Goal: Task Accomplishment & Management: Use online tool/utility

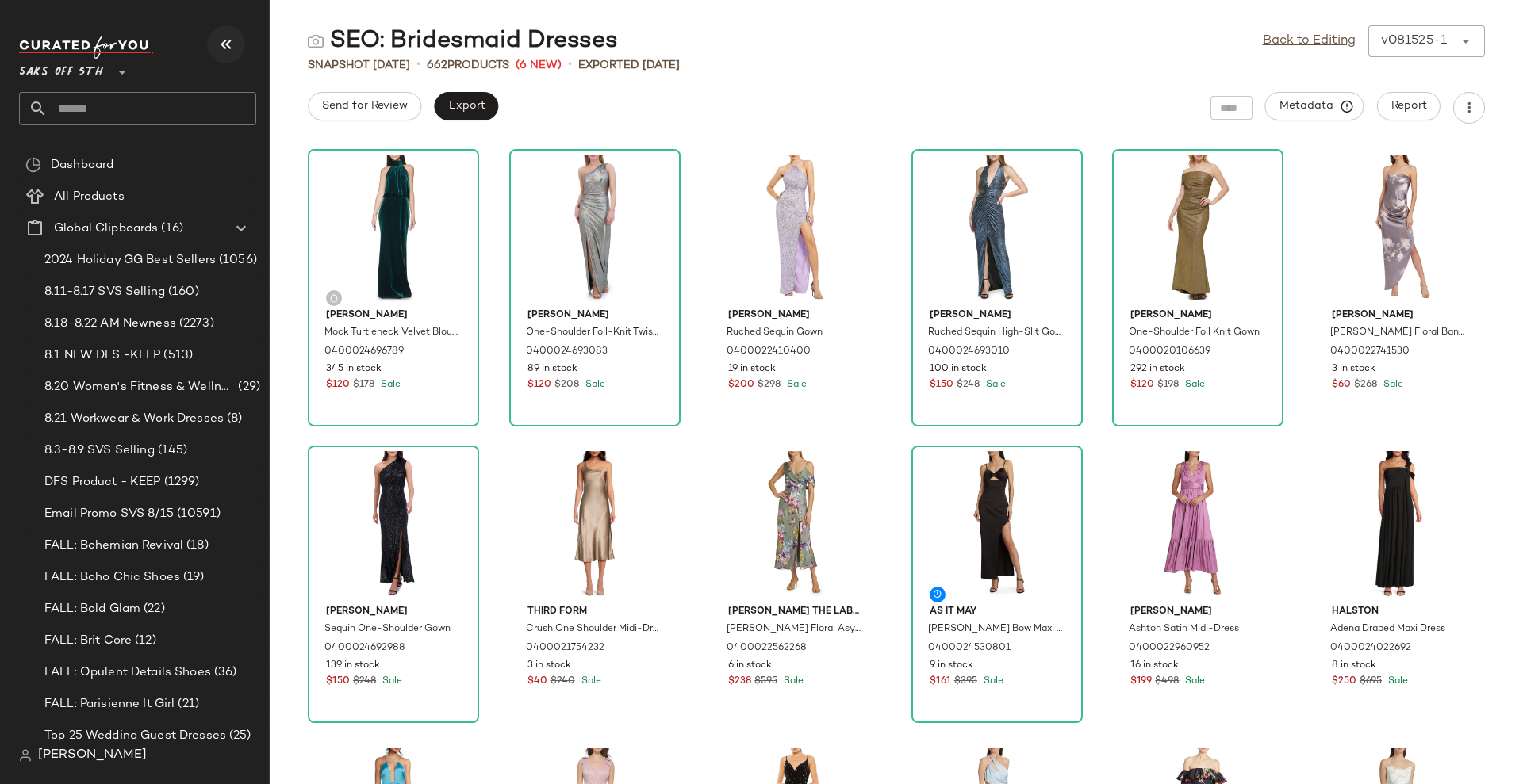
click at [223, 39] on icon "button" at bounding box center [226, 44] width 19 height 19
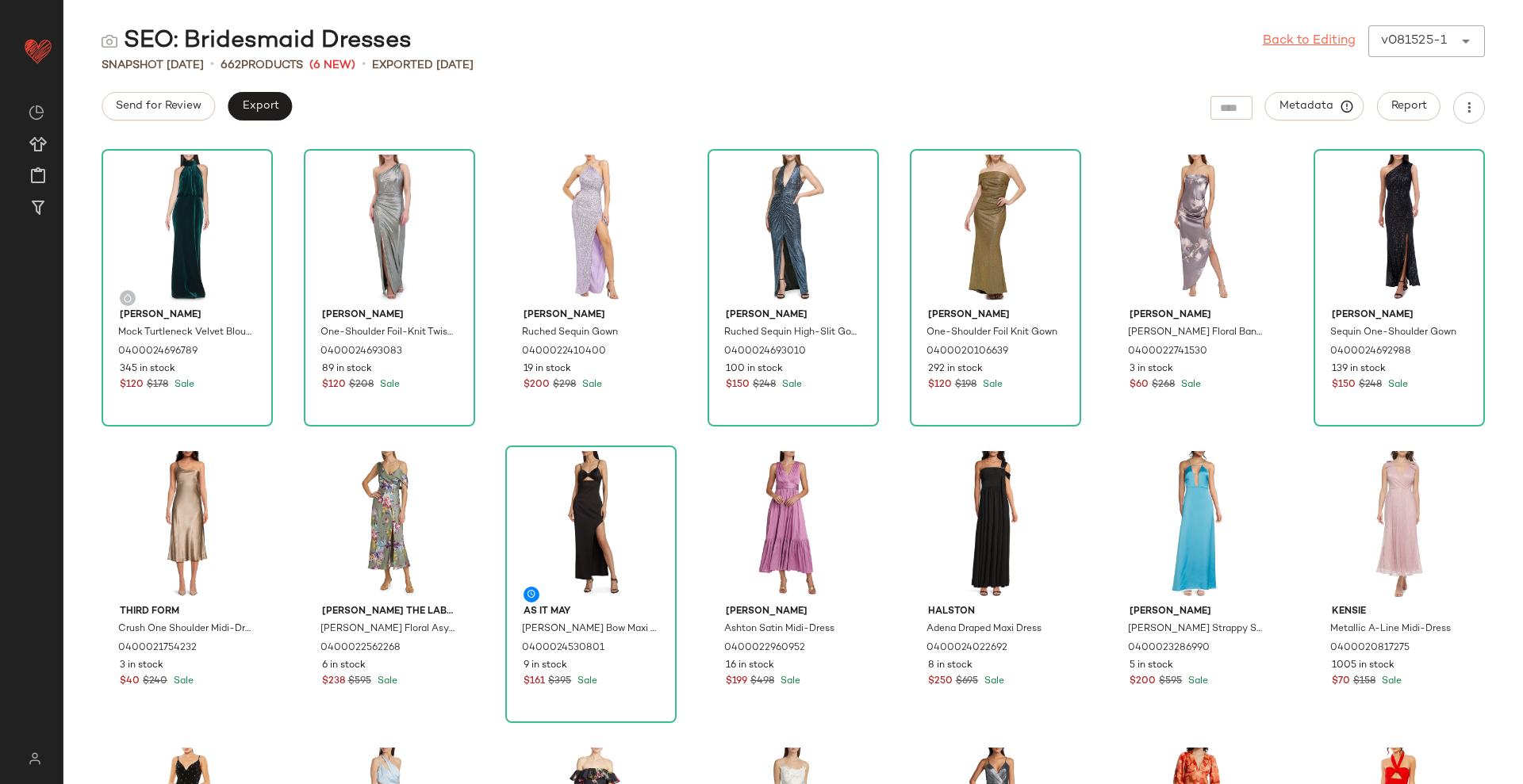
click at [1328, 38] on link "Back to Editing" at bounding box center [1309, 41] width 93 height 19
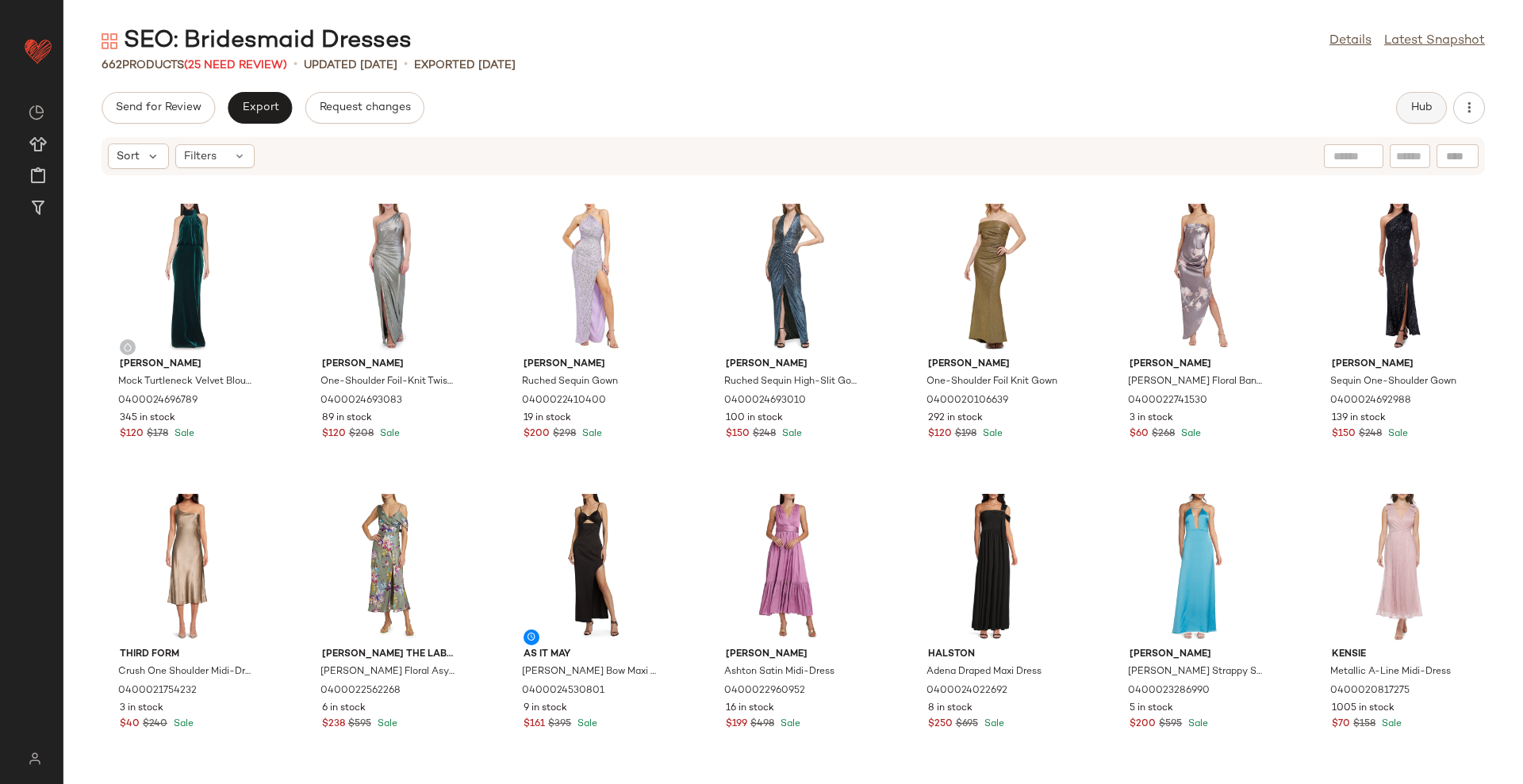
click at [1428, 98] on button "Hub" at bounding box center [1421, 107] width 51 height 31
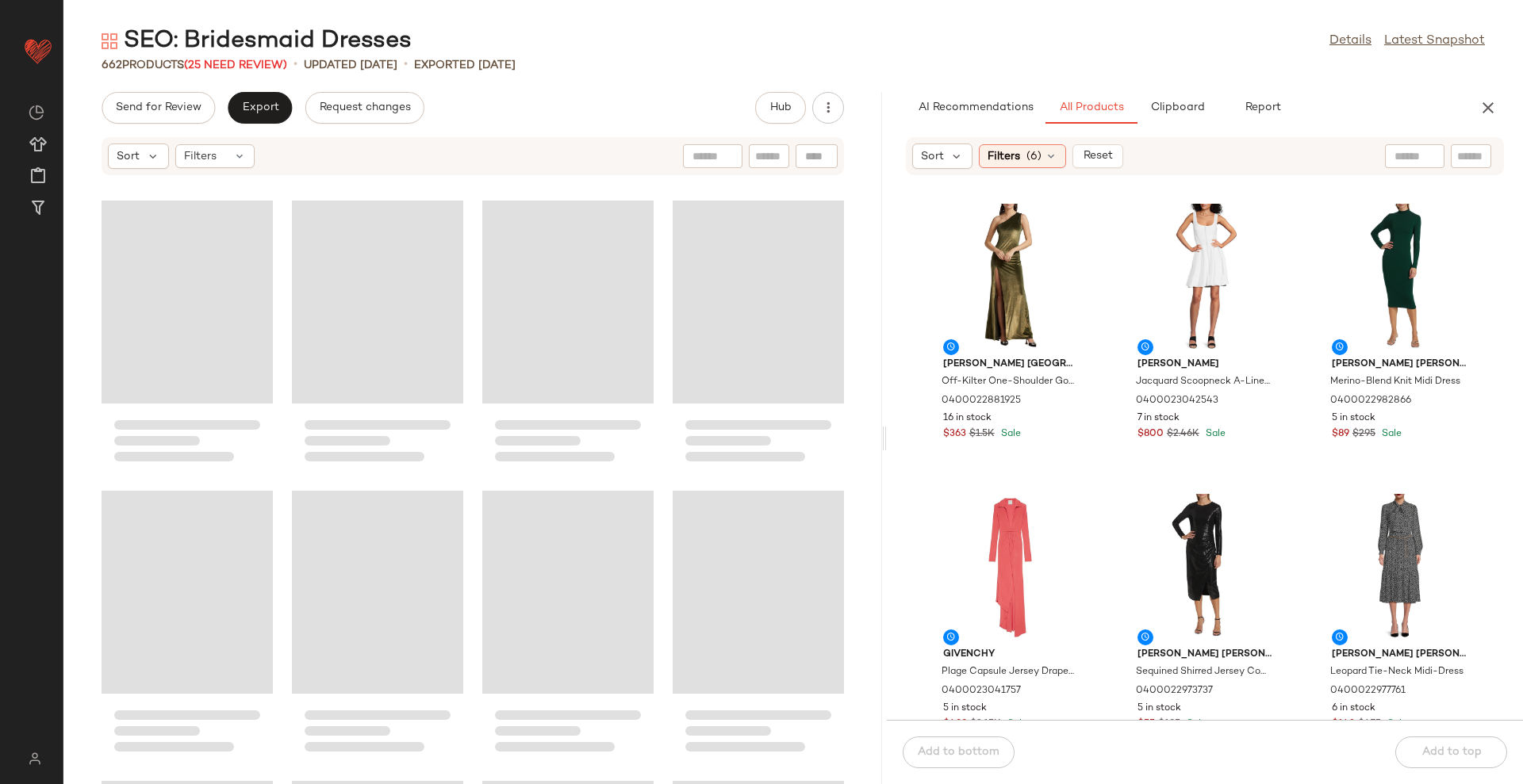
drag, startPoint x: 794, startPoint y: 443, endPoint x: 887, endPoint y: 435, distance: 93.3
click at [887, 435] on div "SEO: Bridesmaid Dresses Details Latest Snapshot 662 Products (25 Need Review) •…" at bounding box center [793, 404] width 1459 height 759
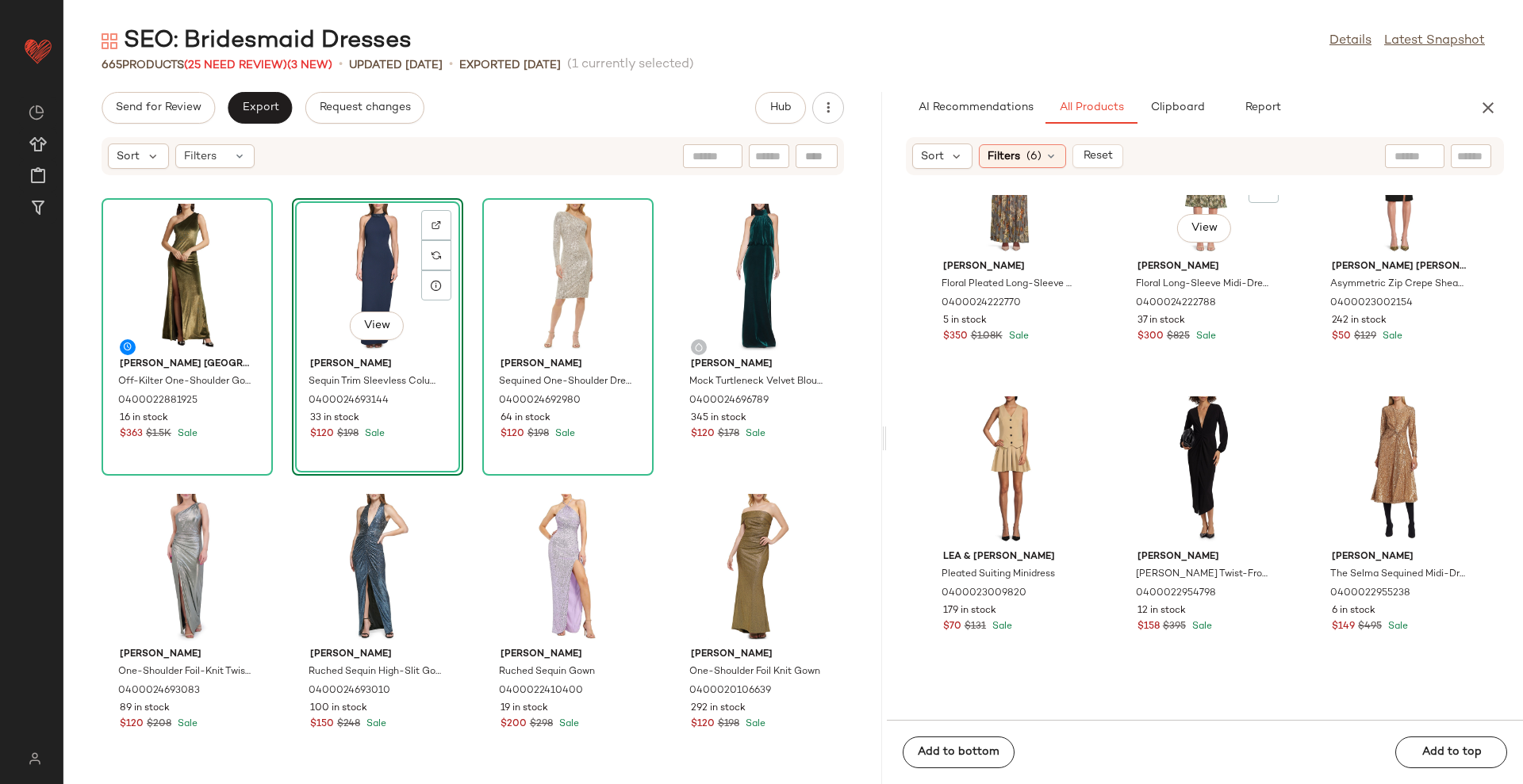
scroll to position [7545, 0]
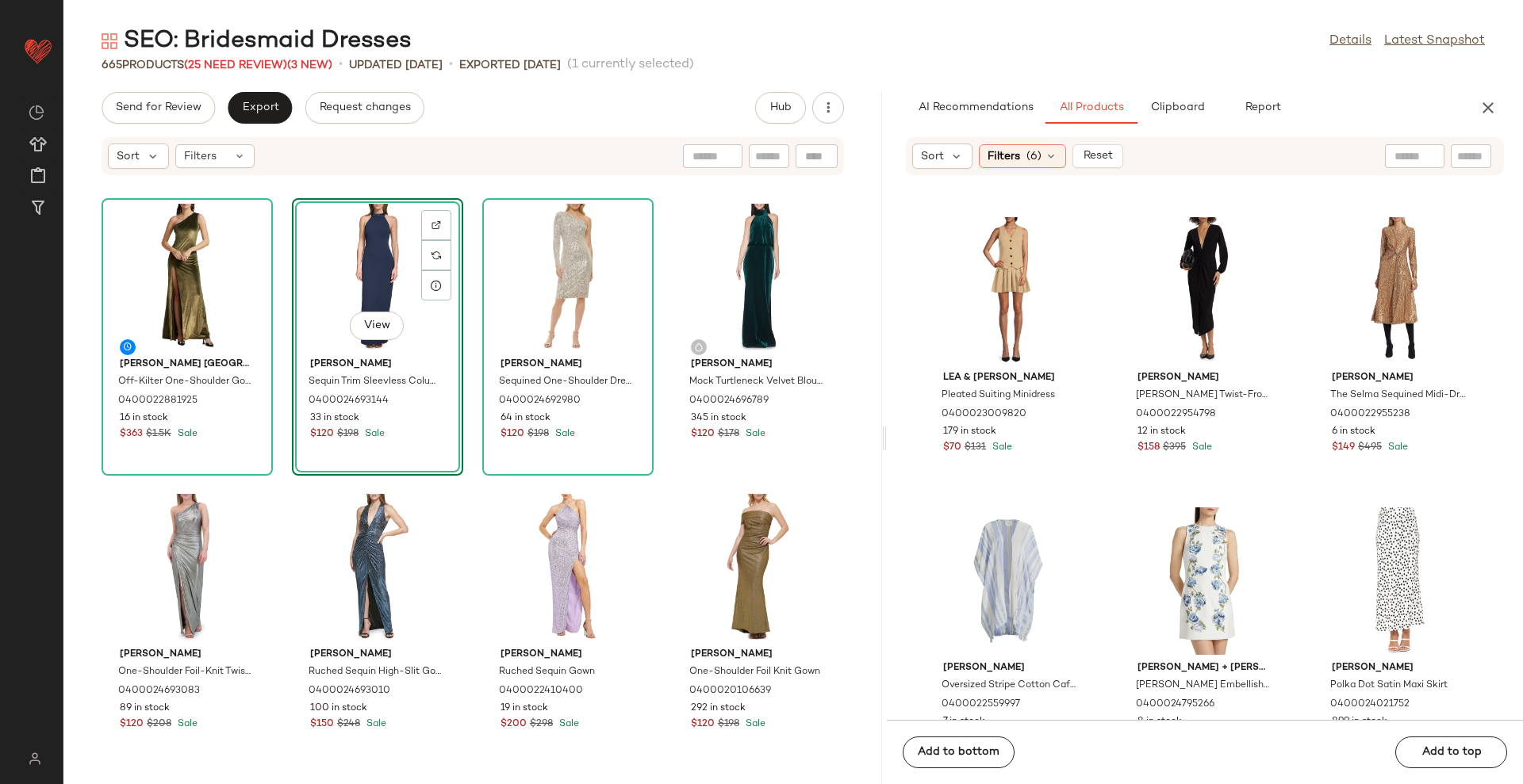
click at [1409, 139] on div "Sort Filters (6) Reset" at bounding box center [1205, 156] width 598 height 38
click at [1413, 150] on input "text" at bounding box center [1414, 156] width 40 height 17
type input "**********"
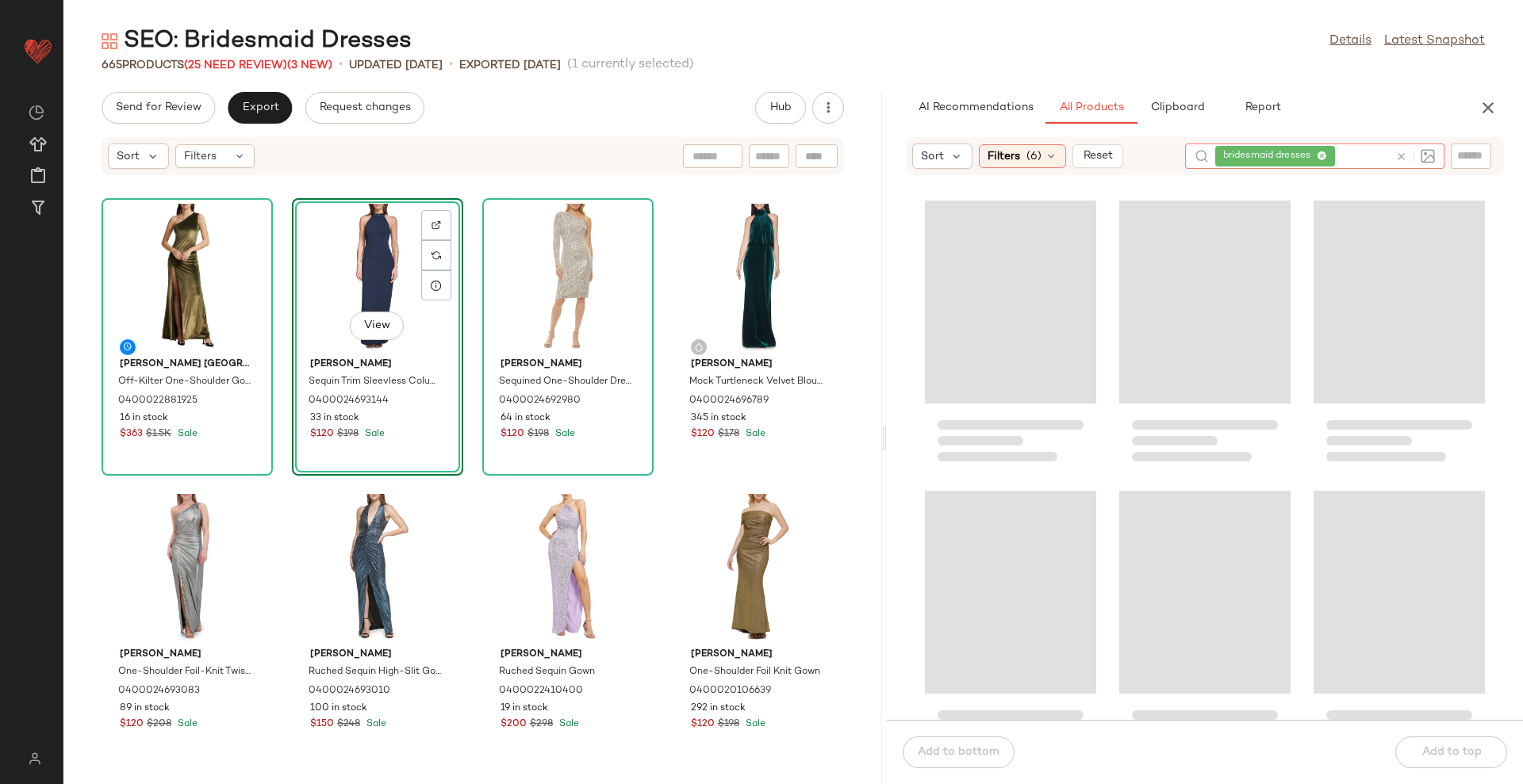
click at [1098, 44] on div "SEO: Bridesmaid Dresses Details Latest Snapshot" at bounding box center [793, 40] width 1459 height 31
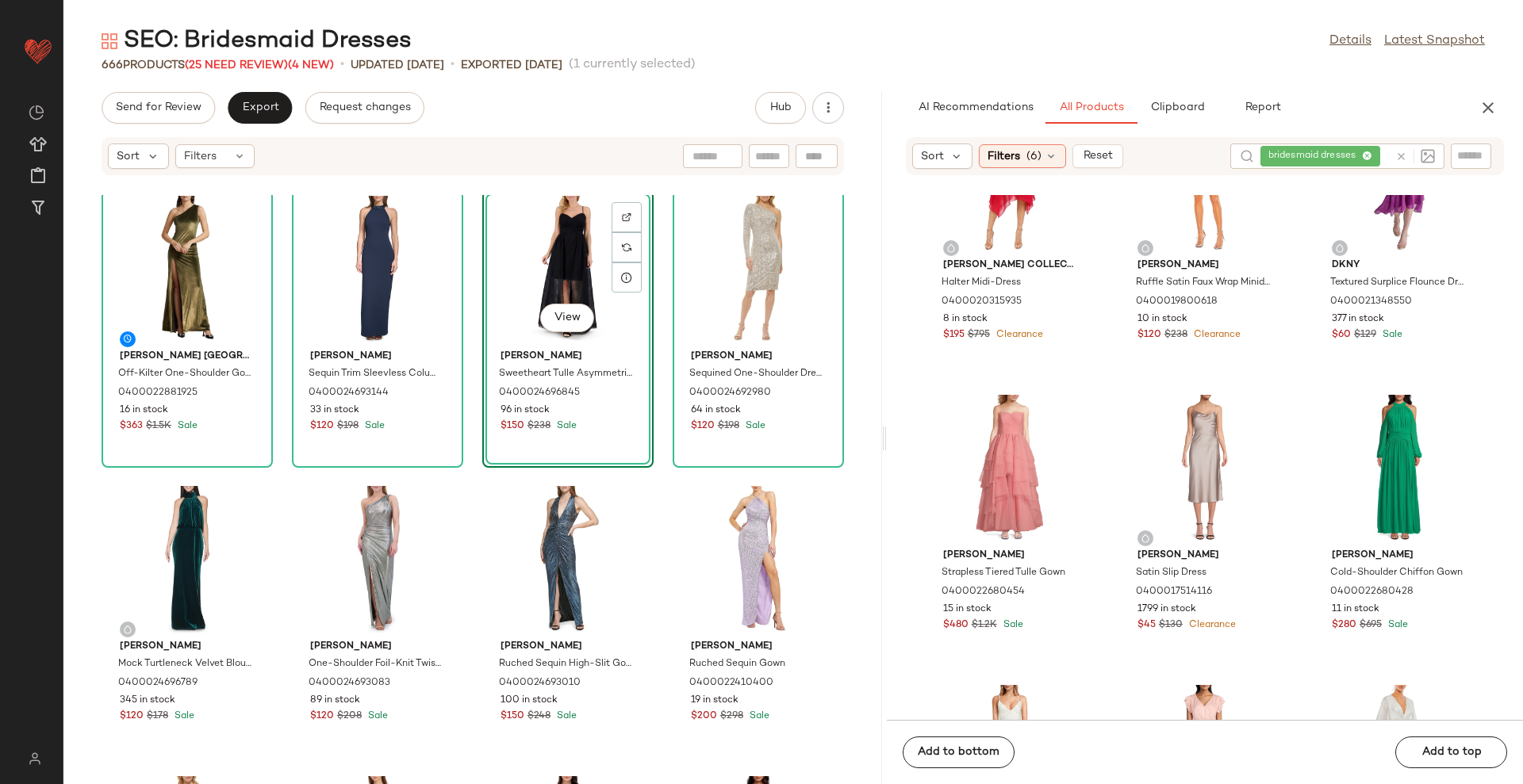
scroll to position [0, 0]
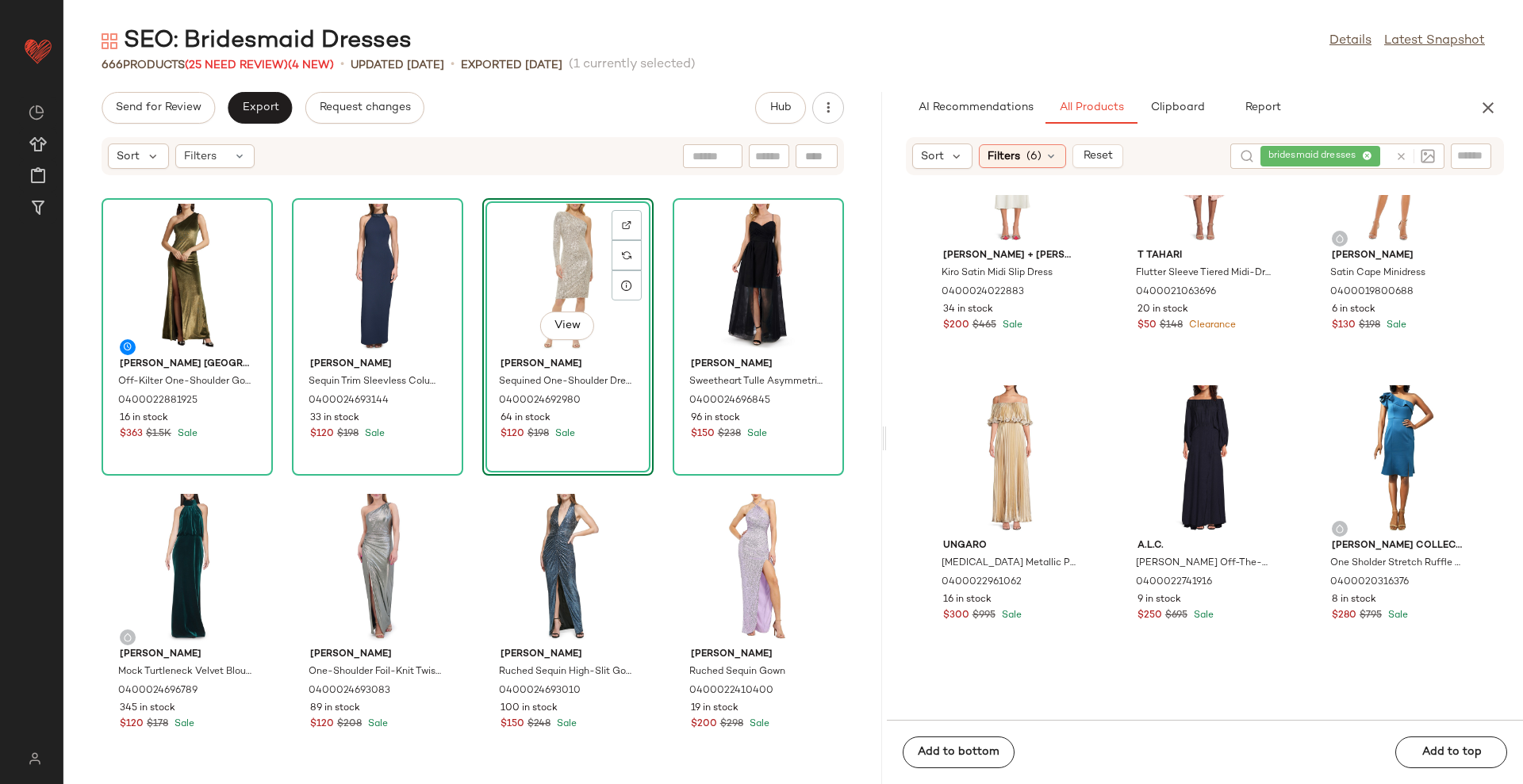
scroll to position [707, 0]
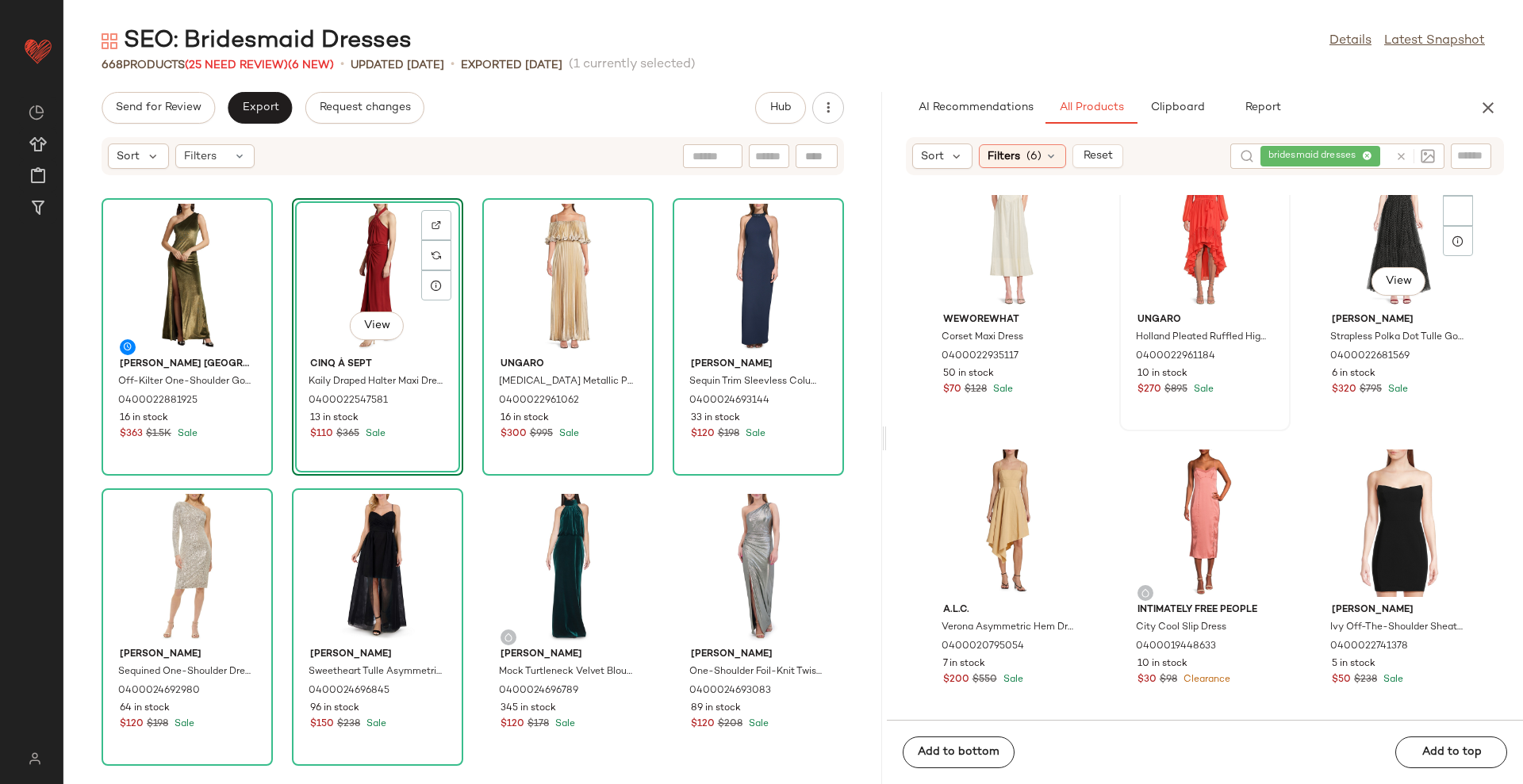
scroll to position [1987, 0]
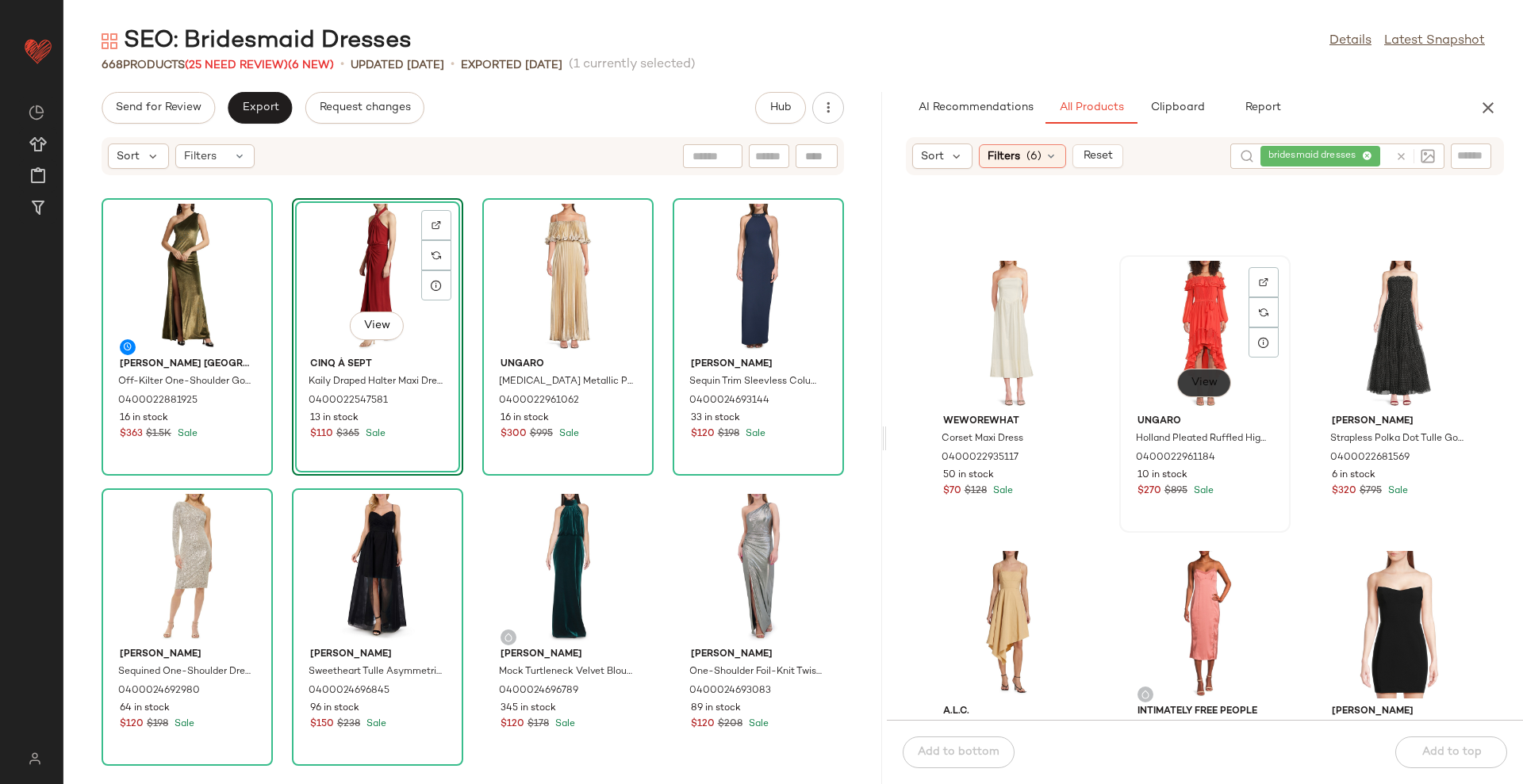
click at [1197, 380] on span "View" at bounding box center [1203, 383] width 27 height 13
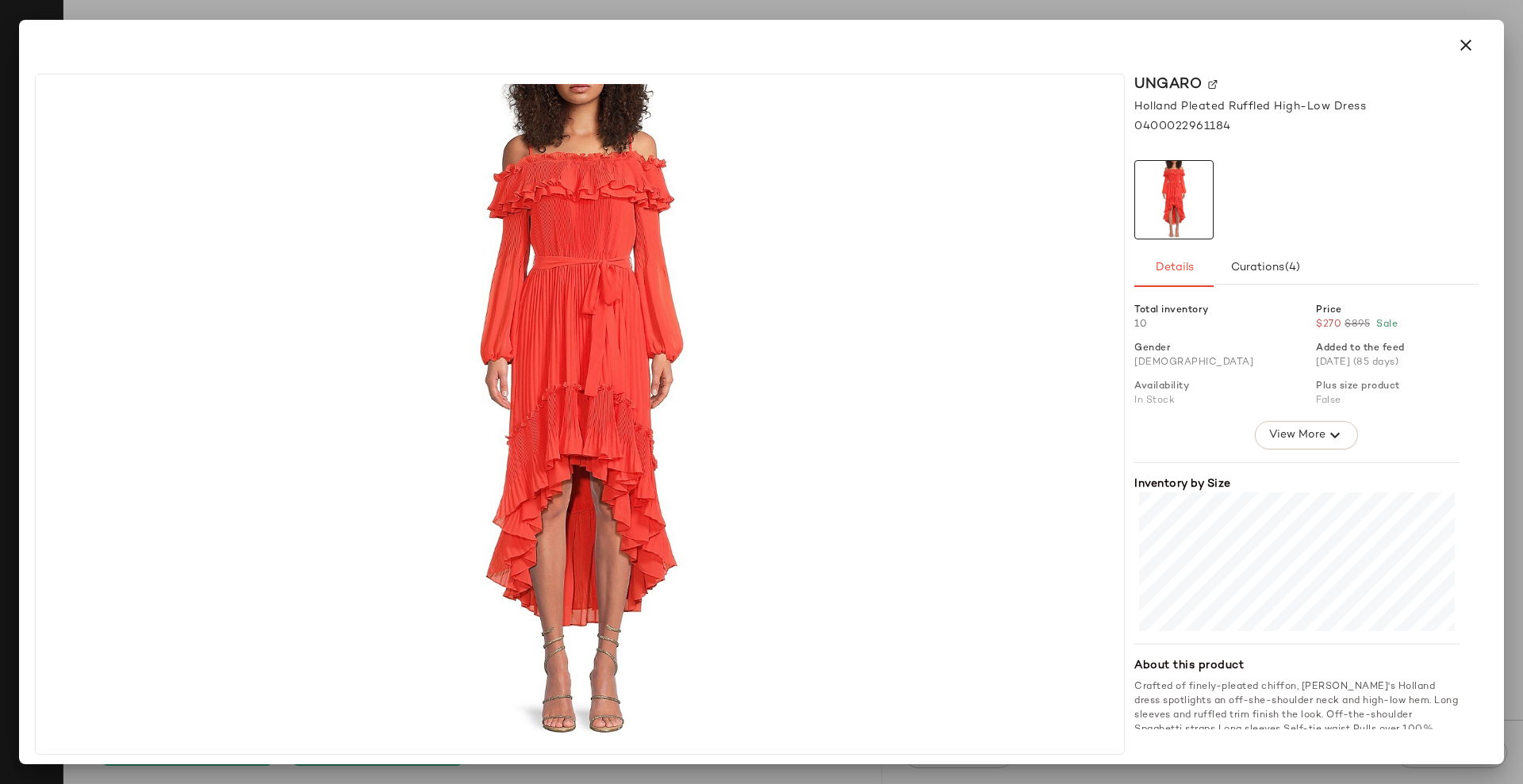
click at [1461, 39] on icon "button" at bounding box center [1466, 45] width 19 height 19
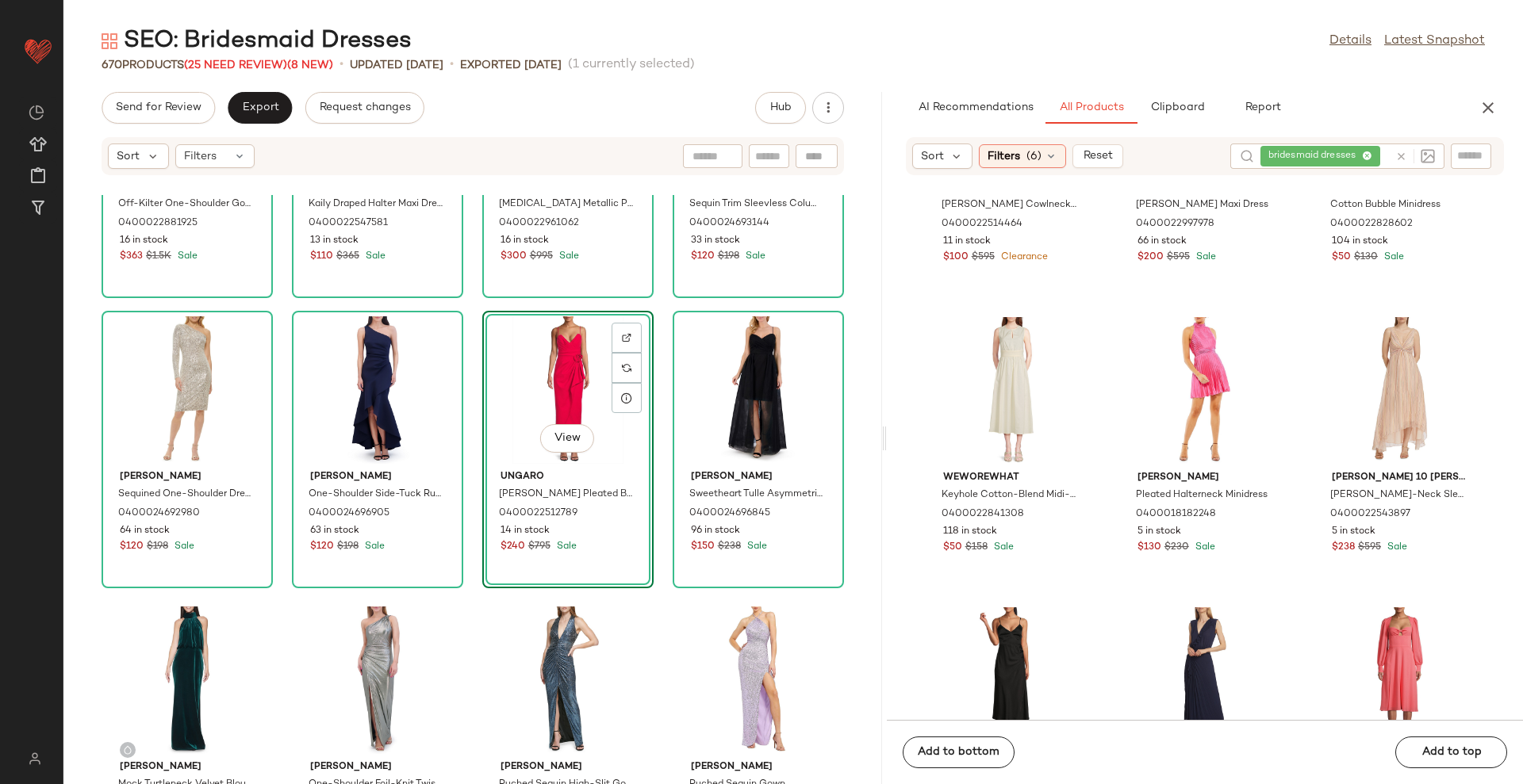
scroll to position [0, 0]
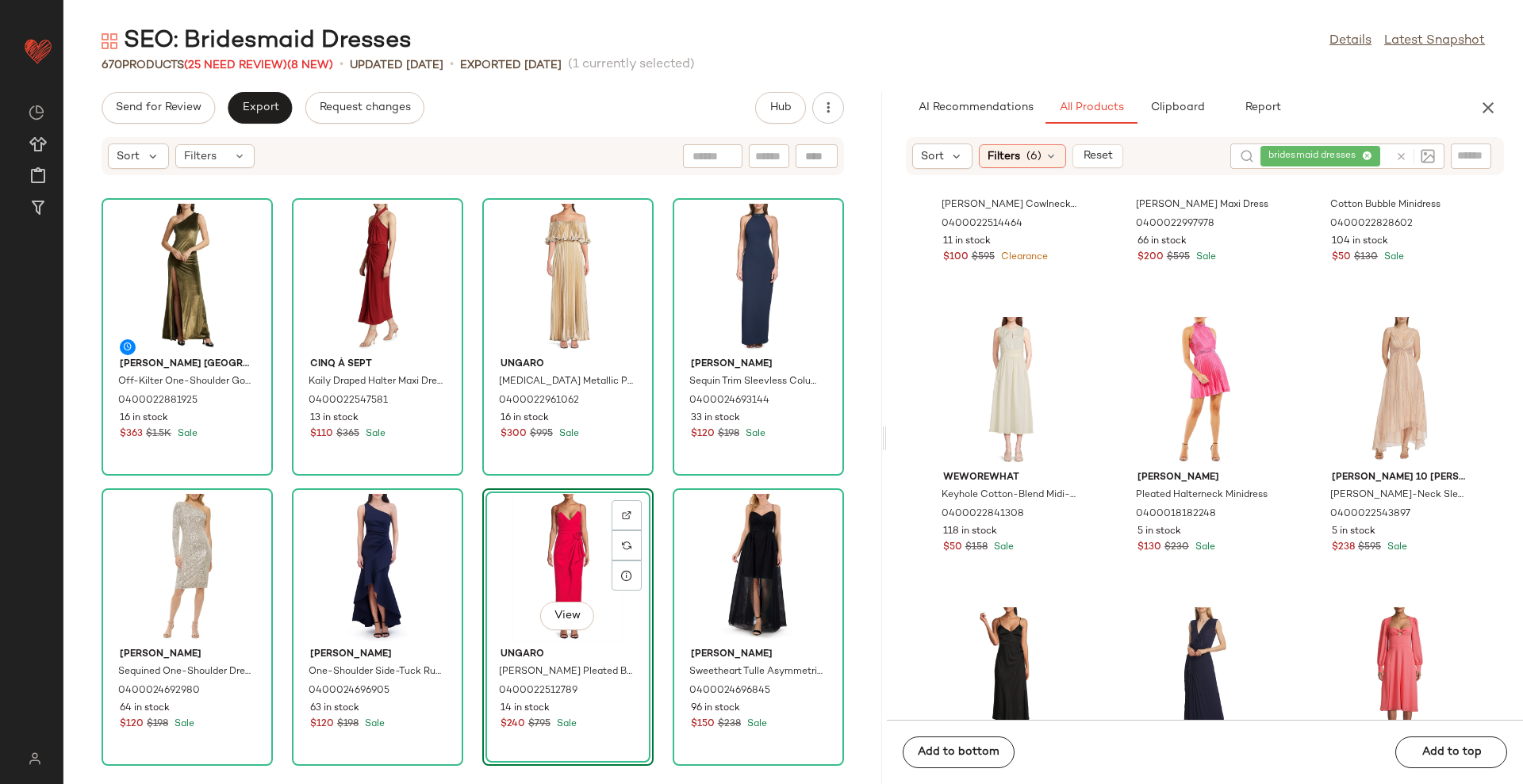
click at [575, 561] on div "View" at bounding box center [567, 567] width 160 height 147
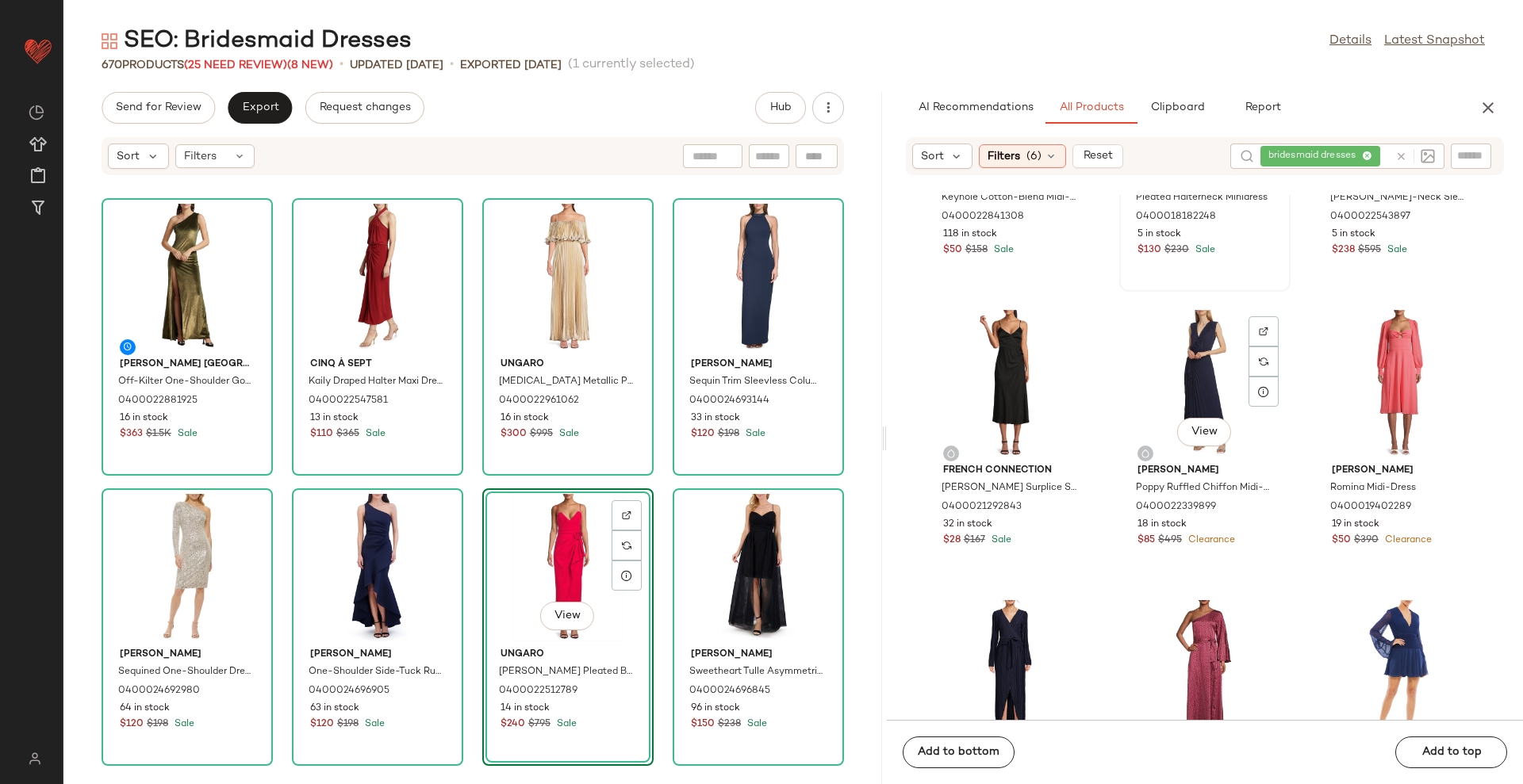
scroll to position [4168, 0]
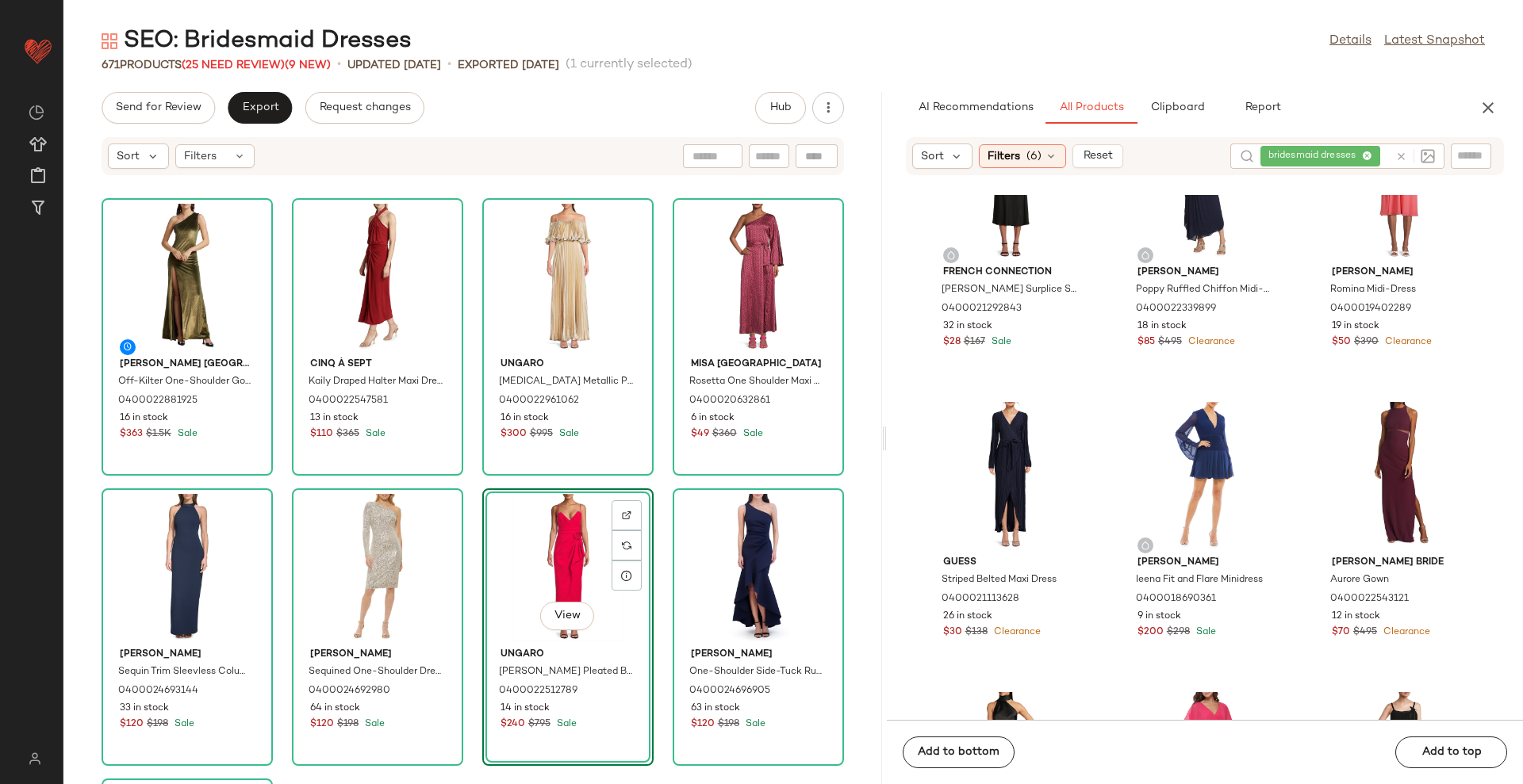
click at [841, 430] on div "Galvan London Off-Kilter One-Shoulder Gown 0400022881925 16 in stock $363 $1.5K…" at bounding box center [473, 489] width 819 height 589
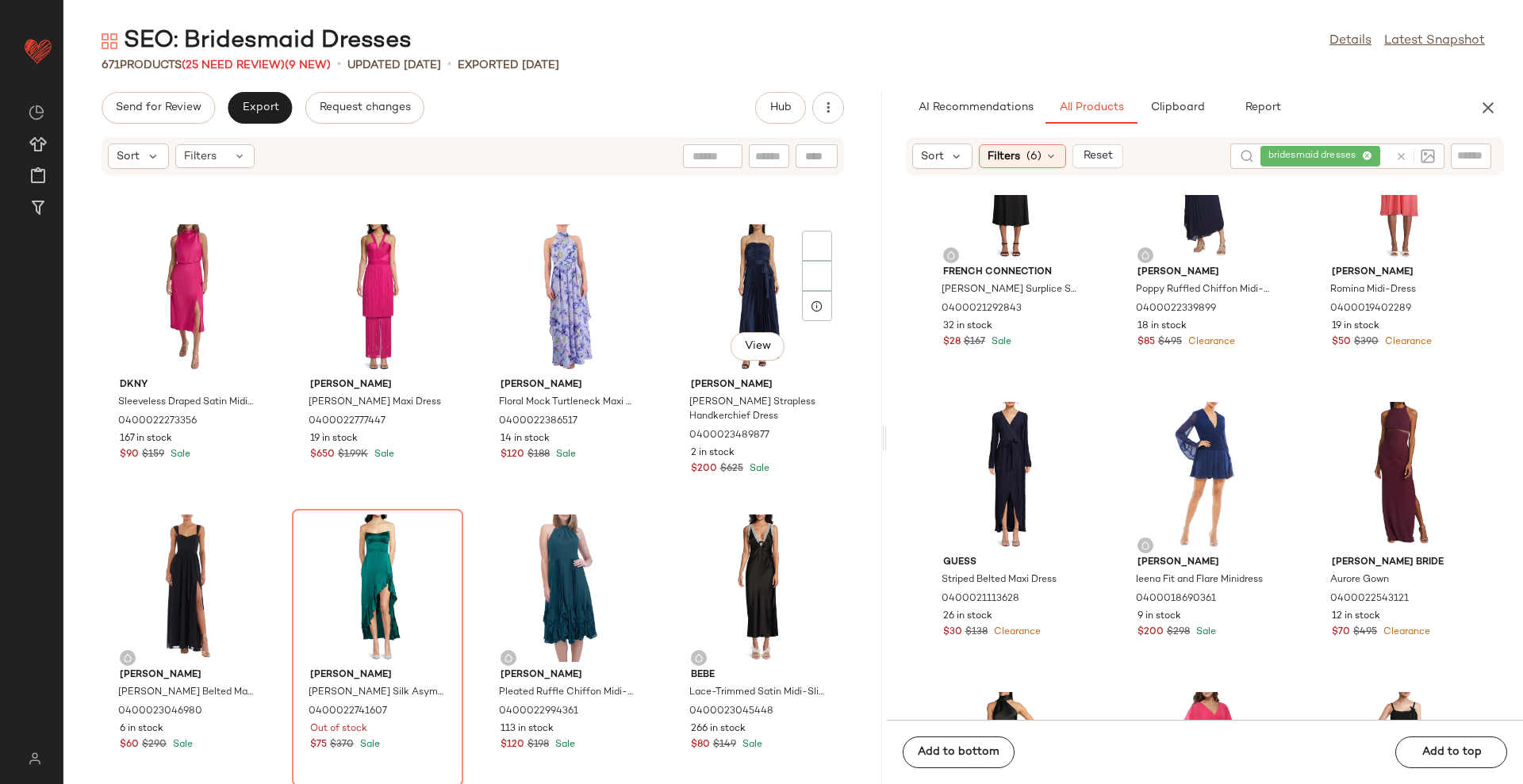
scroll to position [3383, 0]
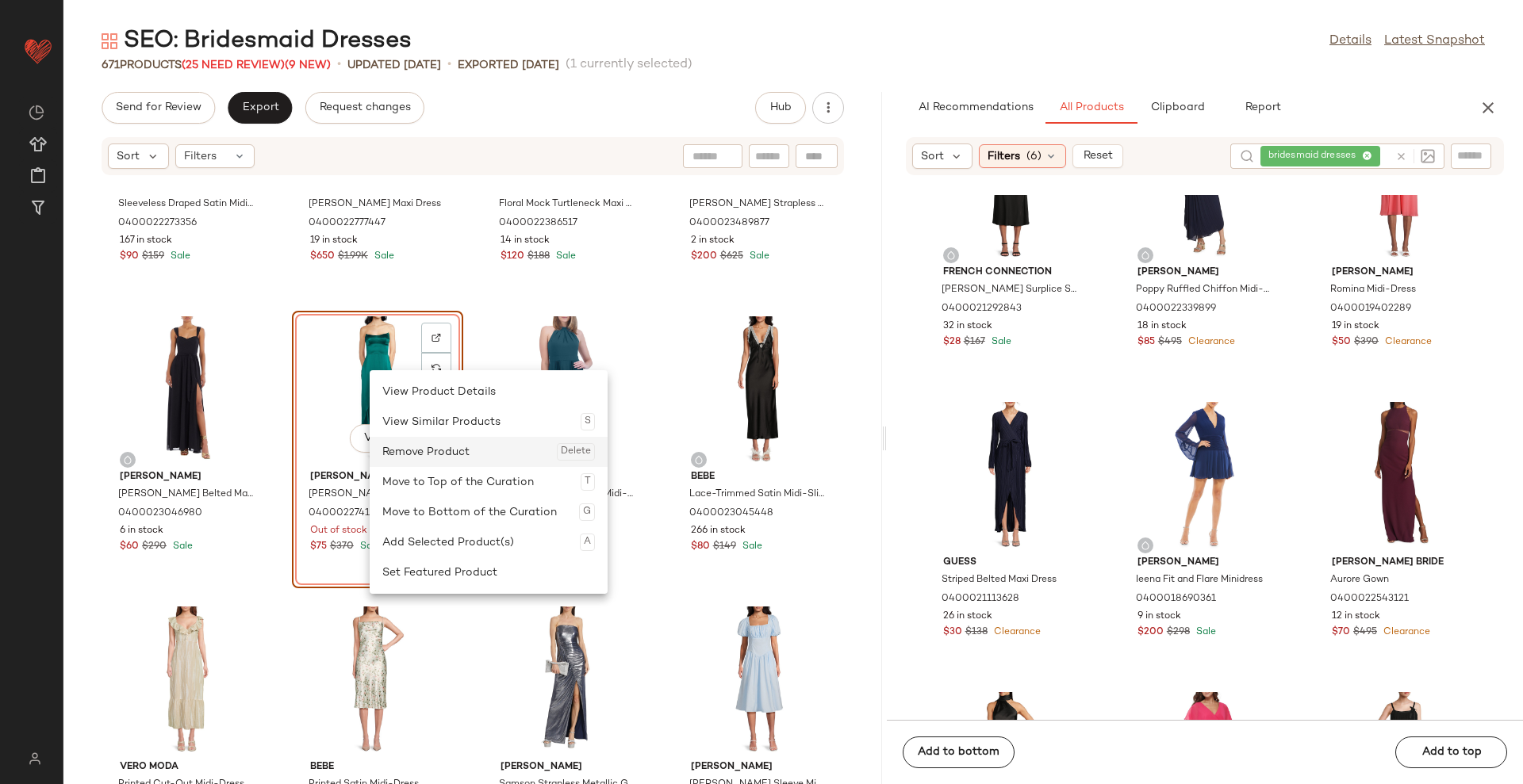
click at [416, 445] on div "Remove Product Delete" at bounding box center [488, 451] width 213 height 30
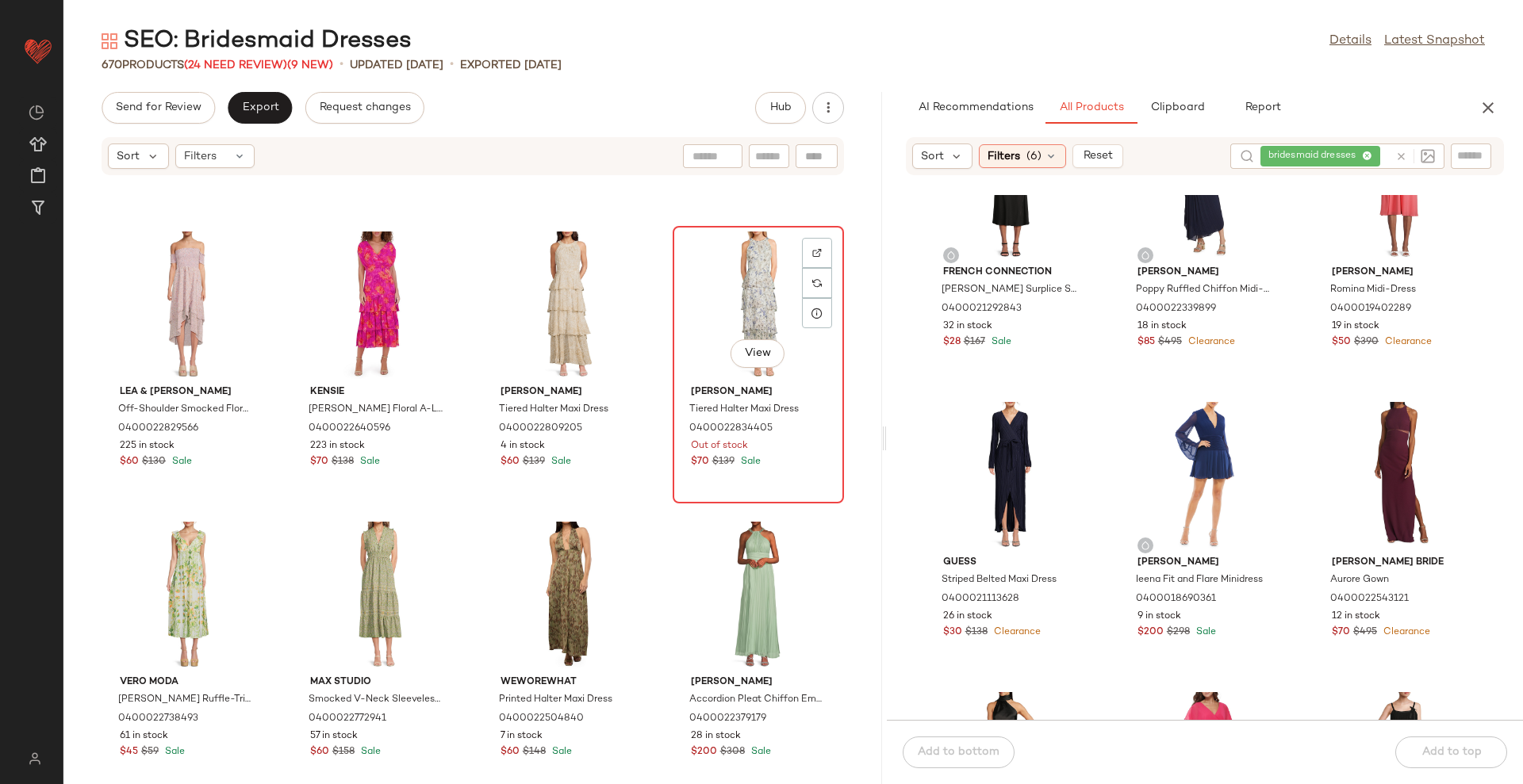
scroll to position [5861, 0]
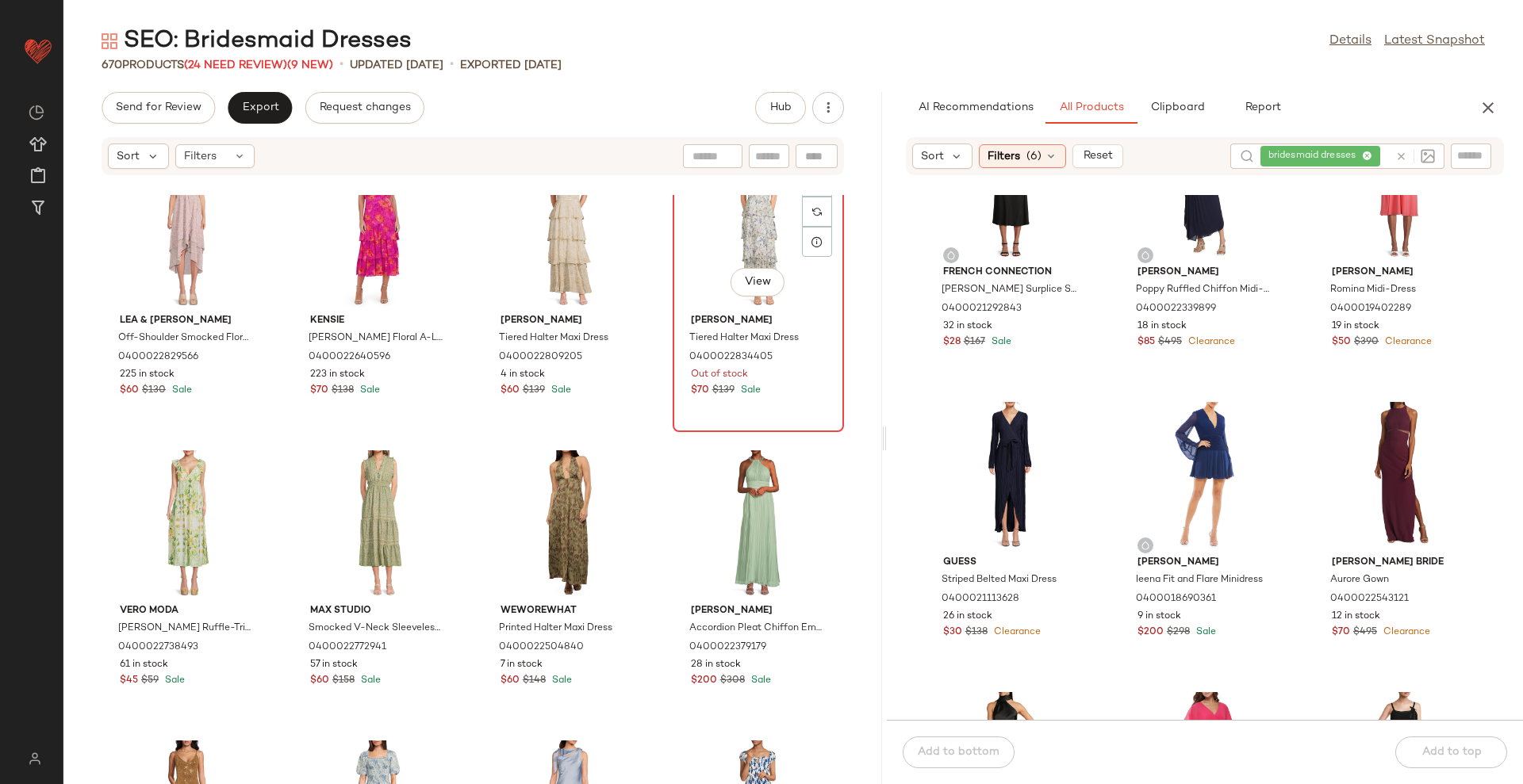
click at [732, 227] on div "View" at bounding box center [757, 234] width 160 height 147
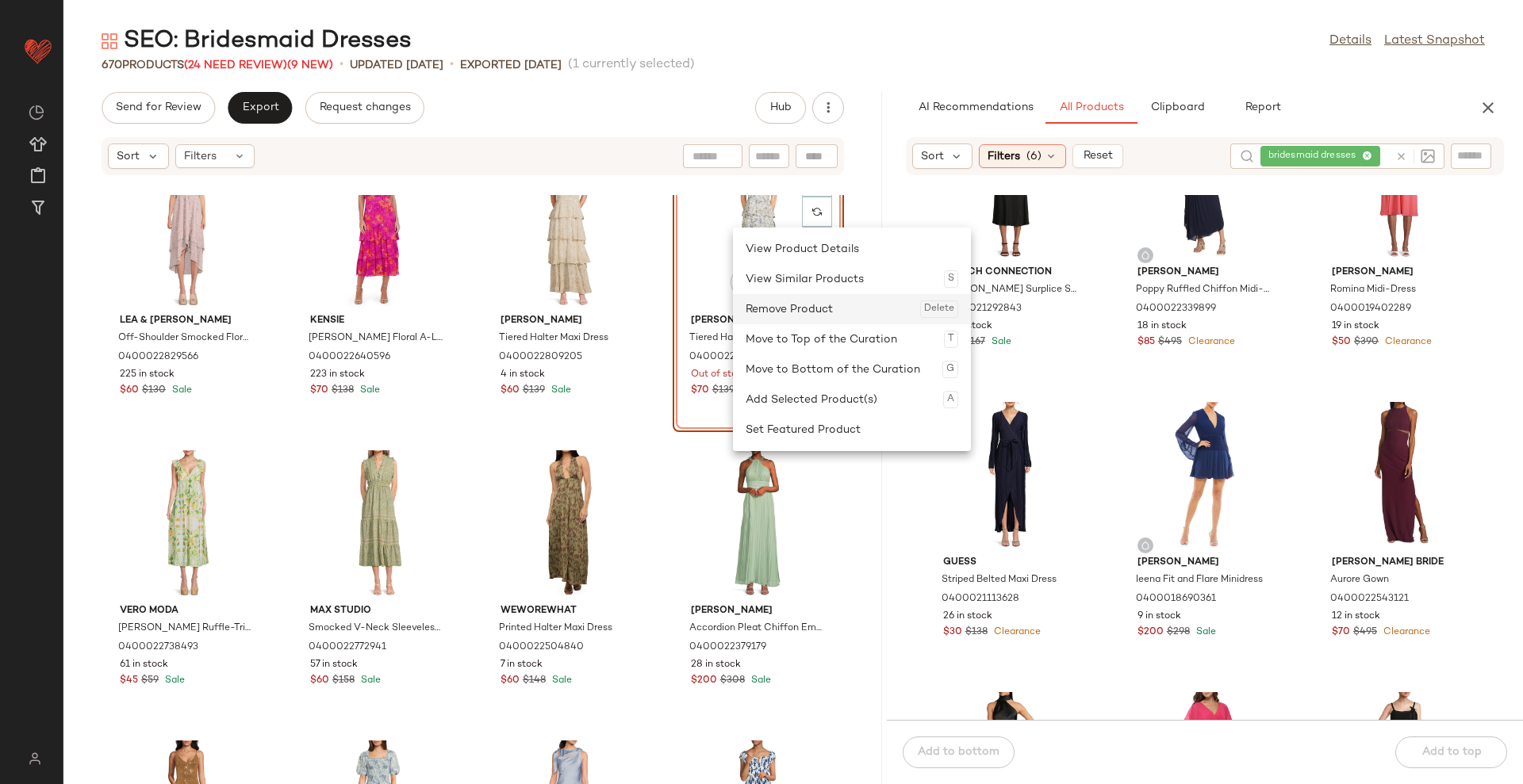
click at [778, 306] on div "Remove Product Delete" at bounding box center [852, 309] width 213 height 30
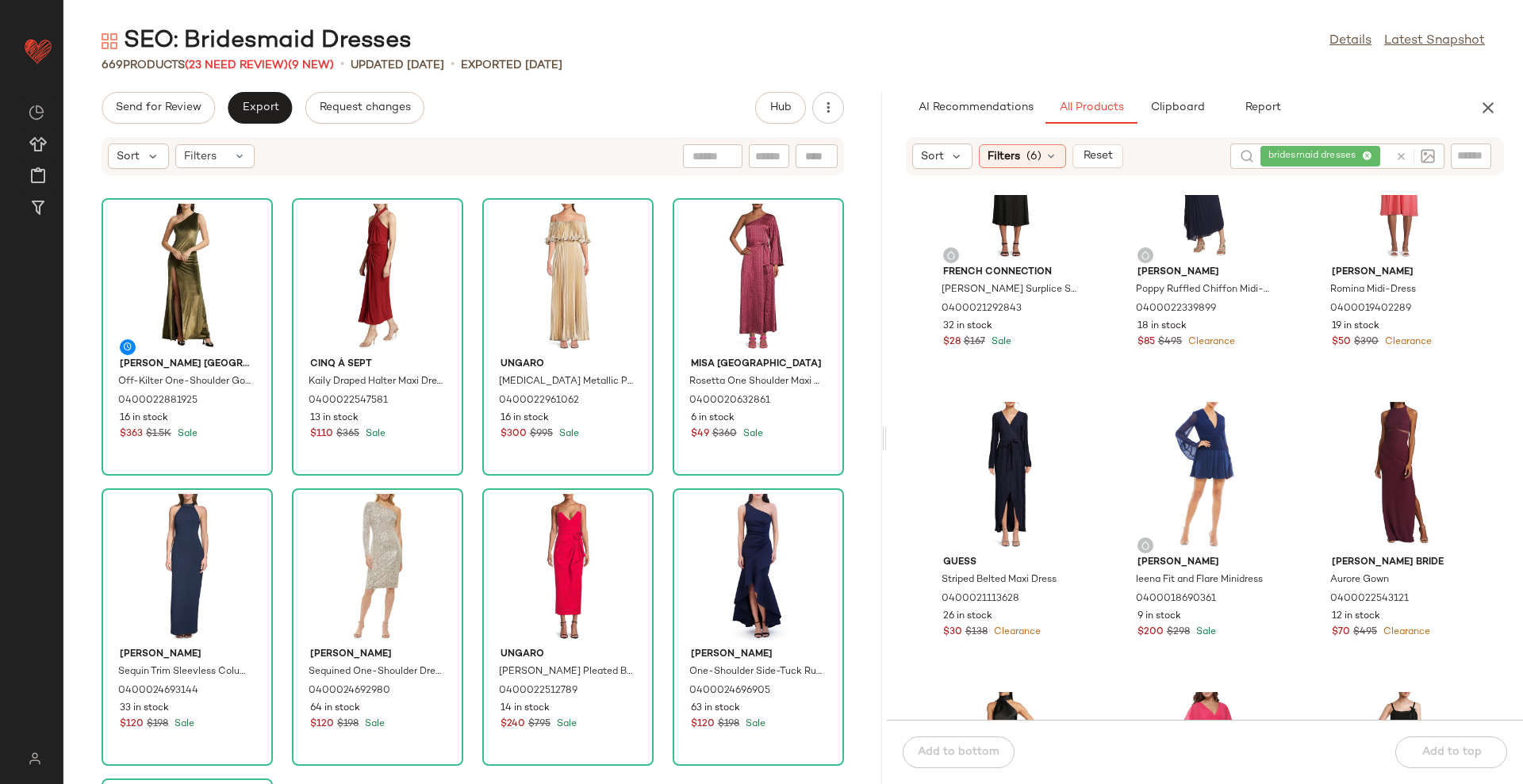
drag, startPoint x: 1487, startPoint y: 109, endPoint x: 1091, endPoint y: 126, distance: 396.4
click at [1487, 109] on icon "button" at bounding box center [1488, 108] width 19 height 19
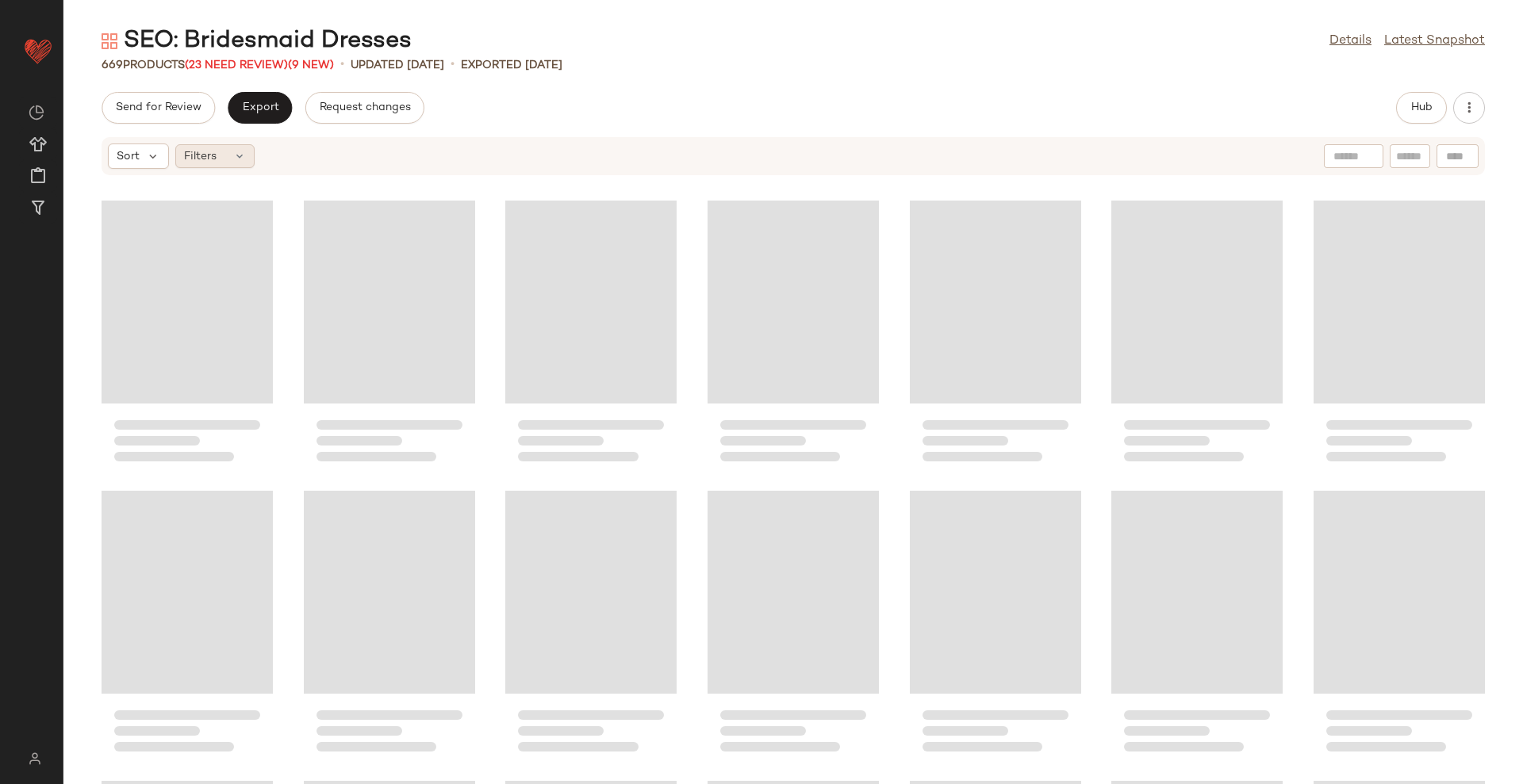
click at [218, 152] on div "Filters" at bounding box center [215, 156] width 79 height 24
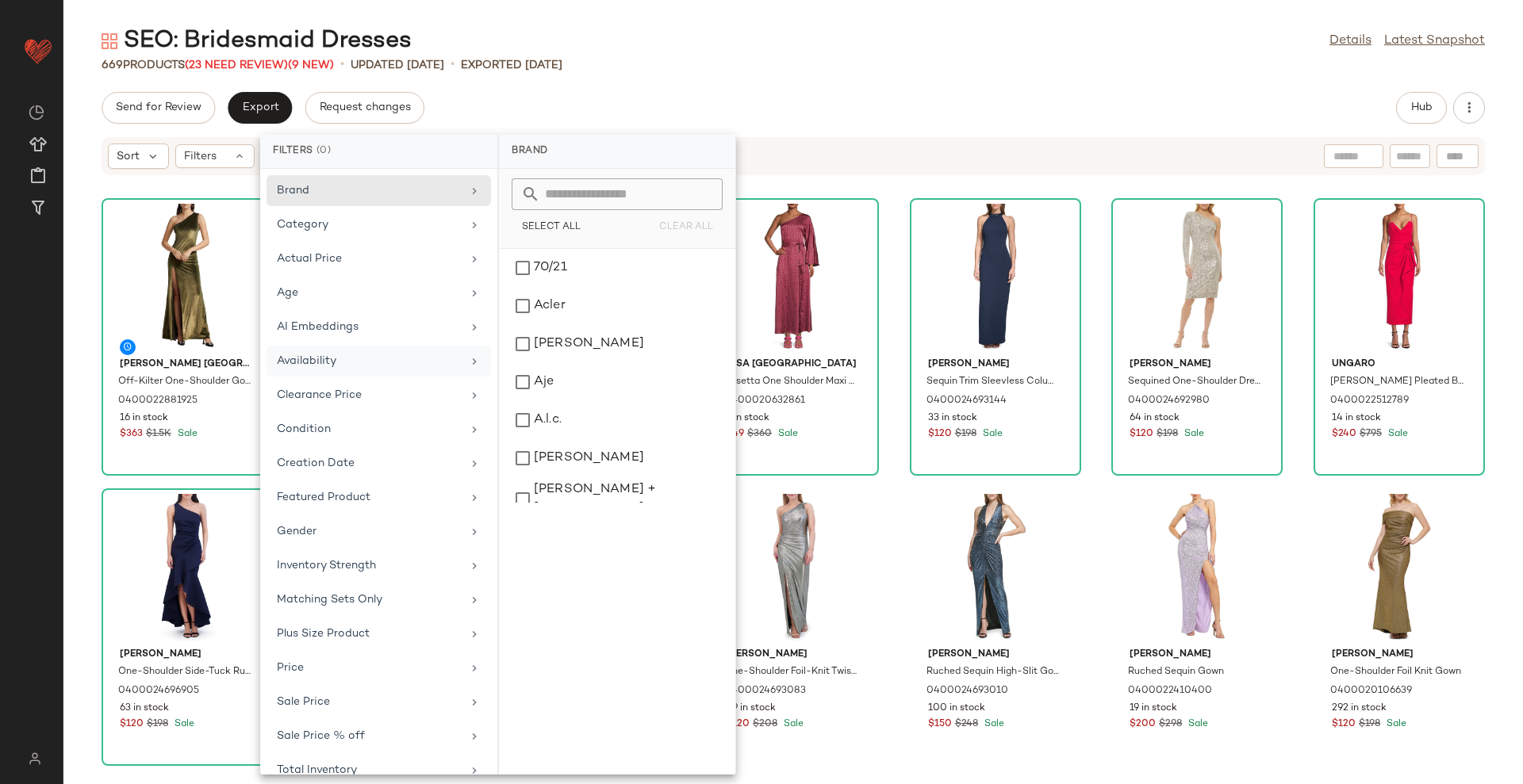
click at [308, 355] on div "Availability" at bounding box center [368, 361] width 185 height 17
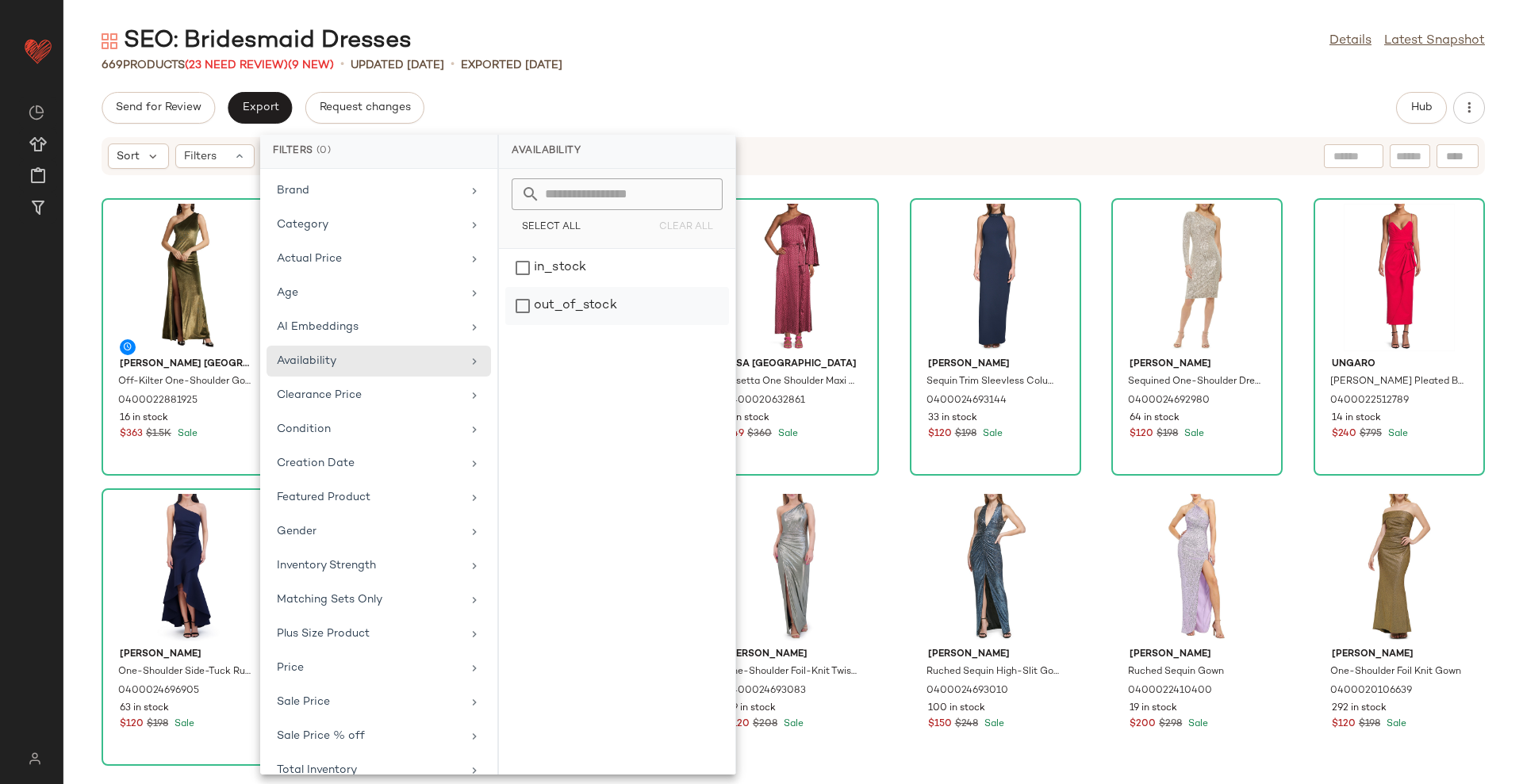
click at [572, 323] on div "out_of_stock" at bounding box center [617, 305] width 224 height 38
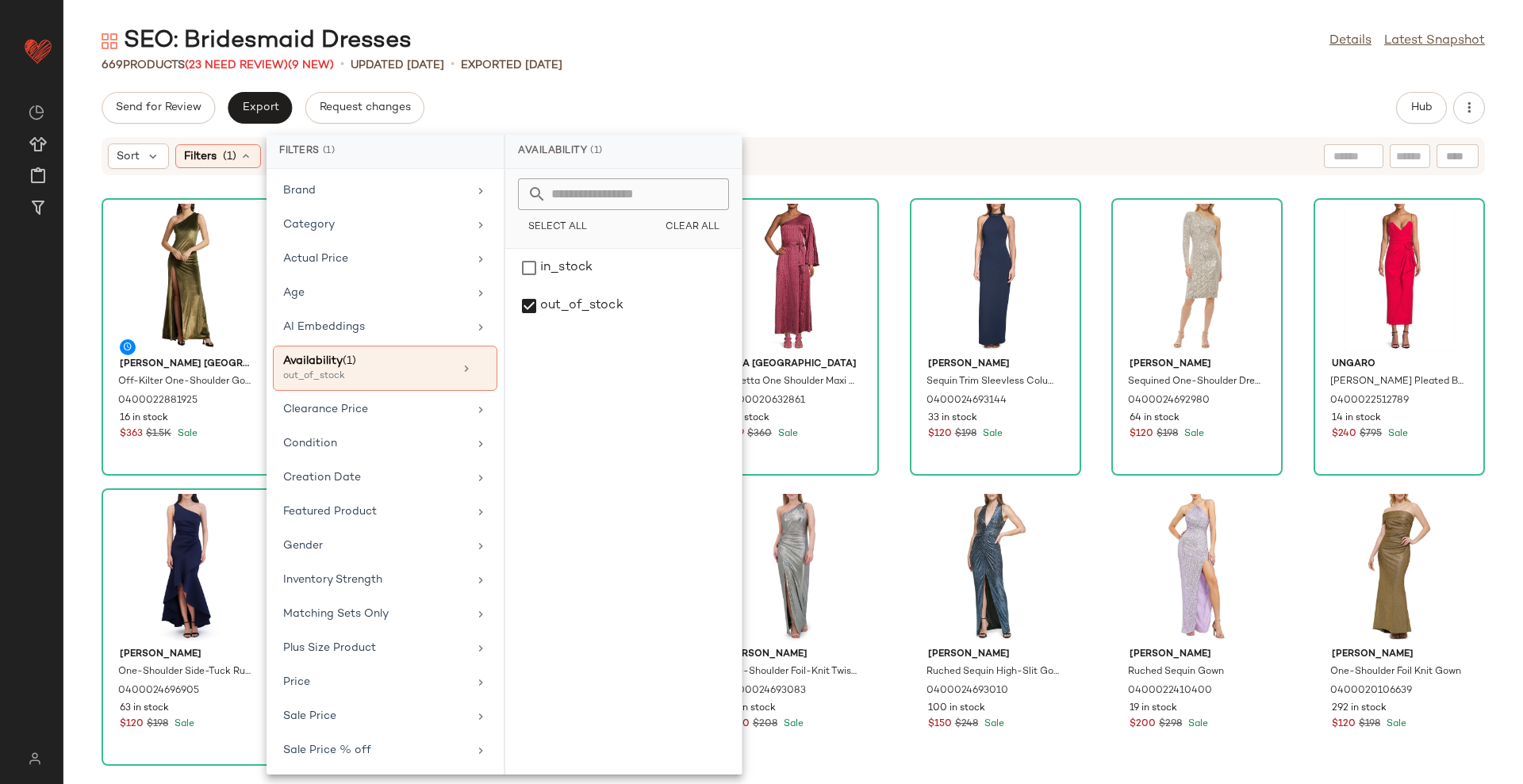
click at [763, 118] on div "Send for Review Export Request changes Hub" at bounding box center [793, 107] width 1459 height 31
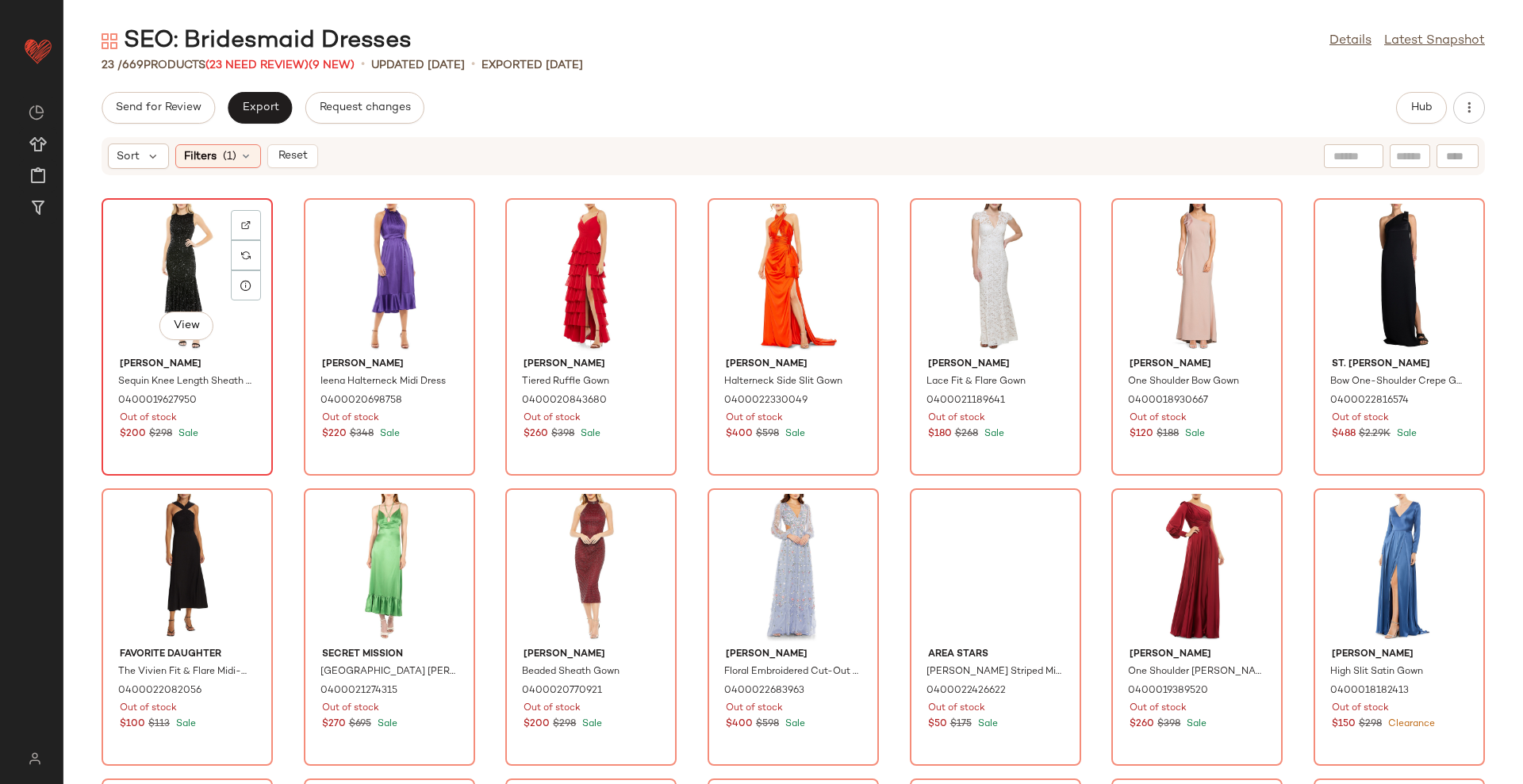
click at [157, 233] on div "View" at bounding box center [187, 277] width 160 height 147
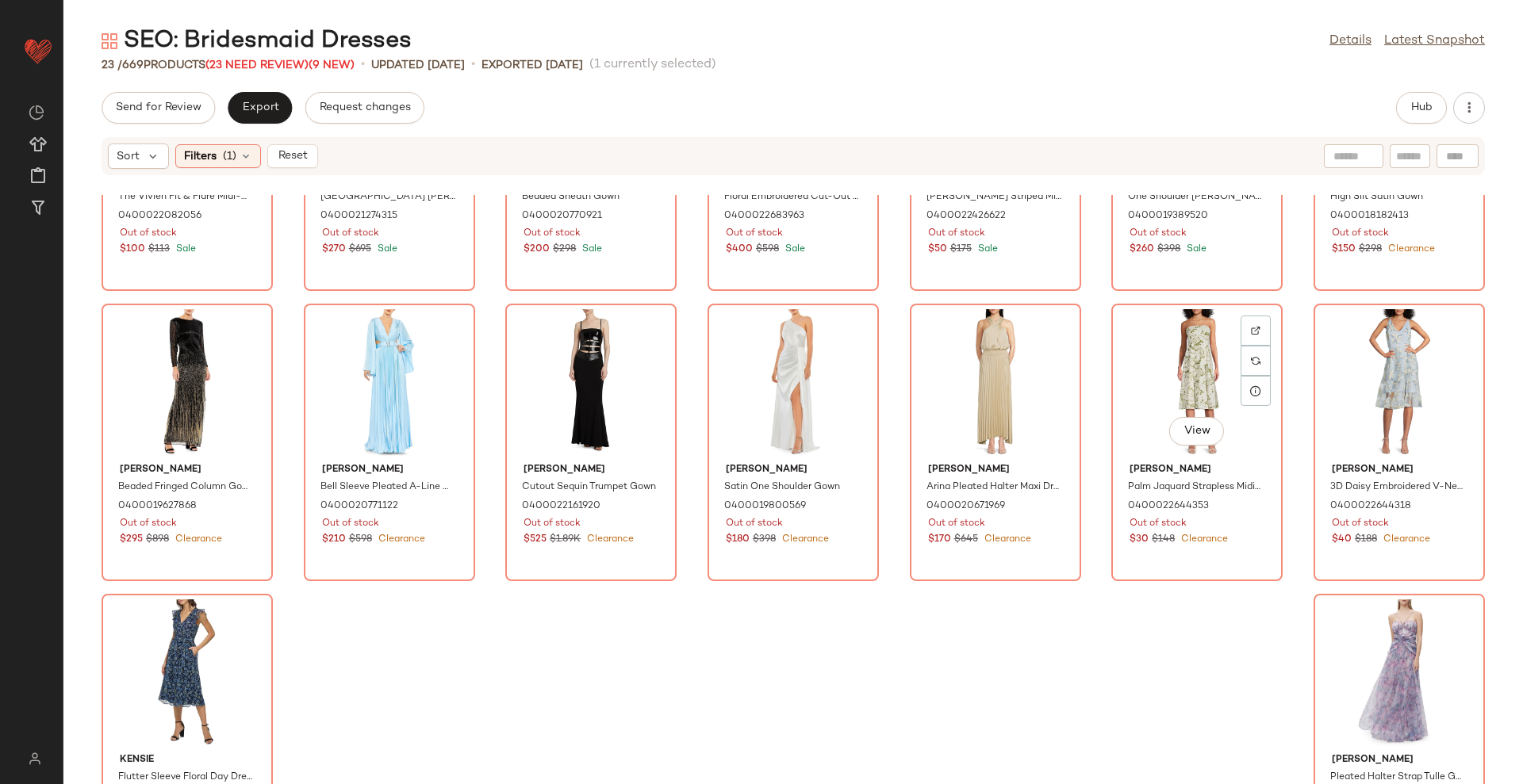
scroll to position [575, 0]
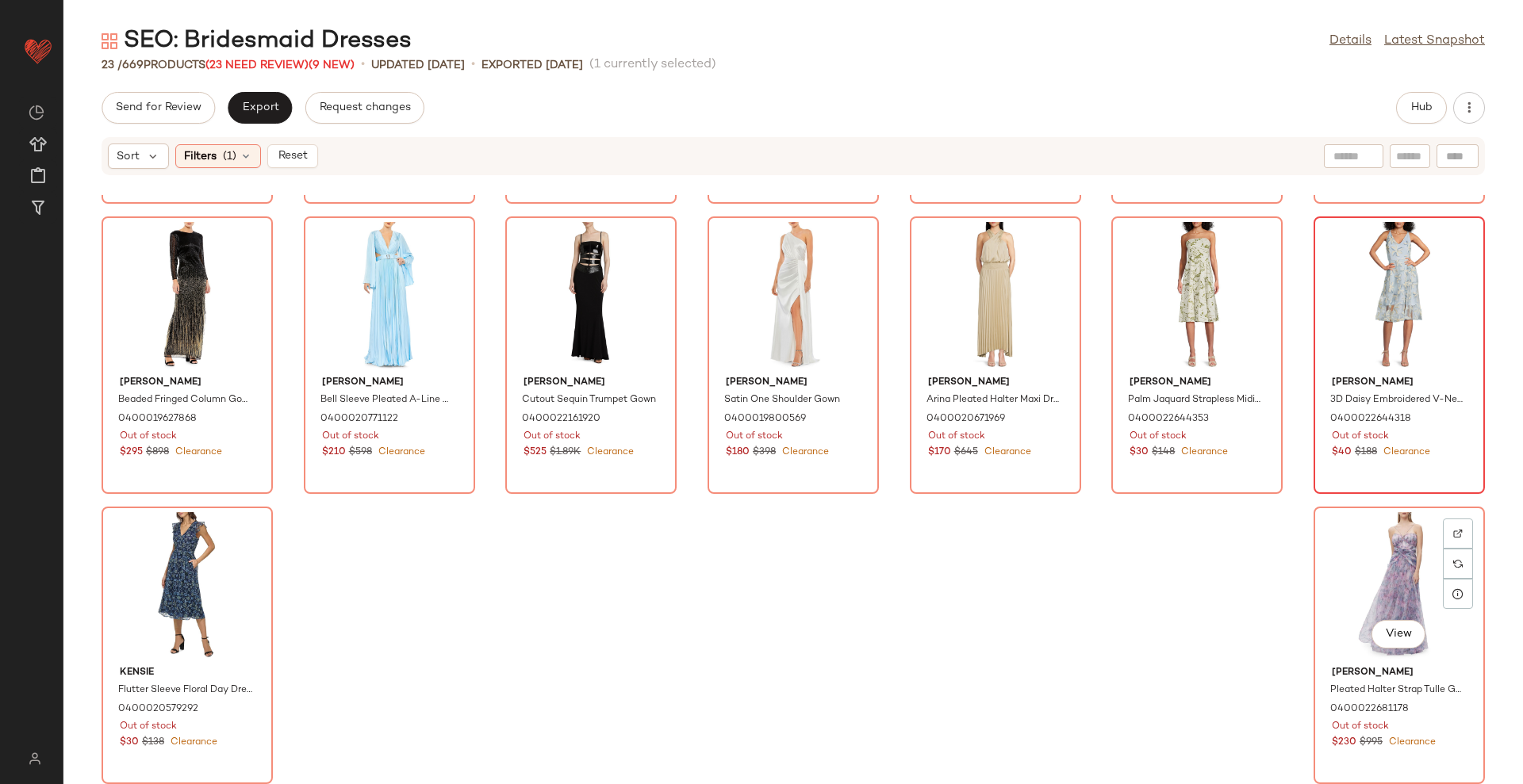
drag, startPoint x: 1331, startPoint y: 545, endPoint x: 1372, endPoint y: 305, distance: 243.5
click at [1332, 545] on div "View" at bounding box center [1399, 586] width 160 height 147
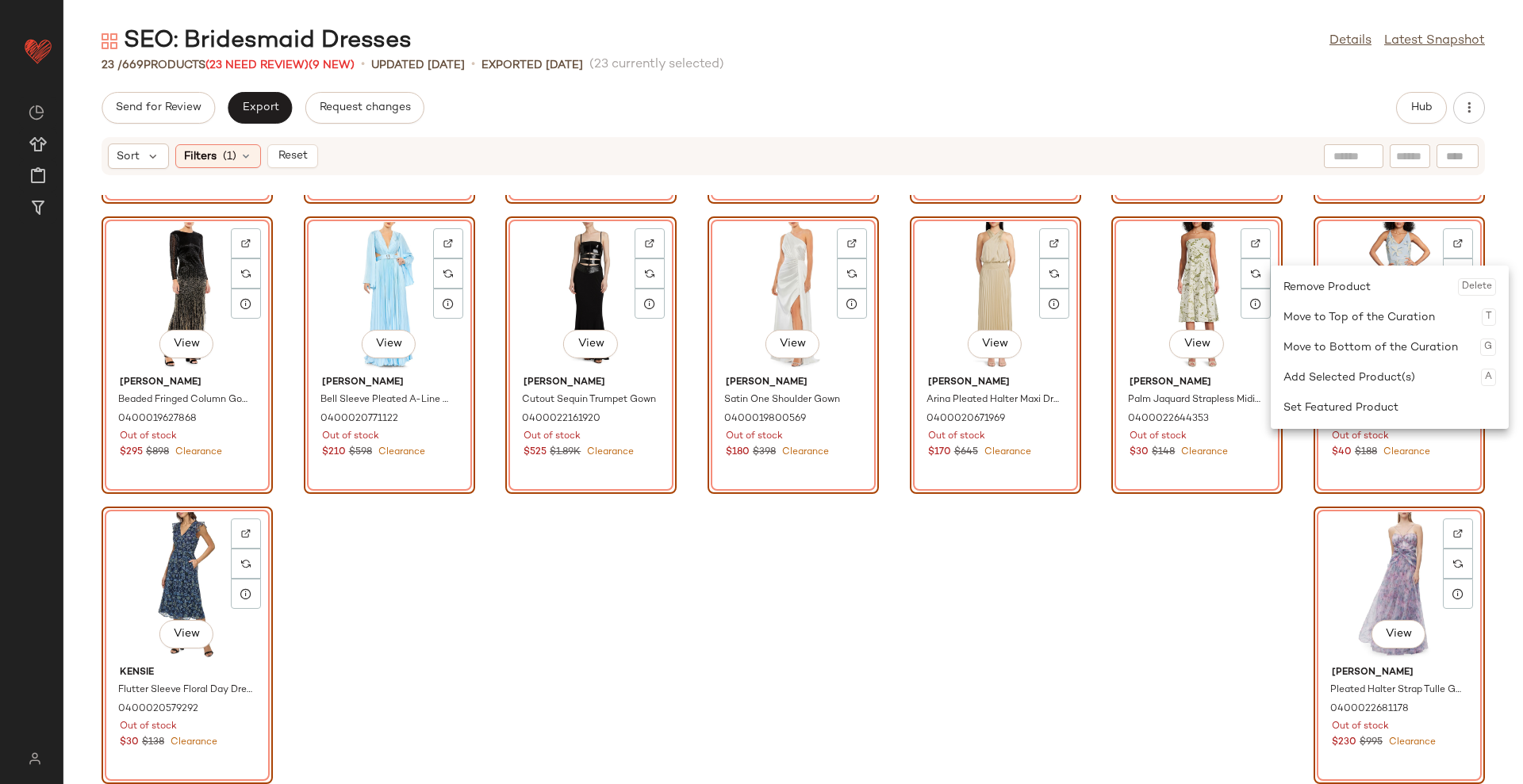
click at [1364, 280] on div "Remove Product Delete" at bounding box center [1389, 287] width 213 height 30
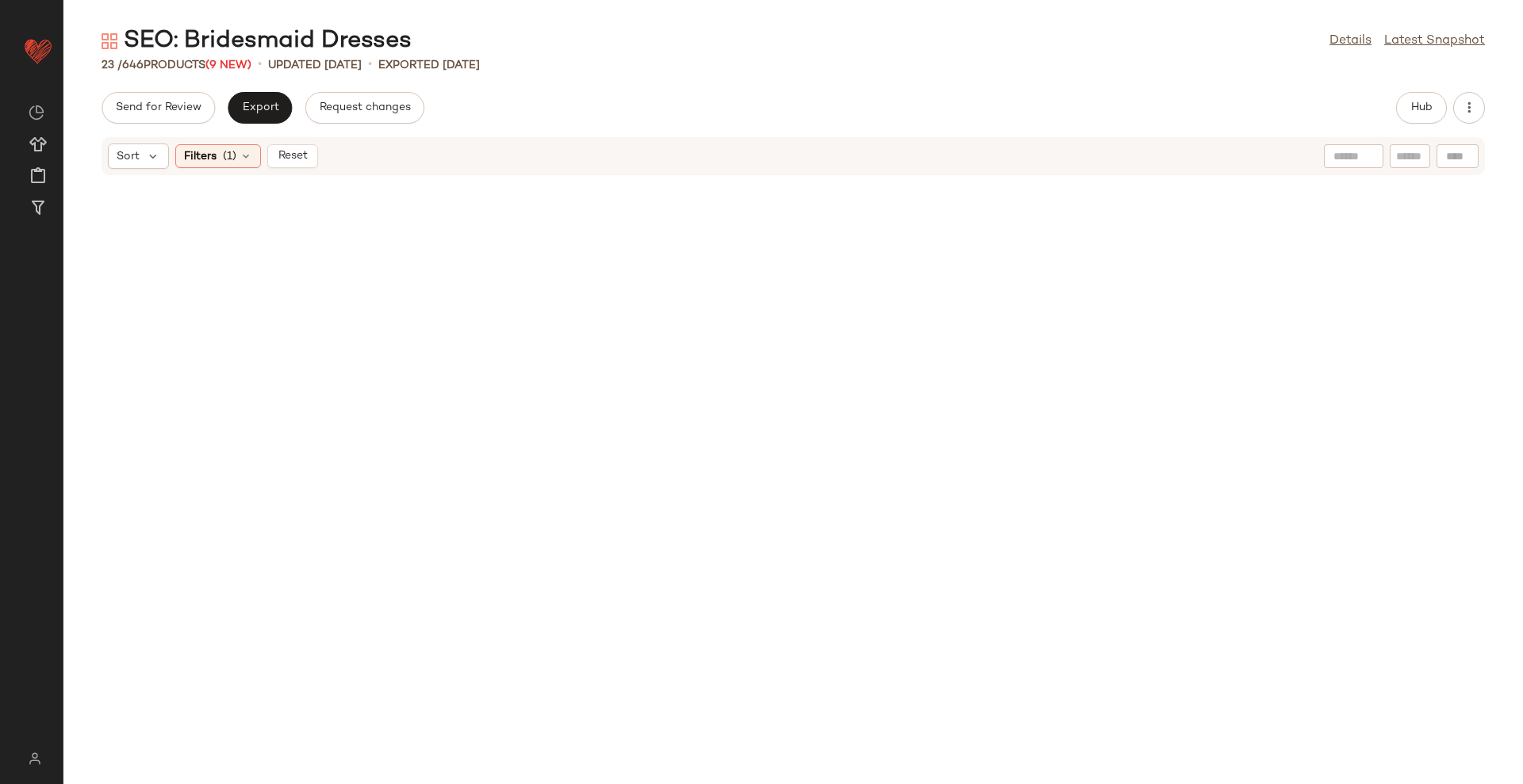
click at [292, 168] on div "Sort Filters (1) Reset" at bounding box center [793, 156] width 1383 height 38
click at [294, 165] on button "Reset" at bounding box center [293, 156] width 51 height 24
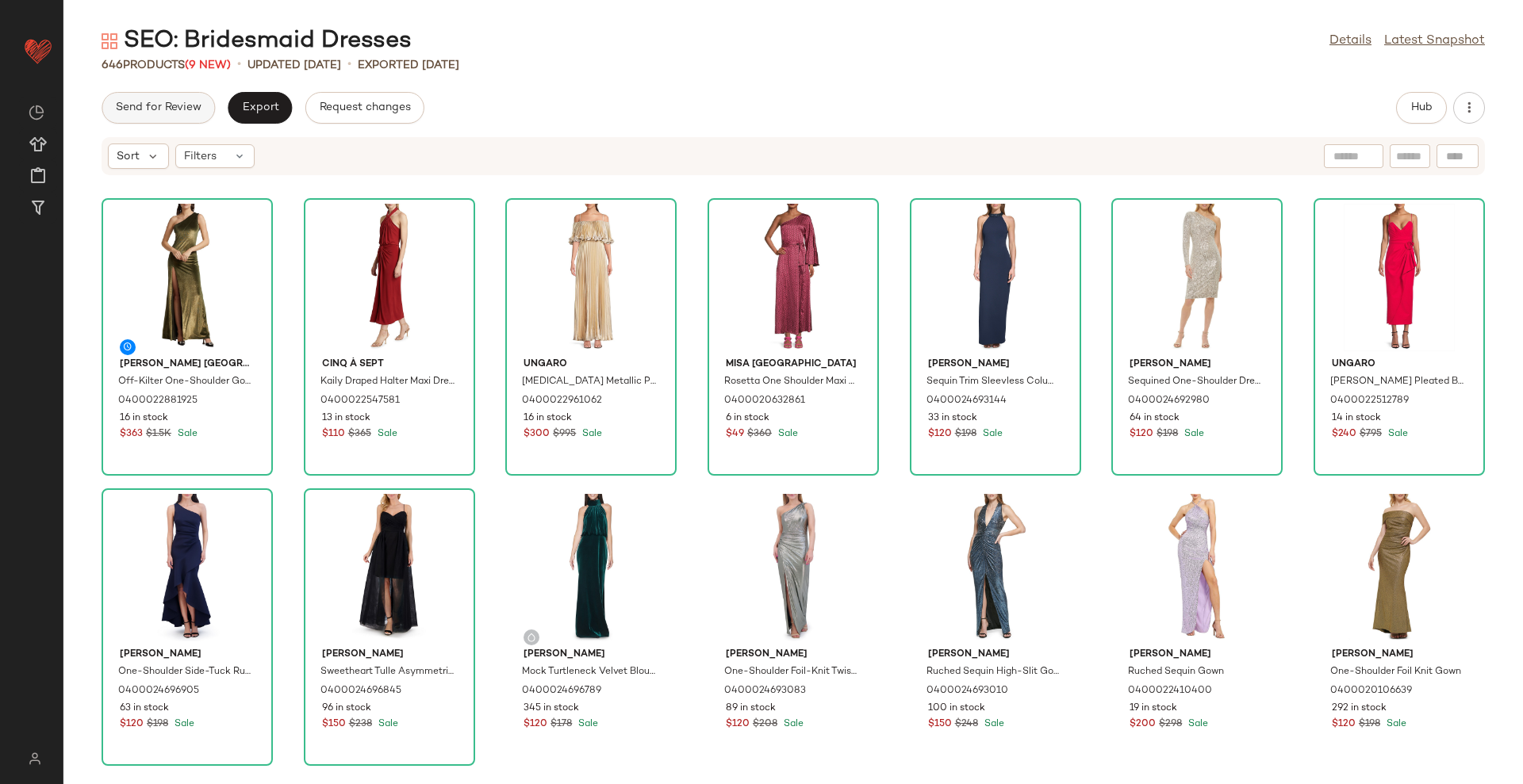
click at [161, 110] on span "Send for Review" at bounding box center [158, 108] width 86 height 13
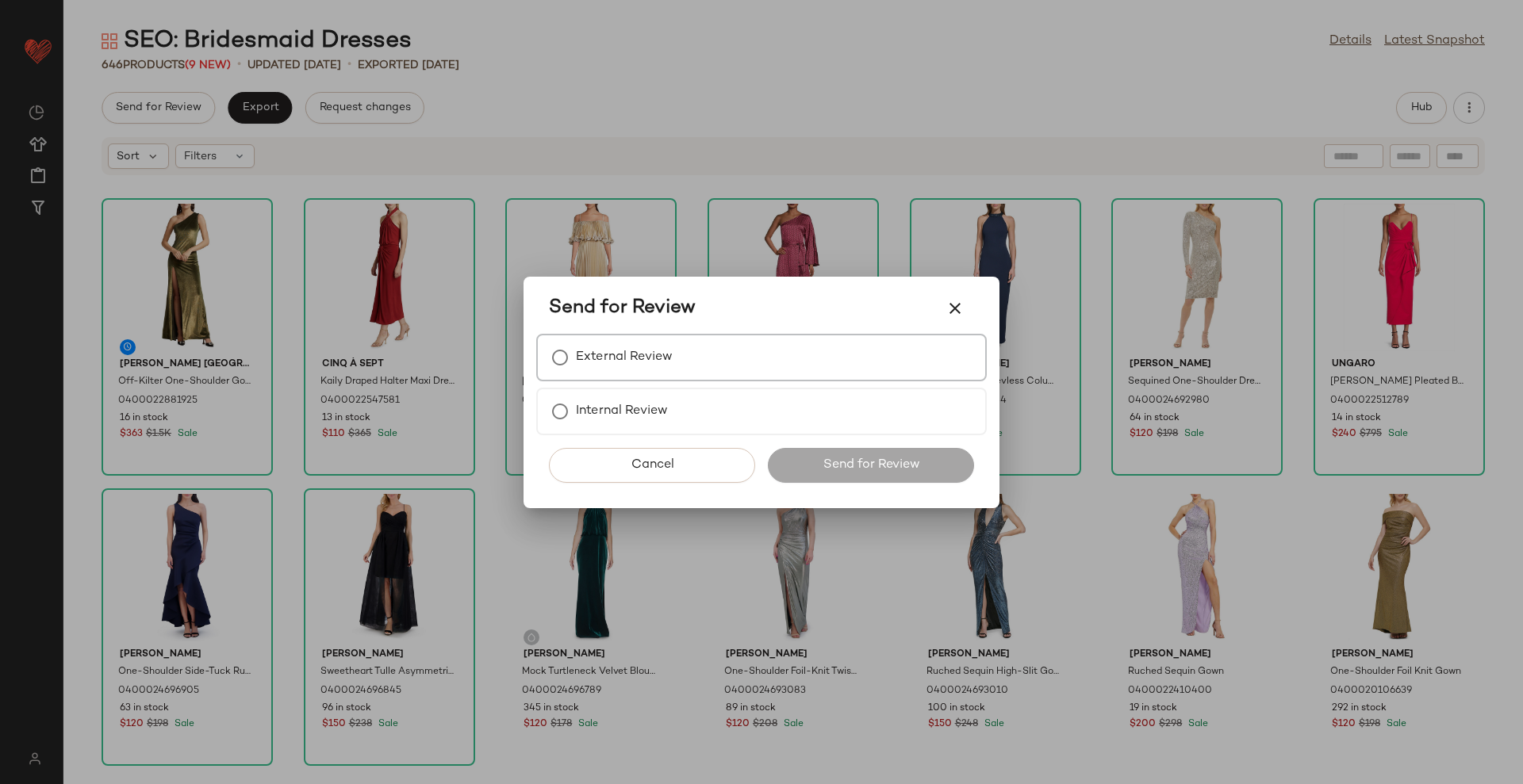
click at [673, 379] on div "External Review" at bounding box center [761, 357] width 450 height 48
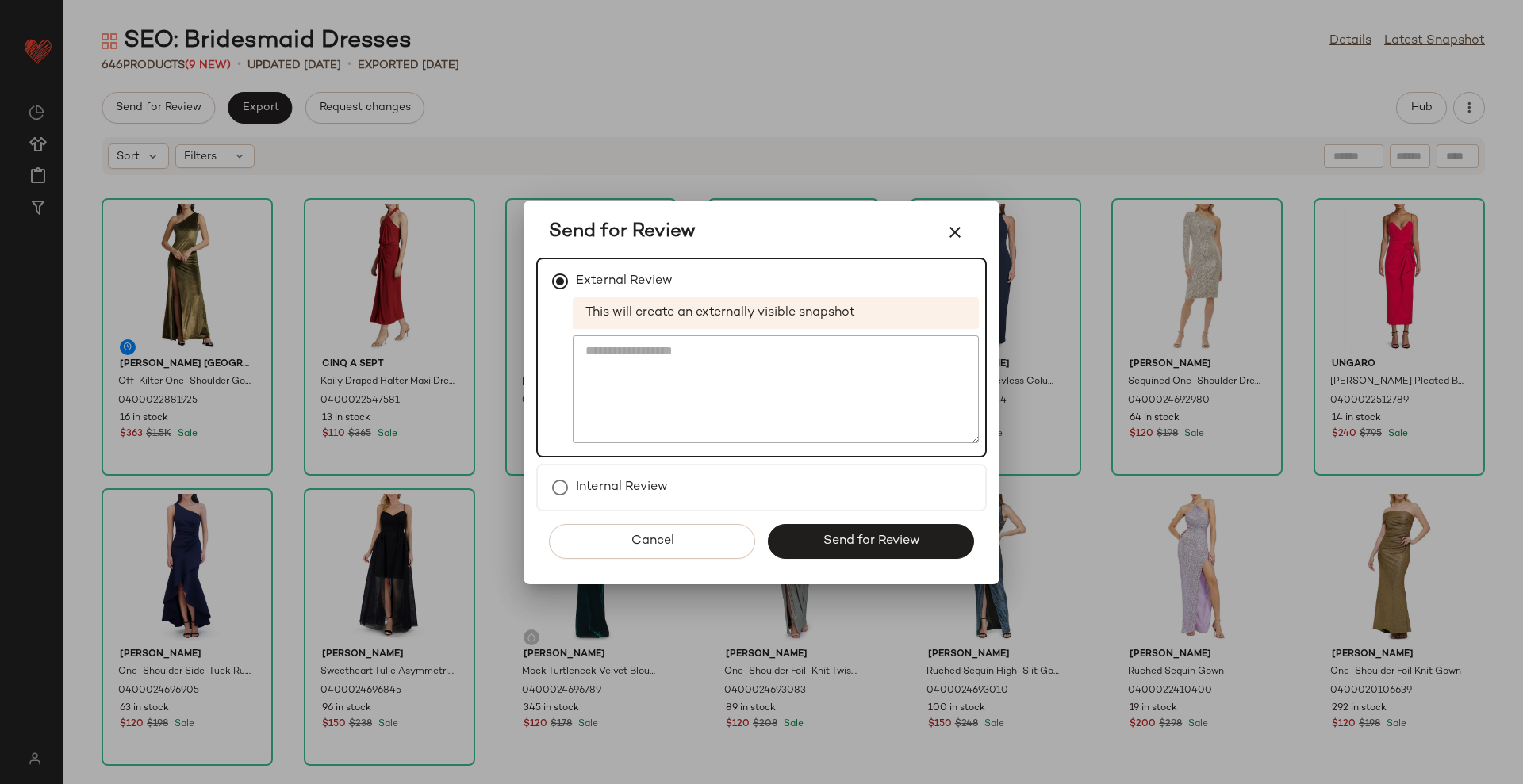
click at [839, 558] on div "Cancel Send for Review" at bounding box center [761, 548] width 450 height 73
click at [899, 541] on span "Send for Review" at bounding box center [870, 541] width 98 height 15
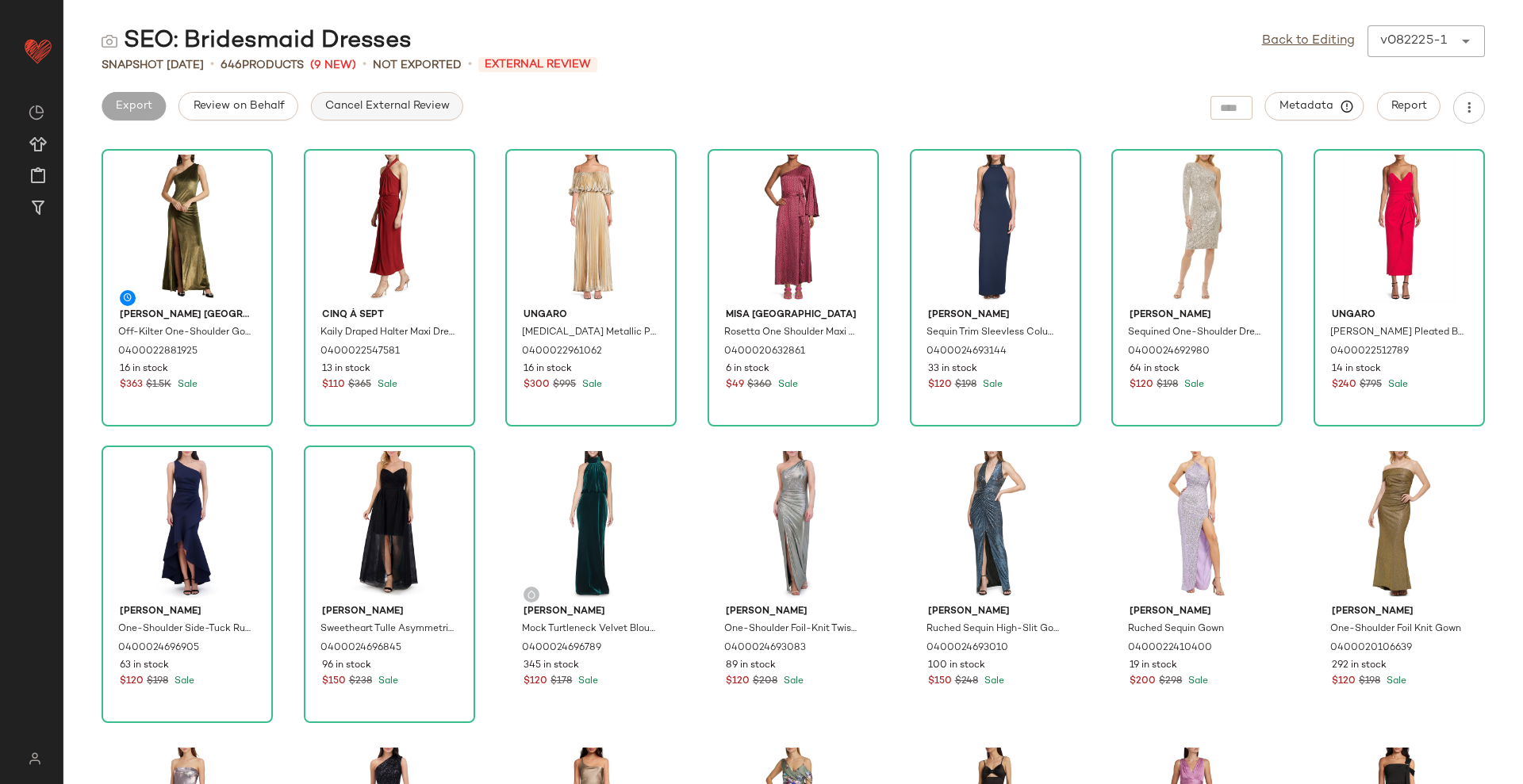
click at [390, 102] on span "Cancel External Review" at bounding box center [387, 106] width 125 height 13
click at [212, 102] on button "Send for Review" at bounding box center [158, 106] width 114 height 28
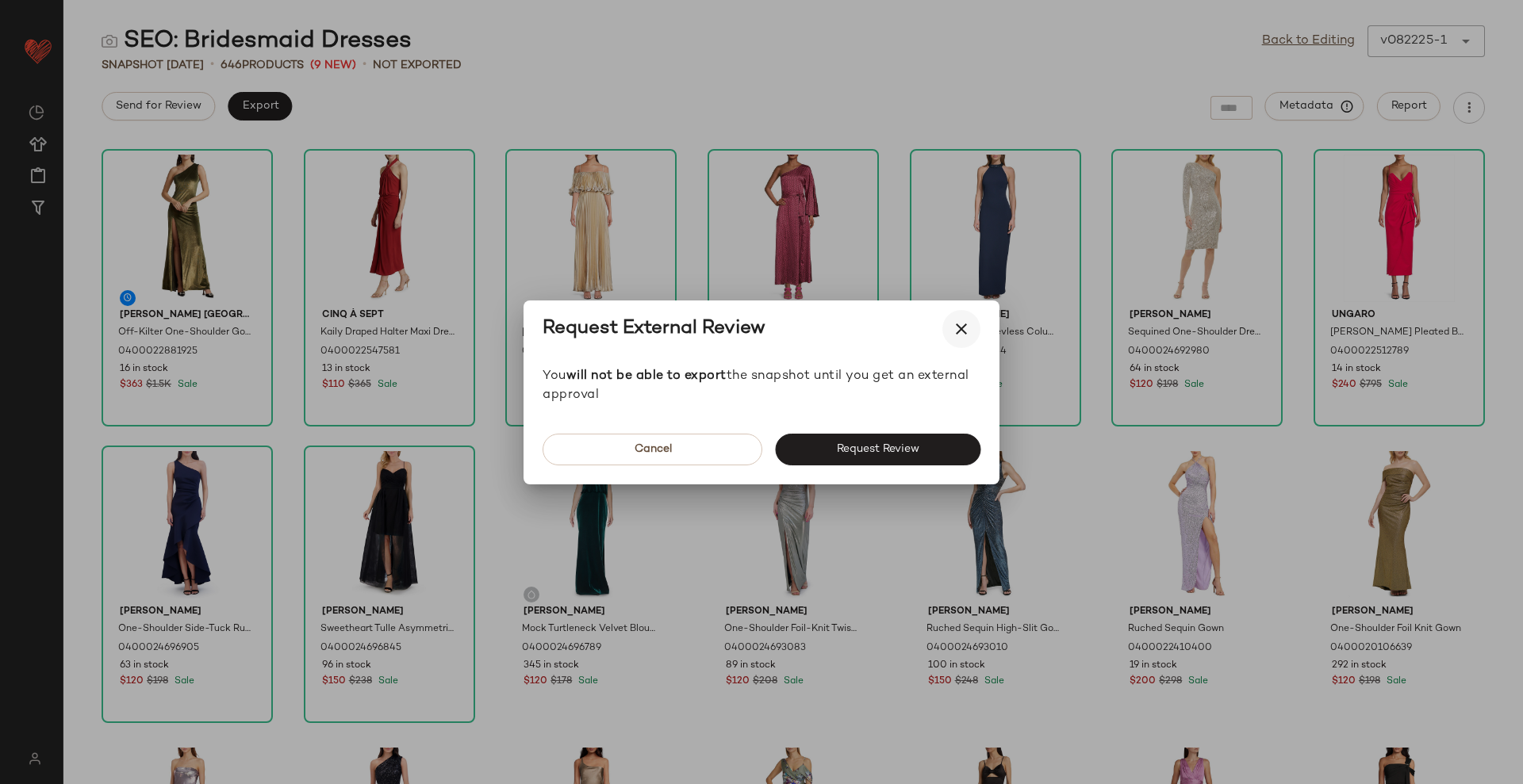
click at [954, 329] on icon "button" at bounding box center [961, 330] width 19 height 19
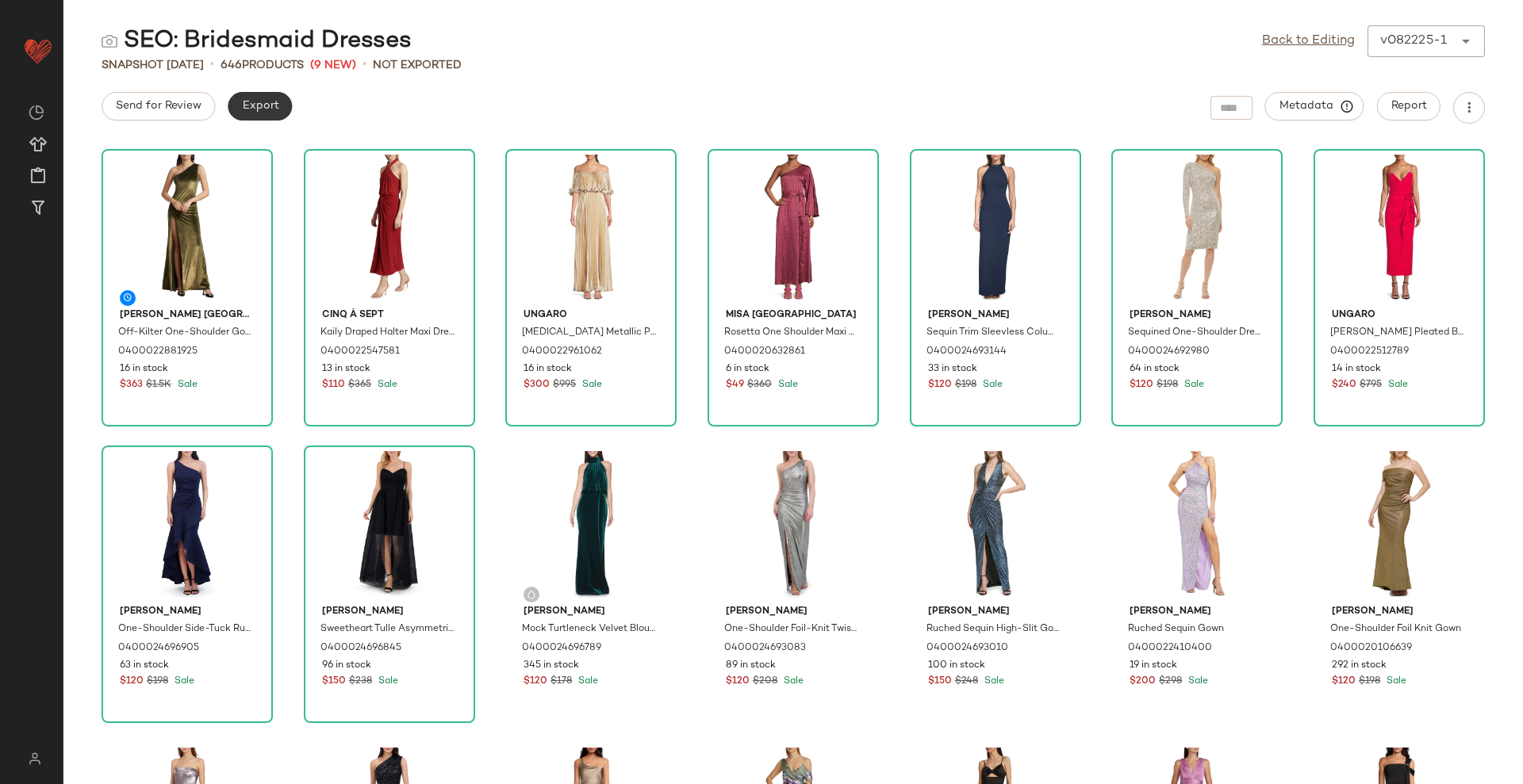
click at [257, 100] on span "Export" at bounding box center [259, 106] width 37 height 13
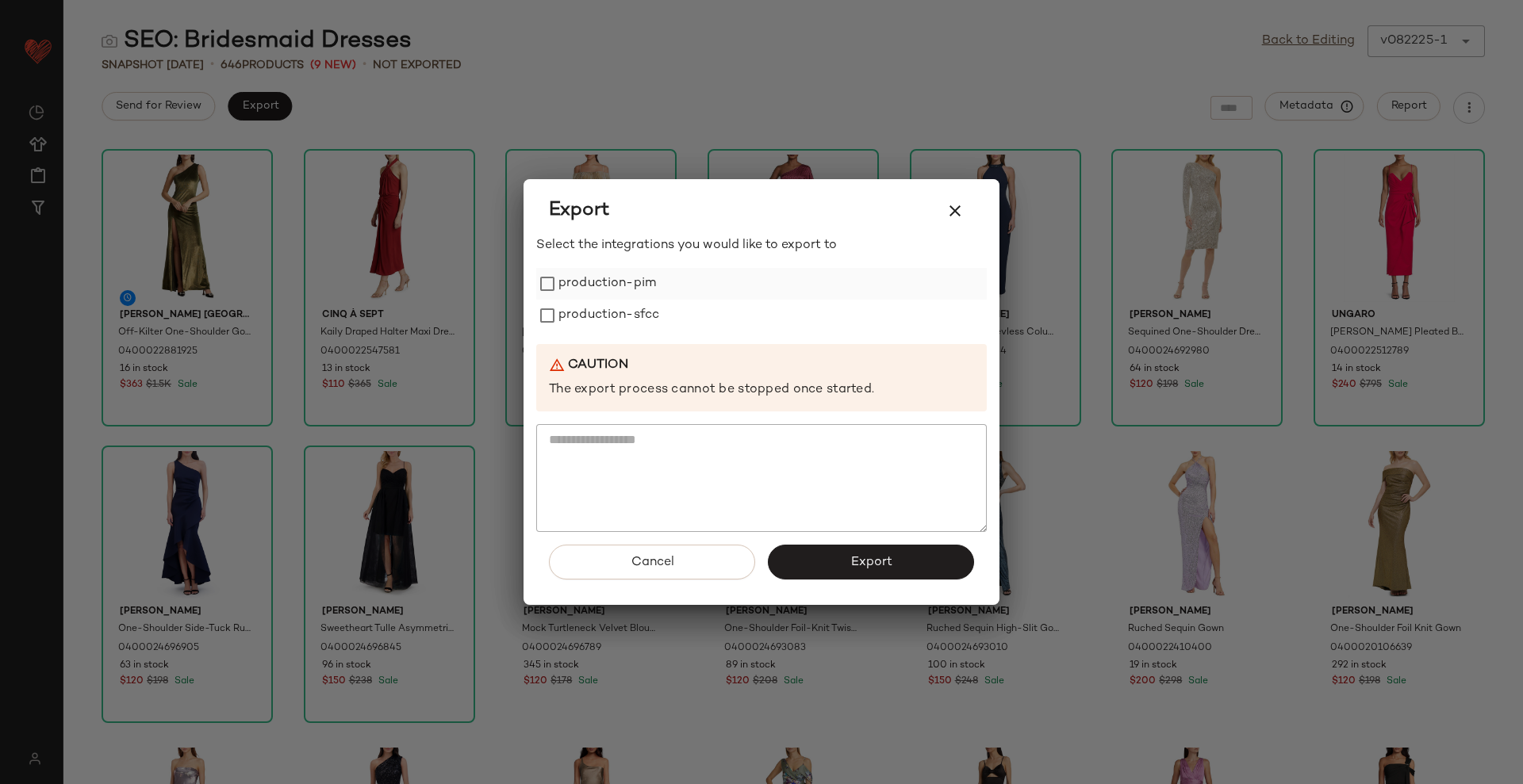
click at [637, 286] on label "production-pim" at bounding box center [607, 284] width 98 height 31
click at [627, 303] on label "production-sfcc" at bounding box center [608, 315] width 101 height 31
click at [828, 555] on button "Export" at bounding box center [871, 562] width 206 height 35
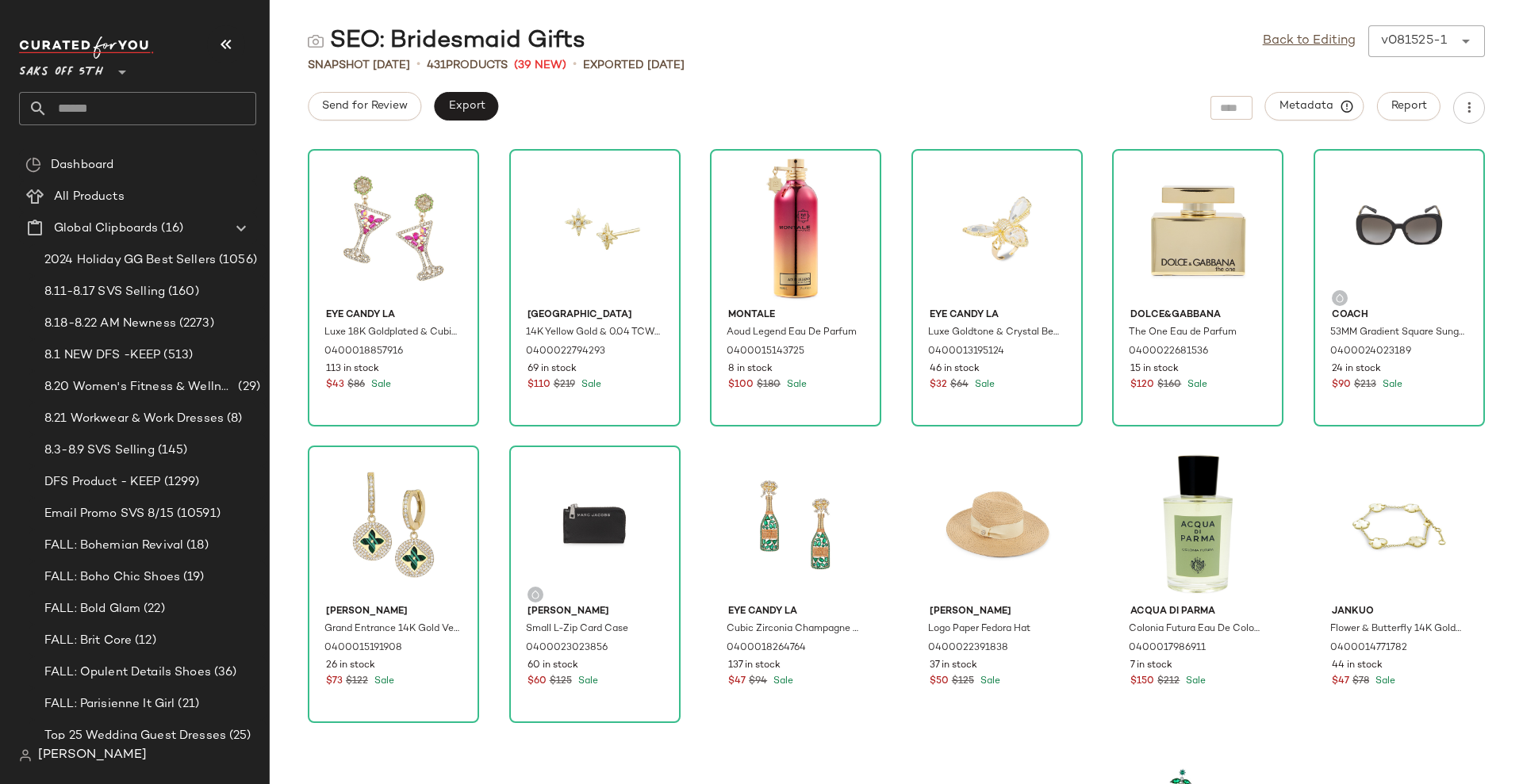
click at [219, 37] on icon "button" at bounding box center [226, 44] width 19 height 19
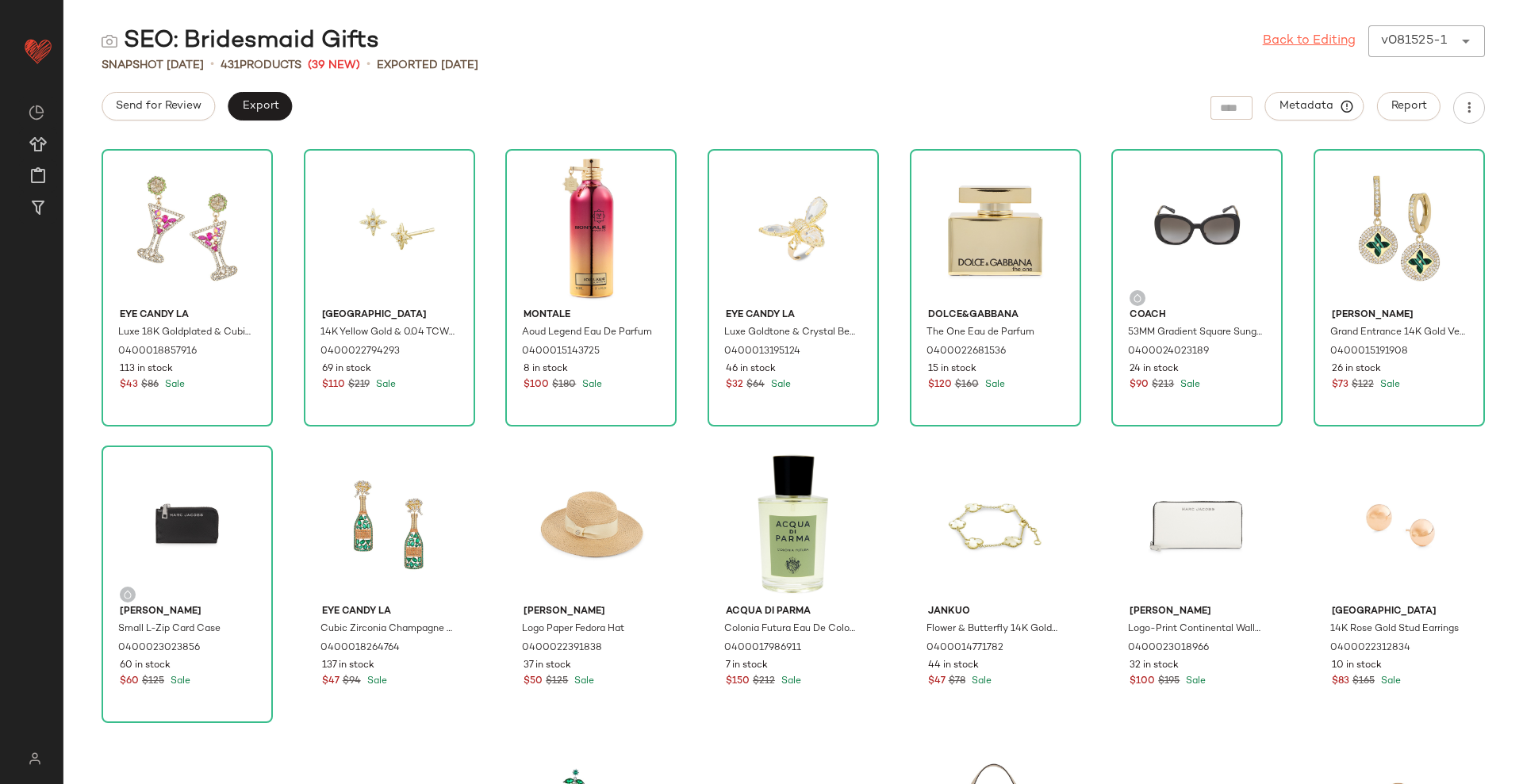
click at [1342, 31] on link "Back to Editing" at bounding box center [1309, 41] width 93 height 19
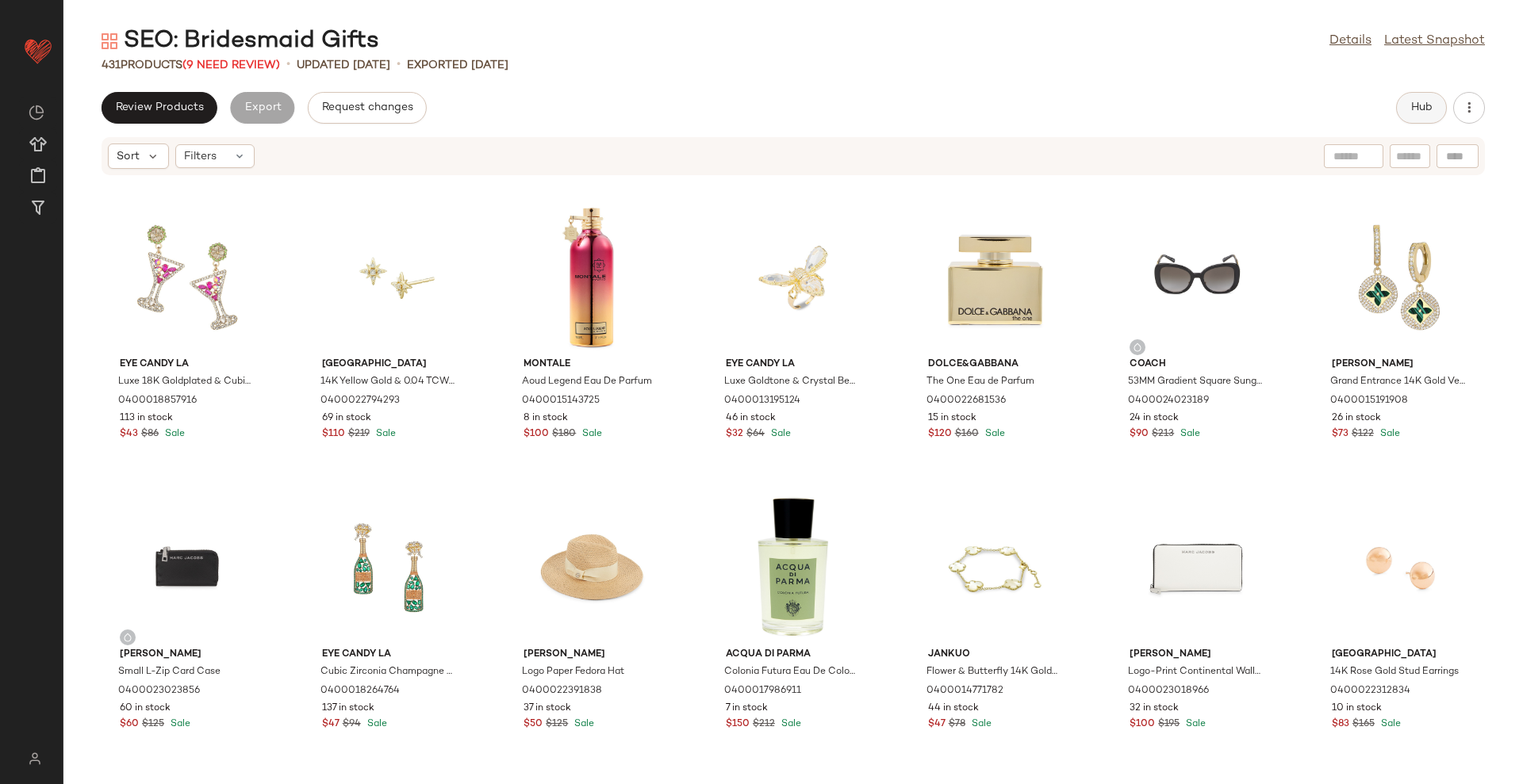
click at [1419, 106] on span "Hub" at bounding box center [1421, 108] width 23 height 13
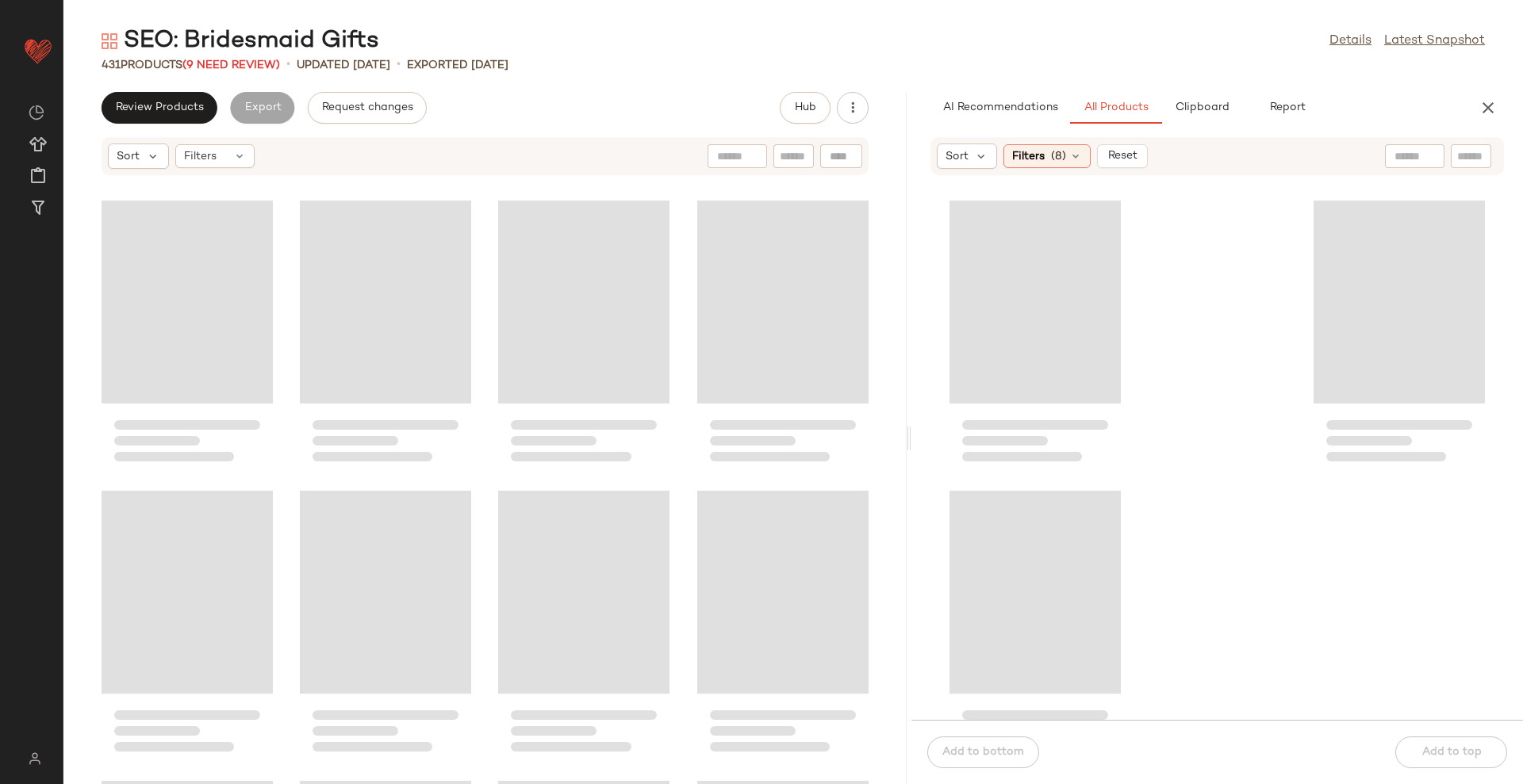
drag, startPoint x: 791, startPoint y: 435, endPoint x: 910, endPoint y: 429, distance: 119.2
click at [910, 429] on div "SEO: Bridesmaid Gifts Details Latest Snapshot 431 Products (9 Need Review) • up…" at bounding box center [793, 404] width 1459 height 759
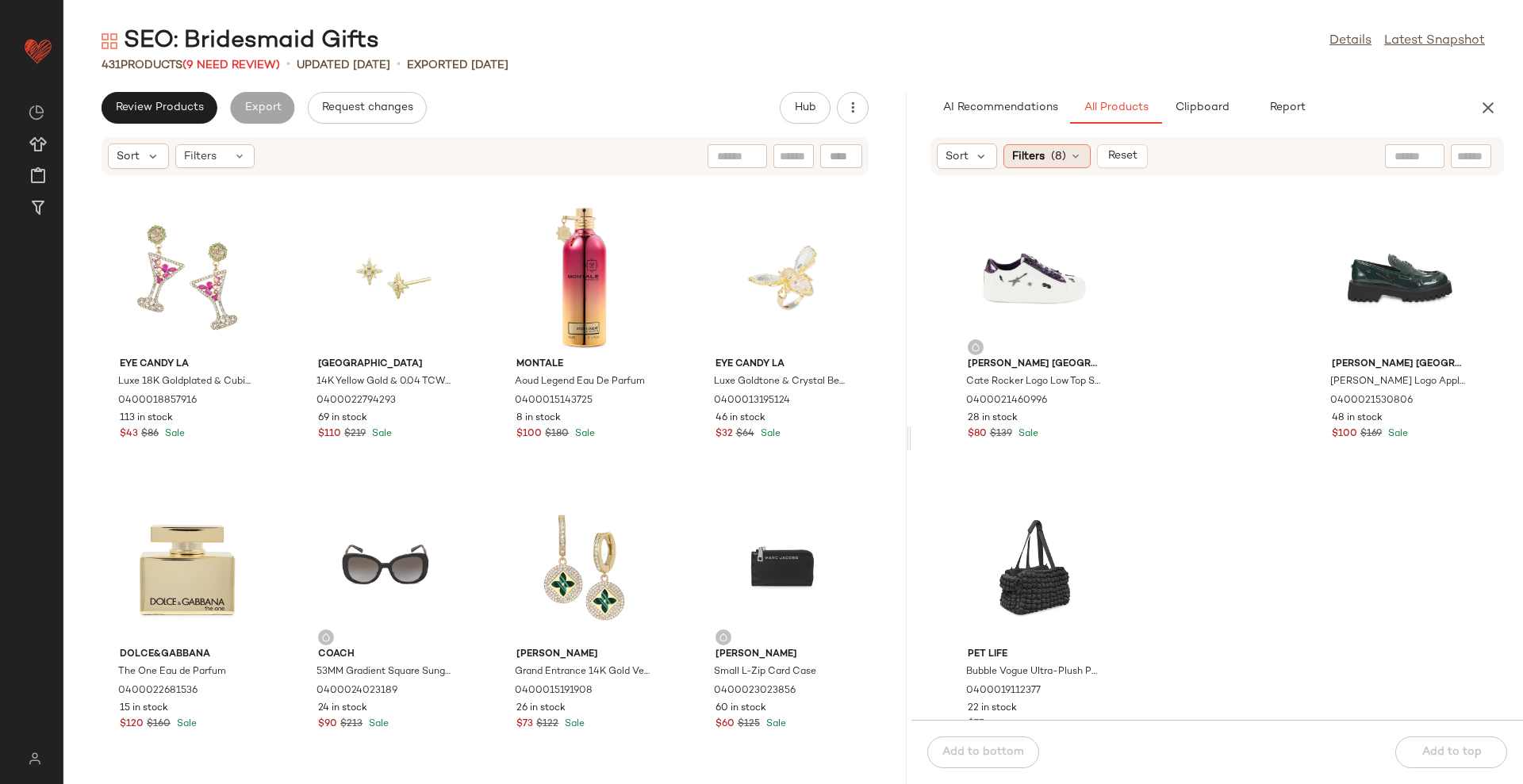
click at [1041, 156] on span "Filters" at bounding box center [1028, 156] width 32 height 17
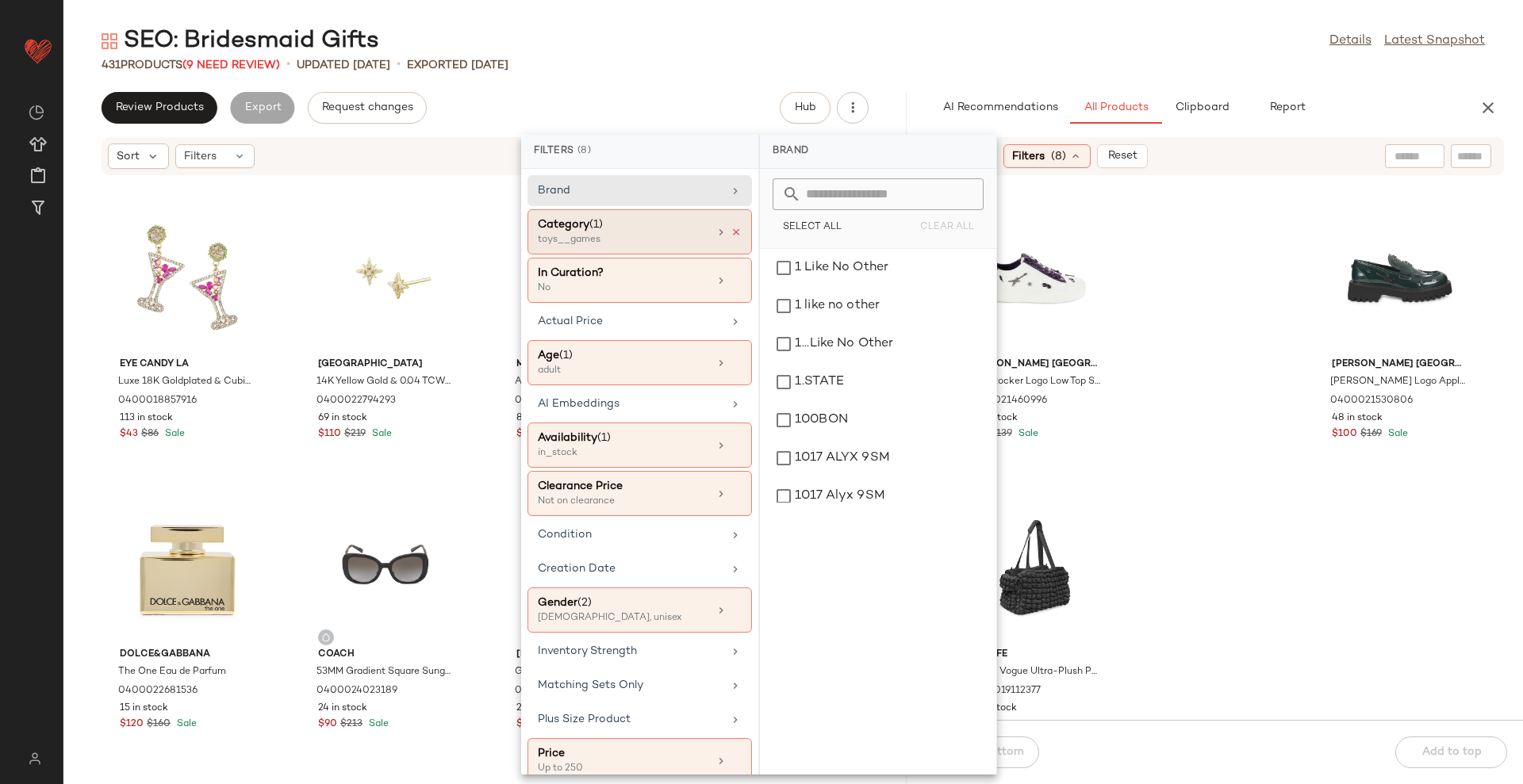
click at [731, 231] on icon at bounding box center [736, 232] width 11 height 11
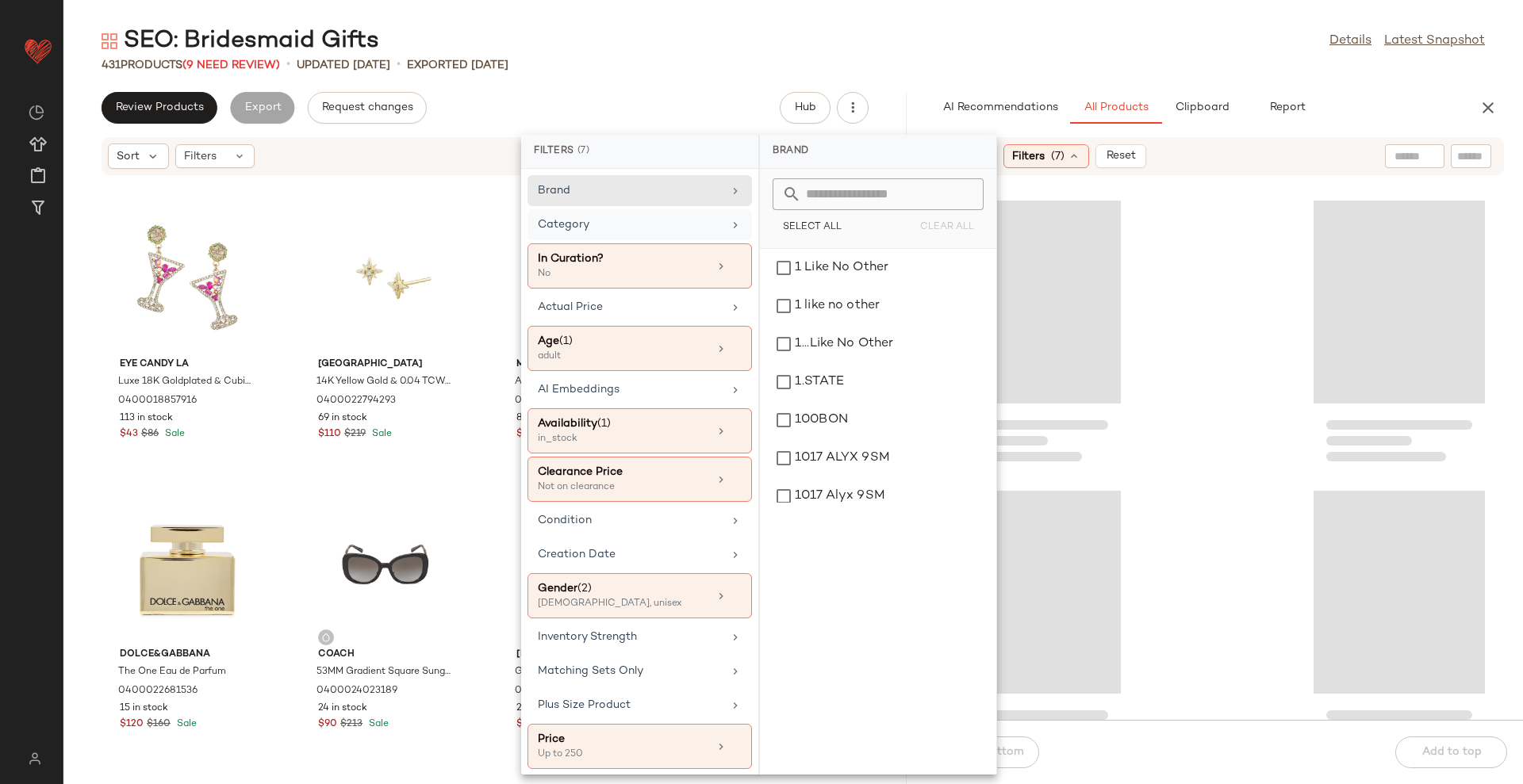
click at [889, 35] on div "SEO: Bridesmaid Gifts Details Latest Snapshot" at bounding box center [793, 40] width 1459 height 31
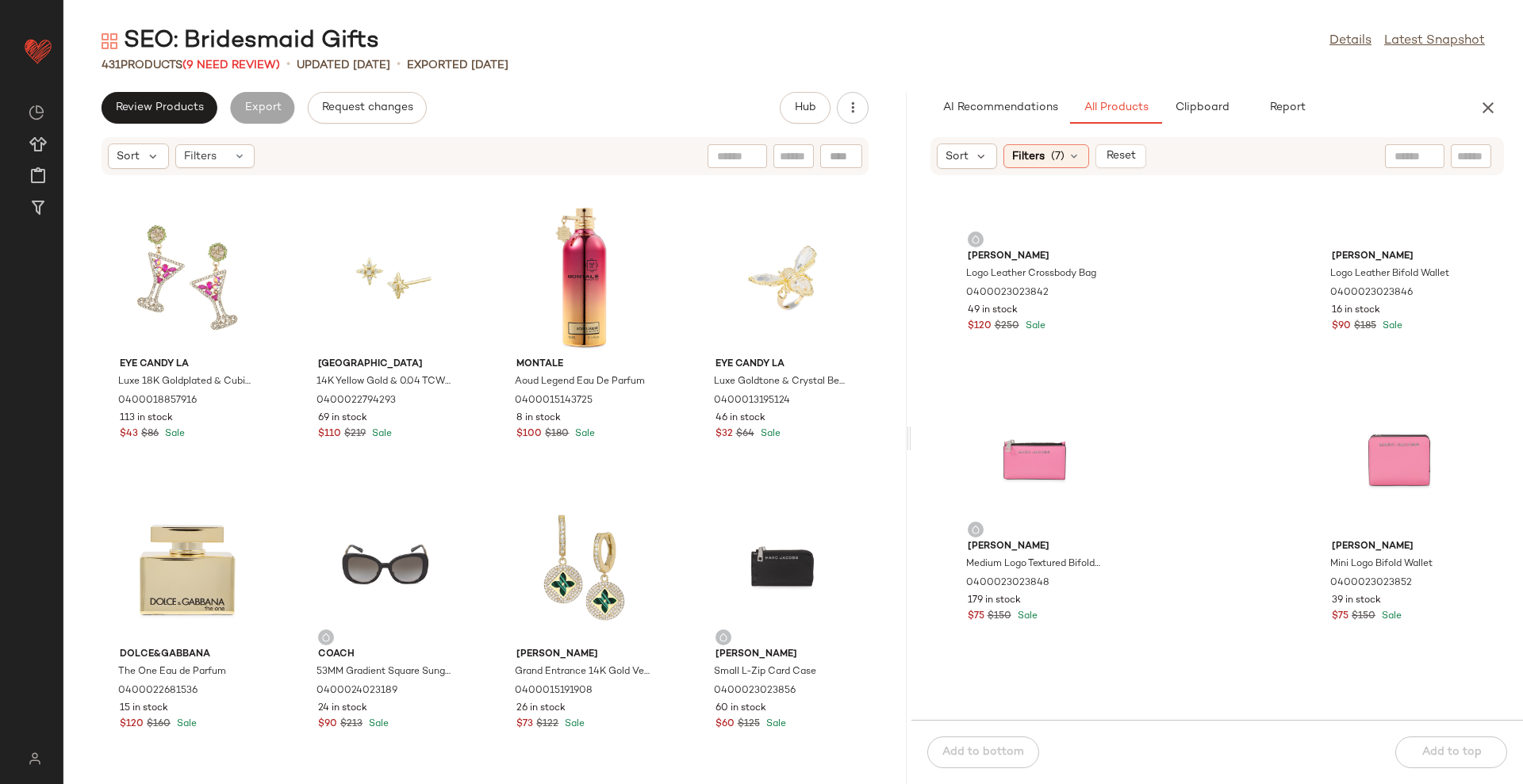
scroll to position [16963, 0]
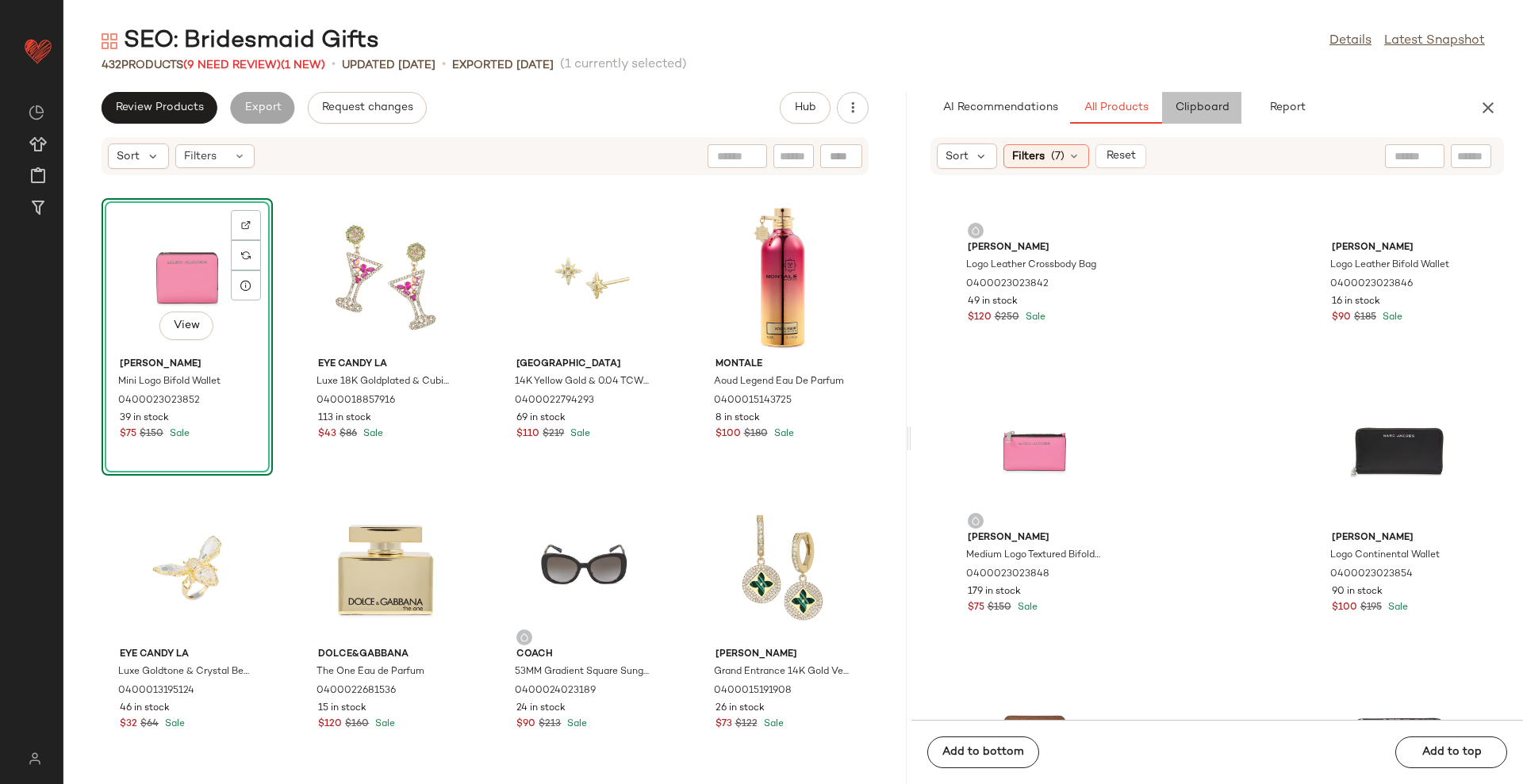
click at [1198, 107] on span "Clipboard" at bounding box center [1201, 108] width 55 height 13
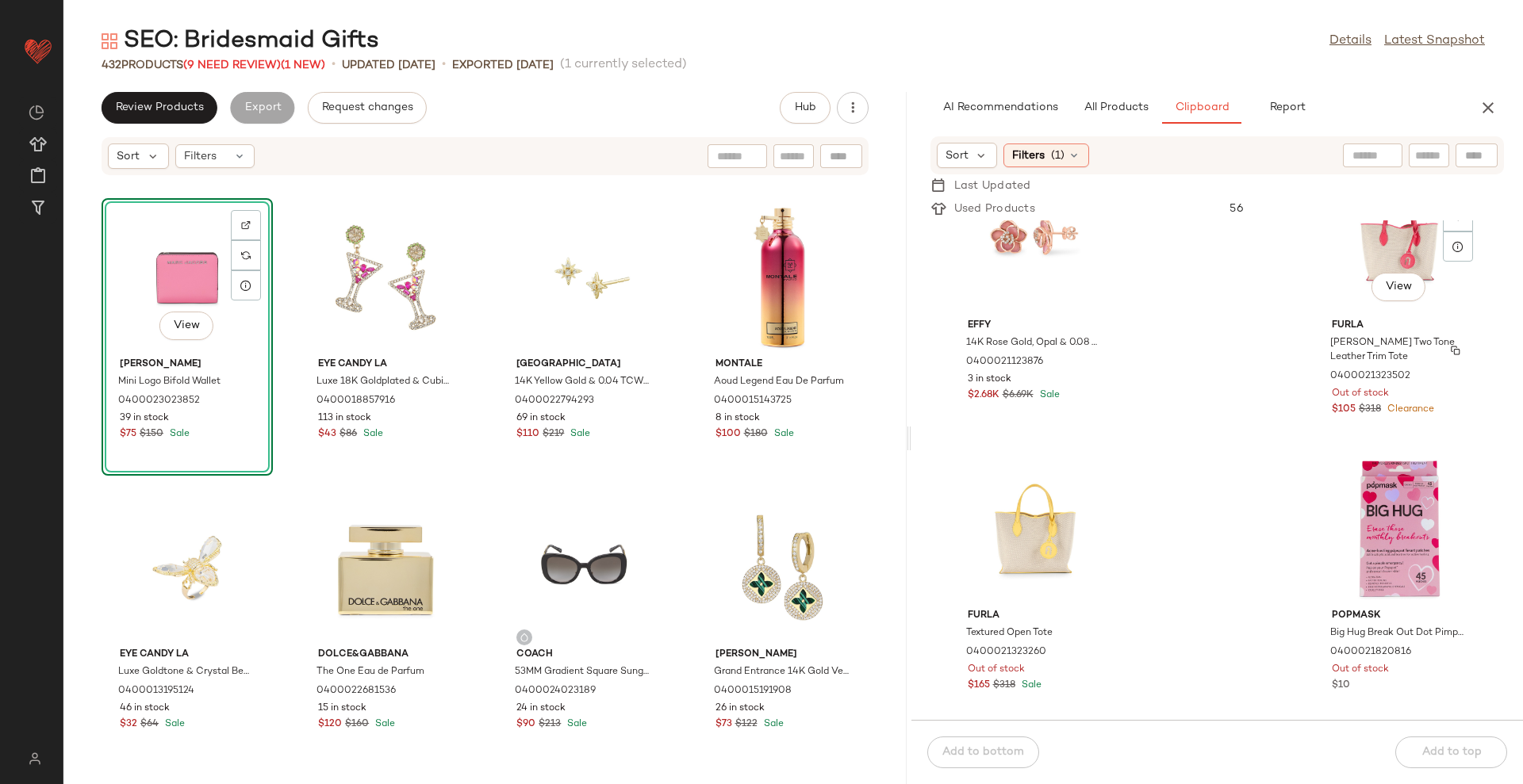
scroll to position [99, 0]
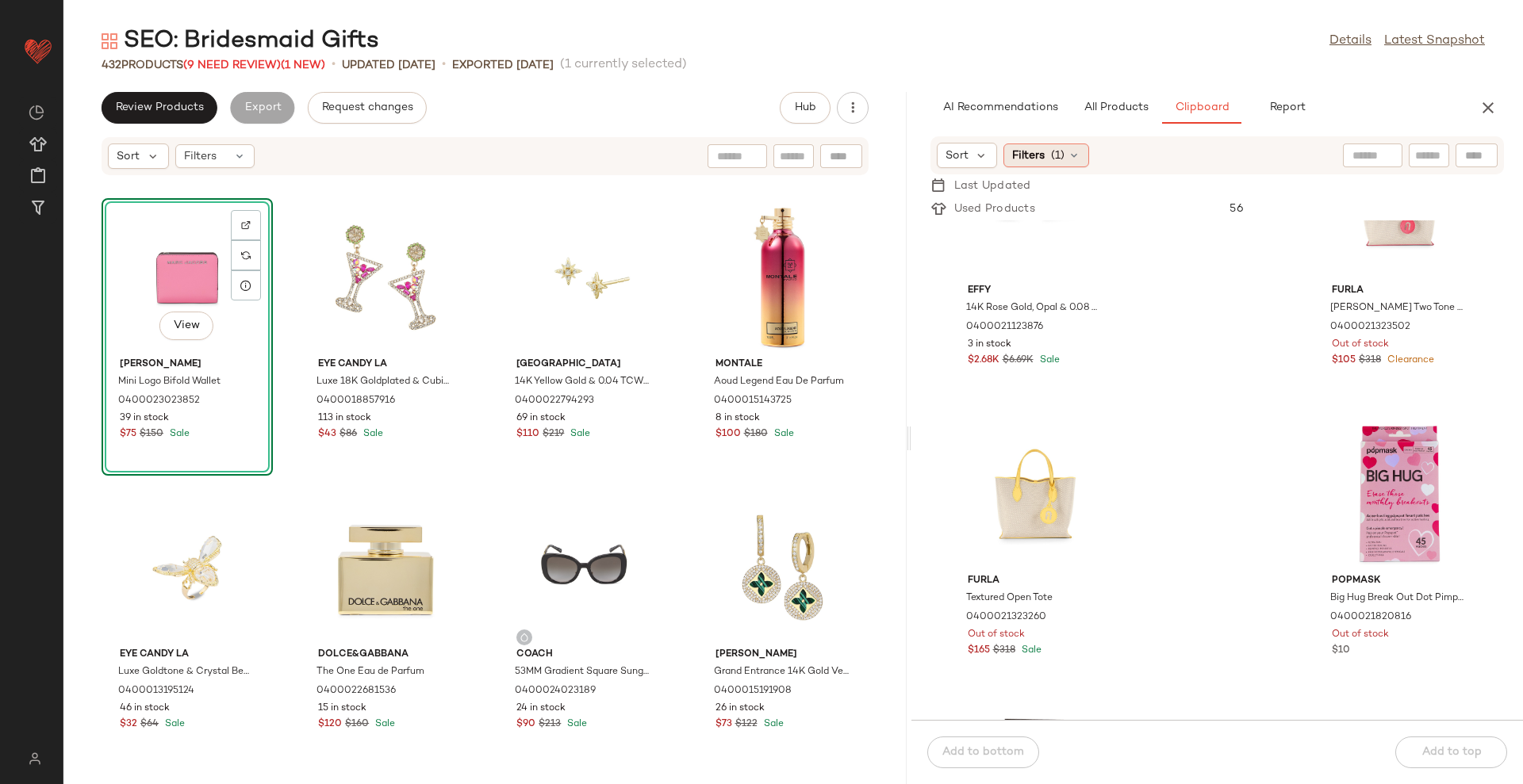
click at [1080, 151] on div "Filters (1)" at bounding box center [1046, 156] width 85 height 24
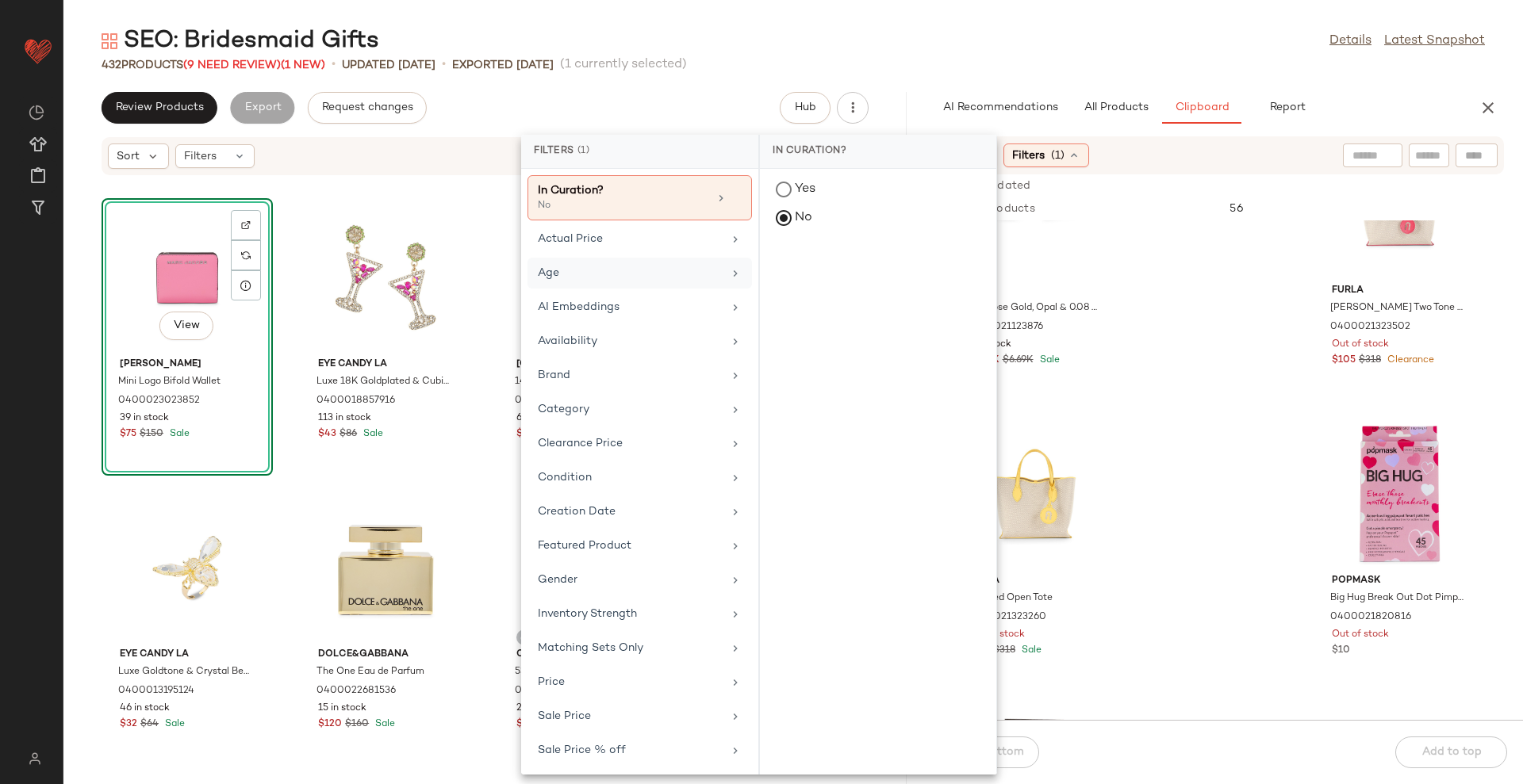
drag, startPoint x: 598, startPoint y: 334, endPoint x: 711, endPoint y: 264, distance: 132.9
click at [599, 334] on div "Availability" at bounding box center [629, 341] width 185 height 17
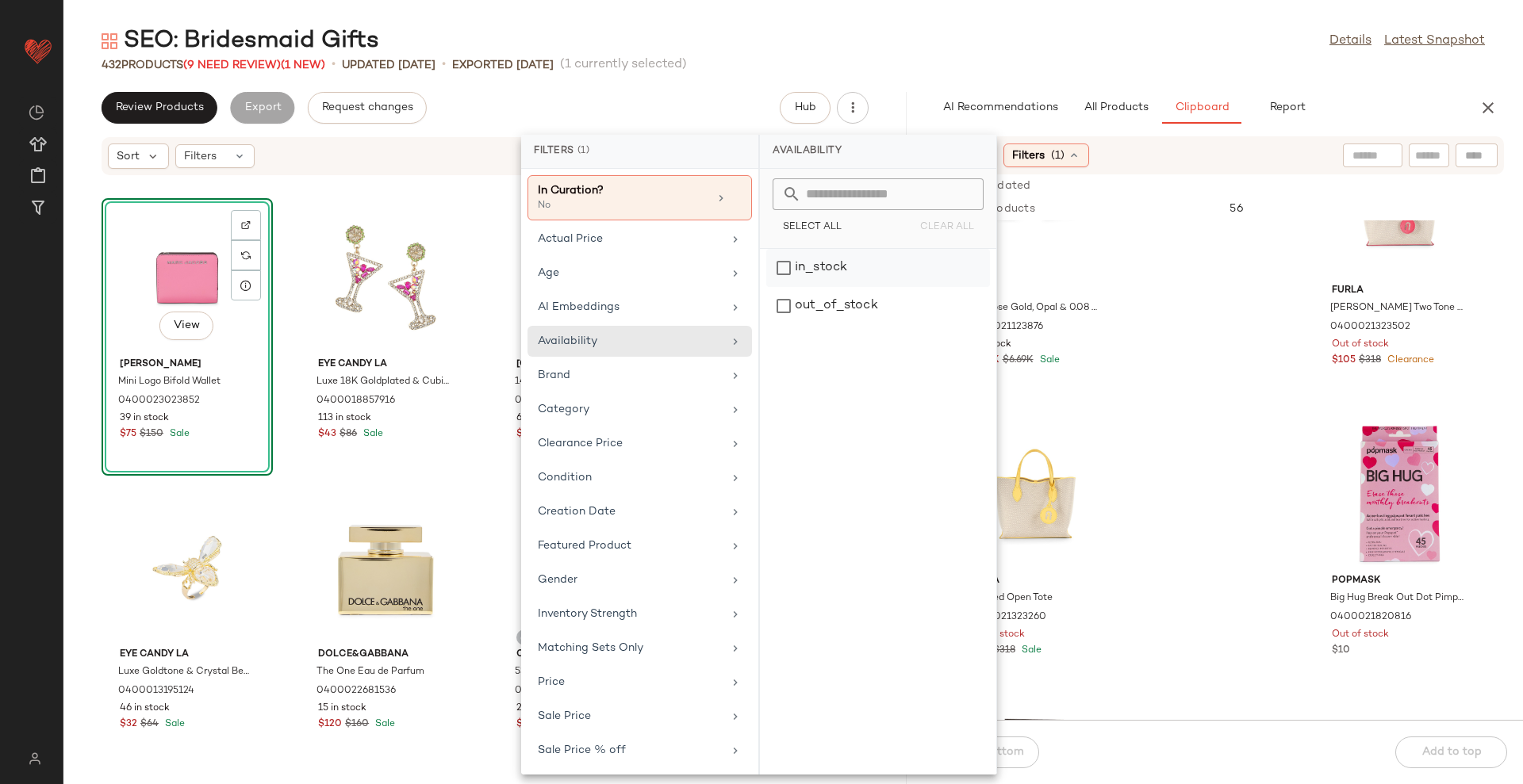
click at [786, 287] on div "in_stock" at bounding box center [878, 305] width 224 height 38
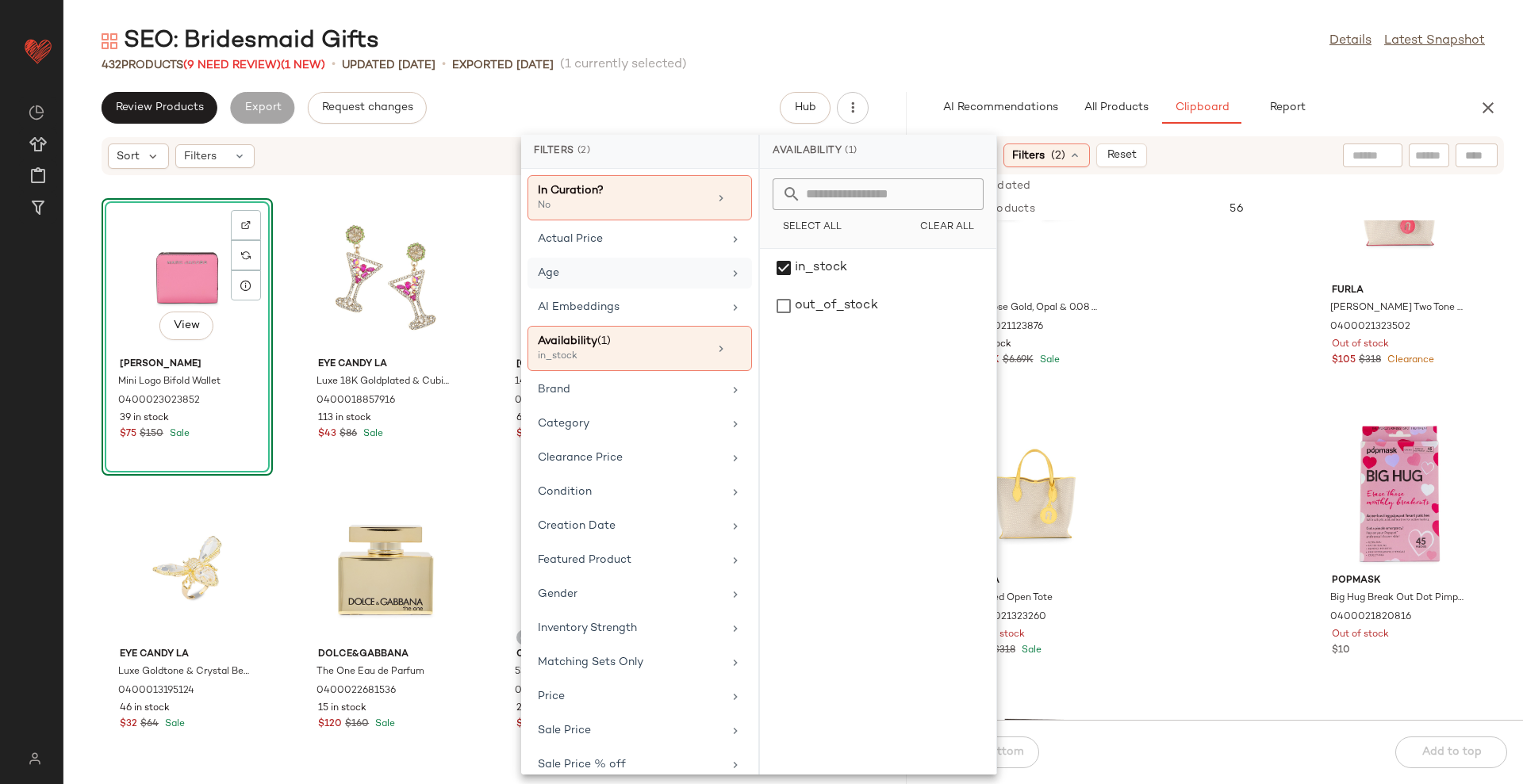
click at [656, 292] on div "Age" at bounding box center [639, 307] width 225 height 31
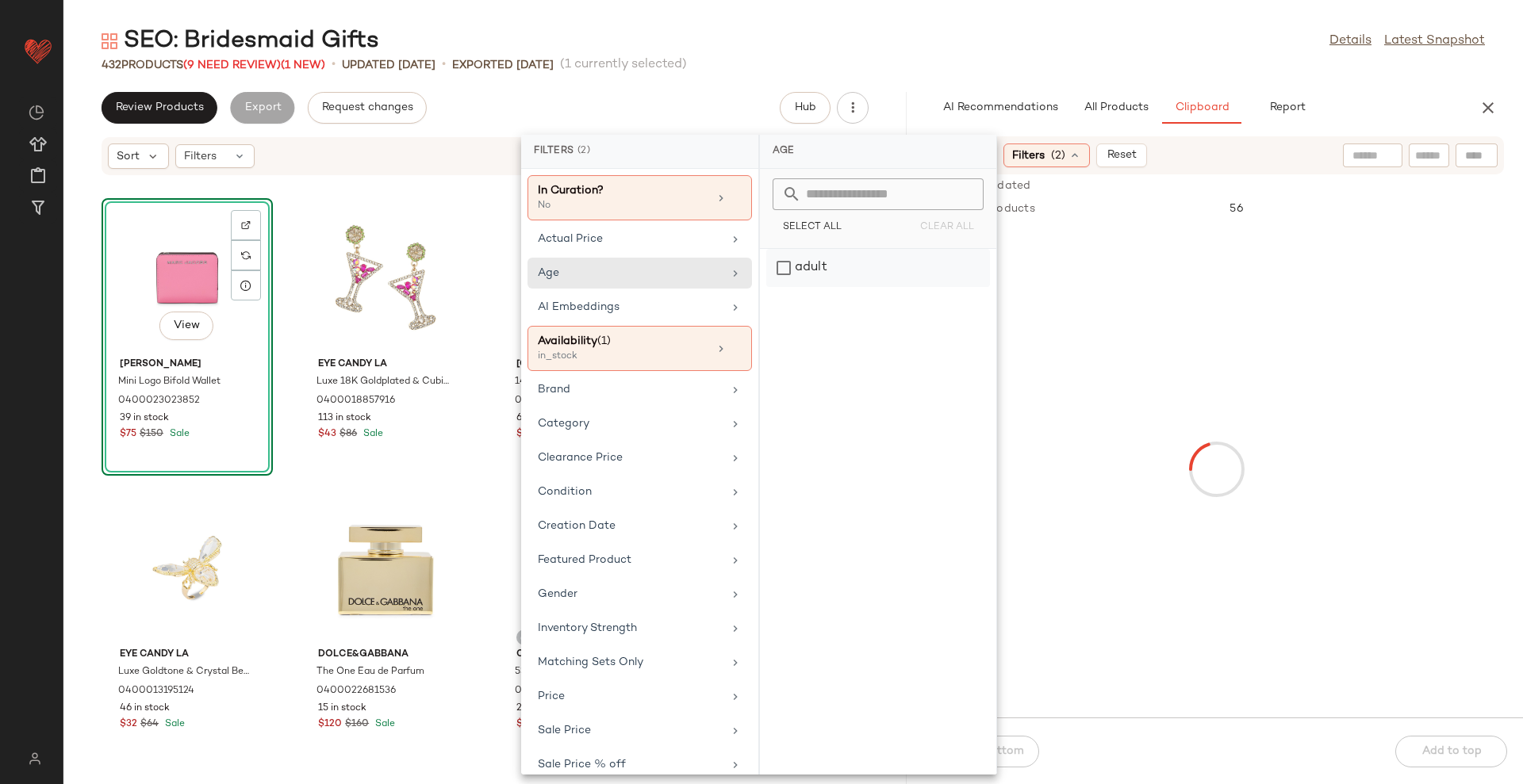
click at [794, 275] on div "adult" at bounding box center [878, 268] width 224 height 38
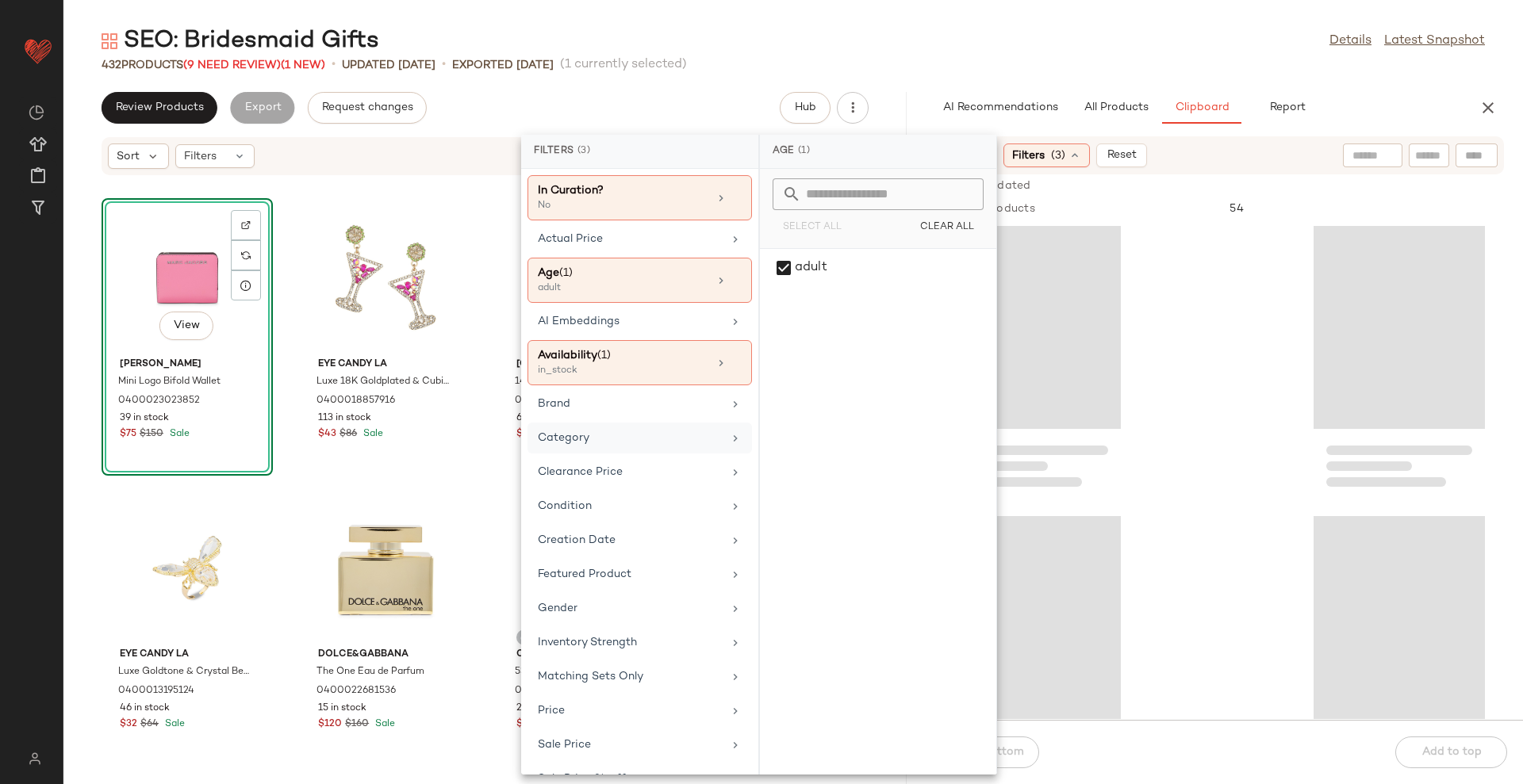
click at [621, 443] on div "Category" at bounding box center [629, 438] width 185 height 17
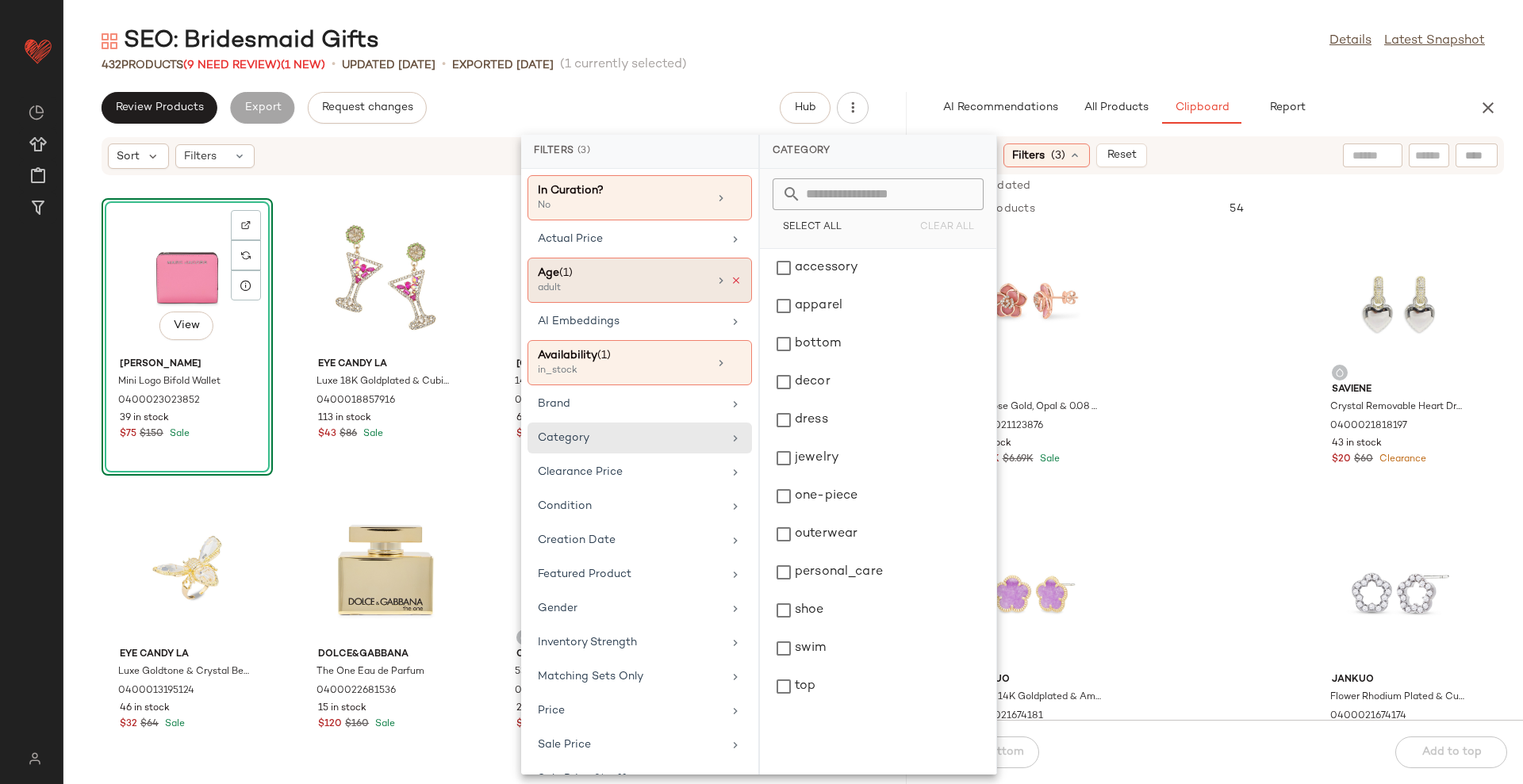
click at [730, 276] on icon at bounding box center [736, 281] width 11 height 11
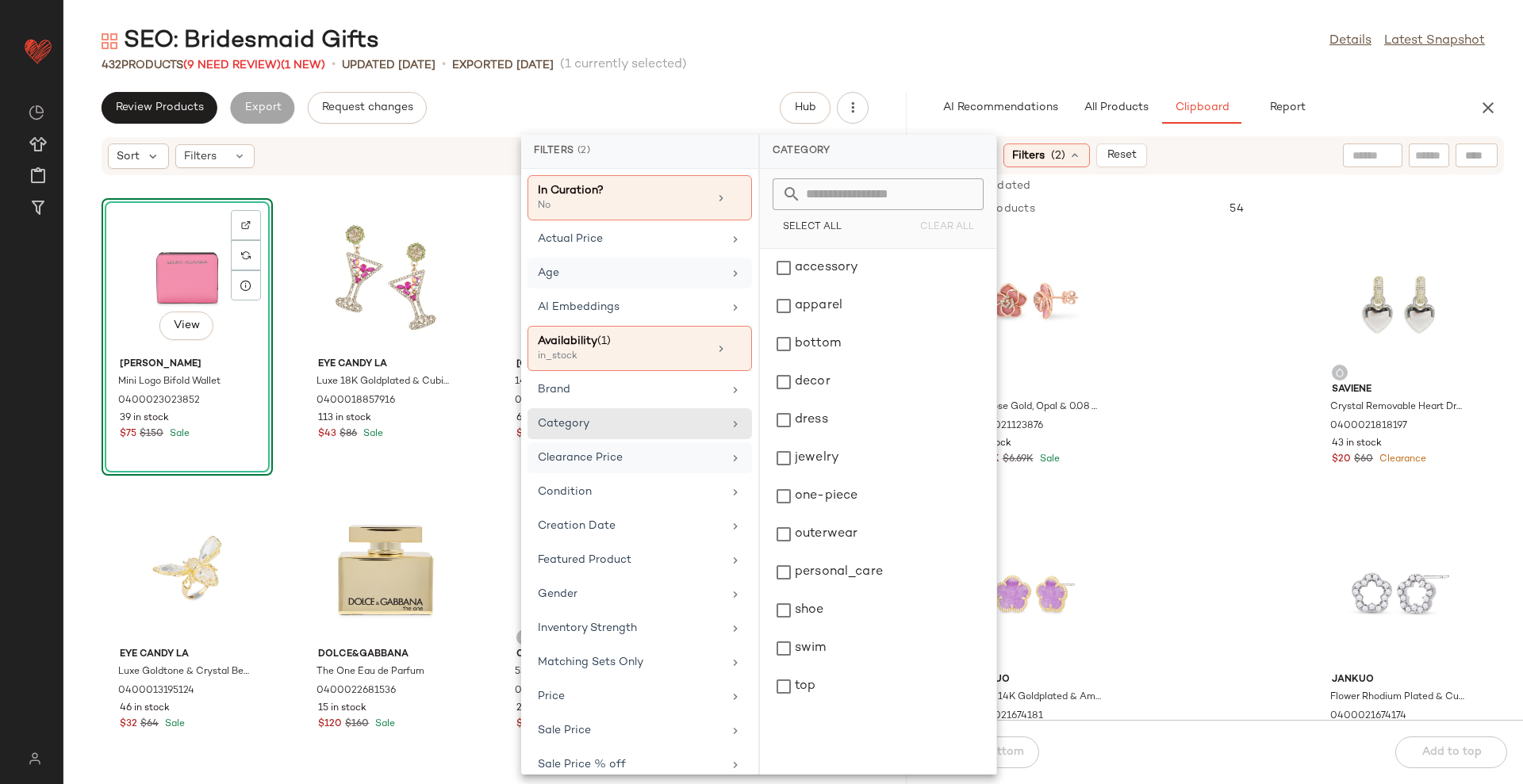
click at [678, 476] on div "Clearance Price" at bounding box center [639, 492] width 225 height 31
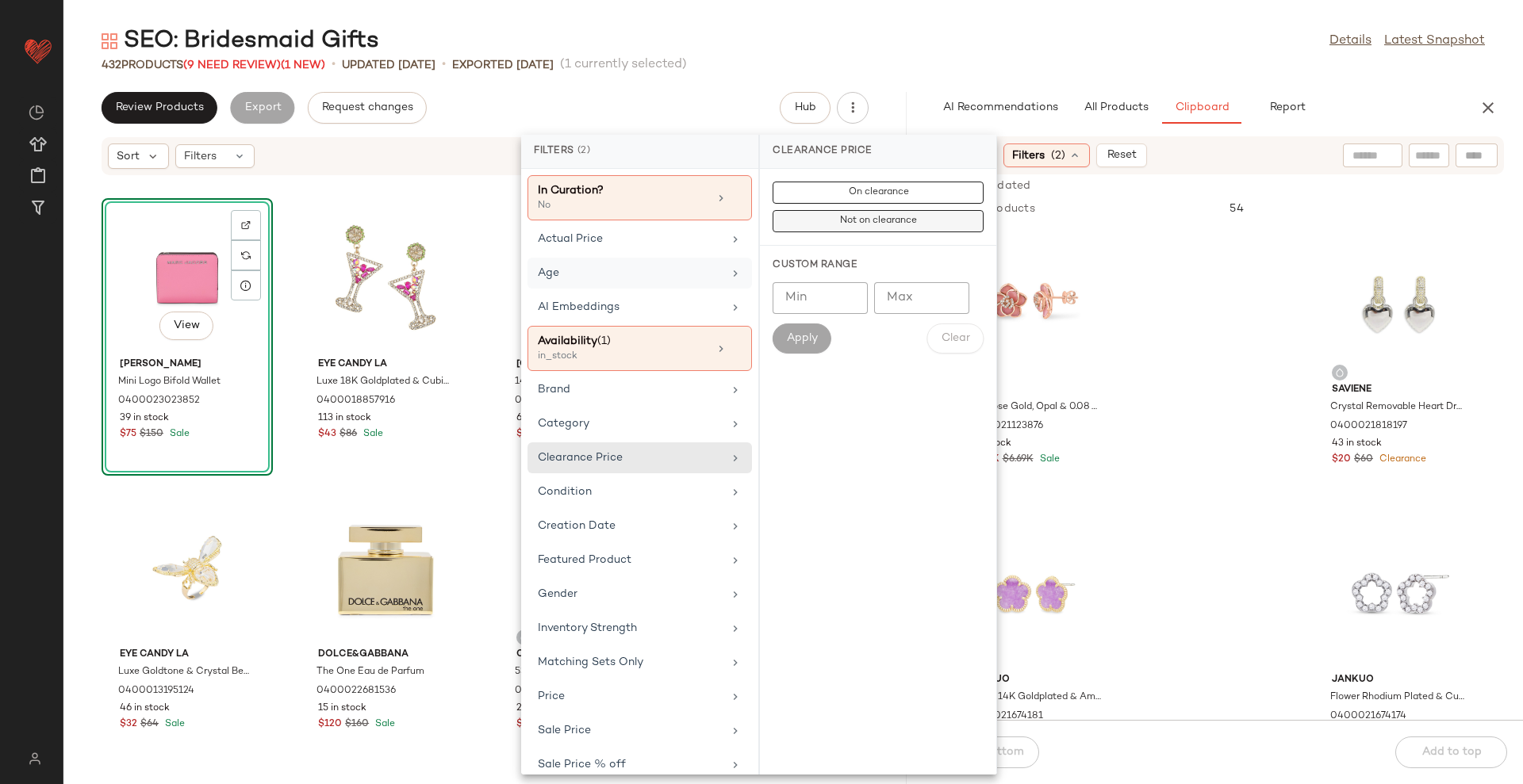
click at [863, 224] on span "Not on clearance" at bounding box center [878, 222] width 77 height 11
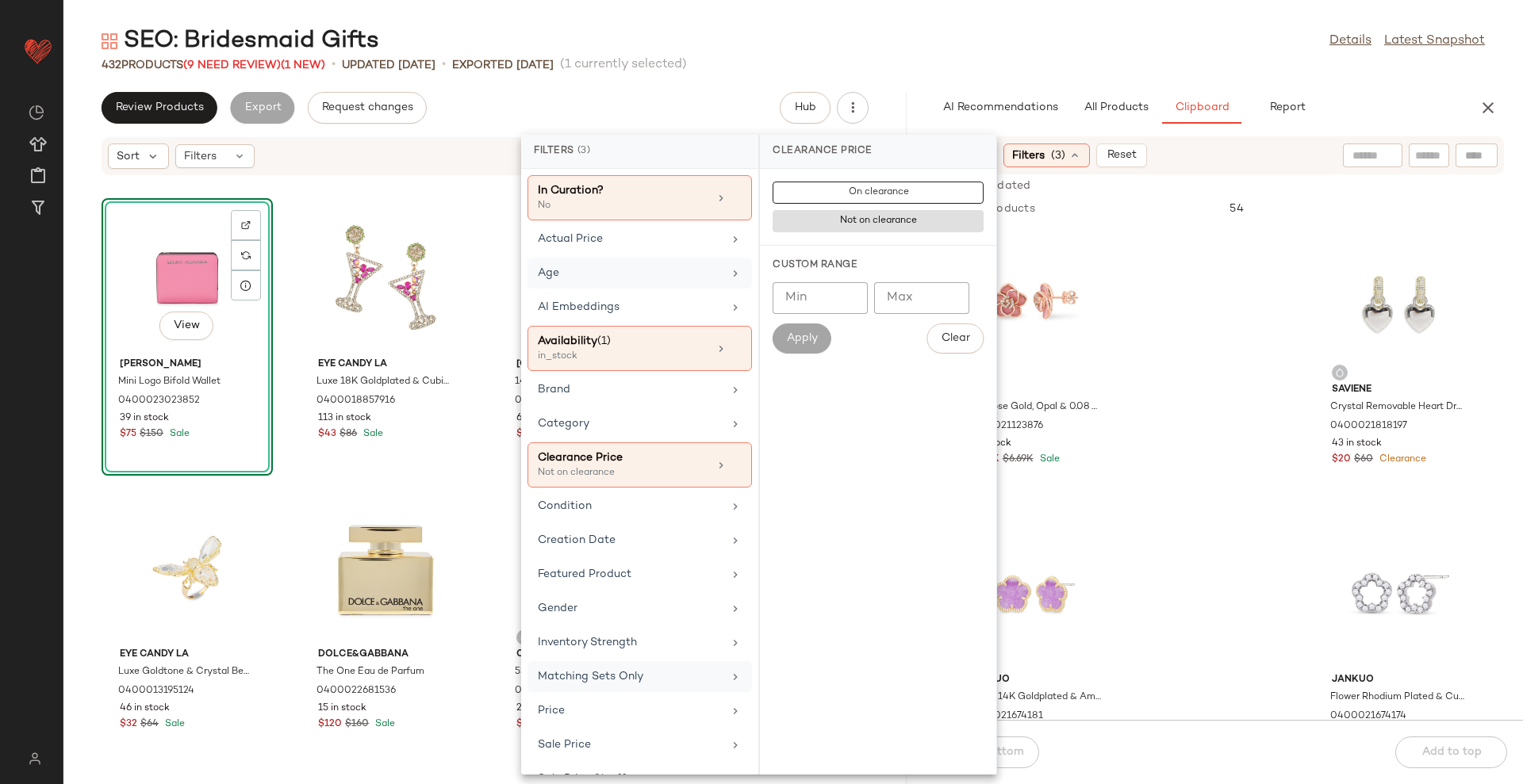
scroll to position [64, 0]
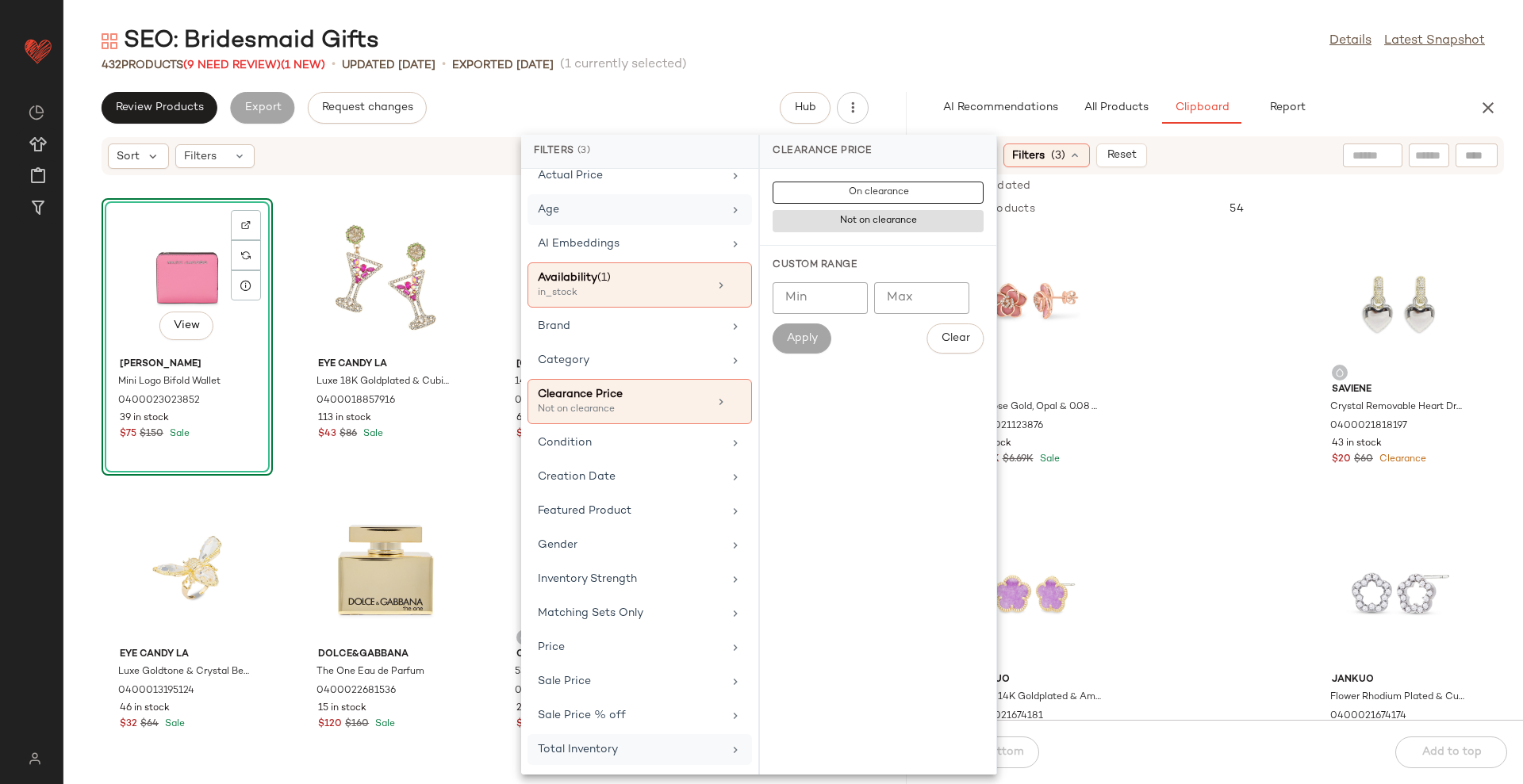
click at [612, 747] on div "Total Inventory" at bounding box center [629, 749] width 185 height 17
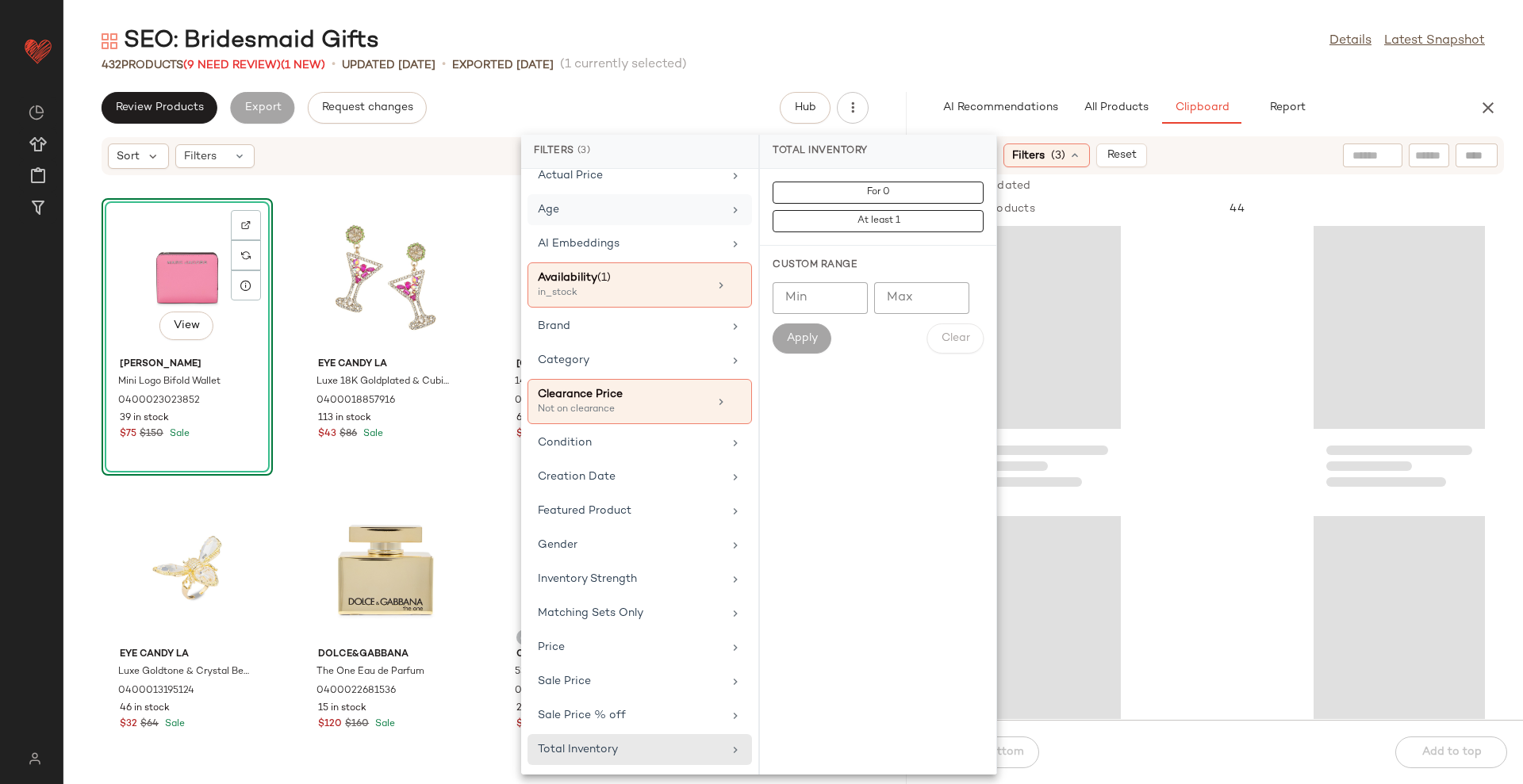
click at [801, 298] on input "Min" at bounding box center [820, 297] width 95 height 31
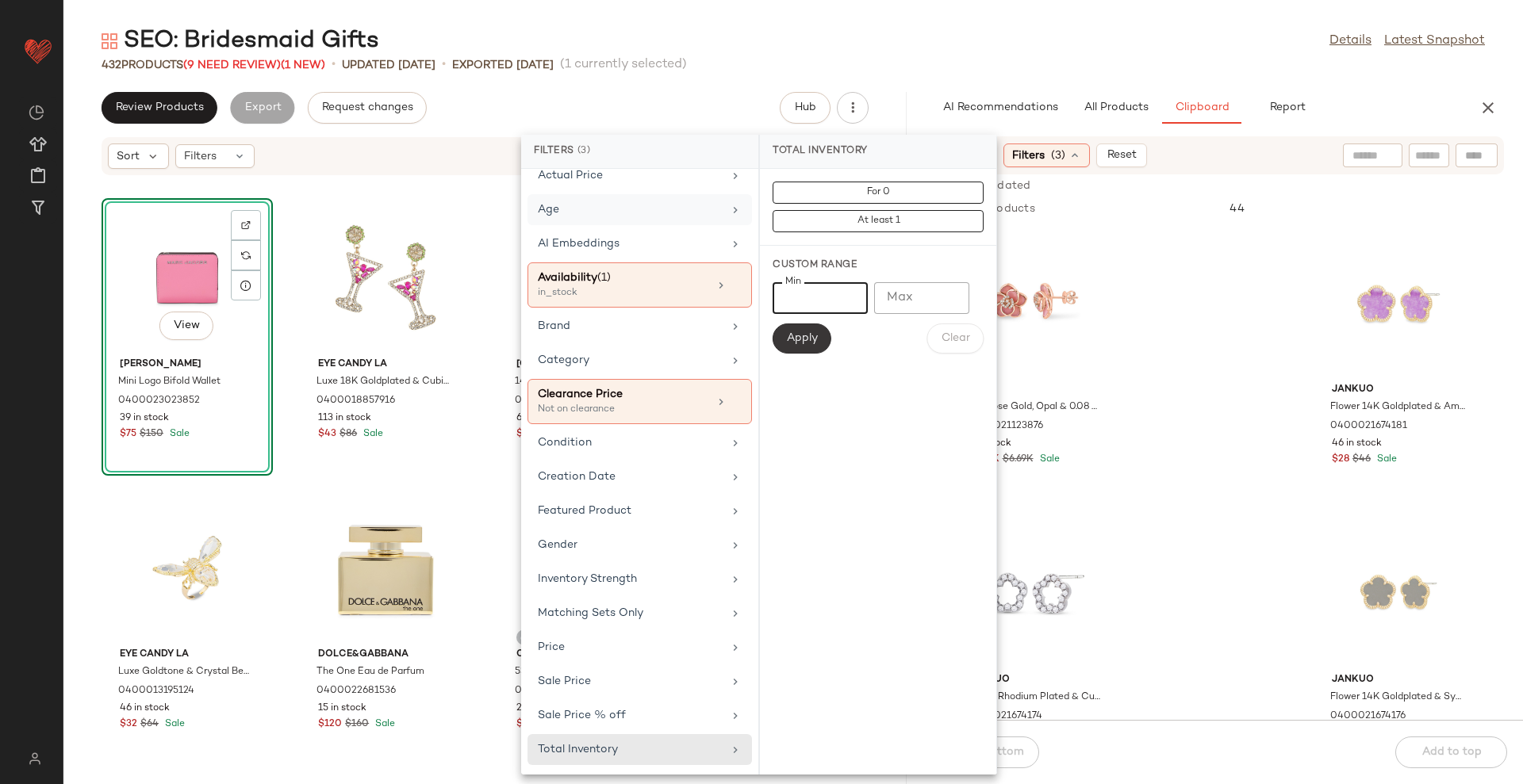
type input "**"
click at [797, 330] on button "Apply" at bounding box center [802, 338] width 59 height 30
click at [687, 546] on div "Gender" at bounding box center [629, 545] width 185 height 17
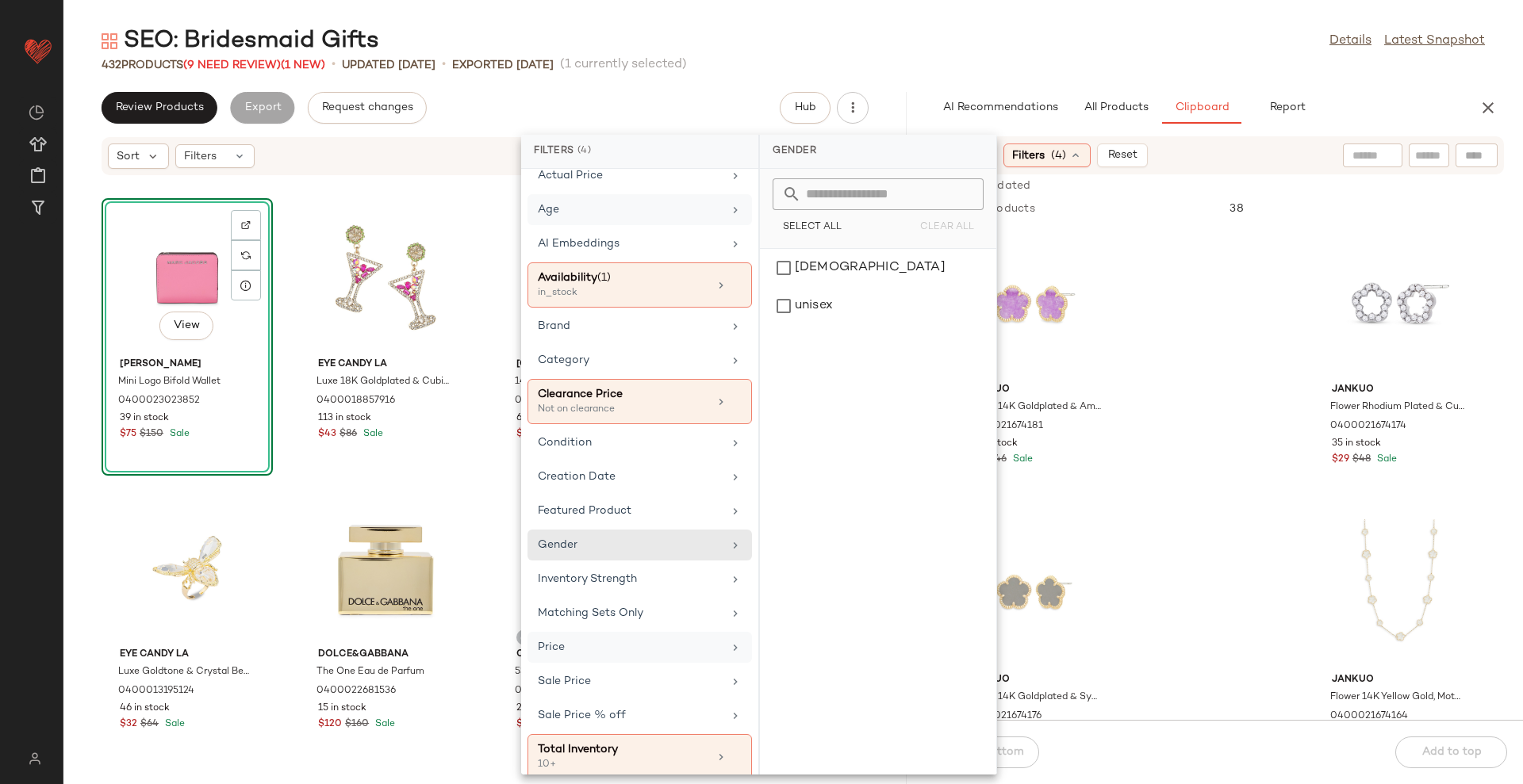
click at [654, 641] on div "Price" at bounding box center [629, 647] width 185 height 17
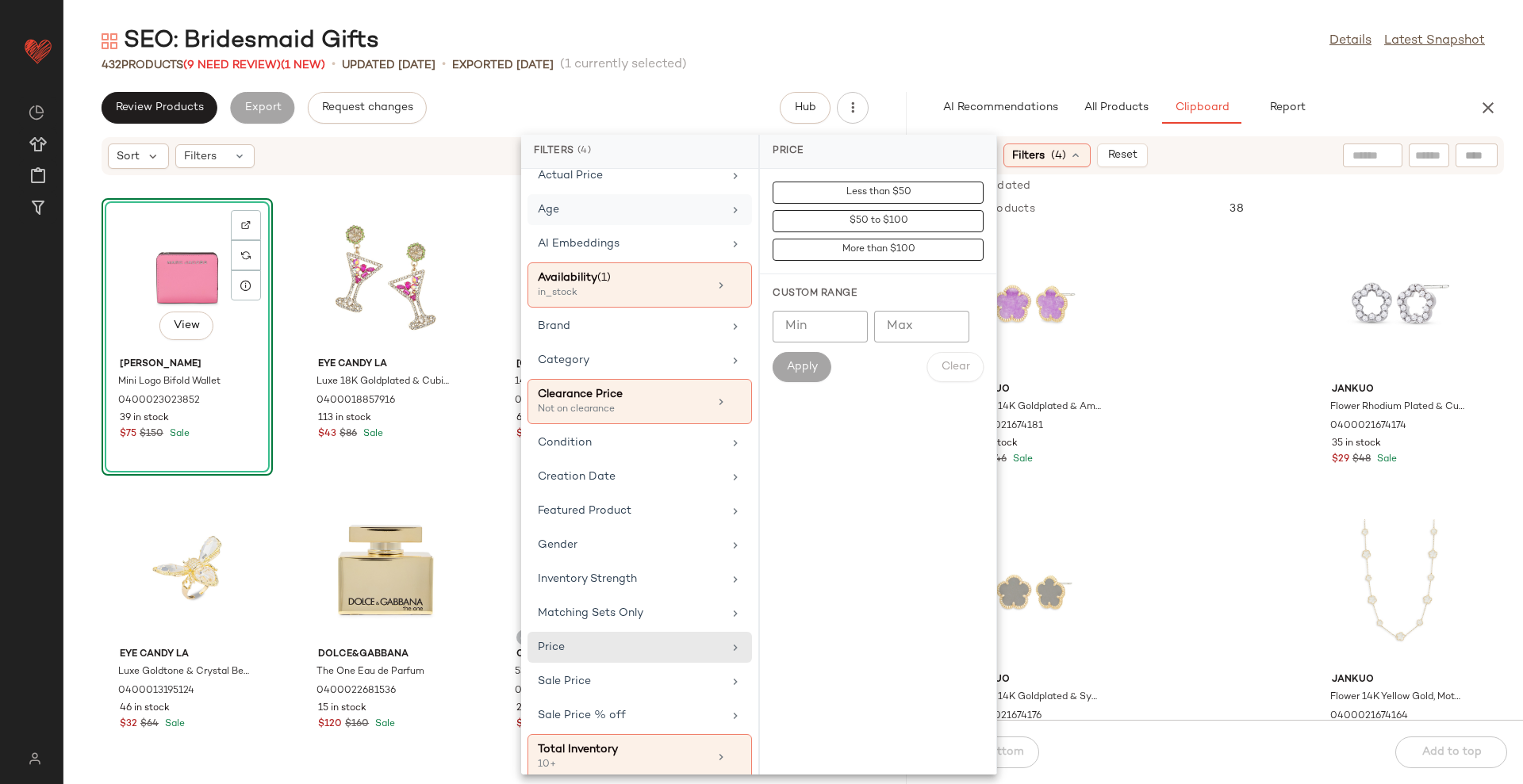
click at [914, 315] on input "Max" at bounding box center [922, 326] width 95 height 31
drag, startPoint x: 911, startPoint y: 324, endPoint x: 843, endPoint y: 332, distance: 68.5
click at [843, 332] on div "Min Min Max *** Max" at bounding box center [878, 326] width 211 height 31
type input "***"
click at [1077, 31] on div "SEO: Bridesmaid Gifts Details Latest Snapshot" at bounding box center [793, 40] width 1459 height 31
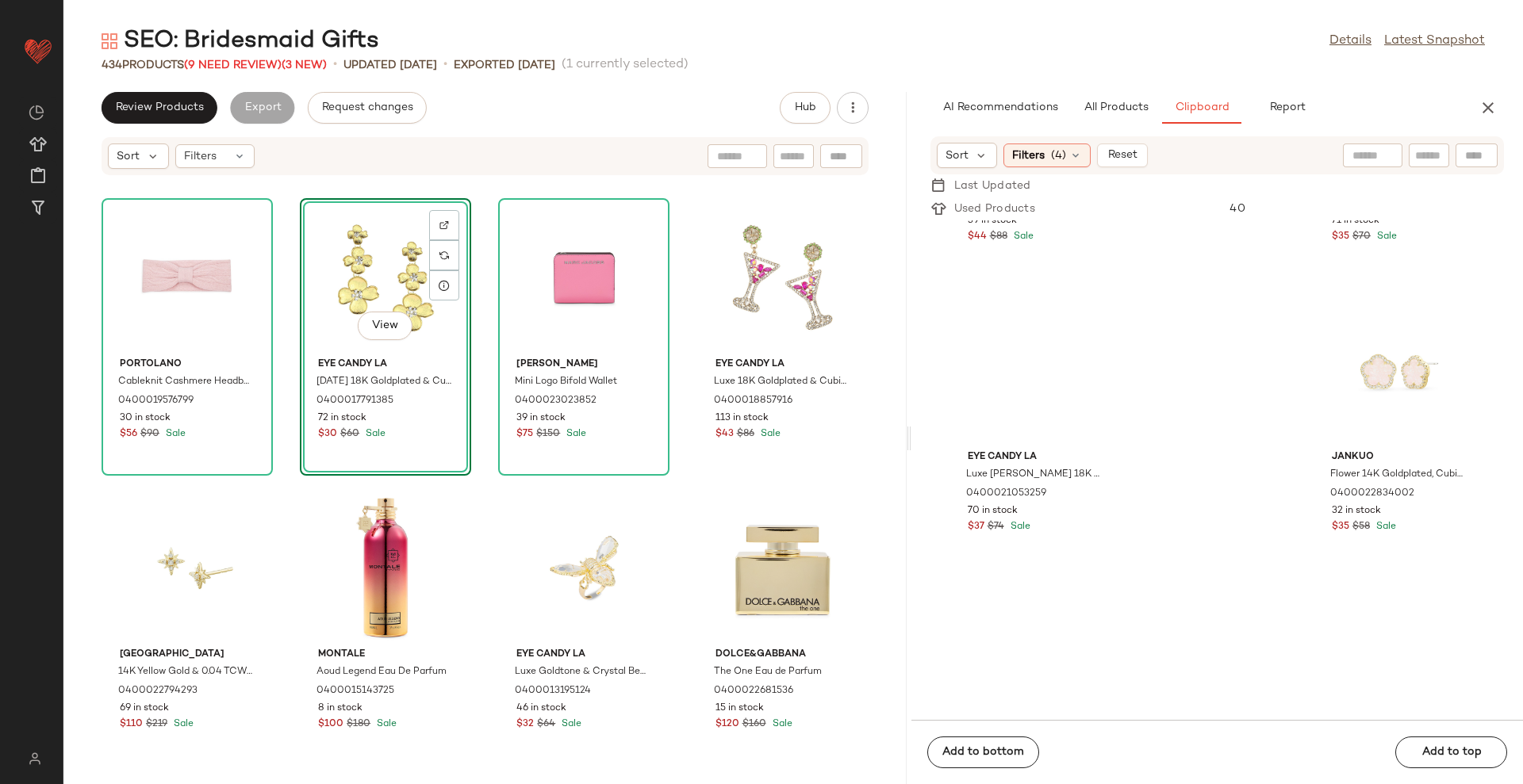
scroll to position [5461, 0]
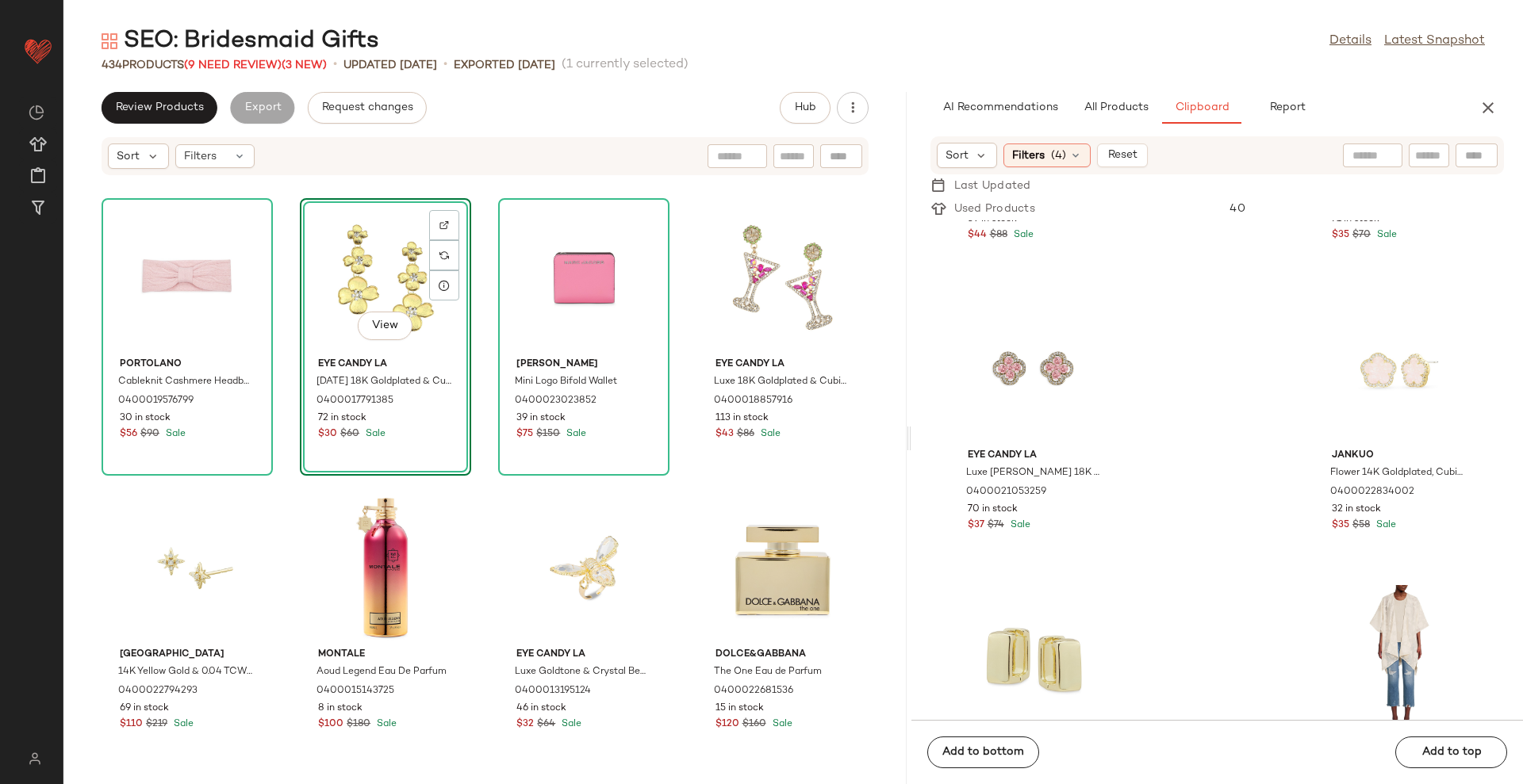
drag, startPoint x: 1510, startPoint y: 476, endPoint x: 1511, endPoint y: 667, distance: 191.0
click at [1511, 667] on div "Eye Candy LA Luxe 18K Goldplated & Cubic Zirconia Sea Horse Drop Earrings 04000…" at bounding box center [1217, 471] width 612 height 500
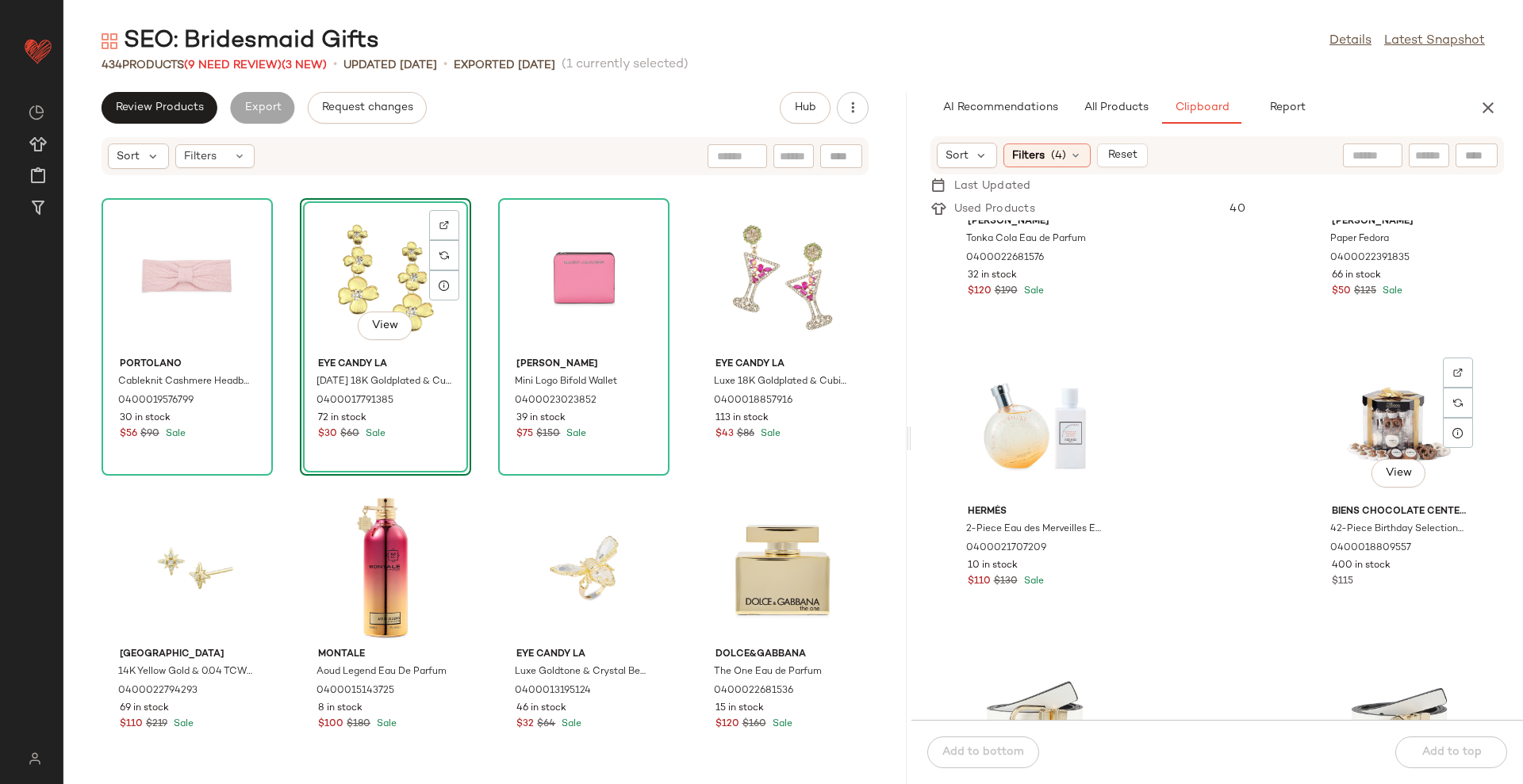
scroll to position [10327, 0]
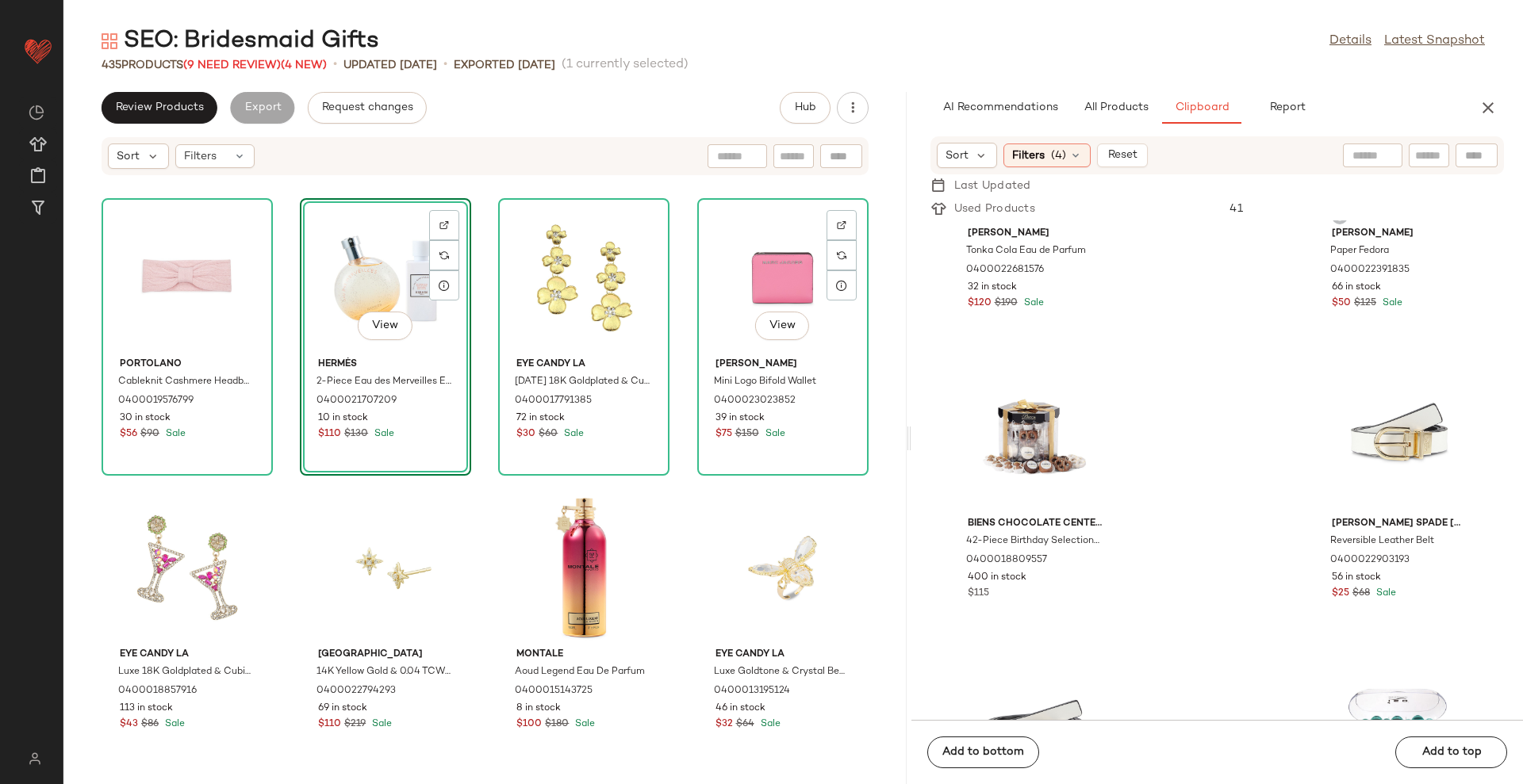
click at [878, 375] on div "Portolano Cableknit Cashmere Headband 0400019576799 30 in stock $56 $90 Sale Vi…" at bounding box center [485, 489] width 843 height 589
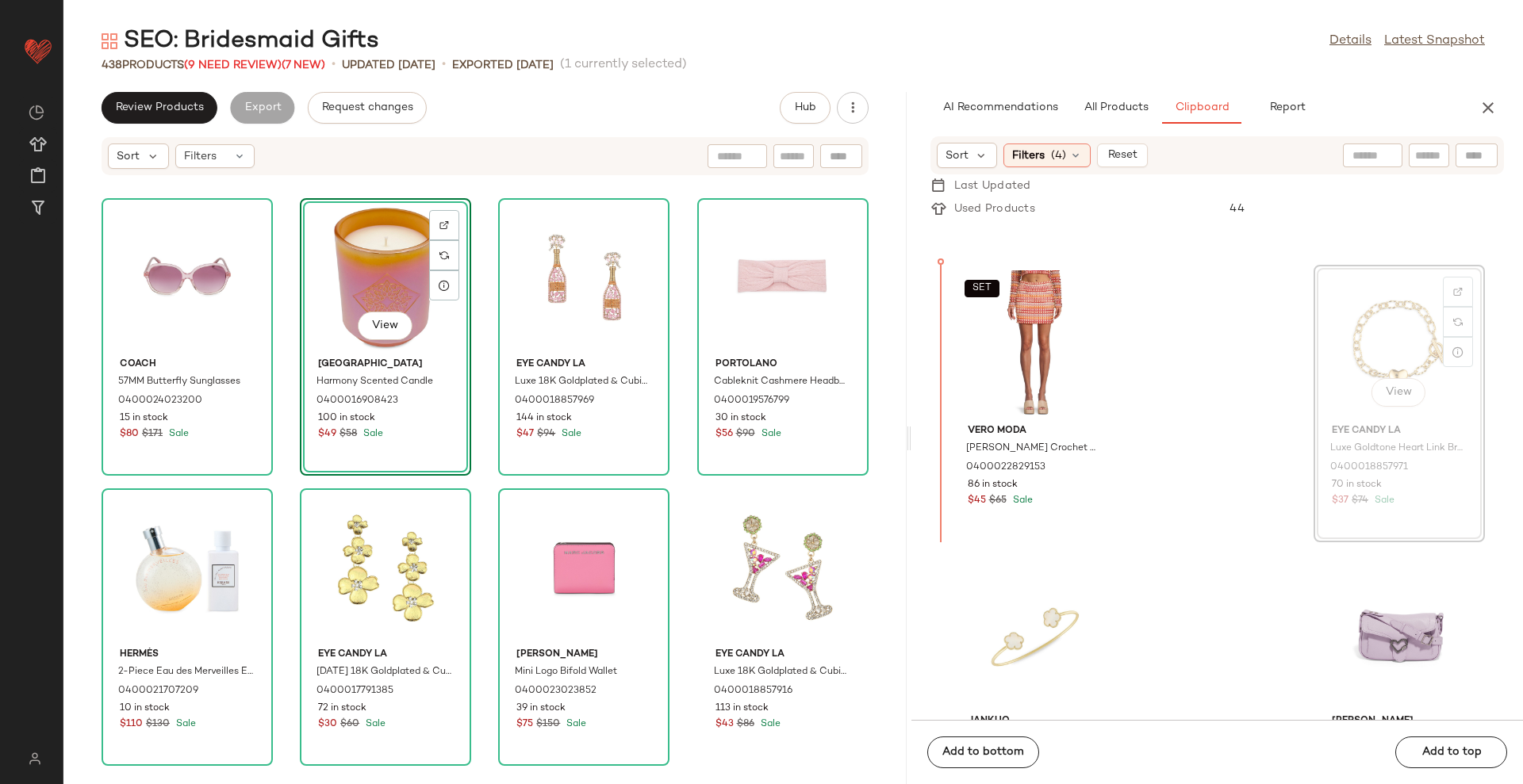
scroll to position [6353, 0]
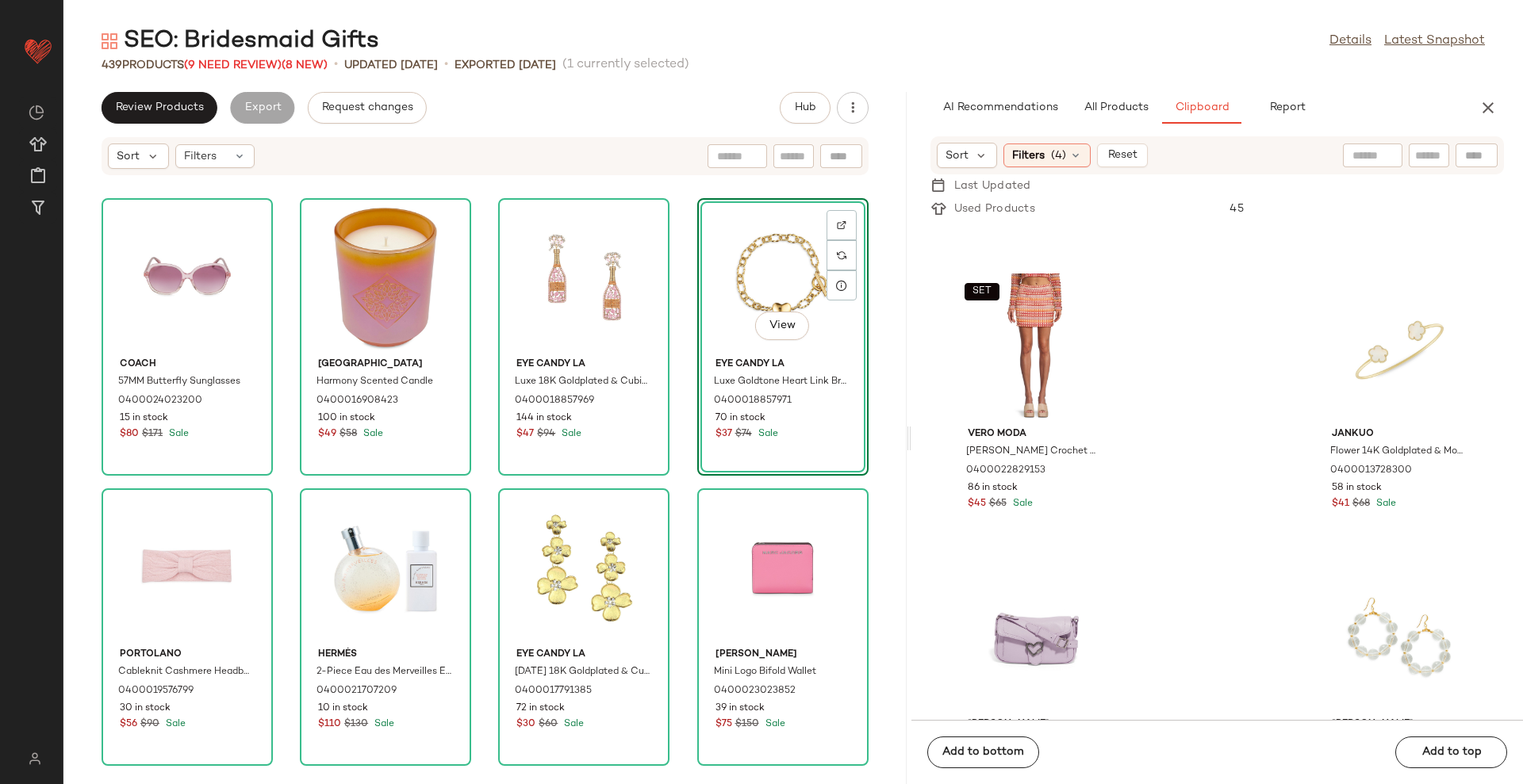
click at [868, 279] on div "Coach 57MM Butterfly Sunglasses 0400024023200 15 in stock $80 $171 Sale Opal Ro…" at bounding box center [485, 489] width 843 height 589
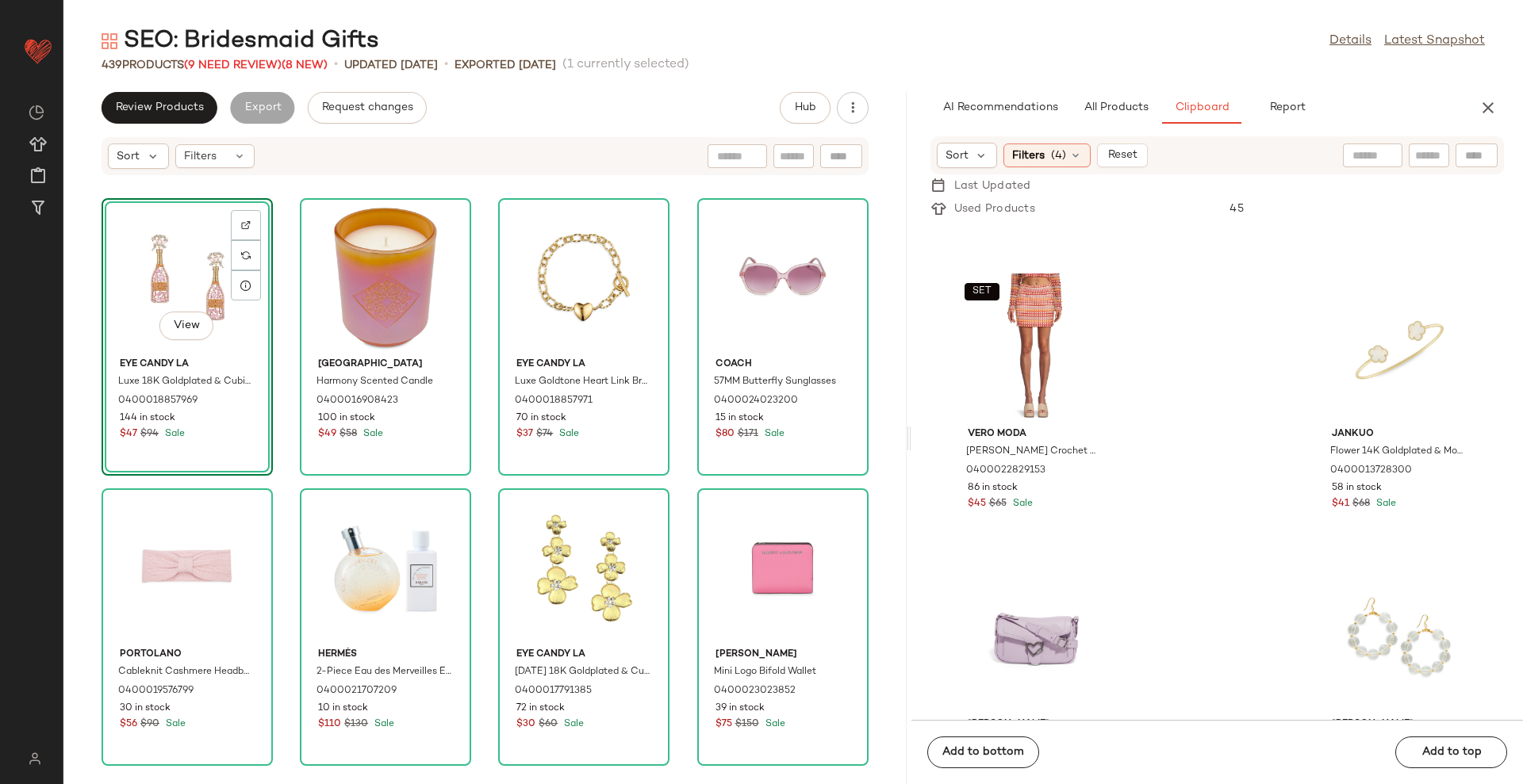
click at [884, 312] on div "View Eye Candy LA Luxe 18K Goldplated & Cubic Zirconia Popping Champagne Dangle…" at bounding box center [485, 489] width 843 height 589
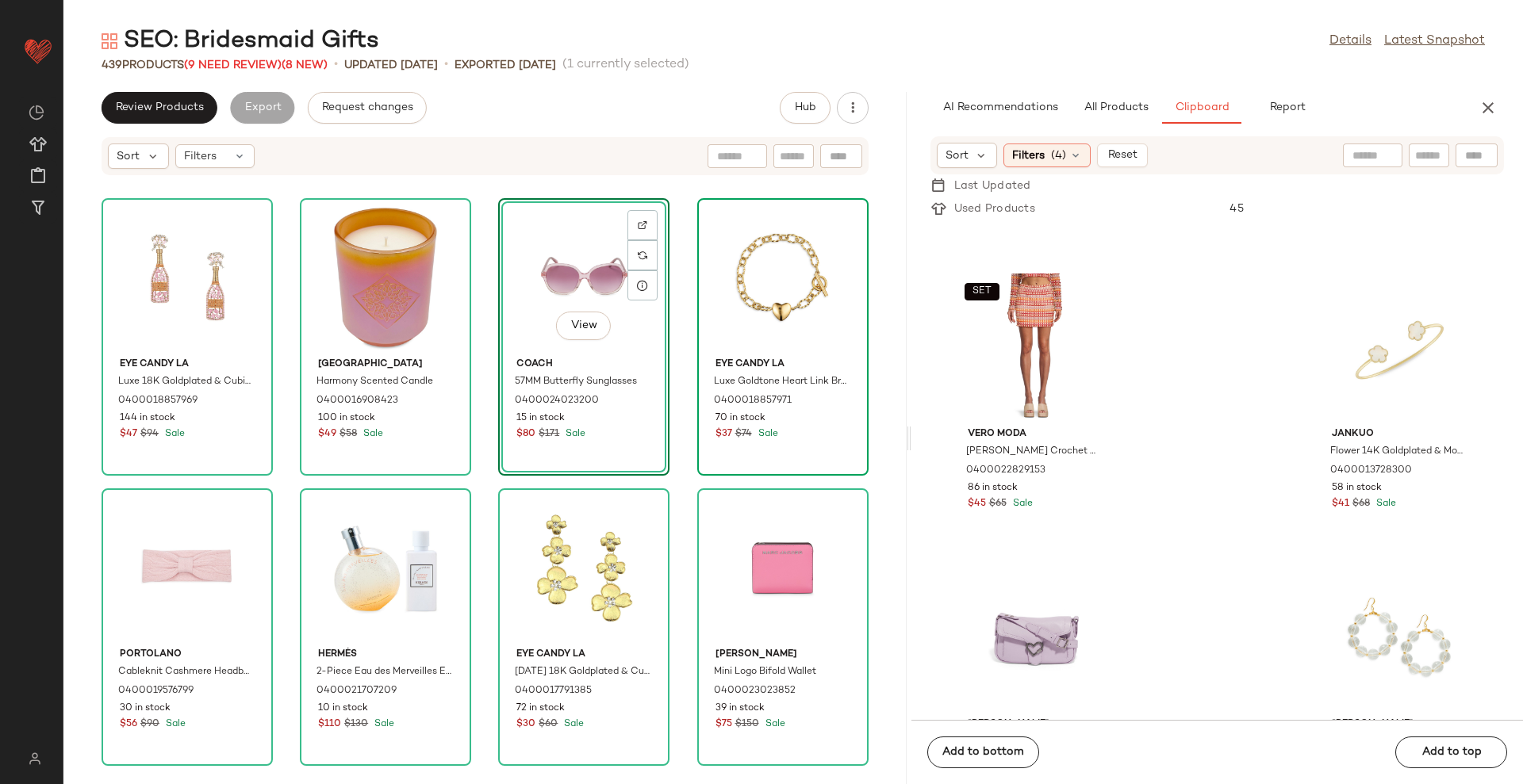
click at [856, 307] on div "Eye Candy LA Luxe Goldtone Heart Link Bracelet 0400018857971 70 in stock $37 $7…" at bounding box center [782, 337] width 168 height 275
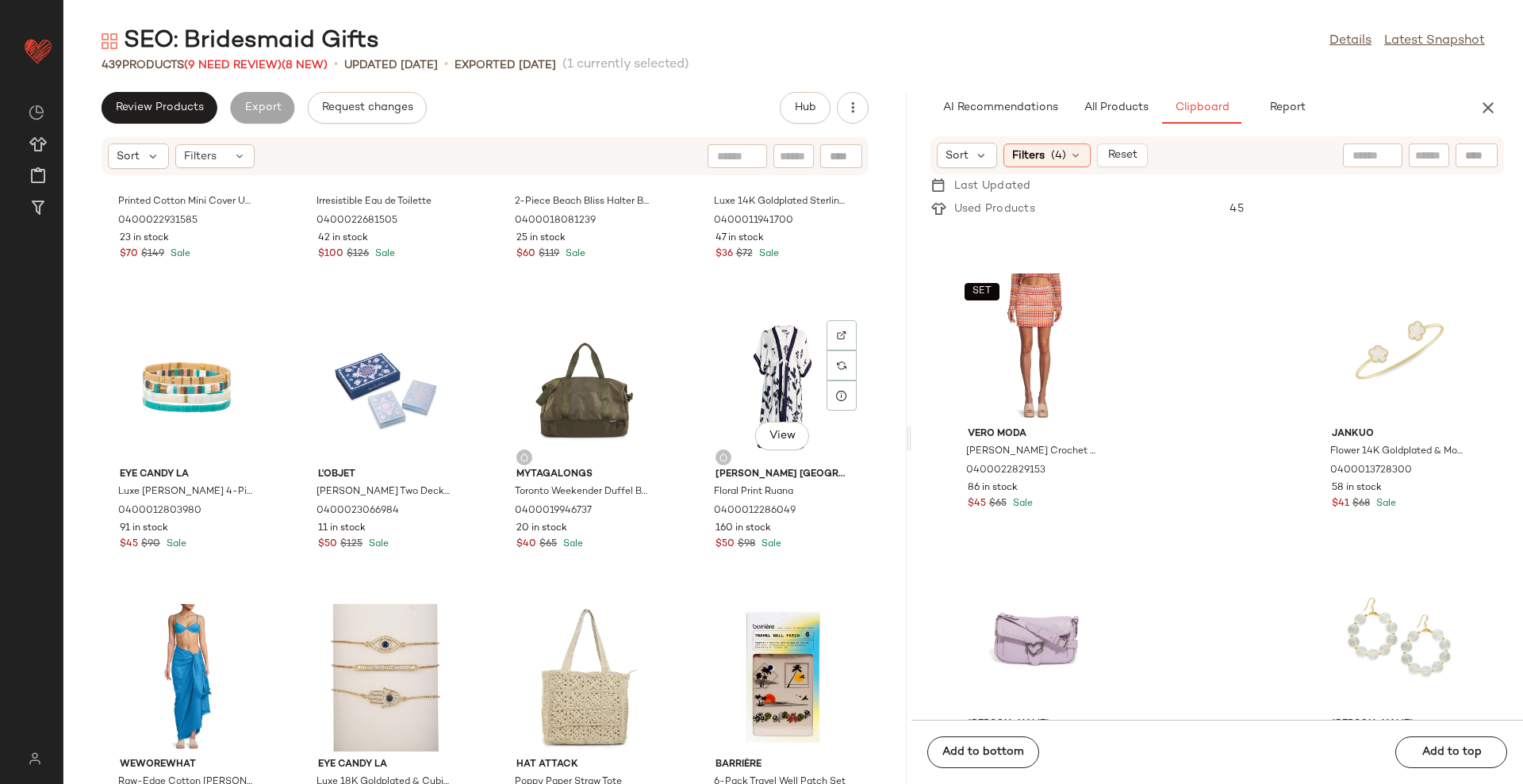
scroll to position [2491, 0]
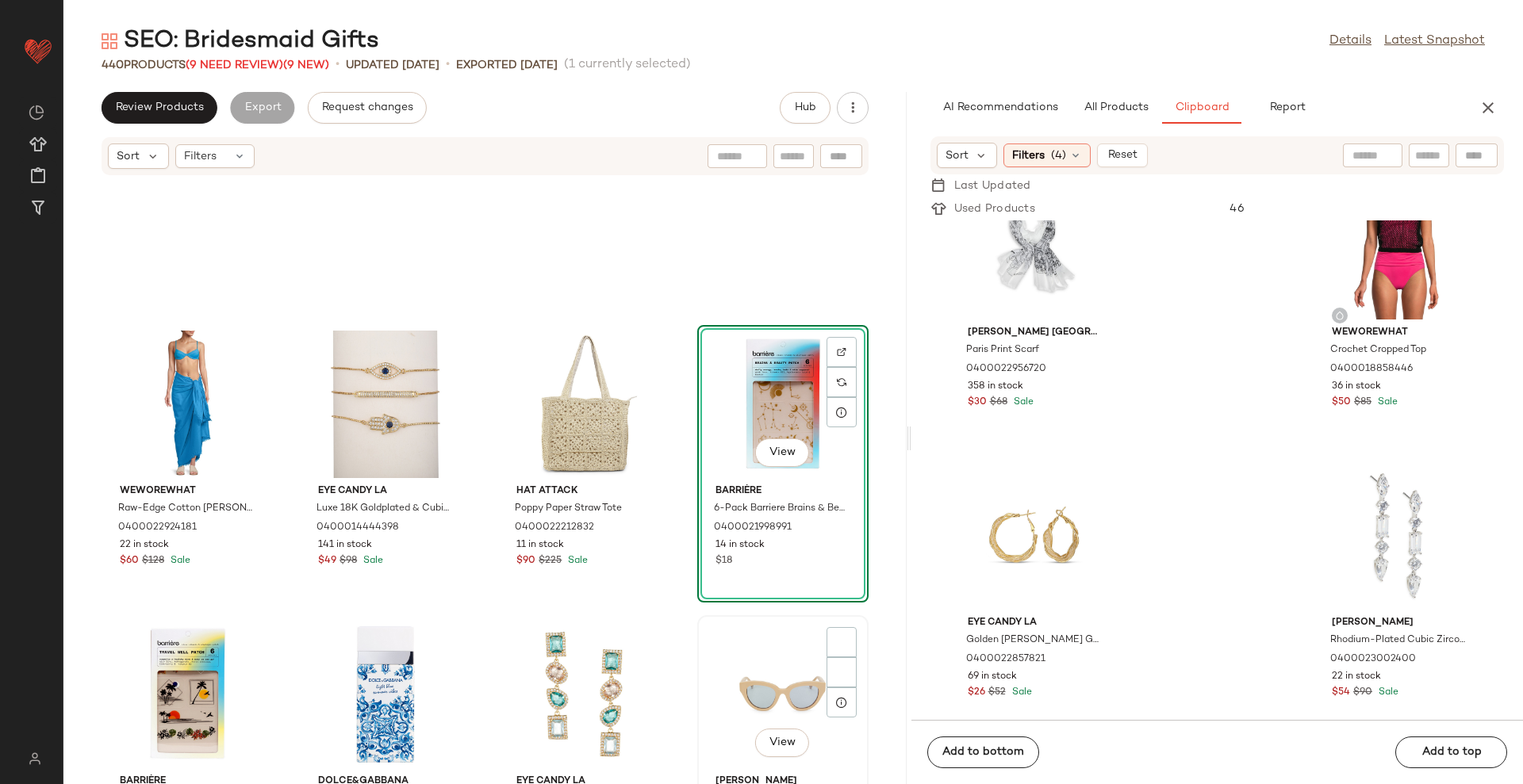
scroll to position [3085, 0]
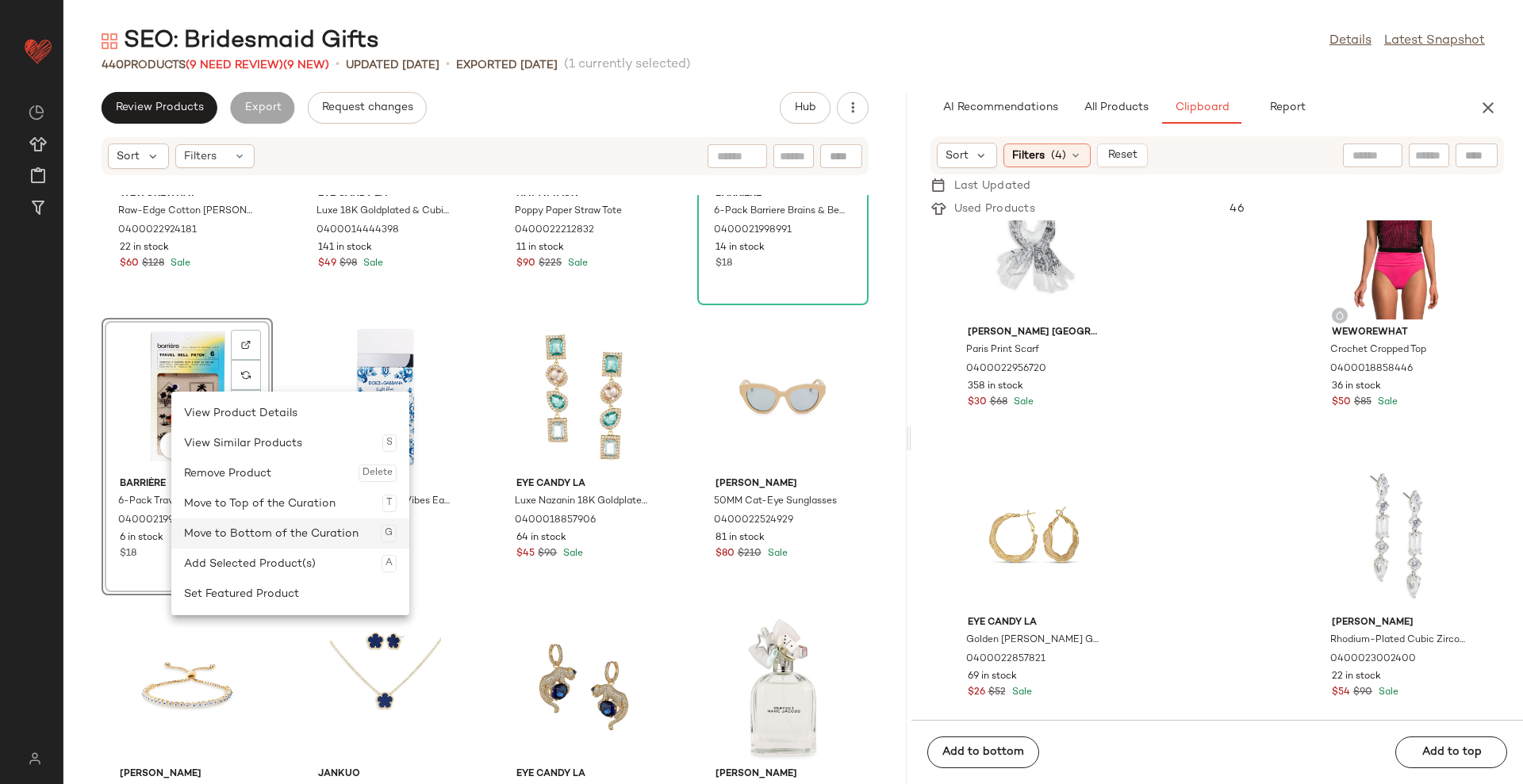
click at [228, 524] on div "Move to Bottom of the Curation G" at bounding box center [290, 533] width 213 height 30
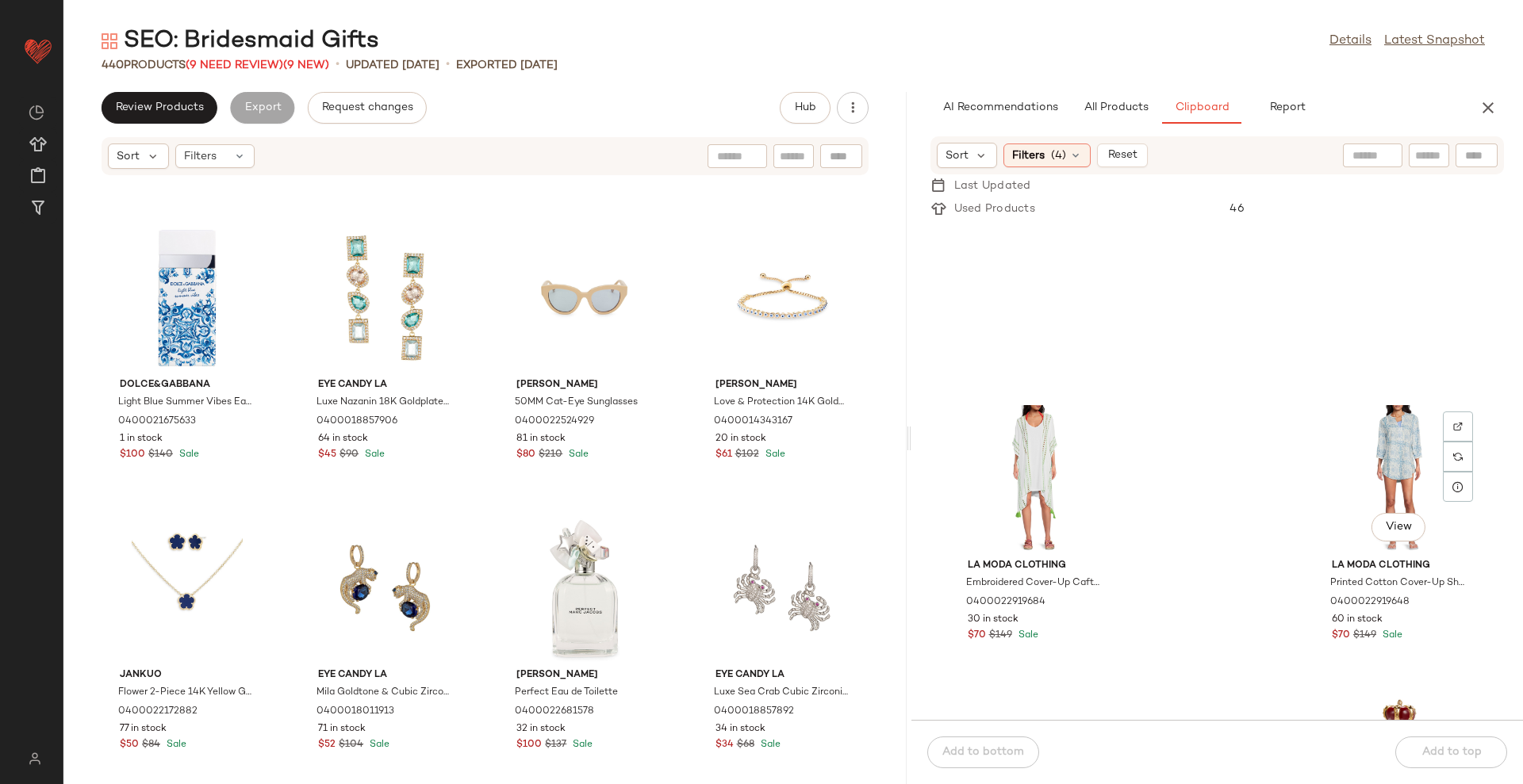
scroll to position [7645, 0]
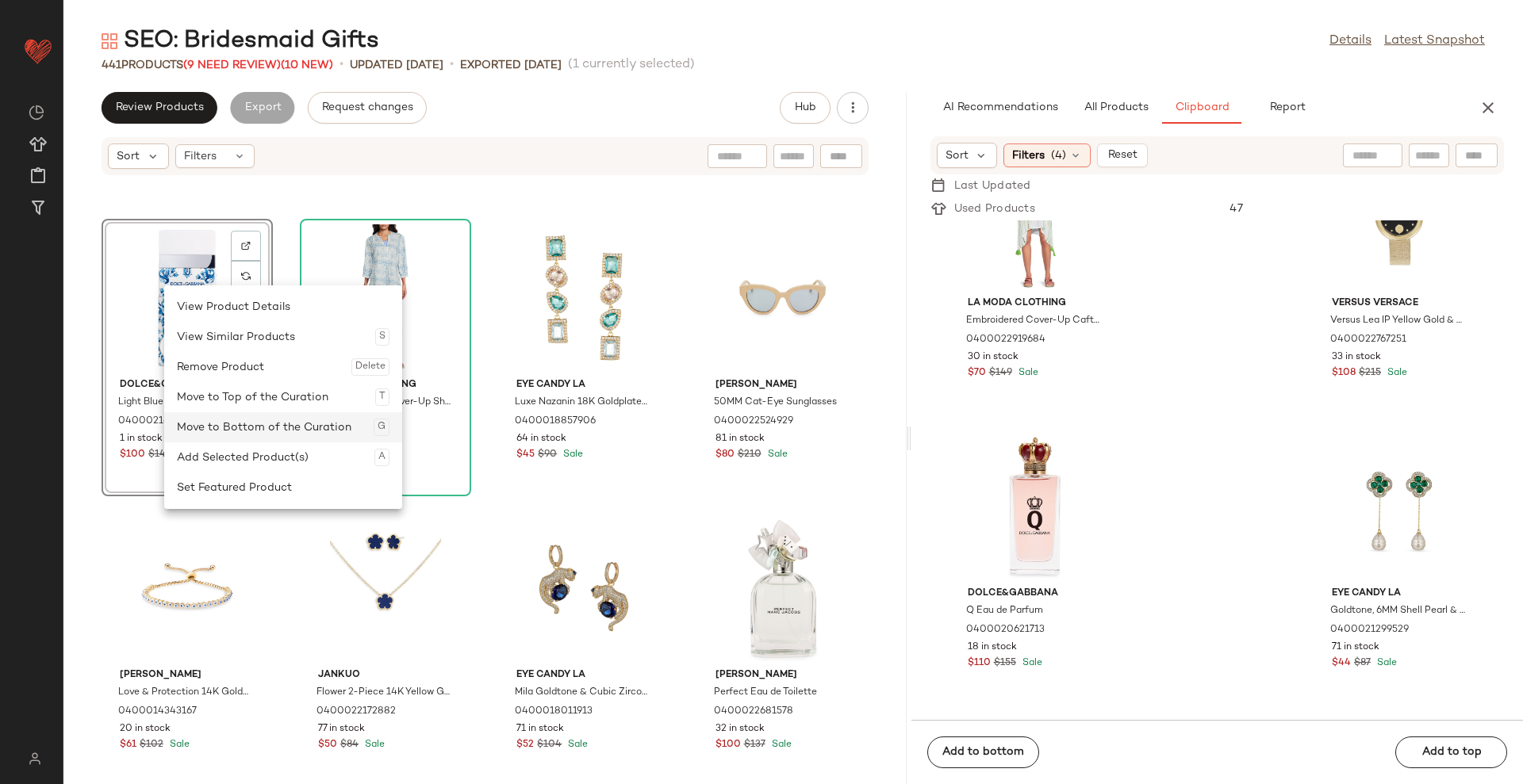
click at [247, 424] on div "Move to Bottom of the Curation G" at bounding box center [283, 427] width 213 height 30
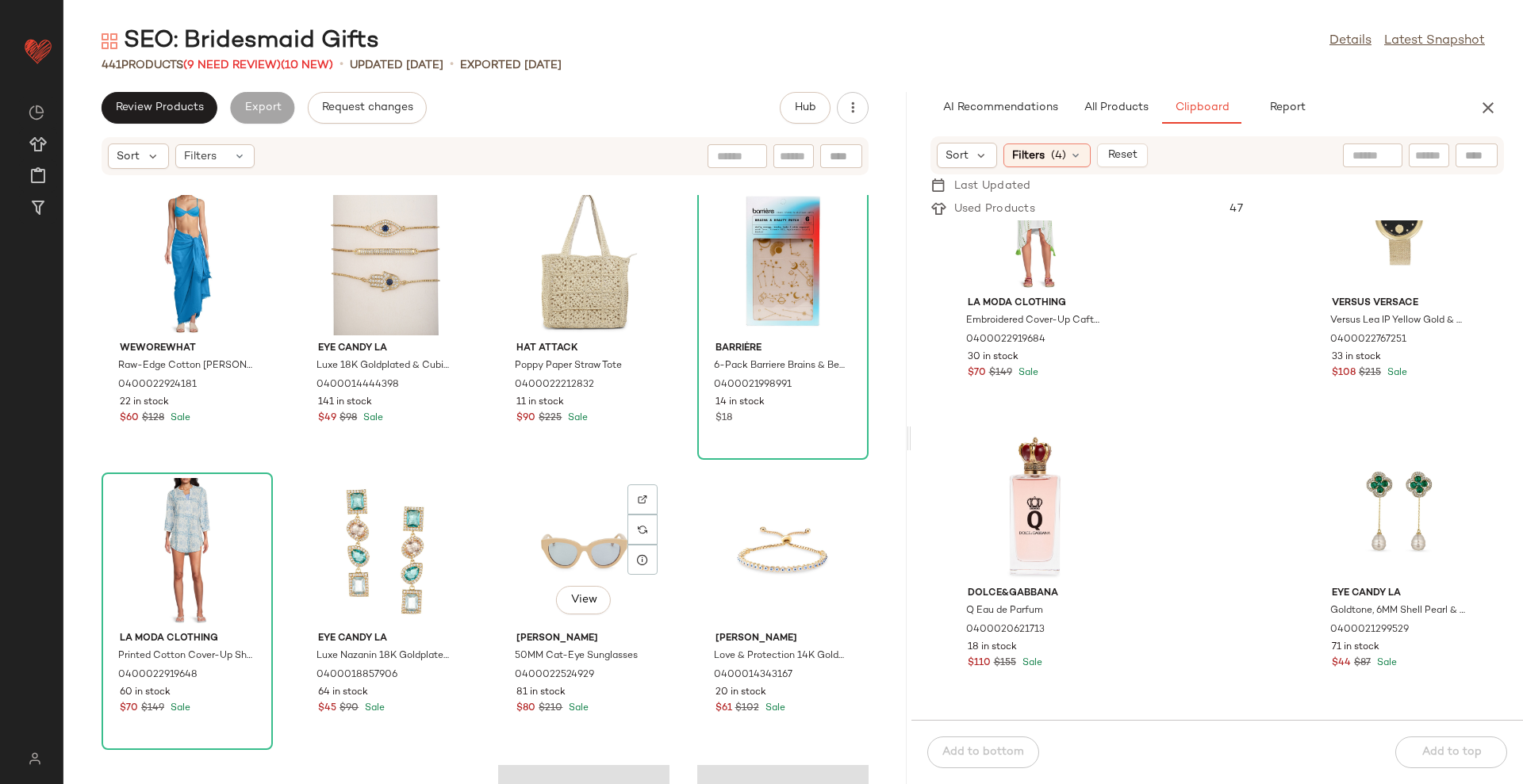
scroll to position [2887, 0]
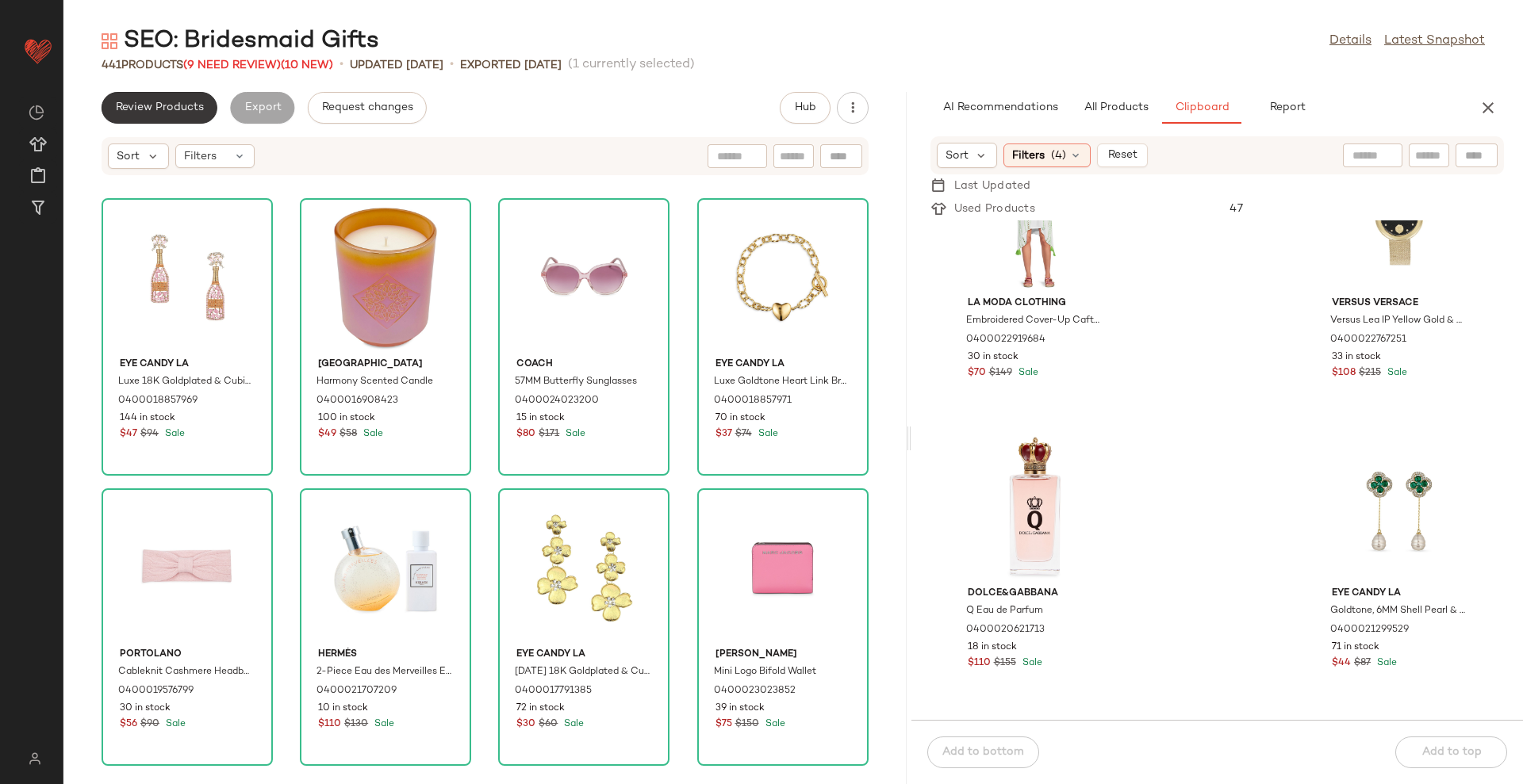
click at [169, 98] on button "Review Products" at bounding box center [160, 107] width 116 height 31
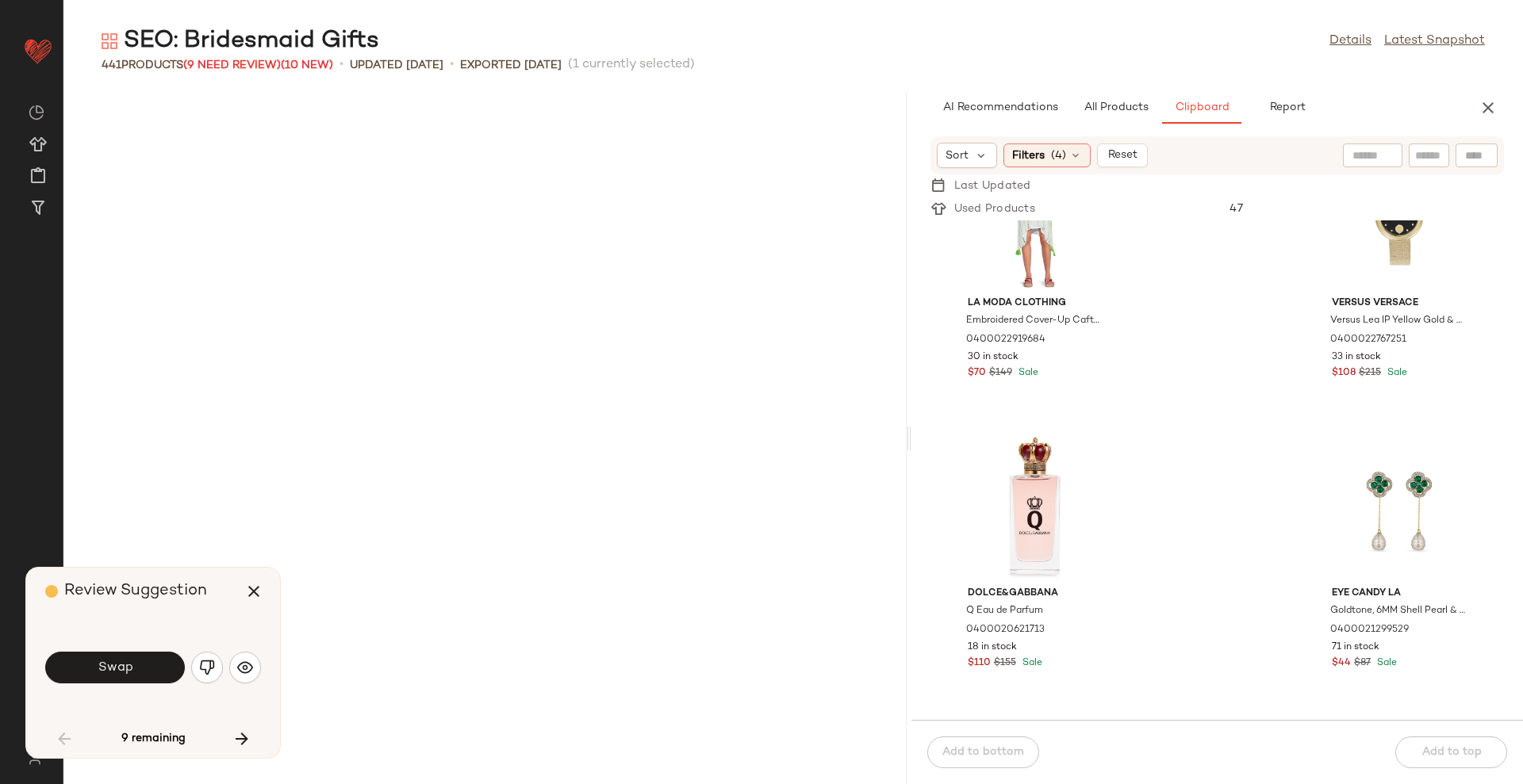
scroll to position [4644, 0]
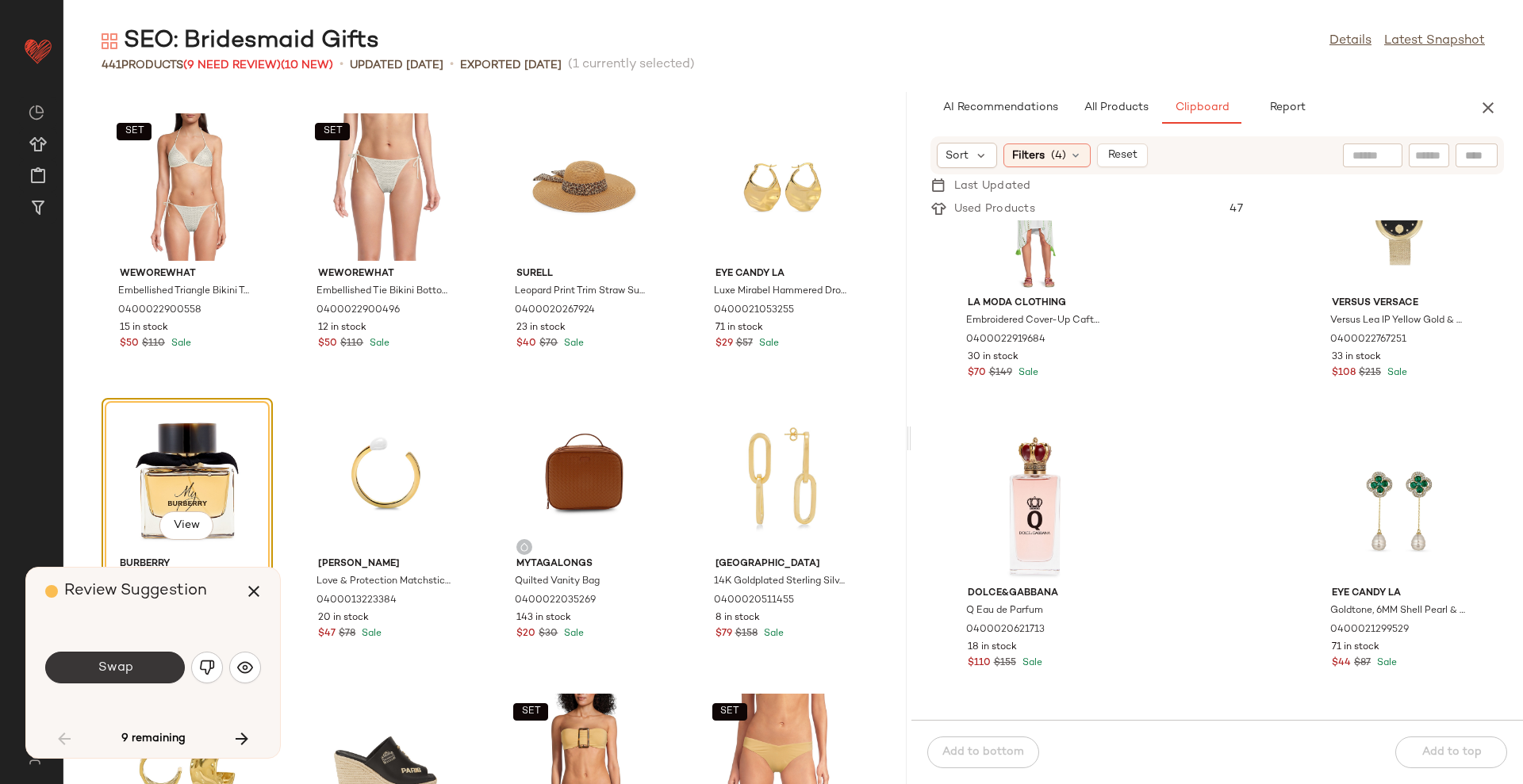
click at [135, 670] on button "Swap" at bounding box center [114, 667] width 139 height 31
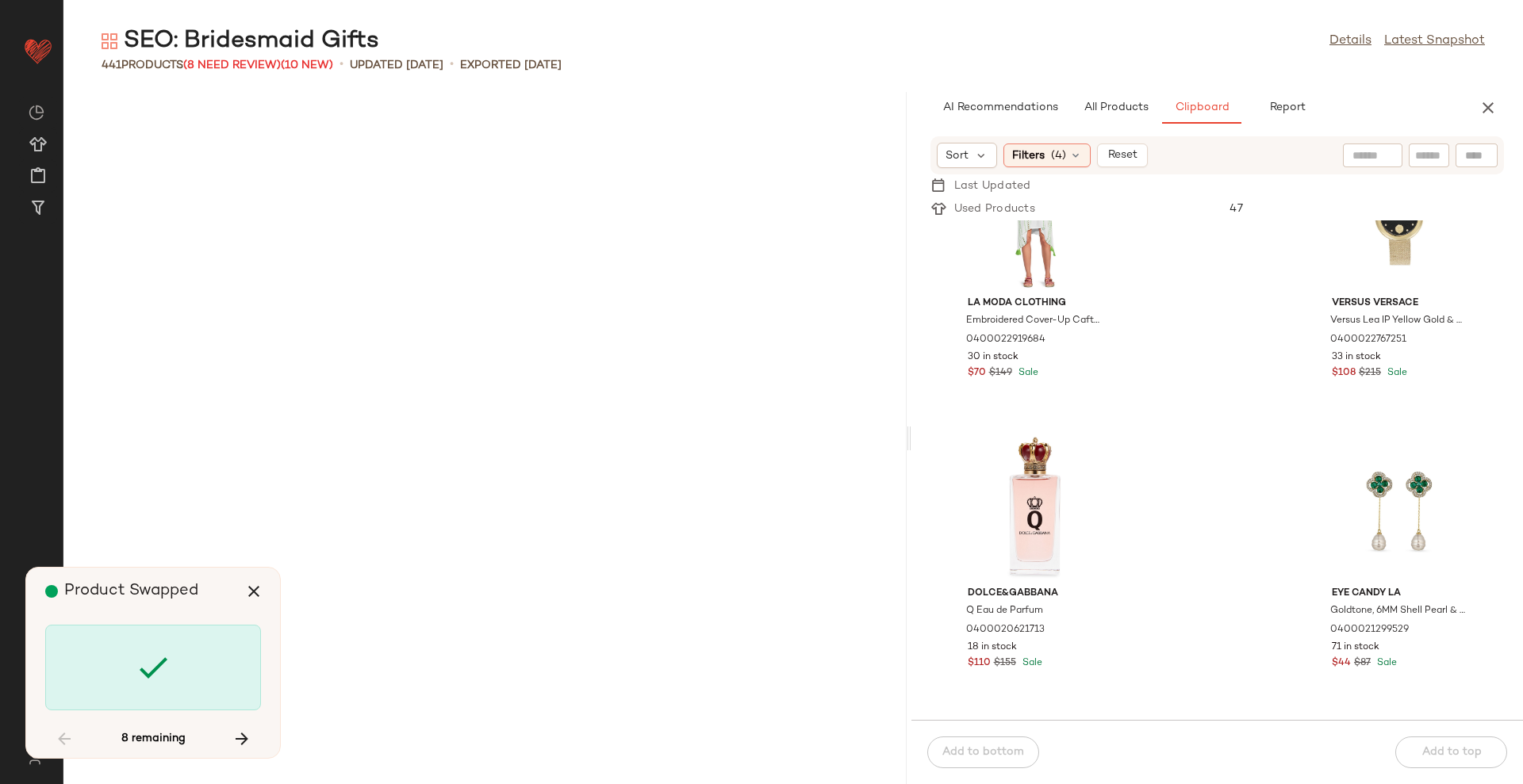
scroll to position [25251, 0]
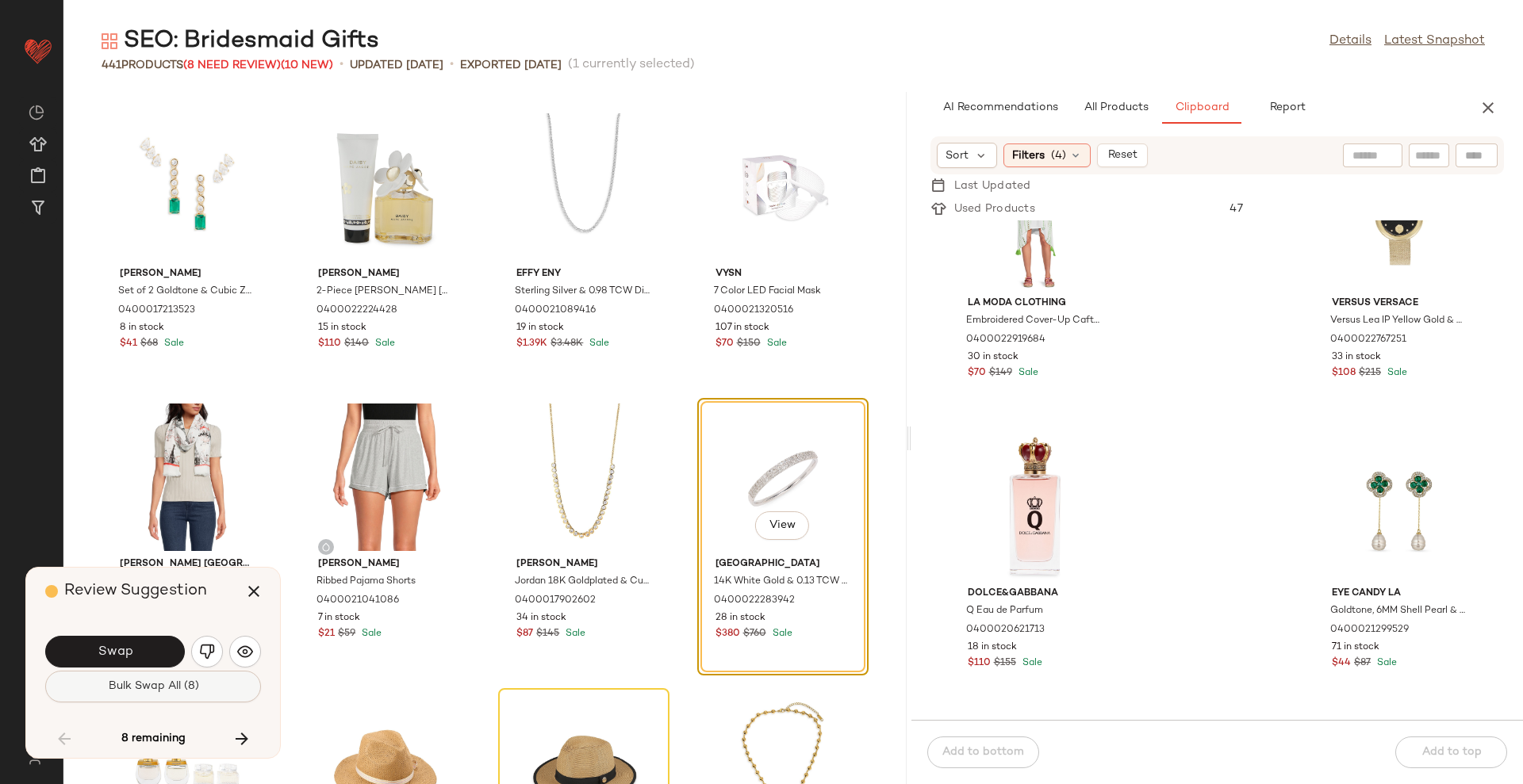
click at [251, 685] on button "Bulk Swap All (8)" at bounding box center [153, 687] width 216 height 31
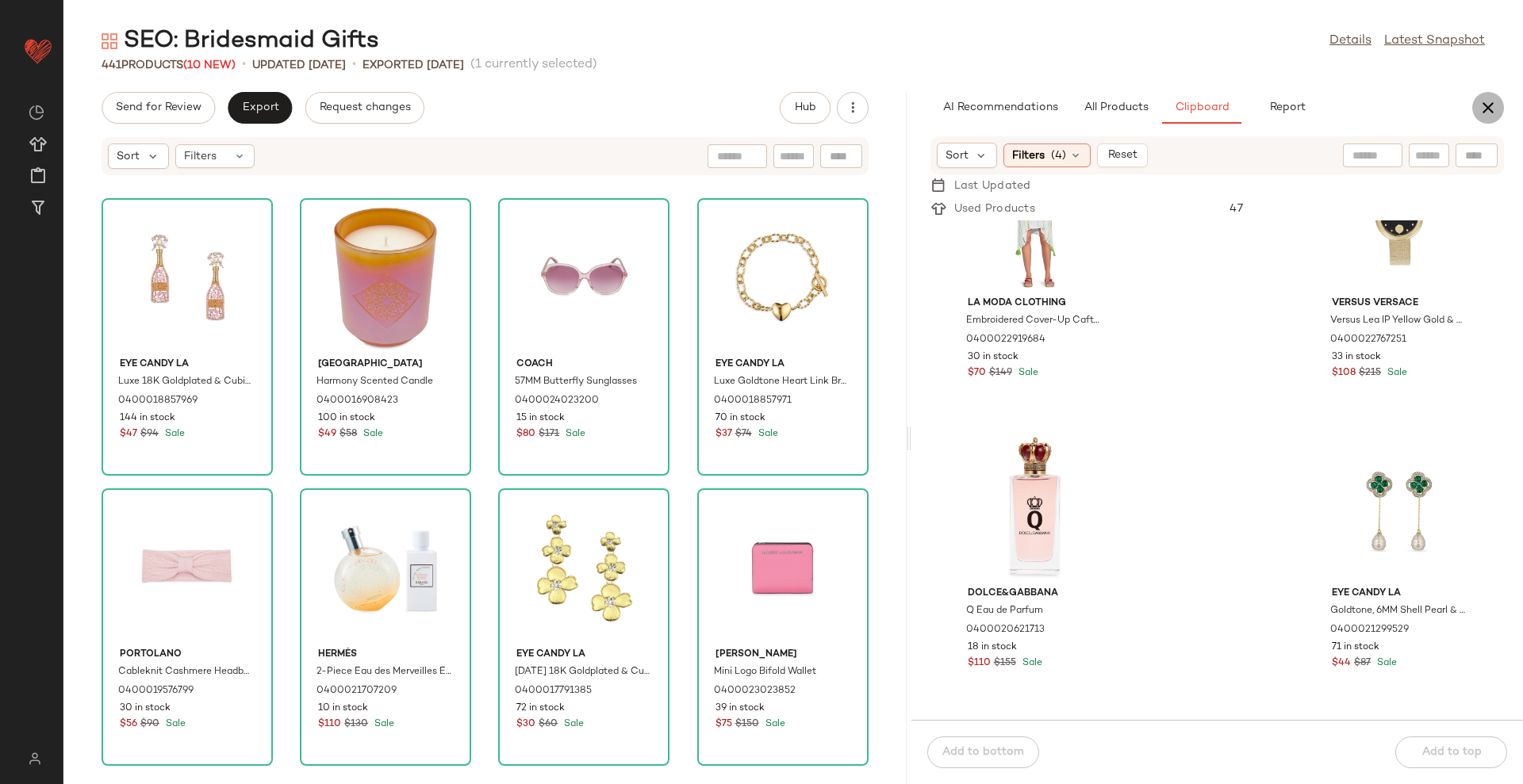
click at [1498, 97] on button "button" at bounding box center [1488, 107] width 31 height 31
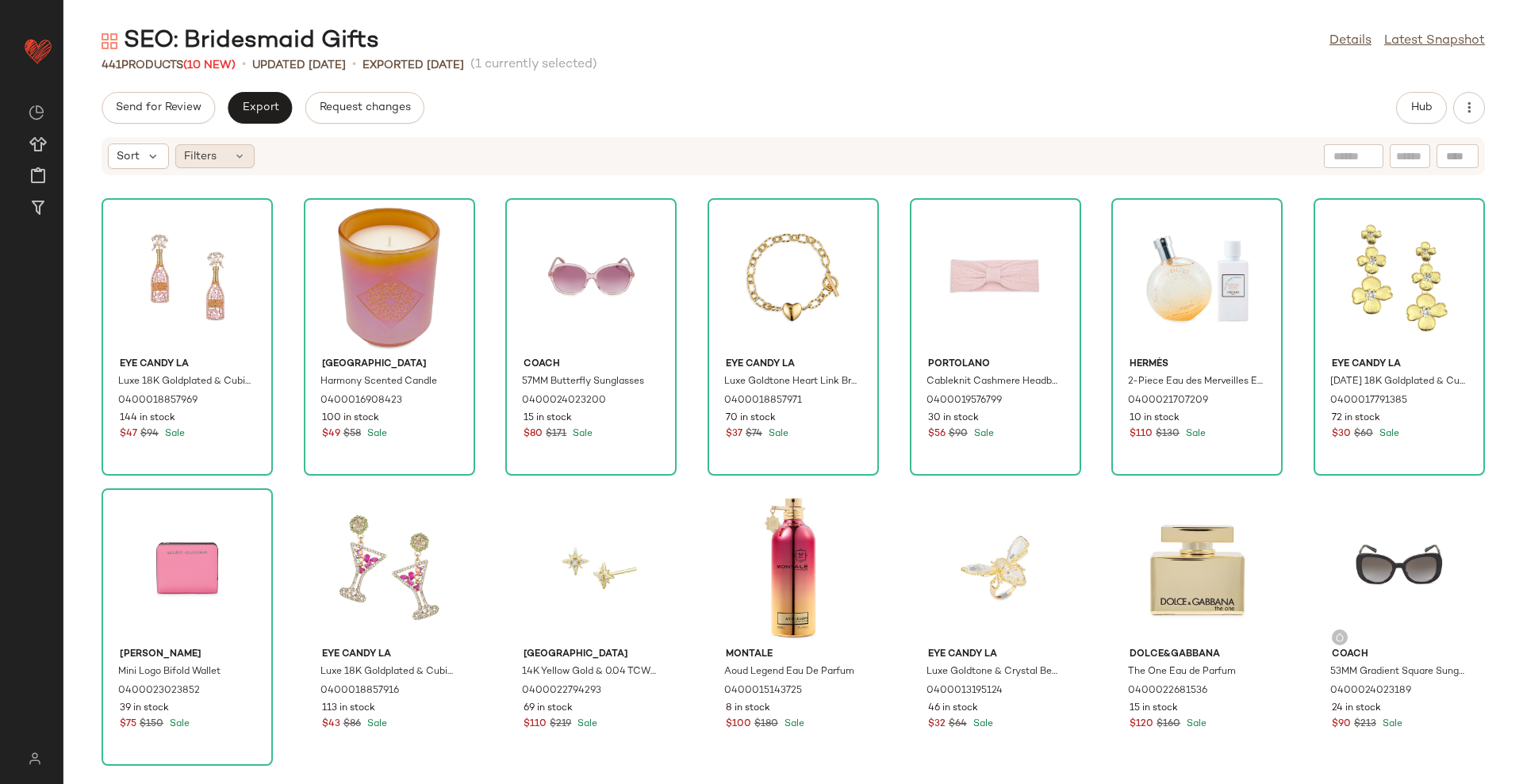
click at [230, 159] on div "Filters" at bounding box center [215, 156] width 79 height 24
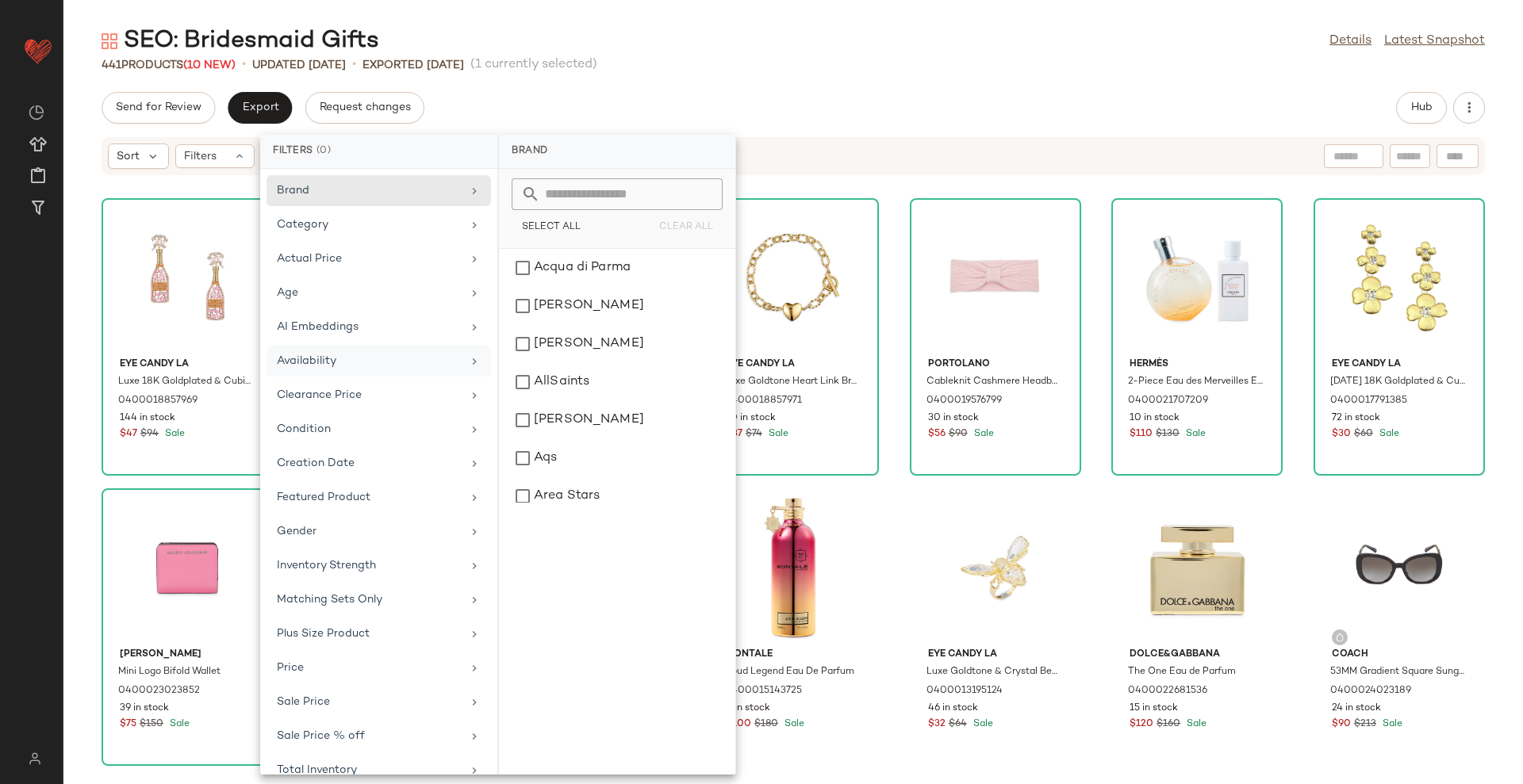
click at [364, 364] on div "Availability" at bounding box center [368, 361] width 185 height 17
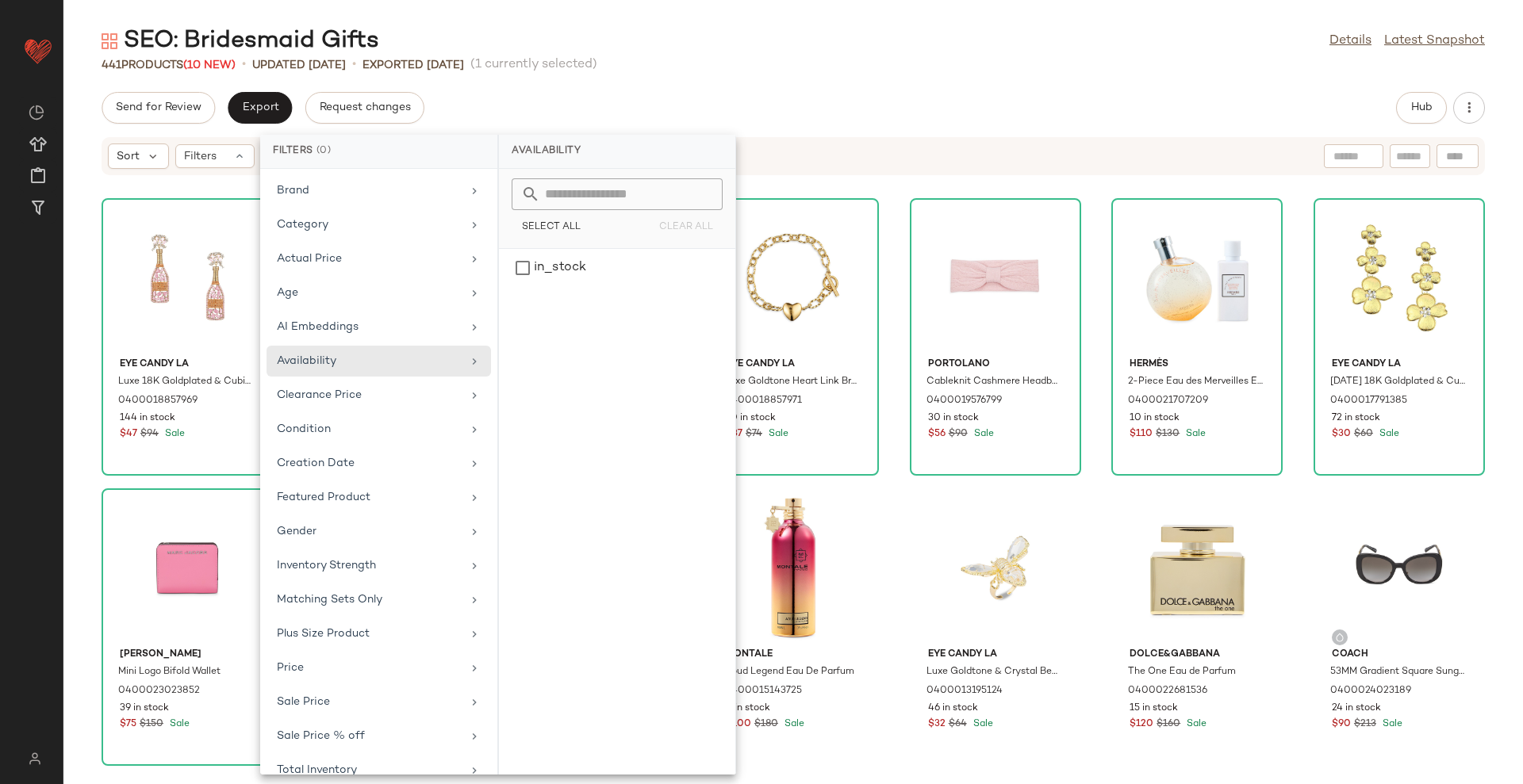
click at [715, 48] on div "SEO: Bridesmaid Gifts Details Latest Snapshot" at bounding box center [793, 40] width 1459 height 31
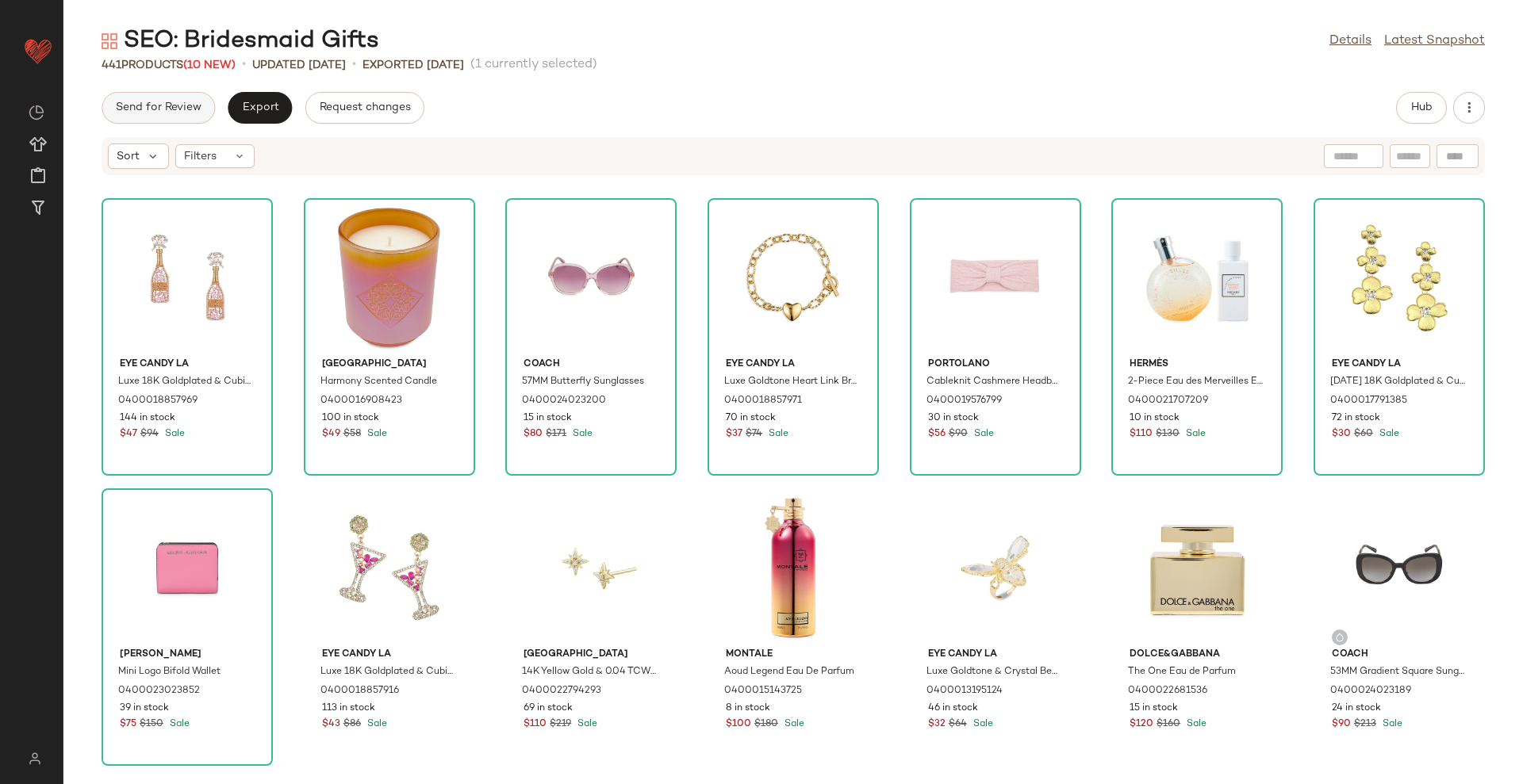
click at [147, 108] on span "Send for Review" at bounding box center [158, 108] width 86 height 13
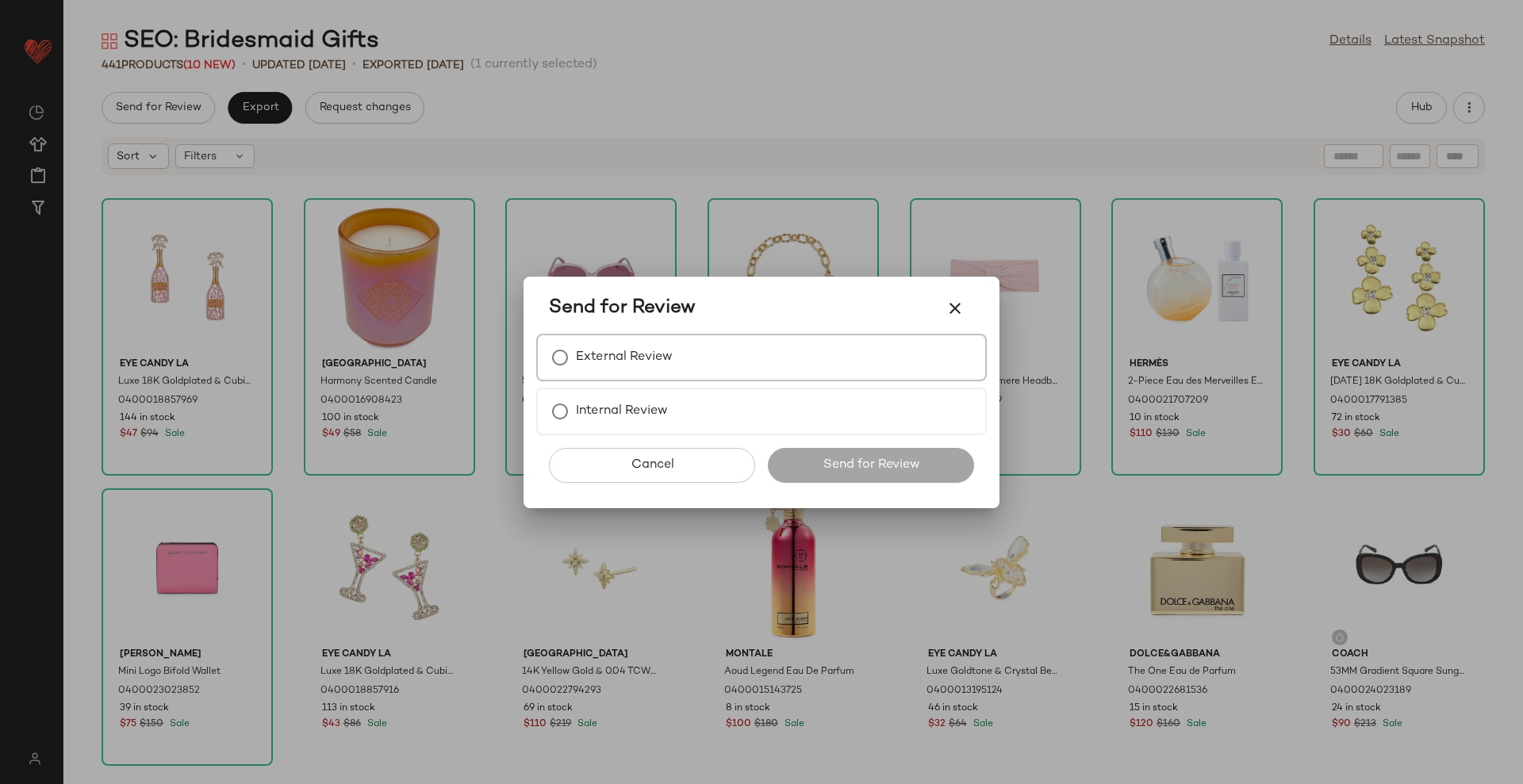
click at [658, 365] on label "External Review" at bounding box center [625, 357] width 97 height 31
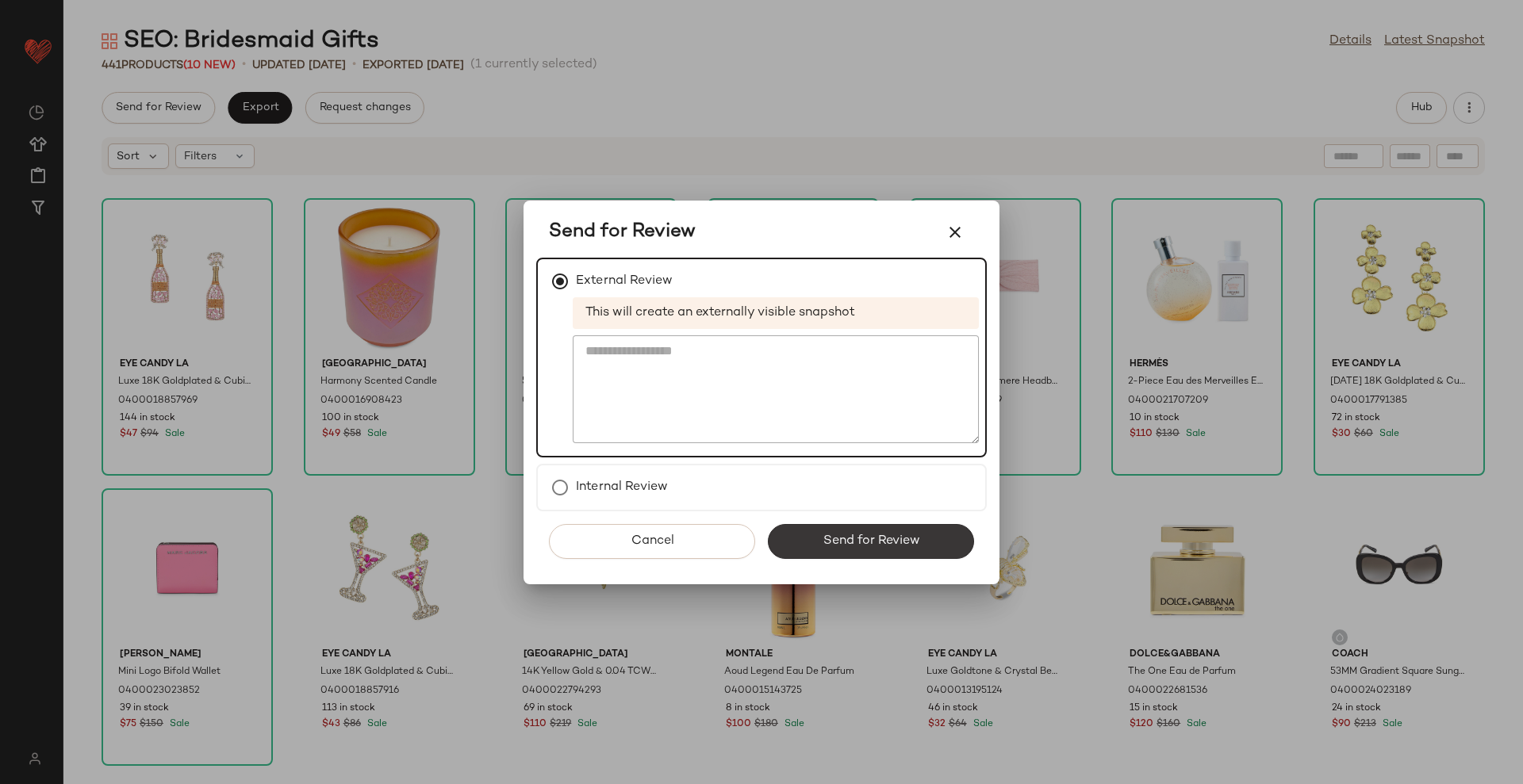
click at [938, 545] on button "Send for Review" at bounding box center [871, 541] width 206 height 35
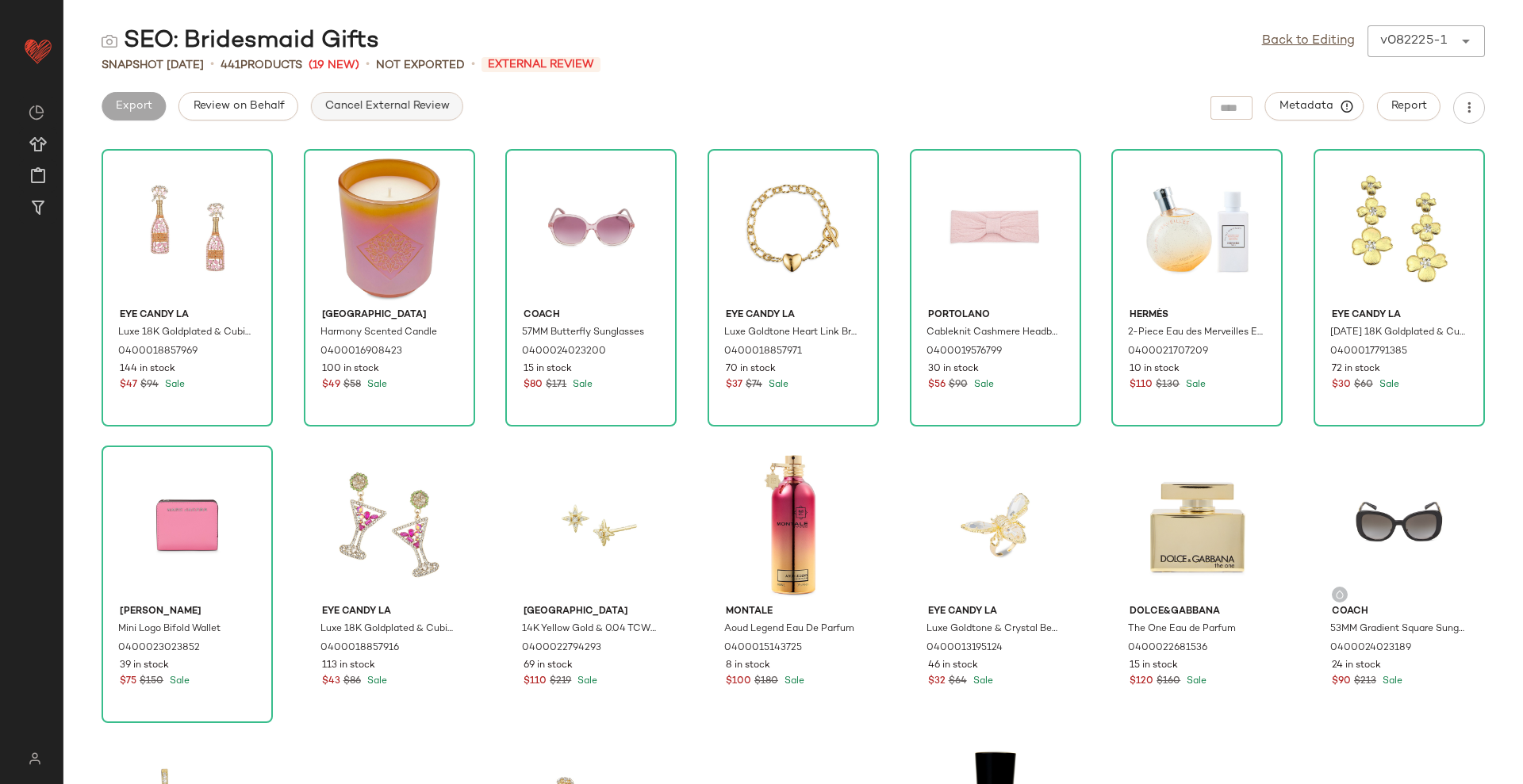
click at [400, 102] on span "Cancel External Review" at bounding box center [387, 106] width 125 height 13
click at [274, 106] on span "Export" at bounding box center [259, 106] width 37 height 13
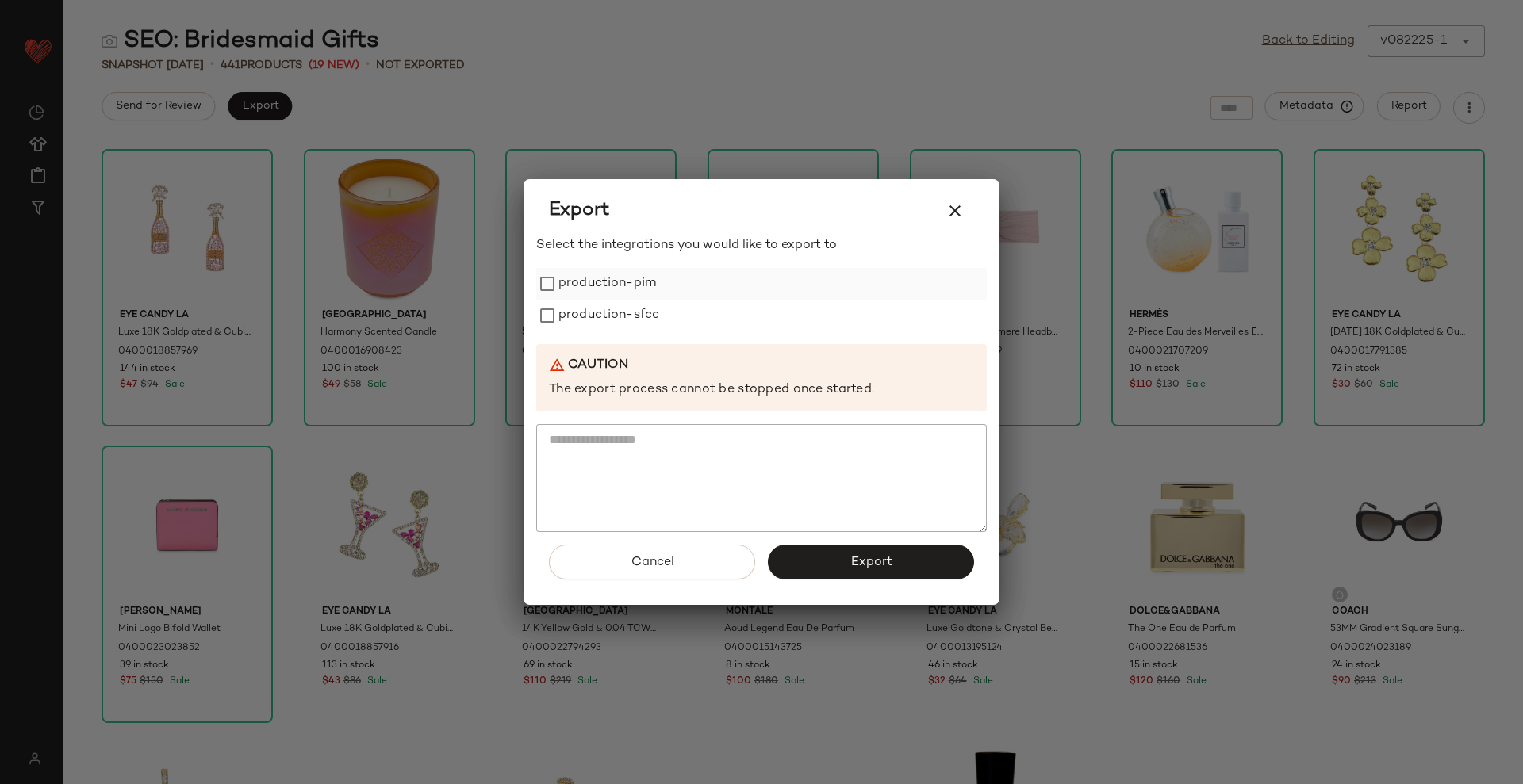
click at [562, 280] on label "production-pim" at bounding box center [607, 284] width 98 height 31
click at [567, 313] on label "production-sfcc" at bounding box center [608, 315] width 101 height 31
click at [836, 559] on button "Export" at bounding box center [871, 562] width 206 height 35
click at [954, 222] on button "button" at bounding box center [954, 210] width 38 height 38
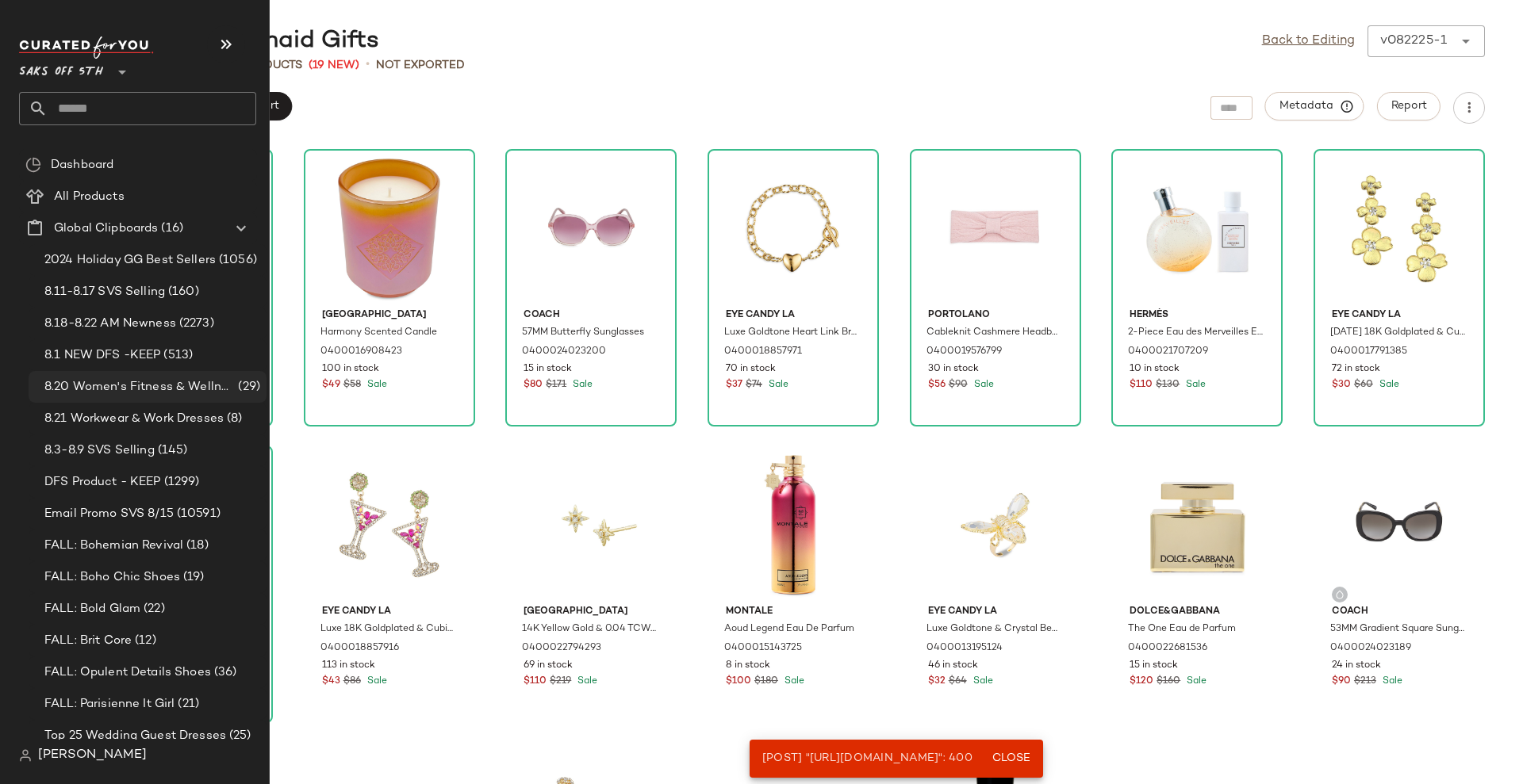
drag, startPoint x: 41, startPoint y: 380, endPoint x: 77, endPoint y: 246, distance: 138.8
click at [42, 380] on div "8.20 Women's Fitness & Wellness (29)" at bounding box center [150, 387] width 221 height 19
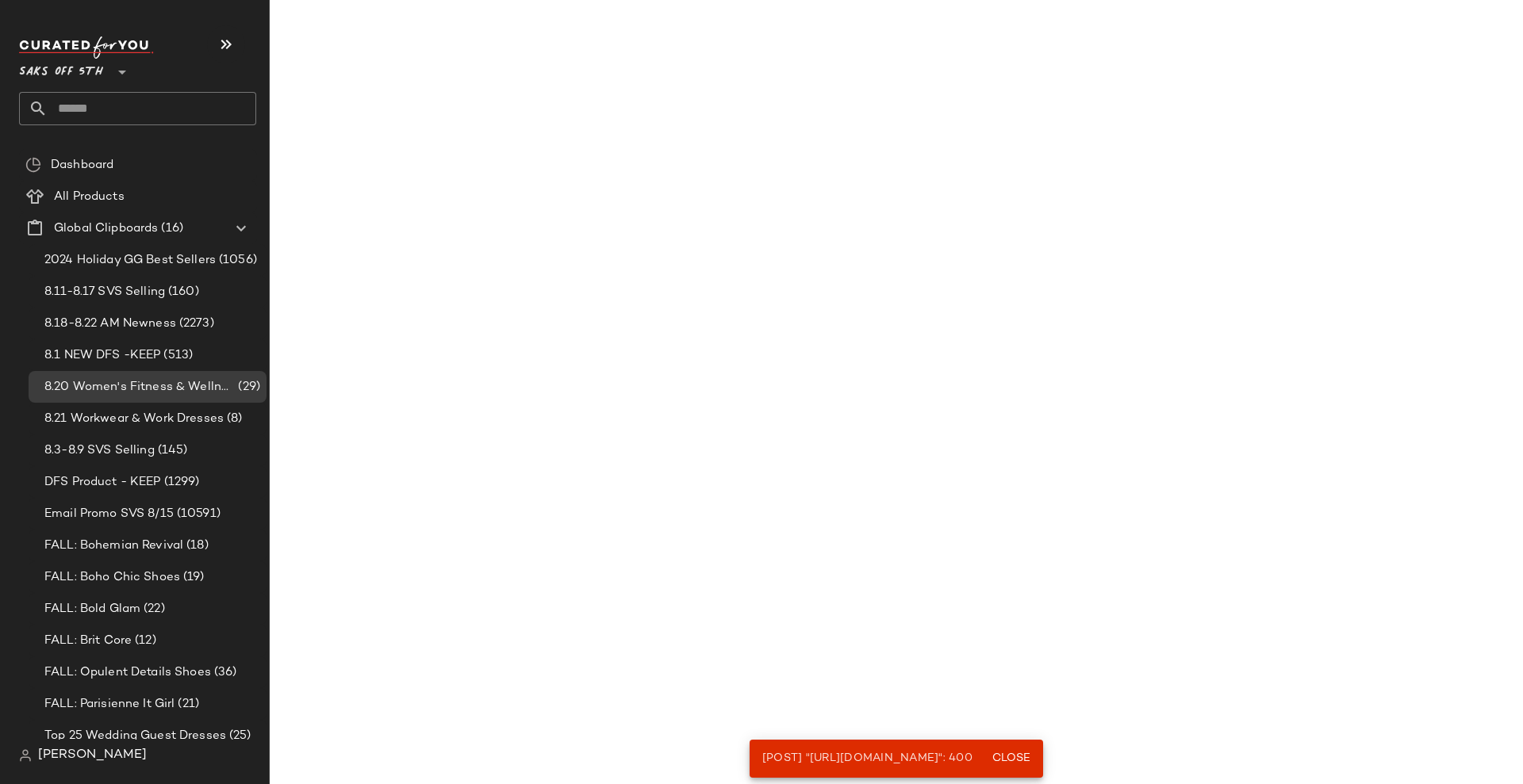
click at [83, 98] on input "text" at bounding box center [151, 108] width 209 height 33
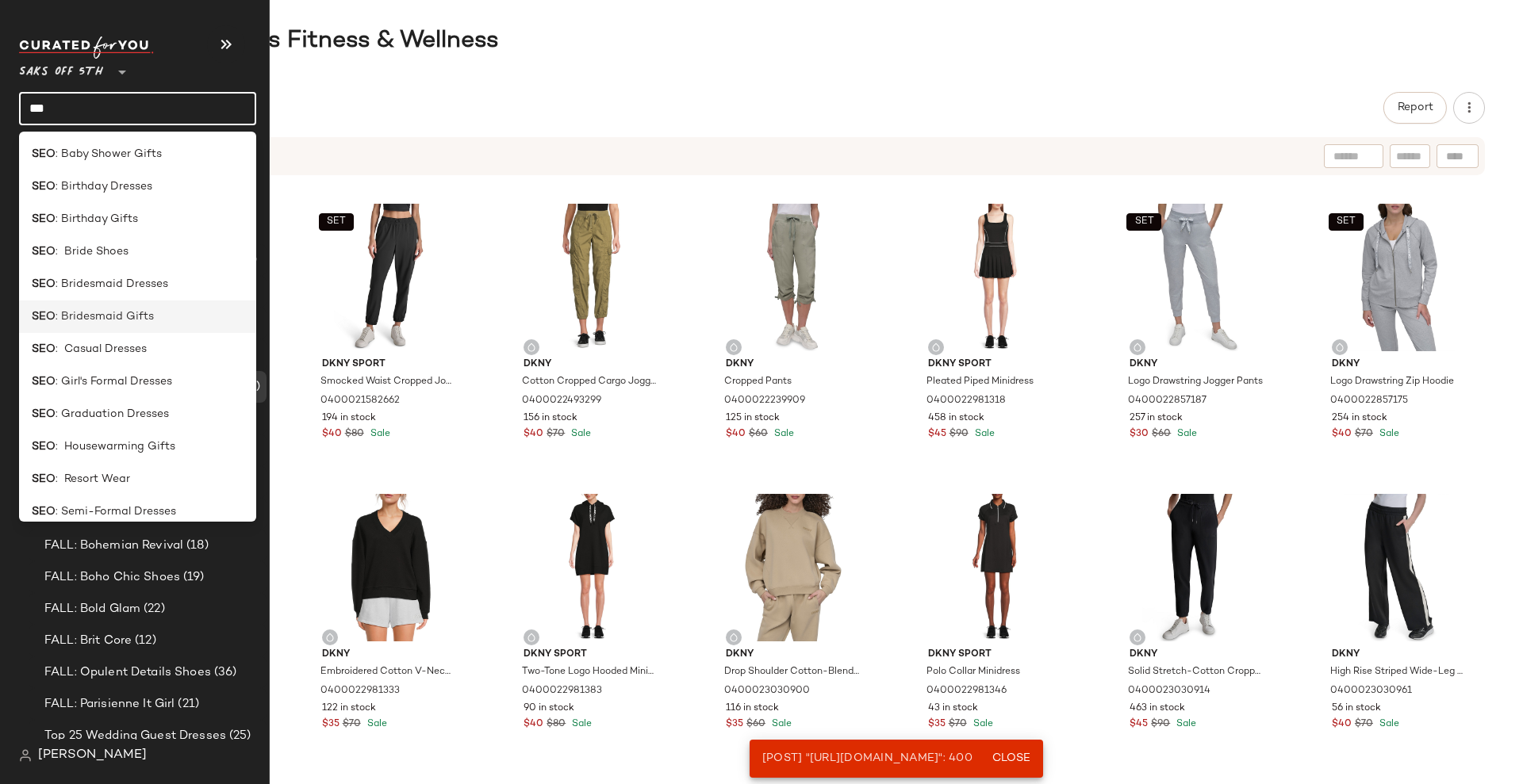
type input "***"
click at [121, 313] on span ": Bridesmaid Gifts" at bounding box center [105, 317] width 98 height 17
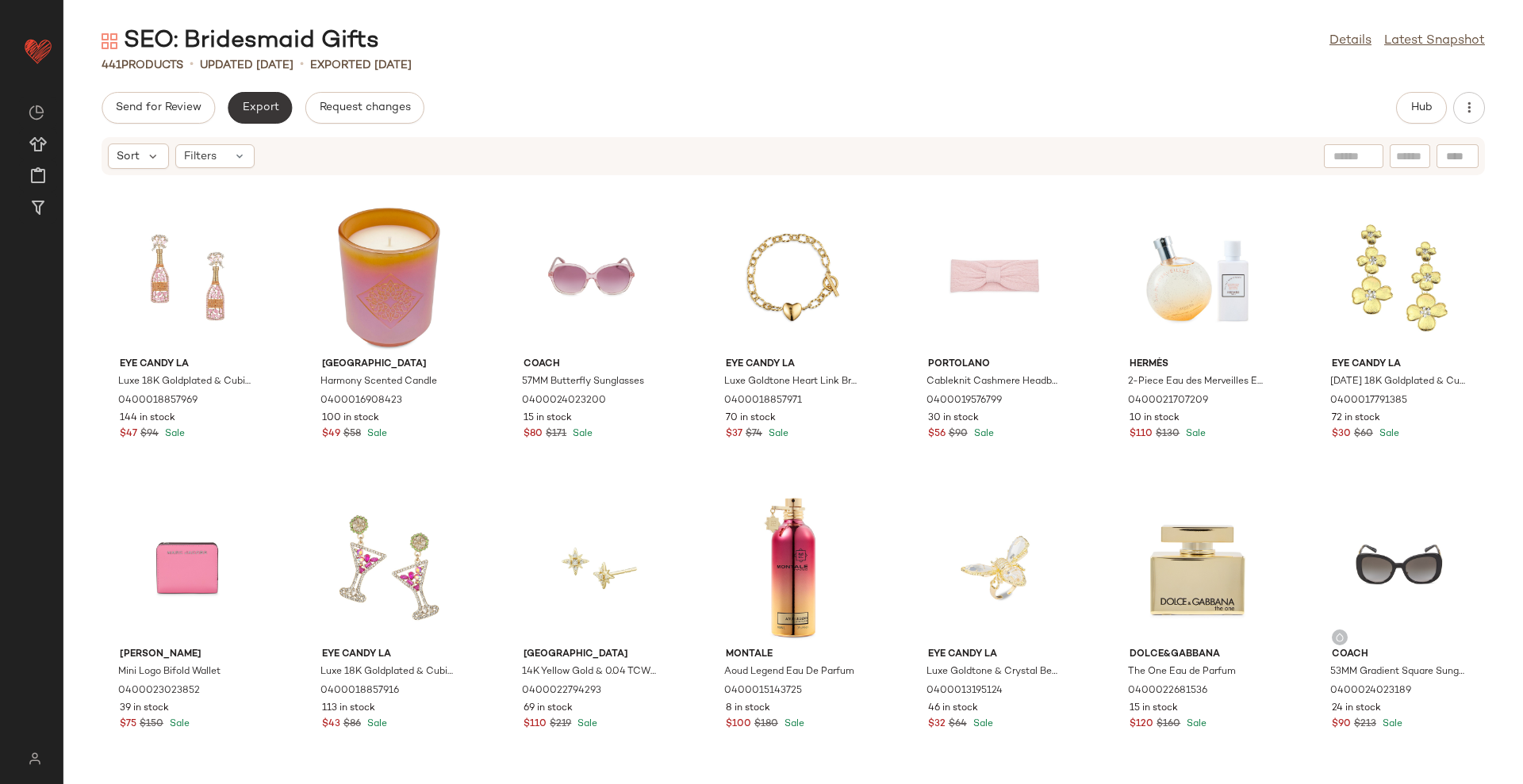
click at [260, 109] on span "Export" at bounding box center [259, 108] width 37 height 13
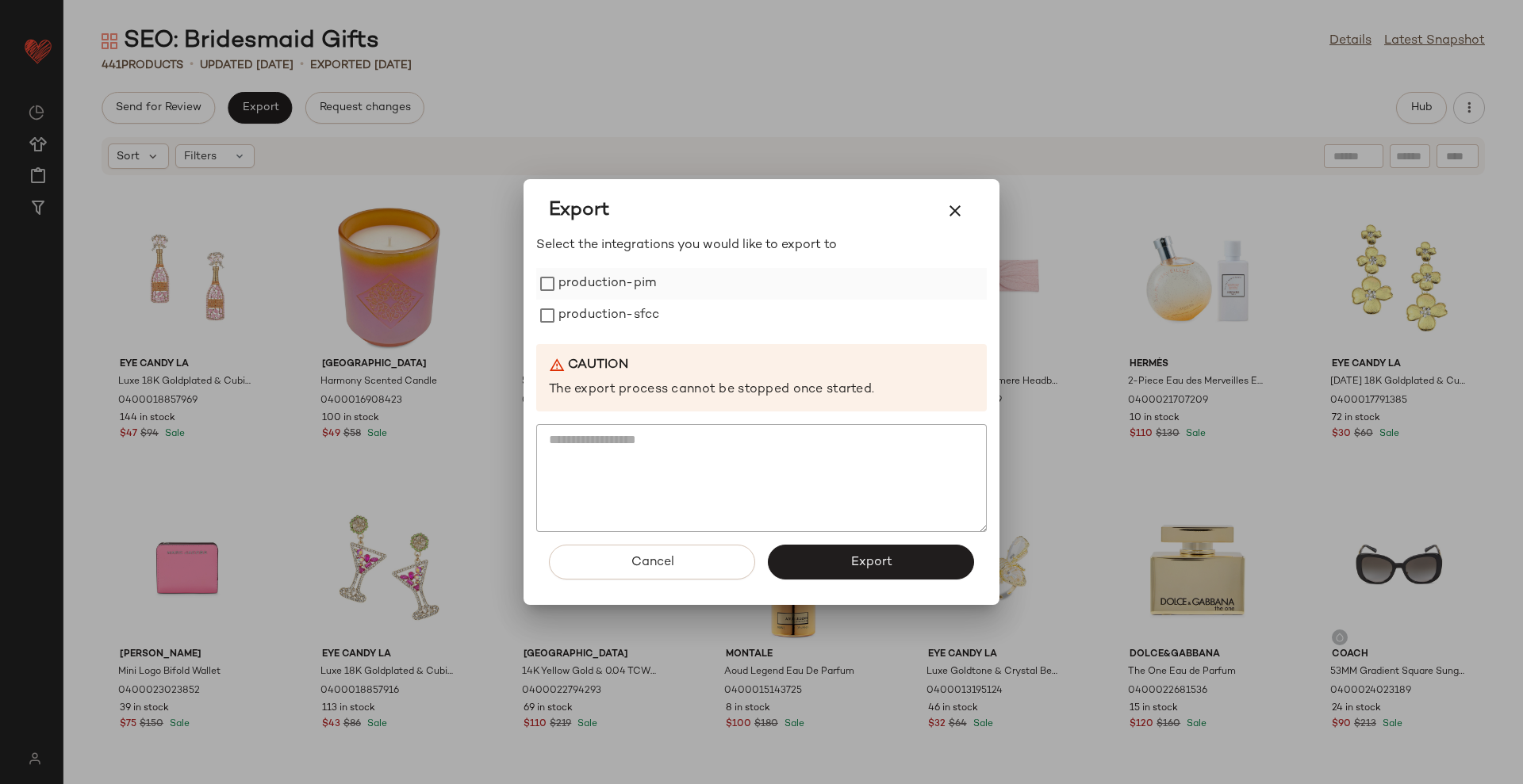
click at [558, 290] on label "production-pim" at bounding box center [607, 284] width 98 height 31
click at [566, 313] on label "production-sfcc" at bounding box center [608, 315] width 101 height 31
click at [923, 561] on button "Export" at bounding box center [871, 562] width 206 height 35
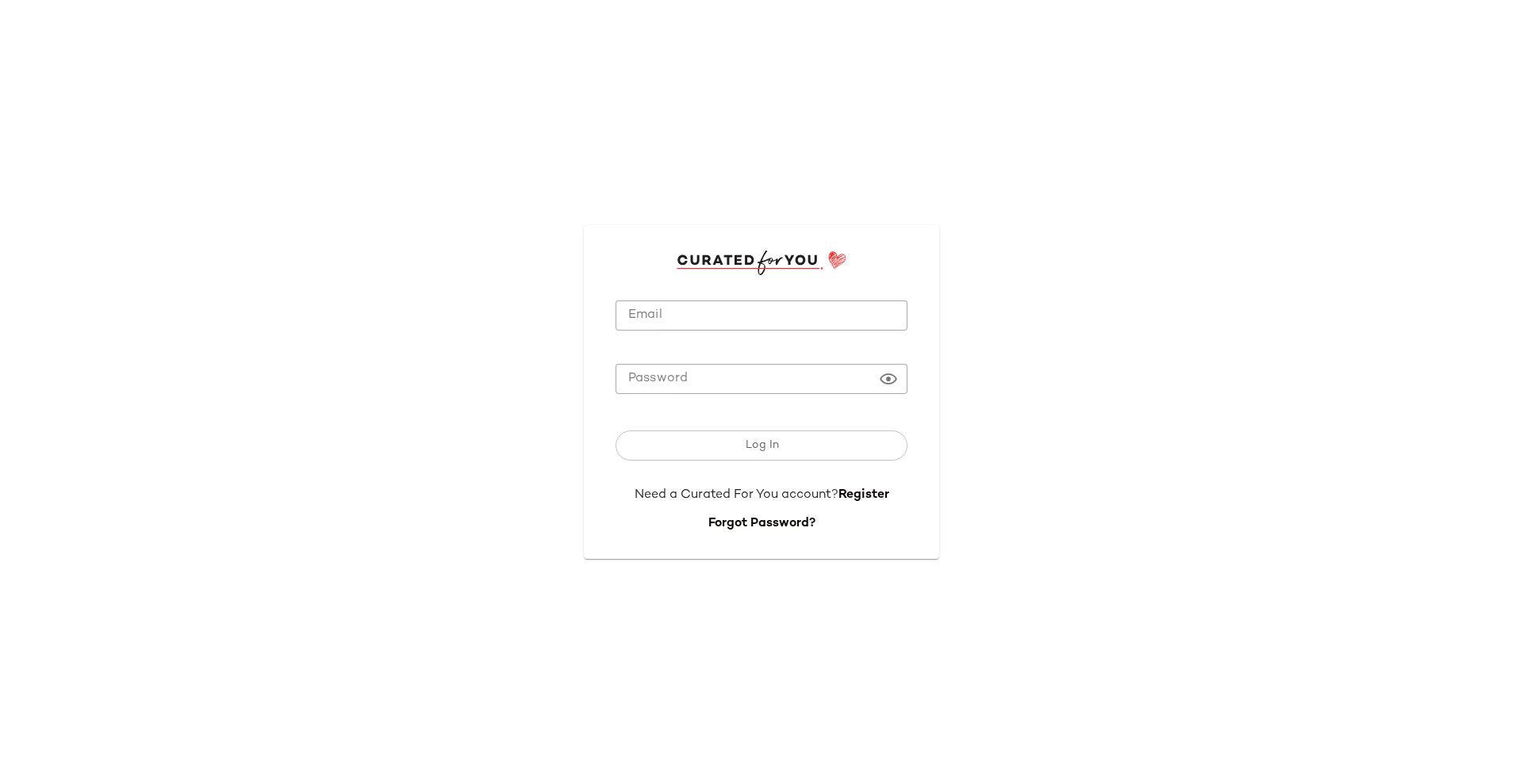
click at [645, 313] on input "Email" at bounding box center [762, 316] width 292 height 31
type input "**********"
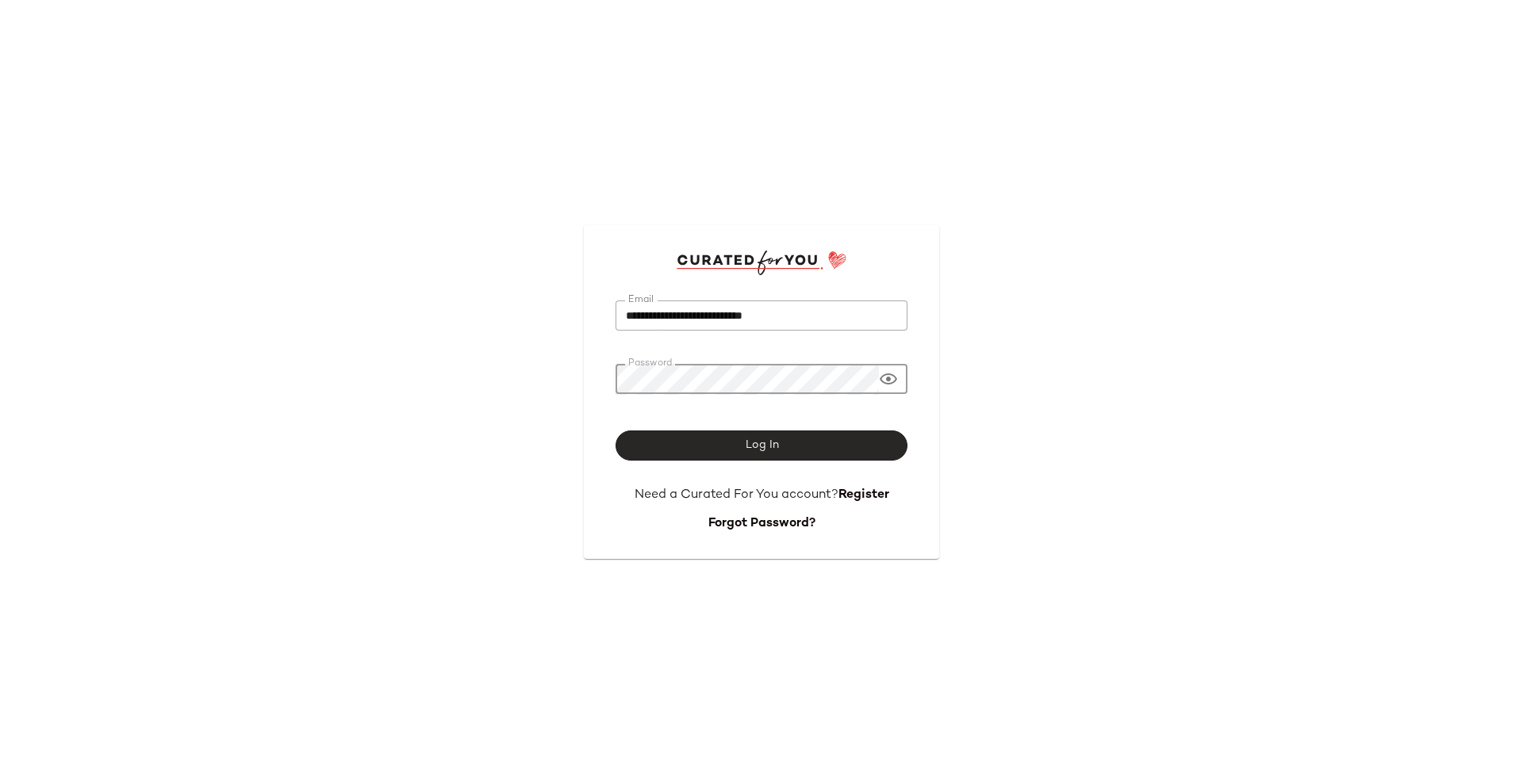
click at [797, 436] on button "Log In" at bounding box center [762, 445] width 292 height 30
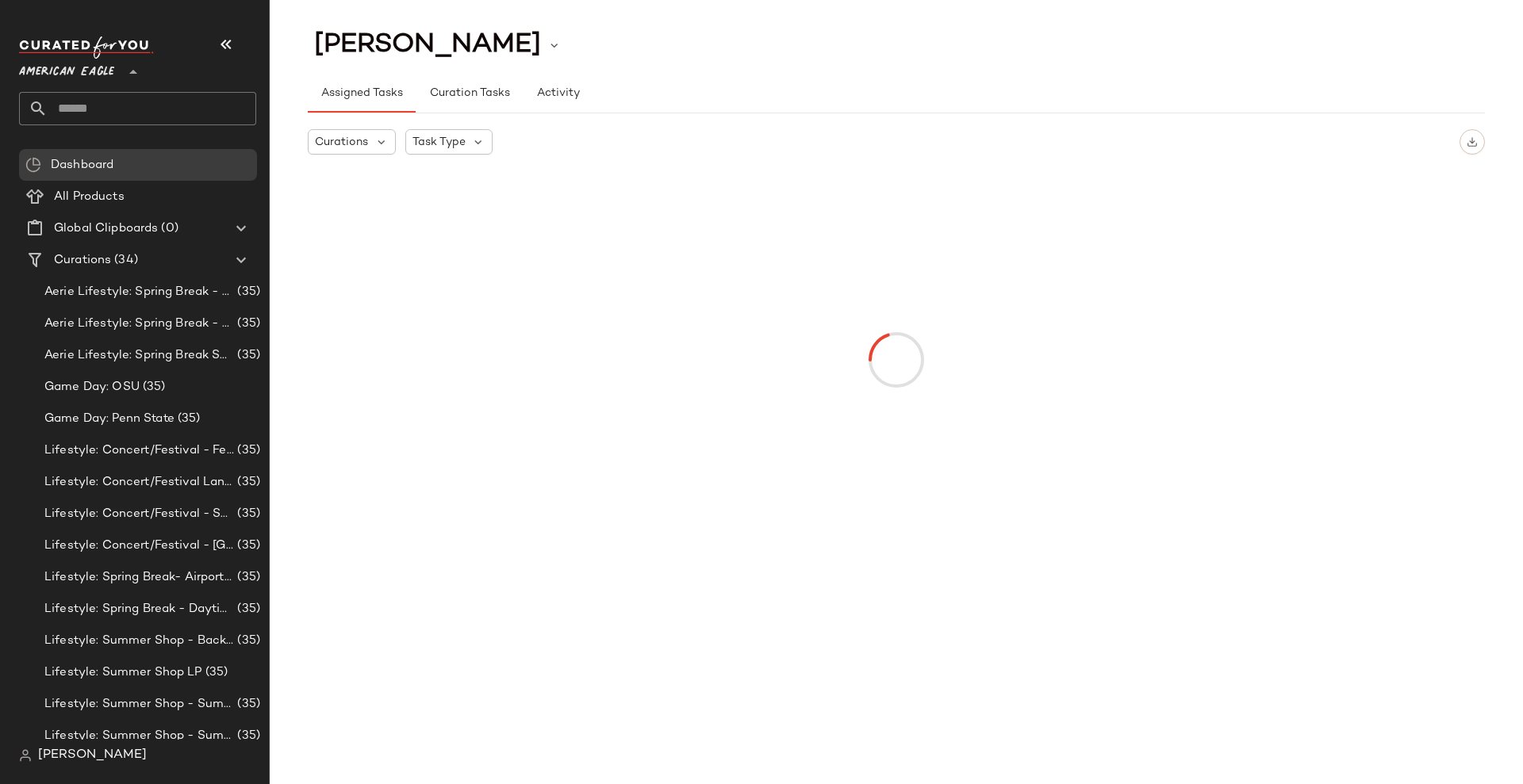
click at [119, 65] on div "American Eagle **" at bounding box center [70, 62] width 102 height 39
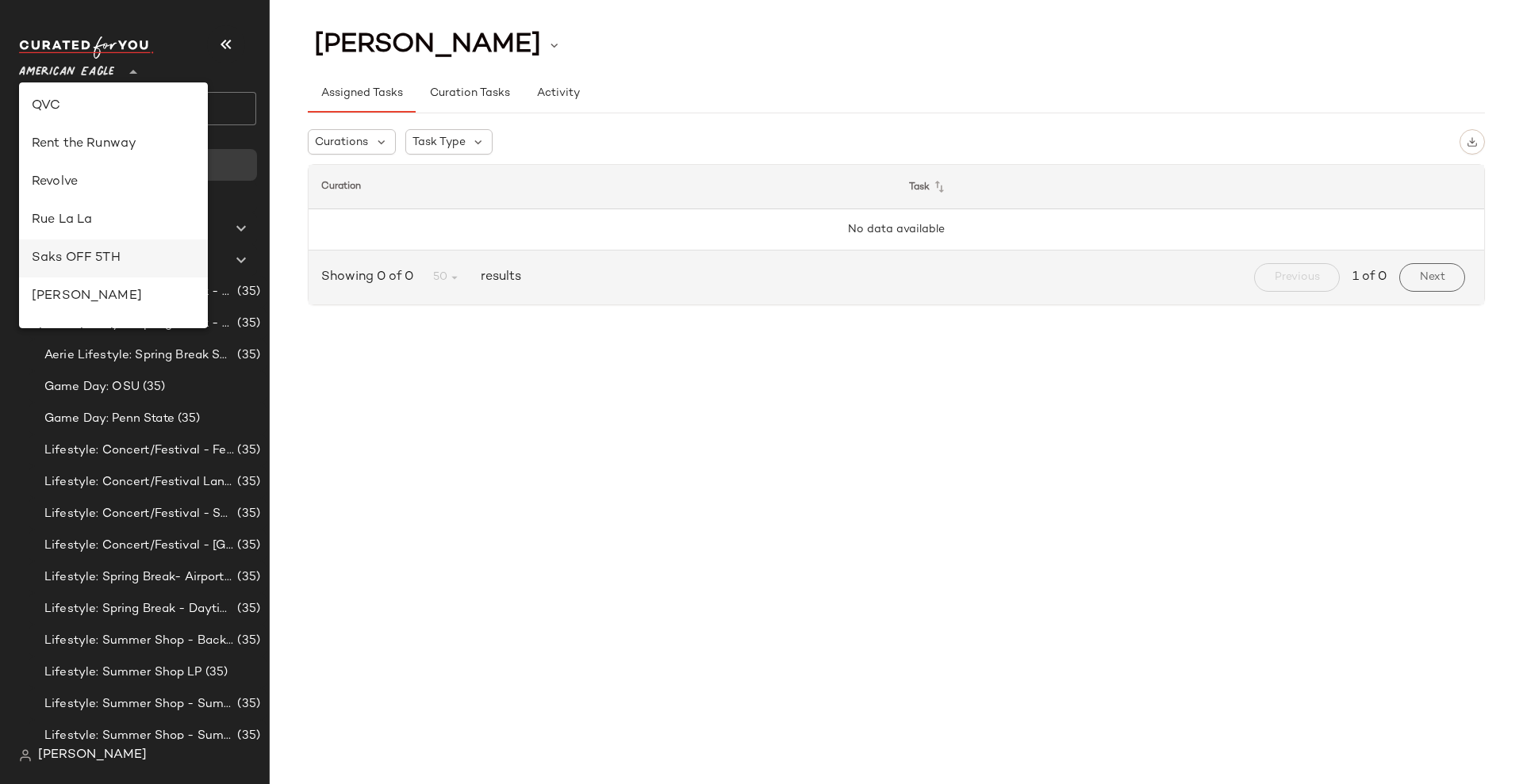
scroll to position [694, 0]
click at [122, 247] on div "Saks OFF 5TH" at bounding box center [113, 251] width 164 height 19
type input "**"
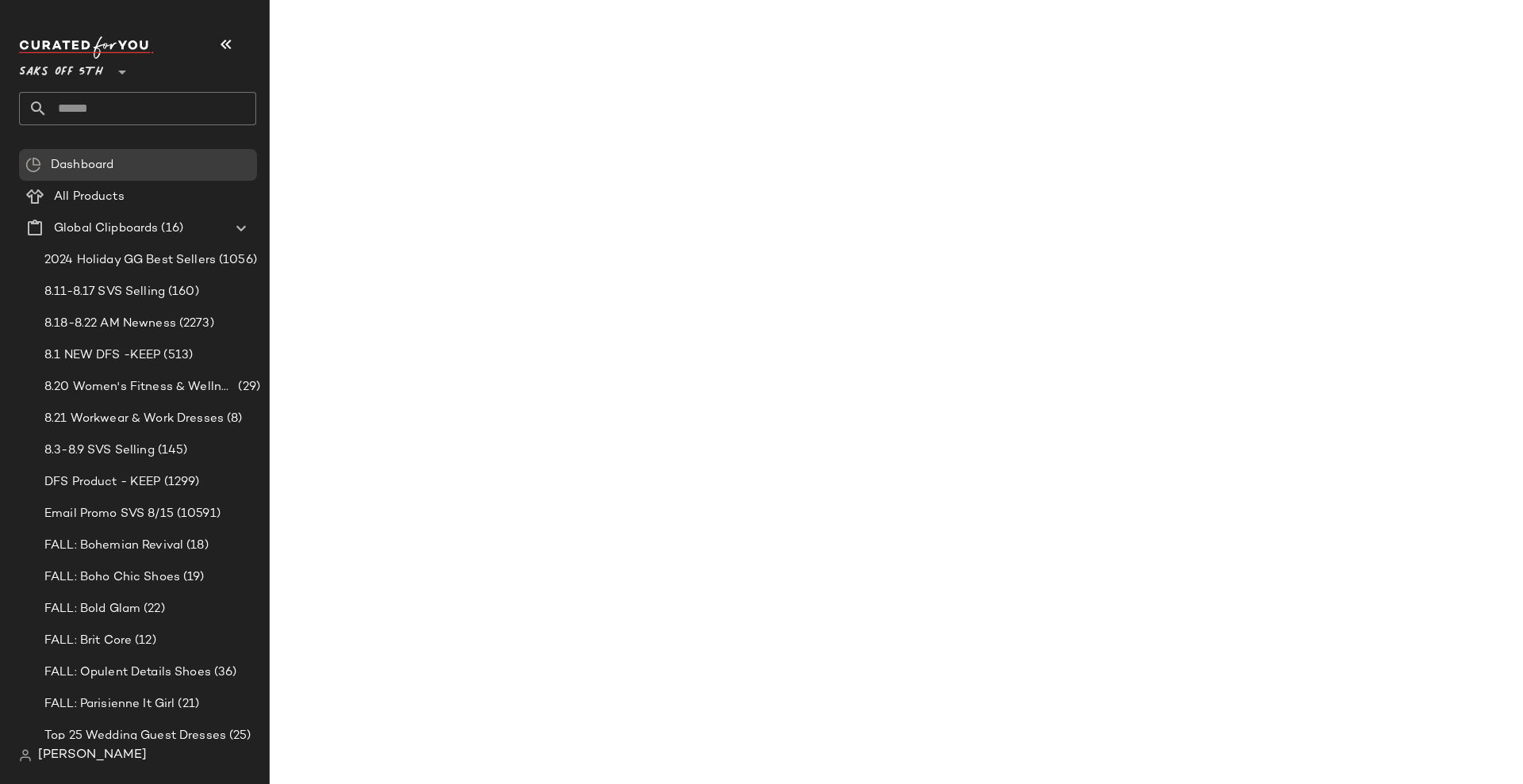
click at [139, 106] on input "text" at bounding box center [151, 108] width 209 height 33
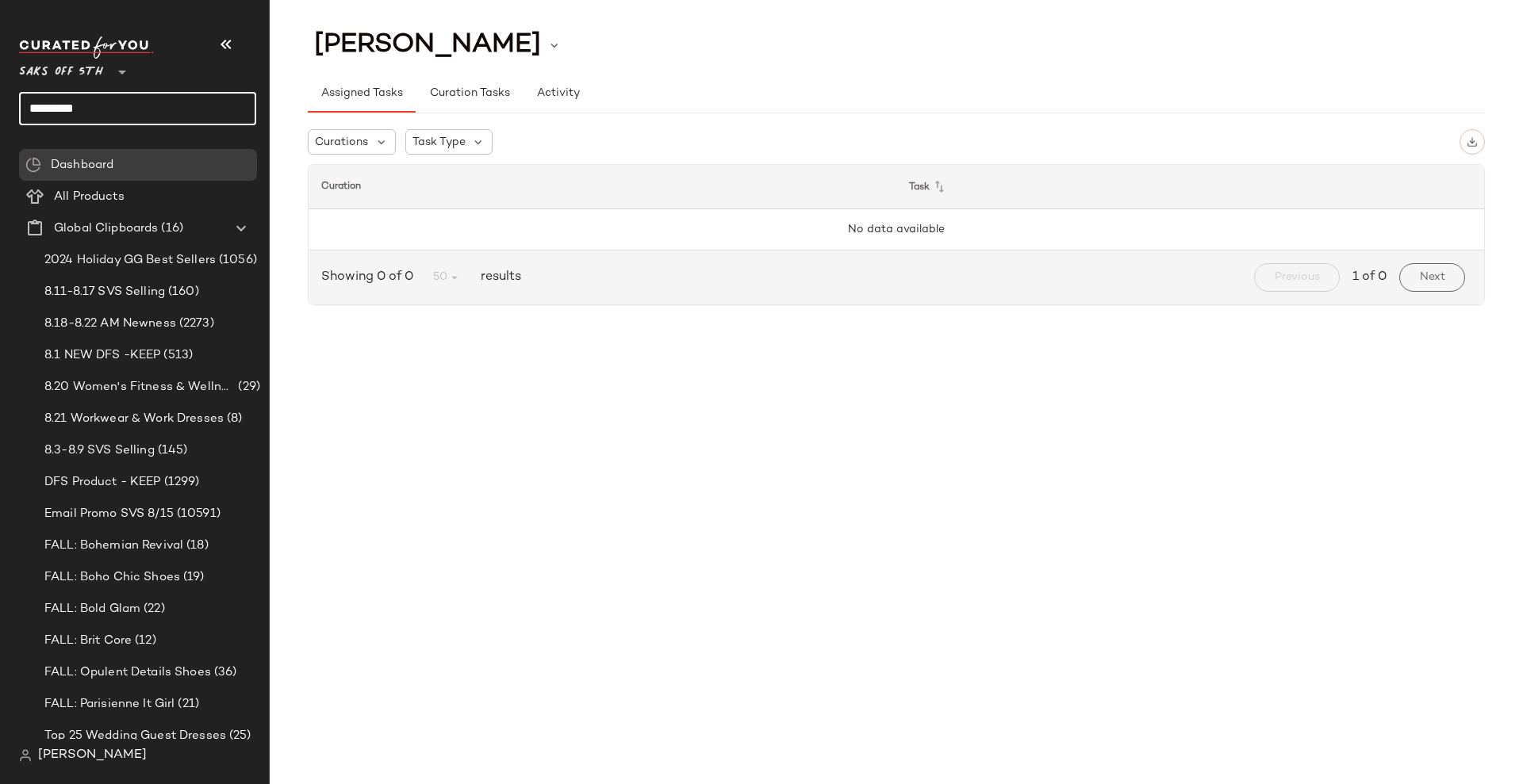
drag, startPoint x: 135, startPoint y: 112, endPoint x: 9, endPoint y: 106, distance: 126.1
click at [9, 106] on nav "Saks OFF 5TH ** ********* Dashboard All Products Global Clipboards (16) 2024 Ho…" at bounding box center [135, 392] width 270 height 784
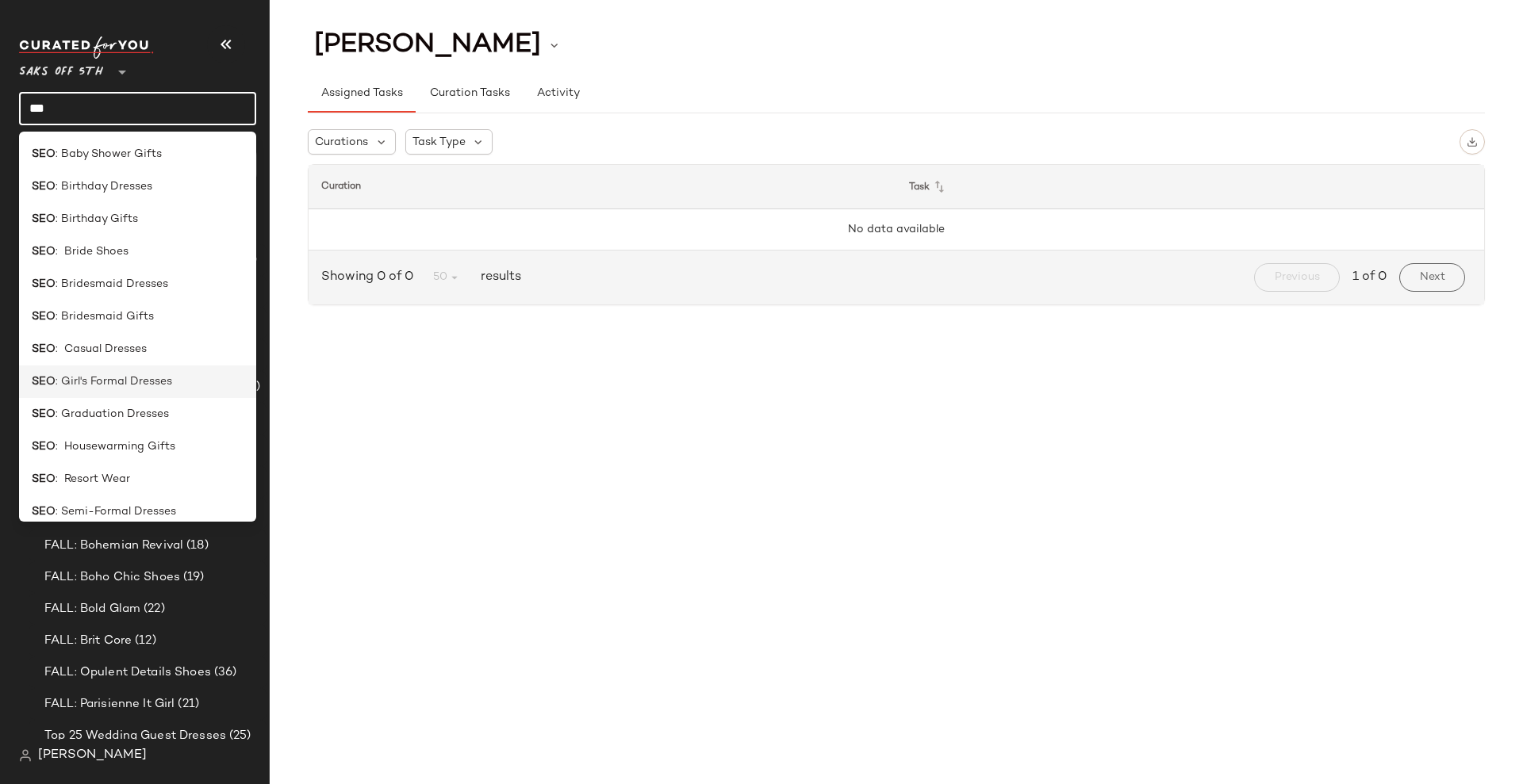
type input "***"
click at [116, 383] on span ": Girl's Formal Dresses" at bounding box center [114, 382] width 117 height 17
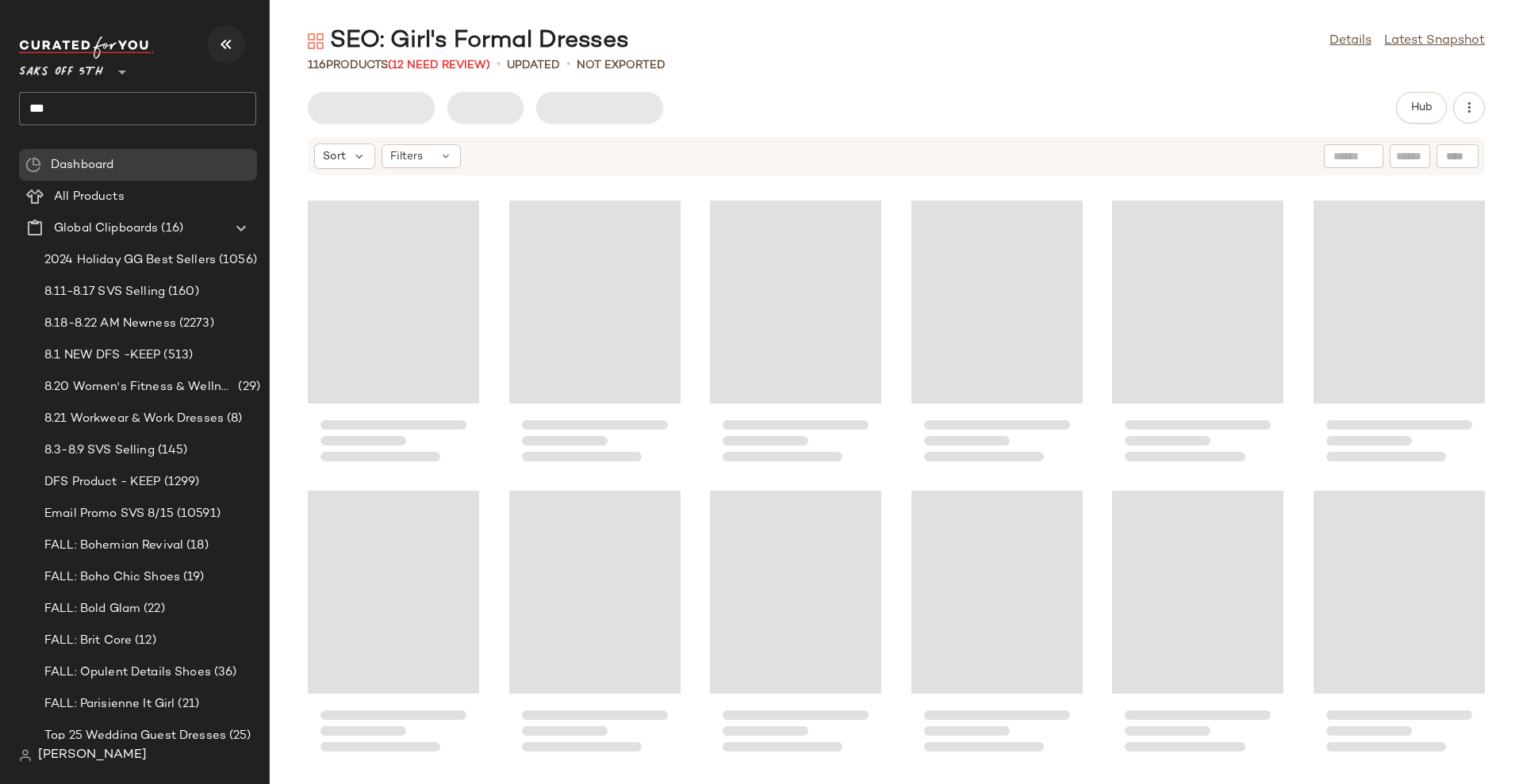
click at [224, 45] on icon "button" at bounding box center [226, 44] width 19 height 19
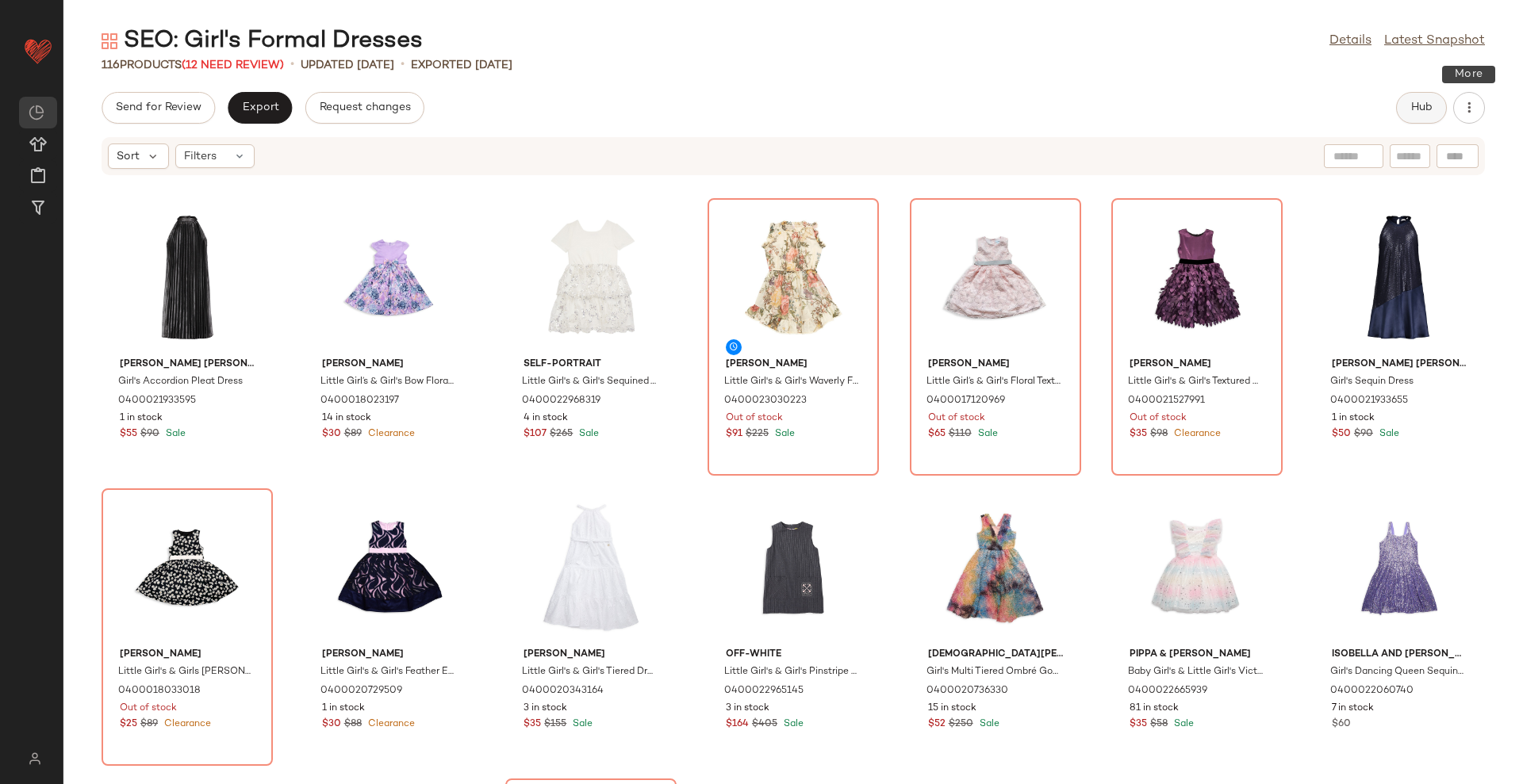
click at [1434, 111] on button "Hub" at bounding box center [1421, 107] width 51 height 31
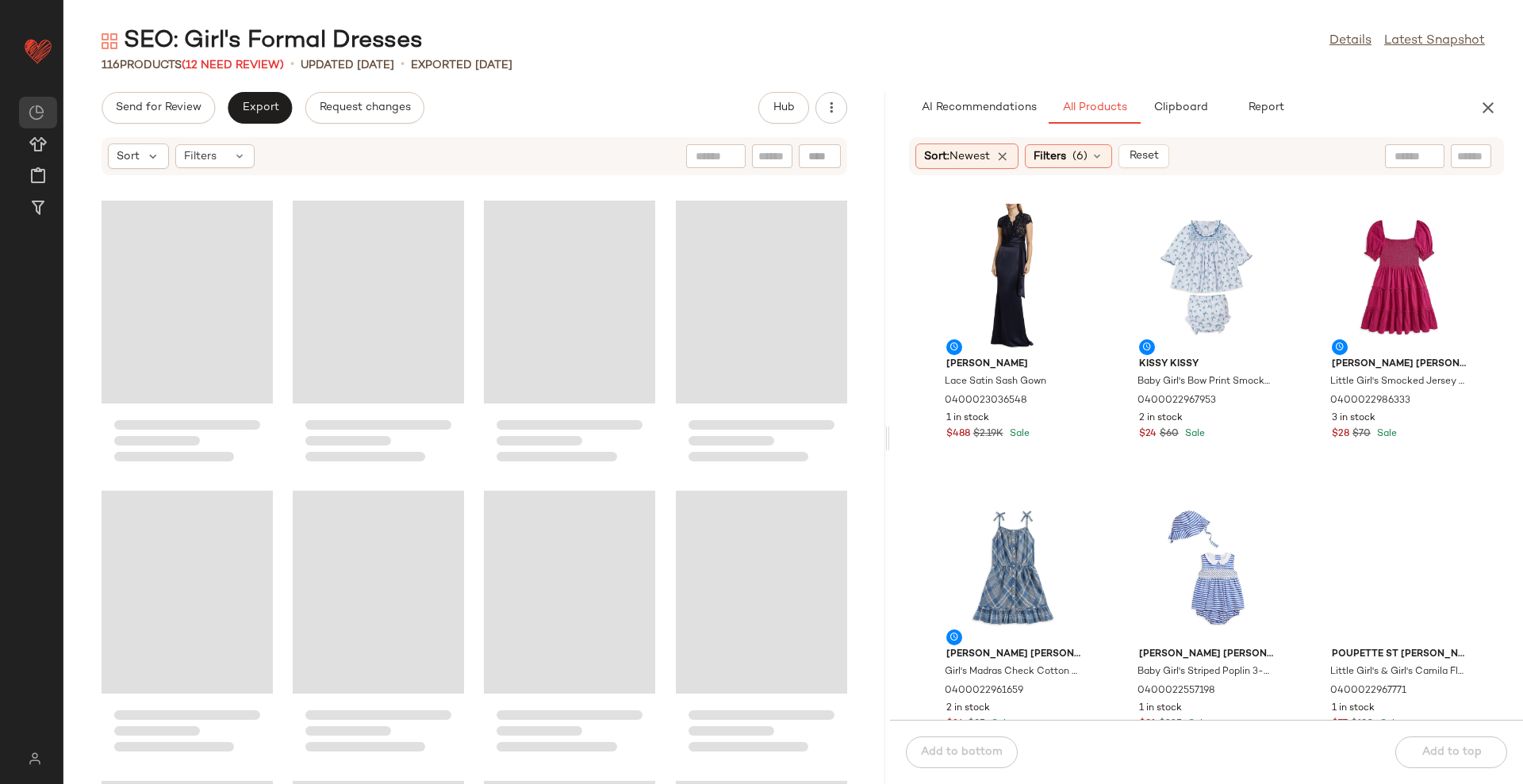
drag, startPoint x: 791, startPoint y: 433, endPoint x: 888, endPoint y: 415, distance: 98.7
click at [888, 415] on div "SEO: Girl's Formal Dresses Details Latest Snapshot 116 Products (12 Need Review…" at bounding box center [793, 404] width 1459 height 759
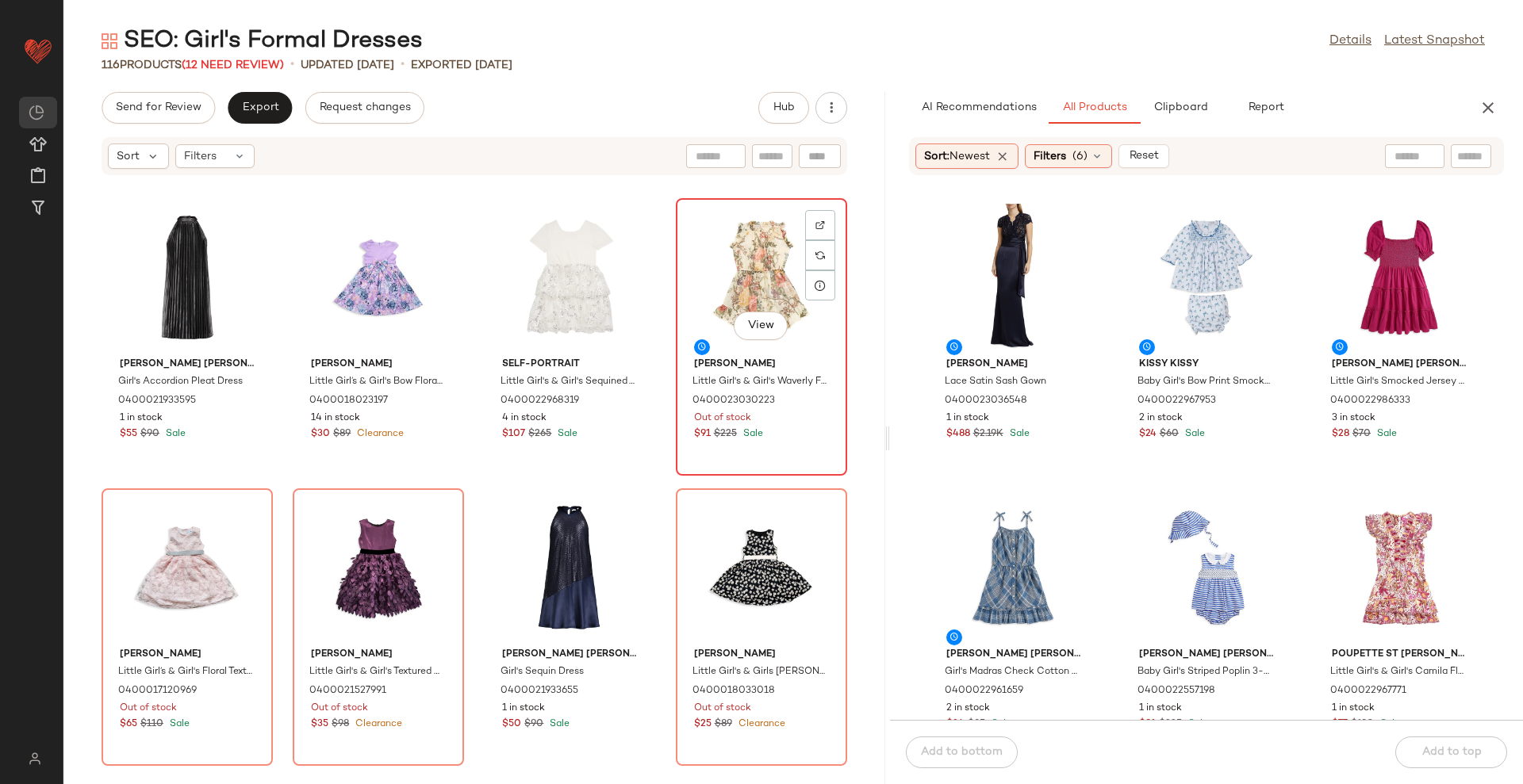
click at [761, 270] on div "View" at bounding box center [761, 277] width 160 height 147
click at [242, 151] on icon at bounding box center [239, 156] width 13 height 13
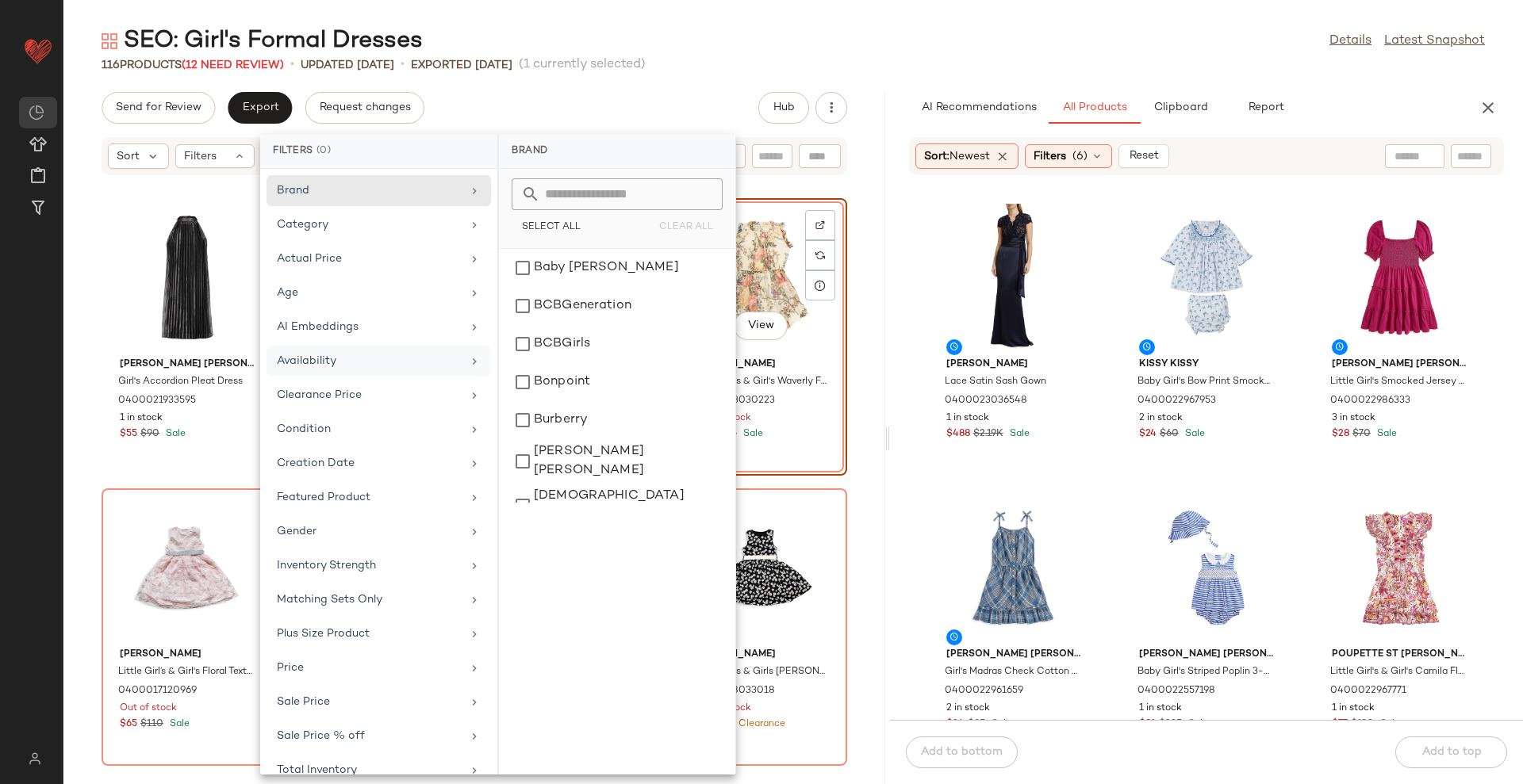
click at [307, 359] on div "Availability" at bounding box center [368, 361] width 185 height 17
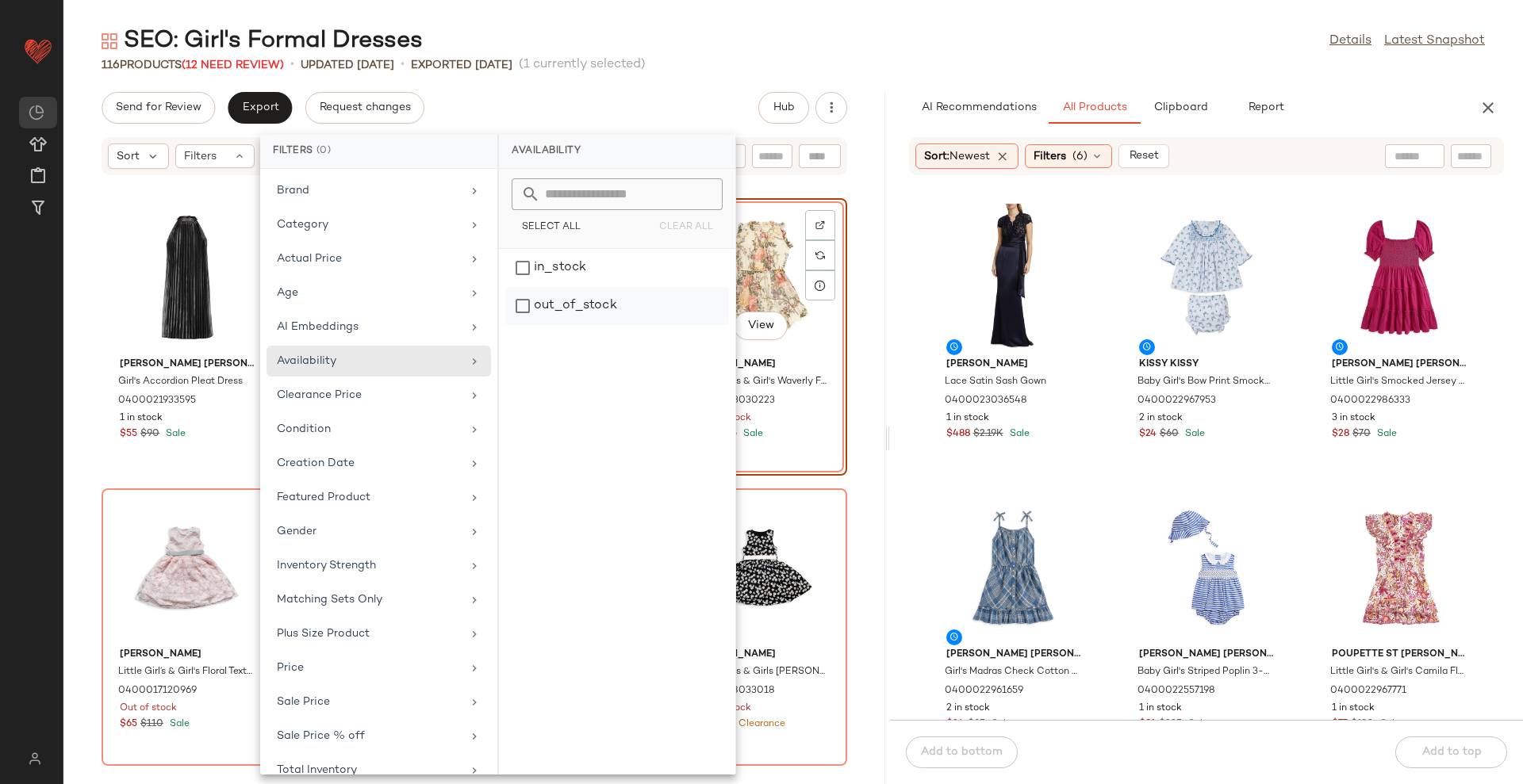
click at [600, 309] on div "out_of_stock" at bounding box center [617, 305] width 224 height 38
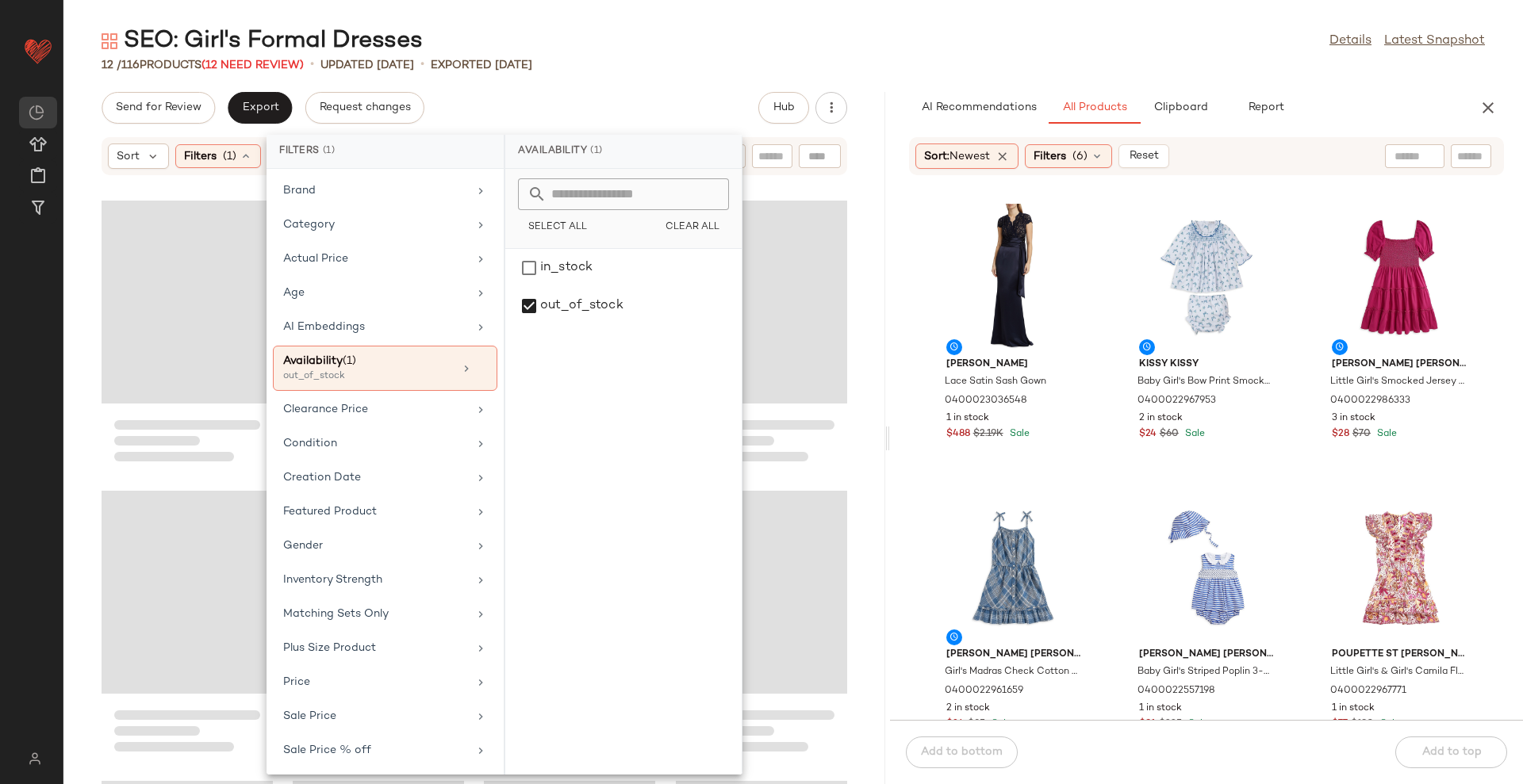
click at [800, 46] on div "SEO: Girl's Formal Dresses Details Latest Snapshot" at bounding box center [793, 40] width 1459 height 31
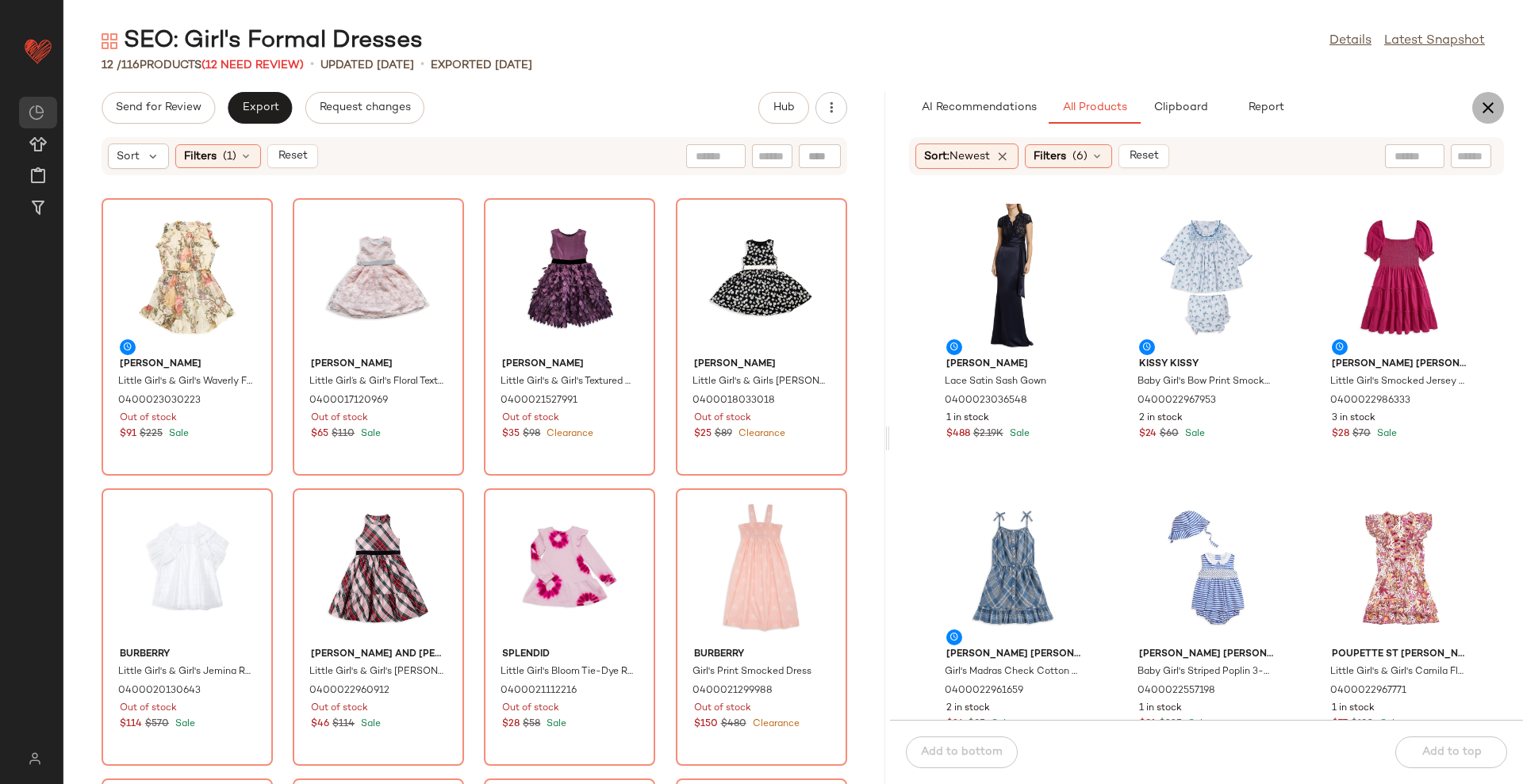
click at [1484, 102] on icon "button" at bounding box center [1488, 108] width 19 height 19
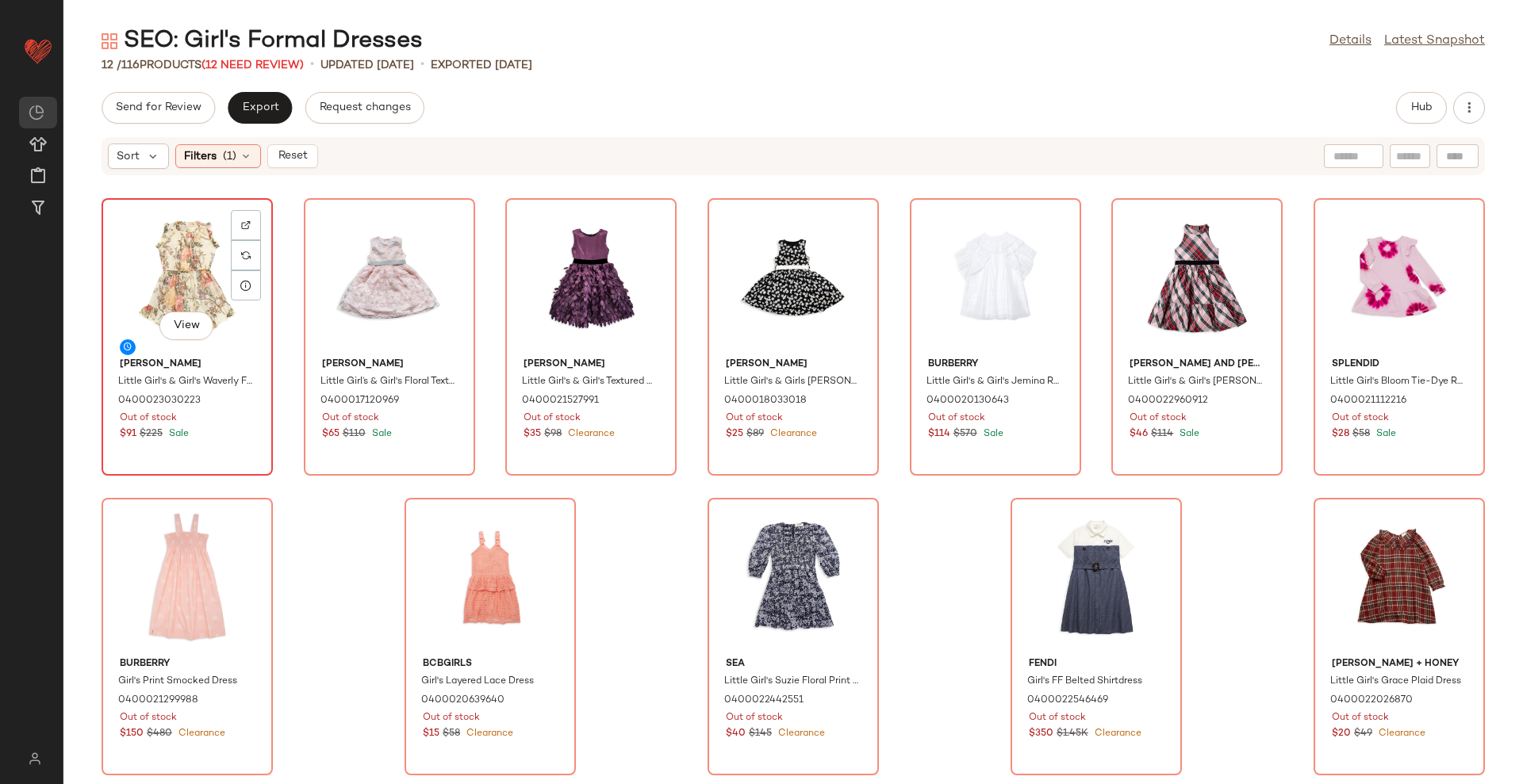
click at [151, 248] on div "View" at bounding box center [187, 277] width 160 height 147
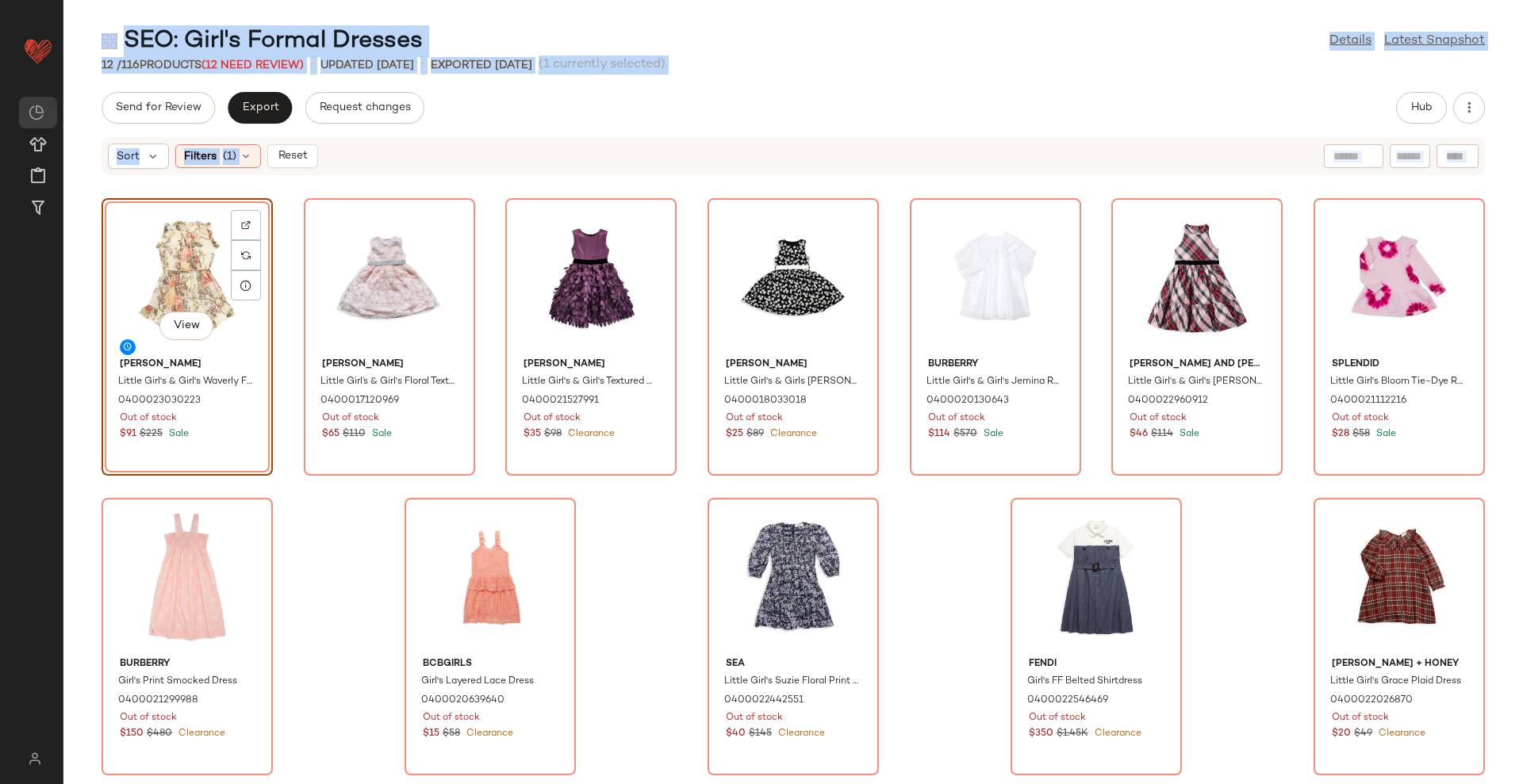
click at [1303, 538] on div "View Zimmermann Little Girl's & Girl's Waverly Flip Sleeveless Dress 0400023030…" at bounding box center [793, 489] width 1459 height 589
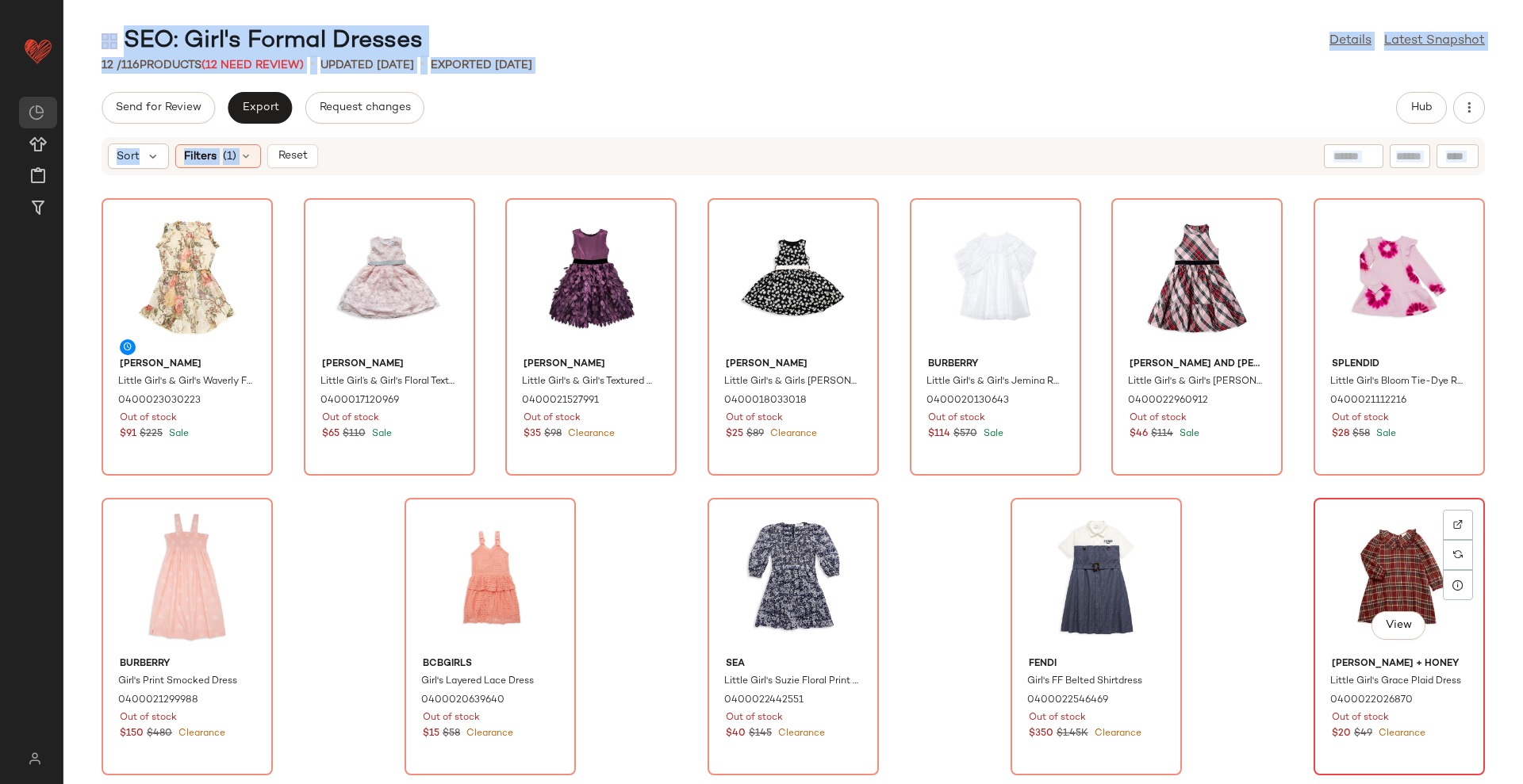
click at [1330, 520] on div "View" at bounding box center [1399, 577] width 160 height 147
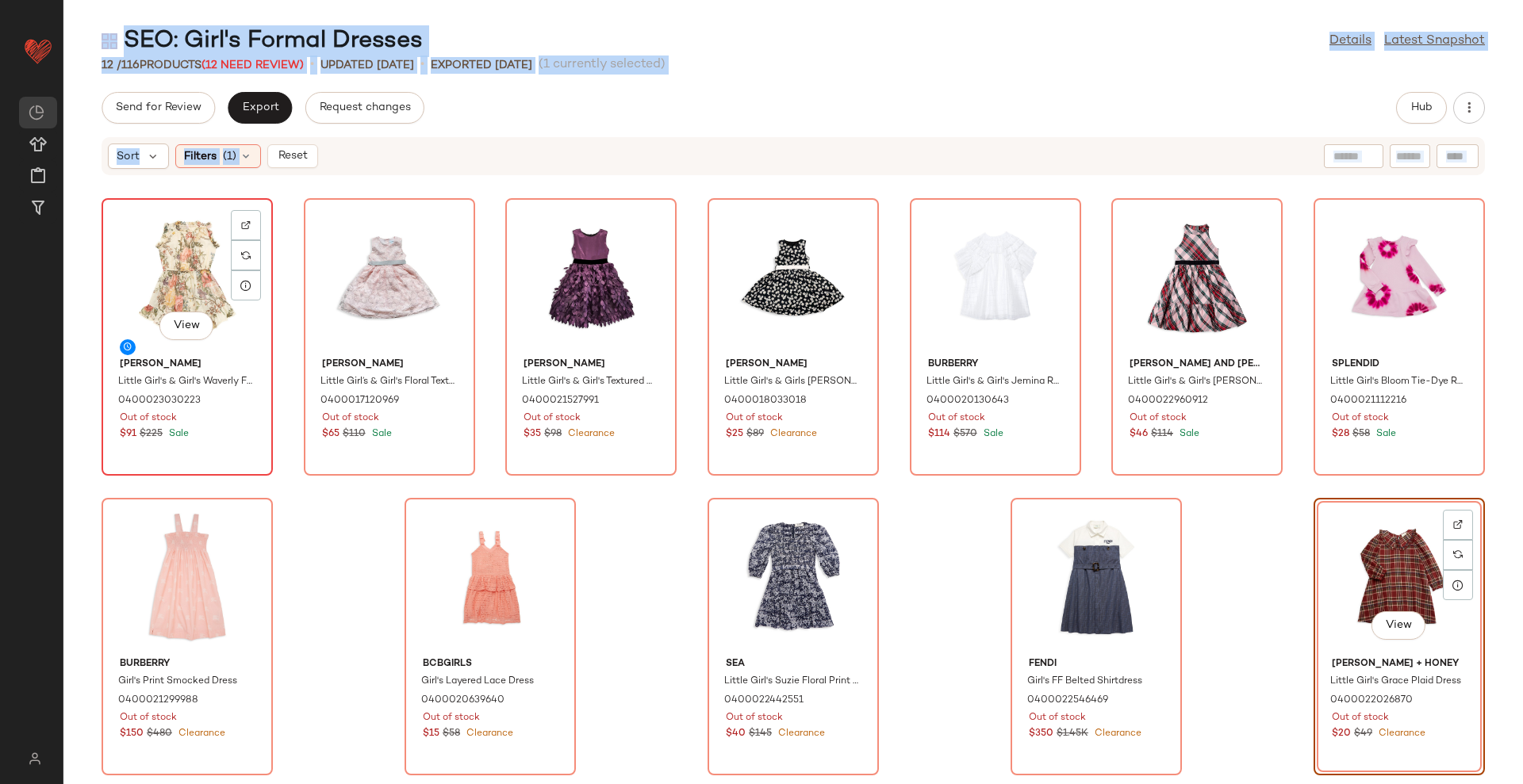
click at [172, 252] on div "View" at bounding box center [187, 277] width 160 height 147
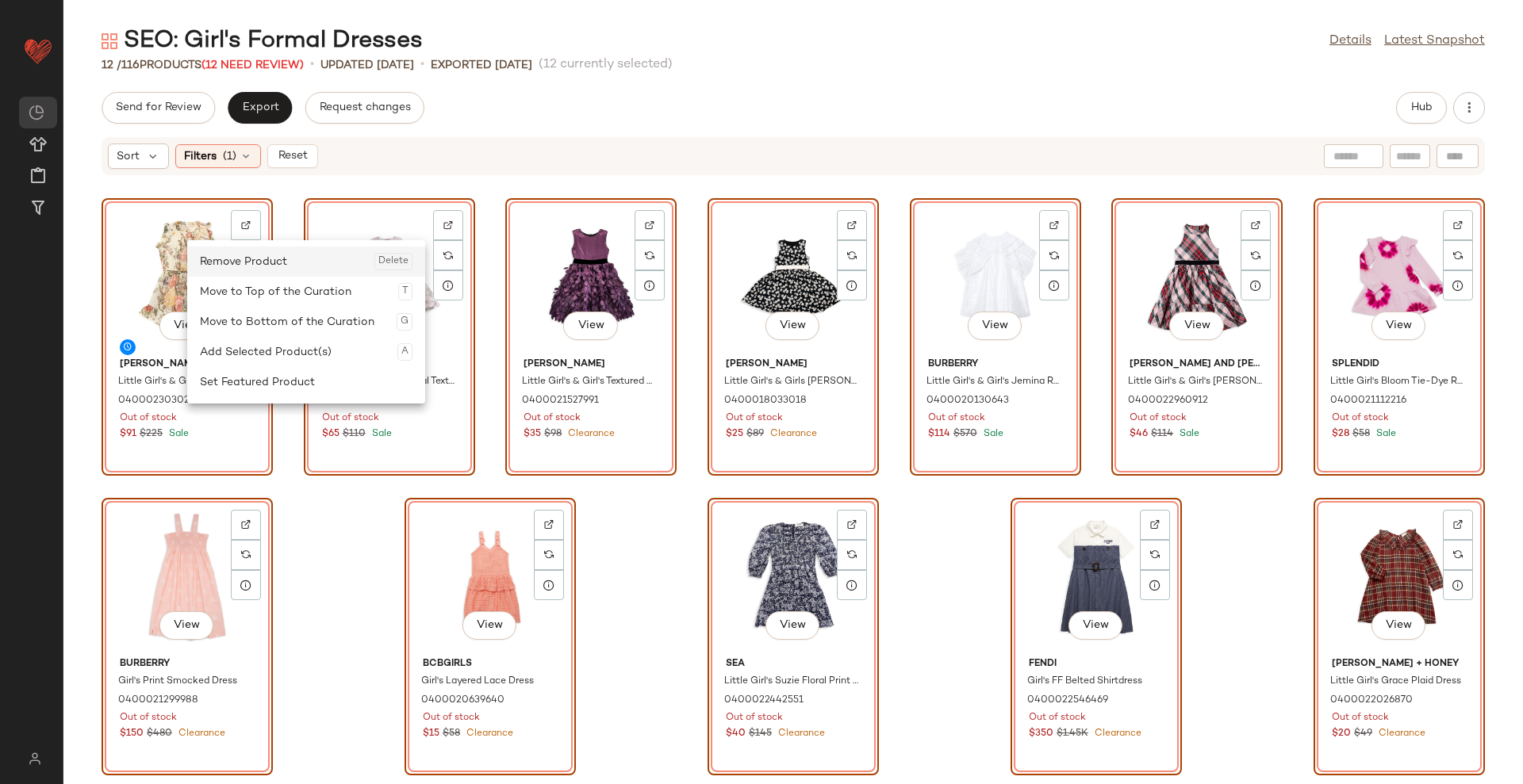
click at [203, 260] on div "Remove Product Delete" at bounding box center [306, 261] width 213 height 30
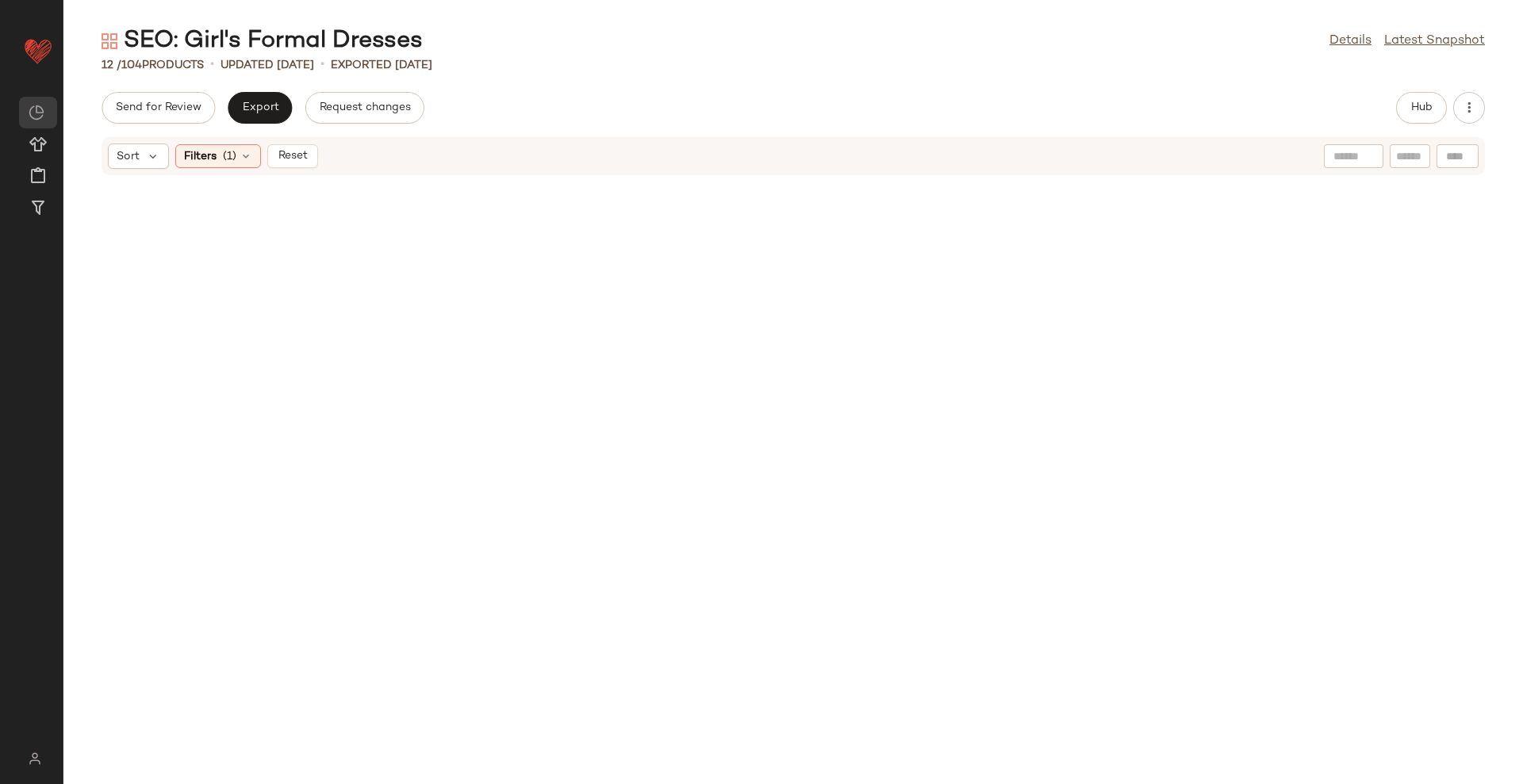
click at [476, 175] on div "Sort Filters (1) Reset" at bounding box center [793, 156] width 1383 height 38
click at [285, 156] on span "Reset" at bounding box center [291, 156] width 30 height 13
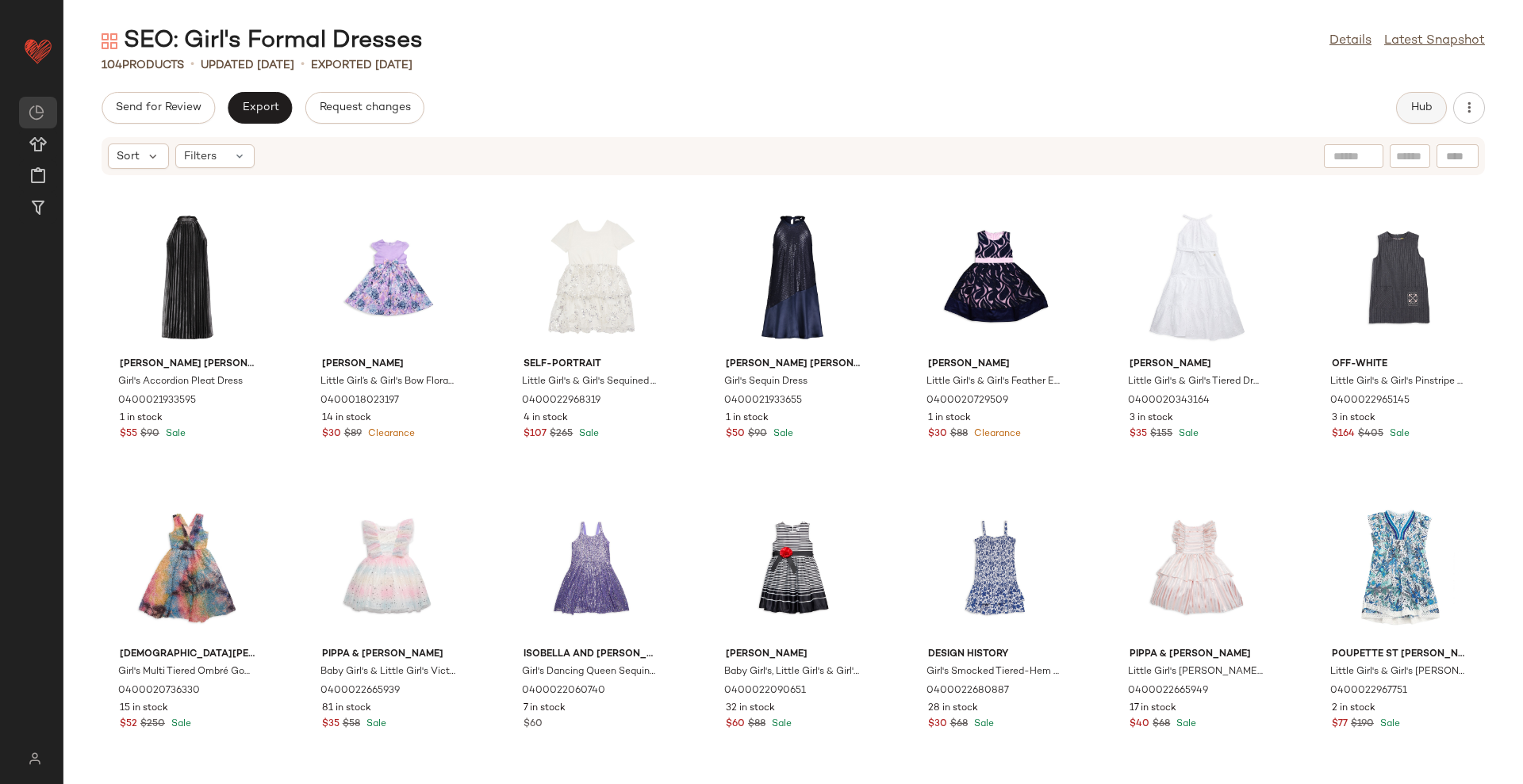
click at [1428, 115] on button "Hub" at bounding box center [1421, 107] width 51 height 31
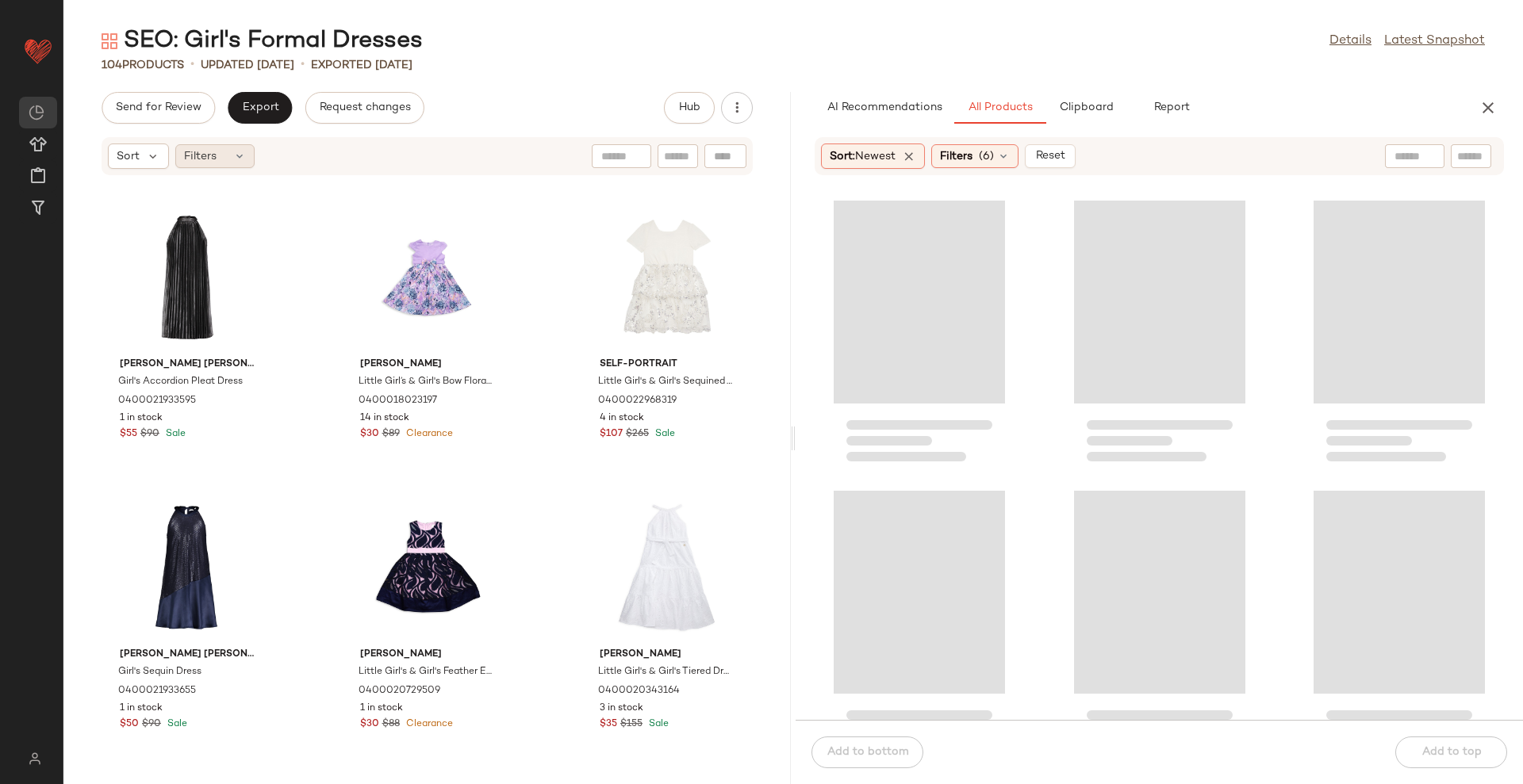
click at [204, 148] on span "Filters" at bounding box center [200, 156] width 32 height 17
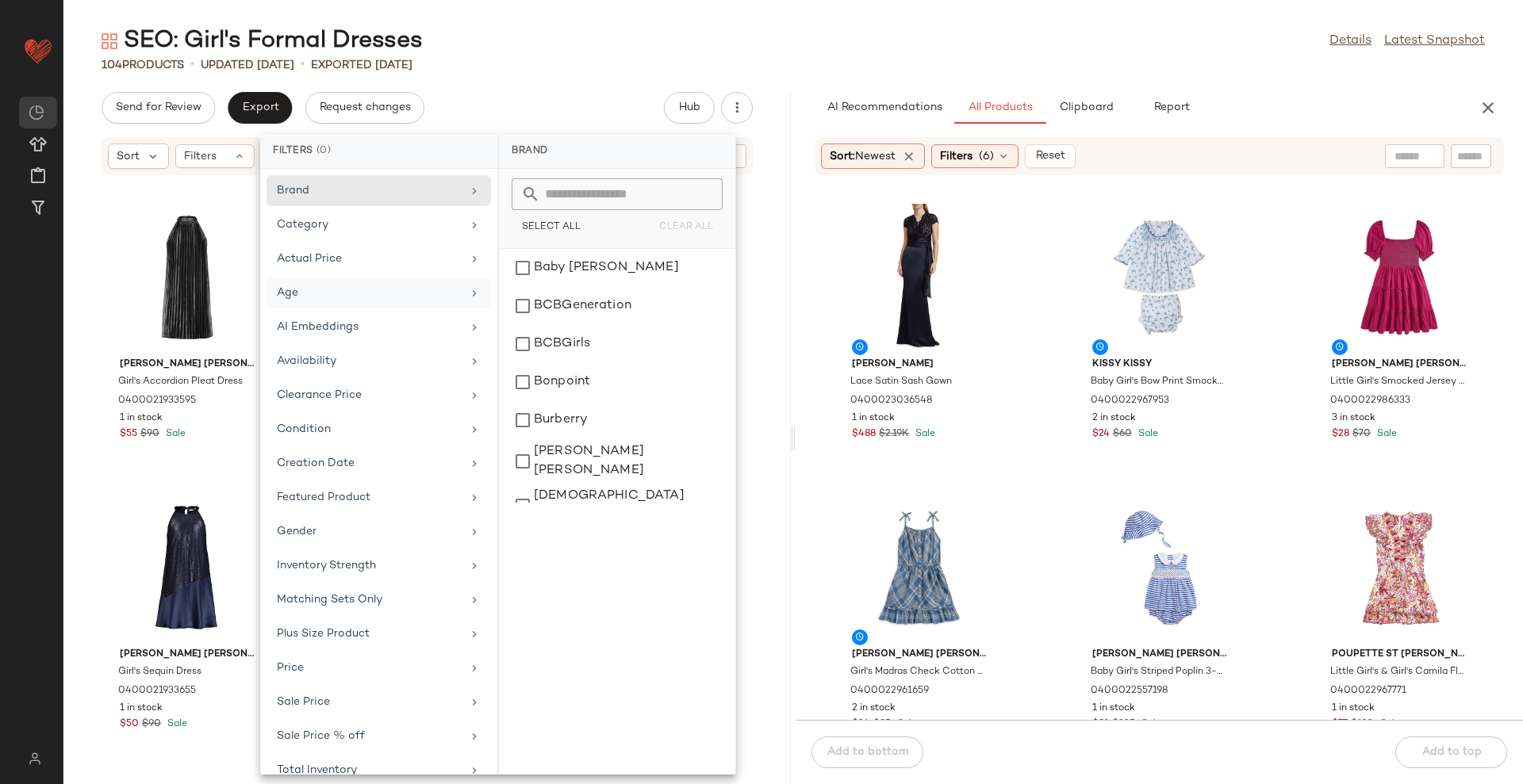
drag, startPoint x: 317, startPoint y: 392, endPoint x: 425, endPoint y: 303, distance: 139.9
click at [316, 393] on div "Clearance Price" at bounding box center [368, 395] width 185 height 17
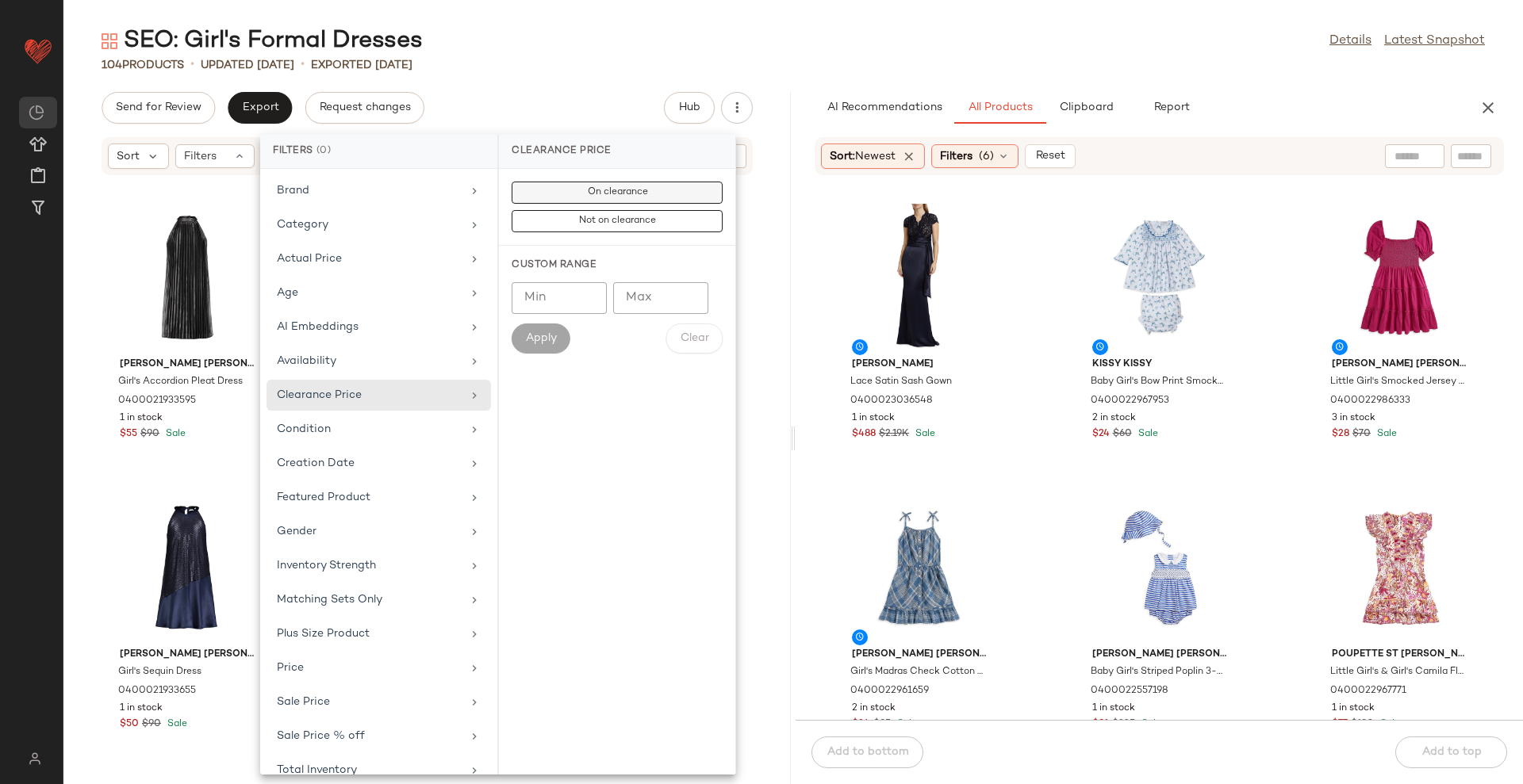
click at [625, 194] on span "On clearance" at bounding box center [616, 193] width 61 height 11
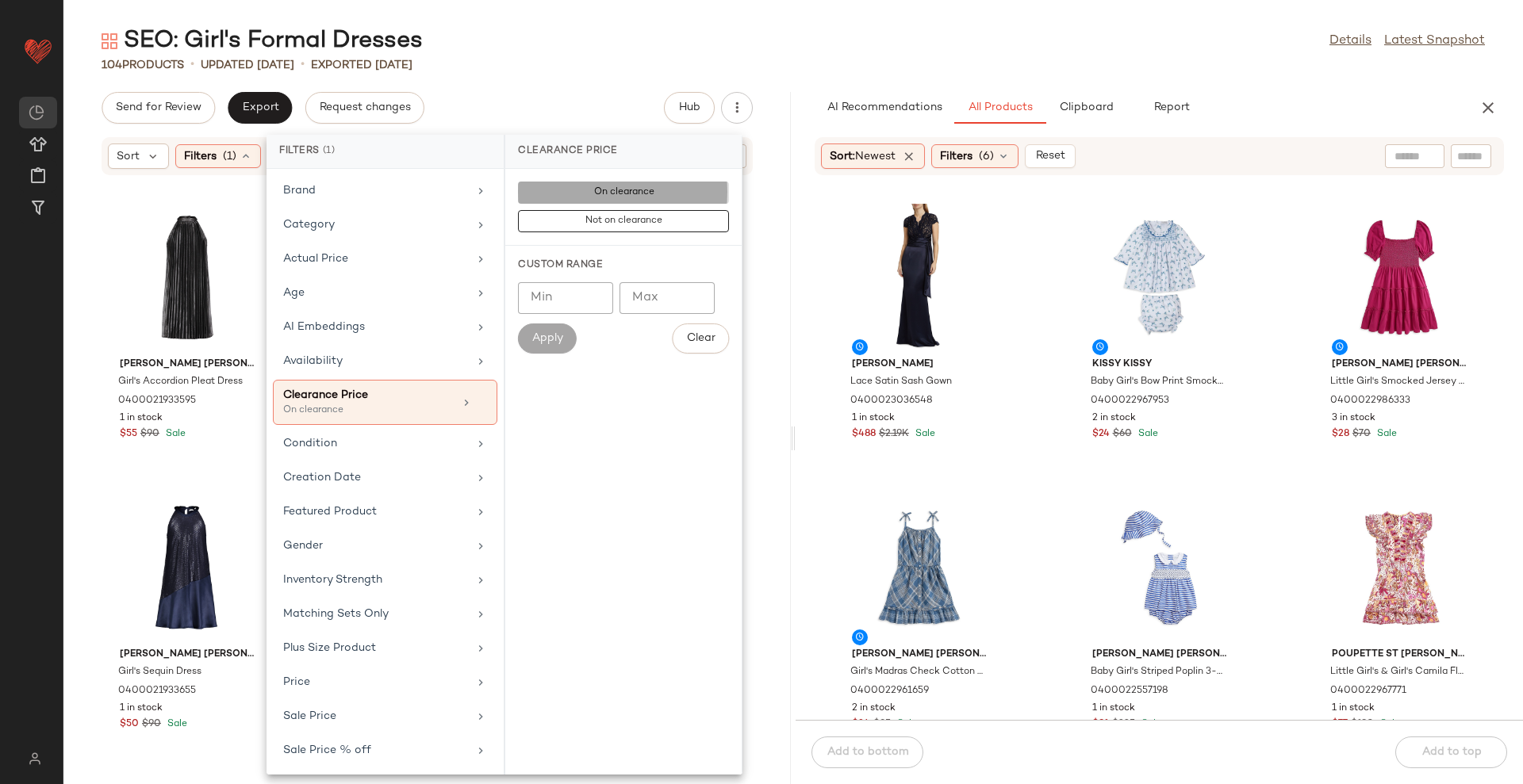
click at [772, 32] on div "SEO: Girl's Formal Dresses Details Latest Snapshot" at bounding box center [793, 40] width 1459 height 31
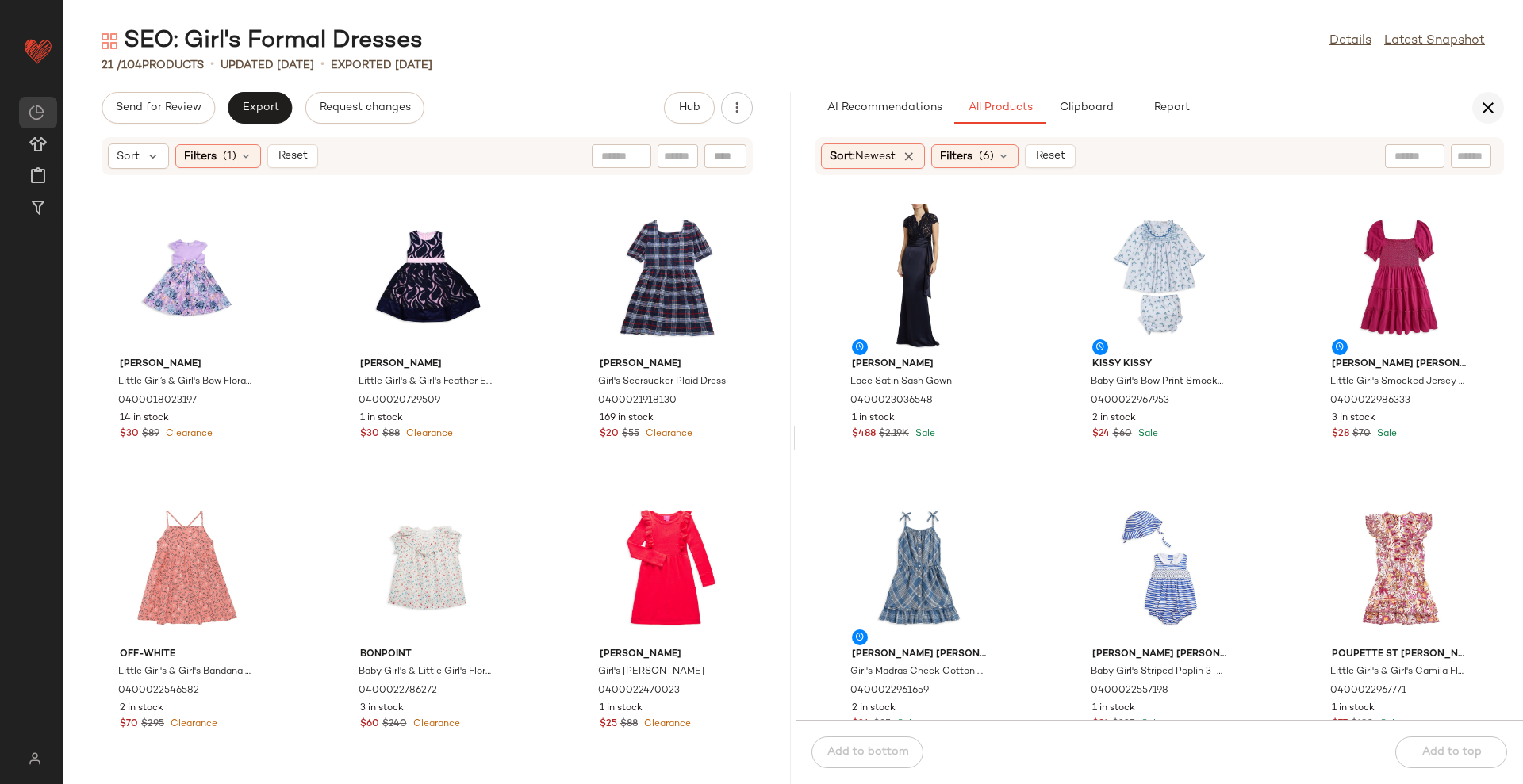
click at [1488, 106] on icon "button" at bounding box center [1488, 108] width 19 height 19
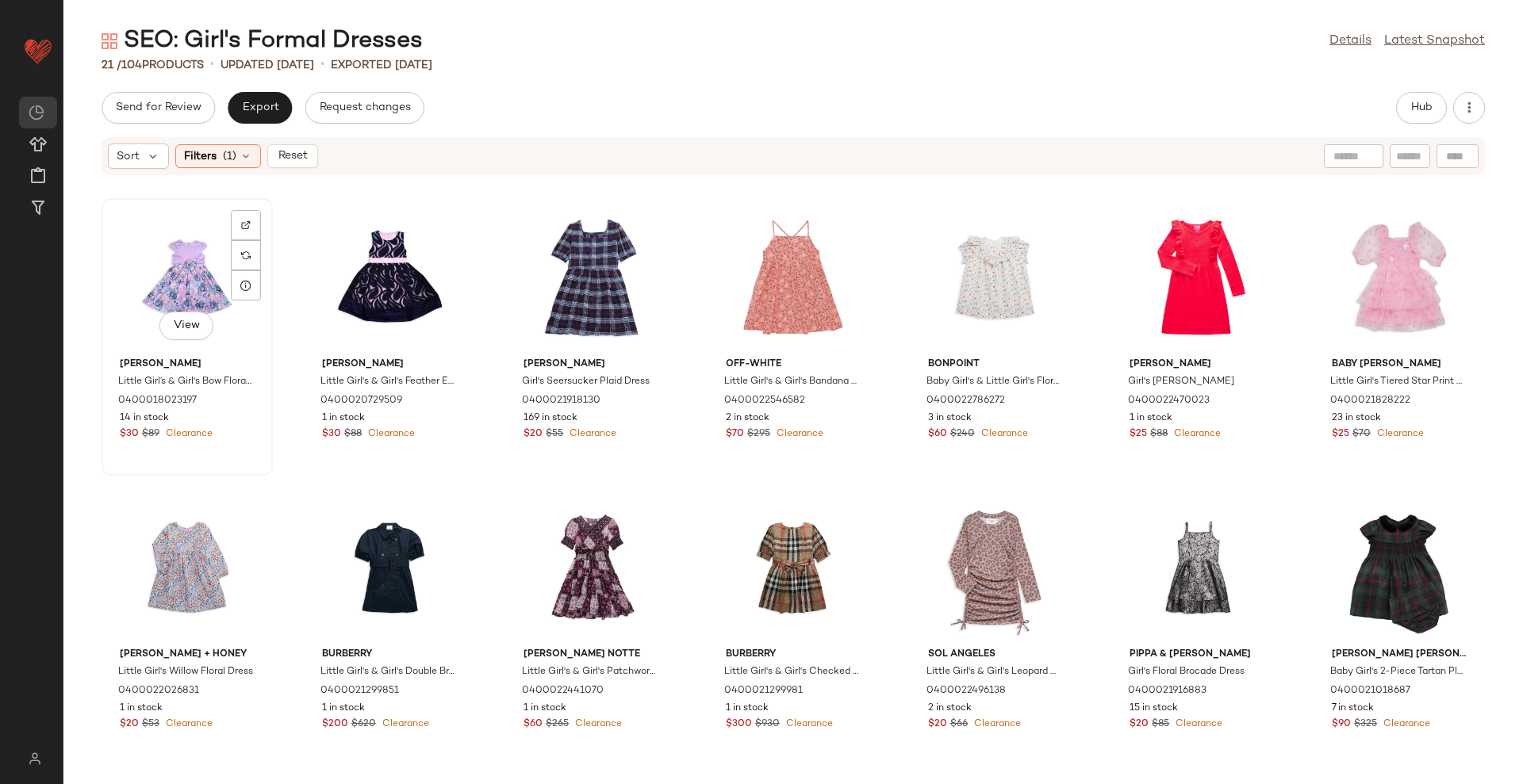
click at [173, 268] on div "View" at bounding box center [187, 277] width 160 height 147
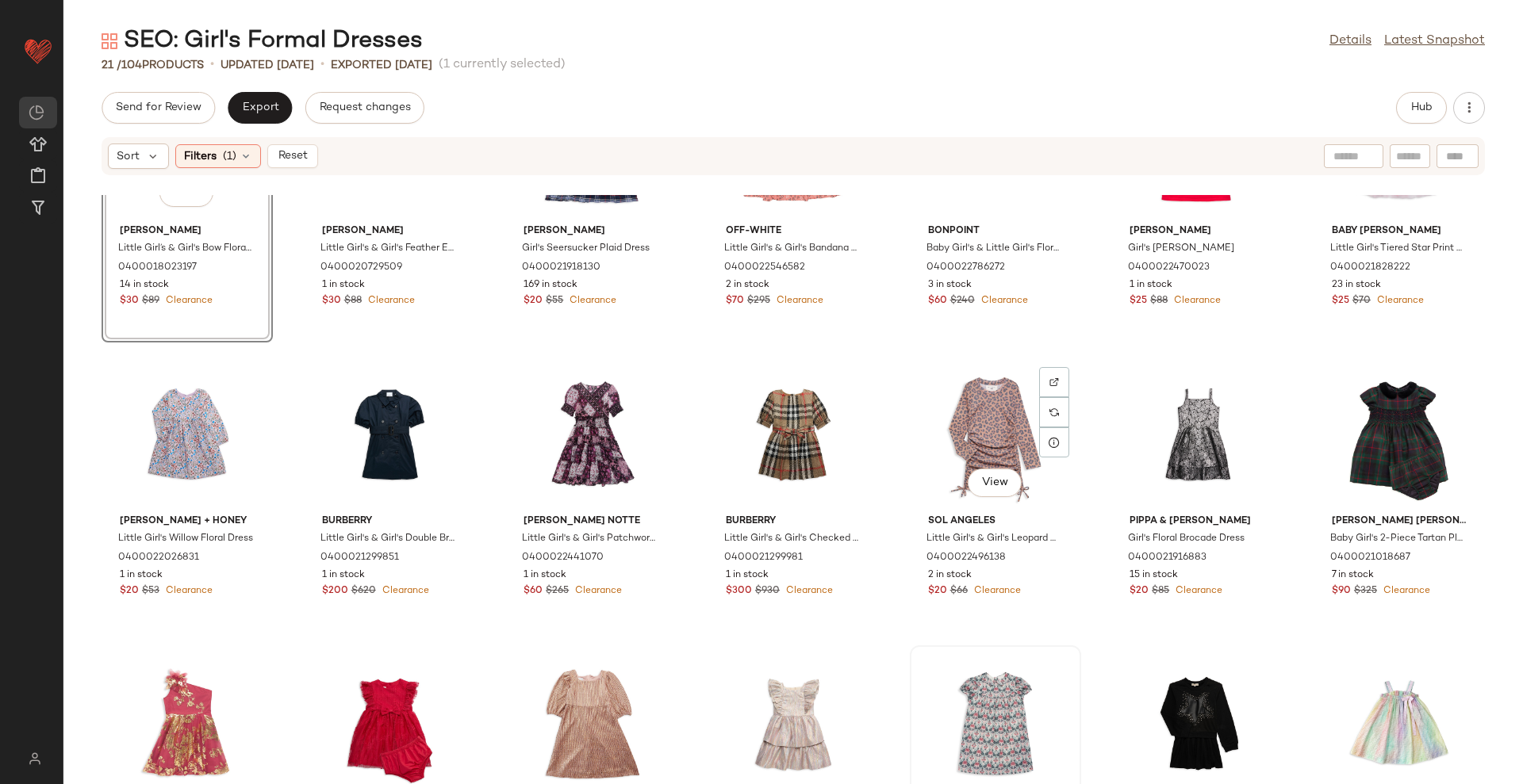
scroll to position [272, 0]
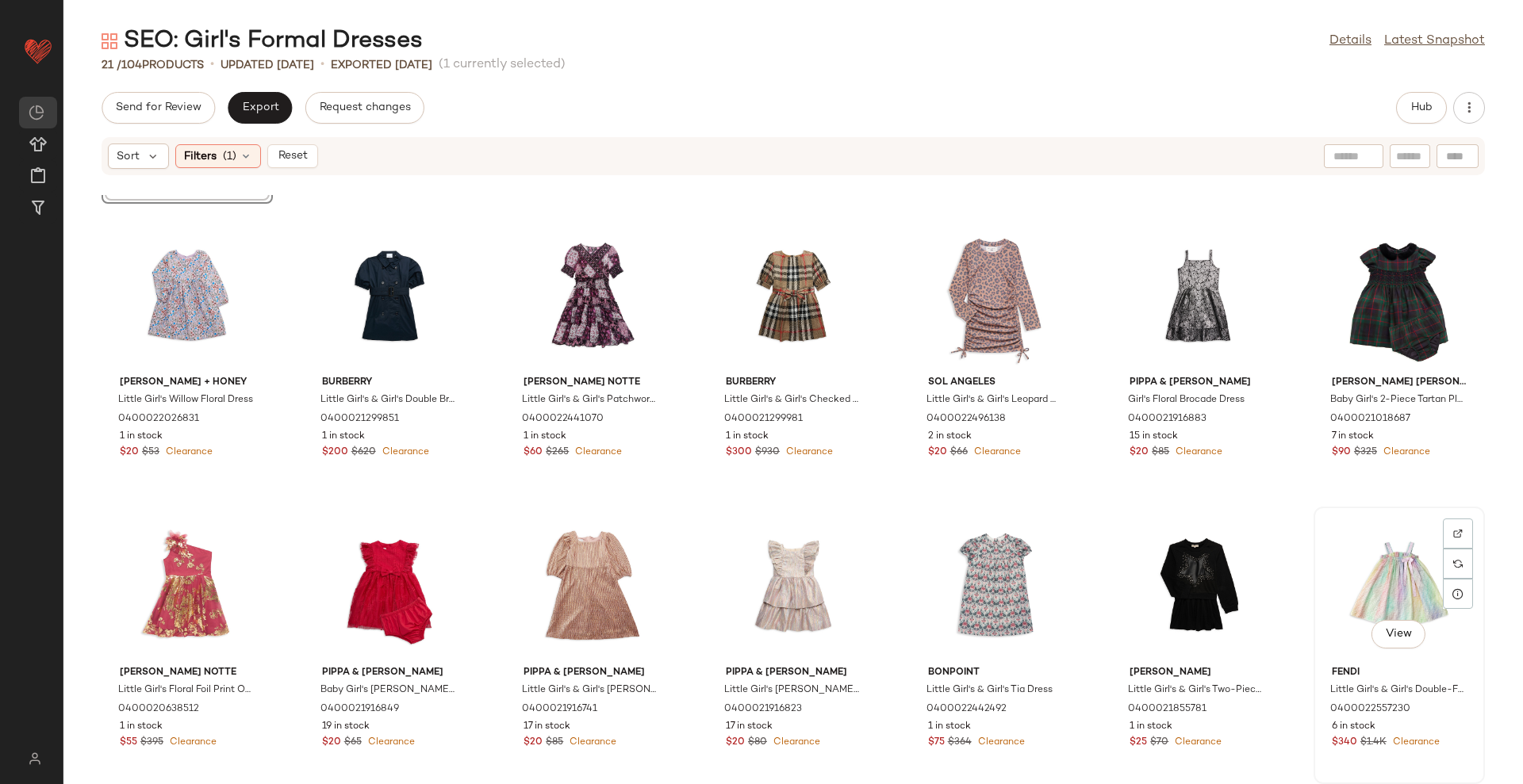
click at [1372, 589] on div "View" at bounding box center [1399, 586] width 160 height 147
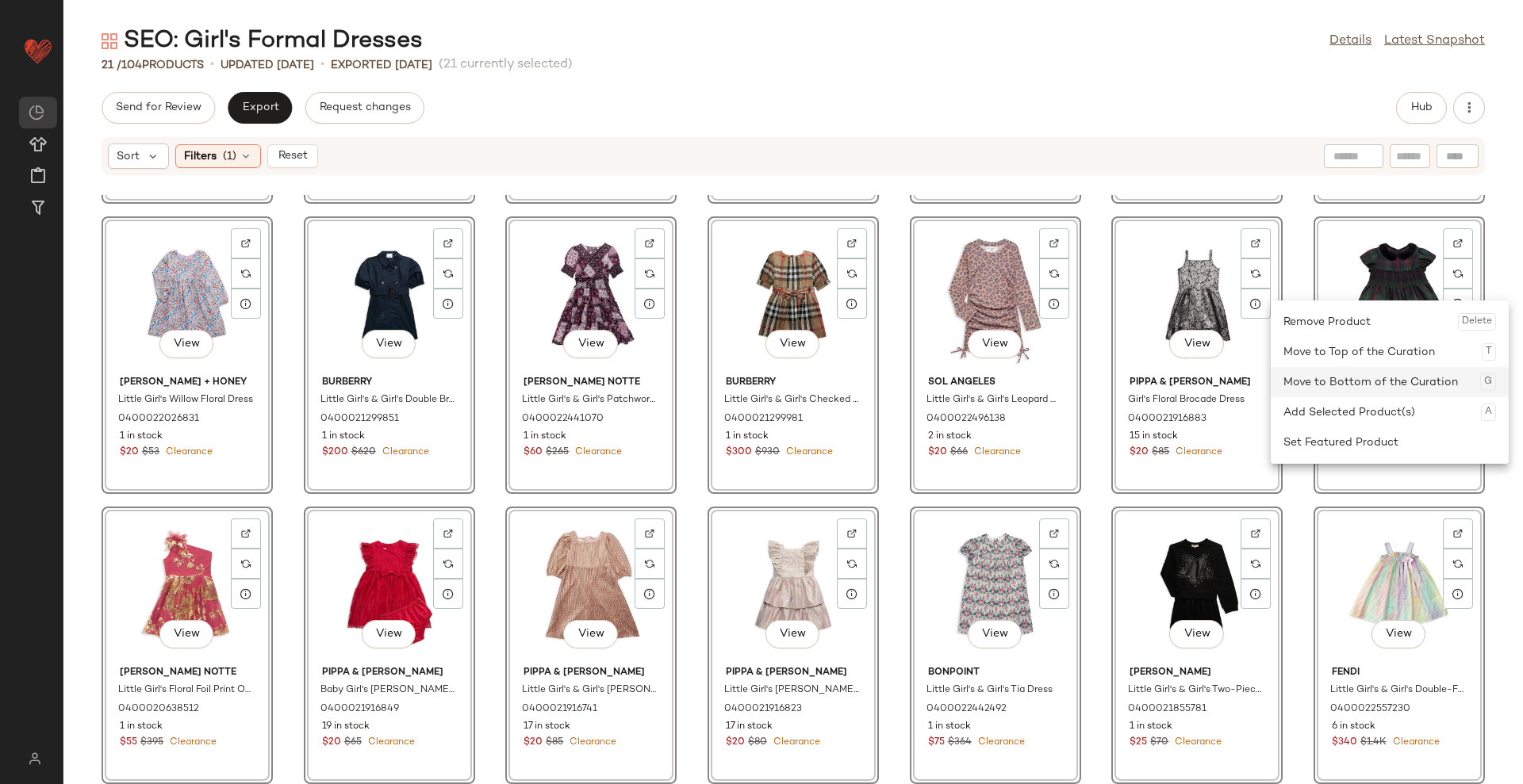
click at [1400, 379] on div "Move to Bottom of the Curation G" at bounding box center [1389, 382] width 213 height 30
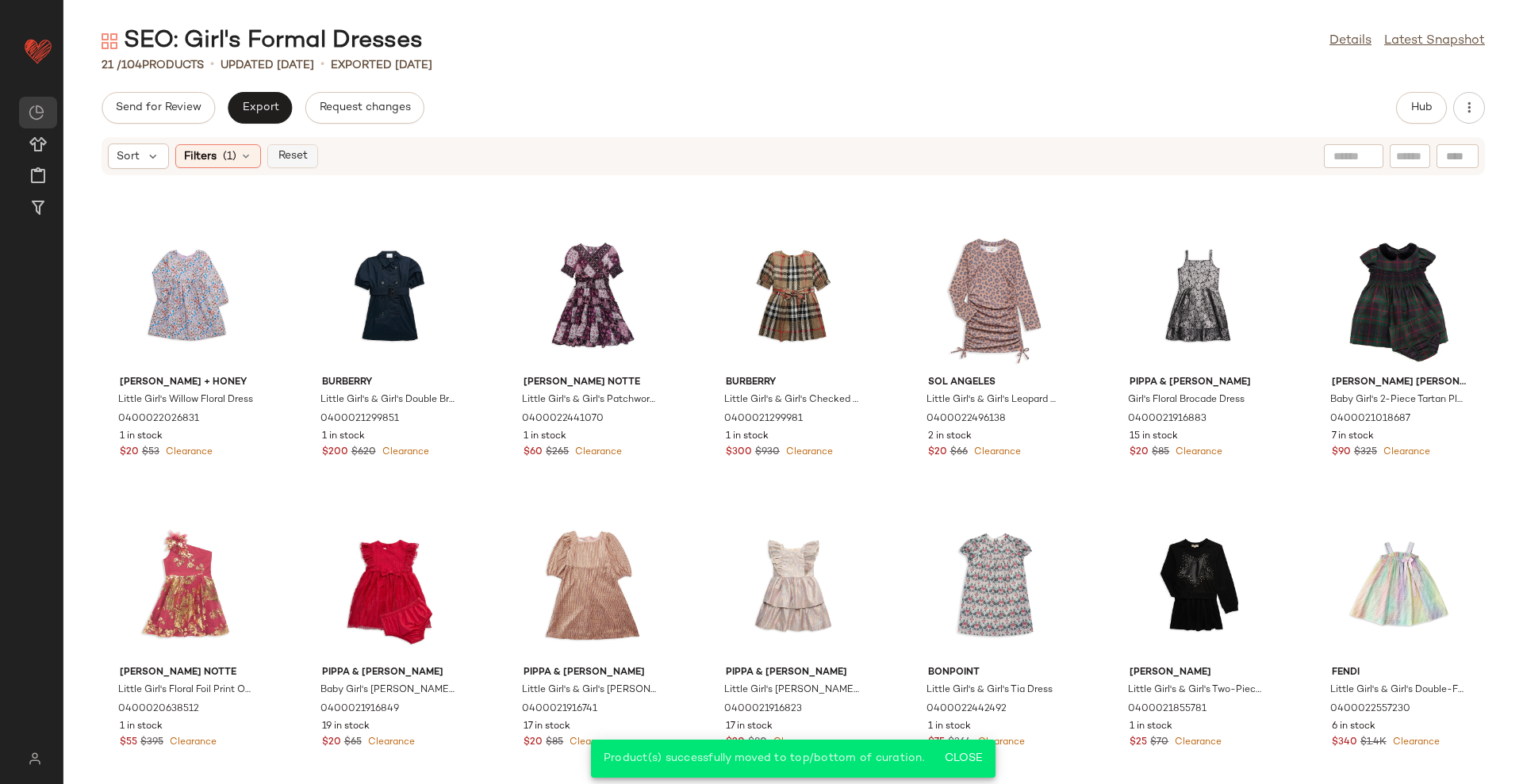
click at [280, 153] on span "Reset" at bounding box center [291, 156] width 30 height 13
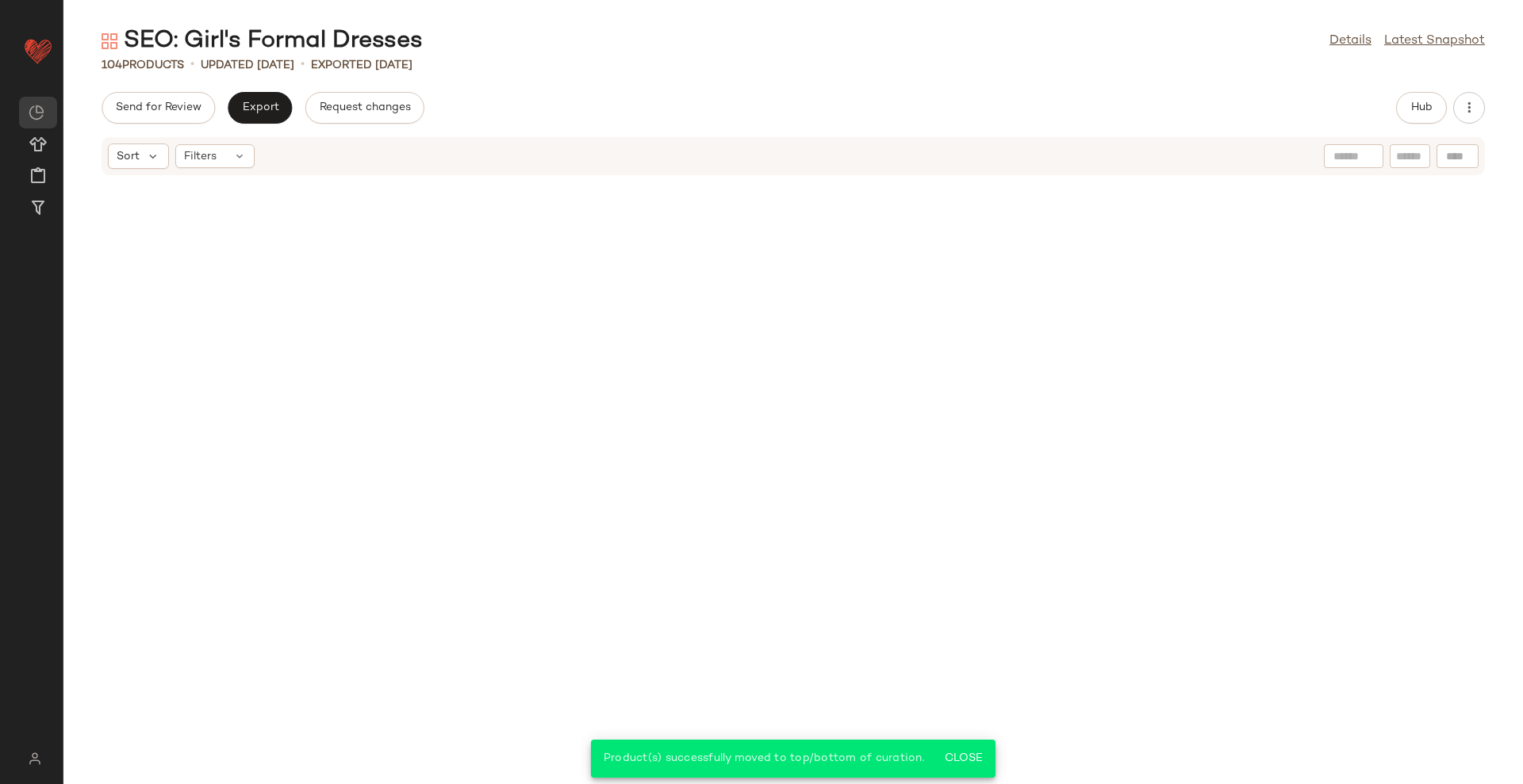
scroll to position [3768, 0]
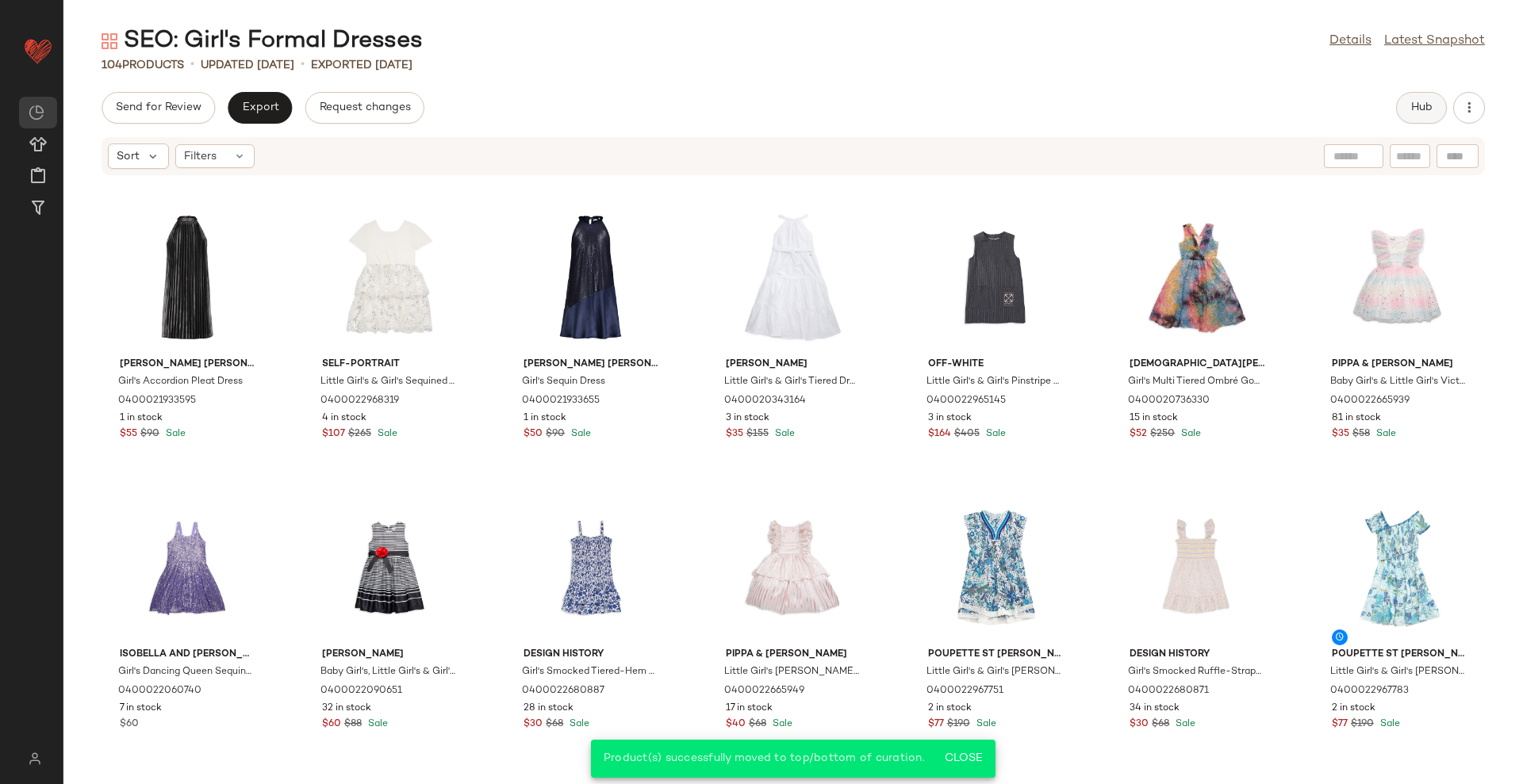
click at [1426, 97] on button "Hub" at bounding box center [1421, 107] width 51 height 31
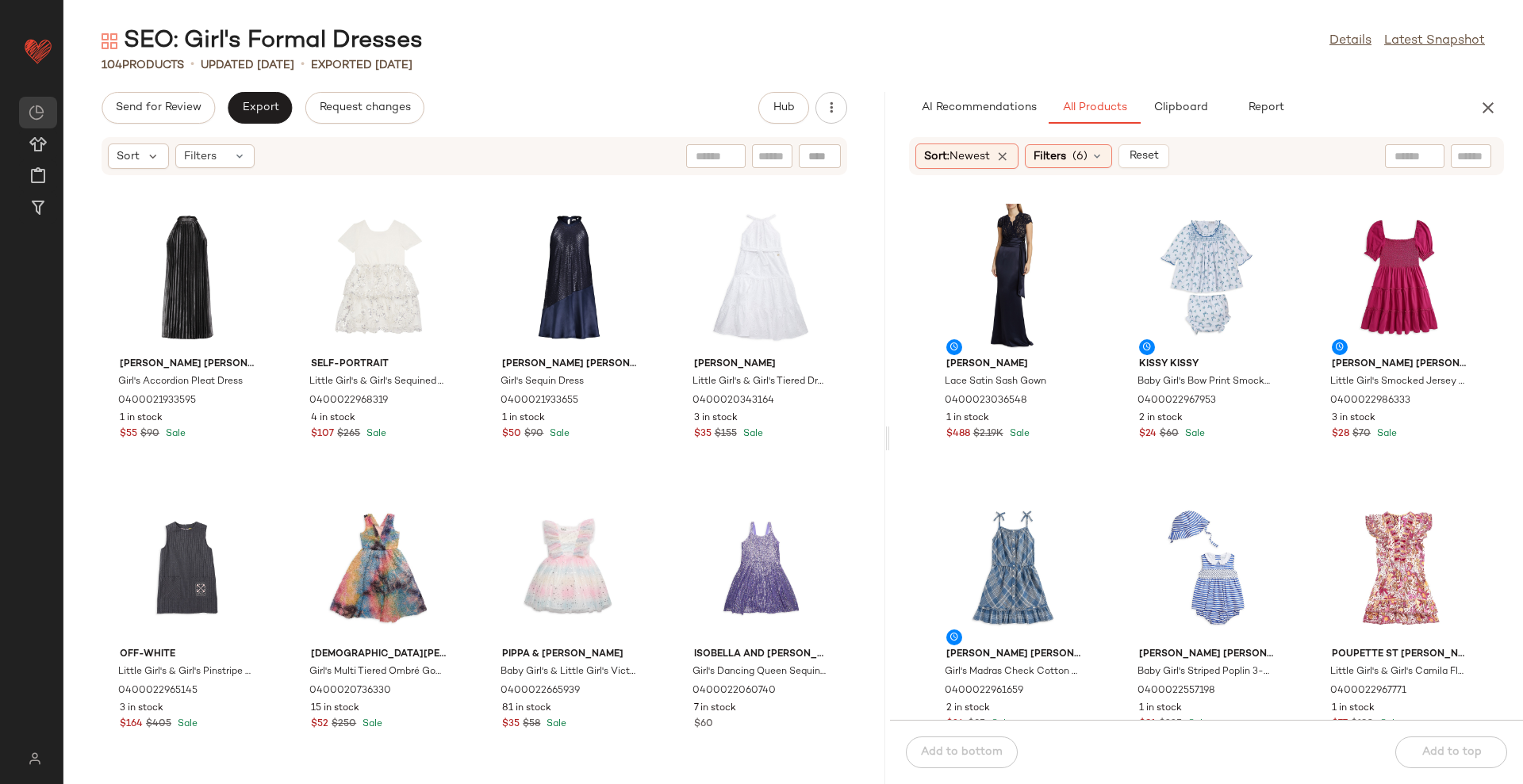
drag, startPoint x: 794, startPoint y: 446, endPoint x: 891, endPoint y: 433, distance: 97.9
click at [891, 433] on div "SEO: Girl's Formal Dresses Details Latest Snapshot 104 Products • updated Aug 2…" at bounding box center [793, 404] width 1459 height 759
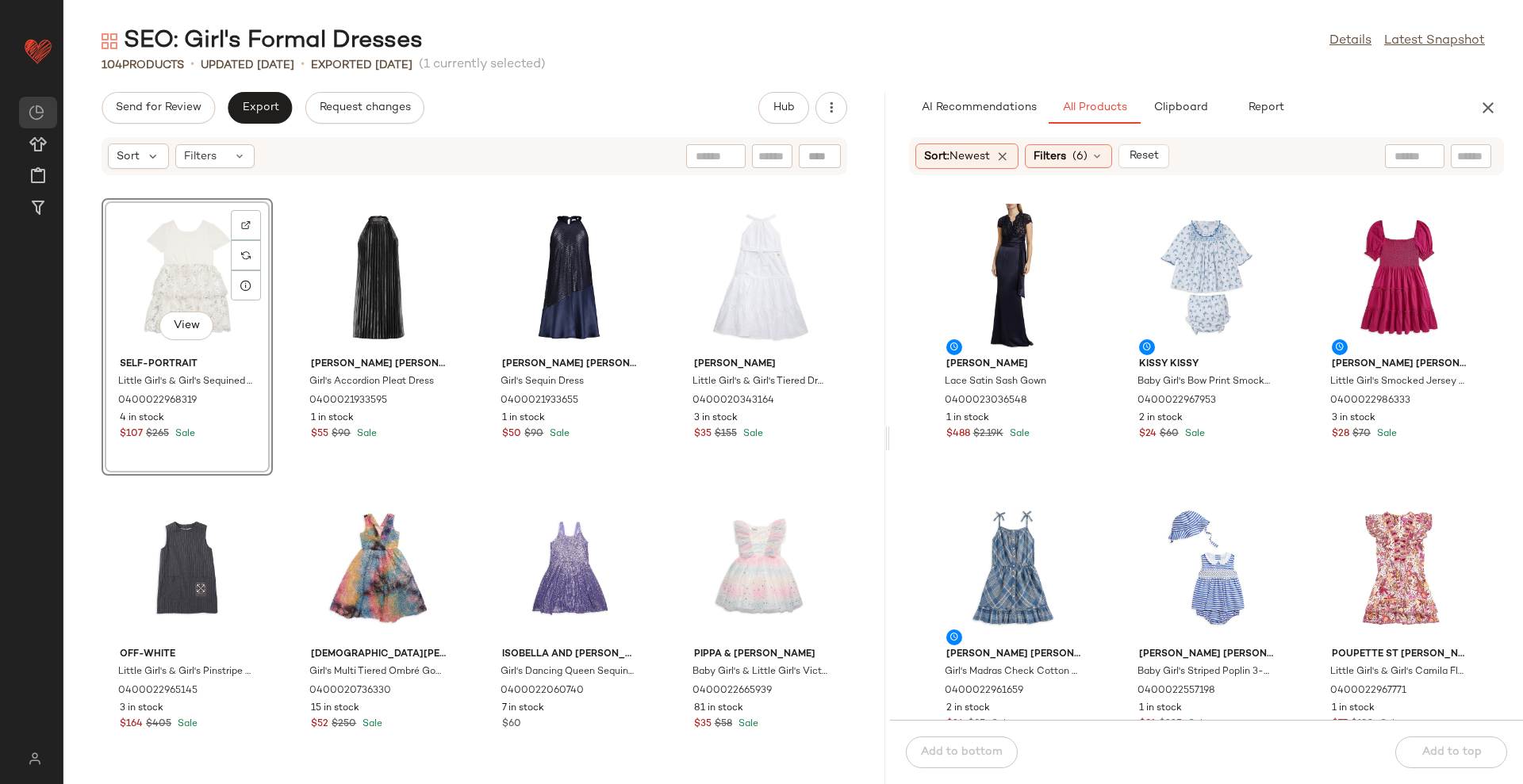
drag, startPoint x: 654, startPoint y: 284, endPoint x: 474, endPoint y: 290, distance: 180.1
click at [468, 290] on div "View Self-Portrait Little Girl's & Girl's Sequined Tulle Minidress 040002296831…" at bounding box center [475, 489] width 822 height 589
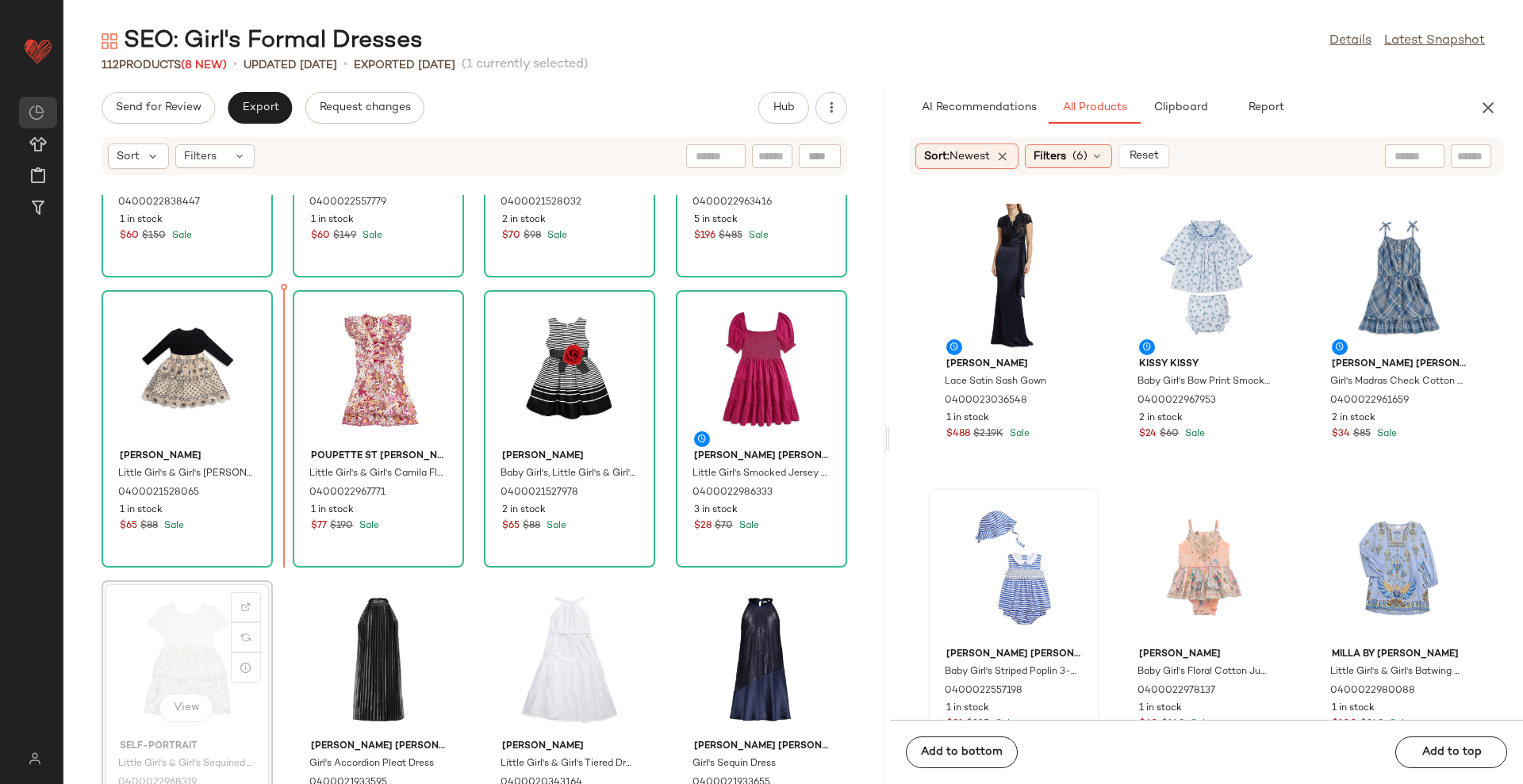
scroll to position [199, 0]
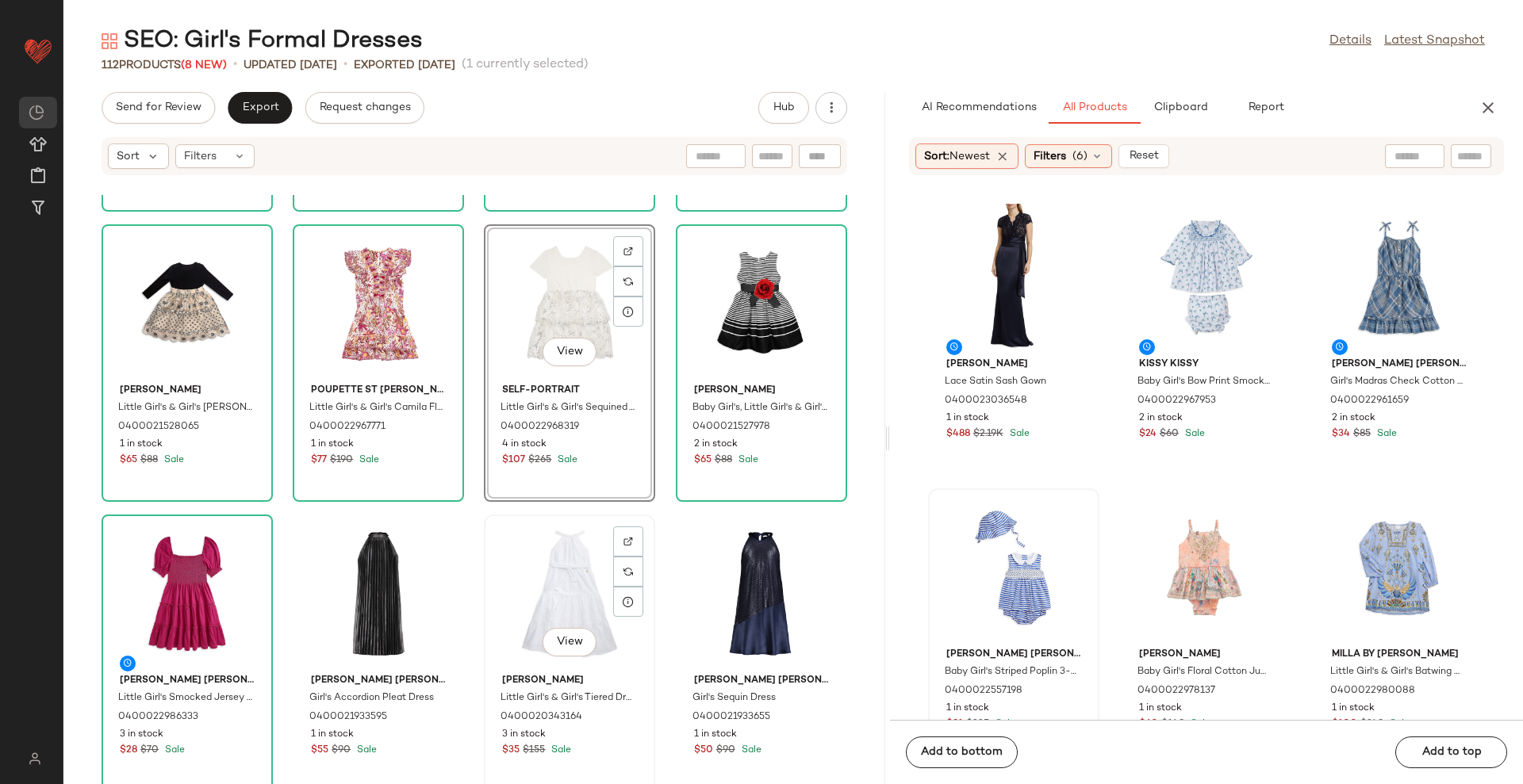
scroll to position [298, 0]
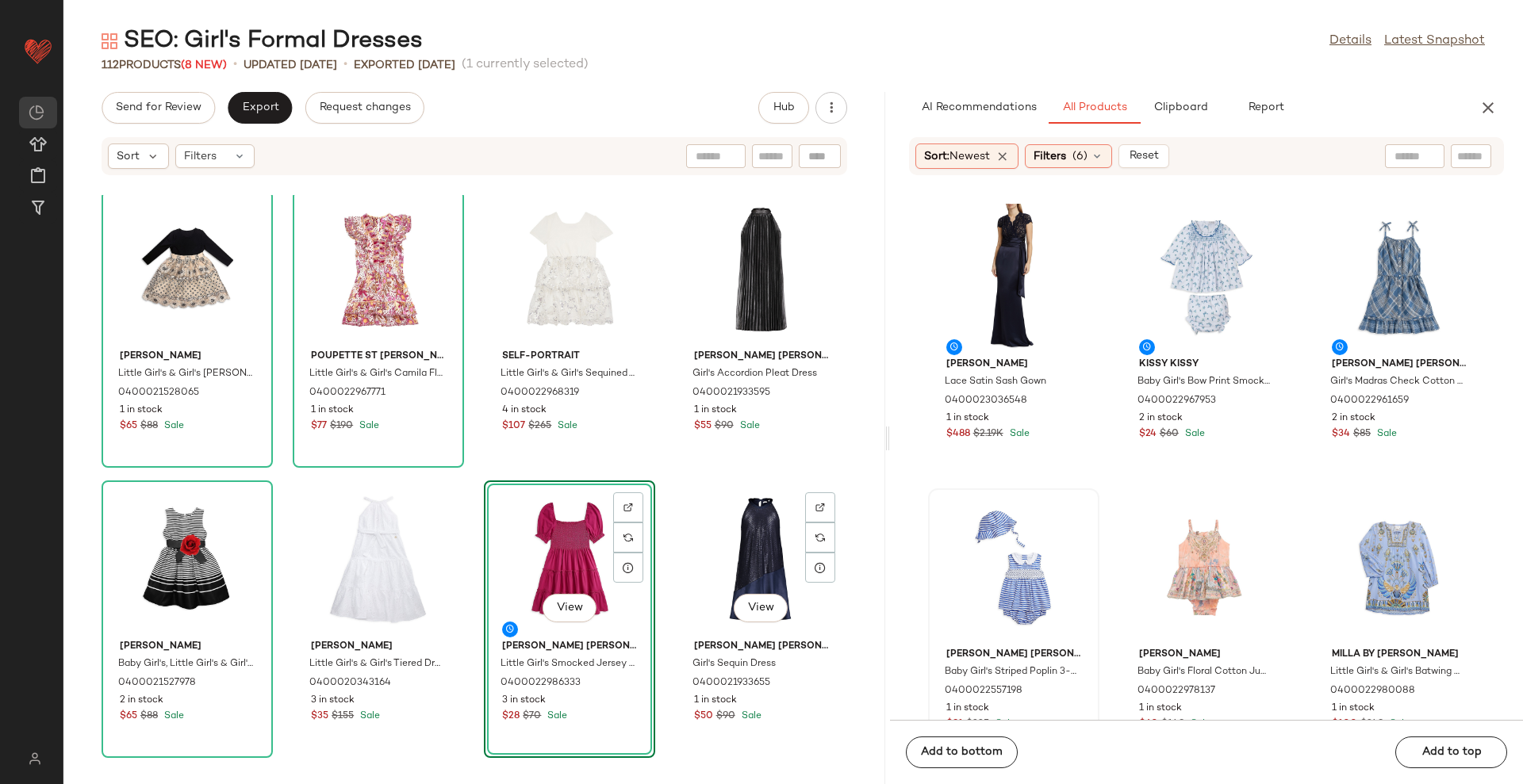
click at [851, 485] on div "Bardot Junior Girl's Emarie Striped Dress 0400022838447 1 in stock $60 $150 Sal…" at bounding box center [475, 489] width 822 height 589
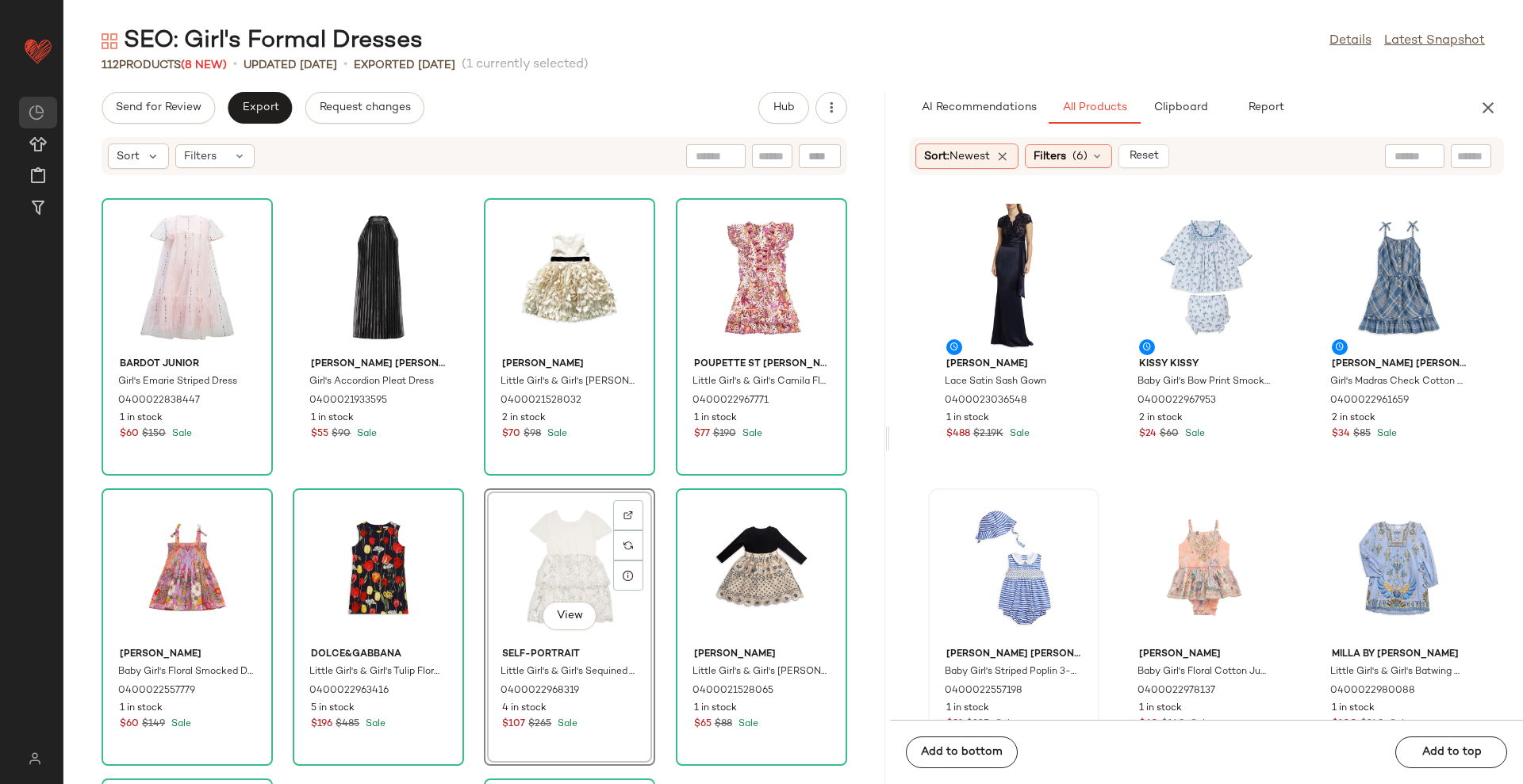
click at [861, 463] on div "Bardot Junior Girl's Emarie Striped Dress 0400022838447 1 in stock $60 $150 Sal…" at bounding box center [475, 489] width 822 height 589
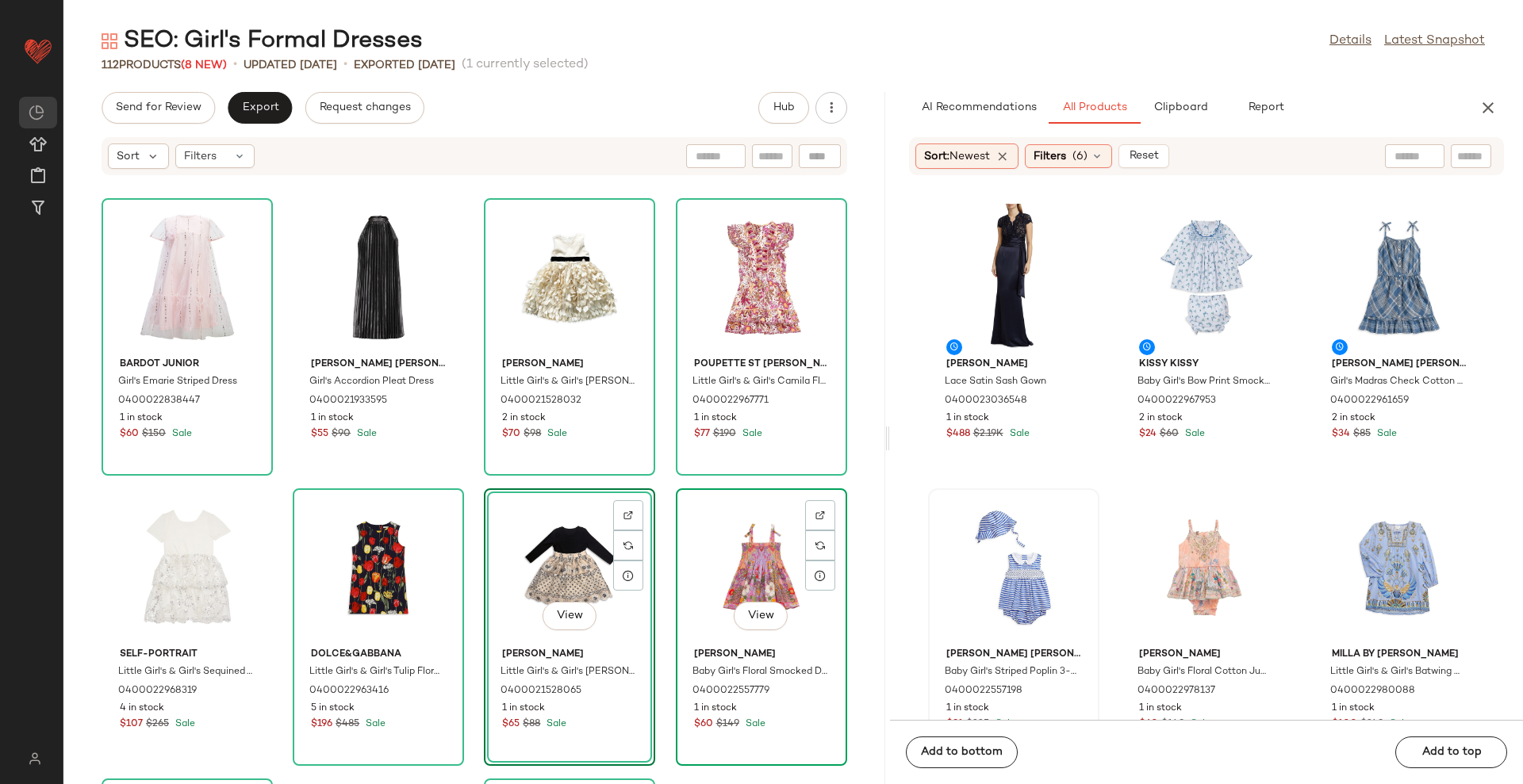
scroll to position [198, 0]
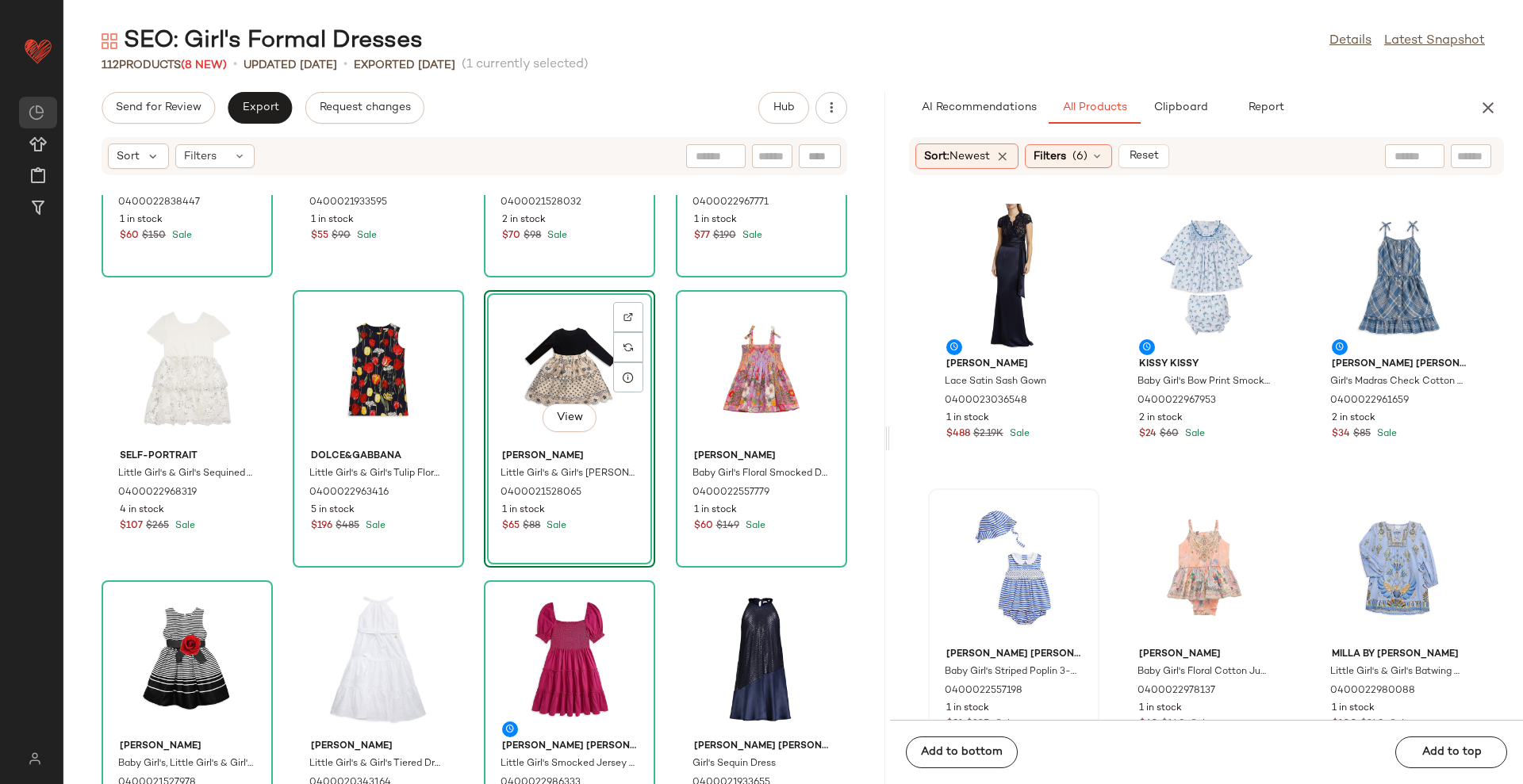
click at [861, 476] on div "Bardot Junior Girl's Emarie Striped Dress 0400022838447 1 in stock $60 $150 Sal…" at bounding box center [475, 489] width 822 height 589
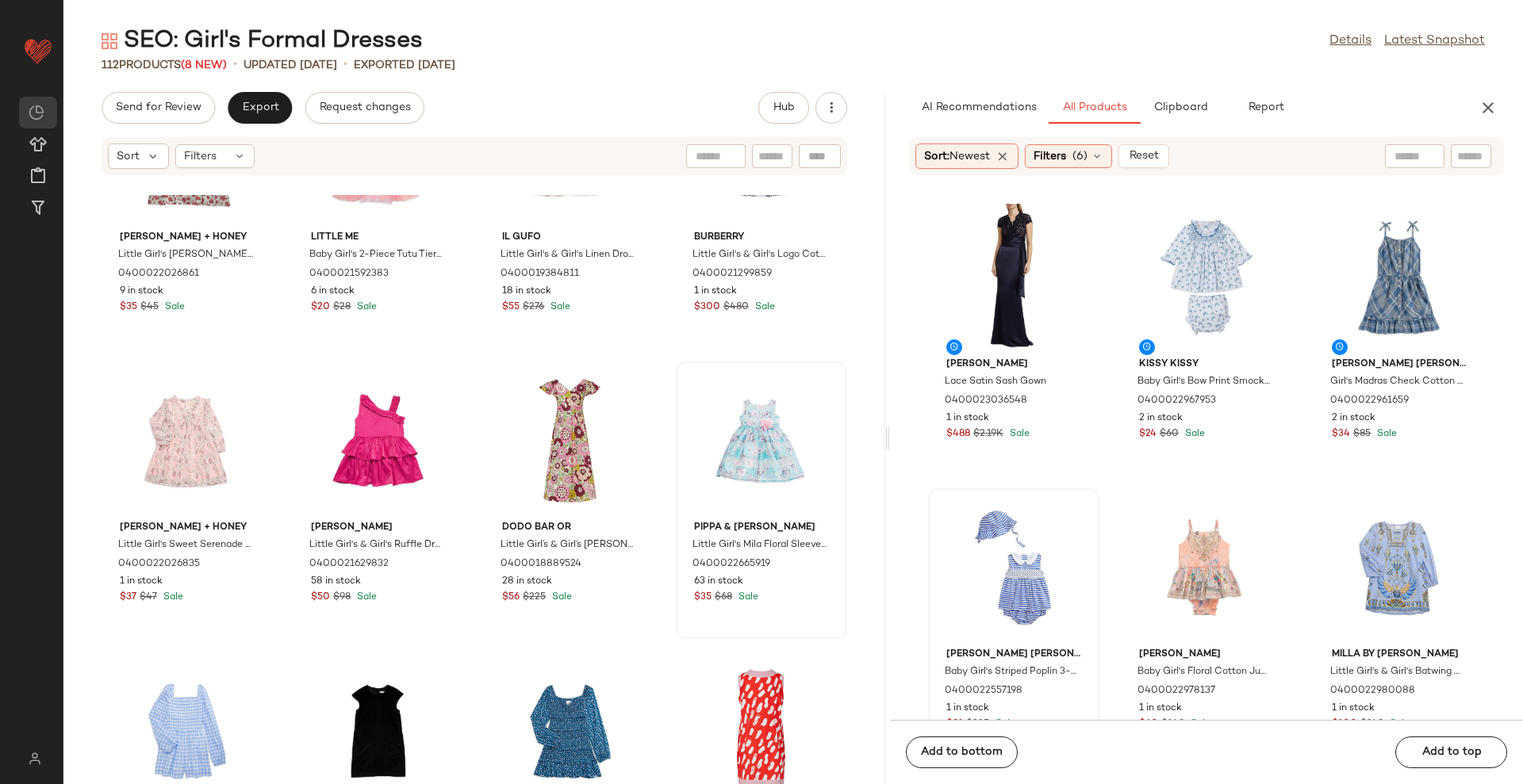
scroll to position [1995, 0]
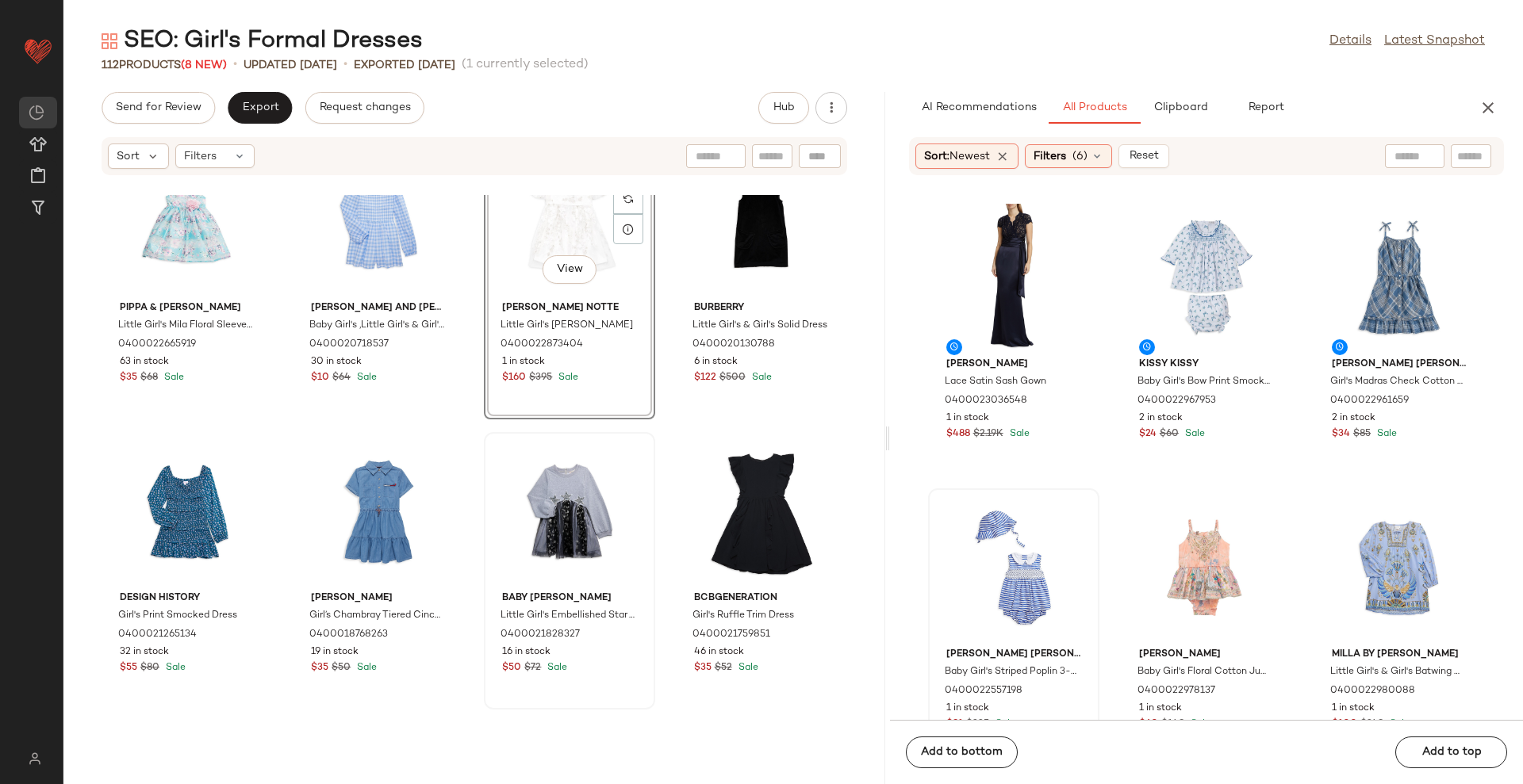
scroll to position [2394, 0]
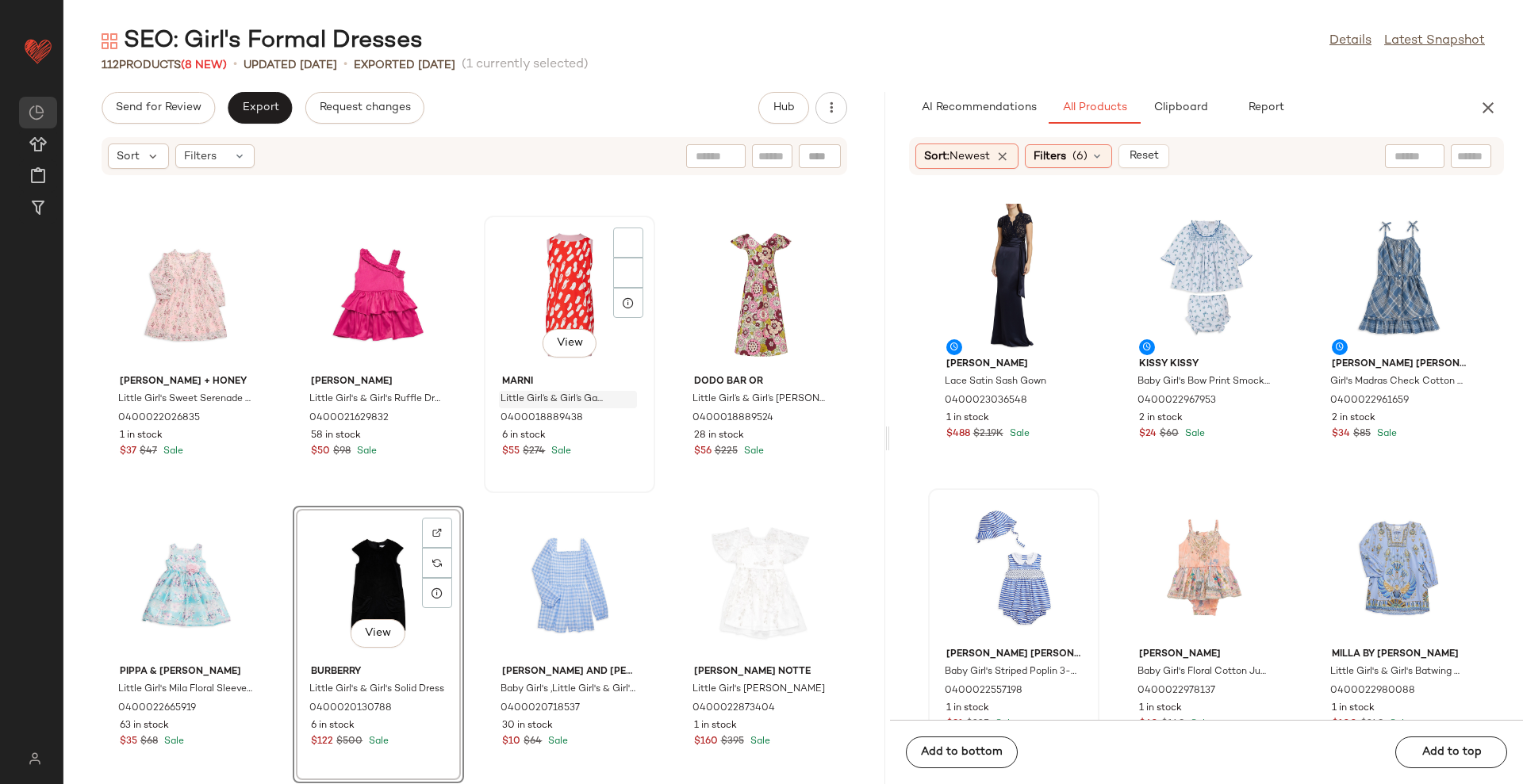
scroll to position [1997, 0]
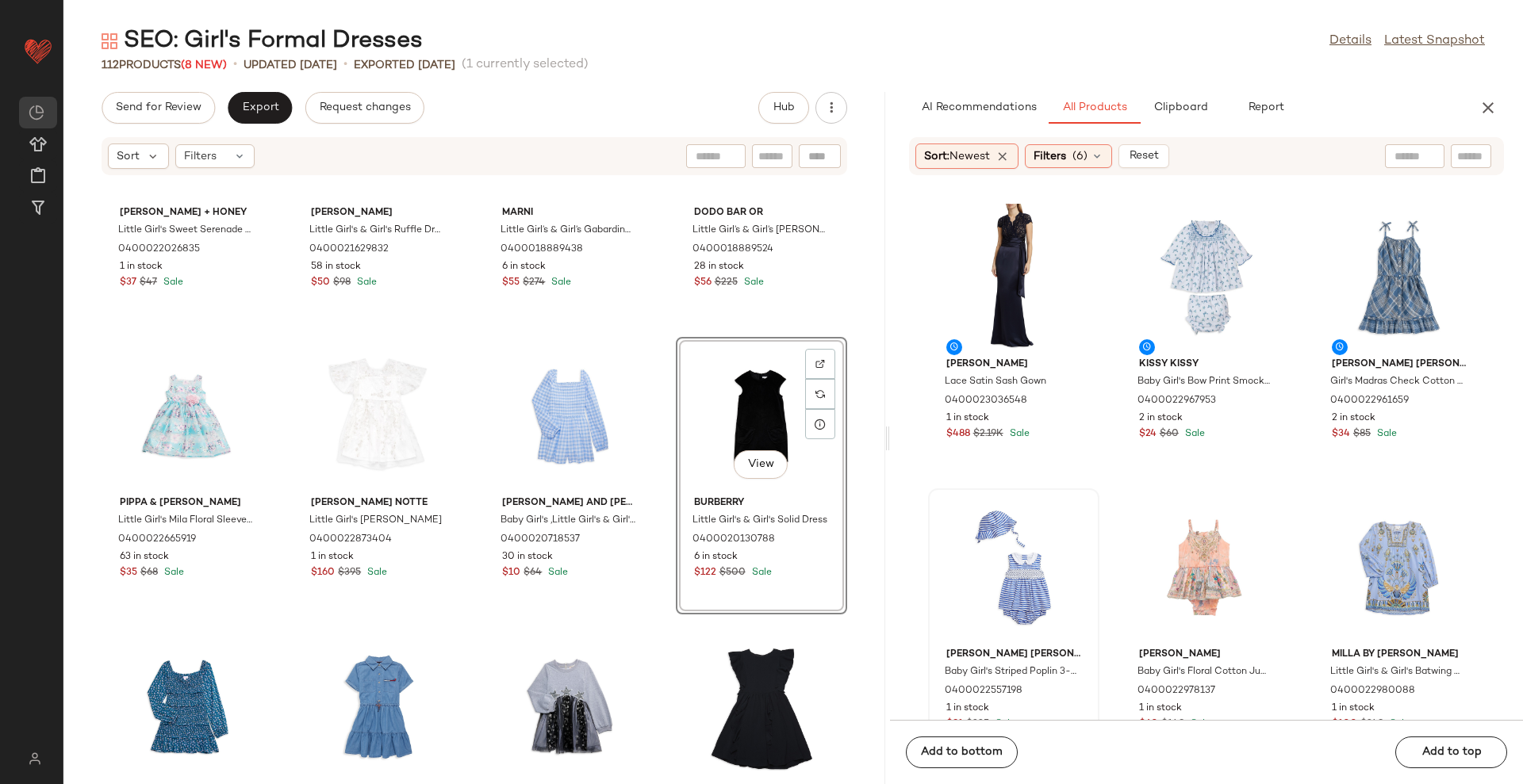
scroll to position [2394, 0]
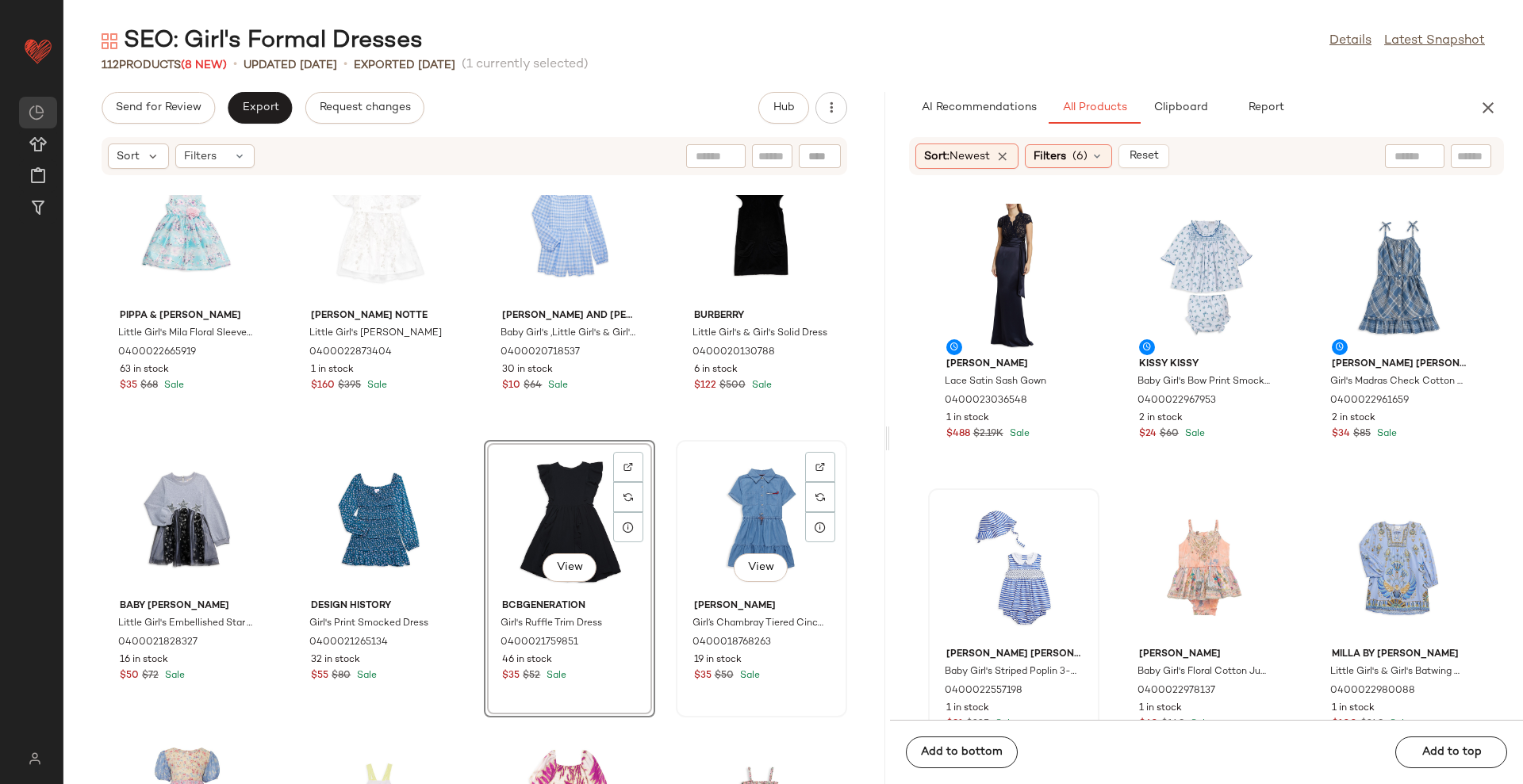
scroll to position [2196, 0]
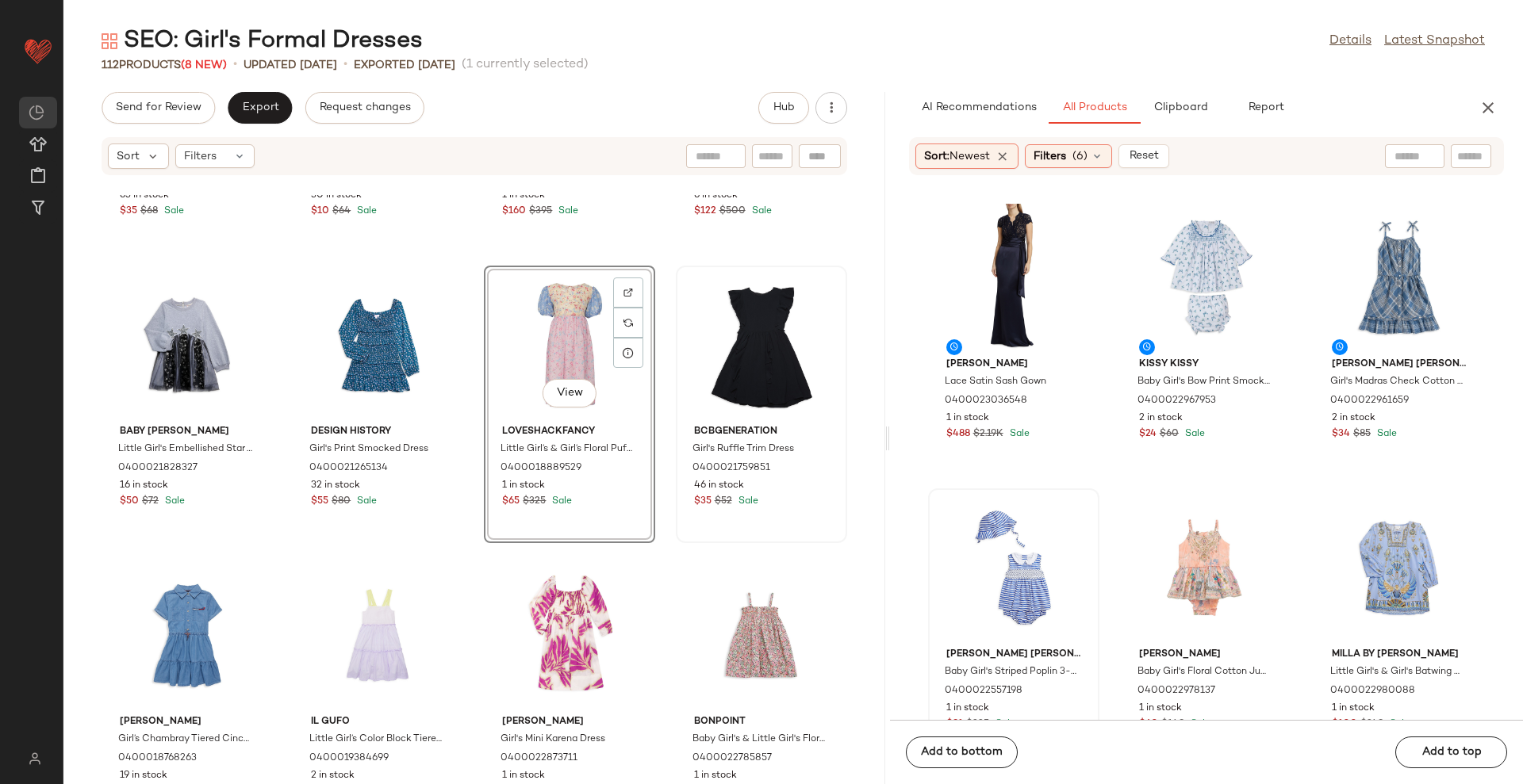
scroll to position [2394, 0]
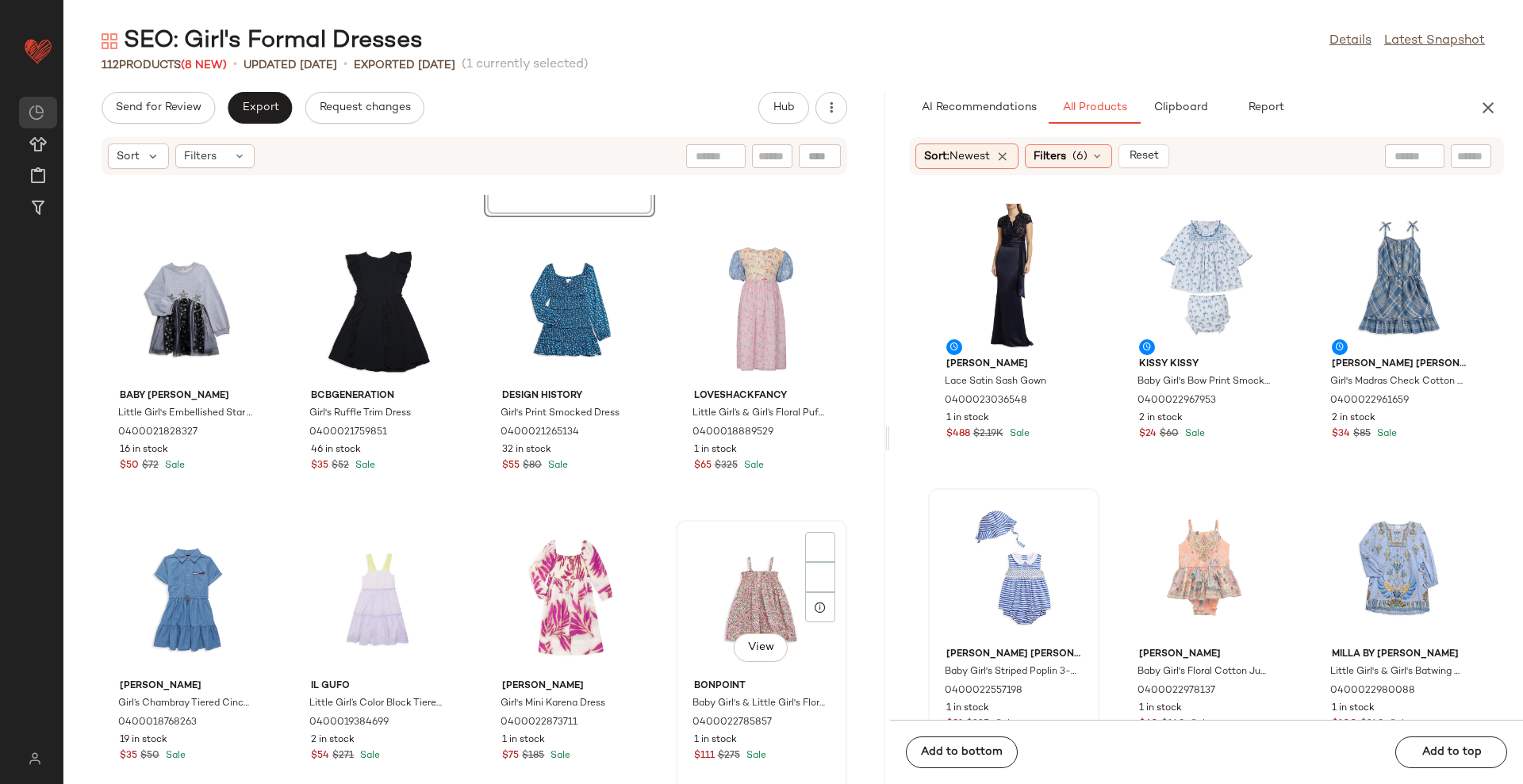
scroll to position [2689, 0]
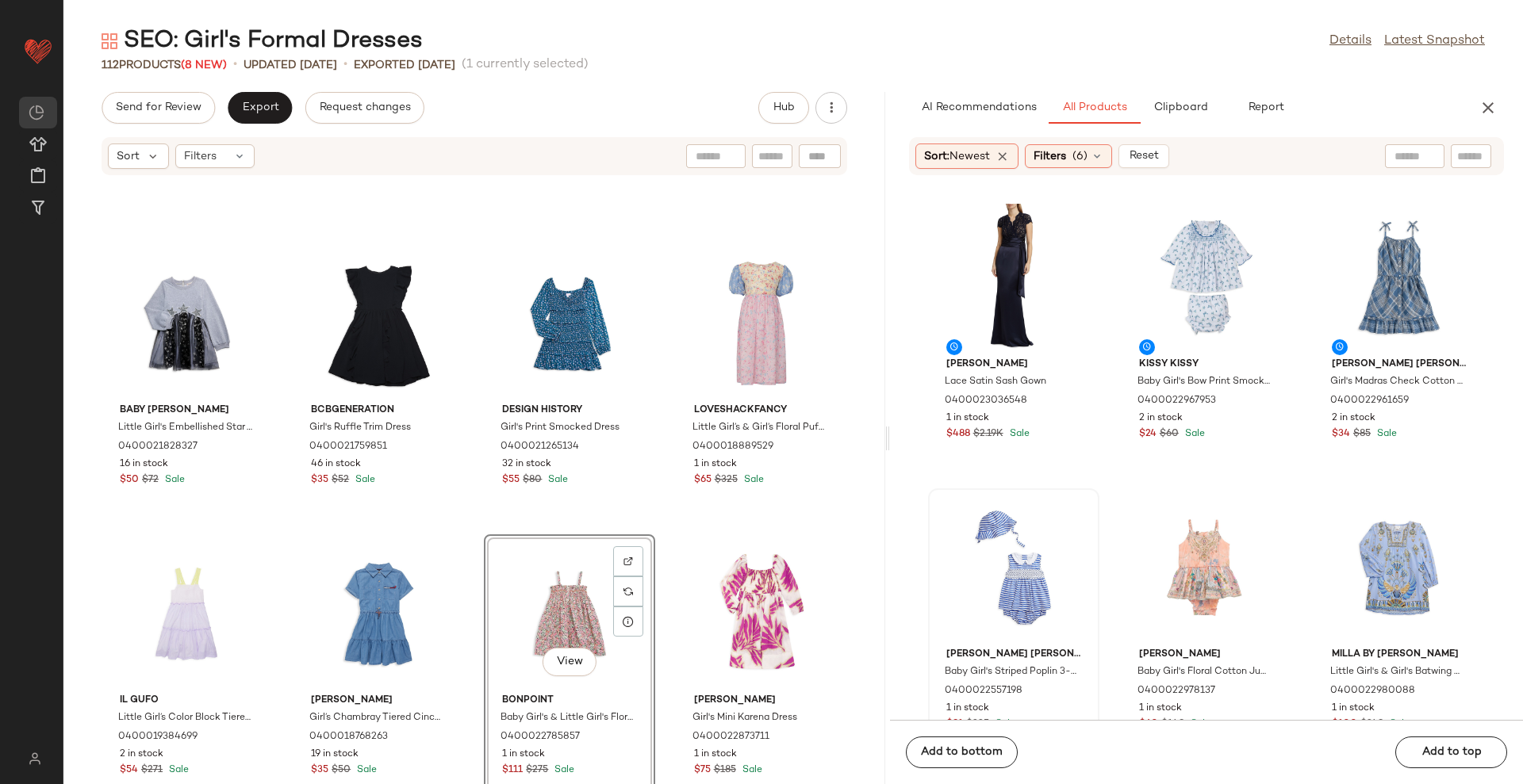
scroll to position [2788, 0]
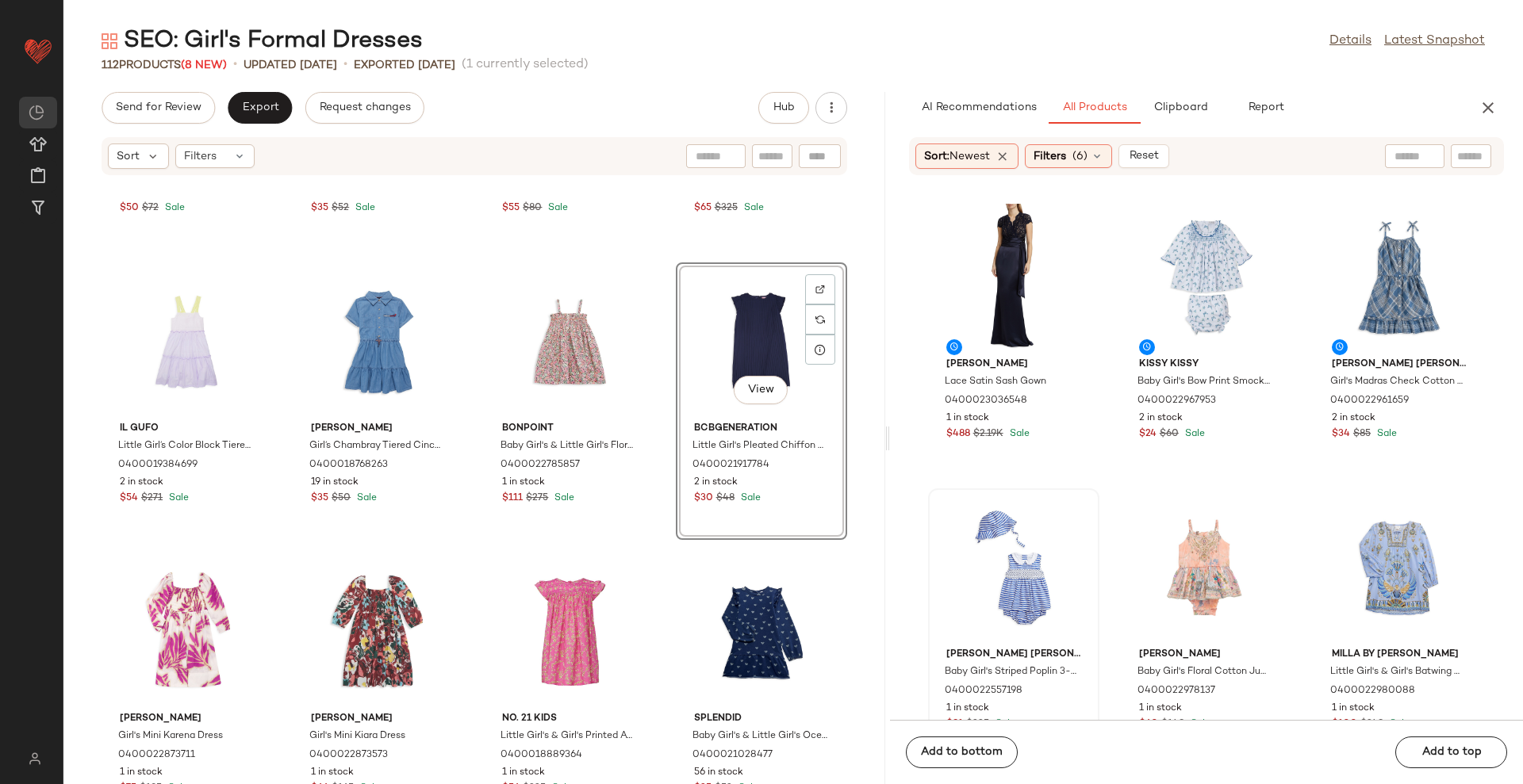
scroll to position [2888, 0]
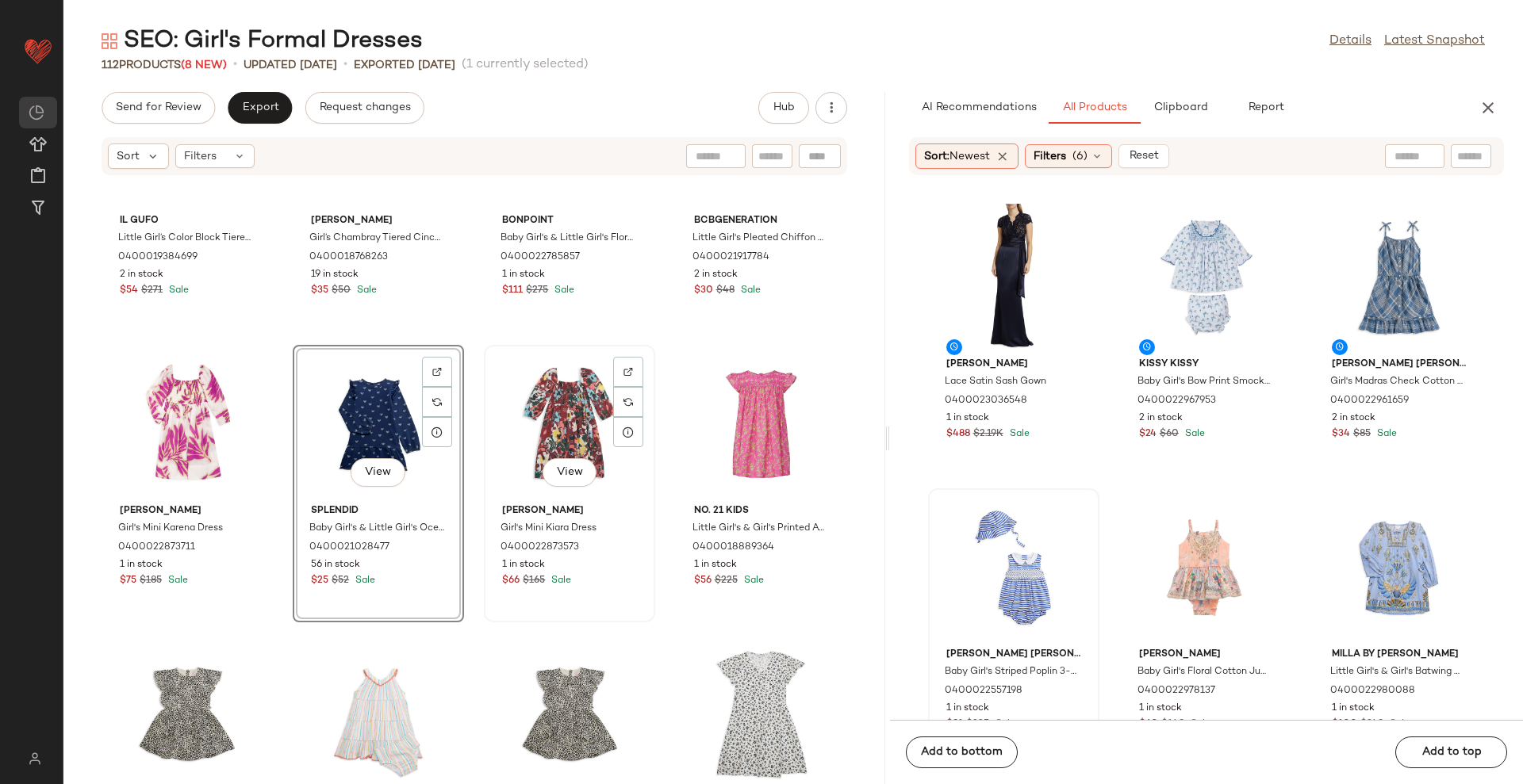
scroll to position [3185, 0]
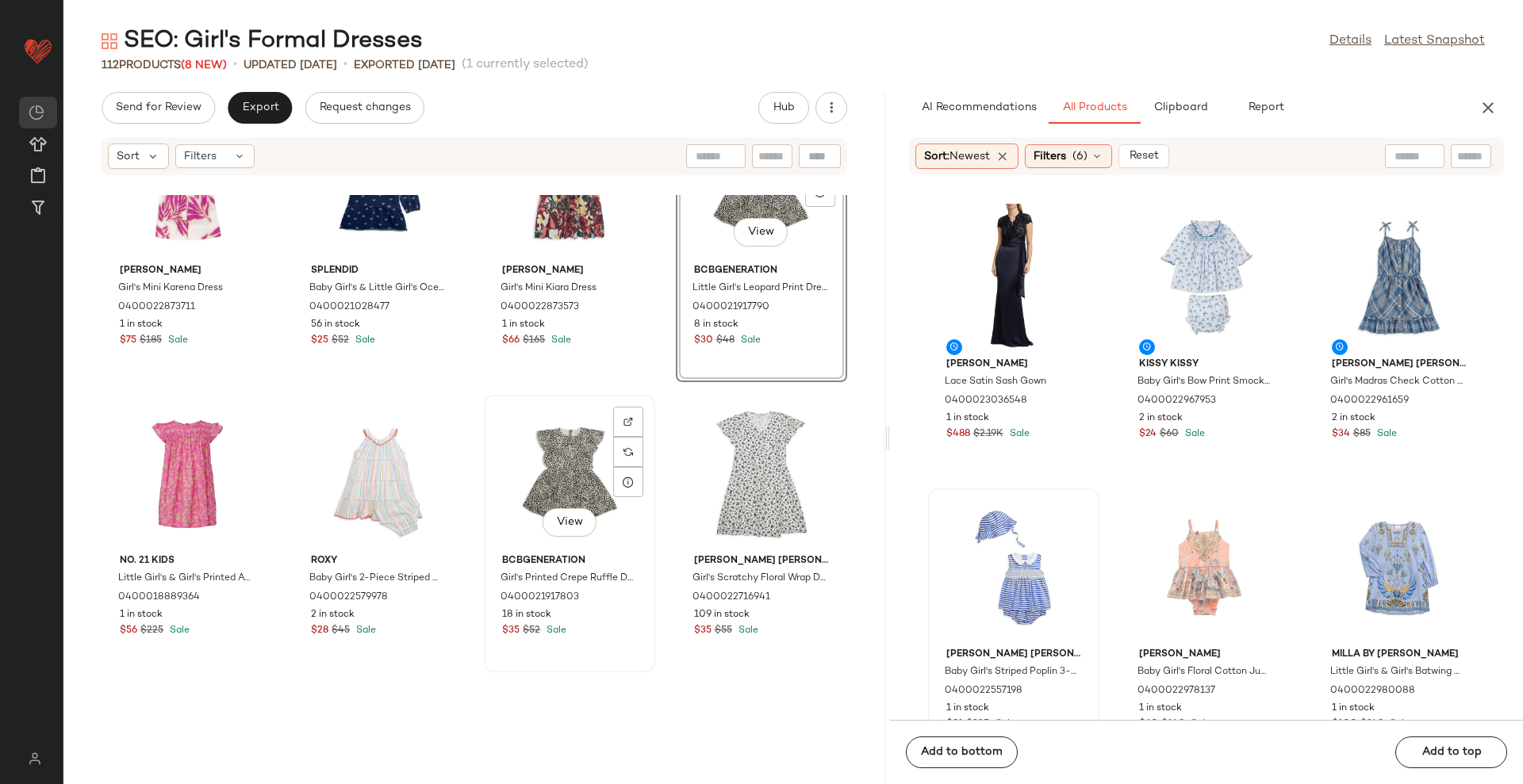
scroll to position [3383, 0]
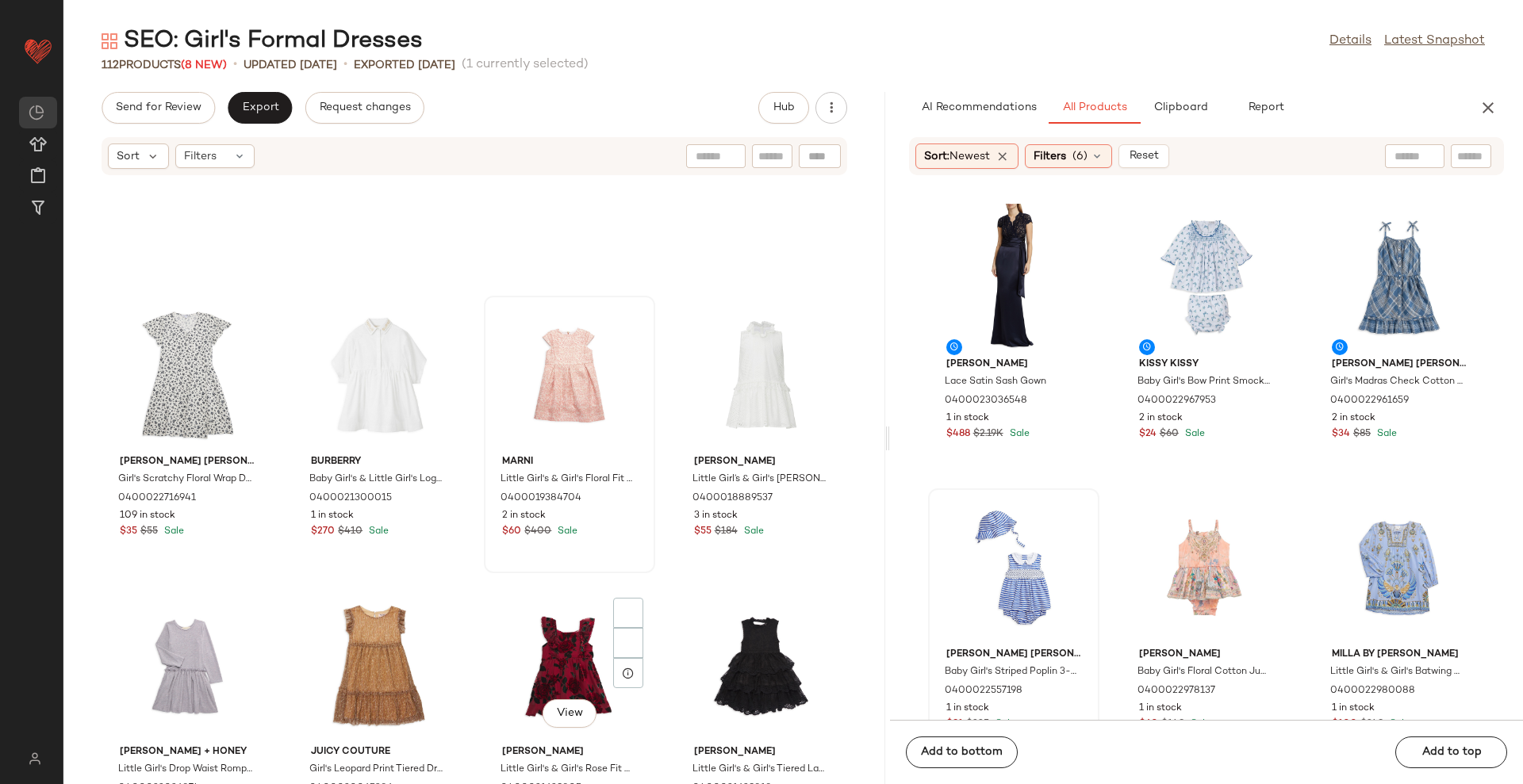
scroll to position [3881, 0]
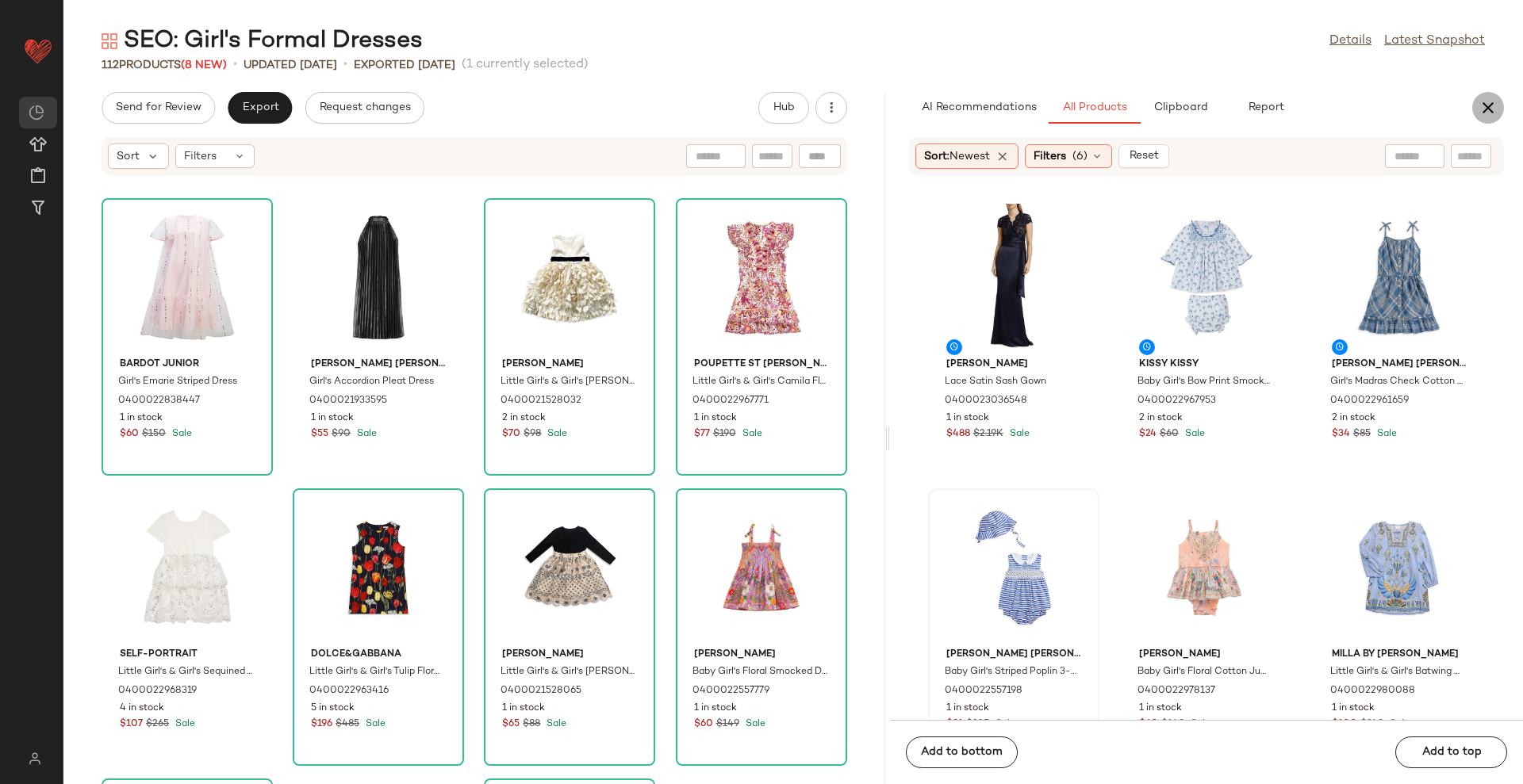
drag, startPoint x: 1482, startPoint y: 101, endPoint x: 1247, endPoint y: 97, distance: 235.0
click at [1482, 102] on icon "button" at bounding box center [1488, 108] width 19 height 19
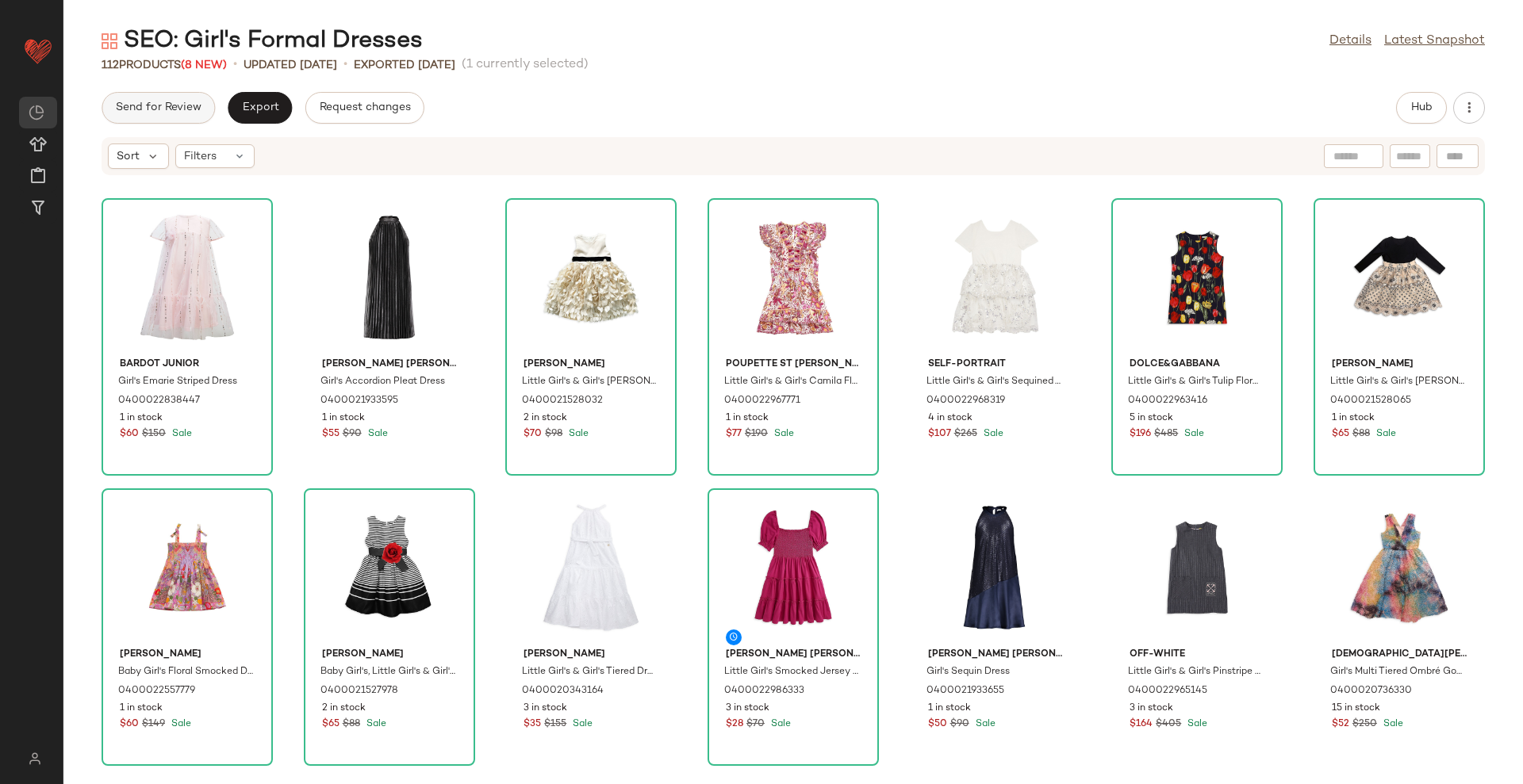
click at [181, 97] on button "Send for Review" at bounding box center [158, 107] width 114 height 31
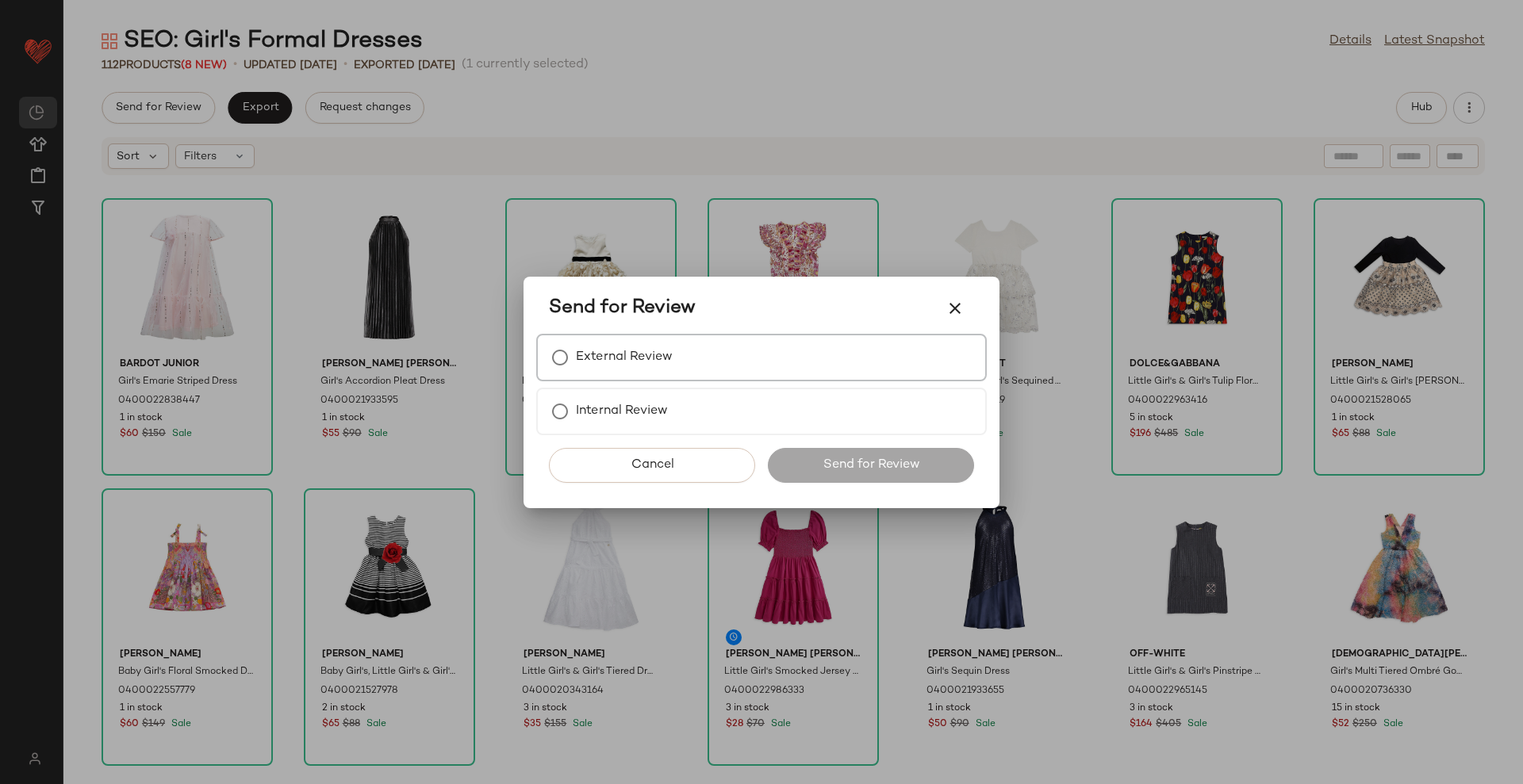
click at [646, 358] on label "External Review" at bounding box center [625, 357] width 97 height 31
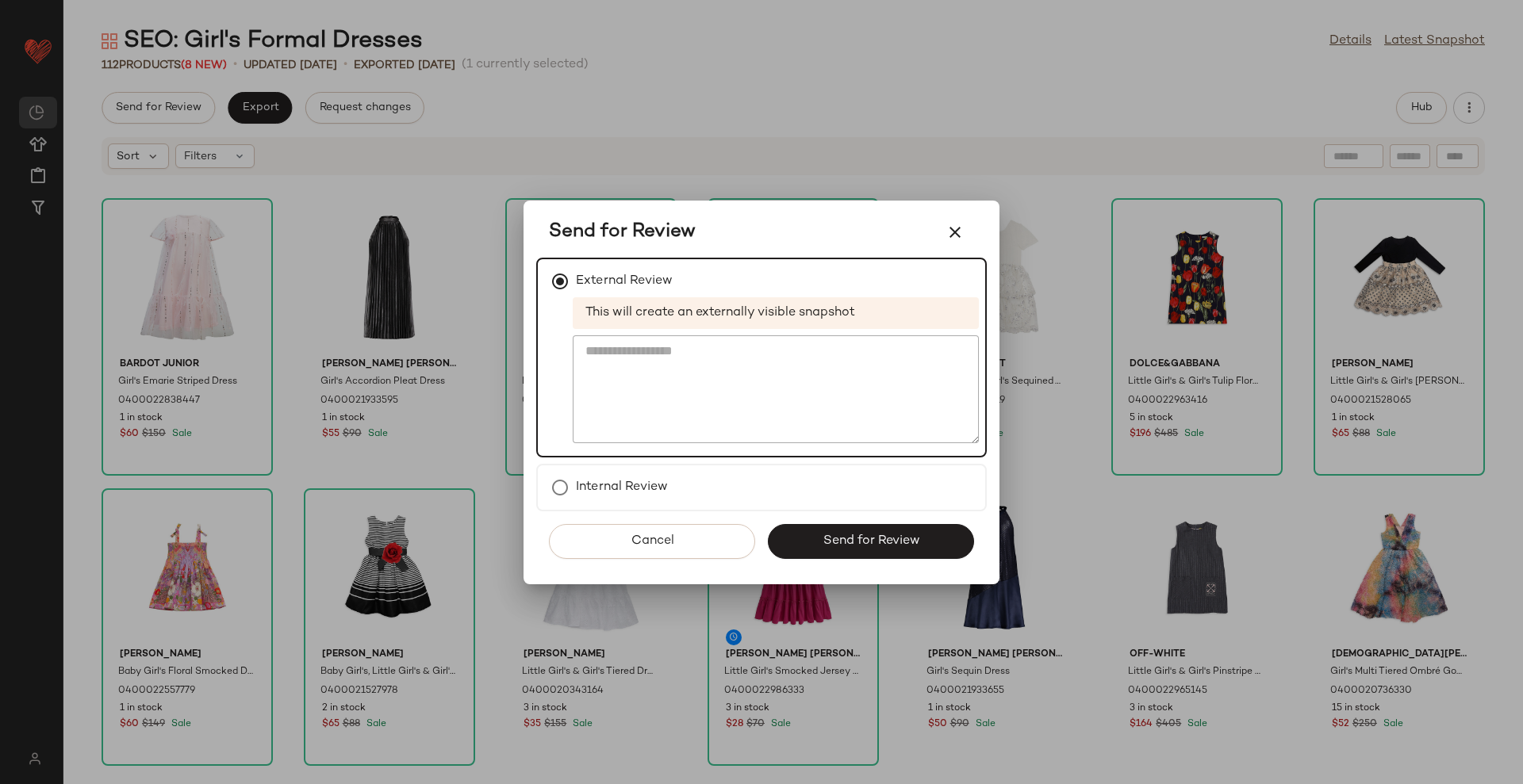
click at [836, 519] on div "Cancel Send for Review" at bounding box center [761, 548] width 450 height 73
click at [836, 534] on span "Send for Review" at bounding box center [870, 541] width 98 height 15
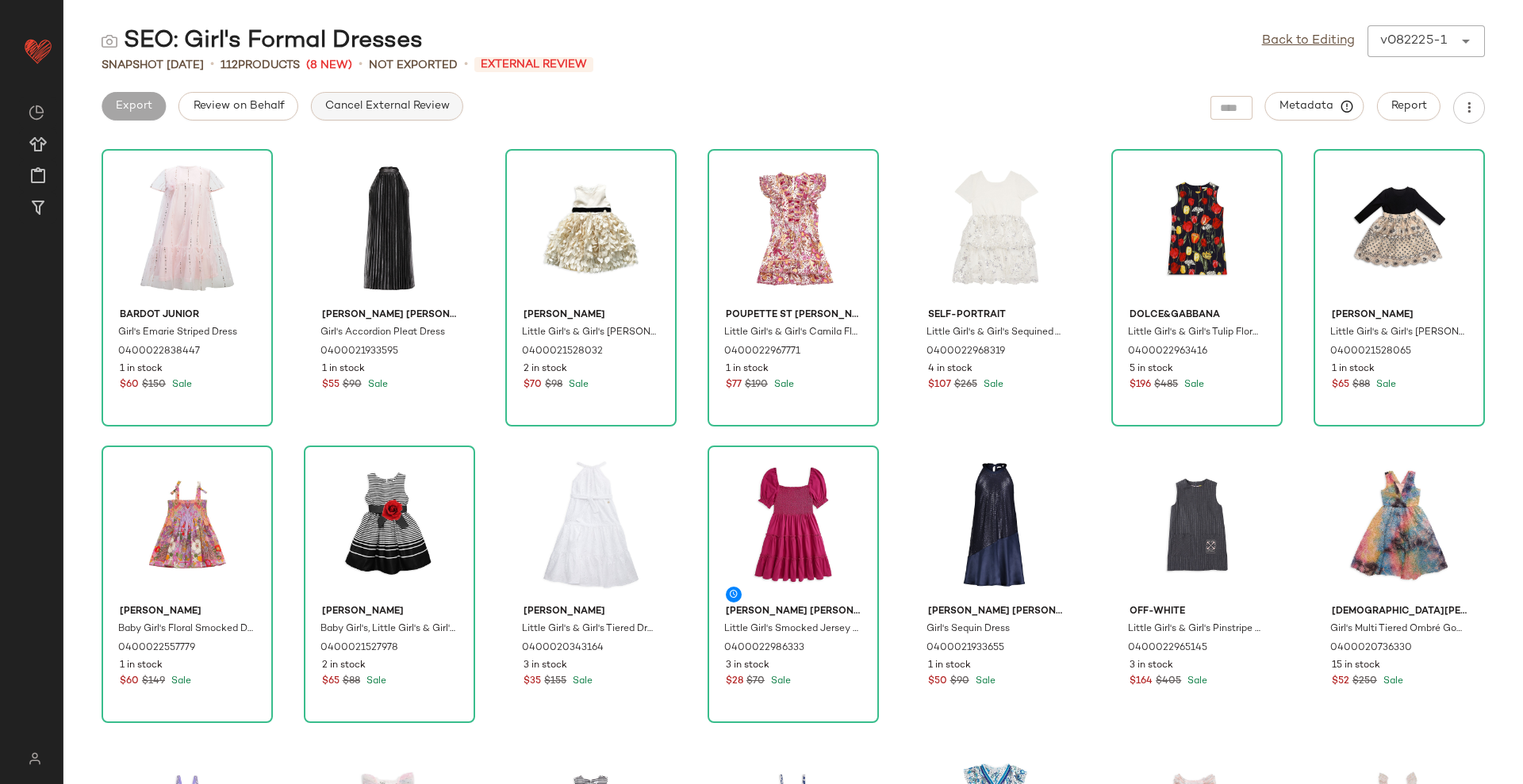
click at [395, 106] on span "Cancel External Review" at bounding box center [387, 106] width 125 height 13
click at [275, 97] on button "Export" at bounding box center [259, 106] width 64 height 28
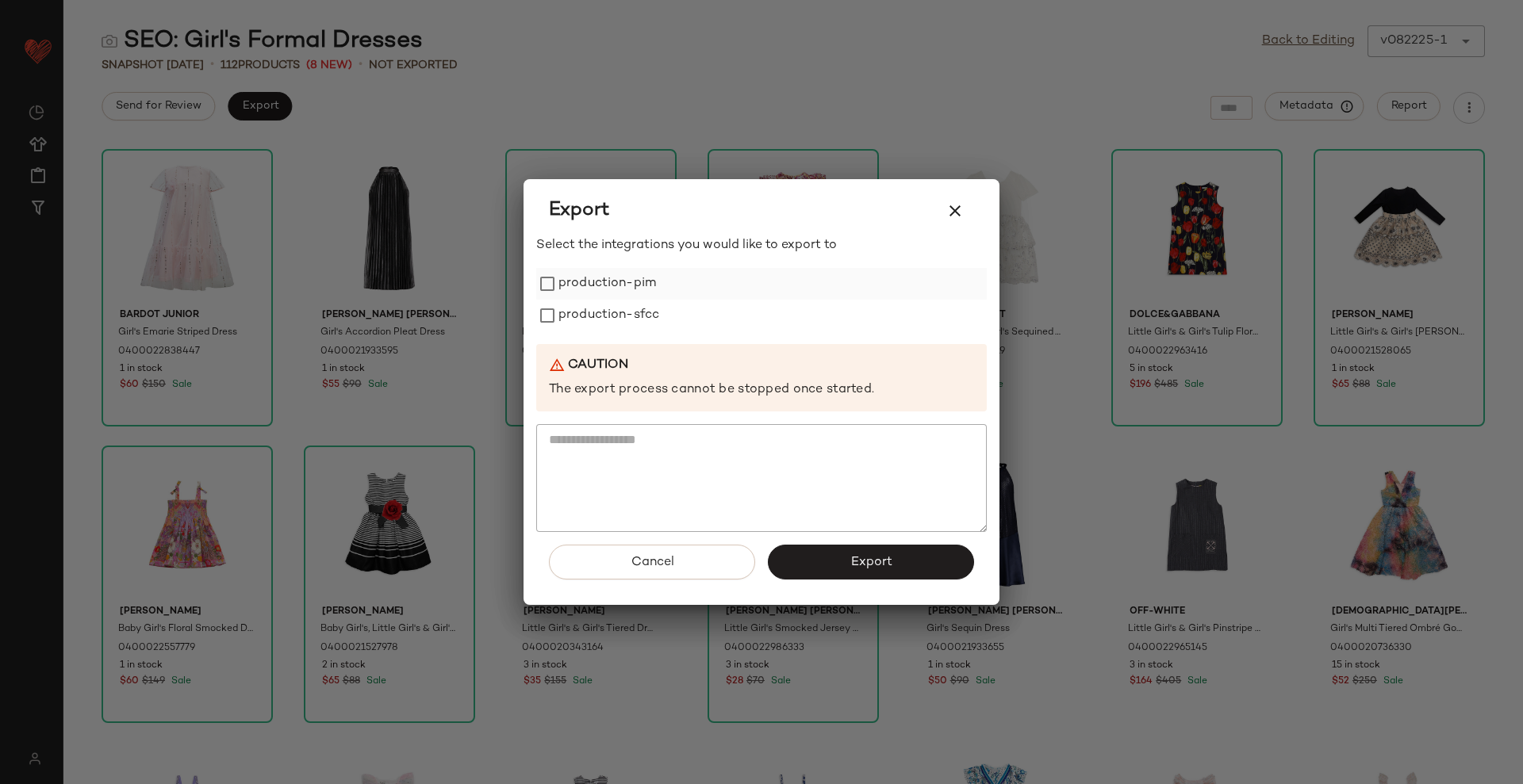
click at [603, 277] on label "production-pim" at bounding box center [607, 284] width 98 height 31
click at [601, 301] on label "production-sfcc" at bounding box center [608, 315] width 101 height 31
click at [854, 557] on span "Export" at bounding box center [870, 562] width 42 height 15
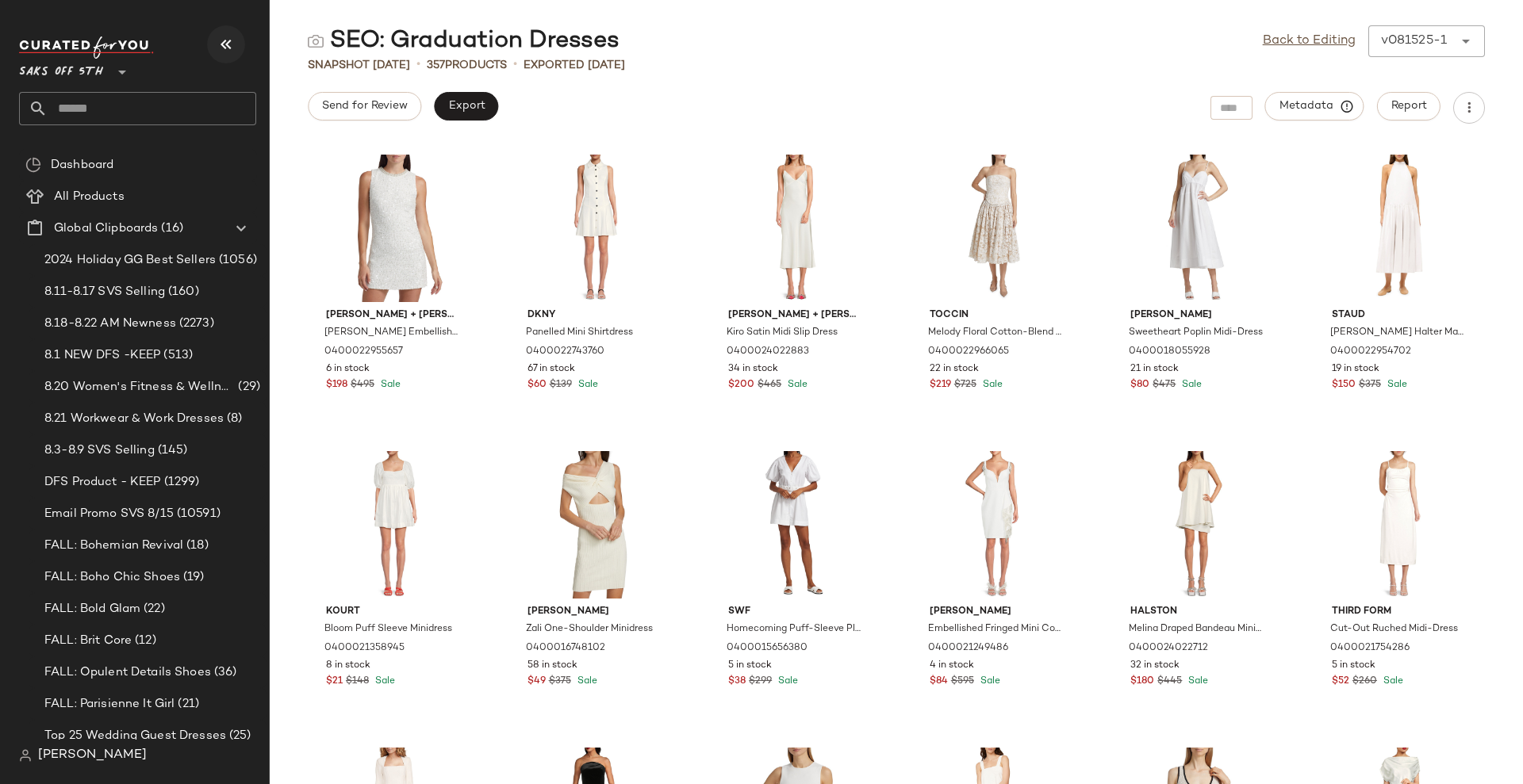
click at [235, 49] on button "button" at bounding box center [226, 44] width 38 height 38
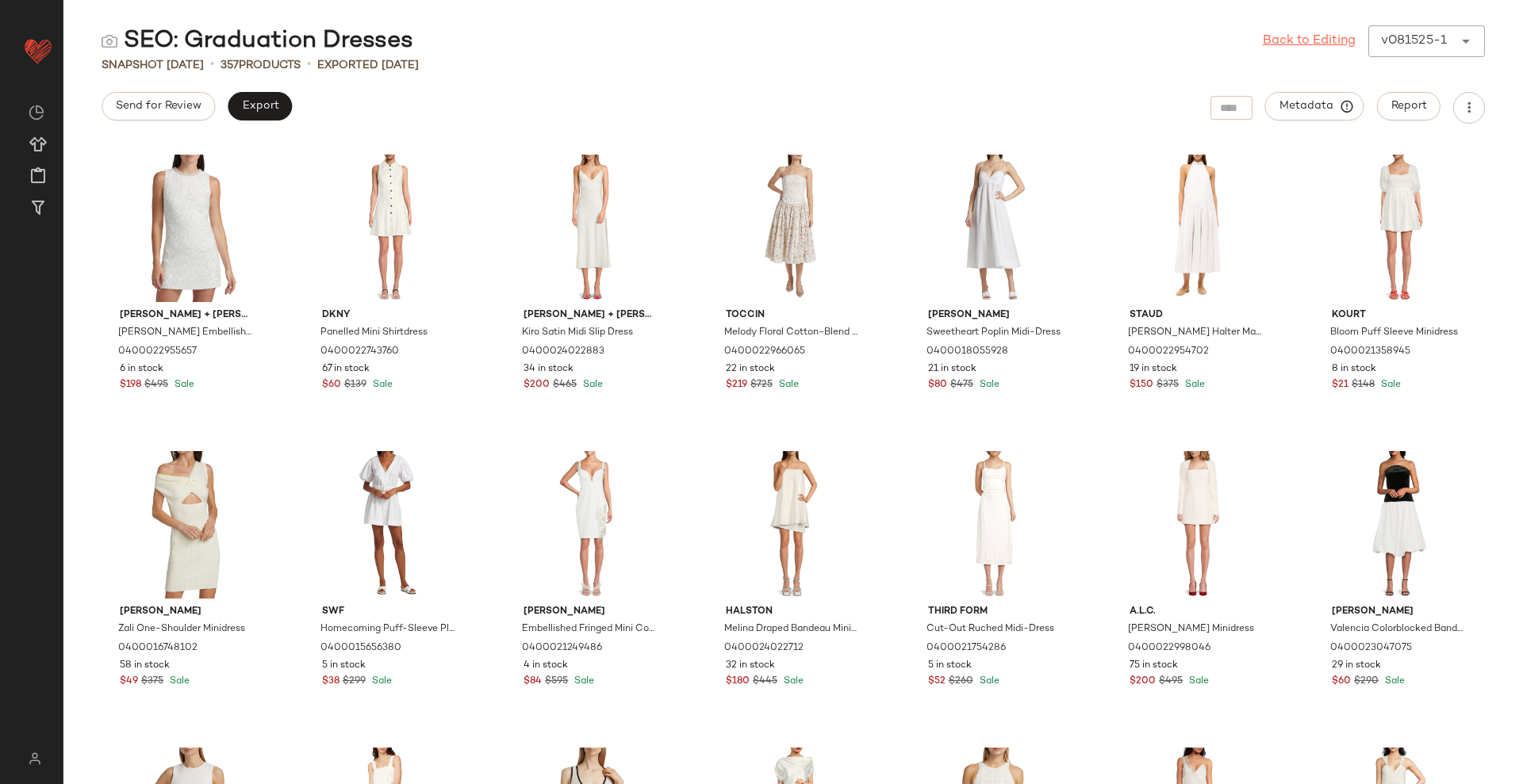
click at [1291, 49] on link "Back to Editing" at bounding box center [1309, 41] width 93 height 19
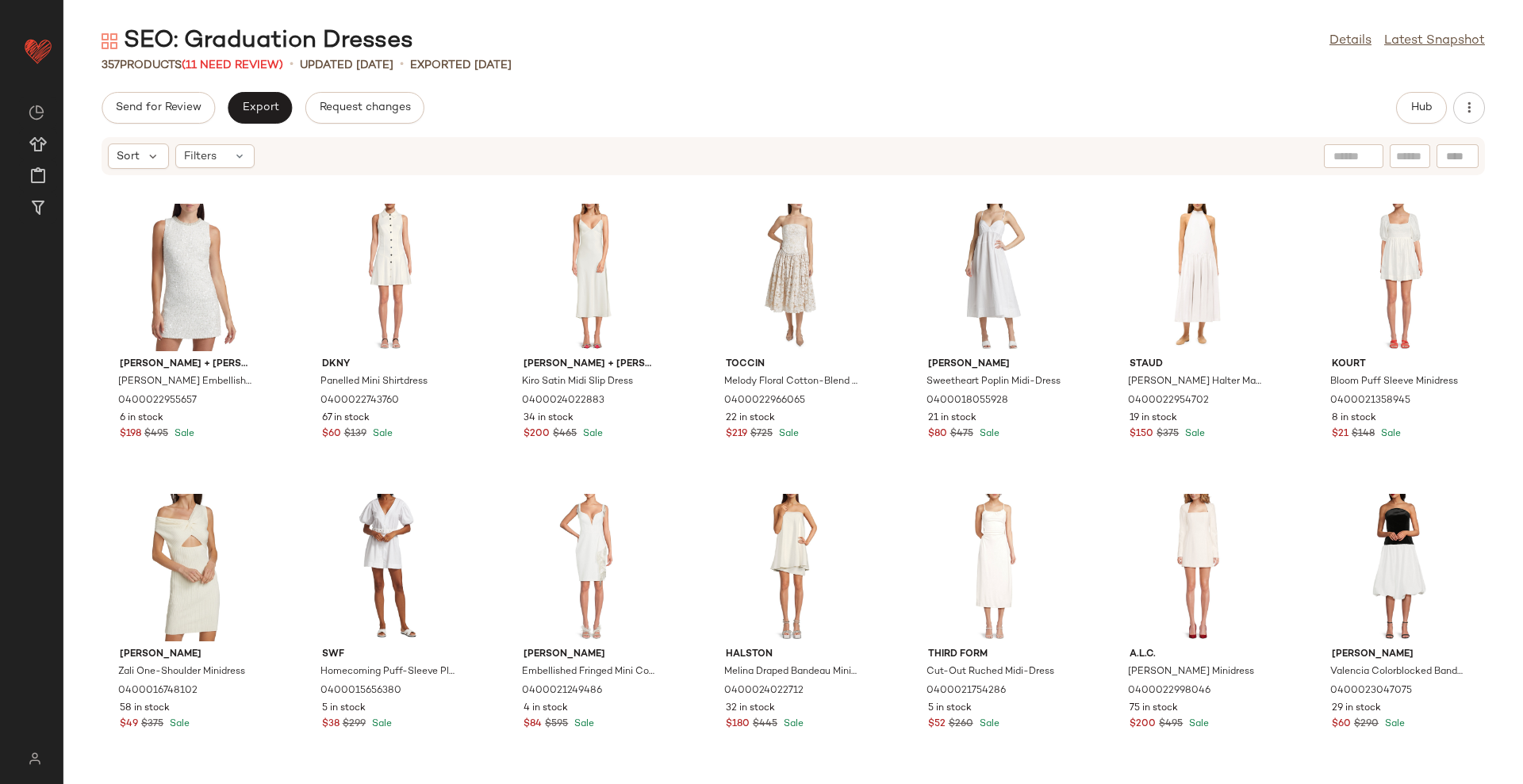
click at [1244, 86] on div "SEO: Graduation Dresses Details Latest Snapshot 357 Products (11 Need Review) •…" at bounding box center [793, 404] width 1459 height 759
click at [1421, 112] on span "Hub" at bounding box center [1421, 108] width 23 height 13
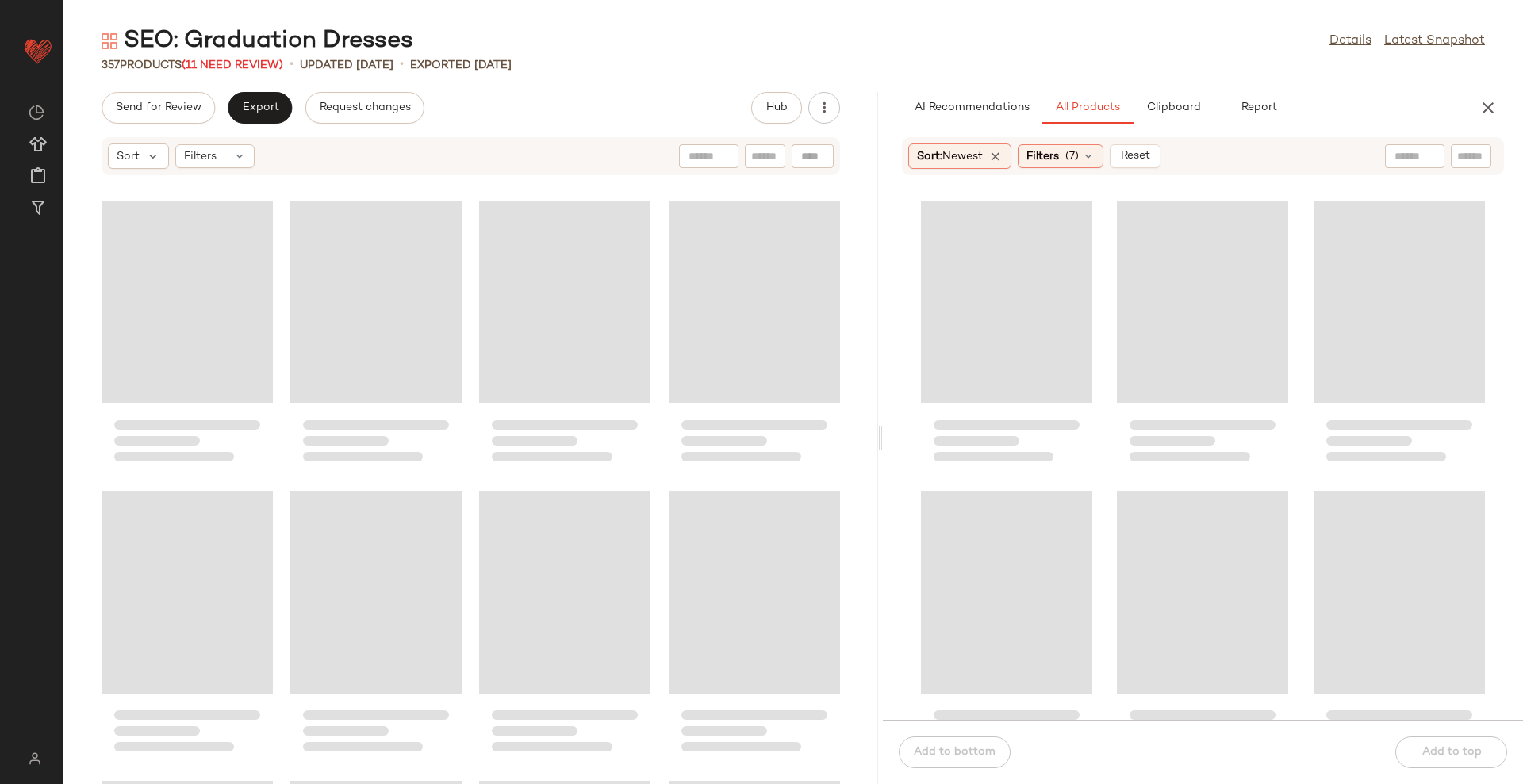
drag, startPoint x: 793, startPoint y: 441, endPoint x: 889, endPoint y: 441, distance: 96.0
click at [889, 441] on div "SEO: Graduation Dresses Details Latest Snapshot 357 Products (11 Need Review) •…" at bounding box center [793, 404] width 1459 height 759
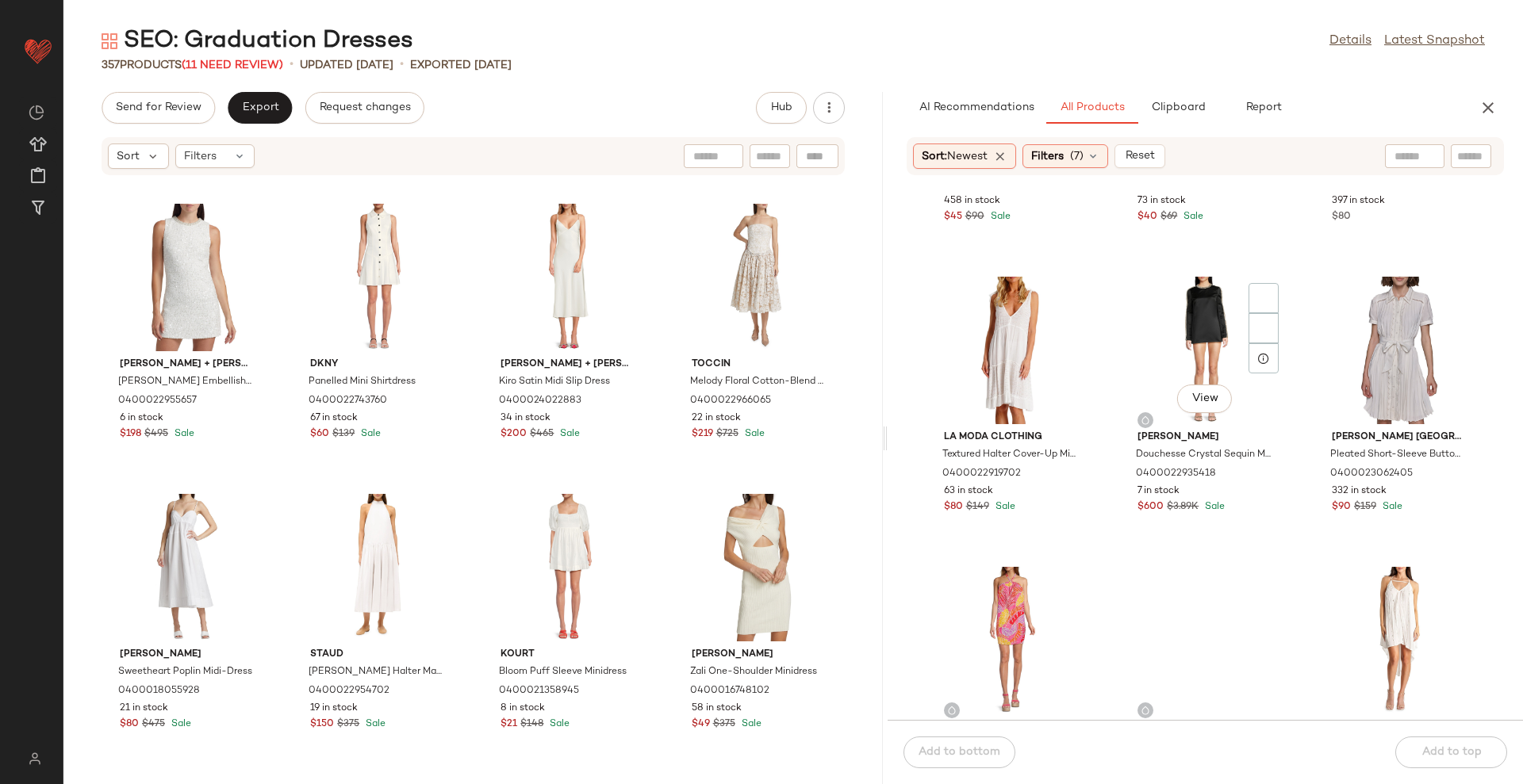
scroll to position [1103, 0]
drag, startPoint x: 1121, startPoint y: 147, endPoint x: 1136, endPoint y: 148, distance: 15.0
click at [1123, 146] on button "Reset" at bounding box center [1139, 156] width 51 height 24
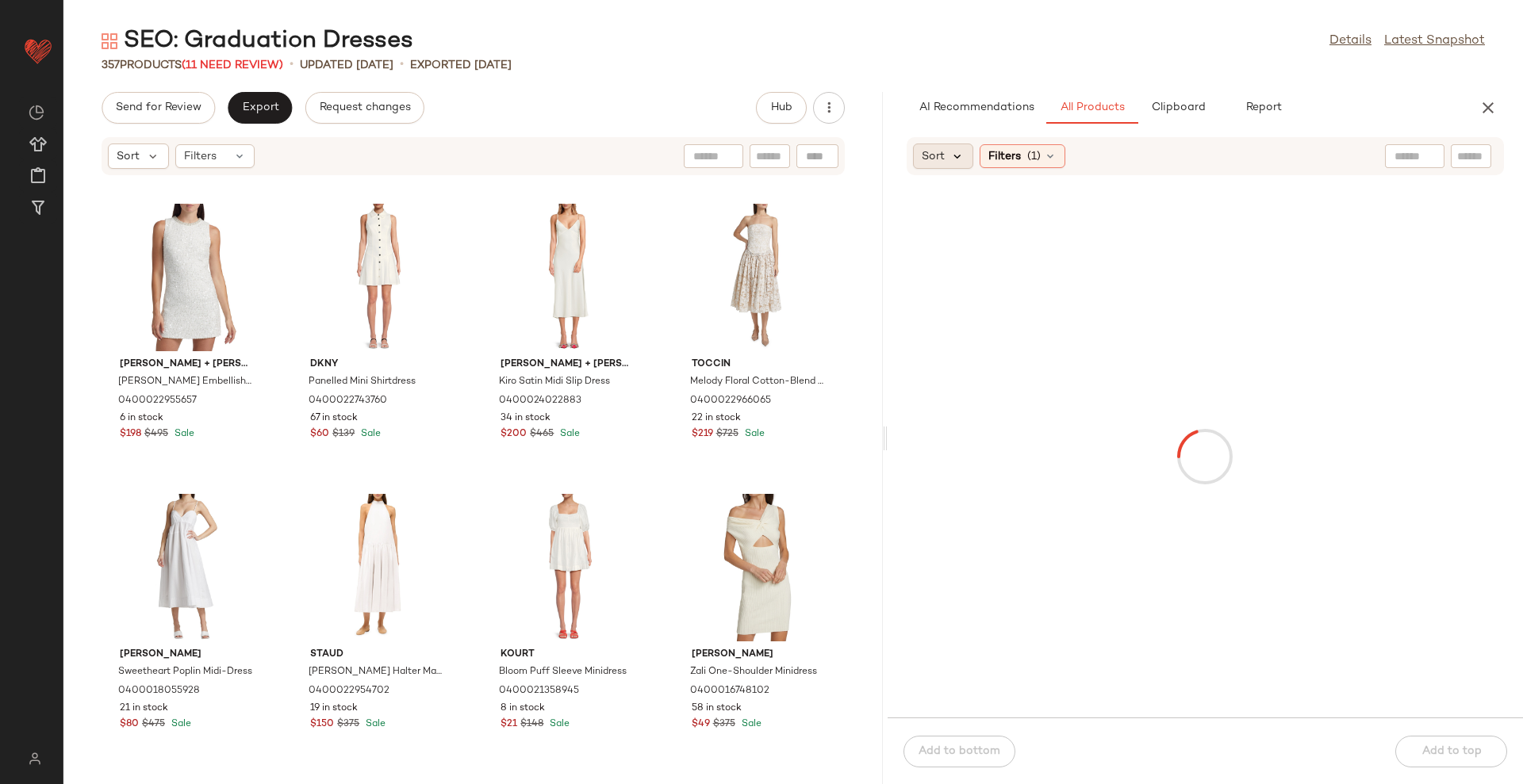
click at [950, 155] on div "Sort" at bounding box center [944, 156] width 61 height 25
drag, startPoint x: 958, startPoint y: 184, endPoint x: 979, endPoint y: 185, distance: 21.0
click at [961, 185] on div "Newest Highest Inventory Price: High to Low Price: Low to High" at bounding box center [998, 251] width 176 height 139
click at [982, 192] on span "Newest" at bounding box center [971, 199] width 41 height 17
click at [1023, 165] on div "Sort: Newest Filters (1) Reset" at bounding box center [1040, 156] width 253 height 25
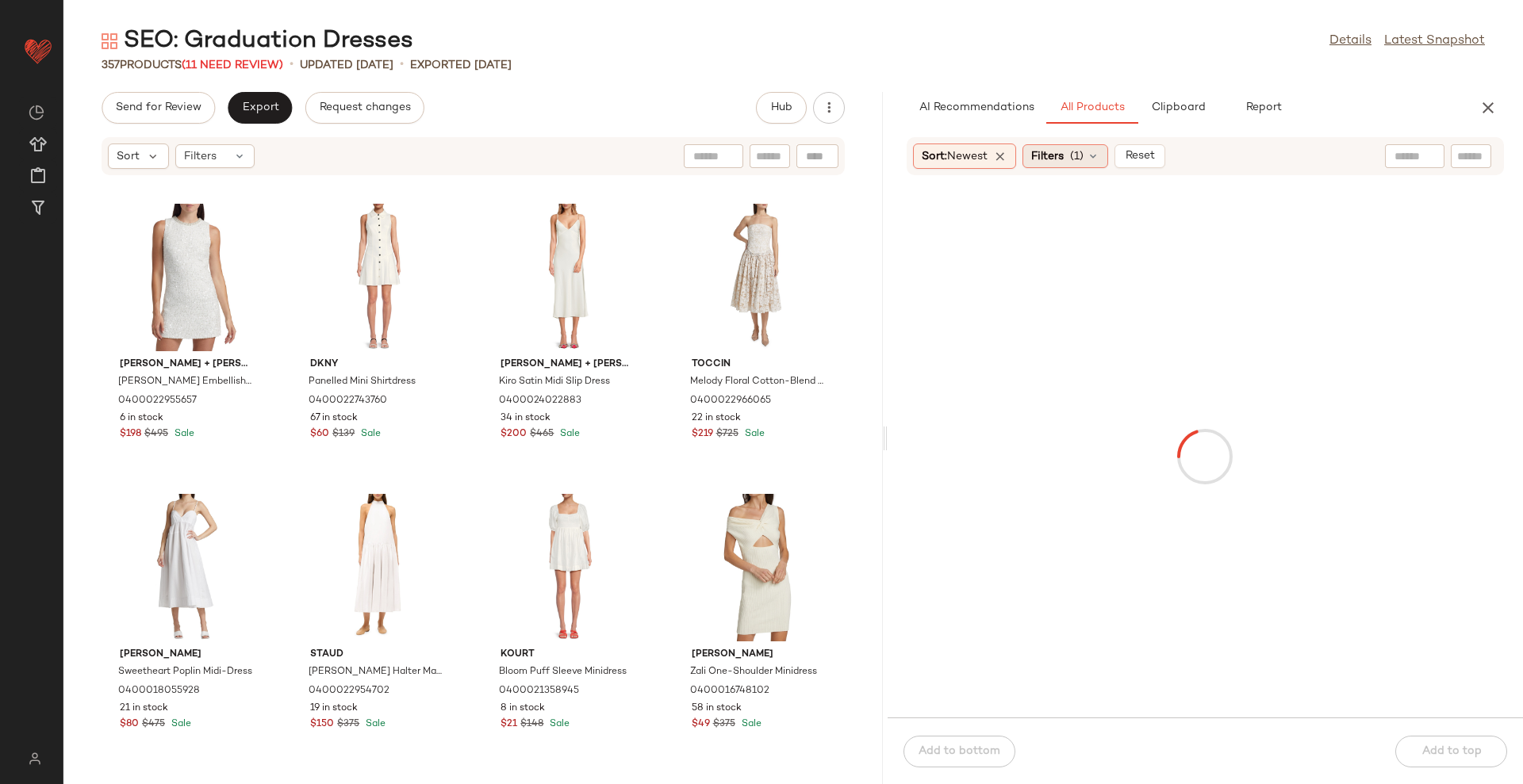
click at [1069, 158] on div "Filters (1)" at bounding box center [1065, 156] width 85 height 24
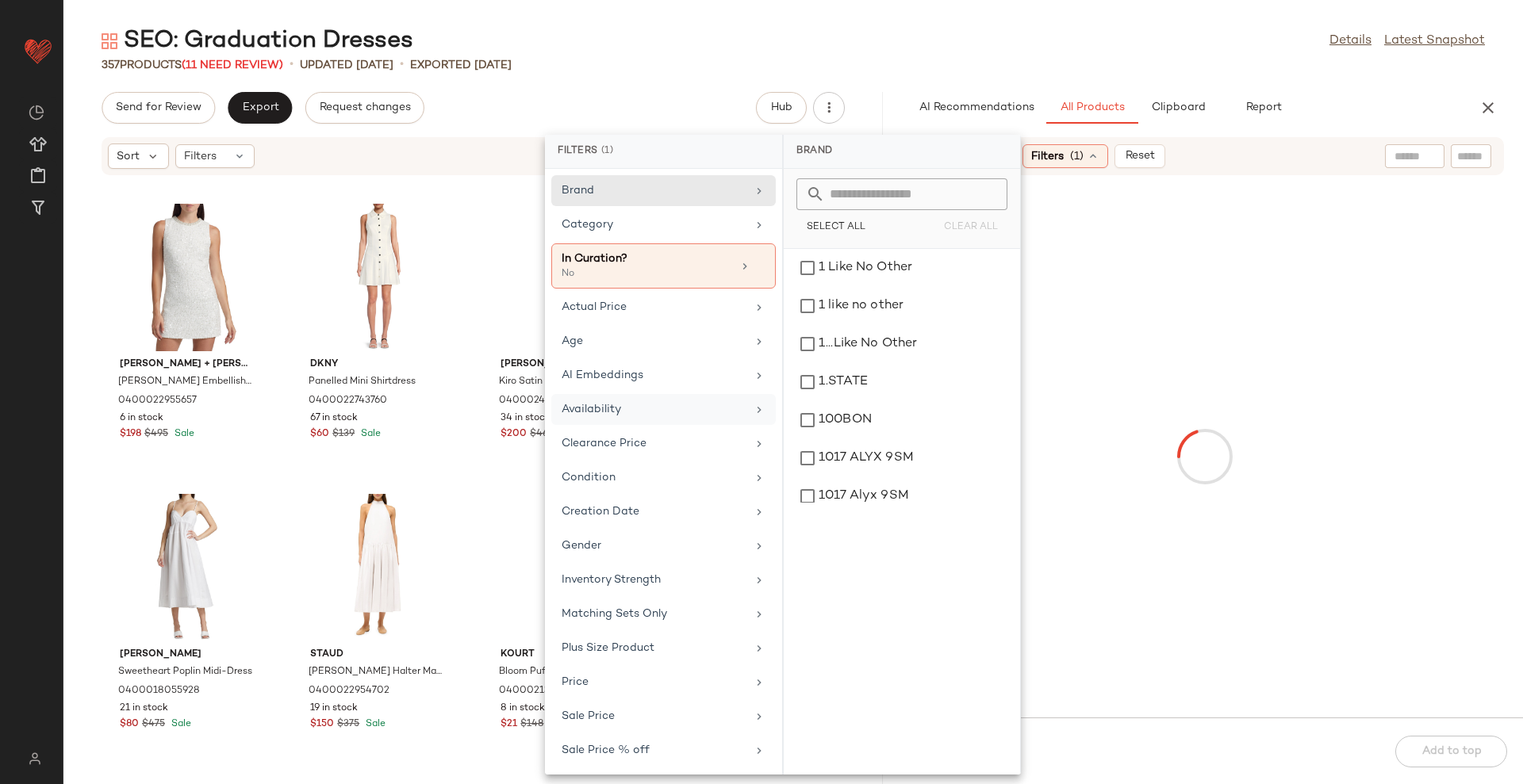
click at [634, 408] on div "Availability" at bounding box center [654, 409] width 185 height 17
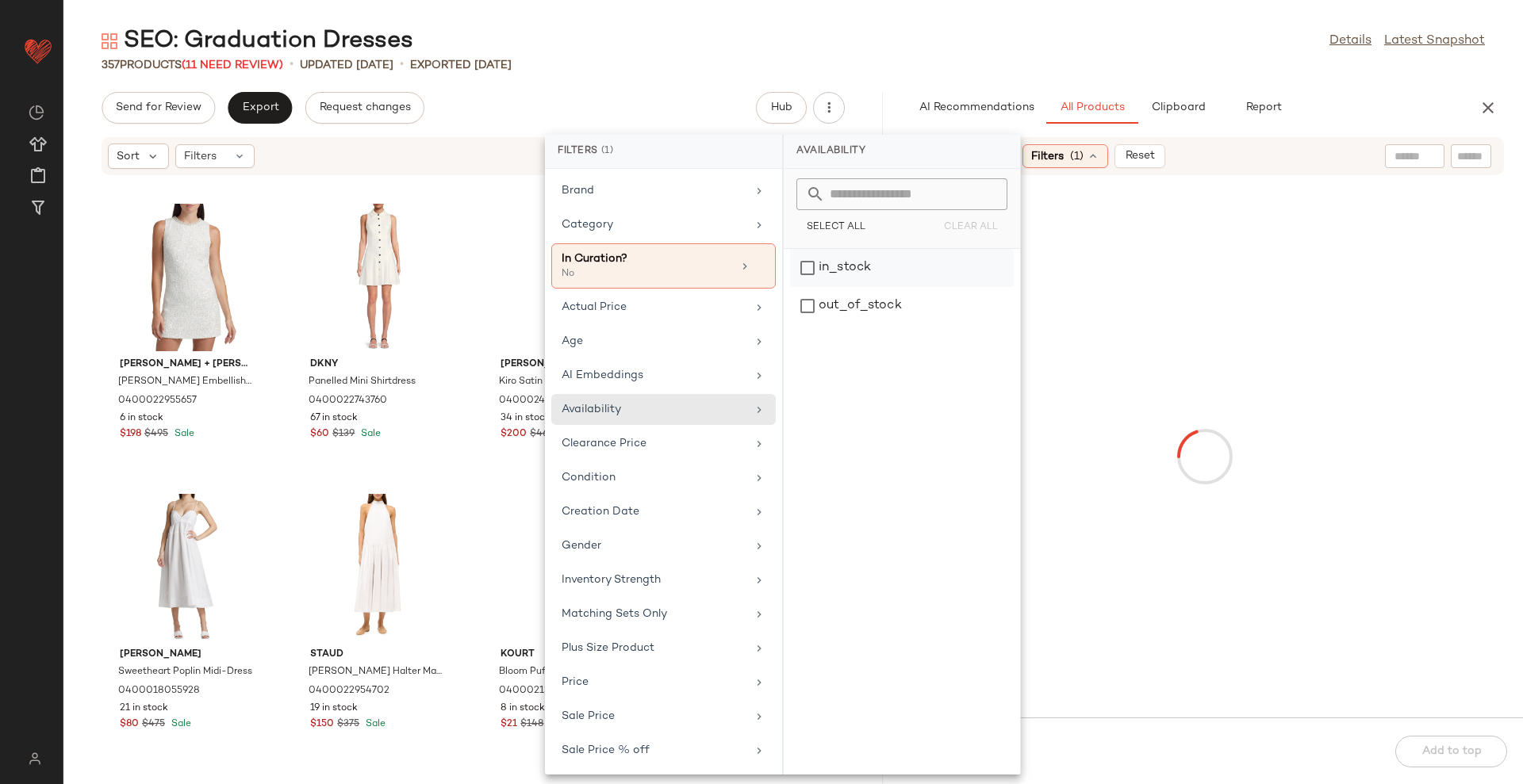
click at [831, 287] on div "in_stock" at bounding box center [902, 305] width 224 height 38
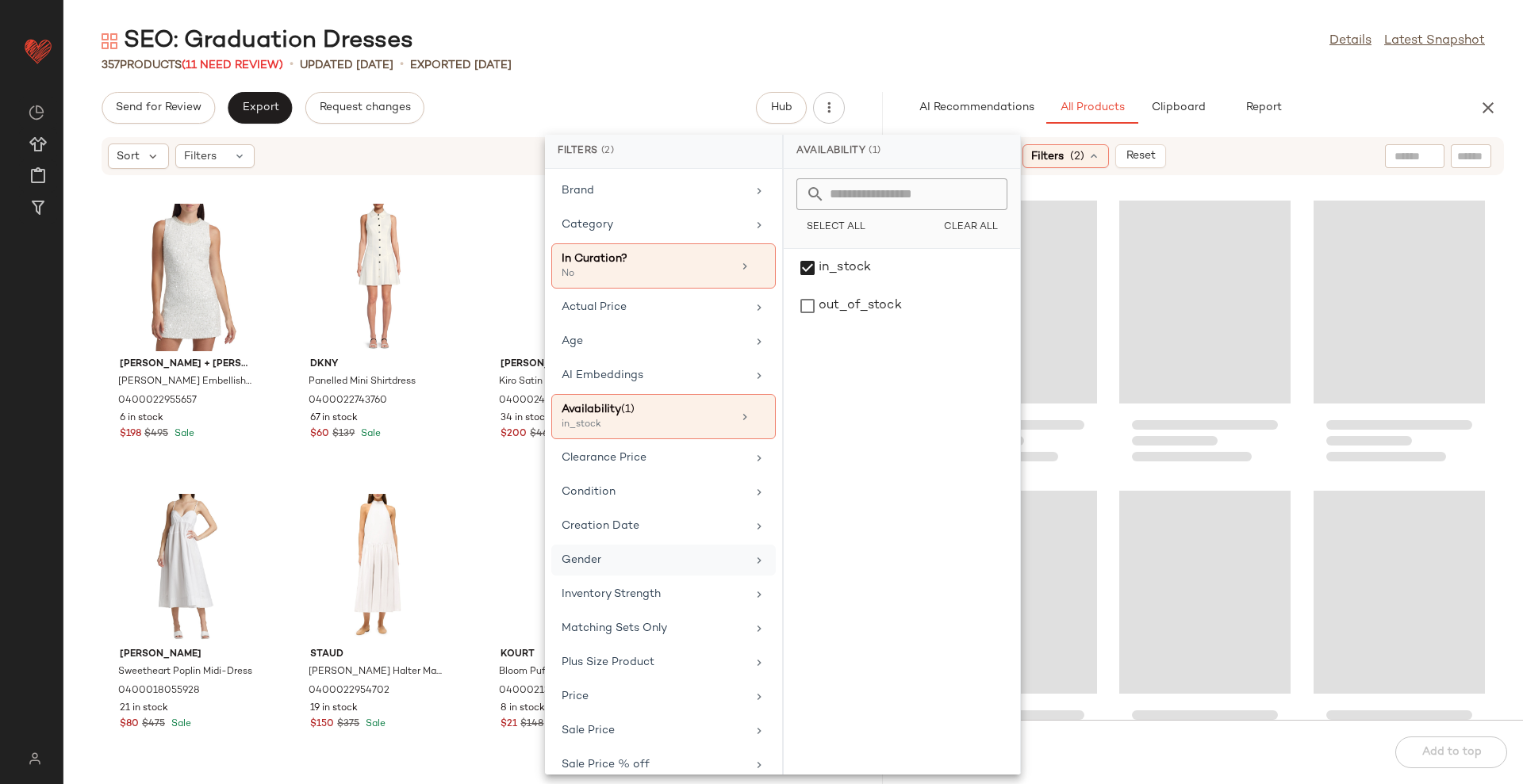
click at [669, 579] on div "Gender" at bounding box center [663, 594] width 225 height 31
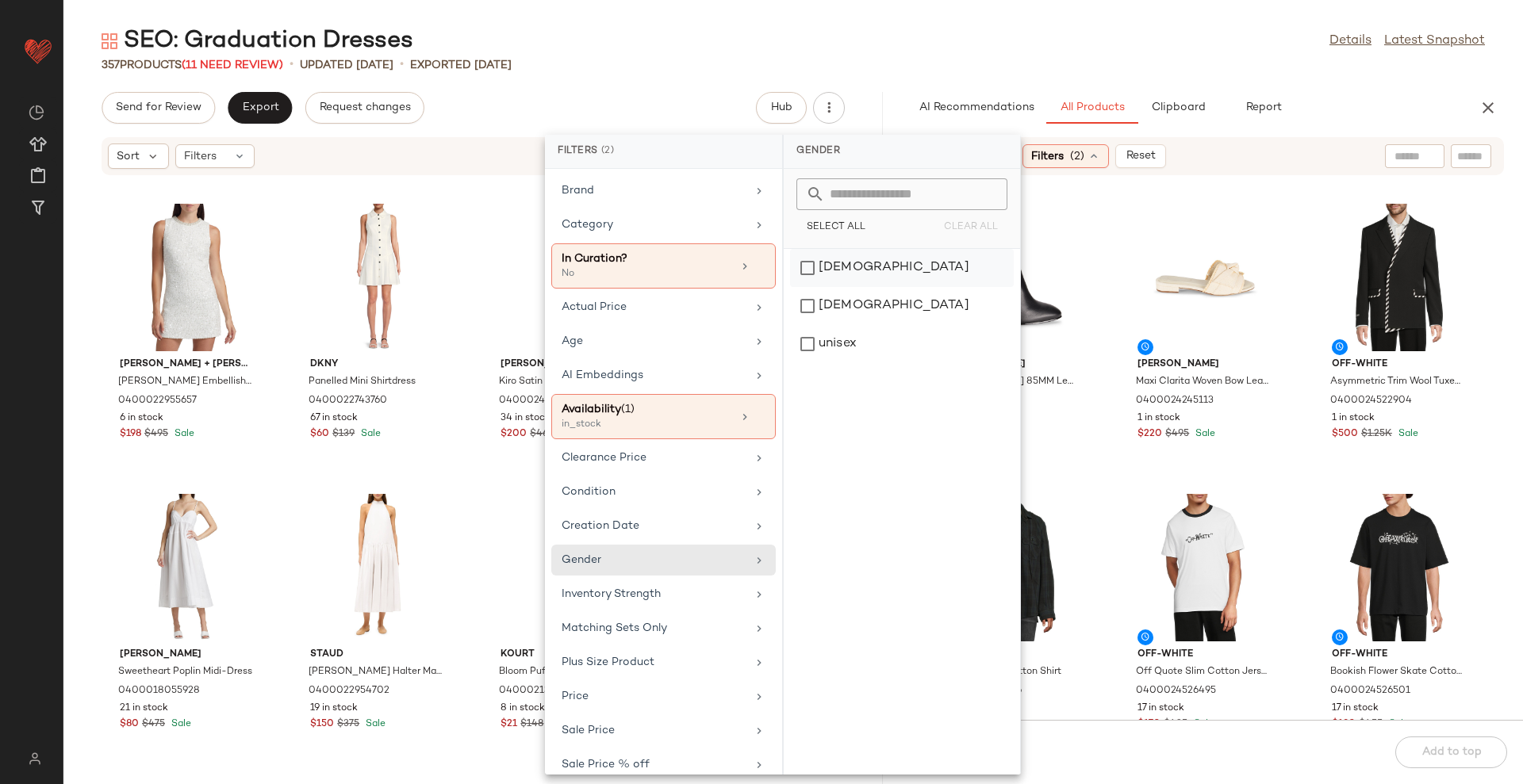
click at [884, 287] on div "[DEMOGRAPHIC_DATA]" at bounding box center [902, 305] width 224 height 38
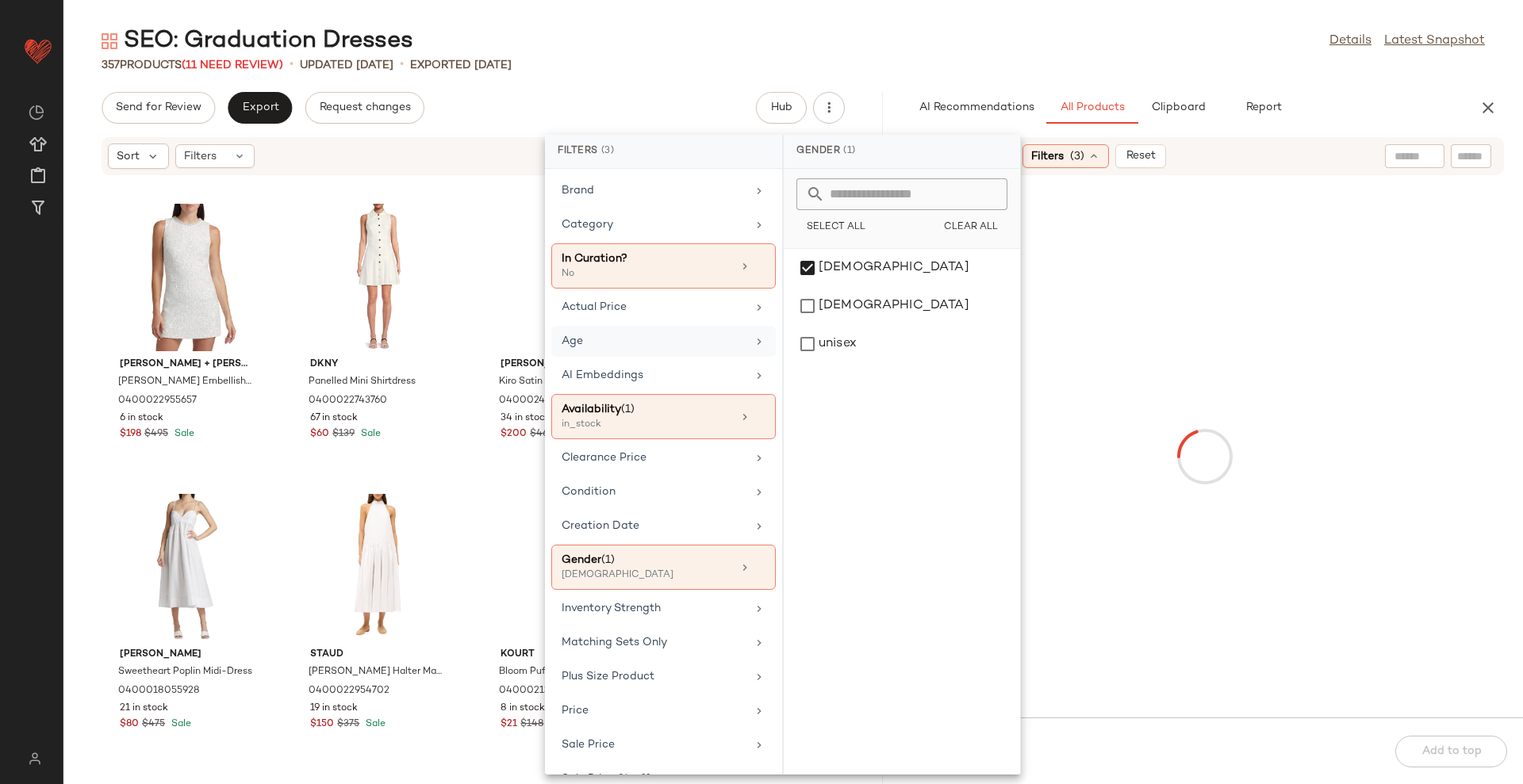
click at [699, 335] on div "Age" at bounding box center [654, 341] width 185 height 17
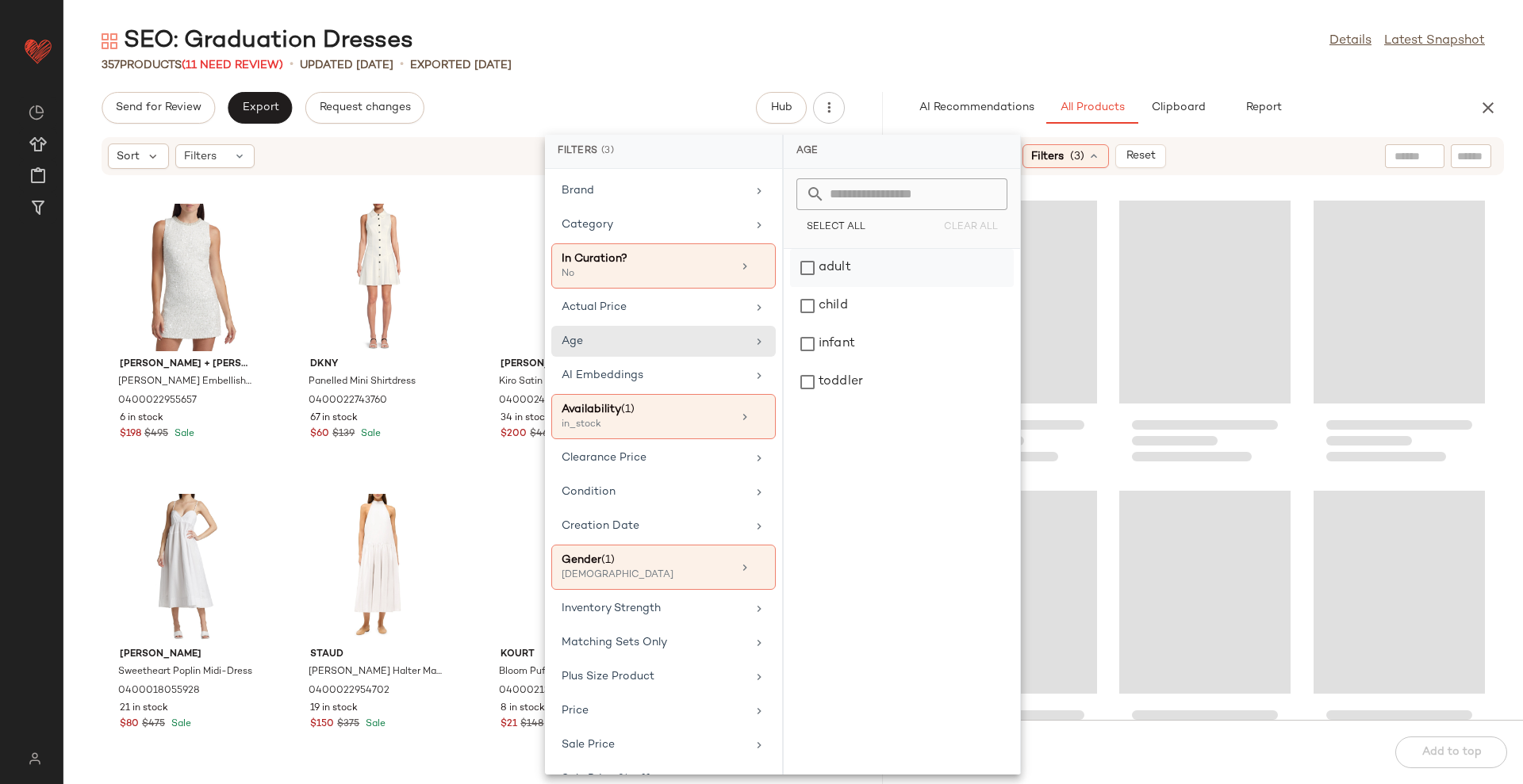
click at [854, 287] on div "adult" at bounding box center [902, 305] width 224 height 38
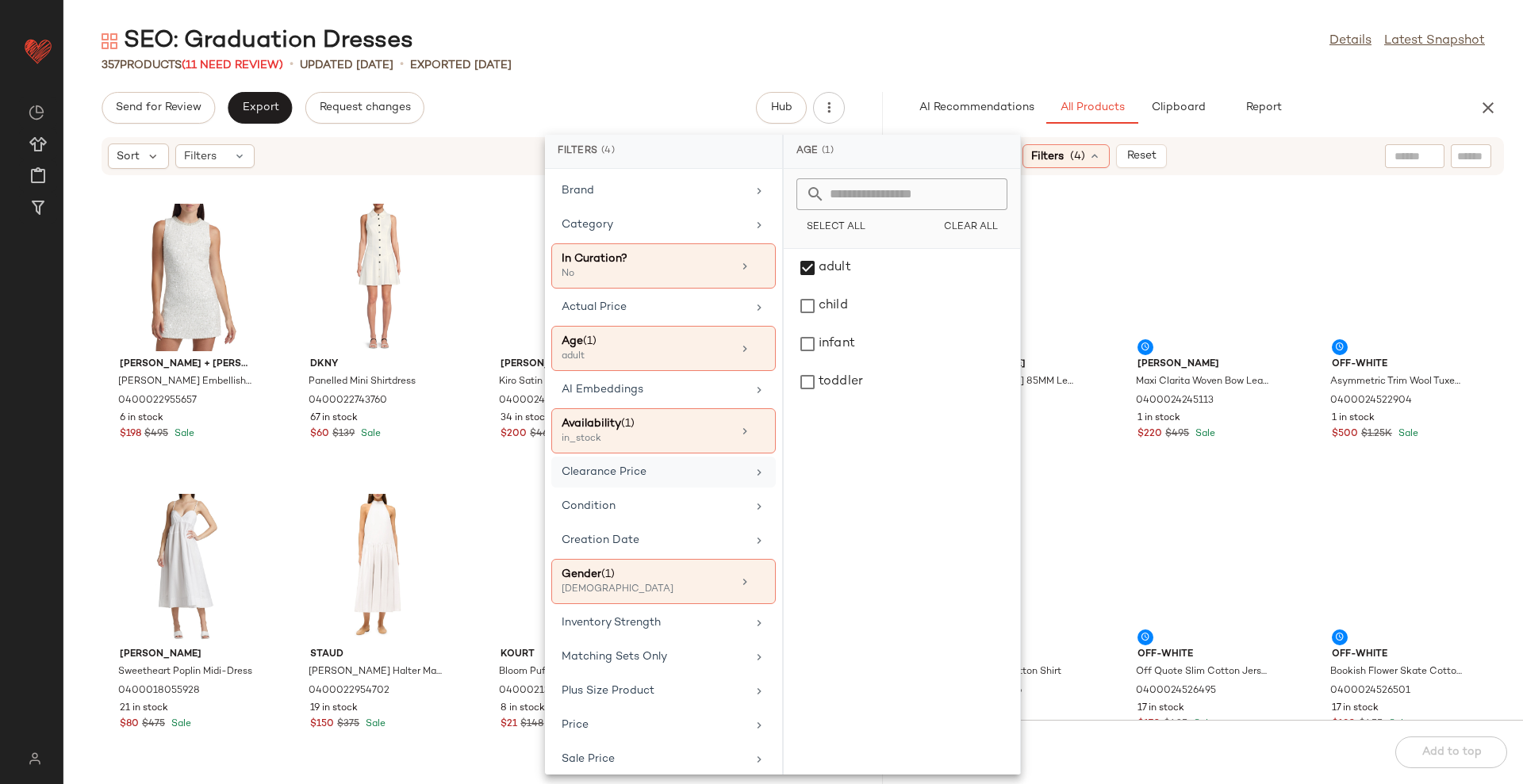
click at [712, 477] on div "Clearance Price" at bounding box center [654, 472] width 185 height 17
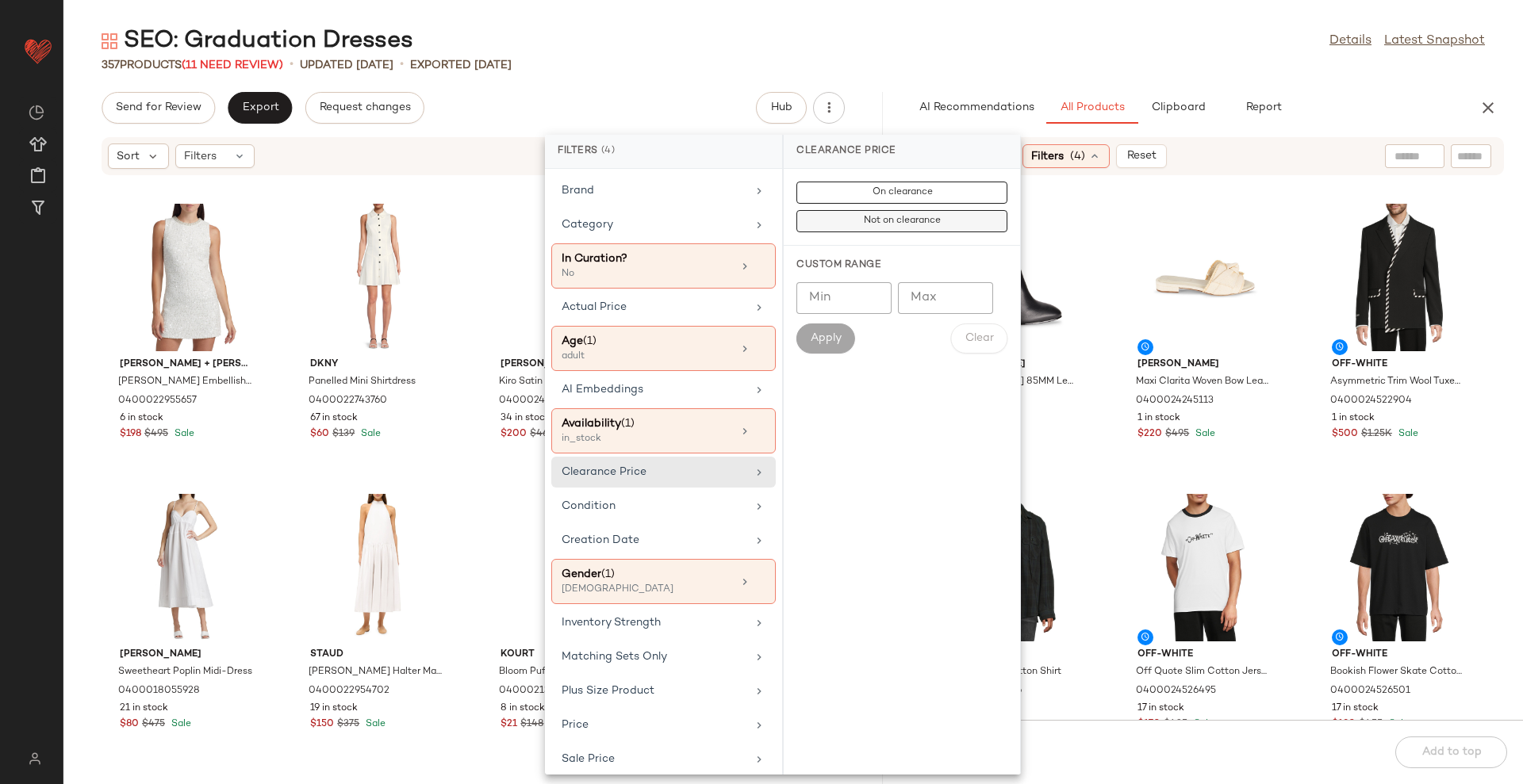
click at [887, 229] on button "Not on clearance" at bounding box center [902, 222] width 211 height 23
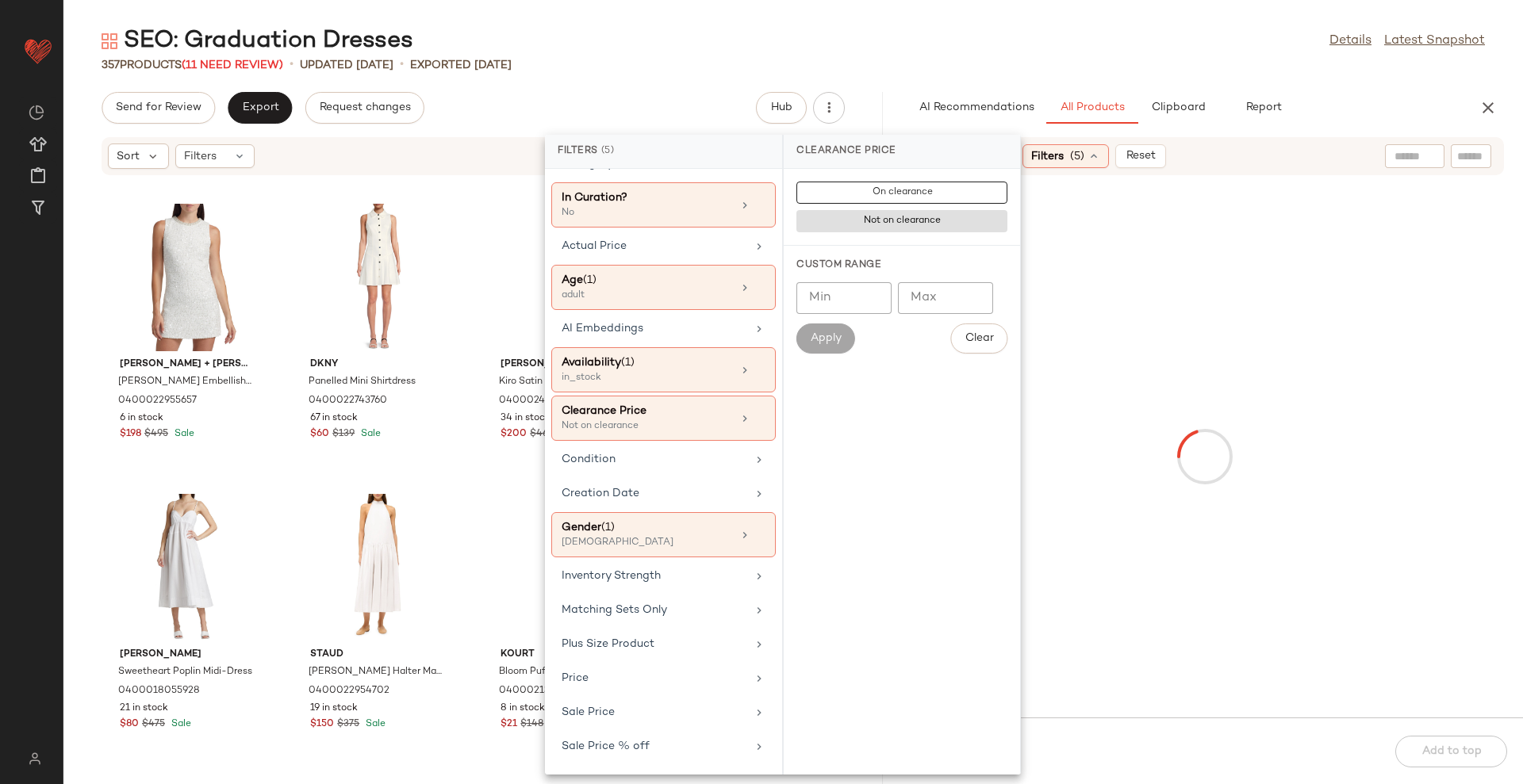
scroll to position [92, 0]
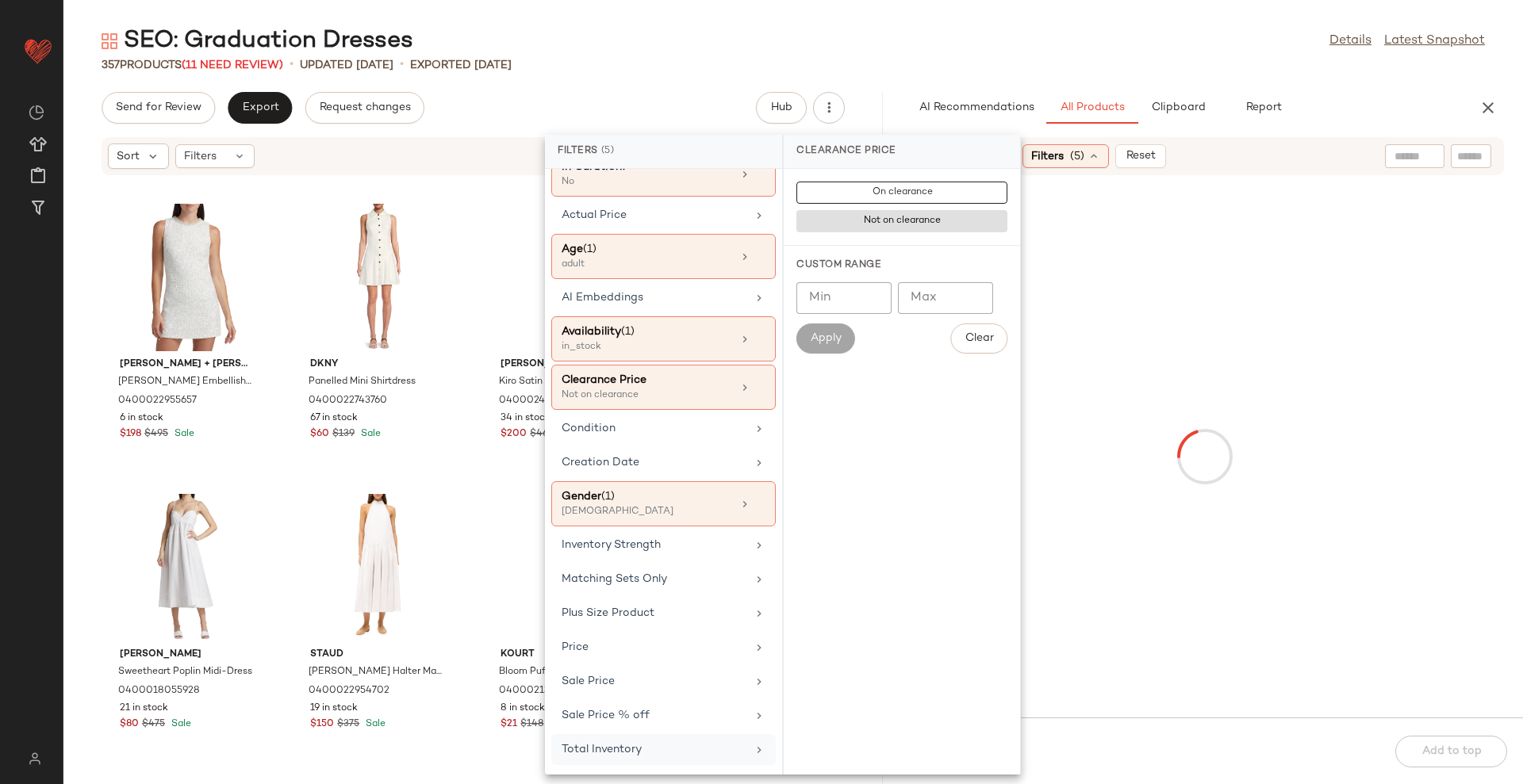
click at [670, 753] on div "Total Inventory" at bounding box center [654, 749] width 185 height 17
click at [830, 297] on input "Min" at bounding box center [844, 297] width 95 height 31
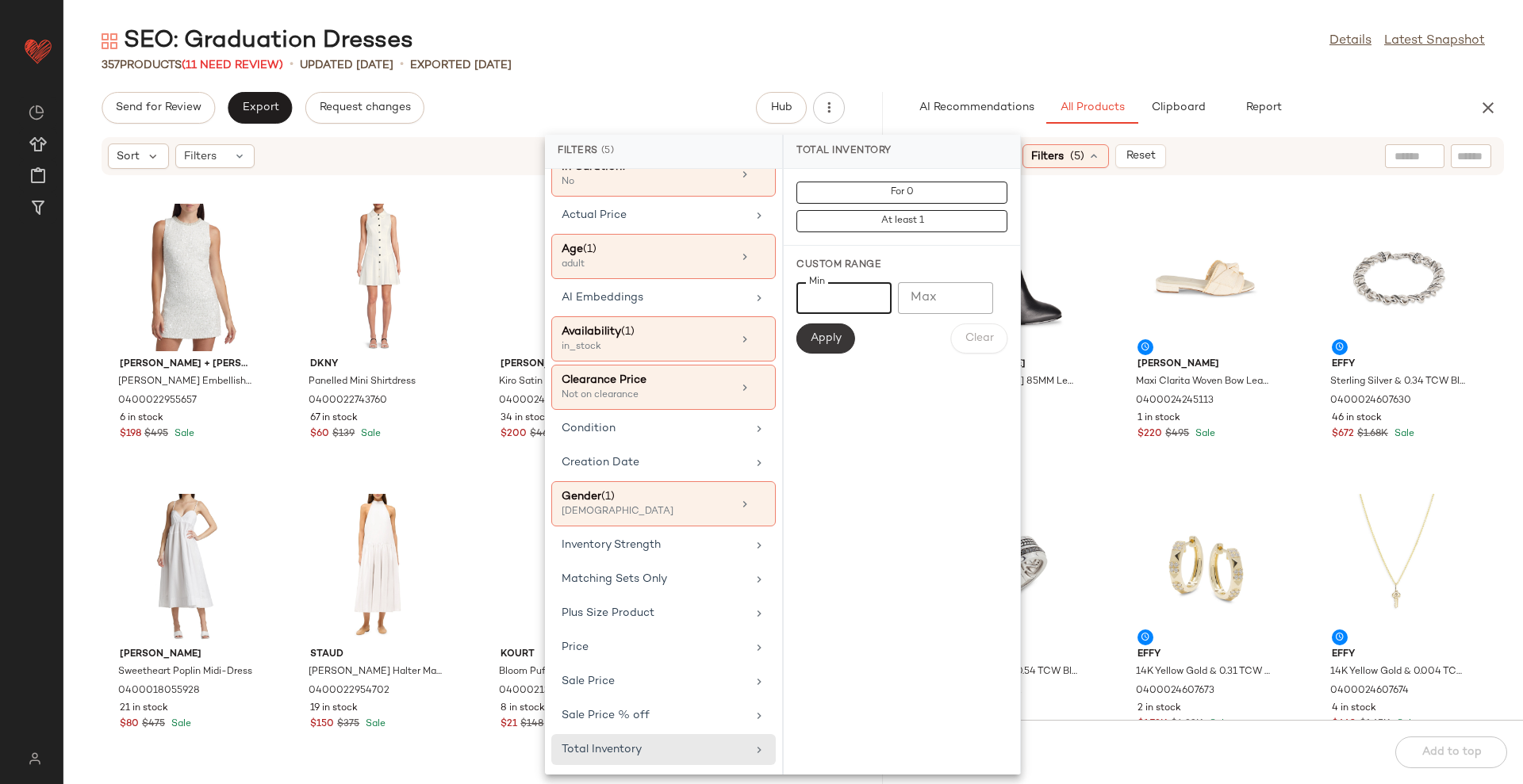
type input "*"
click at [820, 334] on span "Apply" at bounding box center [825, 338] width 31 height 13
click at [967, 57] on div "357 Products (11 Need Review) • updated [DATE] • Exported [DATE]" at bounding box center [793, 65] width 1459 height 16
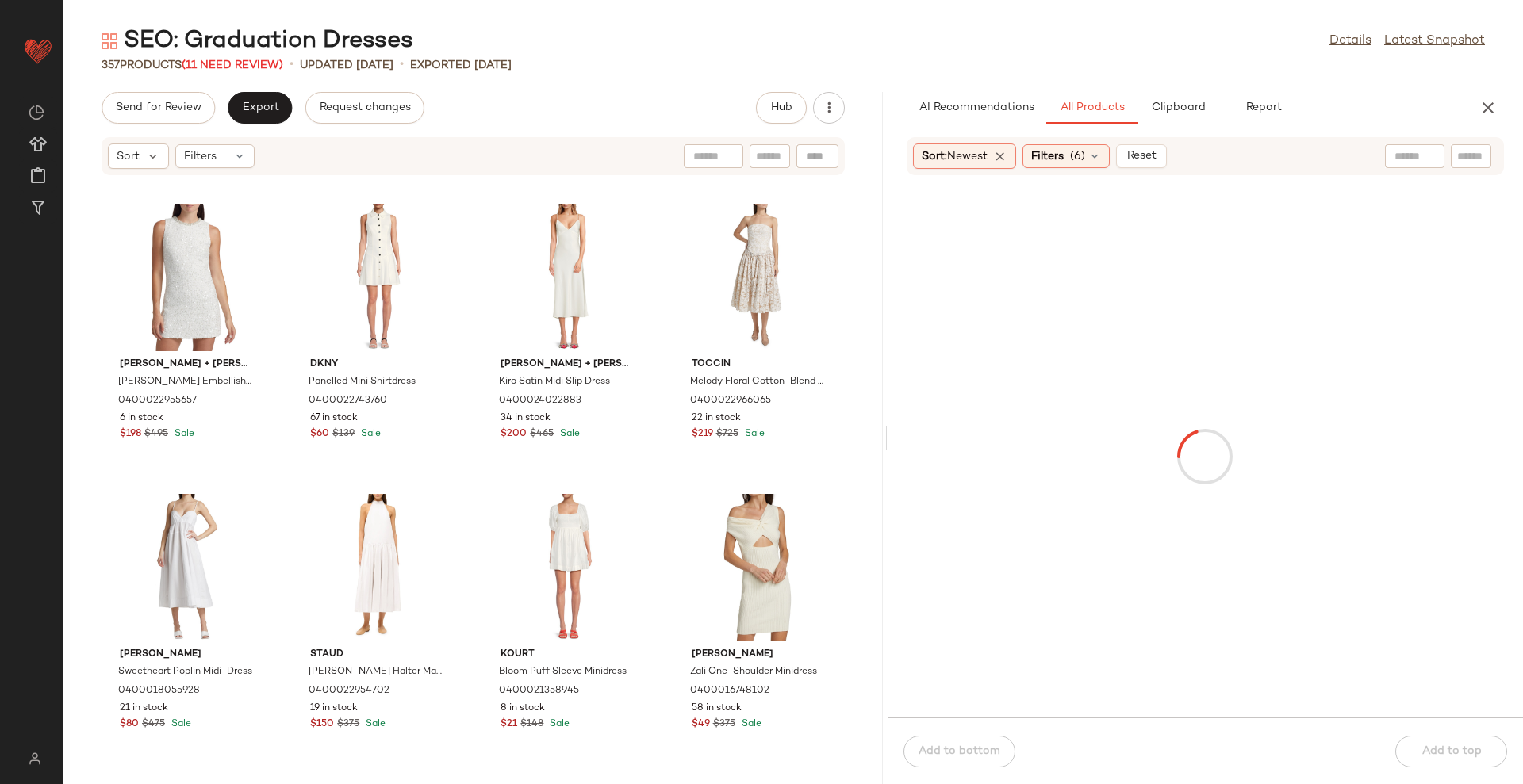
click at [1071, 15] on main "SEO: Graduation Dresses Details Latest Snapshot 357 Products (11 Need Review) •…" at bounding box center [762, 392] width 1523 height 784
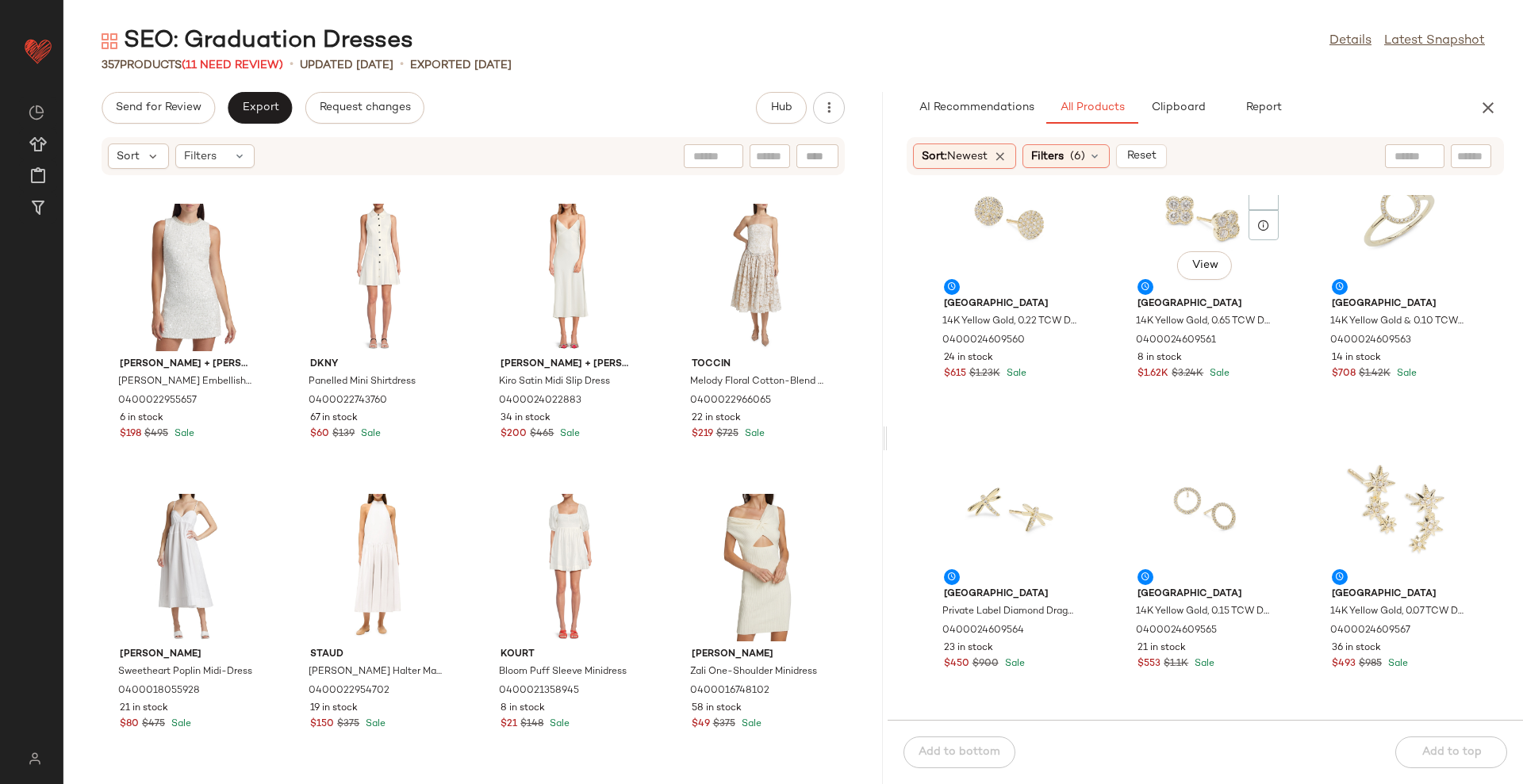
scroll to position [905, 0]
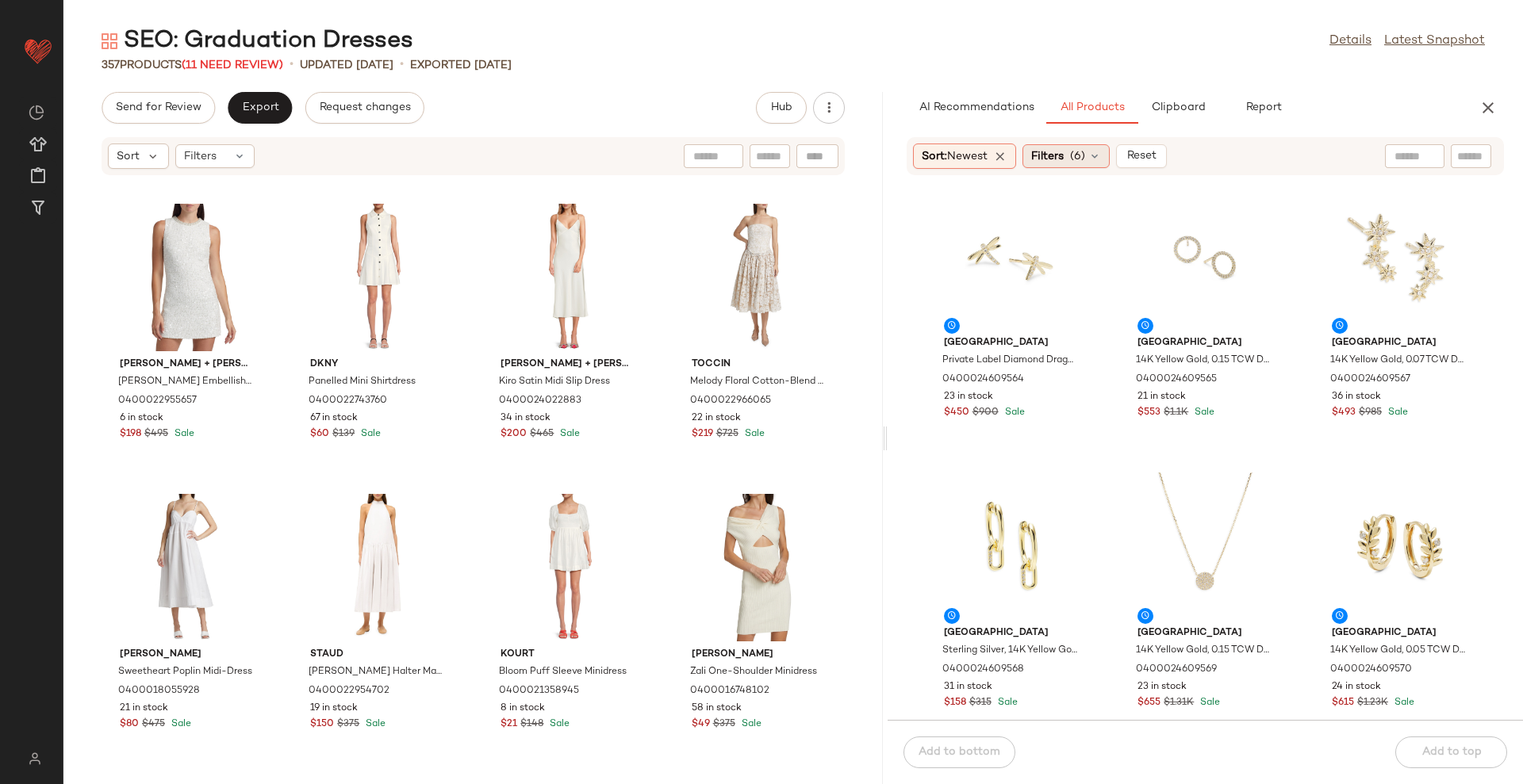
click at [1075, 164] on span "(6)" at bounding box center [1077, 156] width 15 height 17
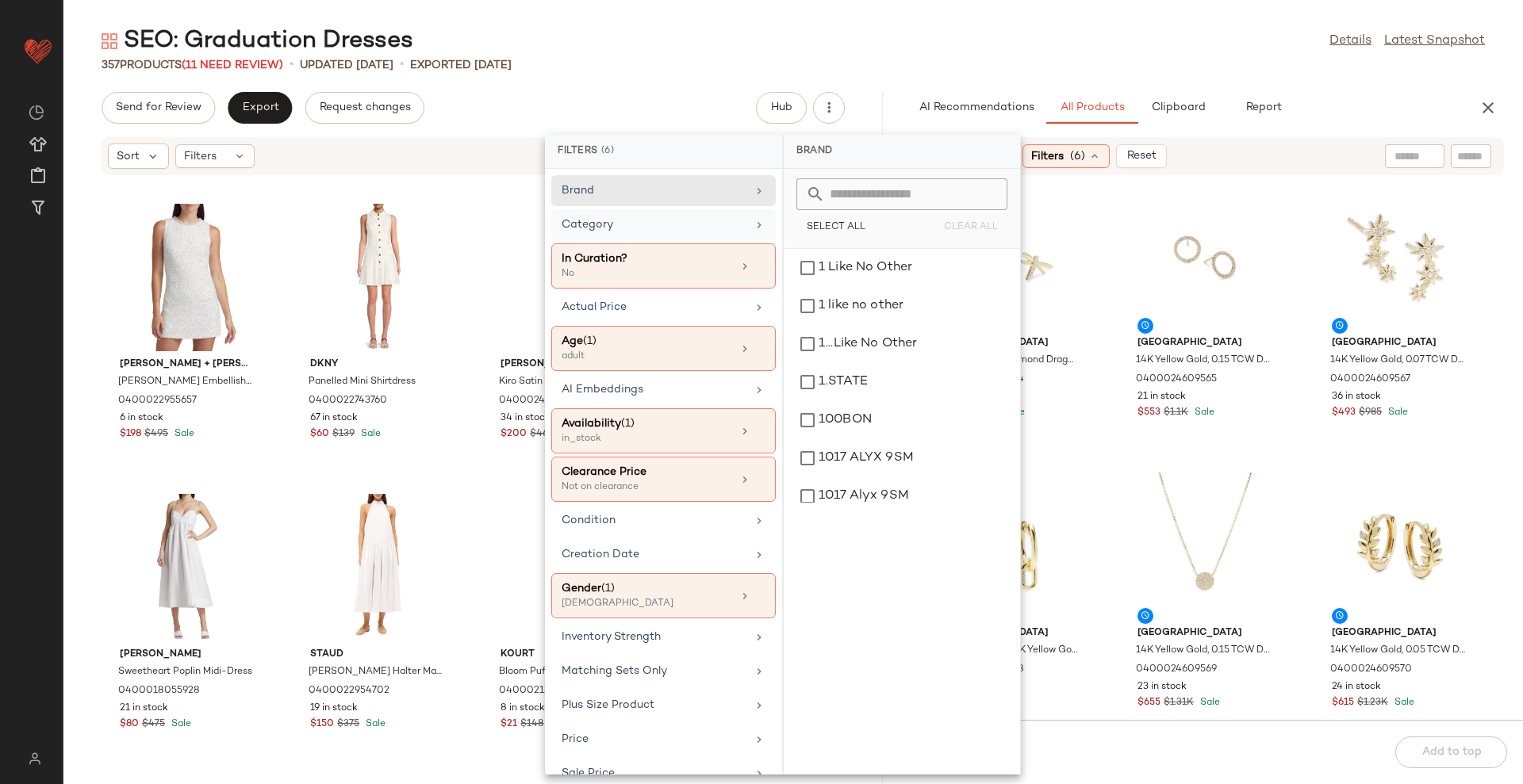
click at [705, 226] on div "Category" at bounding box center [654, 225] width 185 height 17
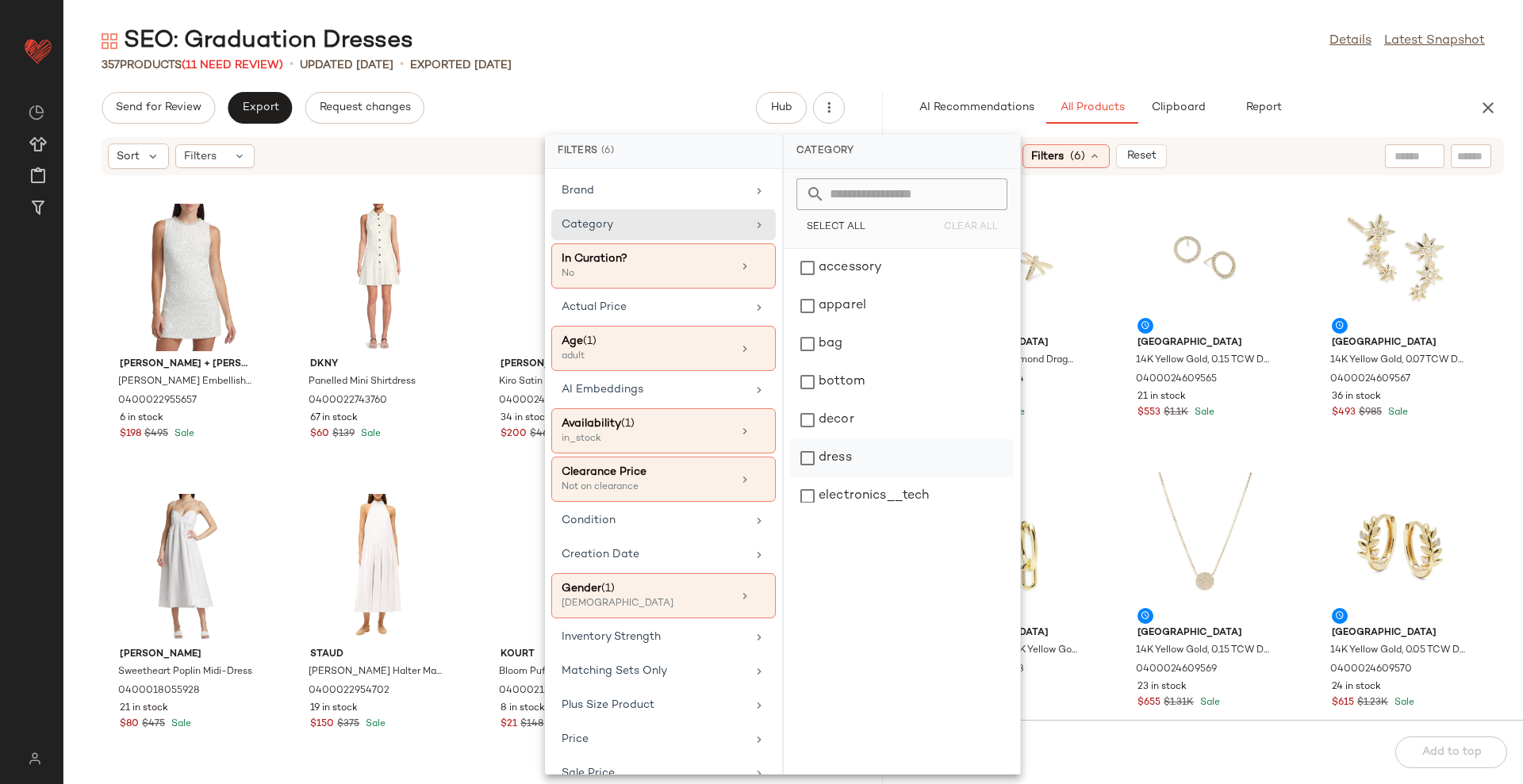
click at [847, 460] on div "dress" at bounding box center [902, 458] width 224 height 38
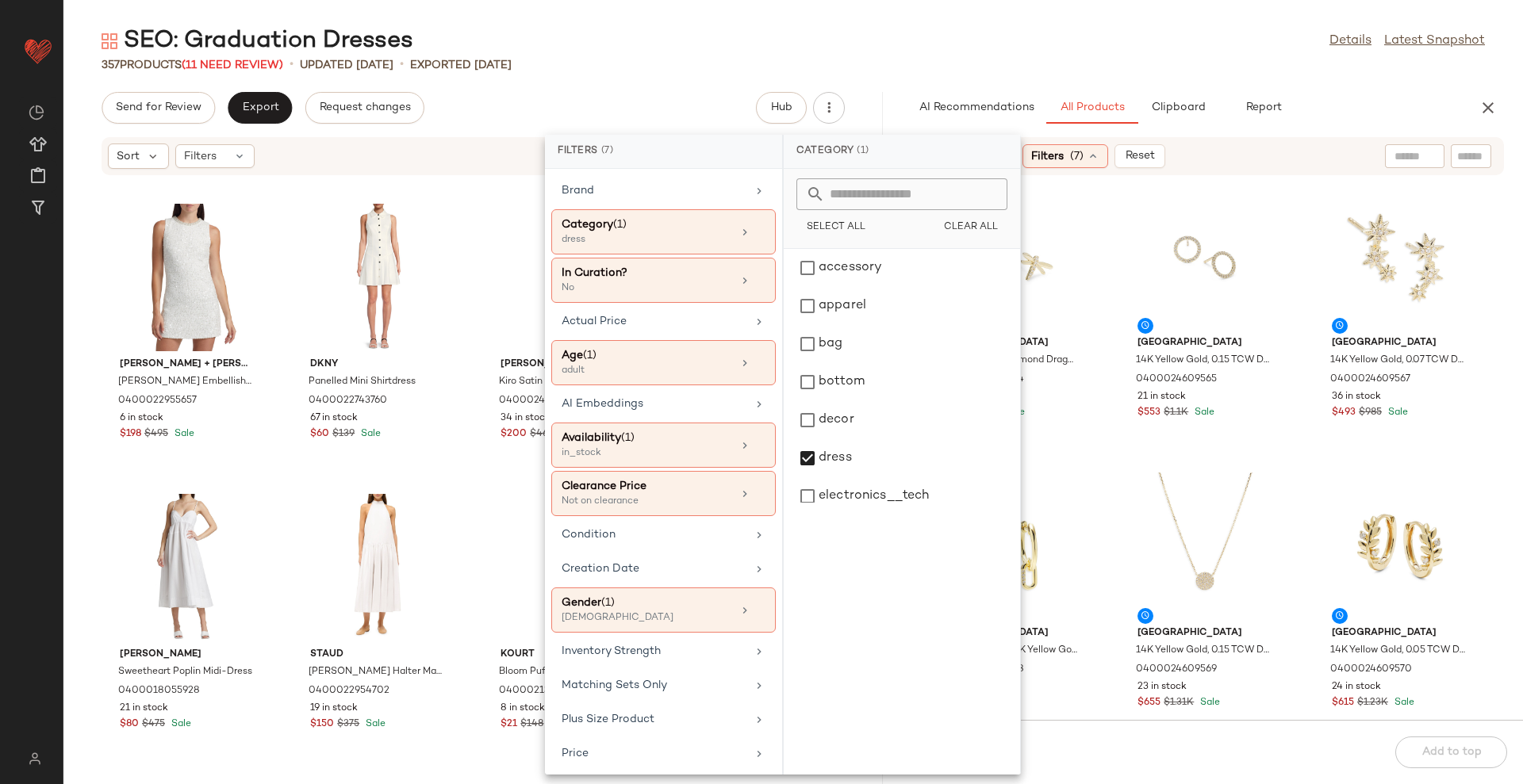
click at [1471, 157] on input "text" at bounding box center [1471, 156] width 27 height 17
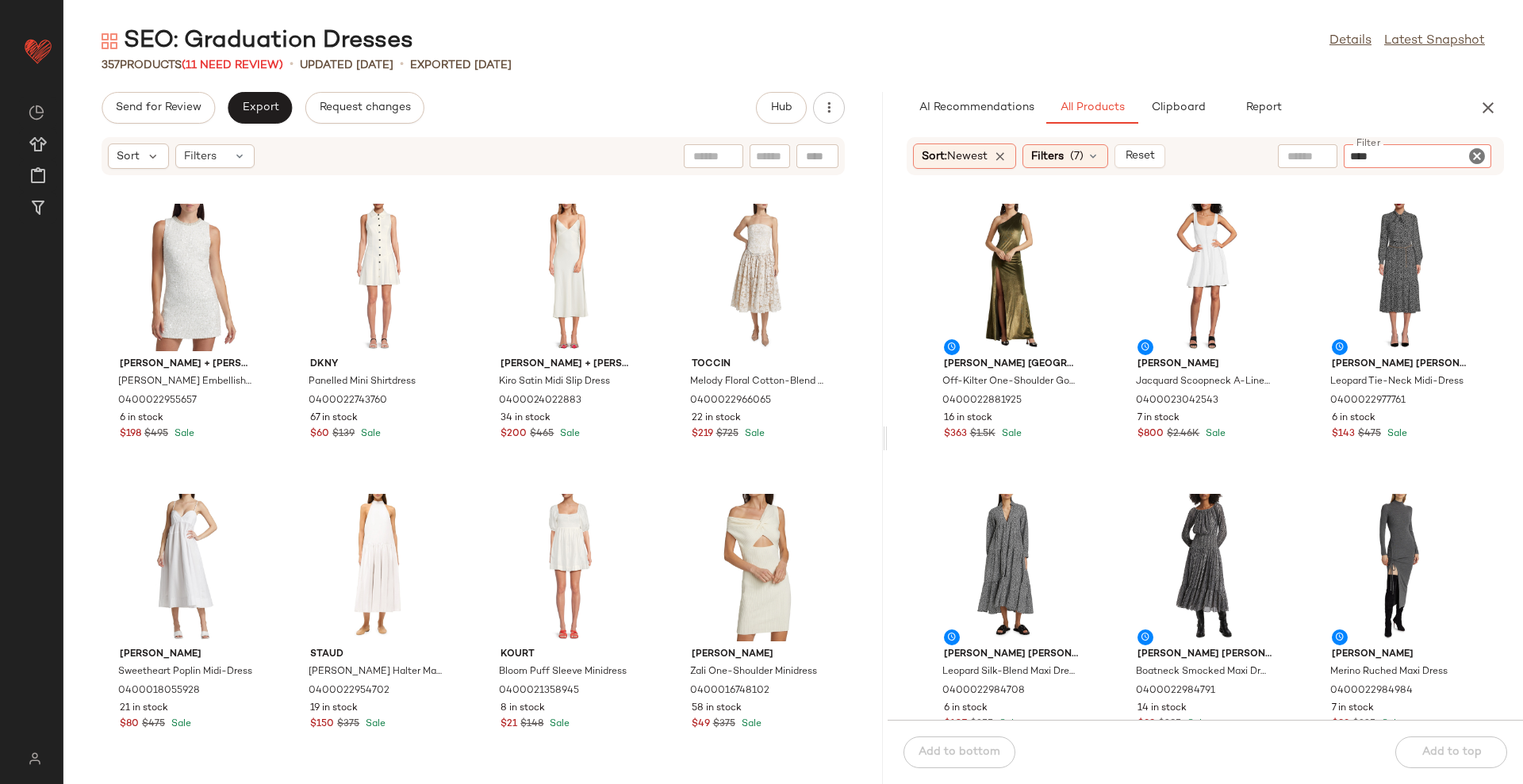
type input "*****"
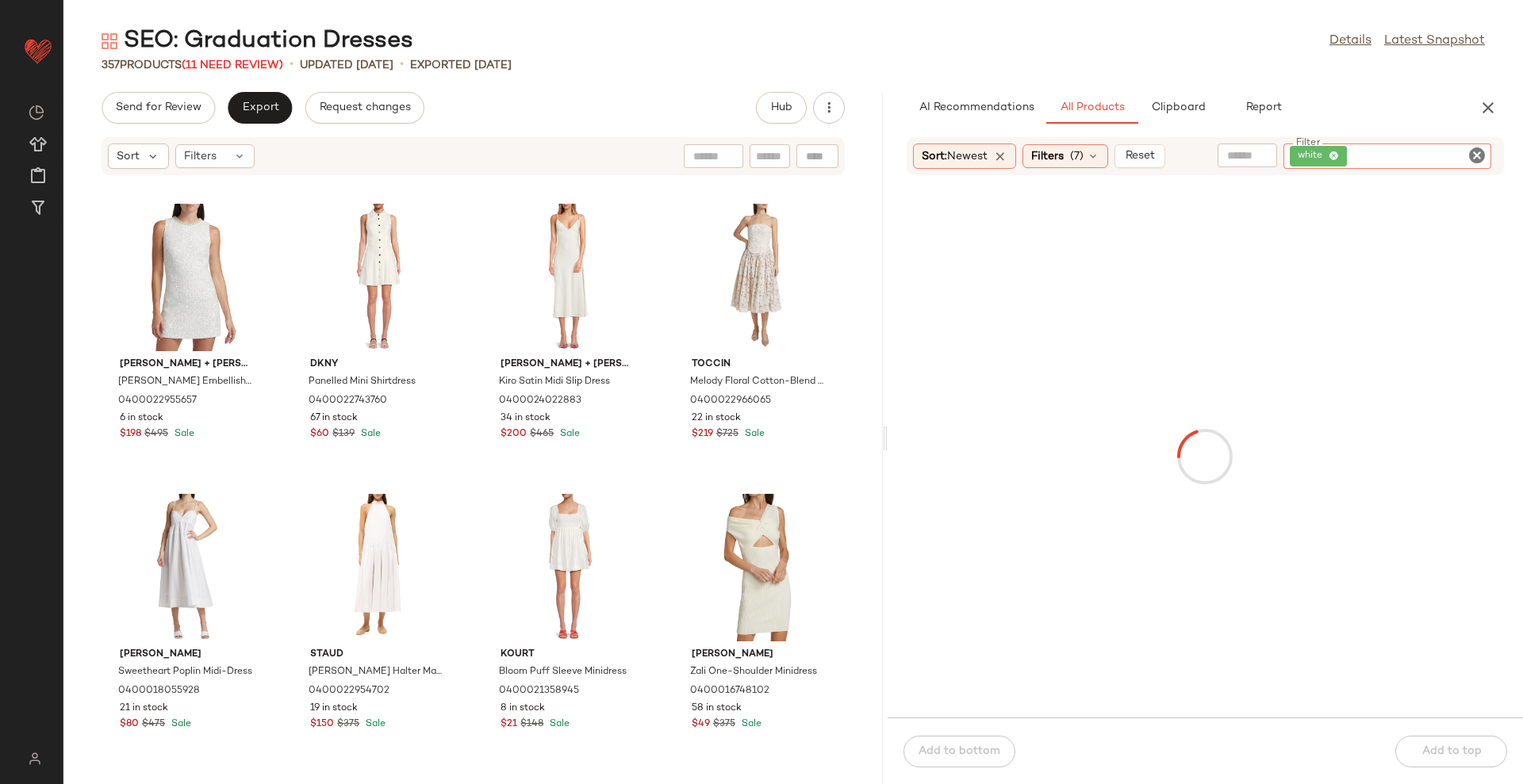
click at [1178, 29] on div "SEO: Graduation Dresses Details Latest Snapshot" at bounding box center [793, 40] width 1459 height 31
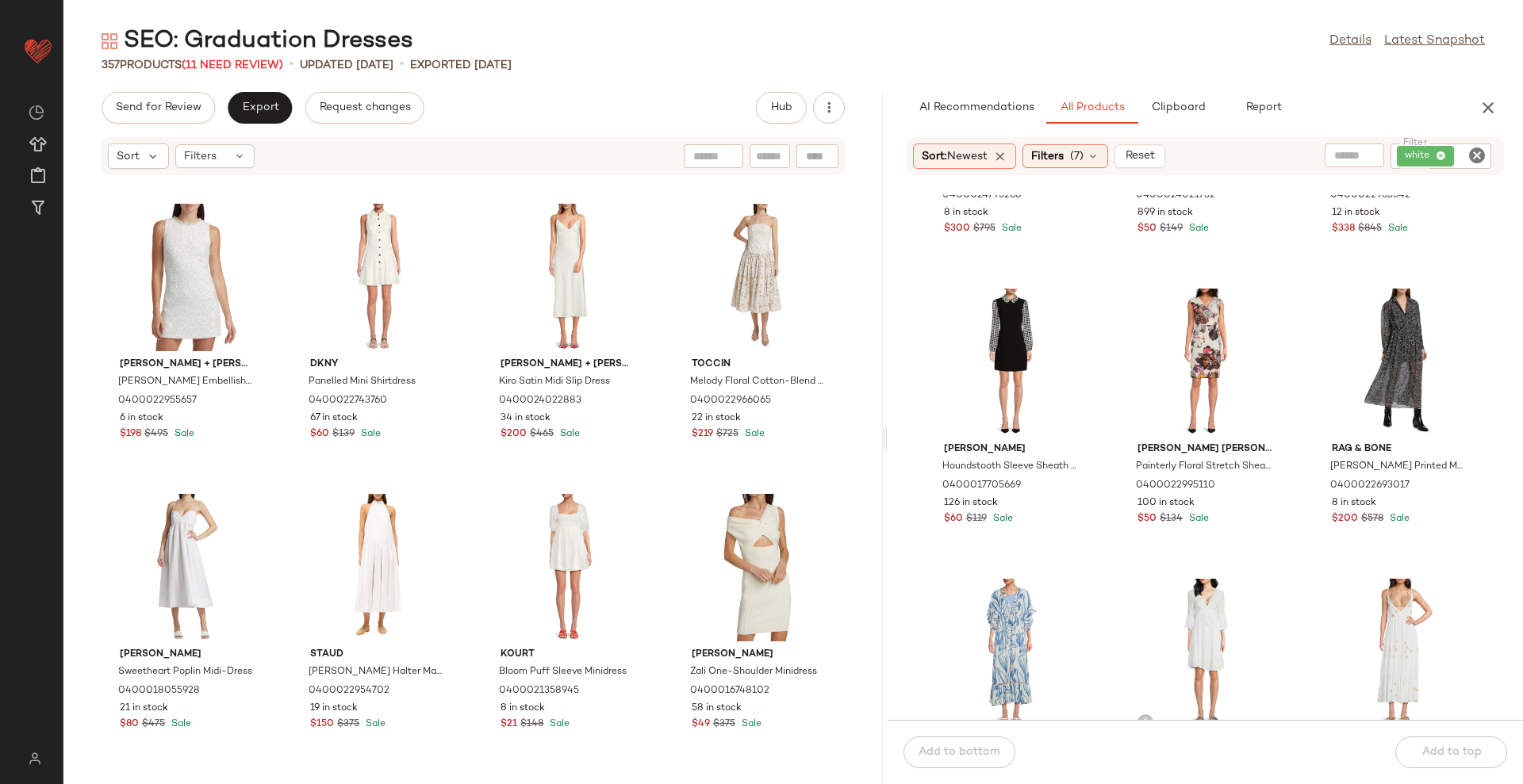
scroll to position [310, 0]
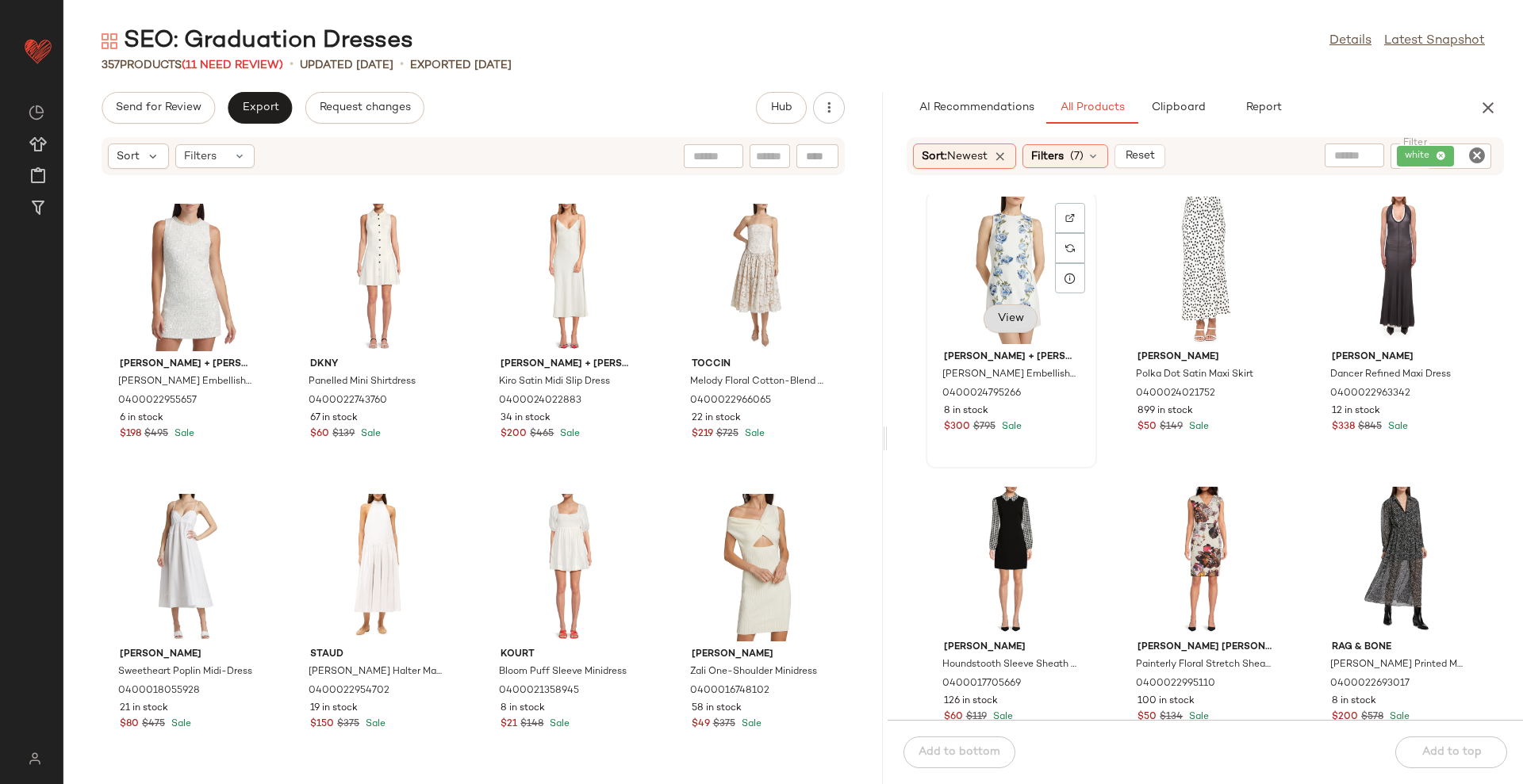
click at [1002, 315] on span "View" at bounding box center [1010, 319] width 27 height 13
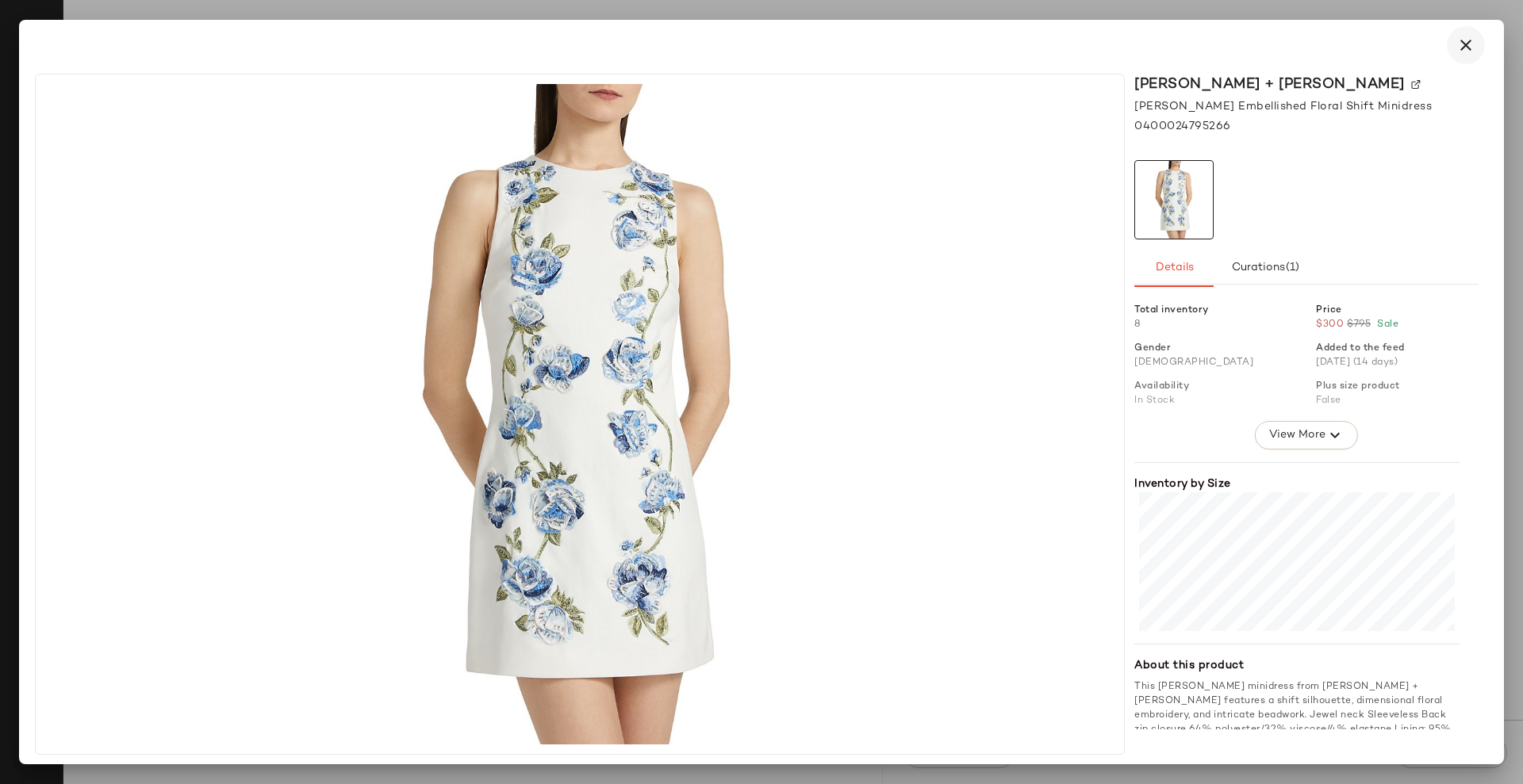
click at [1471, 46] on icon "button" at bounding box center [1466, 45] width 19 height 19
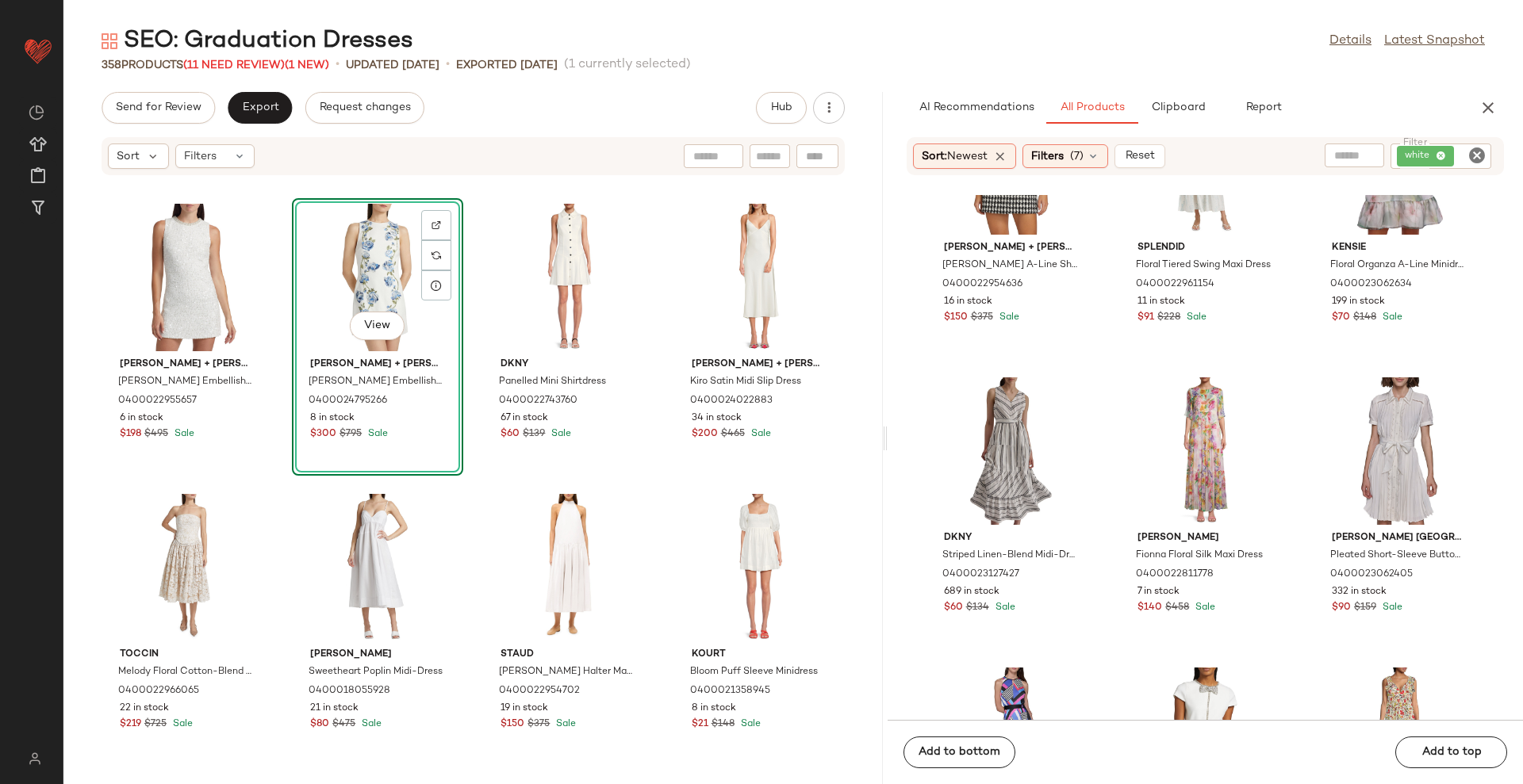
scroll to position [4964, 0]
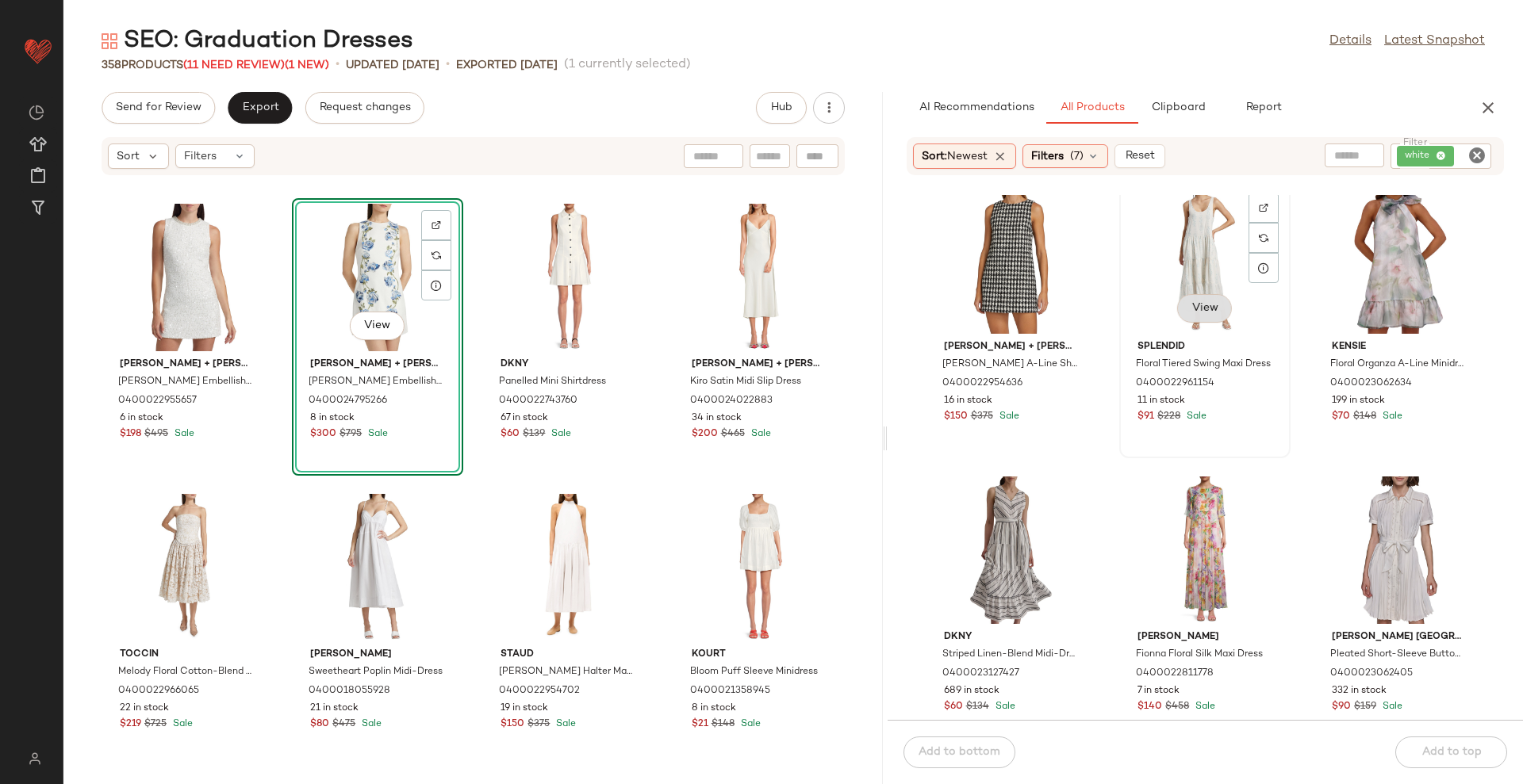
click at [1194, 302] on span "View" at bounding box center [1203, 309] width 27 height 13
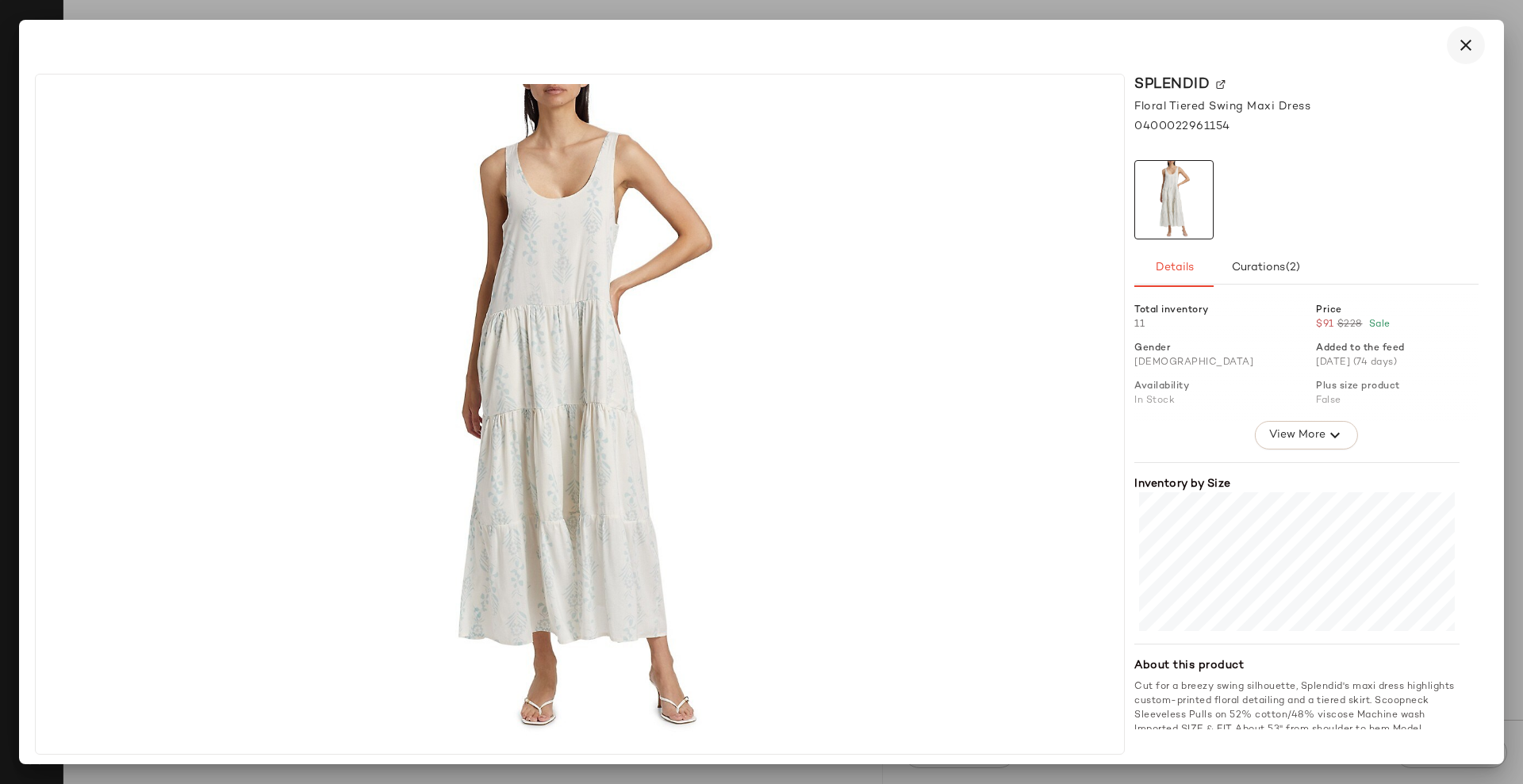
click at [1467, 51] on icon "button" at bounding box center [1466, 45] width 19 height 19
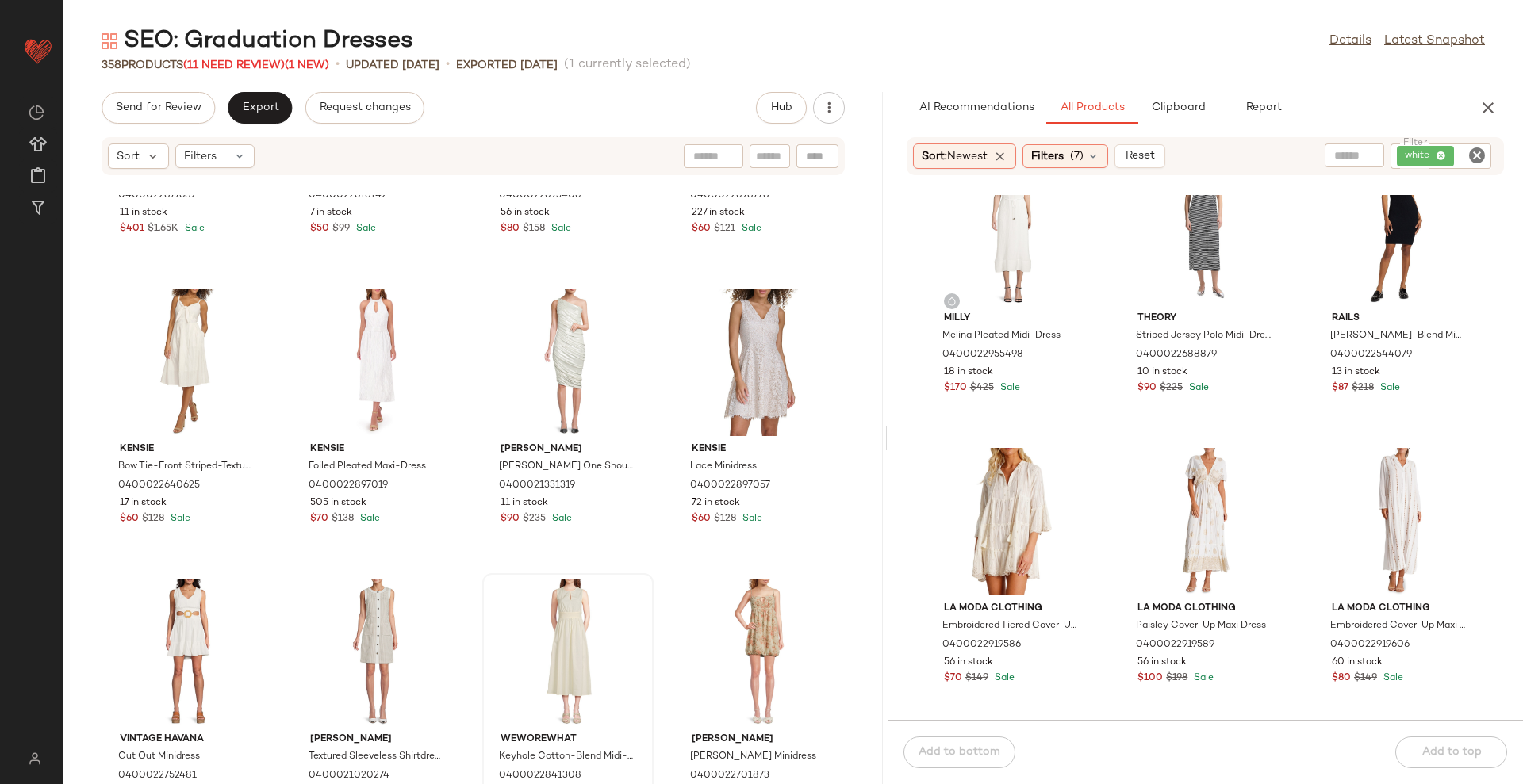
scroll to position [5564, 0]
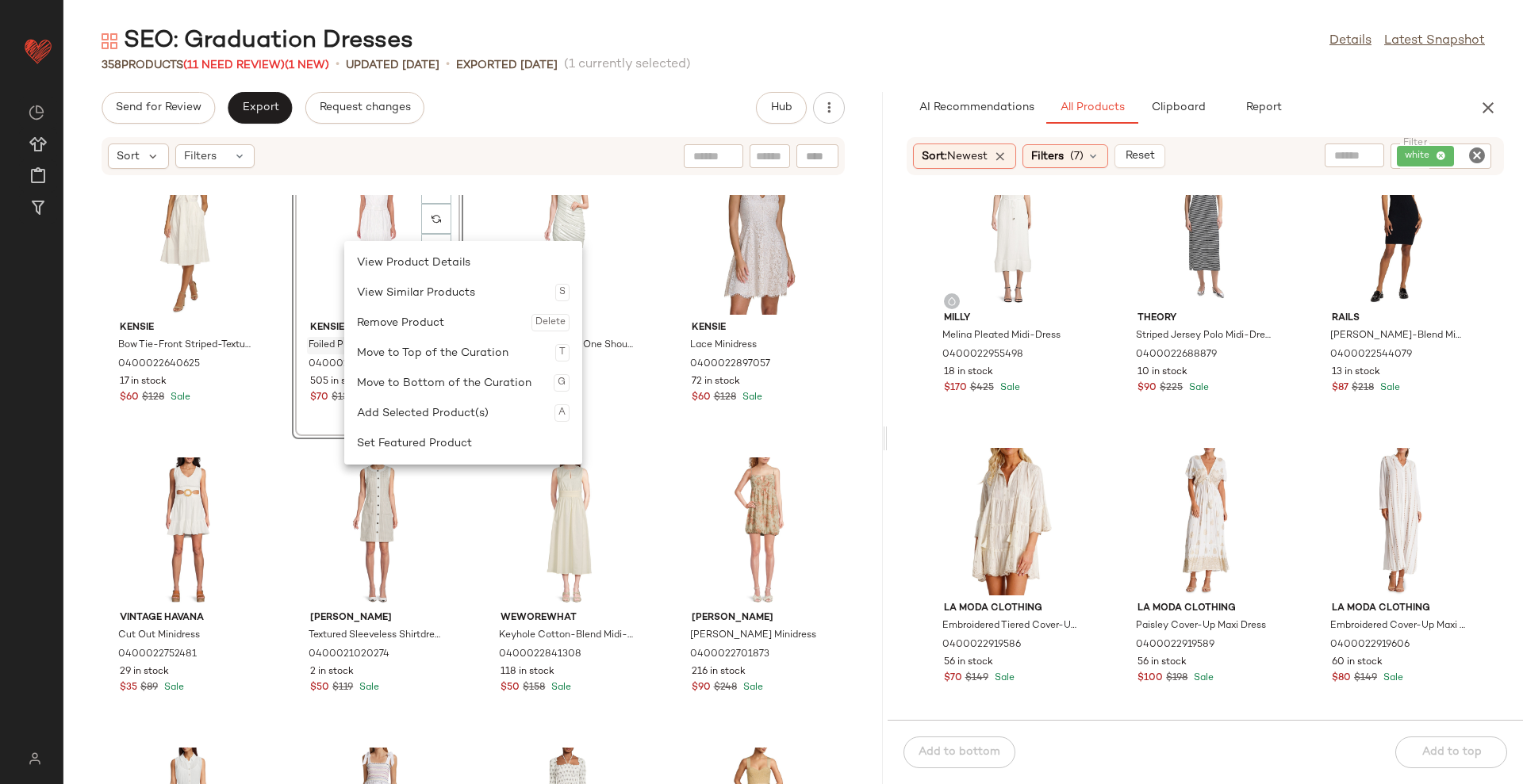
click at [405, 342] on div "Move to Top of the Curation T" at bounding box center [463, 352] width 213 height 30
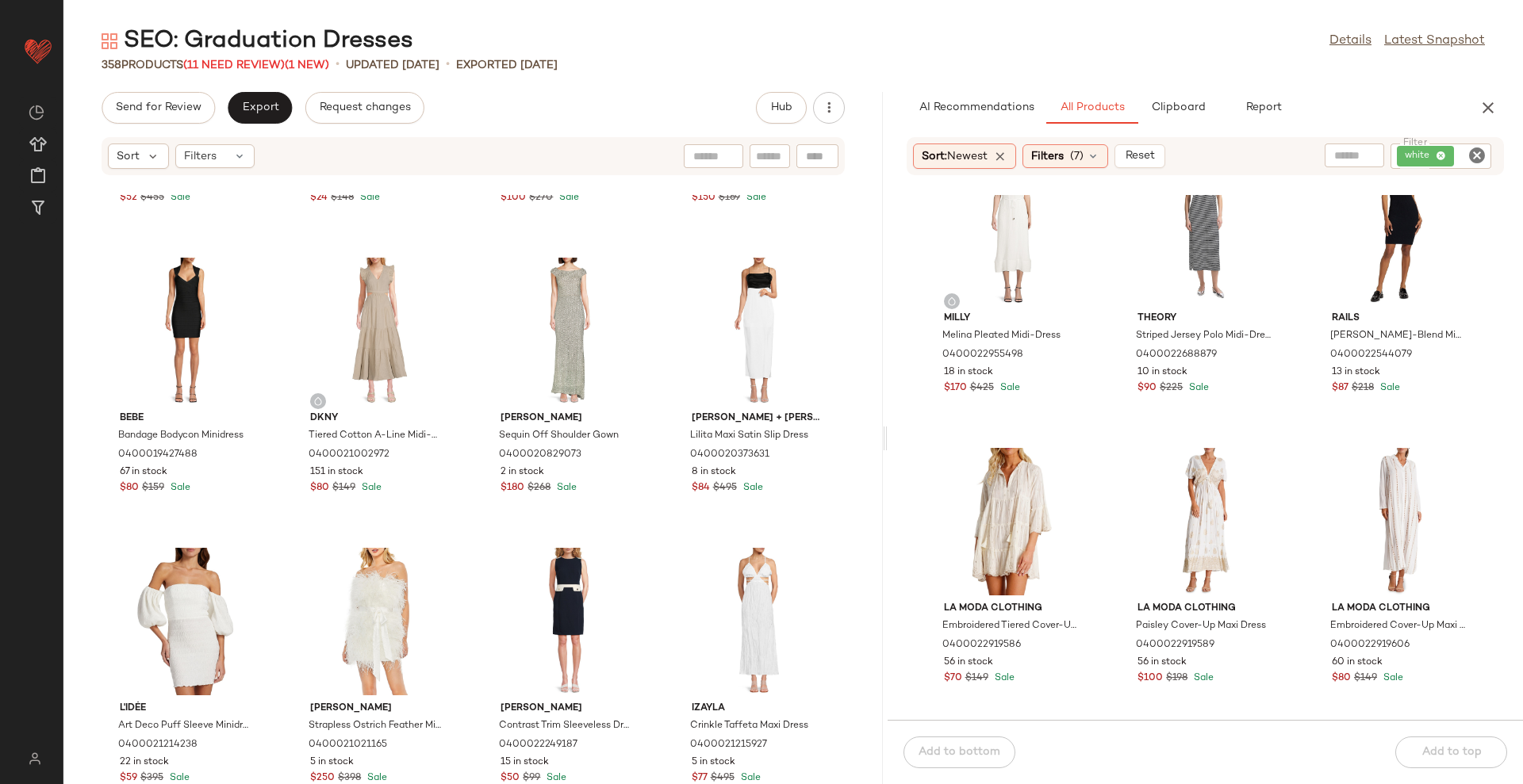
scroll to position [5258, 0]
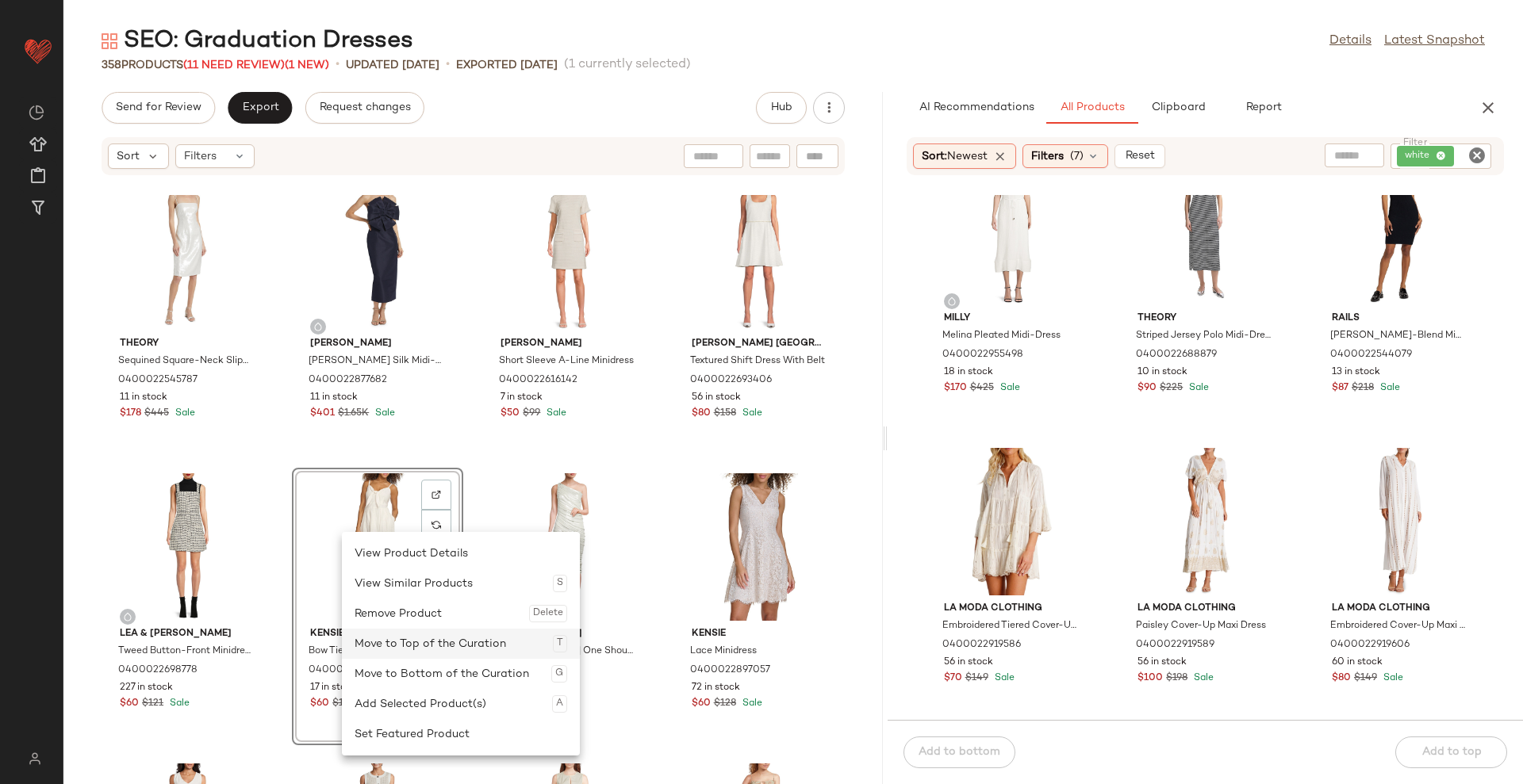
click at [416, 646] on div "Move to Top of the Curation T" at bounding box center [461, 643] width 213 height 30
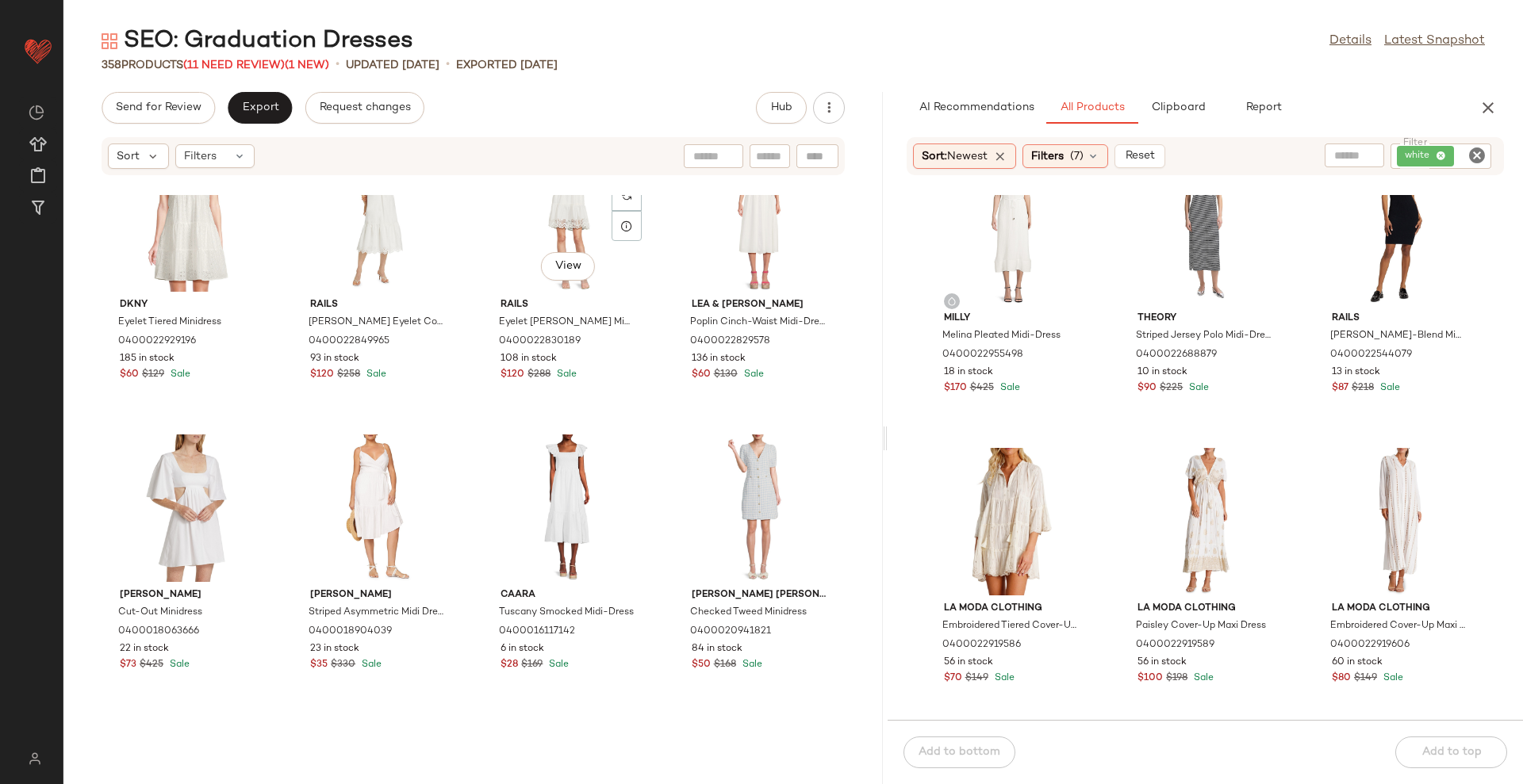
scroll to position [2978, 0]
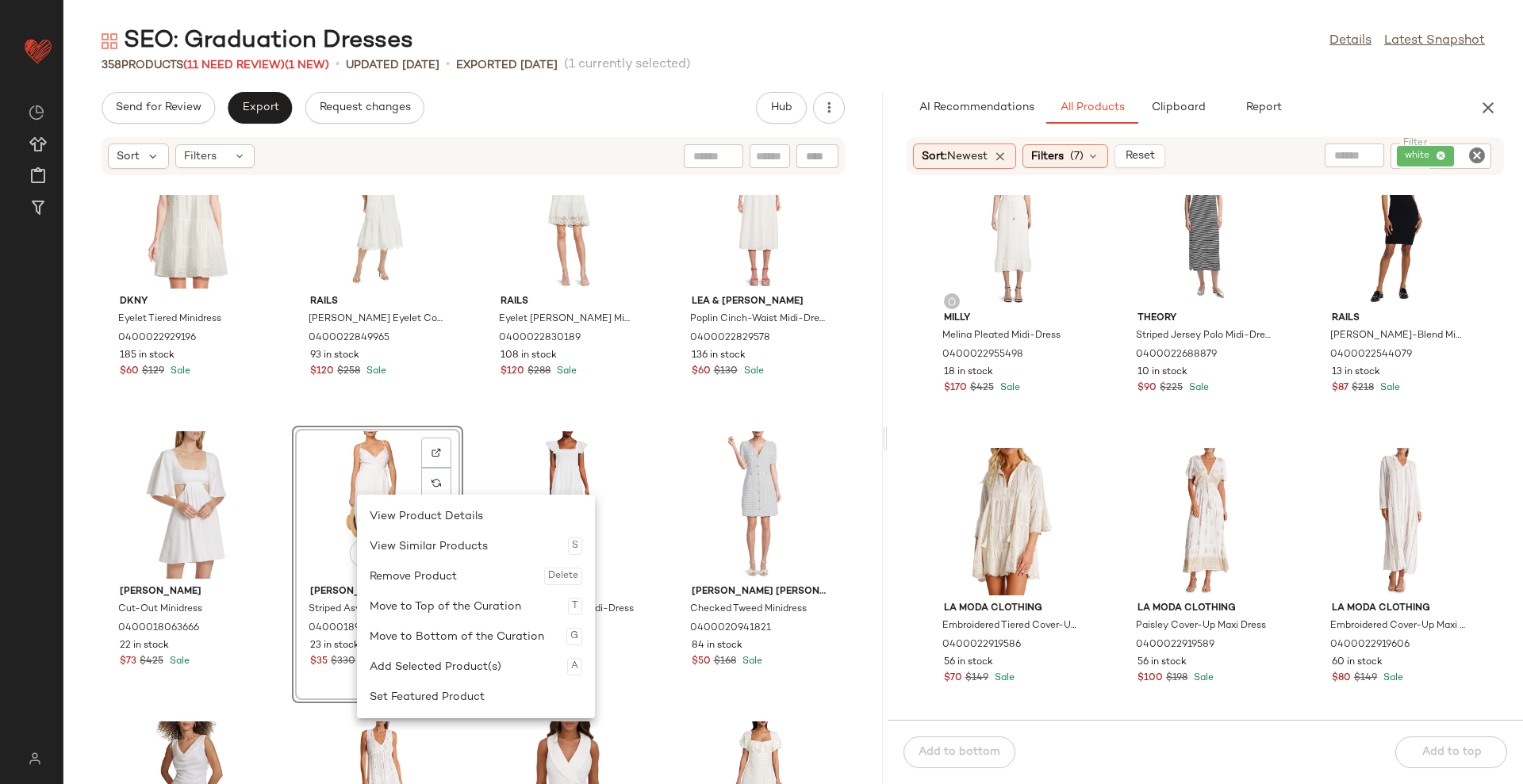
click at [865, 537] on div "Dkny Eyelet Tiered Minidress 0400022929196 185 in stock $60 $129 Sale Rails [PE…" at bounding box center [473, 489] width 820 height 589
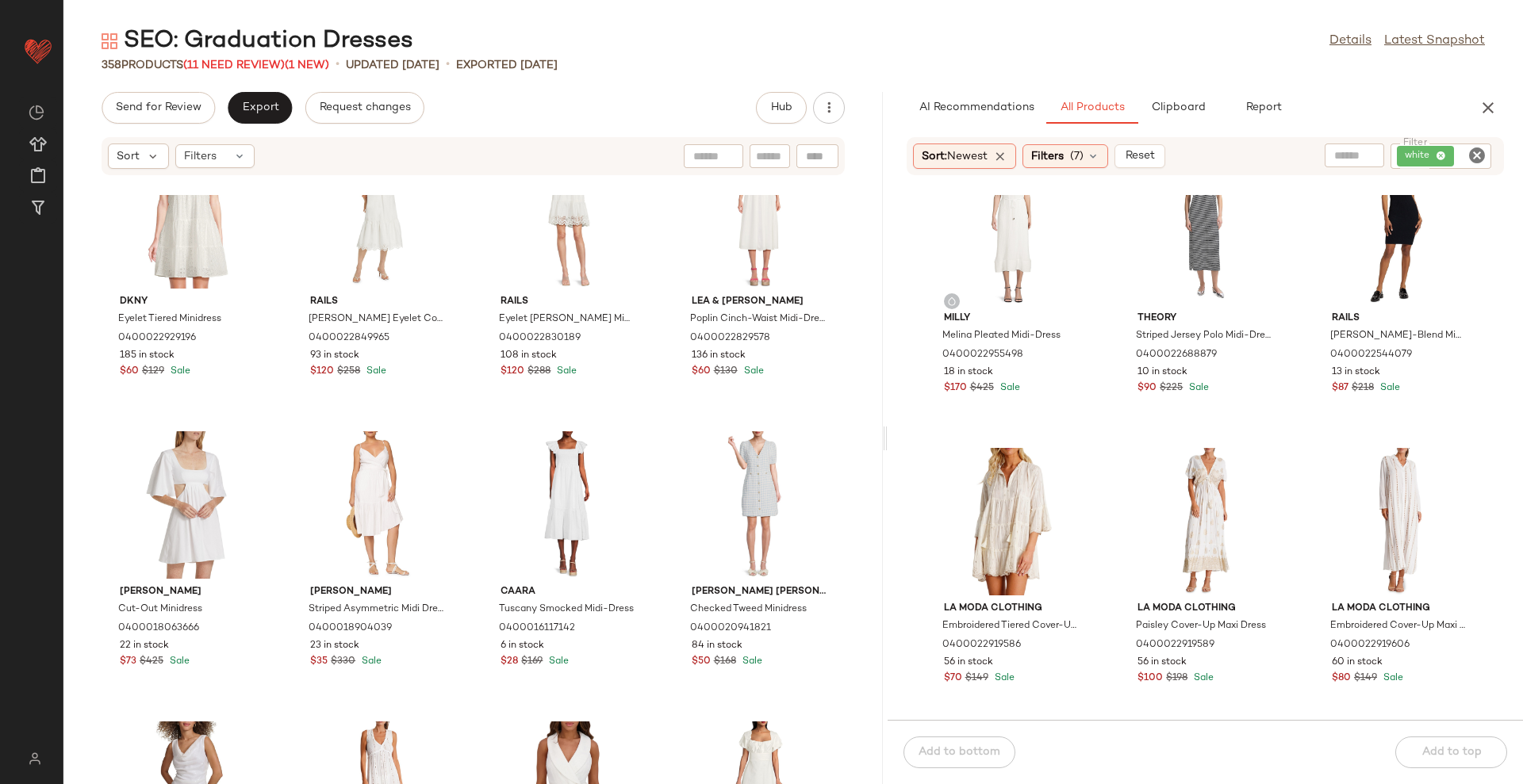
scroll to position [3176, 0]
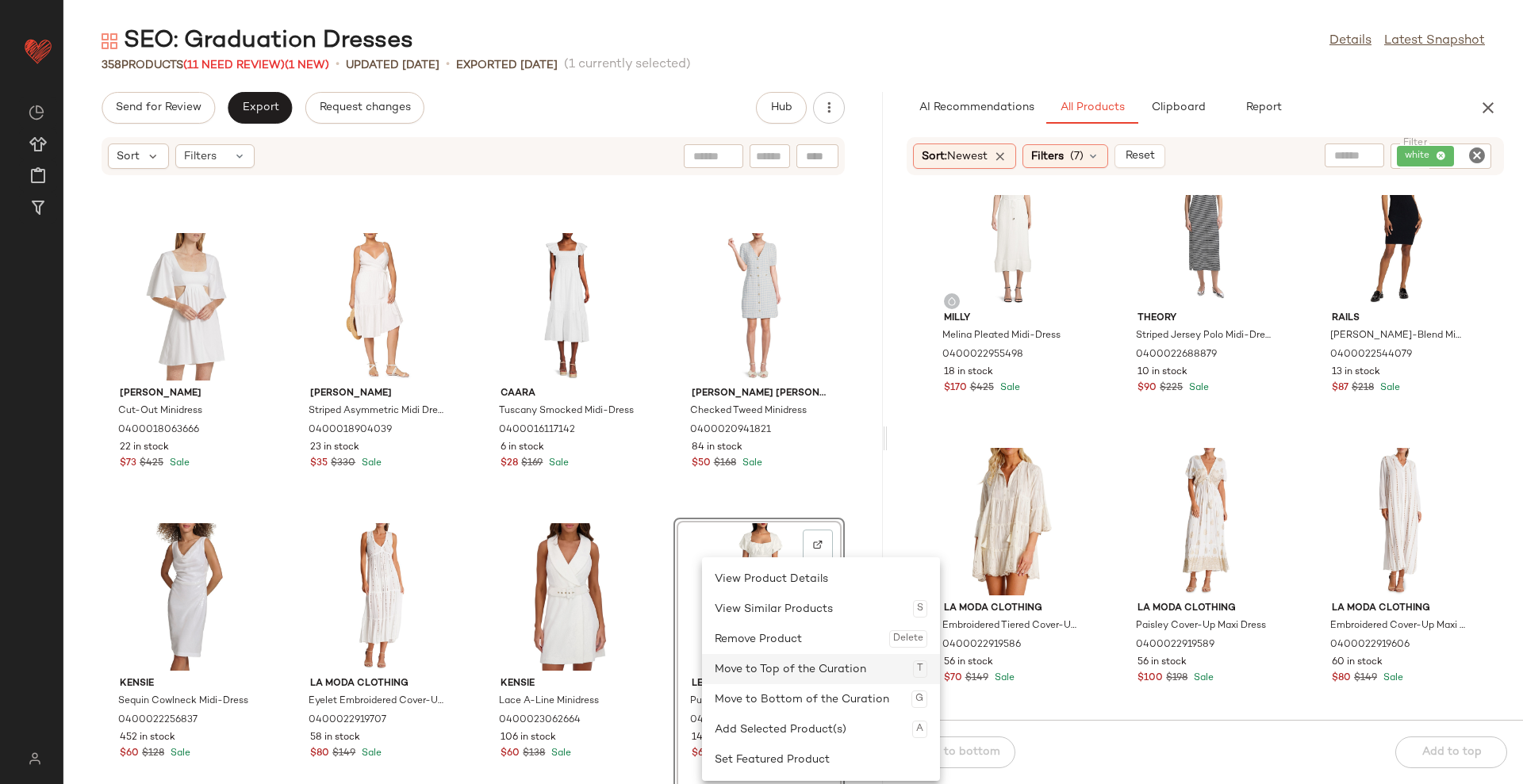
click at [752, 677] on div "Move to Top of the Curation T" at bounding box center [821, 669] width 213 height 30
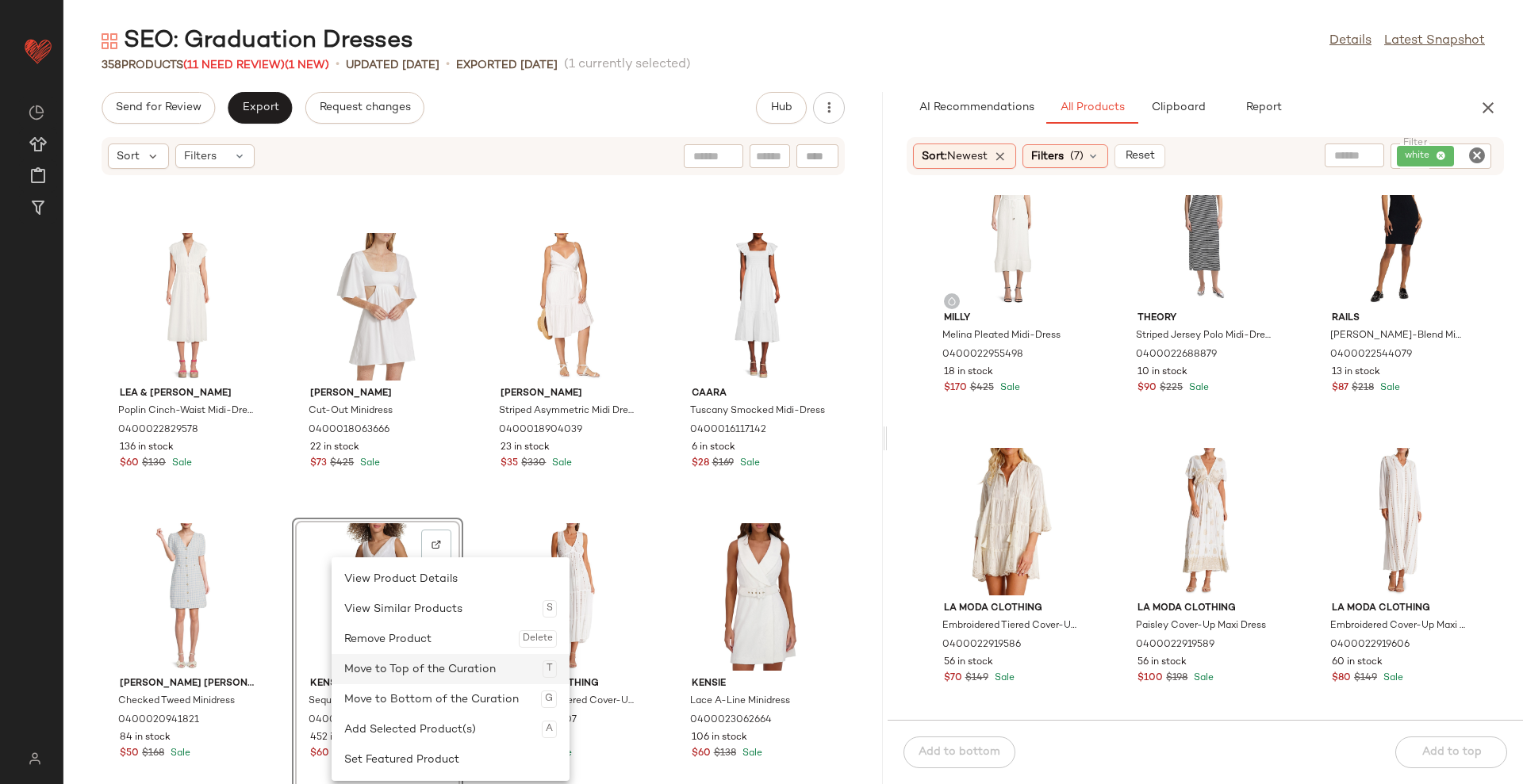
click at [413, 673] on div "Move to Top of the Curation T" at bounding box center [450, 669] width 213 height 30
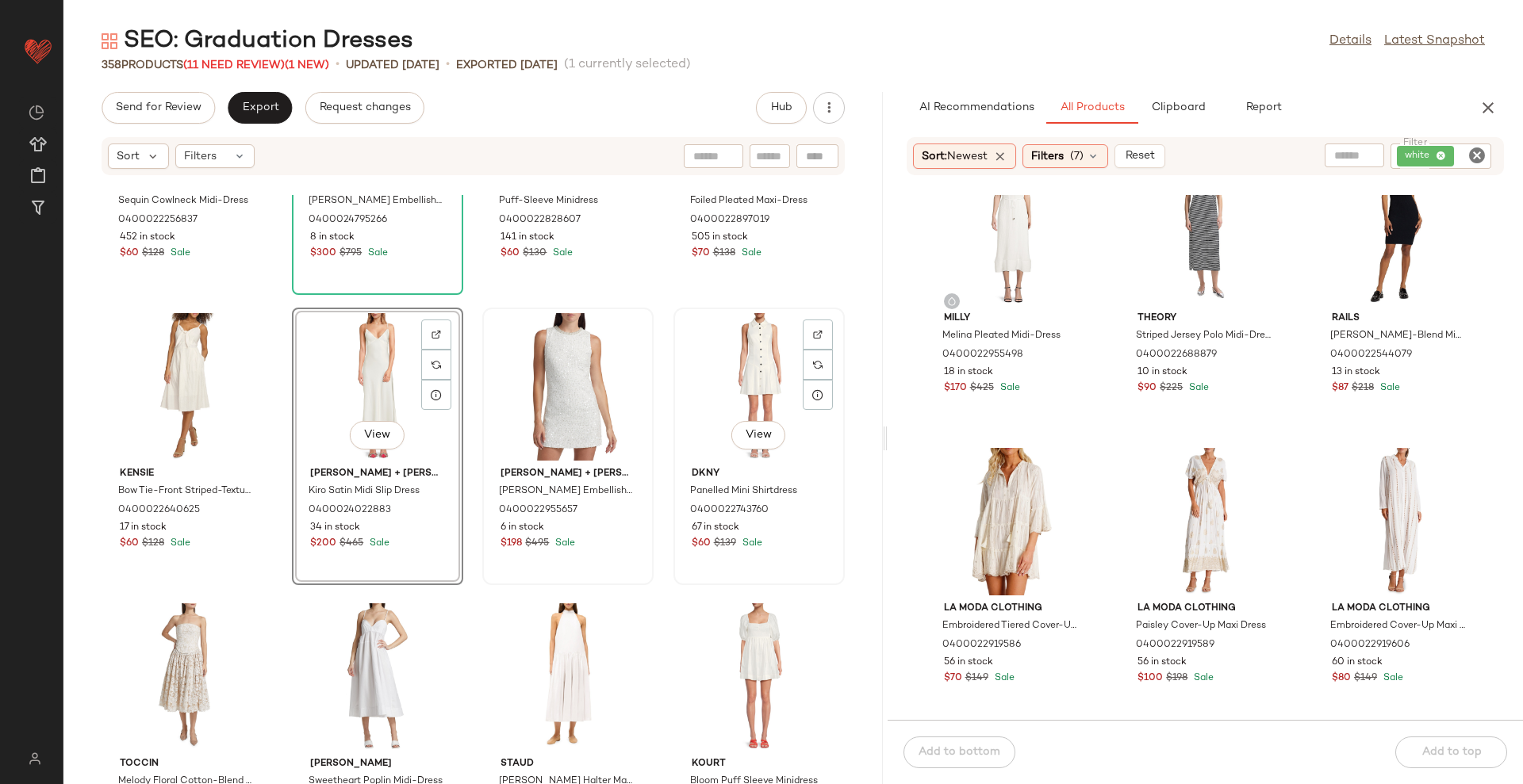
scroll to position [198, 0]
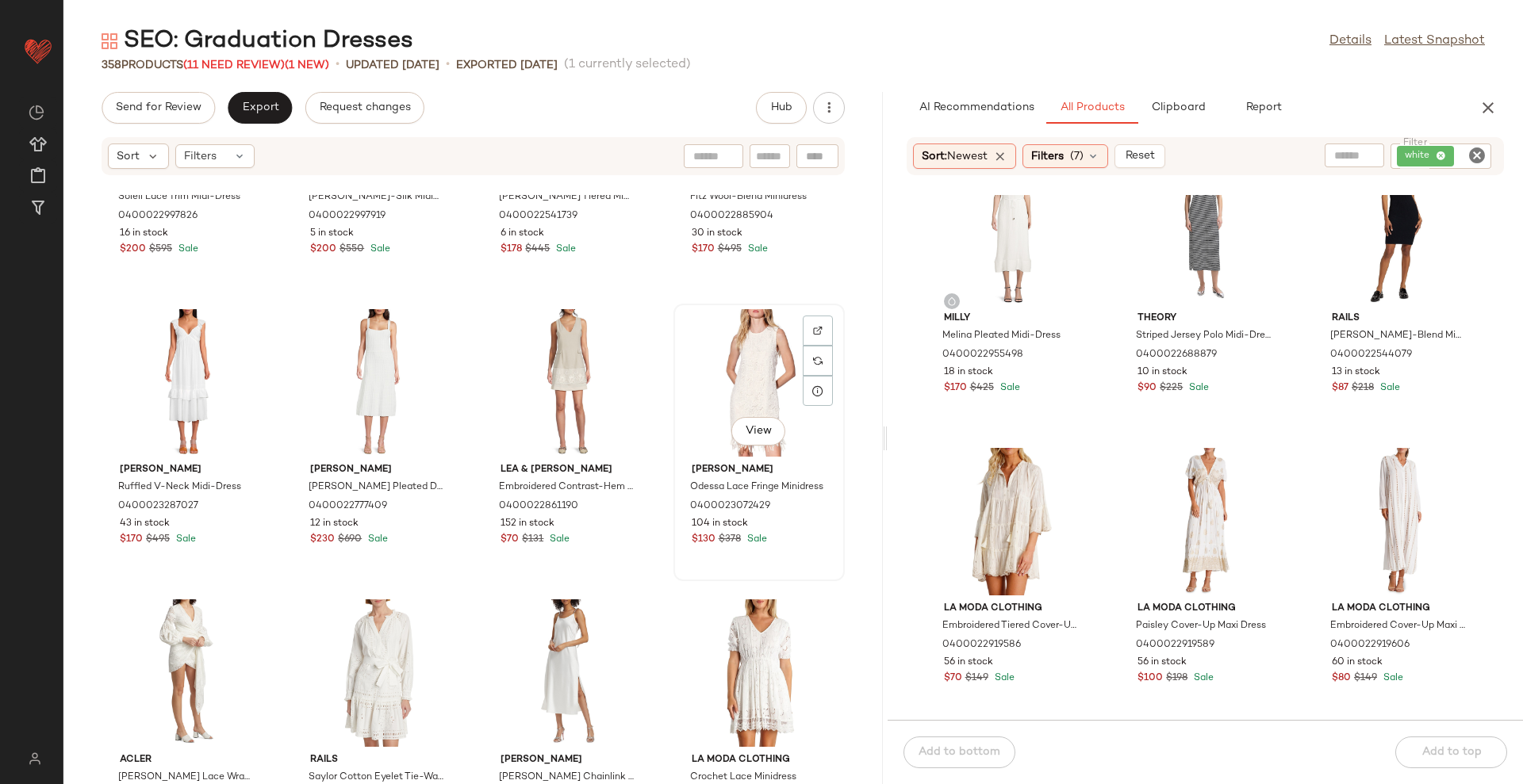
scroll to position [2094, 0]
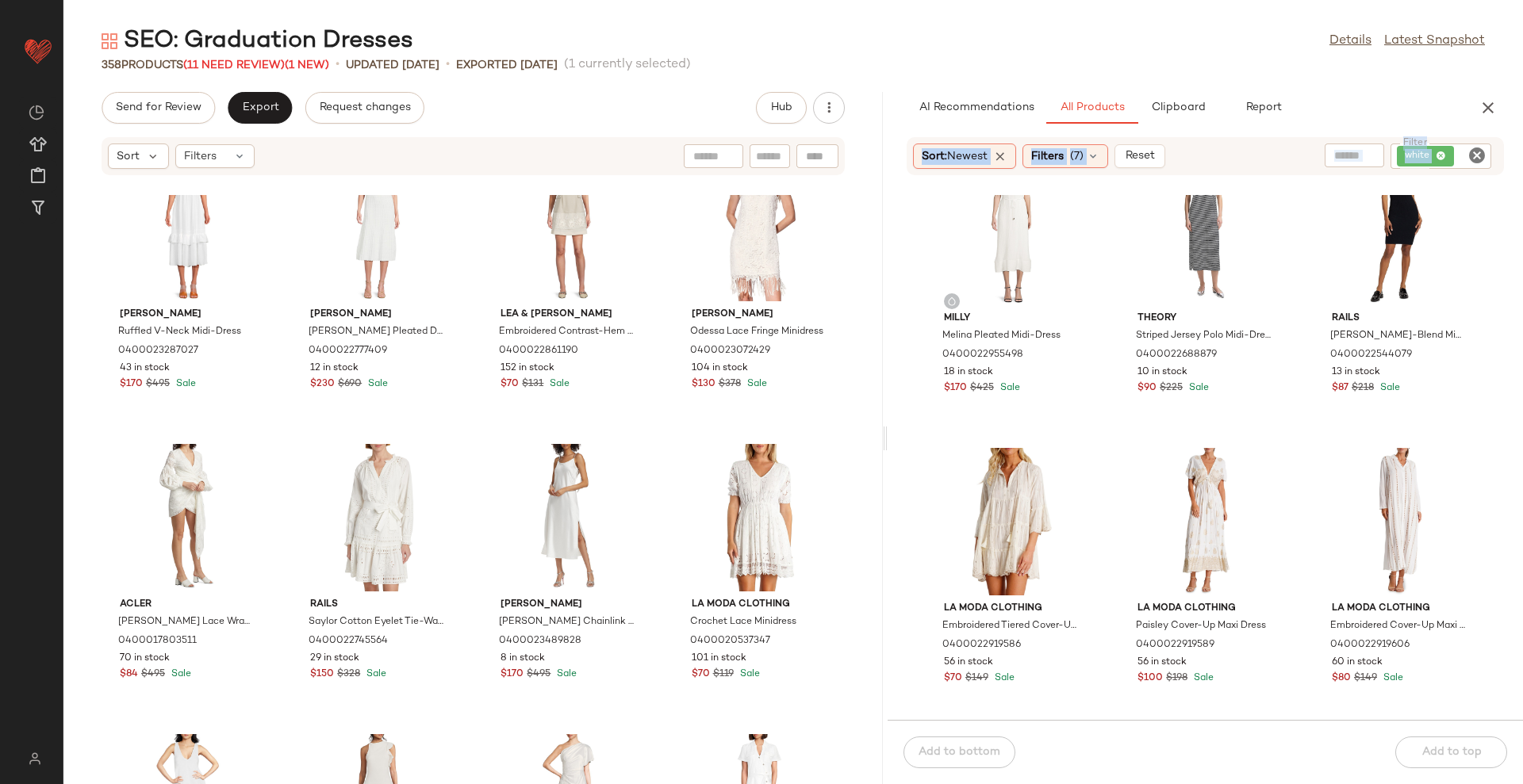
drag, startPoint x: 873, startPoint y: 251, endPoint x: 892, endPoint y: 183, distance: 70.6
click at [892, 183] on div "Send for Review Export Request changes Hub Sort Filters A.l.c. Soleil Lace Trim…" at bounding box center [793, 438] width 1459 height 692
click at [871, 246] on div "A.l.c. Soleil Lace Trim Midi-Dress 0400022997826 16 in stock $200 $595 Sale A.l…" at bounding box center [473, 489] width 820 height 589
click at [885, 246] on div at bounding box center [884, 438] width 6 height 692
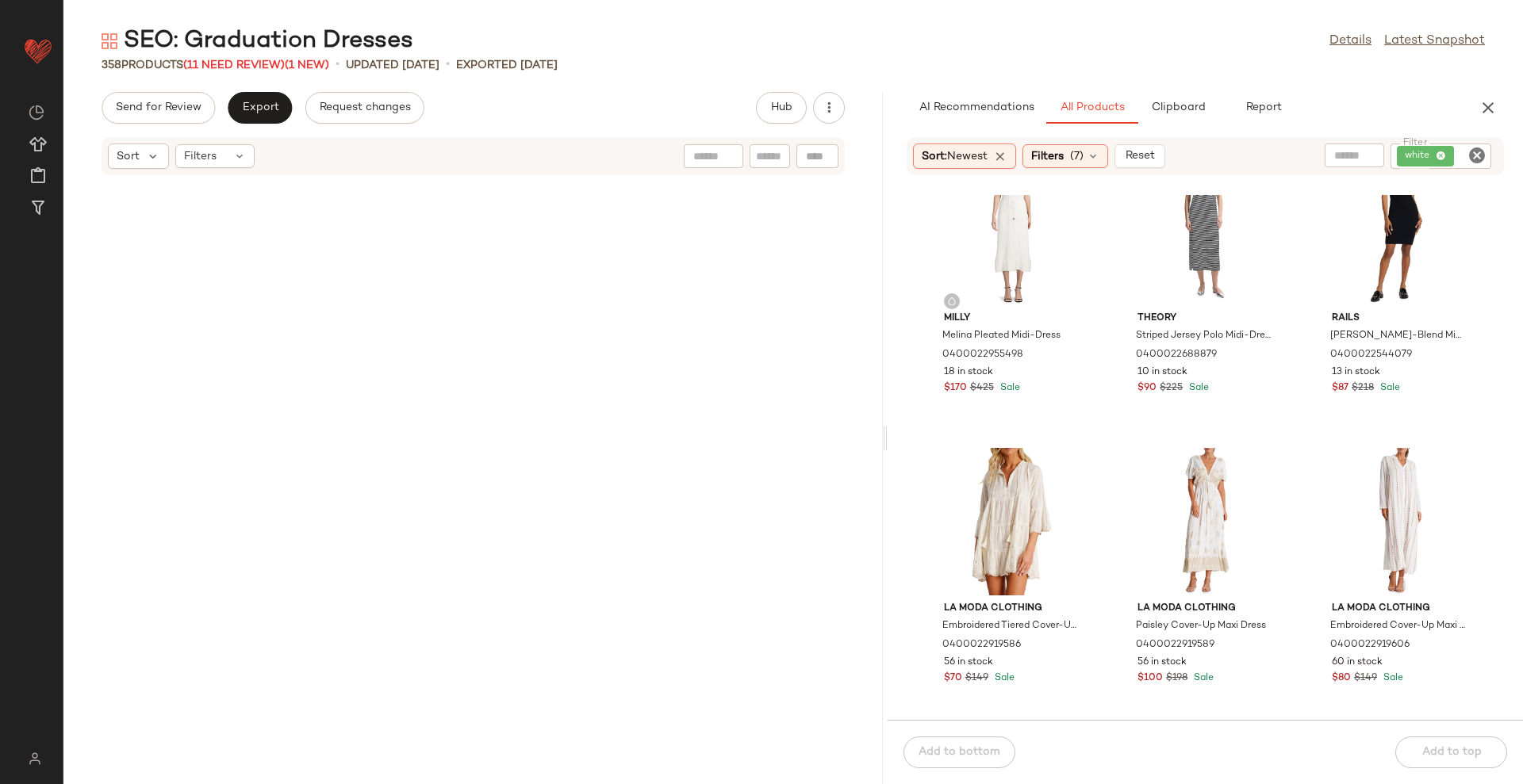
scroll to position [0, 0]
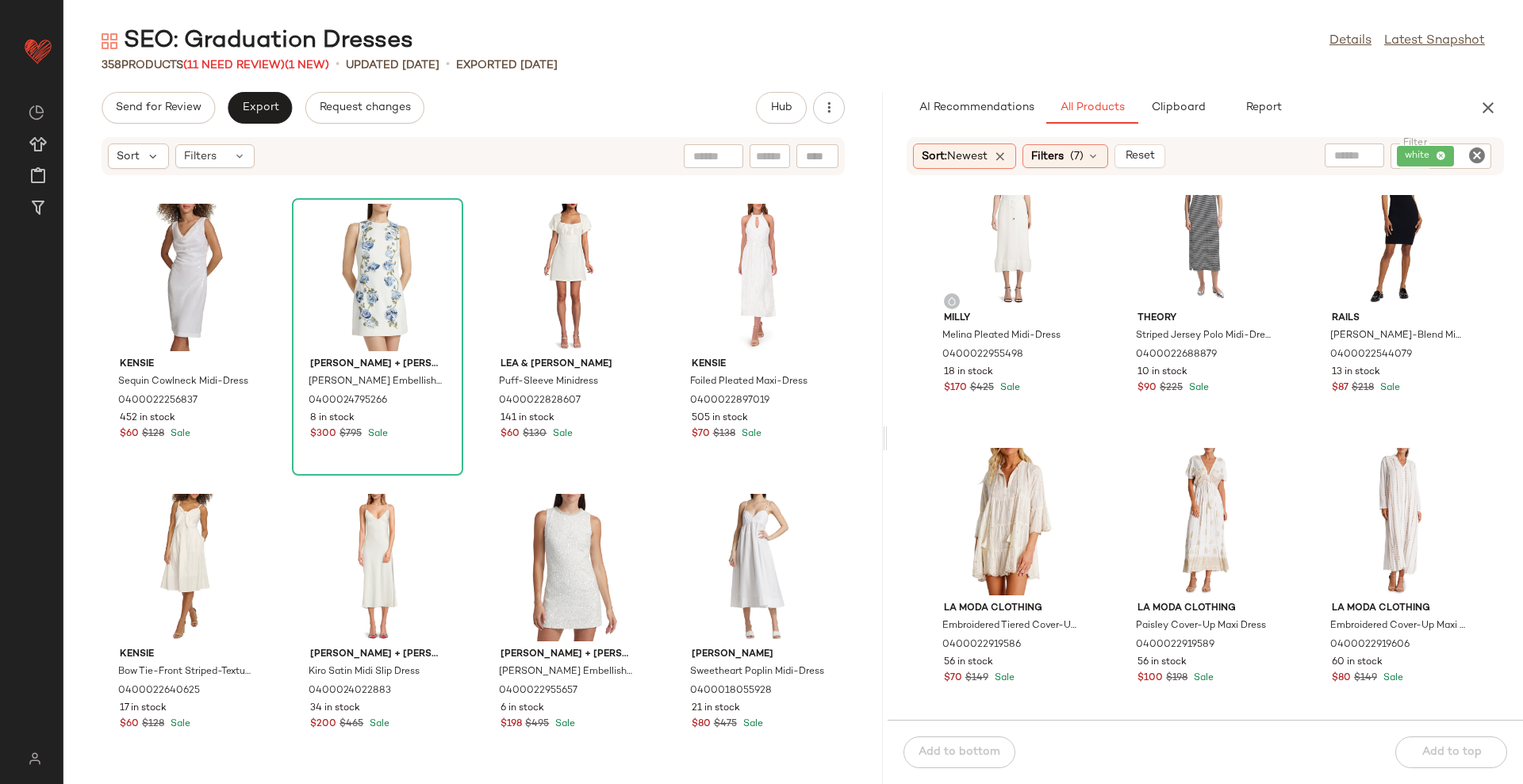
click at [1491, 102] on icon "button" at bounding box center [1488, 108] width 19 height 19
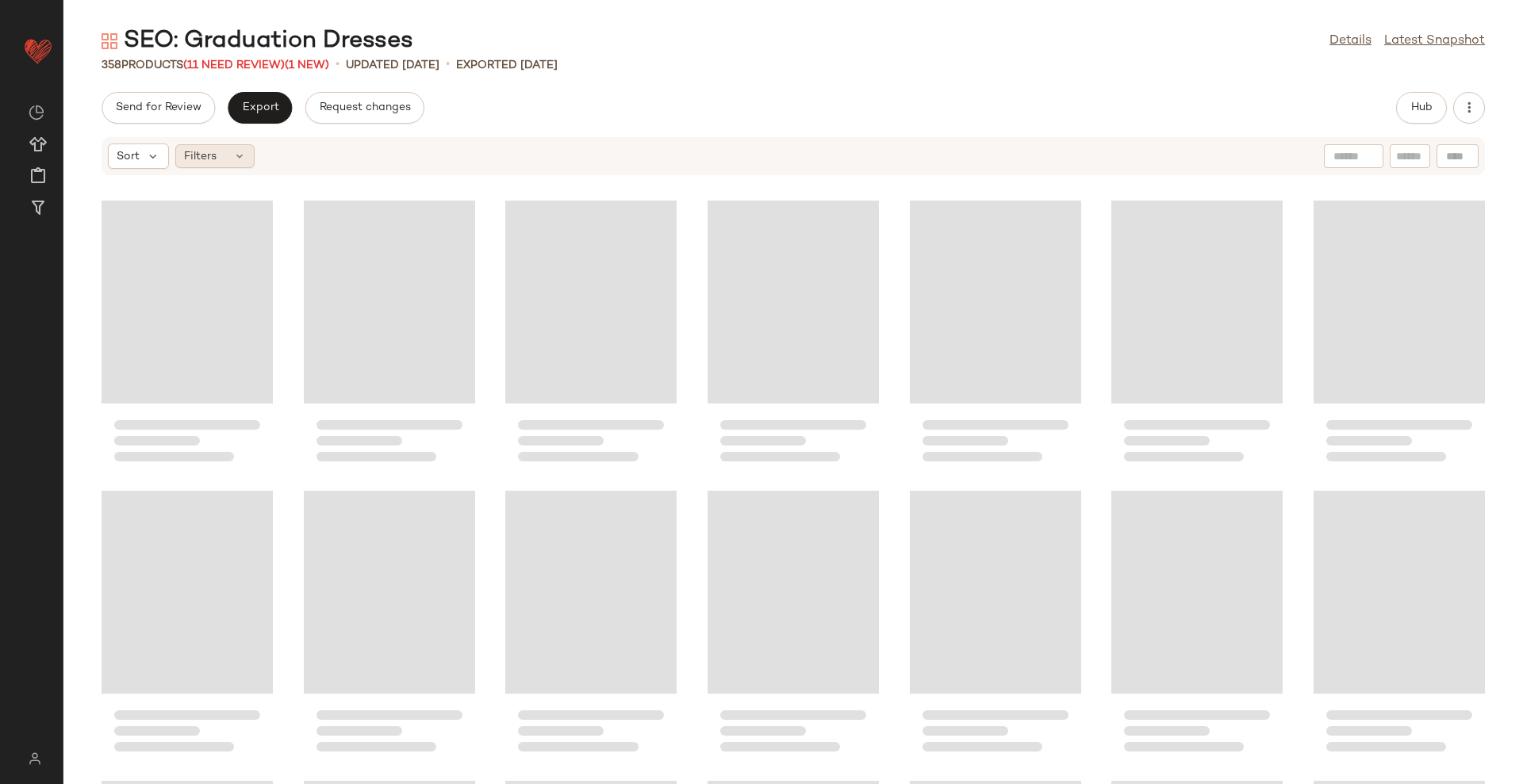
click at [239, 156] on icon at bounding box center [239, 156] width 13 height 13
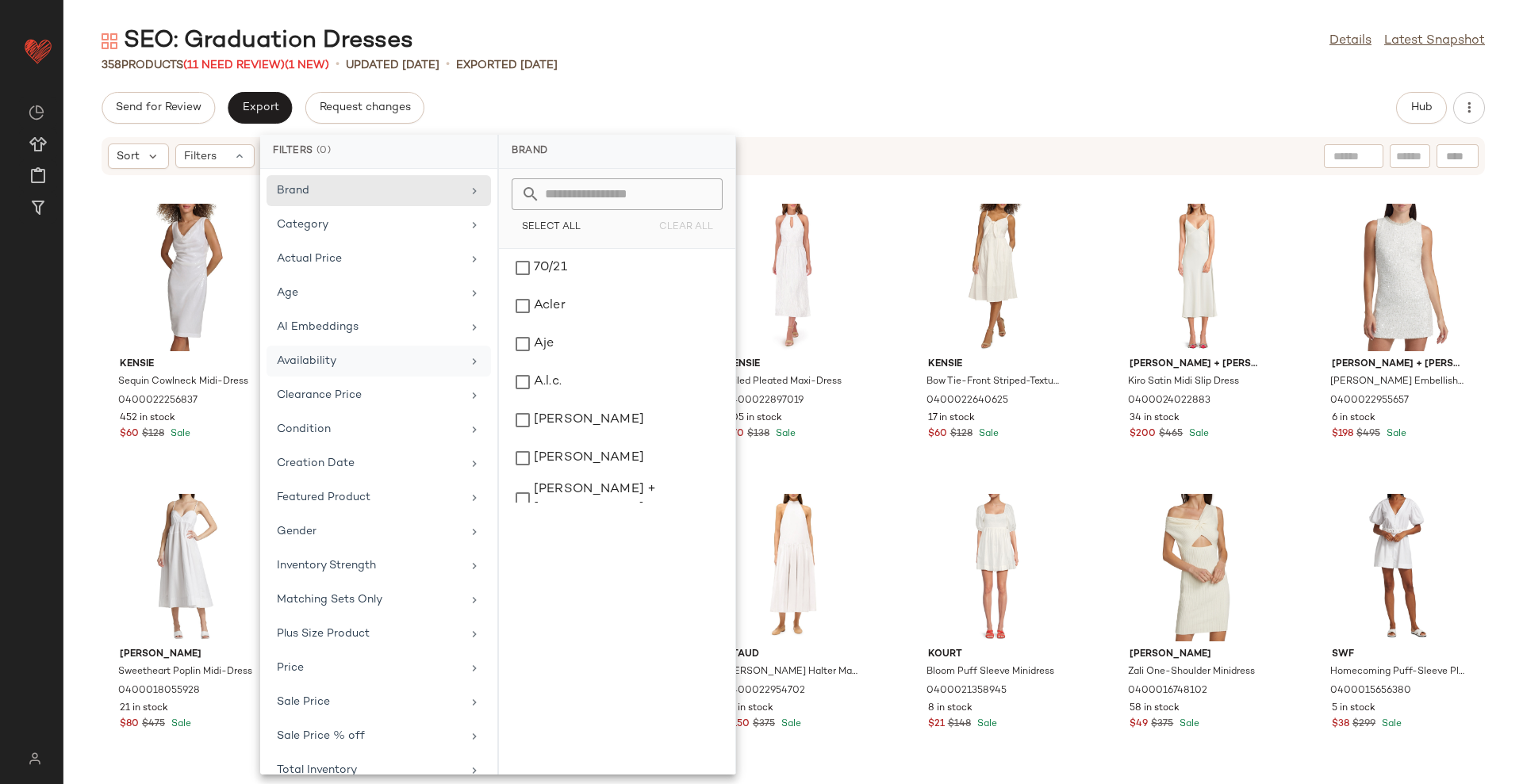
click at [354, 380] on div "Availability" at bounding box center [379, 395] width 225 height 31
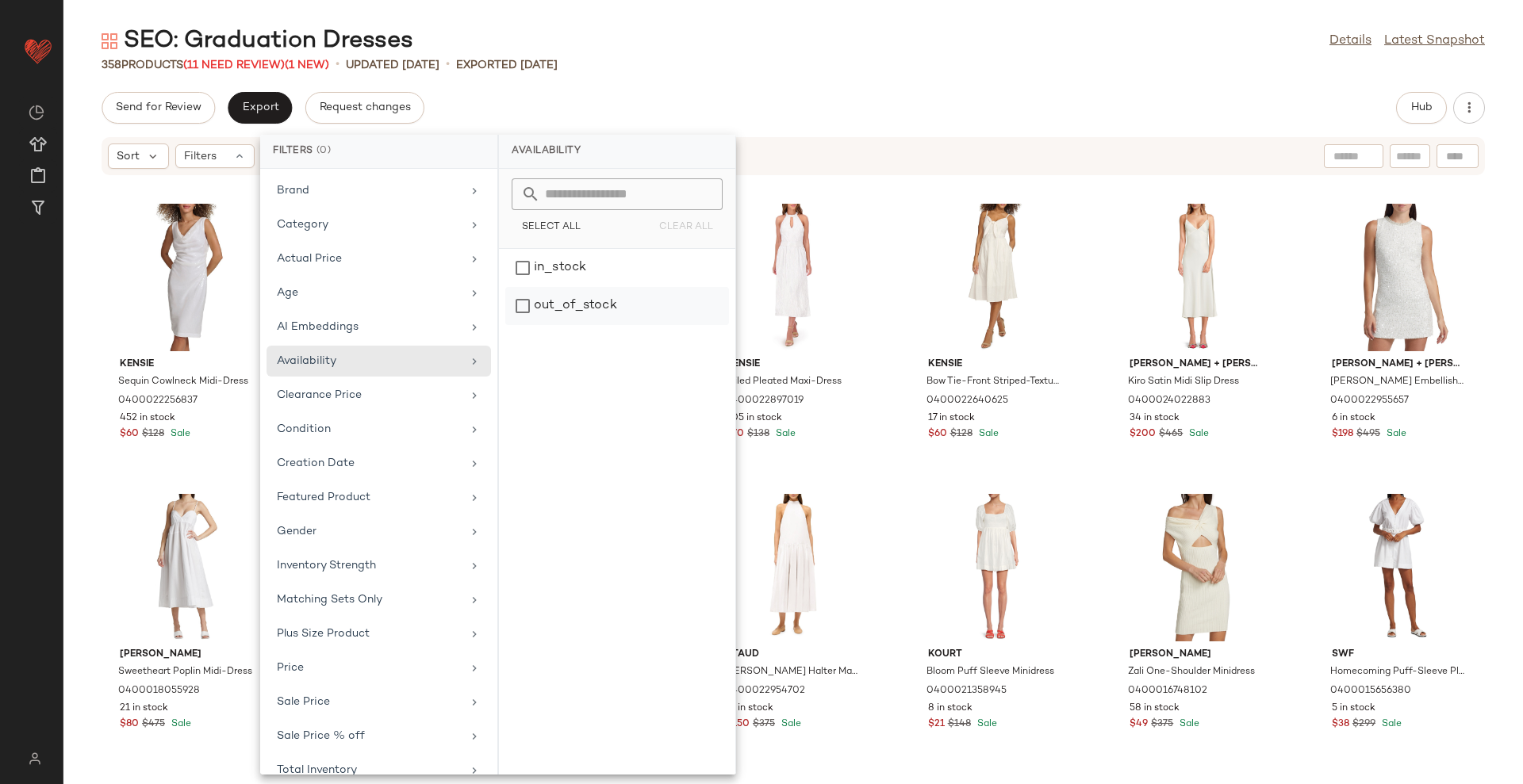
click at [627, 303] on div "out_of_stock" at bounding box center [617, 305] width 224 height 38
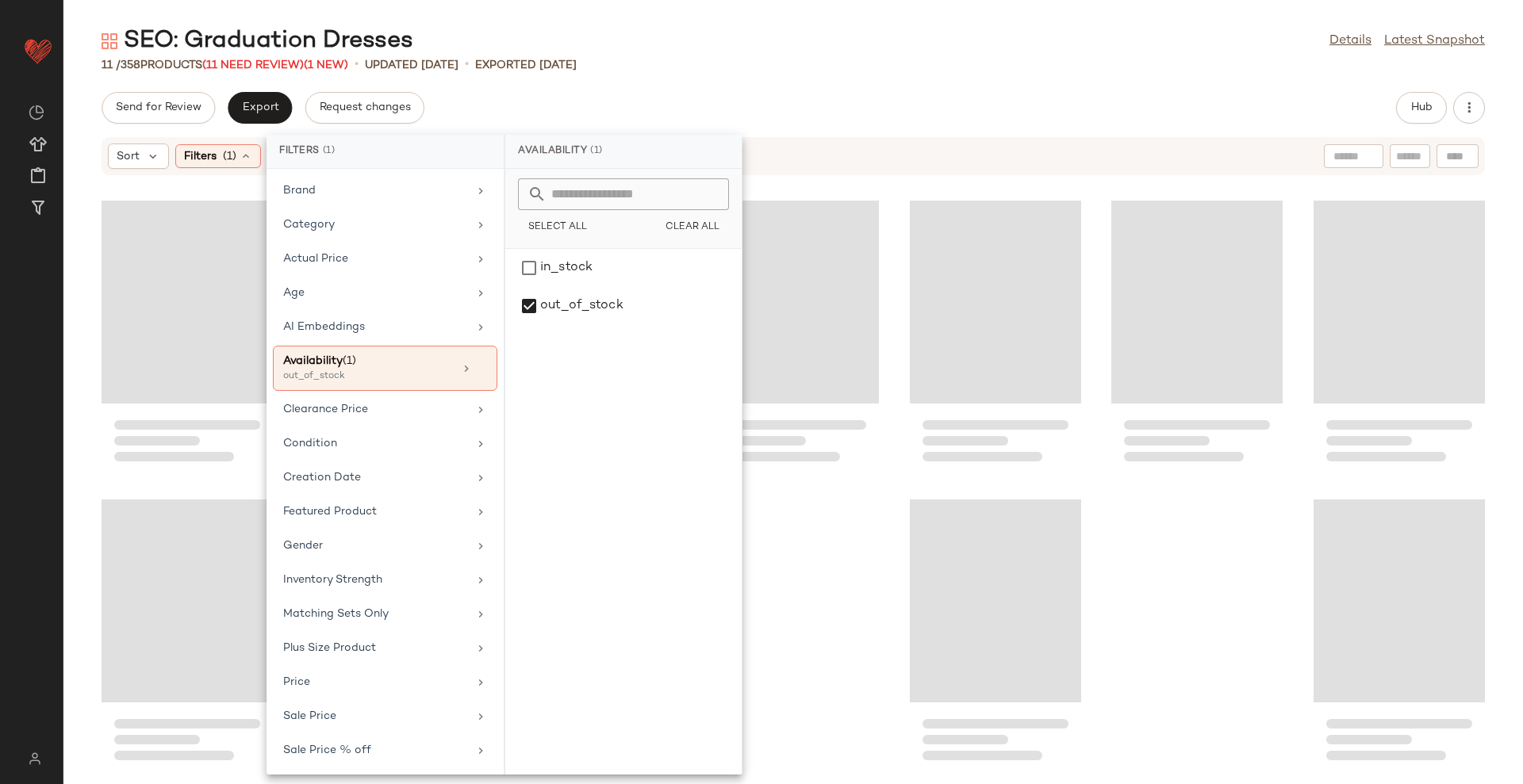
click at [929, 105] on div "Send for Review Export Request changes Hub" at bounding box center [793, 107] width 1459 height 31
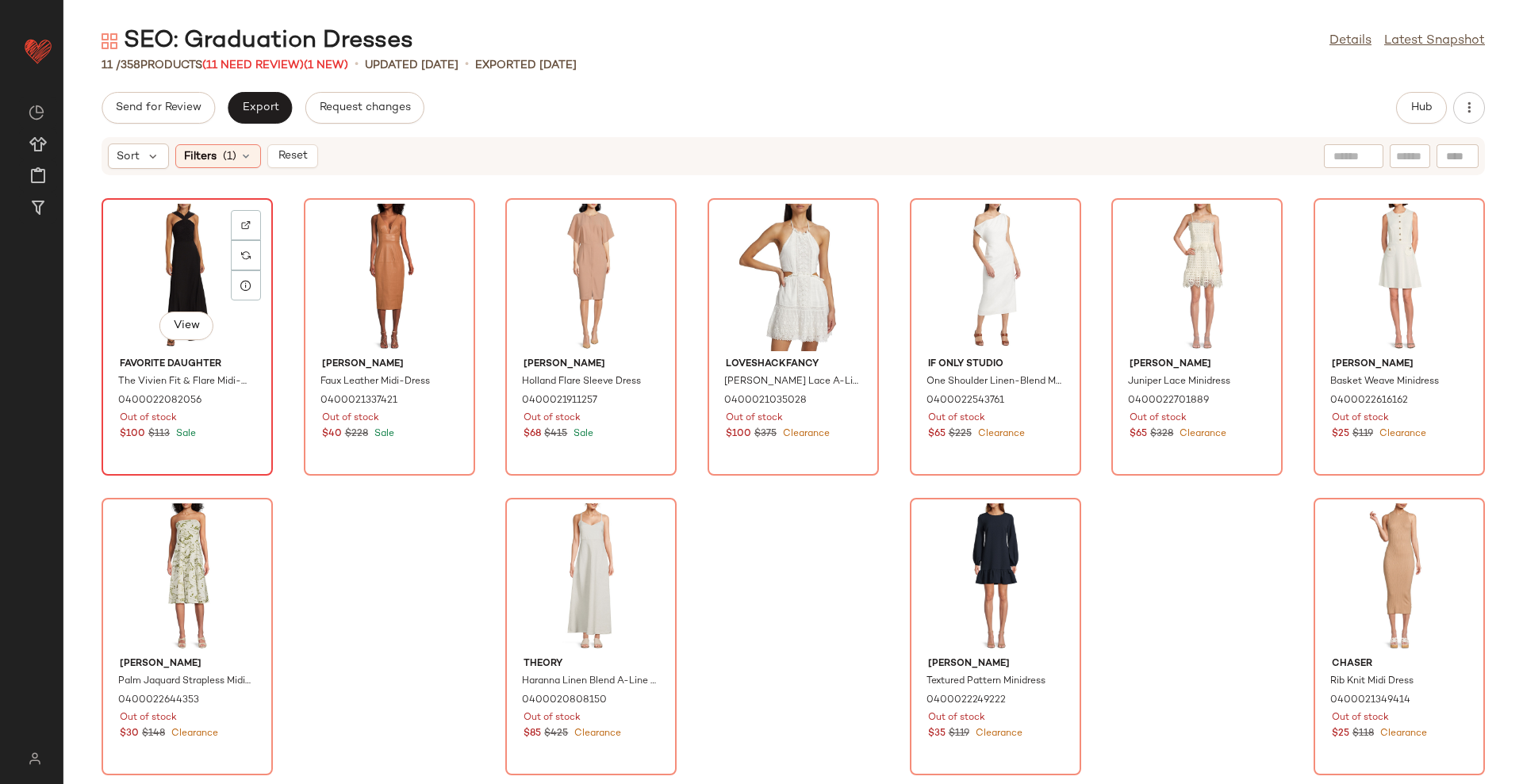
click at [210, 262] on div "View" at bounding box center [187, 277] width 160 height 147
click at [1341, 548] on div "View" at bounding box center [1399, 577] width 160 height 147
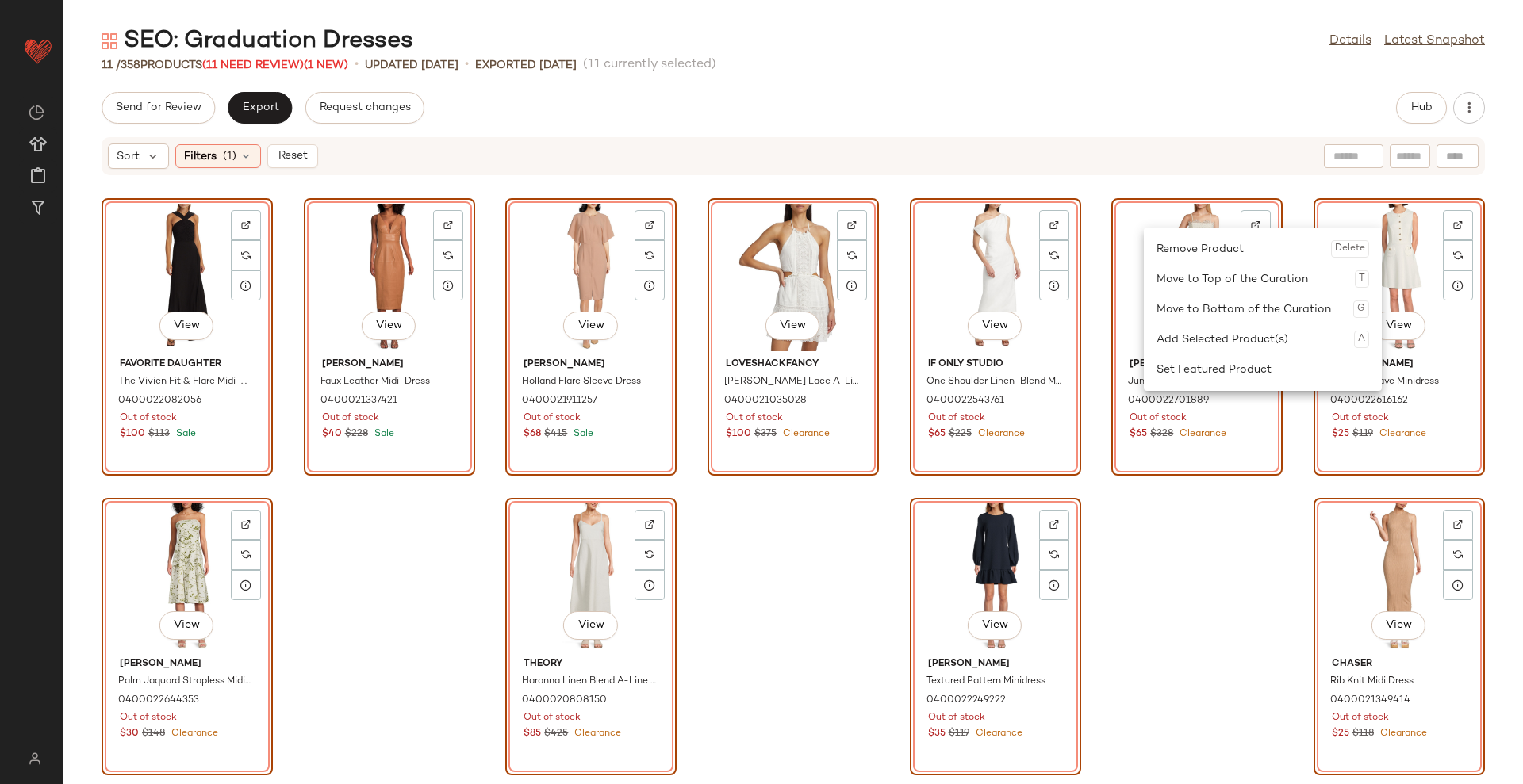
click at [1160, 253] on div "Remove Product Delete" at bounding box center [1263, 248] width 213 height 30
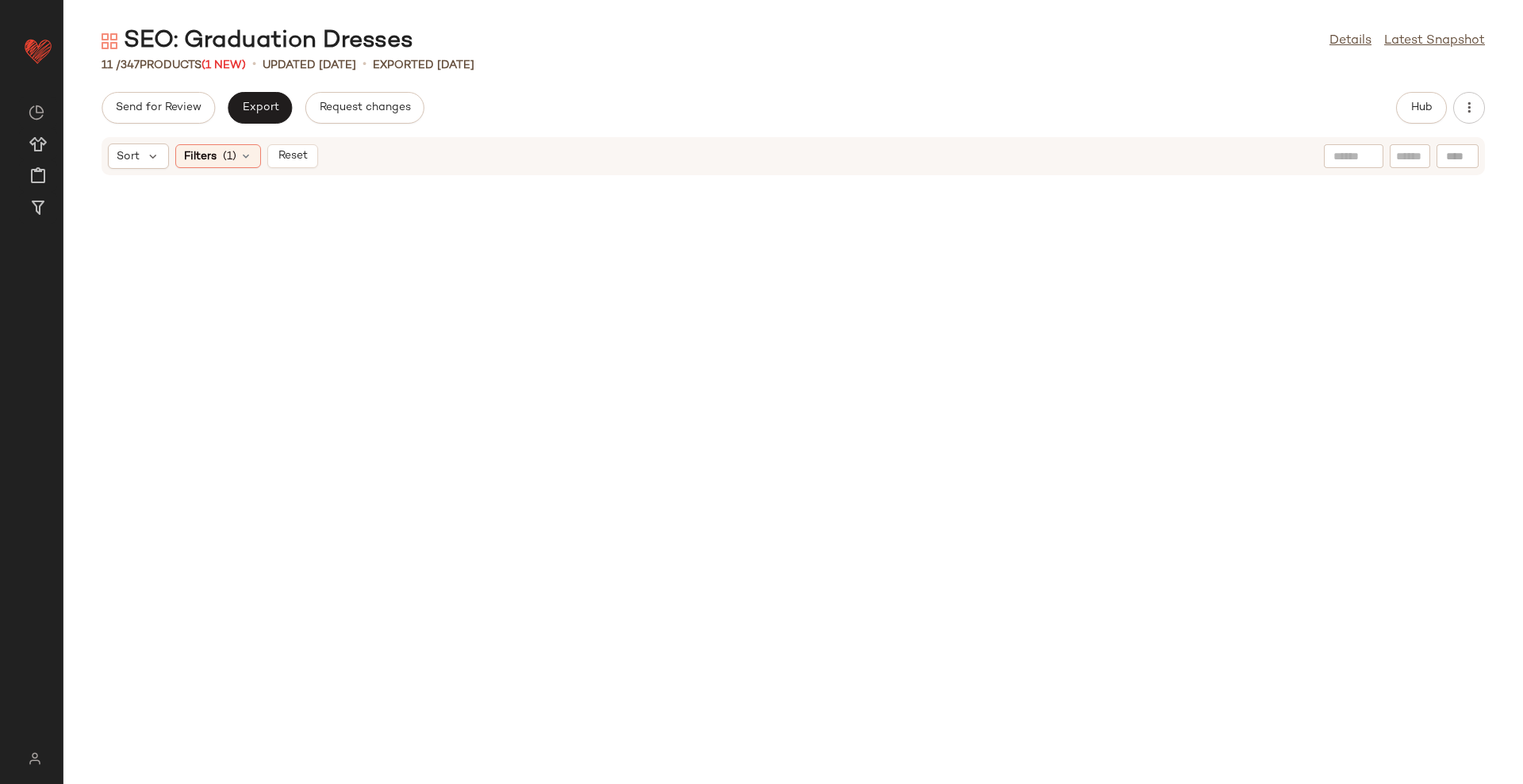
click at [301, 160] on span "Reset" at bounding box center [291, 156] width 30 height 13
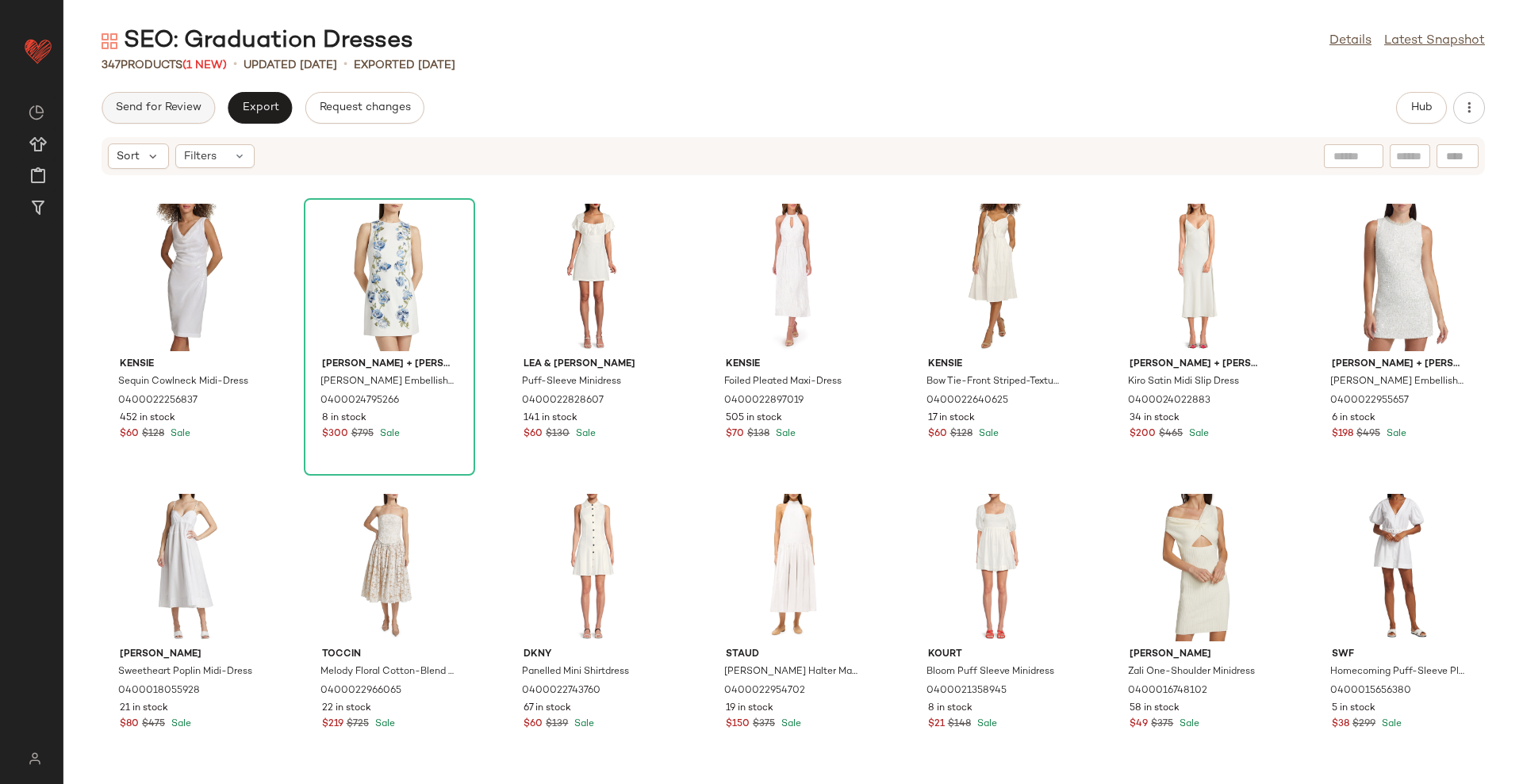
click at [132, 96] on button "Send for Review" at bounding box center [158, 107] width 114 height 31
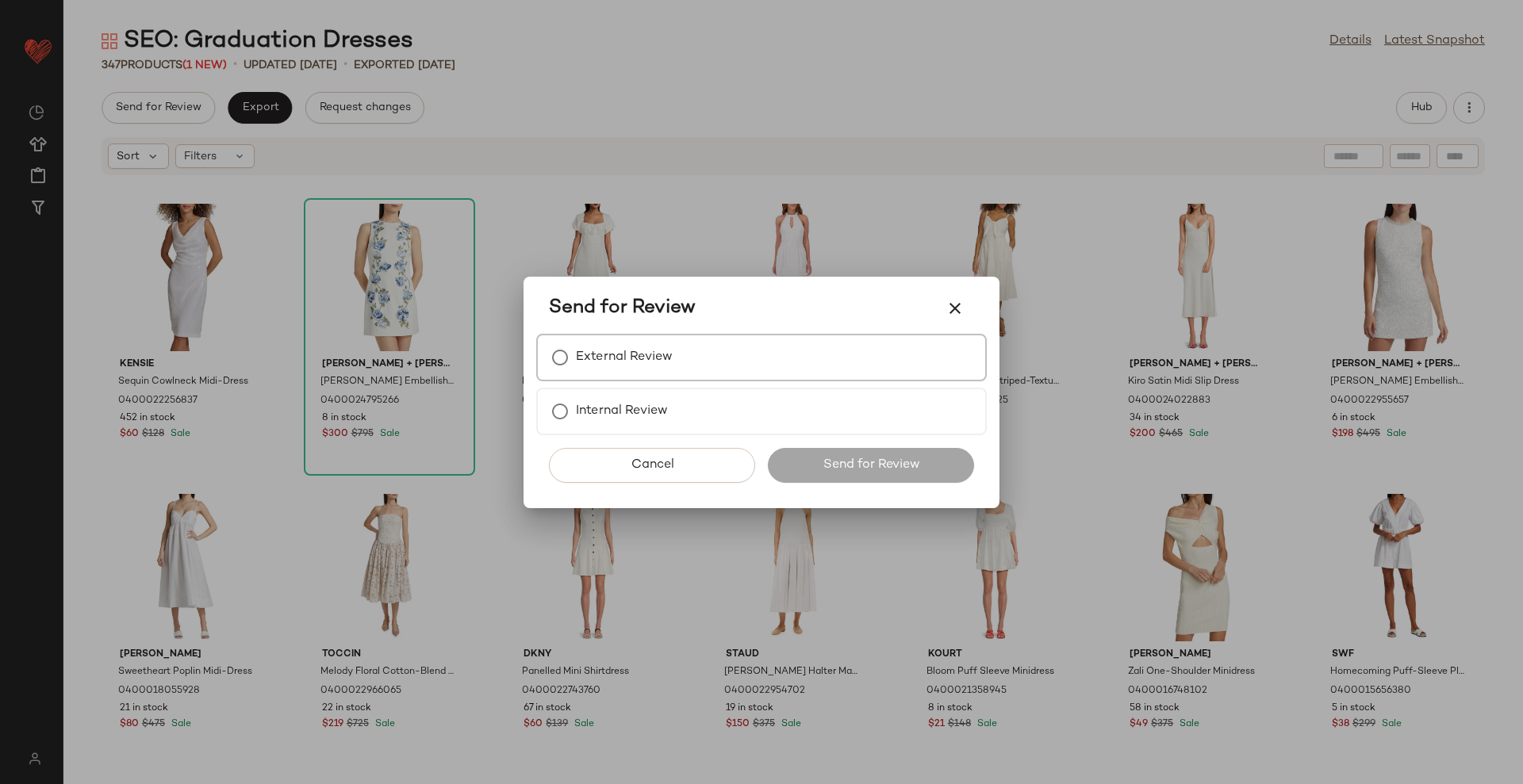
click at [600, 365] on label "External Review" at bounding box center [625, 357] width 97 height 31
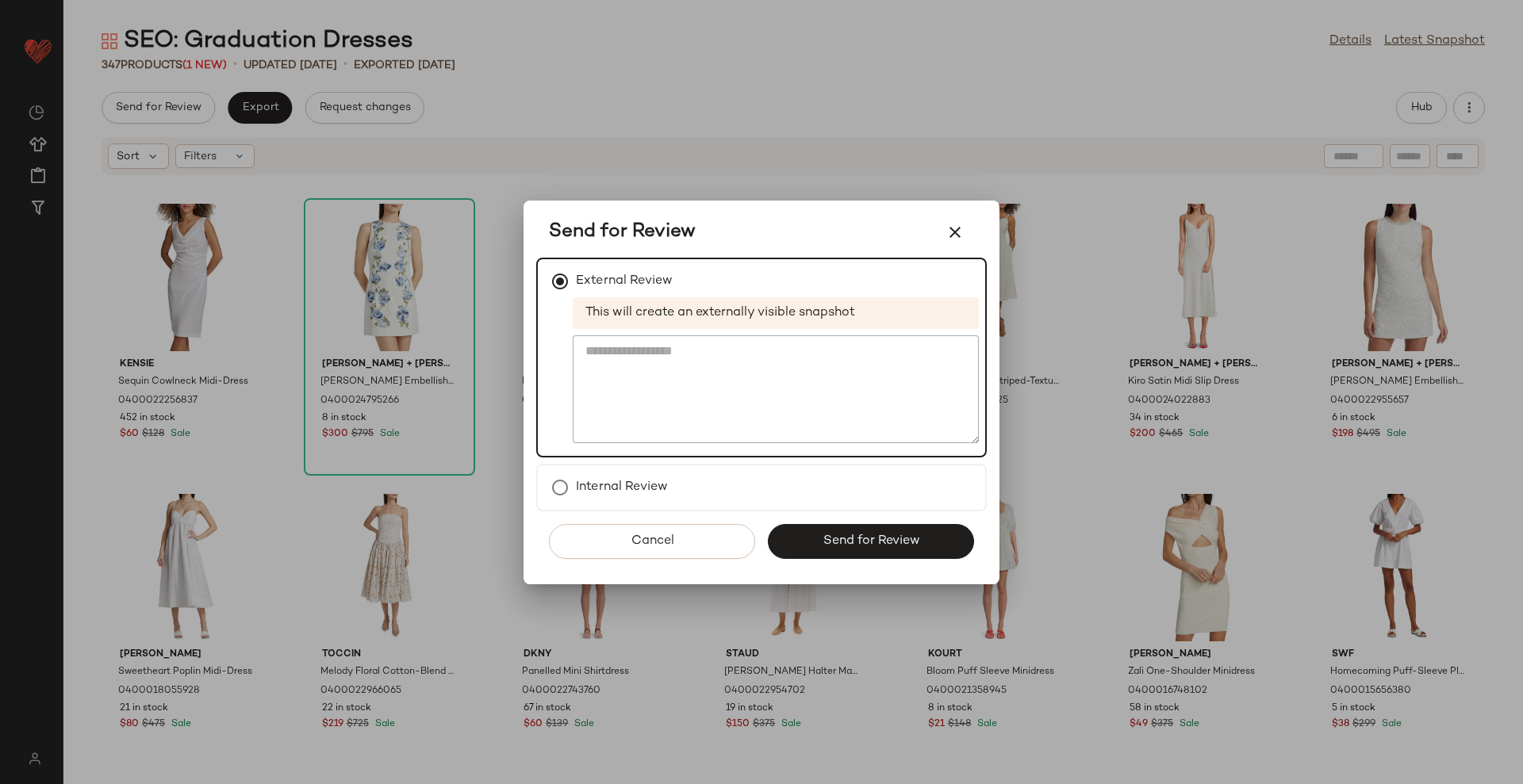
click at [823, 536] on span "Send for Review" at bounding box center [870, 541] width 98 height 15
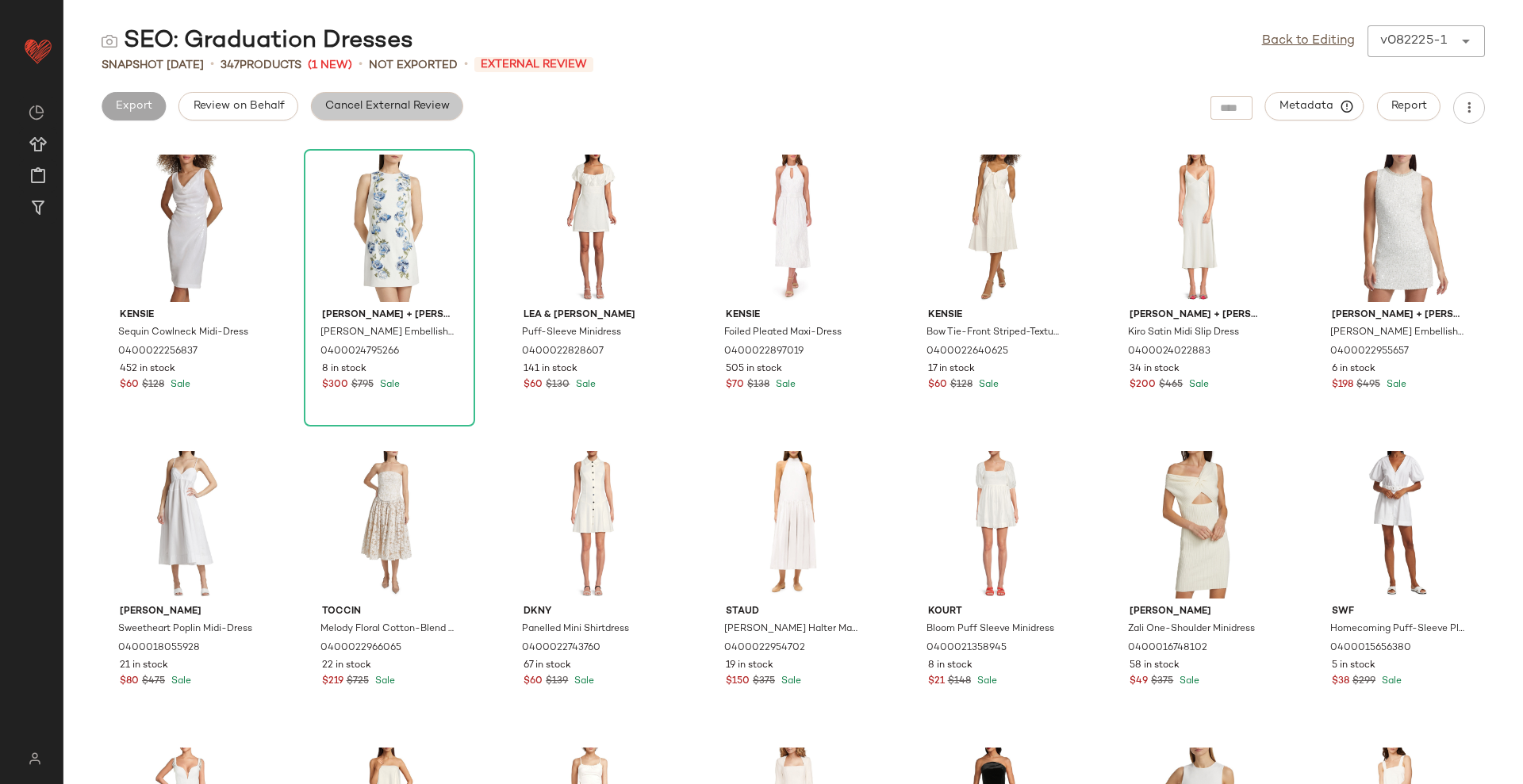
drag, startPoint x: 425, startPoint y: 97, endPoint x: 370, endPoint y: 129, distance: 63.6
click at [425, 98] on button "Cancel External Review" at bounding box center [387, 106] width 152 height 28
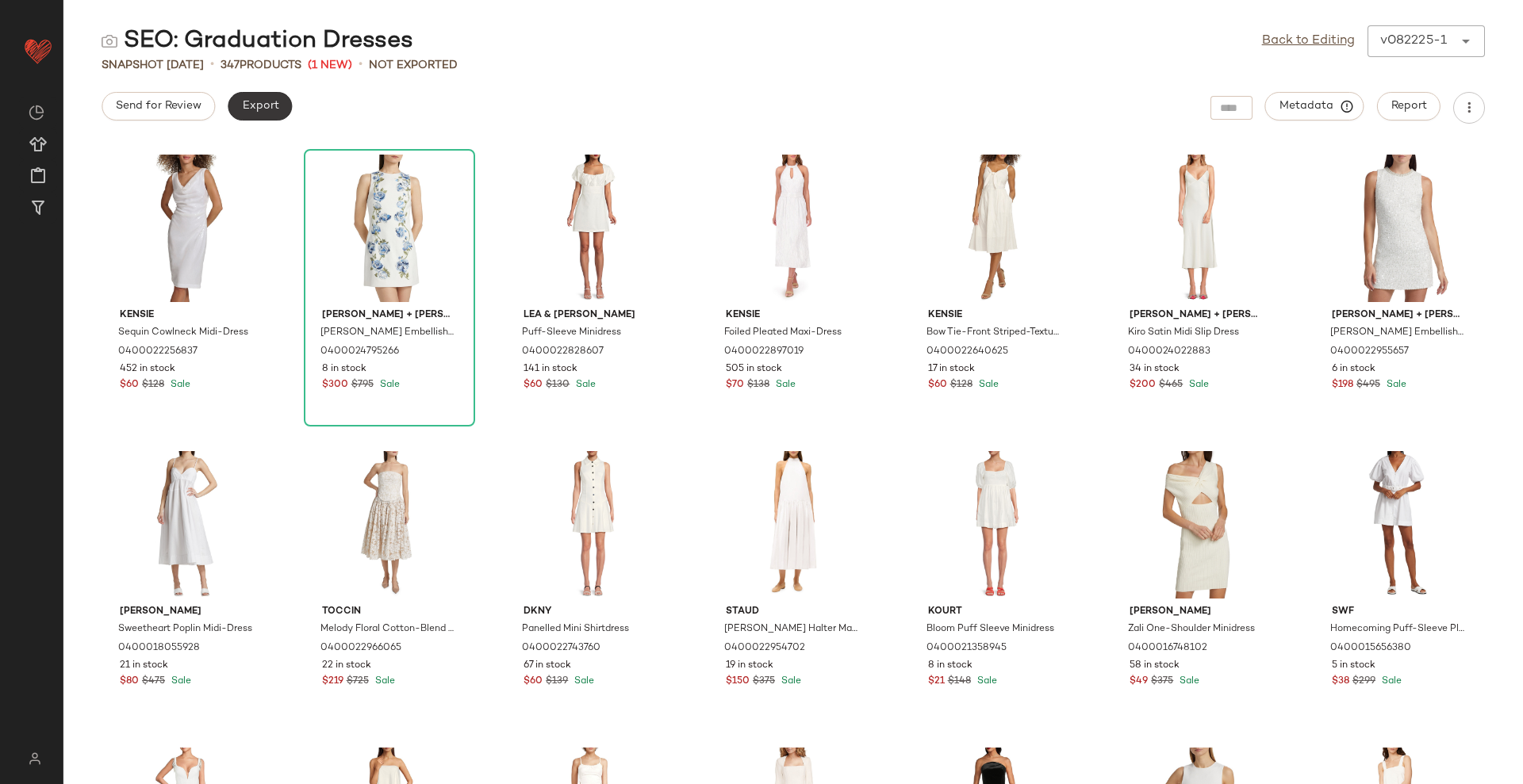
click at [252, 108] on span "Export" at bounding box center [259, 106] width 37 height 13
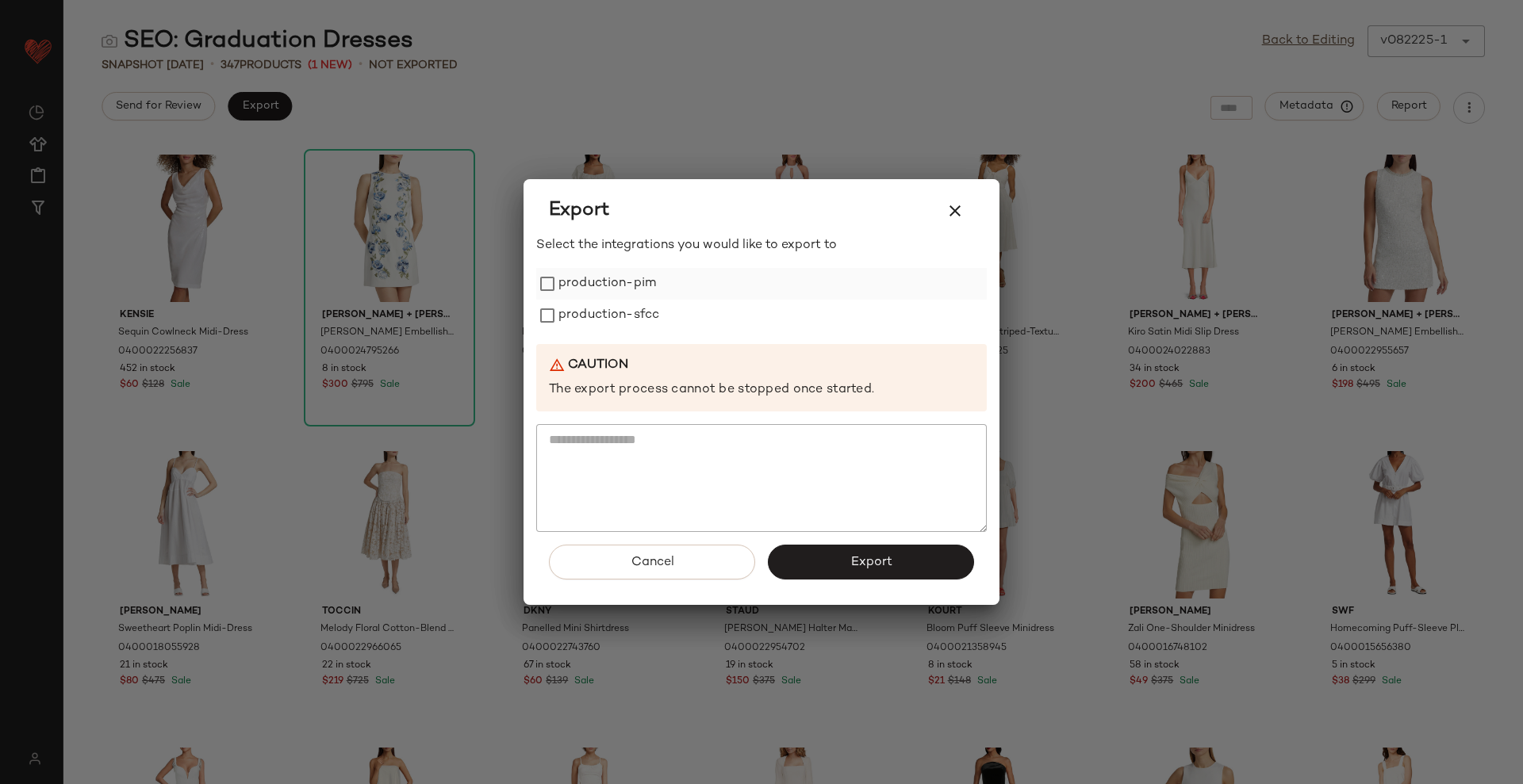
click at [558, 281] on label "production-pim" at bounding box center [607, 284] width 98 height 31
click at [563, 310] on label "production-sfcc" at bounding box center [608, 315] width 101 height 31
click at [854, 581] on div "Cancel Export" at bounding box center [761, 568] width 450 height 73
click at [859, 562] on span "Export" at bounding box center [870, 562] width 42 height 15
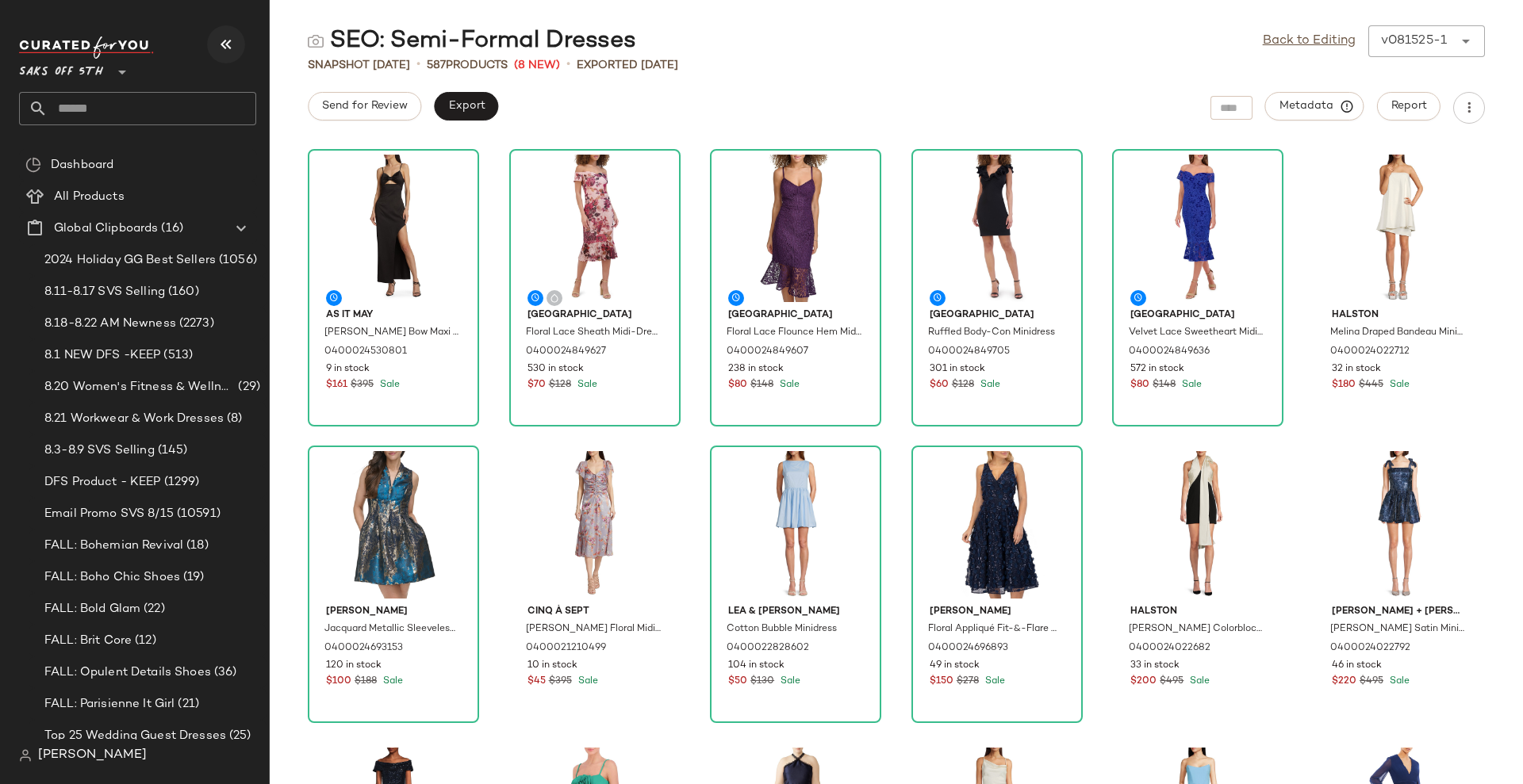
click at [219, 50] on icon "button" at bounding box center [226, 44] width 19 height 19
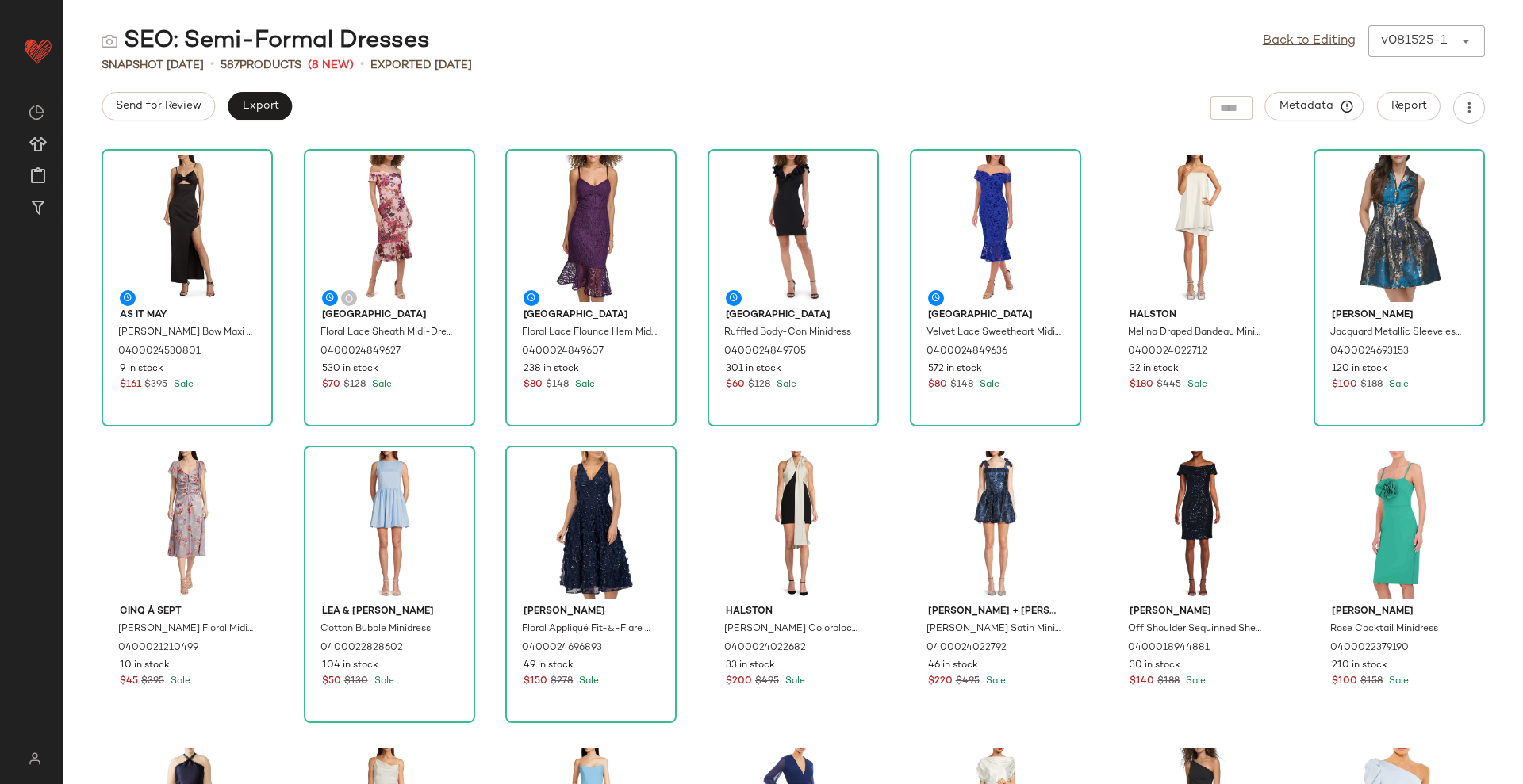
click at [1292, 29] on div "Back to Editing v081525-1 ******" at bounding box center [1374, 40] width 222 height 31
click at [1293, 46] on link "Back to Editing" at bounding box center [1309, 41] width 93 height 19
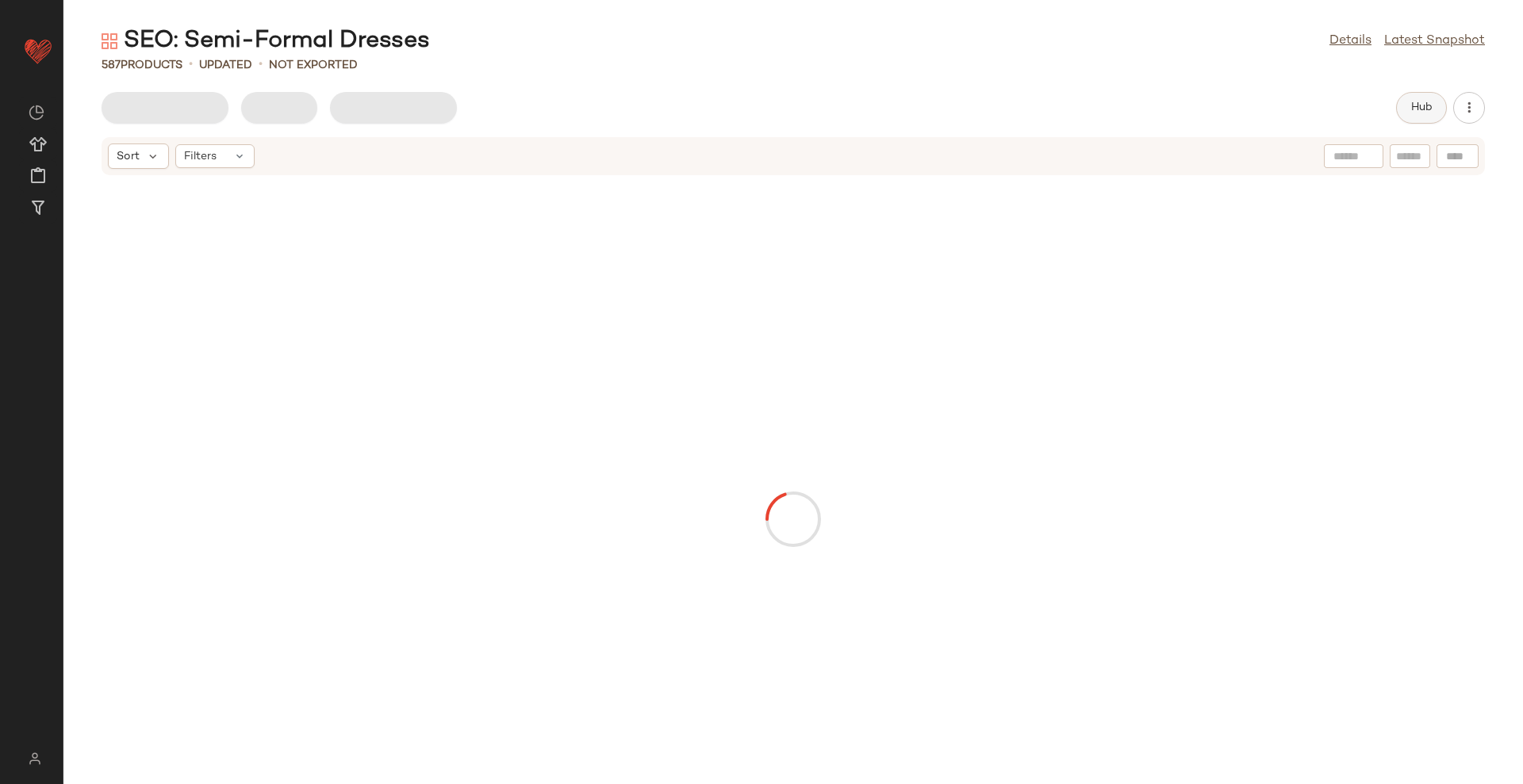
click at [1429, 111] on span "Hub" at bounding box center [1421, 108] width 23 height 13
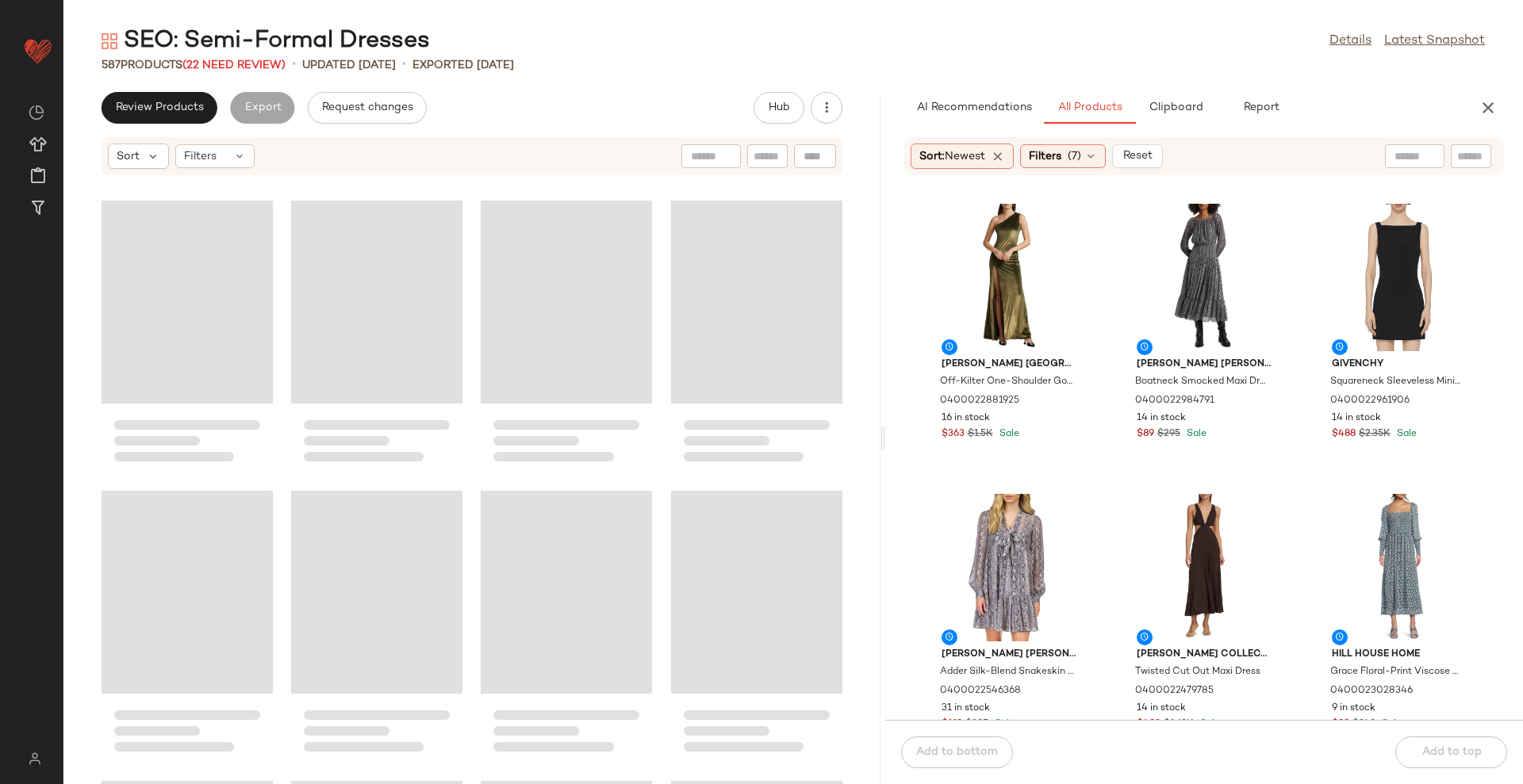
drag, startPoint x: 794, startPoint y: 437, endPoint x: 886, endPoint y: 431, distance: 92.2
click at [886, 431] on div "SEO: Semi-Formal Dresses Details Latest Snapshot 587 Products (22 Need Review) …" at bounding box center [793, 404] width 1459 height 759
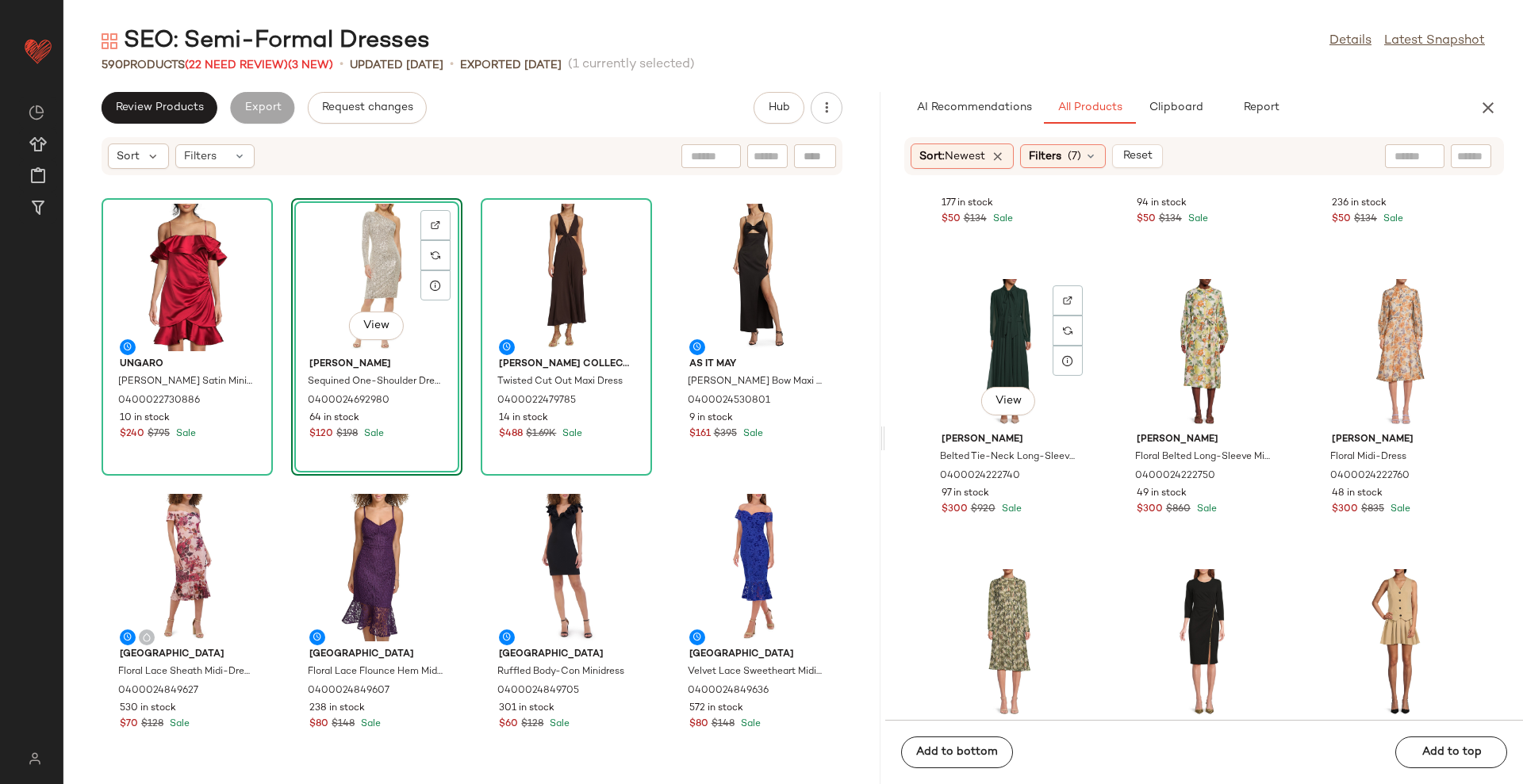
scroll to position [5459, 0]
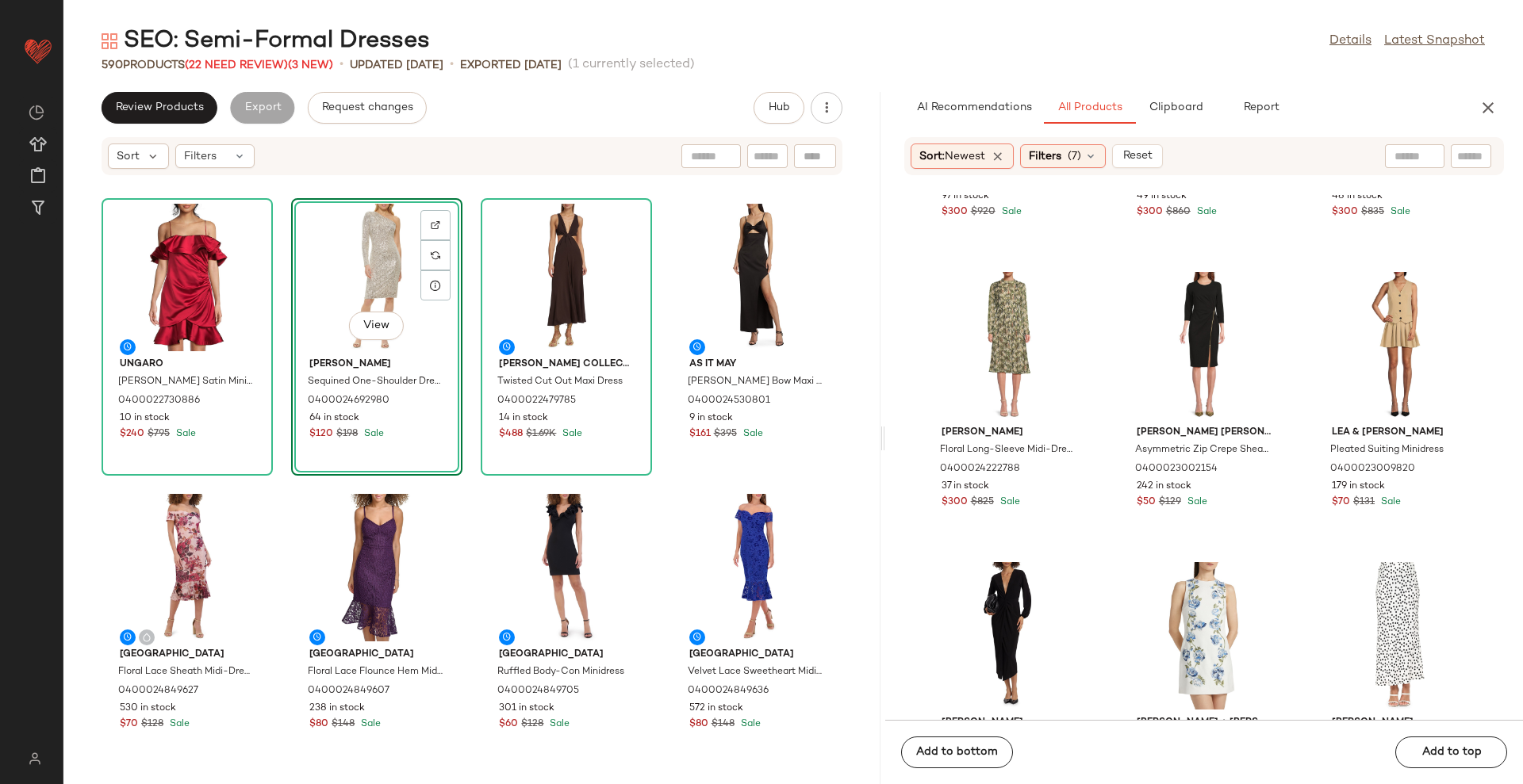
click at [1421, 164] on div at bounding box center [1414, 156] width 60 height 24
type input "**********"
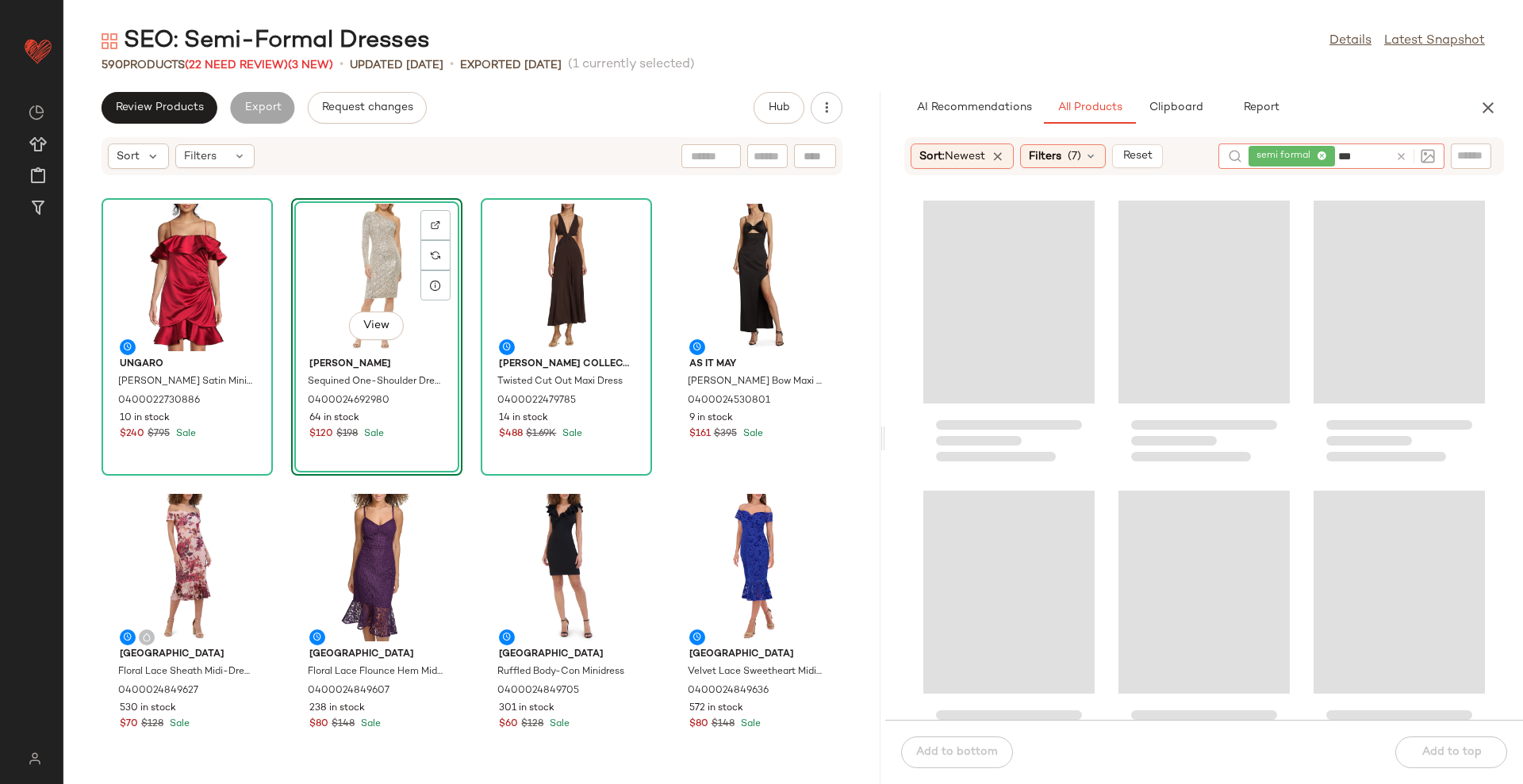
type input "****"
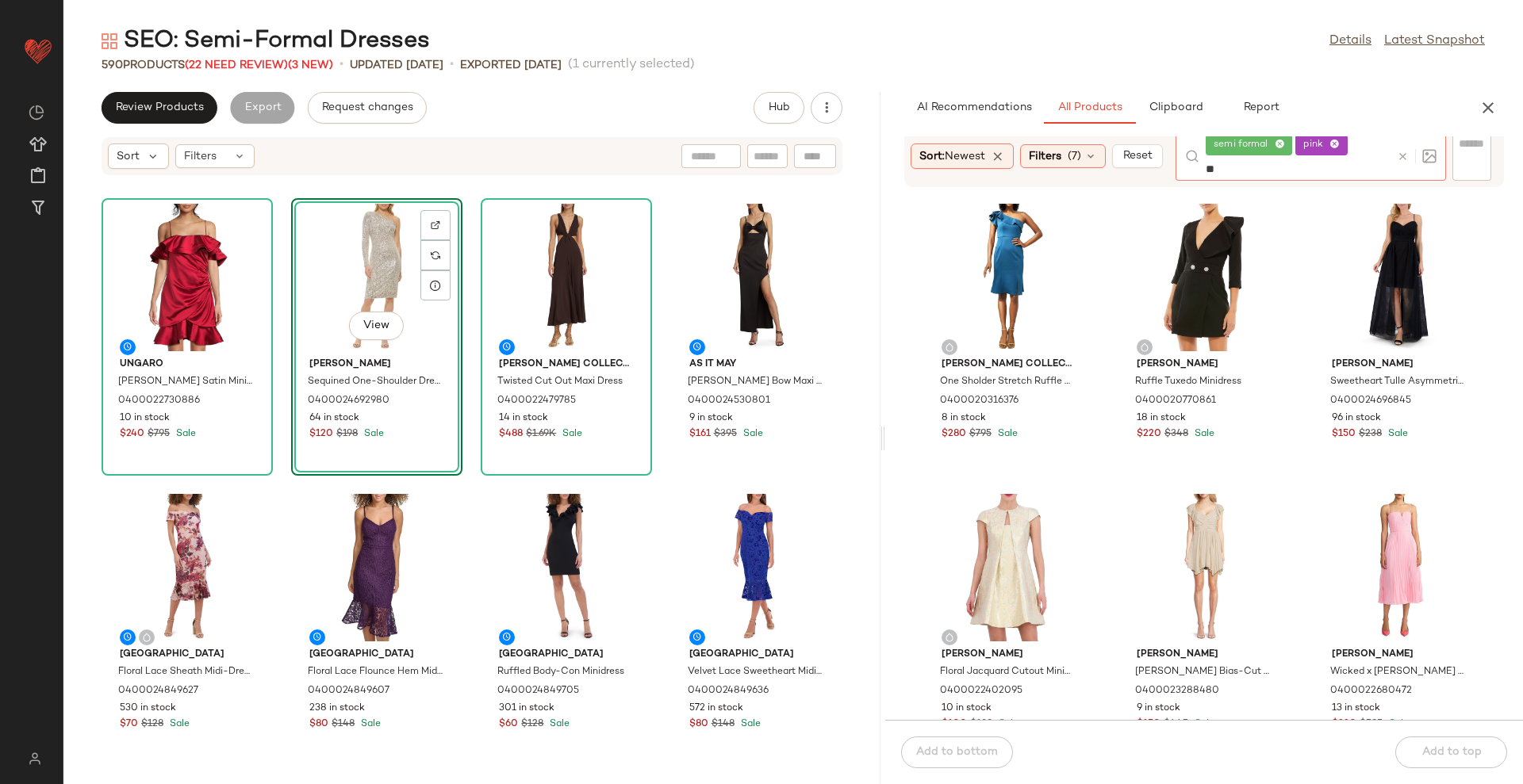
type input "***"
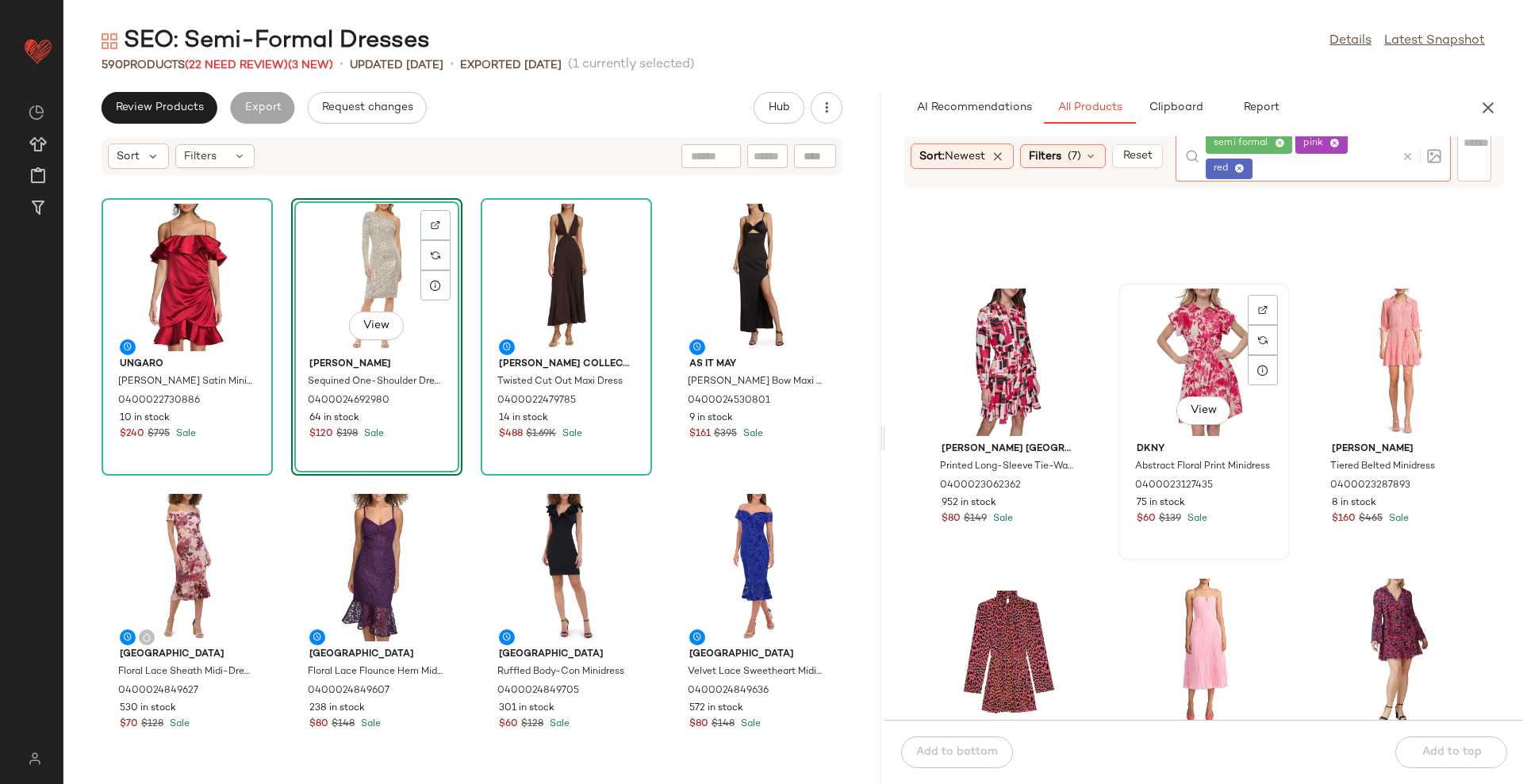
scroll to position [806, 0]
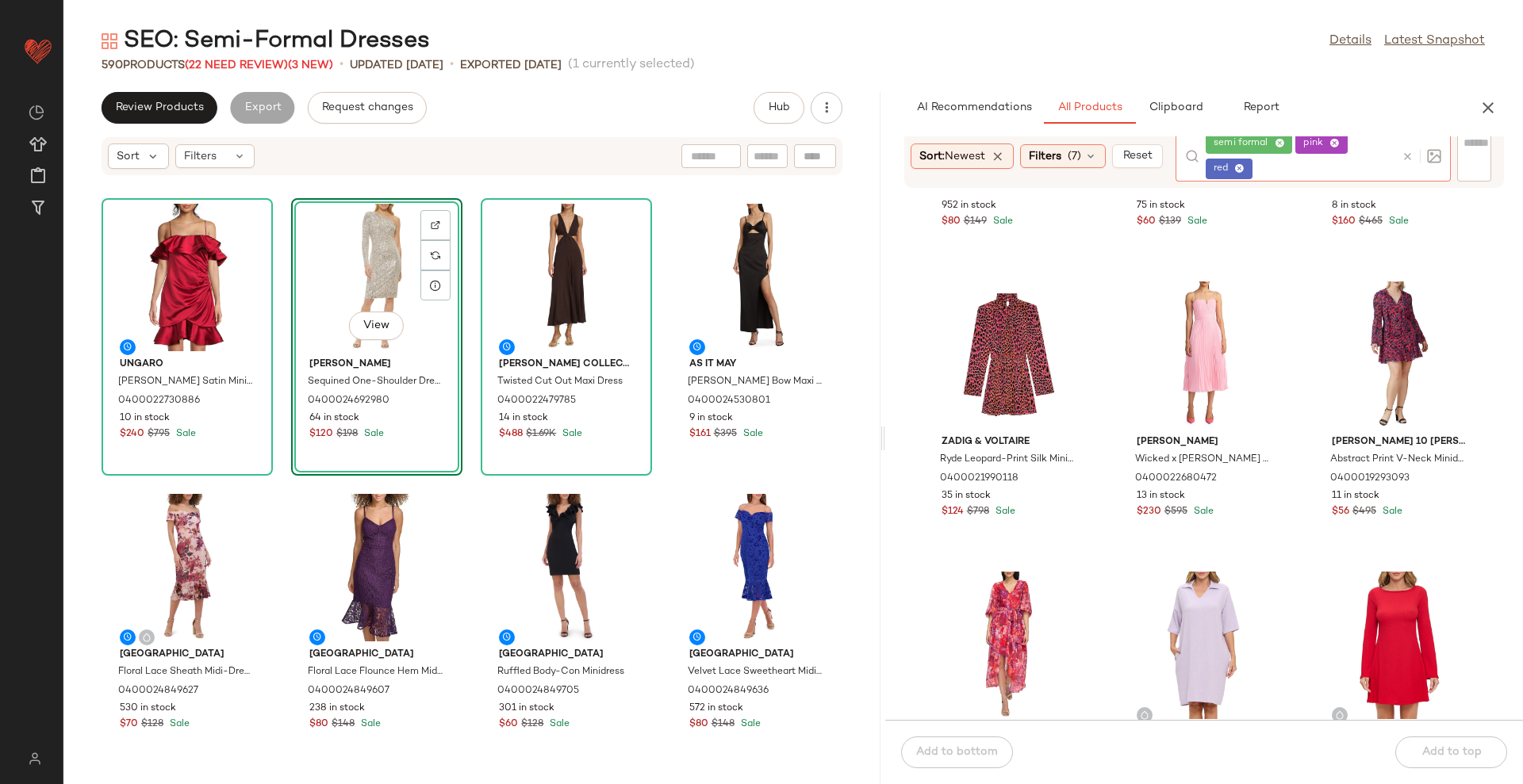
click at [1243, 168] on icon at bounding box center [1239, 169] width 10 height 10
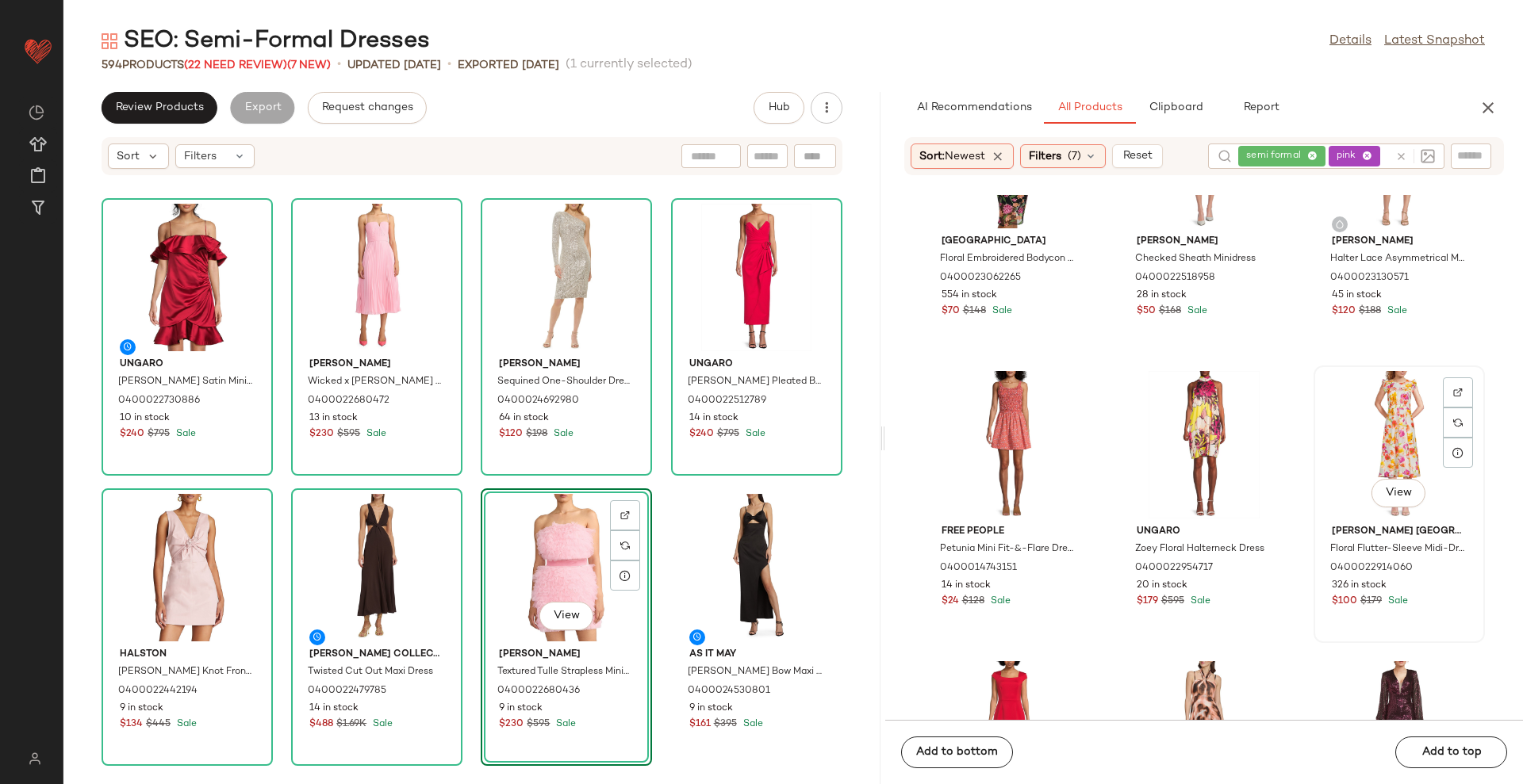
scroll to position [10619, 0]
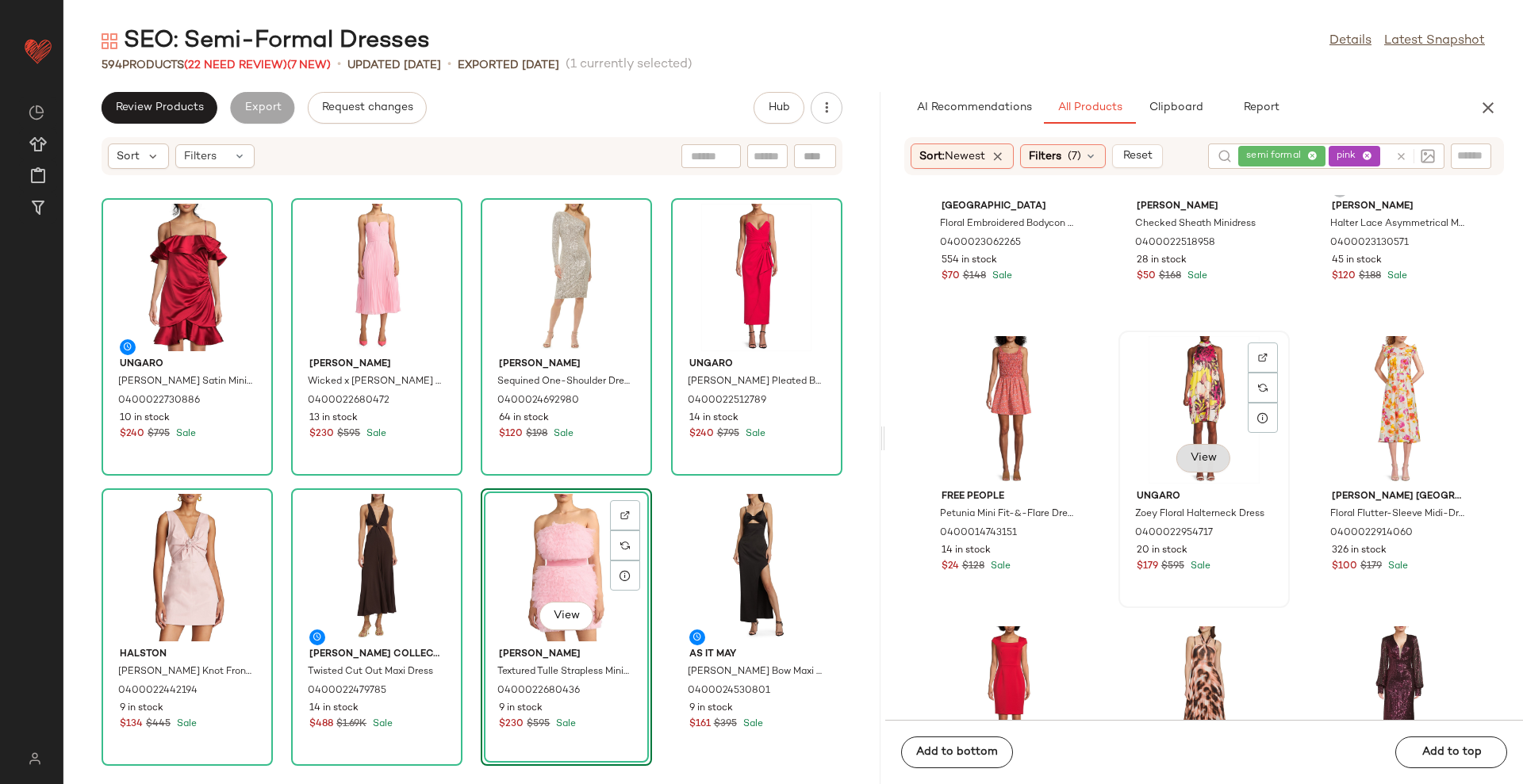
click at [1189, 461] on span "View" at bounding box center [1202, 458] width 27 height 13
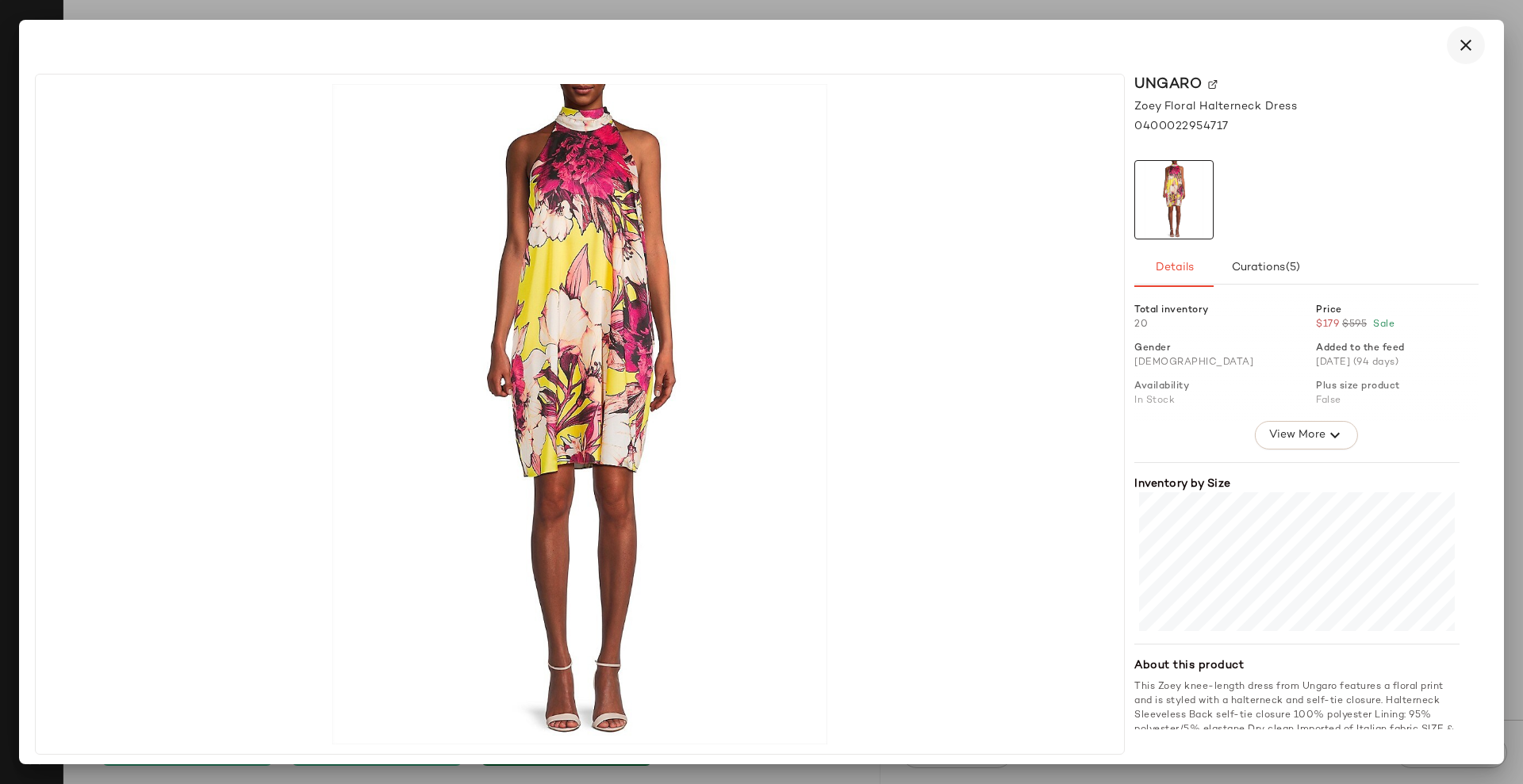
click at [1479, 49] on button "button" at bounding box center [1465, 44] width 38 height 38
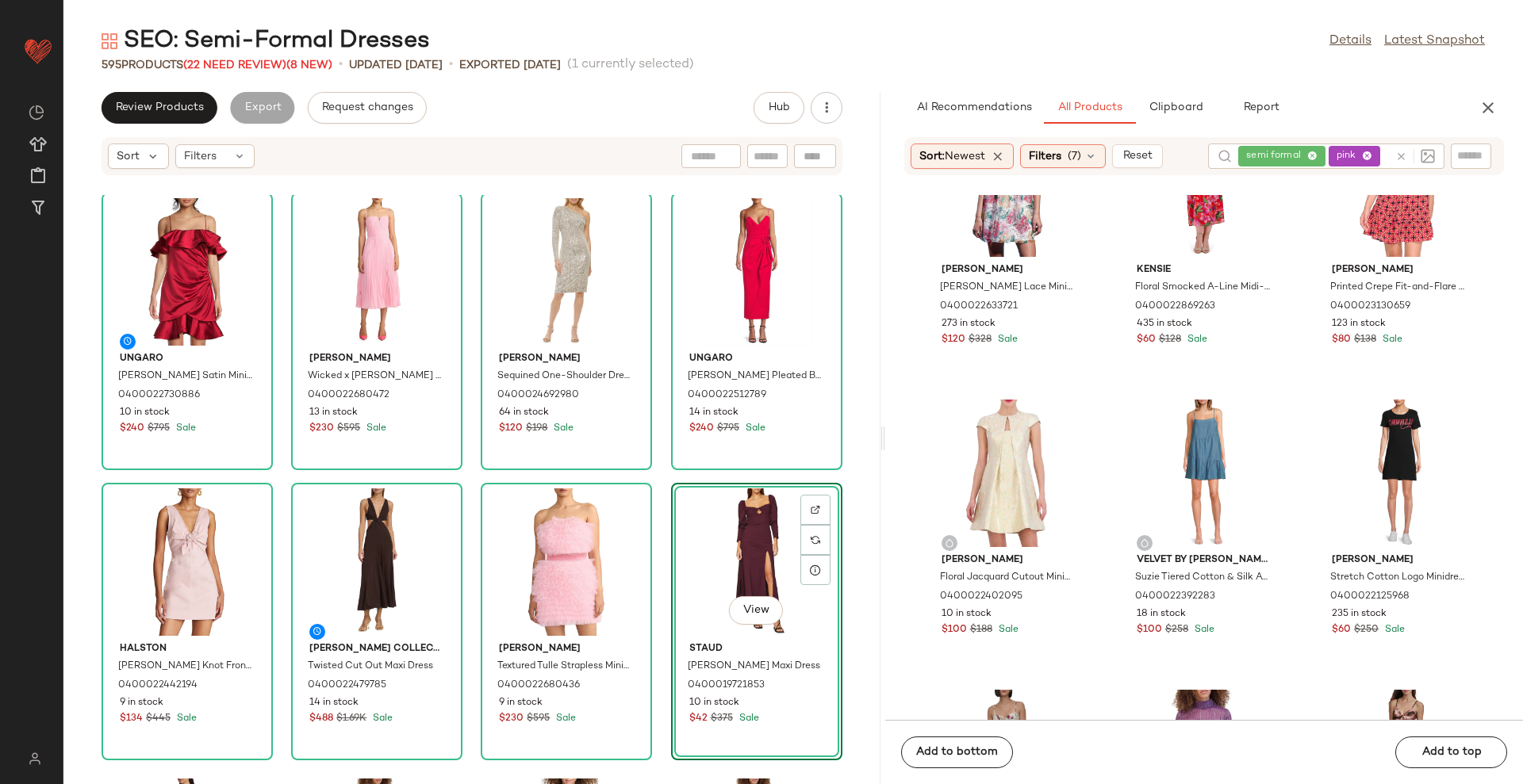
scroll to position [0, 0]
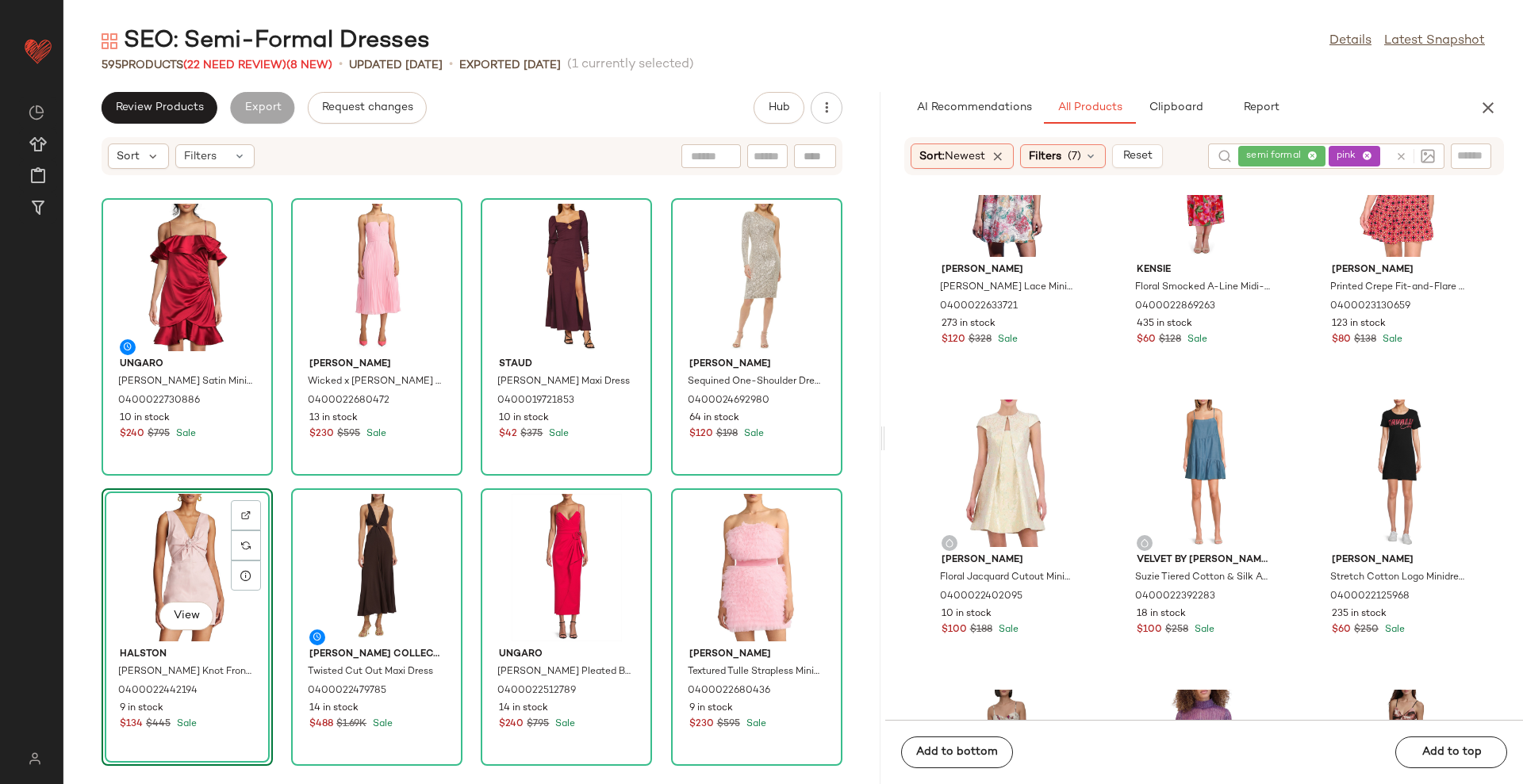
click at [850, 395] on div "Ungaro Axelle Ruffled Satin Minidress 0400022730886 10 in stock $240 $795 Sale …" at bounding box center [472, 489] width 817 height 589
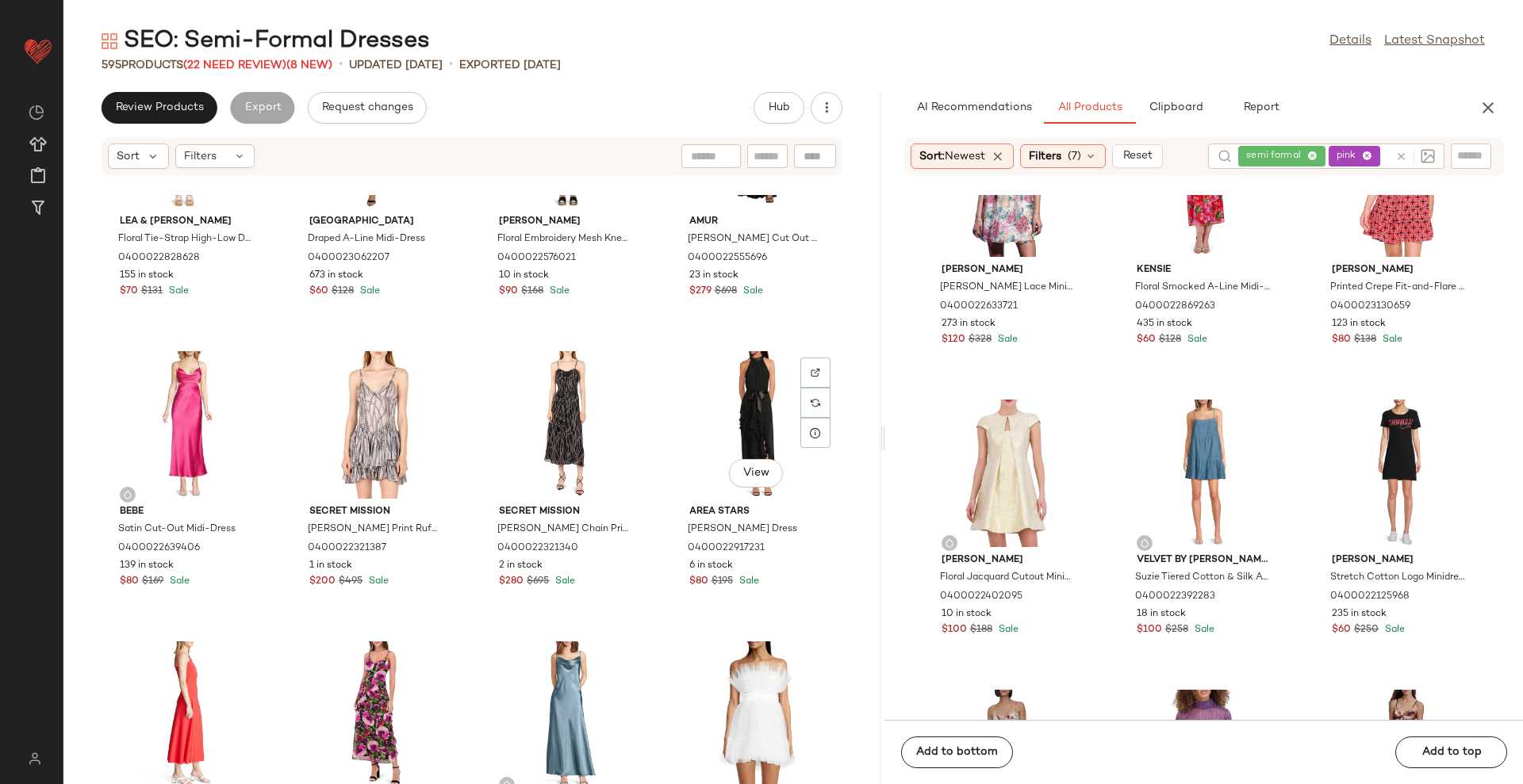
scroll to position [6059, 0]
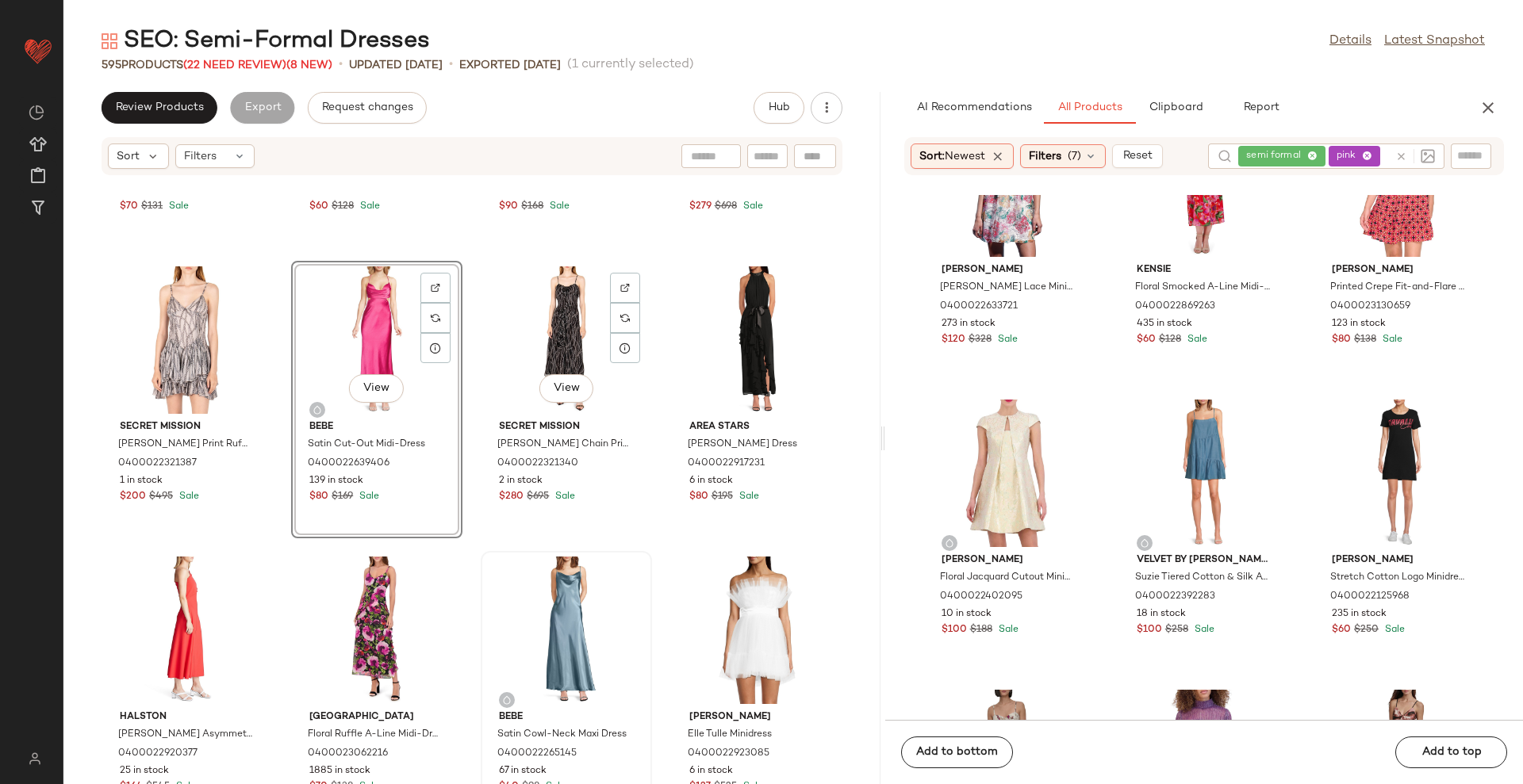
scroll to position [6054, 0]
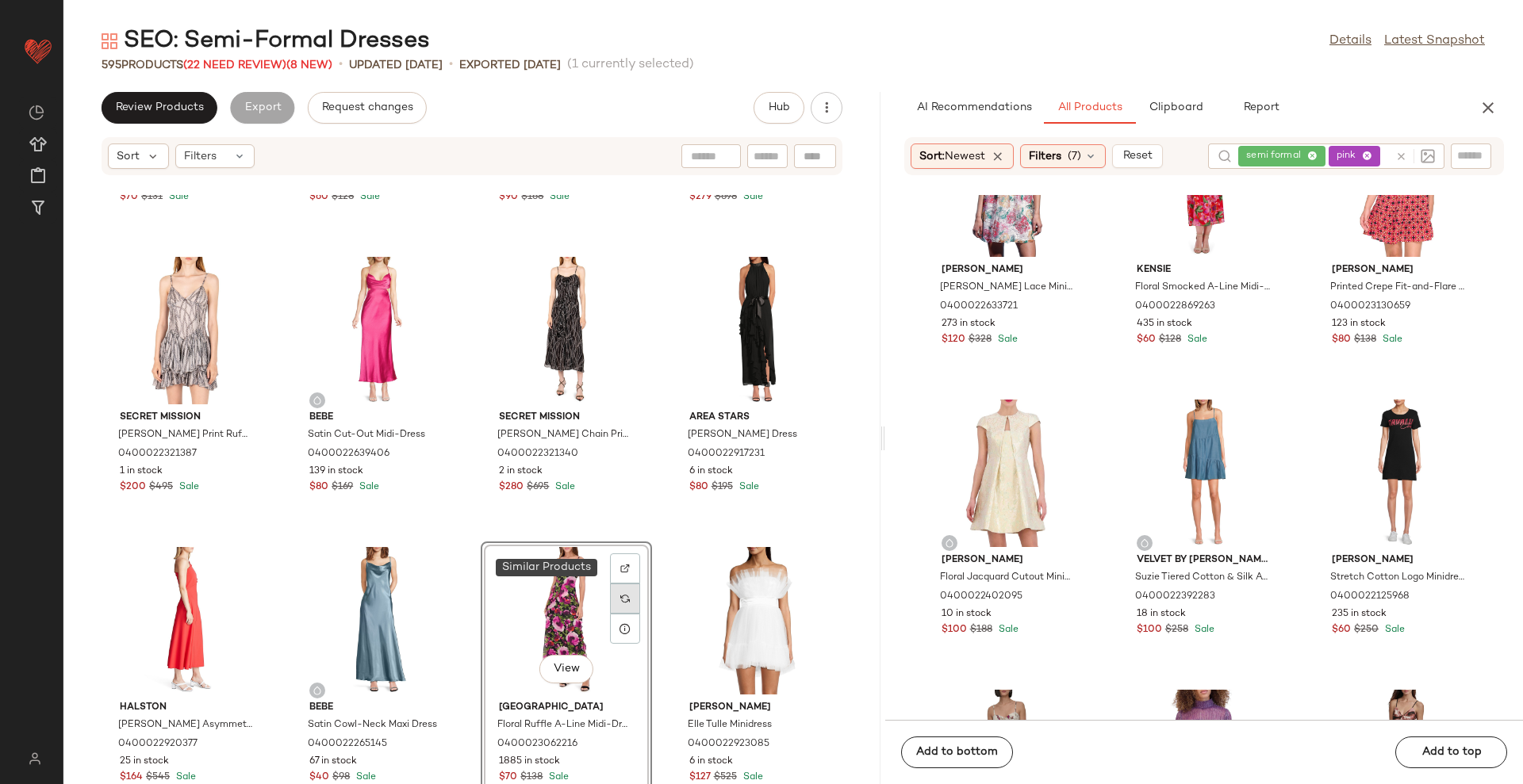
scroll to position [6253, 0]
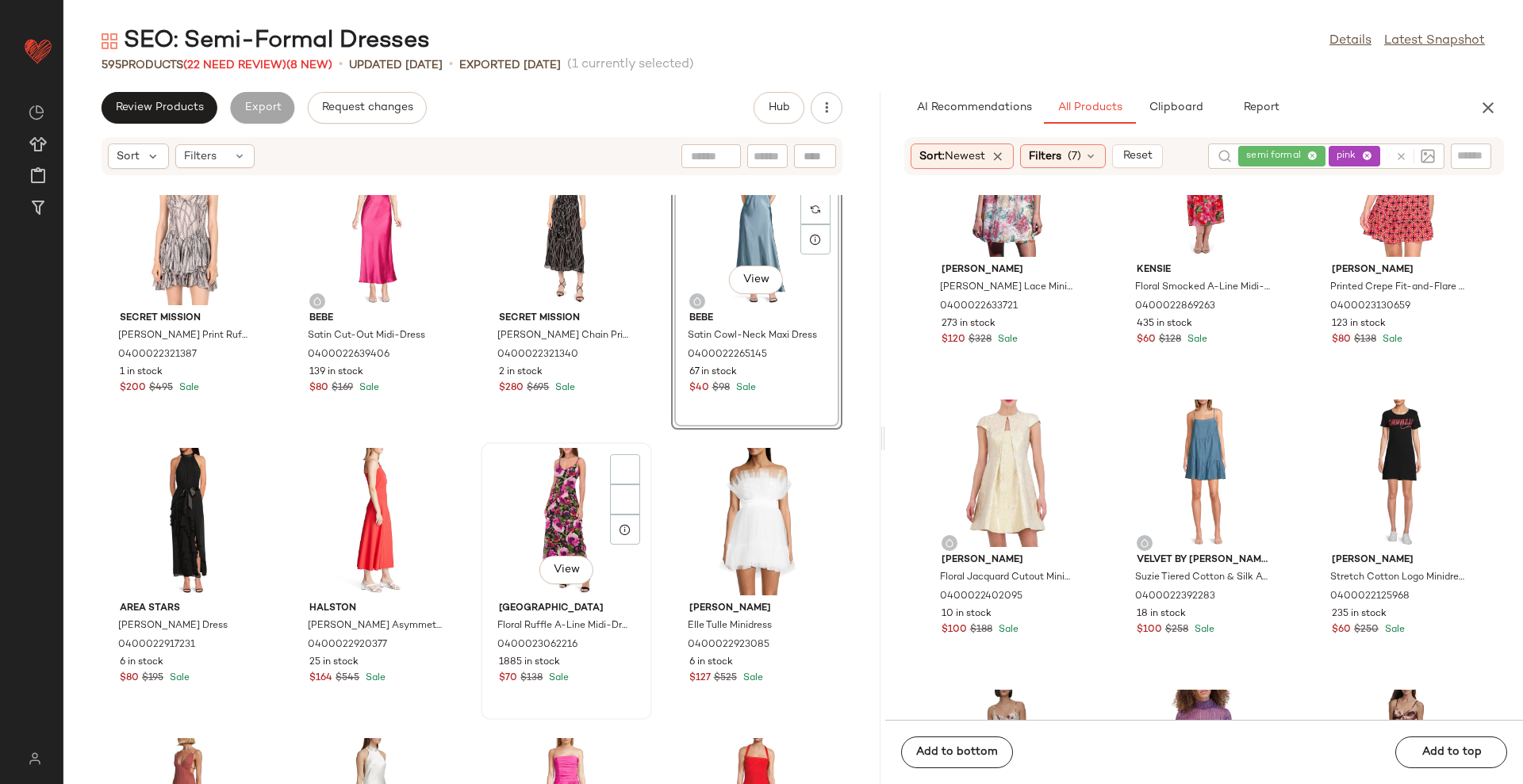
scroll to position [6154, 0]
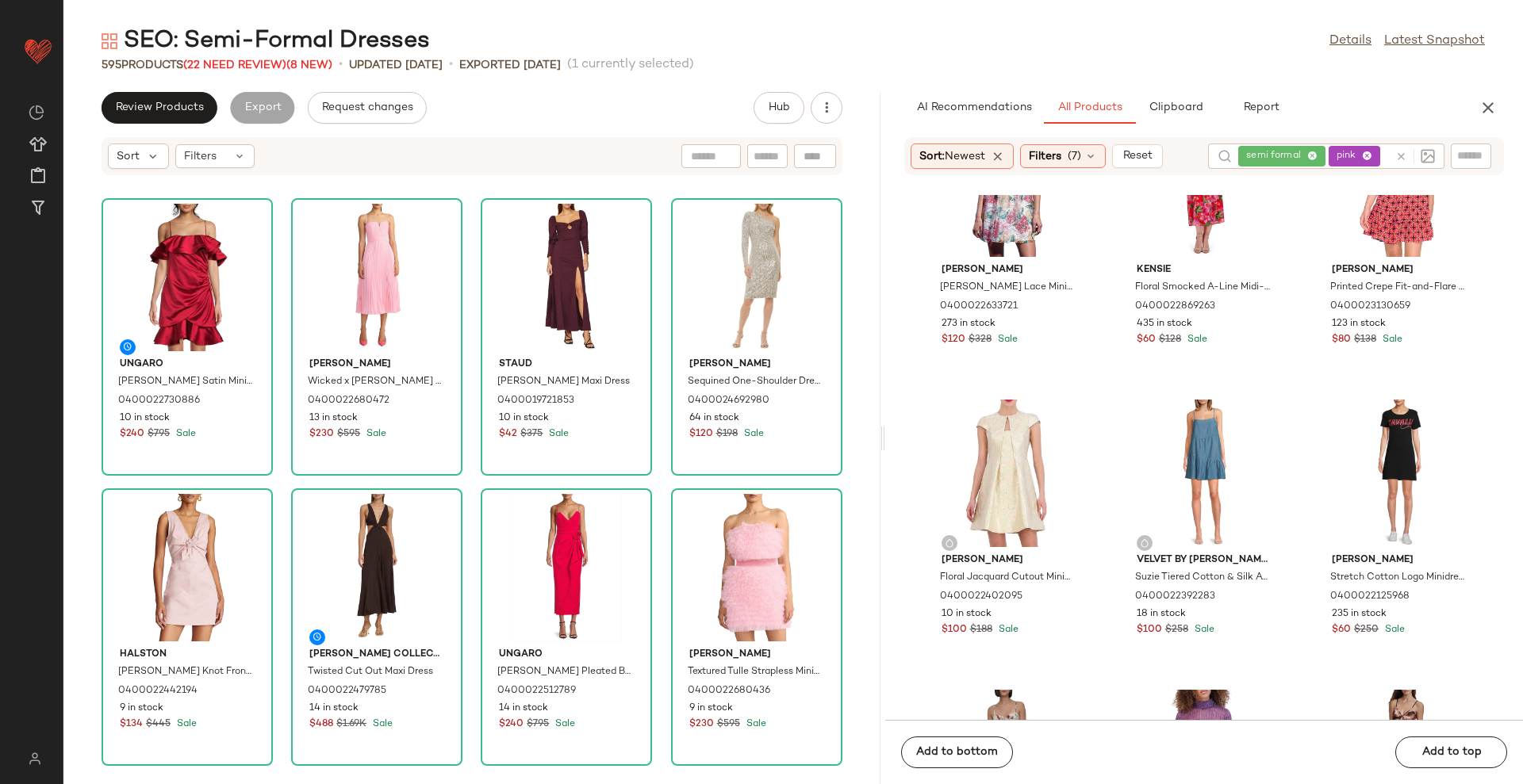
click at [1486, 110] on icon "button" at bounding box center [1488, 108] width 19 height 19
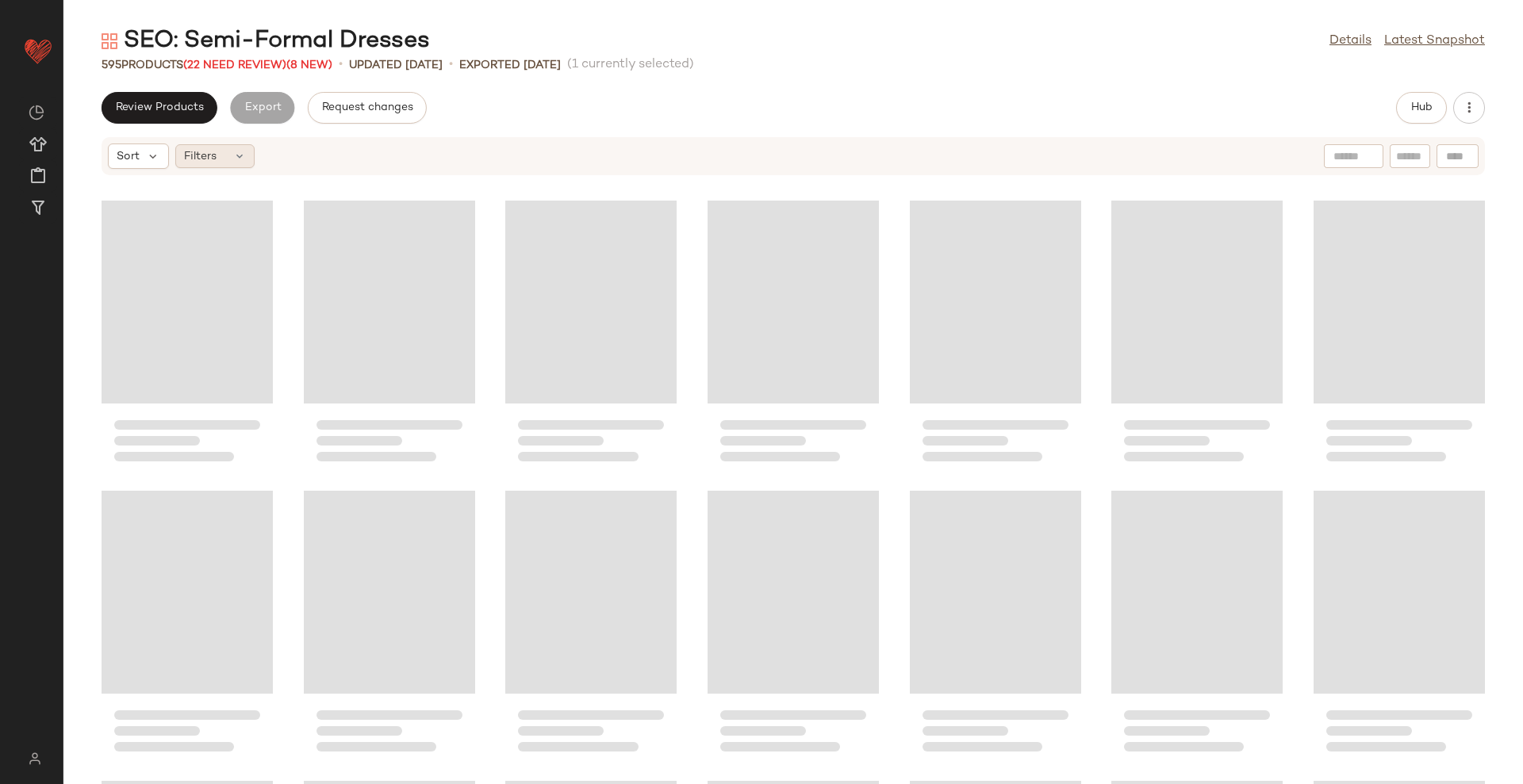
click at [193, 158] on span "Filters" at bounding box center [200, 156] width 32 height 17
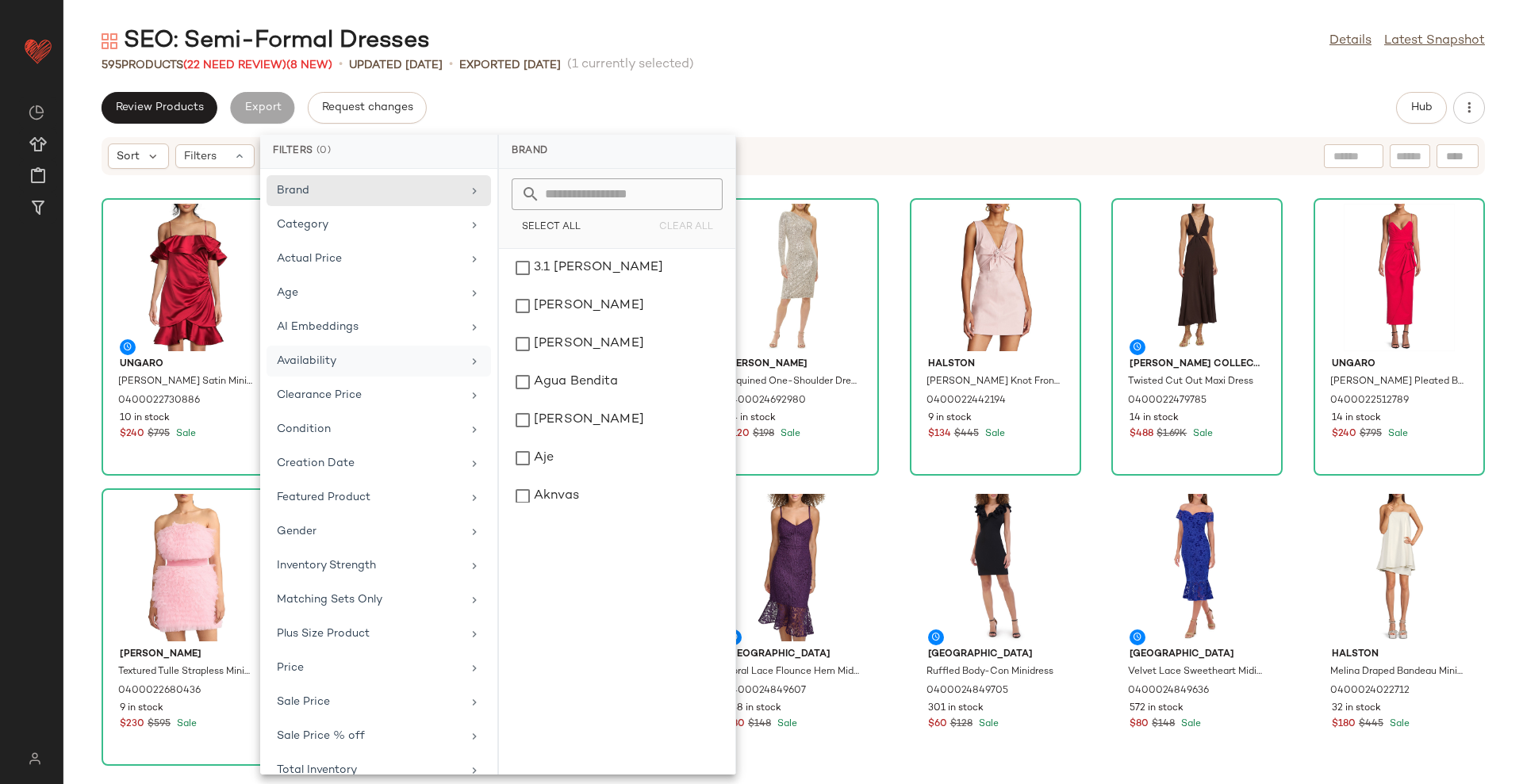
click at [330, 363] on div "Availability" at bounding box center [368, 361] width 185 height 17
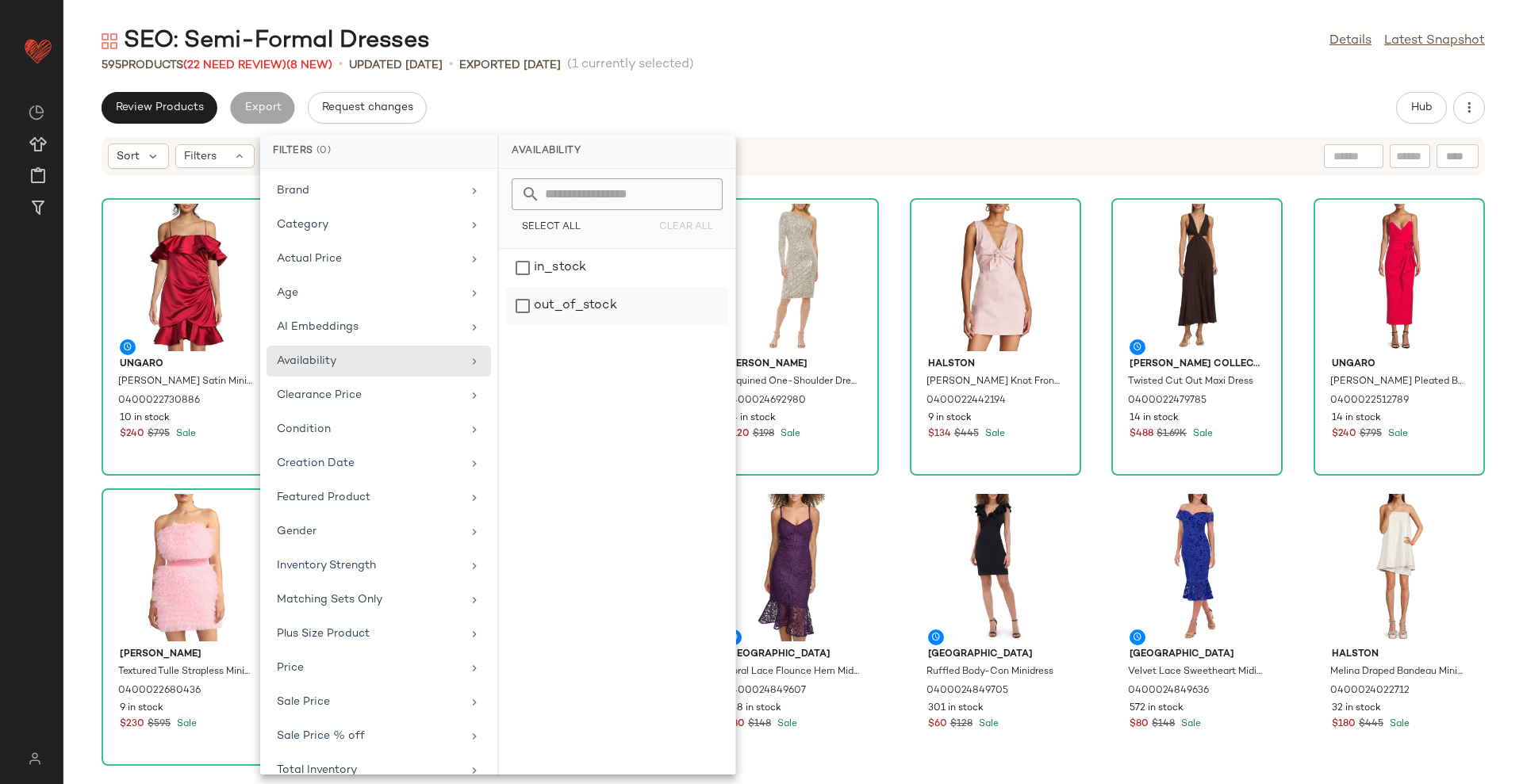
click at [565, 311] on div "out_of_stock" at bounding box center [617, 305] width 224 height 38
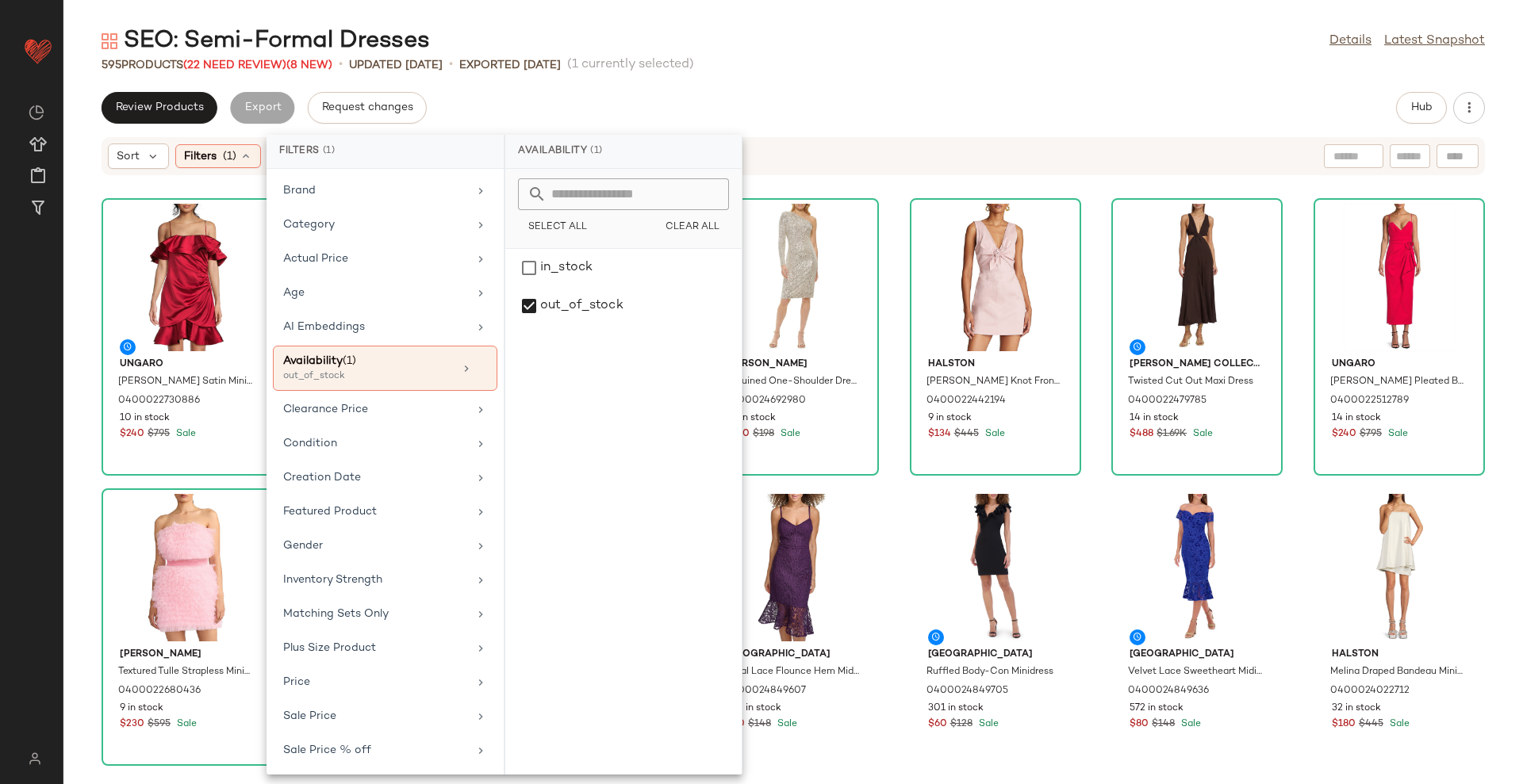
click at [859, 76] on div "SEO: Semi-Formal Dresses Details Latest Snapshot 595 Products (22 Need Review) …" at bounding box center [793, 404] width 1459 height 759
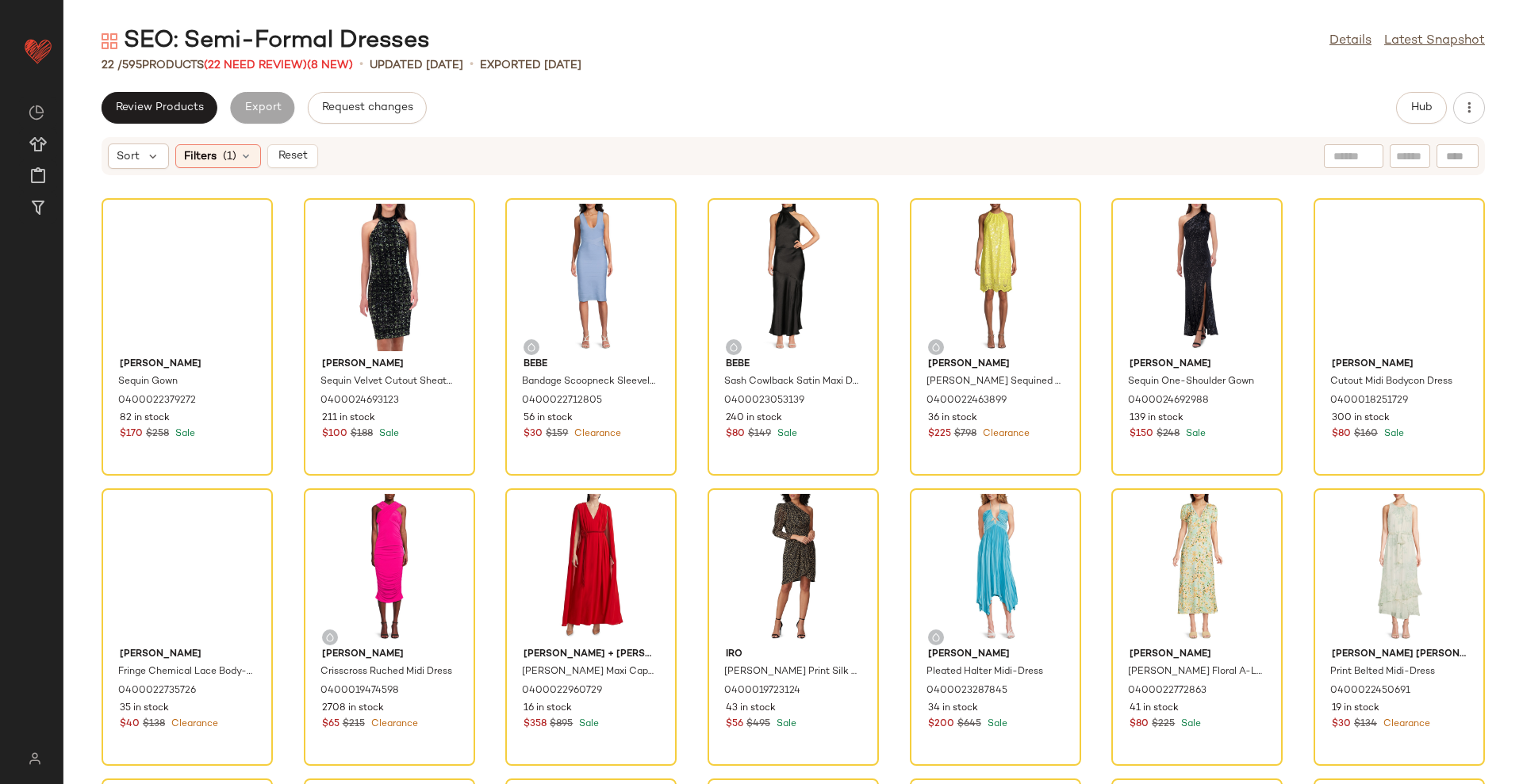
click at [949, 85] on div "SEO: Semi-Formal Dresses Details Latest Snapshot 22 / 595 Products (22 Need Rev…" at bounding box center [793, 404] width 1459 height 759
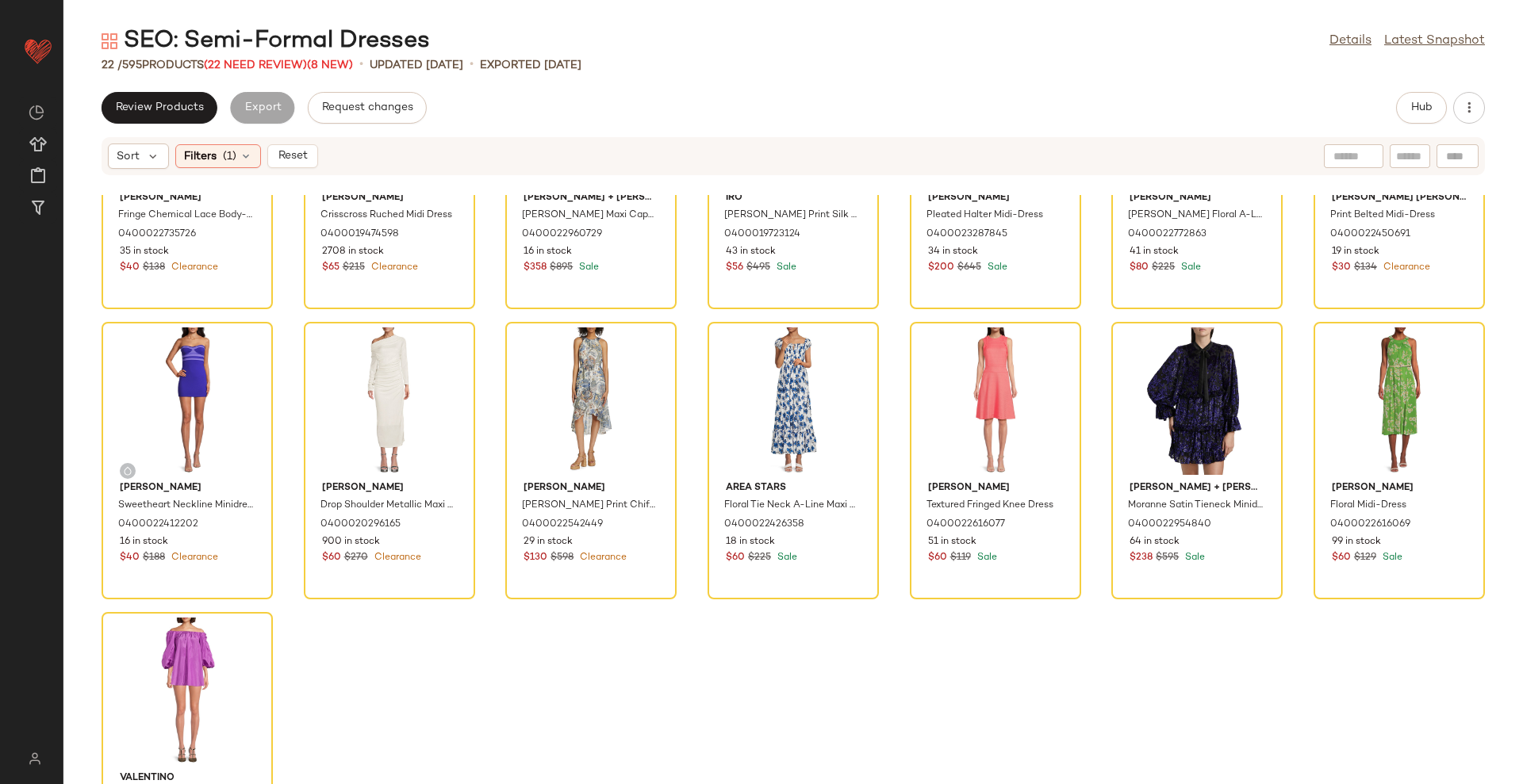
scroll to position [508, 0]
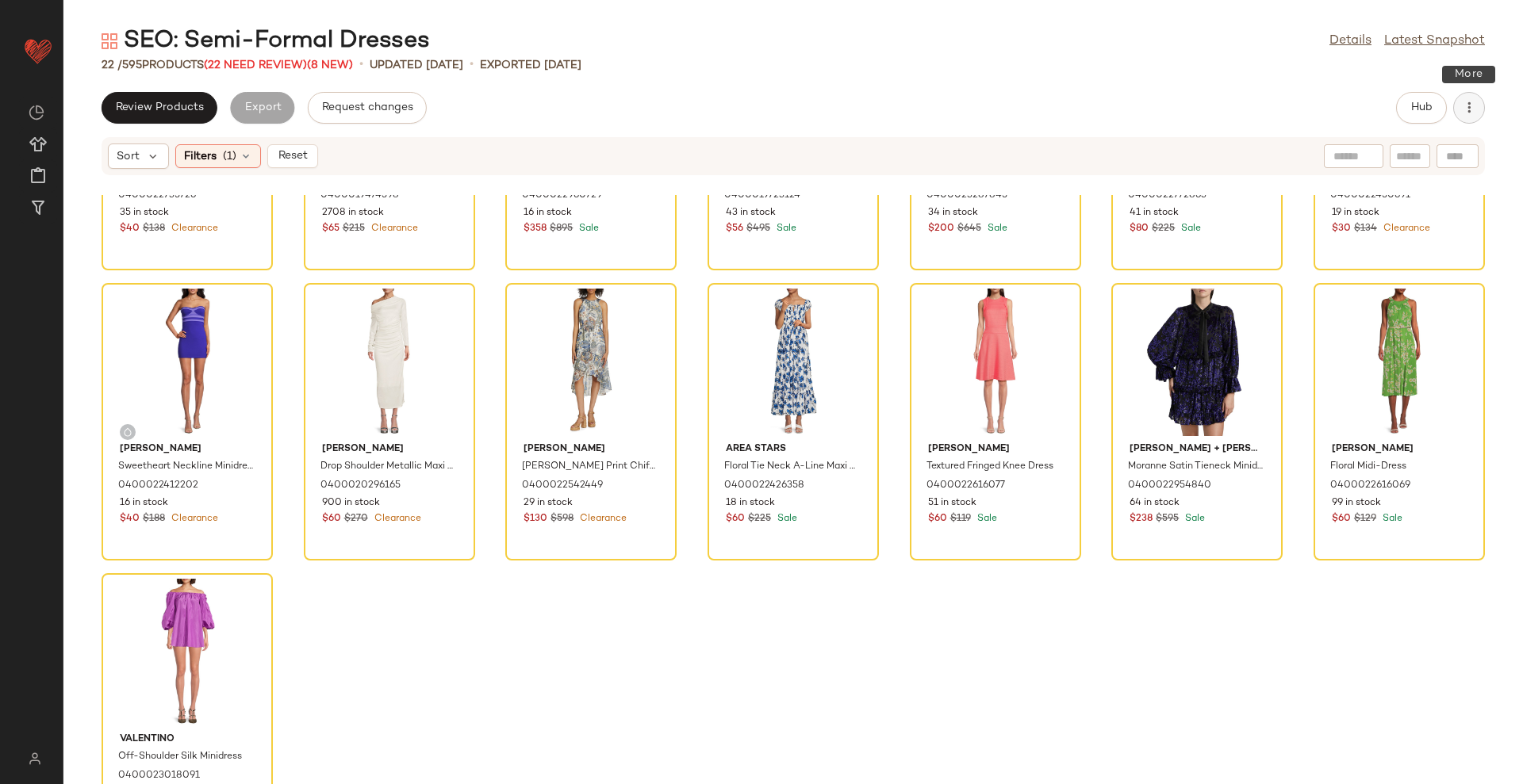
click at [1471, 107] on icon "button" at bounding box center [1469, 108] width 16 height 16
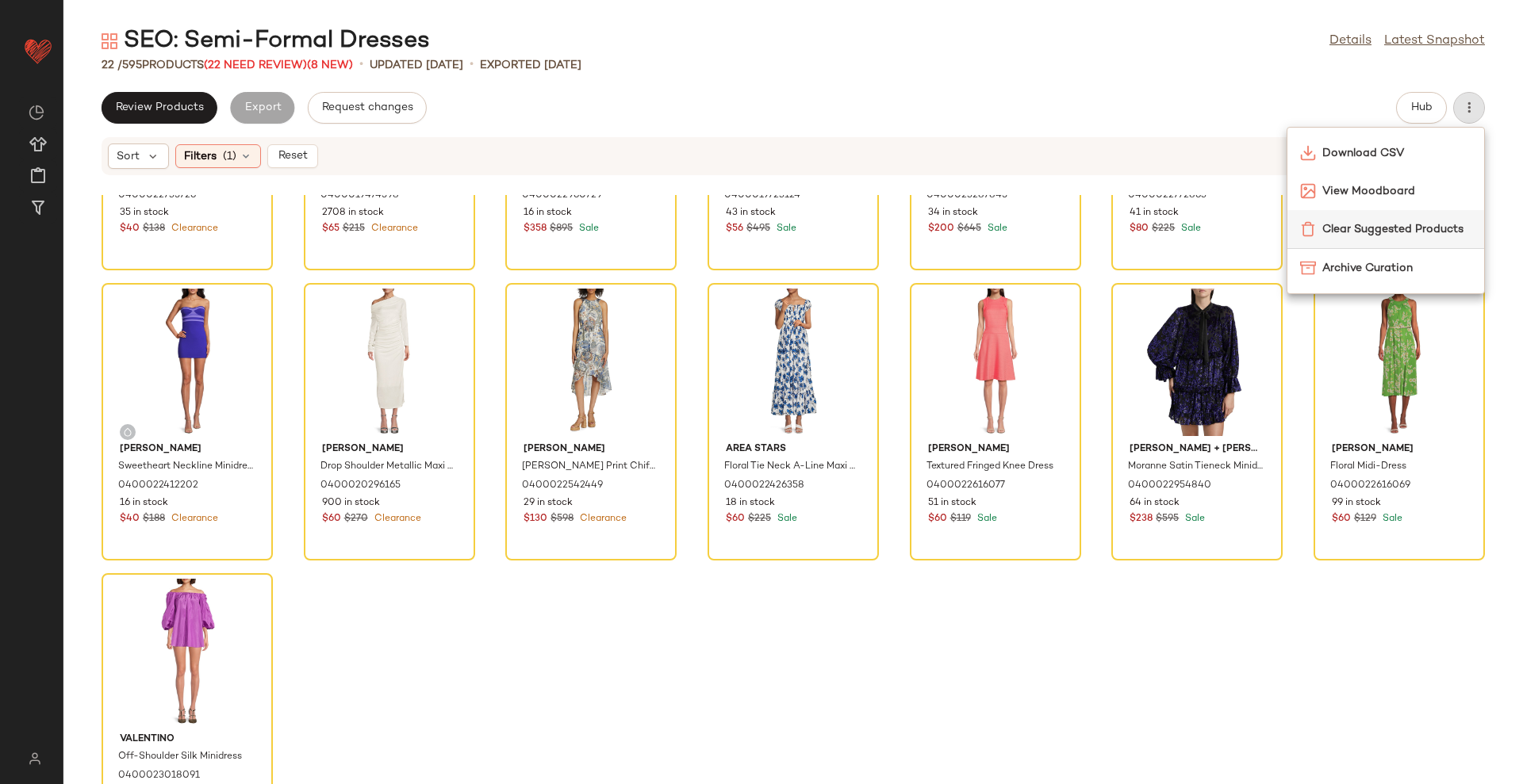
click at [1359, 222] on span "Clear Suggested Products" at bounding box center [1396, 230] width 149 height 17
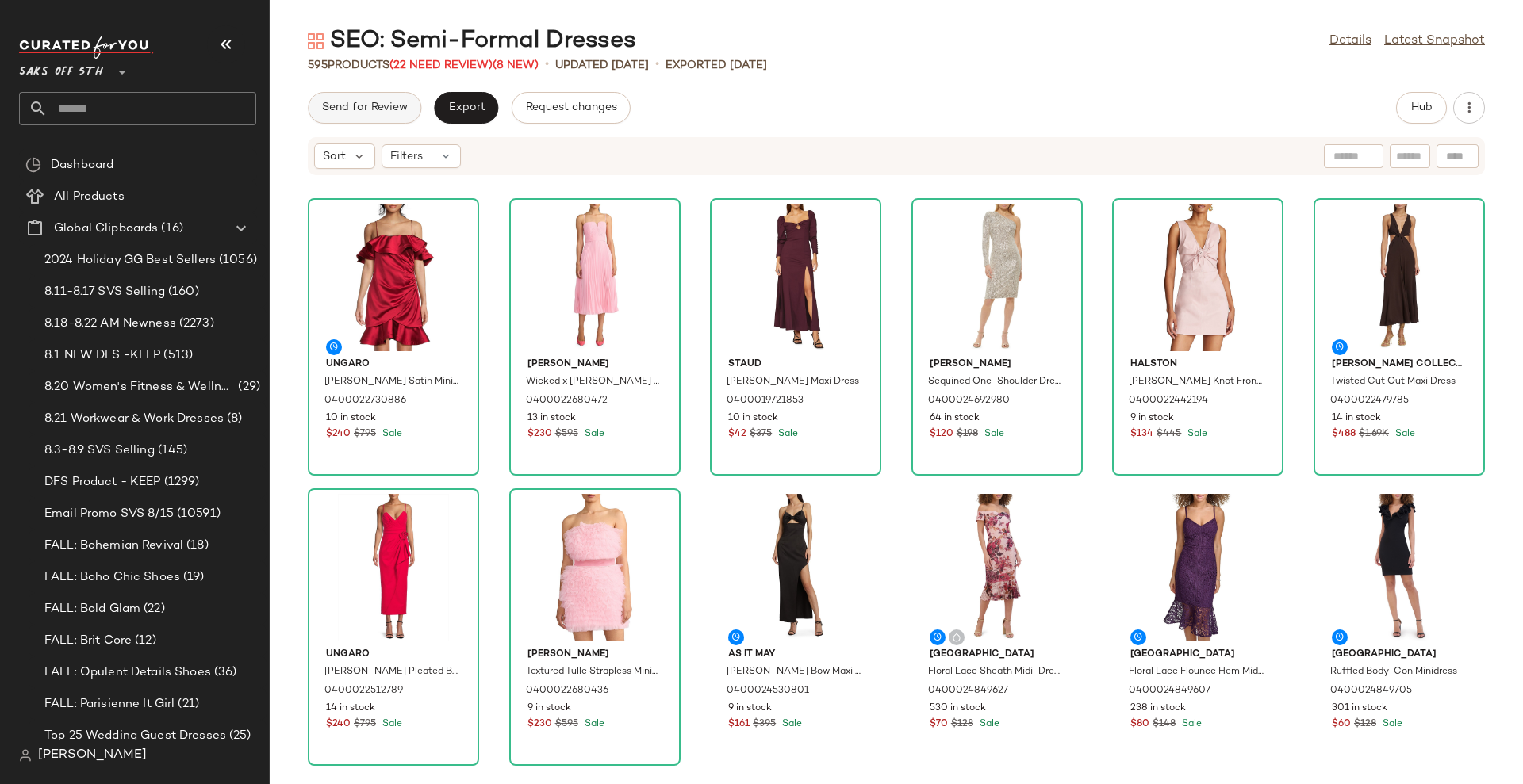
click at [380, 110] on span "Send for Review" at bounding box center [364, 108] width 86 height 13
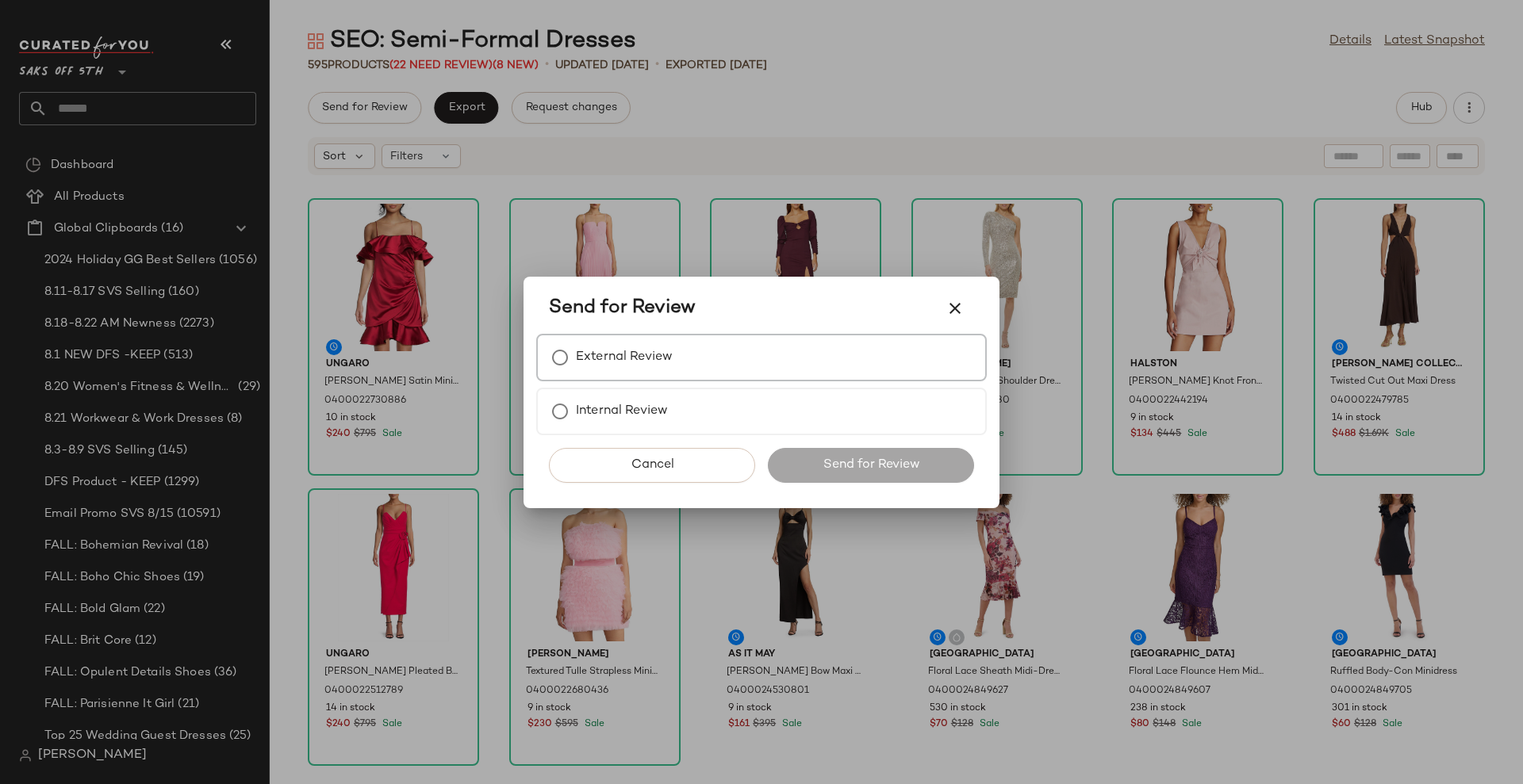
click at [619, 367] on label "External Review" at bounding box center [625, 357] width 97 height 31
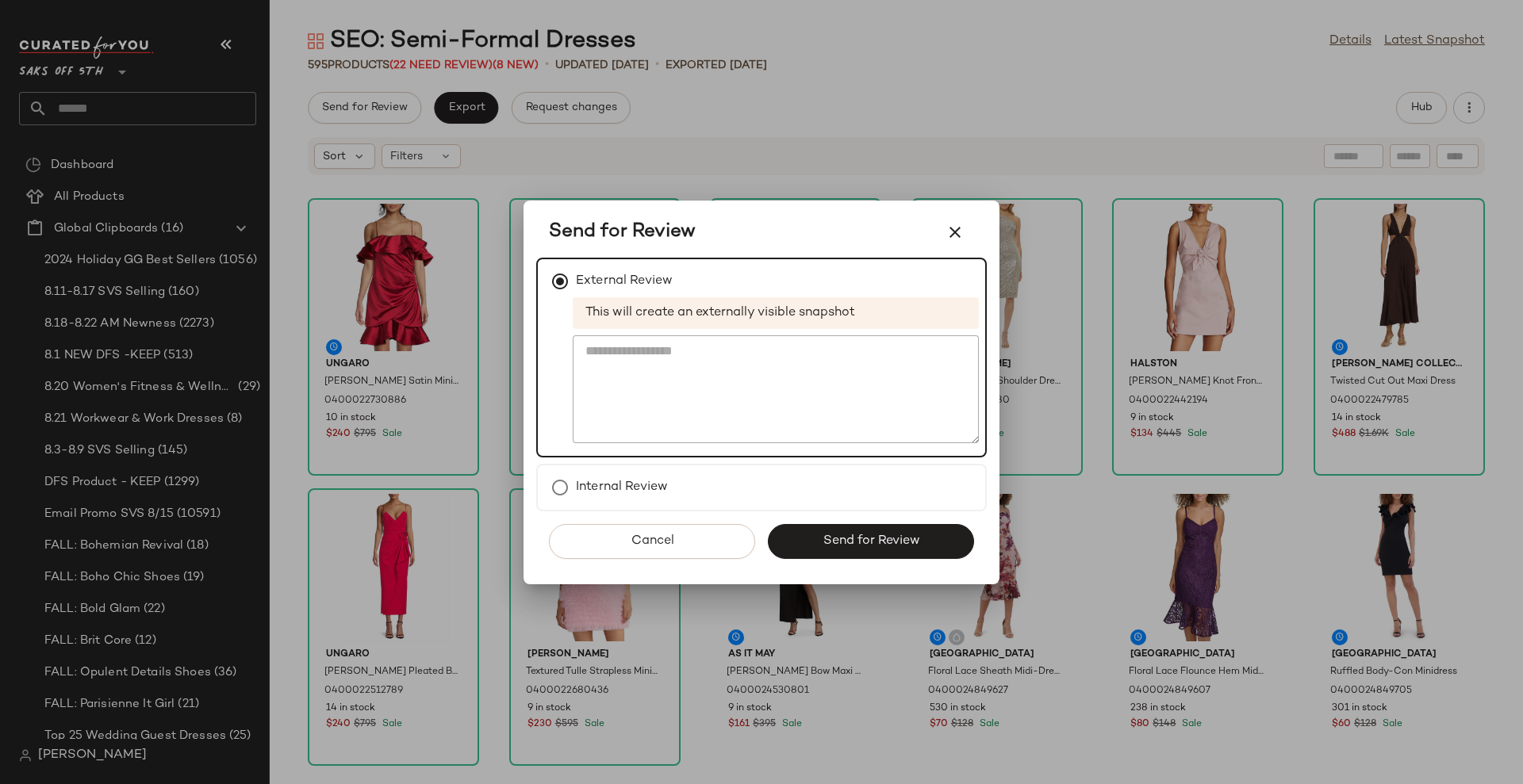
click at [810, 531] on button "Send for Review" at bounding box center [871, 541] width 206 height 35
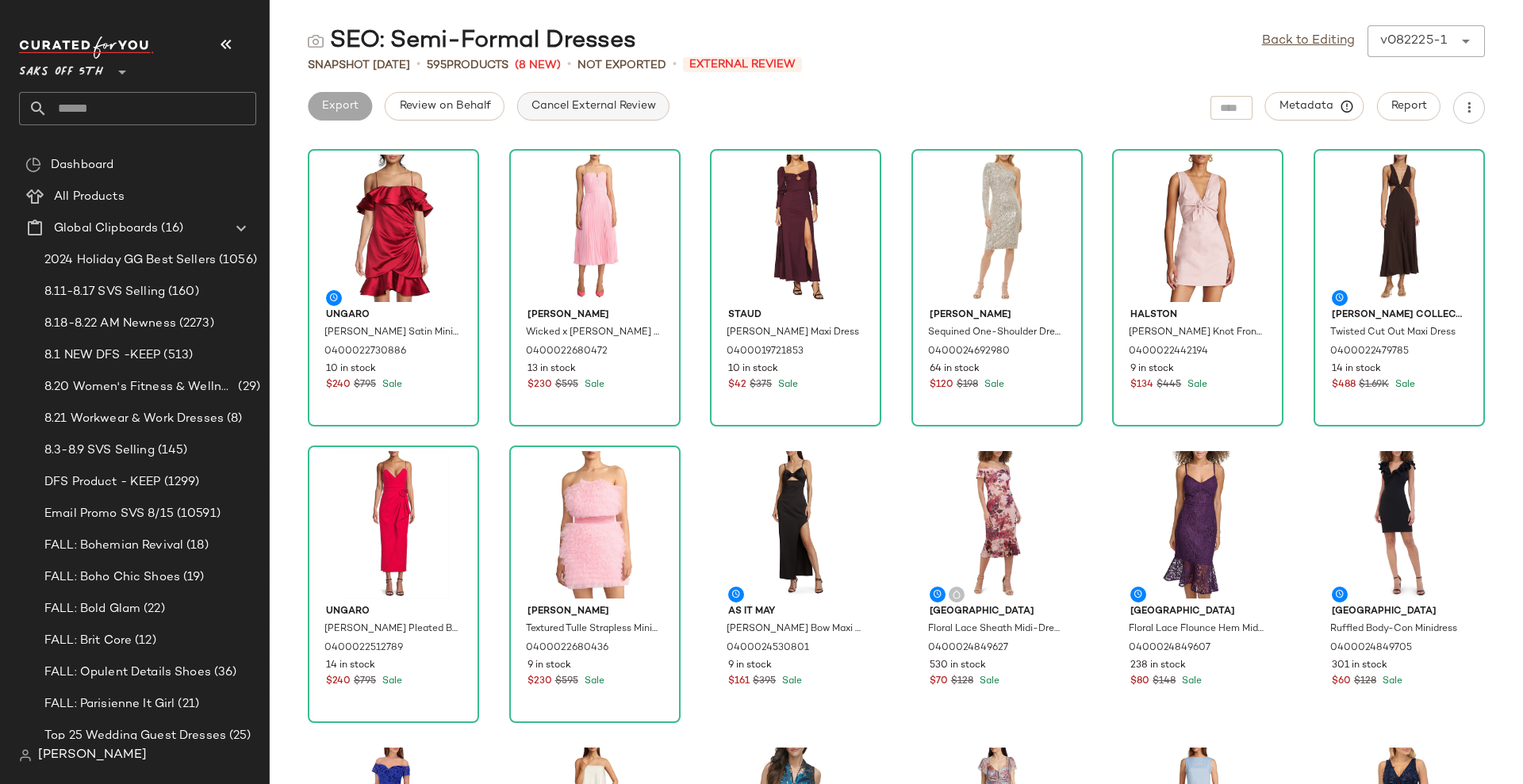
click at [535, 105] on span "Cancel External Review" at bounding box center [592, 106] width 125 height 13
drag, startPoint x: 1294, startPoint y: 31, endPoint x: 1246, endPoint y: 60, distance: 56.1
click at [1294, 31] on link "Back to Editing" at bounding box center [1308, 41] width 93 height 19
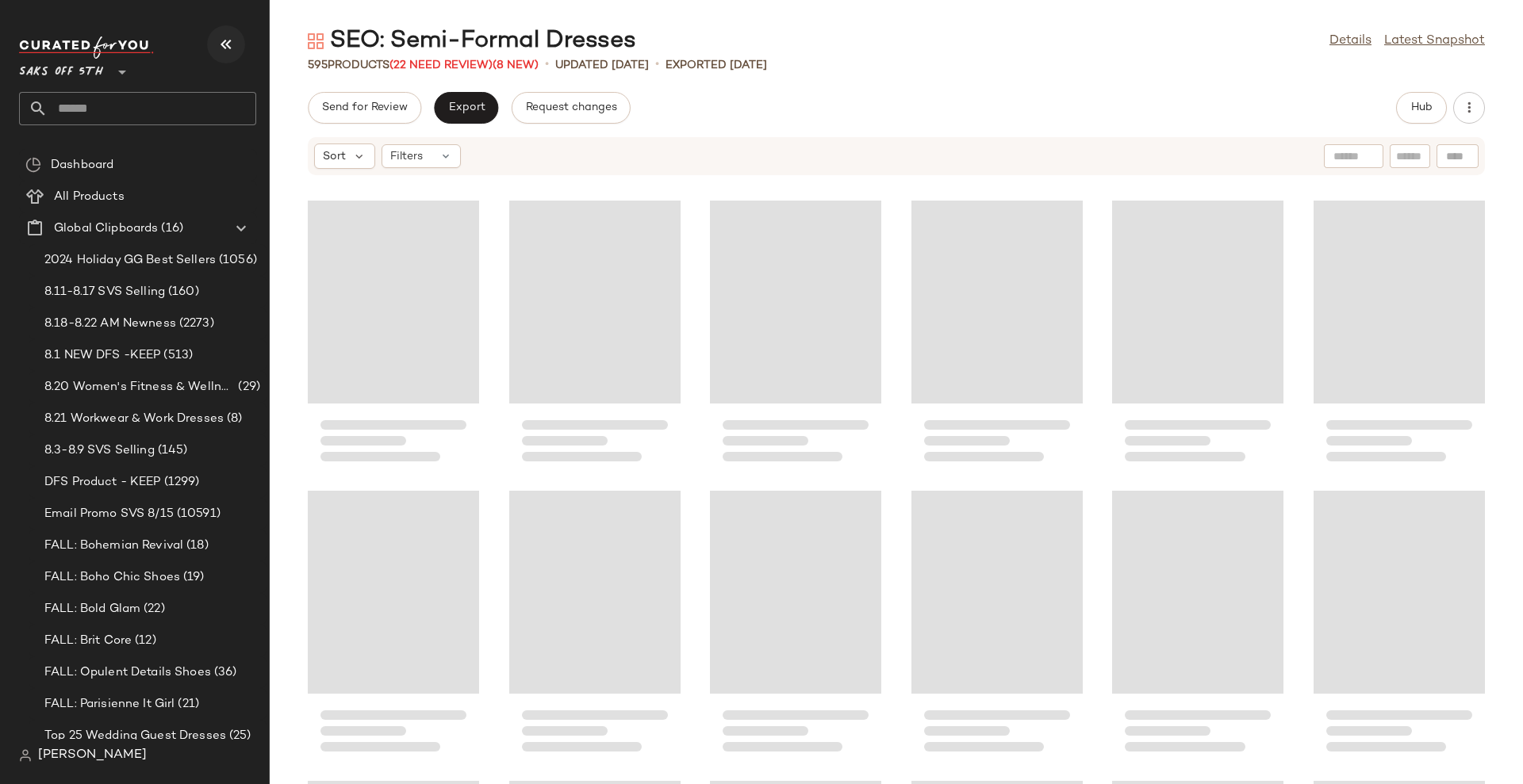
click at [227, 43] on icon "button" at bounding box center [226, 44] width 19 height 19
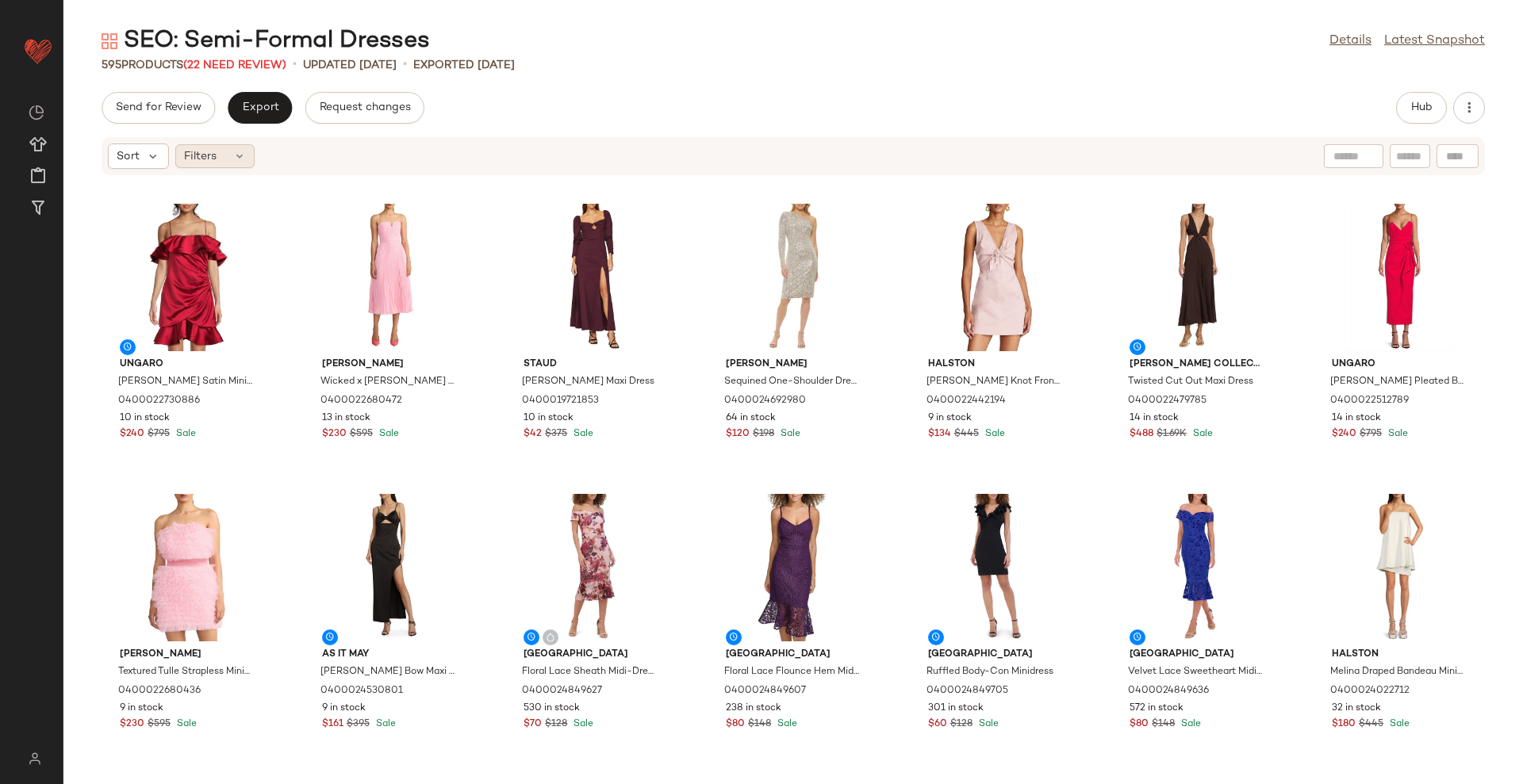
click at [235, 160] on icon at bounding box center [239, 156] width 13 height 13
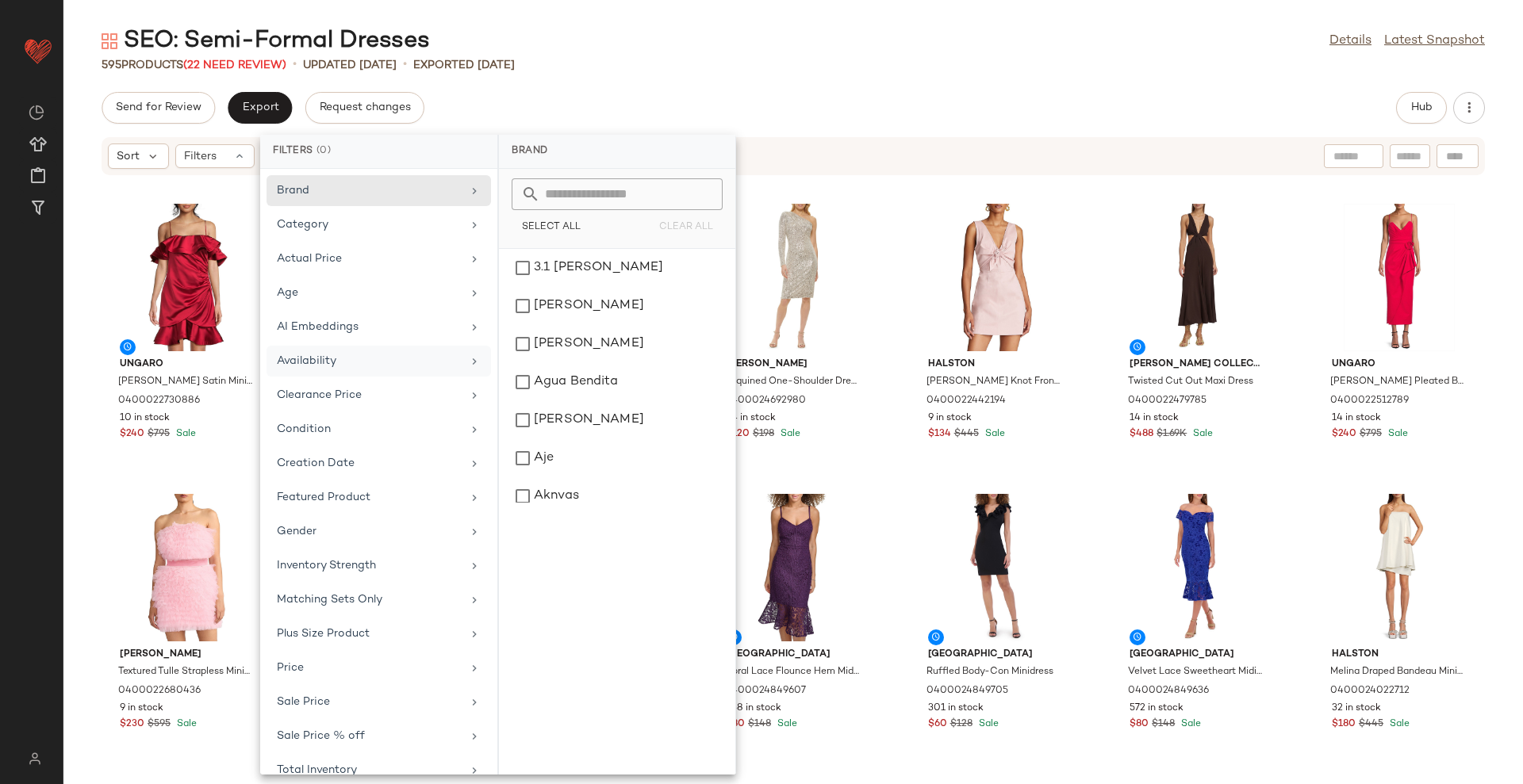
click at [297, 362] on div "Availability" at bounding box center [368, 361] width 185 height 17
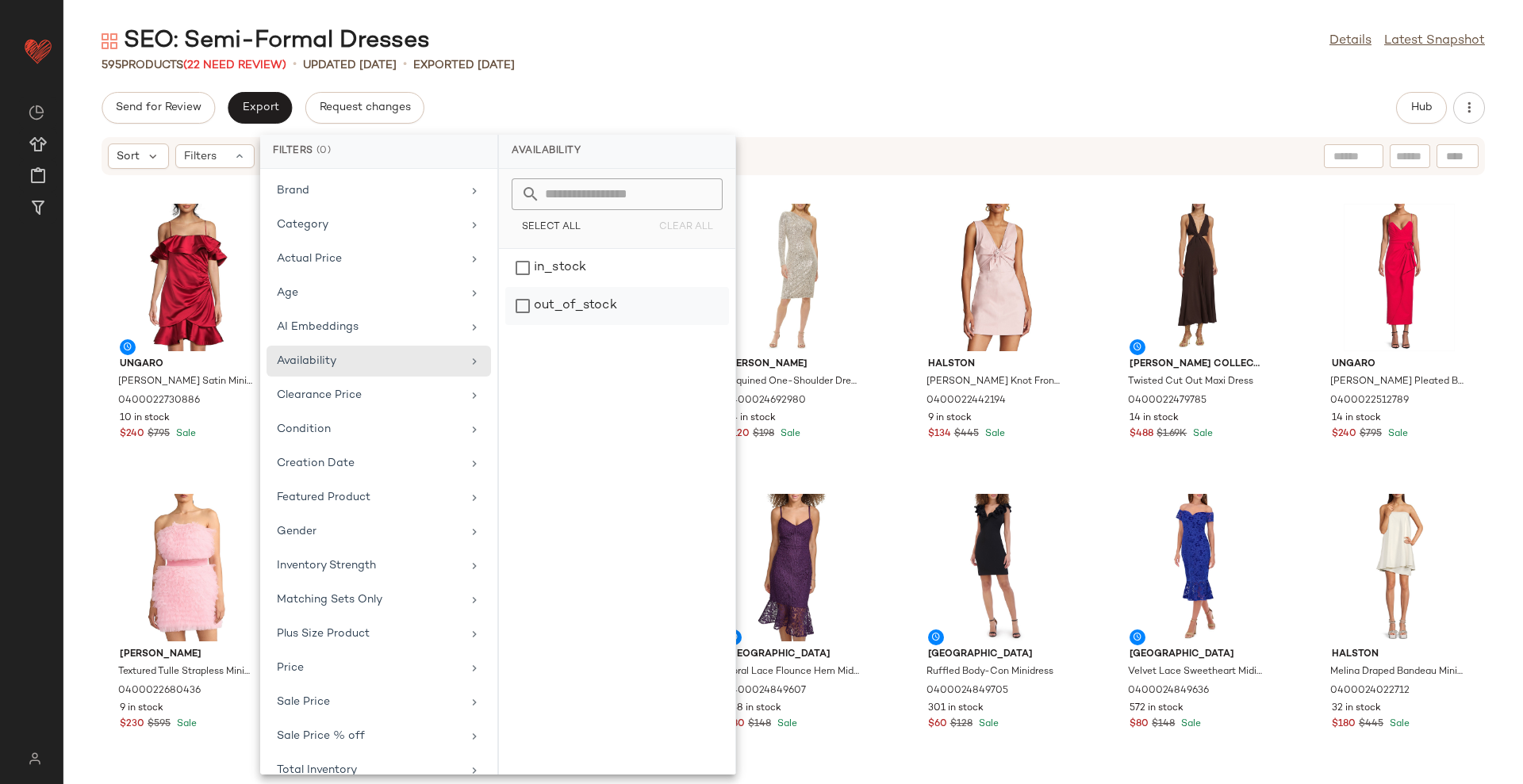
click at [581, 304] on div "out_of_stock" at bounding box center [617, 305] width 224 height 38
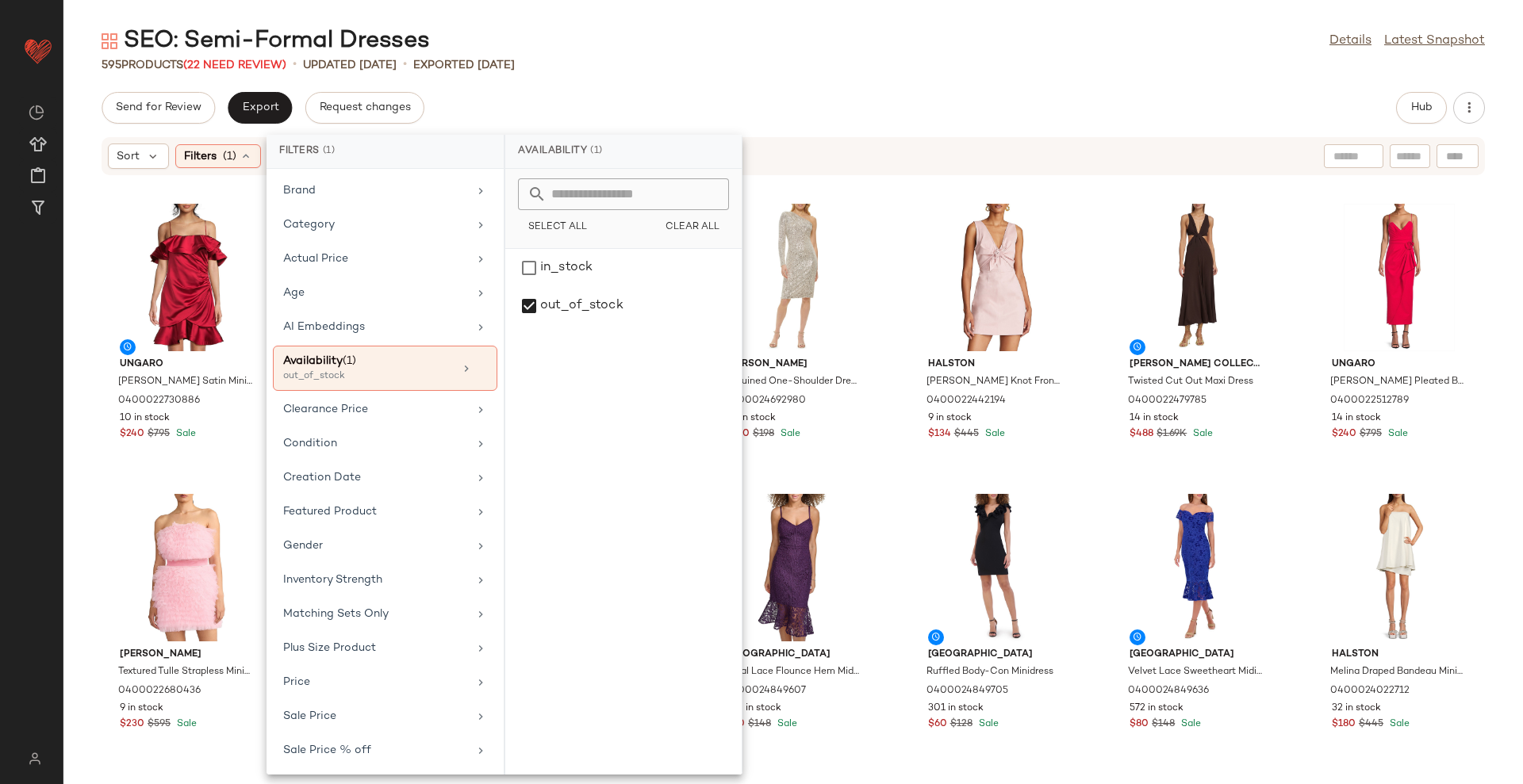
click at [872, 24] on main "SEO: Semi-Formal Dresses Details Latest Snapshot 595 Products (22 Need Review) …" at bounding box center [762, 392] width 1523 height 784
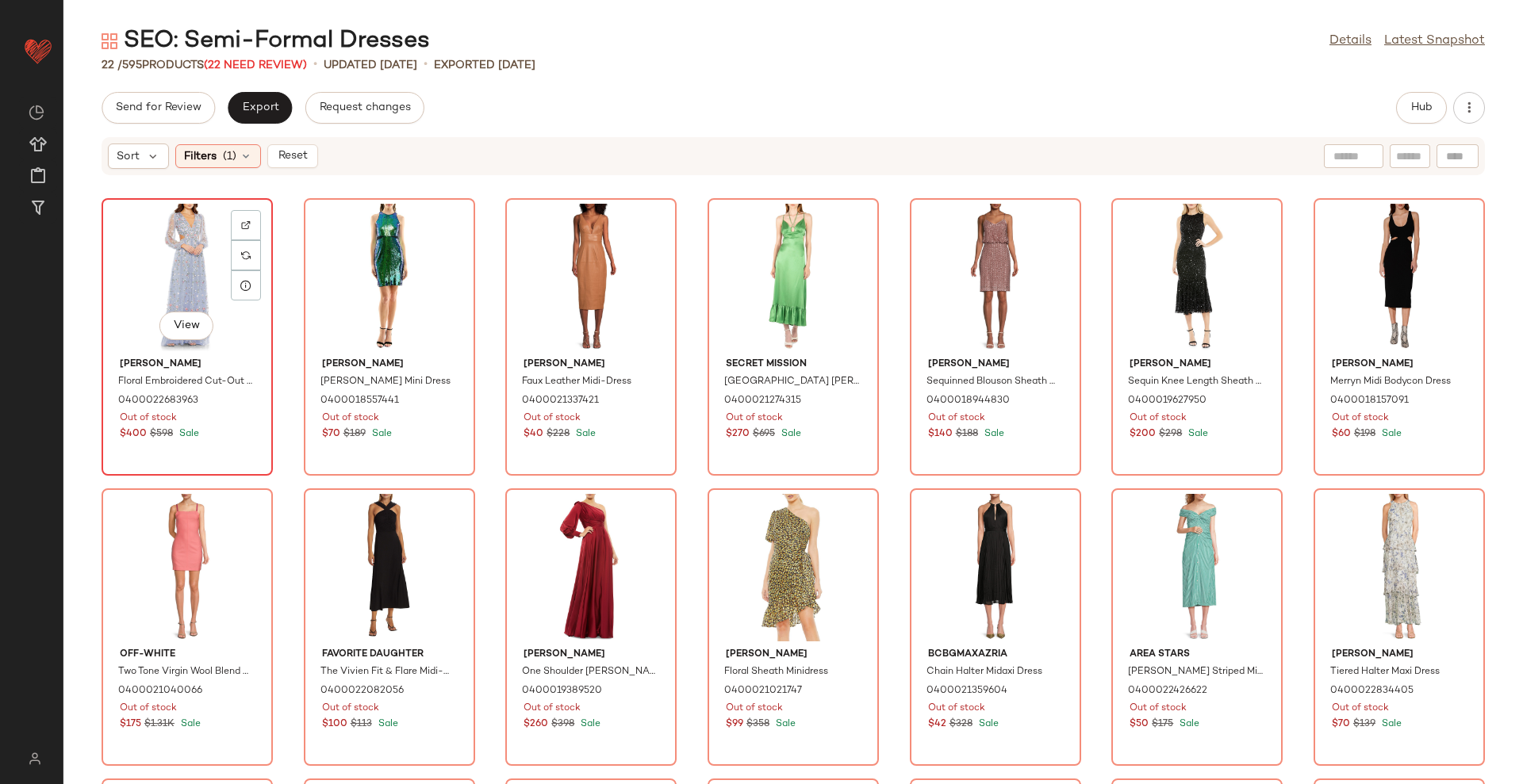
click at [175, 280] on div "View" at bounding box center [187, 277] width 160 height 147
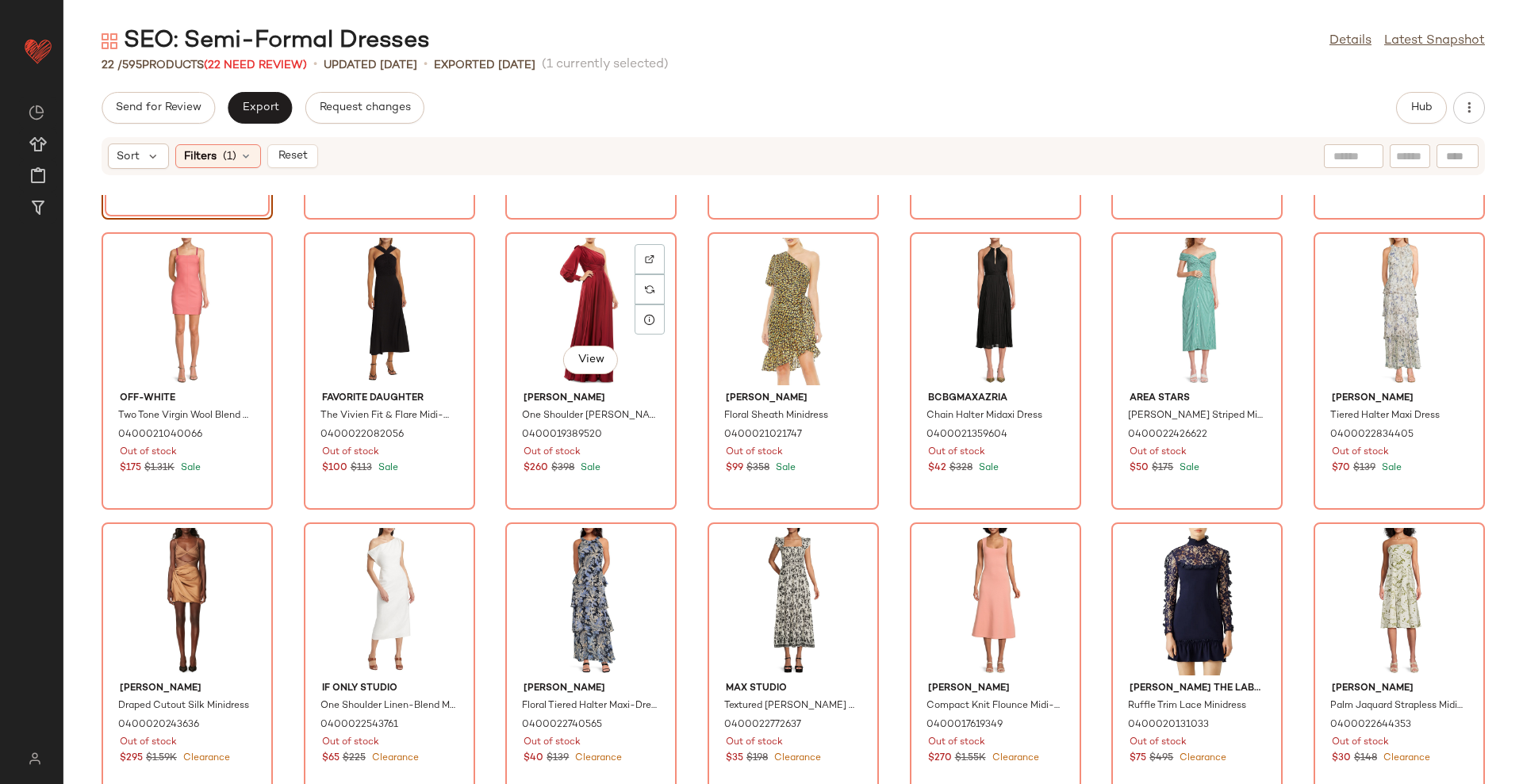
scroll to position [575, 0]
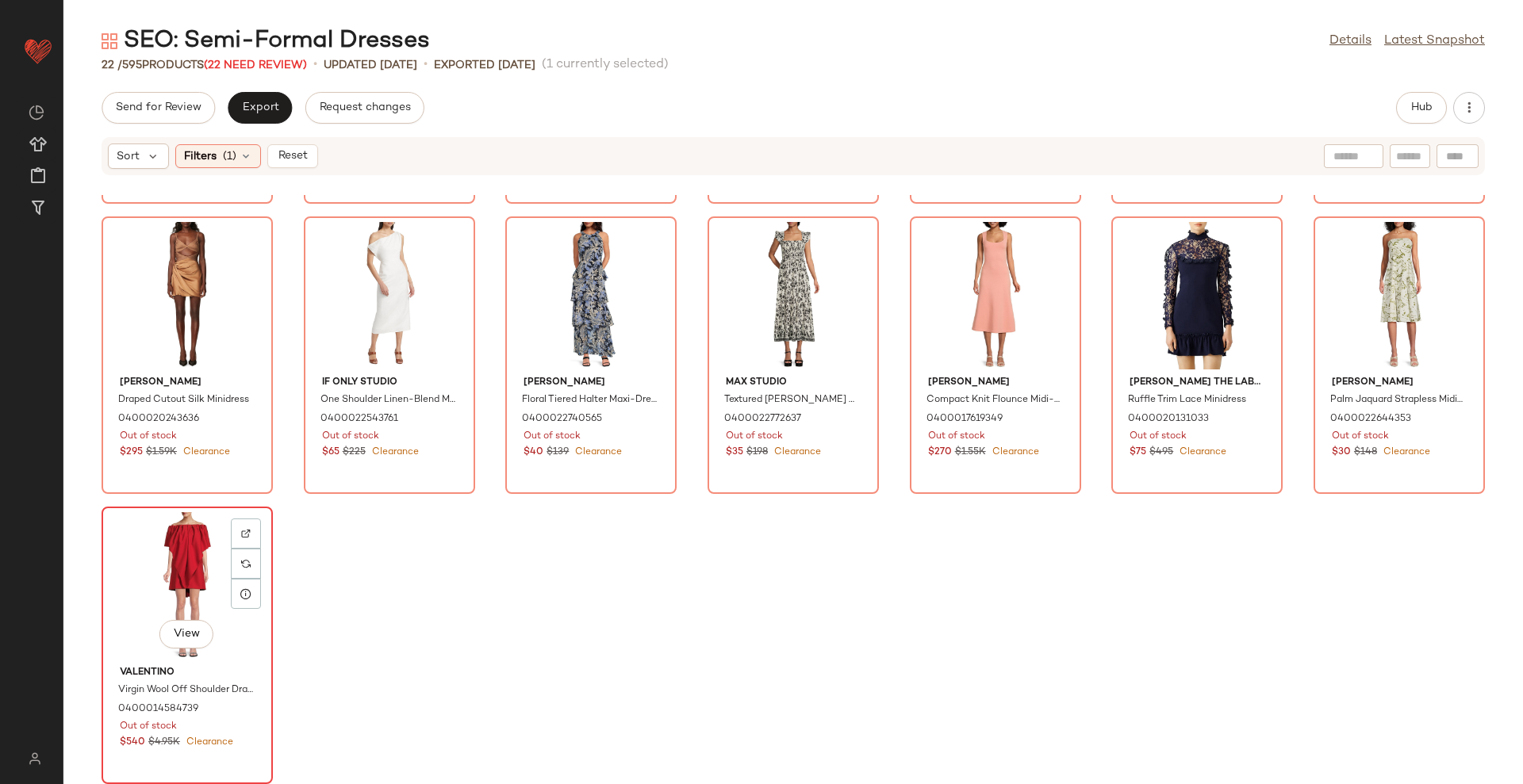
click at [190, 581] on div "View" at bounding box center [187, 586] width 160 height 147
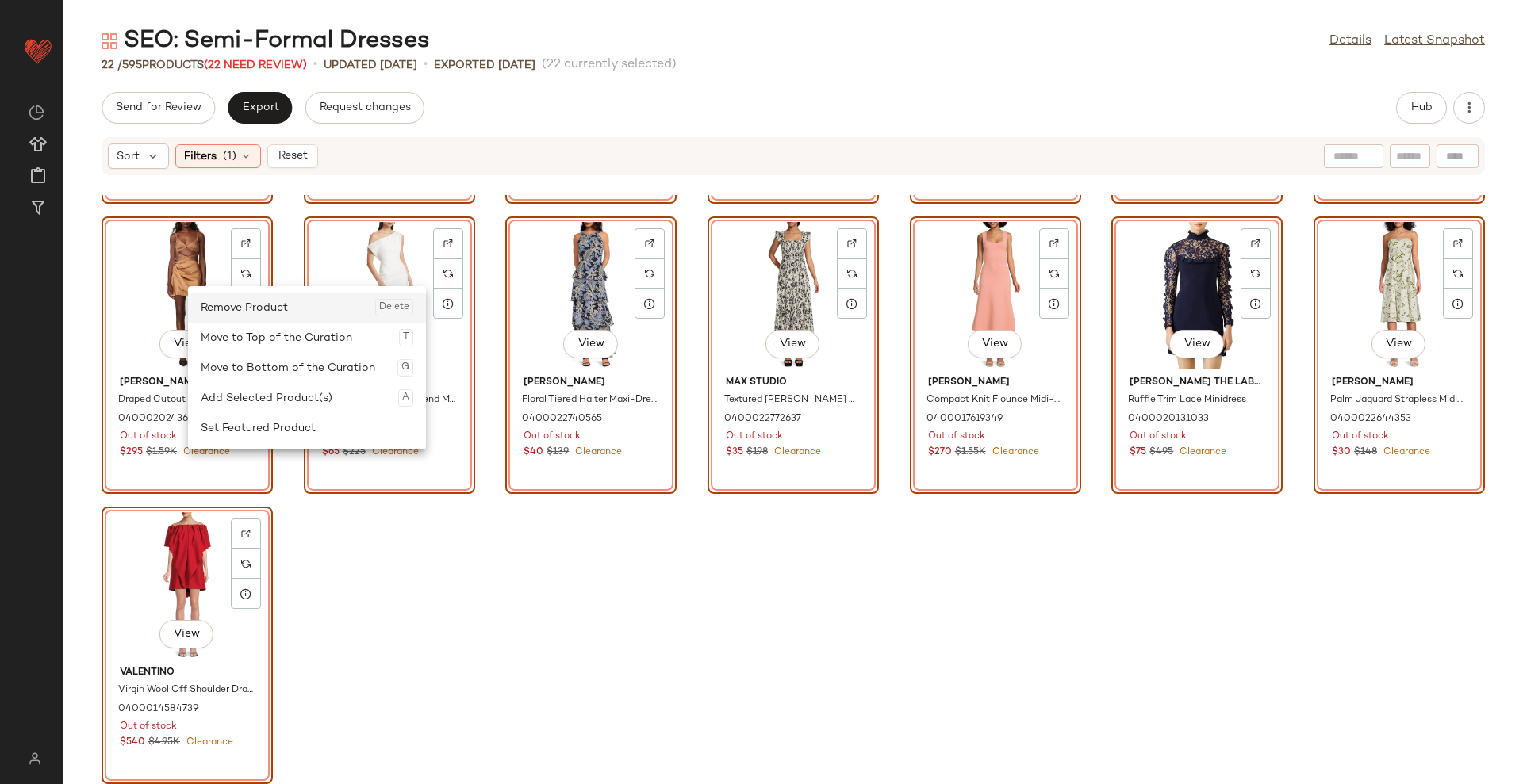
click at [204, 314] on div "Remove Product Delete" at bounding box center [307, 307] width 213 height 30
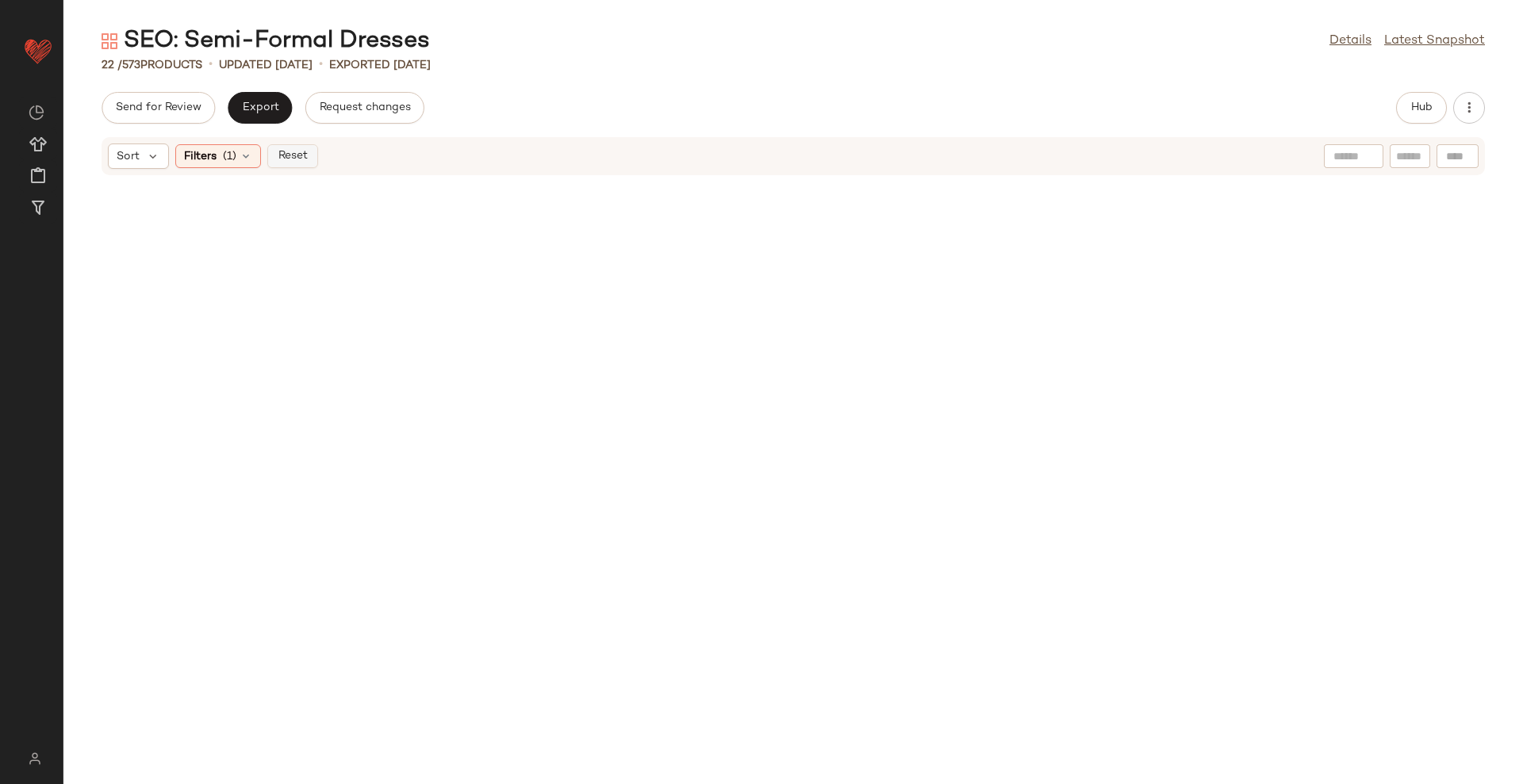
click at [305, 166] on button "Reset" at bounding box center [293, 156] width 51 height 24
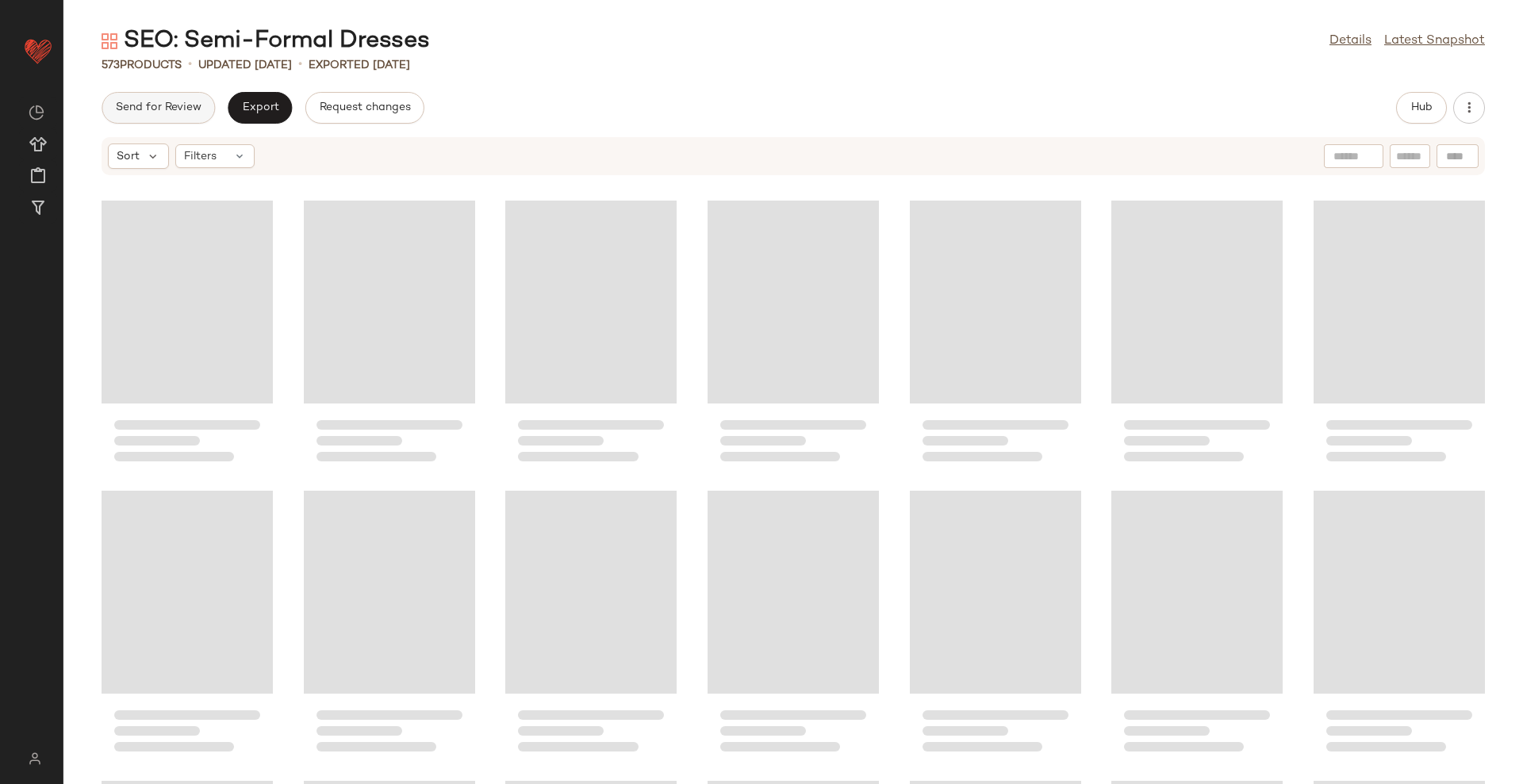
click at [152, 111] on span "Send for Review" at bounding box center [158, 108] width 86 height 13
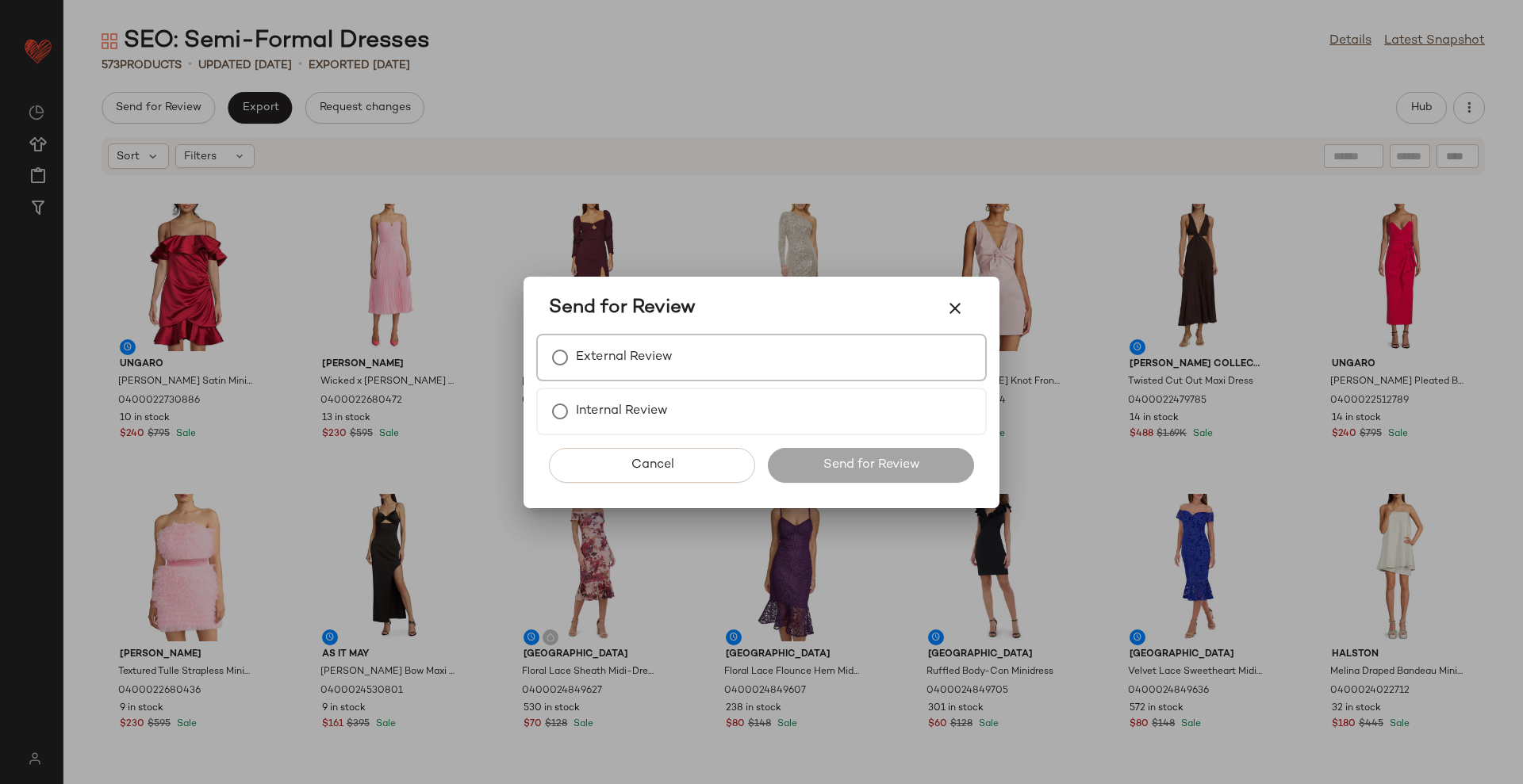
click at [598, 353] on label "External Review" at bounding box center [625, 357] width 97 height 31
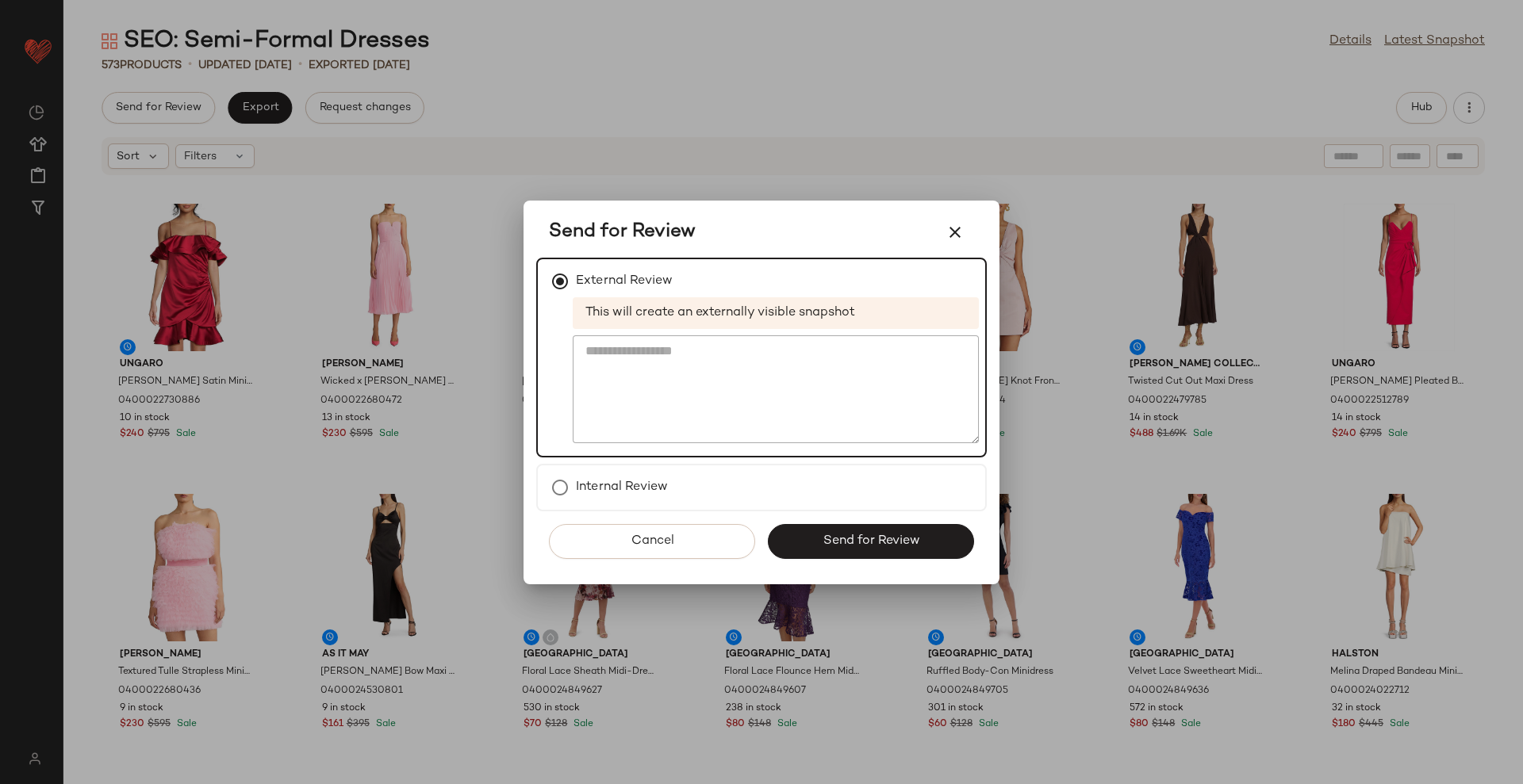
click at [823, 541] on span "Send for Review" at bounding box center [870, 541] width 98 height 15
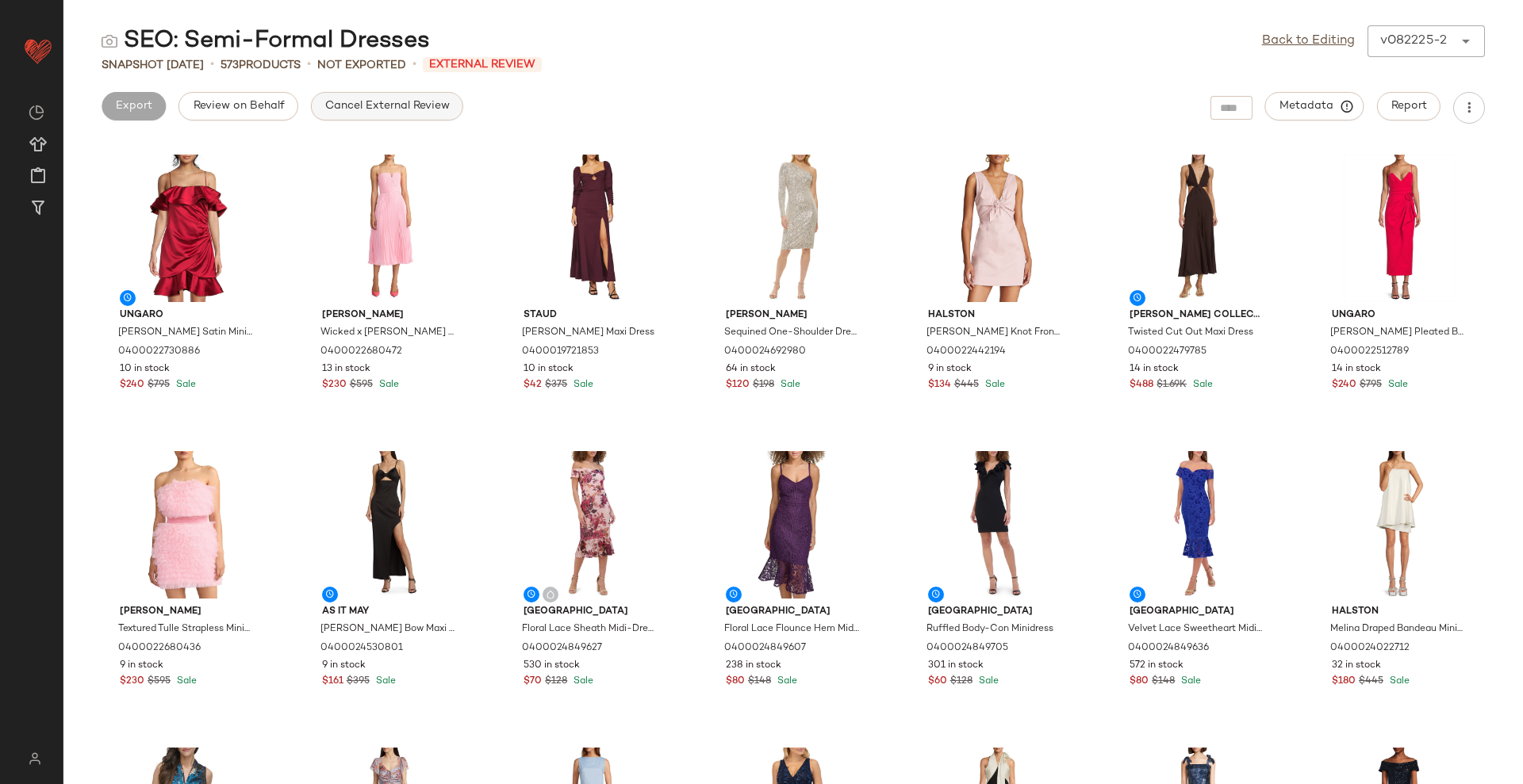
click at [333, 105] on span "Cancel External Review" at bounding box center [387, 106] width 125 height 13
click at [272, 104] on span "Export" at bounding box center [259, 106] width 37 height 13
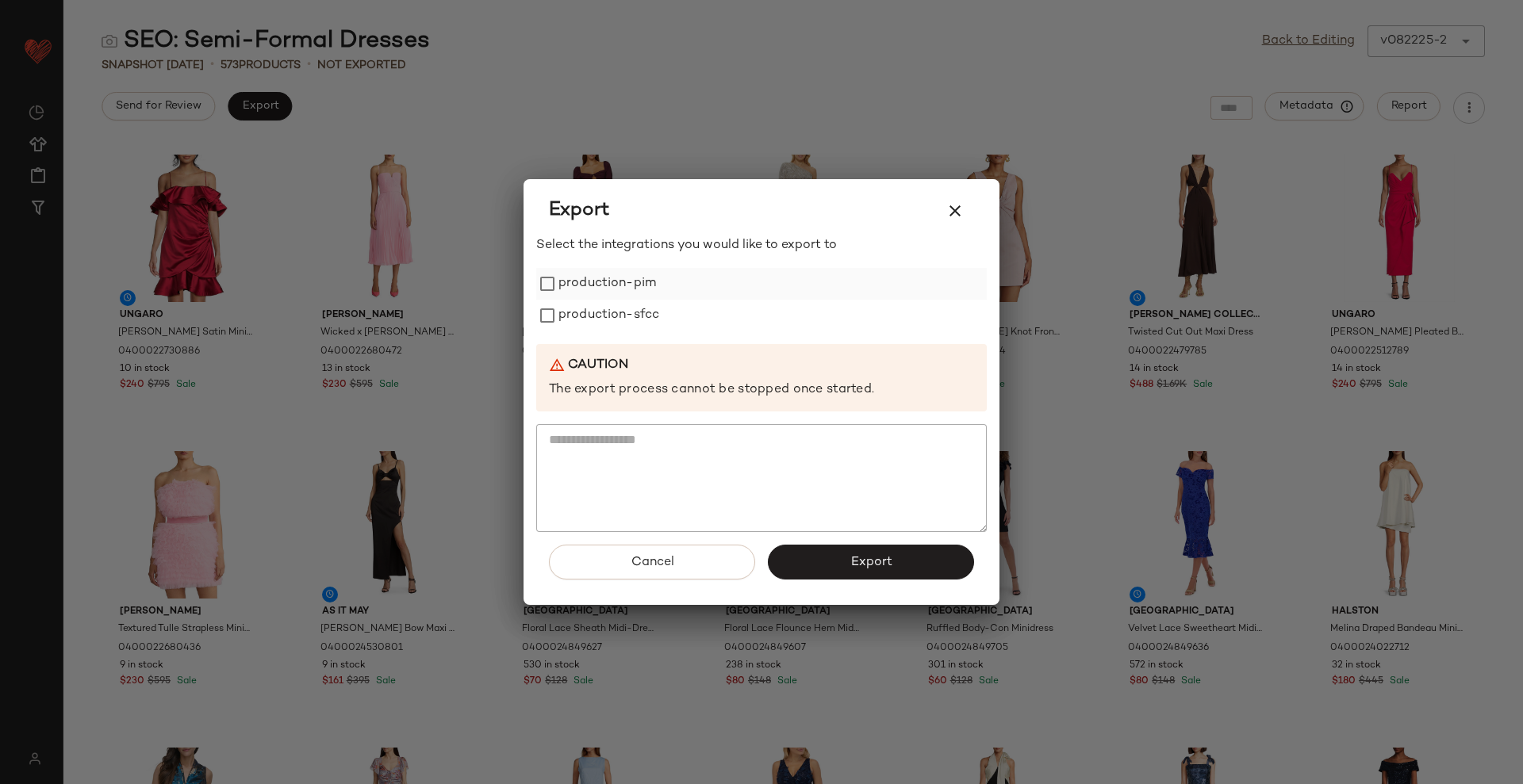
click at [598, 297] on label "production-pim" at bounding box center [607, 284] width 98 height 31
click at [590, 331] on div "Select the integrations you would like to export to production-pim production-s…" at bounding box center [761, 384] width 450 height 297
click at [620, 309] on label "production-sfcc" at bounding box center [608, 315] width 101 height 31
drag, startPoint x: 919, startPoint y: 562, endPoint x: 910, endPoint y: 563, distance: 9.1
click at [919, 562] on button "Export" at bounding box center [871, 562] width 206 height 35
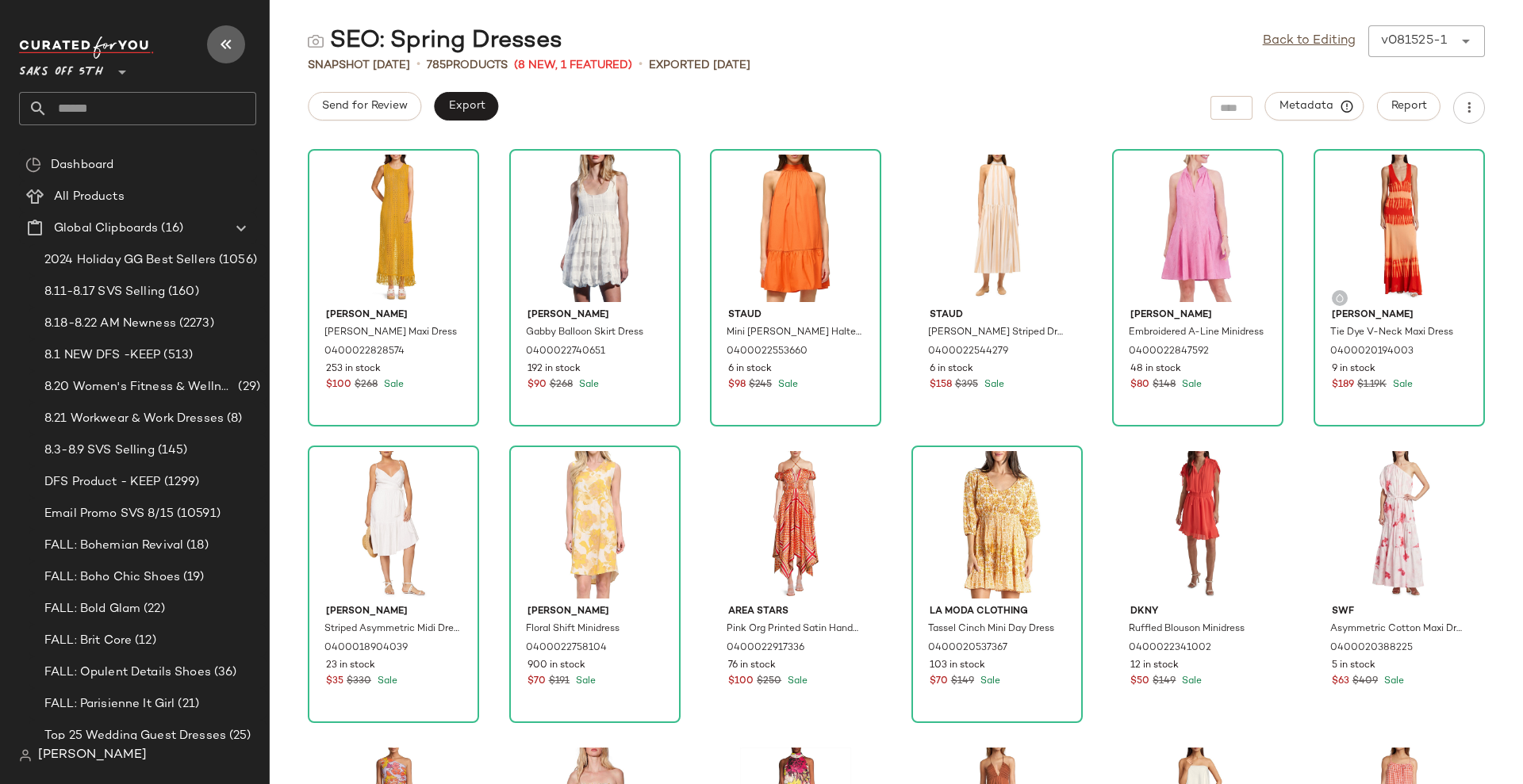
click at [216, 48] on button "button" at bounding box center [226, 44] width 38 height 38
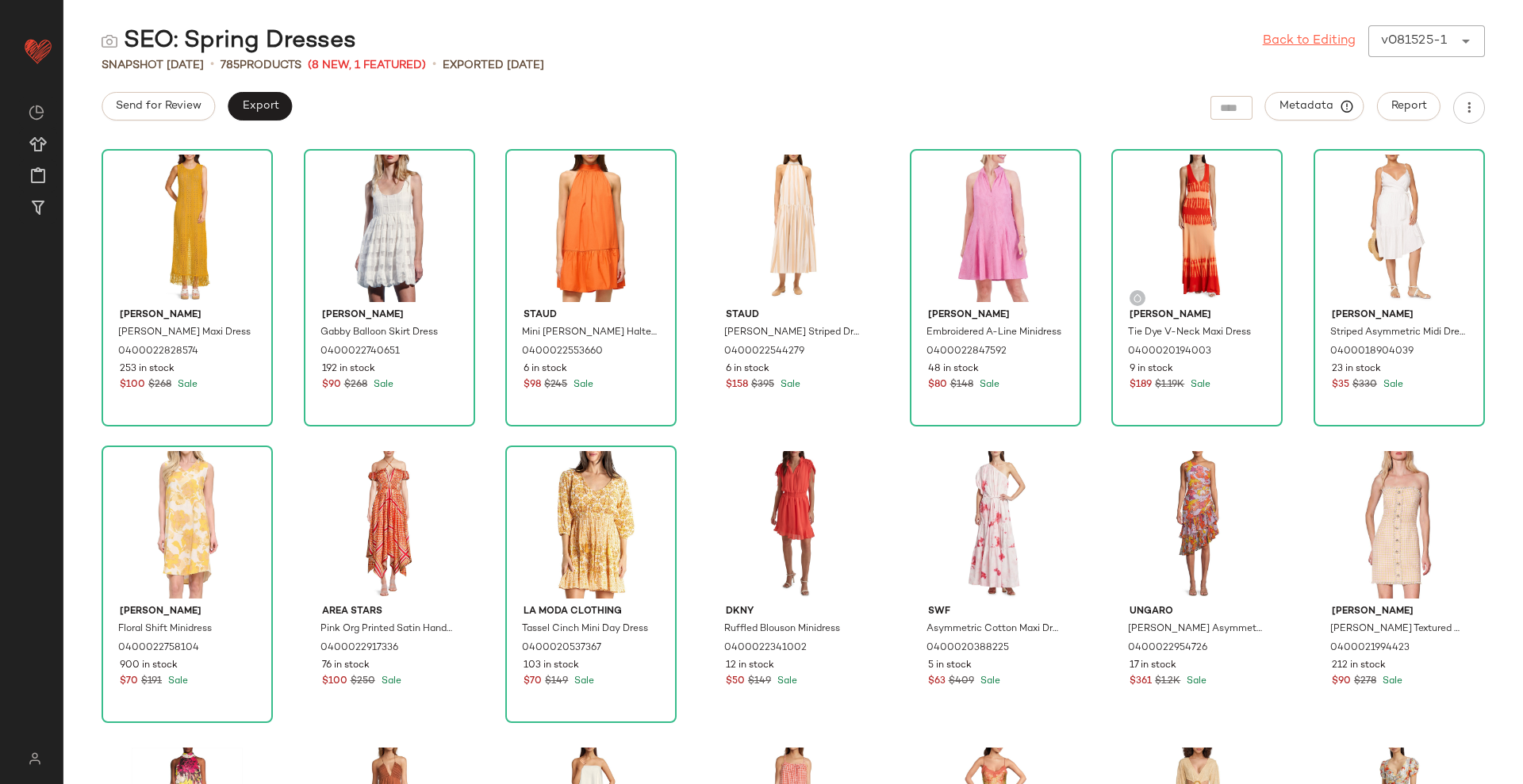
click at [1327, 48] on link "Back to Editing" at bounding box center [1309, 41] width 93 height 19
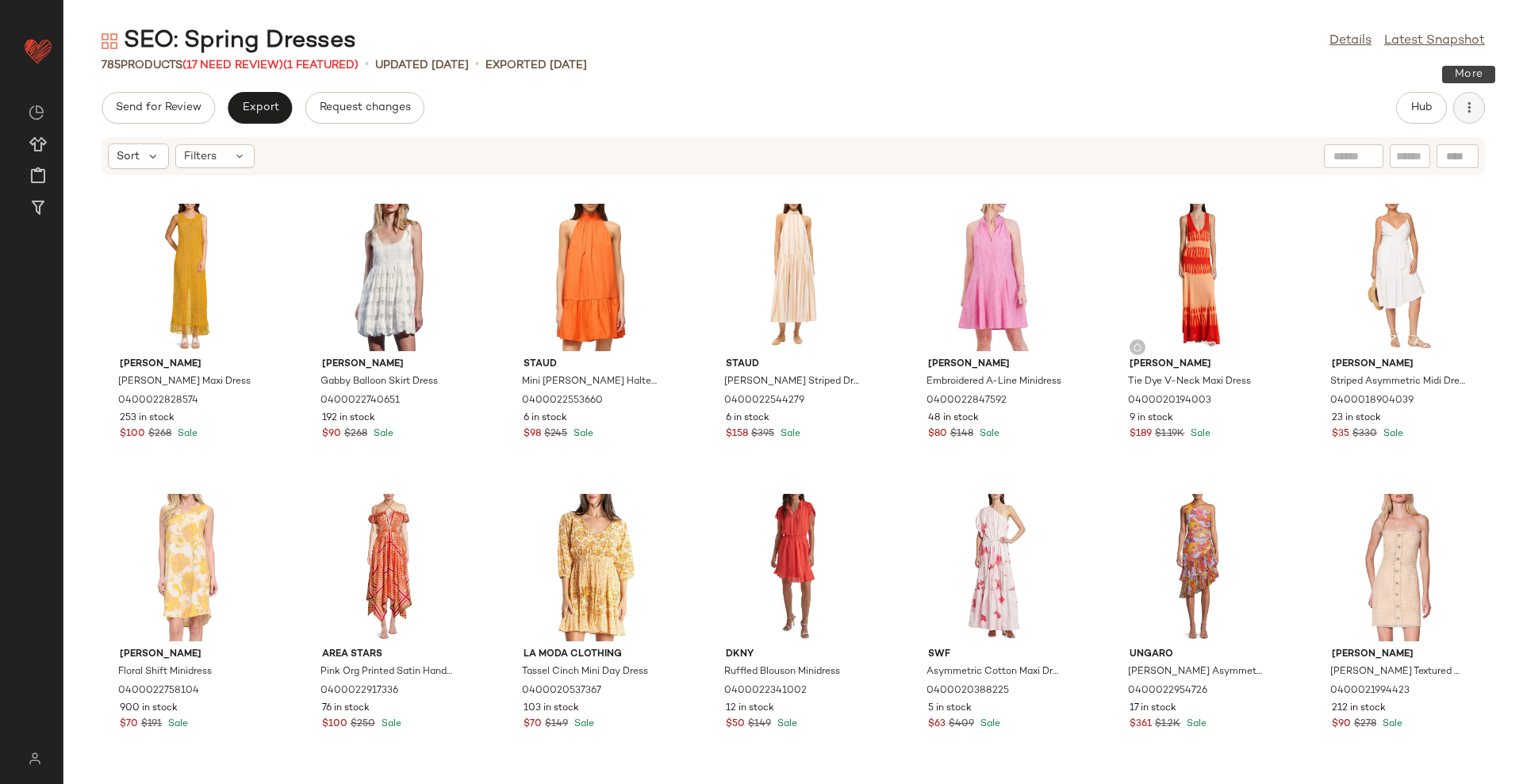
click at [1470, 109] on icon "button" at bounding box center [1469, 108] width 16 height 16
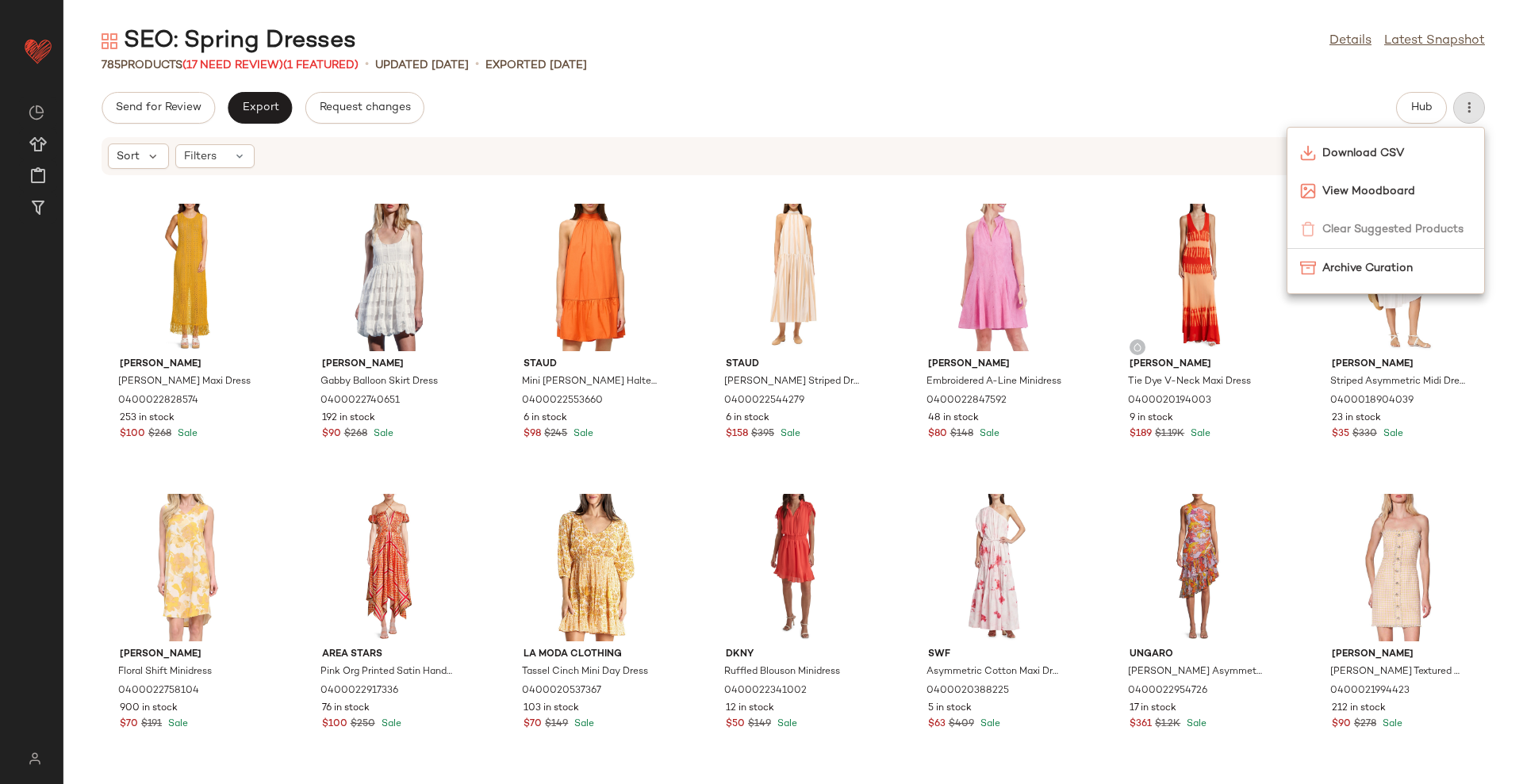
click at [1252, 104] on div "Send for Review Export Request changes Hub" at bounding box center [793, 107] width 1459 height 31
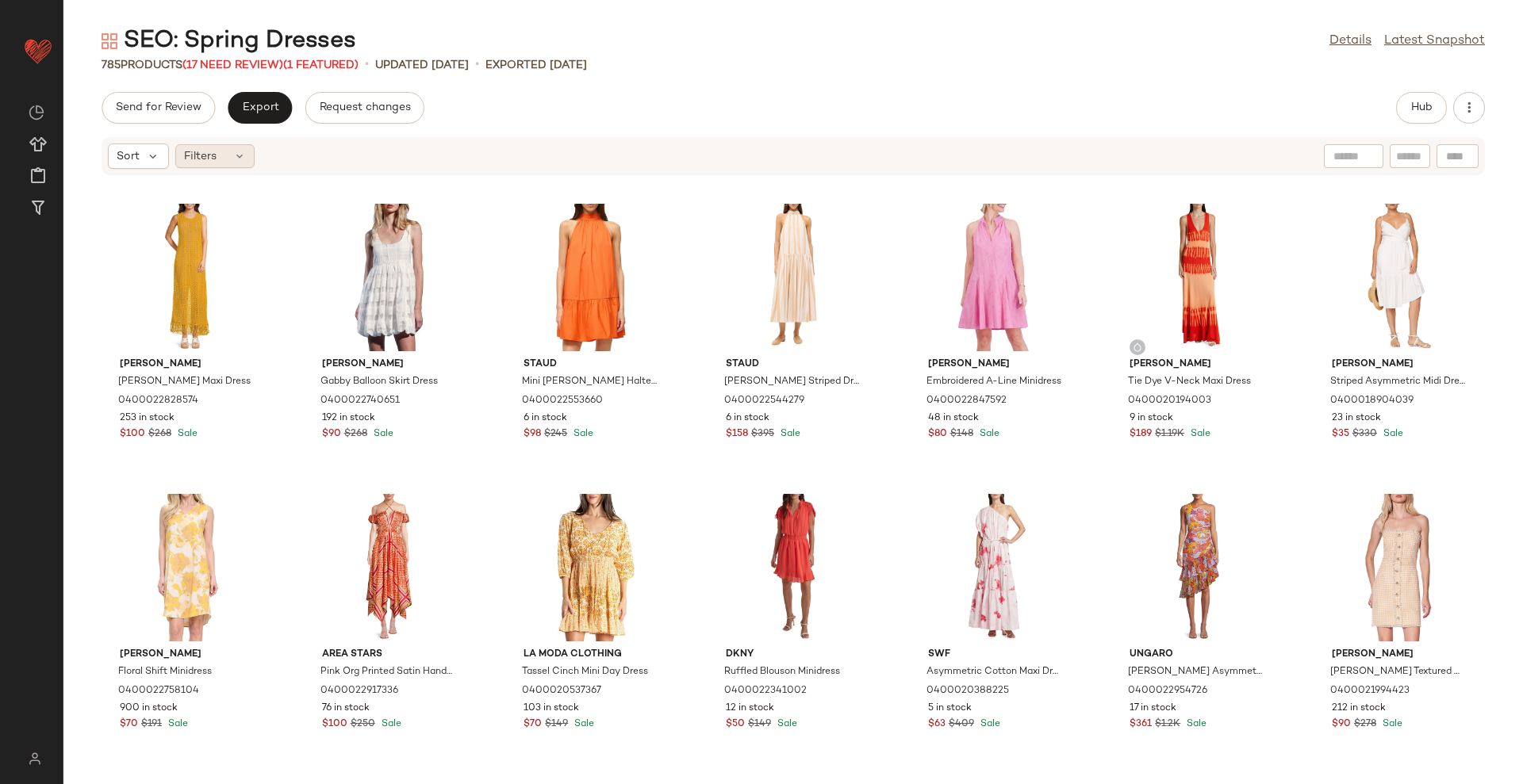
click at [237, 154] on icon at bounding box center [239, 156] width 13 height 13
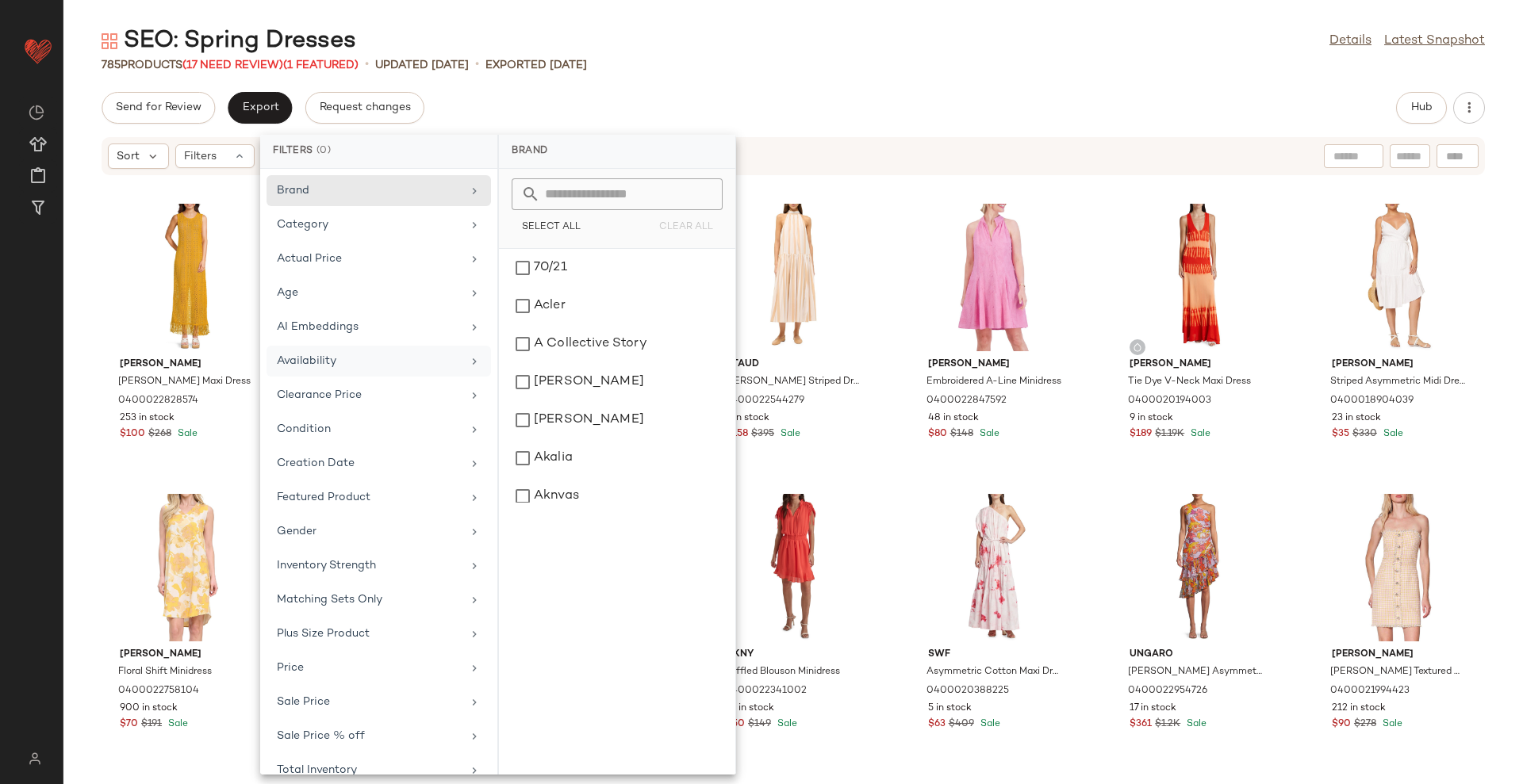
click at [347, 368] on div "Availability" at bounding box center [368, 361] width 185 height 17
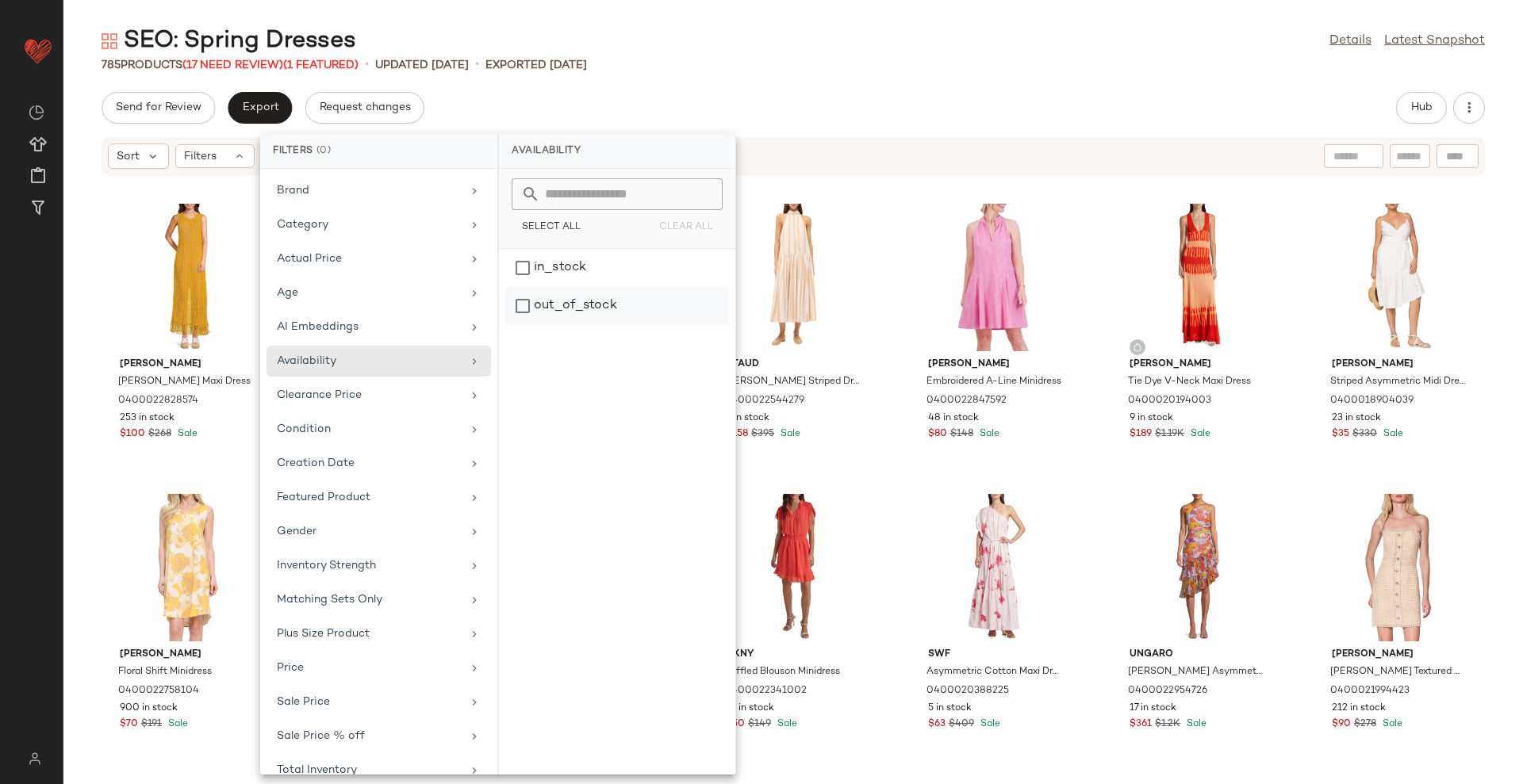
click at [666, 305] on div "out_of_stock" at bounding box center [617, 305] width 224 height 38
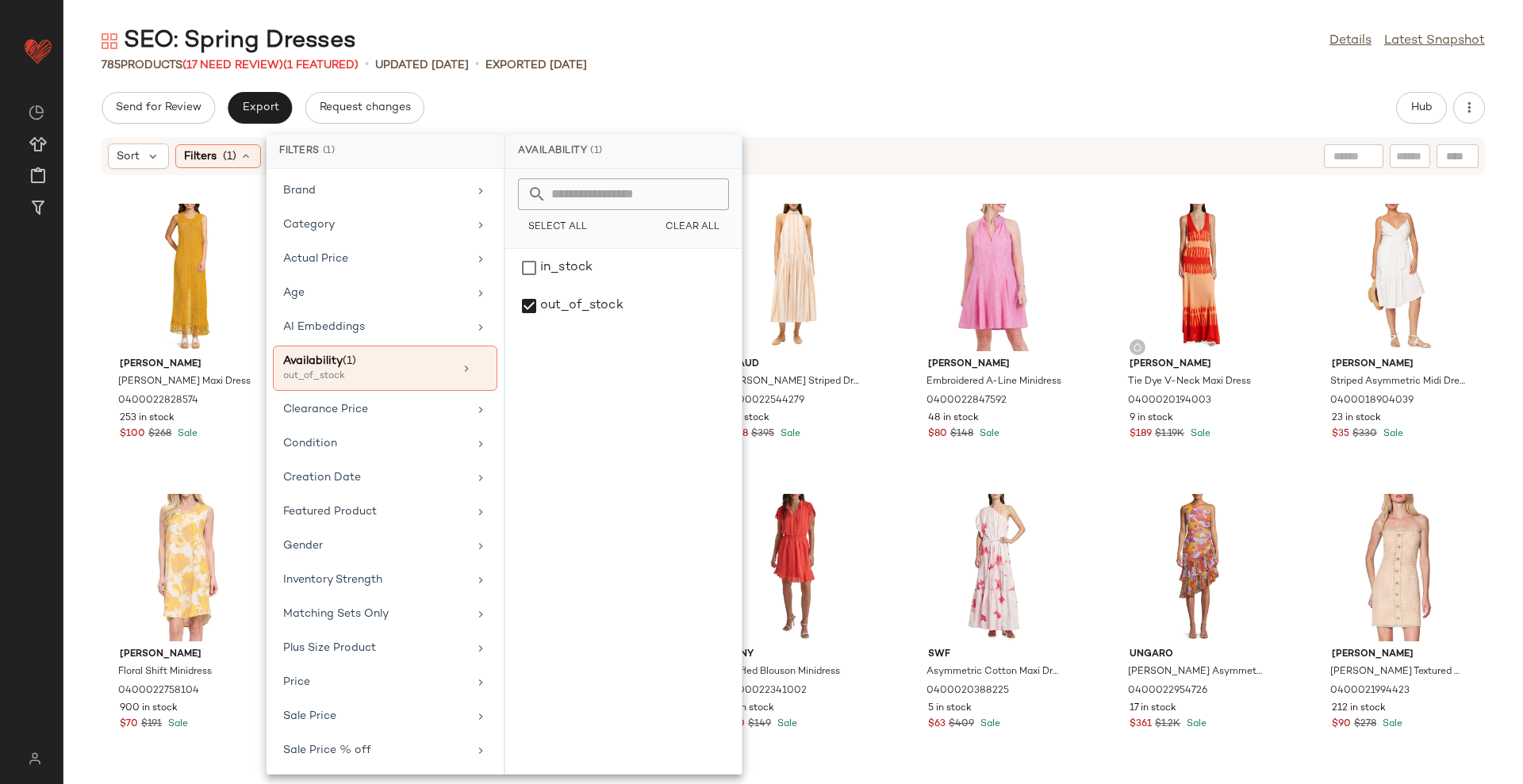
click at [817, 77] on div "SEO: Spring Dresses Details Latest Snapshot 785 Products (17 Need Review) (1 Fe…" at bounding box center [793, 404] width 1459 height 759
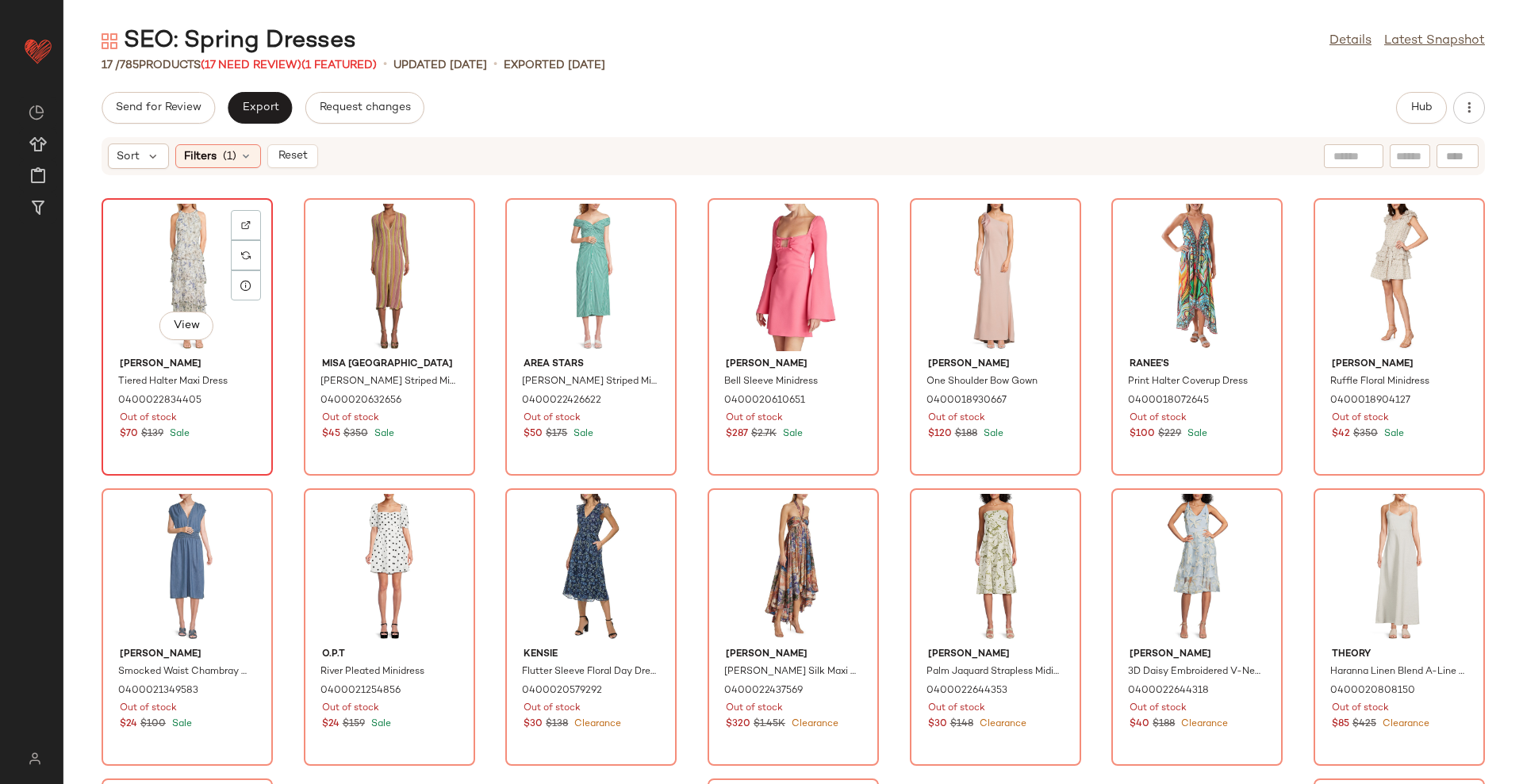
click at [169, 256] on div "View" at bounding box center [187, 277] width 160 height 147
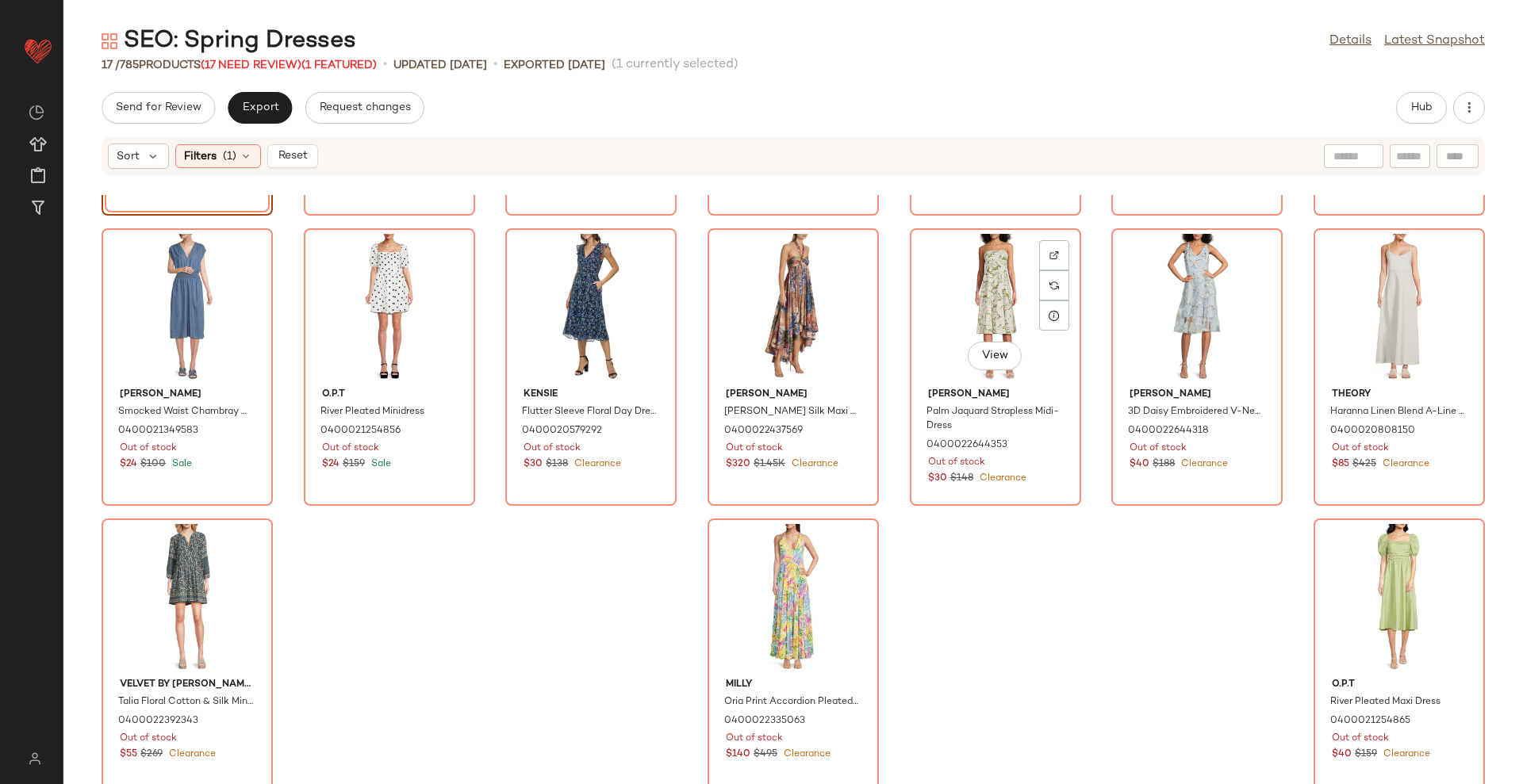
scroll to position [272, 0]
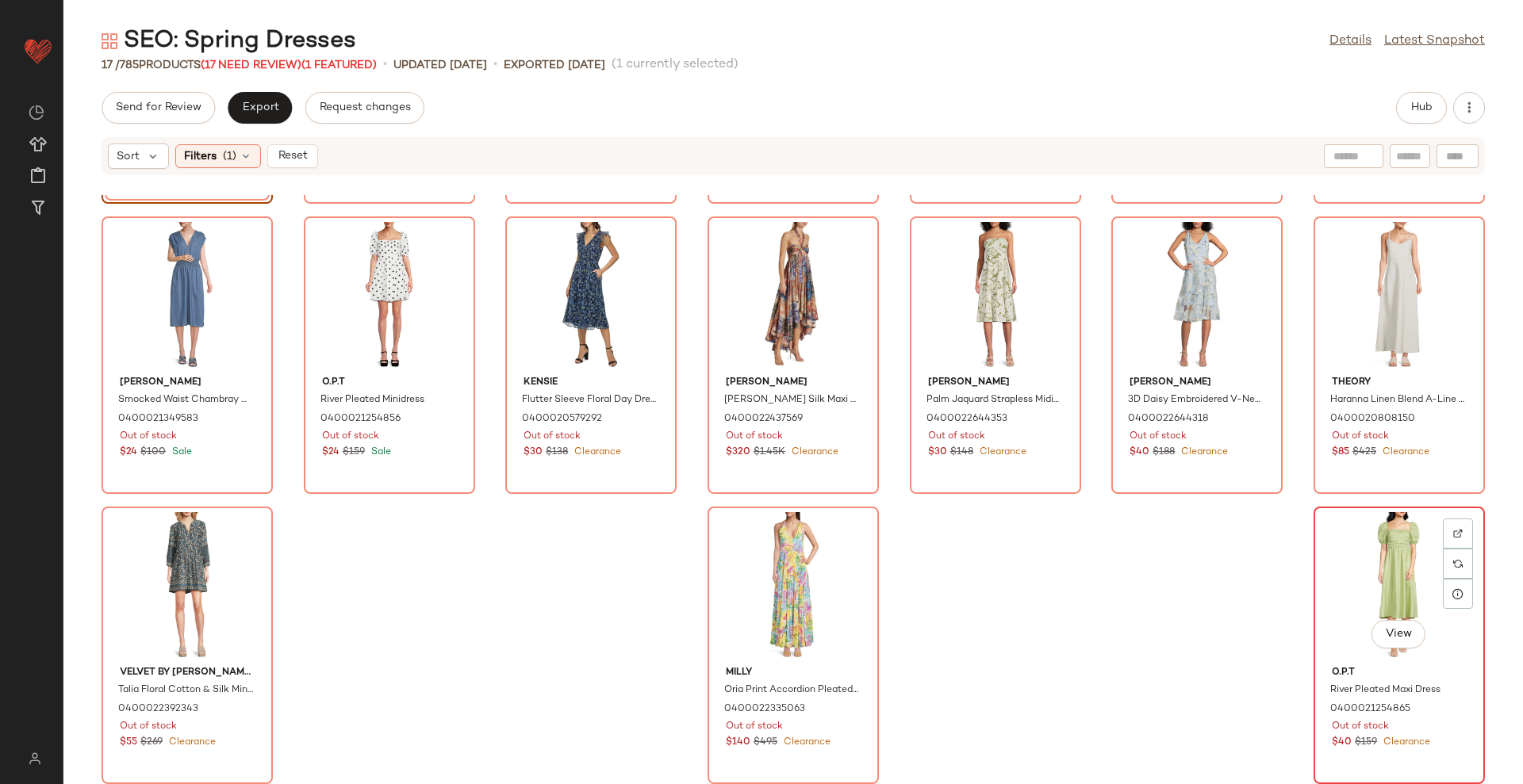
click at [1357, 576] on div "View" at bounding box center [1399, 586] width 160 height 147
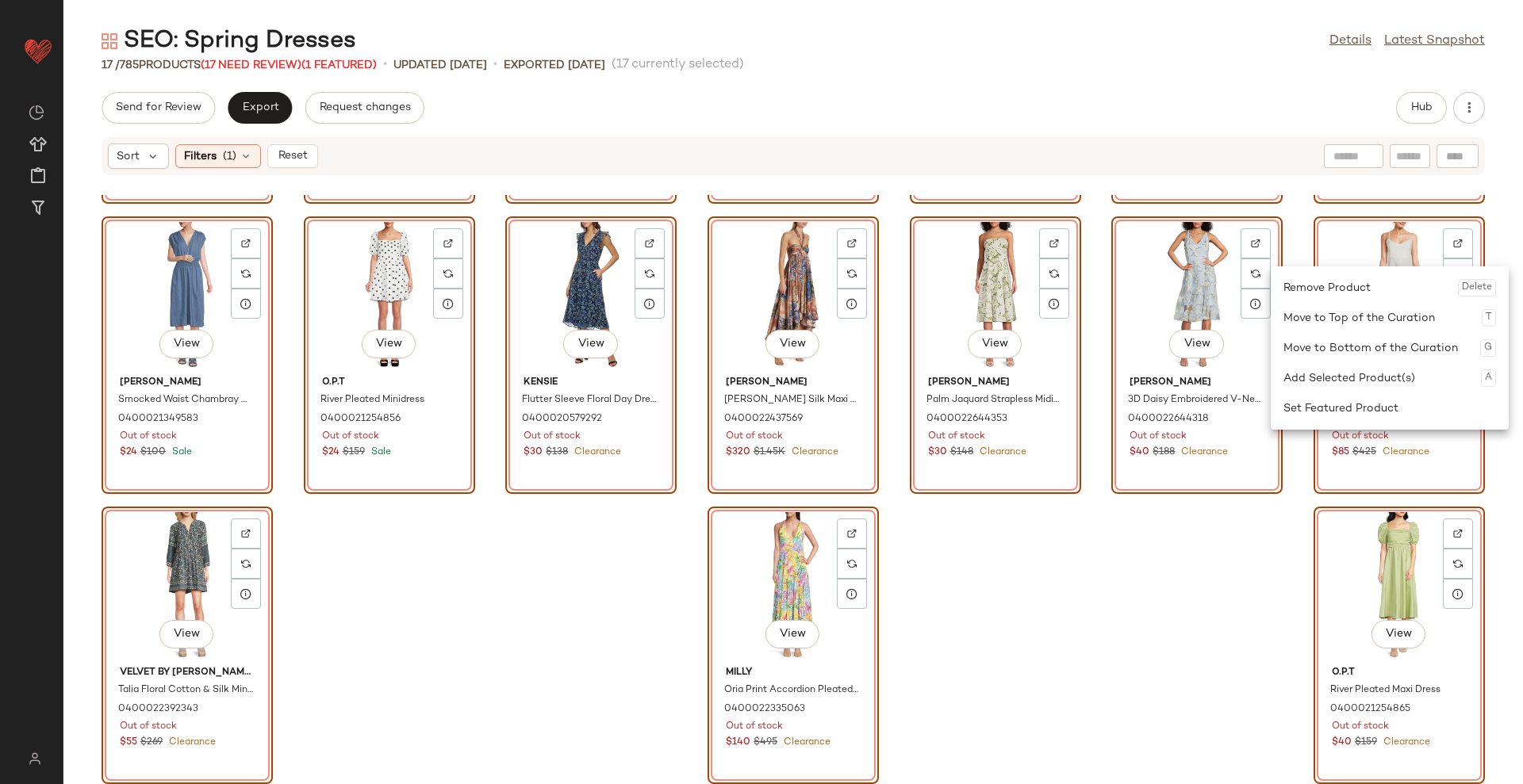
click at [1367, 293] on div "Remove Product Delete" at bounding box center [1389, 288] width 213 height 30
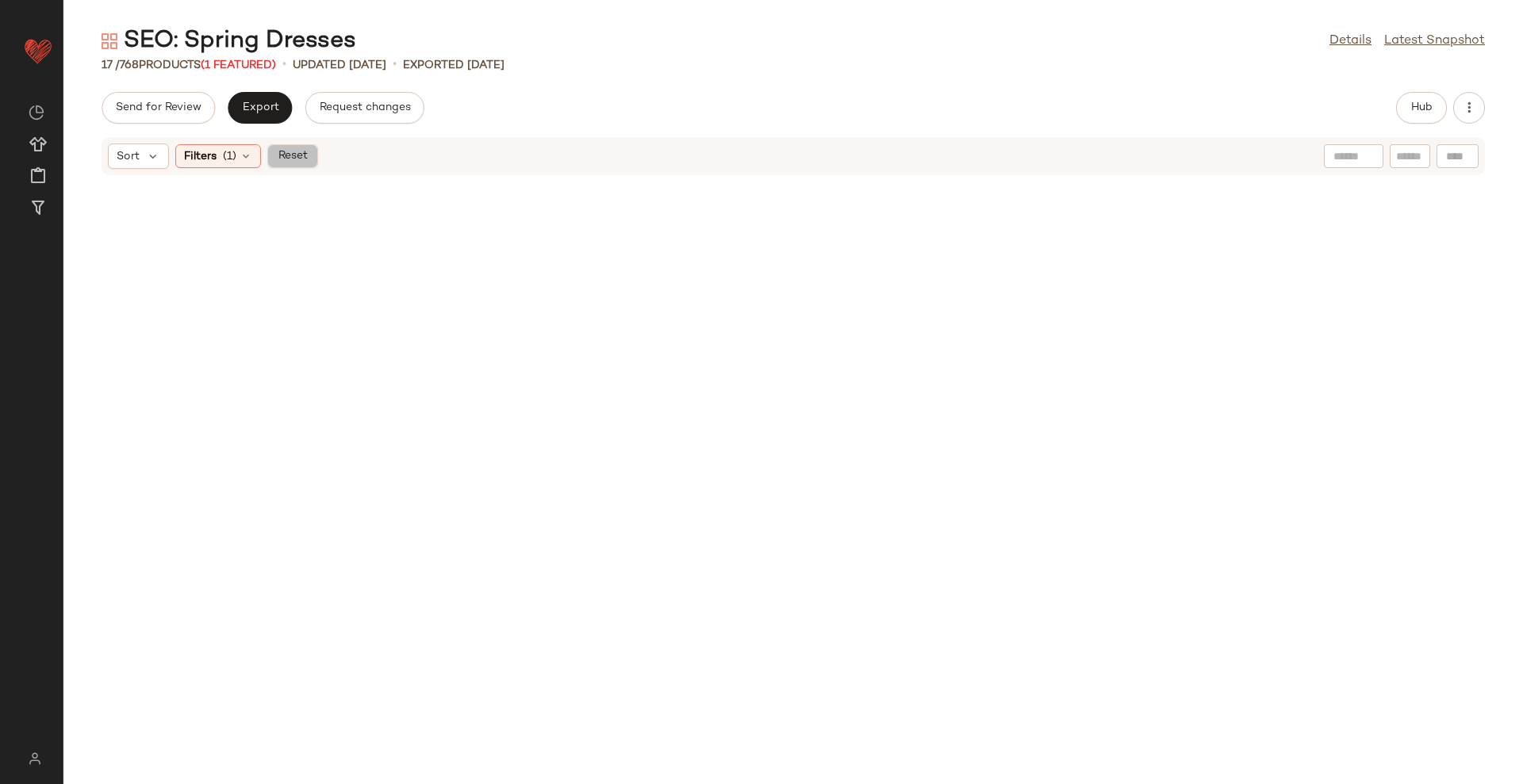
click at [290, 160] on span "Reset" at bounding box center [291, 156] width 30 height 13
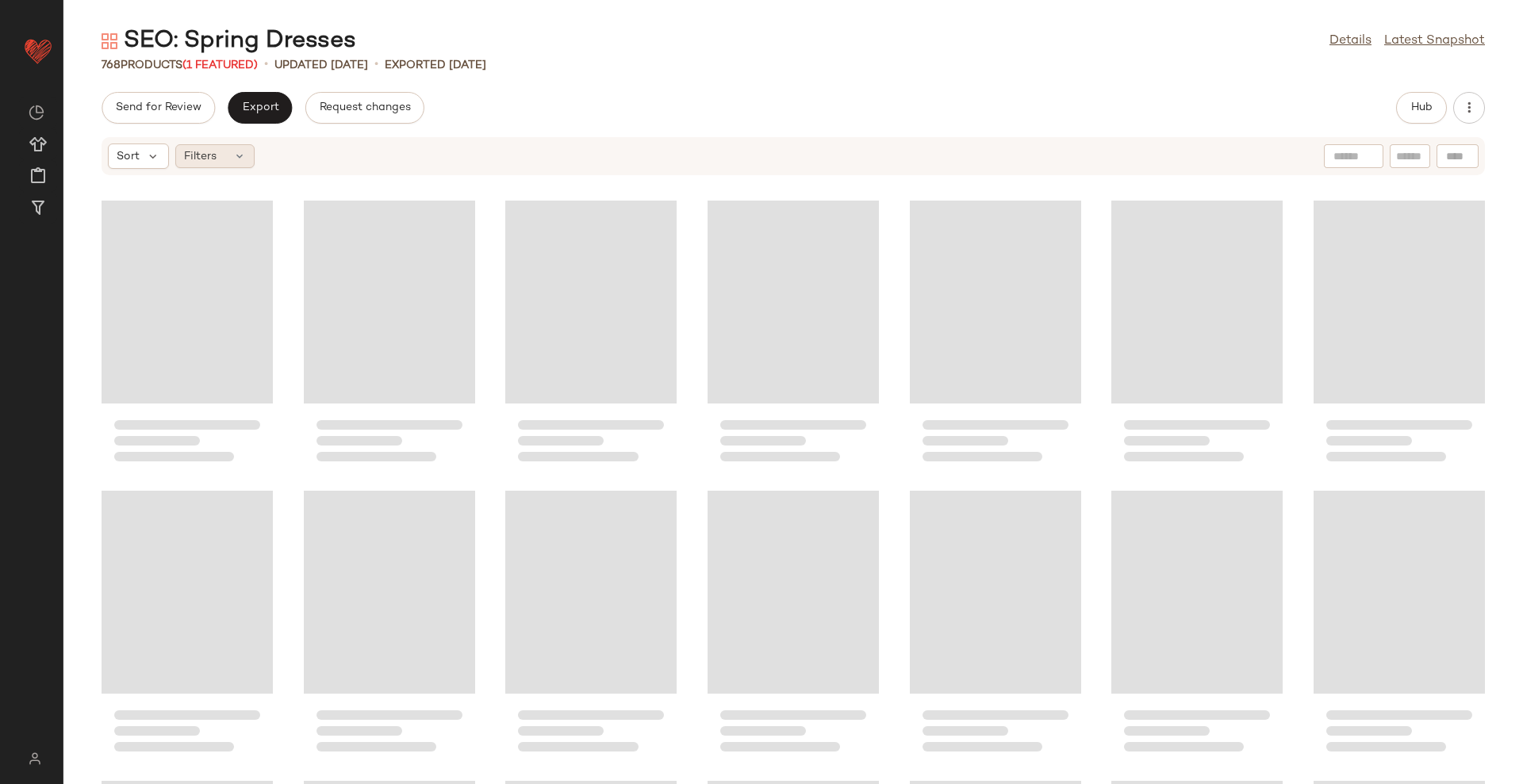
click at [239, 160] on icon at bounding box center [239, 156] width 13 height 13
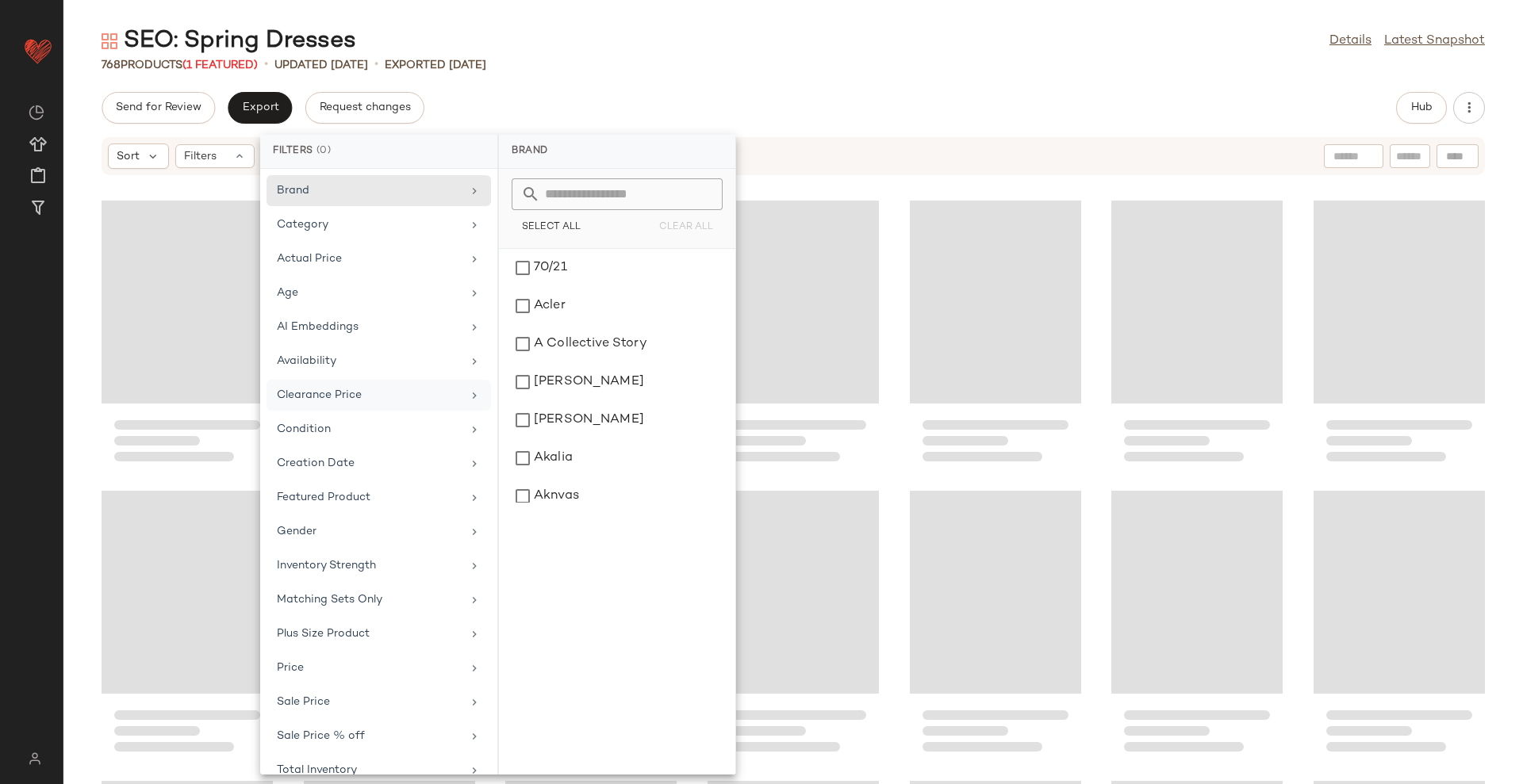
click at [333, 396] on div "Clearance Price" at bounding box center [368, 395] width 185 height 17
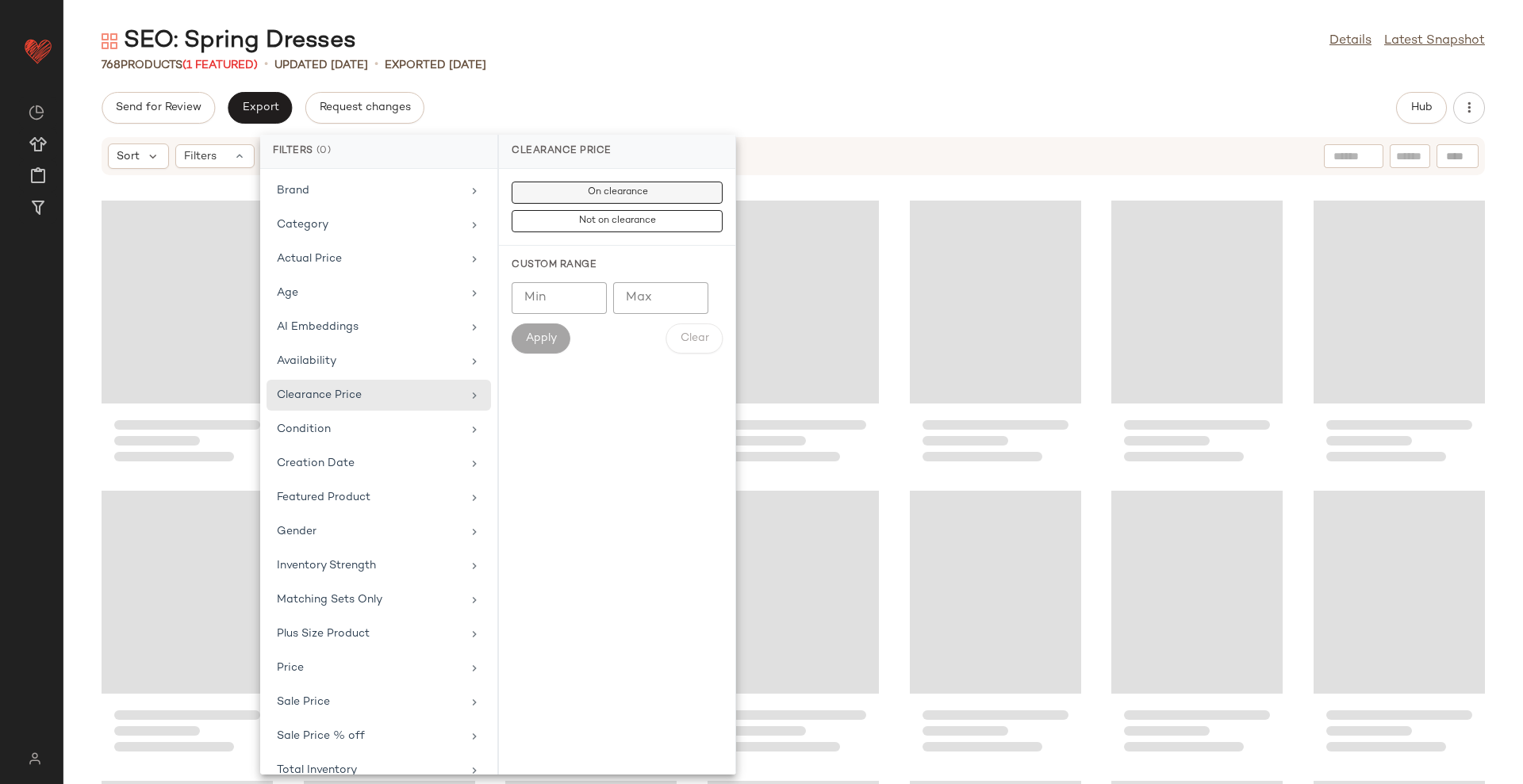
click at [613, 192] on span "On clearance" at bounding box center [616, 193] width 61 height 11
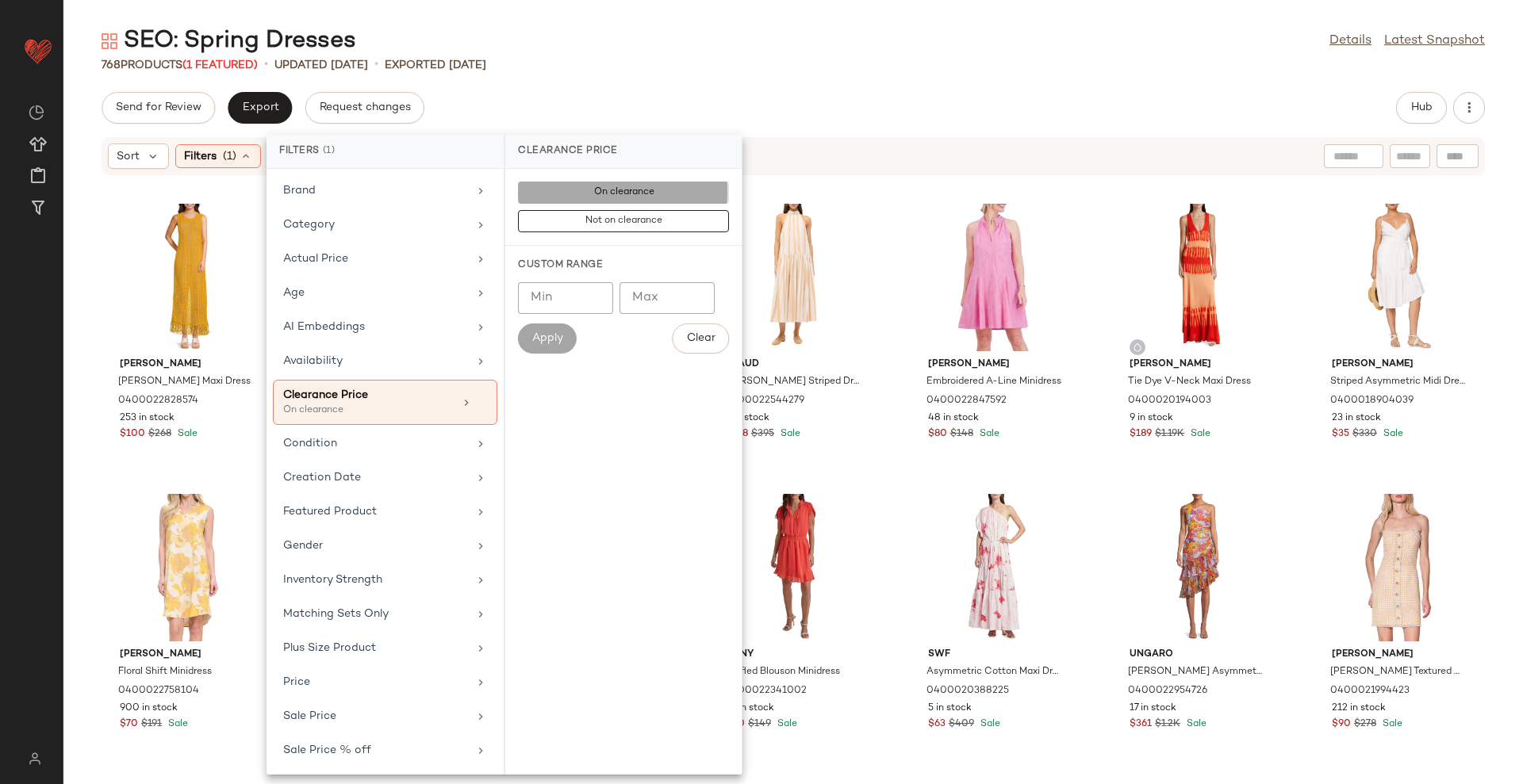
click at [674, 85] on div "SEO: Spring Dresses Details Latest Snapshot 768 Products (1 Featured) • updated…" at bounding box center [793, 404] width 1459 height 759
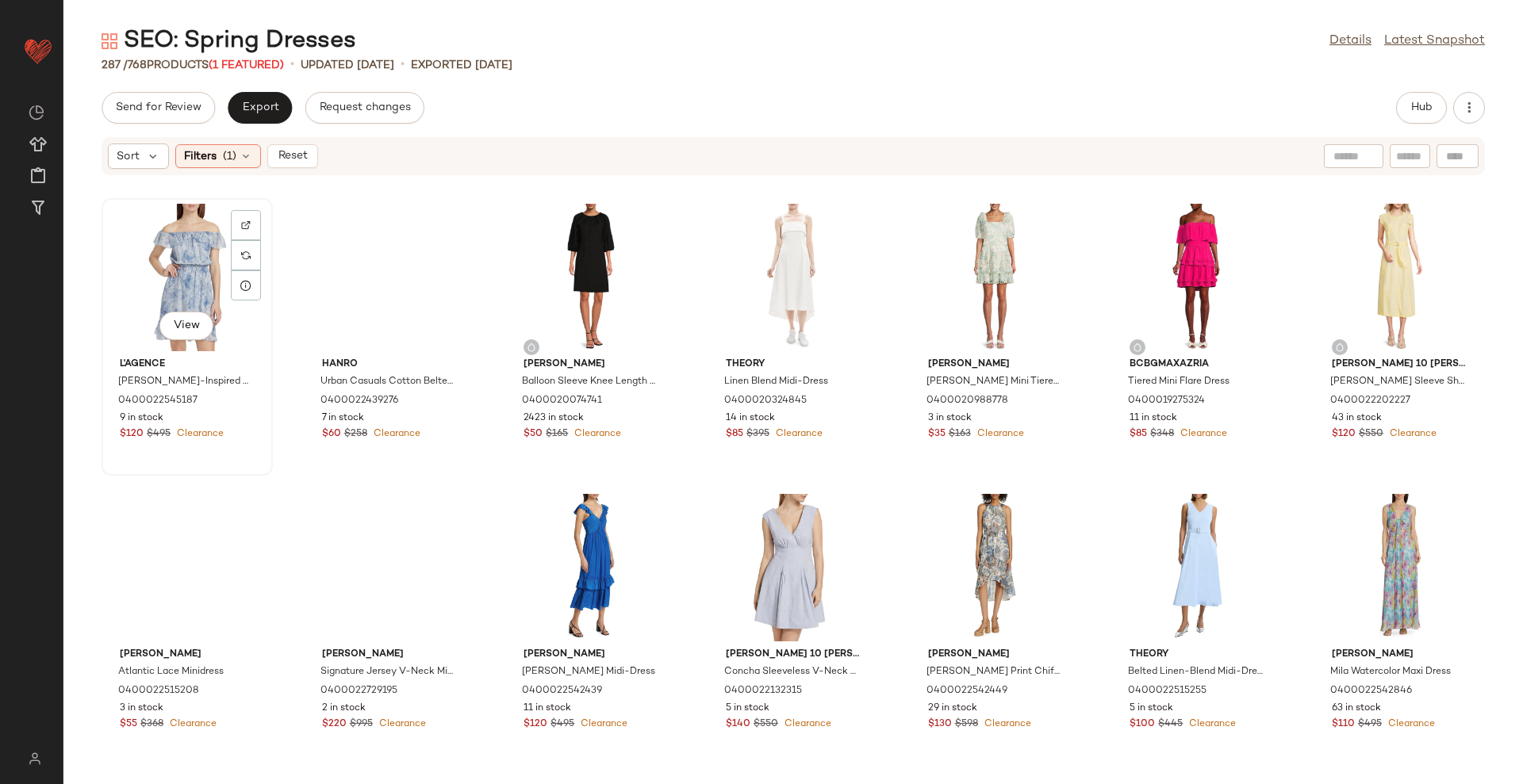
click at [173, 254] on div "View" at bounding box center [187, 277] width 160 height 147
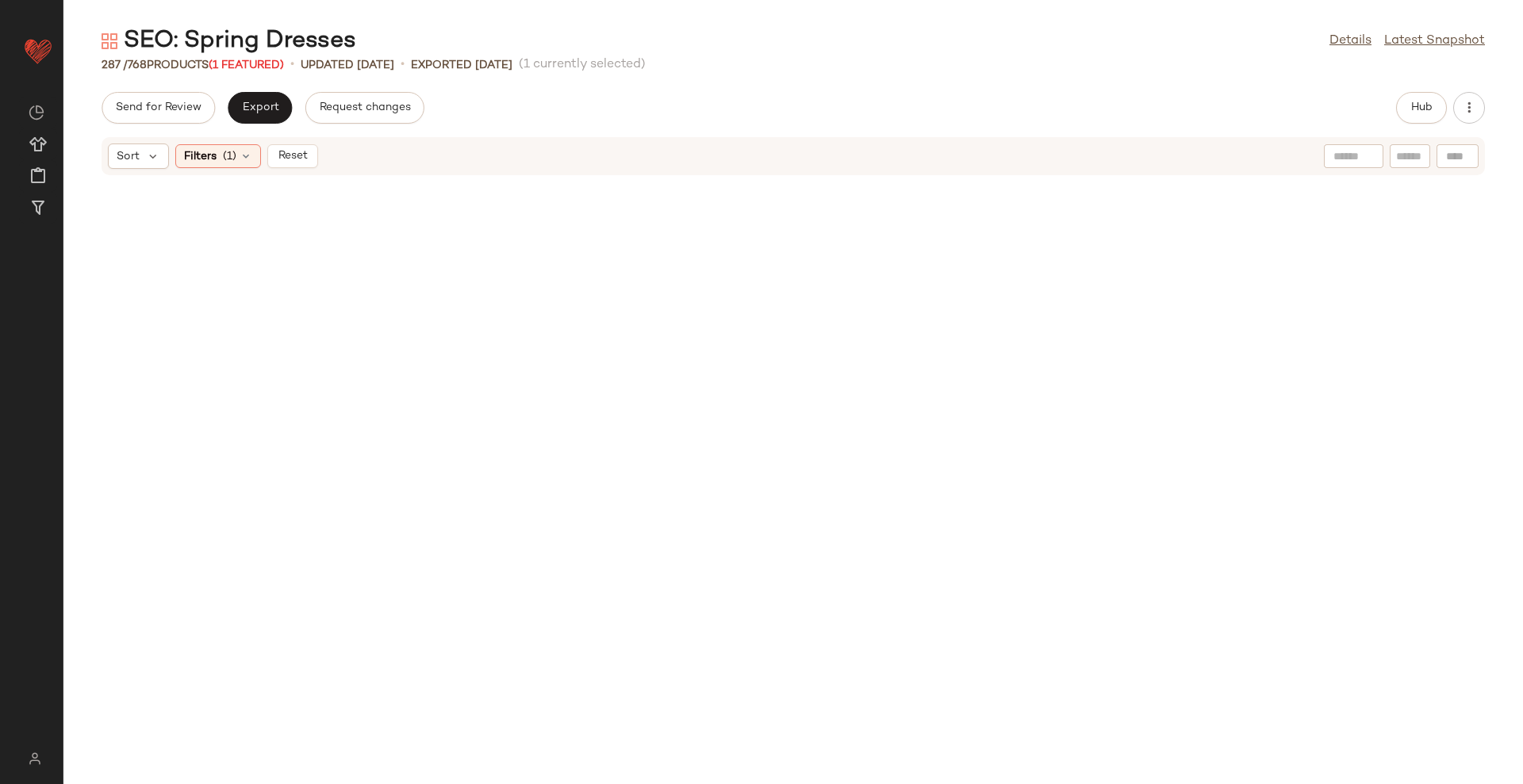
scroll to position [11314, 0]
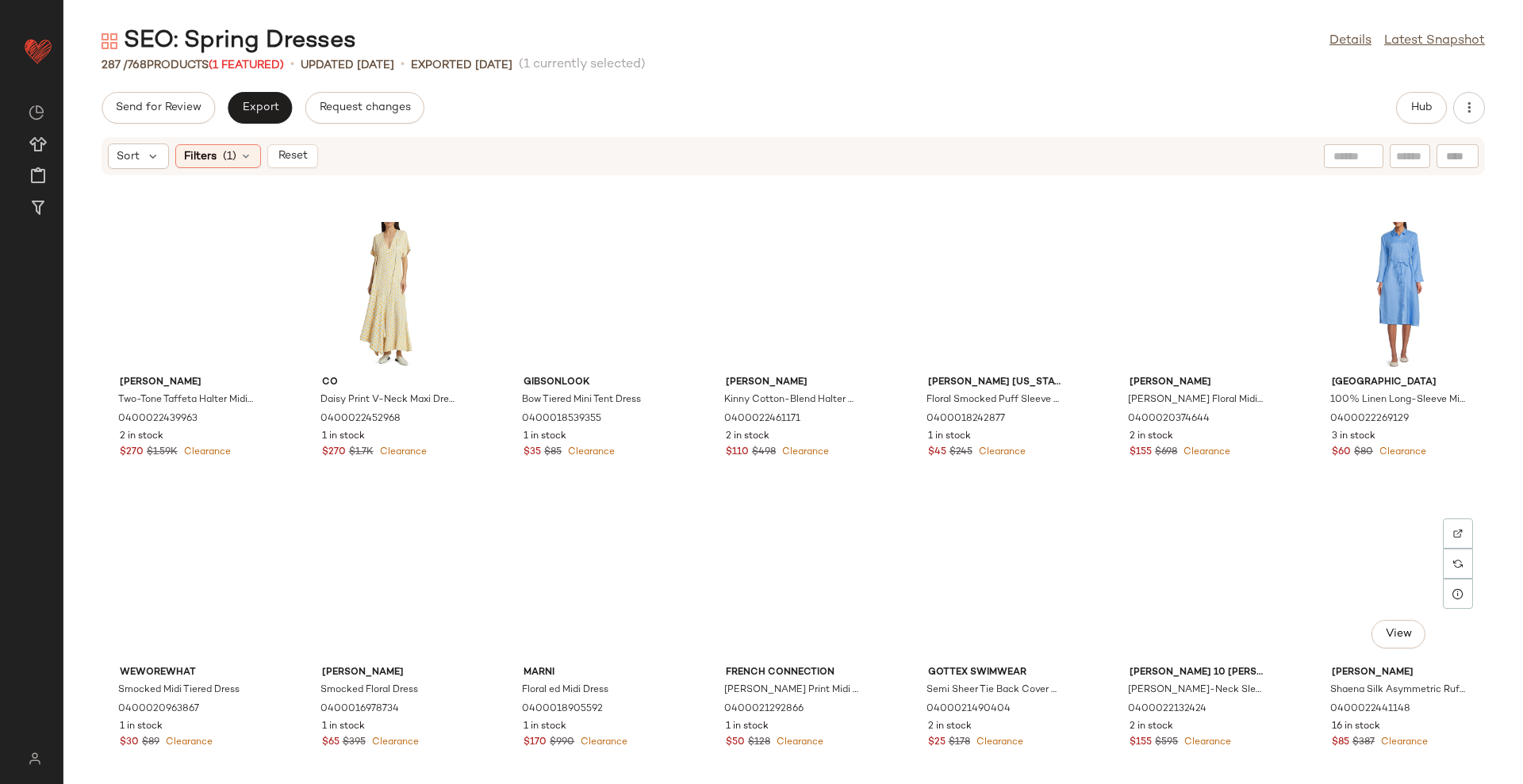
click at [1364, 591] on div "View" at bounding box center [1399, 586] width 160 height 147
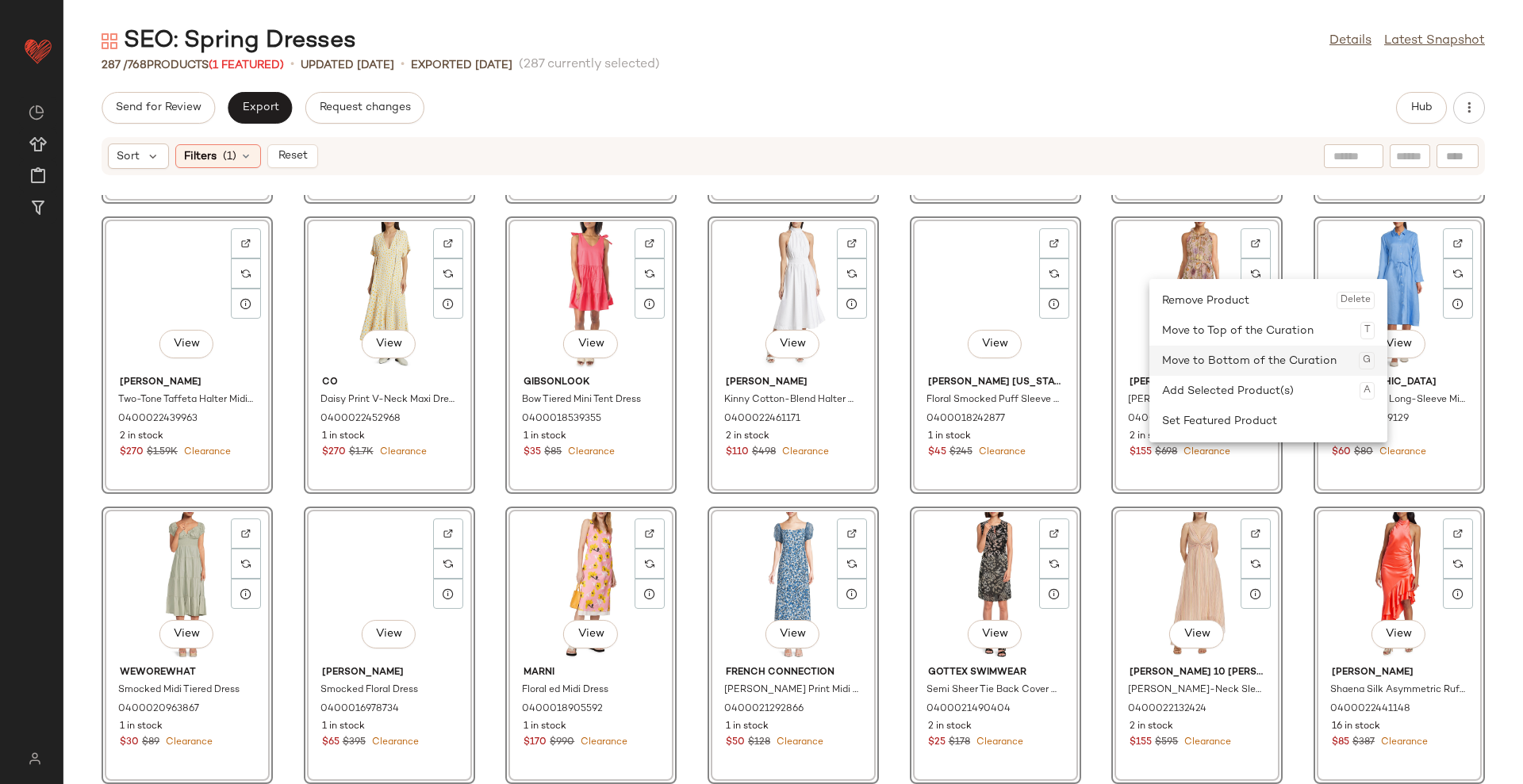
click at [1184, 355] on div "Move to Bottom of the Curation G" at bounding box center [1268, 360] width 213 height 30
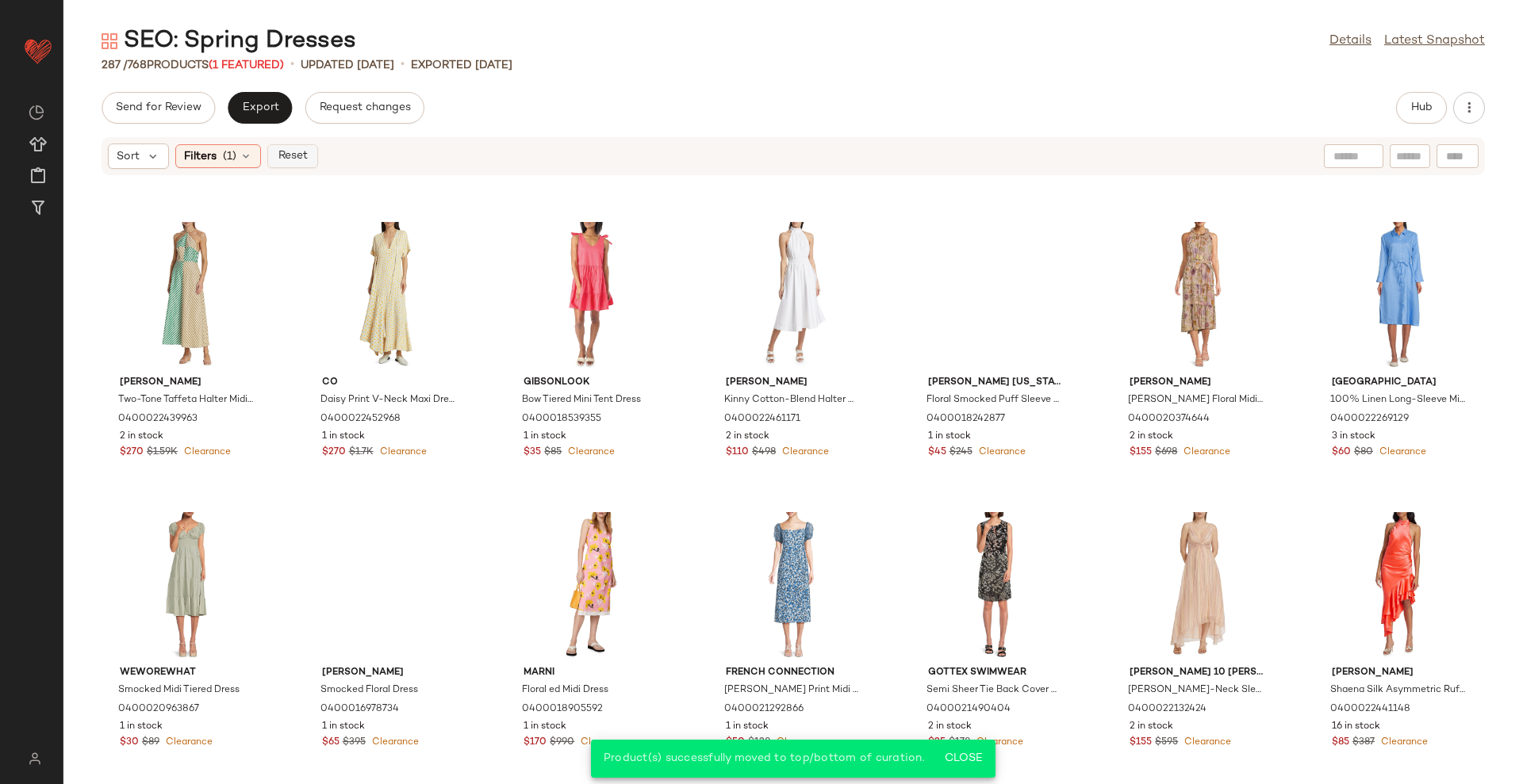
click at [294, 162] on span "Reset" at bounding box center [291, 156] width 30 height 13
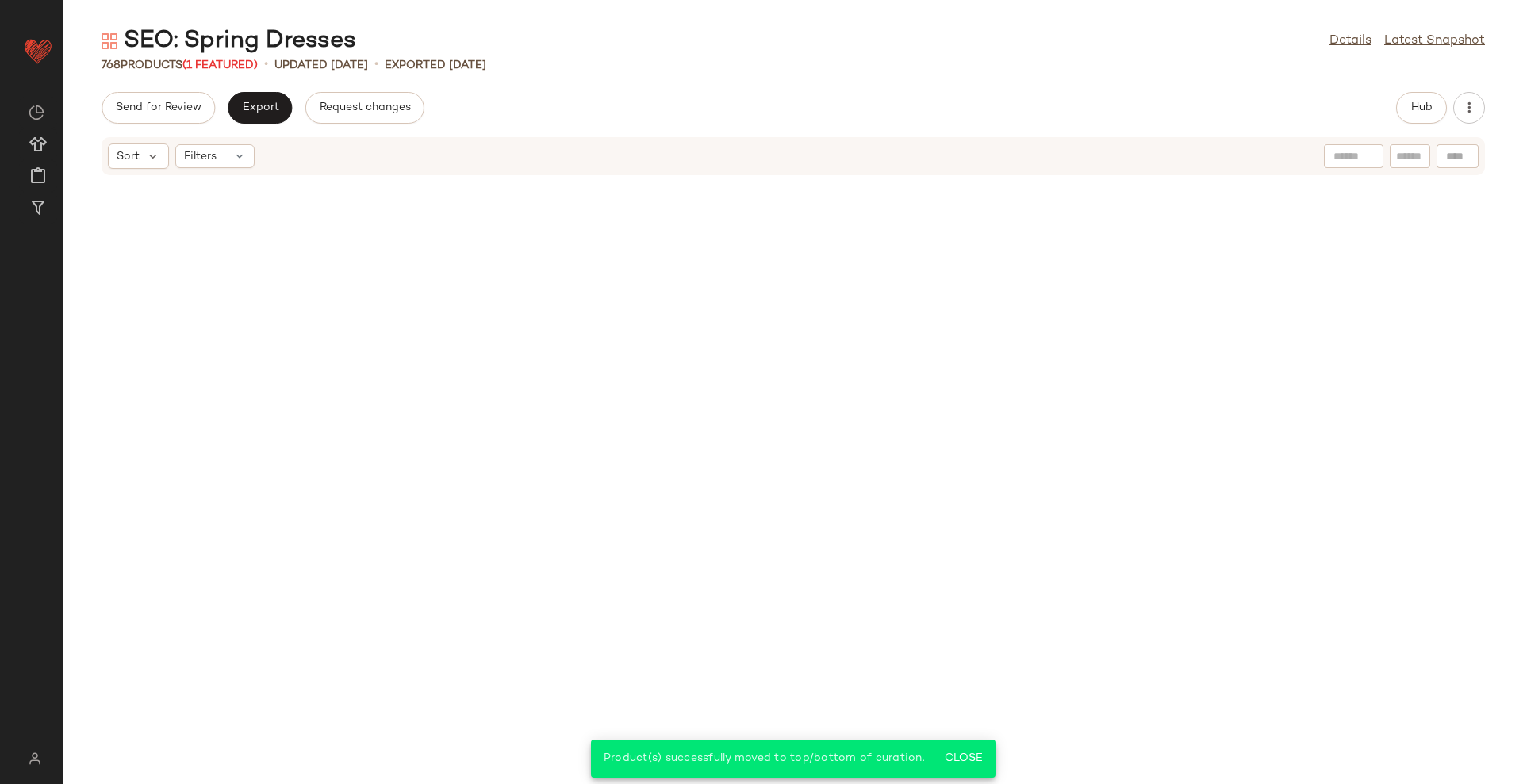
scroll to position [31341, 0]
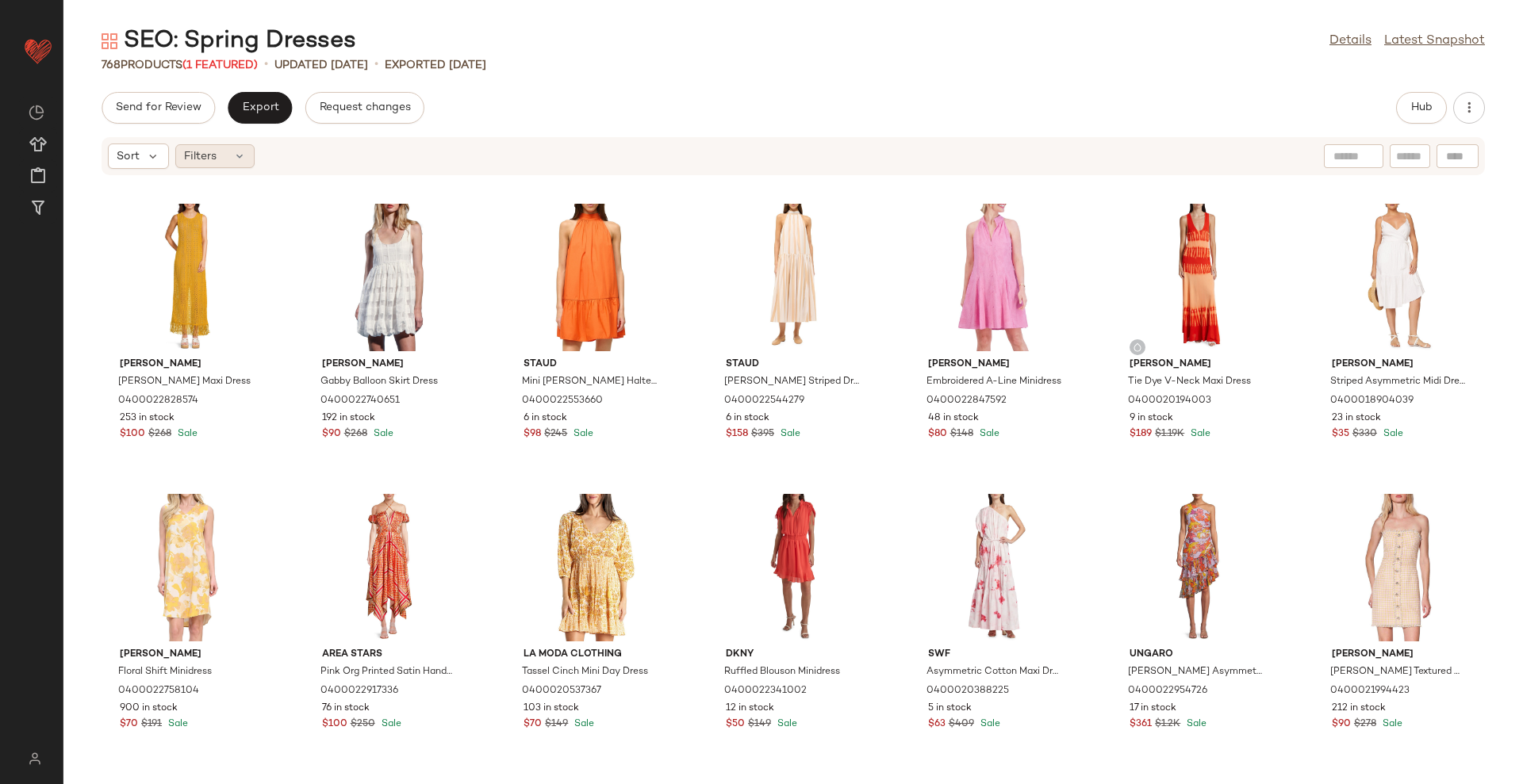
click at [247, 156] on div "Filters" at bounding box center [215, 156] width 79 height 24
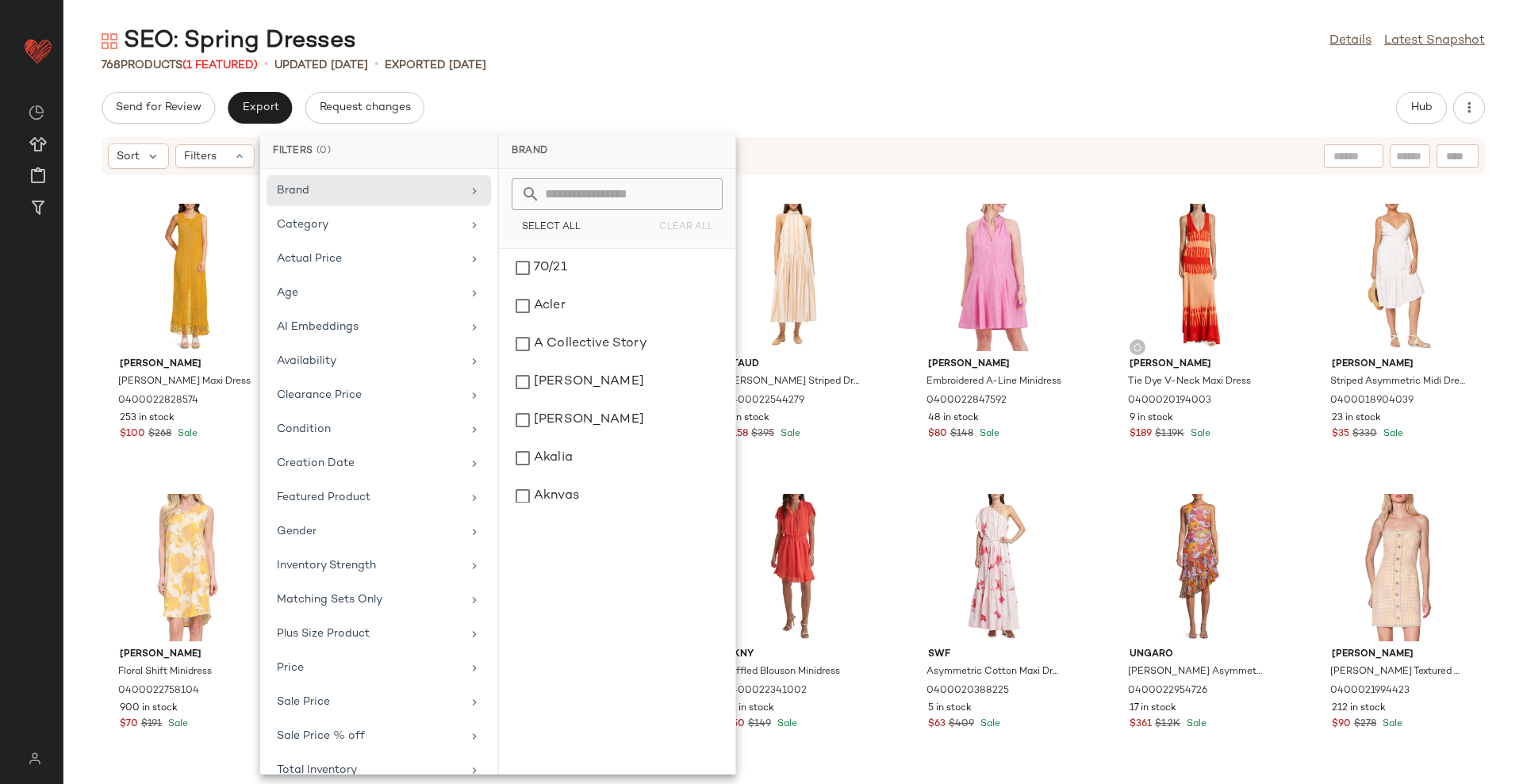
click at [964, 132] on div "Send for Review Export Request changes Hub Sort Filters Walter Baker Paula Knit…" at bounding box center [793, 438] width 1459 height 692
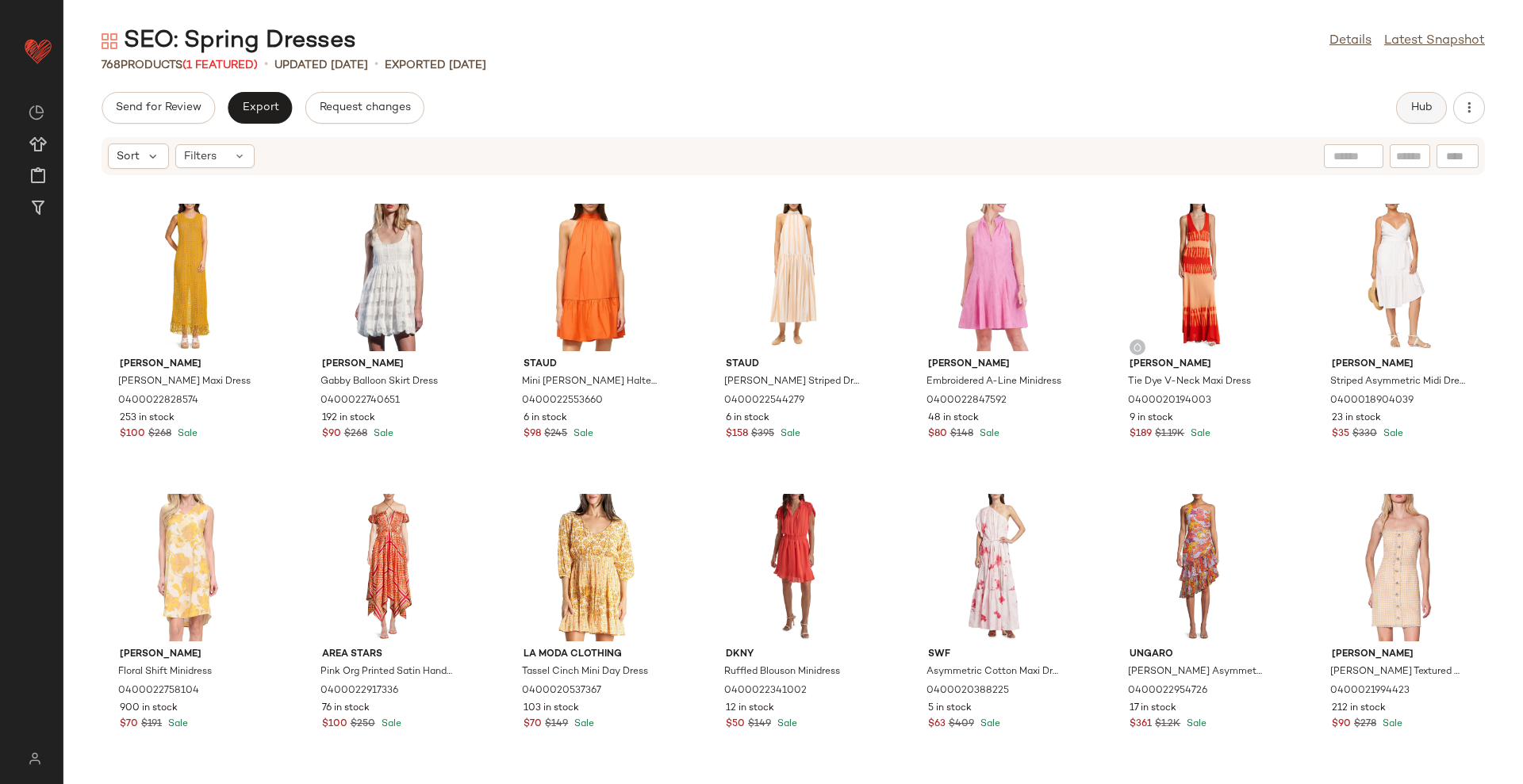
click at [1399, 110] on button "Hub" at bounding box center [1421, 107] width 51 height 31
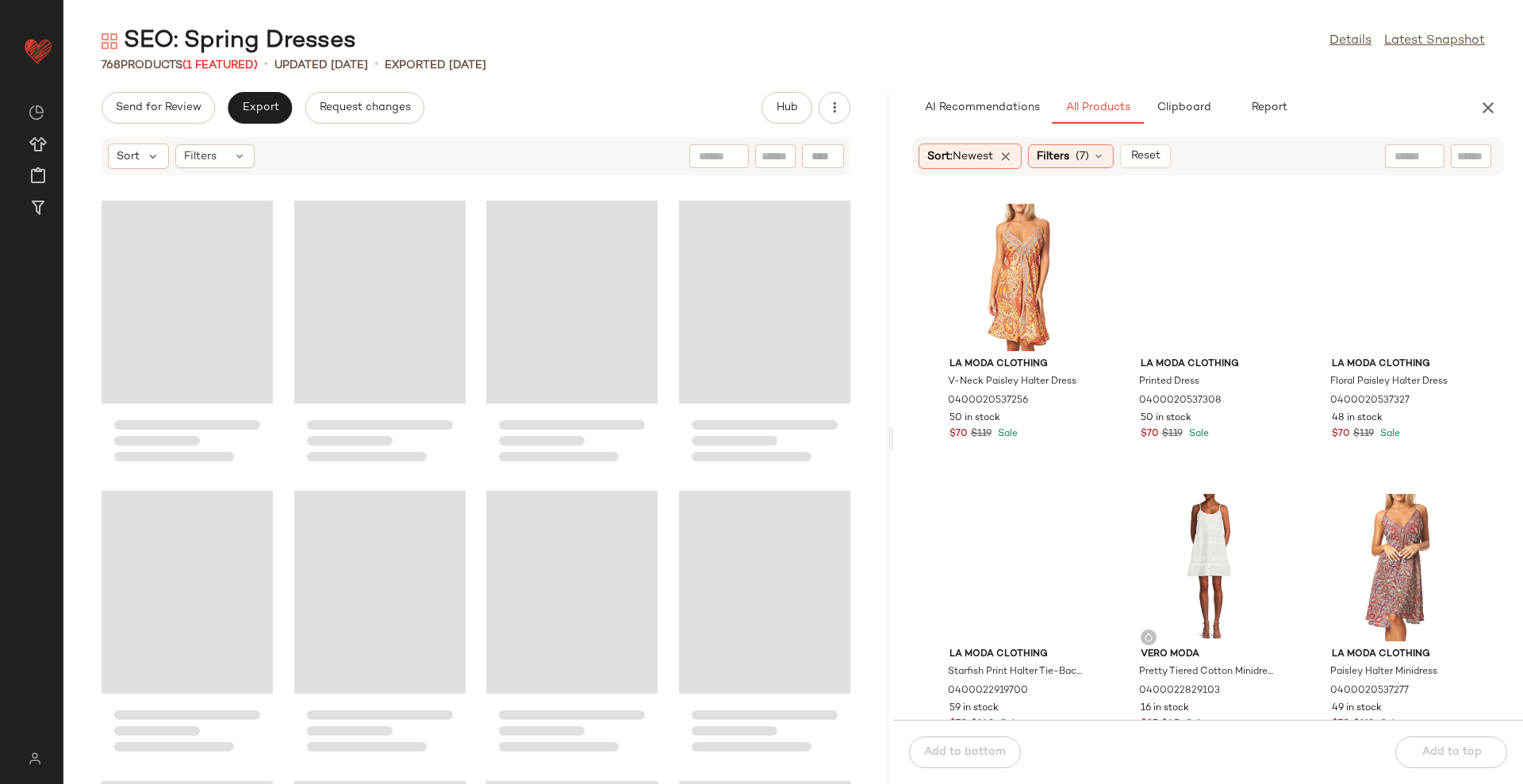
drag, startPoint x: 792, startPoint y: 439, endPoint x: 893, endPoint y: 420, distance: 102.8
click at [893, 420] on div "SEO: Spring Dresses Details Latest Snapshot 768 Products (1 Featured) • updated…" at bounding box center [793, 404] width 1459 height 759
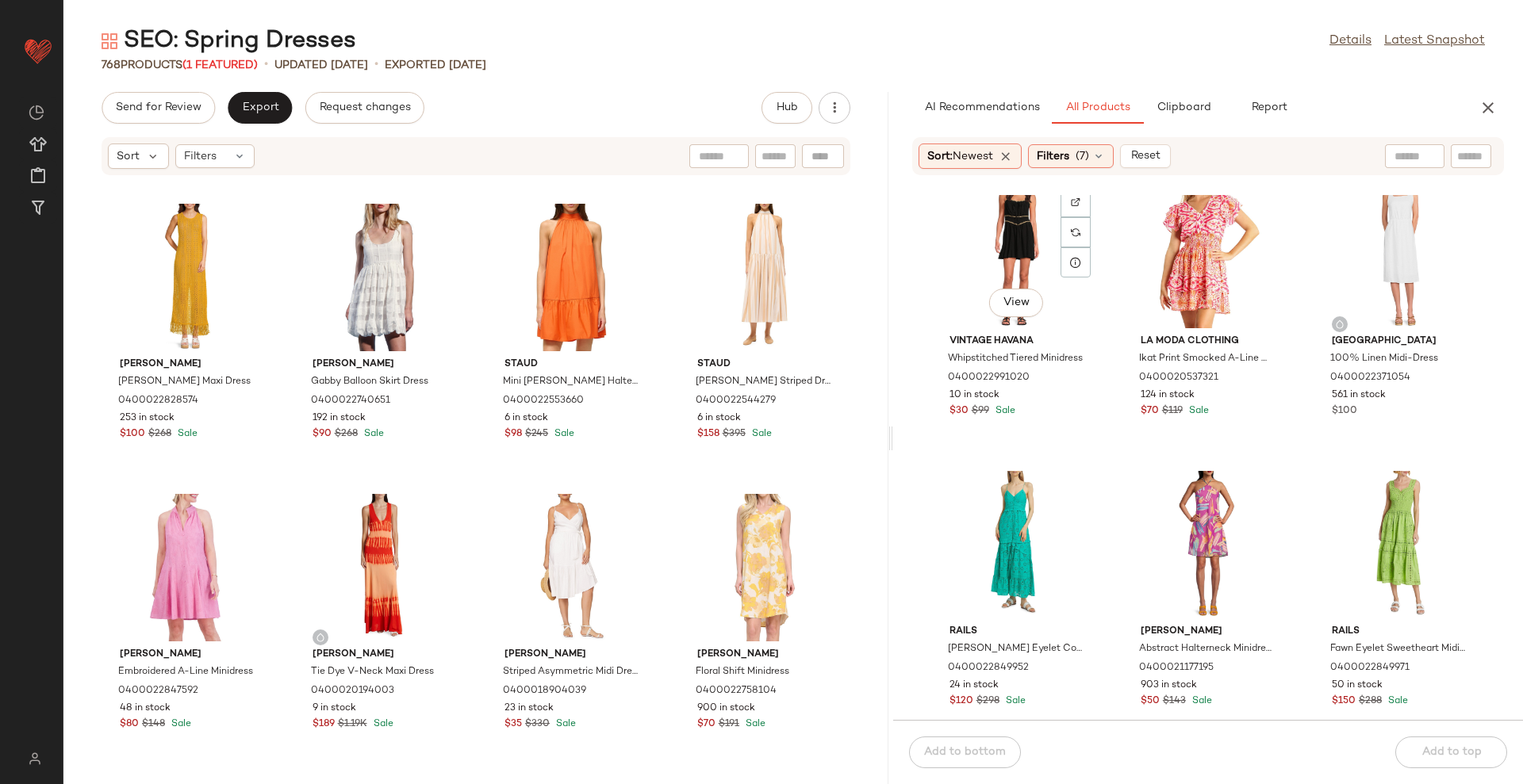
scroll to position [2689, 0]
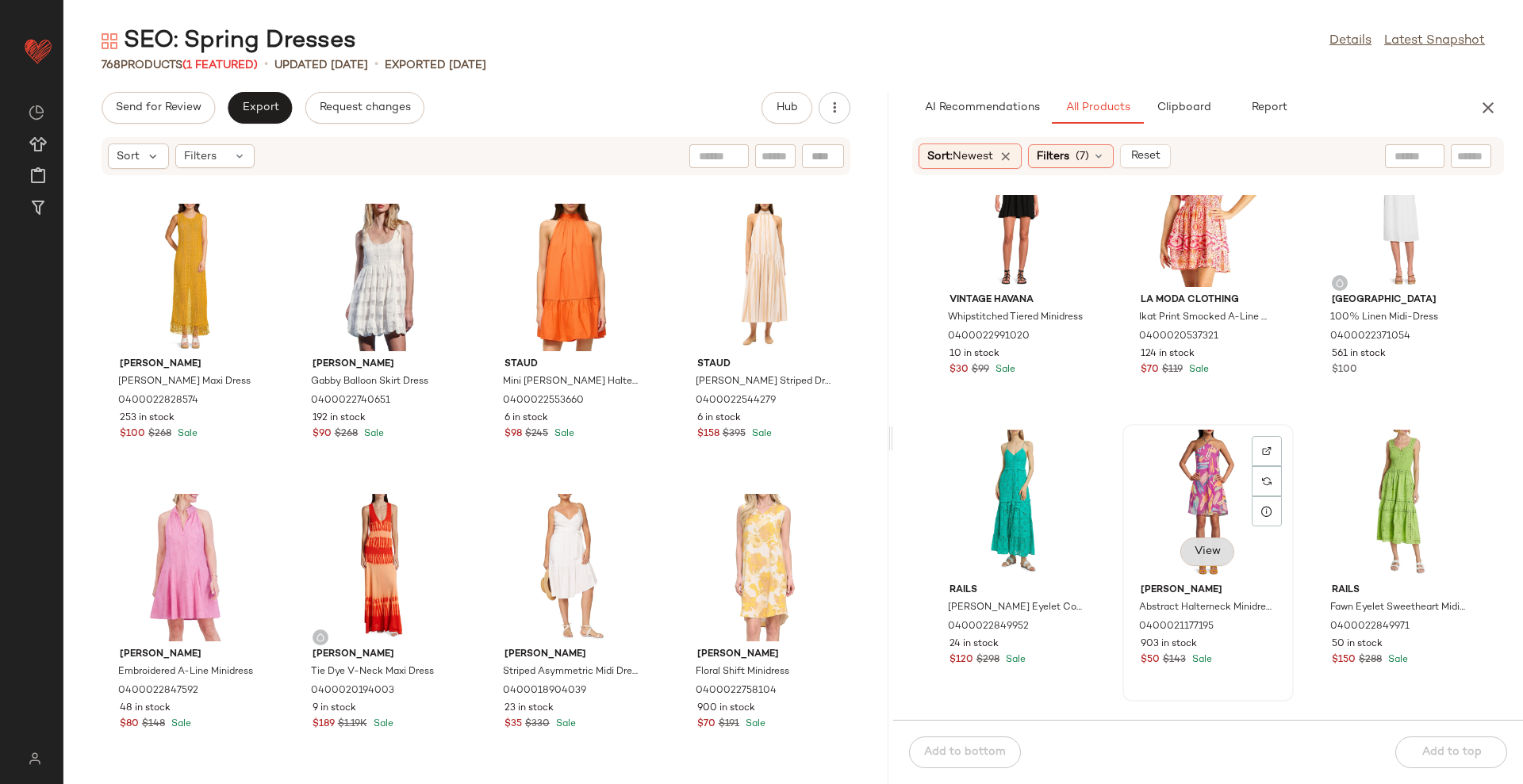
click at [1193, 548] on span "View" at bounding box center [1206, 552] width 27 height 13
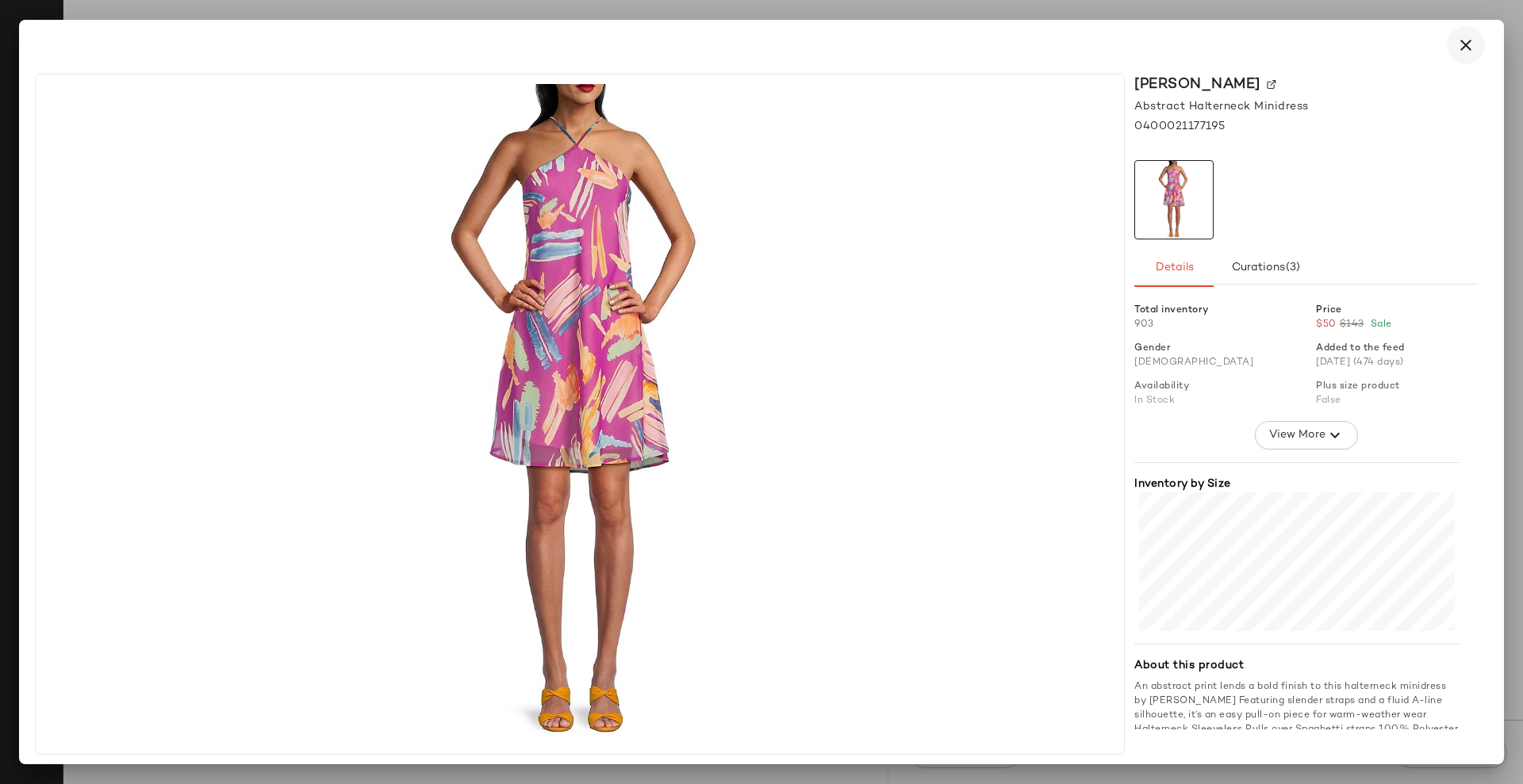
click at [1469, 41] on icon "button" at bounding box center [1466, 45] width 19 height 19
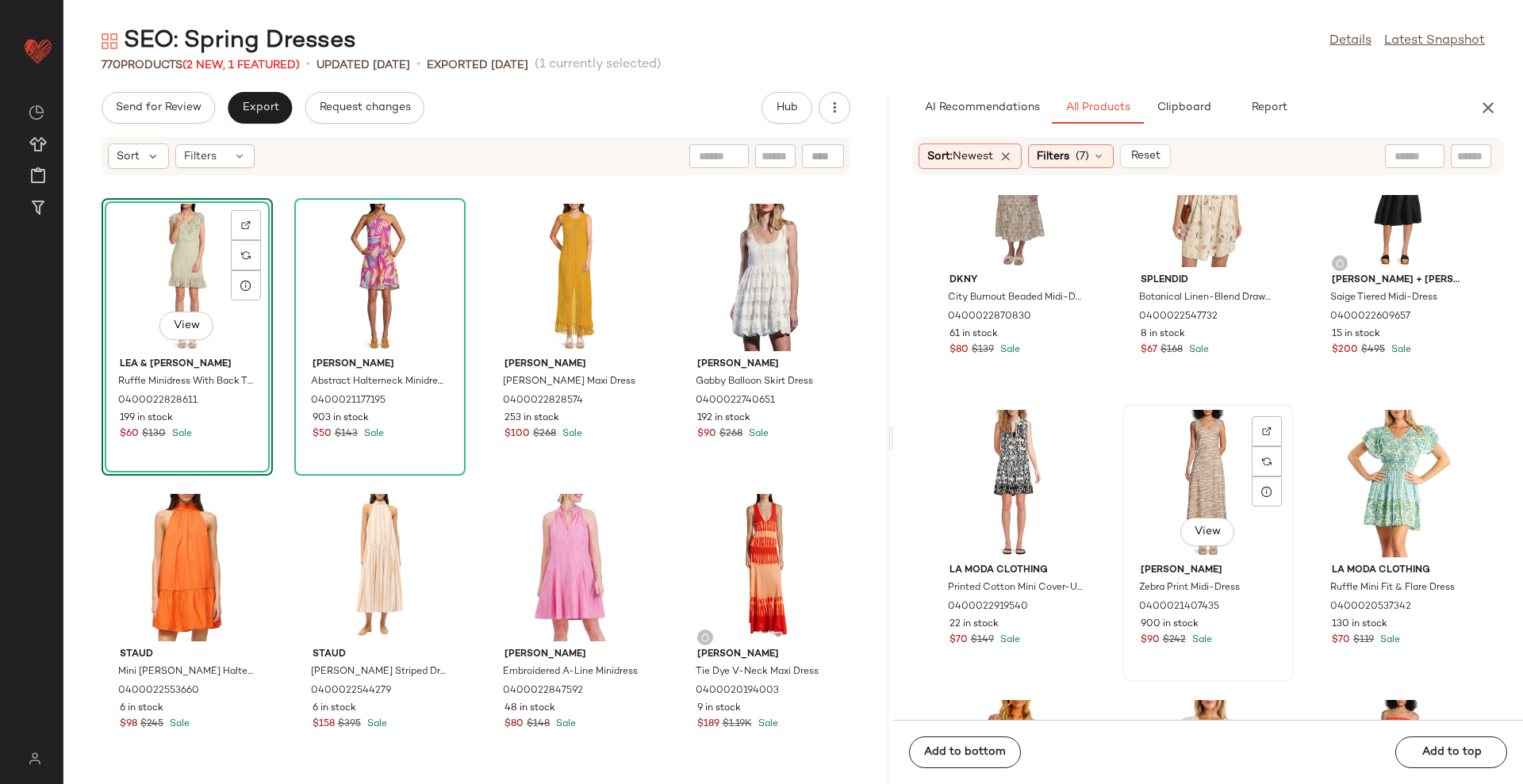
scroll to position [3481, 0]
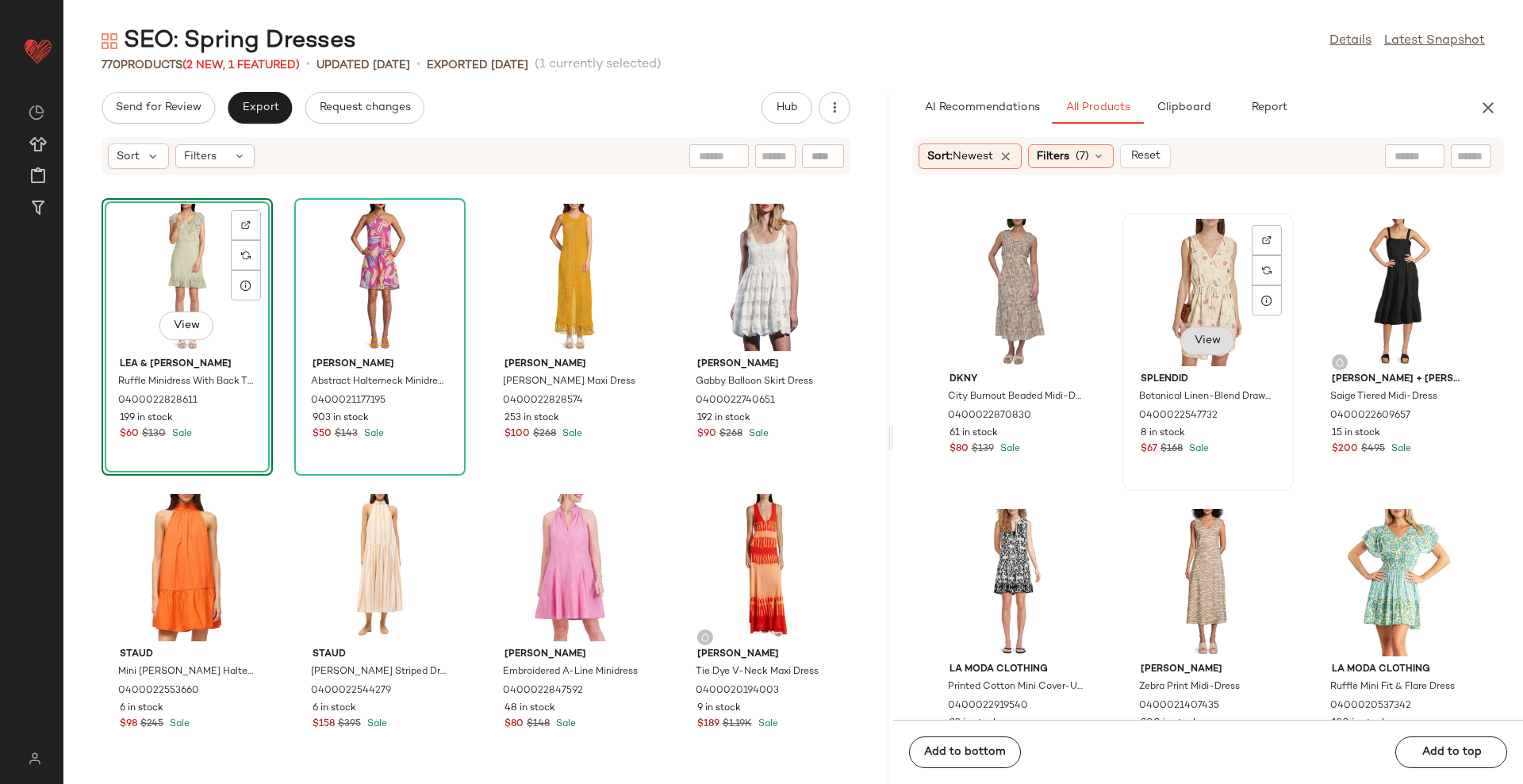
click at [1201, 338] on span "View" at bounding box center [1206, 341] width 27 height 13
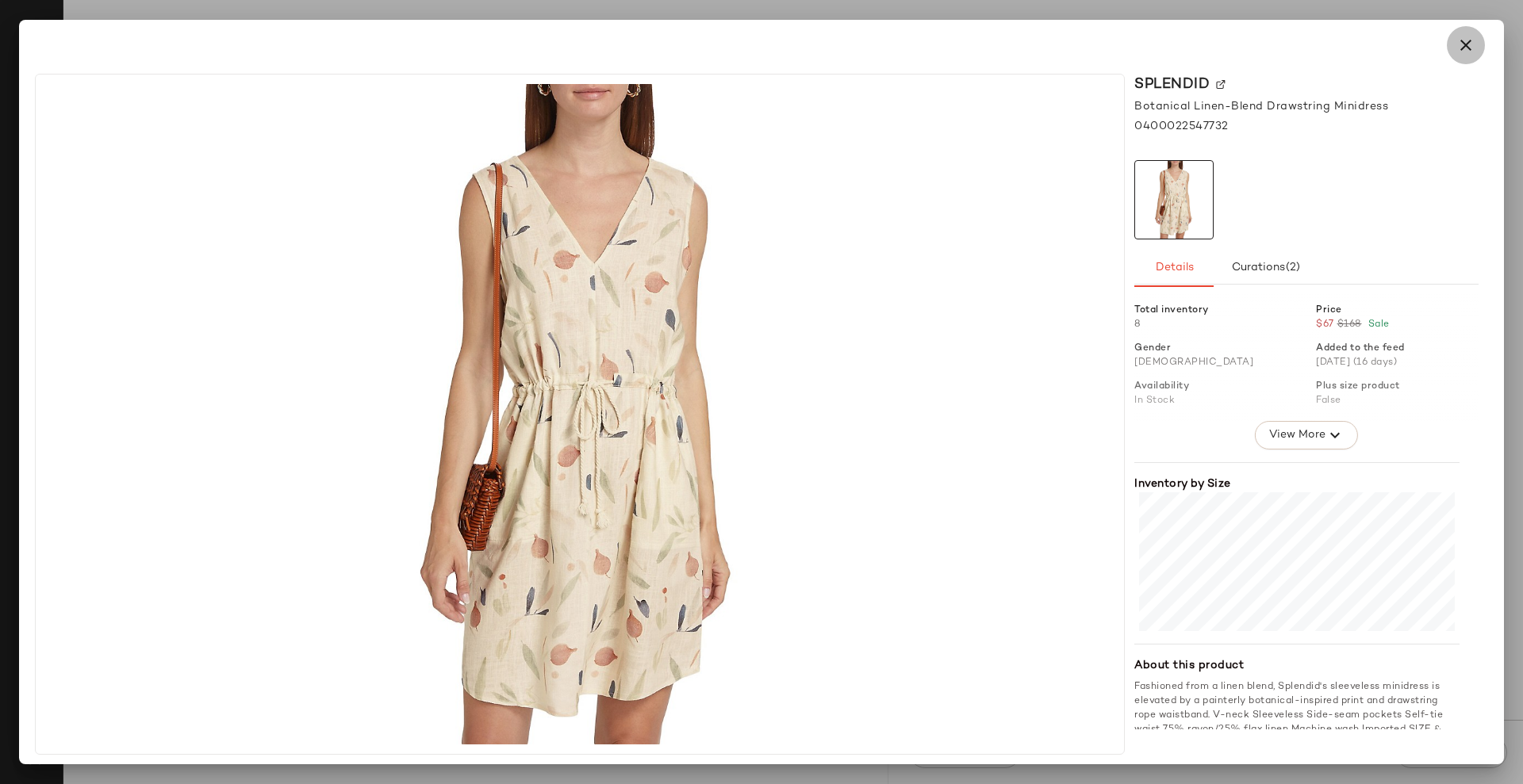
click at [1471, 42] on icon "button" at bounding box center [1466, 45] width 19 height 19
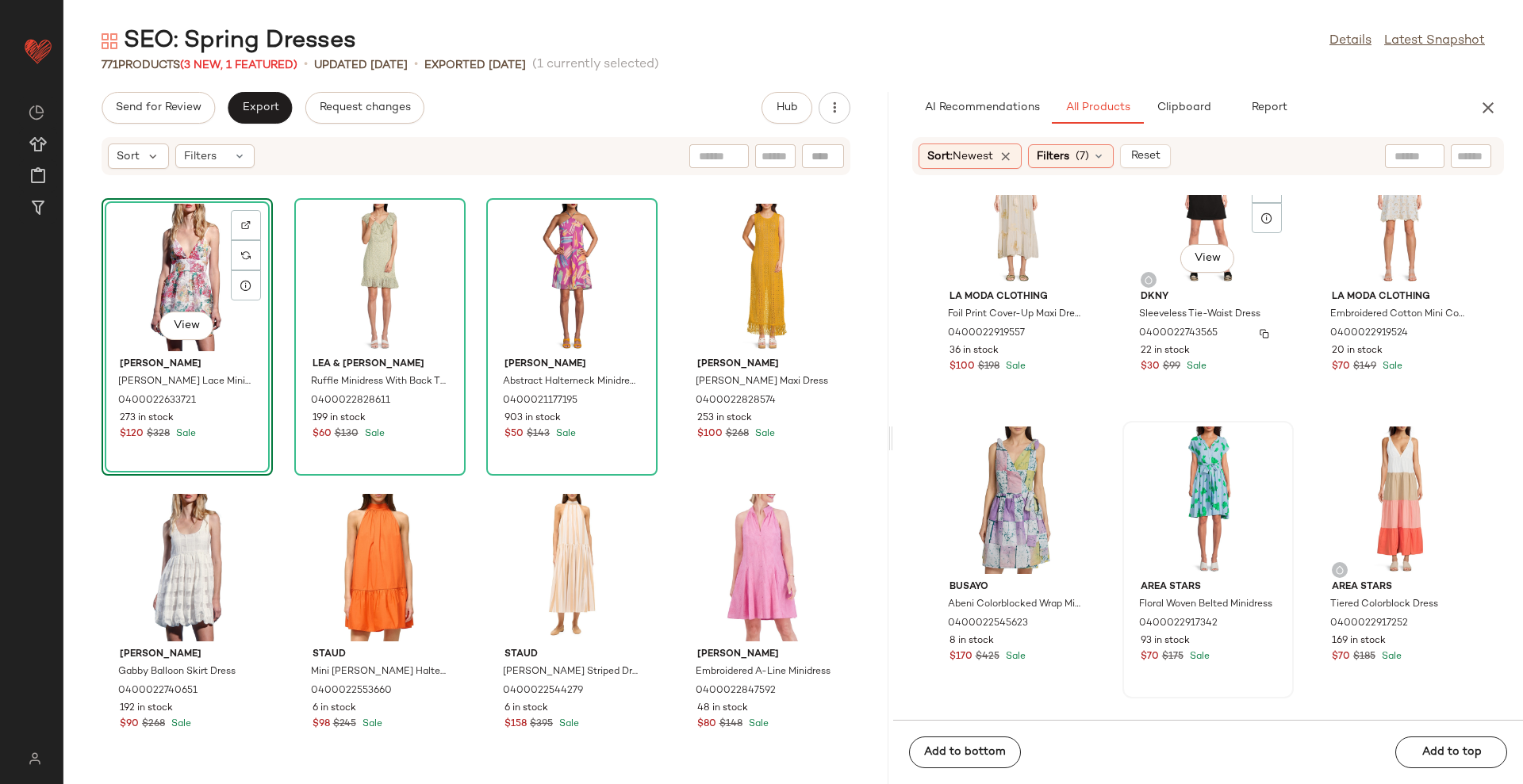
scroll to position [7842, 0]
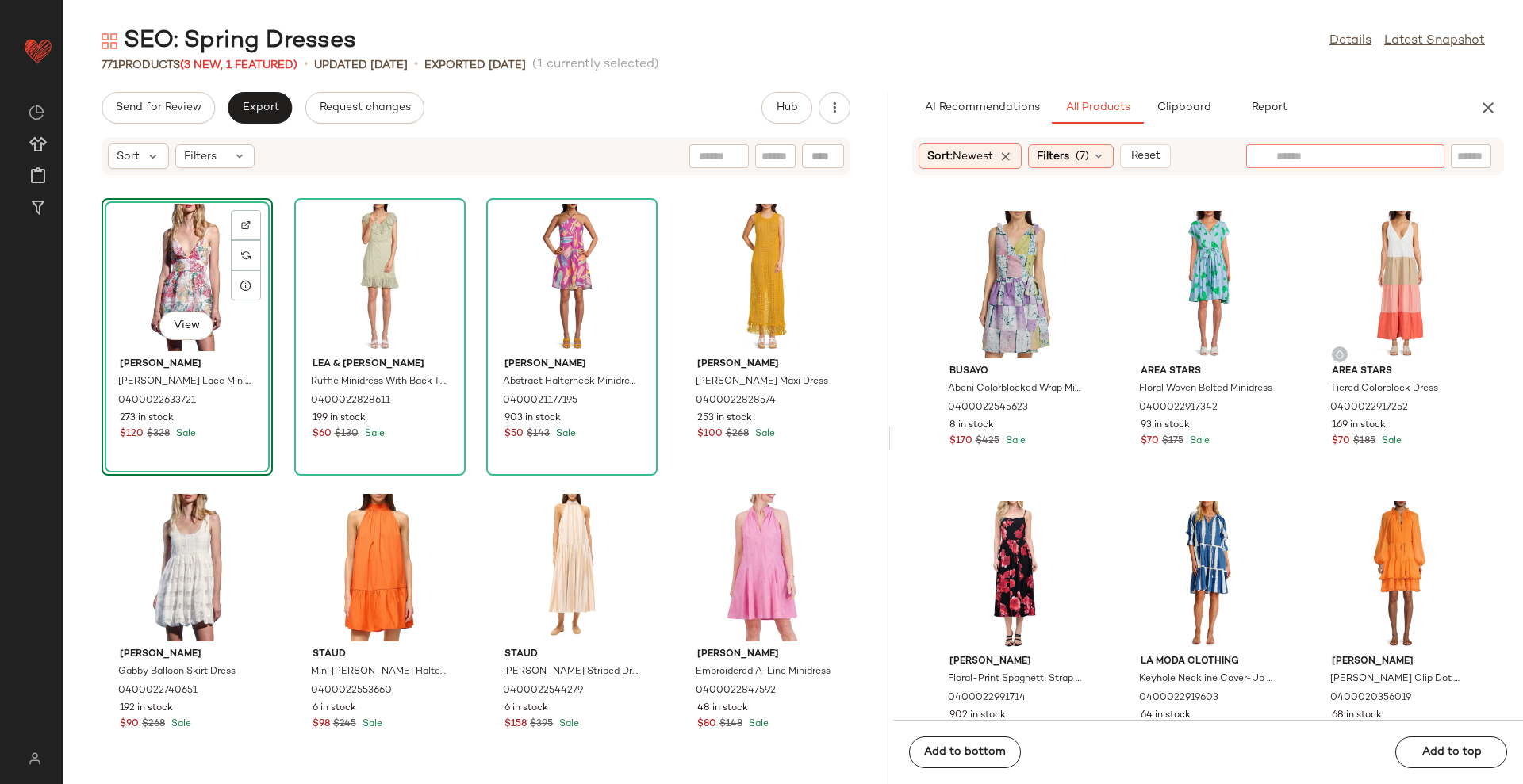
click at [1405, 159] on input "text" at bounding box center [1345, 156] width 138 height 17
type input "**********"
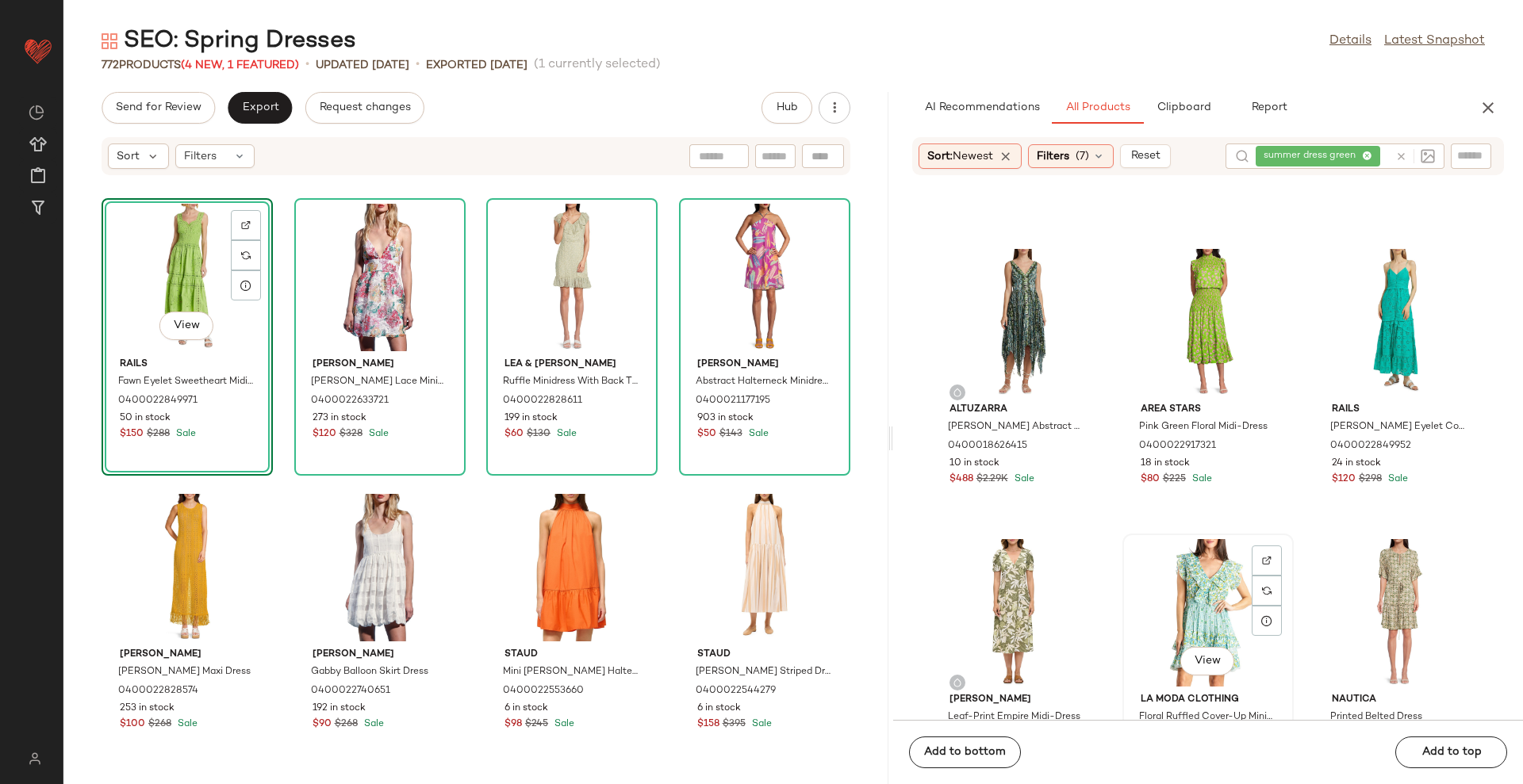
scroll to position [806, 0]
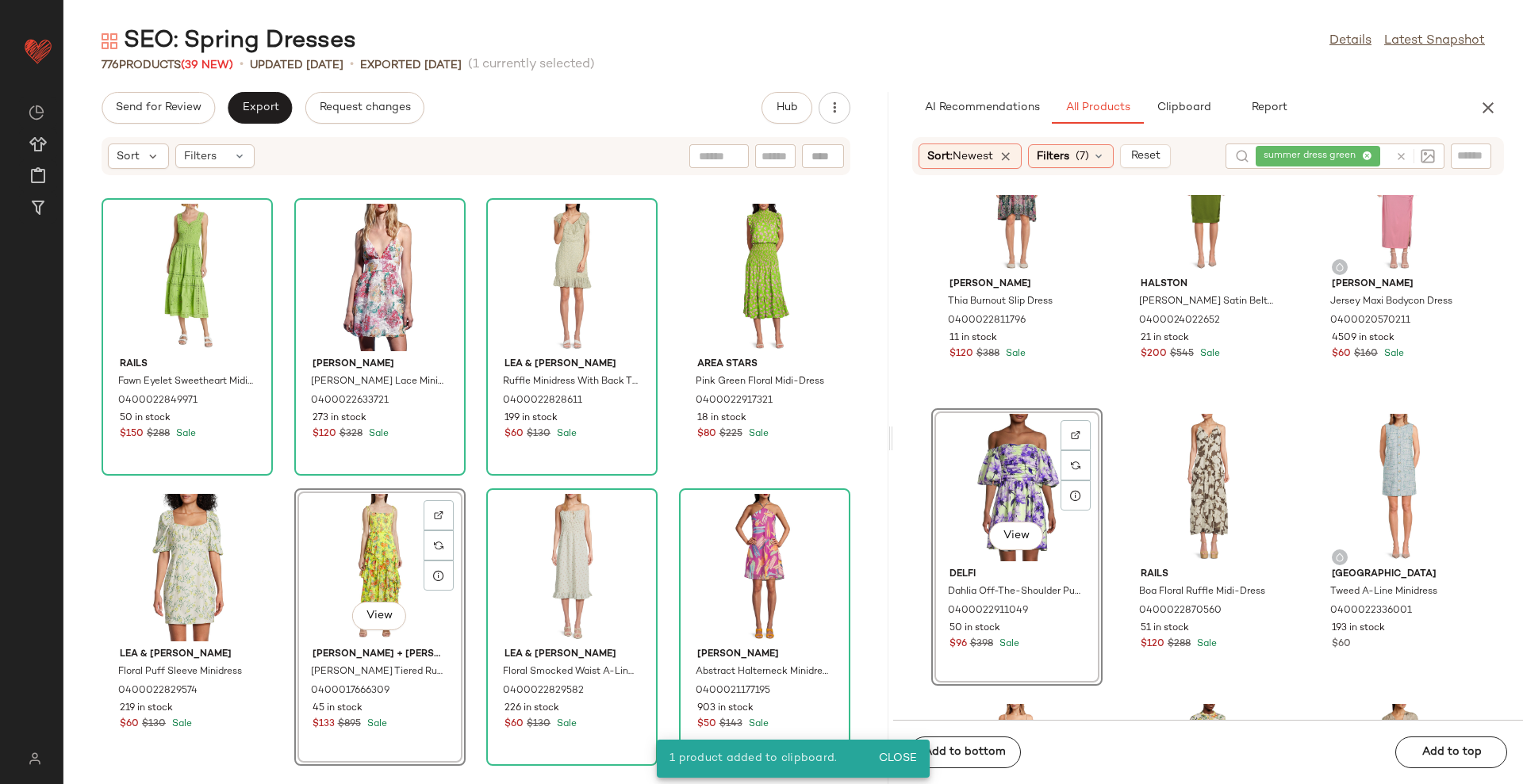
click at [998, 500] on div "View" at bounding box center [1016, 487] width 160 height 147
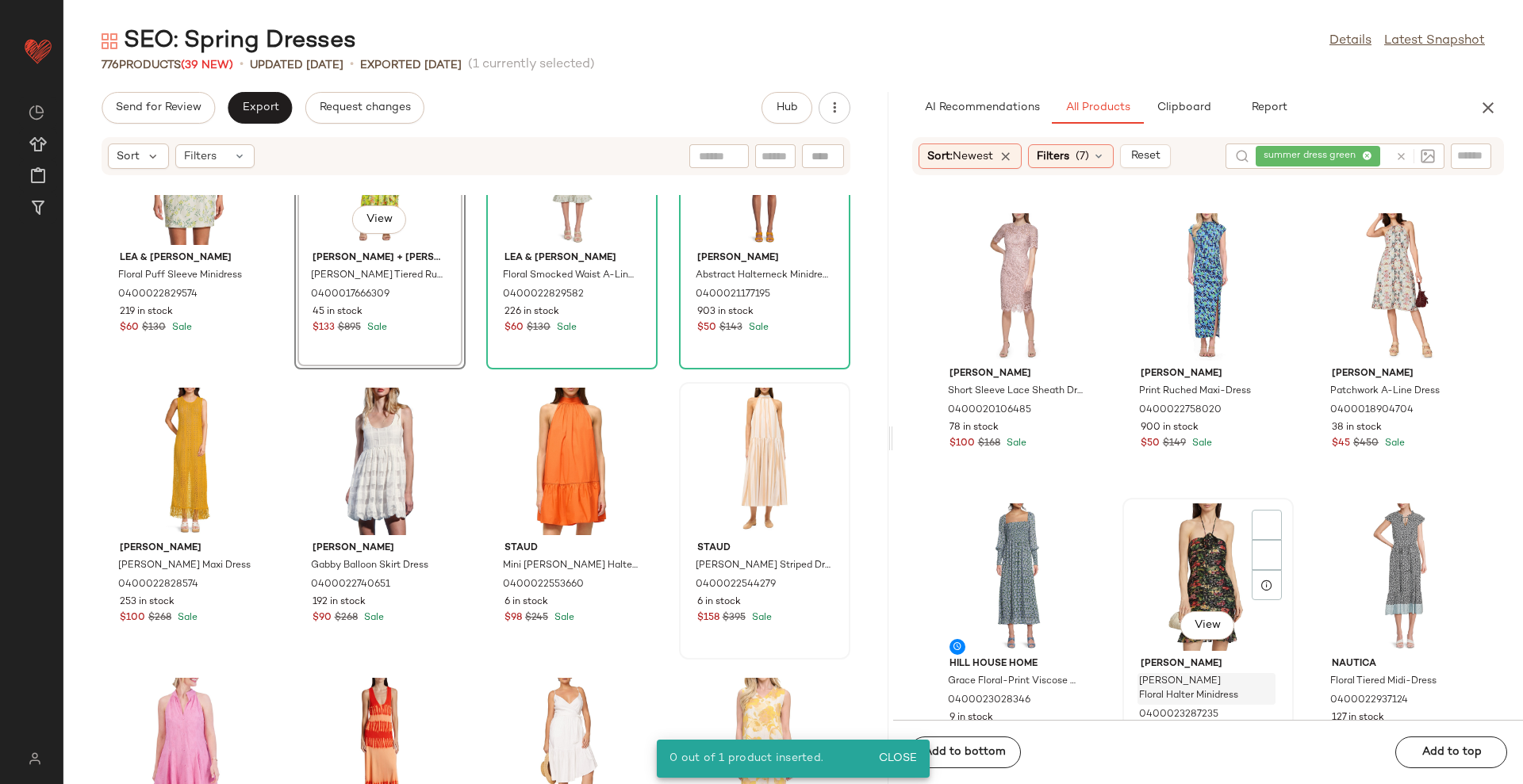
scroll to position [8721, 0]
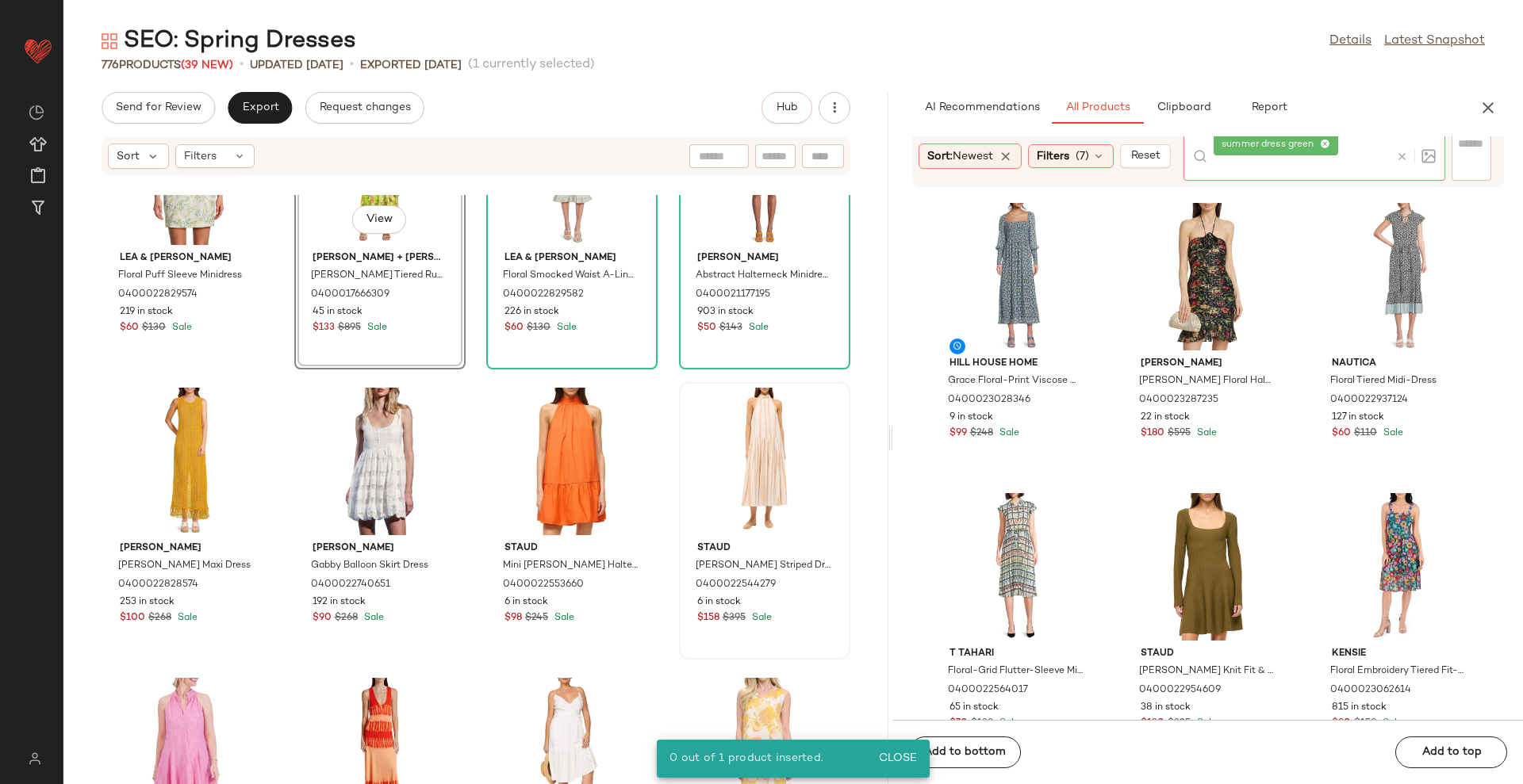
click at [1391, 153] on div at bounding box center [1412, 156] width 46 height 48
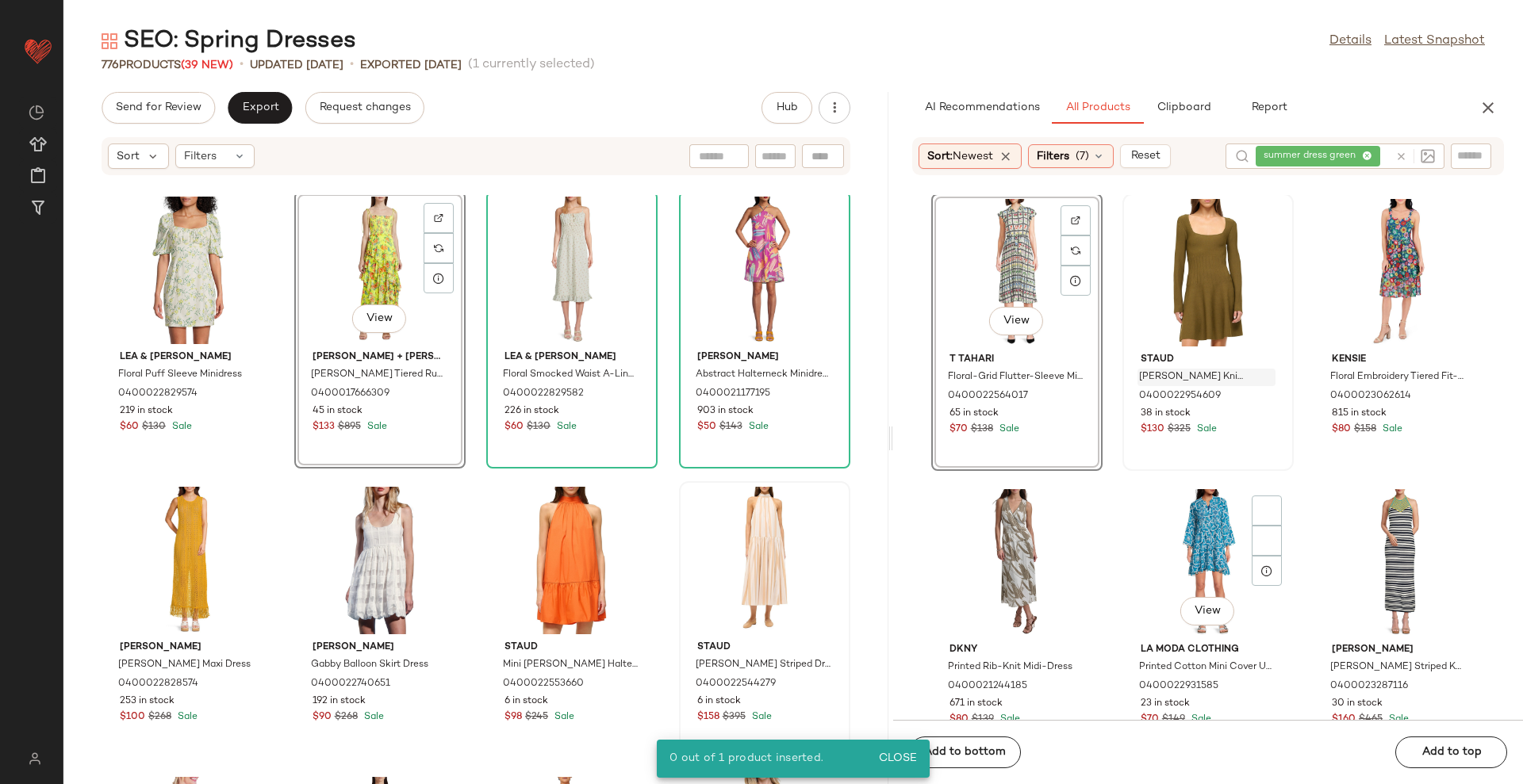
scroll to position [9312, 0]
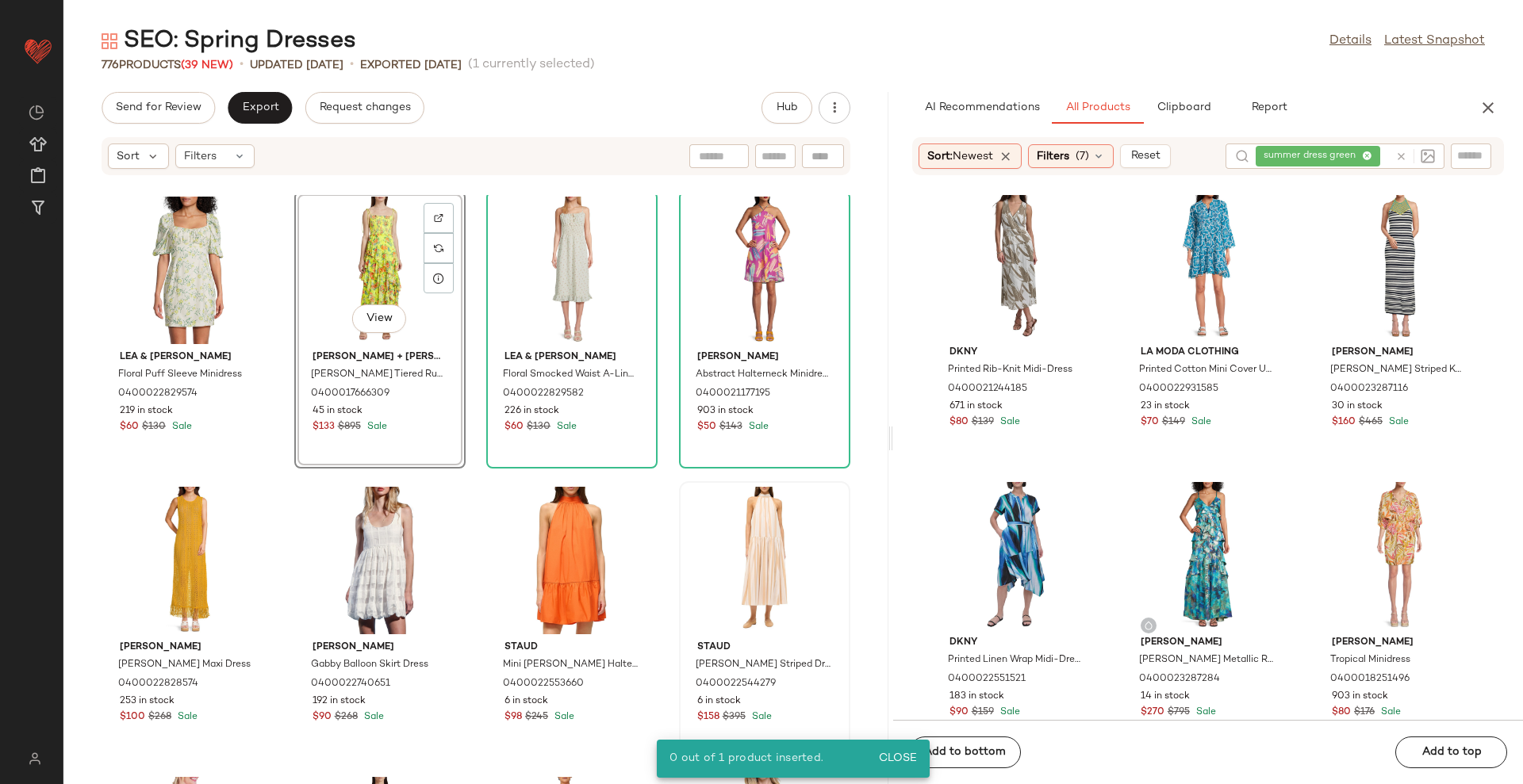
click at [1405, 154] on icon at bounding box center [1401, 156] width 12 height 12
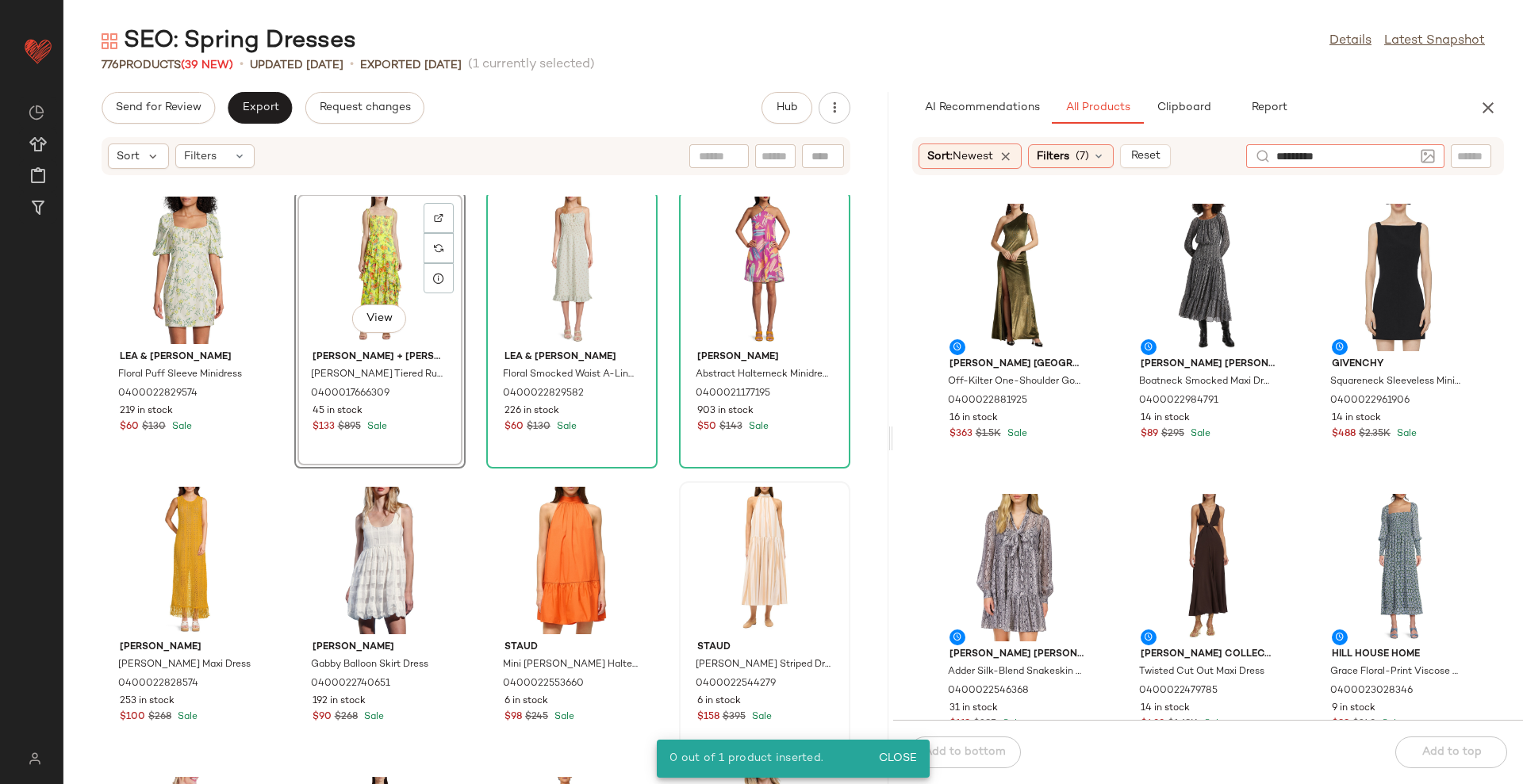
type input "**********"
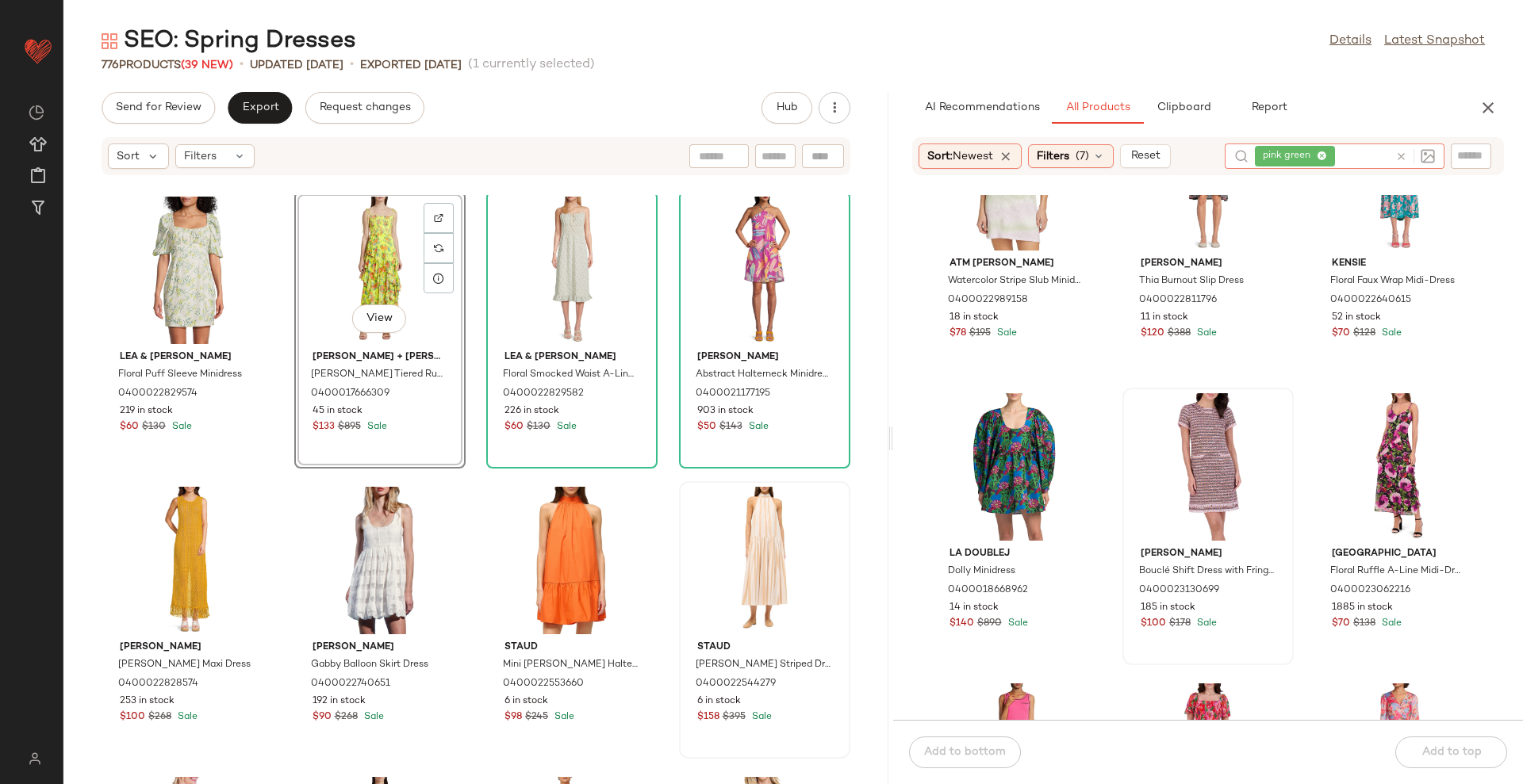
scroll to position [198, 0]
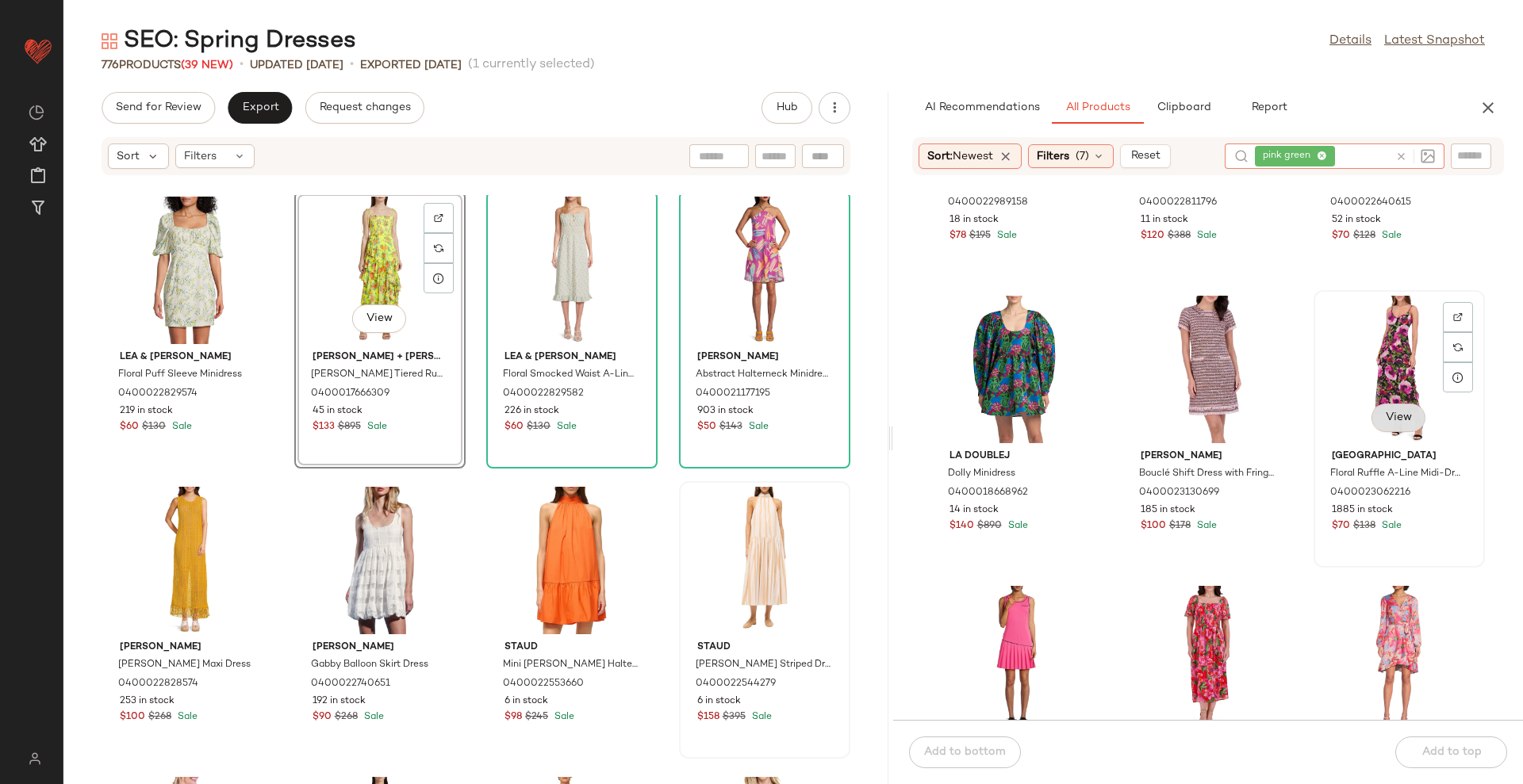
click at [1387, 412] on span "View" at bounding box center [1397, 418] width 27 height 13
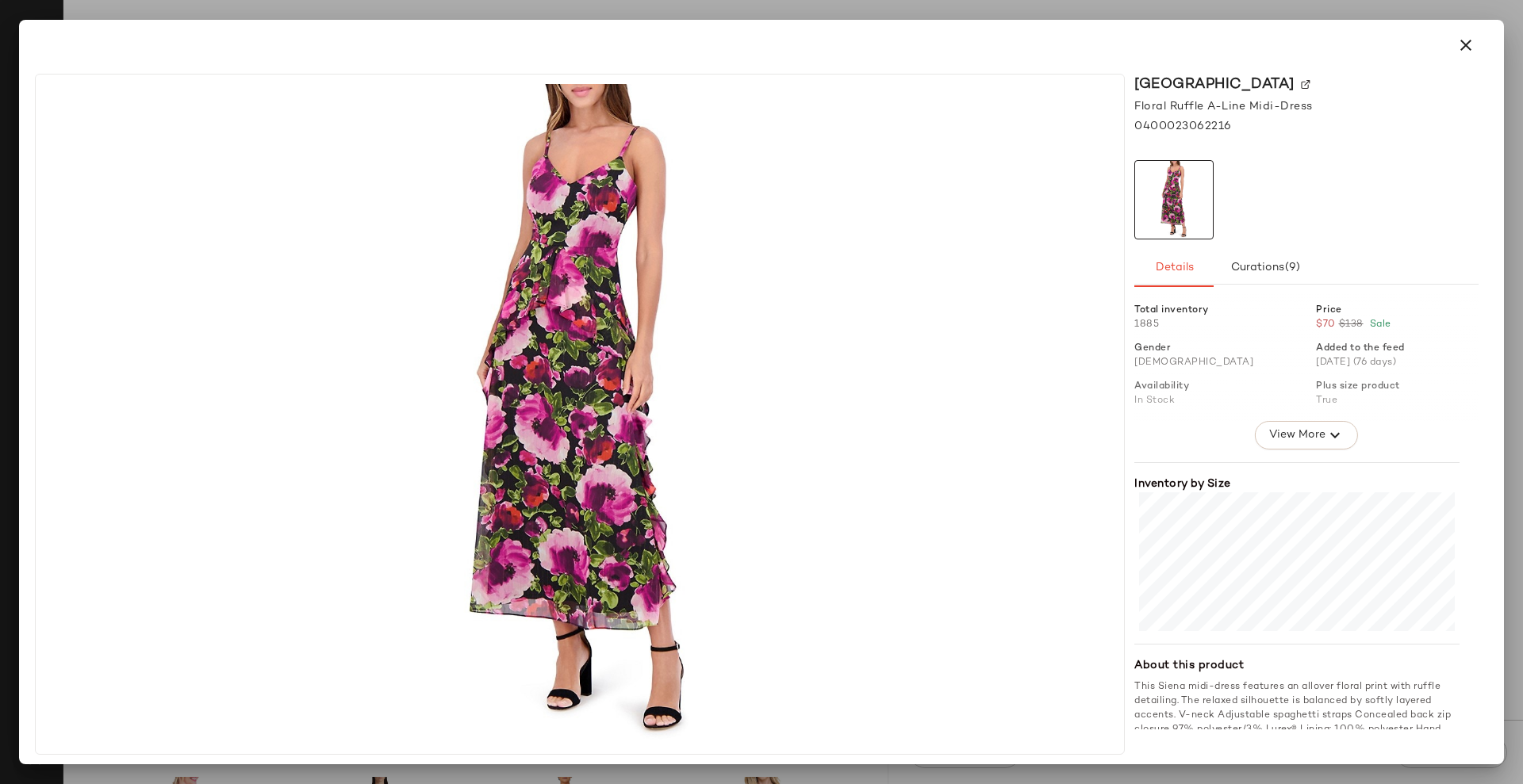
drag, startPoint x: 1472, startPoint y: 51, endPoint x: 1464, endPoint y: 68, distance: 18.8
click at [1471, 51] on icon "button" at bounding box center [1466, 45] width 19 height 19
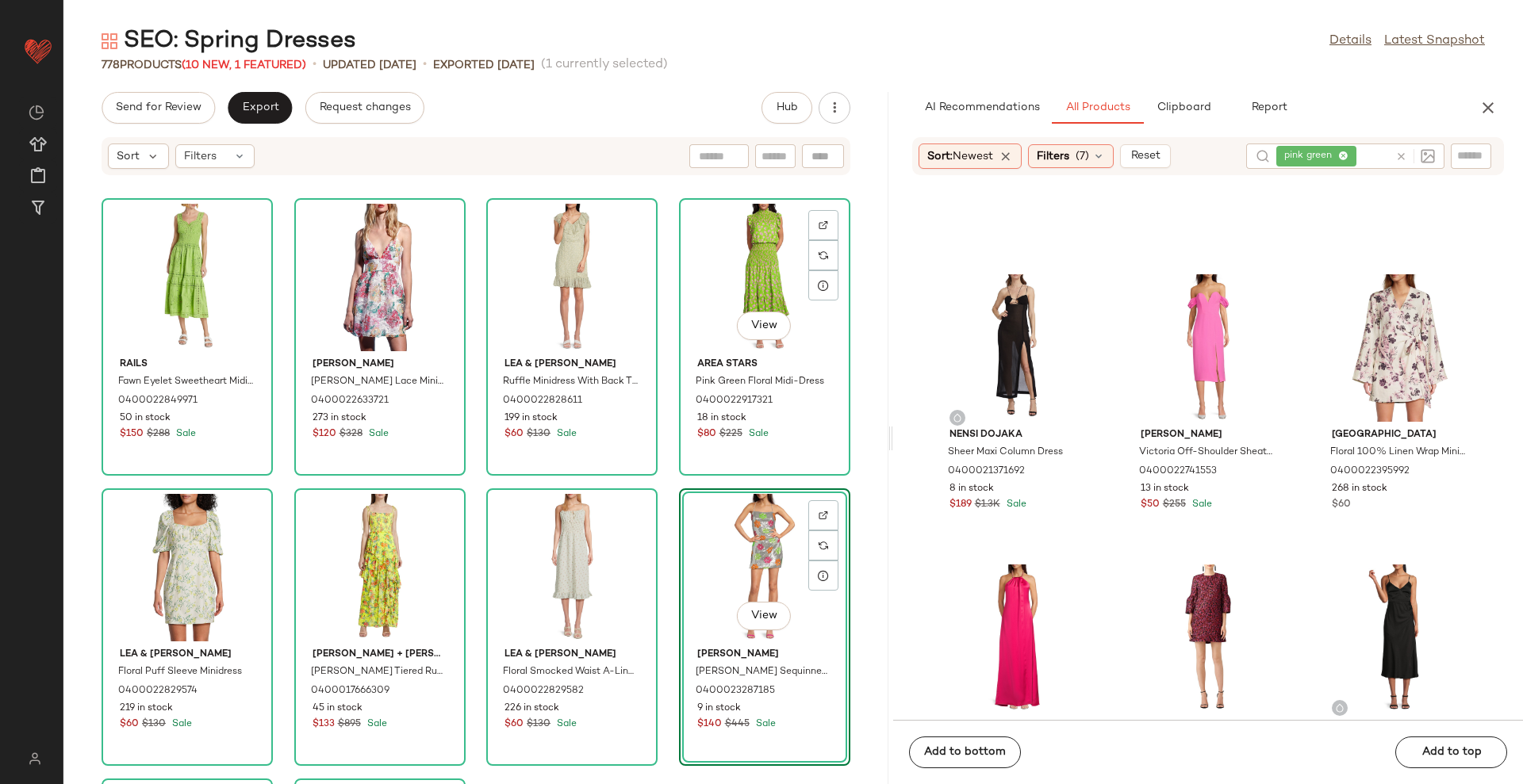
scroll to position [297, 0]
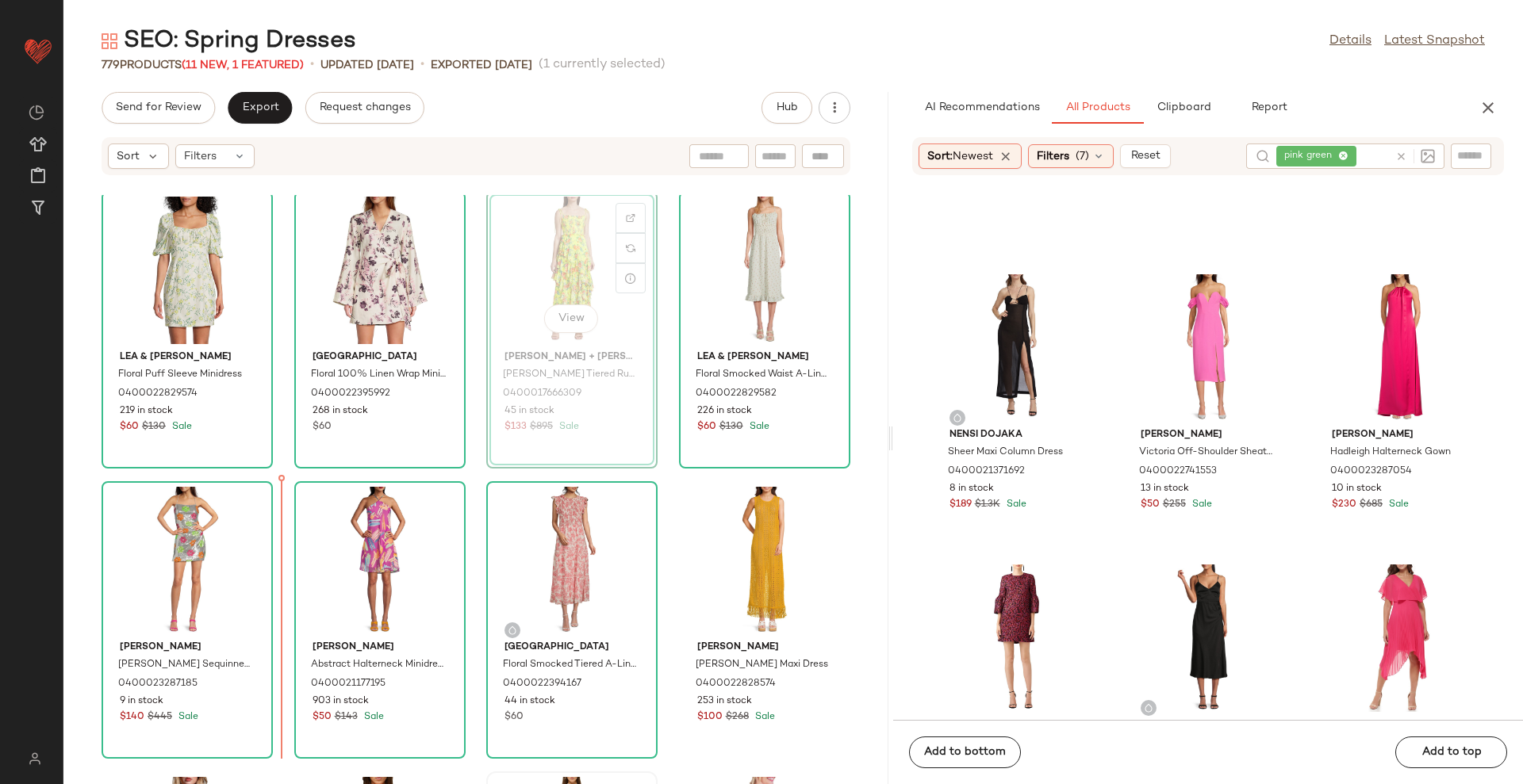
scroll to position [295, 0]
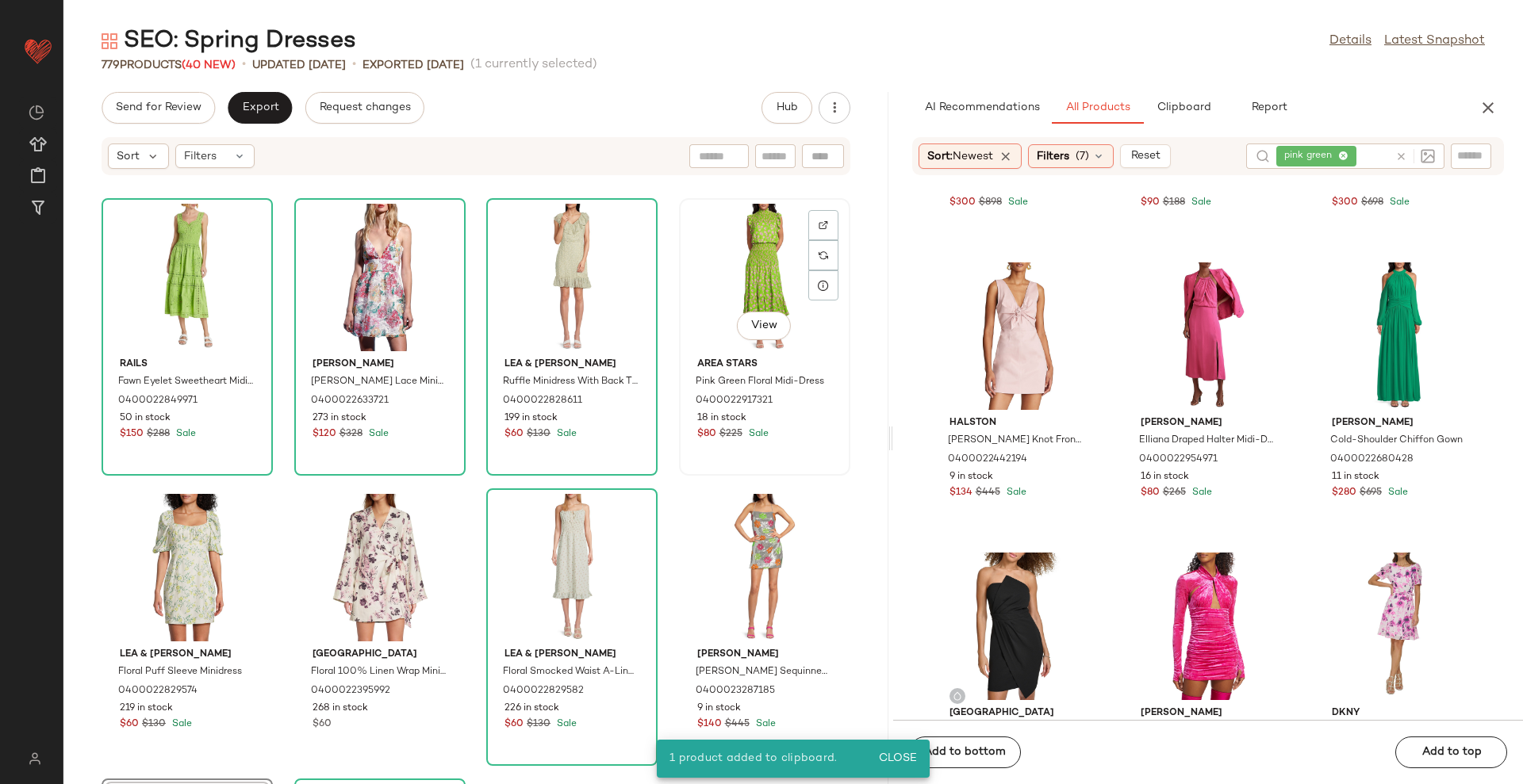
scroll to position [99, 0]
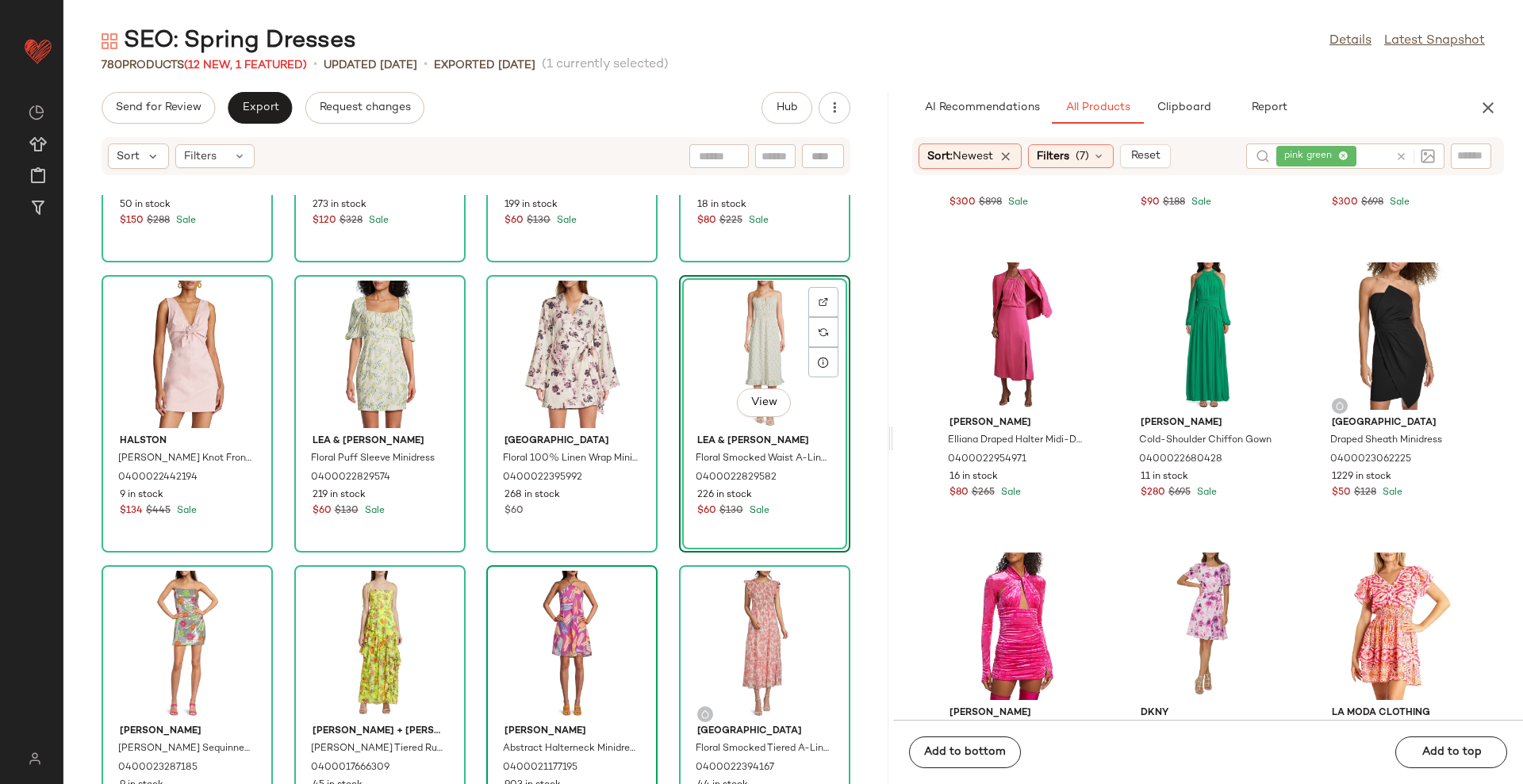
scroll to position [297, 0]
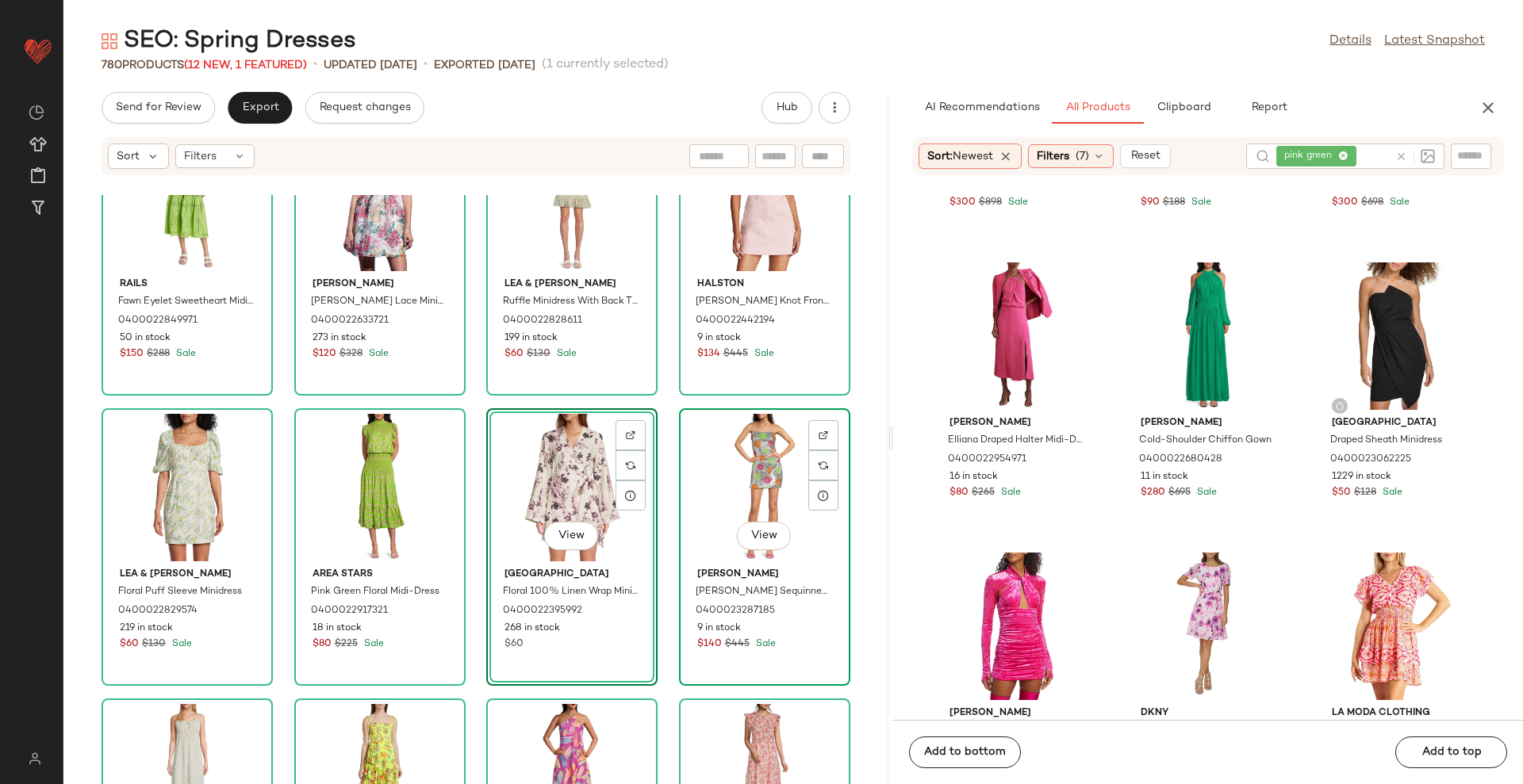
scroll to position [198, 0]
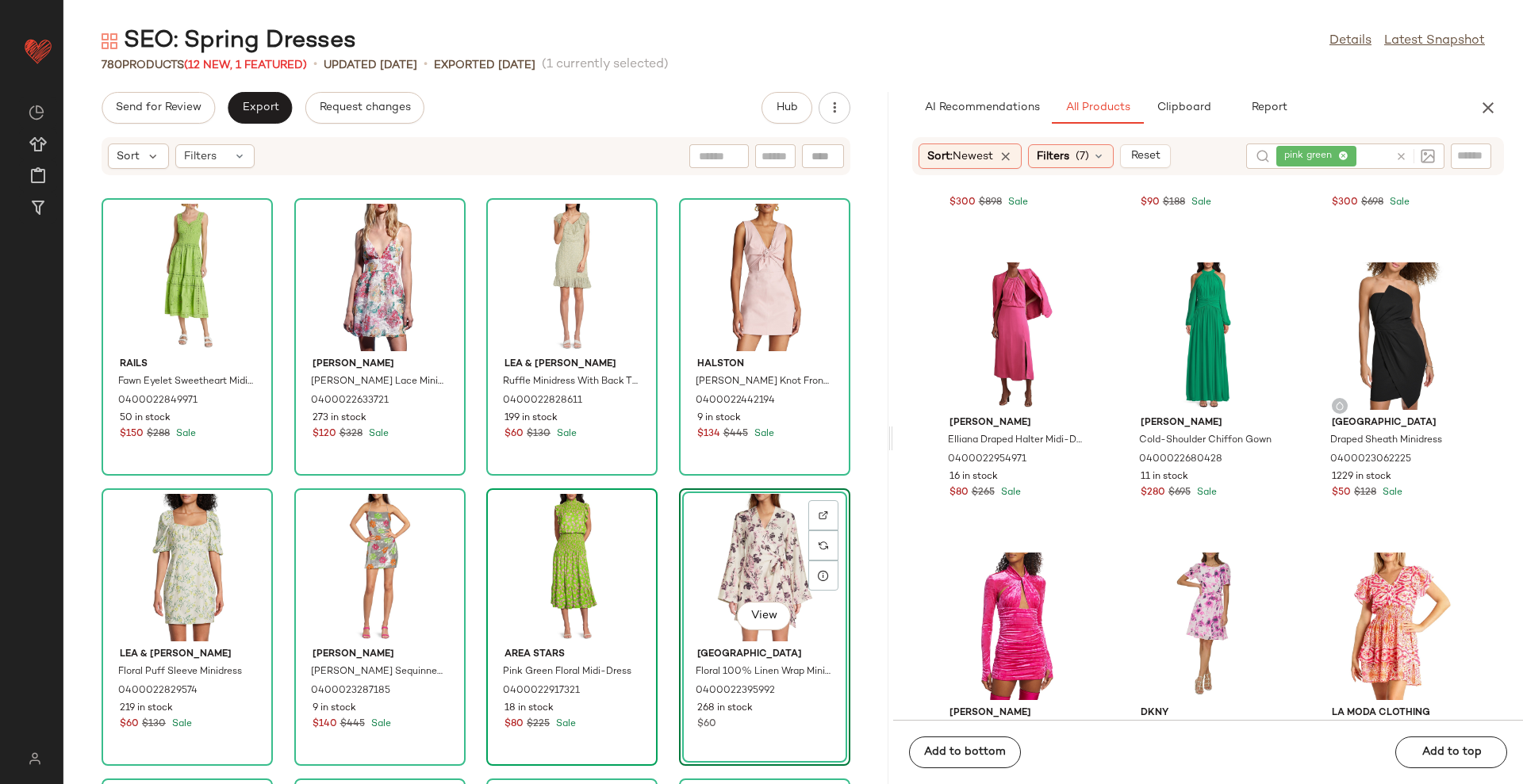
click at [860, 480] on div "Rails Fawn Eyelet Sweetheart Midi-Dress 0400022849971 50 in stock $150 $288 Sal…" at bounding box center [476, 489] width 825 height 589
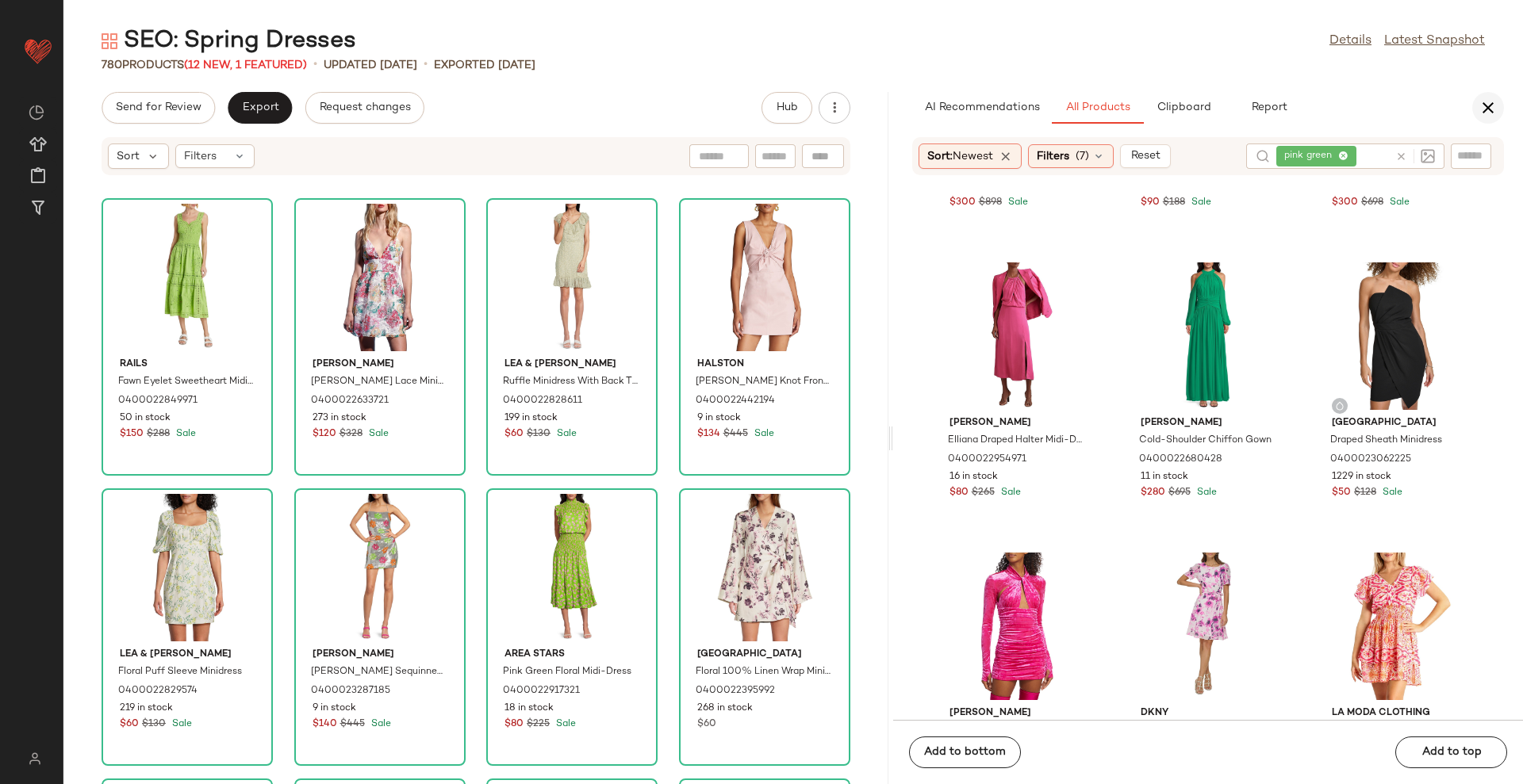
click at [1486, 122] on button "button" at bounding box center [1488, 107] width 31 height 31
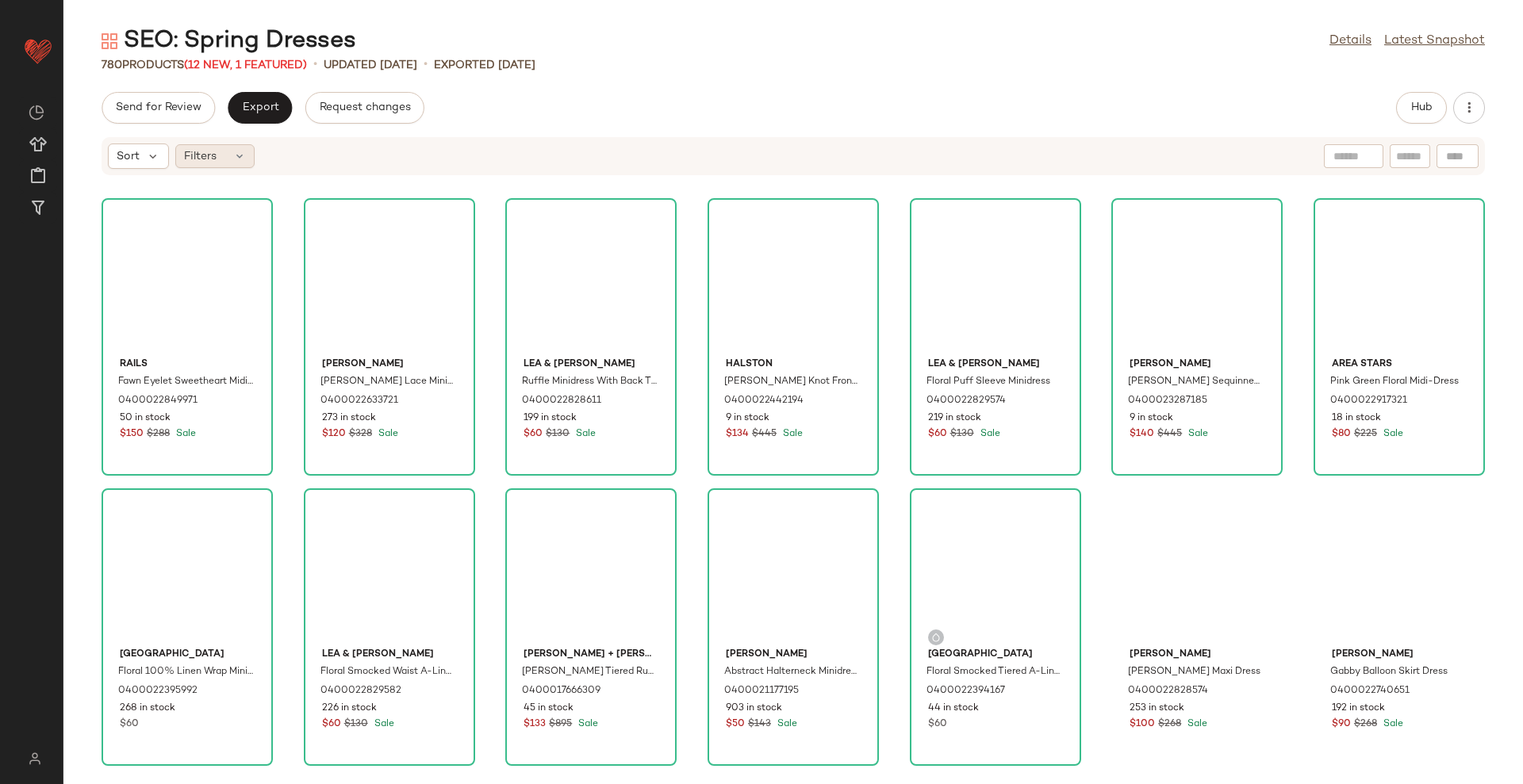
click at [216, 164] on span "Filters" at bounding box center [200, 156] width 32 height 17
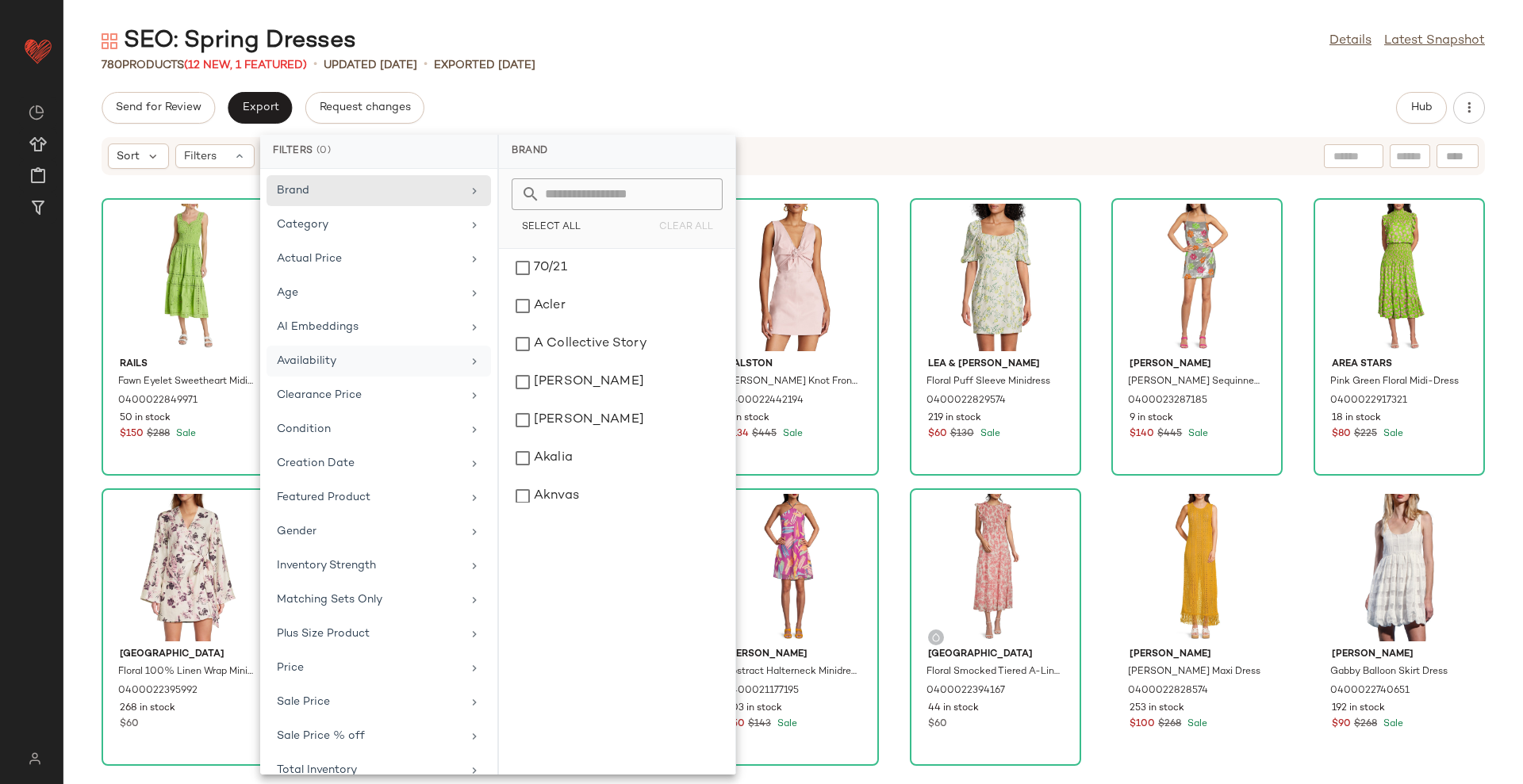
click at [388, 359] on div "Availability" at bounding box center [368, 361] width 185 height 17
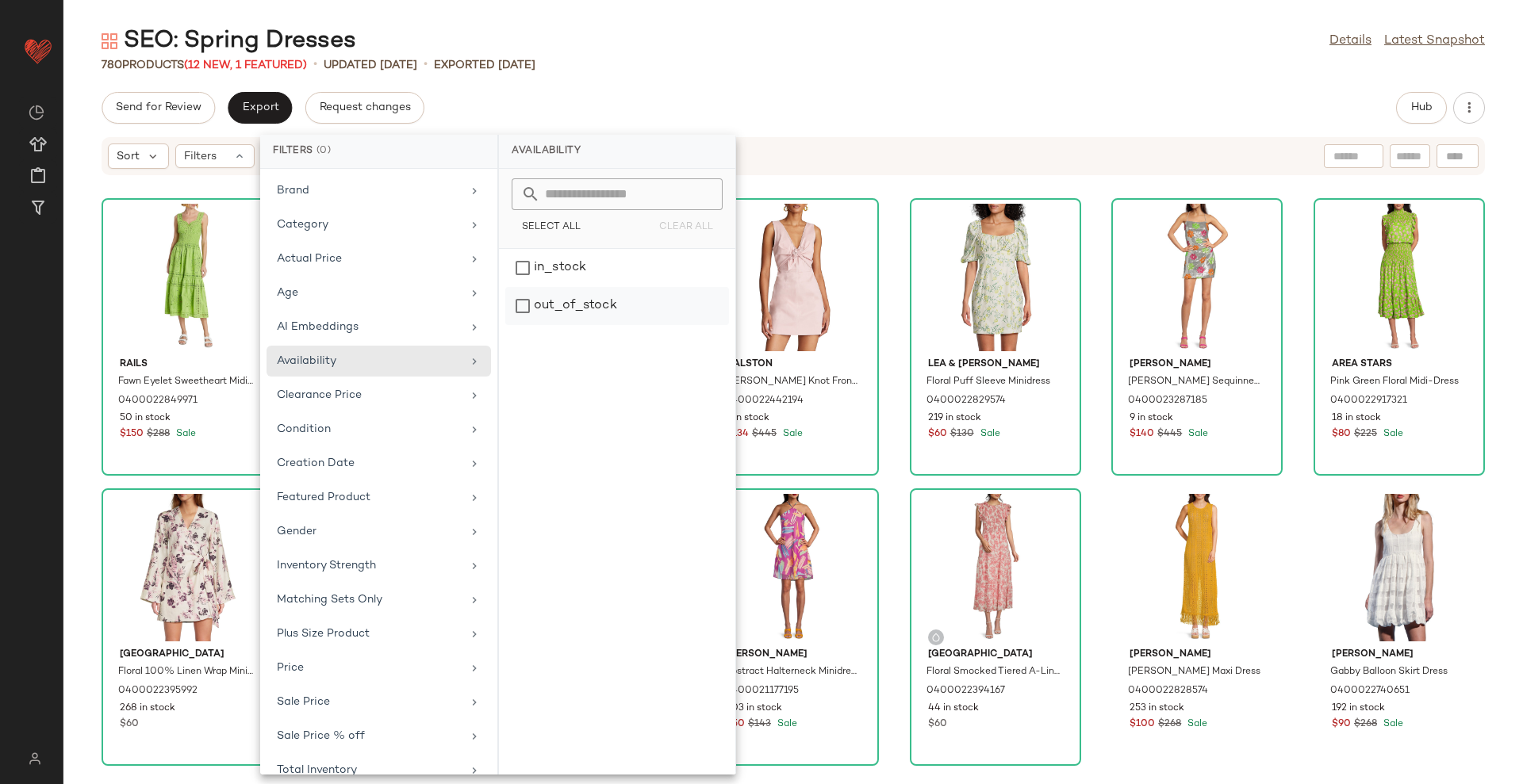
drag, startPoint x: 577, startPoint y: 316, endPoint x: 584, endPoint y: 309, distance: 9.9
click at [579, 316] on div "out_of_stock" at bounding box center [617, 305] width 224 height 38
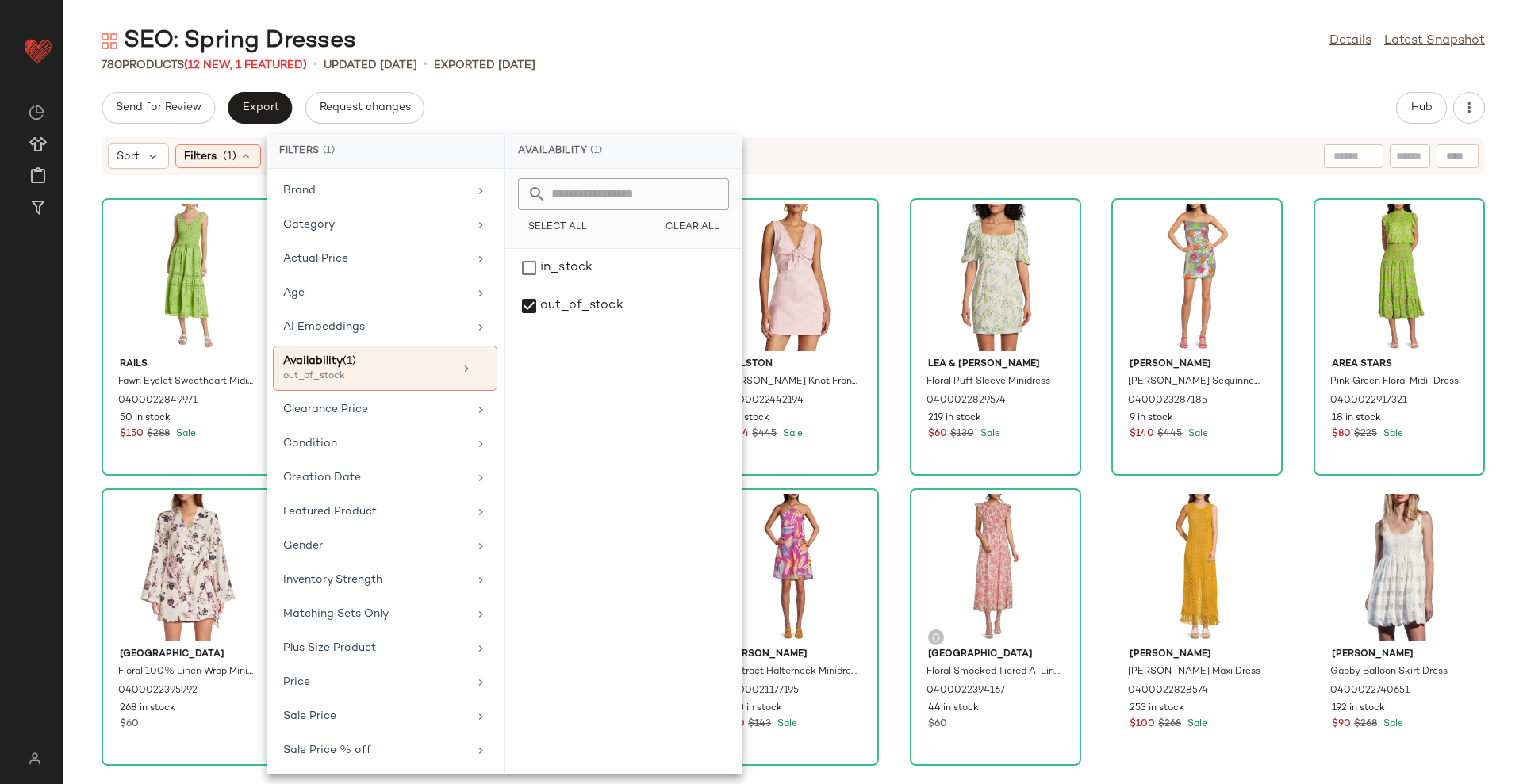
click at [827, 97] on div "Send for Review Export Request changes Hub" at bounding box center [793, 107] width 1459 height 31
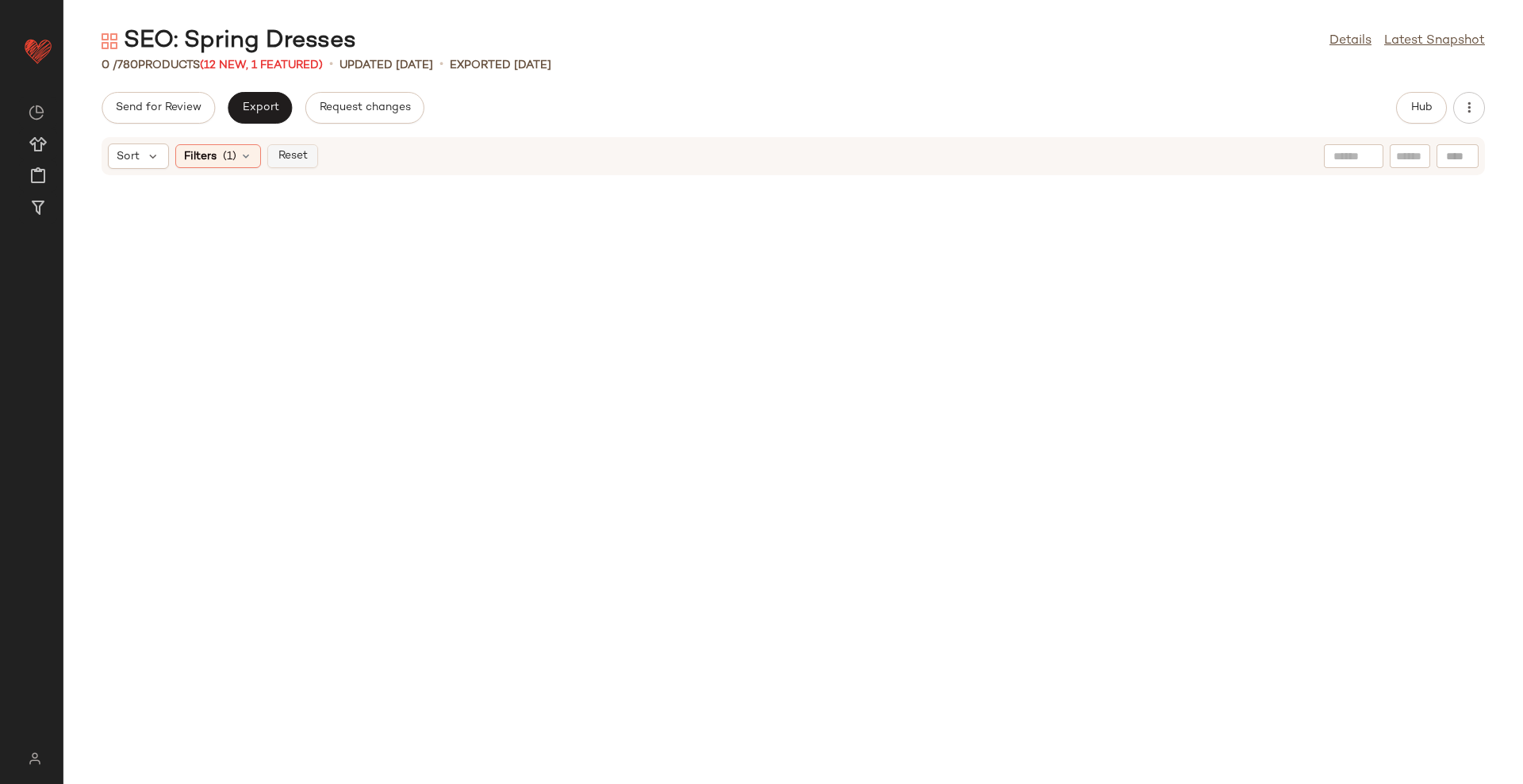
click at [284, 164] on button "Reset" at bounding box center [293, 156] width 51 height 24
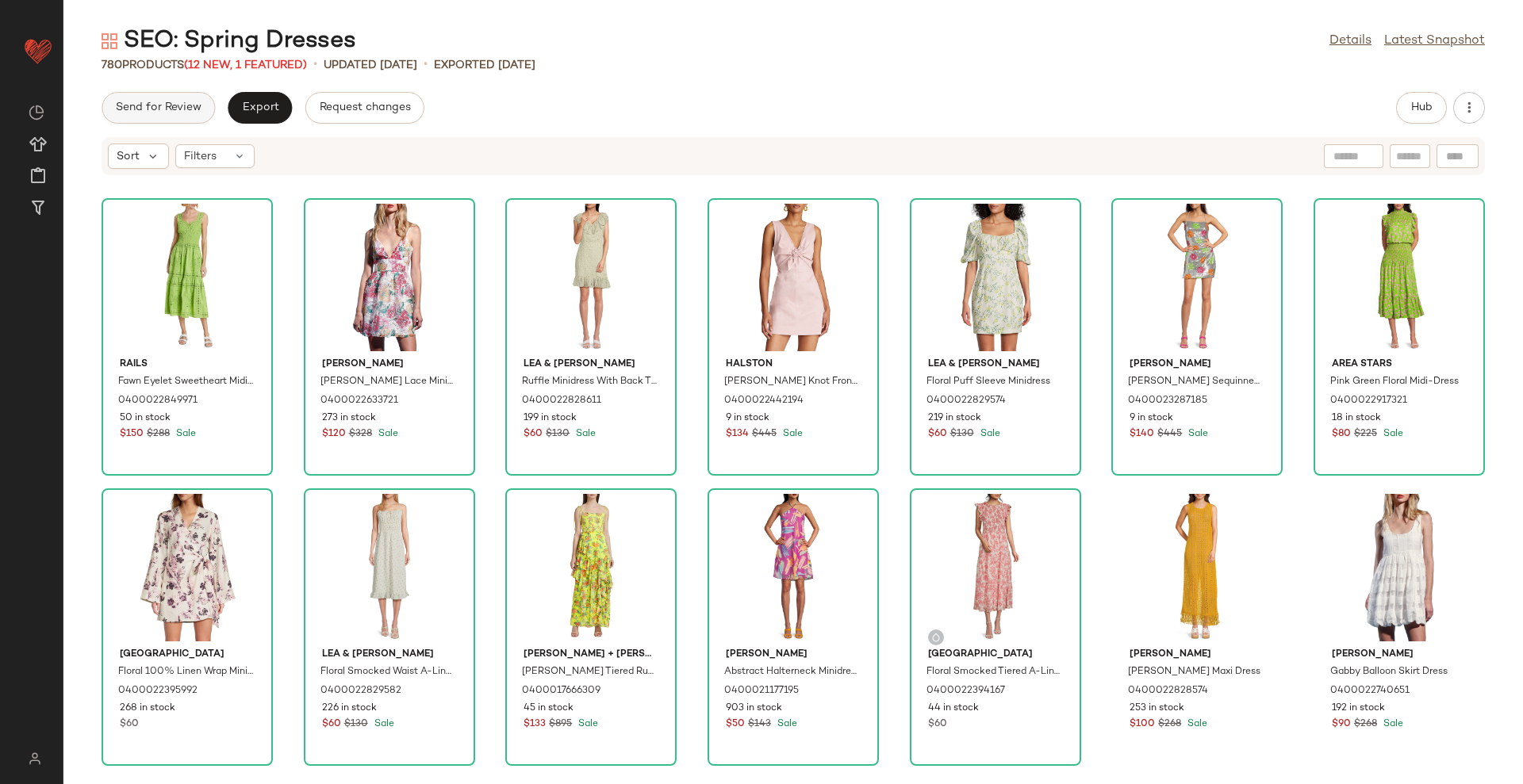
click at [161, 94] on button "Send for Review" at bounding box center [158, 107] width 114 height 31
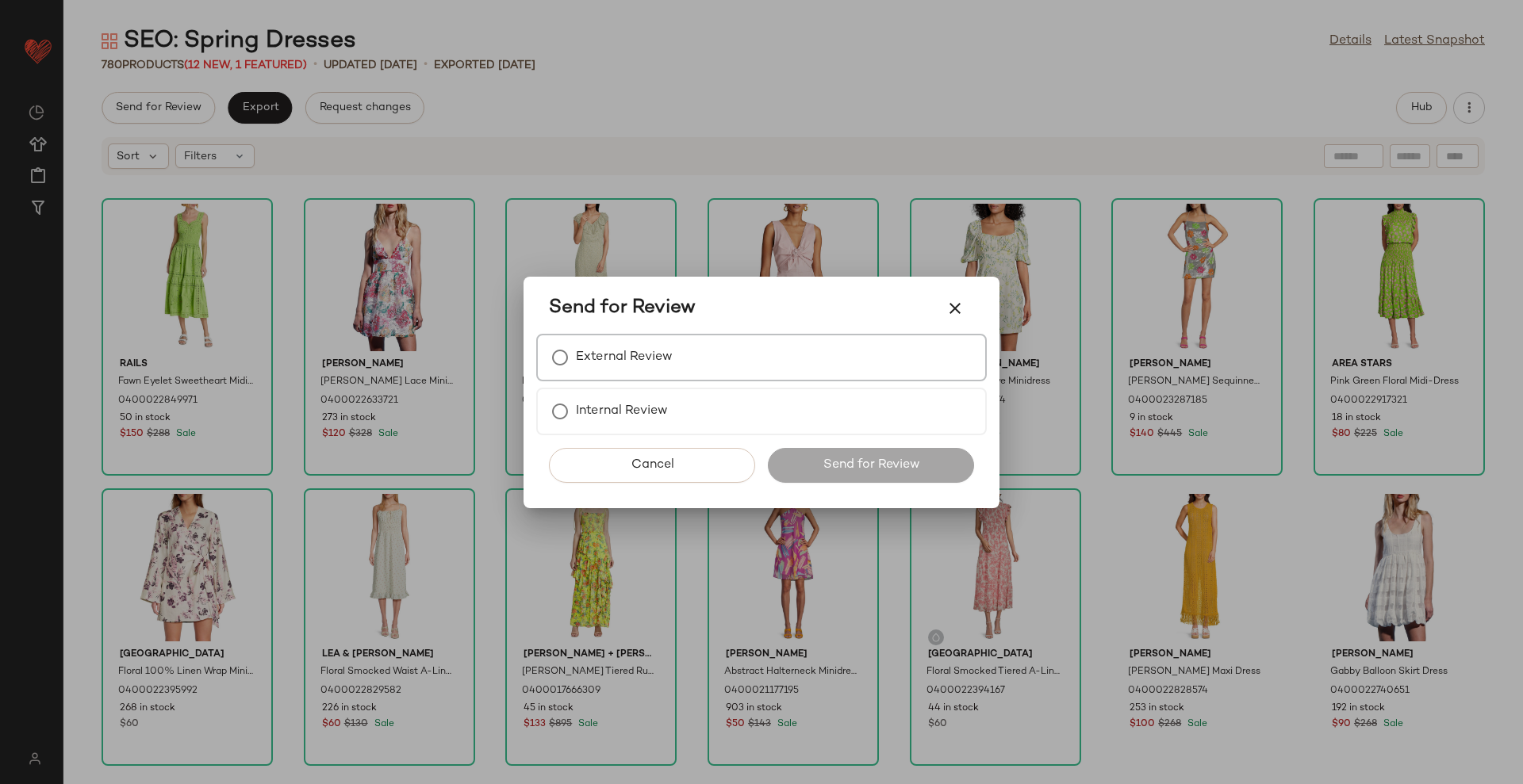
click at [619, 376] on div "External Review" at bounding box center [761, 357] width 450 height 48
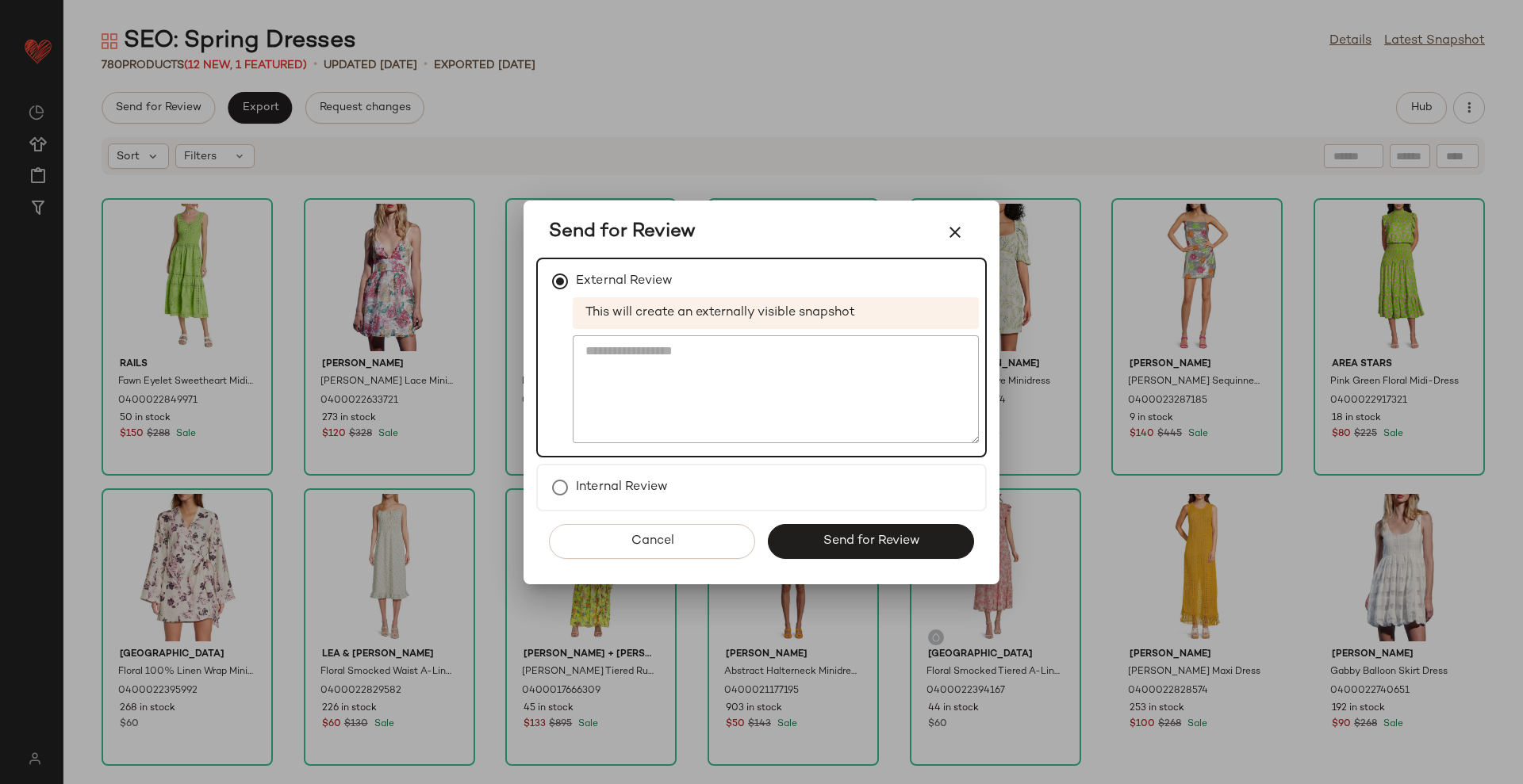
click at [821, 533] on button "Send for Review" at bounding box center [871, 541] width 206 height 35
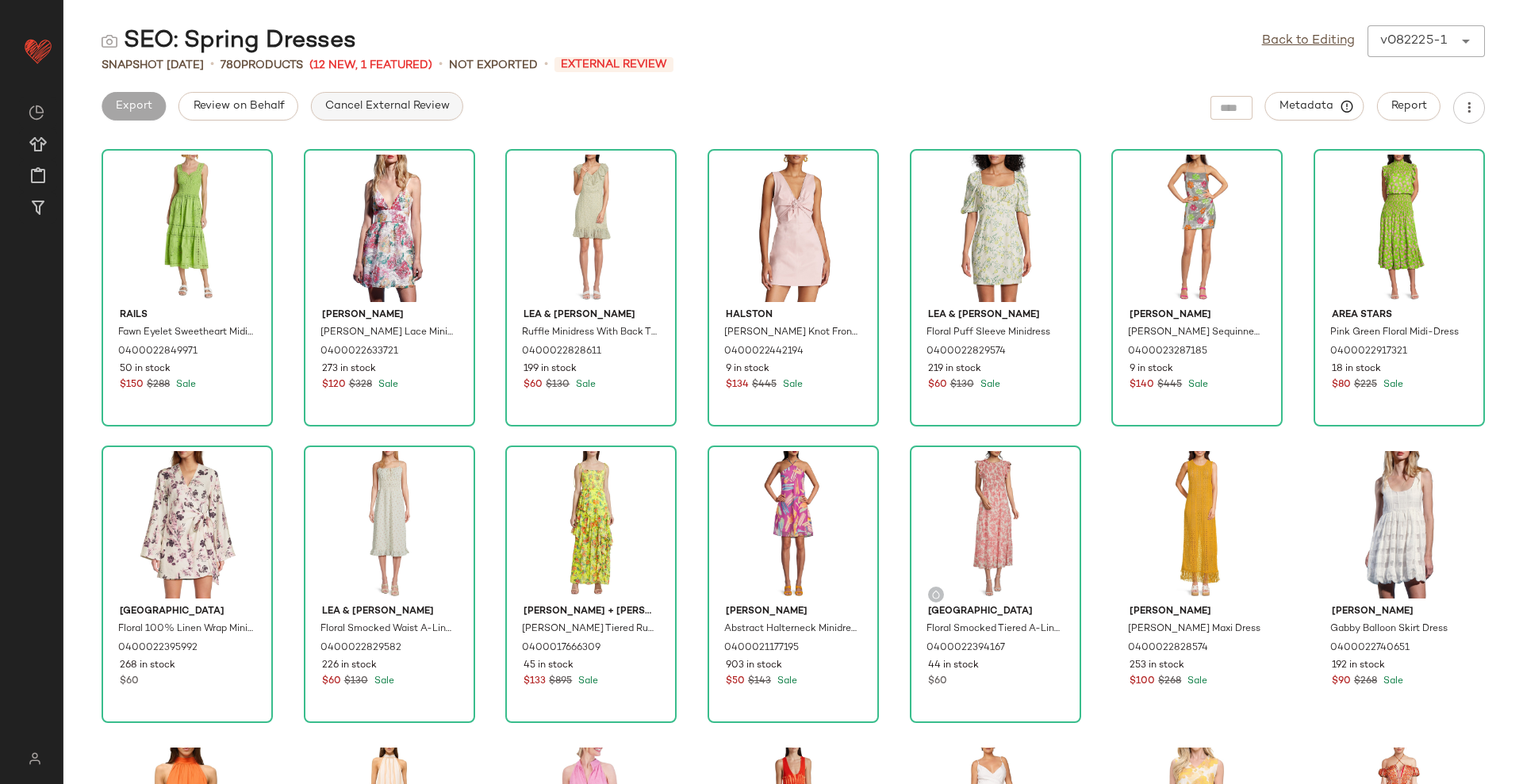
click at [363, 106] on span "Cancel External Review" at bounding box center [387, 106] width 125 height 13
click at [241, 106] on span "Export" at bounding box center [259, 106] width 37 height 13
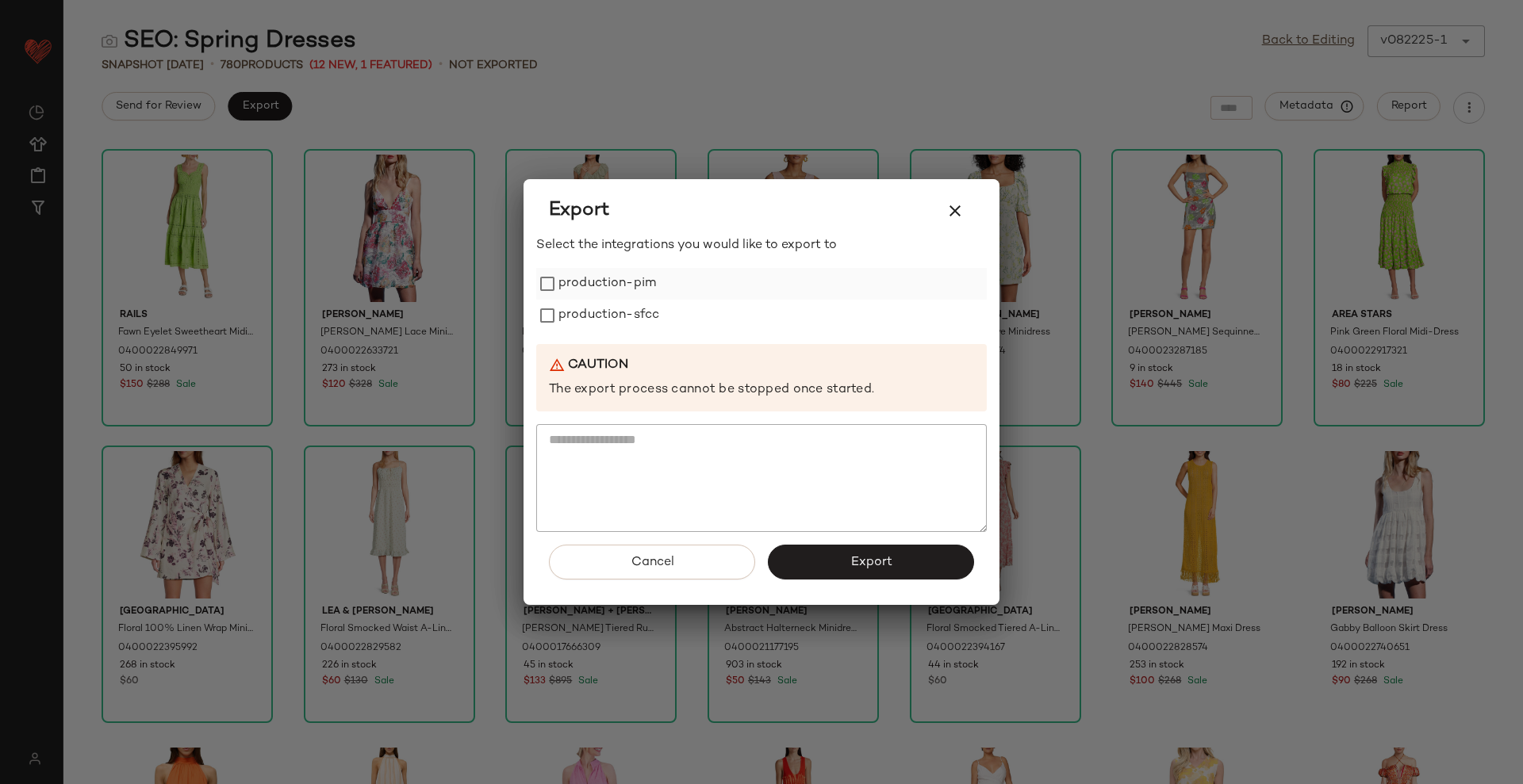
click at [571, 293] on label "production-pim" at bounding box center [607, 284] width 98 height 31
click at [567, 320] on label "production-sfcc" at bounding box center [608, 315] width 101 height 31
click at [809, 558] on button "Export" at bounding box center [871, 562] width 206 height 35
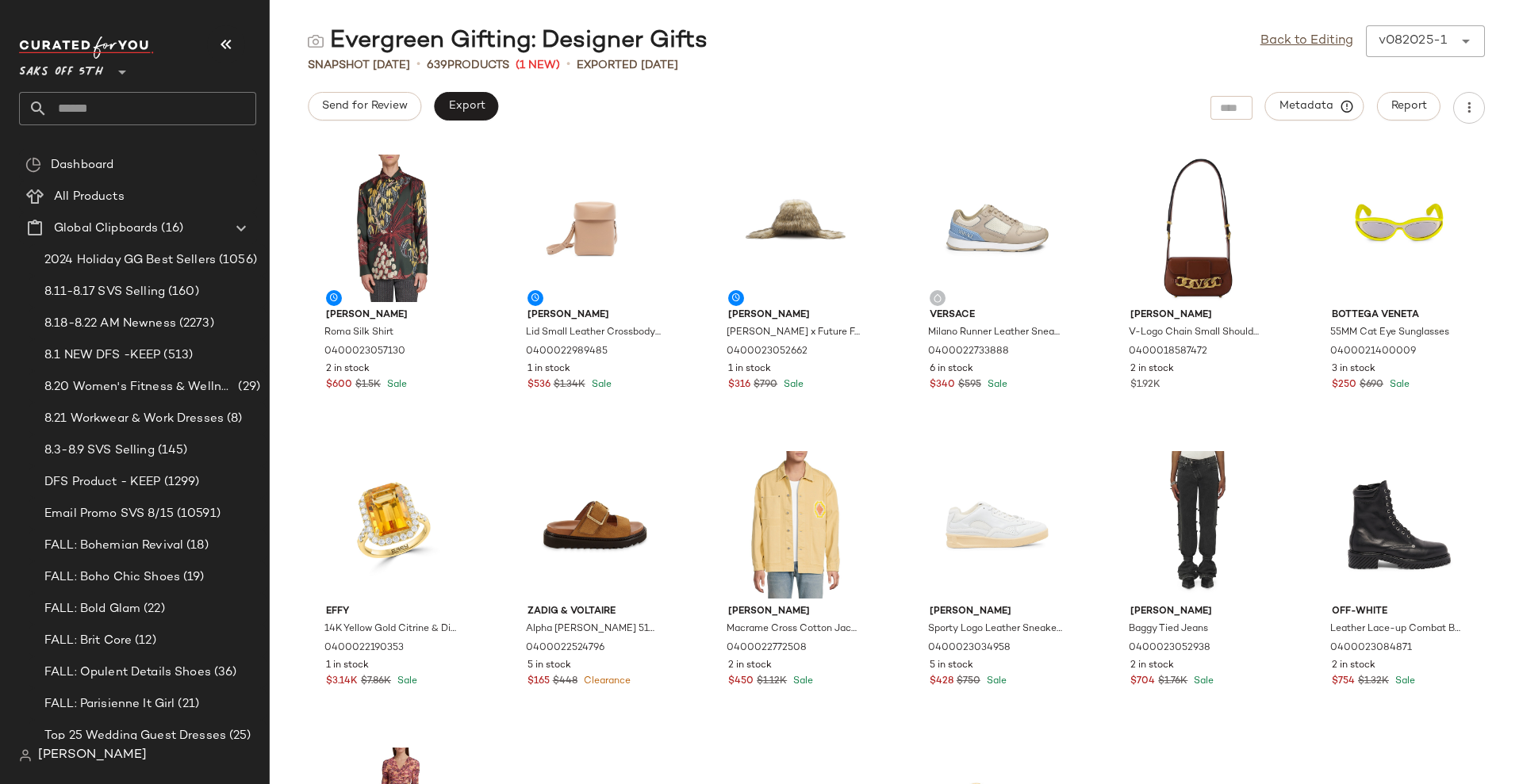
click at [216, 39] on button "button" at bounding box center [226, 44] width 38 height 38
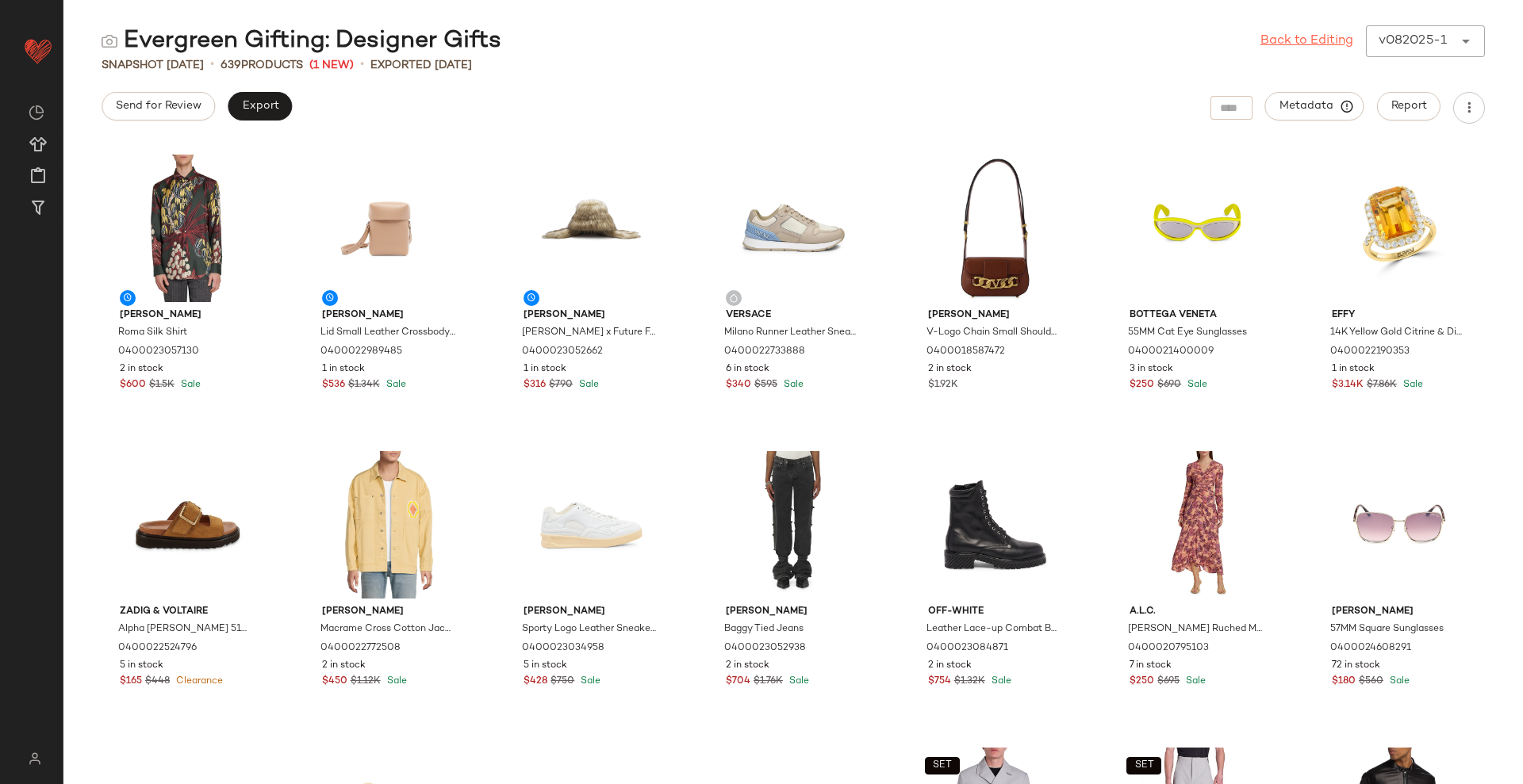
click at [1309, 41] on link "Back to Editing" at bounding box center [1306, 41] width 93 height 19
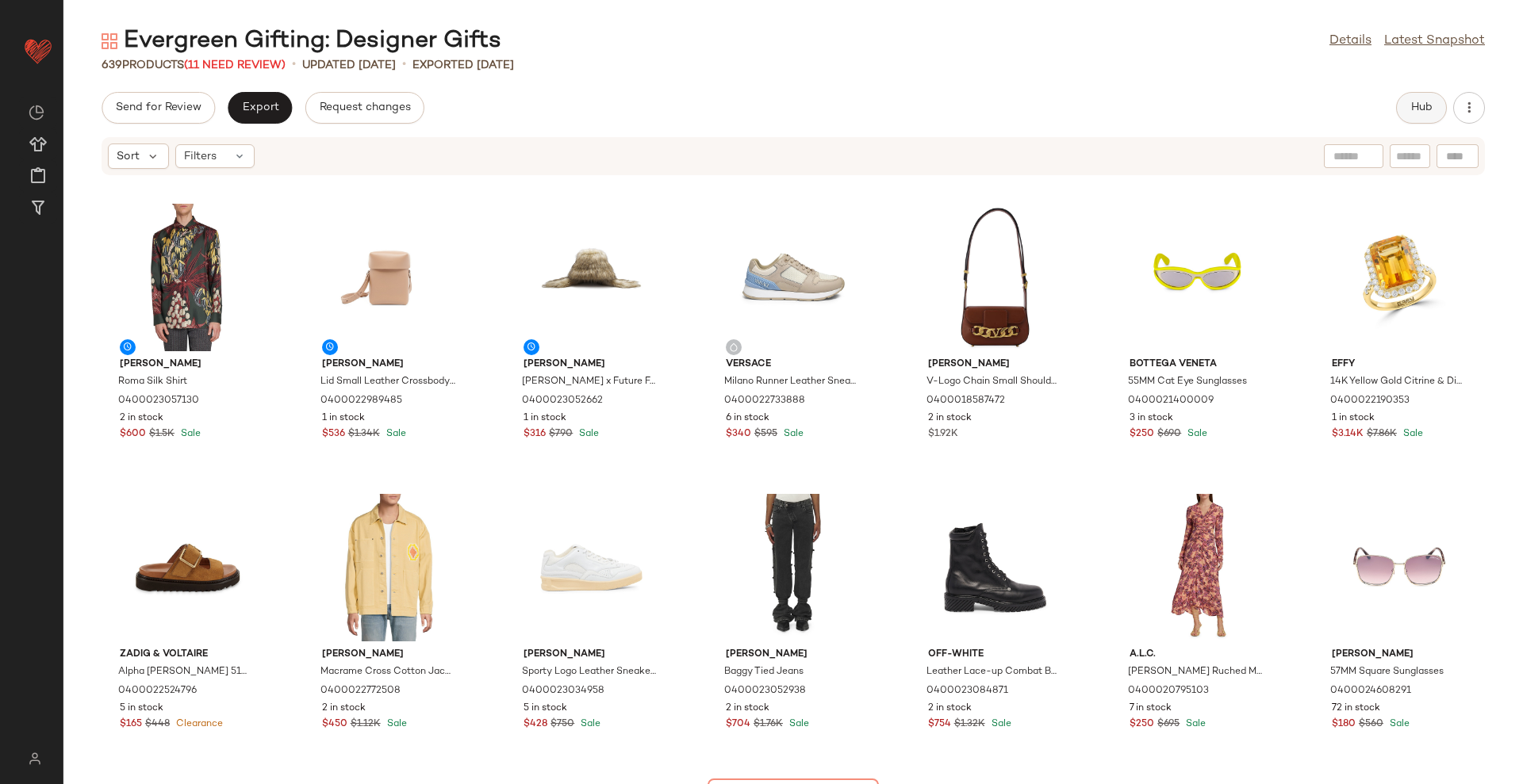
click at [1420, 97] on button "Hub" at bounding box center [1421, 107] width 51 height 31
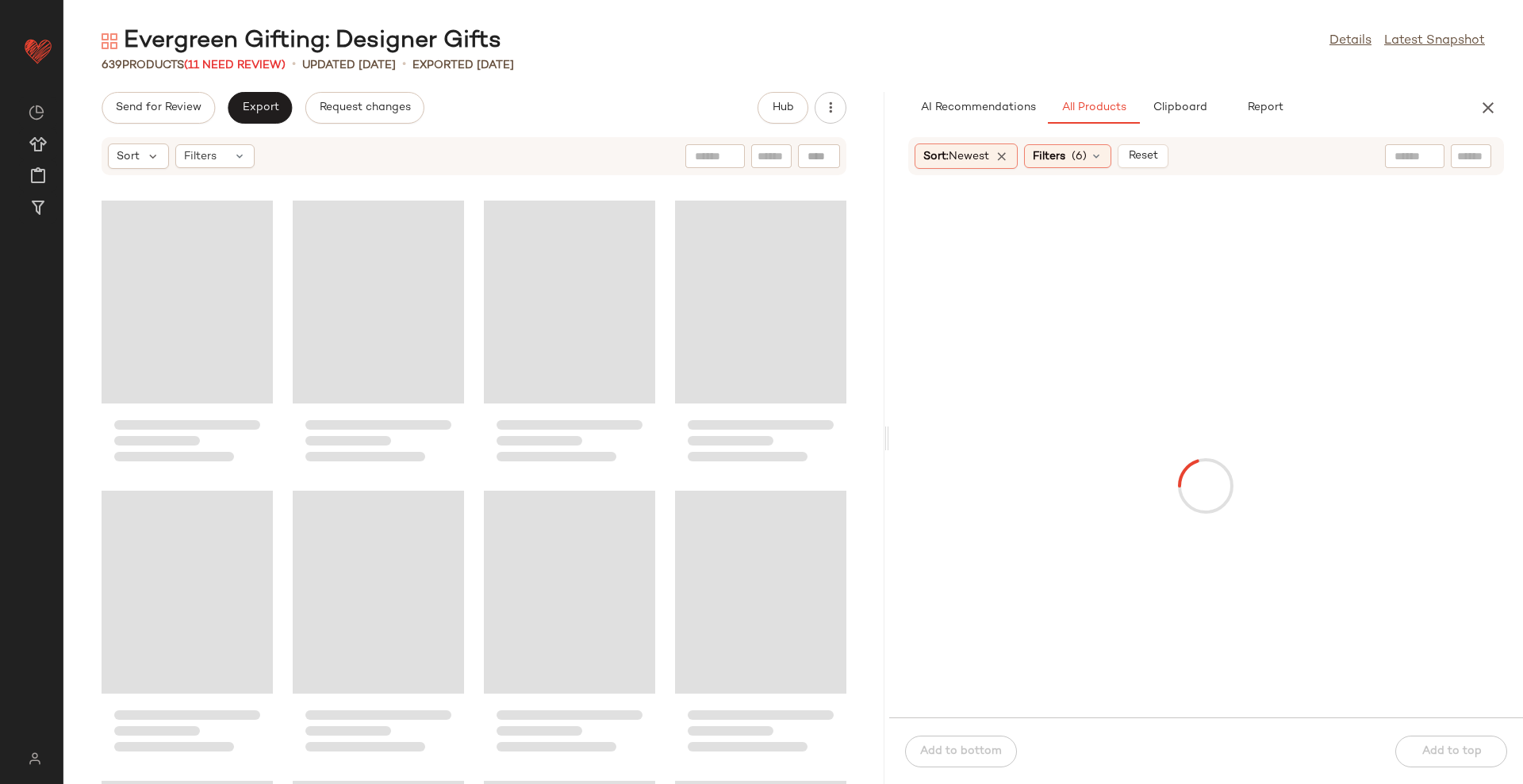
drag, startPoint x: 794, startPoint y: 429, endPoint x: 890, endPoint y: 409, distance: 98.1
click at [890, 409] on div "Evergreen Gifting: Designer Gifts Details Latest Snapshot 639 Products (11 Need…" at bounding box center [793, 404] width 1459 height 759
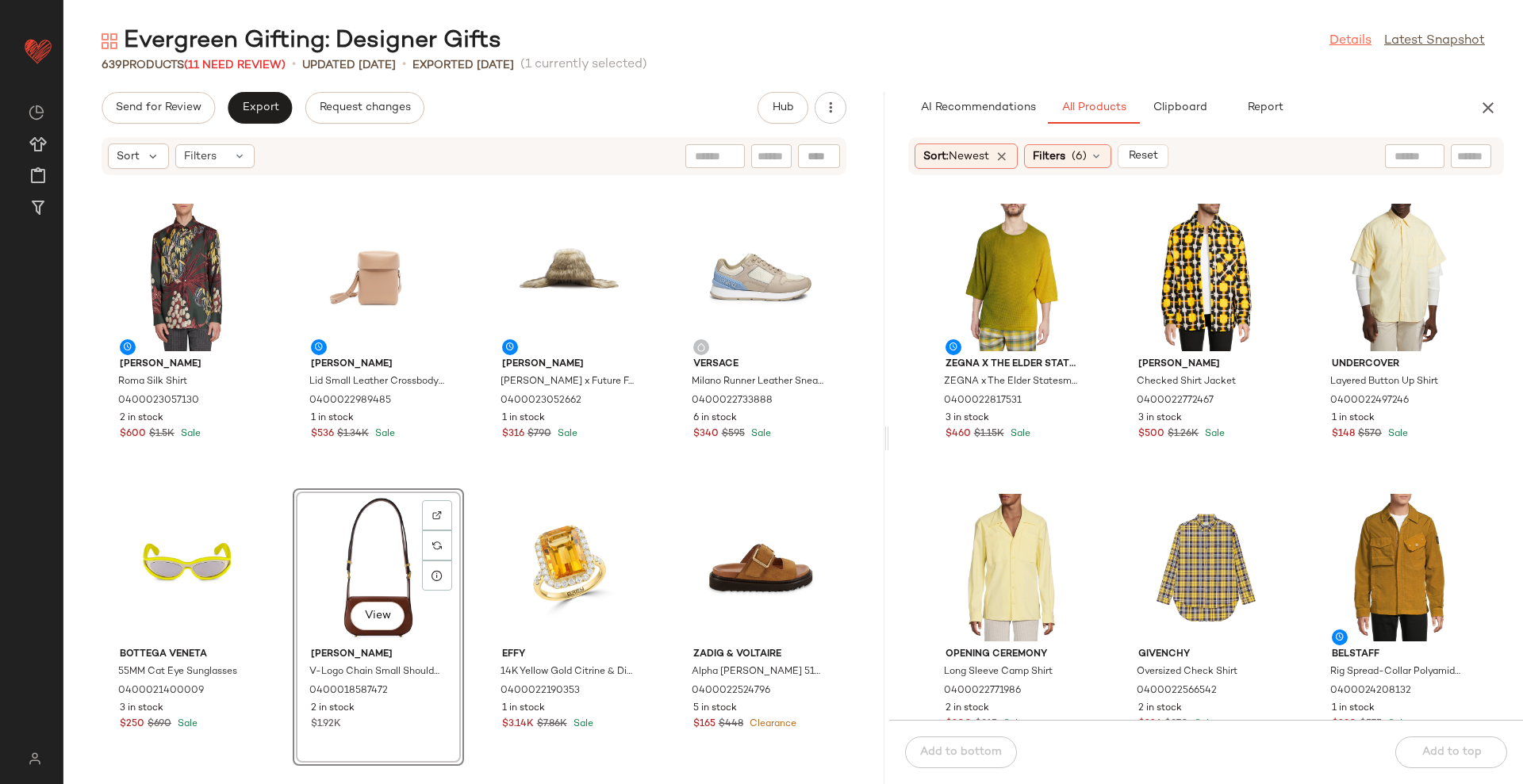
click at [1358, 44] on link "Details" at bounding box center [1350, 41] width 42 height 19
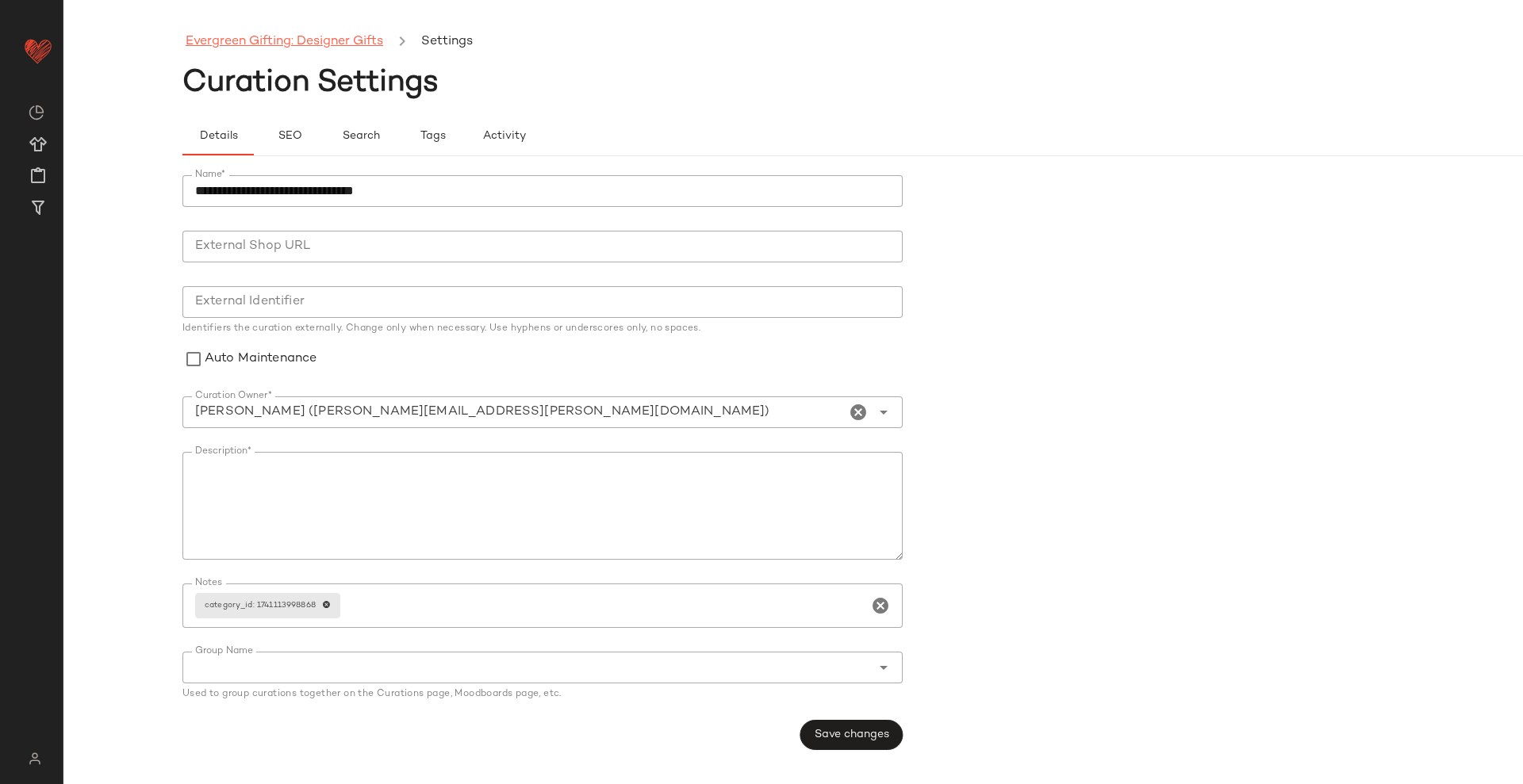
click at [260, 43] on link "Evergreen Gifting: Designer Gifts" at bounding box center [284, 42] width 197 height 21
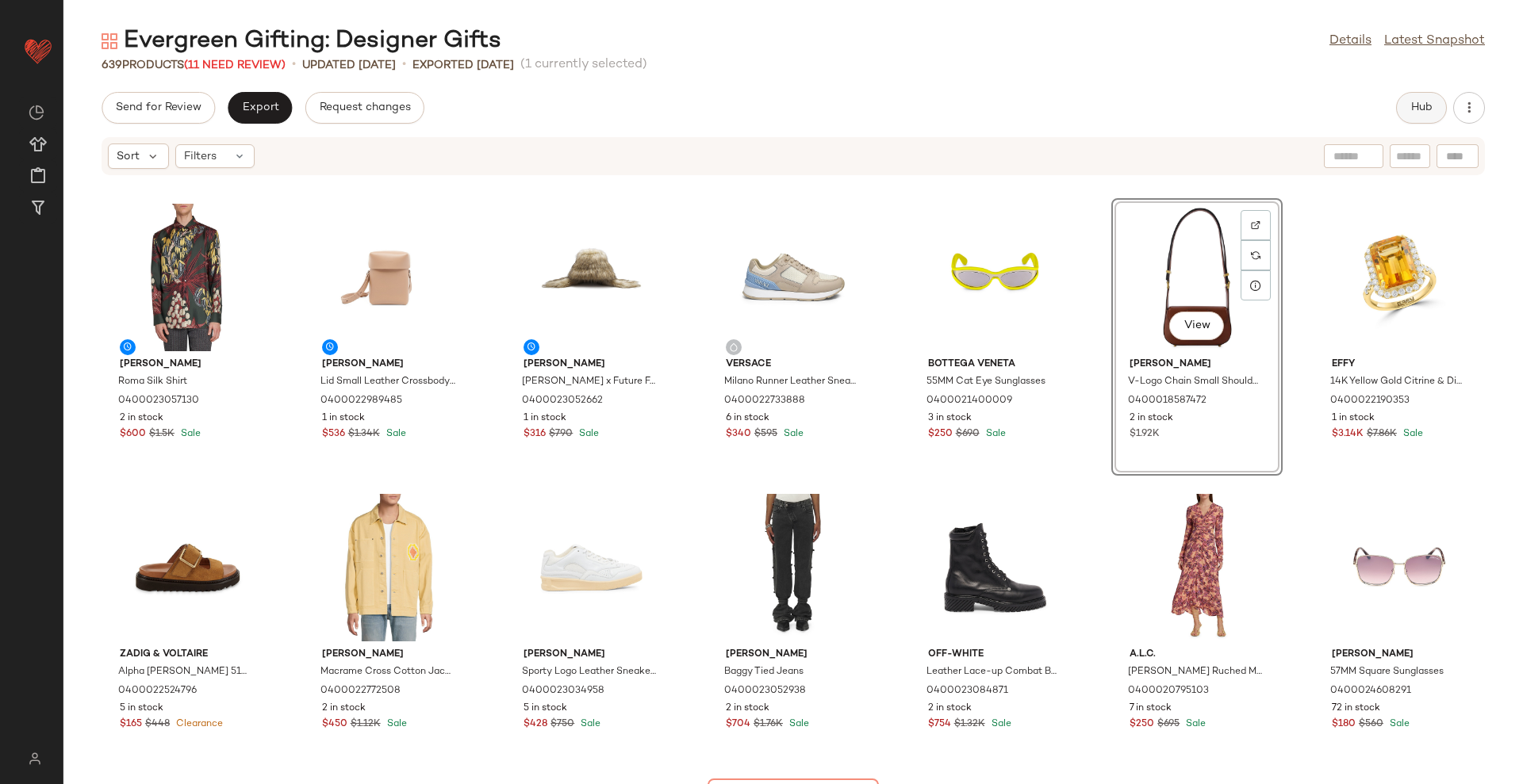
click at [1433, 105] on button "Hub" at bounding box center [1421, 107] width 51 height 31
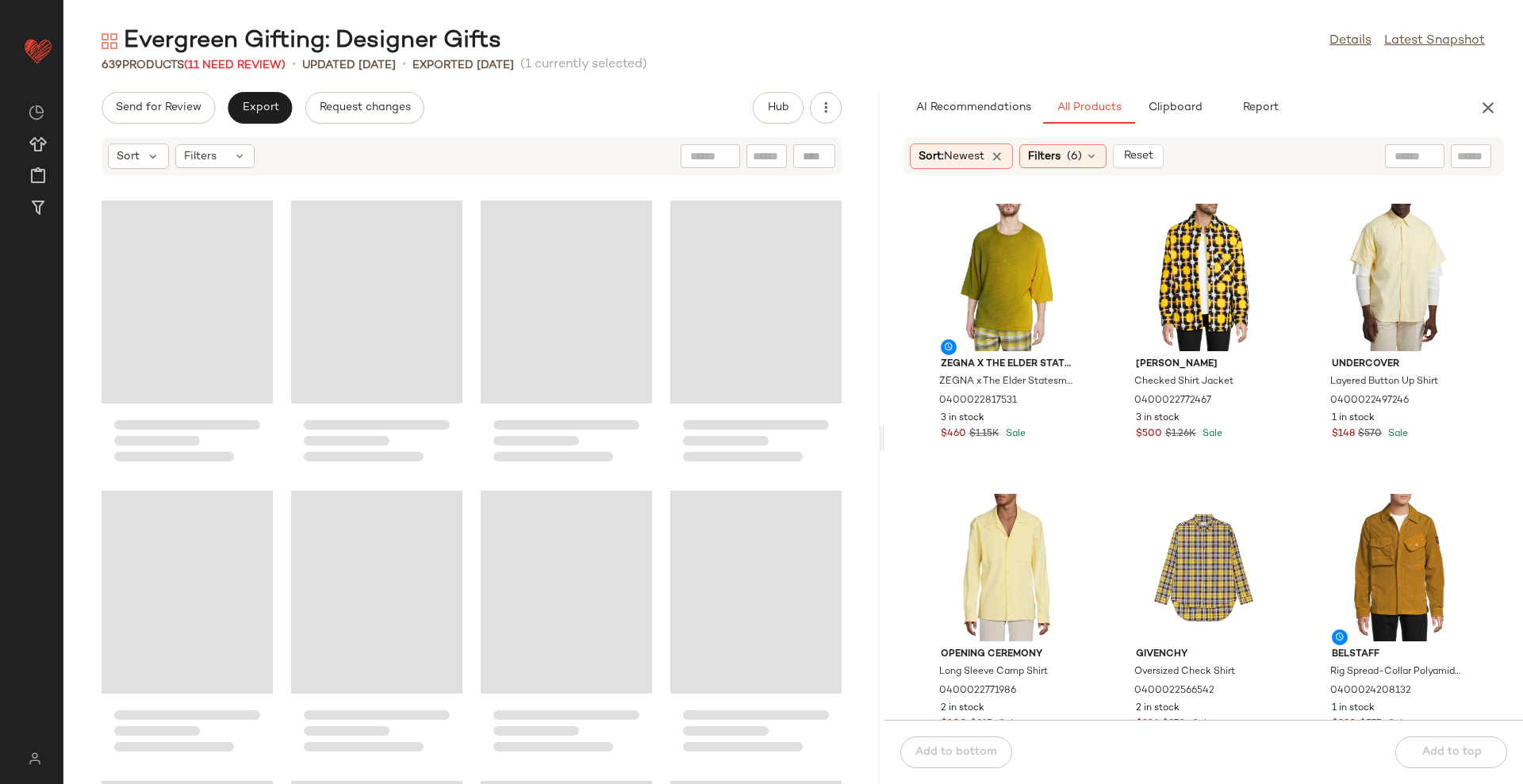
drag, startPoint x: 799, startPoint y: 440, endPoint x: 886, endPoint y: 433, distance: 87.3
click at [886, 433] on div "Evergreen Gifting: Designer Gifts Details Latest Snapshot 639 Products (11 Need…" at bounding box center [793, 404] width 1459 height 759
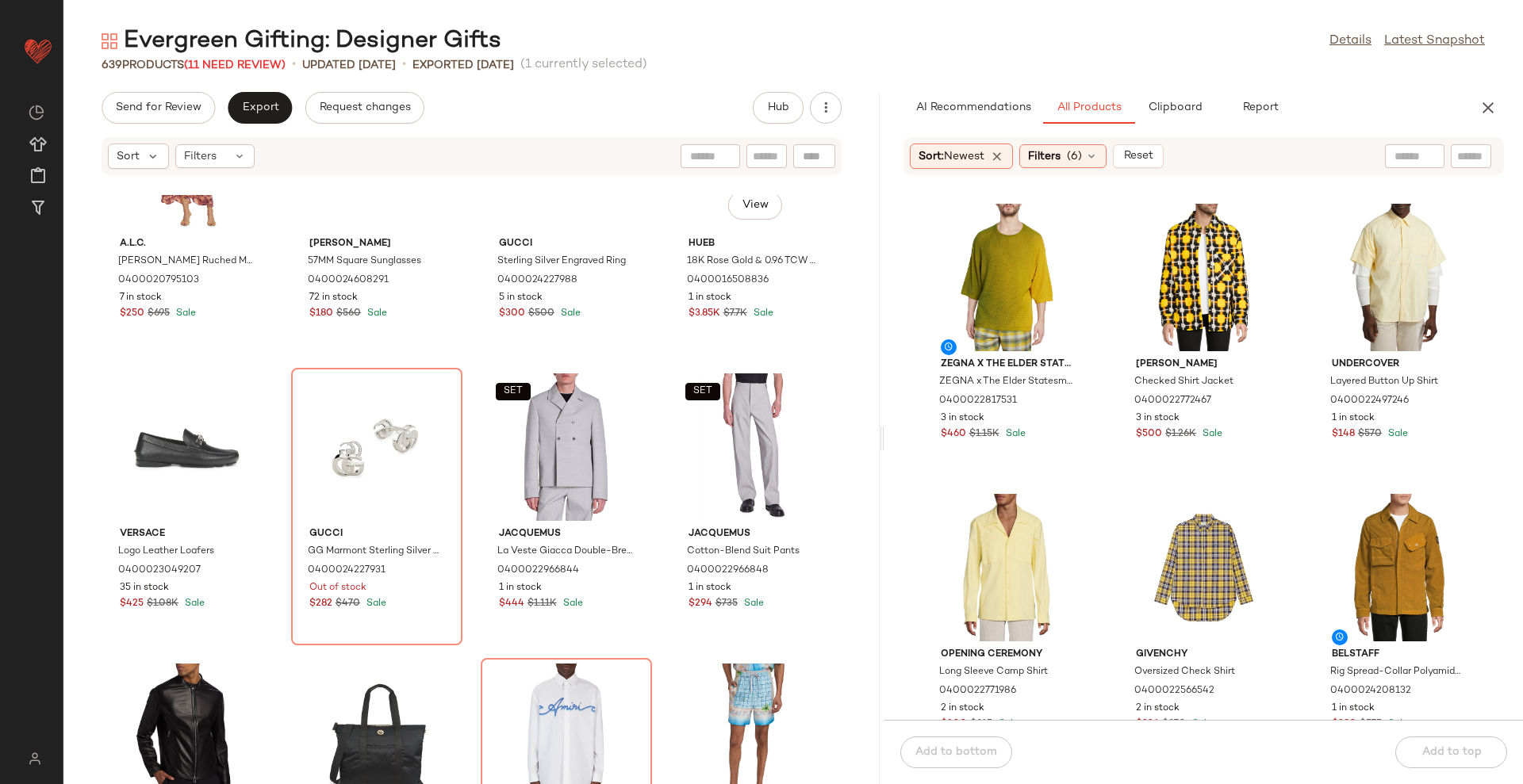
scroll to position [310, 0]
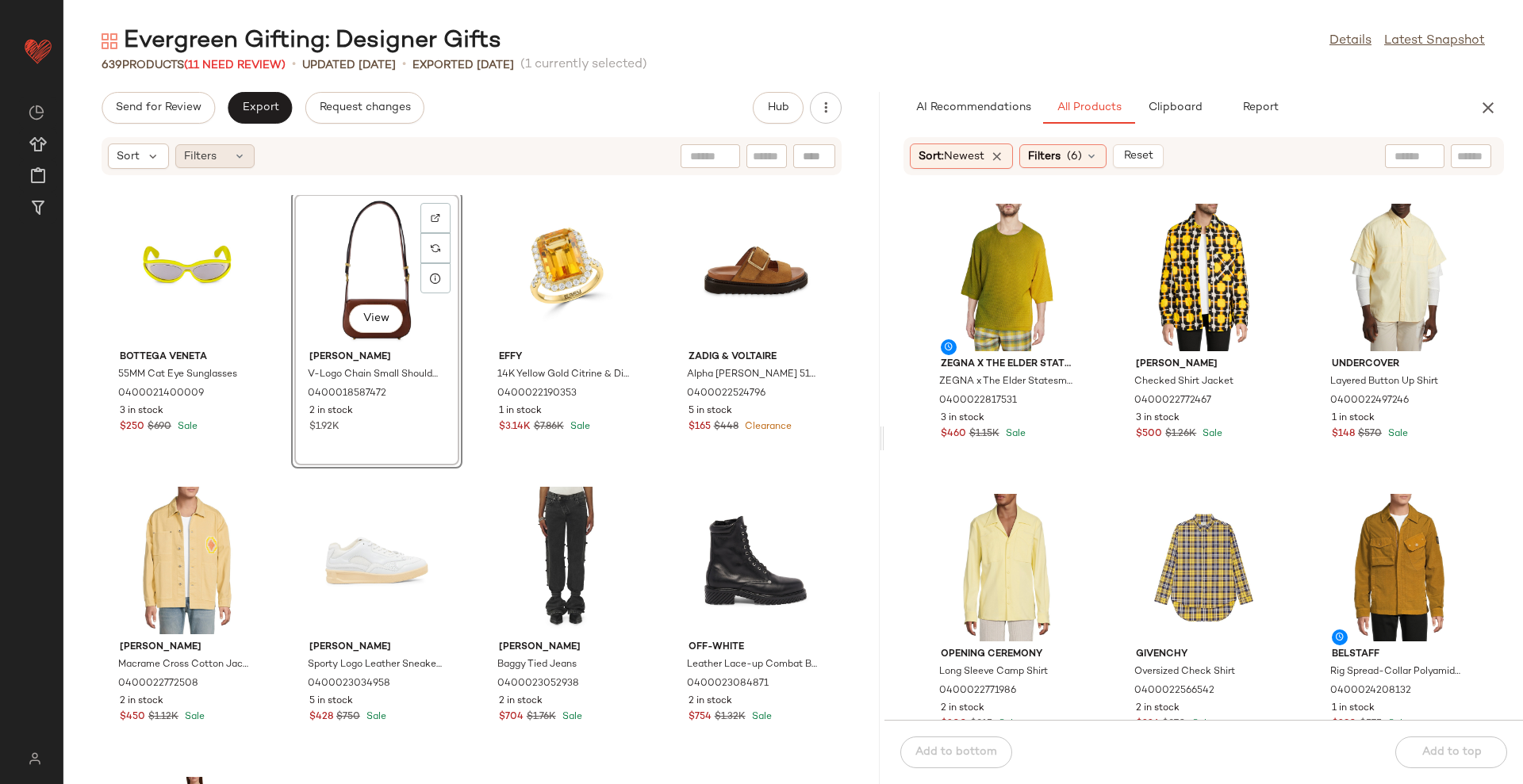
click at [232, 147] on div "Filters" at bounding box center [215, 156] width 79 height 24
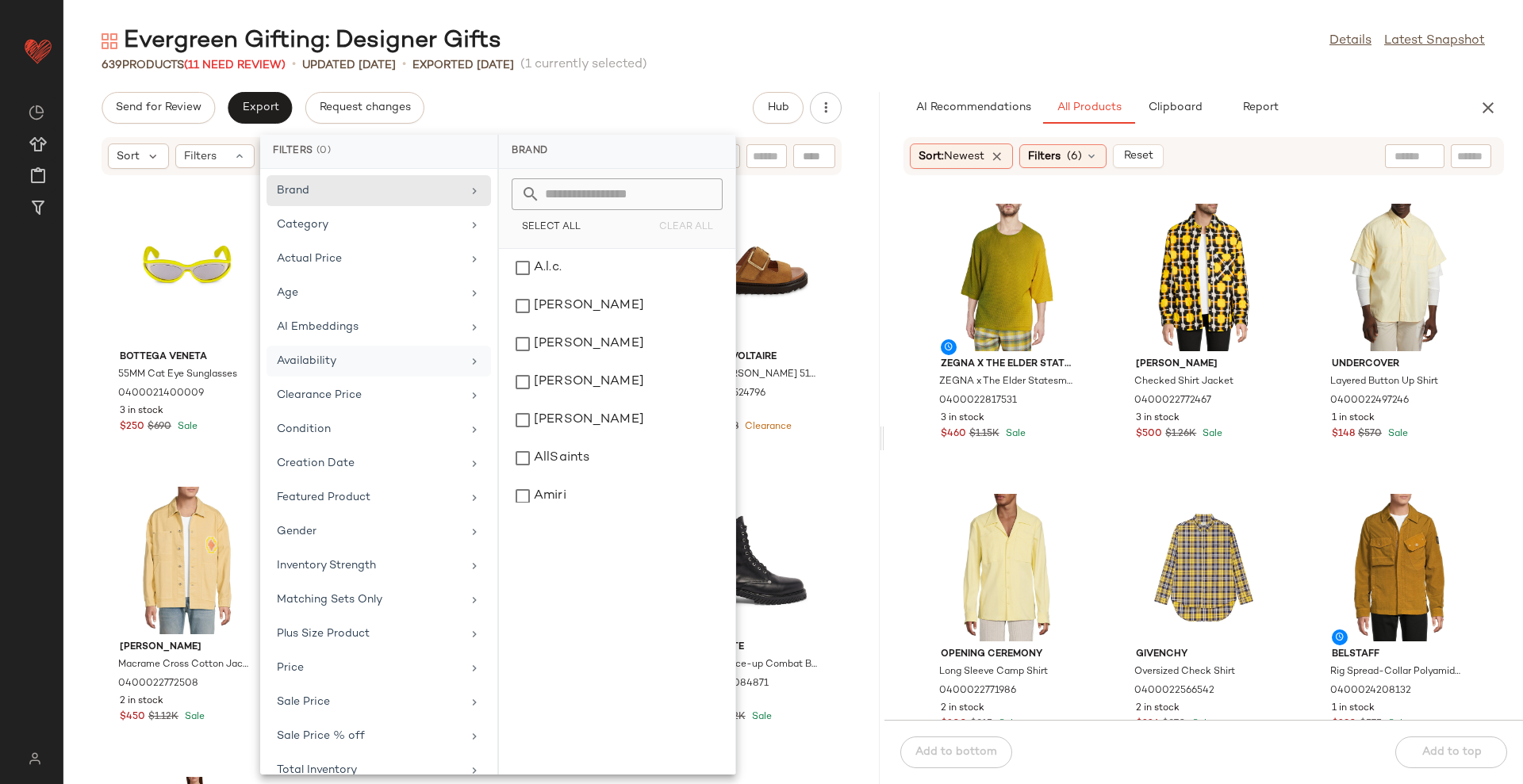
click at [339, 365] on div "Availability" at bounding box center [368, 361] width 185 height 17
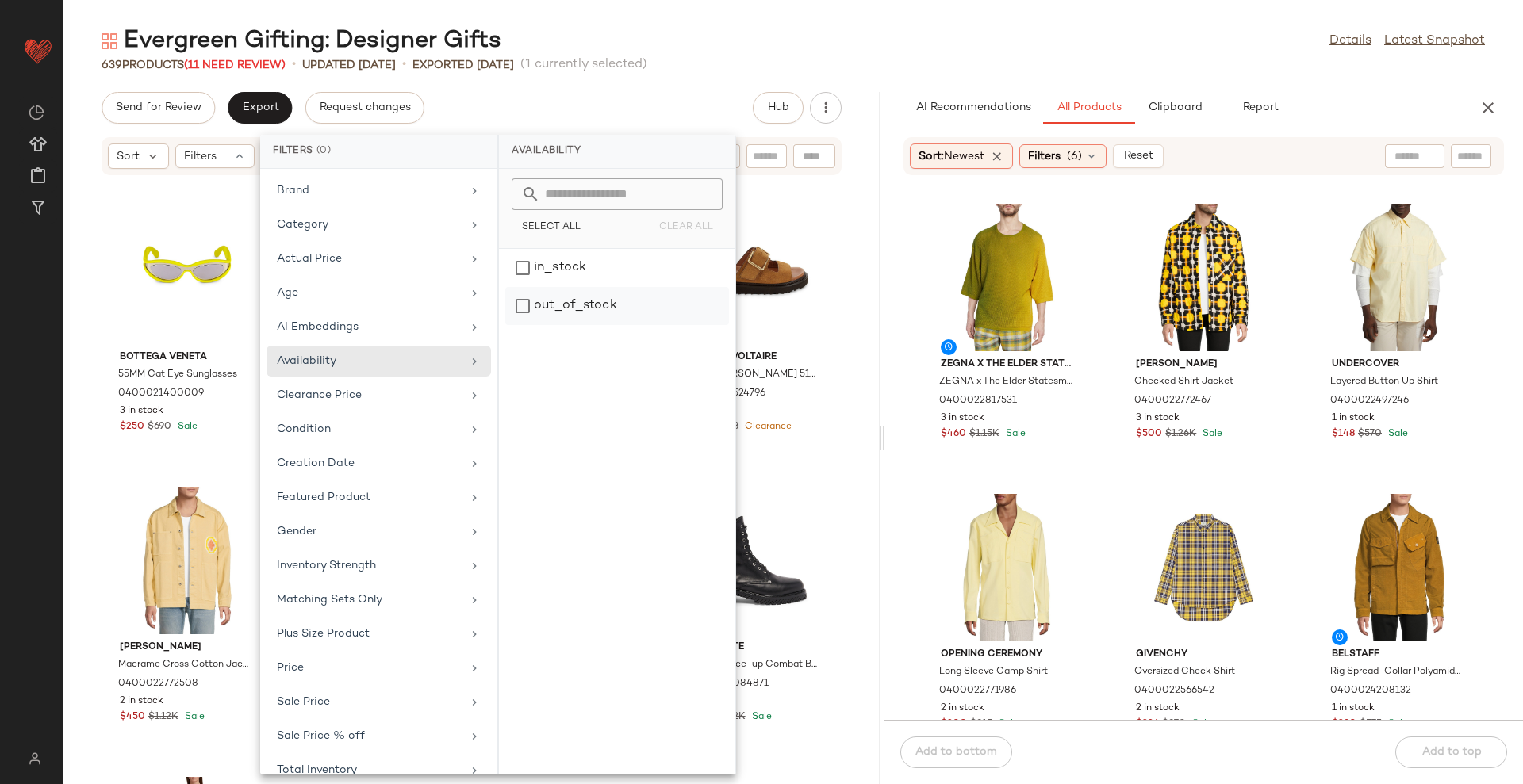
click at [591, 303] on div "out_of_stock" at bounding box center [617, 305] width 224 height 38
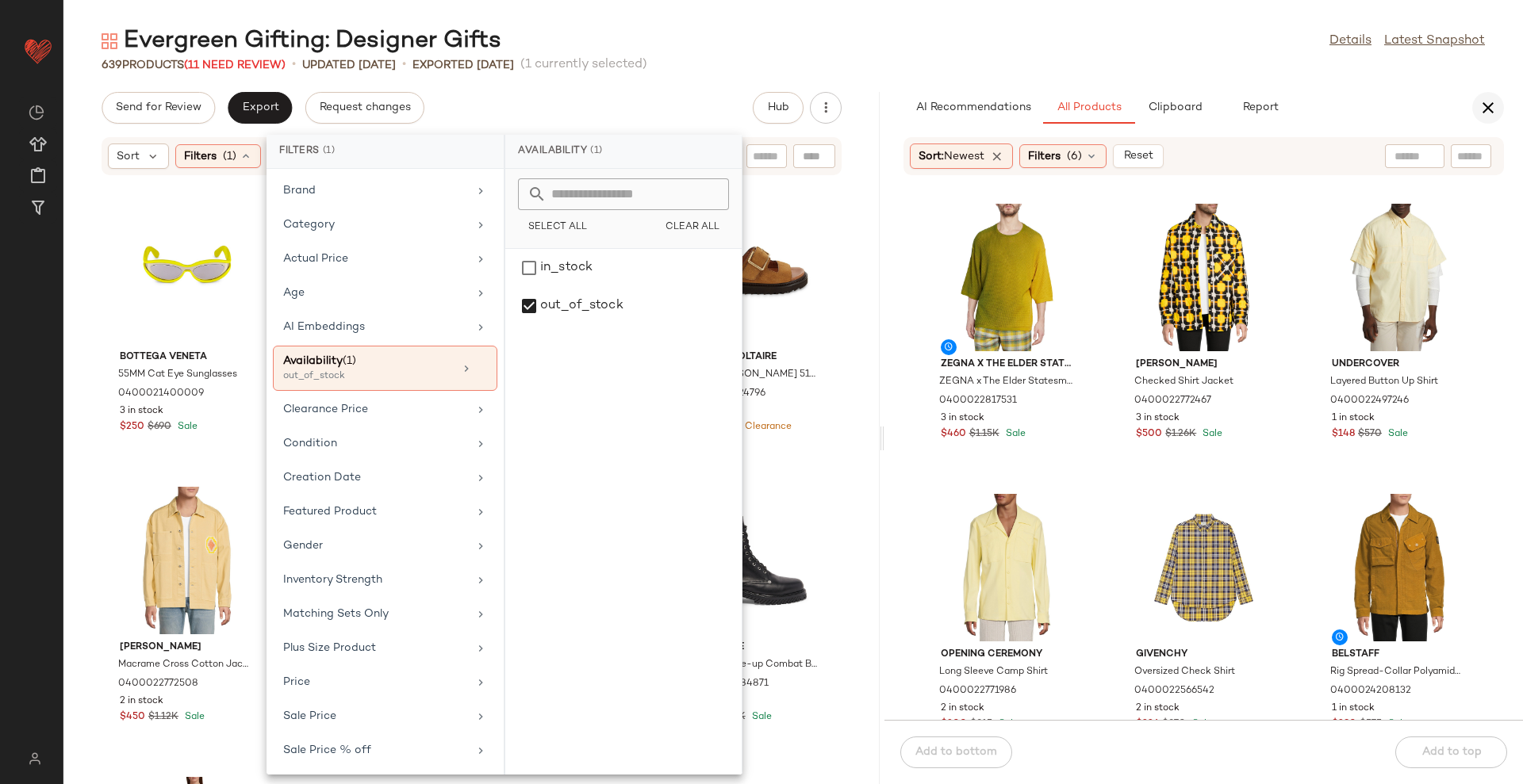
click at [1484, 110] on icon "button" at bounding box center [1488, 108] width 19 height 19
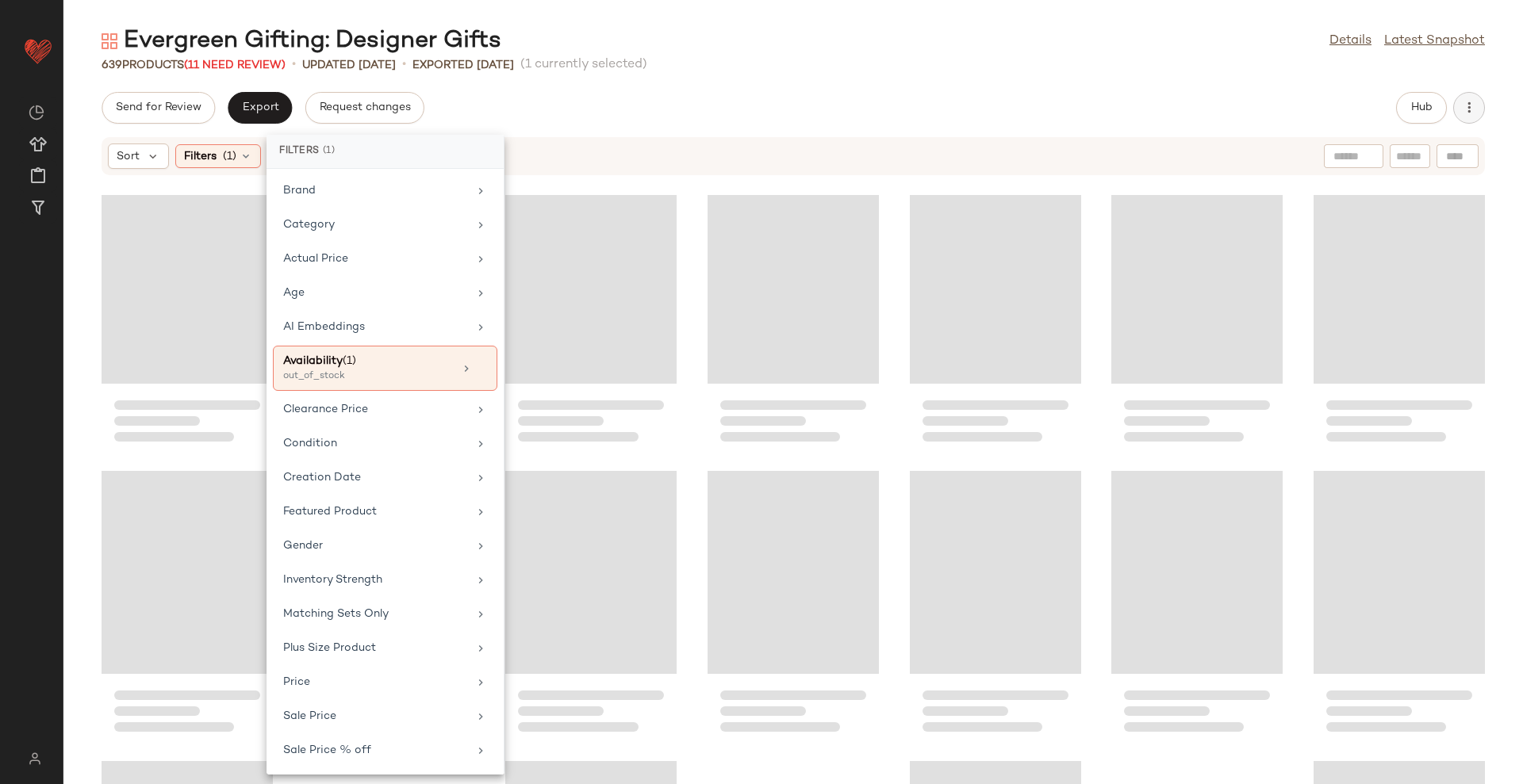
scroll to position [7, 0]
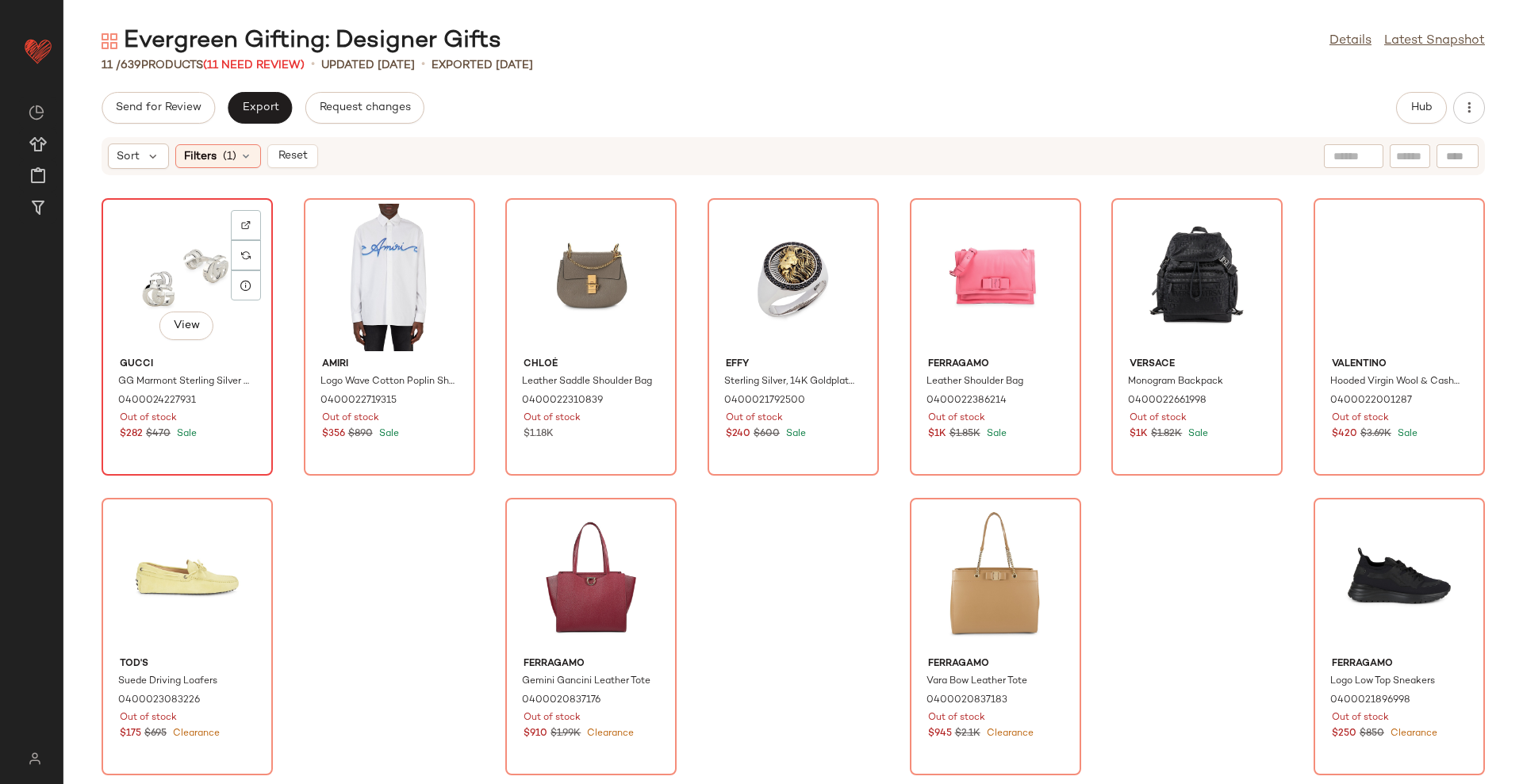
click at [210, 276] on div "View" at bounding box center [187, 277] width 160 height 147
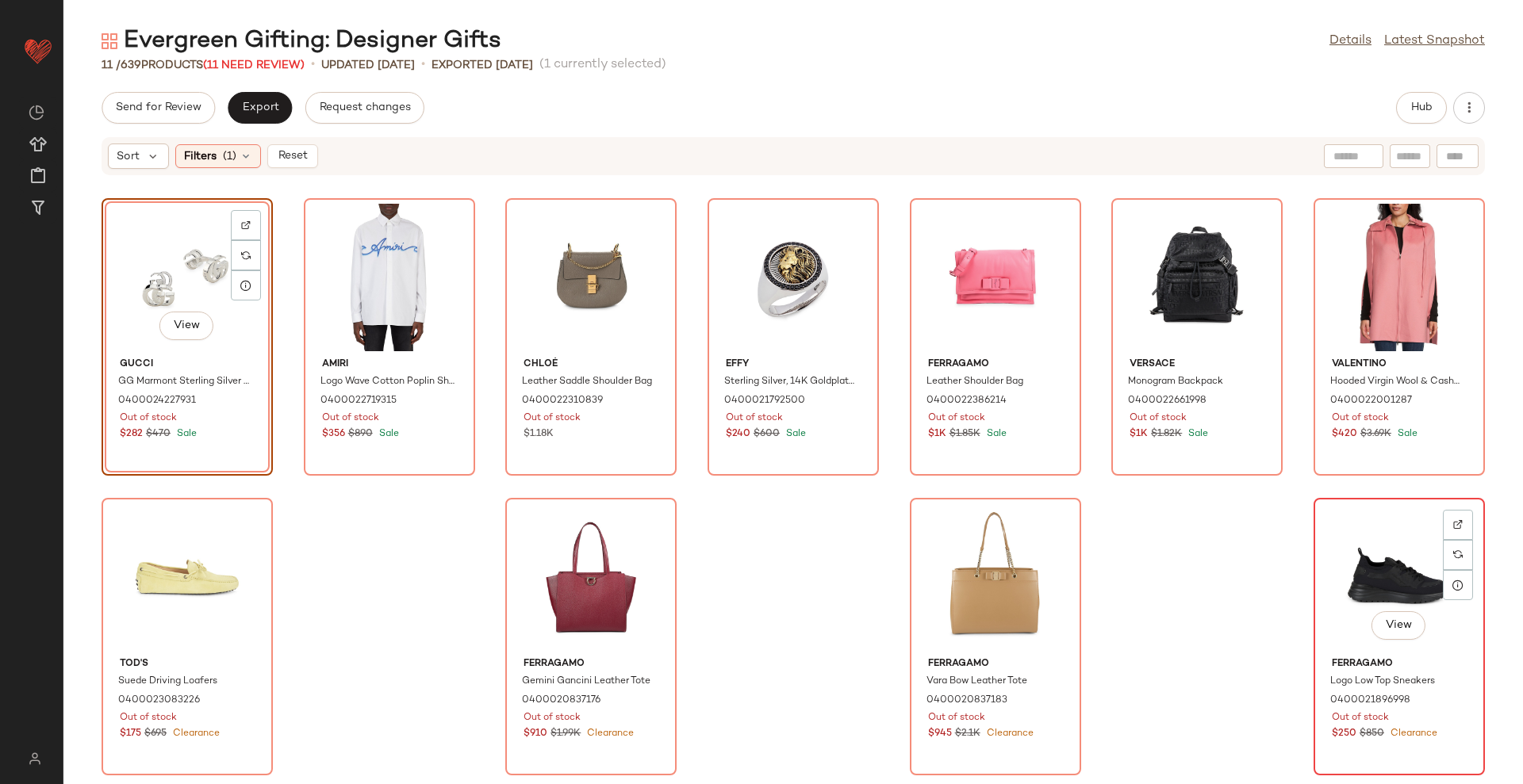
click at [1384, 551] on div "View" at bounding box center [1399, 577] width 160 height 147
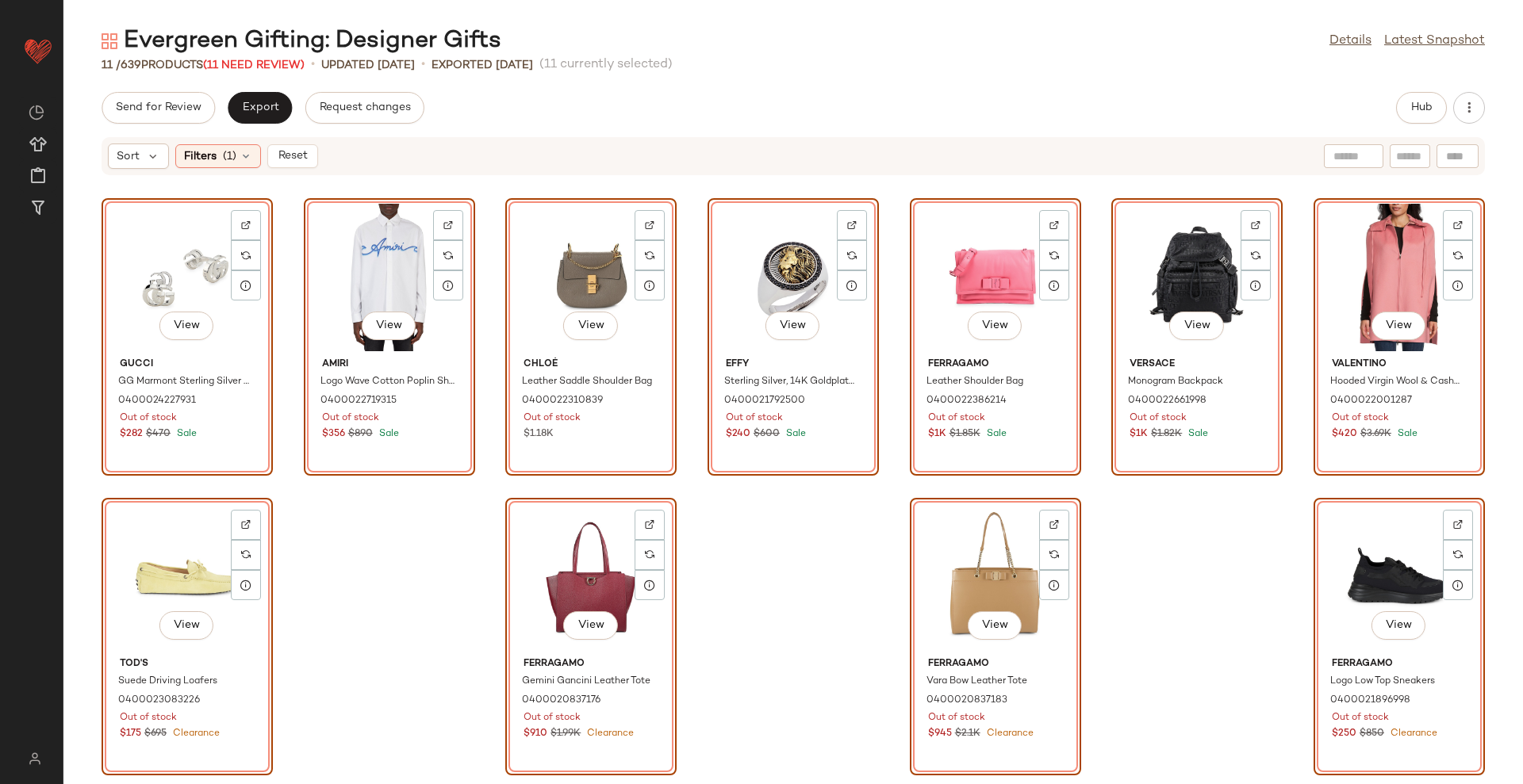
drag, startPoint x: 1311, startPoint y: 222, endPoint x: 1318, endPoint y: 232, distance: 12.2
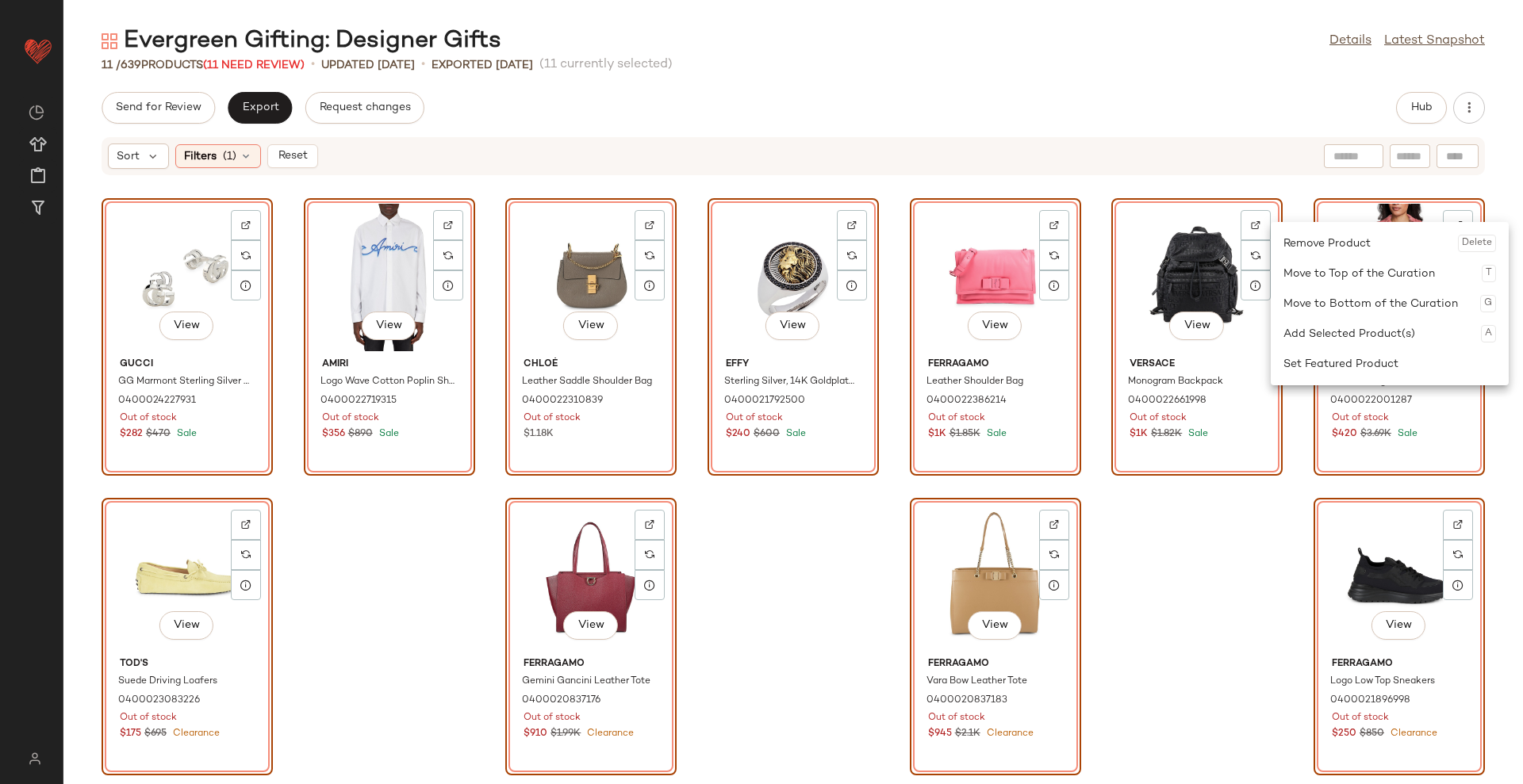
click at [1331, 253] on div "Remove Product Delete" at bounding box center [1389, 243] width 213 height 30
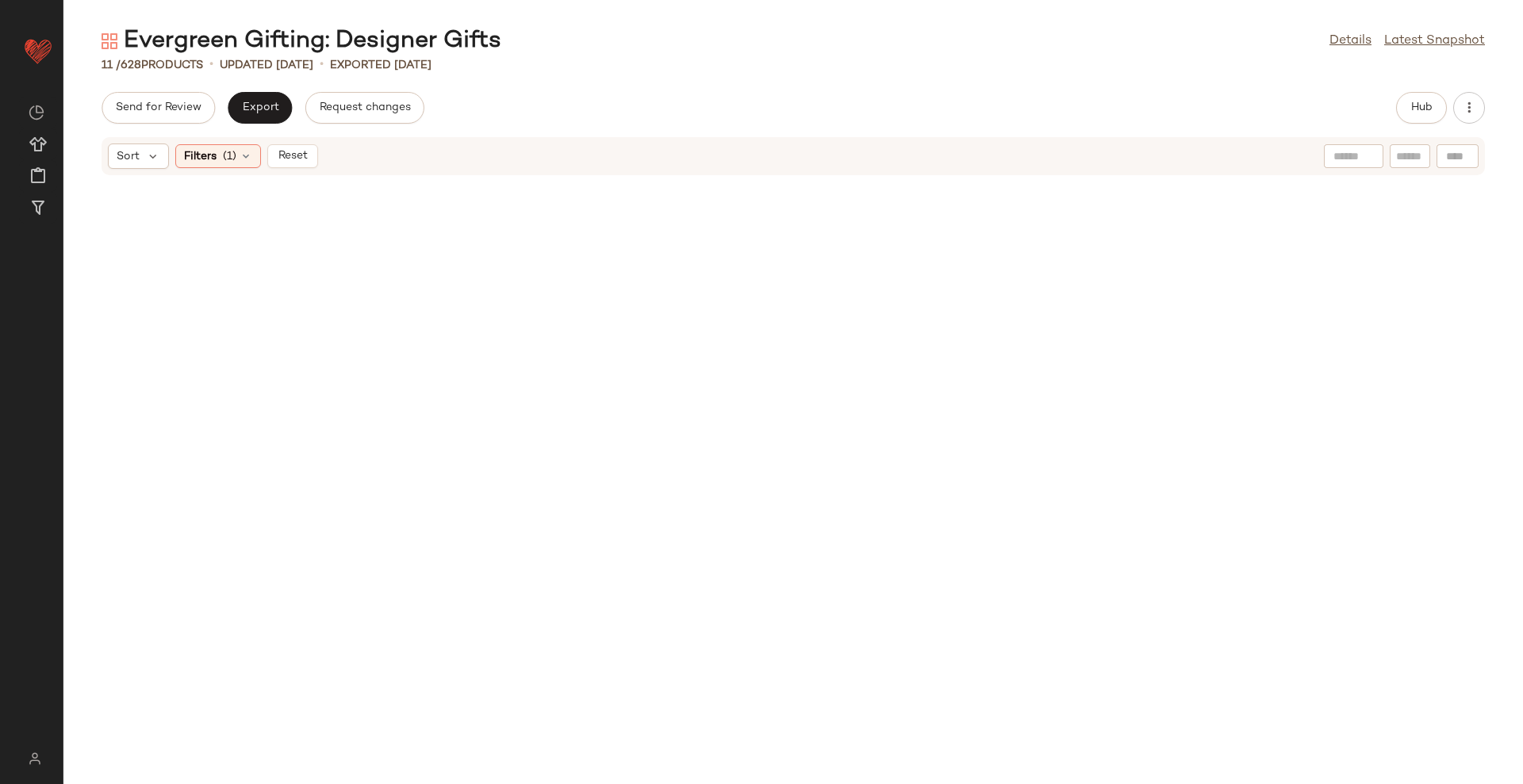
click at [283, 157] on span "Reset" at bounding box center [291, 156] width 30 height 13
click at [211, 163] on span "Filters" at bounding box center [200, 156] width 32 height 17
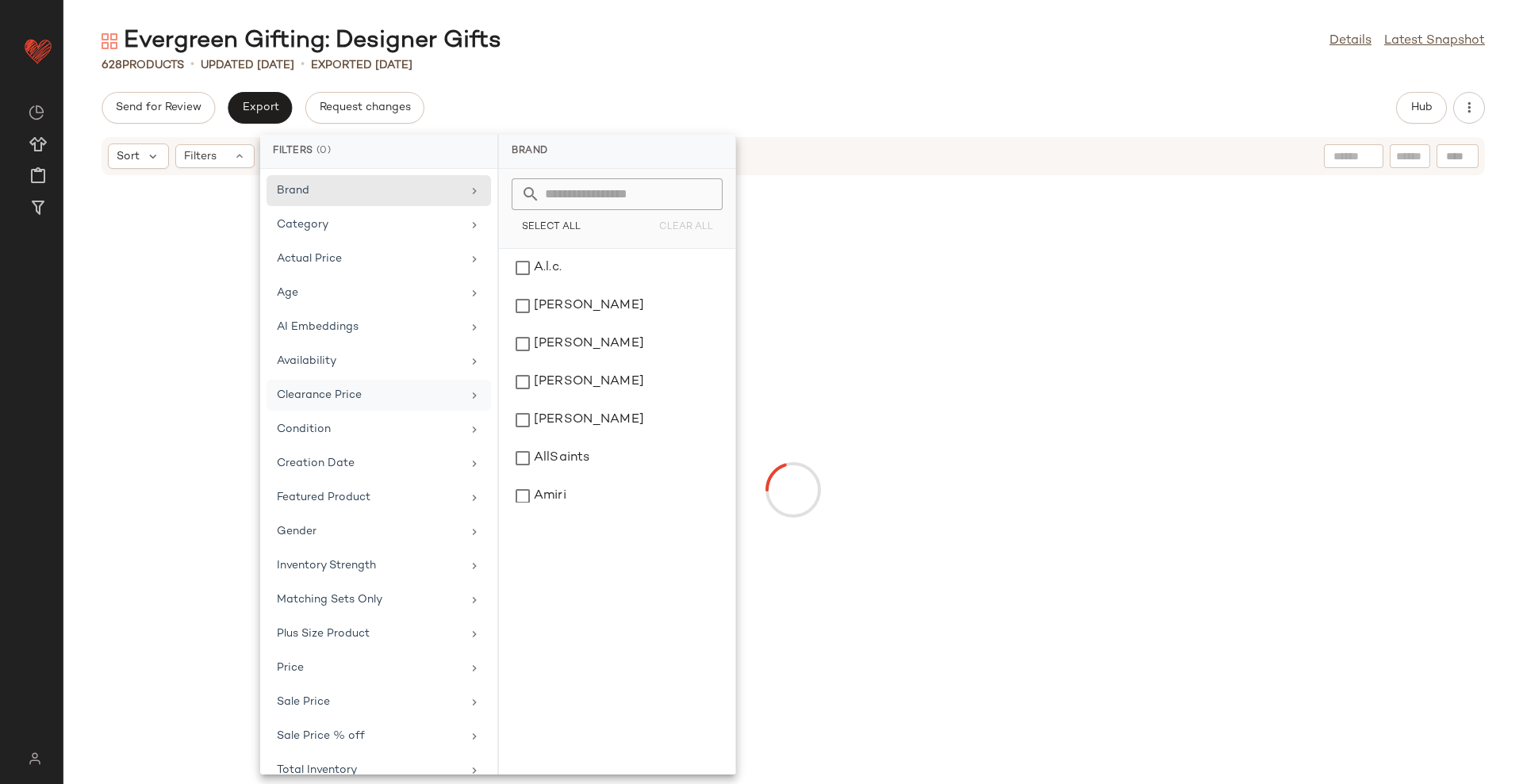
click at [394, 389] on div "Clearance Price" at bounding box center [368, 395] width 185 height 17
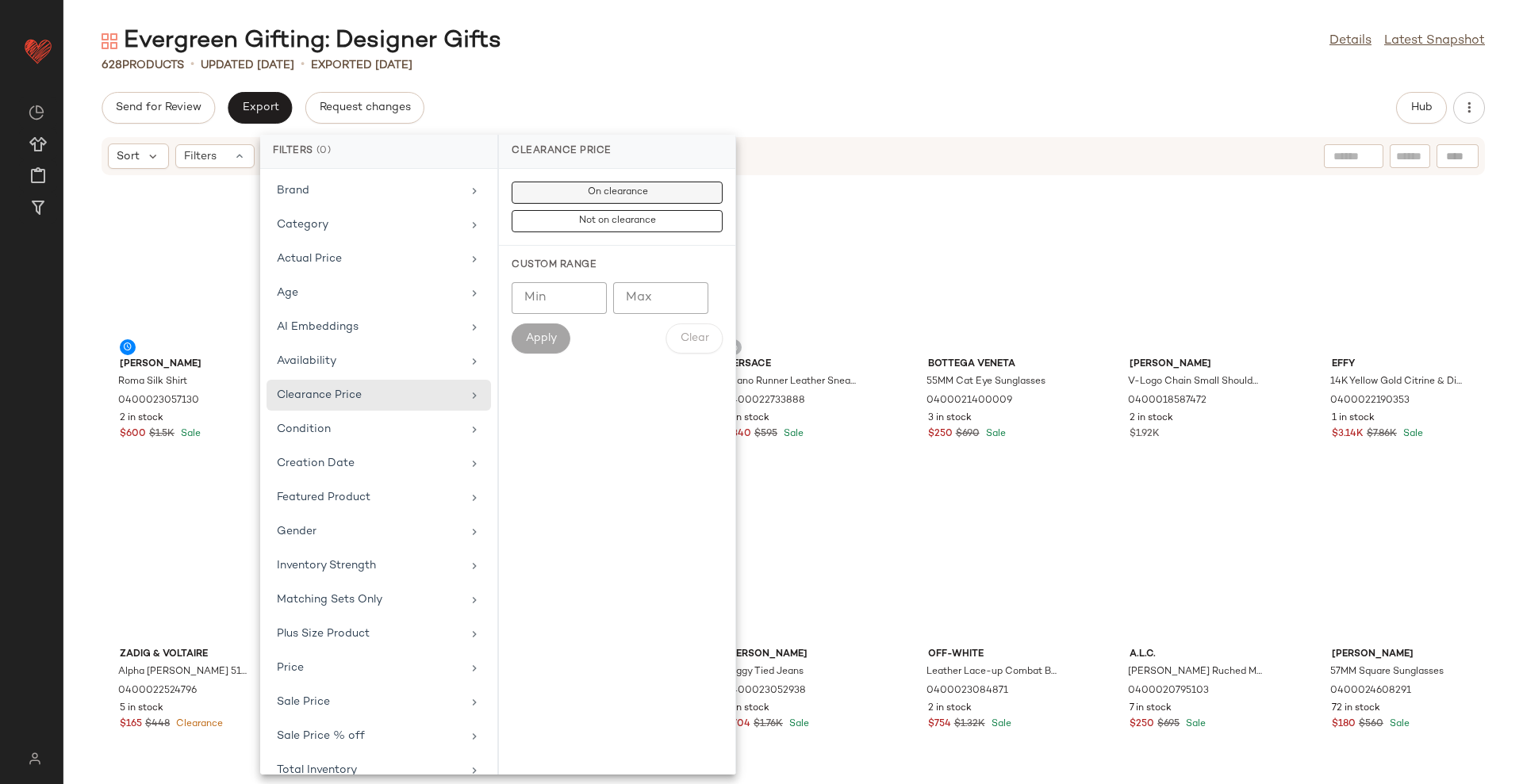
click at [591, 197] on span "On clearance" at bounding box center [616, 193] width 61 height 11
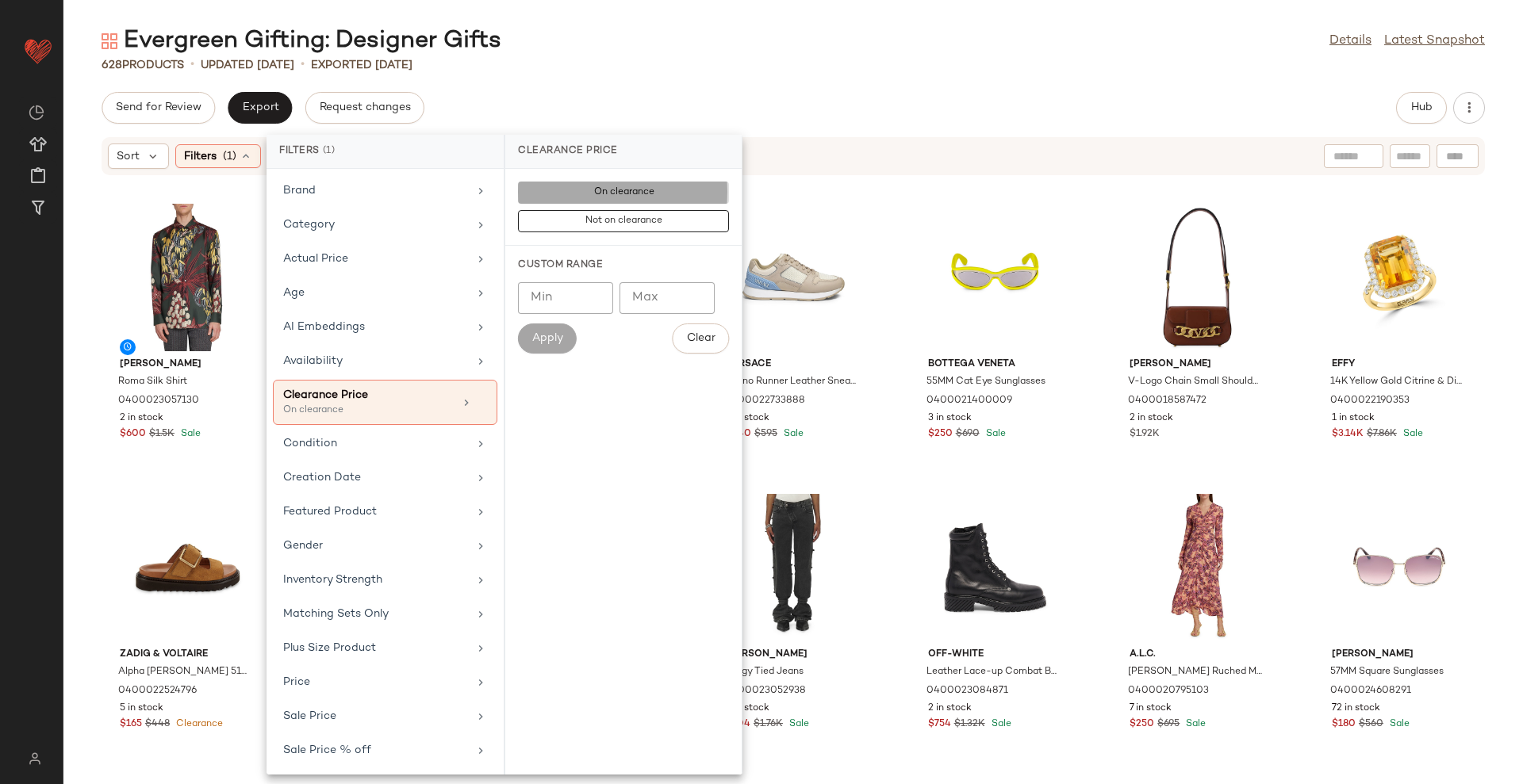
click at [659, 108] on div "Send for Review Export Request changes Hub" at bounding box center [793, 107] width 1459 height 31
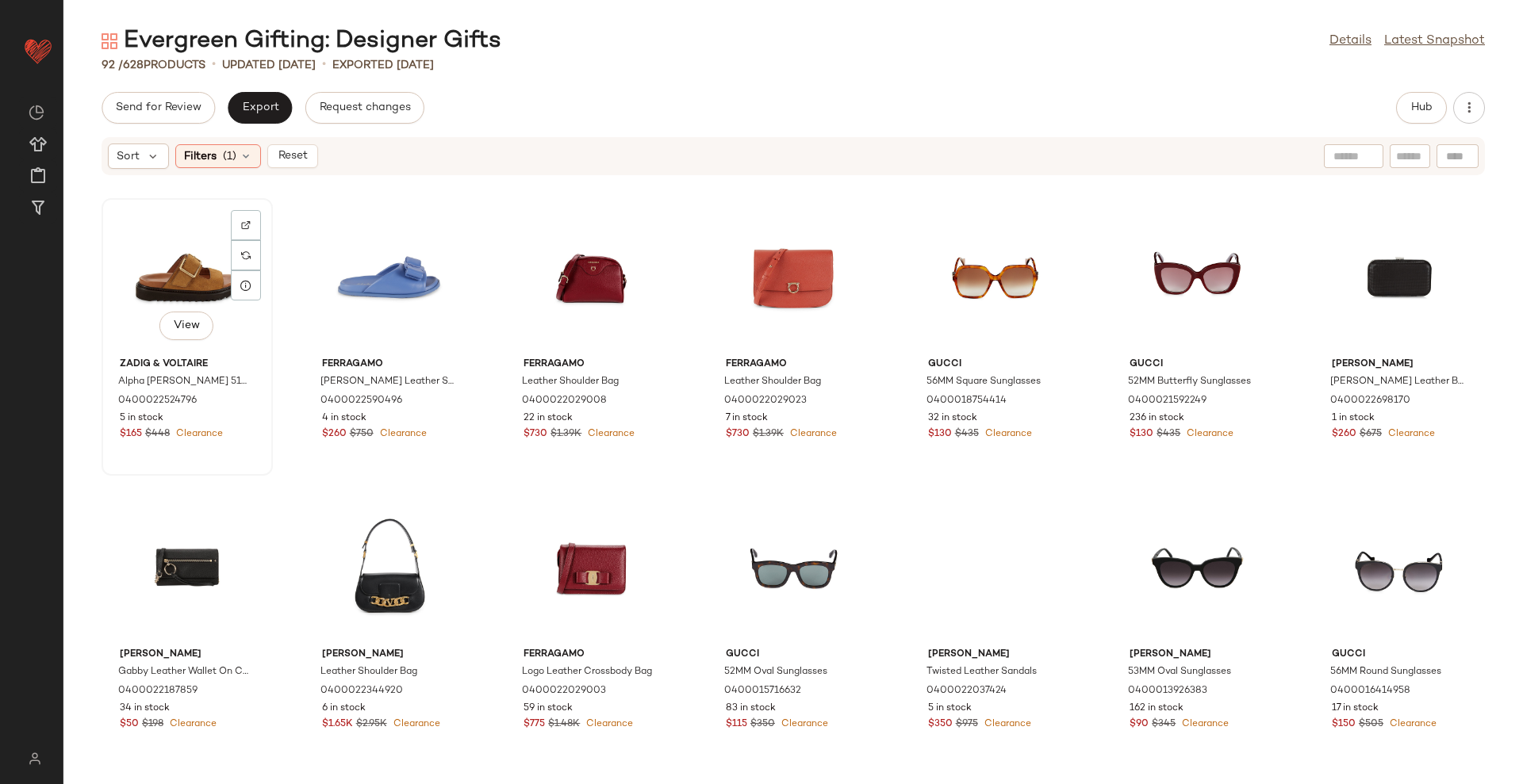
click at [158, 261] on div "View" at bounding box center [187, 277] width 160 height 147
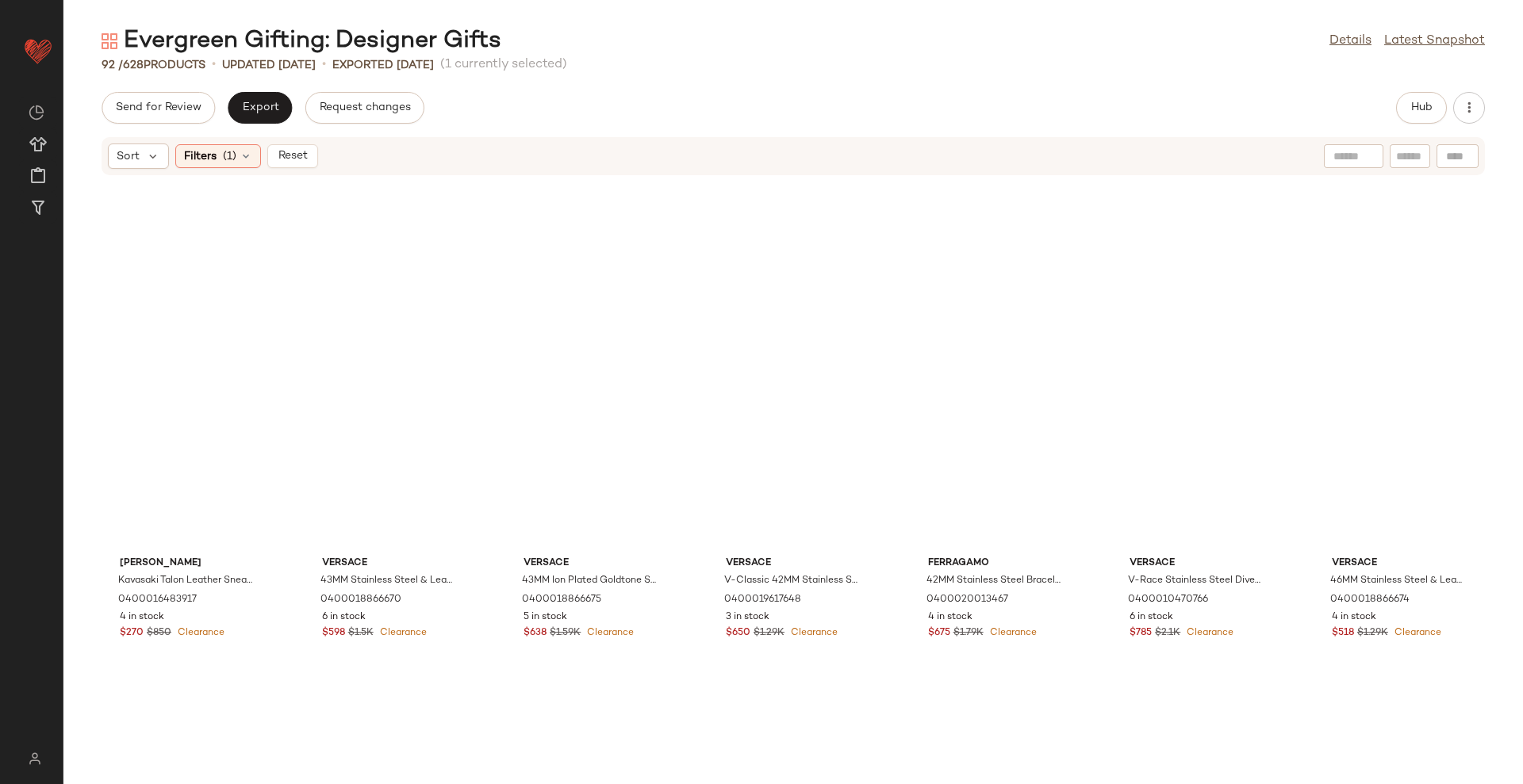
scroll to position [3478, 0]
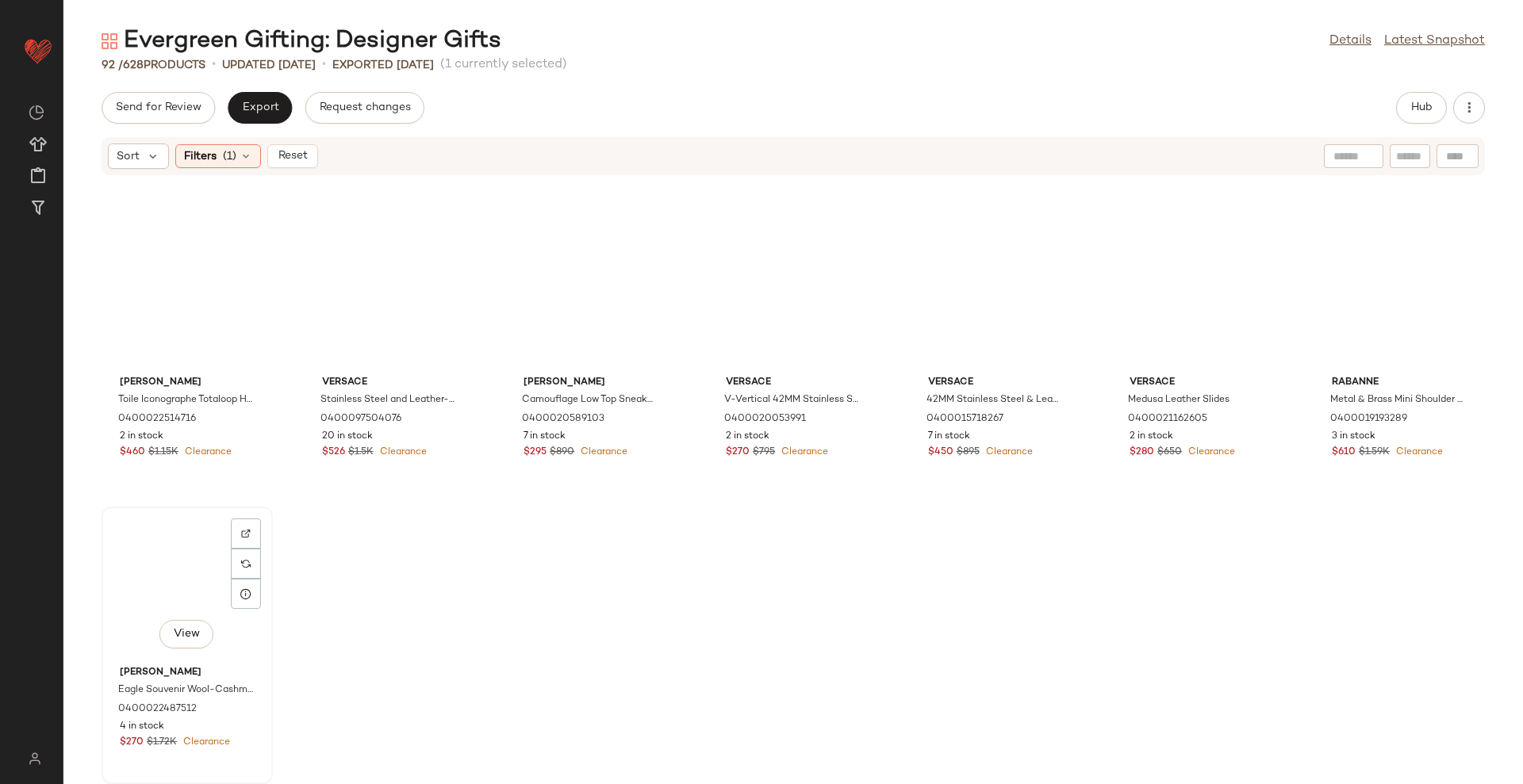
click at [161, 566] on div "View" at bounding box center [187, 586] width 160 height 147
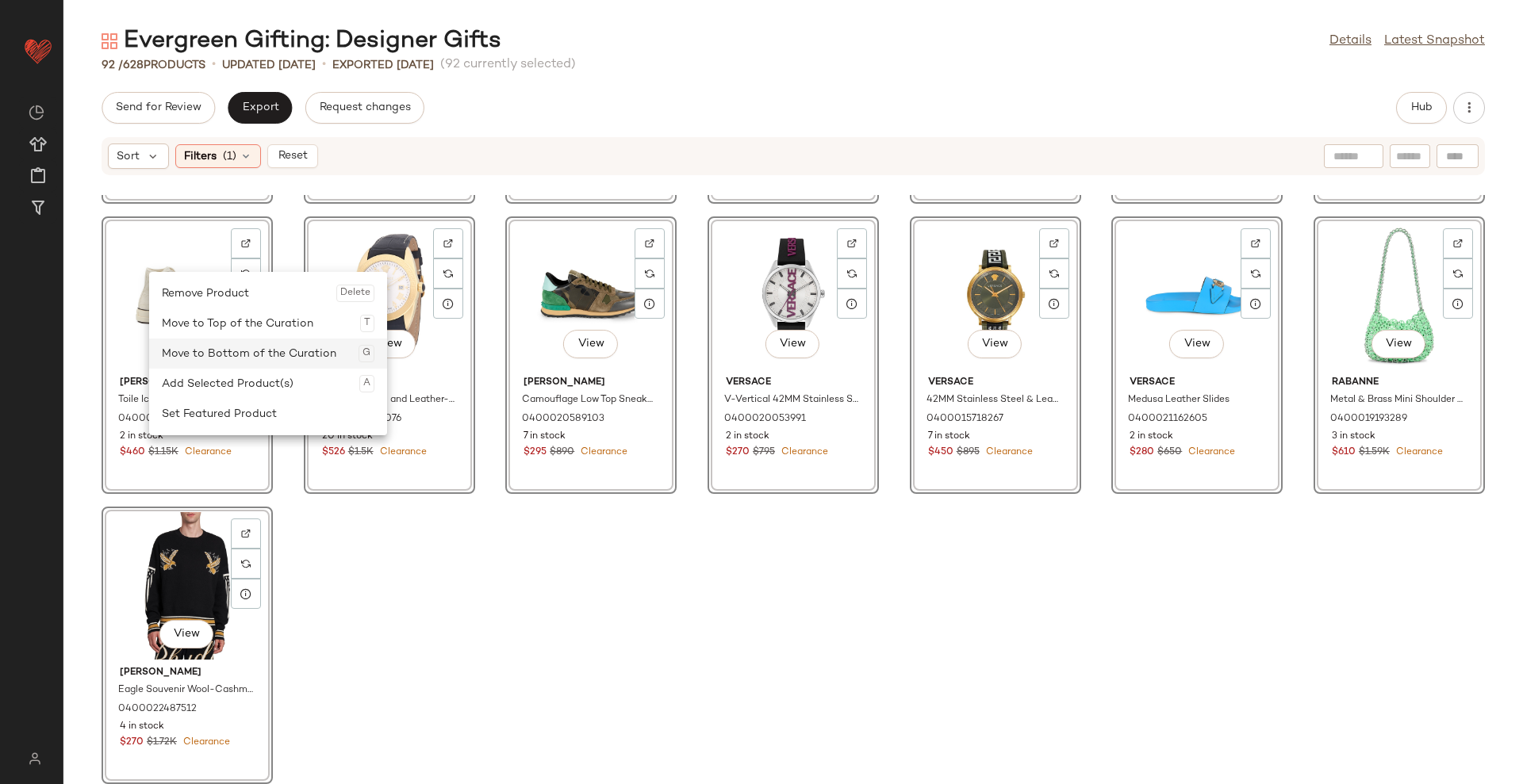
click at [182, 350] on div "Move to Bottom of the Curation G" at bounding box center [268, 353] width 213 height 30
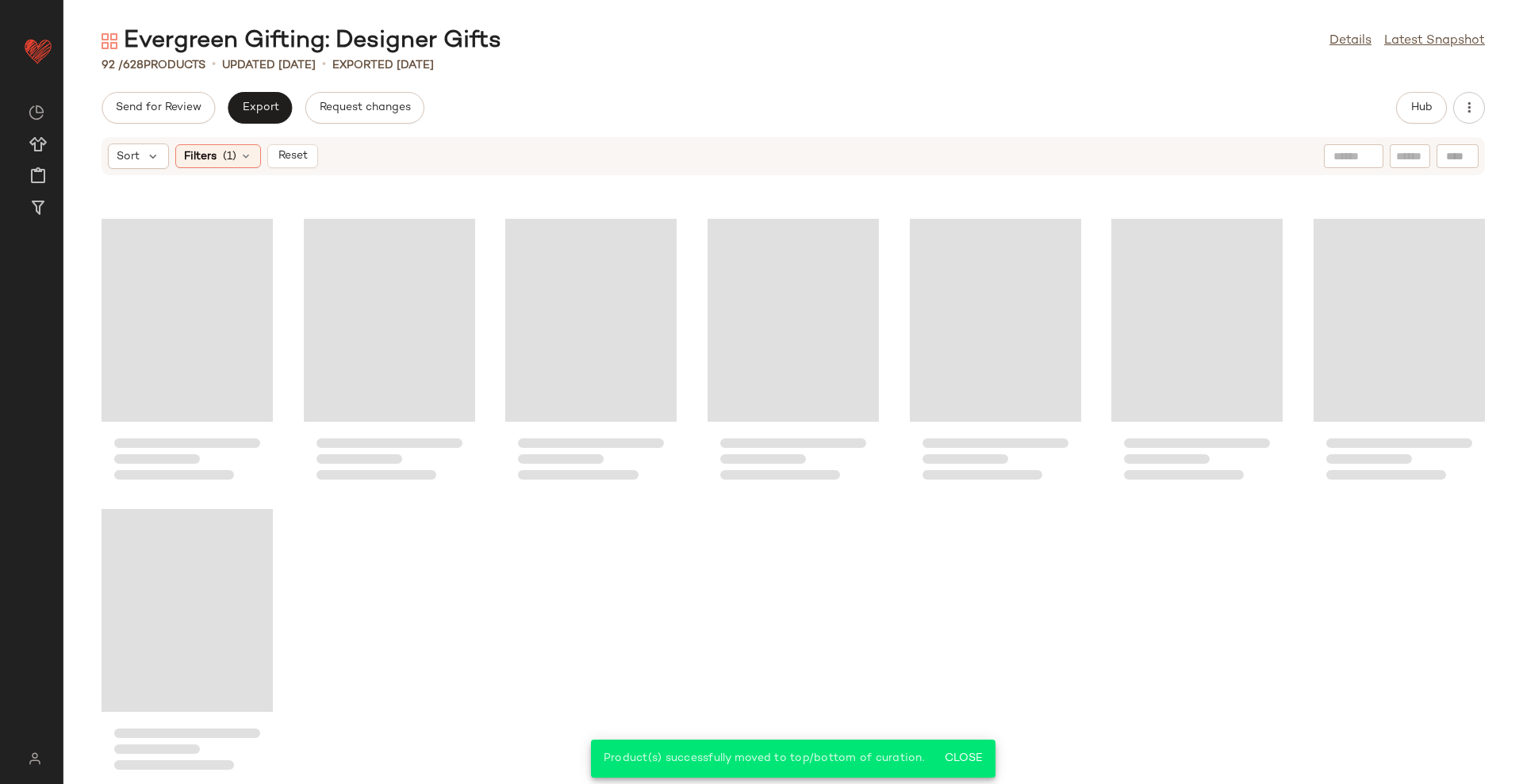
click at [310, 161] on button "Reset" at bounding box center [293, 156] width 51 height 24
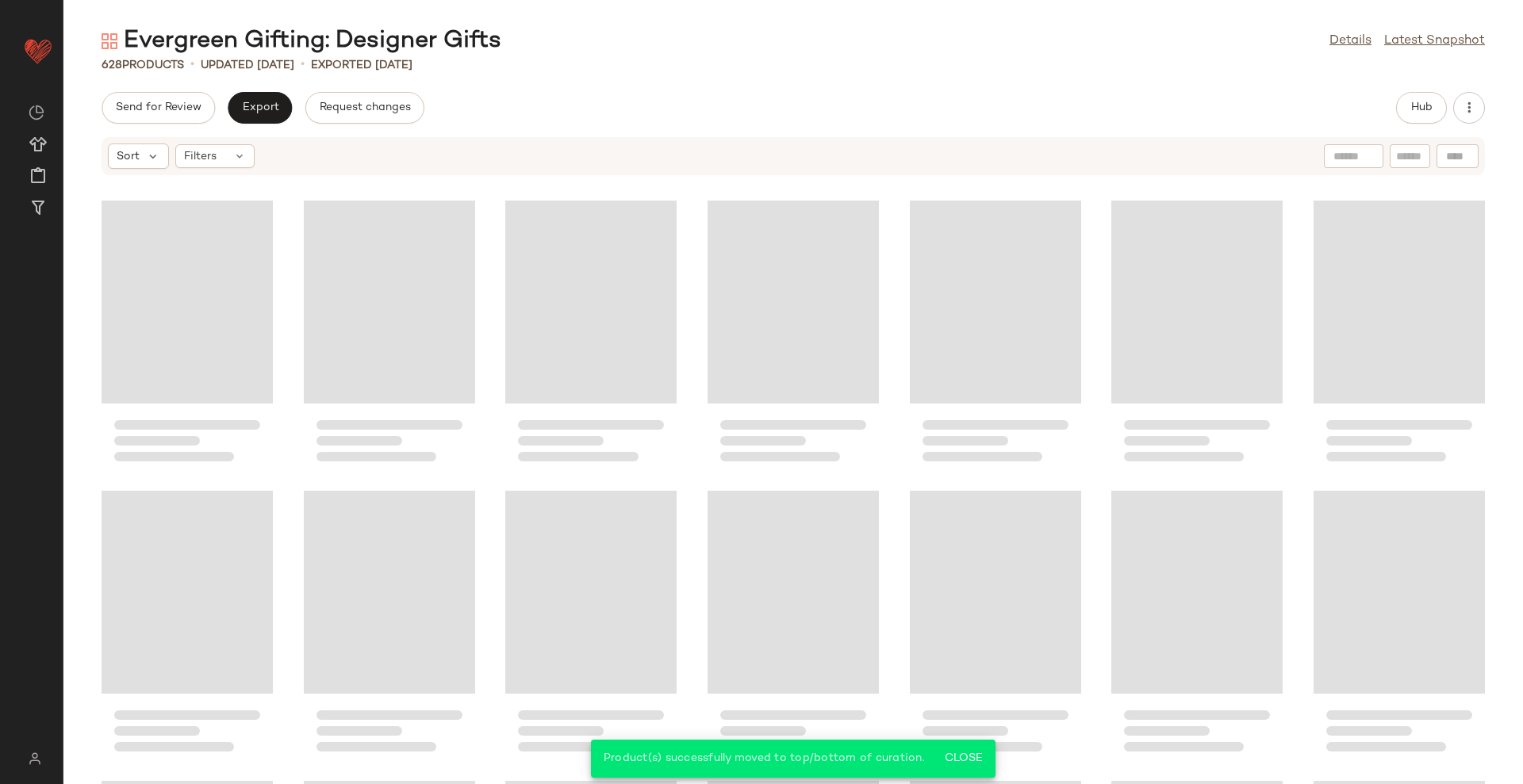
scroll to position [25535, 0]
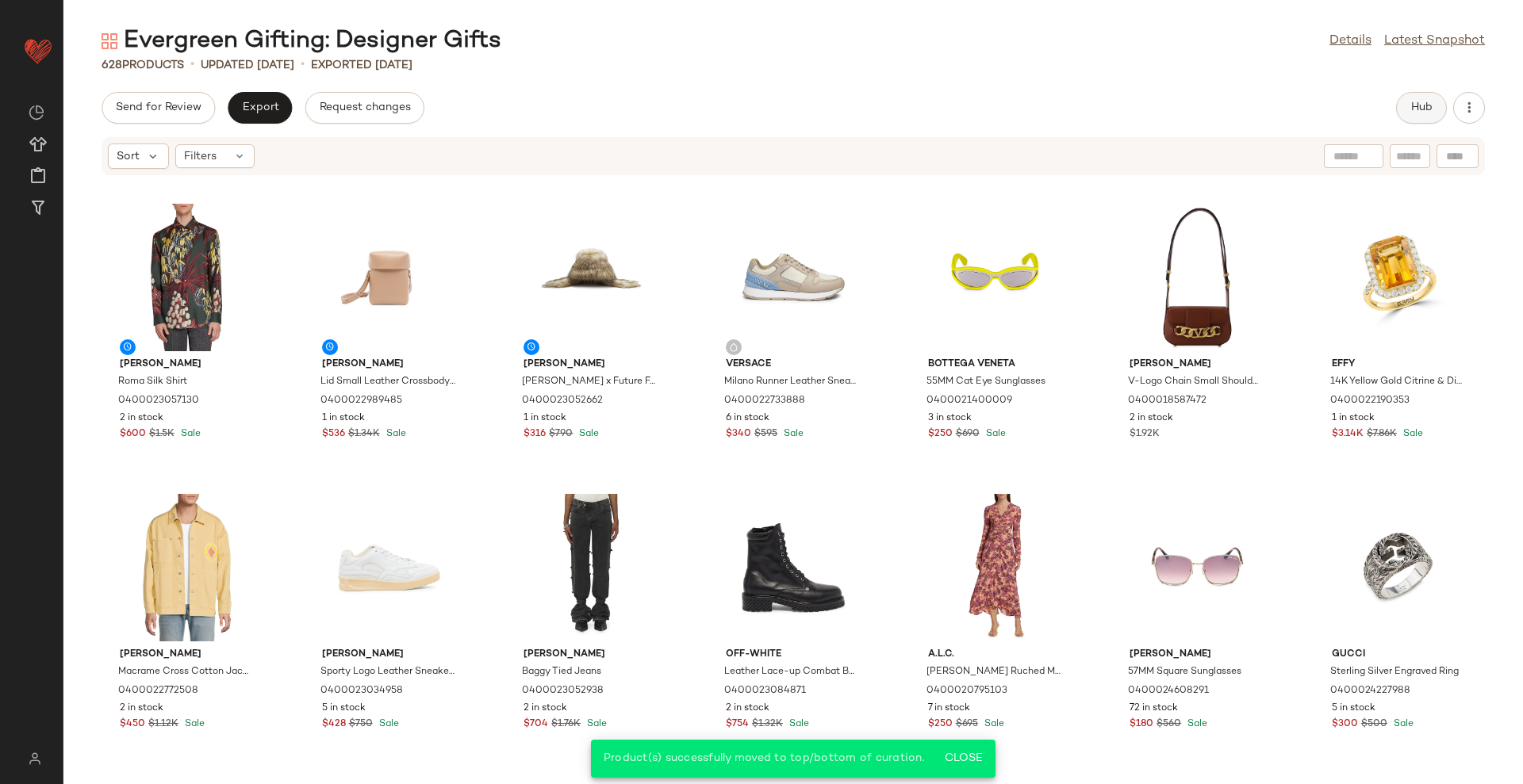
click at [1409, 110] on button "Hub" at bounding box center [1421, 107] width 51 height 31
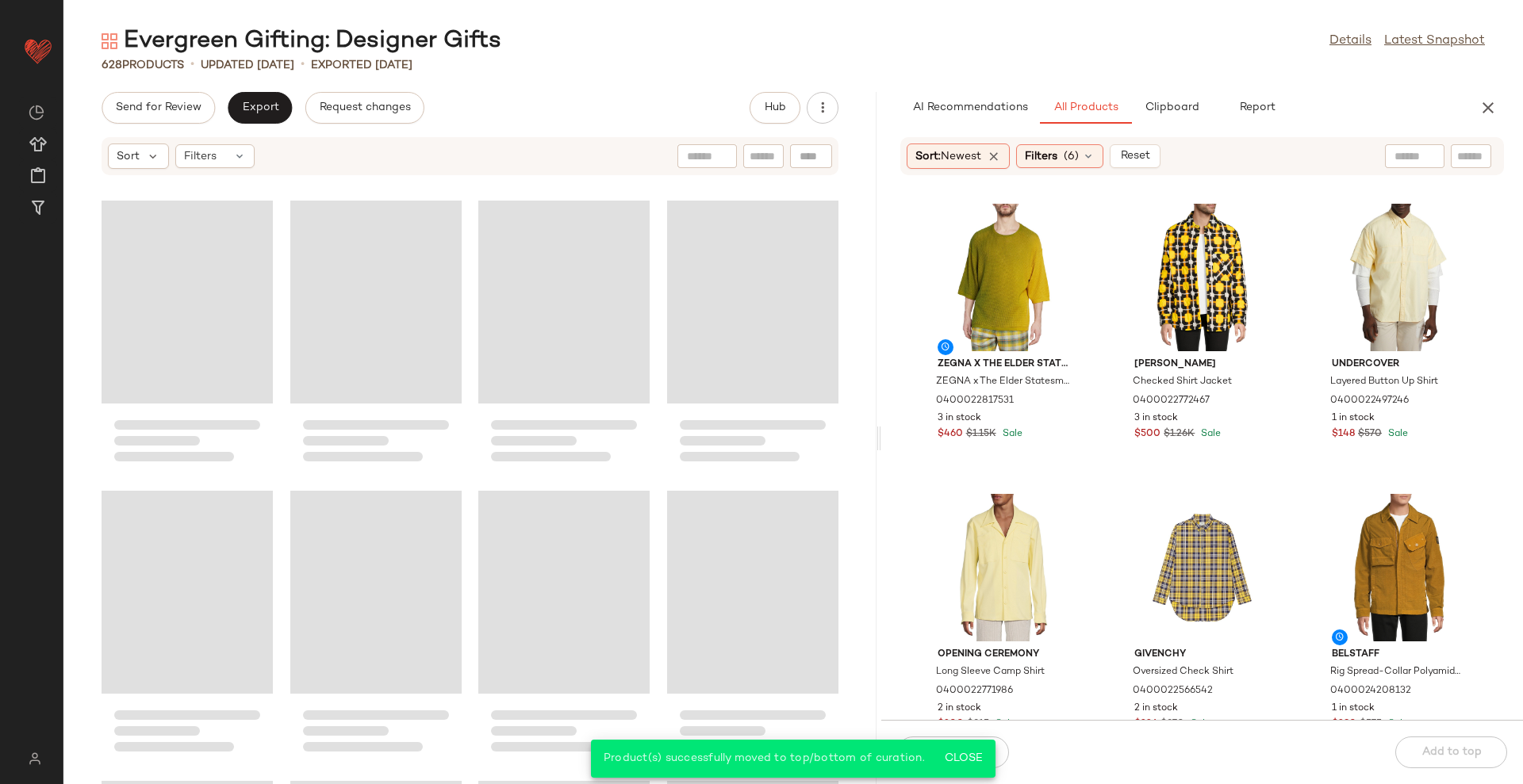
drag, startPoint x: 794, startPoint y: 435, endPoint x: 882, endPoint y: 422, distance: 89.0
click at [882, 422] on div "Evergreen Gifting: Designer Gifts Details Latest Snapshot 628 Products • update…" at bounding box center [793, 404] width 1459 height 759
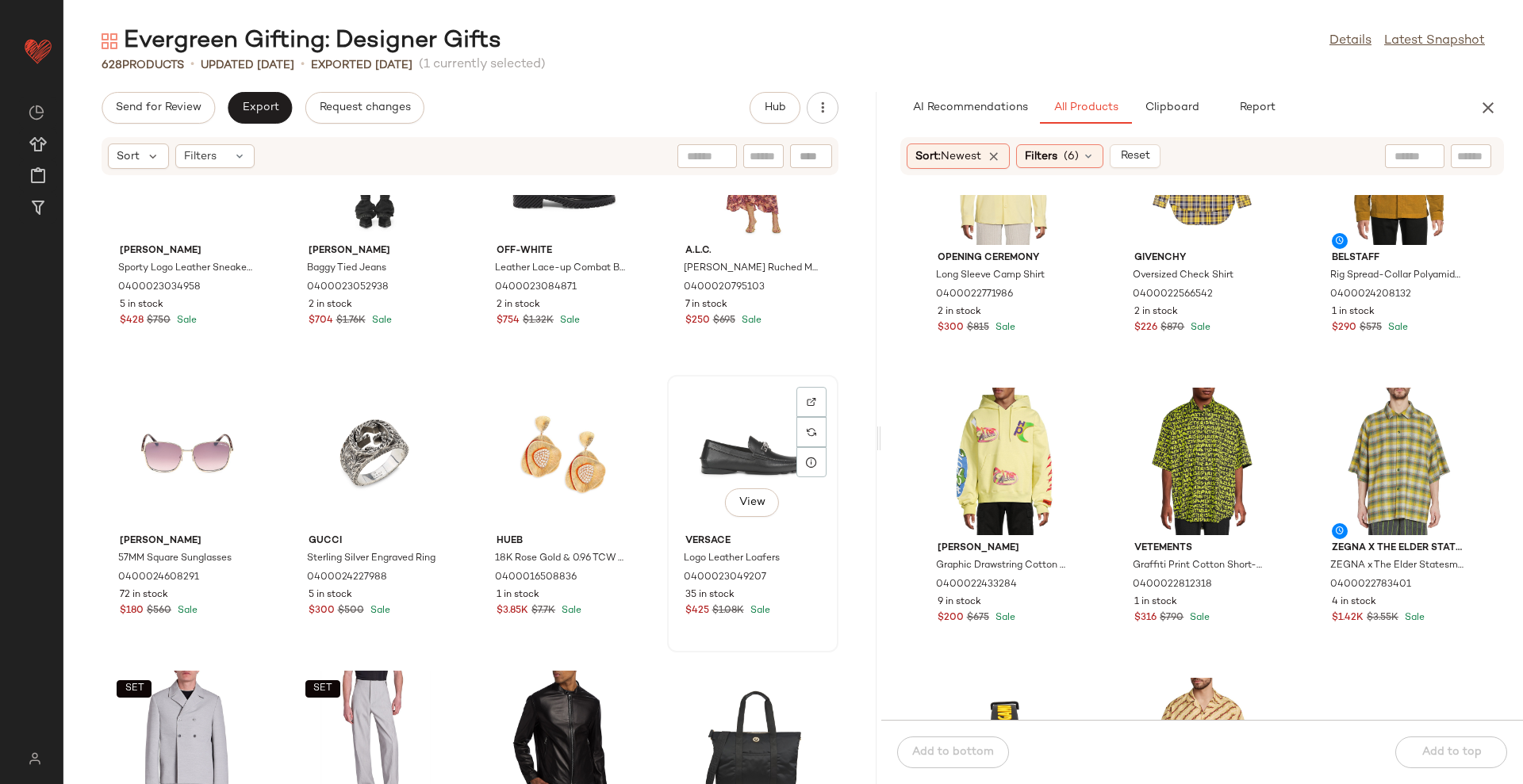
scroll to position [508, 0]
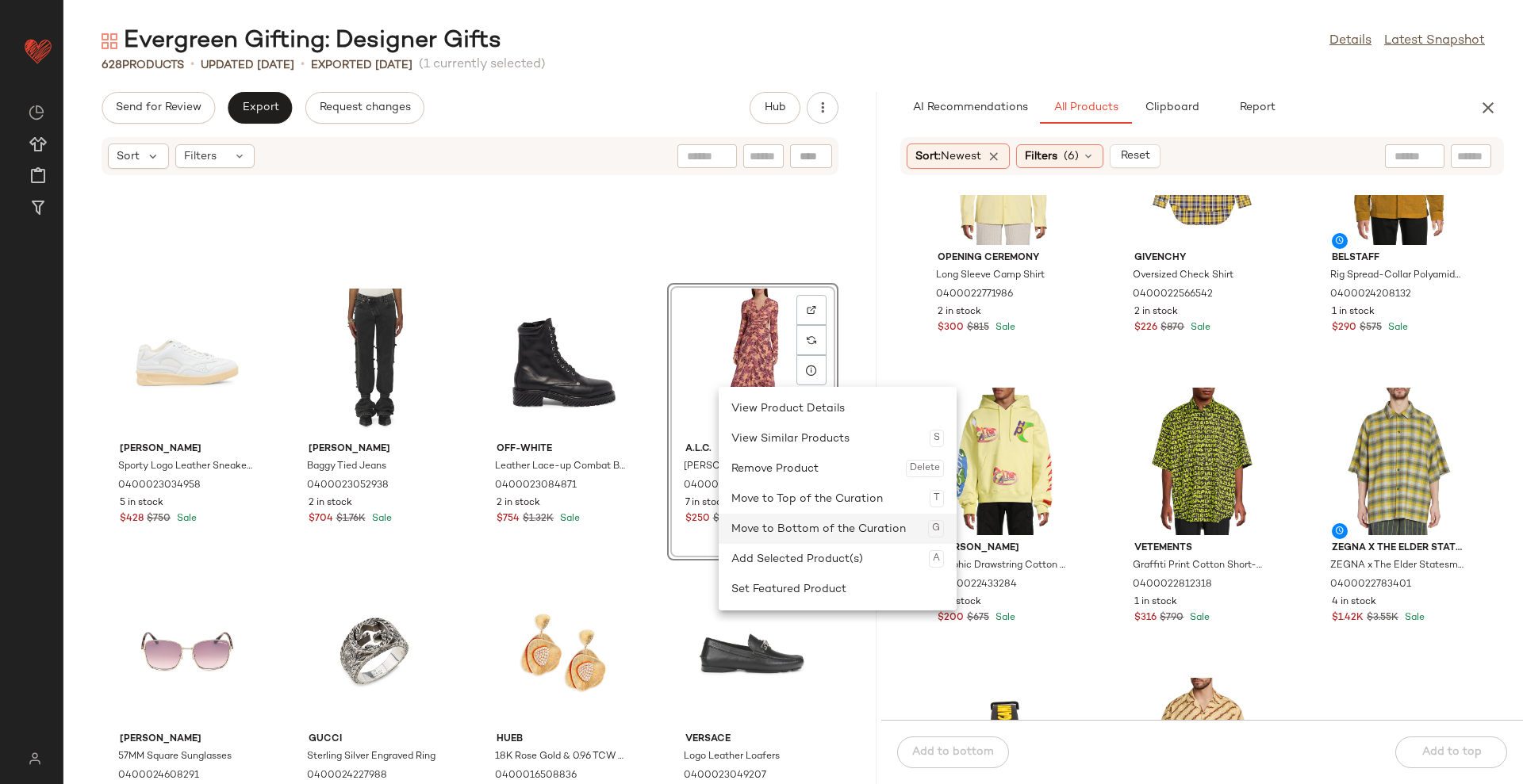
click at [792, 528] on div "Move to Bottom of the Curation G" at bounding box center [837, 529] width 213 height 30
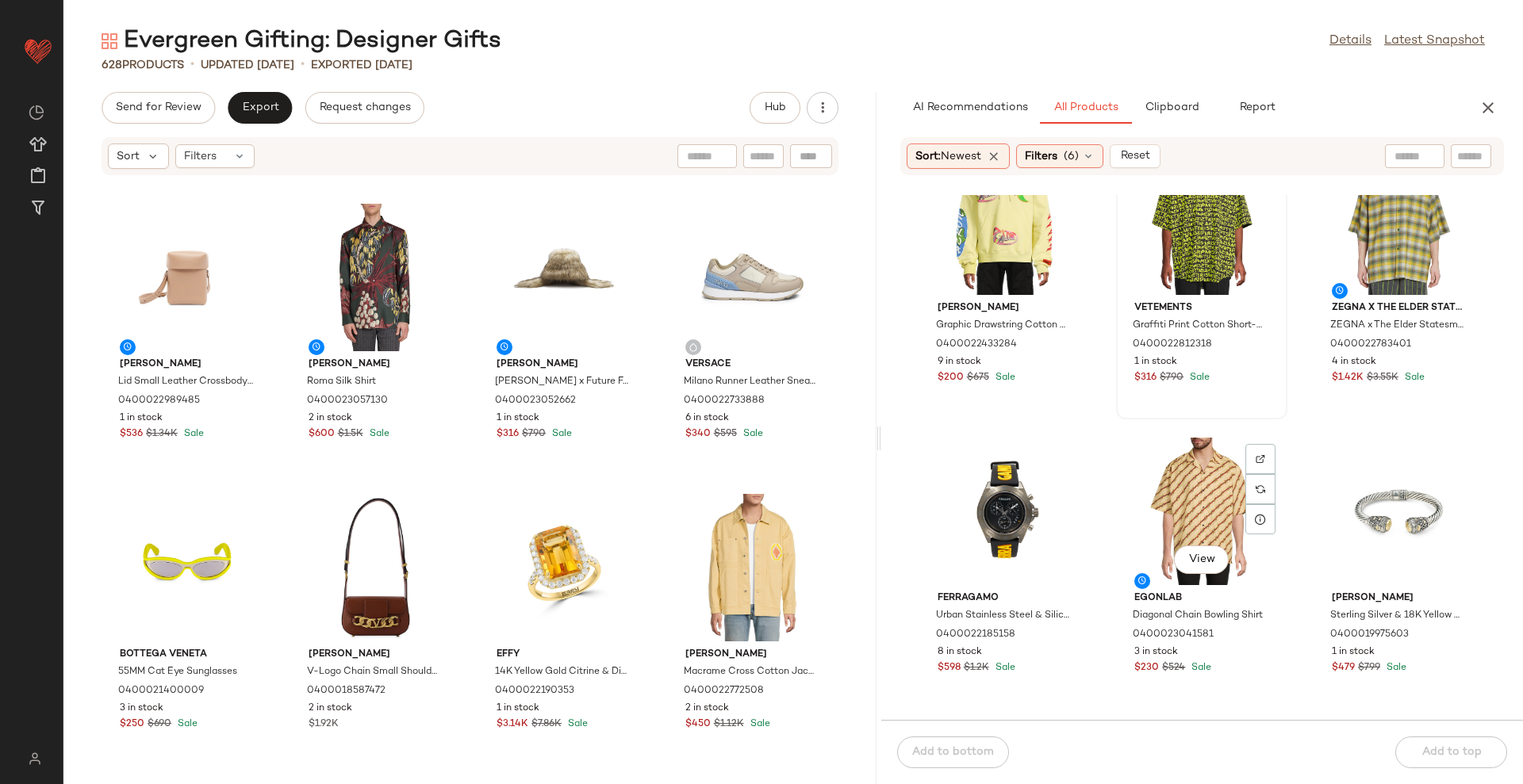
scroll to position [806, 0]
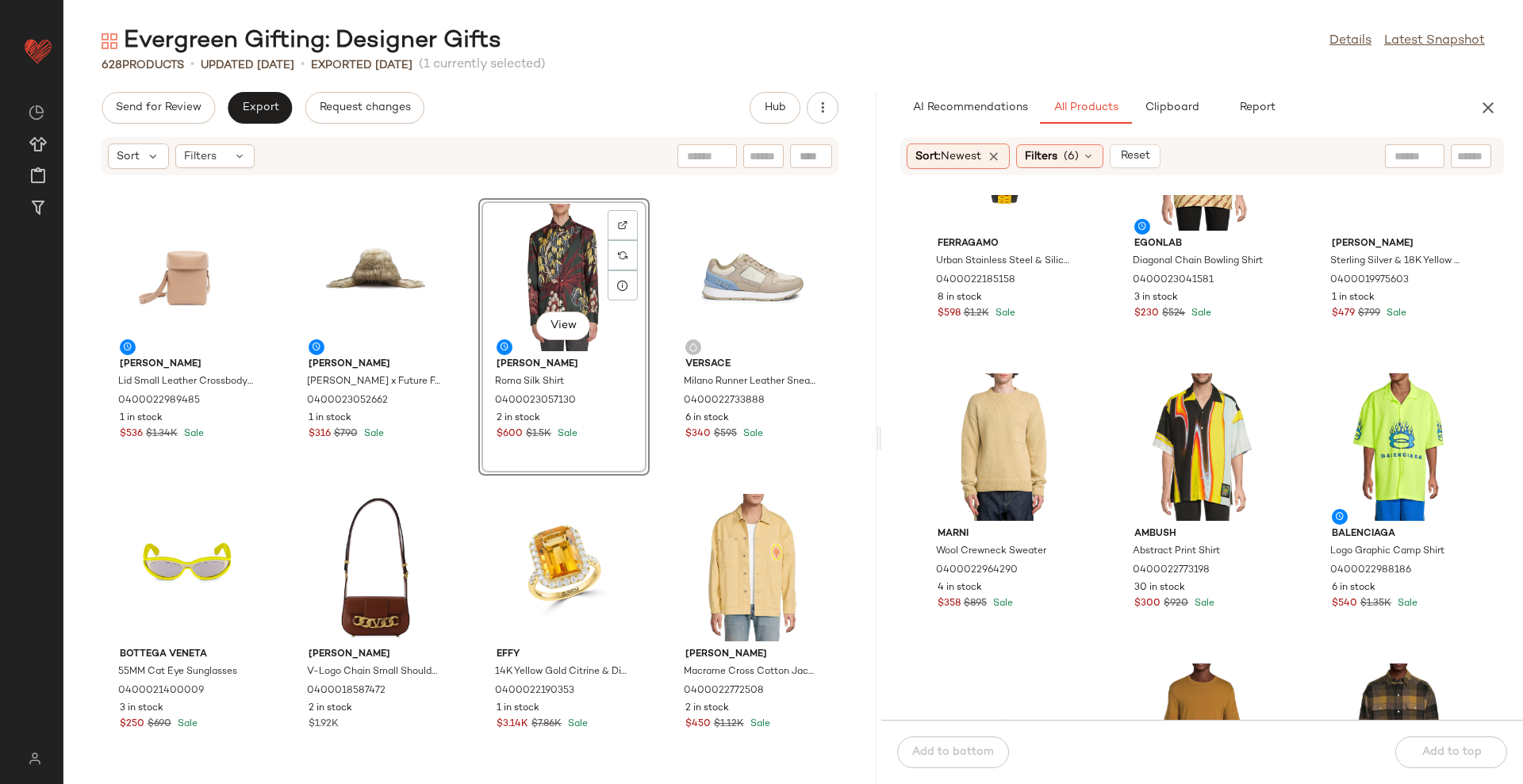
drag, startPoint x: 1128, startPoint y: 157, endPoint x: 1069, endPoint y: 147, distance: 59.8
click at [1128, 158] on span "Reset" at bounding box center [1135, 156] width 30 height 13
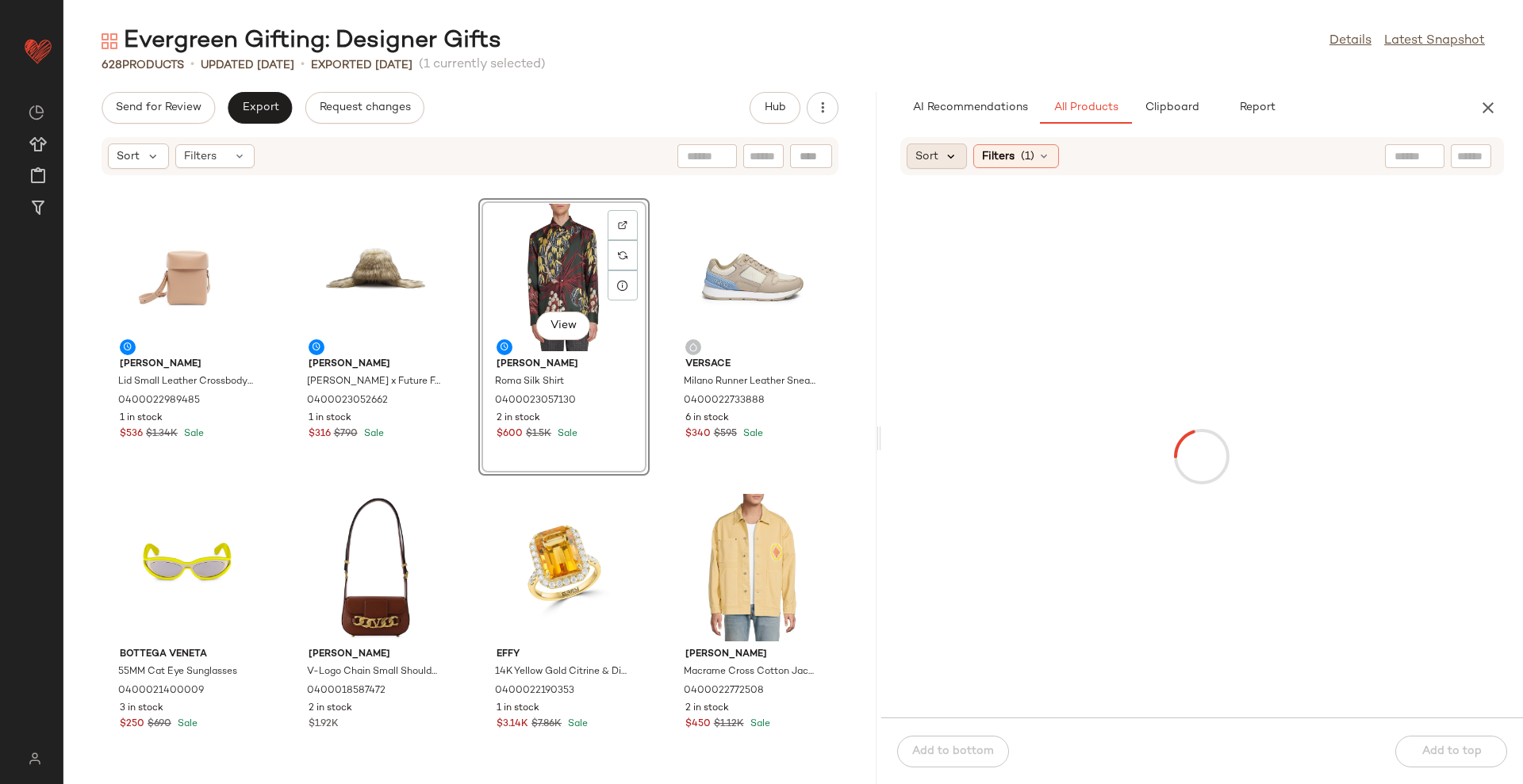
click at [948, 150] on icon at bounding box center [952, 156] width 15 height 15
click at [975, 202] on span "Newest" at bounding box center [965, 199] width 41 height 17
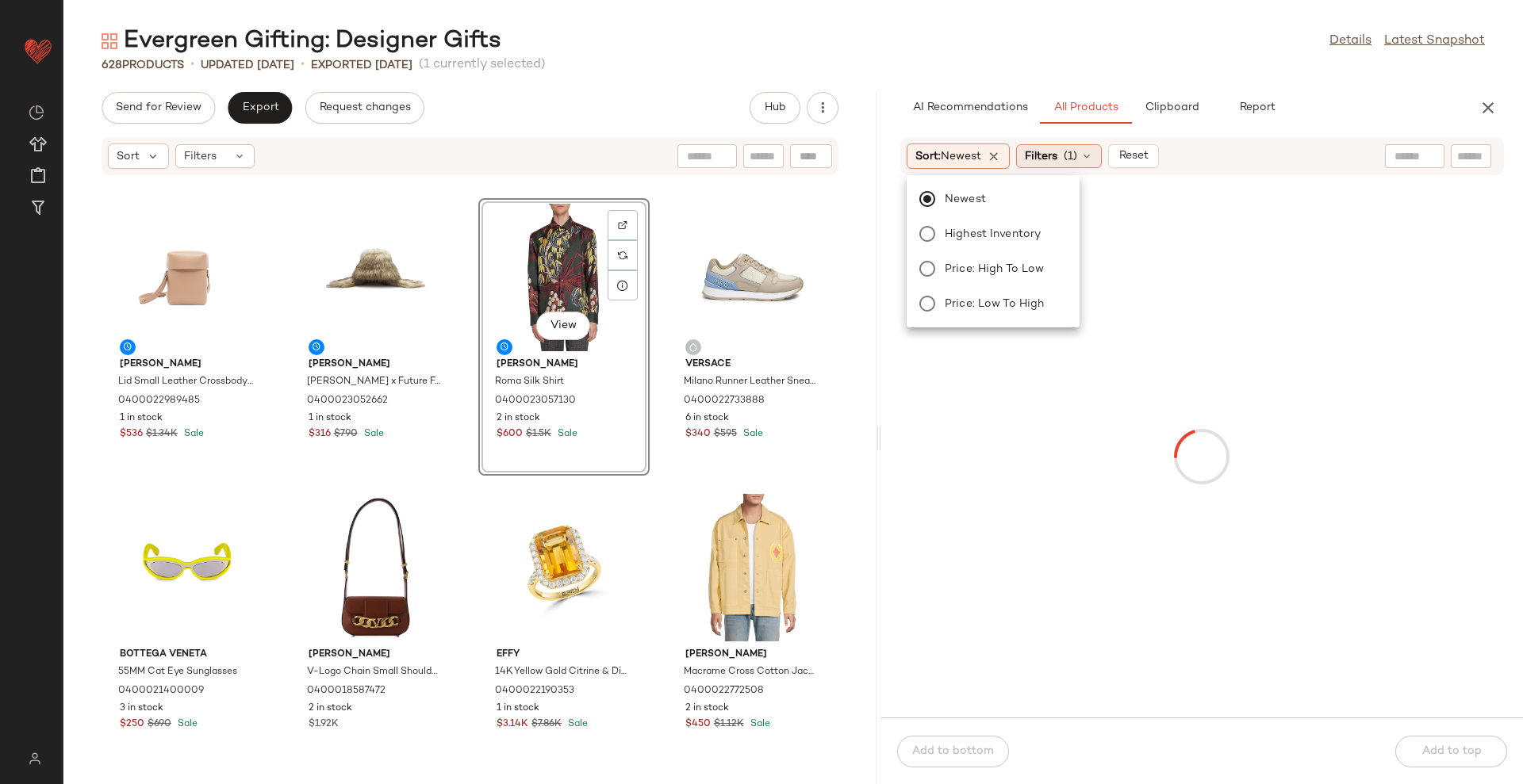
click at [1054, 163] on span "Filters" at bounding box center [1041, 156] width 32 height 17
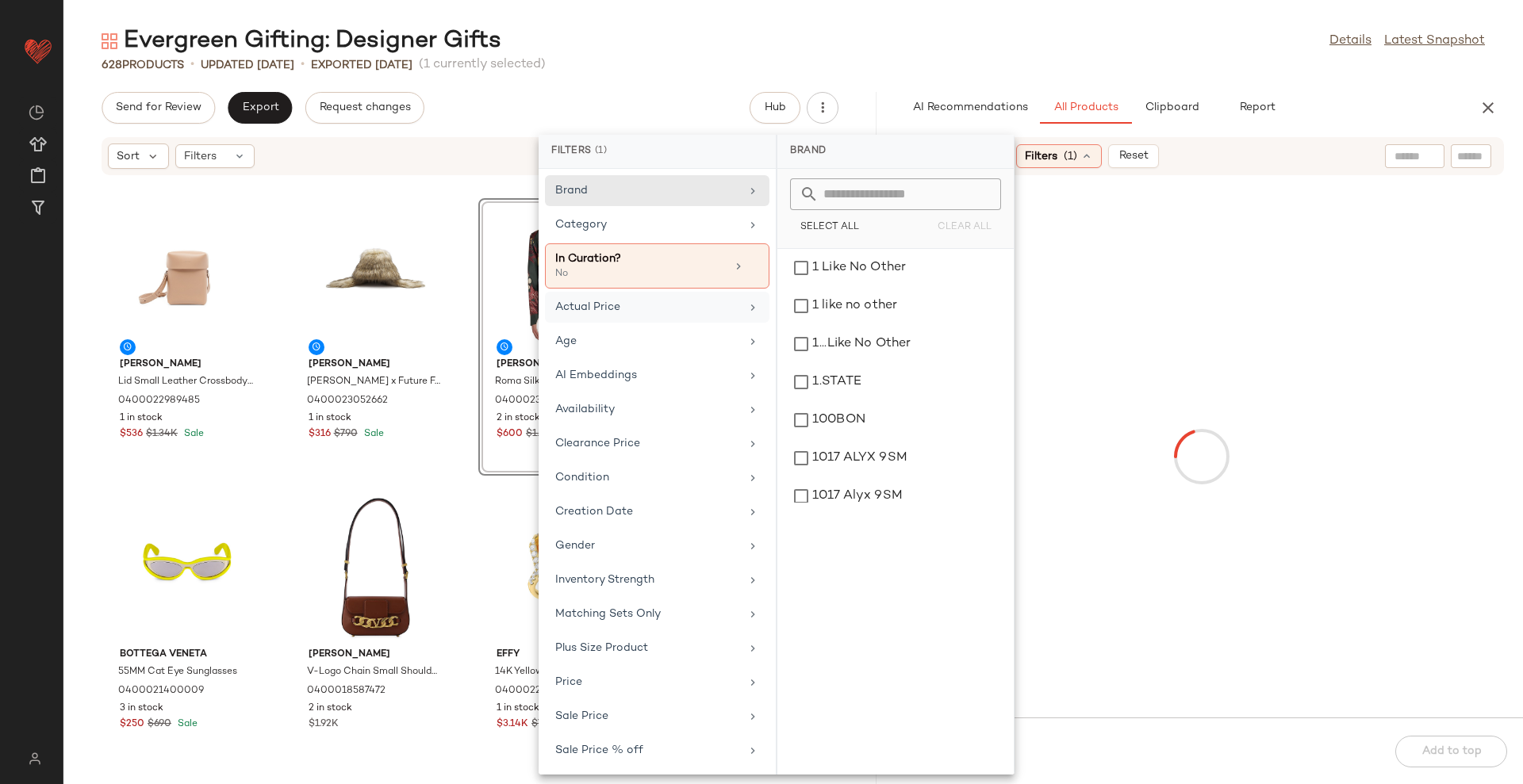
drag, startPoint x: 616, startPoint y: 337, endPoint x: 716, endPoint y: 305, distance: 105.0
click at [619, 337] on div "Age" at bounding box center [647, 341] width 185 height 17
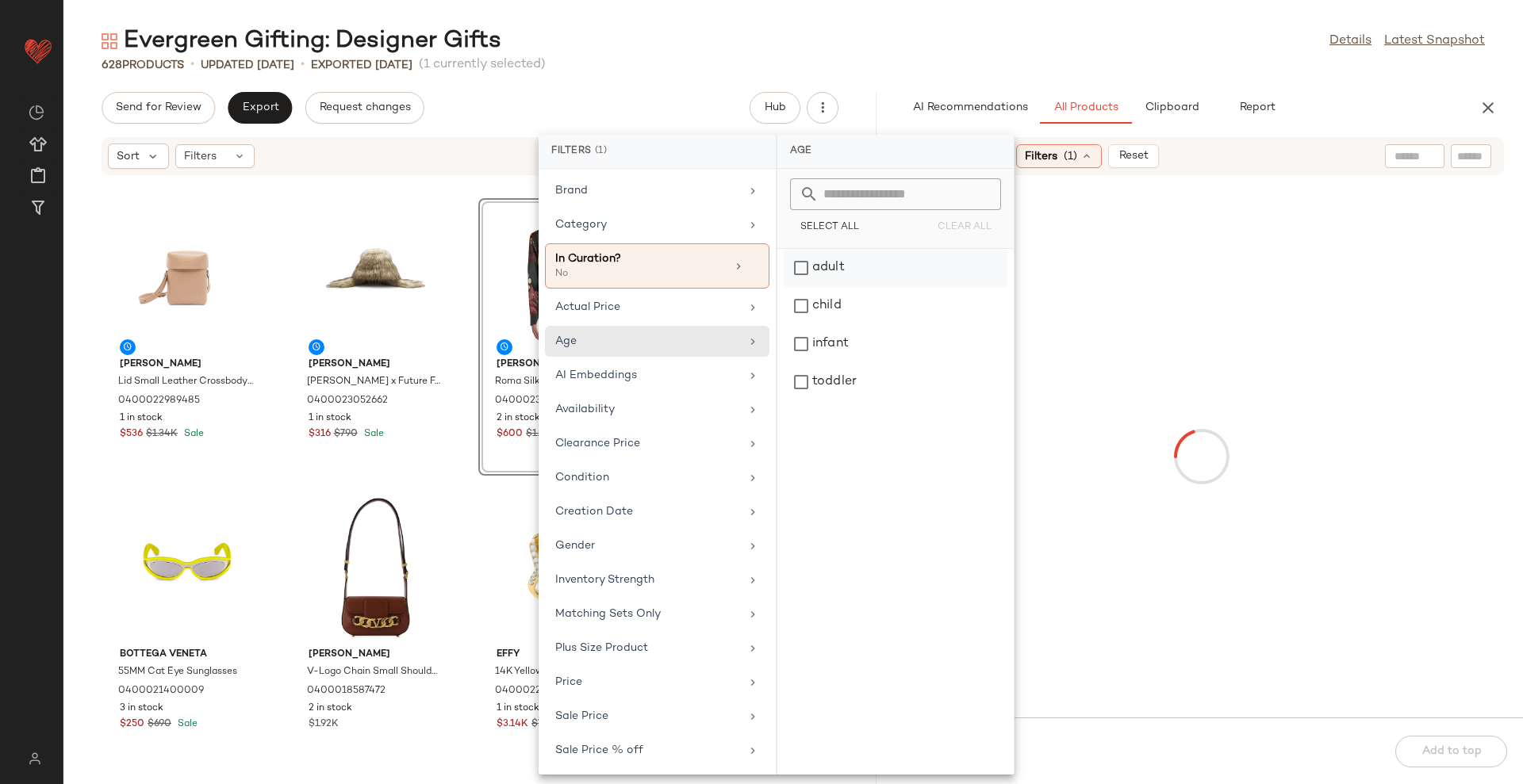
click at [833, 287] on div "adult" at bounding box center [895, 305] width 224 height 38
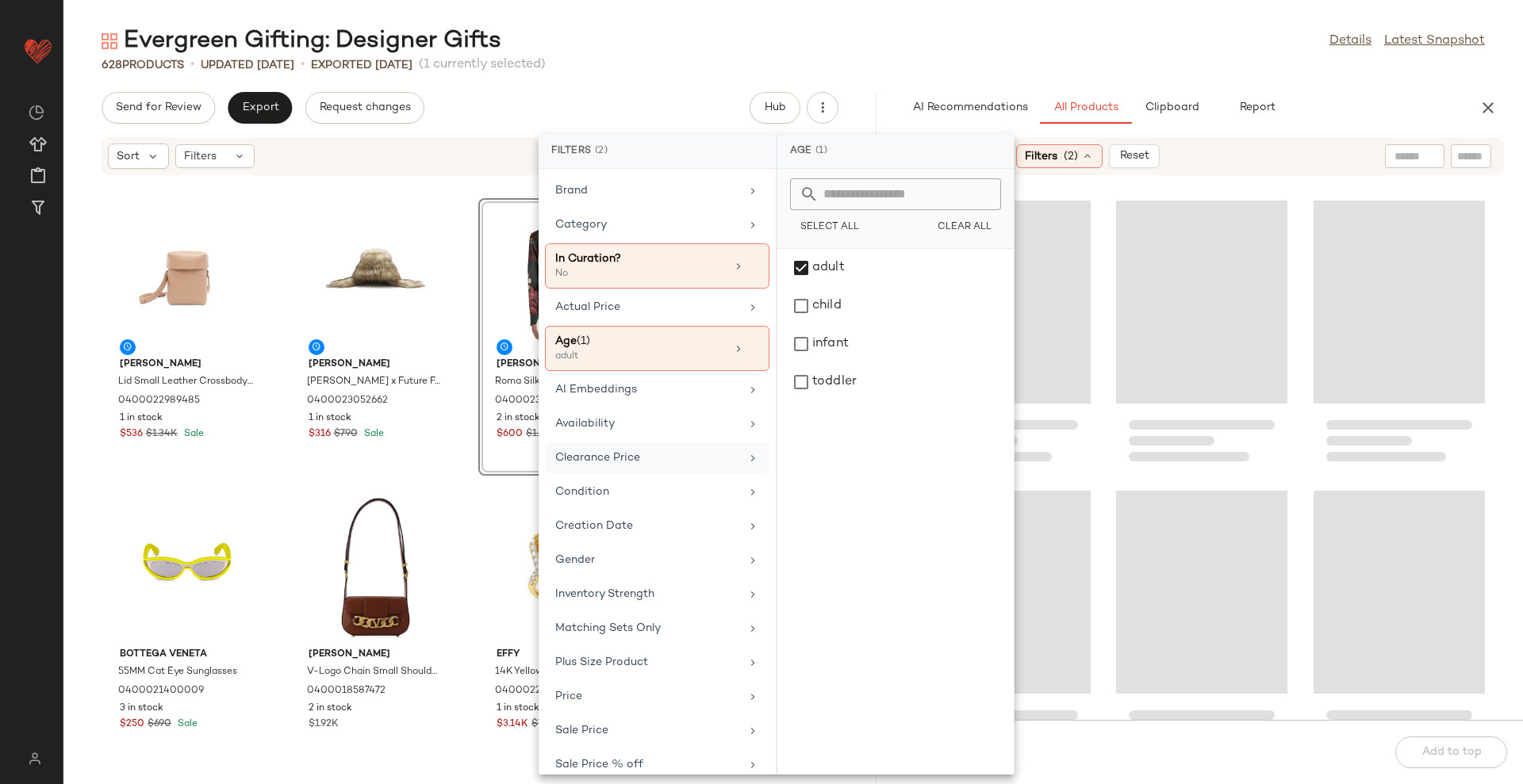
drag, startPoint x: 664, startPoint y: 442, endPoint x: 673, endPoint y: 426, distance: 18.4
click at [664, 476] on div "Clearance Price" at bounding box center [657, 492] width 225 height 31
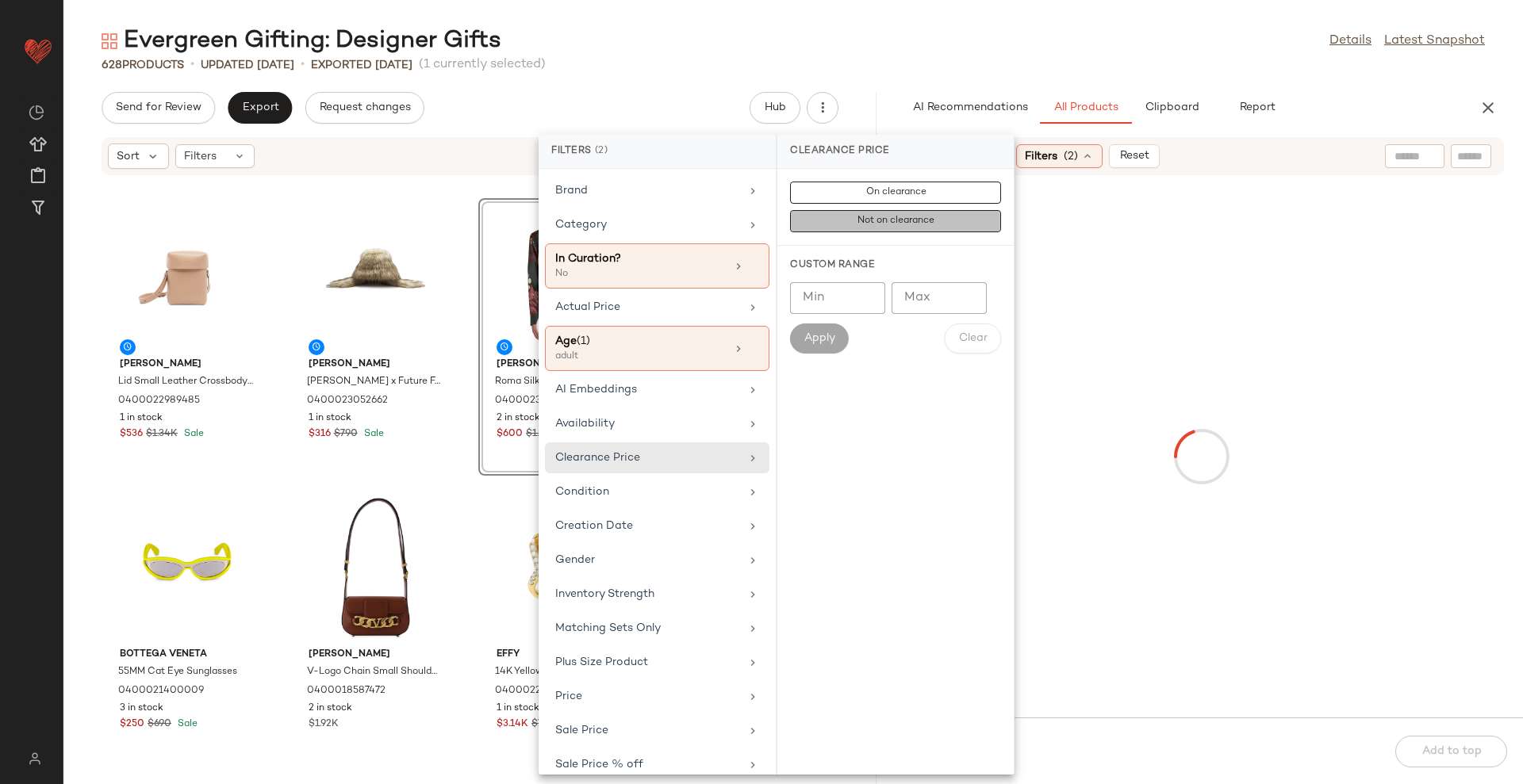
click at [885, 225] on span "Not on clearance" at bounding box center [895, 222] width 77 height 11
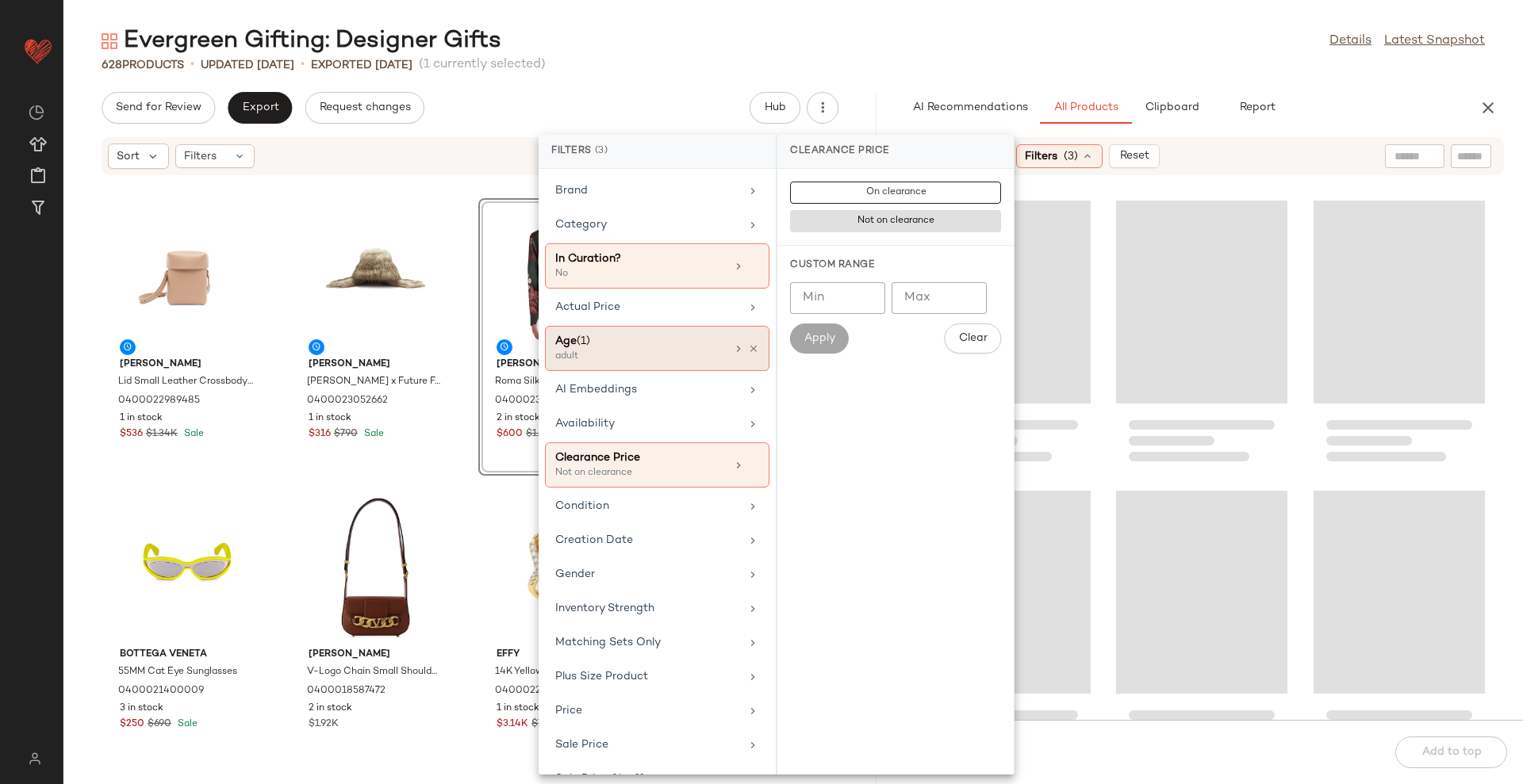
drag, startPoint x: 691, startPoint y: 433, endPoint x: 743, endPoint y: 358, distance: 91.3
click at [691, 442] on div "Availability" at bounding box center [657, 465] width 225 height 45
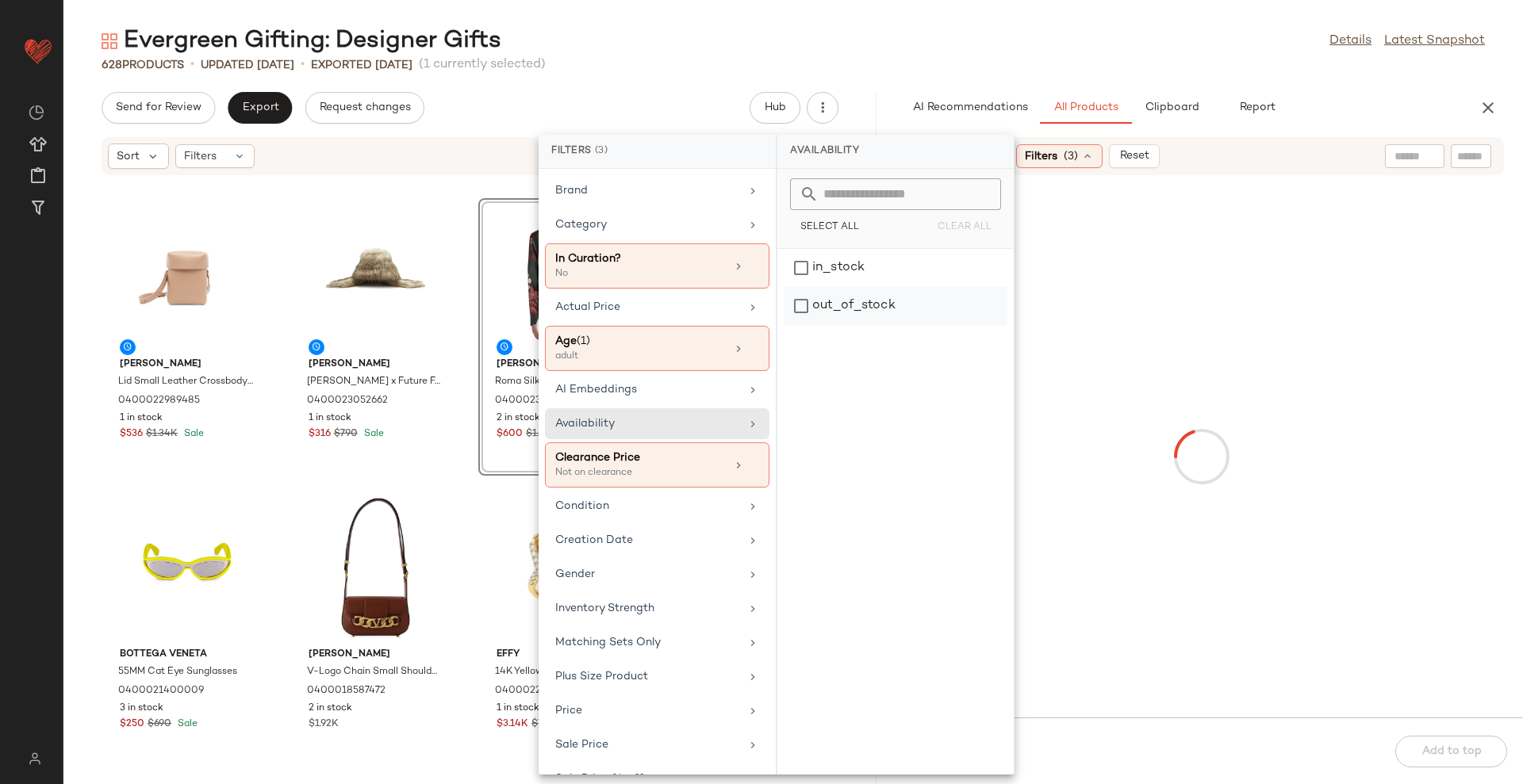
drag, startPoint x: 854, startPoint y: 272, endPoint x: 820, endPoint y: 287, distance: 37.2
click at [853, 287] on div "in_stock" at bounding box center [895, 305] width 224 height 38
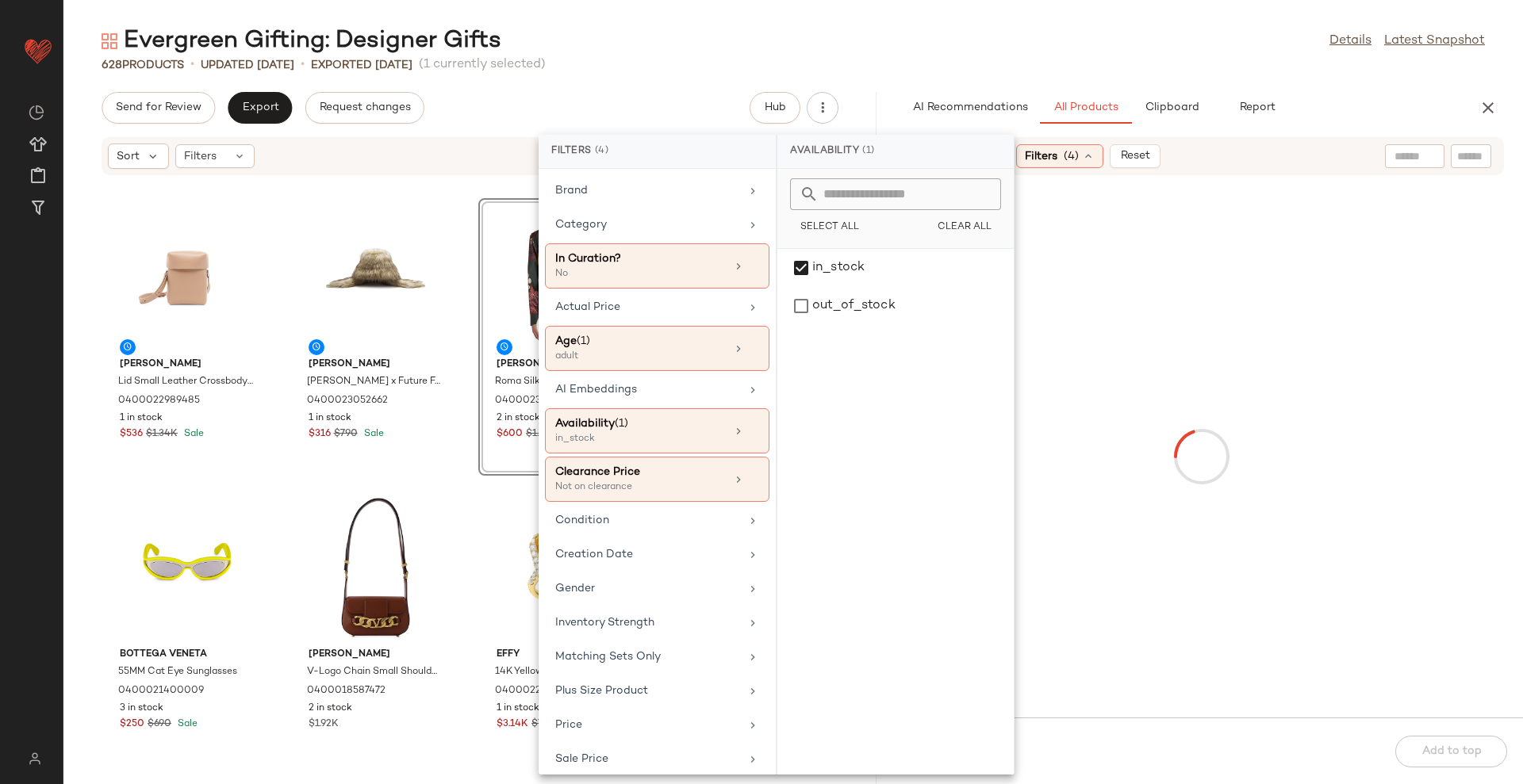
scroll to position [77, 0]
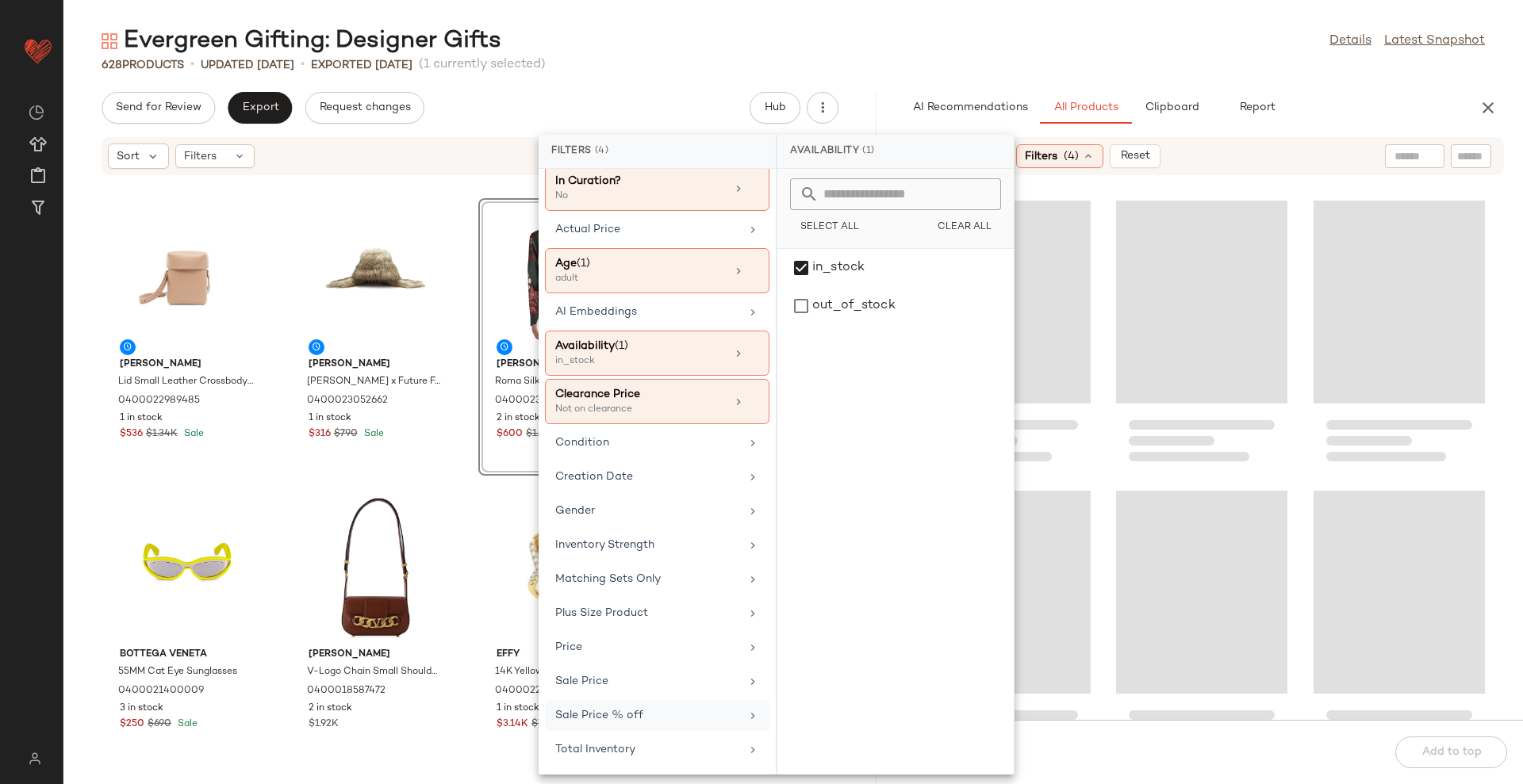
click at [608, 752] on div "Total Inventory" at bounding box center [647, 749] width 185 height 17
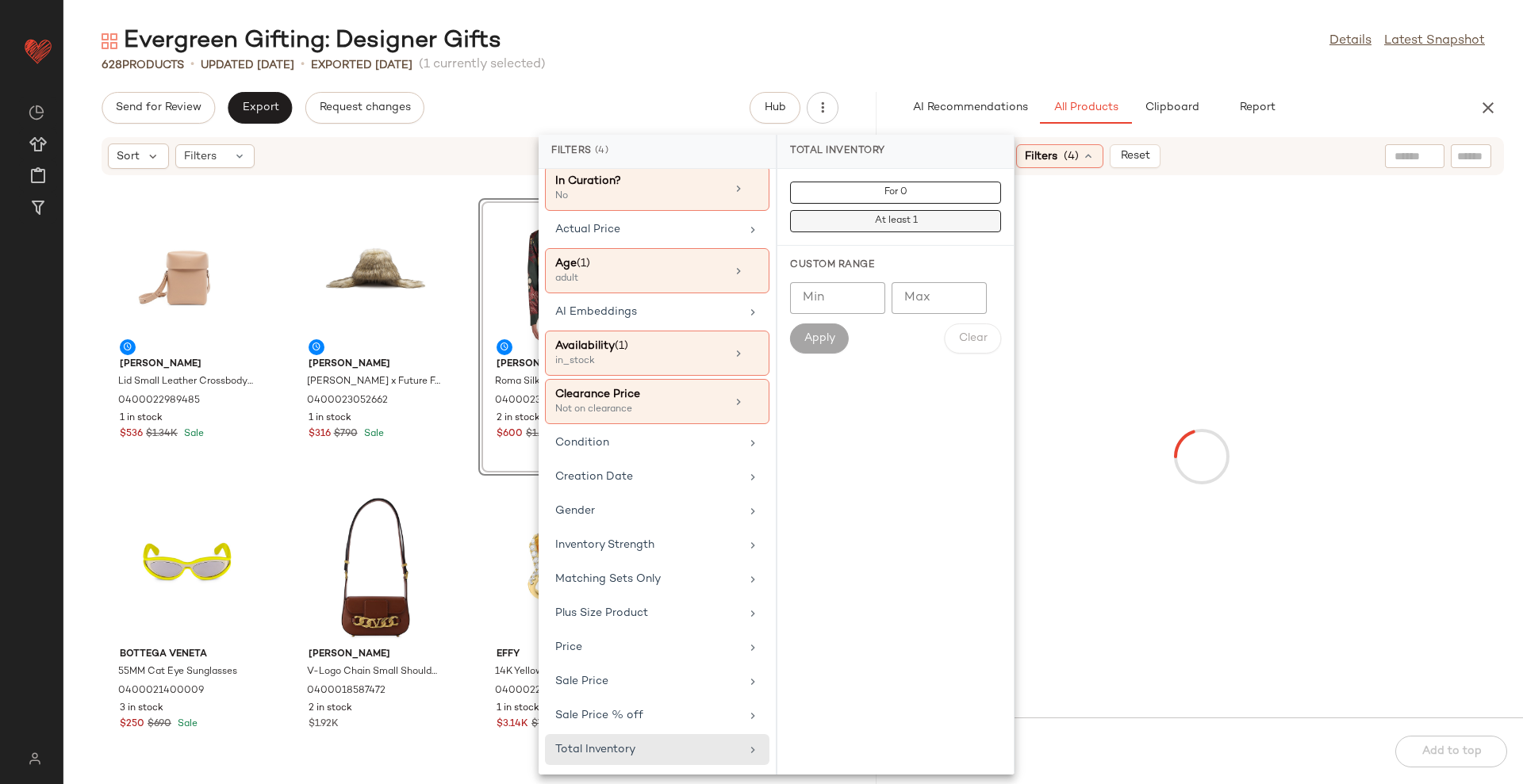
click at [936, 225] on button "At least 1" at bounding box center [895, 222] width 211 height 23
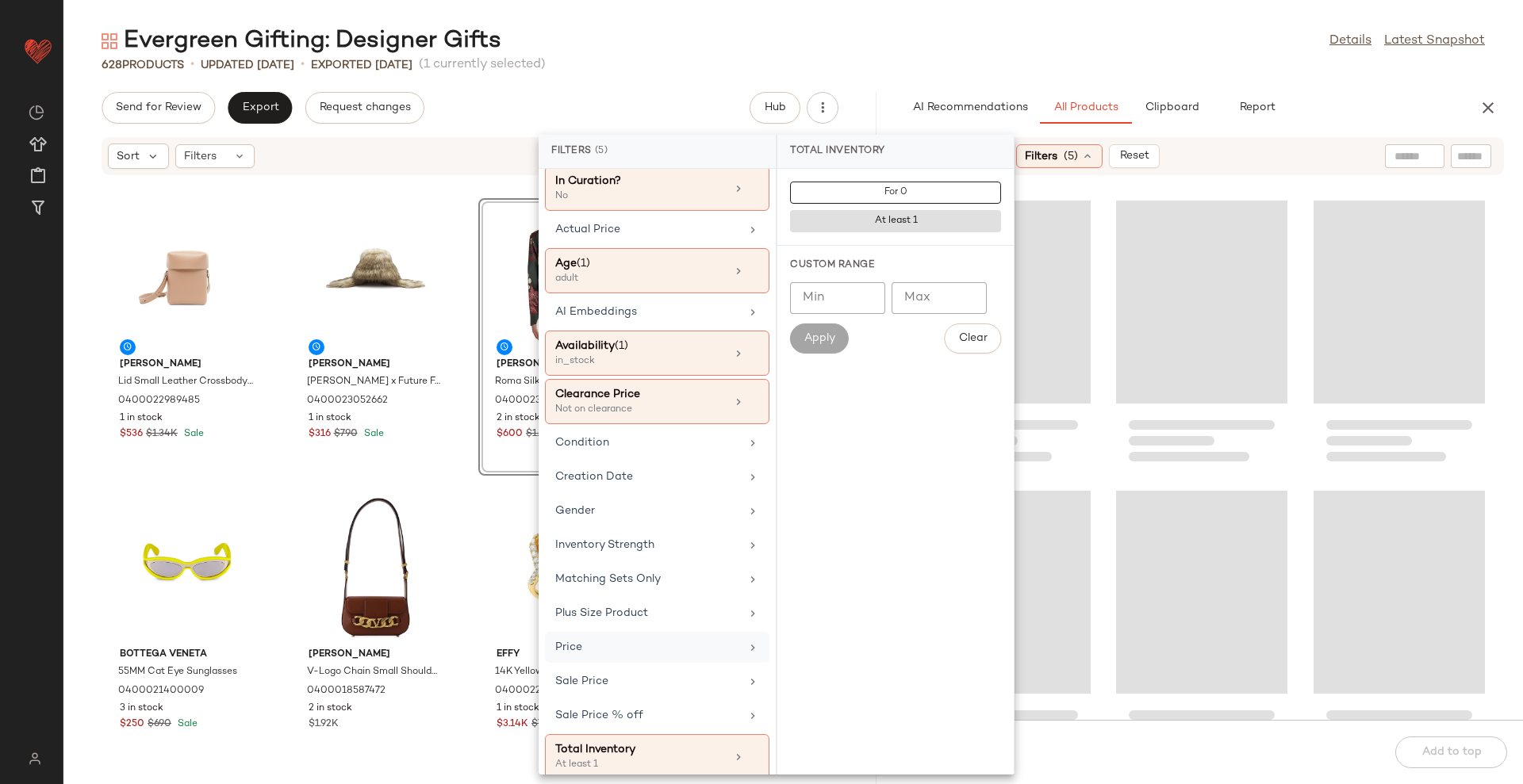
click at [648, 642] on div "Price" at bounding box center [647, 647] width 185 height 17
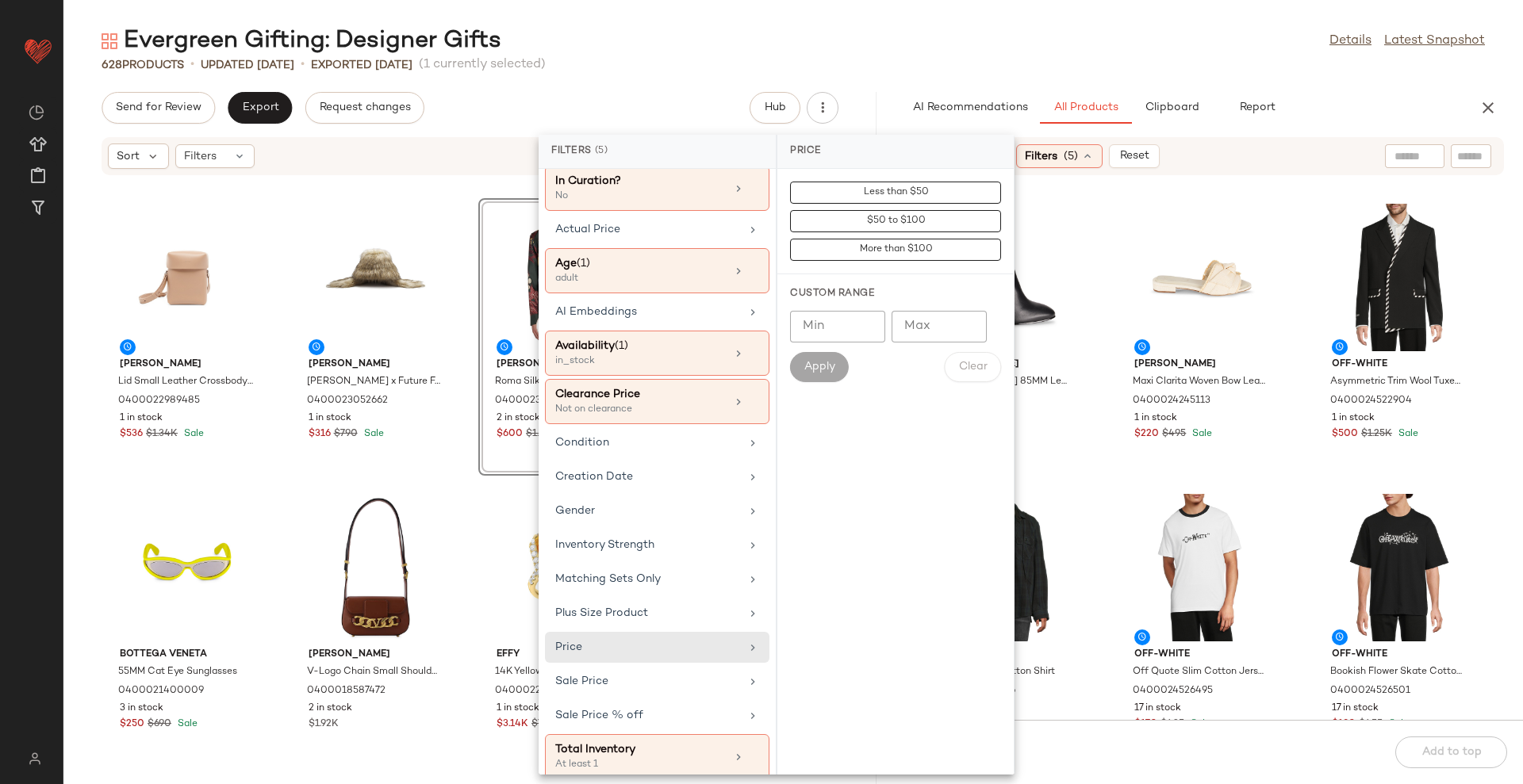
click at [819, 322] on input "Min" at bounding box center [837, 326] width 95 height 31
type input "***"
click at [801, 365] on button "Apply" at bounding box center [819, 367] width 59 height 30
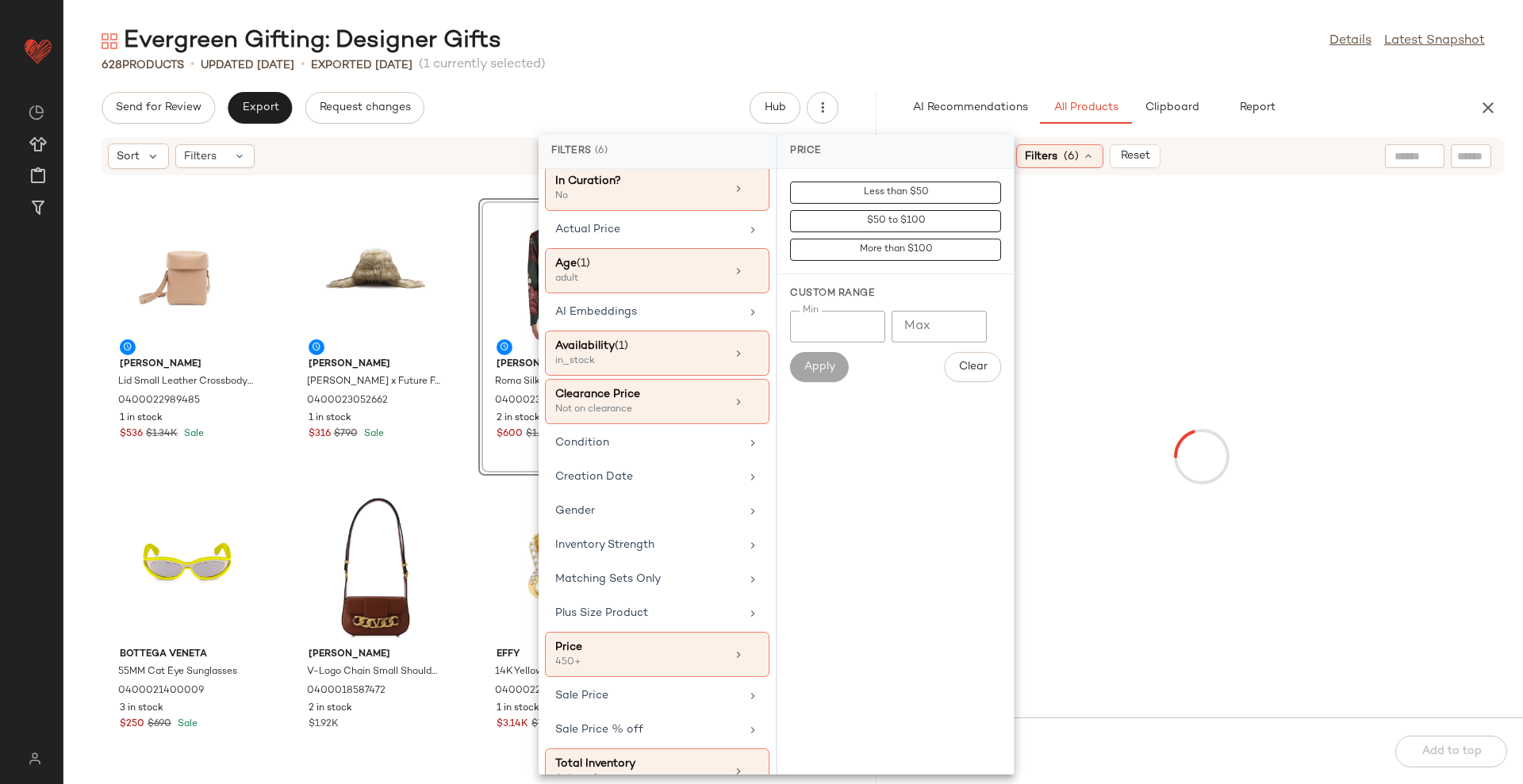
click at [988, 41] on div "Evergreen Gifting: Designer Gifts Details Latest Snapshot" at bounding box center [793, 40] width 1459 height 31
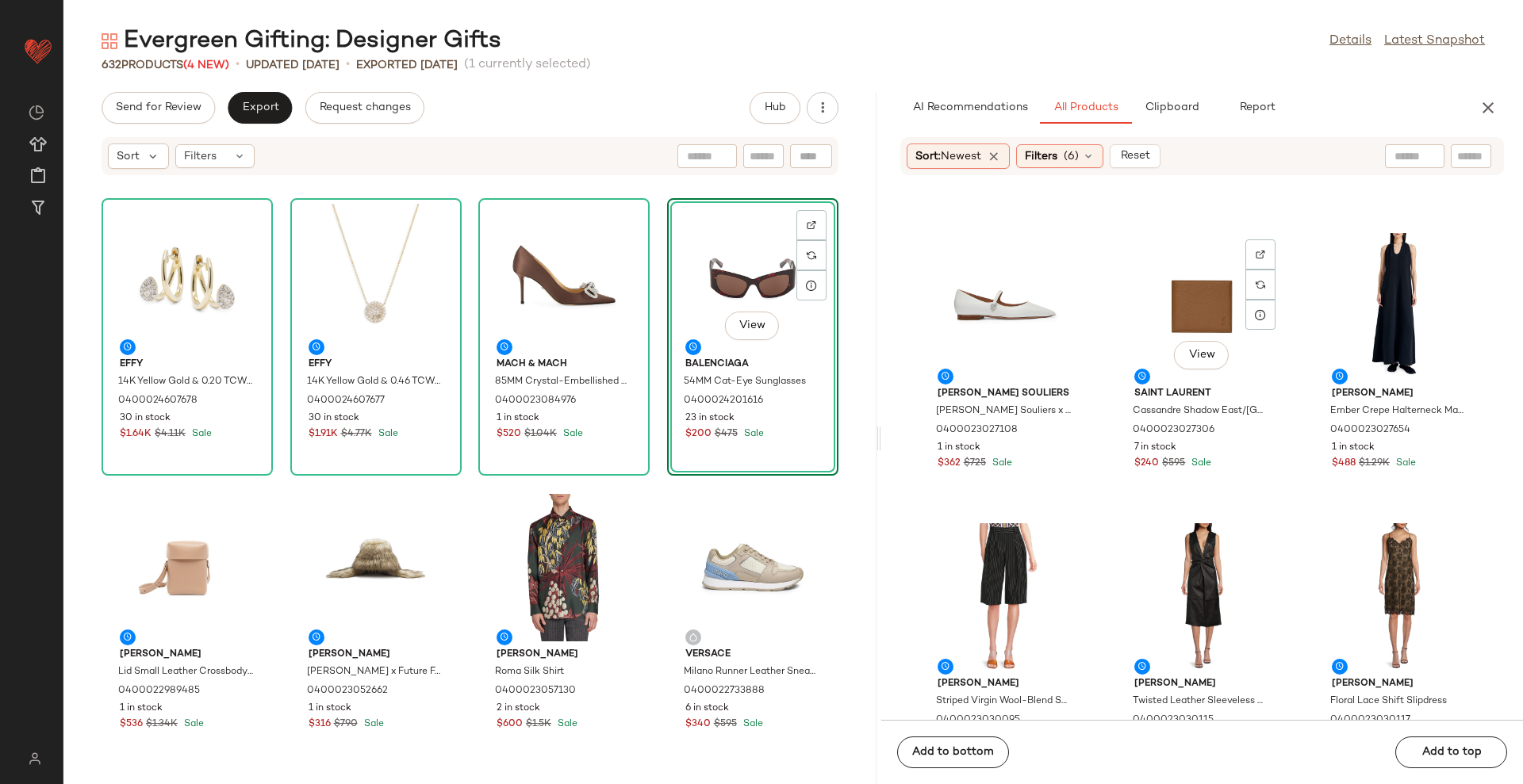
scroll to position [7532, 0]
click at [1262, 314] on icon at bounding box center [1260, 313] width 13 height 13
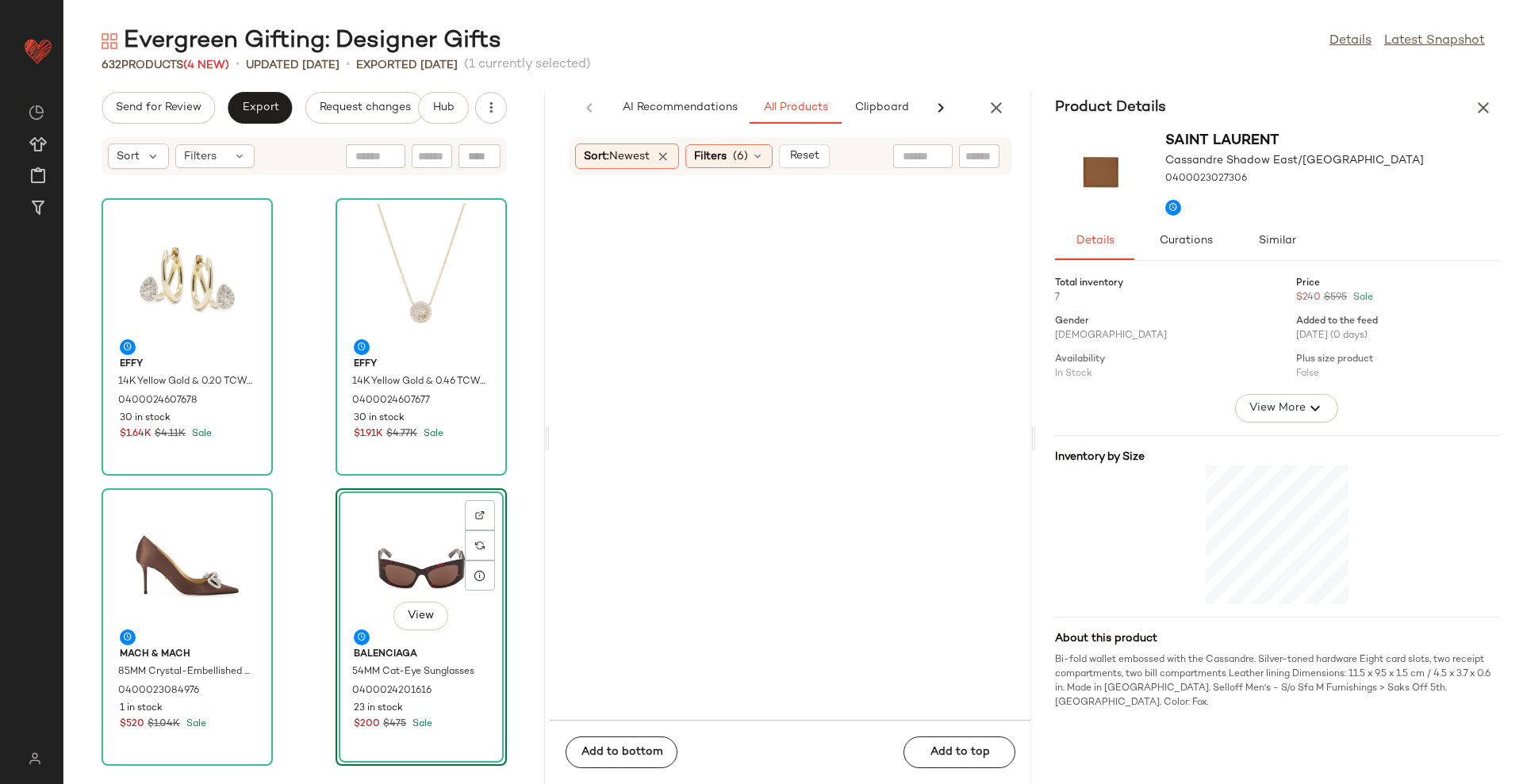
scroll to position [11319, 0]
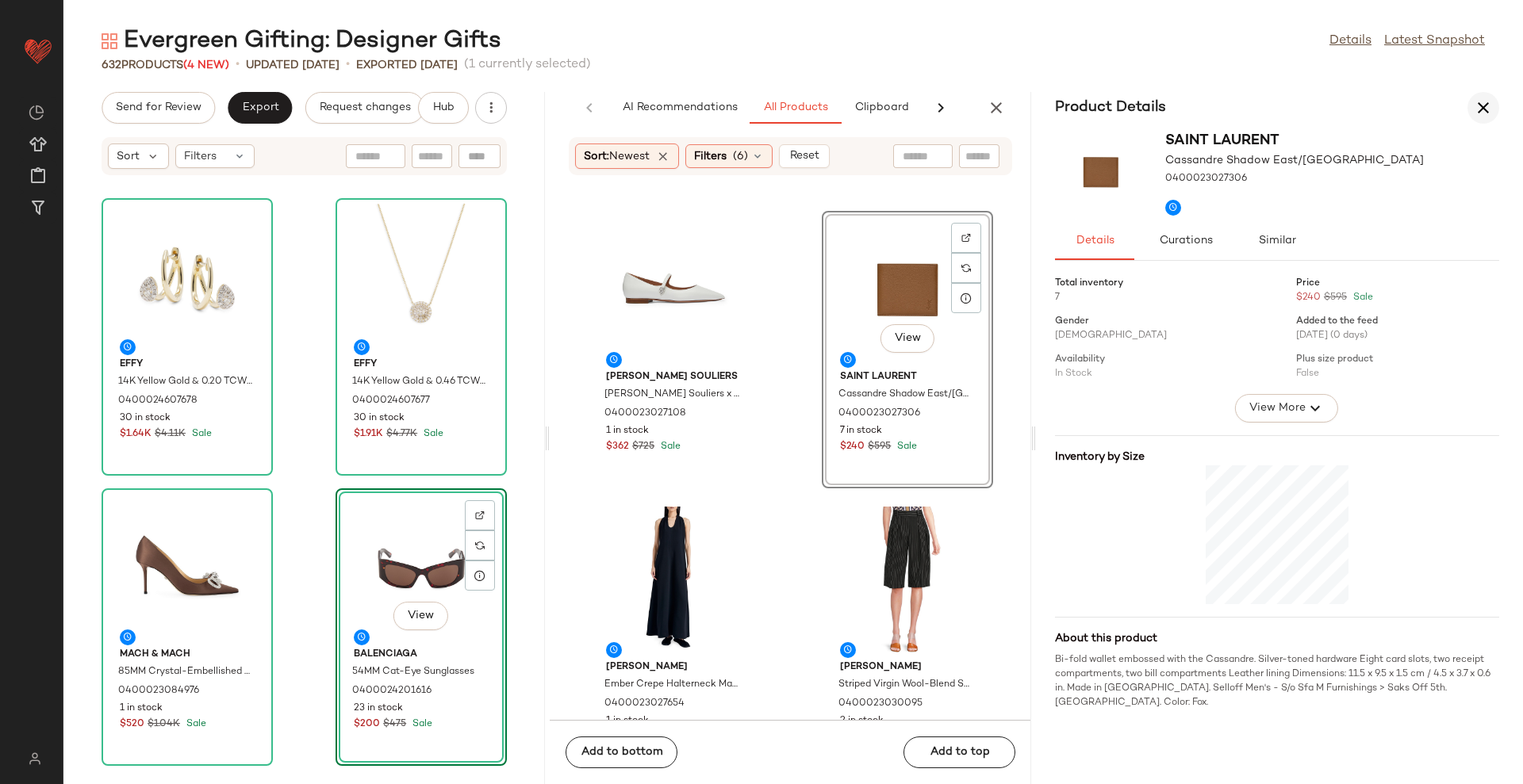
click at [1479, 99] on icon "button" at bounding box center [1484, 108] width 19 height 19
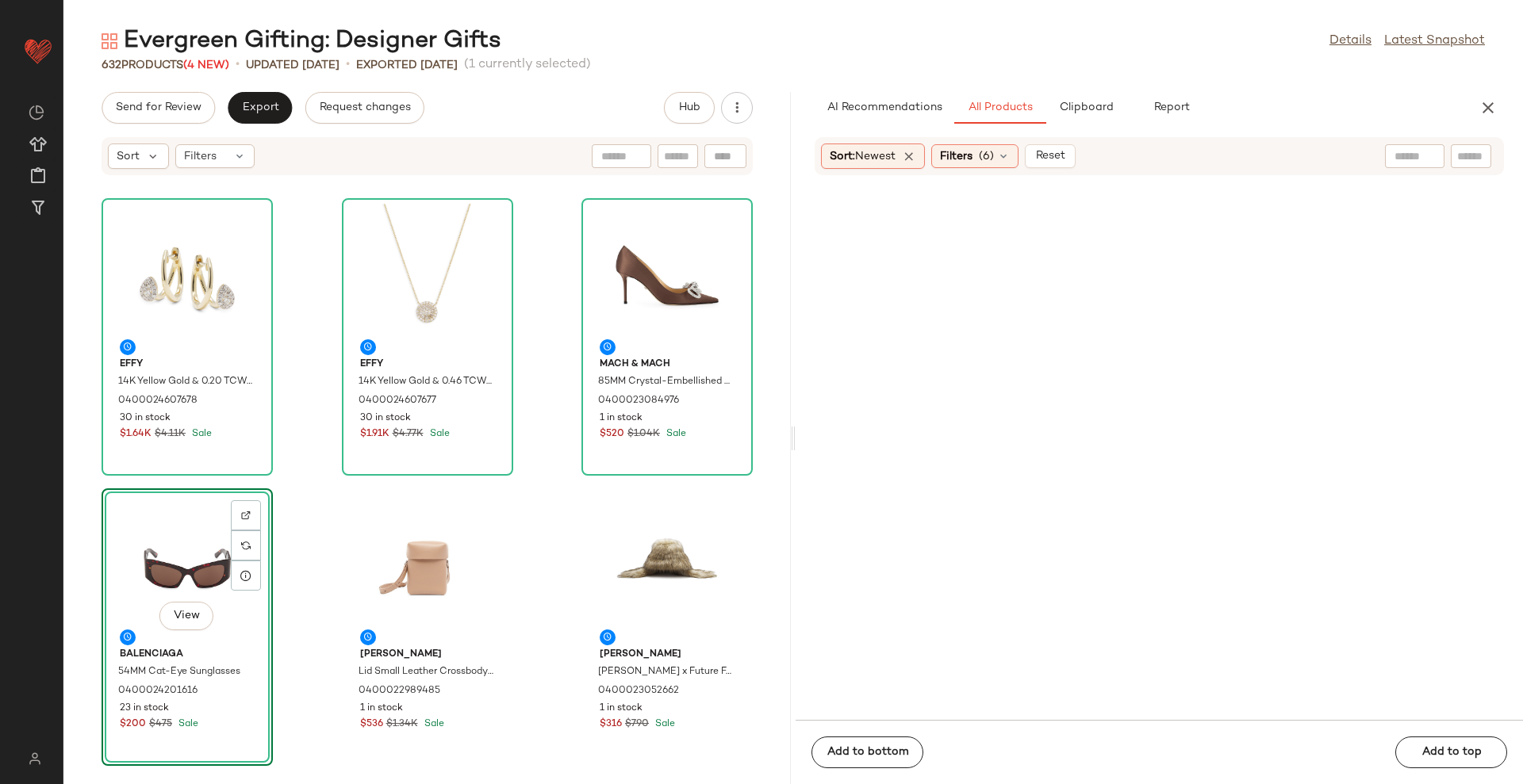
scroll to position [7546, 0]
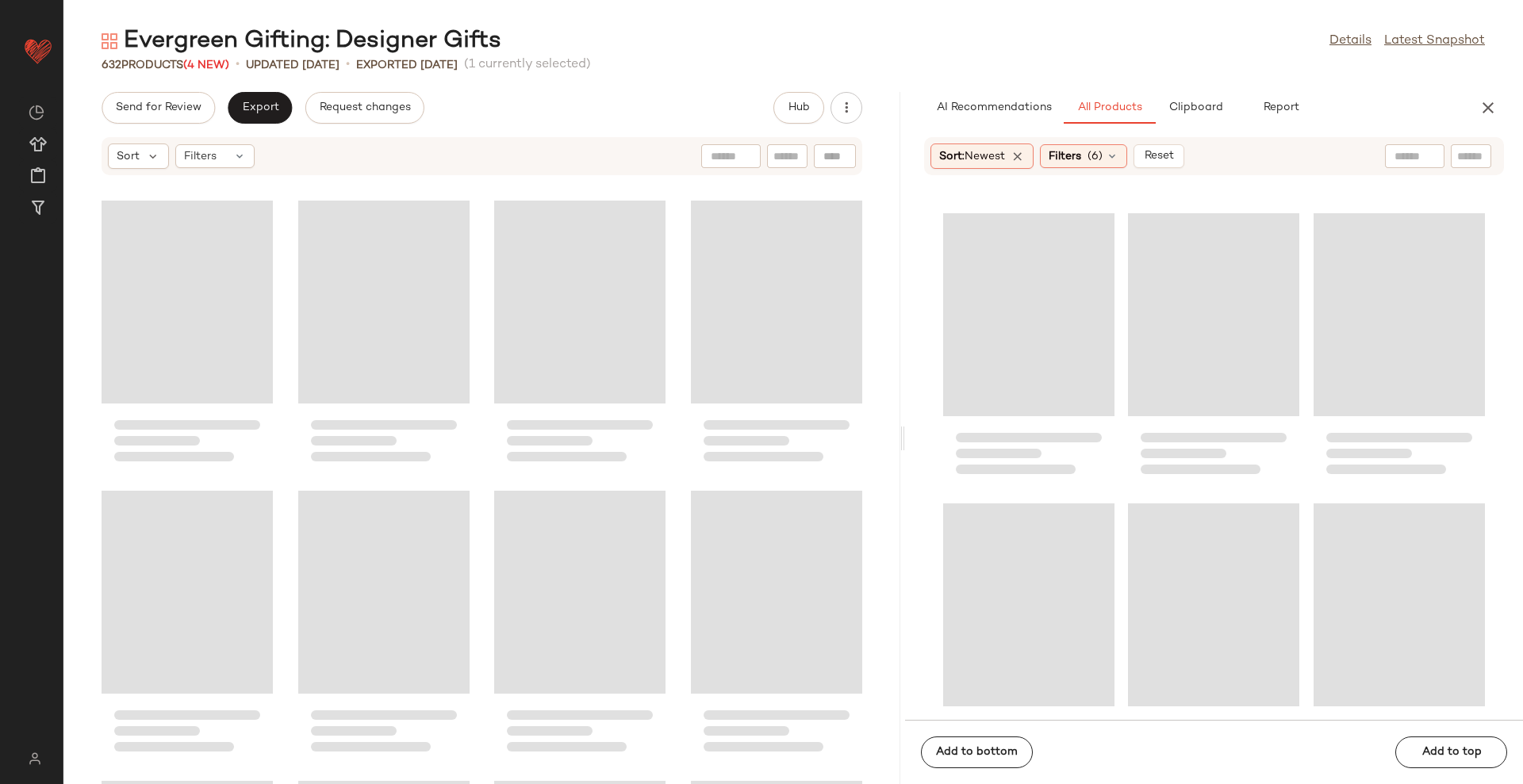
drag, startPoint x: 791, startPoint y: 442, endPoint x: 904, endPoint y: 414, distance: 116.4
click at [904, 414] on div "Evergreen Gifting: Designer Gifts Details Latest Snapshot 632 Products (4 New) …" at bounding box center [793, 404] width 1459 height 759
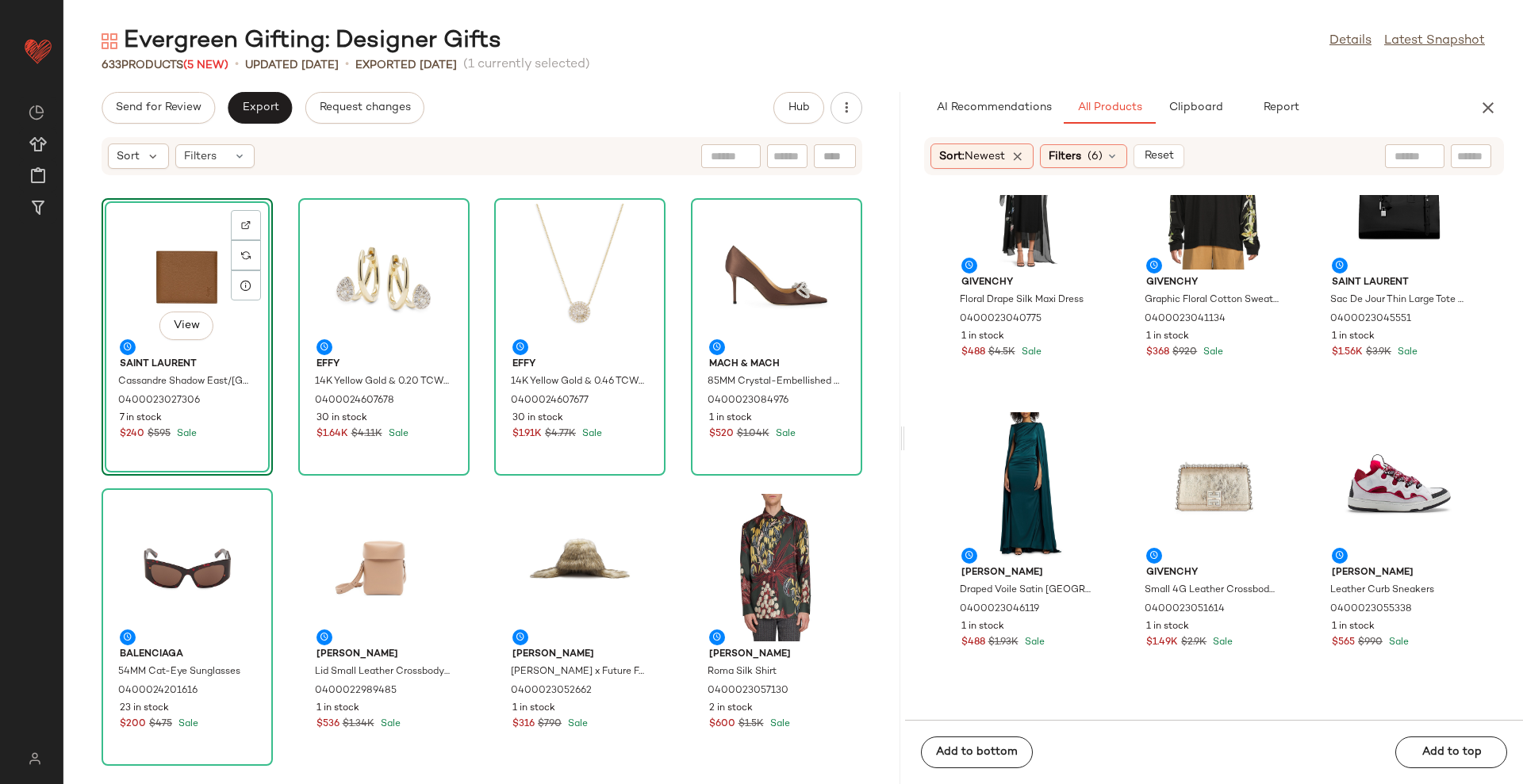
scroll to position [13098, 0]
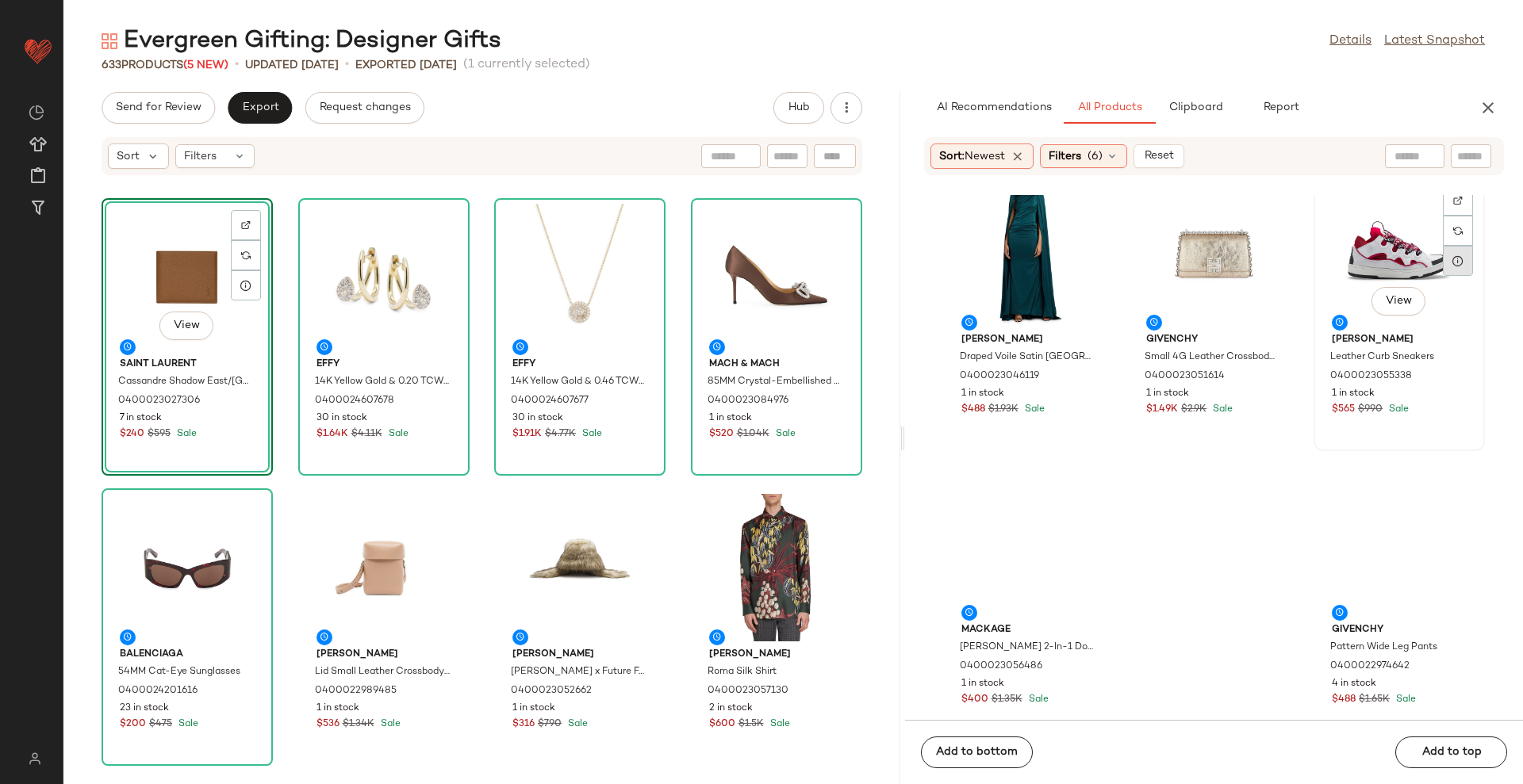
click at [1451, 268] on icon at bounding box center [1458, 261] width 13 height 13
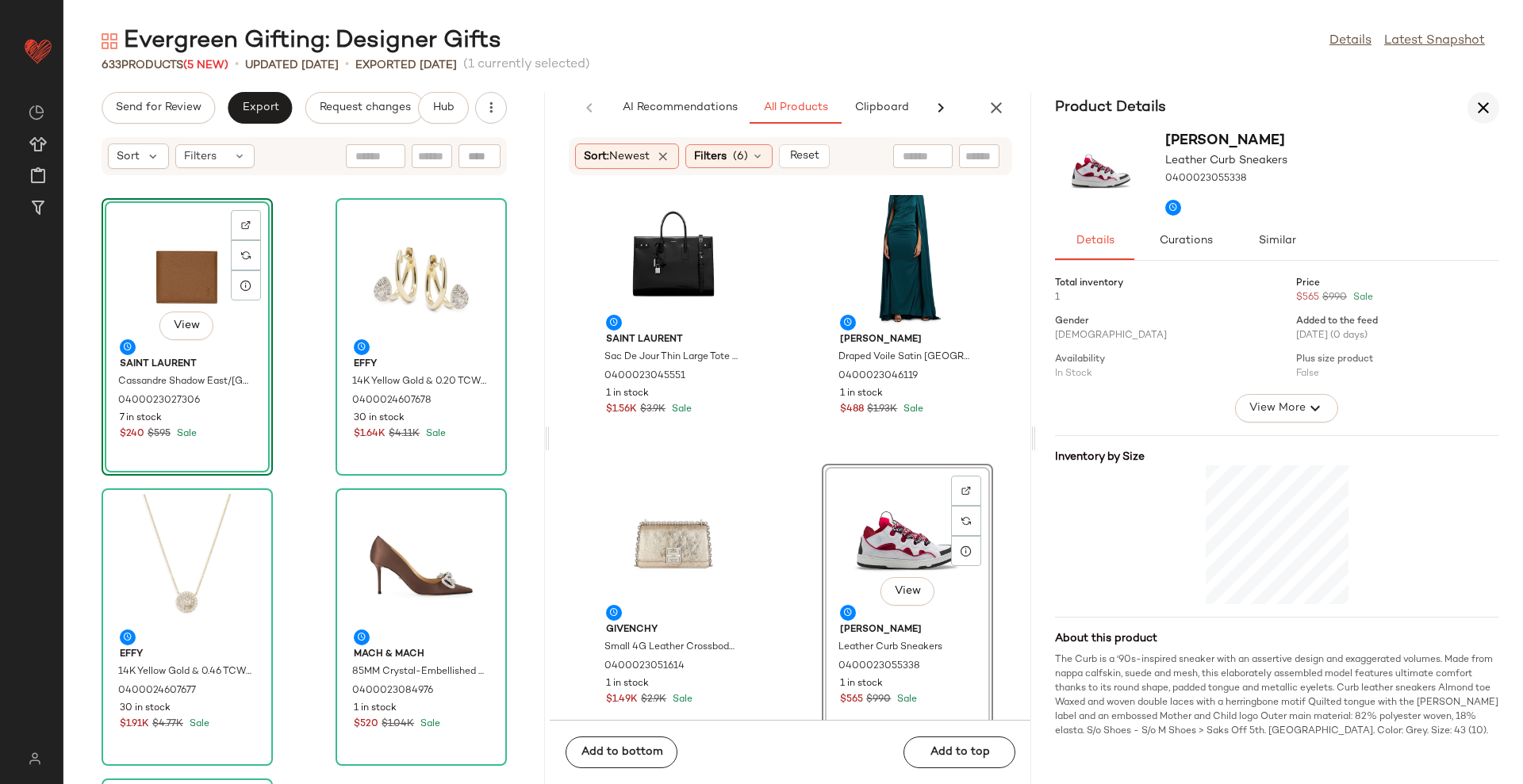
click at [1474, 104] on icon "button" at bounding box center [1484, 108] width 19 height 19
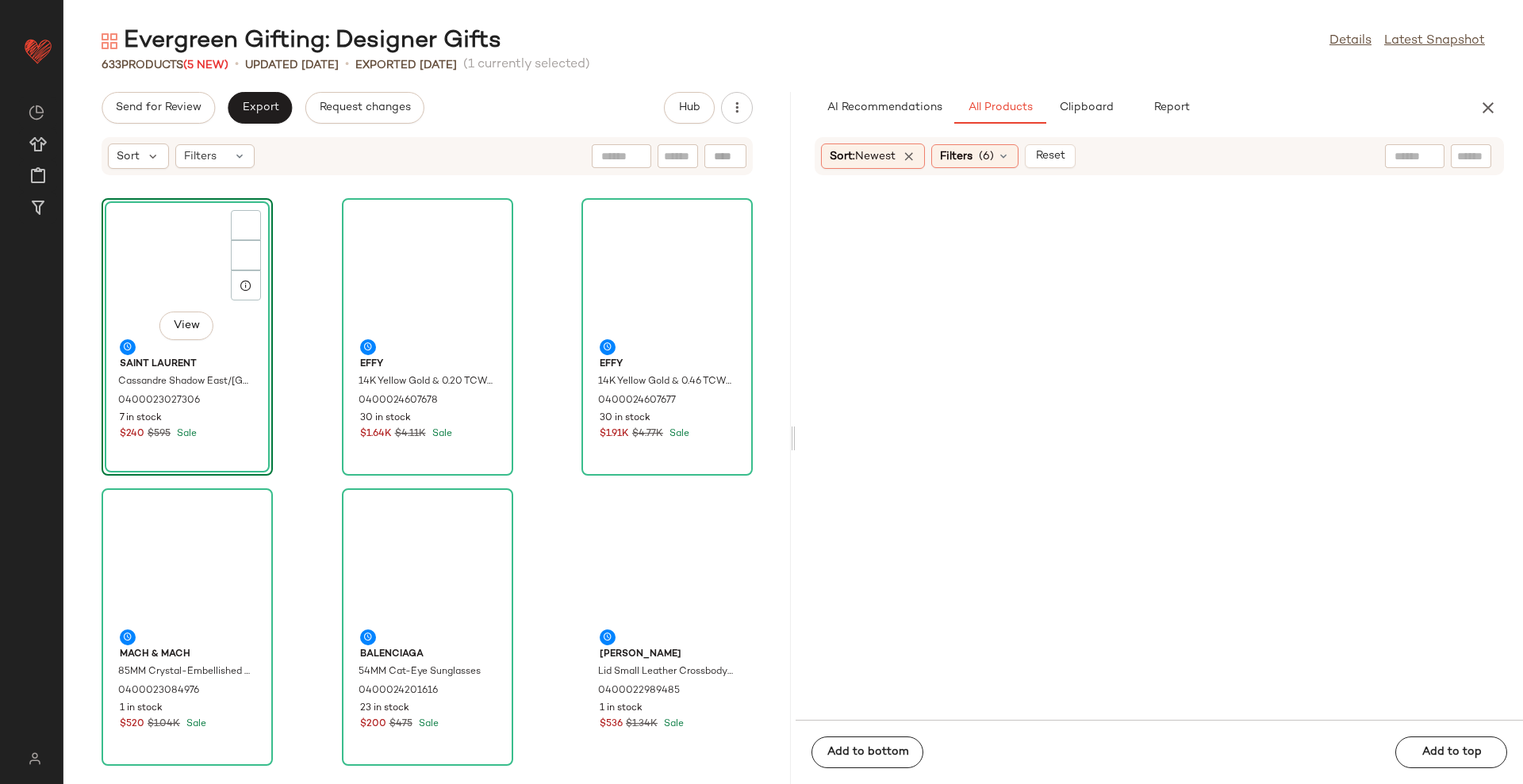
scroll to position [8997, 0]
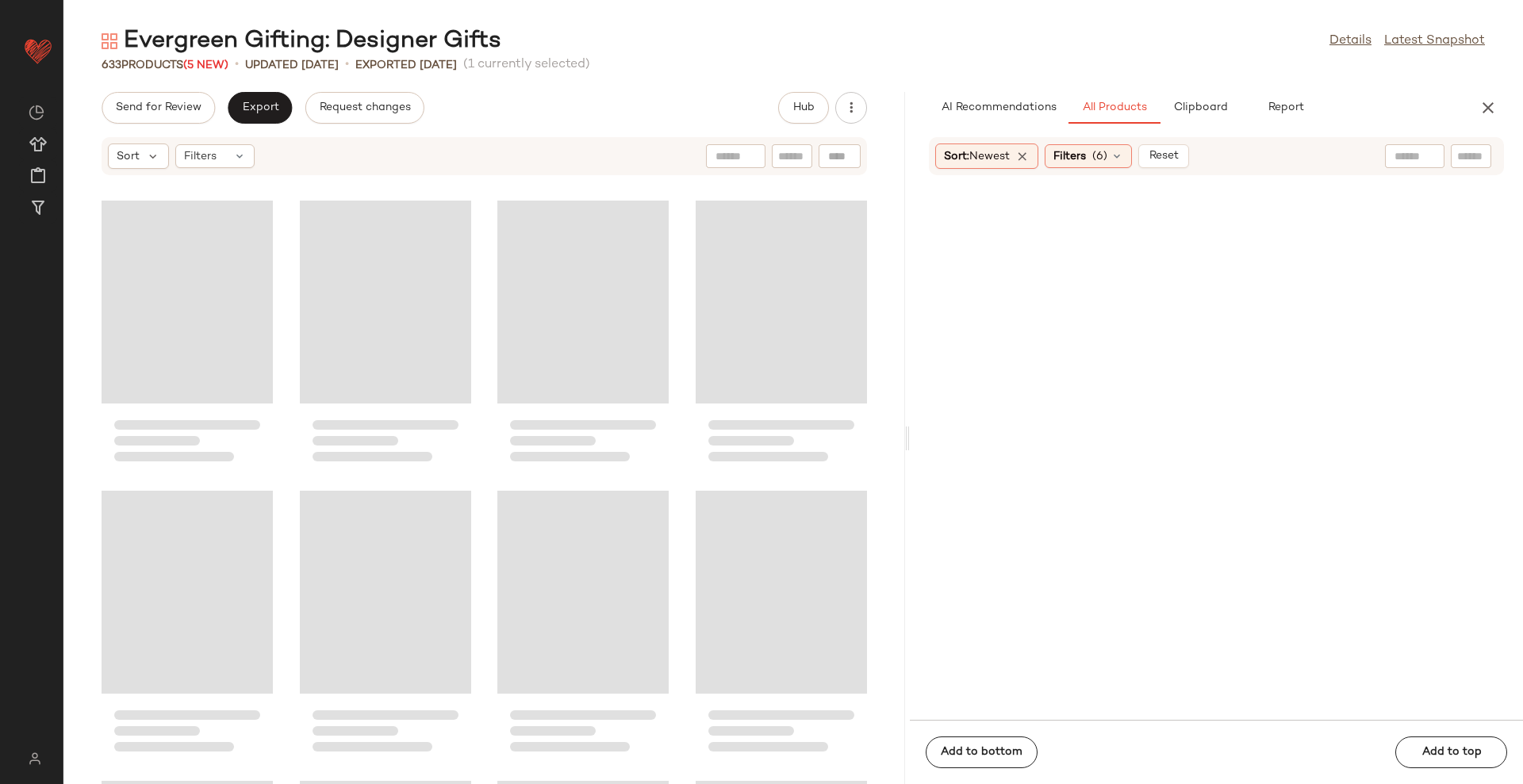
drag, startPoint x: 791, startPoint y: 424, endPoint x: 912, endPoint y: 399, distance: 123.6
click at [912, 399] on div "Evergreen Gifting: Designer Gifts Details Latest Snapshot 633 Products (5 New) …" at bounding box center [793, 404] width 1459 height 759
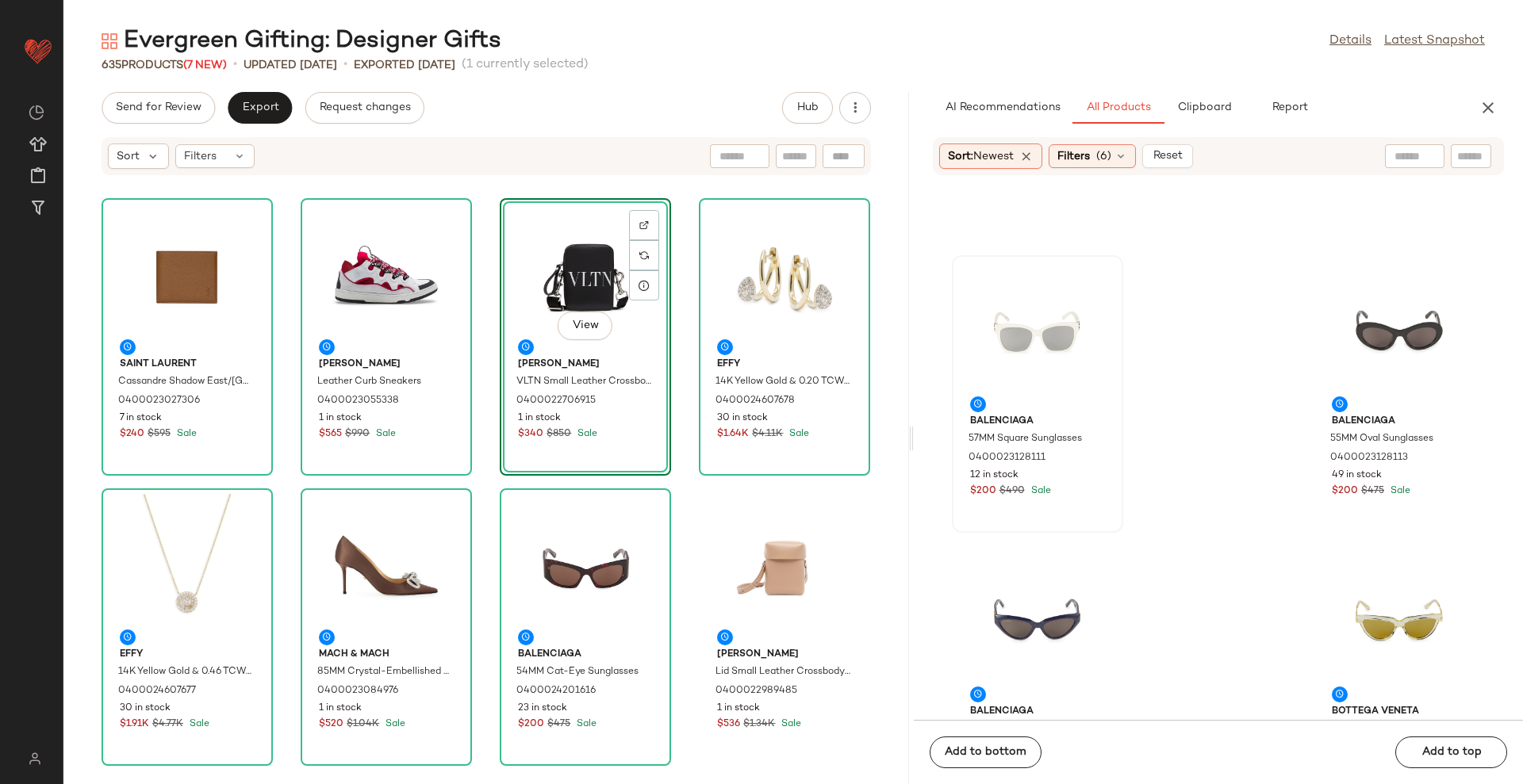
scroll to position [31291, 0]
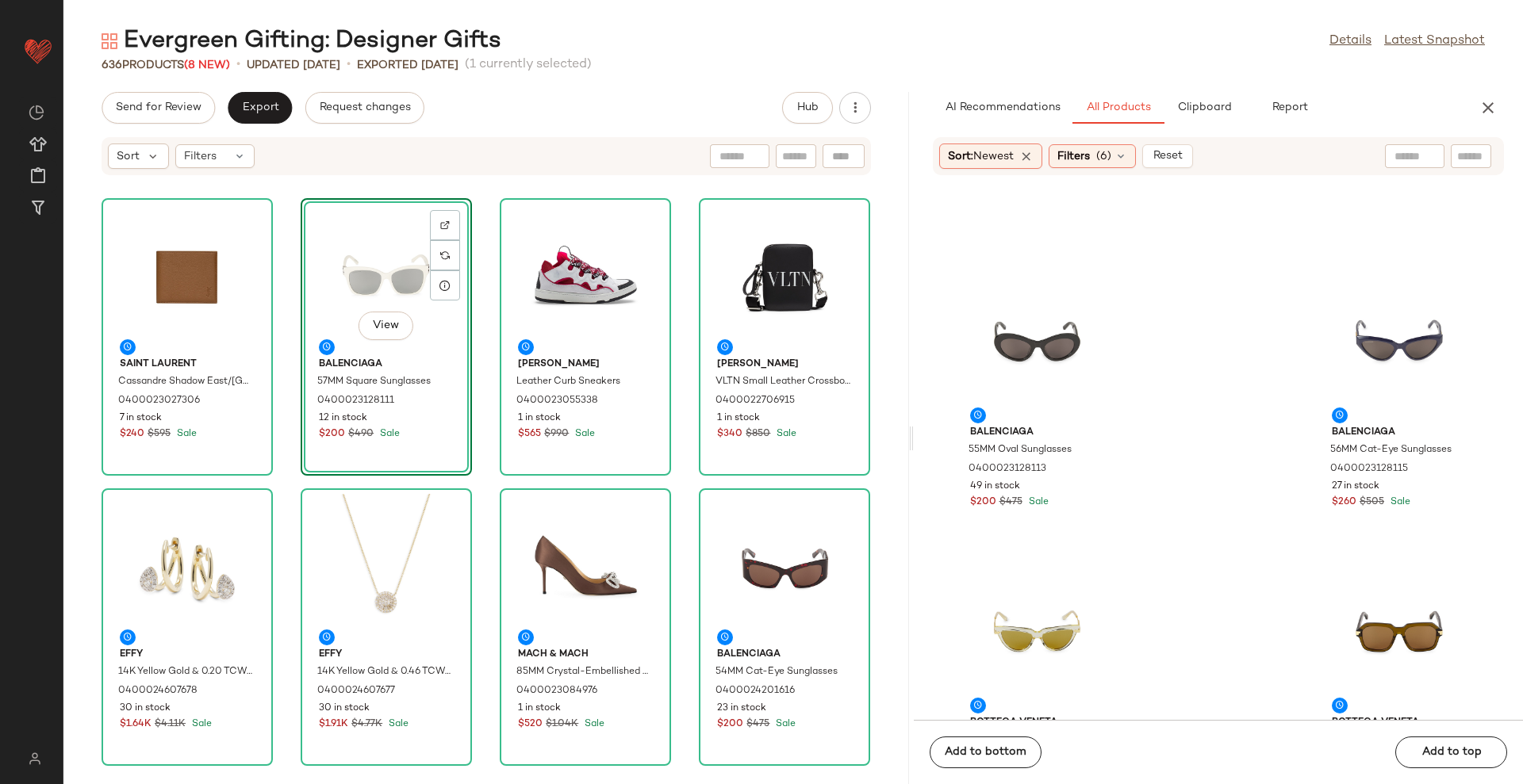
click at [864, 317] on div "Saint Laurent Cassandre Shadow East/West Wallet 0400023027306 7 in stock $240 $…" at bounding box center [486, 489] width 845 height 589
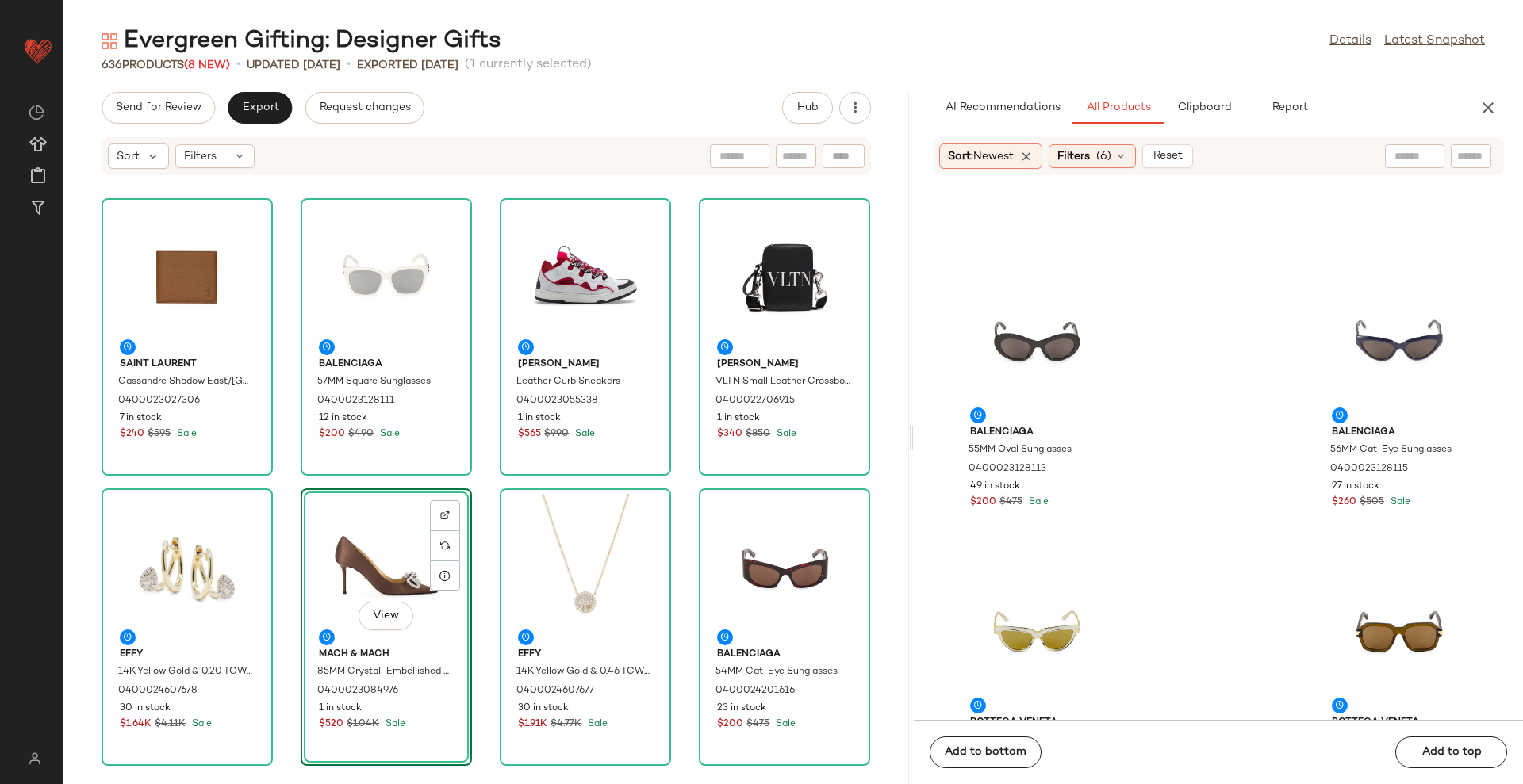
click at [878, 417] on div "Saint Laurent Cassandre Shadow East/West Wallet 0400023027306 7 in stock $240 $…" at bounding box center [486, 489] width 845 height 589
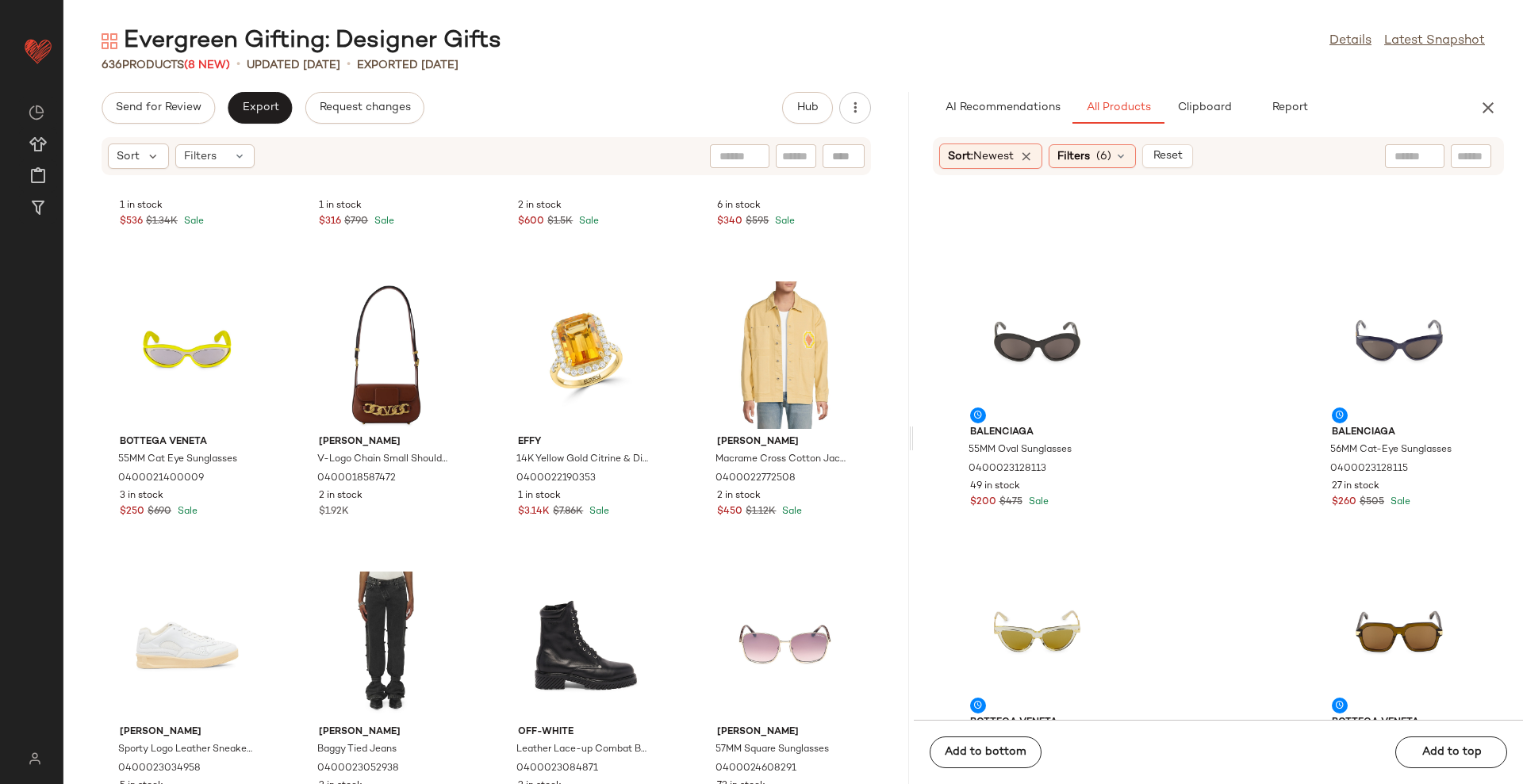
scroll to position [1103, 0]
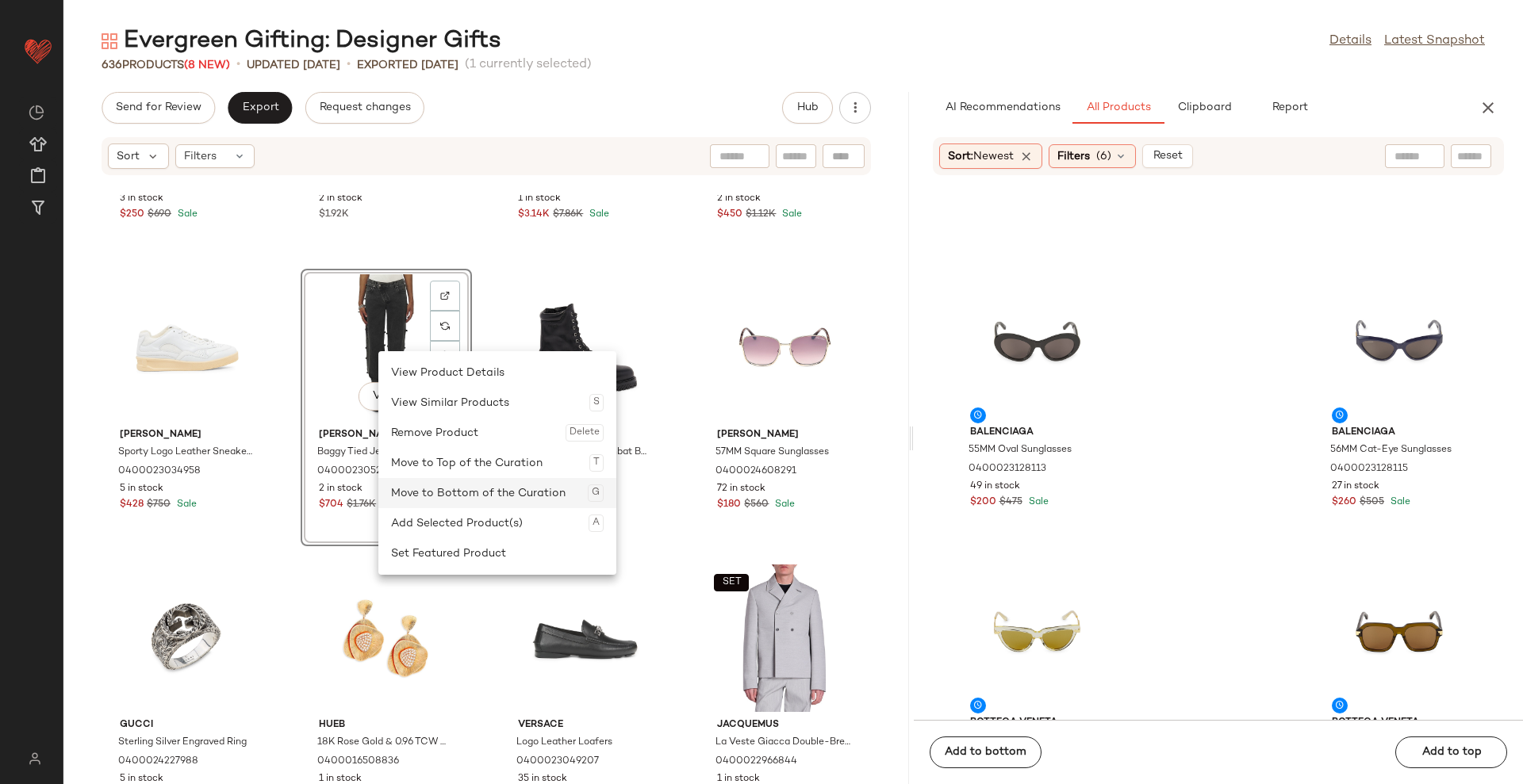
click at [446, 479] on div "Move to Bottom of the Curation G" at bounding box center [497, 492] width 213 height 30
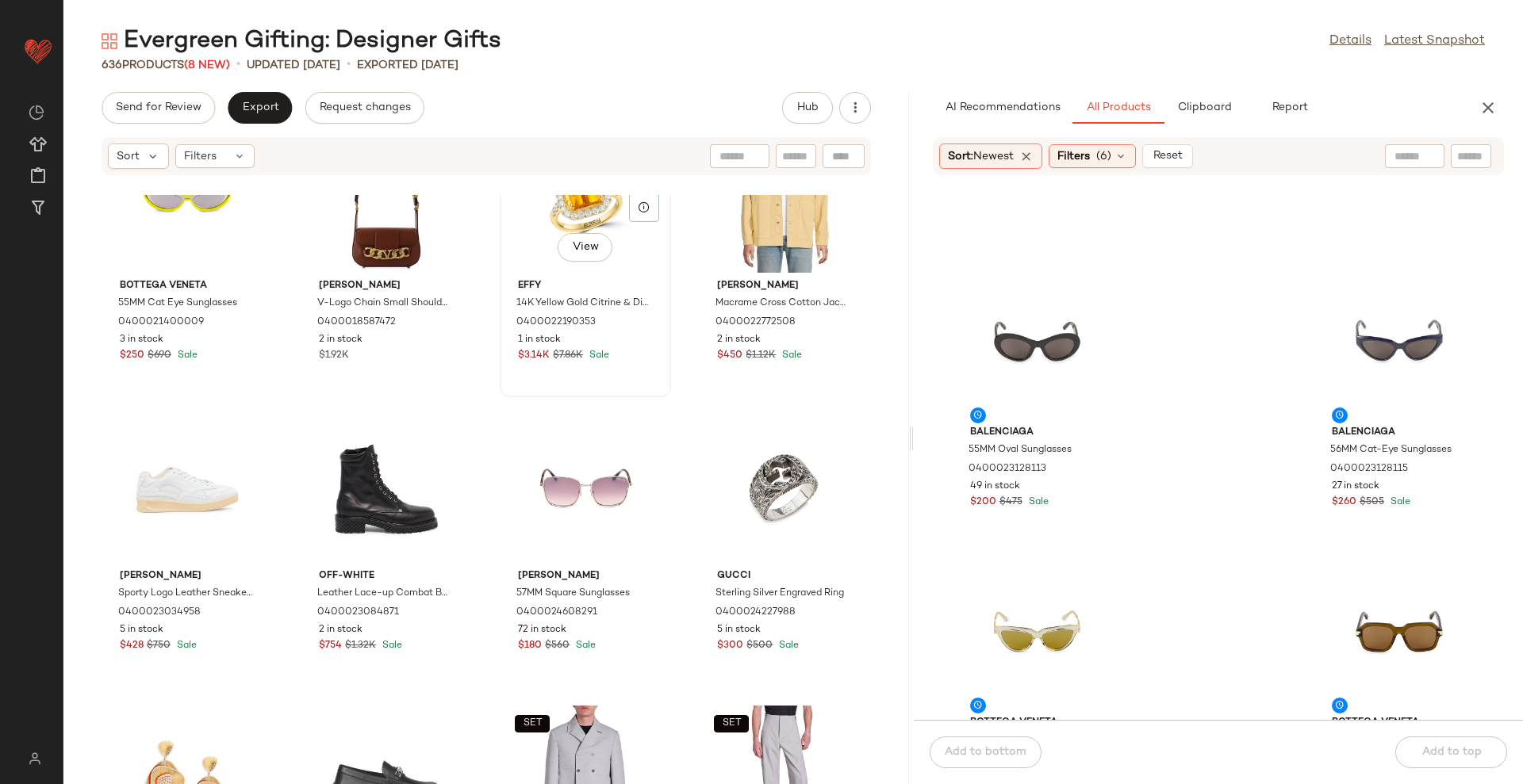
scroll to position [806, 0]
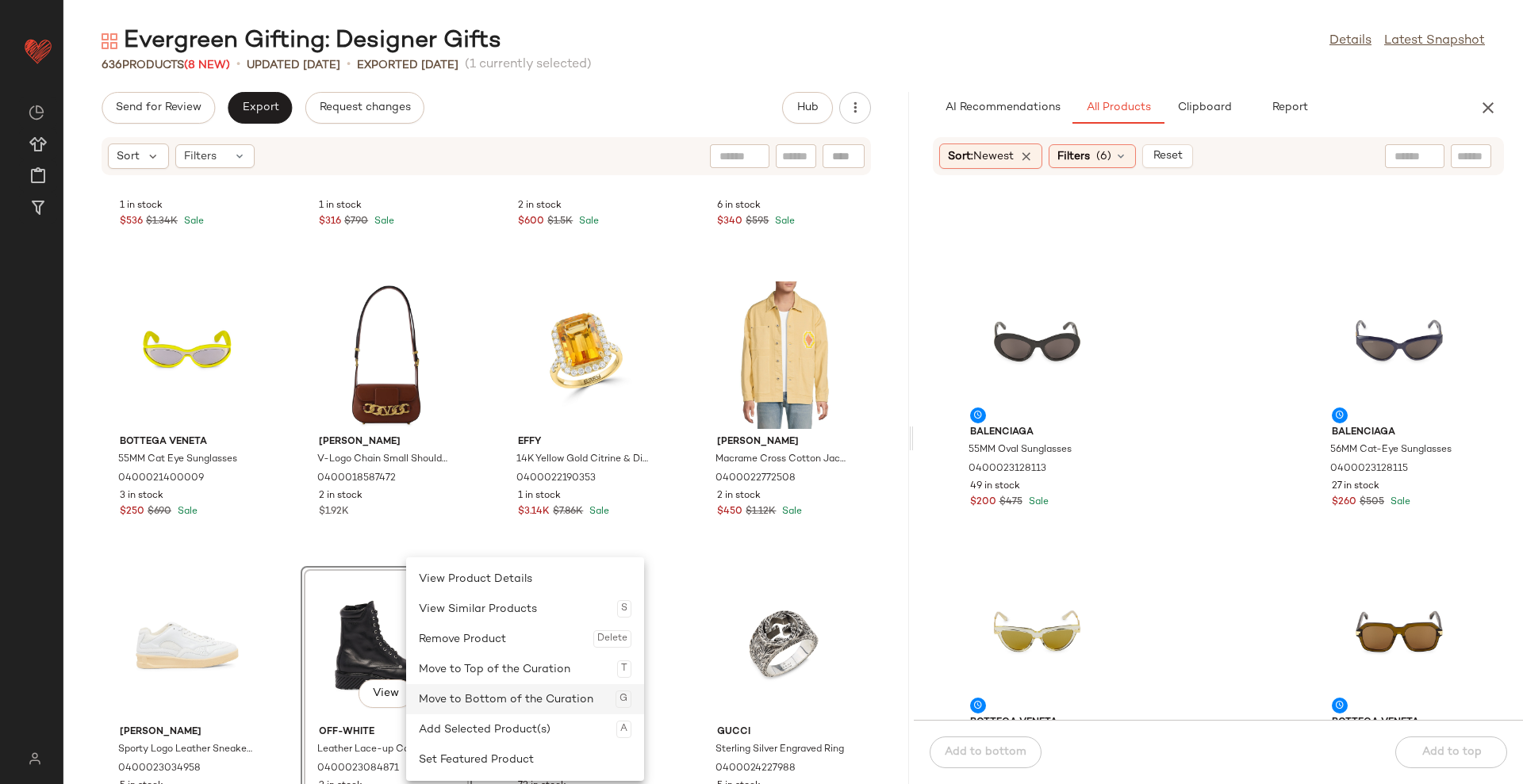
click at [442, 688] on div "Move to Bottom of the Curation G" at bounding box center [525, 699] width 213 height 30
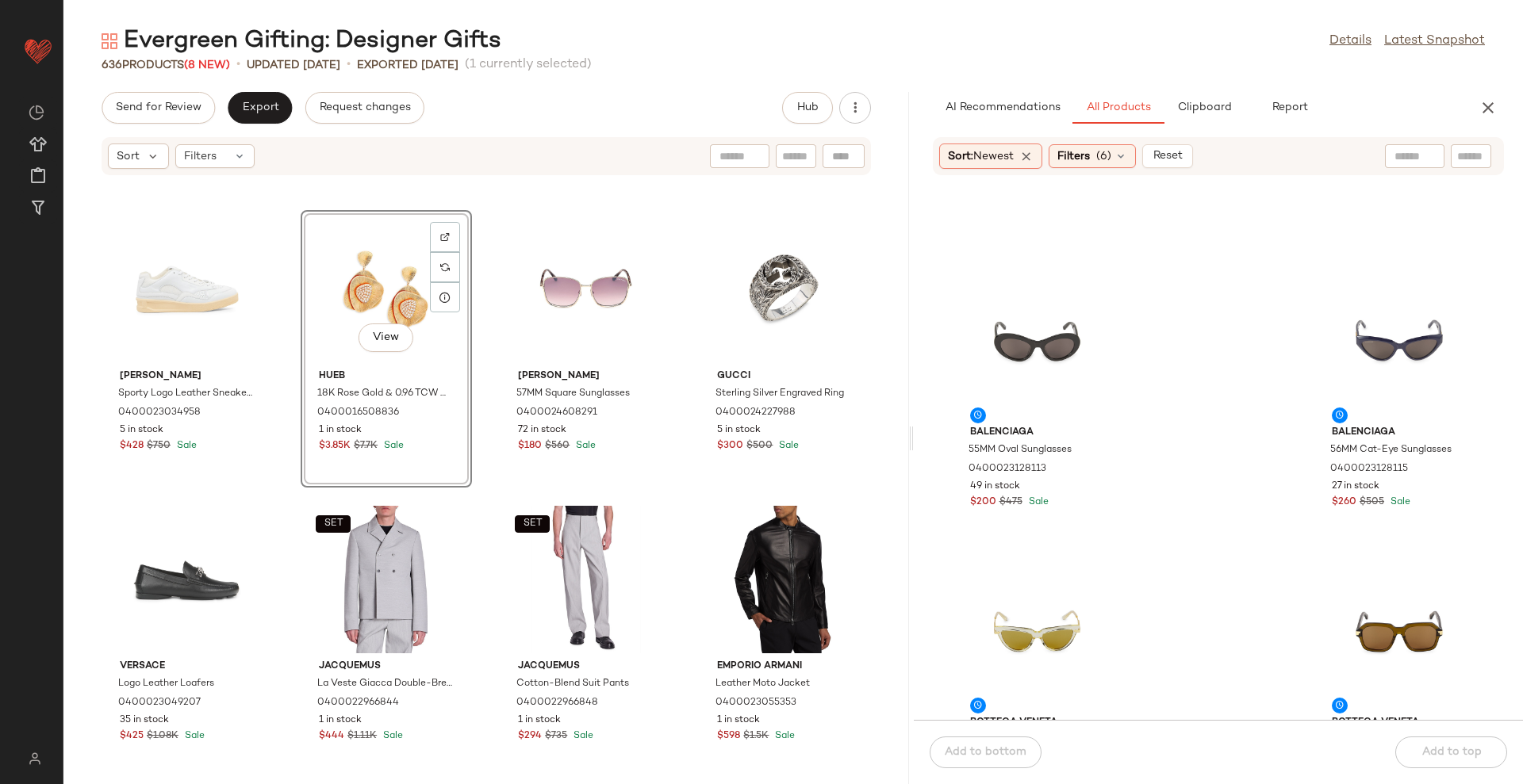
scroll to position [1201, 0]
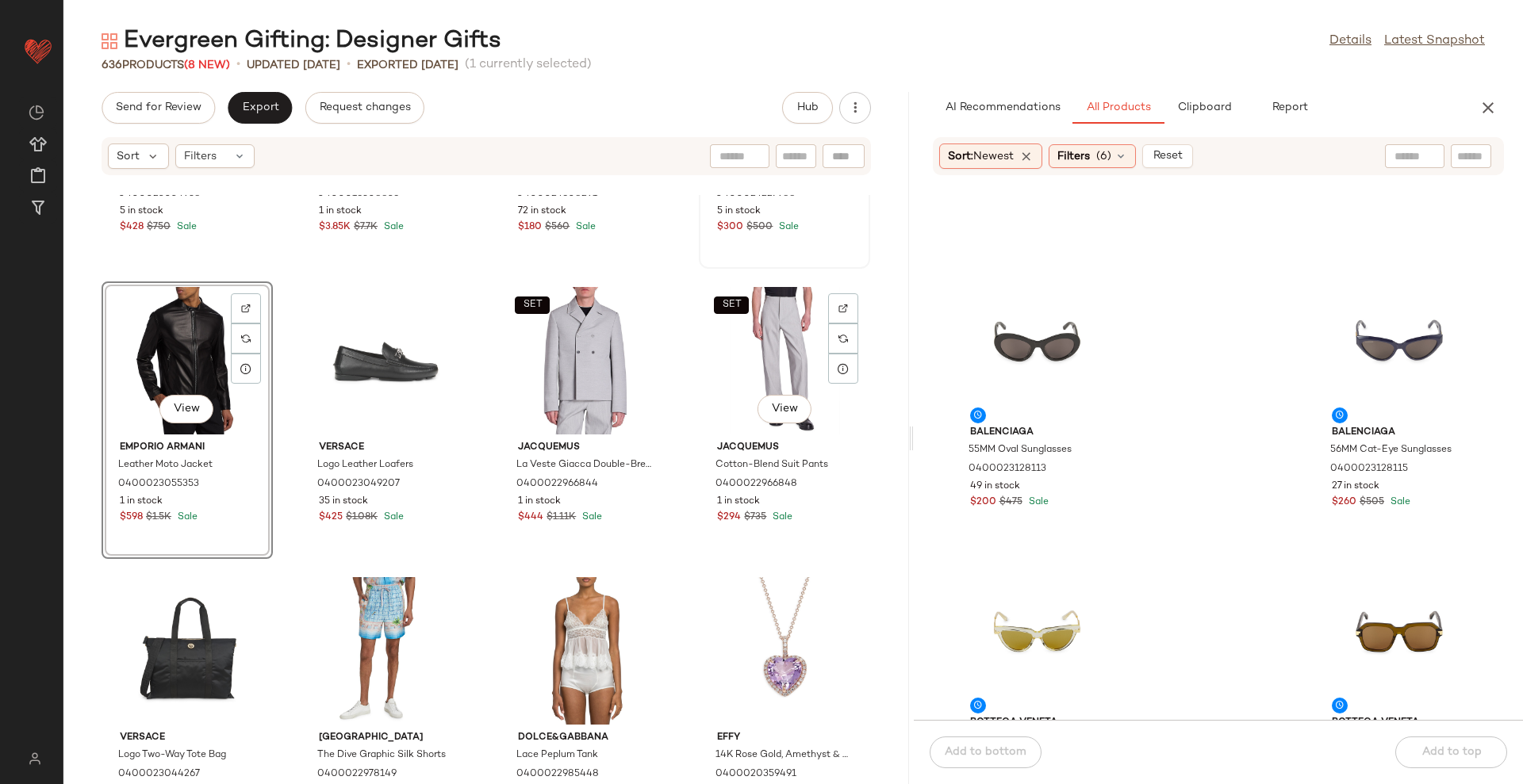
scroll to position [1400, 0]
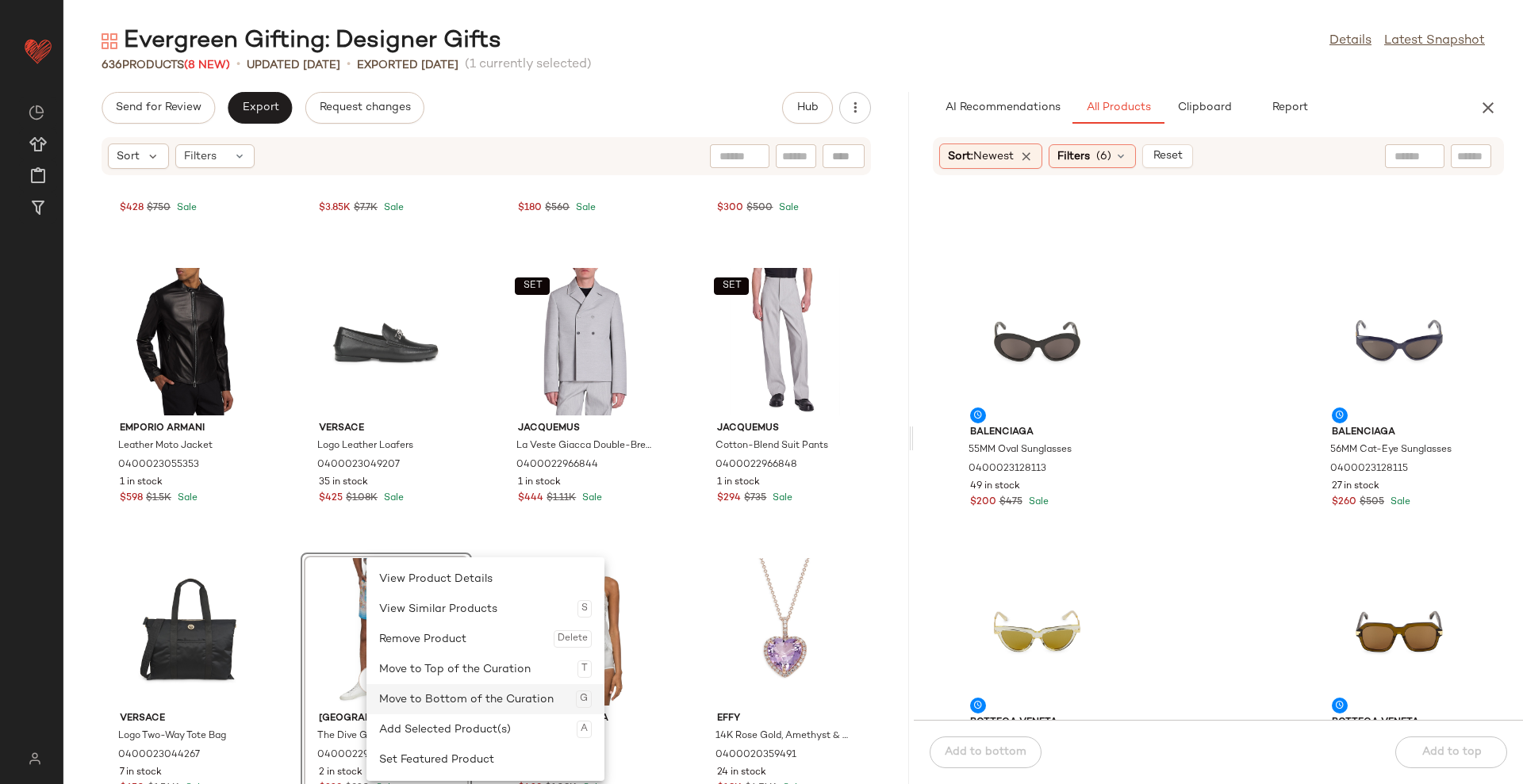
click at [465, 699] on div "Move to Bottom of the Curation G" at bounding box center [485, 699] width 213 height 30
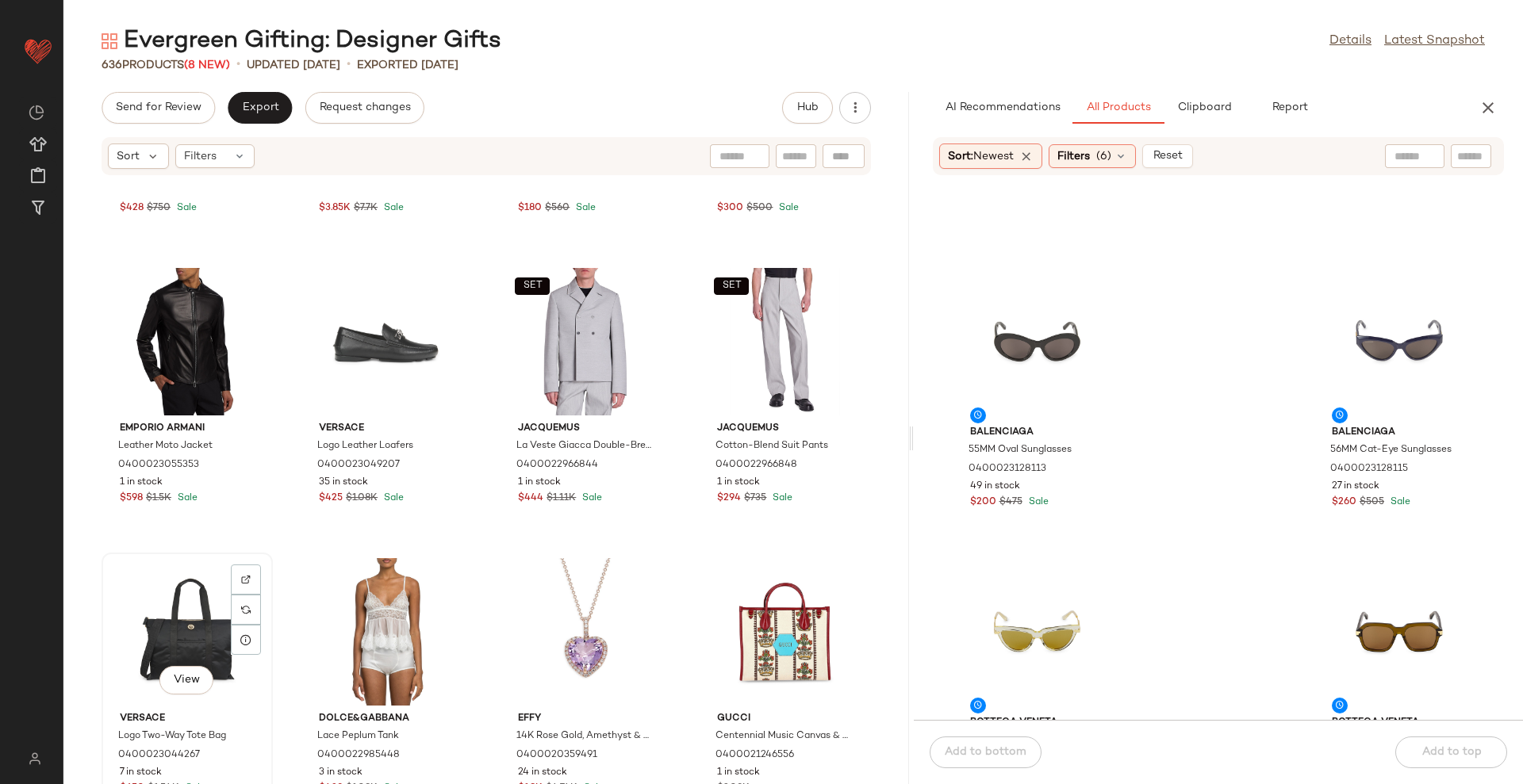
drag, startPoint x: 200, startPoint y: 642, endPoint x: 210, endPoint y: 646, distance: 10.8
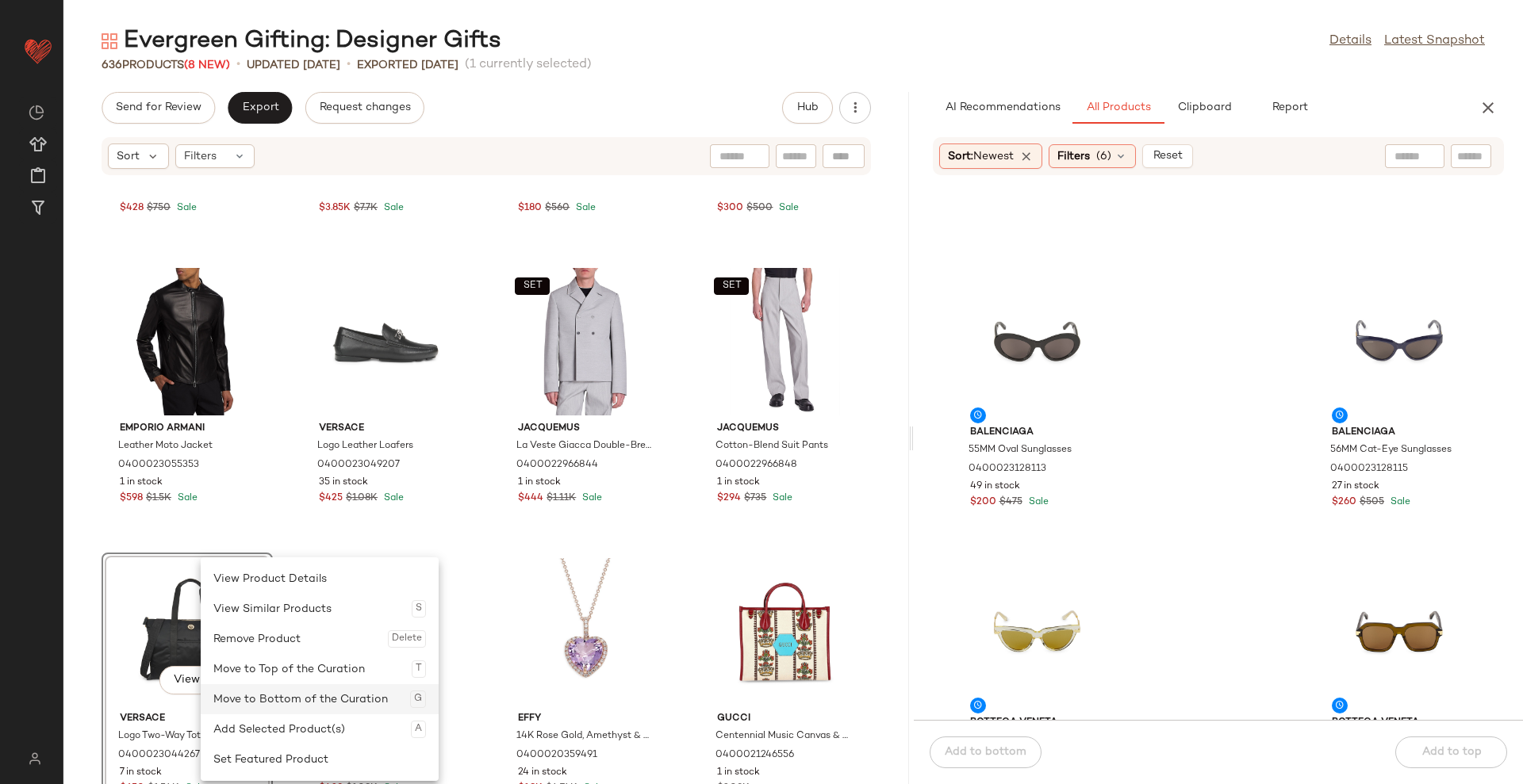
click at [297, 703] on div "Move to Bottom of the Curation G" at bounding box center [320, 699] width 213 height 30
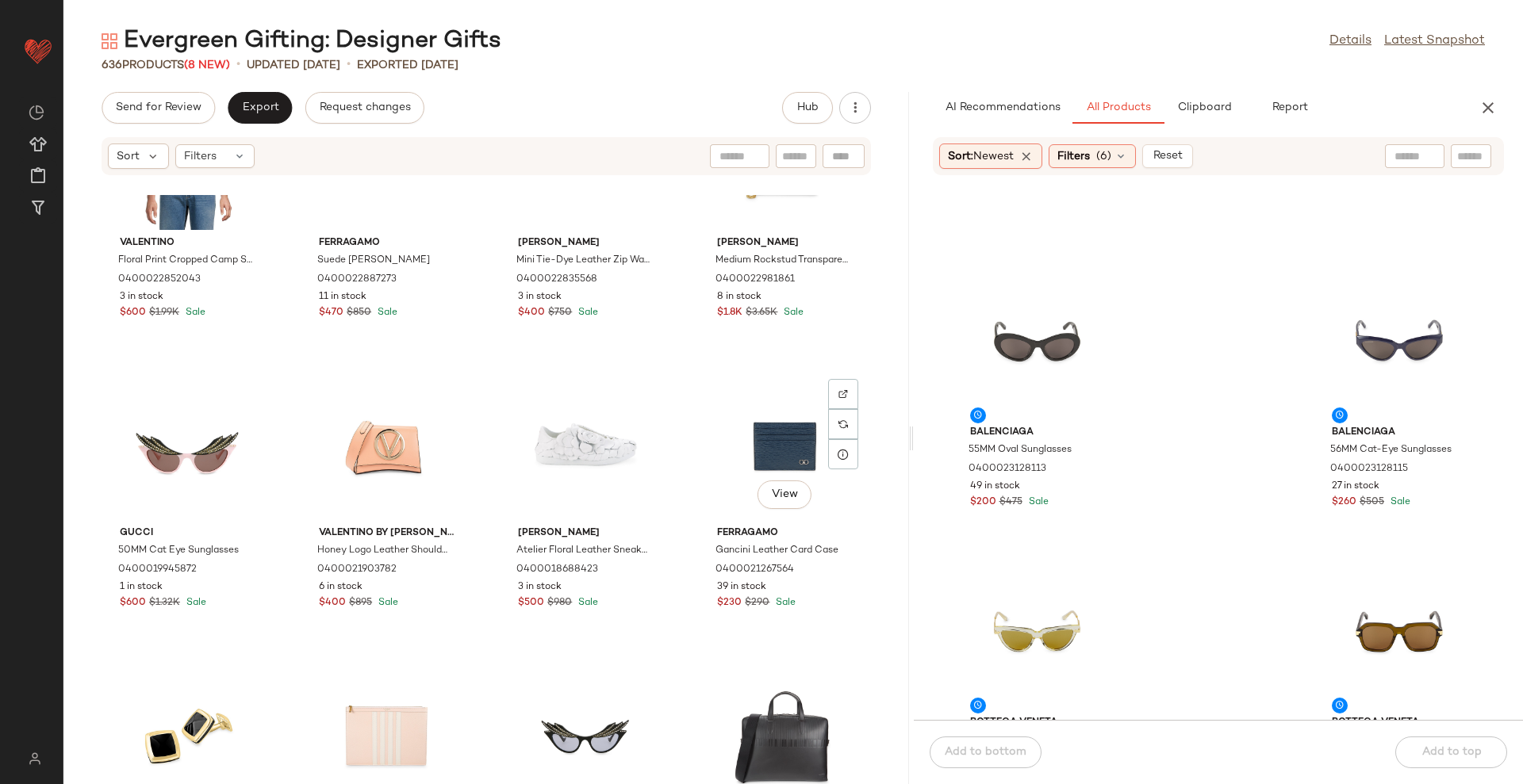
scroll to position [6554, 0]
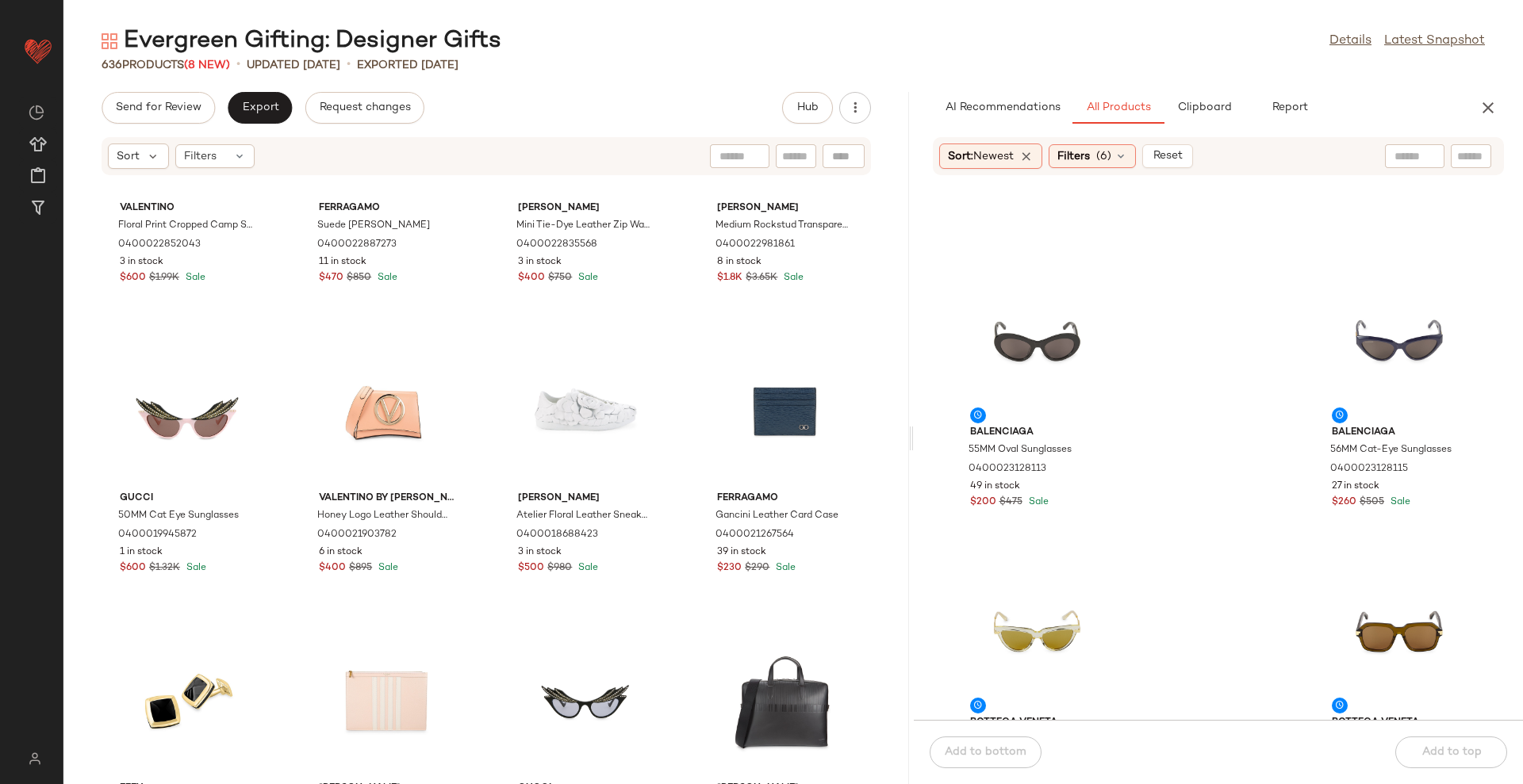
drag, startPoint x: 907, startPoint y: 282, endPoint x: 905, endPoint y: 271, distance: 11.2
click at [909, 270] on div "Evergreen Gifting: Designer Gifts Details Latest Snapshot 636 Products (8 New) …" at bounding box center [793, 404] width 1459 height 759
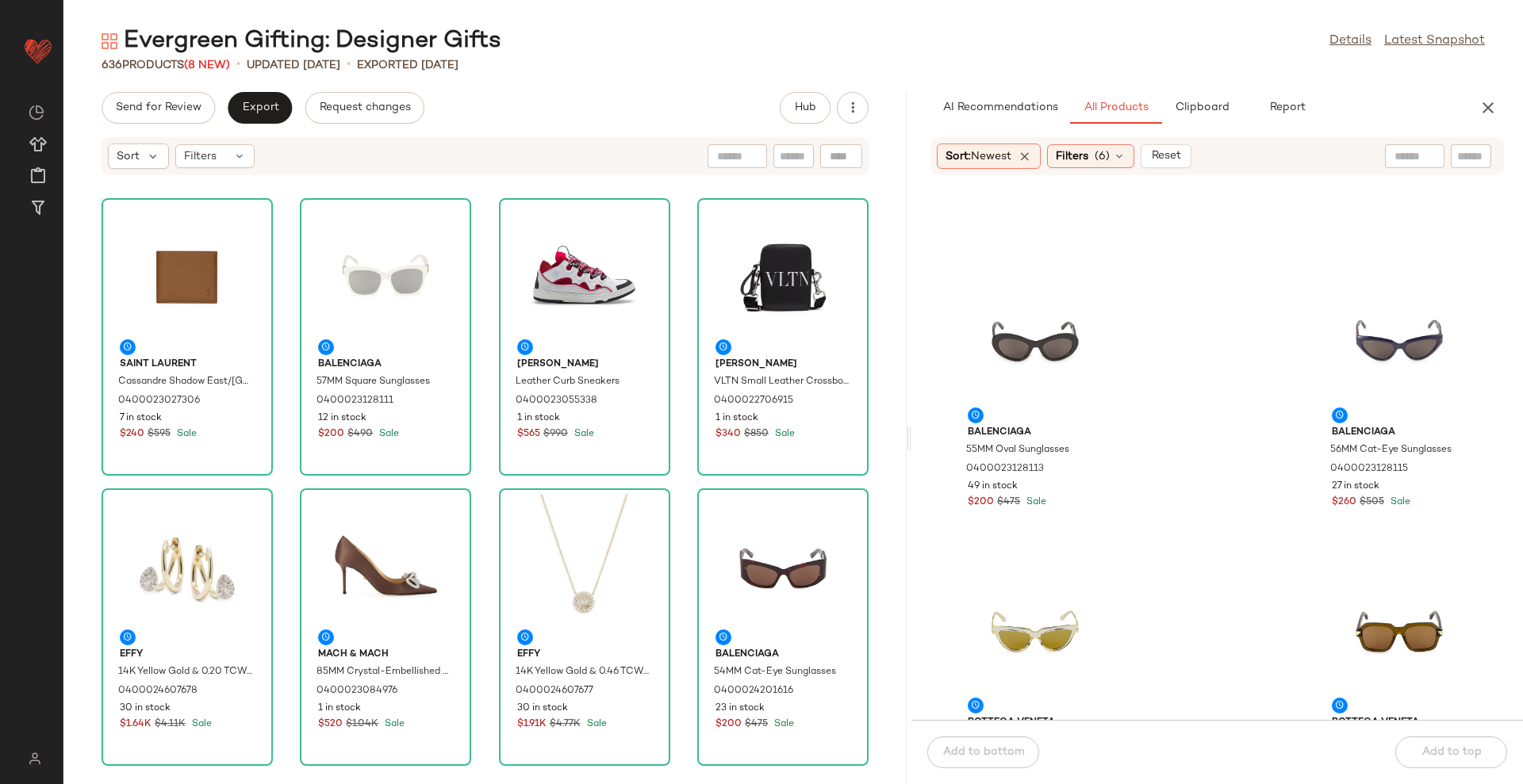
click at [1496, 107] on button "button" at bounding box center [1488, 107] width 31 height 31
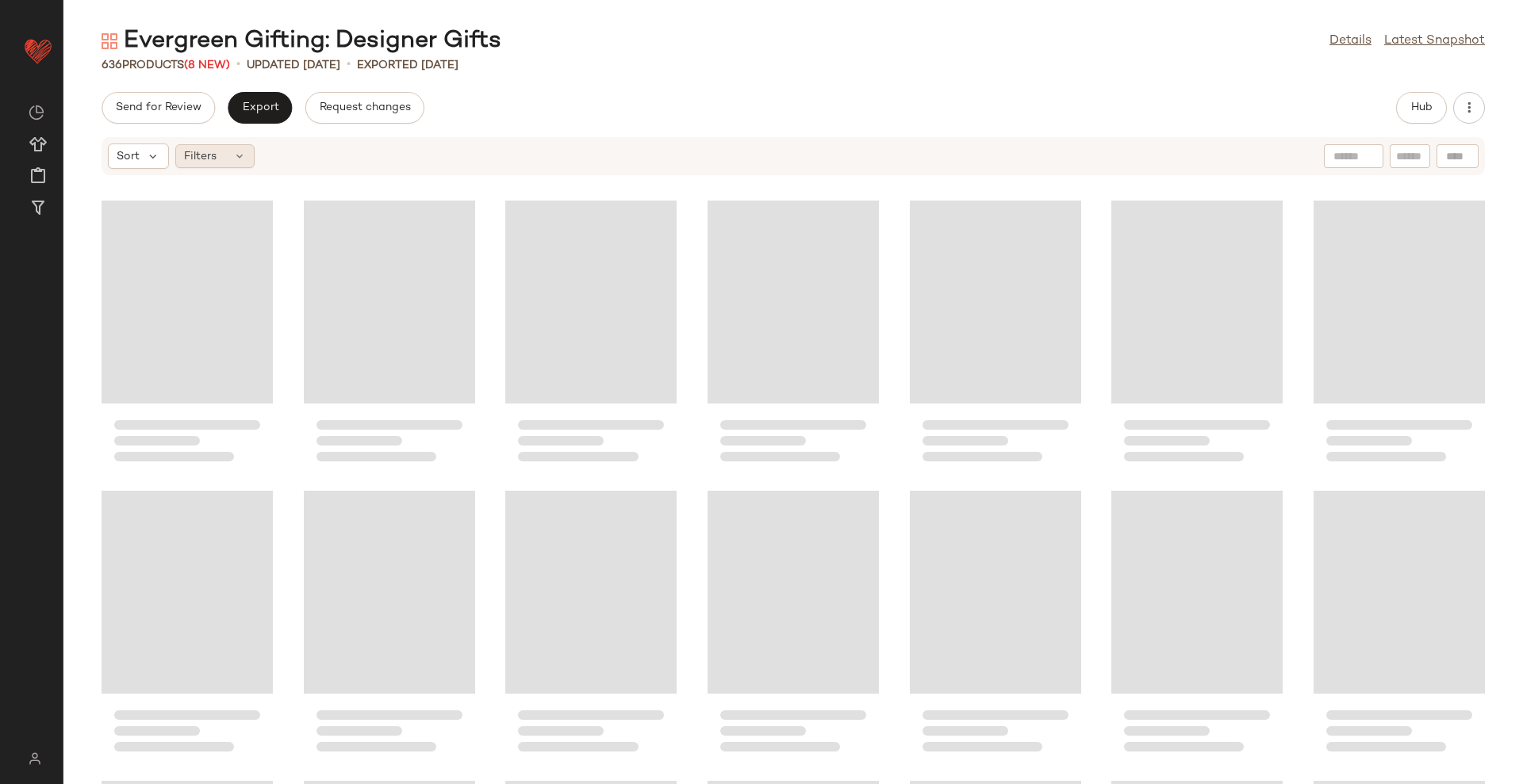
scroll to position [25826, 0]
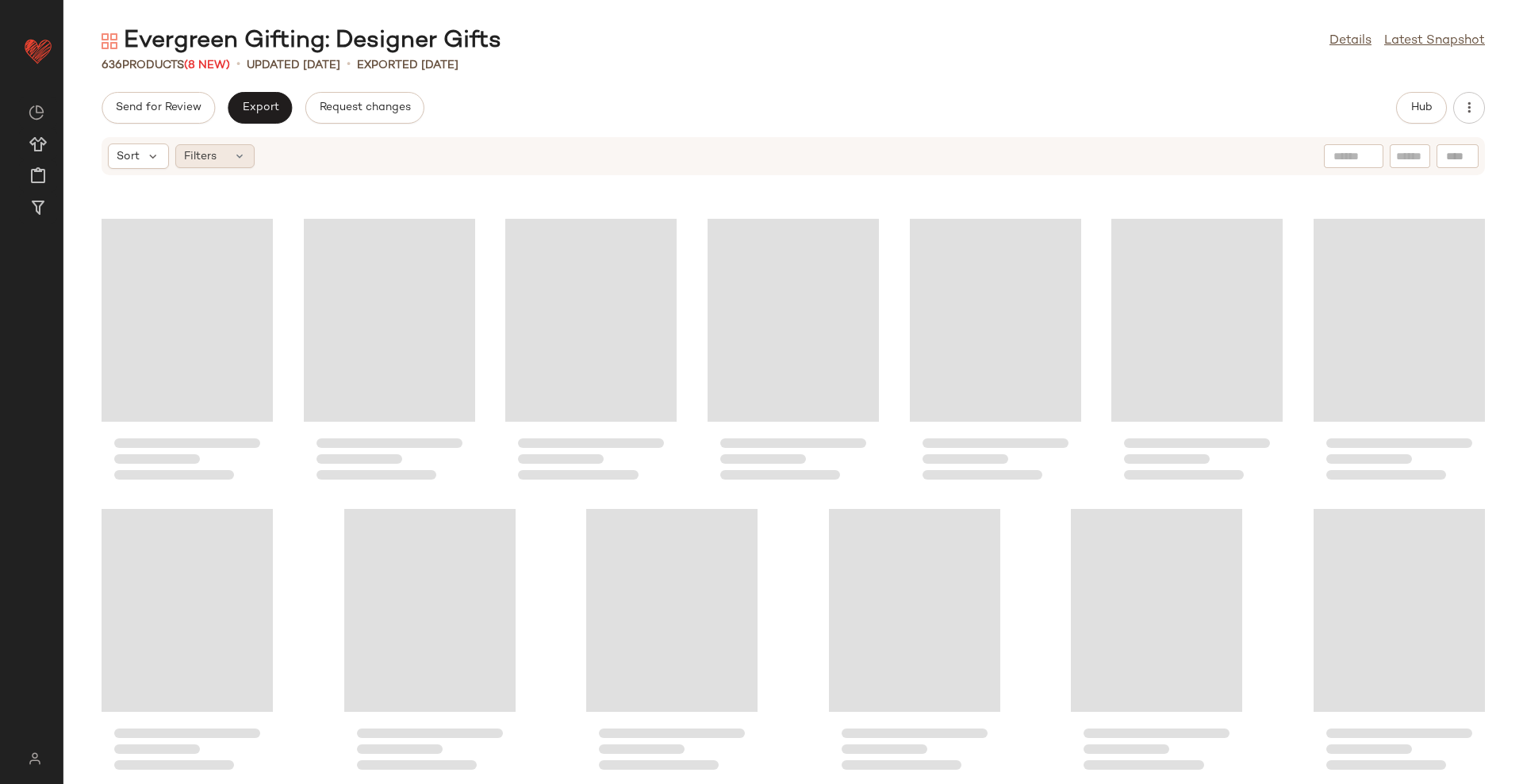
click at [239, 152] on icon at bounding box center [239, 156] width 13 height 13
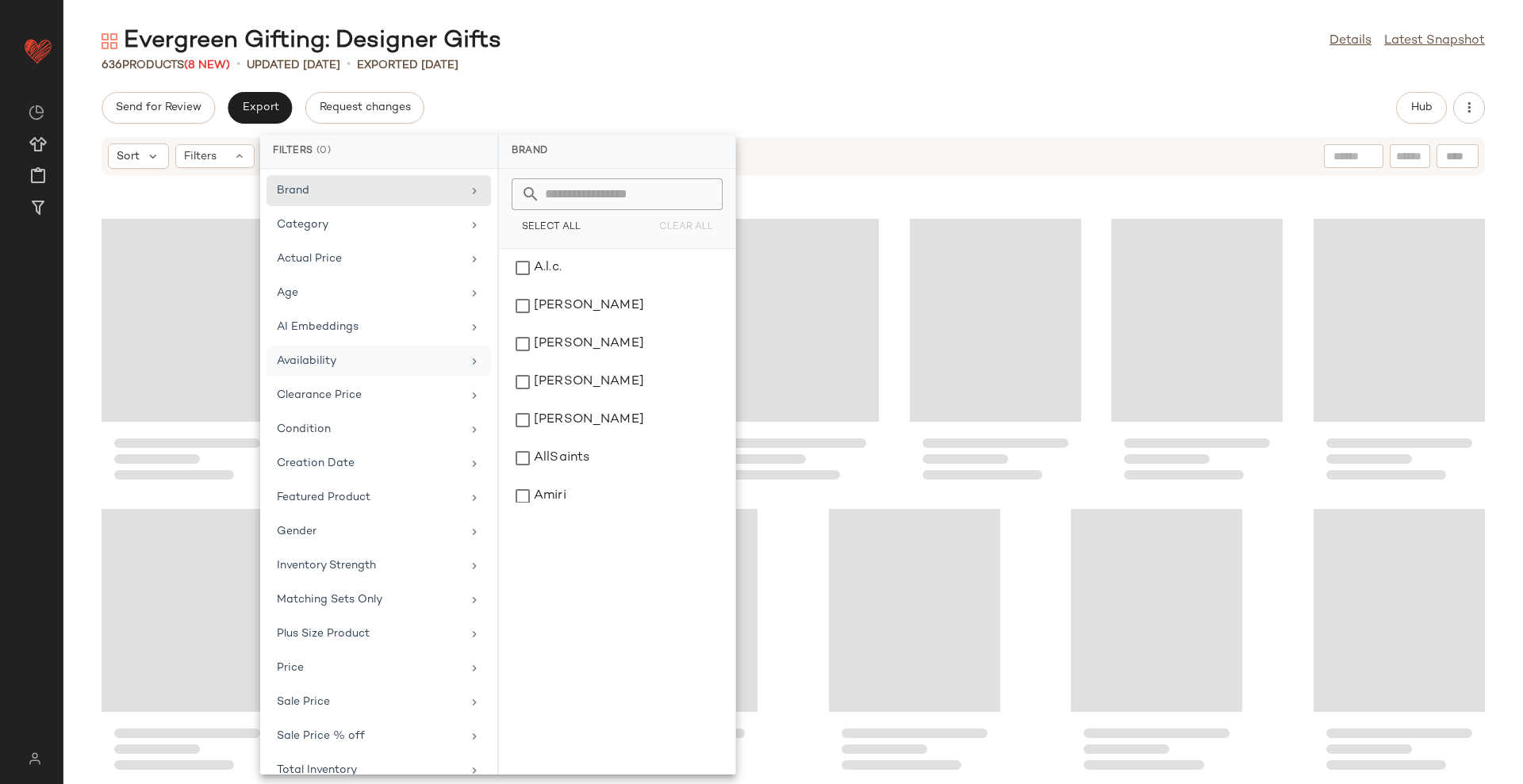
click at [422, 365] on div "Availability" at bounding box center [368, 361] width 185 height 17
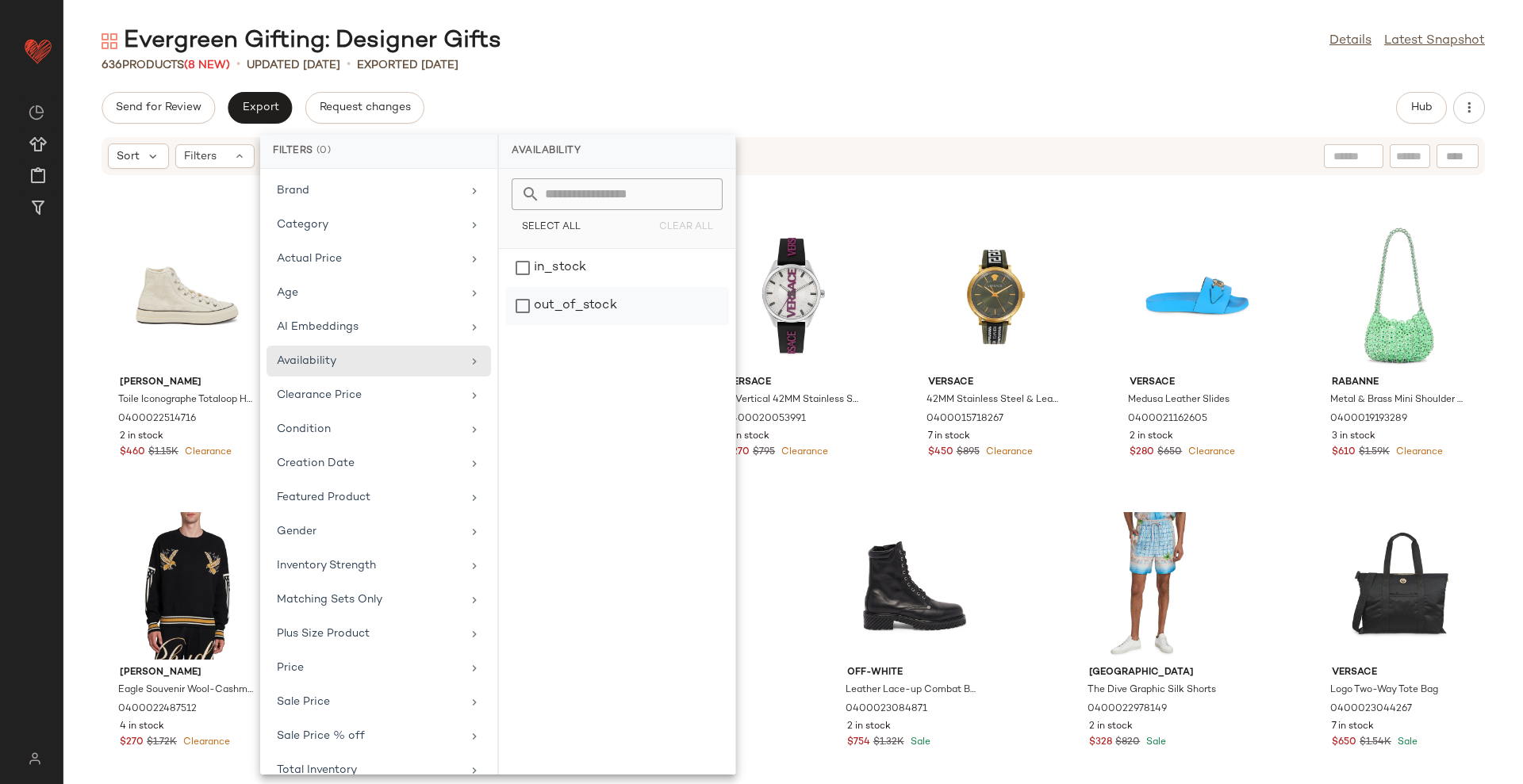
click at [644, 299] on div "out_of_stock" at bounding box center [617, 305] width 224 height 38
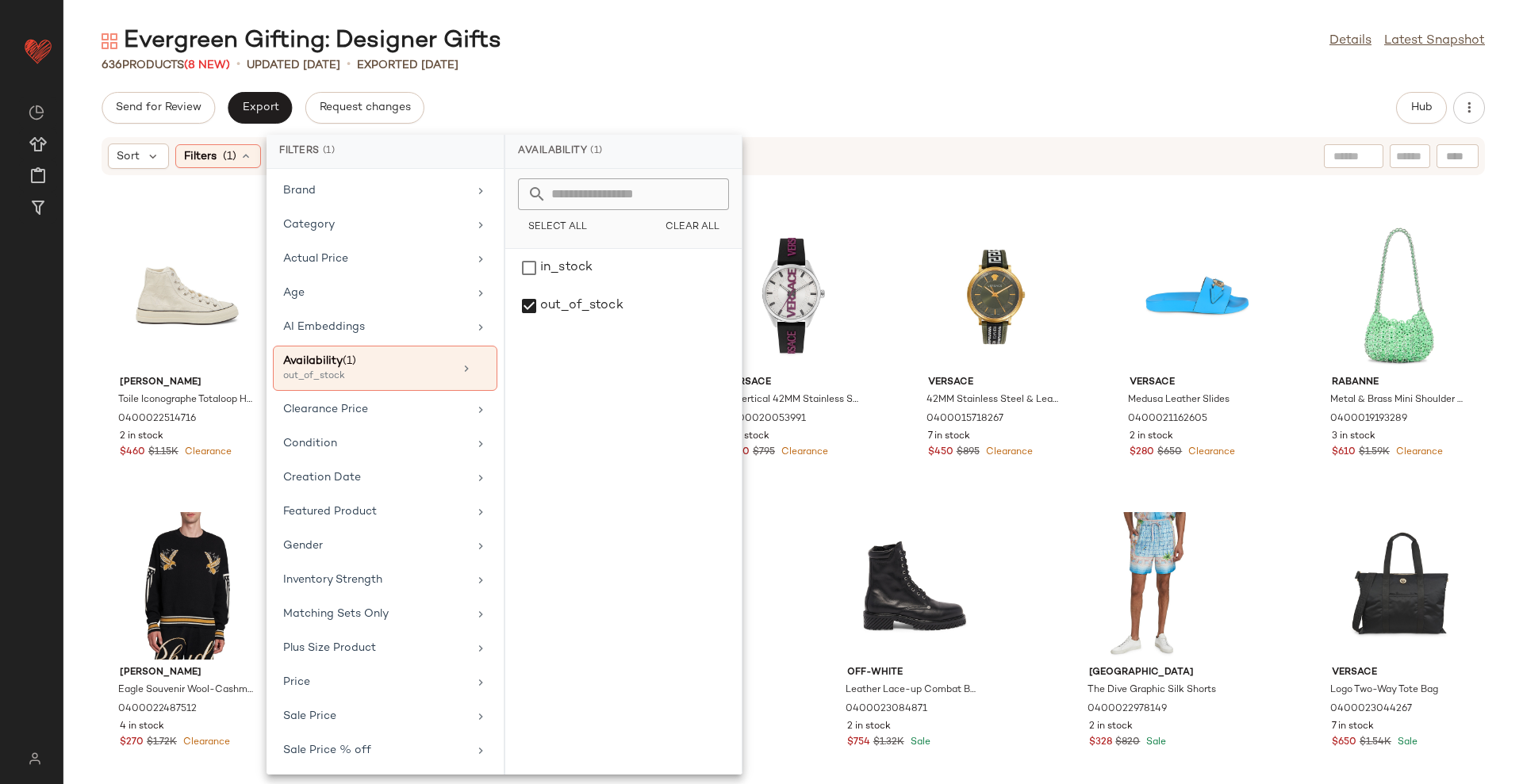
click at [948, 106] on div "Send for Review Export Request changes Hub" at bounding box center [793, 107] width 1459 height 31
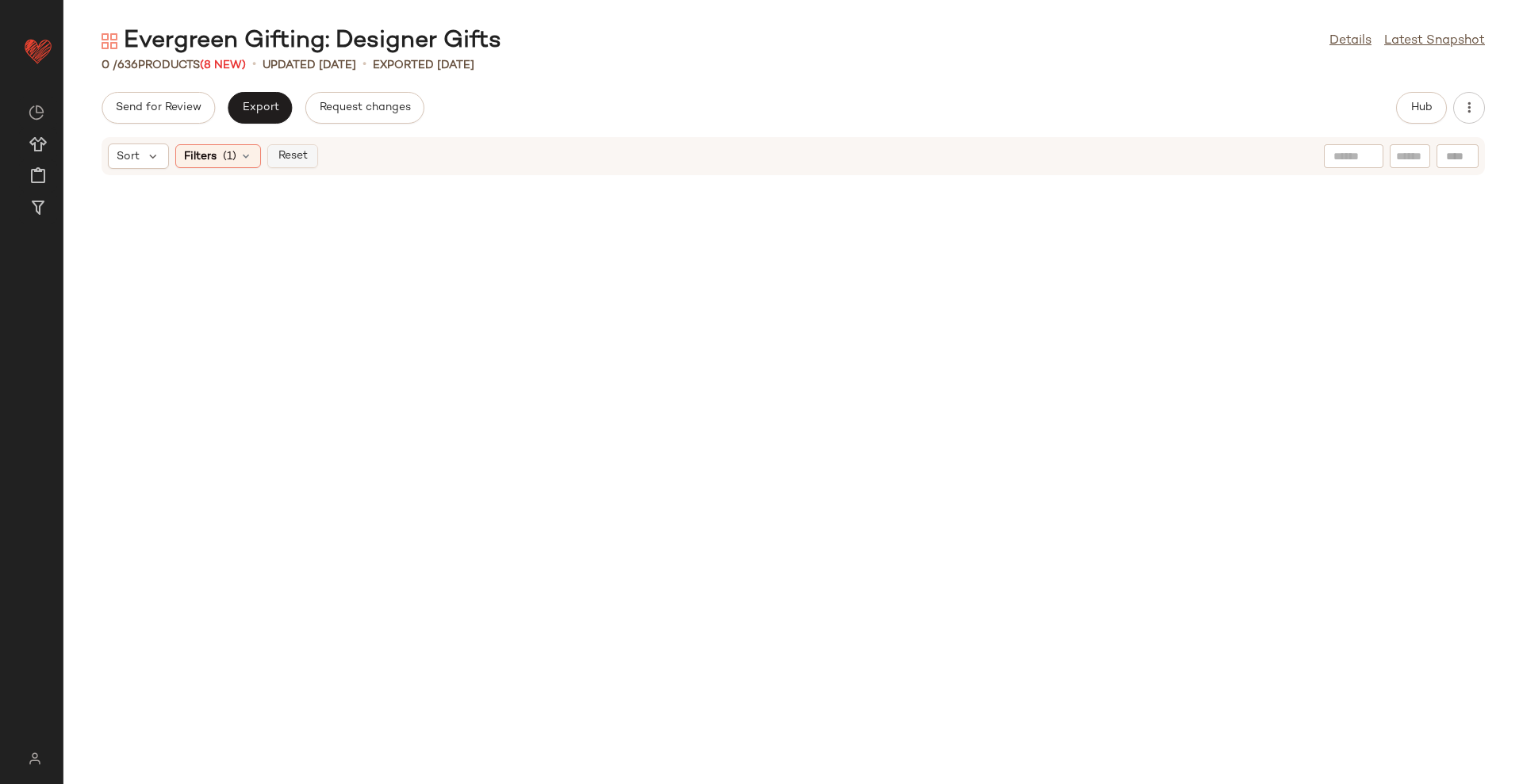
click at [317, 162] on button "Reset" at bounding box center [293, 156] width 51 height 24
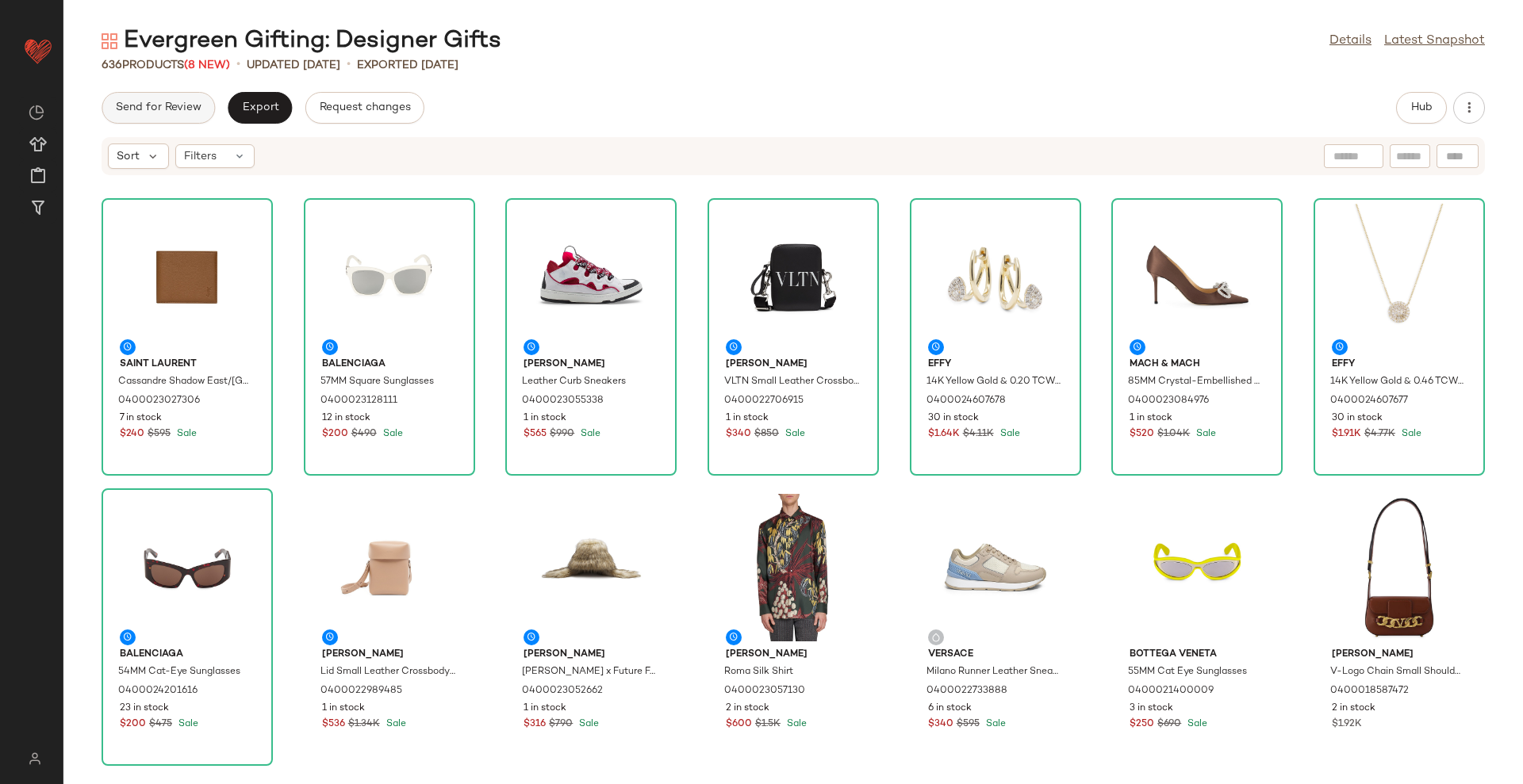
click at [180, 114] on span "Send for Review" at bounding box center [158, 108] width 86 height 13
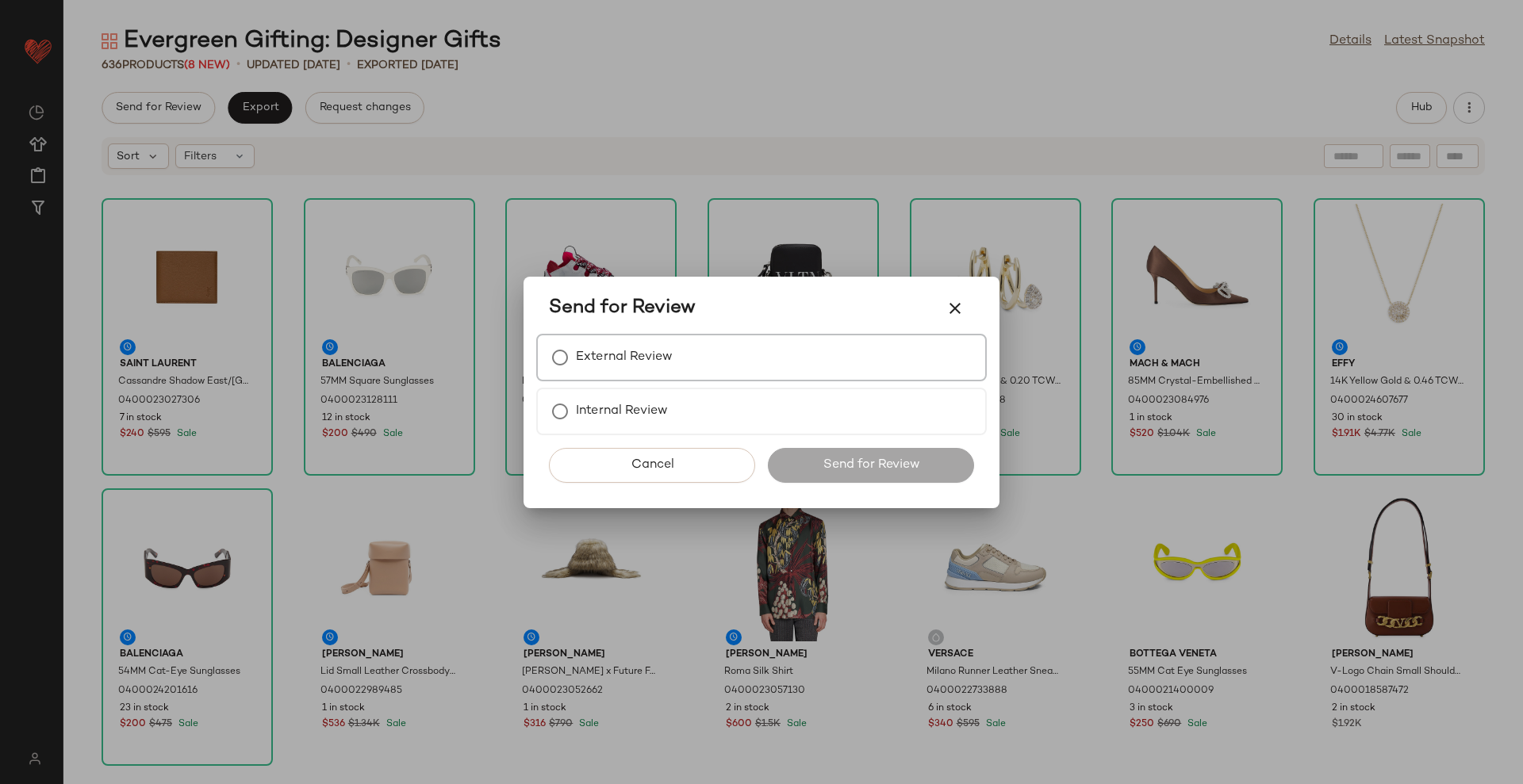
click at [684, 350] on div "External Review" at bounding box center [761, 357] width 450 height 48
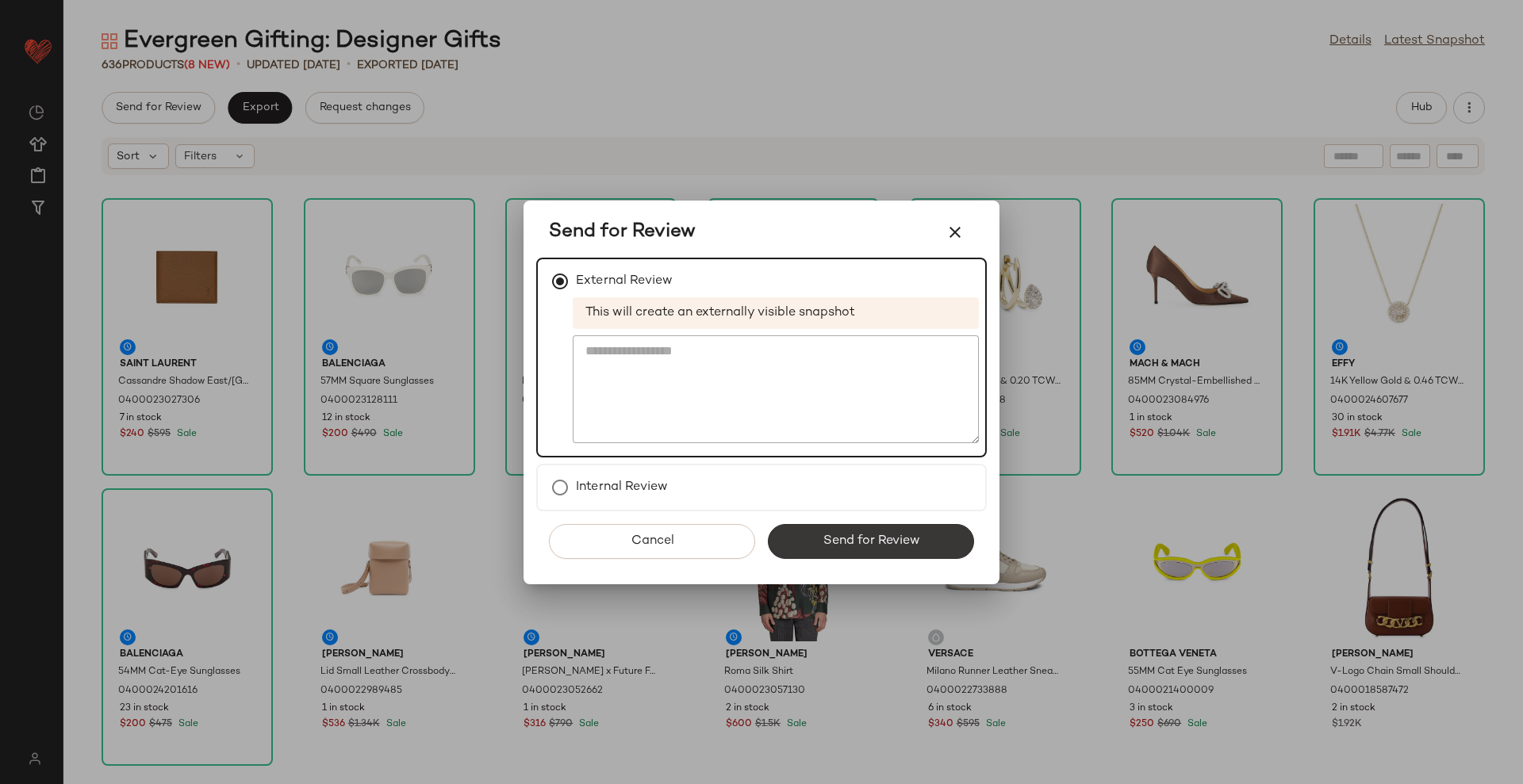
click at [840, 542] on span "Send for Review" at bounding box center [870, 541] width 98 height 15
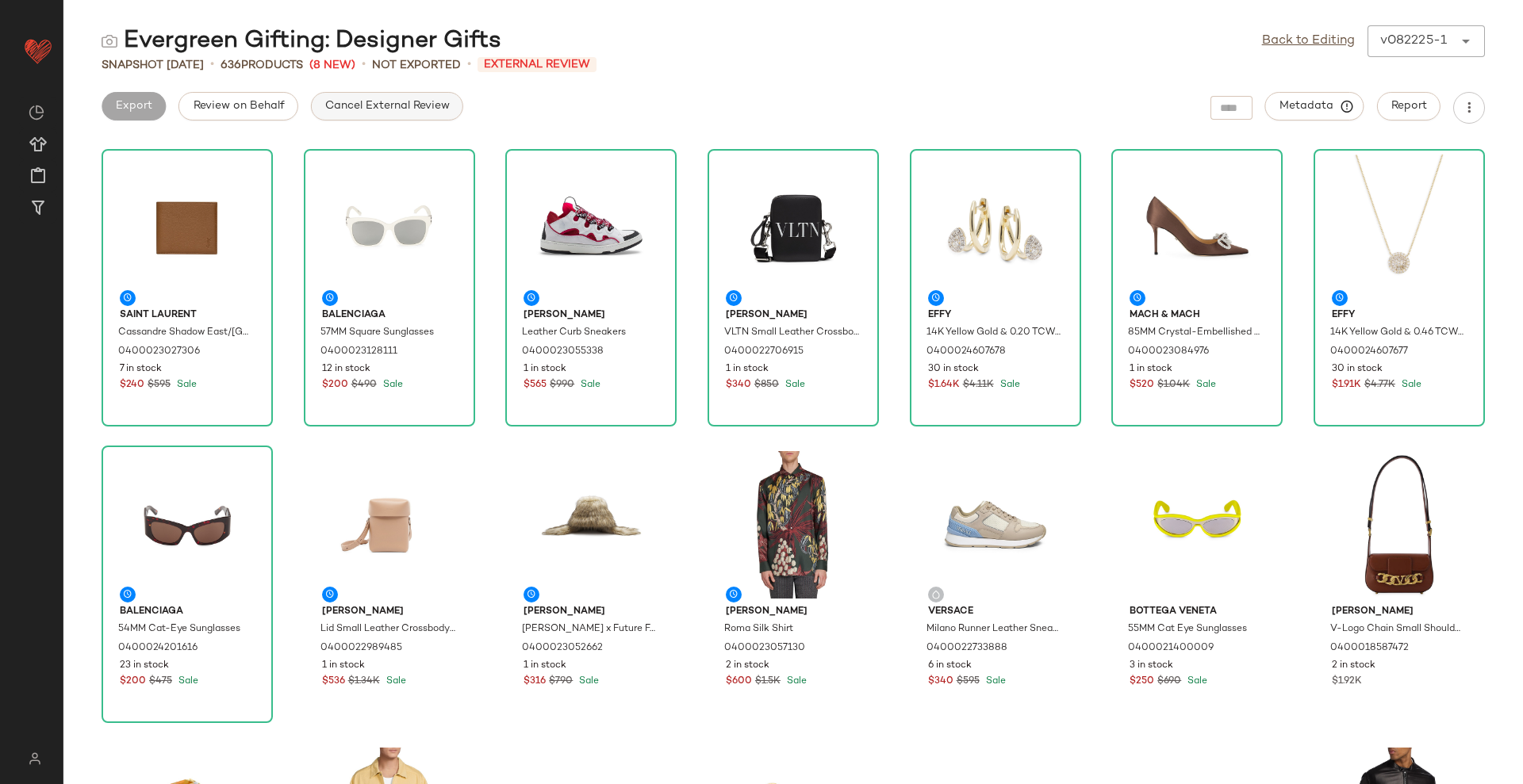
click at [369, 106] on span "Cancel External Review" at bounding box center [387, 106] width 125 height 13
click at [268, 100] on span "Export" at bounding box center [259, 106] width 37 height 13
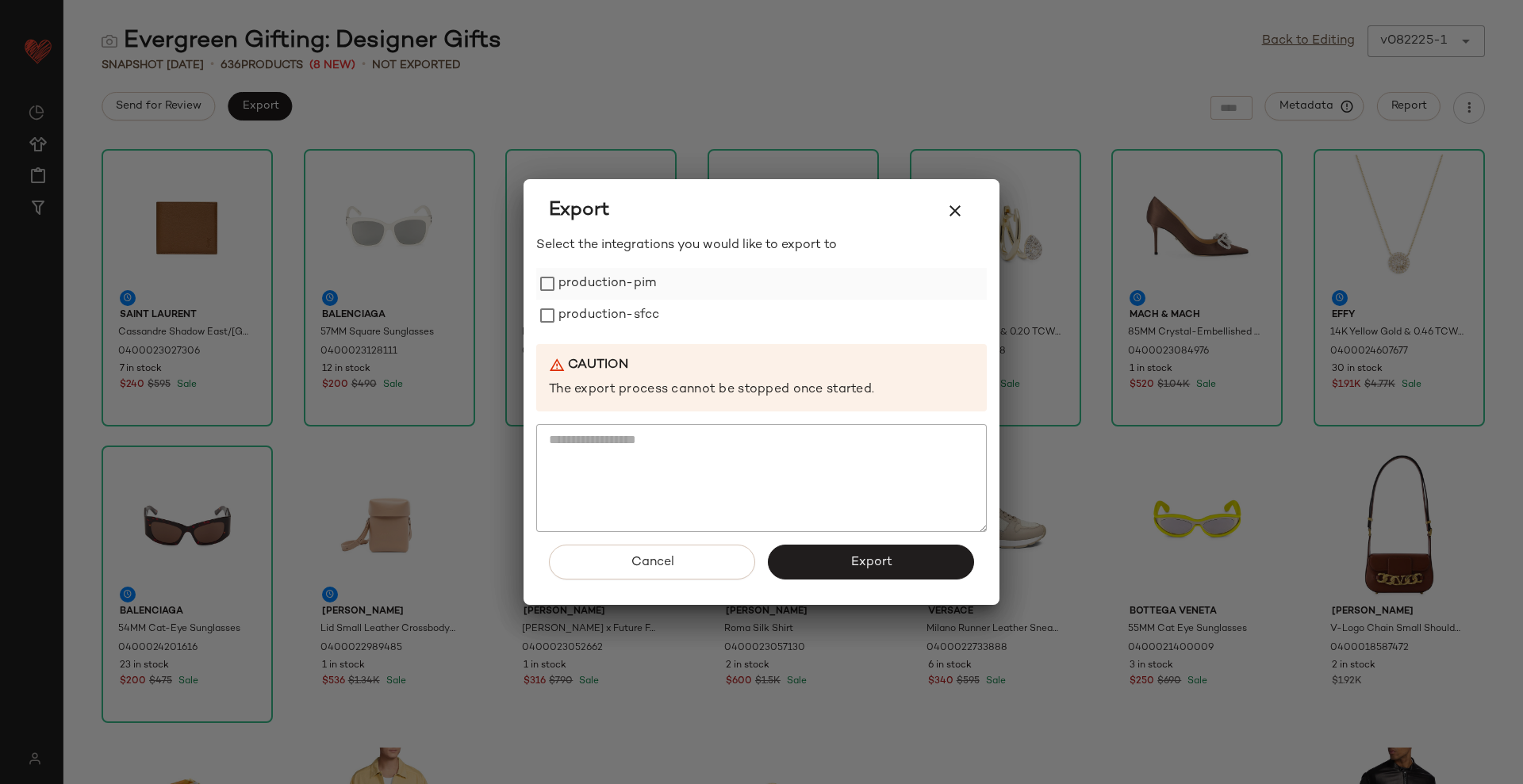
click at [624, 283] on label "production-pim" at bounding box center [607, 284] width 98 height 31
click at [611, 309] on label "production-sfcc" at bounding box center [608, 315] width 101 height 31
click at [836, 566] on button "Export" at bounding box center [871, 562] width 206 height 35
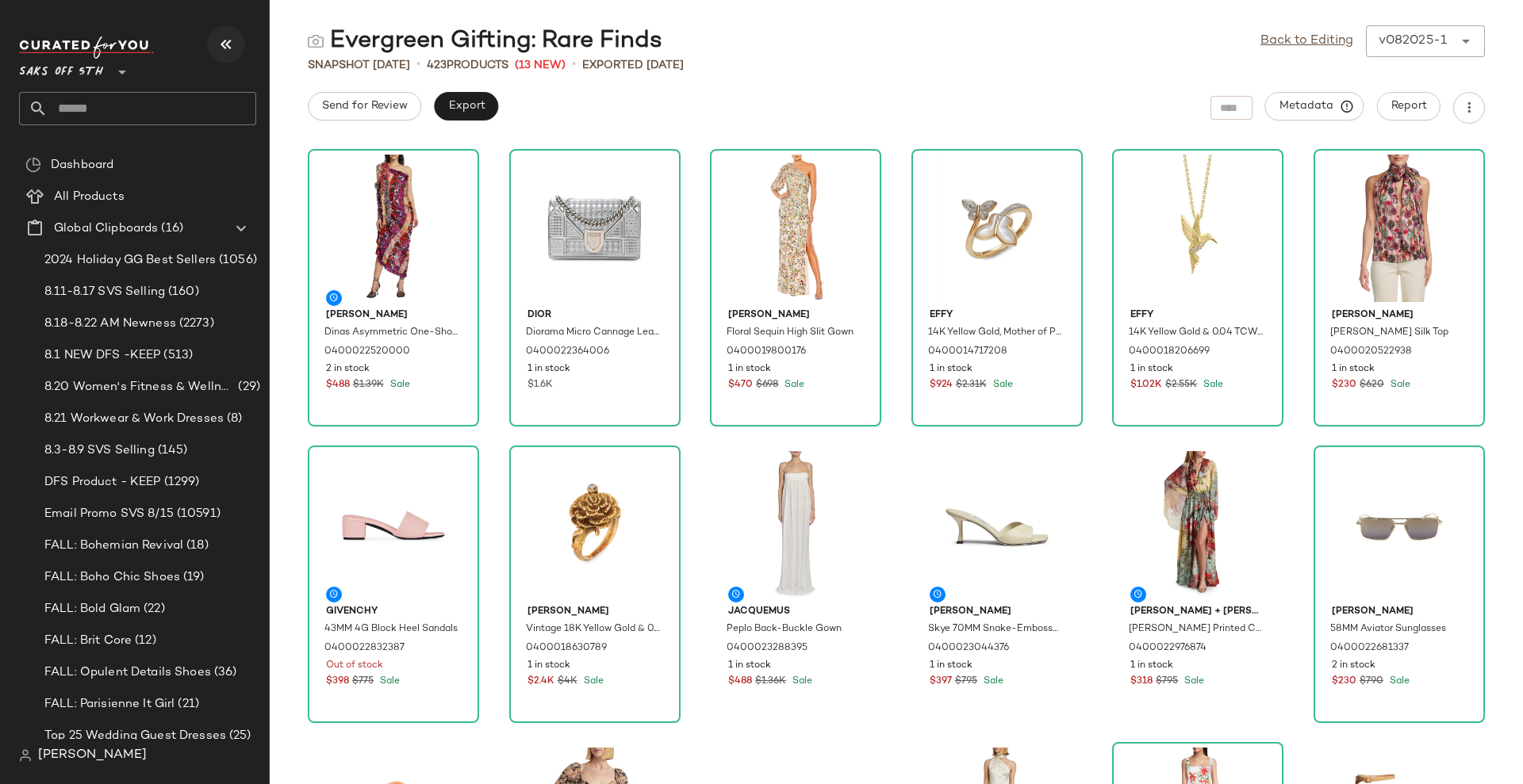
click at [226, 49] on icon "button" at bounding box center [226, 44] width 19 height 19
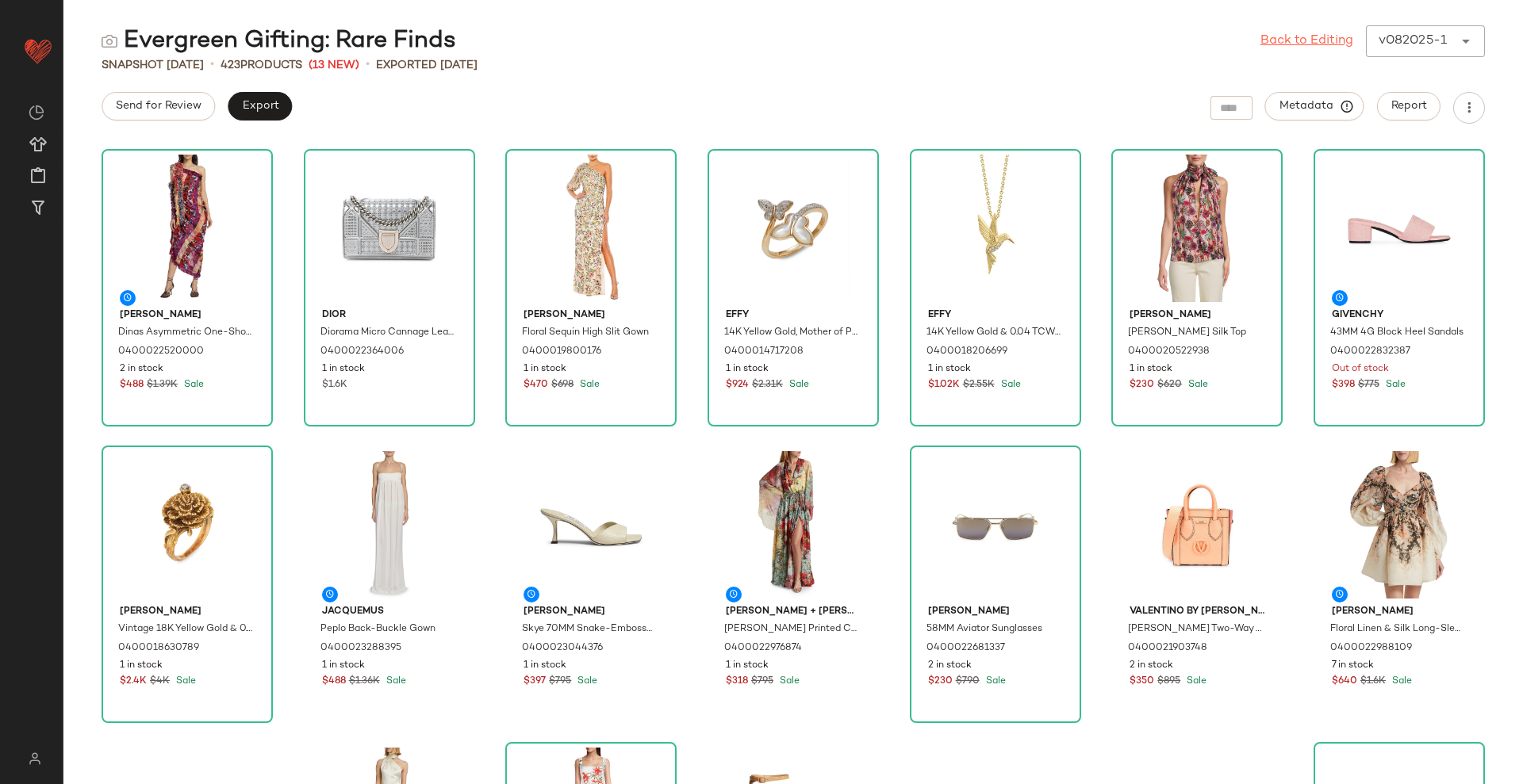
click at [1295, 39] on link "Back to Editing" at bounding box center [1306, 41] width 93 height 19
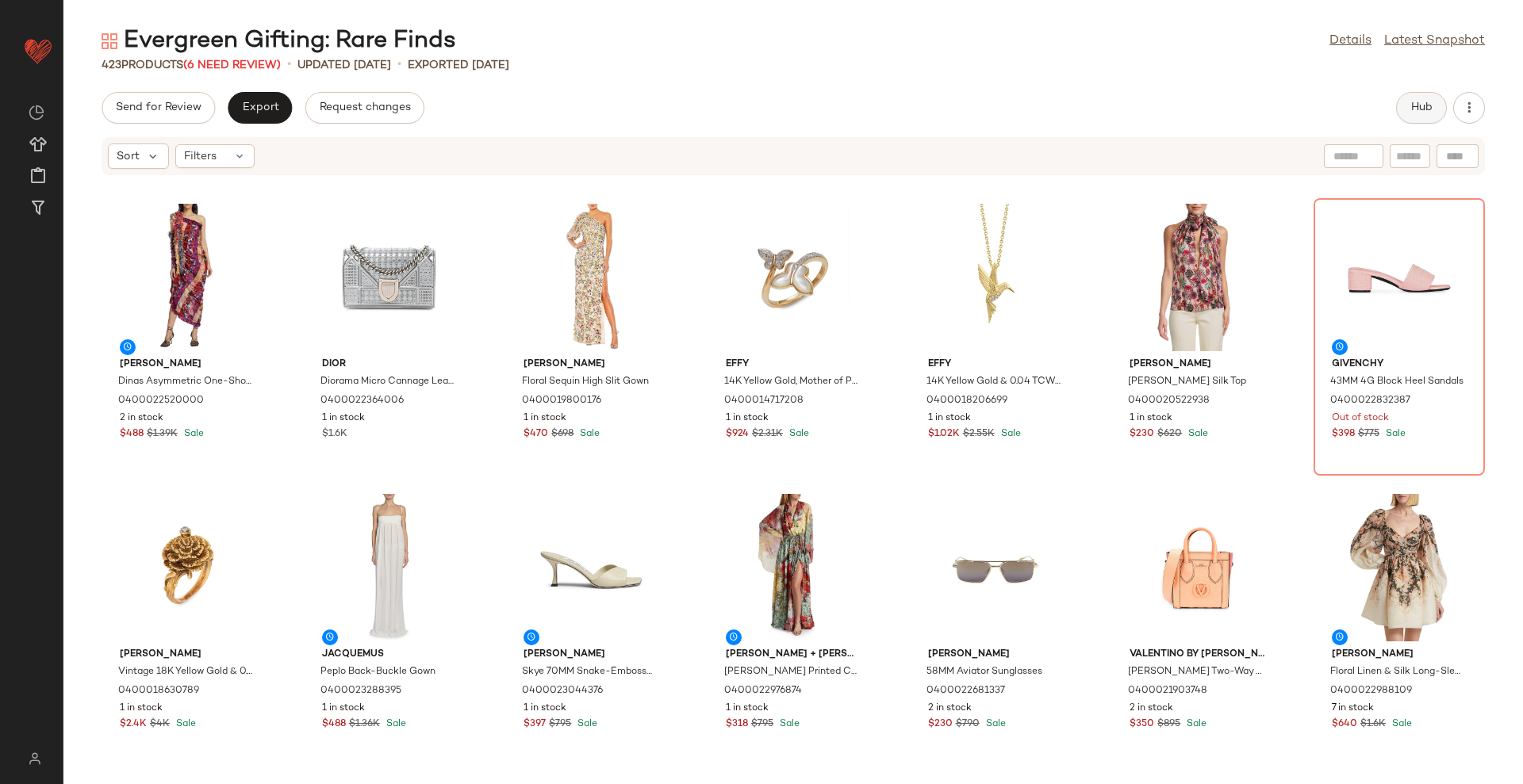
click at [1417, 114] on span "Hub" at bounding box center [1421, 108] width 23 height 13
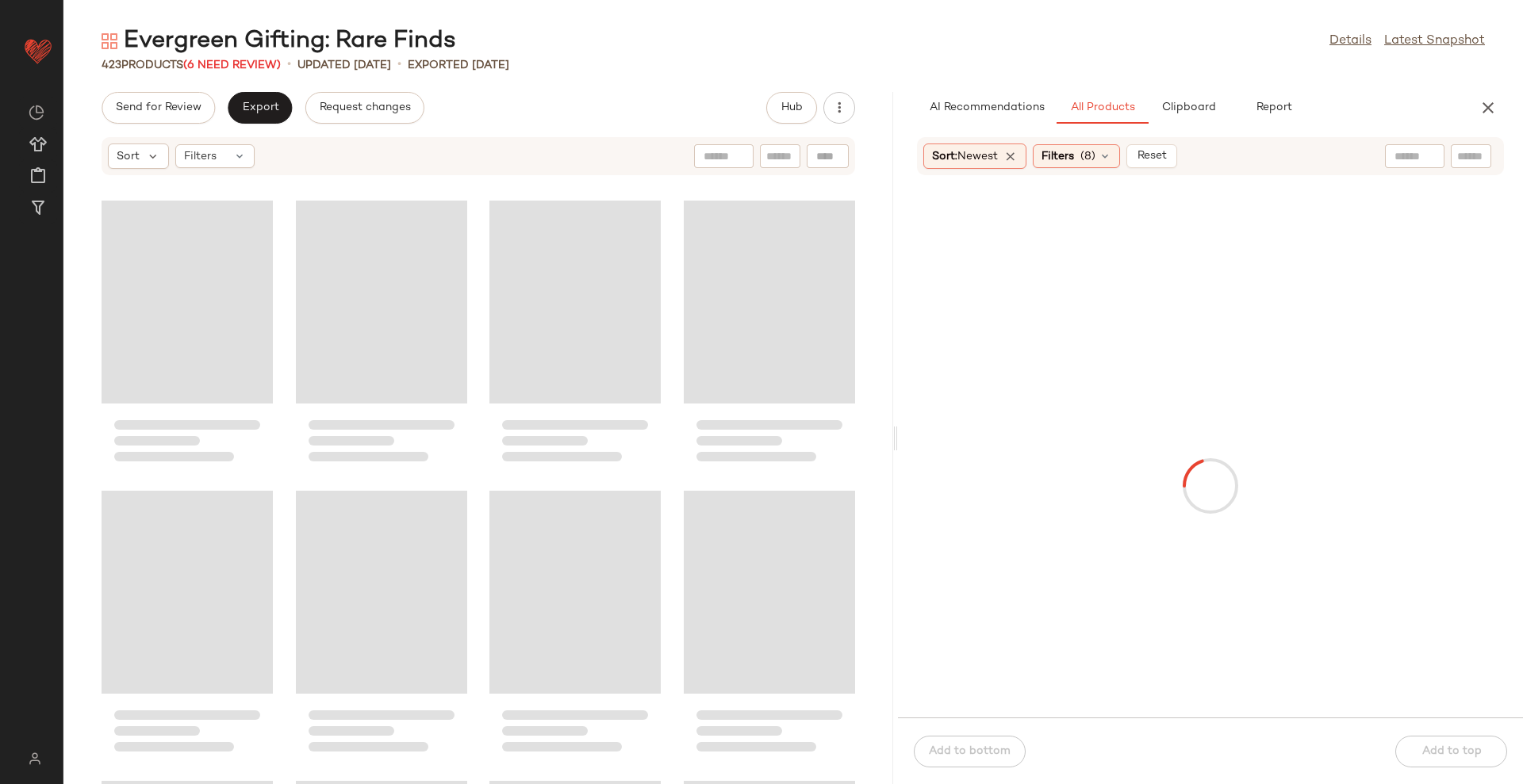
drag, startPoint x: 791, startPoint y: 445, endPoint x: 897, endPoint y: 424, distance: 108.1
click at [897, 424] on div "Evergreen Gifting: Rare Finds Details Latest Snapshot 423 Products (6 Need Revi…" at bounding box center [793, 404] width 1459 height 759
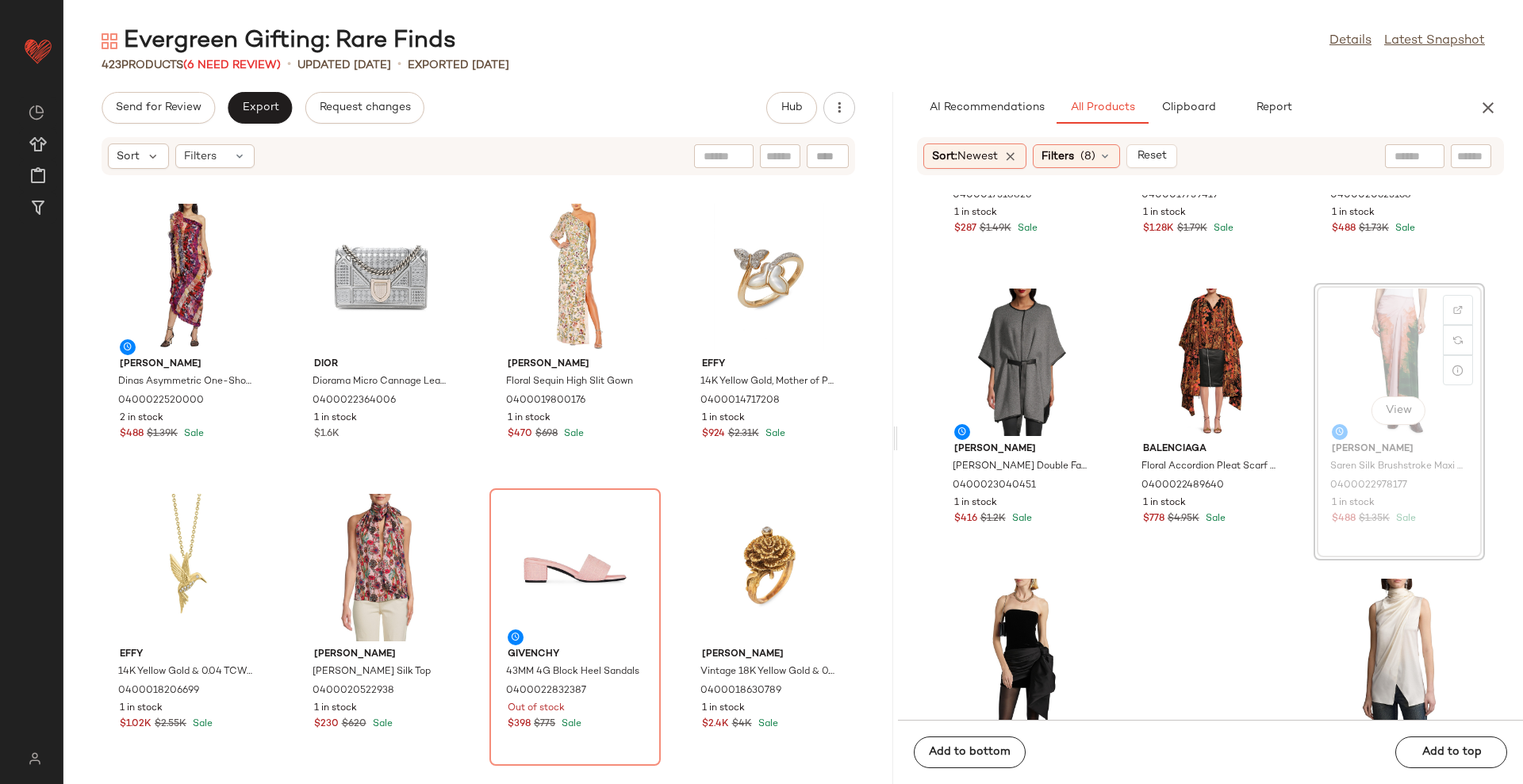
scroll to position [494, 0]
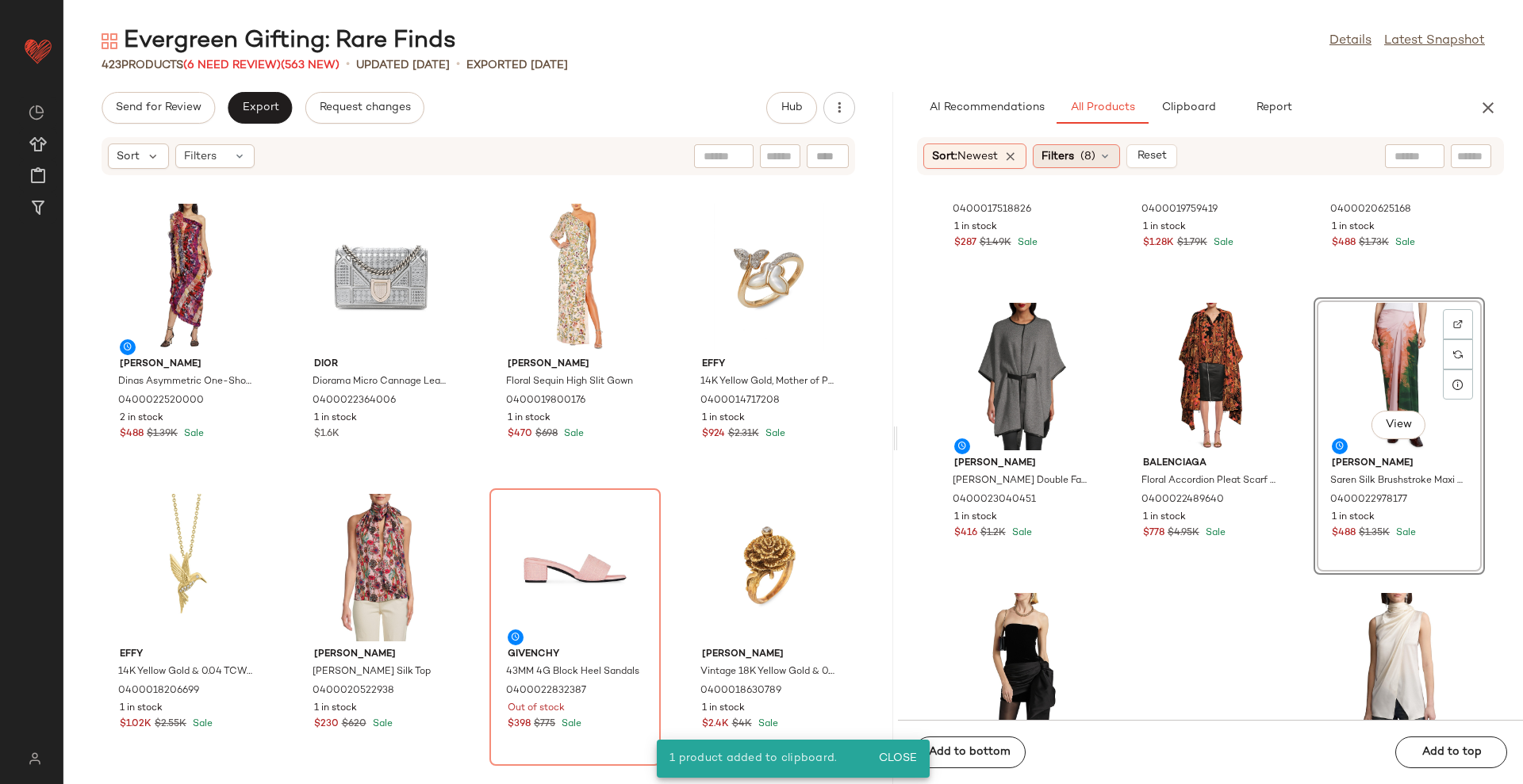
click at [1094, 160] on span "(8)" at bounding box center [1087, 156] width 15 height 17
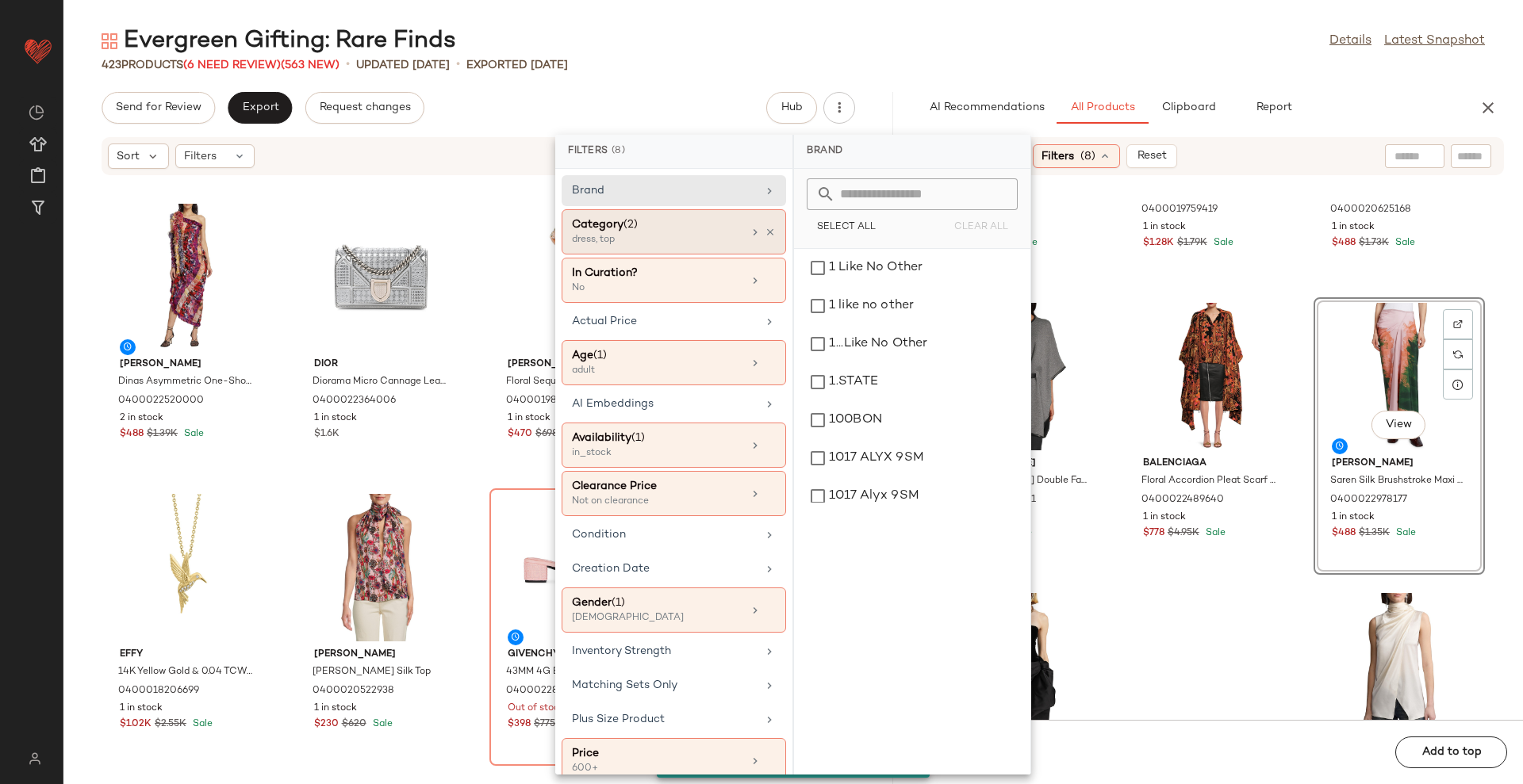
click at [658, 238] on div "dress, top" at bounding box center [651, 240] width 159 height 15
click at [768, 229] on icon at bounding box center [770, 232] width 11 height 11
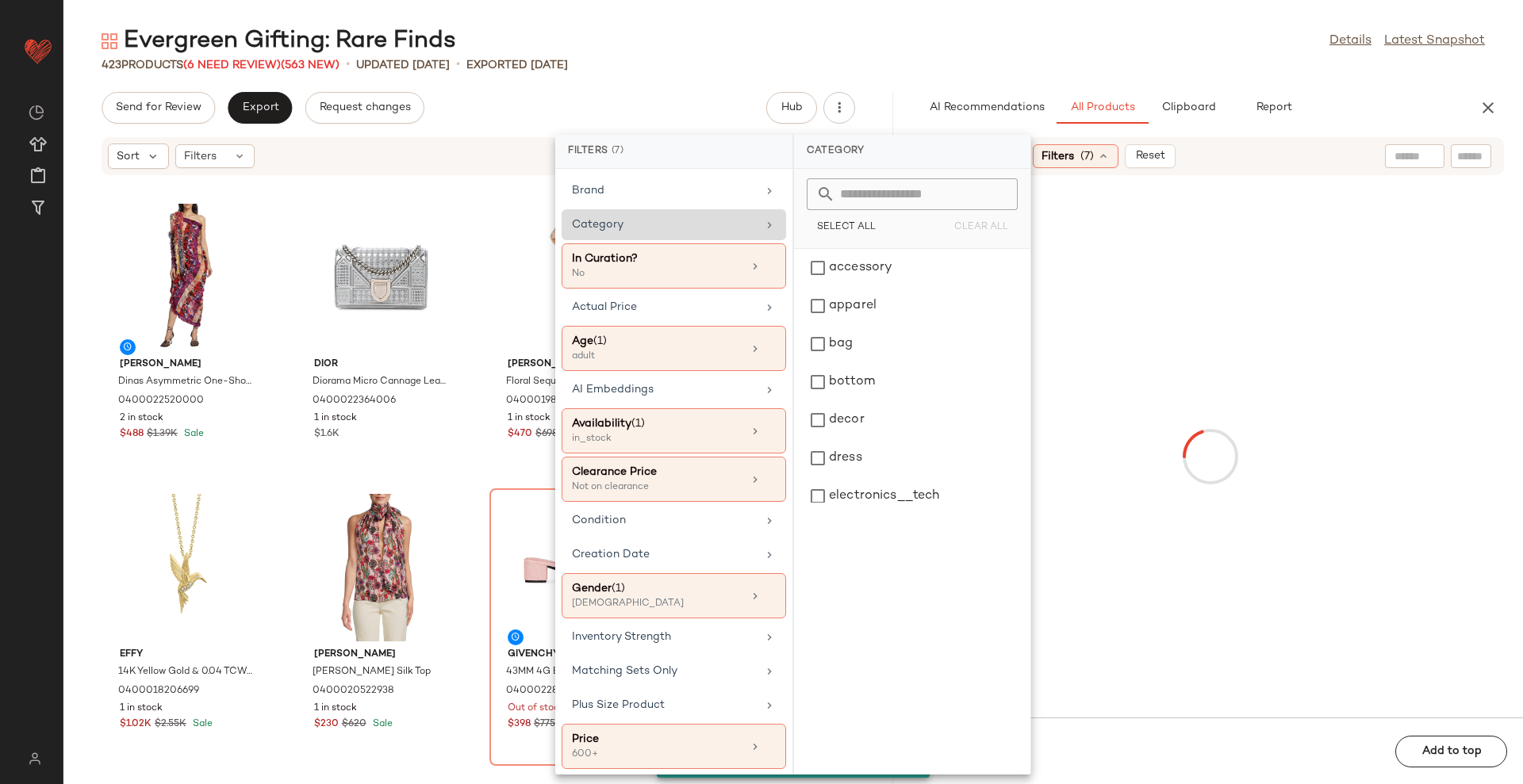
click at [931, 76] on div "Evergreen Gifting: Rare Finds Details Latest Snapshot 423 Products (6 Need Revi…" at bounding box center [793, 404] width 1459 height 759
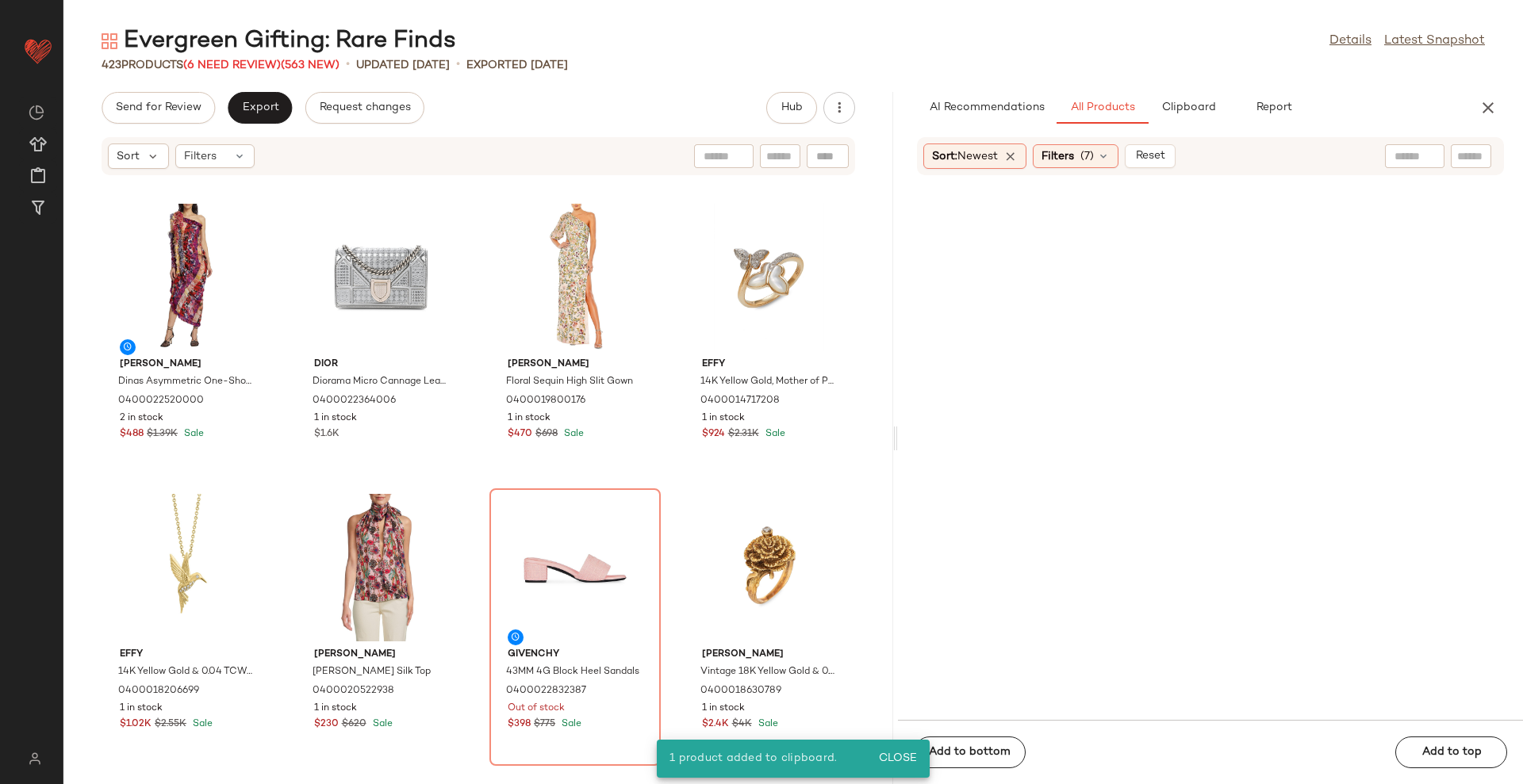
scroll to position [1741, 0]
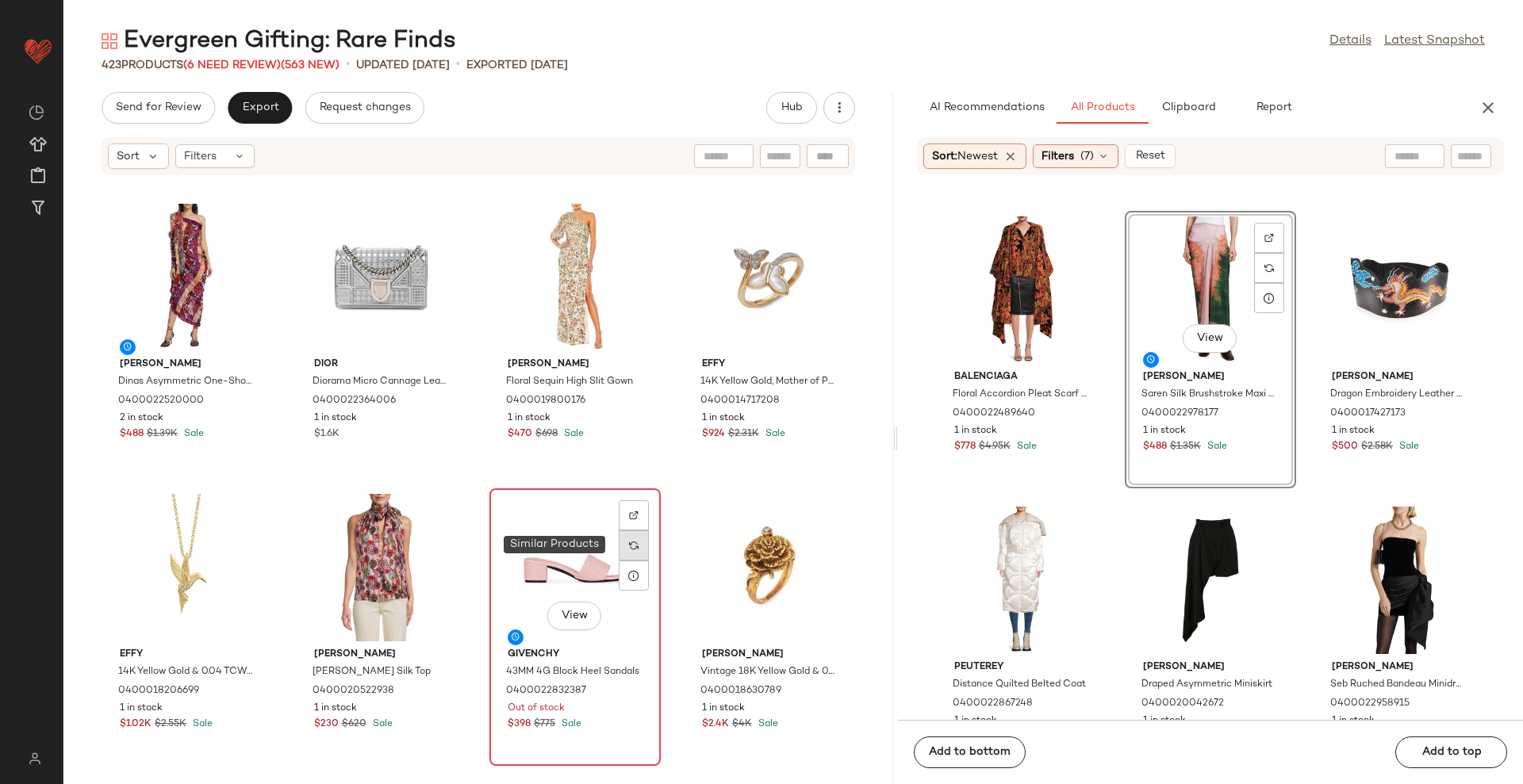
click at [631, 548] on img at bounding box center [633, 545] width 10 height 10
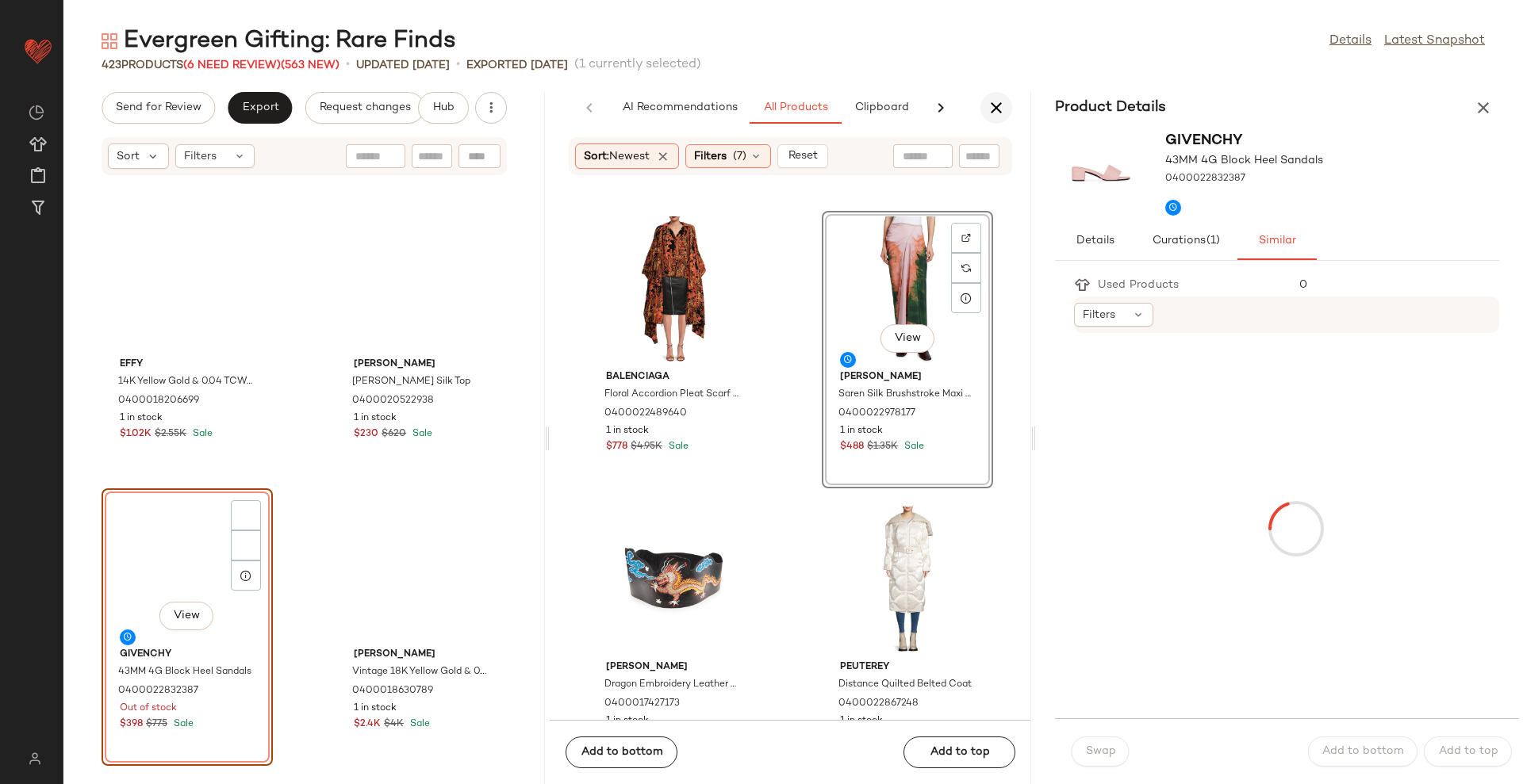
click at [993, 112] on icon "button" at bounding box center [996, 108] width 19 height 19
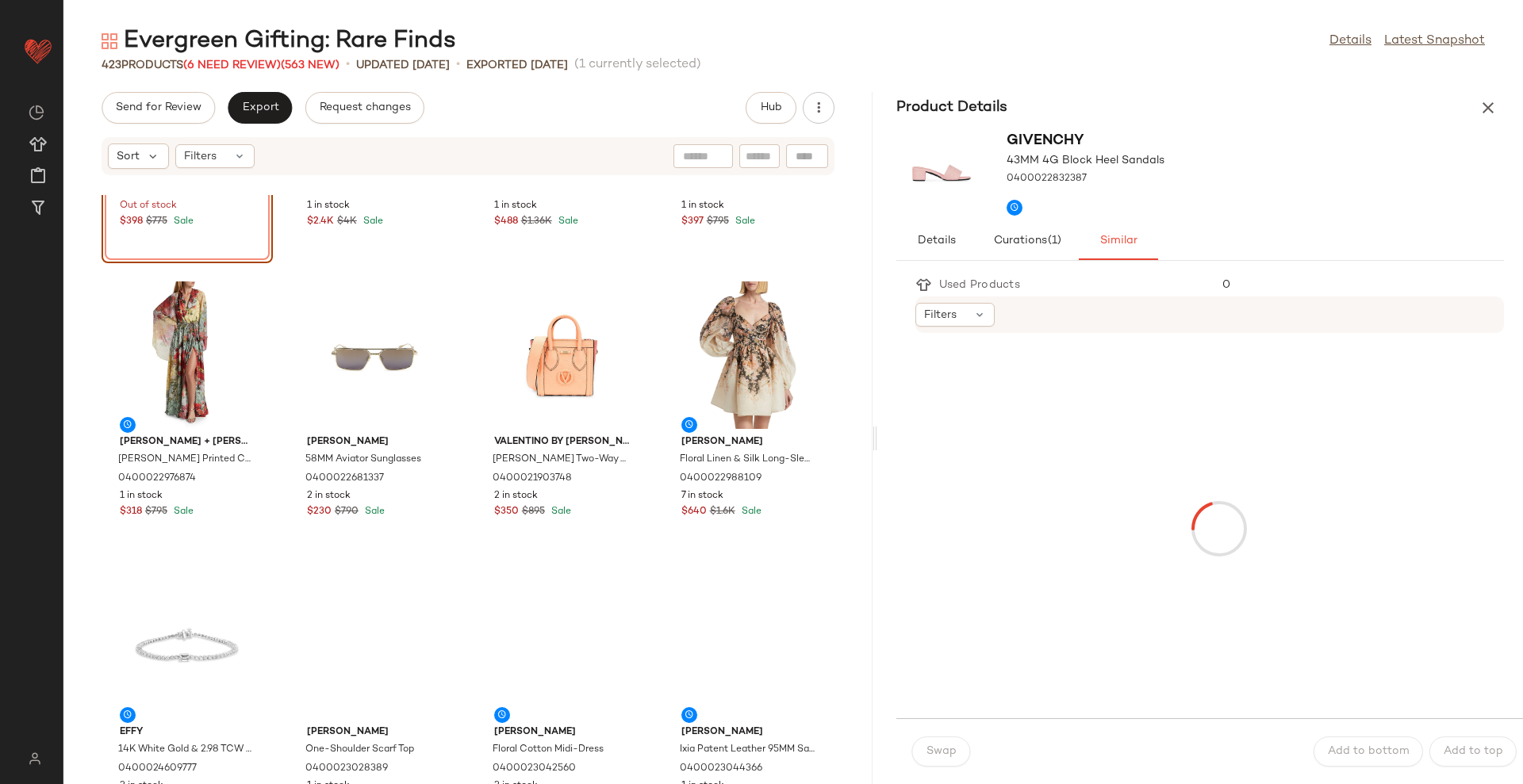
scroll to position [516, 0]
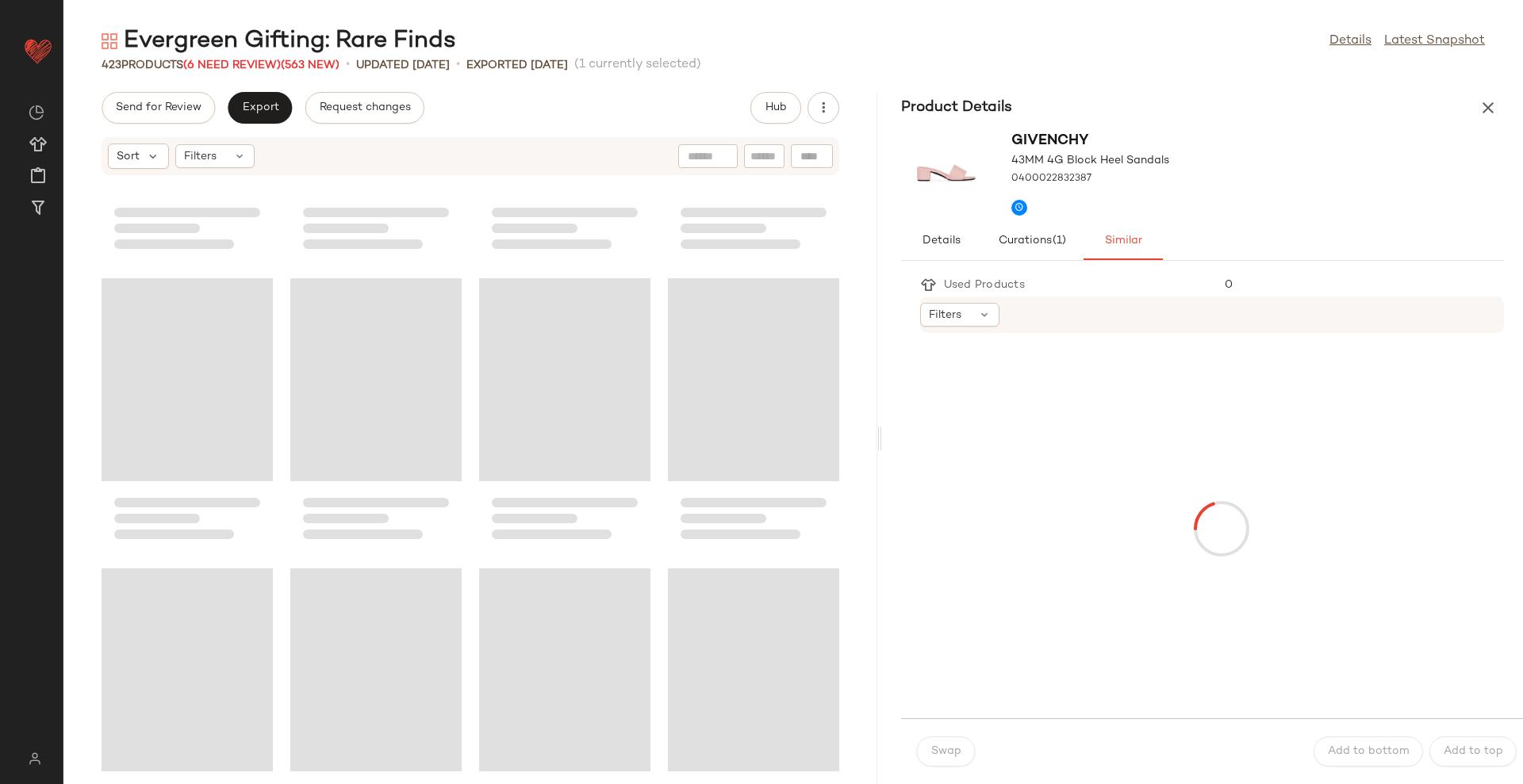
drag, startPoint x: 793, startPoint y: 438, endPoint x: 883, endPoint y: 432, distance: 90.2
click at [883, 432] on div "Evergreen Gifting: Rare Finds Details Latest Snapshot 423 Products (6 Need Revi…" at bounding box center [793, 404] width 1459 height 759
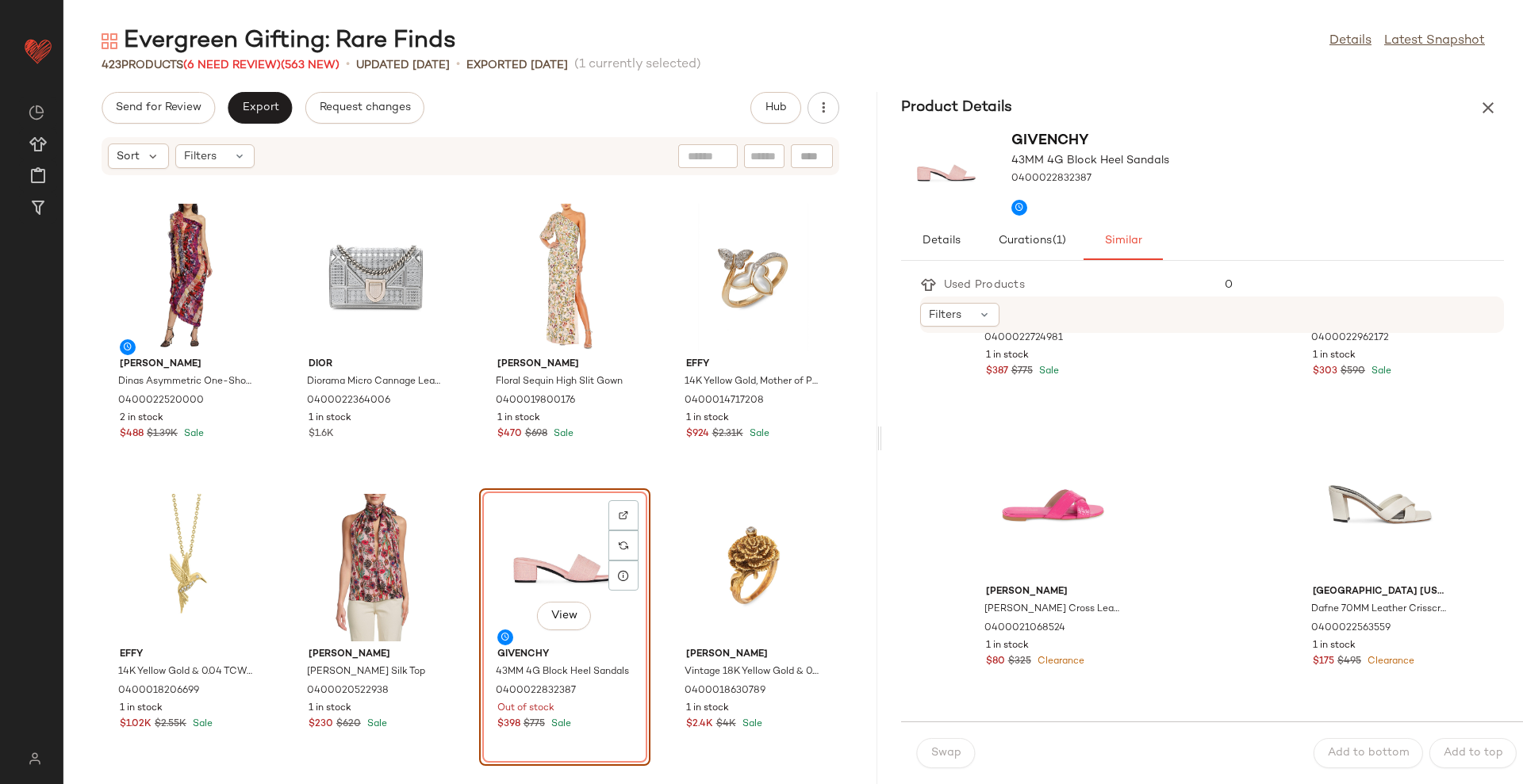
scroll to position [793, 0]
click at [990, 325] on div "Filters" at bounding box center [960, 315] width 79 height 24
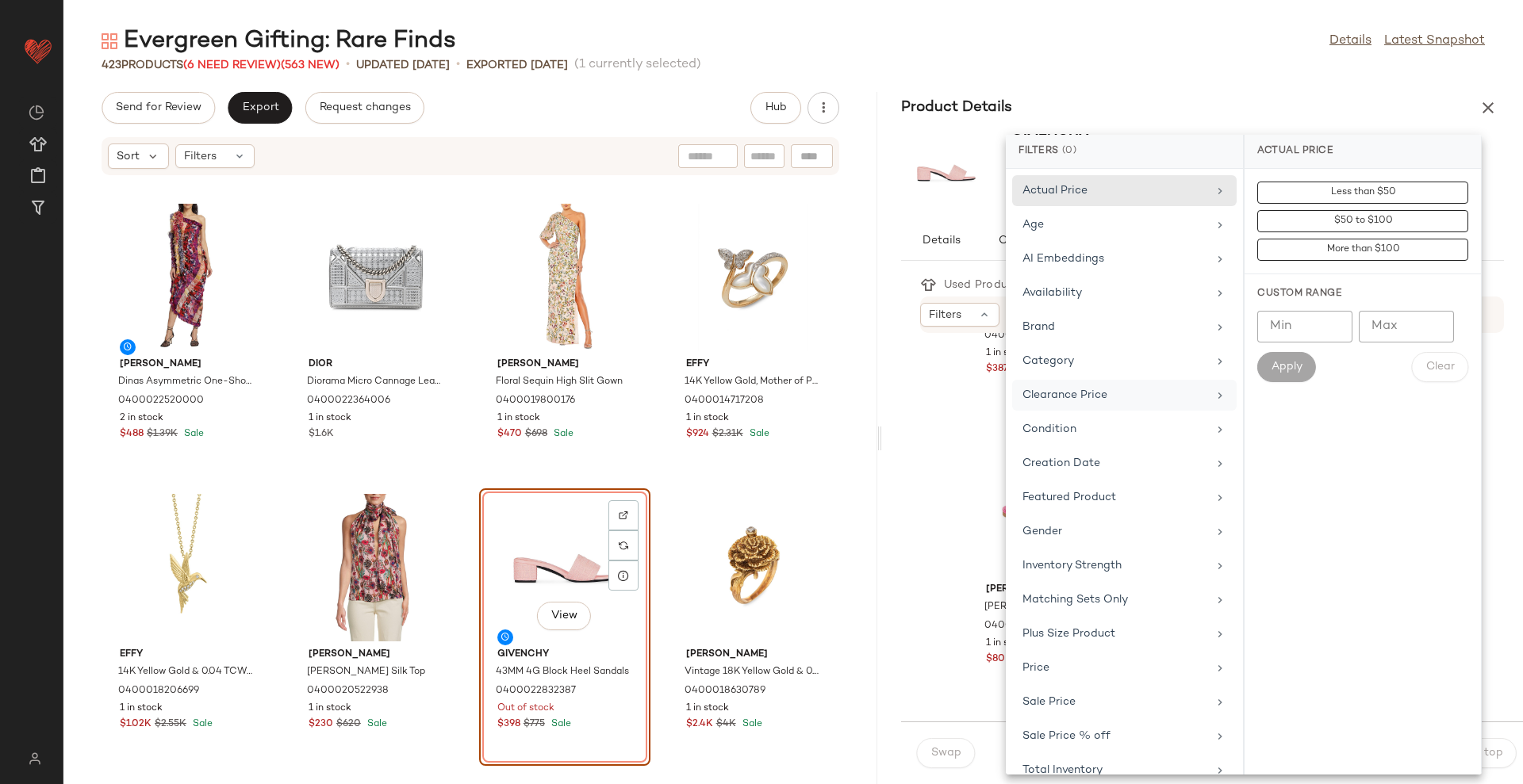
click at [1098, 396] on div "Clearance Price" at bounding box center [1114, 395] width 185 height 17
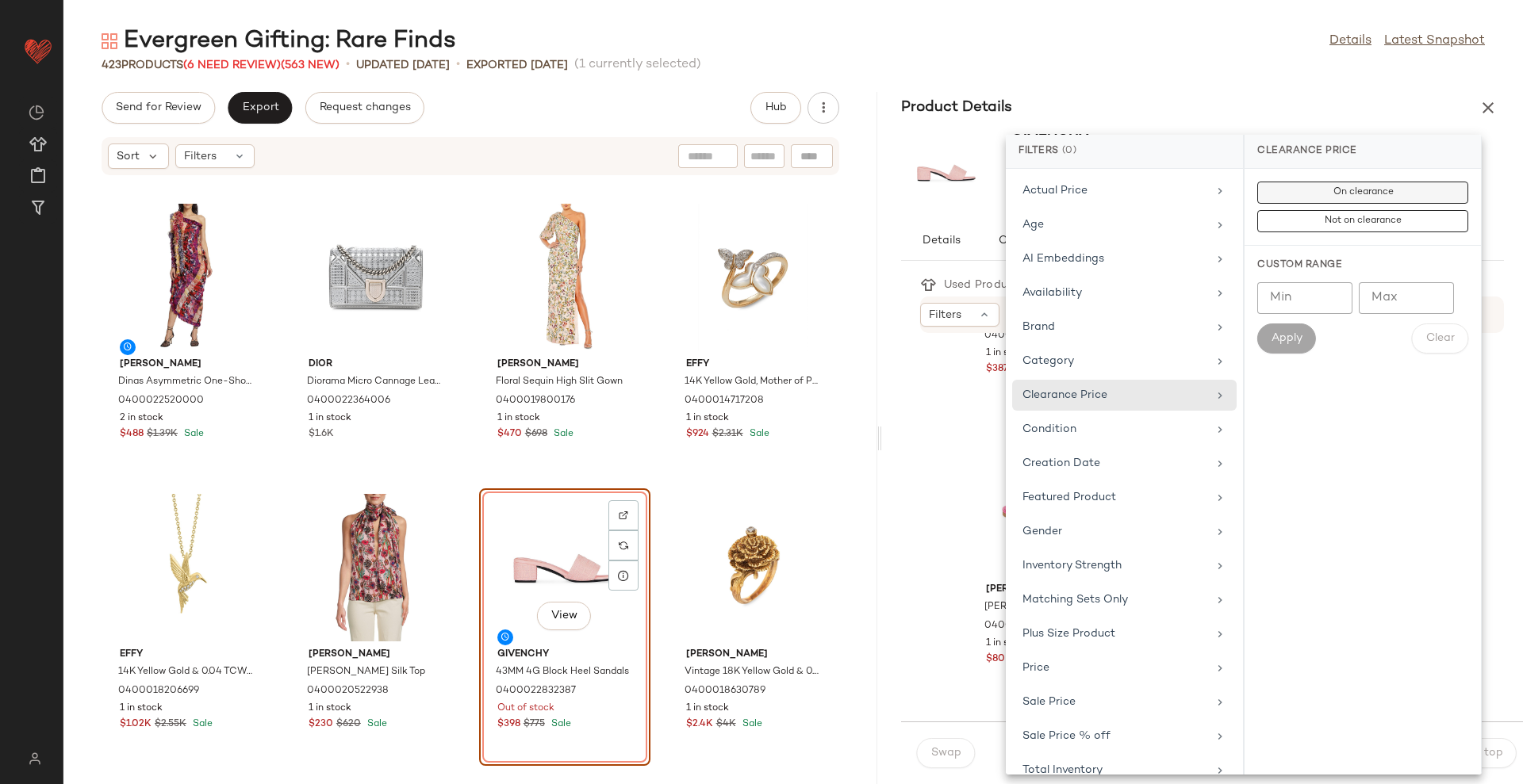
click at [1413, 210] on button "On clearance" at bounding box center [1363, 222] width 211 height 23
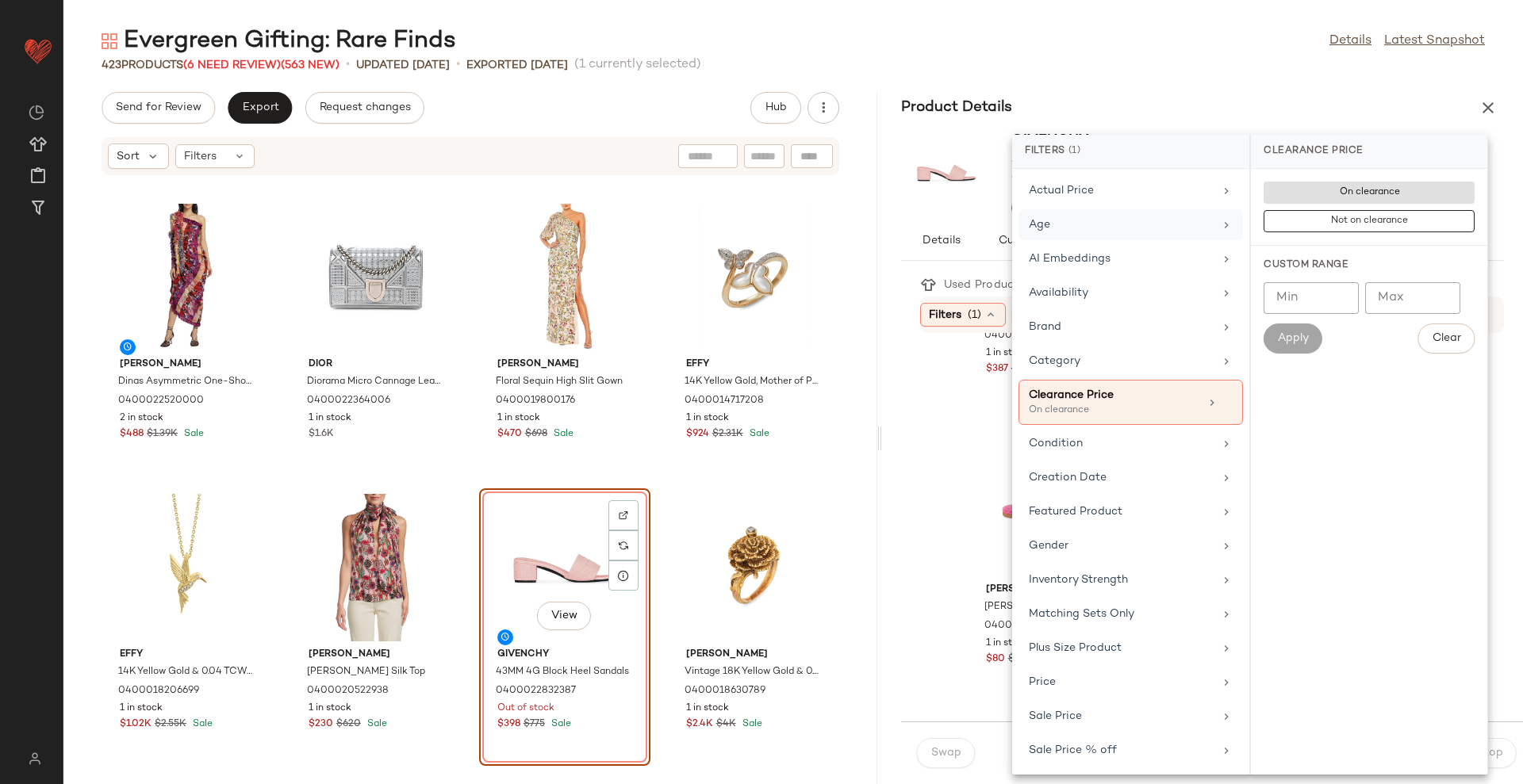
click at [1171, 226] on div "Age" at bounding box center [1120, 225] width 185 height 17
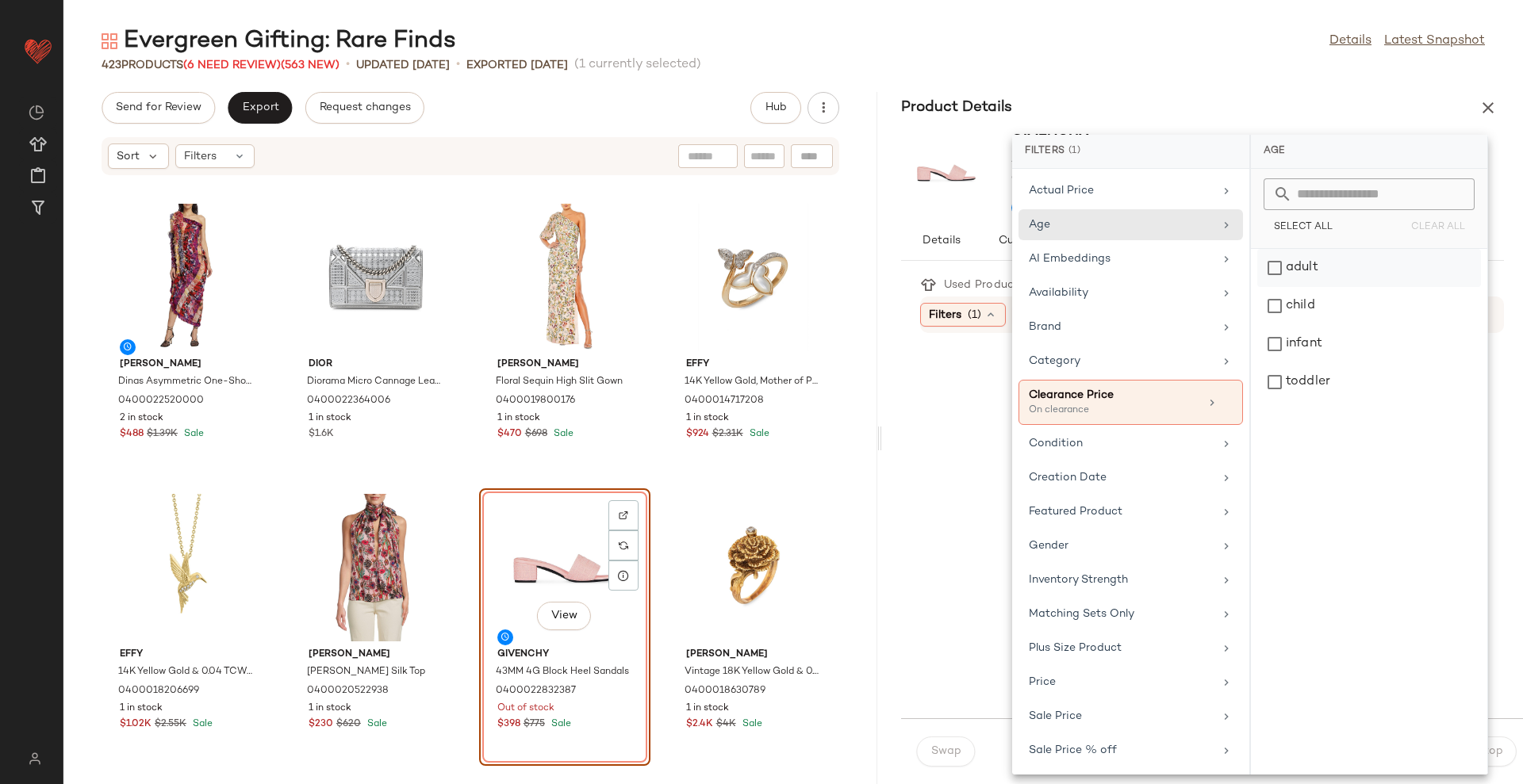
click at [1302, 287] on div "adult" at bounding box center [1369, 305] width 224 height 38
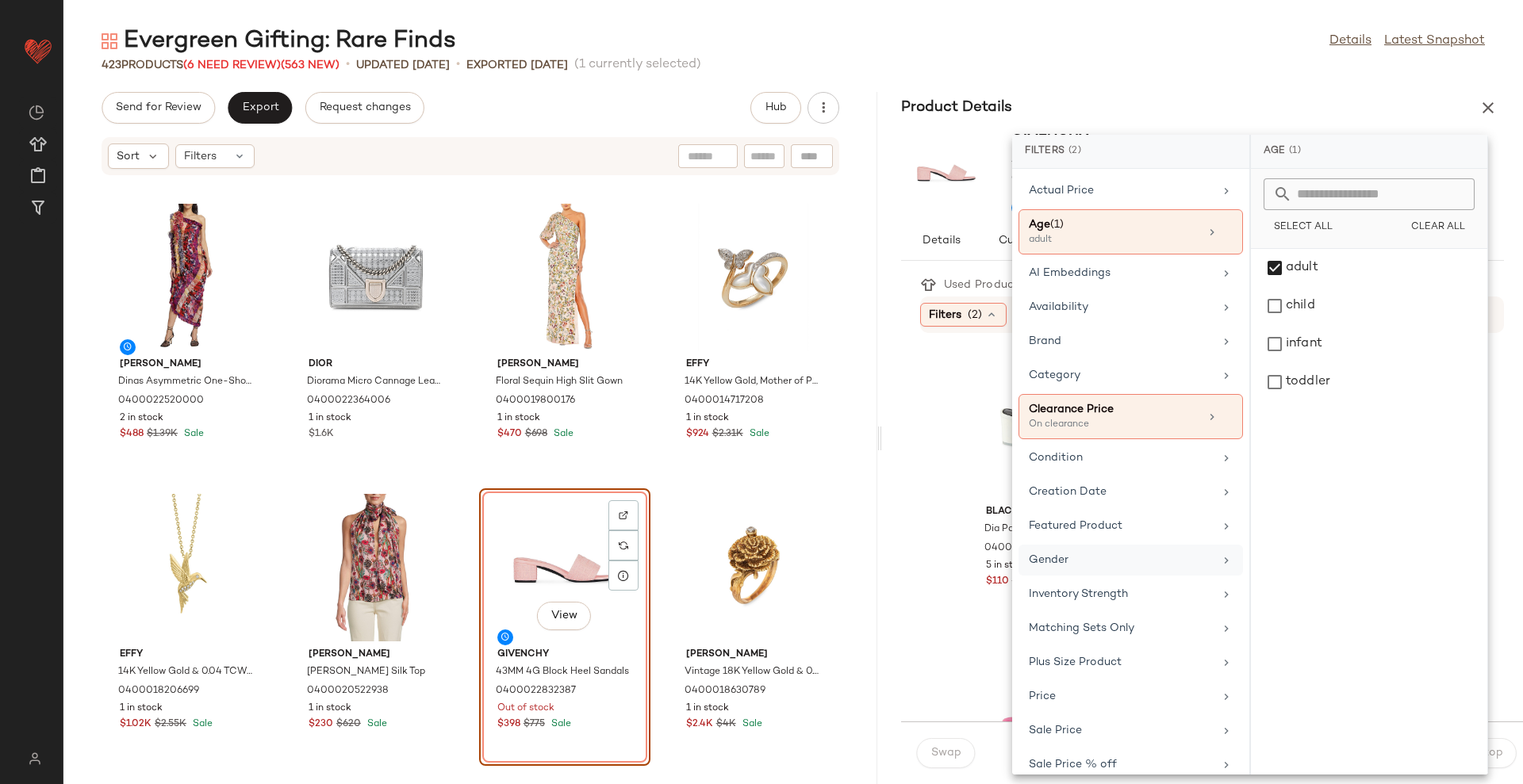
click at [1129, 563] on div "Gender" at bounding box center [1120, 560] width 185 height 17
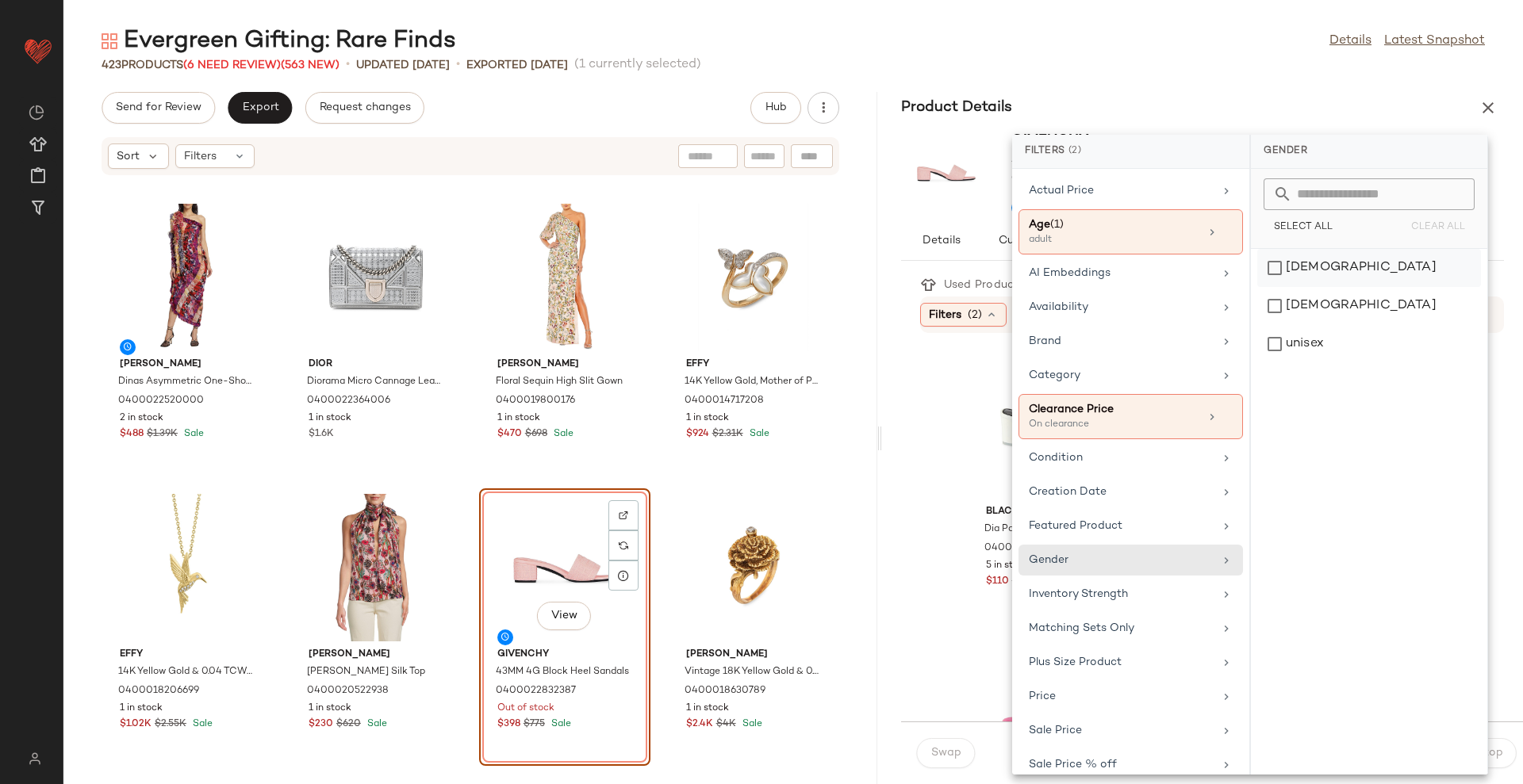
click at [1350, 287] on div "[DEMOGRAPHIC_DATA]" at bounding box center [1369, 305] width 224 height 38
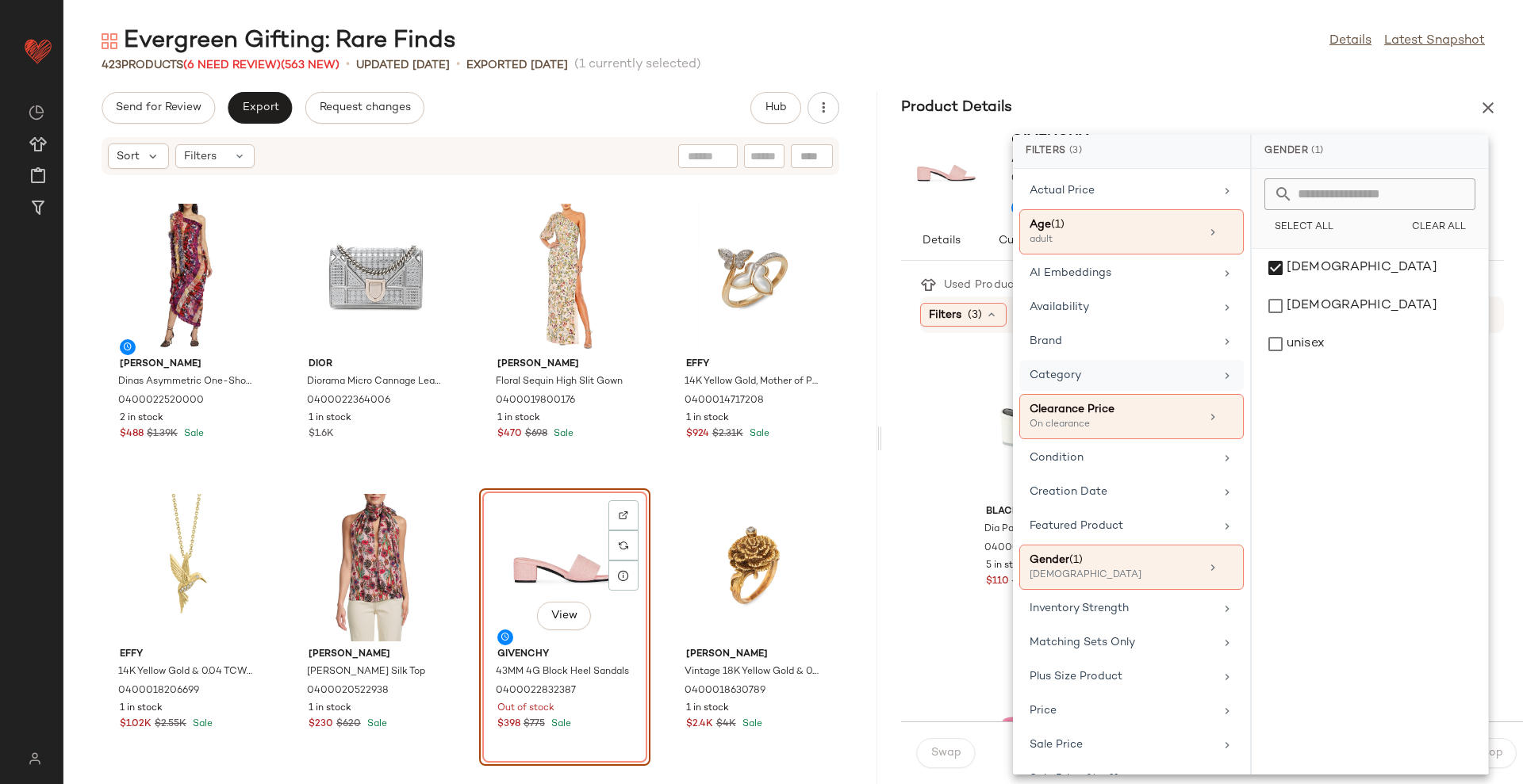
click at [1131, 394] on div "Category" at bounding box center [1131, 417] width 225 height 45
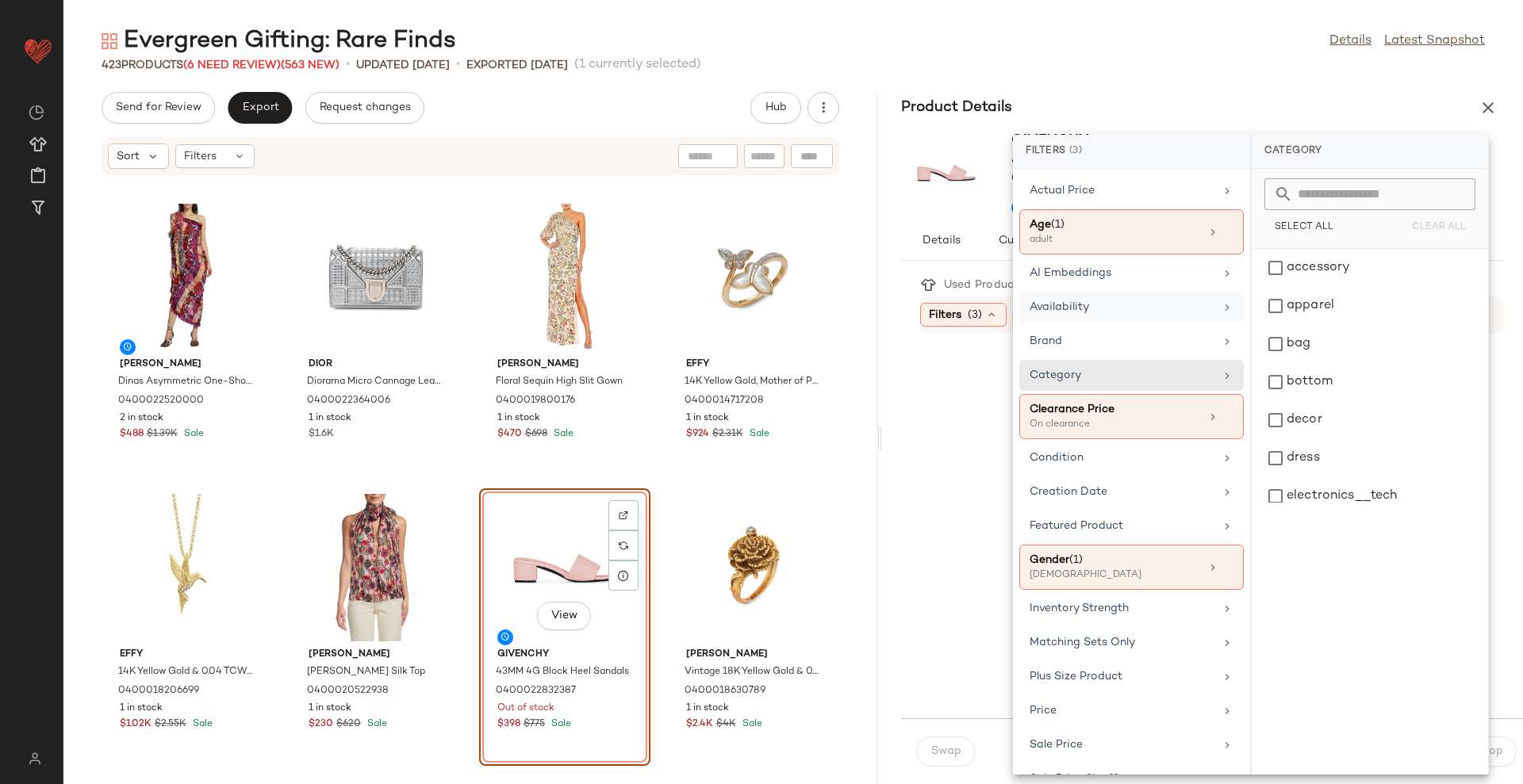
click at [1142, 326] on div "Availability" at bounding box center [1131, 341] width 225 height 31
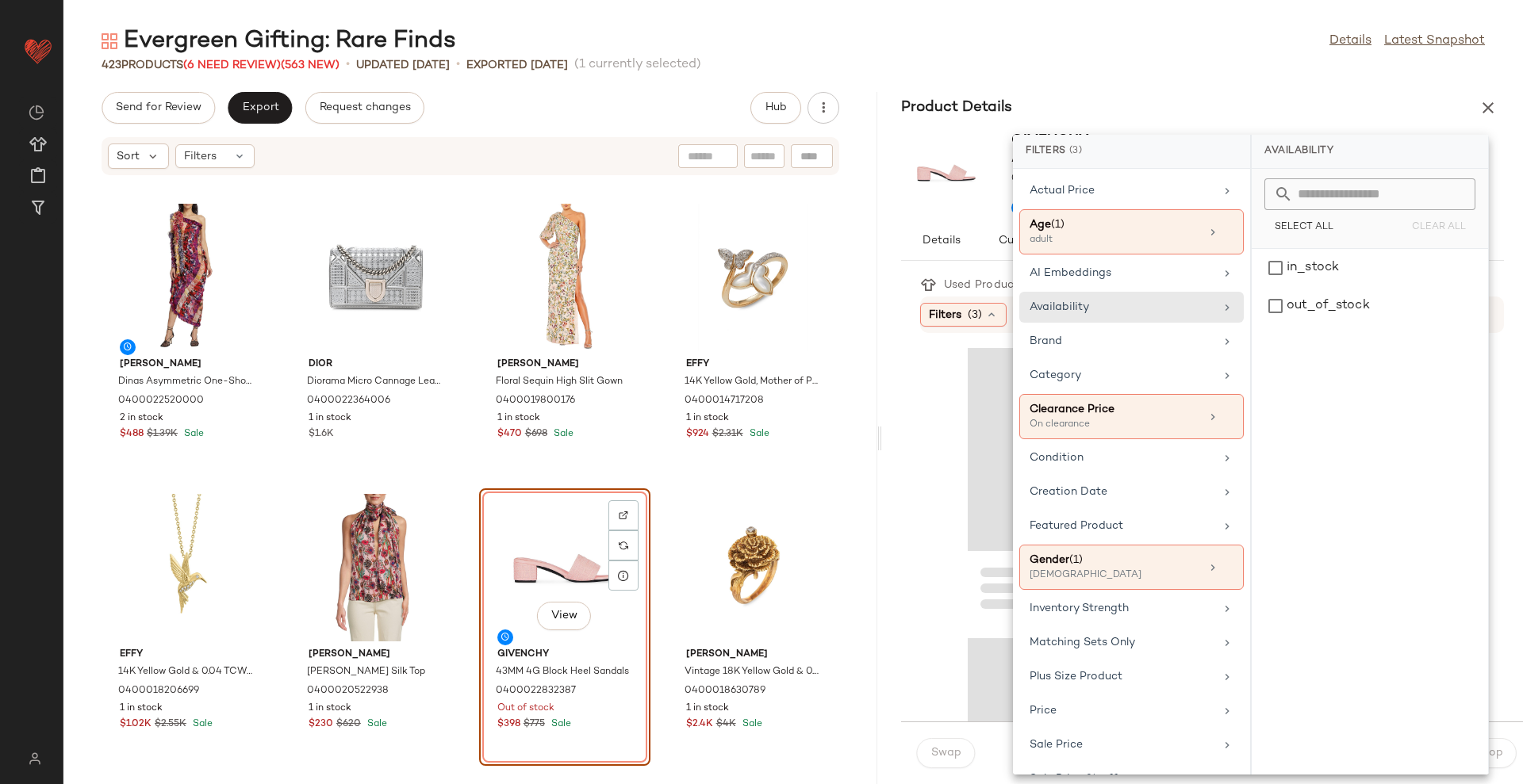
click at [1354, 234] on div "Select All Clear All" at bounding box center [1370, 228] width 211 height 23
click at [1345, 287] on div "in_stock" at bounding box center [1370, 305] width 224 height 38
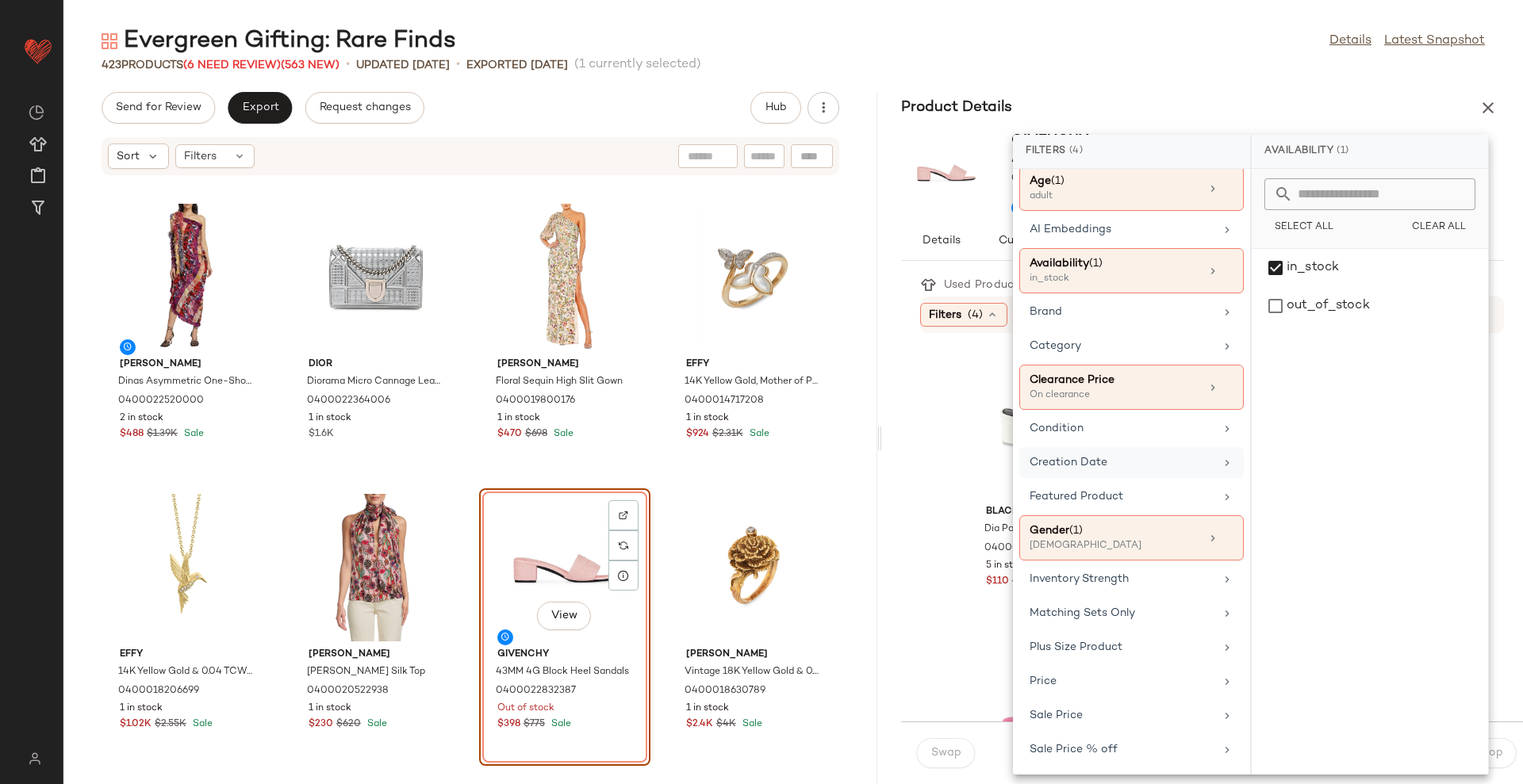
scroll to position [77, 0]
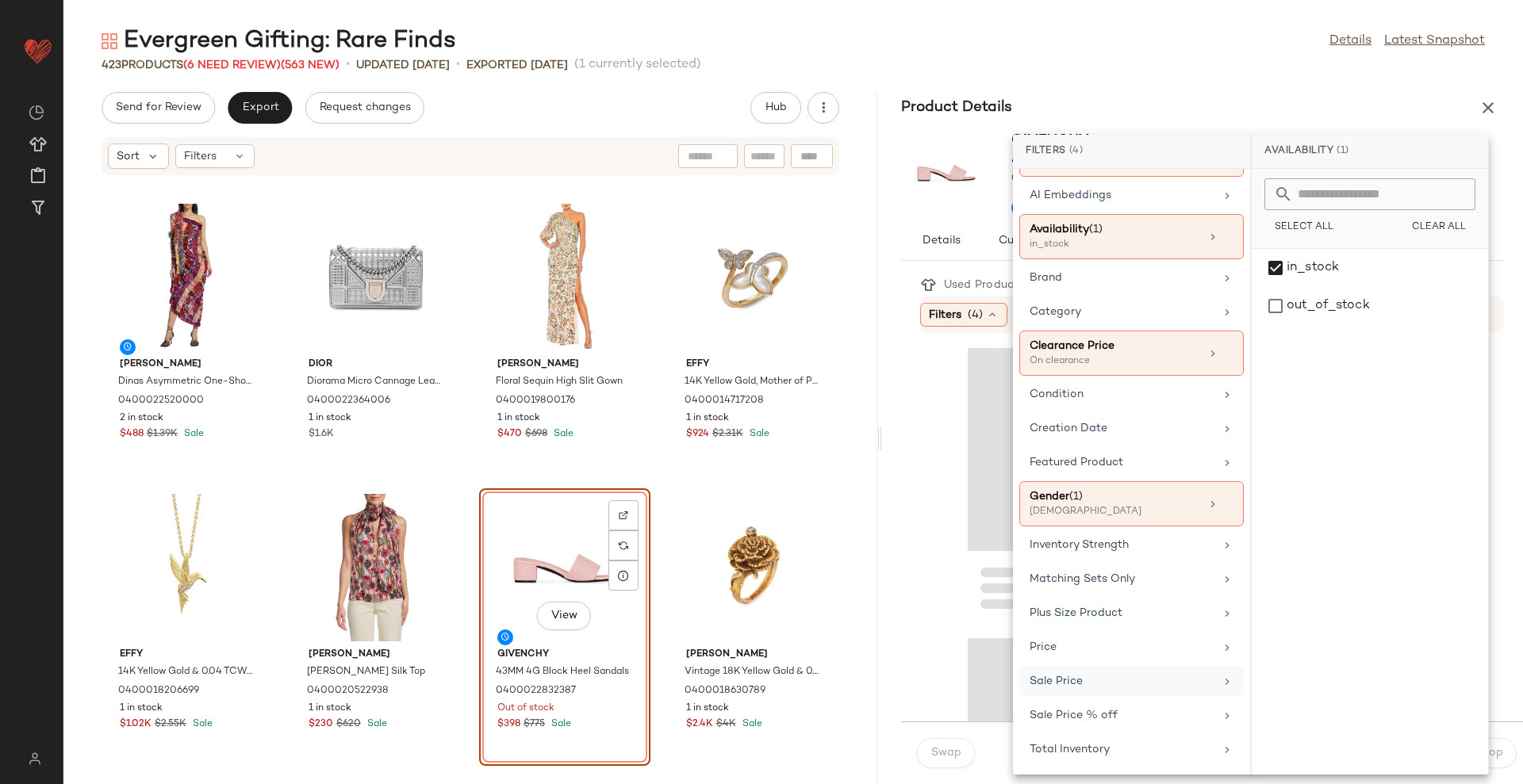
click at [1087, 746] on div "Total Inventory" at bounding box center [1121, 749] width 185 height 17
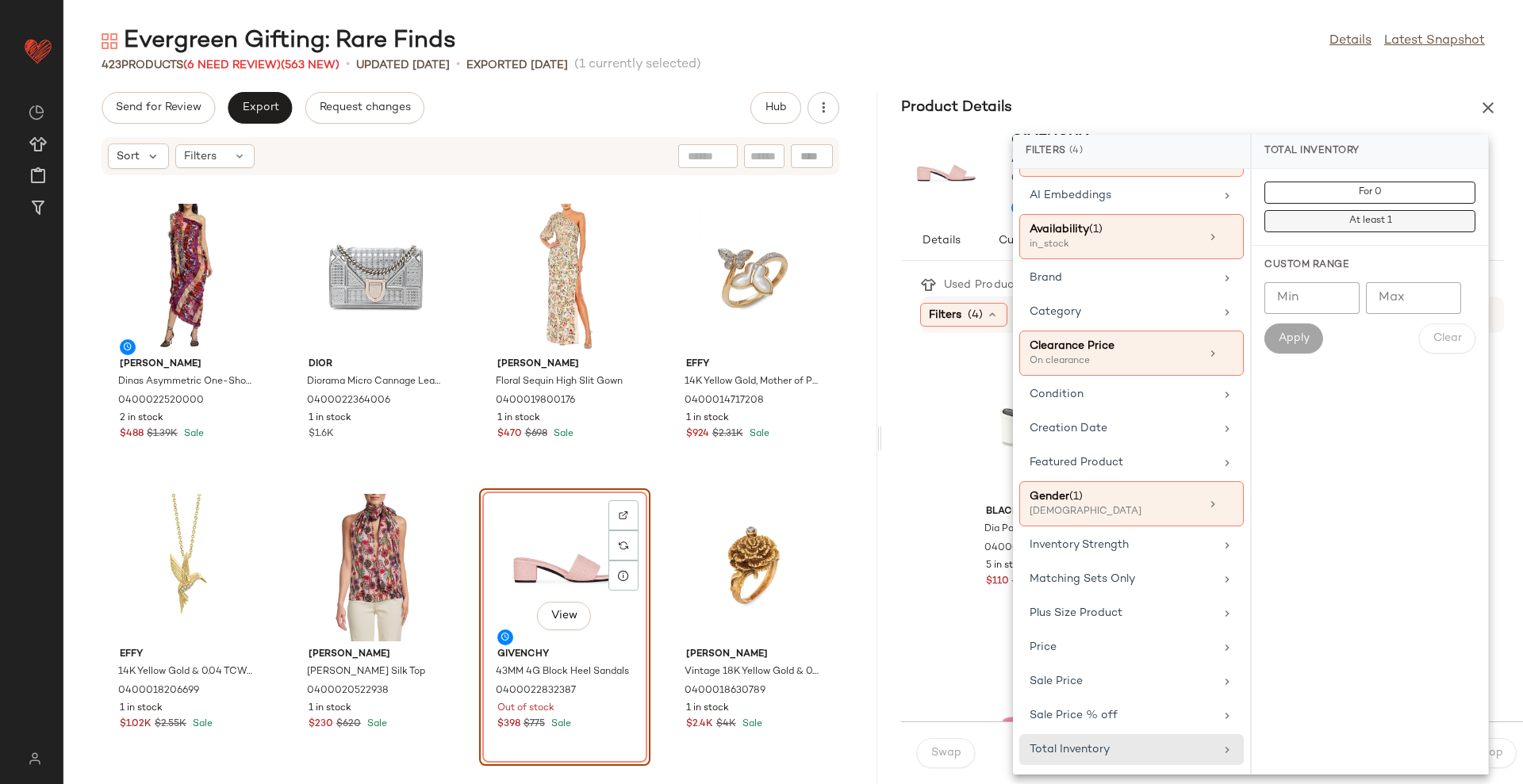
click at [1305, 217] on button "At least 1" at bounding box center [1370, 222] width 211 height 23
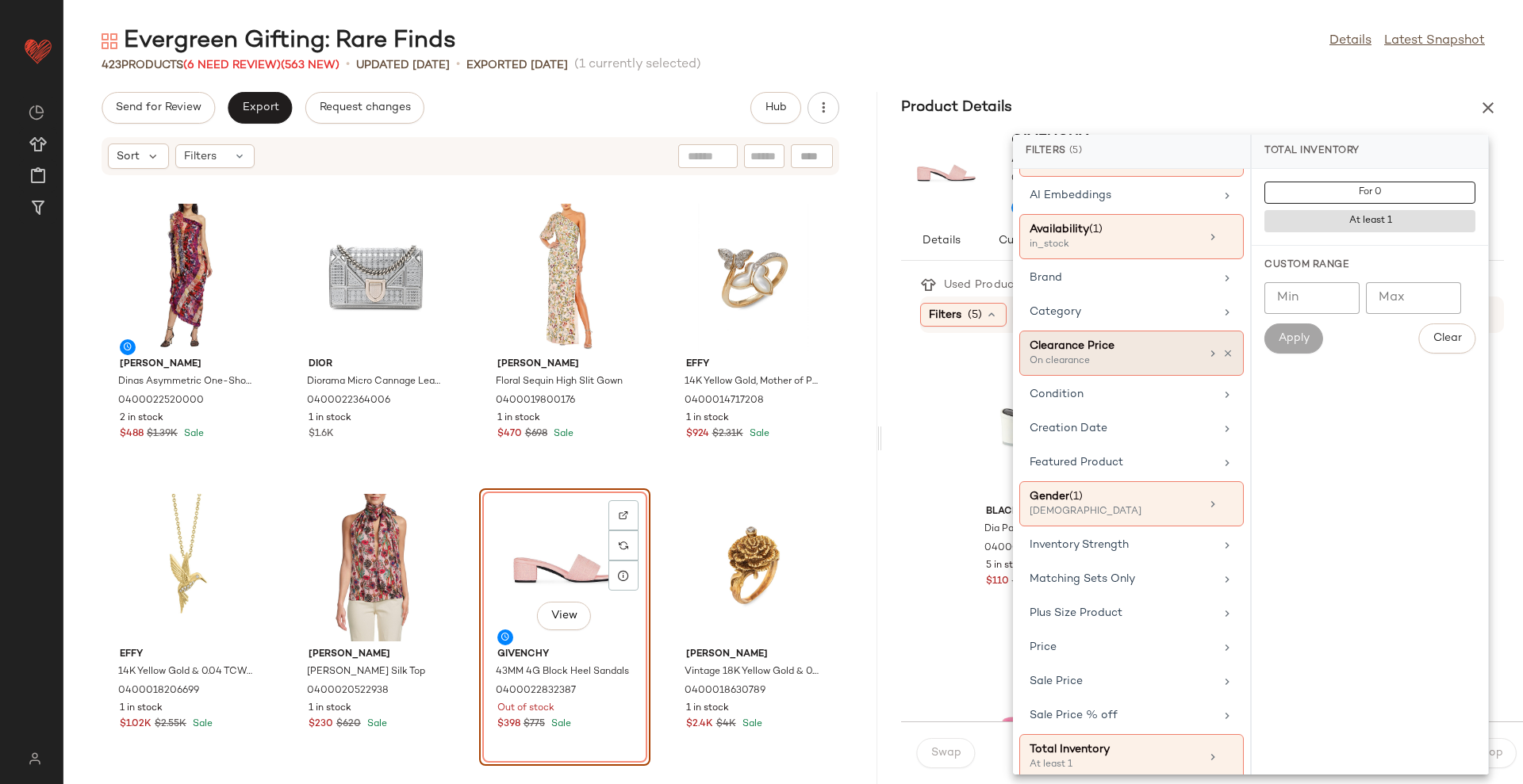
scroll to position [0, 0]
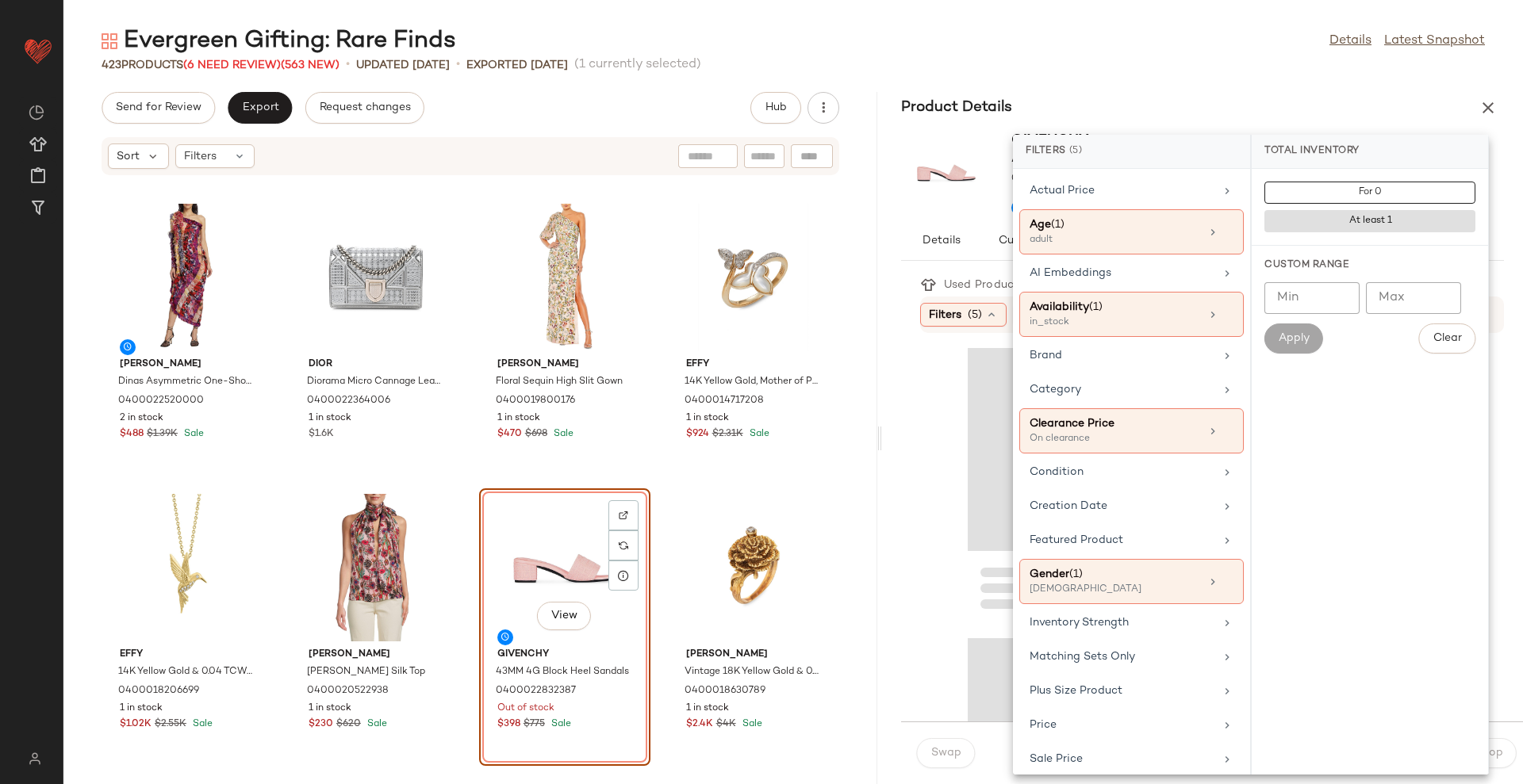
click at [1177, 77] on div "Evergreen Gifting: Rare Finds Details Latest Snapshot 423 Products (6 Need Revi…" at bounding box center [793, 404] width 1459 height 759
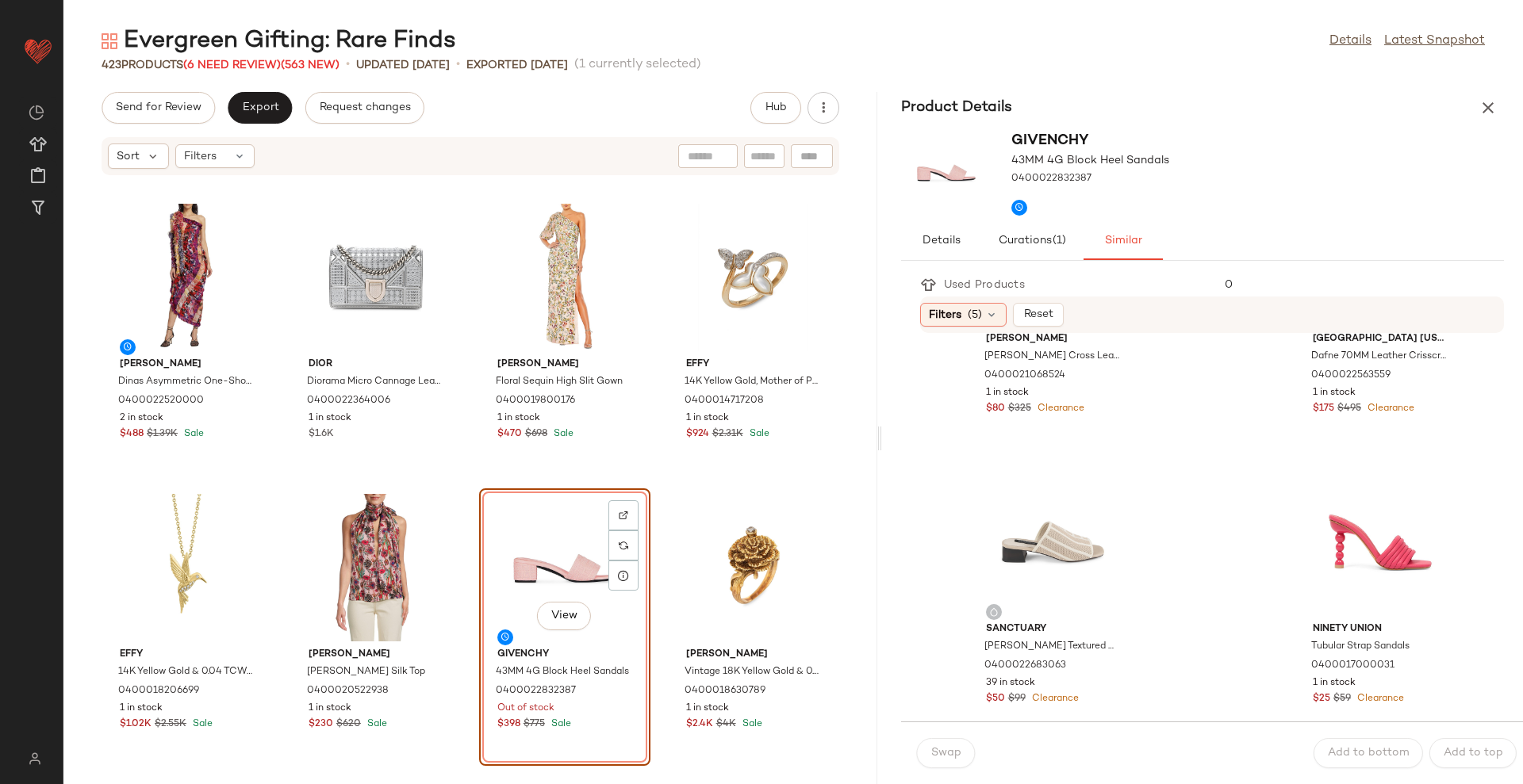
scroll to position [496, 0]
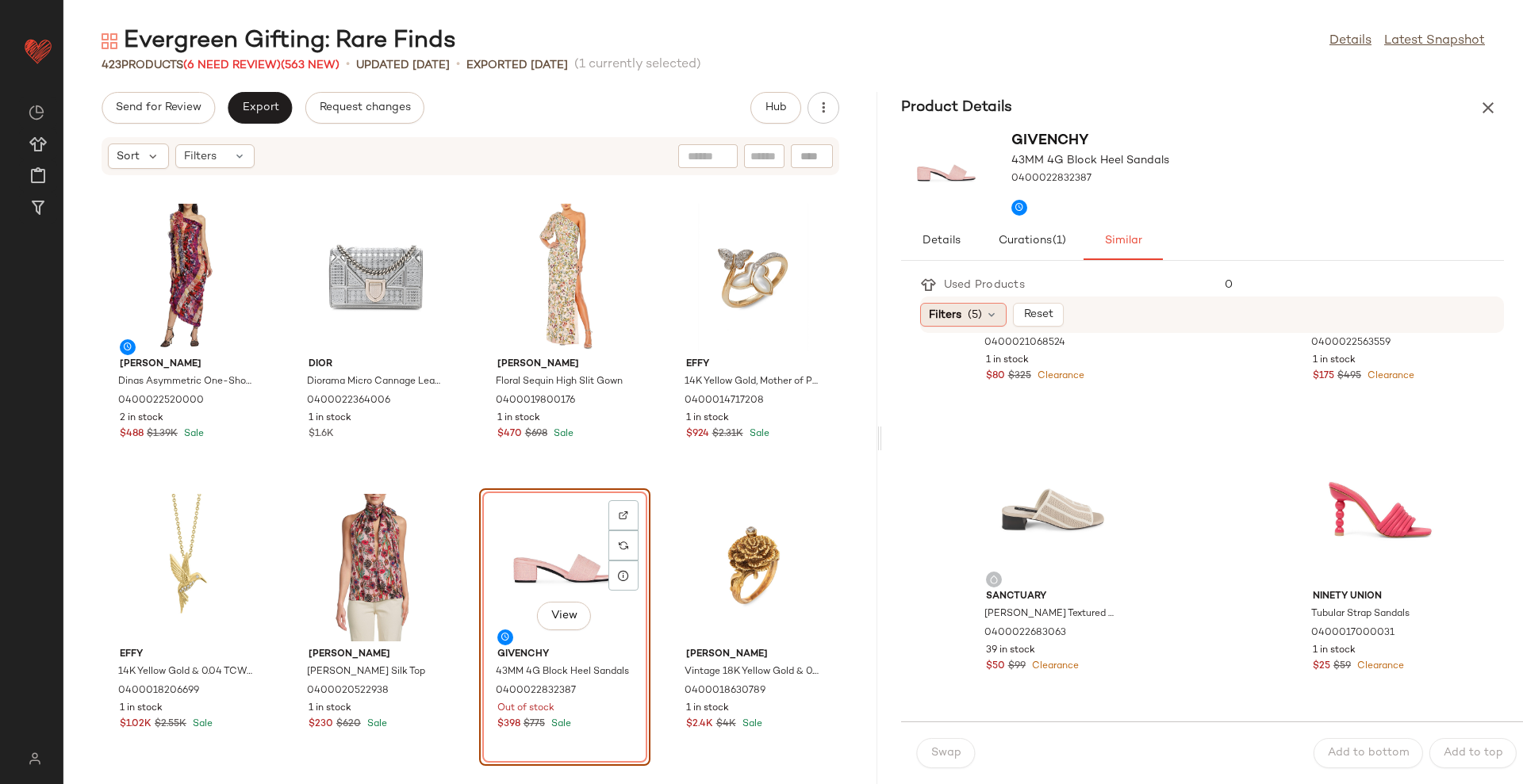
click at [971, 315] on span "(5)" at bounding box center [975, 315] width 15 height 17
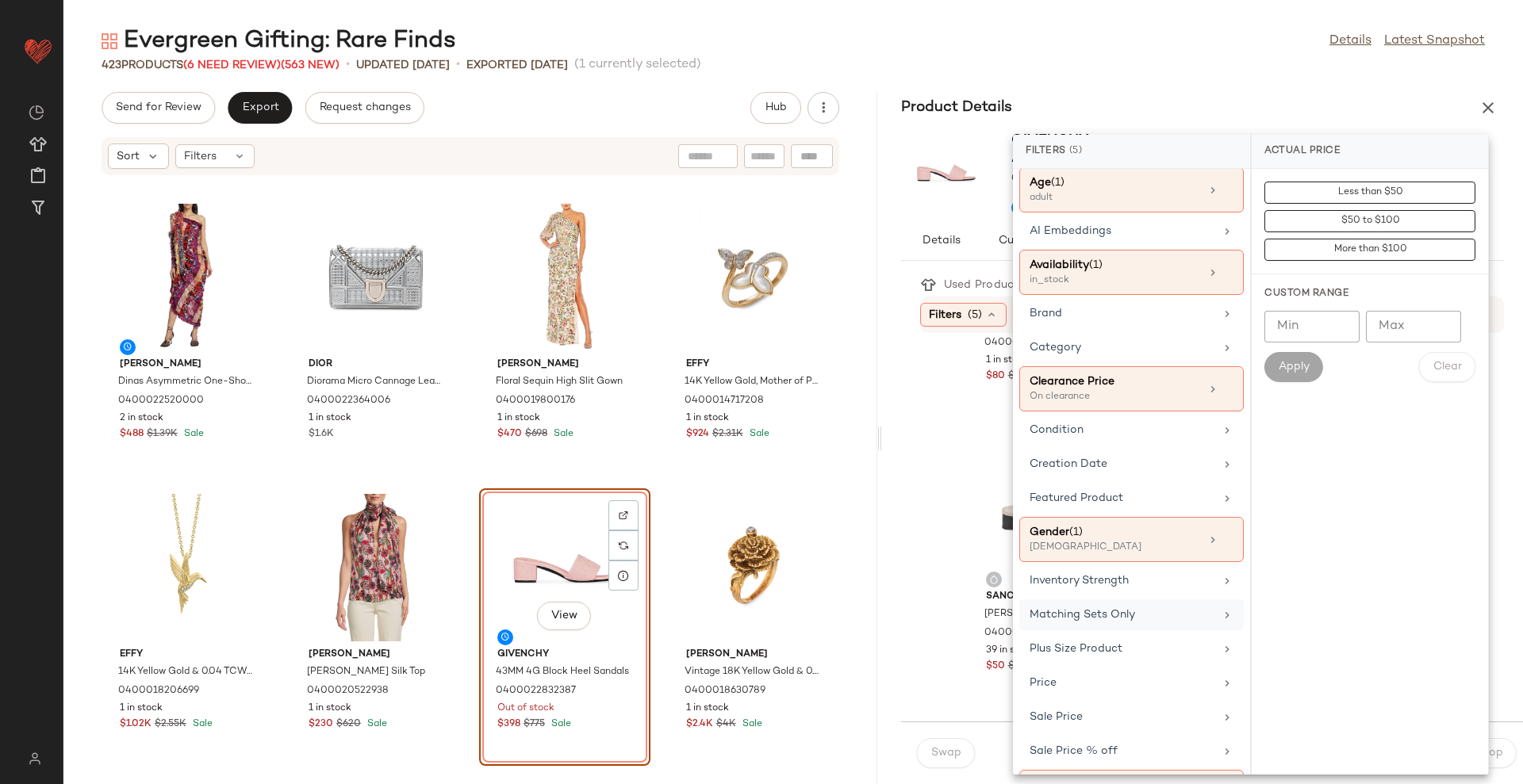
scroll to position [0, 0]
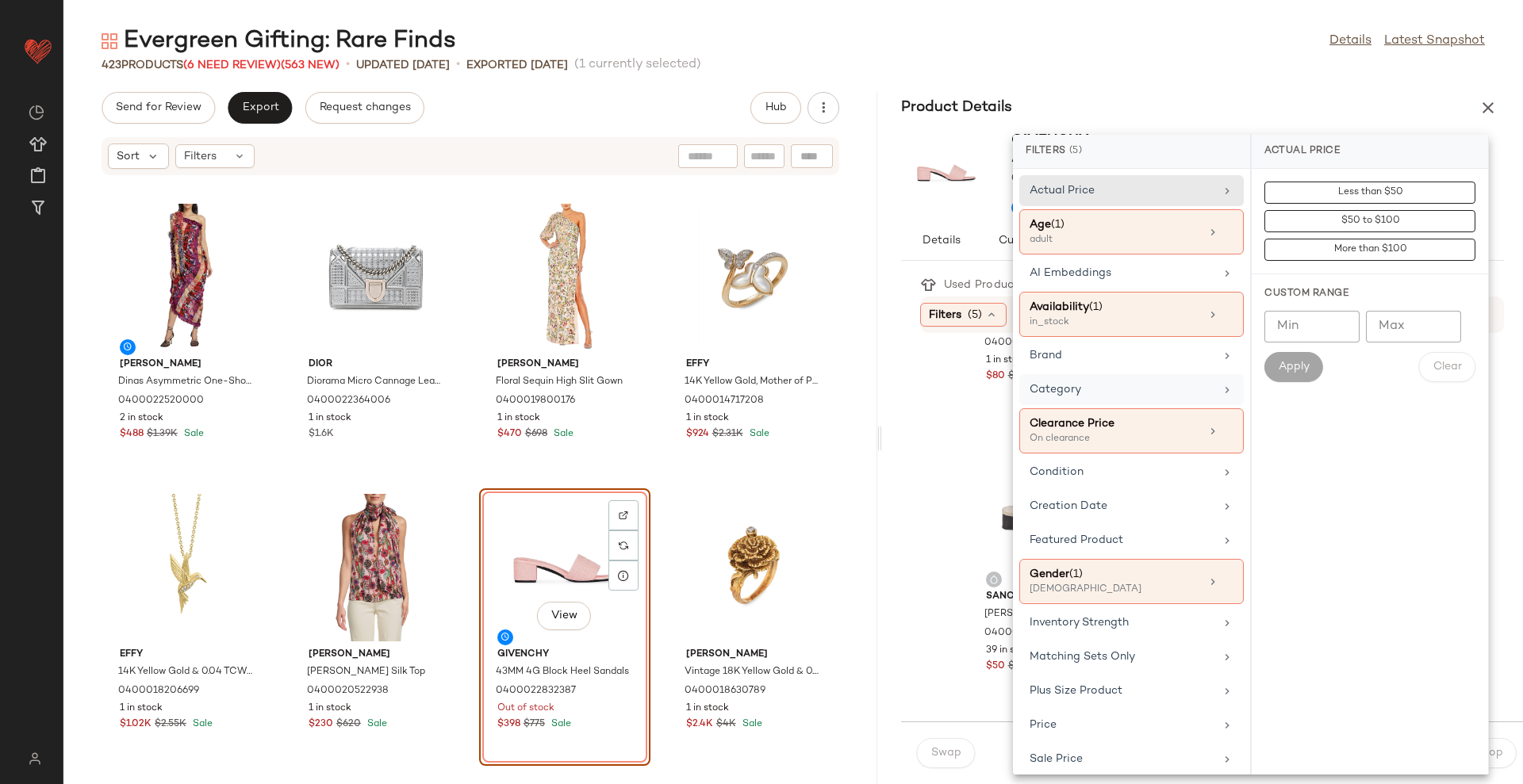
click at [1096, 389] on div "Category" at bounding box center [1121, 389] width 185 height 17
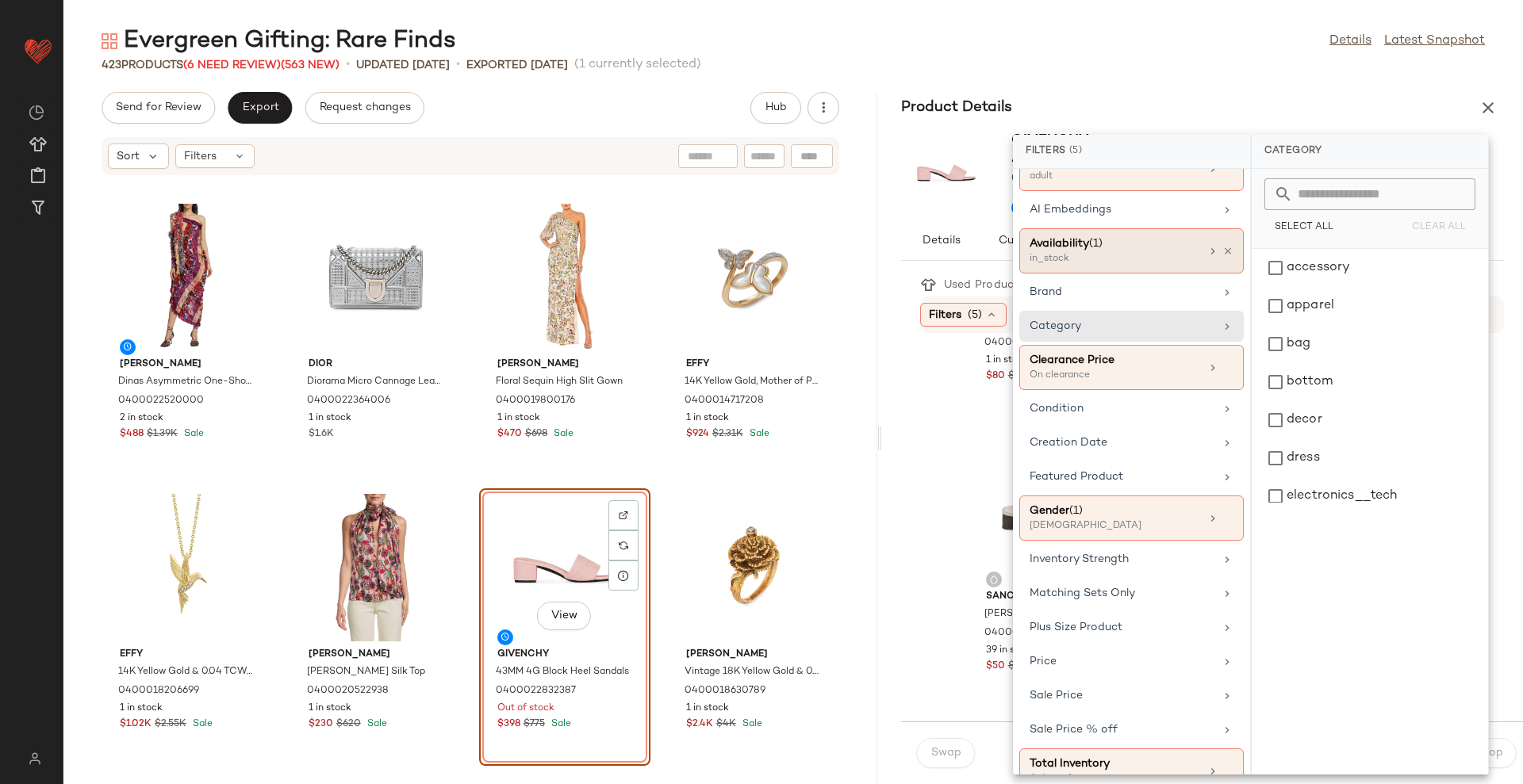
scroll to position [92, 0]
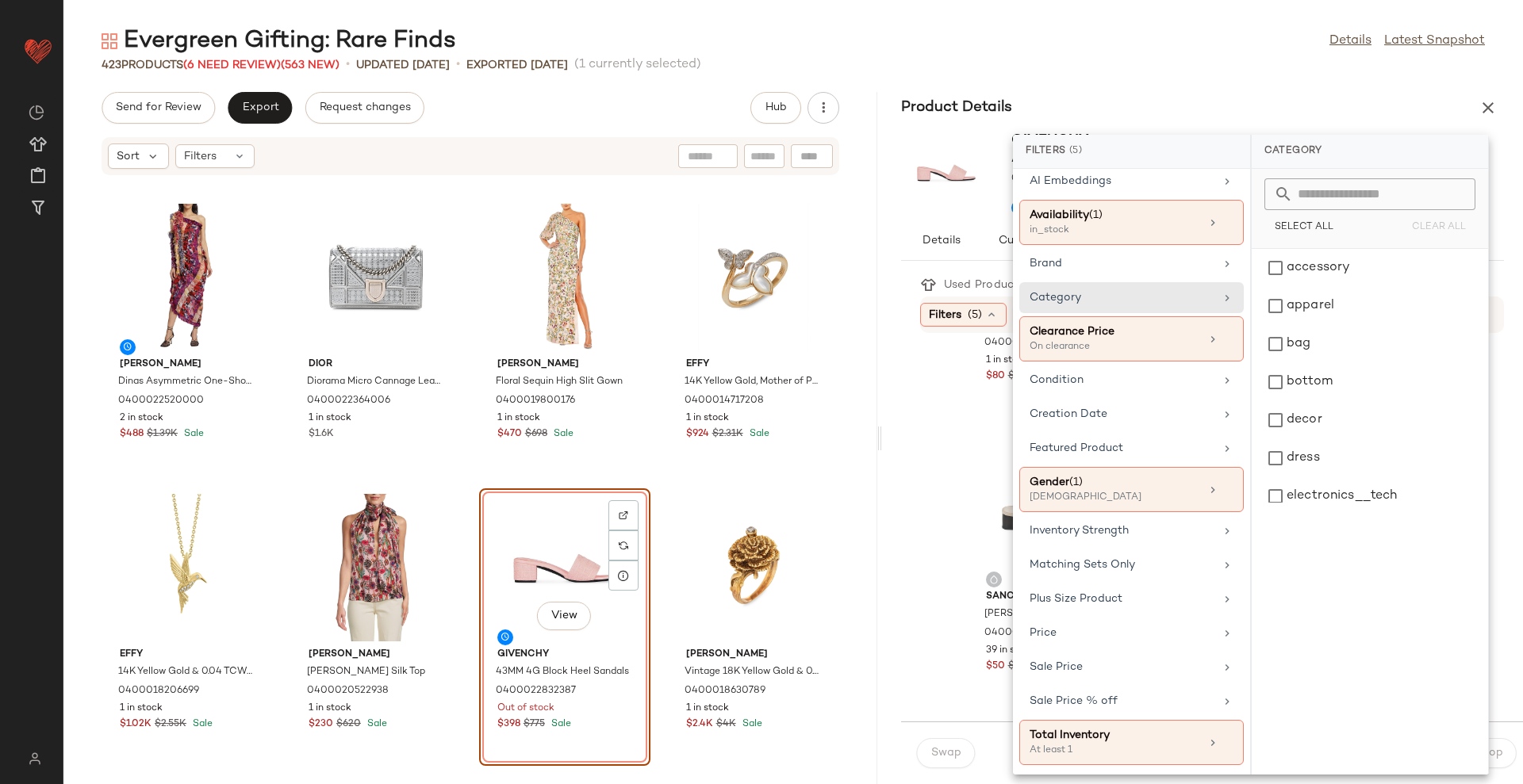
click at [1127, 151] on div "Filters (5)" at bounding box center [1131, 151] width 237 height 34
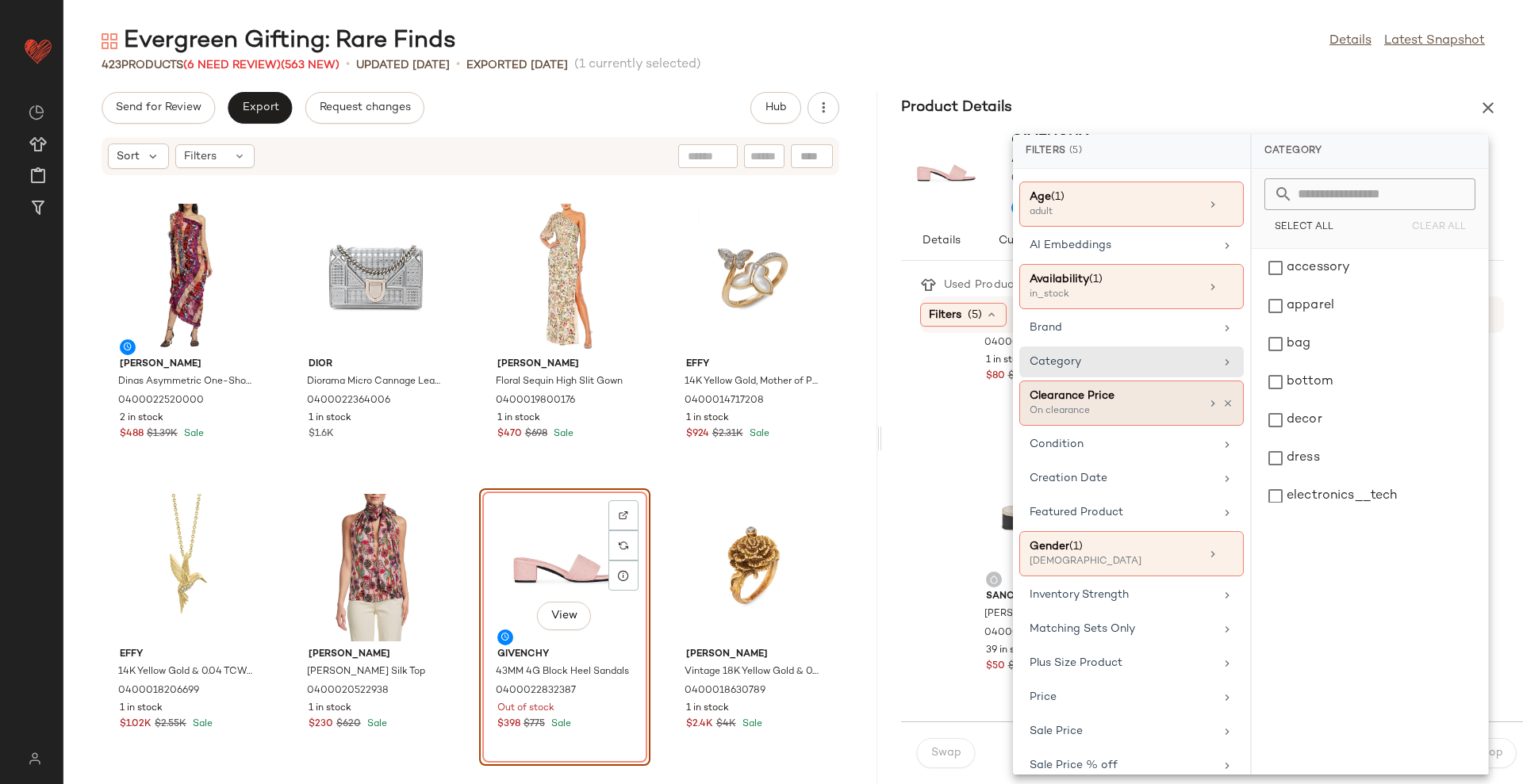
scroll to position [0, 0]
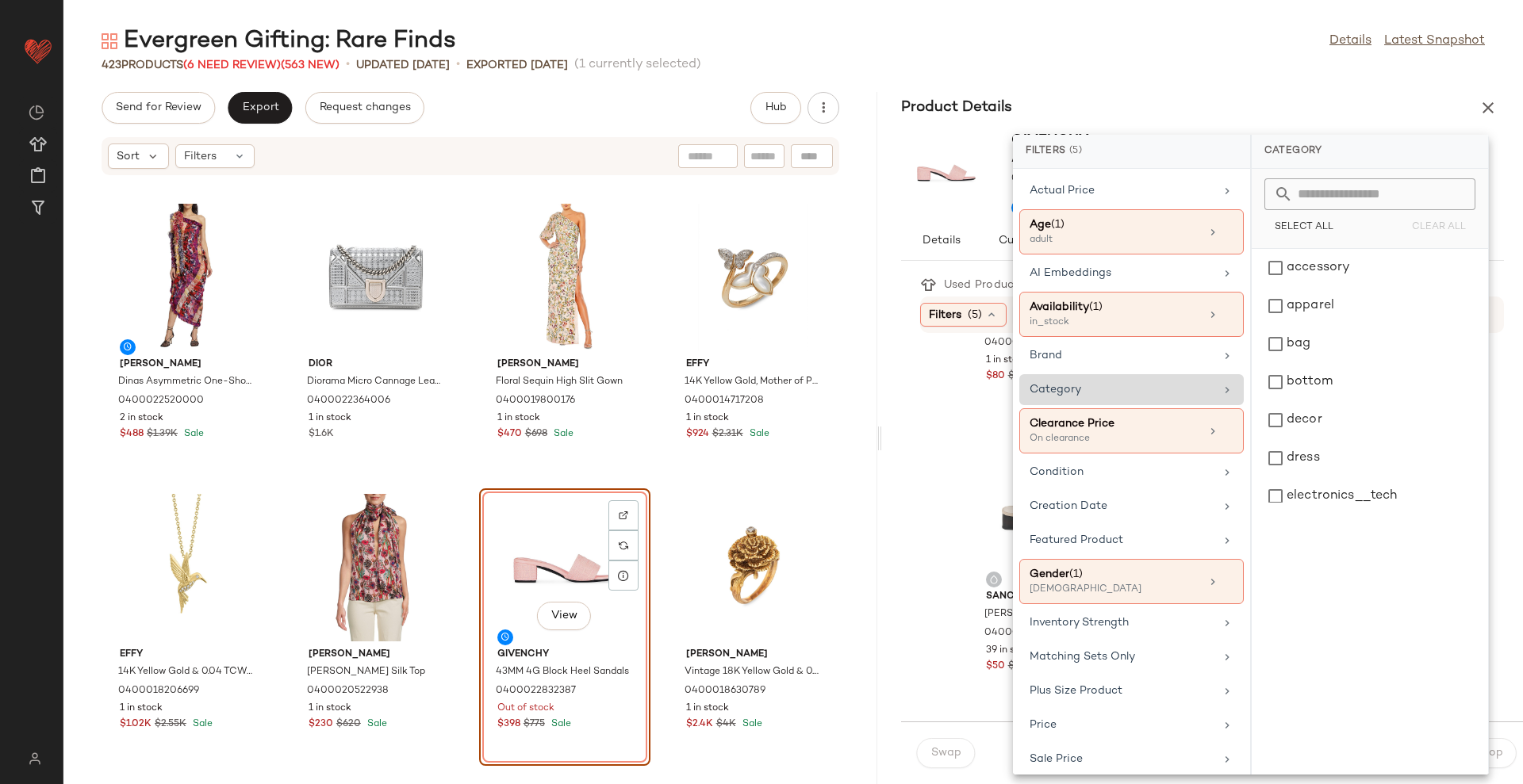
click at [1118, 382] on div "Category" at bounding box center [1121, 389] width 185 height 17
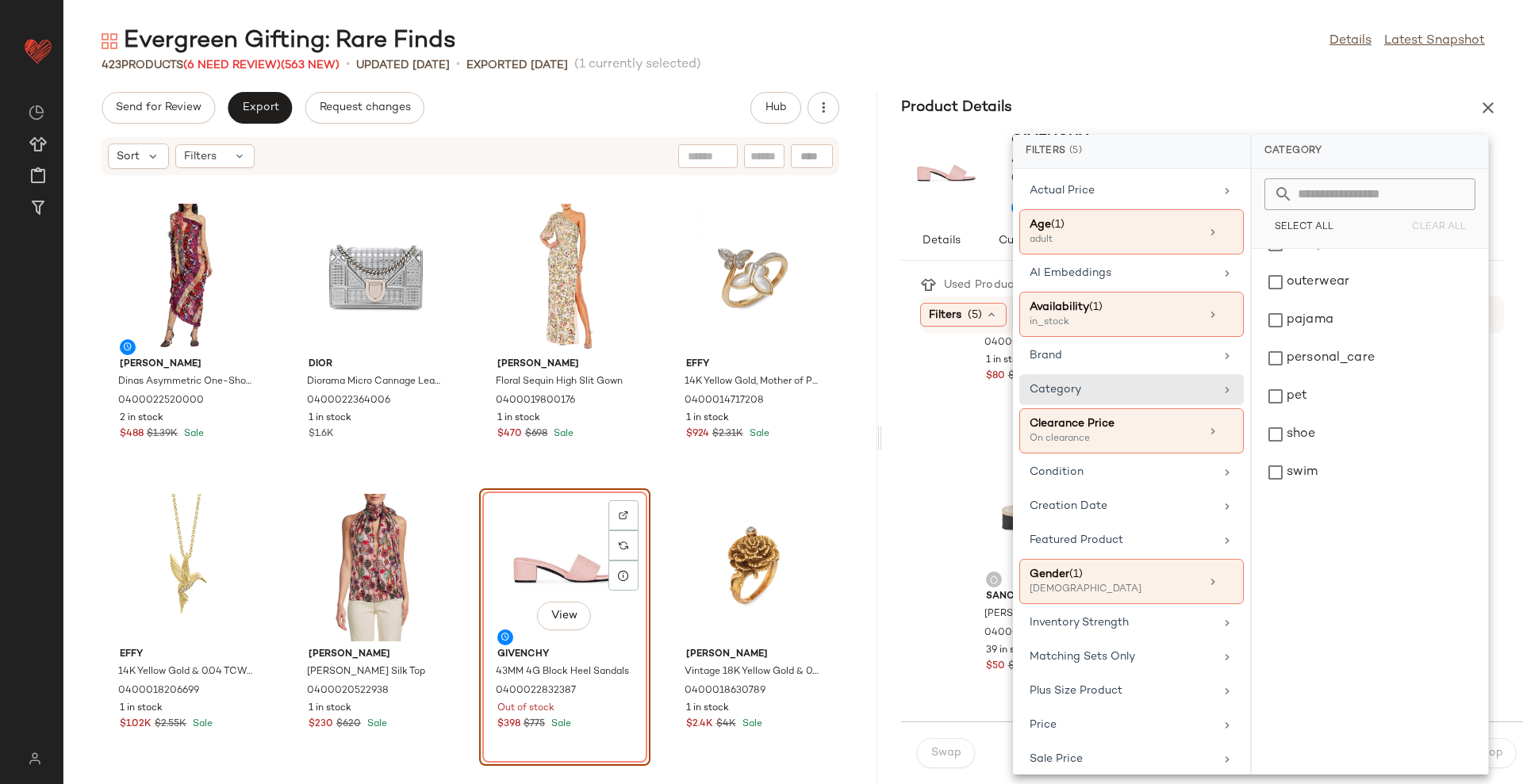
scroll to position [694, 0]
click at [1317, 331] on div "shoe" at bounding box center [1370, 335] width 224 height 38
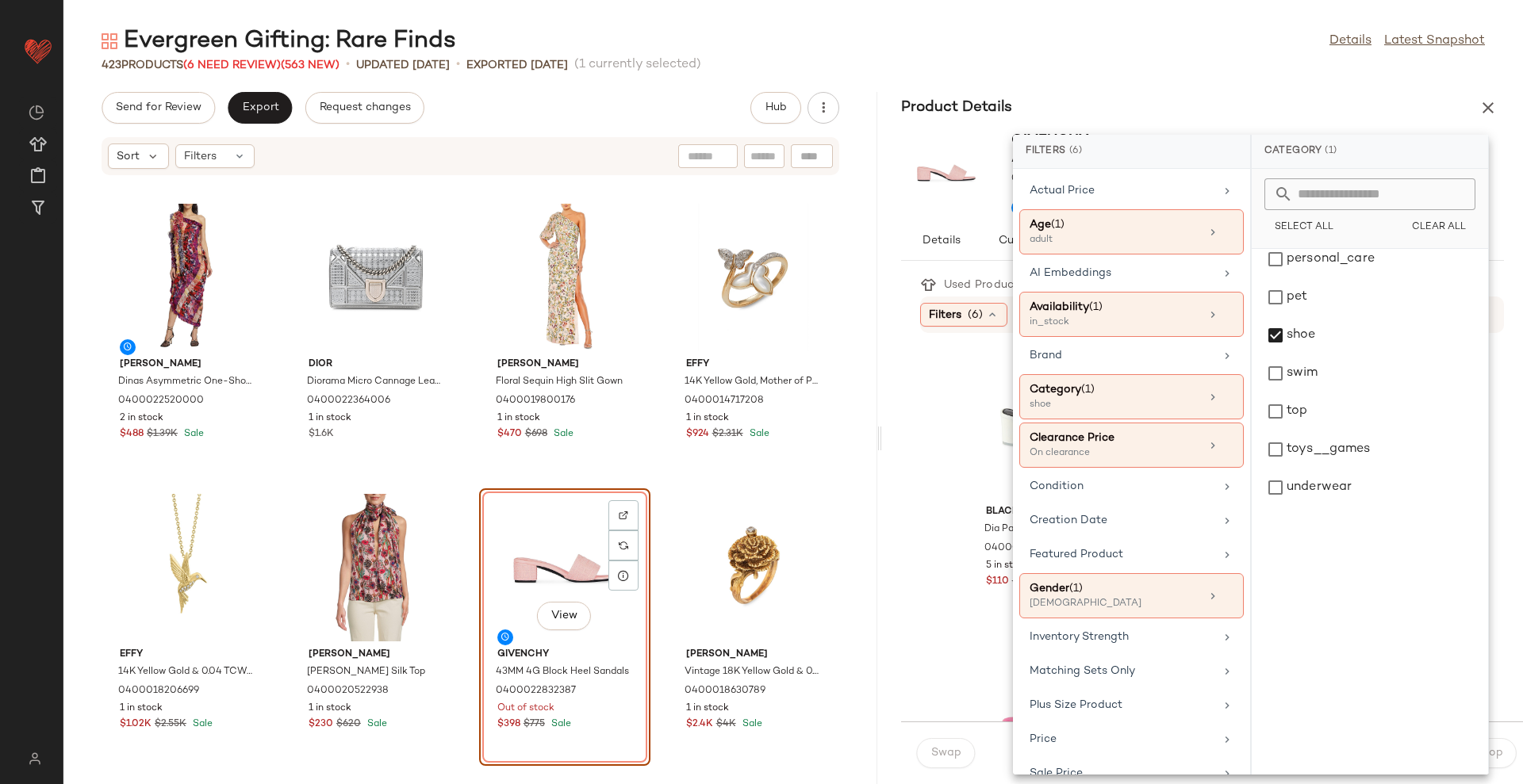
click at [850, 359] on div "Dries Van Noten Dinas Asymmetric One-Shoulder Dress 0400022520000 2 in stock $4…" at bounding box center [471, 489] width 814 height 589
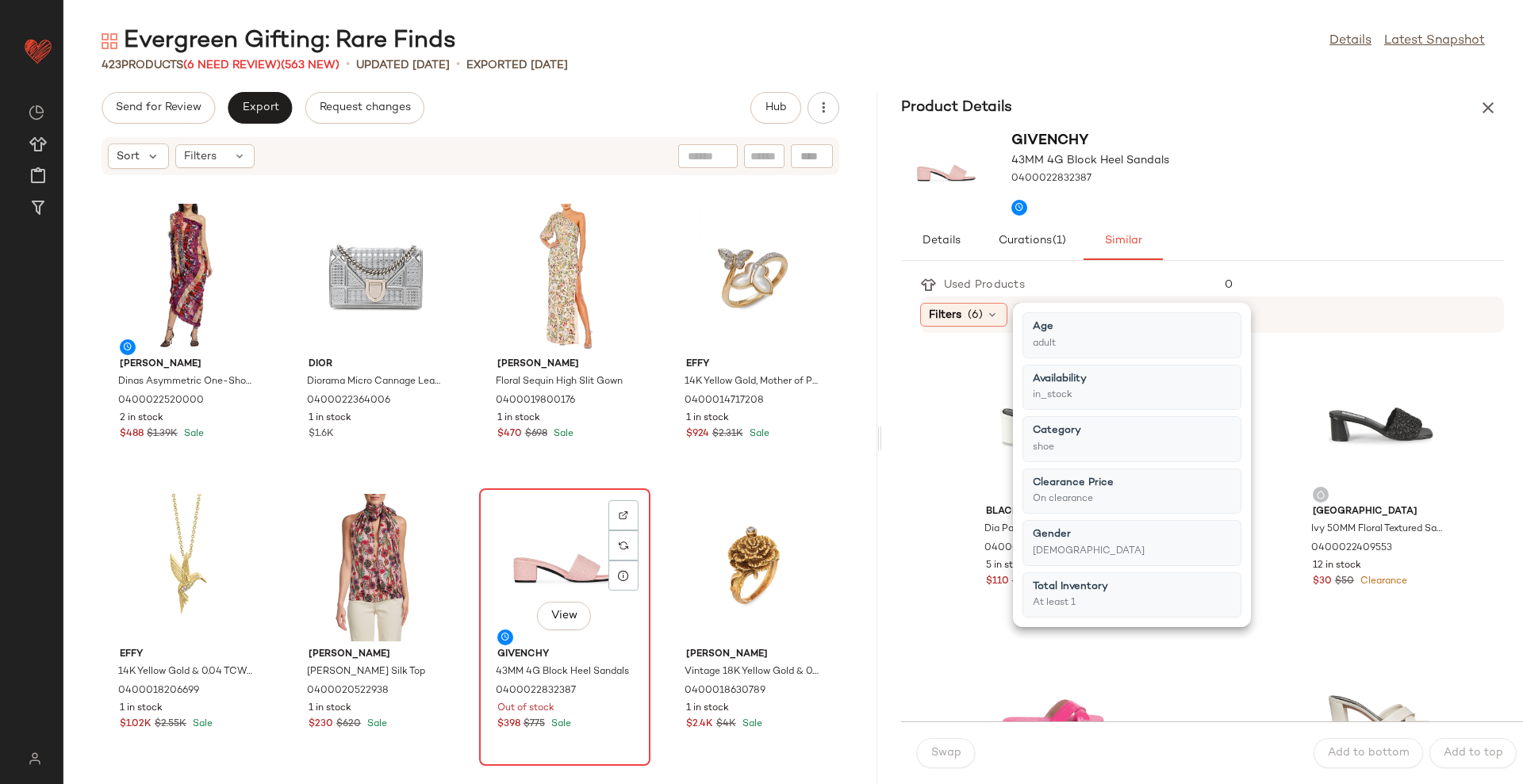
click at [568, 538] on div "View" at bounding box center [564, 567] width 160 height 147
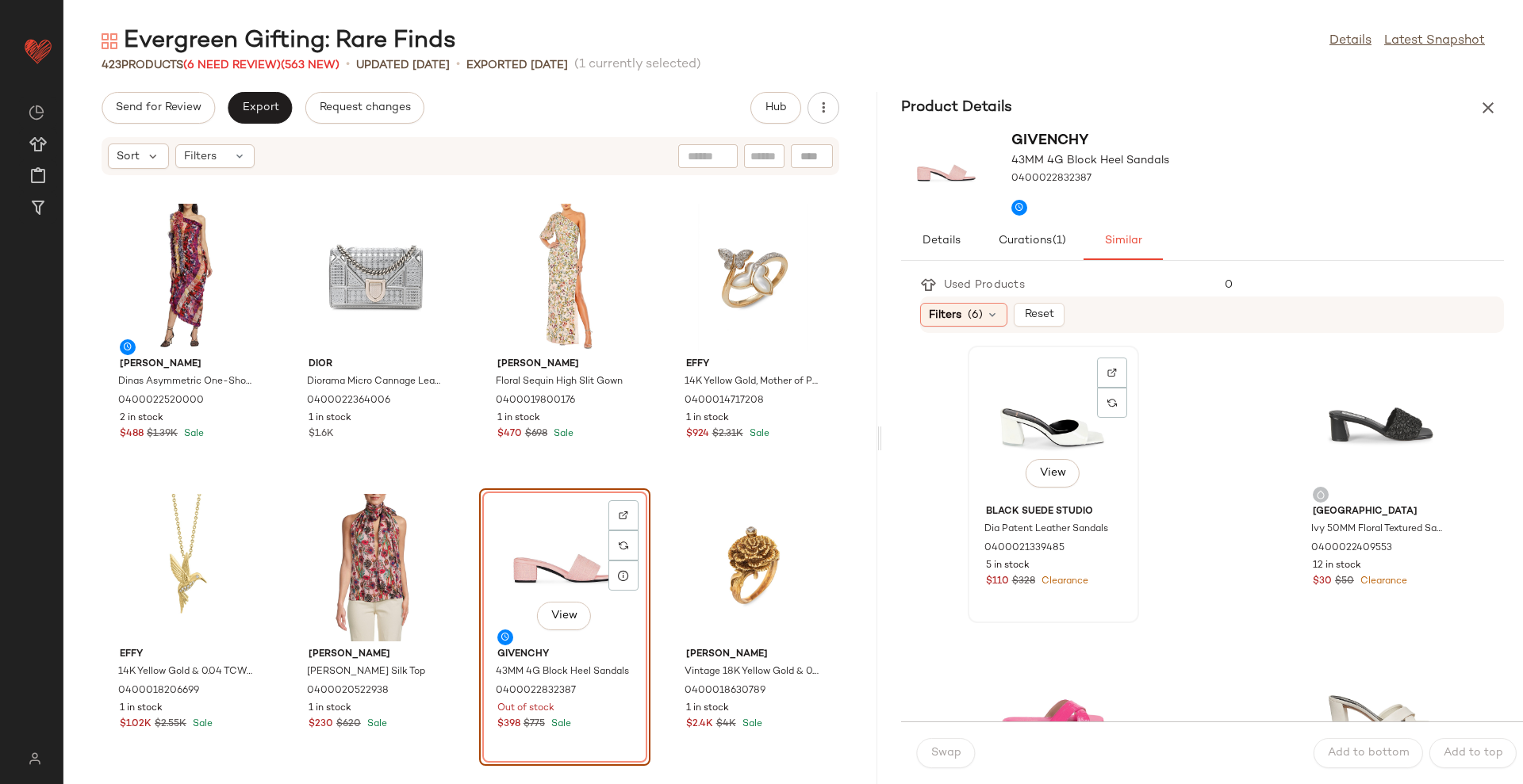
scroll to position [198, 0]
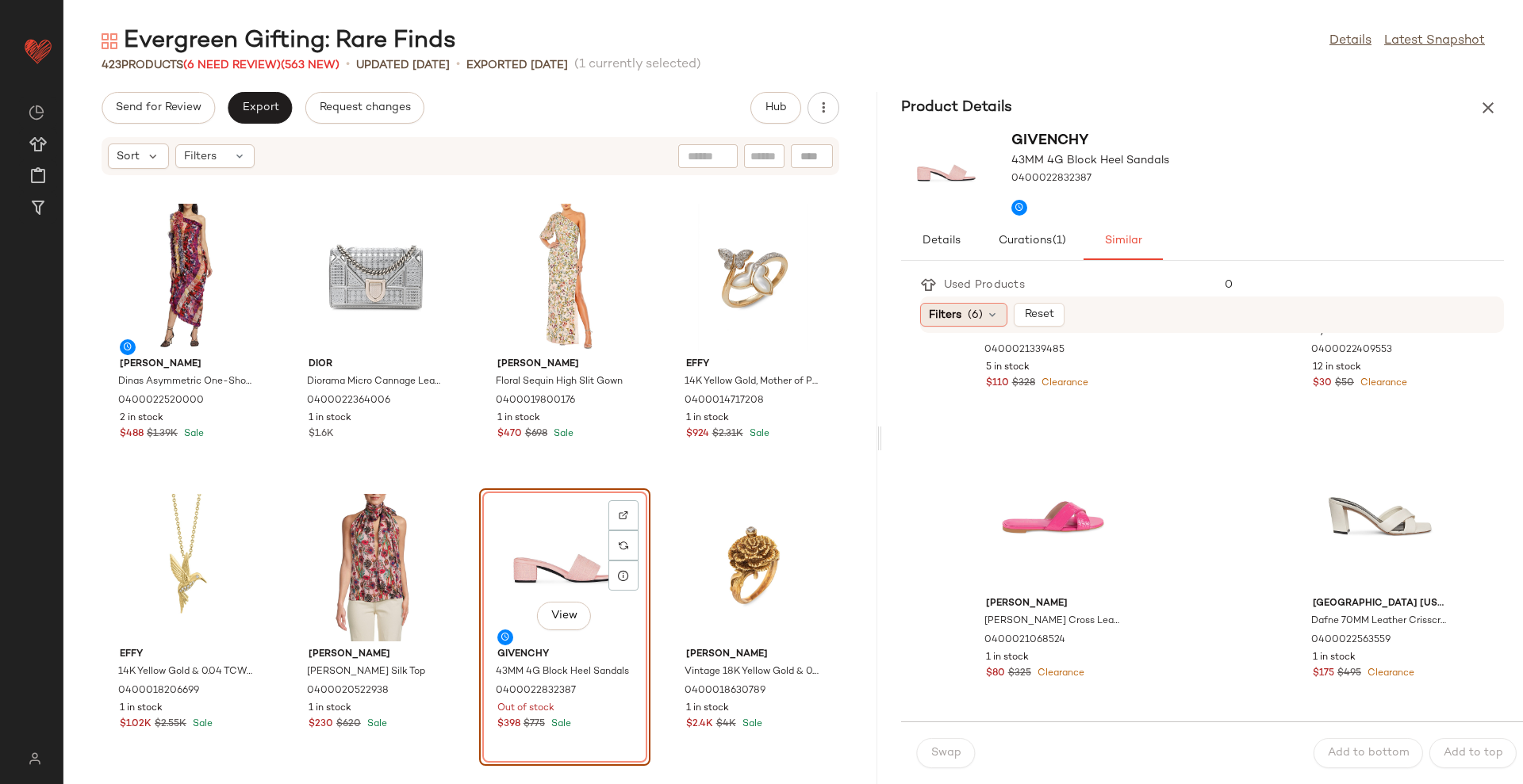
click at [979, 316] on span "(6)" at bounding box center [975, 315] width 15 height 17
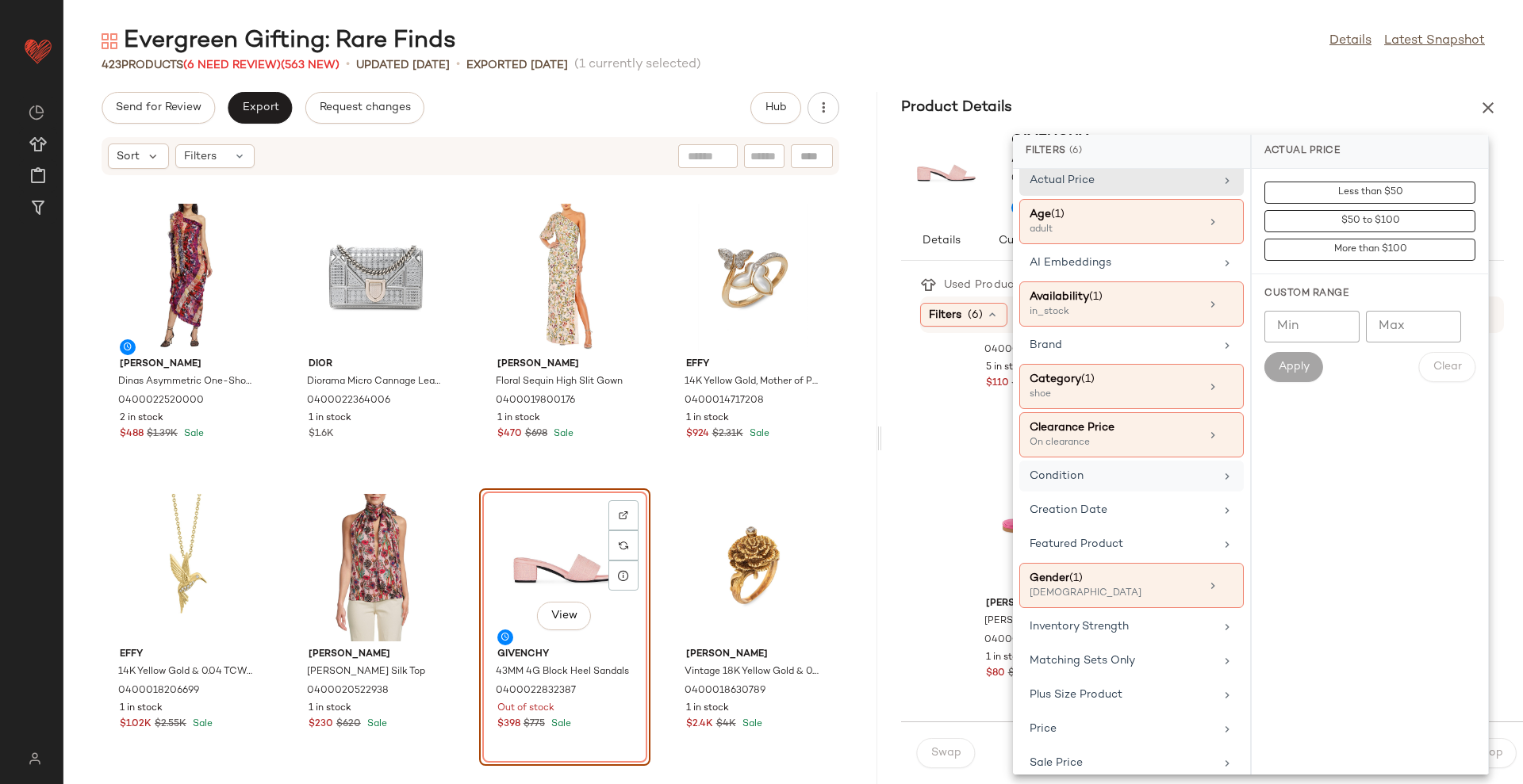
scroll to position [0, 0]
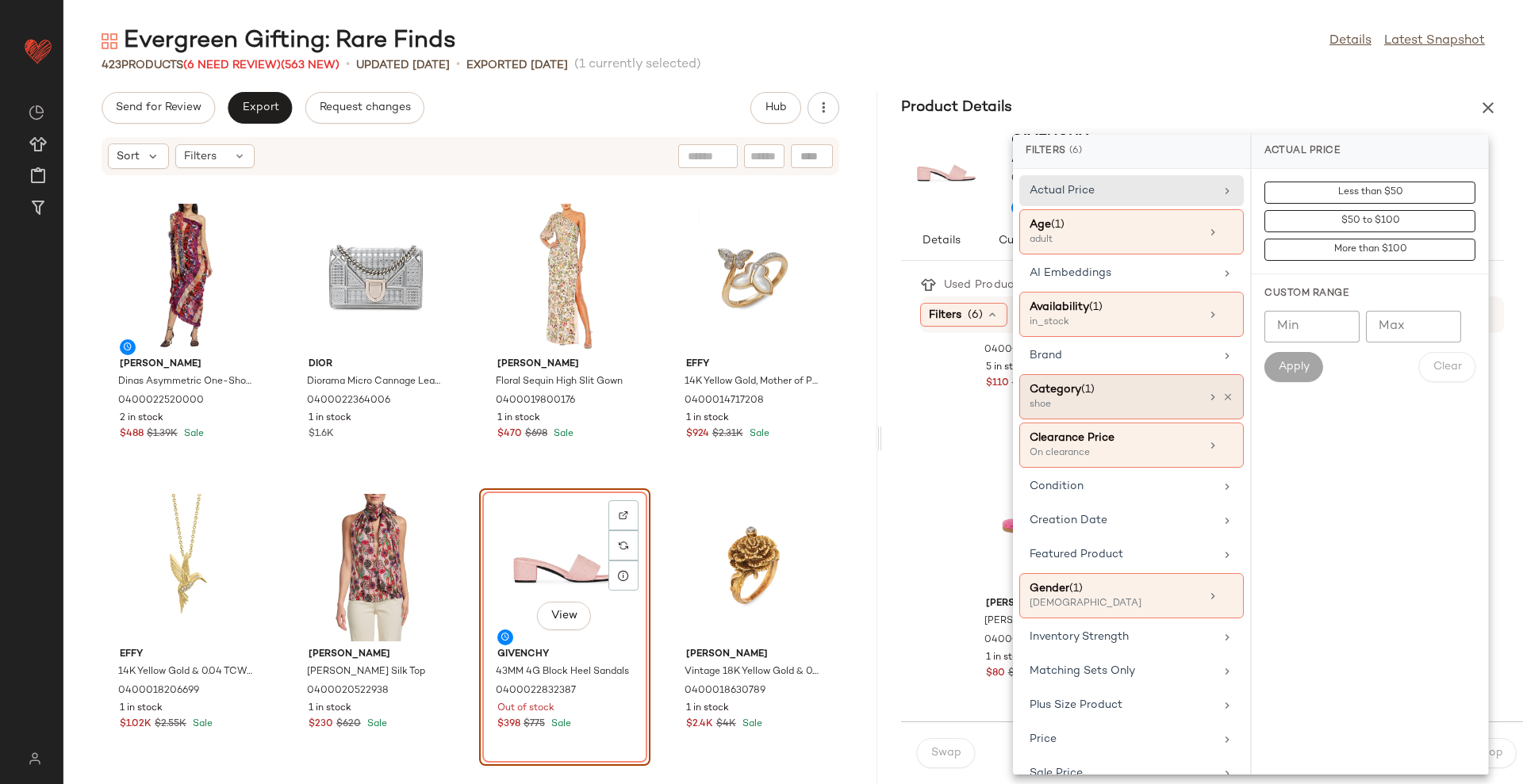
click at [1118, 393] on div "Category (1)" at bounding box center [1114, 389] width 171 height 17
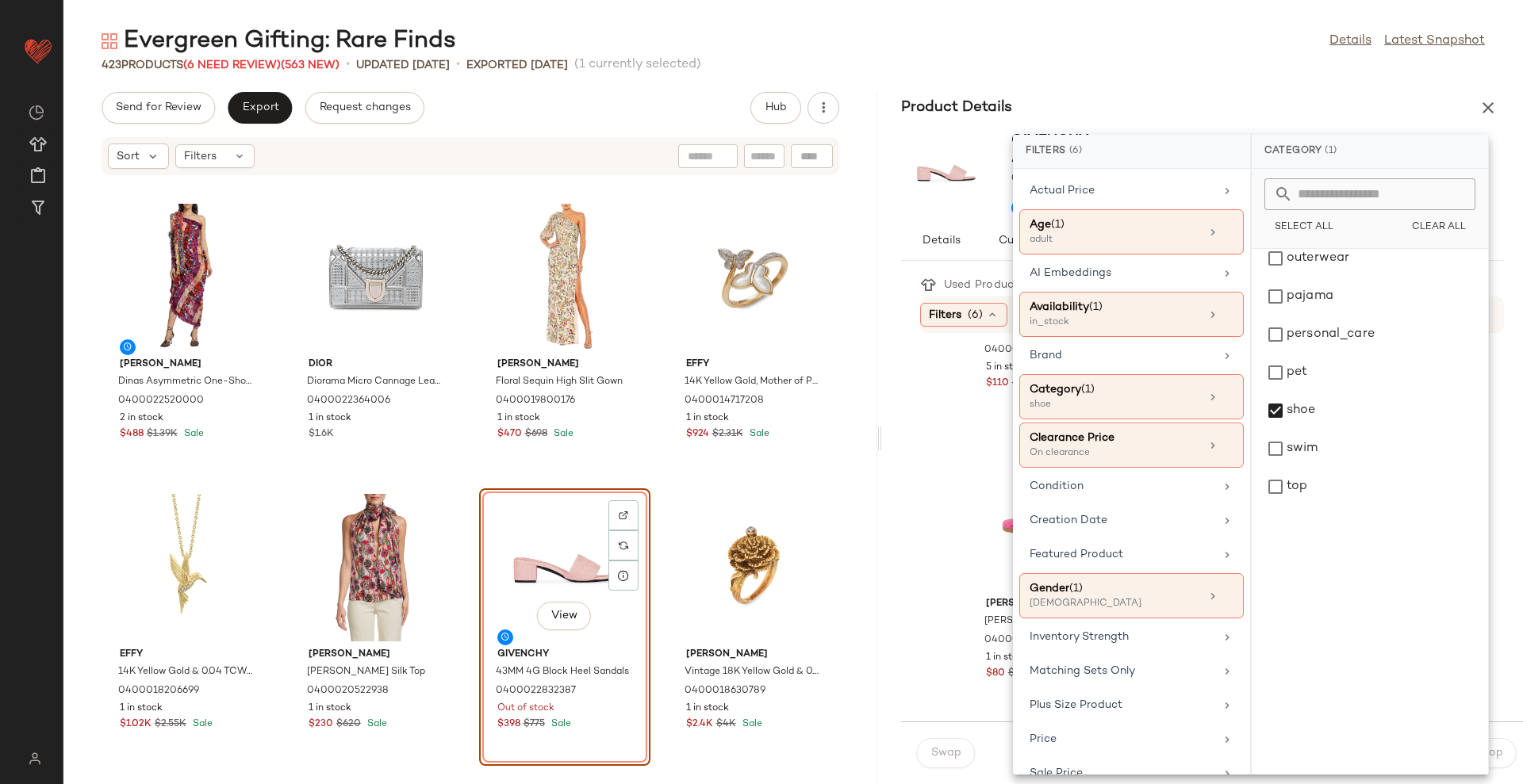
scroll to position [698, 0]
click at [1222, 394] on icon at bounding box center [1228, 397] width 11 height 11
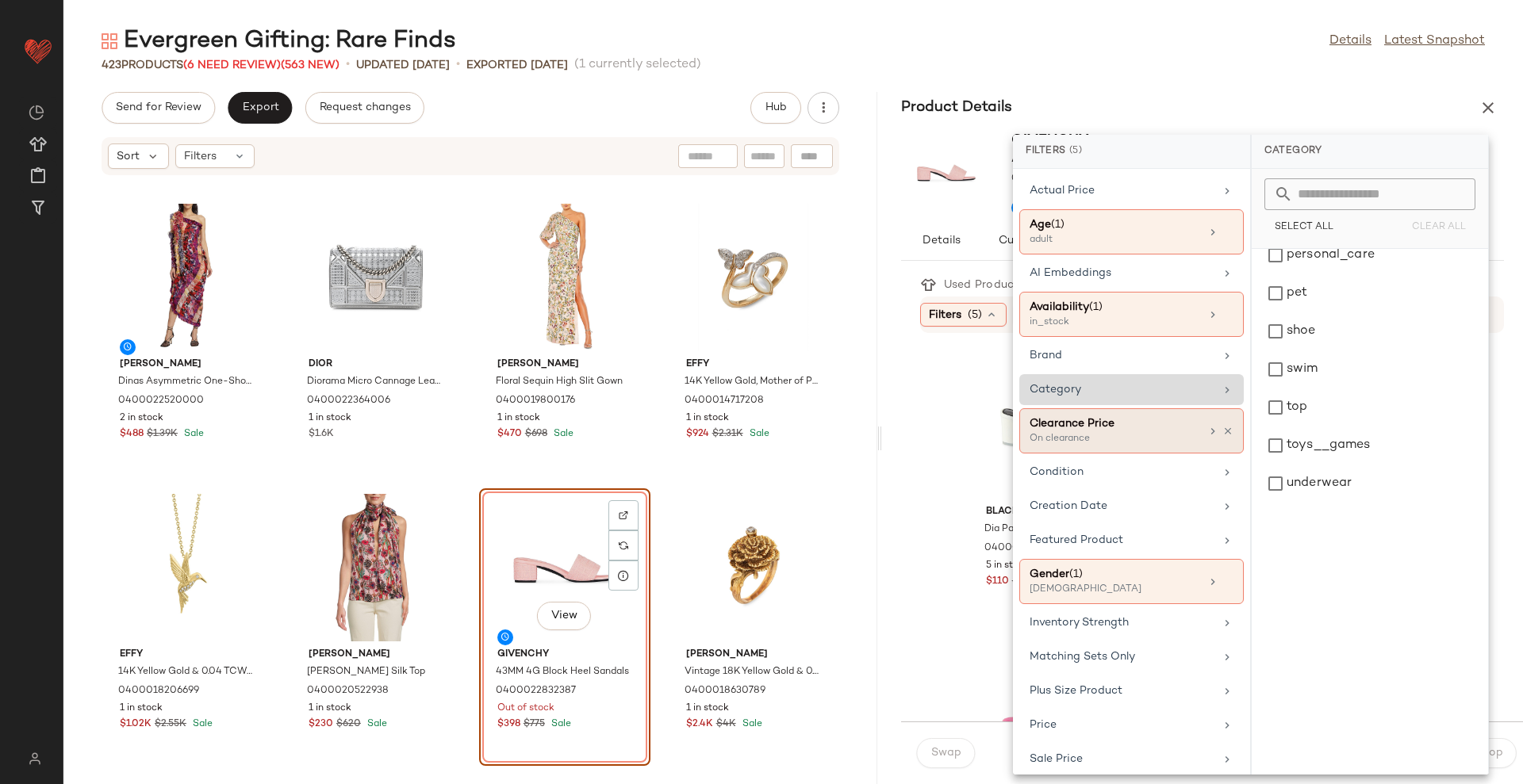
click at [1099, 437] on div "On clearance" at bounding box center [1108, 439] width 159 height 15
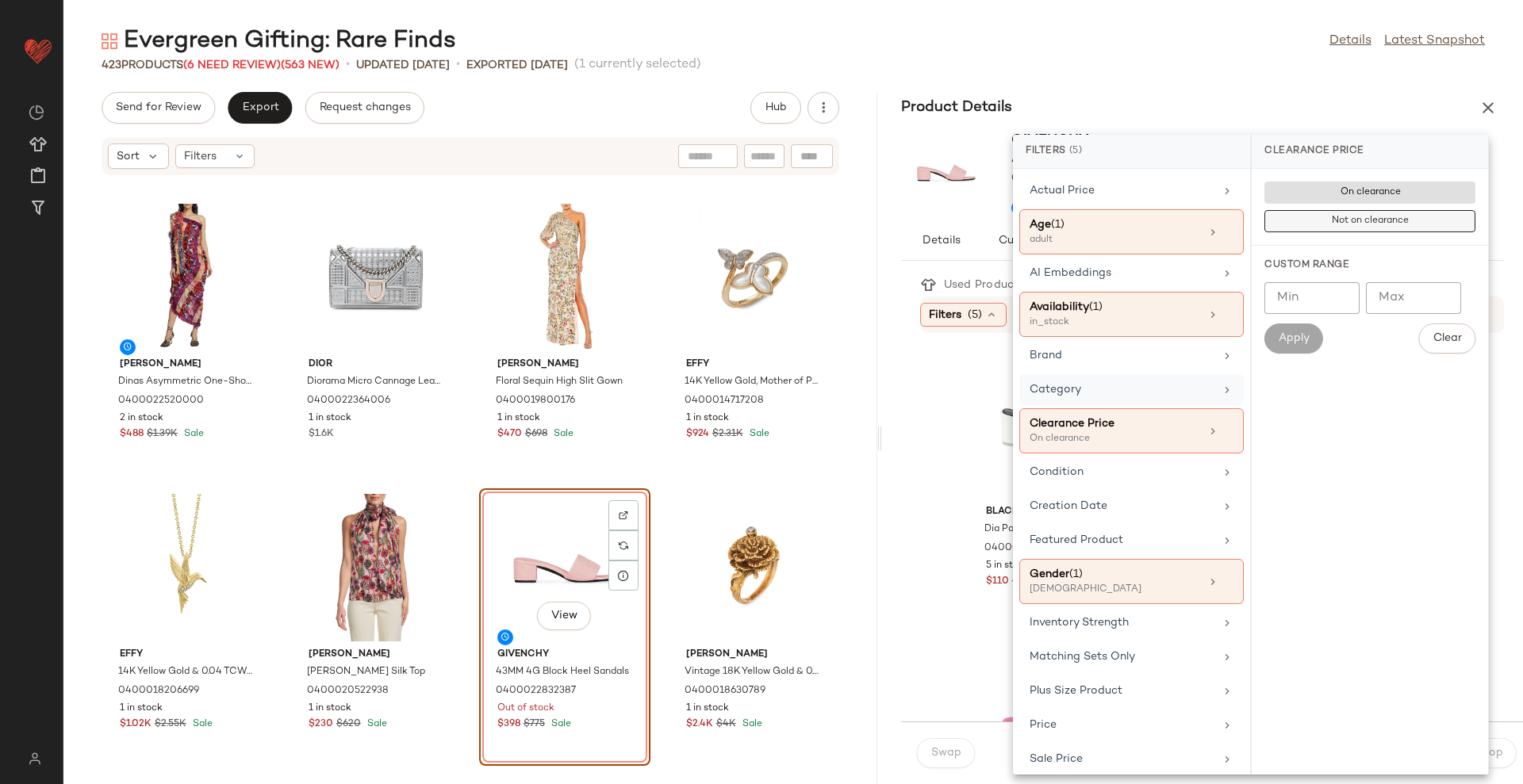
click at [1320, 229] on button "Not on clearance" at bounding box center [1370, 222] width 211 height 23
click at [1276, 96] on div "Product Details" at bounding box center [1201, 107] width 641 height 31
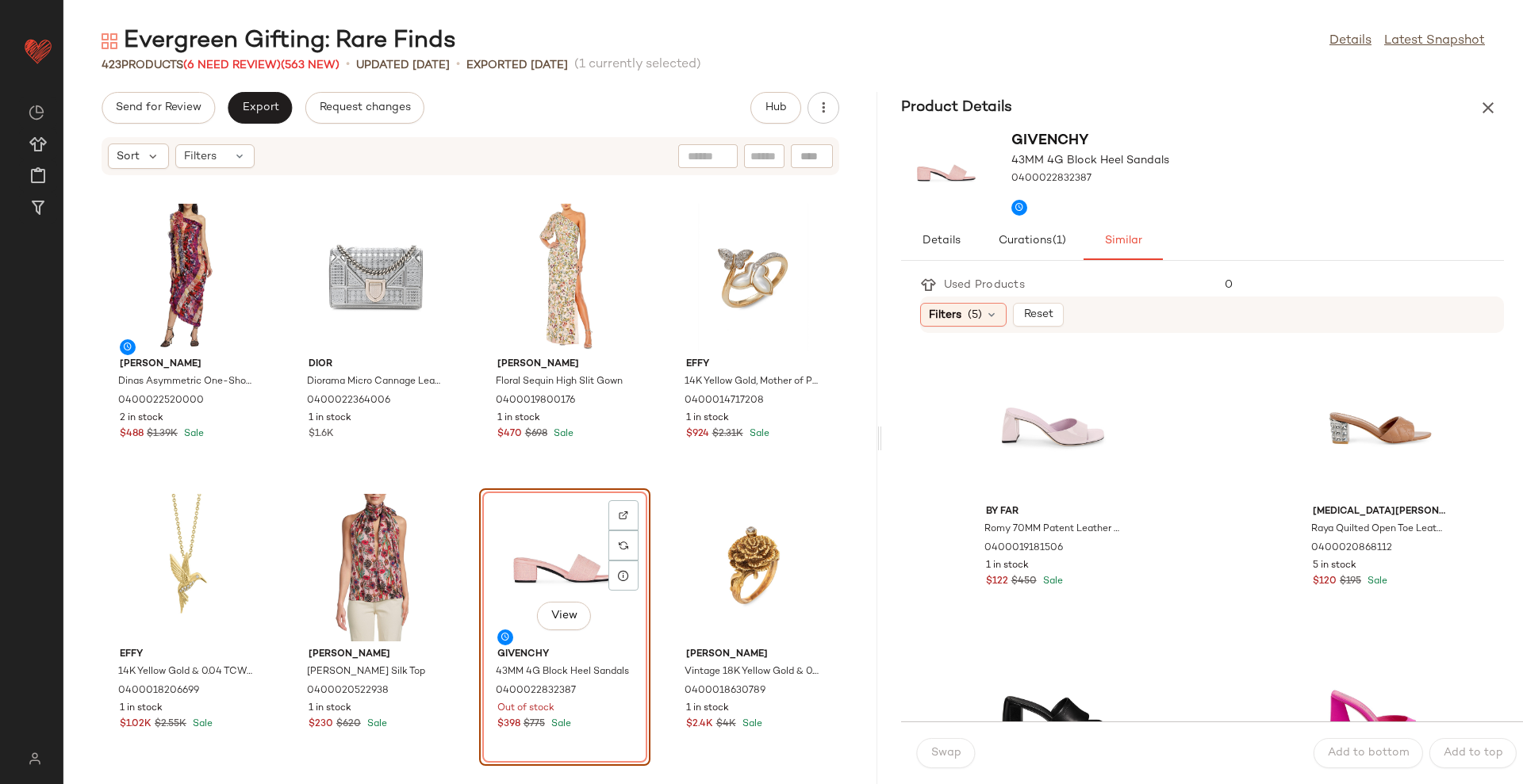
click at [1339, 210] on div "Givenchy 43MM 4G Block Heel Sandals 0400022832387" at bounding box center [1201, 173] width 641 height 98
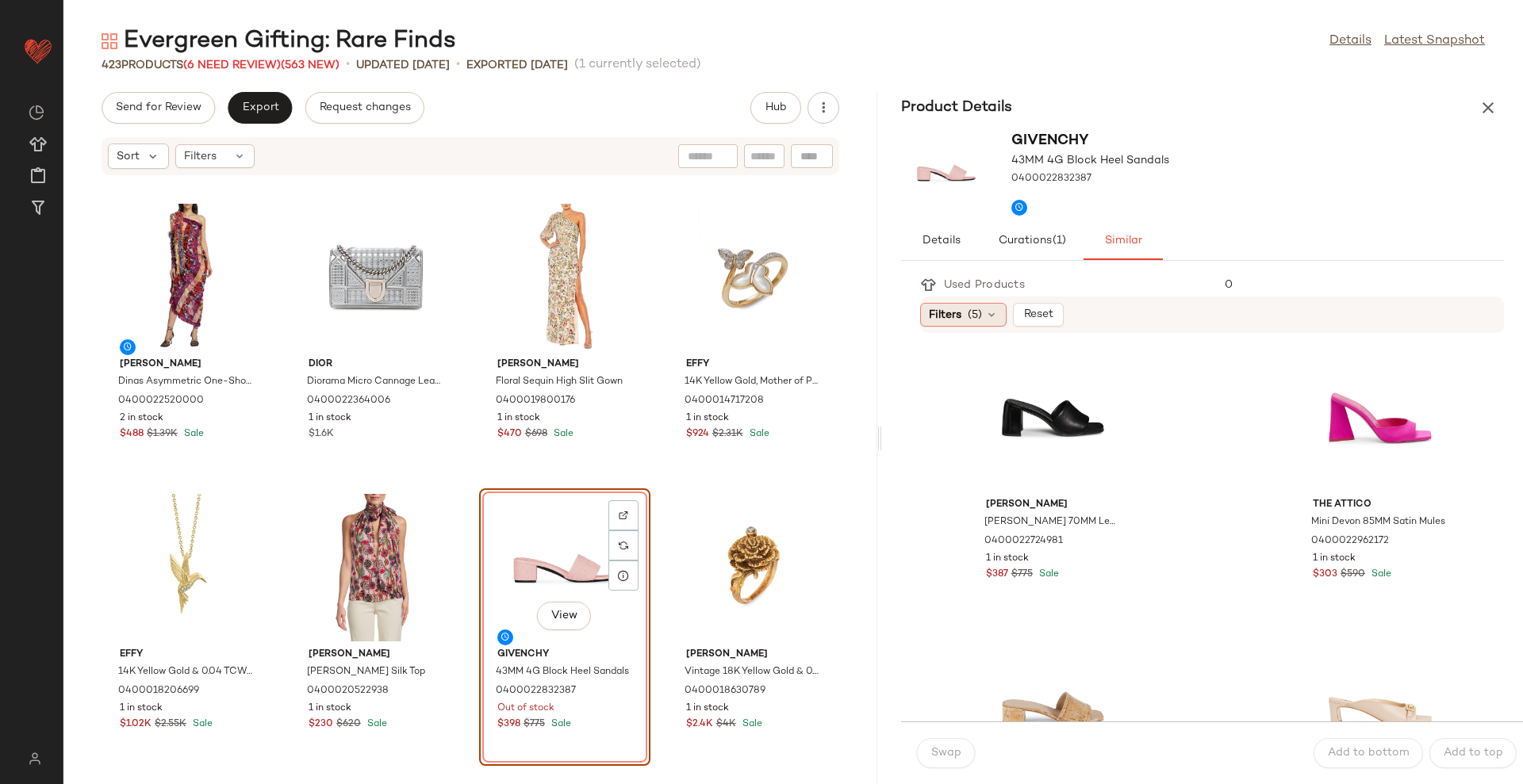
click at [983, 315] on div "Filters (5)" at bounding box center [963, 315] width 86 height 24
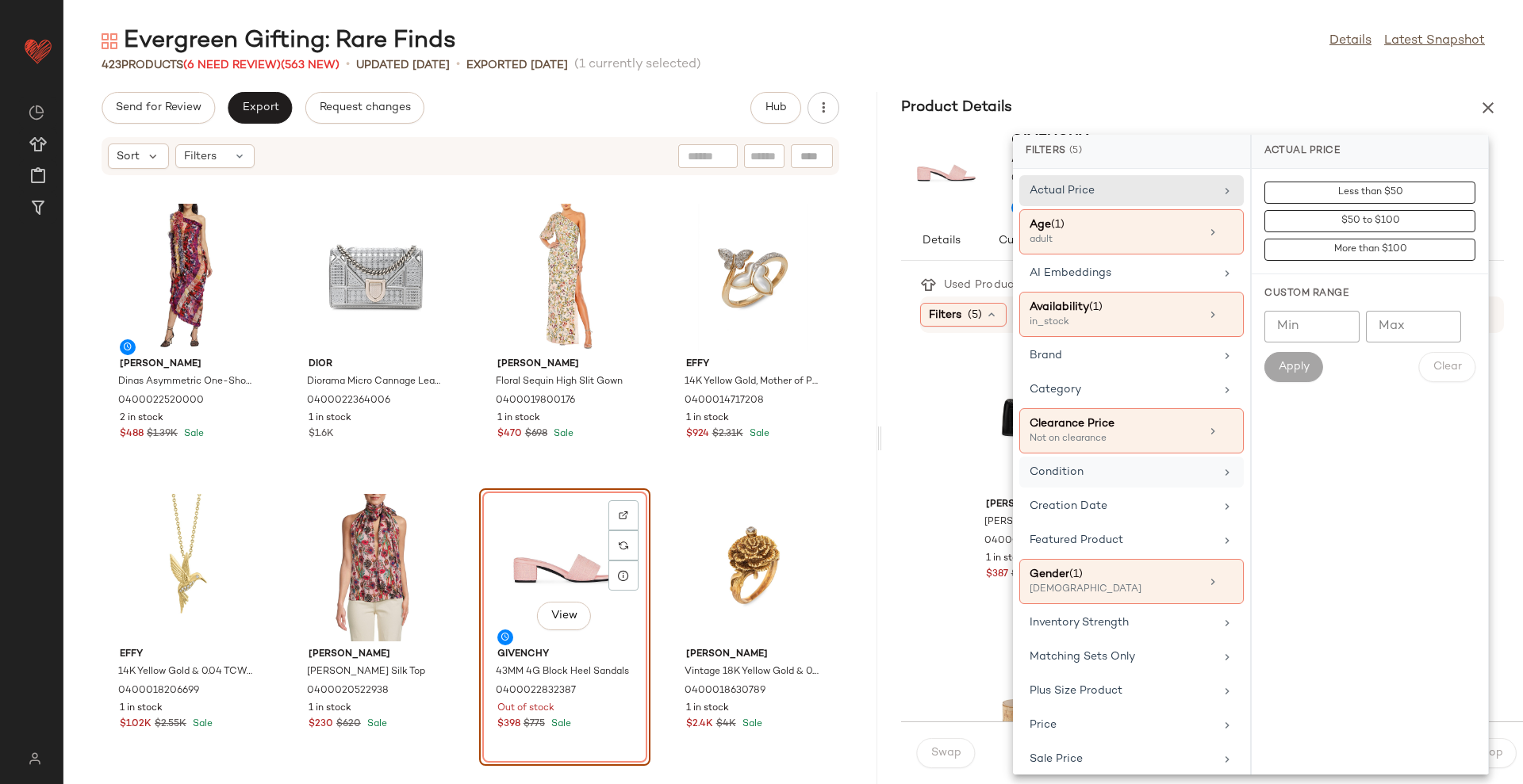
scroll to position [92, 0]
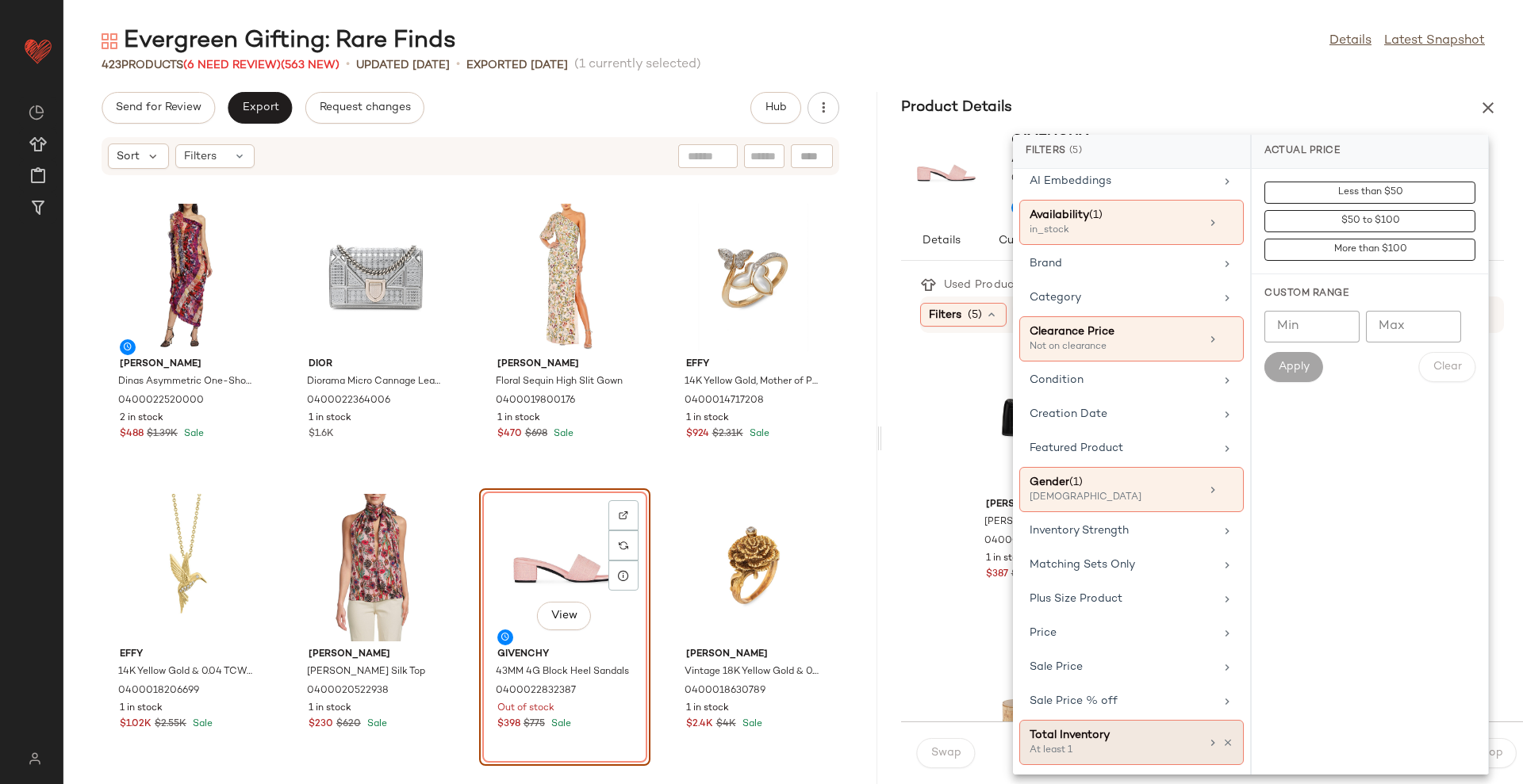
click at [1123, 732] on div "Total Inventory" at bounding box center [1114, 735] width 171 height 17
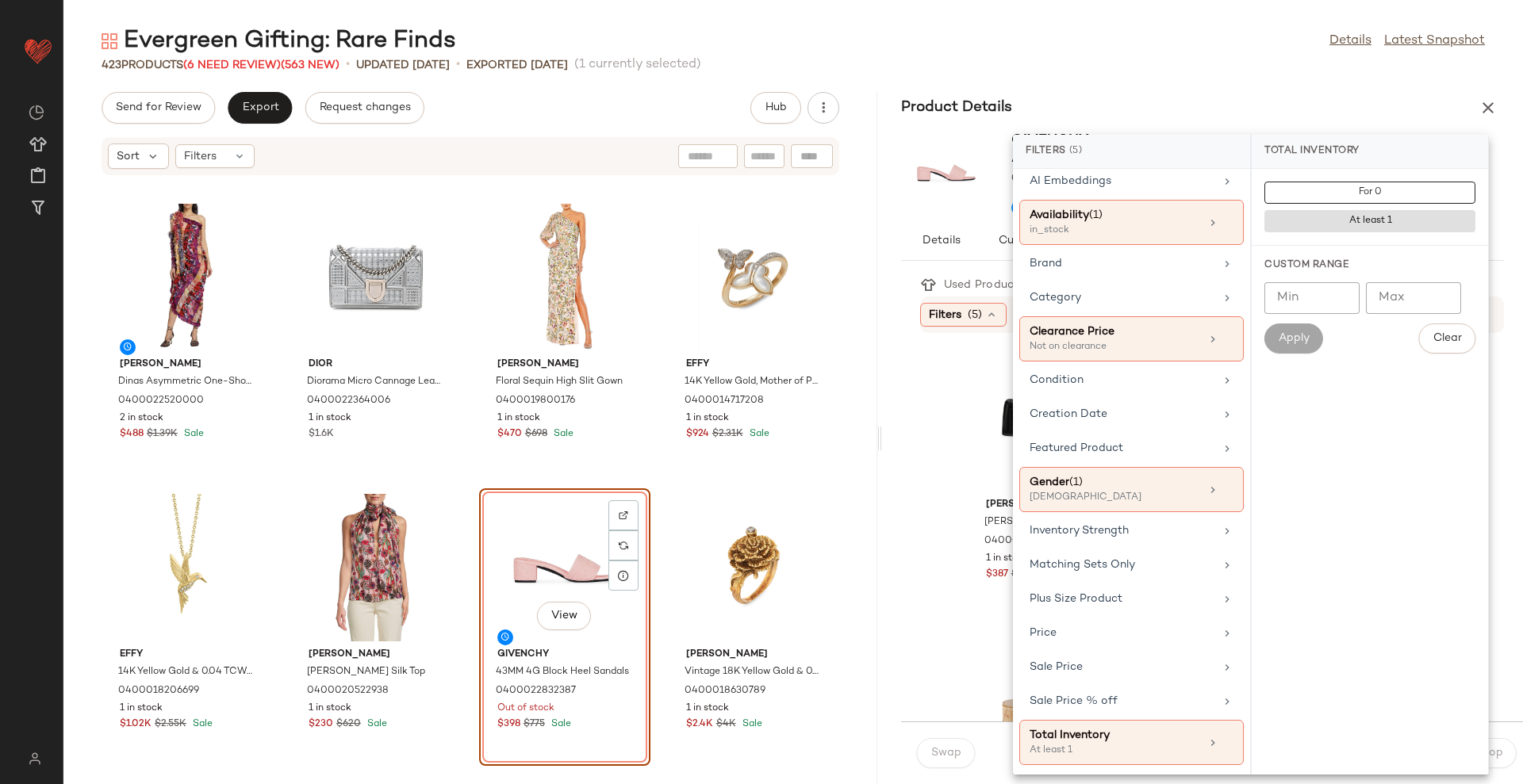
click at [1421, 306] on input "Max" at bounding box center [1413, 297] width 95 height 31
type input "*"
click at [1300, 354] on div "Custom Range Min Min Max * Max Apply Clear" at bounding box center [1369, 306] width 236 height 121
click at [1300, 342] on span "Apply" at bounding box center [1293, 338] width 31 height 13
click at [1166, 652] on div "Price" at bounding box center [1131, 667] width 225 height 31
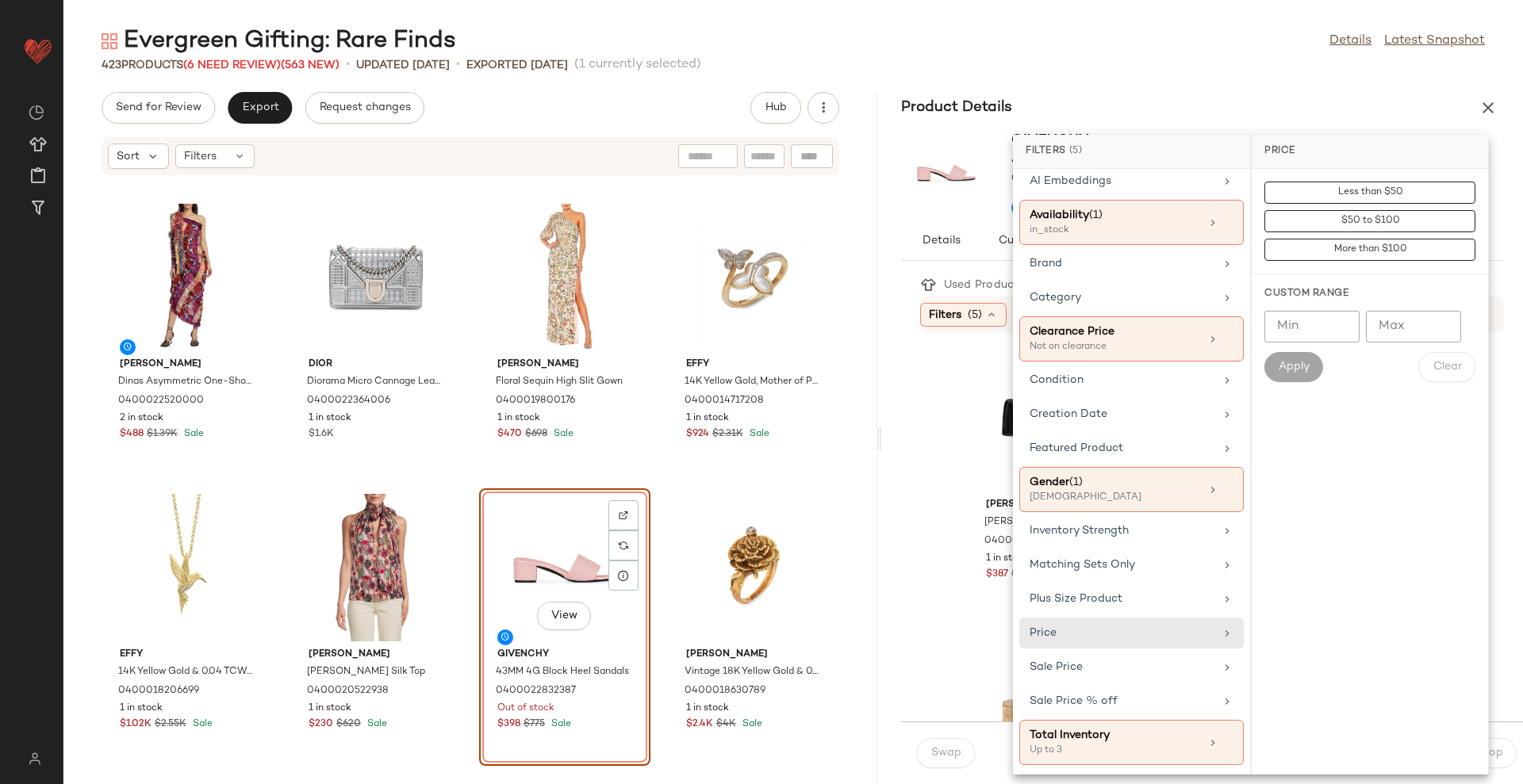
click at [1305, 320] on input "Min" at bounding box center [1312, 326] width 95 height 31
type input "***"
click at [1311, 372] on button "Apply" at bounding box center [1293, 367] width 59 height 30
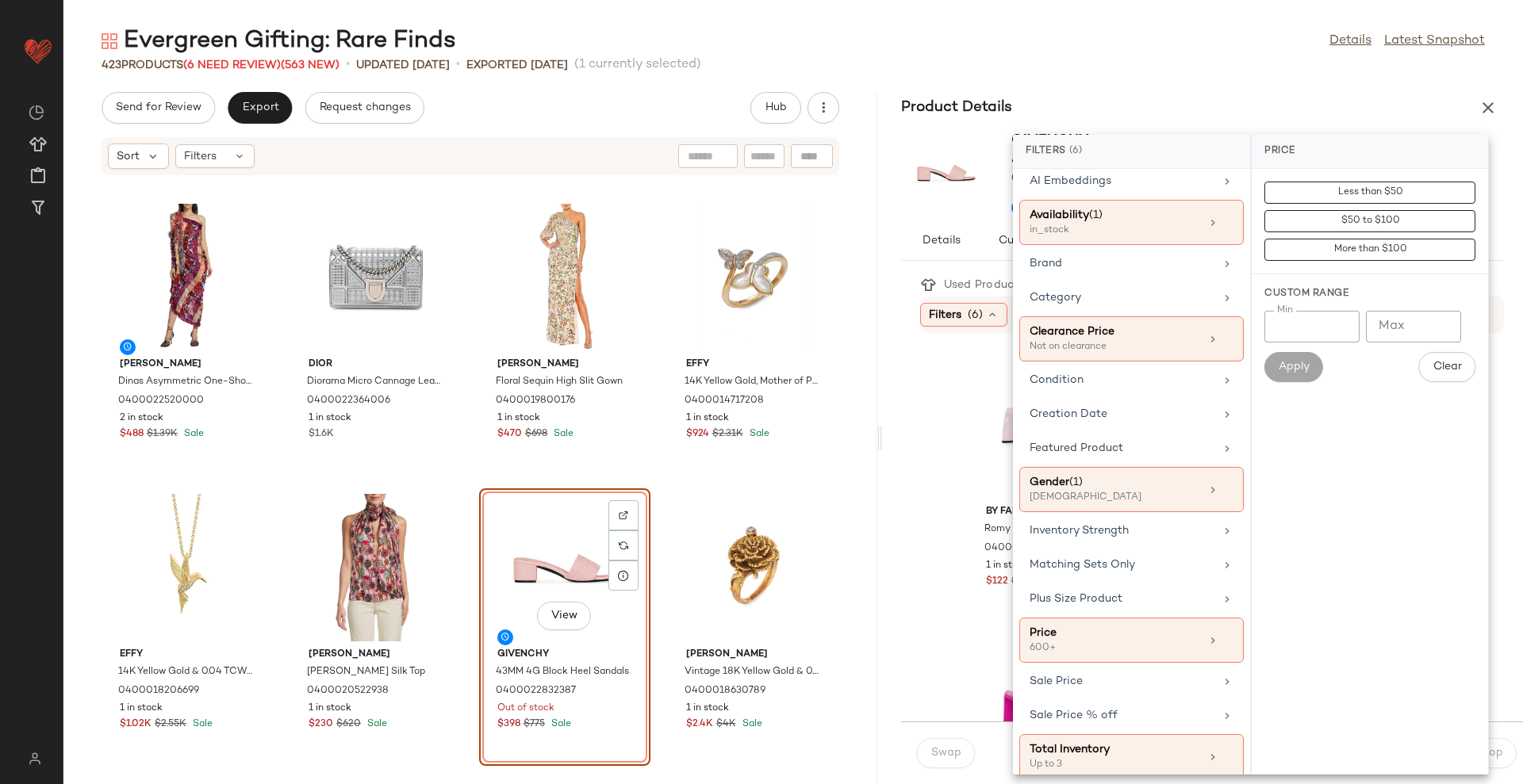
click at [1171, 63] on div "423 Products (6 Need Review) (563 New) • updated Aug 22nd • Exported Aug 20th (…" at bounding box center [793, 65] width 1459 height 16
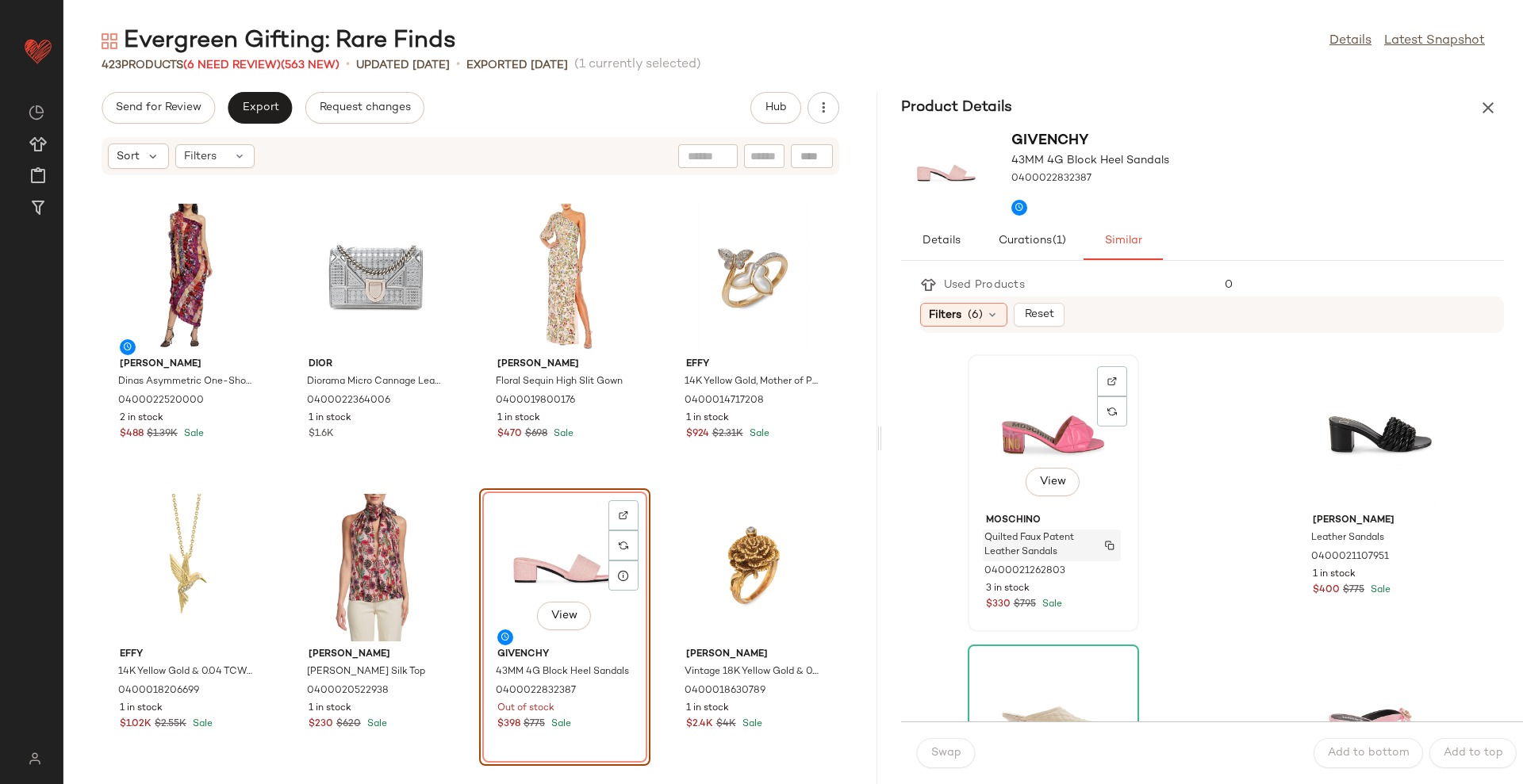
scroll to position [396, 0]
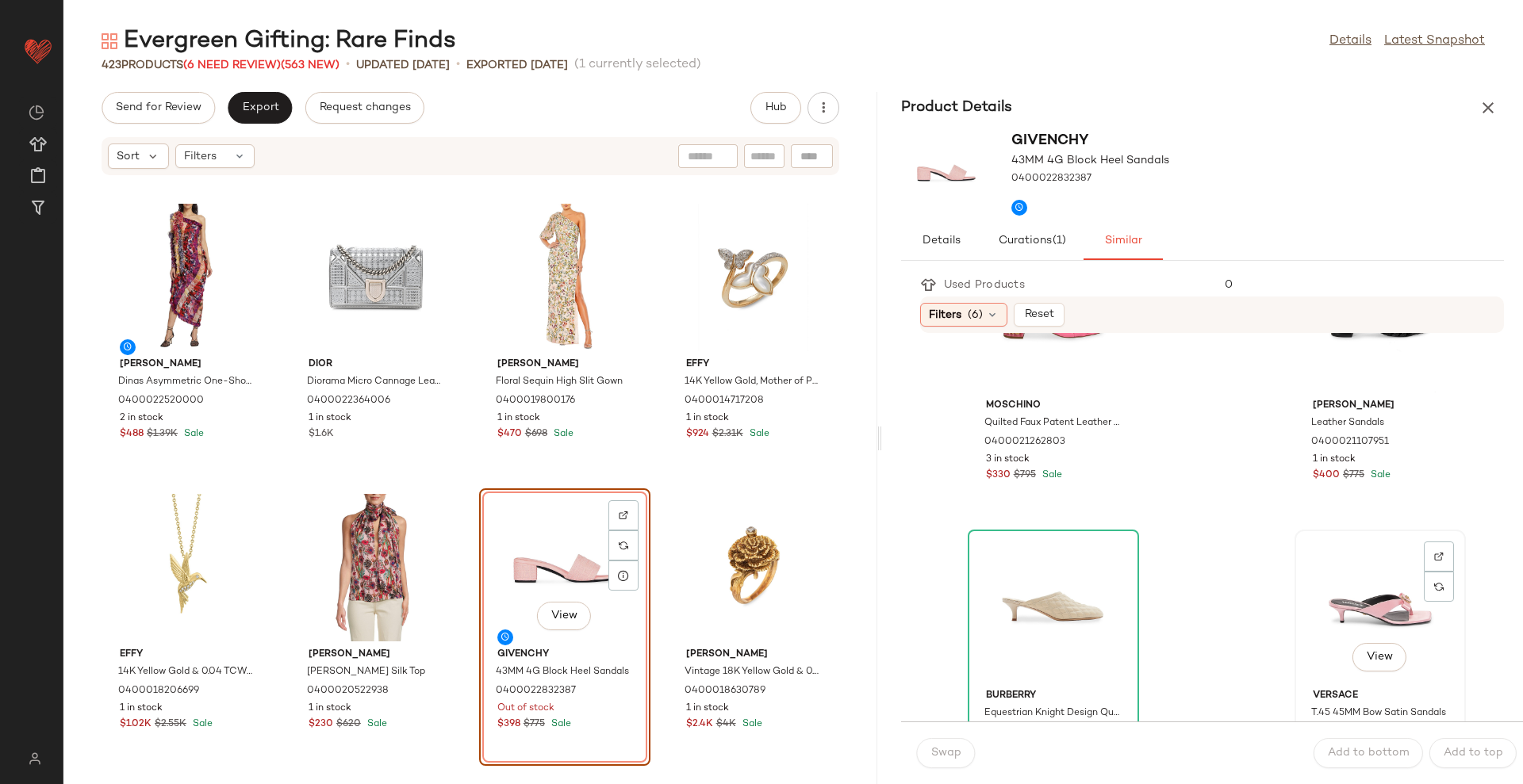
click at [1337, 574] on div "View" at bounding box center [1380, 608] width 160 height 147
click at [932, 745] on button "Swap" at bounding box center [946, 753] width 58 height 30
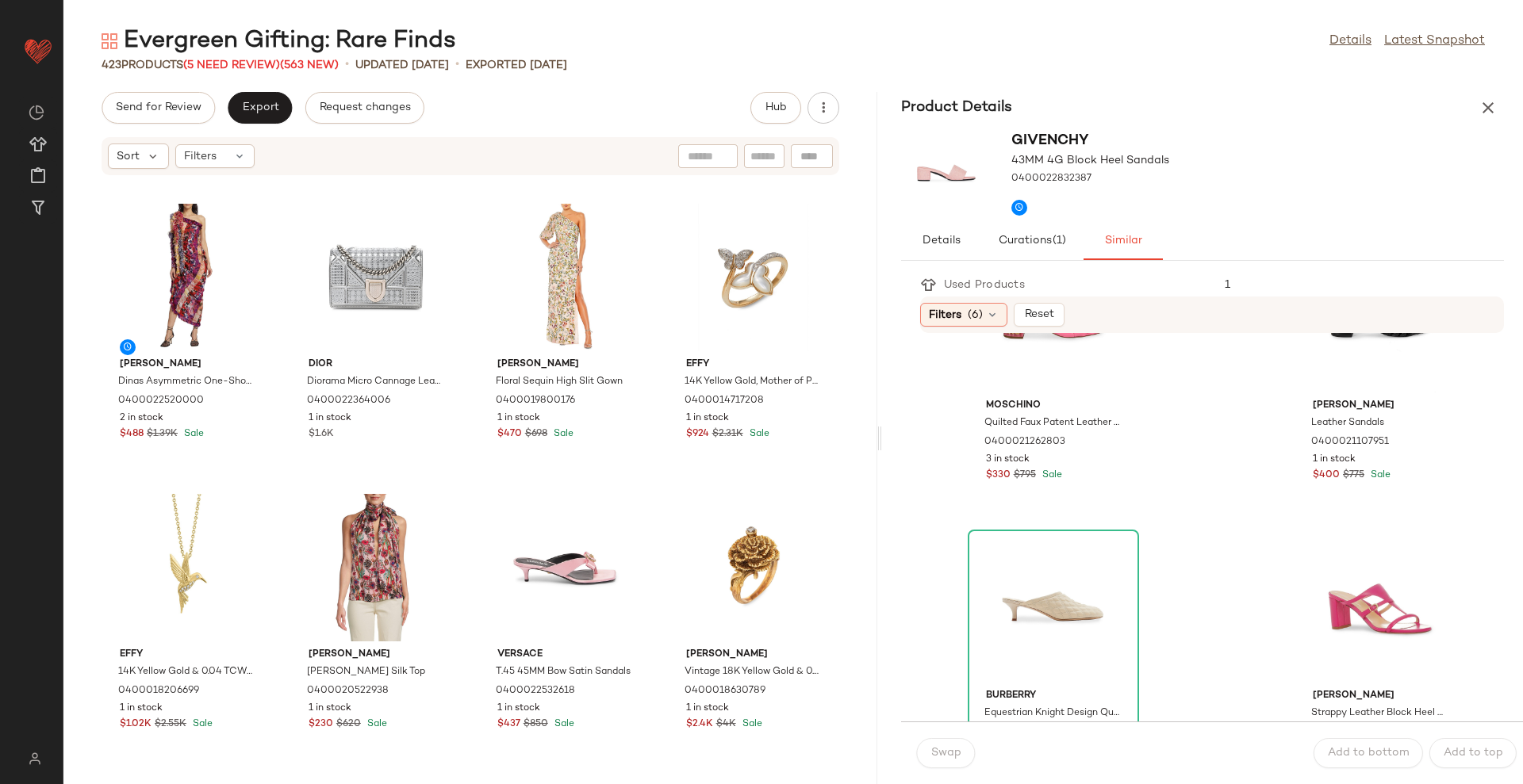
click at [1504, 118] on div "Product Details" at bounding box center [1201, 107] width 641 height 31
click at [1489, 112] on icon "button" at bounding box center [1488, 108] width 19 height 19
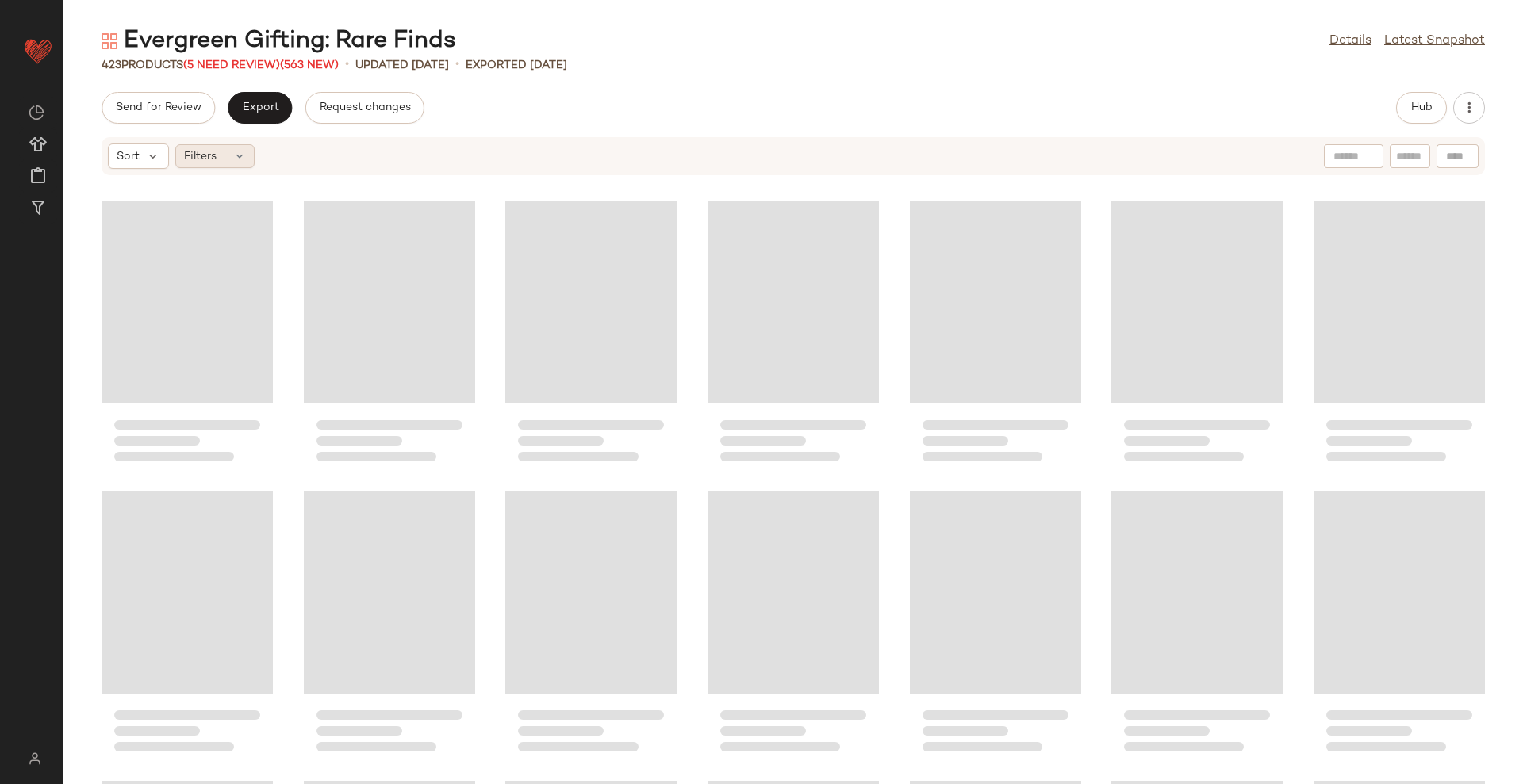
click at [197, 156] on span "Filters" at bounding box center [200, 156] width 32 height 17
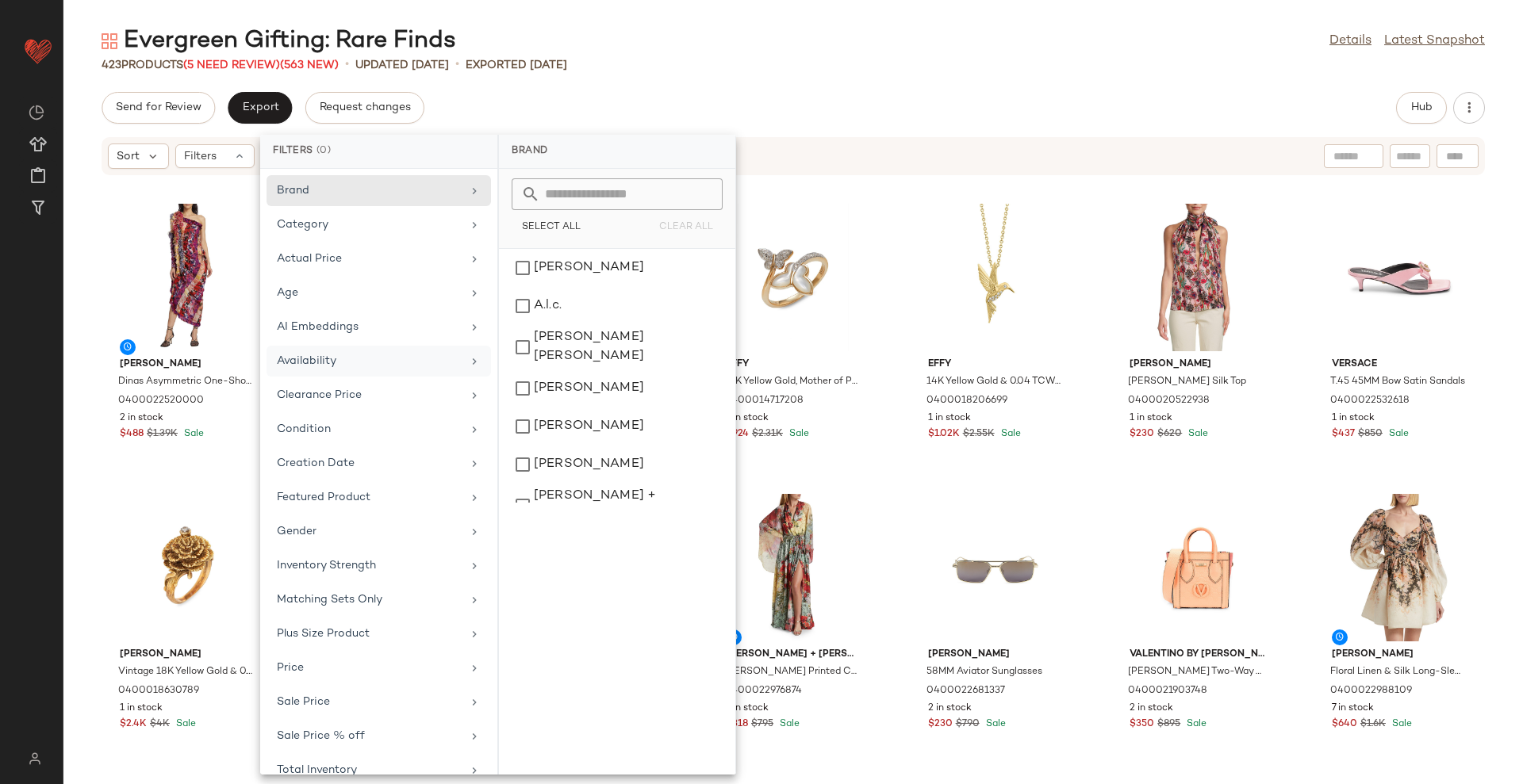
click at [376, 358] on div "Availability" at bounding box center [368, 361] width 185 height 17
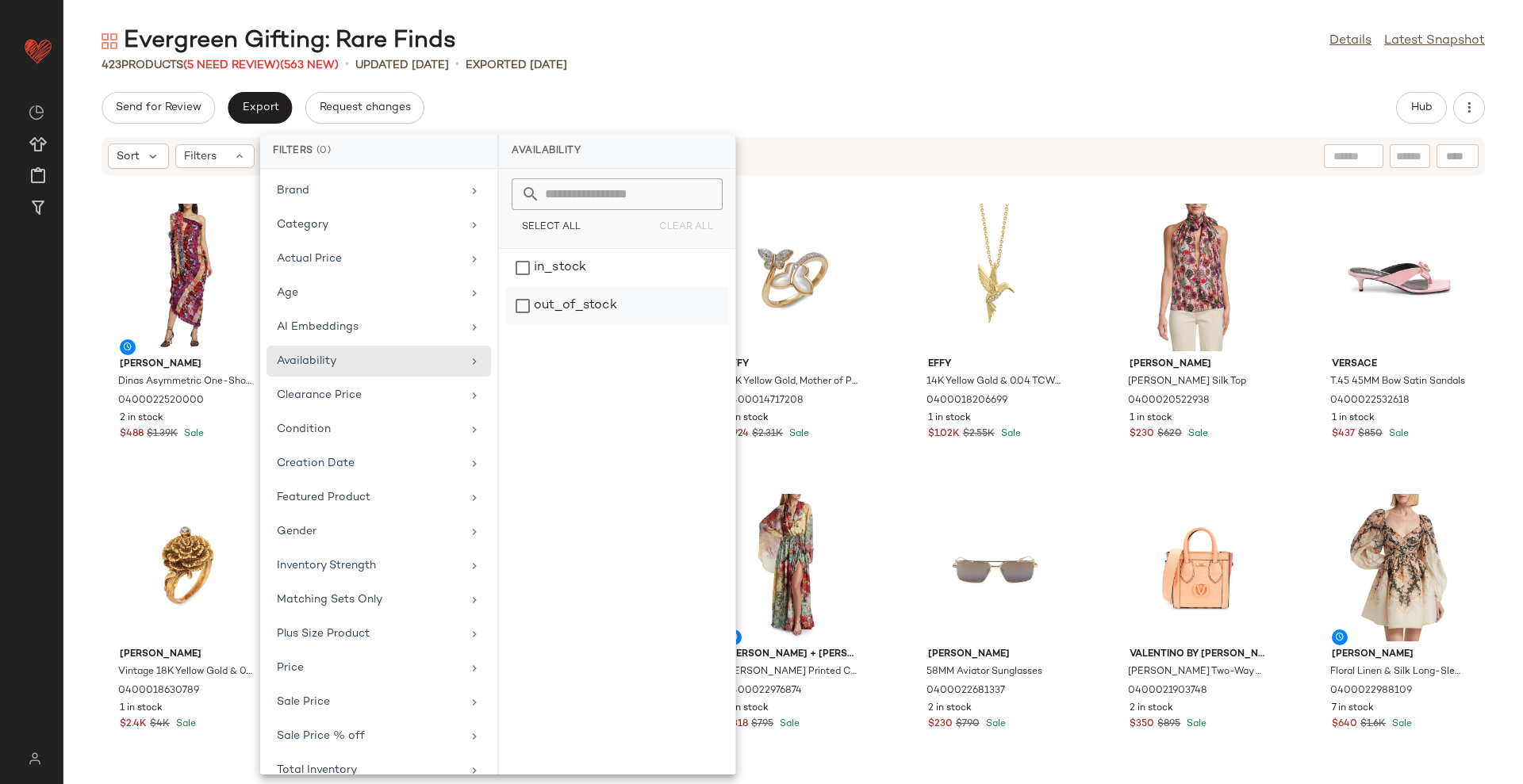
click at [536, 292] on div "out_of_stock" at bounding box center [617, 305] width 224 height 38
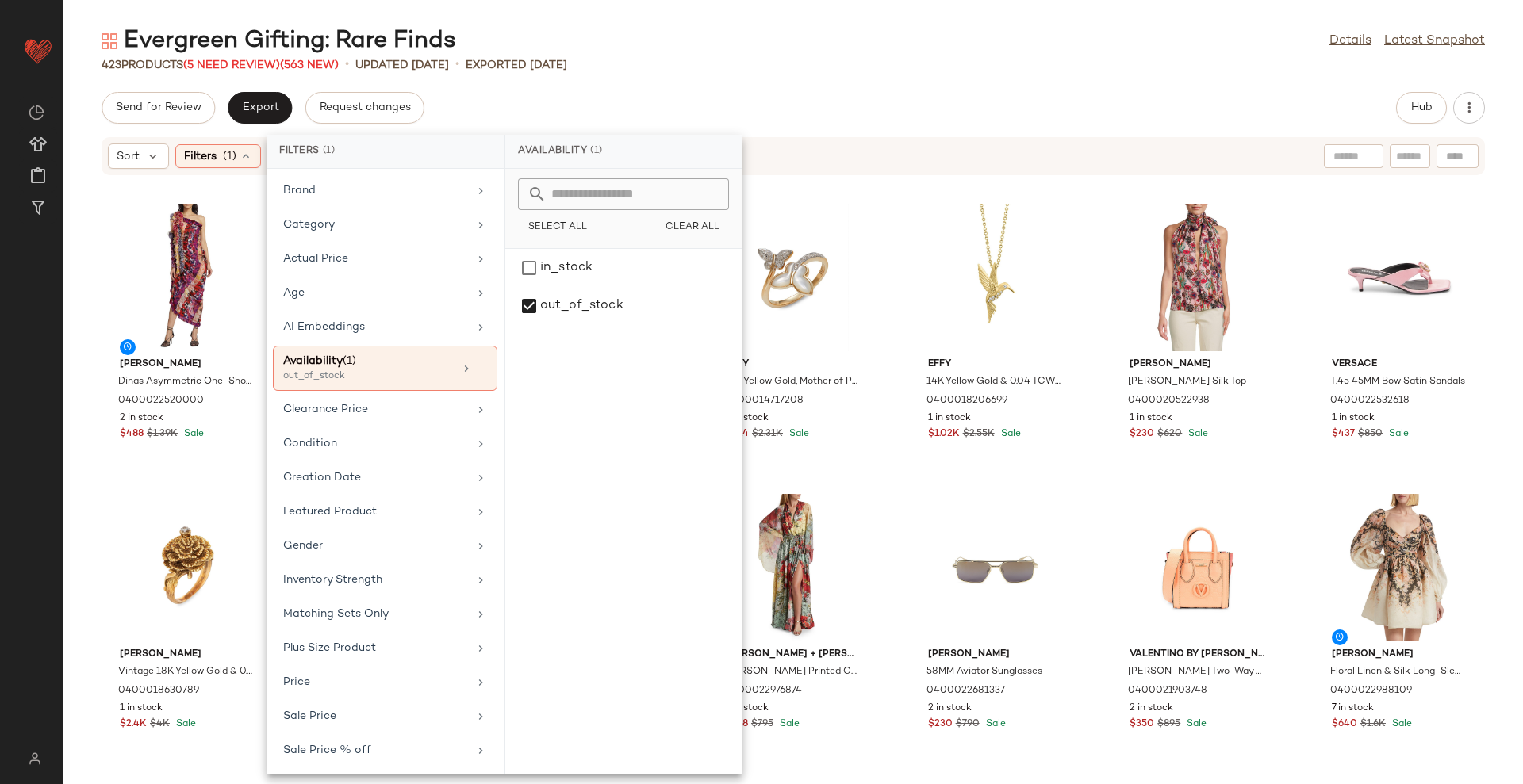
click at [682, 103] on div "Send for Review Export Request changes Hub" at bounding box center [793, 107] width 1459 height 31
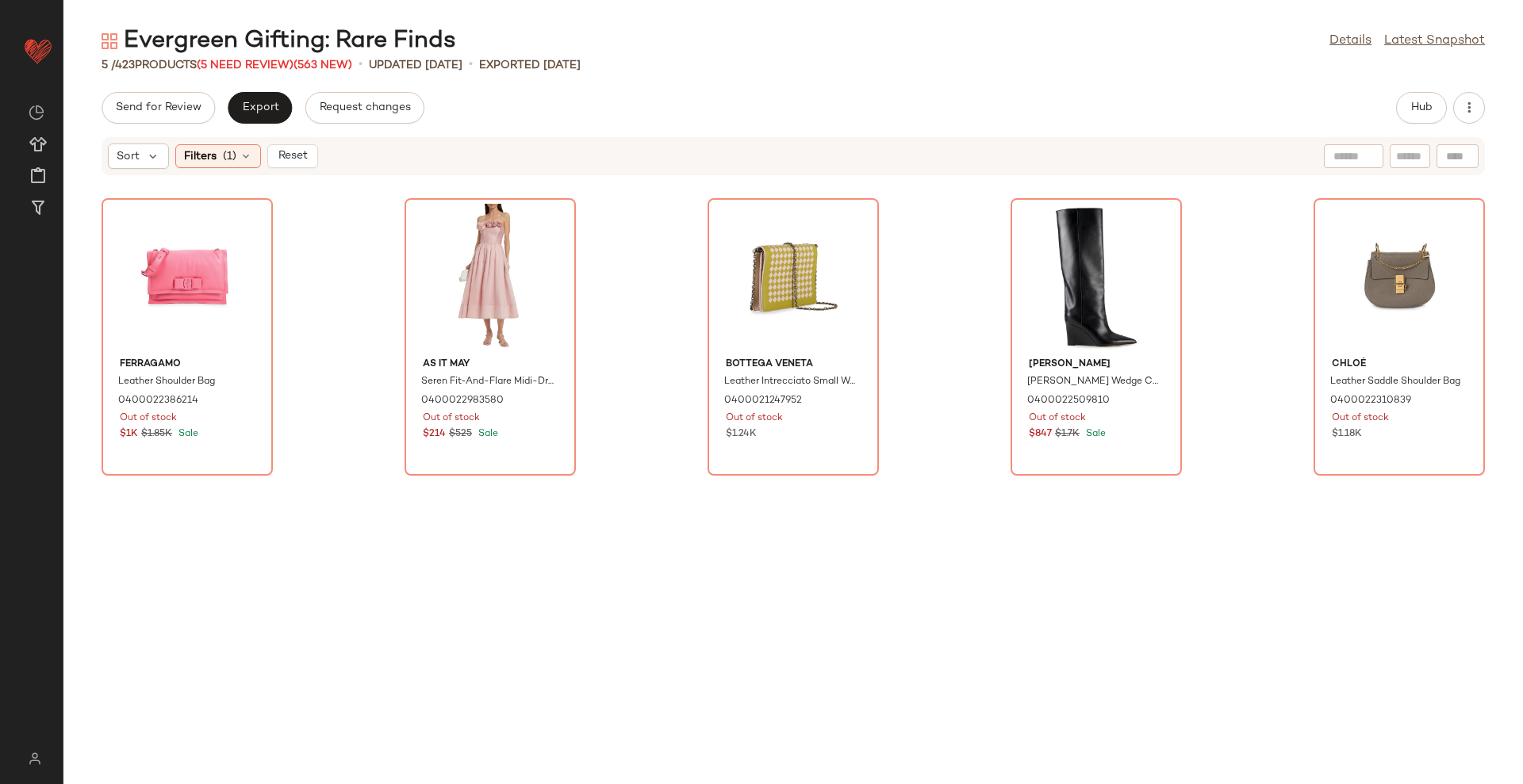
click at [980, 32] on div "Evergreen Gifting: Rare Finds Details Latest Snapshot" at bounding box center [793, 40] width 1459 height 31
drag, startPoint x: 177, startPoint y: 284, endPoint x: 189, endPoint y: 280, distance: 12.6
click at [177, 284] on div "View" at bounding box center [187, 277] width 160 height 147
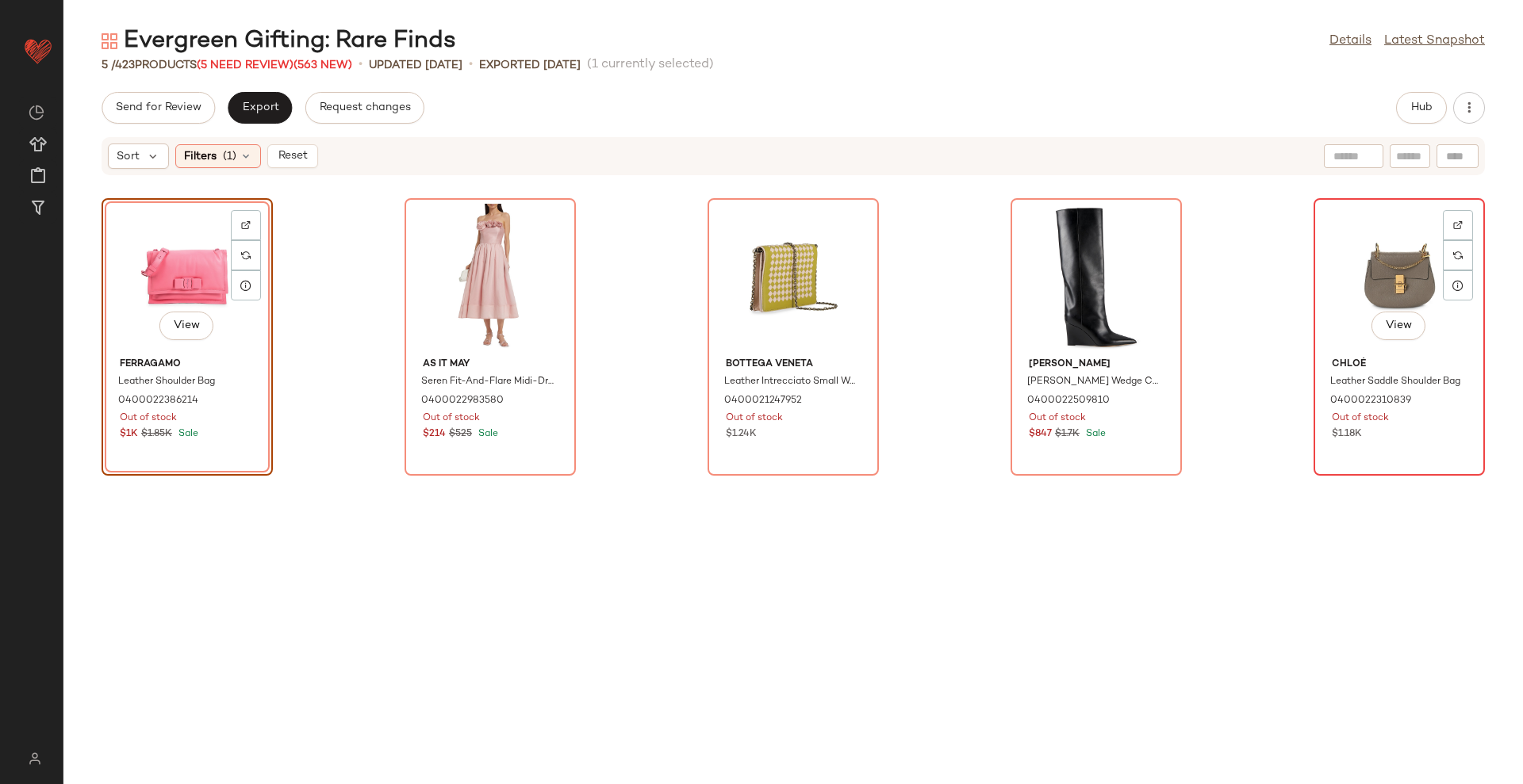
click at [1387, 259] on div "View" at bounding box center [1399, 277] width 160 height 147
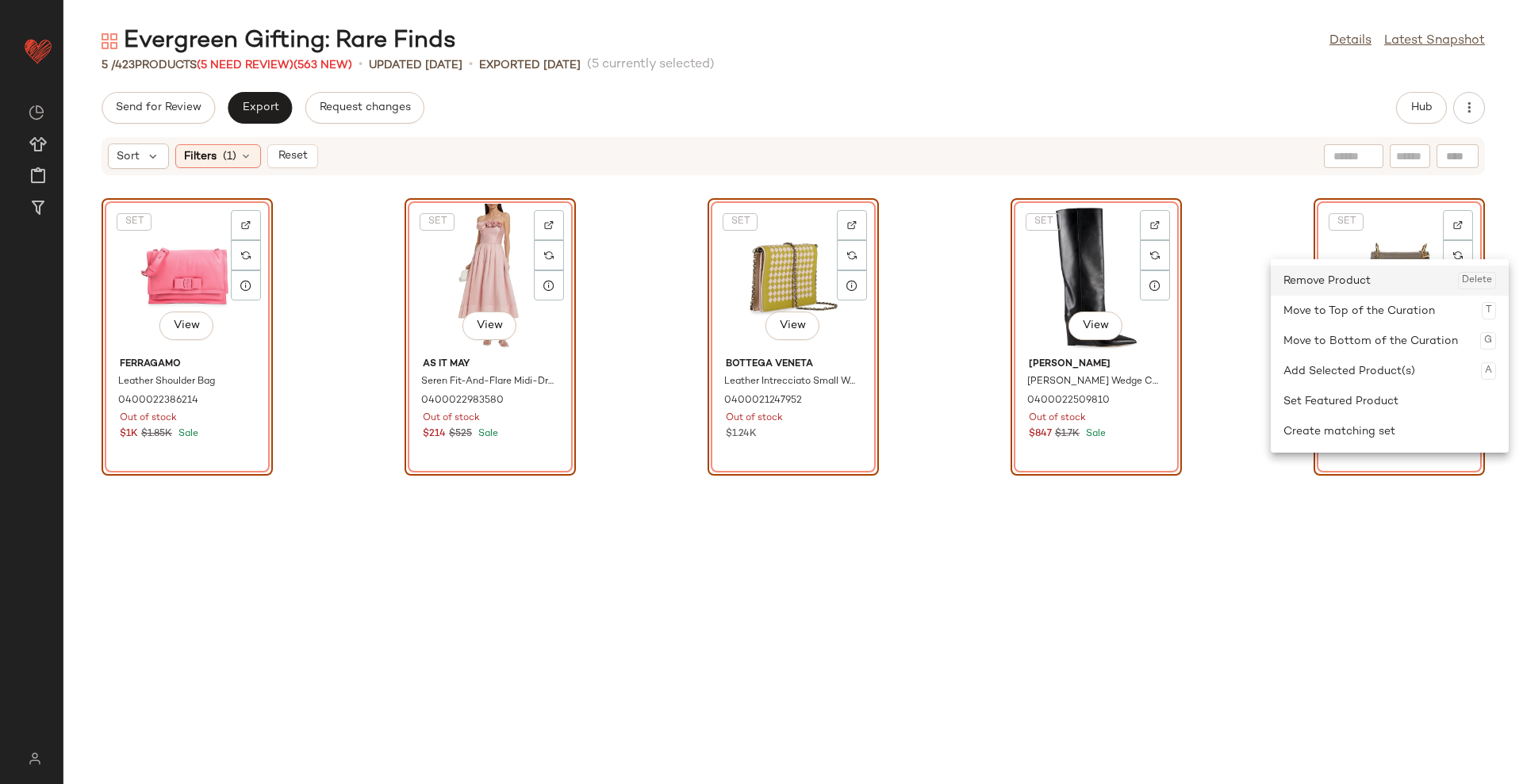
click at [1369, 272] on div "Remove Product Delete" at bounding box center [1389, 280] width 213 height 30
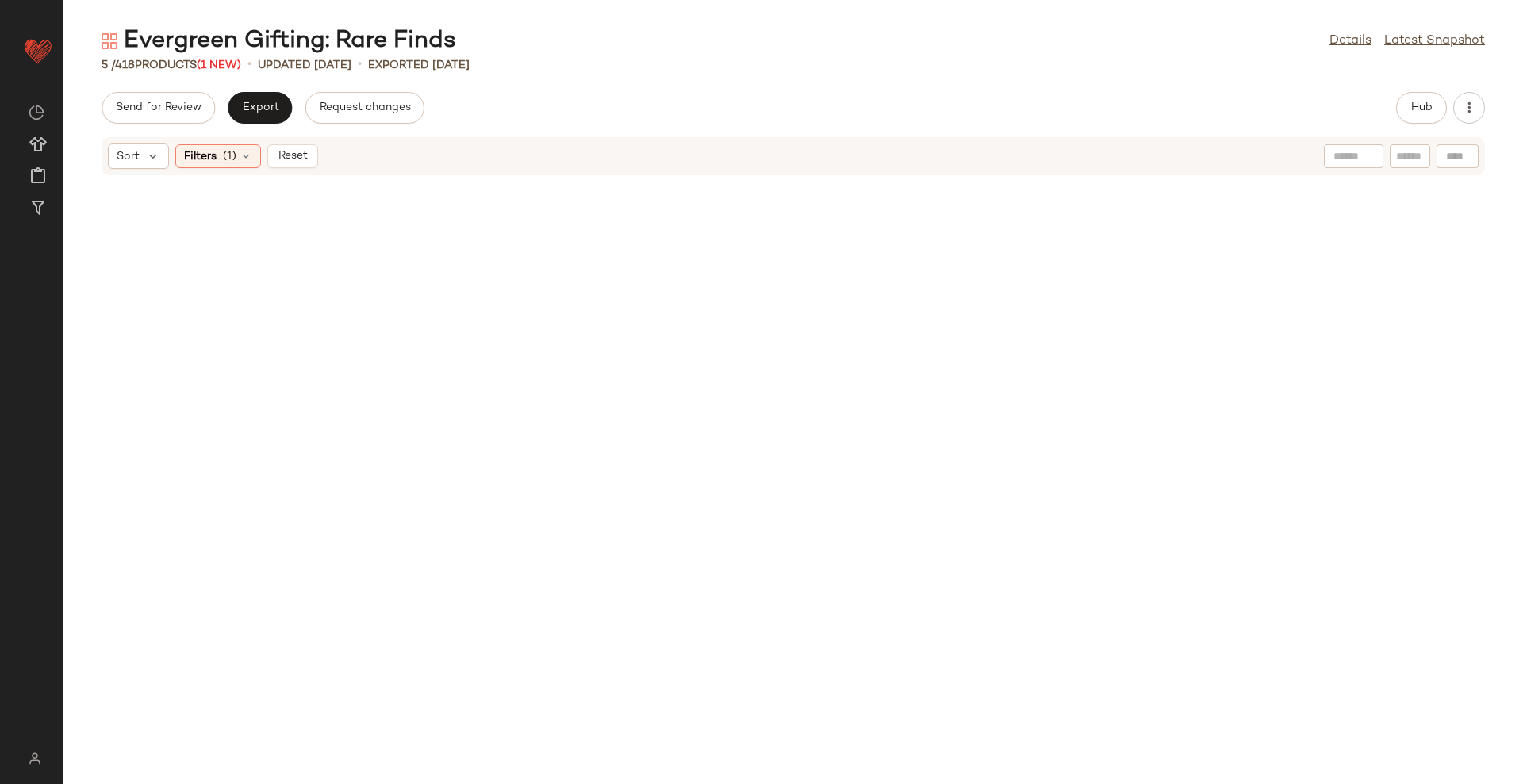
click at [280, 151] on span "Reset" at bounding box center [291, 156] width 30 height 13
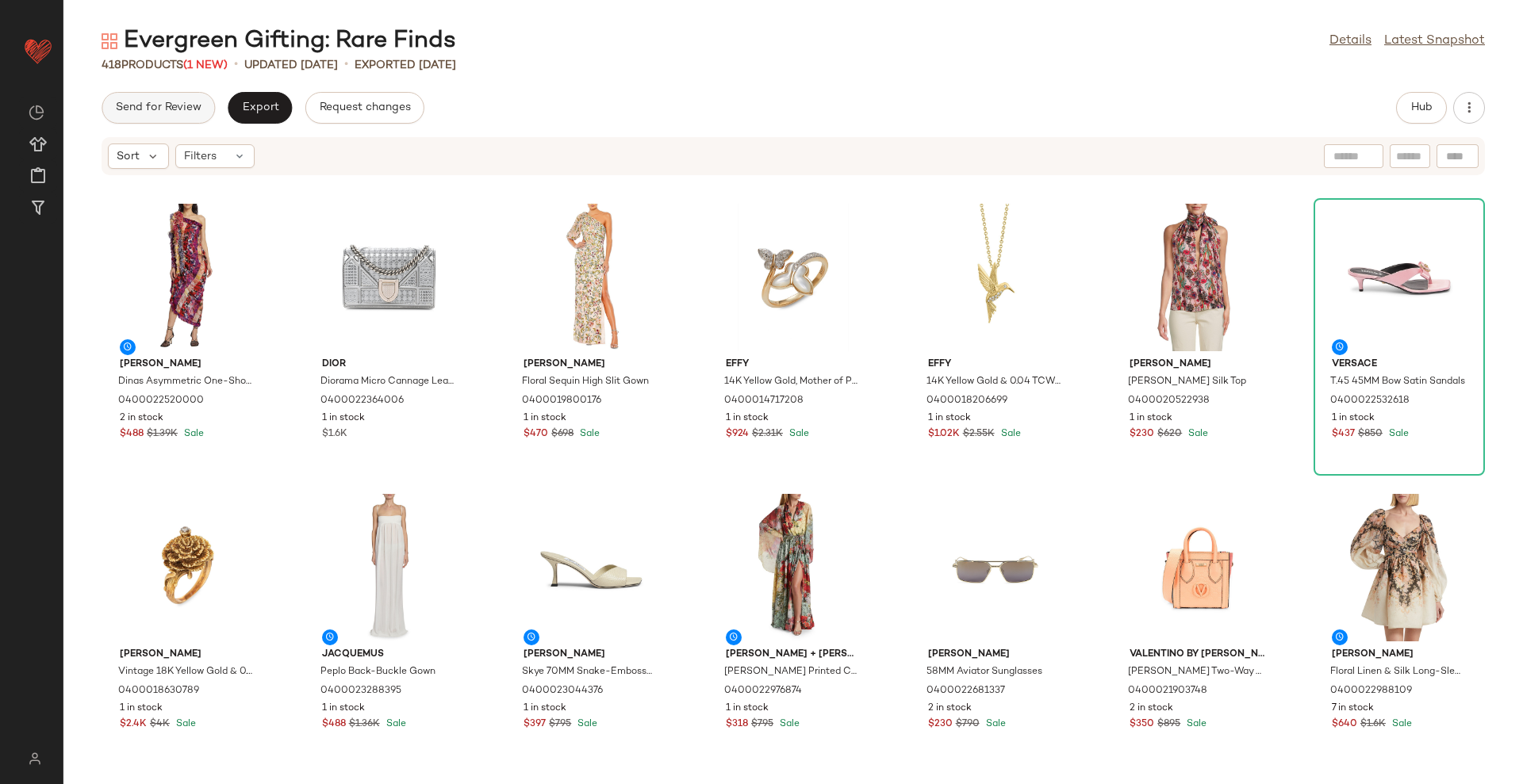
click at [142, 107] on span "Send for Review" at bounding box center [158, 108] width 86 height 13
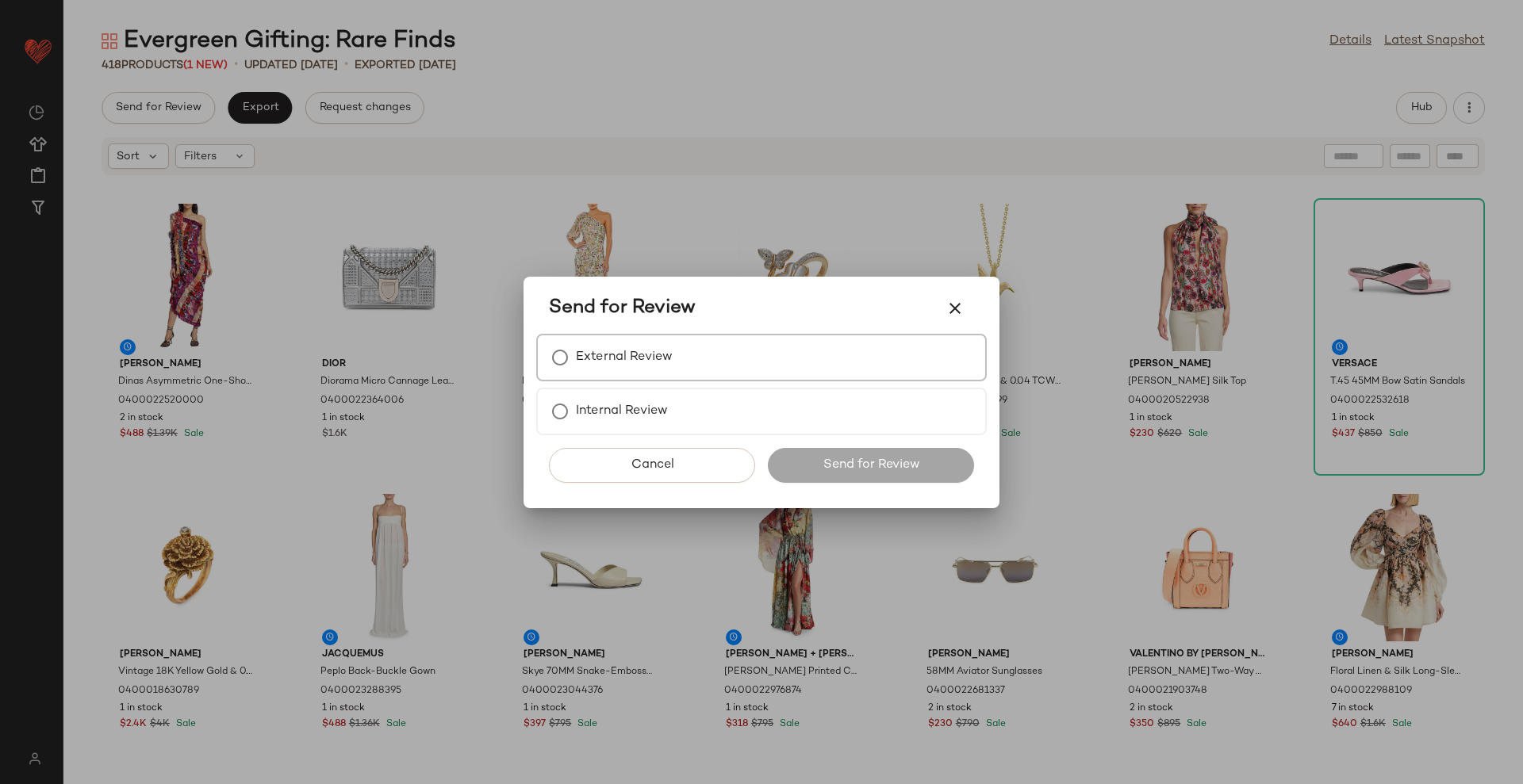
click at [730, 364] on div "External Review" at bounding box center [761, 357] width 450 height 48
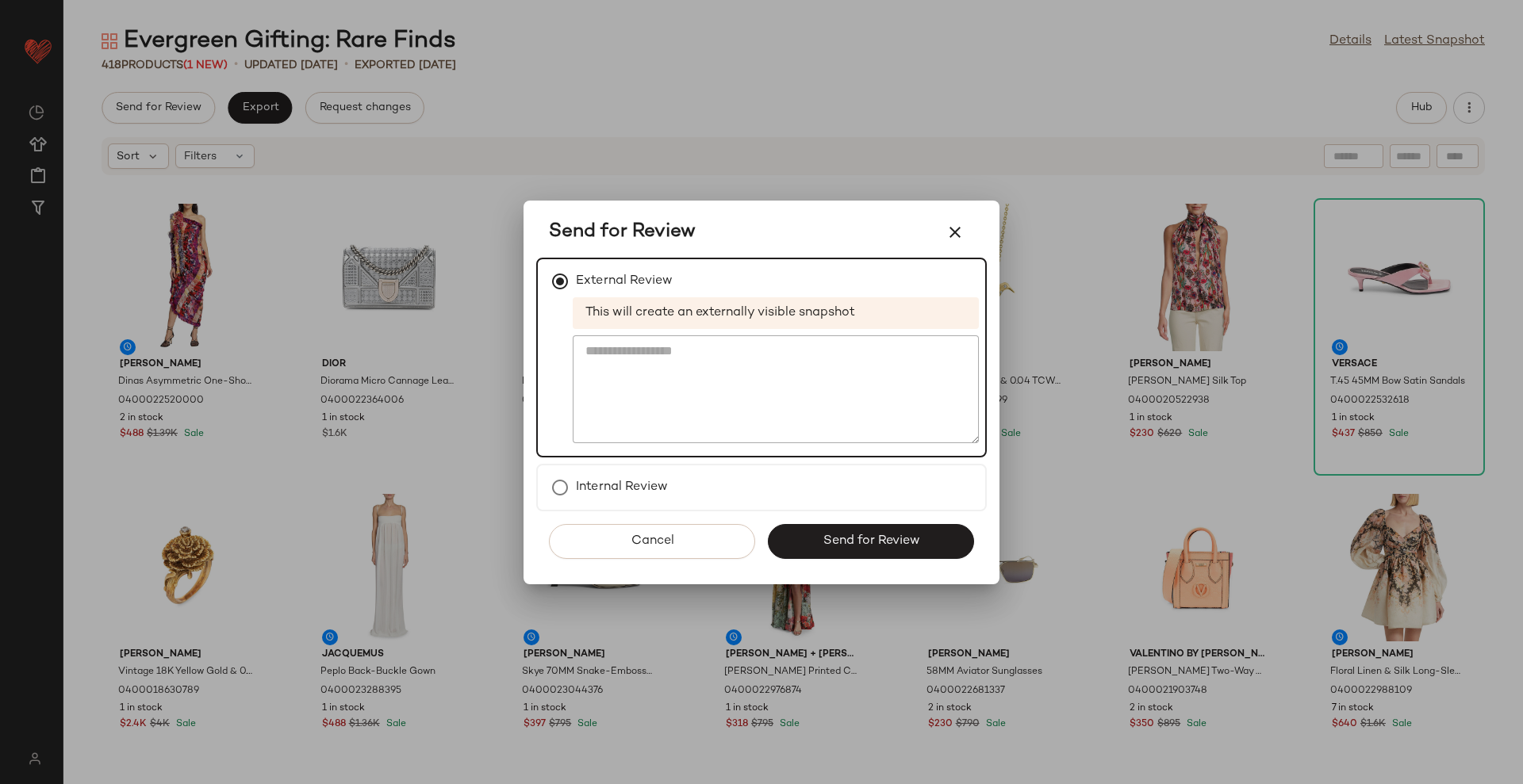
click at [905, 540] on span "Send for Review" at bounding box center [870, 541] width 98 height 15
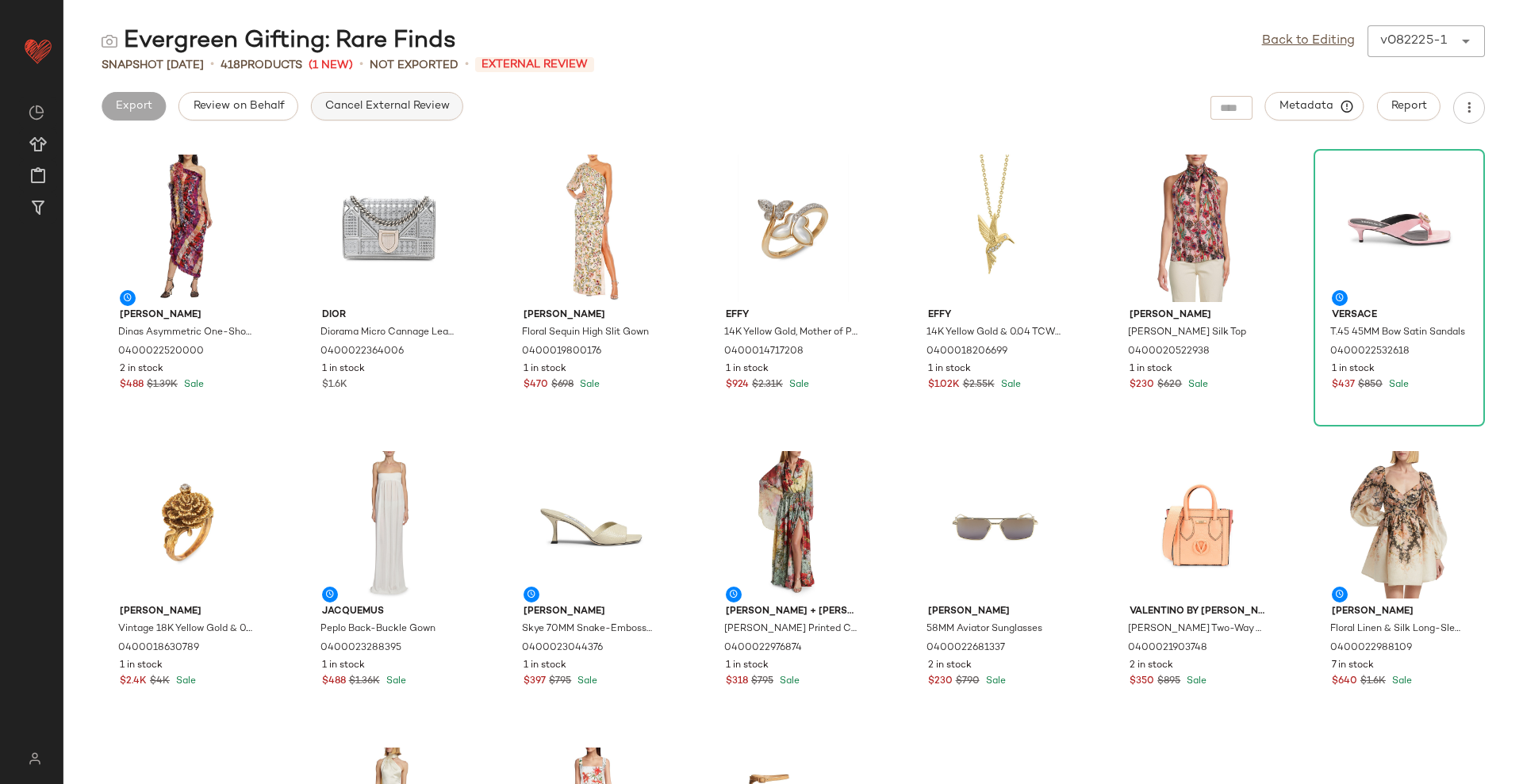
click at [383, 100] on span "Cancel External Review" at bounding box center [387, 106] width 125 height 13
click at [259, 112] on span "Export" at bounding box center [259, 106] width 37 height 13
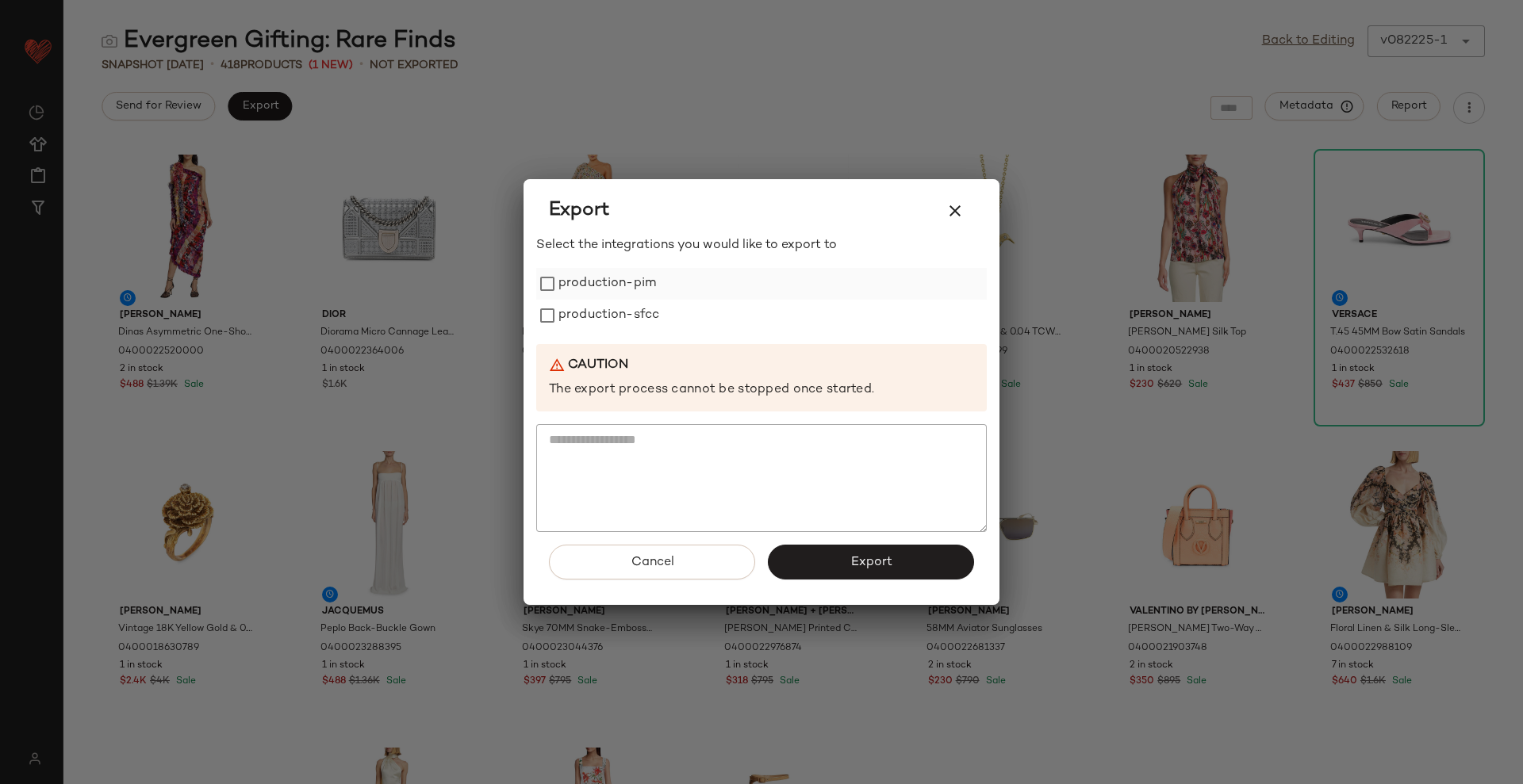
click at [566, 280] on label "production-pim" at bounding box center [607, 284] width 98 height 31
click at [571, 306] on label "production-sfcc" at bounding box center [608, 315] width 101 height 31
click at [838, 550] on button "Export" at bounding box center [871, 562] width 206 height 35
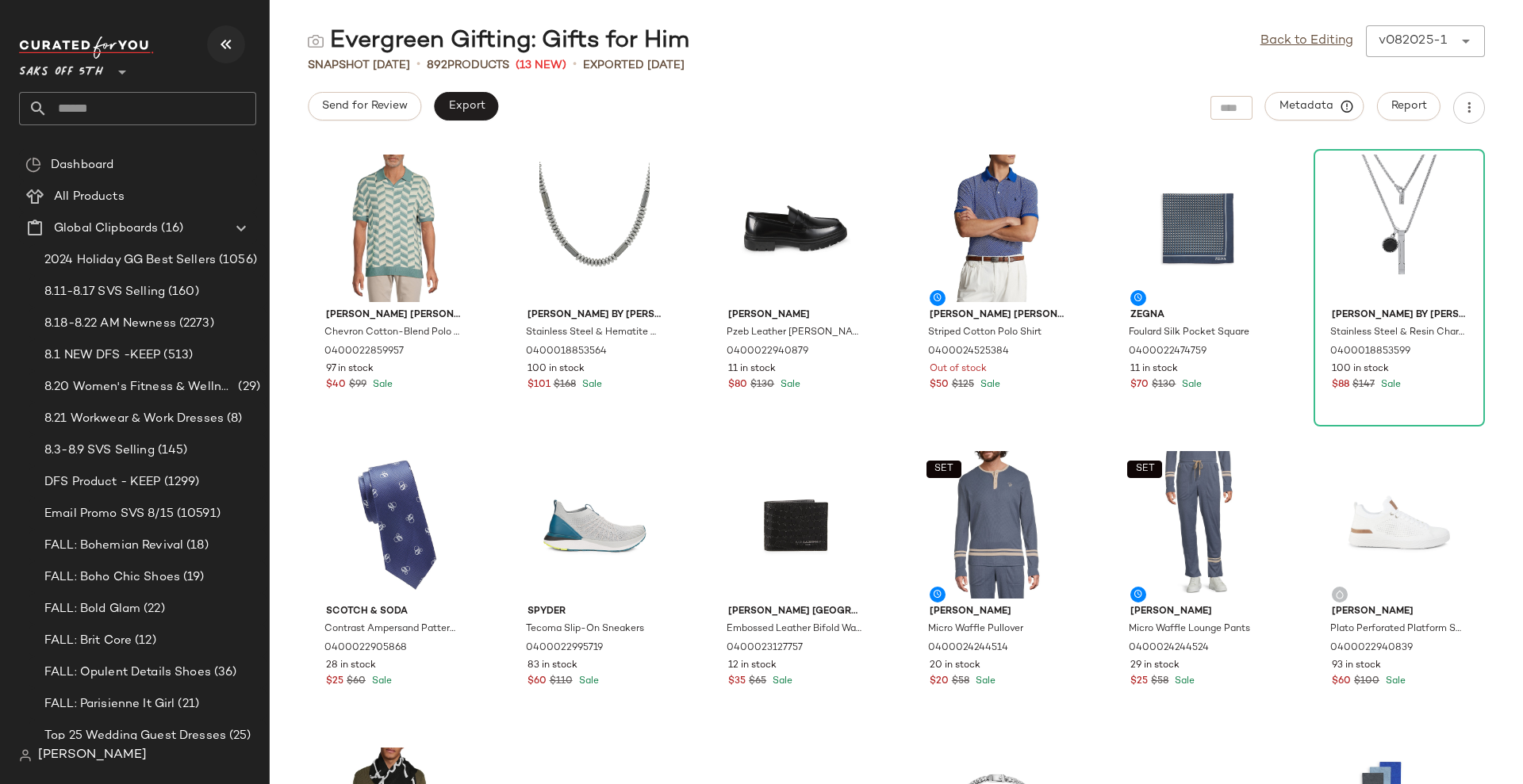
click at [230, 44] on icon "button" at bounding box center [226, 44] width 19 height 19
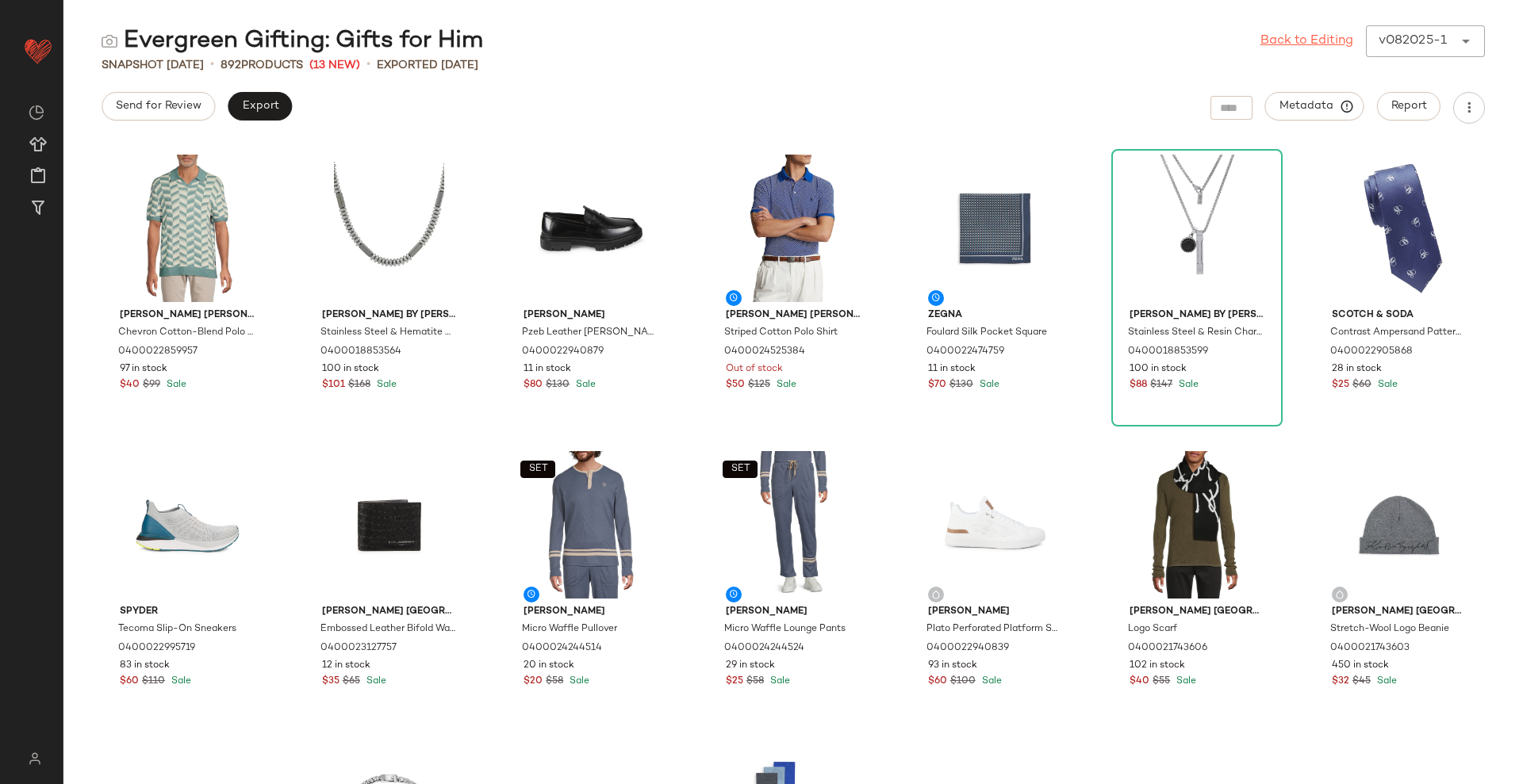
click at [1280, 42] on link "Back to Editing" at bounding box center [1306, 41] width 93 height 19
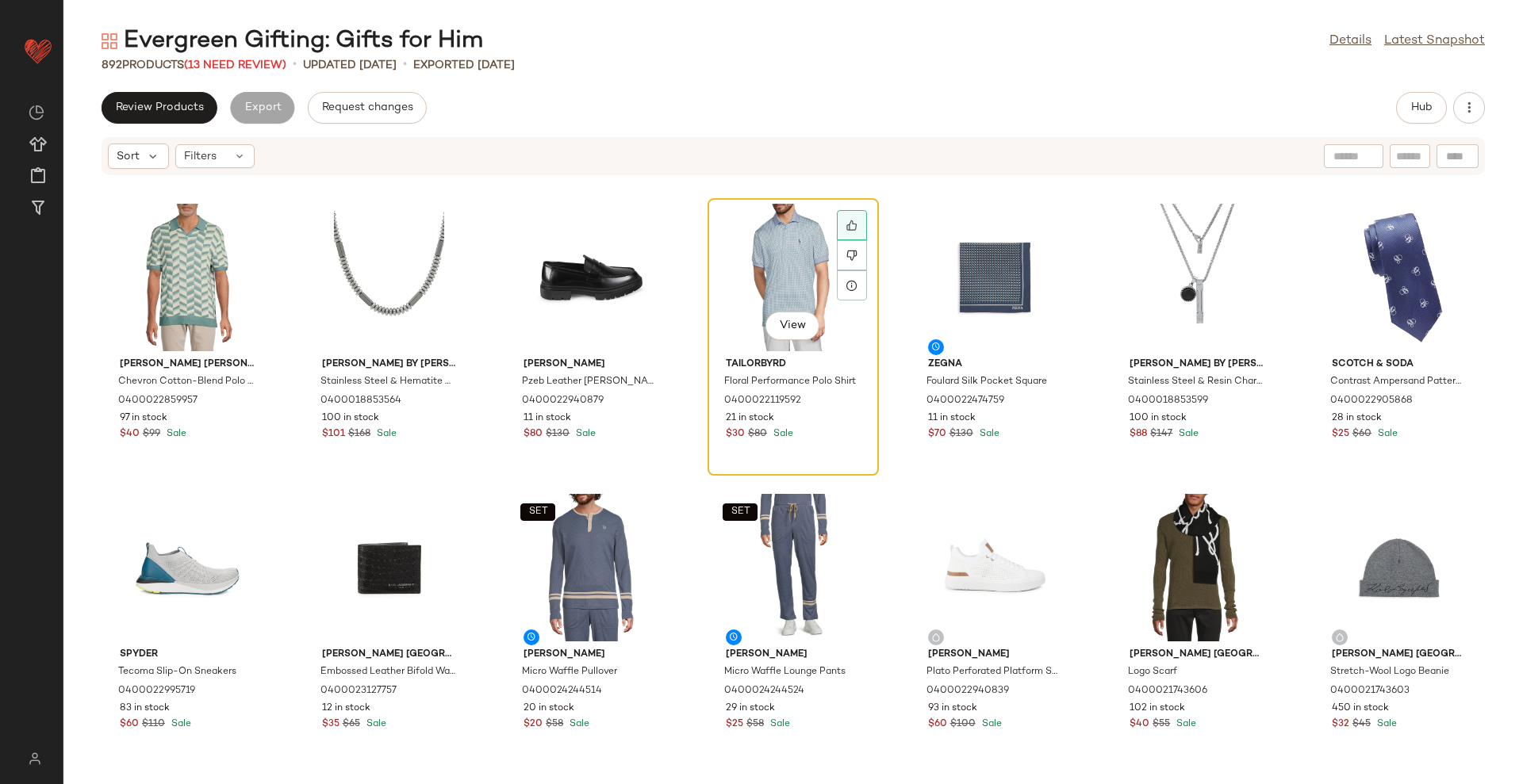
click at [839, 226] on div at bounding box center [851, 225] width 30 height 30
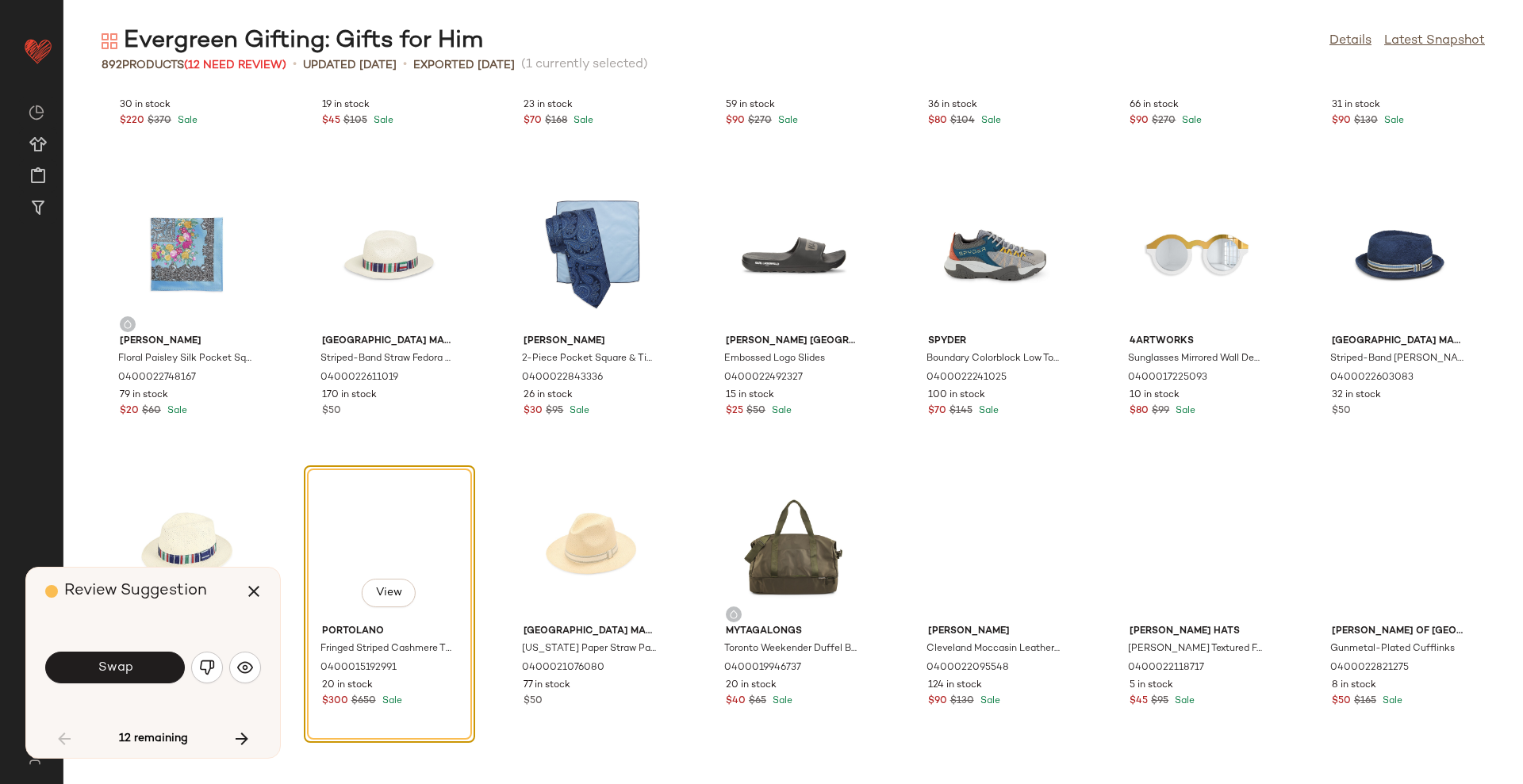
scroll to position [2256, 0]
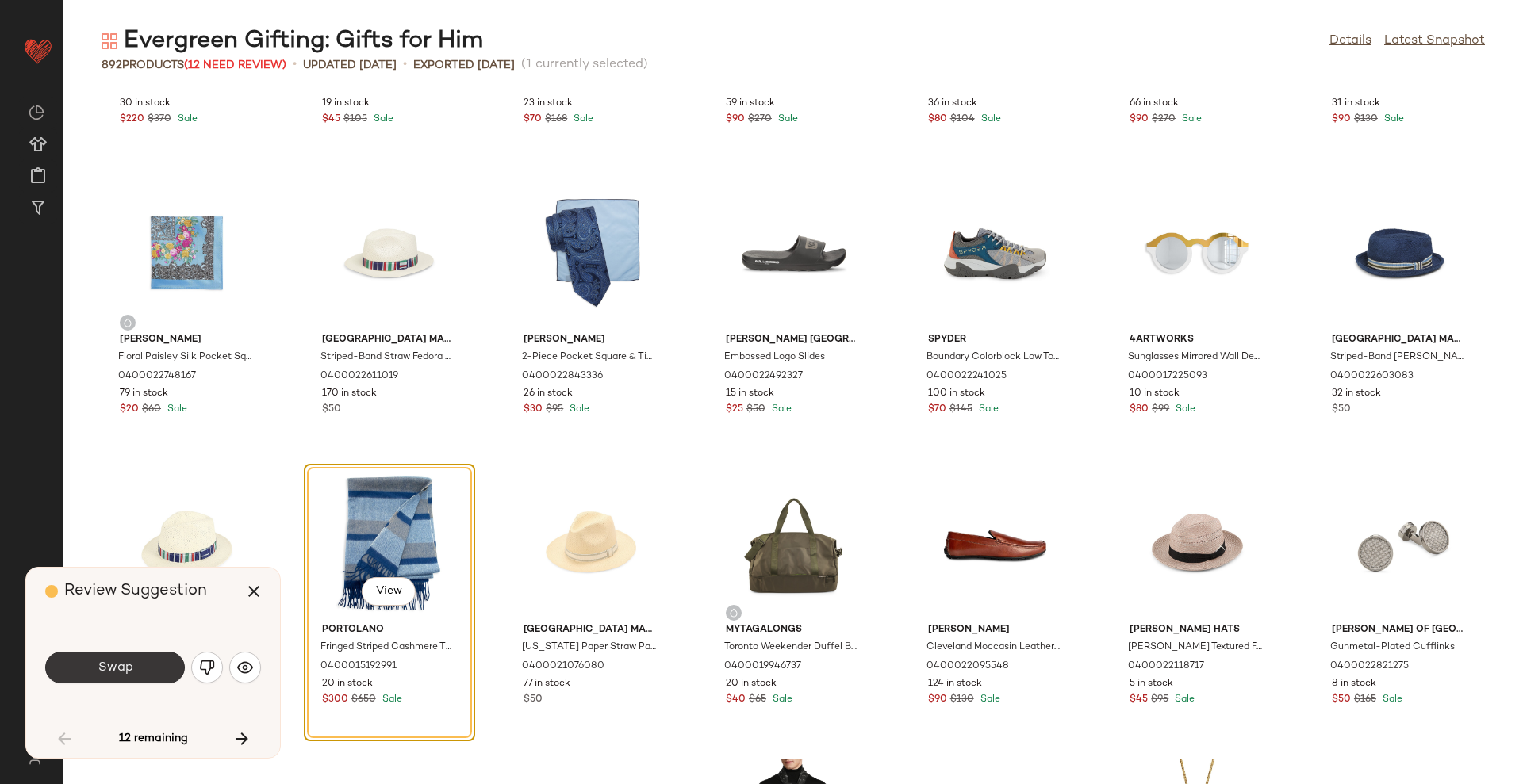
click at [128, 664] on span "Swap" at bounding box center [114, 668] width 35 height 15
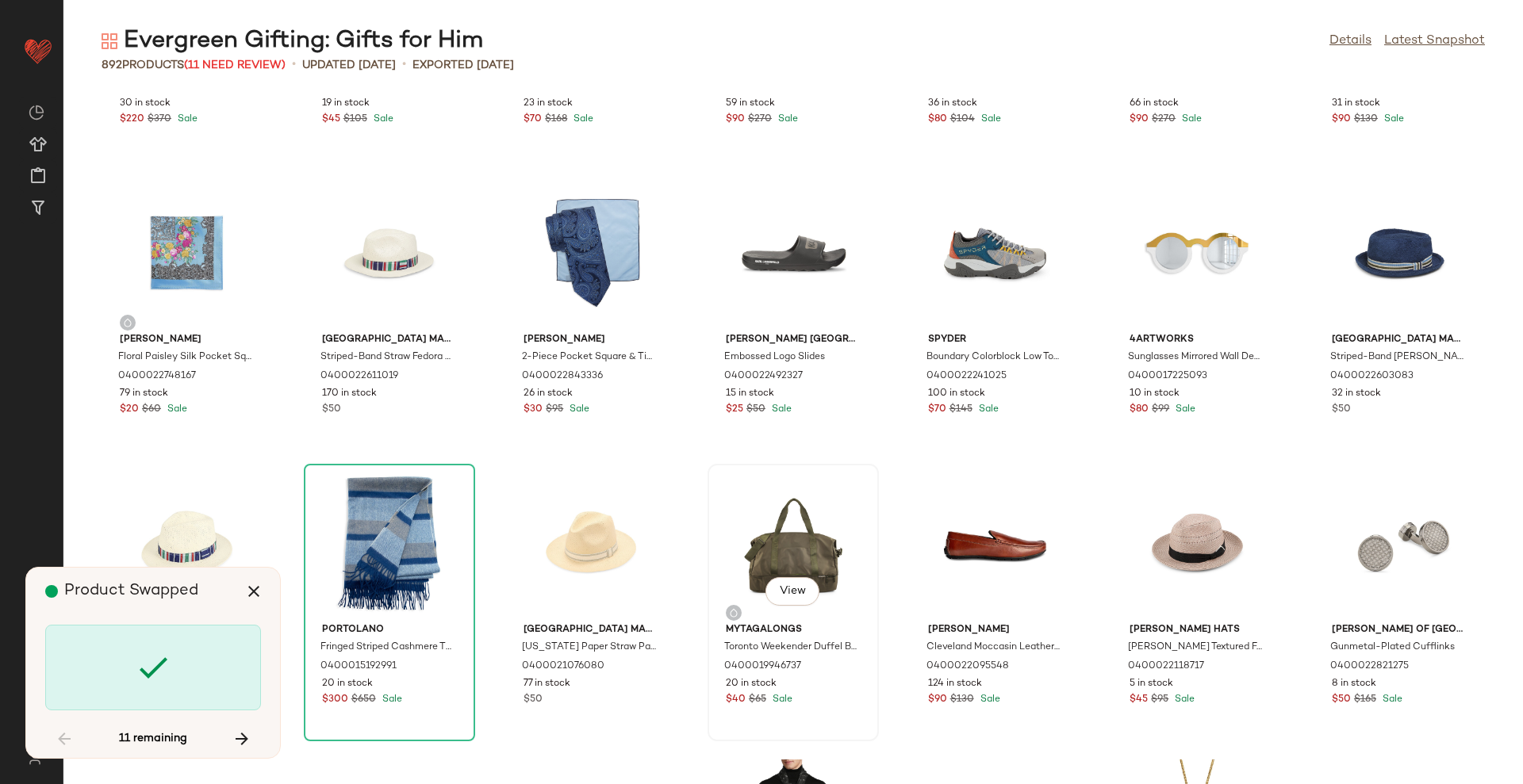
scroll to position [28734, 0]
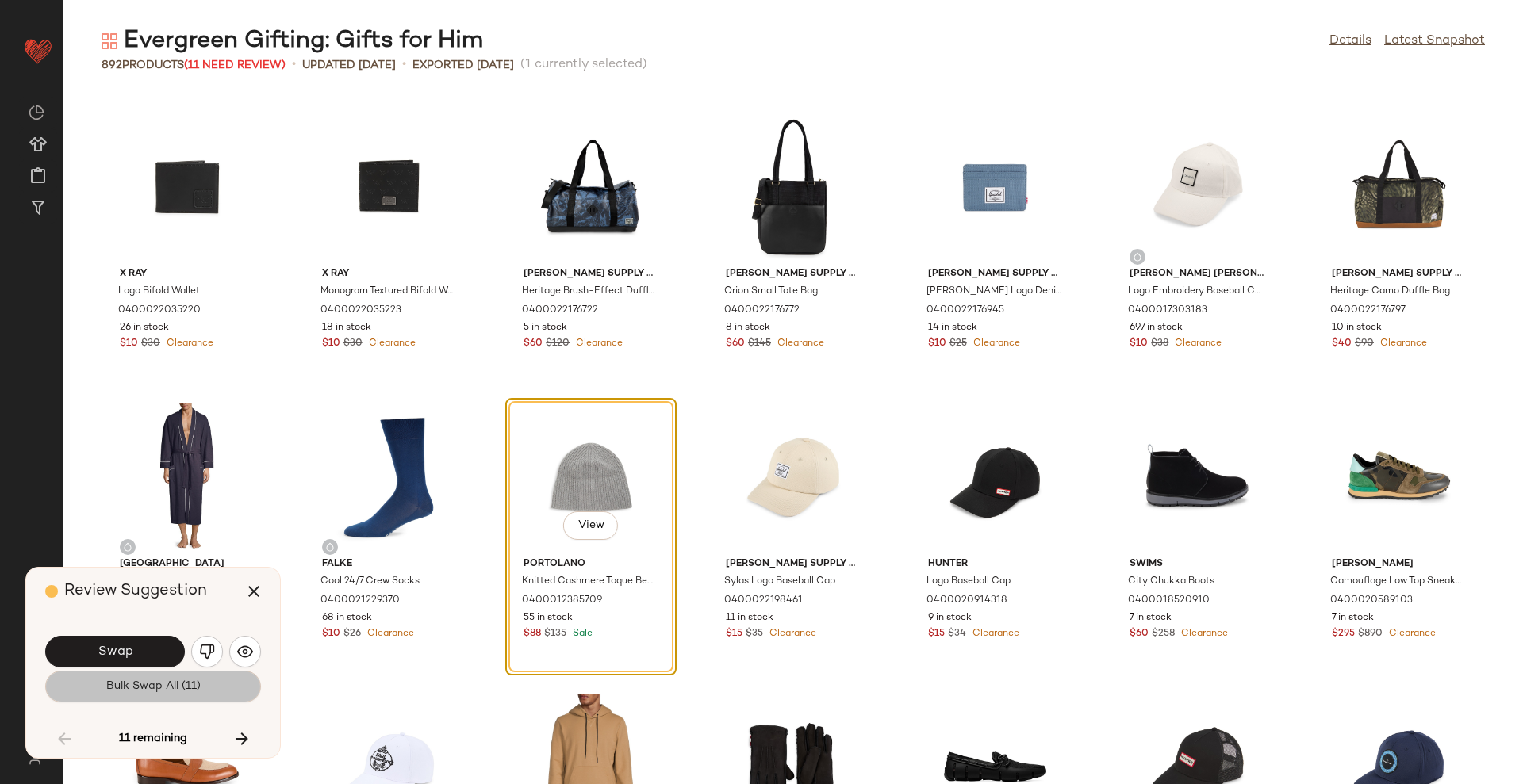
click at [192, 698] on button "Bulk Swap All (11)" at bounding box center [153, 687] width 216 height 31
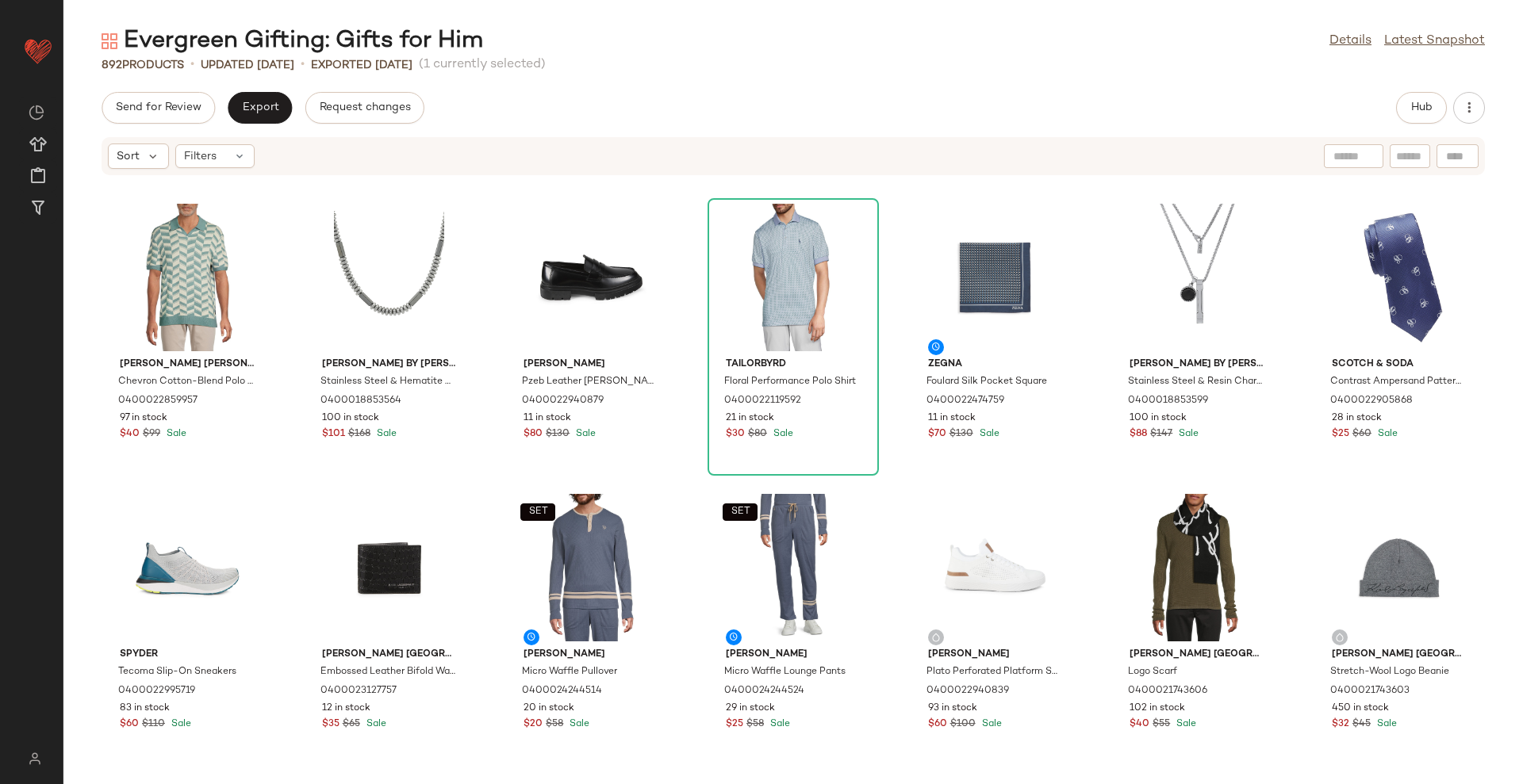
click at [853, 113] on div "Send for Review Export Request changes Hub" at bounding box center [793, 107] width 1459 height 31
click at [1405, 114] on button "Hub" at bounding box center [1421, 107] width 51 height 31
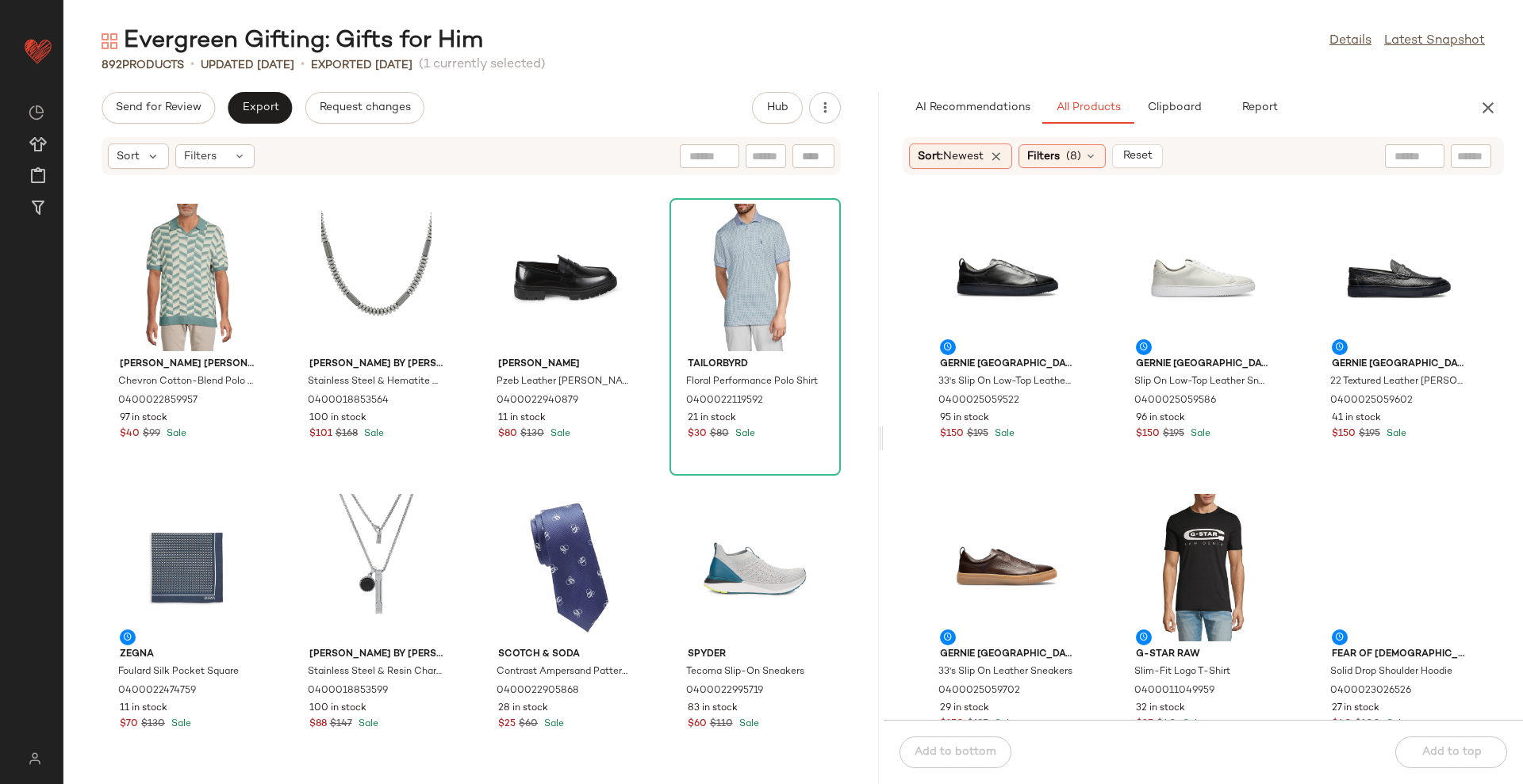
drag, startPoint x: 793, startPoint y: 454, endPoint x: 884, endPoint y: 425, distance: 95.5
click at [884, 425] on div "Evergreen Gifting: Gifts for Him Details Latest Snapshot 892 Products • updated…" at bounding box center [793, 404] width 1459 height 759
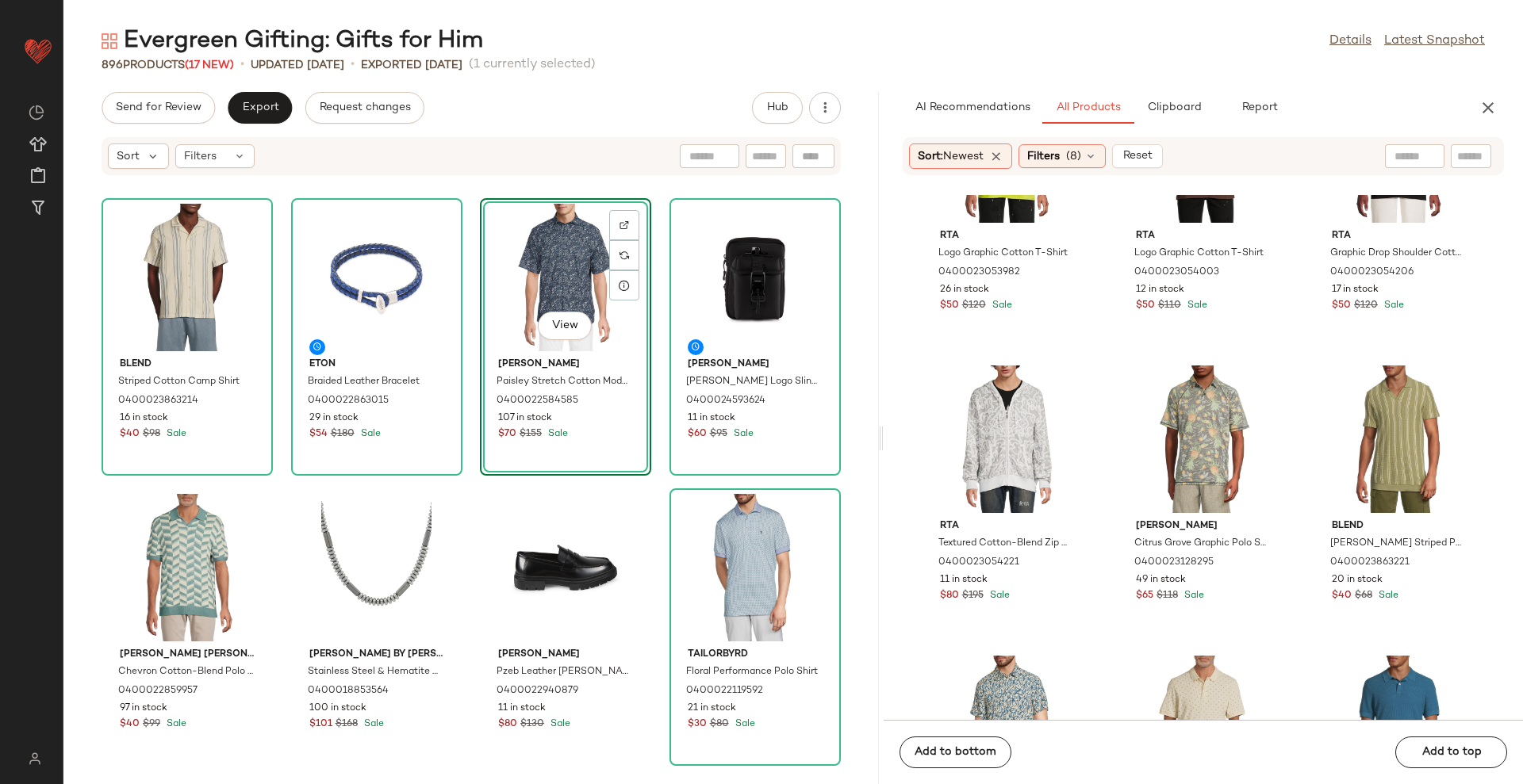
click at [861, 444] on div "Blend Striped Cotton Camp Shirt 0400023863214 16 in stock $40 $98 Sale Eton Bra…" at bounding box center [471, 489] width 815 height 589
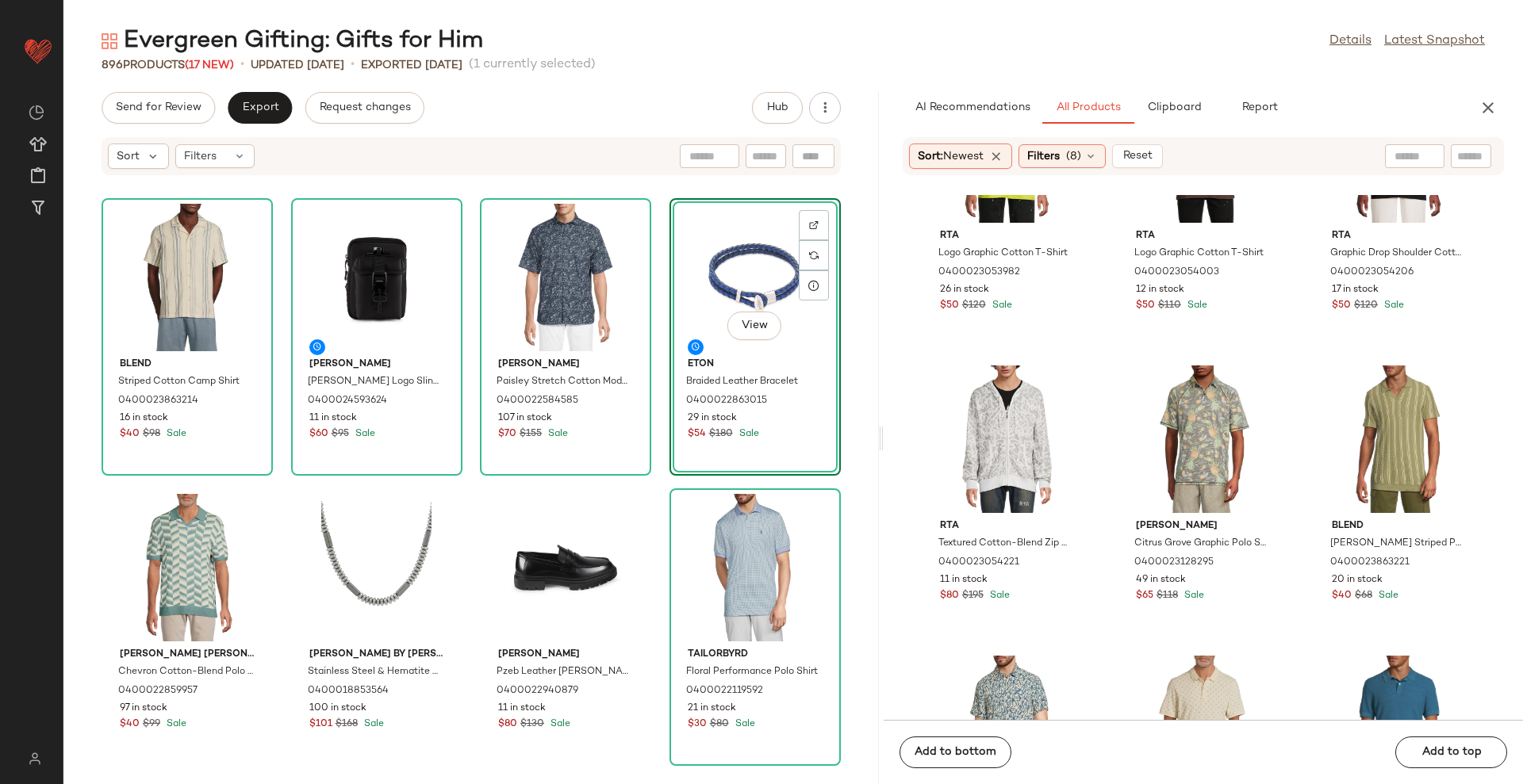
click at [843, 308] on div "Blend Striped Cotton Camp Shirt 0400023863214 16 in stock $40 $98 Sale J.Lindeb…" at bounding box center [471, 489] width 815 height 589
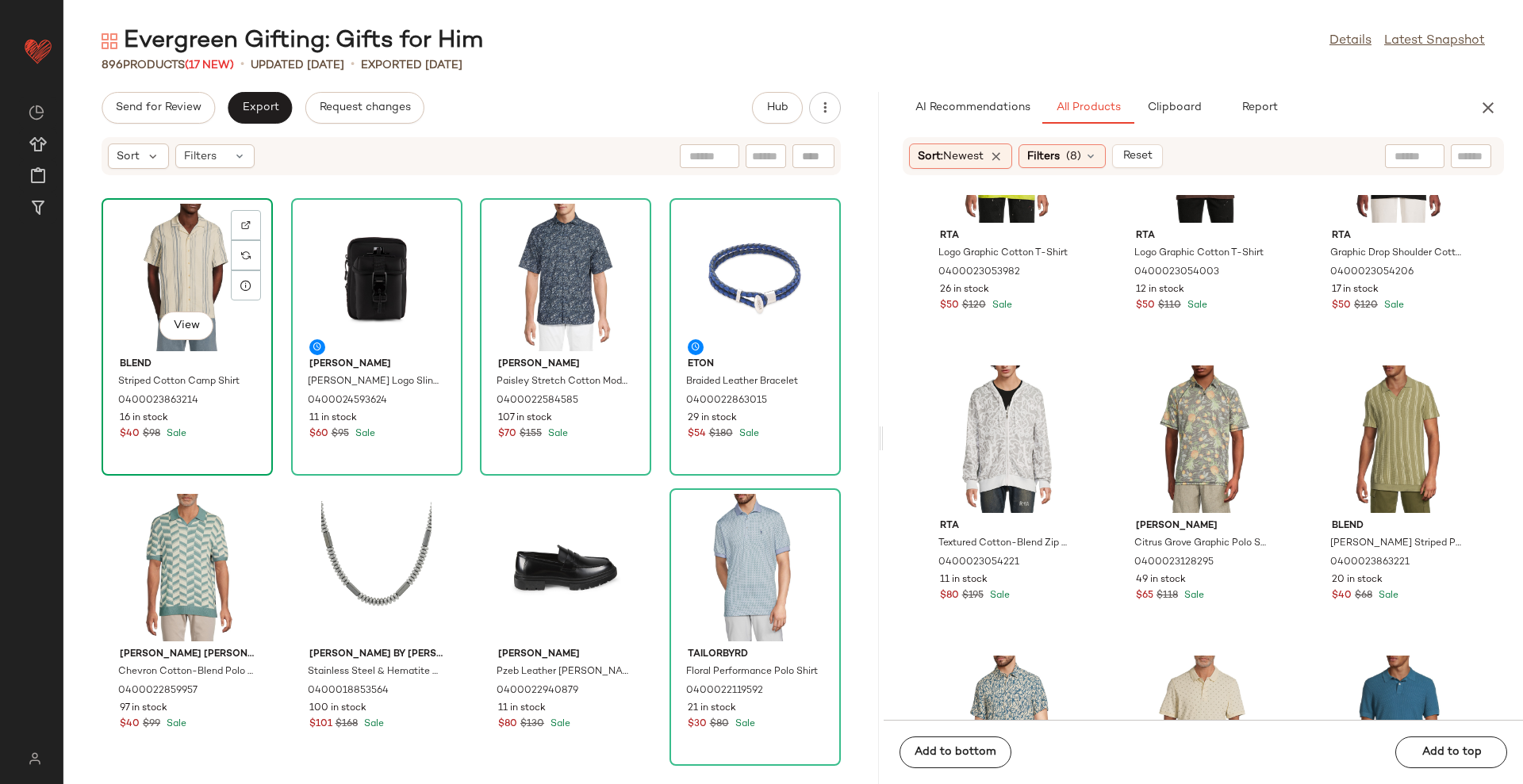
click at [210, 284] on div "View" at bounding box center [187, 277] width 160 height 147
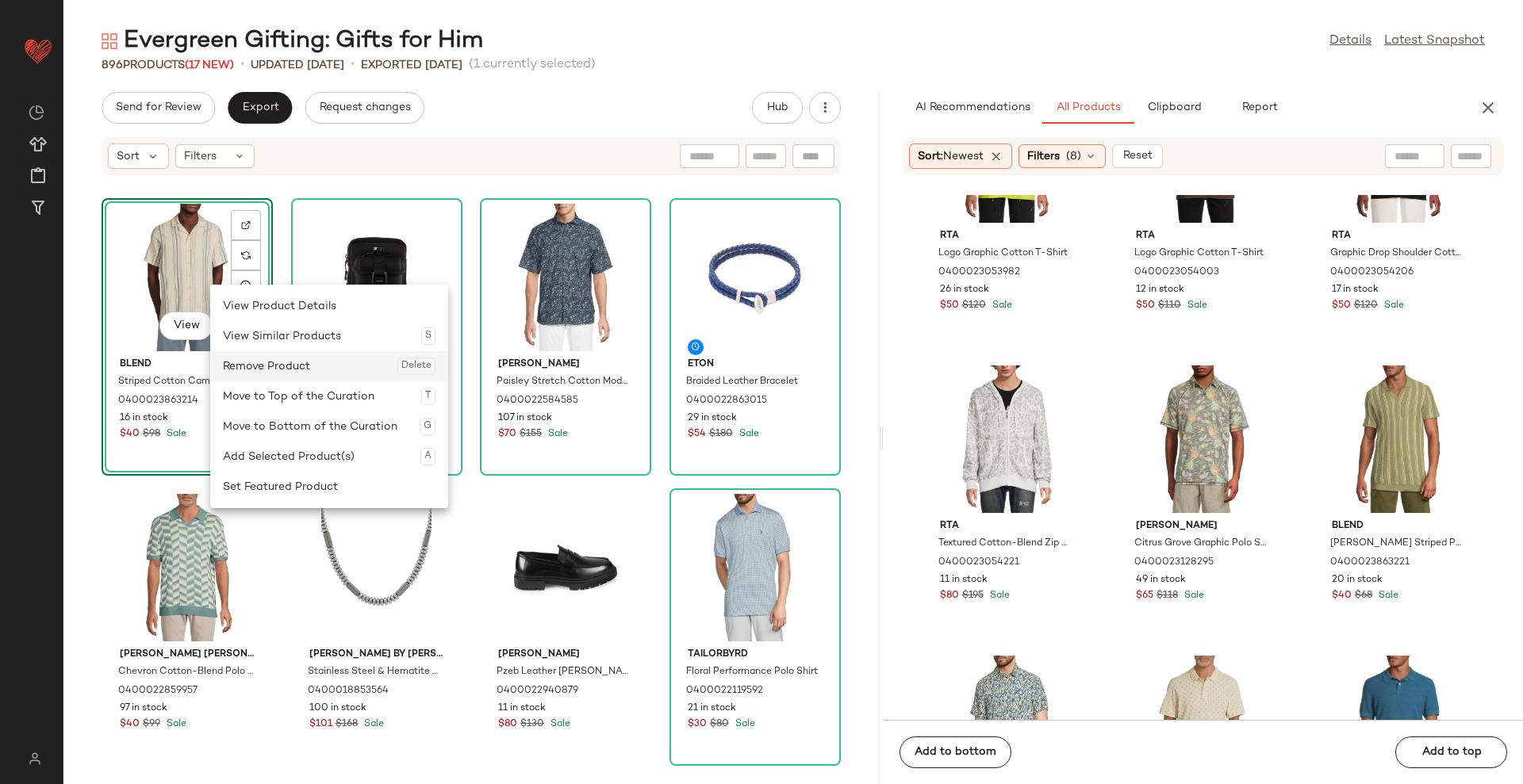
click at [297, 368] on div "Remove Product Delete" at bounding box center [330, 366] width 213 height 30
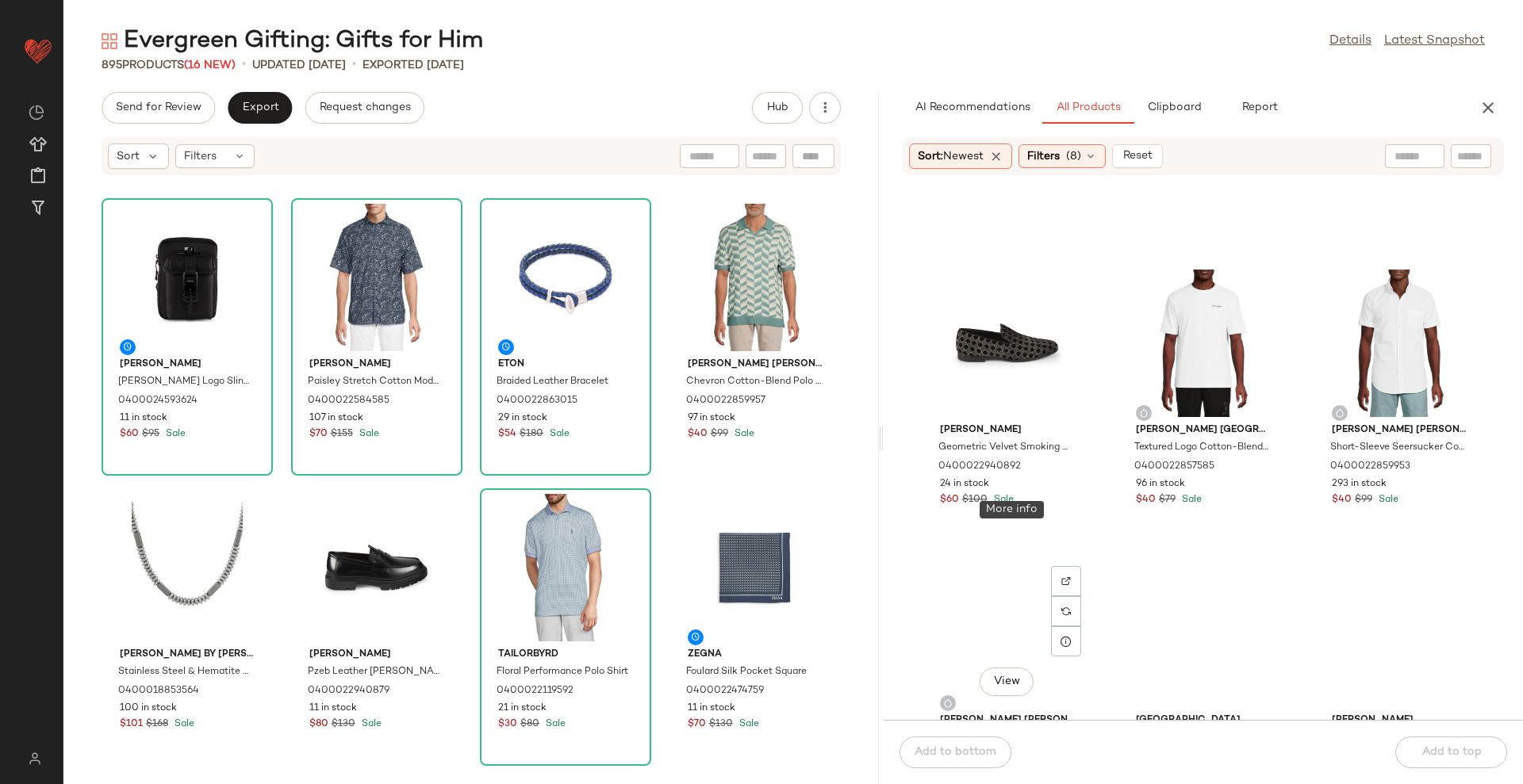
scroll to position [6753, 0]
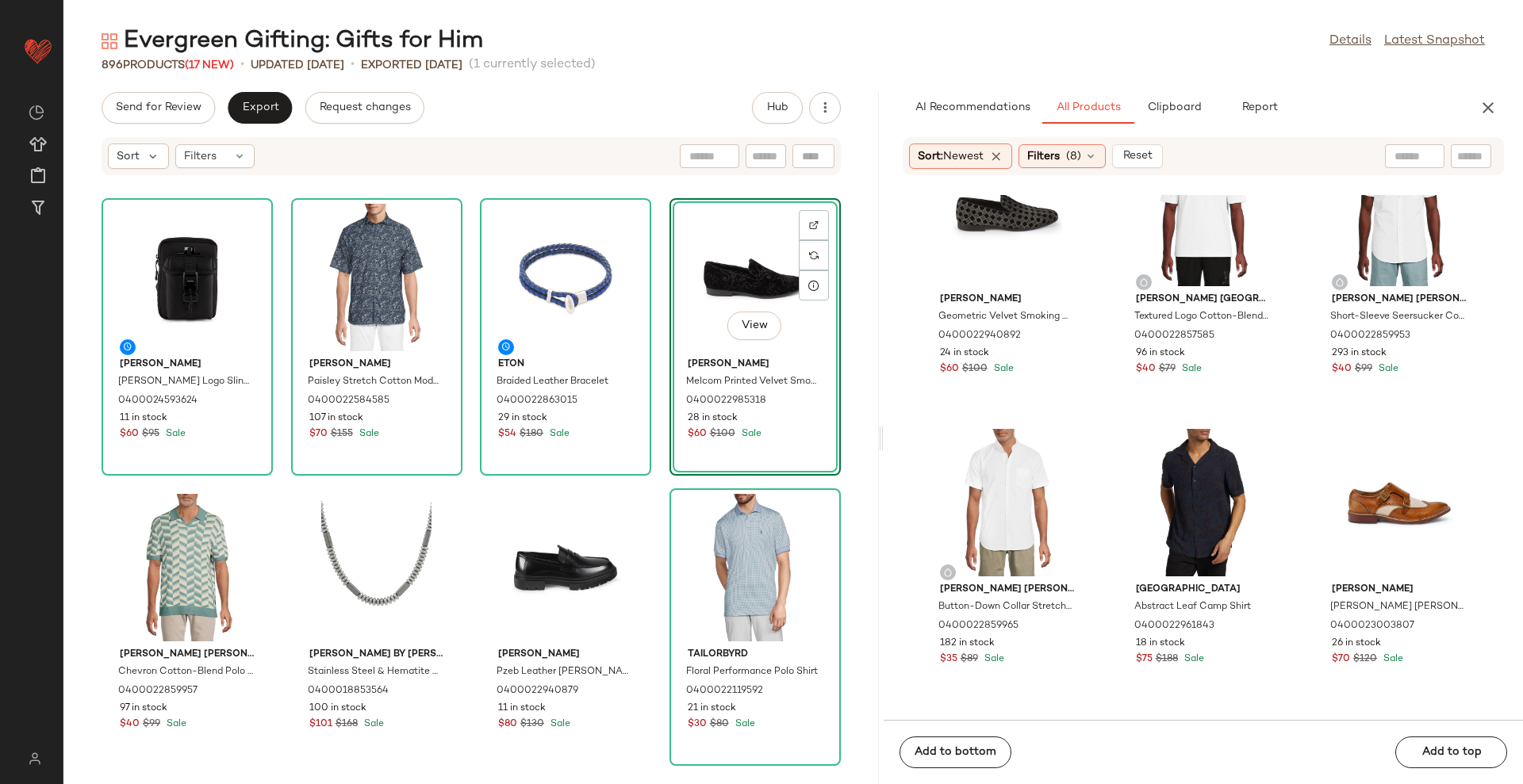
click at [725, 239] on div "View" at bounding box center [755, 277] width 160 height 147
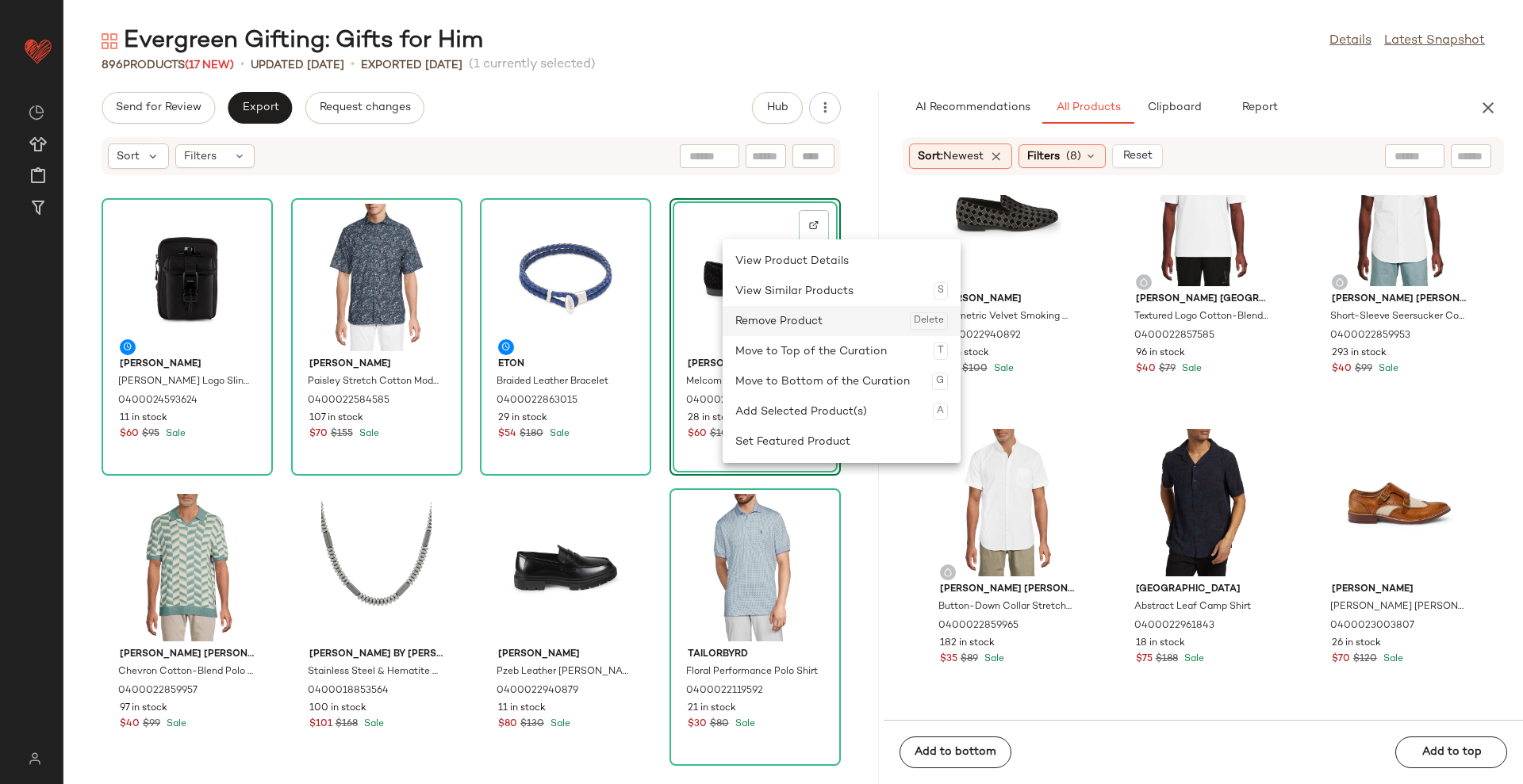
click at [770, 324] on div "Remove Product Delete" at bounding box center [841, 321] width 213 height 30
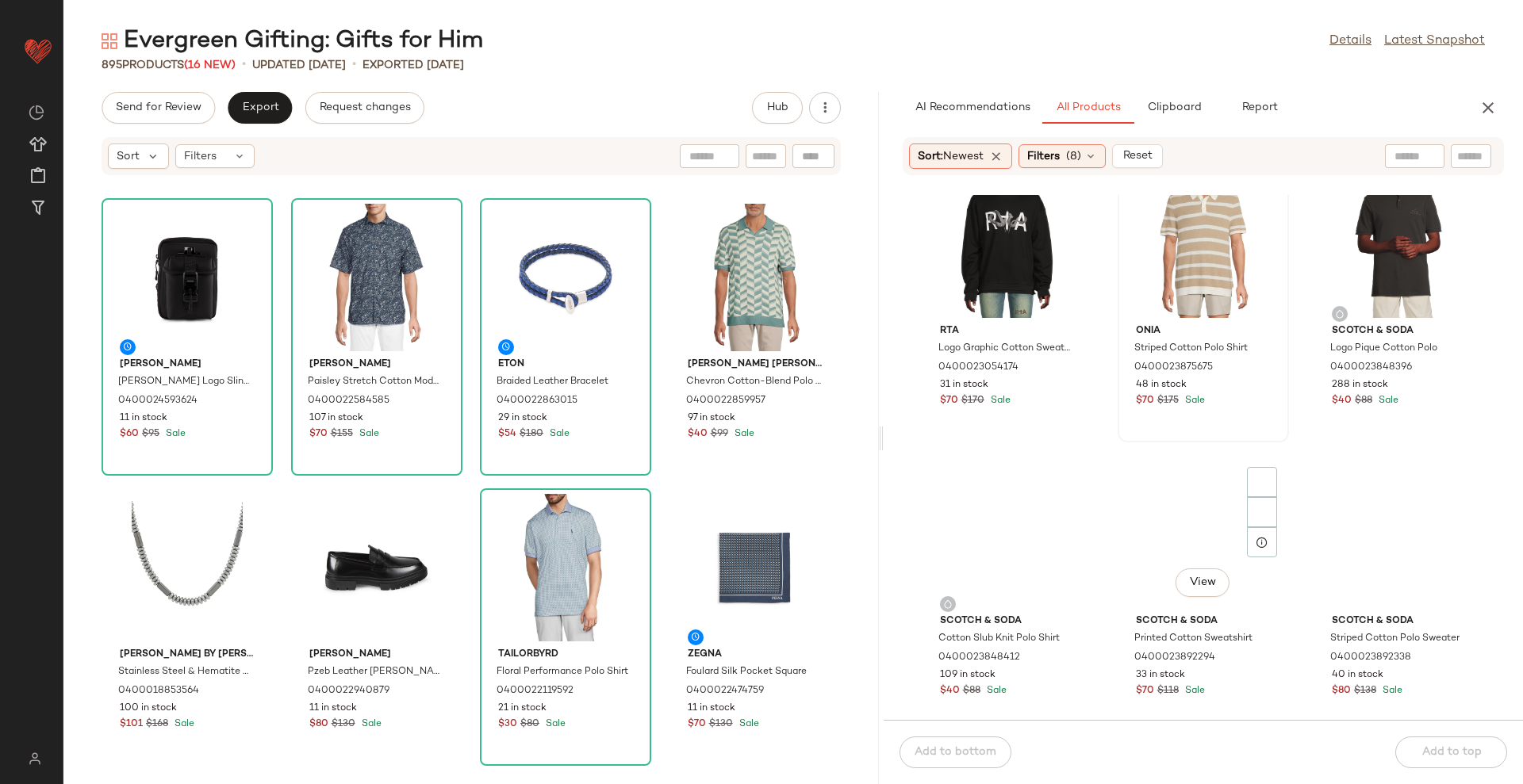
scroll to position [8042, 0]
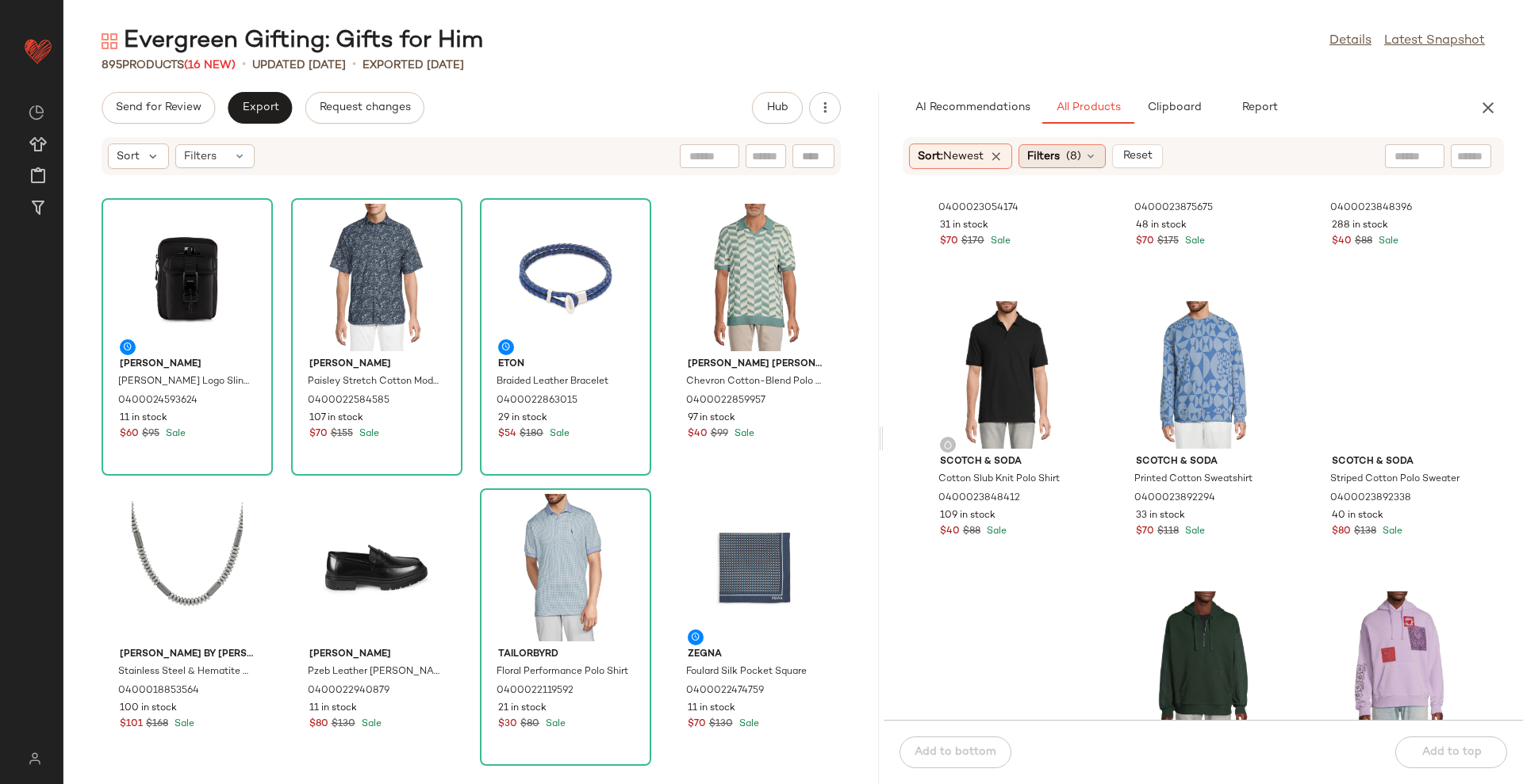
click at [1069, 154] on div "Filters (8)" at bounding box center [1062, 156] width 87 height 24
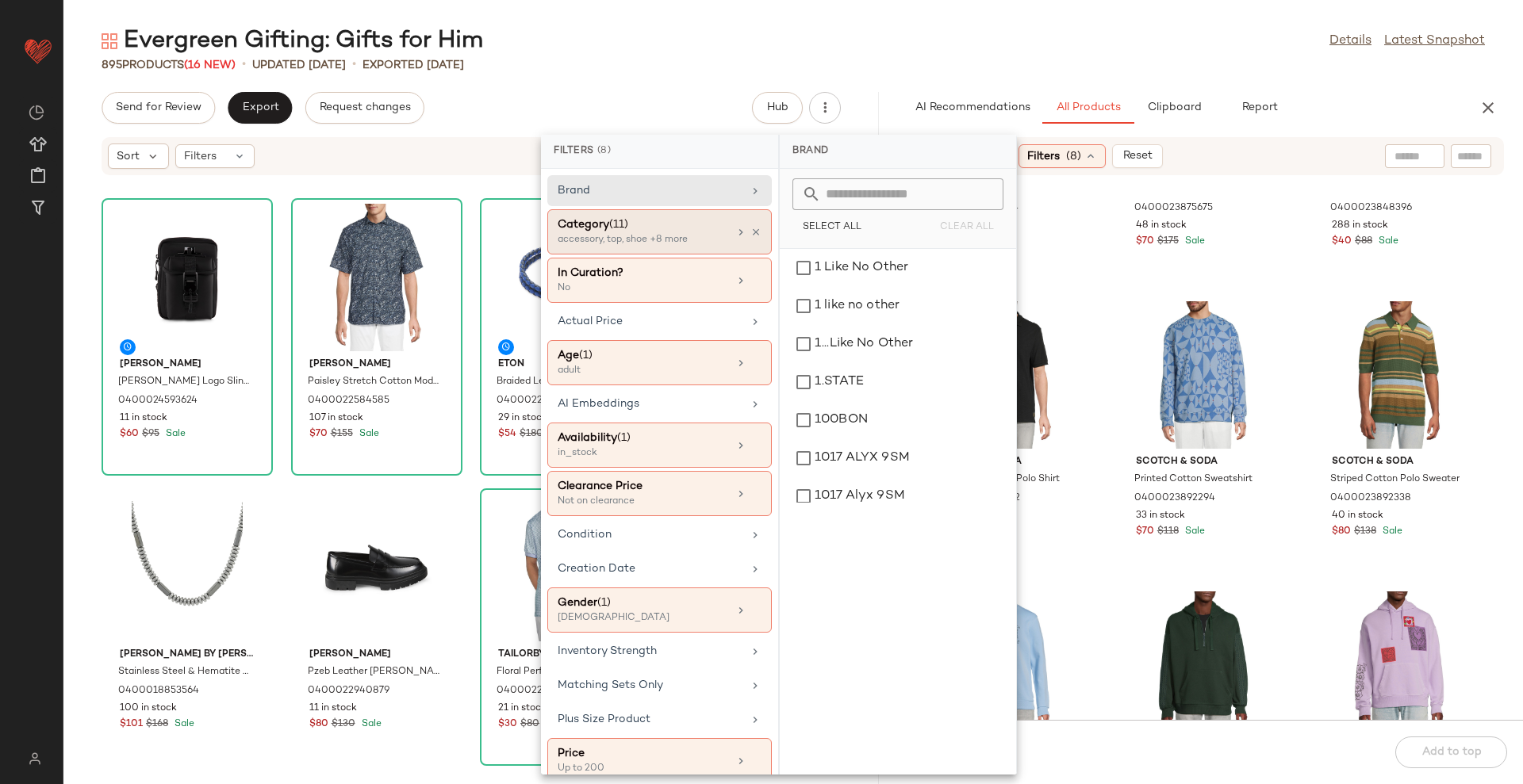
click at [702, 242] on div "accessory, top, shoe +8 more" at bounding box center [637, 240] width 159 height 15
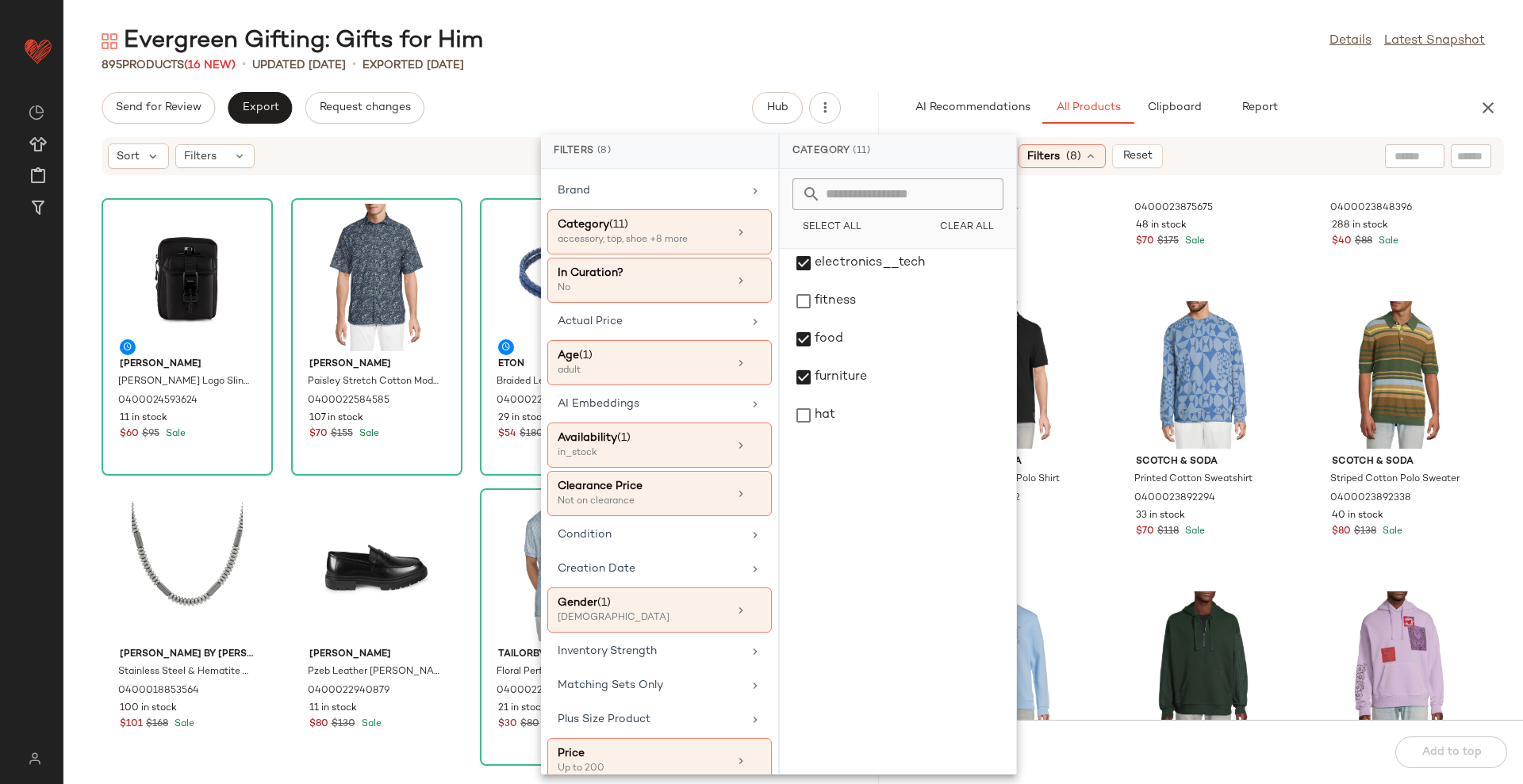
scroll to position [496, 0]
click at [1159, 6] on main "Evergreen Gifting: Gifts for Him Details Latest Snapshot 895 Products (16 New) …" at bounding box center [762, 392] width 1523 height 784
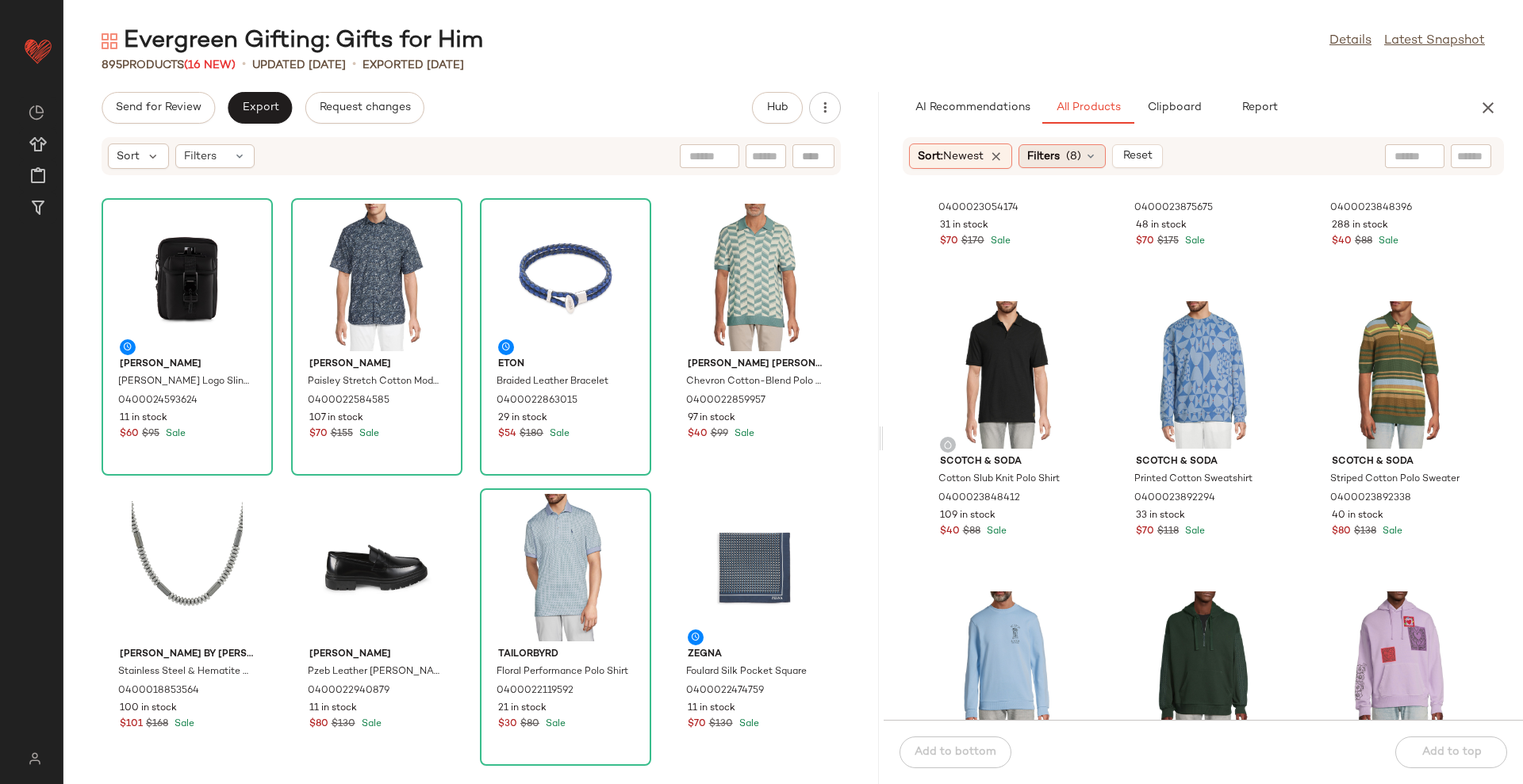
click at [1055, 165] on div "Filters (8)" at bounding box center [1062, 156] width 87 height 24
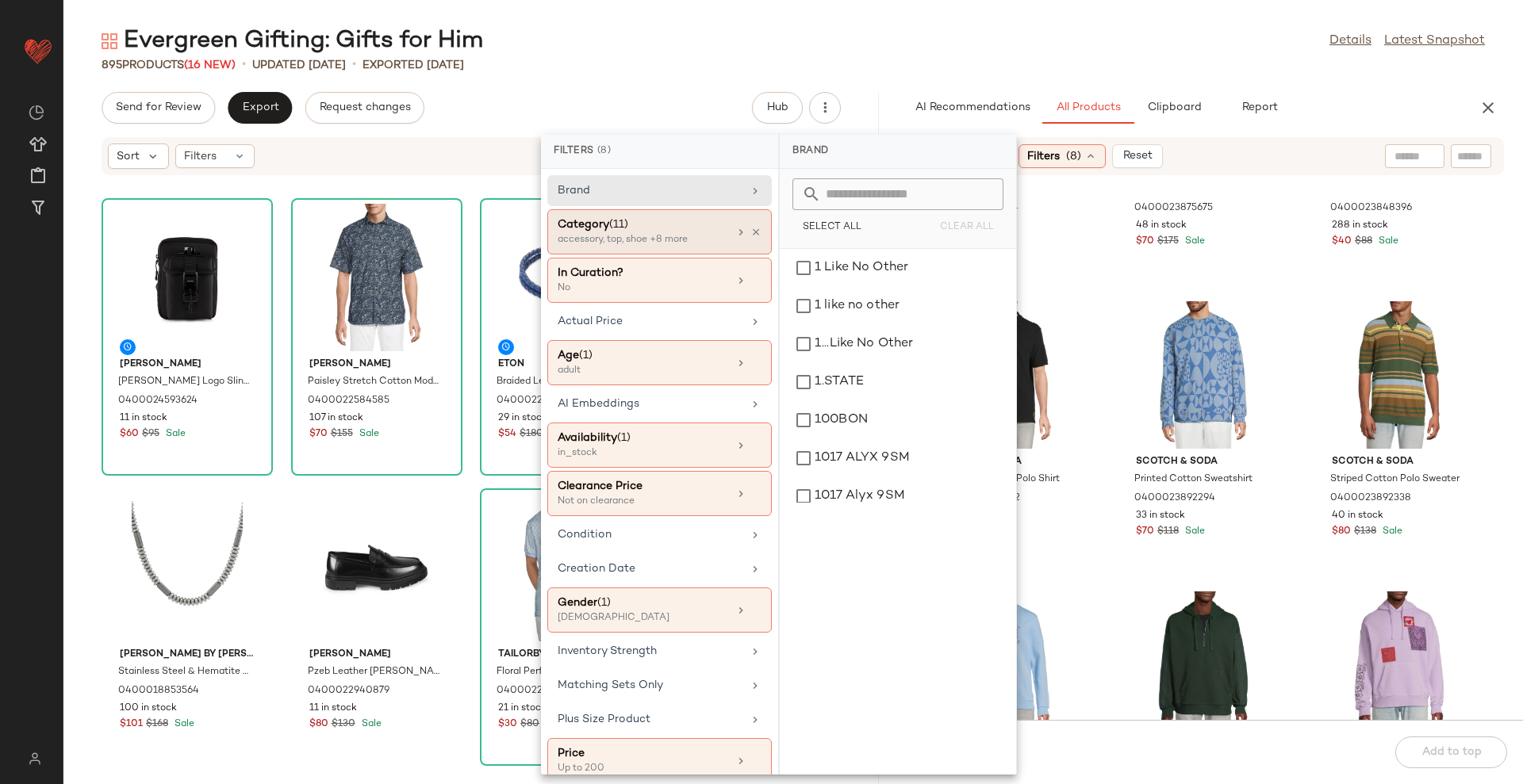
click at [688, 234] on div "accessory, top, shoe +8 more" at bounding box center [637, 240] width 159 height 15
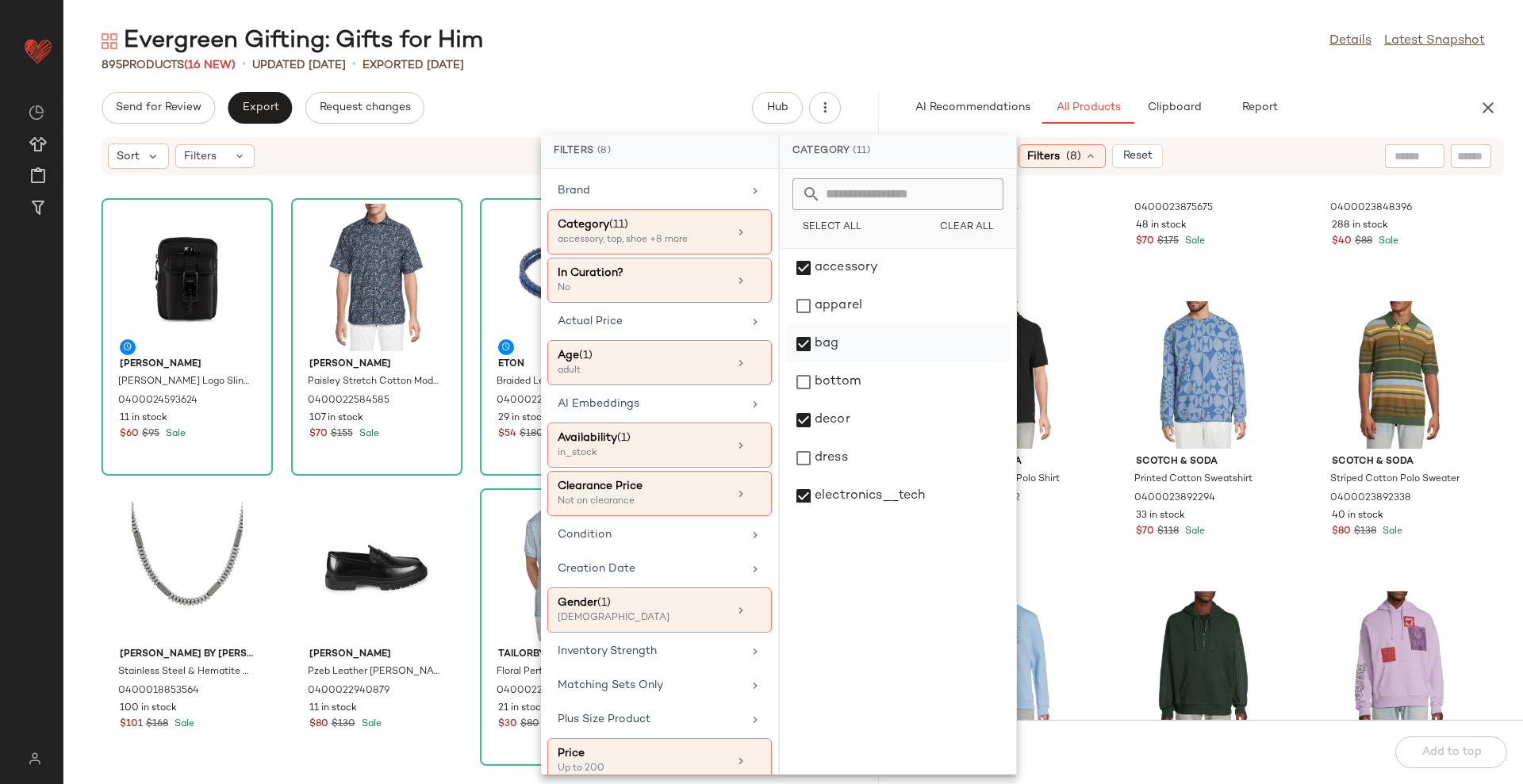
click at [873, 339] on div "bag" at bounding box center [898, 344] width 224 height 38
click at [857, 322] on div "apparel" at bounding box center [898, 305] width 224 height 38
click at [856, 338] on div "bag" at bounding box center [898, 344] width 224 height 38
click at [873, 304] on div "apparel" at bounding box center [898, 305] width 224 height 38
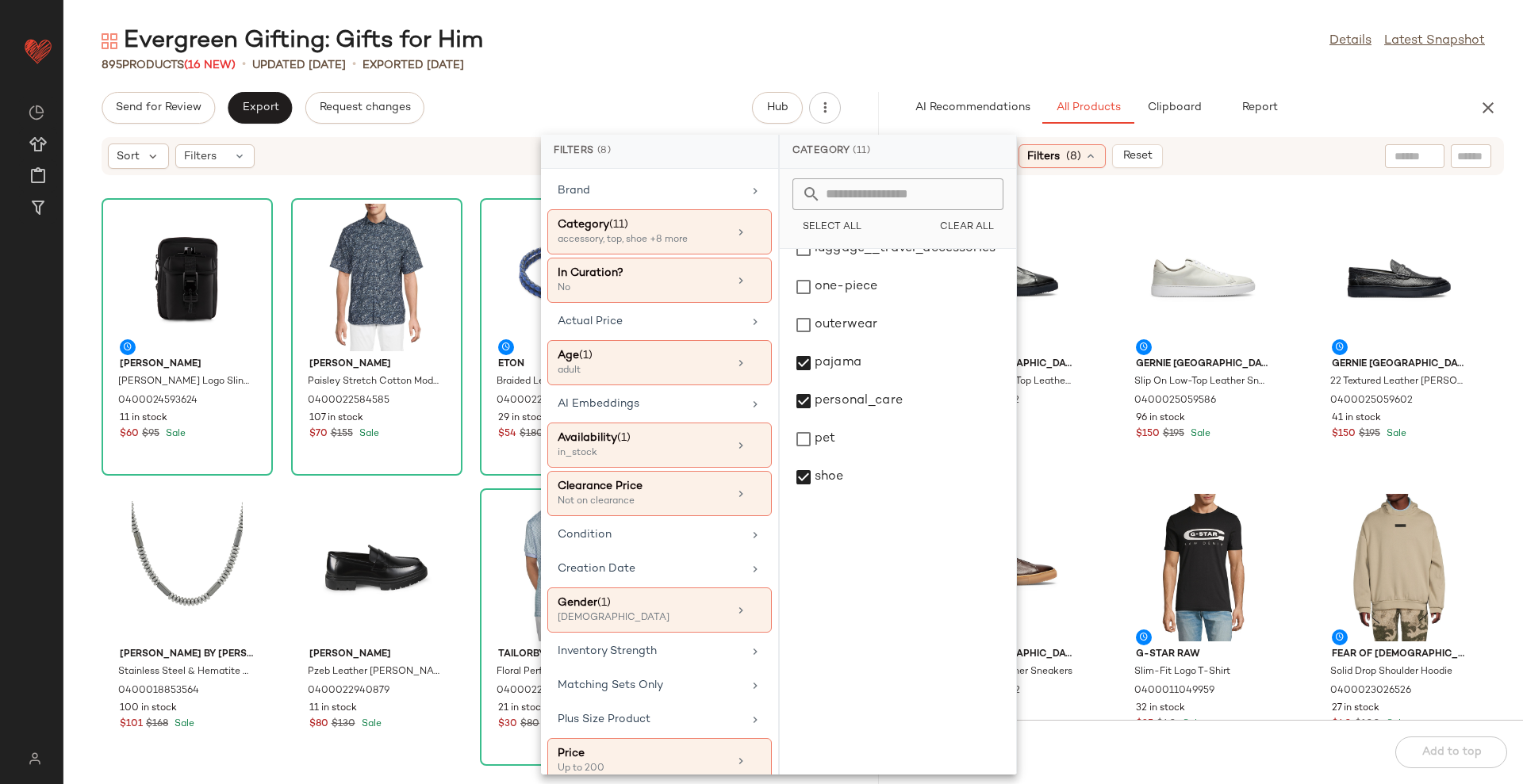
scroll to position [590, 0]
click at [864, 267] on div "pajama" at bounding box center [898, 261] width 224 height 38
click at [859, 270] on div "pajama" at bounding box center [898, 261] width 224 height 38
click at [827, 450] on div "top" at bounding box center [898, 451] width 224 height 38
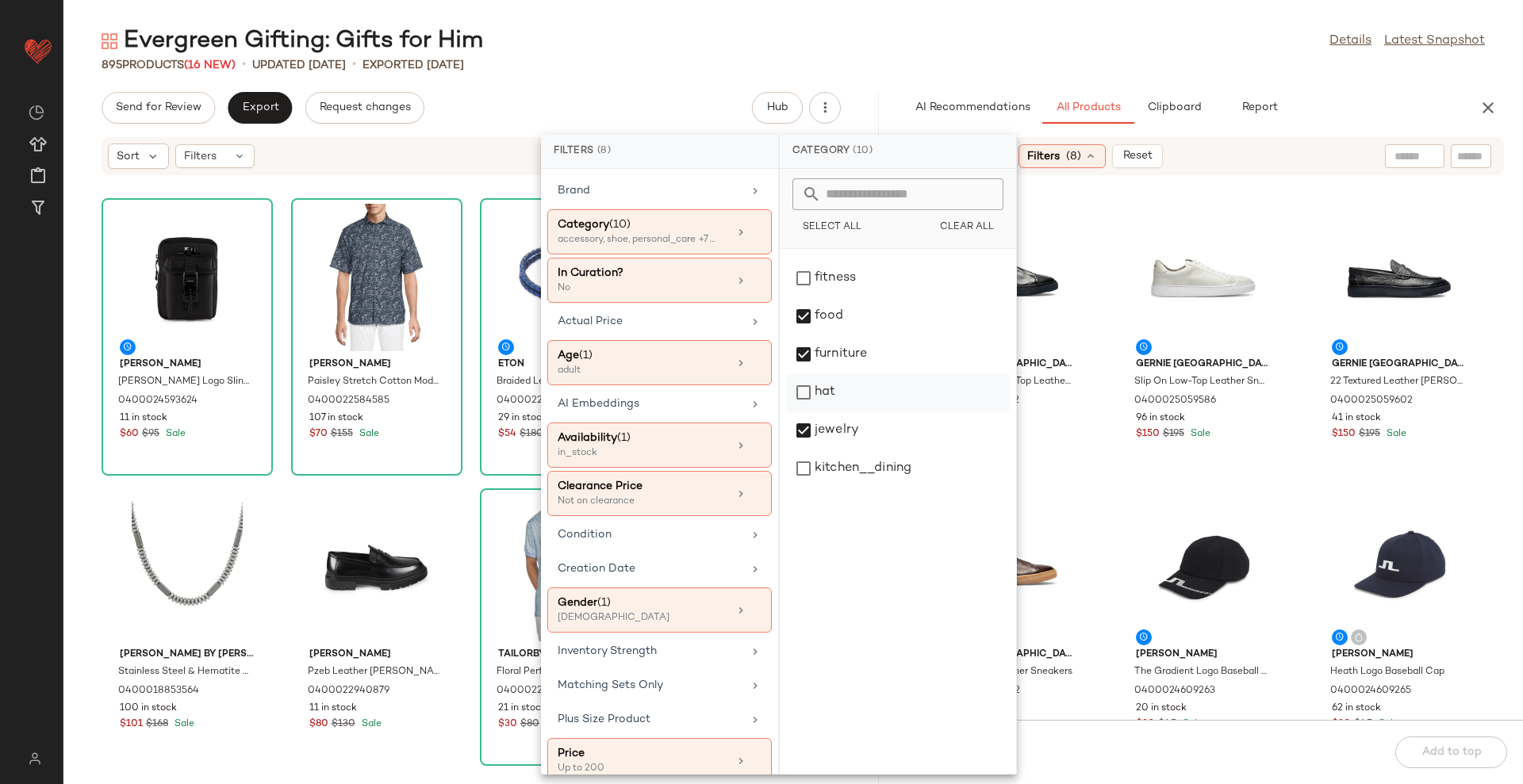
scroll to position [39, 0]
click at [1001, 52] on div "Evergreen Gifting: Gifts for Him Details Latest Snapshot" at bounding box center [793, 40] width 1459 height 31
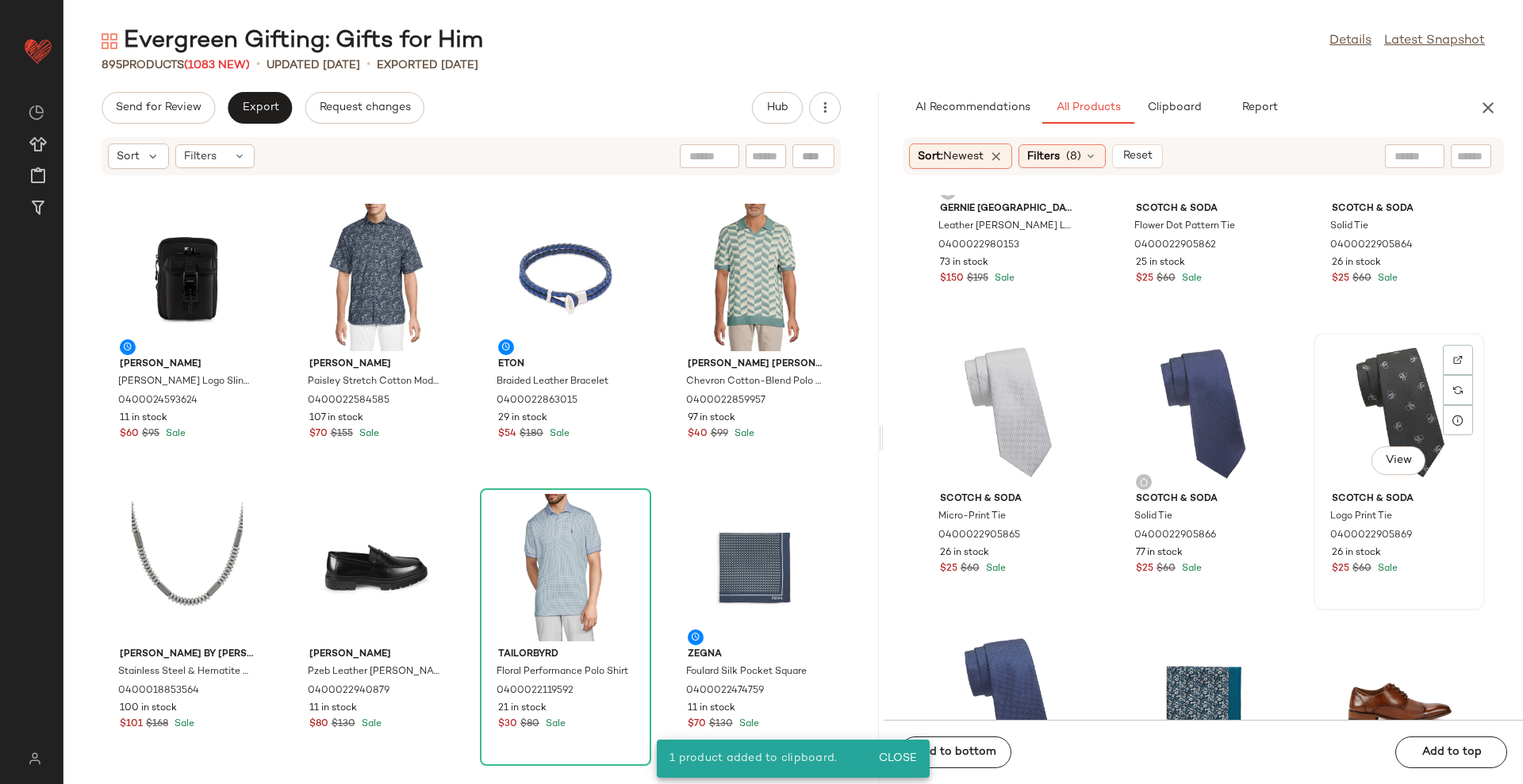
scroll to position [3063, 0]
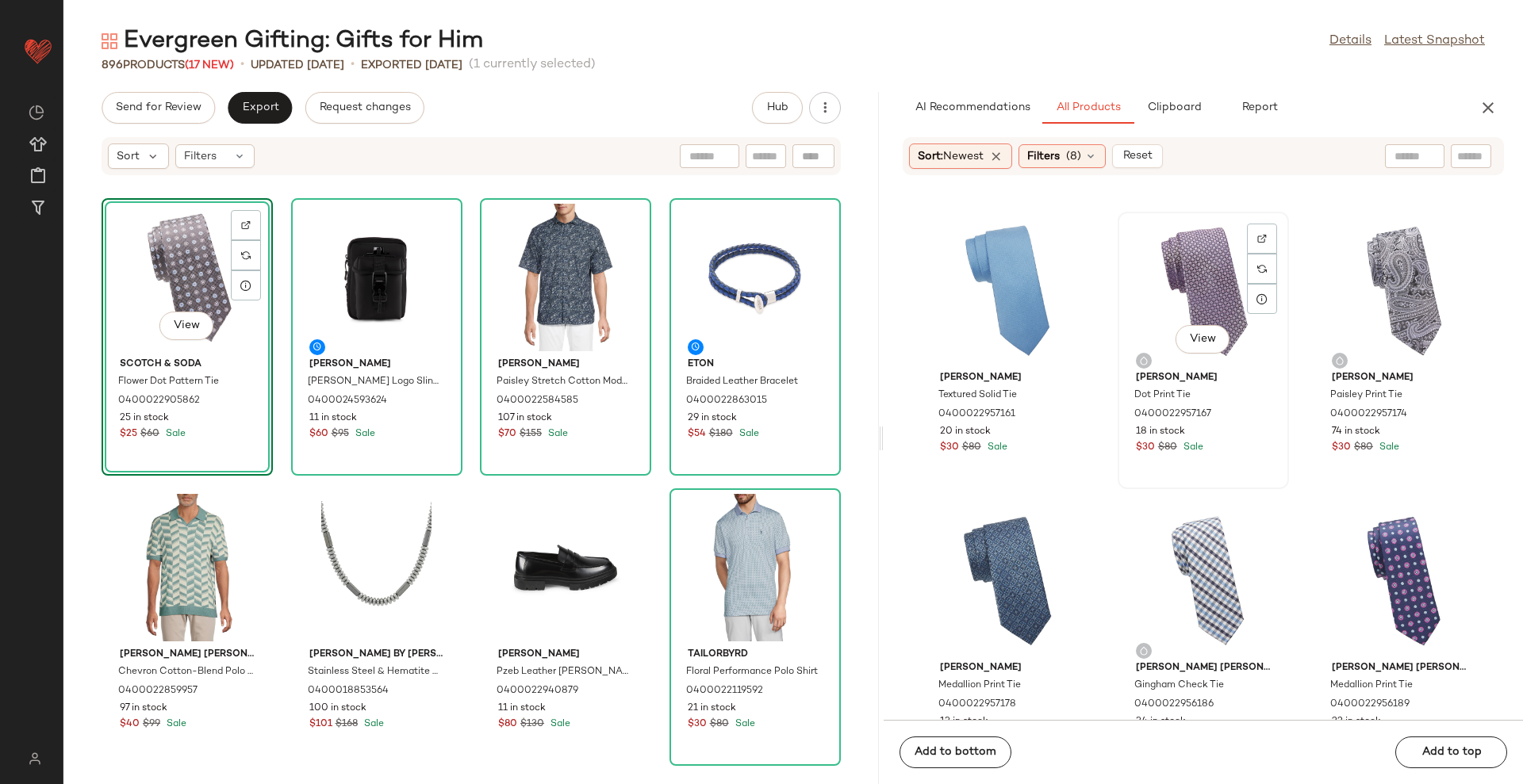
scroll to position [4748, 0]
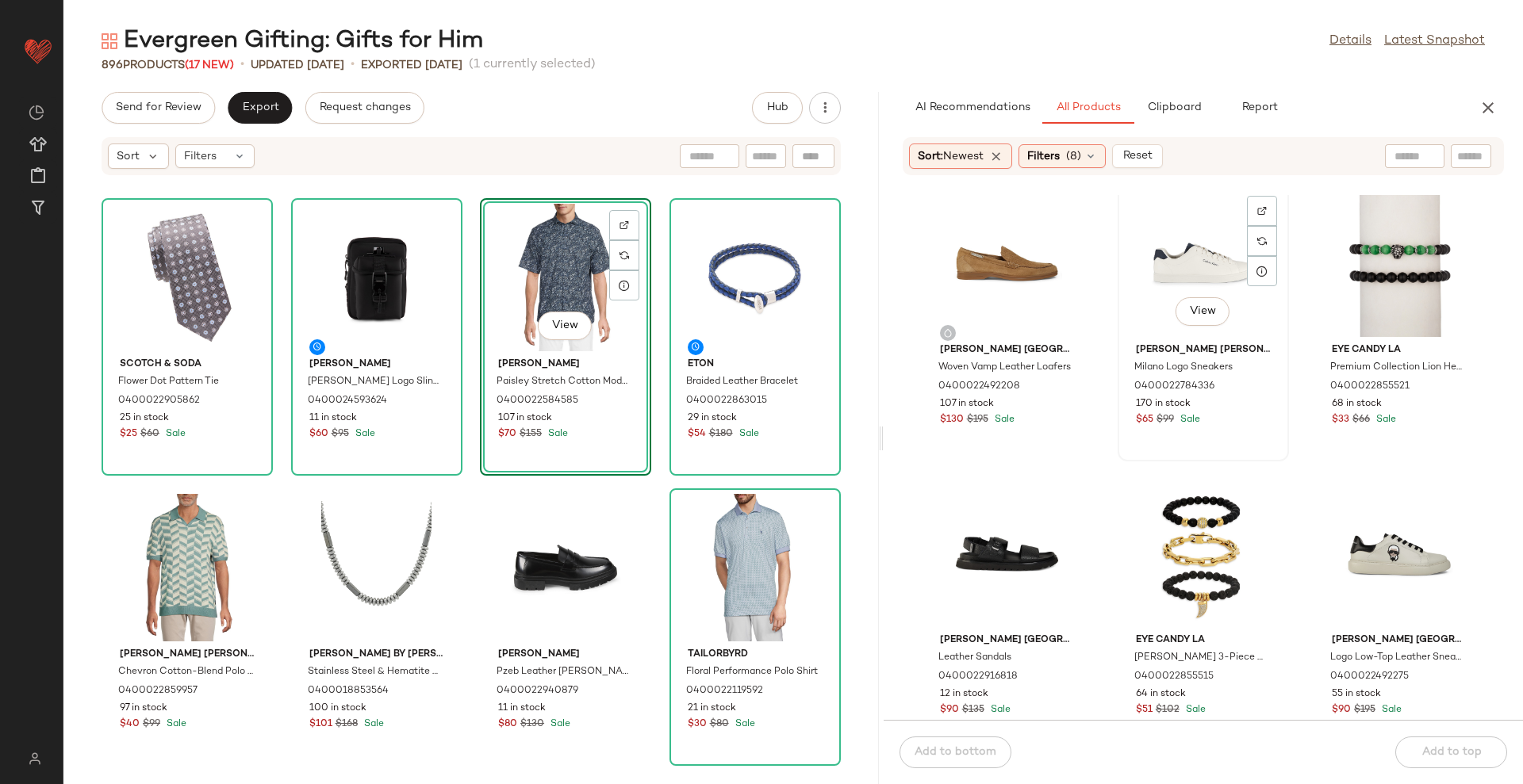
scroll to position [5538, 0]
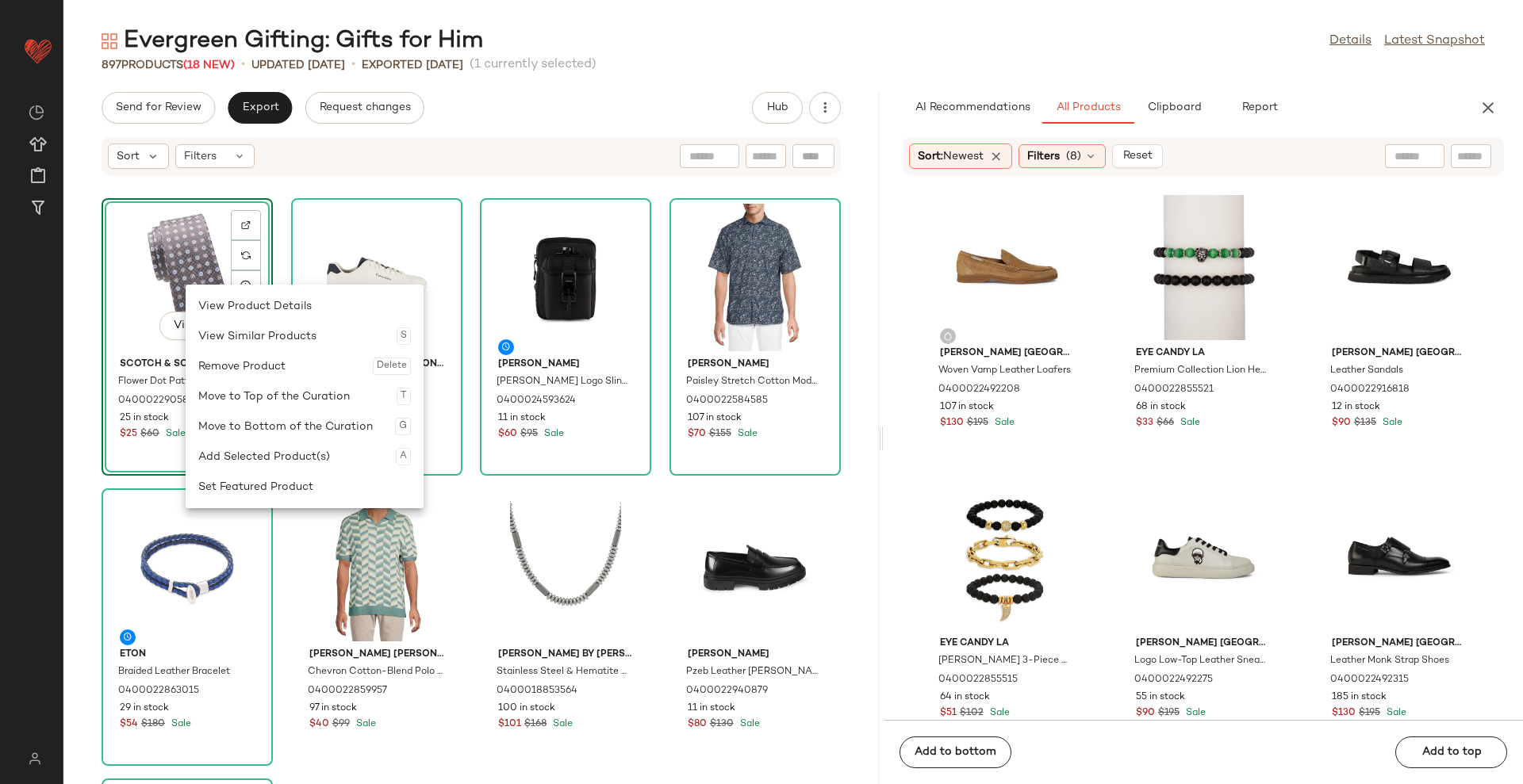
click at [286, 357] on div "Remove Product Delete" at bounding box center [305, 366] width 213 height 30
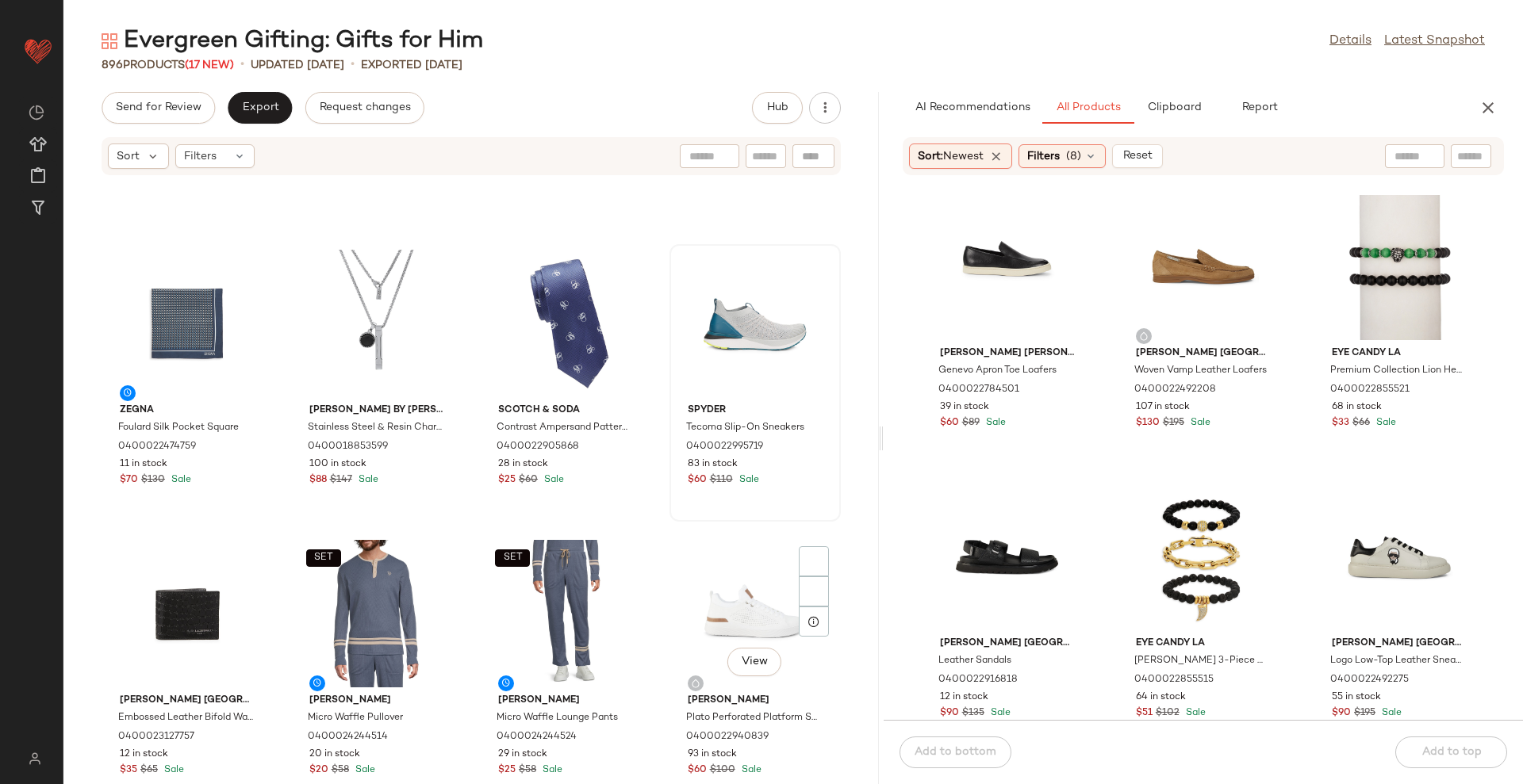
scroll to position [707, 0]
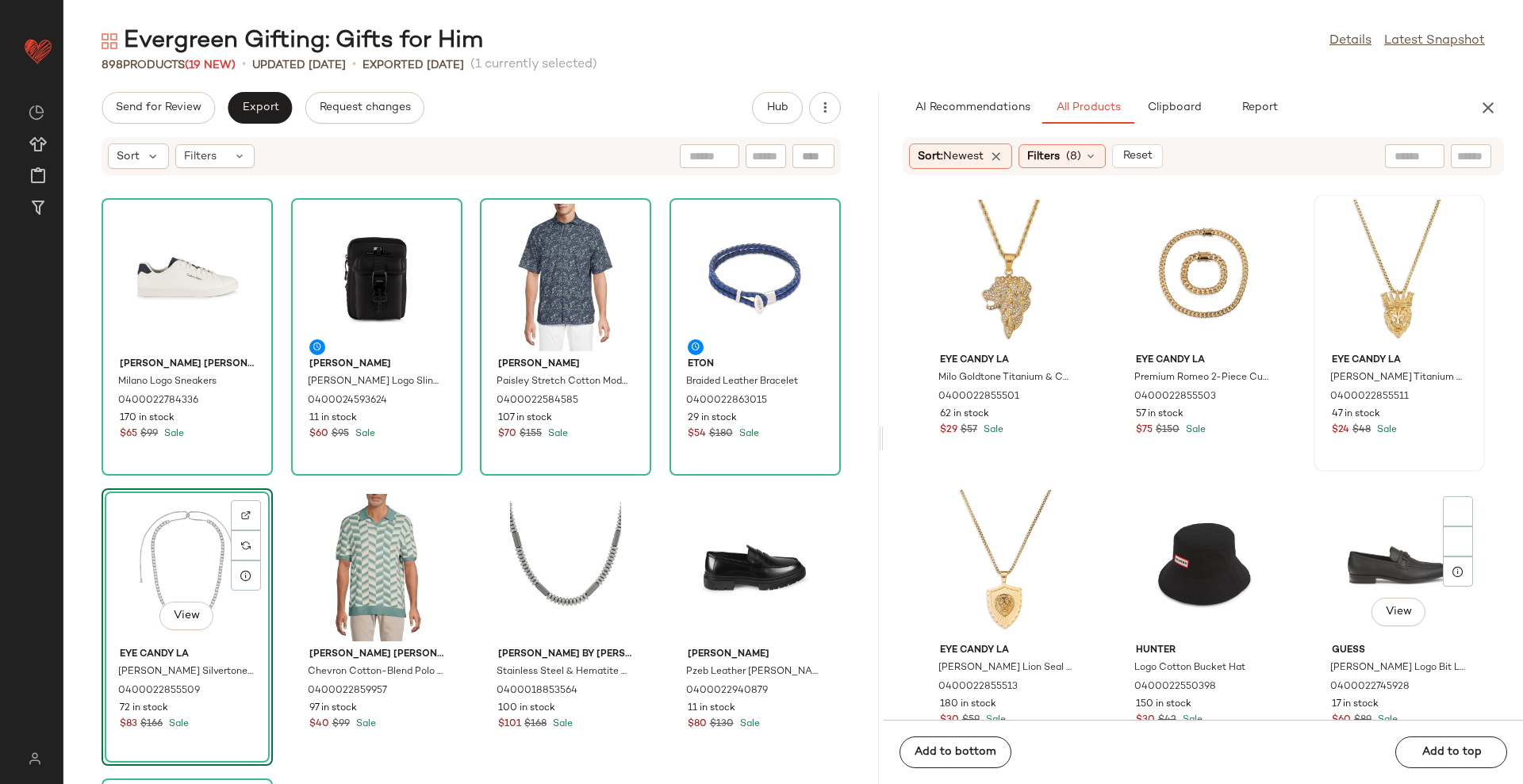
scroll to position [8016, 0]
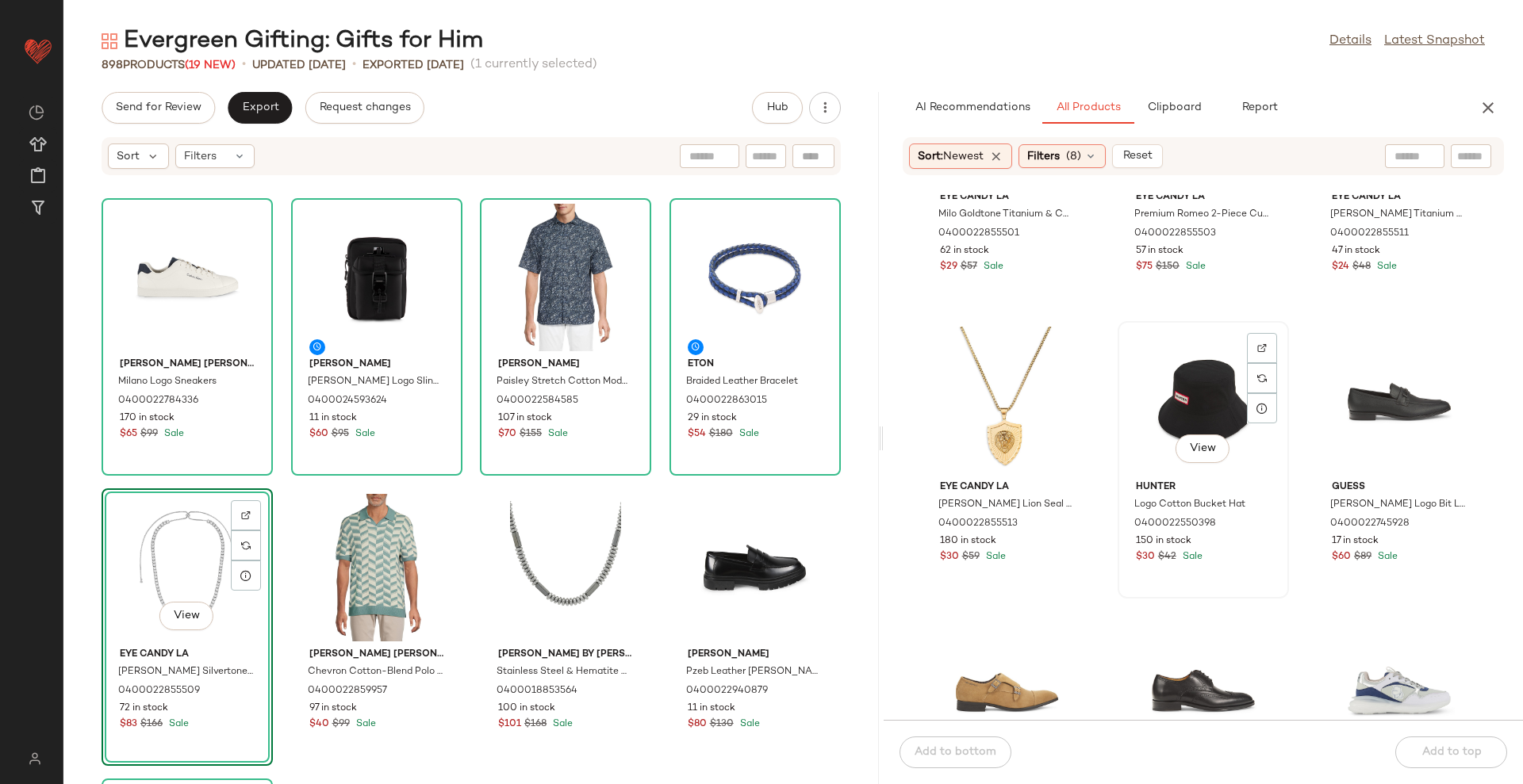
click at [1185, 384] on div "View" at bounding box center [1203, 400] width 160 height 147
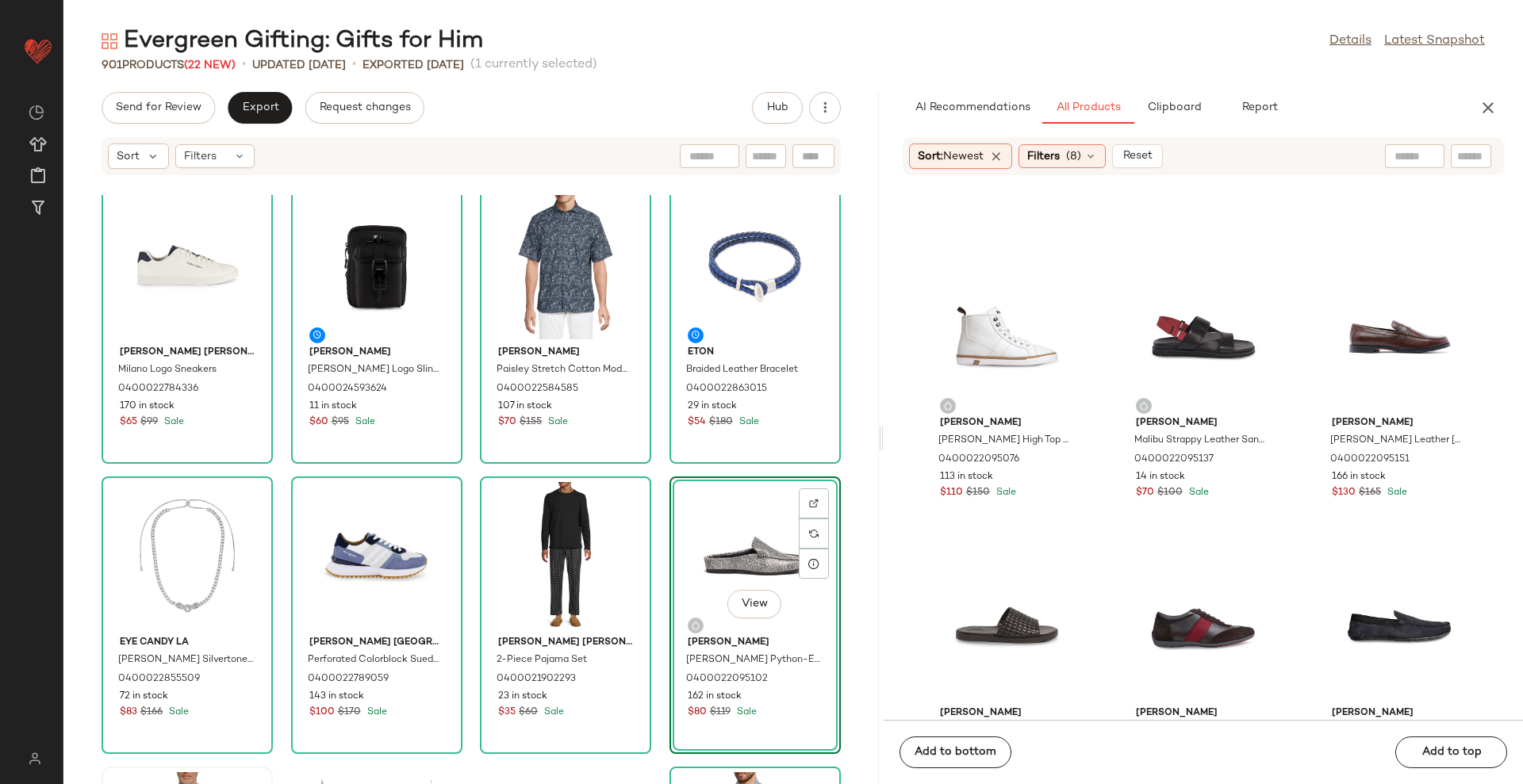
scroll to position [0, 0]
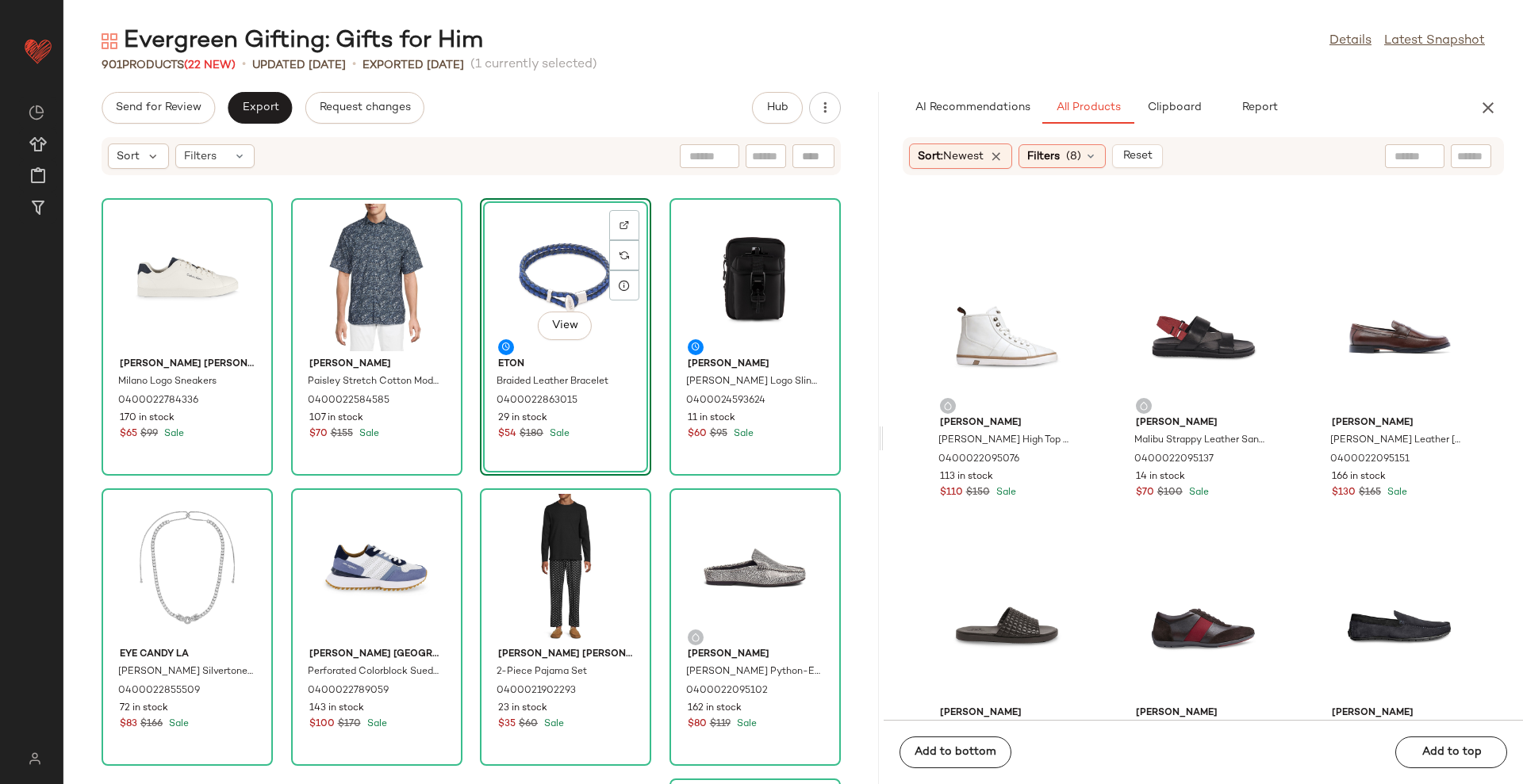
click at [845, 341] on div "Calvin Klein Milano Logo Sneakers 0400022784336 170 in stock $65 $99 Sale Luchi…" at bounding box center [471, 489] width 815 height 589
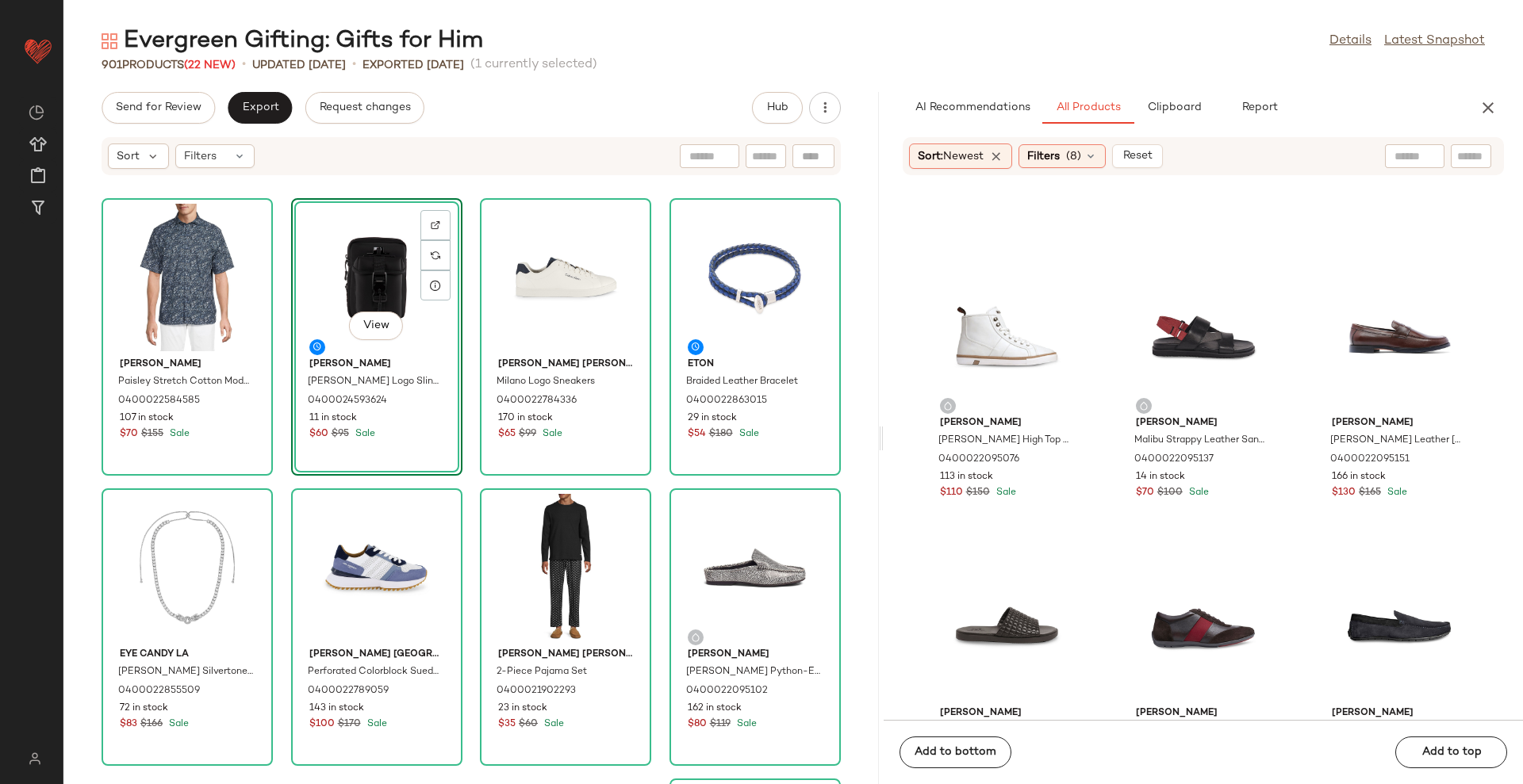
click at [839, 317] on div "Luchiano Visconti Paisley Stretch Cotton Modern Fit Shirt 0400022584585 107 in …" at bounding box center [471, 489] width 815 height 589
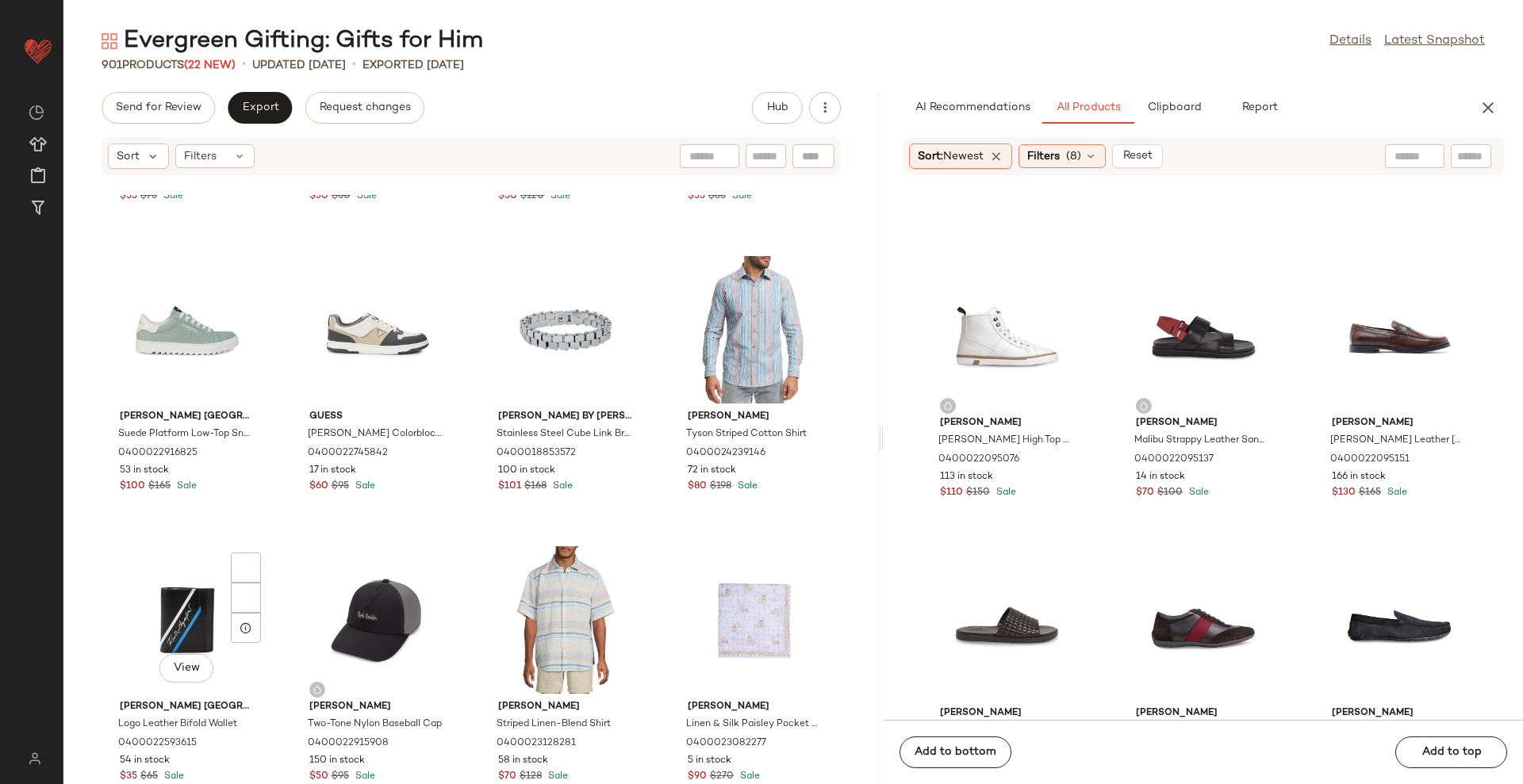
scroll to position [2689, 0]
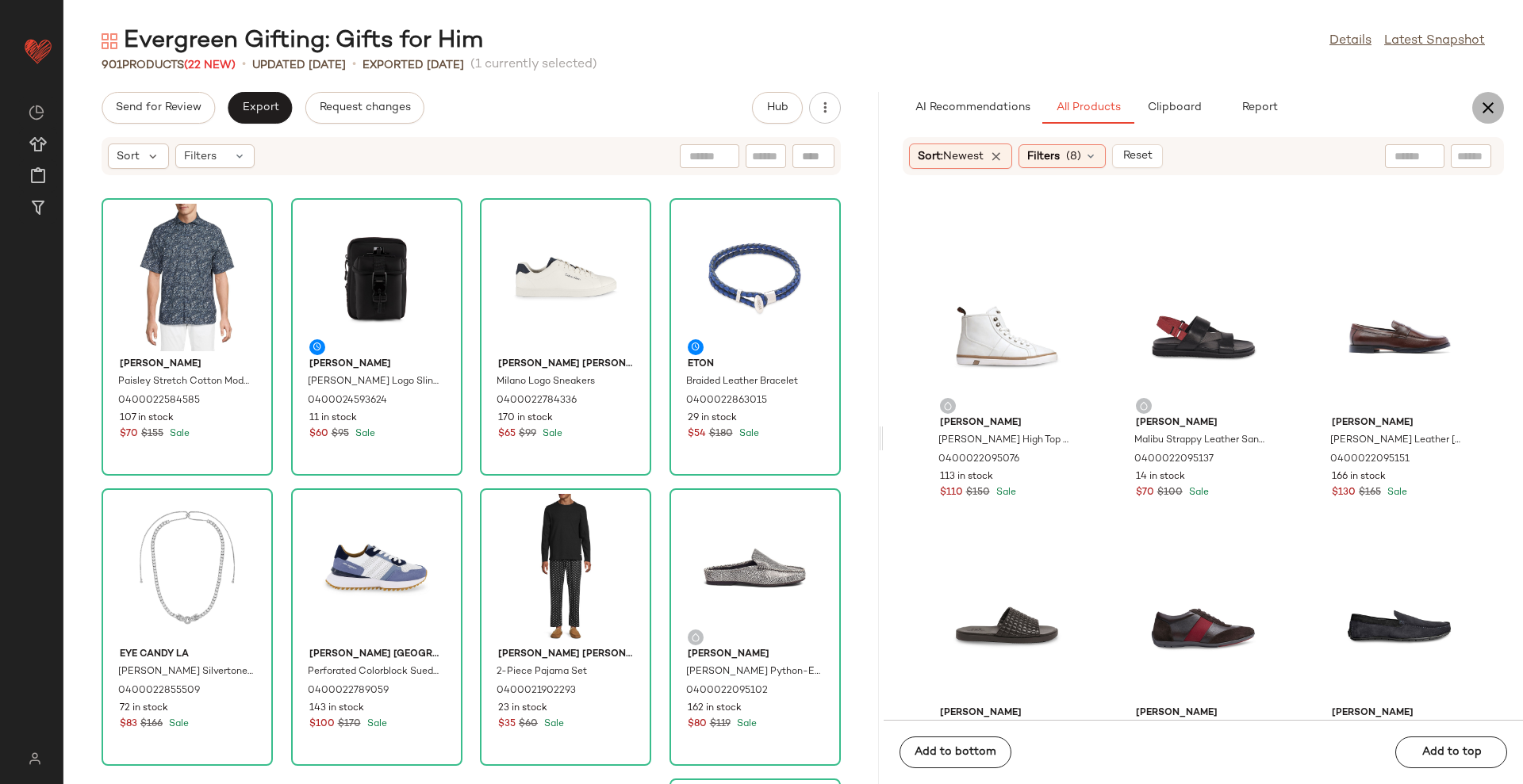
click at [1490, 110] on icon "button" at bounding box center [1488, 108] width 19 height 19
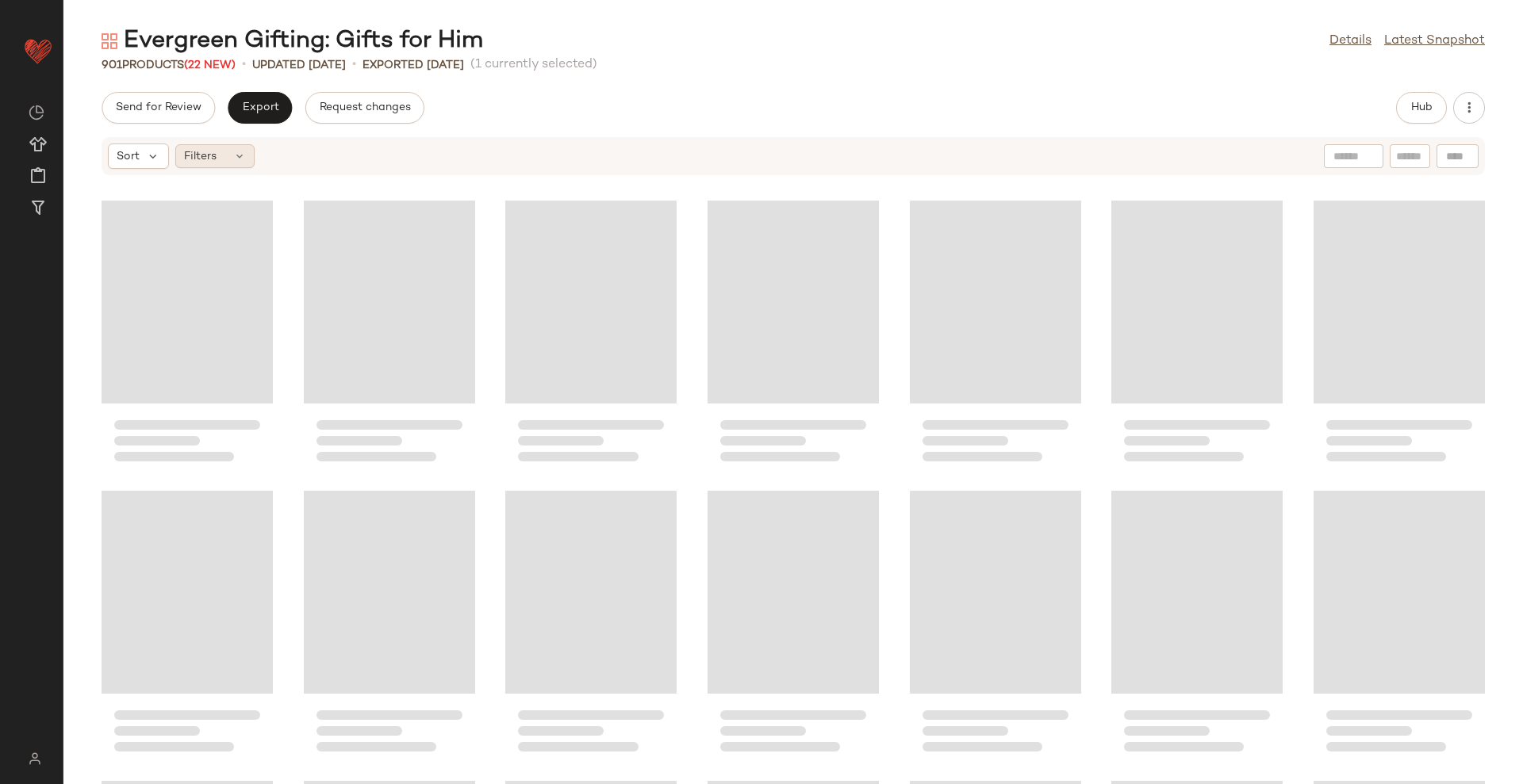
click at [210, 161] on span "Filters" at bounding box center [200, 156] width 32 height 17
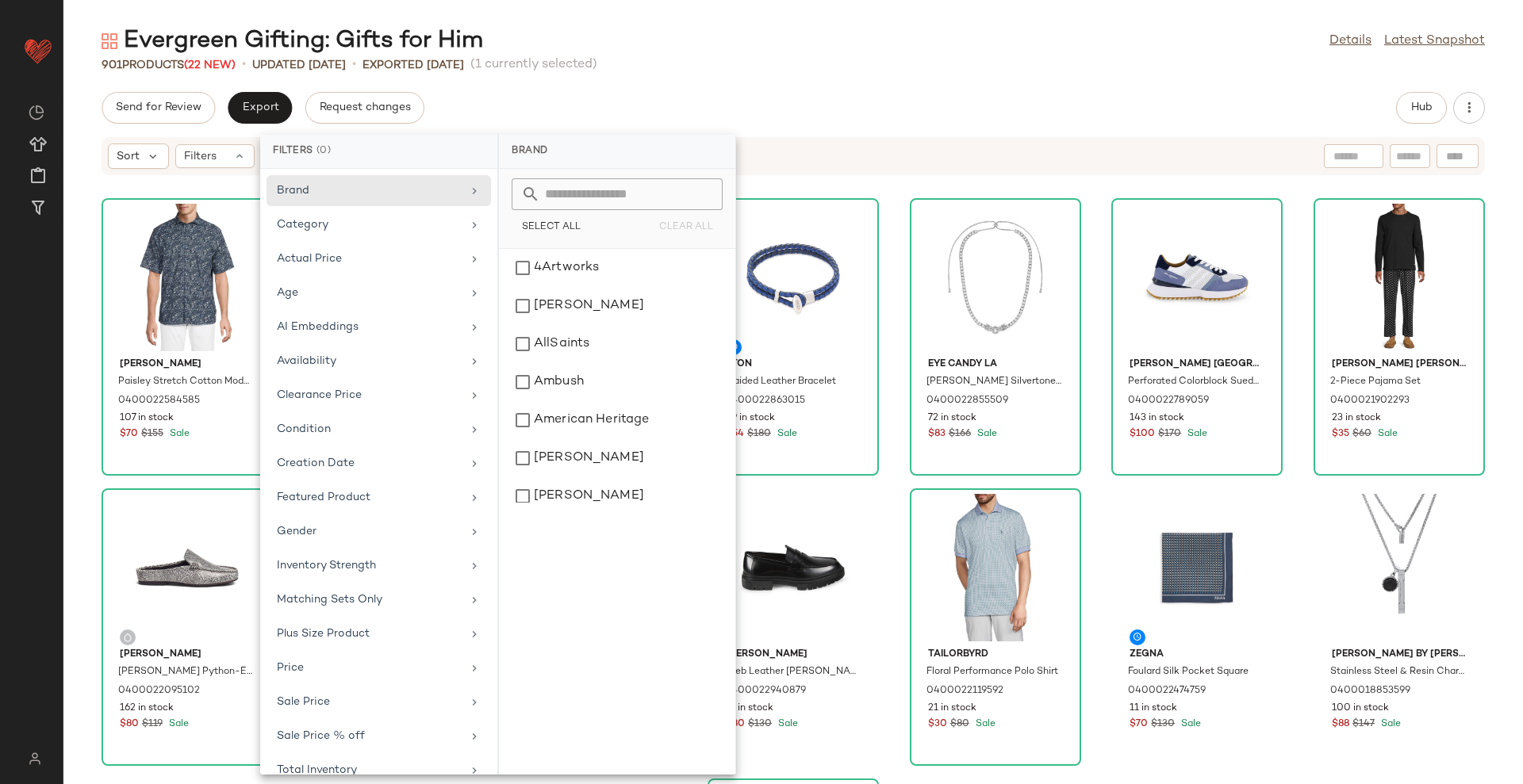
click at [353, 362] on div "Availability" at bounding box center [368, 361] width 185 height 17
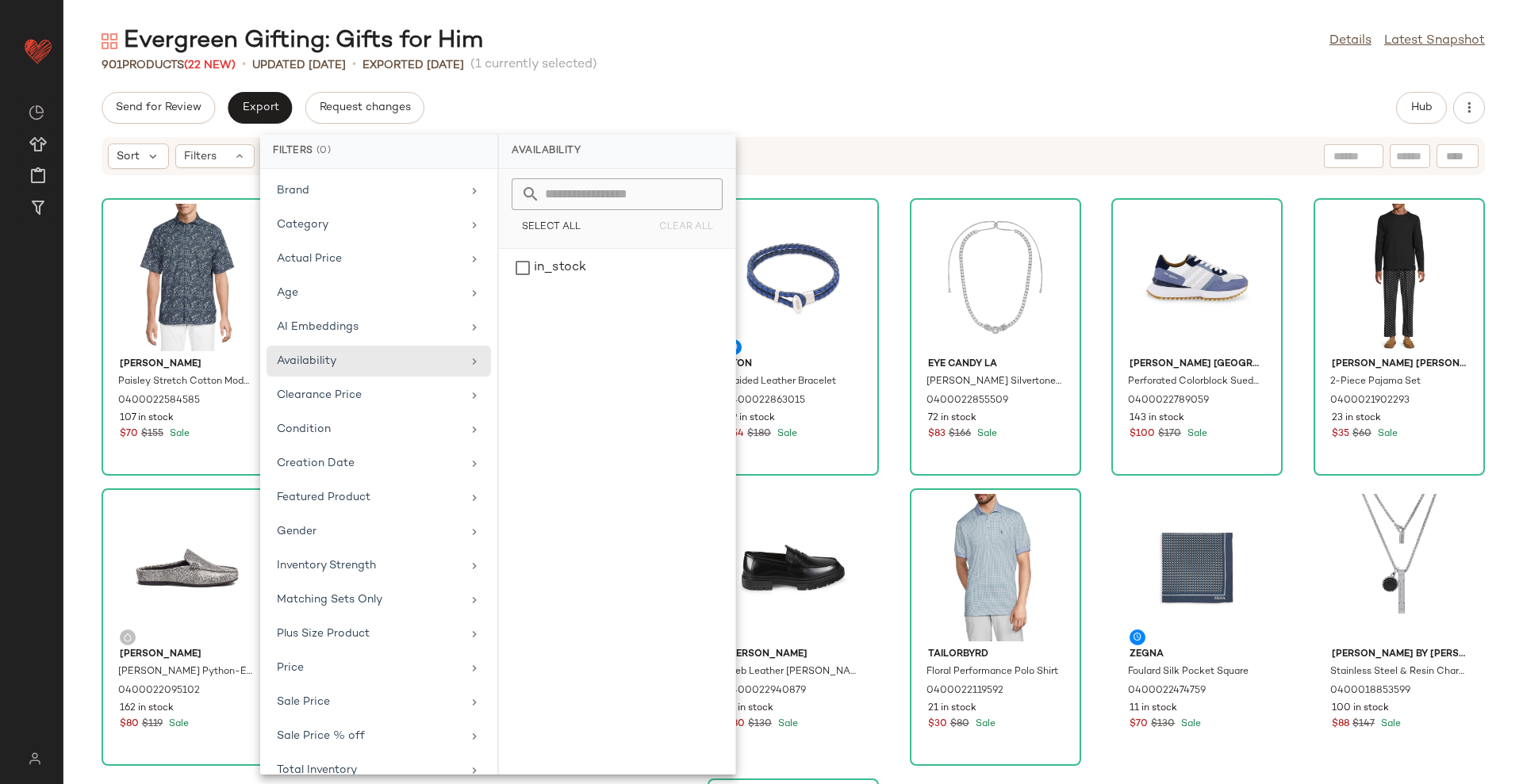
click at [729, 96] on div "Send for Review Export Request changes Hub" at bounding box center [793, 107] width 1459 height 31
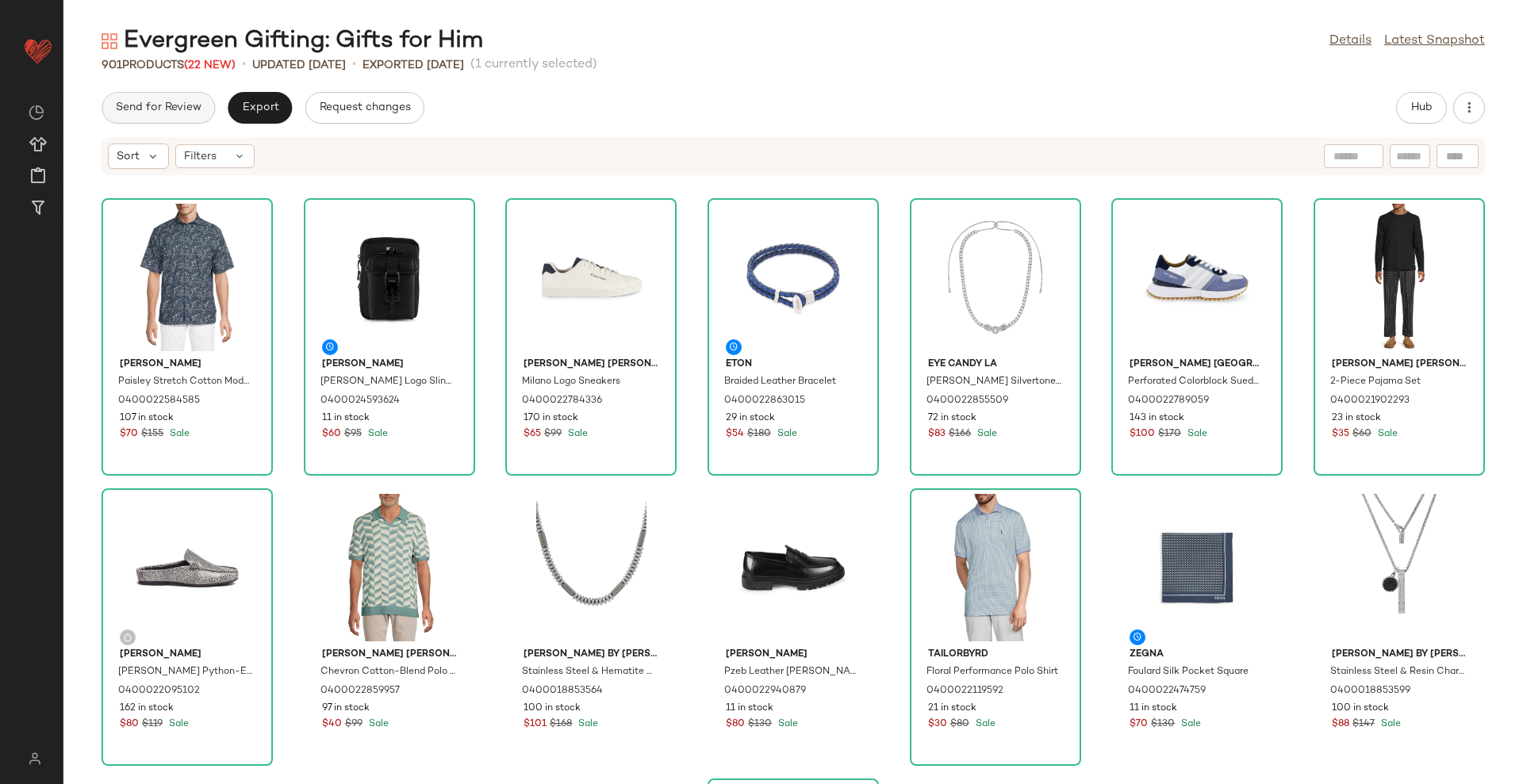
click at [117, 82] on div "Evergreen Gifting: Gifts for Him Details Latest Snapshot 901 Products (22 New) …" at bounding box center [793, 404] width 1459 height 759
click at [156, 97] on button "Send for Review" at bounding box center [158, 107] width 114 height 31
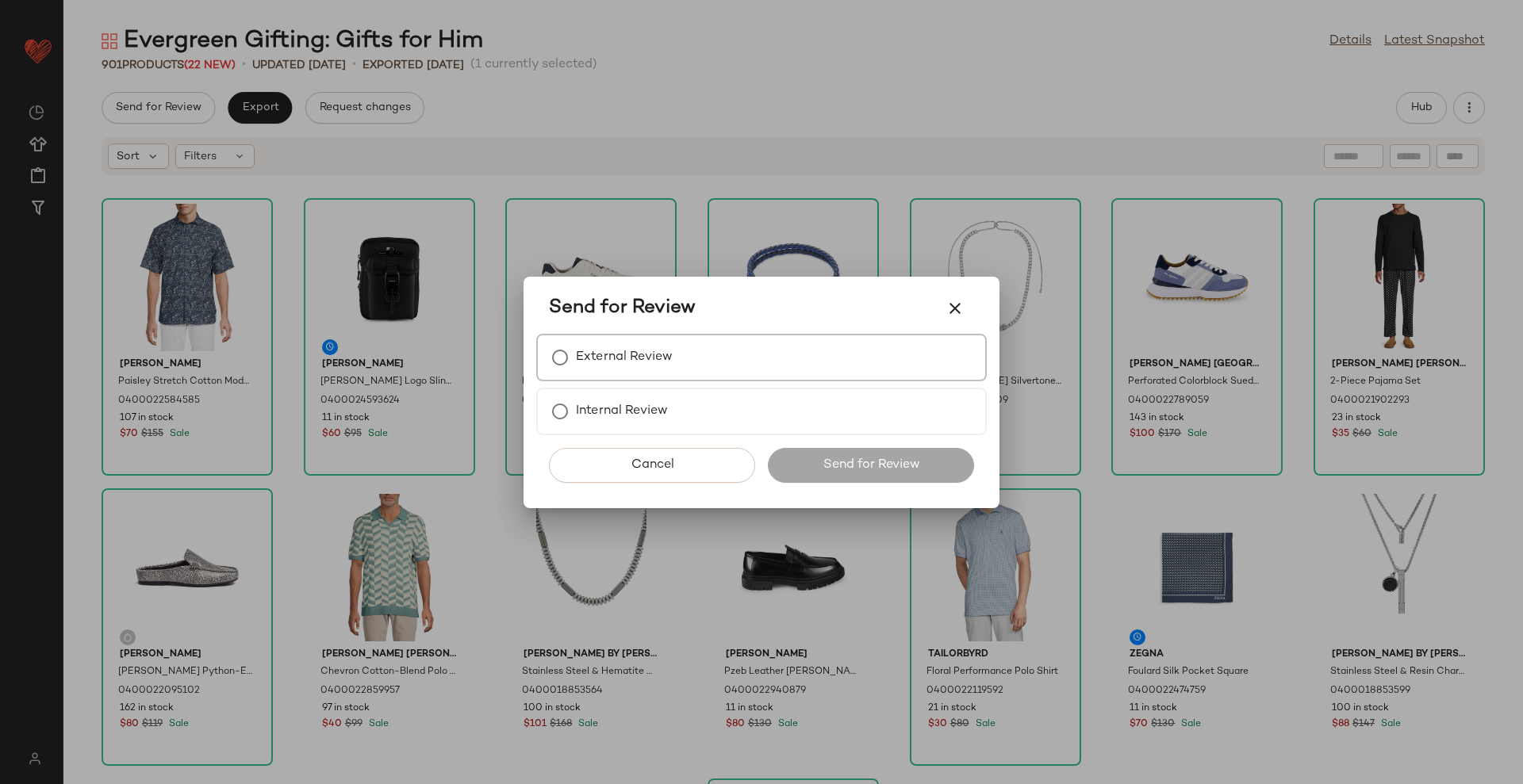
click at [614, 346] on label "External Review" at bounding box center [625, 357] width 97 height 31
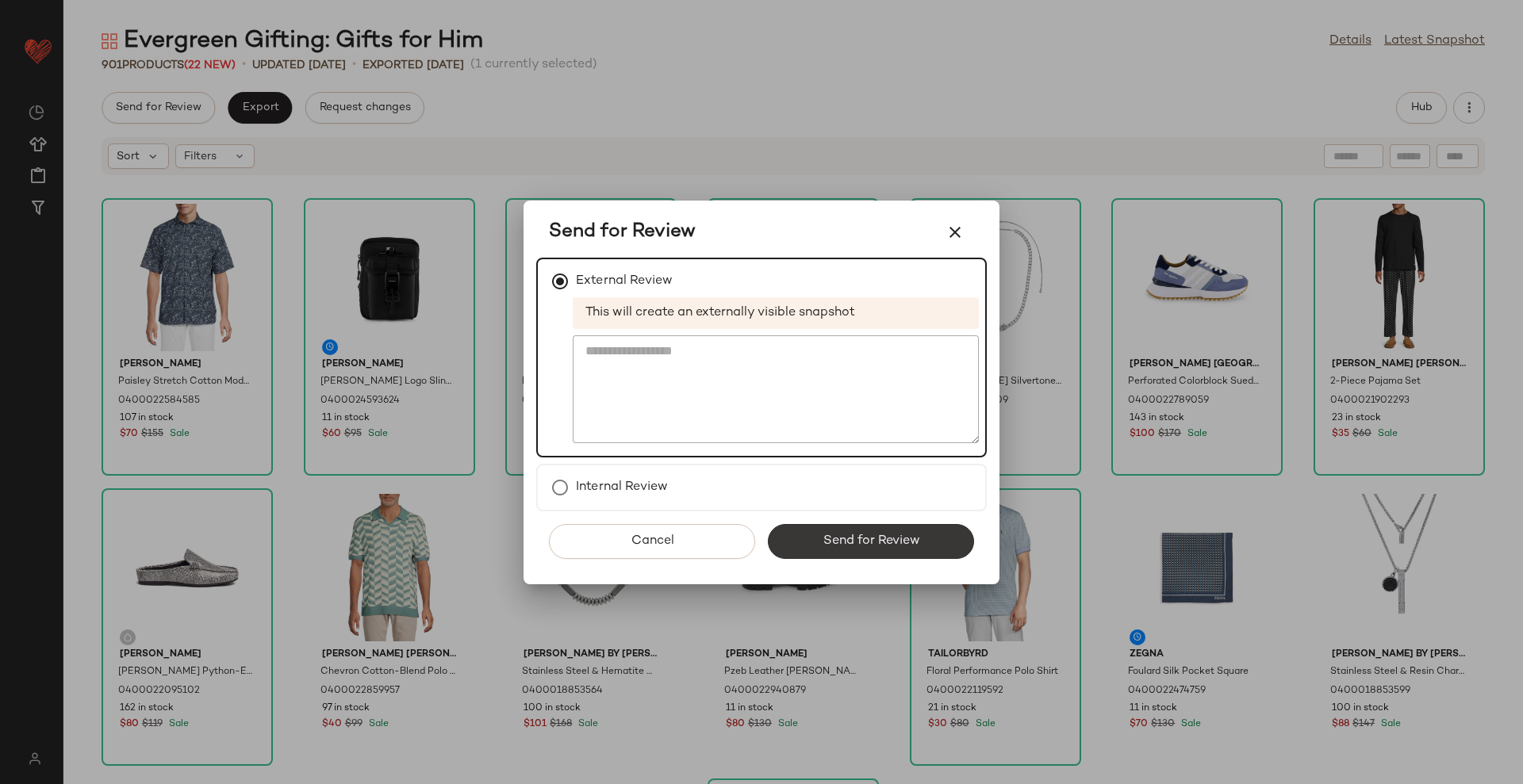
click at [859, 541] on span "Send for Review" at bounding box center [870, 541] width 98 height 15
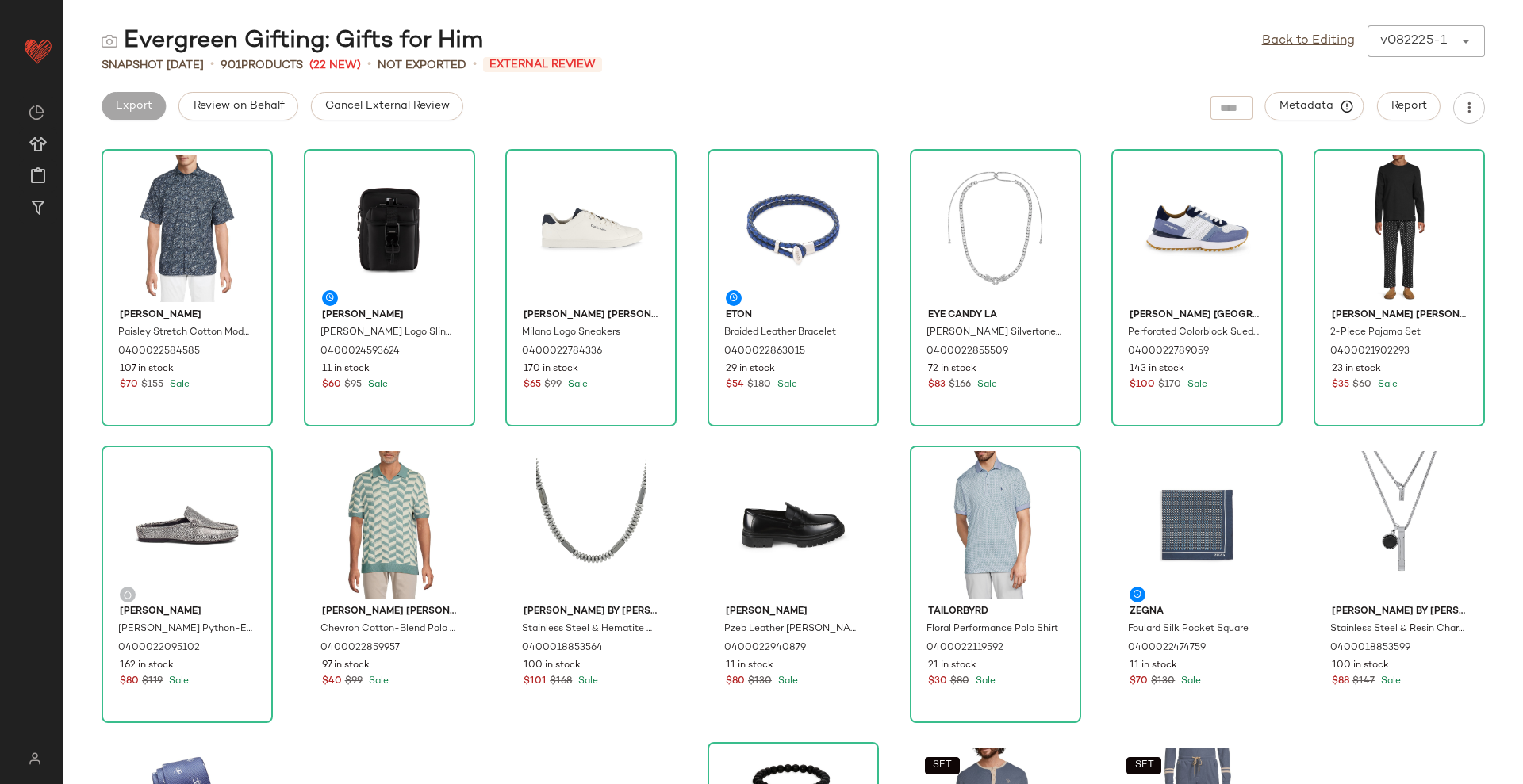
click at [371, 106] on span "Cancel External Review" at bounding box center [387, 106] width 125 height 13
click at [252, 110] on span "Export" at bounding box center [259, 106] width 37 height 13
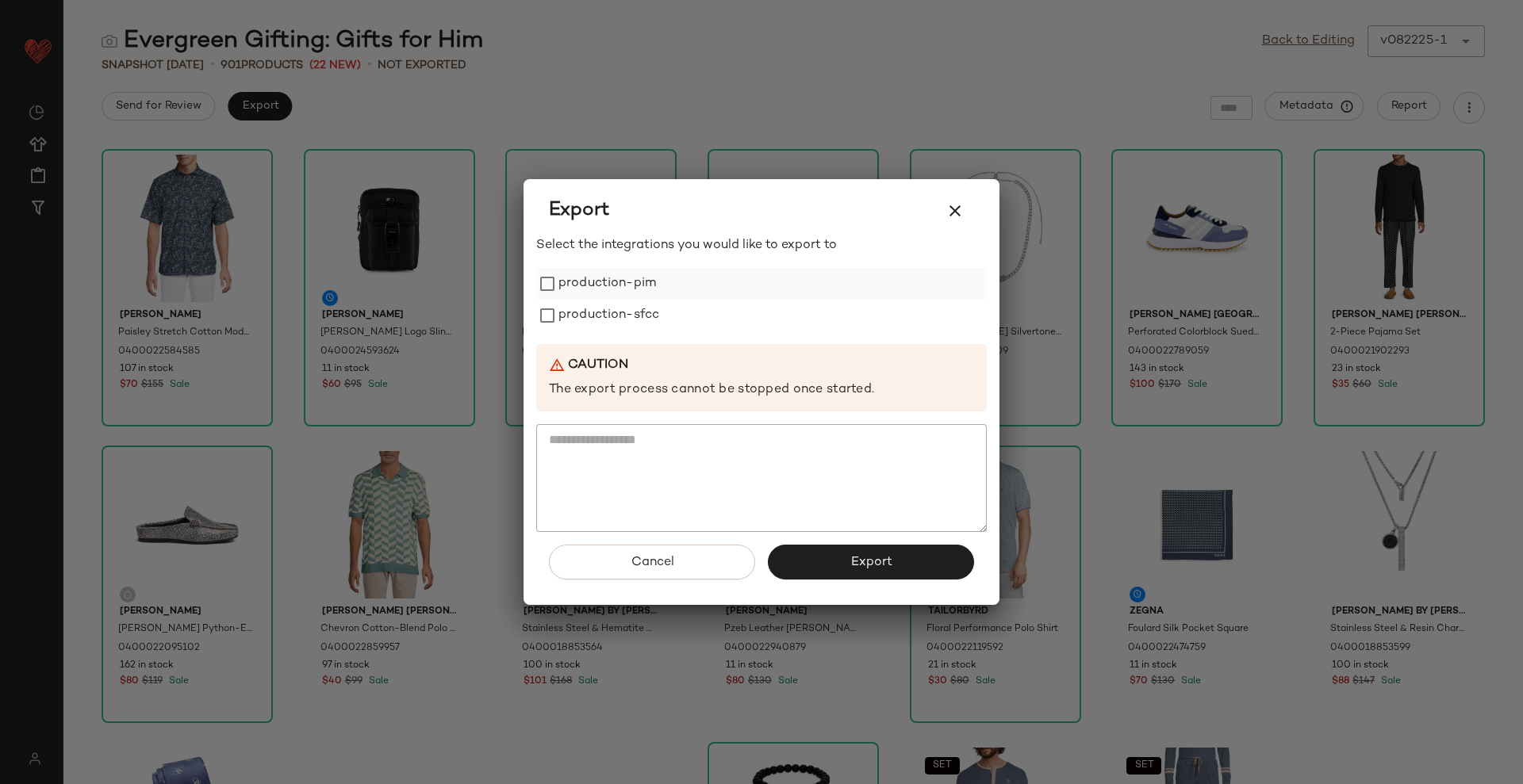
click at [610, 280] on label "production-pim" at bounding box center [607, 284] width 98 height 31
click at [615, 300] on label "production-sfcc" at bounding box center [608, 315] width 101 height 31
click at [864, 569] on span "Export" at bounding box center [870, 562] width 42 height 15
click at [960, 211] on icon "button" at bounding box center [955, 211] width 19 height 19
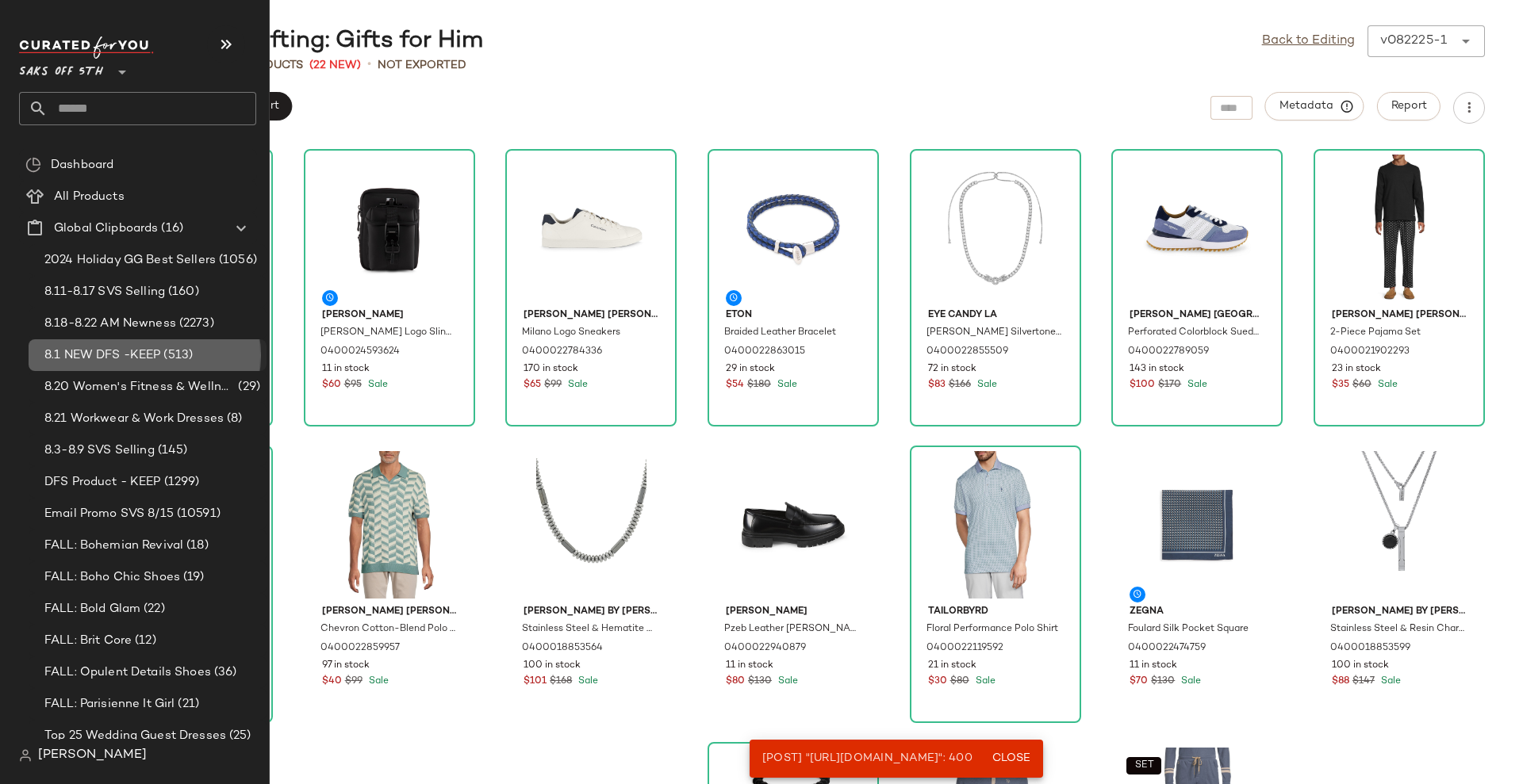
click at [97, 360] on span "8.1 NEW DFS -KEEP" at bounding box center [102, 355] width 116 height 19
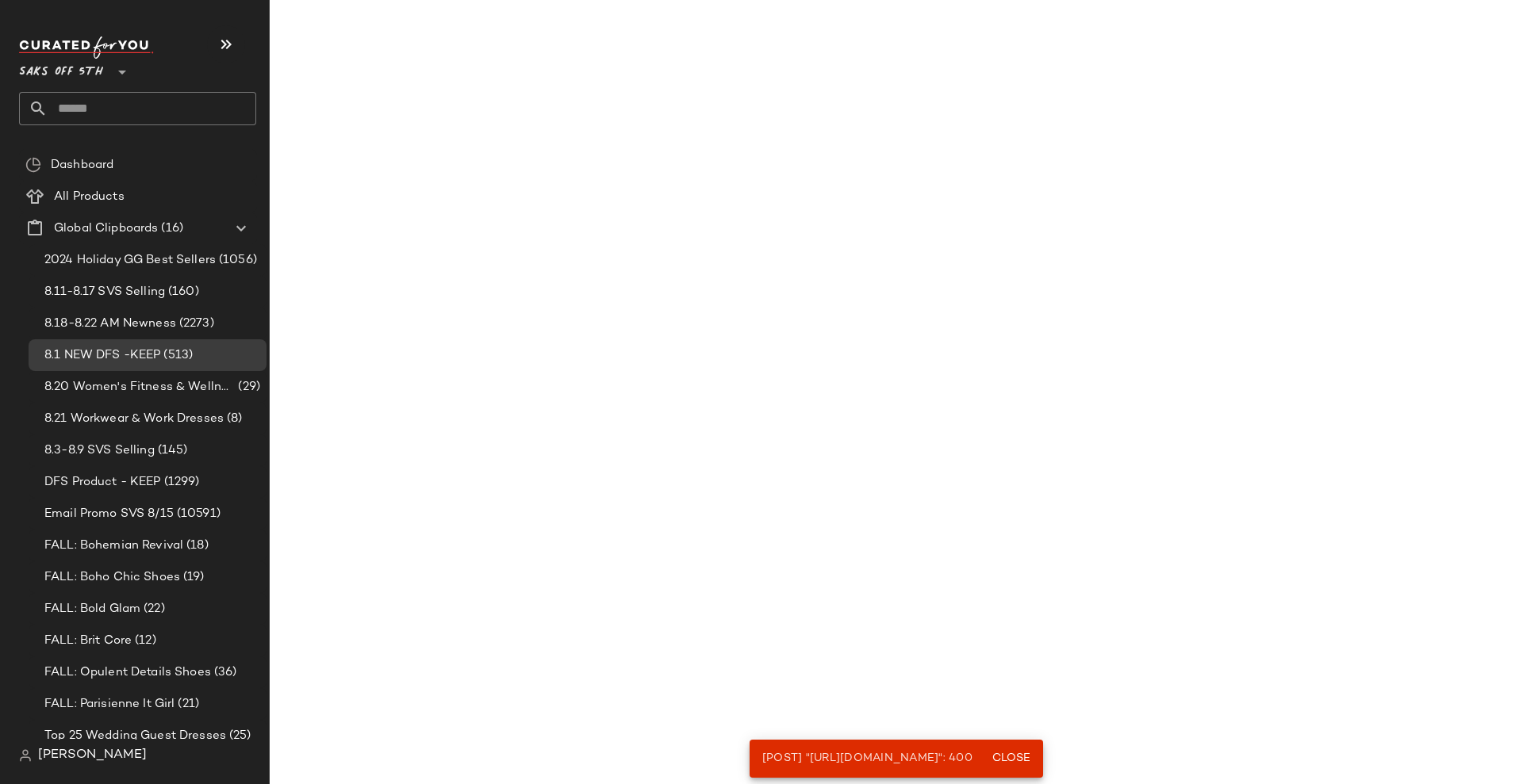
click at [77, 103] on input "text" at bounding box center [151, 108] width 209 height 33
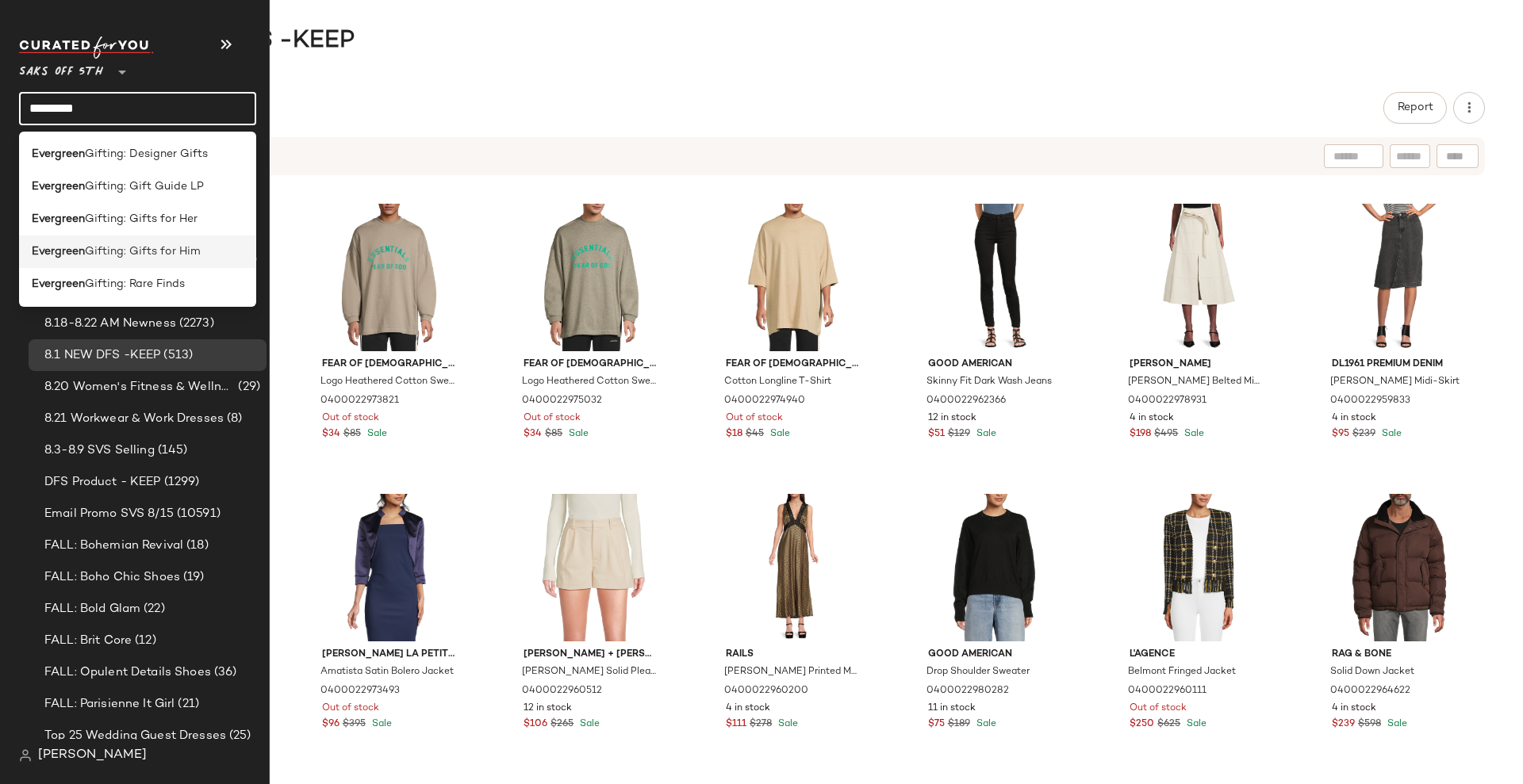
type input "*********"
click at [168, 251] on span "Gifting: Gifts for Him" at bounding box center [143, 251] width 116 height 17
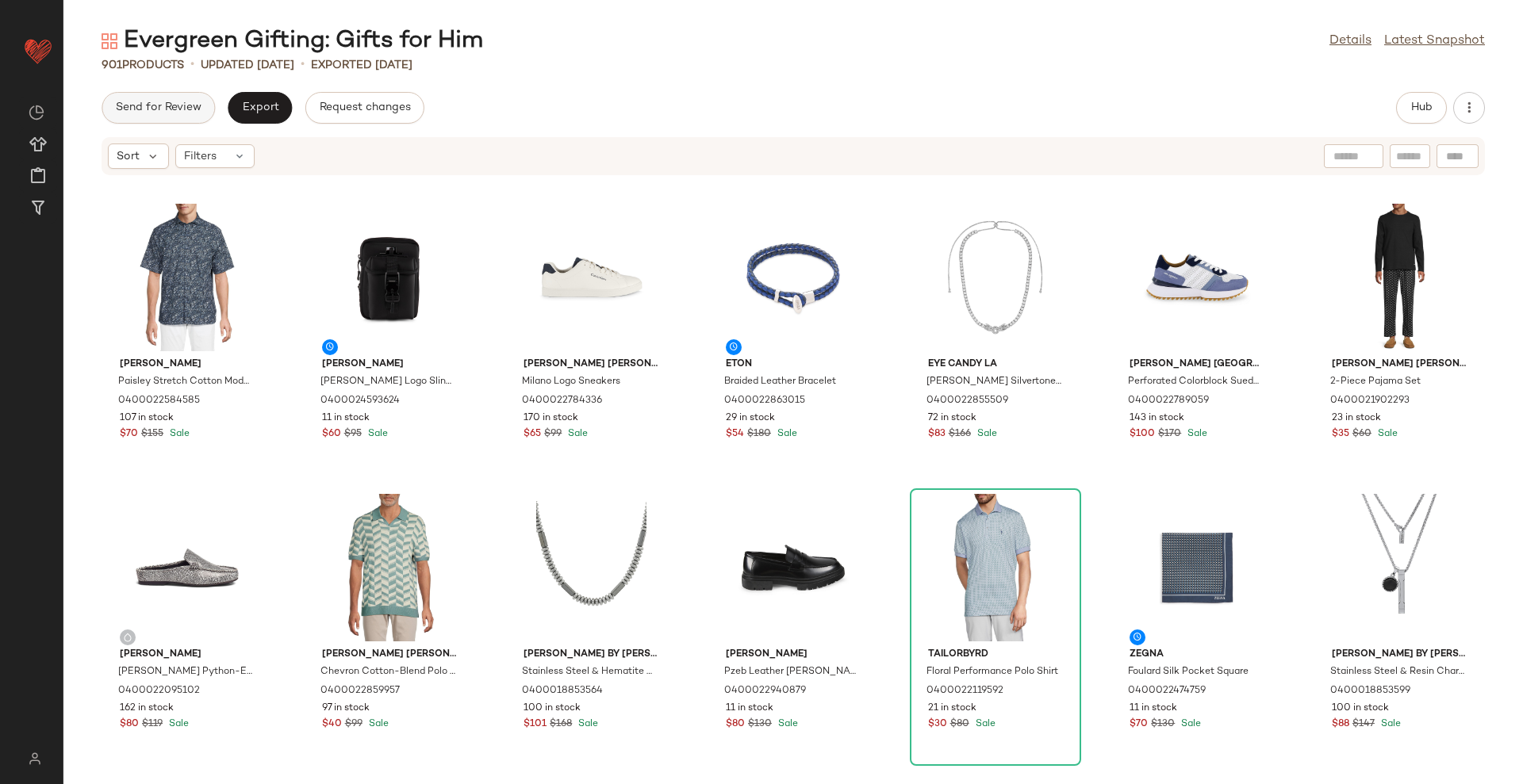
click at [170, 114] on span "Send for Review" at bounding box center [158, 108] width 86 height 13
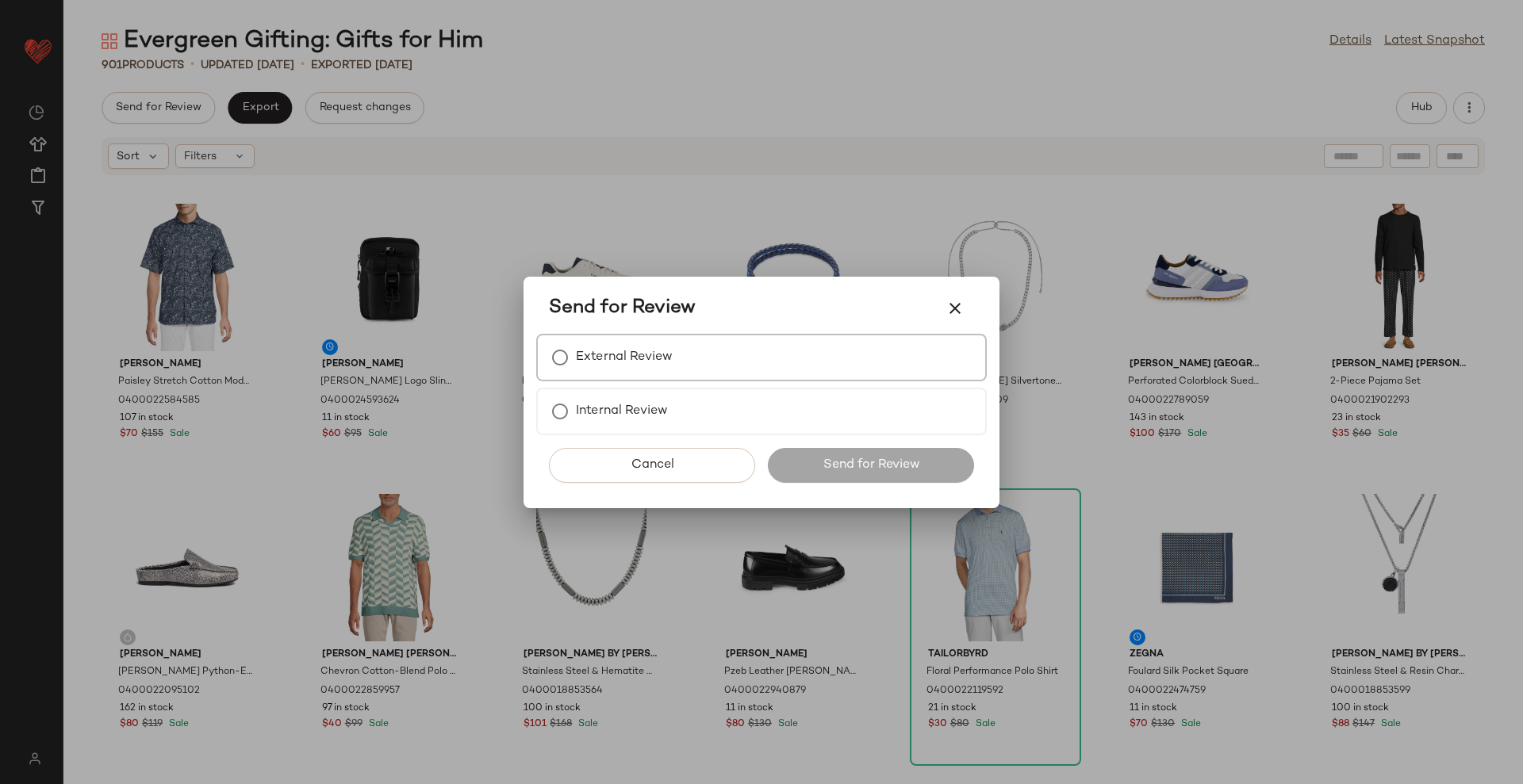
click at [579, 357] on label "External Review" at bounding box center [625, 357] width 97 height 31
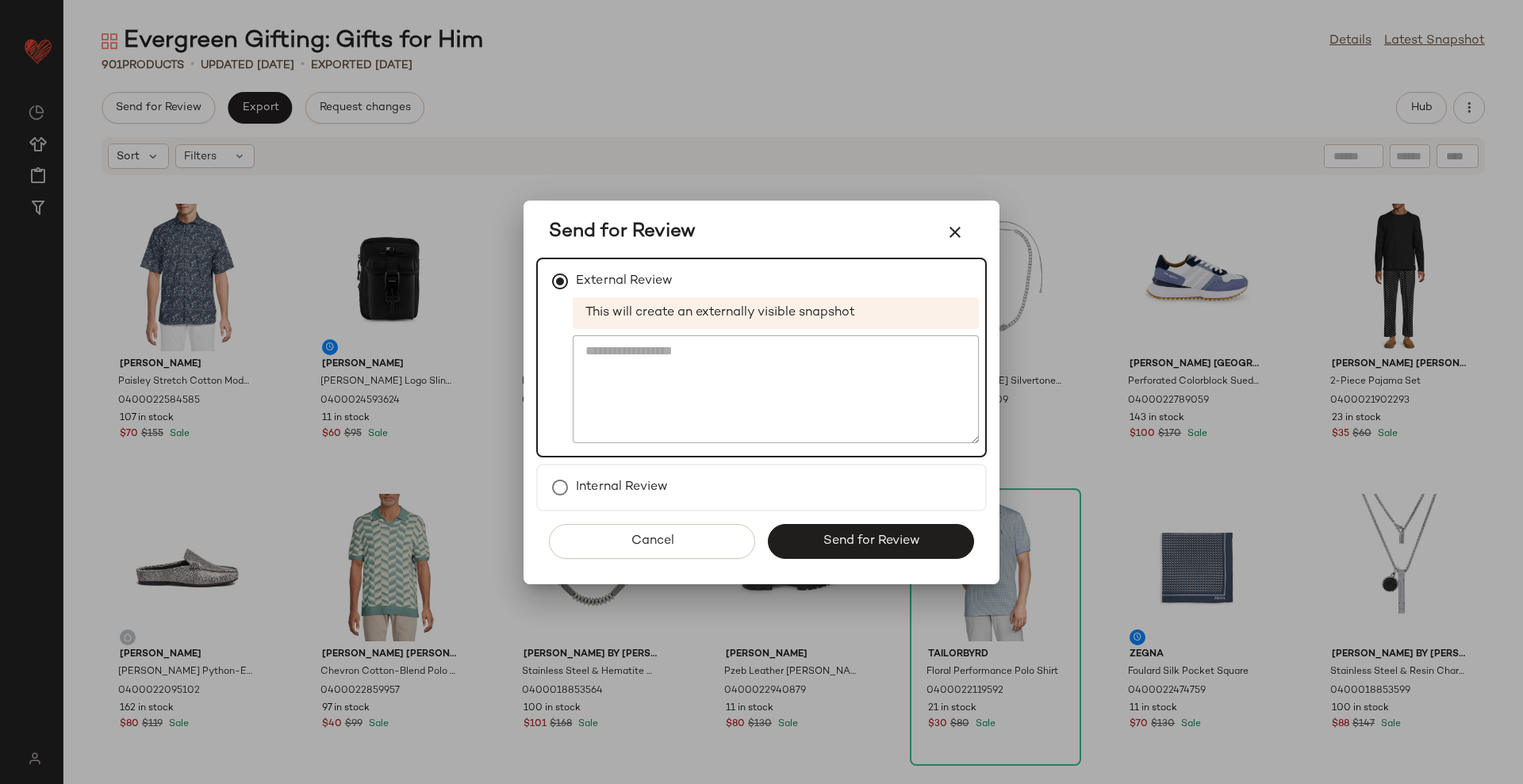
click at [832, 534] on span "Send for Review" at bounding box center [870, 541] width 98 height 15
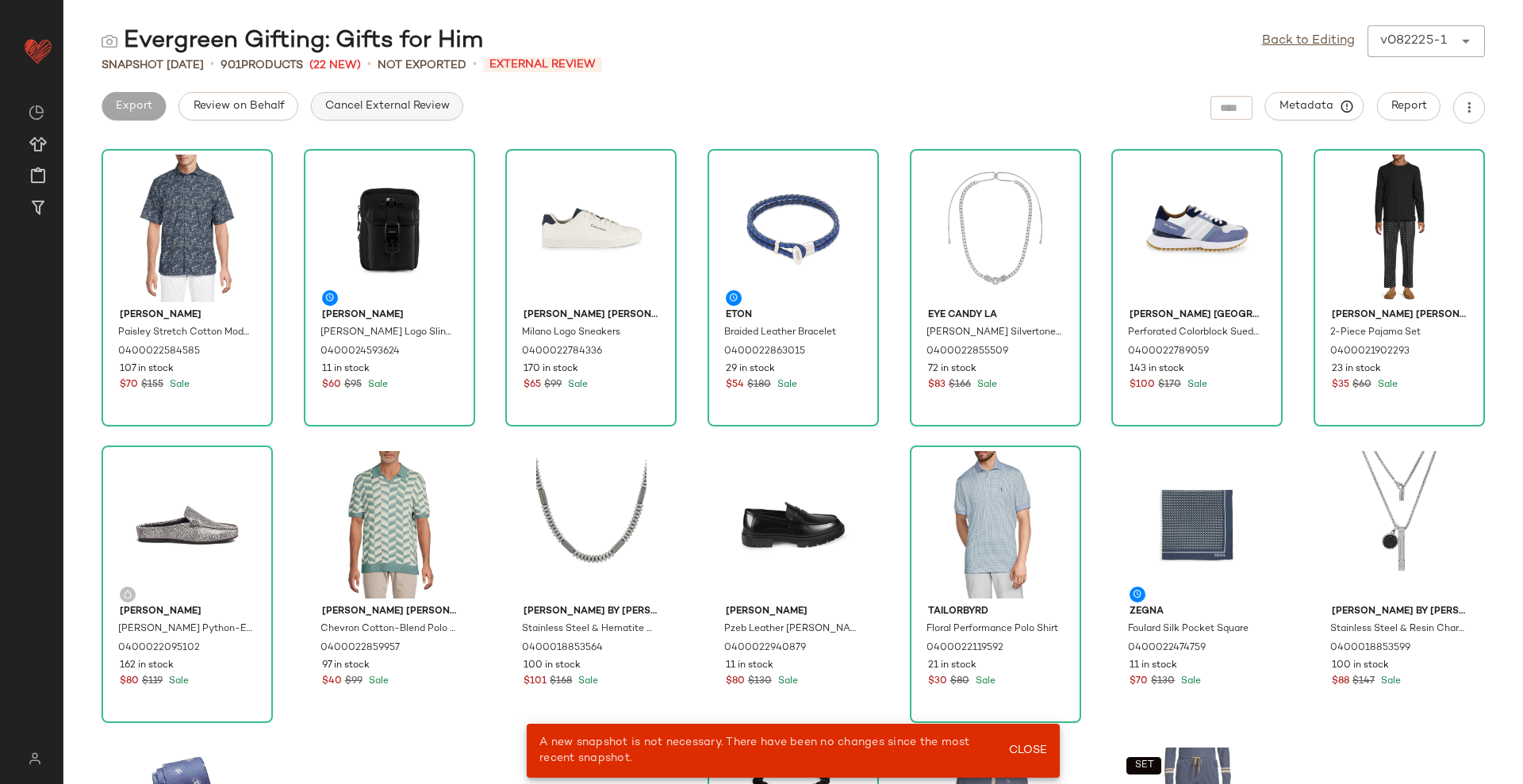
click at [375, 109] on span "Cancel External Review" at bounding box center [387, 106] width 125 height 13
click at [253, 112] on span "Export" at bounding box center [259, 106] width 37 height 13
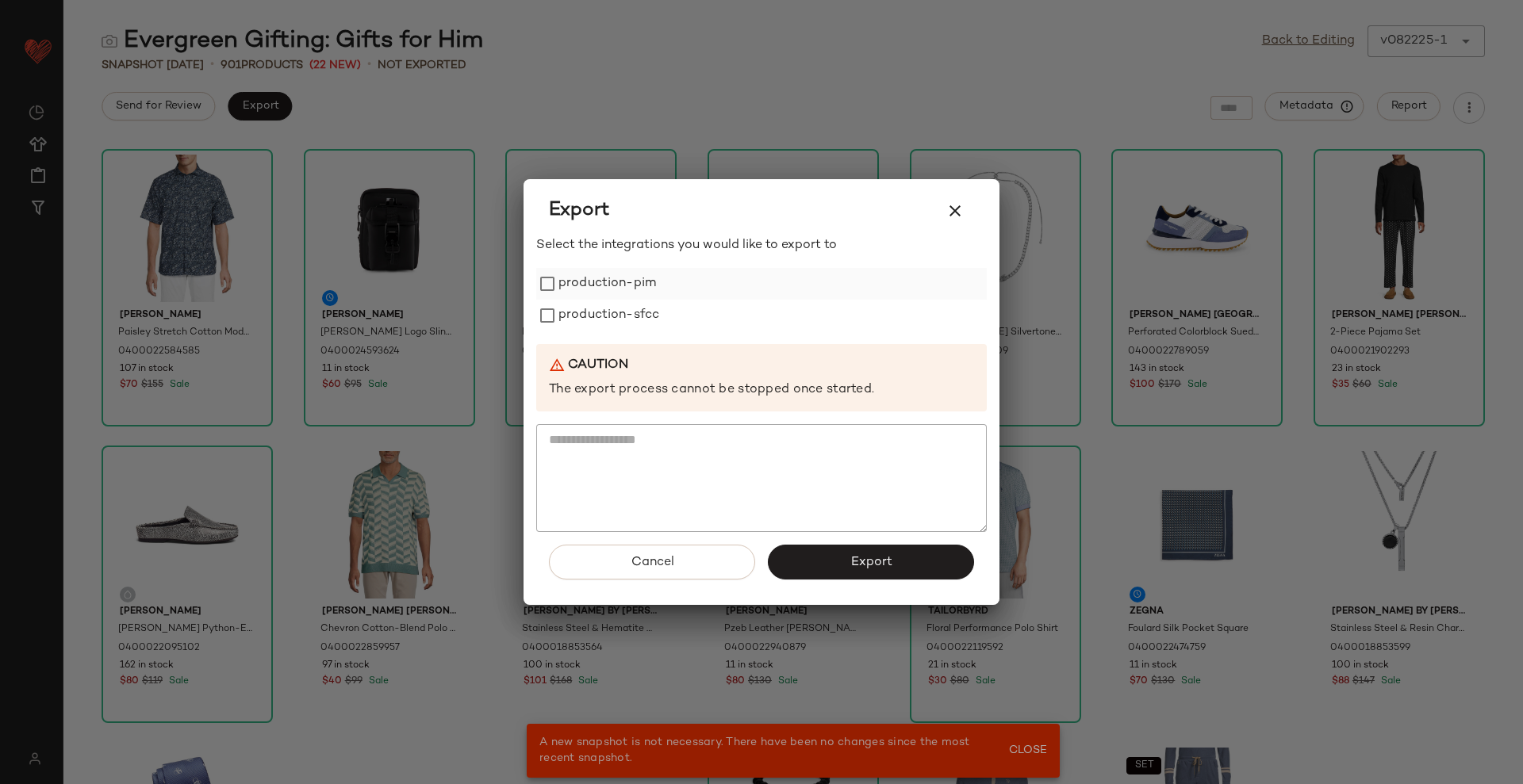
click at [616, 279] on label "production-pim" at bounding box center [607, 284] width 98 height 31
click at [613, 326] on label "production-sfcc" at bounding box center [608, 315] width 101 height 31
click at [862, 571] on button "Export" at bounding box center [871, 562] width 206 height 35
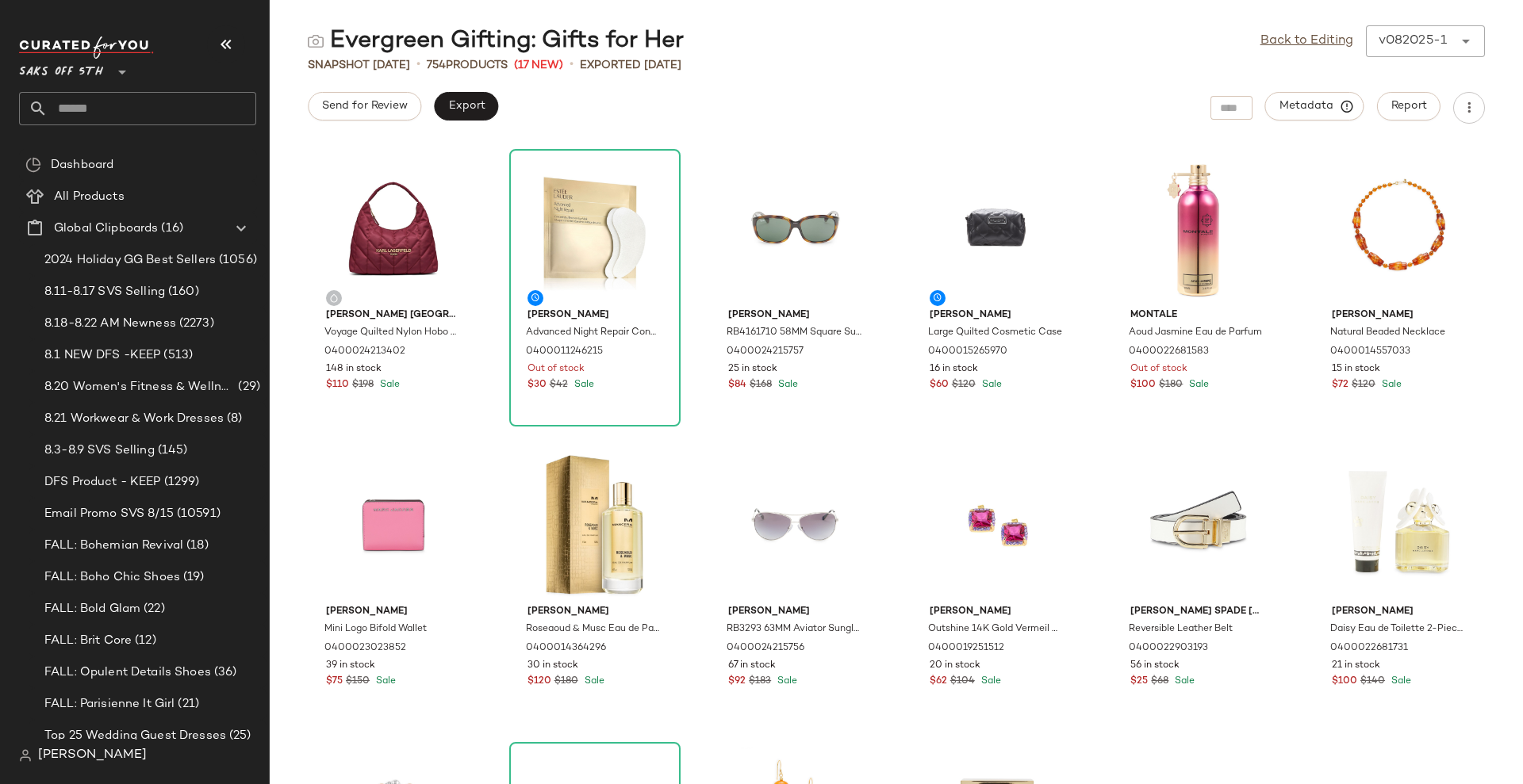
click at [228, 44] on icon "button" at bounding box center [226, 44] width 19 height 19
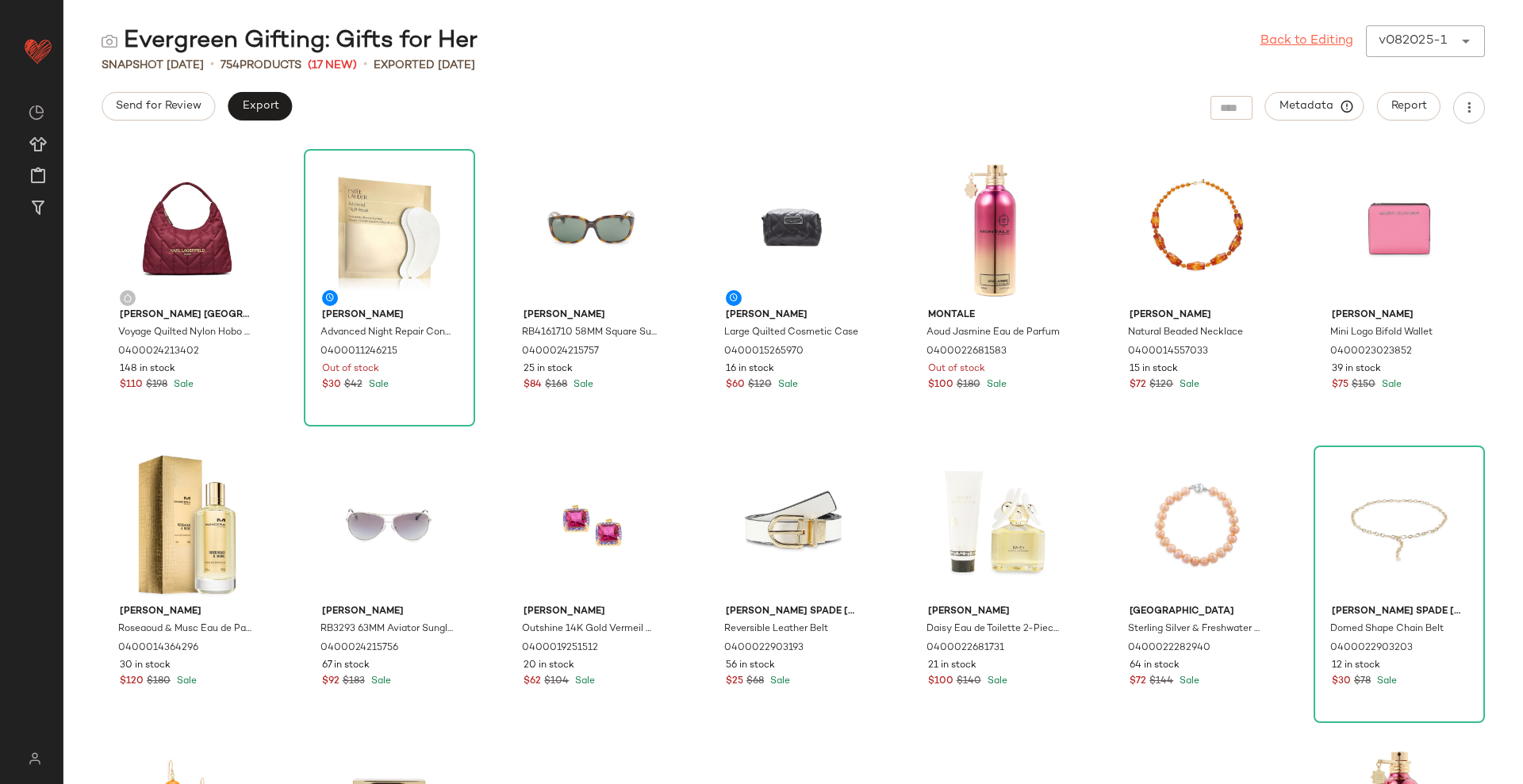
click at [1316, 39] on link "Back to Editing" at bounding box center [1306, 41] width 93 height 19
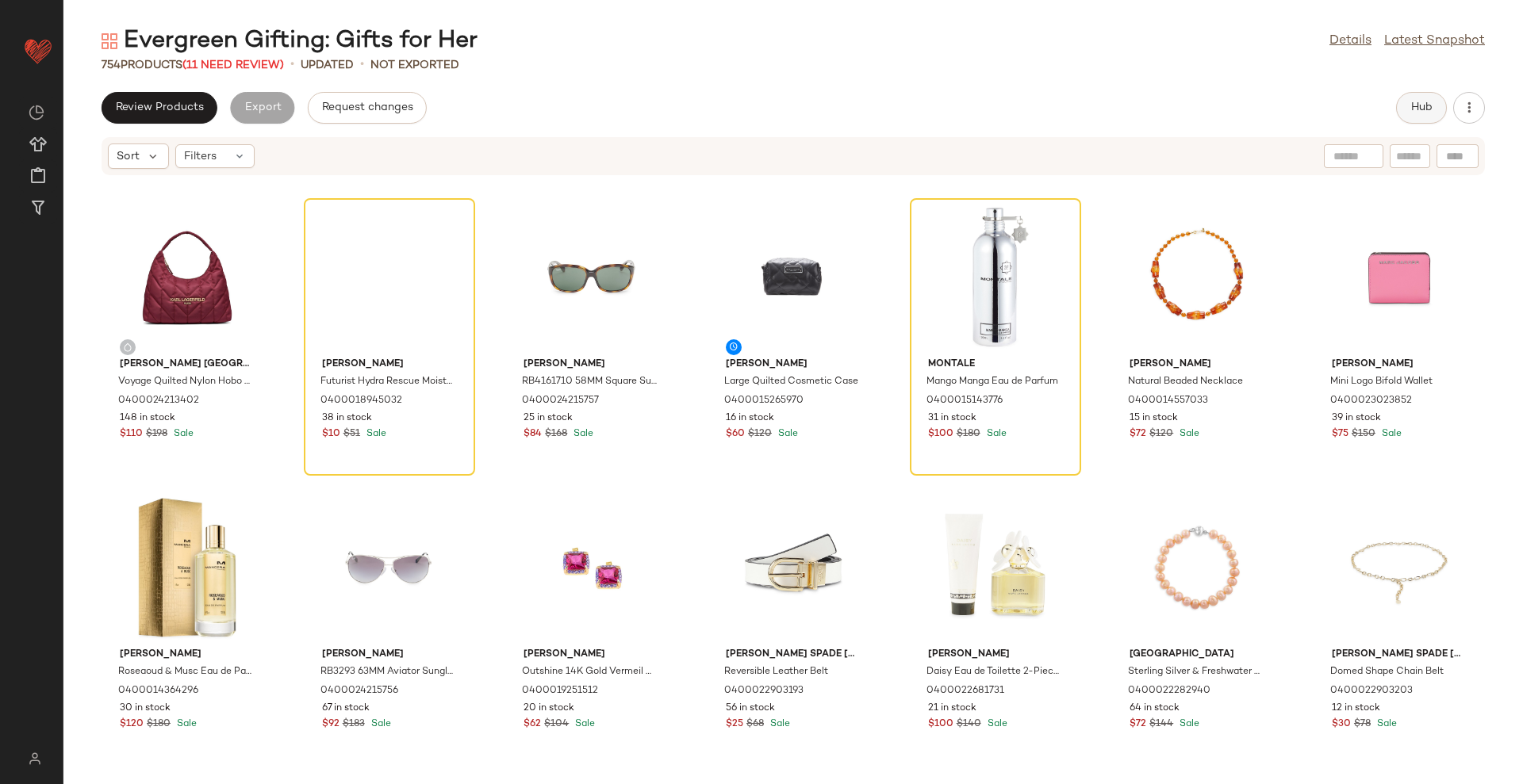
click at [1428, 114] on span "Hub" at bounding box center [1421, 108] width 23 height 13
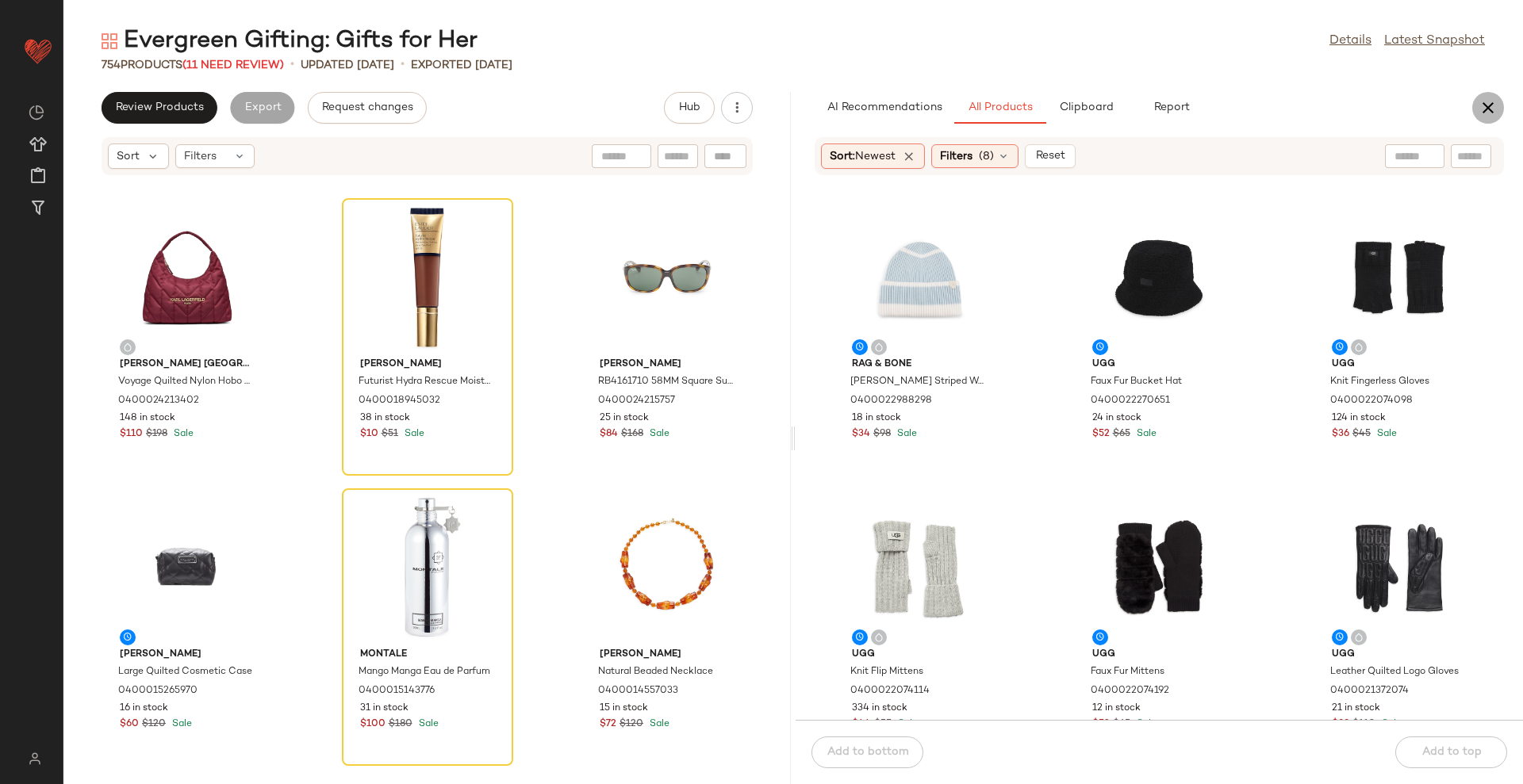
click at [1496, 105] on icon "button" at bounding box center [1488, 108] width 19 height 19
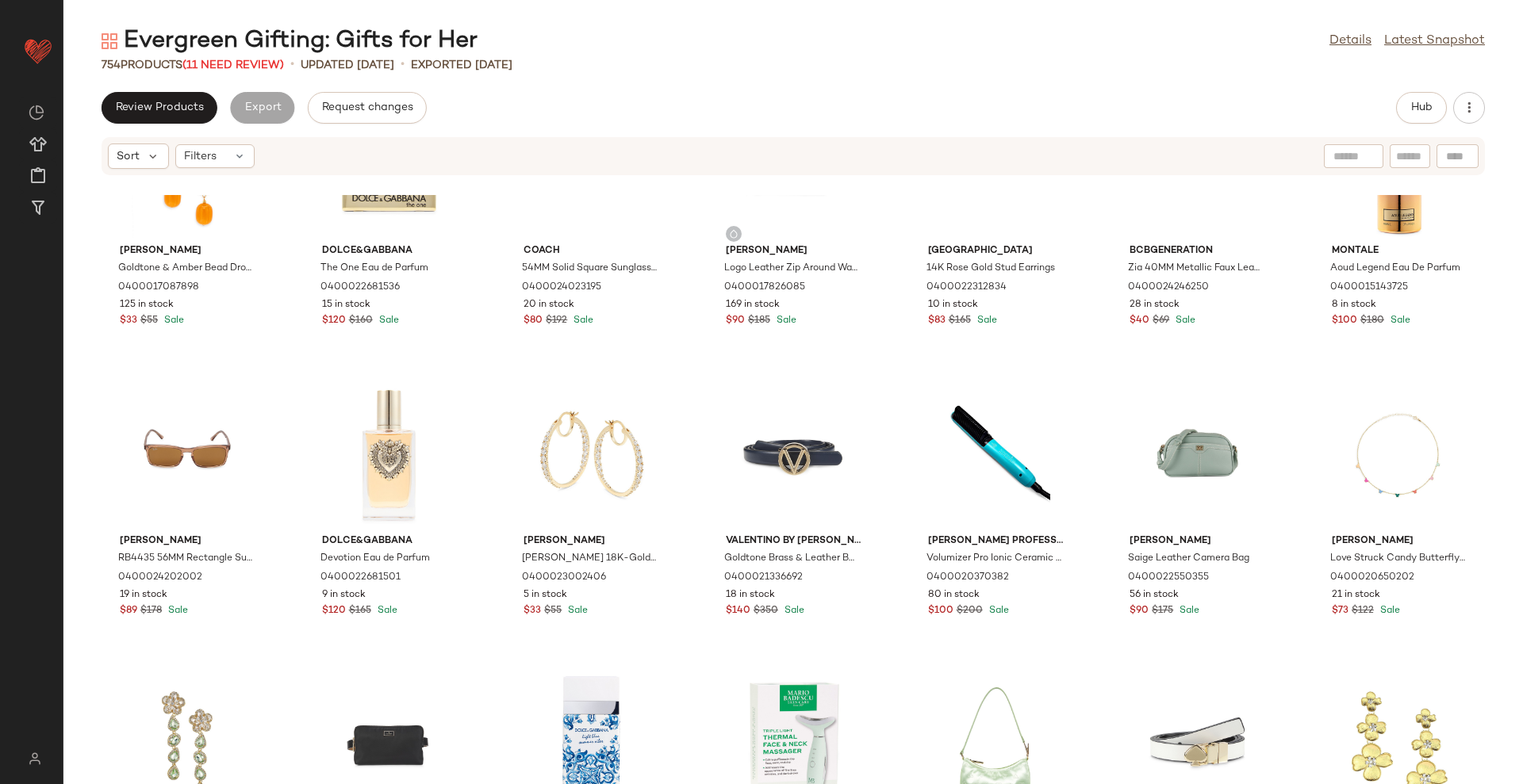
scroll to position [198, 0]
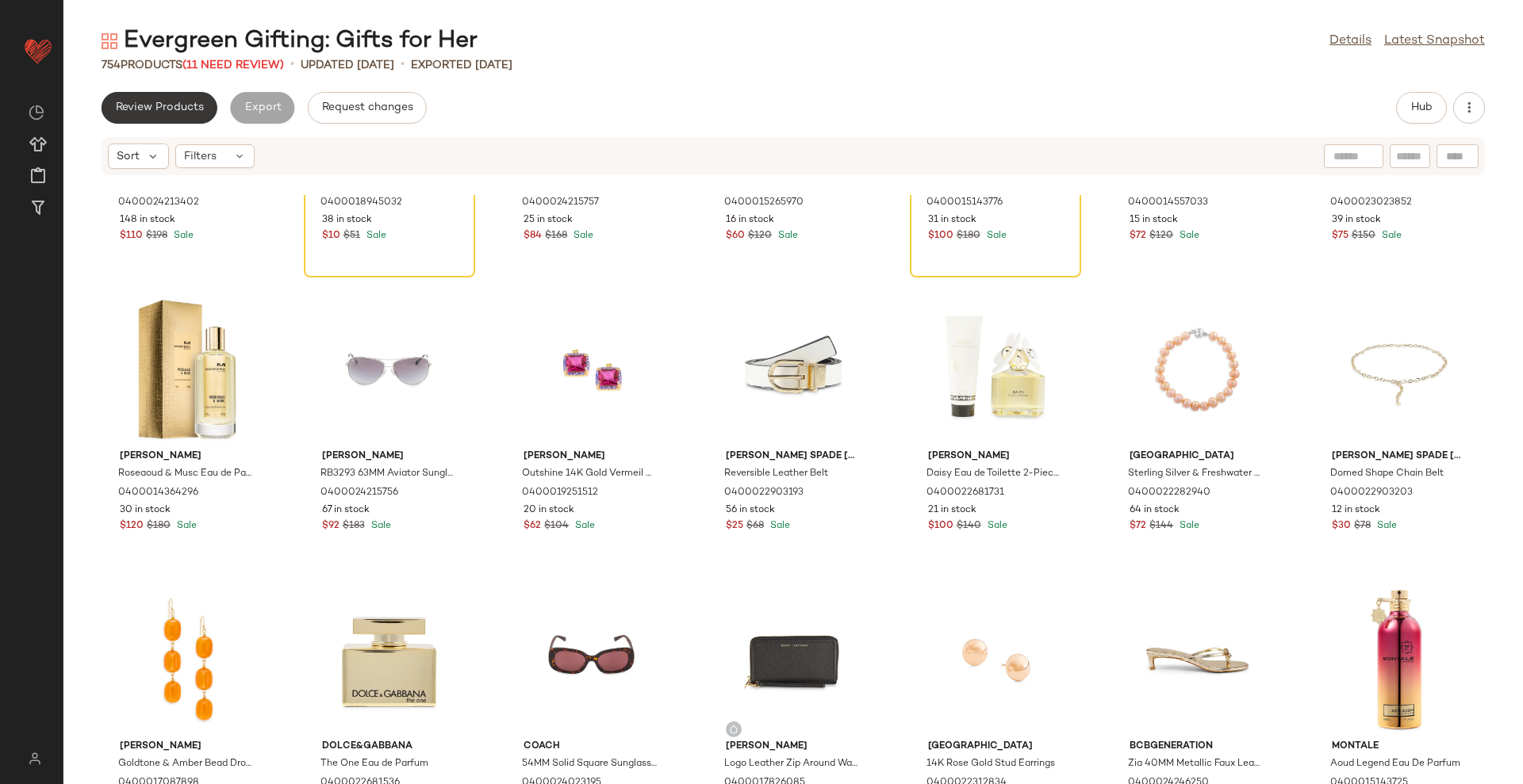
click at [130, 107] on span "Review Products" at bounding box center [160, 108] width 89 height 13
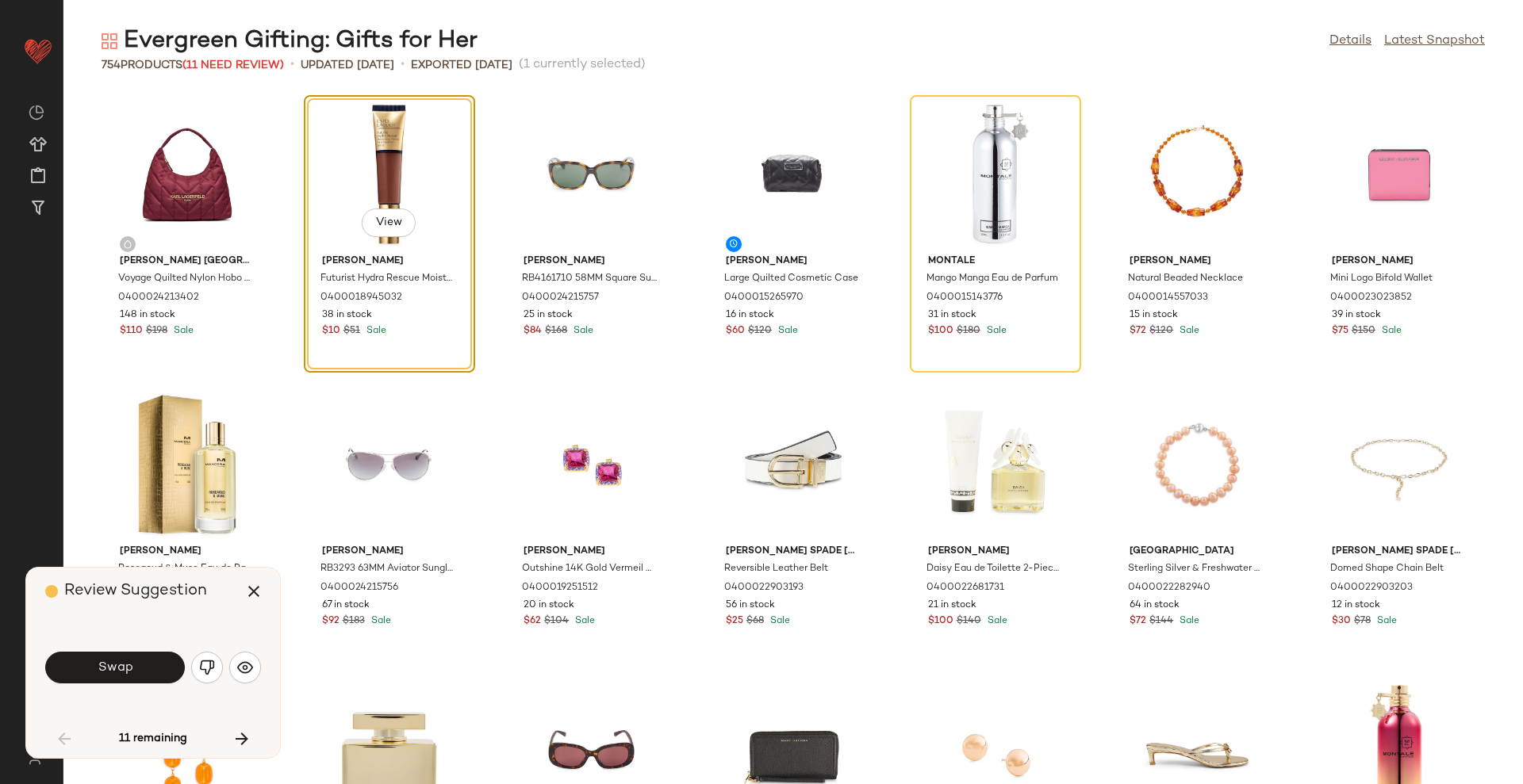
click at [127, 678] on button "Swap" at bounding box center [114, 667] width 139 height 31
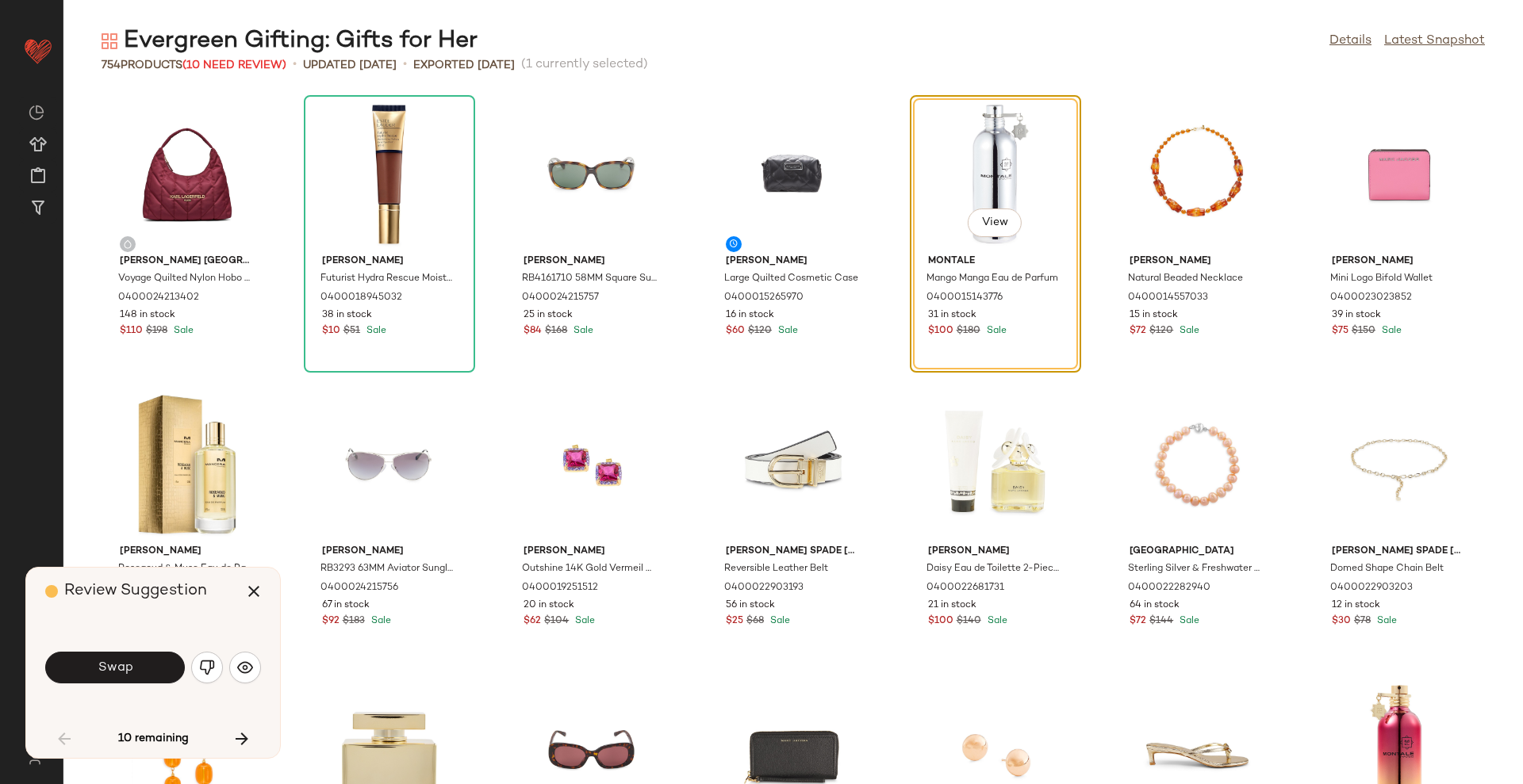
click at [127, 678] on button "Swap" at bounding box center [114, 667] width 139 height 31
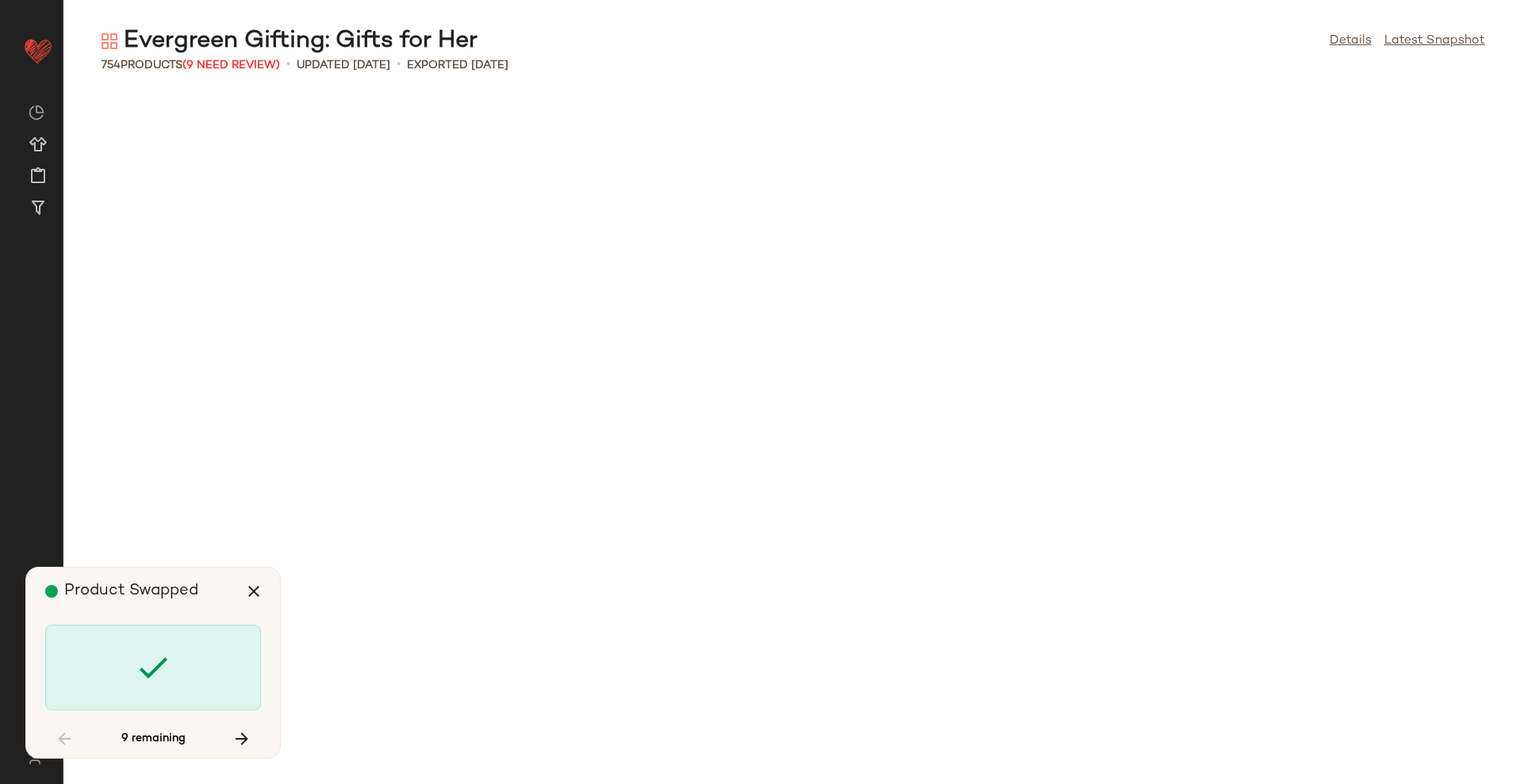
scroll to position [2612, 0]
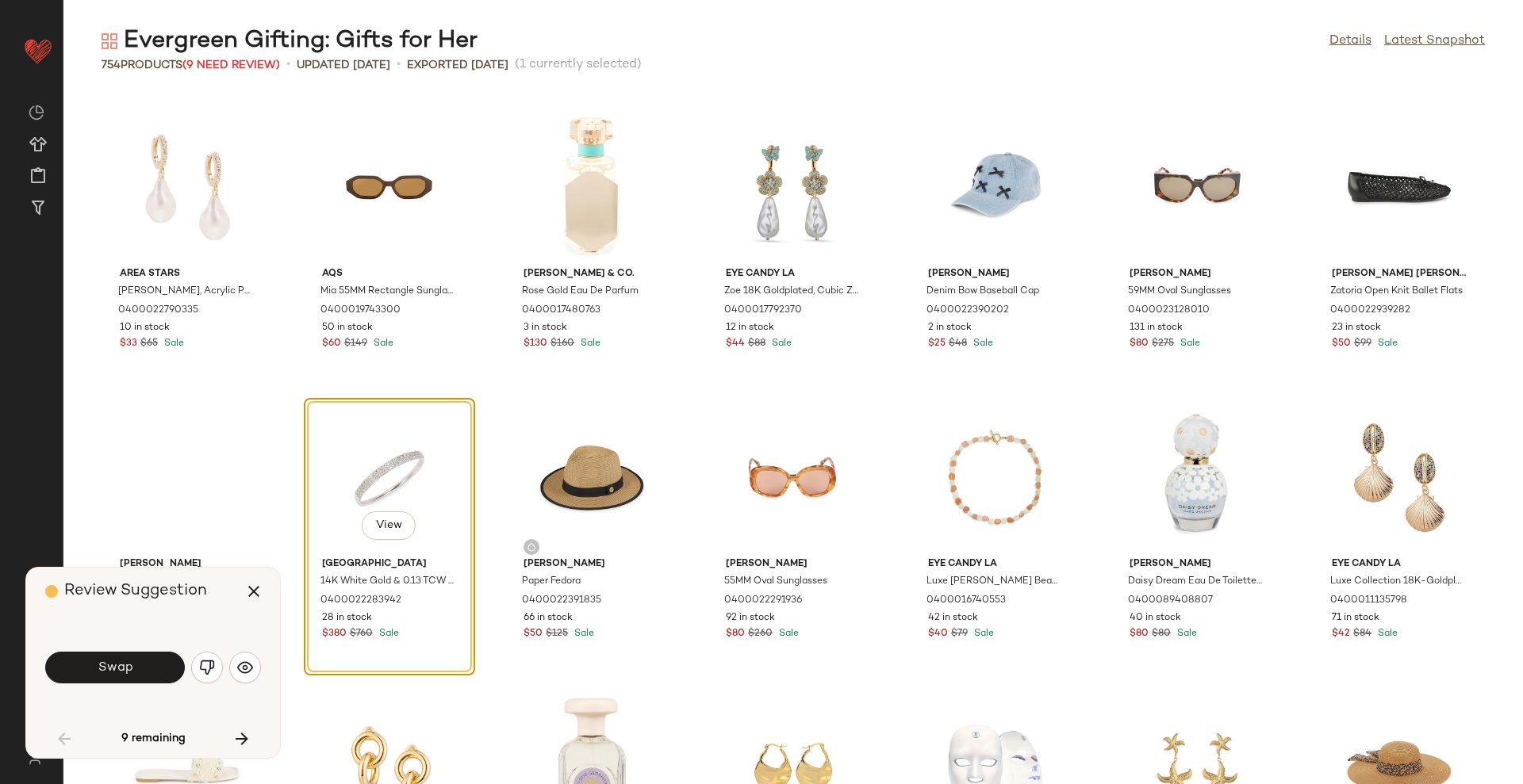
click at [127, 678] on button "Swap" at bounding box center [114, 667] width 139 height 31
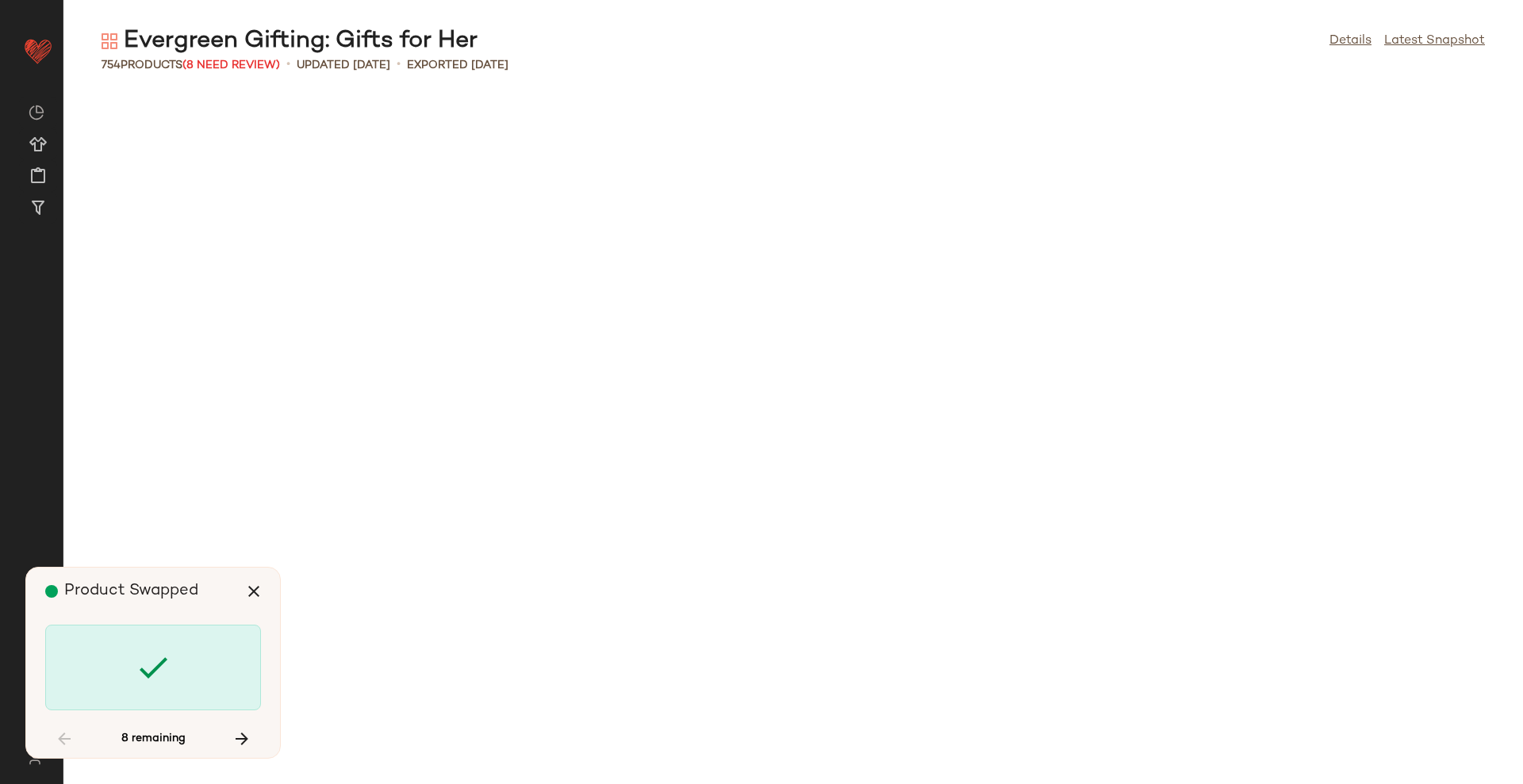
scroll to position [9288, 0]
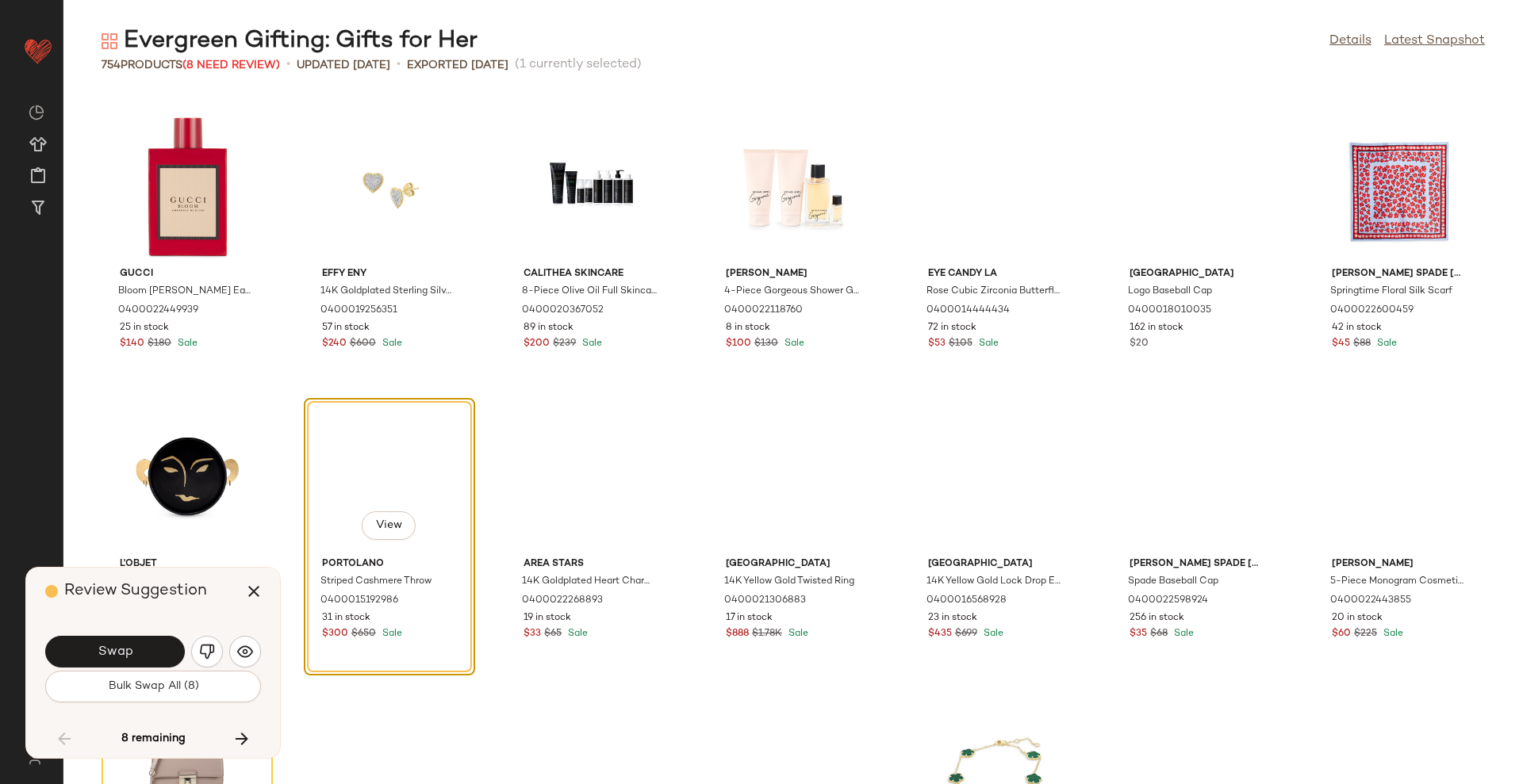
click at [129, 680] on span "Bulk Swap All (8)" at bounding box center [152, 687] width 91 height 13
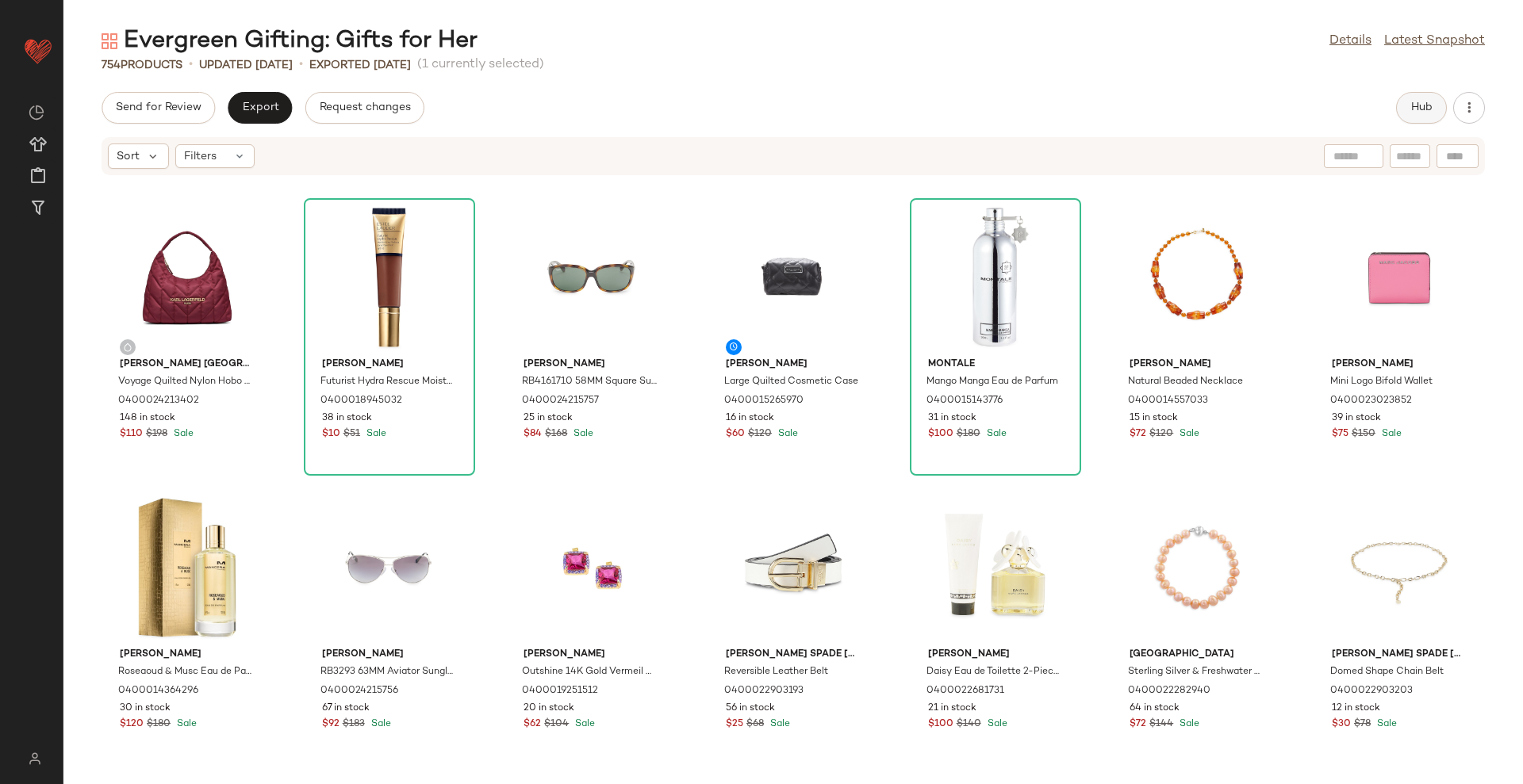
click at [1414, 121] on button "Hub" at bounding box center [1421, 107] width 51 height 31
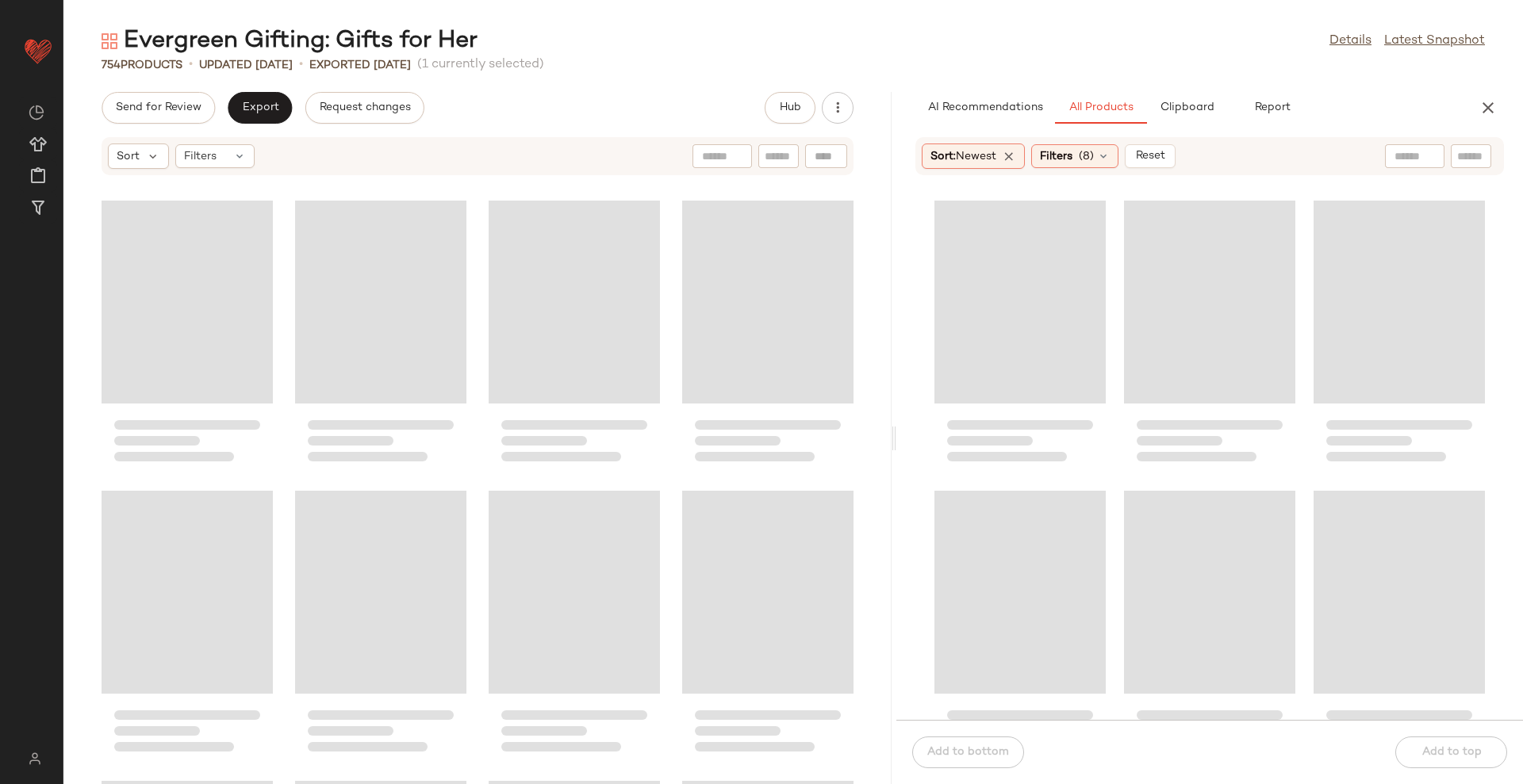
drag, startPoint x: 791, startPoint y: 443, endPoint x: 895, endPoint y: 436, distance: 104.2
click at [895, 436] on div "Evergreen Gifting: Gifts for Her Details Latest Snapshot 754 Products • updated…" at bounding box center [793, 404] width 1459 height 759
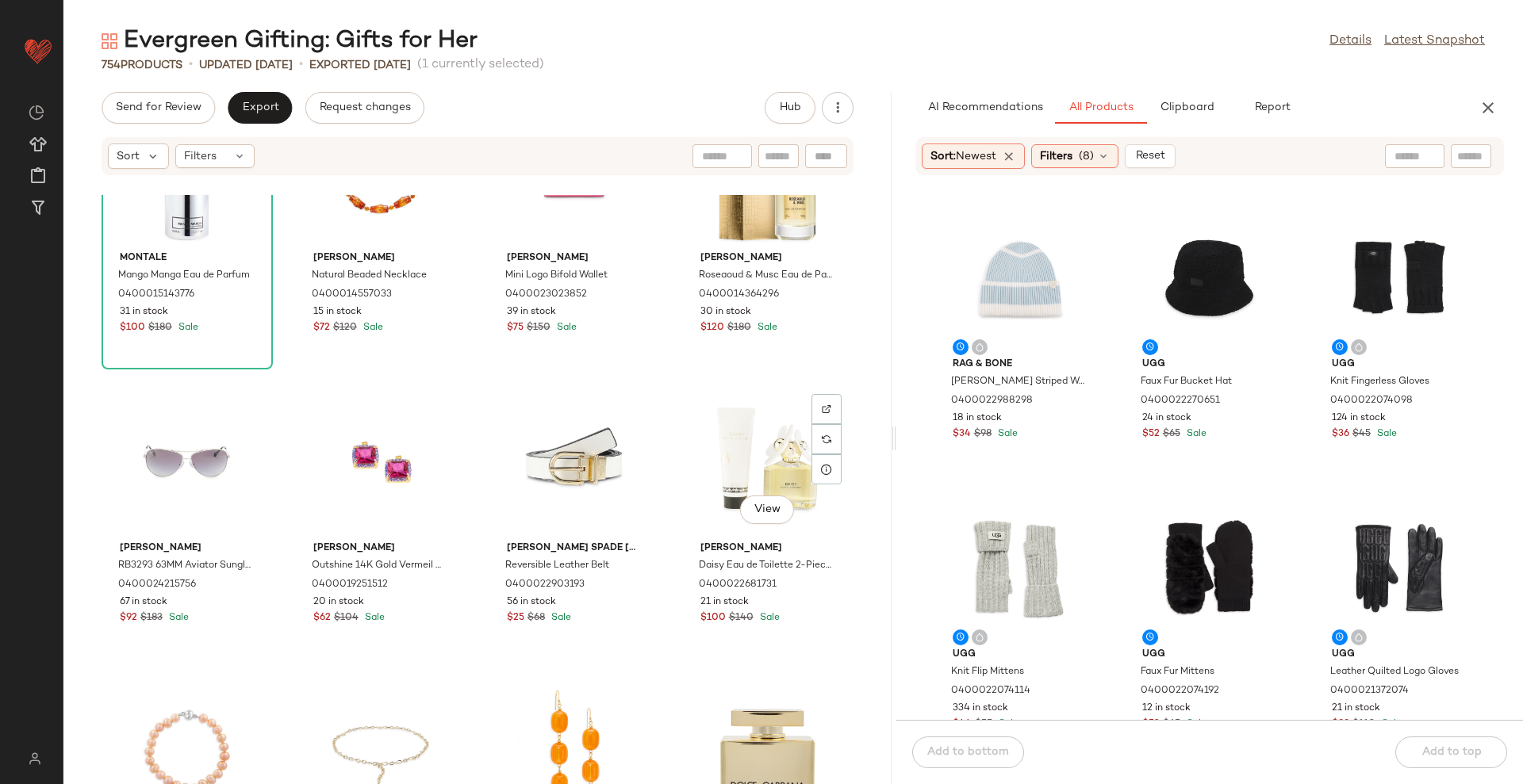
scroll to position [707, 0]
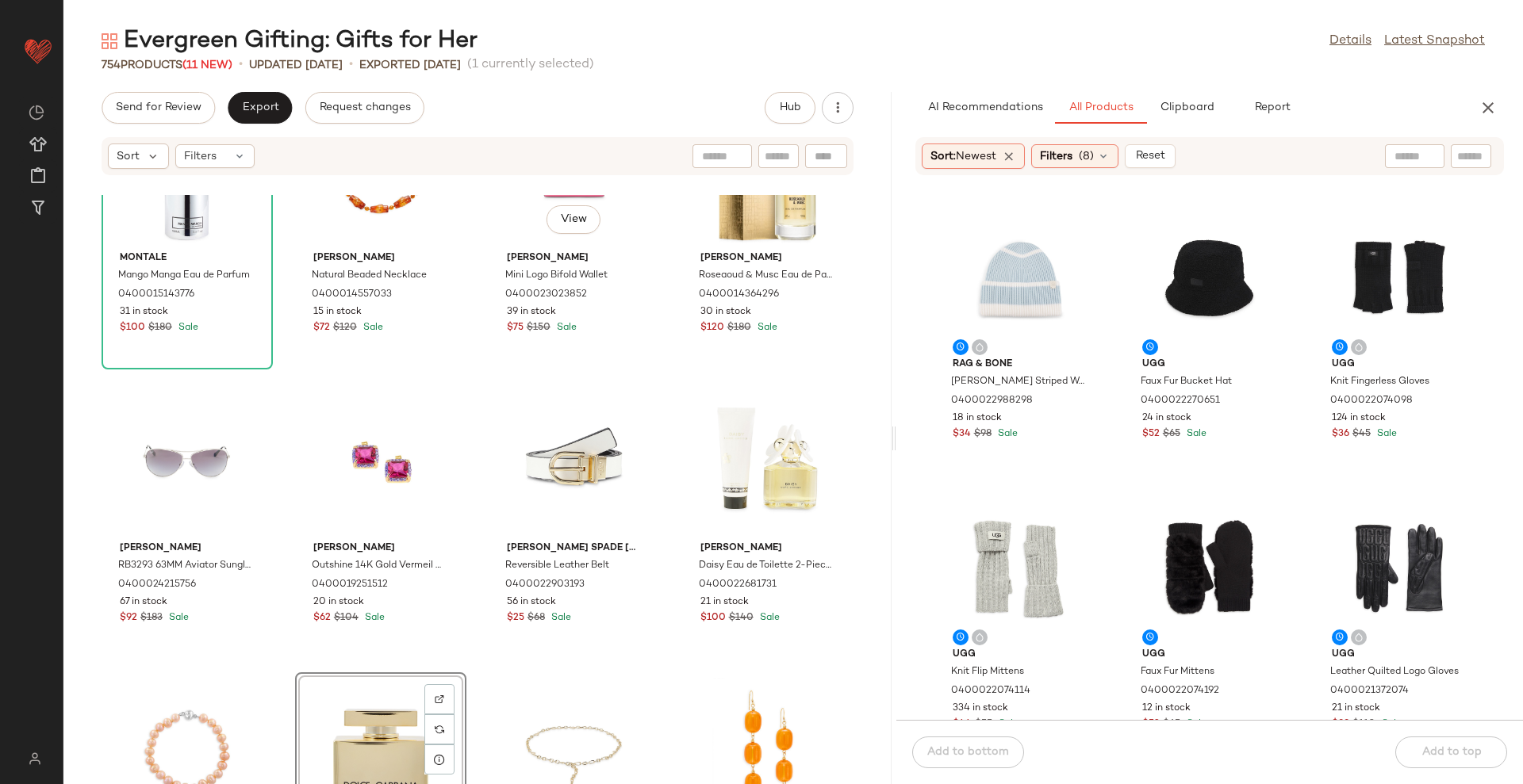
scroll to position [211, 0]
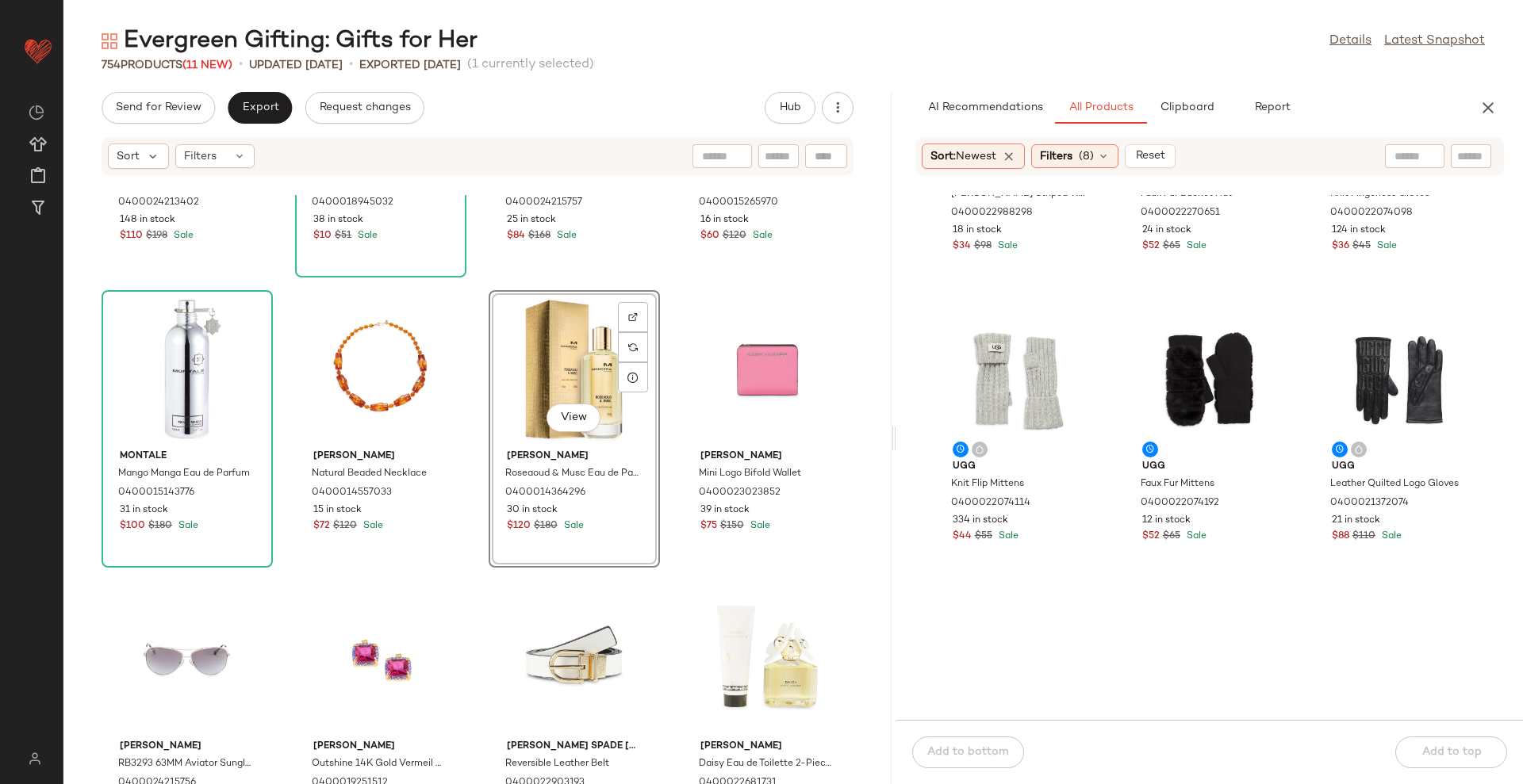
scroll to position [409, 0]
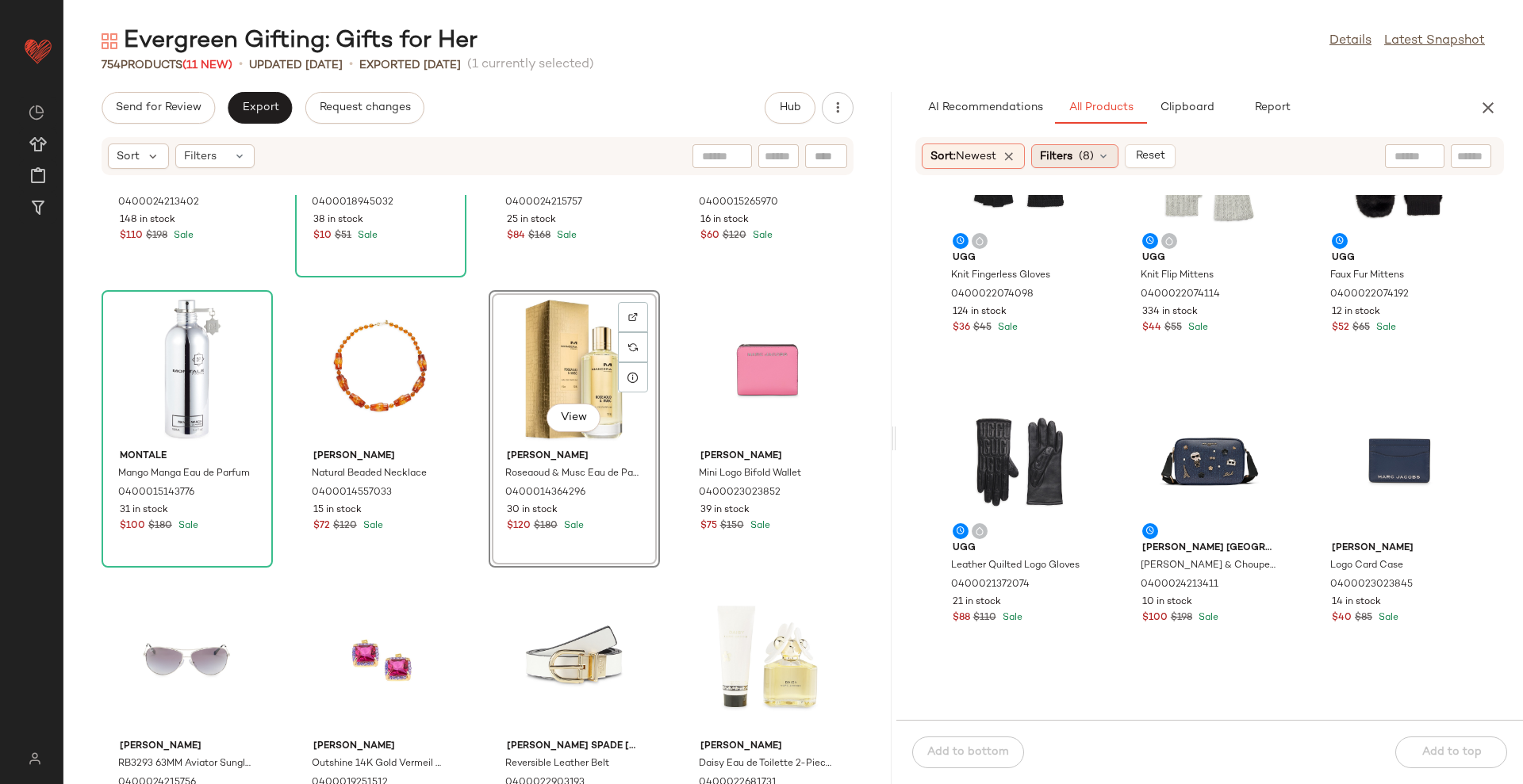
click at [1085, 154] on span "(8)" at bounding box center [1085, 156] width 15 height 17
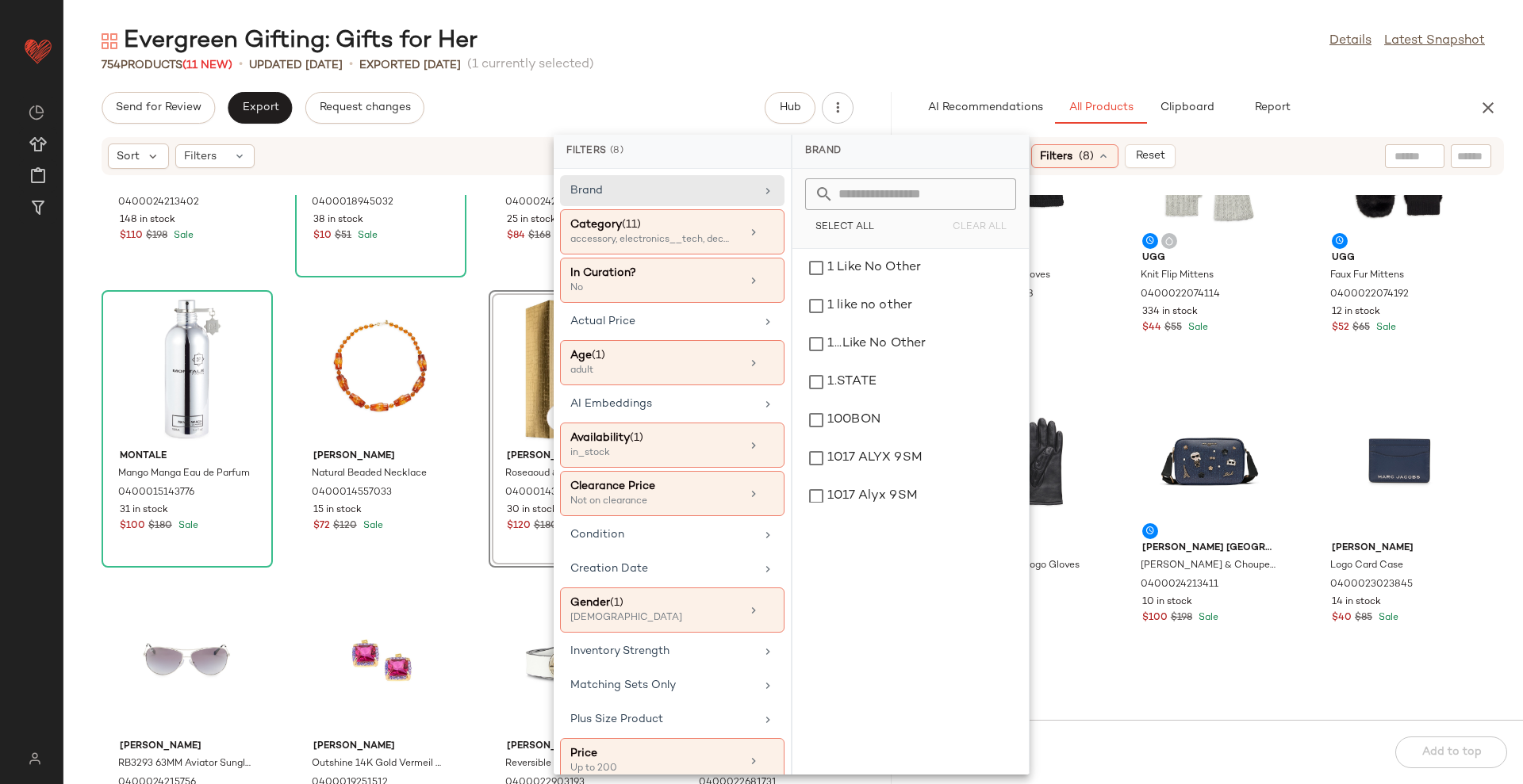
click at [1393, 148] on div at bounding box center [1414, 156] width 60 height 24
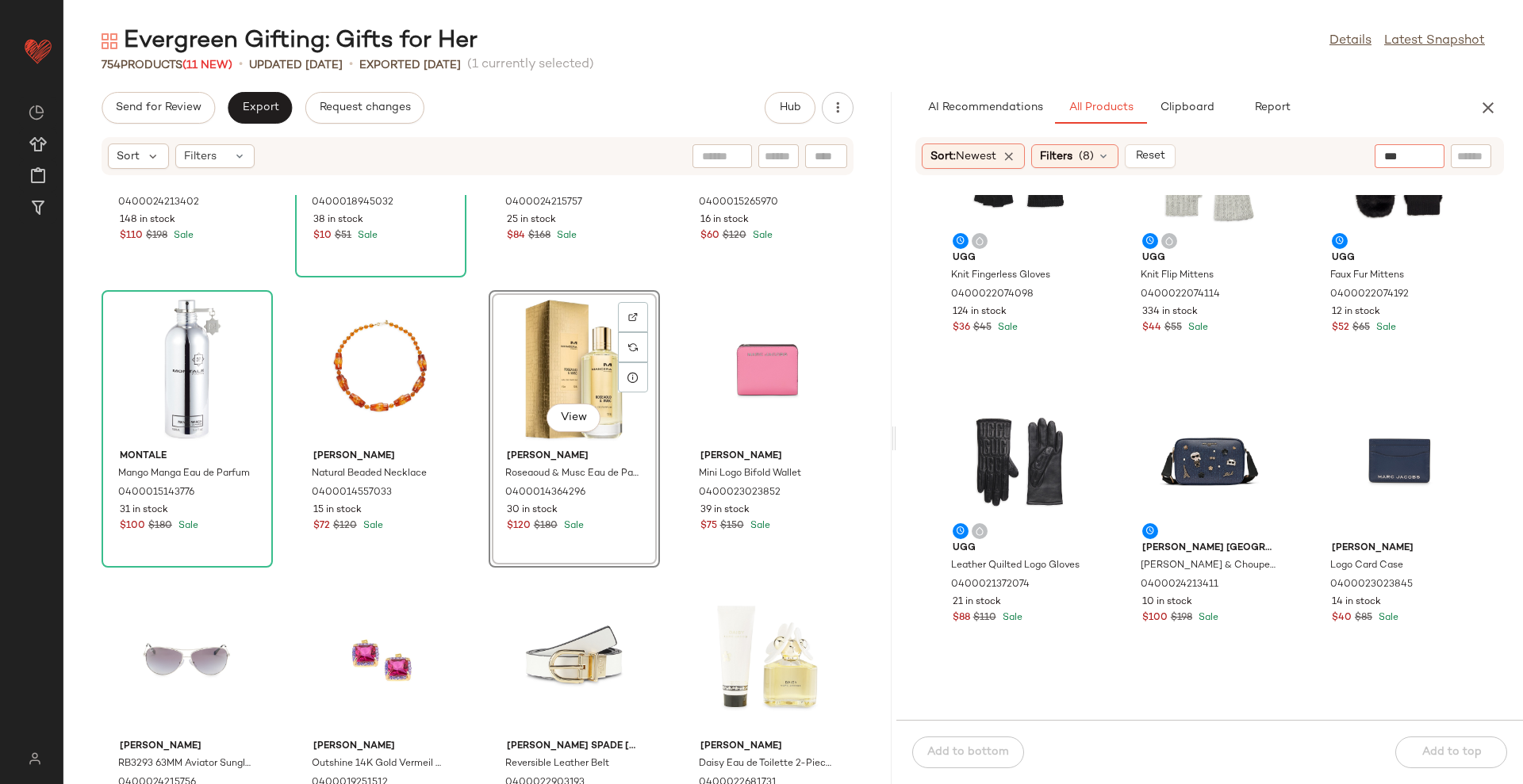
type input "****"
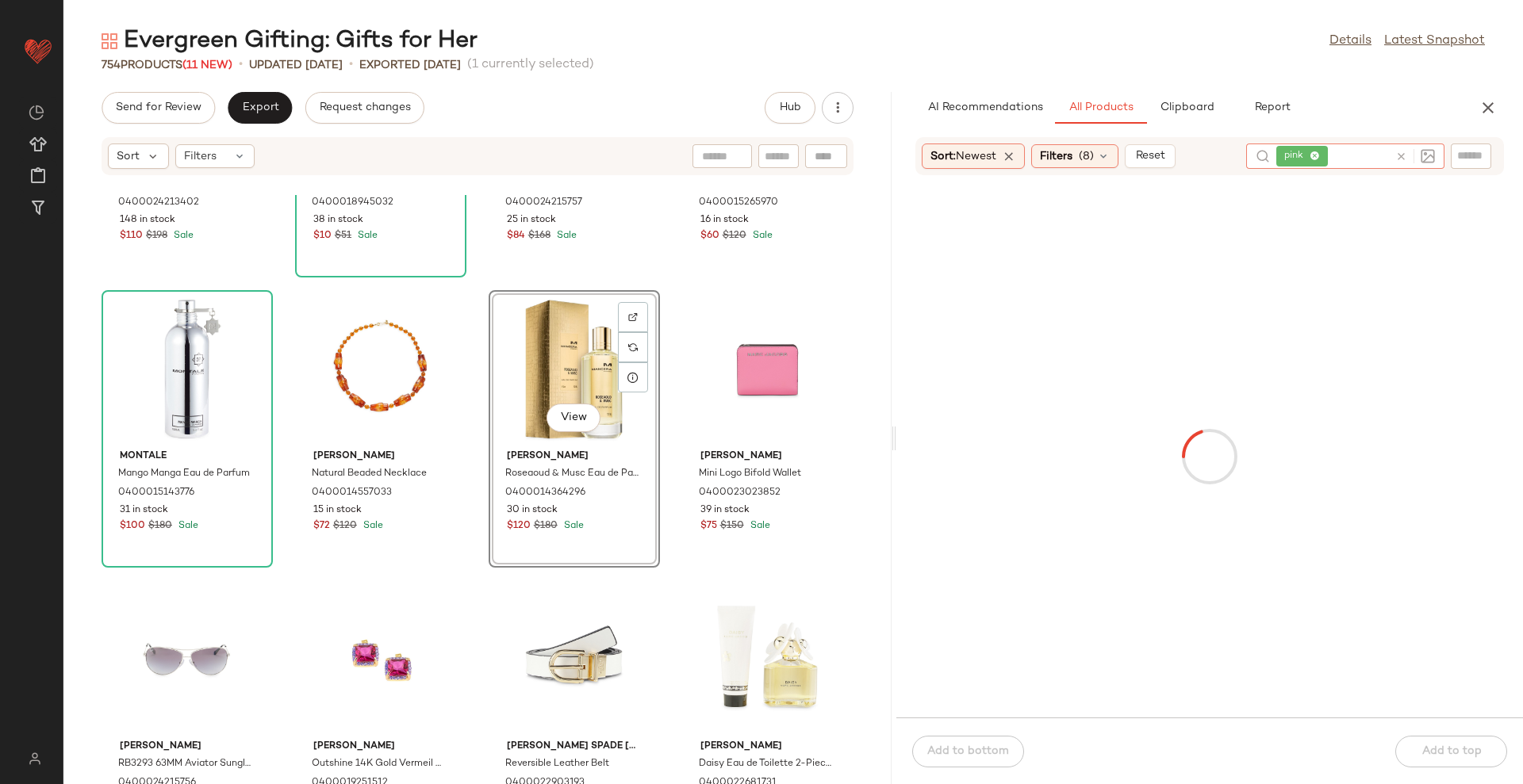
click at [1035, 48] on div "Evergreen Gifting: Gifts for Her Details Latest Snapshot" at bounding box center [793, 40] width 1459 height 31
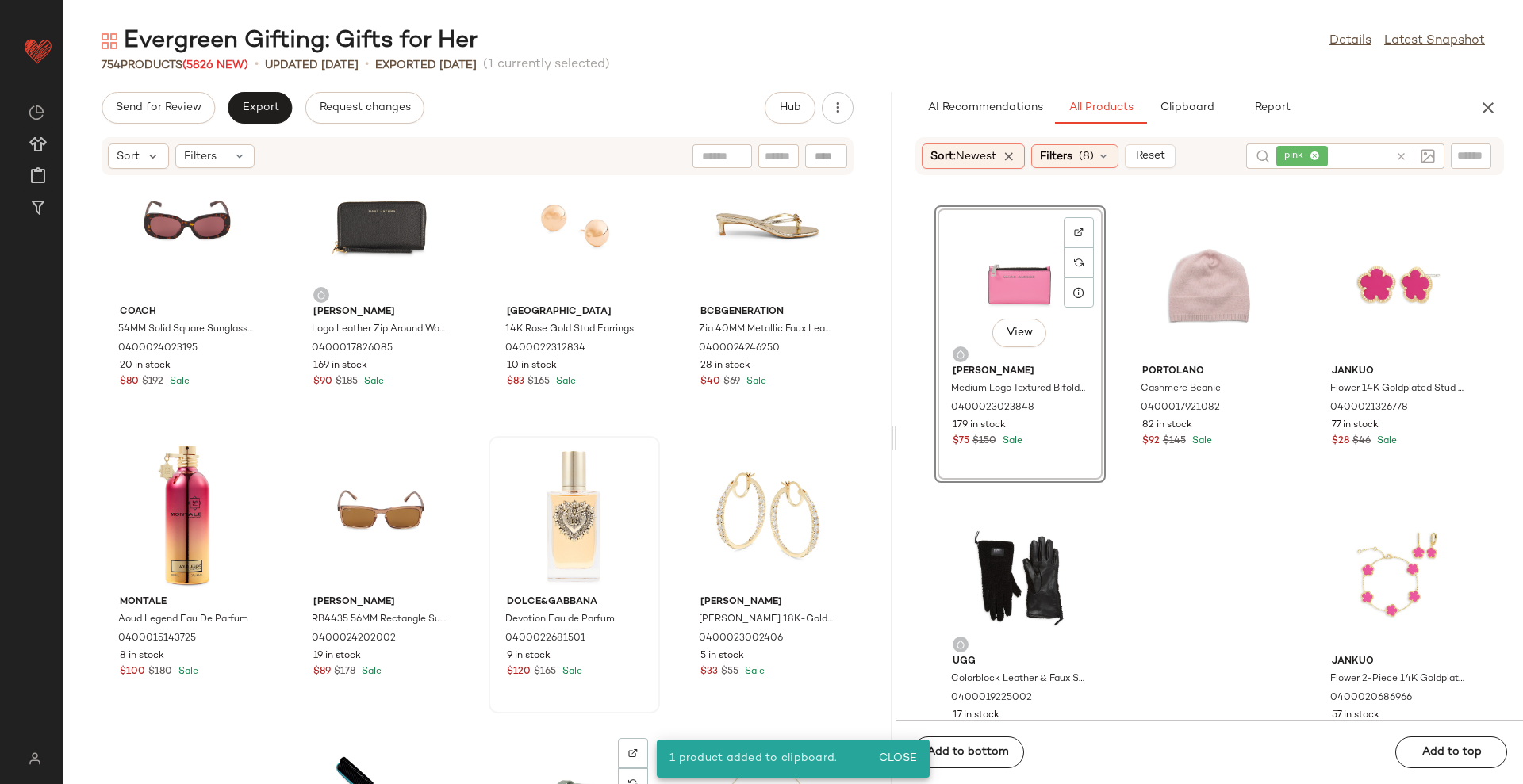
scroll to position [1202, 0]
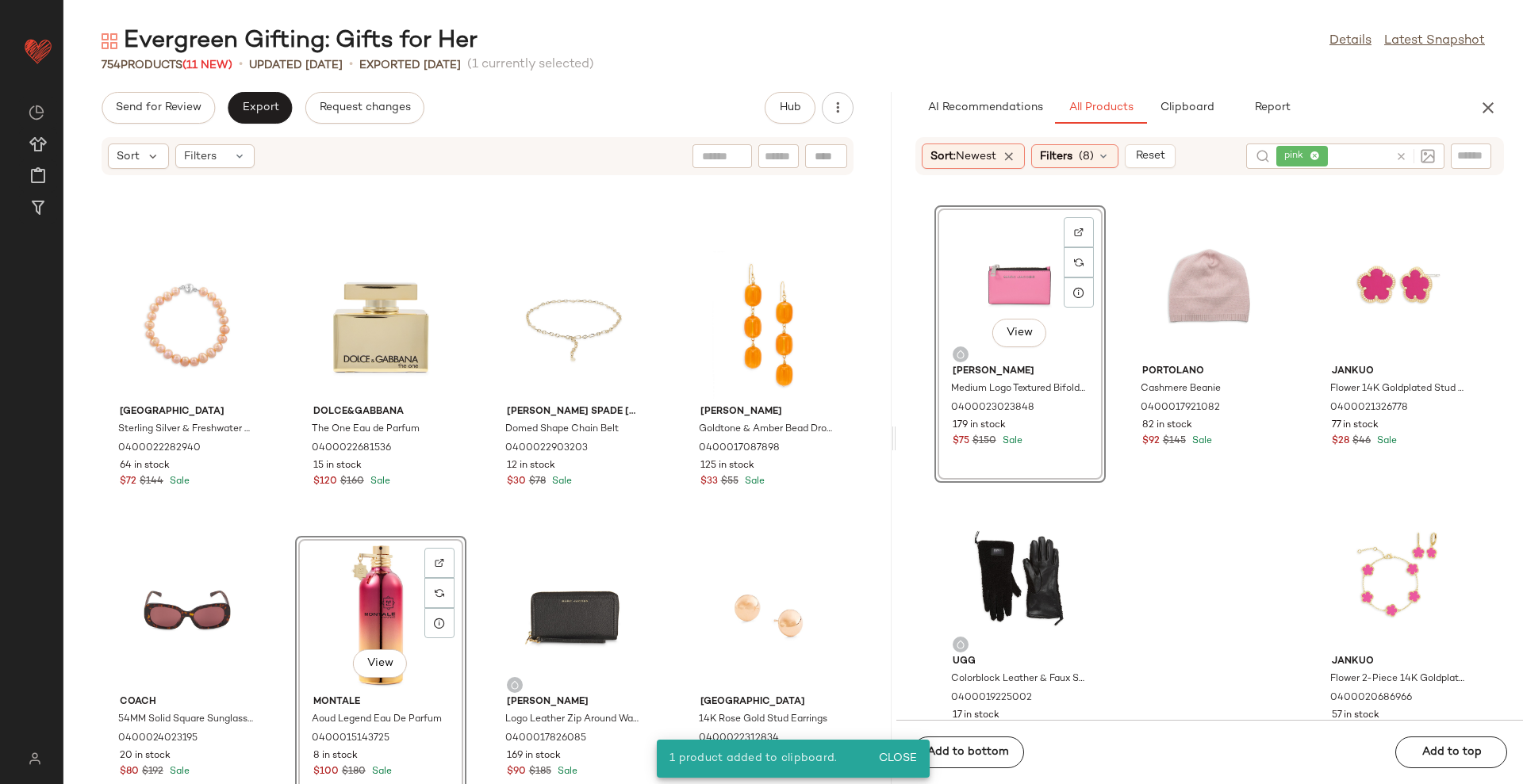
scroll to position [806, 0]
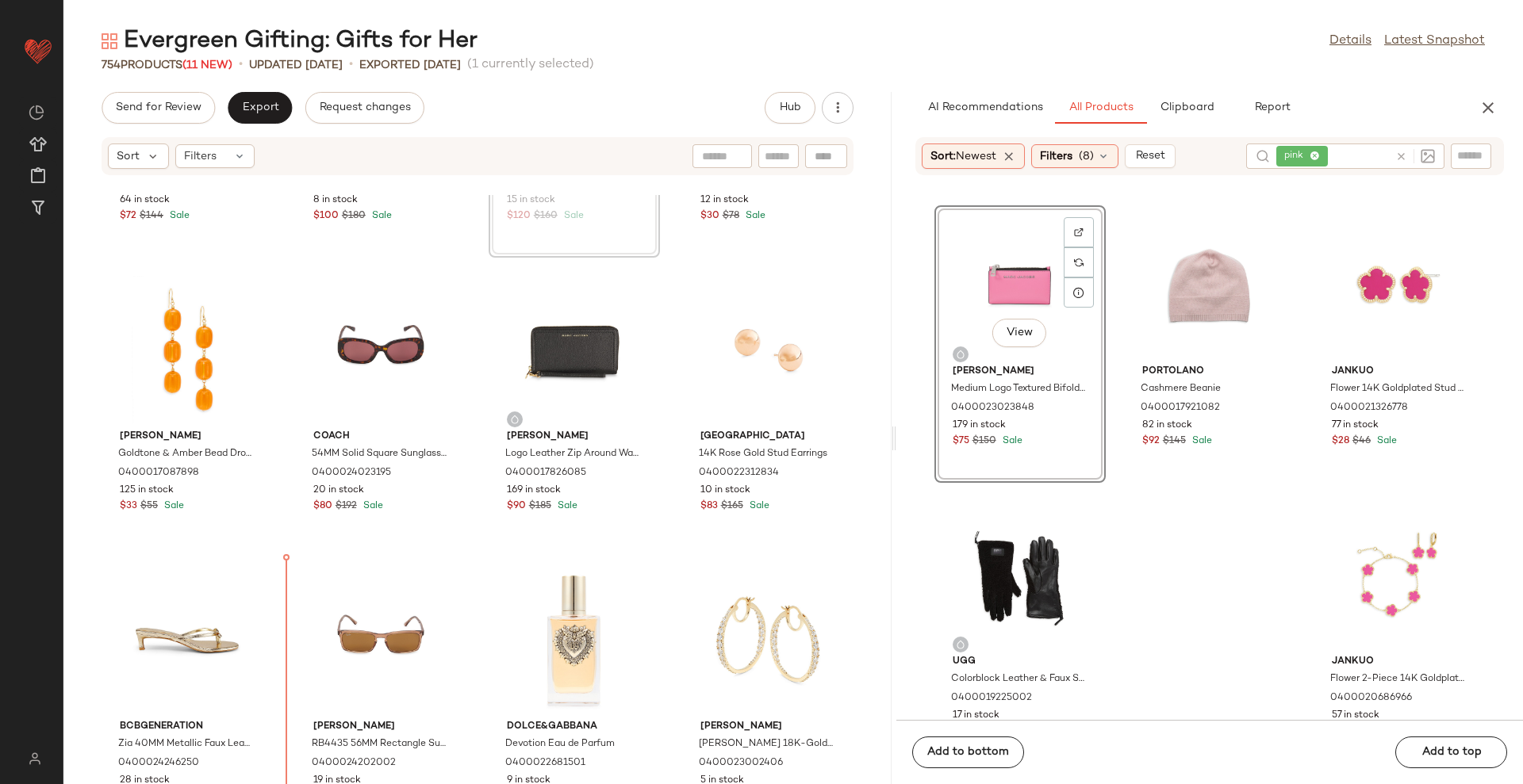
scroll to position [1188, 0]
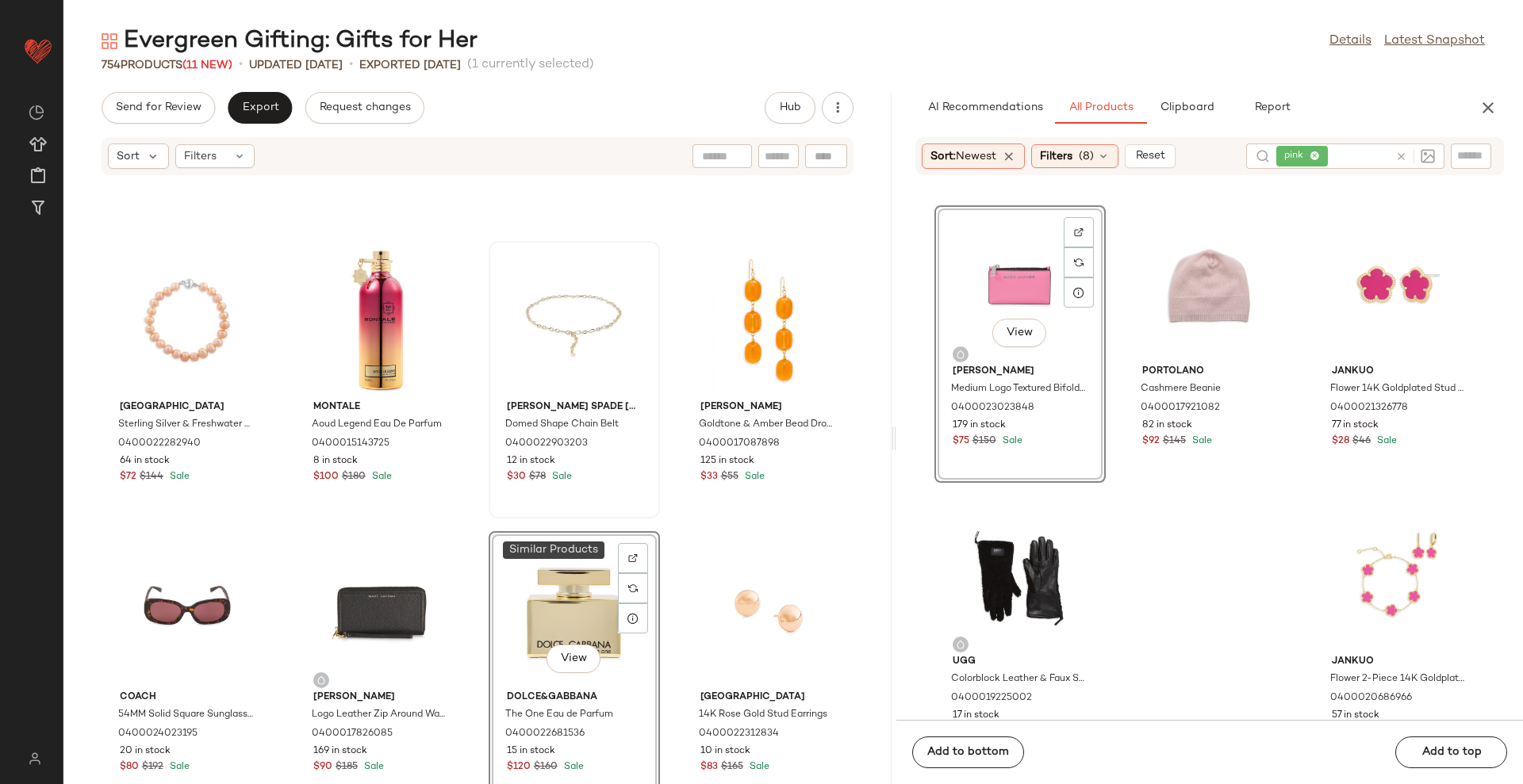
scroll to position [793, 0]
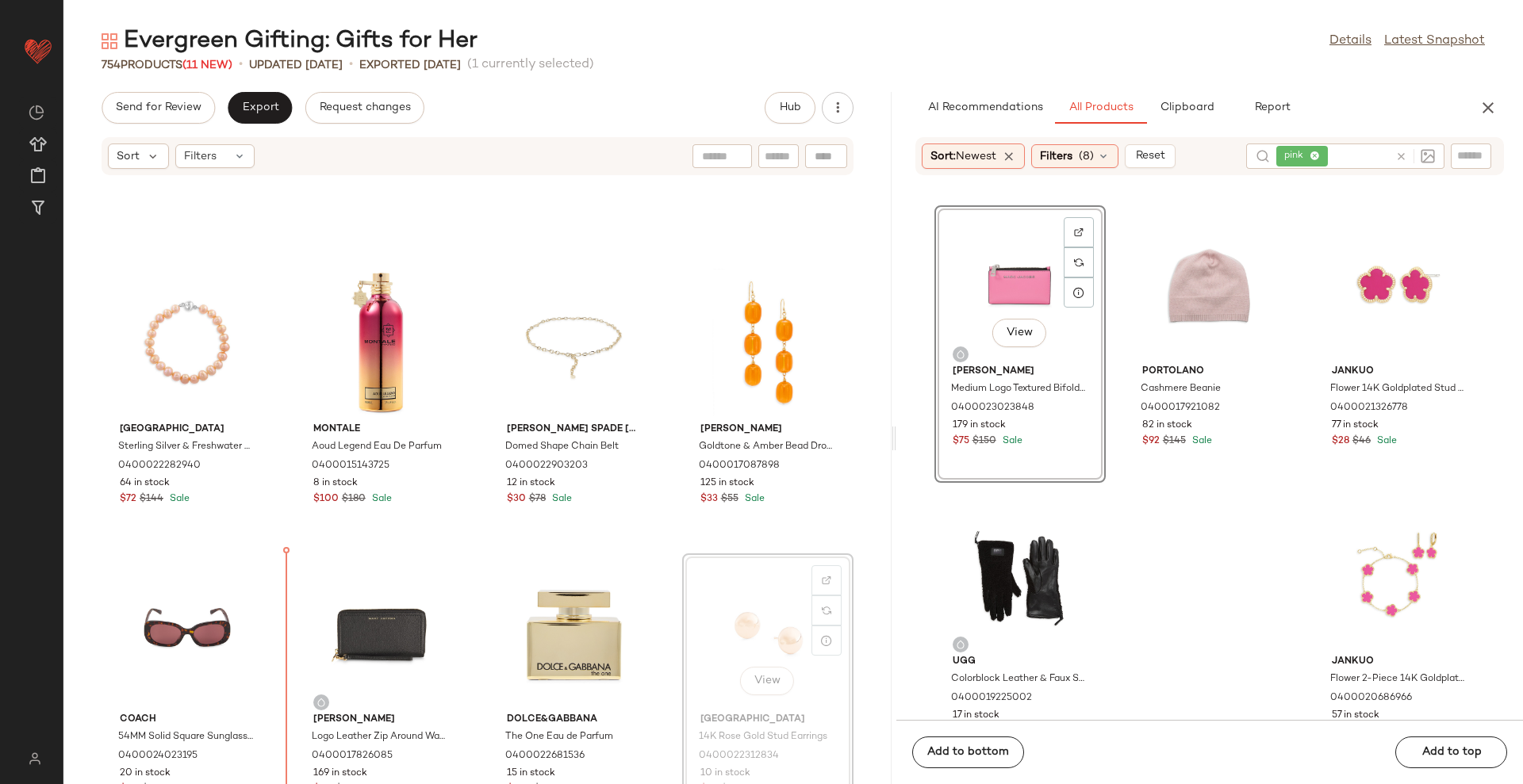
scroll to position [828, 0]
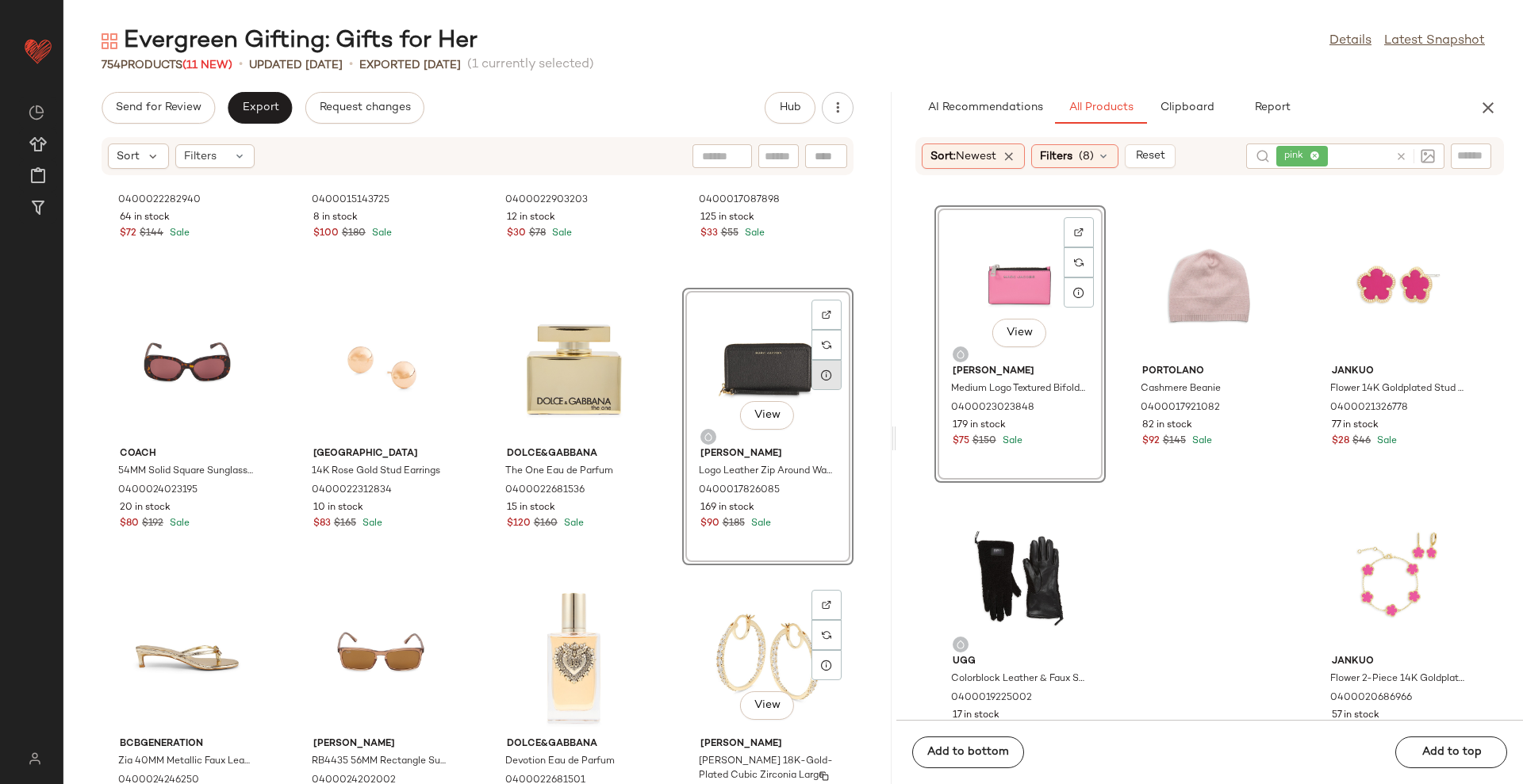
scroll to position [927, 0]
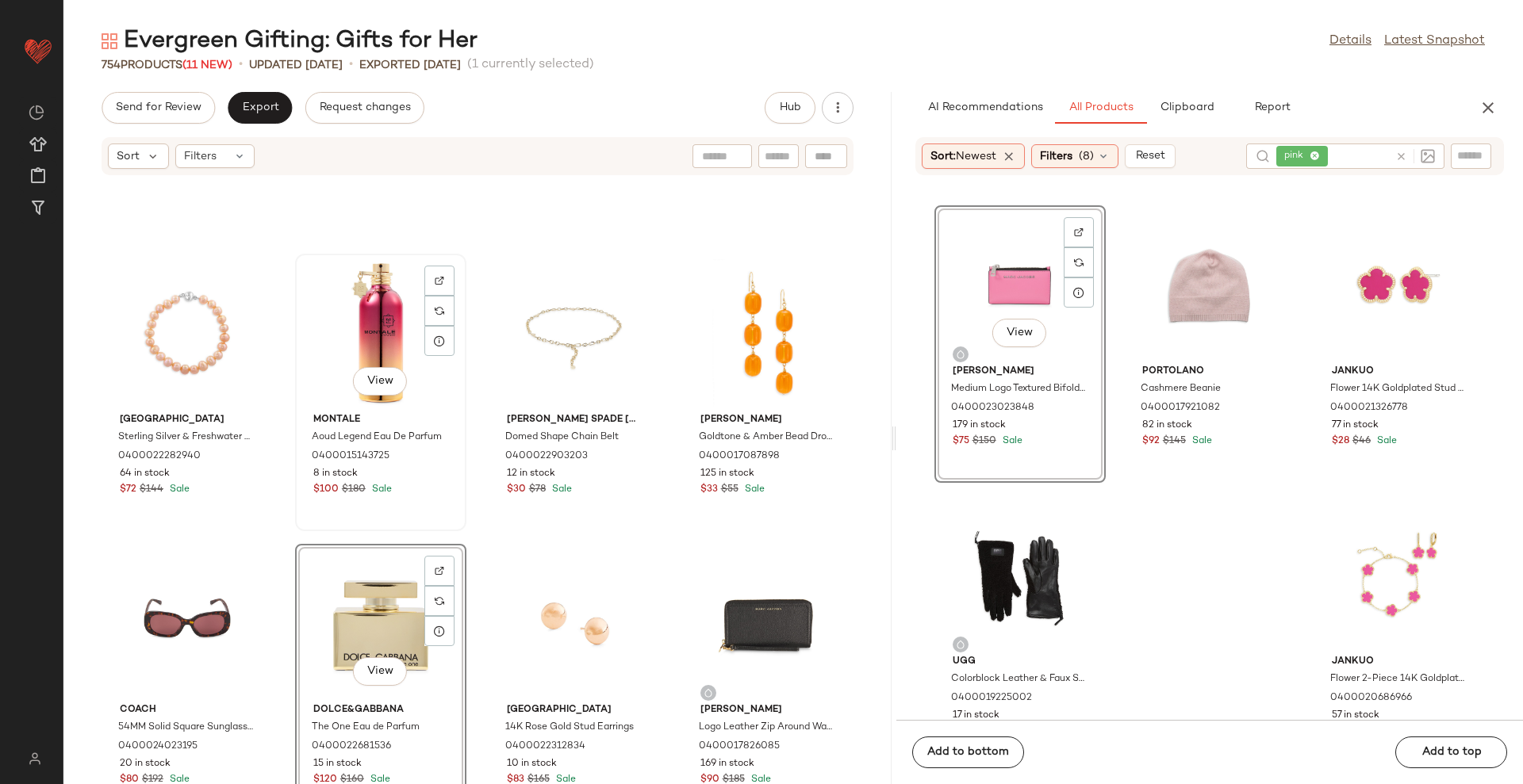
scroll to position [629, 0]
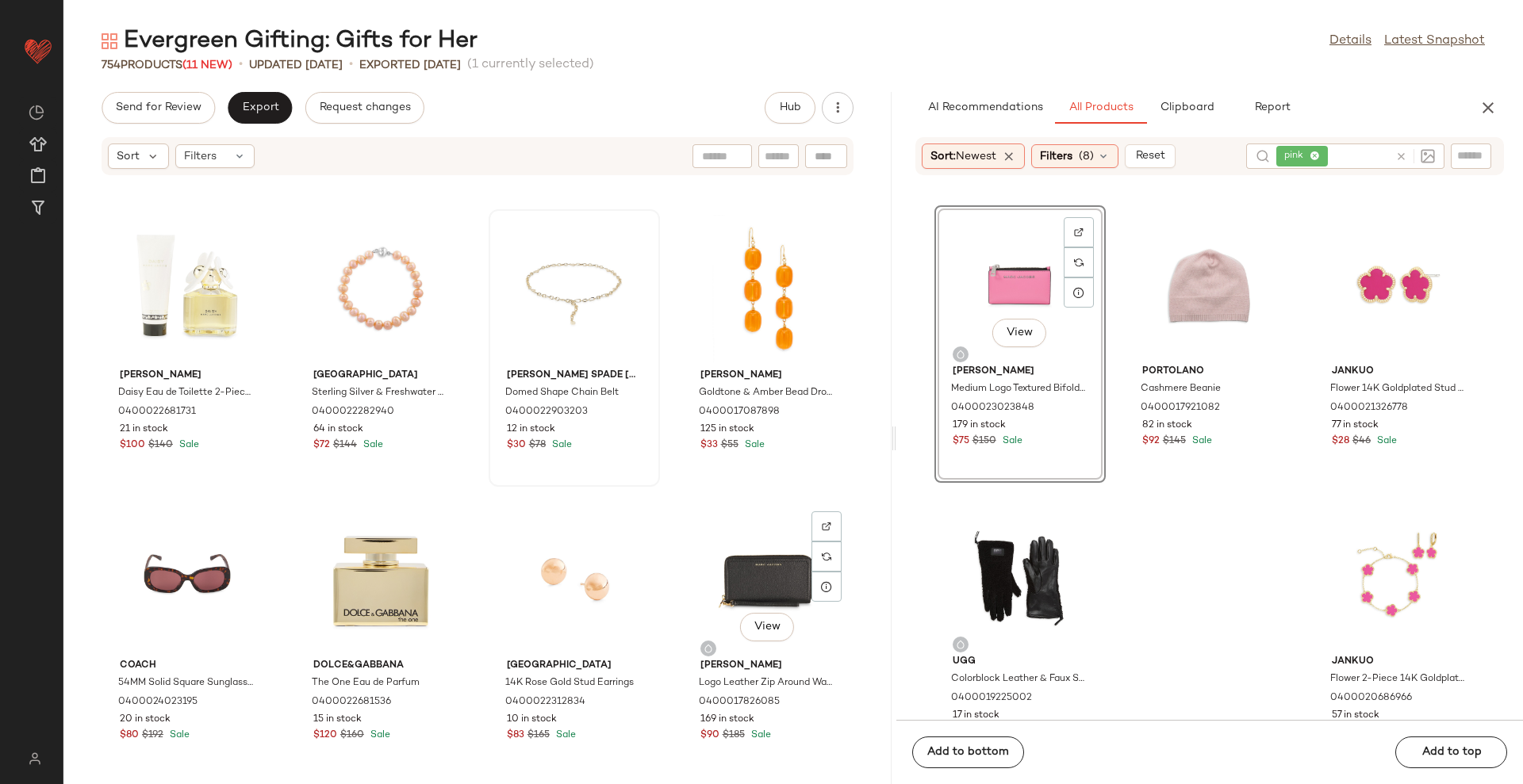
scroll to position [828, 0]
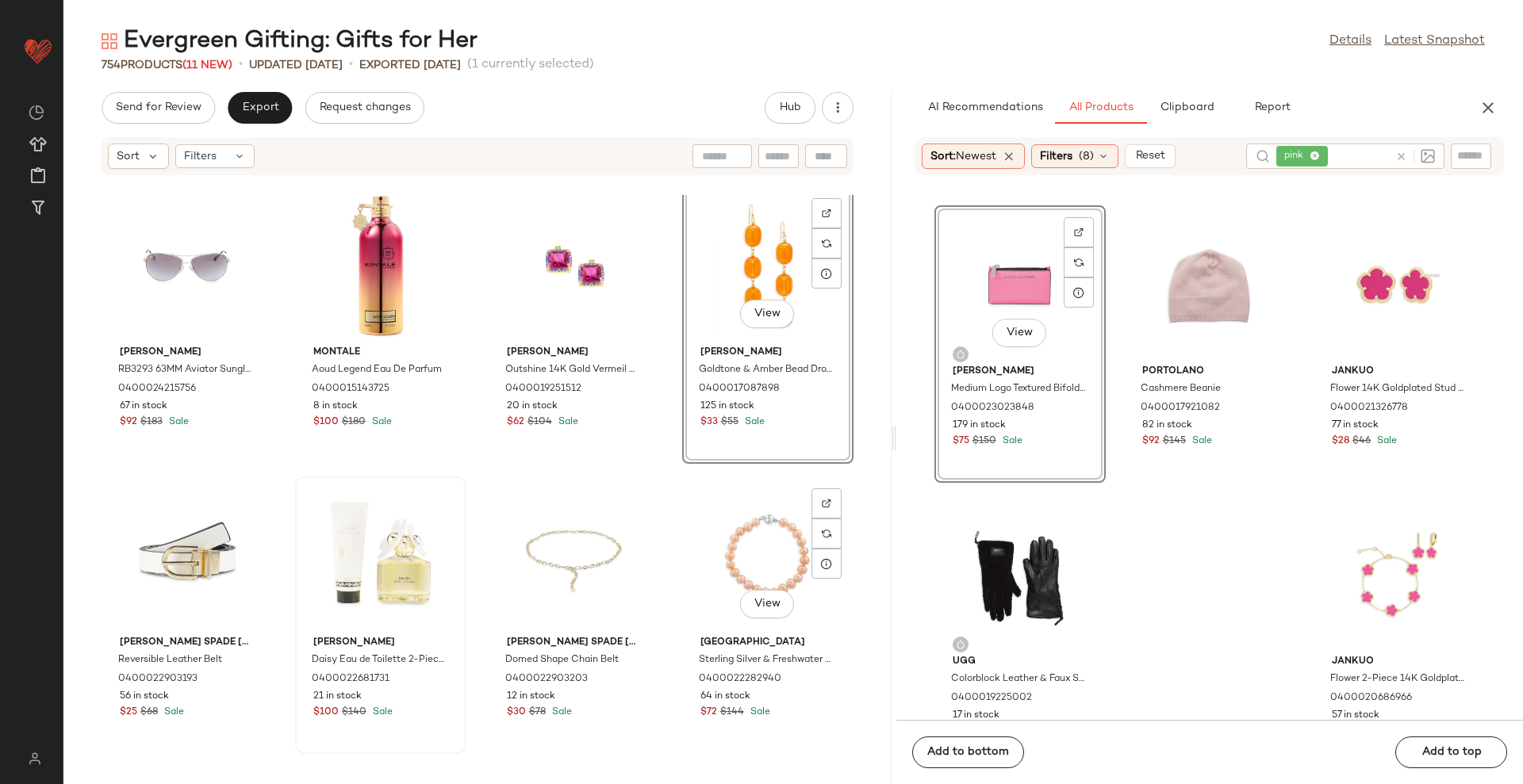
scroll to position [747, 0]
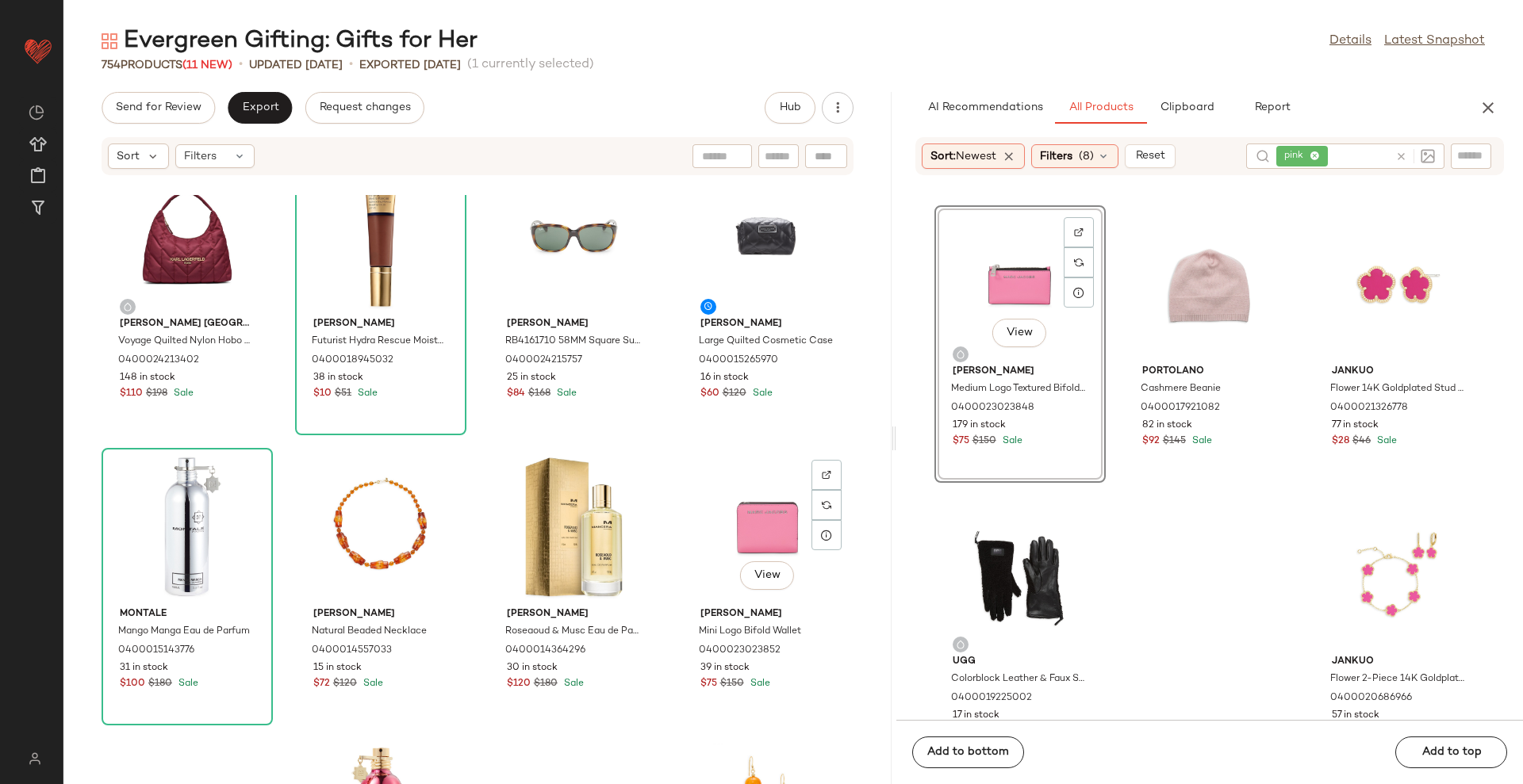
scroll to position [239, 0]
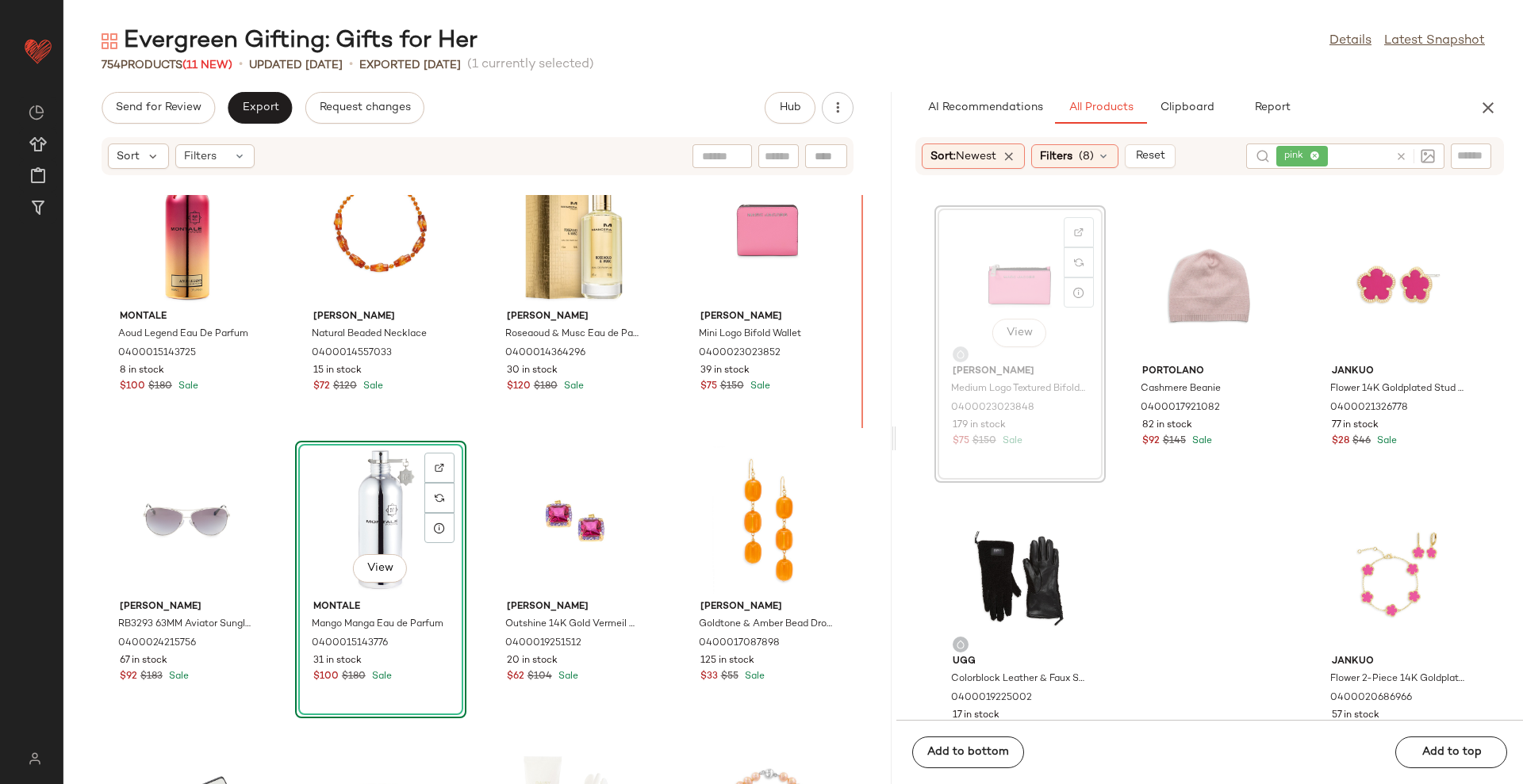
scroll to position [4067, 0]
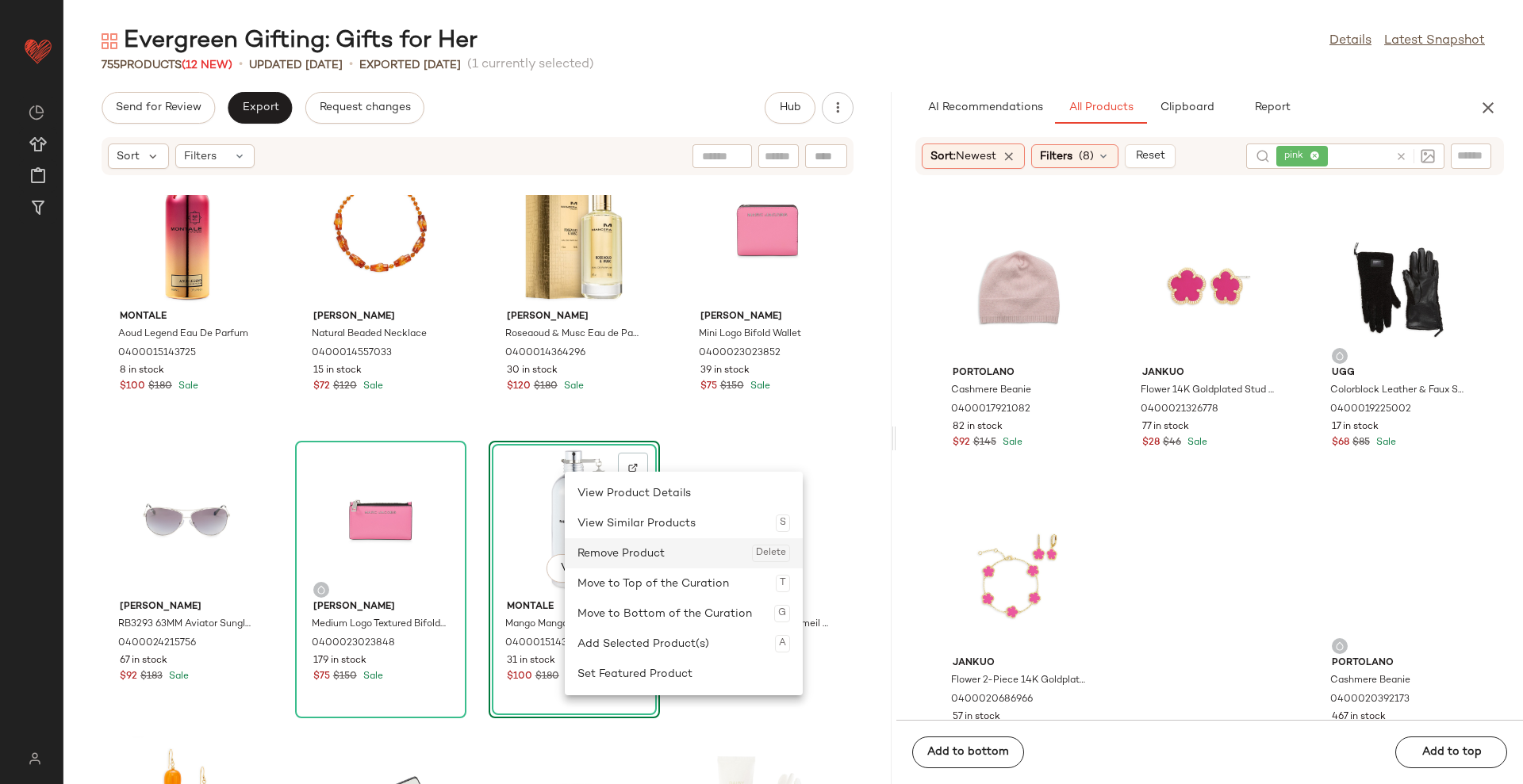
click at [611, 558] on div "Remove Product Delete" at bounding box center [683, 553] width 213 height 30
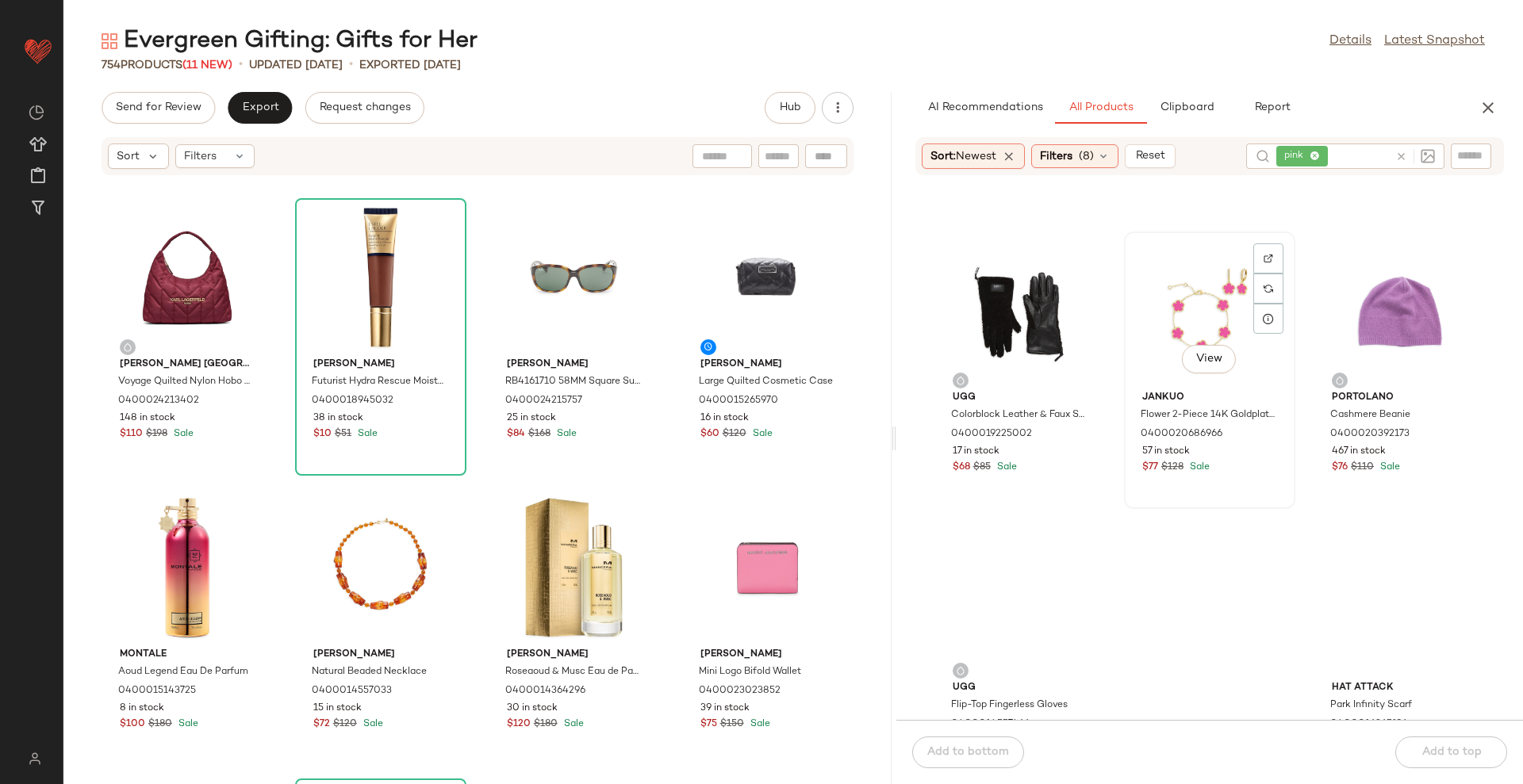
scroll to position [4464, 0]
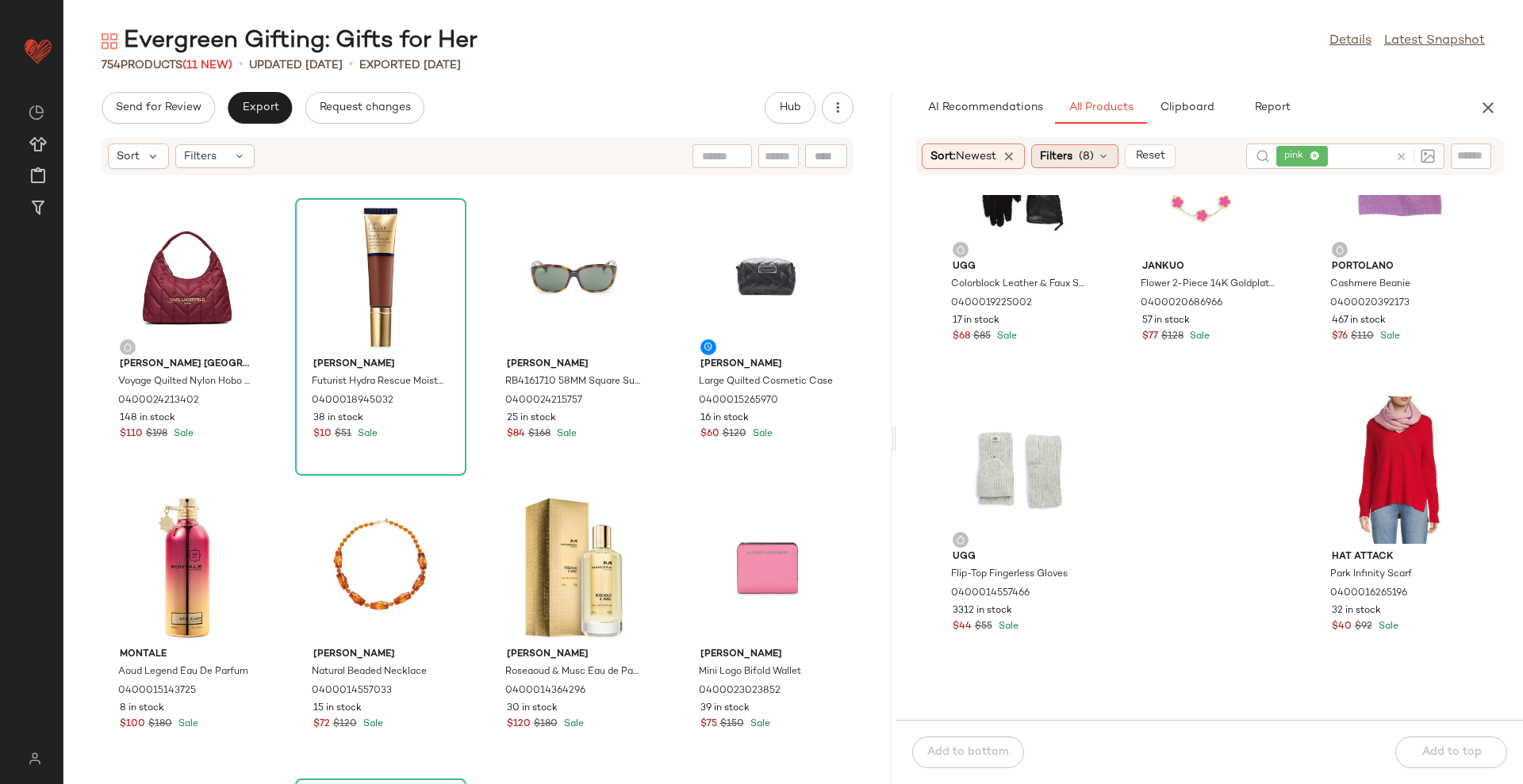
click at [1081, 158] on div "Filters (8)" at bounding box center [1074, 156] width 87 height 24
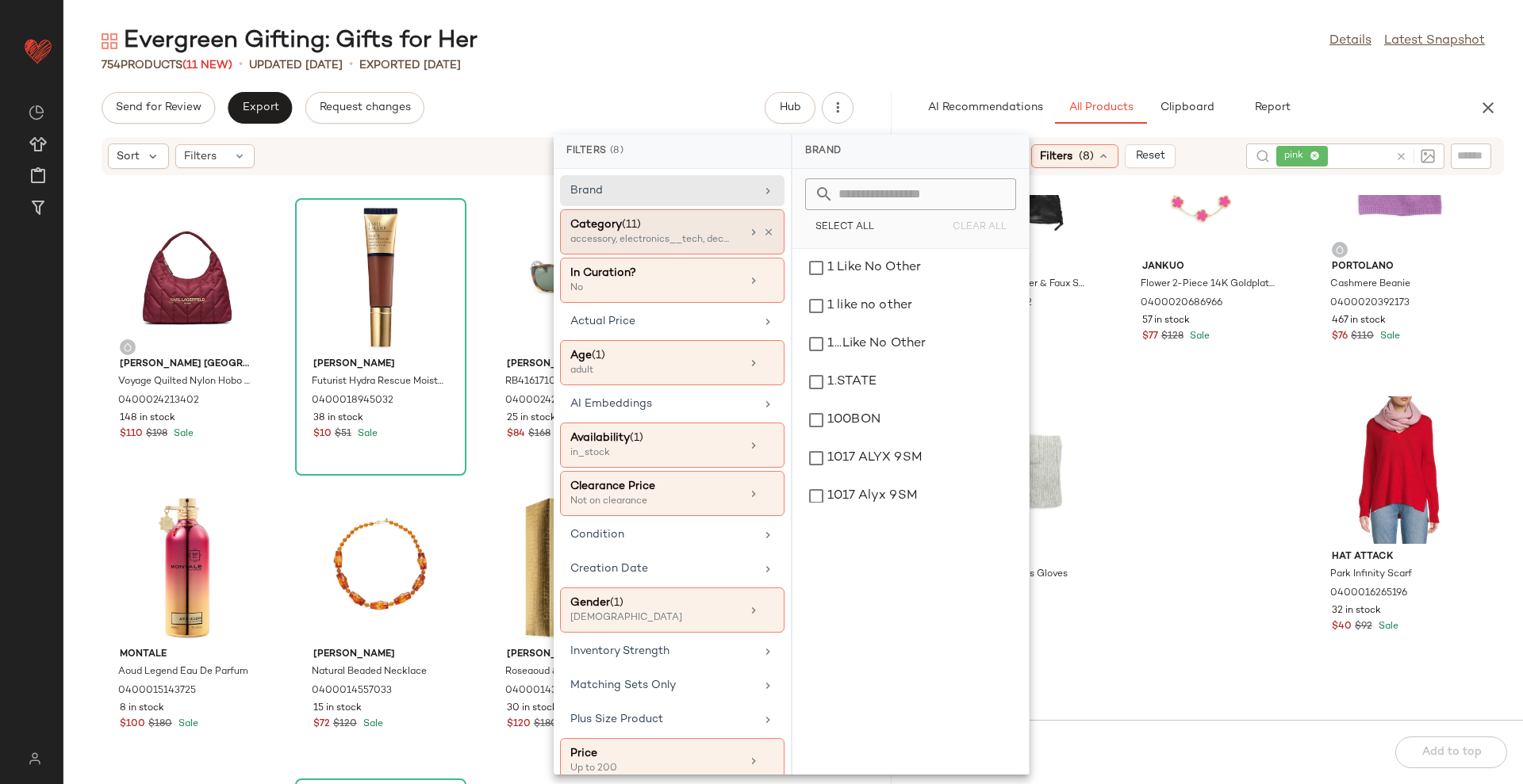
click at [634, 219] on span "(11)" at bounding box center [632, 225] width 19 height 12
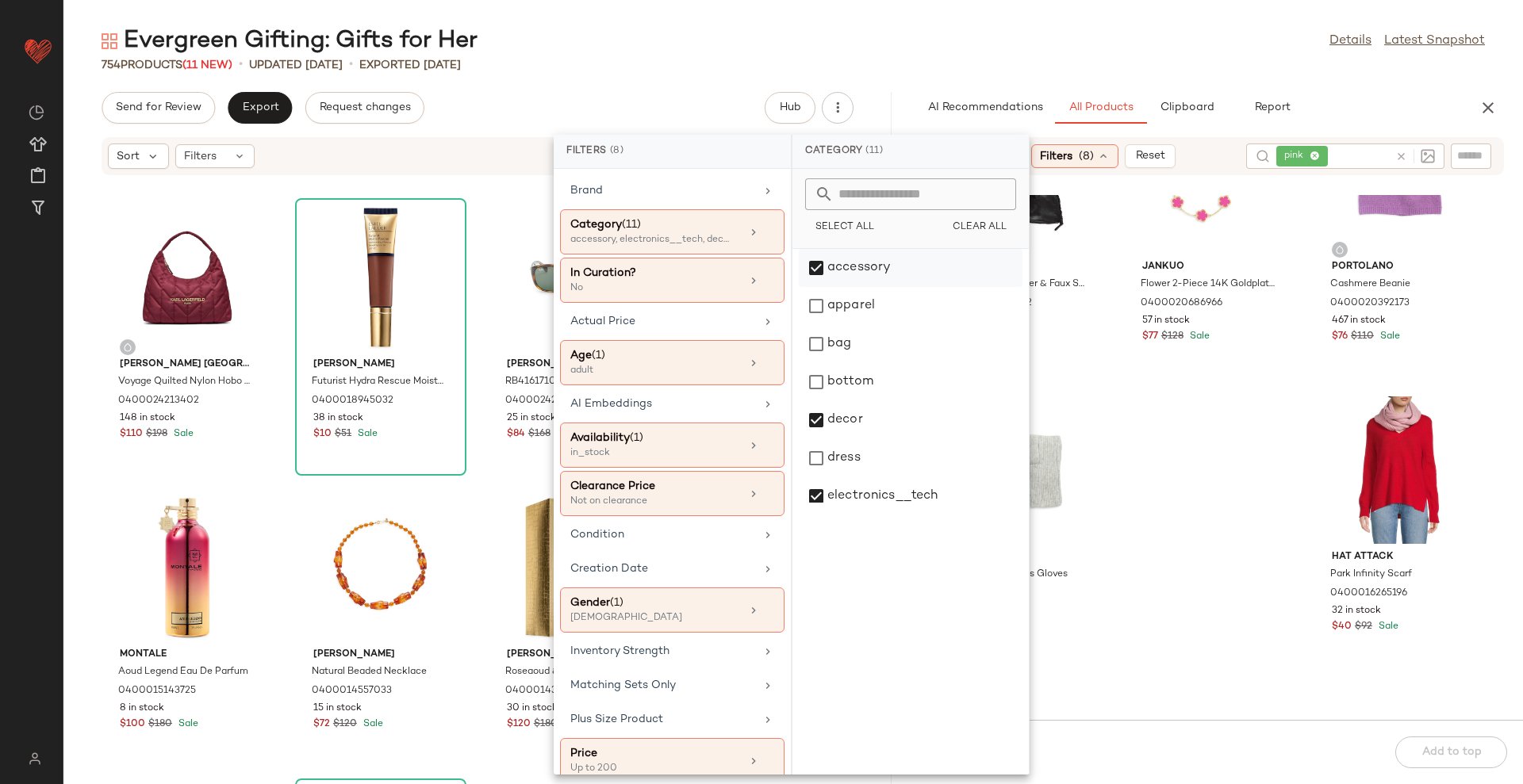
click at [899, 273] on div "accessory" at bounding box center [911, 268] width 224 height 38
click at [866, 421] on div "decor" at bounding box center [911, 420] width 224 height 38
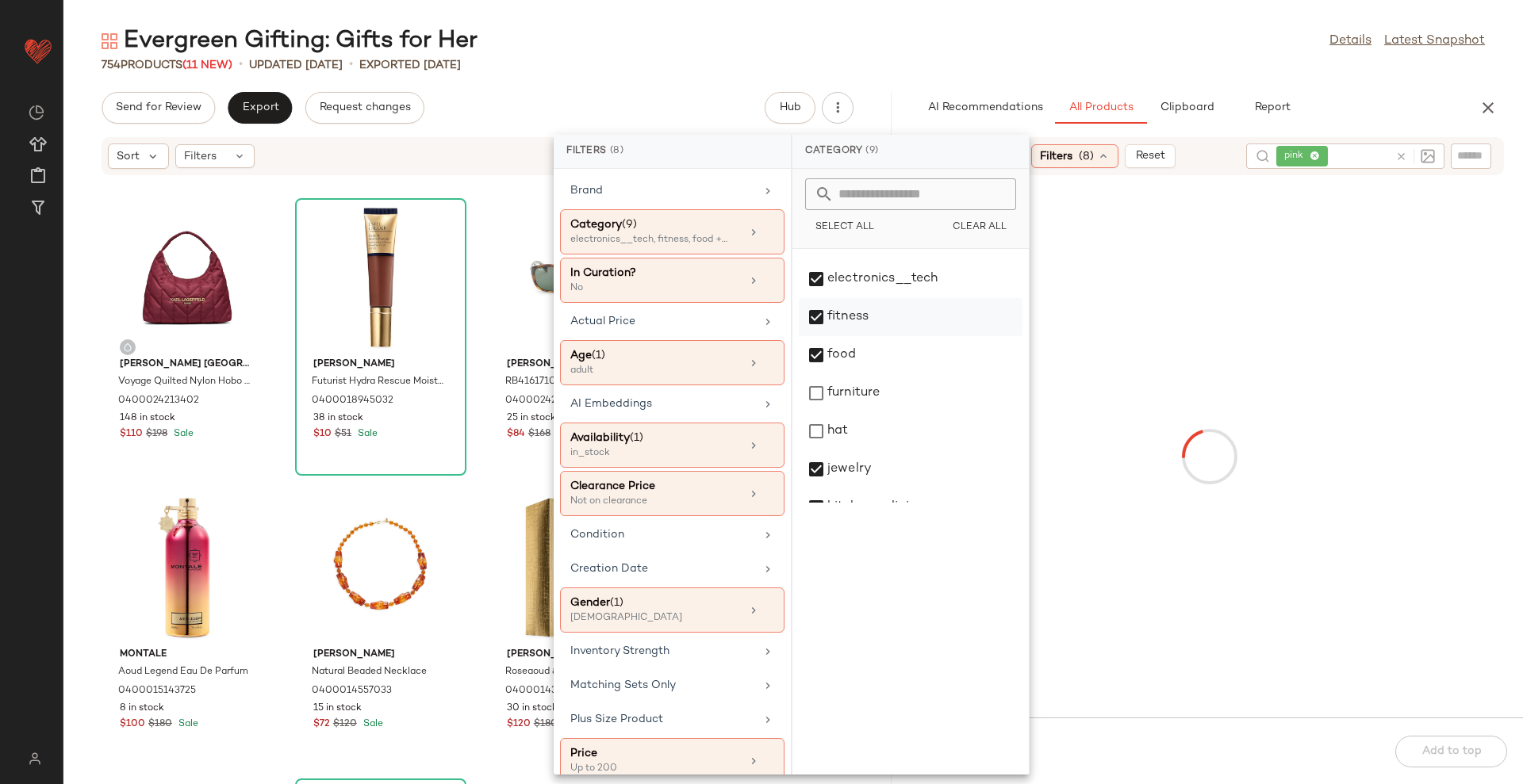
click at [891, 285] on div "electronics__tech" at bounding box center [911, 279] width 224 height 38
click at [864, 317] on div "fitness" at bounding box center [911, 317] width 224 height 38
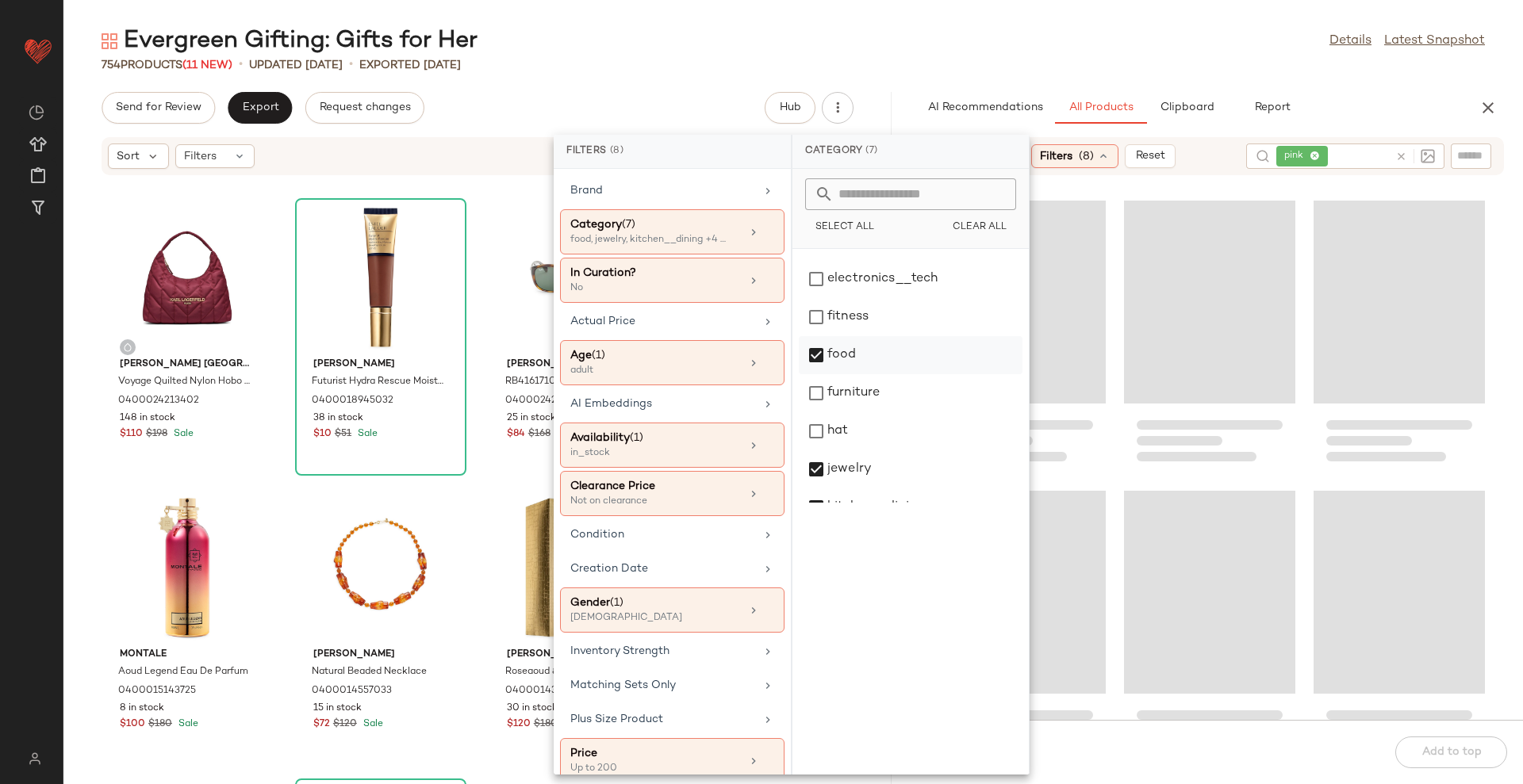
click at [860, 343] on div "food" at bounding box center [911, 355] width 224 height 38
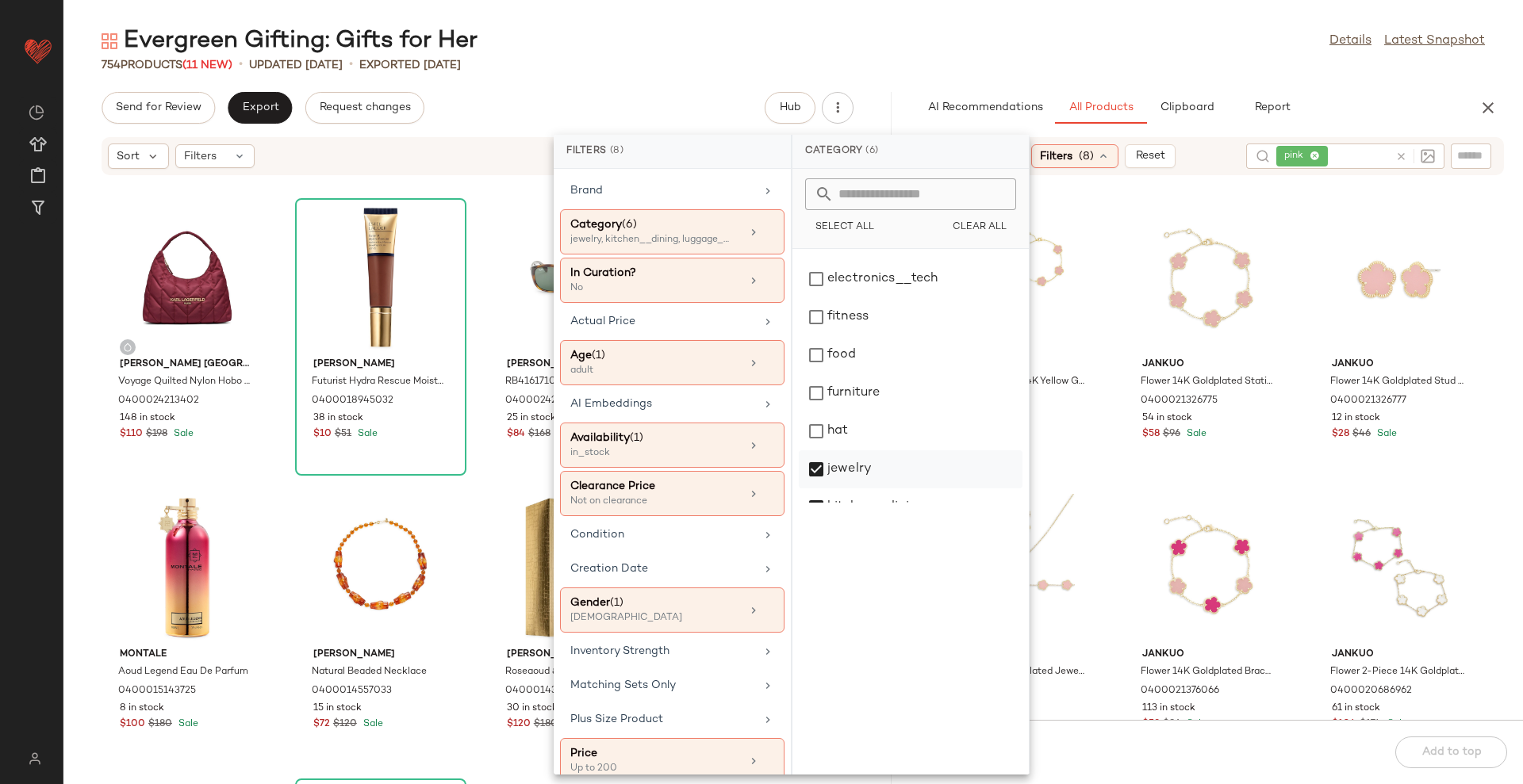
click at [845, 465] on div "jewelry" at bounding box center [911, 469] width 224 height 38
click at [890, 300] on div "personal_care" at bounding box center [911, 288] width 224 height 38
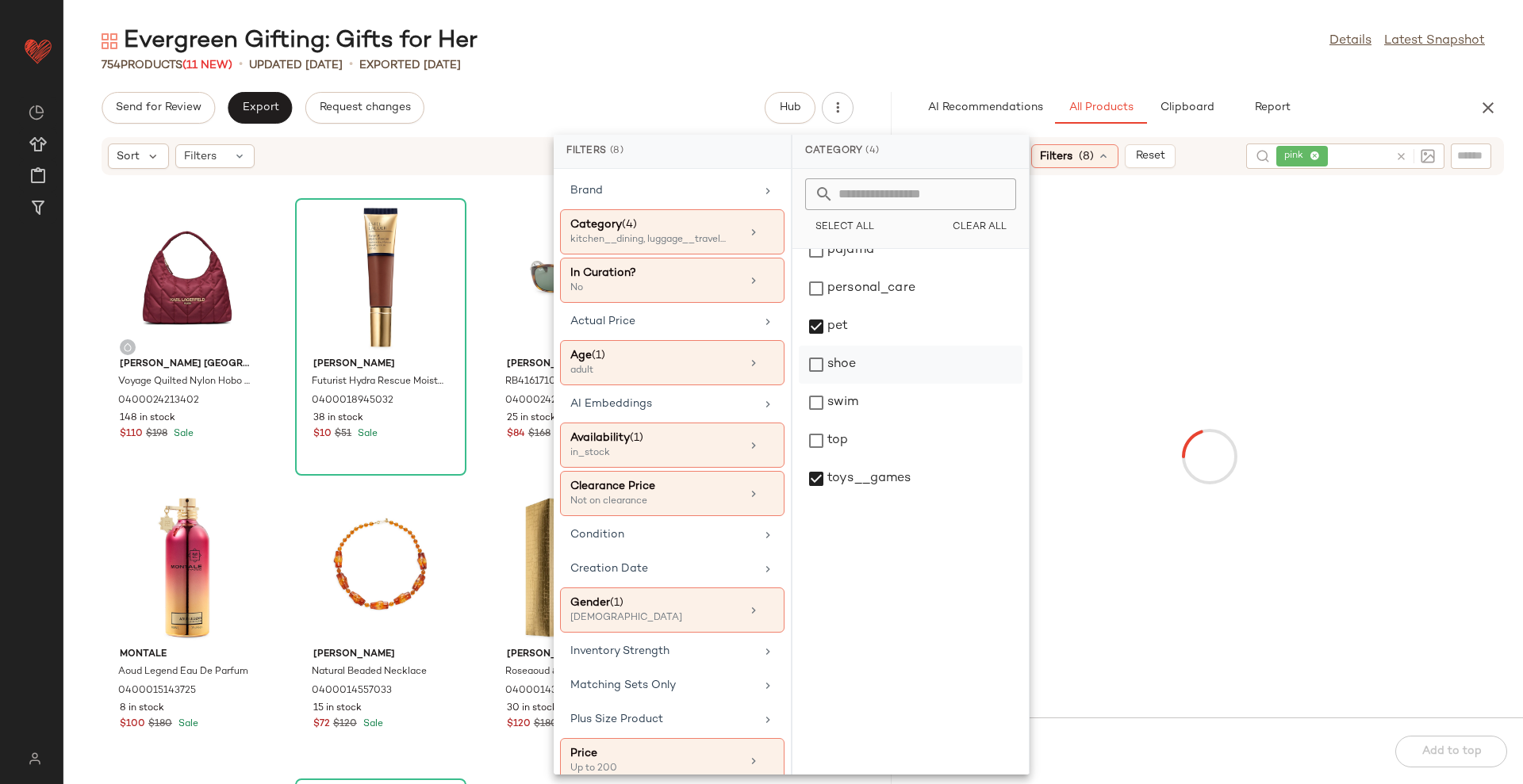
click at [875, 318] on div "pet" at bounding box center [911, 326] width 224 height 38
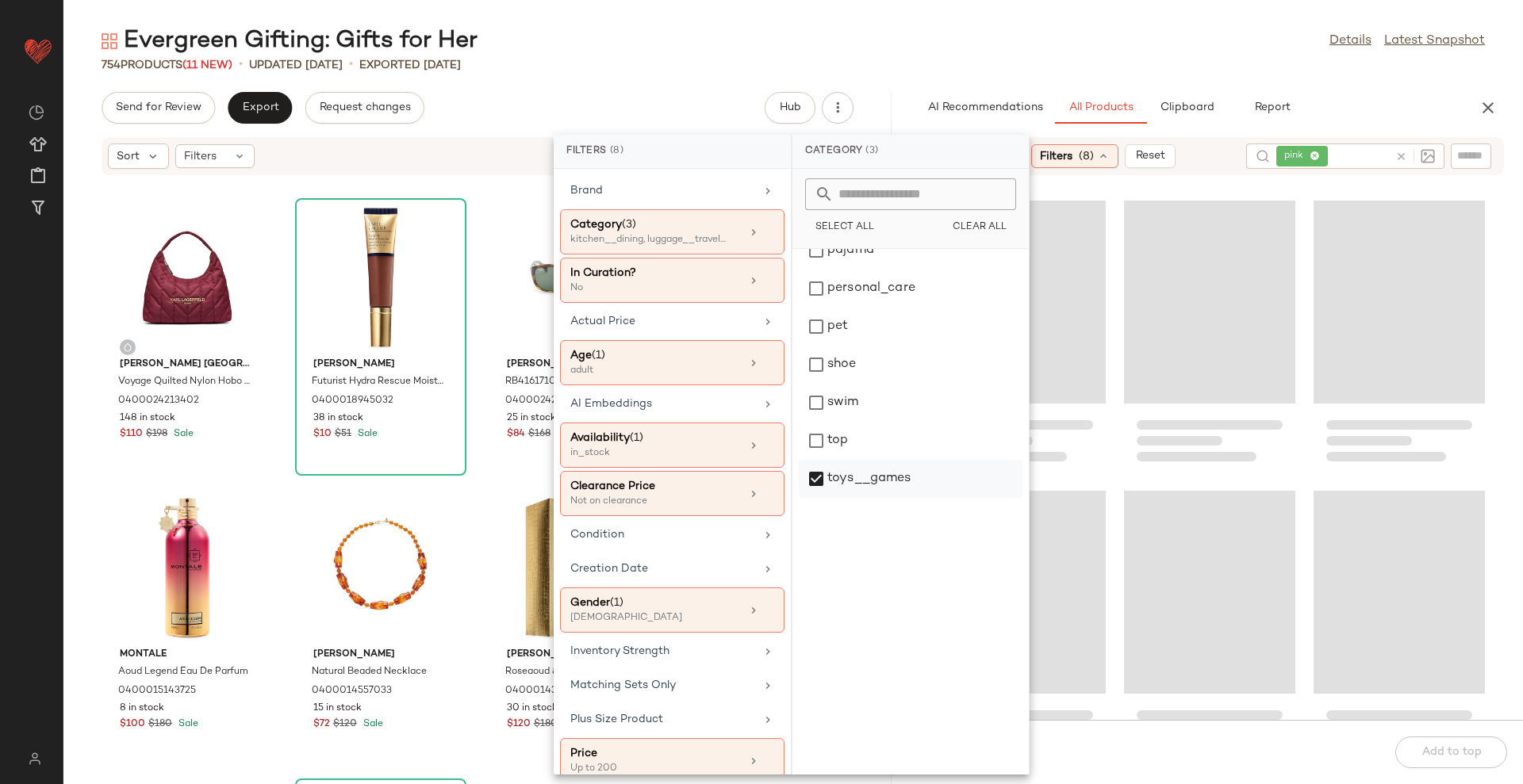
click at [863, 486] on div "toys__games" at bounding box center [911, 479] width 224 height 38
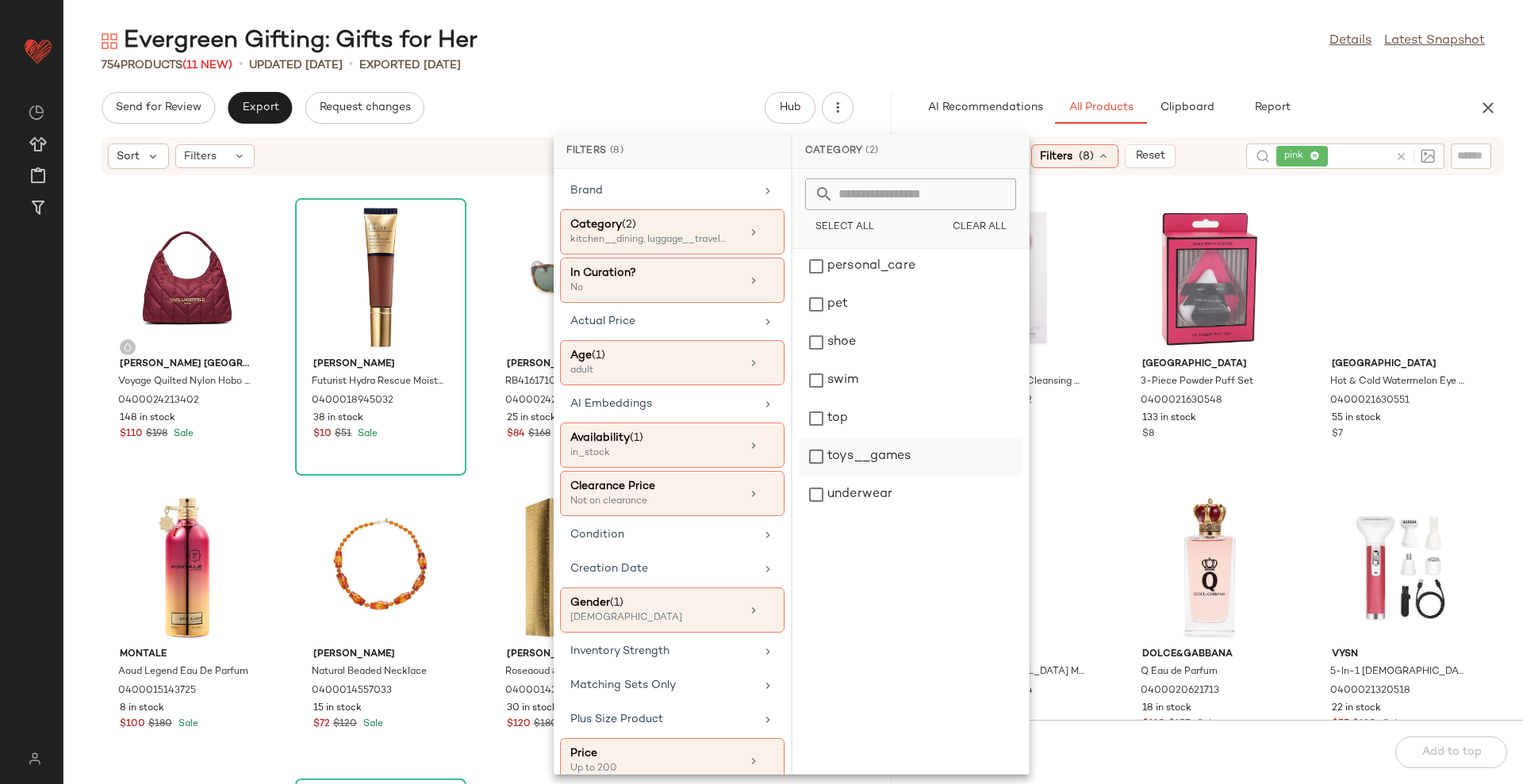
scroll to position [628, 0]
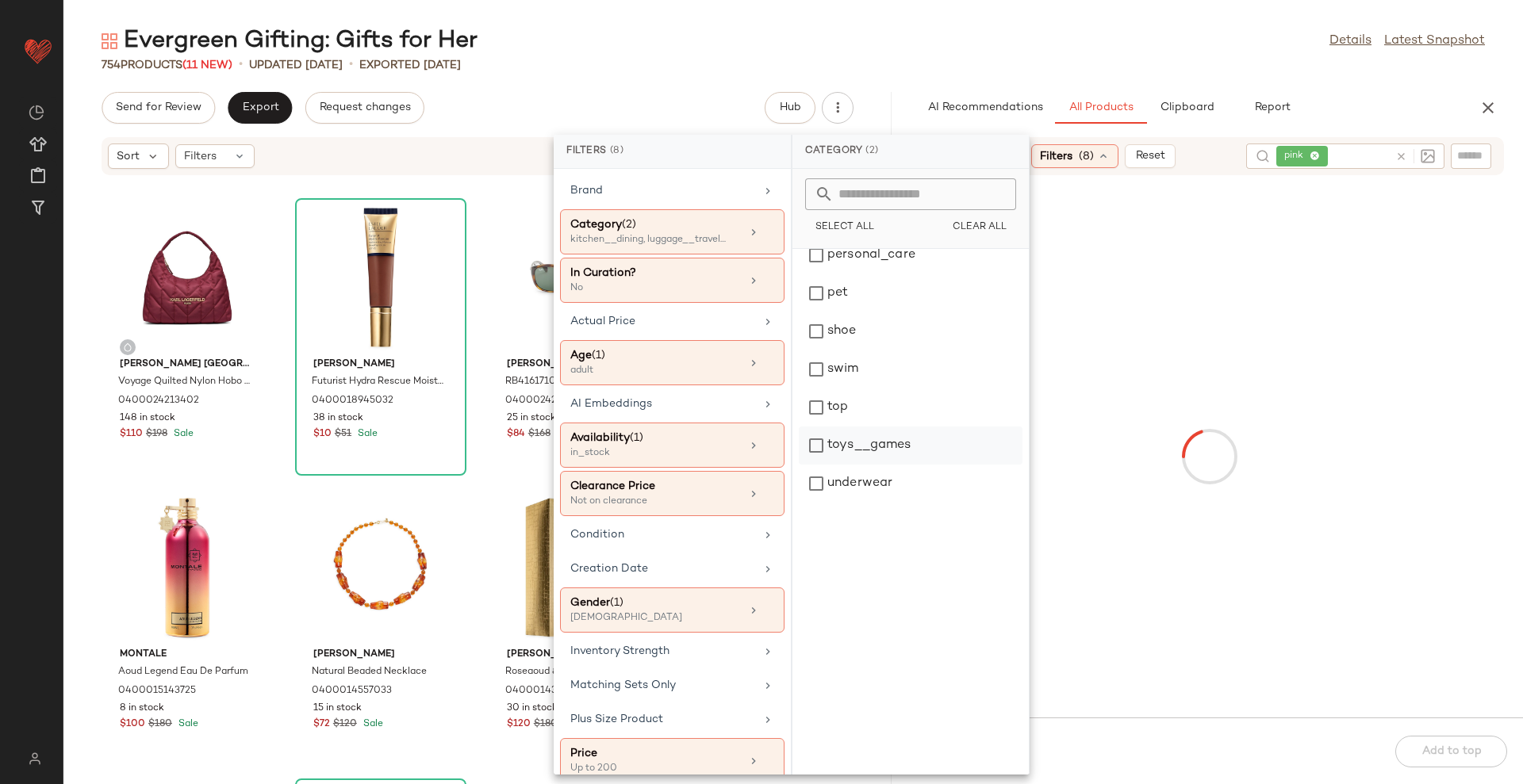
click at [877, 451] on div "toys__games" at bounding box center [911, 445] width 224 height 38
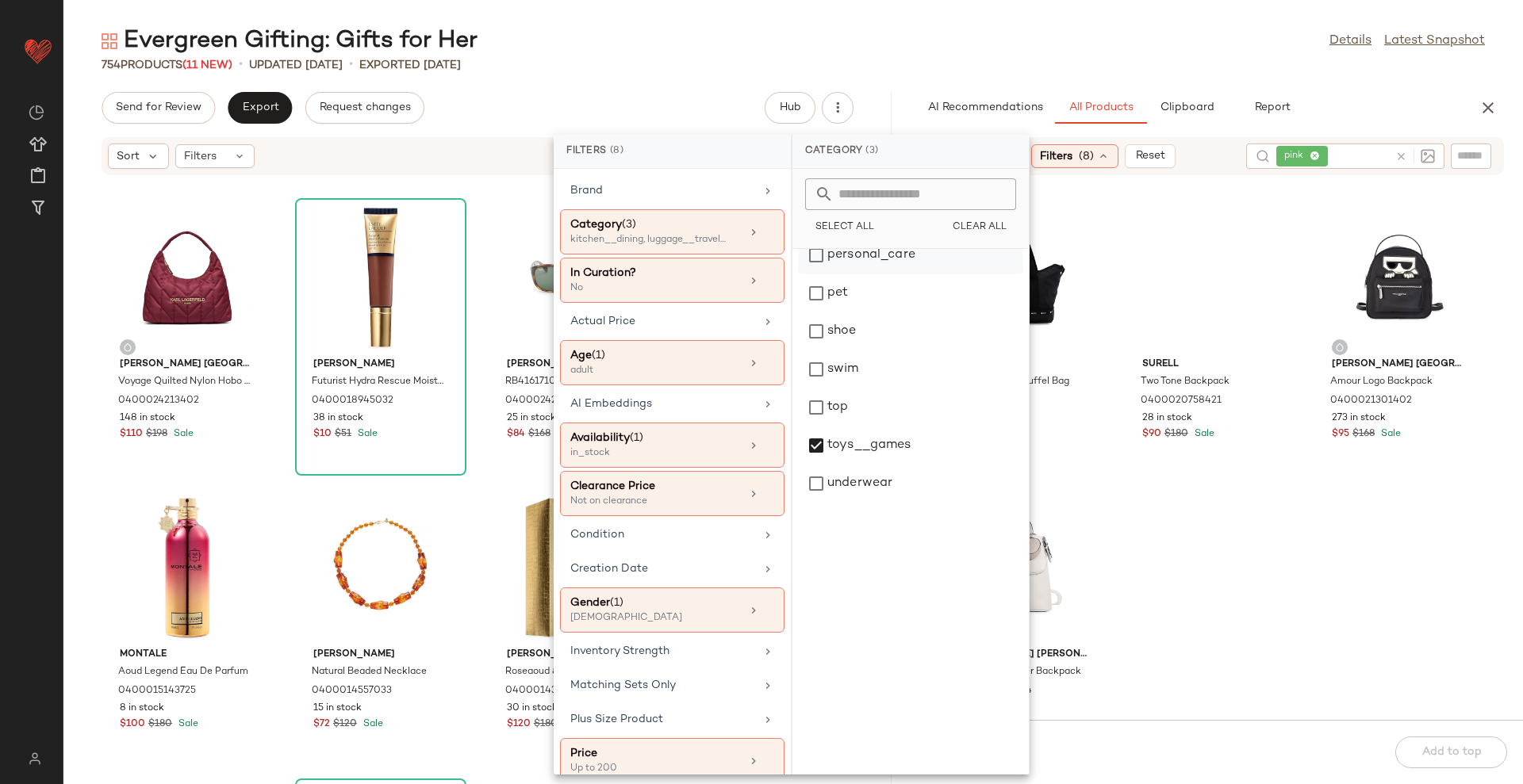
click at [936, 263] on div "personal_care" at bounding box center [911, 255] width 224 height 38
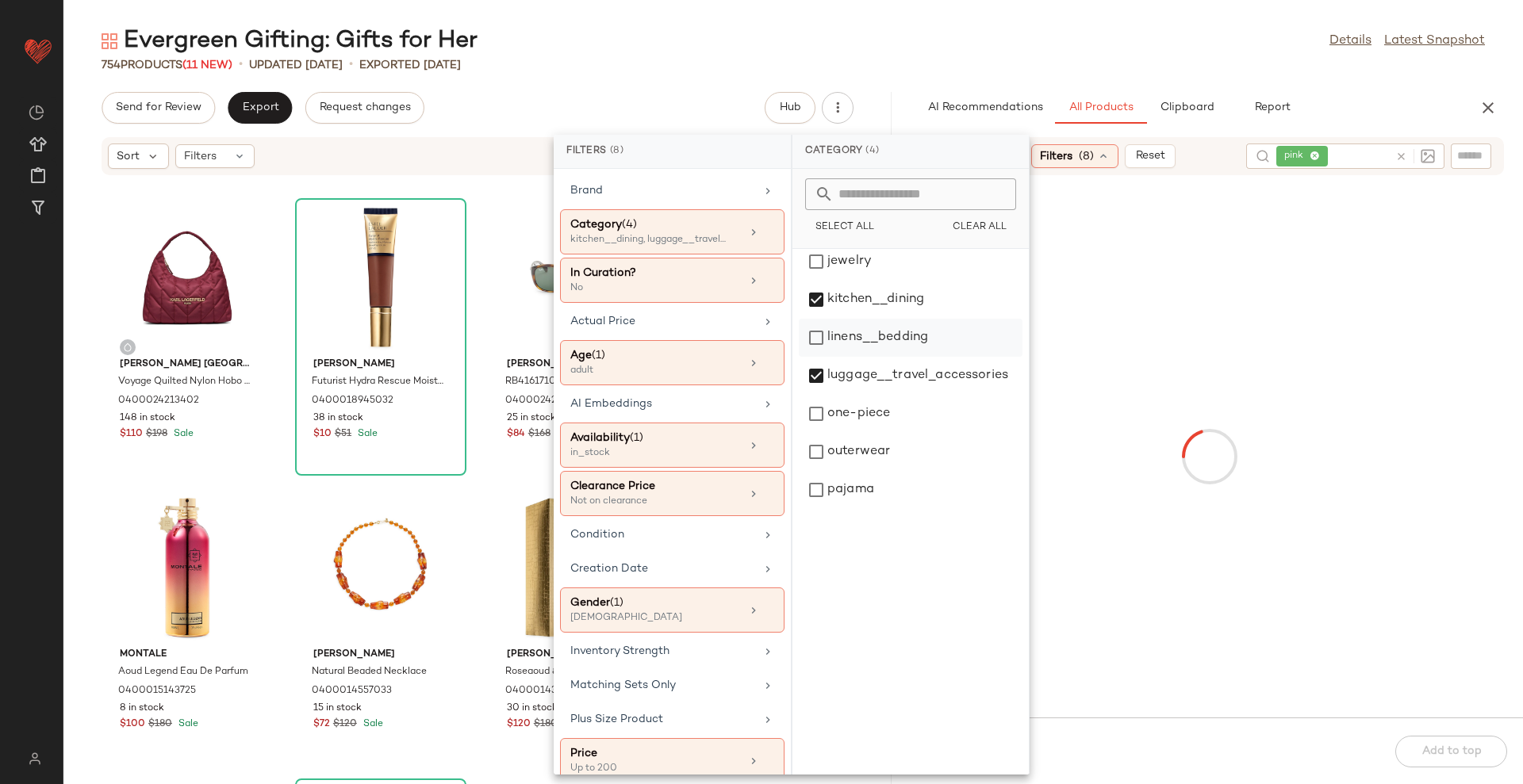
scroll to position [330, 0]
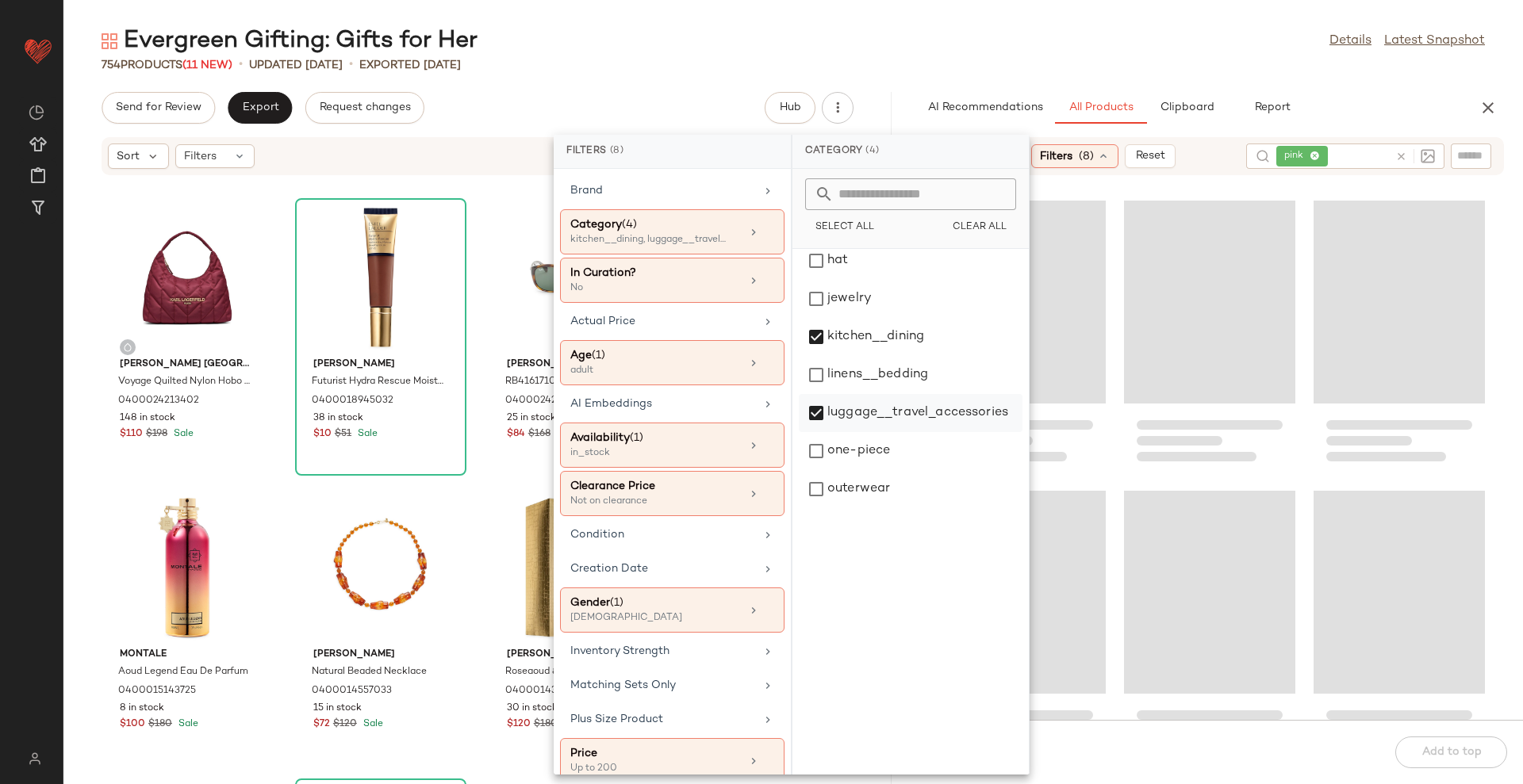
click at [911, 404] on div "luggage__travel_accessories" at bounding box center [911, 413] width 224 height 38
click at [1021, 23] on main "Evergreen Gifting: Gifts for Her Details Latest Snapshot 754 Products (11 New) …" at bounding box center [762, 392] width 1523 height 784
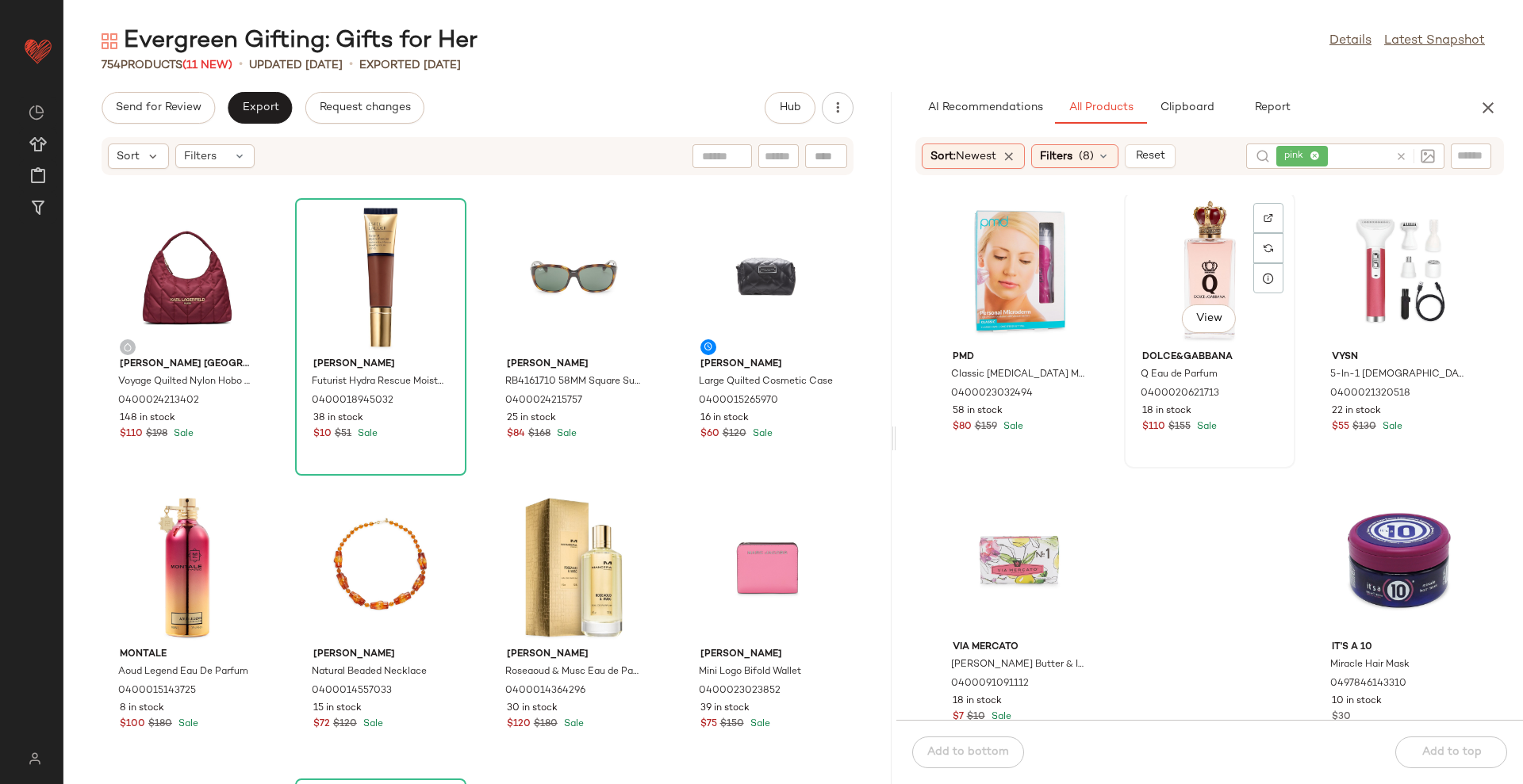
scroll to position [508, 0]
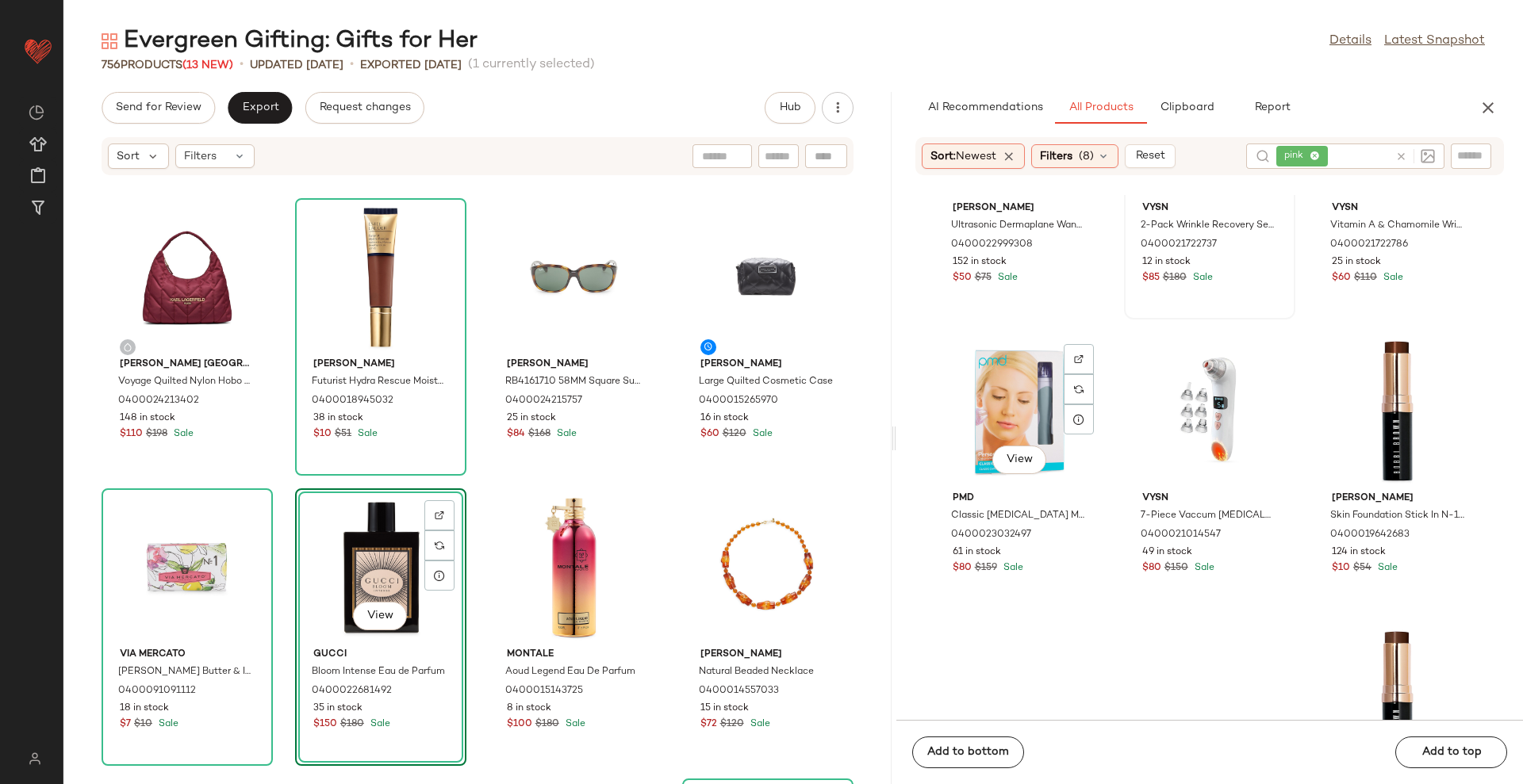
scroll to position [2887, 0]
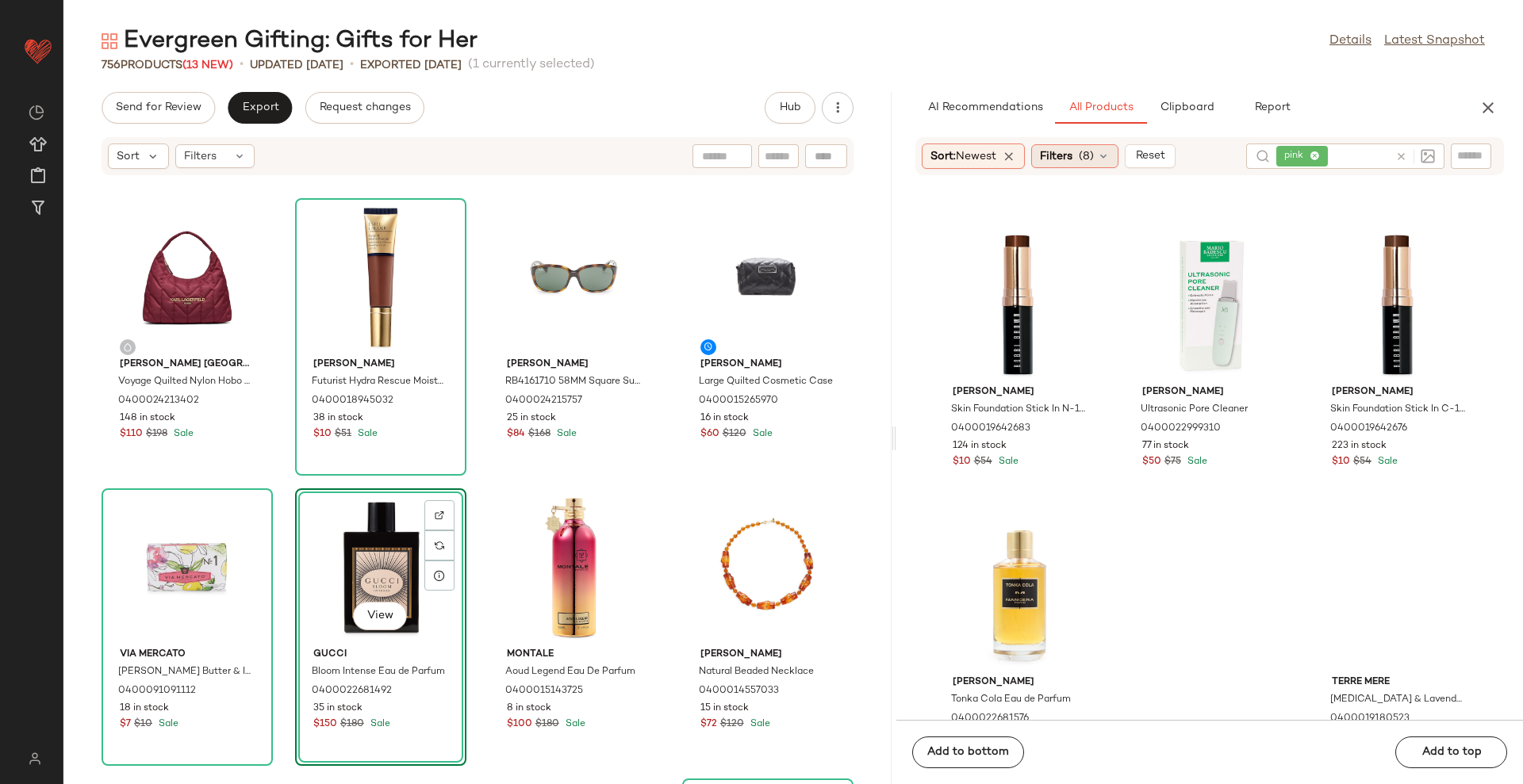
click at [1089, 151] on span "(8)" at bounding box center [1085, 156] width 15 height 17
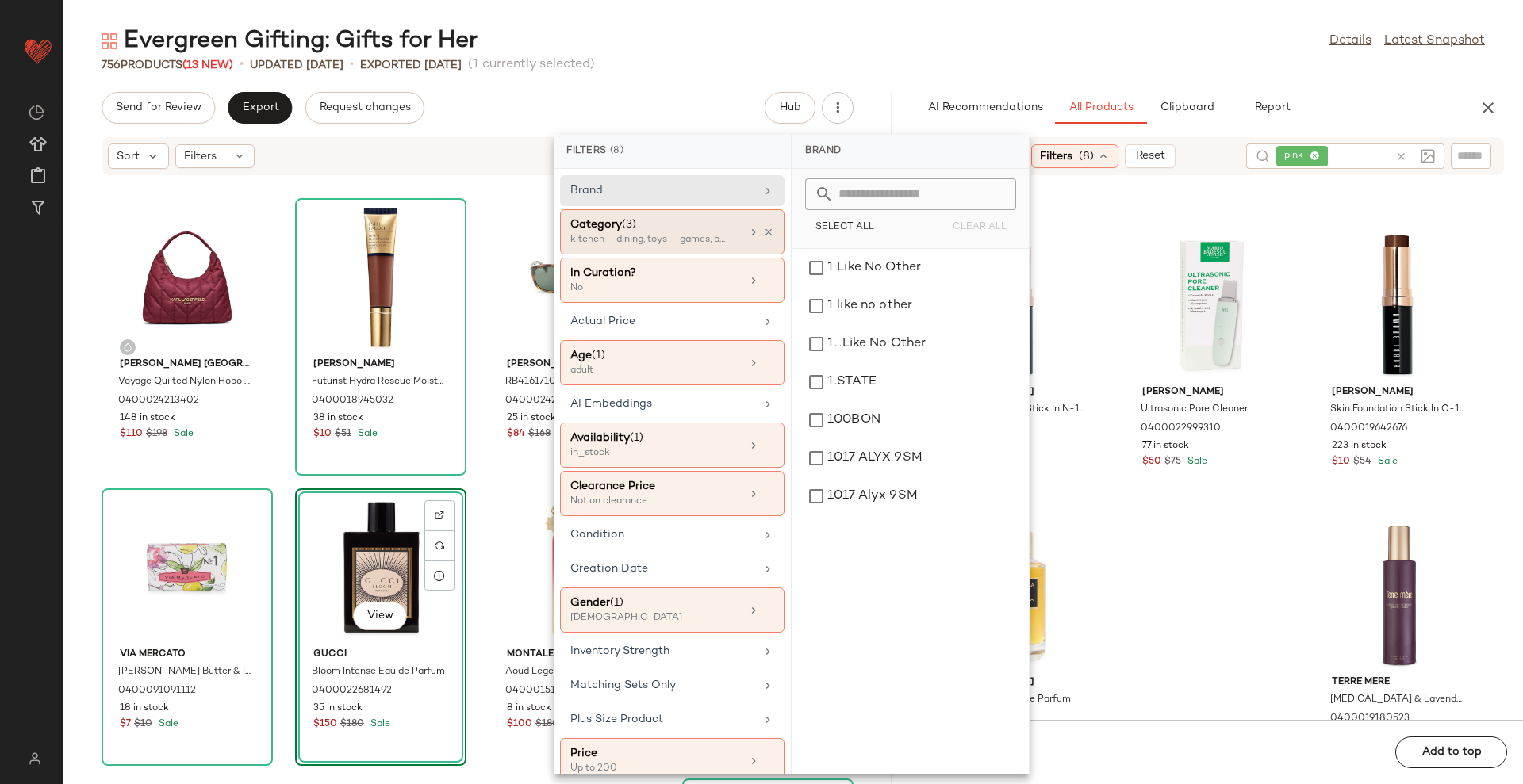
click at [657, 235] on div "kitchen__dining, toys__games, personal_care" at bounding box center [649, 240] width 159 height 15
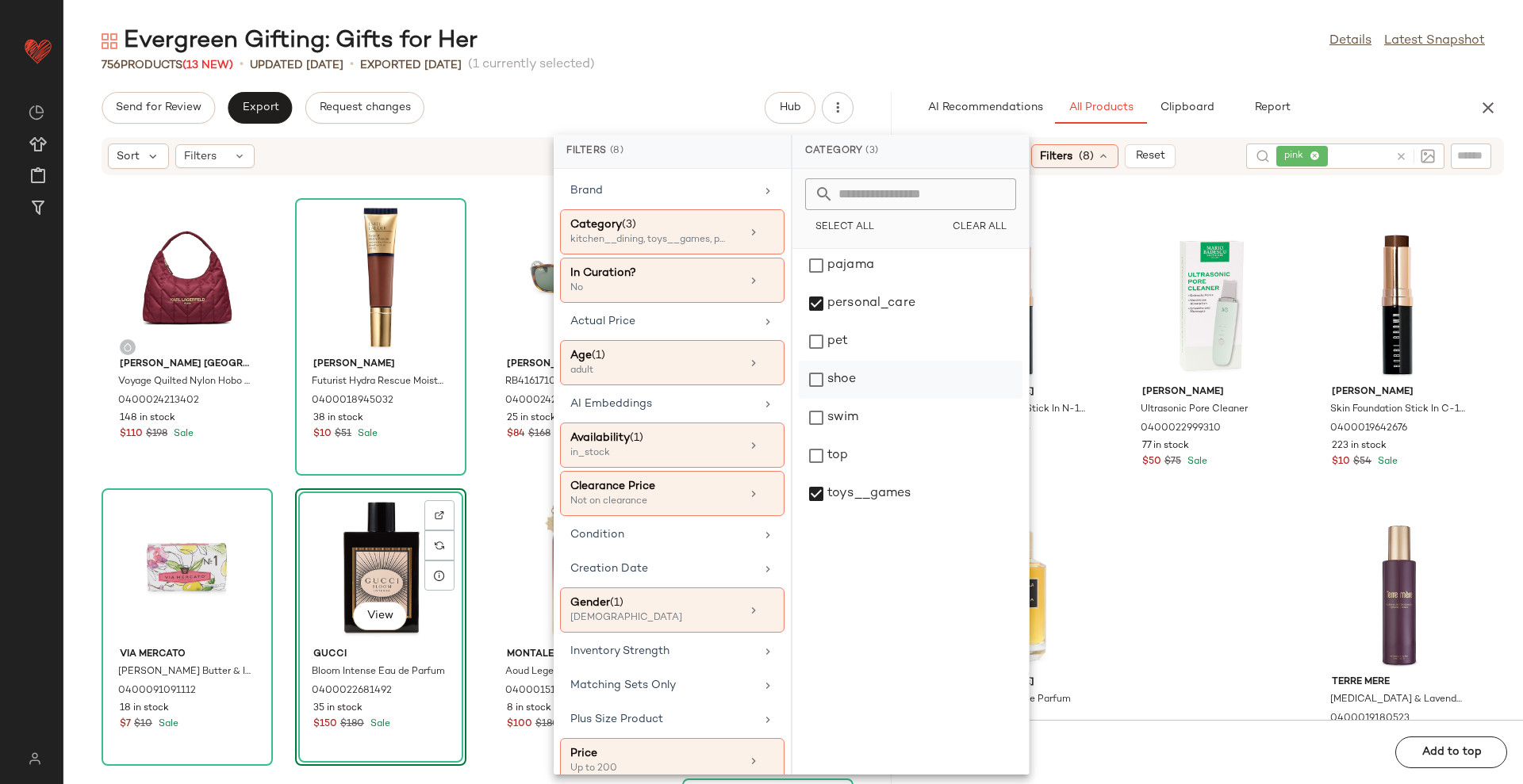
scroll to position [583, 0]
click at [901, 291] on div "personal_care" at bounding box center [911, 299] width 224 height 38
click at [878, 490] on div "toys__games" at bounding box center [911, 490] width 224 height 38
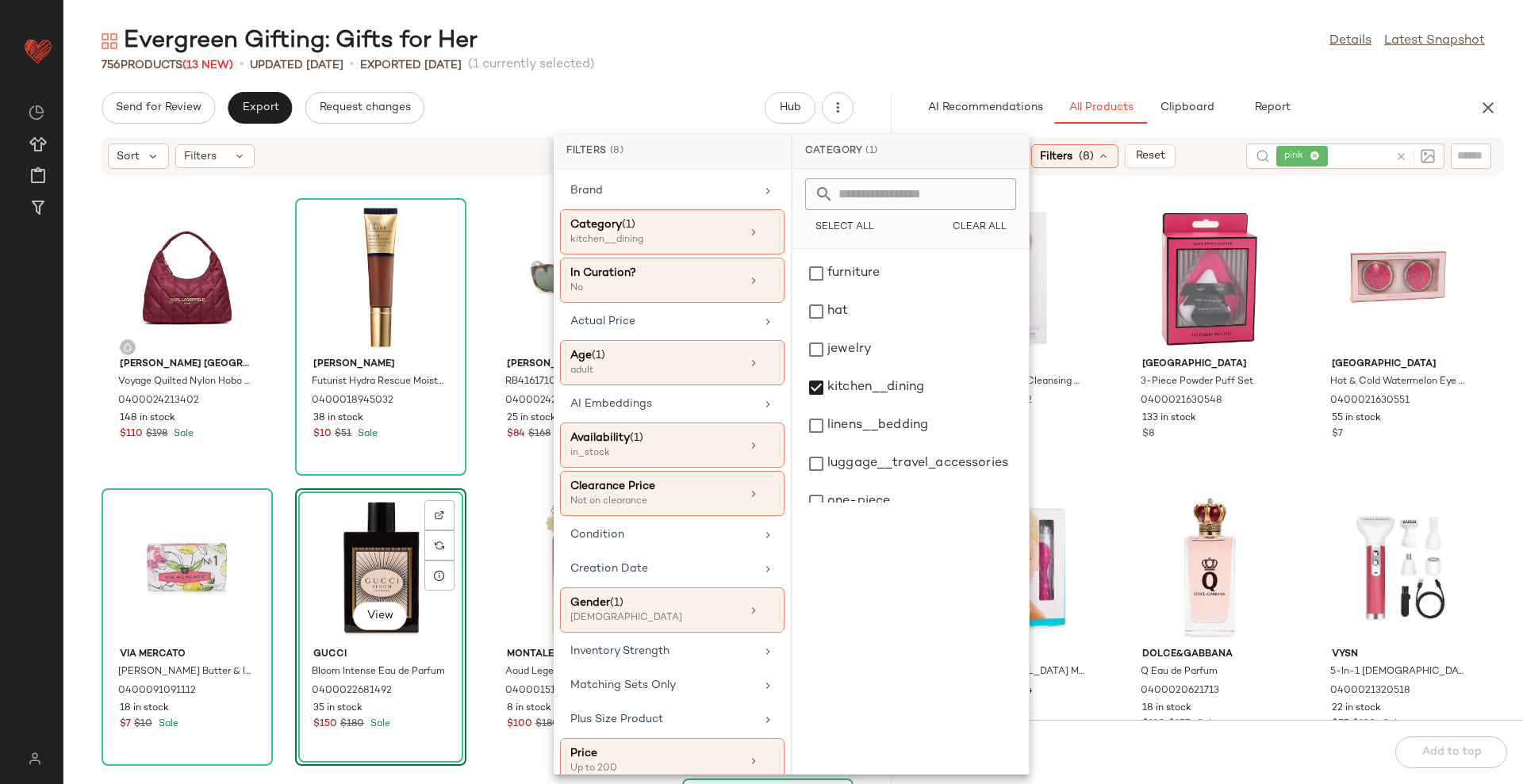
click at [1402, 156] on icon at bounding box center [1401, 156] width 12 height 12
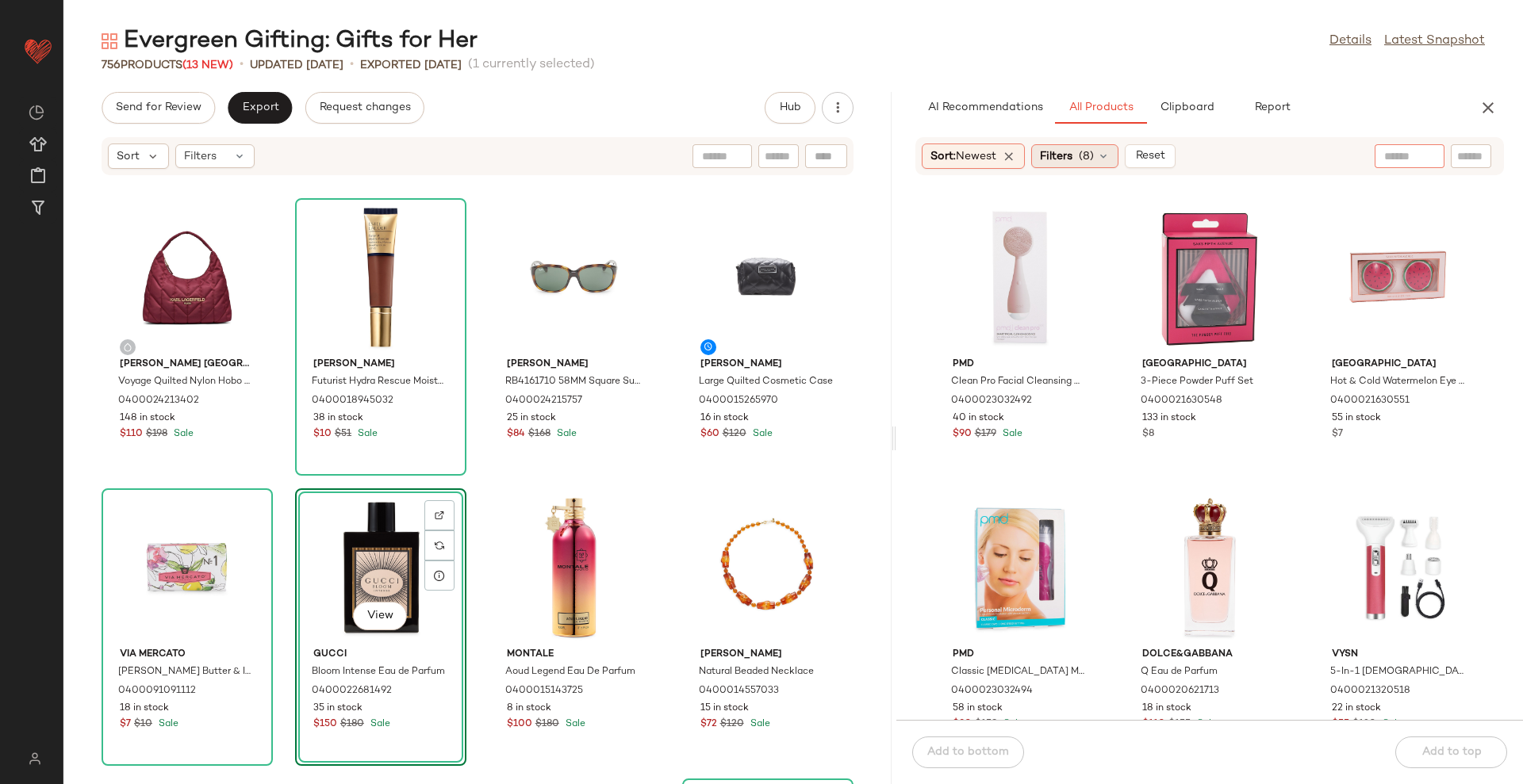
click at [1093, 154] on span "(8)" at bounding box center [1085, 156] width 15 height 17
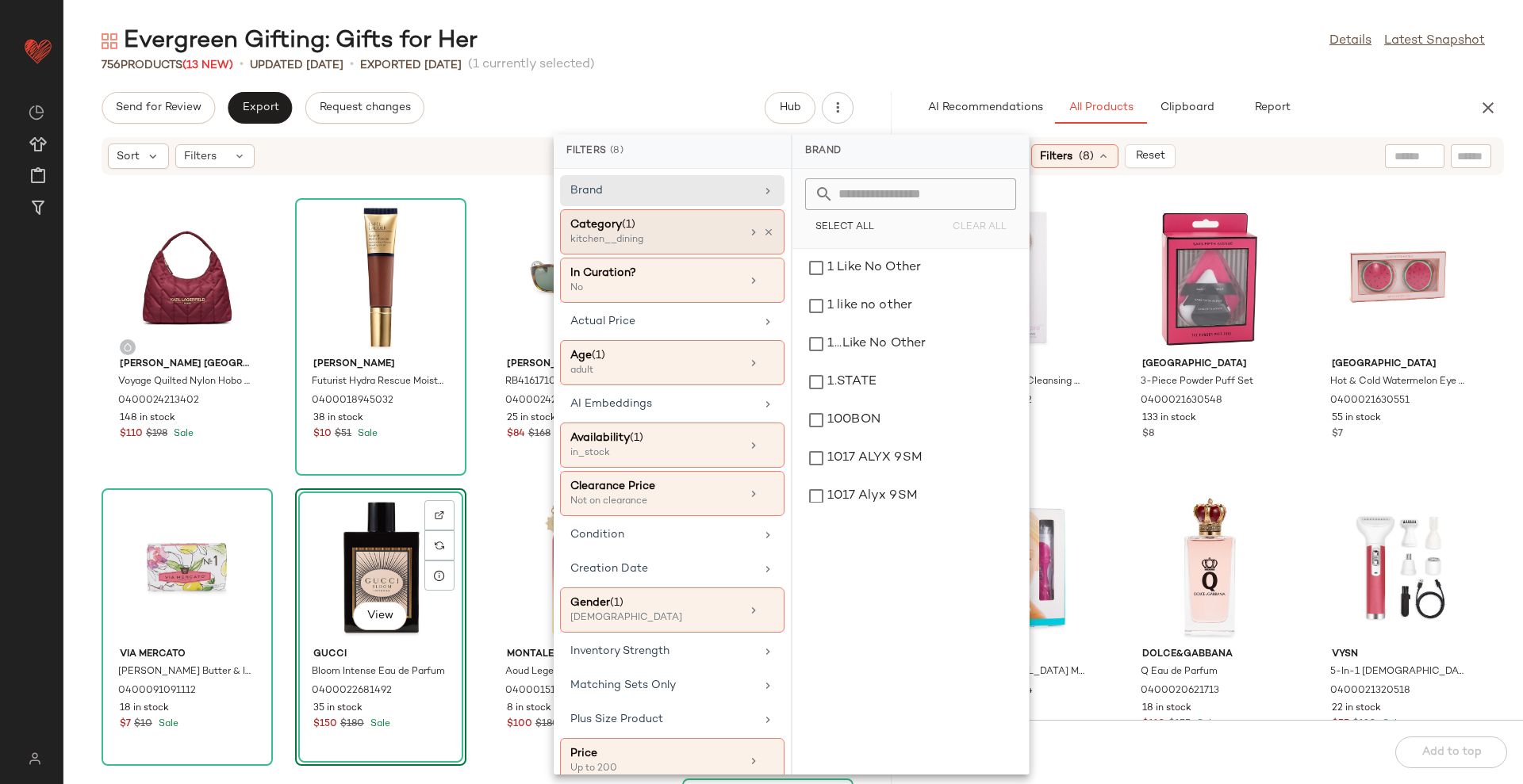
click at [633, 228] on span "(1)" at bounding box center [629, 225] width 14 height 12
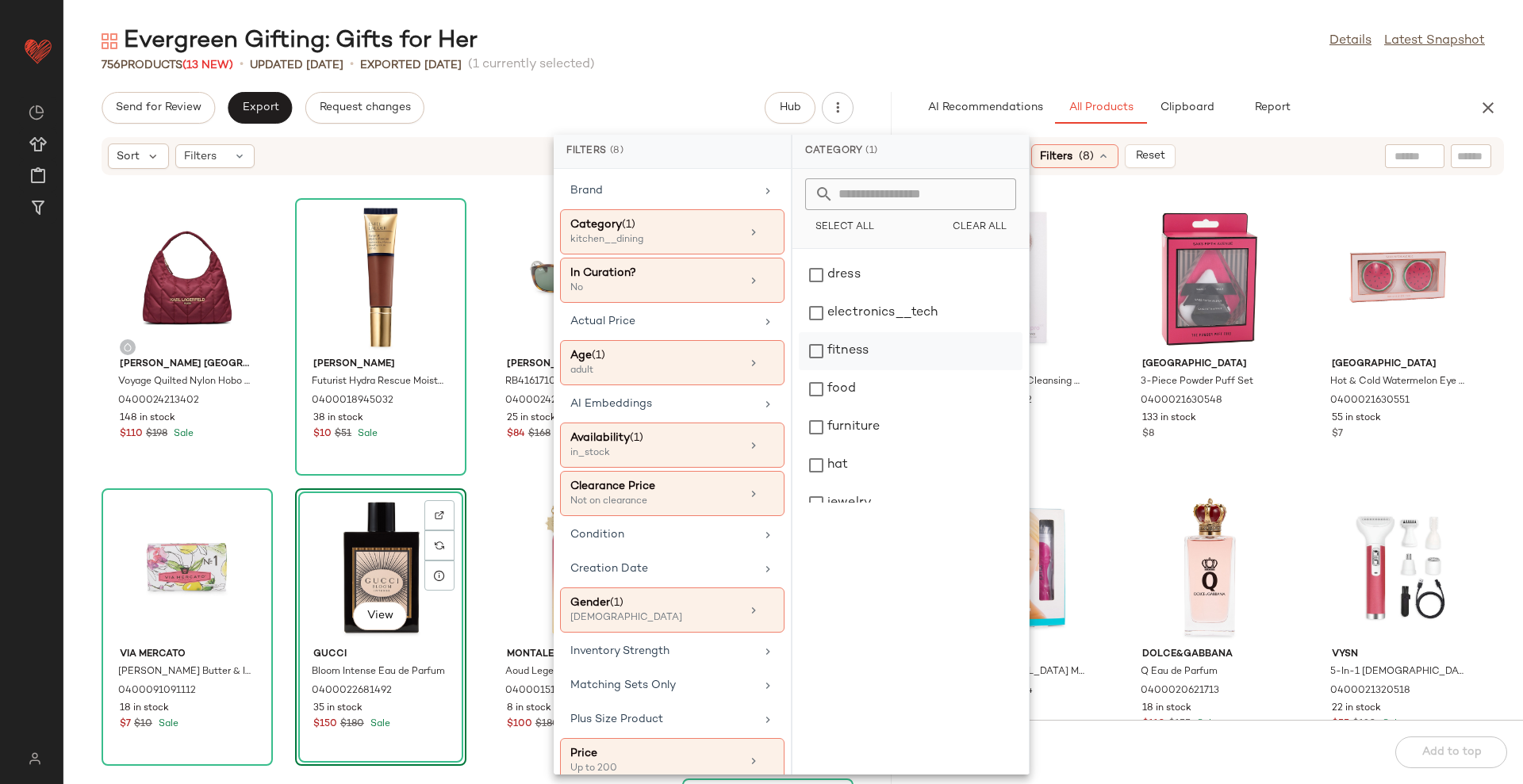
scroll to position [297, 0]
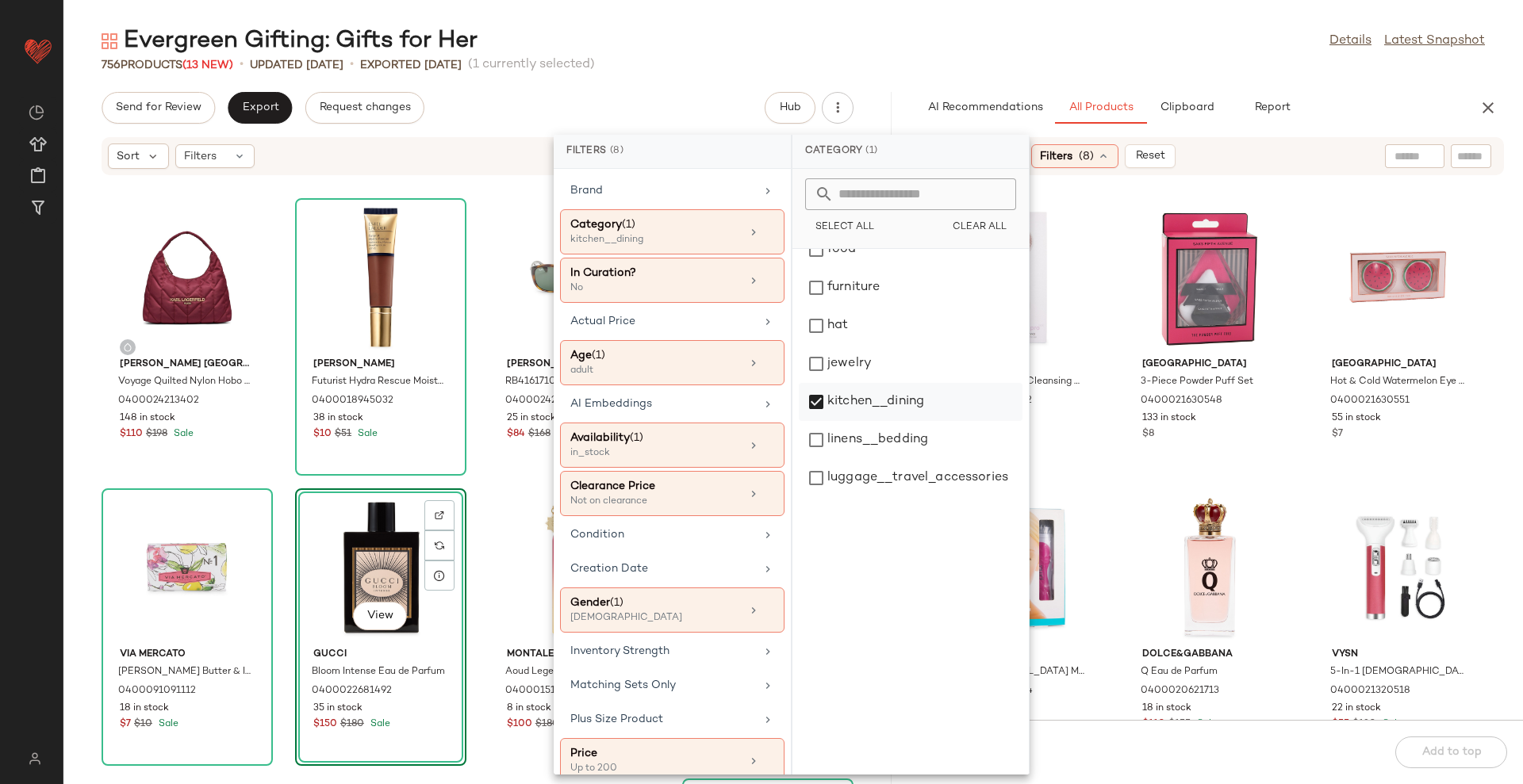
click at [865, 417] on div "kitchen__dining" at bounding box center [911, 401] width 224 height 38
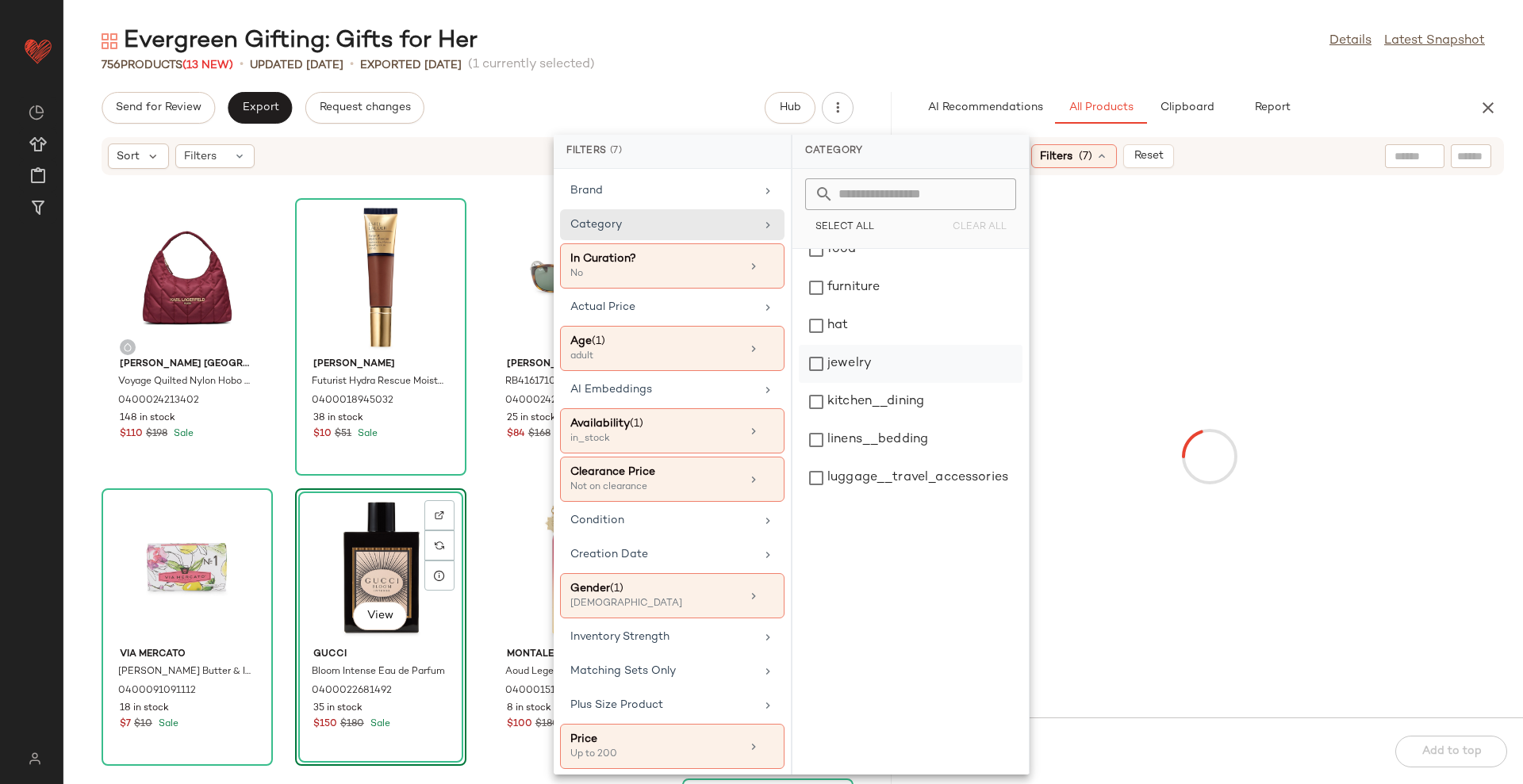
click at [880, 369] on div "jewelry" at bounding box center [911, 363] width 224 height 38
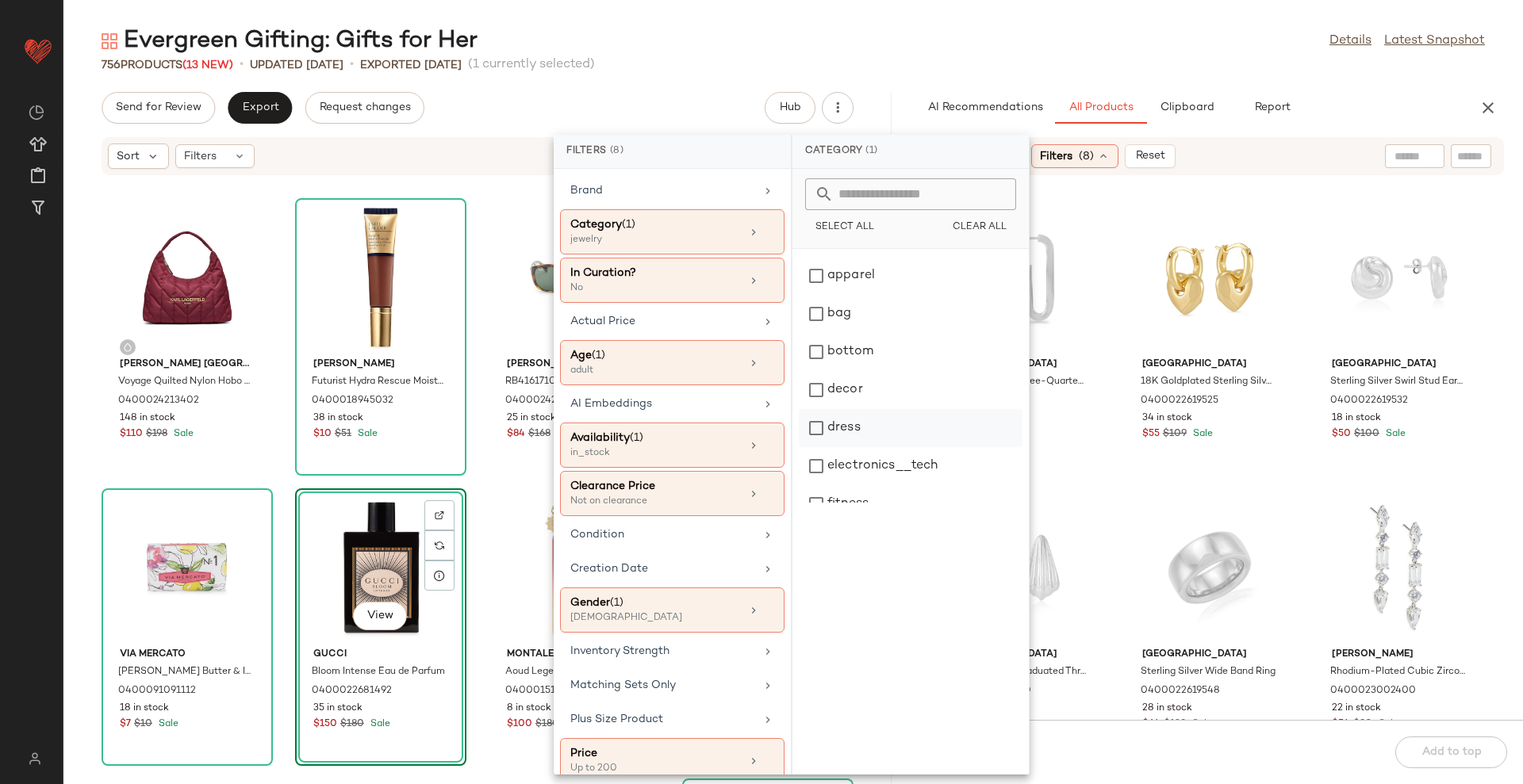
scroll to position [0, 0]
click at [900, 258] on div "accessory" at bounding box center [911, 268] width 224 height 38
click at [973, 52] on div "Evergreen Gifting: Gifts for Her Details Latest Snapshot" at bounding box center [793, 40] width 1459 height 31
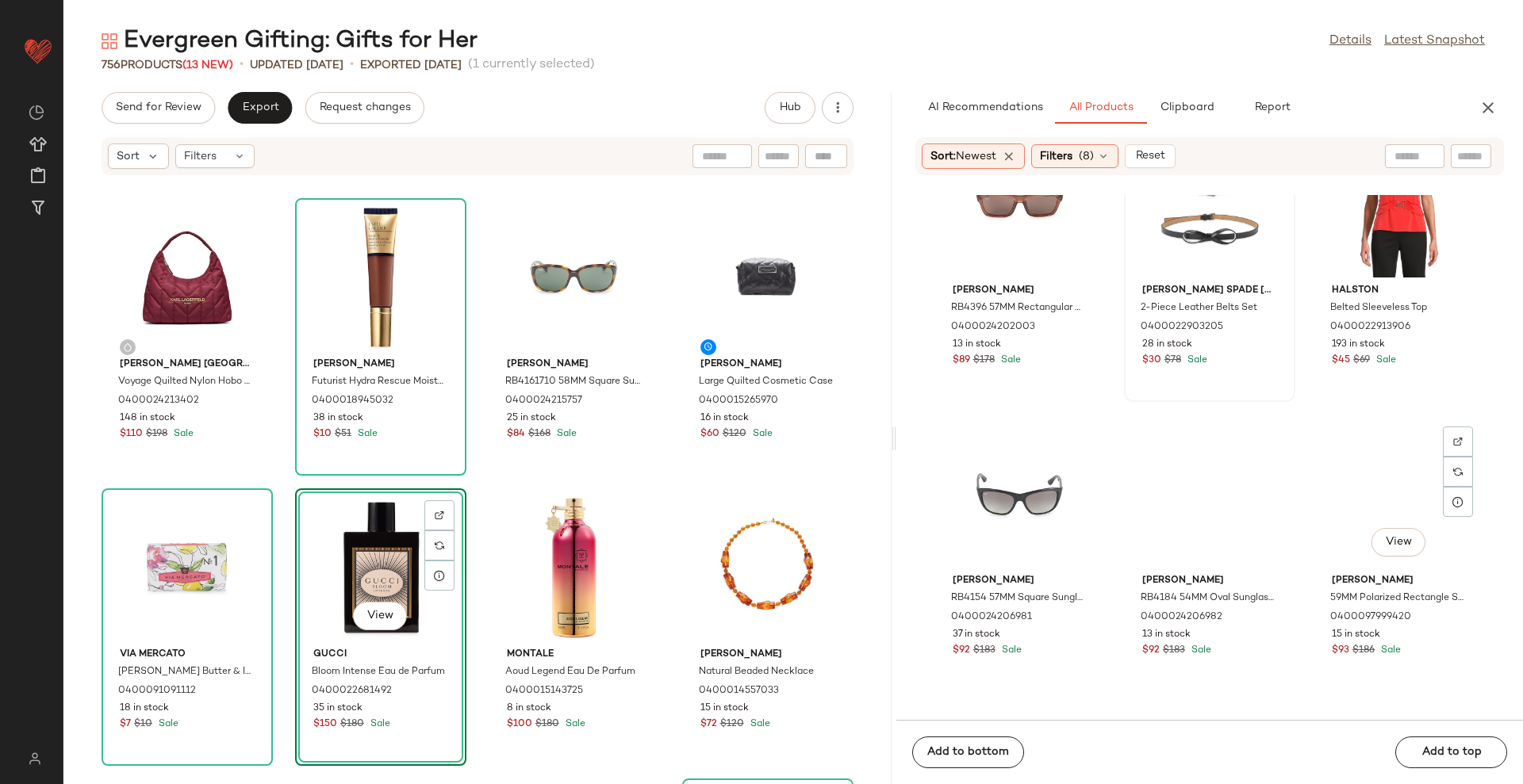
scroll to position [4870, 0]
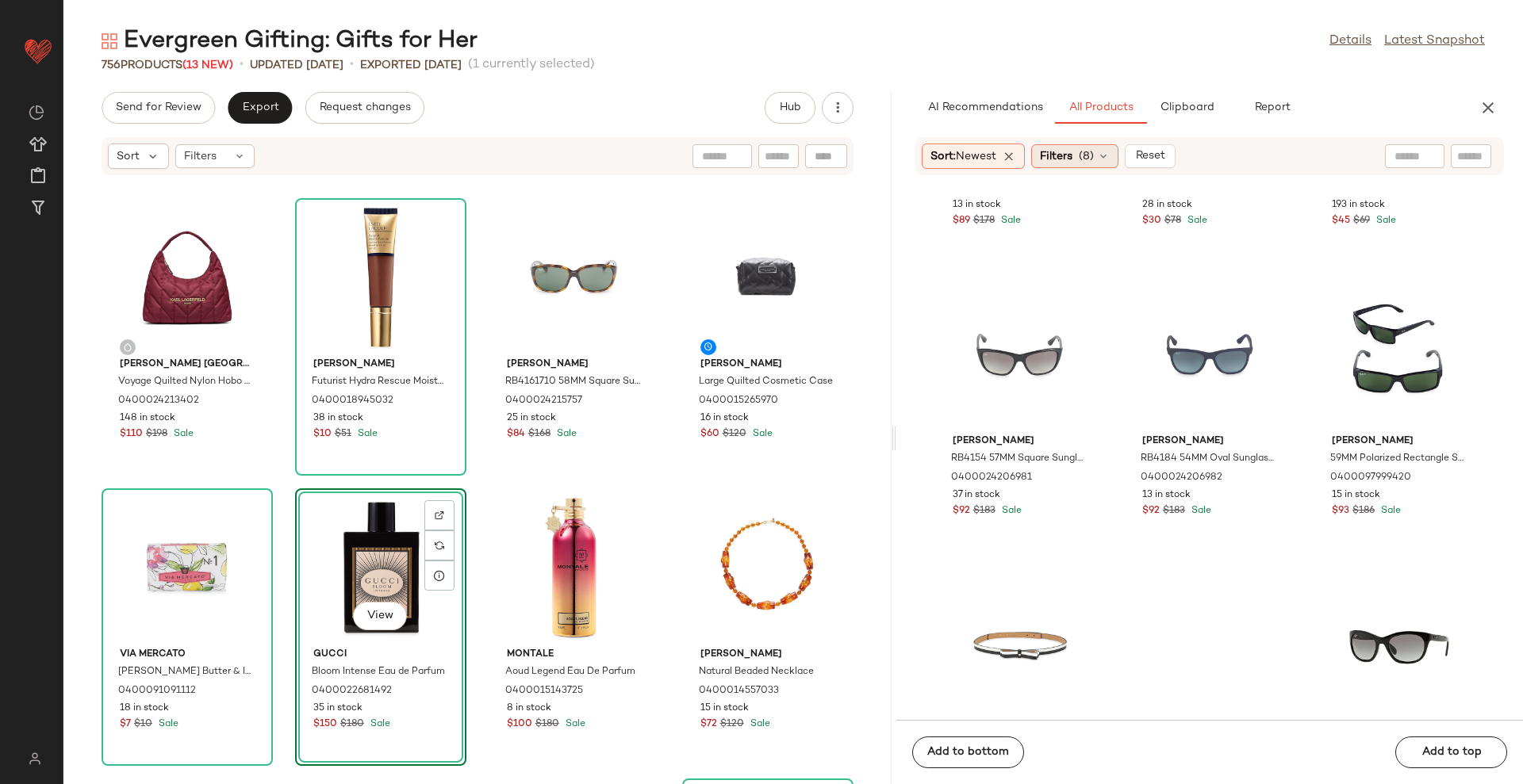
click at [1093, 164] on span "(8)" at bounding box center [1085, 156] width 15 height 17
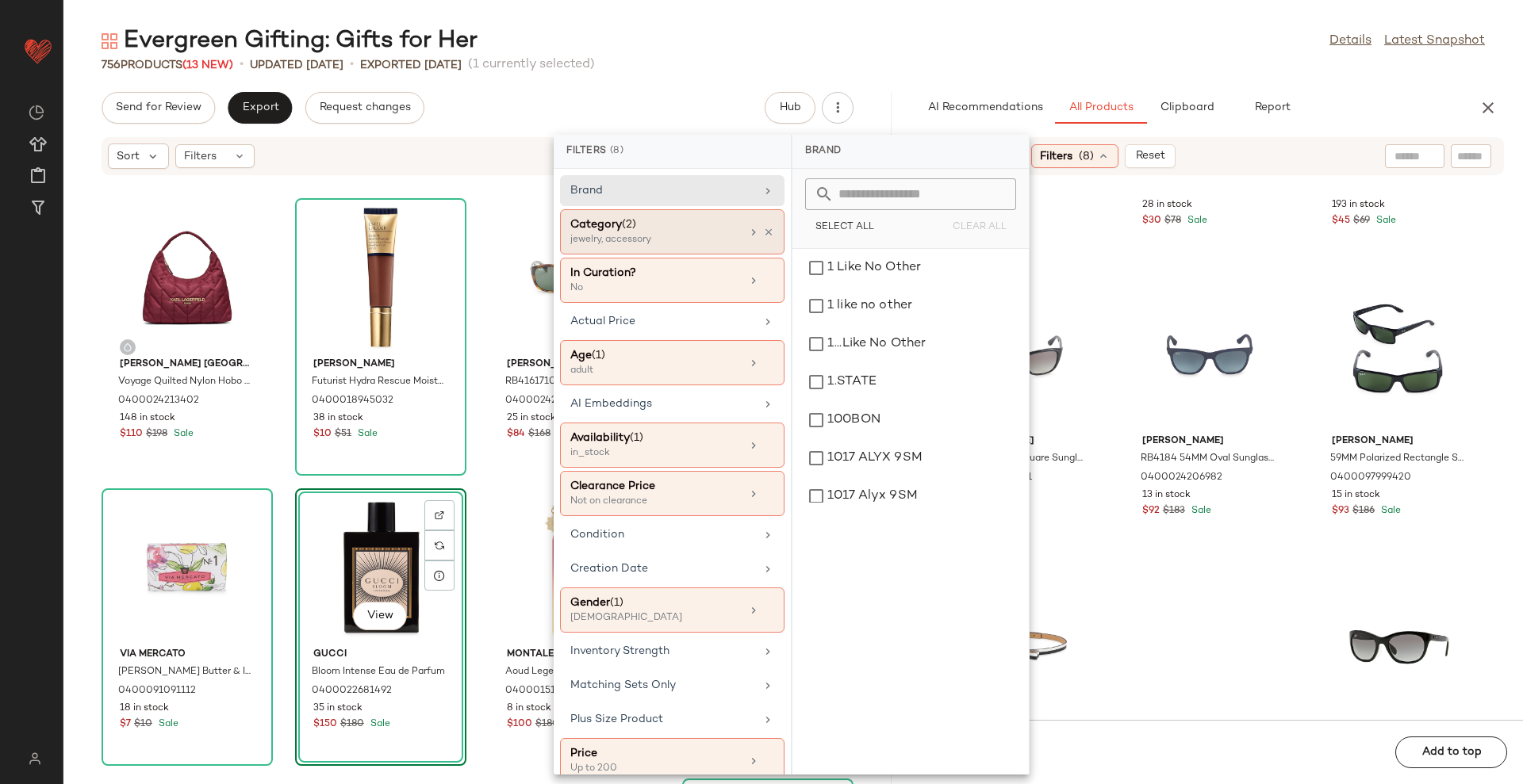
click at [670, 230] on div "Category (2)" at bounding box center [656, 225] width 171 height 17
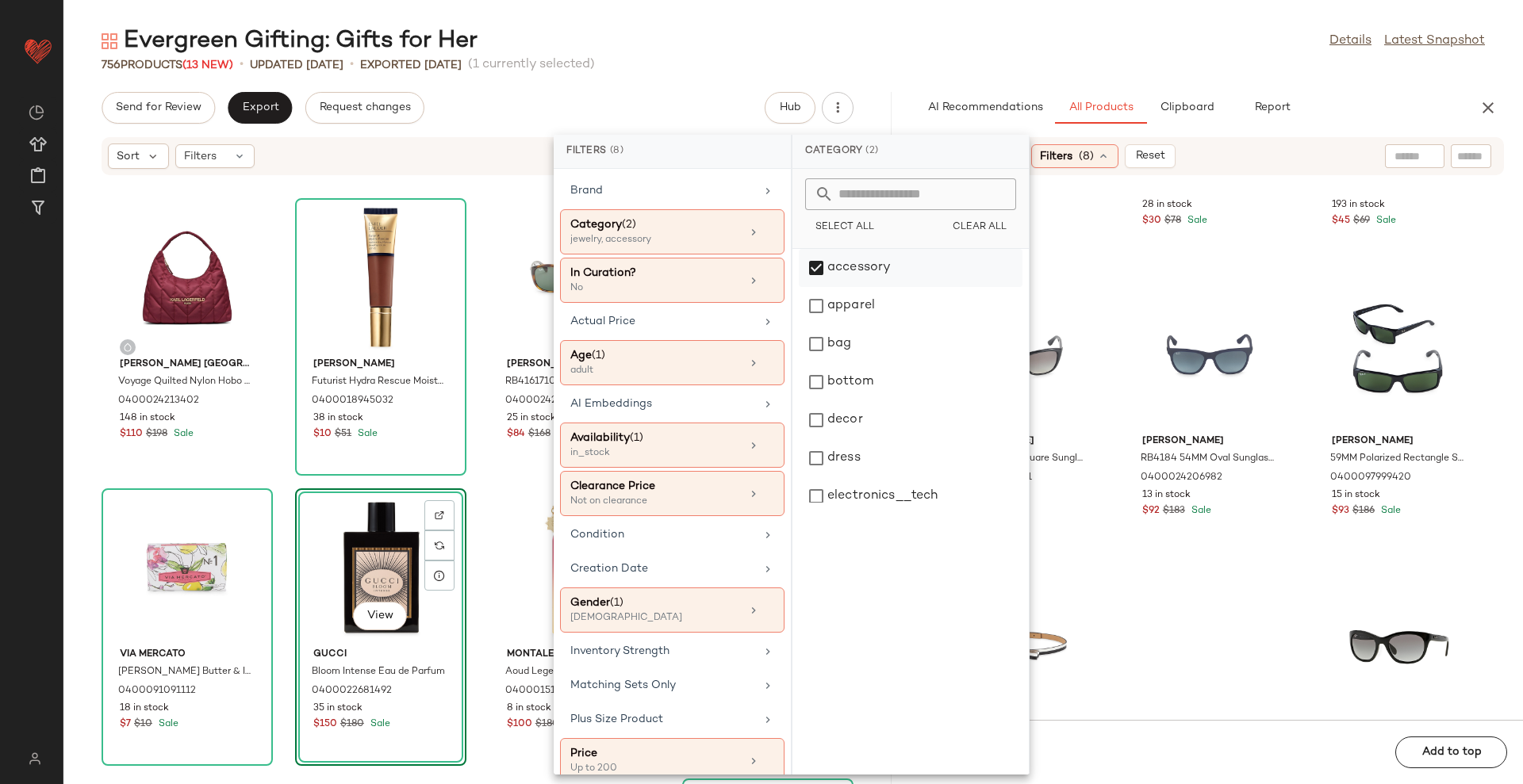
click at [871, 276] on div "accessory" at bounding box center [911, 268] width 224 height 38
click at [857, 27] on div "Evergreen Gifting: Gifts for Her Details Latest Snapshot" at bounding box center [793, 40] width 1459 height 31
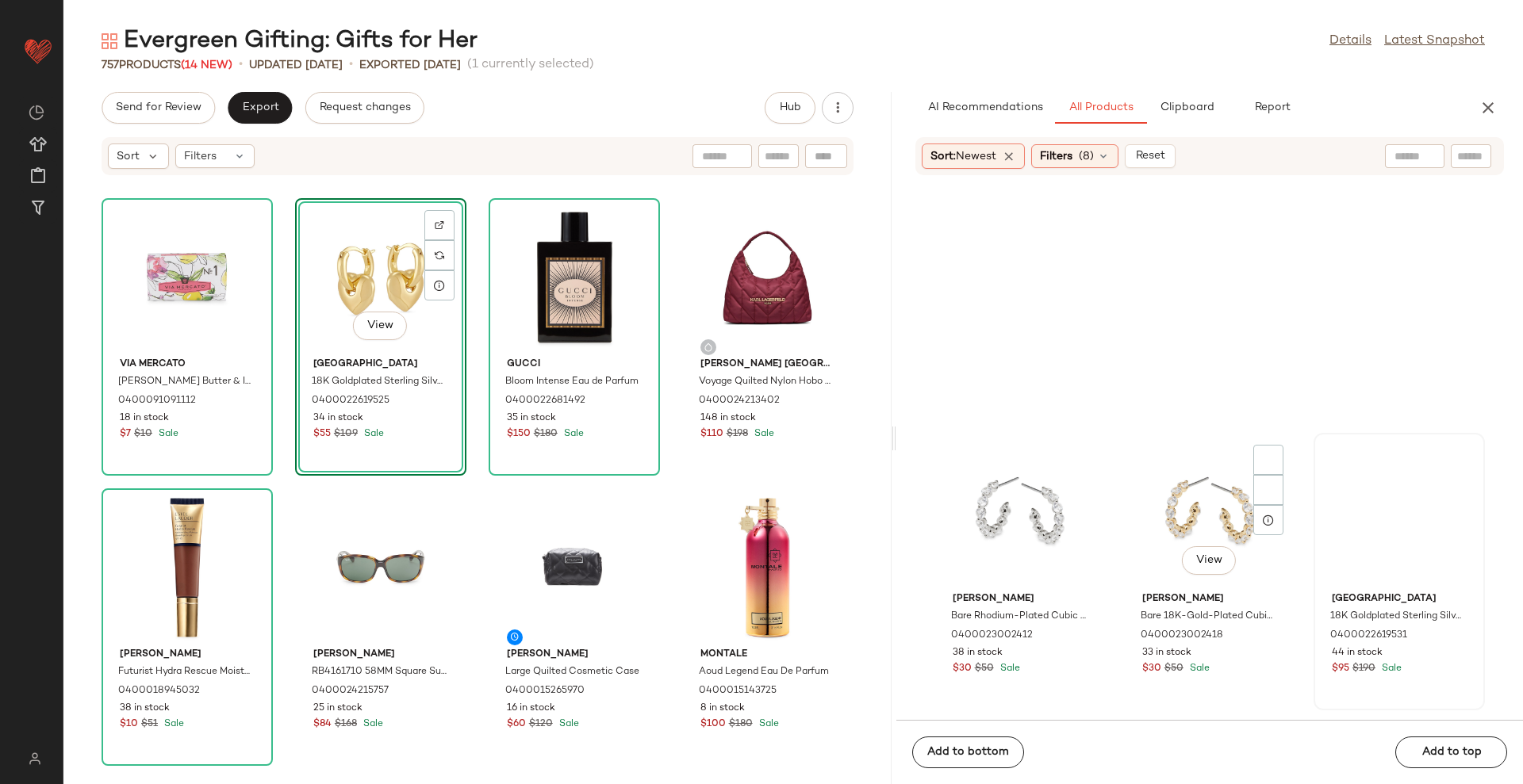
scroll to position [1500, 0]
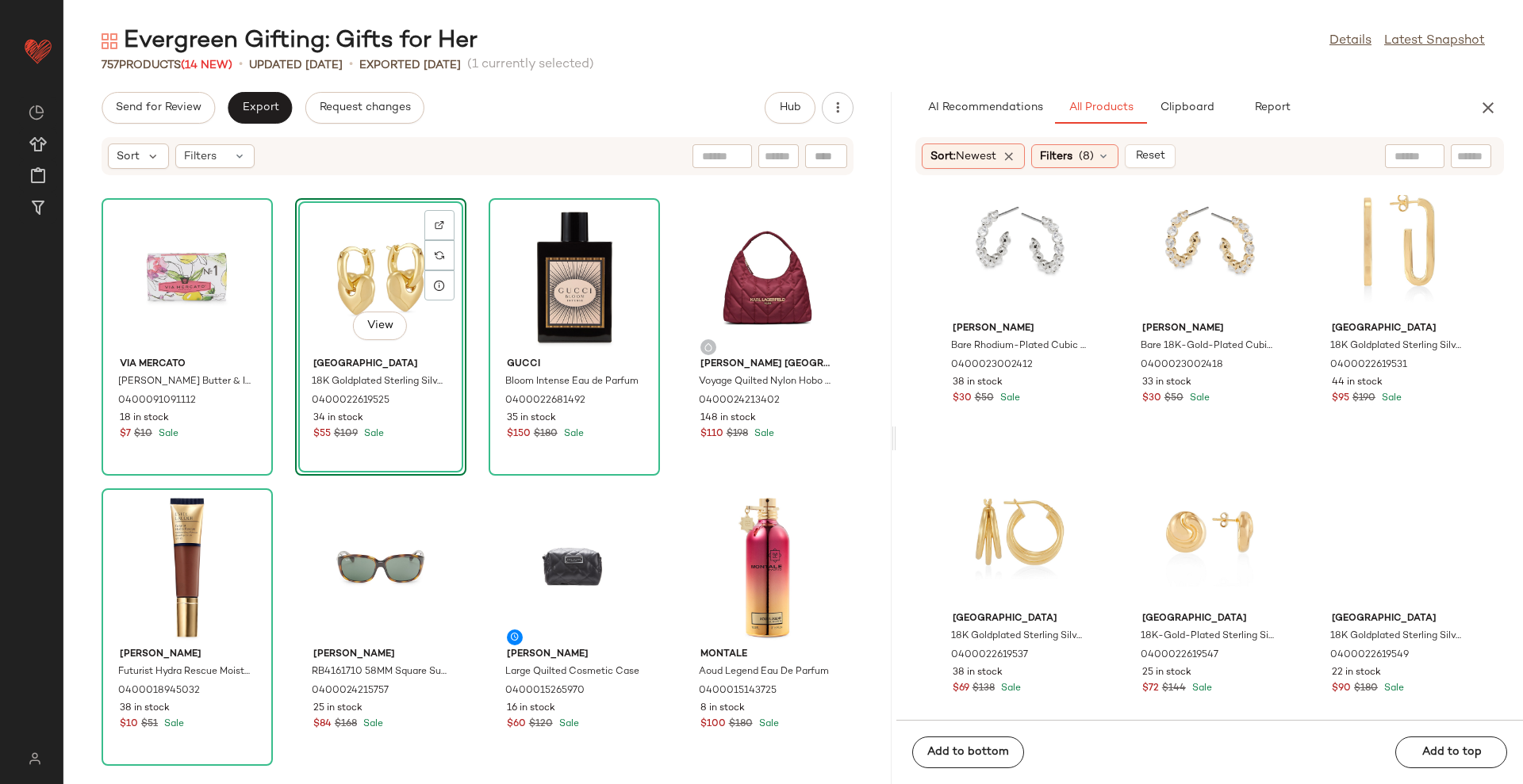
click at [1395, 158] on div at bounding box center [1414, 156] width 60 height 24
type input "****"
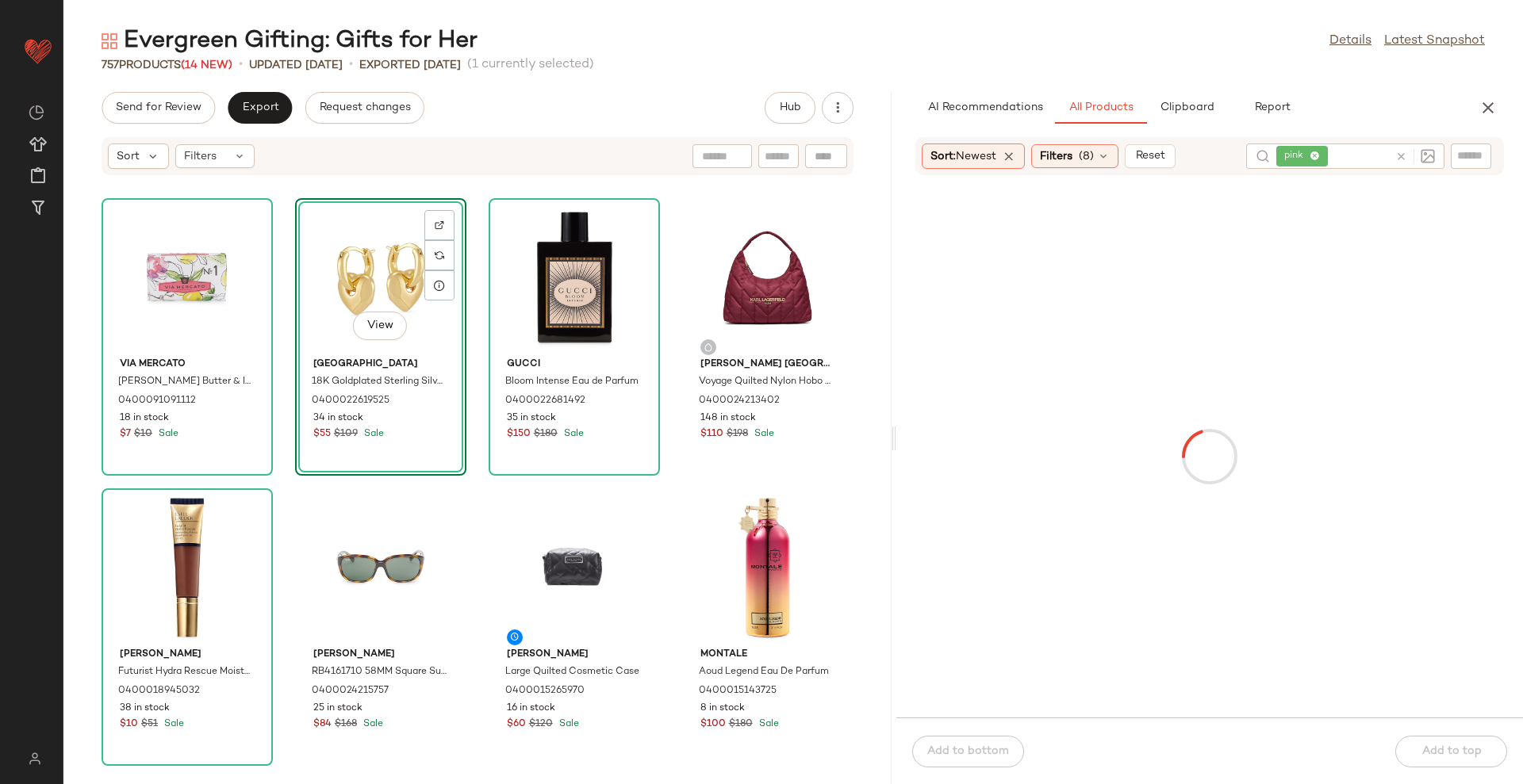
click at [1108, 24] on main "Evergreen Gifting: Gifts for Her Details Latest Snapshot 757 Products (14 New) …" at bounding box center [762, 392] width 1523 height 784
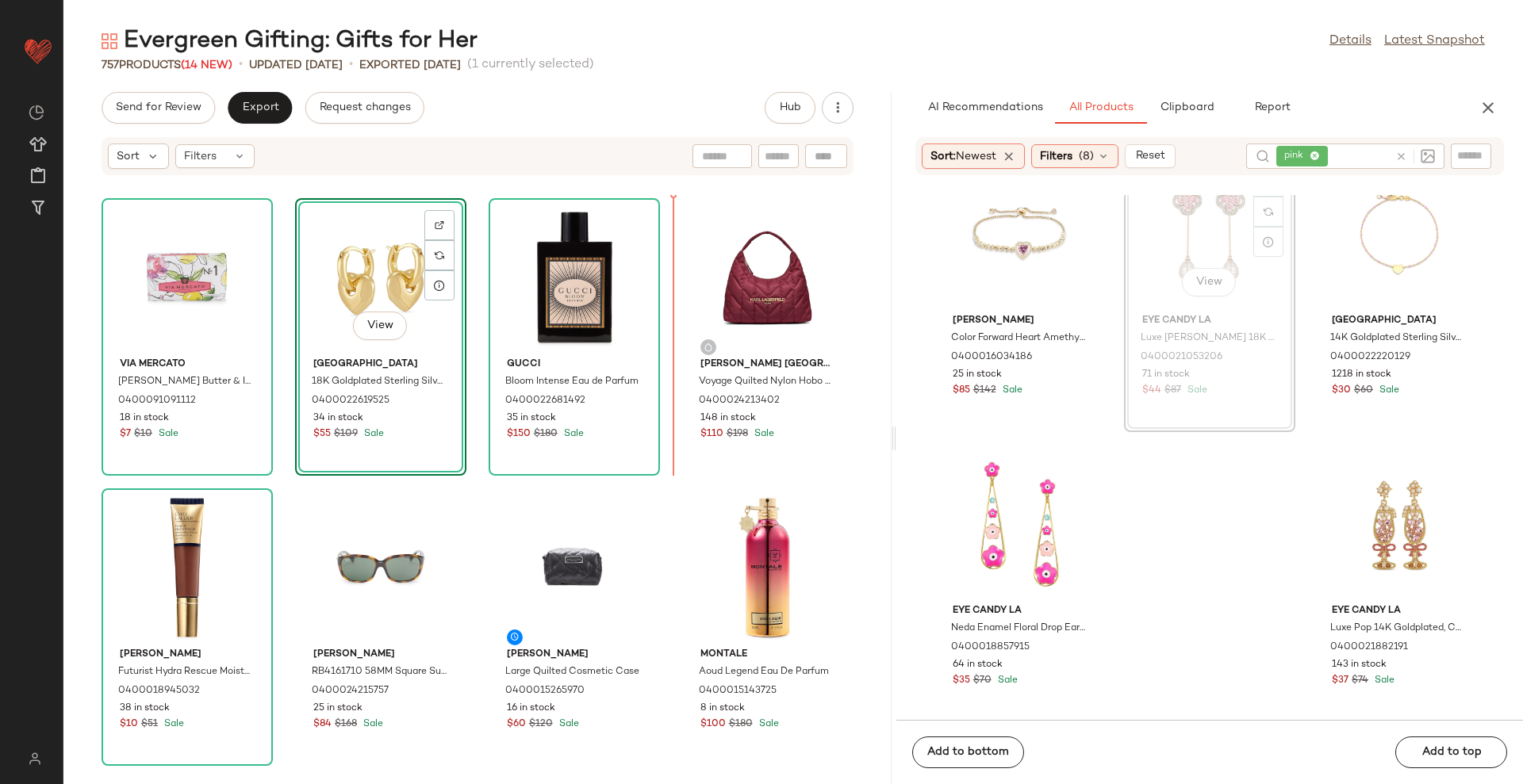
scroll to position [5859, 0]
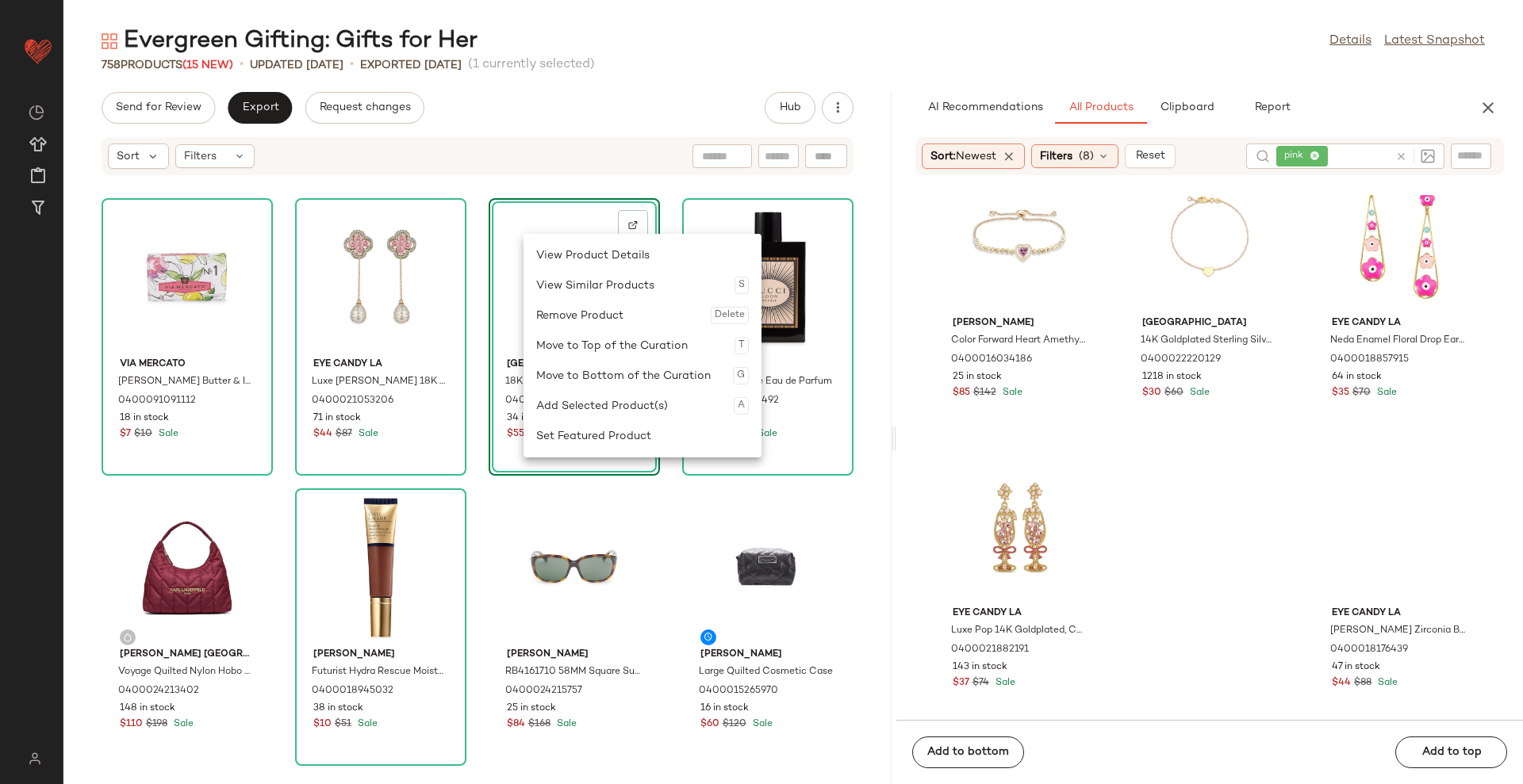
click at [613, 315] on div "Remove Product Delete" at bounding box center [642, 315] width 213 height 30
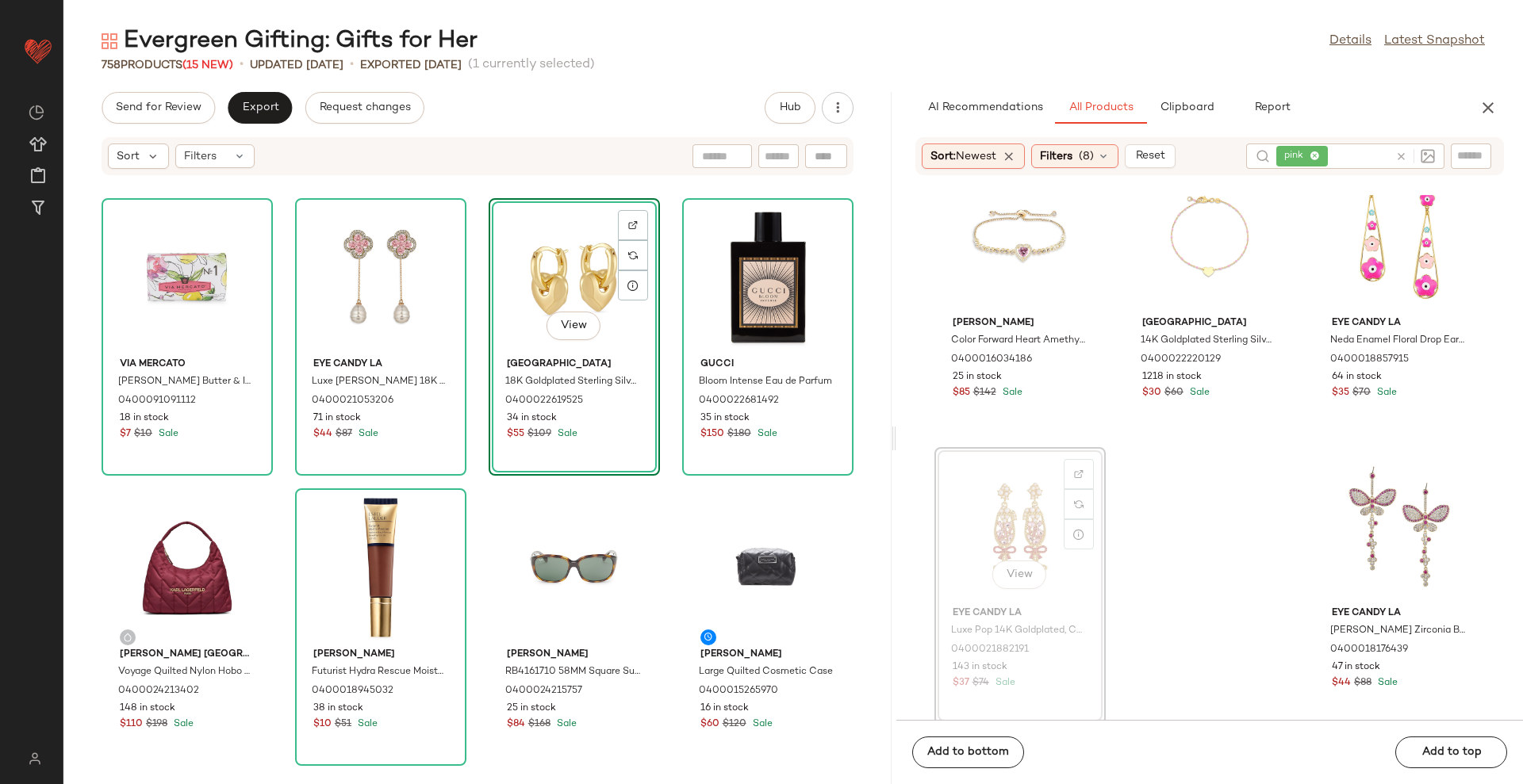
scroll to position [5847, 0]
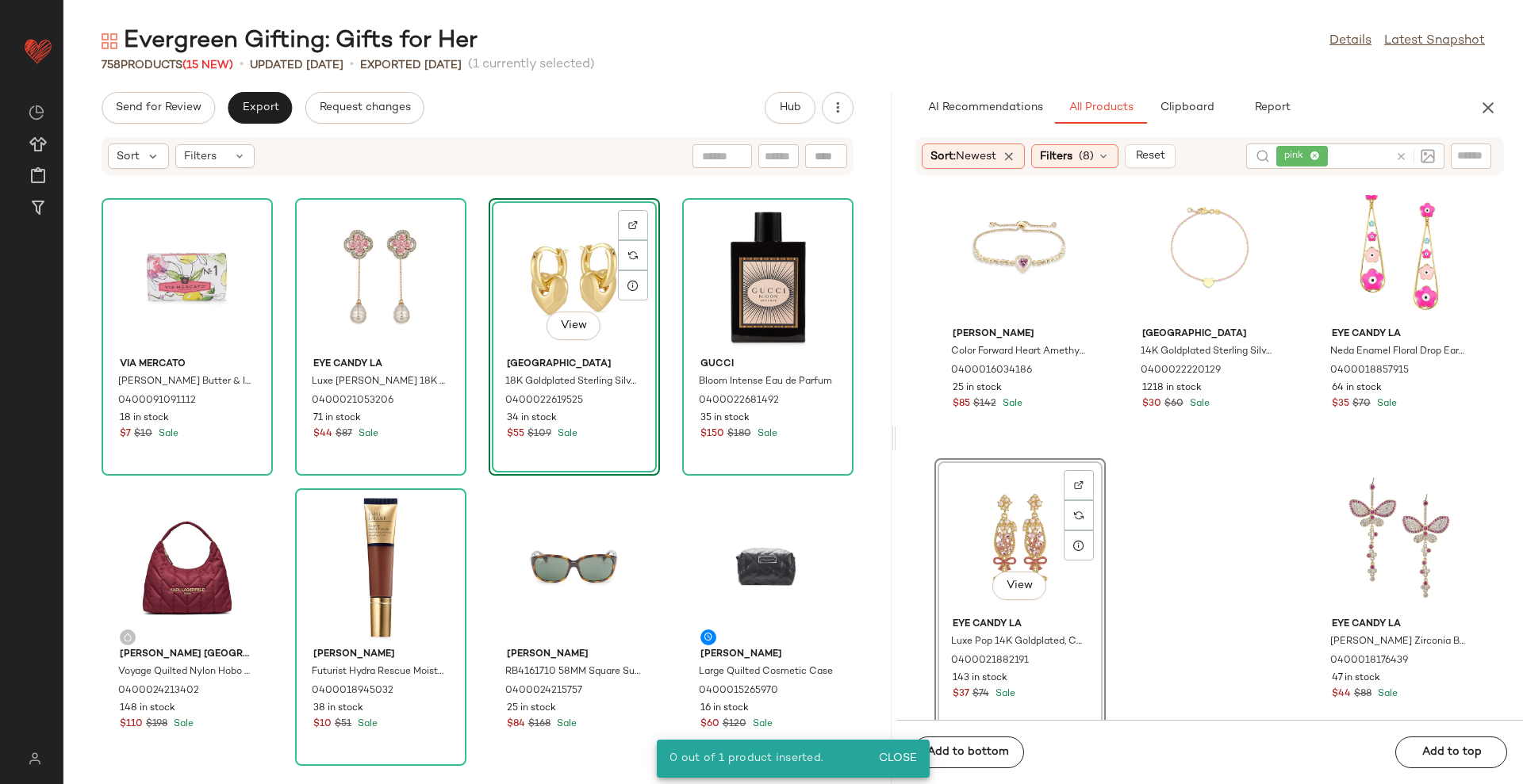
click at [565, 260] on div "View" at bounding box center [574, 277] width 160 height 147
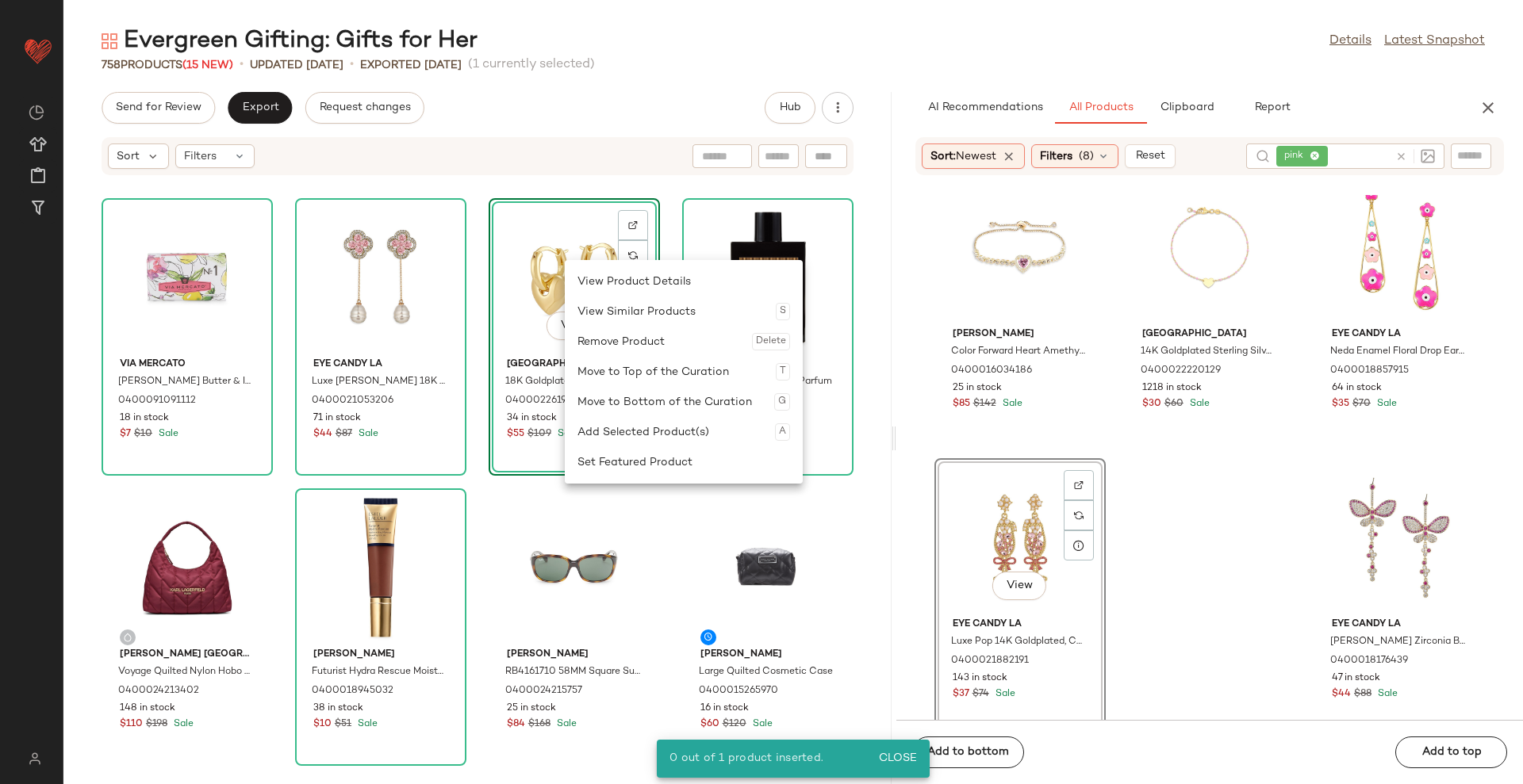
click at [594, 346] on div "Remove Product Delete" at bounding box center [683, 341] width 213 height 30
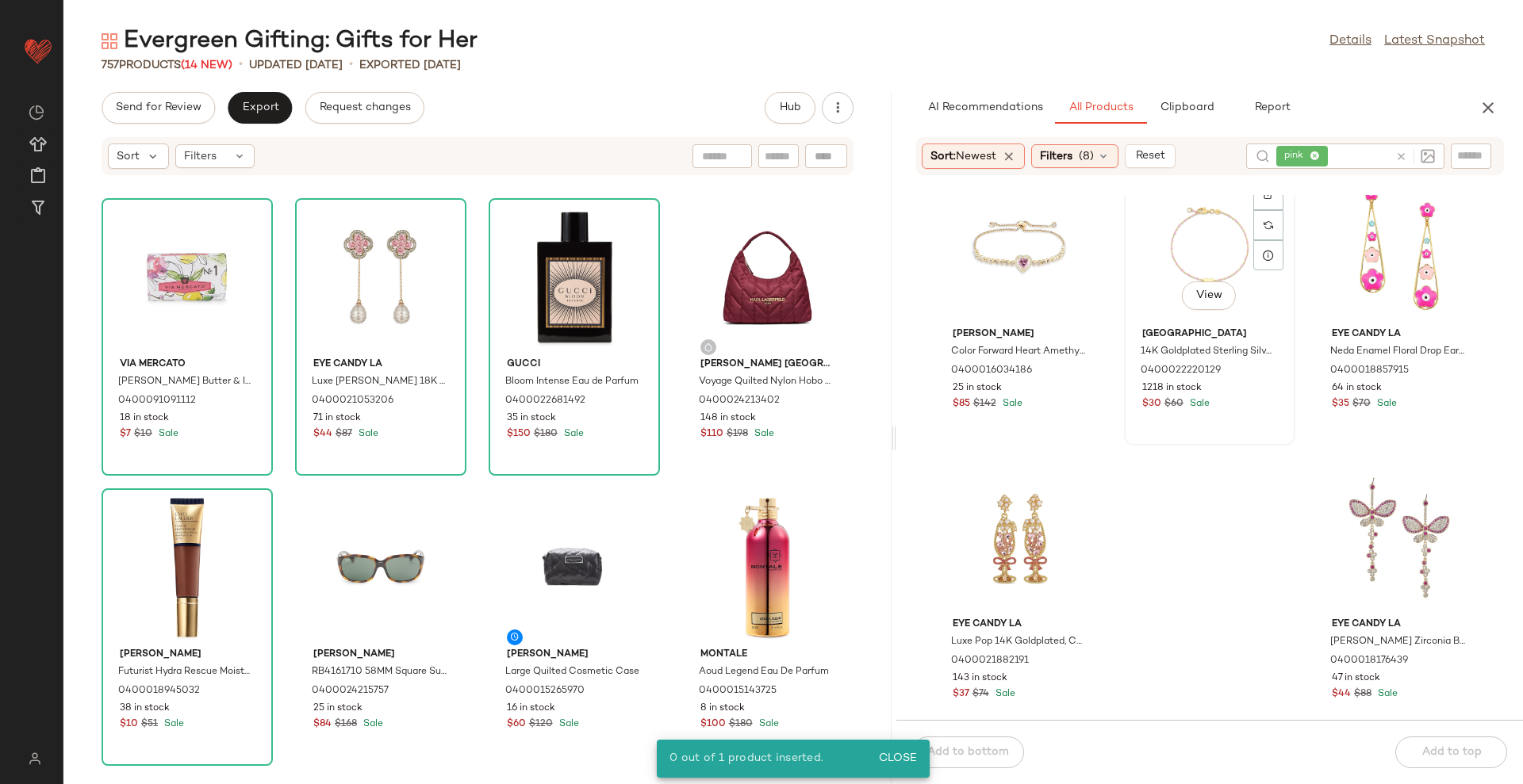
scroll to position [5845, 0]
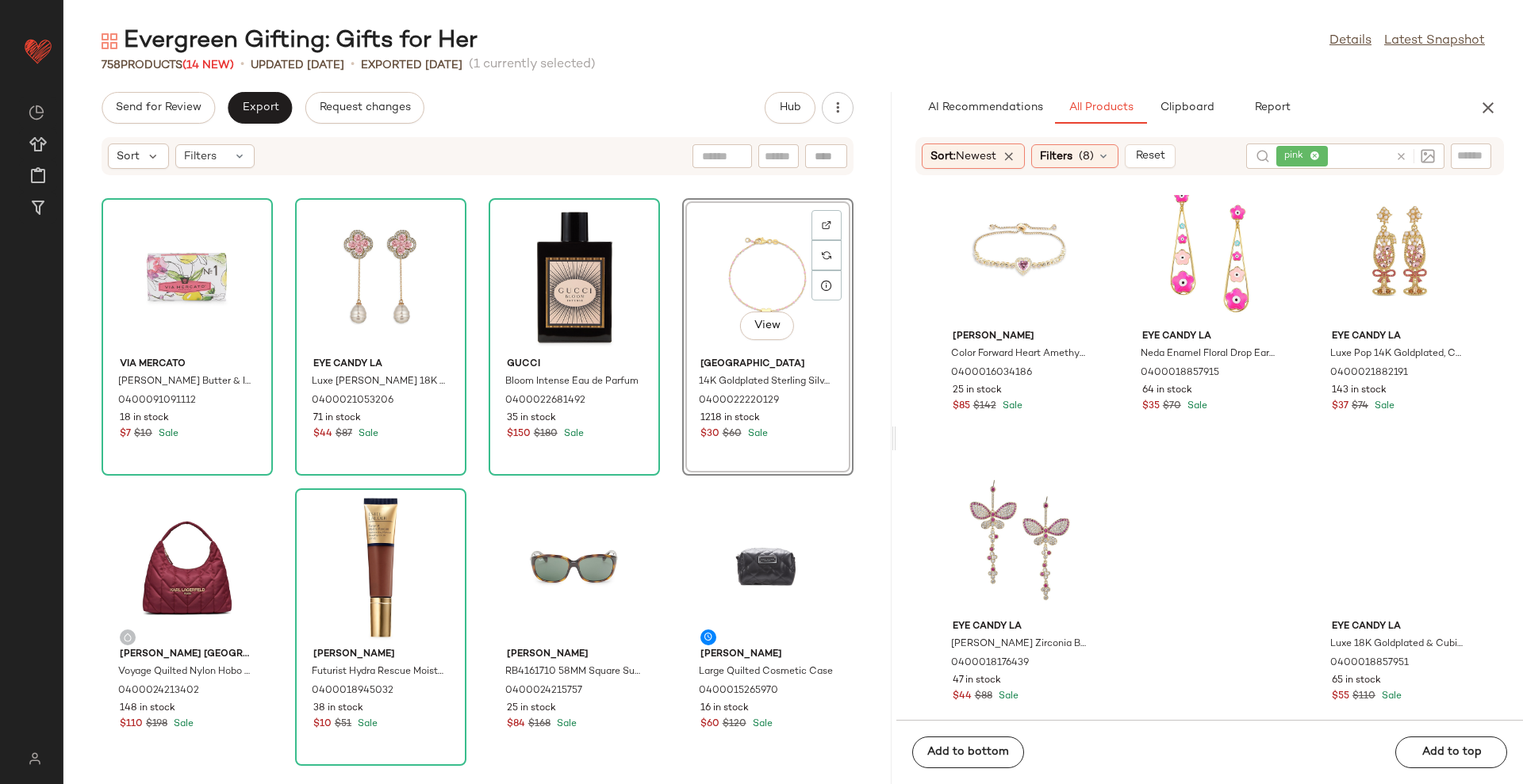
click at [858, 301] on div "Via Mercato Shea Butter & Italian Olive Oil Soap 0400091091112 18 in stock $7 $…" at bounding box center [477, 489] width 828 height 589
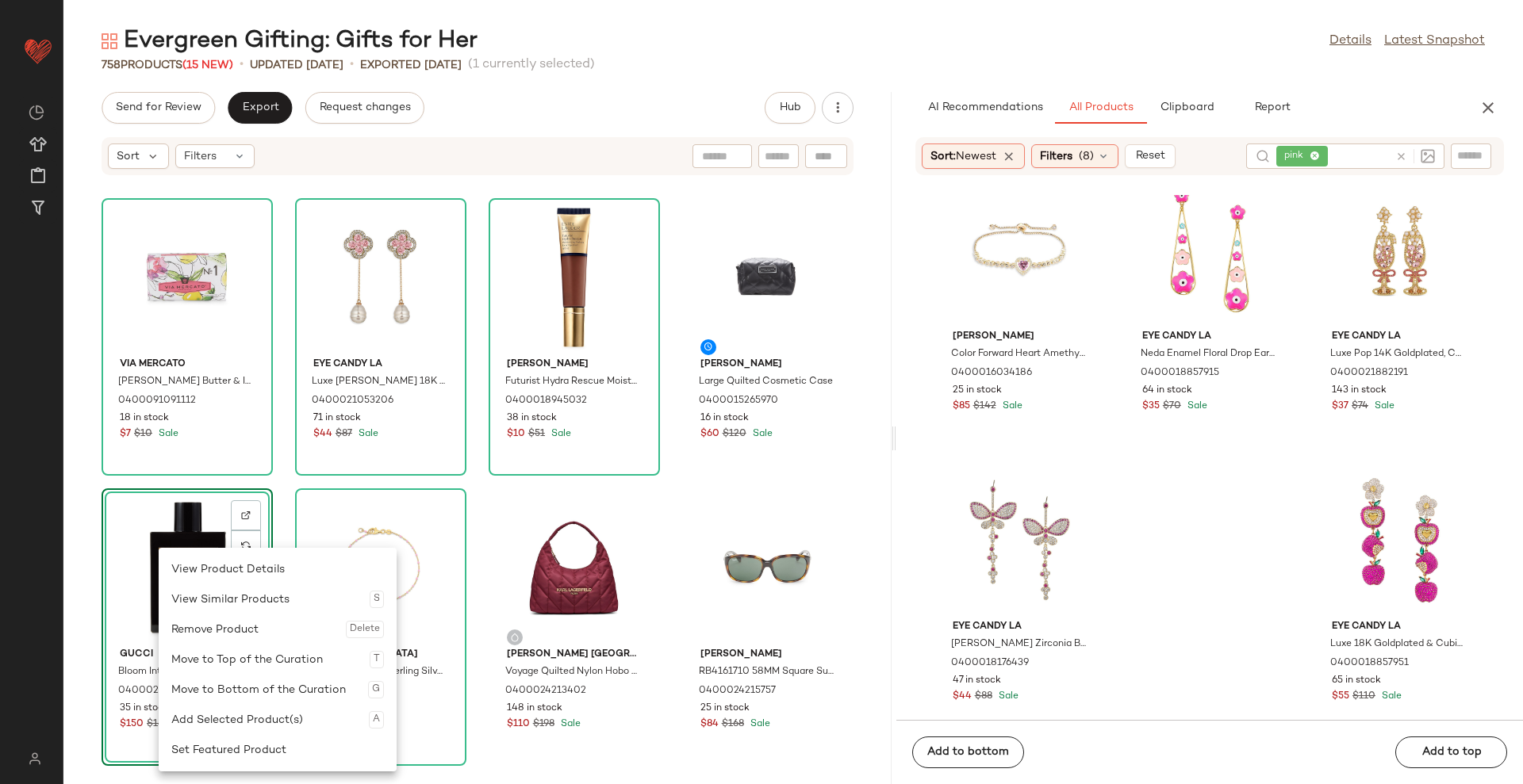
click at [205, 625] on div "Remove Product Delete" at bounding box center [278, 629] width 213 height 30
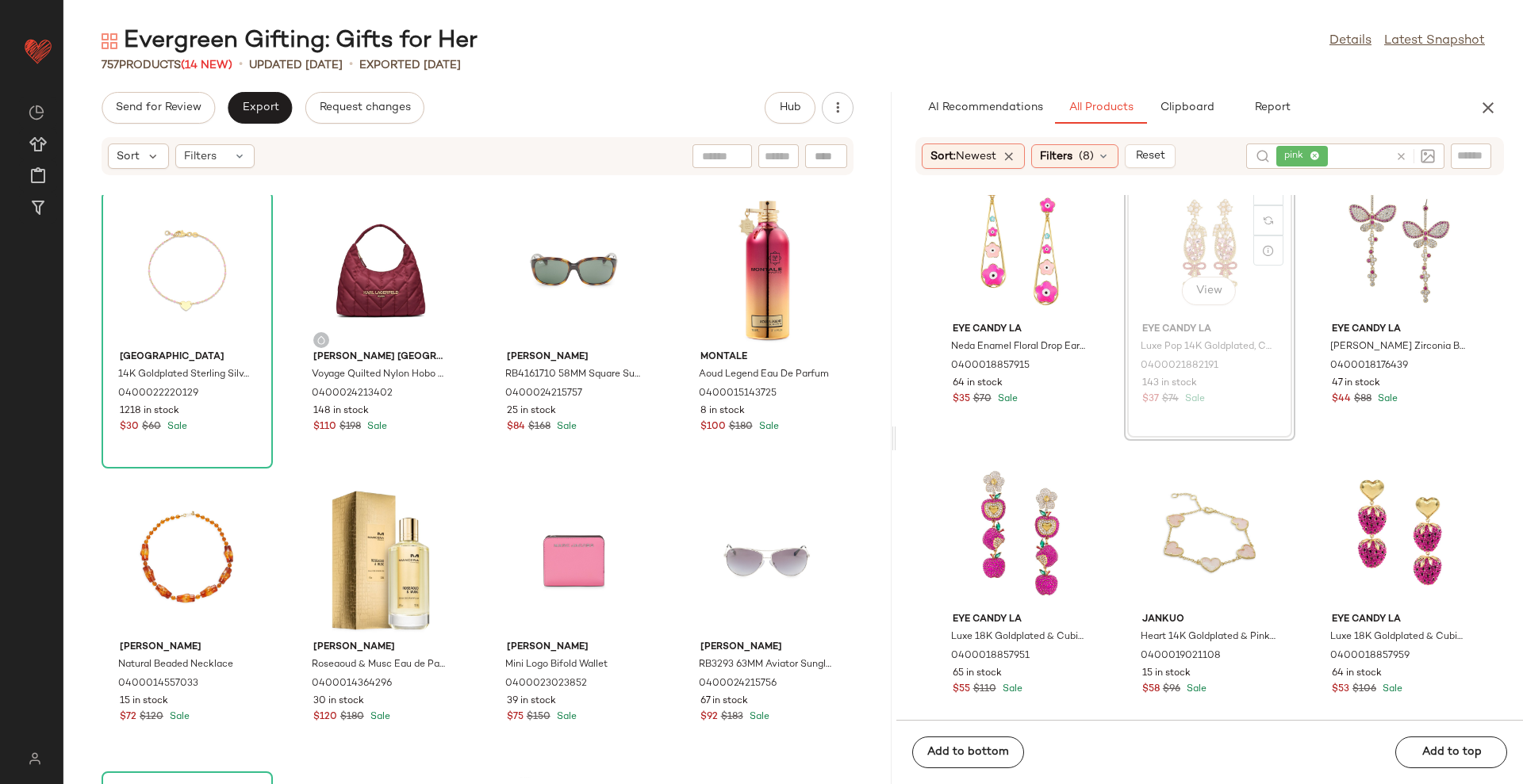
scroll to position [6139, 0]
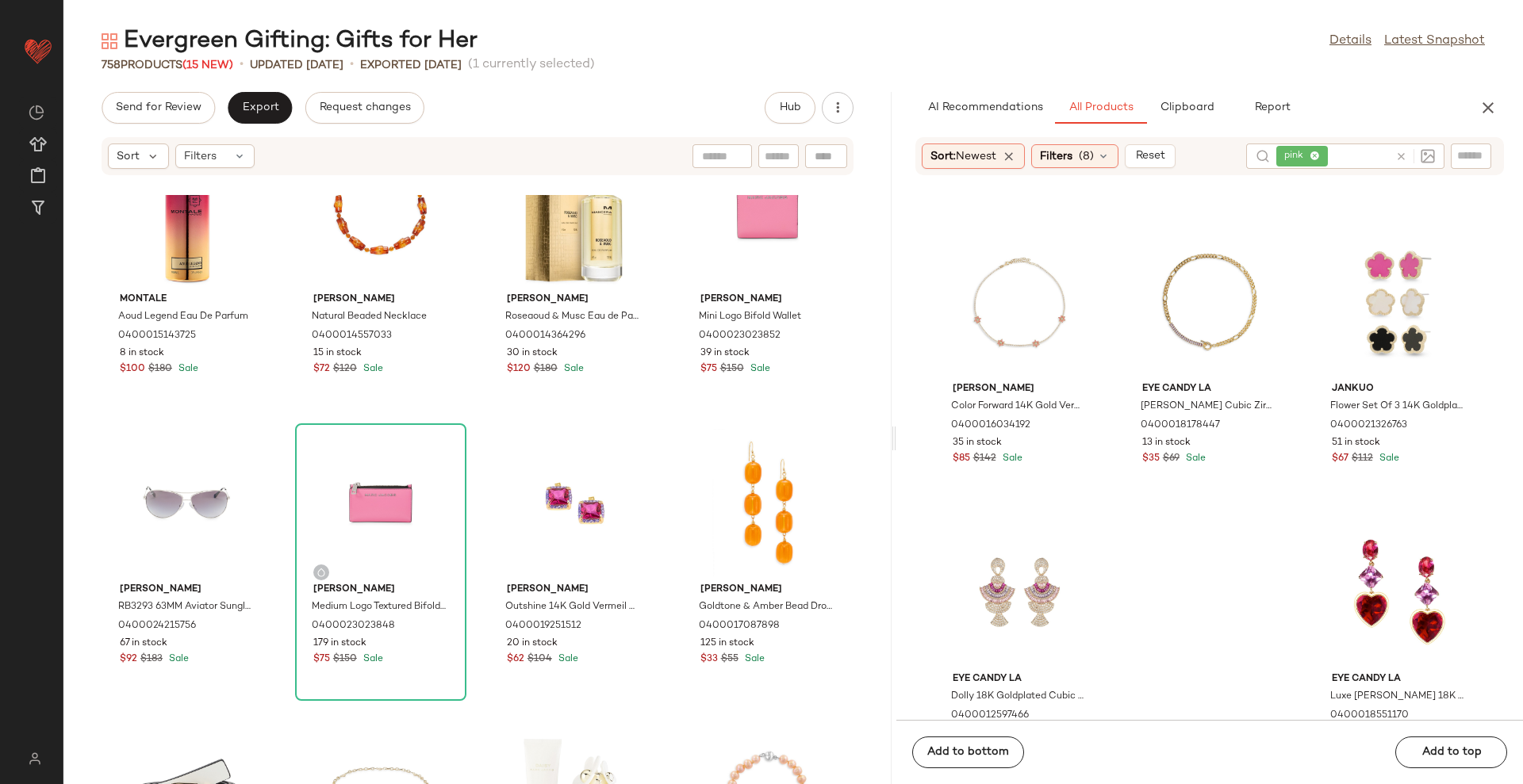
scroll to position [310, 0]
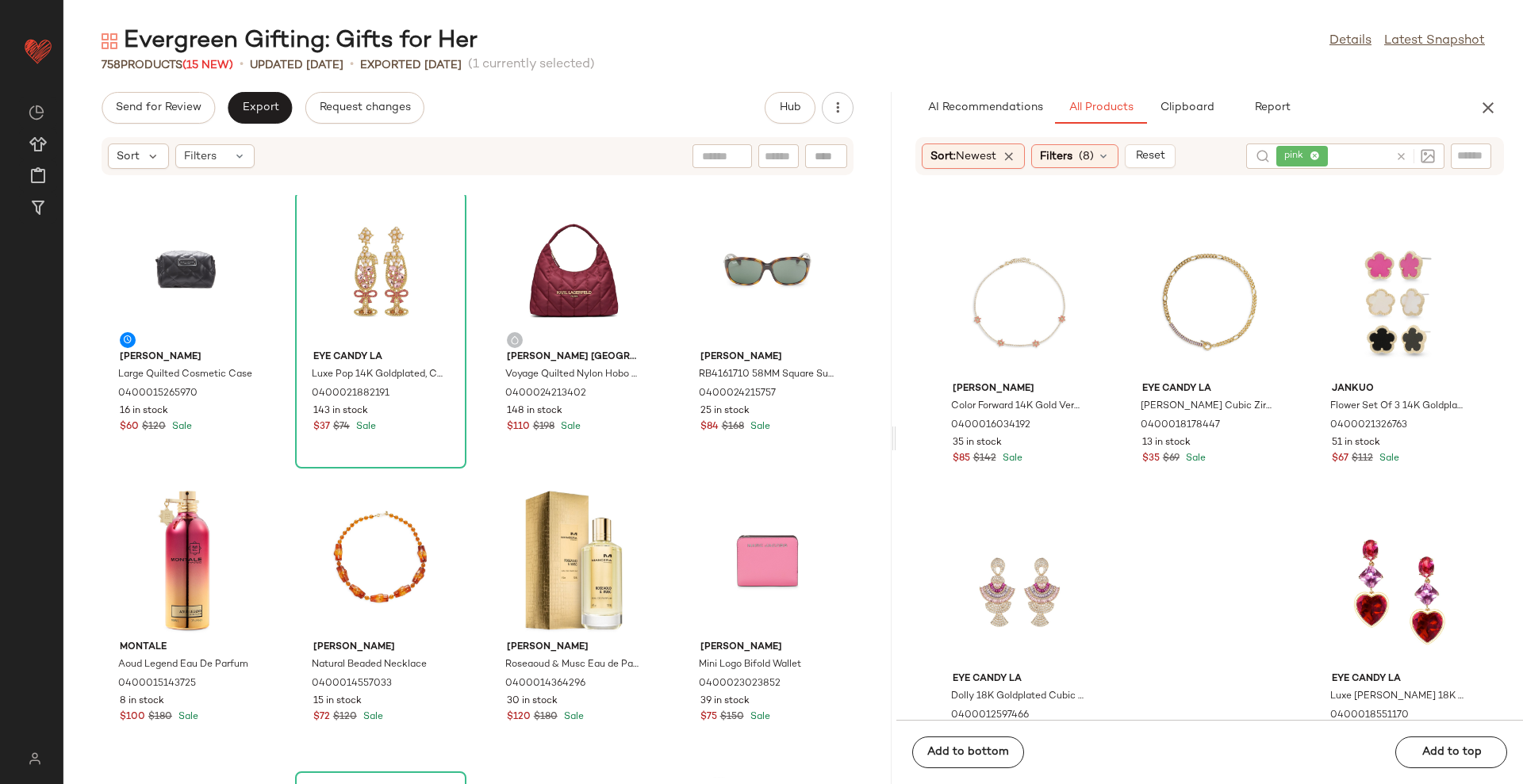
click at [1408, 155] on div at bounding box center [1414, 156] width 39 height 15
click at [1396, 157] on icon at bounding box center [1401, 156] width 12 height 12
click at [1072, 138] on div "Sort: Newest Filters (8) Reset" at bounding box center [1210, 156] width 588 height 38
click at [1070, 154] on span "Filters" at bounding box center [1056, 156] width 32 height 17
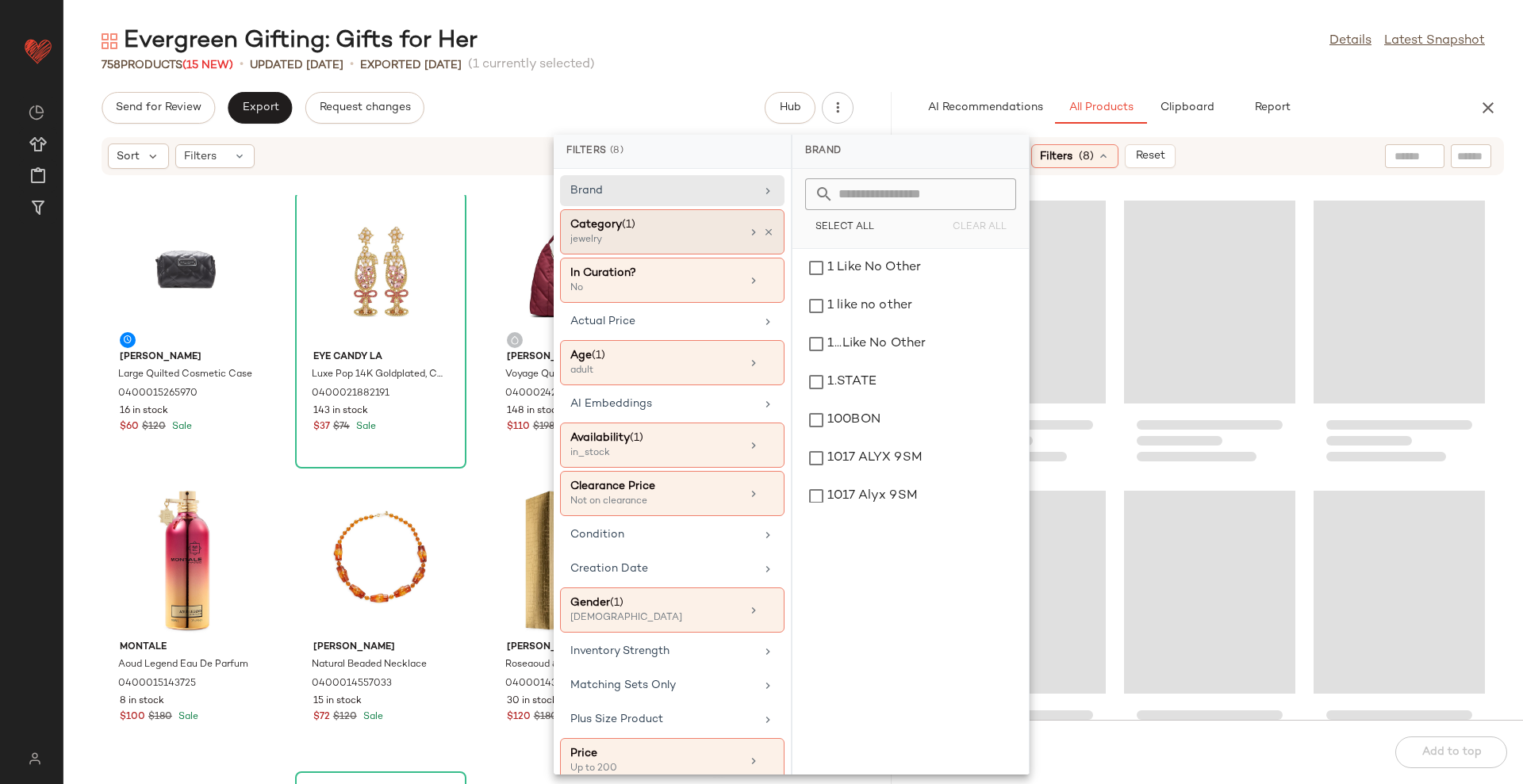
click at [704, 224] on div "Category (1)" at bounding box center [656, 225] width 171 height 17
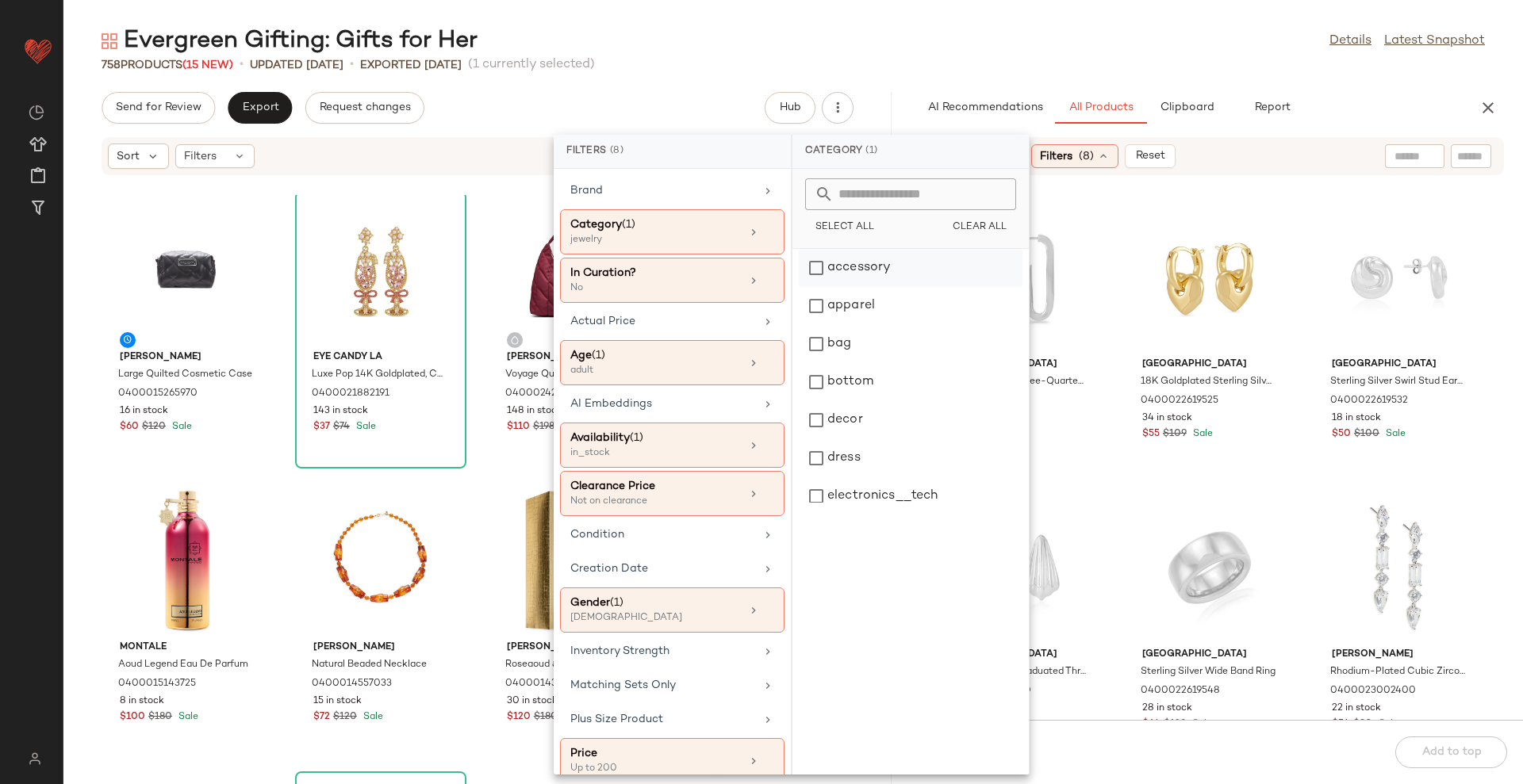
click at [868, 272] on div "accessory" at bounding box center [911, 268] width 224 height 38
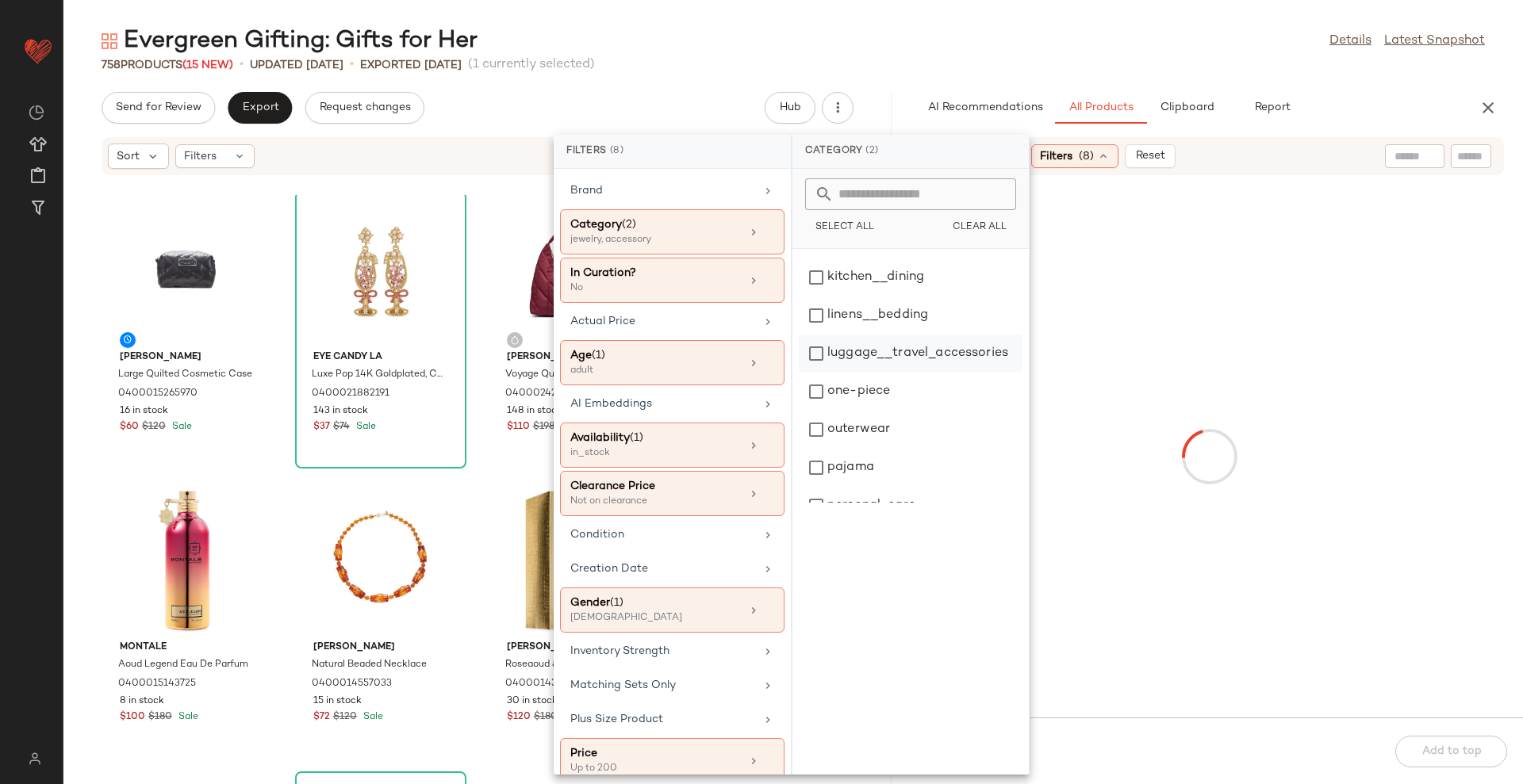
click at [887, 348] on div "luggage__travel_accessories" at bounding box center [911, 353] width 224 height 38
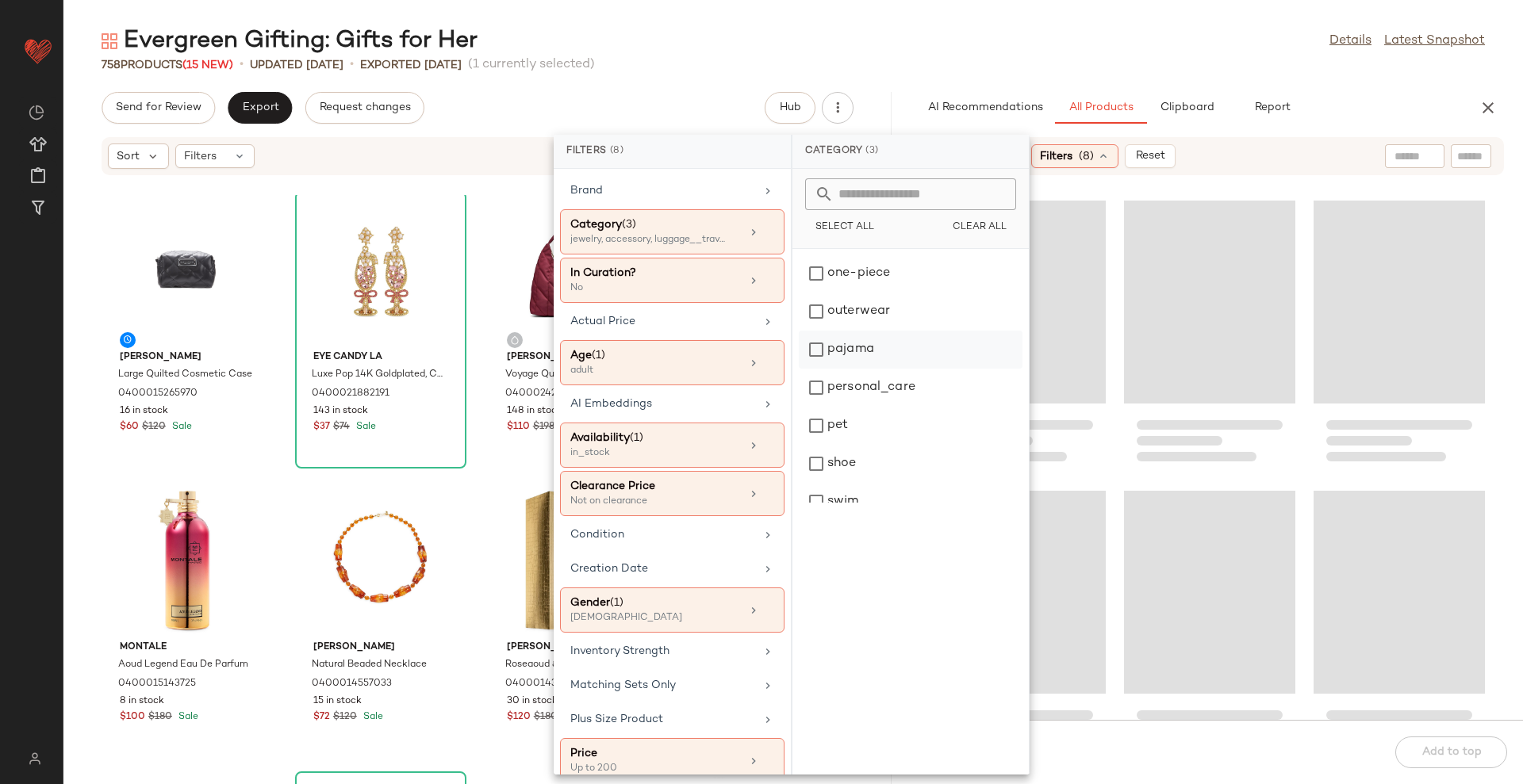
click at [879, 353] on div "pajama" at bounding box center [911, 349] width 224 height 38
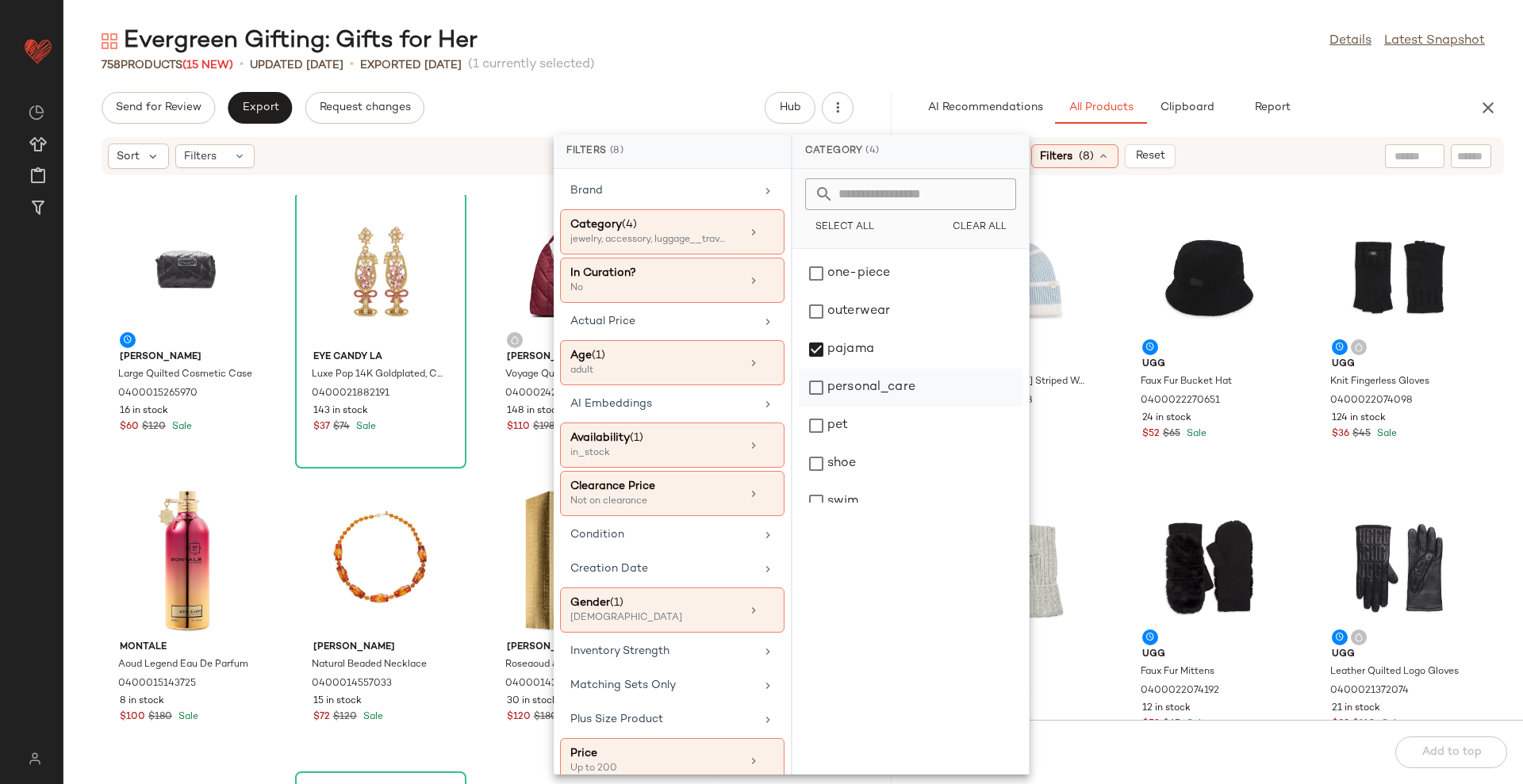
click at [896, 391] on div "personal_care" at bounding box center [911, 388] width 224 height 38
click at [1428, 150] on div at bounding box center [1414, 156] width 60 height 24
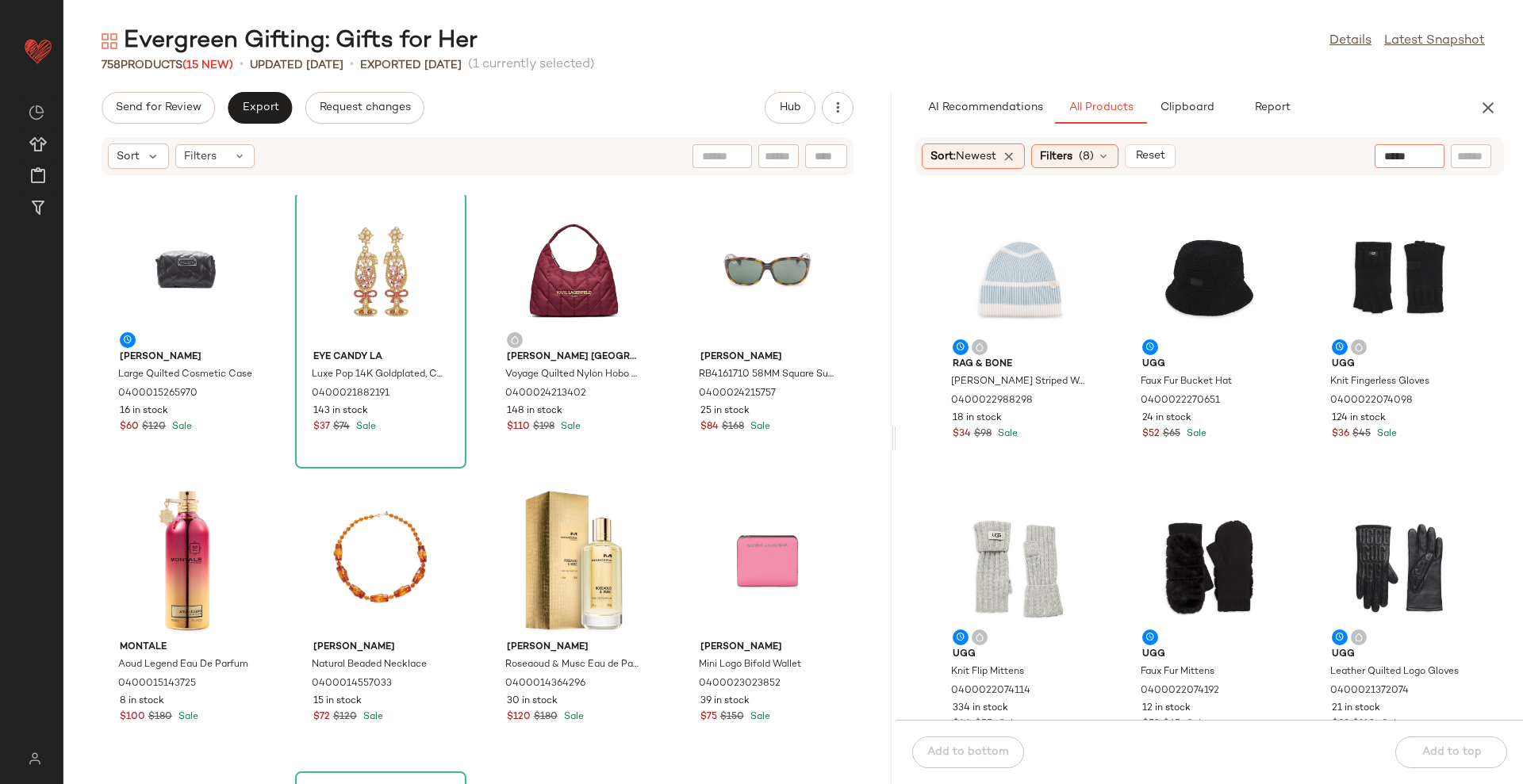
type input "******"
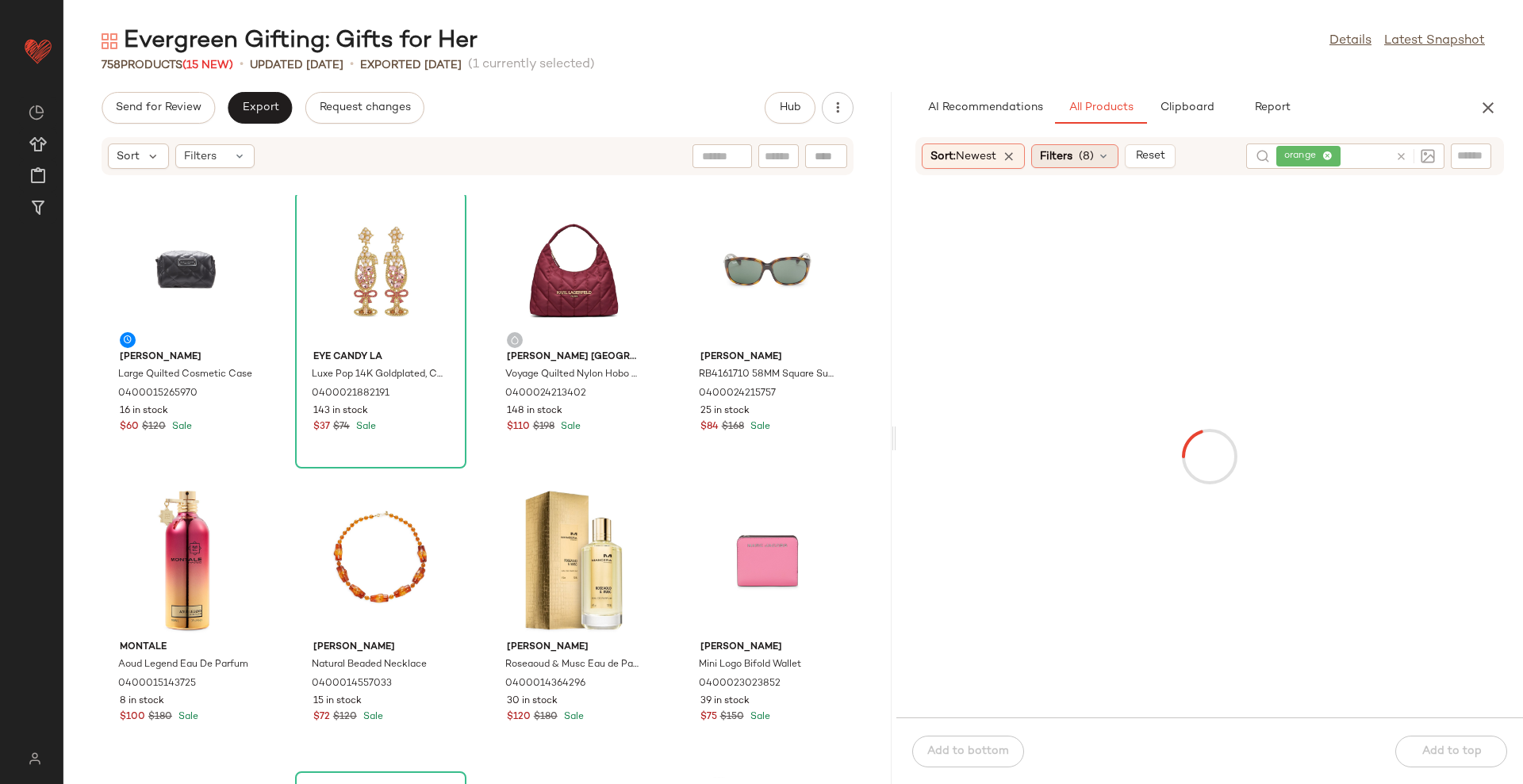
click at [1057, 151] on span "Filters" at bounding box center [1056, 156] width 32 height 17
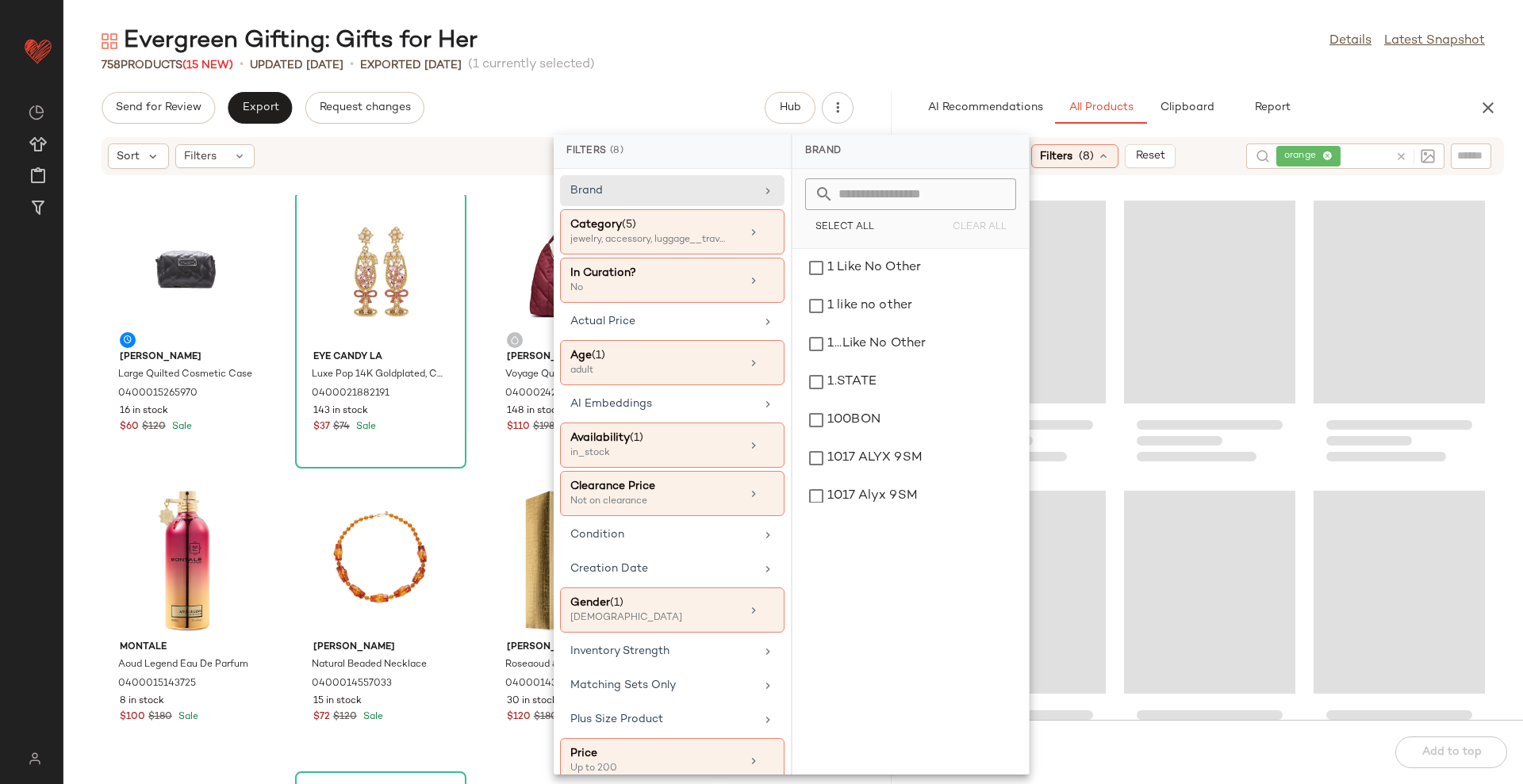
click at [1274, 55] on div "Evergreen Gifting: Gifts for Her Details Latest Snapshot" at bounding box center [793, 40] width 1459 height 31
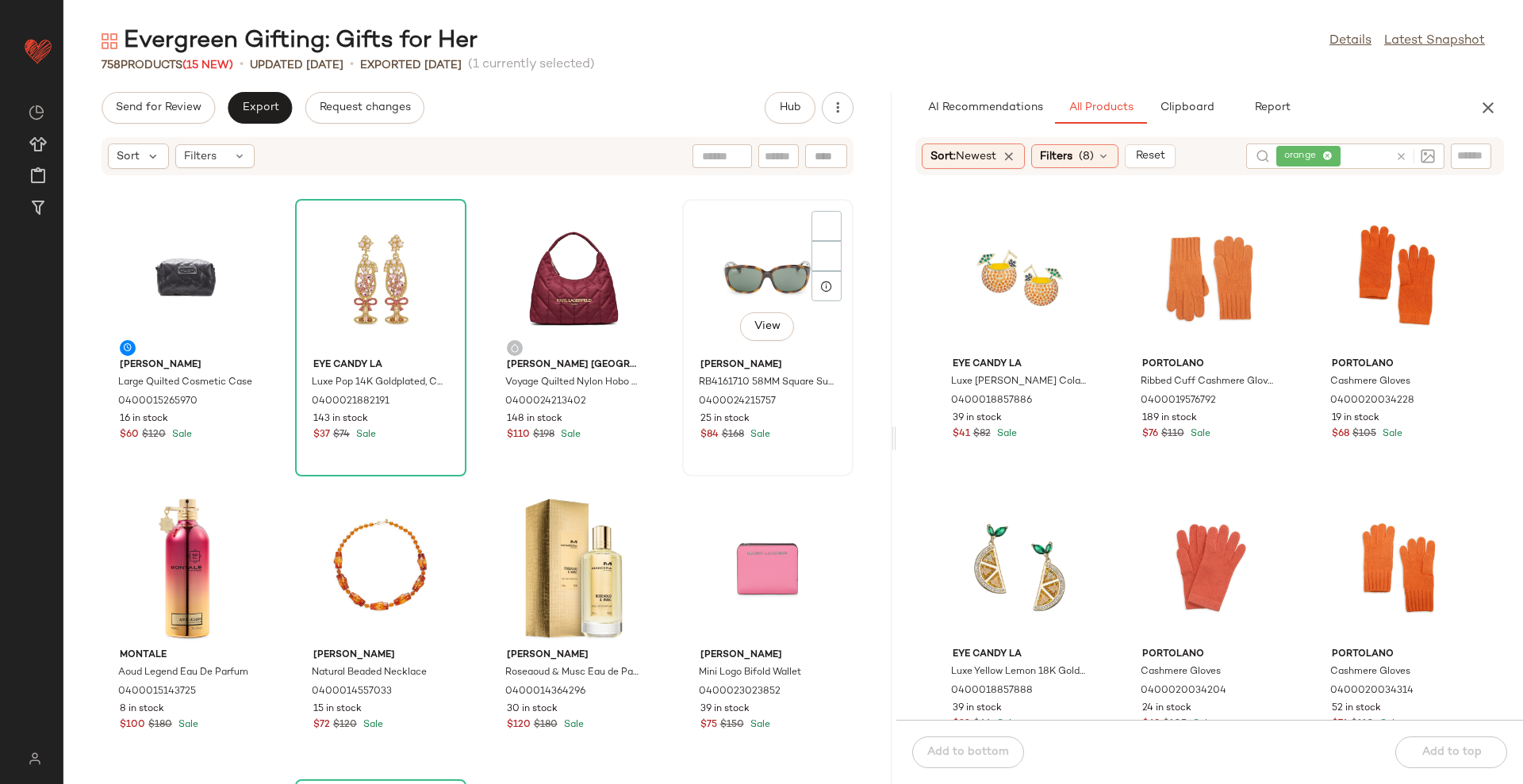
scroll to position [99, 0]
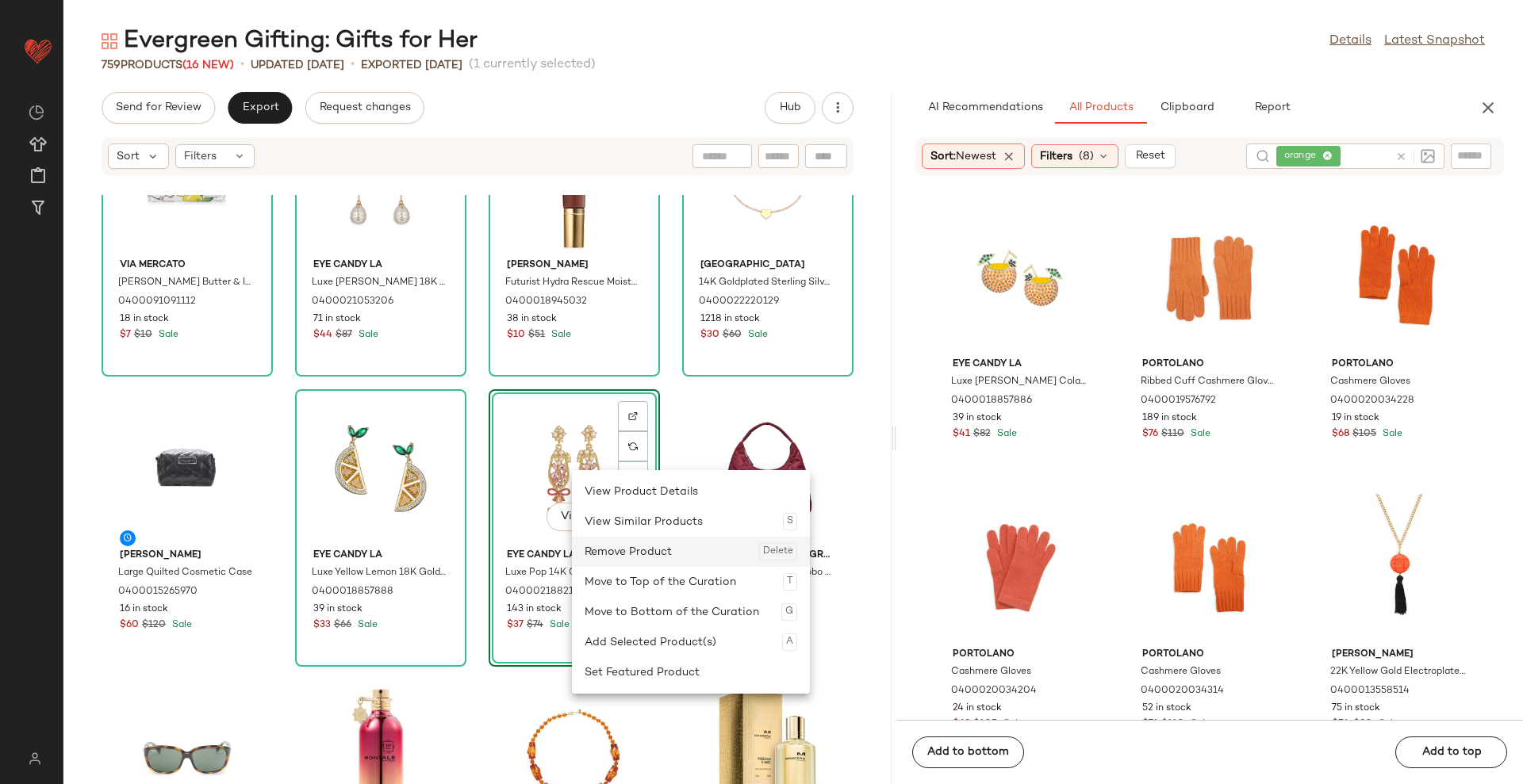
click at [617, 541] on div "Remove Product Delete" at bounding box center [691, 551] width 213 height 30
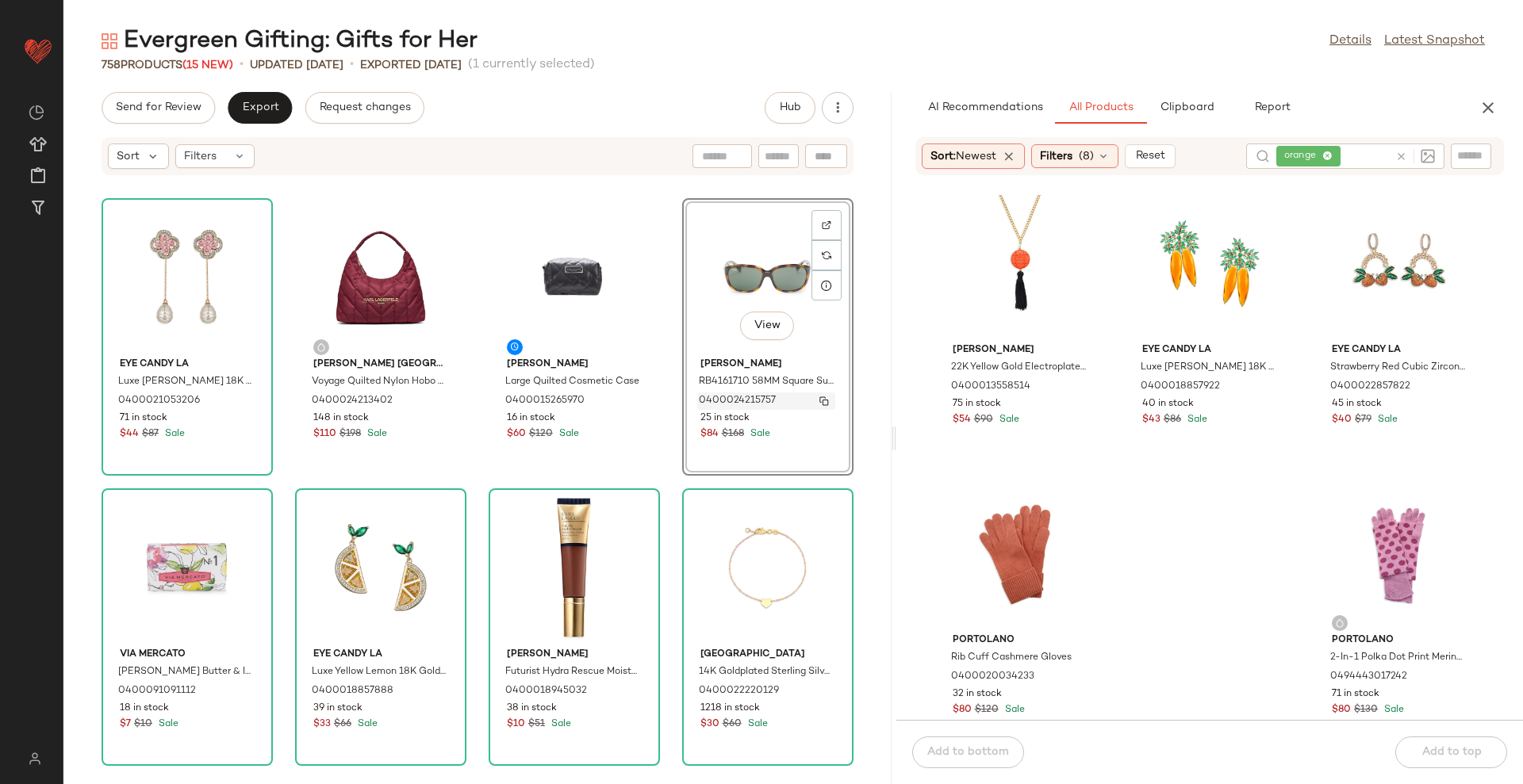
scroll to position [198, 0]
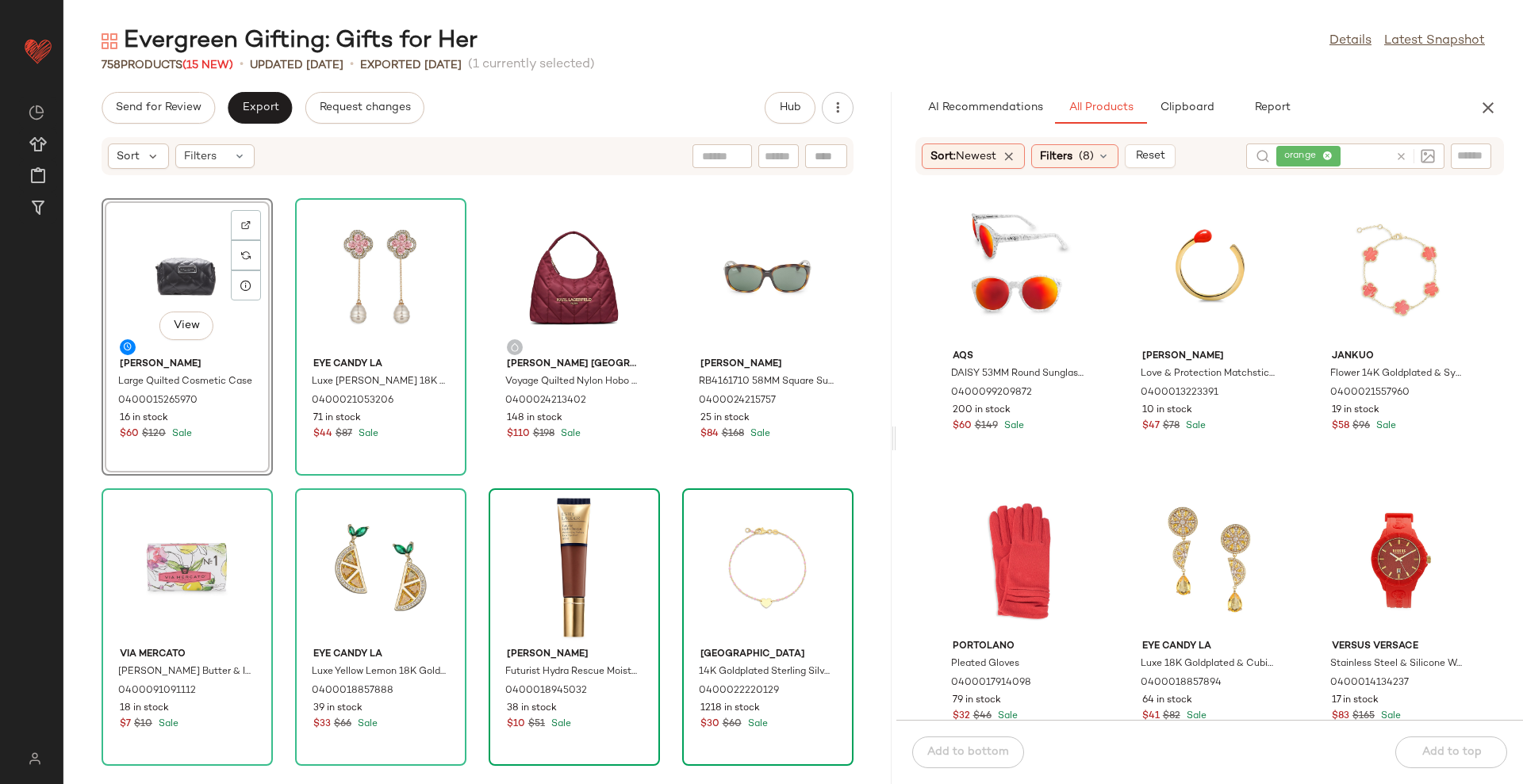
scroll to position [2887, 0]
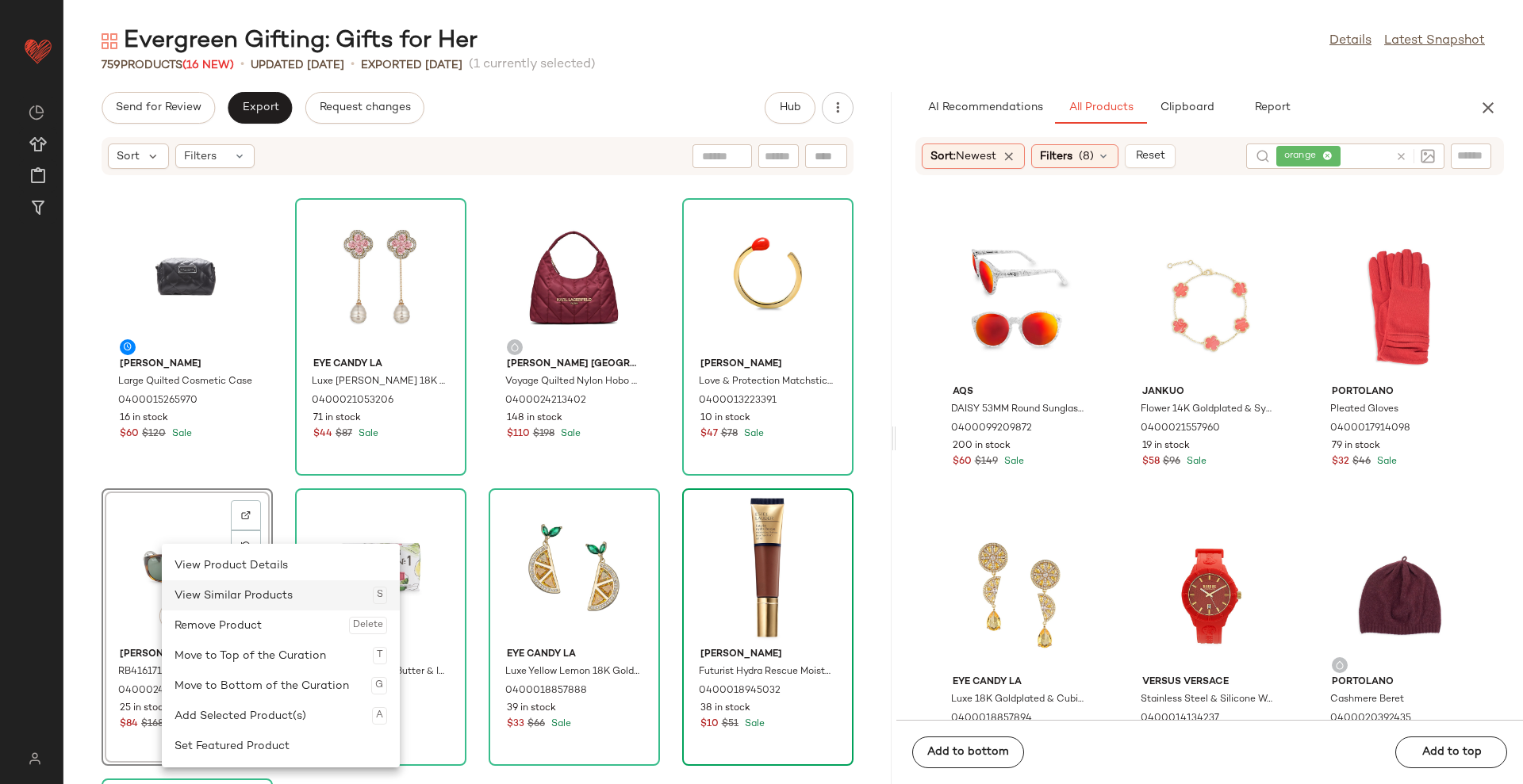
click at [220, 609] on div "View Similar Products S" at bounding box center [281, 595] width 213 height 30
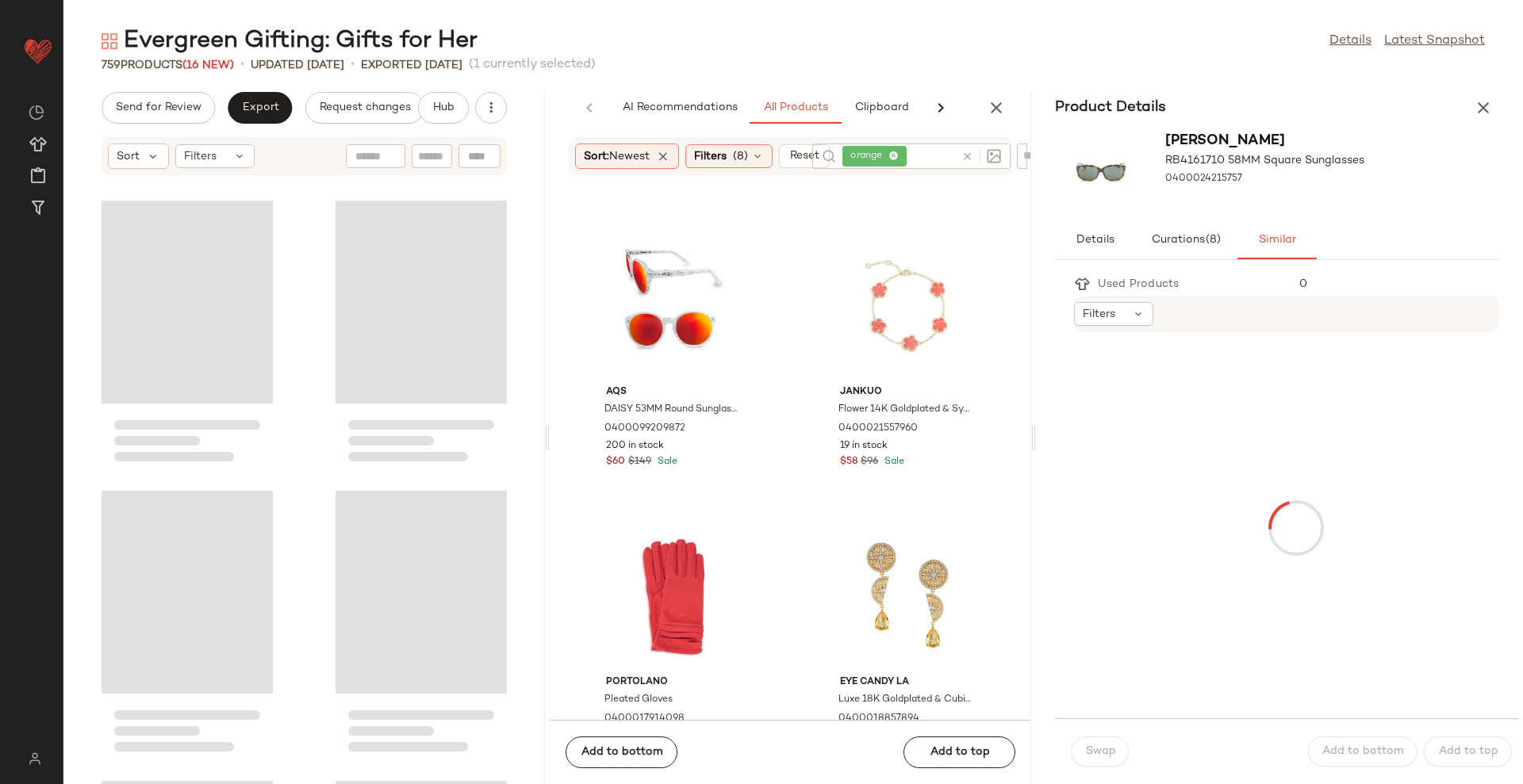
scroll to position [303, 0]
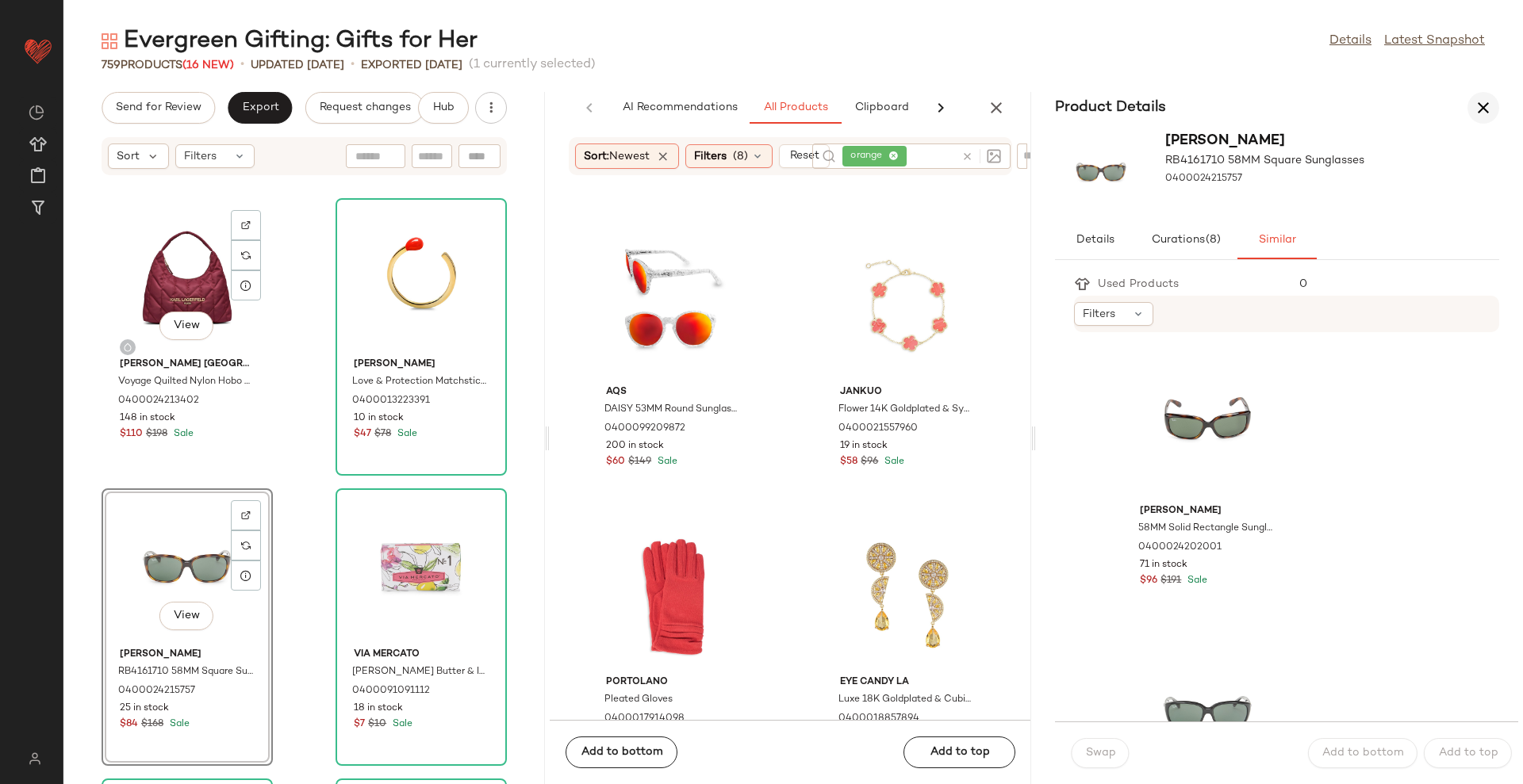
click at [1488, 107] on icon "button" at bounding box center [1484, 108] width 19 height 19
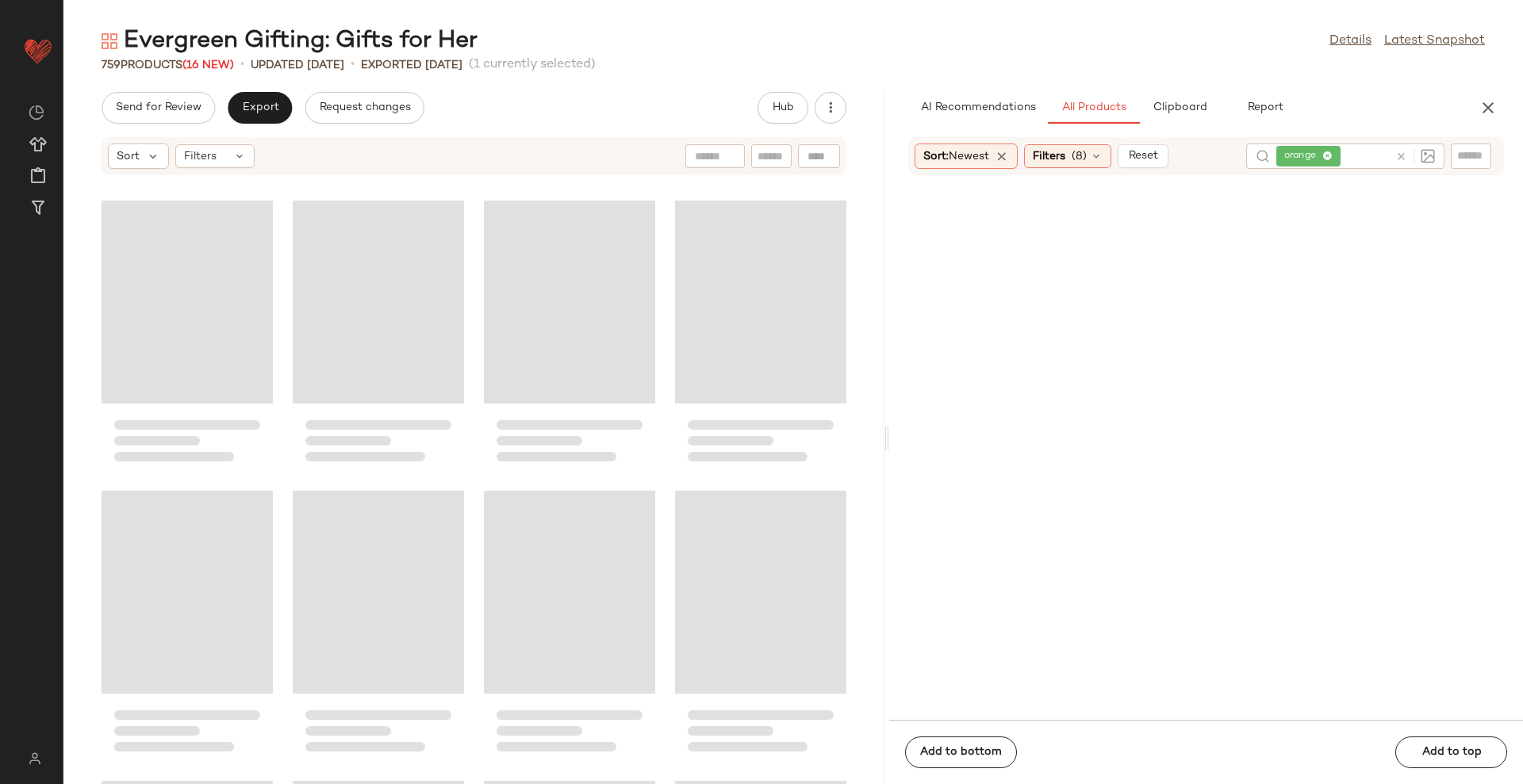
drag, startPoint x: 791, startPoint y: 432, endPoint x: 887, endPoint y: 417, distance: 97.2
click at [887, 417] on div "Evergreen Gifting: Gifts for Her Details Latest Snapshot 759 Products (16 New) …" at bounding box center [793, 404] width 1459 height 759
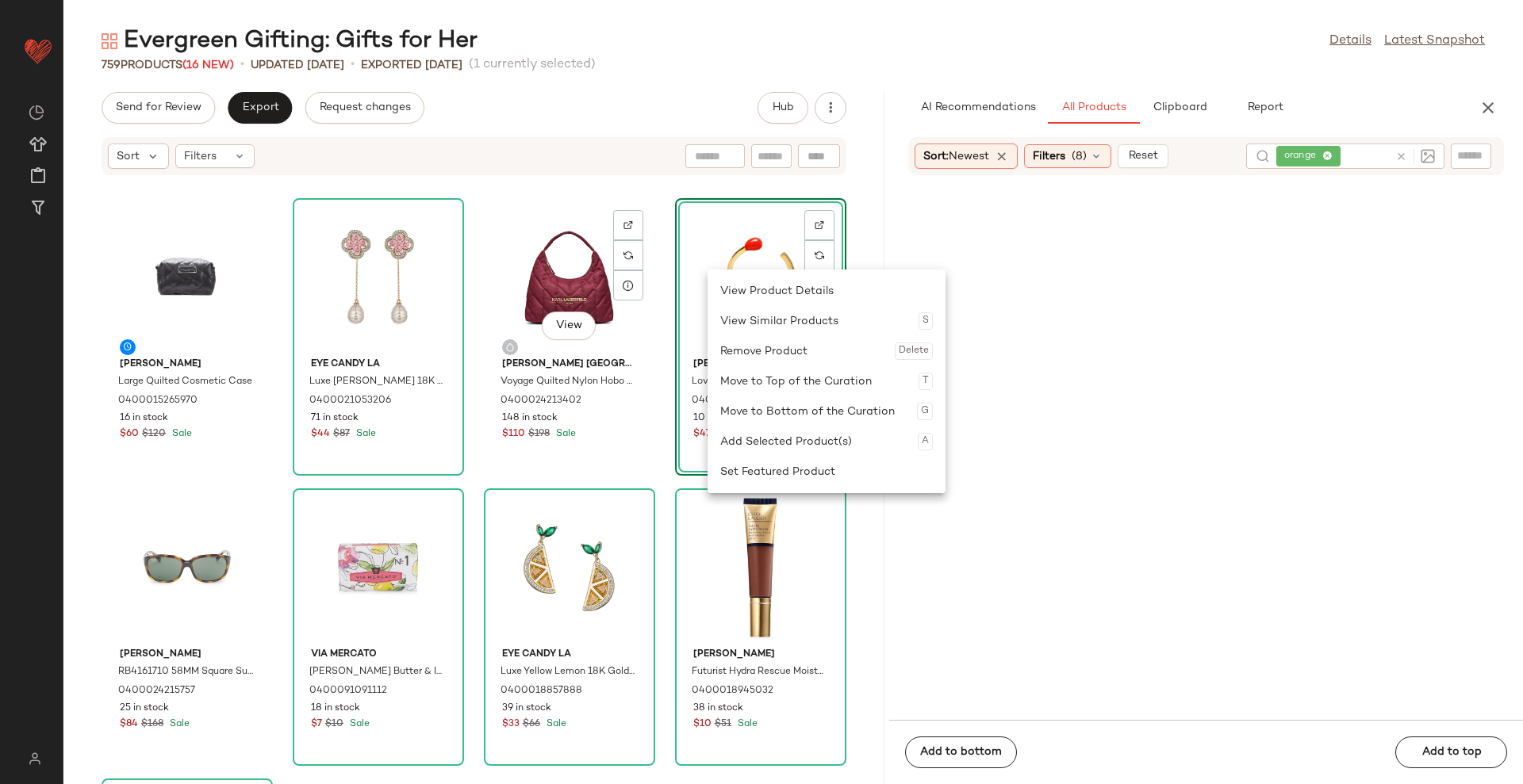
click at [761, 346] on div "Remove Product Delete" at bounding box center [827, 351] width 213 height 30
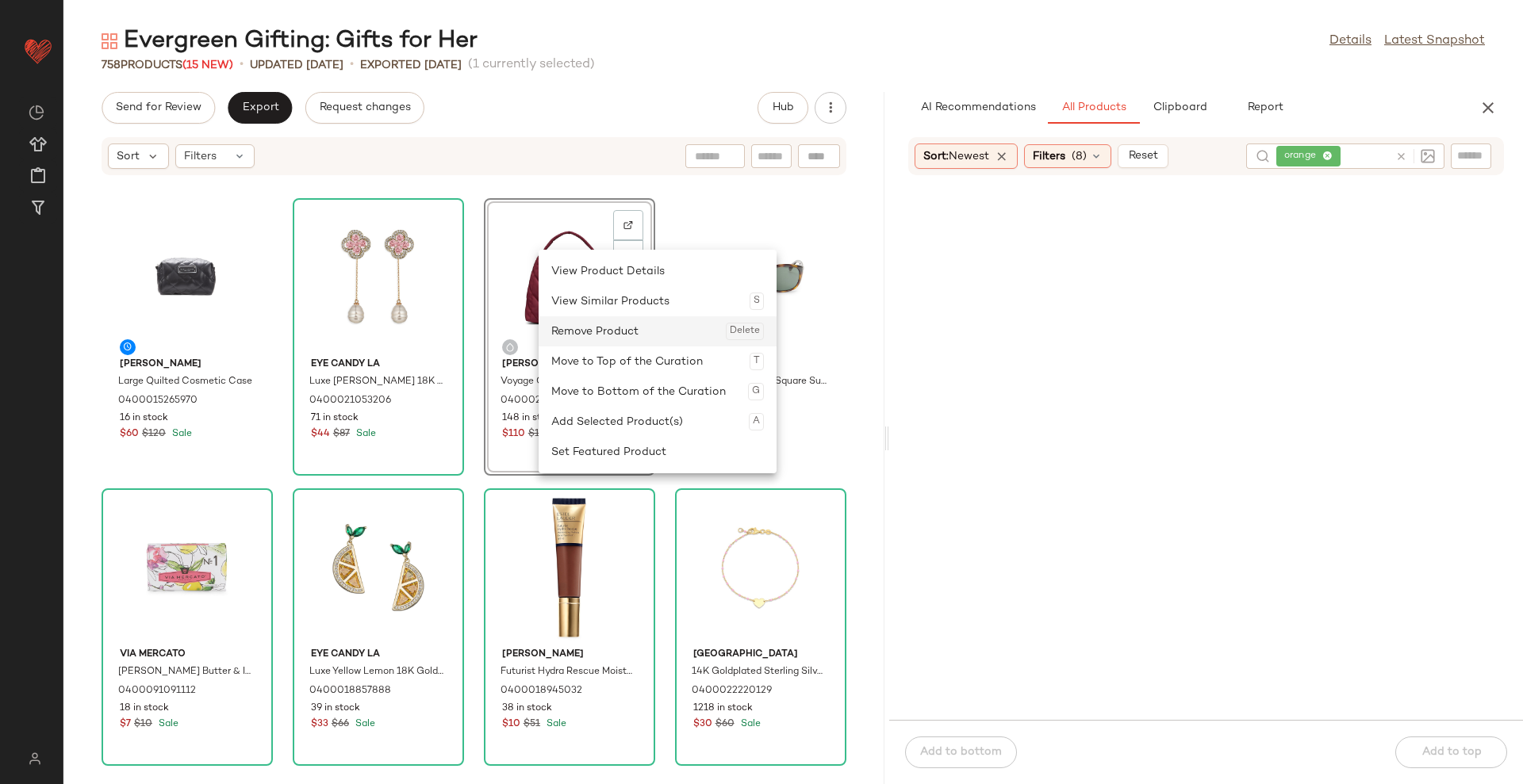
click at [610, 331] on div "Remove Product Delete" at bounding box center [658, 331] width 213 height 30
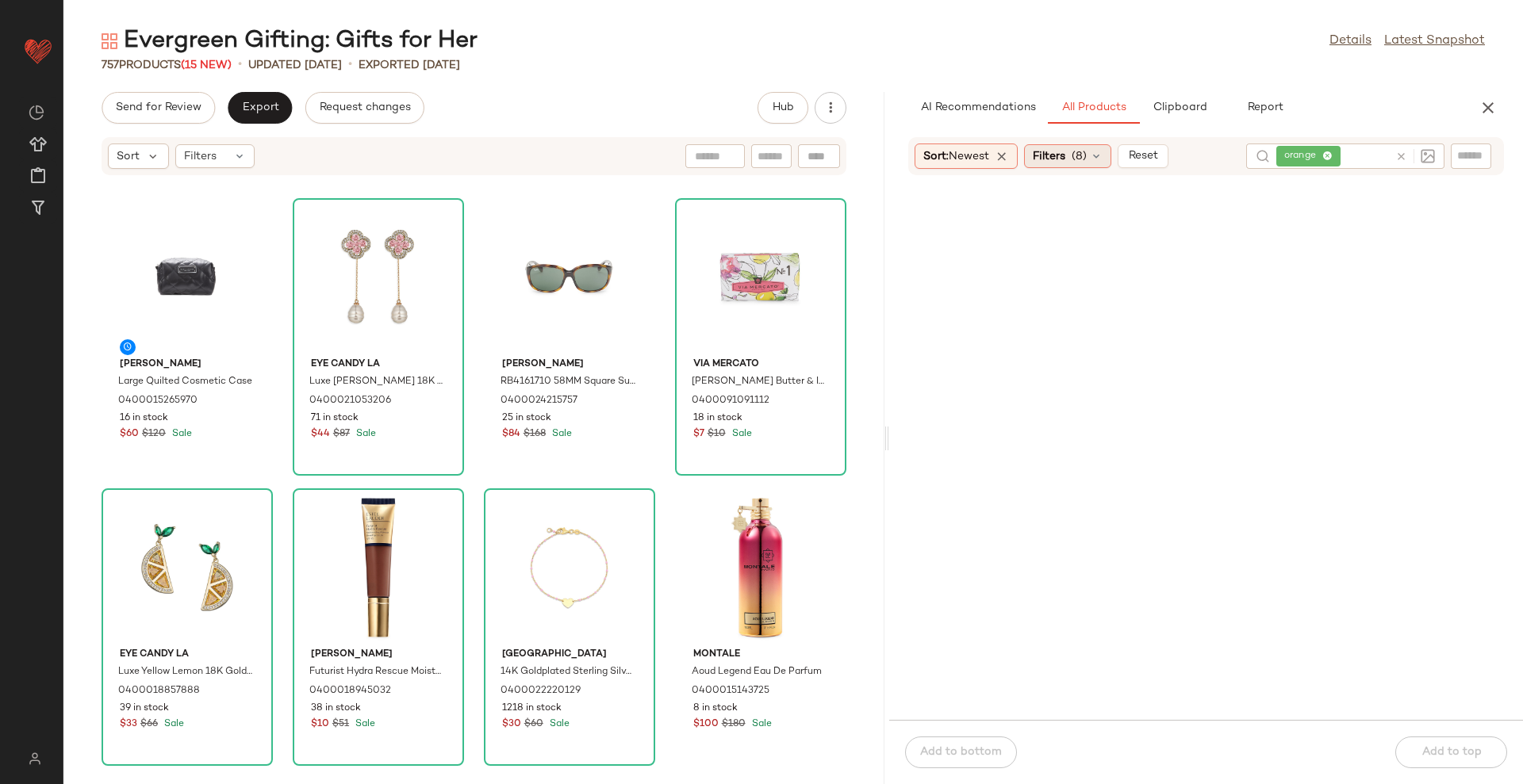
click at [1060, 157] on span "Filters" at bounding box center [1048, 156] width 32 height 17
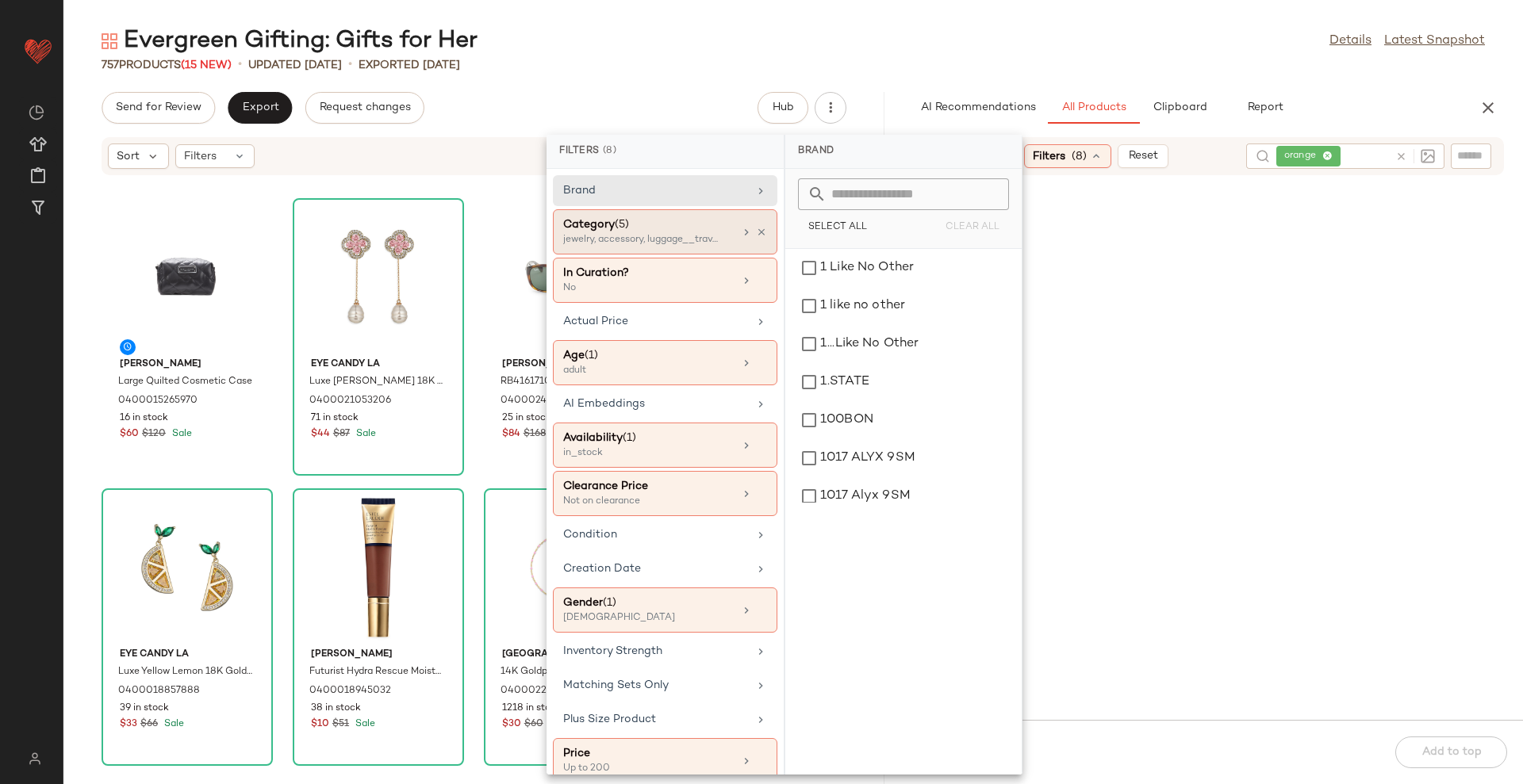
click at [685, 245] on div "jewelry, accessory, luggage__travel_accessories +2 more" at bounding box center [642, 240] width 159 height 15
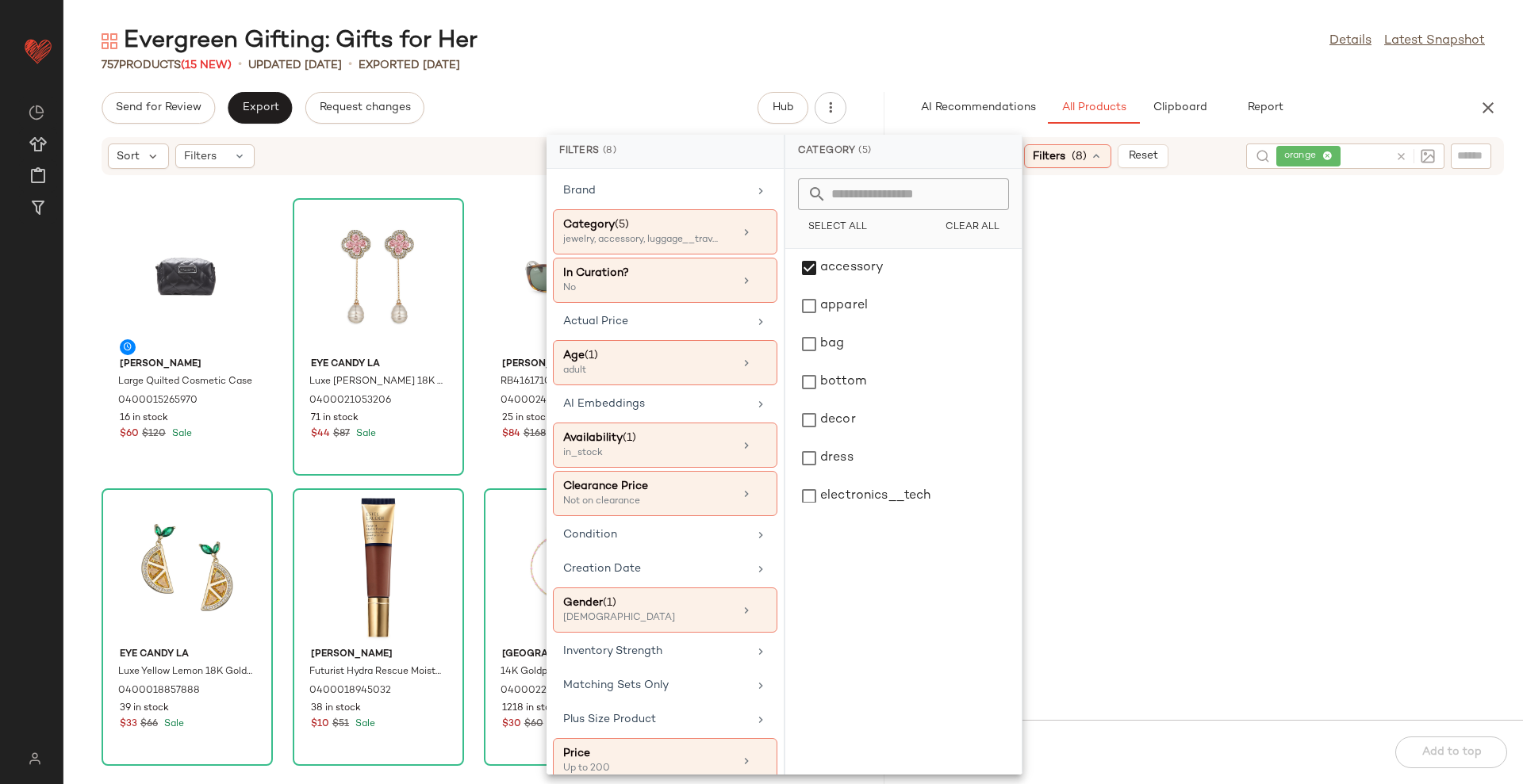
click at [1397, 152] on icon at bounding box center [1401, 156] width 12 height 12
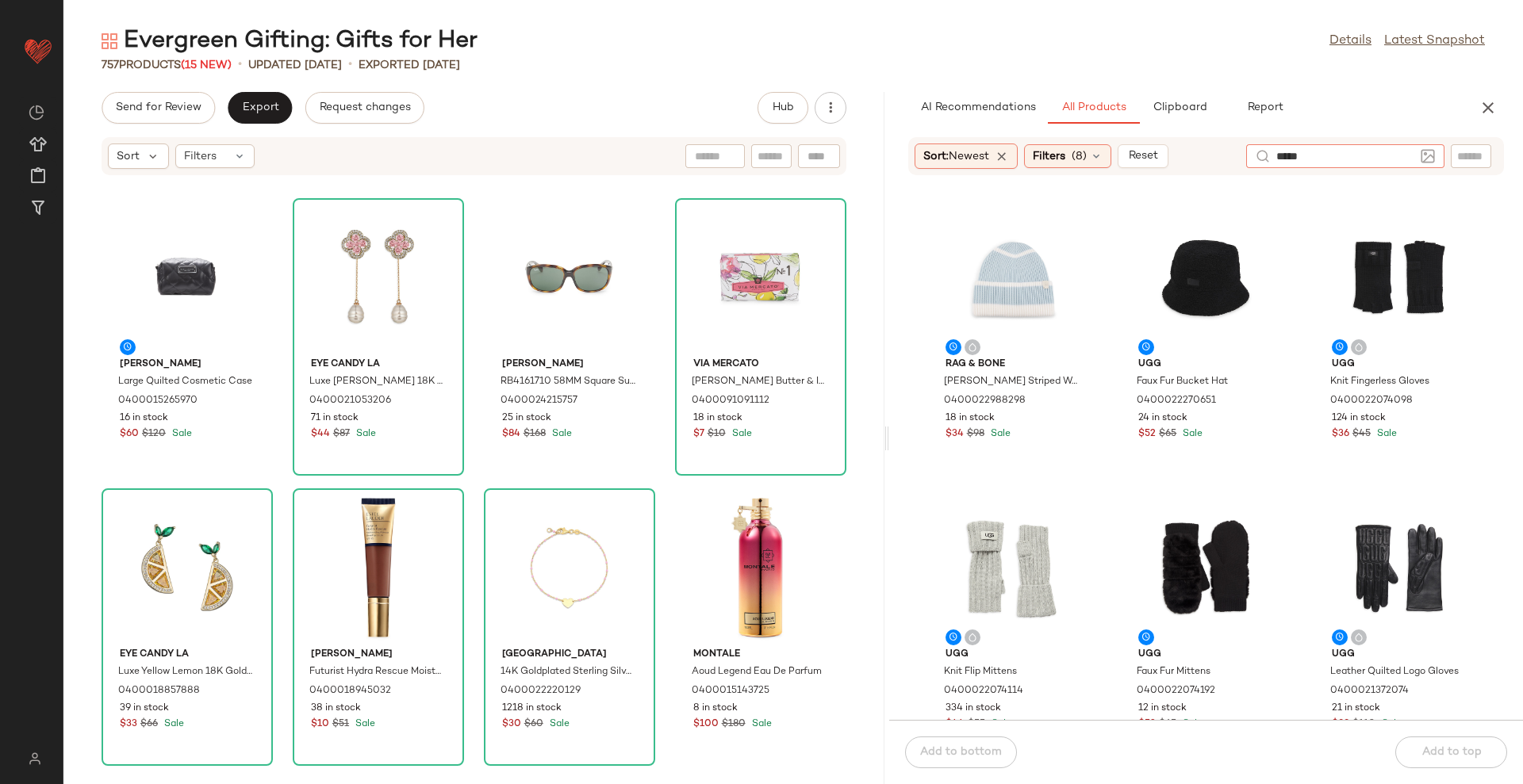
type input "******"
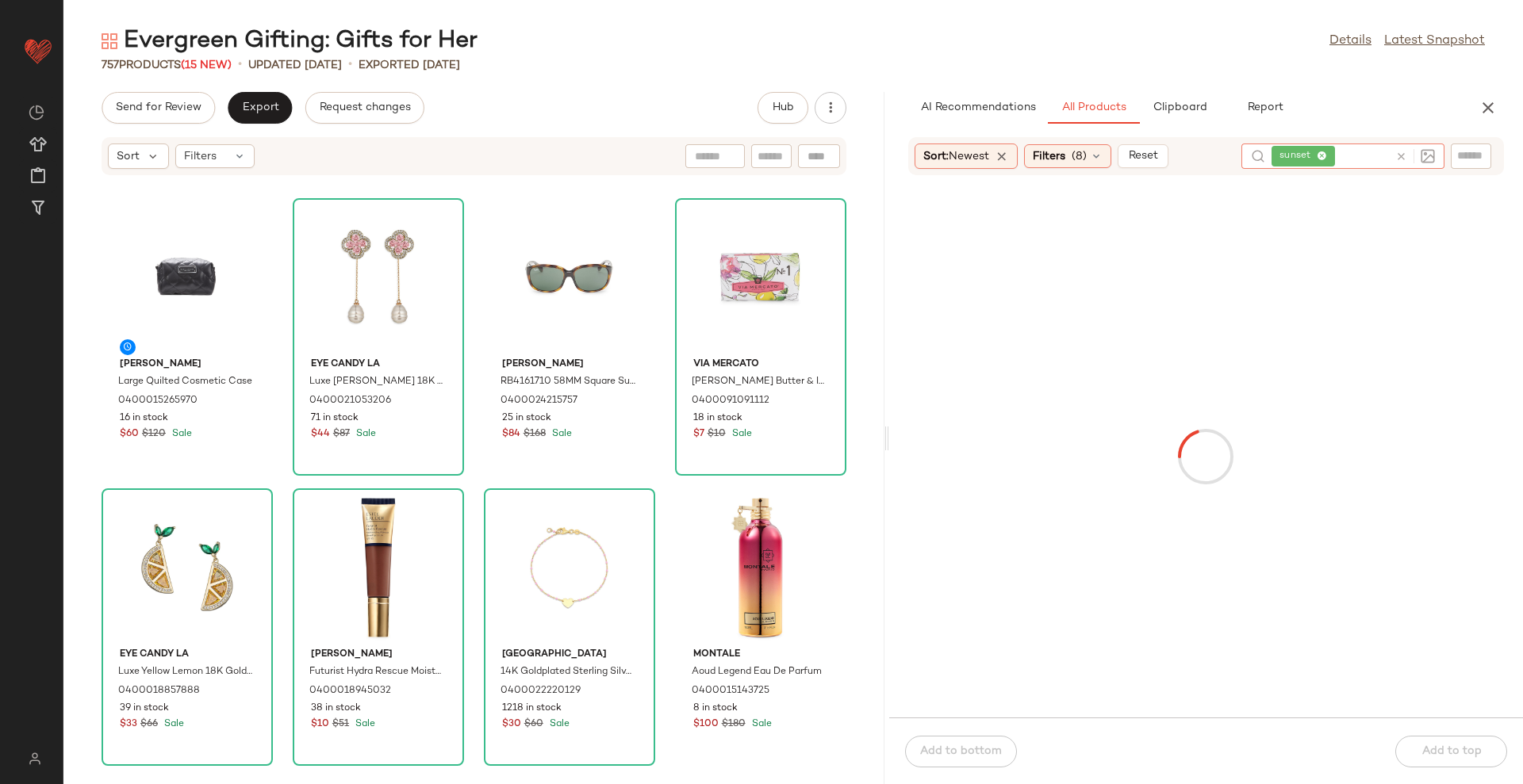
click at [1019, 48] on div "Evergreen Gifting: Gifts for Her Details Latest Snapshot" at bounding box center [793, 40] width 1459 height 31
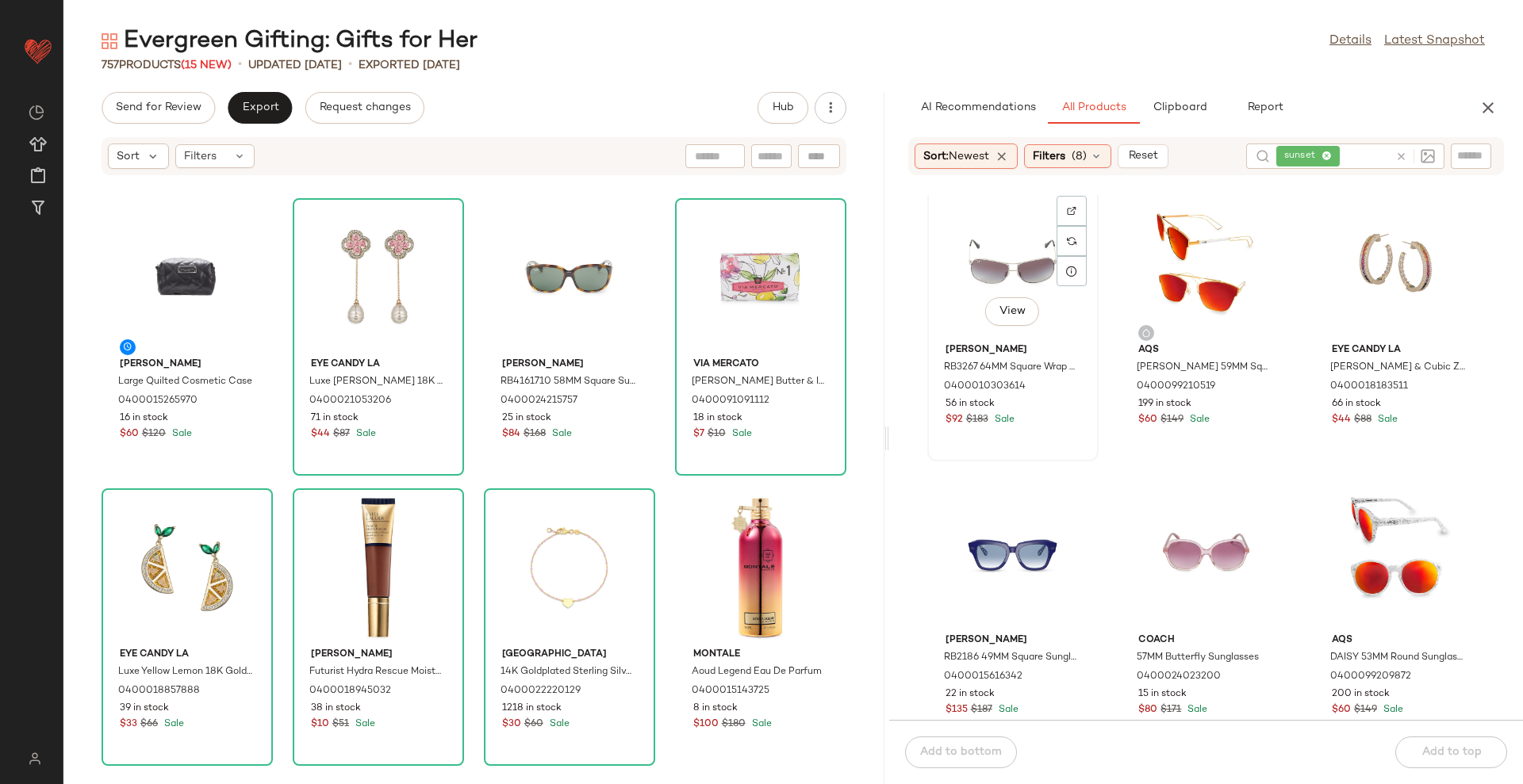
scroll to position [605, 0]
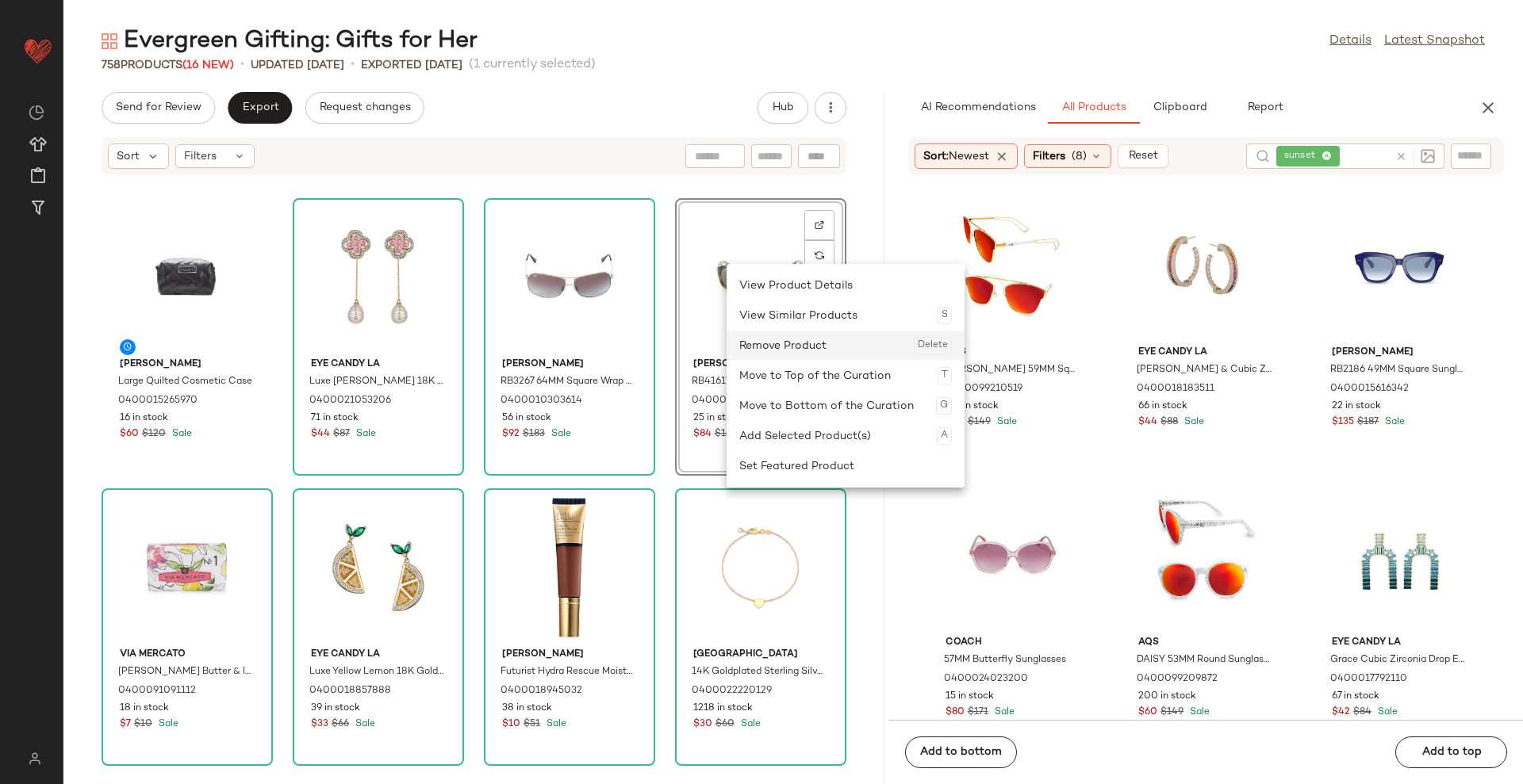
click at [766, 344] on div "Remove Product Delete" at bounding box center [845, 345] width 213 height 30
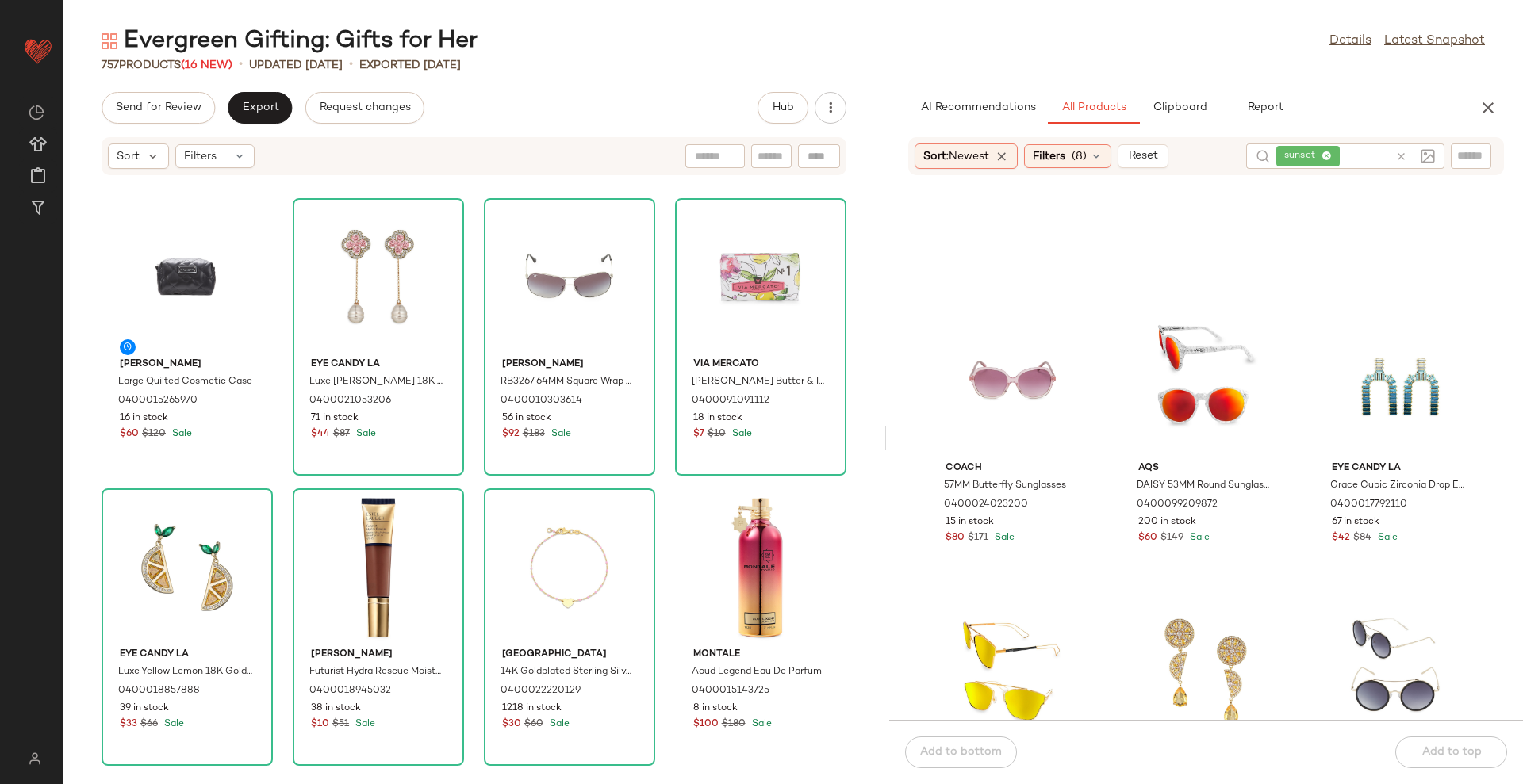
scroll to position [1002, 0]
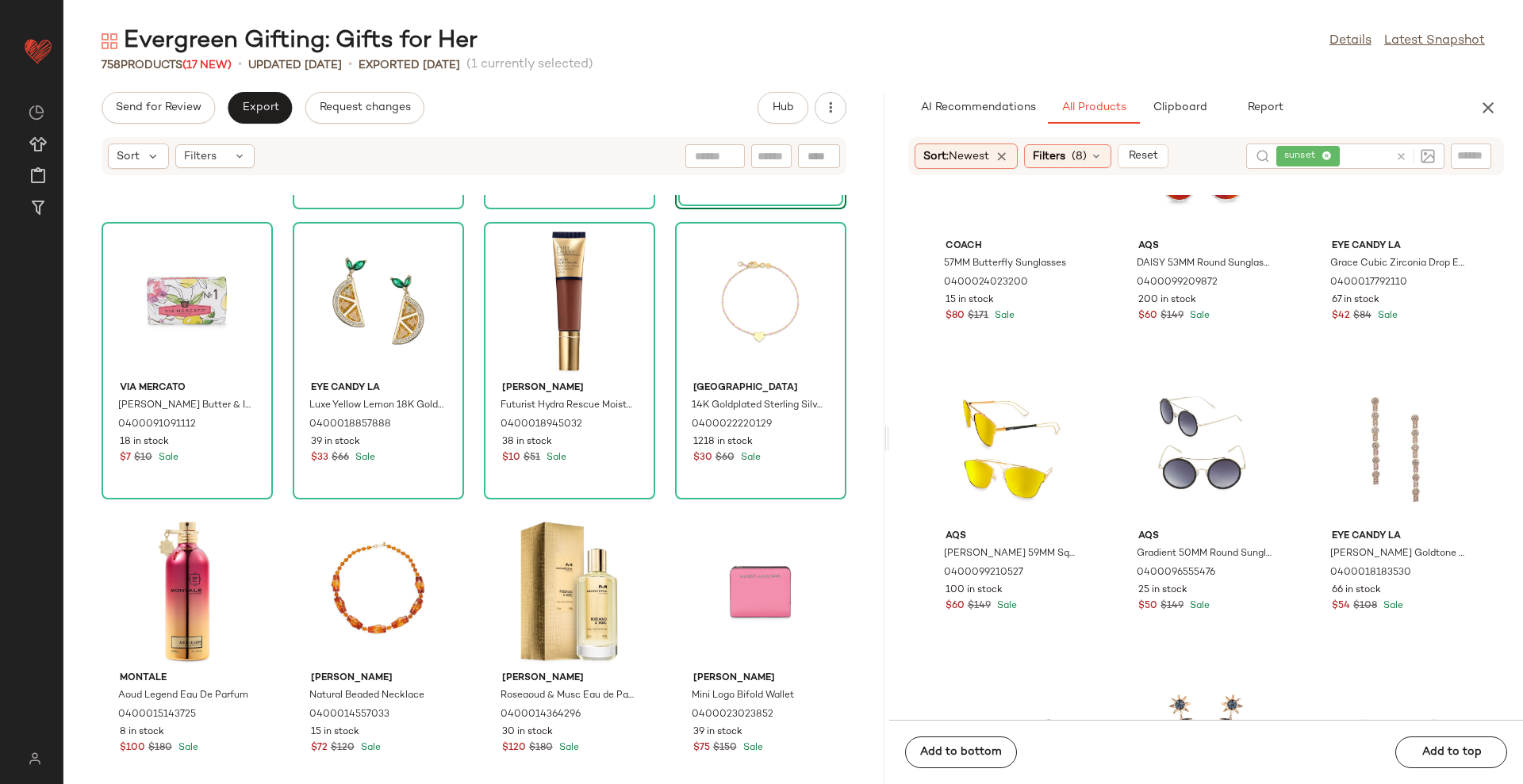
scroll to position [99, 0]
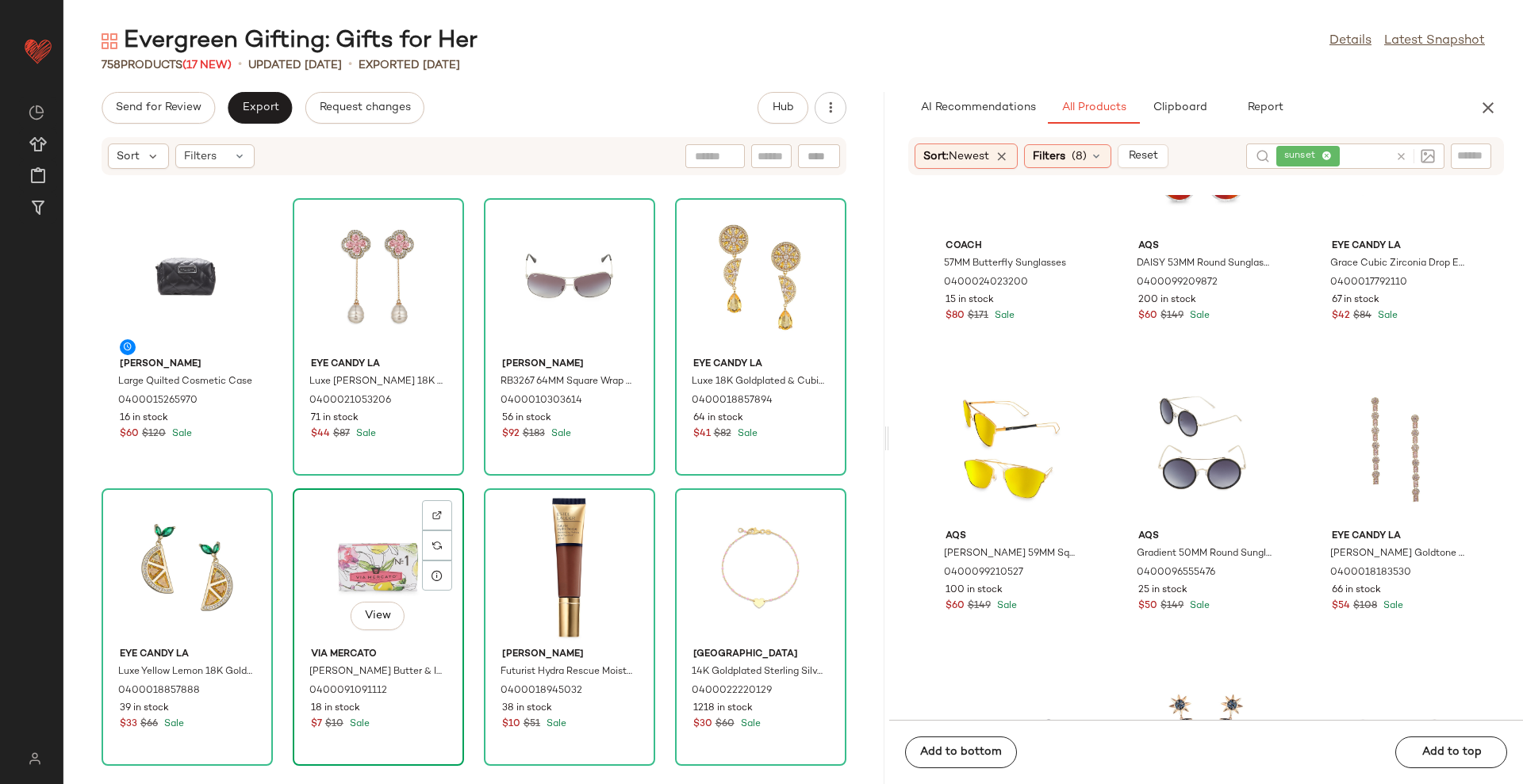
click at [340, 569] on div "View" at bounding box center [378, 567] width 160 height 147
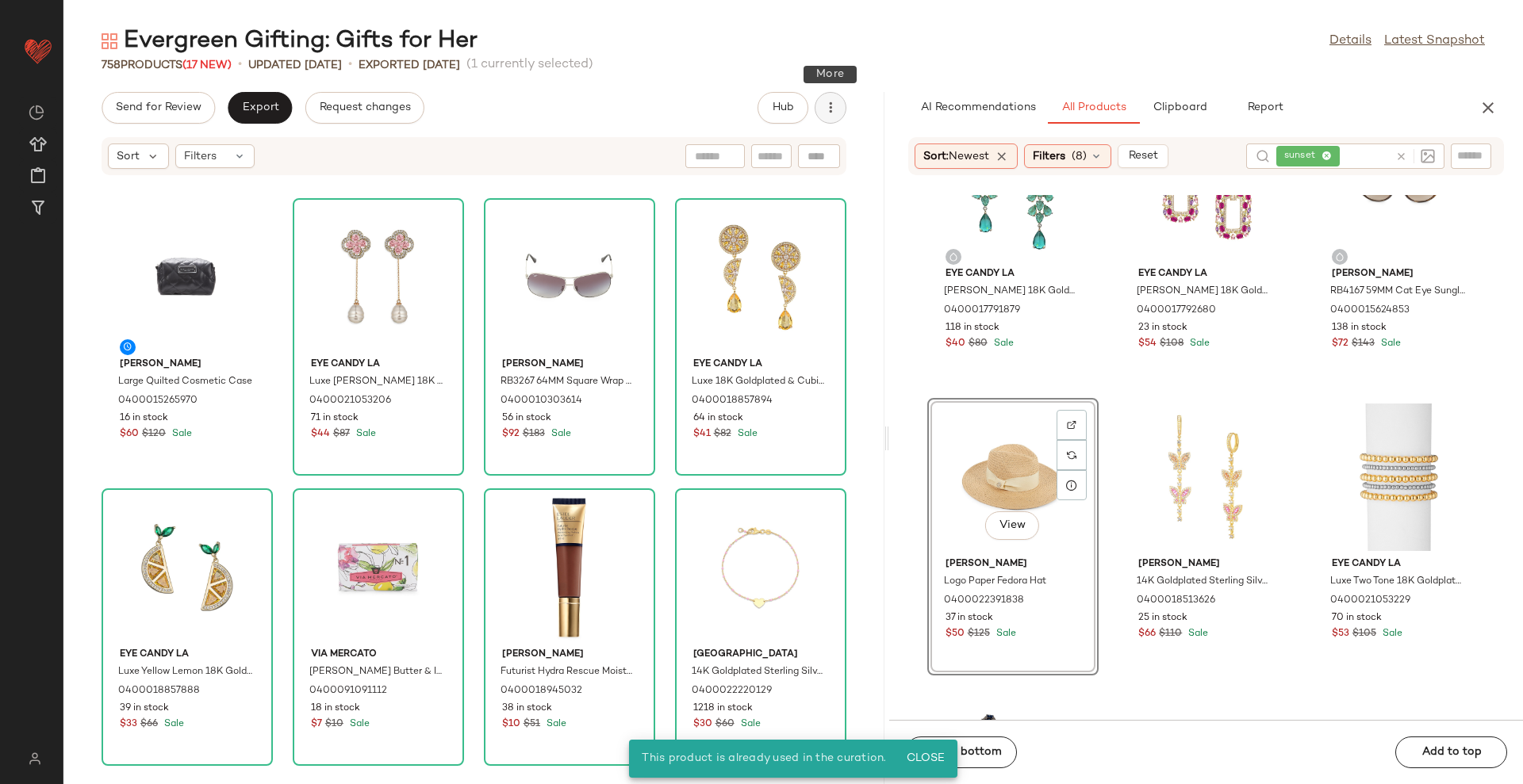
click at [836, 115] on icon "button" at bounding box center [831, 108] width 16 height 16
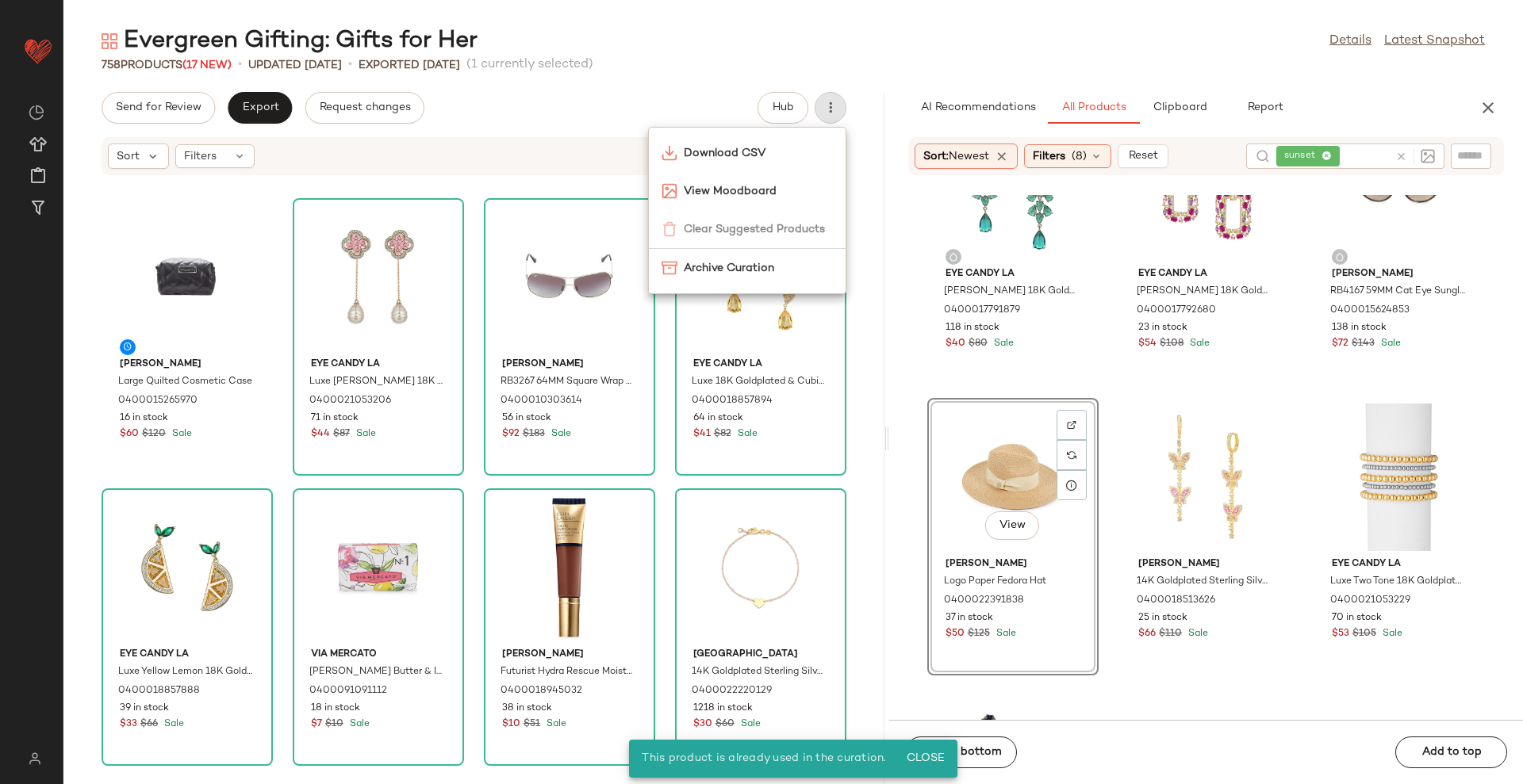
click at [1008, 465] on div "View" at bounding box center [1012, 477] width 160 height 147
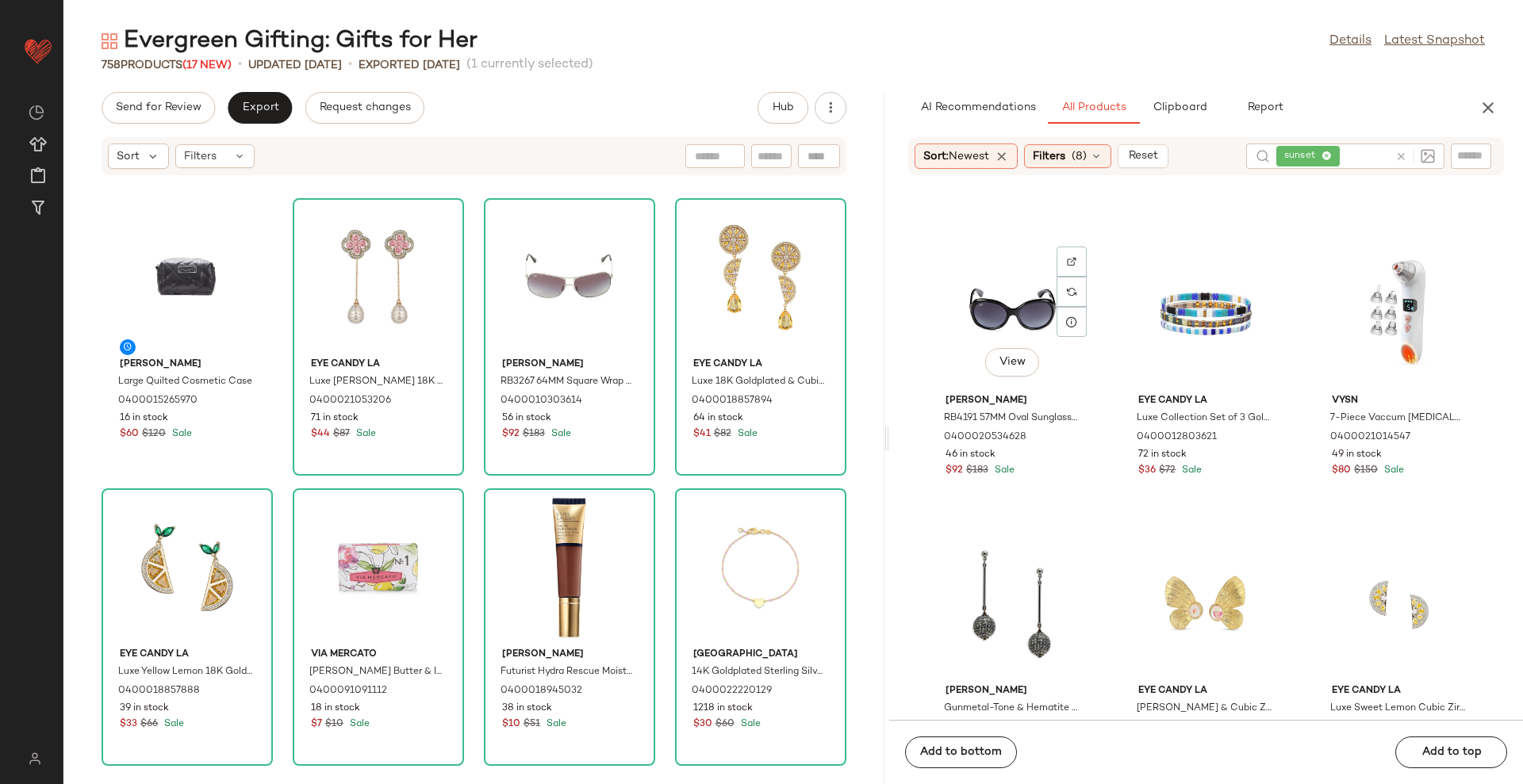
scroll to position [6949, 0]
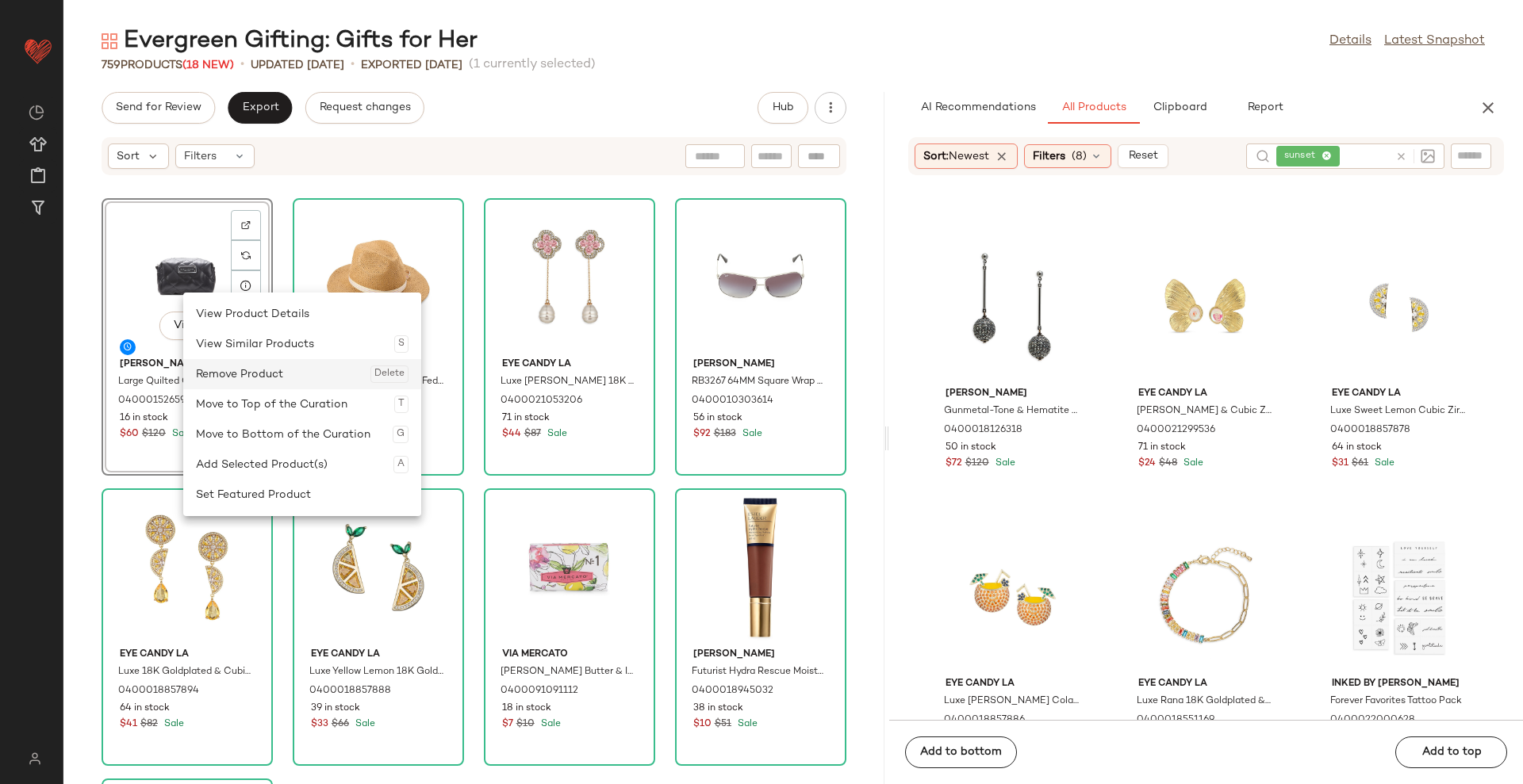
click at [238, 368] on div "Remove Product Delete" at bounding box center [302, 374] width 213 height 30
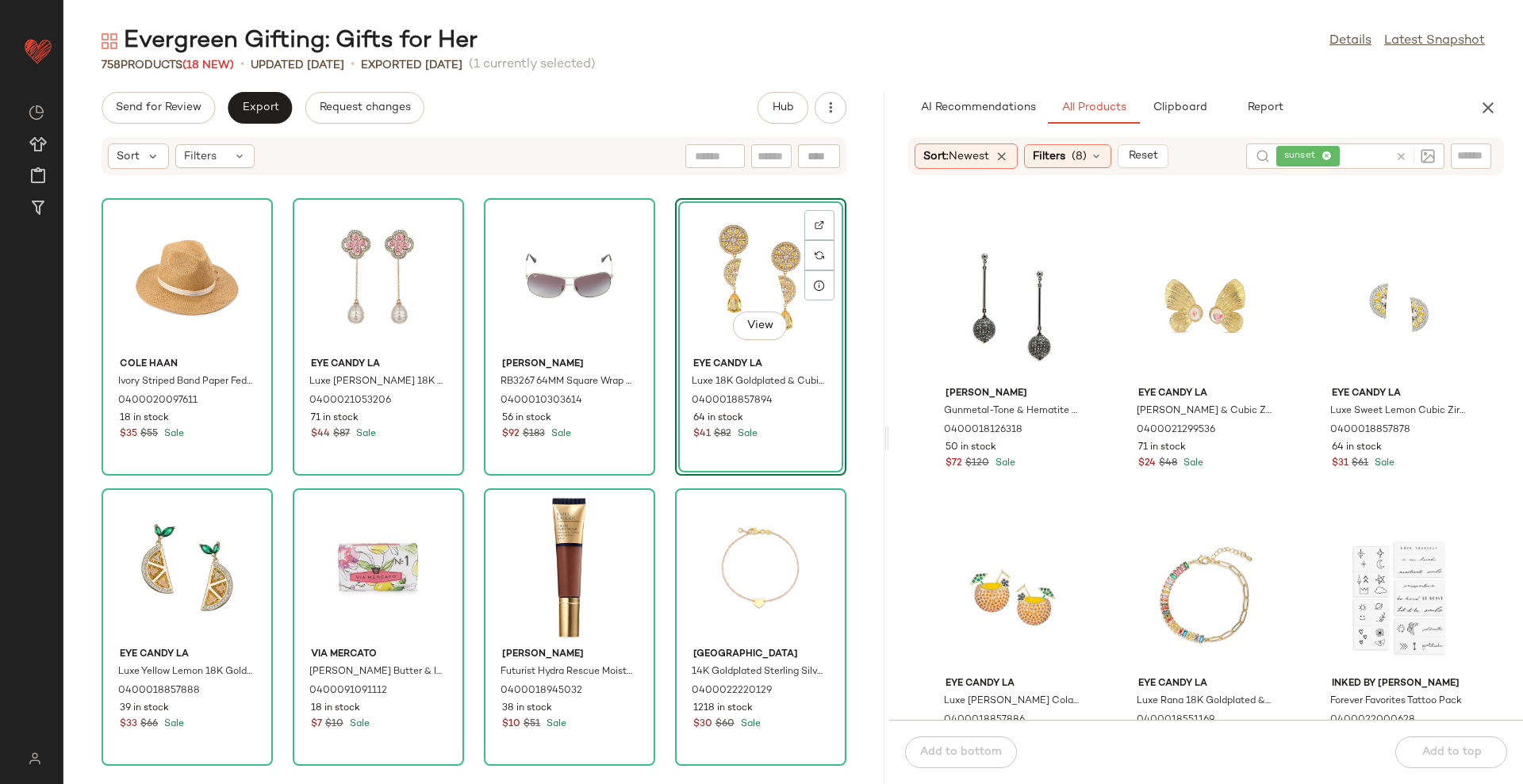
click at [840, 286] on div "Cole Haan Ivory Striped Band Paper Fedora 0400020097611 18 in stock $35 $55 Sal…" at bounding box center [474, 489] width 821 height 589
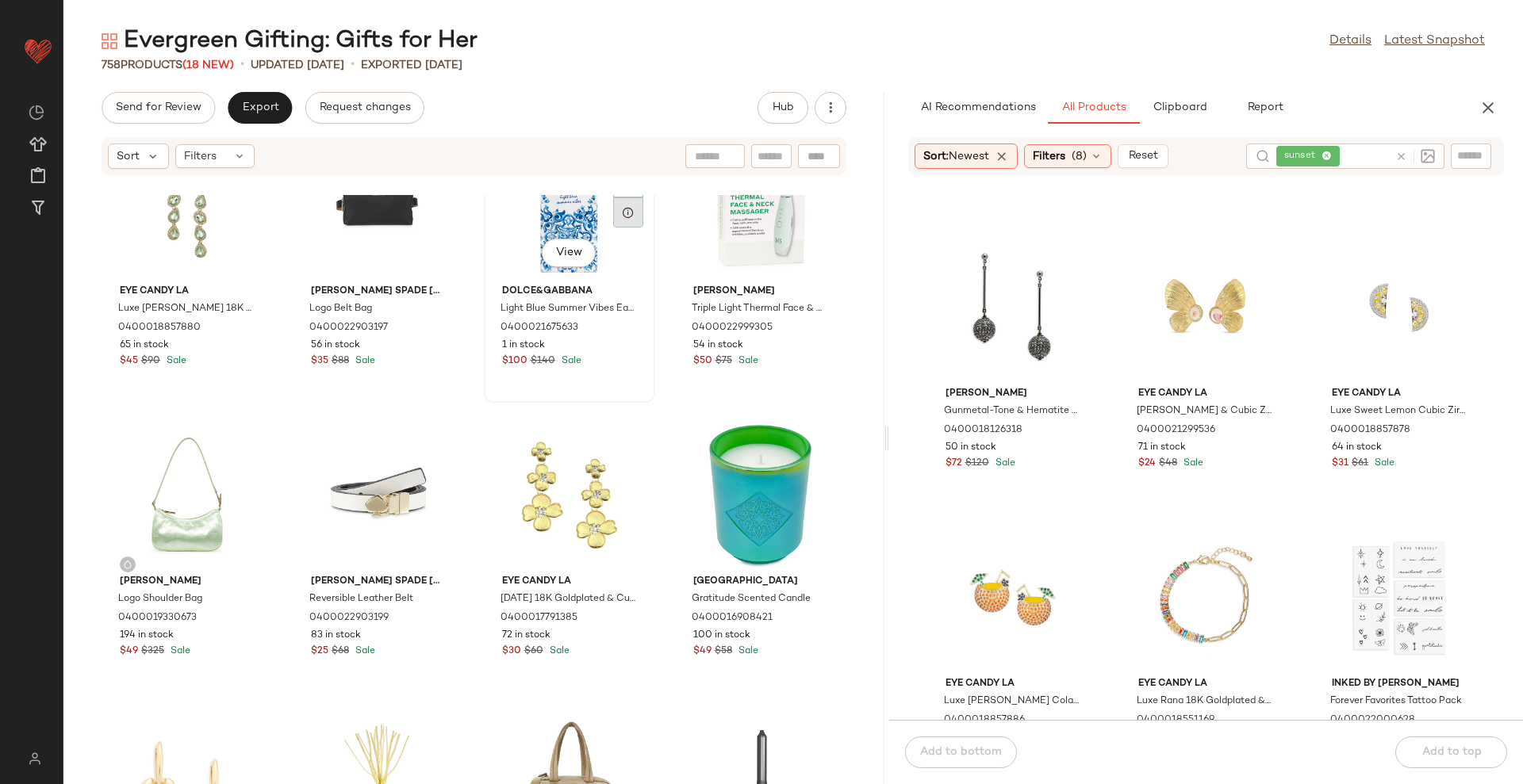
scroll to position [2292, 0]
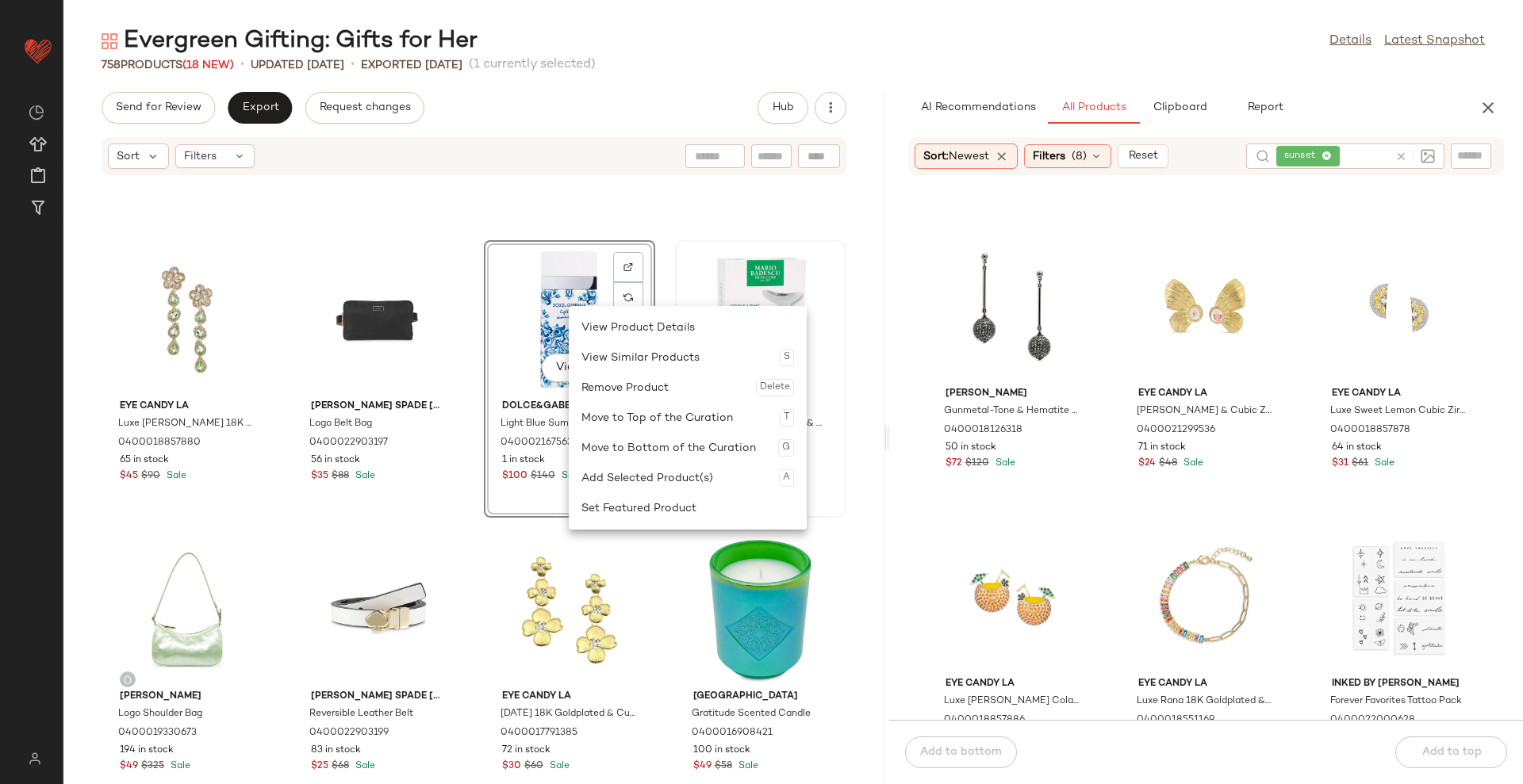
click at [666, 452] on div "Move to Bottom of the Curation G" at bounding box center [687, 447] width 213 height 30
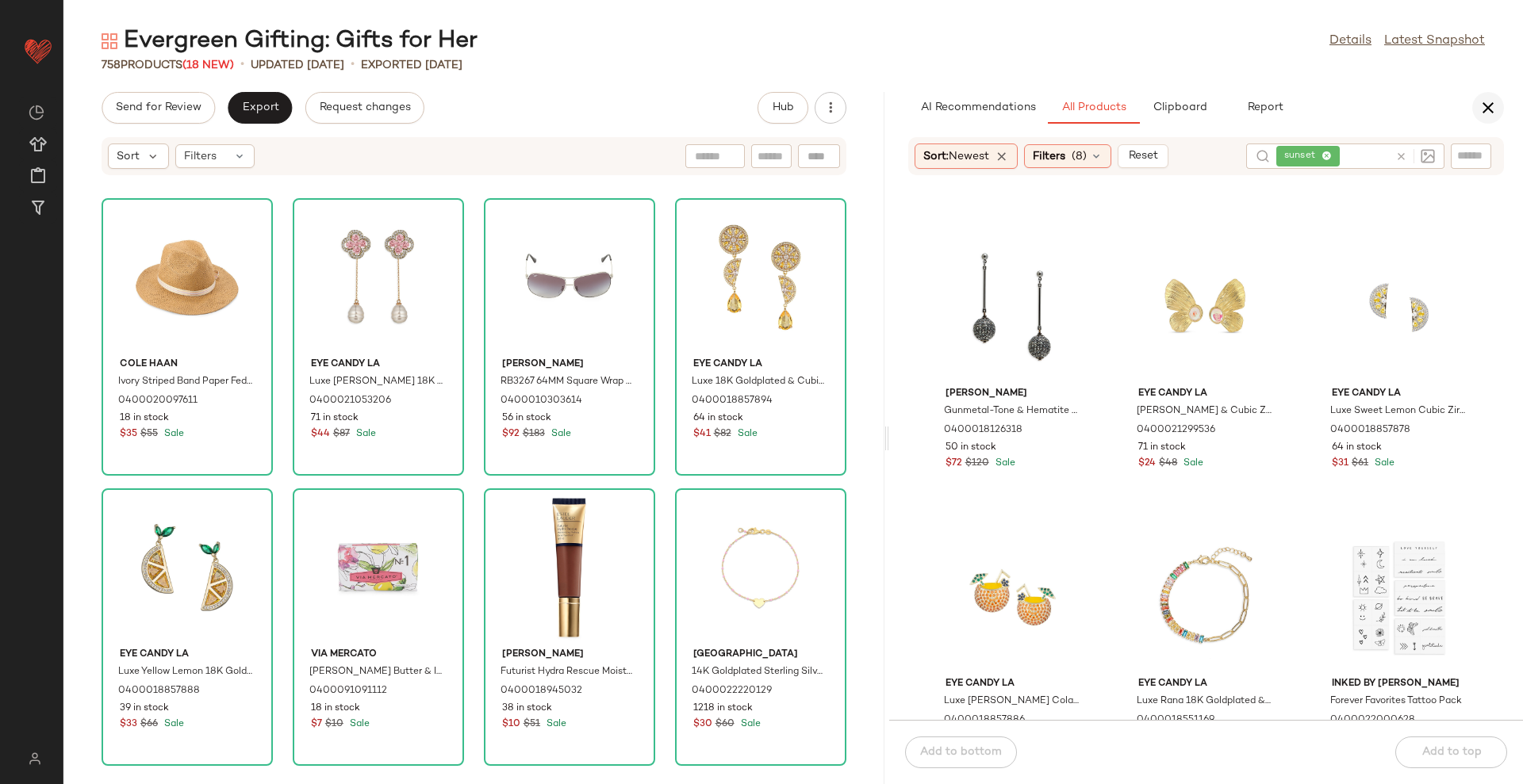
click at [1483, 98] on icon "button" at bounding box center [1488, 108] width 19 height 19
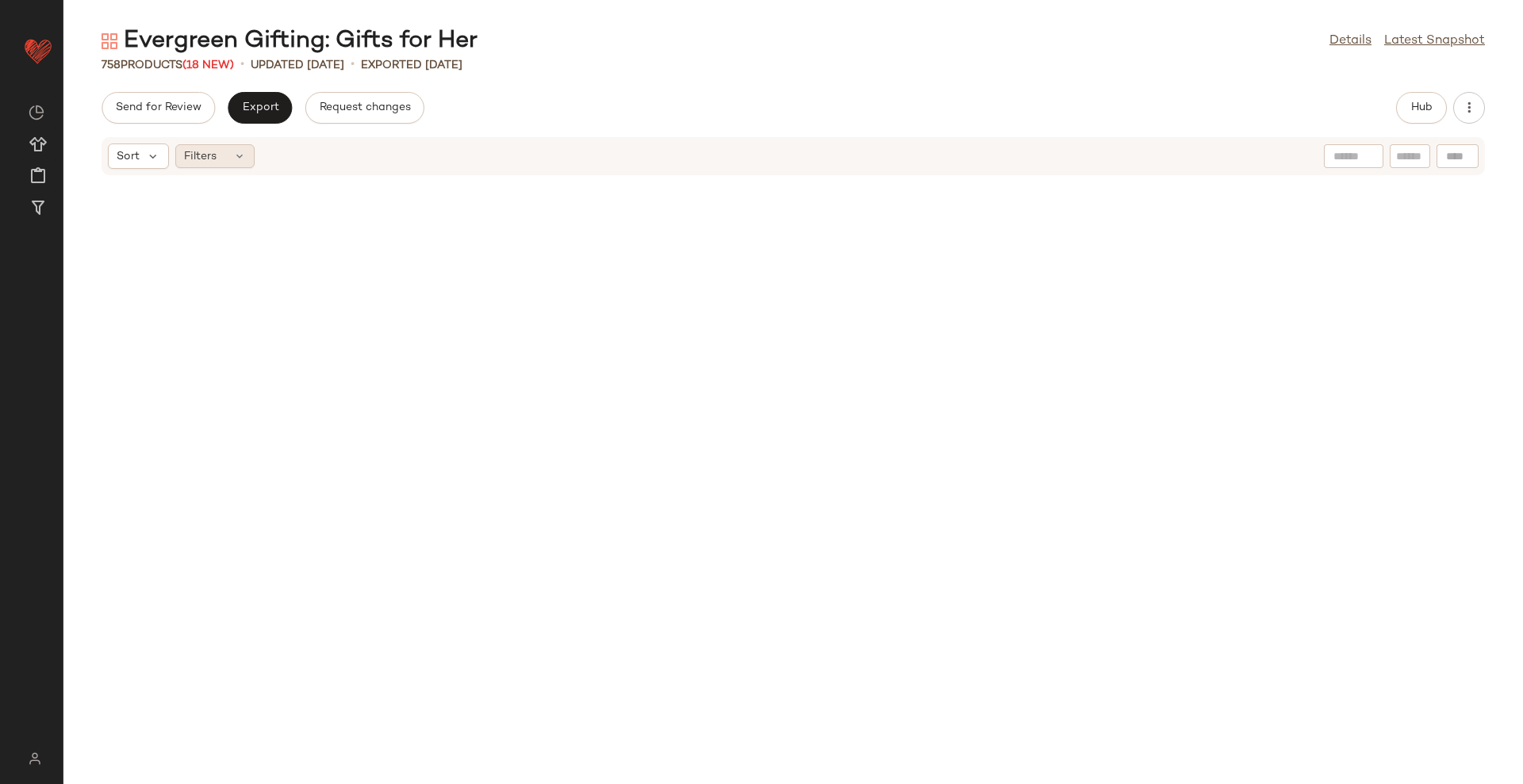
click at [237, 157] on icon at bounding box center [239, 156] width 13 height 13
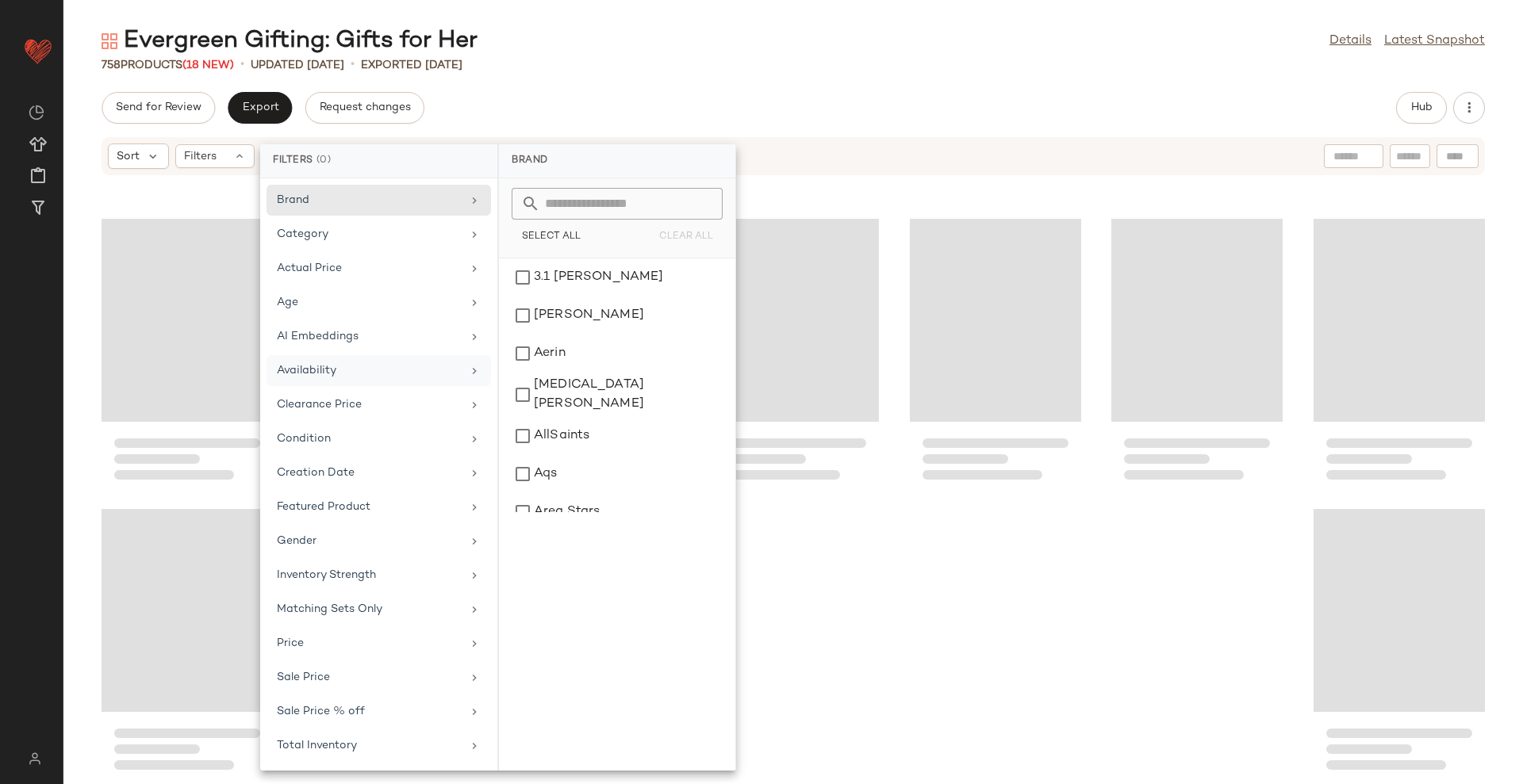
click at [397, 369] on div "Availability" at bounding box center [368, 371] width 185 height 17
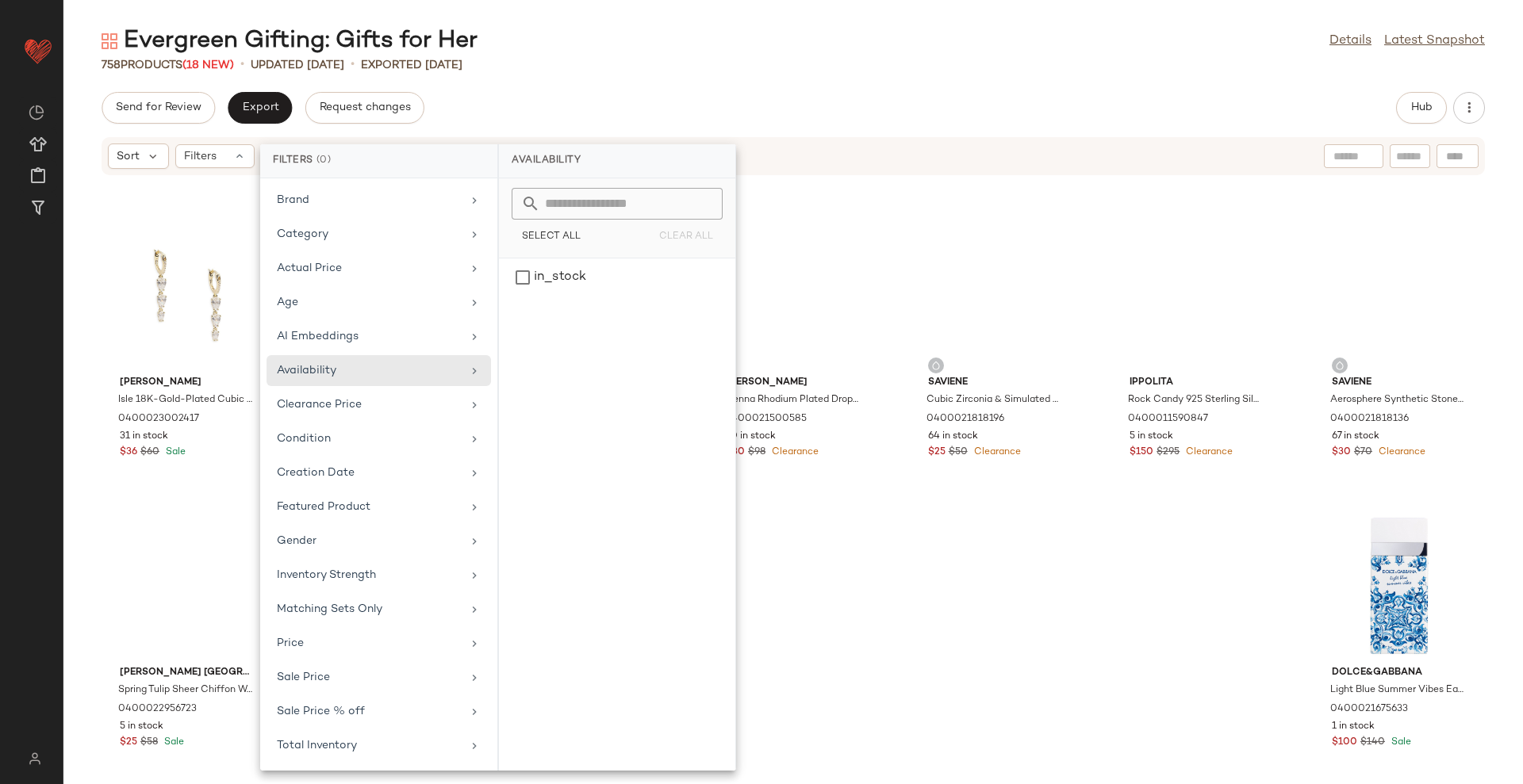
click at [694, 114] on div "Send for Review Export Request changes Hub" at bounding box center [793, 107] width 1459 height 31
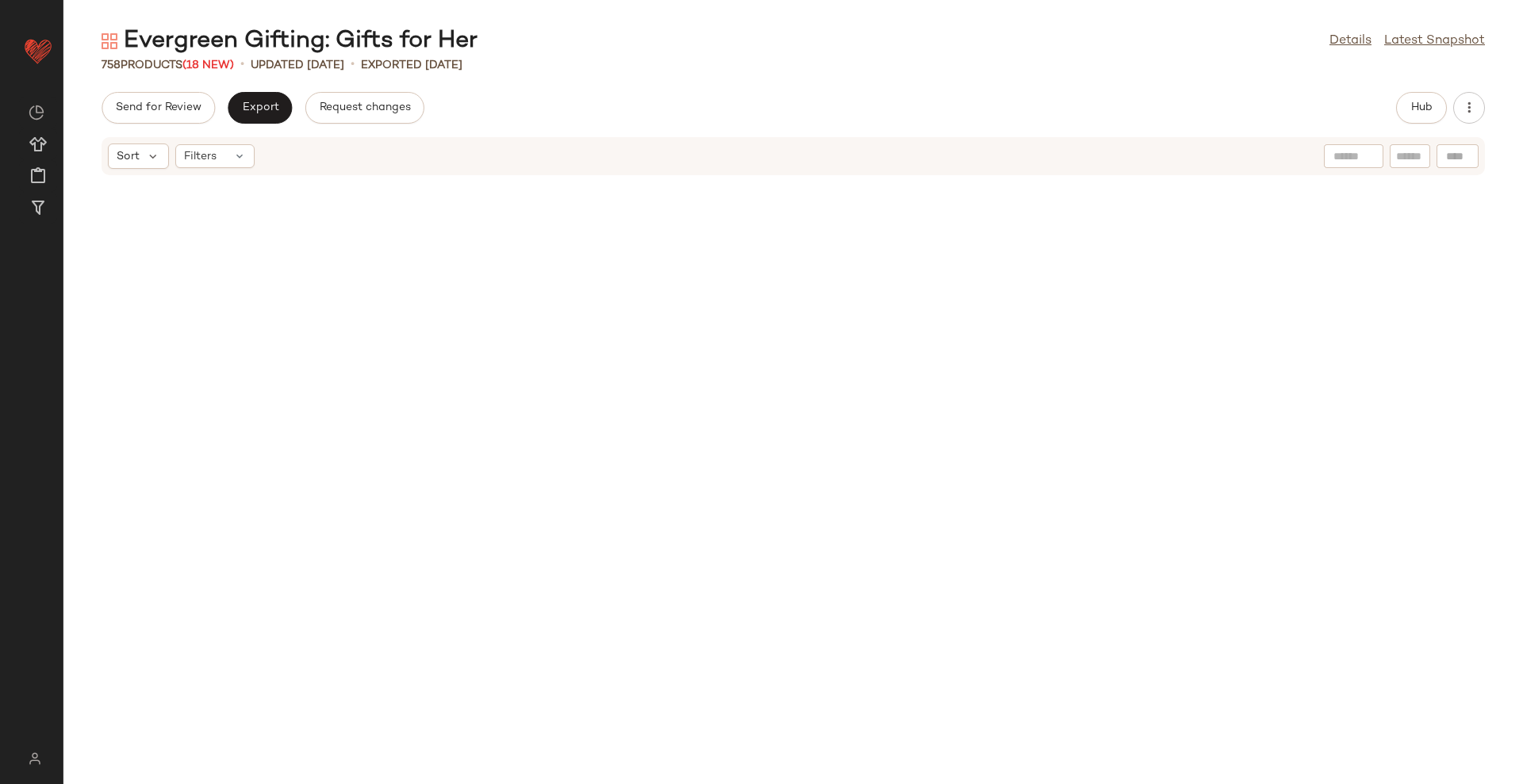
scroll to position [0, 0]
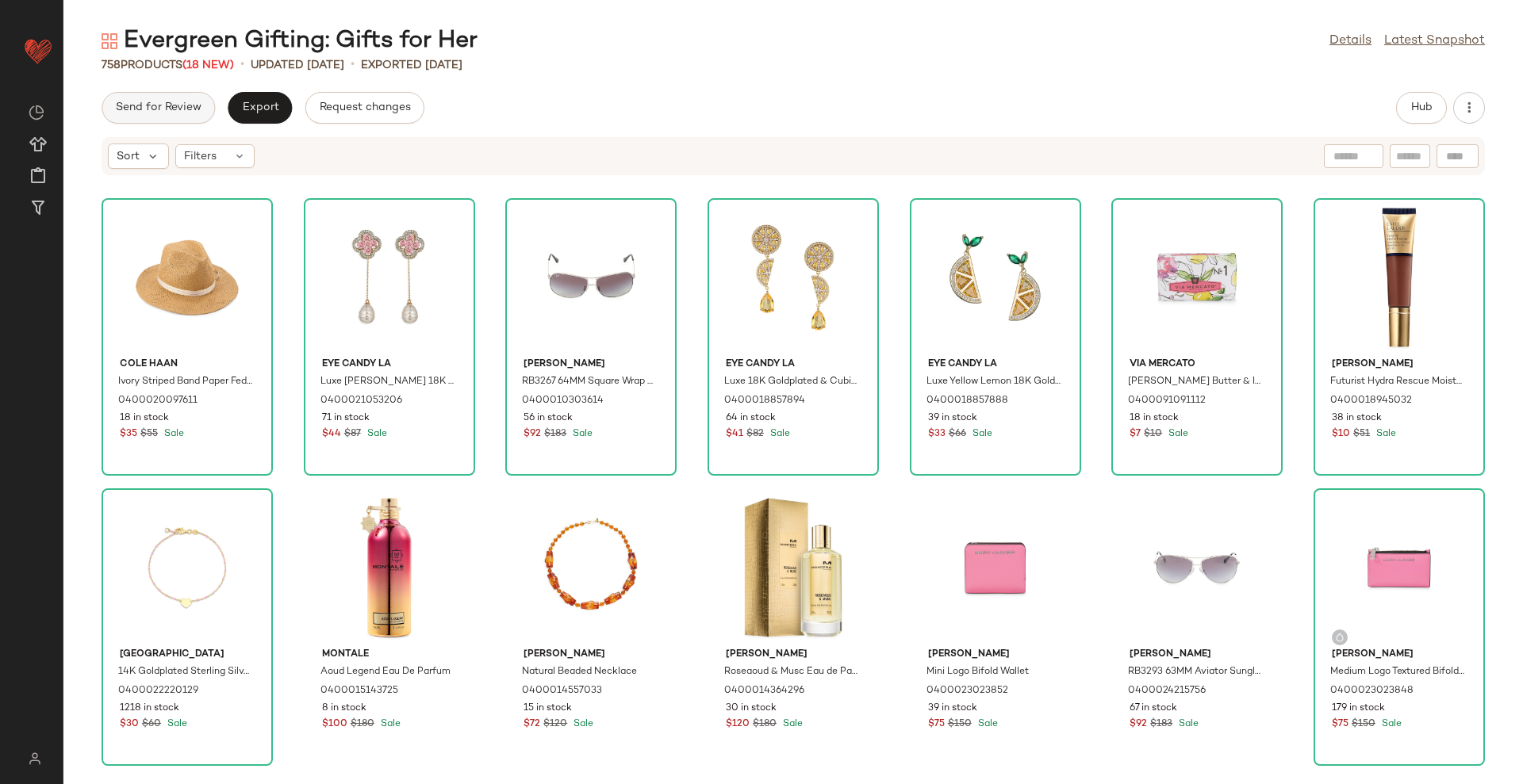
click at [160, 122] on button "Send for Review" at bounding box center [158, 107] width 114 height 31
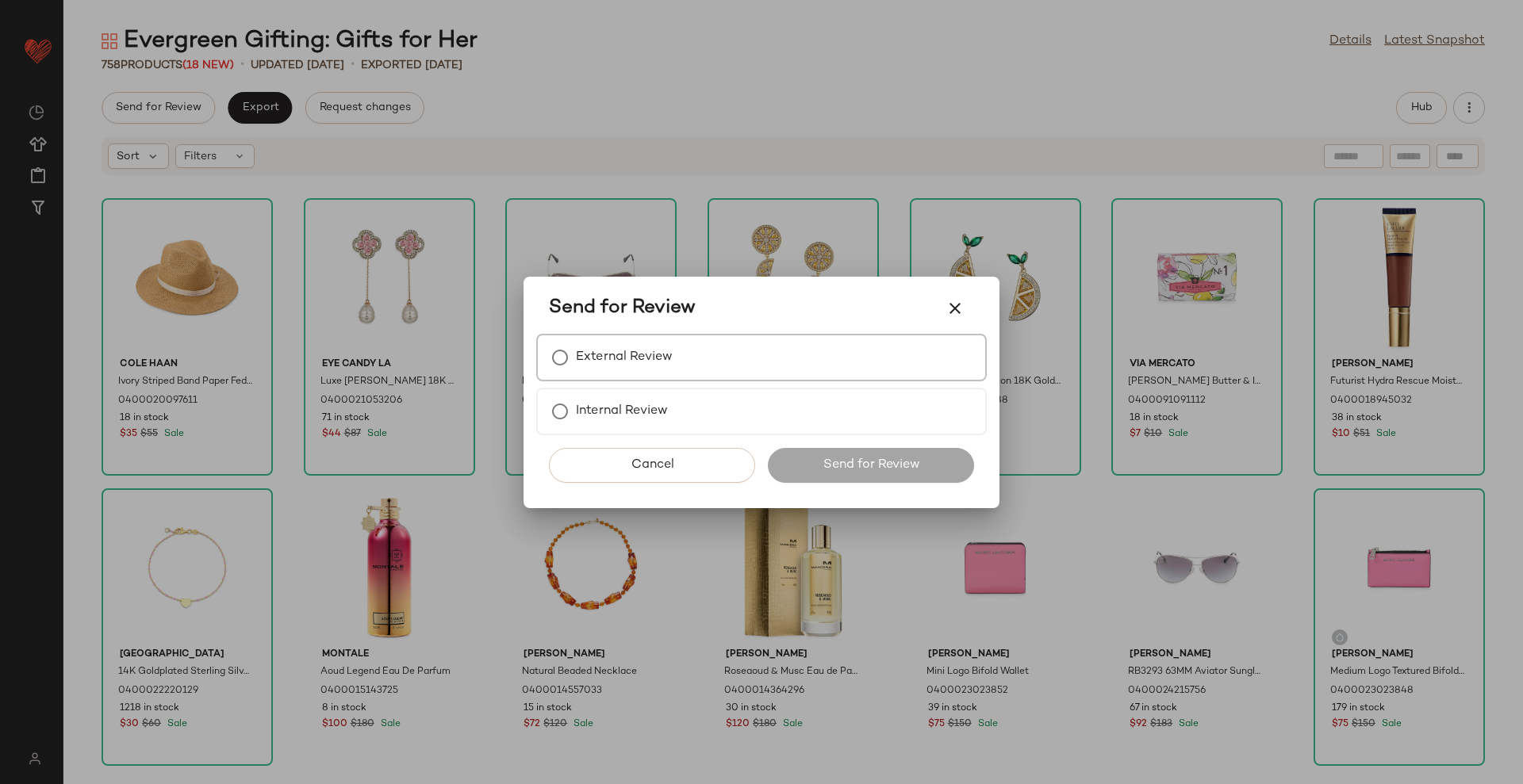
click at [621, 366] on label "External Review" at bounding box center [625, 357] width 97 height 31
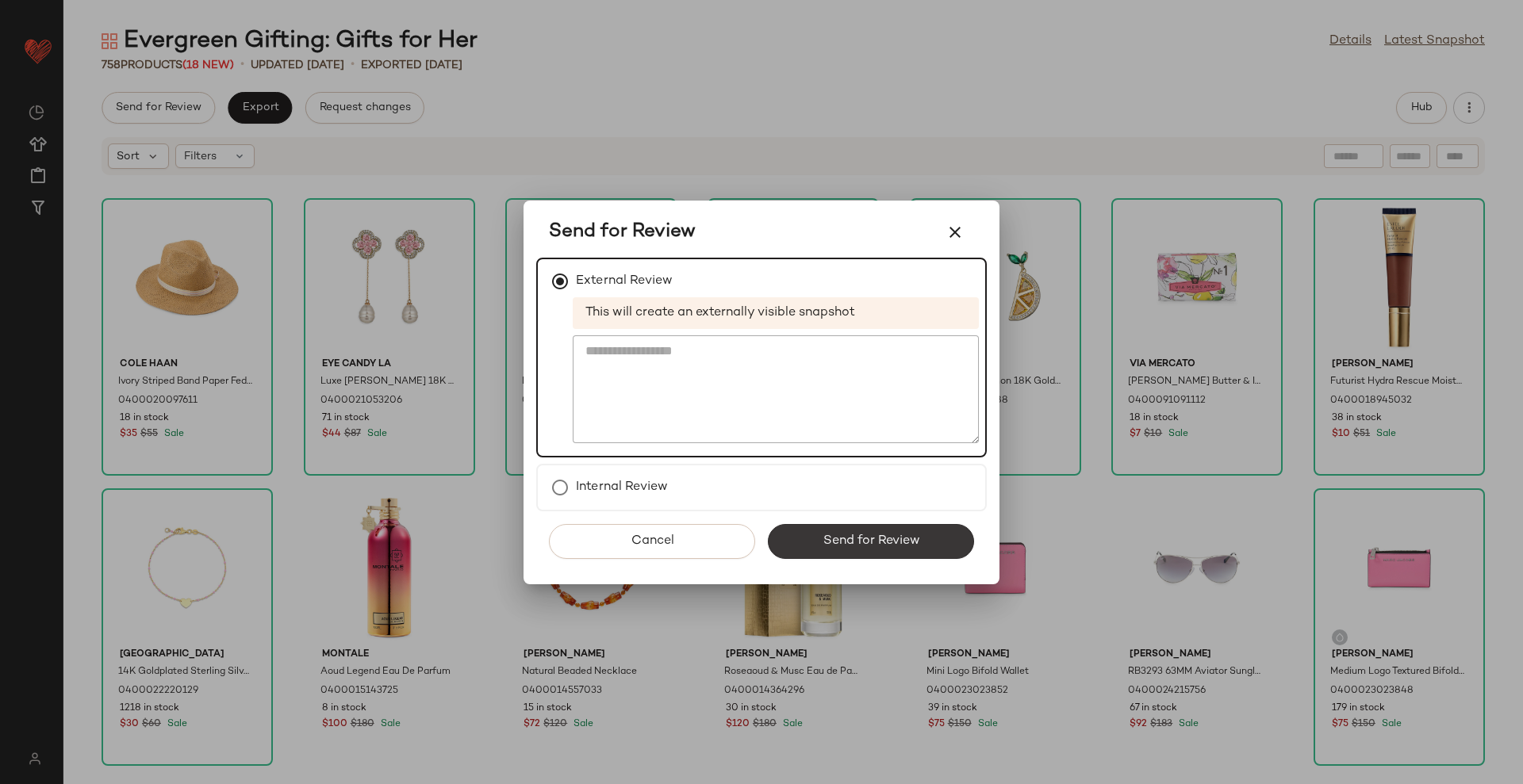
click at [874, 551] on button "Send for Review" at bounding box center [871, 541] width 206 height 35
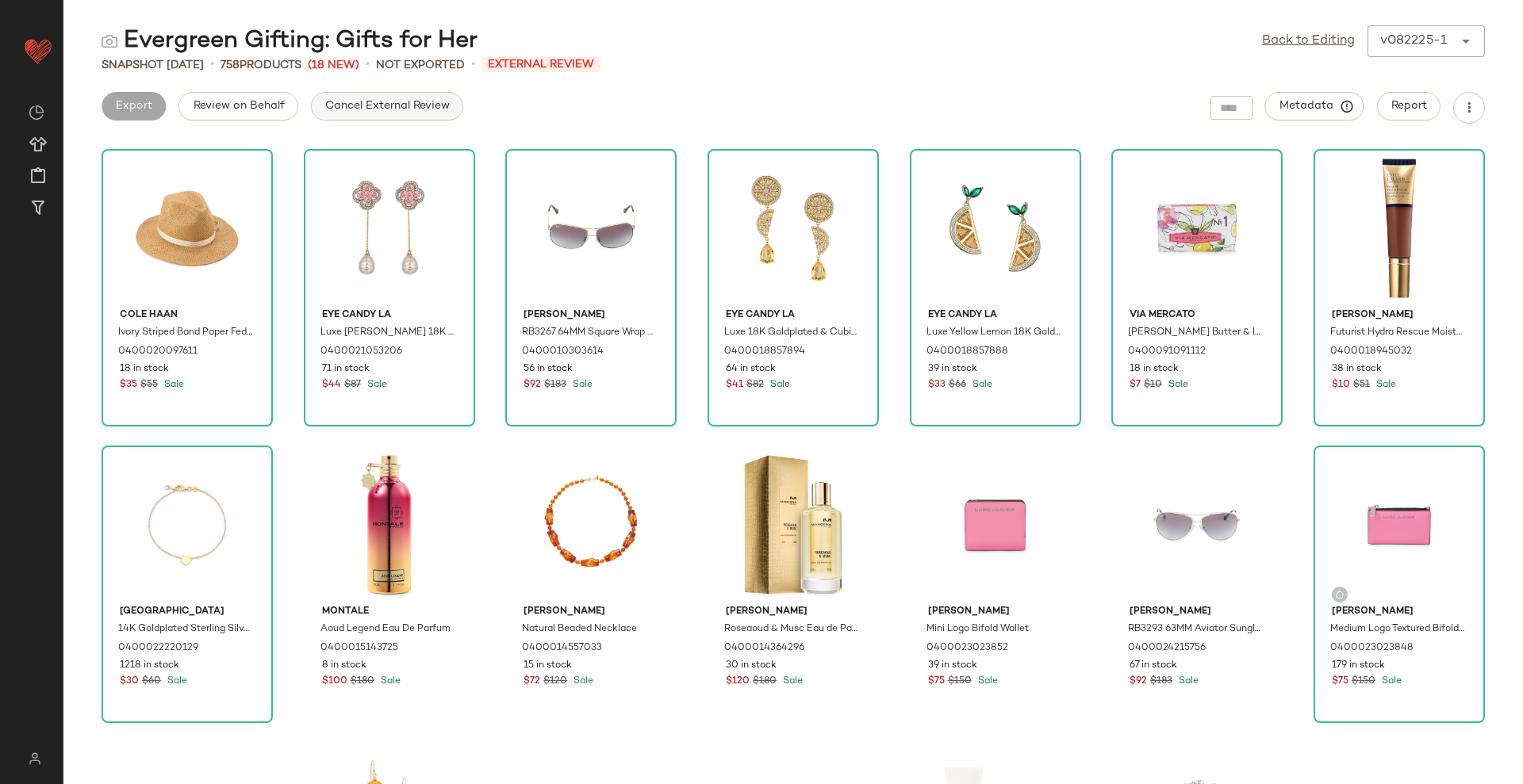
click at [382, 101] on span "Cancel External Review" at bounding box center [387, 106] width 125 height 13
click at [269, 112] on span "Export" at bounding box center [259, 106] width 37 height 13
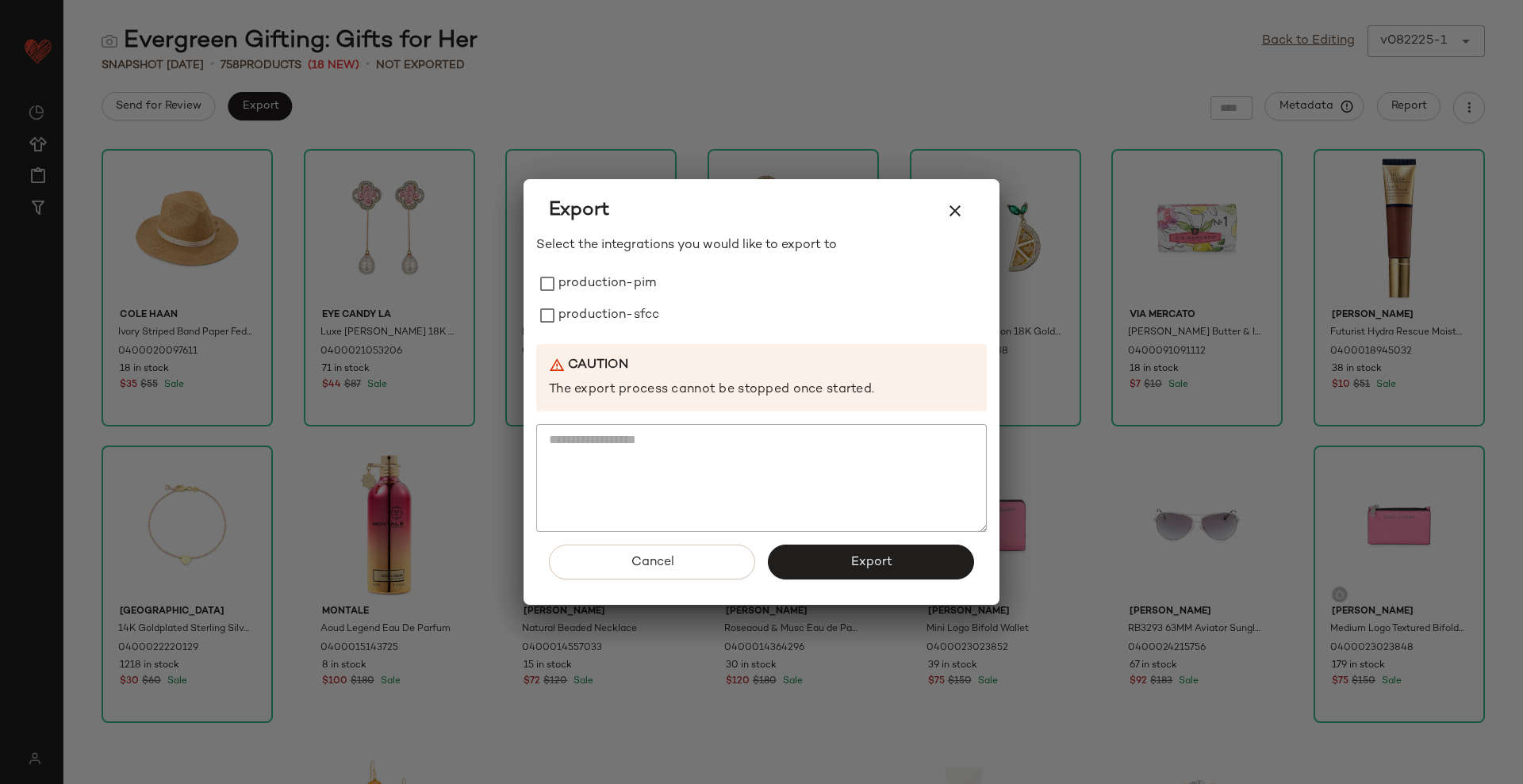
click at [954, 210] on icon "button" at bounding box center [955, 211] width 19 height 19
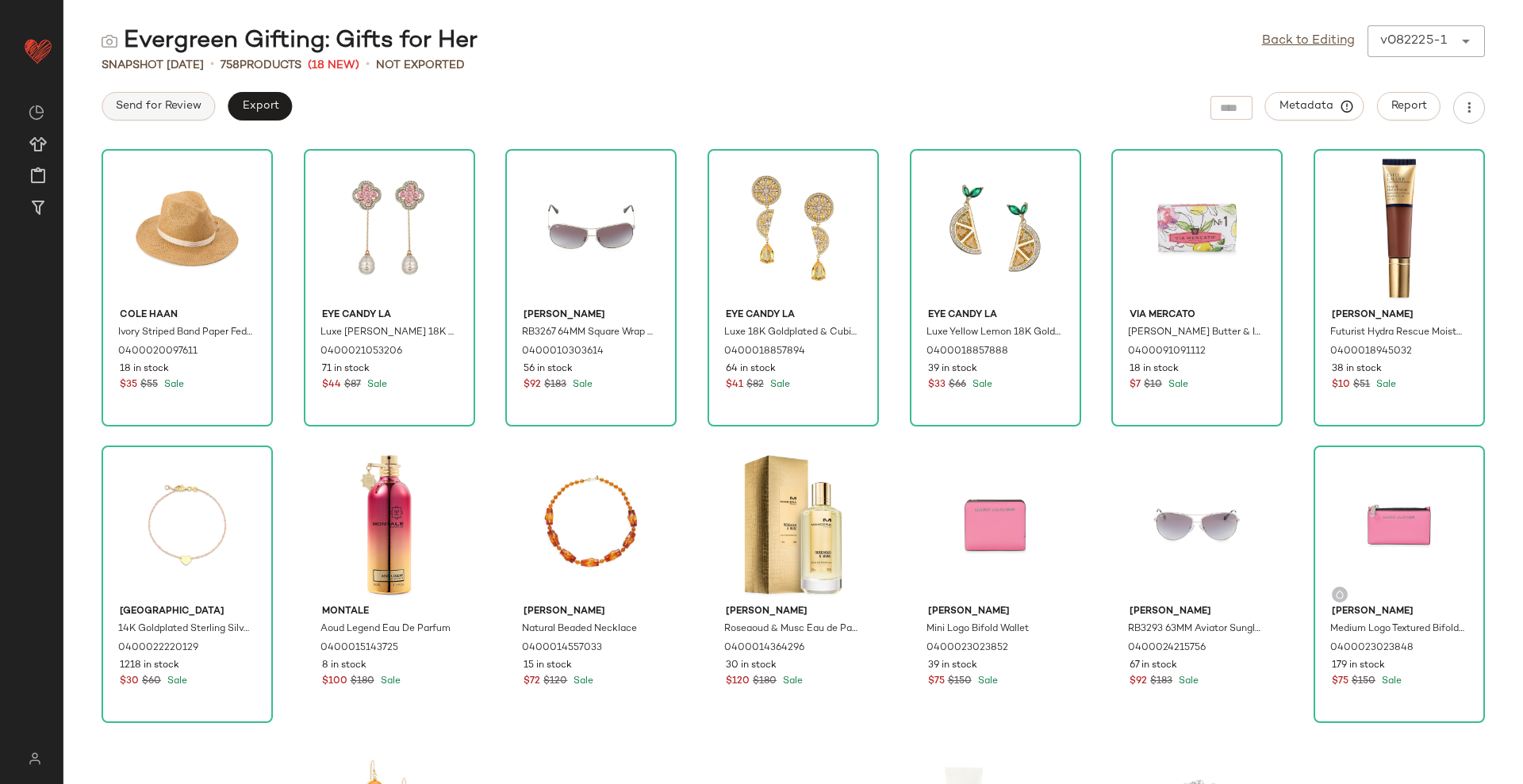
click at [184, 107] on span "Send for Review" at bounding box center [158, 106] width 86 height 13
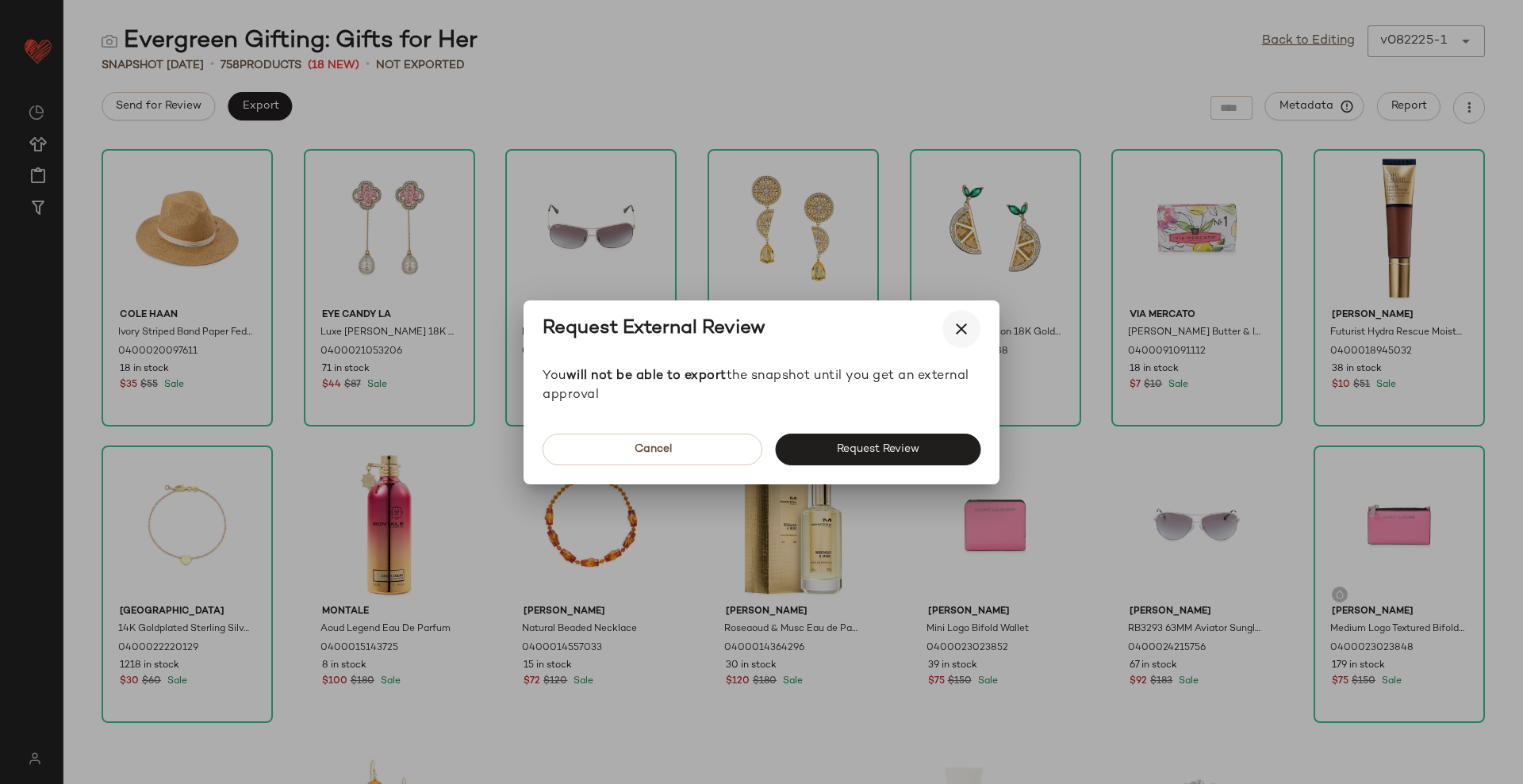
click at [954, 340] on button "button" at bounding box center [961, 329] width 38 height 38
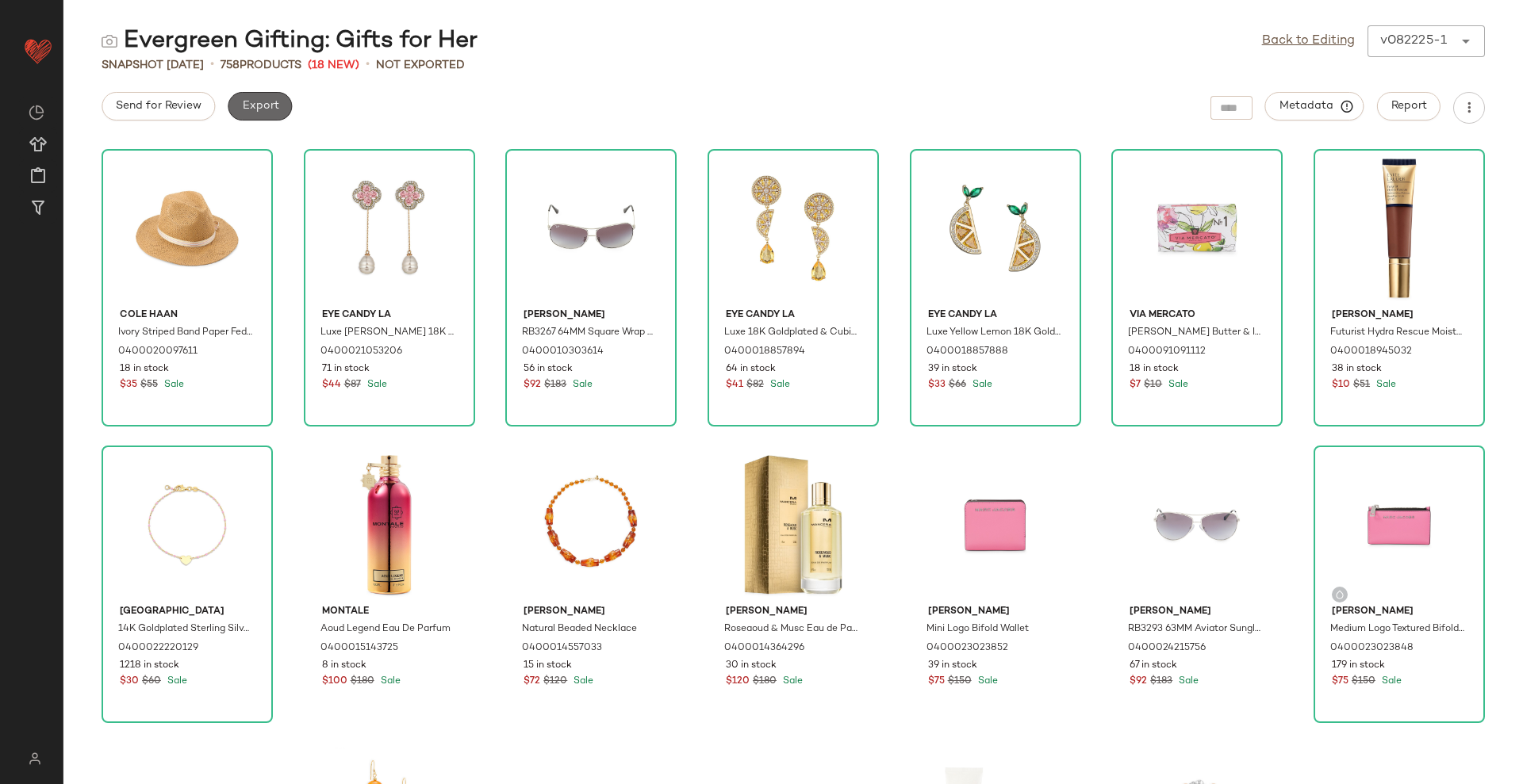
click at [250, 103] on span "Export" at bounding box center [259, 106] width 37 height 13
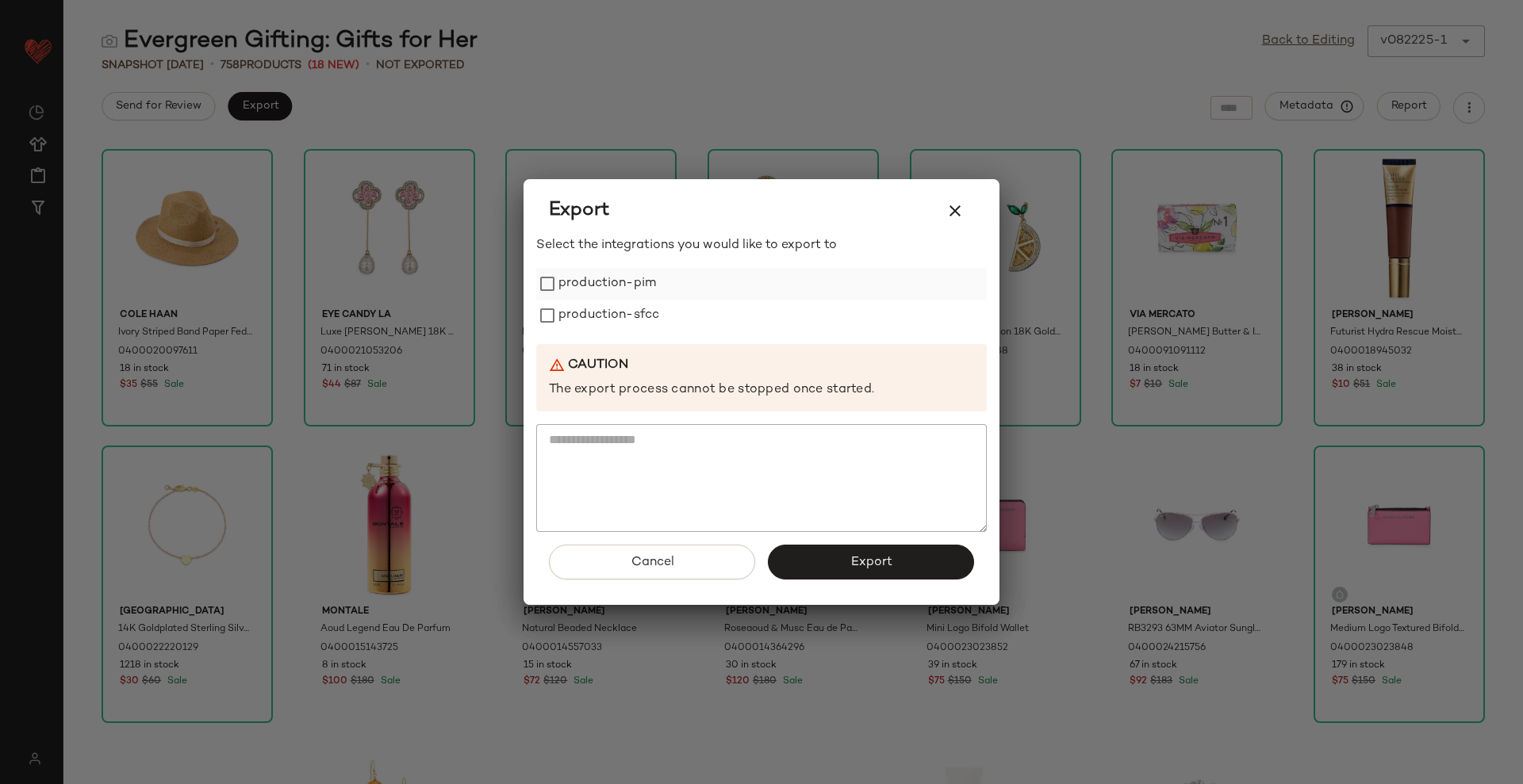
click at [571, 280] on label "production-pim" at bounding box center [607, 284] width 98 height 31
click at [576, 303] on label "production-sfcc" at bounding box center [608, 315] width 101 height 31
click at [829, 551] on button "Export" at bounding box center [871, 562] width 206 height 35
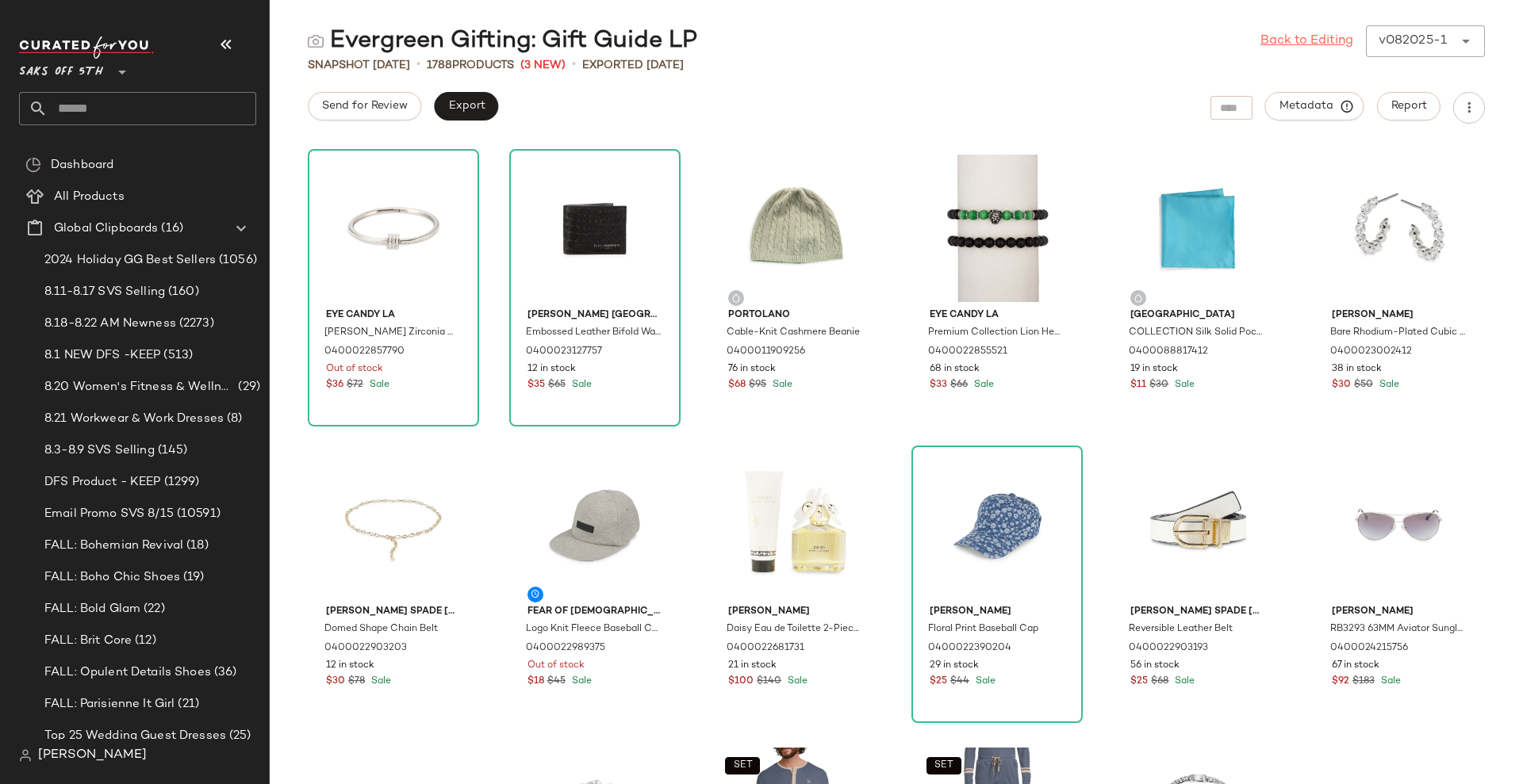
click at [1319, 47] on link "Back to Editing" at bounding box center [1306, 41] width 93 height 19
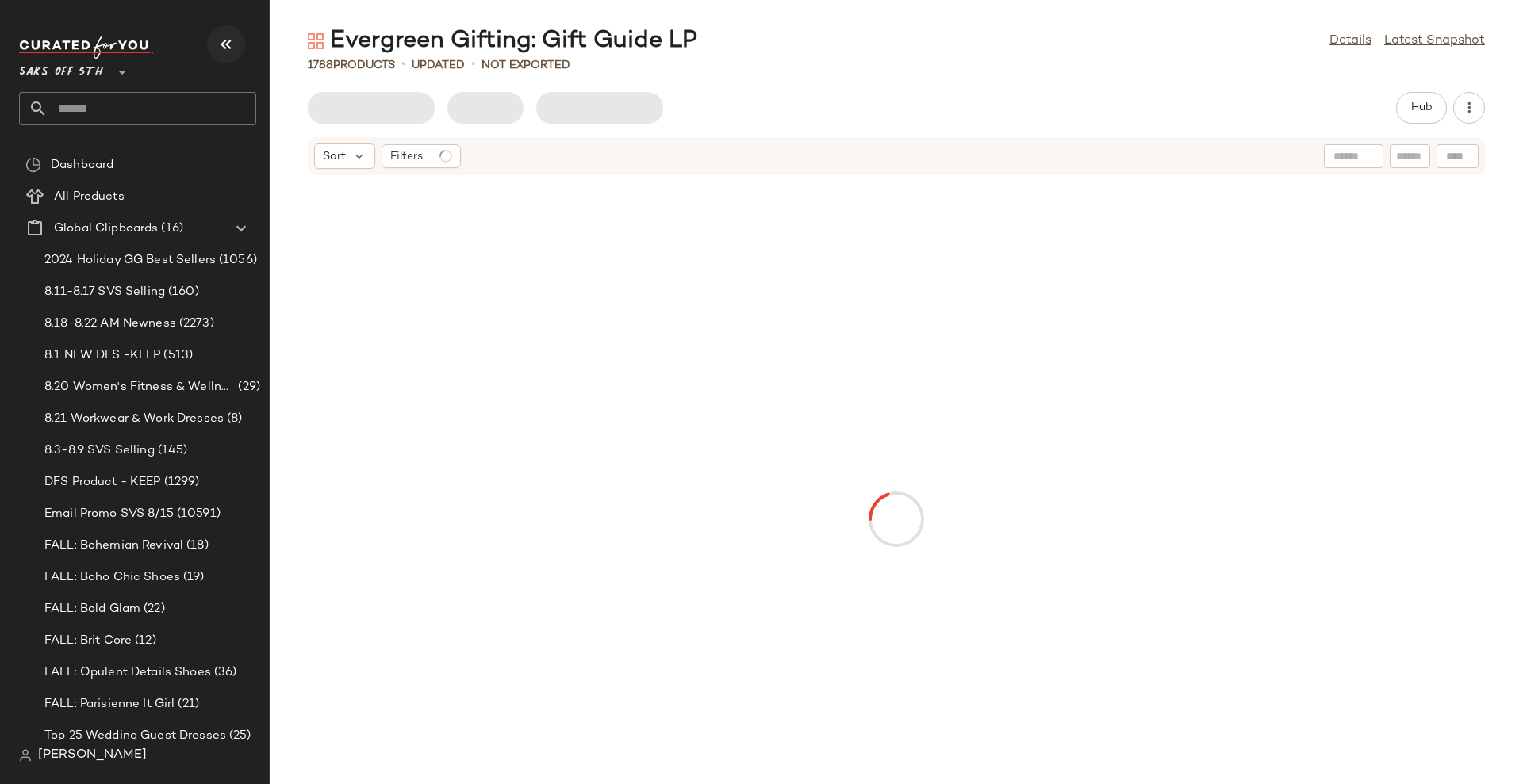
click at [224, 45] on icon "button" at bounding box center [226, 44] width 19 height 19
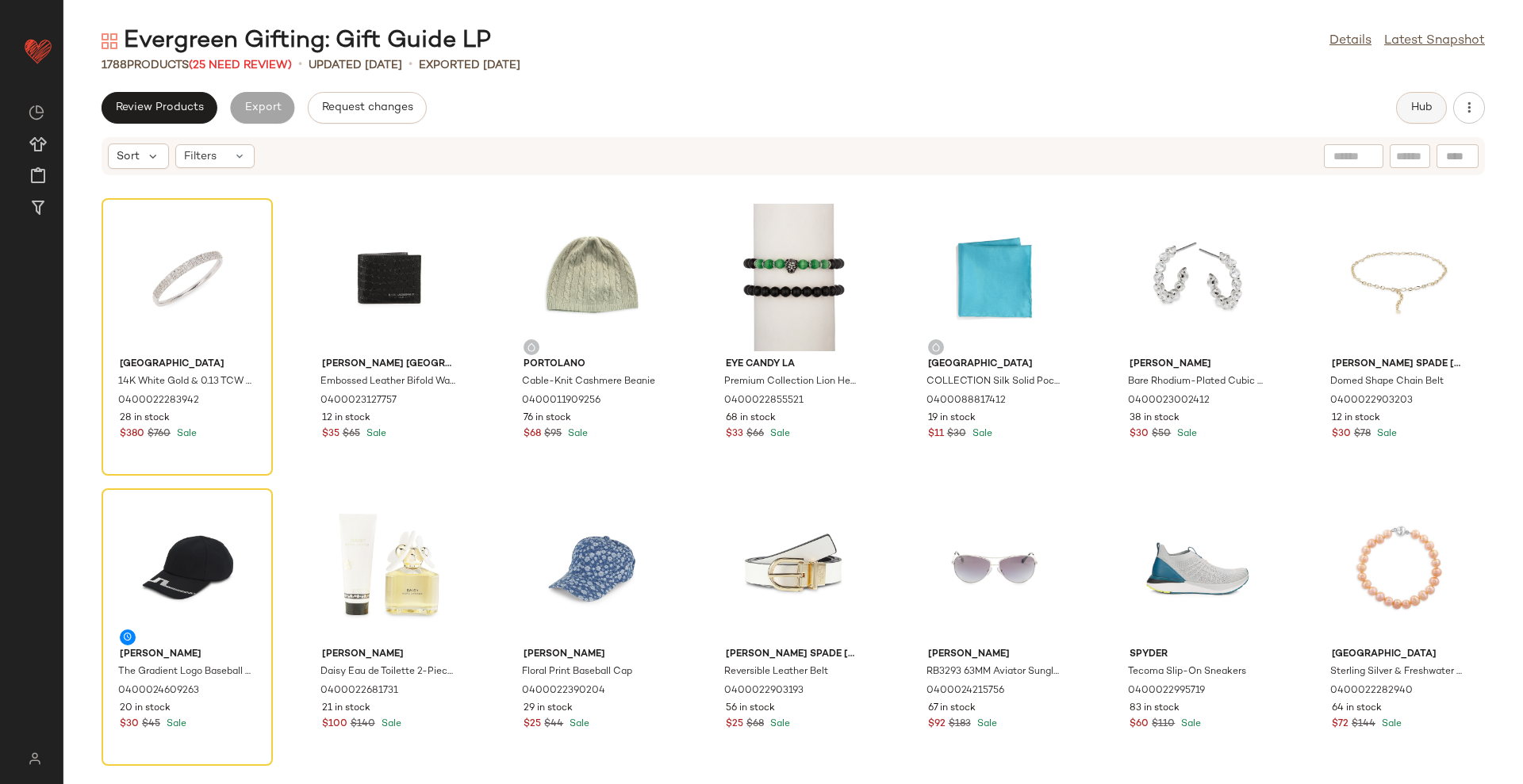
click at [1419, 108] on span "Hub" at bounding box center [1421, 108] width 23 height 13
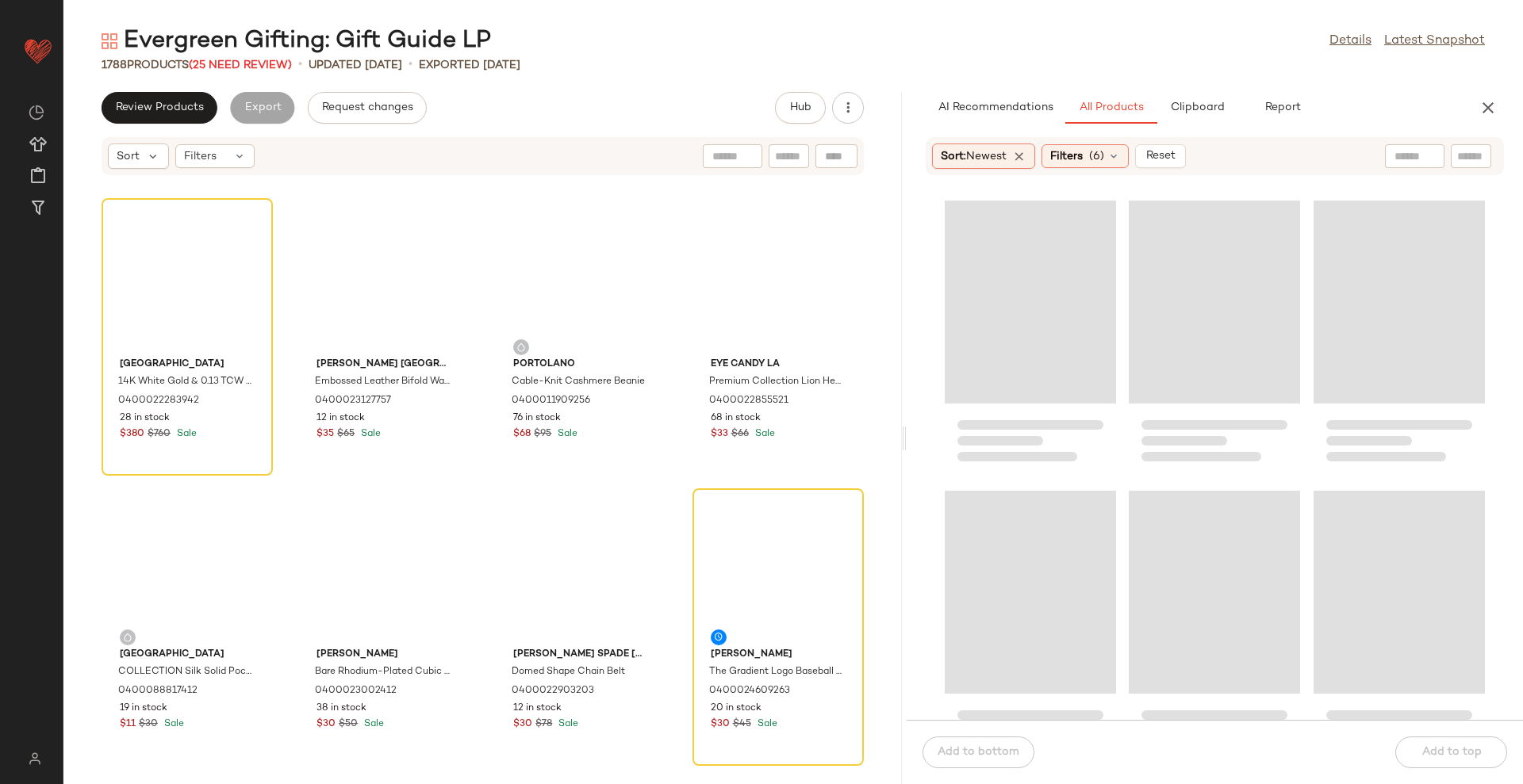
drag, startPoint x: 861, startPoint y: 437, endPoint x: 906, endPoint y: 427, distance: 46.1
click at [906, 427] on div "Evergreen Gifting: Gift Guide LP Details Latest Snapshot 1788 Products (25 Need…" at bounding box center [793, 404] width 1459 height 759
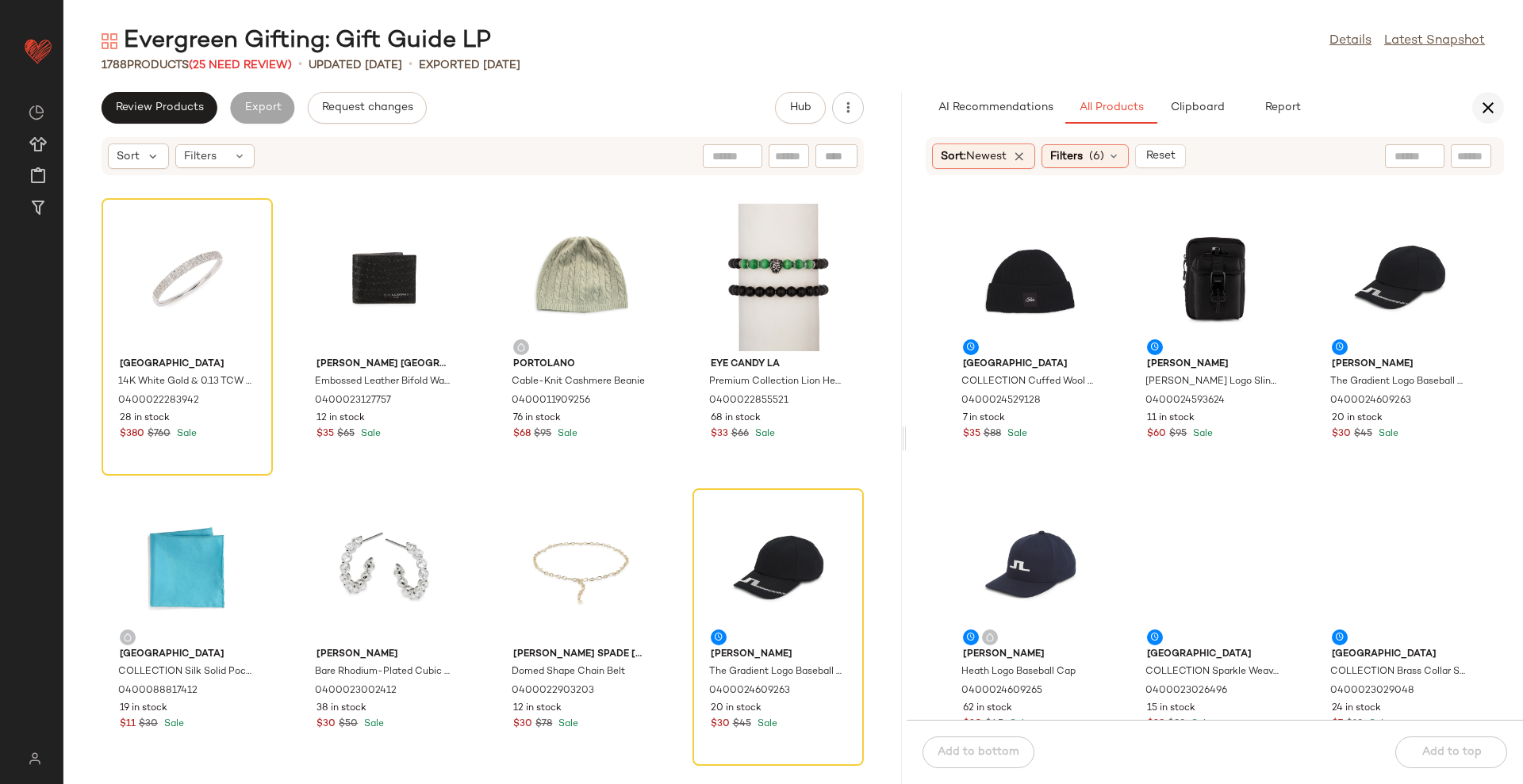
click at [1488, 107] on icon "button" at bounding box center [1488, 108] width 19 height 19
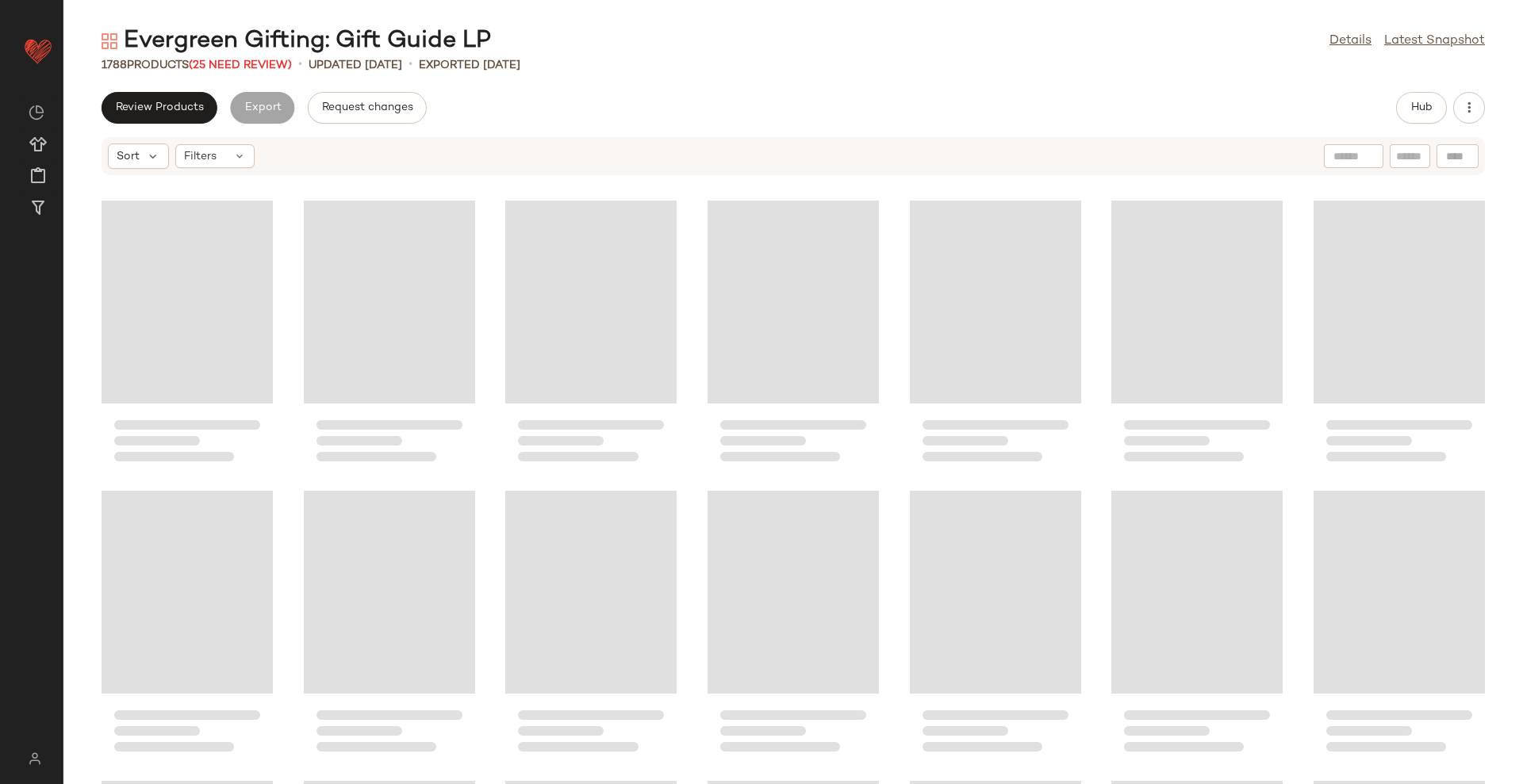
click at [1484, 120] on div "Hub" at bounding box center [1440, 107] width 89 height 31
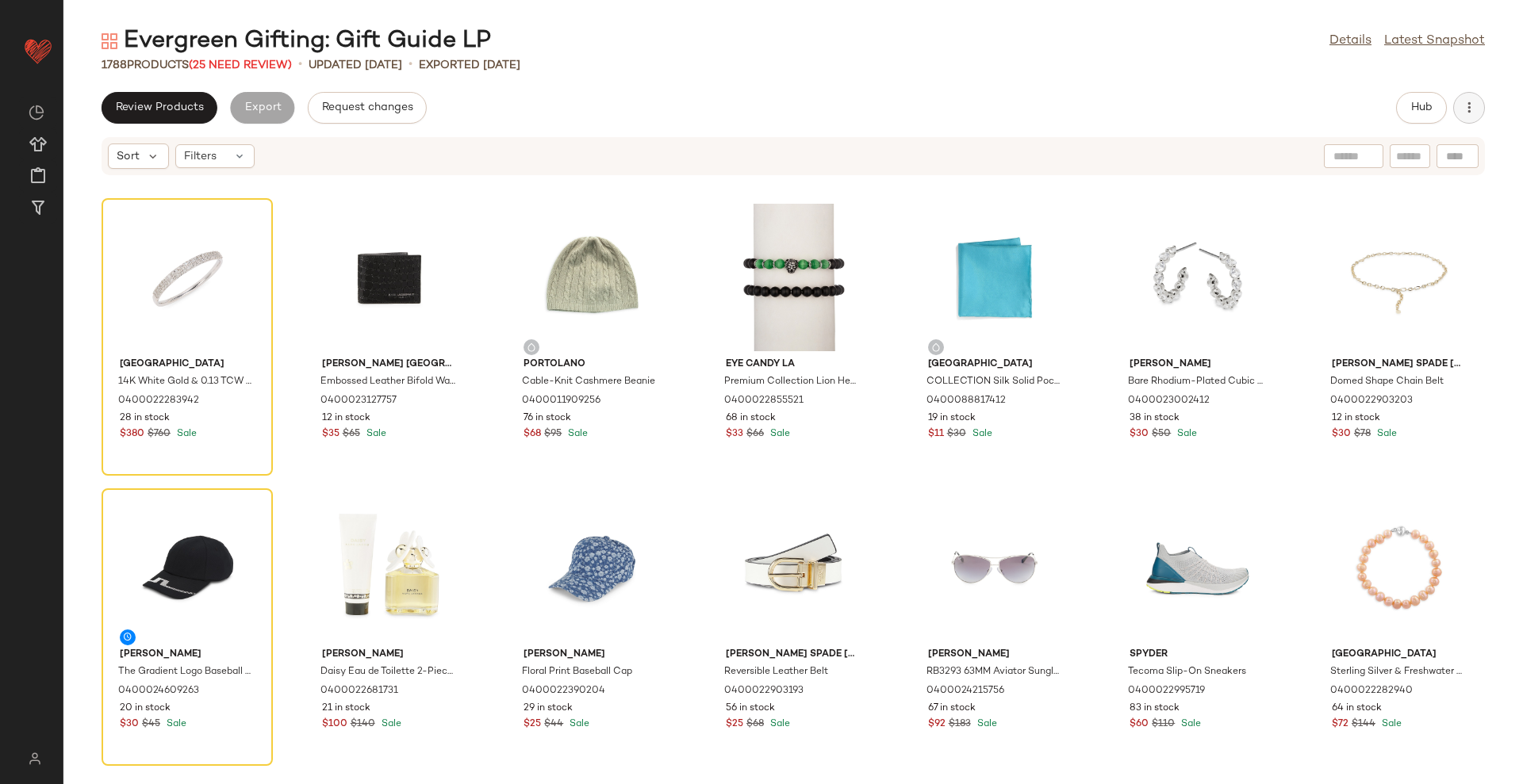
click at [1473, 117] on button "button" at bounding box center [1468, 107] width 31 height 31
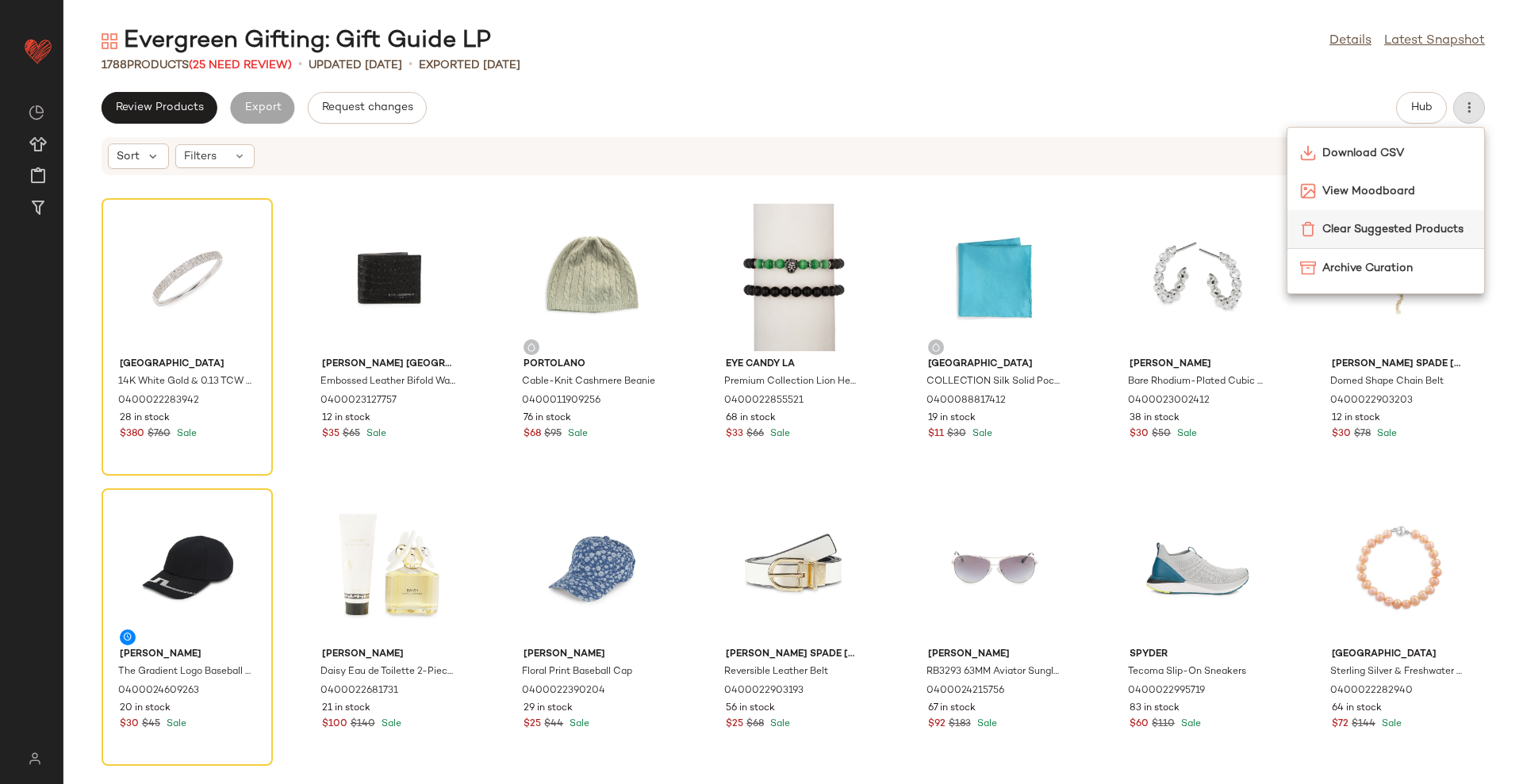
click at [1392, 232] on span "Clear Suggested Products" at bounding box center [1396, 230] width 149 height 17
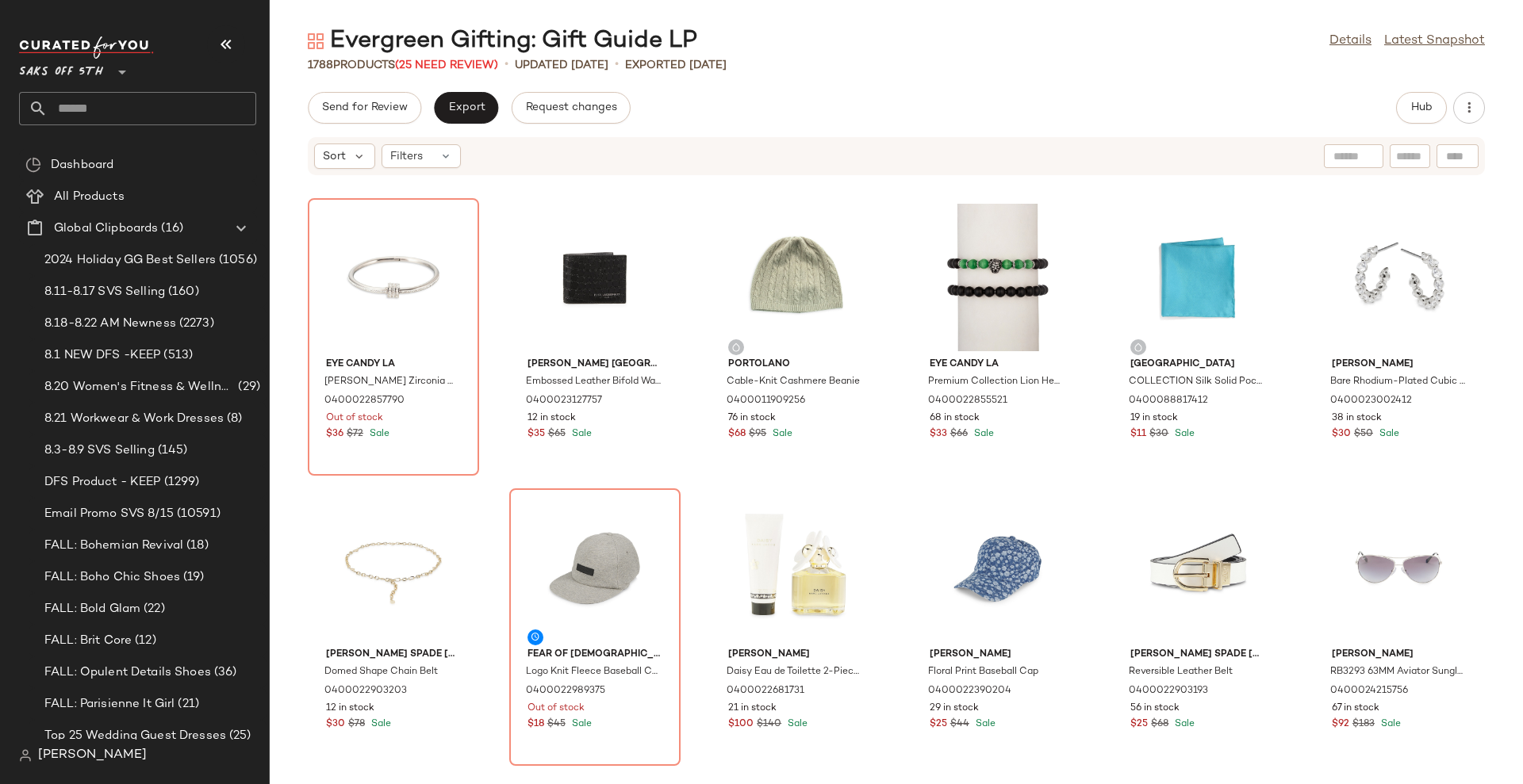
click at [221, 44] on icon "button" at bounding box center [226, 44] width 19 height 19
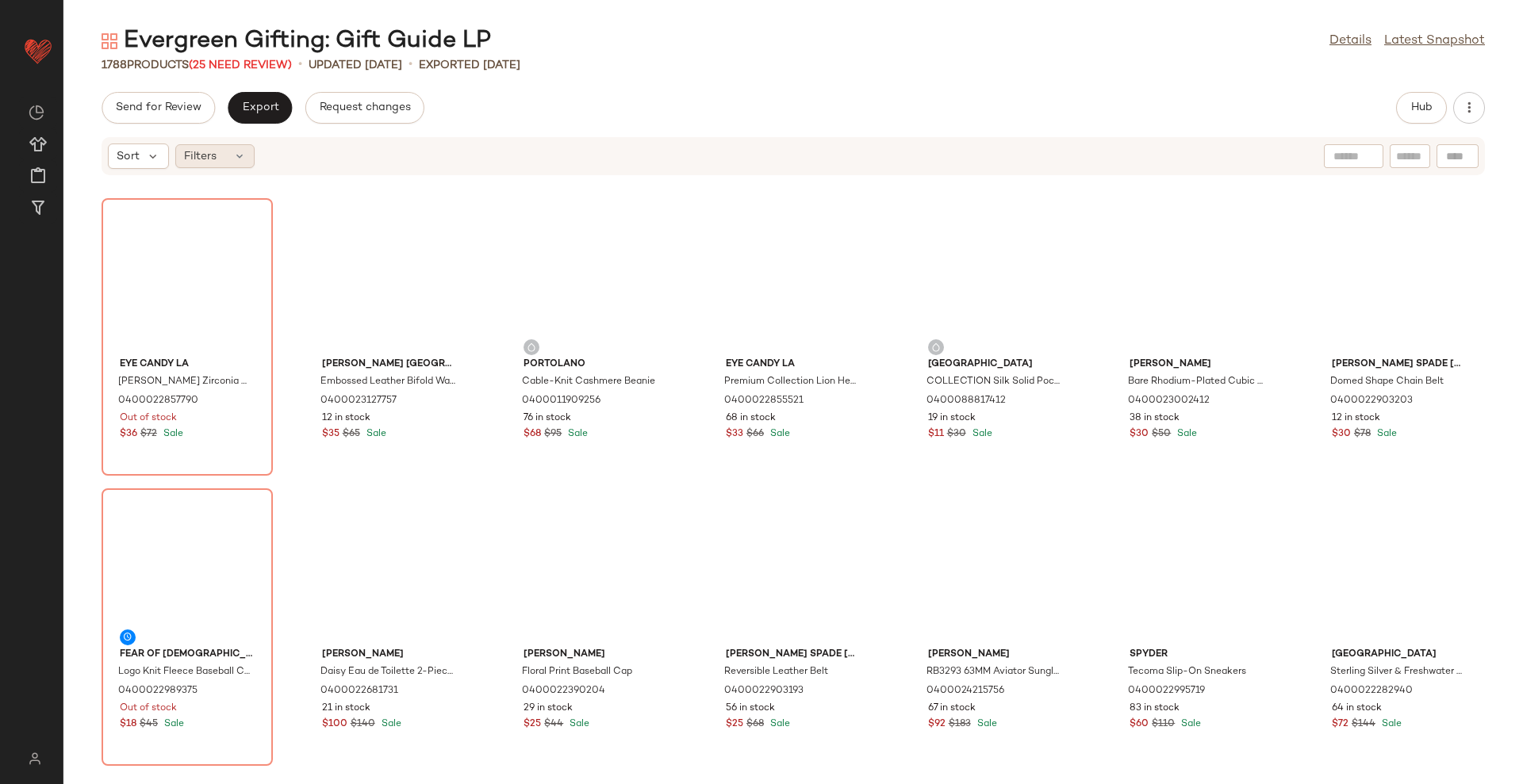
click at [217, 159] on div "Filters" at bounding box center [215, 156] width 79 height 24
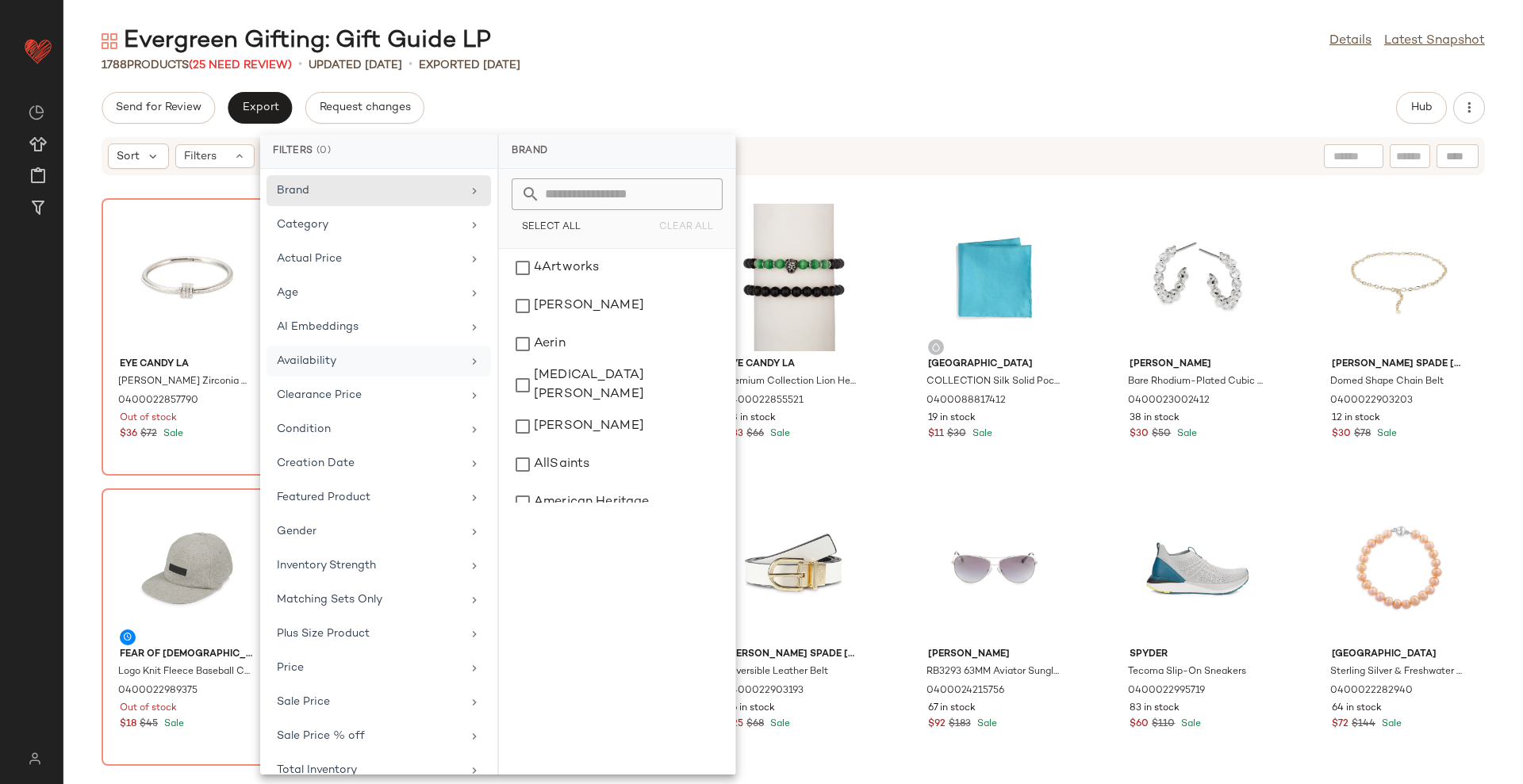
click at [315, 355] on div "Availability" at bounding box center [368, 361] width 185 height 17
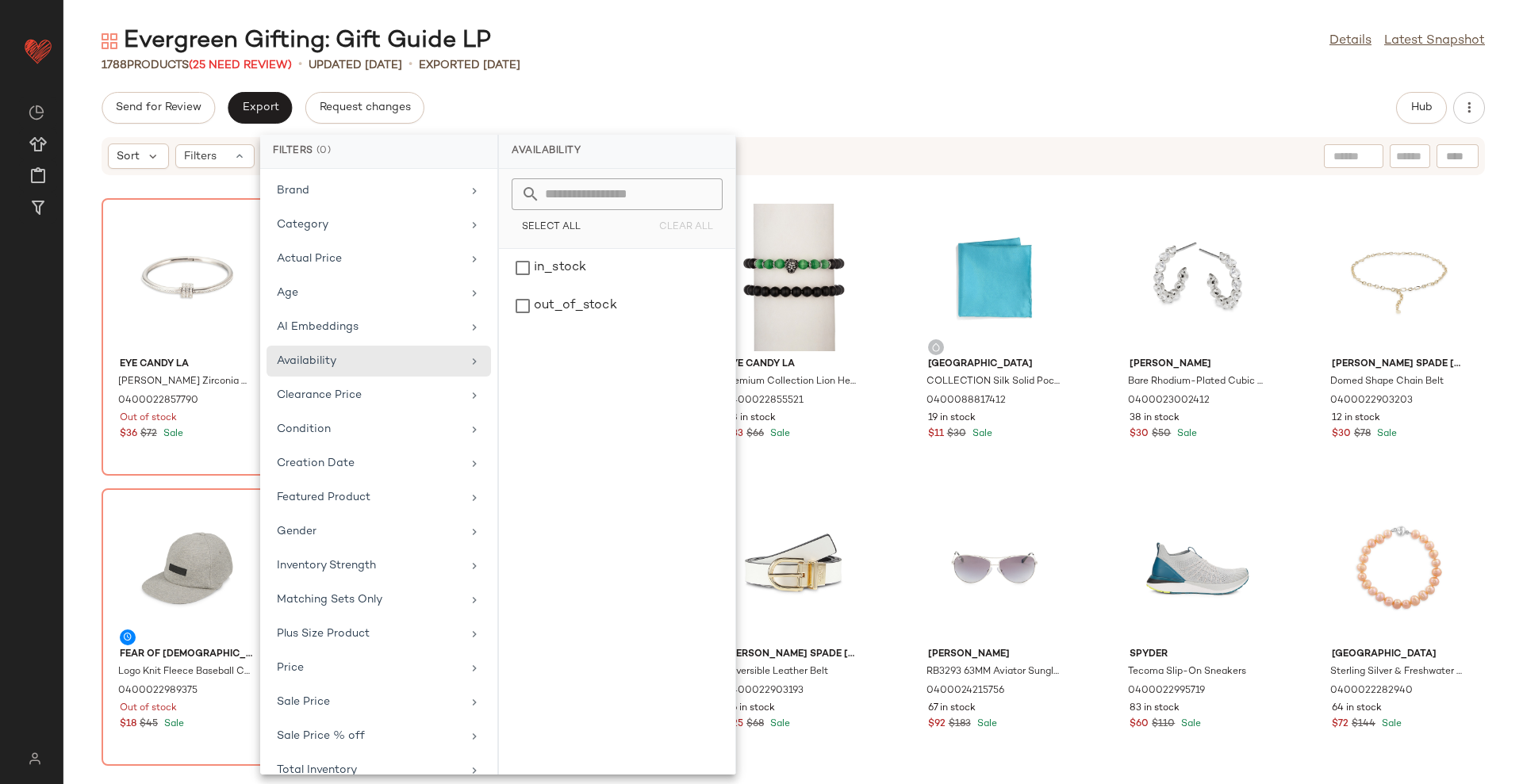
click at [571, 247] on div "Select All Clear All" at bounding box center [616, 209] width 236 height 80
click at [572, 287] on div "in_stock" at bounding box center [617, 305] width 224 height 38
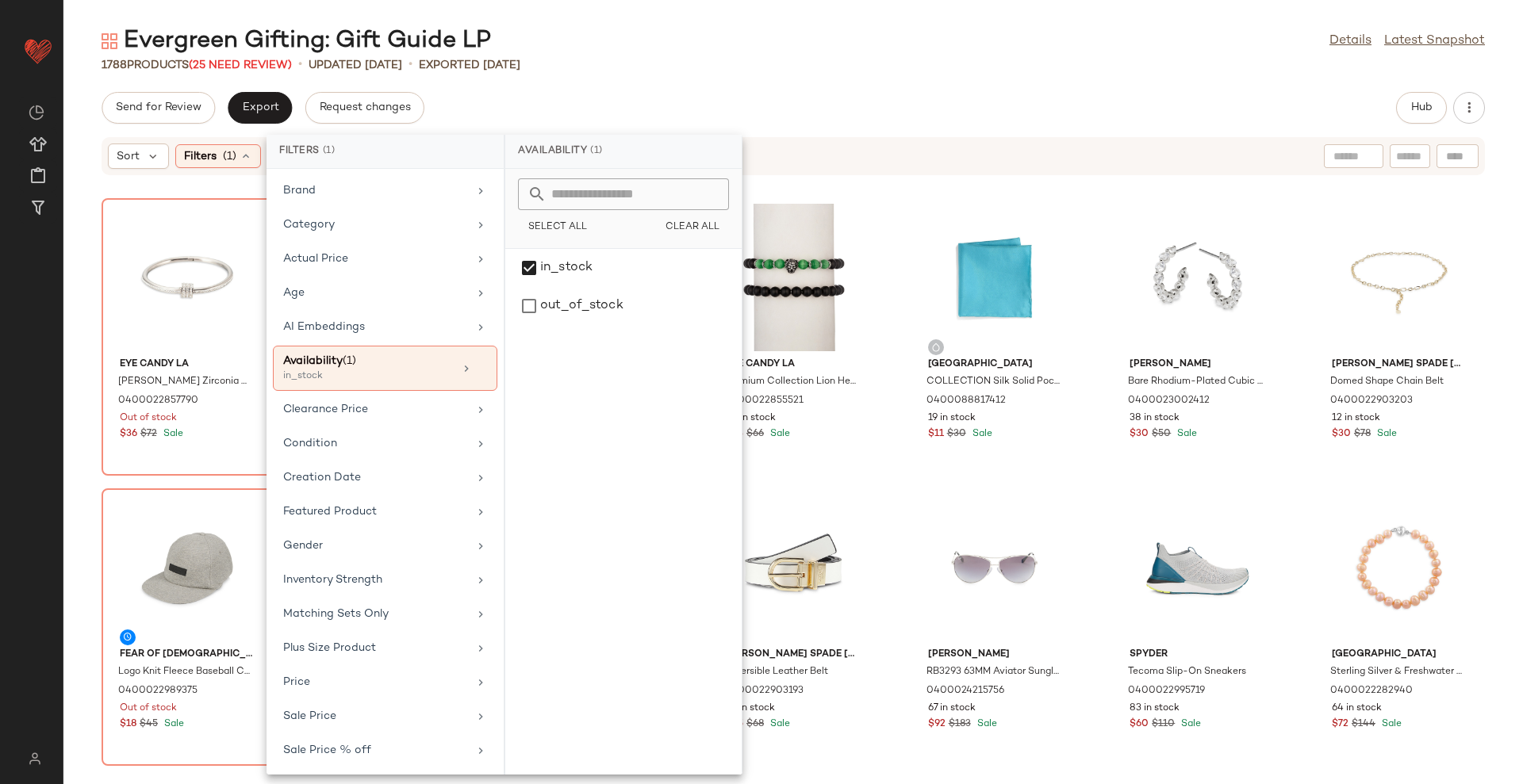
click at [677, 93] on div "Send for Review Export Request changes Hub" at bounding box center [793, 107] width 1459 height 31
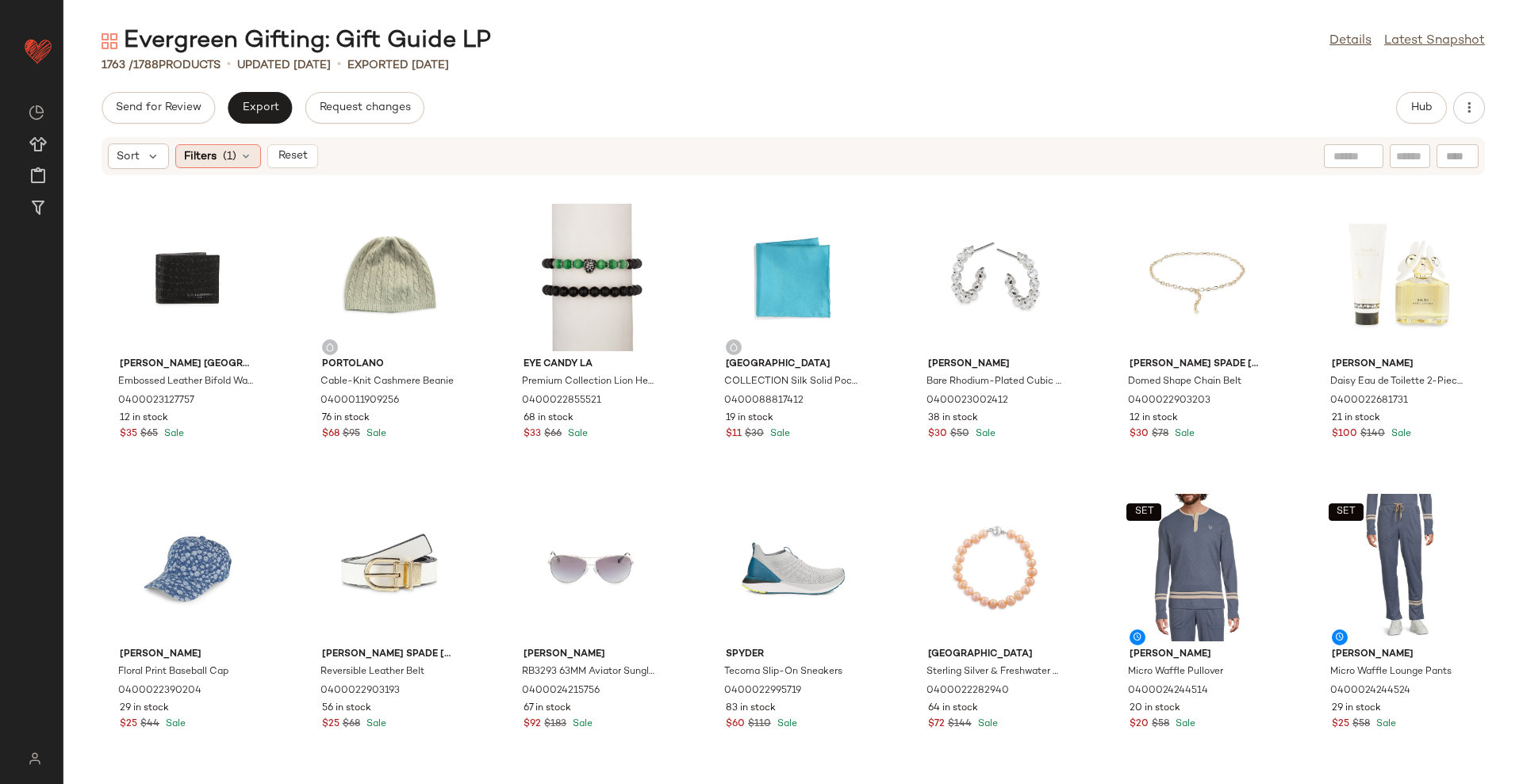
click at [206, 167] on div "Filters (1)" at bounding box center [218, 156] width 85 height 24
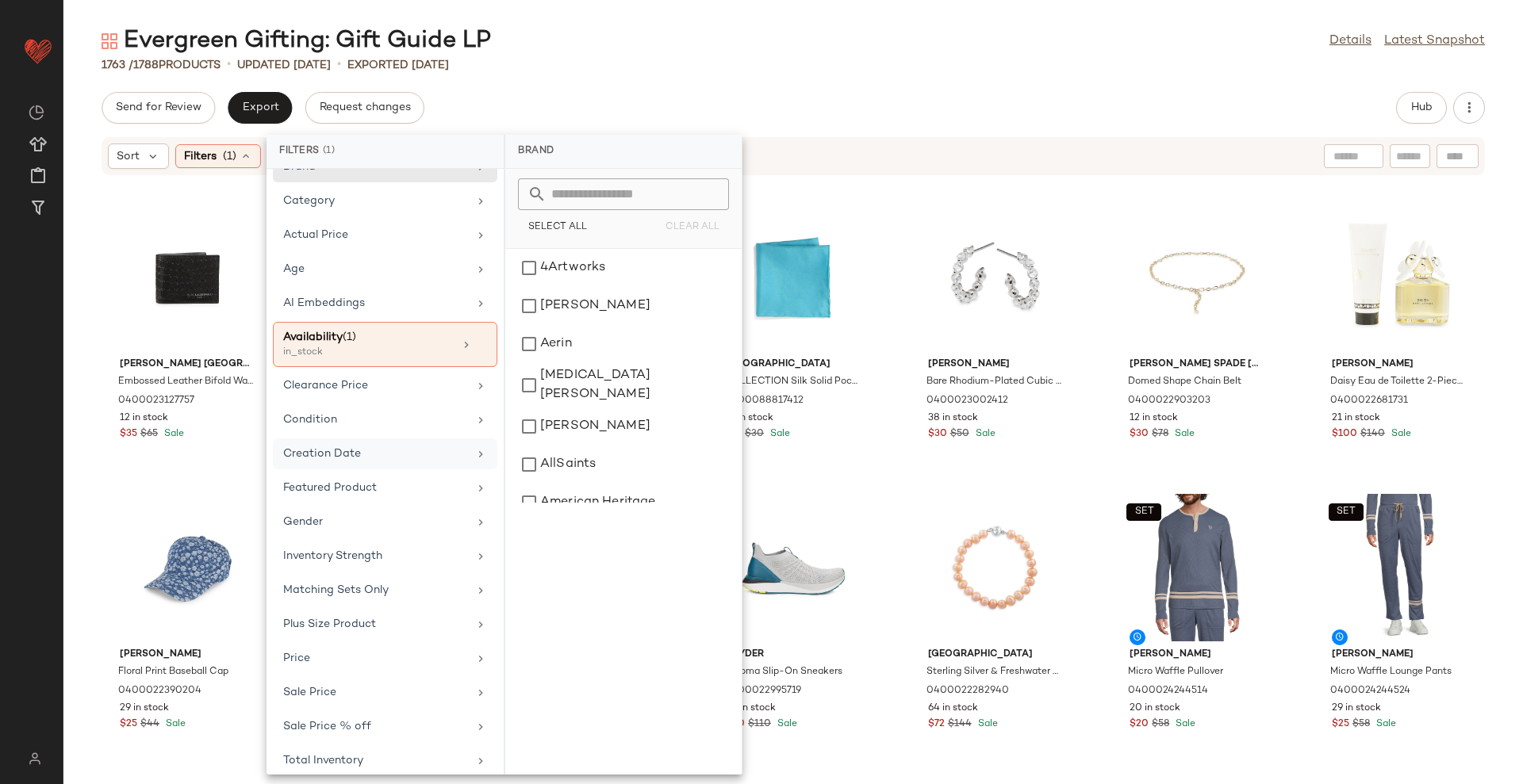
scroll to position [35, 0]
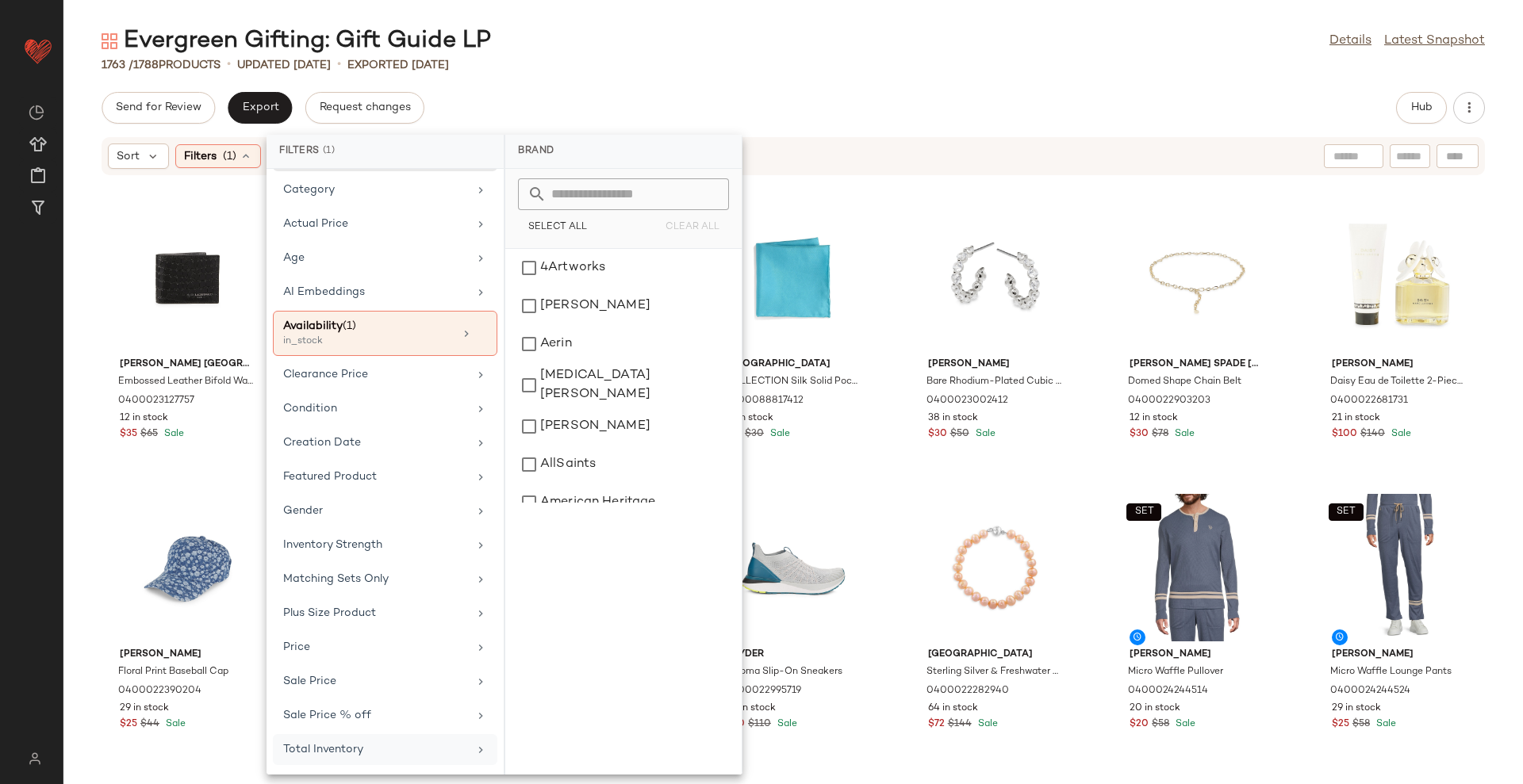
click at [396, 739] on div "Total Inventory" at bounding box center [385, 749] width 225 height 31
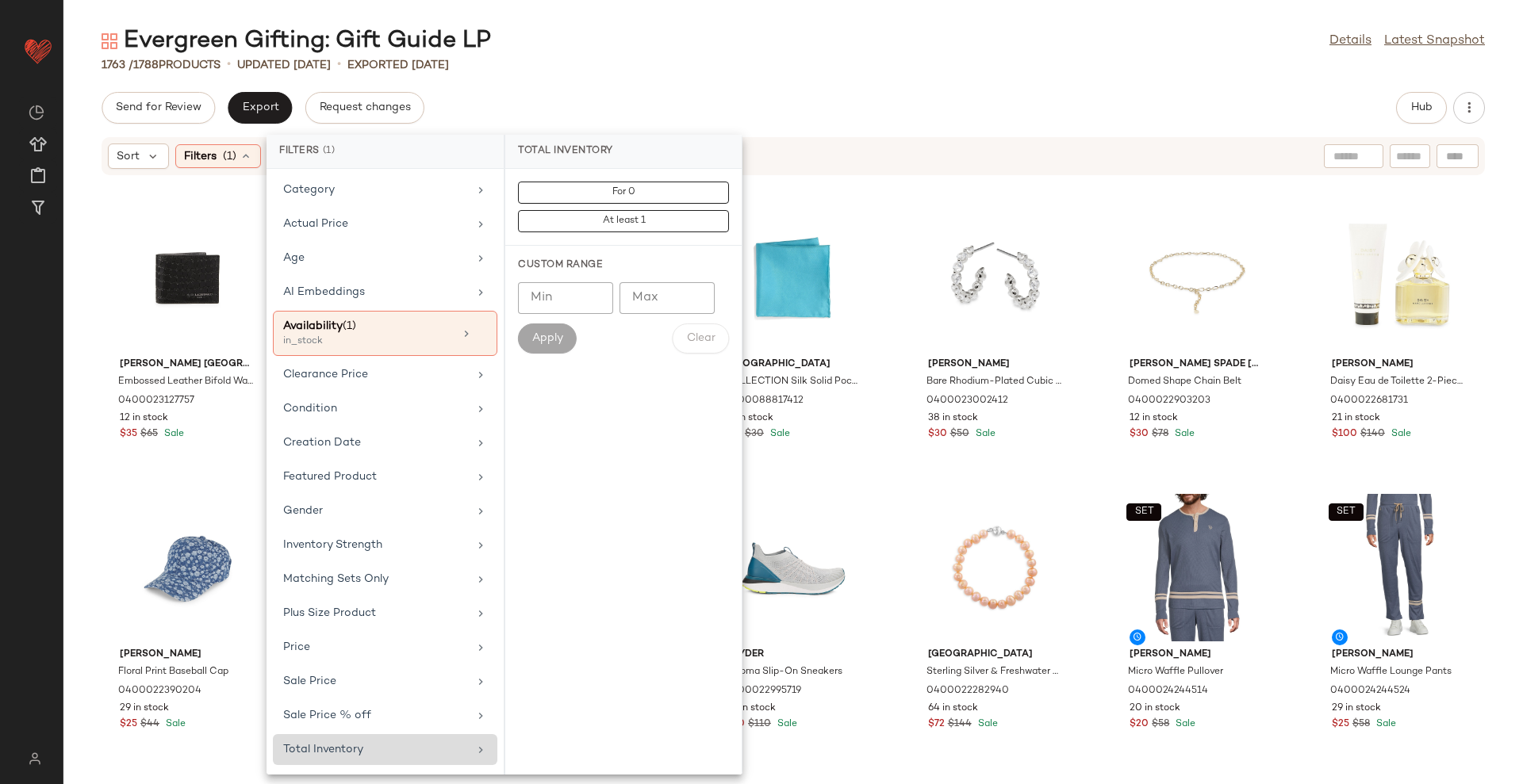
click at [432, 750] on div "Total Inventory" at bounding box center [375, 749] width 185 height 17
click at [750, 95] on div "Send for Review Export Request changes Hub" at bounding box center [793, 107] width 1459 height 31
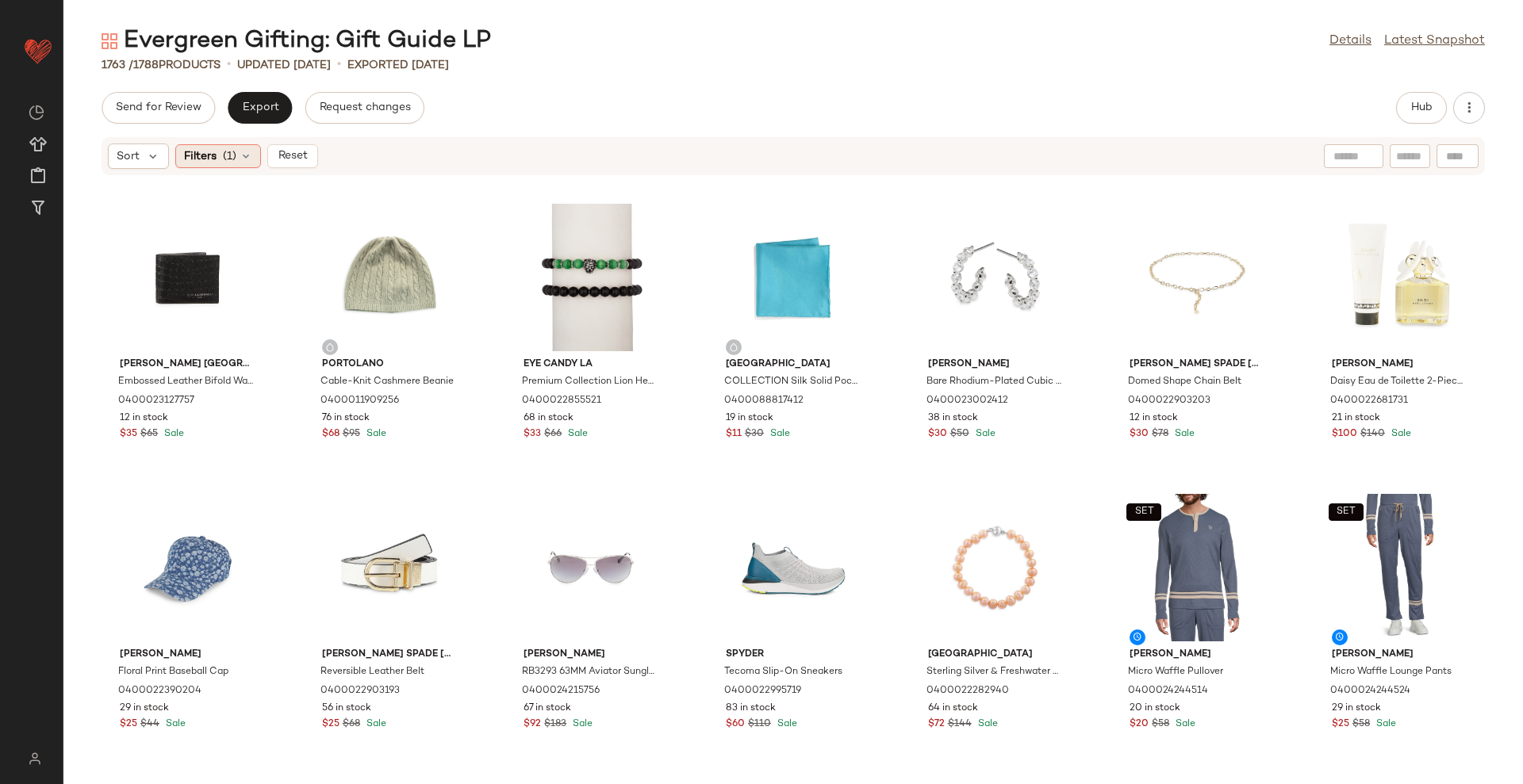
click at [227, 160] on span "(1)" at bounding box center [230, 156] width 14 height 17
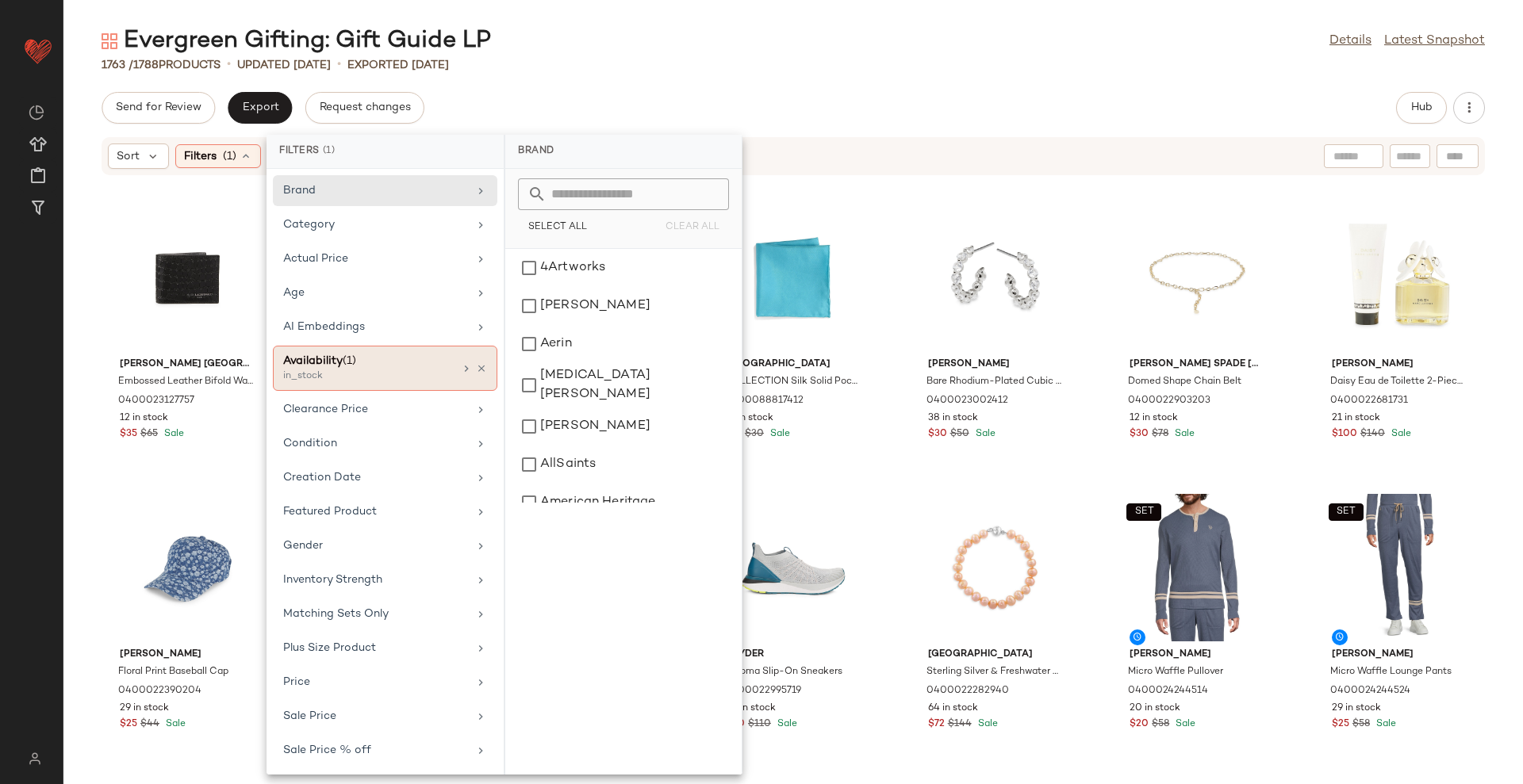
click at [374, 380] on div "in_stock" at bounding box center [362, 377] width 159 height 15
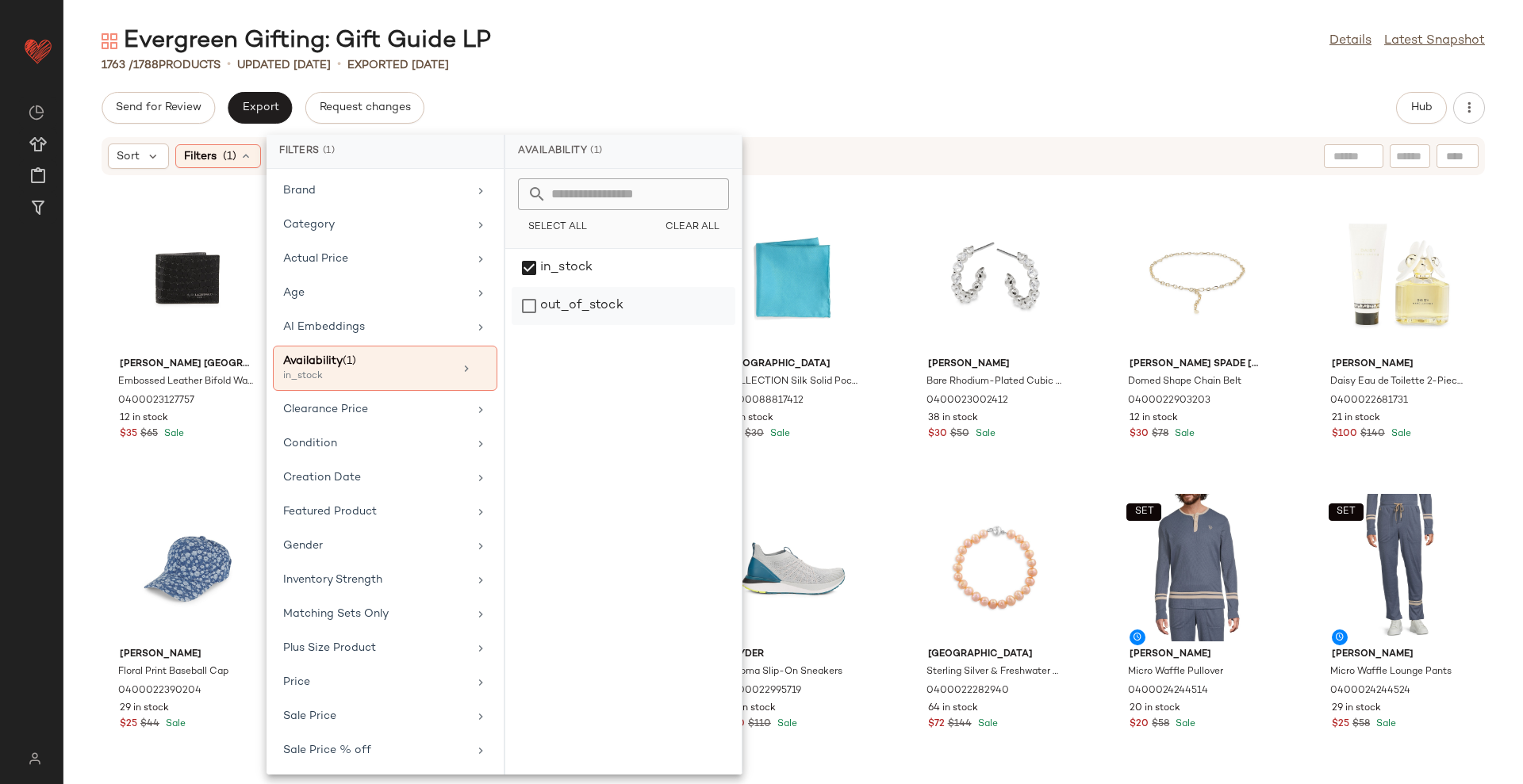
click at [590, 289] on div "out_of_stock" at bounding box center [624, 305] width 224 height 38
click at [596, 287] on div "in_stock" at bounding box center [624, 305] width 224 height 38
click at [743, 61] on div "1763 / 1788 Products • updated [DATE] • Exported [DATE]" at bounding box center [793, 65] width 1459 height 16
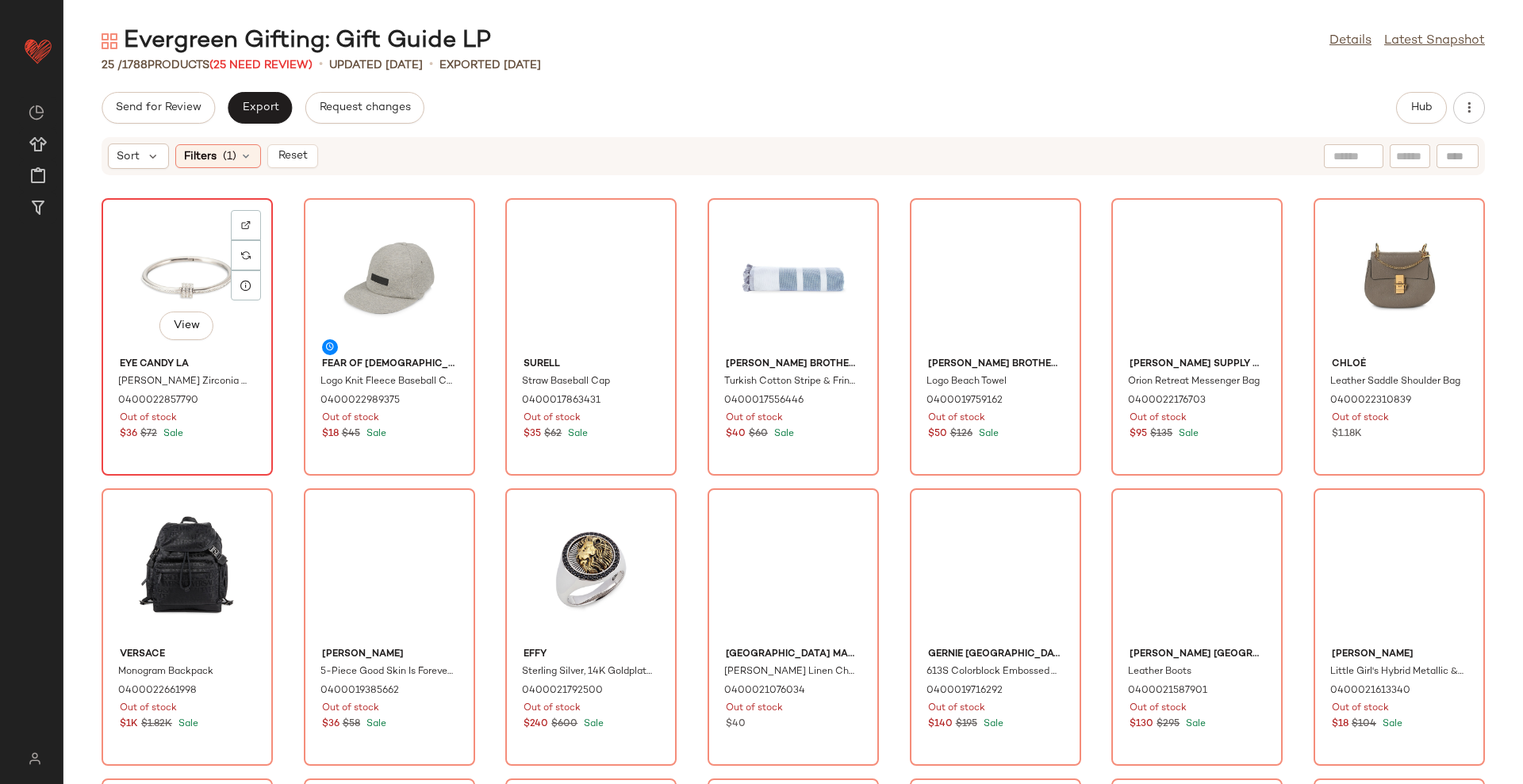
click at [148, 268] on div "View" at bounding box center [187, 277] width 160 height 147
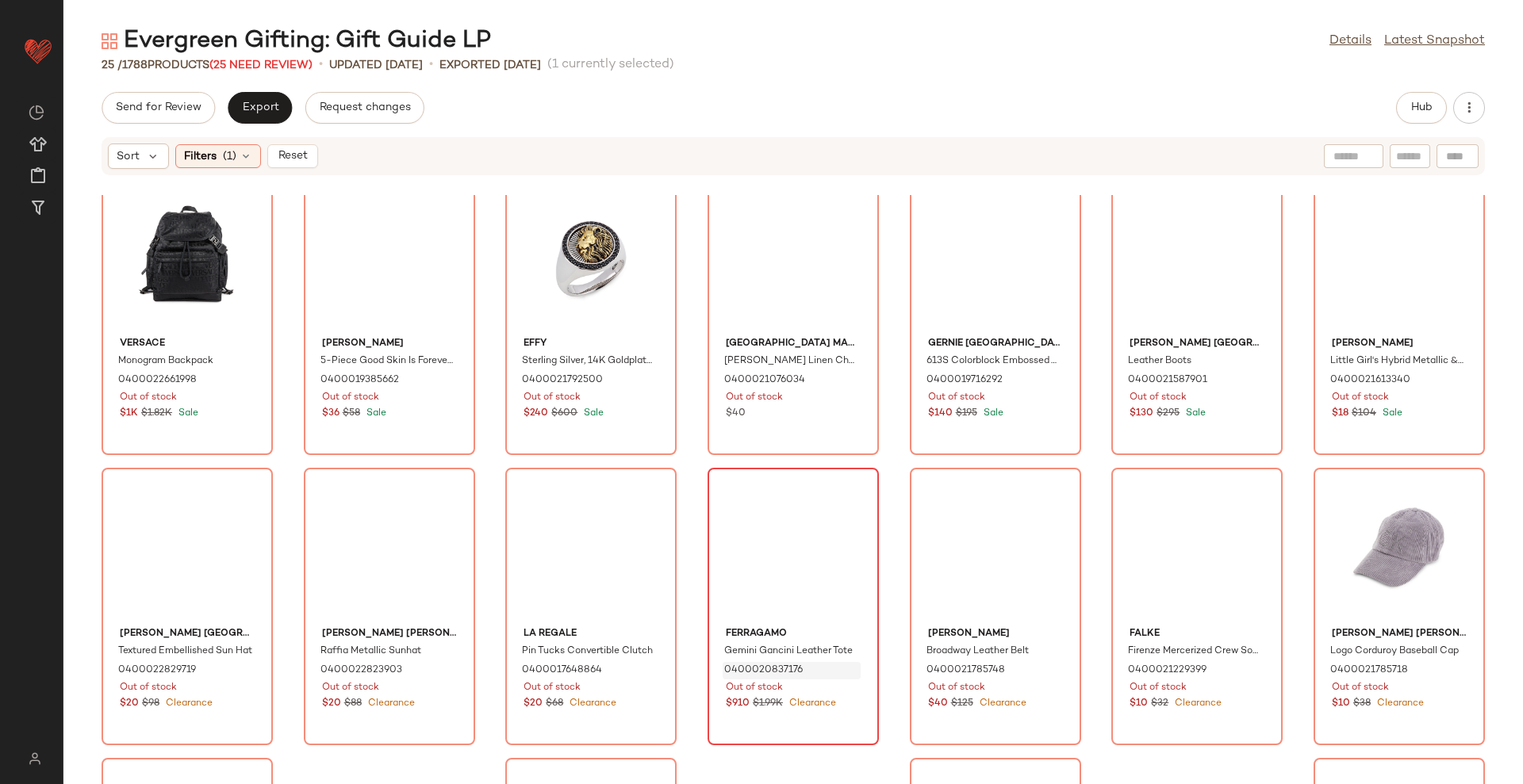
scroll to position [575, 0]
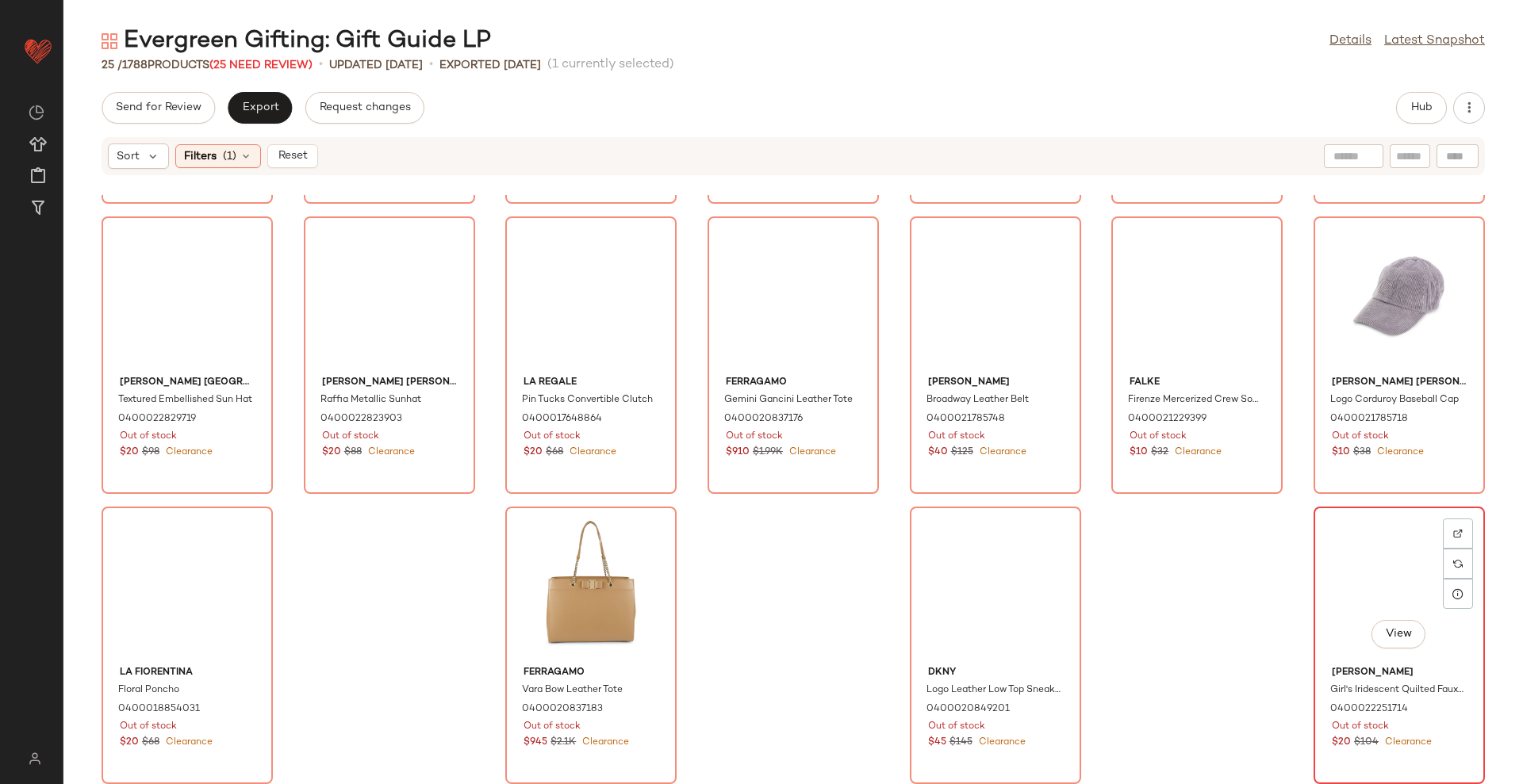
click at [1363, 612] on div "View" at bounding box center [1399, 586] width 160 height 147
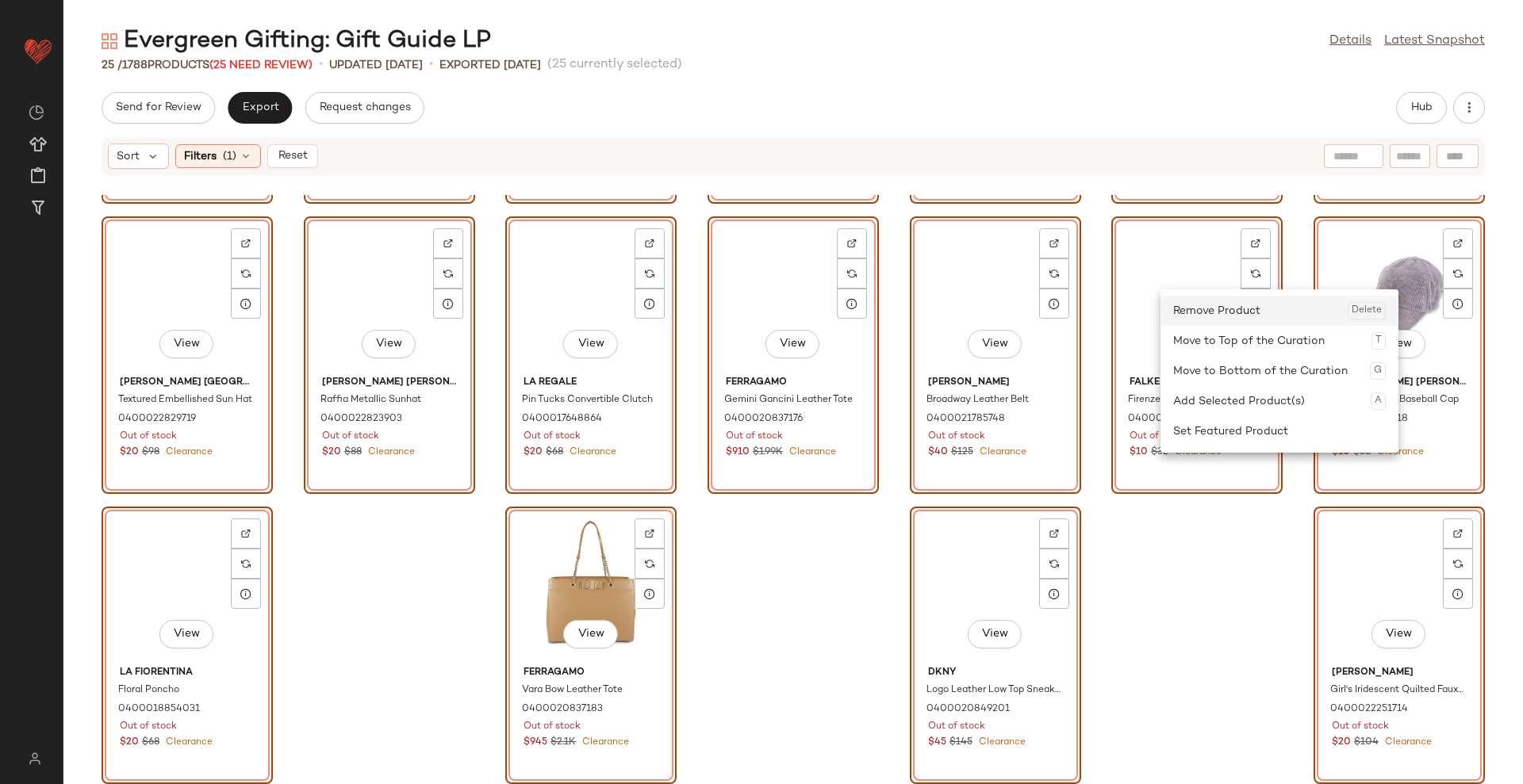
click at [1177, 316] on div "Remove Product Delete" at bounding box center [1280, 310] width 213 height 30
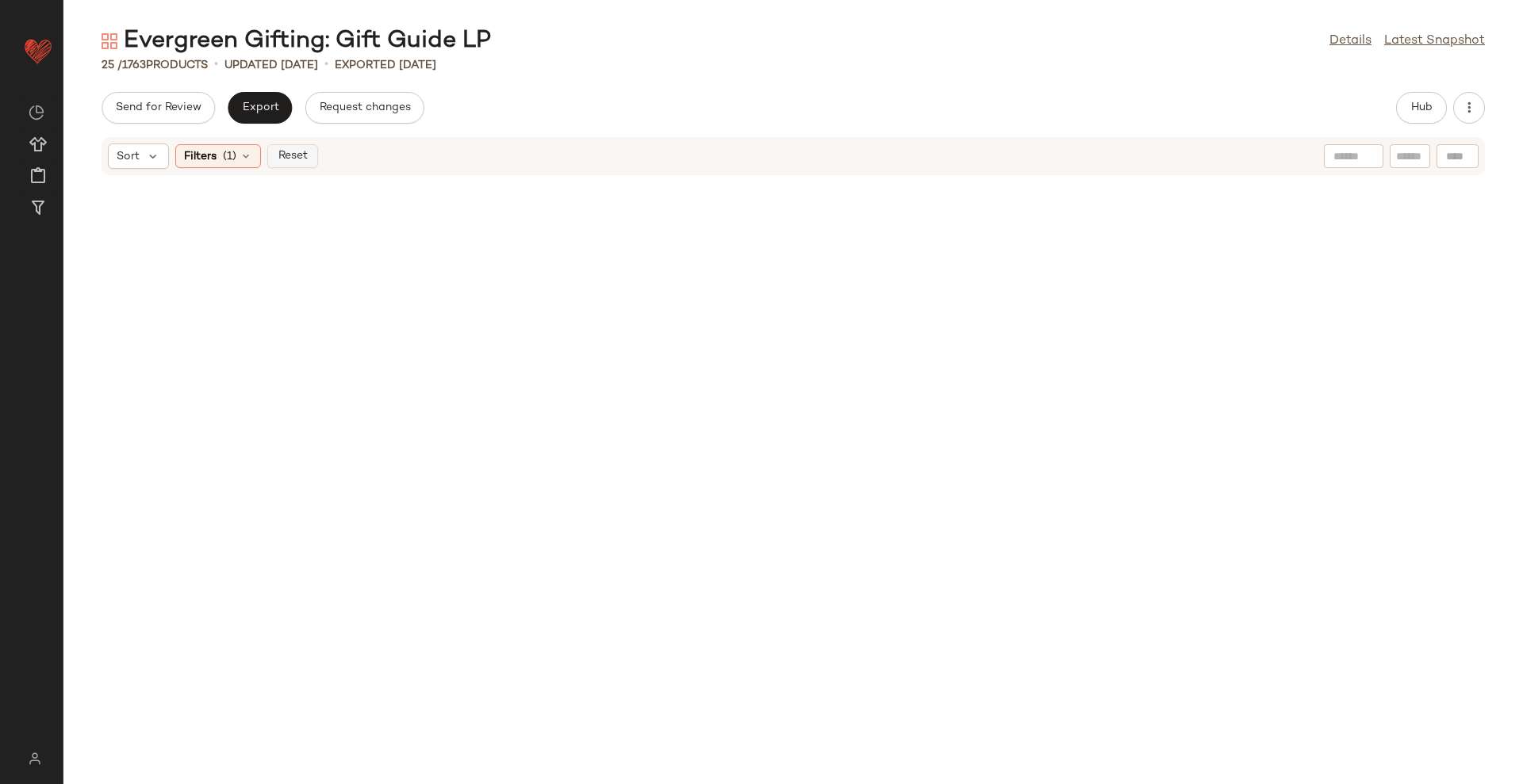
click at [276, 153] on span "Reset" at bounding box center [291, 156] width 30 height 13
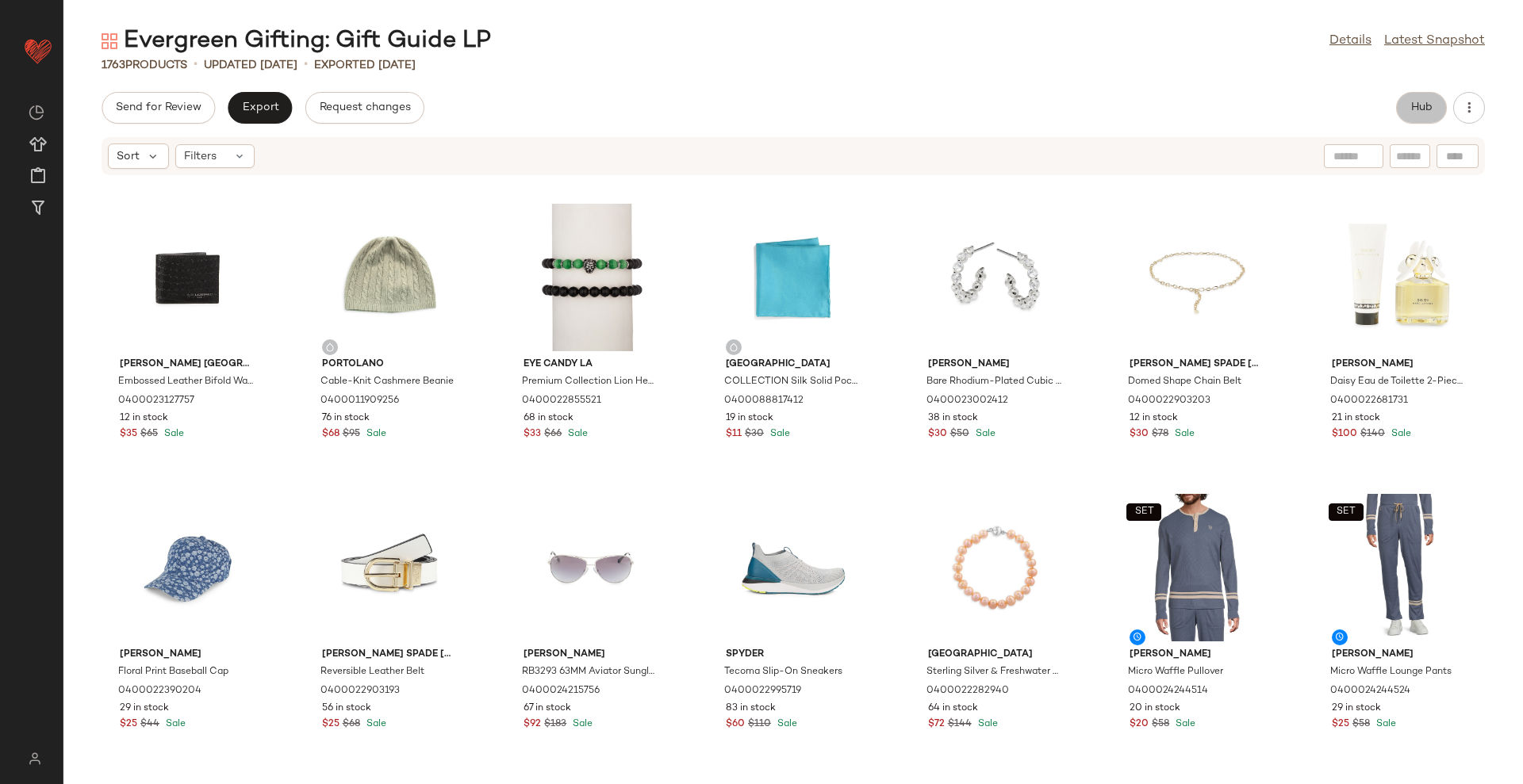
click at [1398, 105] on button "Hub" at bounding box center [1421, 107] width 51 height 31
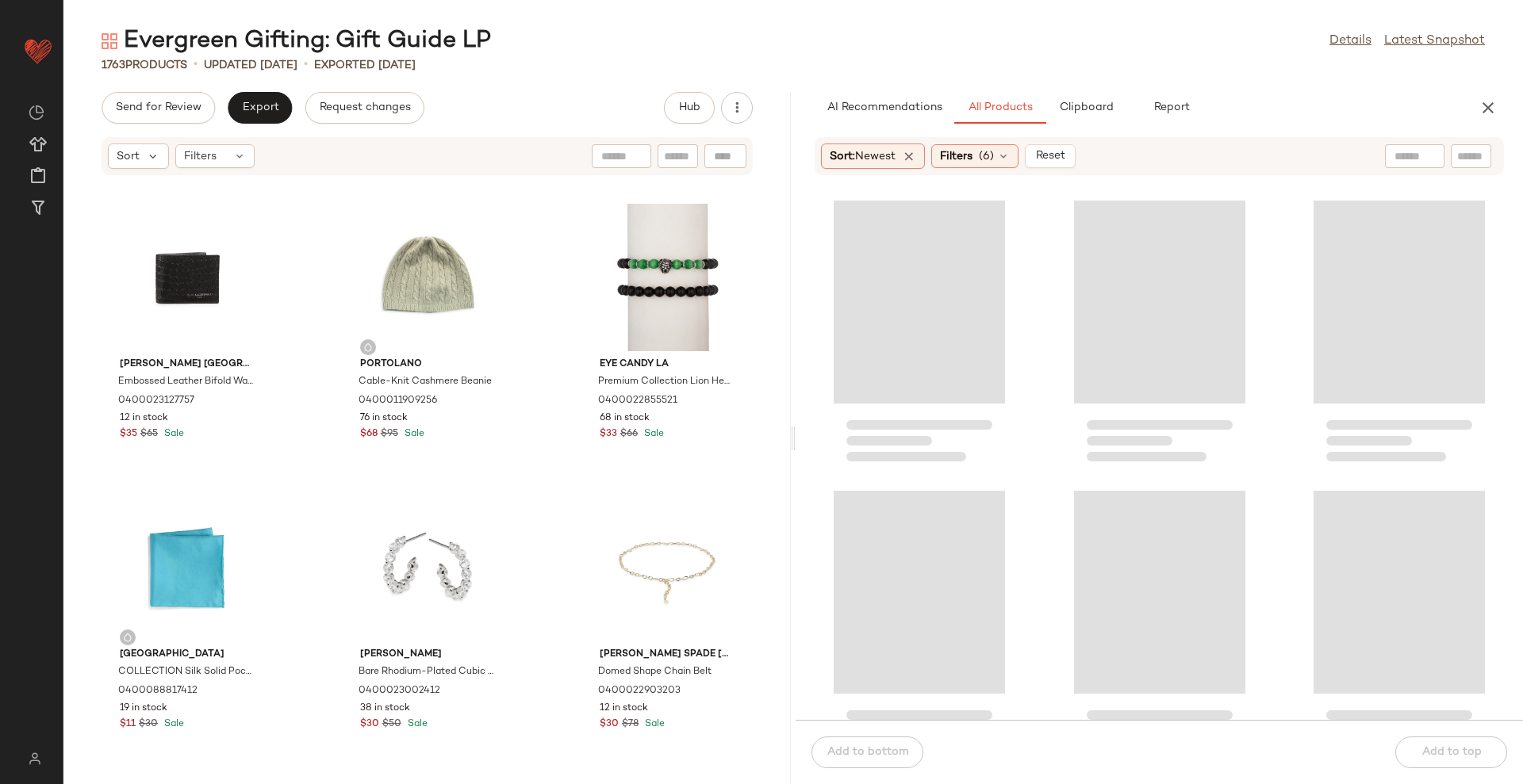
click at [853, 433] on div at bounding box center [1159, 458] width 727 height 525
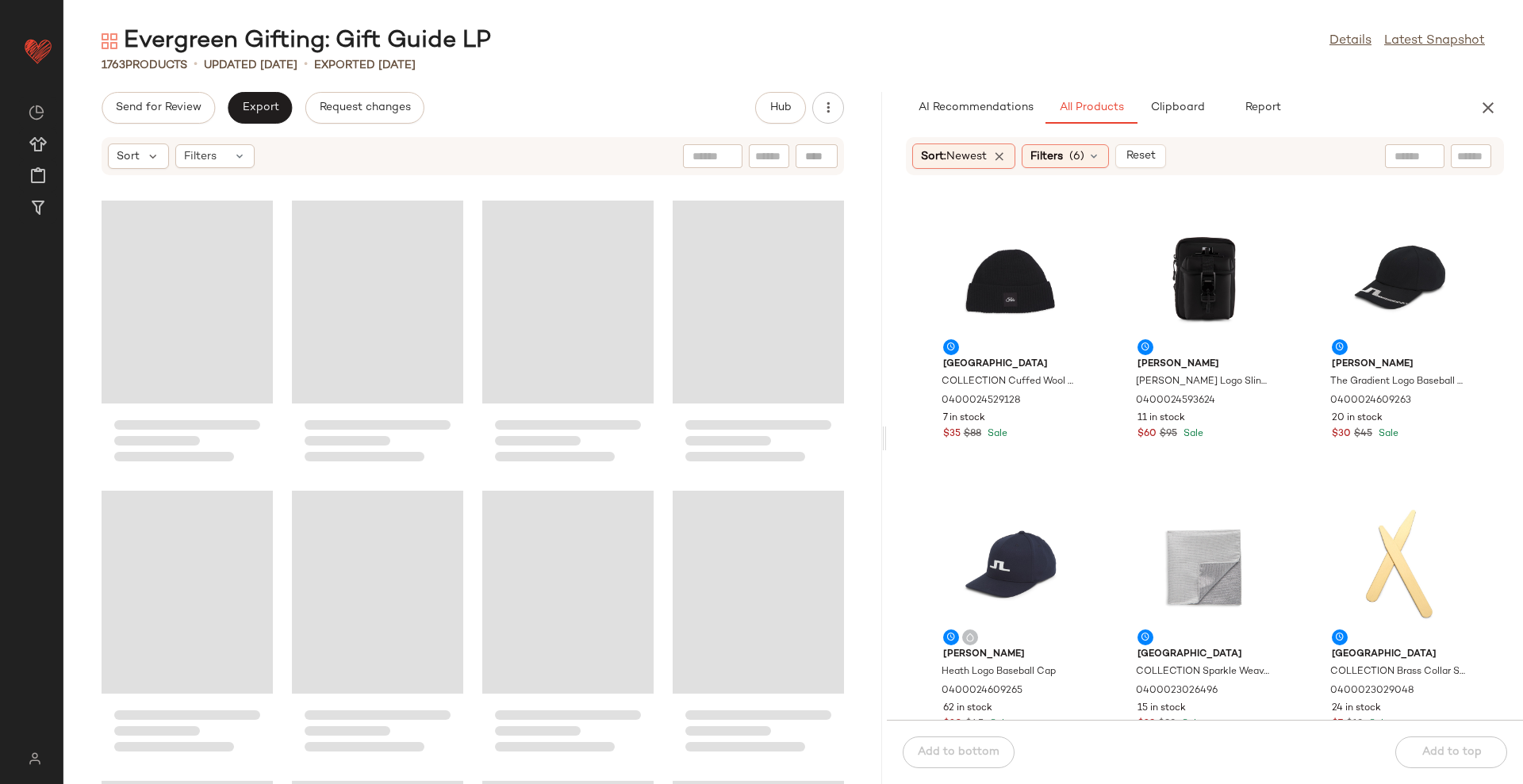
drag, startPoint x: 793, startPoint y: 435, endPoint x: 891, endPoint y: 418, distance: 99.5
click at [891, 418] on div "Evergreen Gifting: Gift Guide LP Details Latest Snapshot 1763 Products • update…" at bounding box center [793, 404] width 1459 height 759
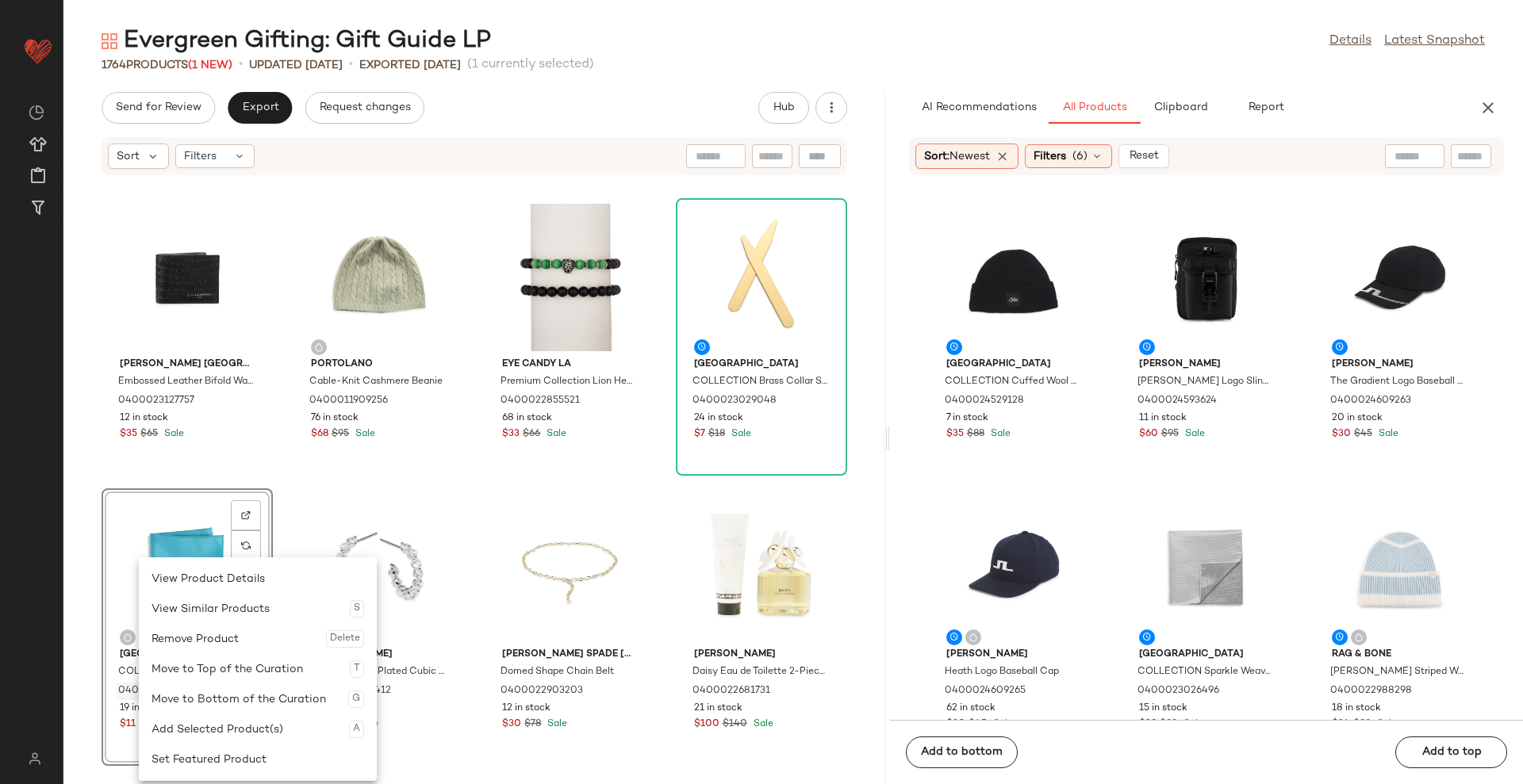
click at [217, 694] on div "Move to Bottom of the Curation G" at bounding box center [258, 699] width 213 height 30
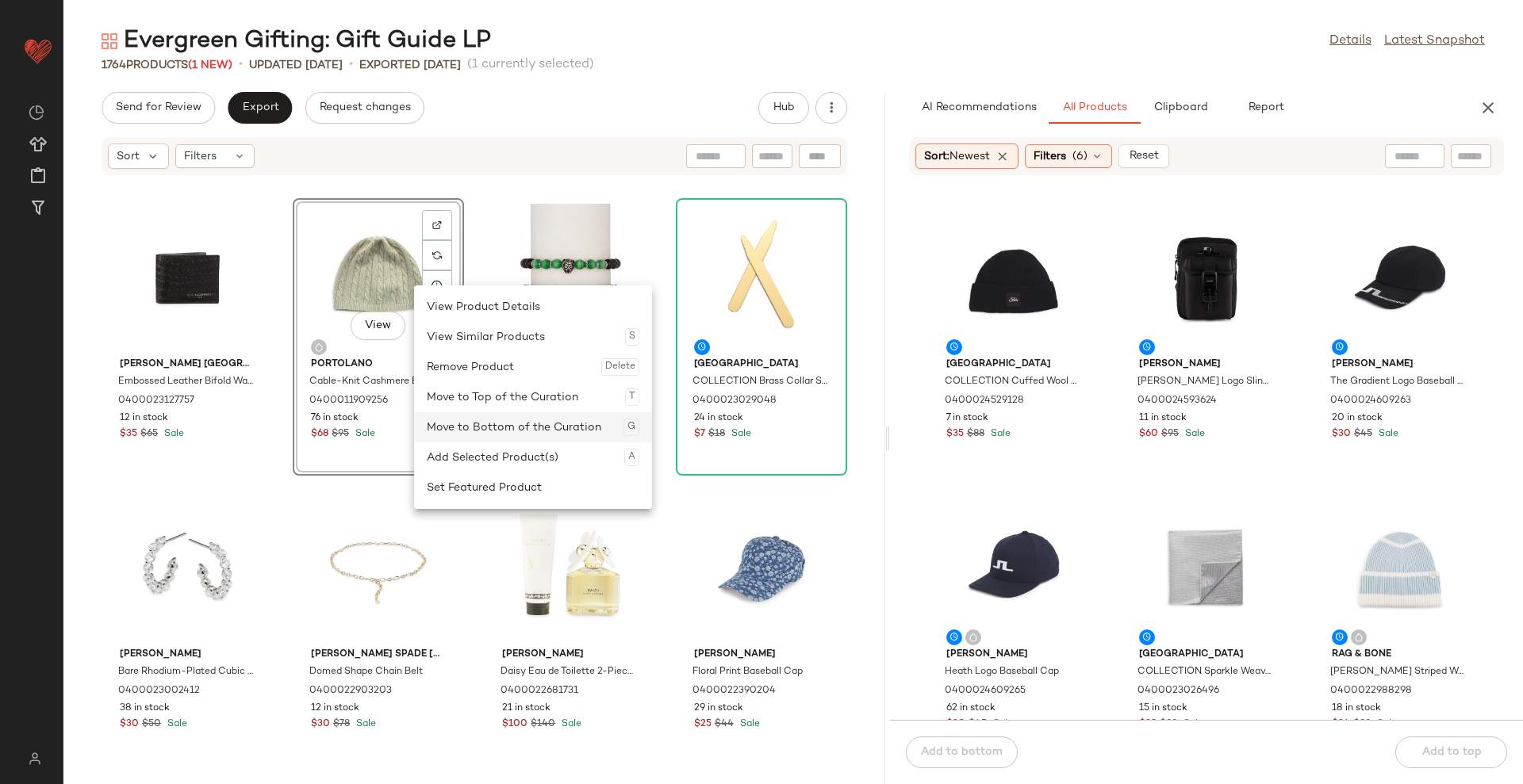
click at [493, 426] on div "Move to Bottom of the Curation G" at bounding box center [533, 427] width 213 height 30
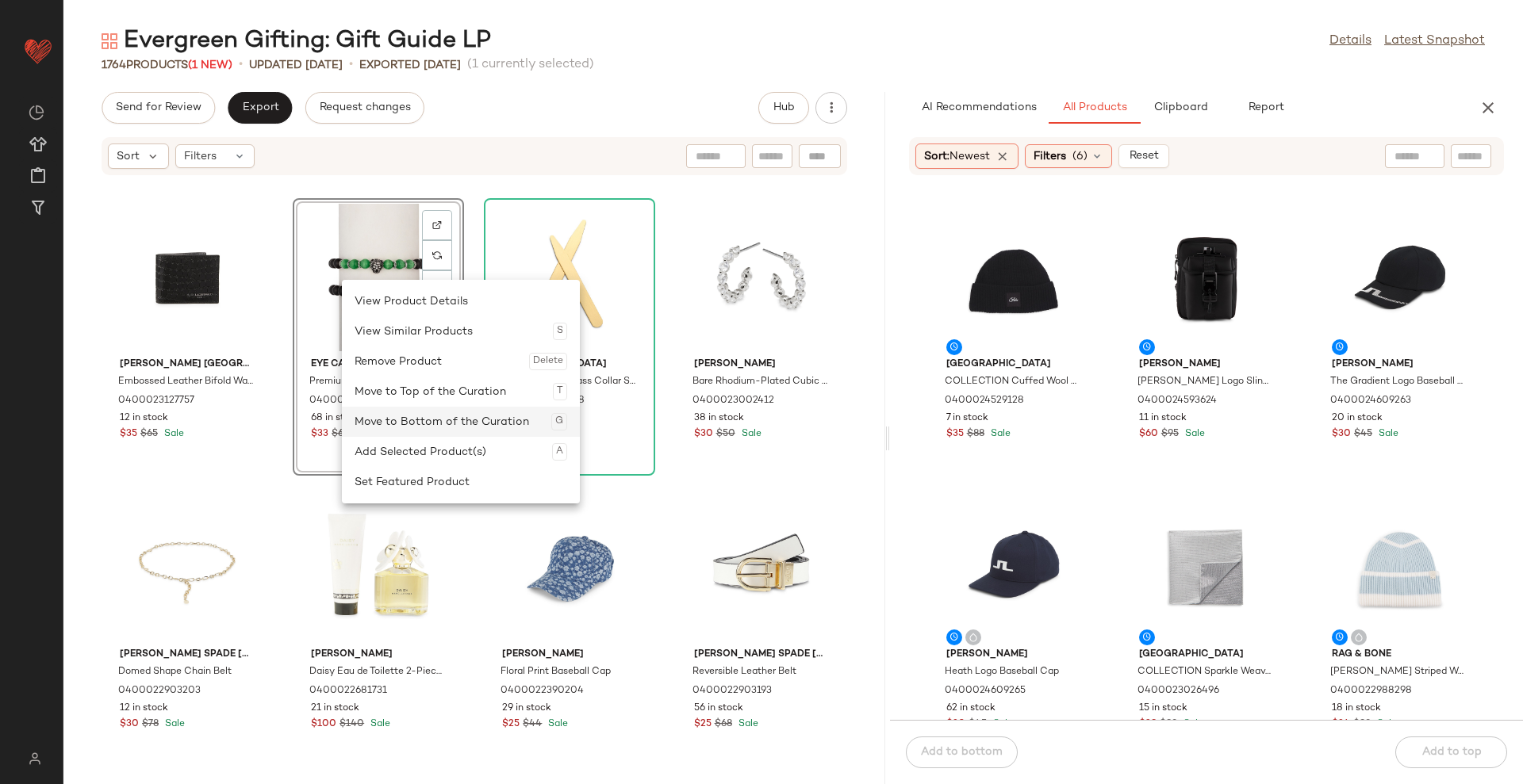
click at [399, 413] on div "Move to Bottom of the Curation G" at bounding box center [461, 421] width 213 height 30
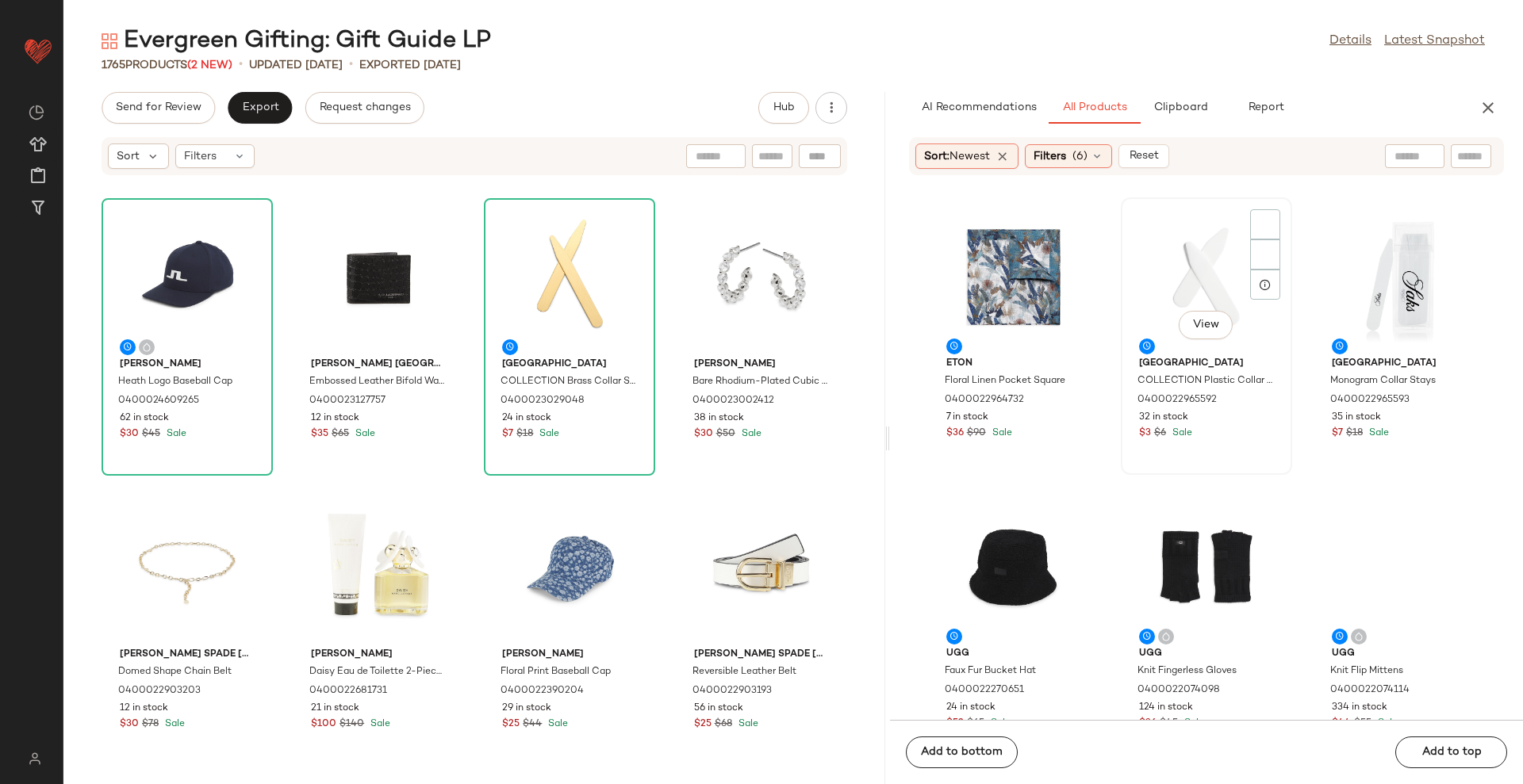
scroll to position [608, 0]
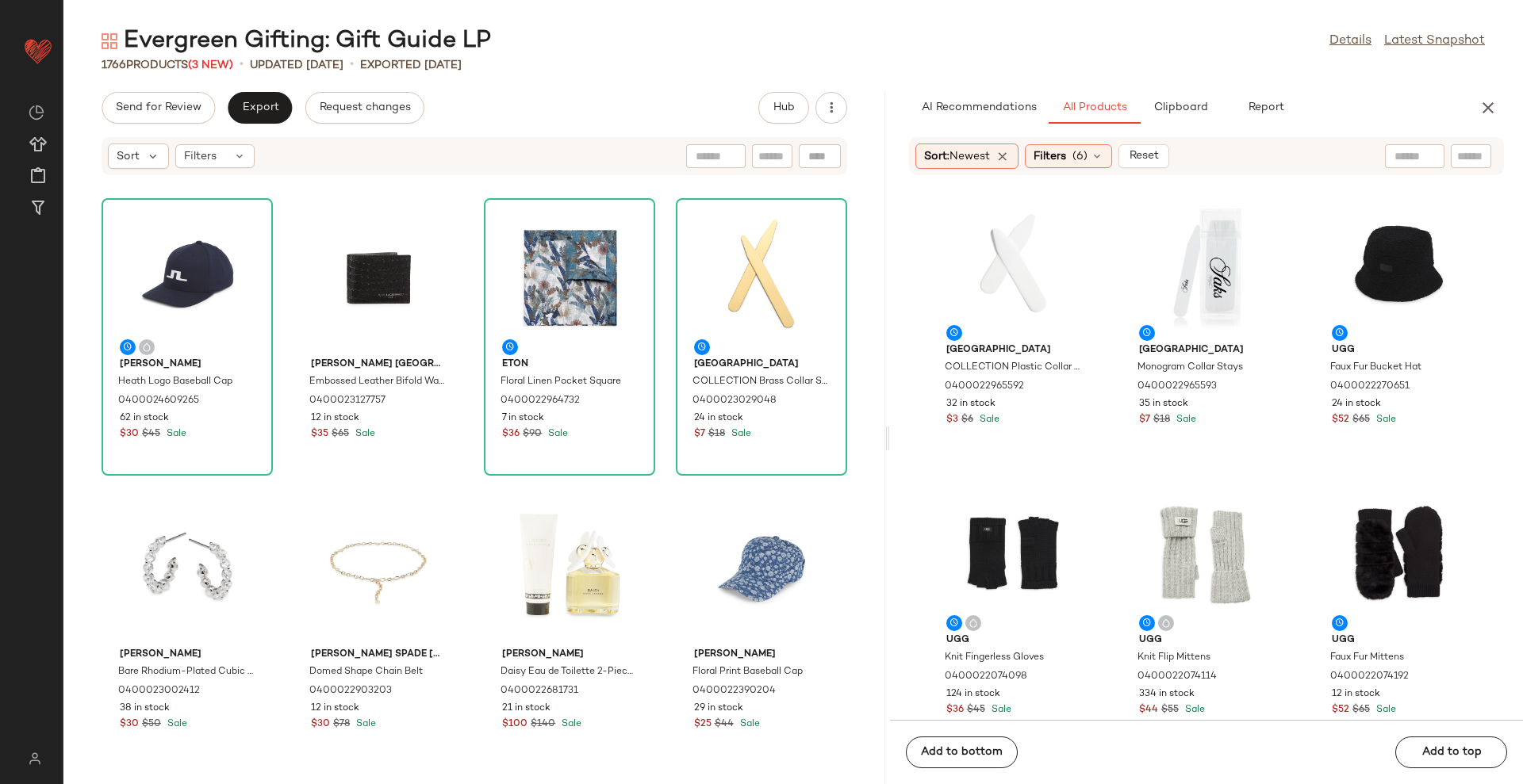
click at [849, 298] on div "[PERSON_NAME] [PERSON_NAME] Logo Baseball Cap 0400024609265 62 in stock $30 $45…" at bounding box center [475, 489] width 822 height 589
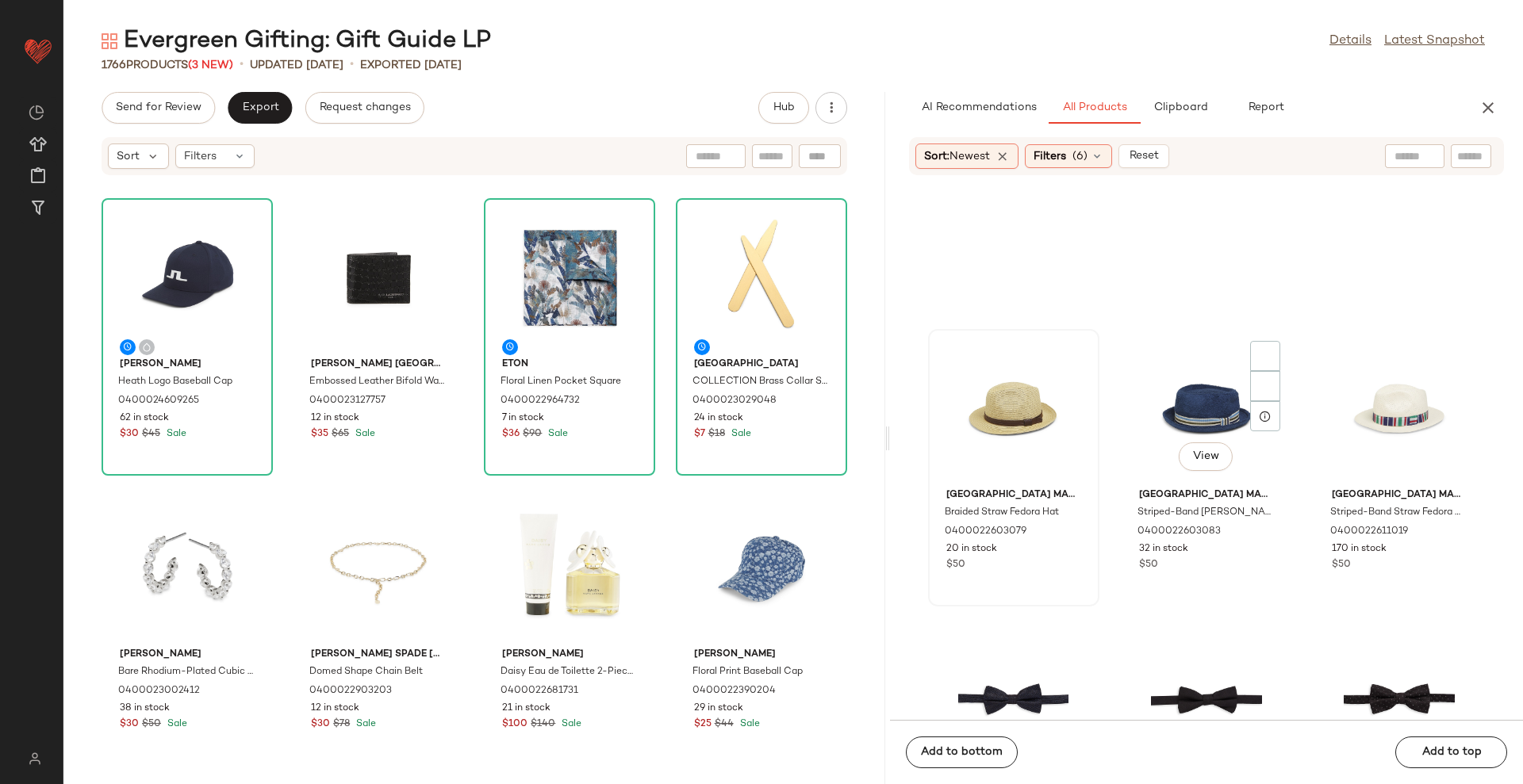
scroll to position [2491, 0]
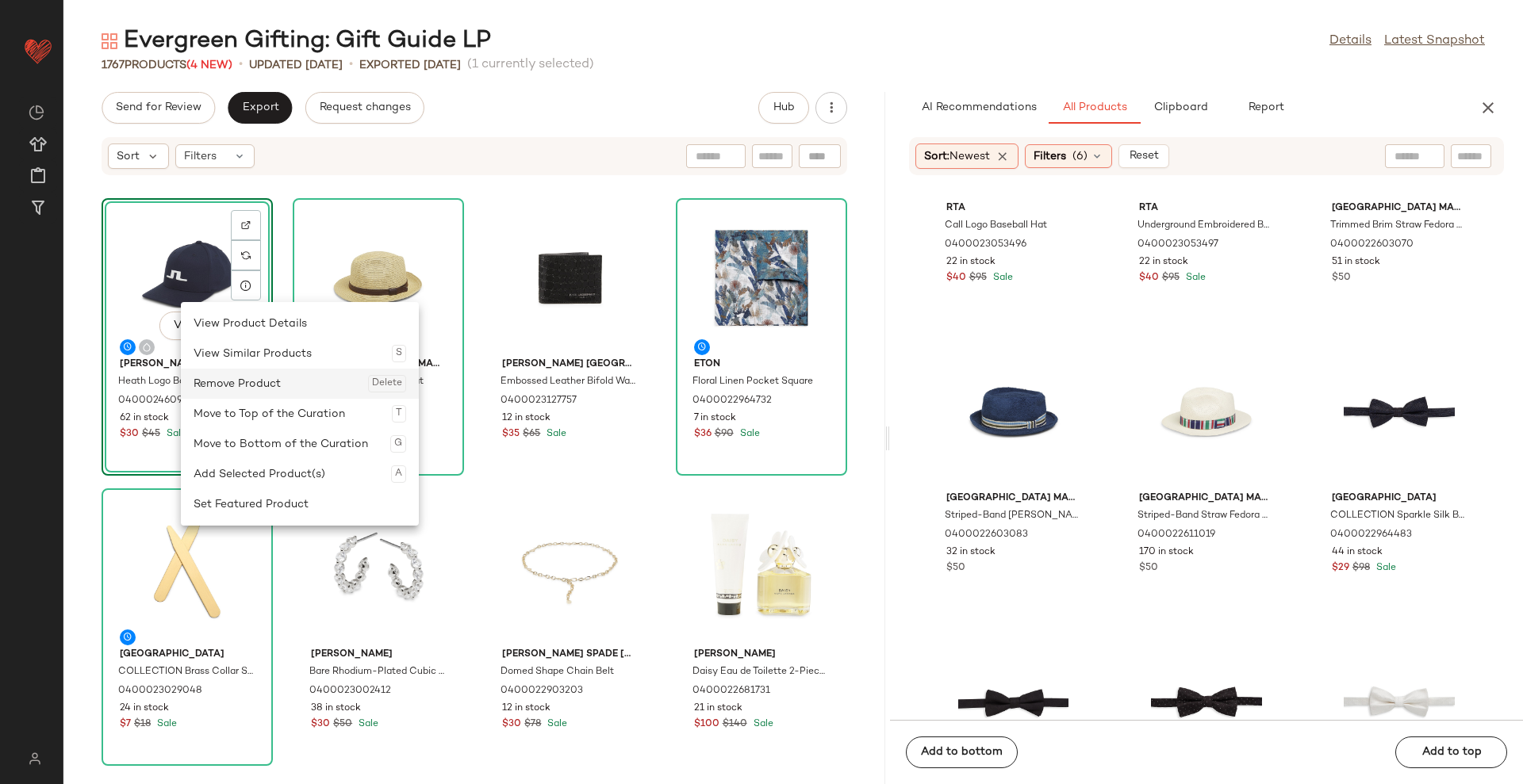
click at [252, 375] on div "Remove Product Delete" at bounding box center [300, 384] width 213 height 30
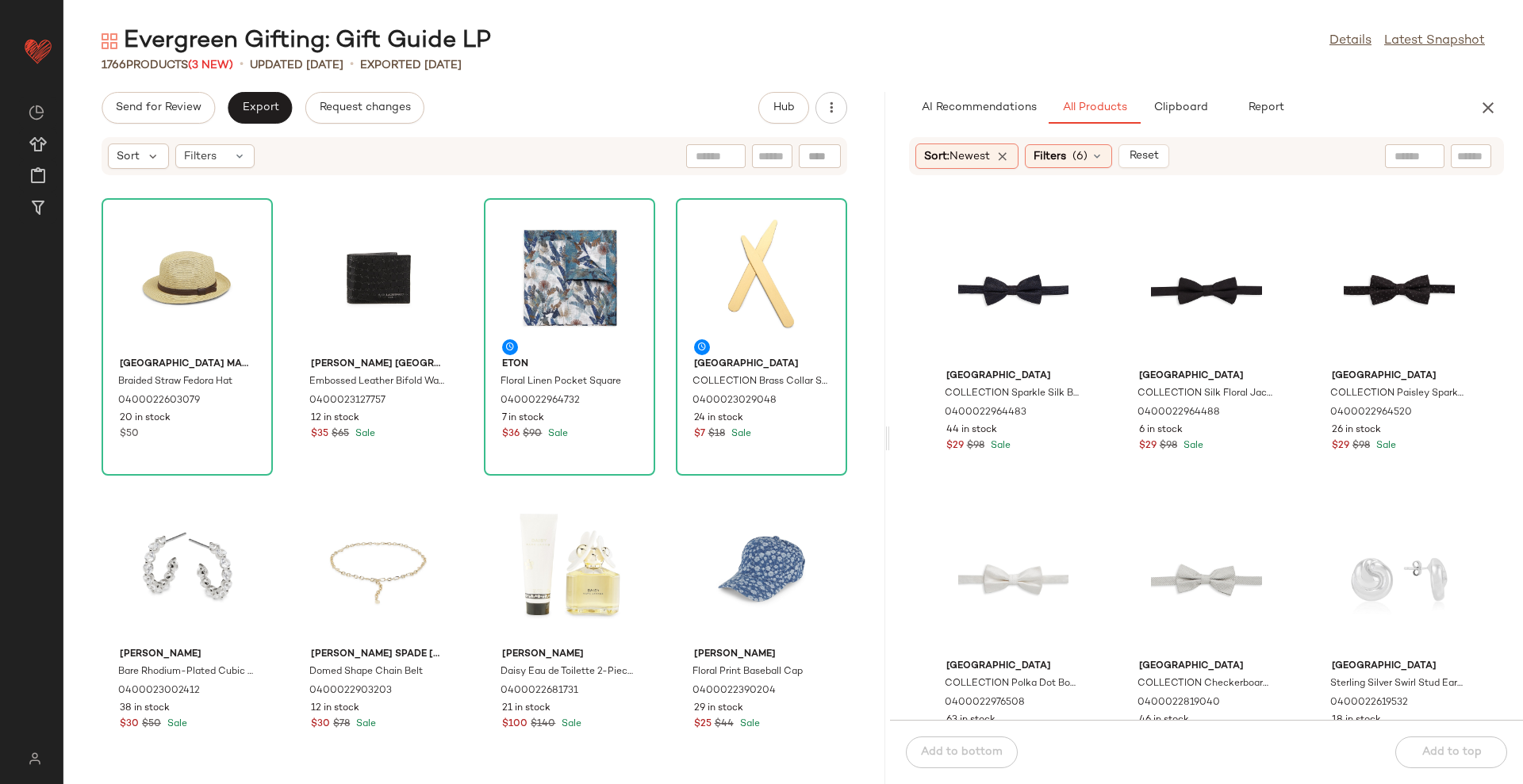
scroll to position [2689, 0]
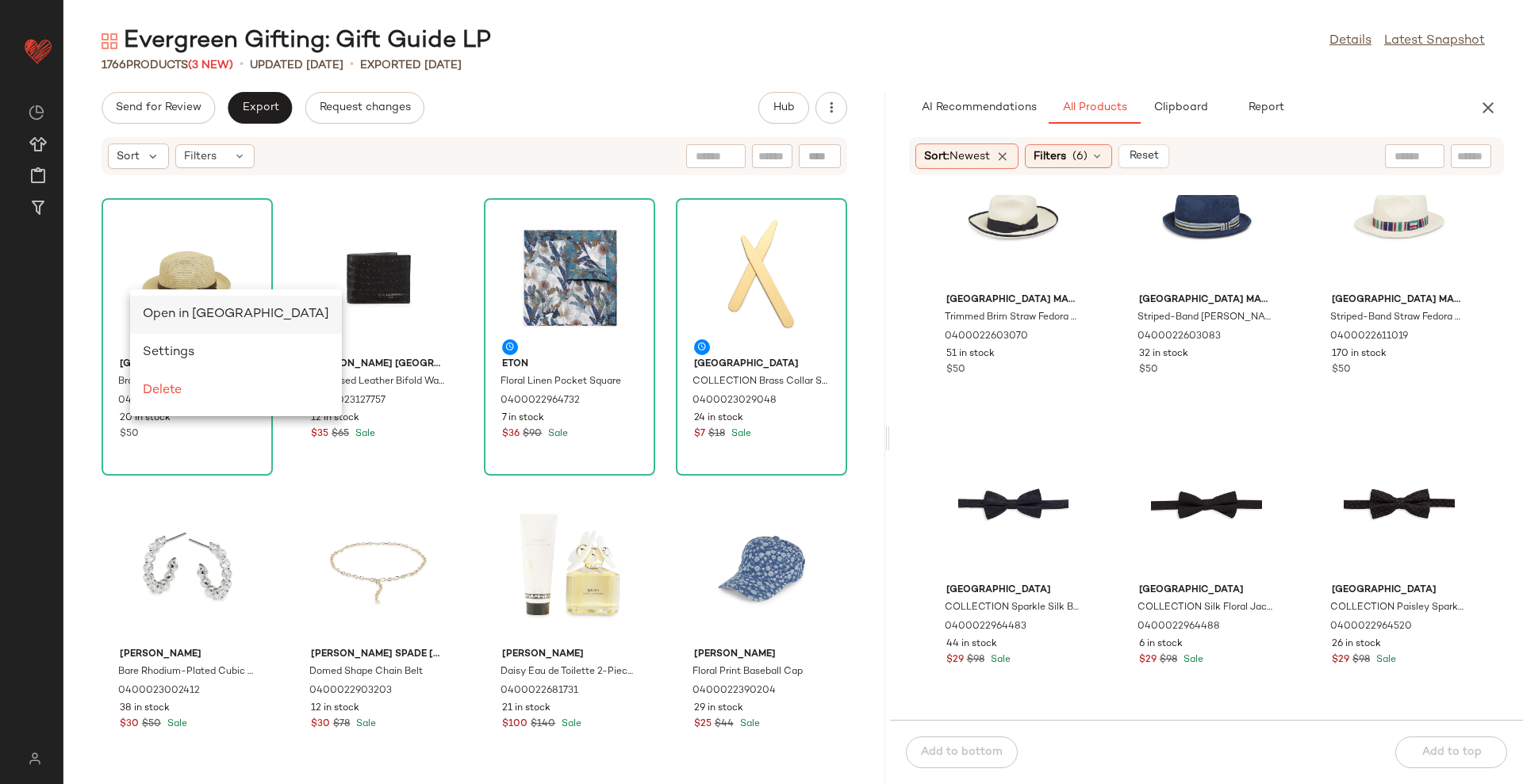
click at [196, 308] on span "Open in [GEOGRAPHIC_DATA]" at bounding box center [235, 314] width 186 height 14
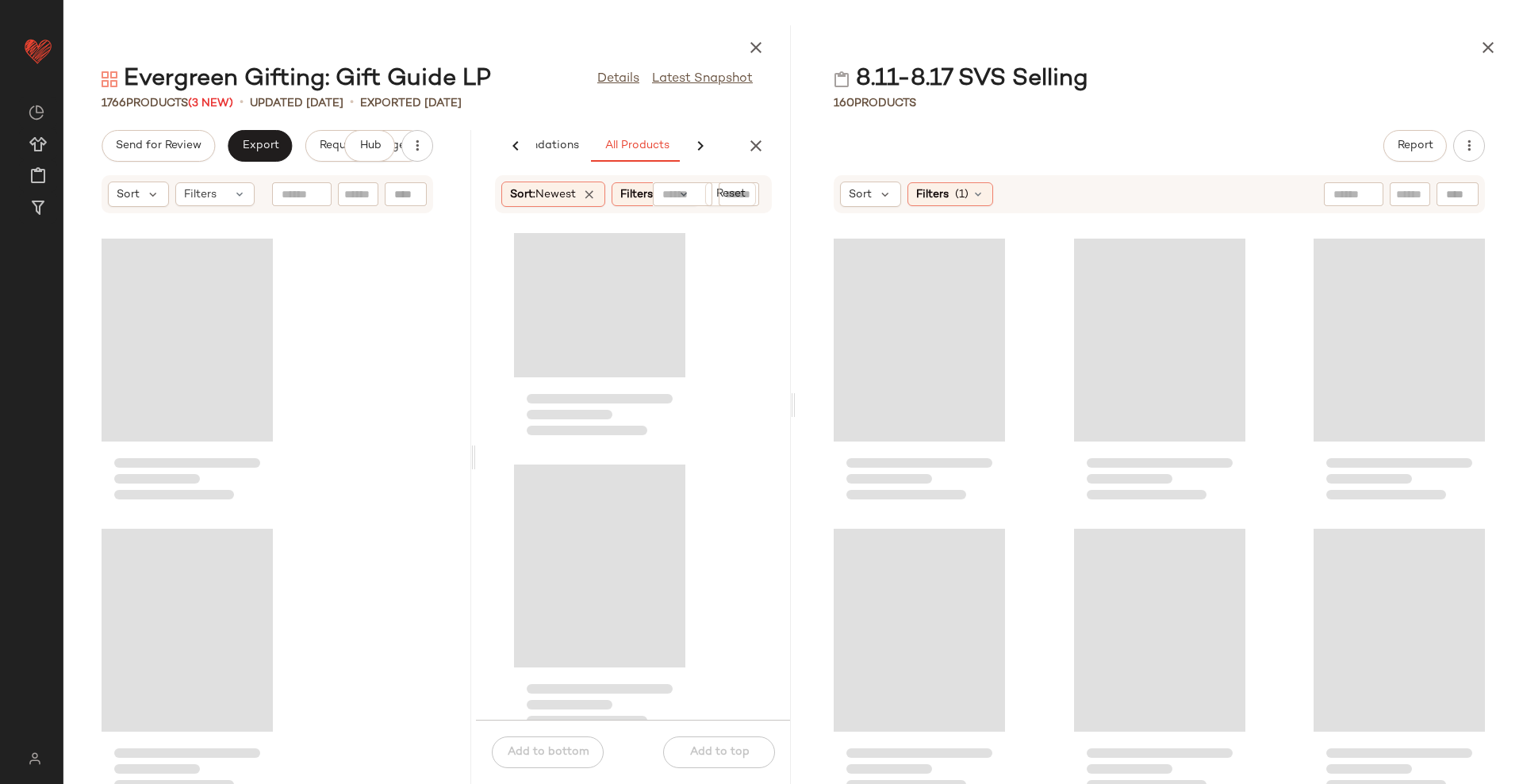
scroll to position [0, 125]
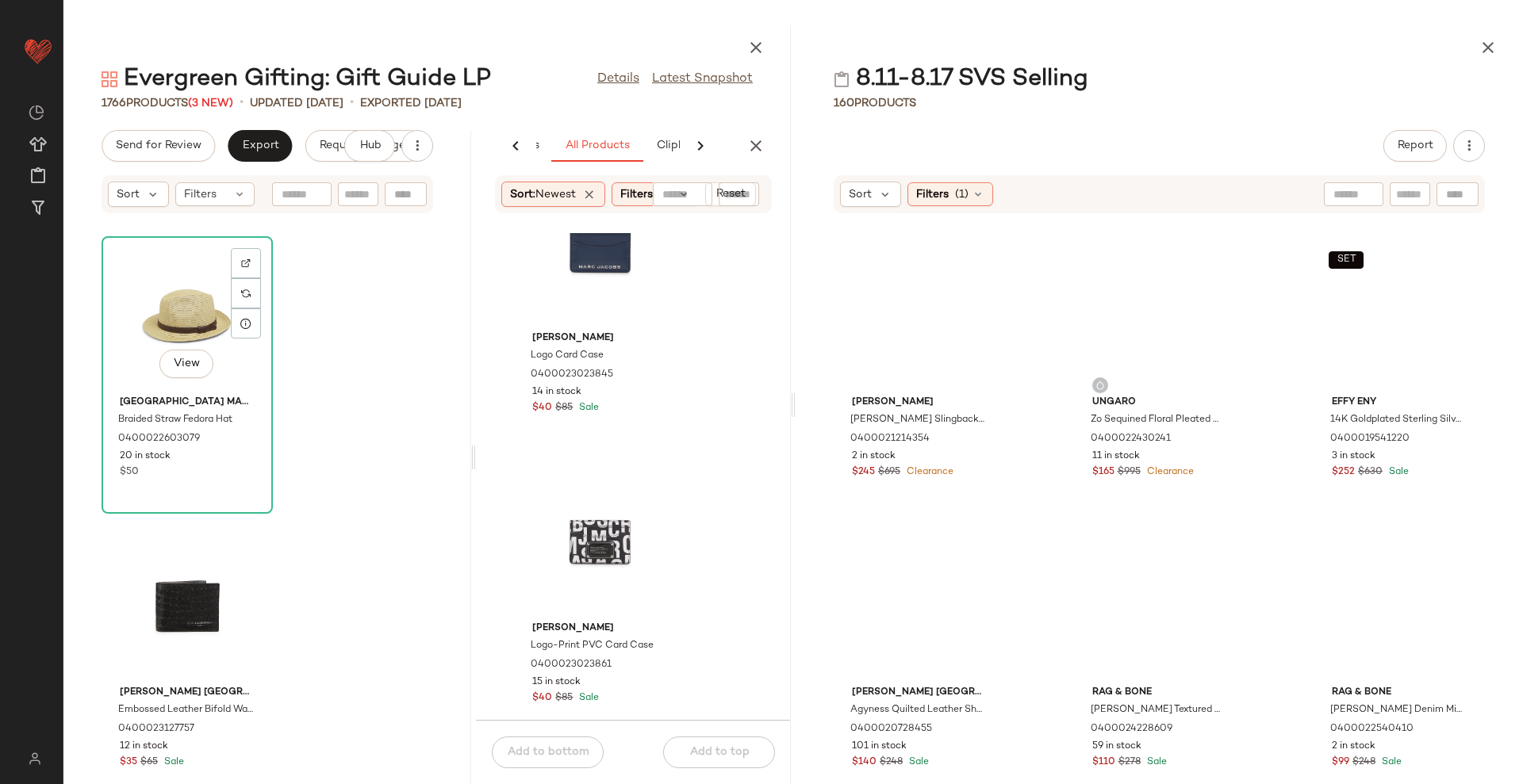
click at [750, 143] on icon "button" at bounding box center [756, 146] width 19 height 19
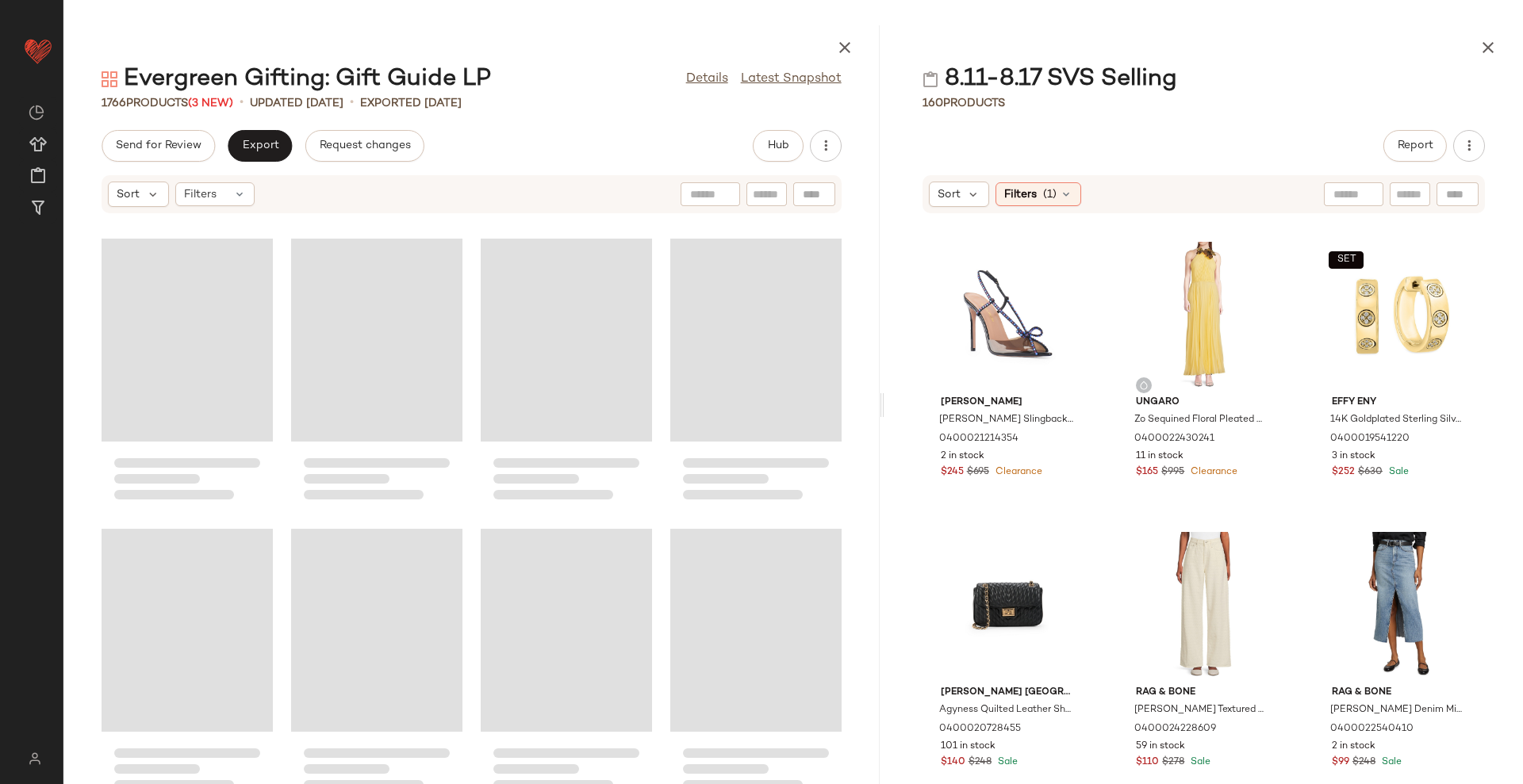
drag, startPoint x: 792, startPoint y: 401, endPoint x: 893, endPoint y: 392, distance: 101.4
click at [893, 392] on div "Evergreen Gifting: Gift Guide LP Details Latest Snapshot 1766 Products (3 New) …" at bounding box center [793, 404] width 1459 height 759
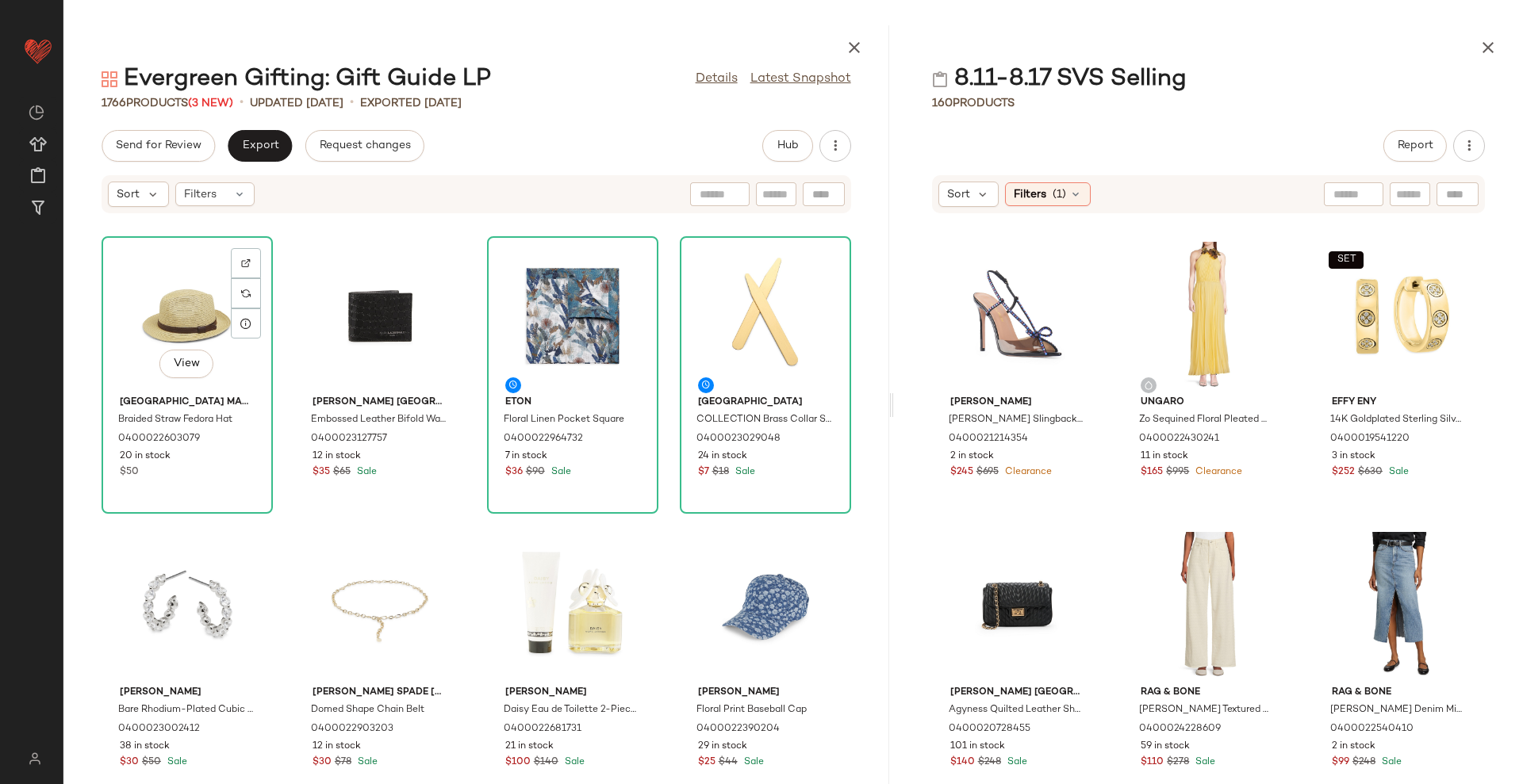
click at [936, 198] on div "Sort Filters (1)" at bounding box center [1208, 194] width 553 height 38
click at [981, 193] on icon at bounding box center [984, 194] width 15 height 15
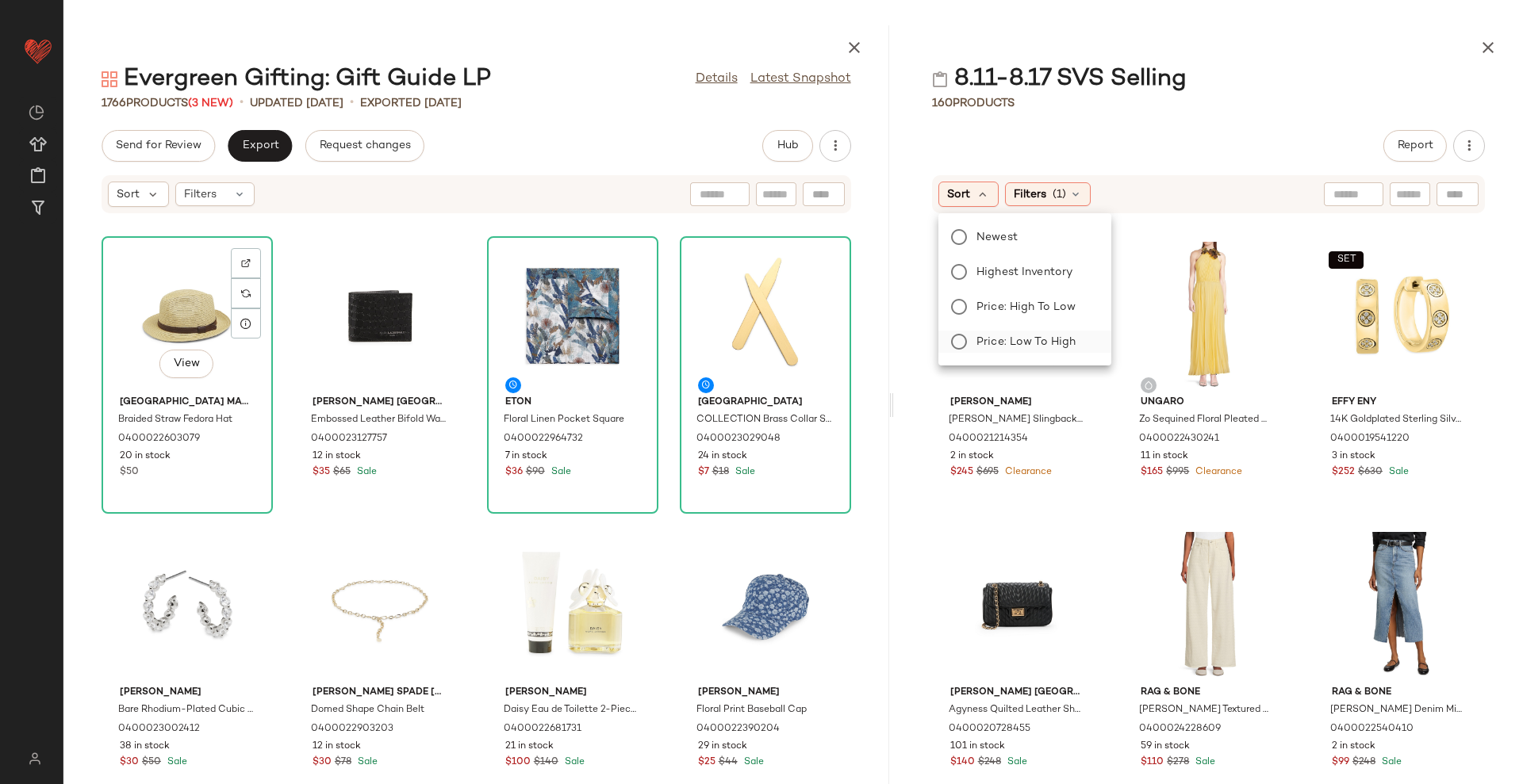
click at [1019, 336] on span "Price: Low to High" at bounding box center [1026, 342] width 99 height 17
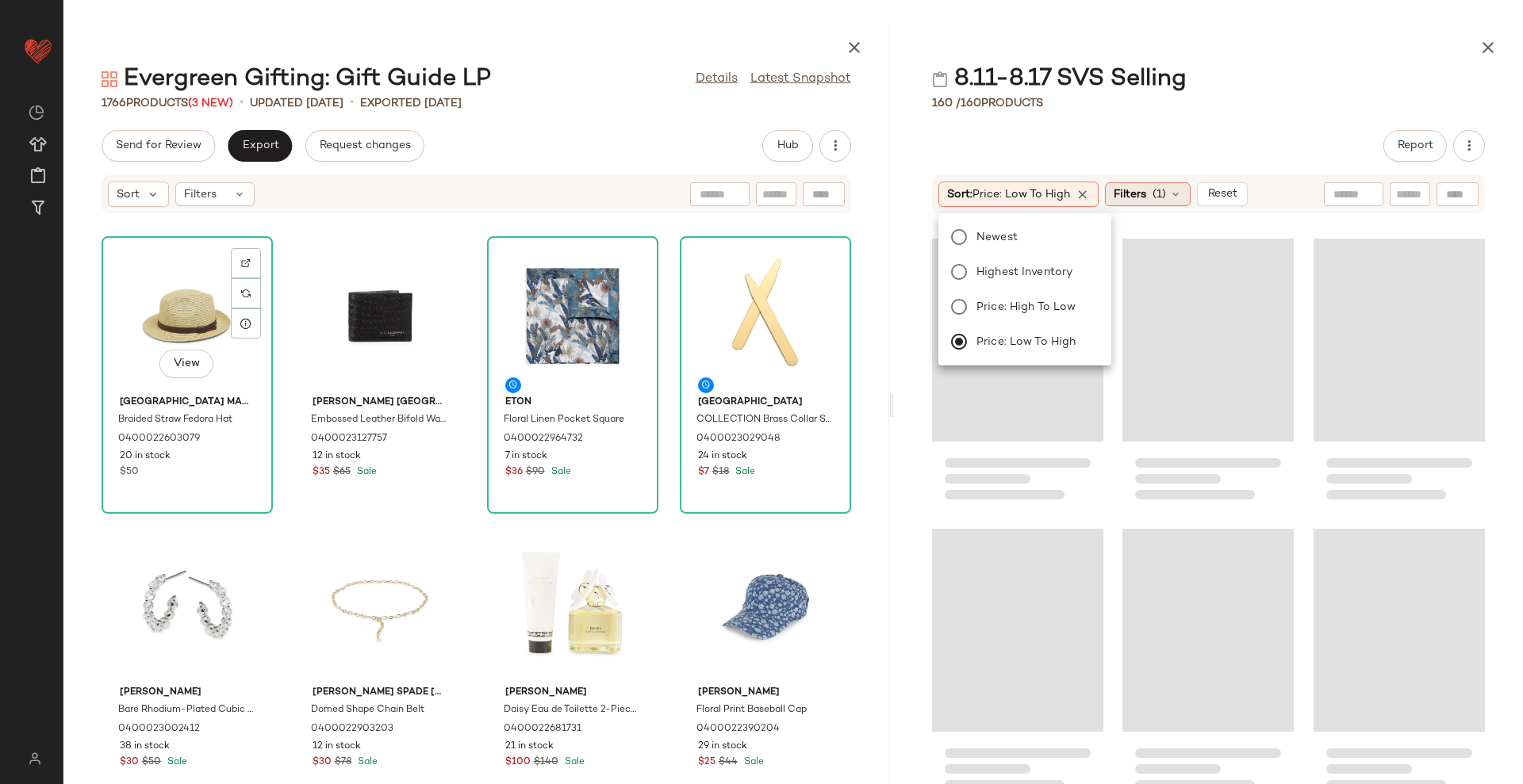
click at [1120, 196] on span "Filters" at bounding box center [1130, 194] width 32 height 17
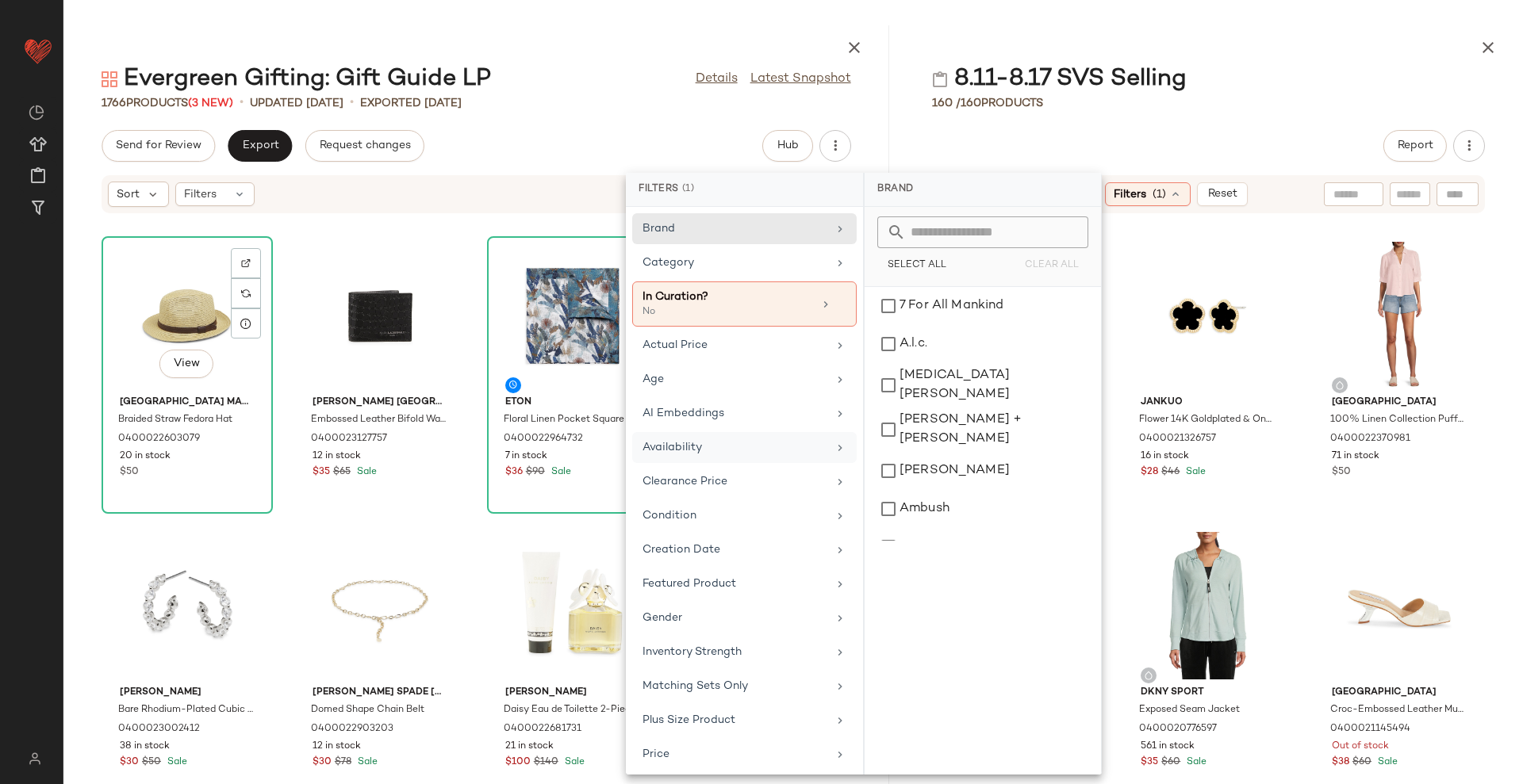
click at [762, 447] on div "Availability" at bounding box center [734, 447] width 185 height 17
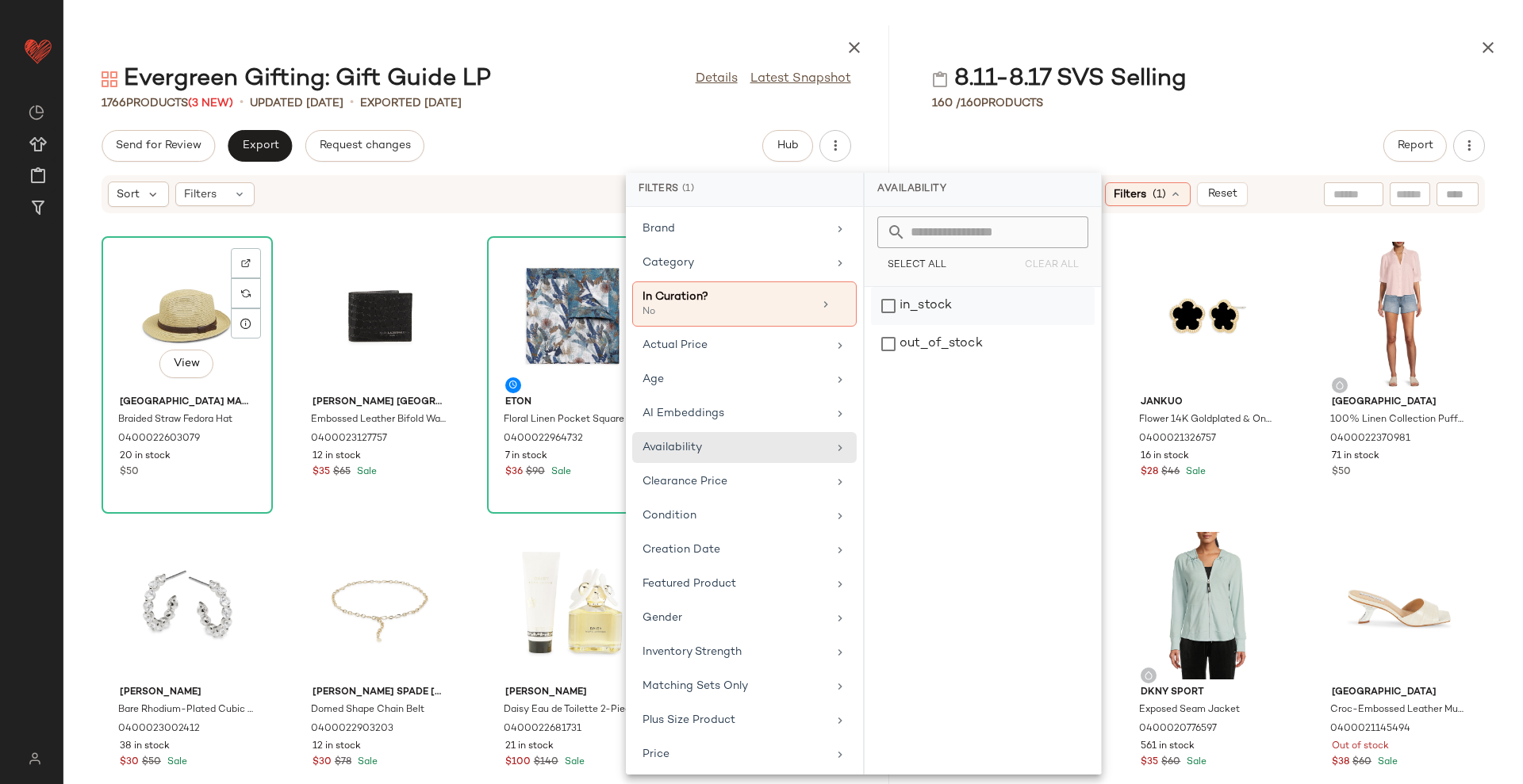
click at [933, 326] on div "in_stock" at bounding box center [983, 344] width 224 height 38
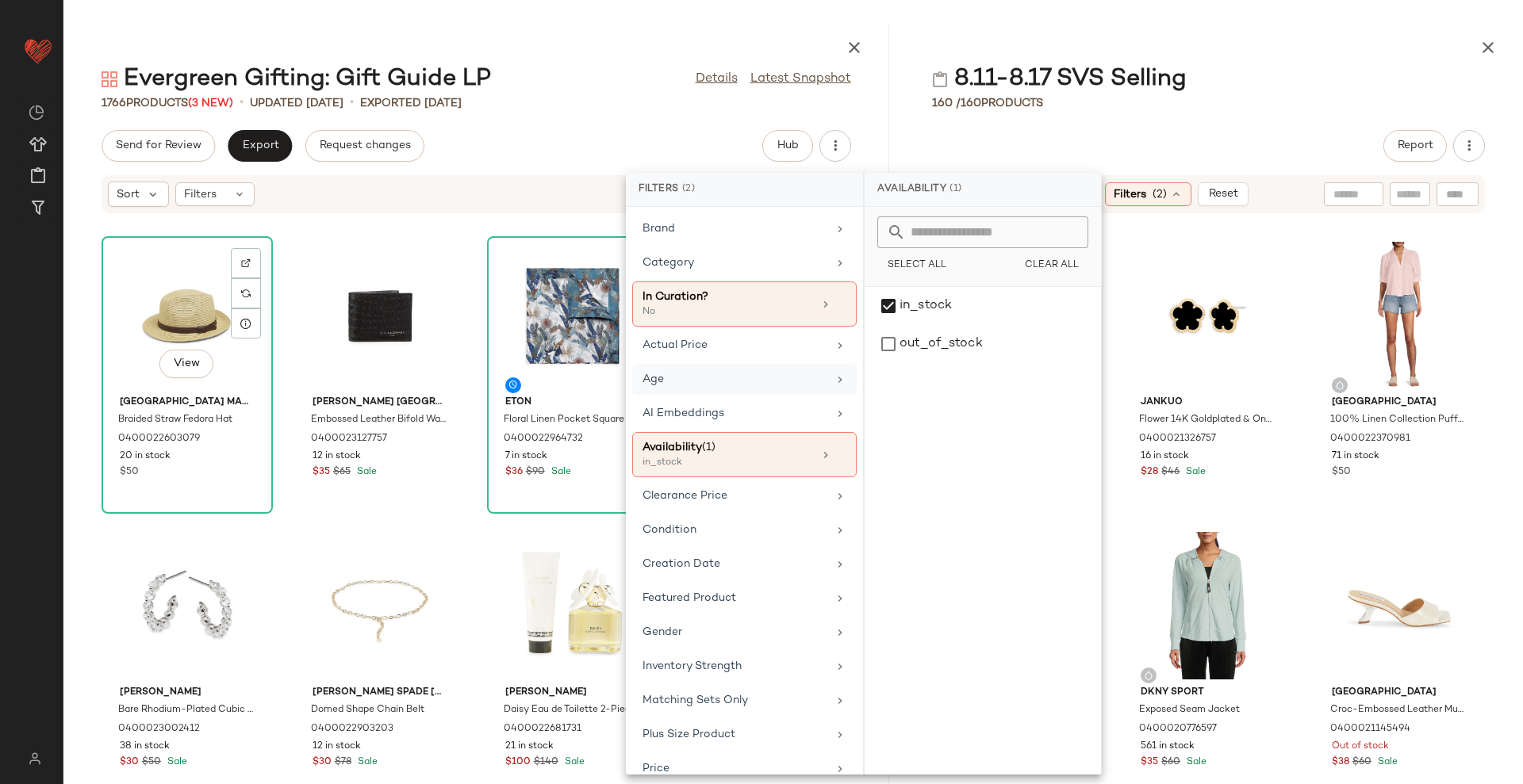
click at [767, 381] on div "Age" at bounding box center [734, 380] width 185 height 17
click at [902, 326] on div "adult" at bounding box center [983, 344] width 224 height 38
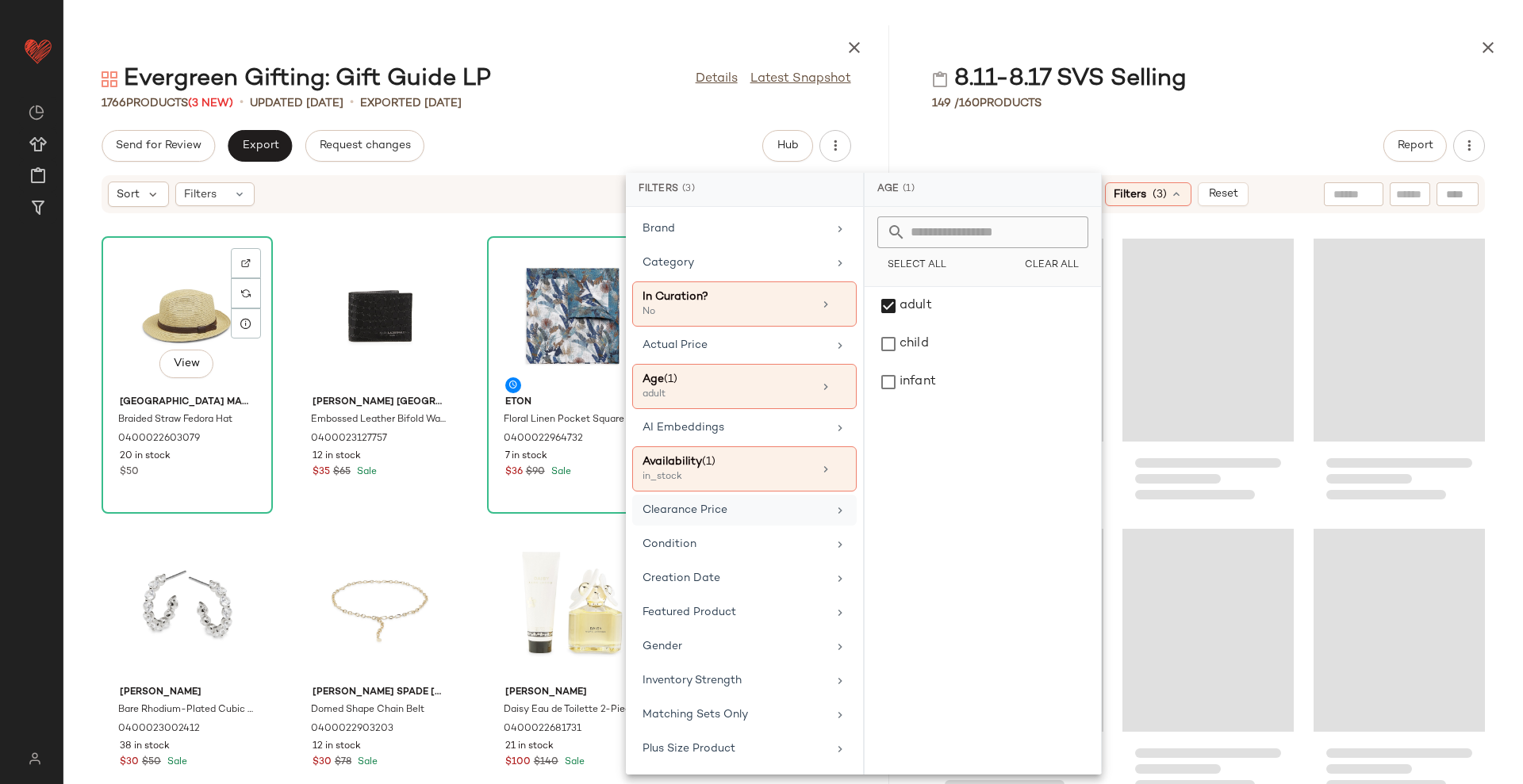
click at [771, 529] on div "Clearance Price" at bounding box center [744, 544] width 225 height 31
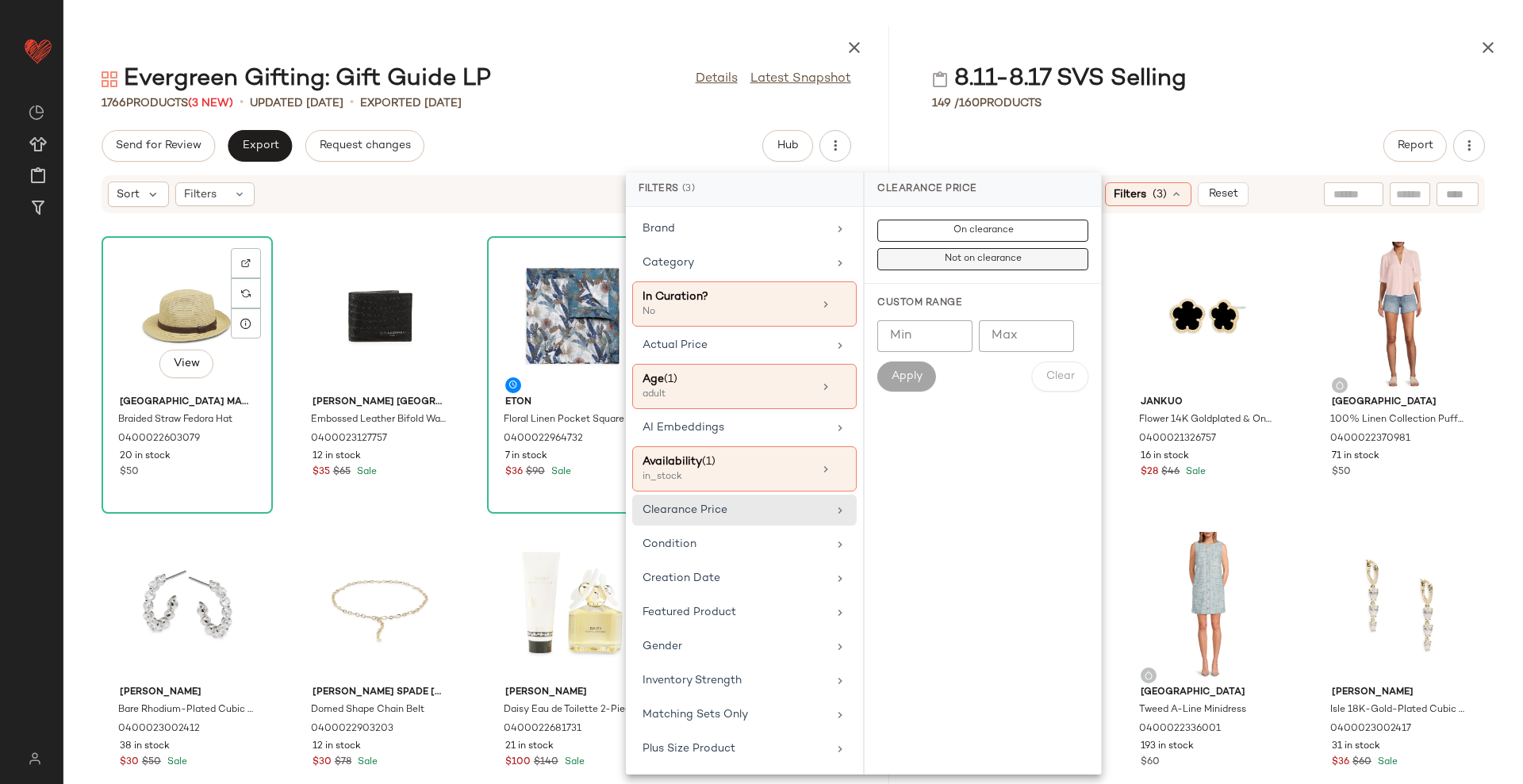
click at [973, 257] on span "Not on clearance" at bounding box center [982, 259] width 77 height 11
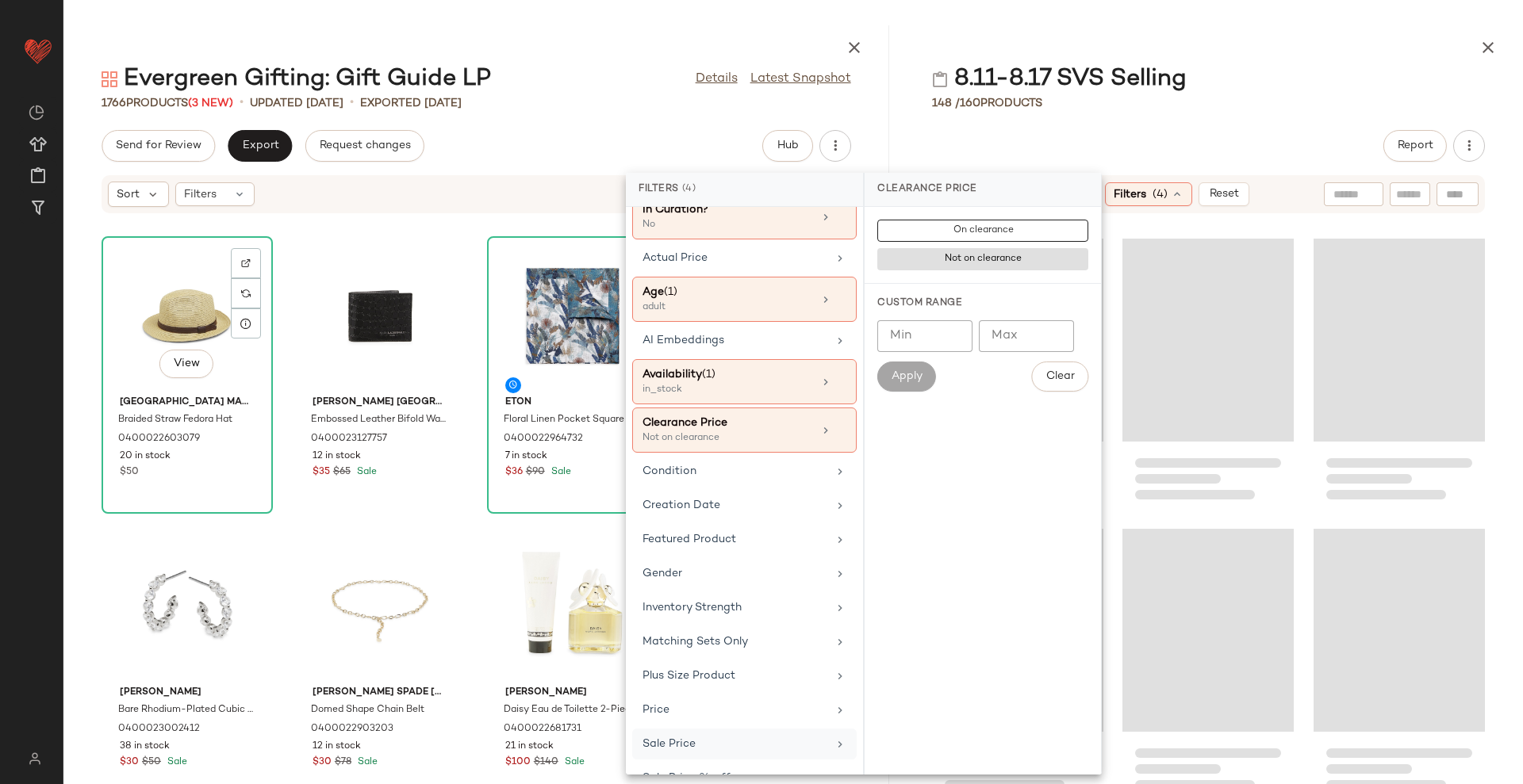
scroll to position [150, 0]
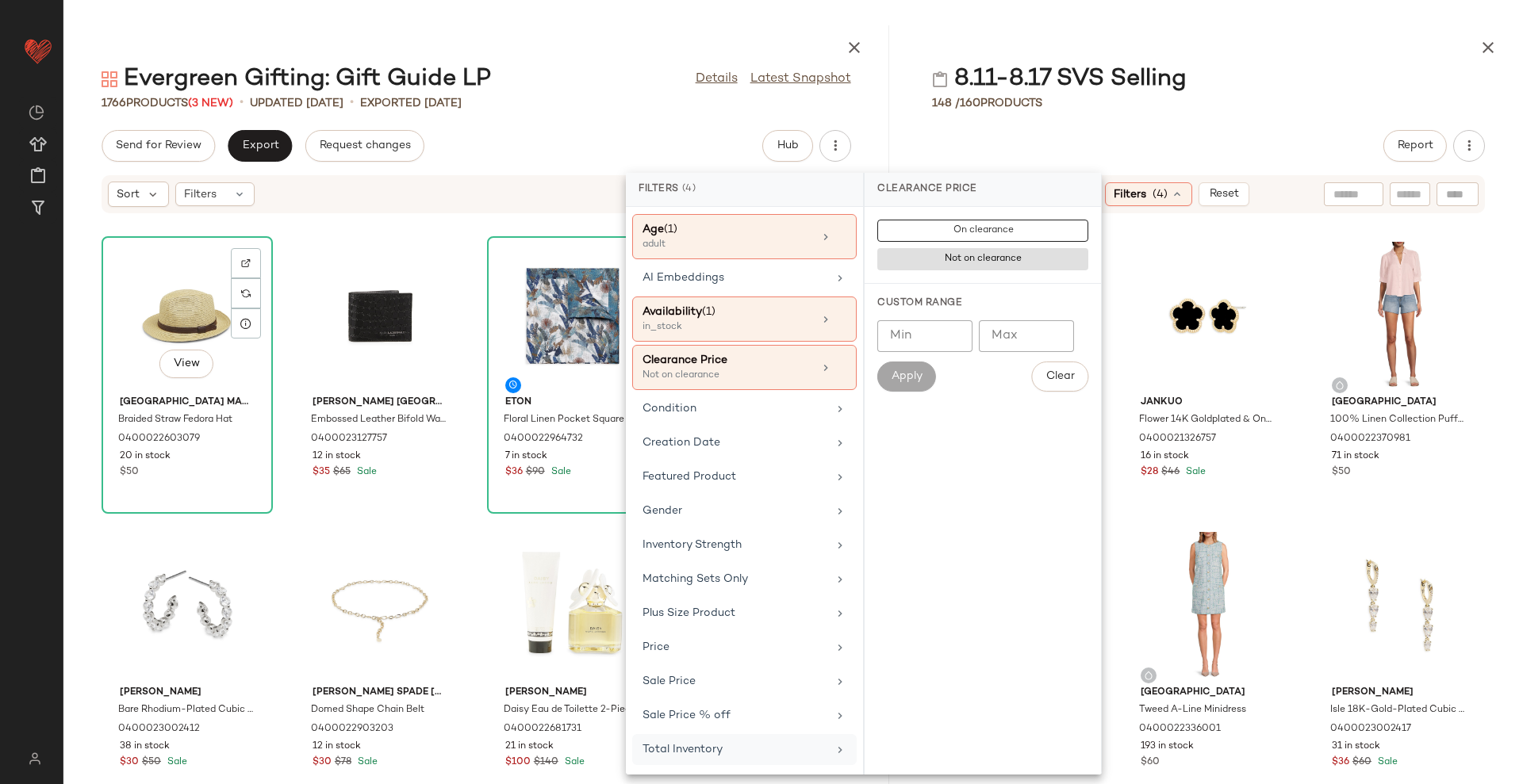
click at [742, 748] on div "Total Inventory" at bounding box center [734, 749] width 185 height 17
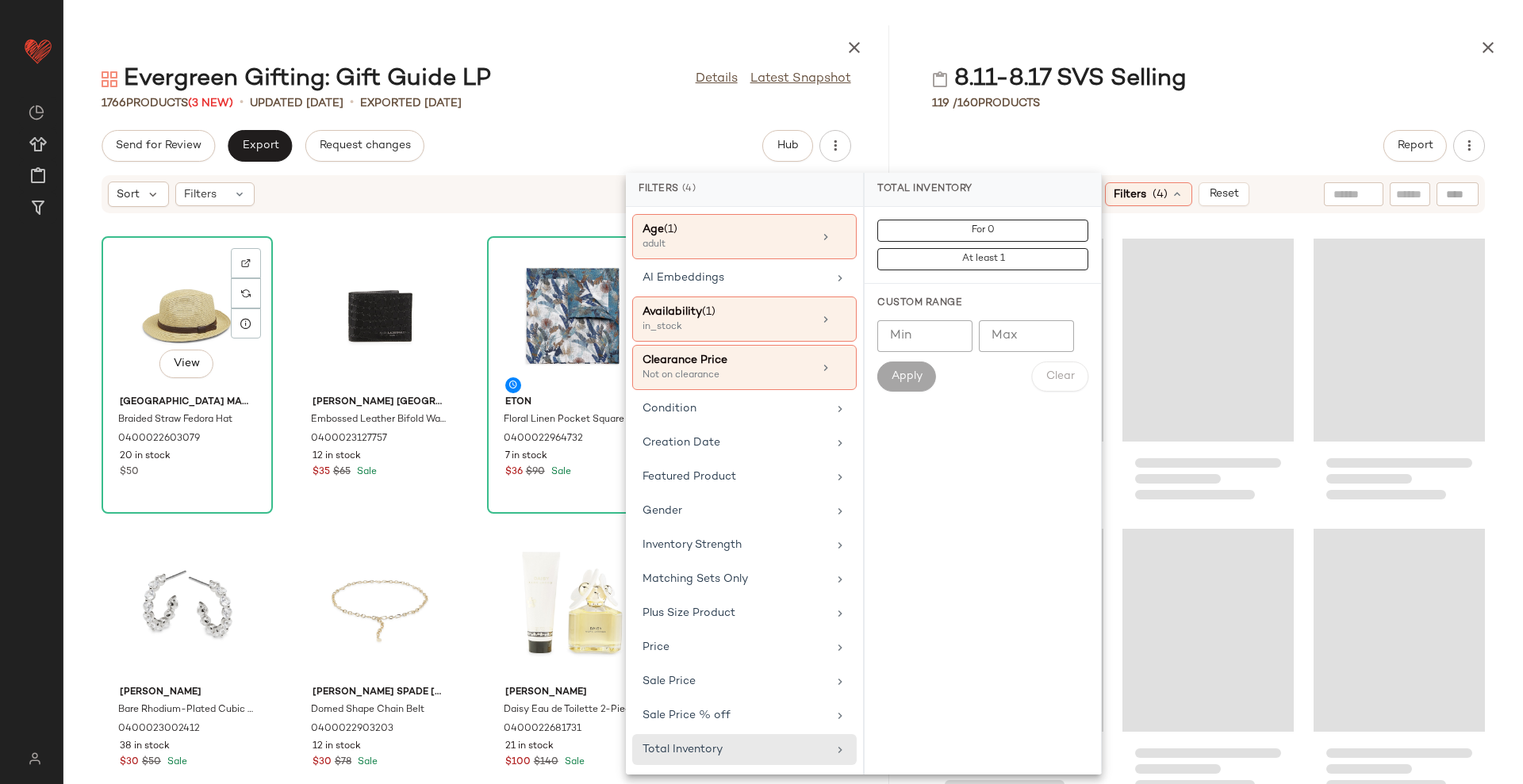
click at [898, 332] on input "Min" at bounding box center [924, 336] width 95 height 31
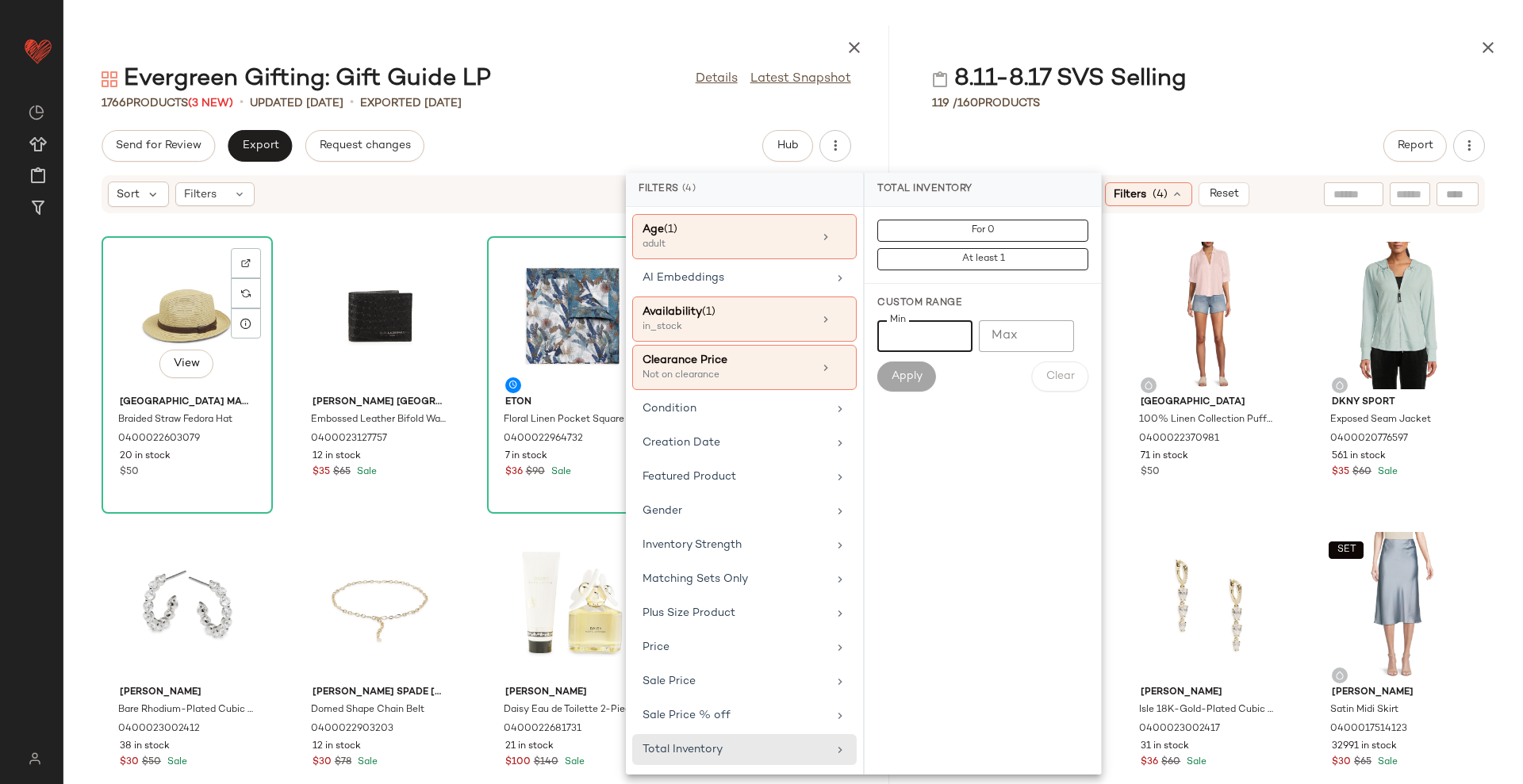
click at [1269, 78] on div "8.11-8.17 SVS Selling" at bounding box center [1208, 79] width 629 height 31
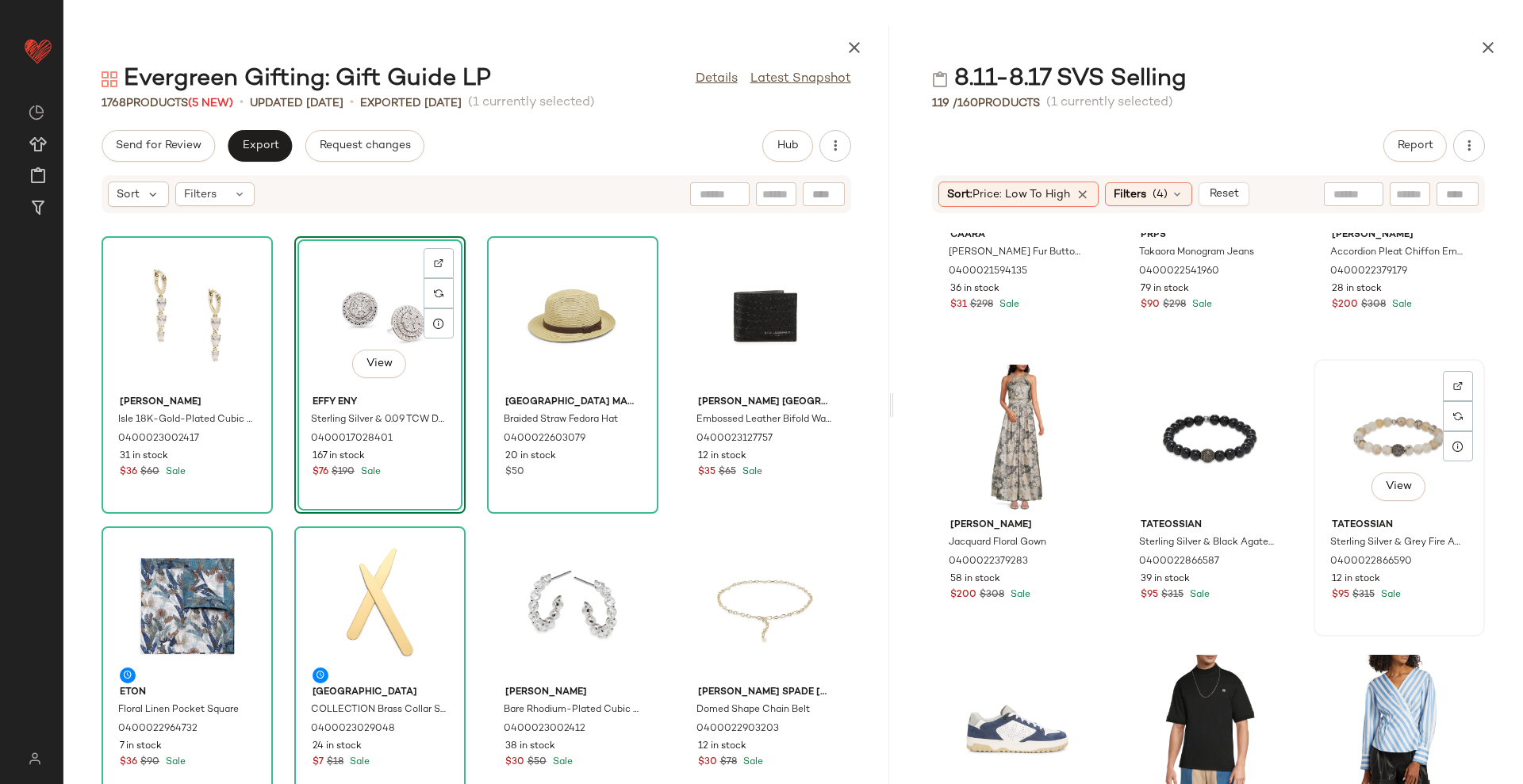
scroll to position [7344, 0]
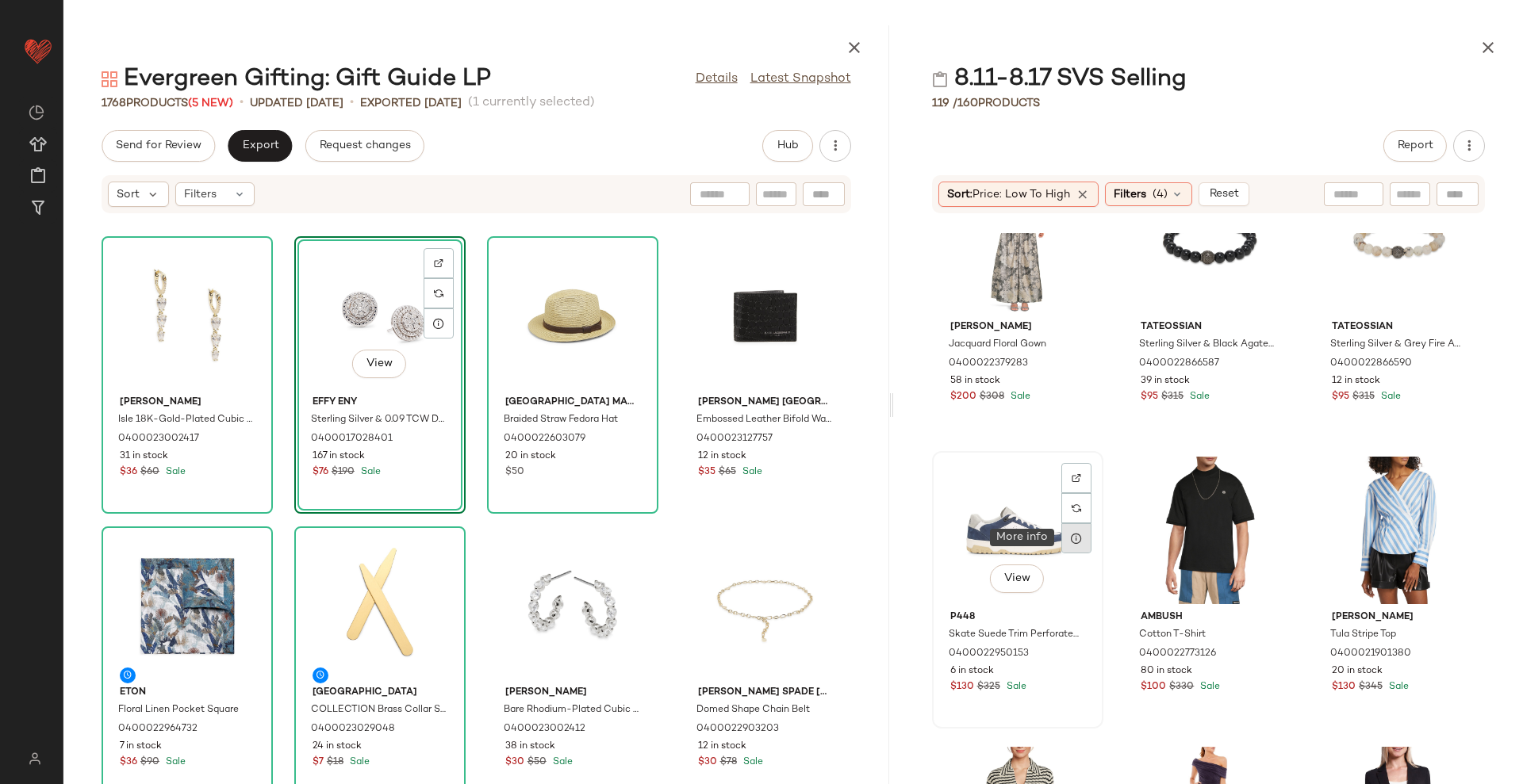
click at [1070, 548] on div at bounding box center [1076, 538] width 30 height 30
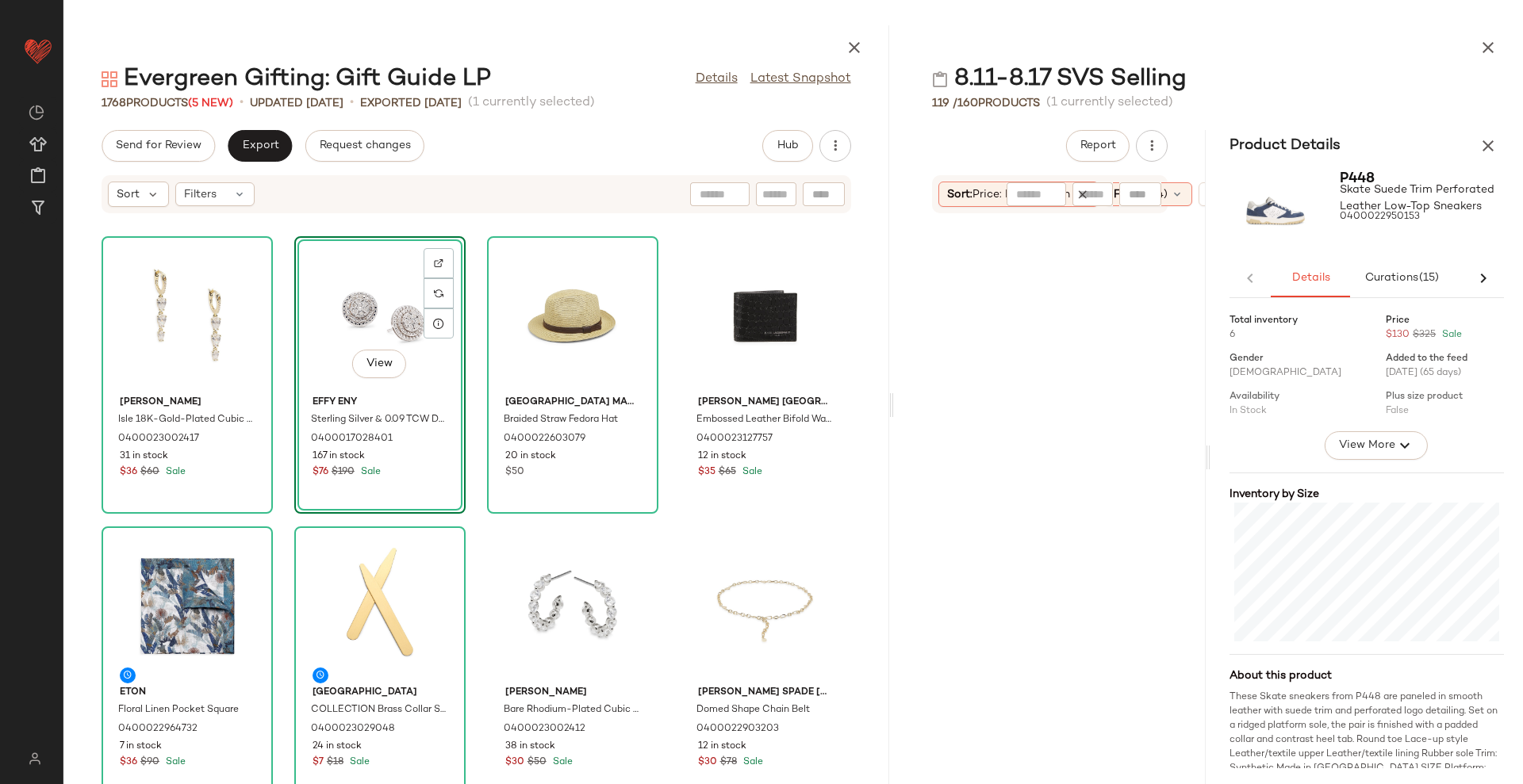
scroll to position [22639, 0]
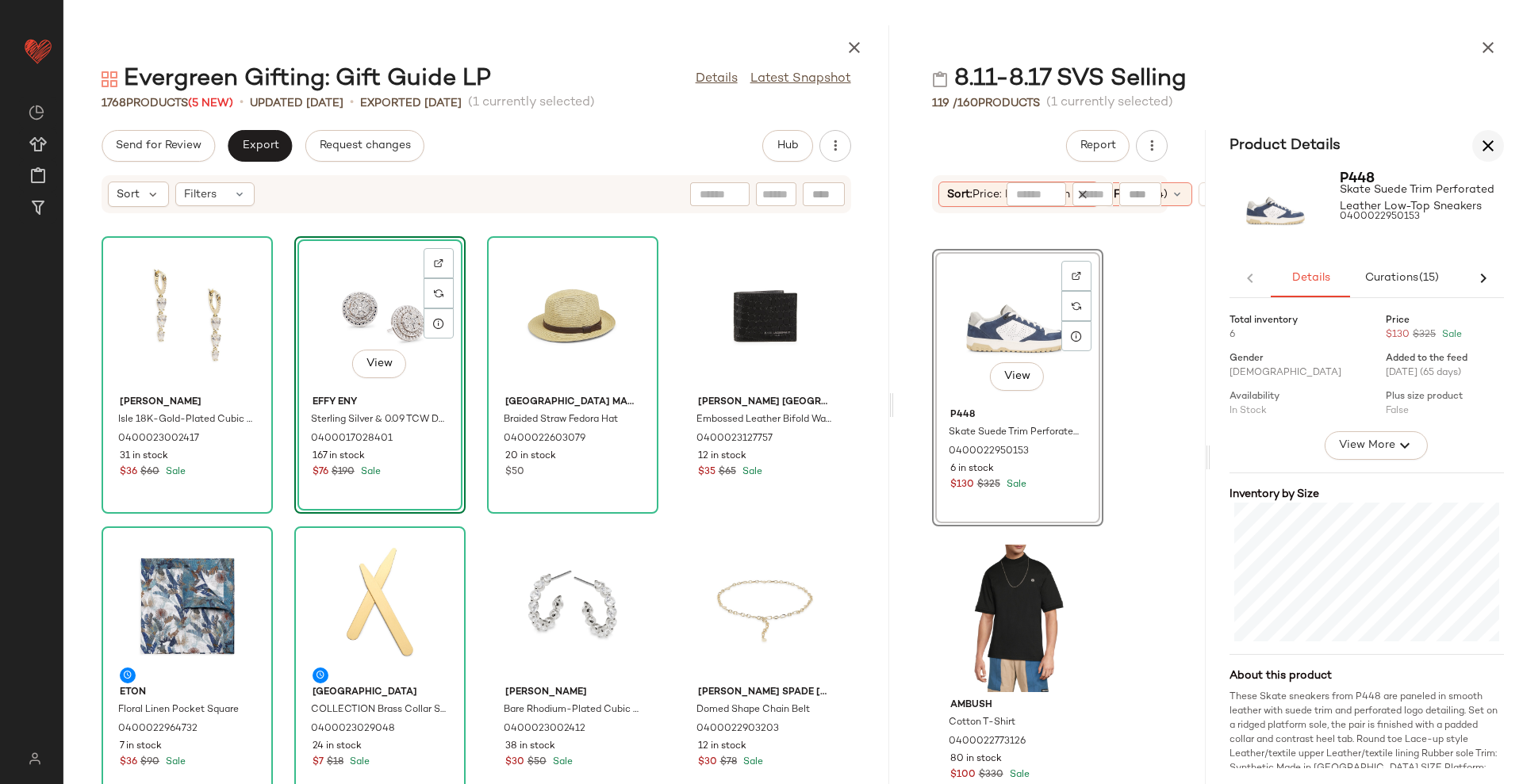
click at [1489, 154] on icon "button" at bounding box center [1488, 146] width 19 height 19
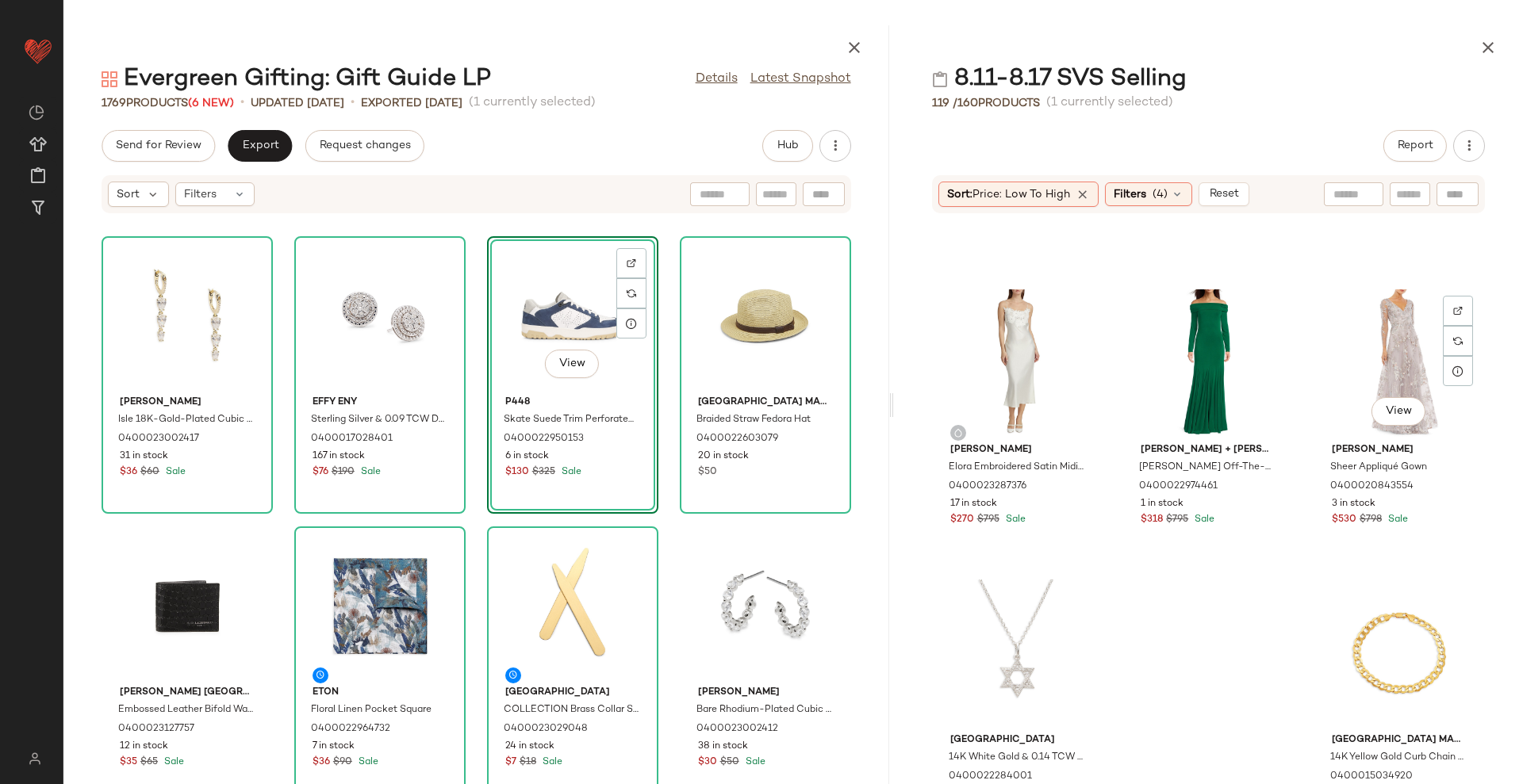
scroll to position [9900, 0]
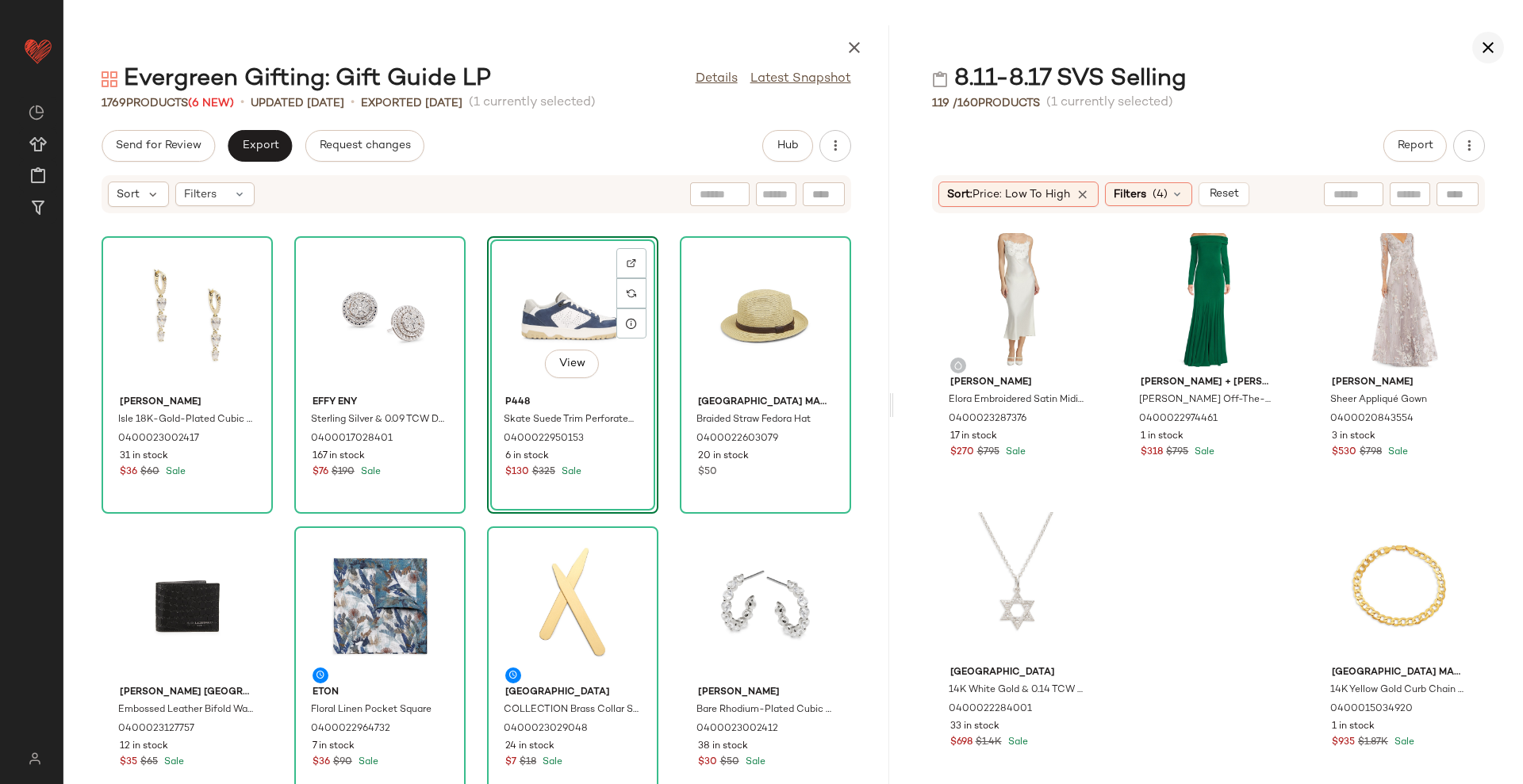
click at [1485, 41] on icon "button" at bounding box center [1488, 48] width 19 height 19
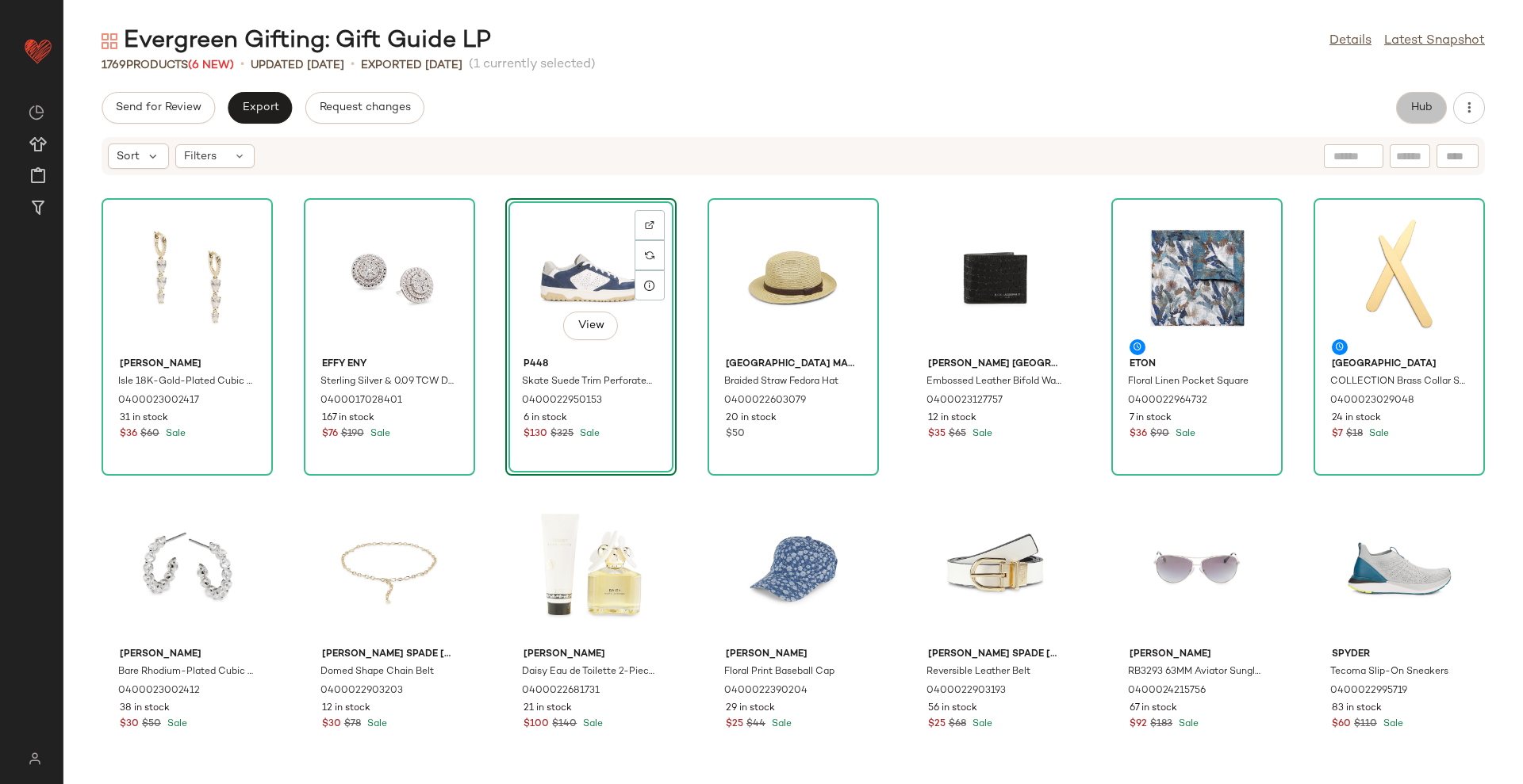
click at [1410, 103] on span "Hub" at bounding box center [1421, 108] width 23 height 13
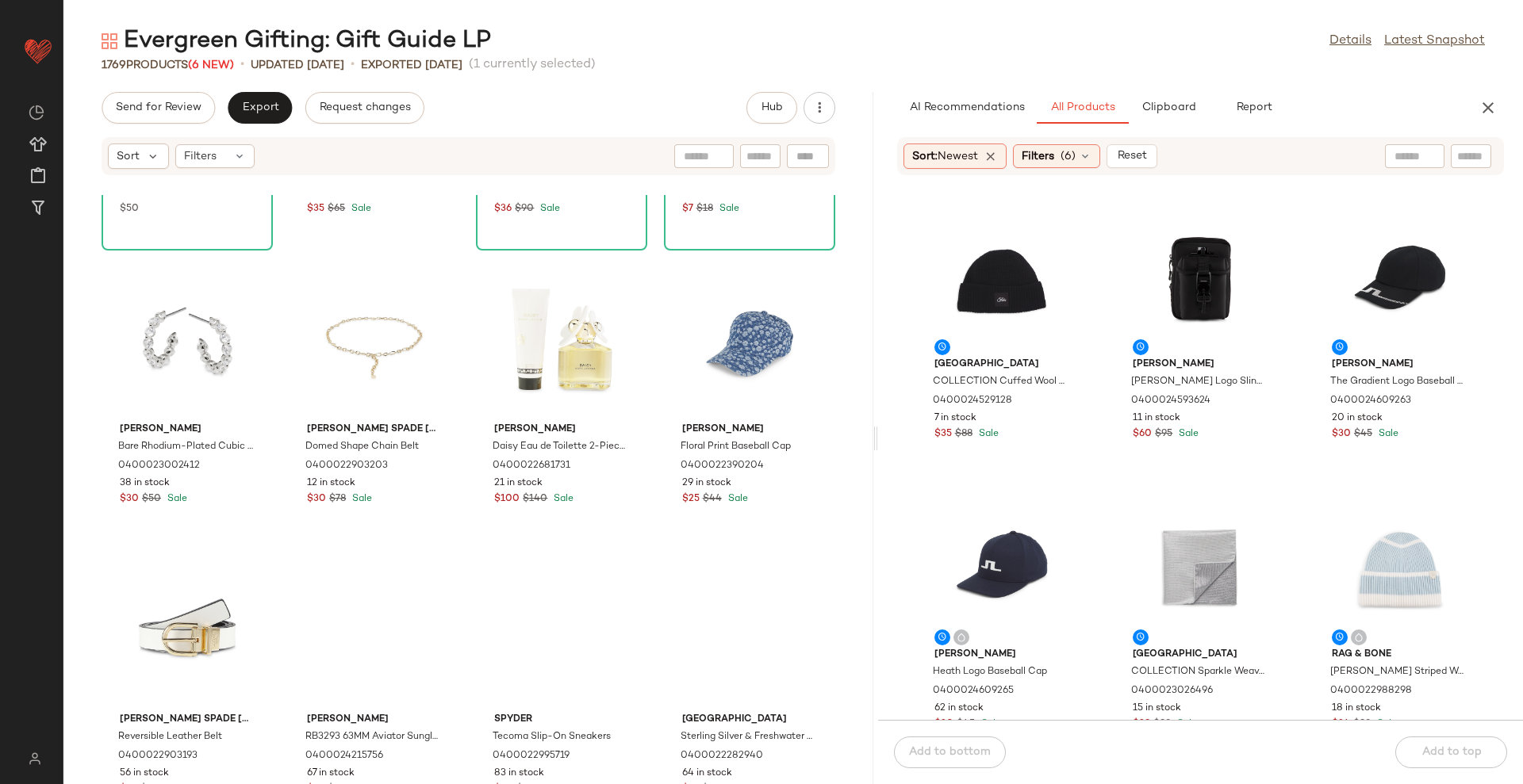
scroll to position [226, 0]
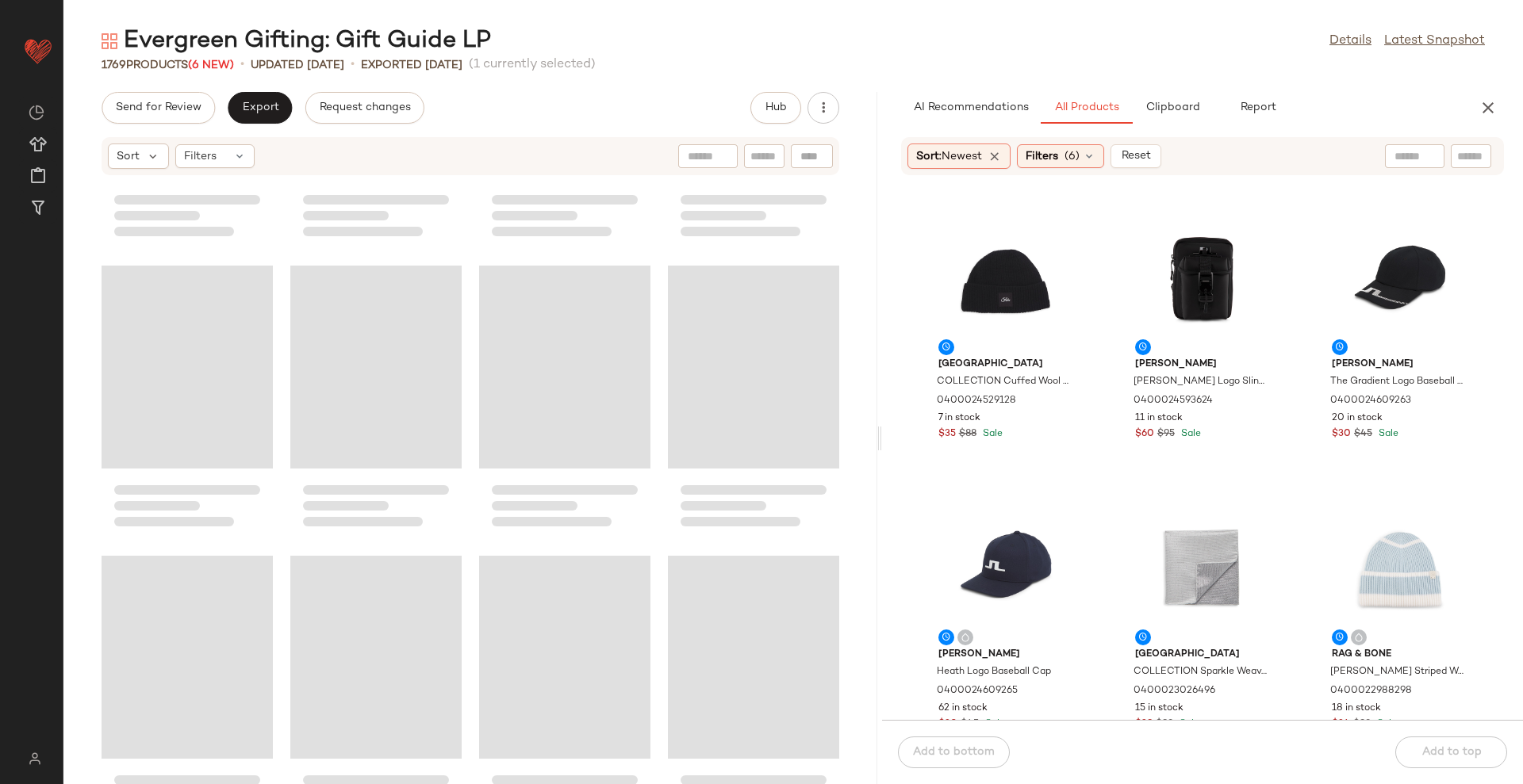
drag, startPoint x: 791, startPoint y: 438, endPoint x: 881, endPoint y: 429, distance: 90.4
click at [881, 429] on div "Evergreen Gifting: Gift Guide LP Details Latest Snapshot 1769 Products (6 New) …" at bounding box center [793, 404] width 1459 height 759
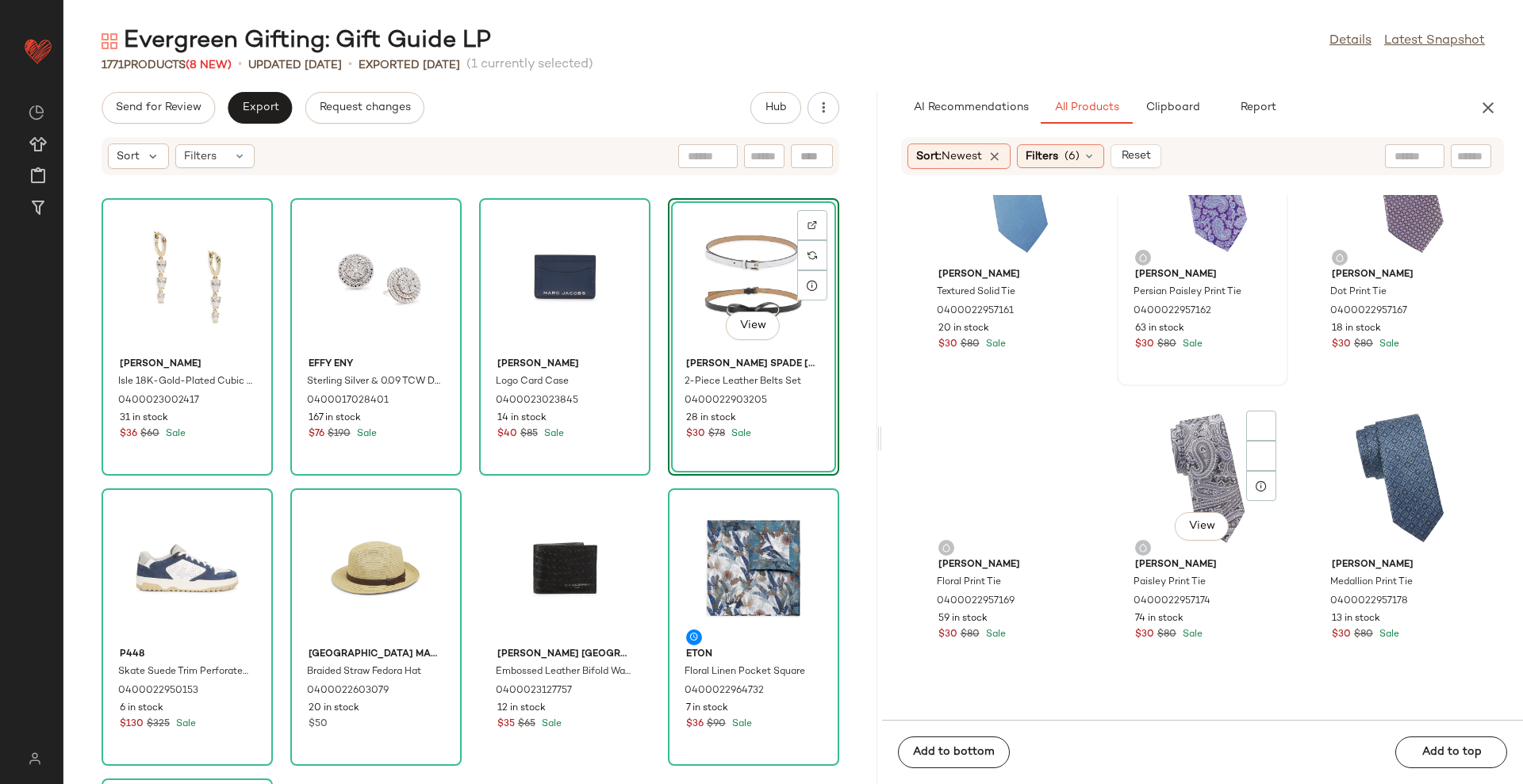
scroll to position [6844, 0]
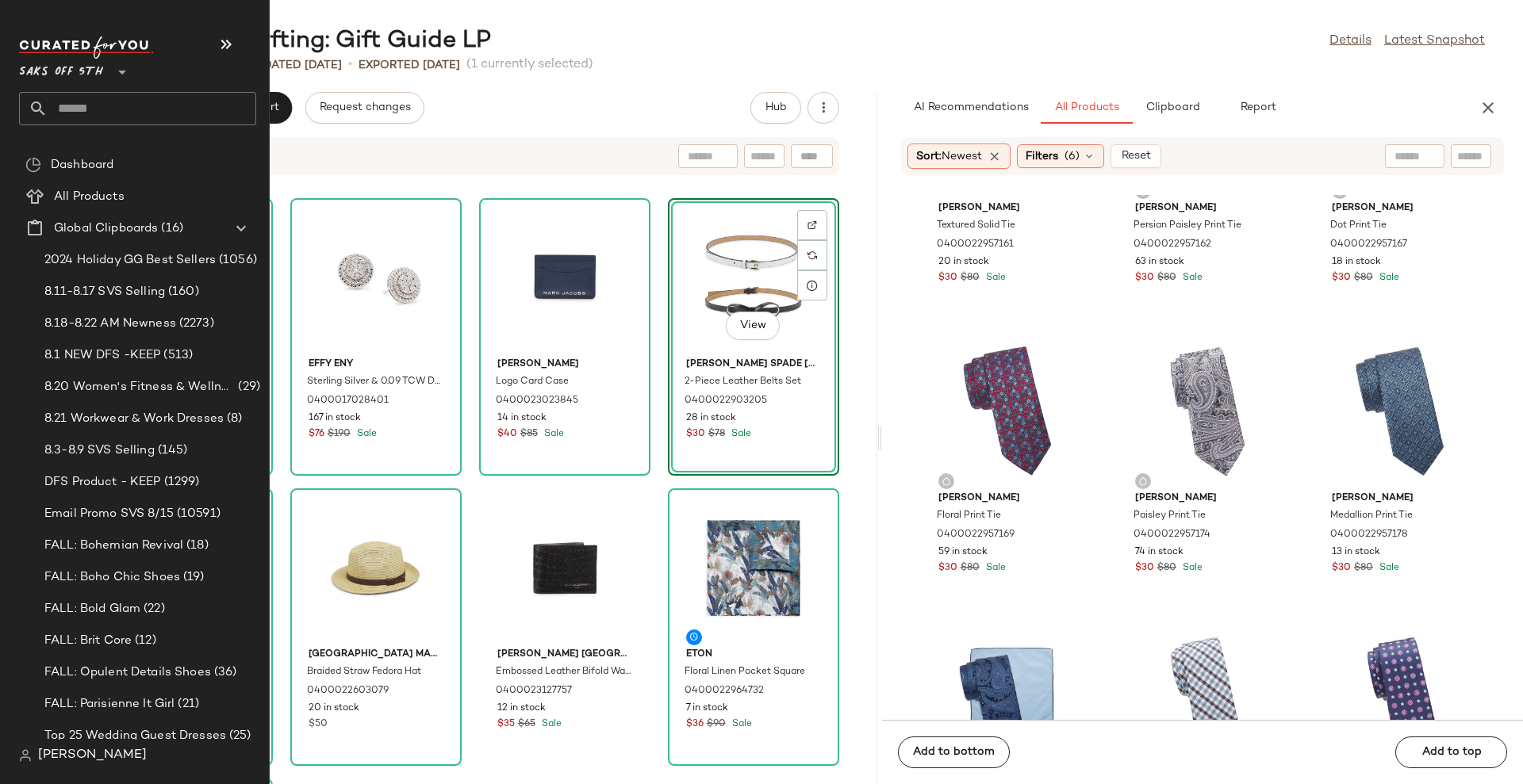
click at [91, 98] on input "text" at bounding box center [151, 108] width 209 height 33
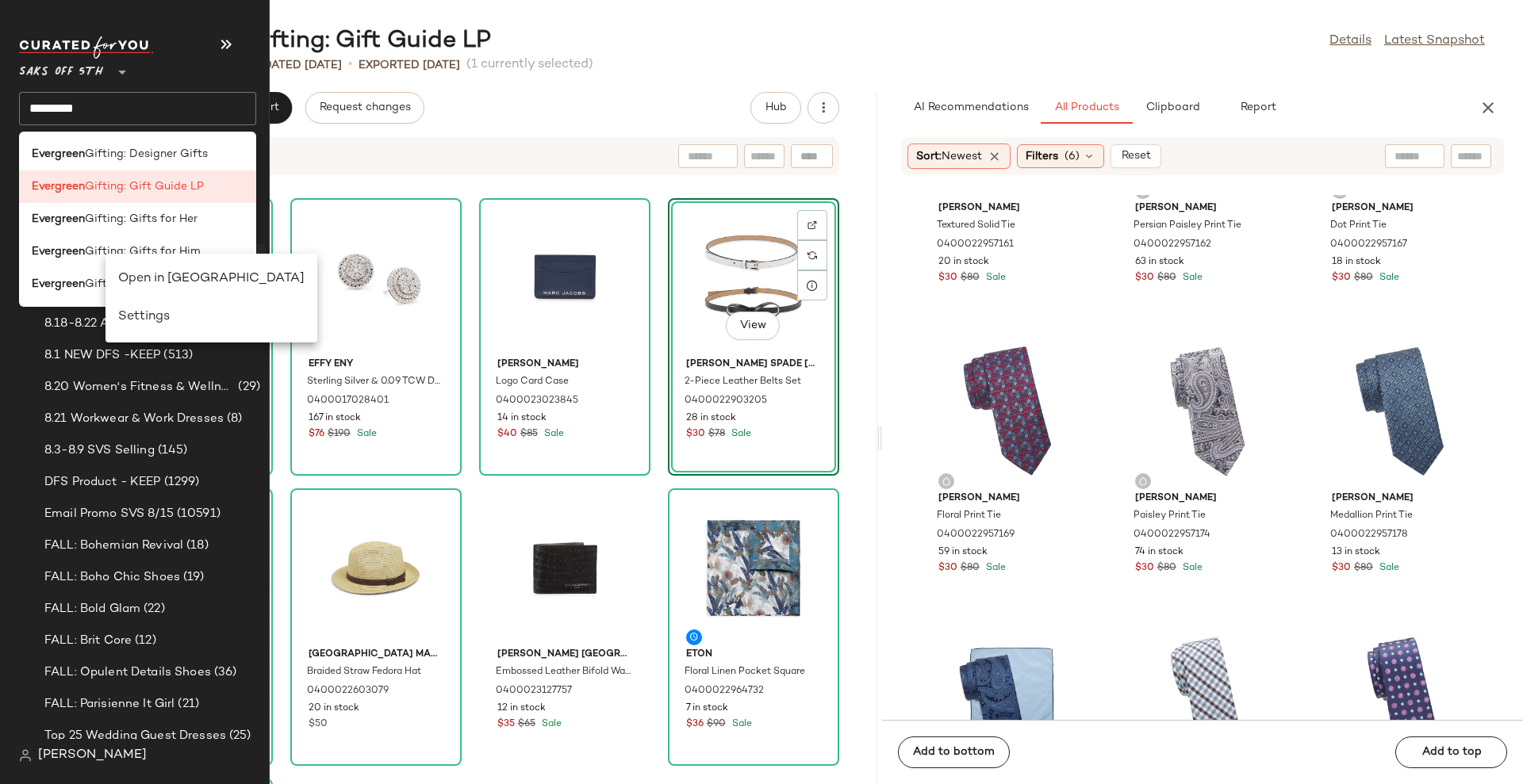
click at [216, 278] on div "Open in [GEOGRAPHIC_DATA]" at bounding box center [211, 280] width 186 height 19
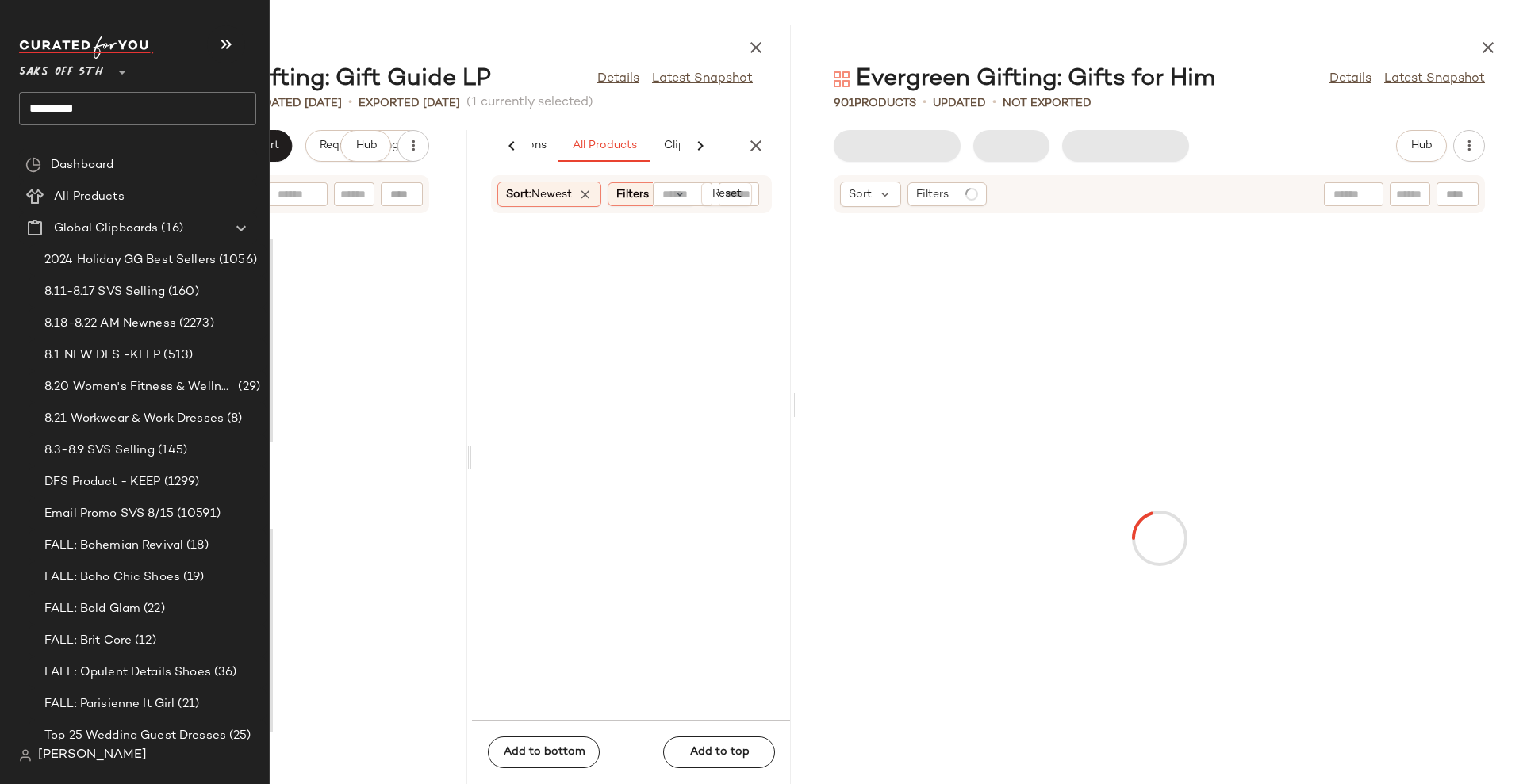
scroll to position [0, 121]
click at [232, 56] on button "button" at bounding box center [226, 44] width 38 height 38
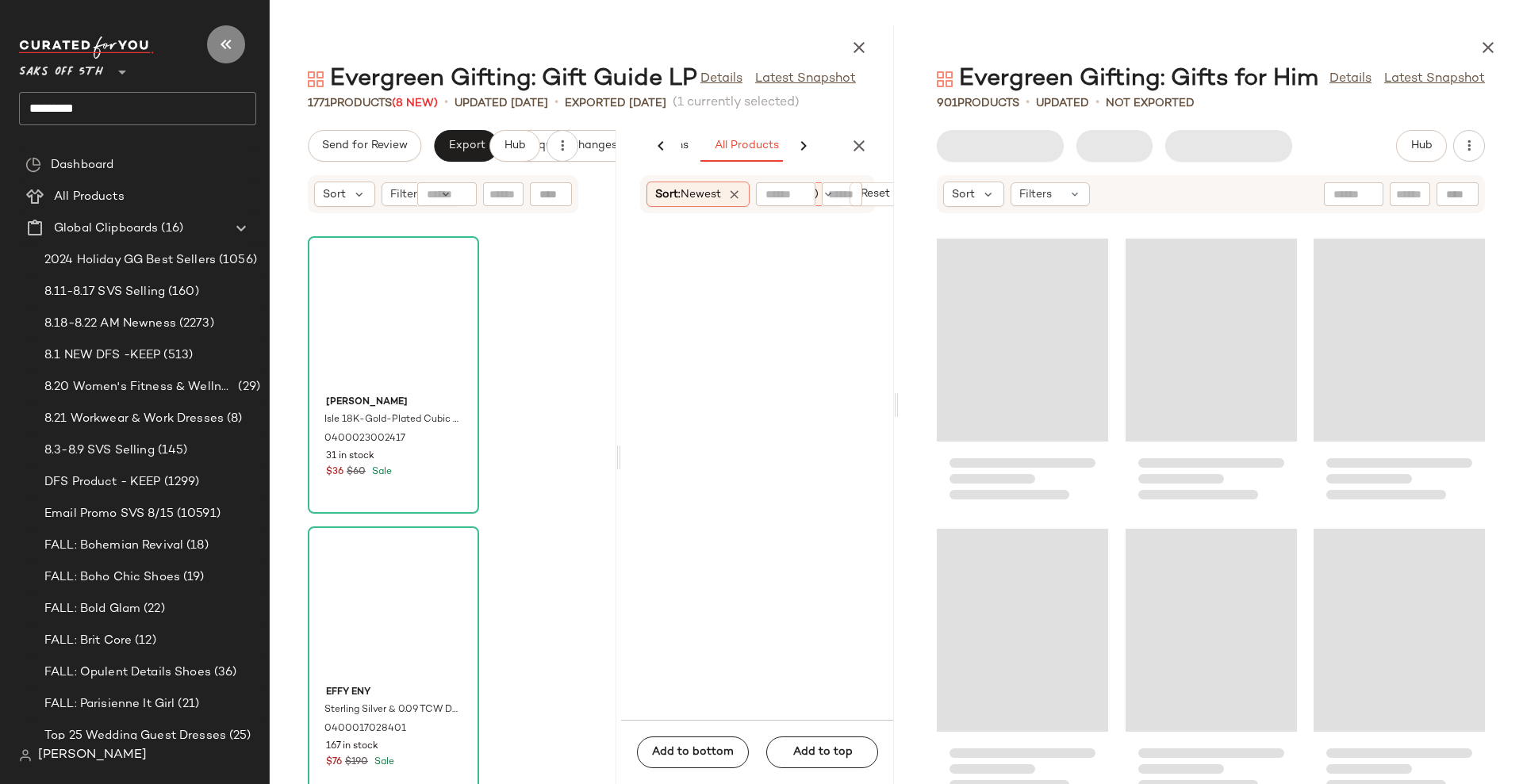
click at [232, 56] on button "button" at bounding box center [226, 44] width 38 height 38
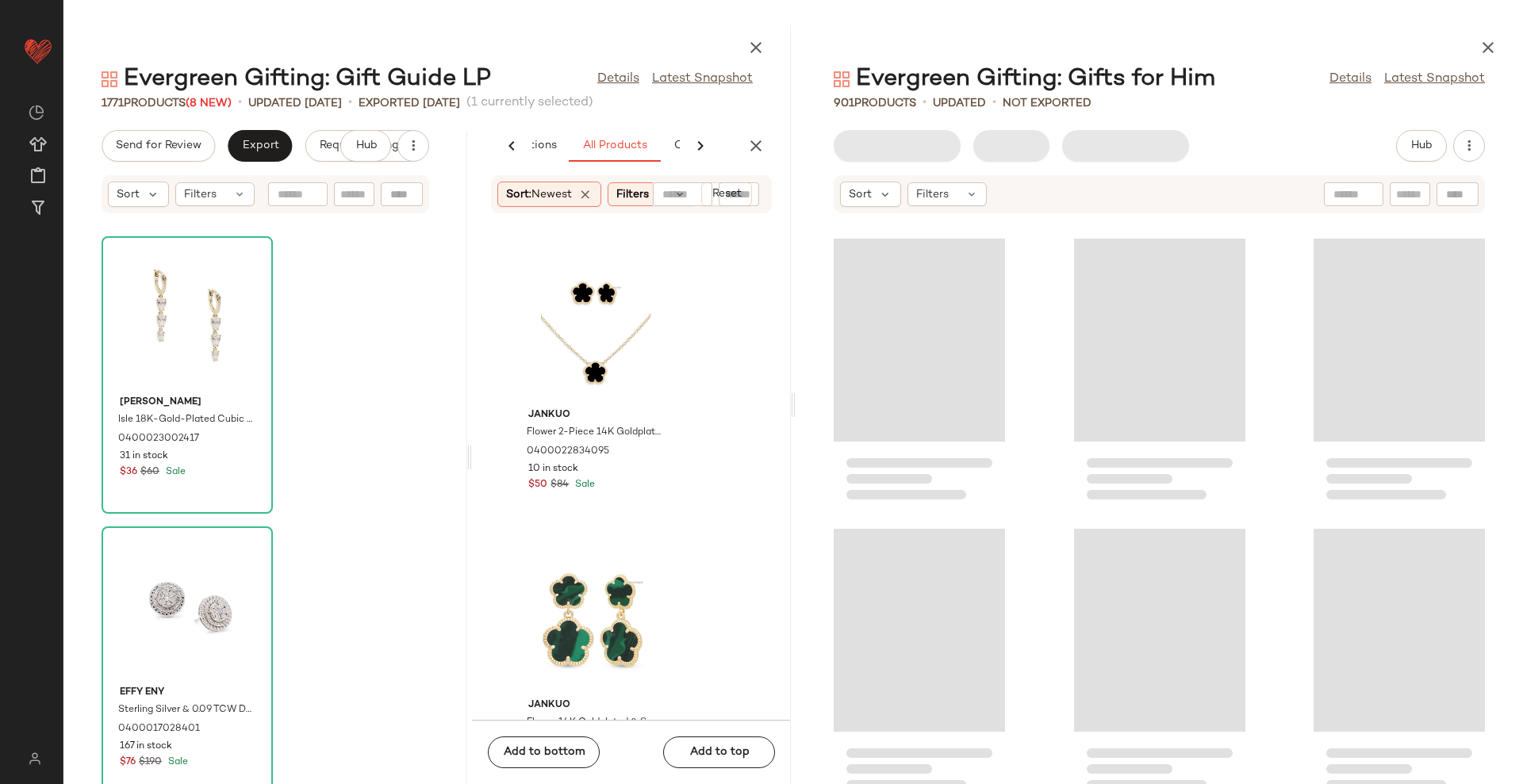
scroll to position [0, 102]
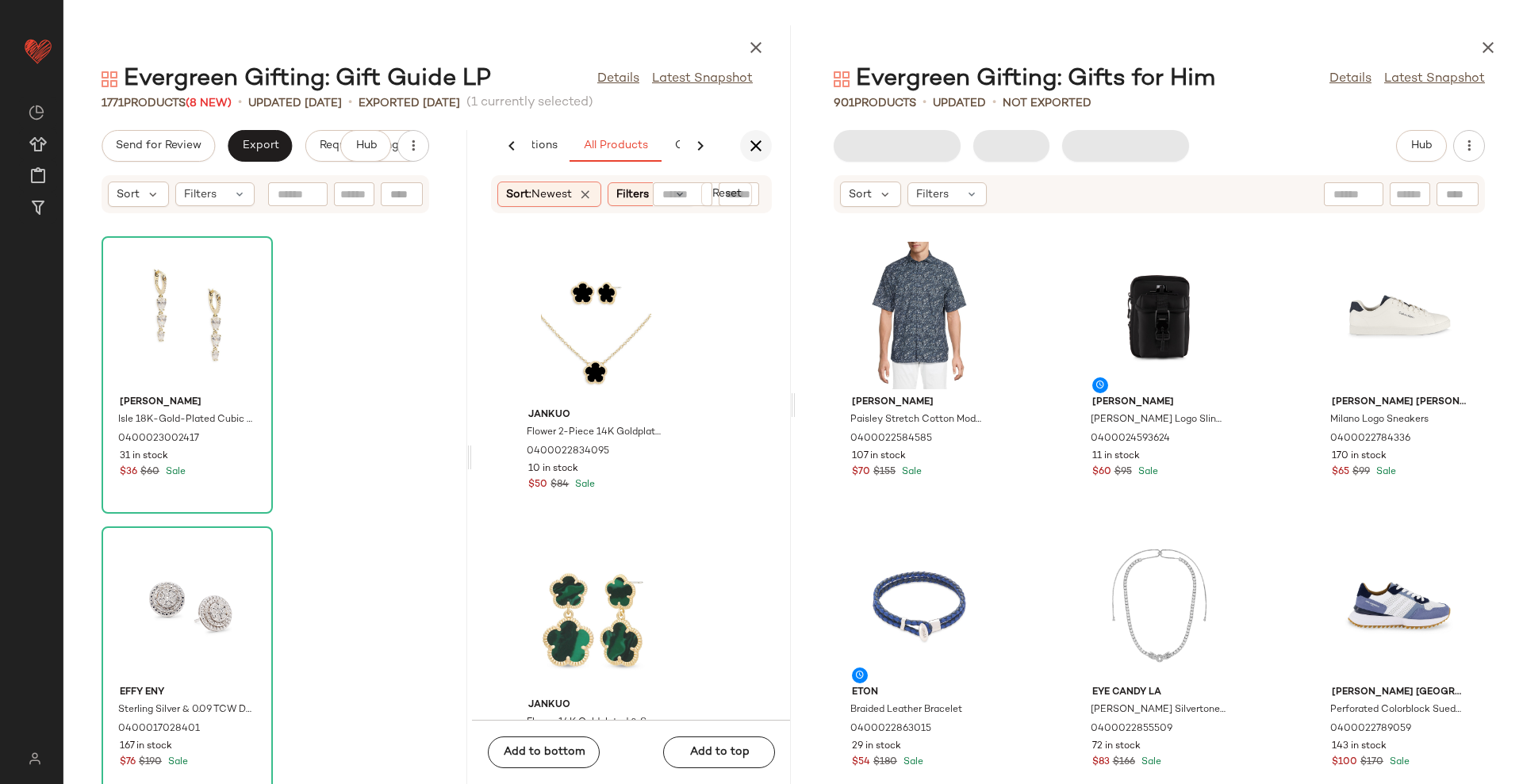
click at [745, 135] on button "button" at bounding box center [755, 145] width 31 height 31
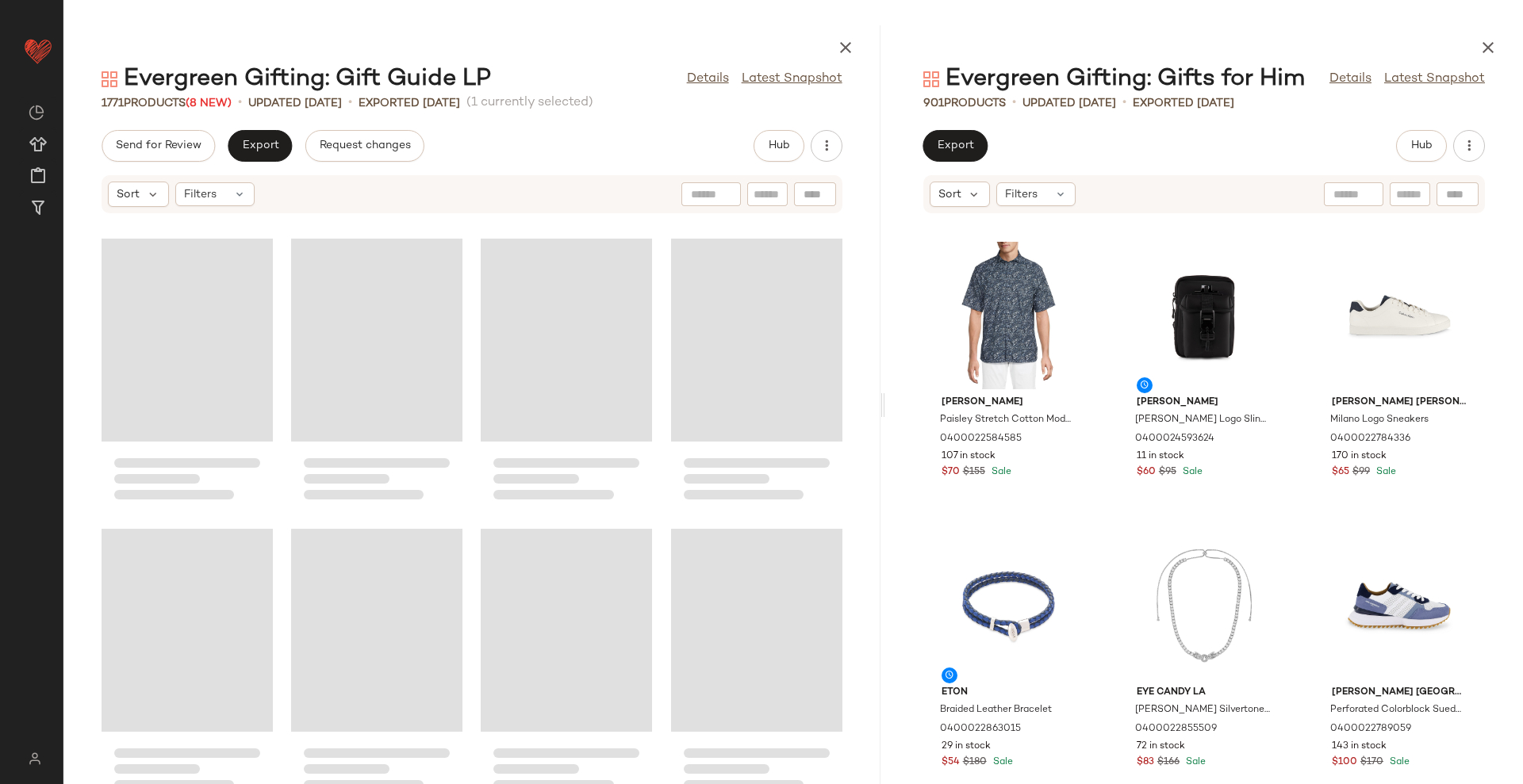
drag, startPoint x: 792, startPoint y: 400, endPoint x: 885, endPoint y: 385, distance: 94.2
click at [885, 385] on div "Evergreen Gifting: Gift Guide LP Details Latest Snapshot 1771 Products (8 New) …" at bounding box center [793, 404] width 1459 height 759
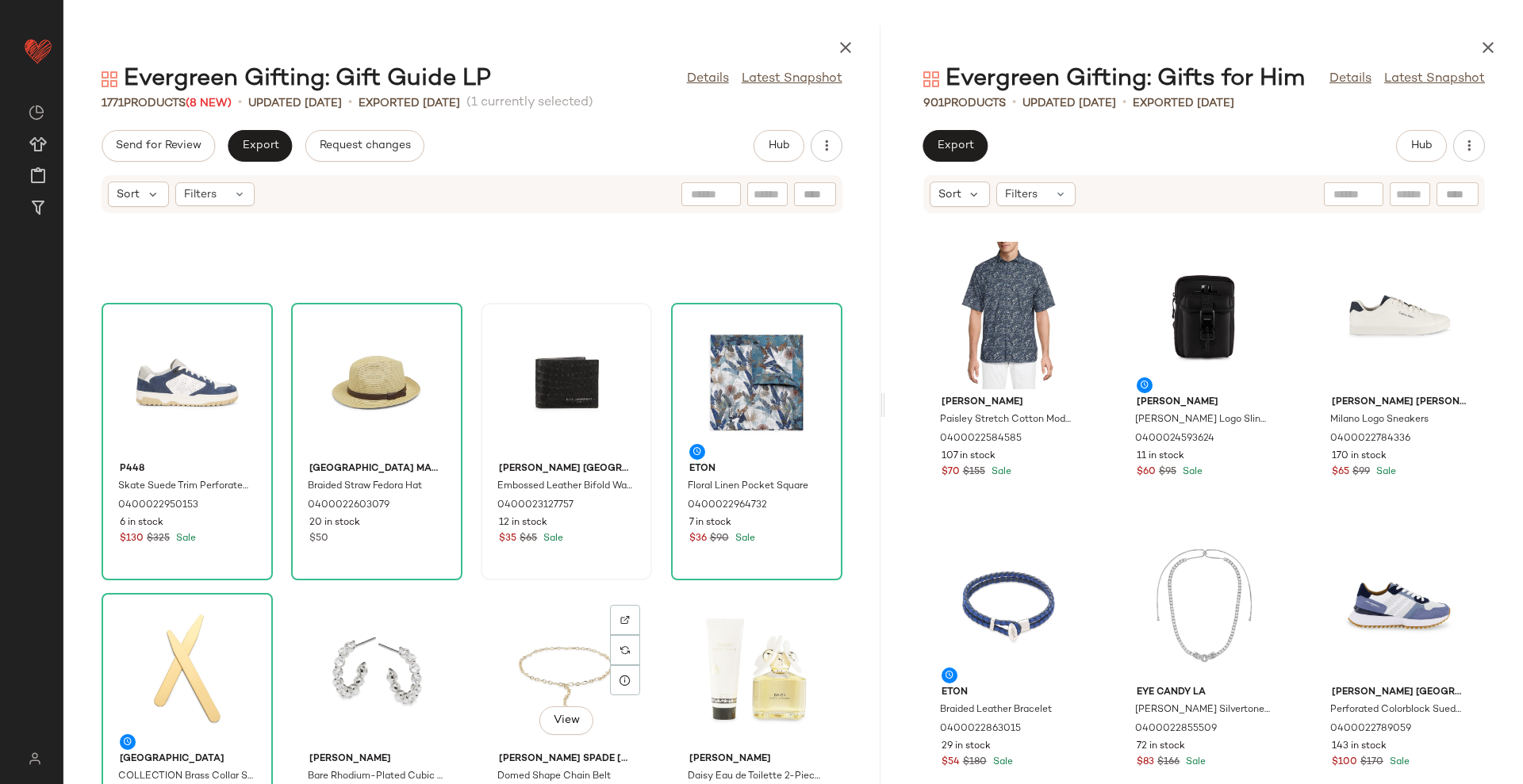
scroll to position [211, 0]
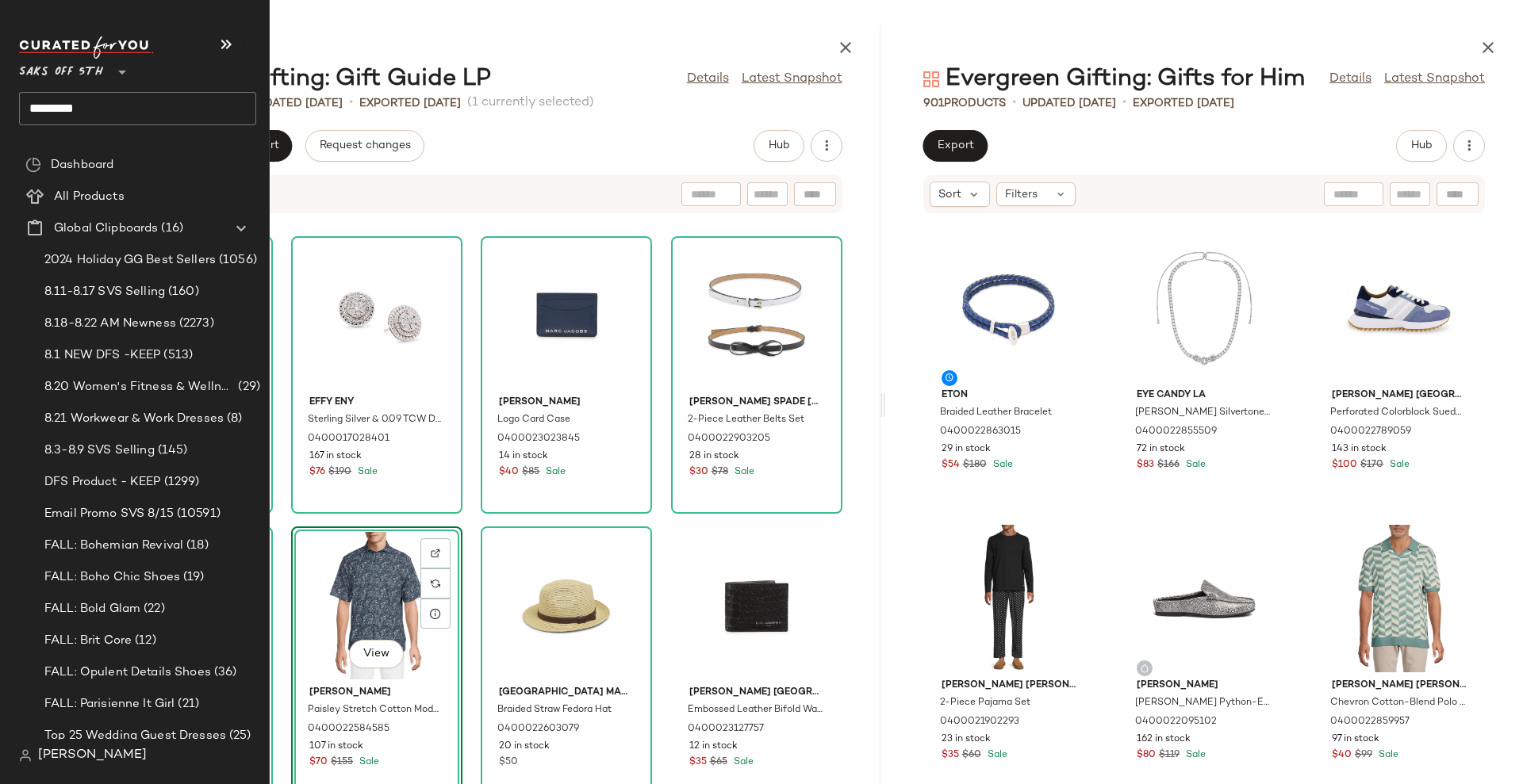
click at [93, 99] on input "*********" at bounding box center [138, 108] width 237 height 33
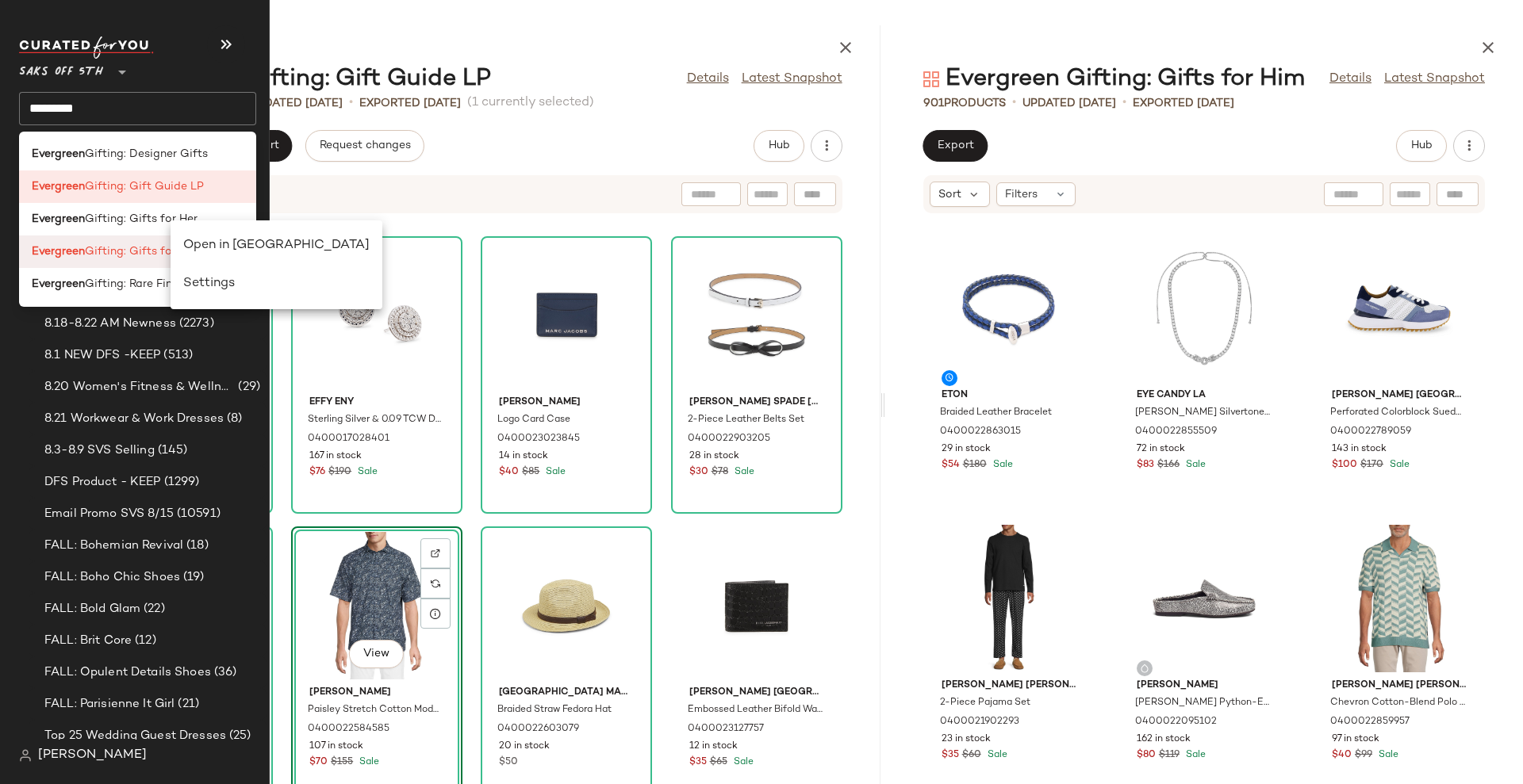
click at [232, 265] on div "Open in [GEOGRAPHIC_DATA]" at bounding box center [276, 284] width 212 height 38
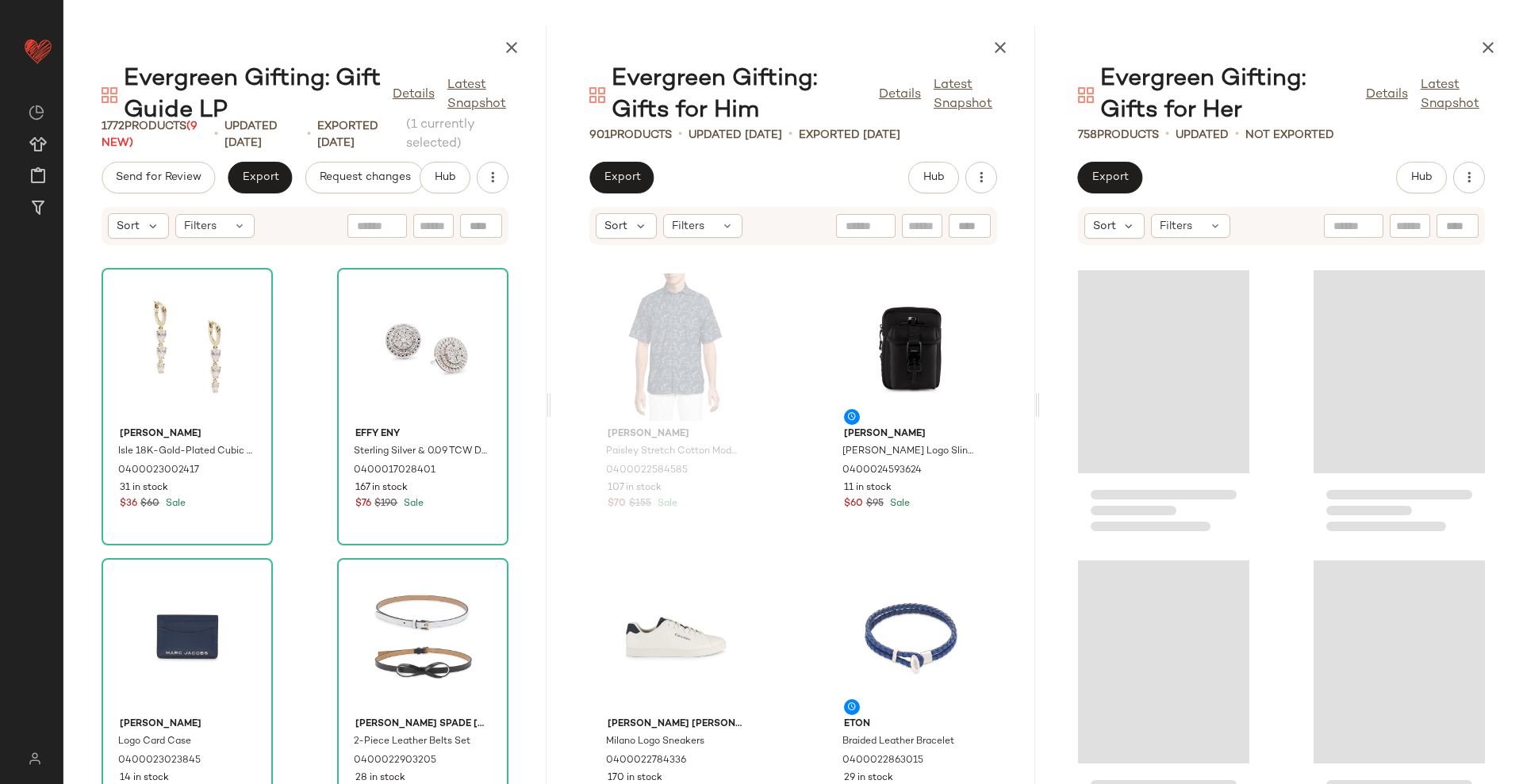
click at [1001, 47] on icon "button" at bounding box center [1000, 48] width 19 height 19
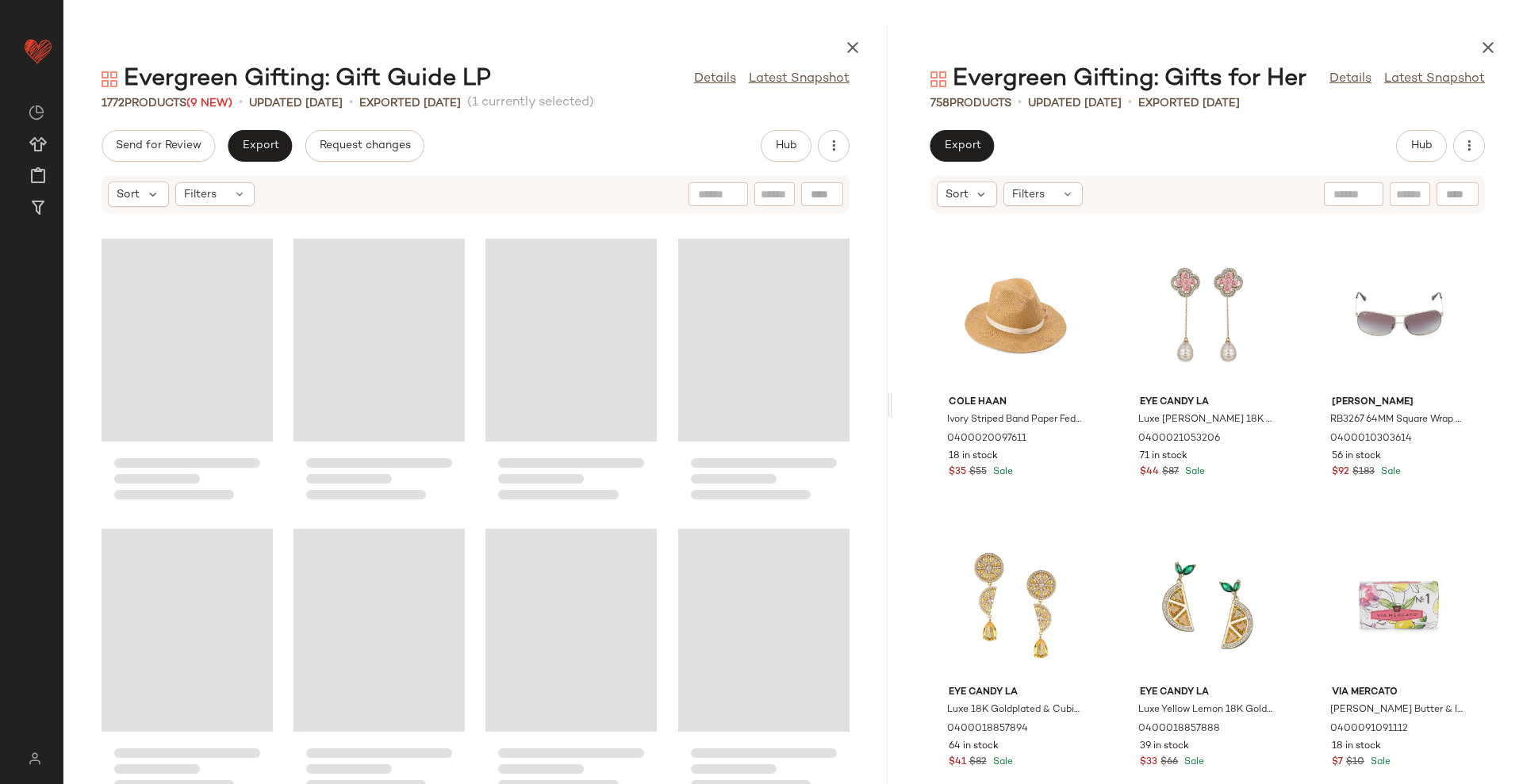
drag, startPoint x: 792, startPoint y: 414, endPoint x: 892, endPoint y: 402, distance: 100.7
click at [892, 402] on div "Evergreen Gifting: Gift Guide LP Details Latest Snapshot 1772 Products (9 New) …" at bounding box center [793, 404] width 1459 height 759
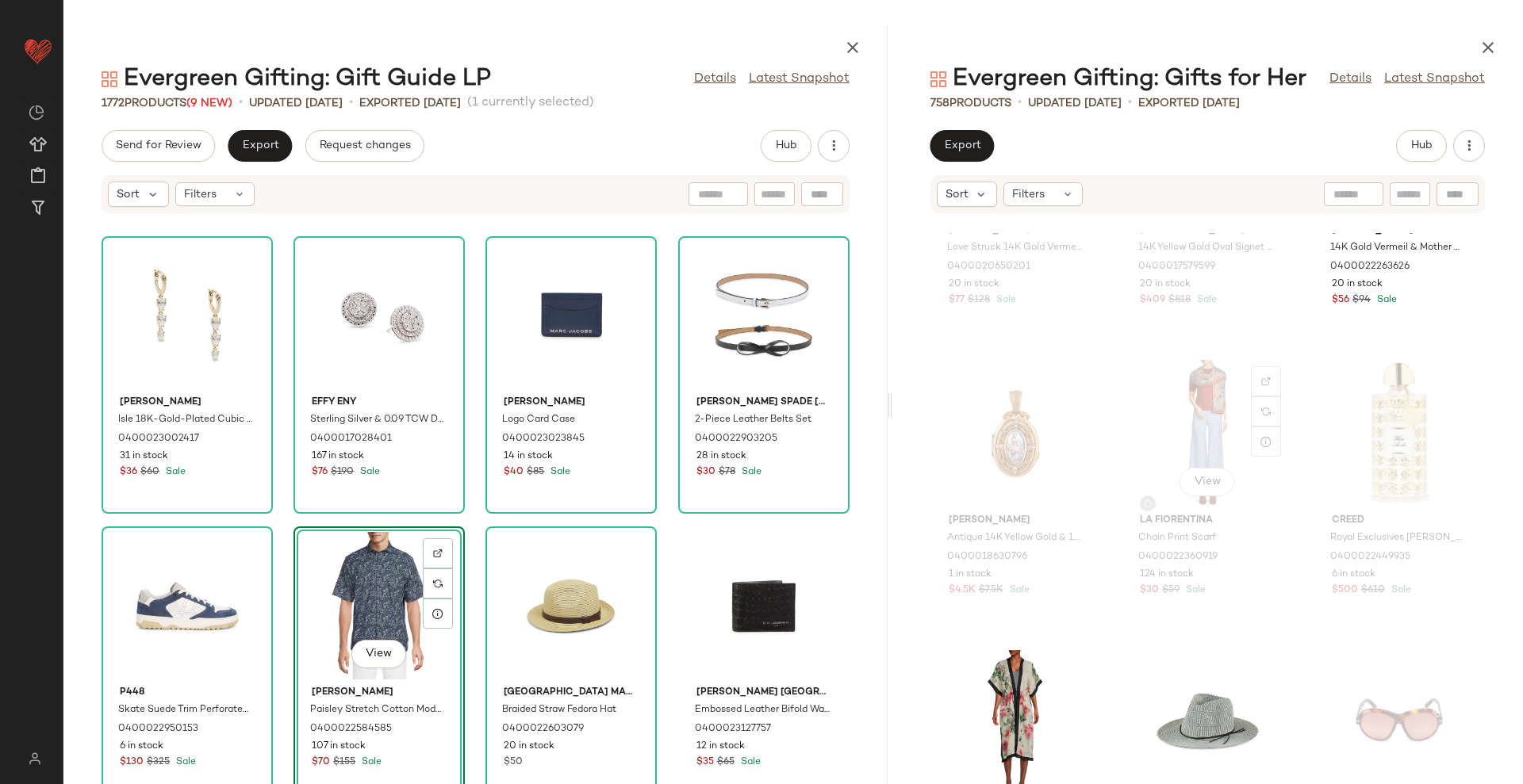
scroll to position [11511, 0]
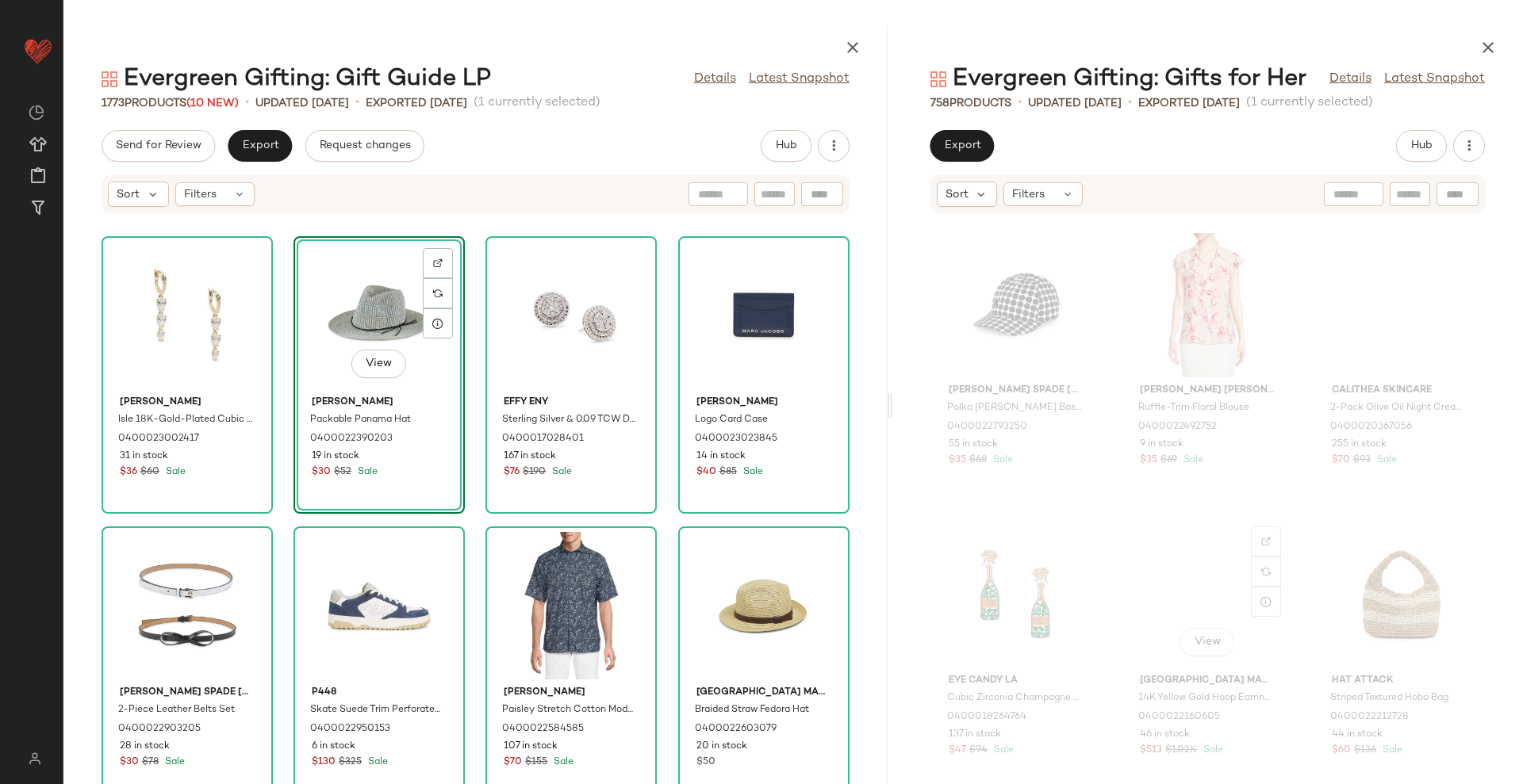
scroll to position [15377, 0]
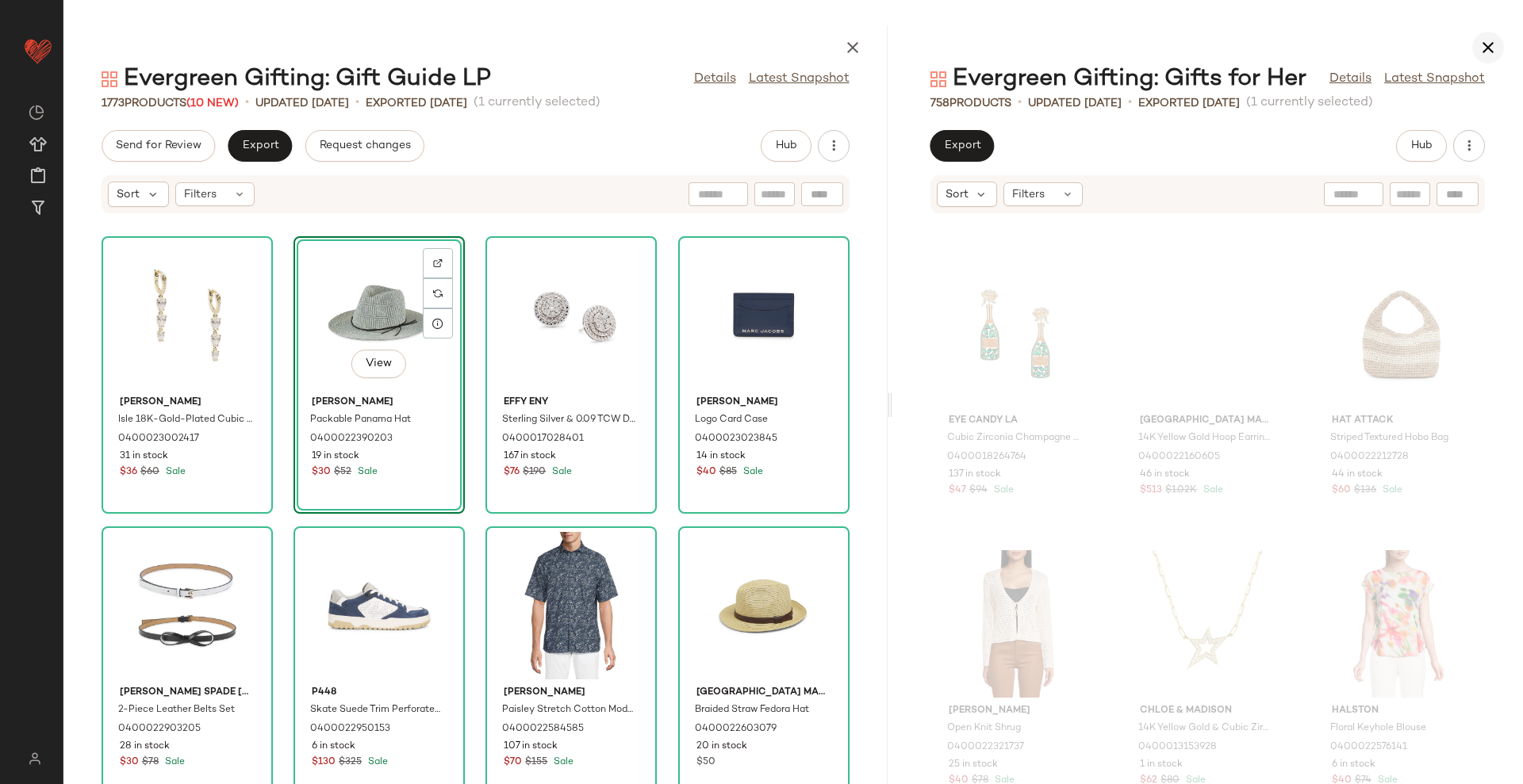
click at [1491, 42] on icon "button" at bounding box center [1488, 48] width 19 height 19
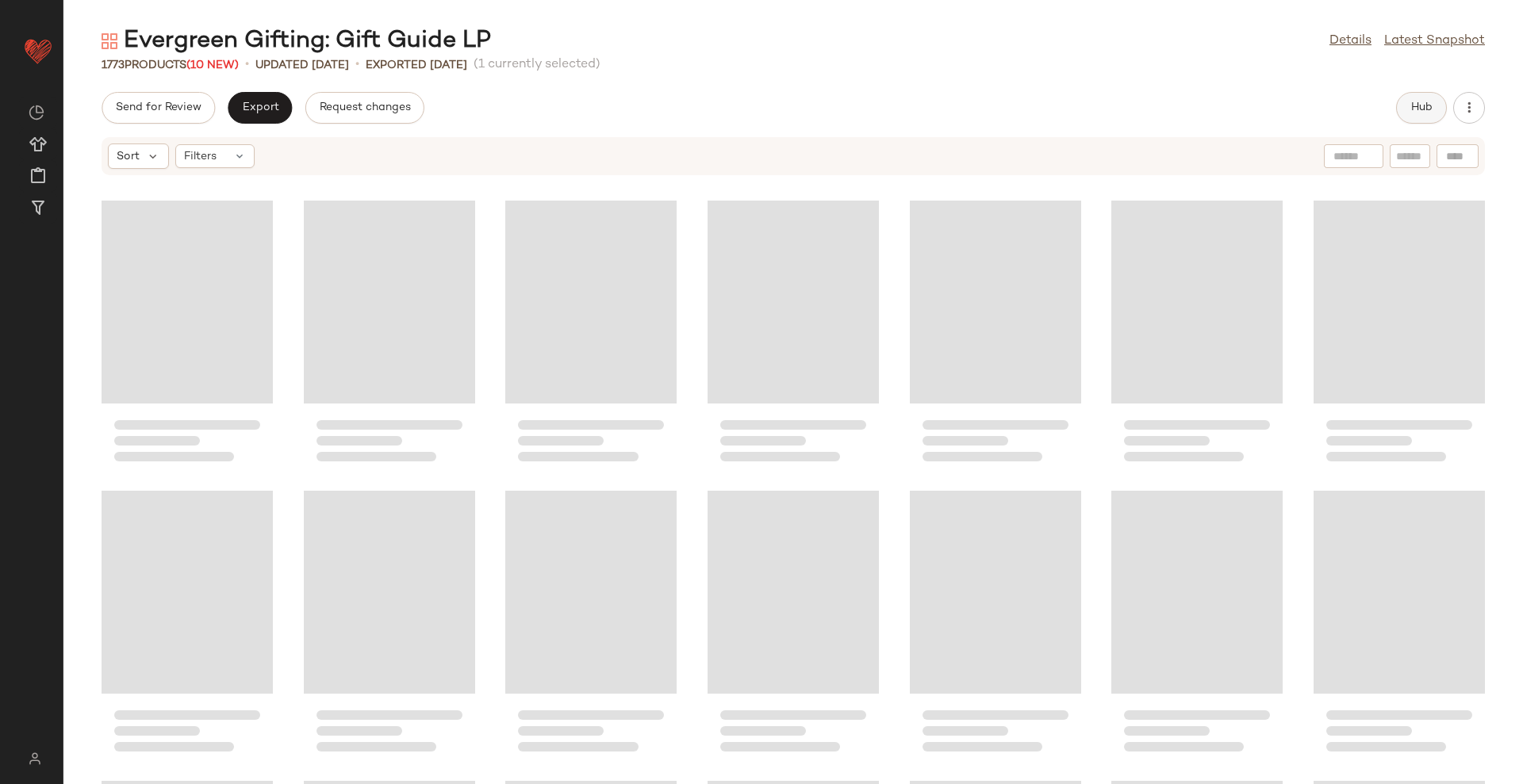
click at [1422, 114] on span "Hub" at bounding box center [1421, 108] width 23 height 13
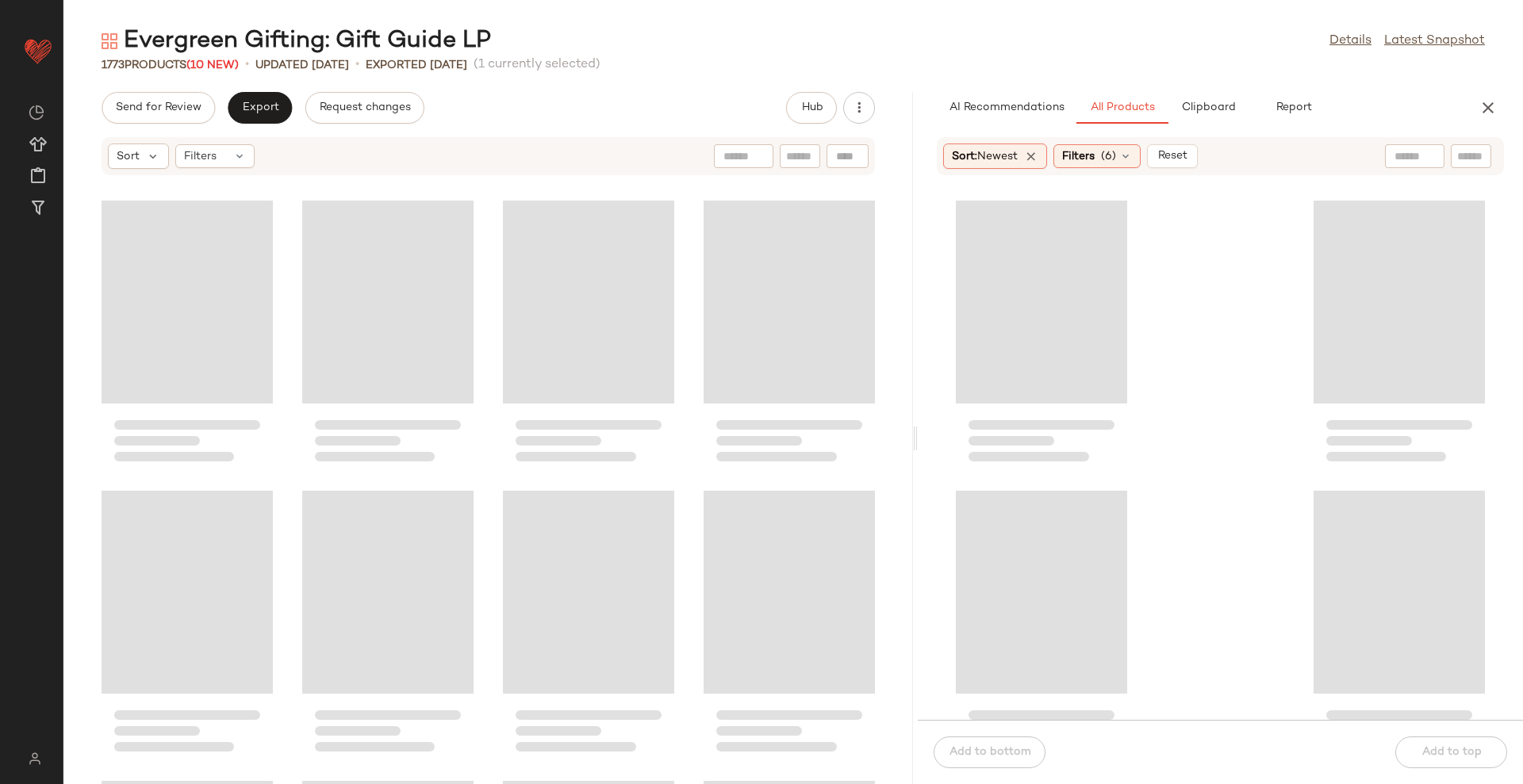
drag, startPoint x: 792, startPoint y: 440, endPoint x: 919, endPoint y: 450, distance: 127.4
click at [919, 450] on div "Evergreen Gifting: Gift Guide LP Details Latest Snapshot 1773 Products (10 New)…" at bounding box center [793, 404] width 1459 height 759
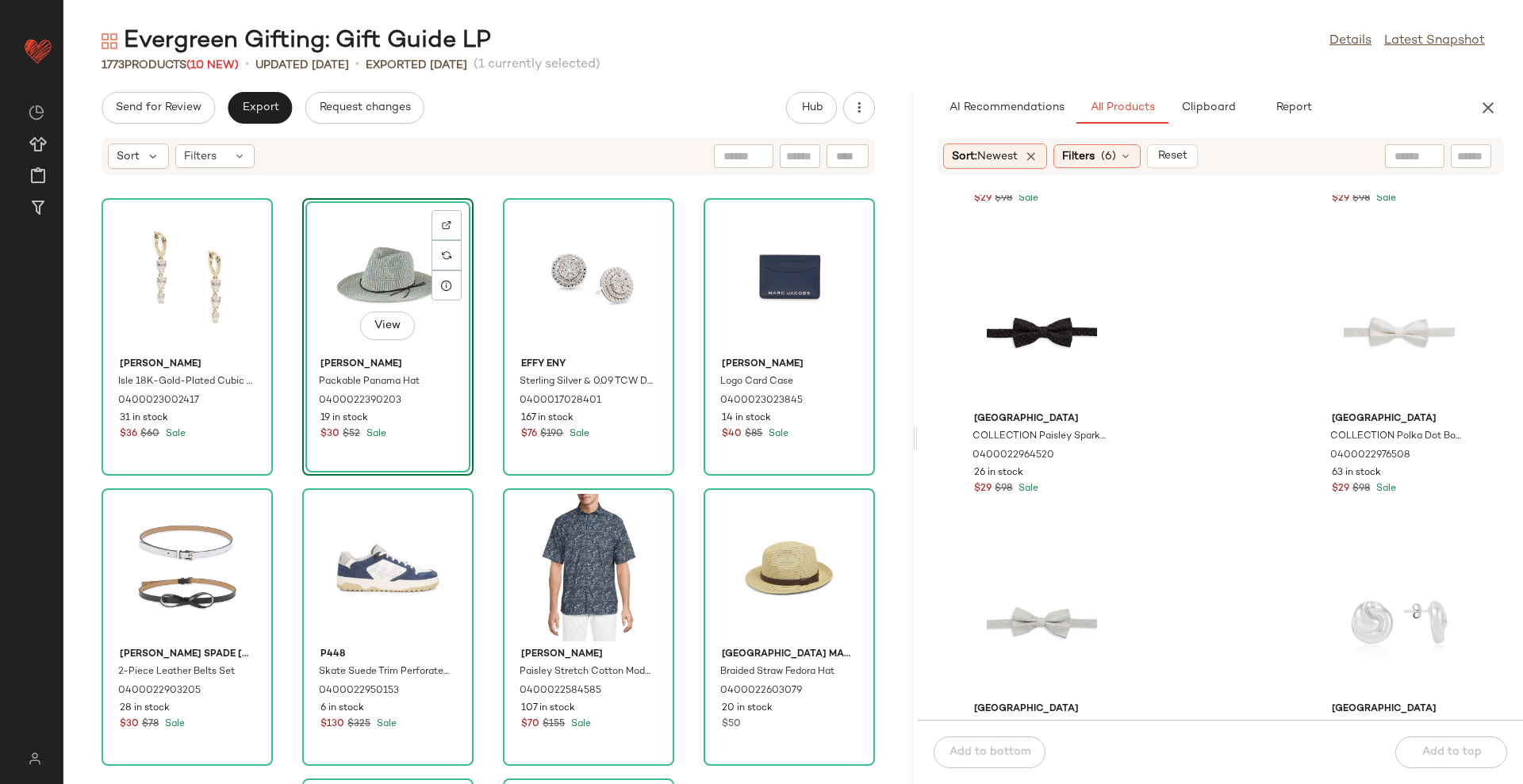
scroll to position [4155, 0]
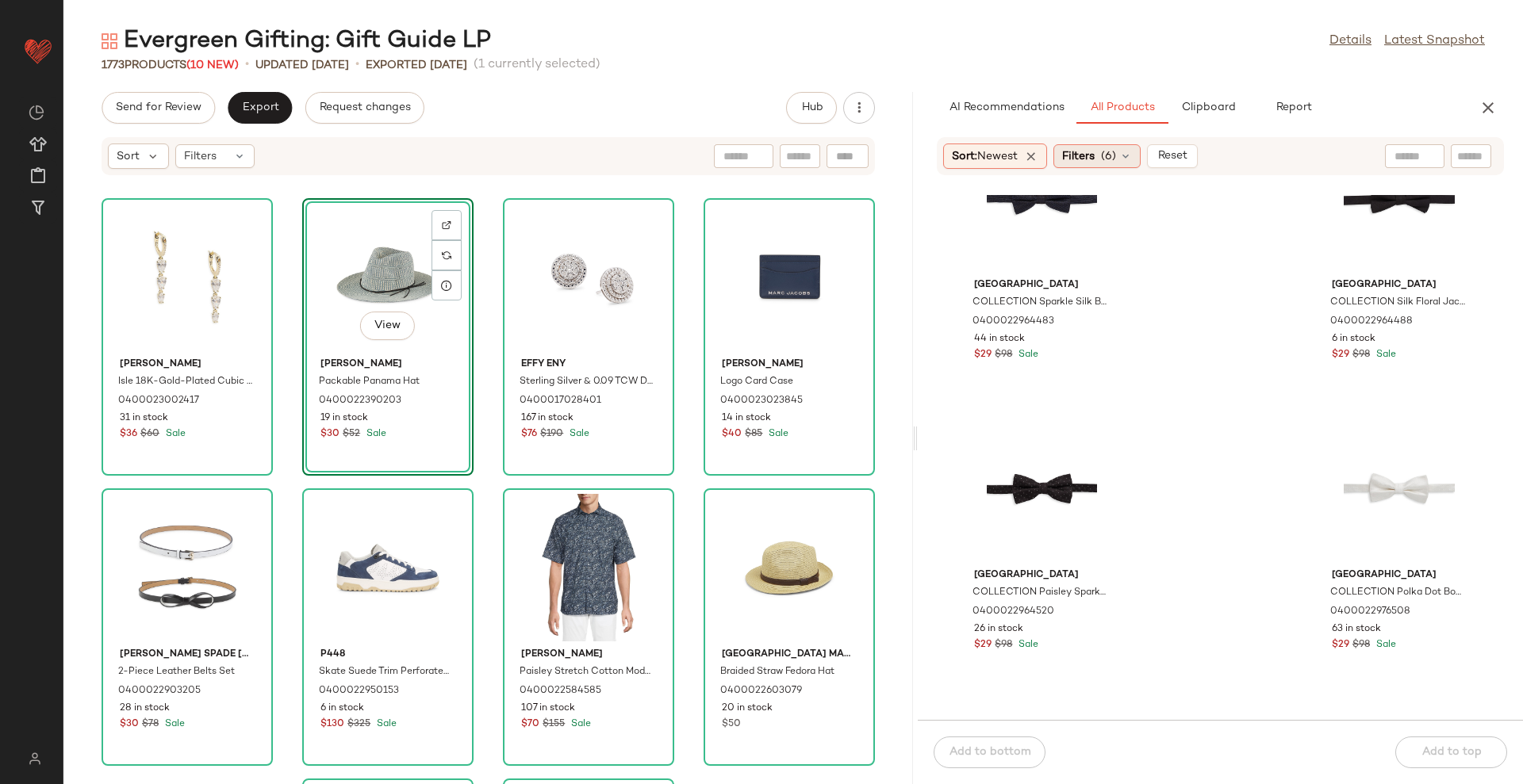
click at [1101, 160] on div "Filters (6)" at bounding box center [1097, 156] width 87 height 24
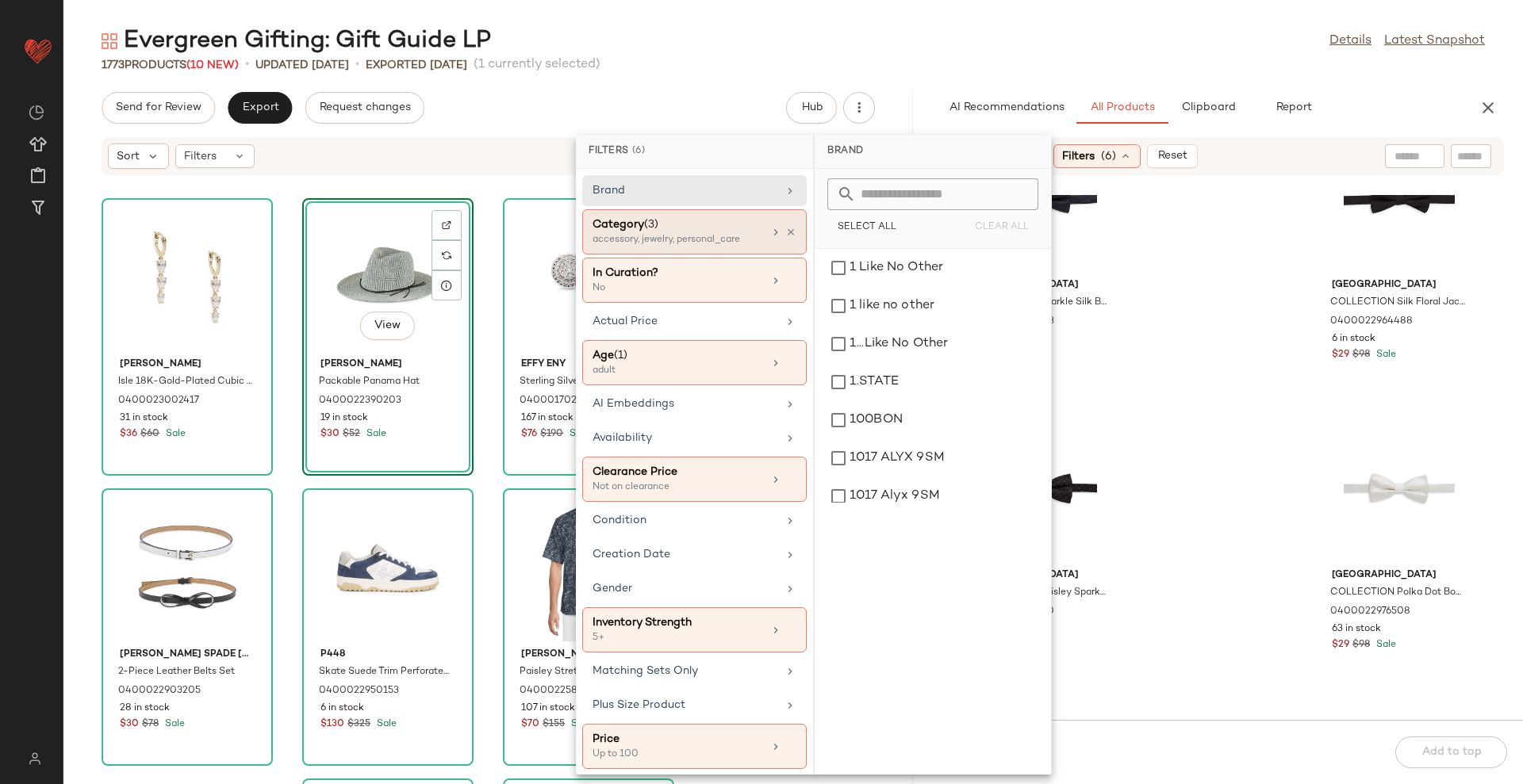
click at [706, 230] on div "Category (3)" at bounding box center [678, 225] width 171 height 17
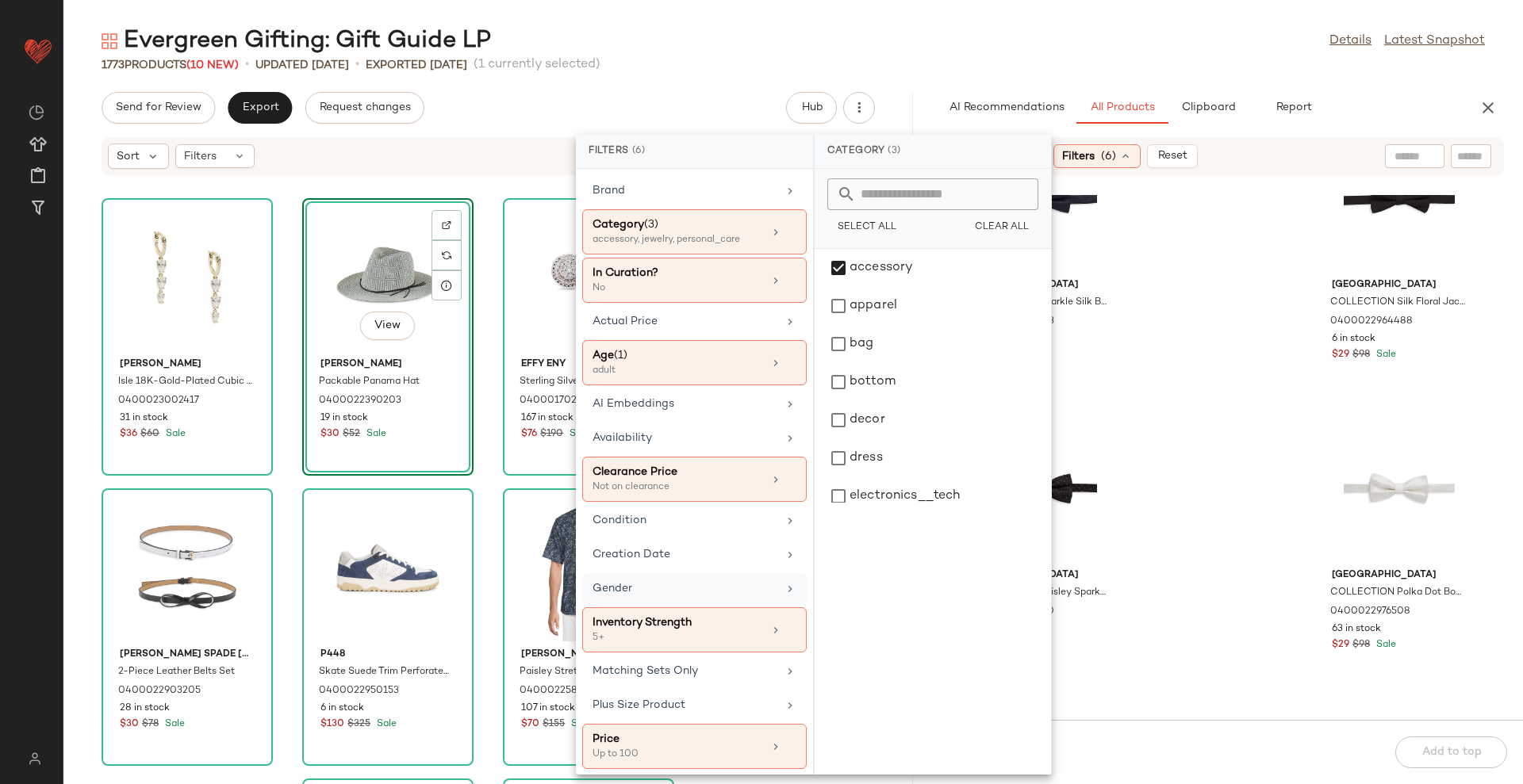
click at [708, 608] on div "Gender" at bounding box center [694, 630] width 225 height 45
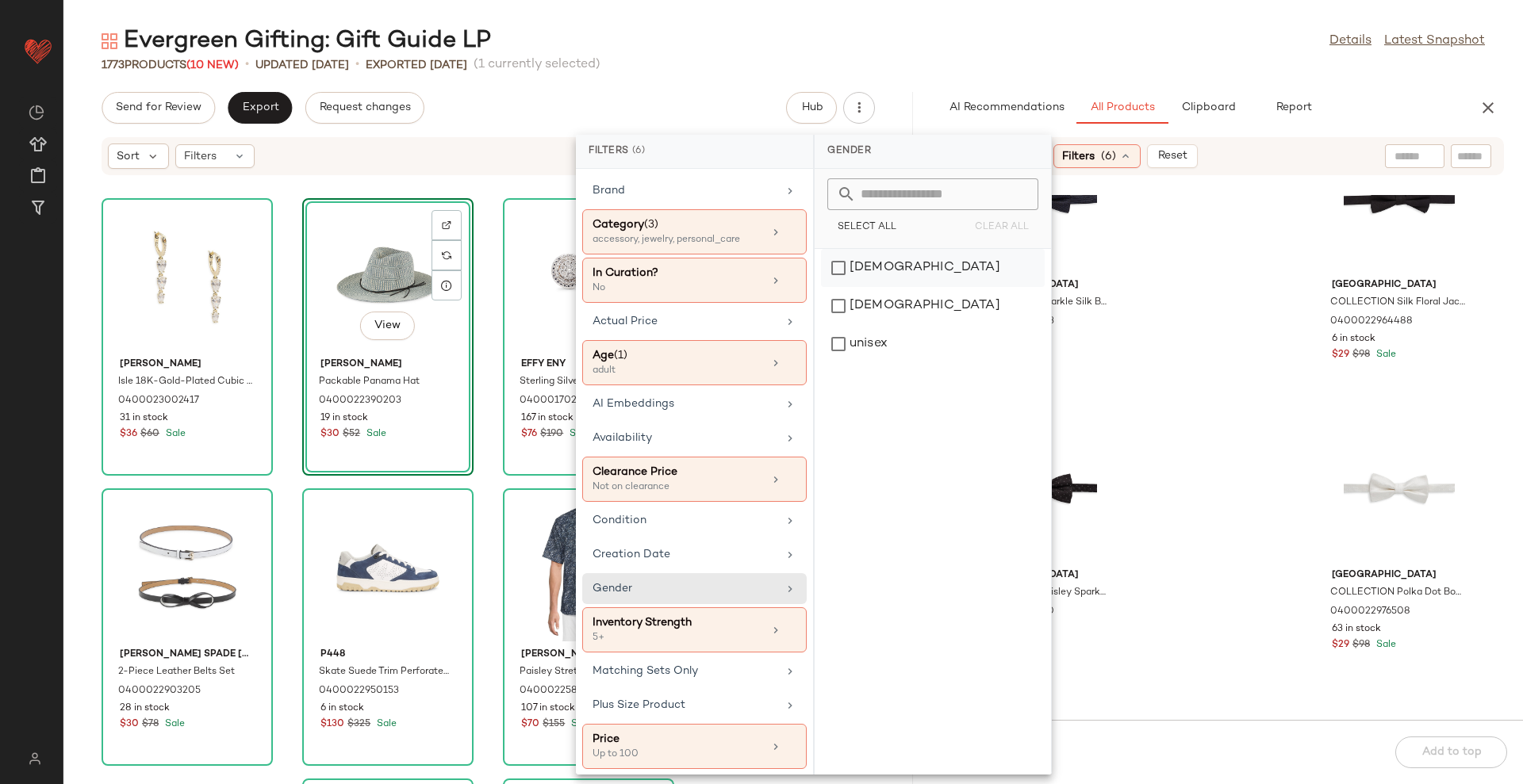
click at [893, 287] on div "[DEMOGRAPHIC_DATA]" at bounding box center [933, 305] width 224 height 38
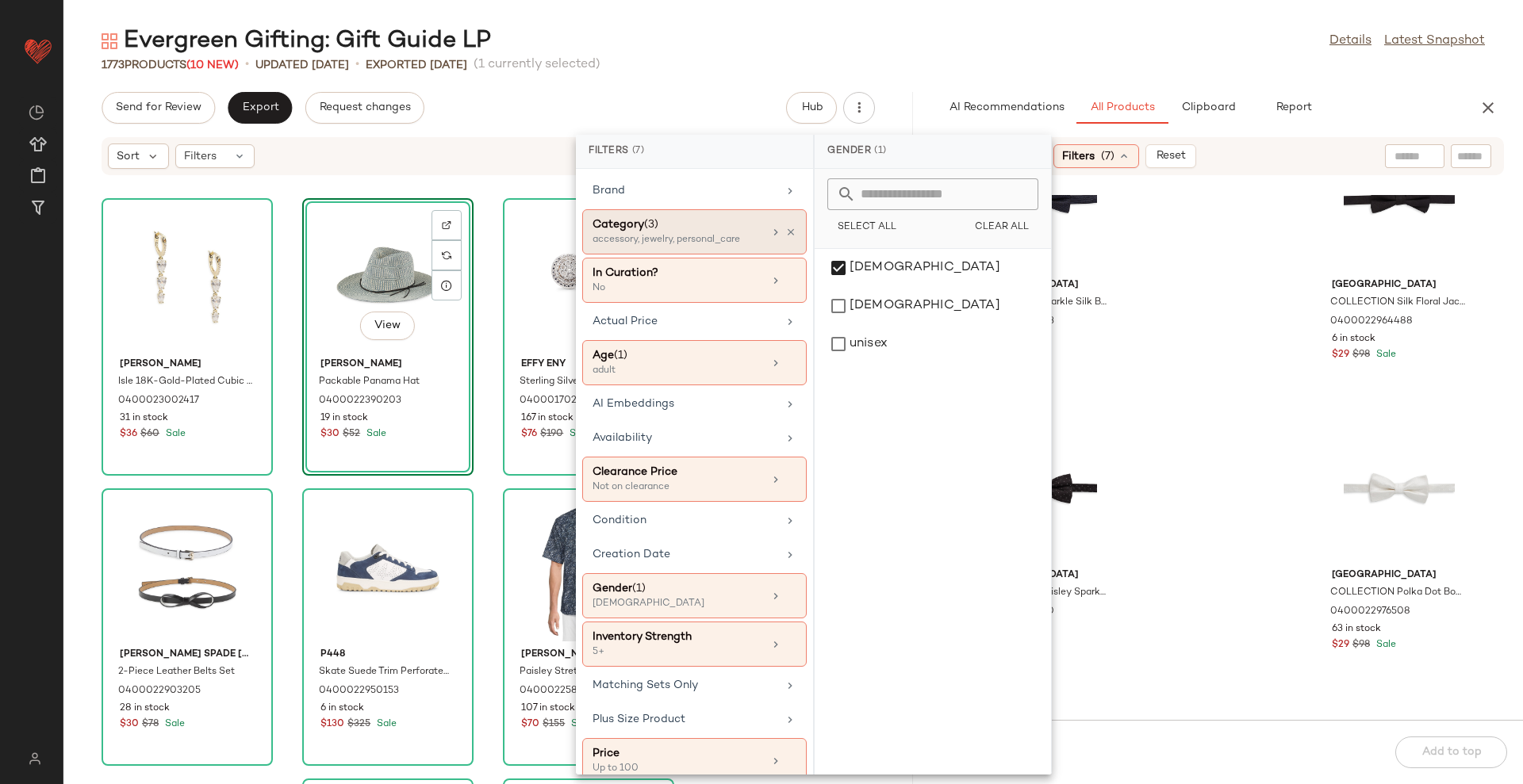
click at [727, 233] on div "accessory, jewelry, personal_care" at bounding box center [671, 240] width 159 height 15
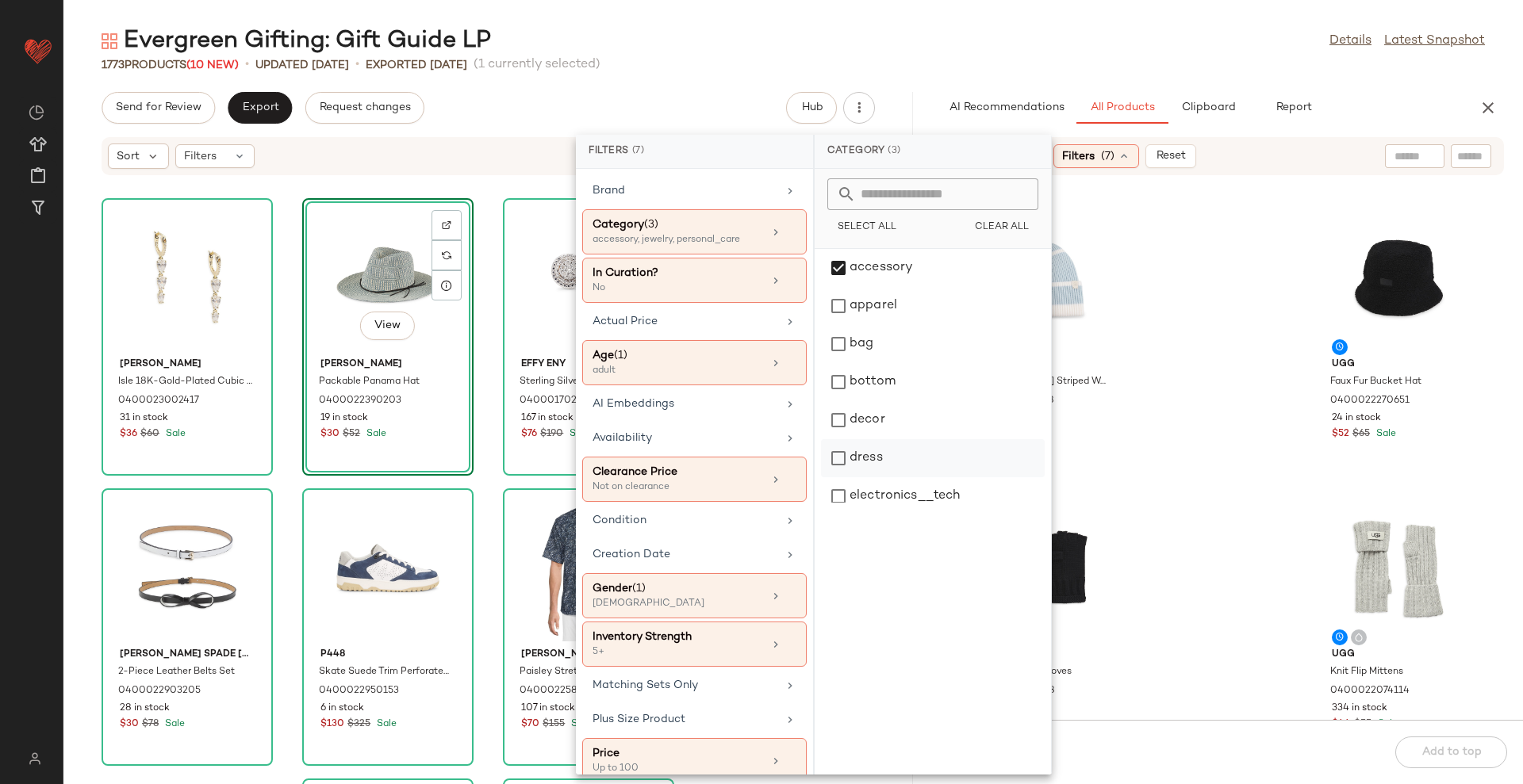
scroll to position [297, 0]
click at [1003, 39] on div "Evergreen Gifting: Gift Guide LP Details Latest Snapshot" at bounding box center [793, 40] width 1459 height 31
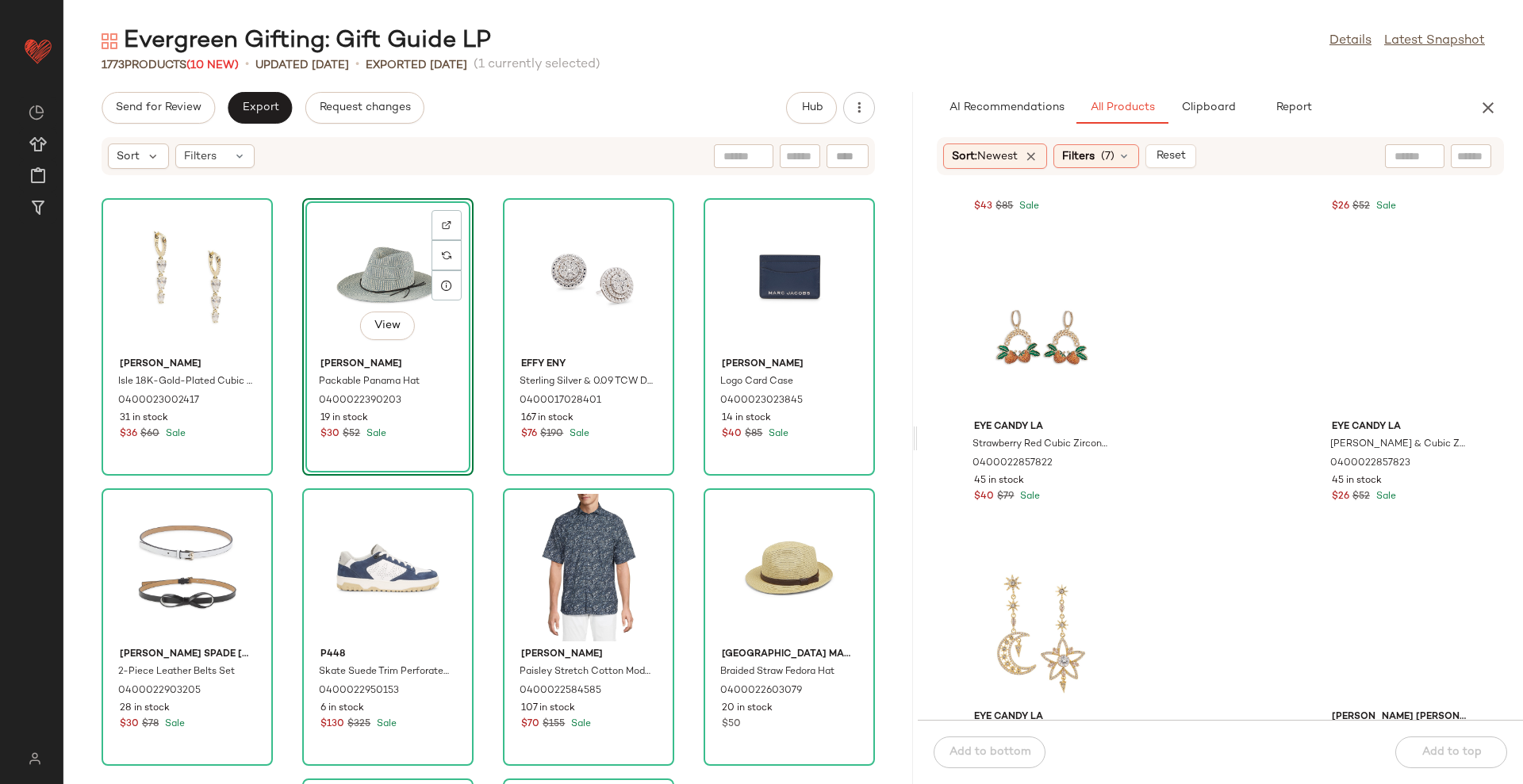
scroll to position [5762, 0]
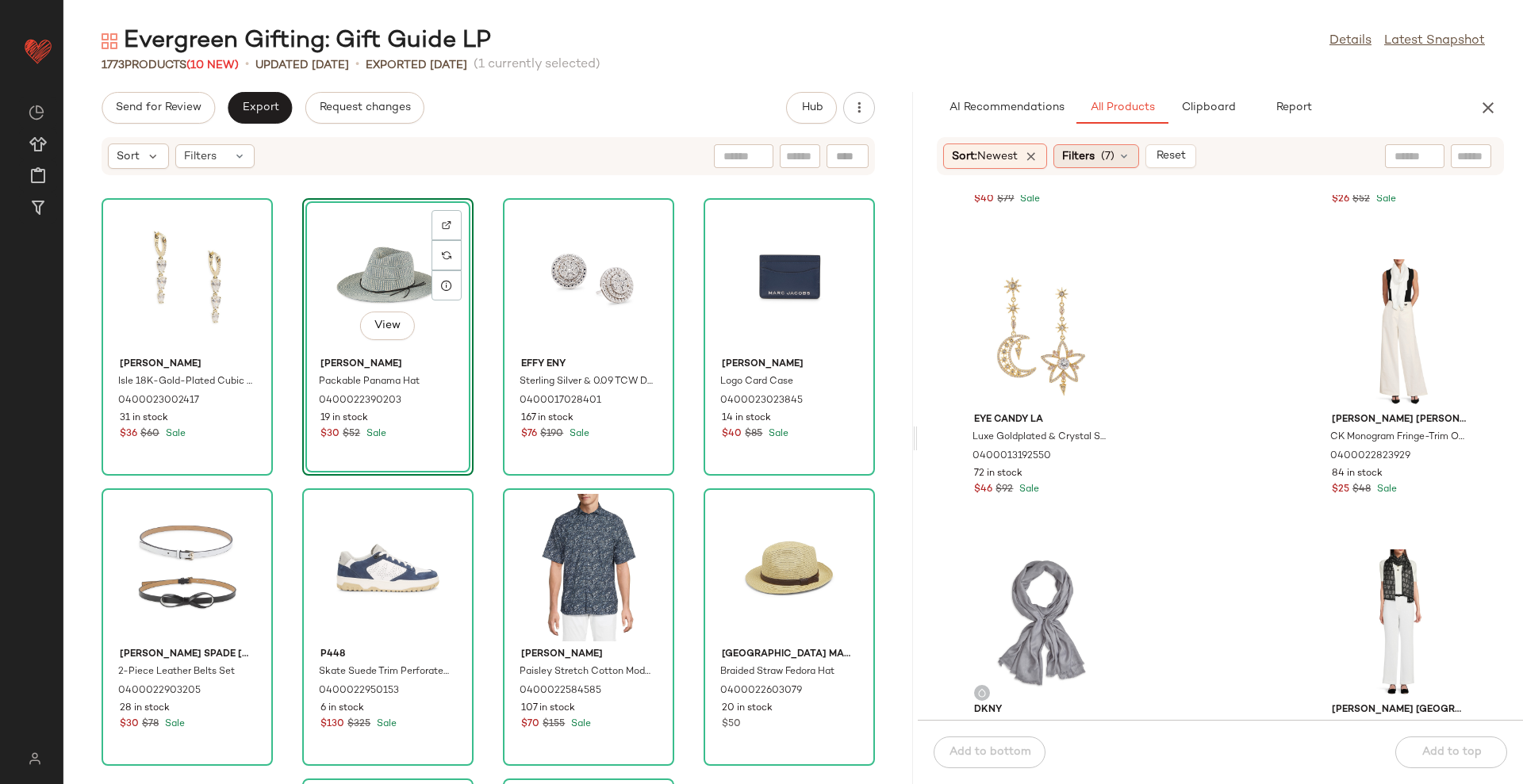
click at [1123, 159] on icon at bounding box center [1124, 156] width 13 height 13
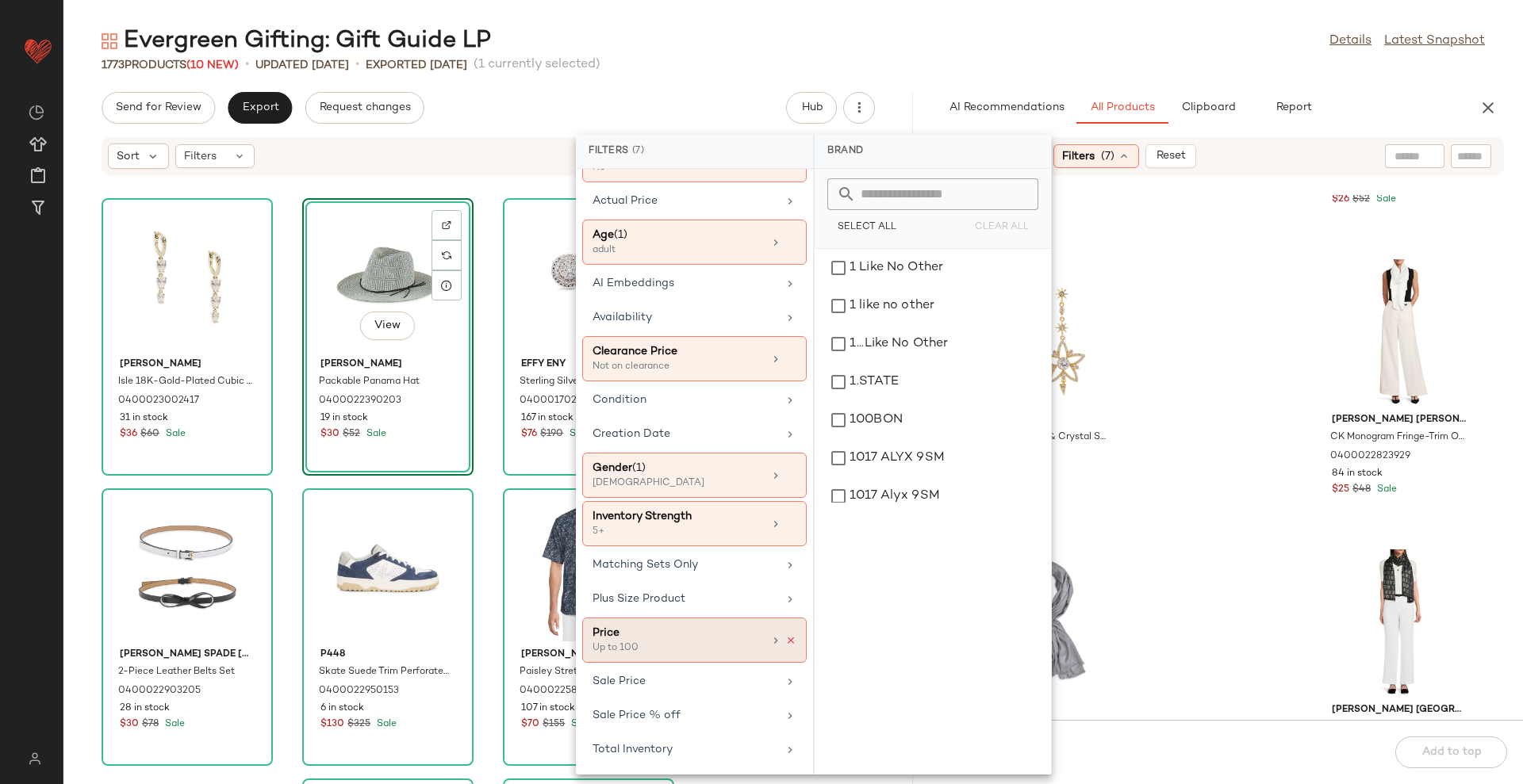
click at [785, 638] on icon at bounding box center [791, 641] width 11 height 11
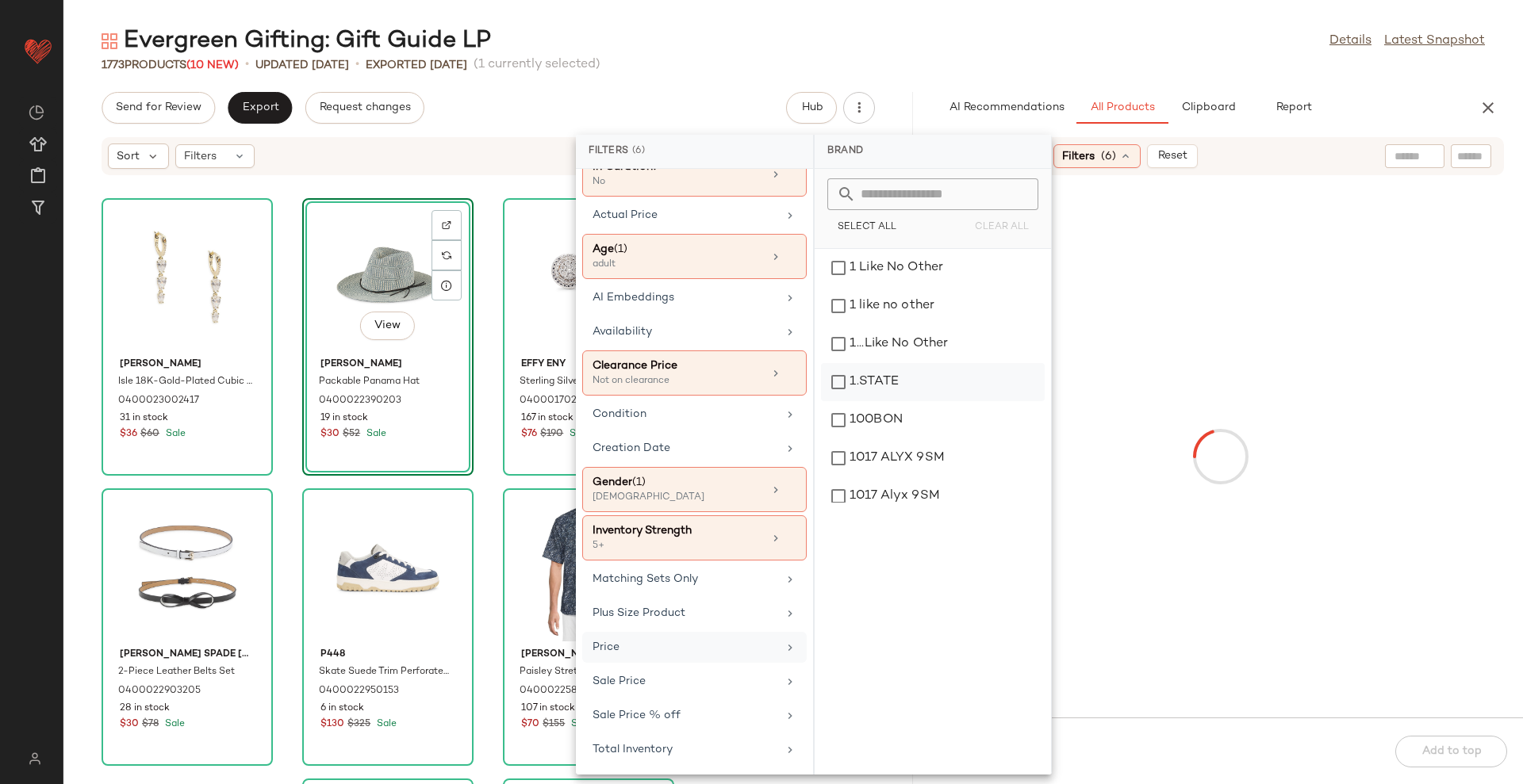
scroll to position [106, 0]
click at [973, 36] on div "Evergreen Gifting: Gift Guide LP Details Latest Snapshot" at bounding box center [793, 40] width 1459 height 31
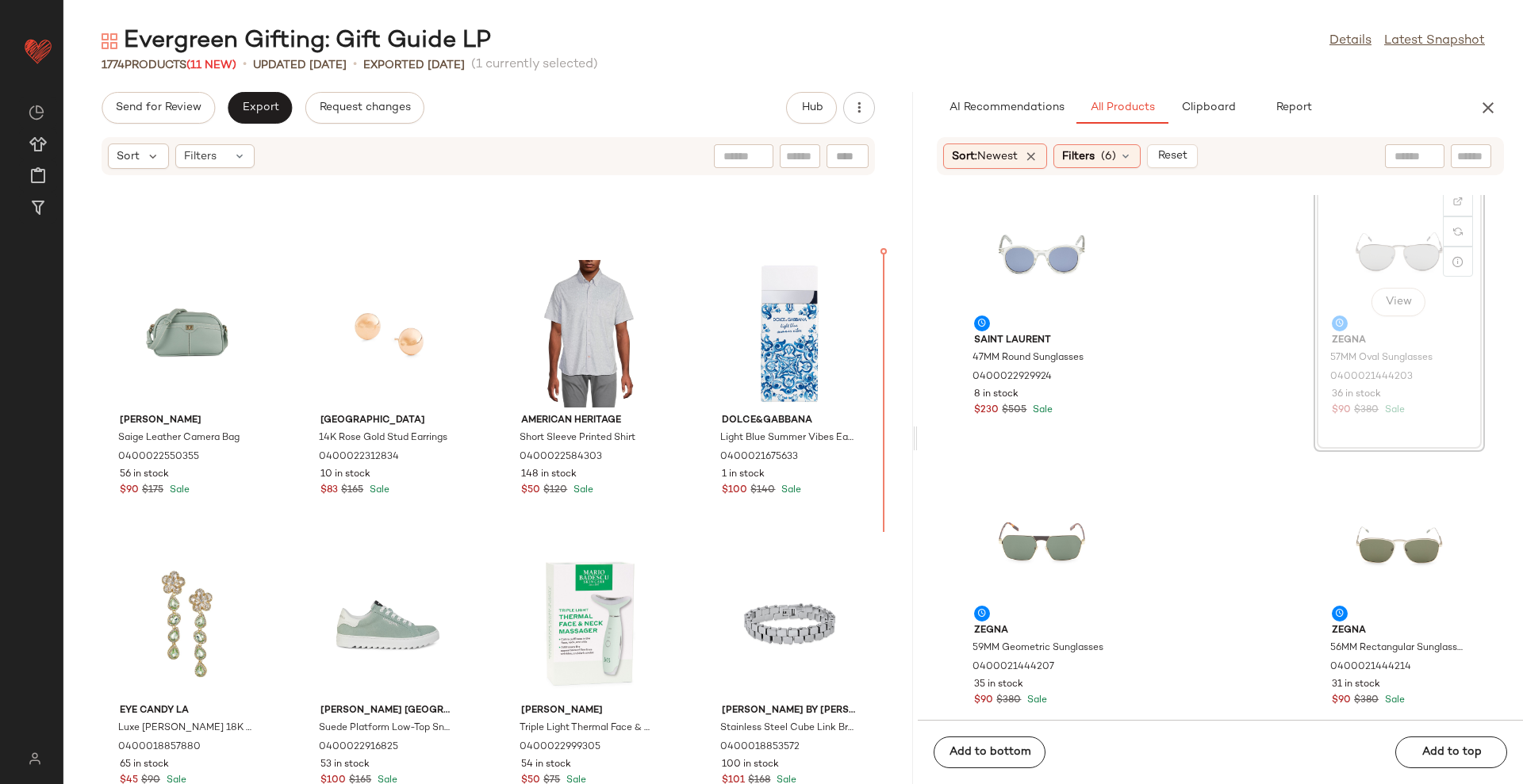
scroll to position [13097, 0]
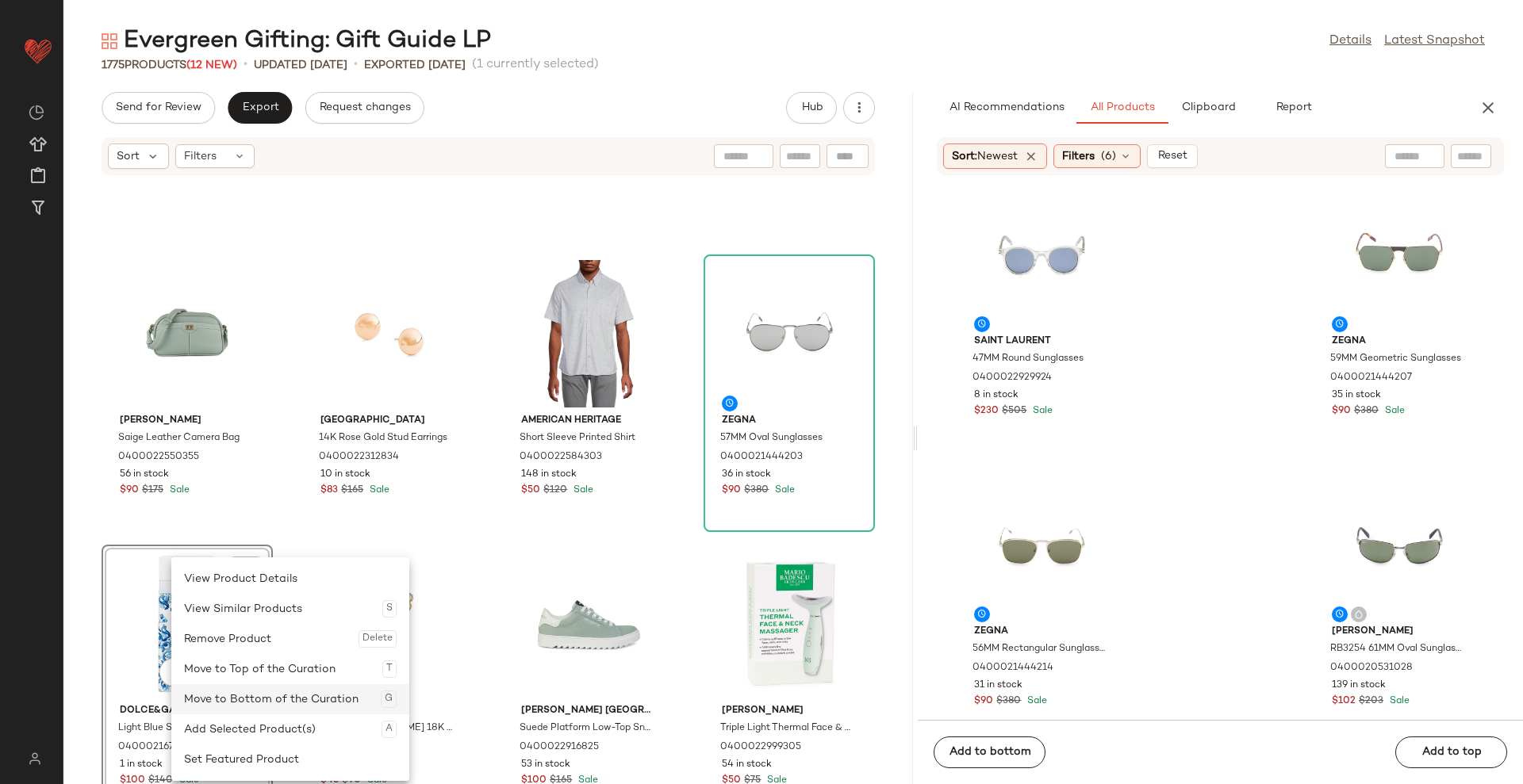
click at [239, 704] on div "Move to Bottom of the Curation G" at bounding box center [290, 699] width 213 height 30
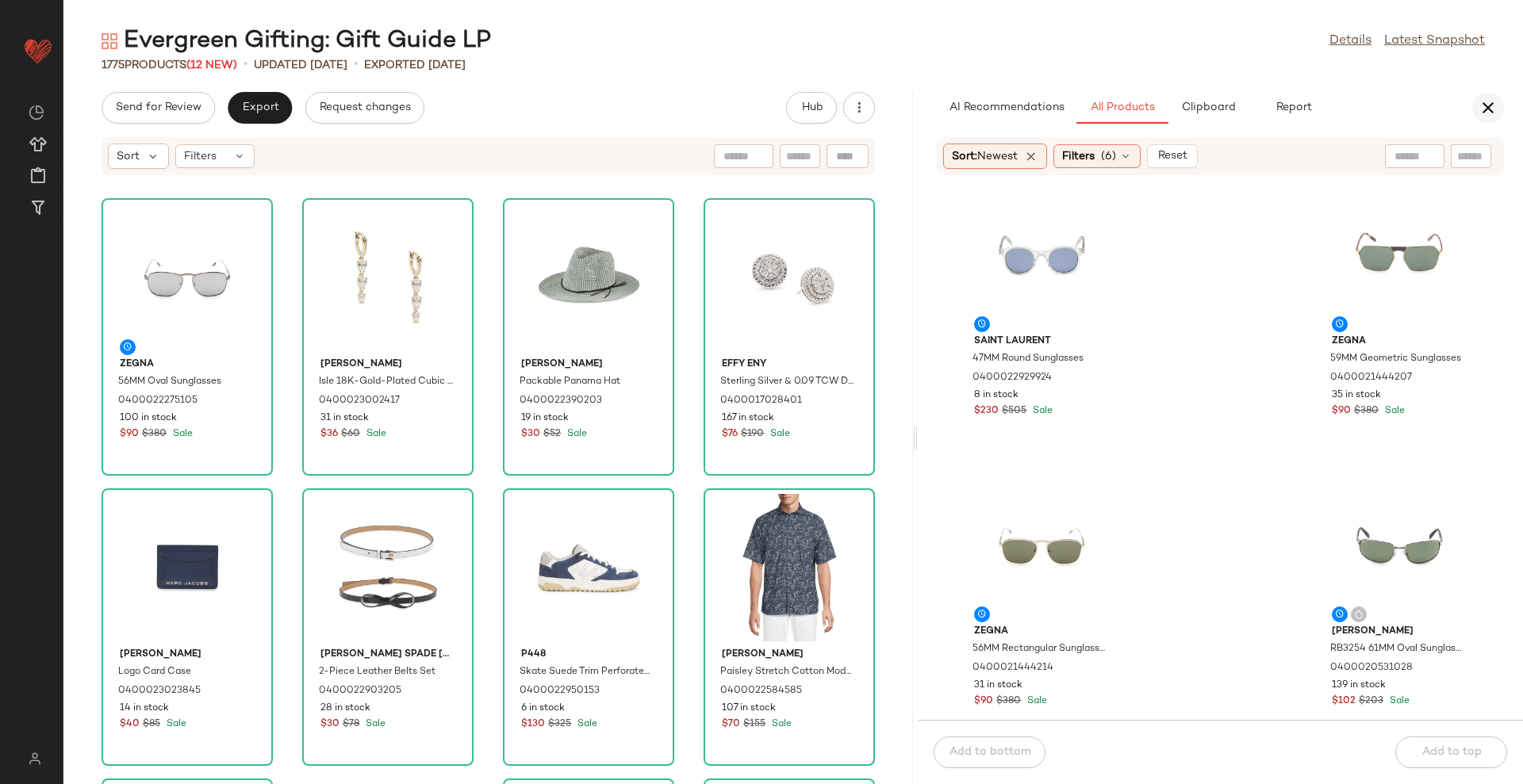
click at [1490, 104] on icon "button" at bounding box center [1488, 108] width 19 height 19
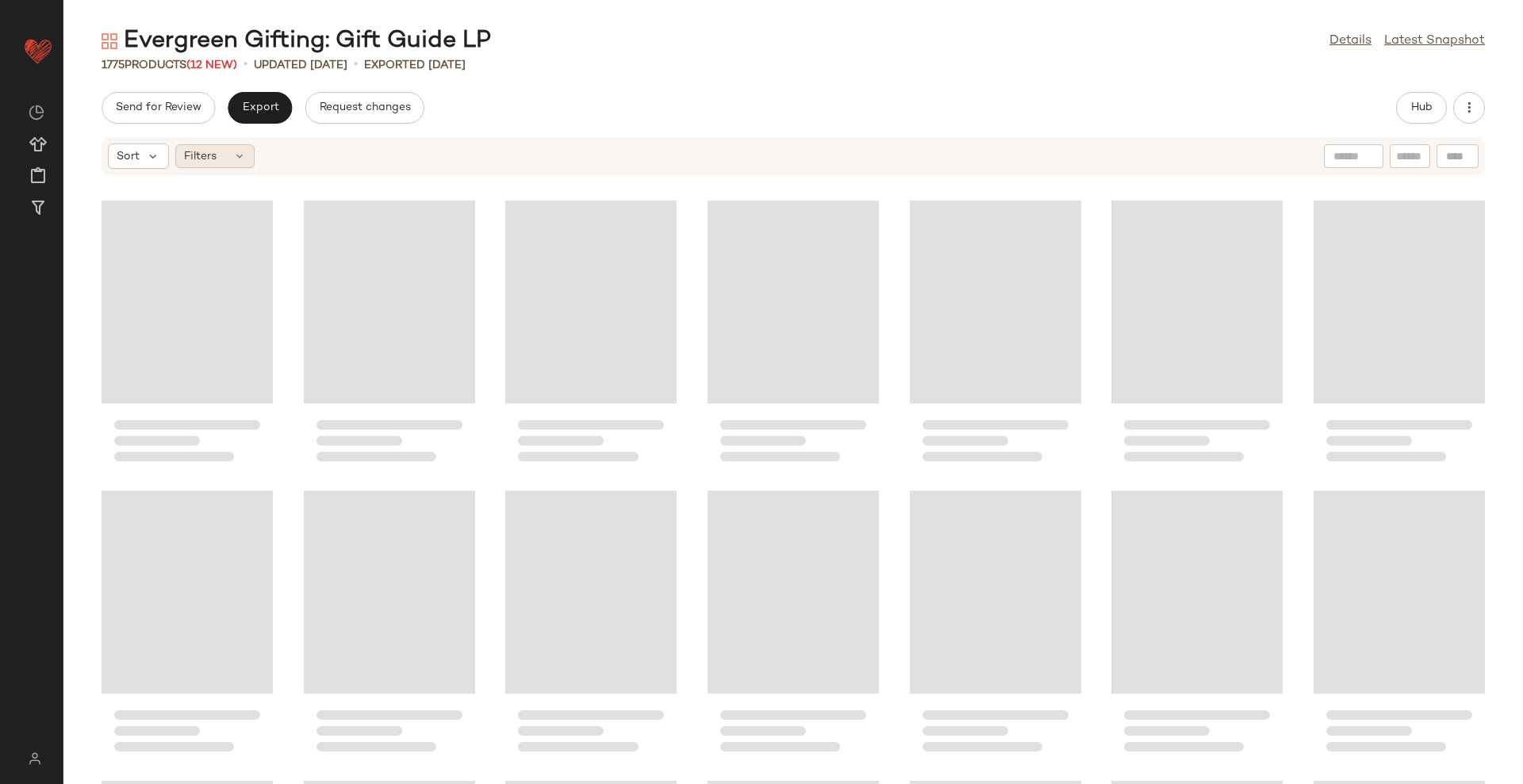
scroll to position [73134, 0]
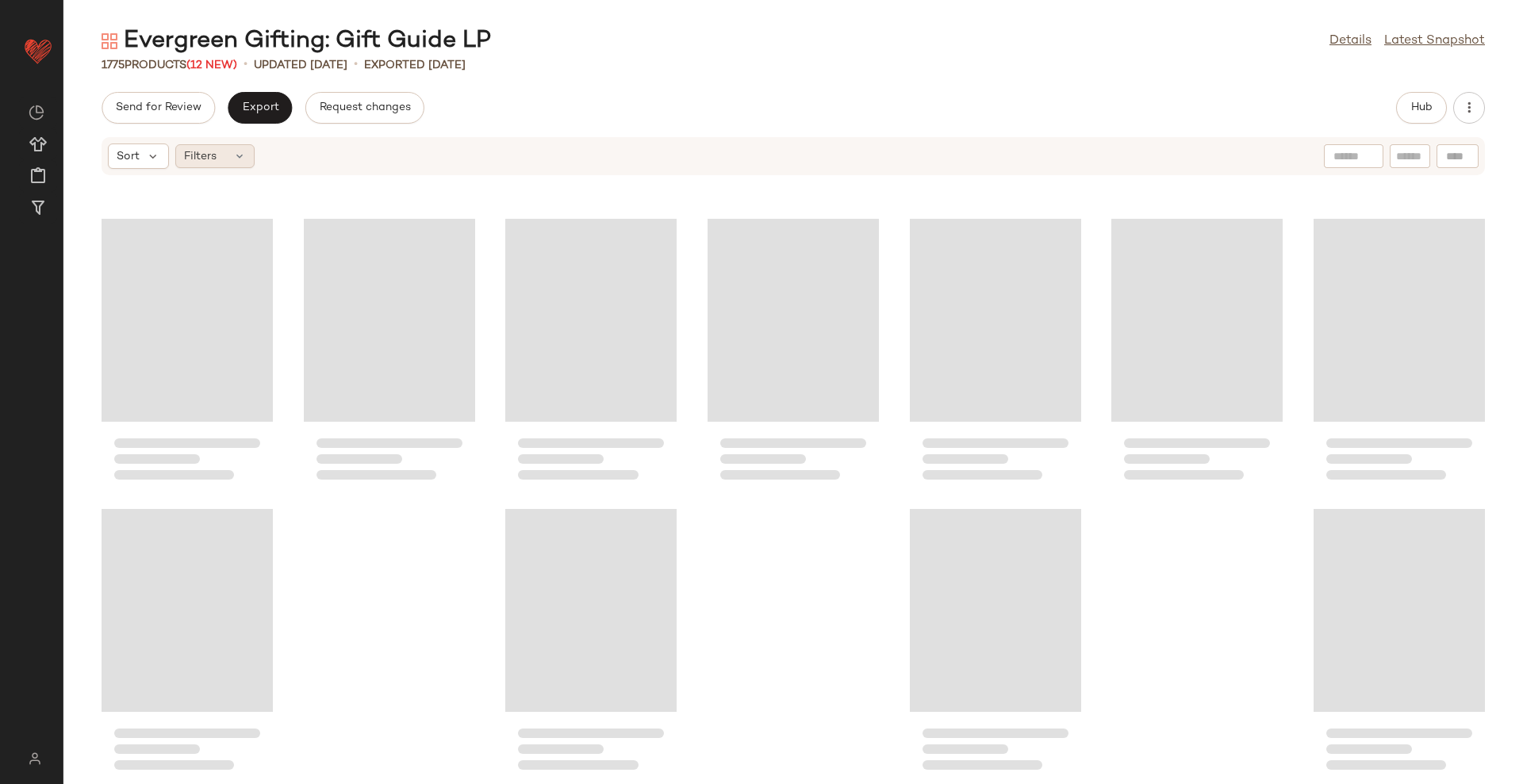
click at [197, 157] on span "Filters" at bounding box center [200, 156] width 32 height 17
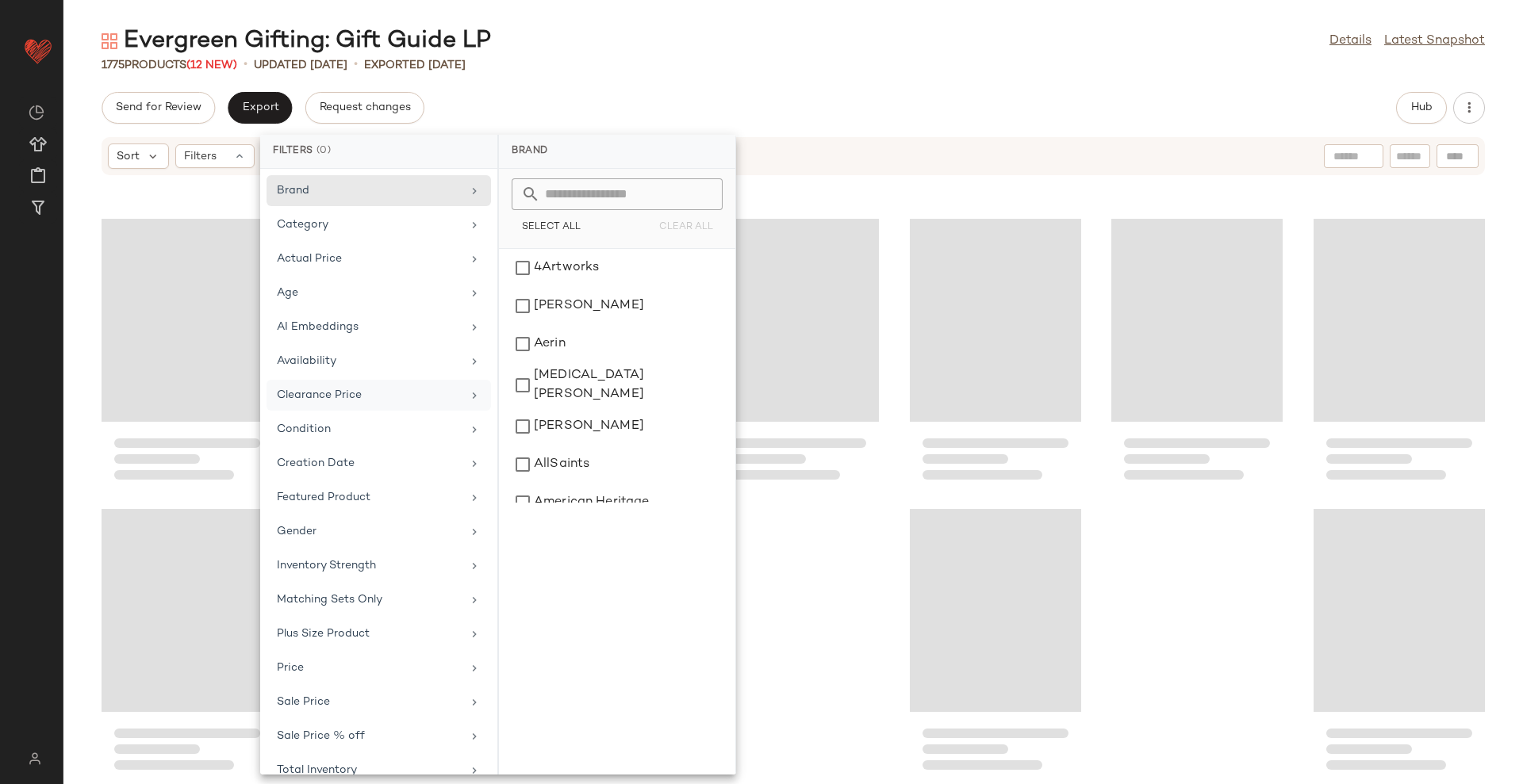
click at [351, 414] on div "Clearance Price" at bounding box center [379, 429] width 225 height 31
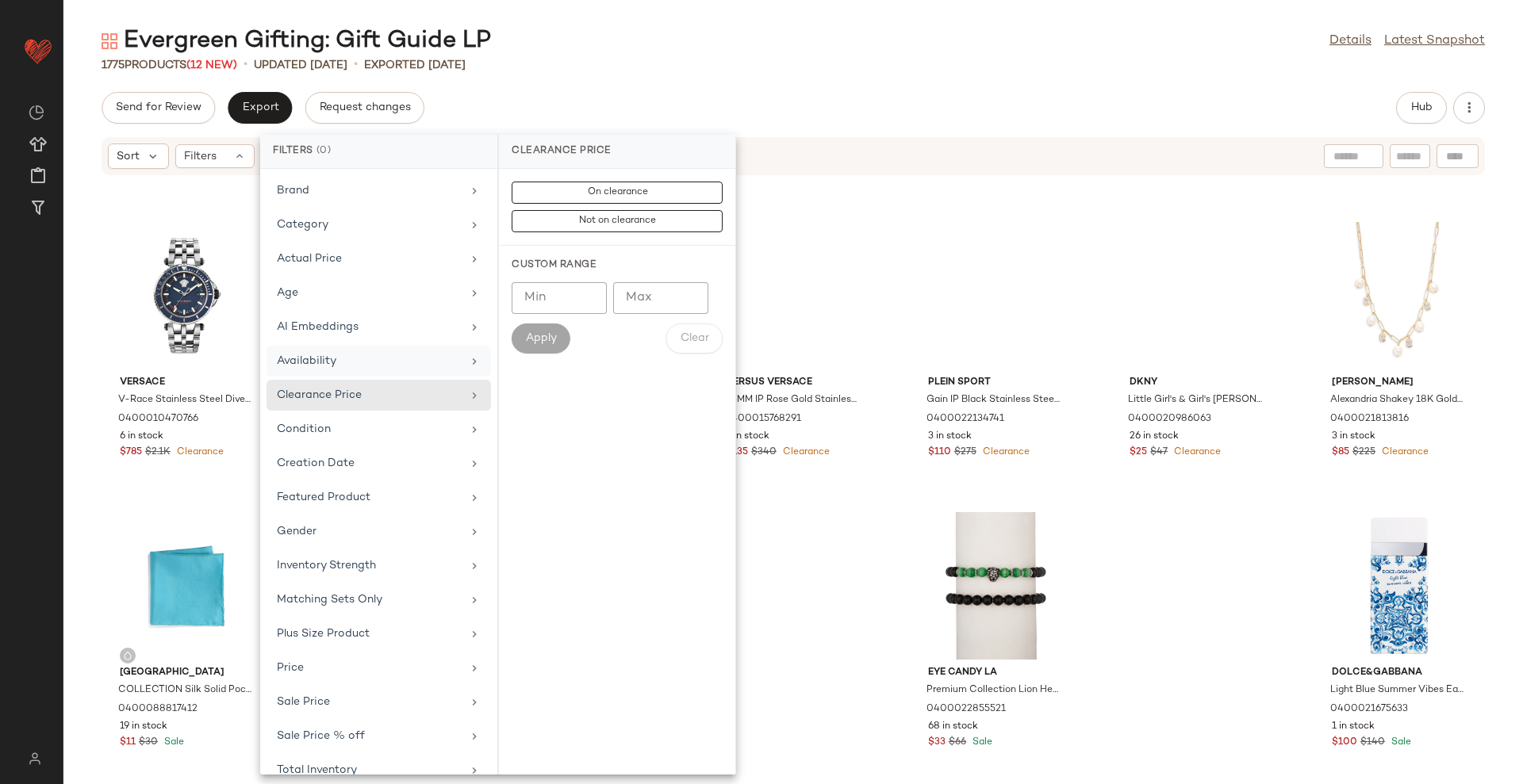
click at [365, 367] on div "Availability" at bounding box center [368, 361] width 185 height 17
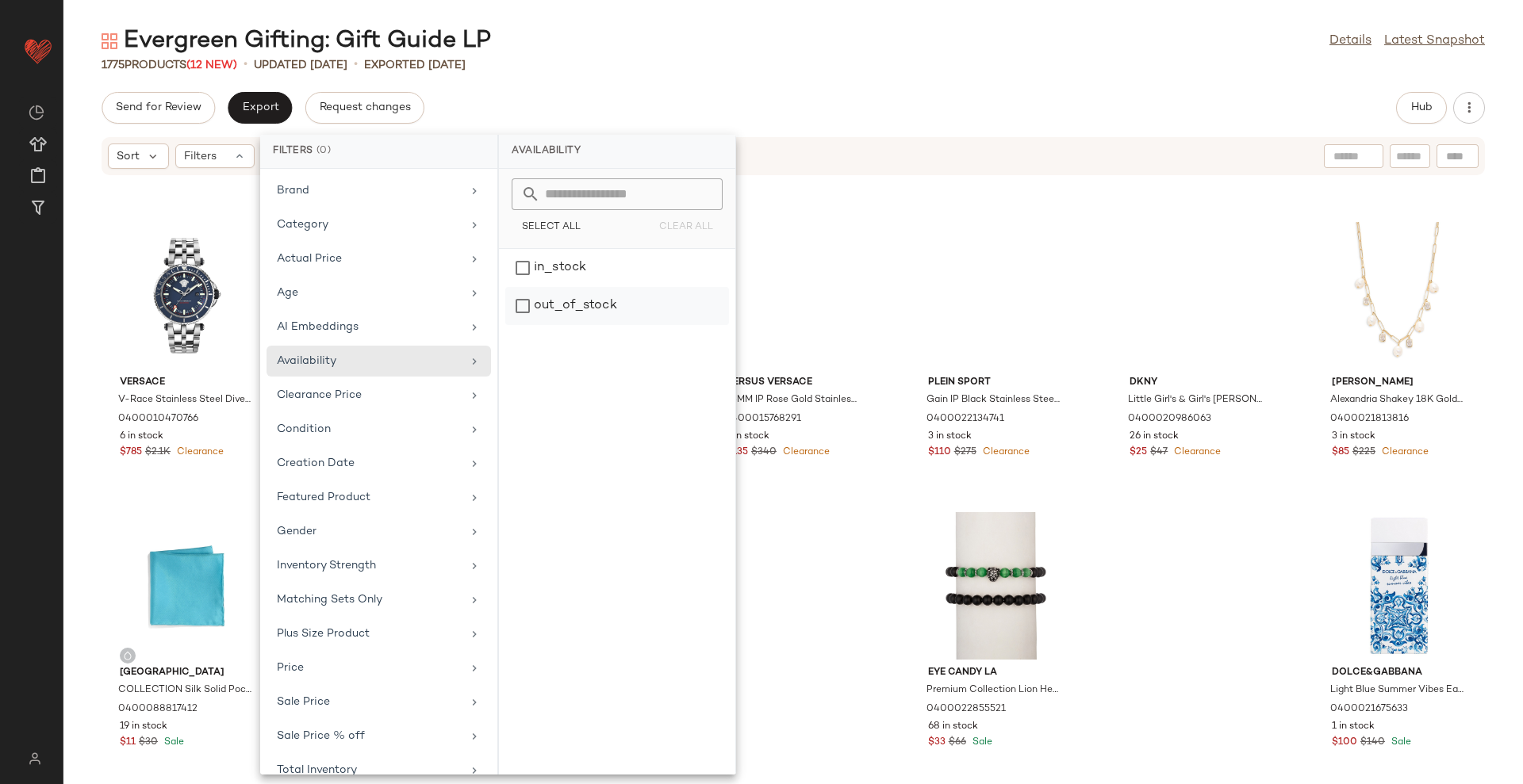
click at [573, 292] on div "out_of_stock" at bounding box center [617, 305] width 224 height 38
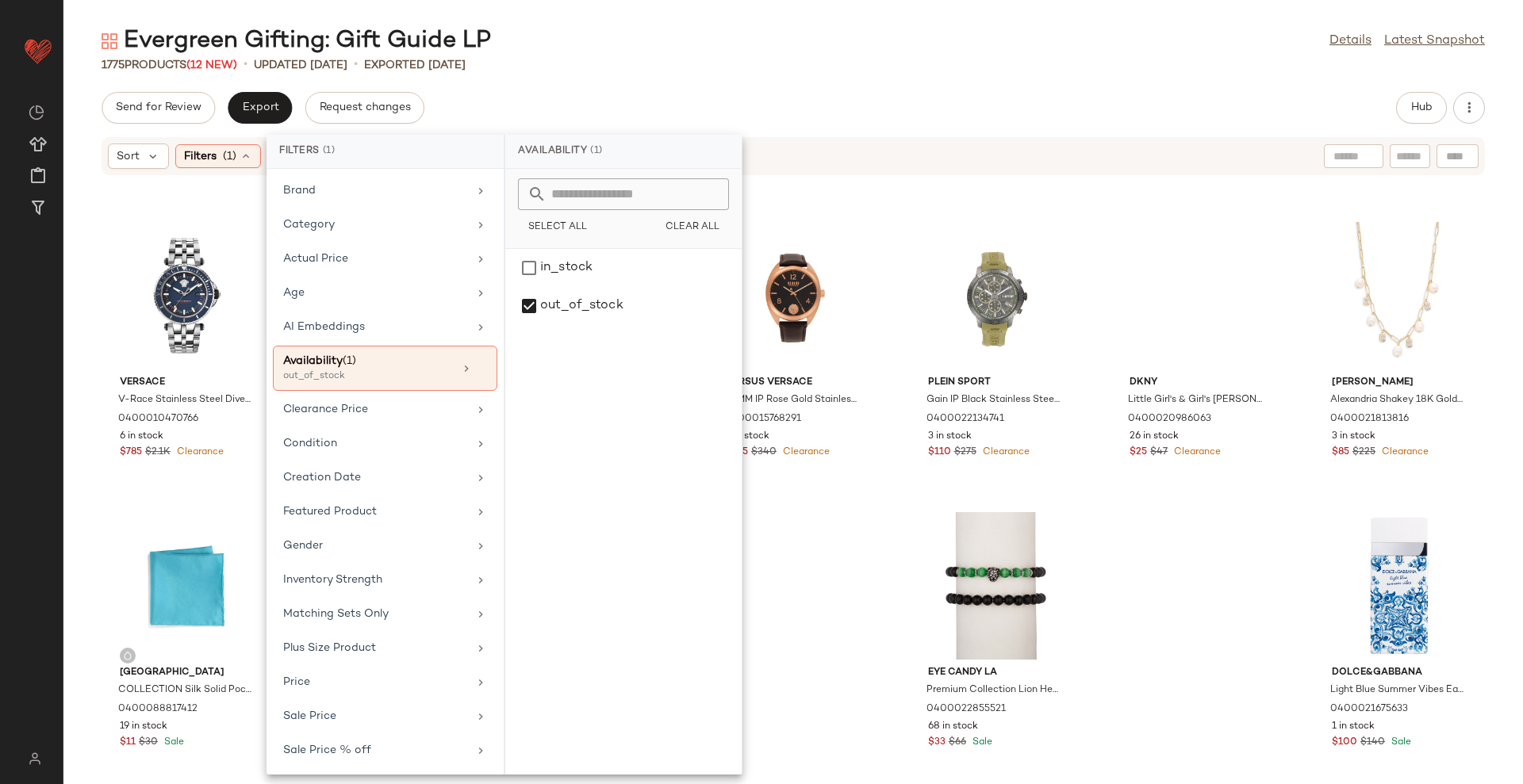
click at [757, 98] on div "Send for Review Export Request changes Hub" at bounding box center [793, 107] width 1459 height 31
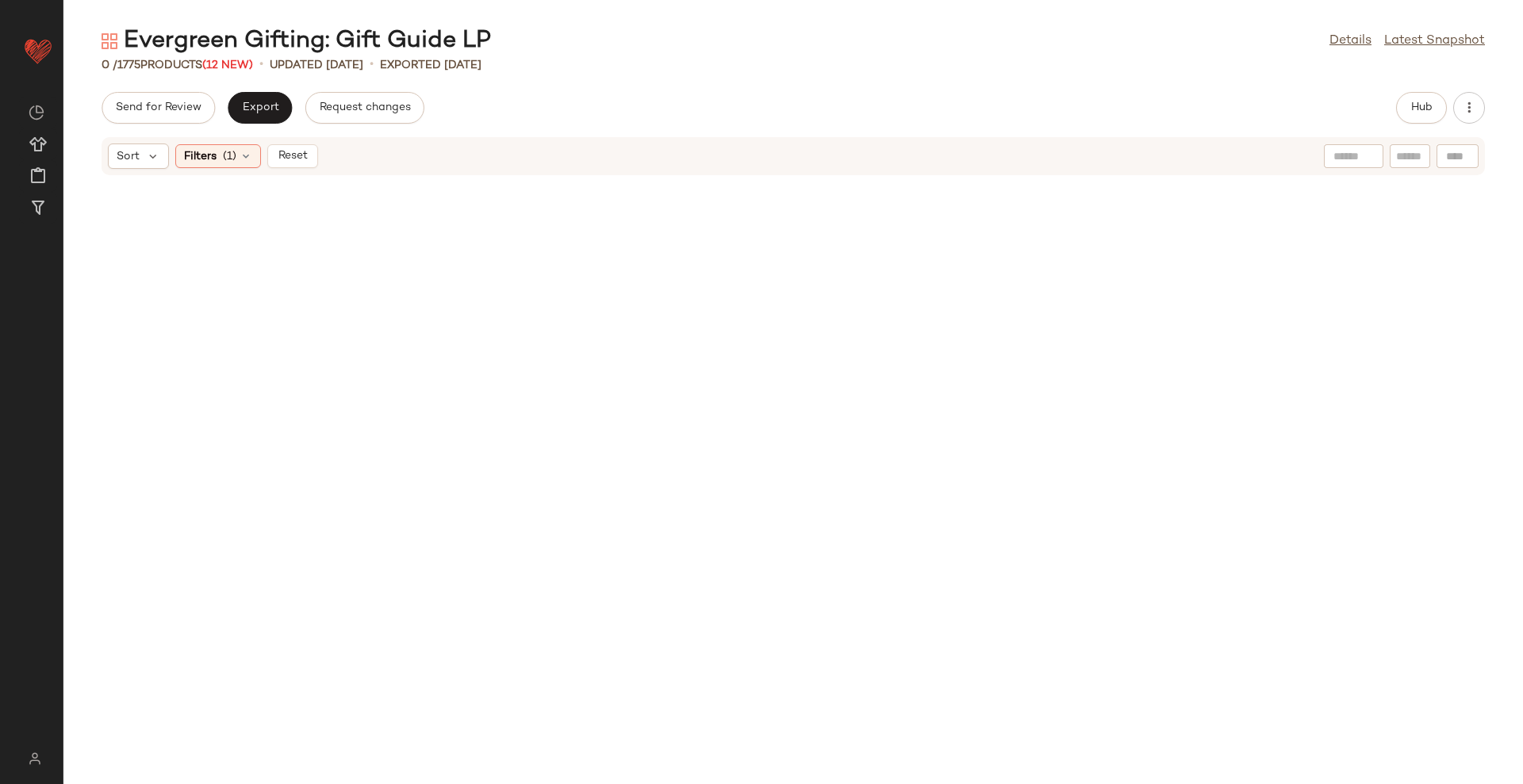
click at [293, 154] on span "Reset" at bounding box center [291, 156] width 30 height 13
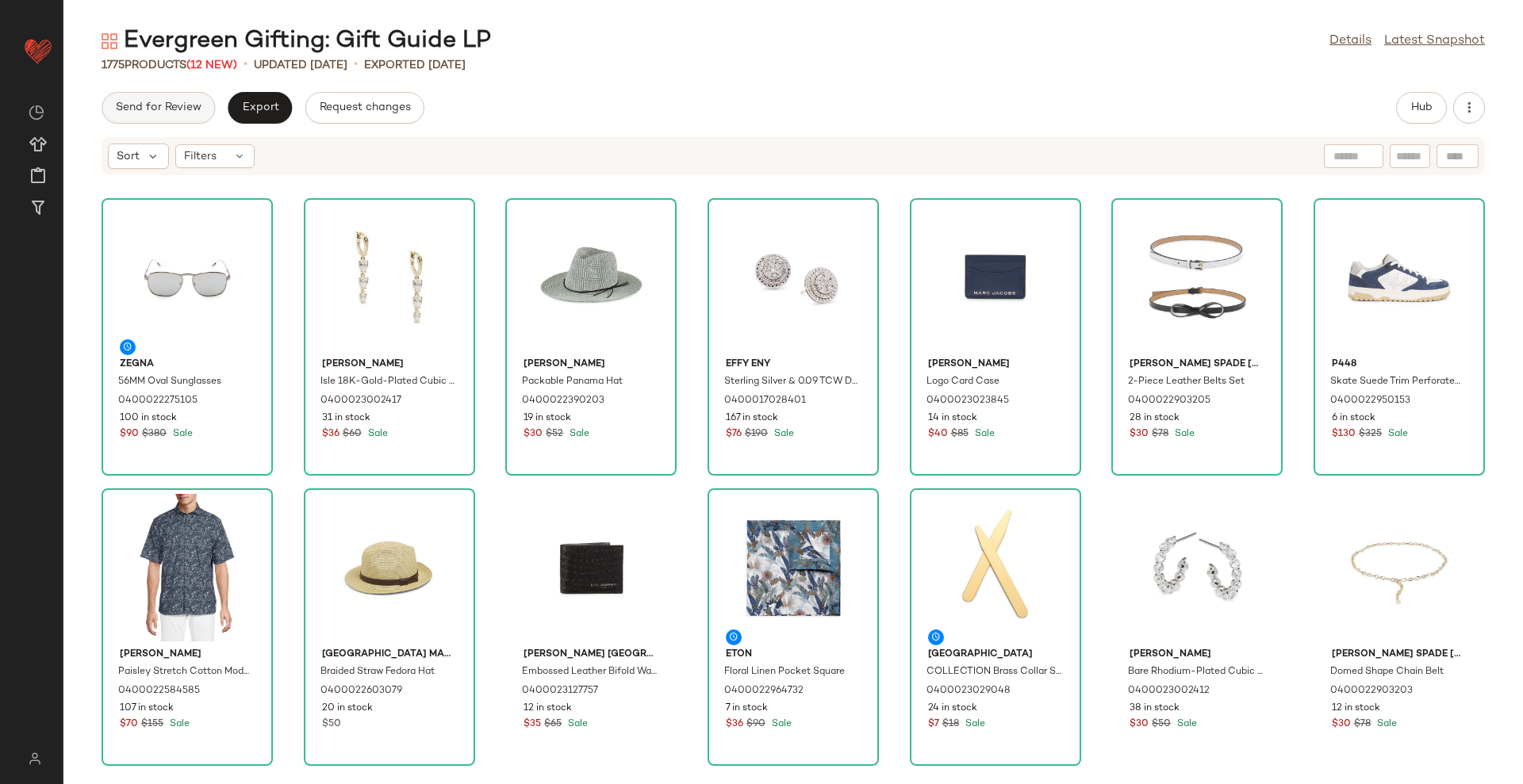
click at [140, 107] on span "Send for Review" at bounding box center [158, 108] width 86 height 13
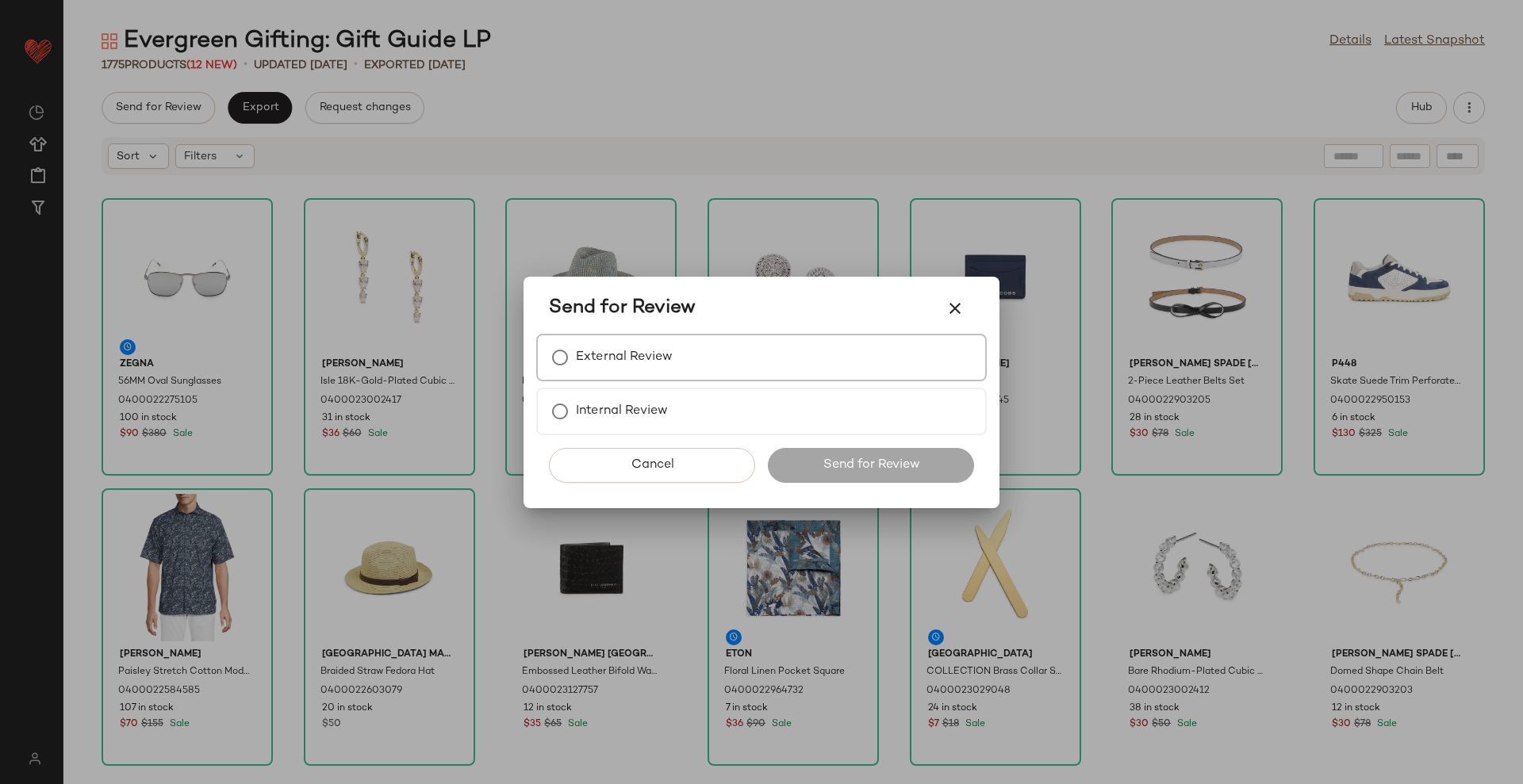
click at [587, 355] on label "External Review" at bounding box center [625, 357] width 97 height 31
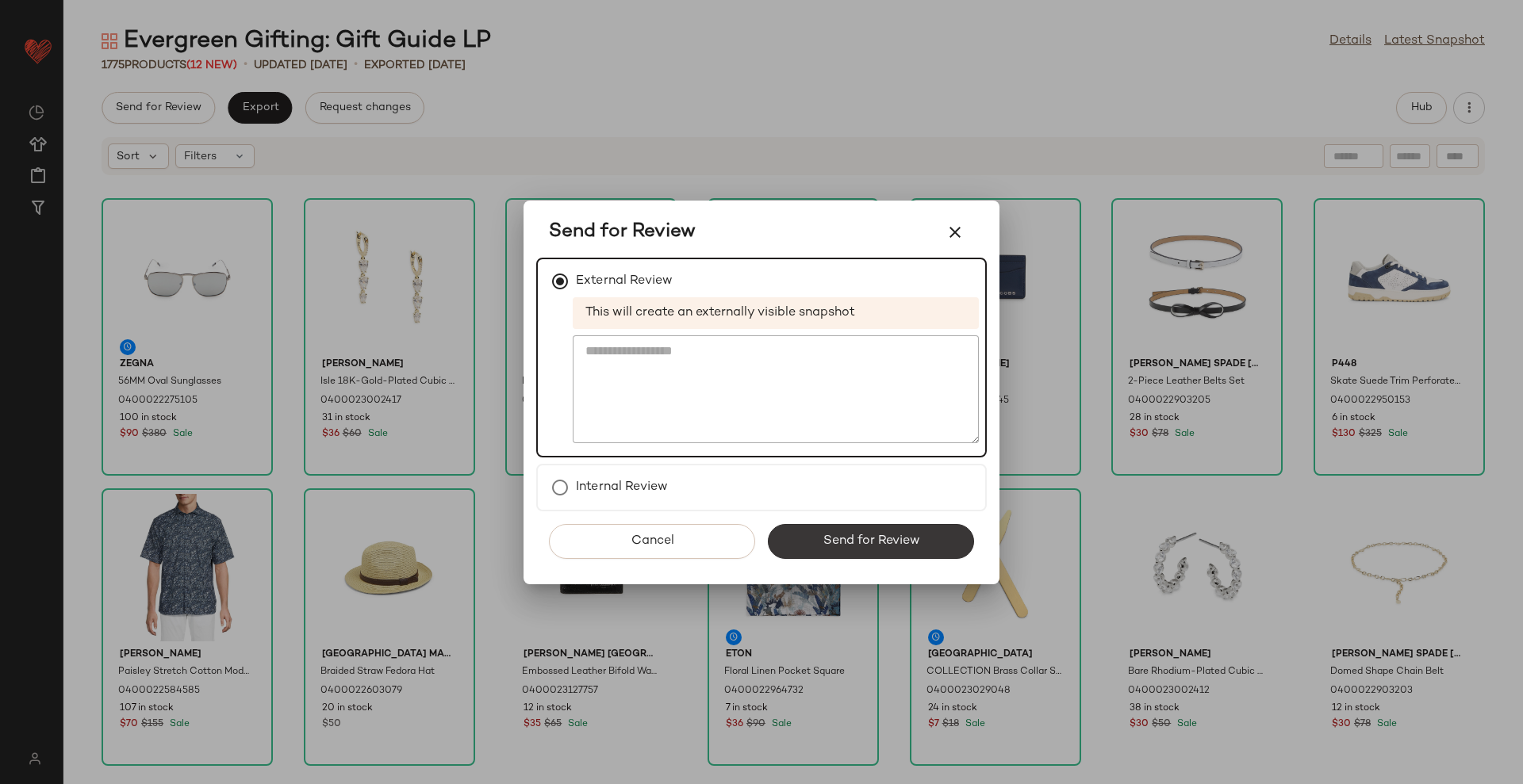
click at [872, 533] on span "Send for Review" at bounding box center [870, 541] width 98 height 15
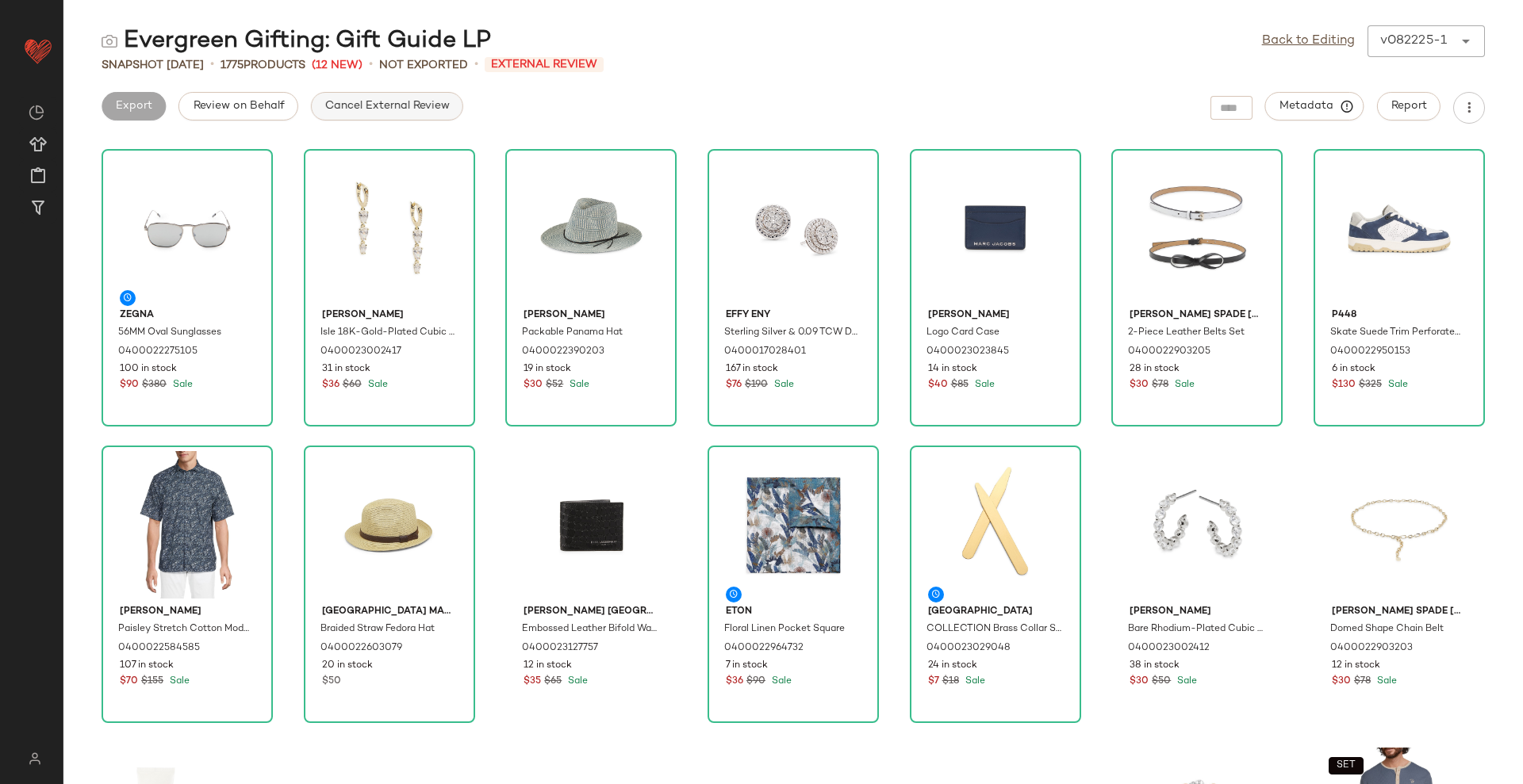
drag, startPoint x: 358, startPoint y: 101, endPoint x: 318, endPoint y: 106, distance: 40.3
click at [357, 101] on span "Cancel External Review" at bounding box center [387, 106] width 125 height 13
click at [260, 101] on span "Export" at bounding box center [259, 106] width 37 height 13
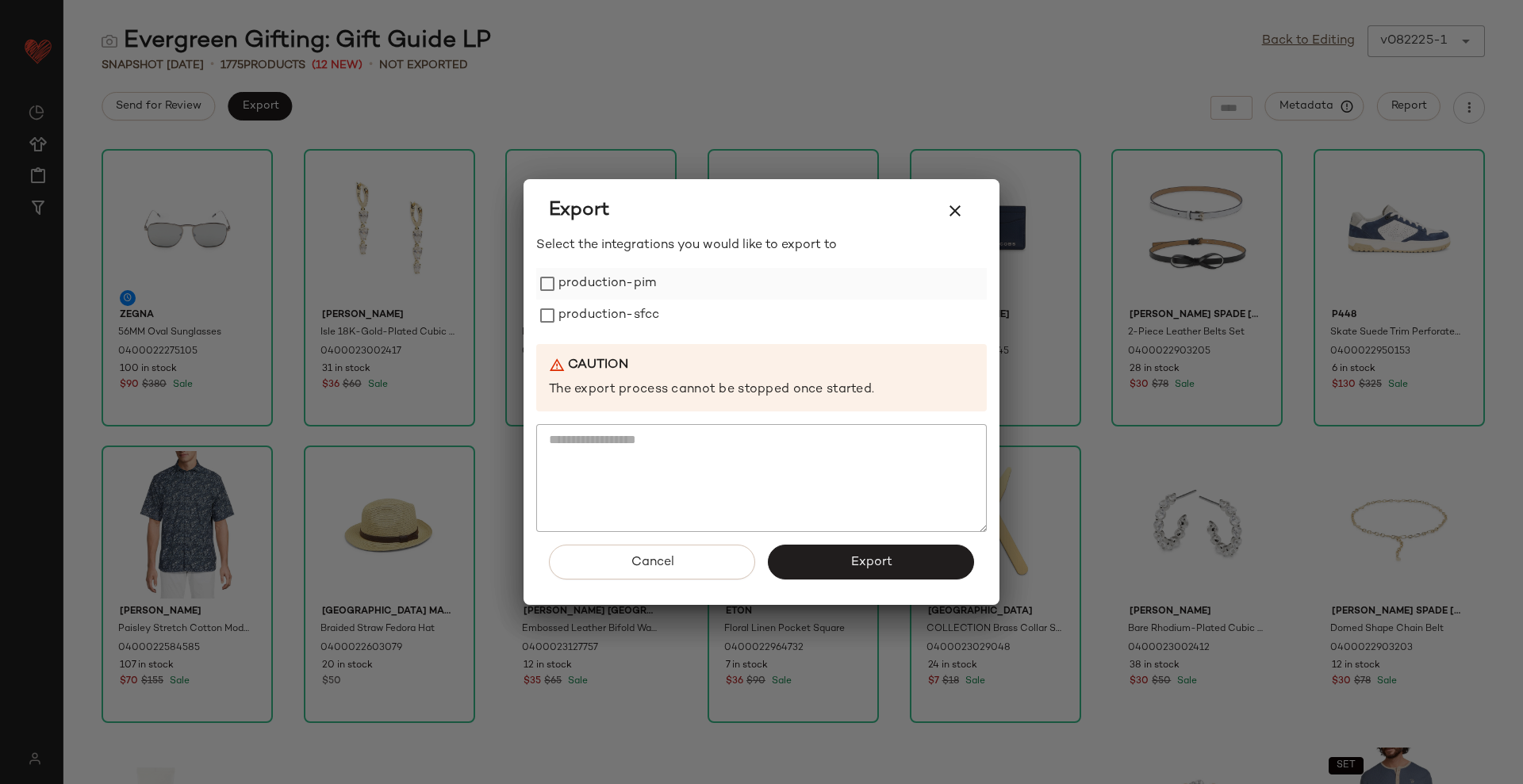
click at [591, 296] on label "production-pim" at bounding box center [607, 284] width 98 height 31
click at [591, 313] on label "production-sfcc" at bounding box center [608, 315] width 101 height 31
click at [936, 571] on button "Export" at bounding box center [871, 562] width 206 height 35
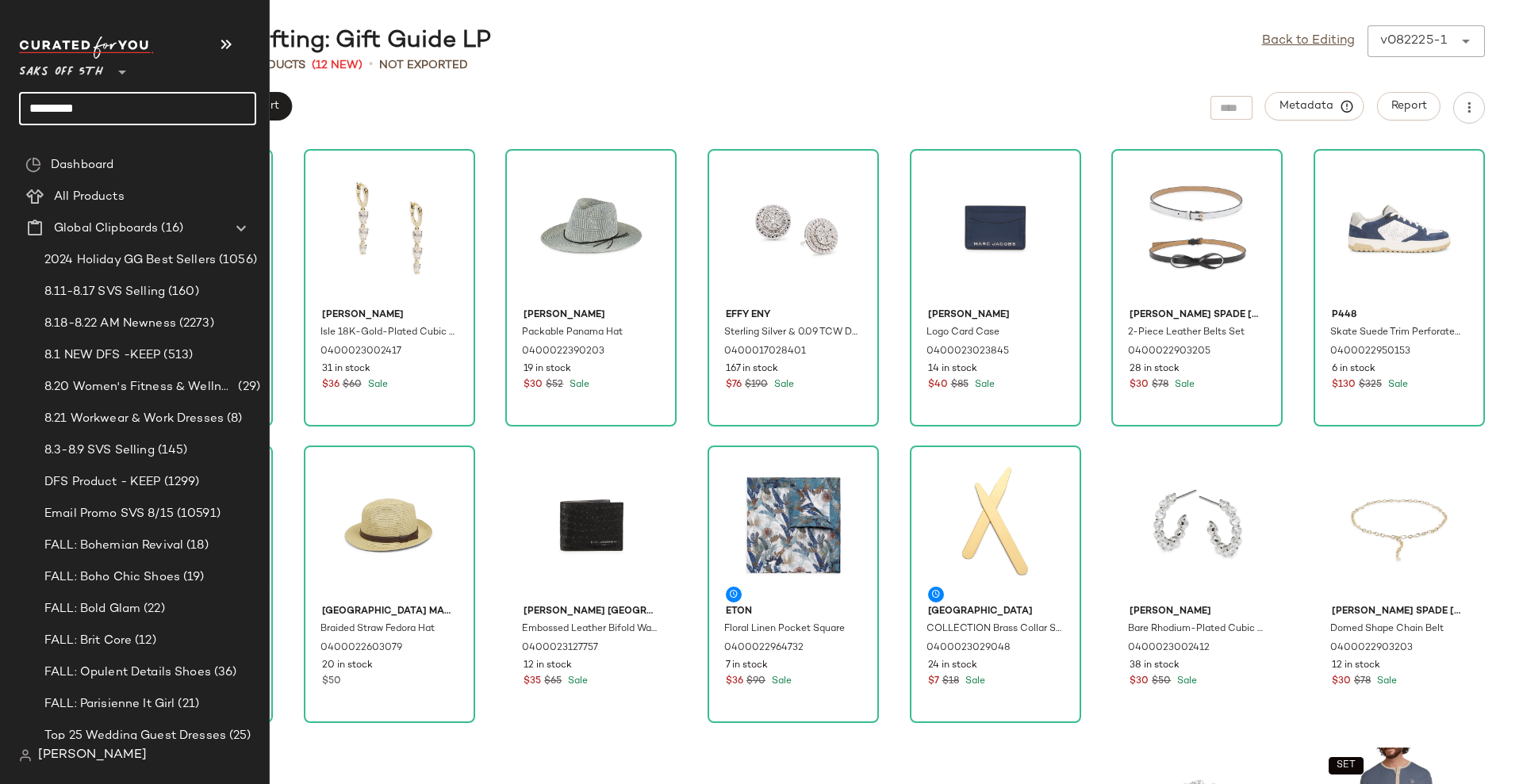
drag, startPoint x: 62, startPoint y: 115, endPoint x: 0, endPoint y: 106, distance: 62.6
click at [0, 106] on nav "Saks OFF 5TH ** ********* Dashboard All Products Global Clipboards (16) 2024 Ho…" at bounding box center [135, 392] width 270 height 784
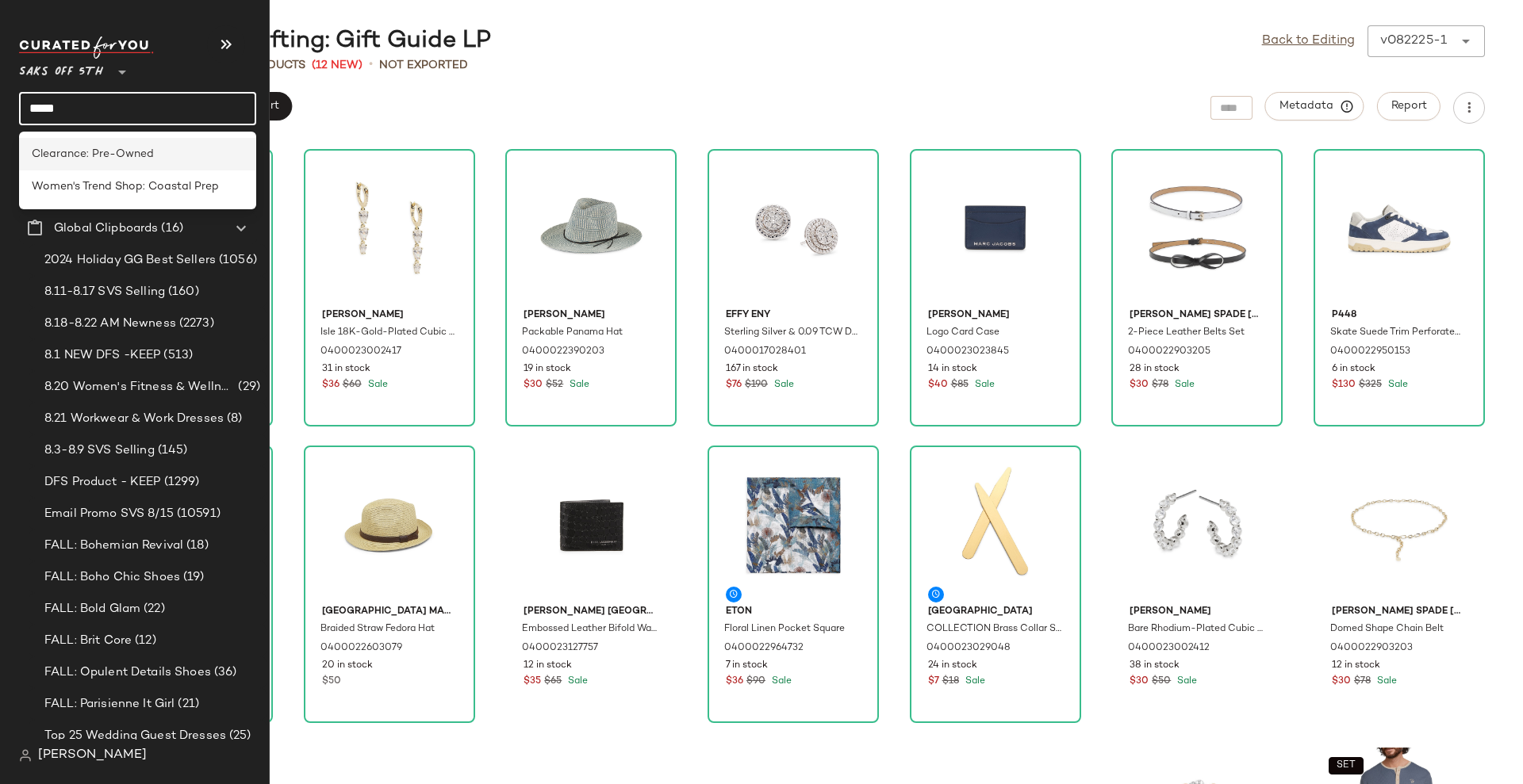
click at [143, 154] on div "Dashboard" at bounding box center [138, 164] width 238 height 31
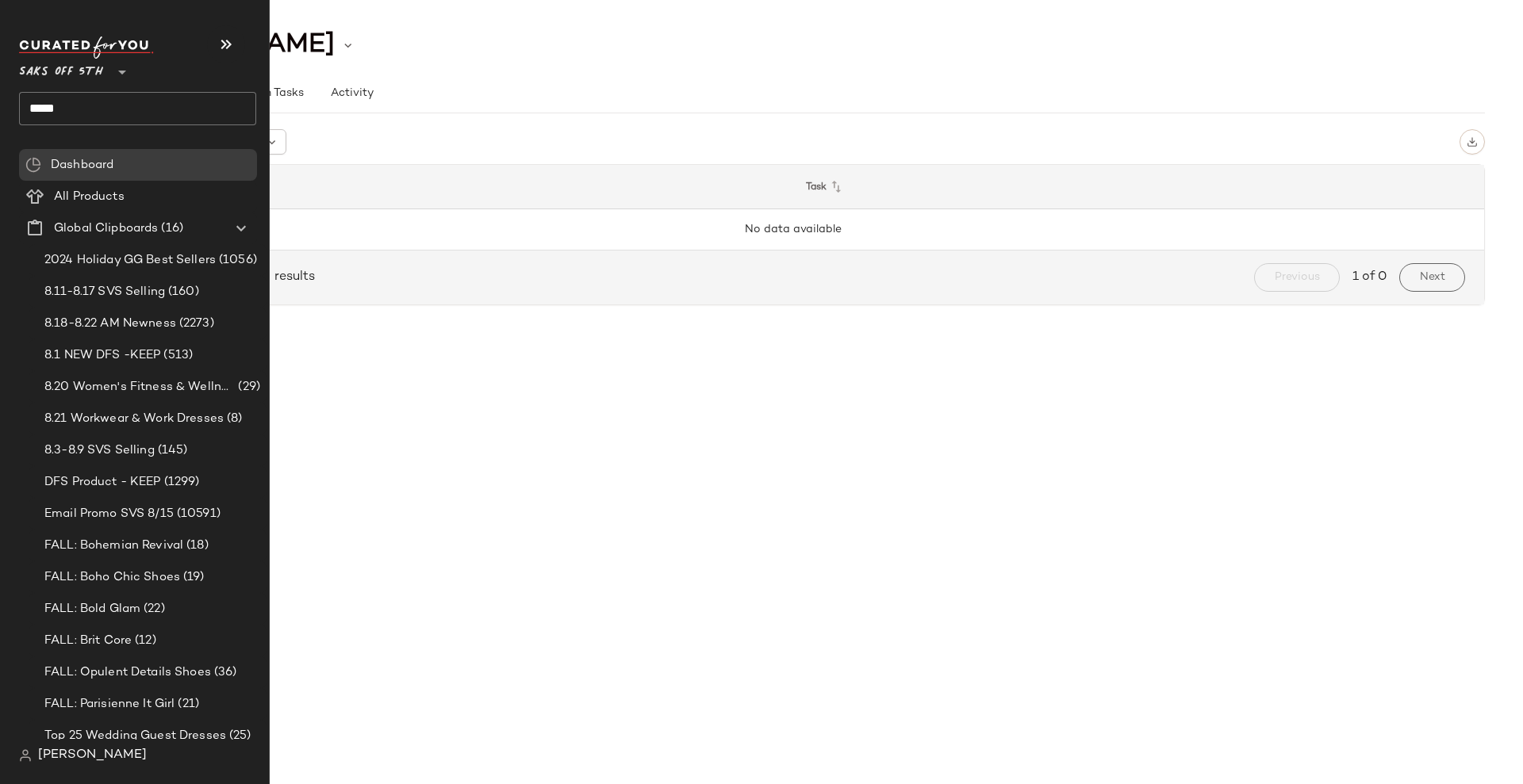
click at [123, 115] on input "*****" at bounding box center [138, 108] width 237 height 33
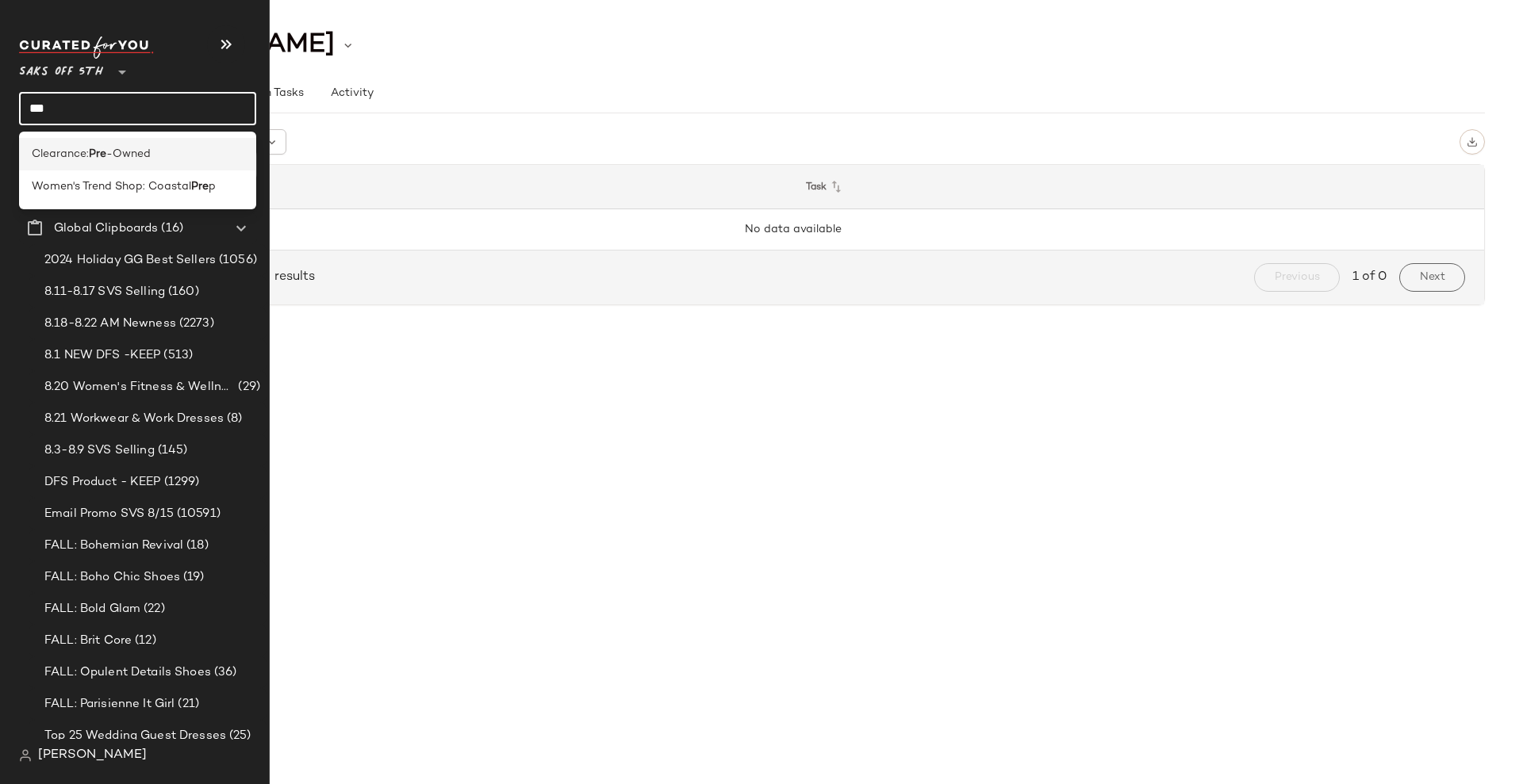
type input "***"
click at [67, 147] on span "Clearance:" at bounding box center [60, 154] width 57 height 17
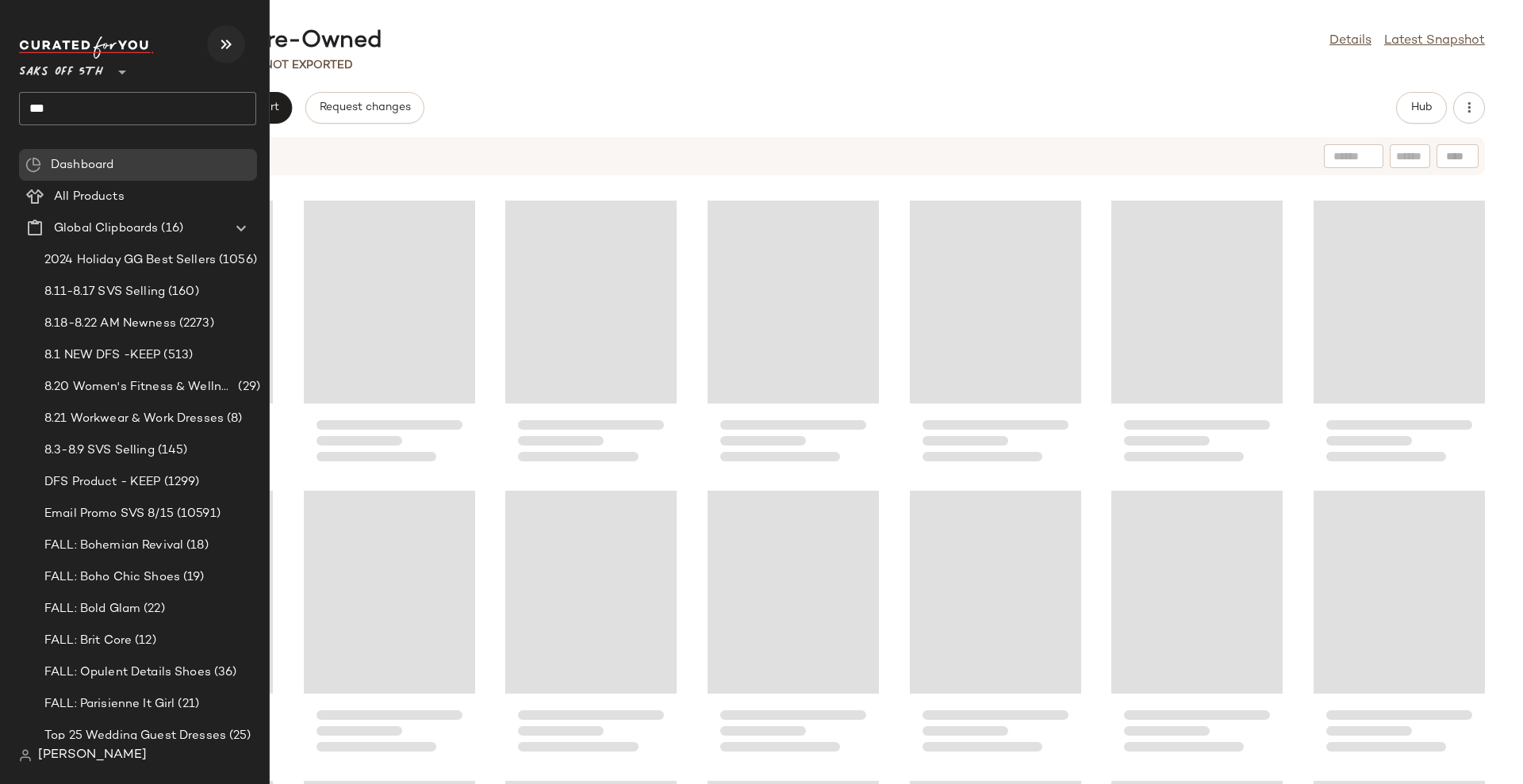
click at [222, 36] on icon "button" at bounding box center [226, 44] width 19 height 19
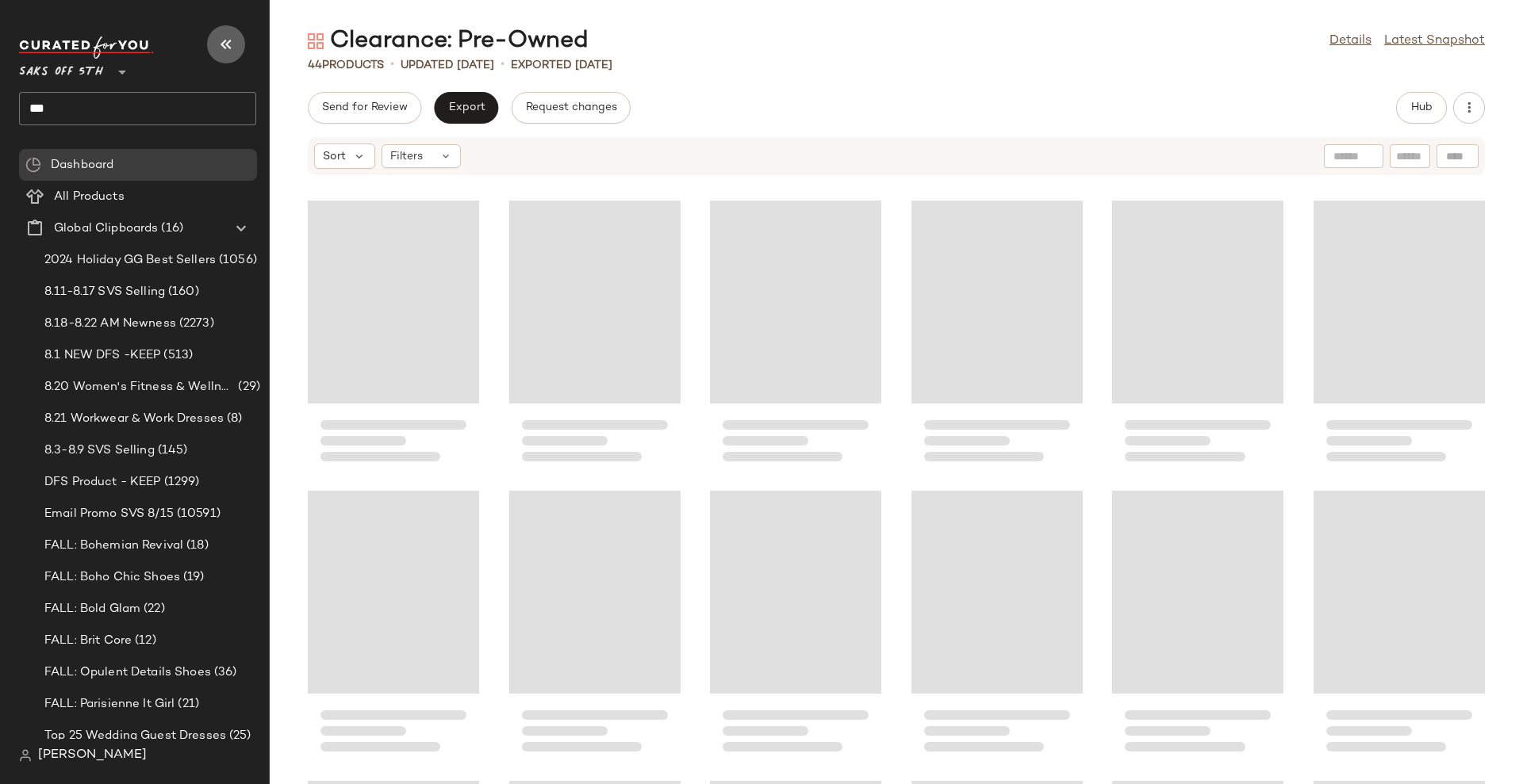
click at [222, 37] on icon "button" at bounding box center [226, 44] width 19 height 19
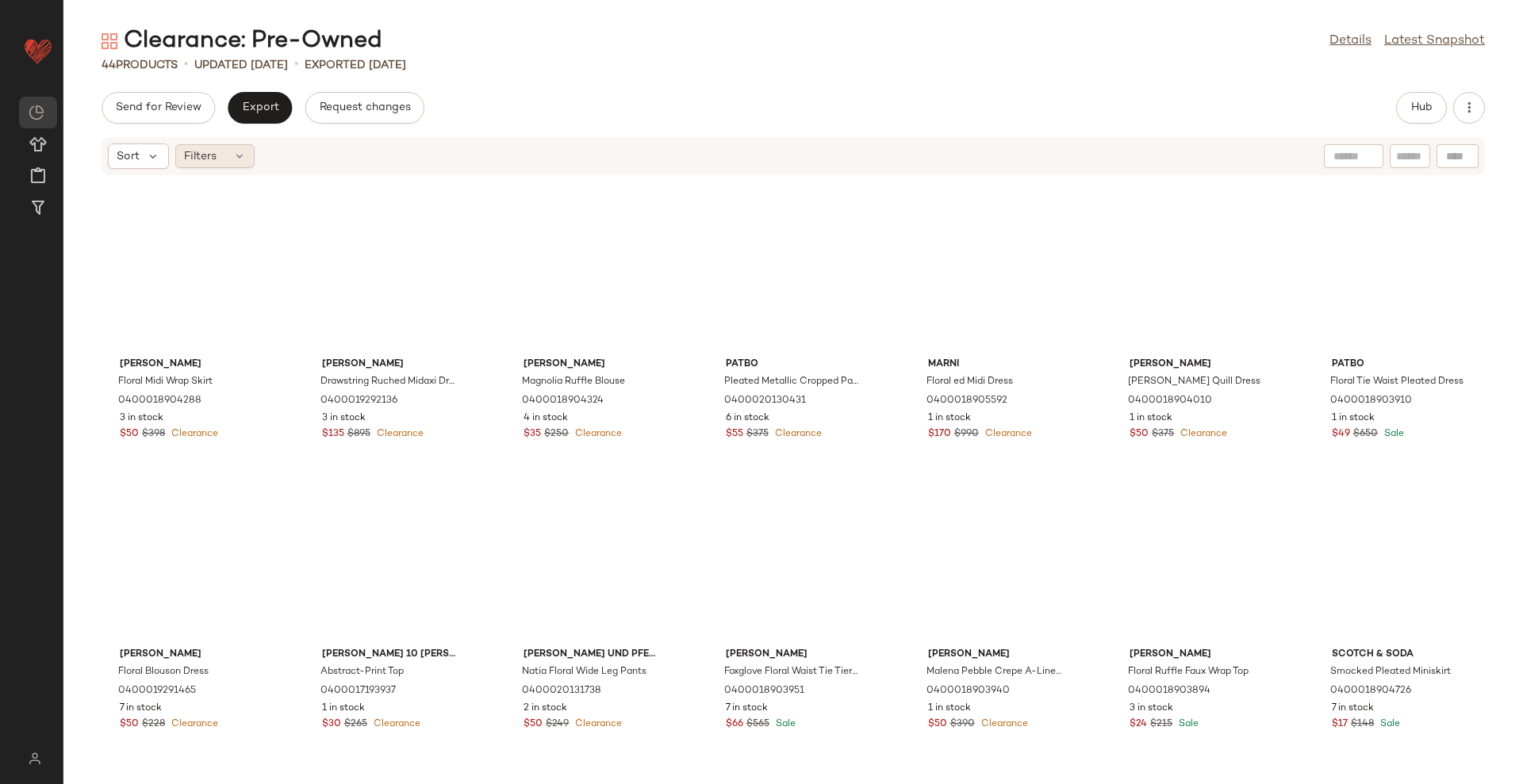
click at [243, 155] on icon at bounding box center [239, 156] width 13 height 13
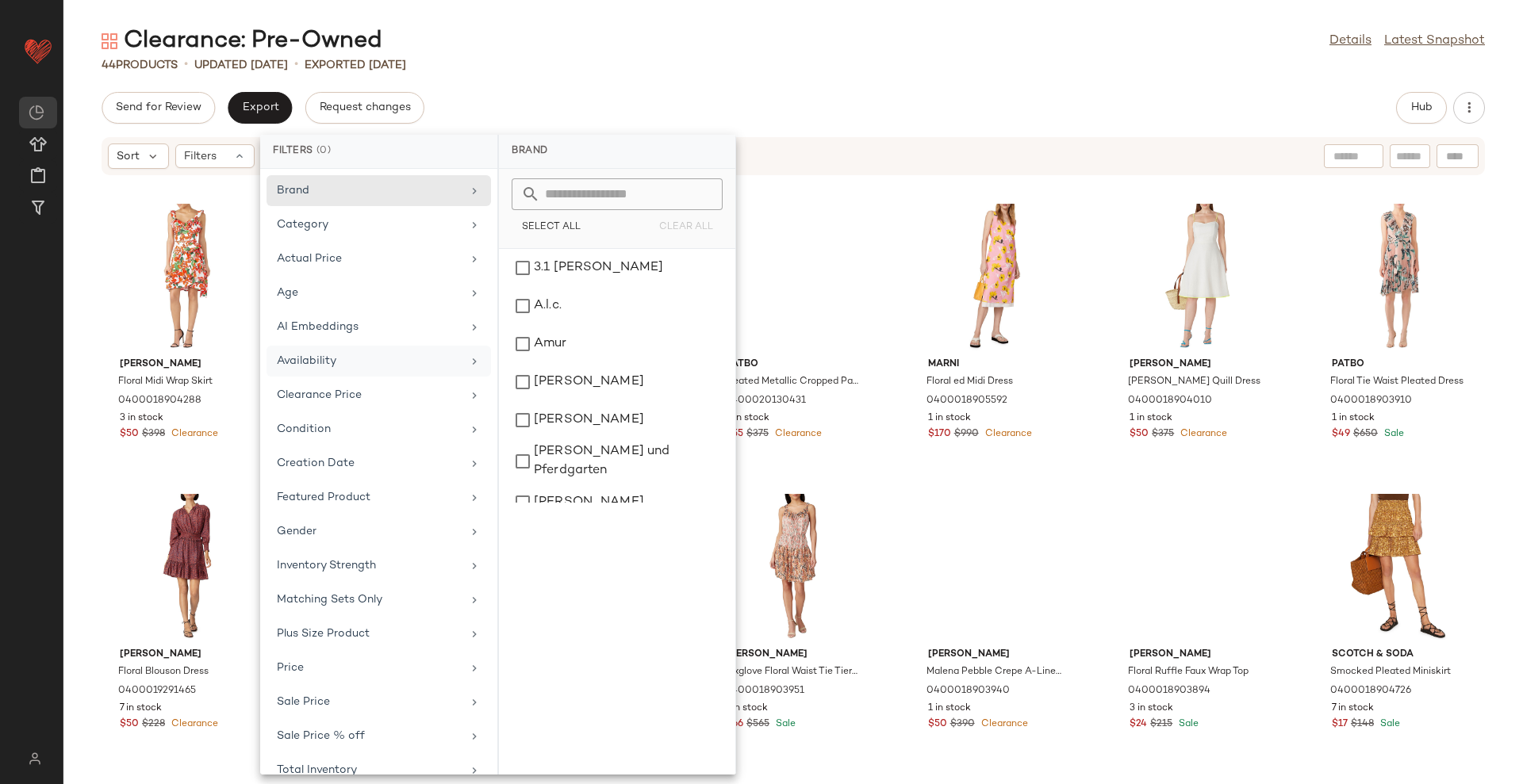
click at [340, 353] on div "Availability" at bounding box center [368, 361] width 185 height 17
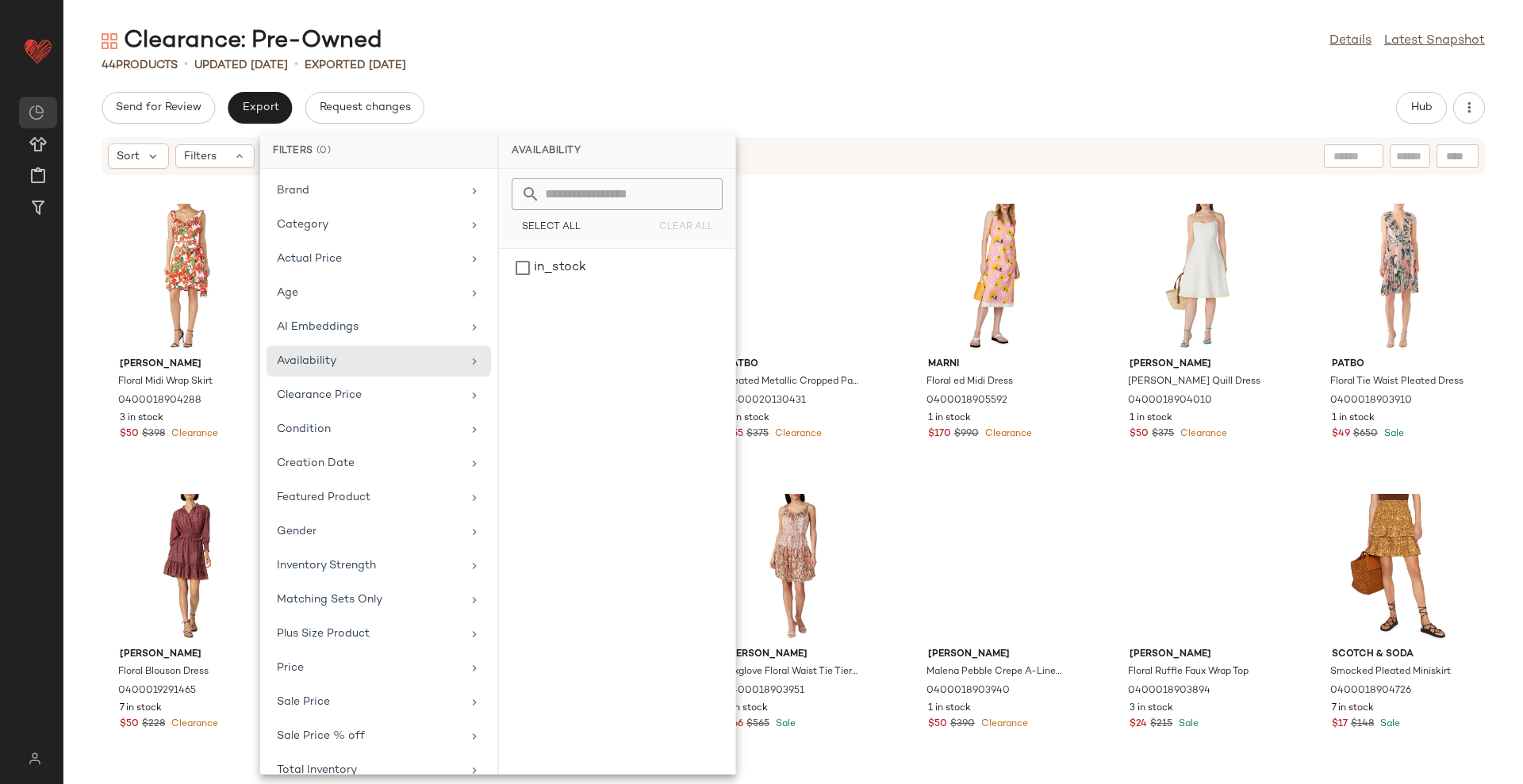
click at [764, 105] on div "Send for Review Export Request changes Hub" at bounding box center [793, 107] width 1459 height 31
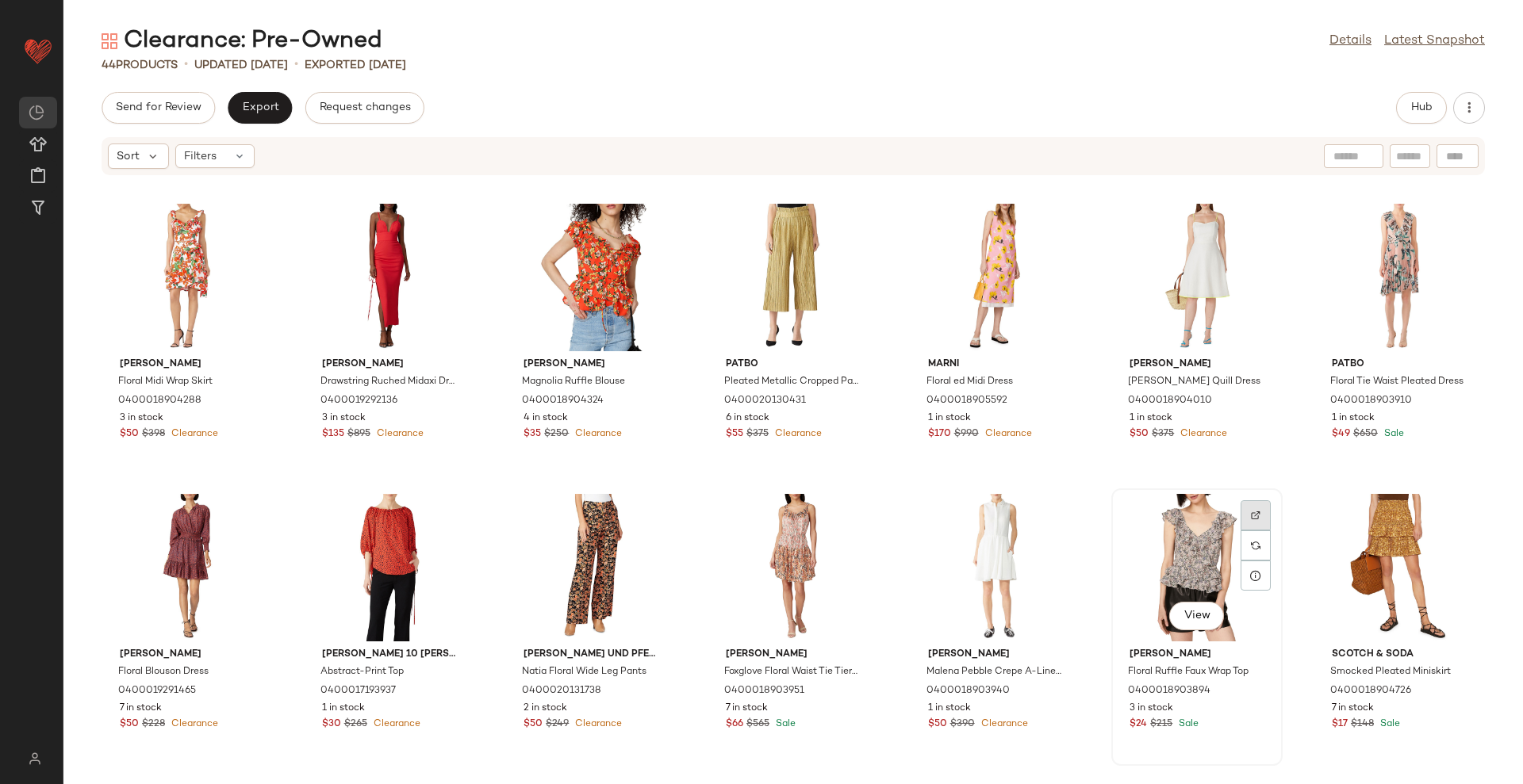
click at [1251, 512] on img at bounding box center [1255, 516] width 10 height 10
click at [1403, 118] on button "Hub" at bounding box center [1421, 107] width 51 height 31
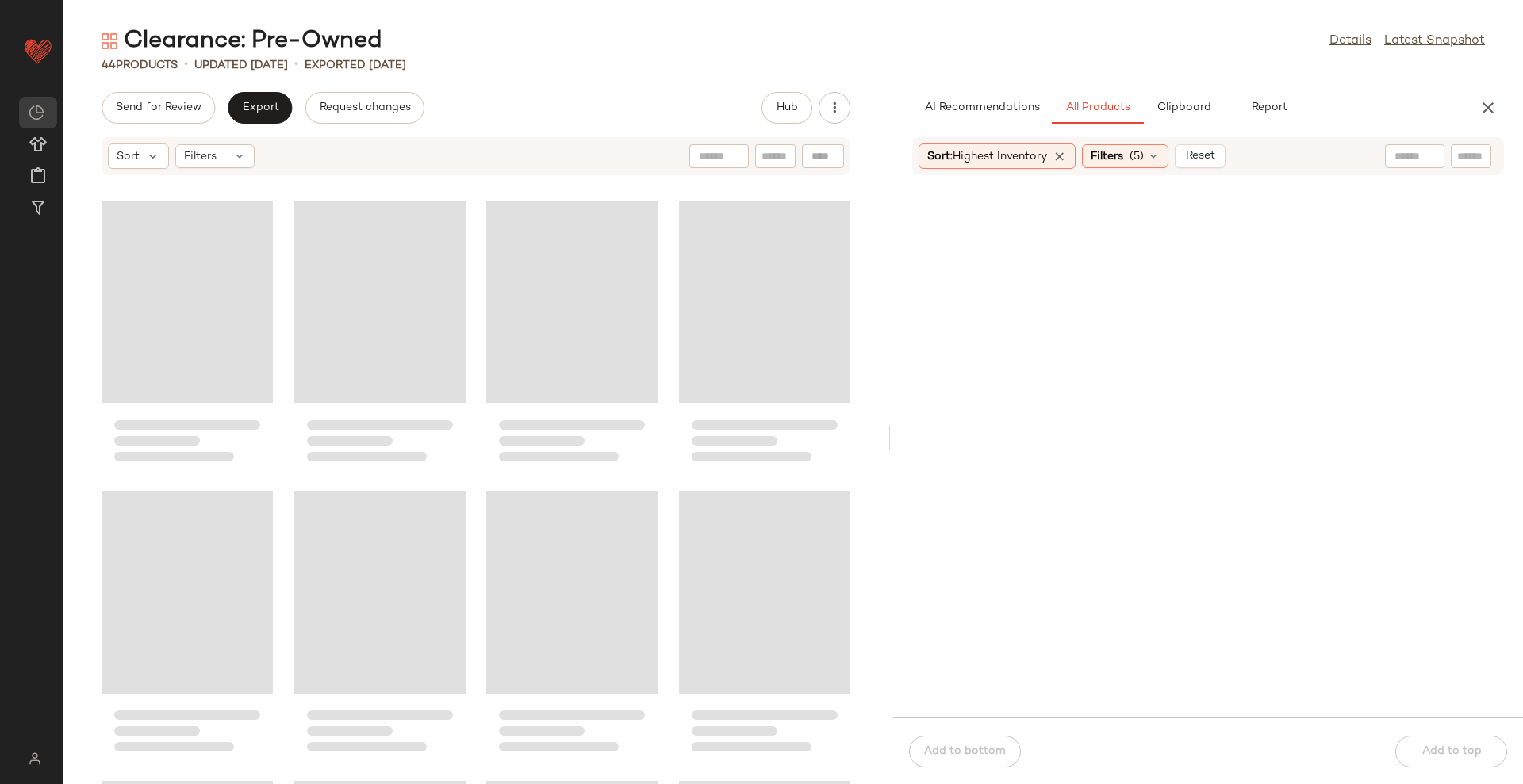
drag, startPoint x: 794, startPoint y: 439, endPoint x: 891, endPoint y: 419, distance: 99.0
click at [891, 419] on div "Clearance: Pre-Owned Details Latest Snapshot 44 Products • updated [DATE] • Exp…" at bounding box center [793, 404] width 1459 height 759
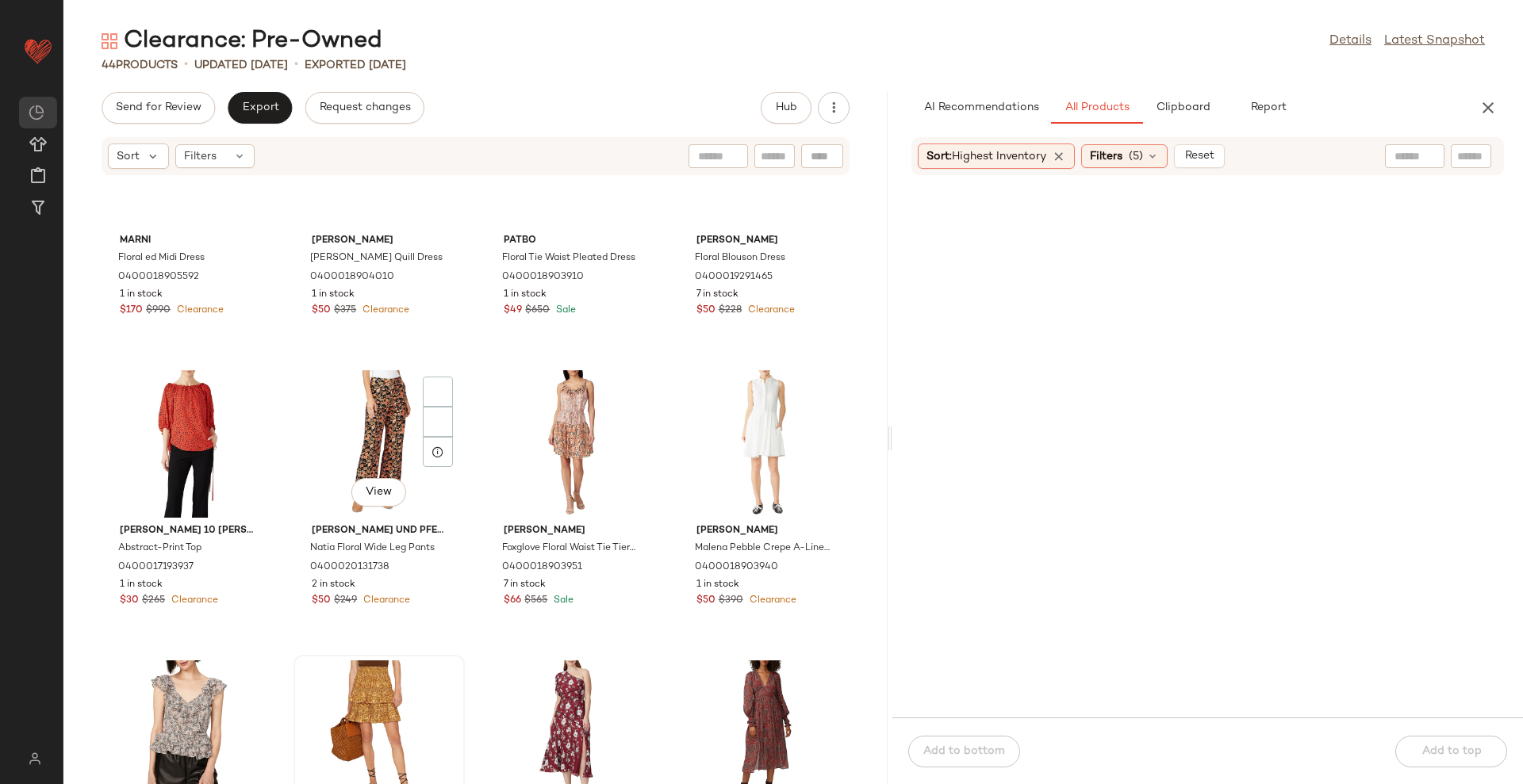
scroll to position [409, 0]
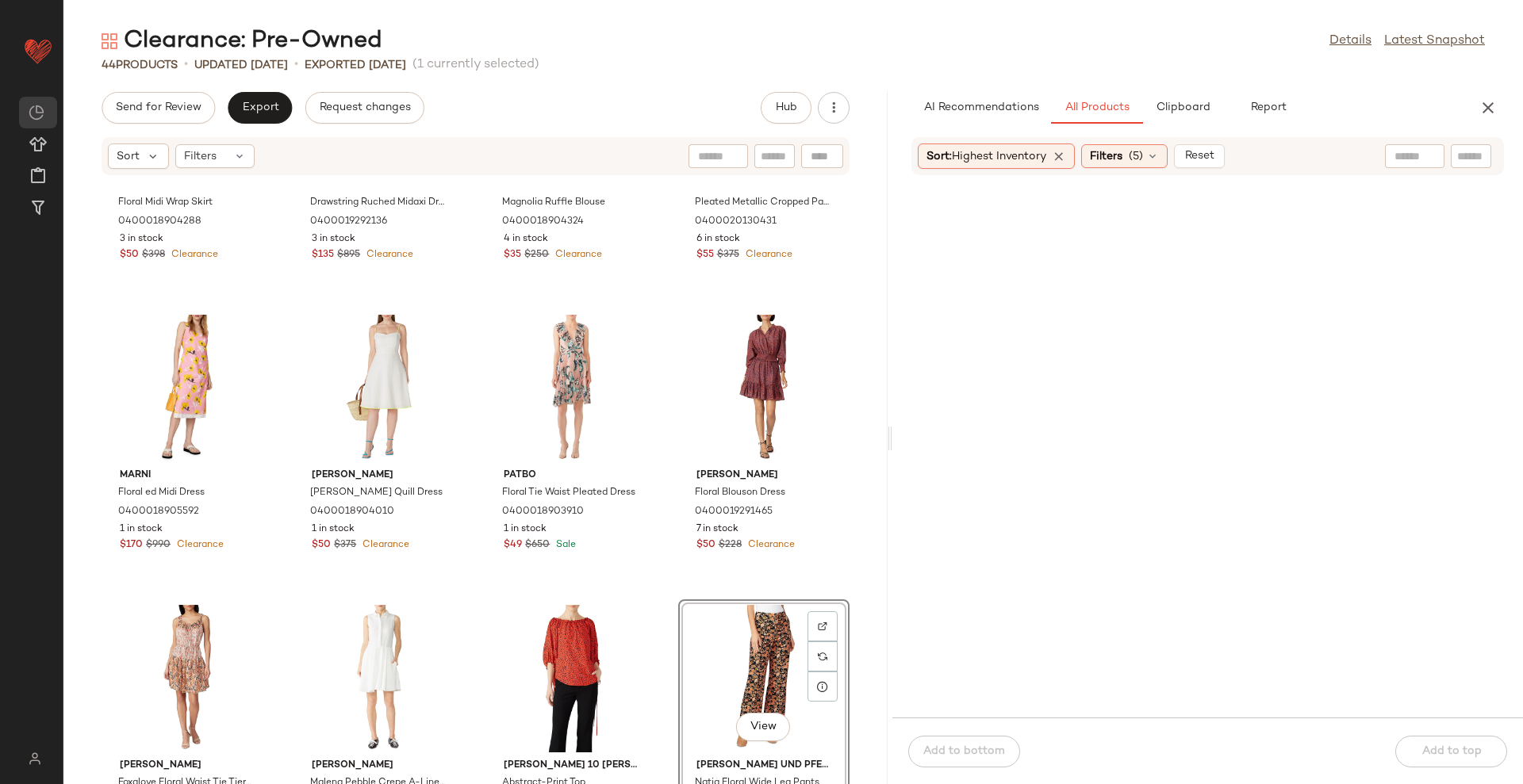
scroll to position [409, 0]
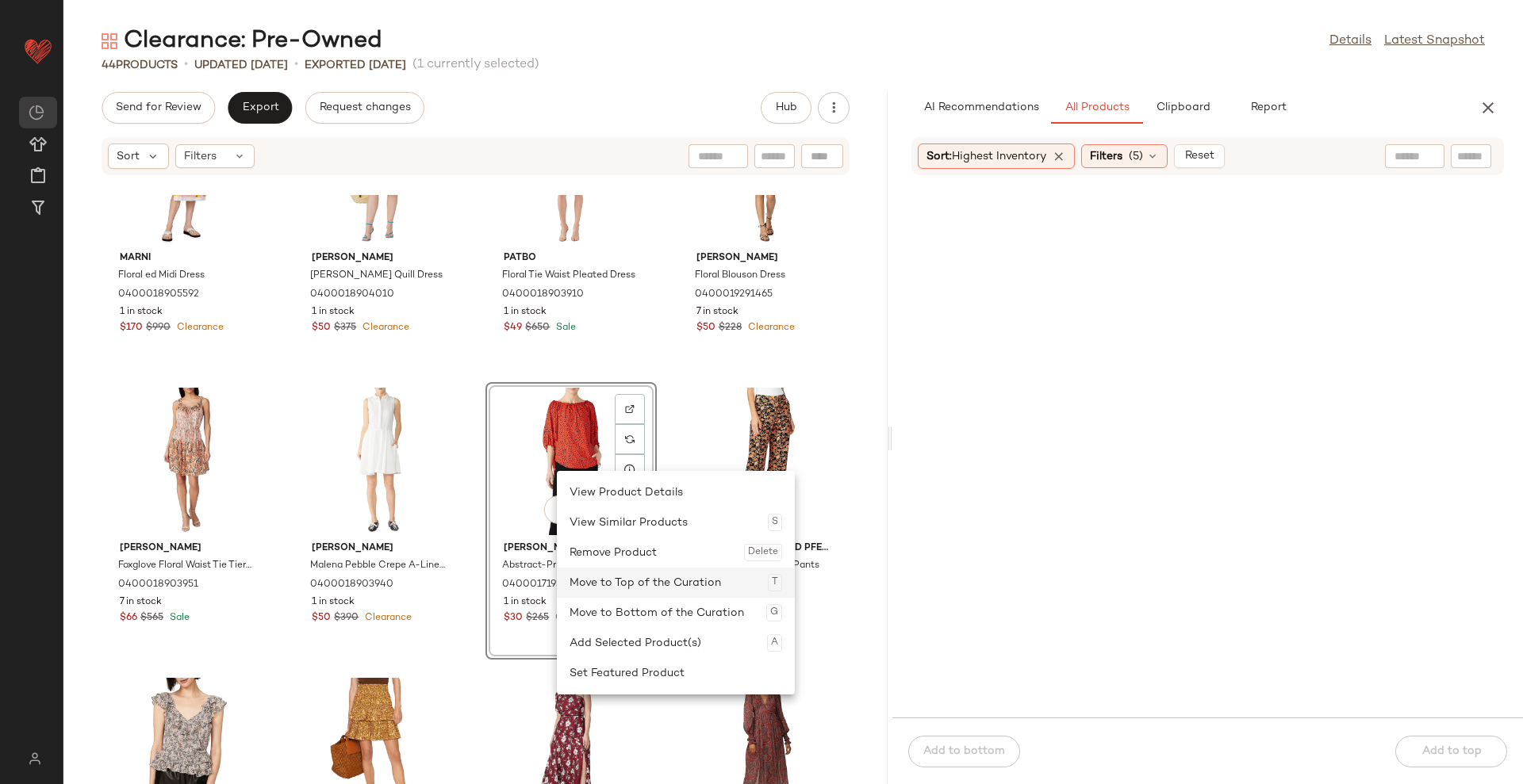
click at [629, 583] on div "Move to Top of the Curation T" at bounding box center [676, 583] width 213 height 30
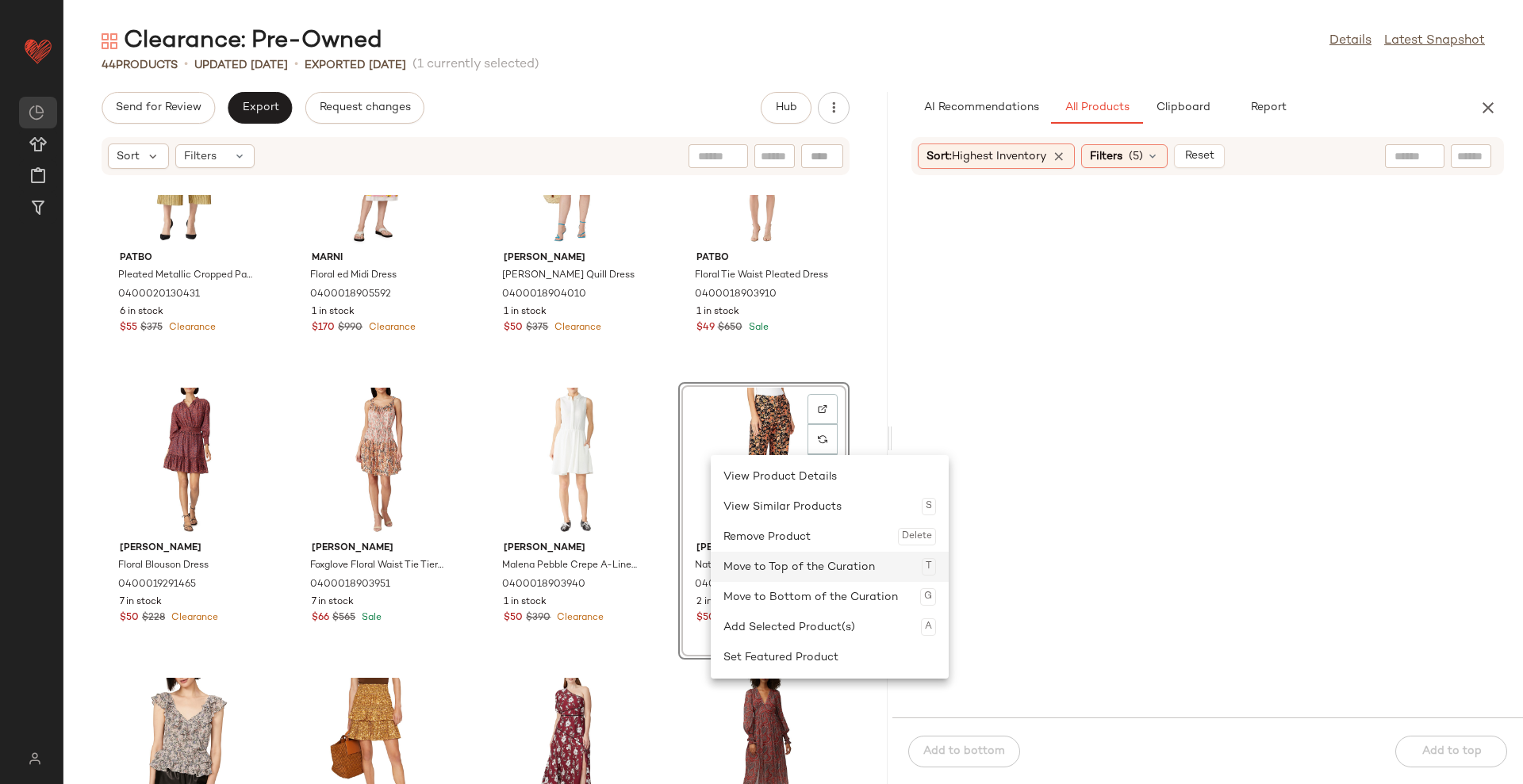
click at [760, 565] on div "Move to Top of the Curation T" at bounding box center [830, 566] width 213 height 30
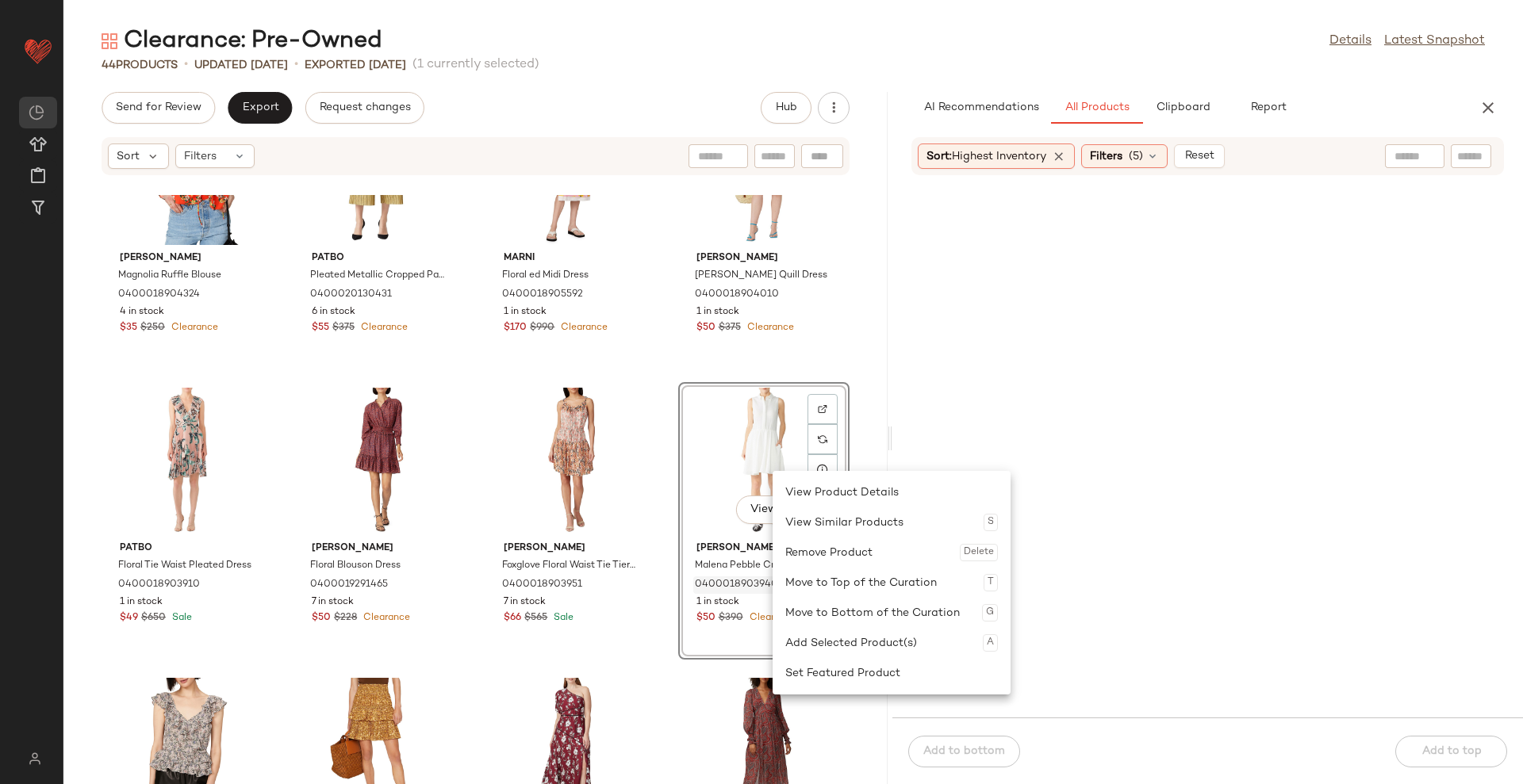
click at [817, 577] on div "Move to Top of the Curation T" at bounding box center [891, 583] width 213 height 30
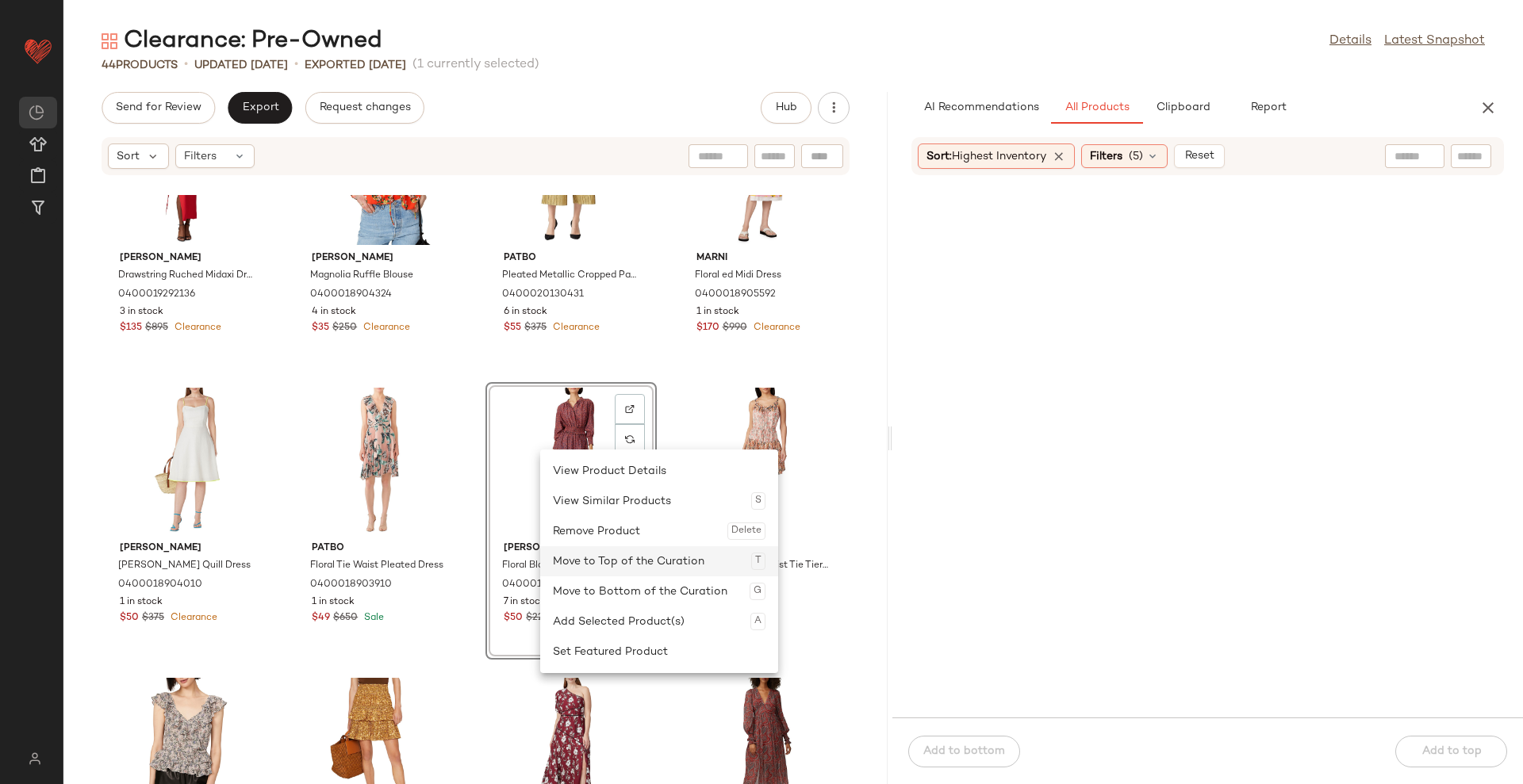
click at [612, 564] on div "Move to Top of the Curation T" at bounding box center [659, 561] width 213 height 30
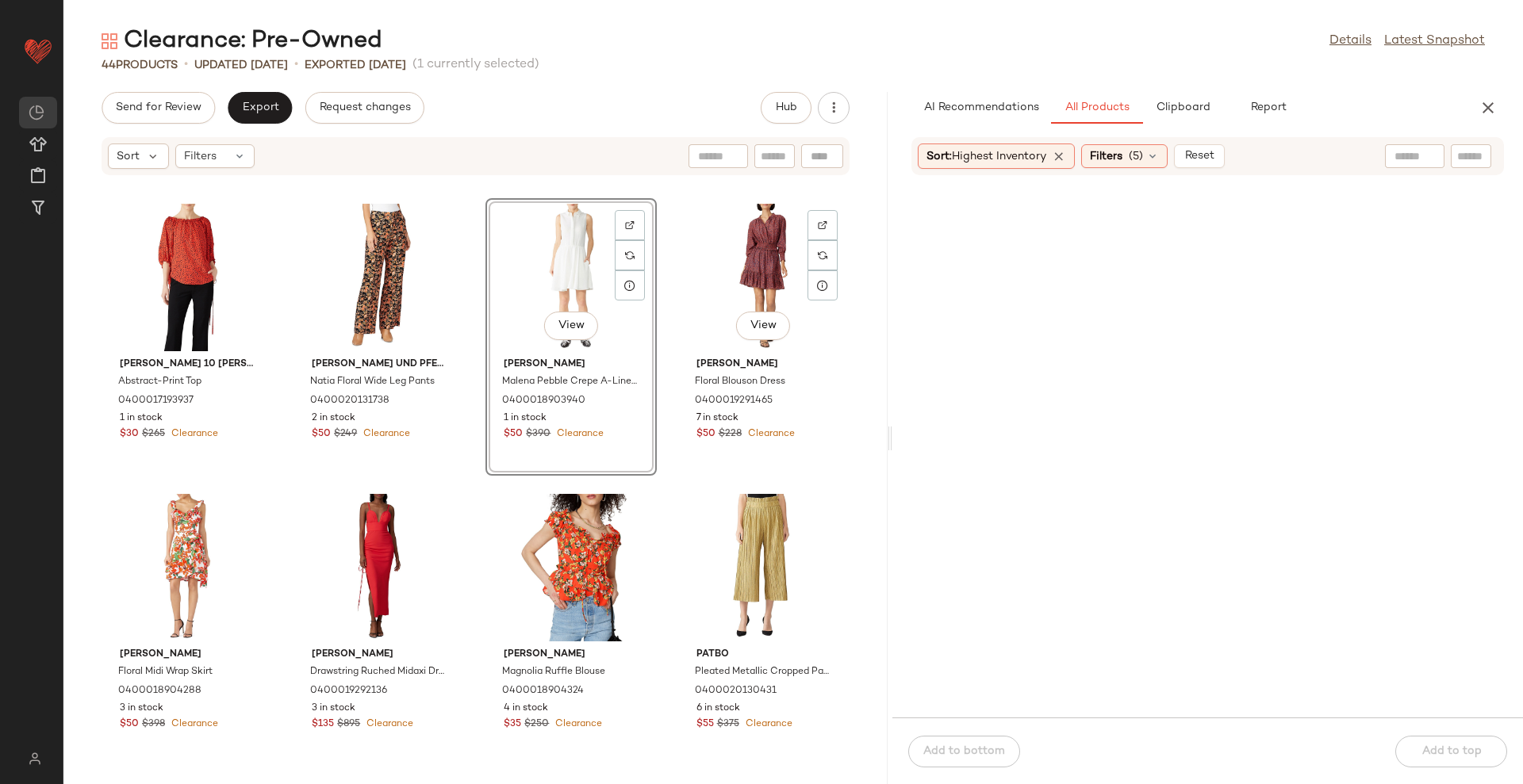
click at [844, 351] on div "[PERSON_NAME] 10 [PERSON_NAME] Abstract-Print Top 0400017193937 1 in stock $30 …" at bounding box center [475, 489] width 824 height 589
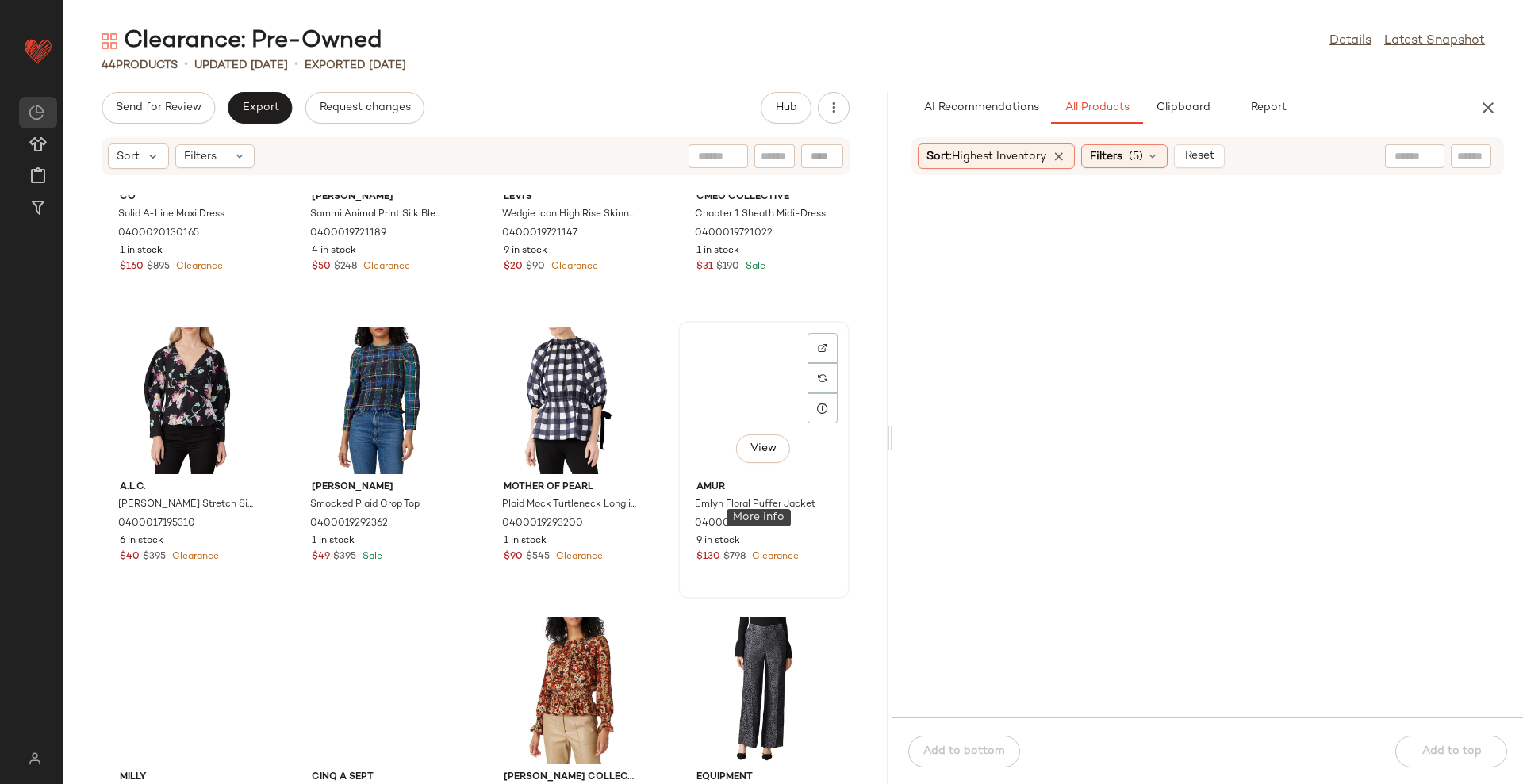
scroll to position [2607, 0]
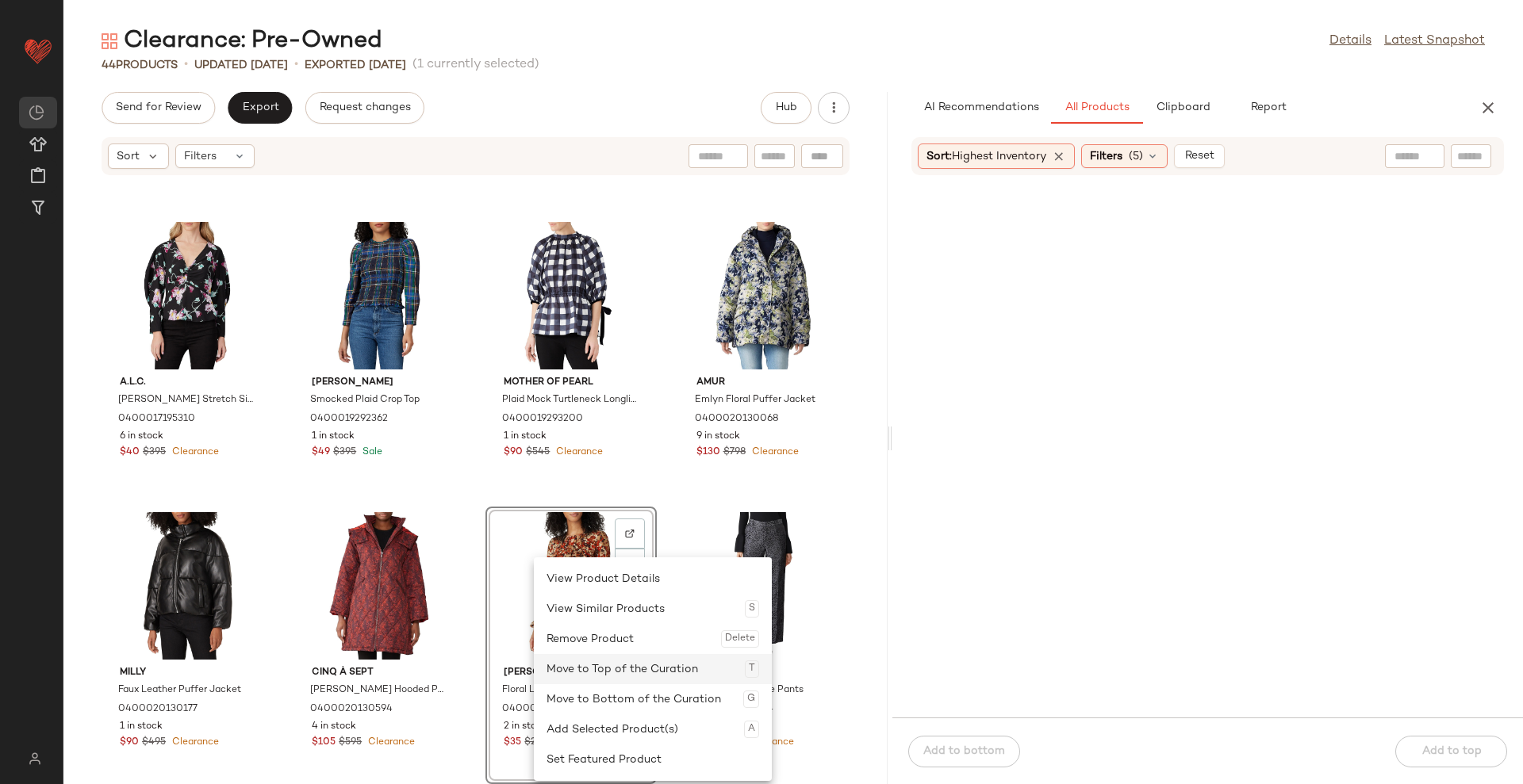
click at [613, 665] on div "Move to Top of the Curation T" at bounding box center [653, 669] width 213 height 30
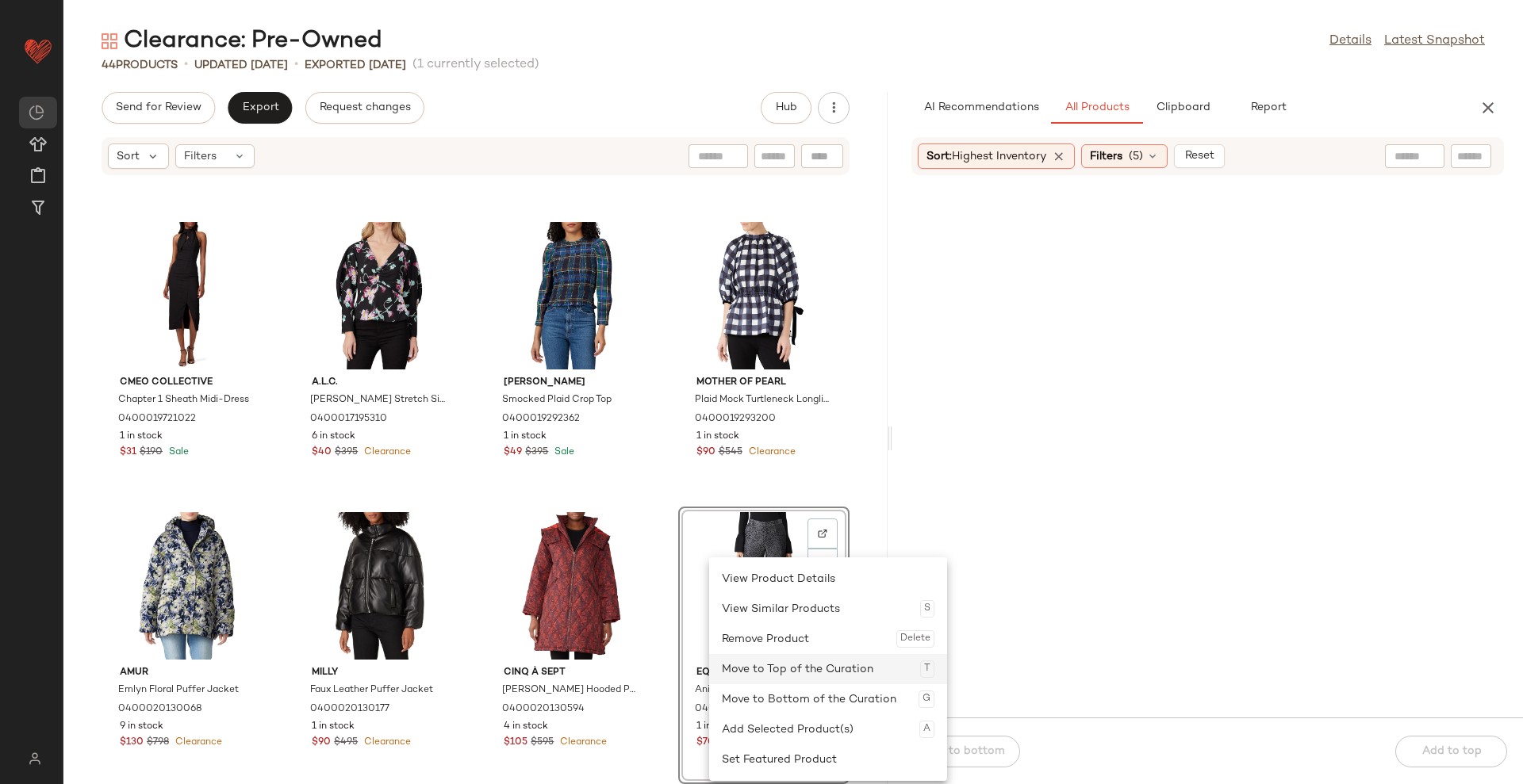
click at [751, 669] on div "Move to Top of the Curation T" at bounding box center [828, 669] width 213 height 30
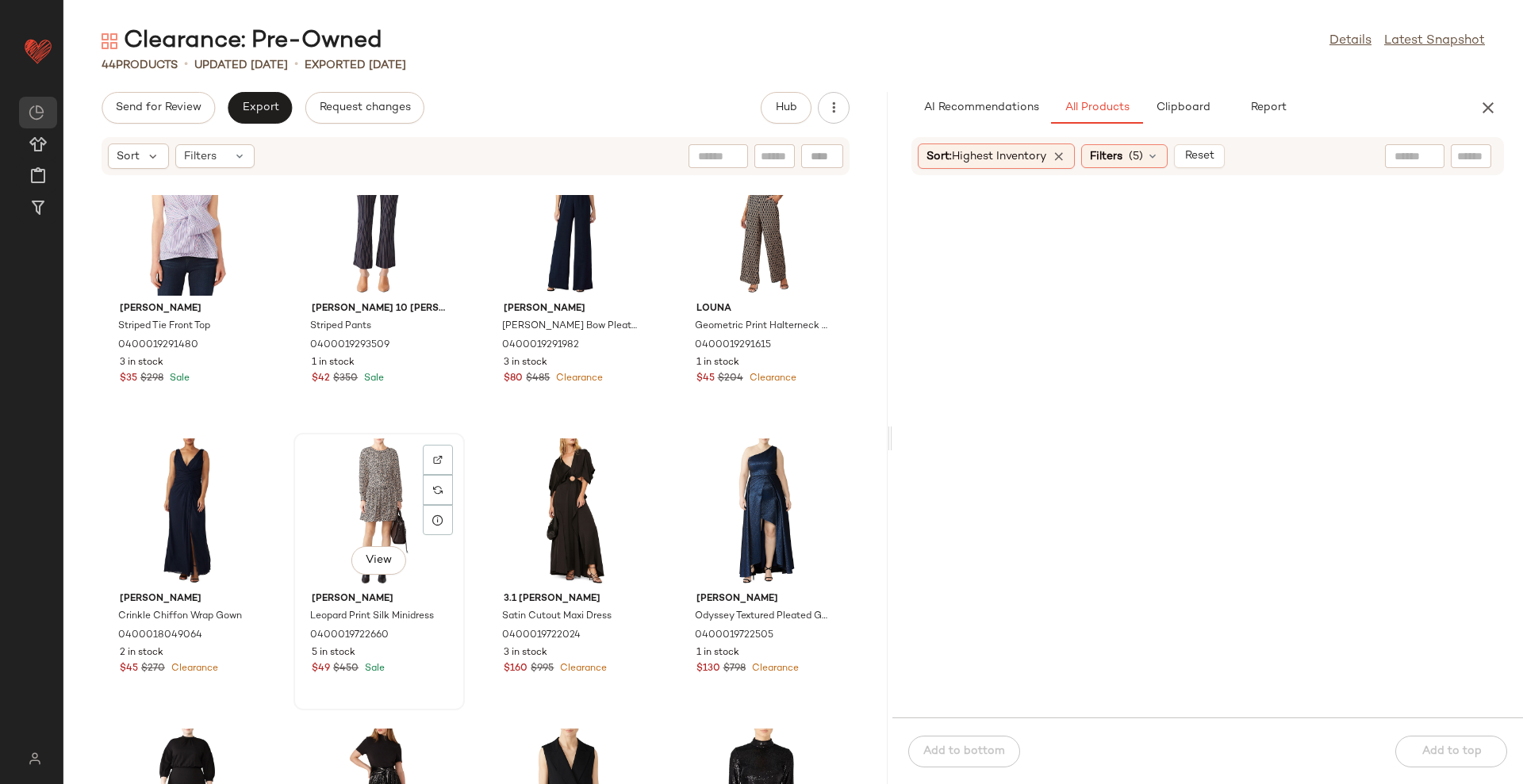
scroll to position [1516, 0]
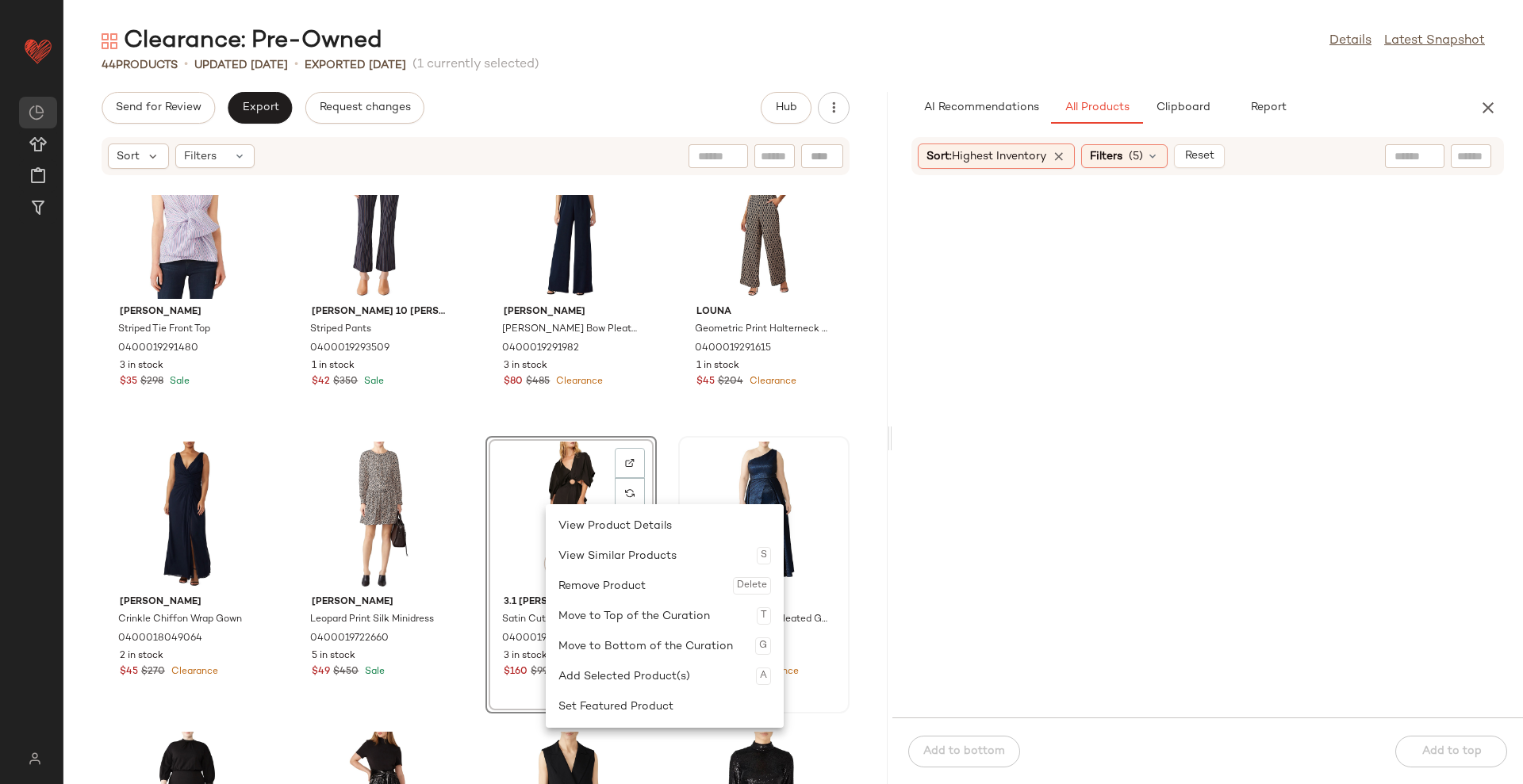
click at [678, 455] on div "[PERSON_NAME] Odyssey Textured Pleated Gown 0400019722505 1 in stock $130 $798 …" at bounding box center [763, 575] width 172 height 277
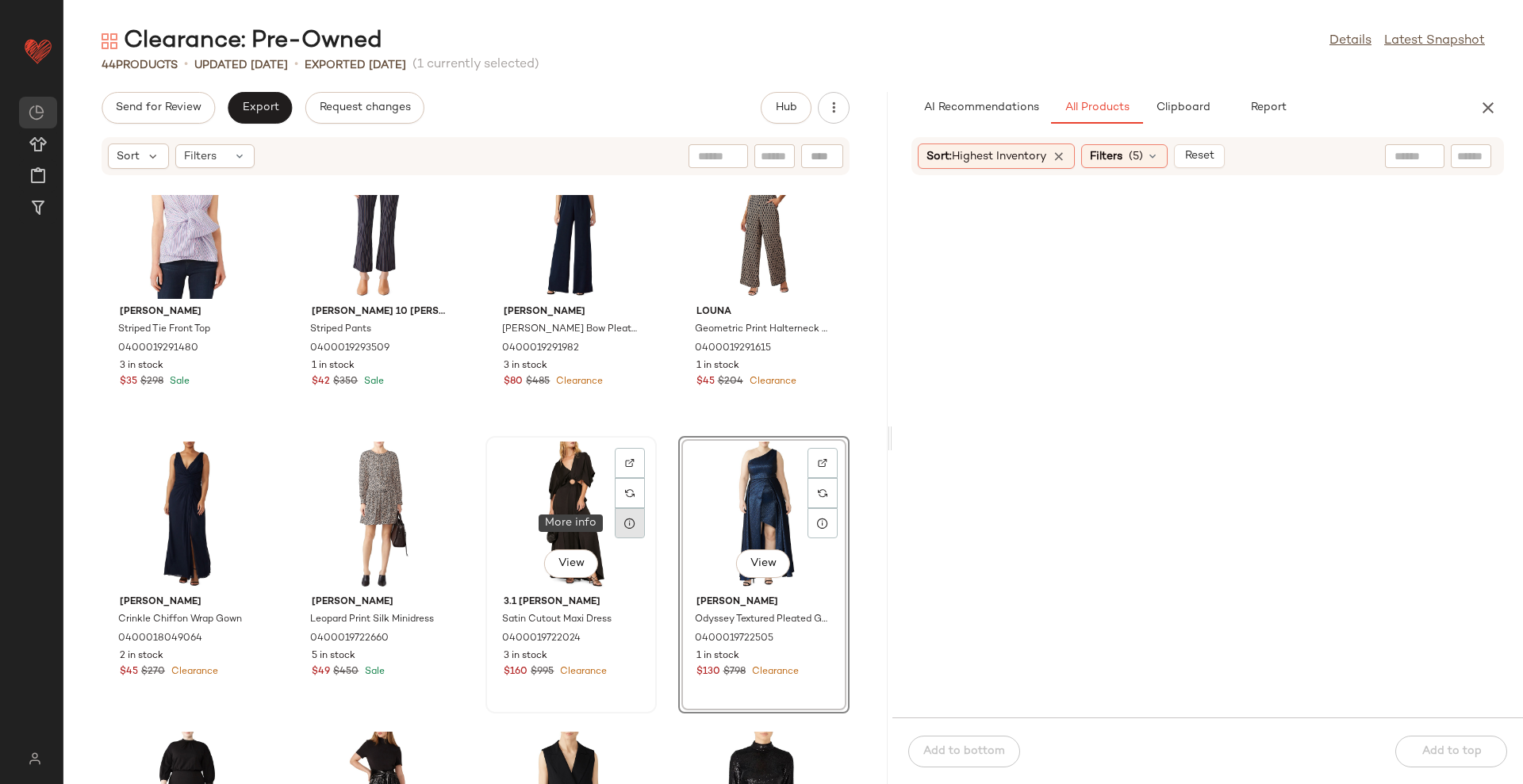
click at [621, 530] on div at bounding box center [629, 523] width 30 height 30
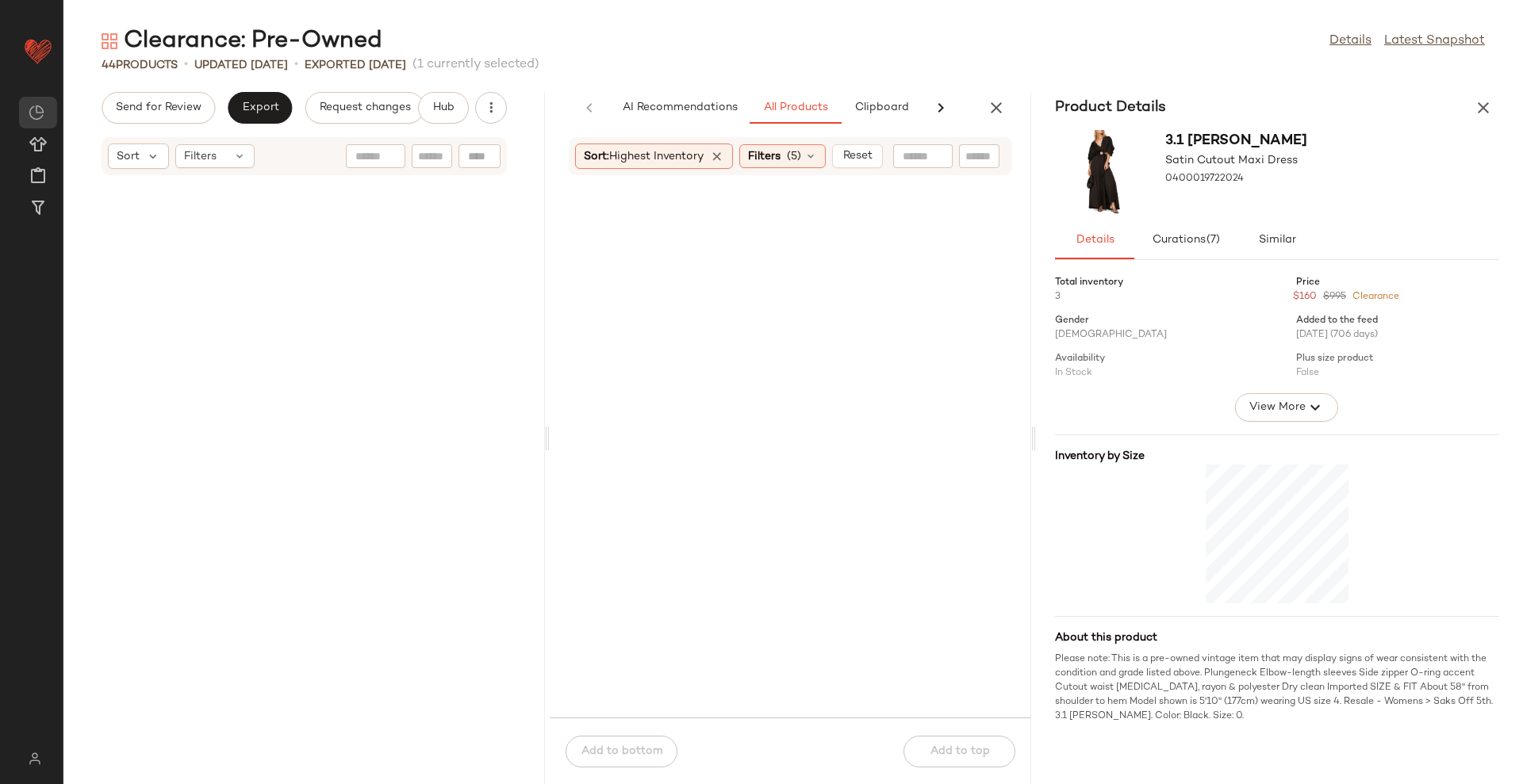
scroll to position [3482, 0]
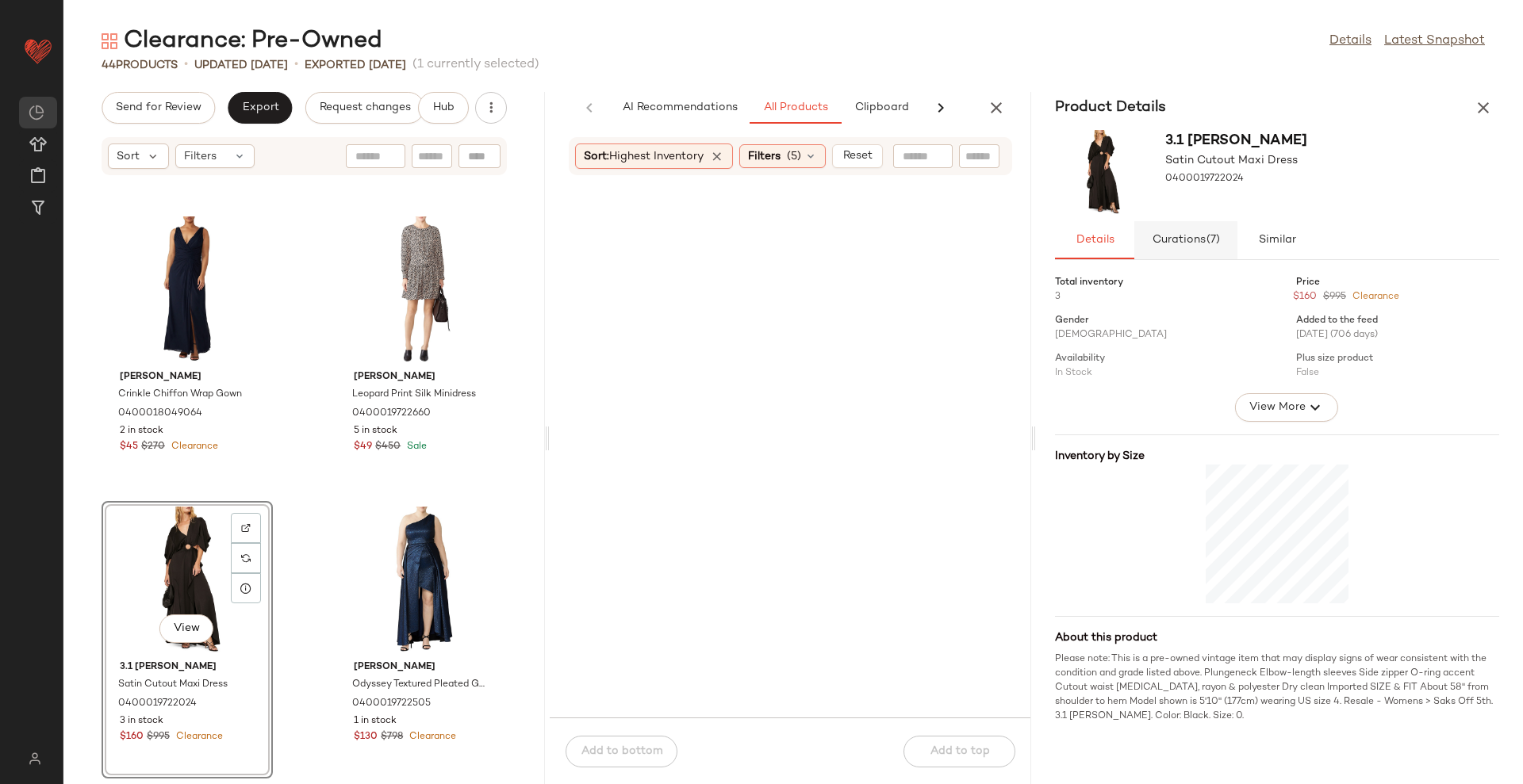
click at [1175, 244] on span "Curations (7)" at bounding box center [1186, 240] width 69 height 13
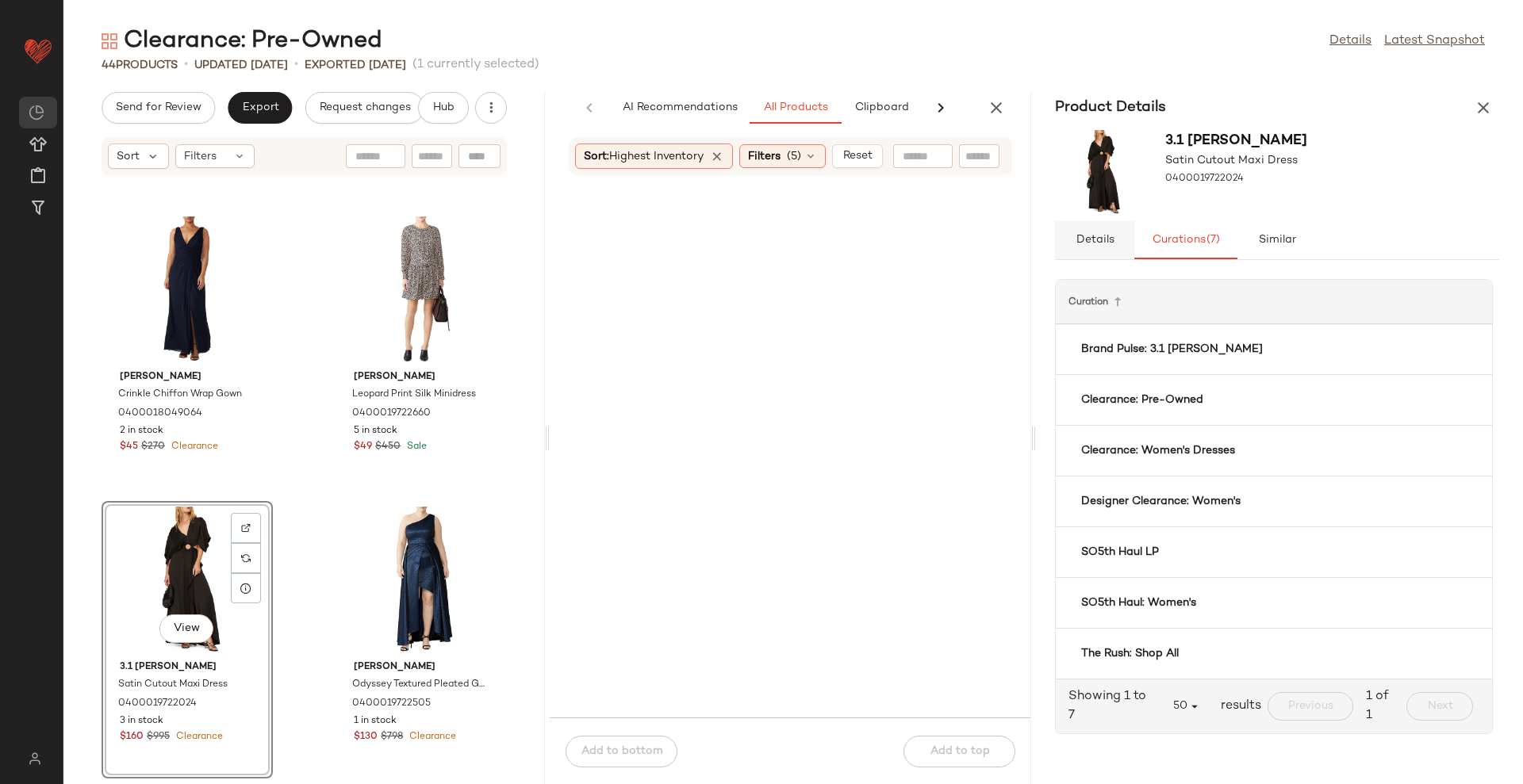
click at [1237, 243] on button "Details" at bounding box center [1276, 240] width 79 height 38
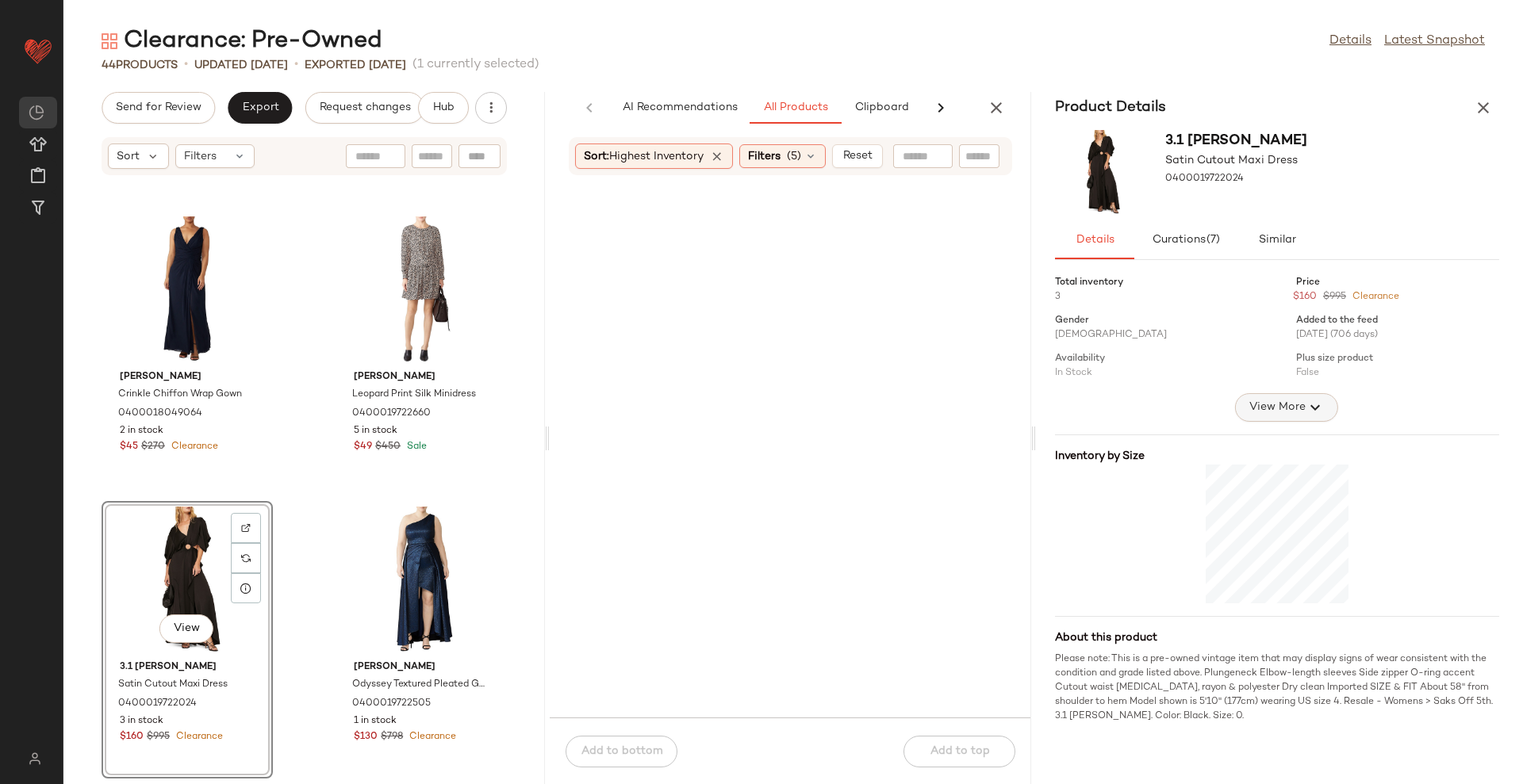
click at [1293, 403] on span "View More" at bounding box center [1276, 408] width 57 height 19
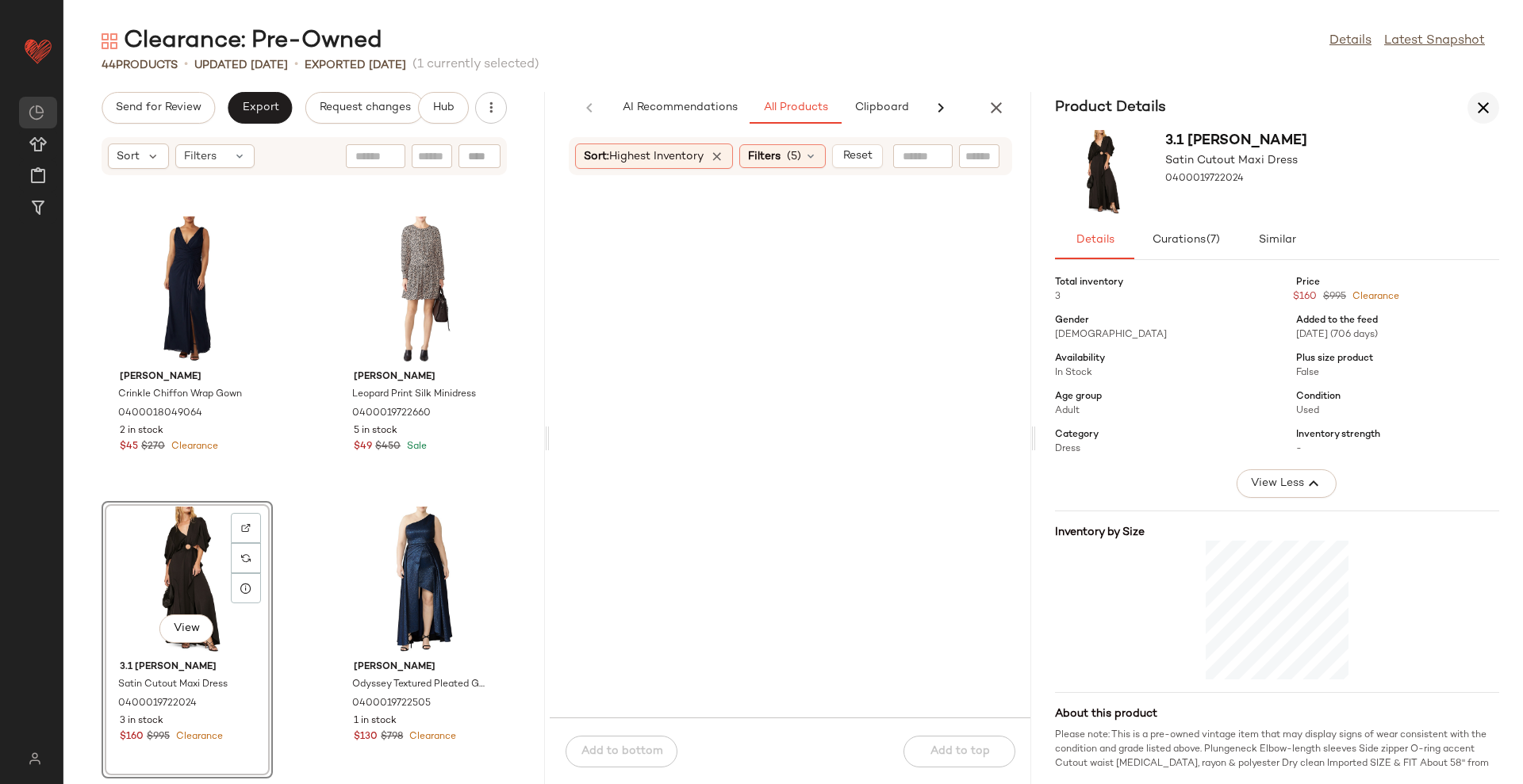
click at [1477, 114] on icon "button" at bounding box center [1484, 108] width 19 height 19
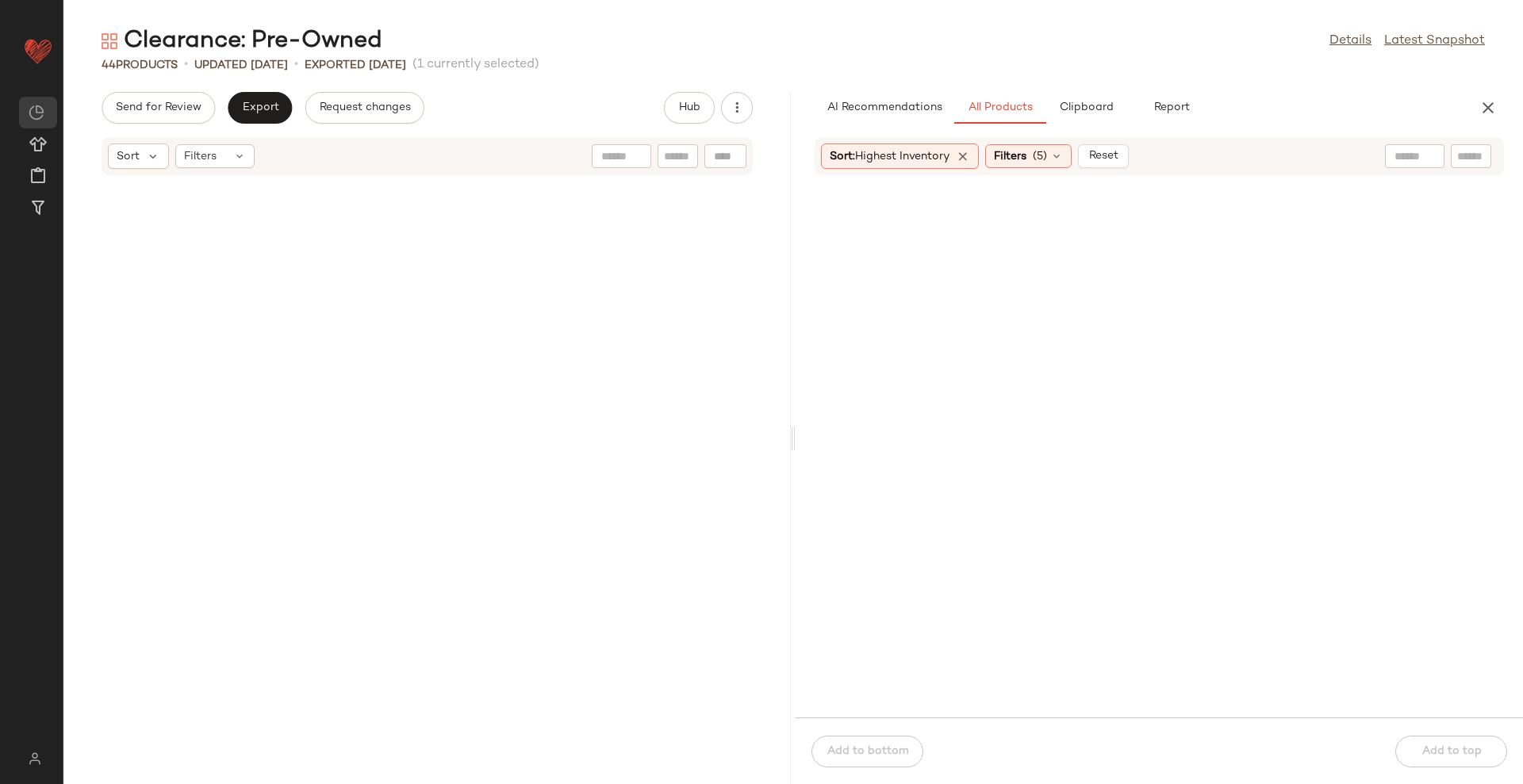
scroll to position [2031, 0]
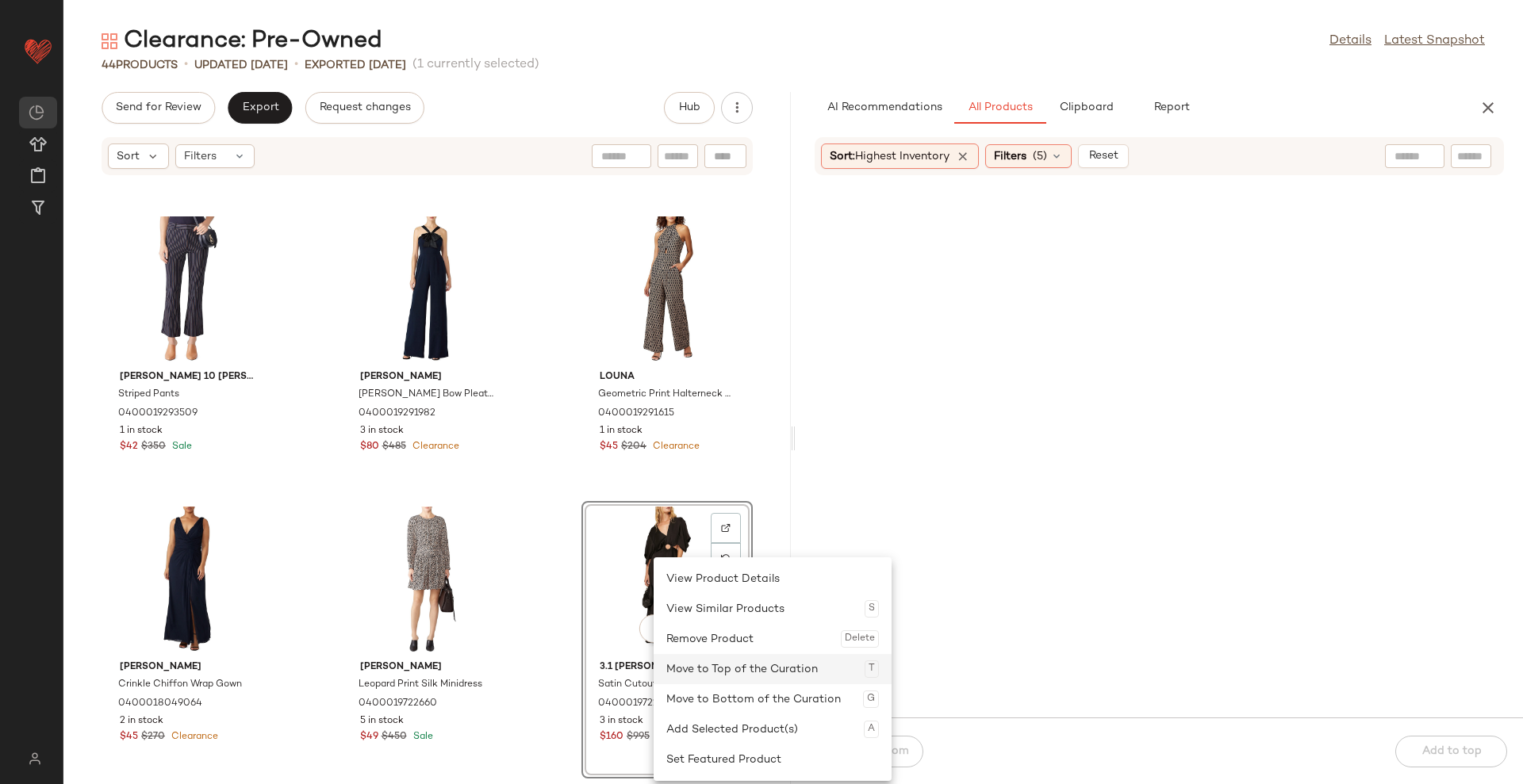
click at [760, 662] on div "Move to Top of the Curation T" at bounding box center [773, 669] width 213 height 30
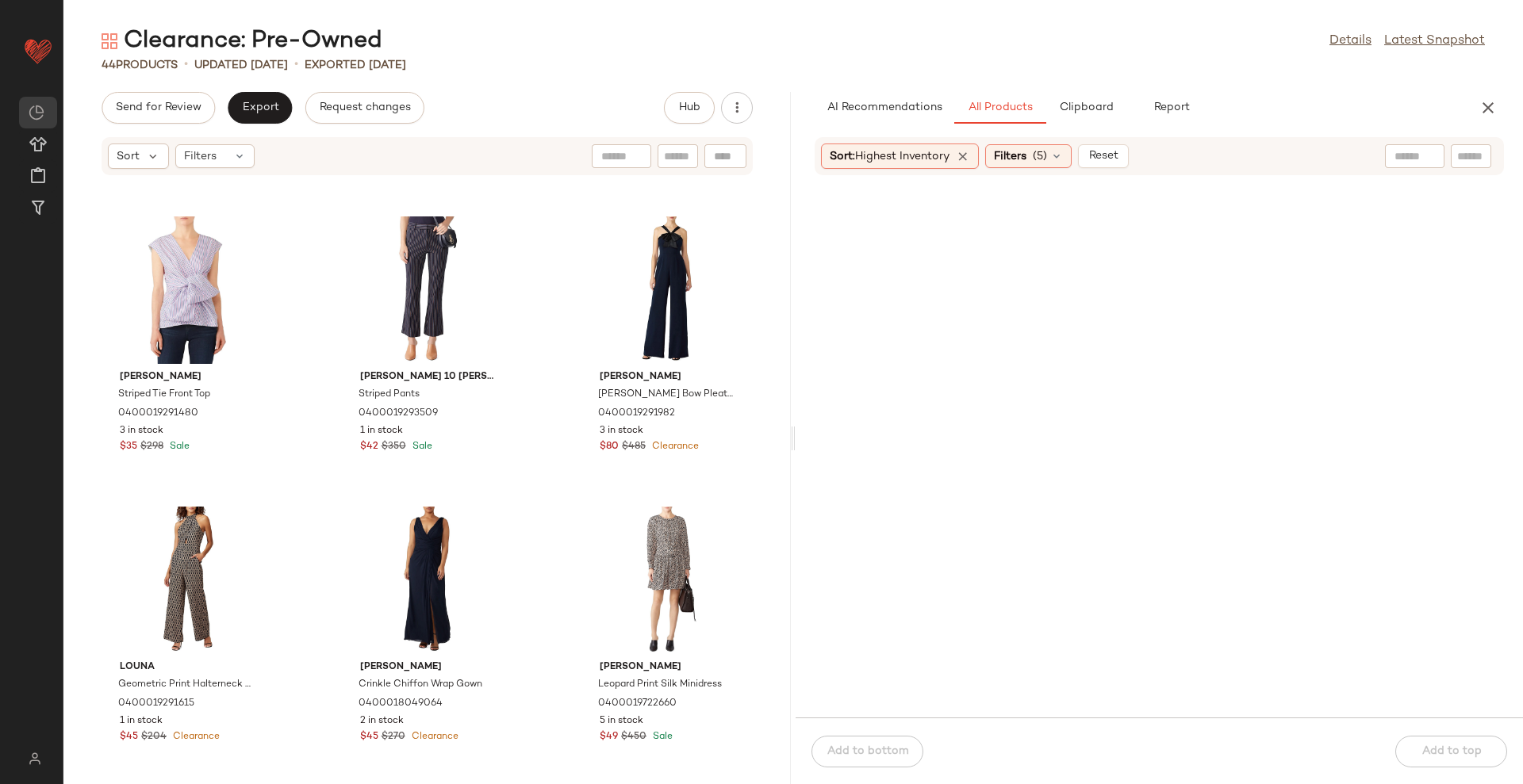
click at [795, 435] on div at bounding box center [1159, 456] width 727 height 523
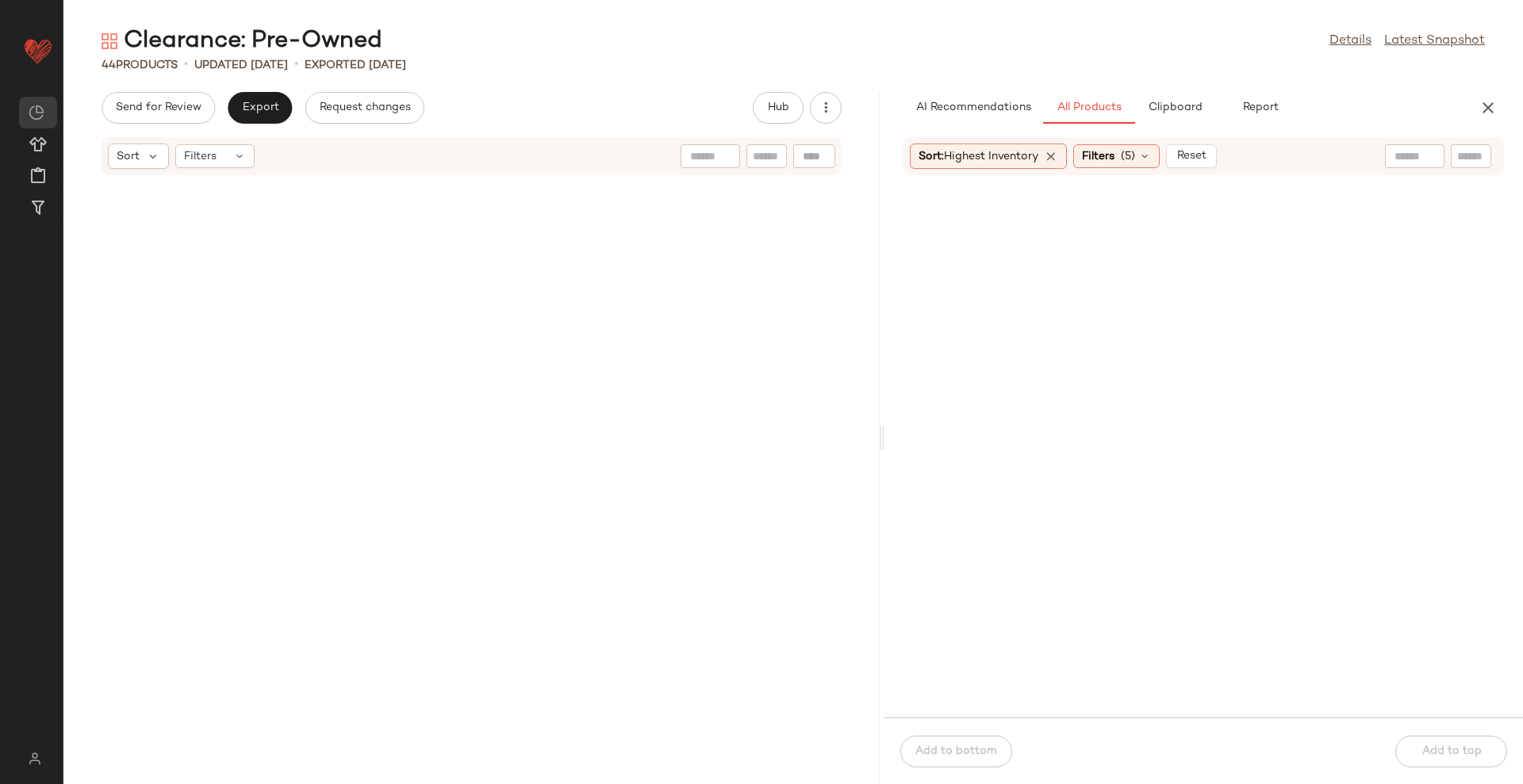
drag, startPoint x: 794, startPoint y: 435, endPoint x: 886, endPoint y: 429, distance: 92.2
click at [886, 429] on div "Clearance: Pre-Owned Details Latest Snapshot 44 Products • updated [DATE] • Exp…" at bounding box center [793, 404] width 1459 height 759
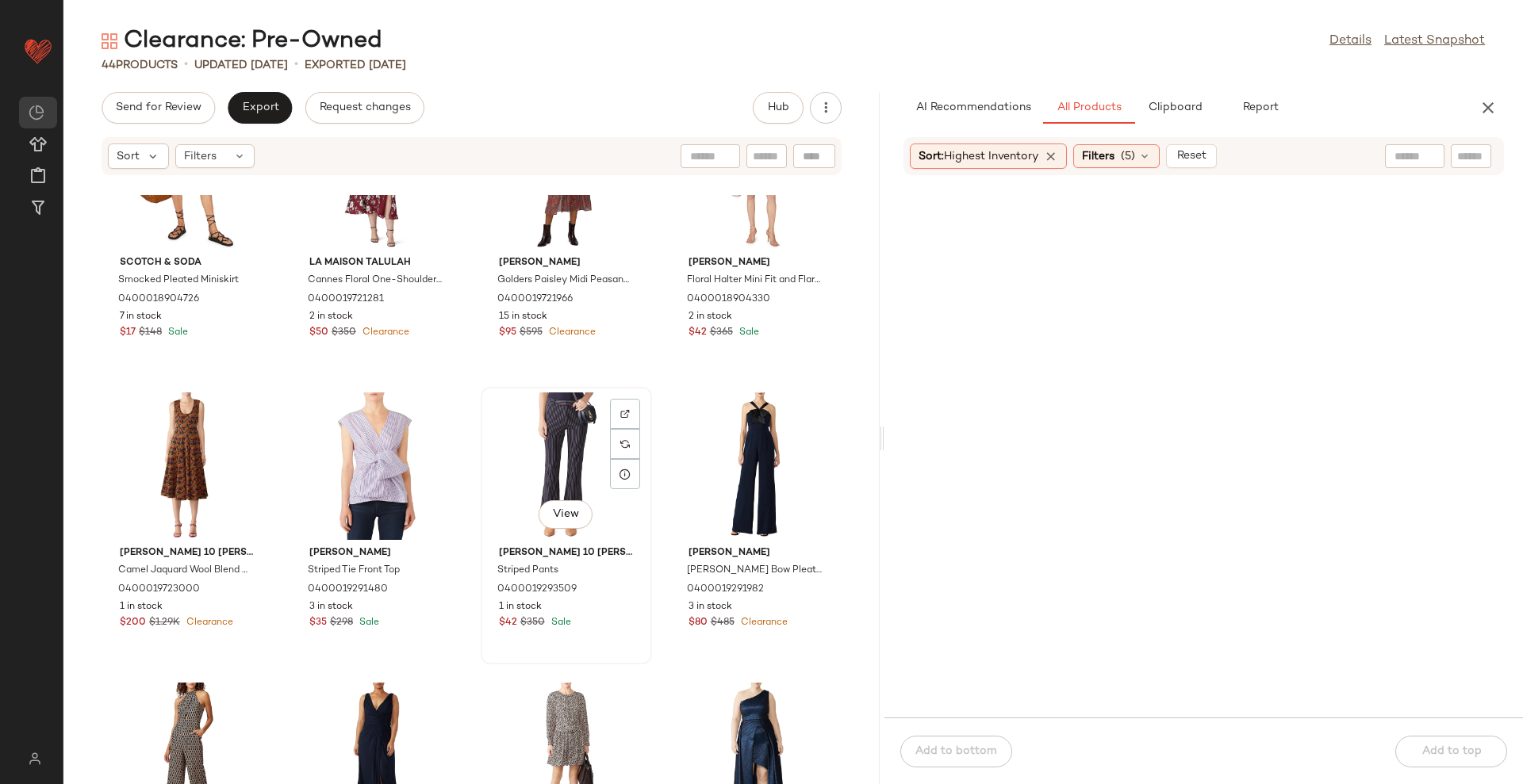
scroll to position [1500, 0]
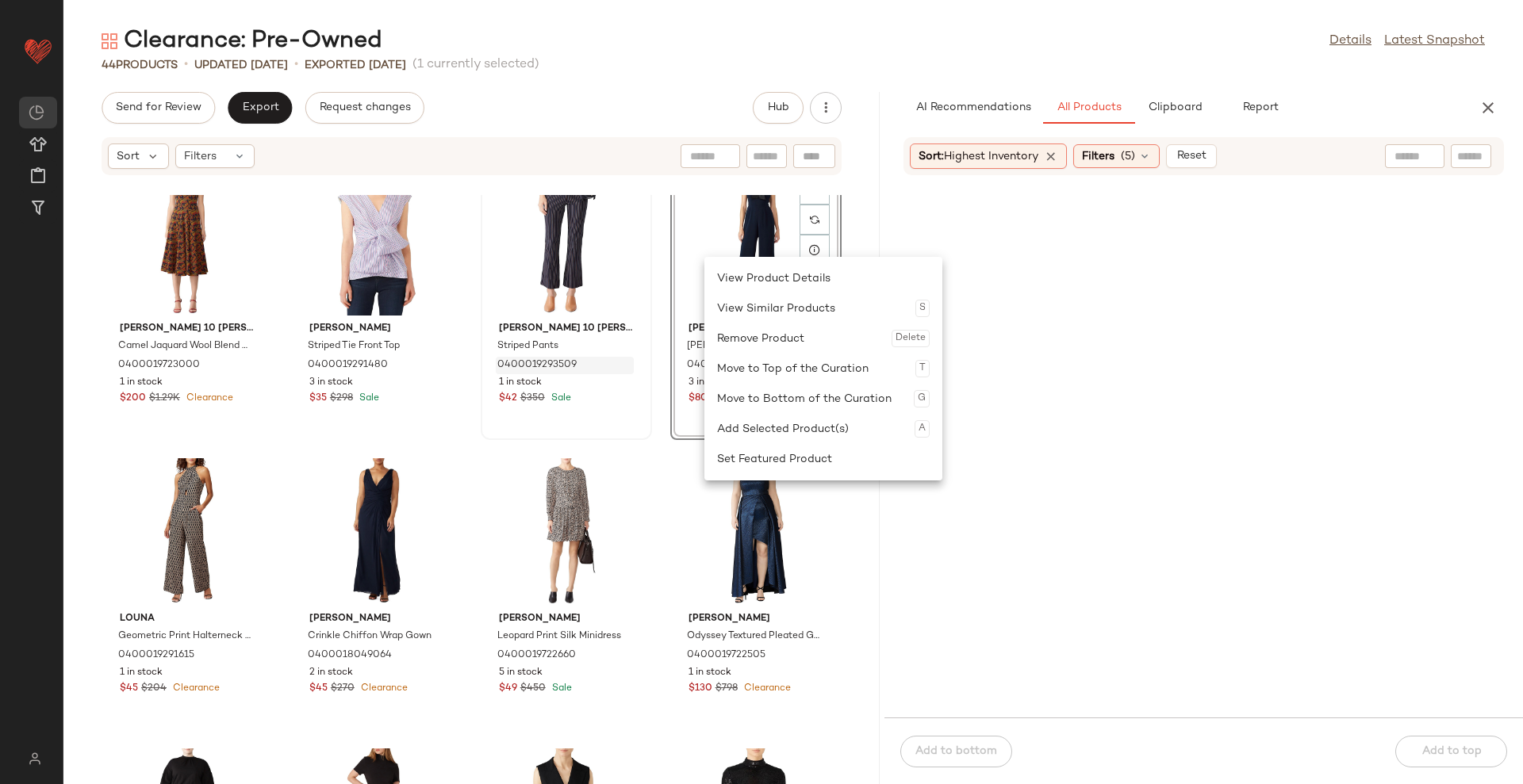
click at [792, 370] on div "Move to Top of the Curation T" at bounding box center [824, 368] width 213 height 30
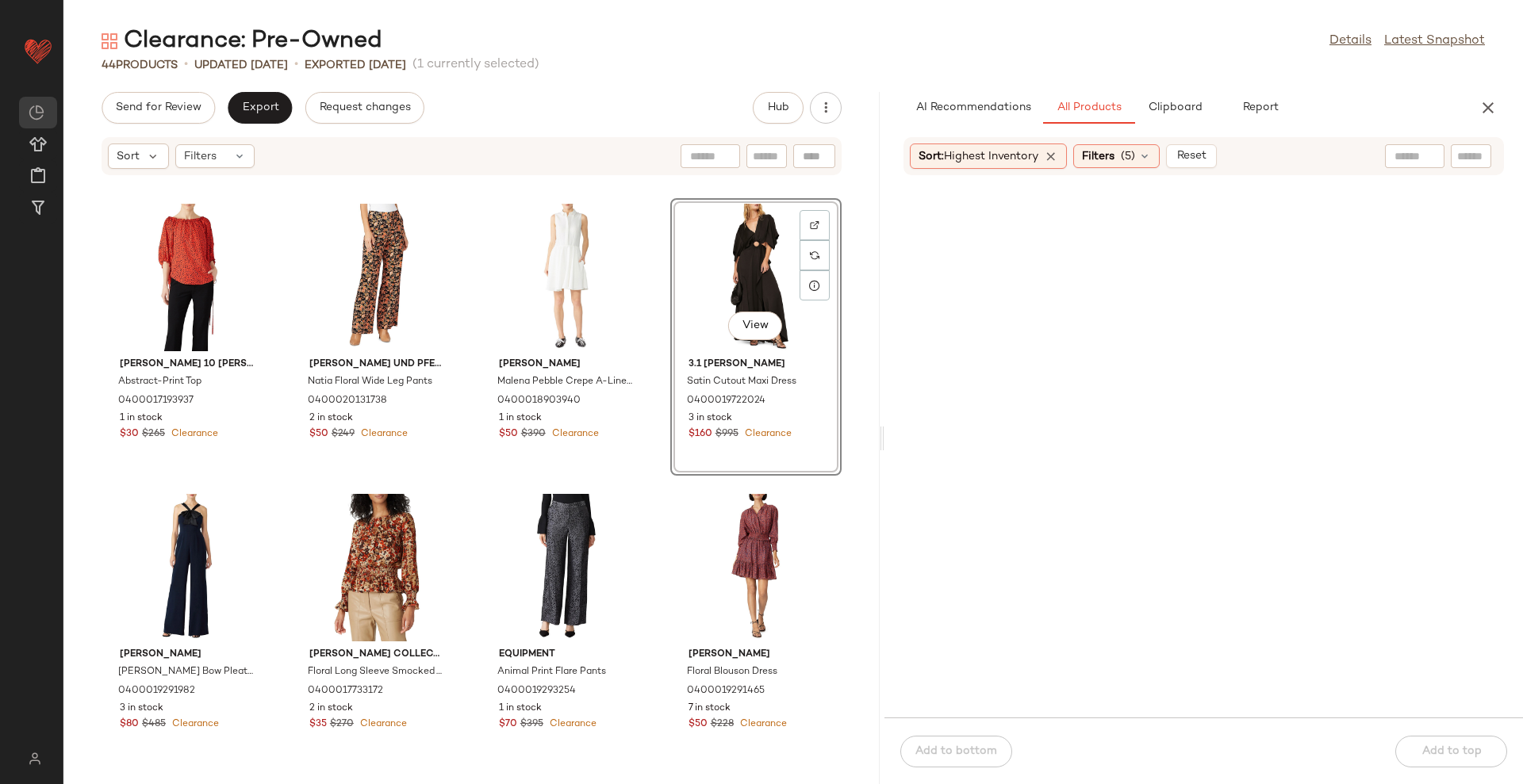
click at [729, 277] on div "View" at bounding box center [756, 277] width 160 height 147
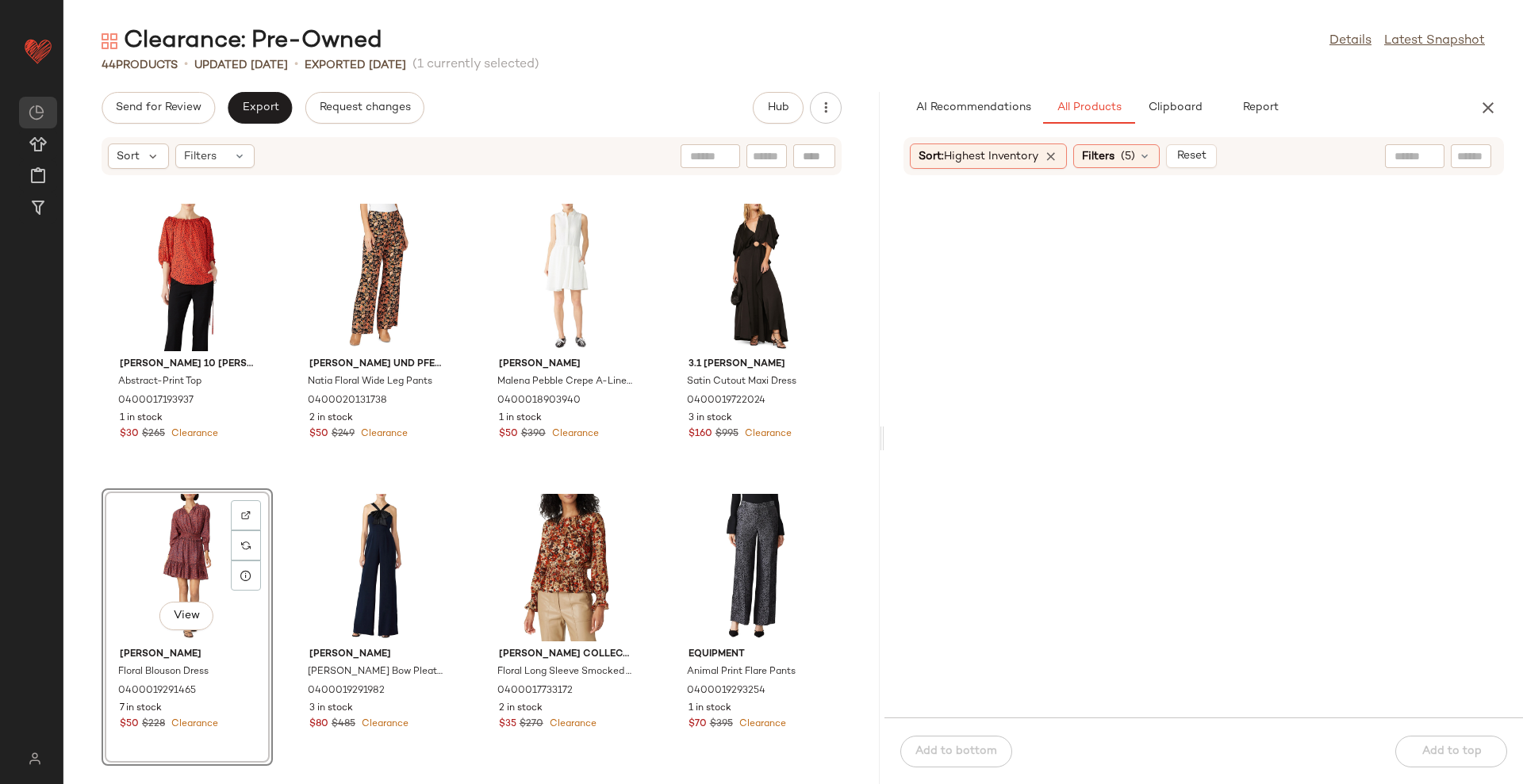
click at [859, 426] on div "[PERSON_NAME] 10 [PERSON_NAME] Abstract-Print Top 0400017193937 1 in stock $30 …" at bounding box center [471, 489] width 816 height 589
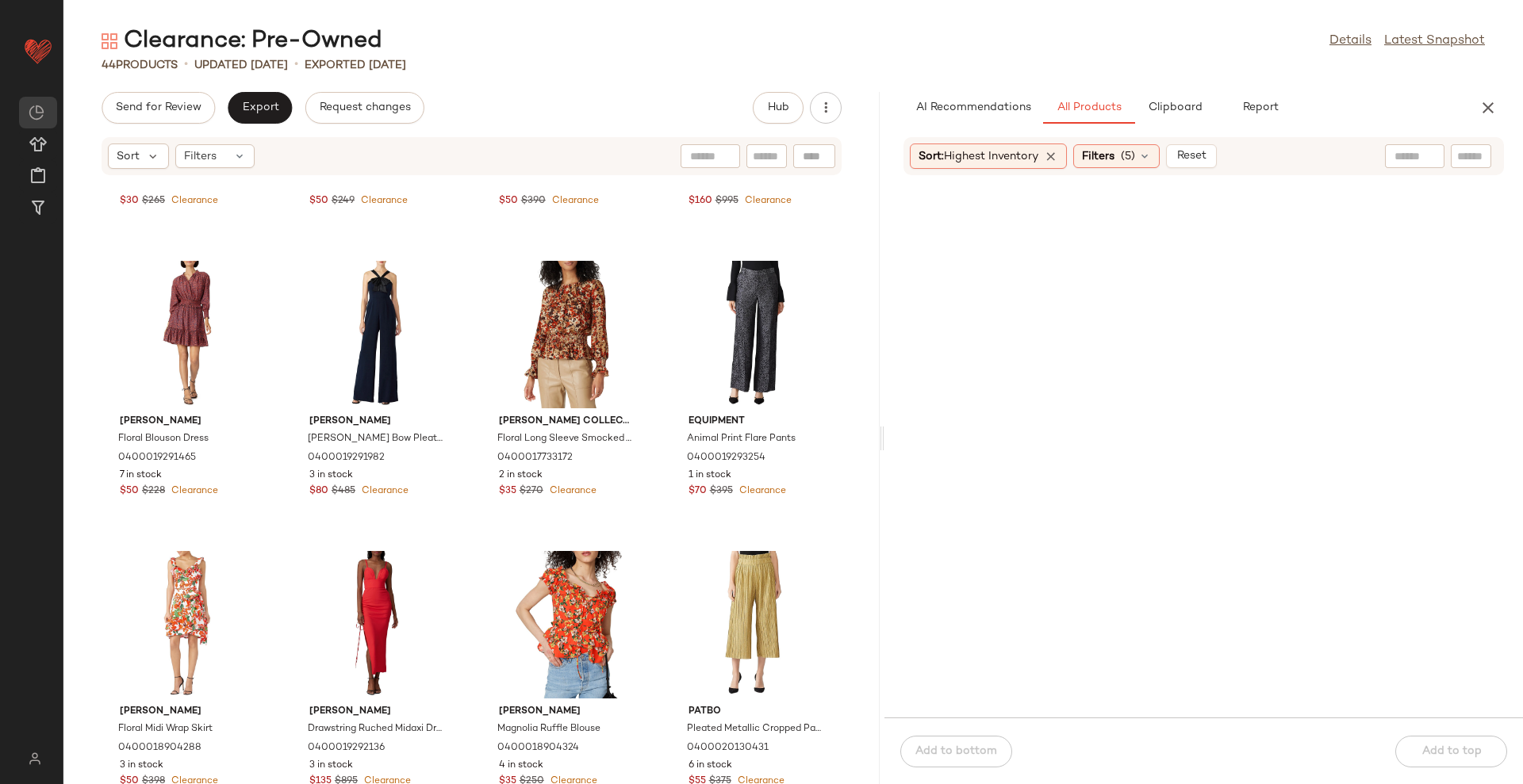
scroll to position [297, 0]
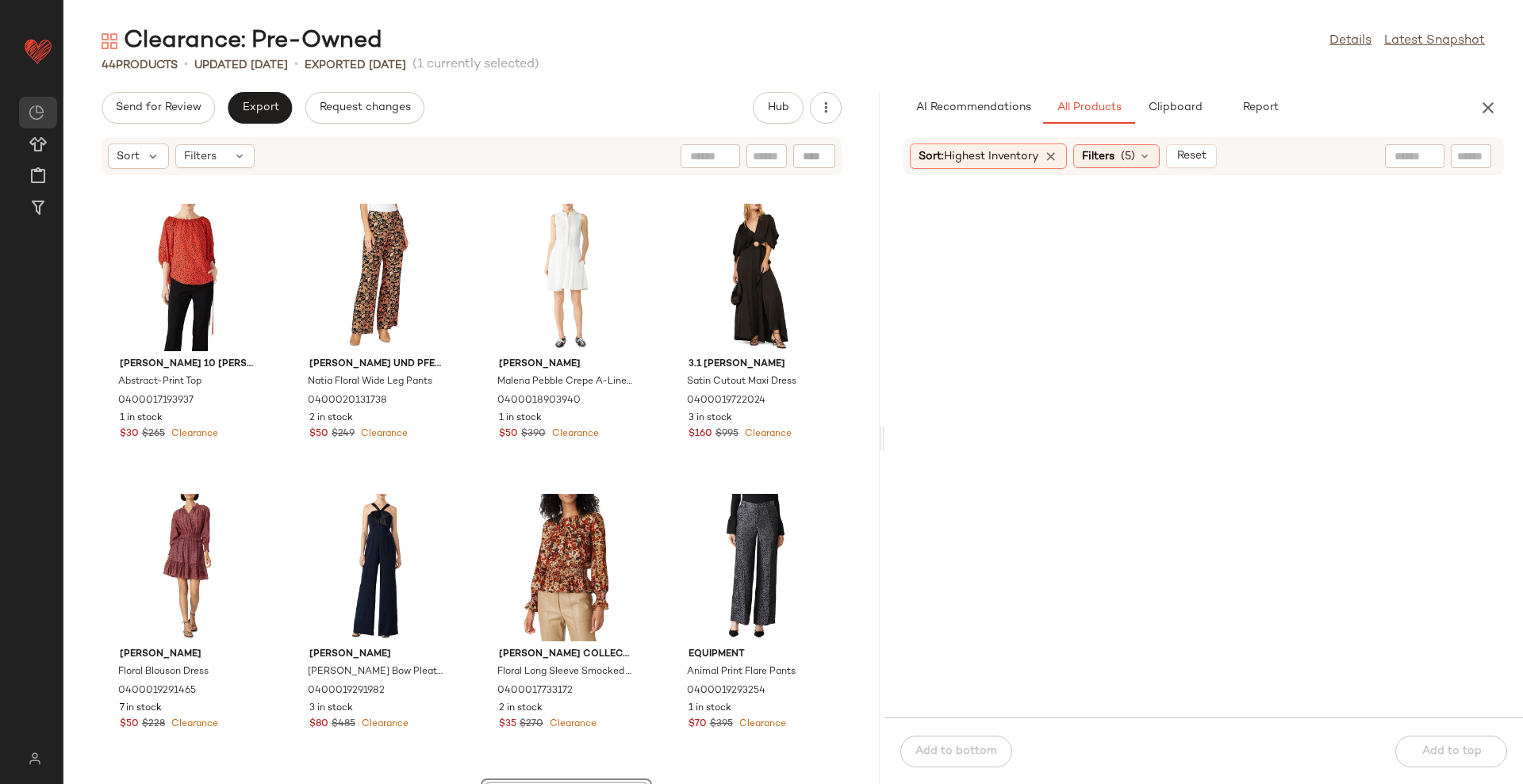
click at [858, 438] on div "[PERSON_NAME] 10 [PERSON_NAME] Abstract-Print Top 0400017193937 1 in stock $30 …" at bounding box center [471, 489] width 816 height 589
click at [1496, 112] on icon "button" at bounding box center [1488, 108] width 19 height 19
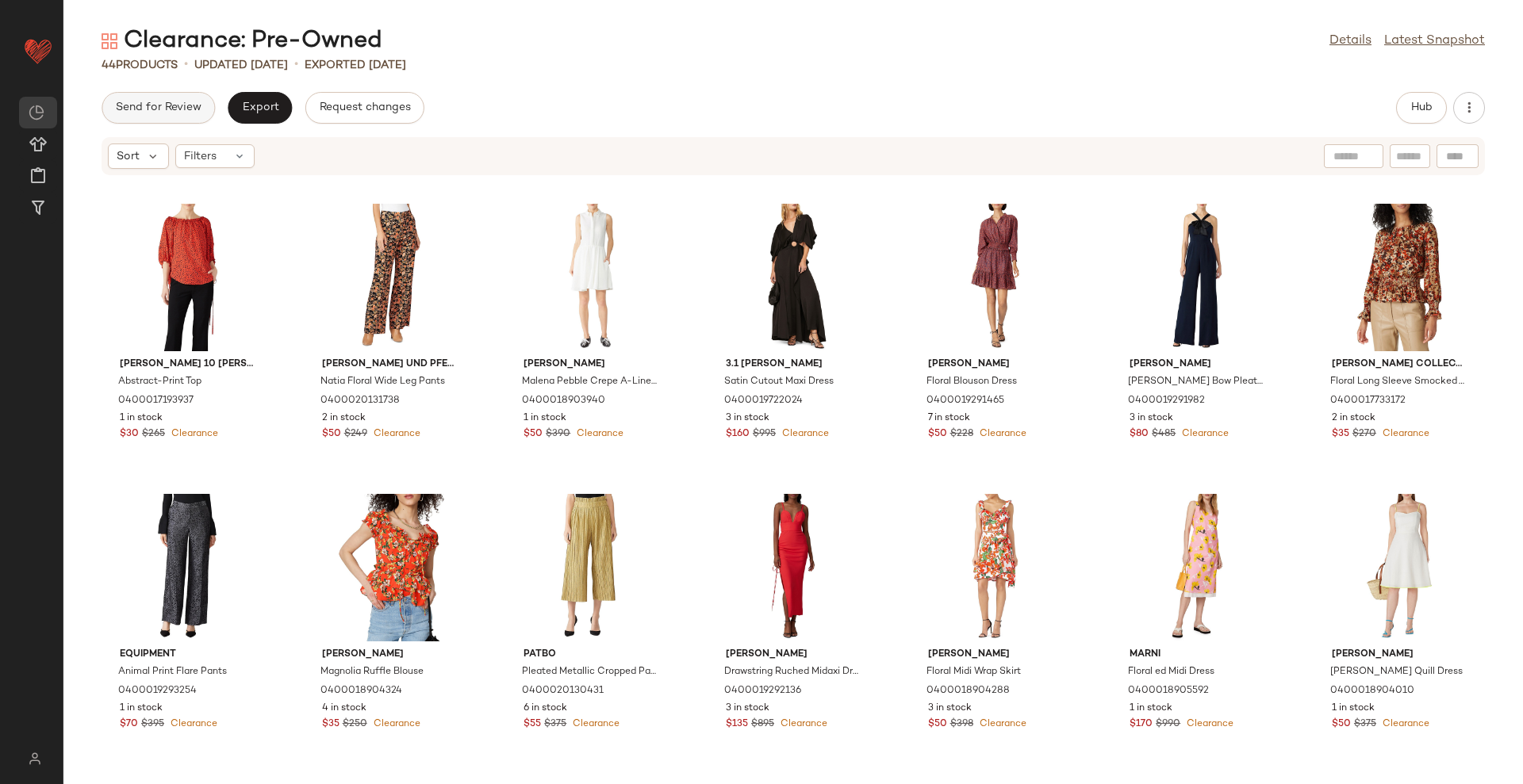
click at [199, 113] on span "Send for Review" at bounding box center [158, 108] width 86 height 13
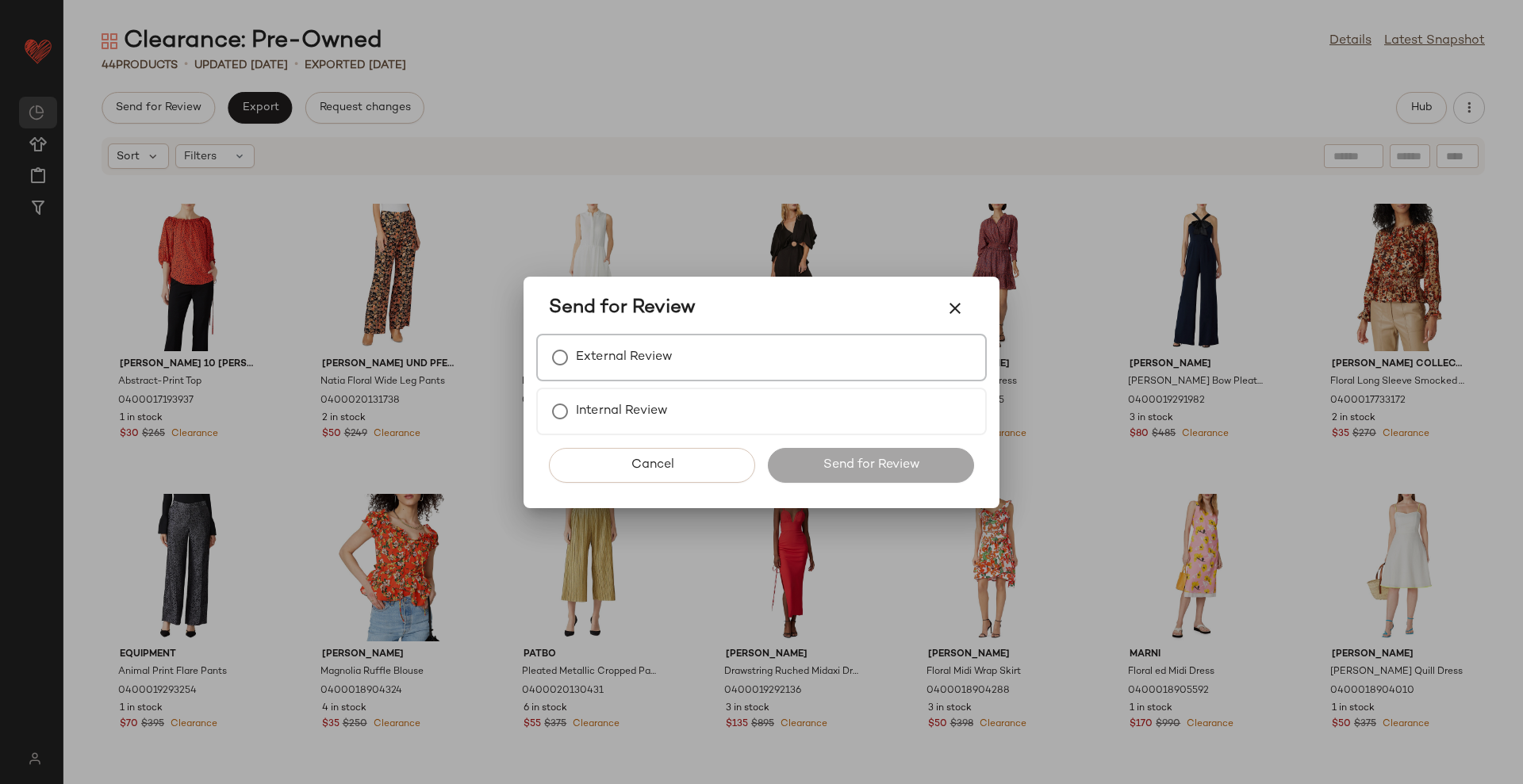
click at [639, 365] on label "External Review" at bounding box center [625, 357] width 97 height 31
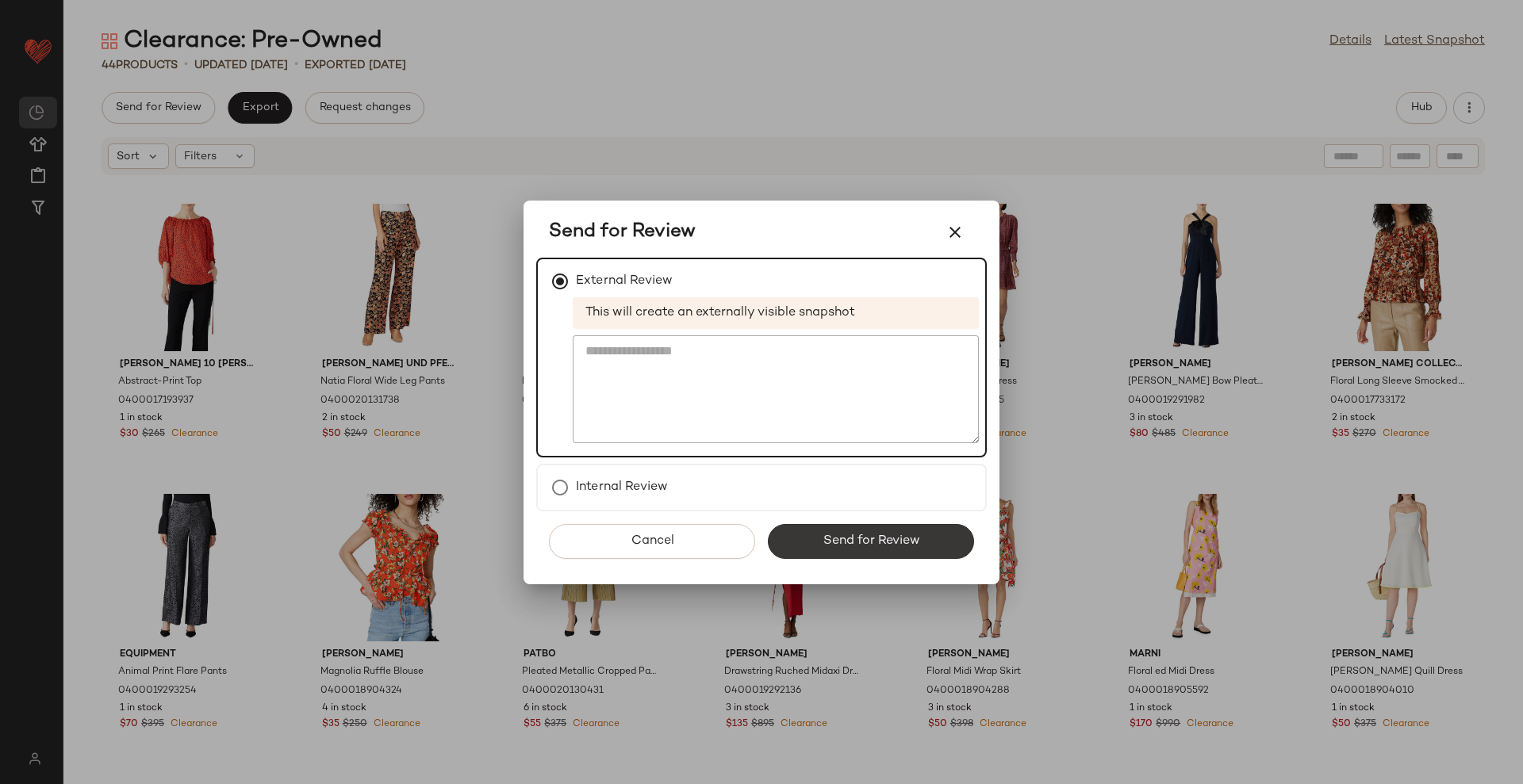
click at [865, 539] on span "Send for Review" at bounding box center [870, 541] width 98 height 15
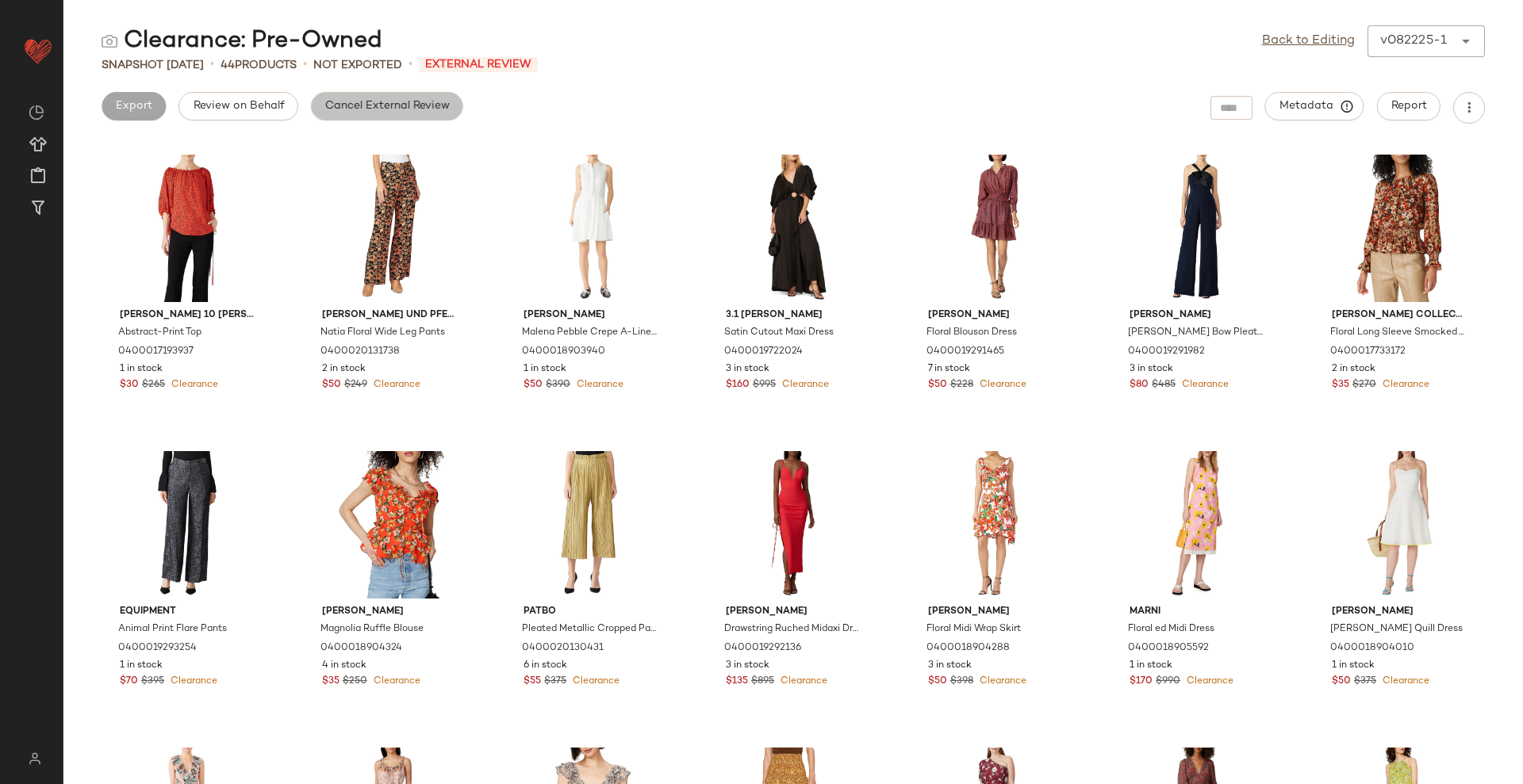
click at [355, 93] on button "Cancel External Review" at bounding box center [387, 106] width 152 height 28
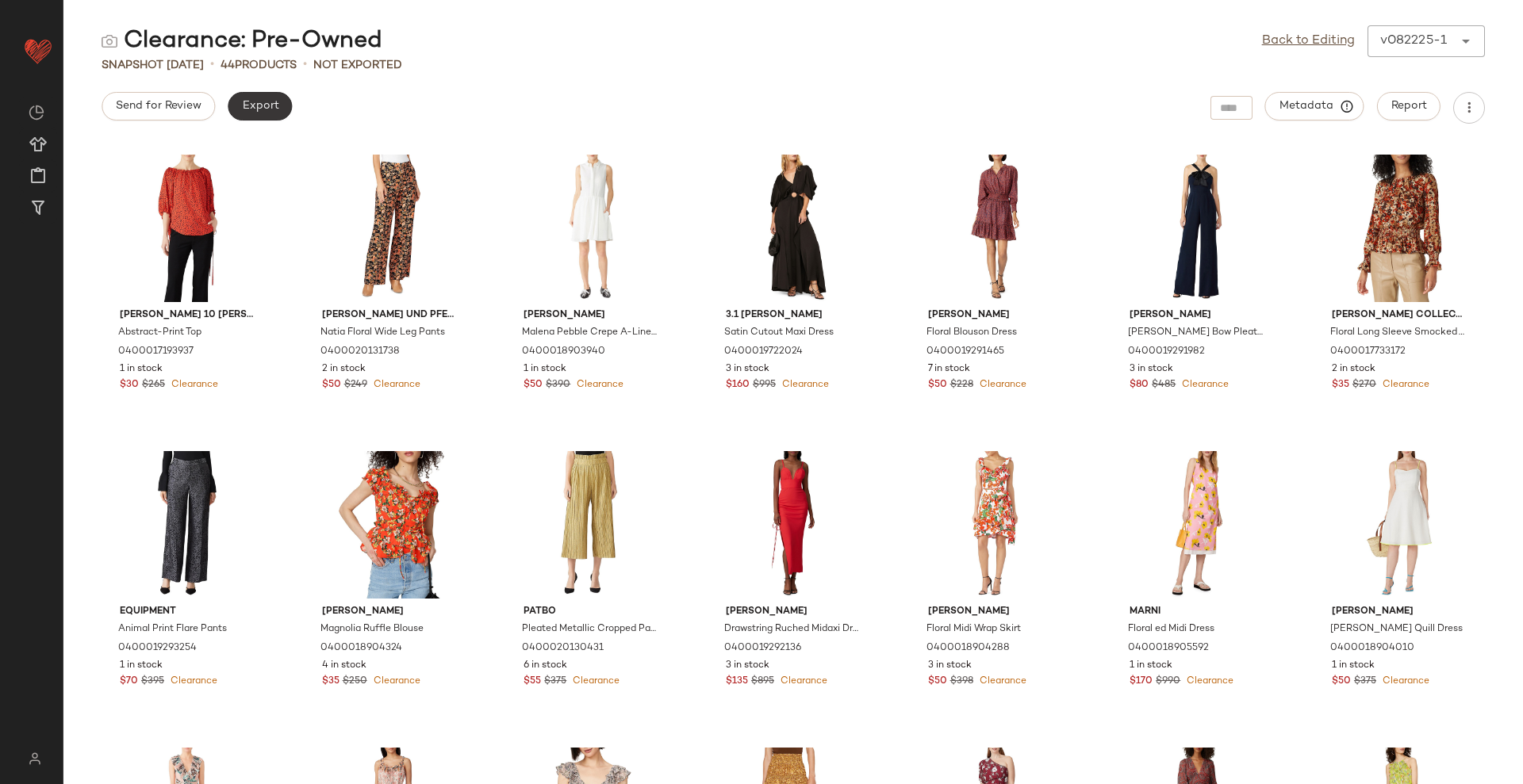
click at [271, 106] on span "Export" at bounding box center [259, 106] width 37 height 13
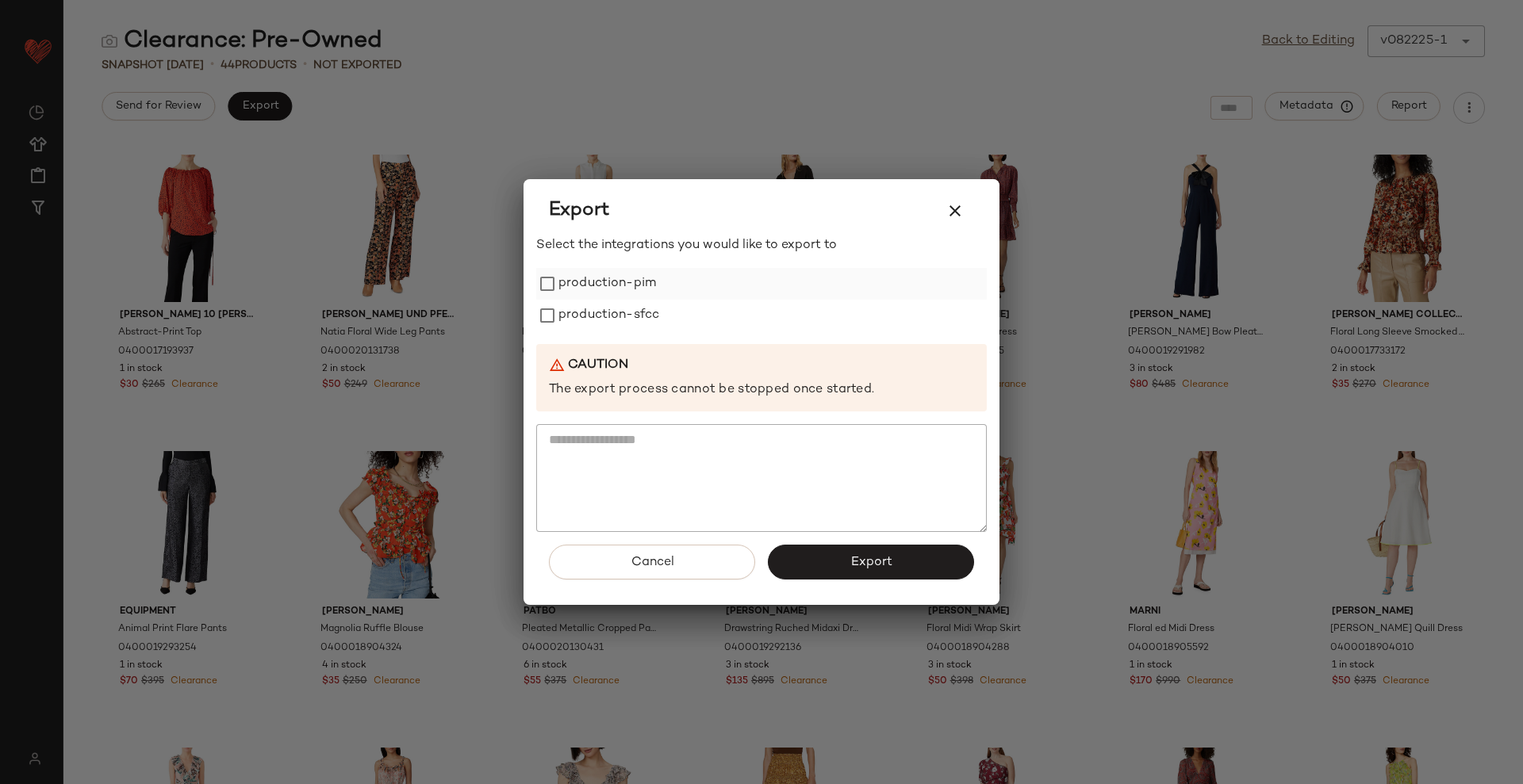
click at [578, 276] on label "production-pim" at bounding box center [607, 284] width 98 height 31
click at [588, 315] on label "production-sfcc" at bounding box center [608, 315] width 101 height 31
click at [864, 576] on button "Export" at bounding box center [871, 562] width 206 height 35
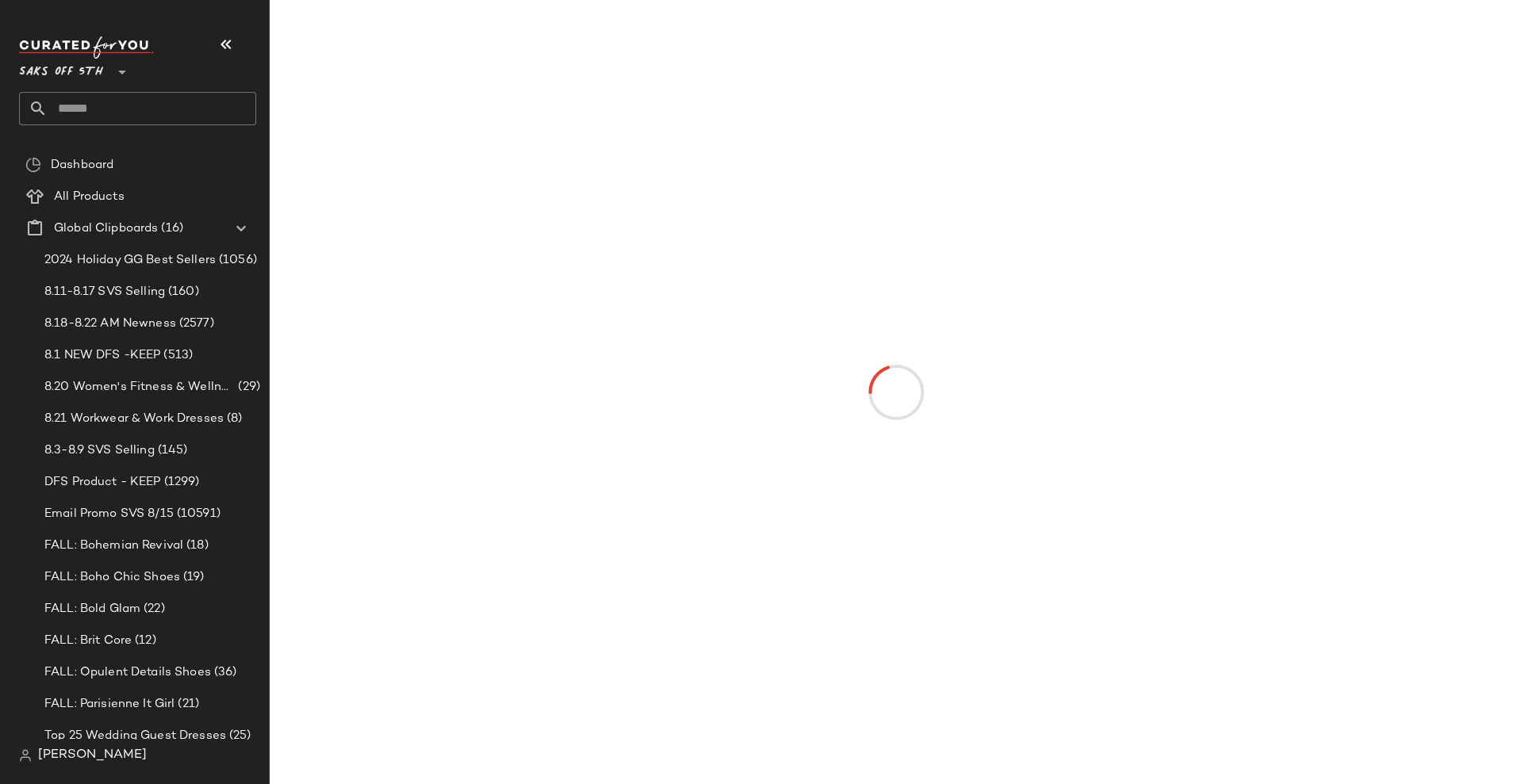
click at [232, 42] on icon "button" at bounding box center [226, 44] width 19 height 19
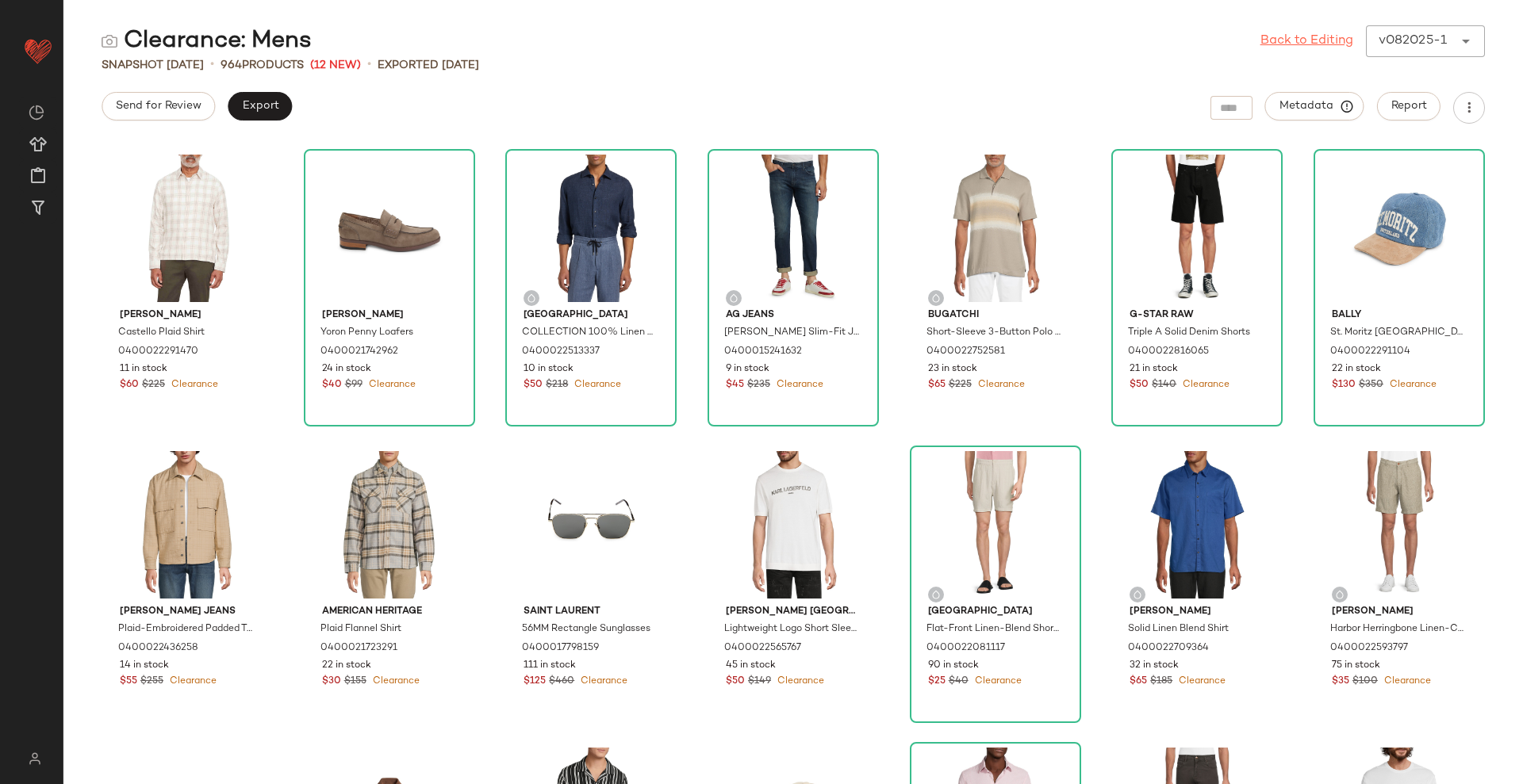
click at [1318, 35] on link "Back to Editing" at bounding box center [1306, 41] width 93 height 19
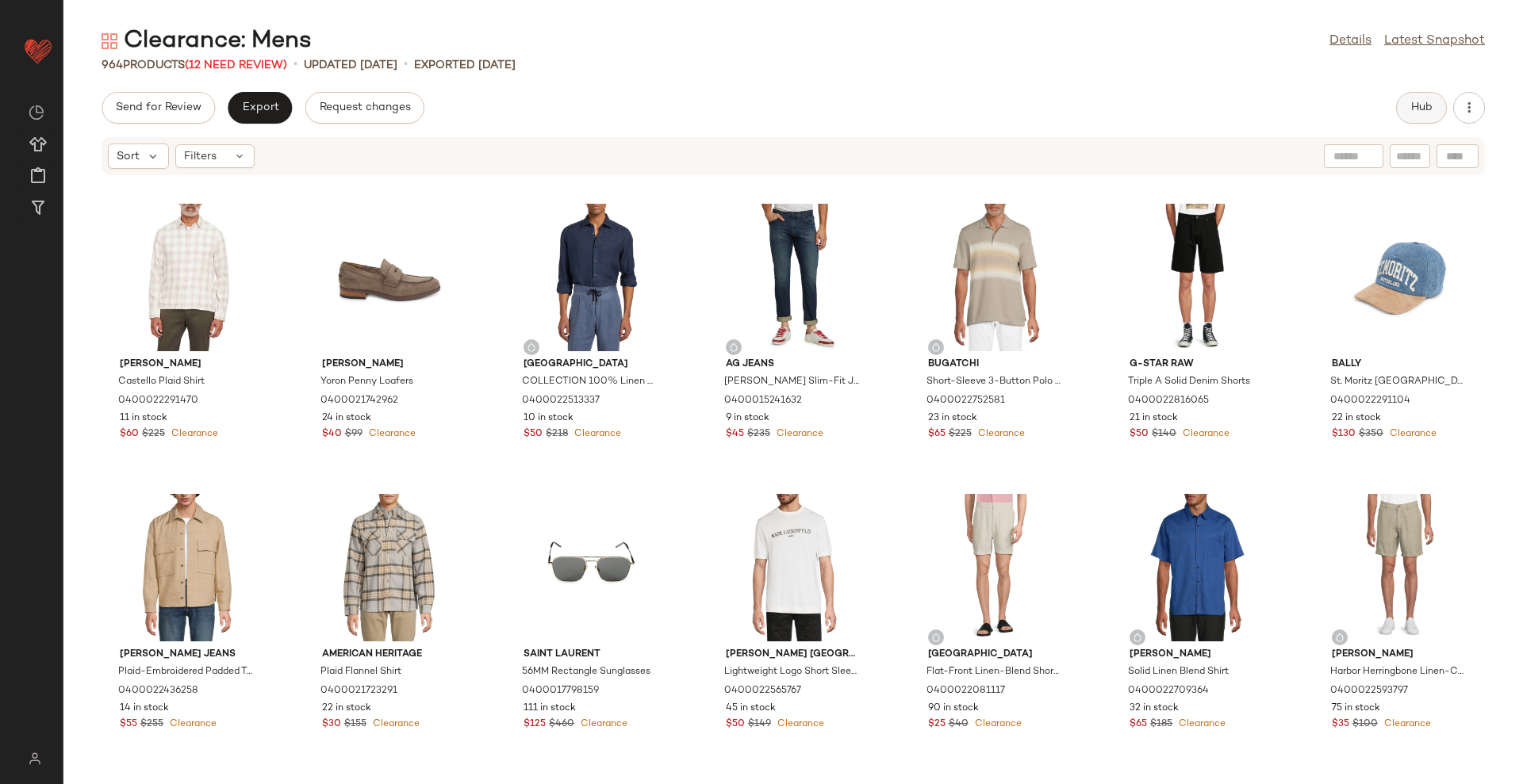
click at [1410, 114] on span "Hub" at bounding box center [1421, 108] width 23 height 13
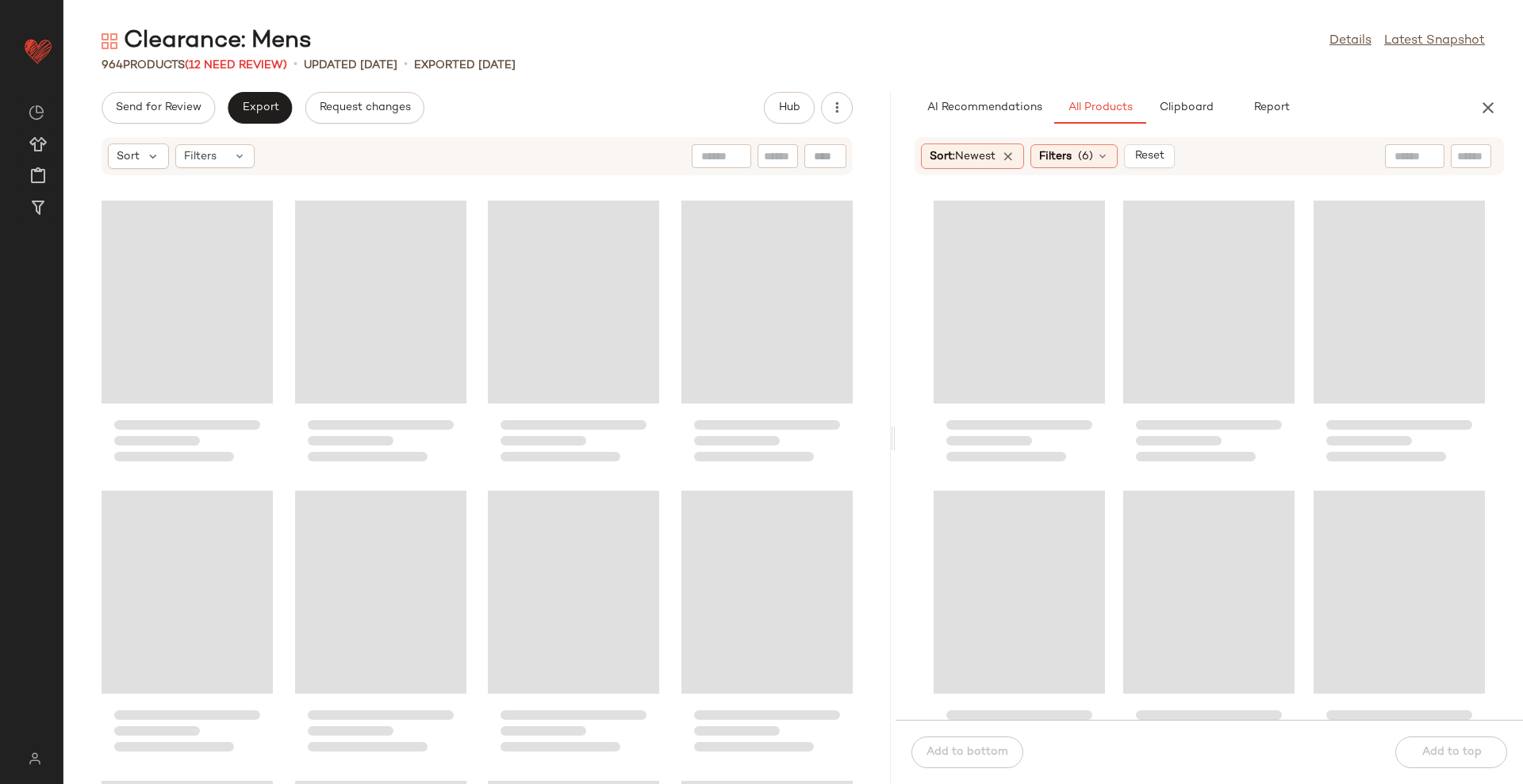
drag, startPoint x: 792, startPoint y: 433, endPoint x: 895, endPoint y: 426, distance: 103.2
click at [895, 426] on div "Clearance: Mens Details Latest Snapshot 964 Products (12 Need Review) • updated…" at bounding box center [793, 404] width 1459 height 759
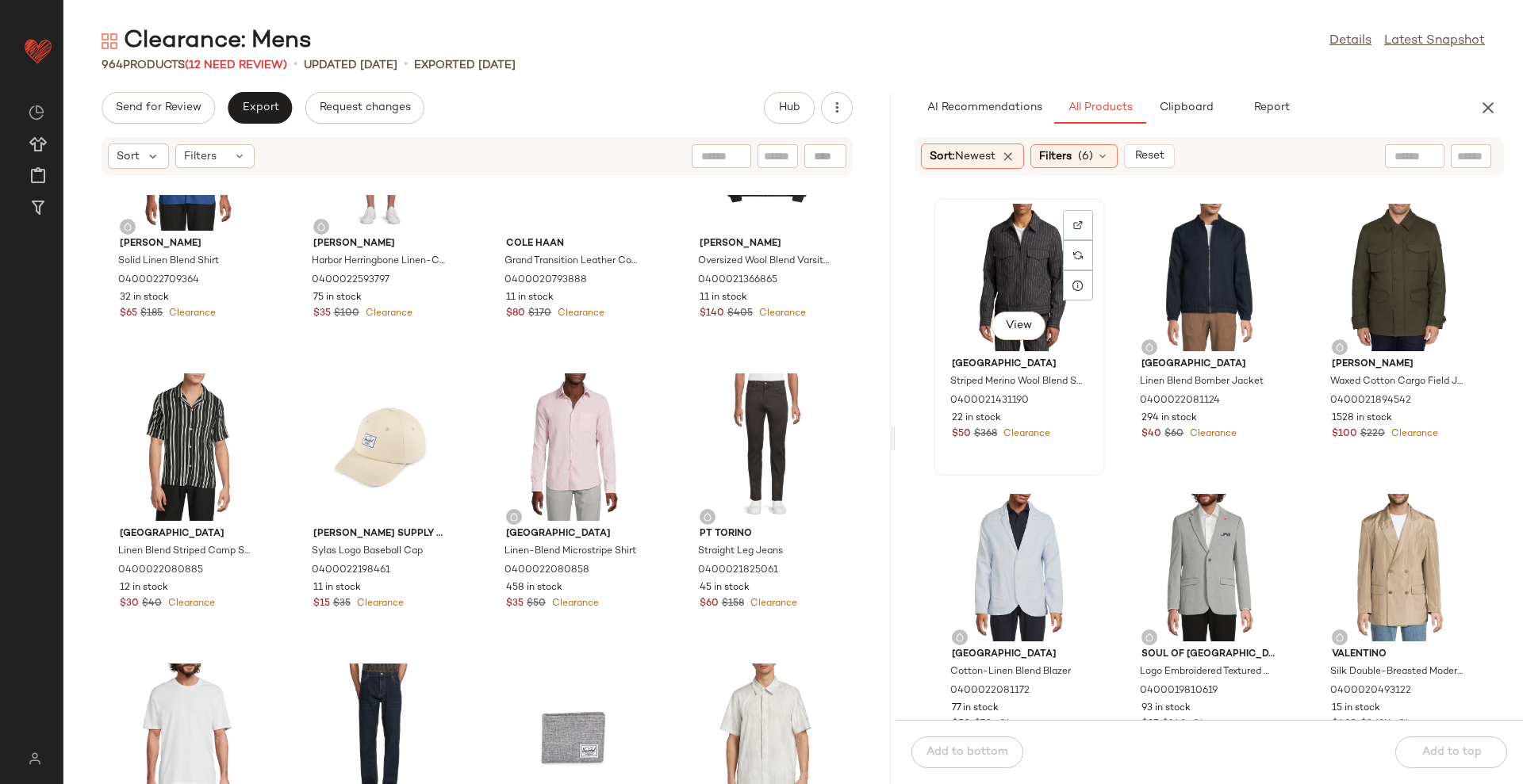
scroll to position [1003, 0]
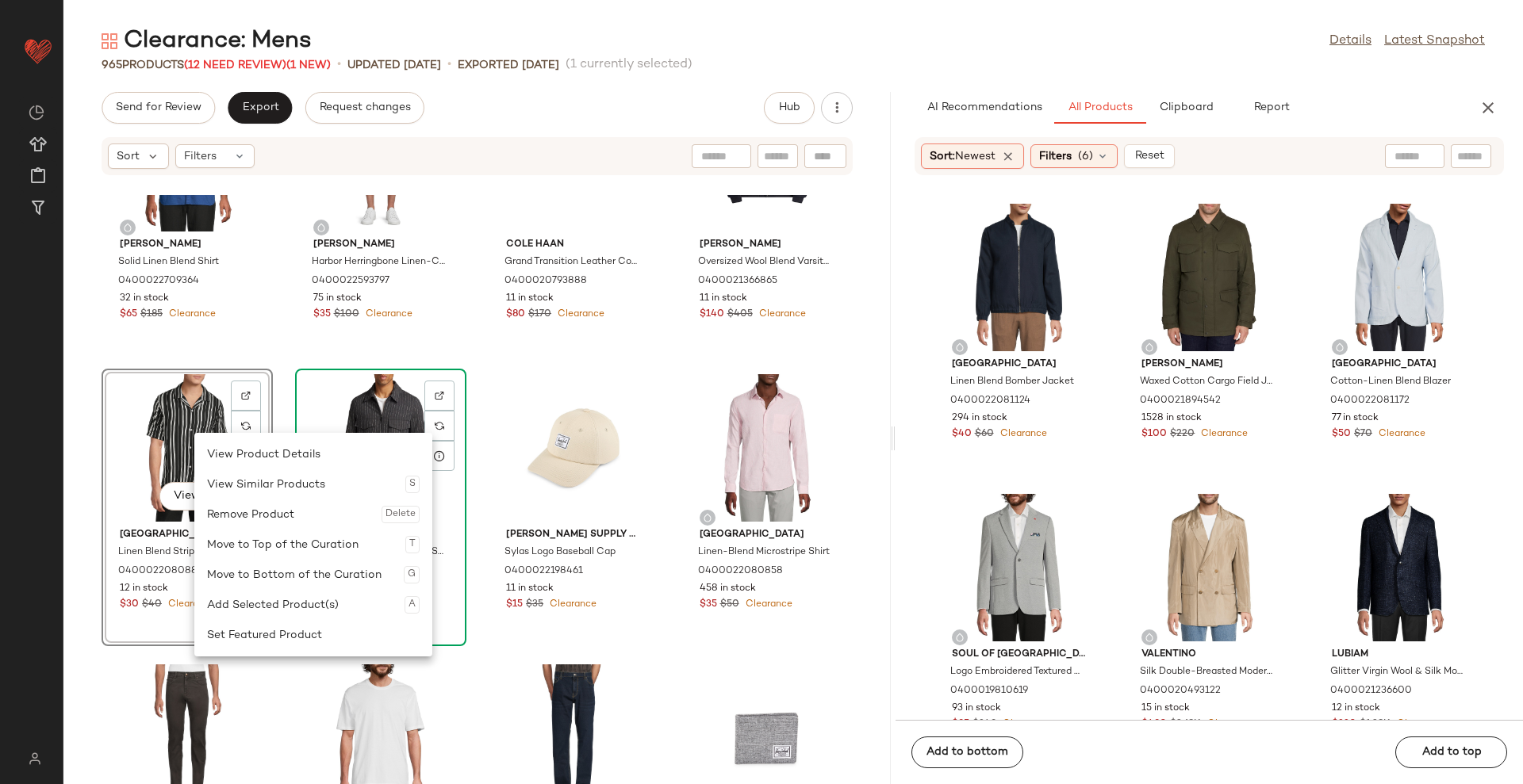
click at [378, 392] on div "View" at bounding box center [380, 448] width 160 height 147
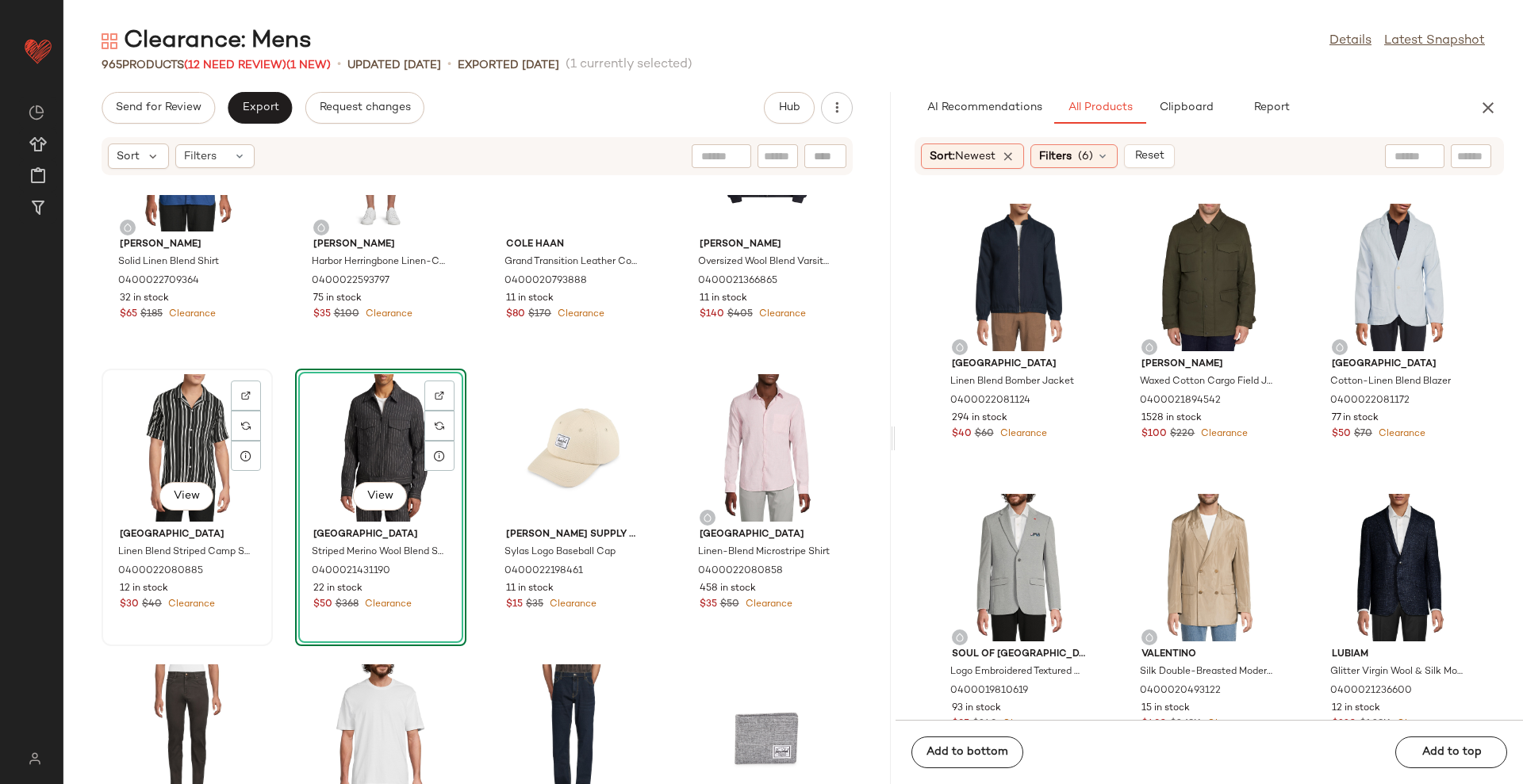
click at [188, 425] on div "View" at bounding box center [187, 448] width 160 height 147
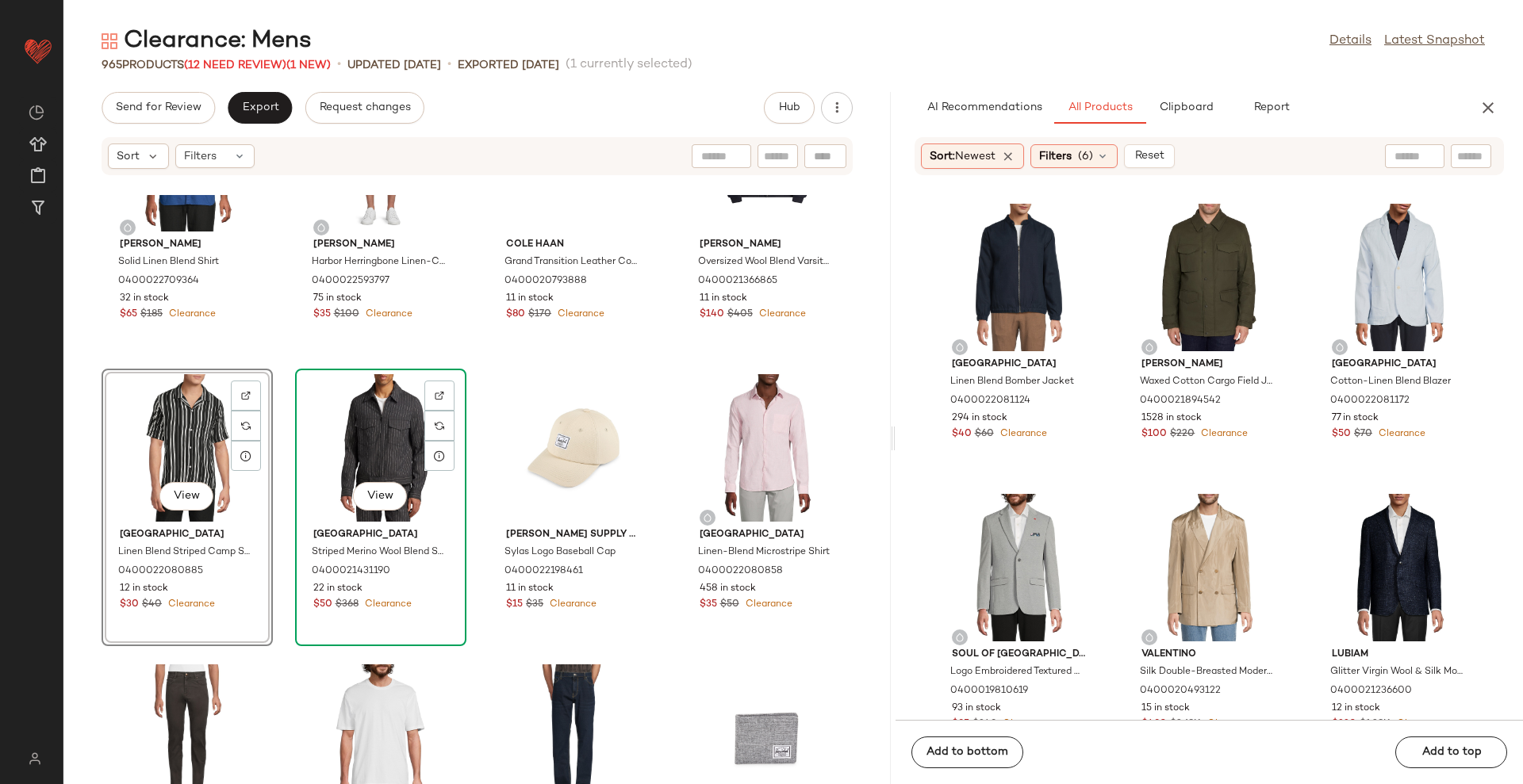
click at [347, 429] on div "View" at bounding box center [380, 448] width 160 height 147
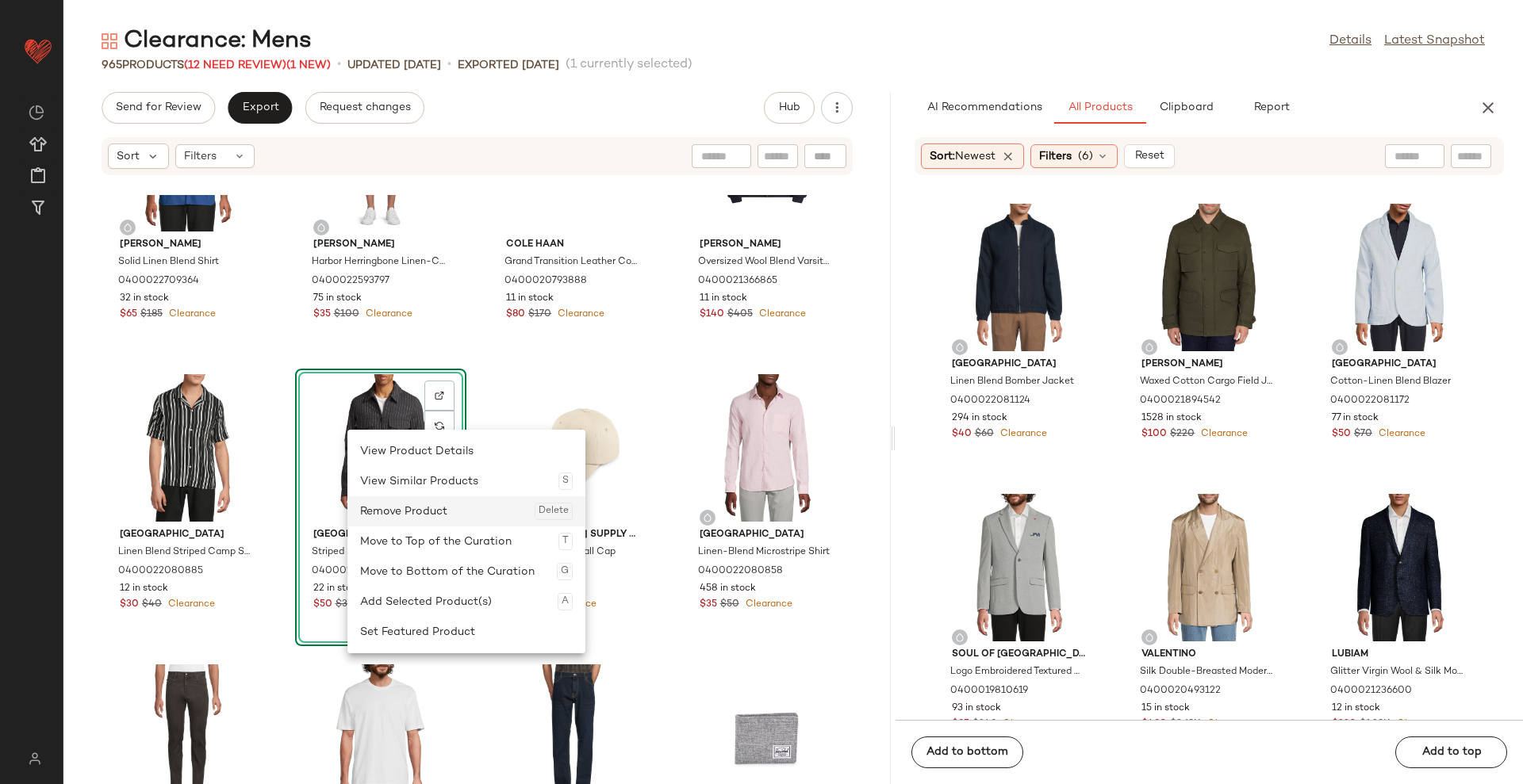
click at [395, 509] on div "Remove Product Delete" at bounding box center [467, 511] width 213 height 30
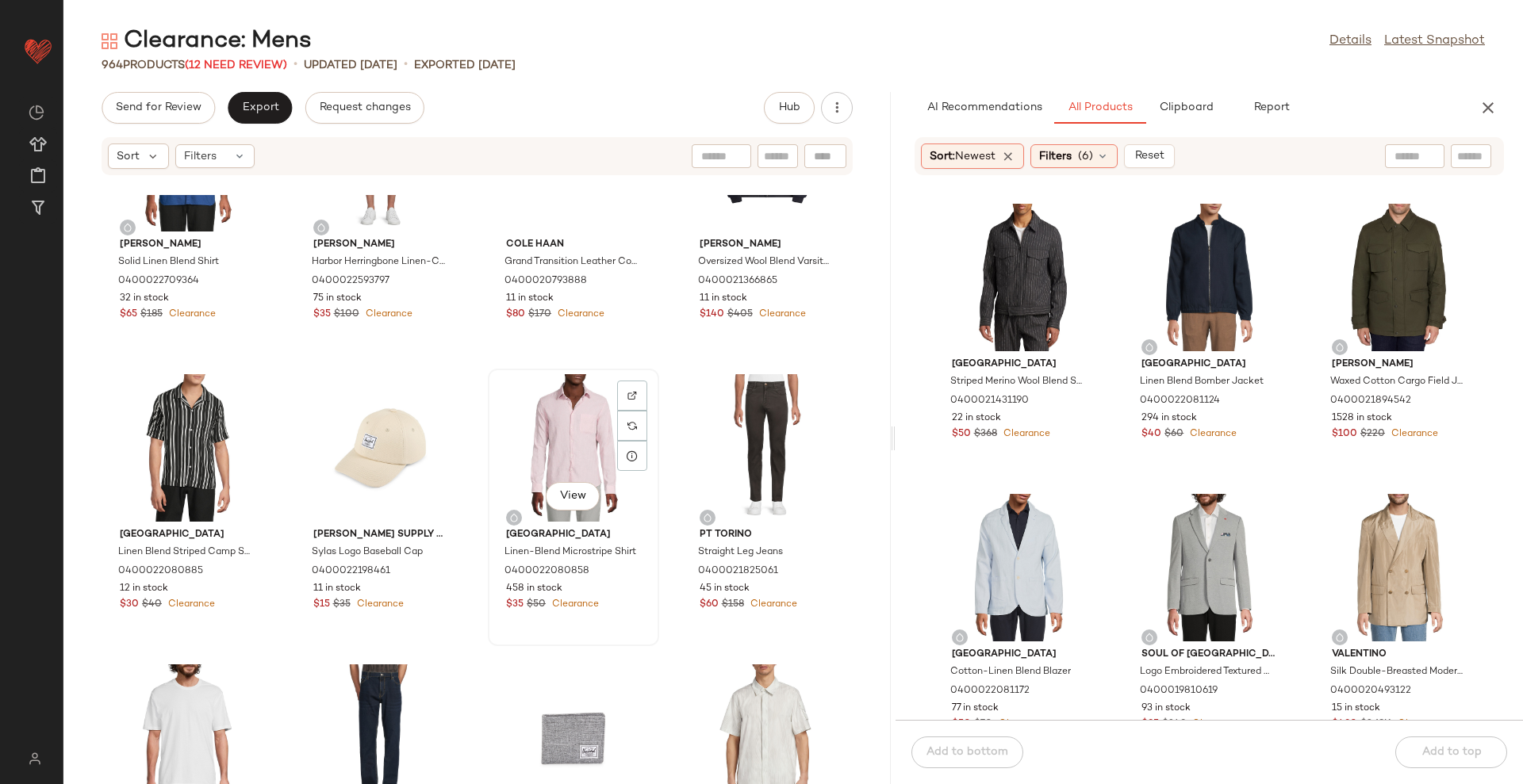
click at [583, 452] on div "View" at bounding box center [573, 448] width 160 height 147
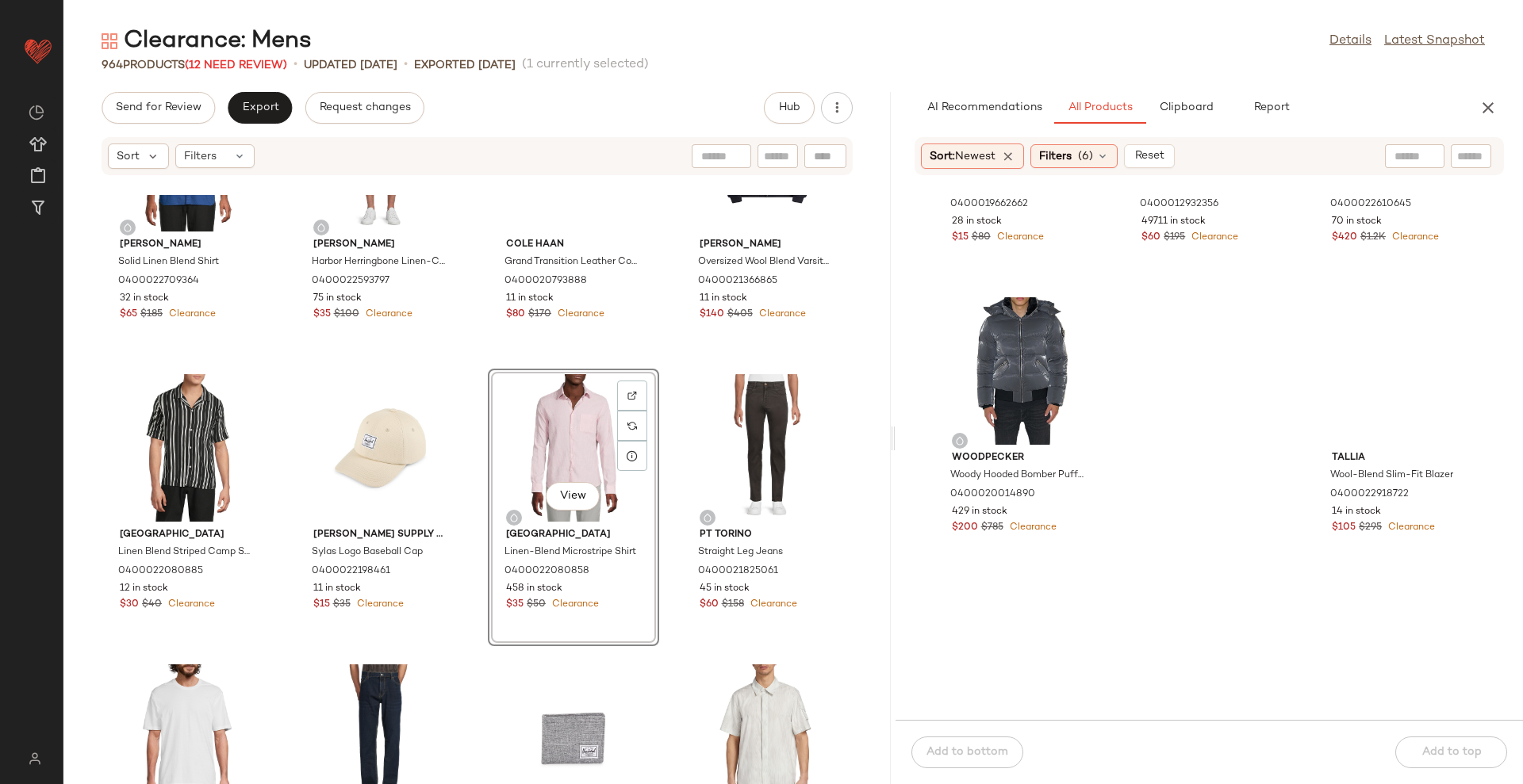
scroll to position [1103, 0]
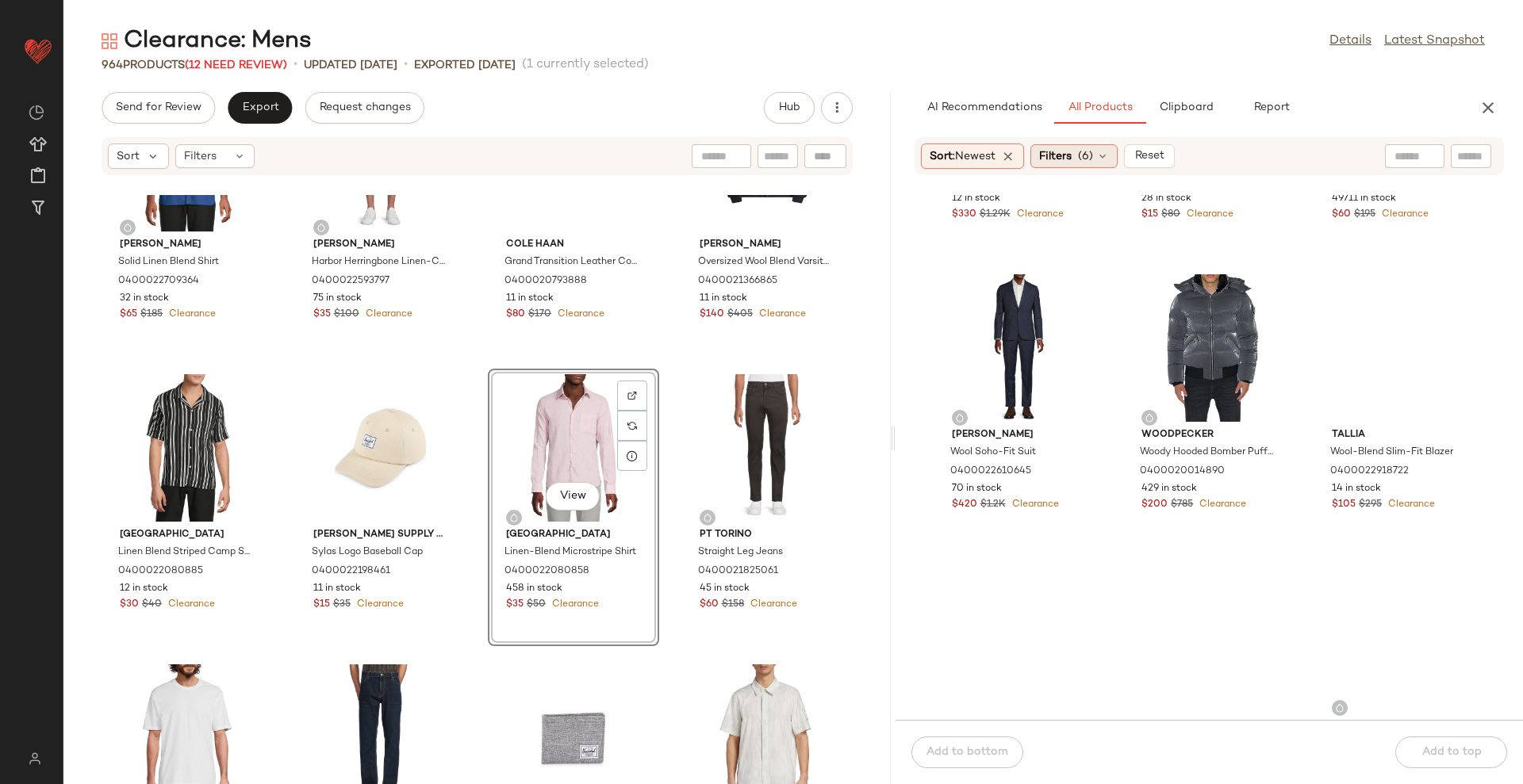
click at [1077, 144] on div "Filters (6)" at bounding box center [1073, 156] width 87 height 24
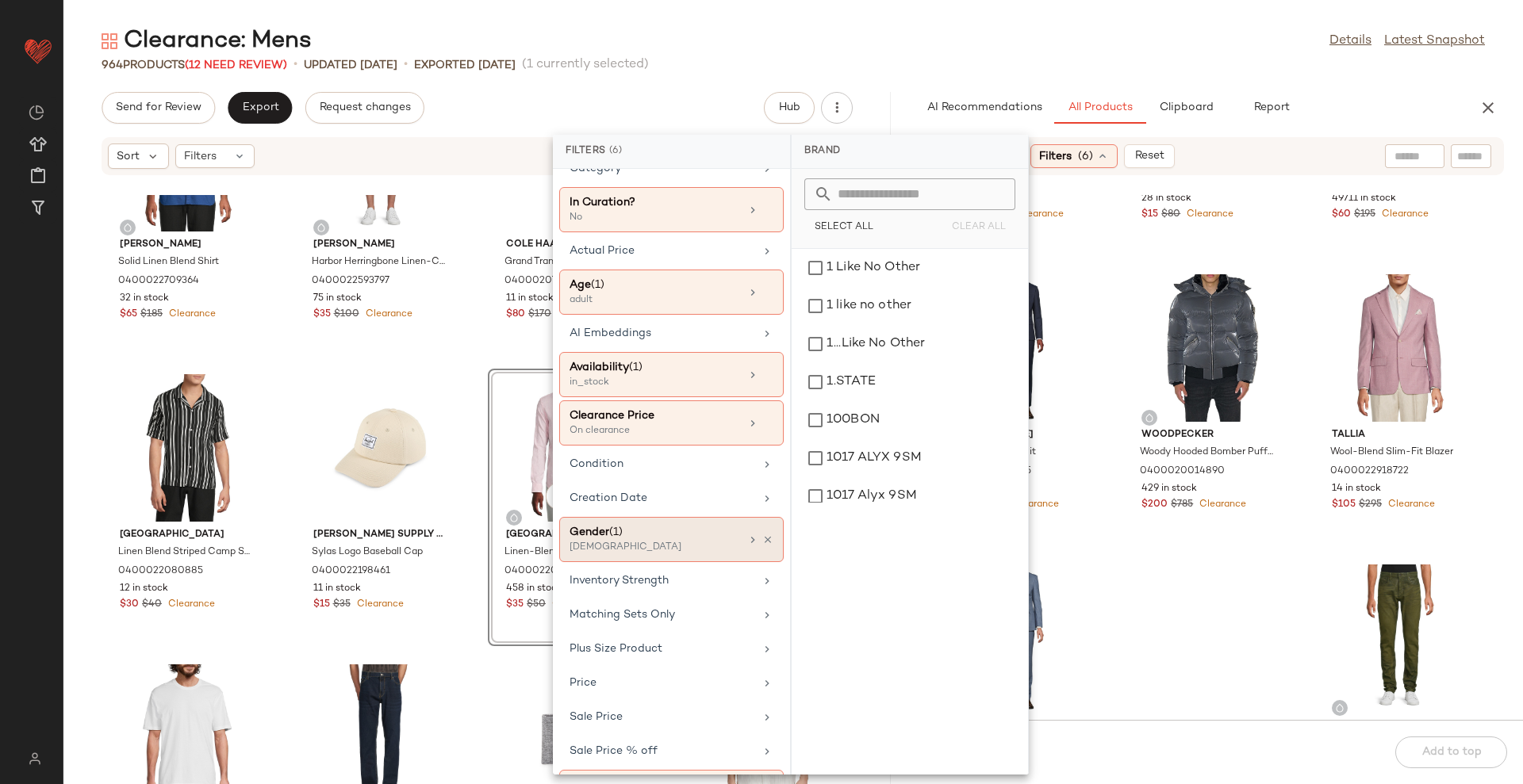
scroll to position [106, 0]
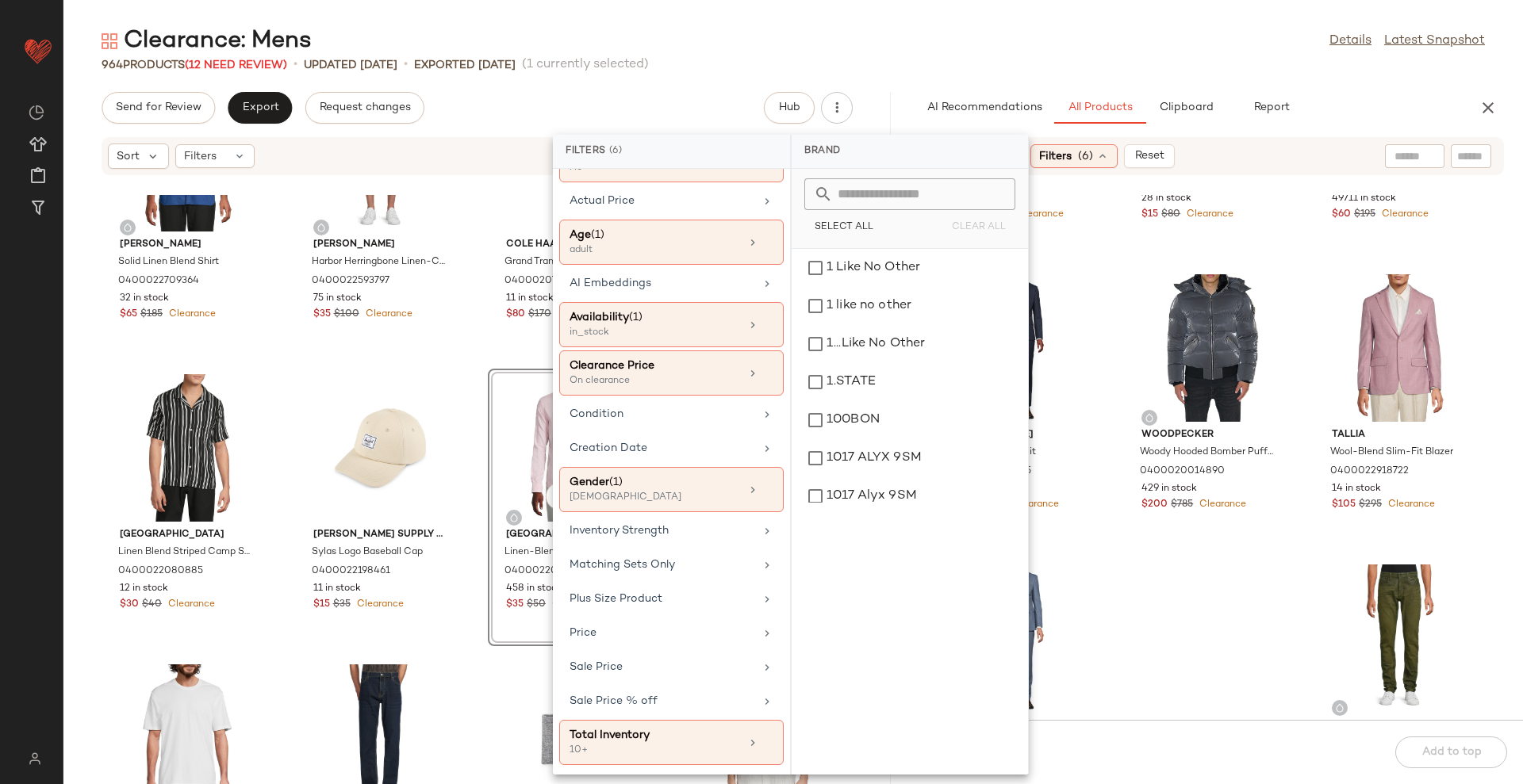
click at [1038, 57] on div "964 Products (12 Need Review) • updated [DATE] • Exported [DATE] (1 currently s…" at bounding box center [793, 65] width 1459 height 16
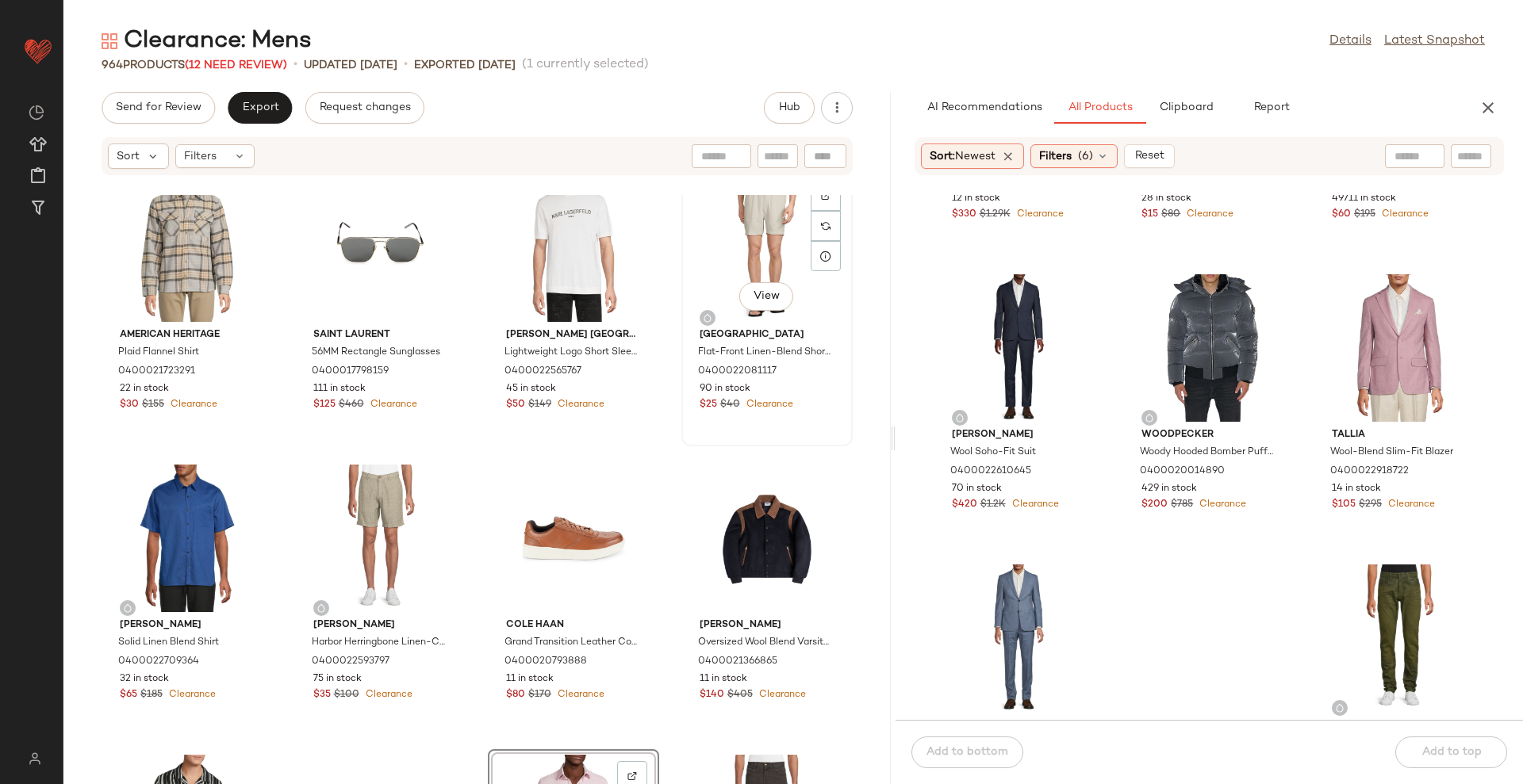
scroll to position [707, 0]
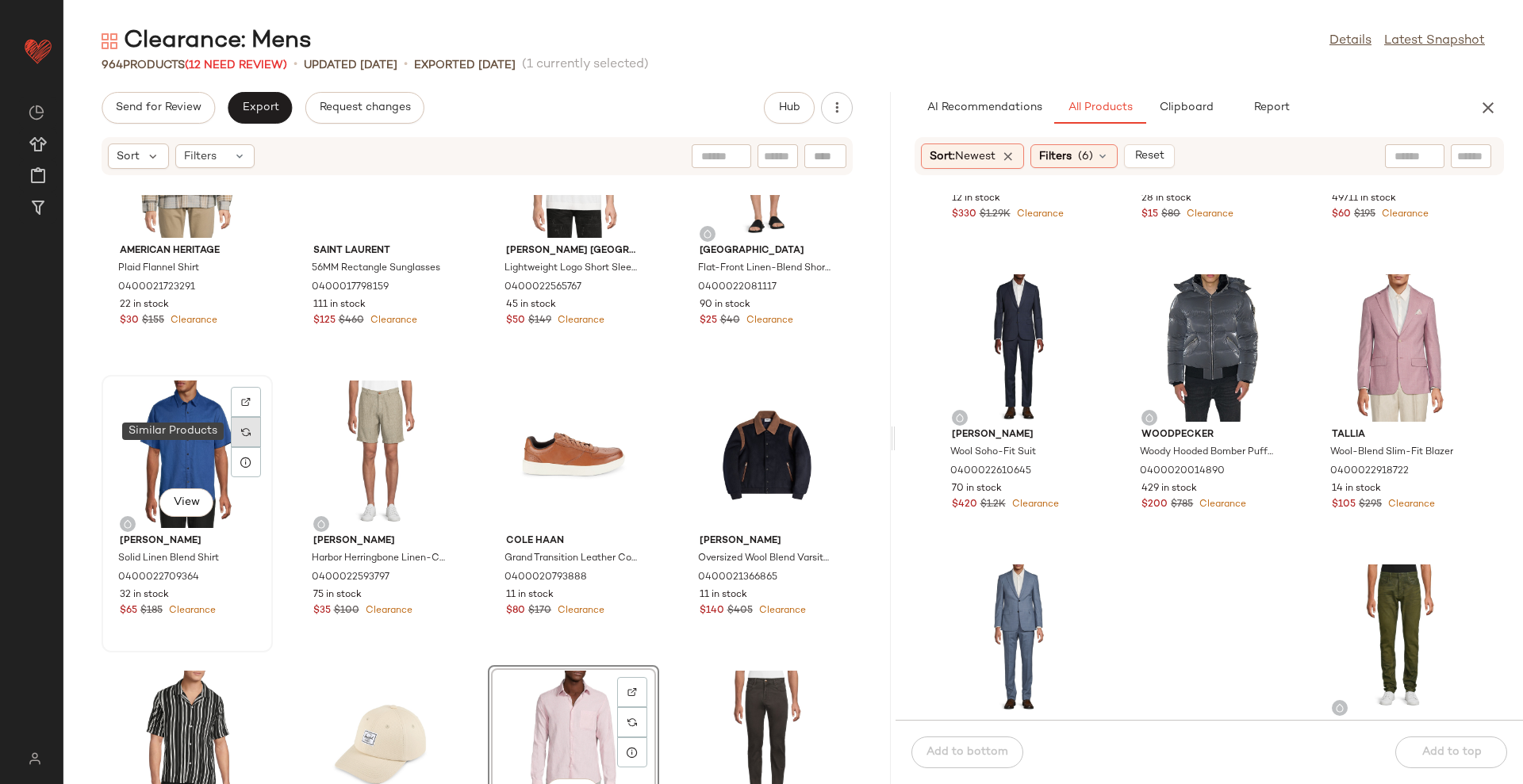
click at [255, 429] on div at bounding box center [245, 432] width 30 height 30
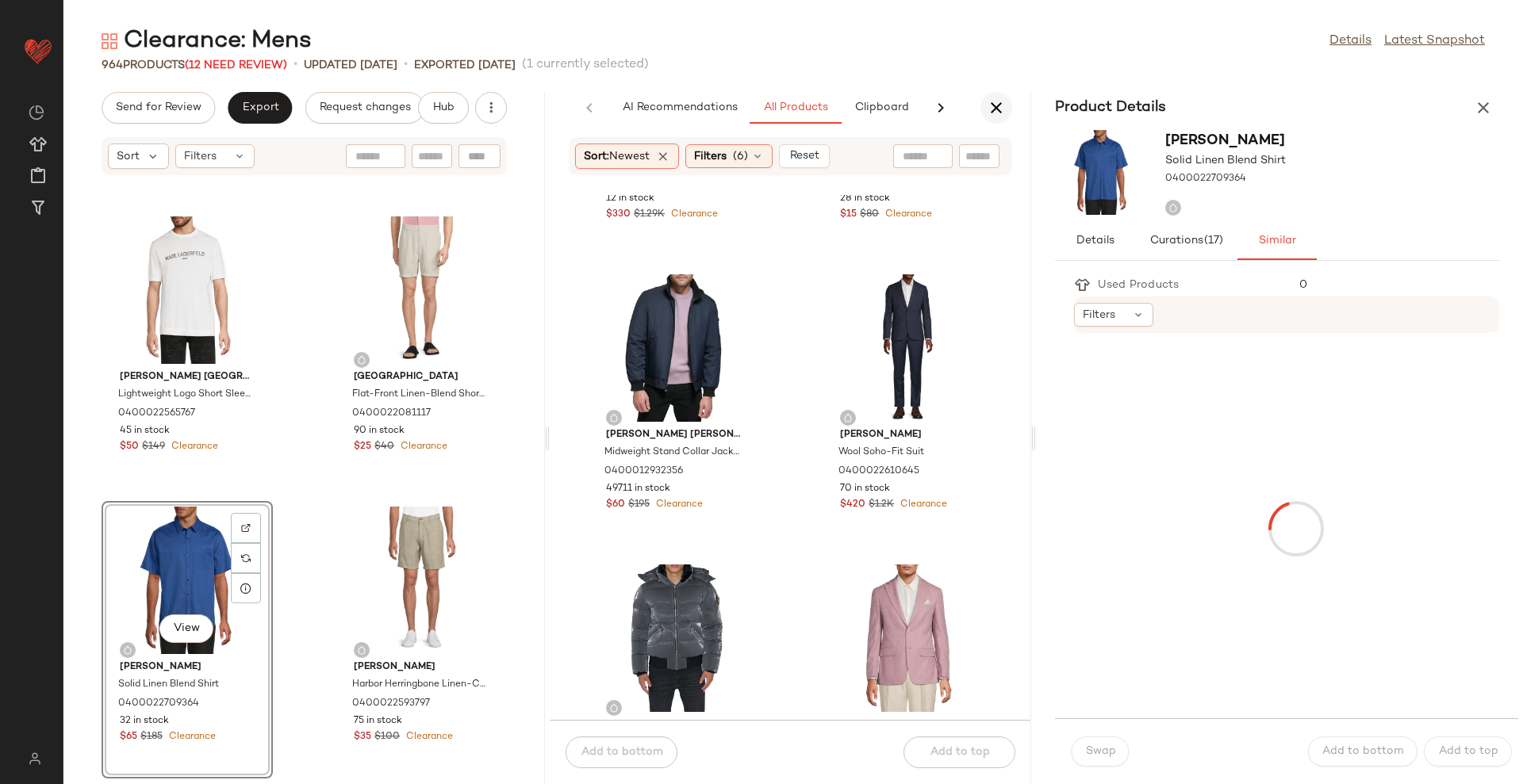
click at [995, 102] on icon "button" at bounding box center [996, 108] width 19 height 19
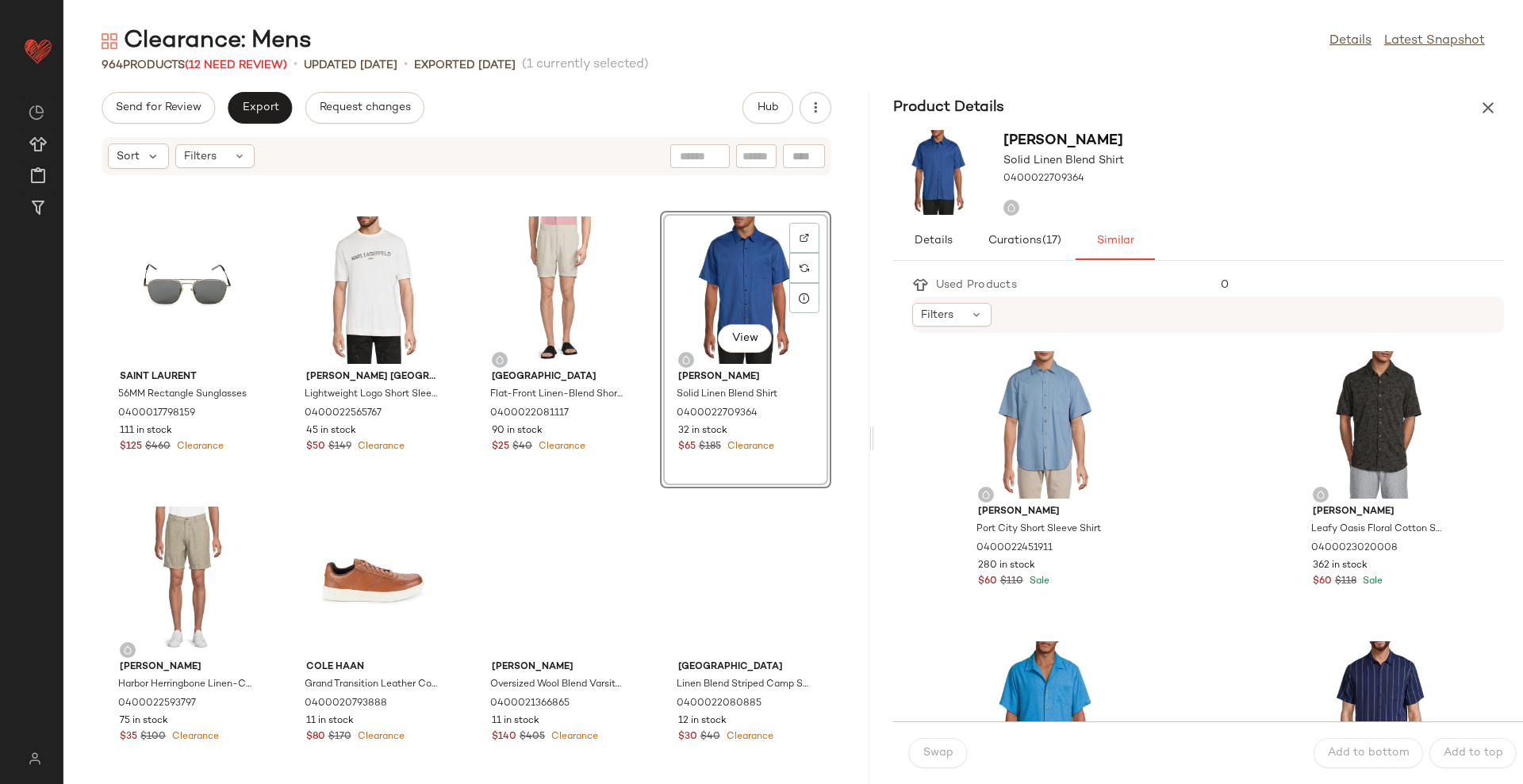
scroll to position [580, 0]
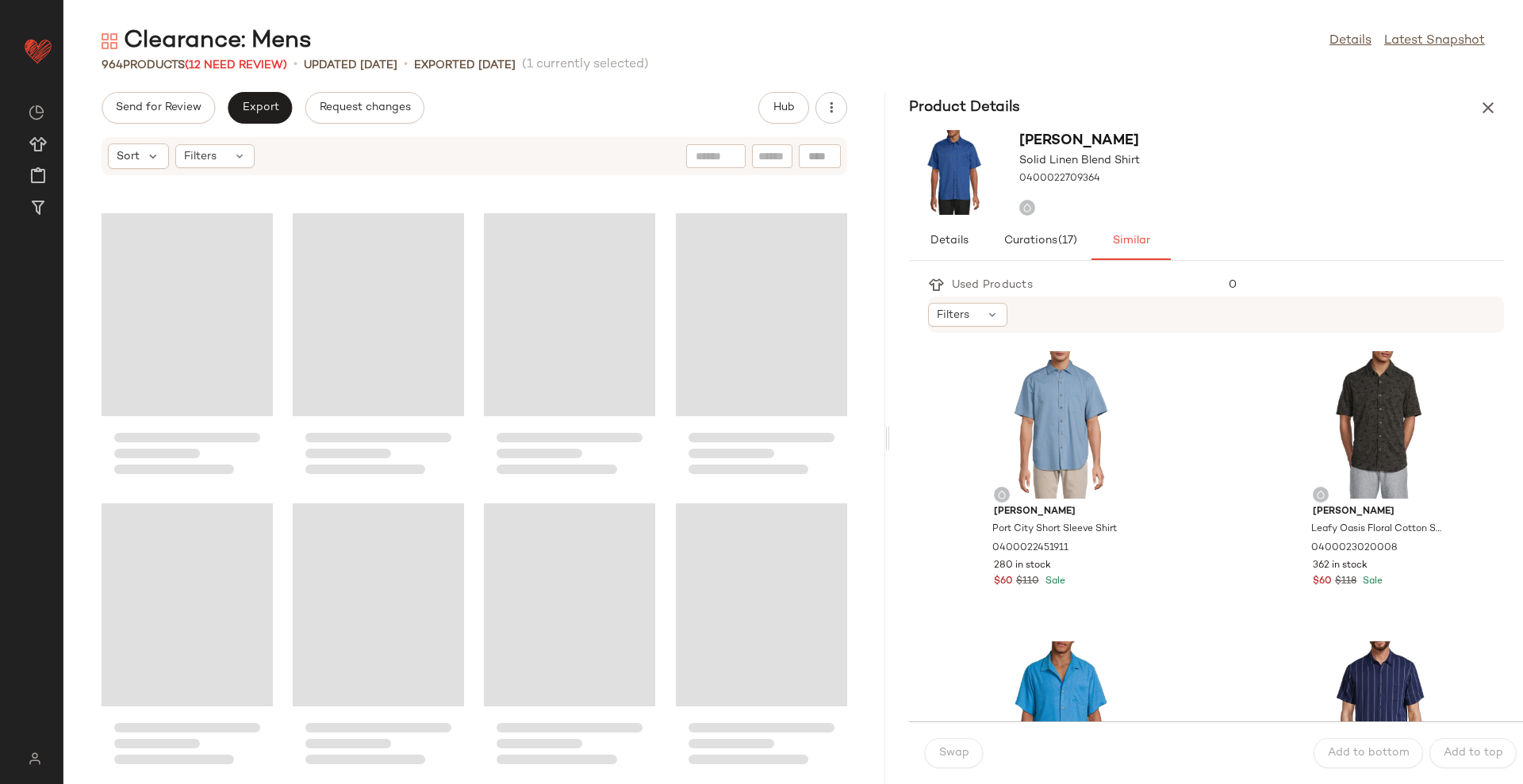
drag, startPoint x: 791, startPoint y: 438, endPoint x: 888, endPoint y: 421, distance: 98.5
click at [888, 421] on div "Clearance: Mens Details Latest Snapshot 964 Products (12 Need Review) • updated…" at bounding box center [793, 404] width 1459 height 759
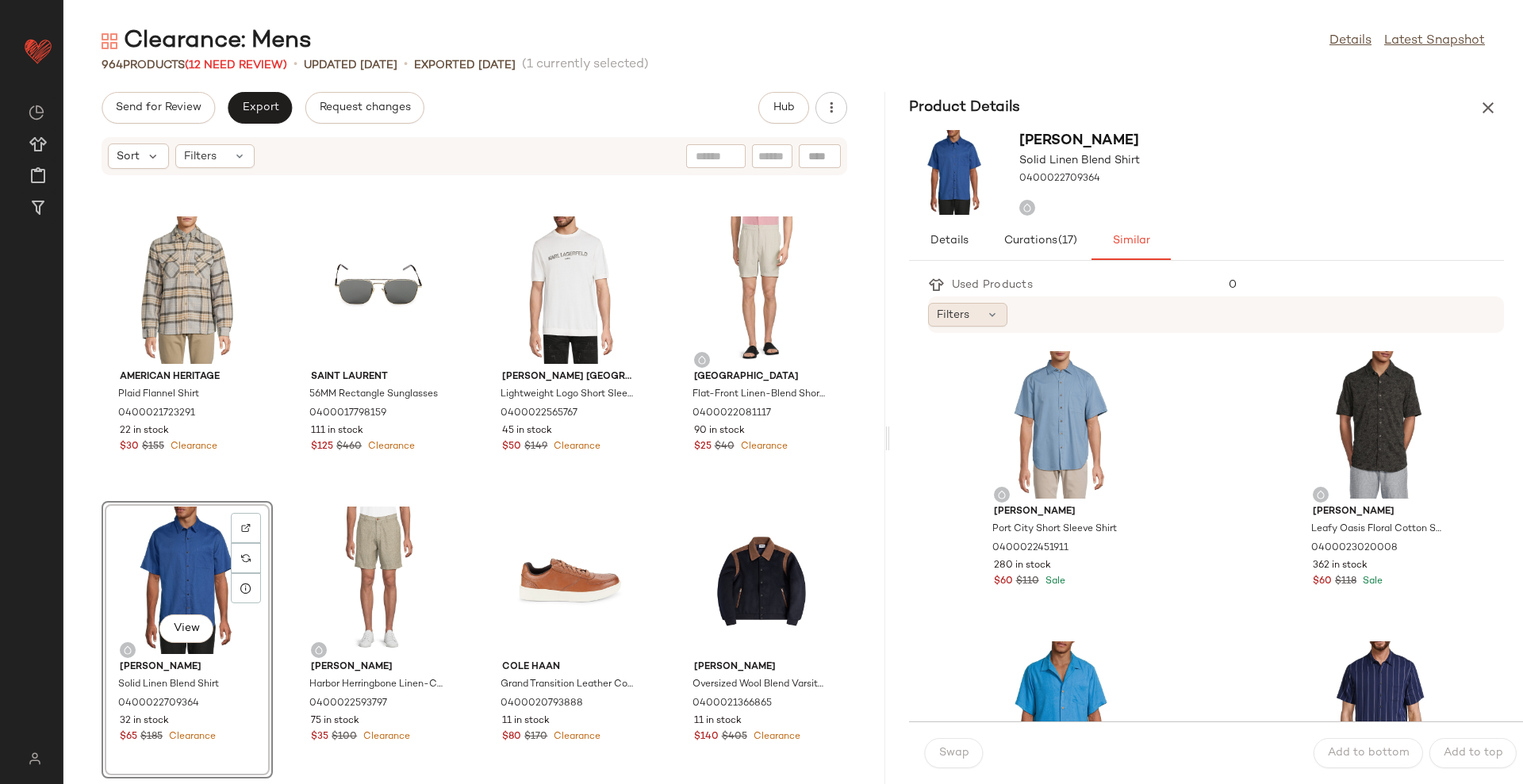
click at [984, 314] on div "Filters" at bounding box center [967, 315] width 79 height 24
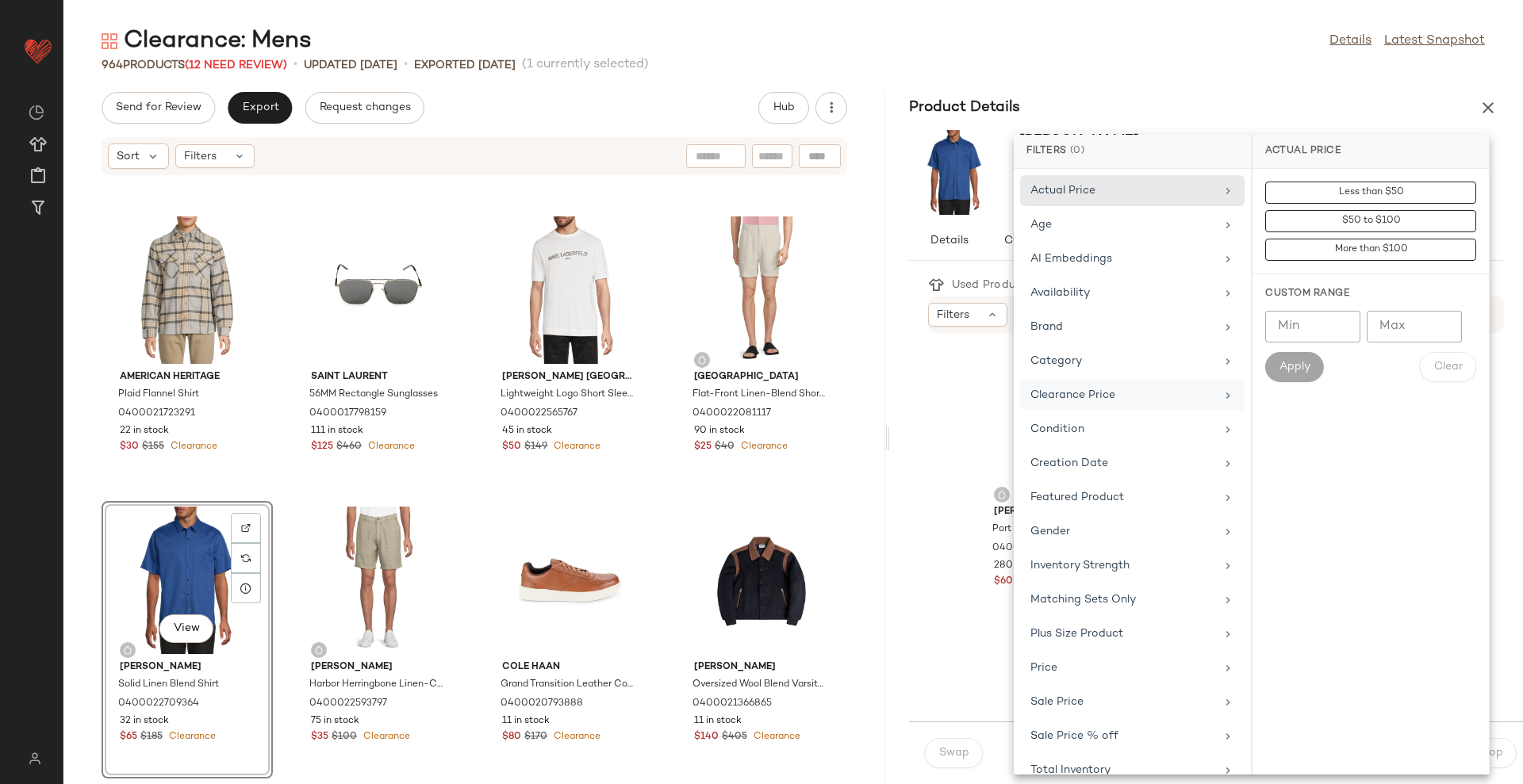
click at [1127, 387] on div "Clearance Price" at bounding box center [1122, 395] width 185 height 17
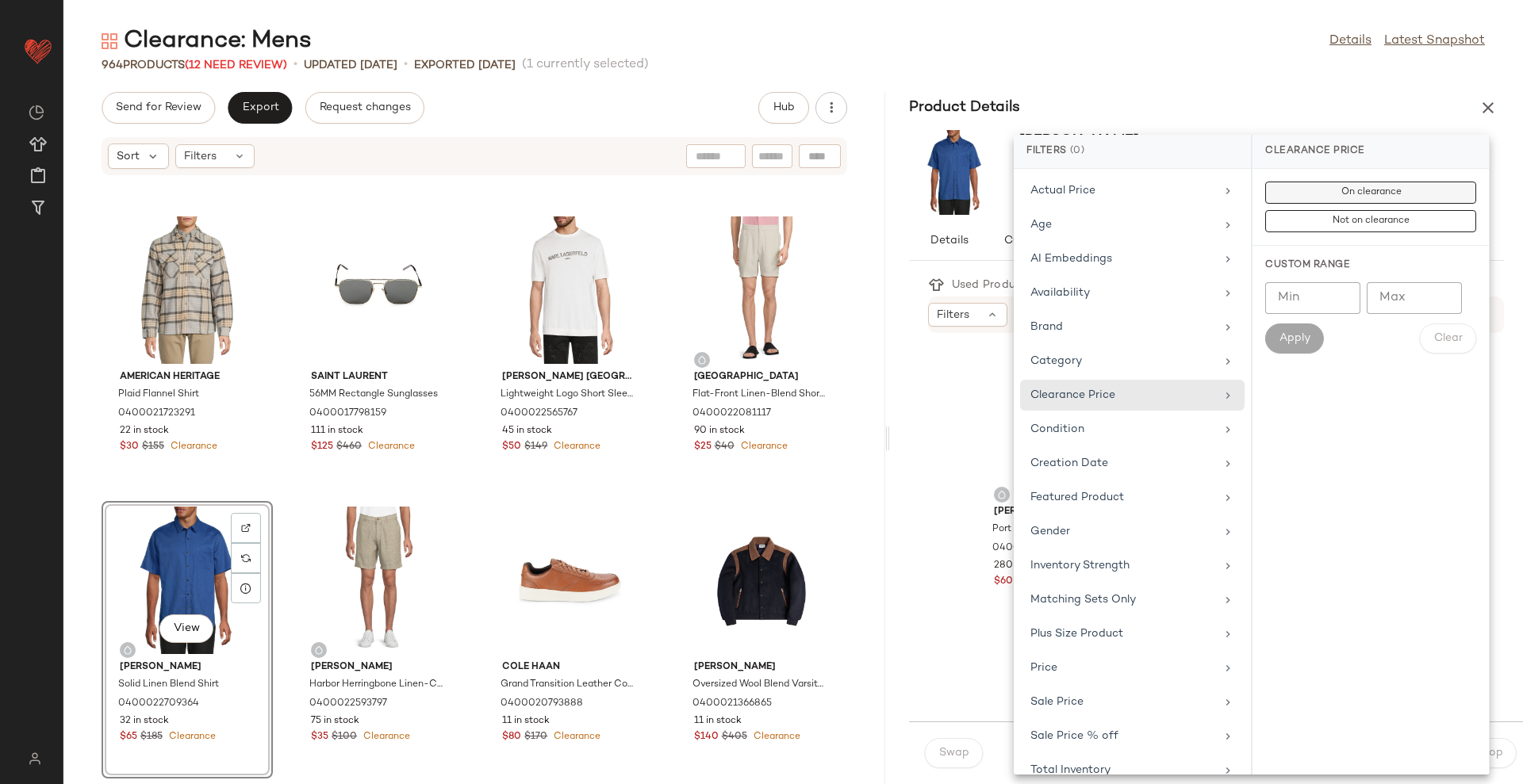
click at [1401, 187] on span "On clearance" at bounding box center [1370, 193] width 61 height 11
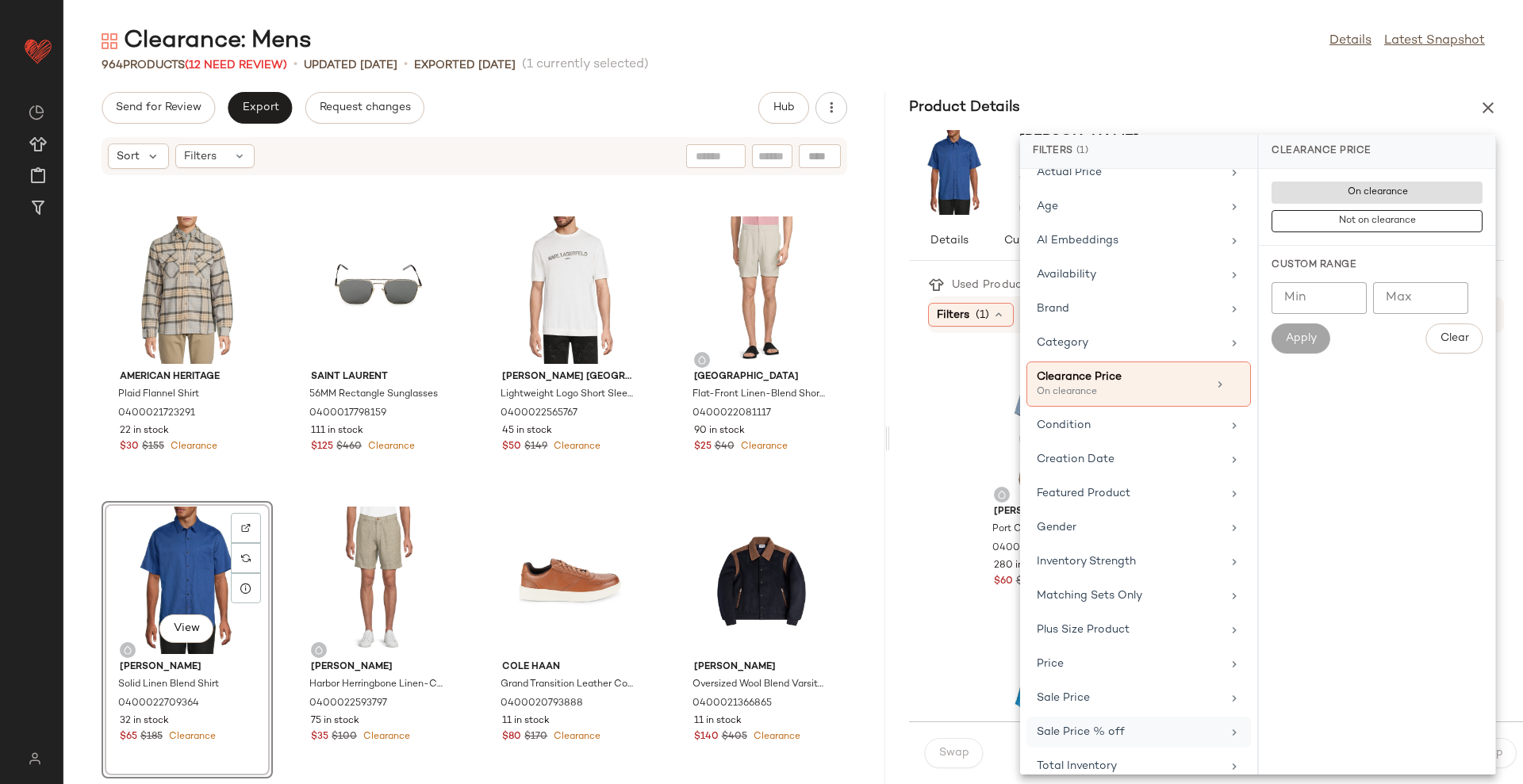
scroll to position [35, 0]
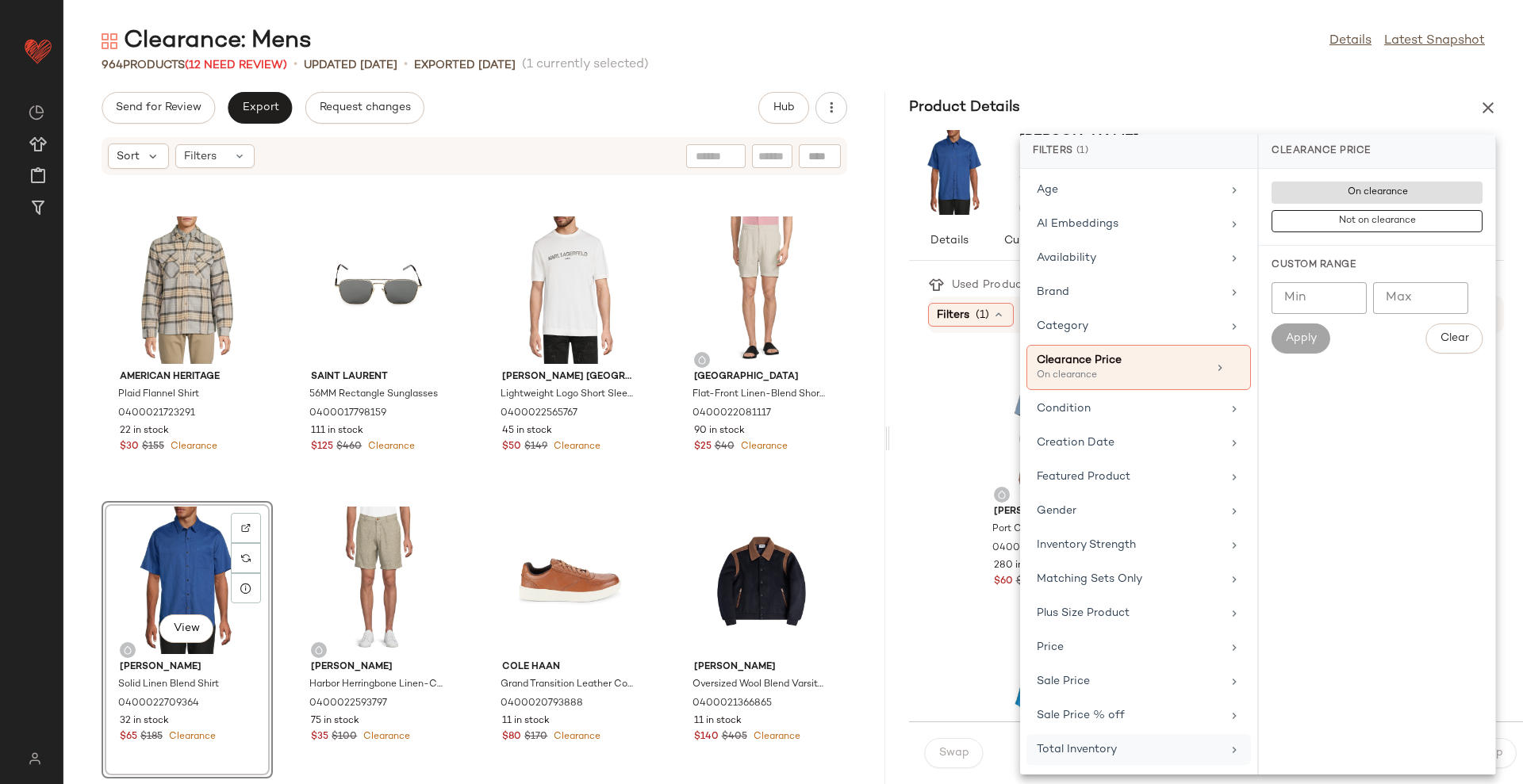
click at [1158, 749] on div "Total Inventory" at bounding box center [1128, 749] width 185 height 17
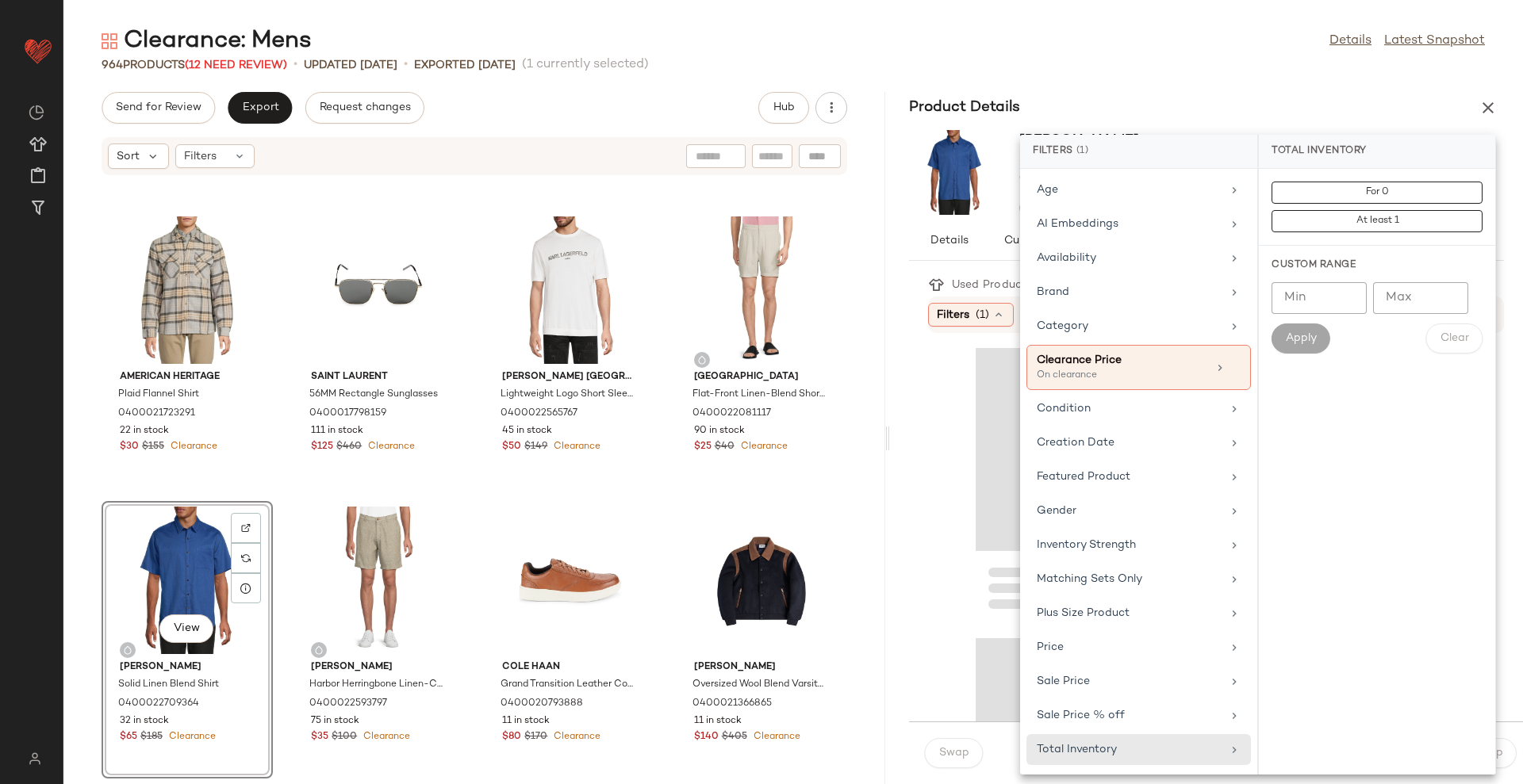
click at [1299, 283] on input "Min" at bounding box center [1319, 297] width 95 height 31
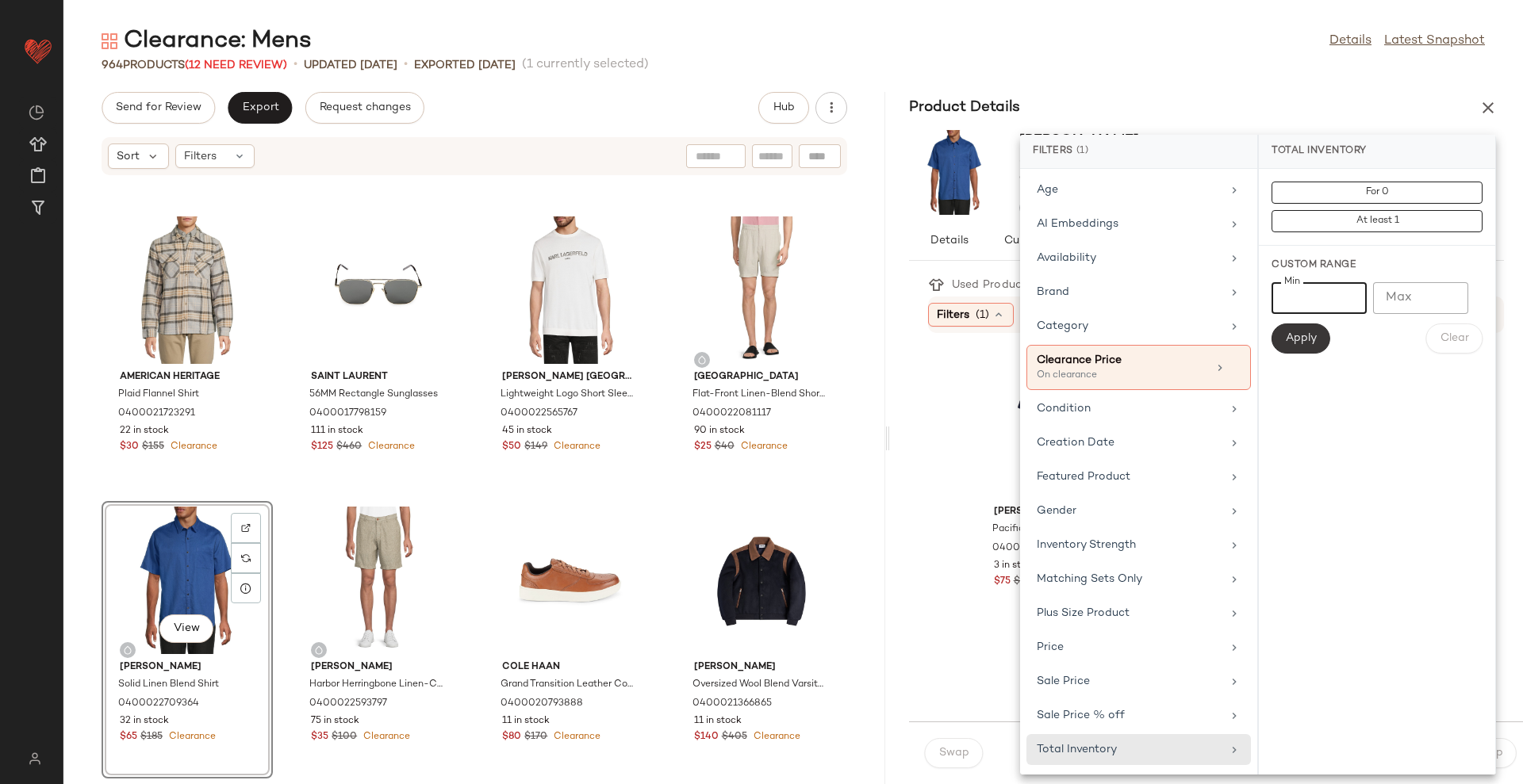
type input "**"
click at [1303, 349] on button "Apply" at bounding box center [1301, 338] width 59 height 30
click at [1257, 120] on div "Product Details" at bounding box center [1206, 107] width 633 height 31
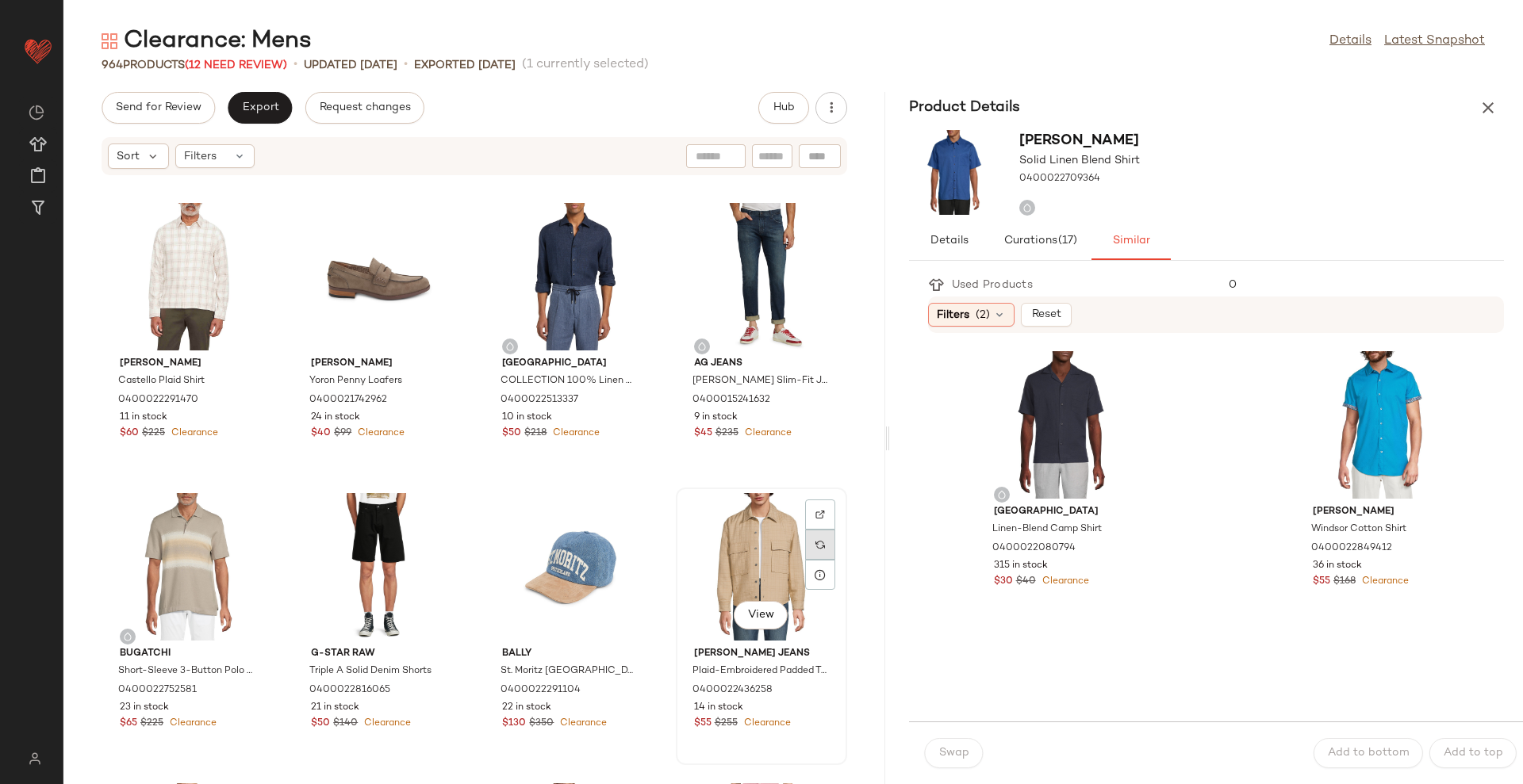
scroll to position [0, 0]
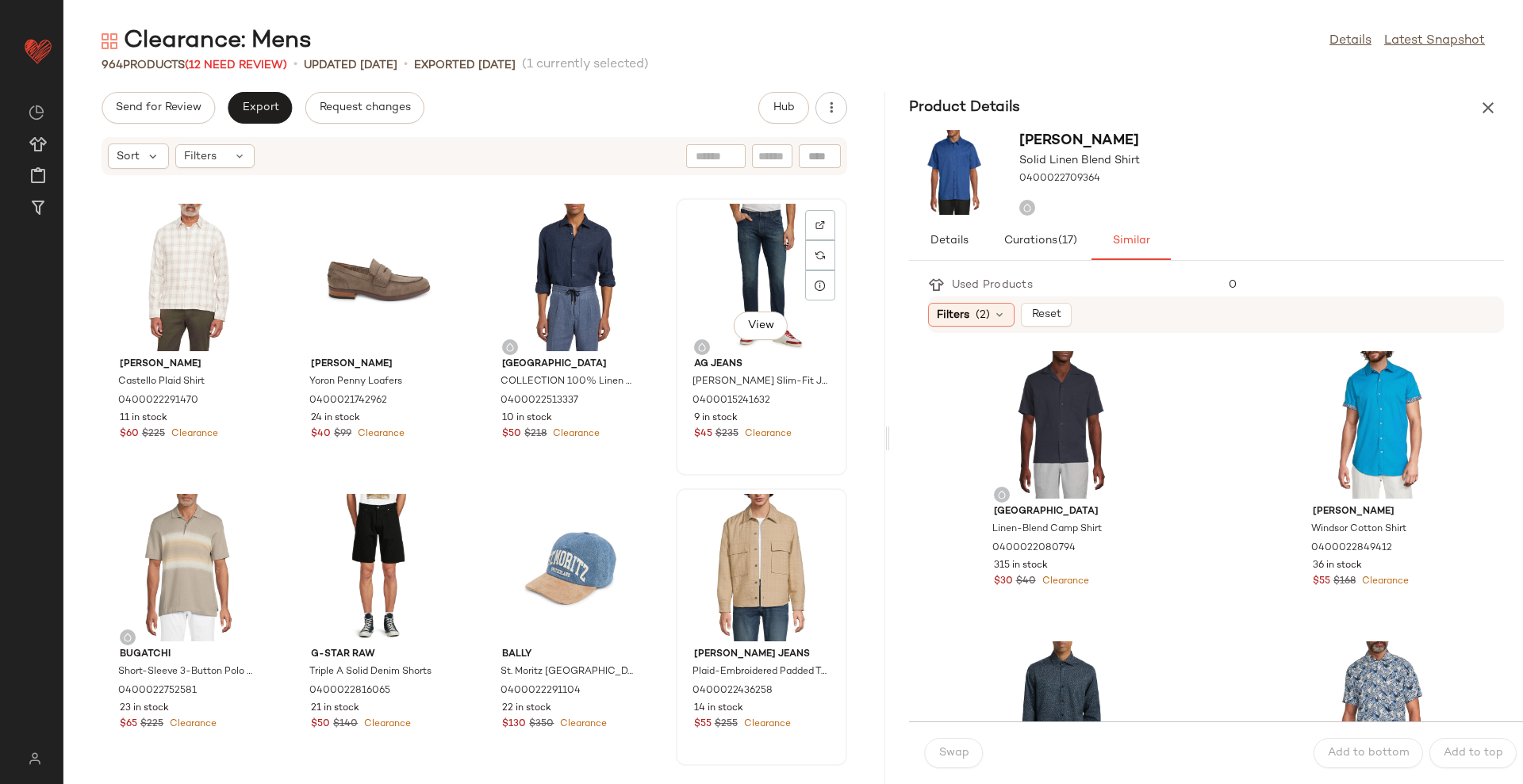
click at [735, 272] on div "View" at bounding box center [761, 277] width 160 height 147
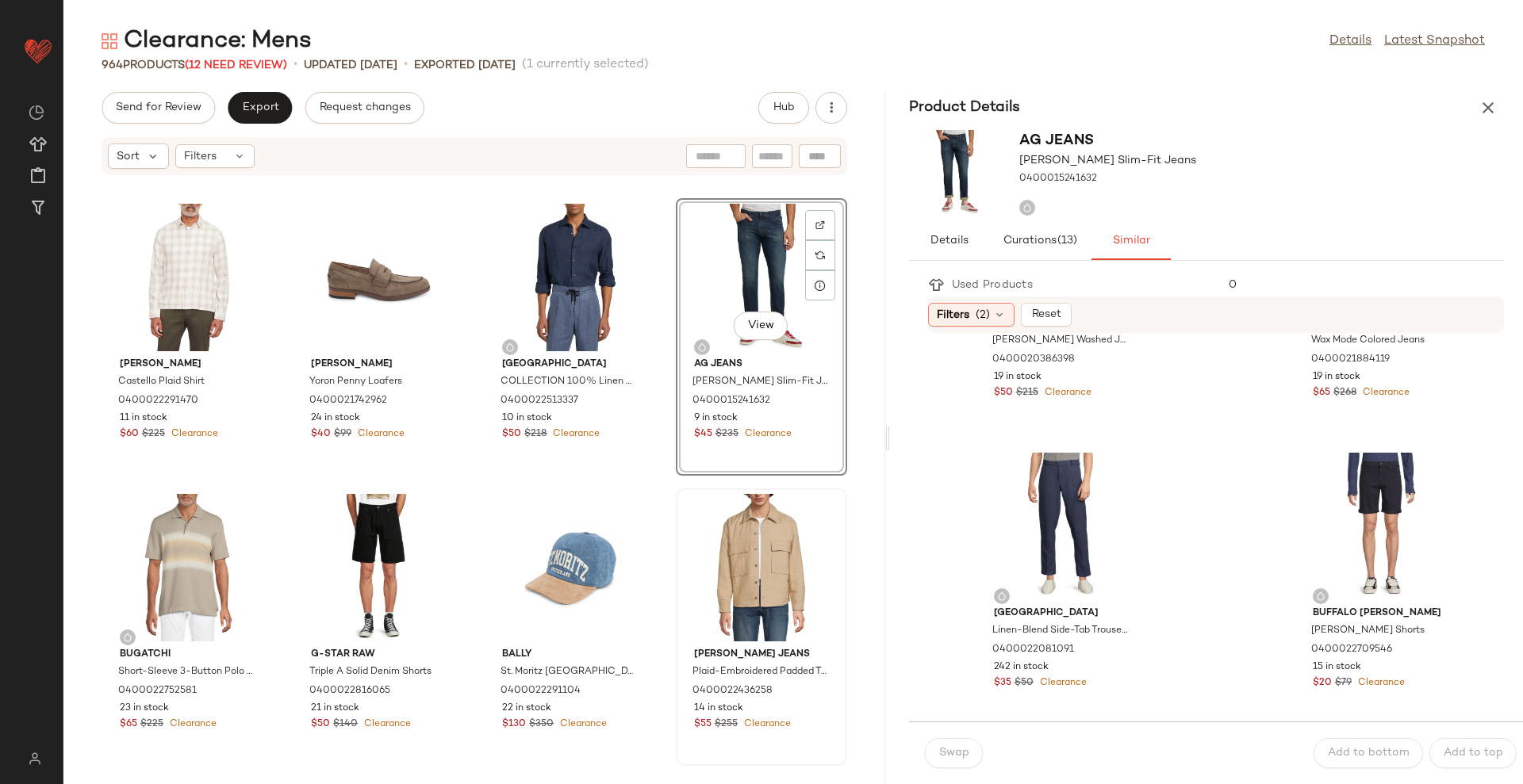
scroll to position [198, 0]
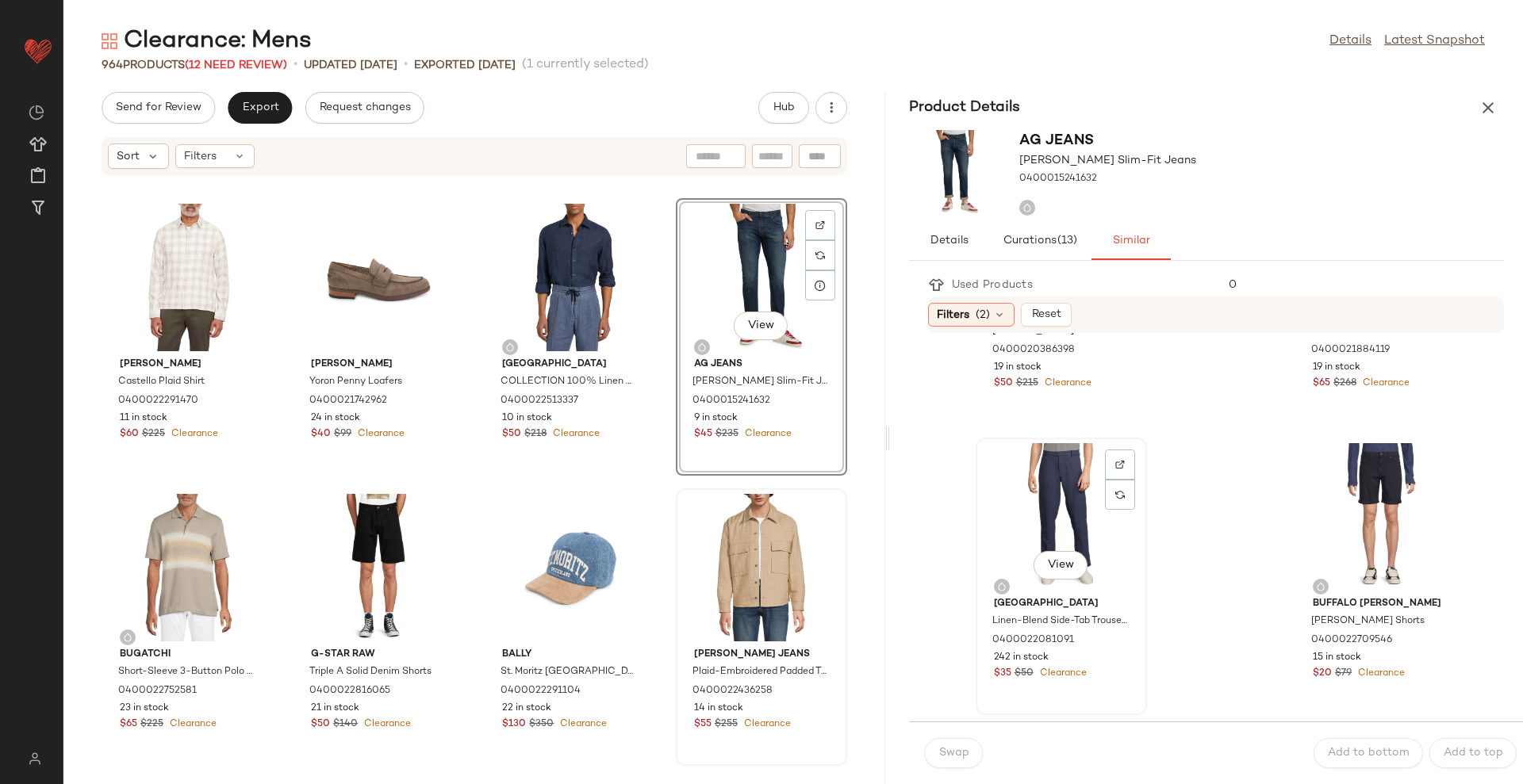
drag, startPoint x: 1081, startPoint y: 498, endPoint x: 1072, endPoint y: 537, distance: 40.0
click at [1081, 498] on div "View" at bounding box center [1060, 516] width 160 height 147
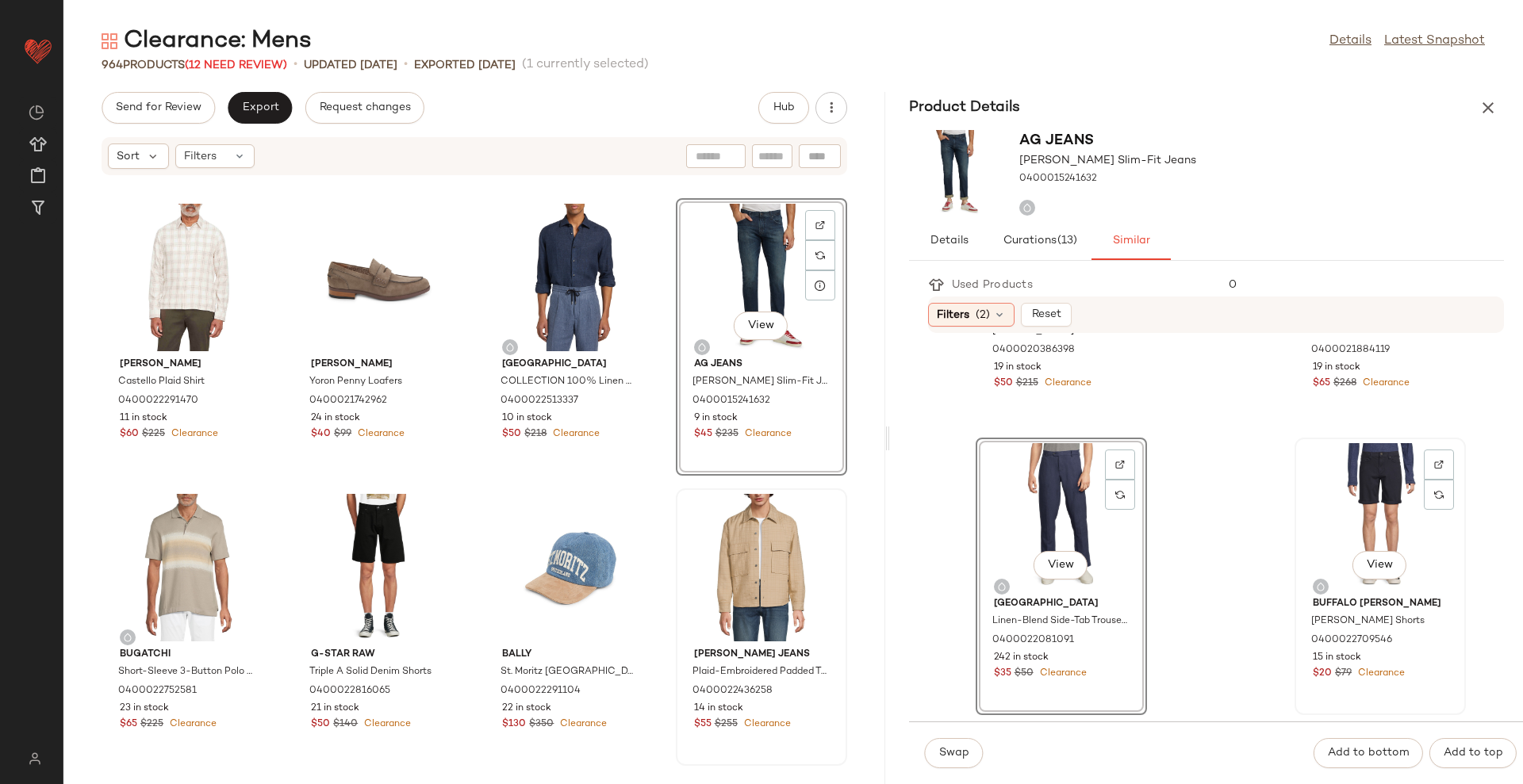
scroll to position [0, 0]
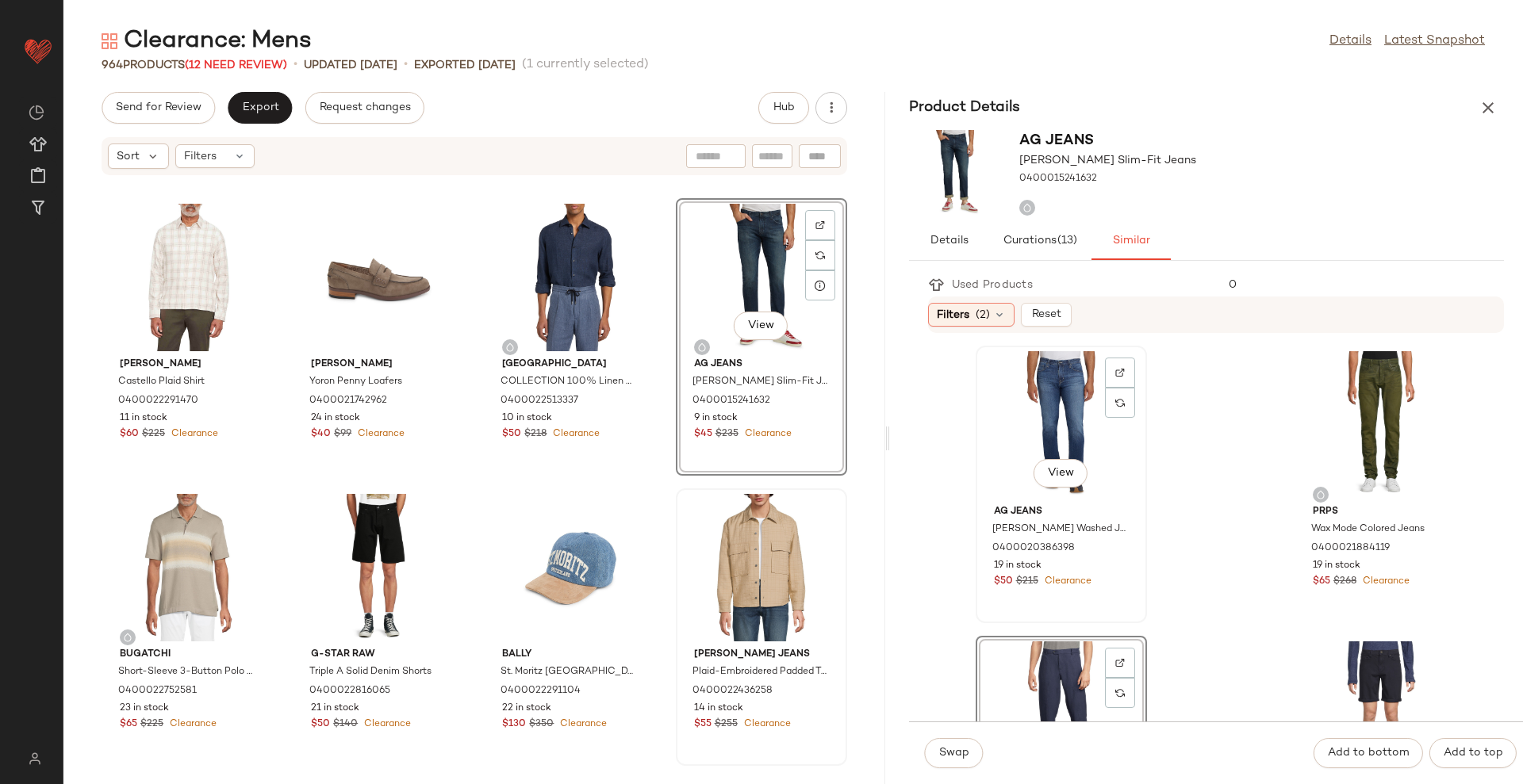
drag, startPoint x: 1020, startPoint y: 404, endPoint x: 1035, endPoint y: 562, distance: 158.7
click at [1019, 404] on div "View" at bounding box center [1060, 425] width 160 height 147
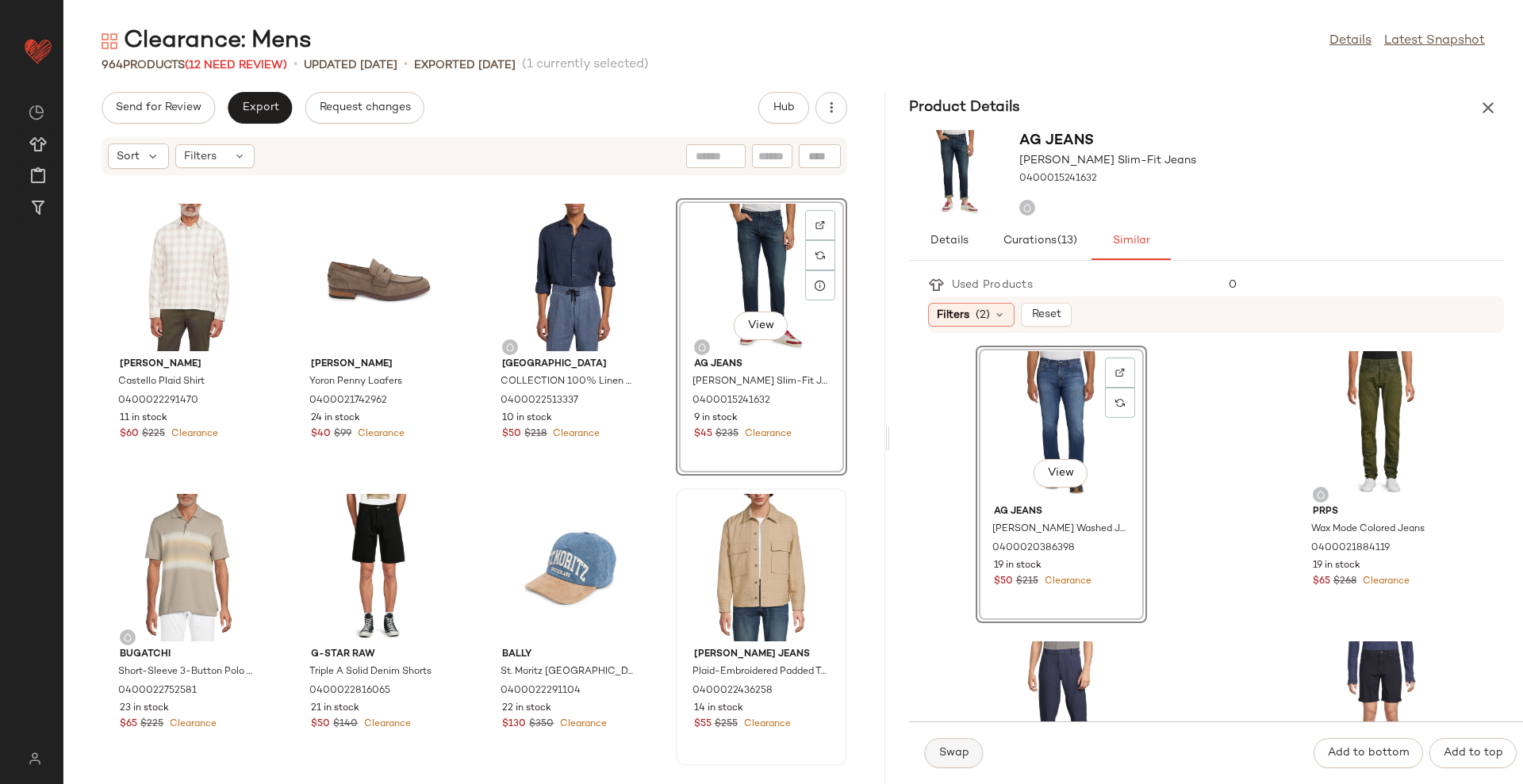
click at [955, 747] on span "Swap" at bounding box center [953, 753] width 31 height 13
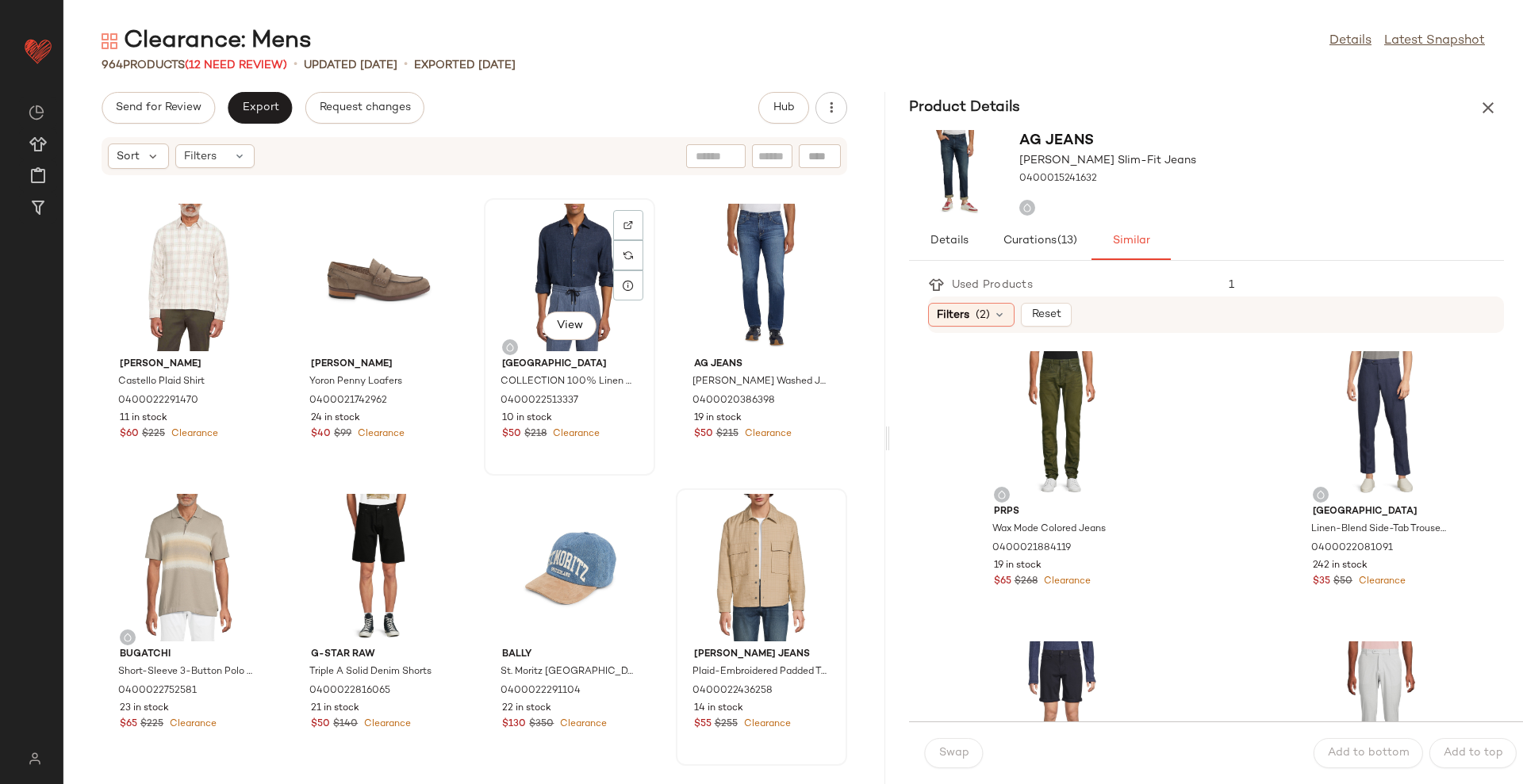
click at [546, 257] on div "View" at bounding box center [569, 277] width 160 height 147
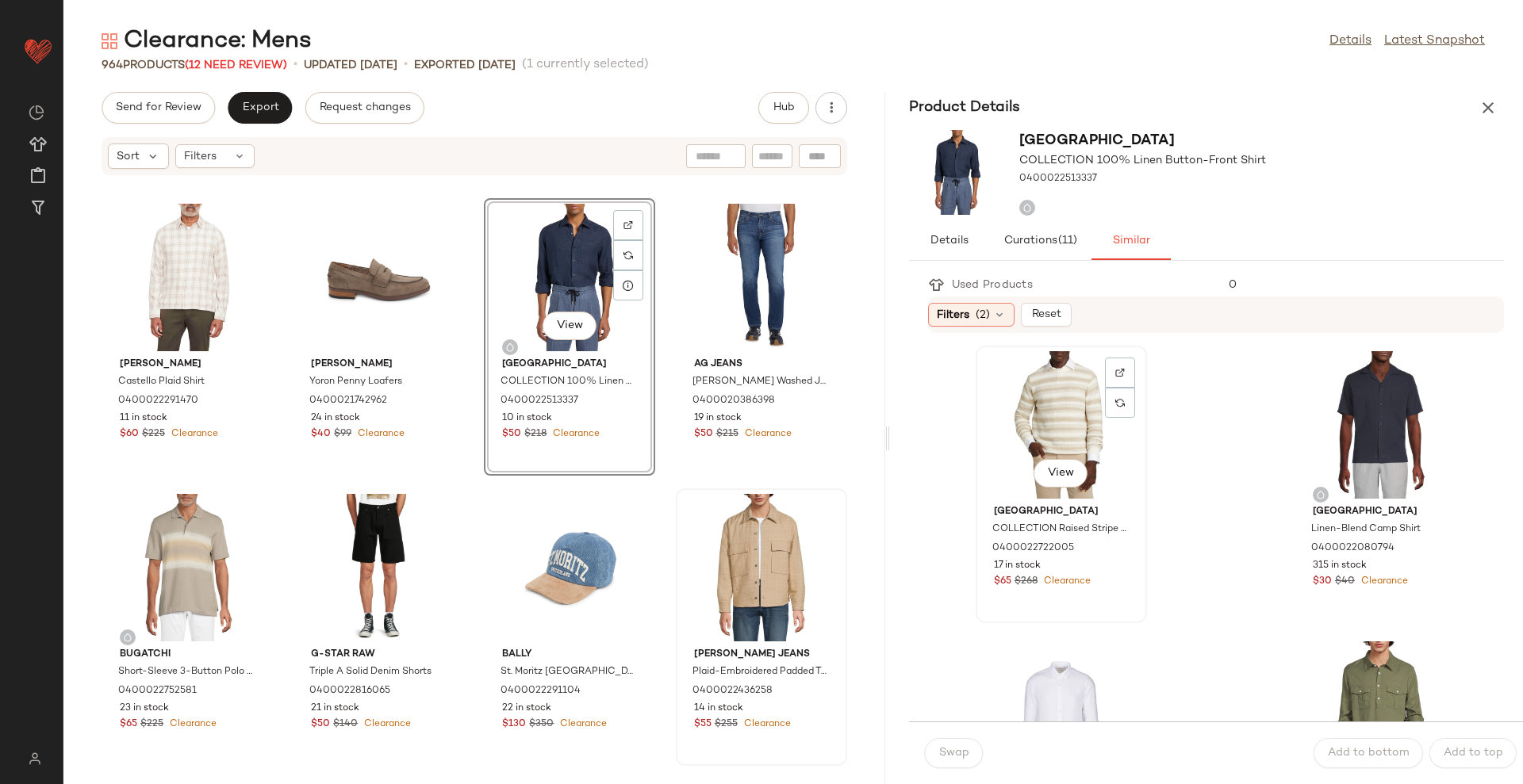
click at [1047, 413] on div "View" at bounding box center [1060, 425] width 160 height 147
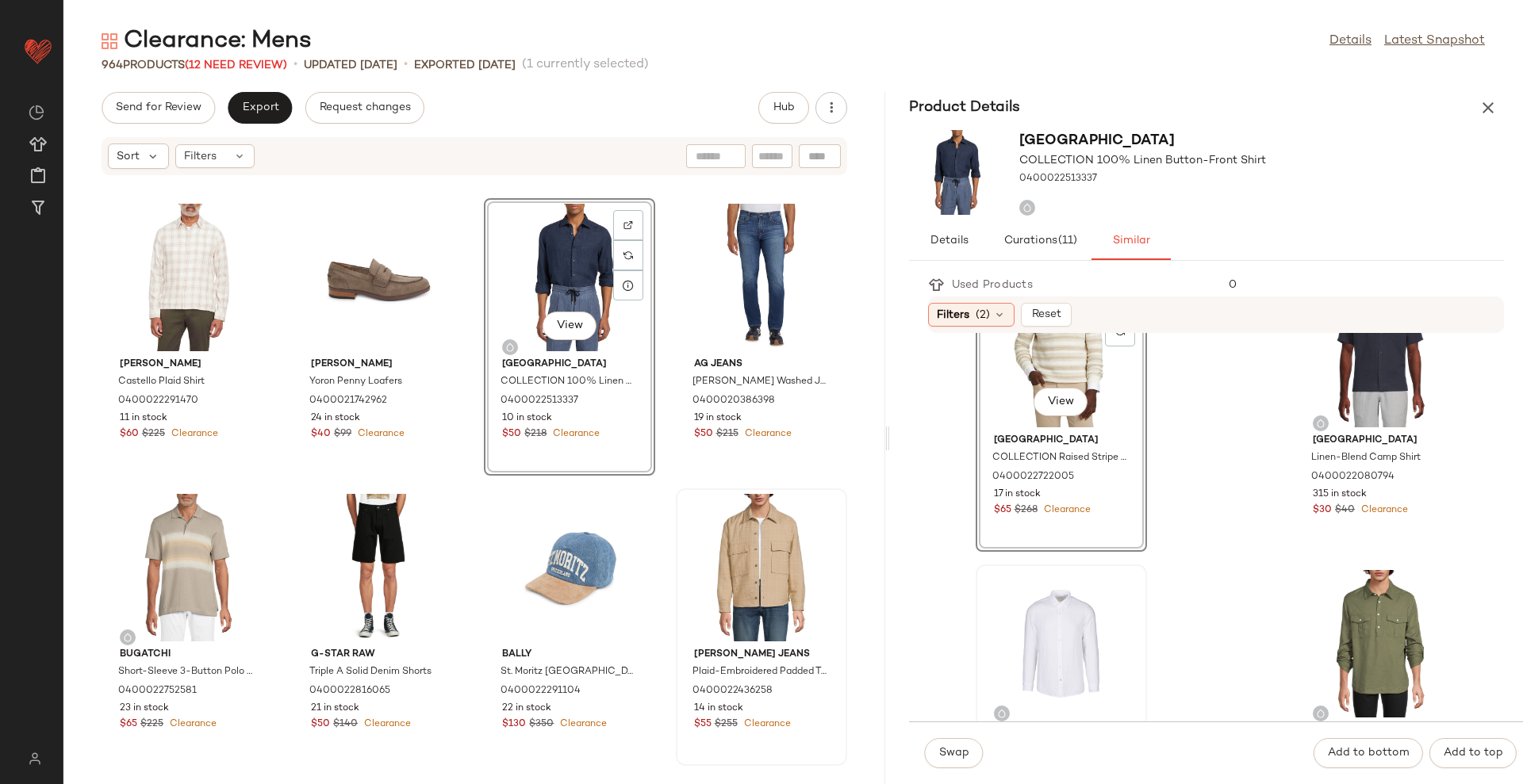
scroll to position [297, 0]
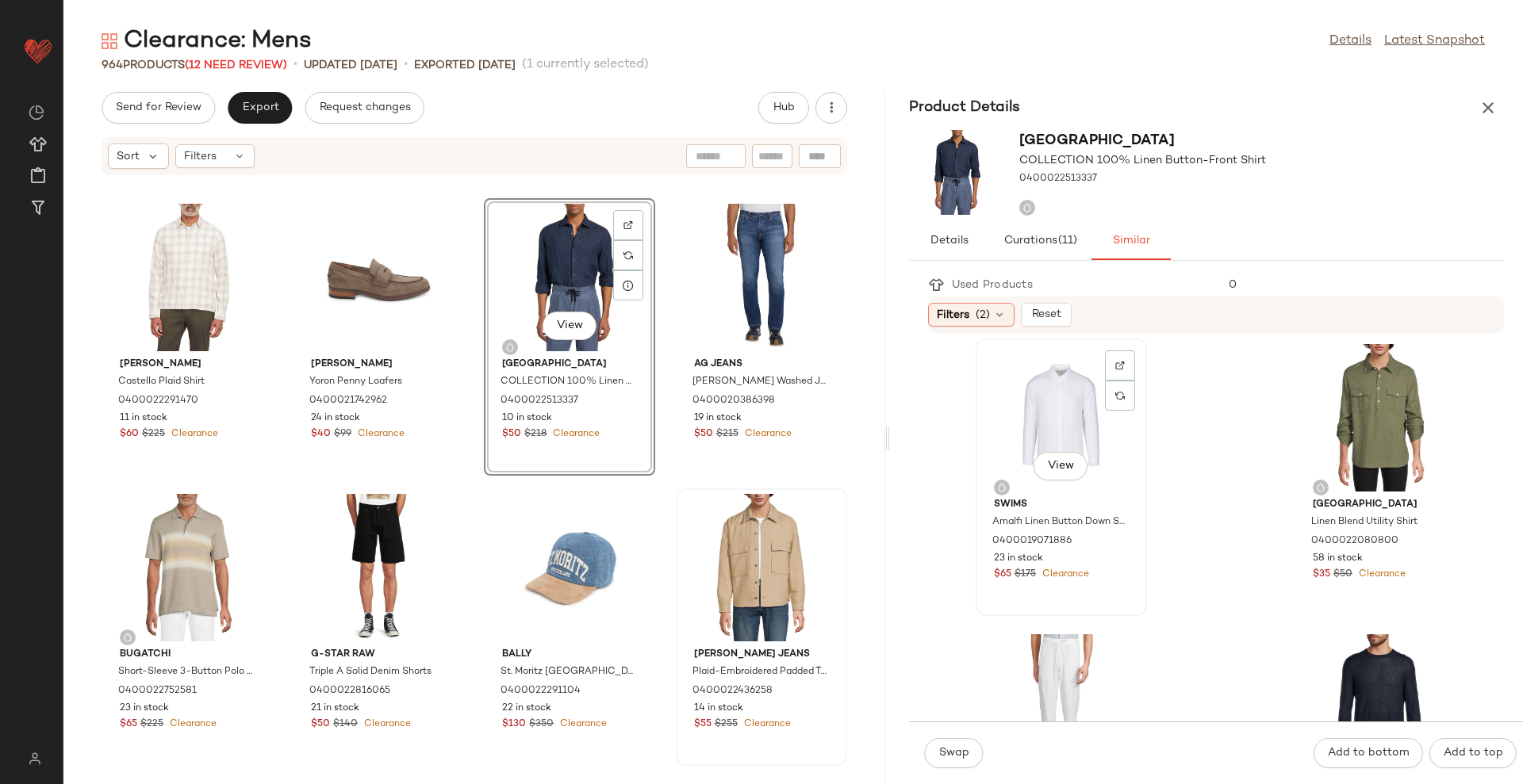
click at [1064, 417] on div "View" at bounding box center [1060, 417] width 160 height 147
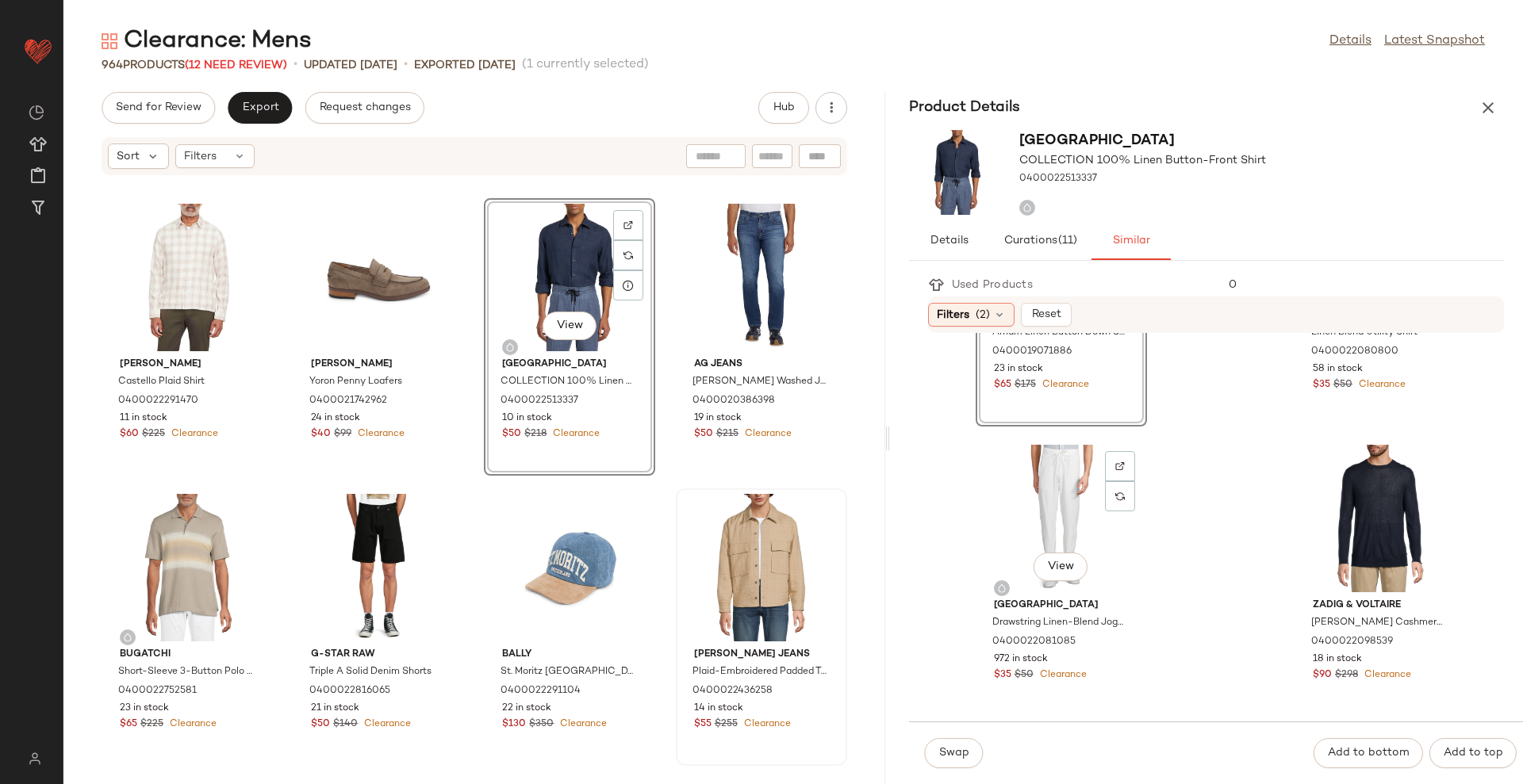
scroll to position [496, 0]
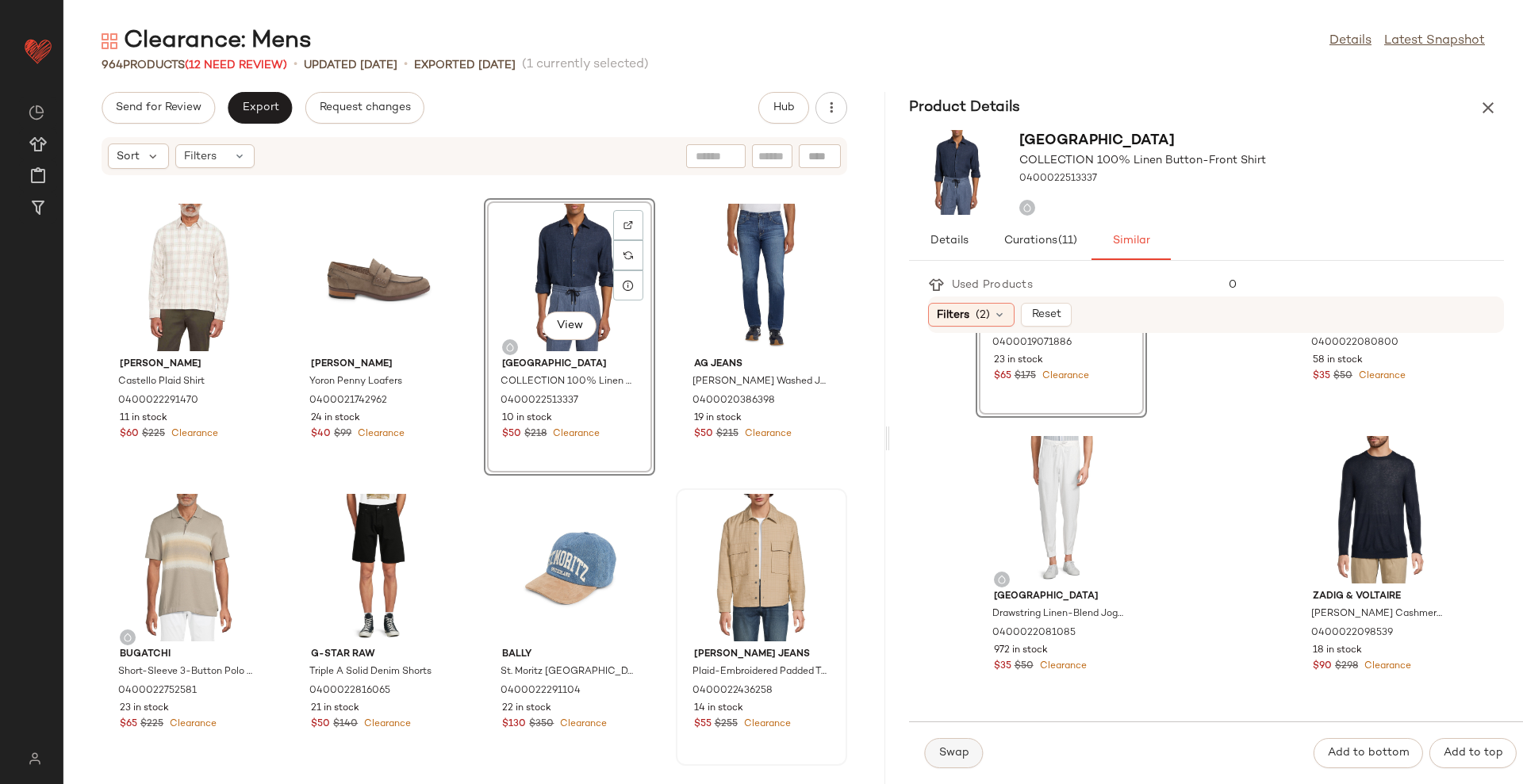
click at [969, 756] on button "Swap" at bounding box center [954, 753] width 58 height 30
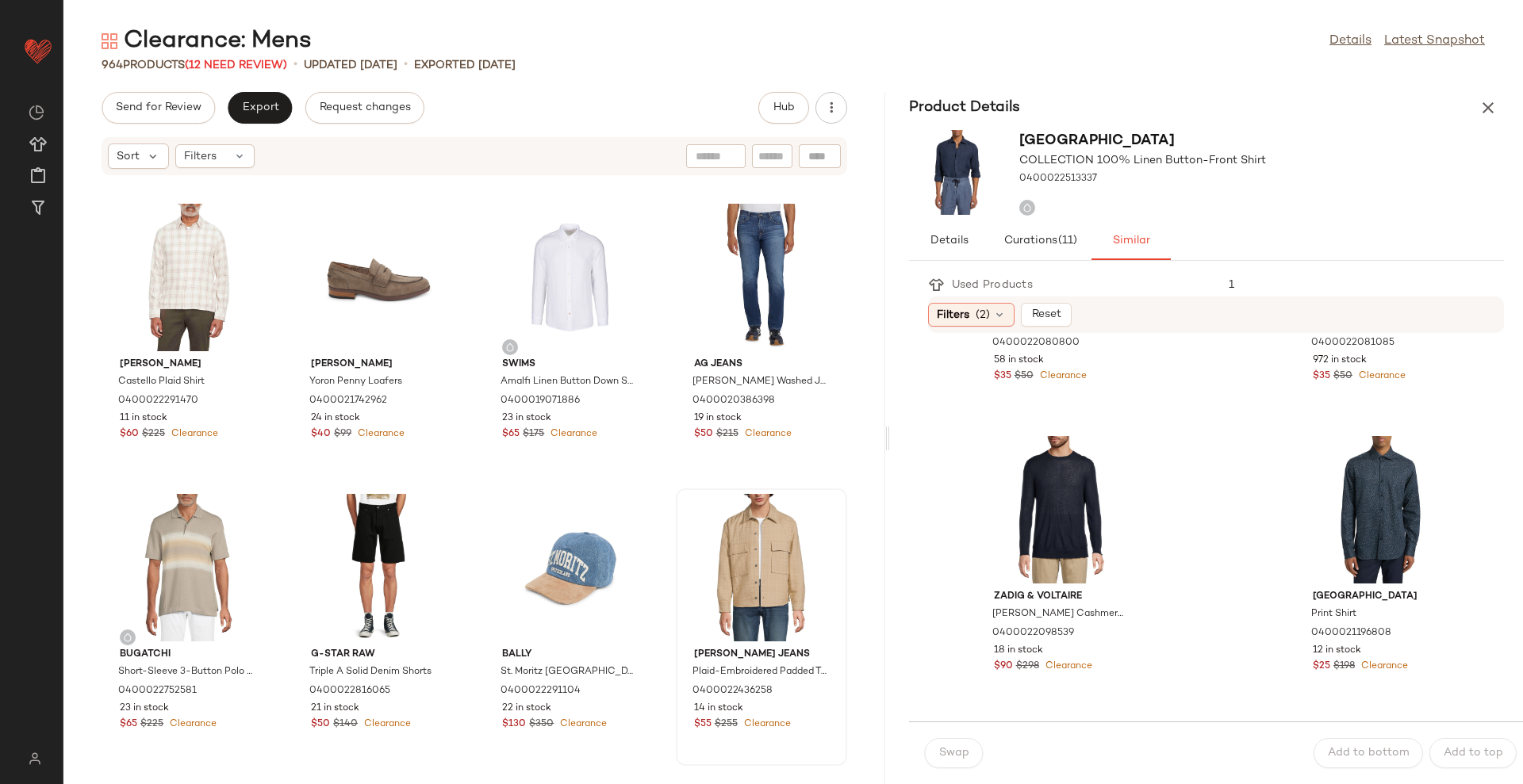
click at [857, 372] on div "[PERSON_NAME] Plaid Shirt 0400022291470 11 in stock $60 $225 Clearance [PERSON_…" at bounding box center [475, 489] width 822 height 589
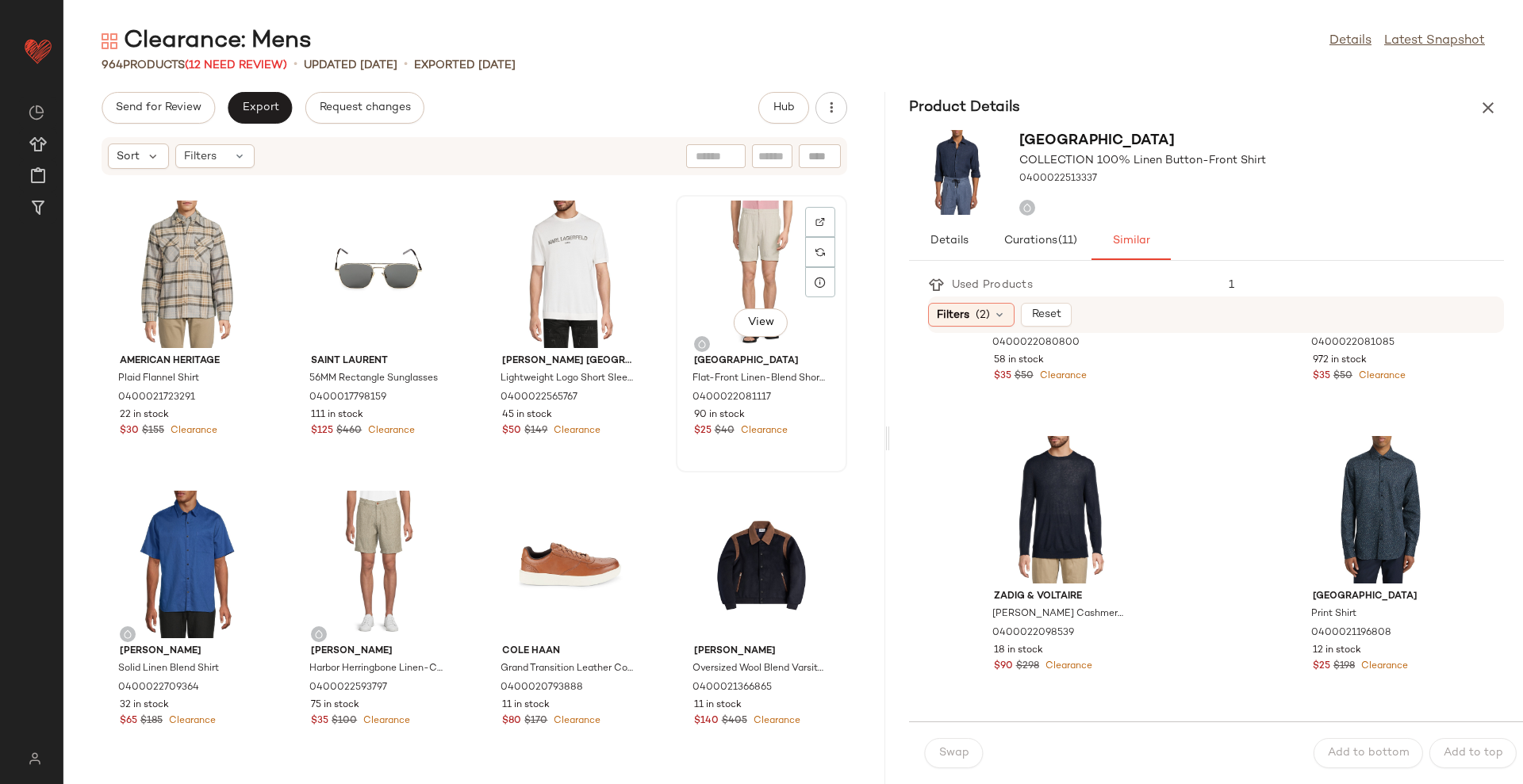
scroll to position [608, 0]
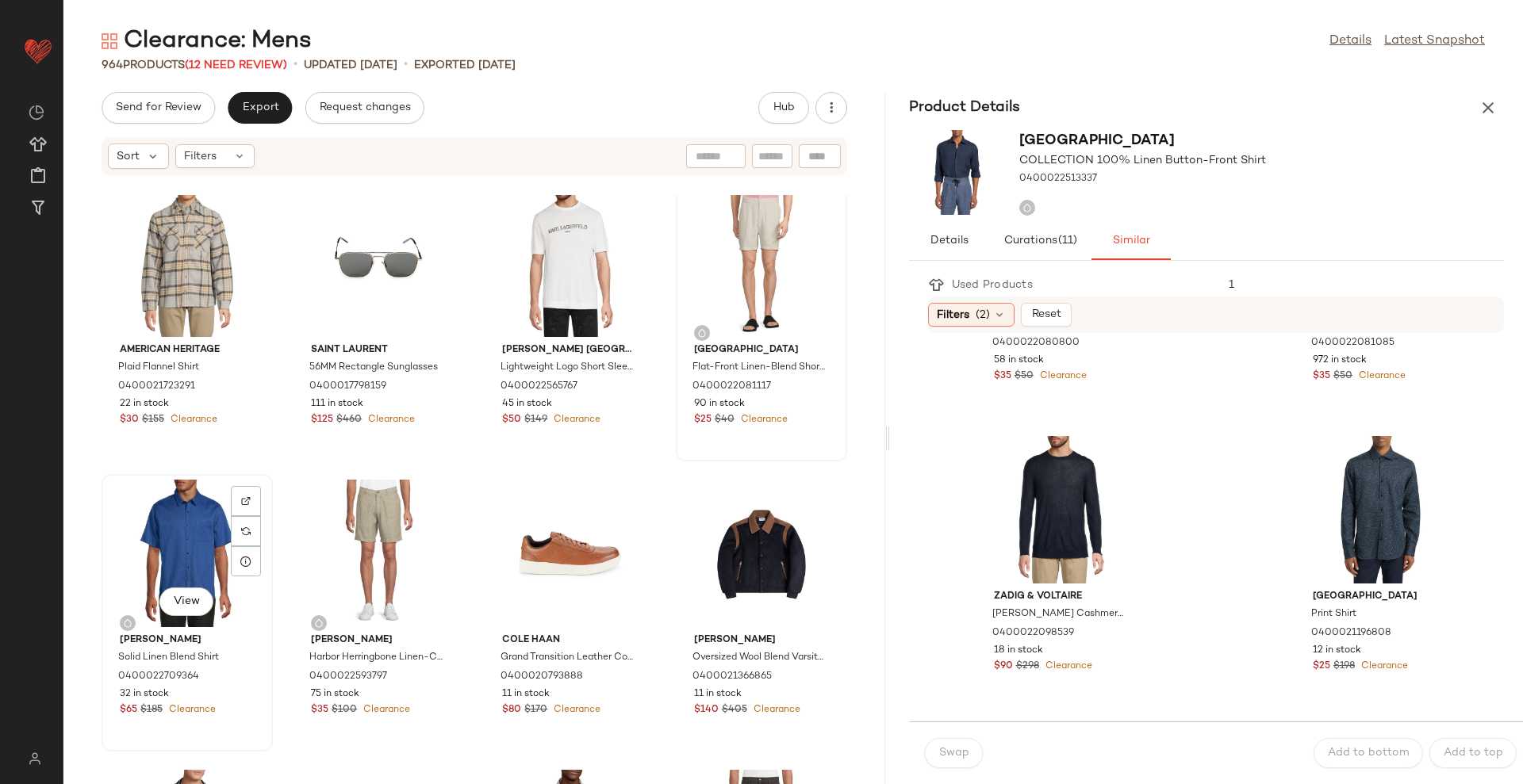
click at [132, 518] on div "View" at bounding box center [187, 553] width 160 height 147
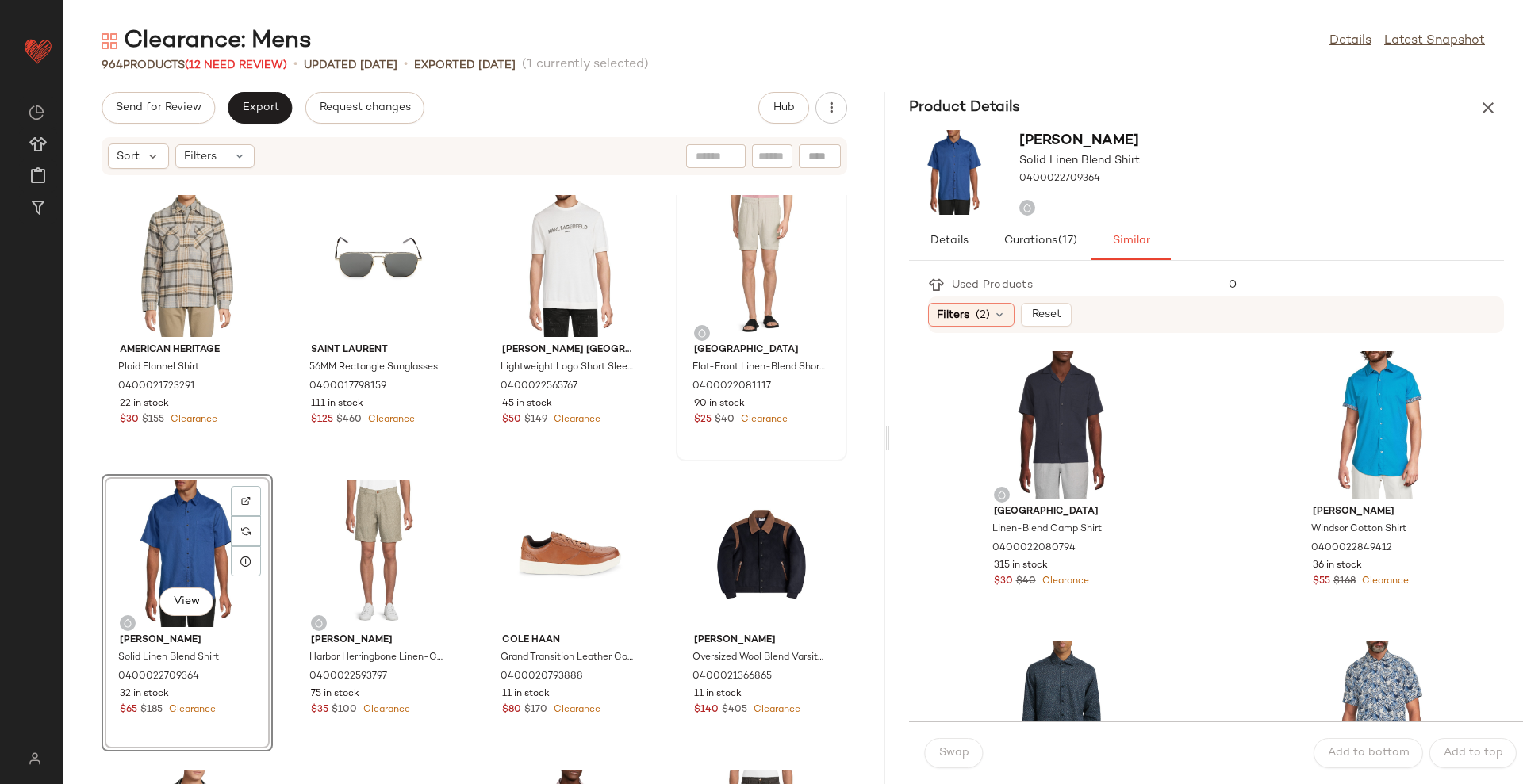
scroll to position [99, 0]
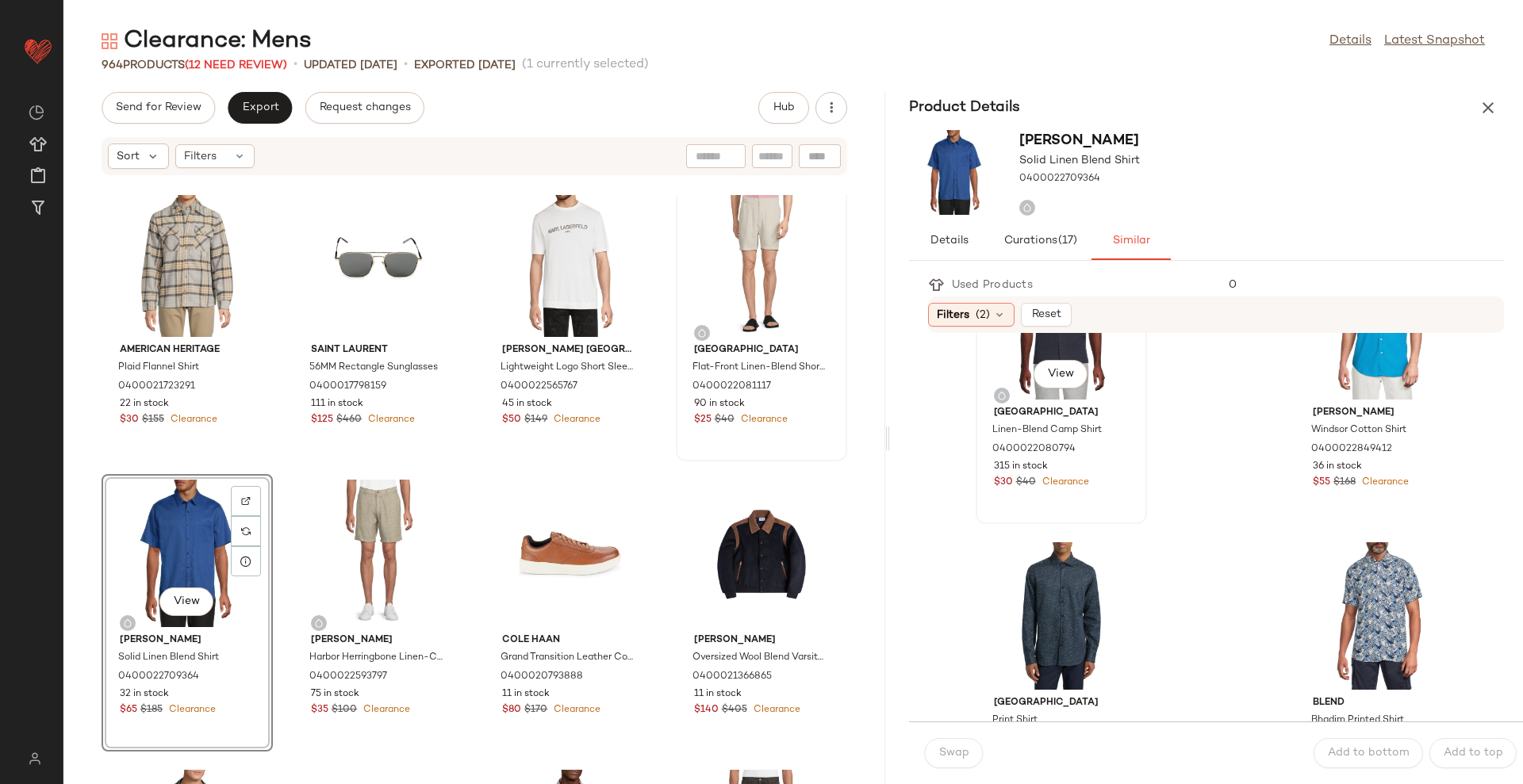
click at [1089, 495] on div "View [GEOGRAPHIC_DATA]-Blend Camp Shirt 0400022080794 315 in stock $30 $40 Clea…" at bounding box center [1061, 385] width 168 height 275
click at [957, 765] on button "Swap" at bounding box center [954, 753] width 58 height 30
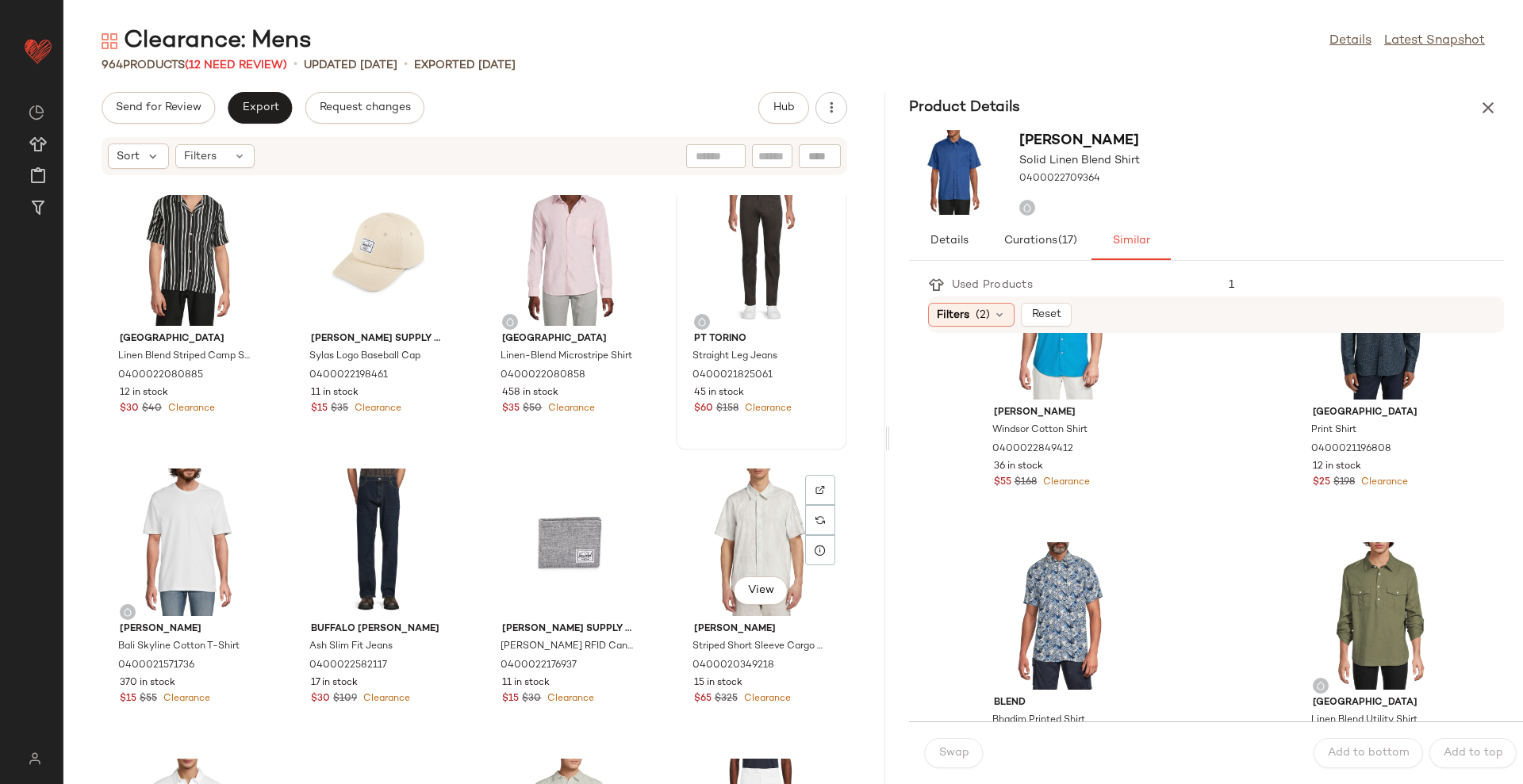
scroll to position [1202, 0]
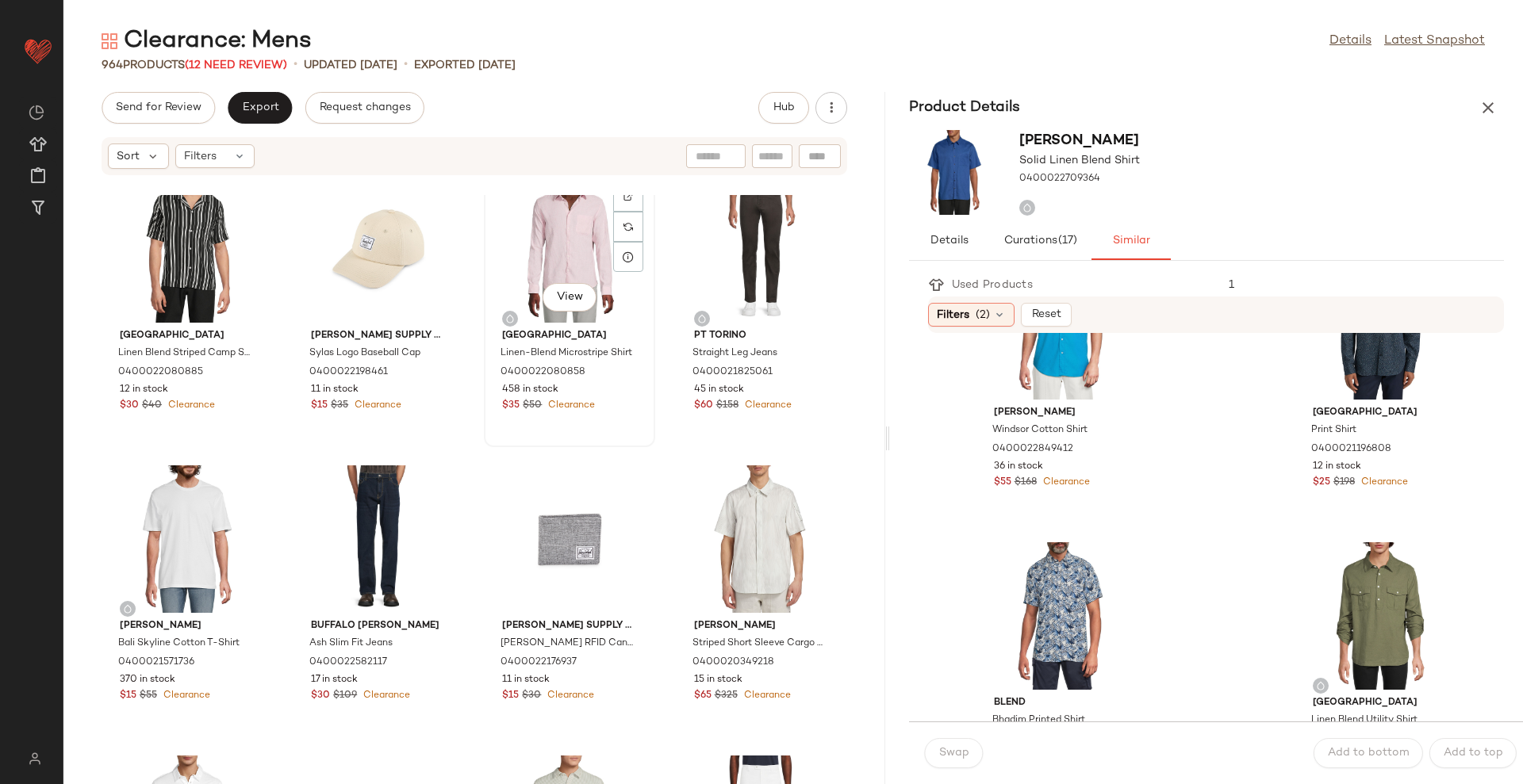
click at [585, 239] on div "View" at bounding box center [569, 249] width 160 height 147
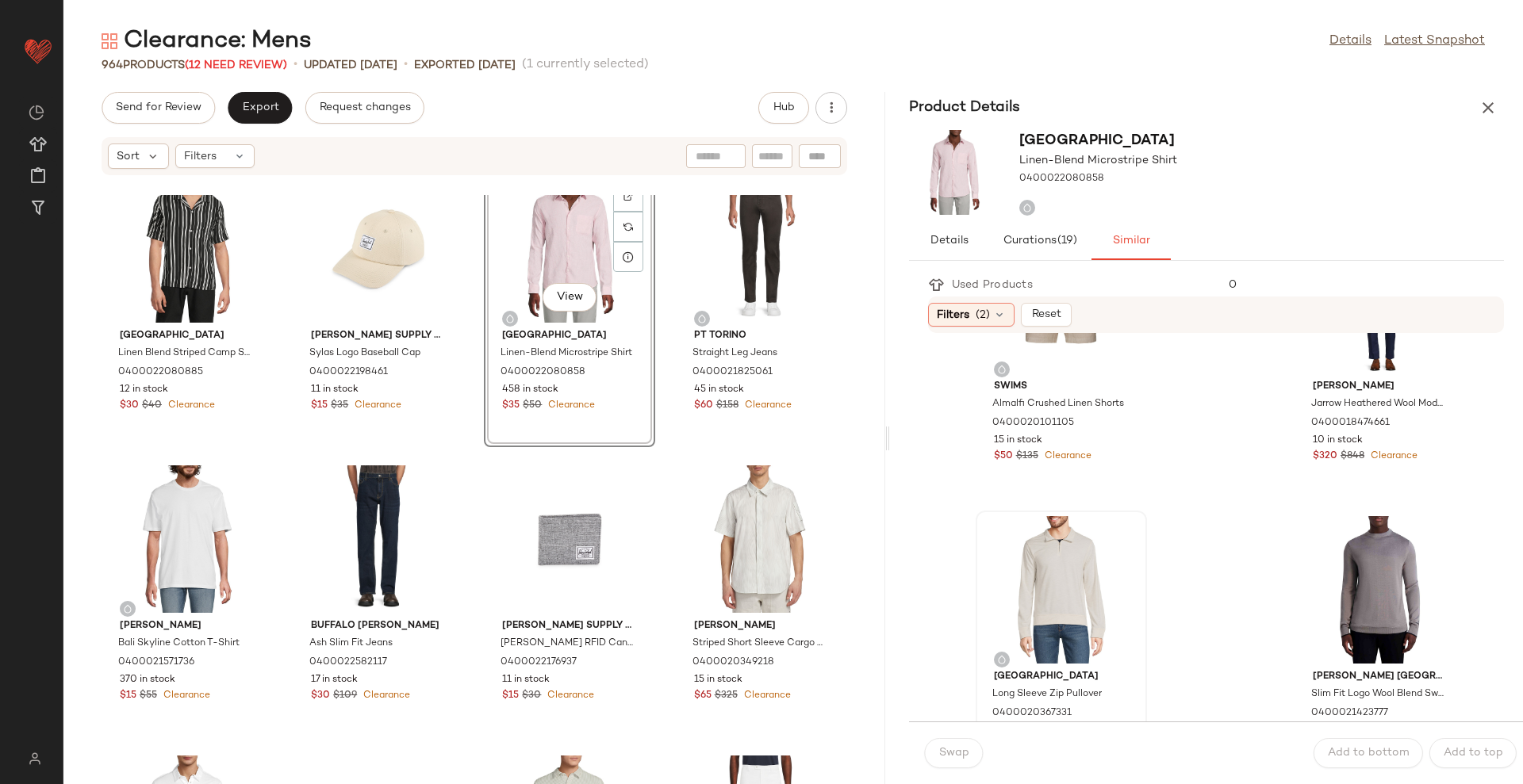
scroll to position [1586, 0]
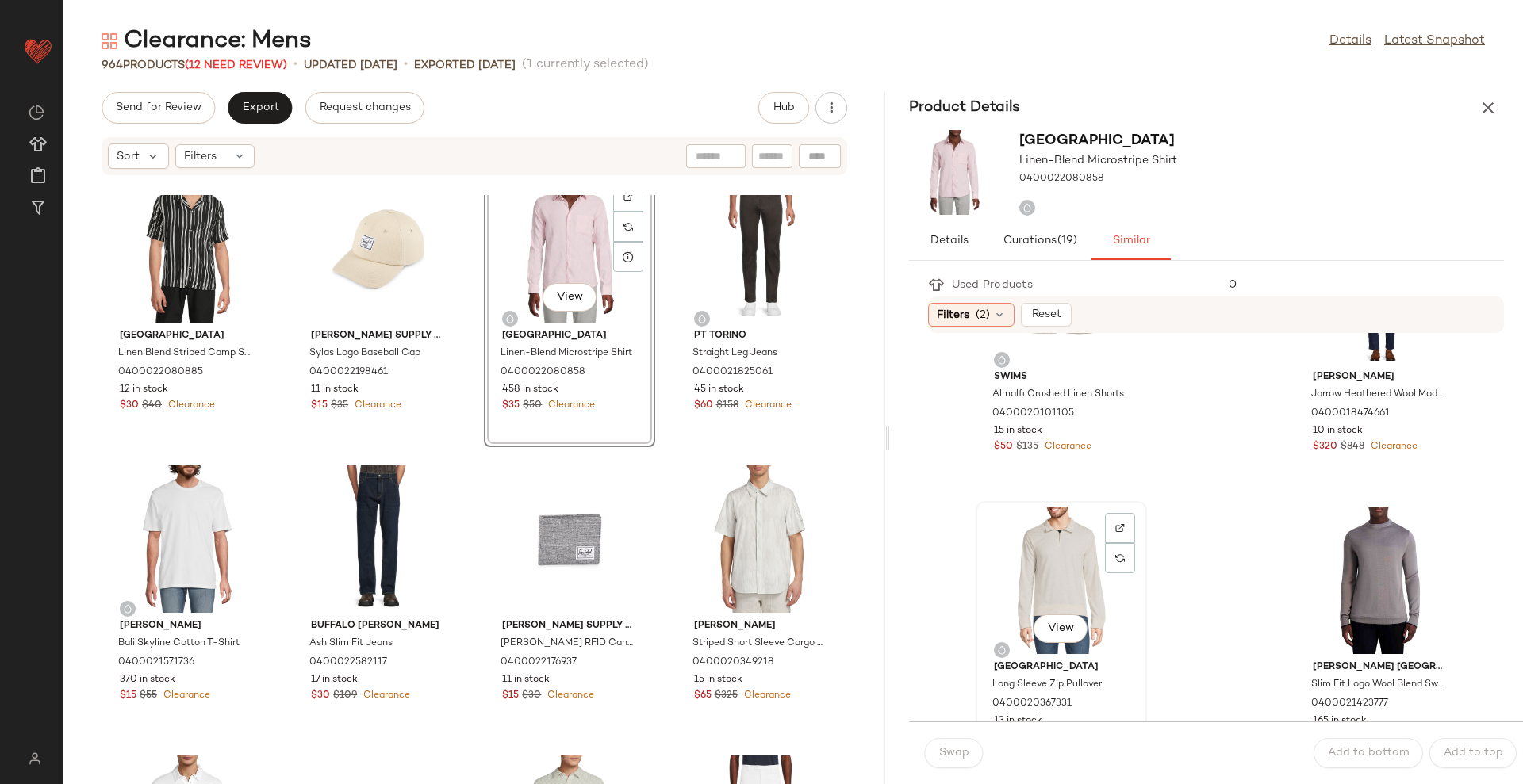
click at [1077, 579] on div "View" at bounding box center [1060, 580] width 160 height 147
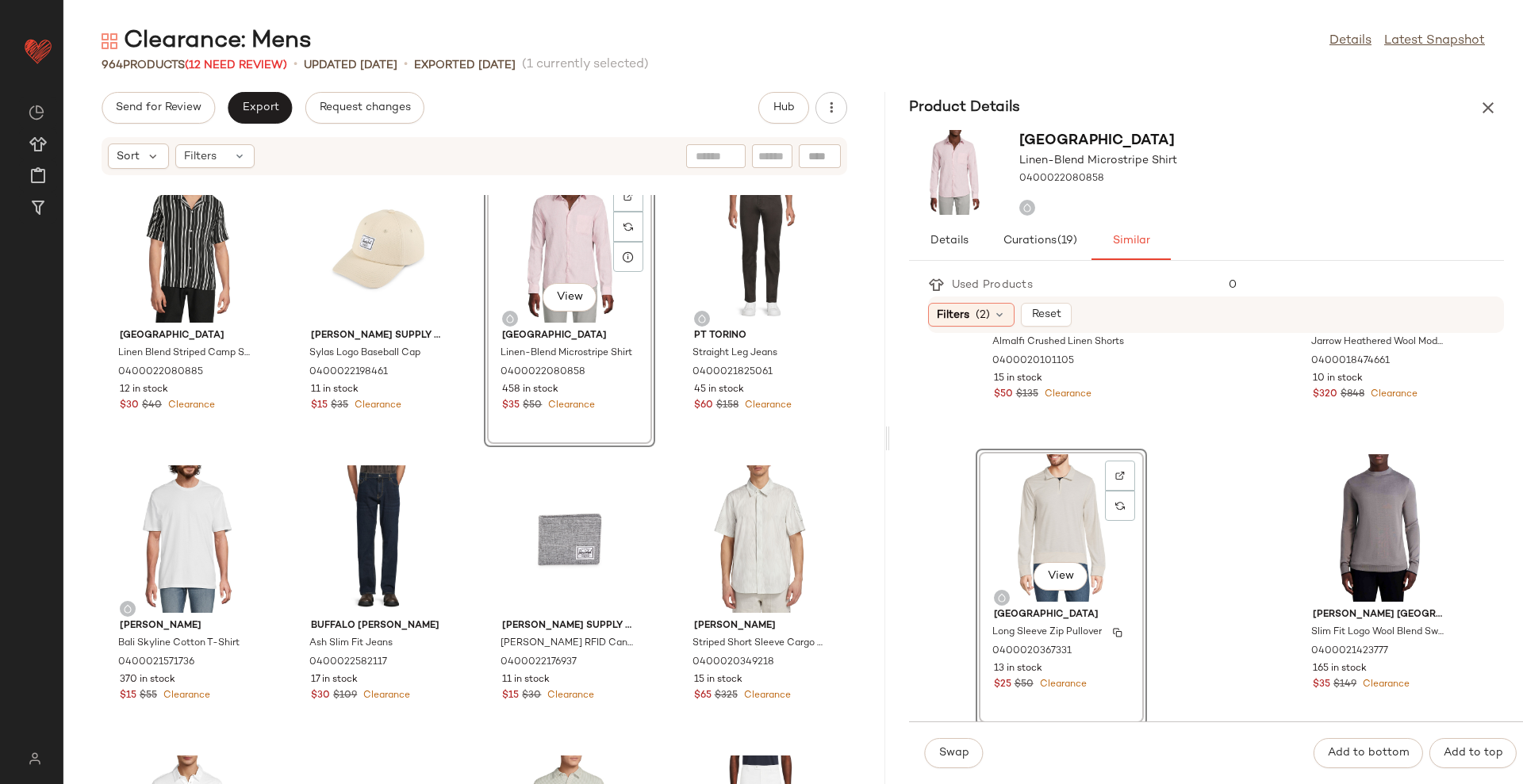
scroll to position [1685, 0]
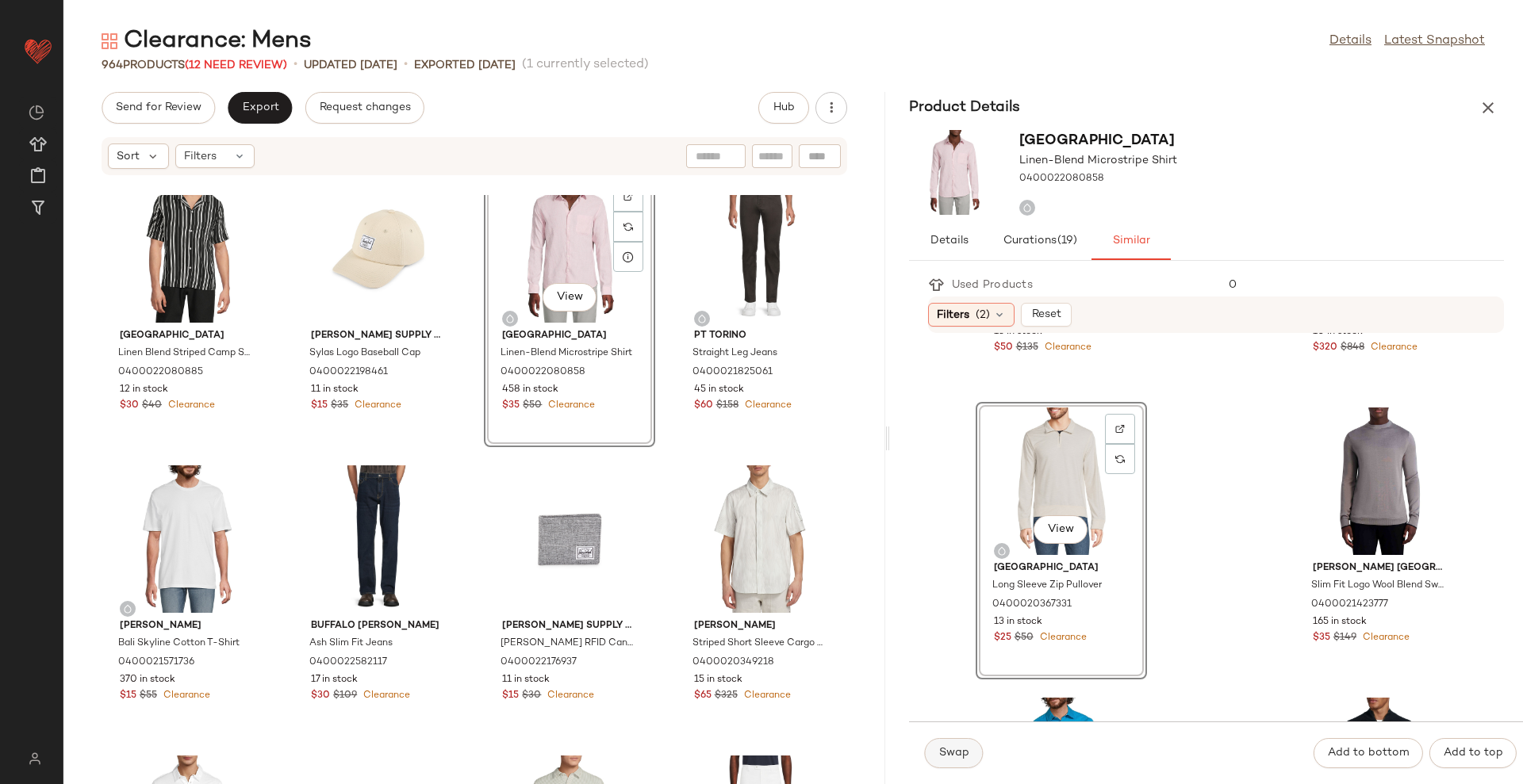
click at [956, 756] on span "Swap" at bounding box center [953, 753] width 31 height 13
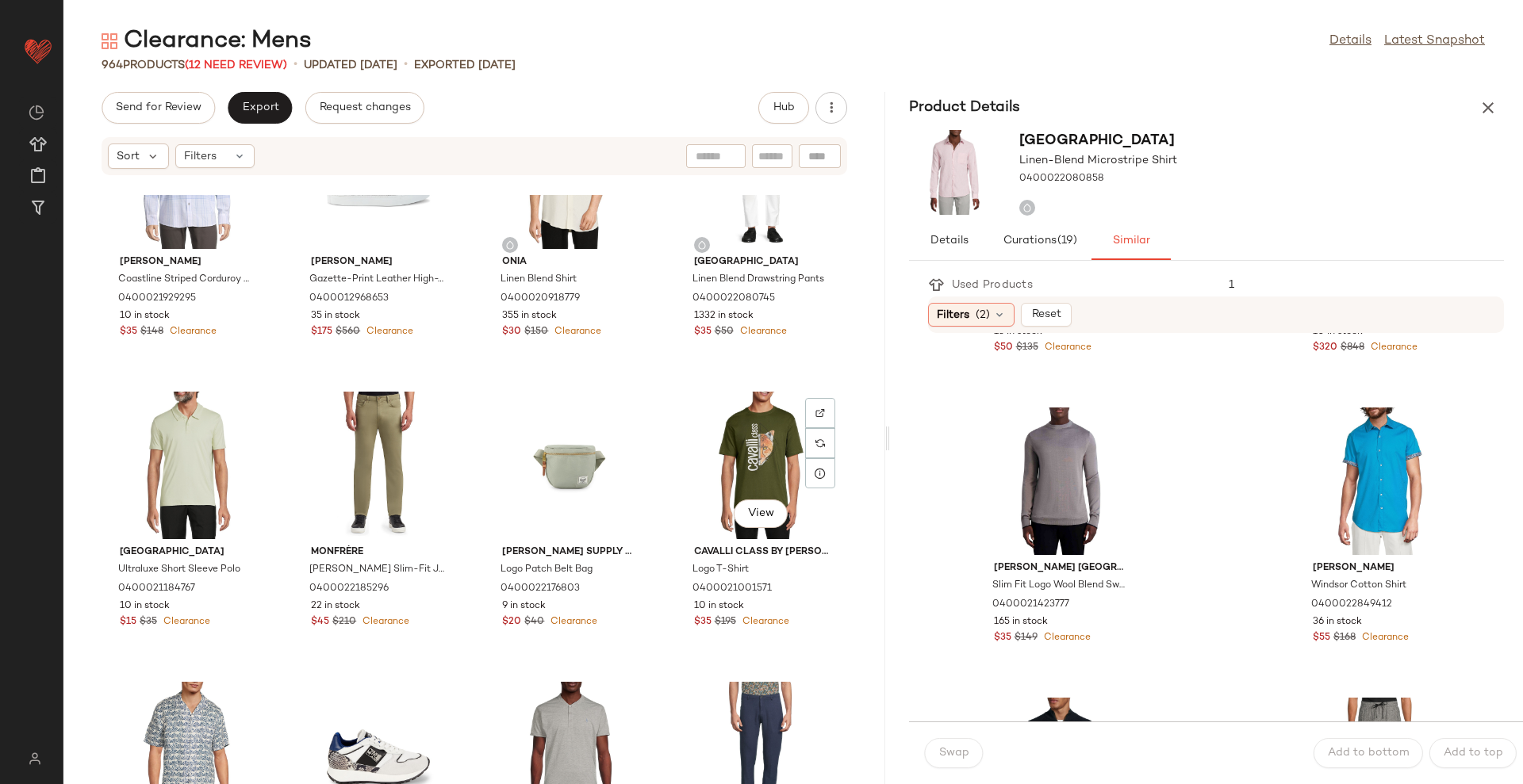
scroll to position [4275, 0]
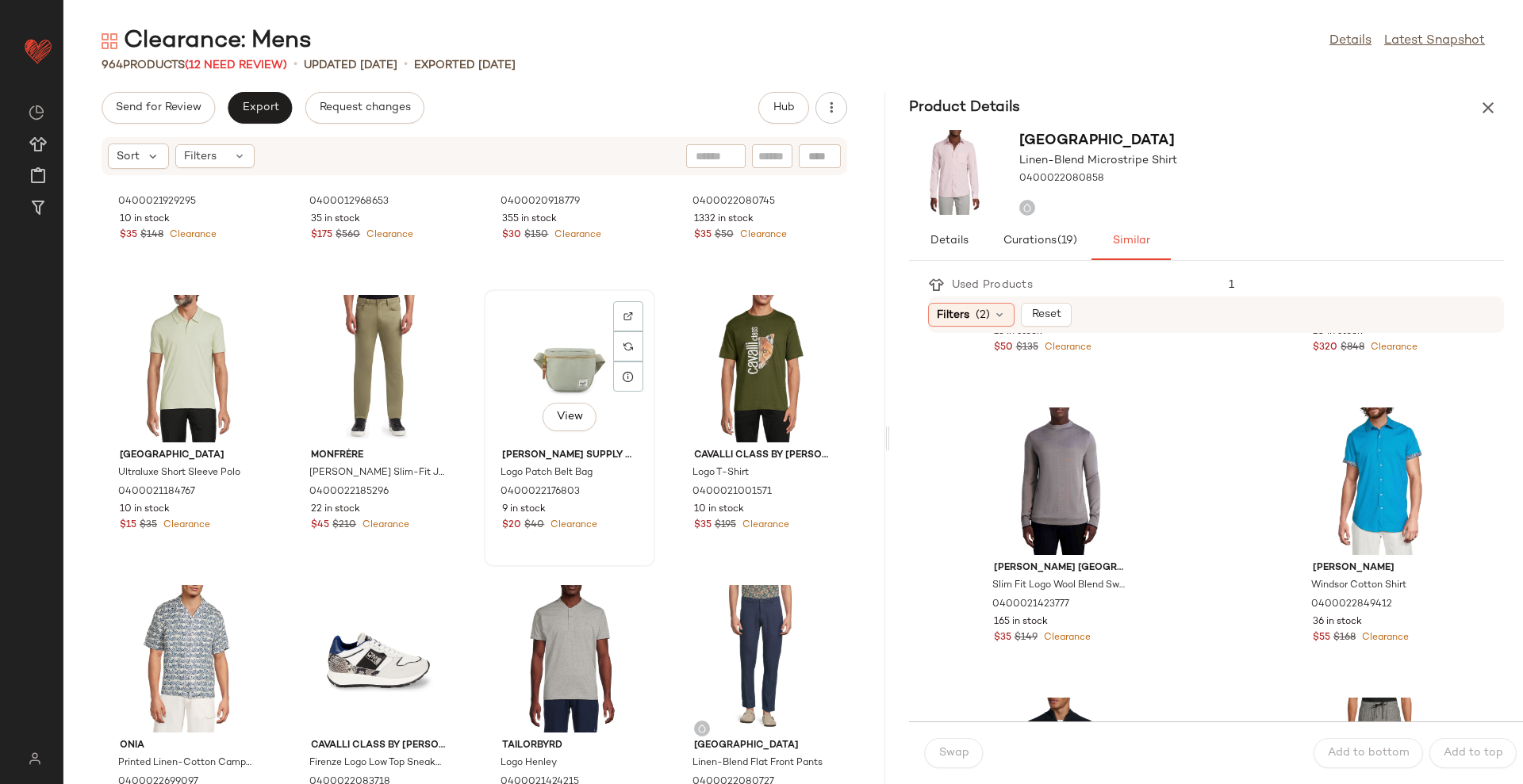
click at [546, 372] on div "View" at bounding box center [569, 368] width 160 height 147
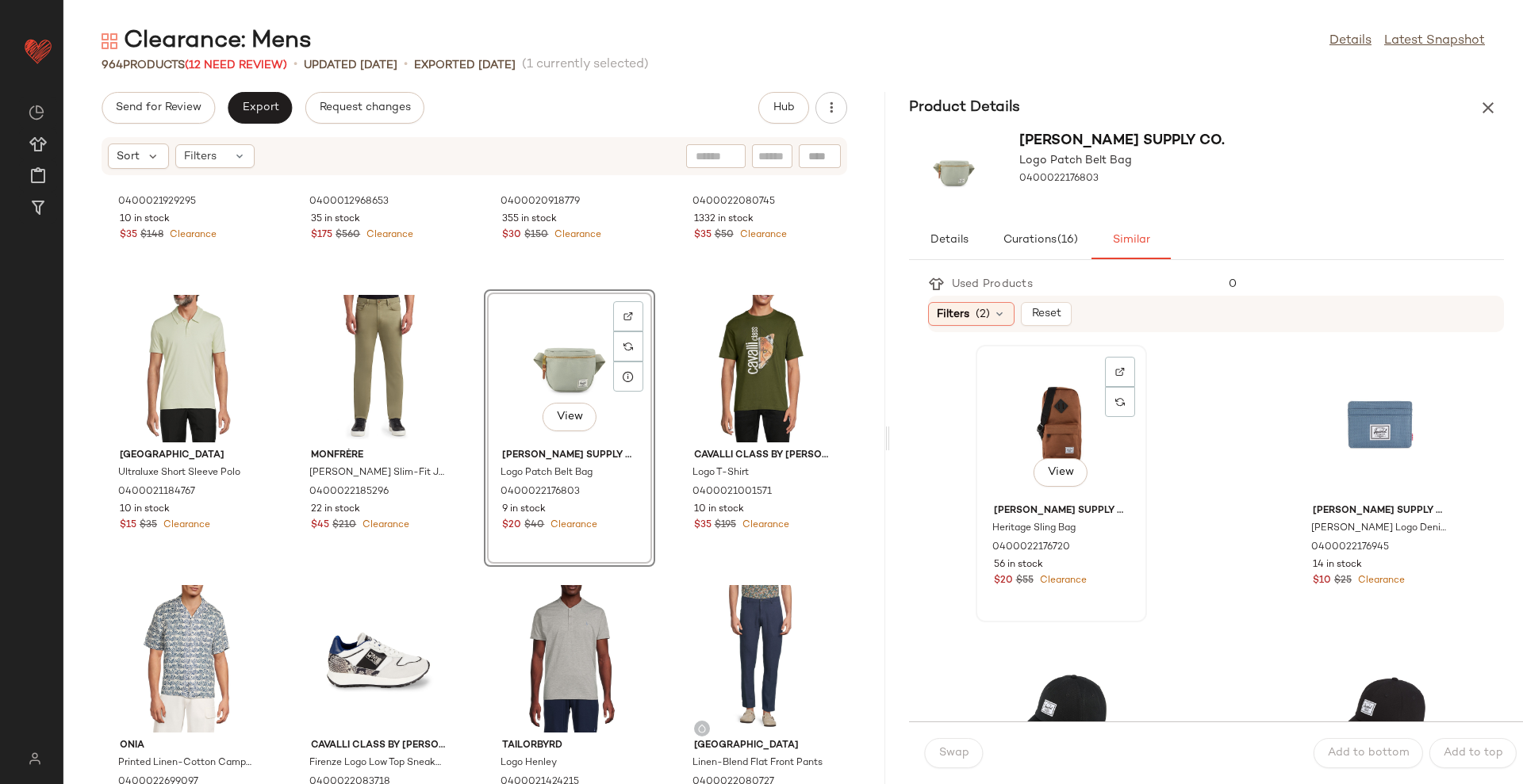
click at [1076, 424] on div "View" at bounding box center [1060, 424] width 160 height 147
click at [982, 744] on div "Swap Add to bottom Add to top" at bounding box center [1216, 753] width 614 height 63
click at [947, 744] on button "Swap" at bounding box center [954, 753] width 58 height 30
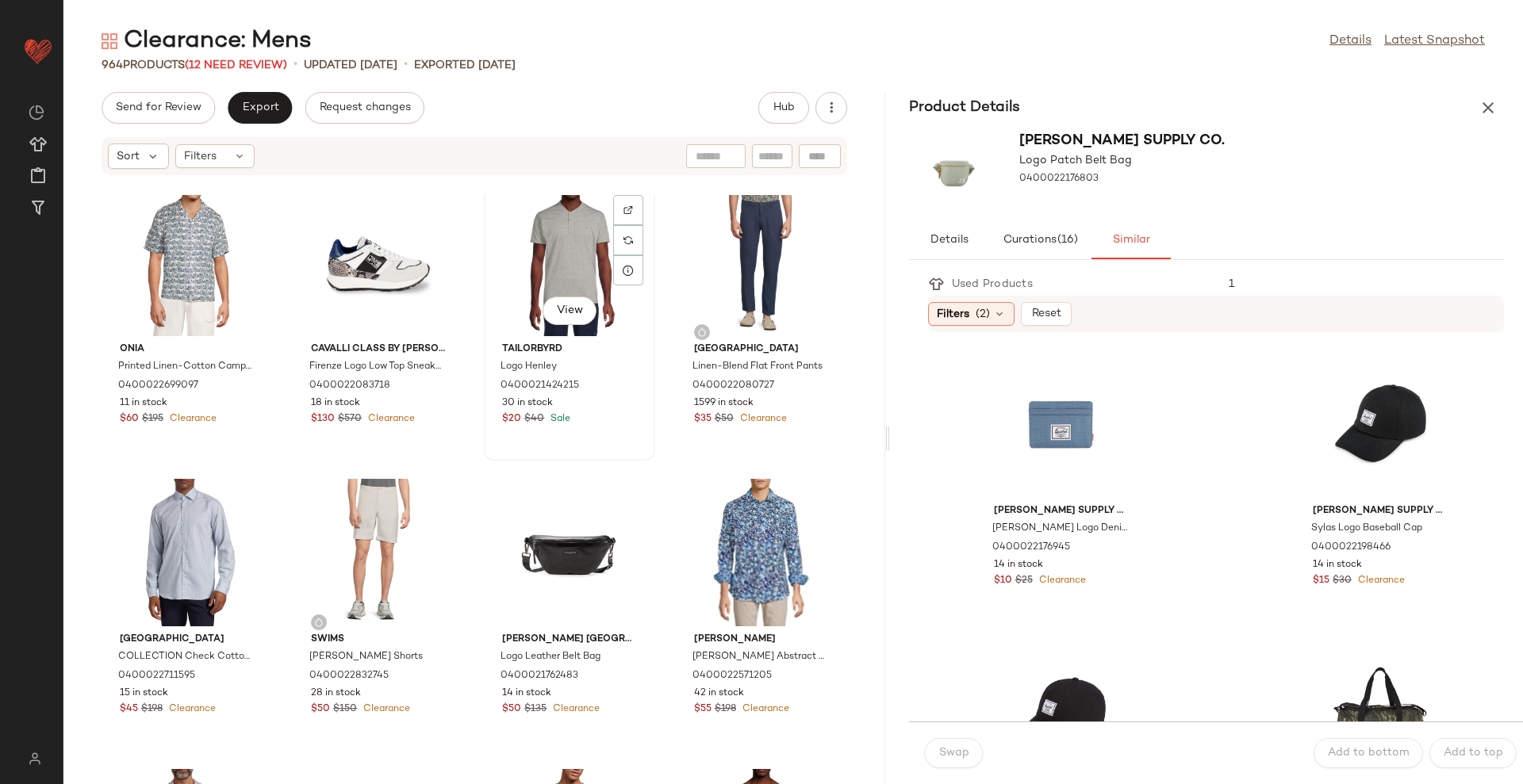
drag, startPoint x: 554, startPoint y: 235, endPoint x: 571, endPoint y: 346, distance: 112.3
click at [554, 235] on div "View" at bounding box center [569, 262] width 160 height 147
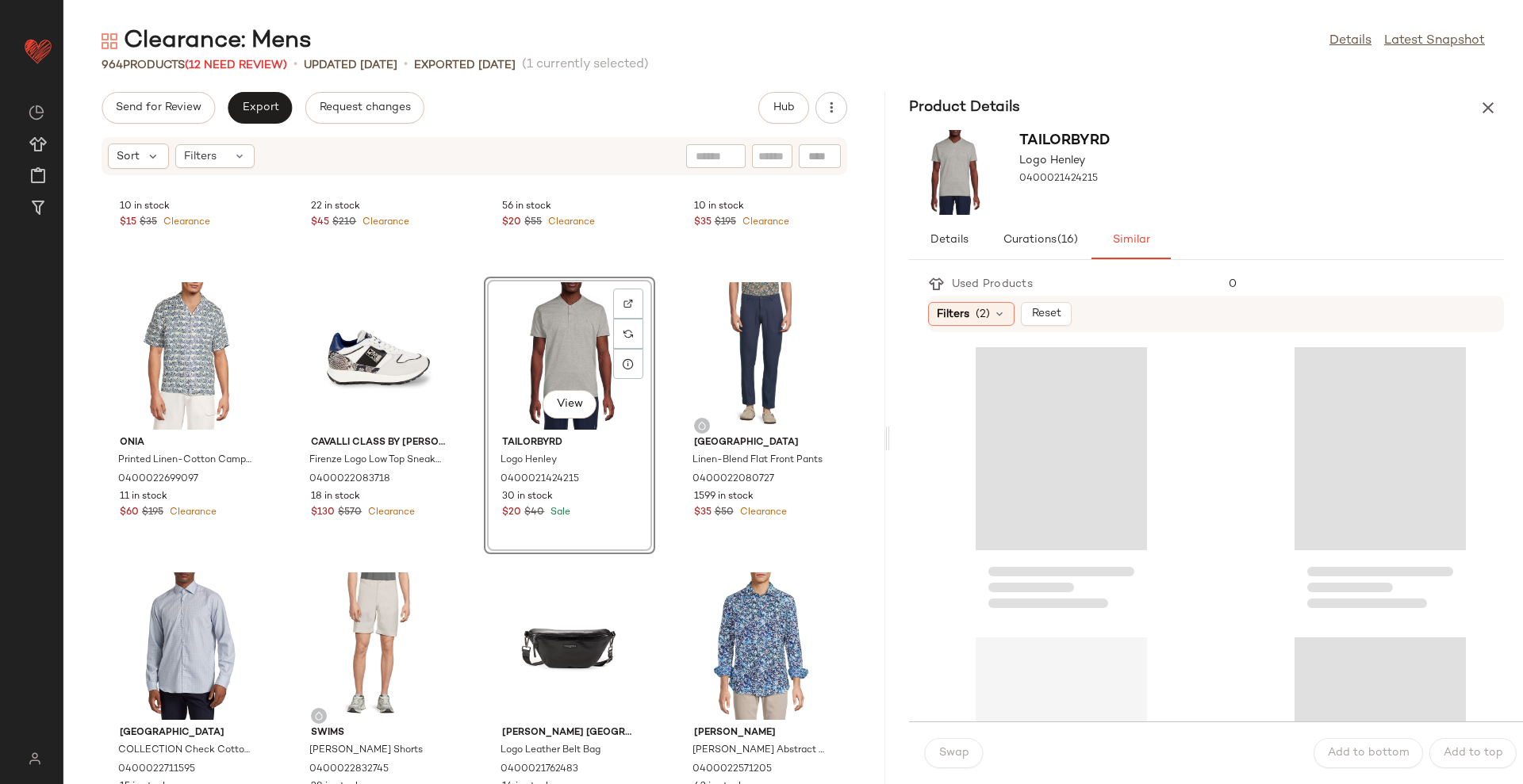
scroll to position [4474, 0]
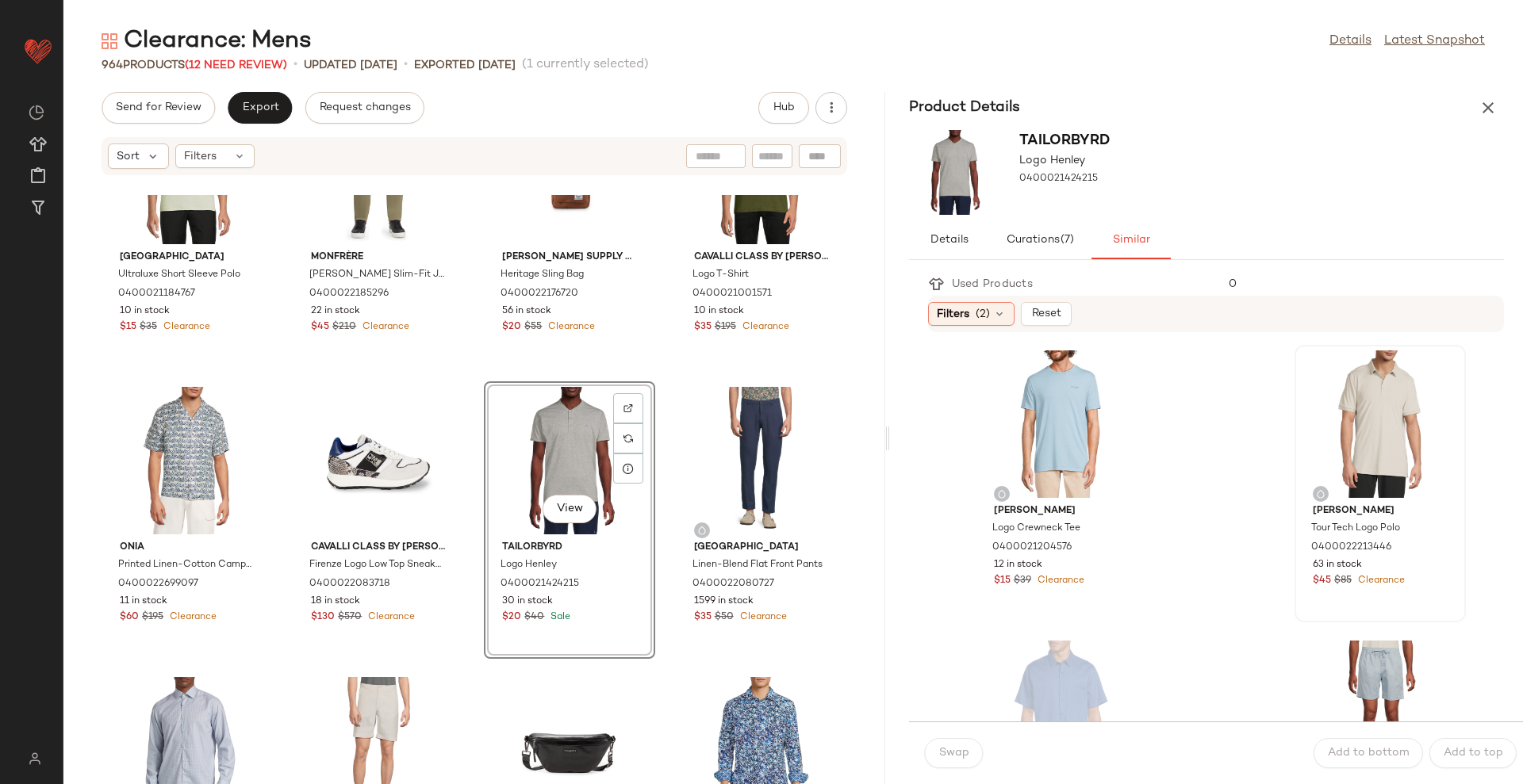
click at [1351, 404] on div at bounding box center [1380, 424] width 160 height 147
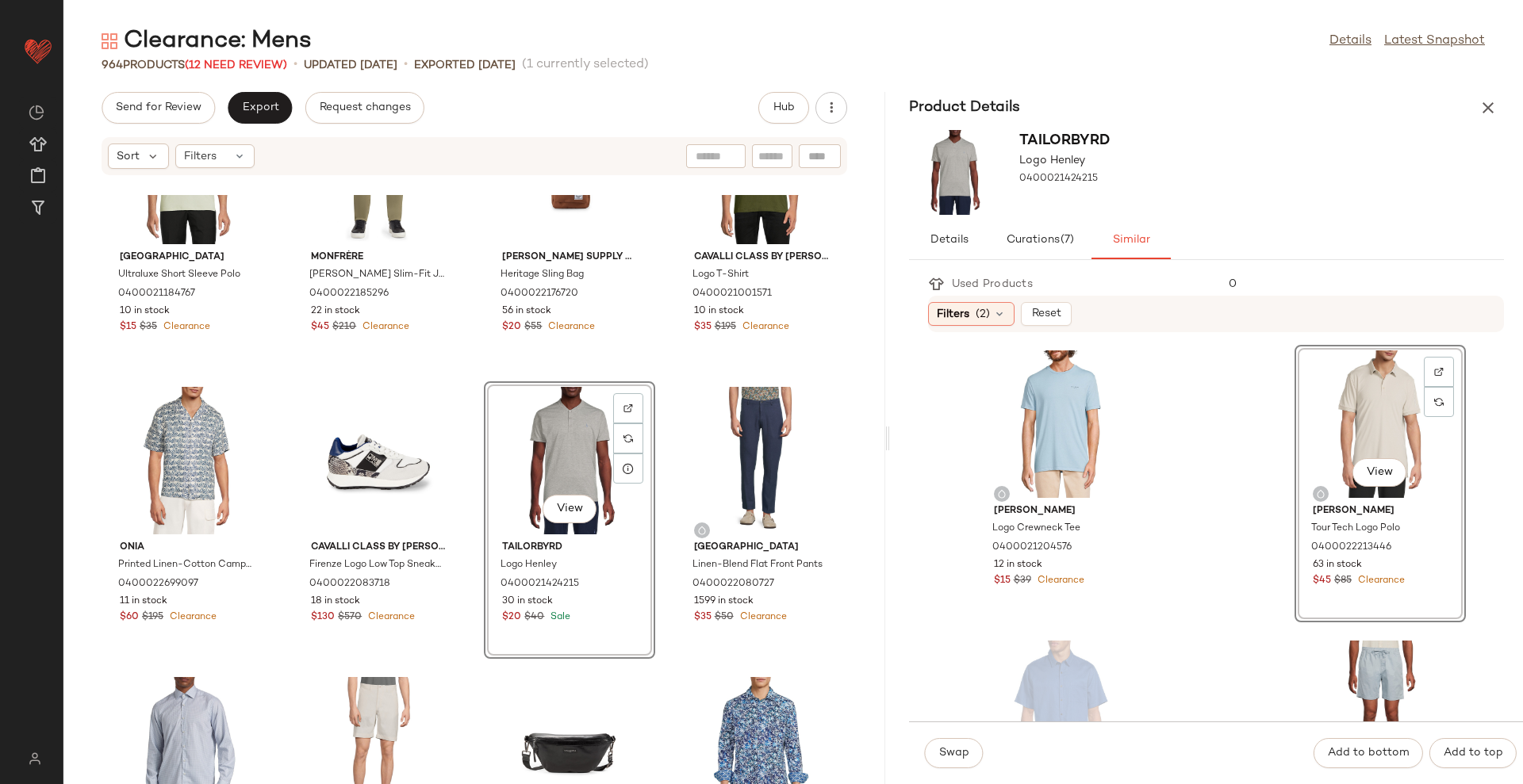
click at [942, 753] on span "Swap" at bounding box center [953, 753] width 31 height 13
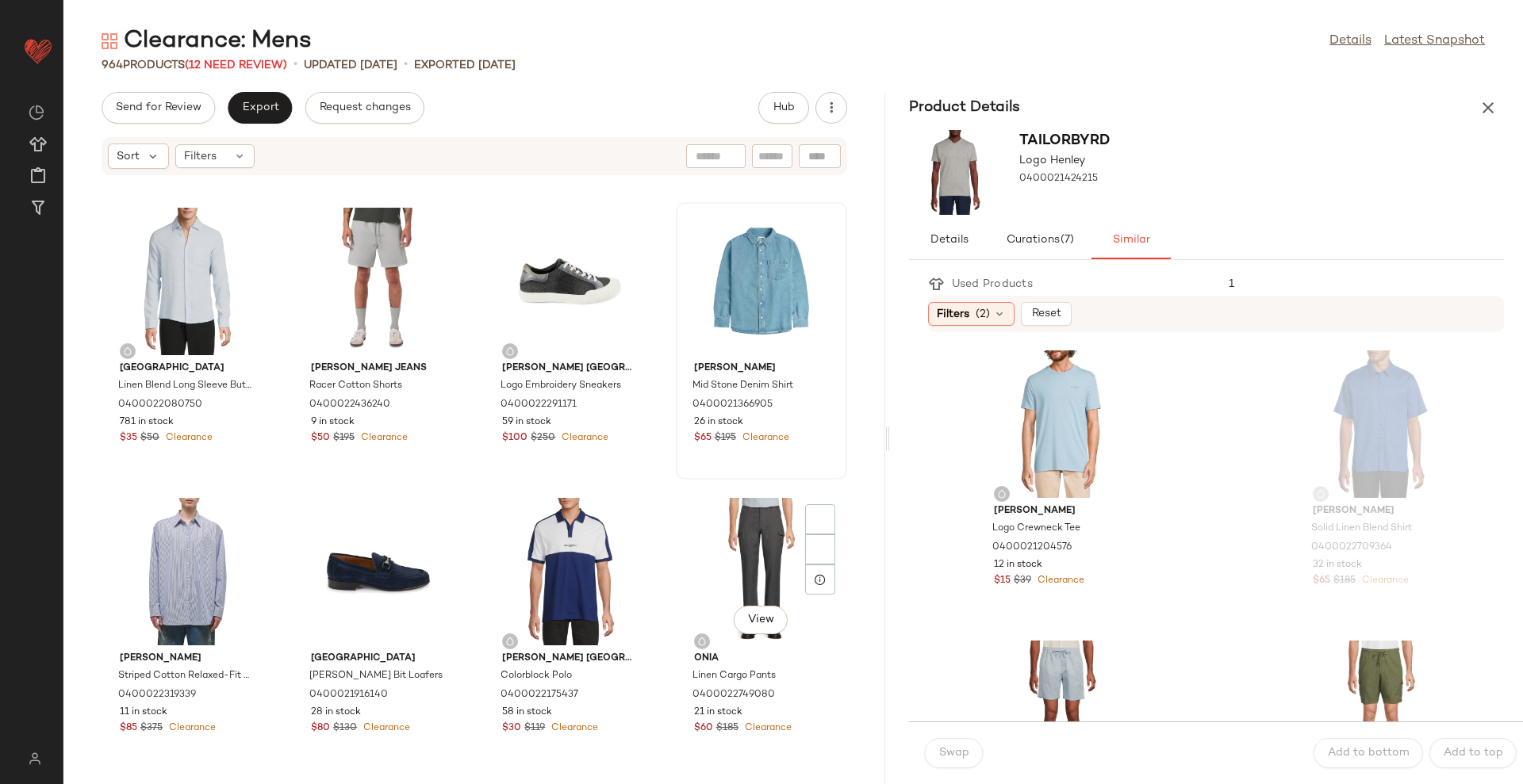
scroll to position [5663, 0]
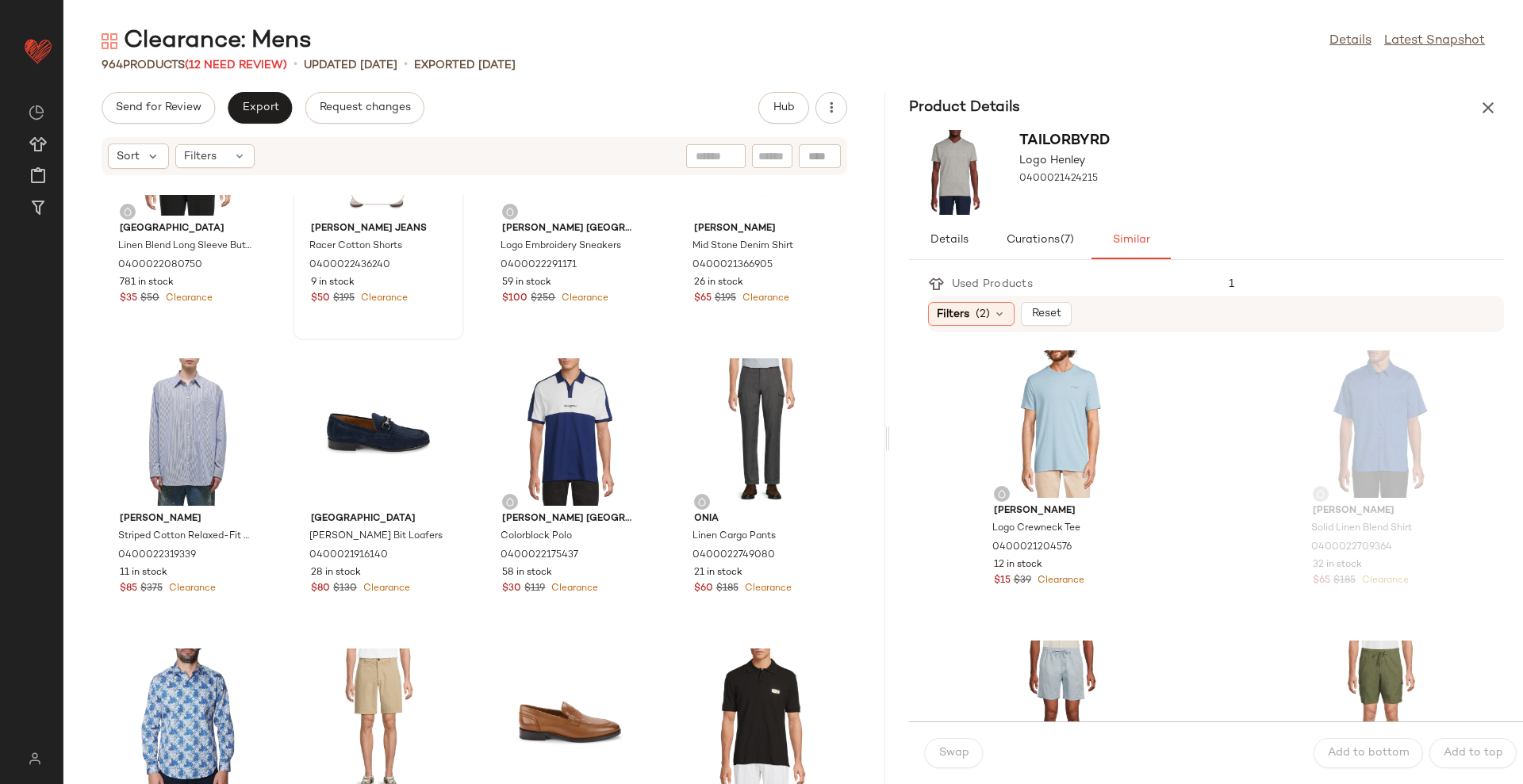
click at [394, 323] on div "View [PERSON_NAME] Jeans Racer Cotton Shorts 0400022436240 9 in stock $50 $195 …" at bounding box center [378, 201] width 168 height 275
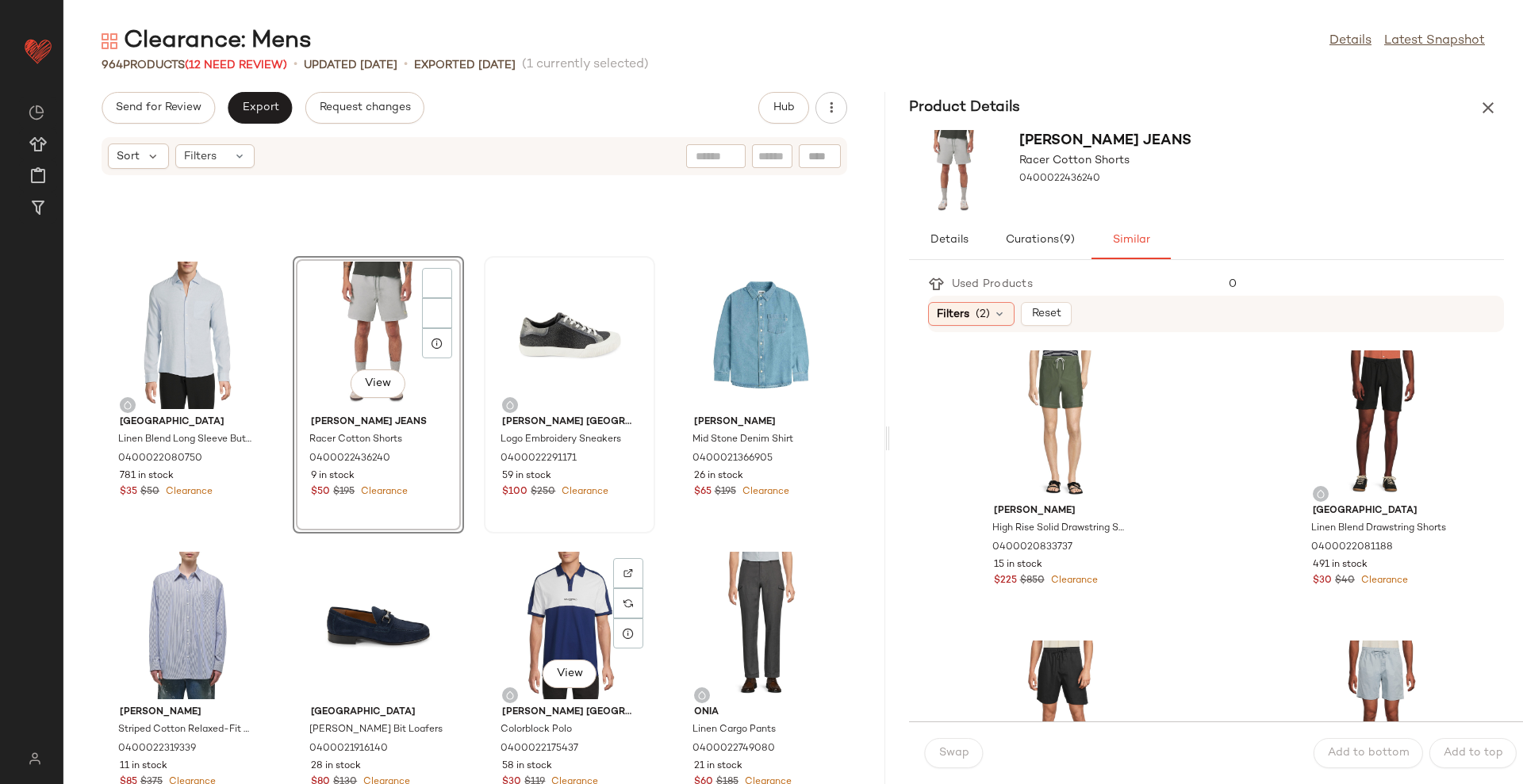
scroll to position [5465, 0]
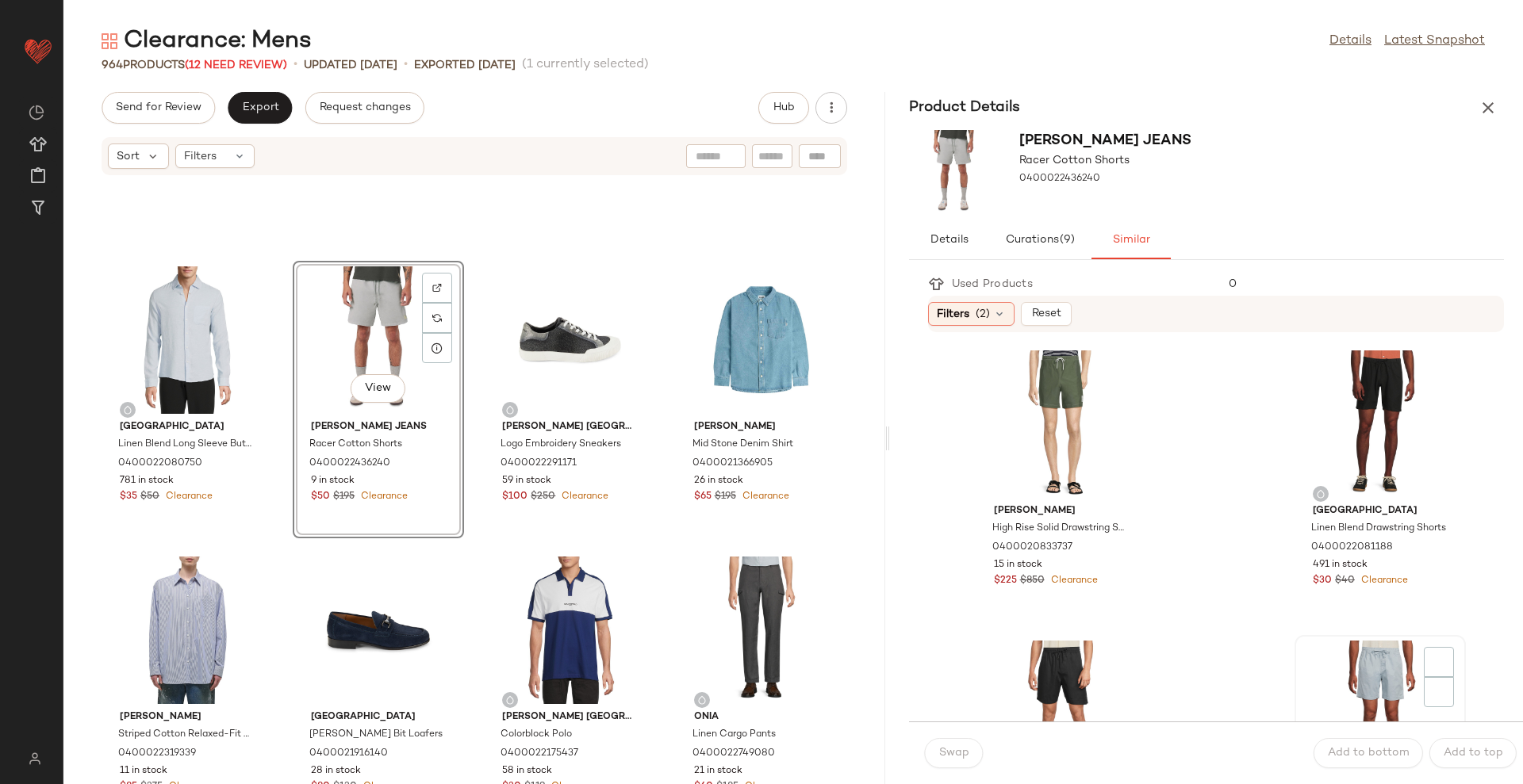
click at [1373, 658] on div "View" at bounding box center [1380, 714] width 160 height 147
drag, startPoint x: 969, startPoint y: 752, endPoint x: 930, endPoint y: 731, distance: 44.3
click at [969, 752] on button "Swap" at bounding box center [954, 753] width 58 height 30
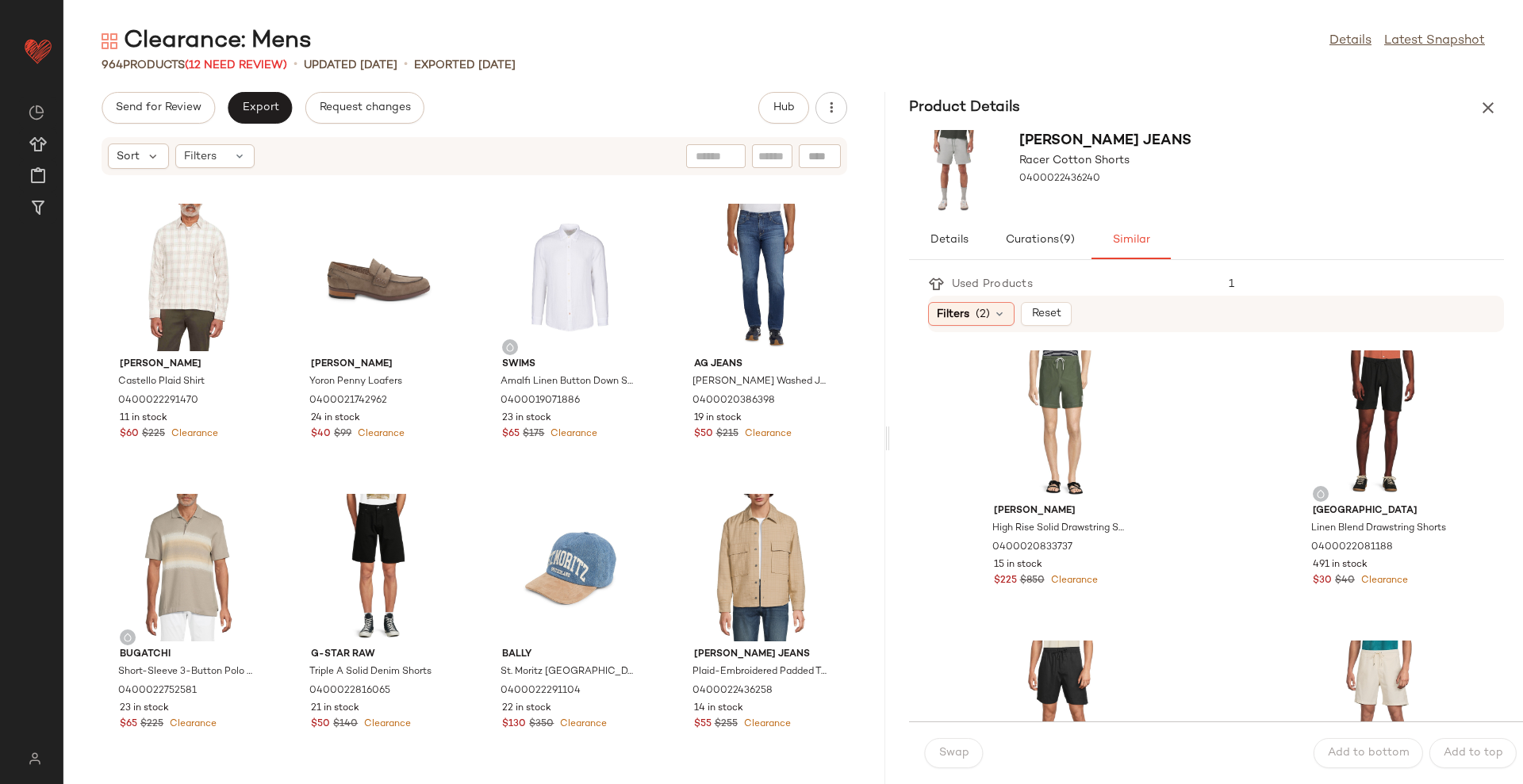
drag, startPoint x: 1492, startPoint y: 106, endPoint x: 1297, endPoint y: 127, distance: 196.1
click at [1492, 106] on icon "button" at bounding box center [1488, 108] width 19 height 19
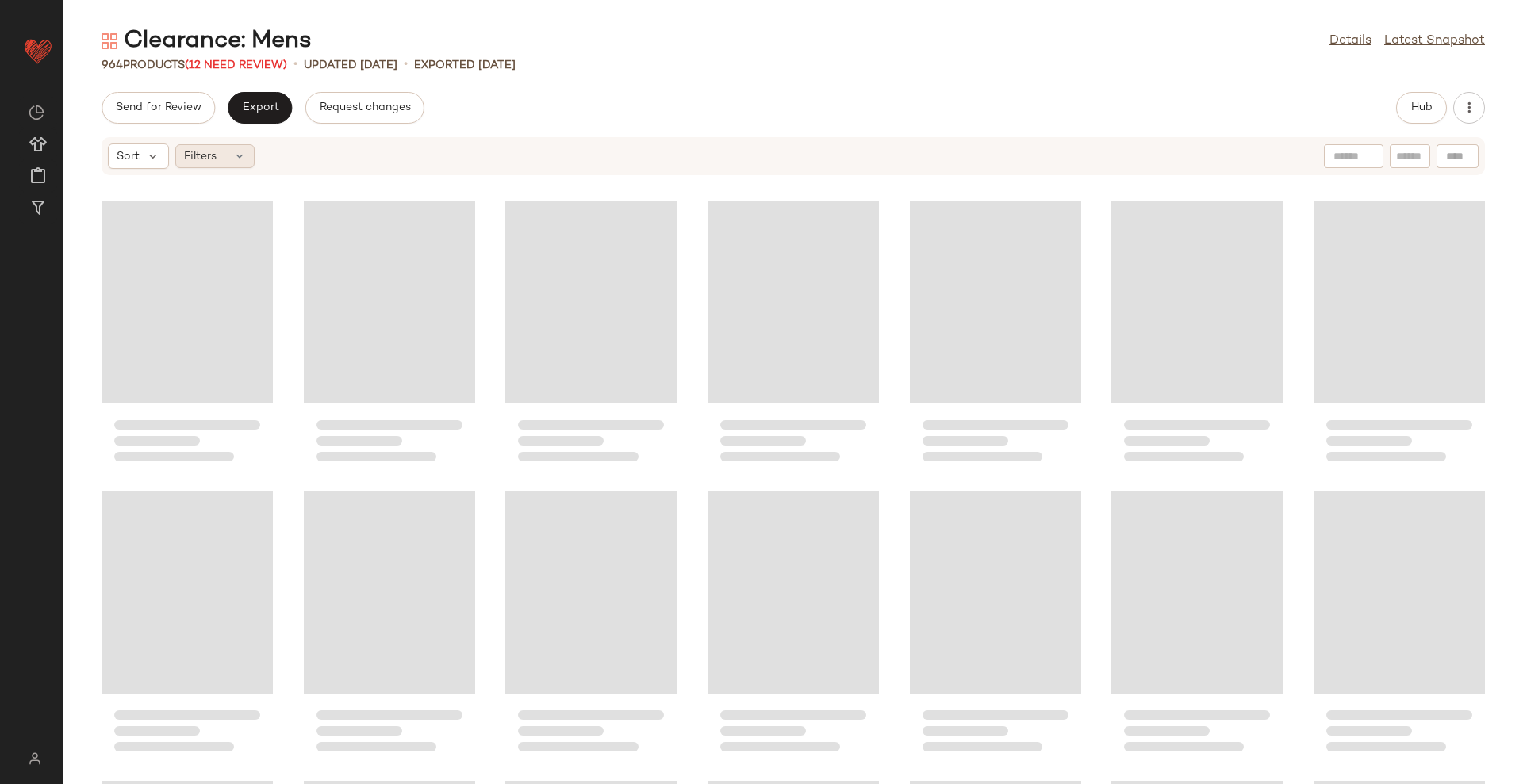
click at [233, 160] on icon at bounding box center [239, 156] width 13 height 13
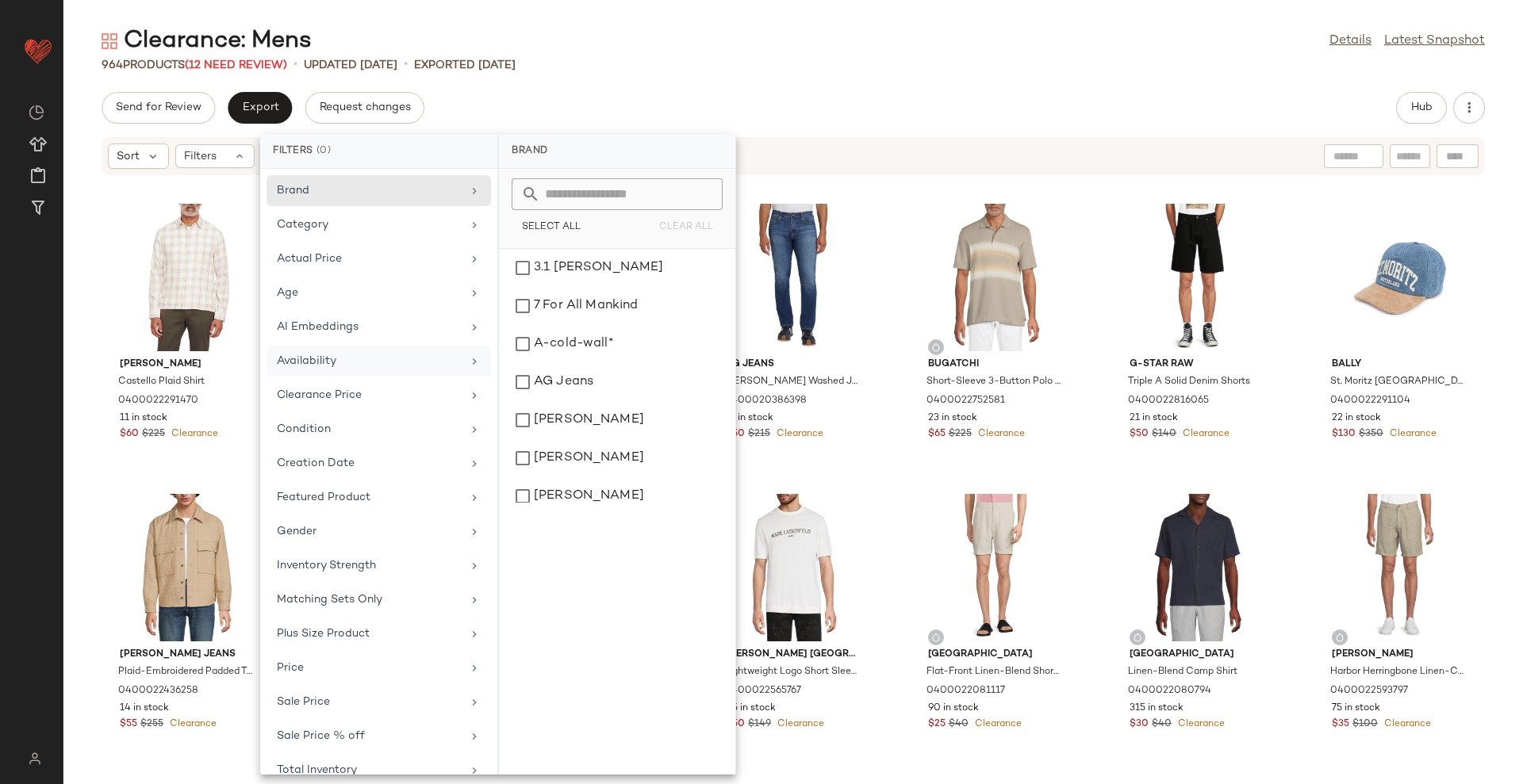
click at [385, 360] on div "Availability" at bounding box center [368, 361] width 185 height 17
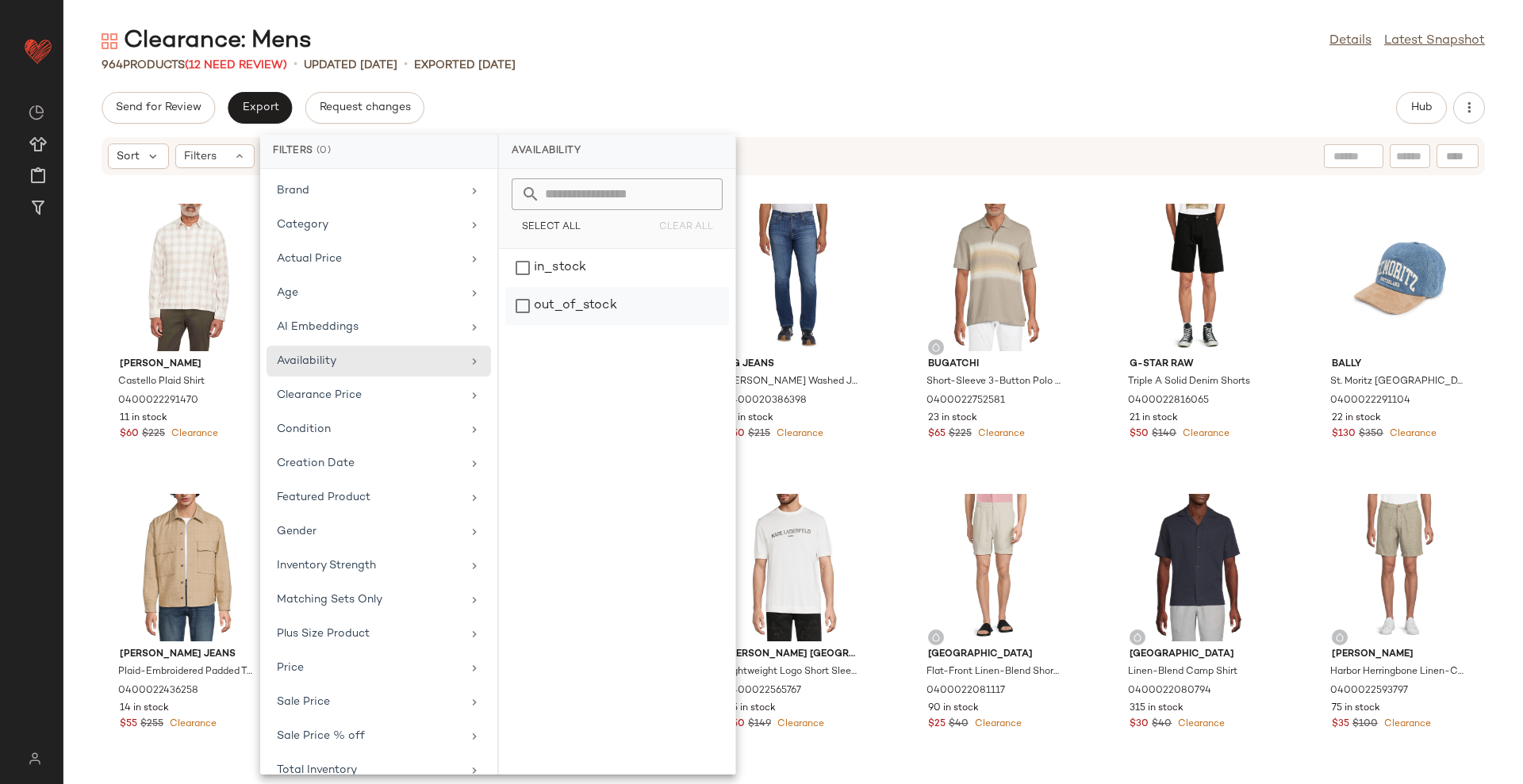
click at [608, 289] on div "out_of_stock" at bounding box center [617, 305] width 224 height 38
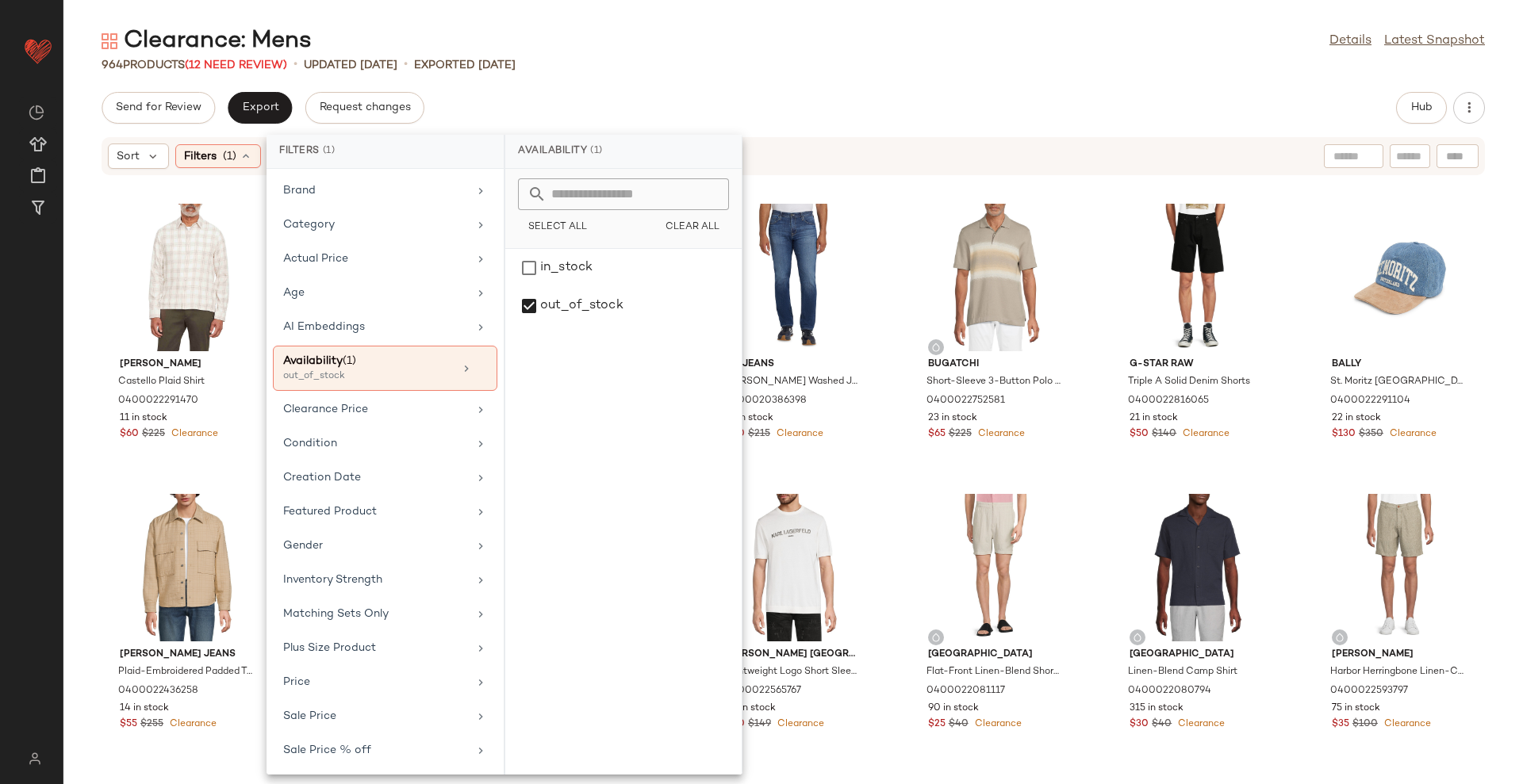
click at [823, 40] on div "Clearance: Mens Details Latest Snapshot" at bounding box center [793, 40] width 1459 height 31
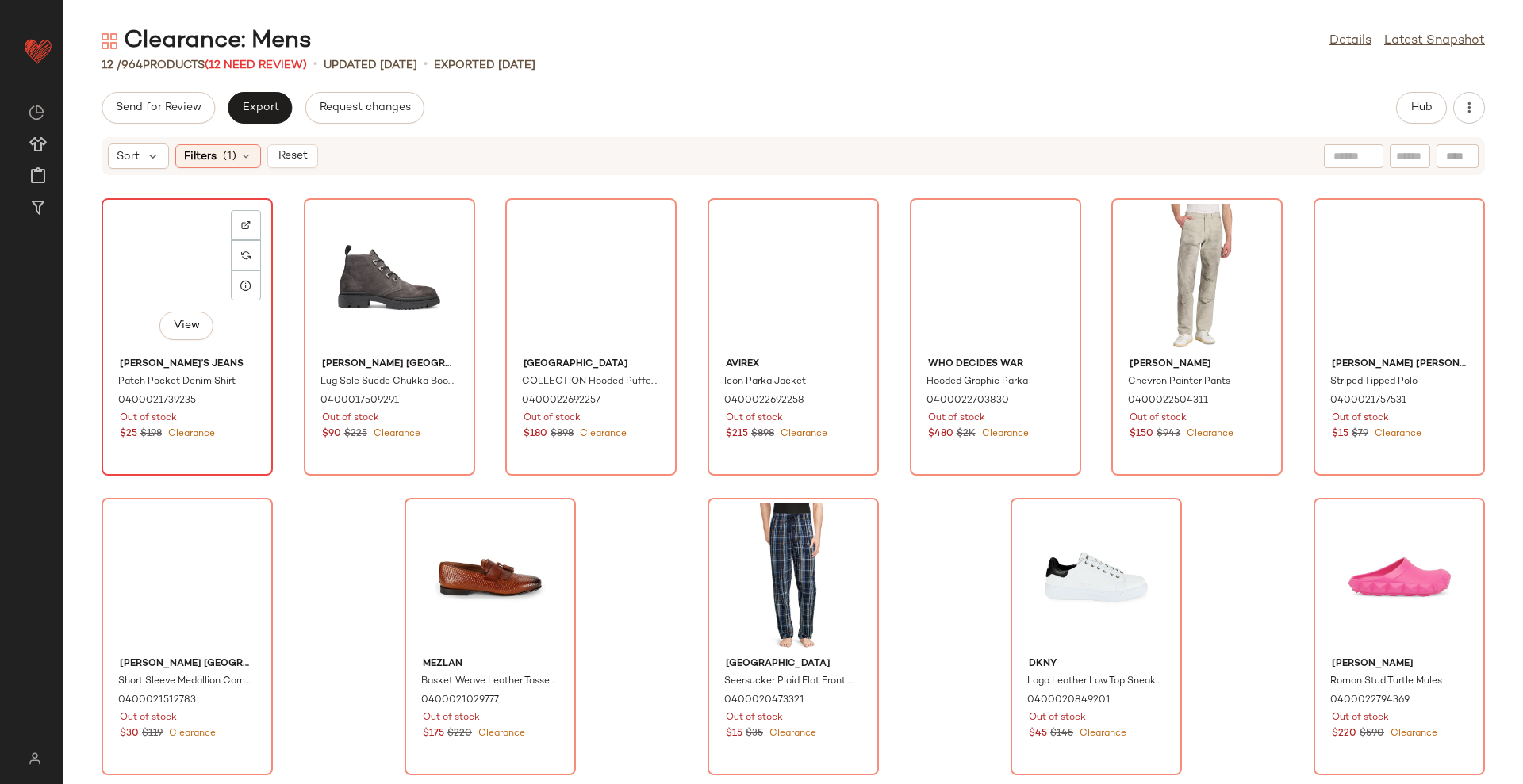
click at [176, 254] on div "View" at bounding box center [187, 277] width 160 height 147
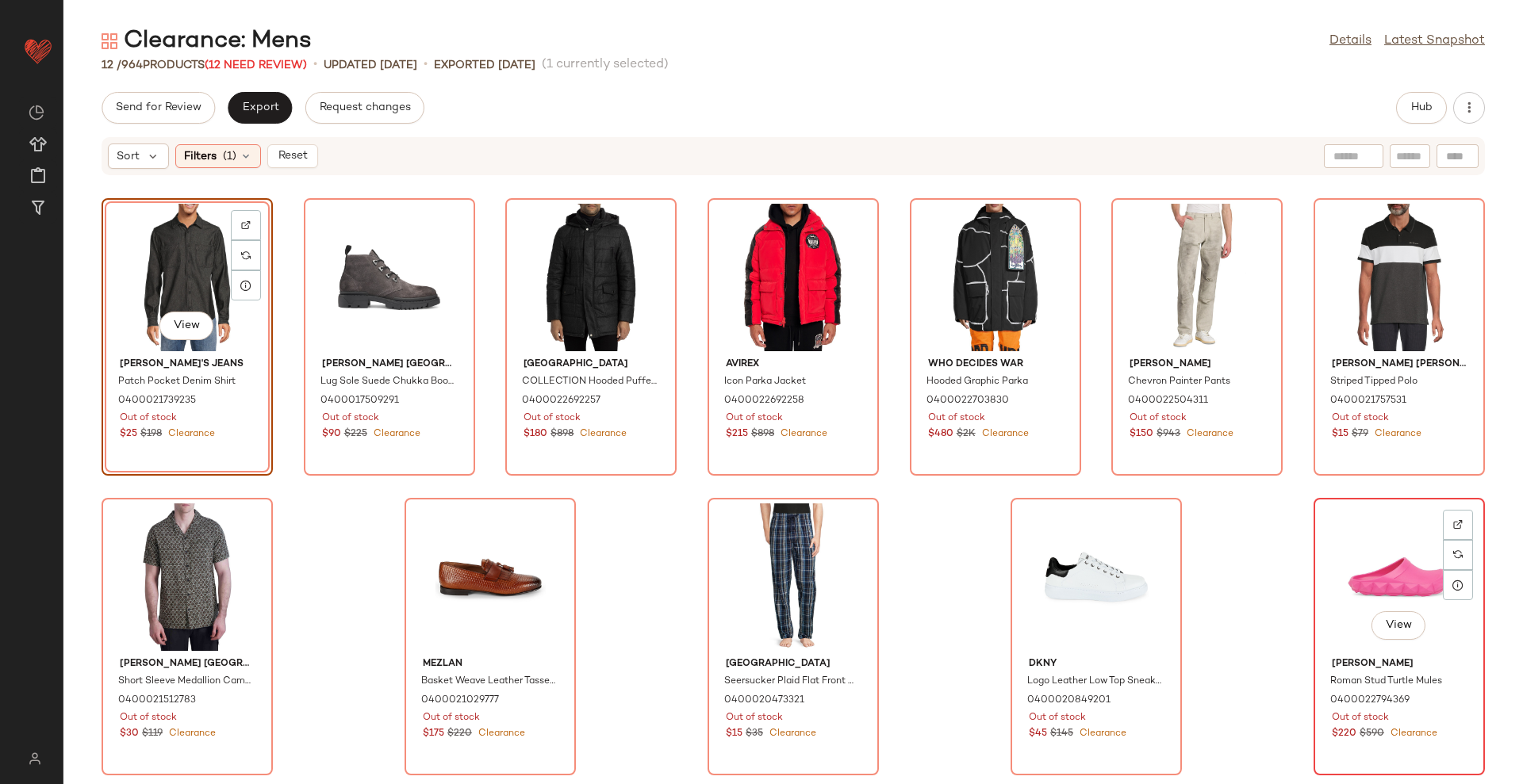
click at [1366, 576] on div "View" at bounding box center [1399, 577] width 160 height 147
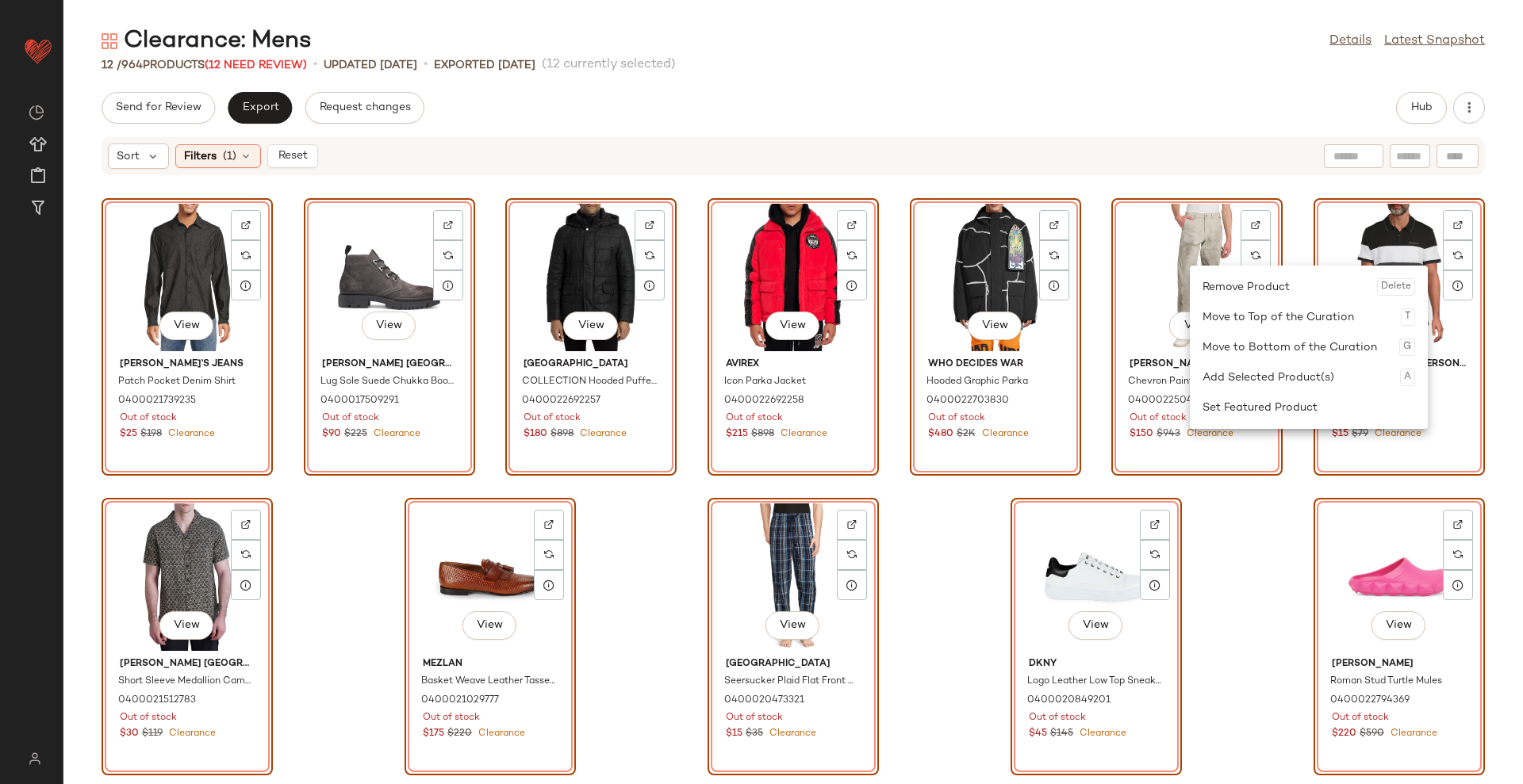
click at [1206, 291] on div "Remove Product Delete" at bounding box center [1309, 287] width 213 height 30
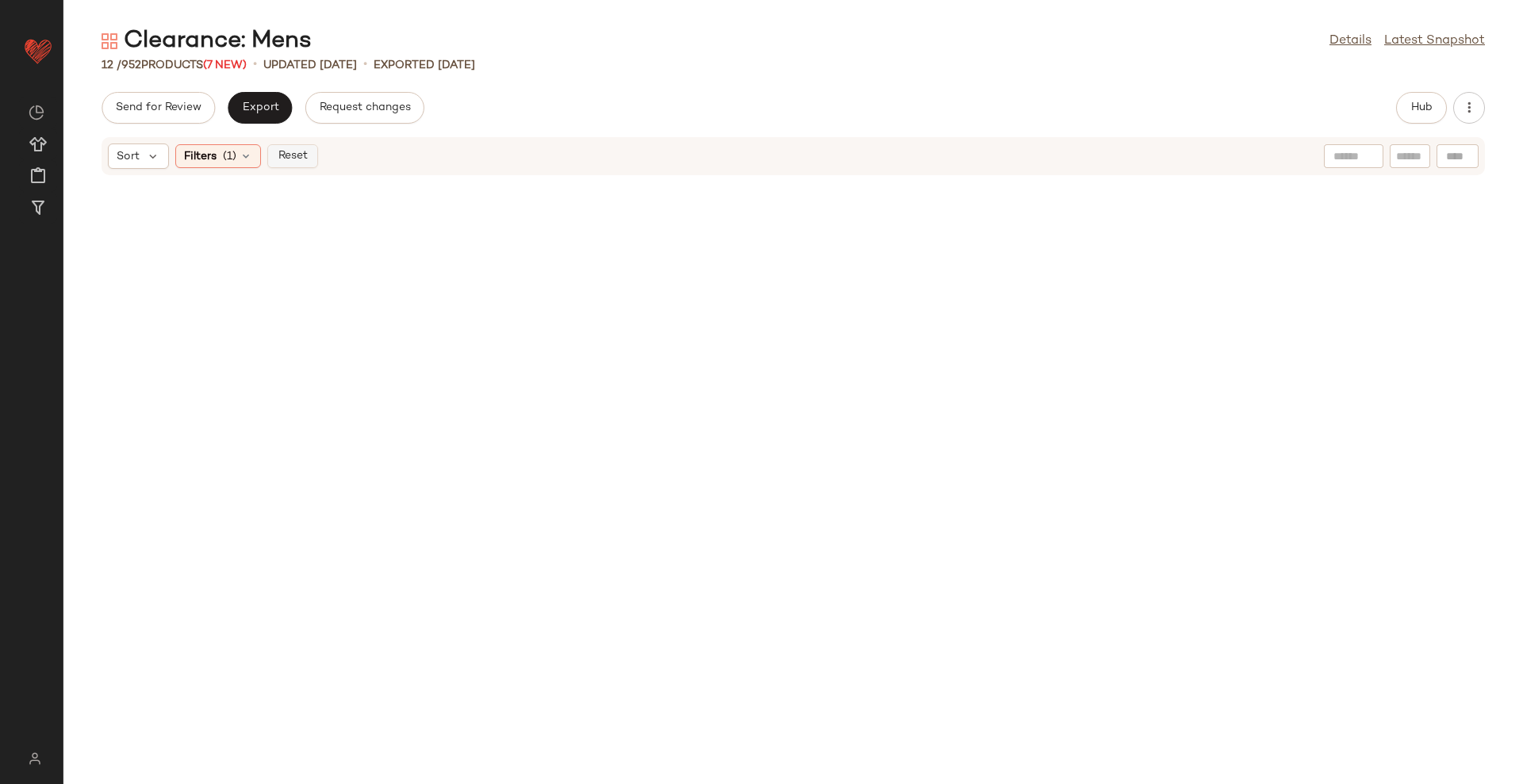
click at [294, 153] on span "Reset" at bounding box center [291, 156] width 30 height 13
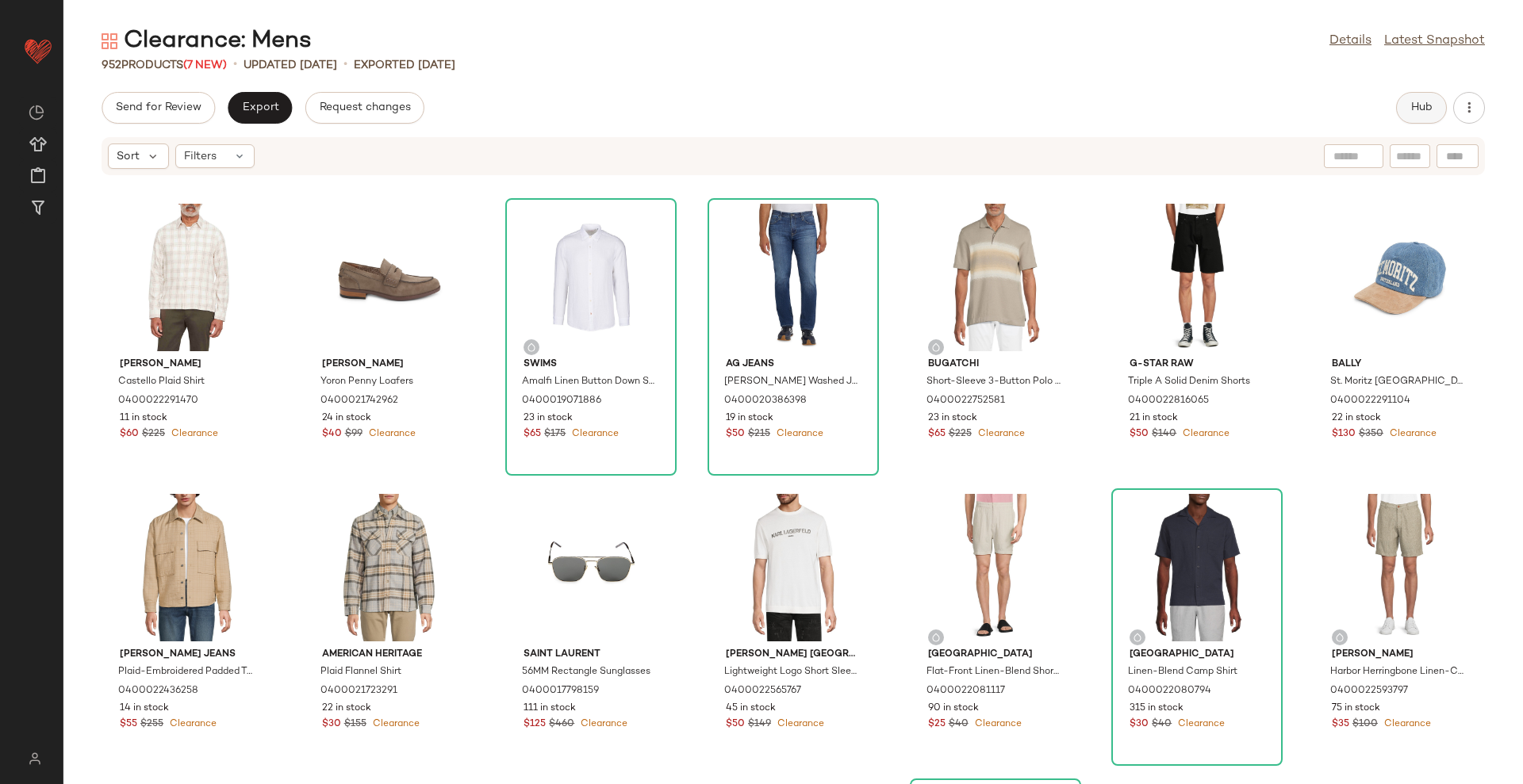
click at [1411, 114] on span "Hub" at bounding box center [1421, 108] width 23 height 13
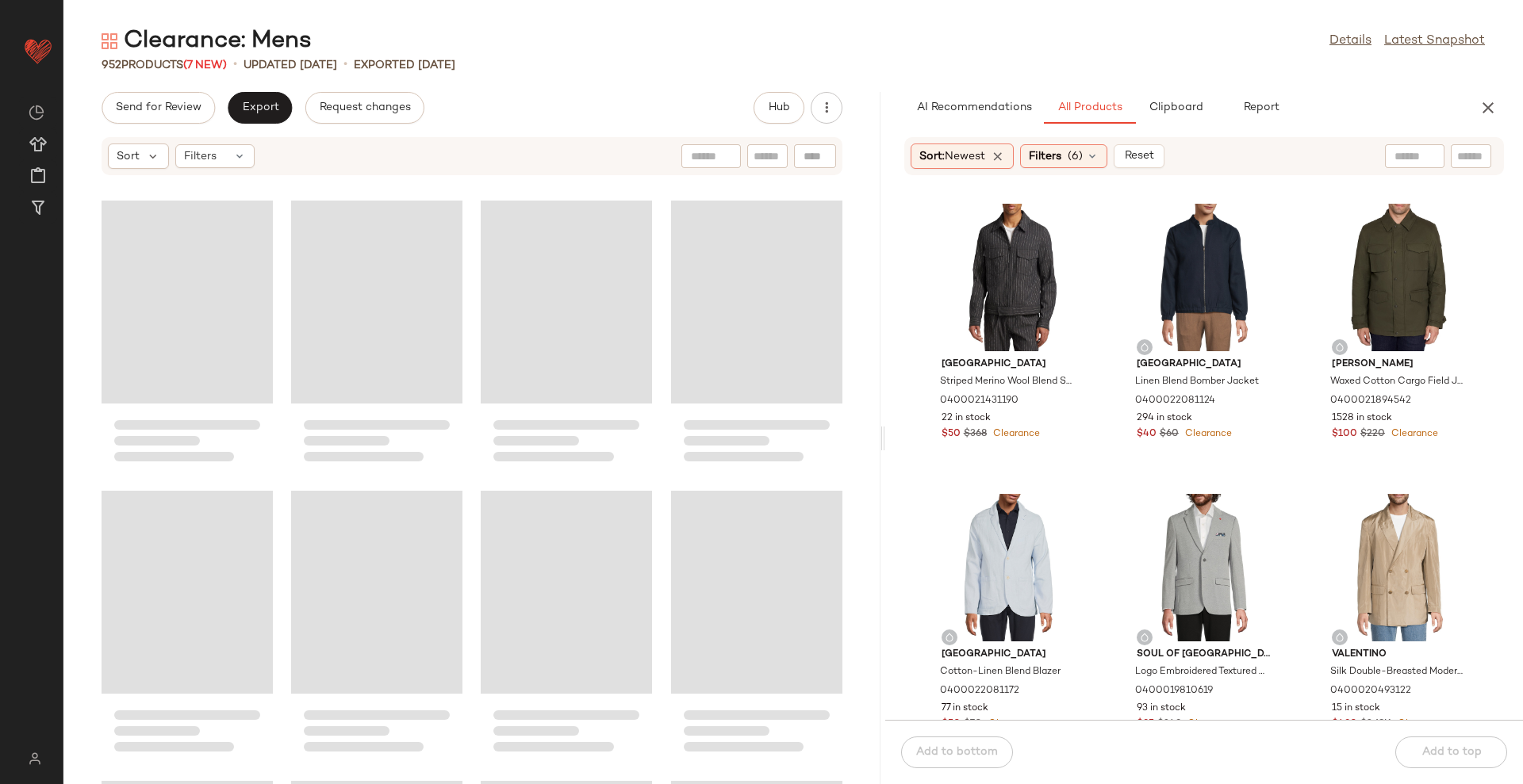
drag, startPoint x: 795, startPoint y: 443, endPoint x: 887, endPoint y: 439, distance: 92.1
click at [887, 439] on div "Clearance: Mens Details Latest Snapshot 952 Products (7 New) • updated [DATE] •…" at bounding box center [793, 404] width 1459 height 759
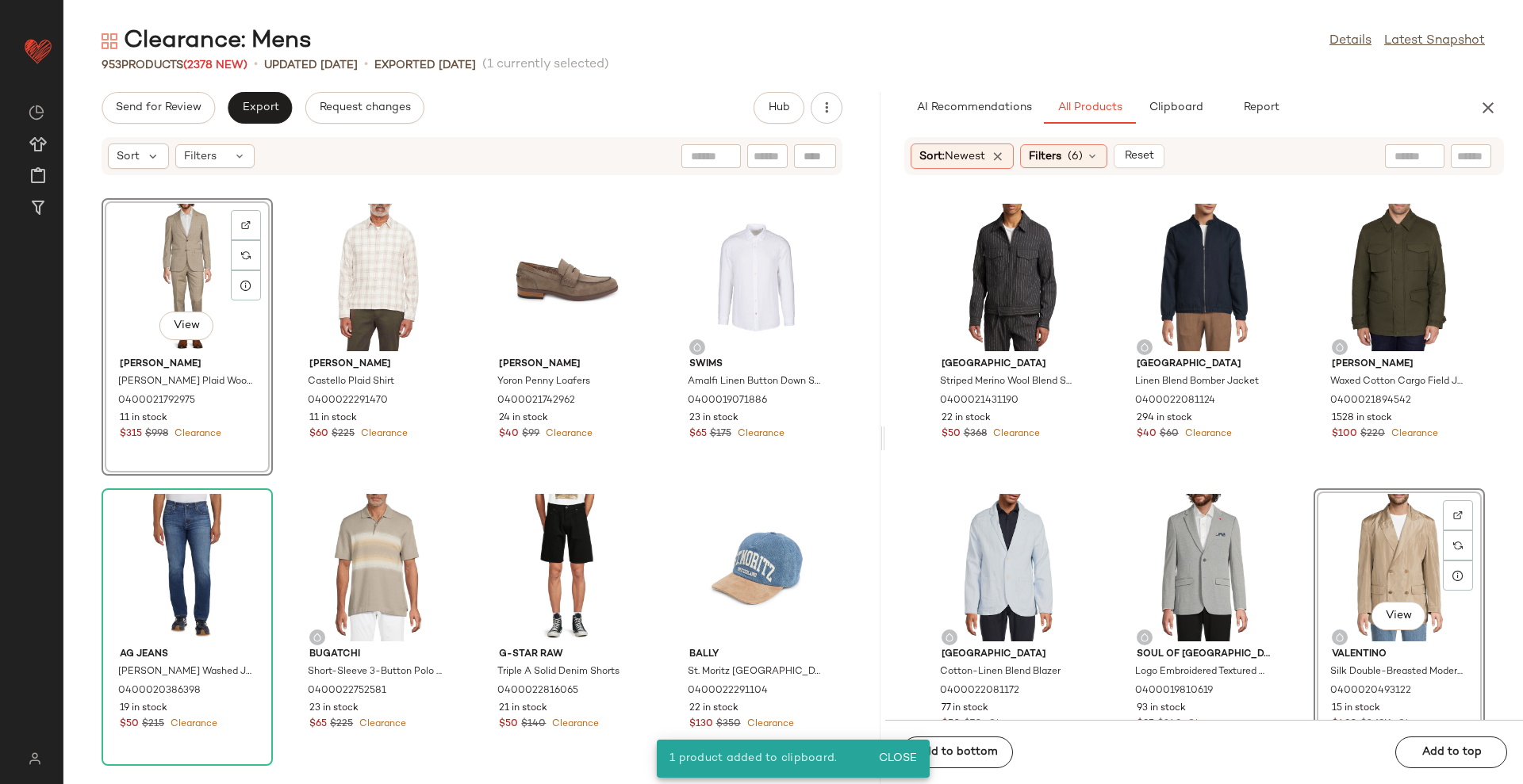
click at [1062, 137] on div "Sort: Newest Filters (6) Reset" at bounding box center [1204, 156] width 600 height 38
click at [1061, 152] on span "Filters" at bounding box center [1044, 156] width 32 height 17
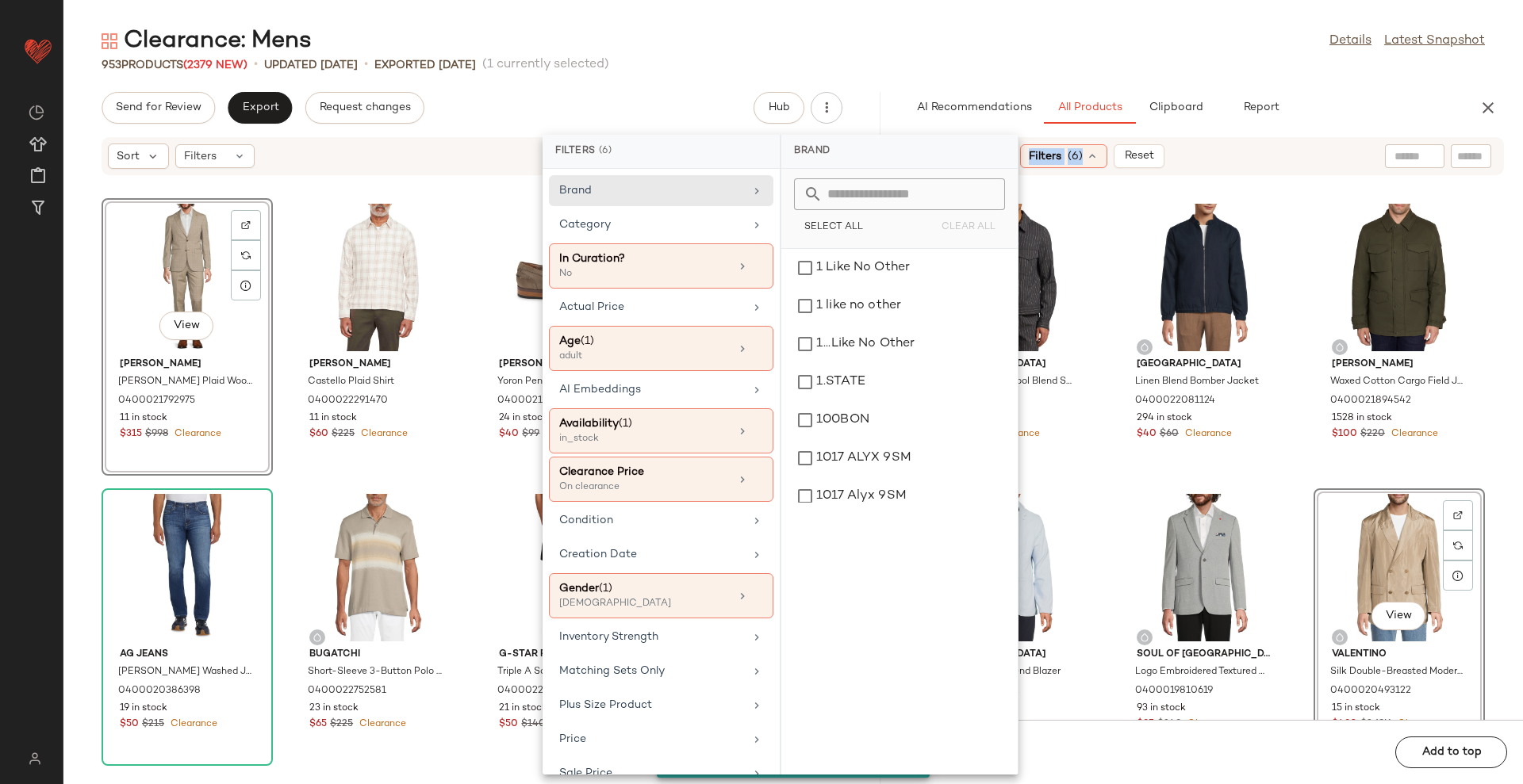
click at [1061, 152] on span "Filters" at bounding box center [1044, 156] width 32 height 17
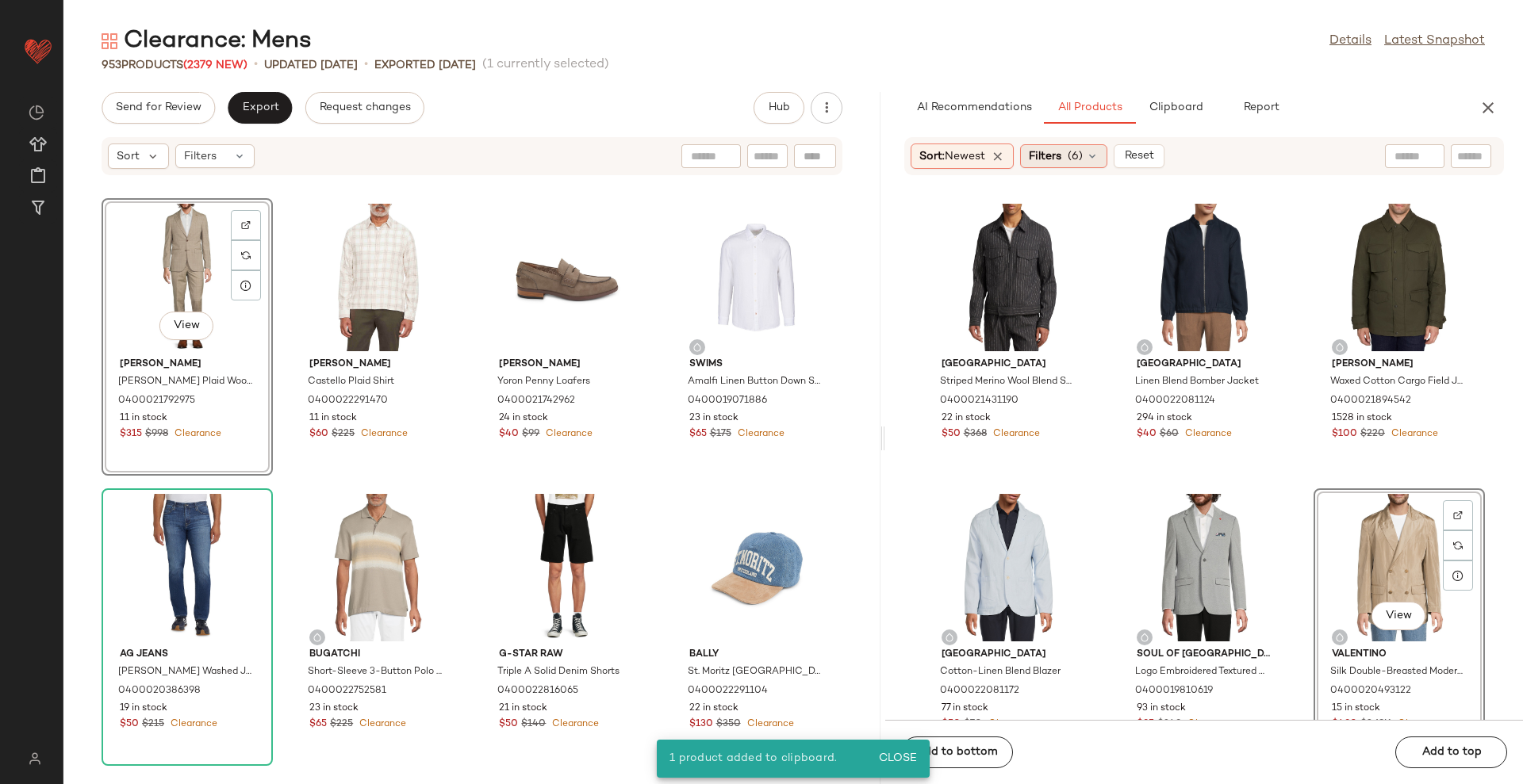
click at [1069, 157] on div "Filters (6)" at bounding box center [1064, 156] width 87 height 24
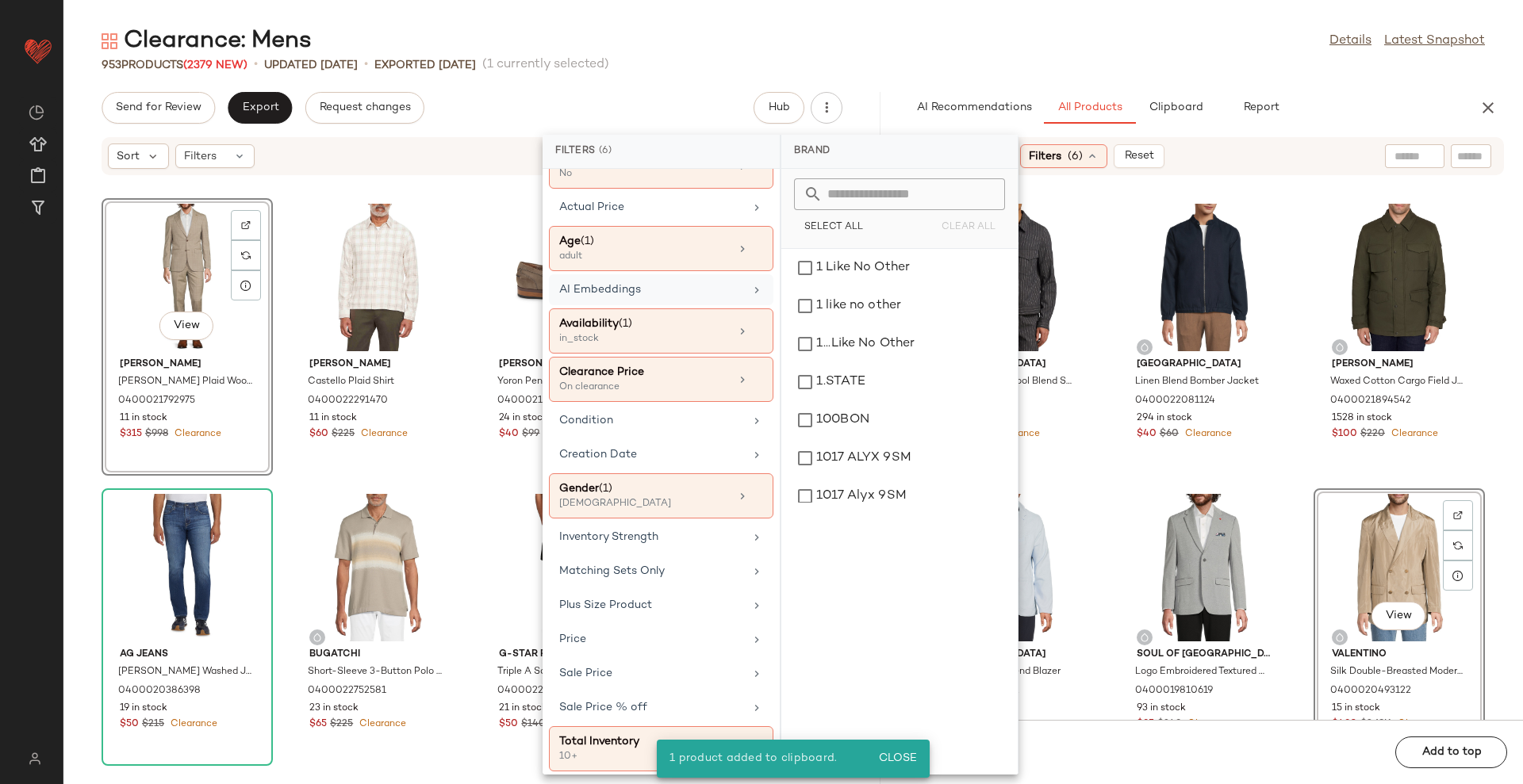
scroll to position [106, 0]
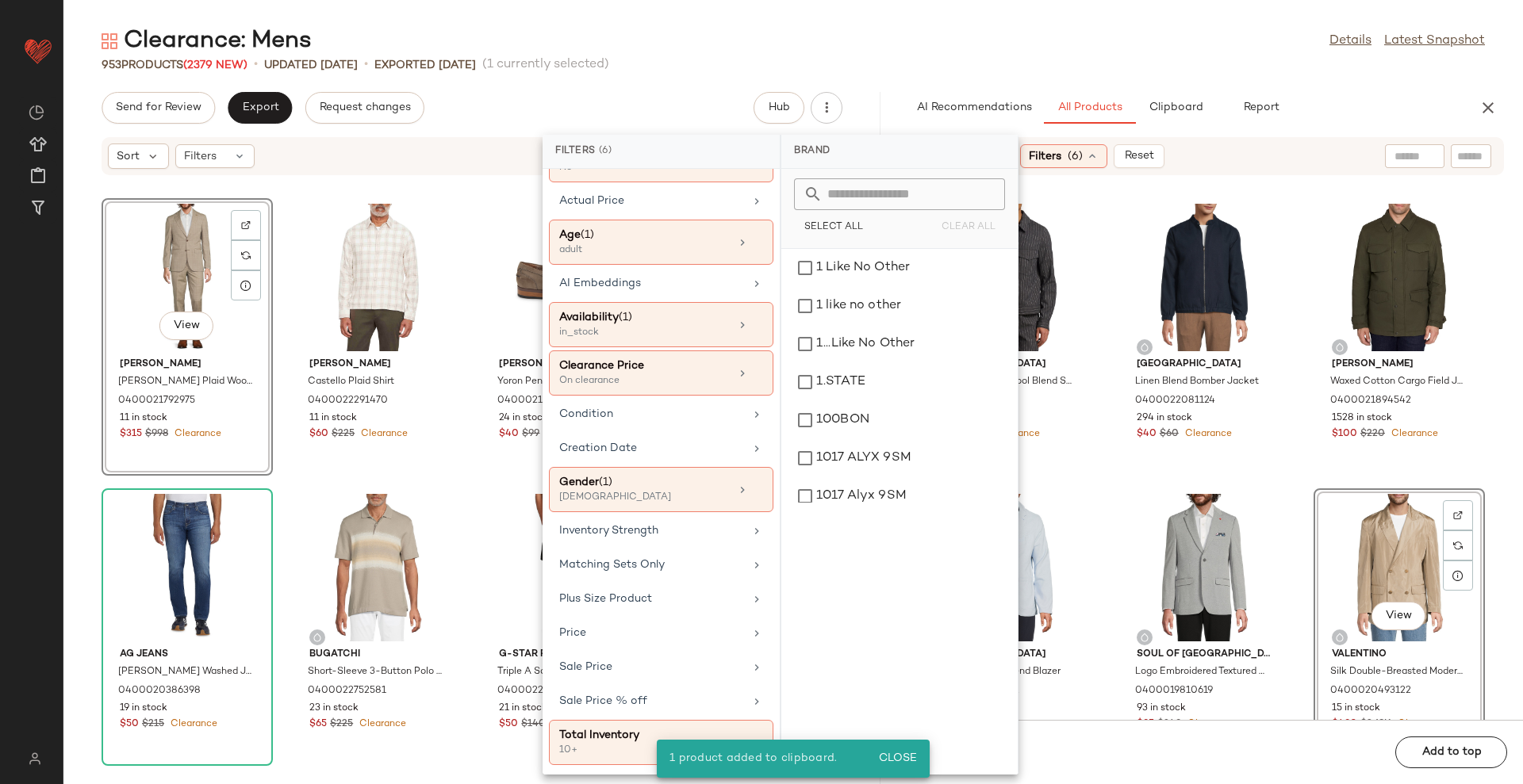
click at [1011, 51] on div "Clearance: Mens Details Latest Snapshot" at bounding box center [793, 40] width 1459 height 31
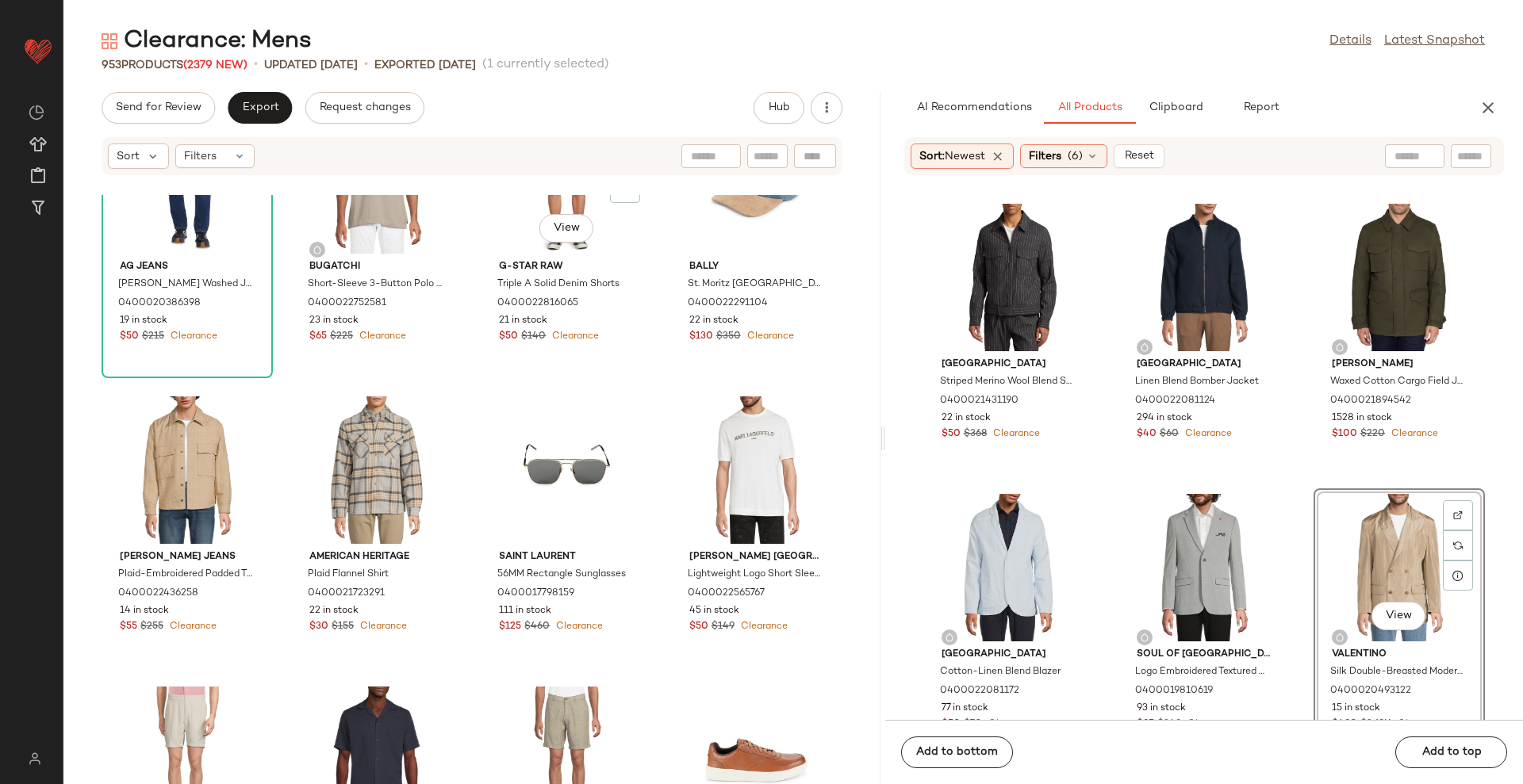
scroll to position [409, 0]
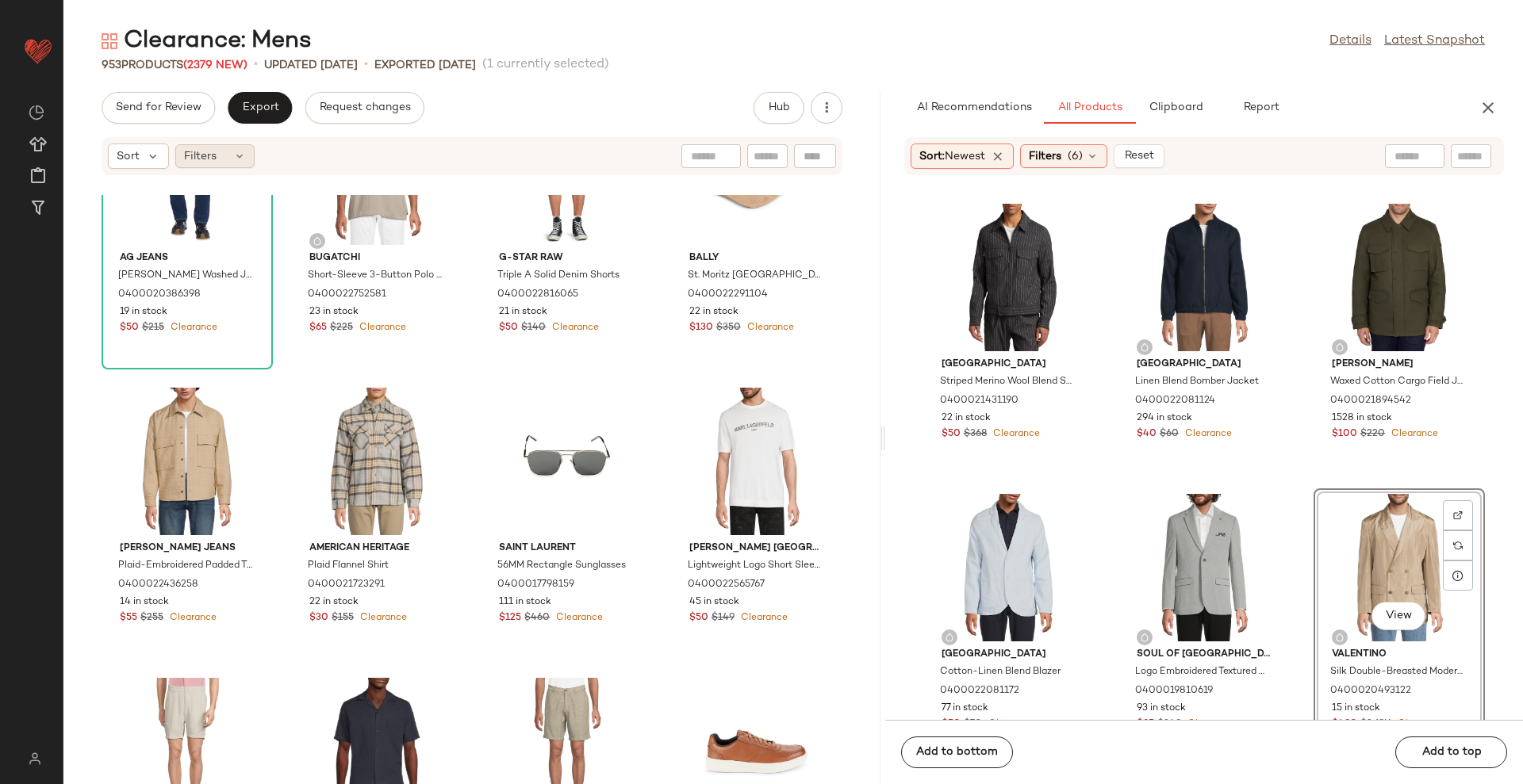
click at [189, 151] on span "Filters" at bounding box center [200, 156] width 32 height 17
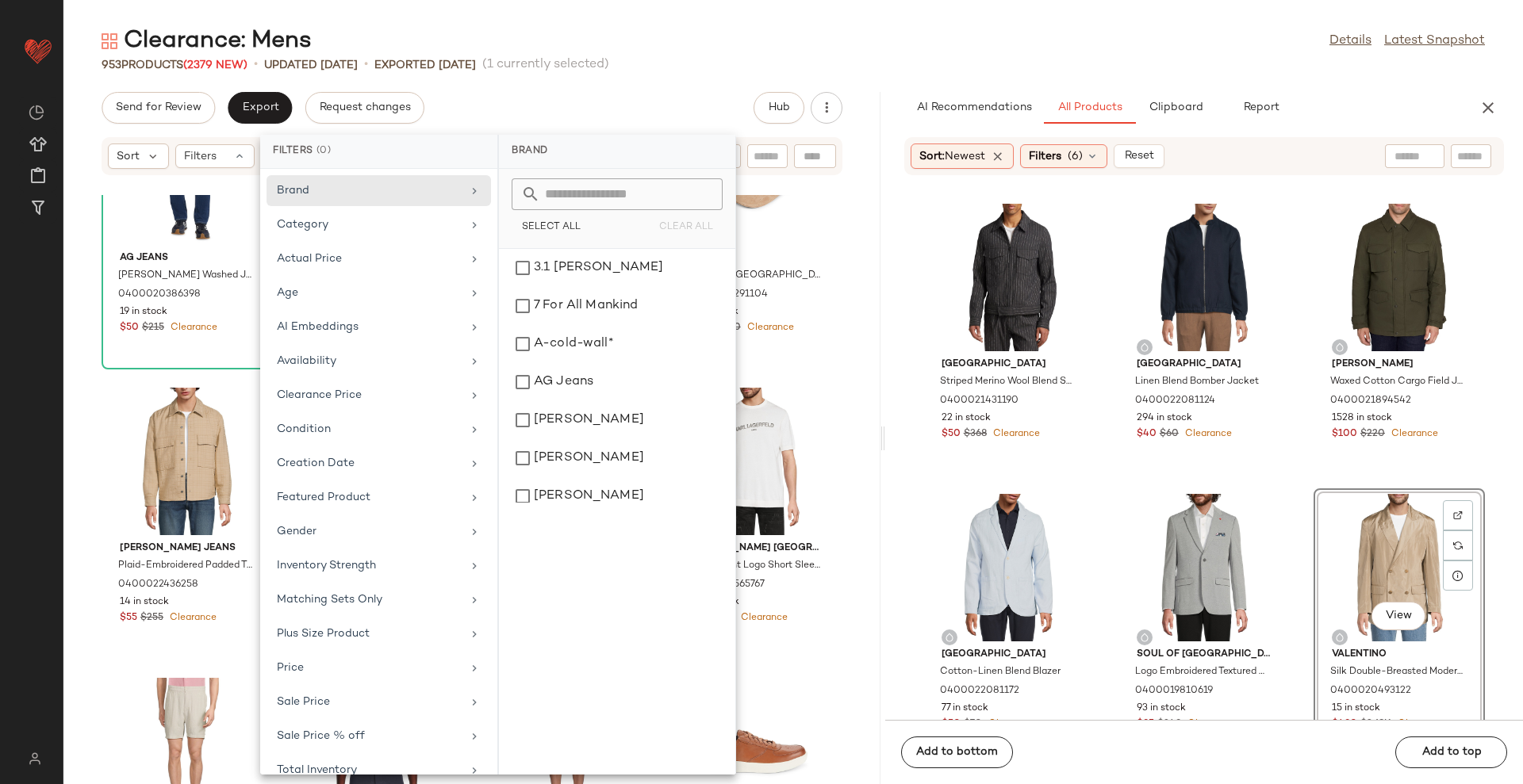
click at [770, 156] on input "text" at bounding box center [767, 156] width 27 height 17
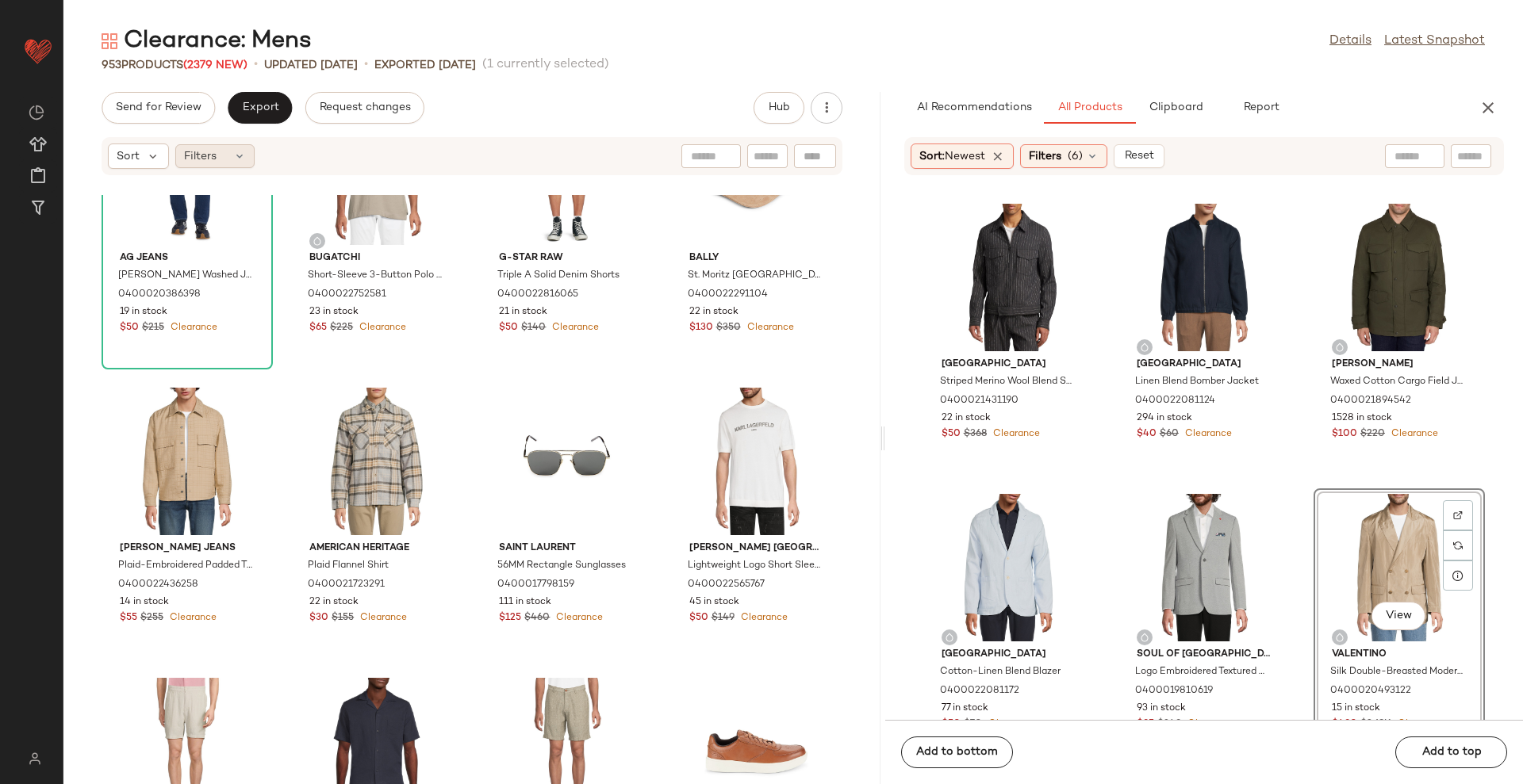
click at [240, 152] on icon at bounding box center [239, 156] width 13 height 13
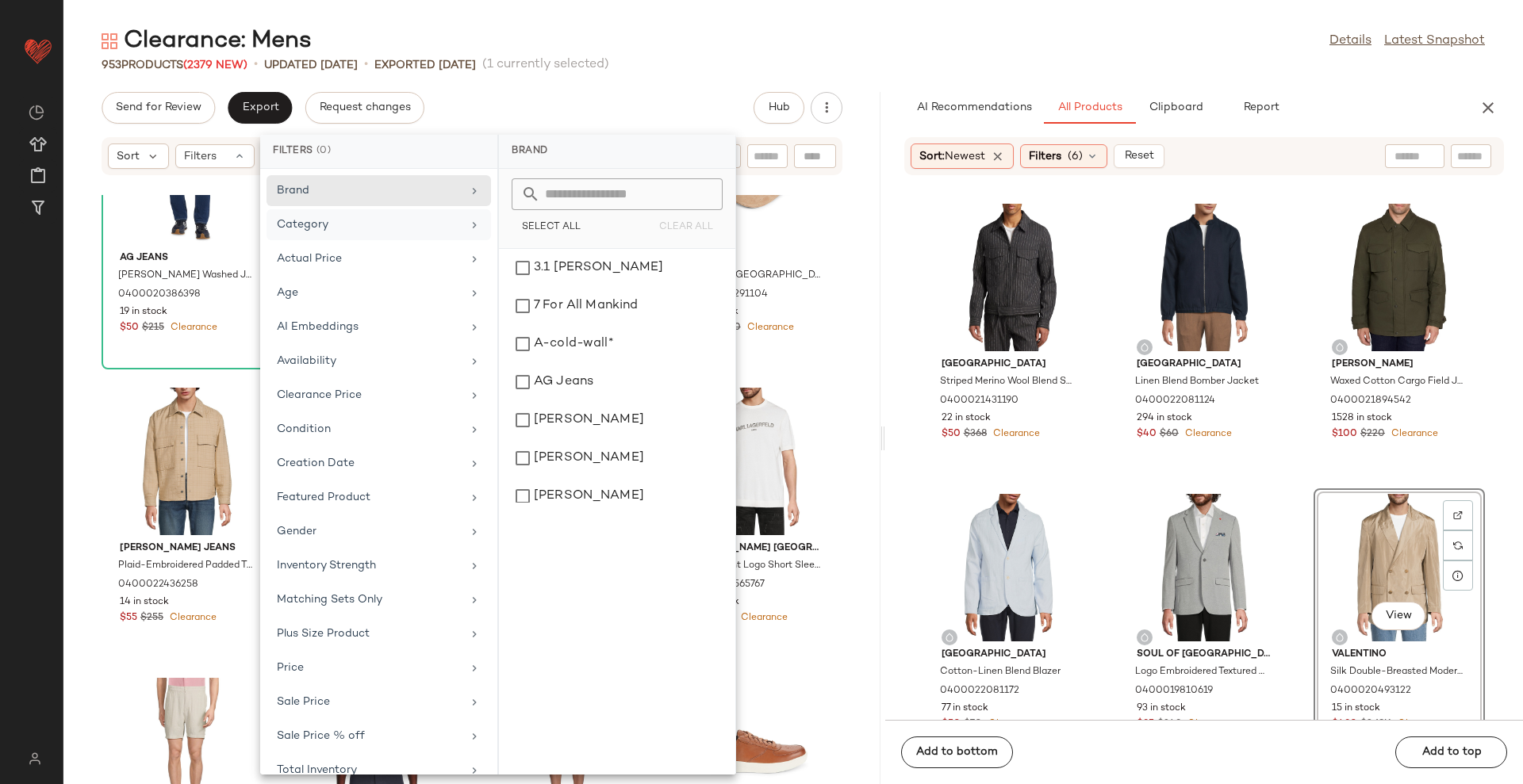
click at [350, 230] on div "Category" at bounding box center [368, 225] width 185 height 17
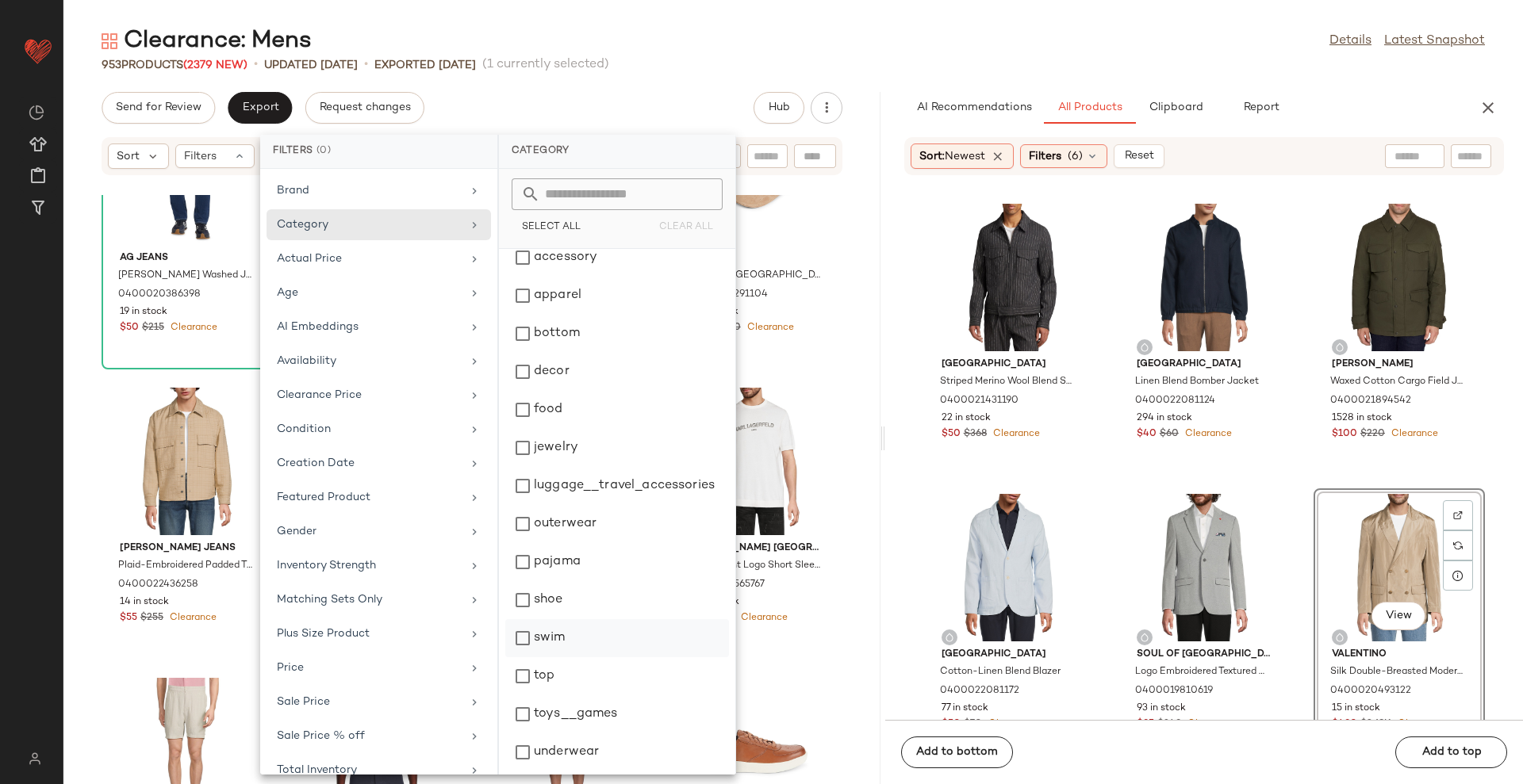
scroll to position [14, 0]
click at [571, 692] on div "top" at bounding box center [617, 711] width 224 height 38
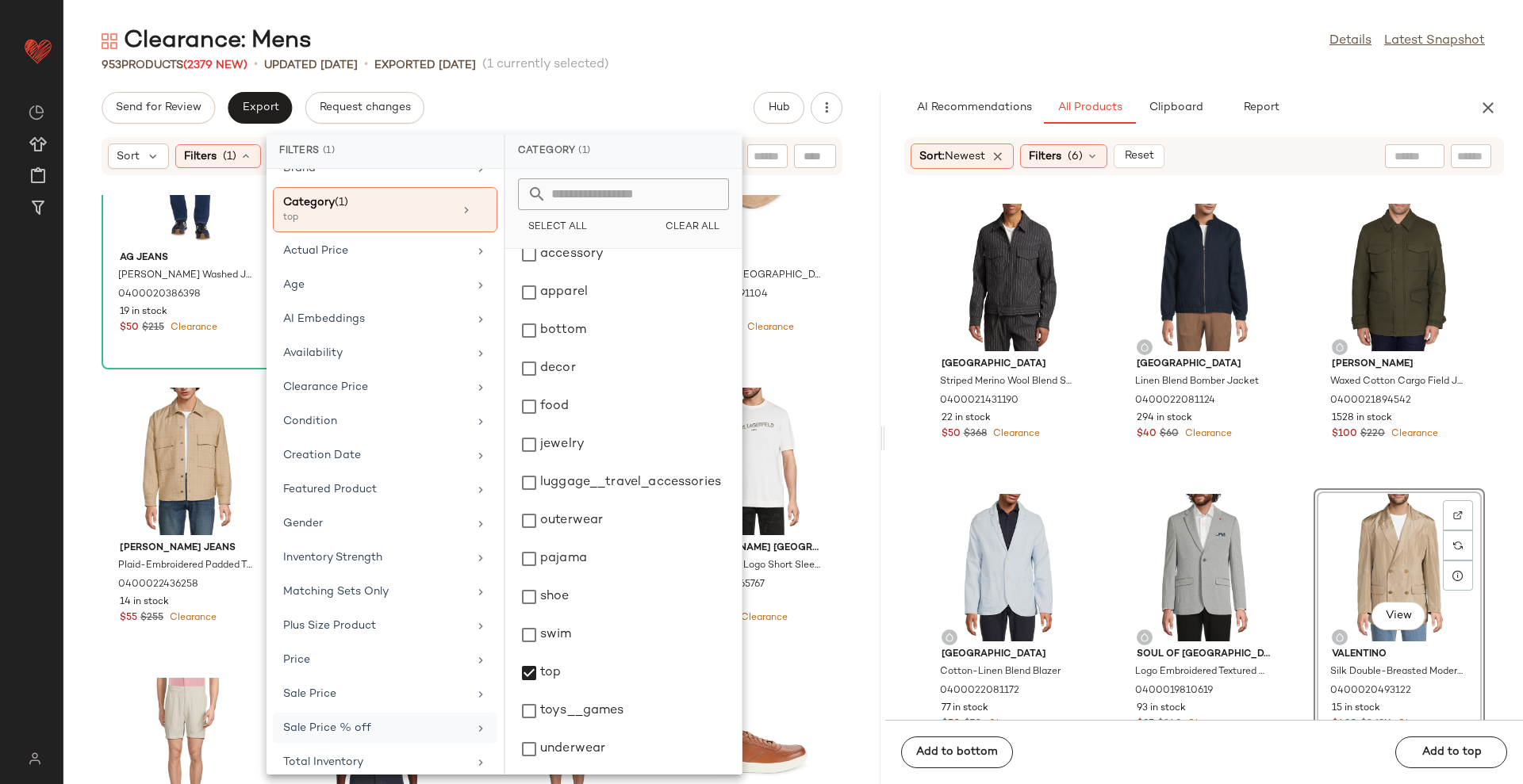
scroll to position [35, 0]
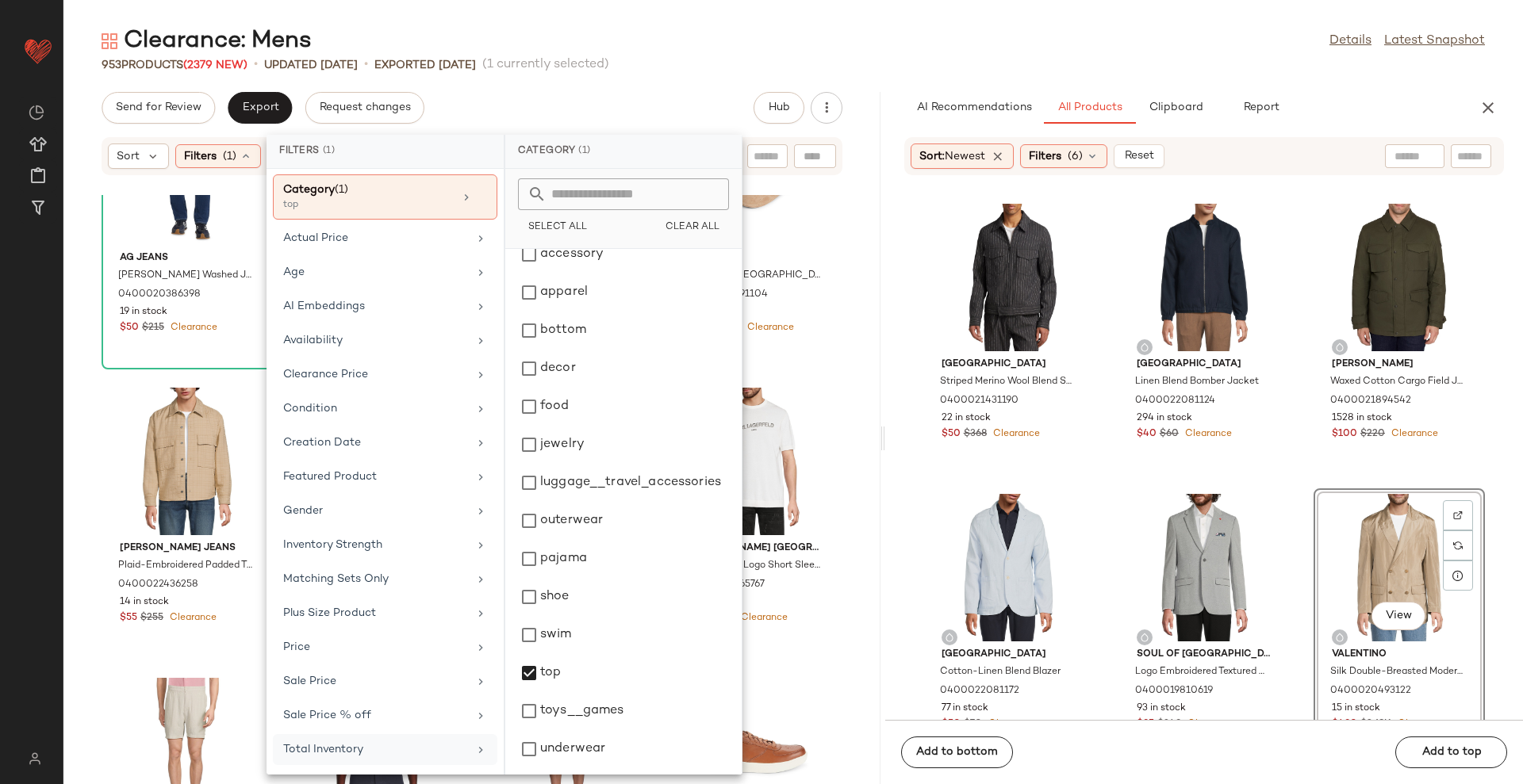
click at [359, 759] on div "Total Inventory" at bounding box center [385, 749] width 225 height 31
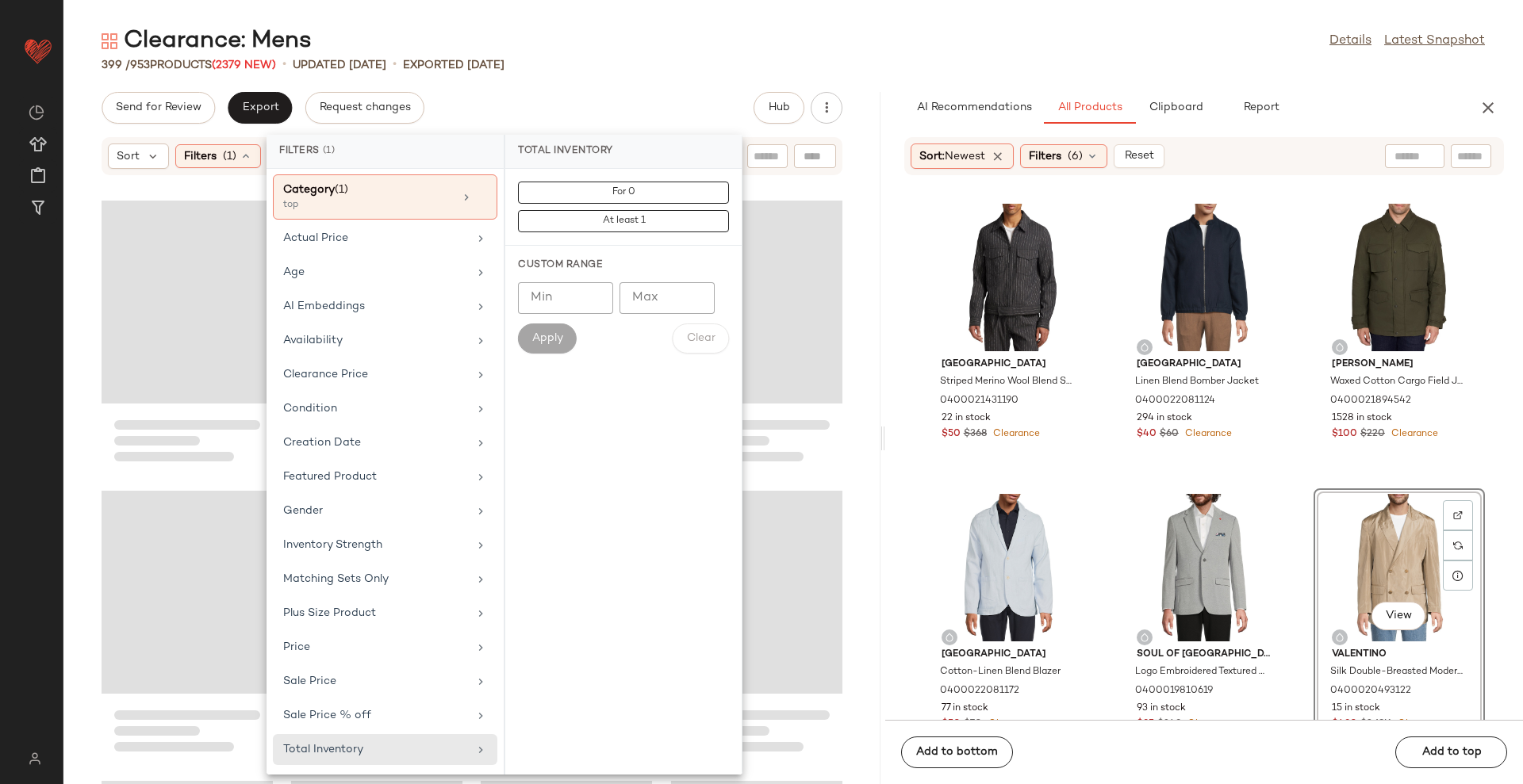
click at [542, 288] on input "Min" at bounding box center [566, 297] width 95 height 31
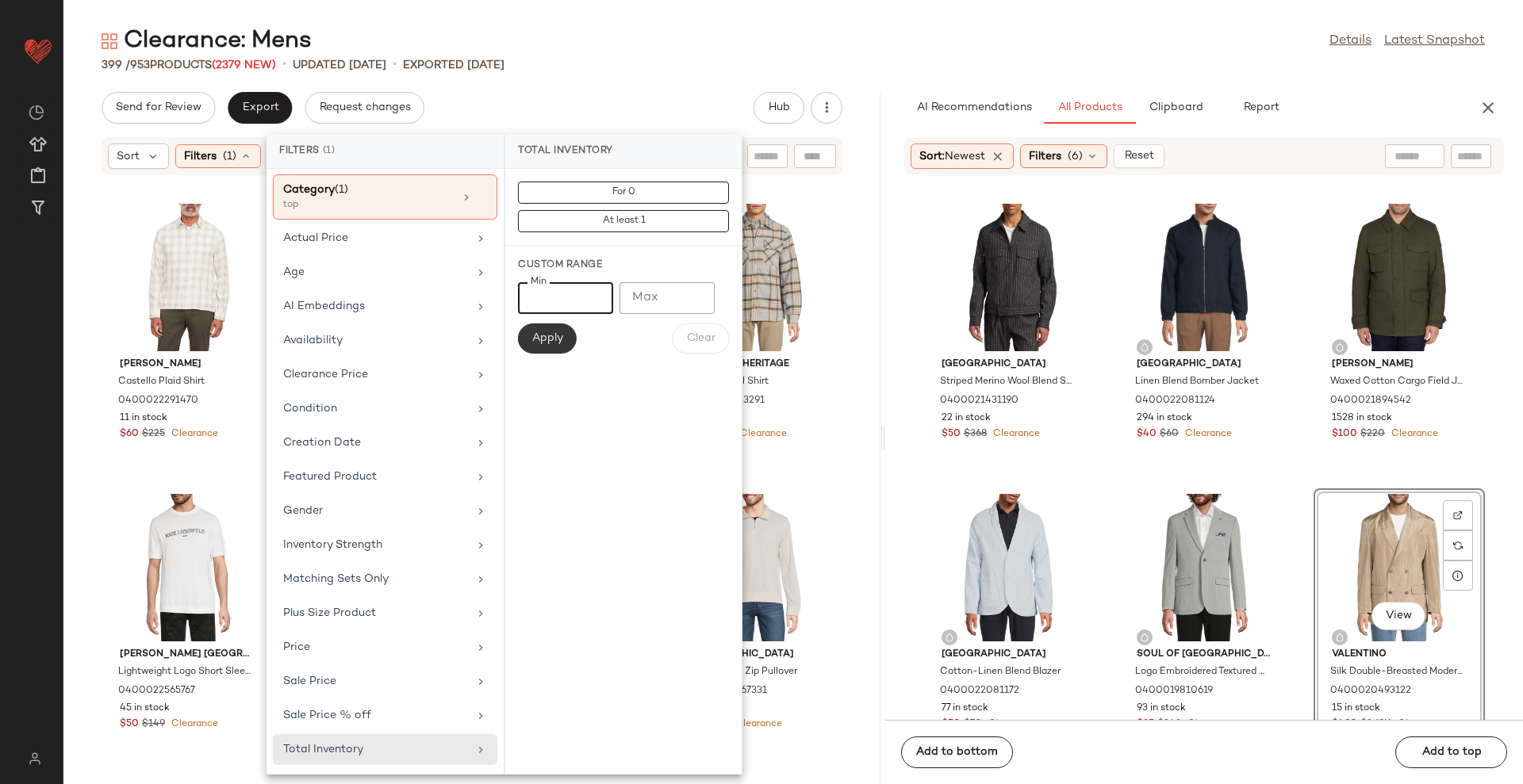
type input "**"
click at [556, 330] on button "Apply" at bounding box center [547, 338] width 59 height 30
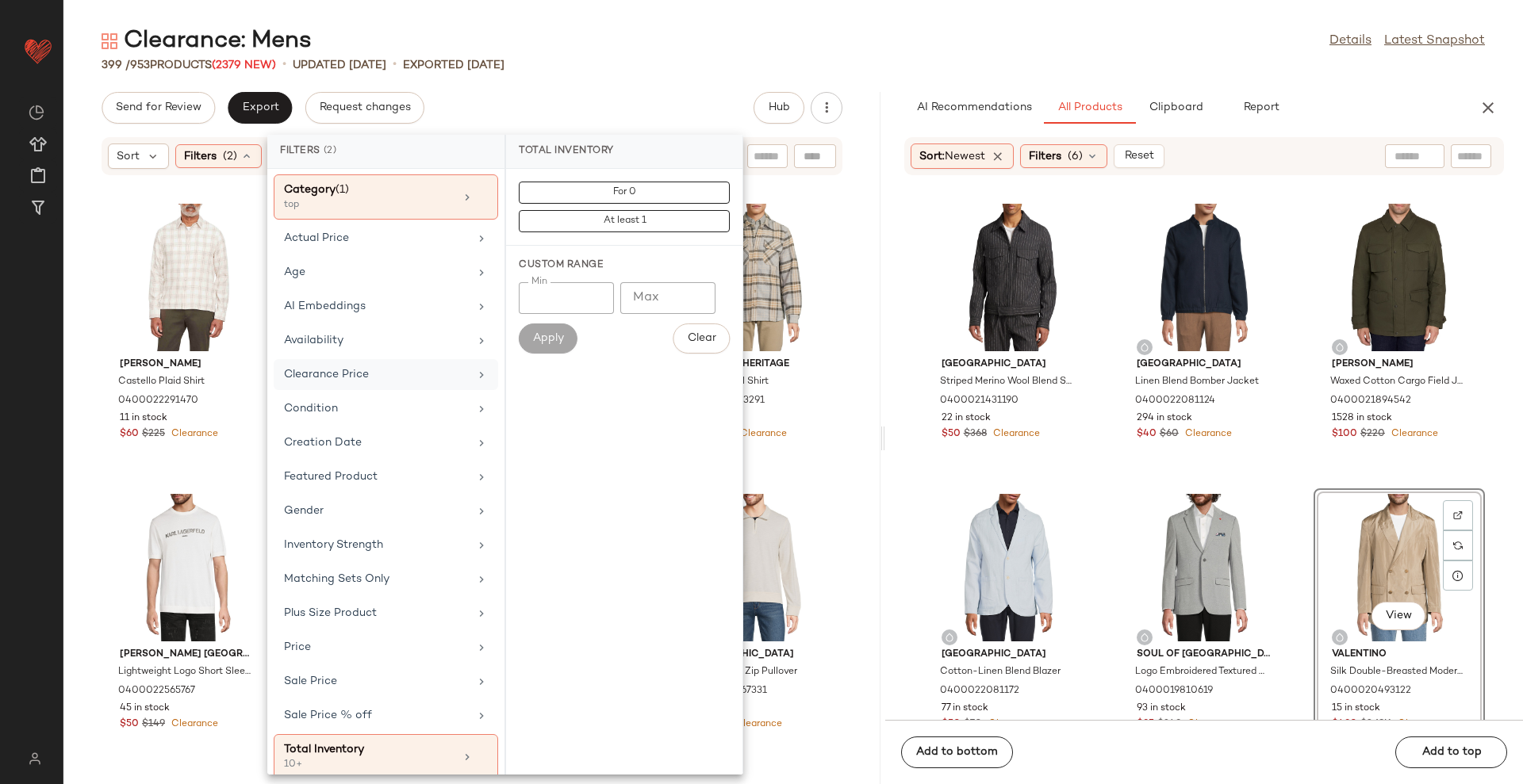
click at [388, 376] on div "Clearance Price" at bounding box center [376, 375] width 185 height 17
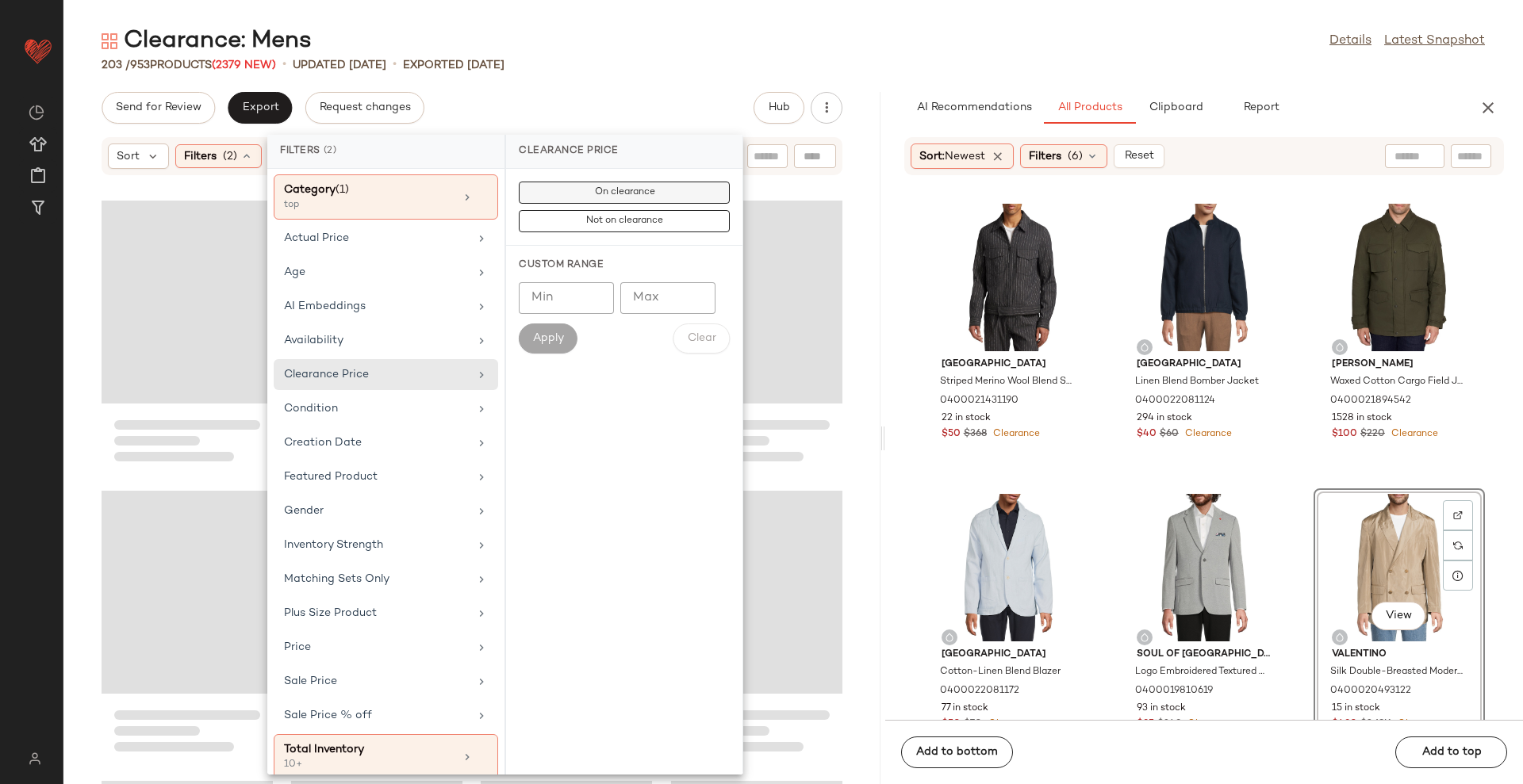
click at [571, 210] on button "On clearance" at bounding box center [625, 222] width 211 height 23
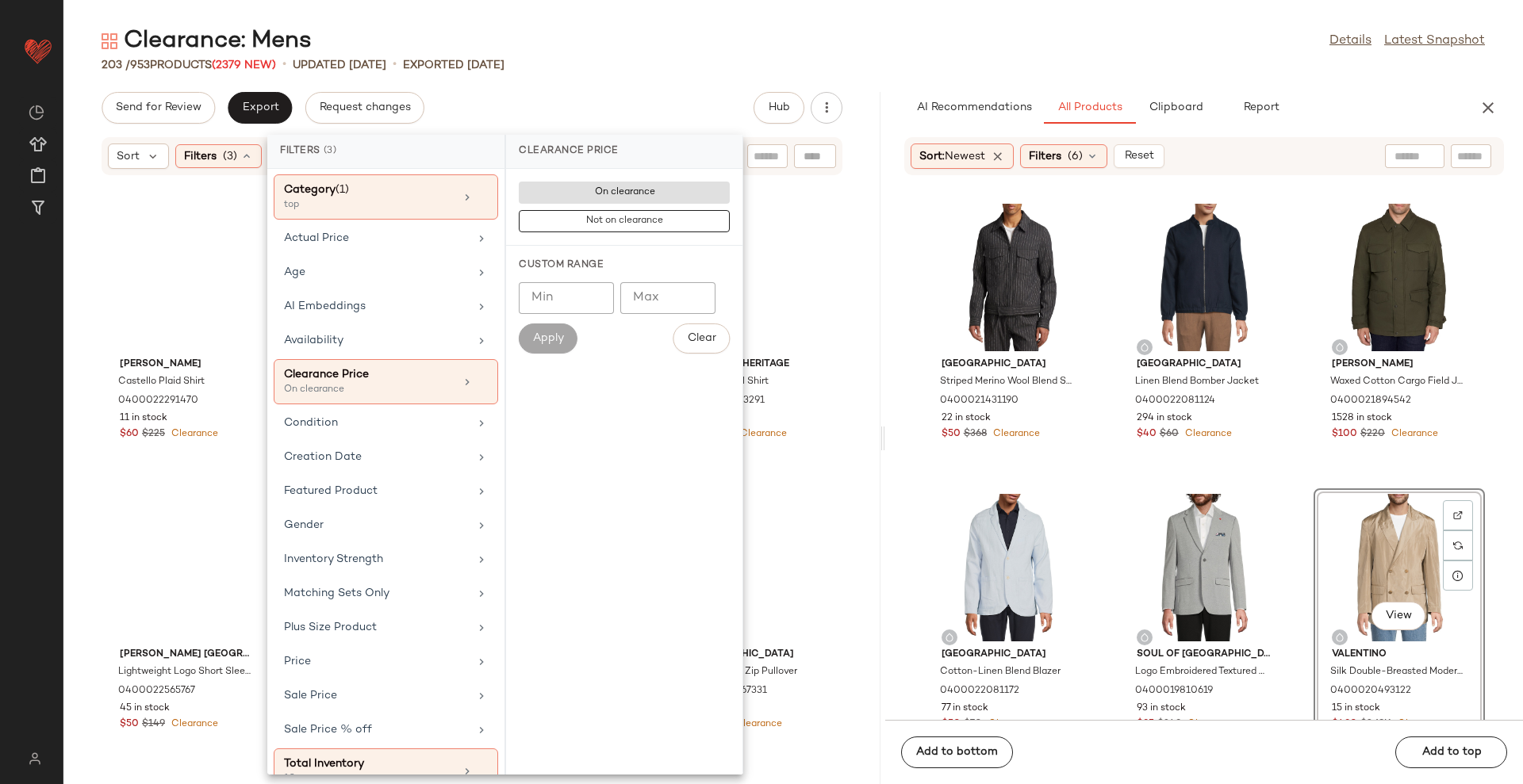
click at [649, 59] on div "203 / 953 Products (2379 New) • updated [DATE] • Exported [DATE]" at bounding box center [793, 65] width 1459 height 16
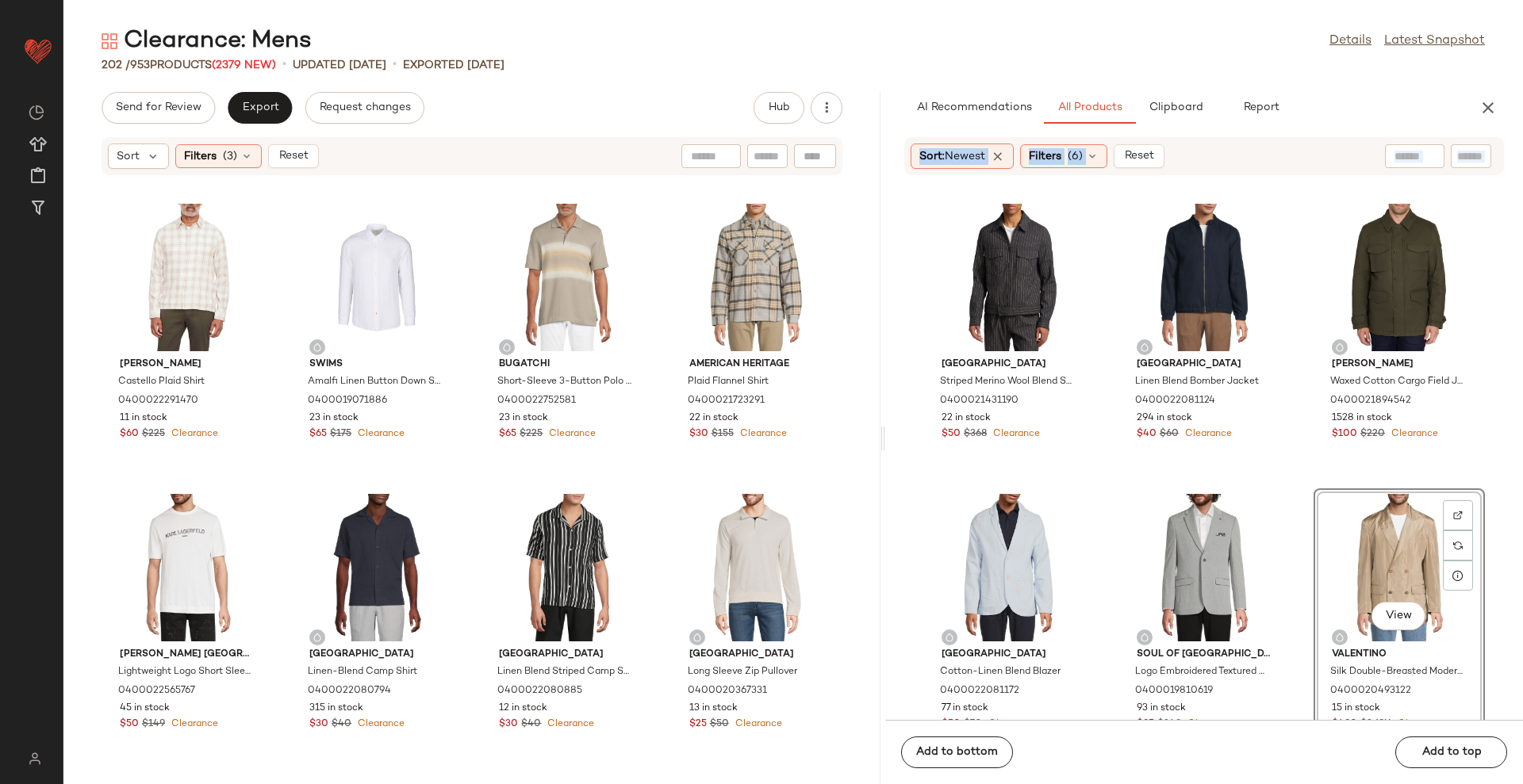
drag, startPoint x: 870, startPoint y: 203, endPoint x: 907, endPoint y: 515, distance: 314.2
click at [906, 519] on div "Send for Review Export Request changes Hub Sort Filters (3) Reset [PERSON_NAME]…" at bounding box center [793, 438] width 1459 height 692
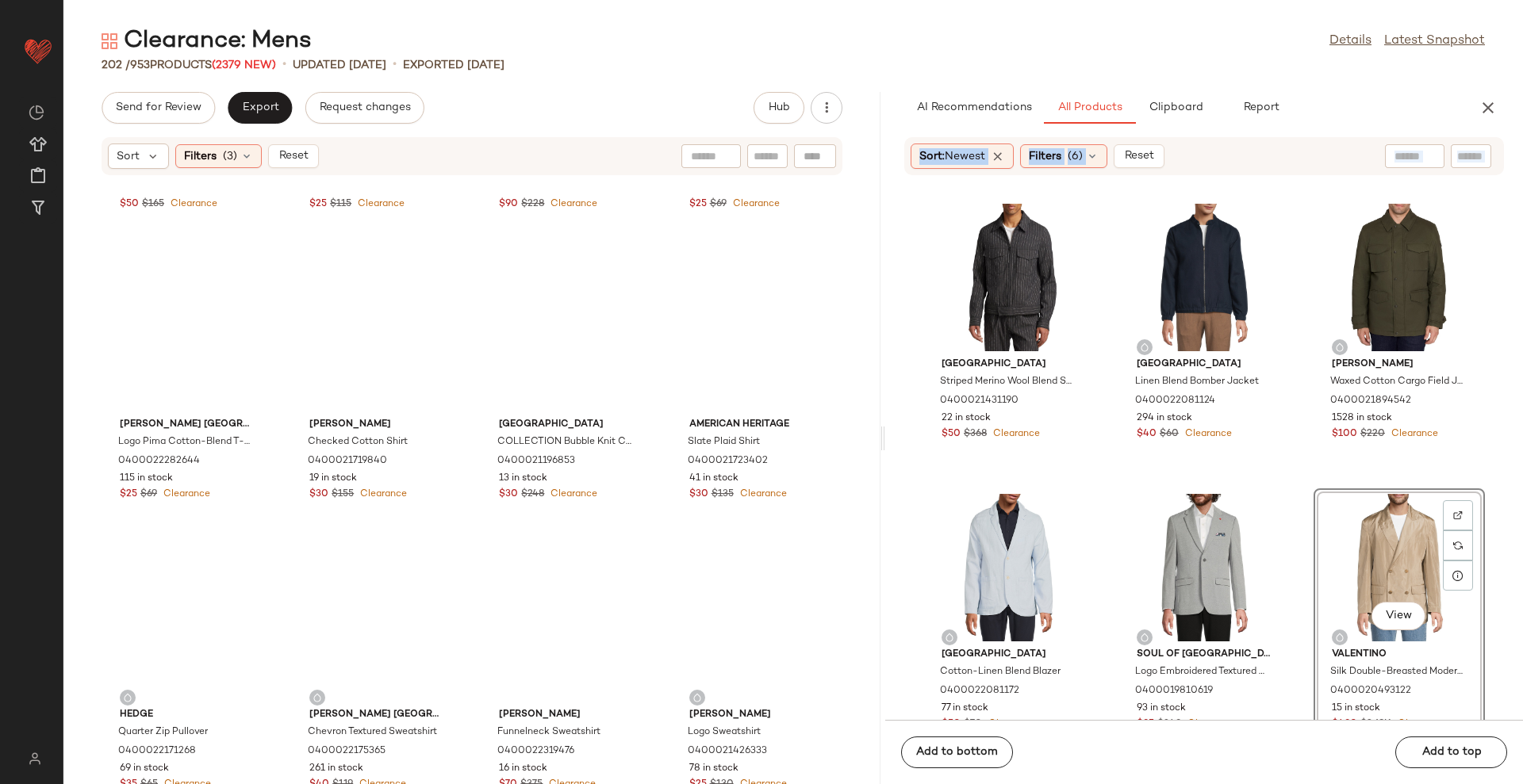
scroll to position [9818, 0]
drag, startPoint x: 673, startPoint y: 90, endPoint x: 666, endPoint y: 98, distance: 10.6
click at [674, 90] on div "Clearance: Mens Details Latest Snapshot 202 / 953 Products (2379 New) • updated…" at bounding box center [793, 404] width 1459 height 759
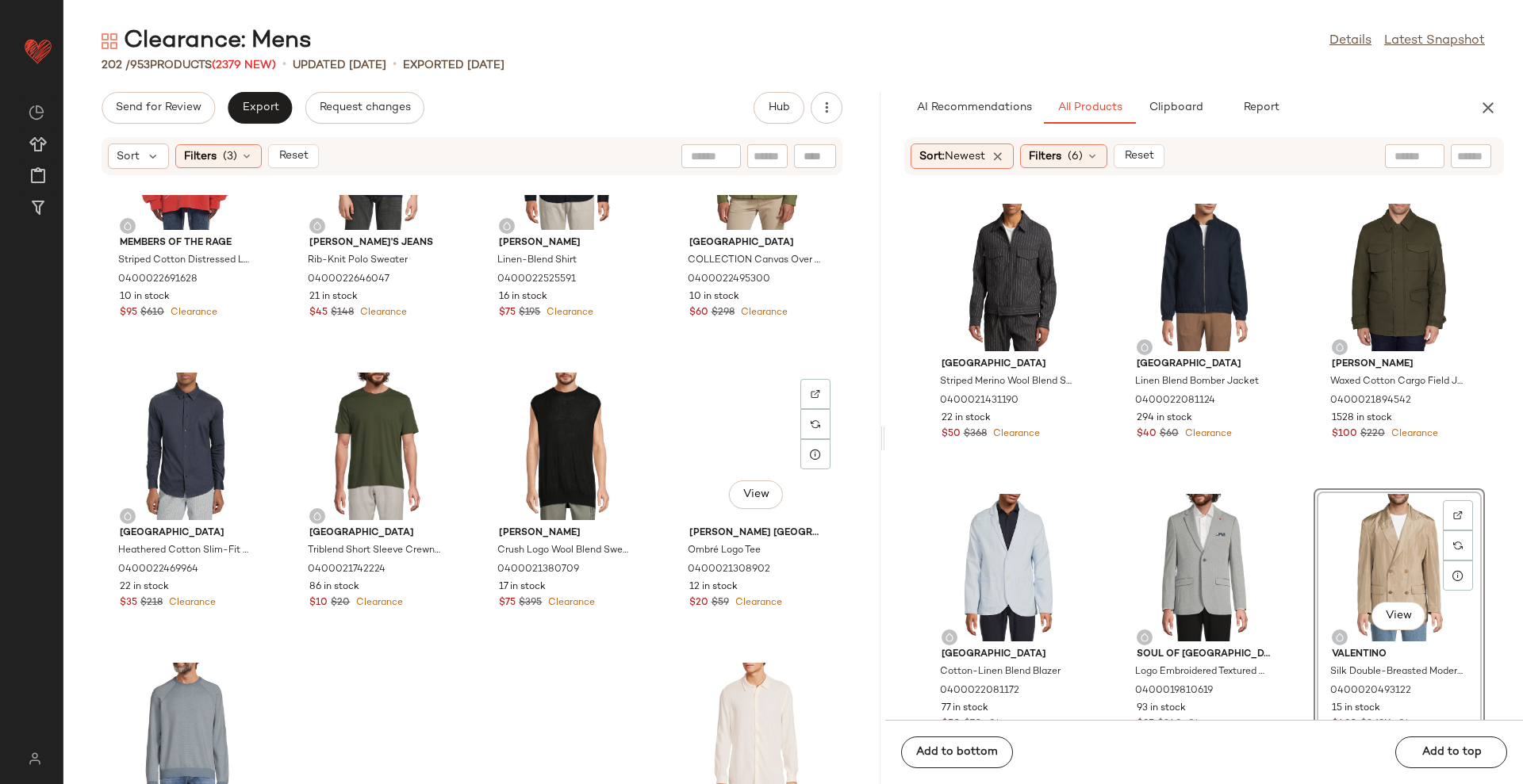
scroll to position [14216, 0]
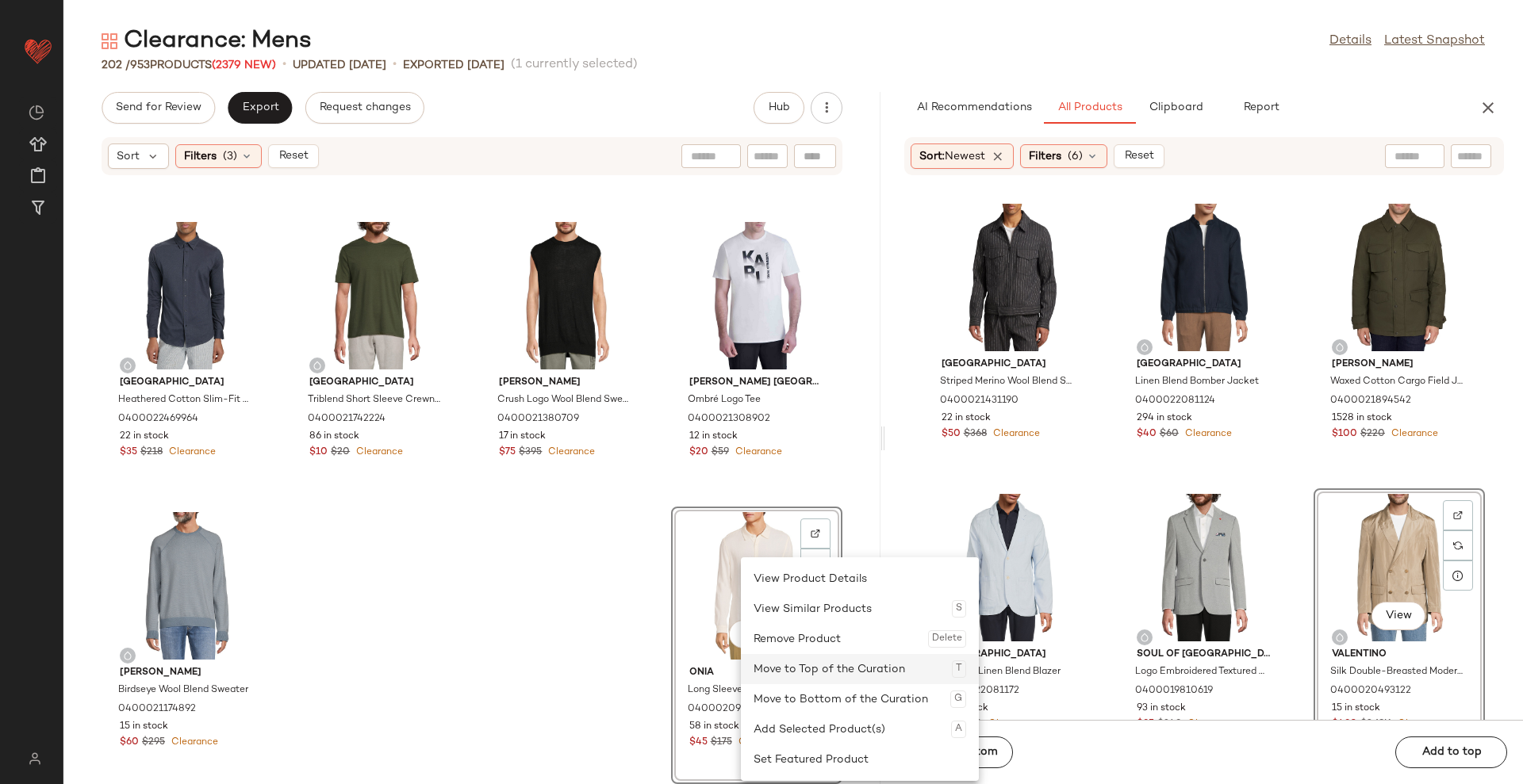
click at [815, 671] on div "Move to Top of the Curation T" at bounding box center [860, 669] width 213 height 30
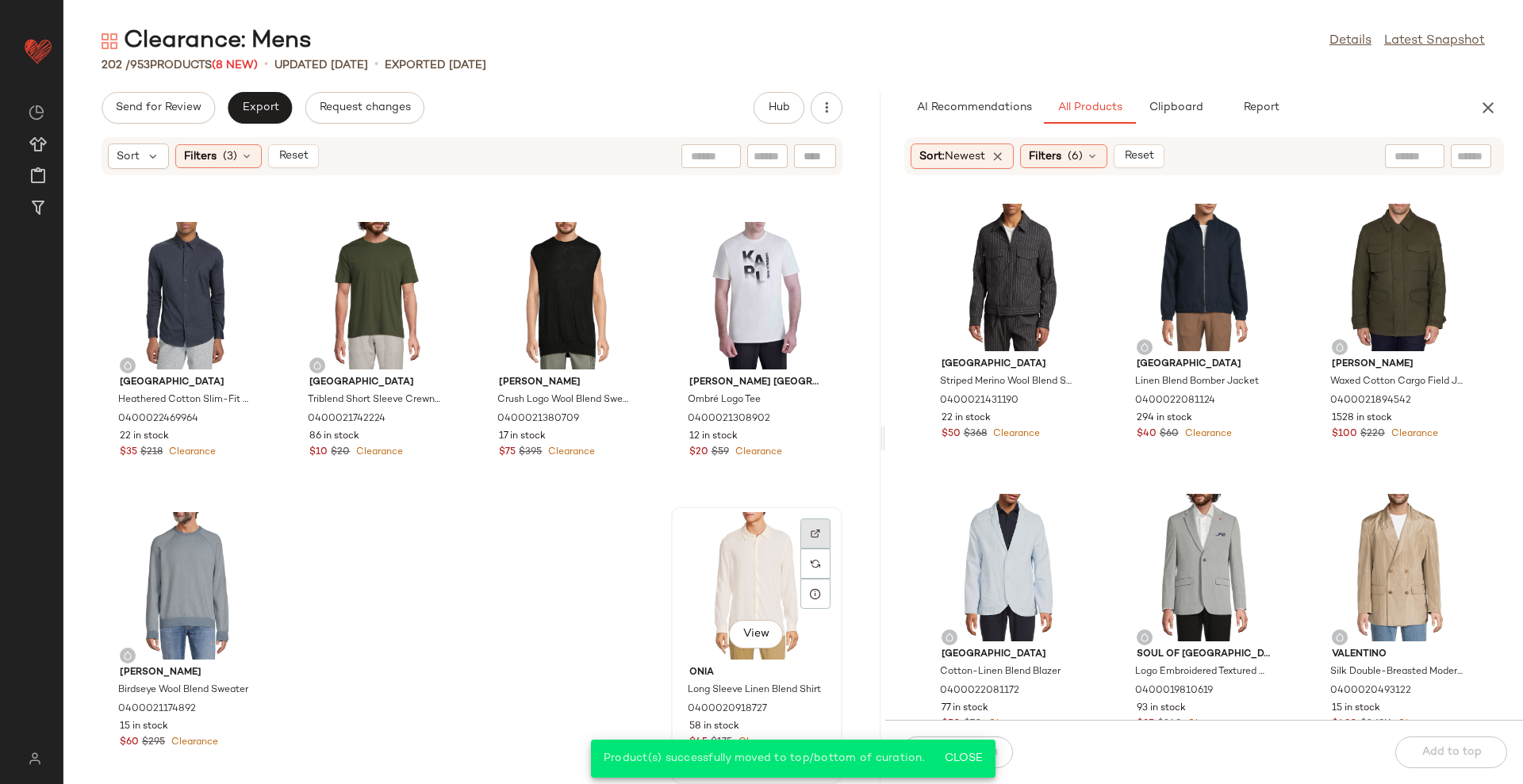
scroll to position [13820, 0]
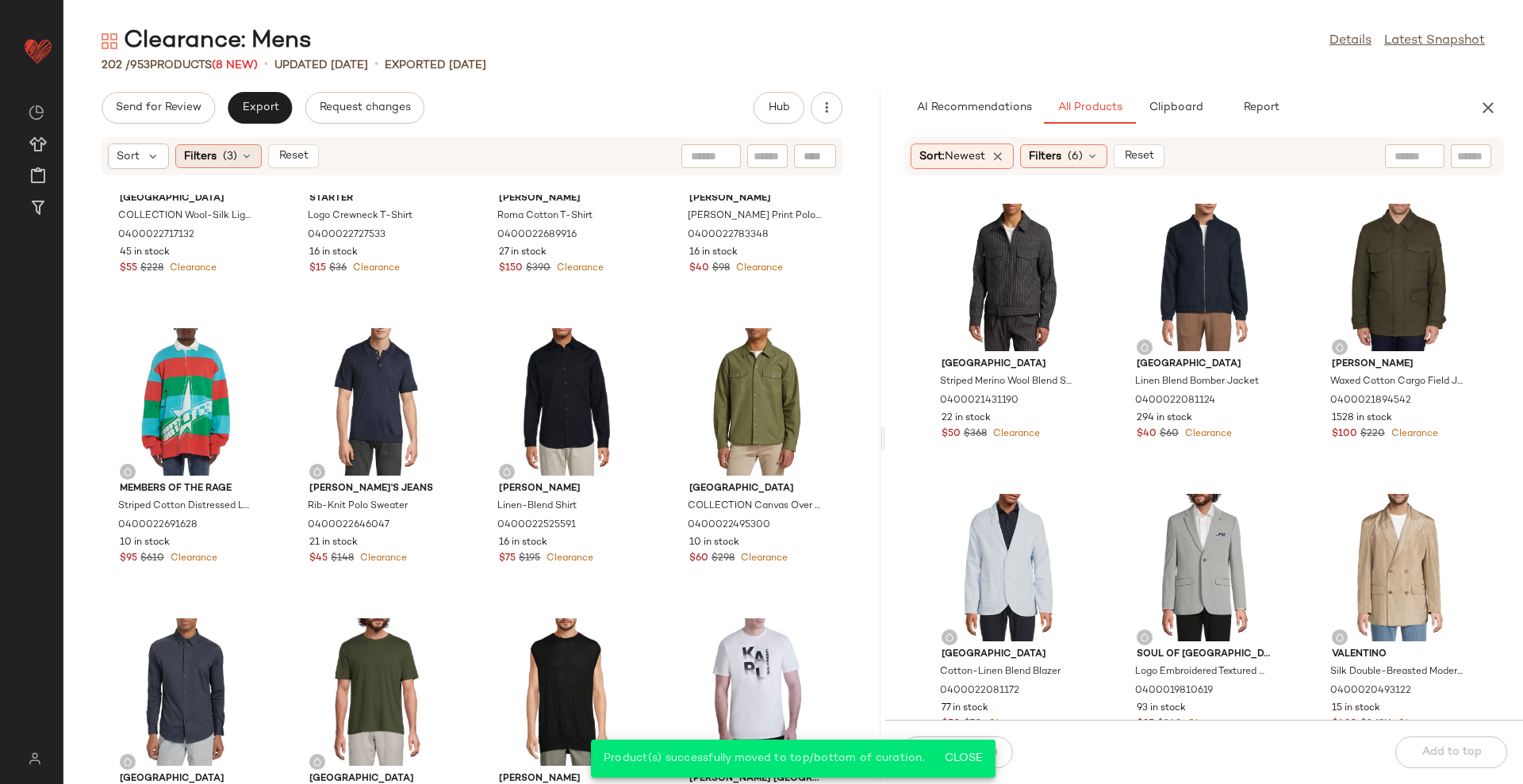
click at [216, 157] on span "Filters" at bounding box center [200, 156] width 32 height 17
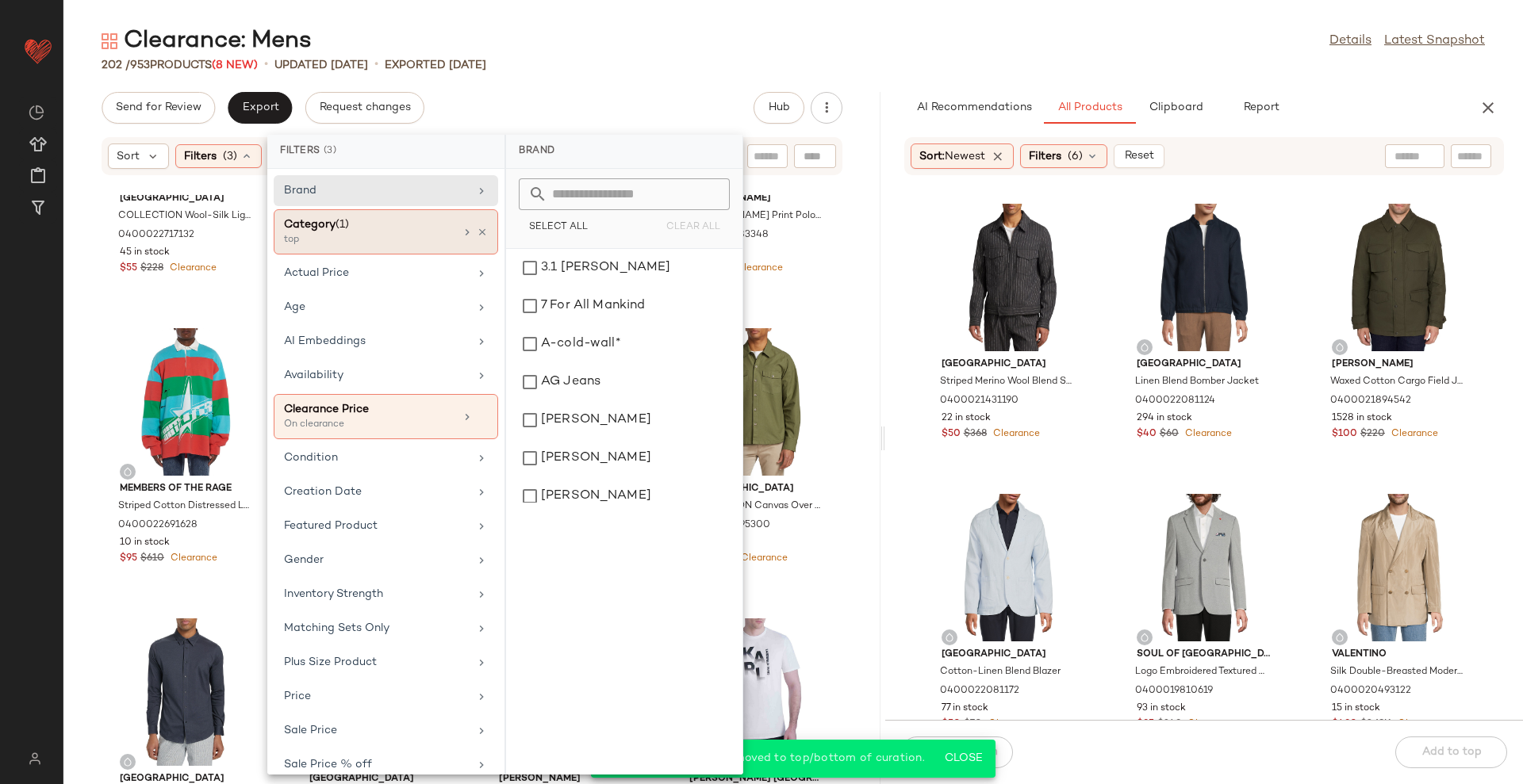
click at [361, 226] on div "Category (1)" at bounding box center [369, 225] width 171 height 17
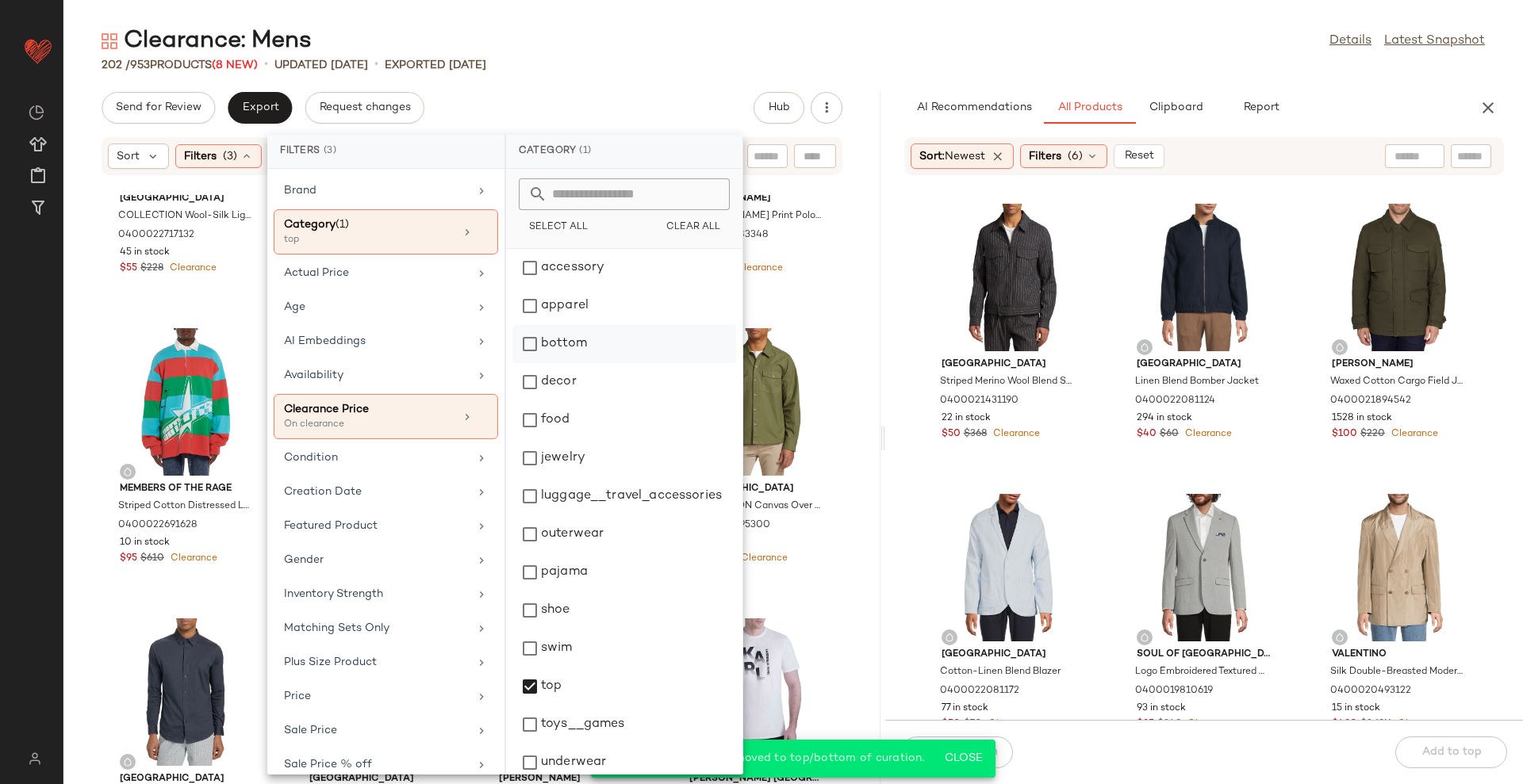
click at [591, 363] on div "bottom" at bounding box center [625, 382] width 224 height 38
drag, startPoint x: 643, startPoint y: 695, endPoint x: 612, endPoint y: 657, distance: 49.0
click at [641, 706] on div "top" at bounding box center [625, 724] width 224 height 38
click at [662, 89] on div "Clearance: Mens Details Latest Snapshot 202 / 953 Products (8 New) • updated [D…" at bounding box center [793, 404] width 1459 height 759
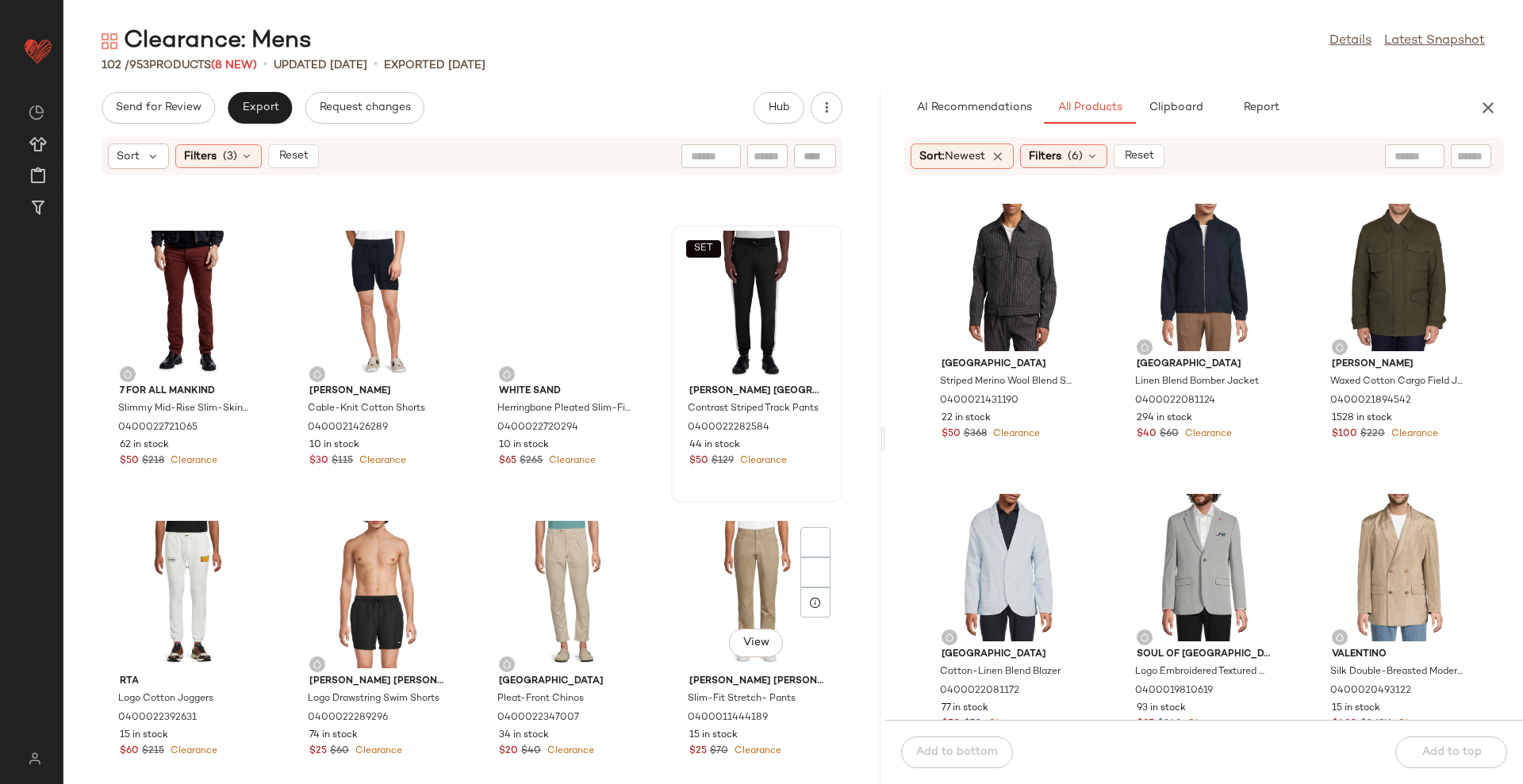
scroll to position [2995, 0]
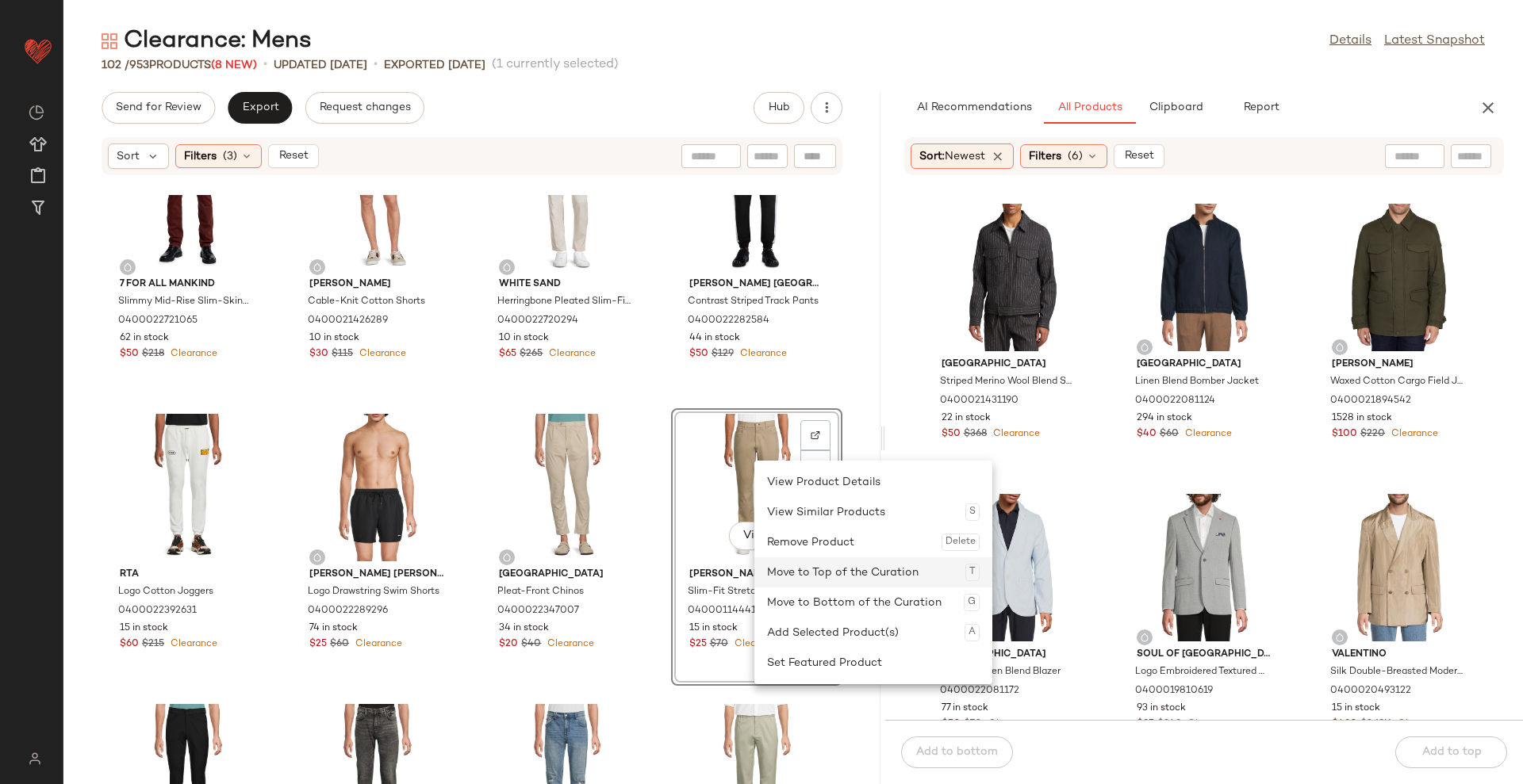
click at [799, 578] on div "Move to Top of the Curation T" at bounding box center [874, 572] width 213 height 30
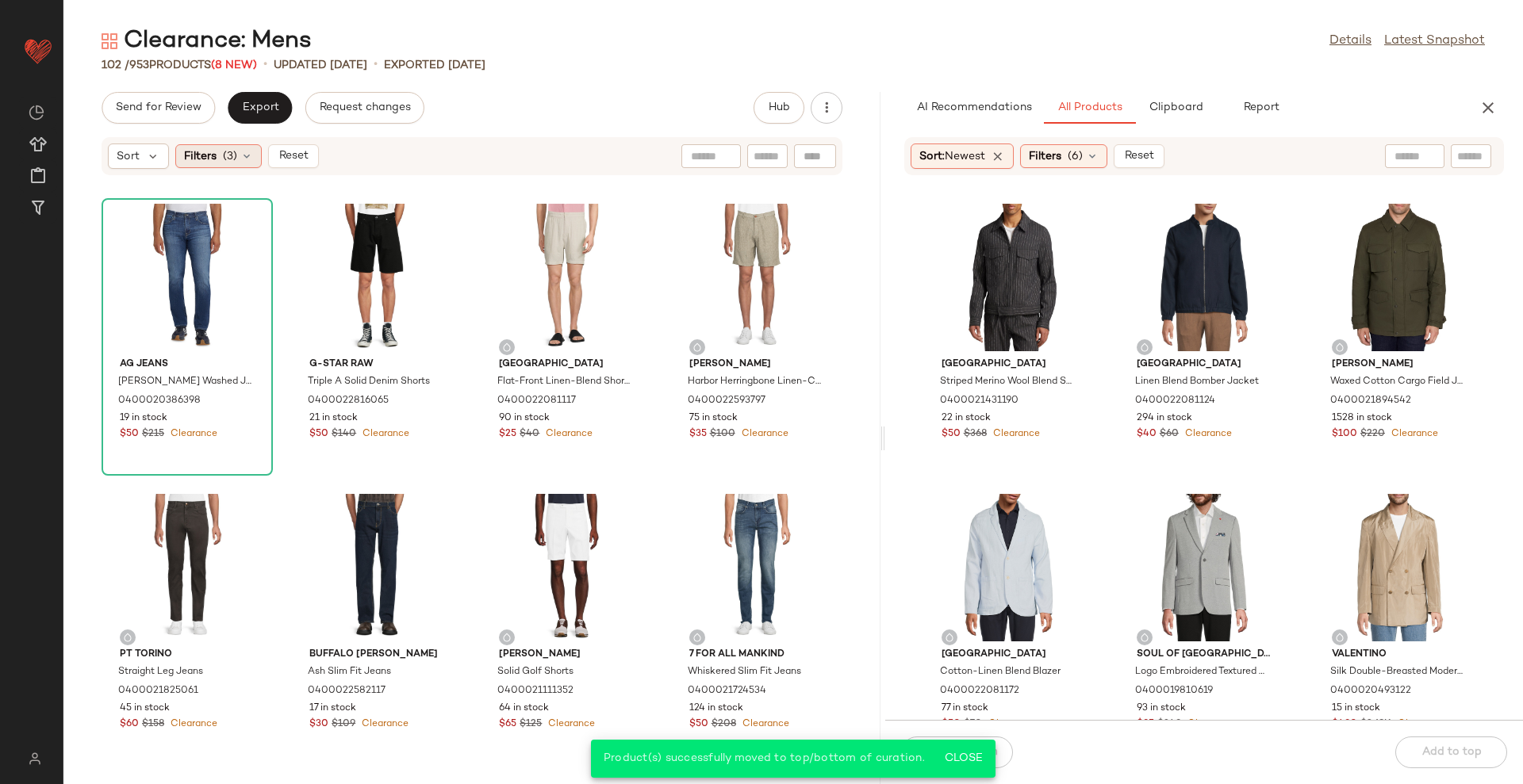
click at [217, 160] on div "Filters (3)" at bounding box center [218, 156] width 86 height 24
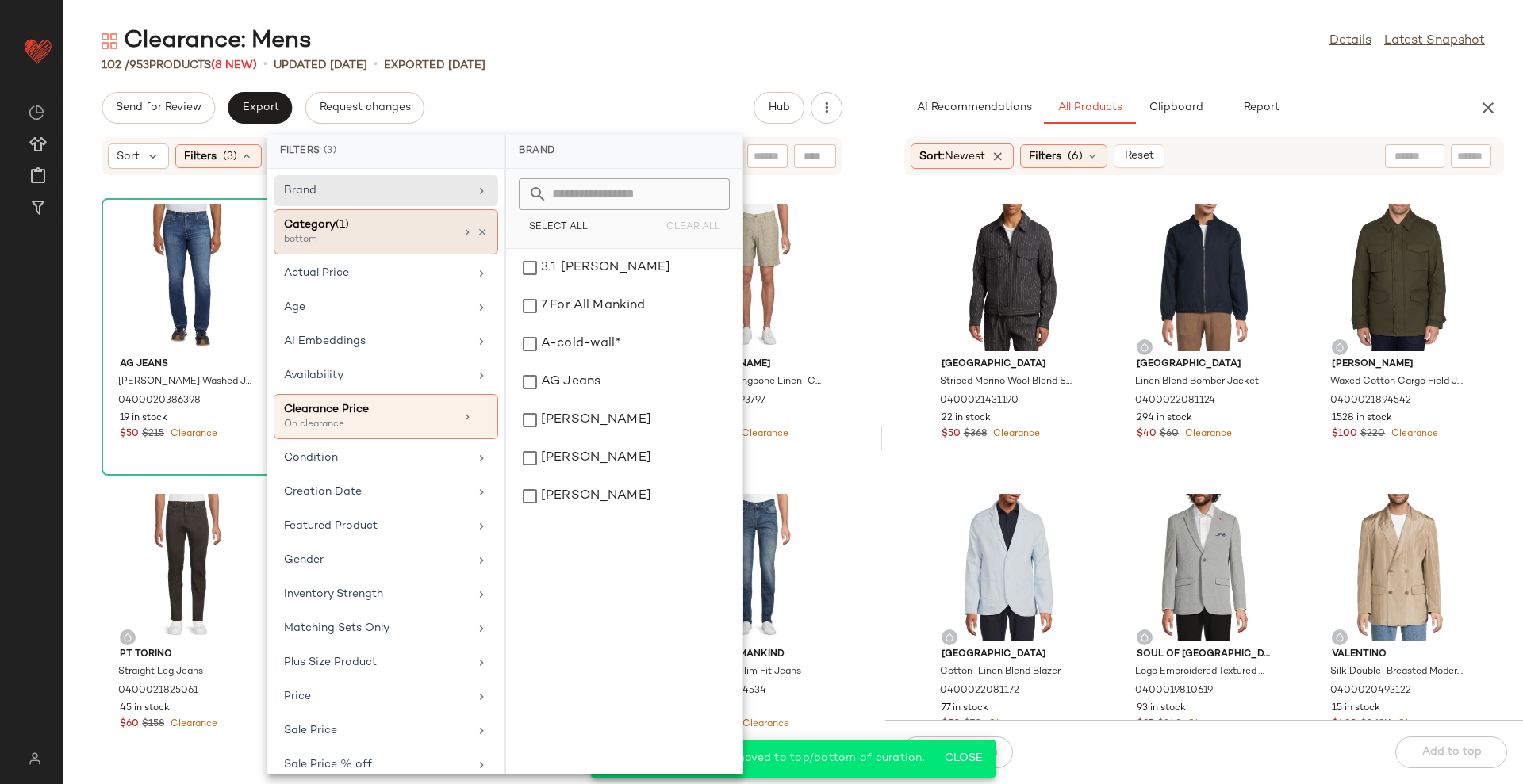
click at [376, 234] on div "bottom" at bounding box center [363, 240] width 159 height 15
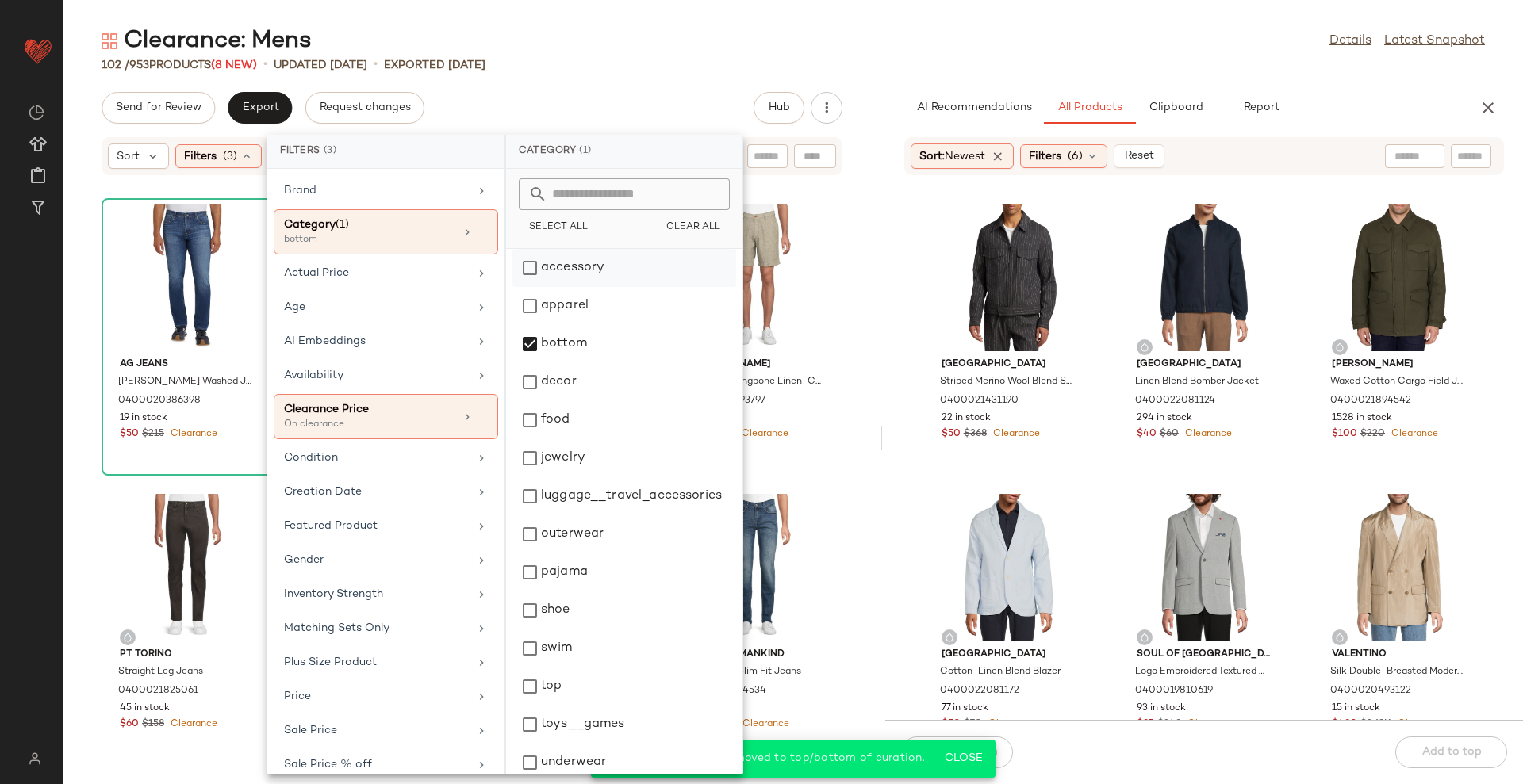
click at [591, 287] on div "accessory" at bounding box center [625, 305] width 224 height 38
click at [579, 363] on div "bottom" at bounding box center [625, 382] width 224 height 38
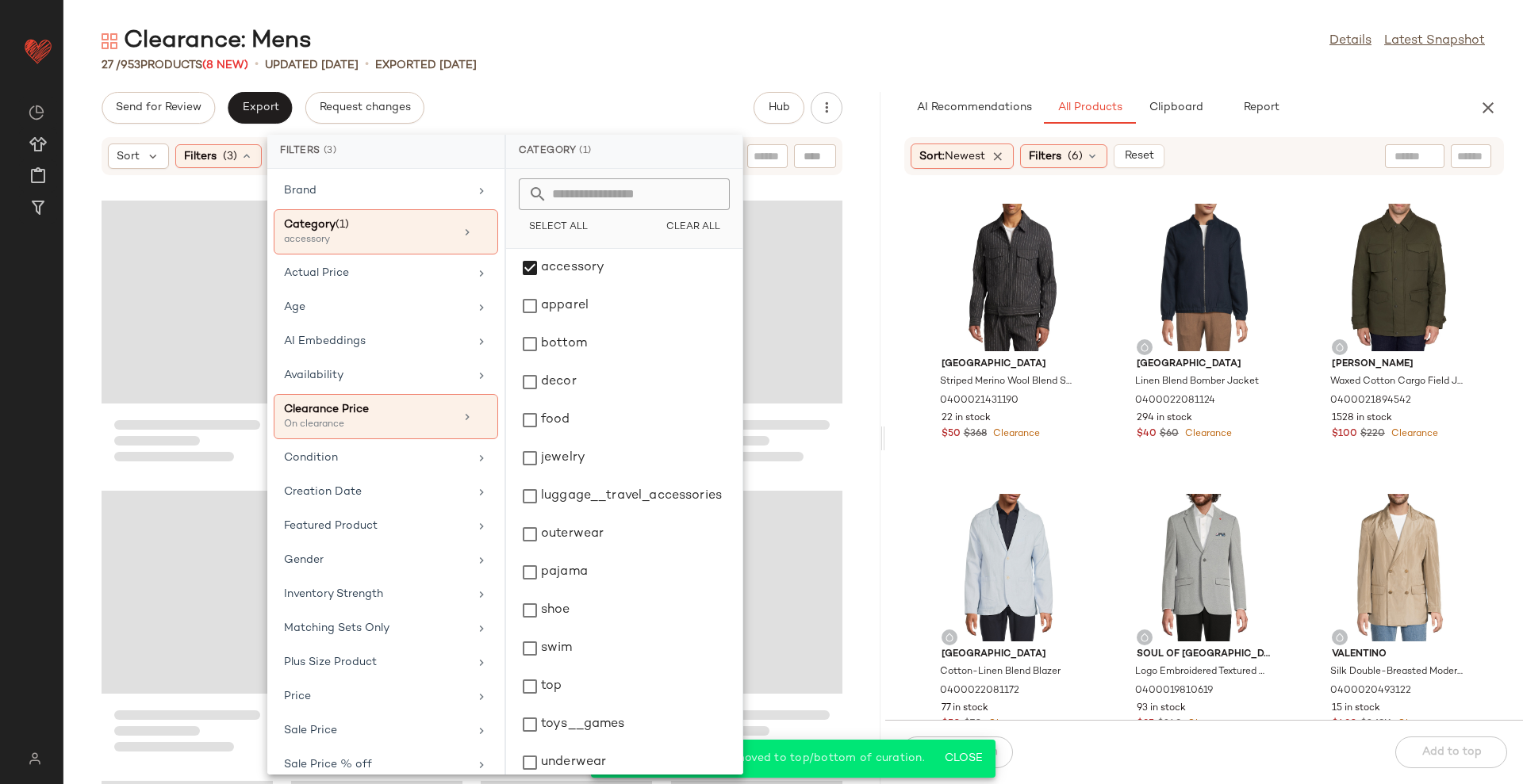
click at [626, 89] on div "Clearance: Mens Details Latest Snapshot 27 / 953 Products (8 New) • updated [DA…" at bounding box center [793, 404] width 1459 height 759
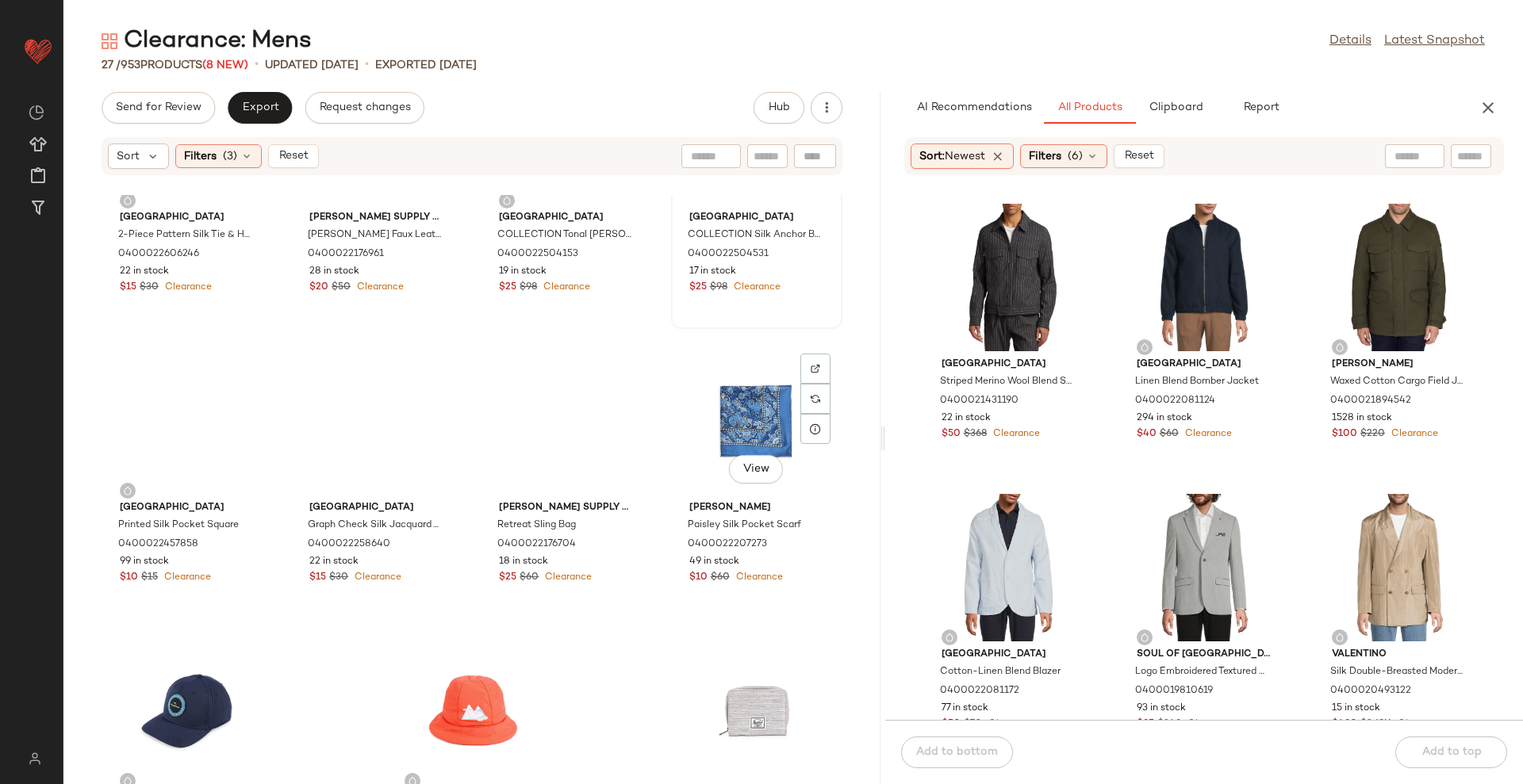
scroll to position [1446, 0]
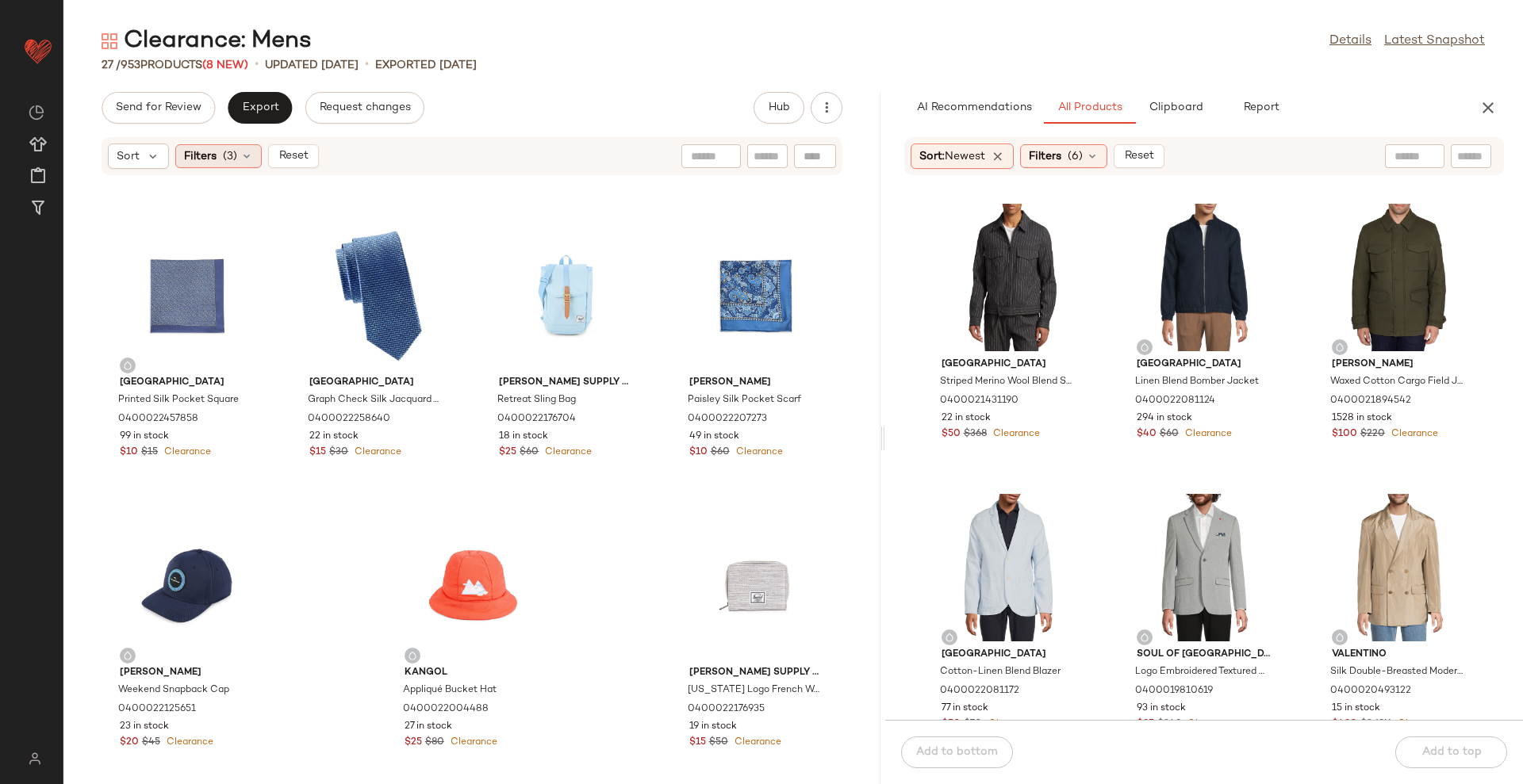
click at [226, 158] on span "(3)" at bounding box center [230, 156] width 15 height 17
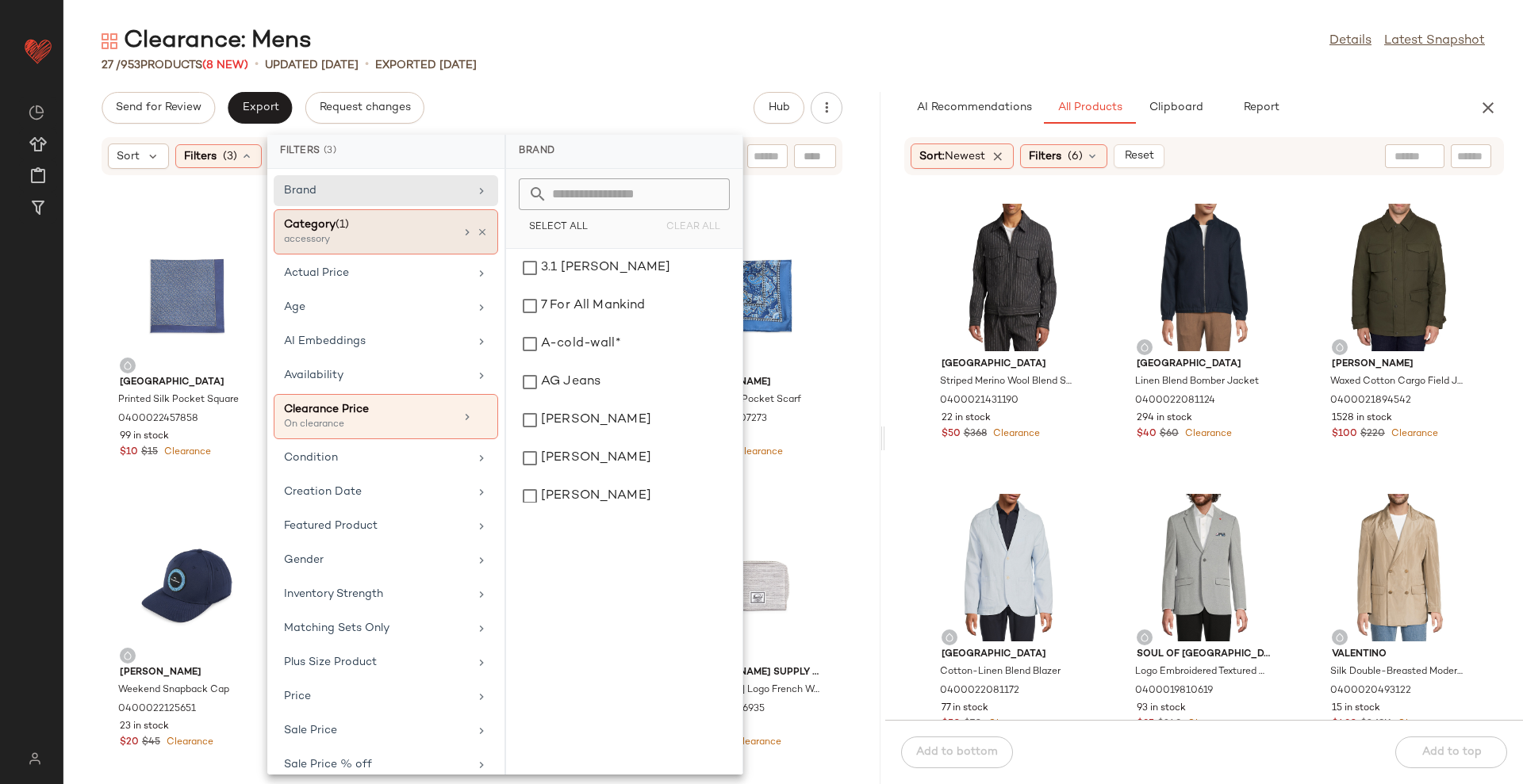
click at [400, 234] on div "accessory" at bounding box center [363, 240] width 159 height 15
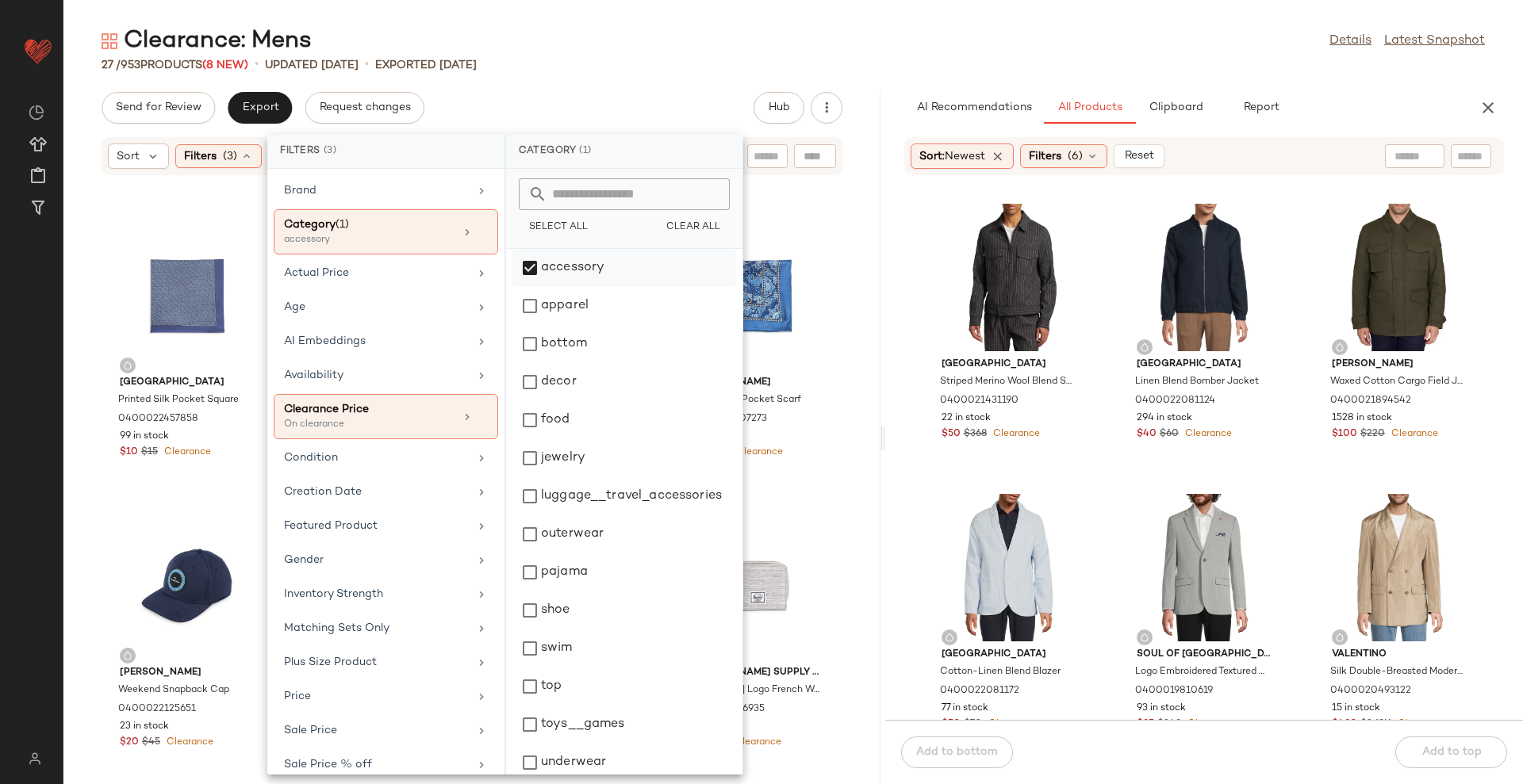
click at [591, 287] on div "accessory" at bounding box center [625, 305] width 224 height 38
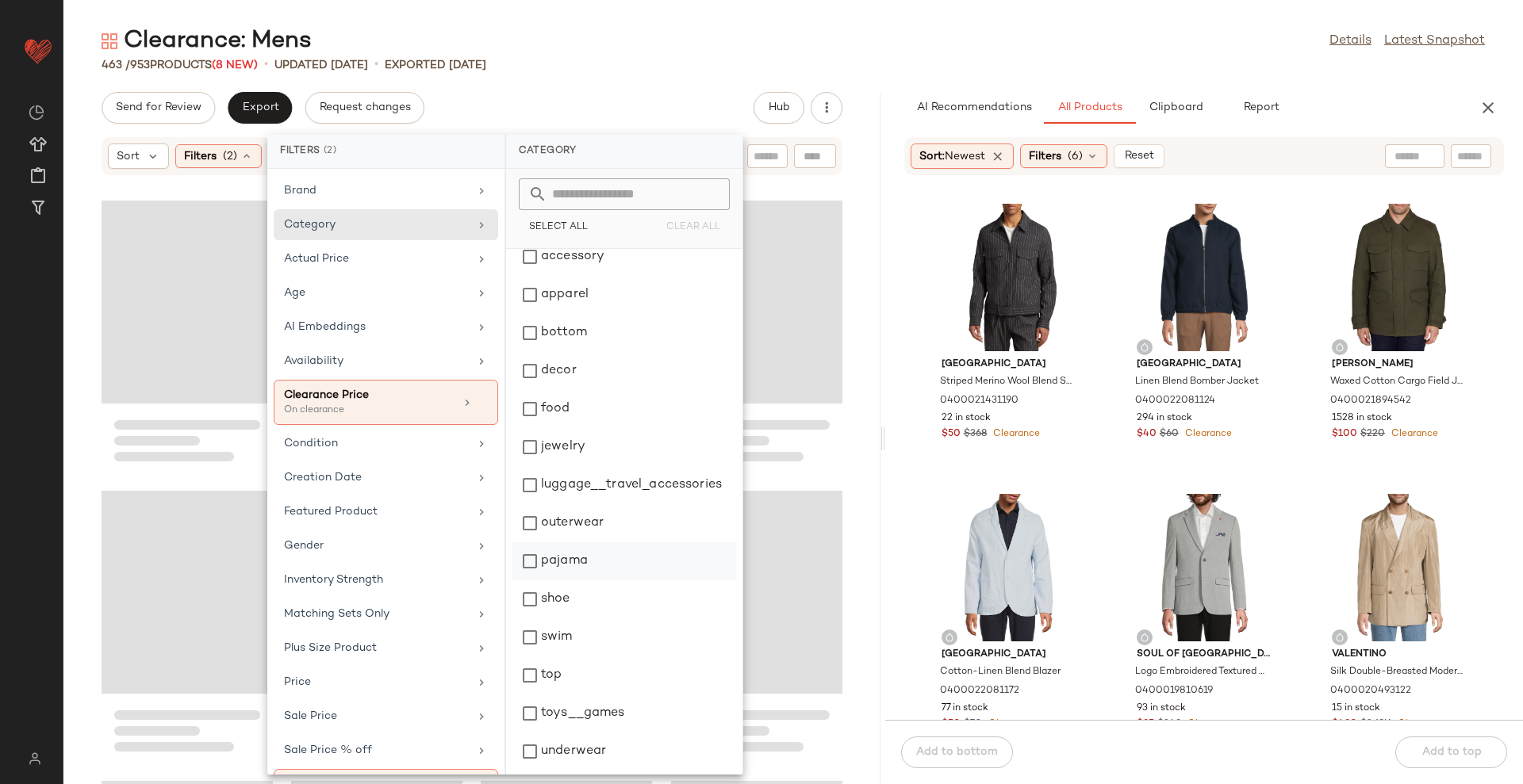
scroll to position [14, 0]
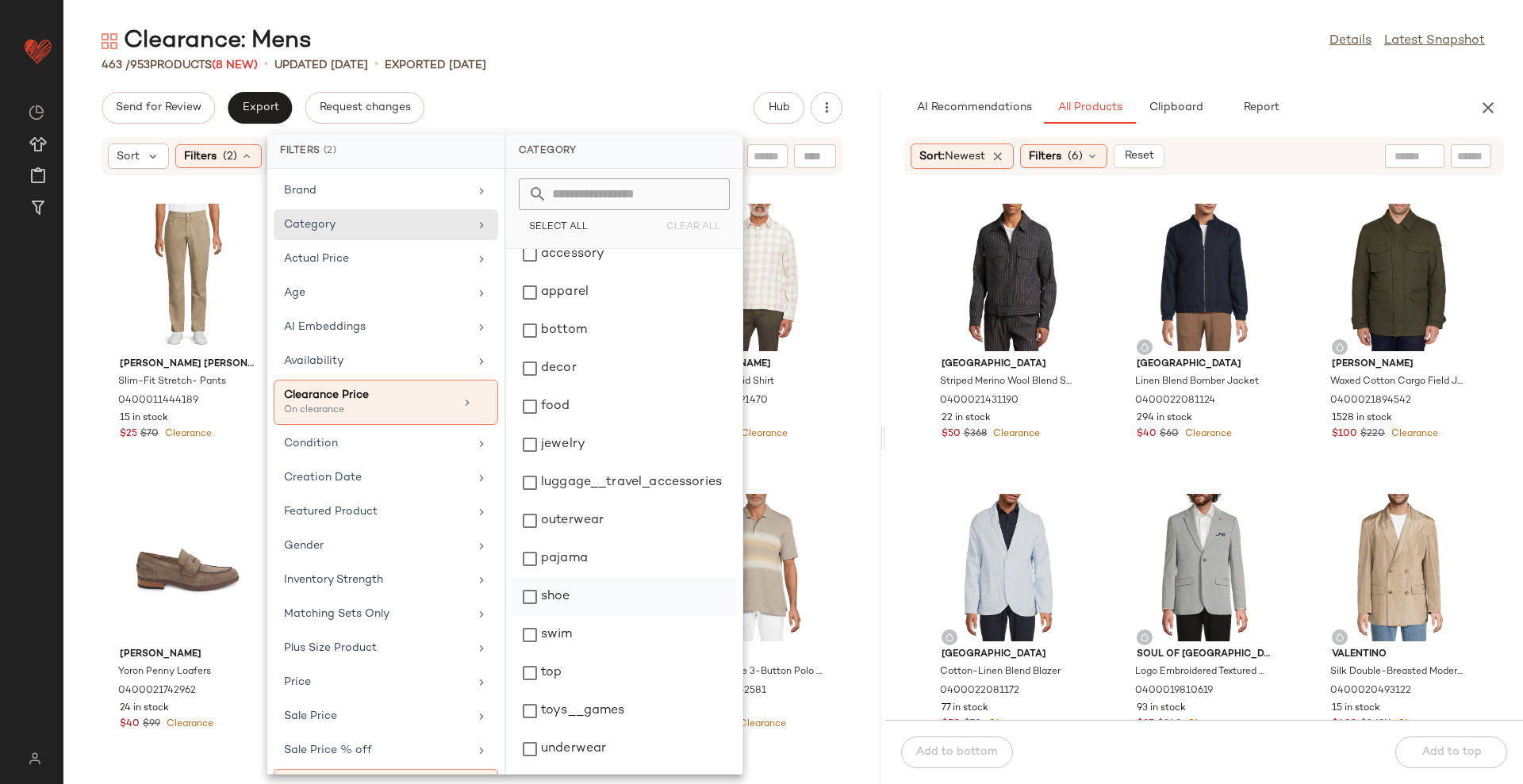
click at [609, 616] on div "shoe" at bounding box center [625, 635] width 224 height 38
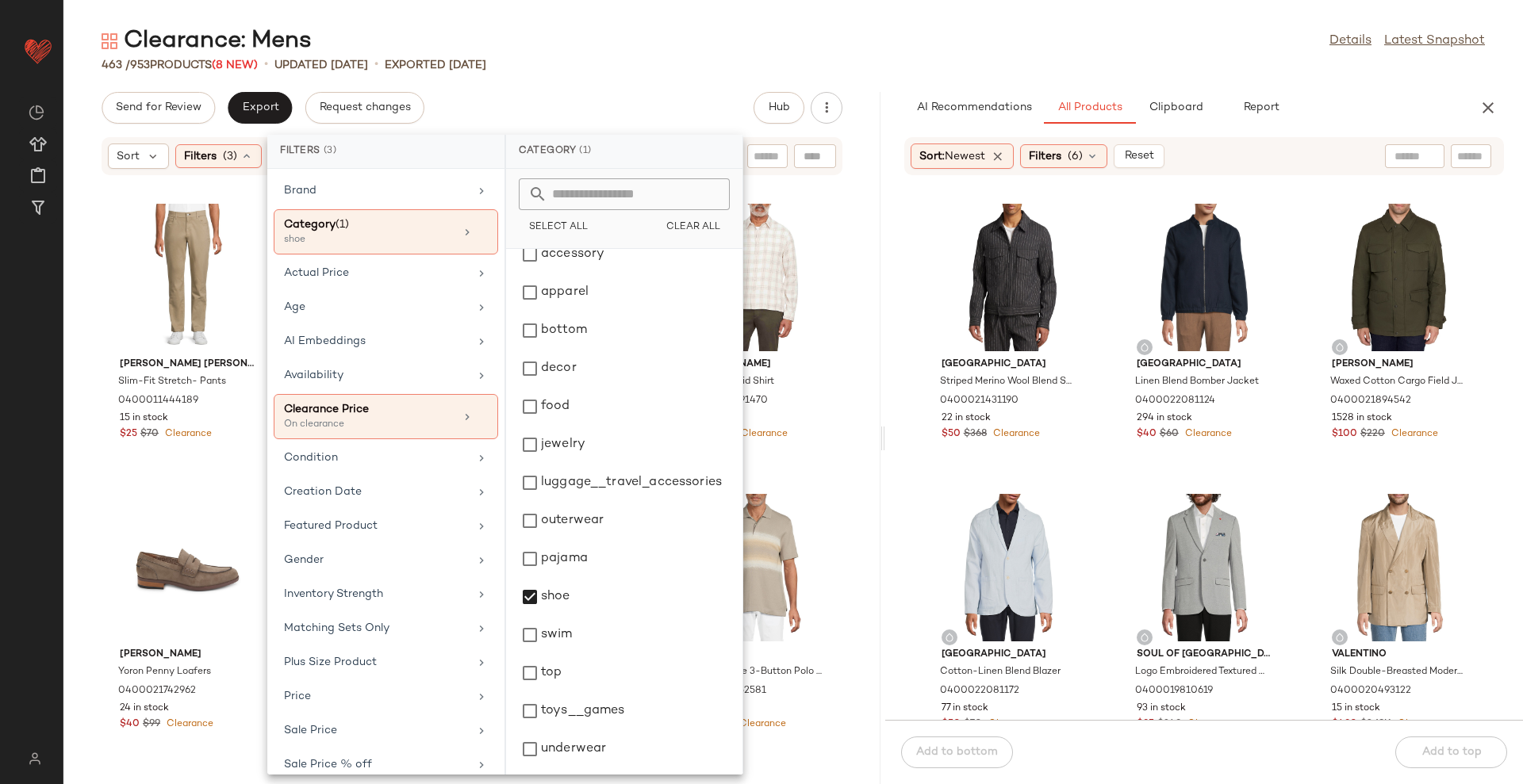
click at [617, 72] on div "463 / 953 Products (8 New) • updated [DATE] • Exported [DATE]" at bounding box center [793, 65] width 1459 height 16
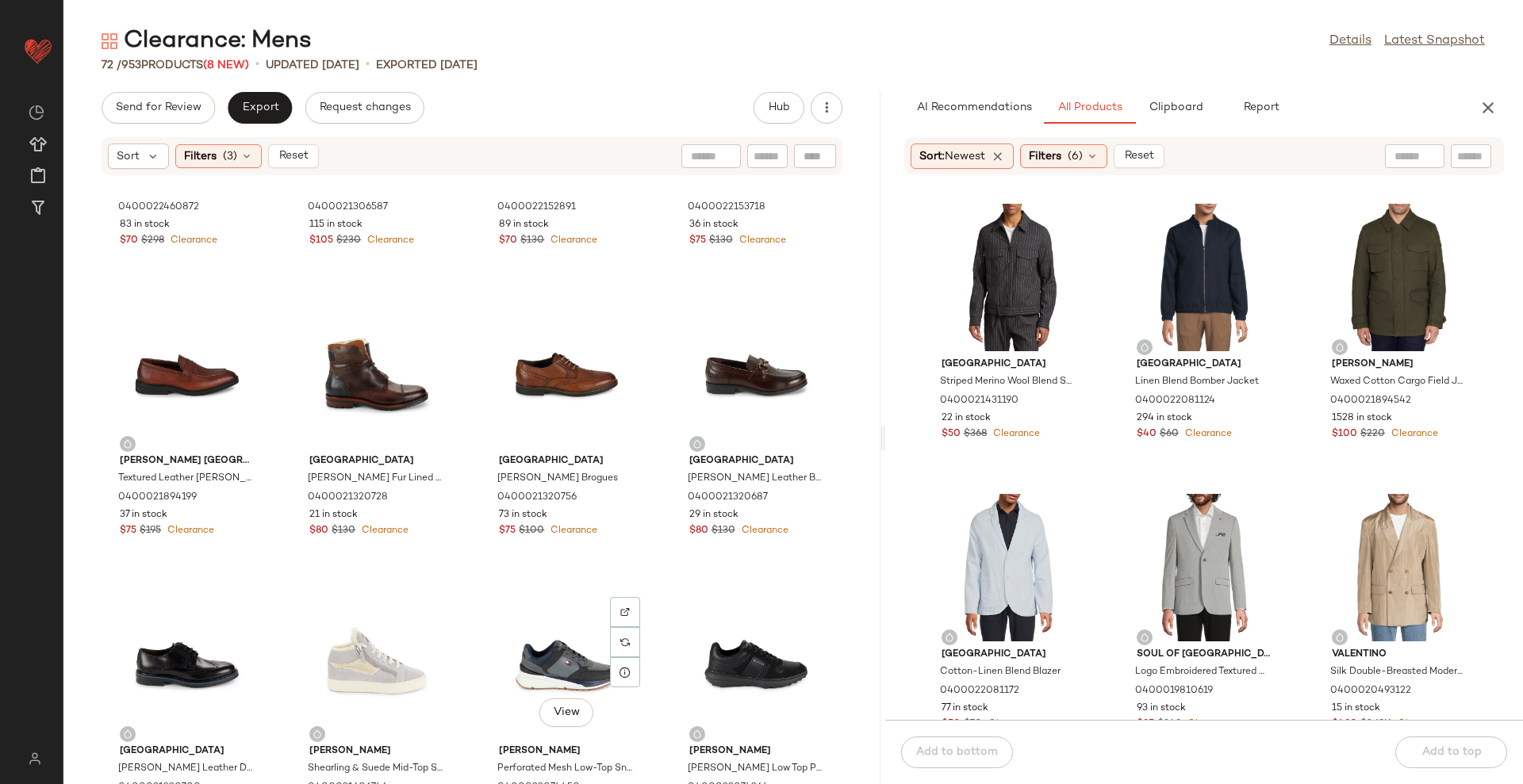
scroll to position [3350, 0]
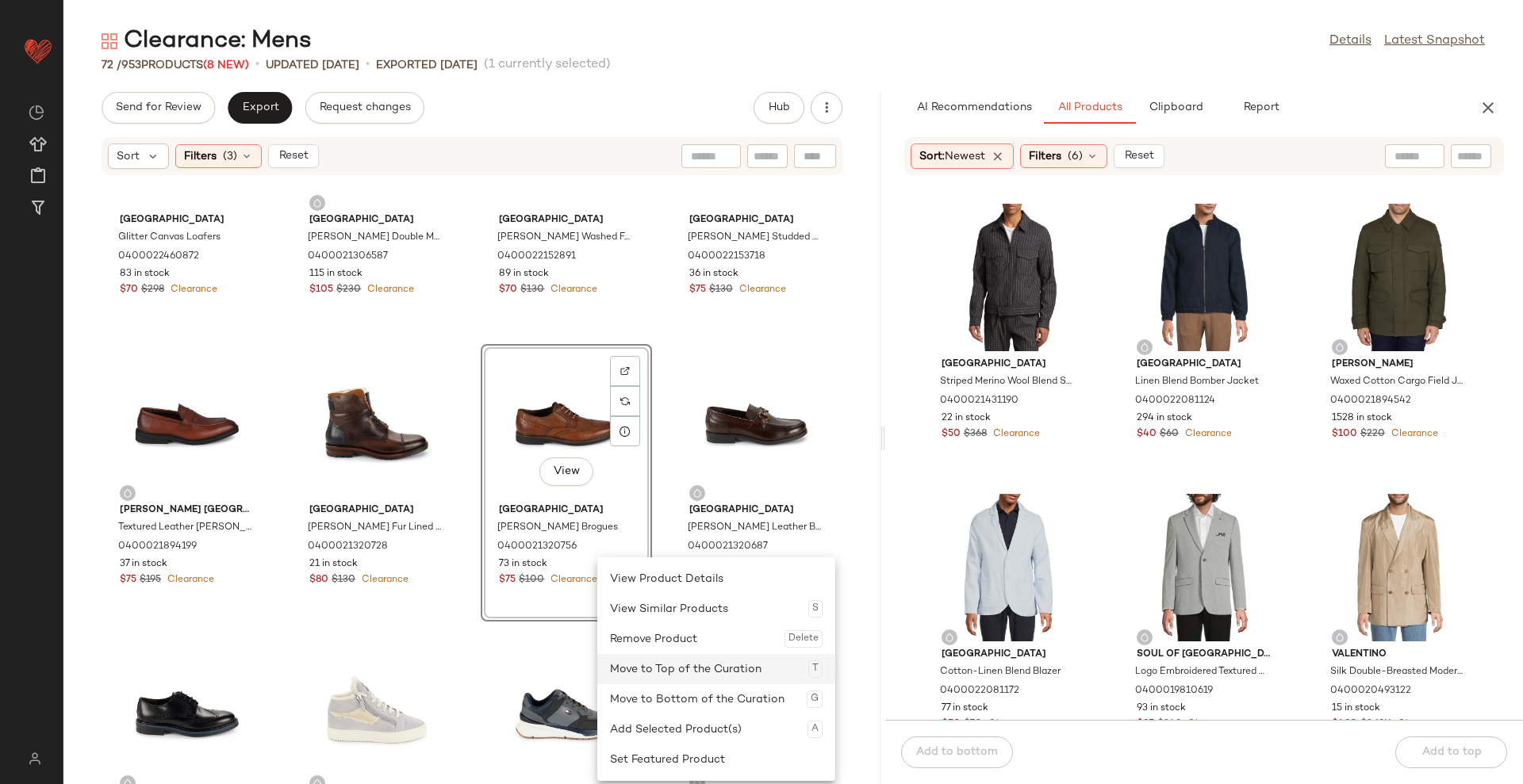
click at [685, 675] on div "Move to Top of the Curation T" at bounding box center [716, 669] width 213 height 30
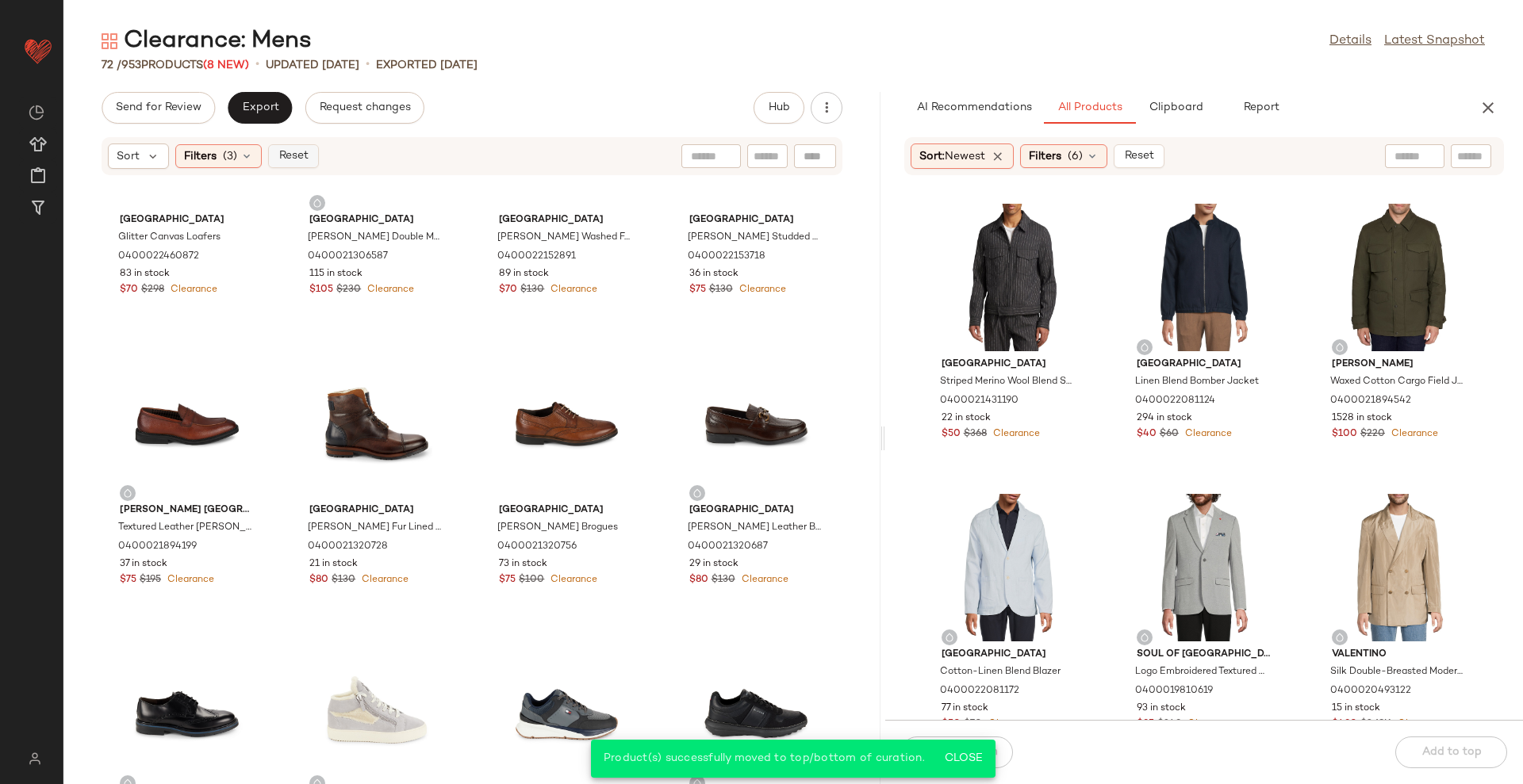
click at [311, 156] on button "Reset" at bounding box center [293, 156] width 51 height 24
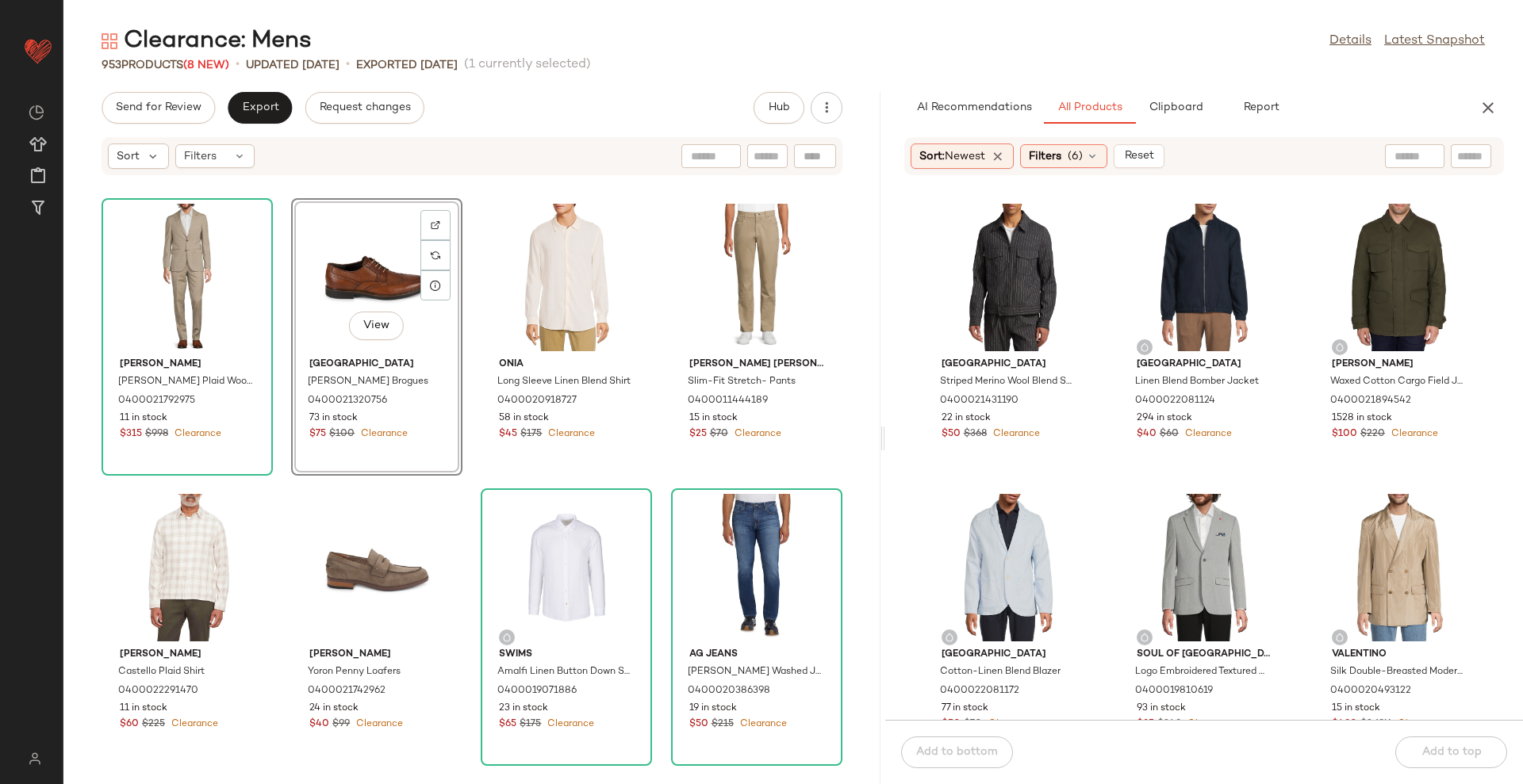
click at [832, 297] on div "[PERSON_NAME] [PERSON_NAME] Plaid Wool Modern-Fit Suit 0400021792975 11 in stoc…" at bounding box center [472, 489] width 817 height 589
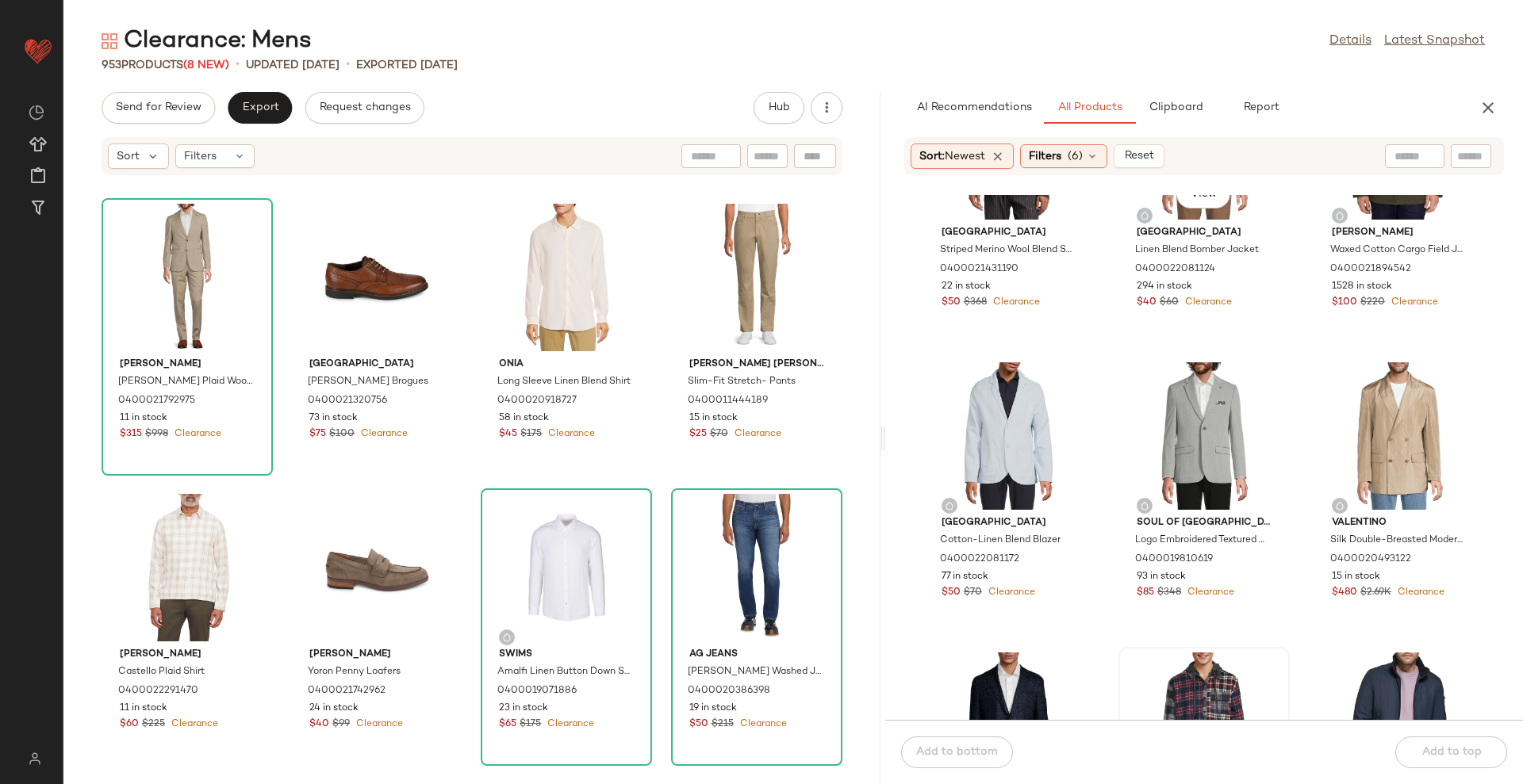
scroll to position [409, 0]
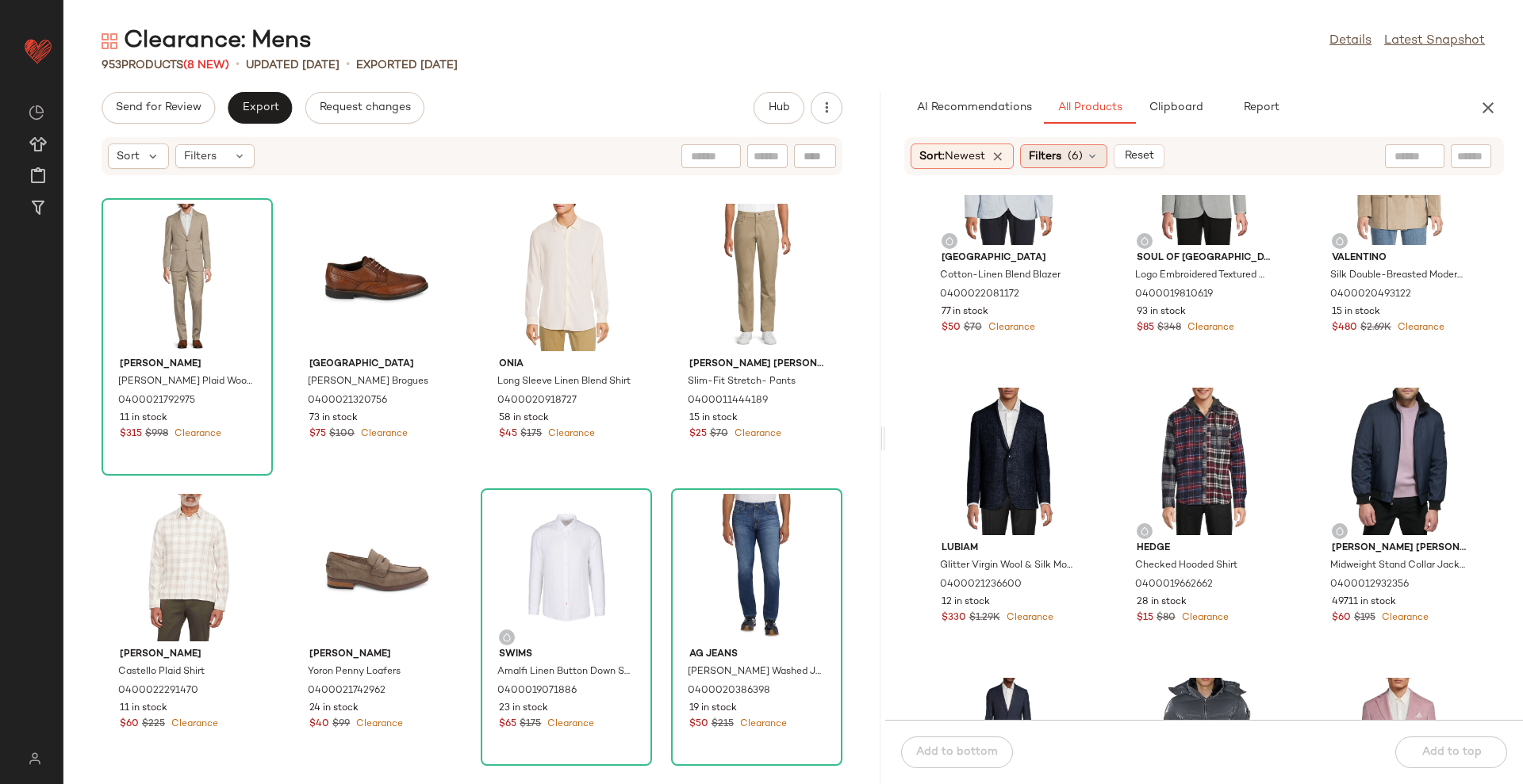
click at [1069, 155] on div "Filters (6)" at bounding box center [1064, 156] width 87 height 24
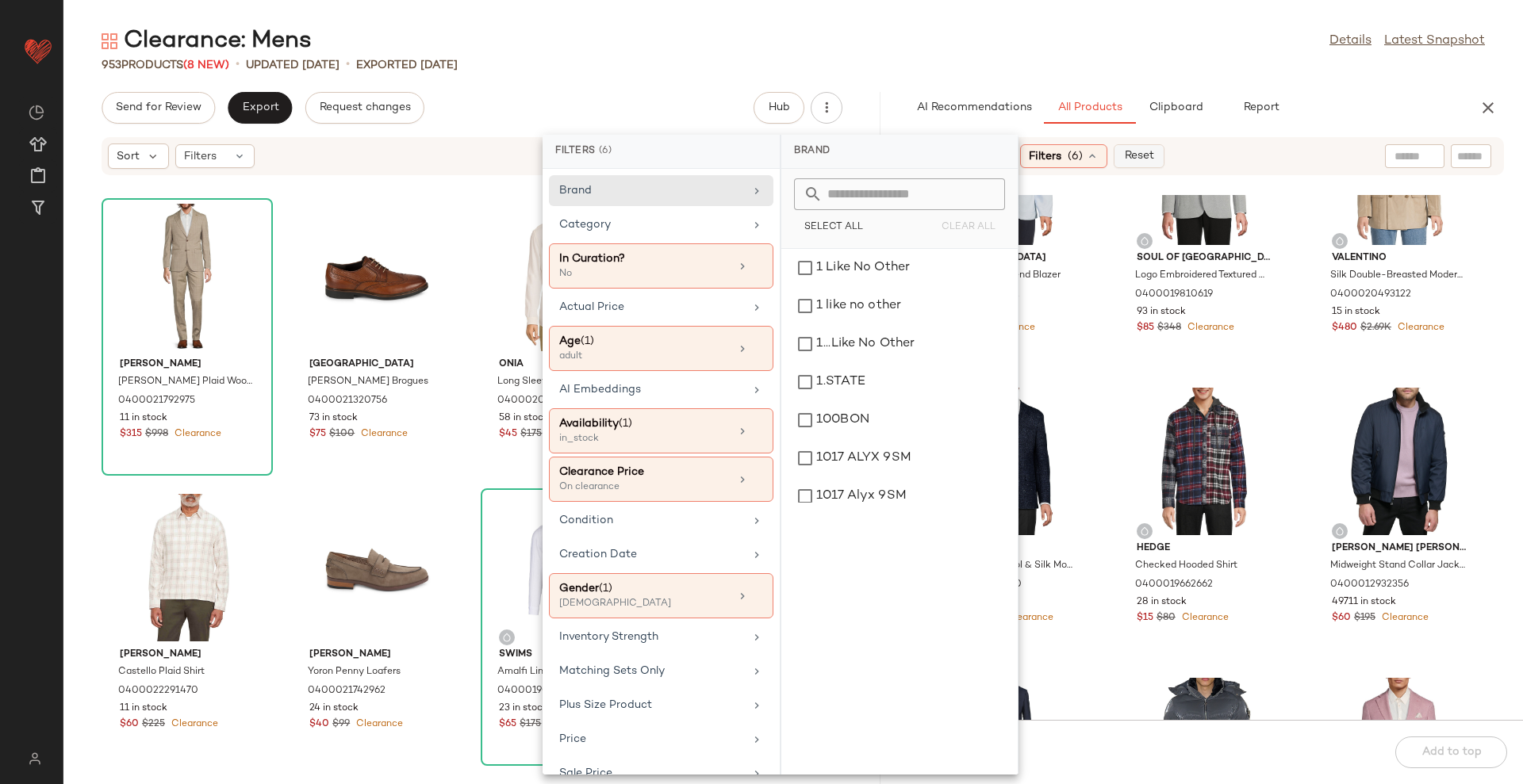
click at [1134, 155] on span "Reset" at bounding box center [1139, 156] width 30 height 13
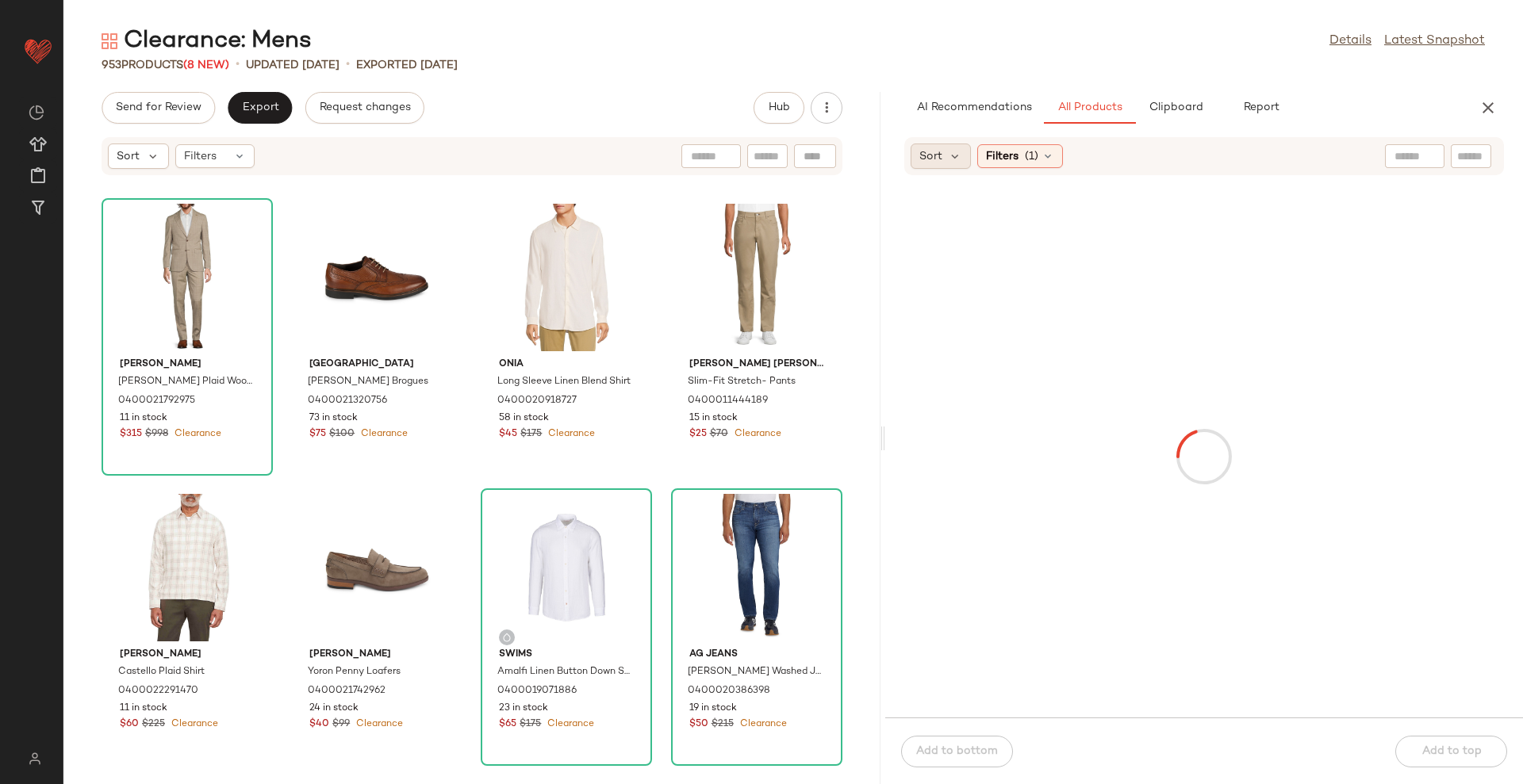
click at [930, 151] on span "Sort" at bounding box center [931, 156] width 23 height 17
click at [965, 191] on span "Newest" at bounding box center [969, 199] width 41 height 17
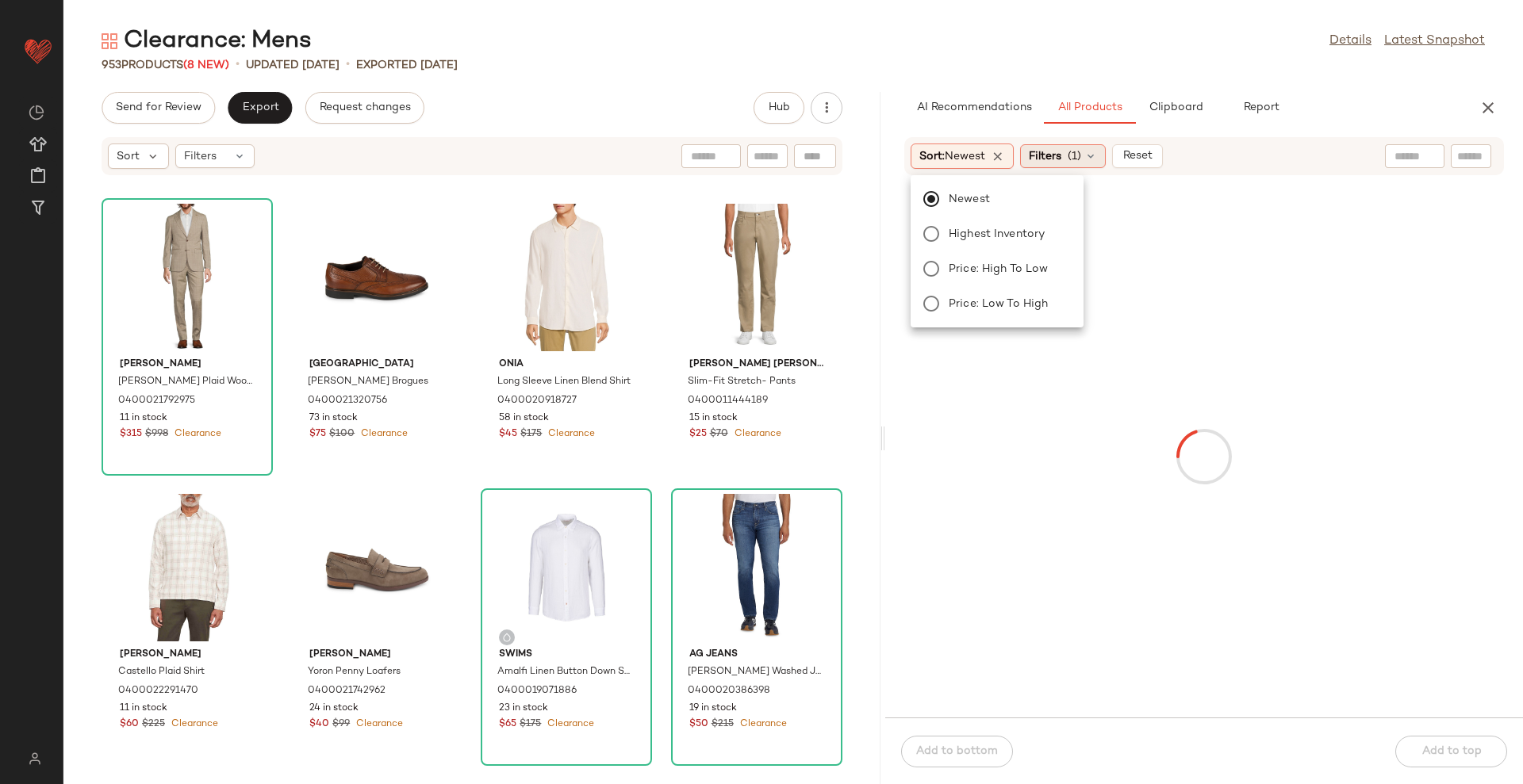
click at [1060, 148] on span "Filters" at bounding box center [1044, 156] width 32 height 17
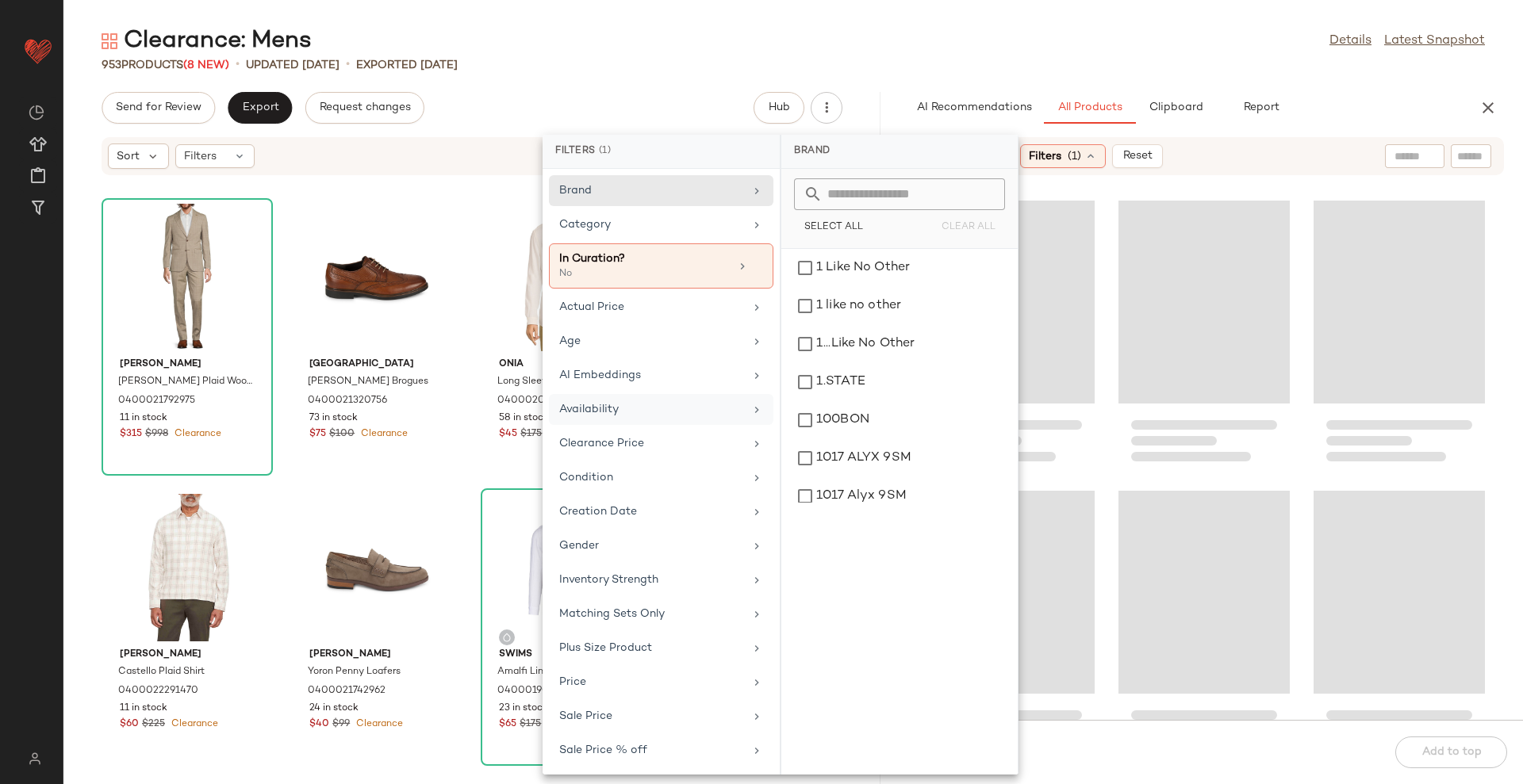
click at [648, 416] on div "Availability" at bounding box center [651, 409] width 185 height 17
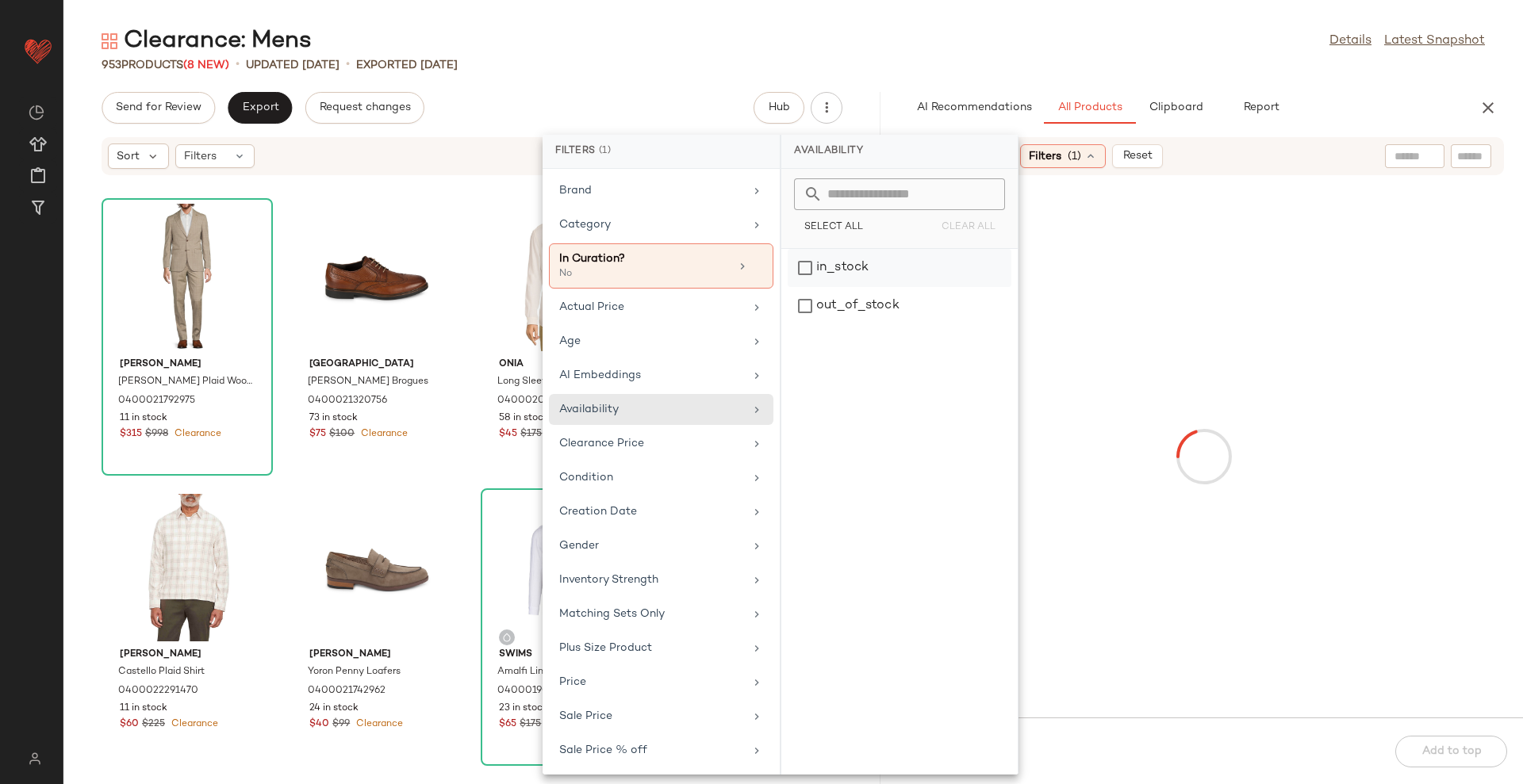
click at [844, 287] on div "in_stock" at bounding box center [899, 305] width 224 height 38
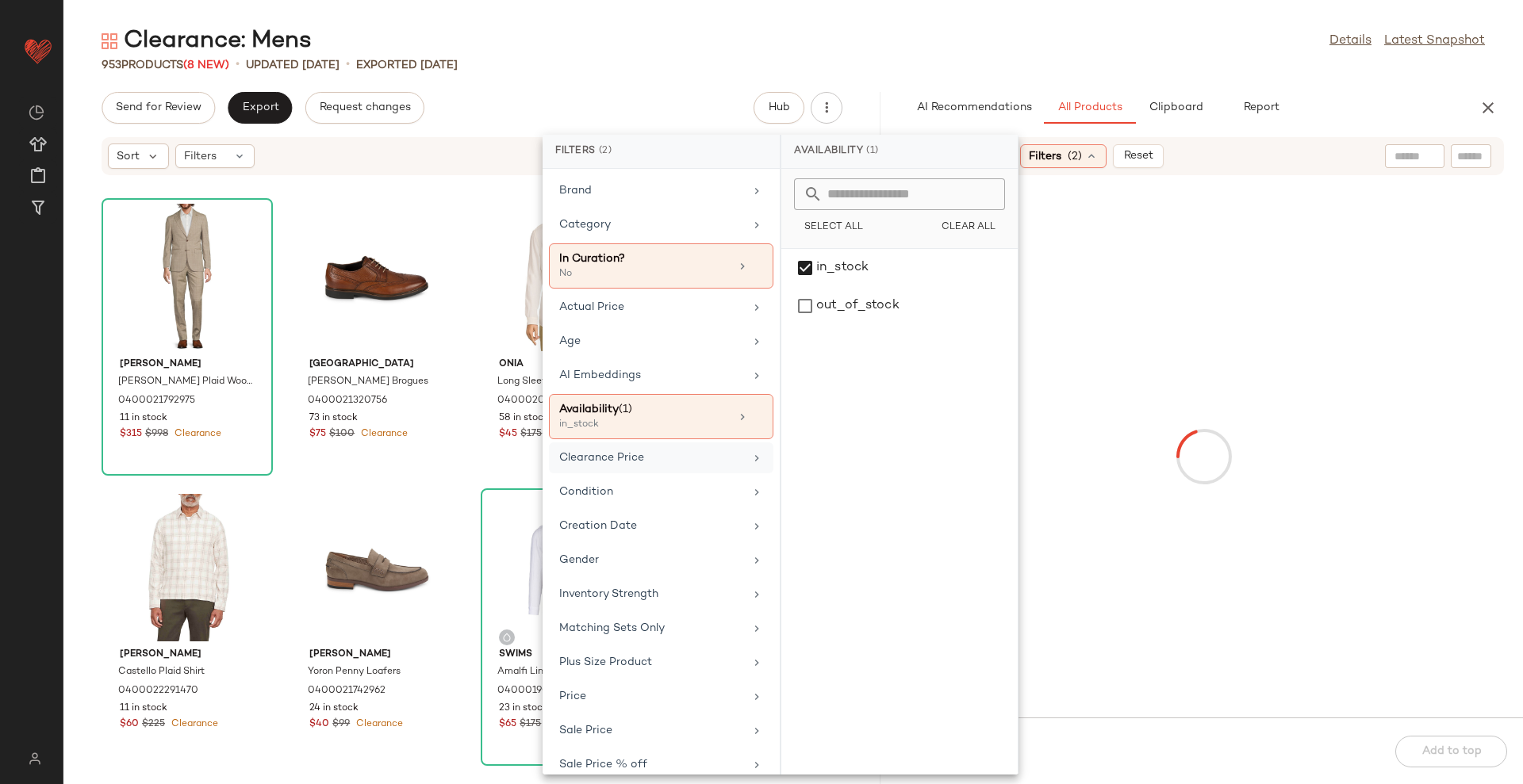
click at [691, 476] on div "Clearance Price" at bounding box center [661, 492] width 225 height 31
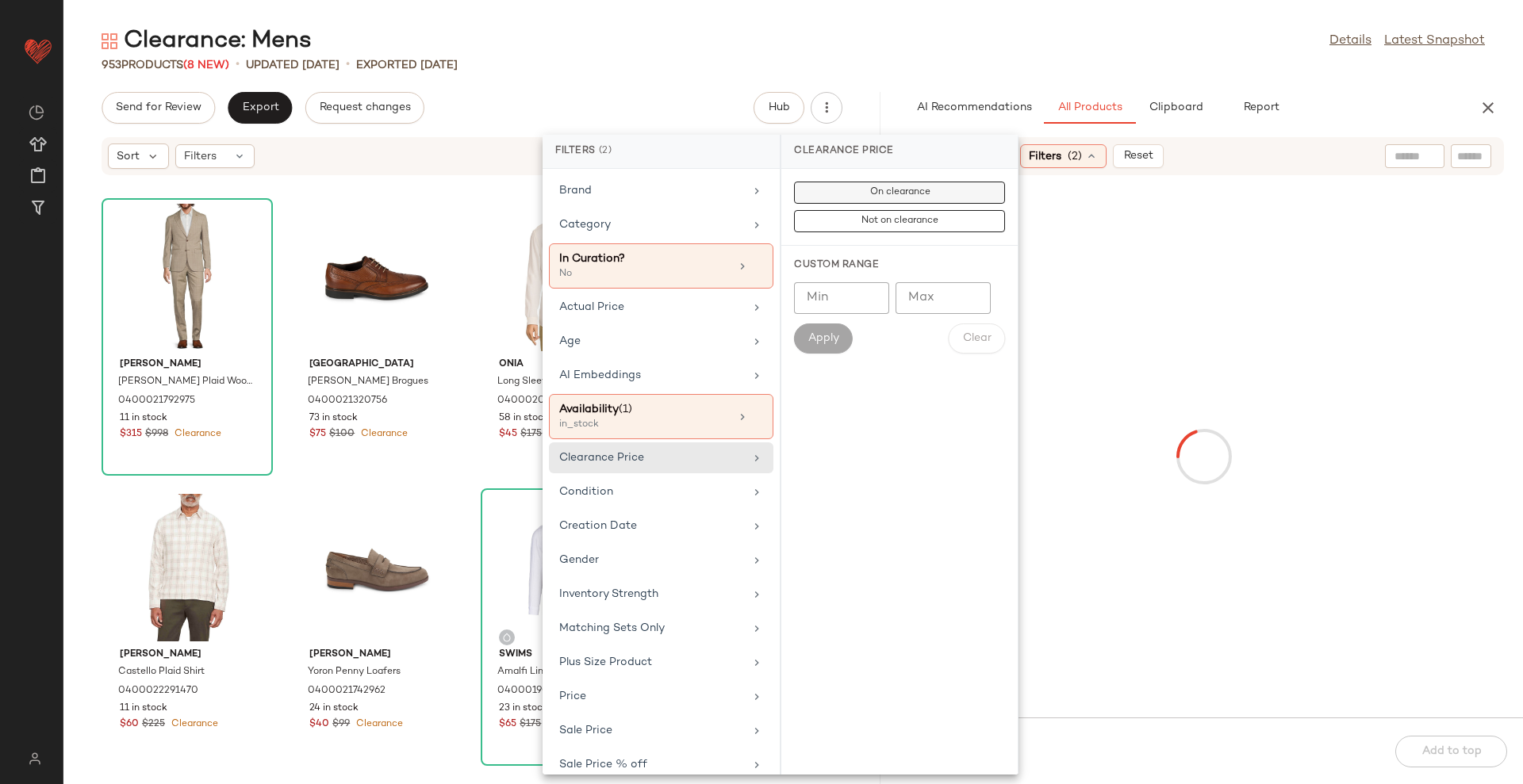
click at [894, 187] on span "On clearance" at bounding box center [899, 193] width 61 height 11
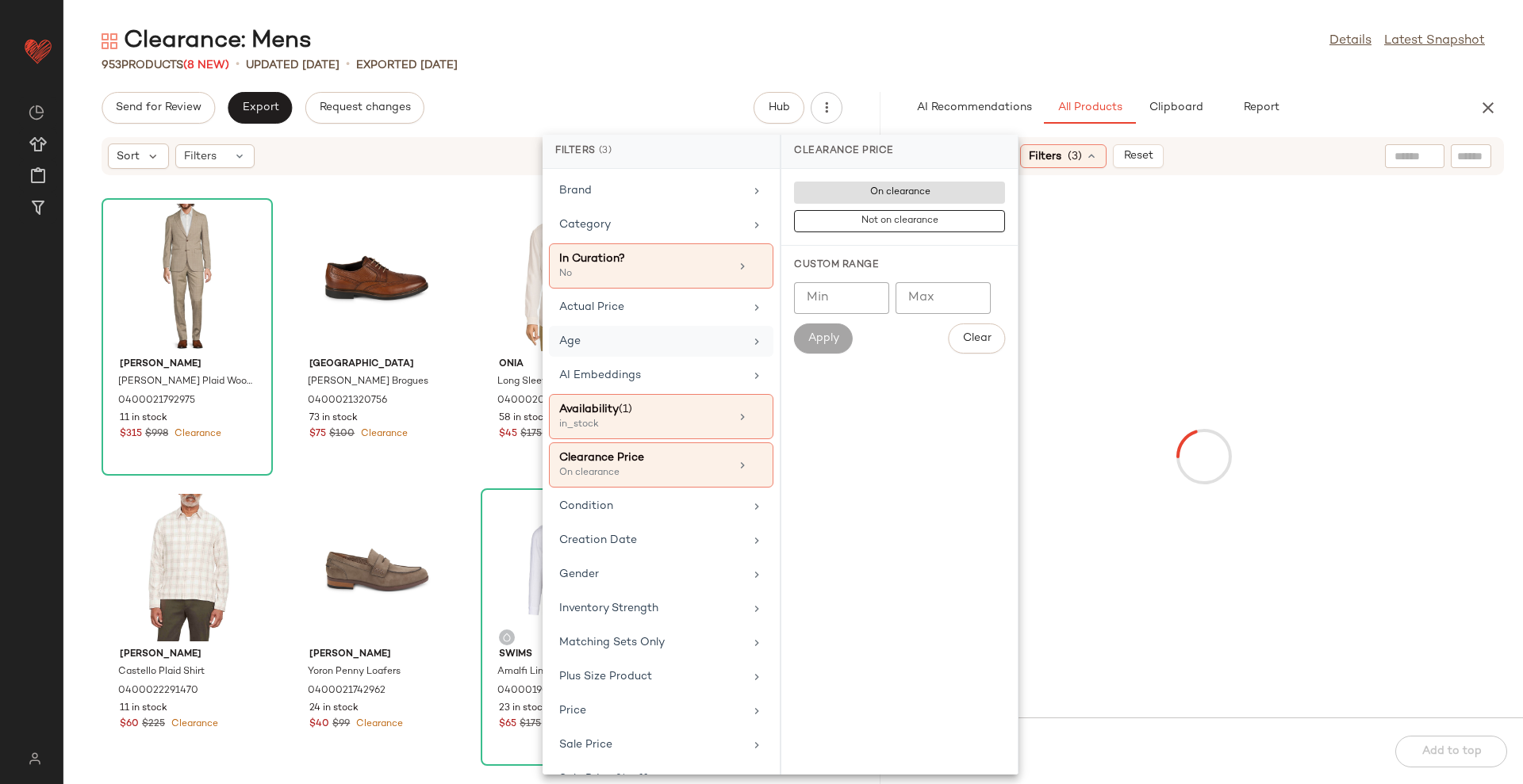
click at [638, 340] on div "Age" at bounding box center [651, 341] width 185 height 17
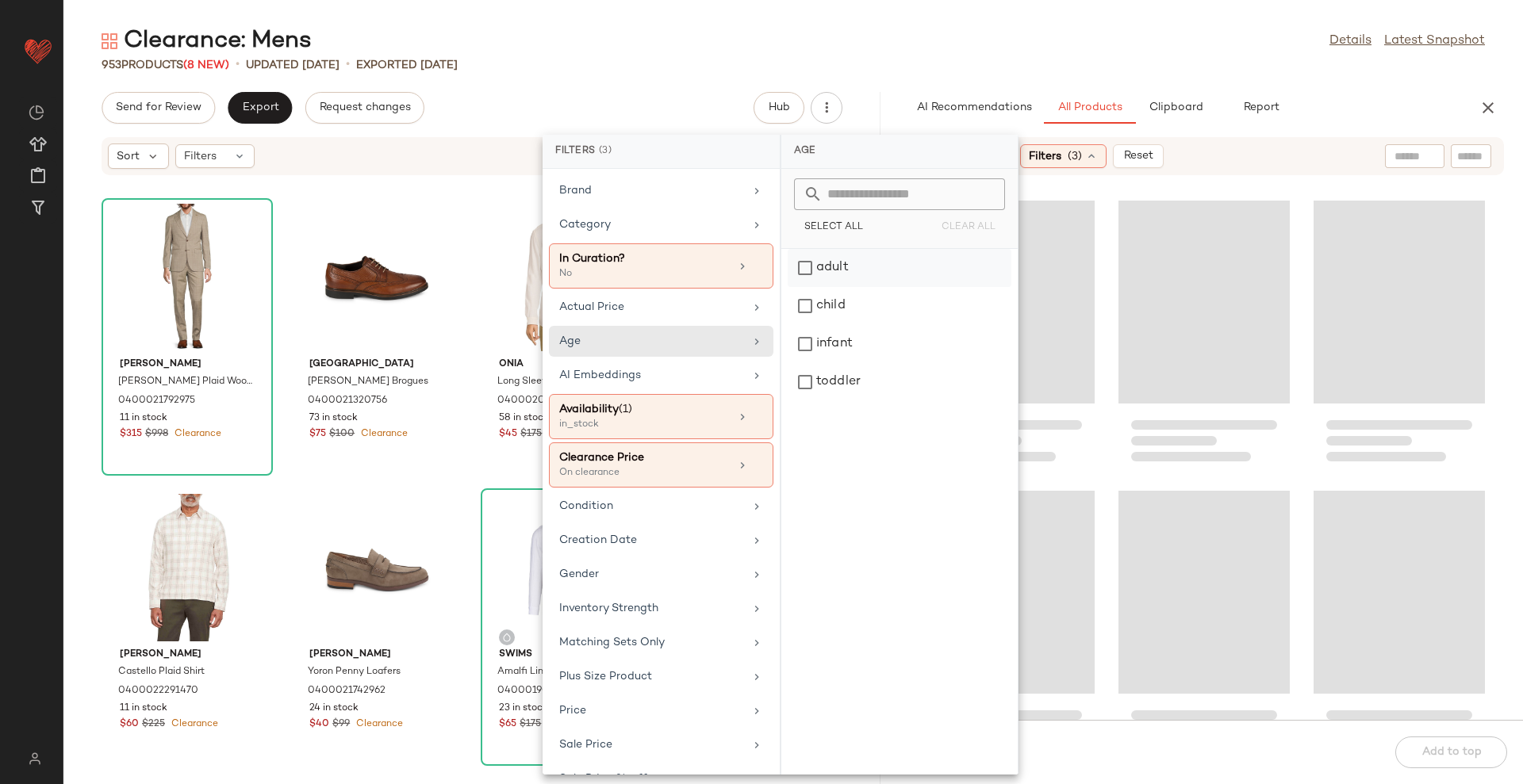
click at [867, 287] on div "adult" at bounding box center [899, 305] width 224 height 38
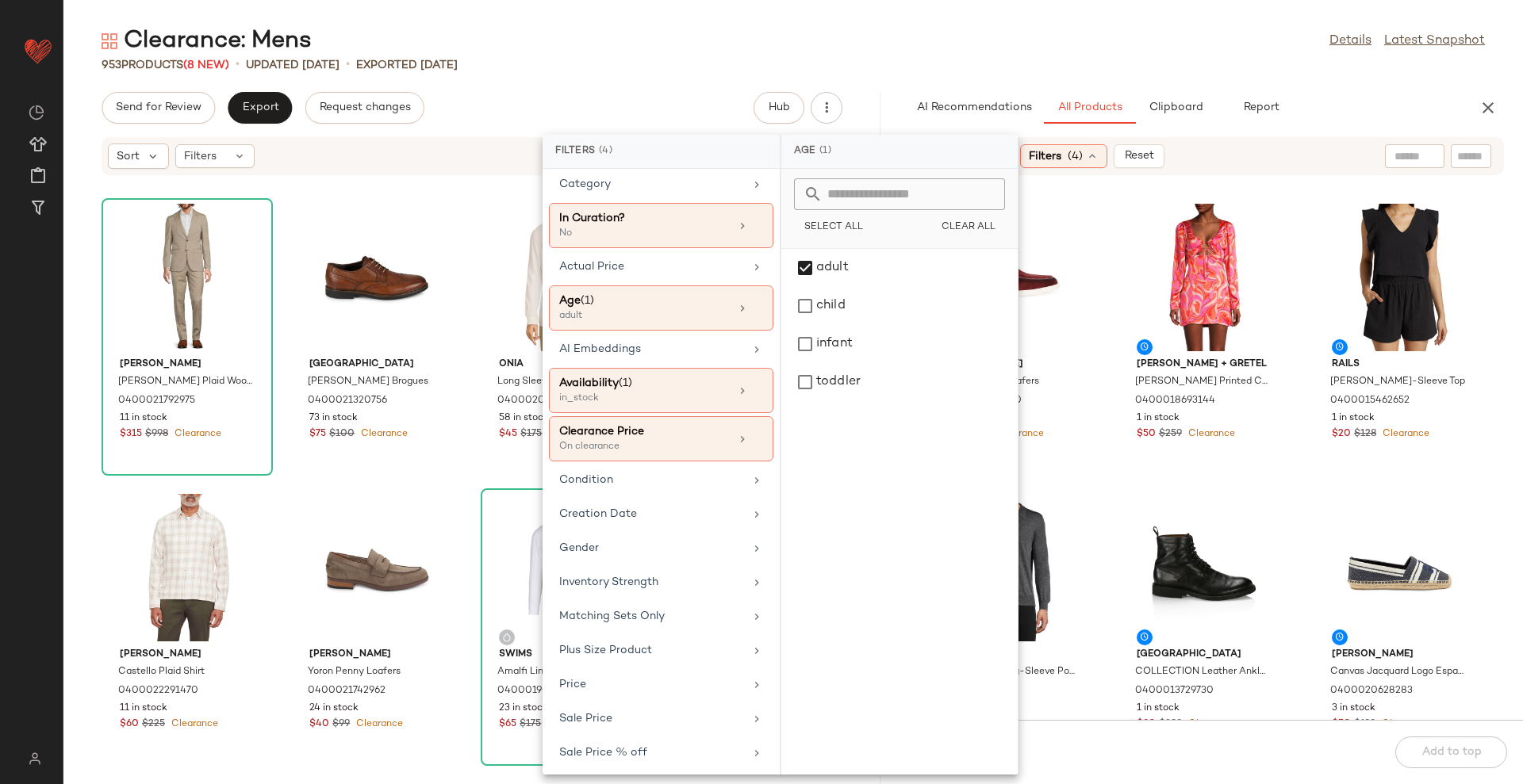
scroll to position [77, 0]
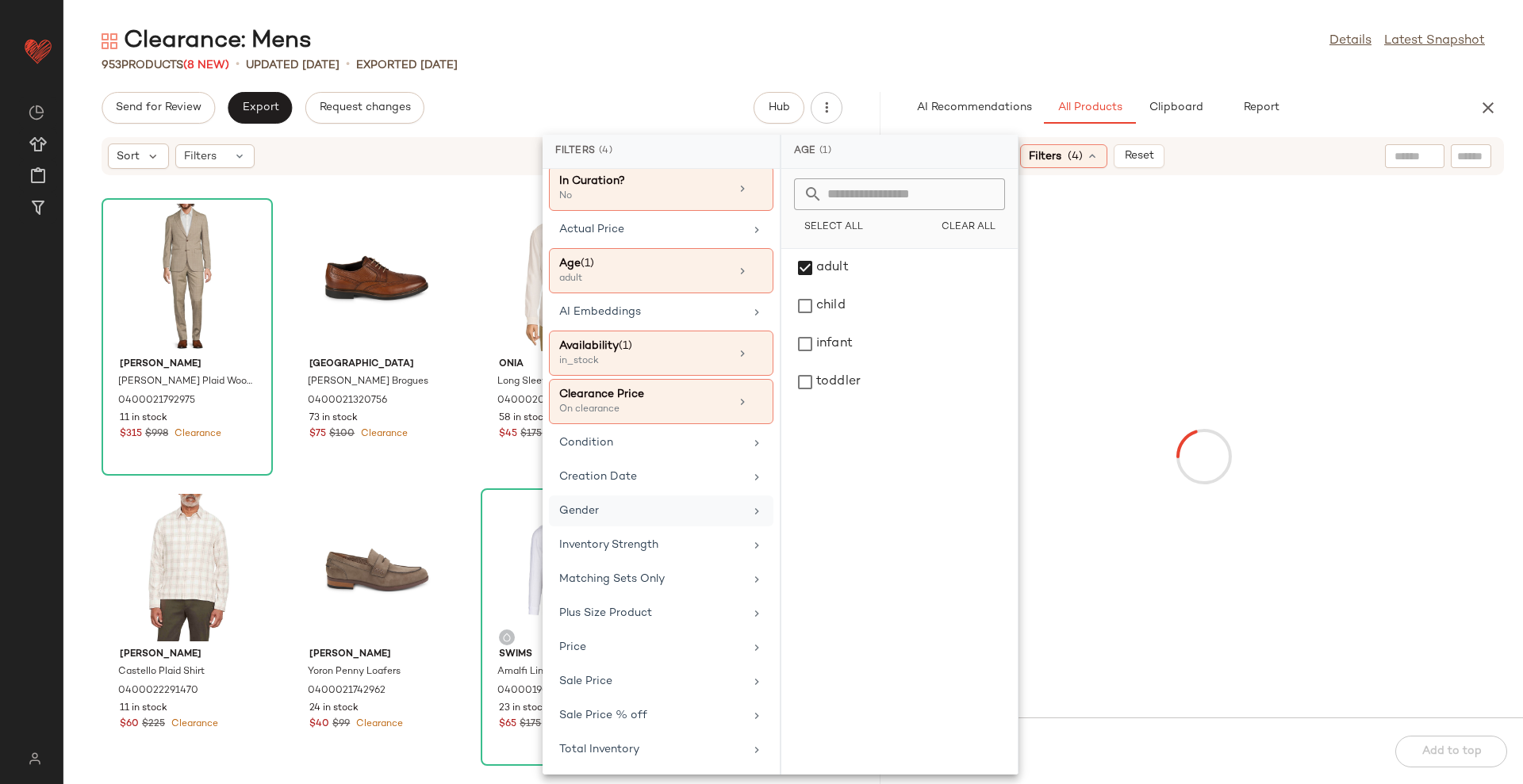
click at [618, 516] on div "Gender" at bounding box center [651, 511] width 185 height 17
click at [849, 326] on div "[DEMOGRAPHIC_DATA]" at bounding box center [899, 344] width 224 height 38
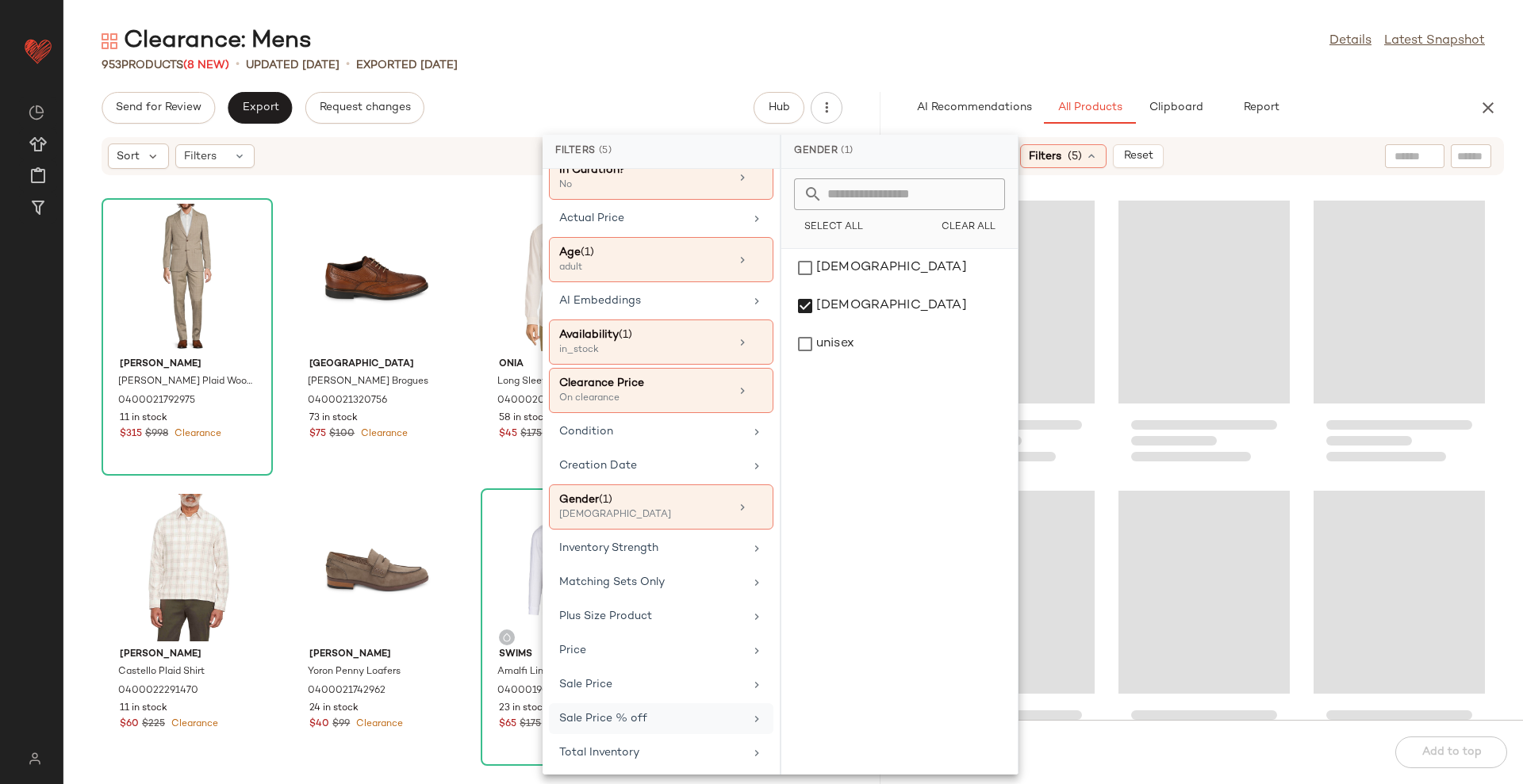
scroll to position [92, 0]
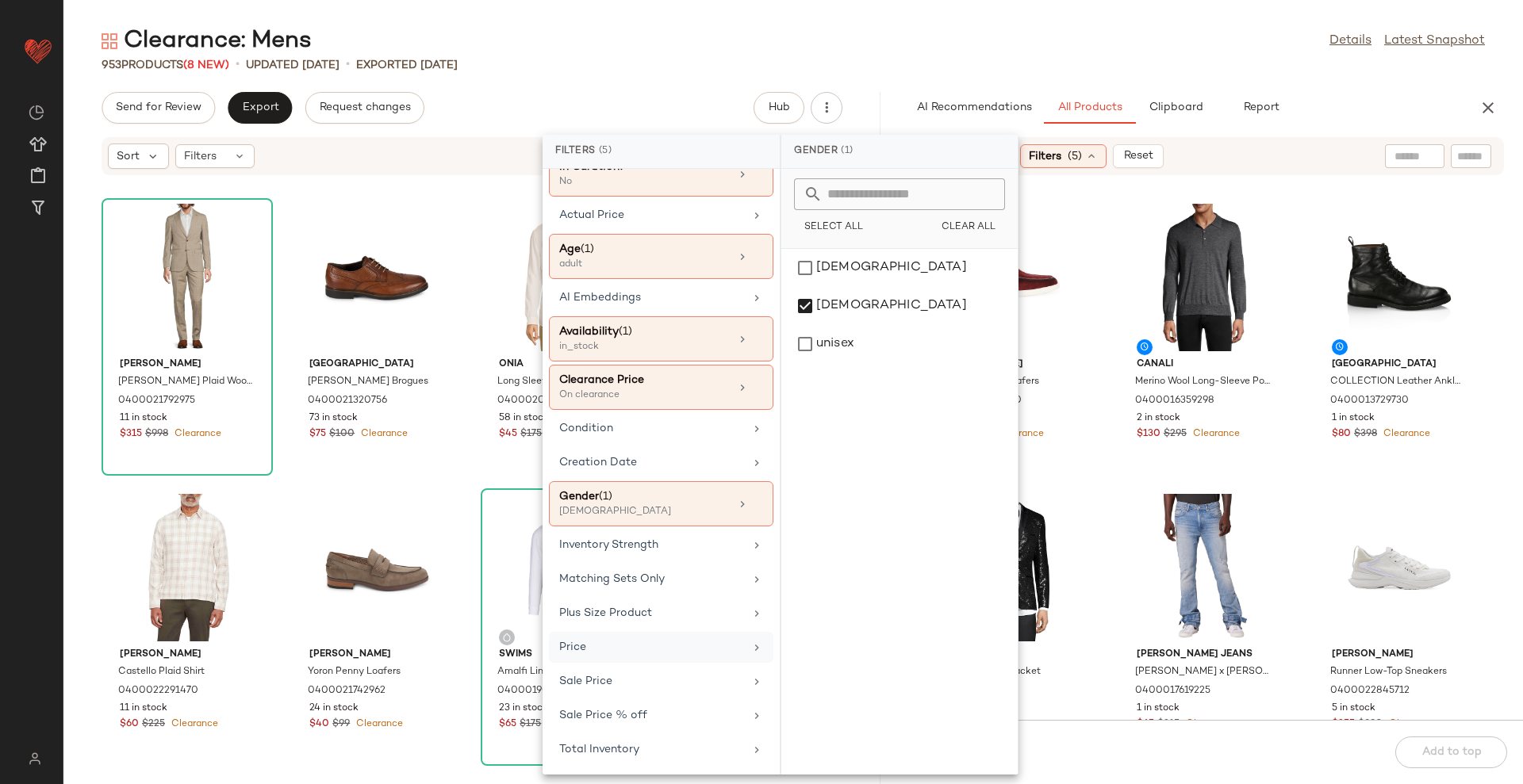
click at [665, 758] on div "Total Inventory" at bounding box center [661, 749] width 225 height 31
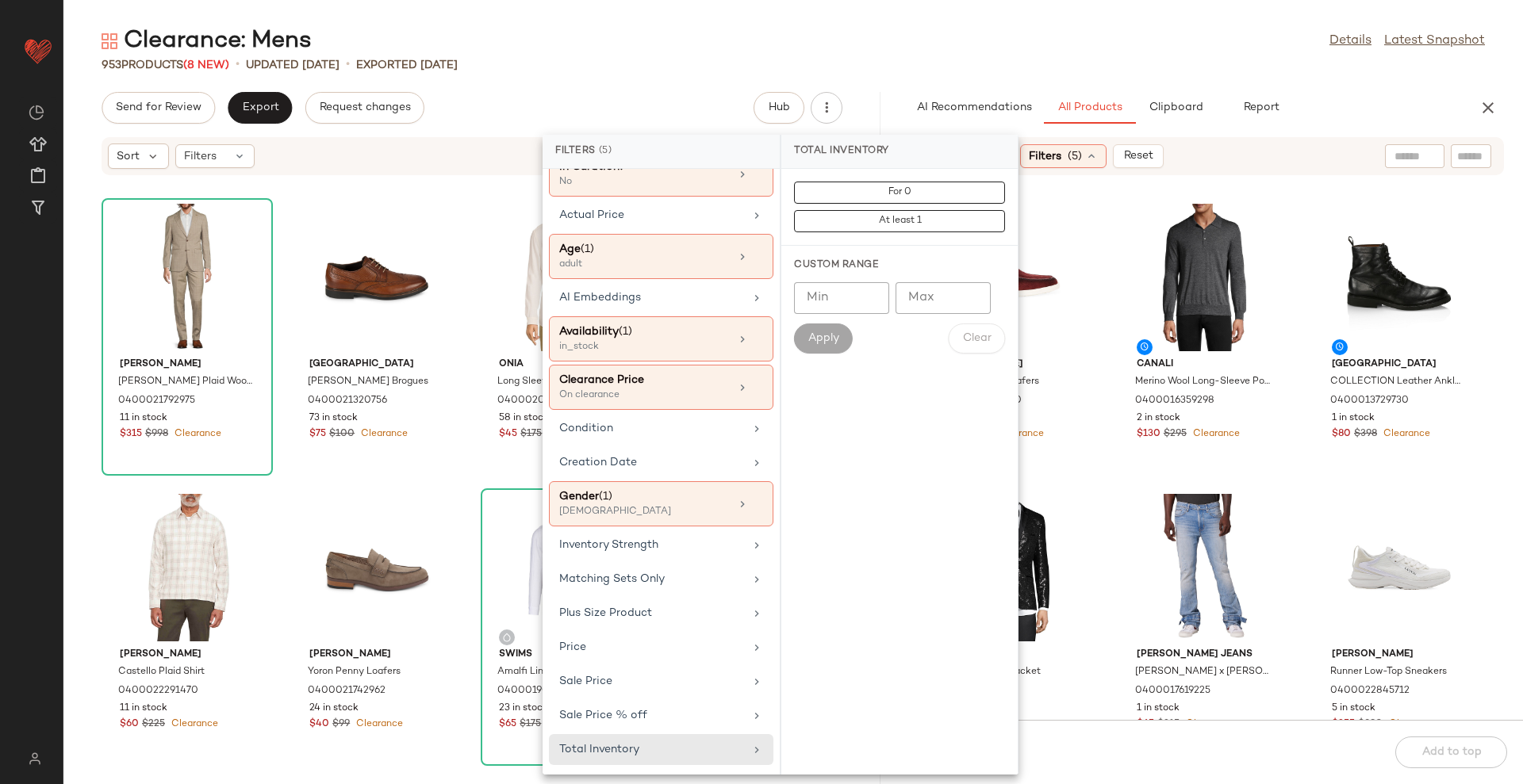
click at [807, 290] on input "Min" at bounding box center [841, 297] width 95 height 31
type input "**"
drag, startPoint x: 823, startPoint y: 351, endPoint x: 923, endPoint y: 196, distance: 184.5
click at [824, 352] on button "Apply" at bounding box center [823, 338] width 59 height 30
click at [968, 57] on div "953 Products (8 New) • updated [DATE] • Exported [DATE]" at bounding box center [793, 65] width 1459 height 16
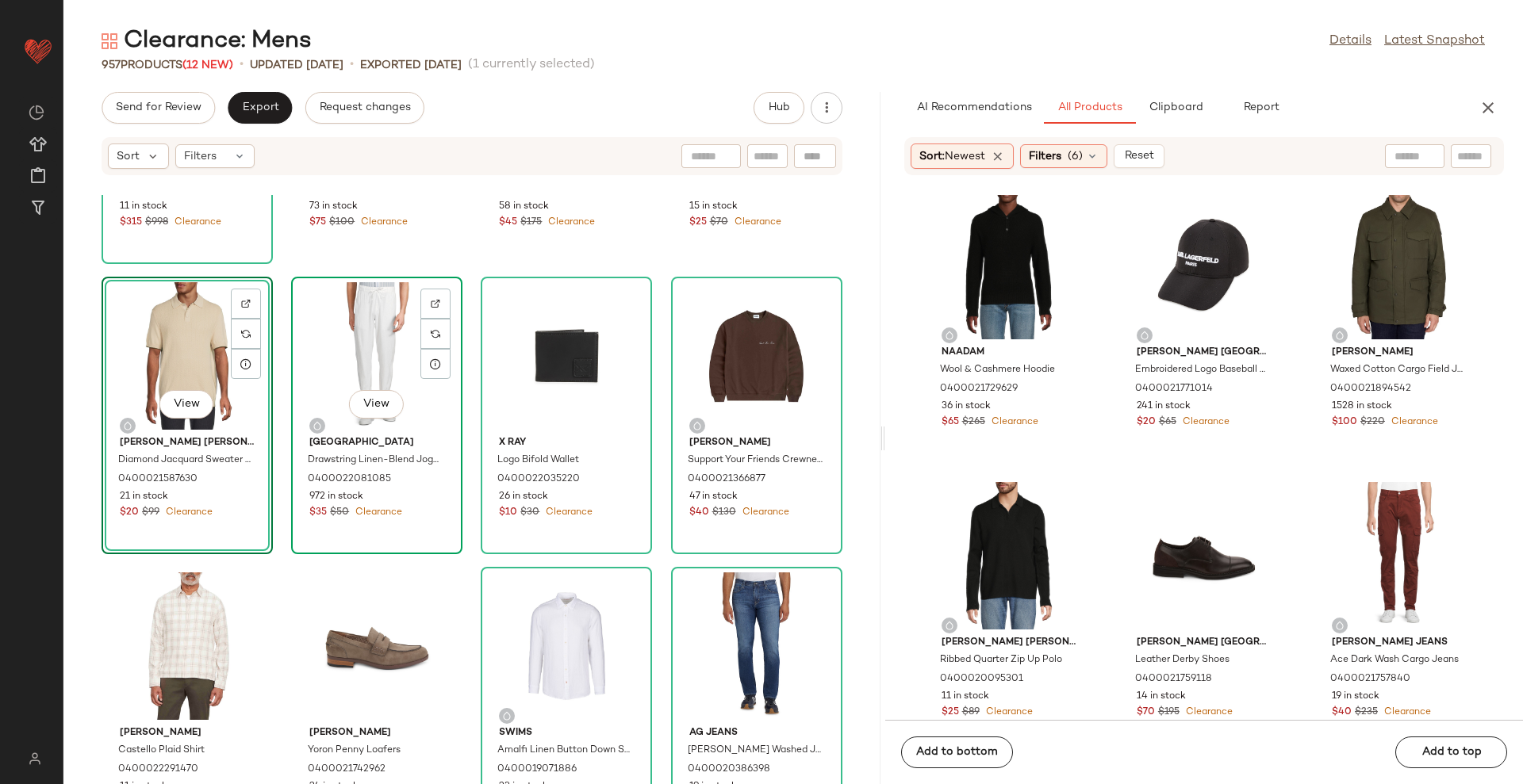
scroll to position [14, 0]
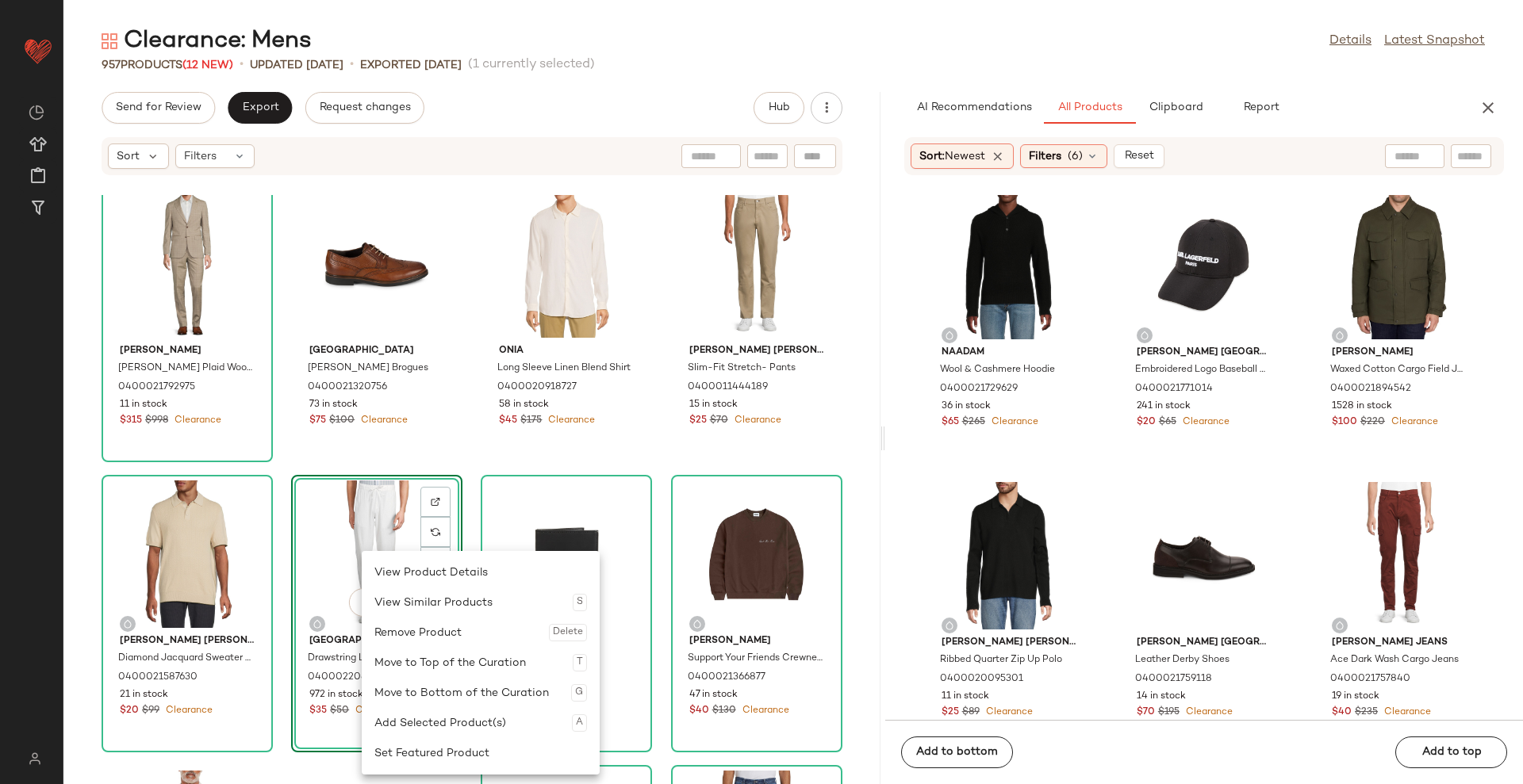
click at [415, 624] on div "Remove Product Delete" at bounding box center [481, 633] width 213 height 30
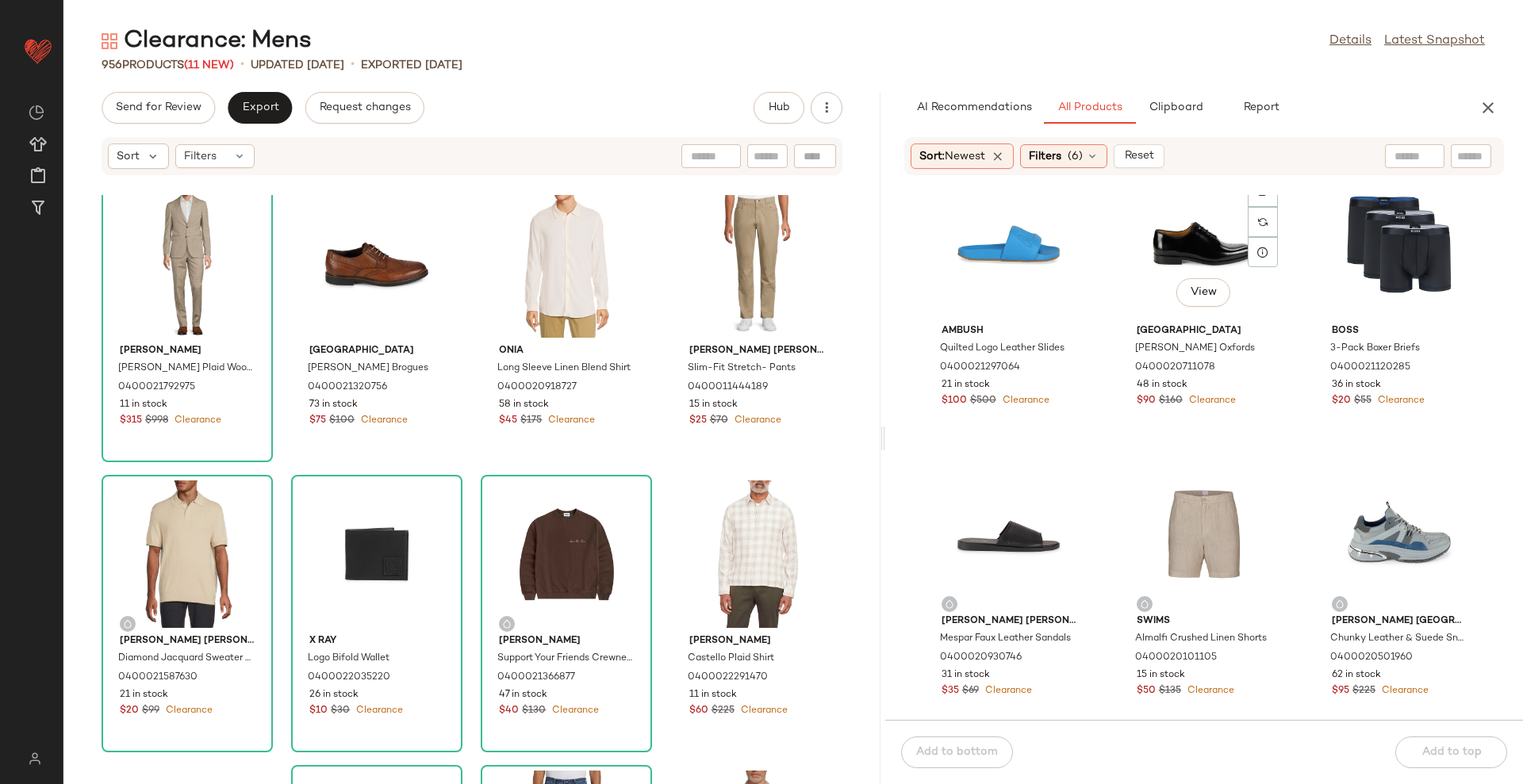
scroll to position [17051, 0]
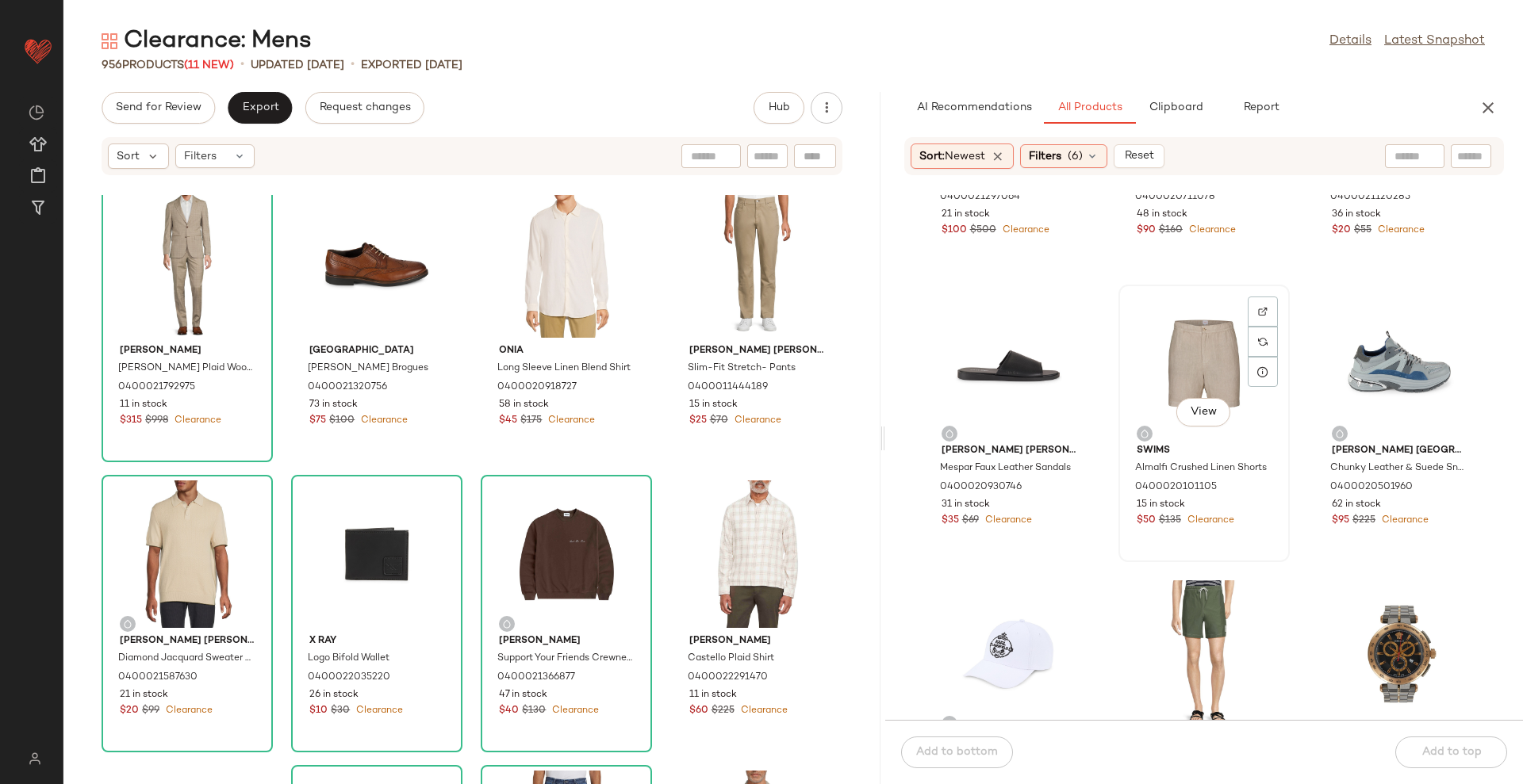
click at [1195, 346] on div "View" at bounding box center [1204, 363] width 160 height 147
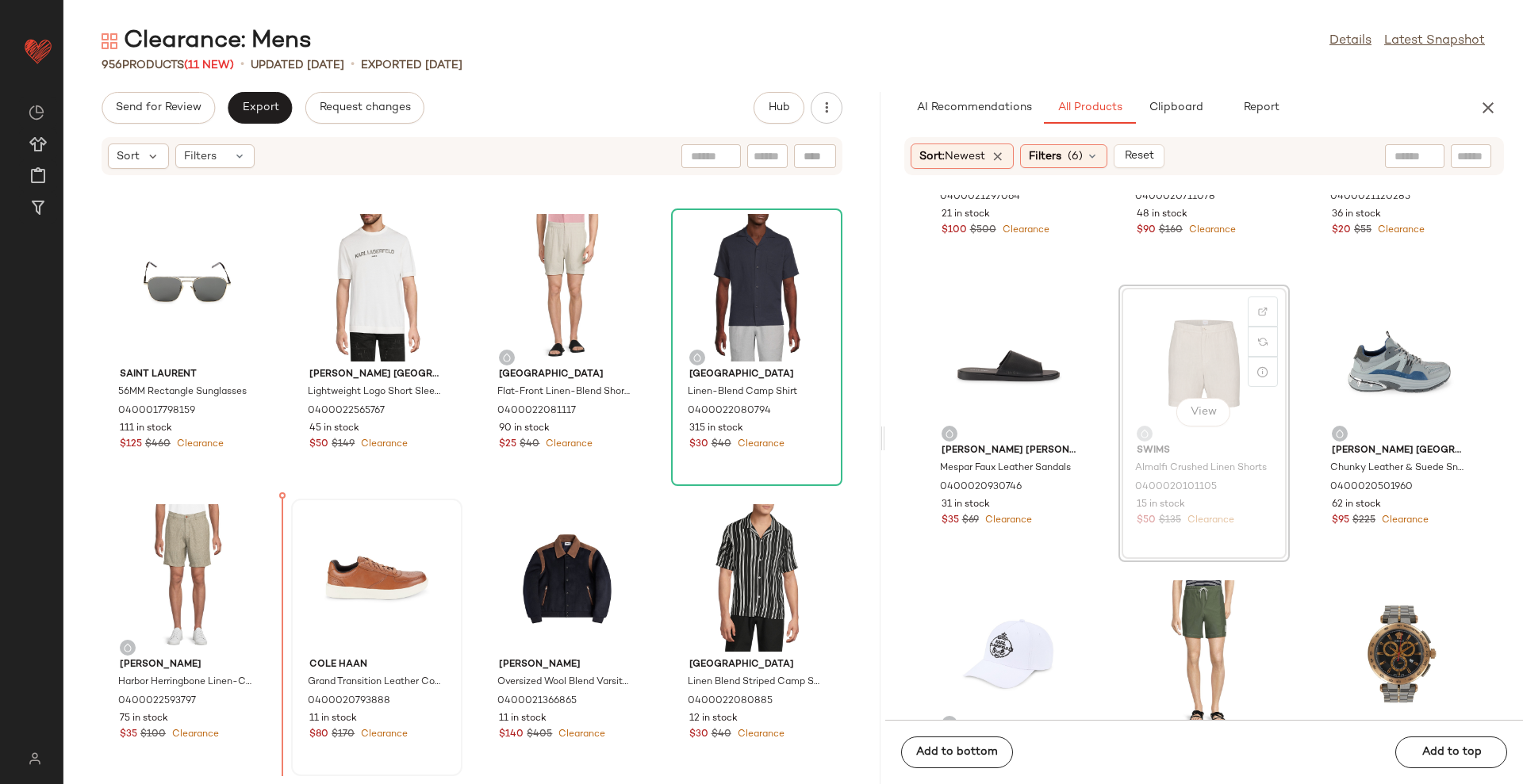
scroll to position [1167, 0]
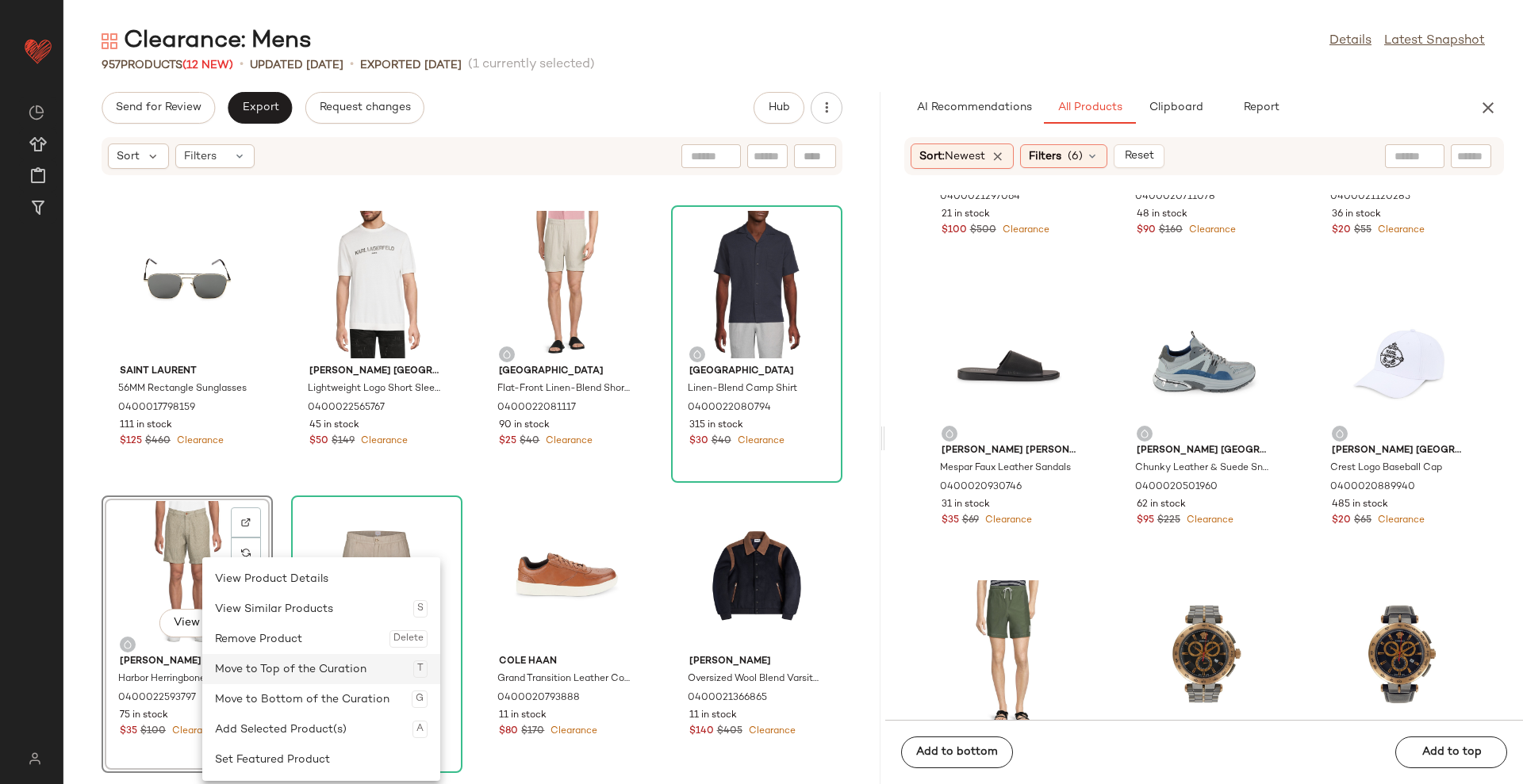
click at [286, 671] on div "Move to Top of the Curation T" at bounding box center [322, 669] width 213 height 30
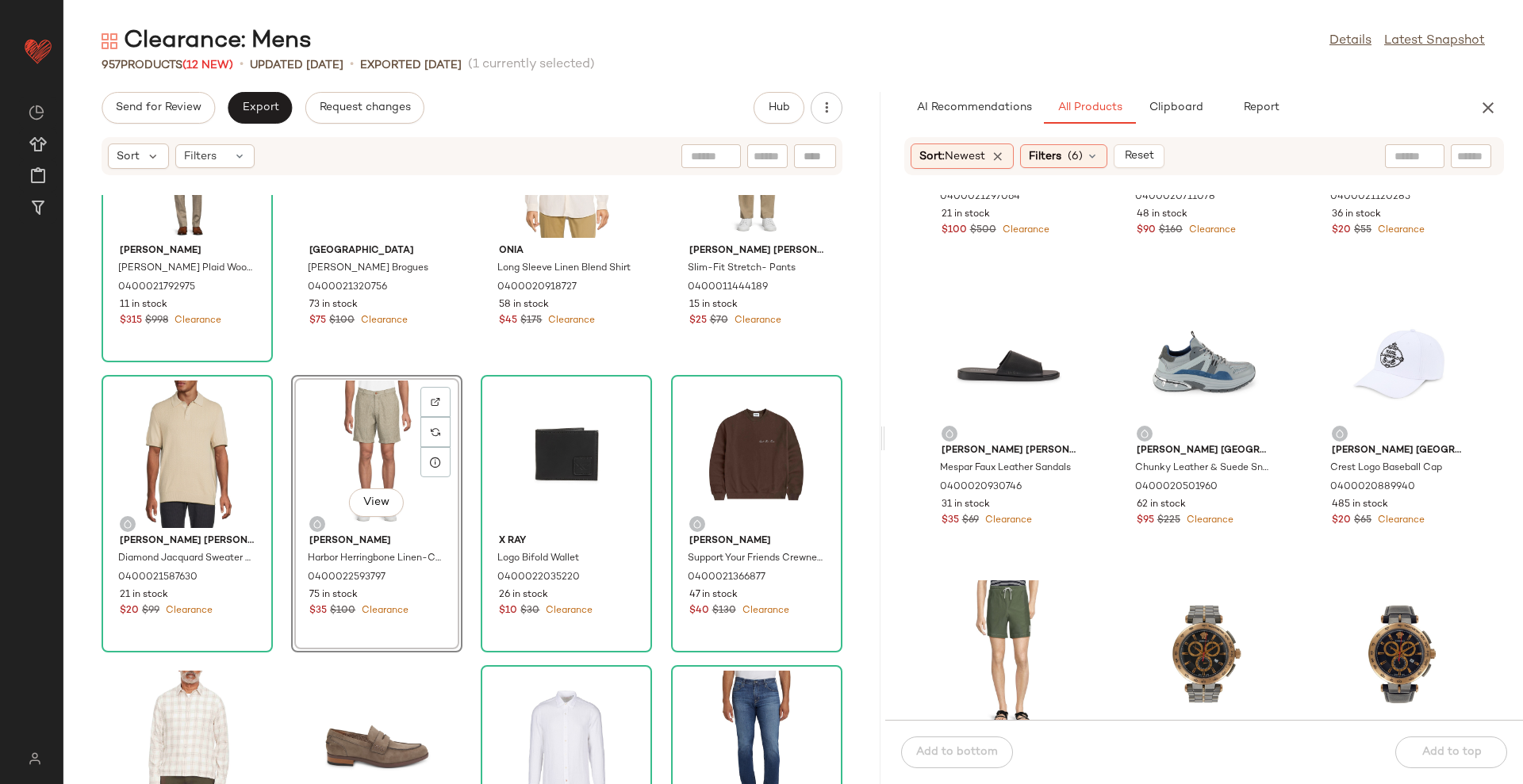
scroll to position [198, 0]
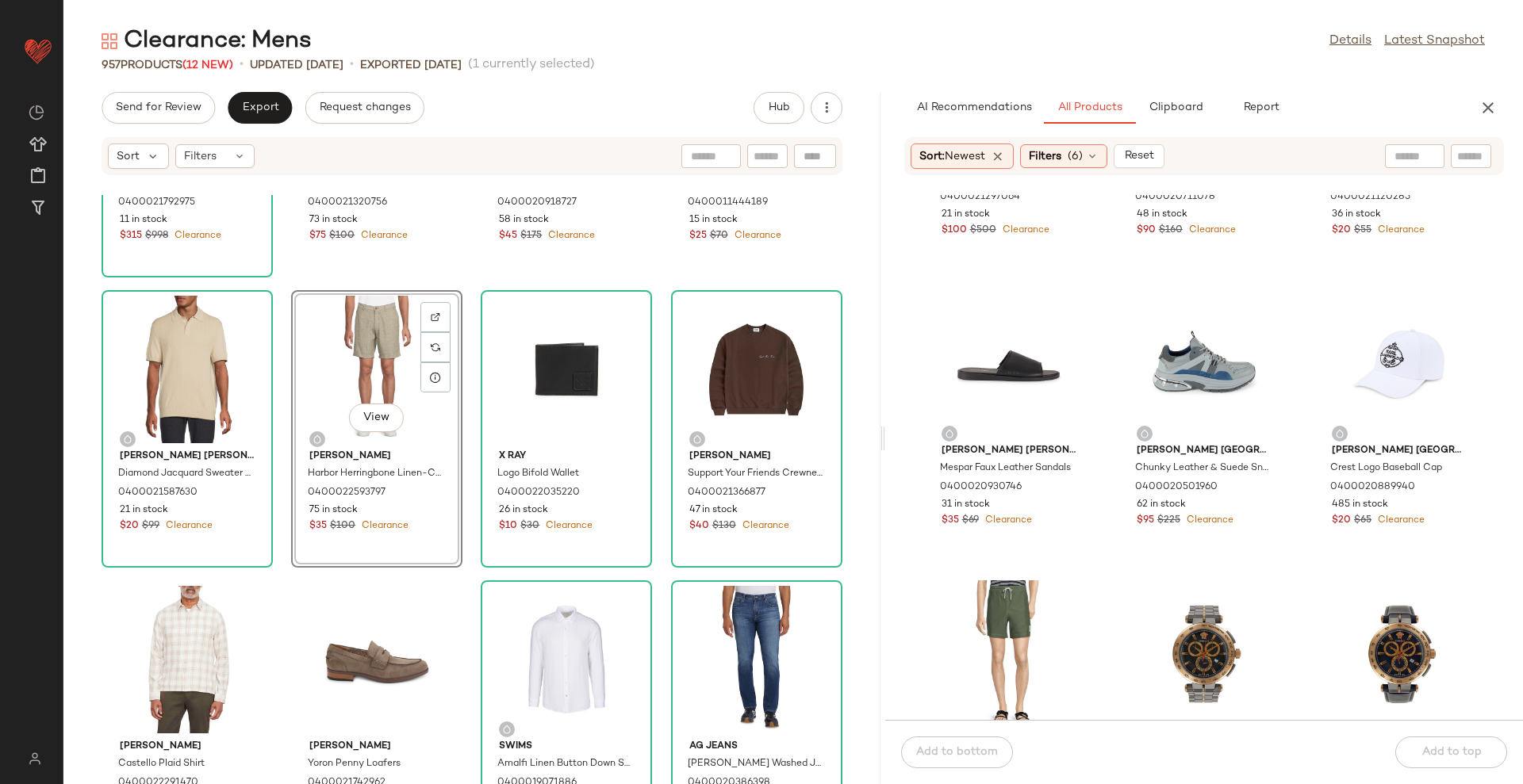
click at [849, 481] on div "[PERSON_NAME] [PERSON_NAME] Plaid Wool Modern-Fit Suit 0400021792975 11 in stoc…" at bounding box center [472, 489] width 817 height 589
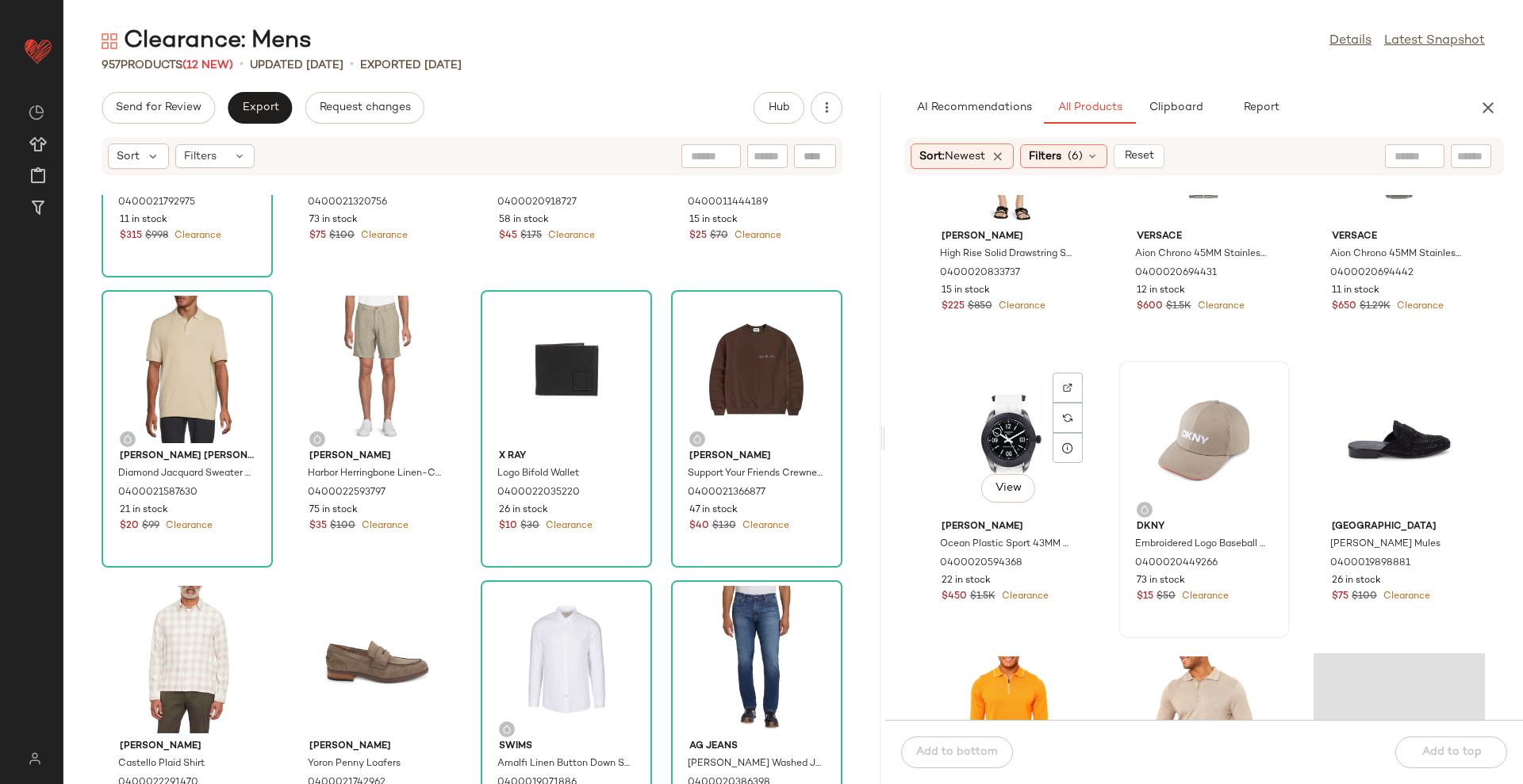
scroll to position [17546, 0]
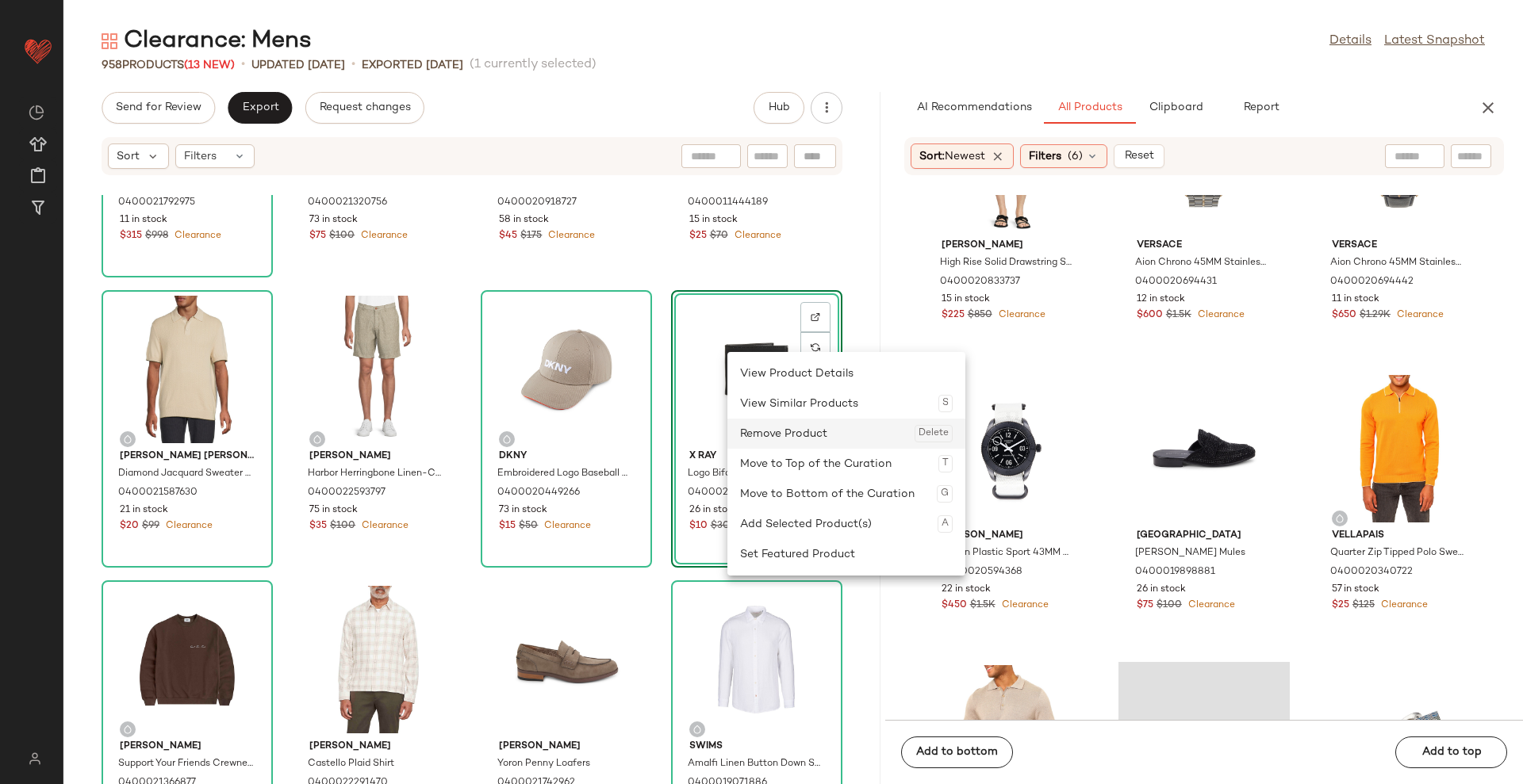
click at [786, 431] on div "Remove Product Delete" at bounding box center [846, 433] width 213 height 30
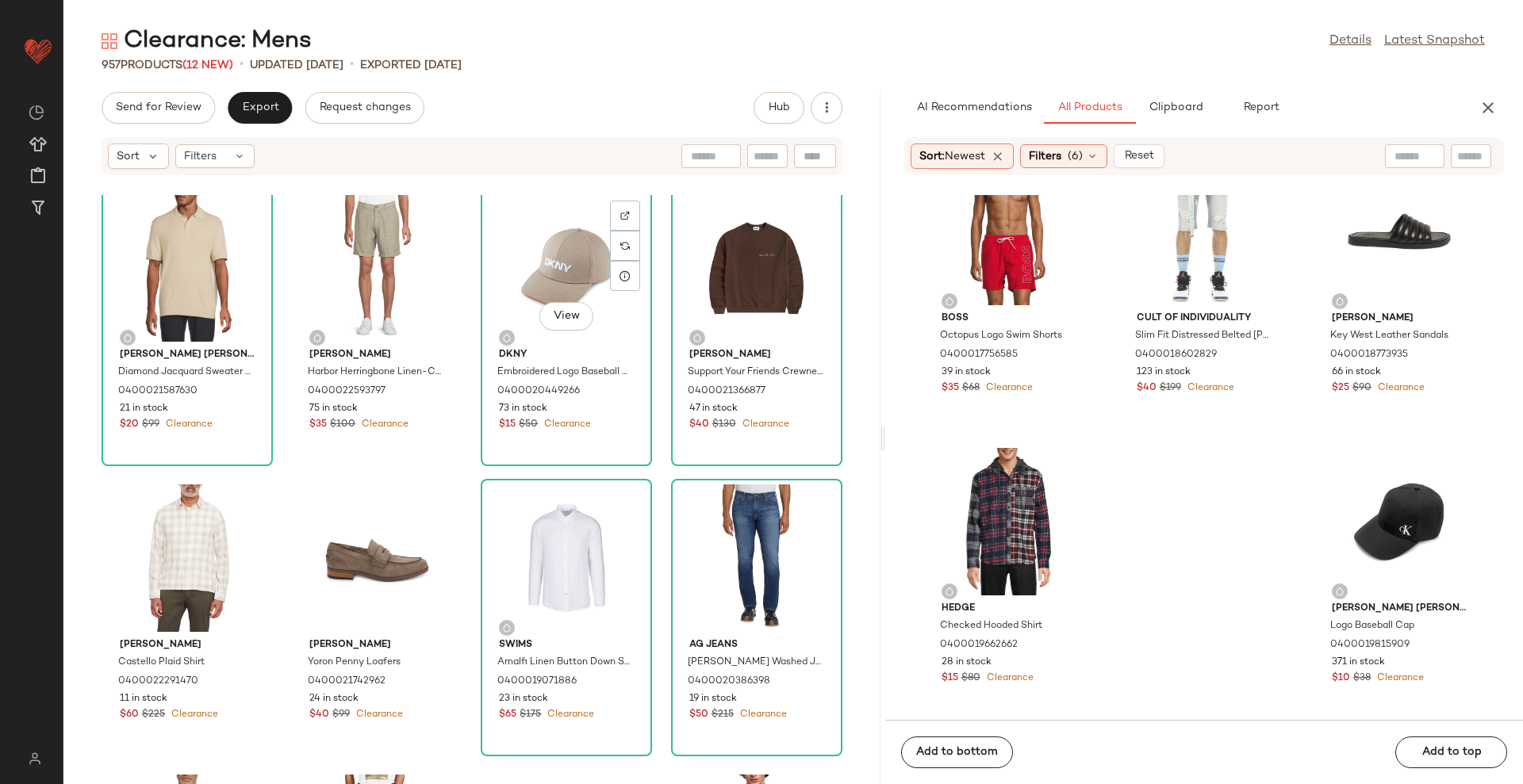
scroll to position [310, 0]
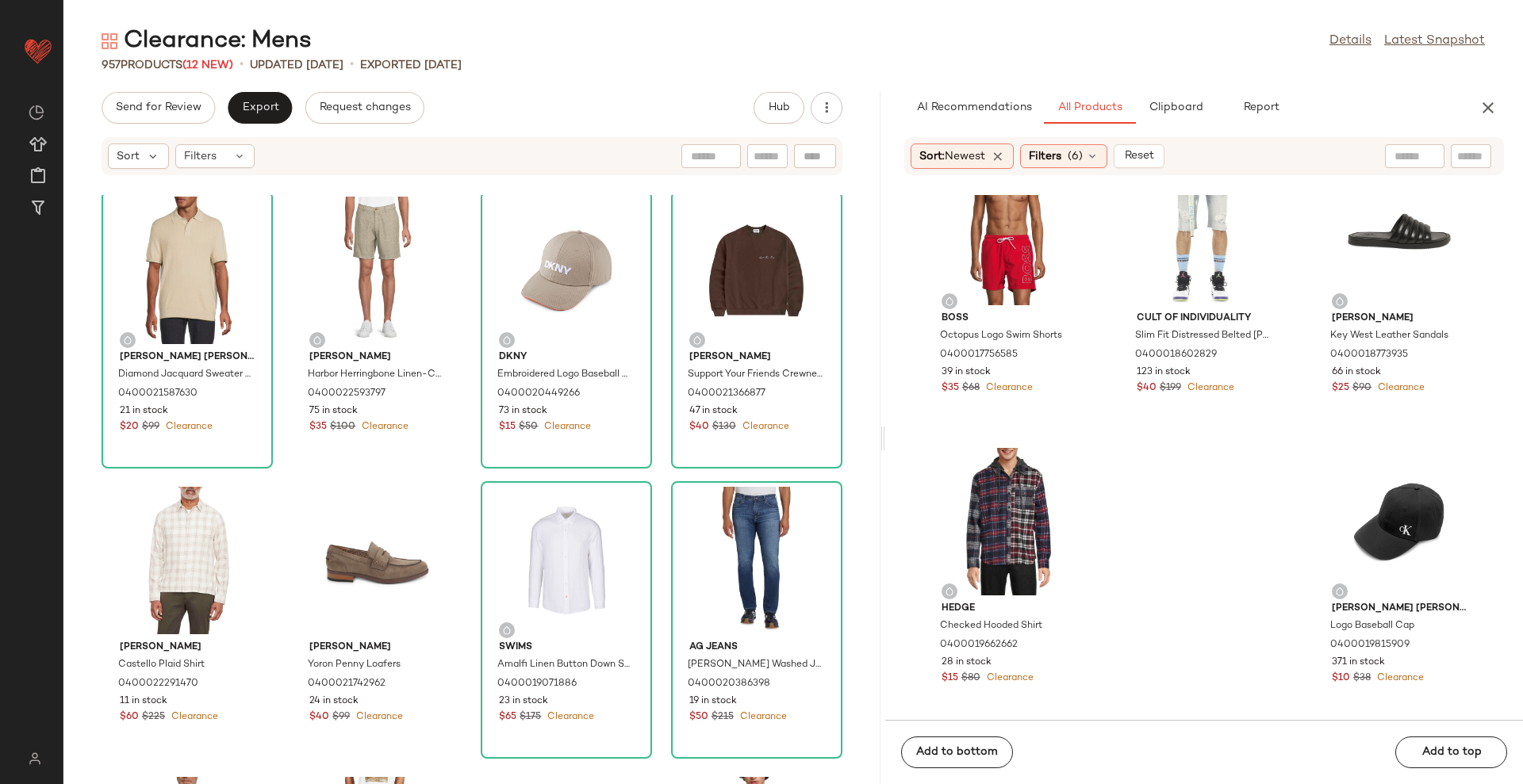
click at [771, 157] on input "text" at bounding box center [767, 156] width 27 height 17
type input "****"
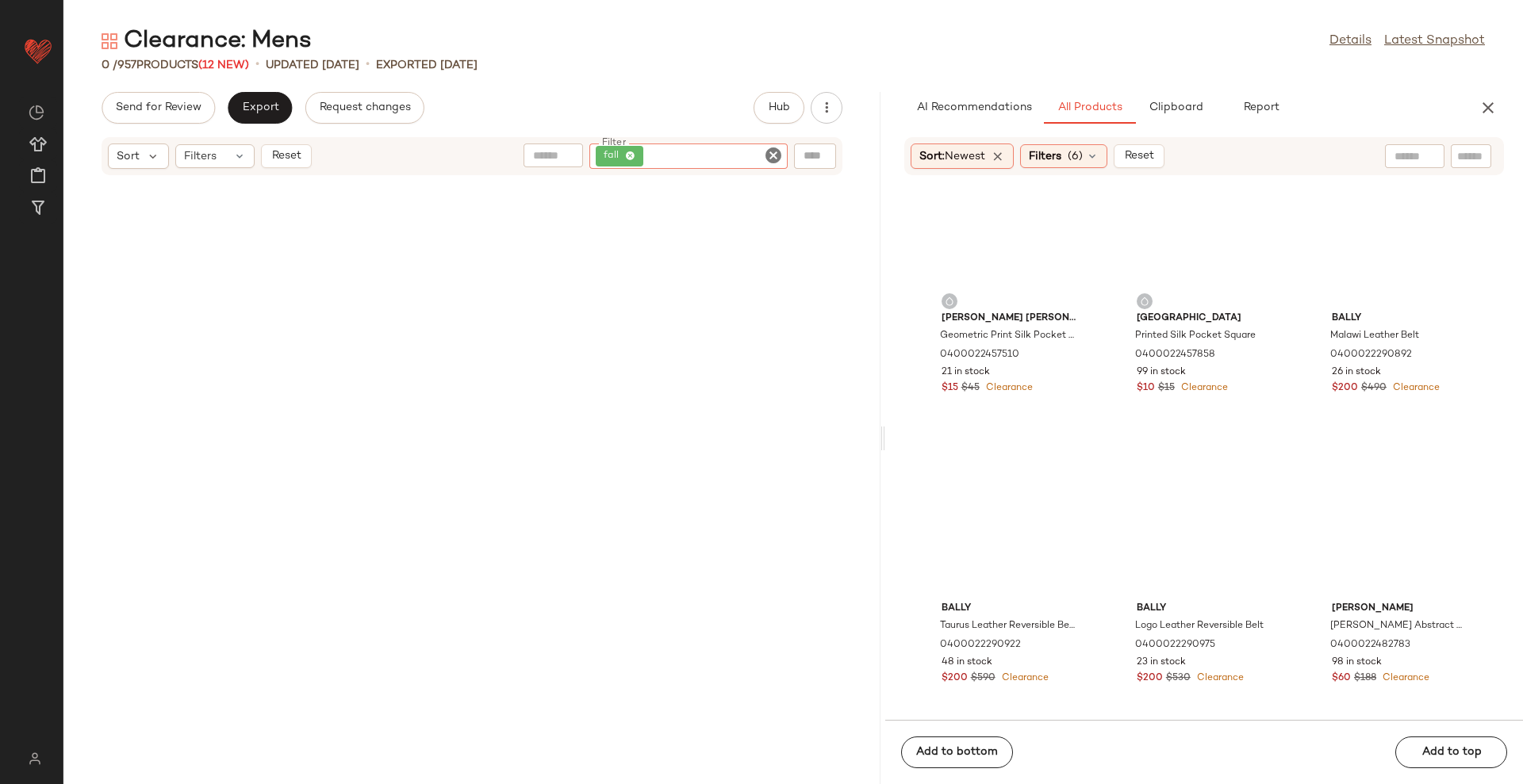
click at [641, 94] on div "Send for Review Export Request changes Hub" at bounding box center [472, 107] width 817 height 31
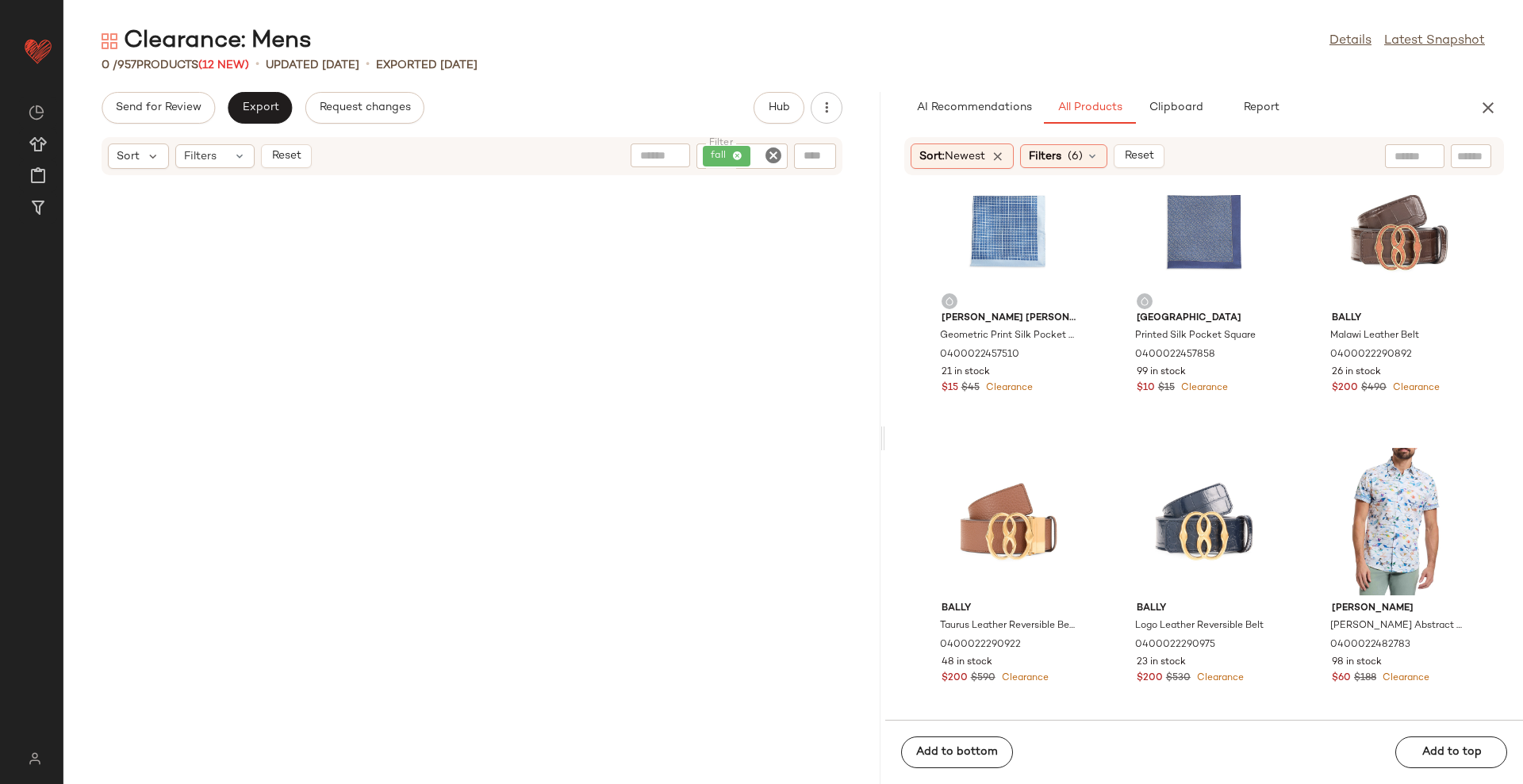
click at [777, 153] on icon "Clear Filter" at bounding box center [774, 156] width 19 height 19
click at [602, 162] on input "text" at bounding box center [604, 156] width 40 height 17
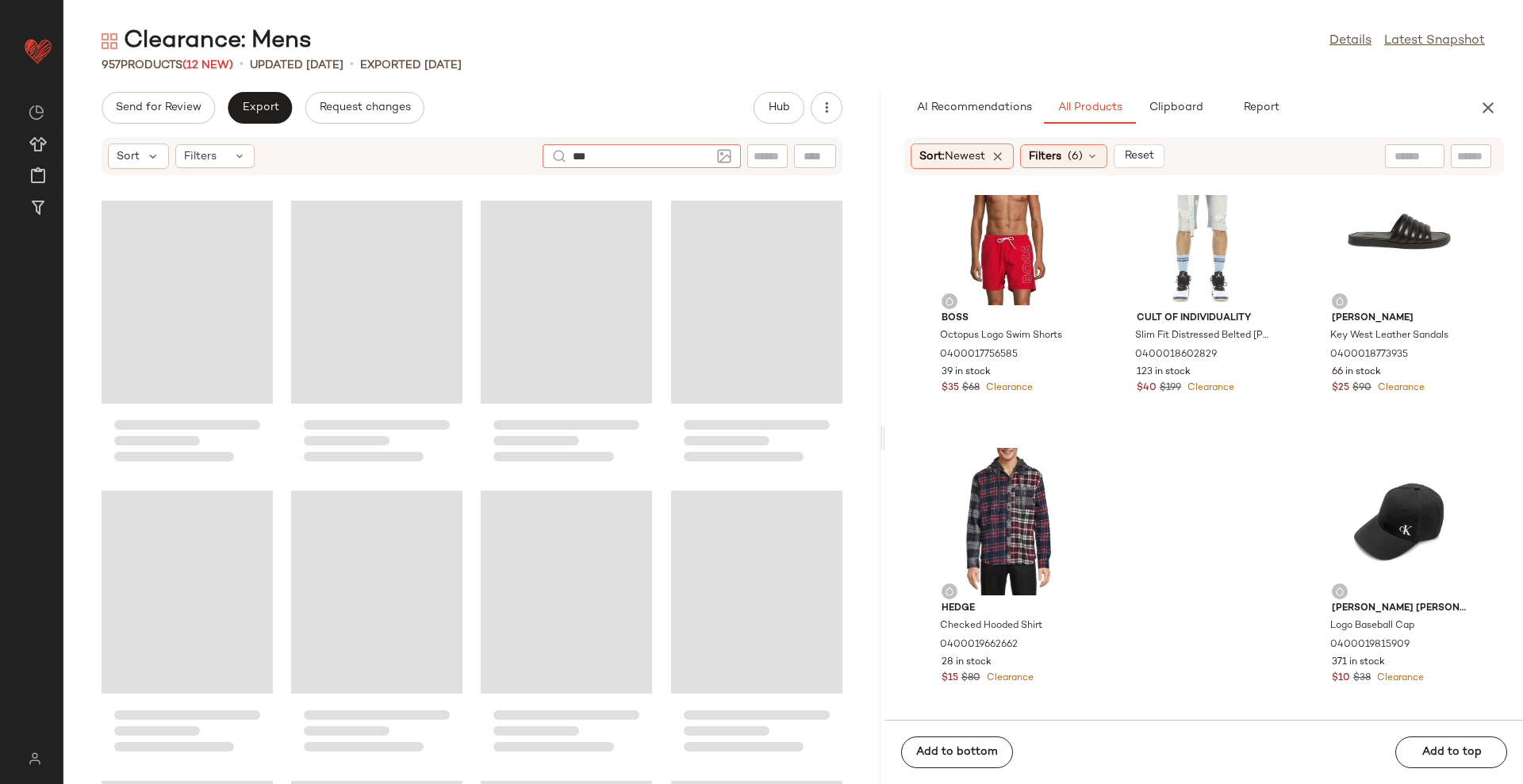
type input "****"
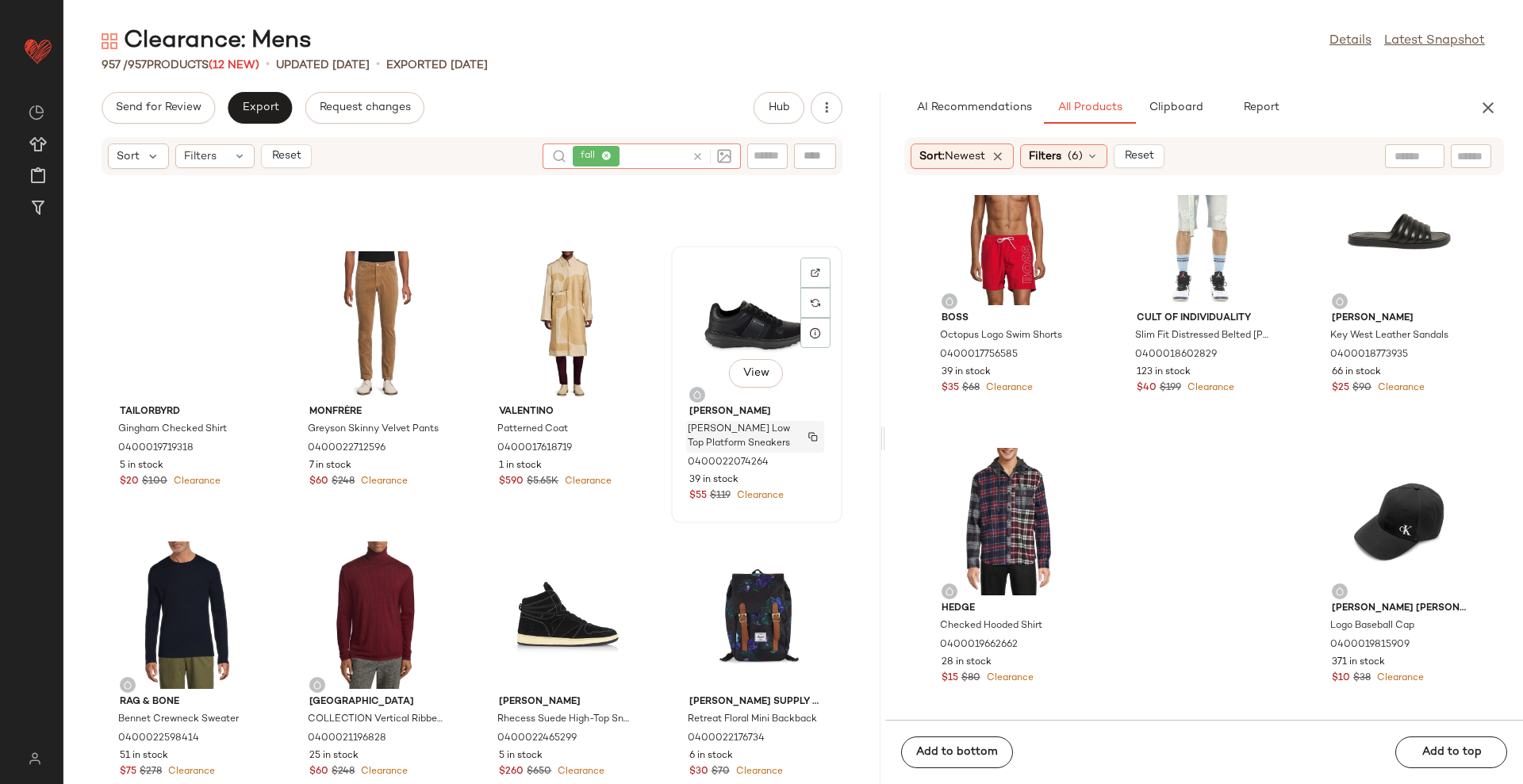
scroll to position [6059, 0]
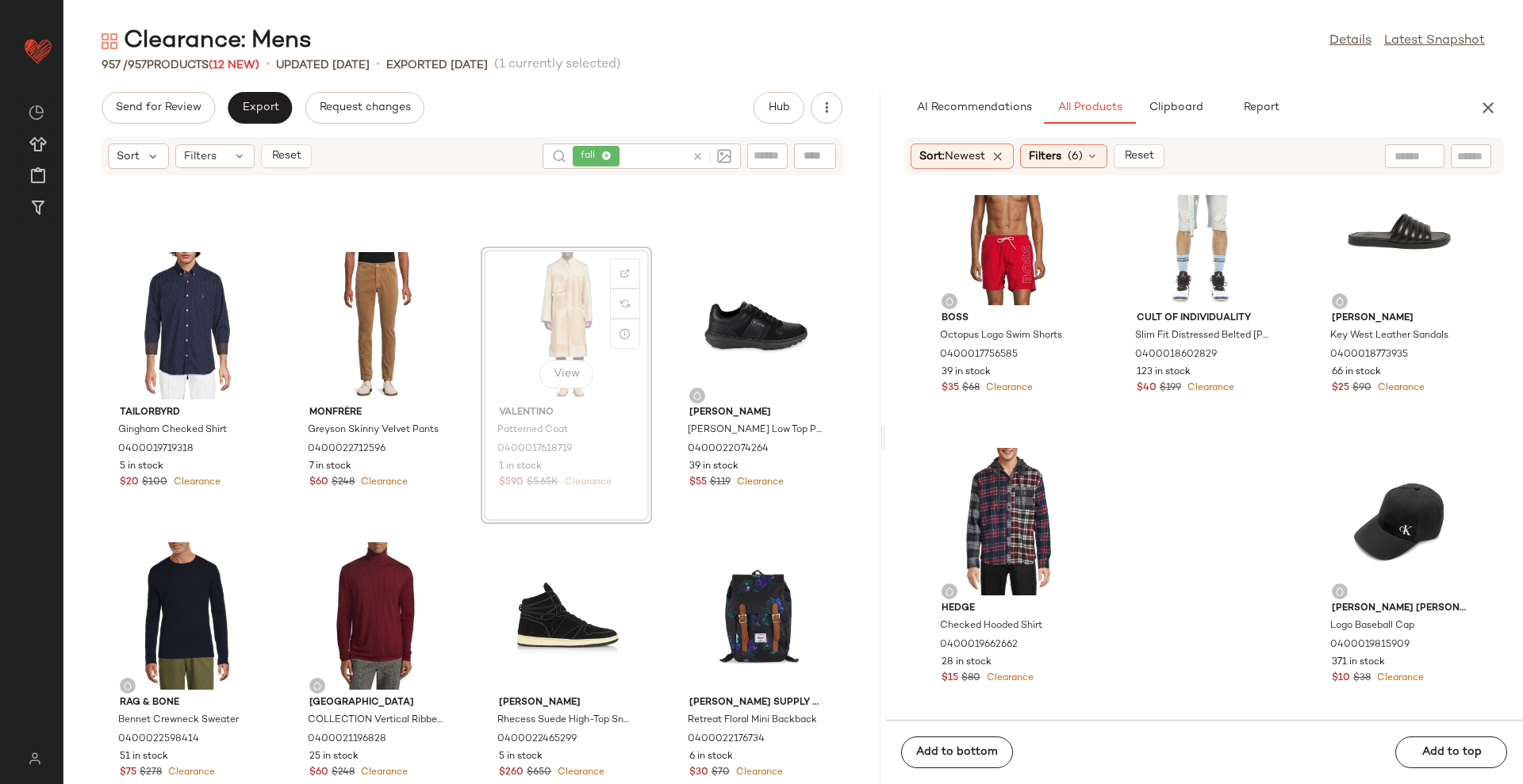
scroll to position [6045, 0]
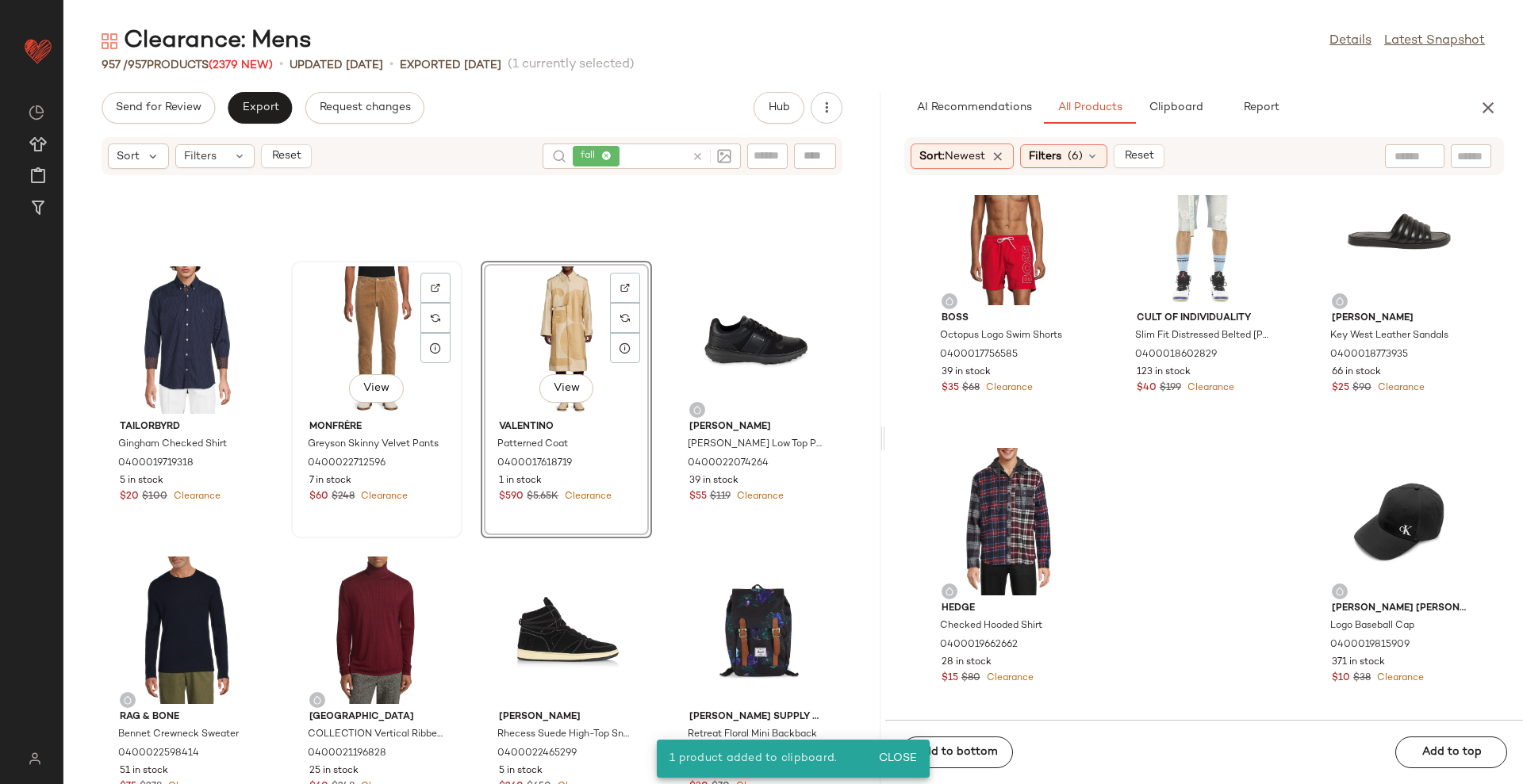
click at [357, 340] on div "View" at bounding box center [376, 340] width 160 height 147
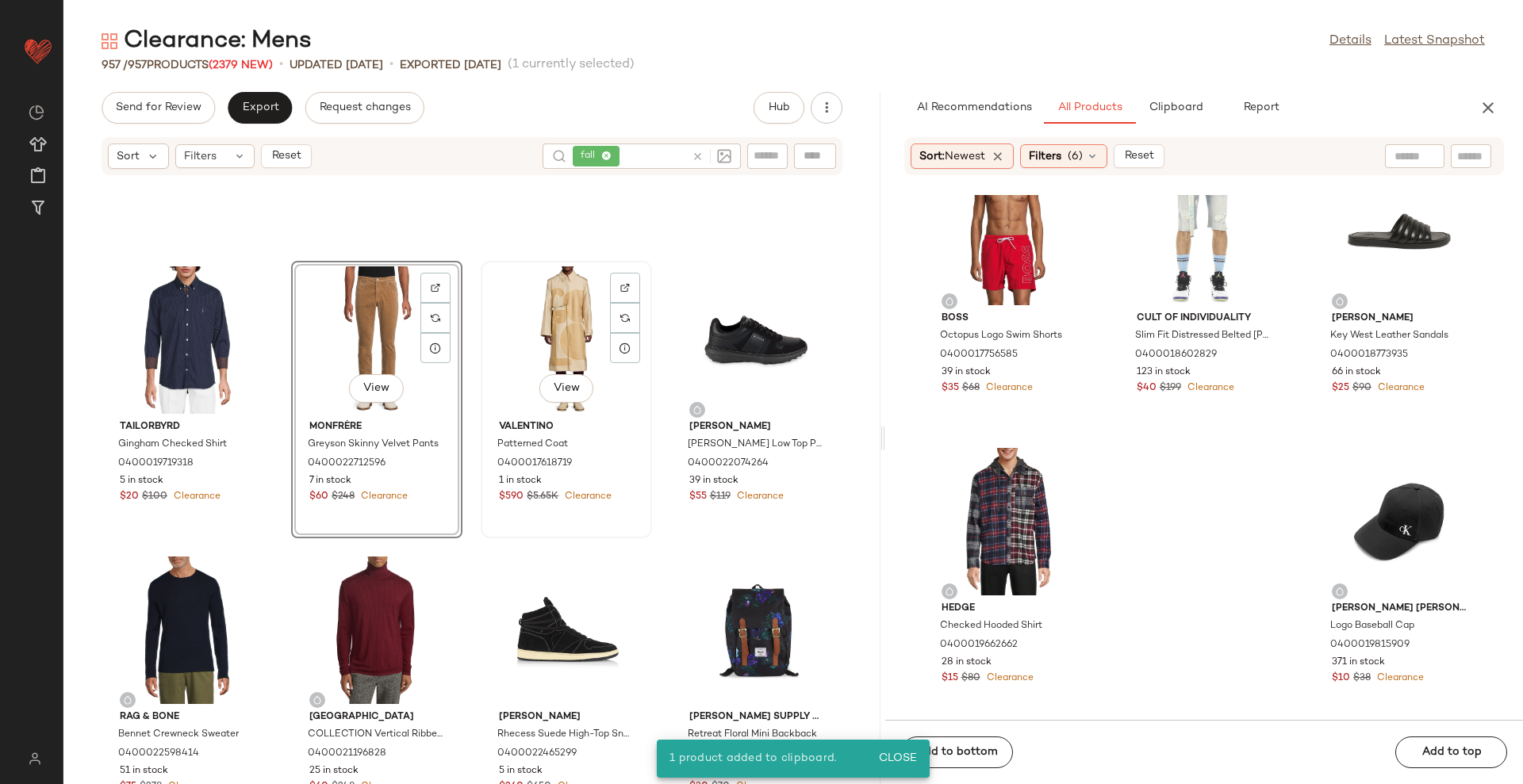
click at [563, 368] on div "View" at bounding box center [566, 340] width 160 height 147
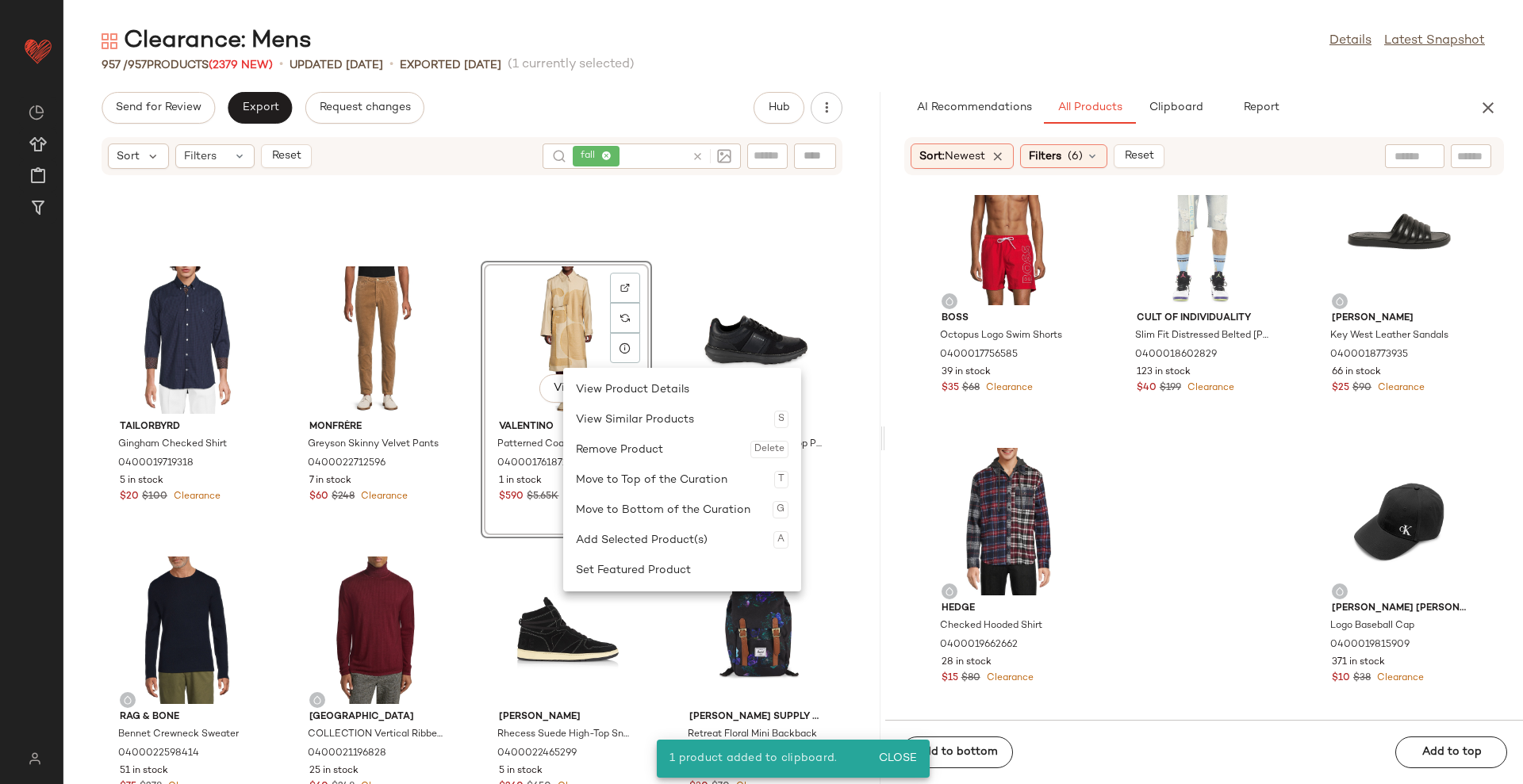
click at [634, 450] on div "Remove Product Delete" at bounding box center [683, 449] width 213 height 30
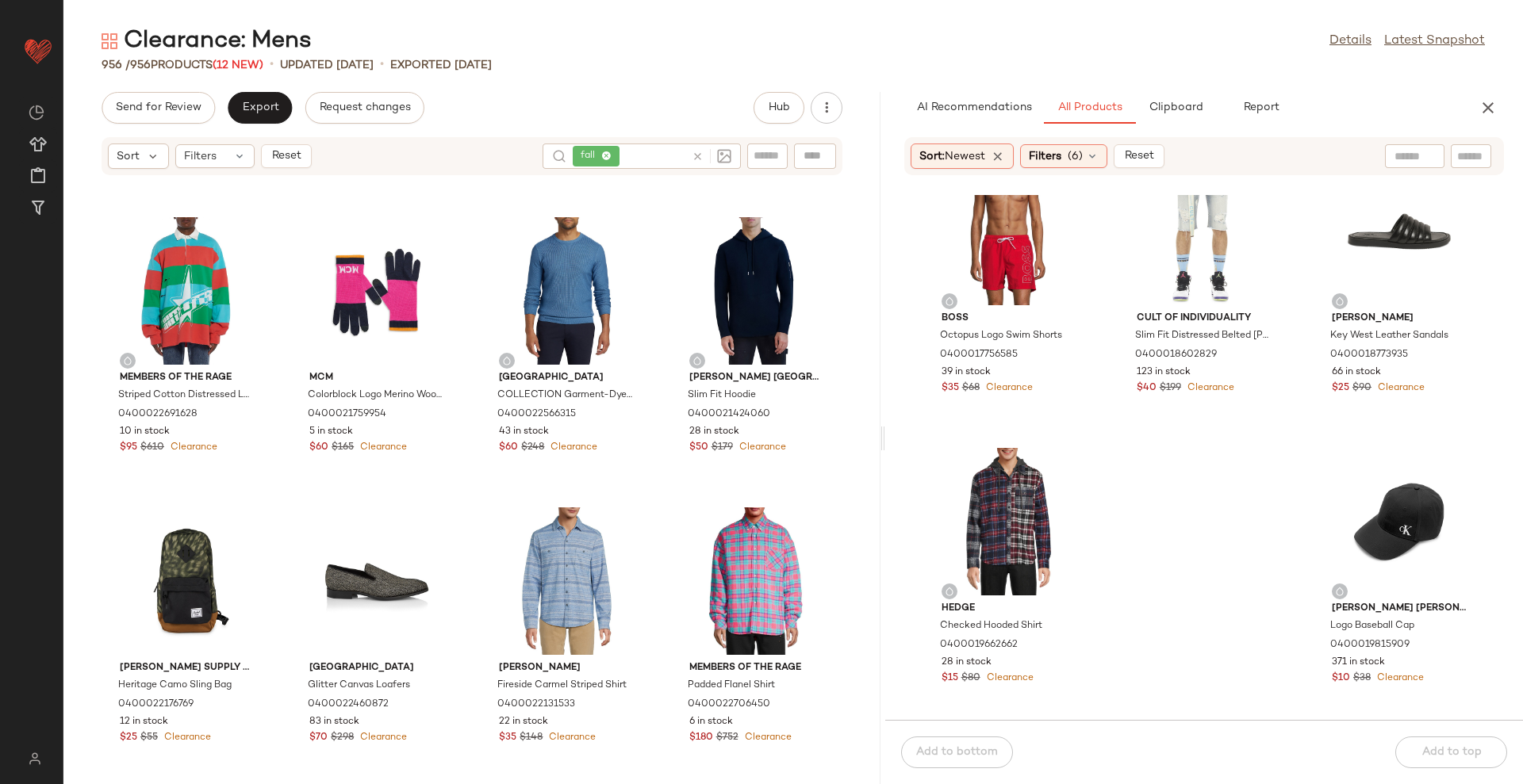
scroll to position [9911, 0]
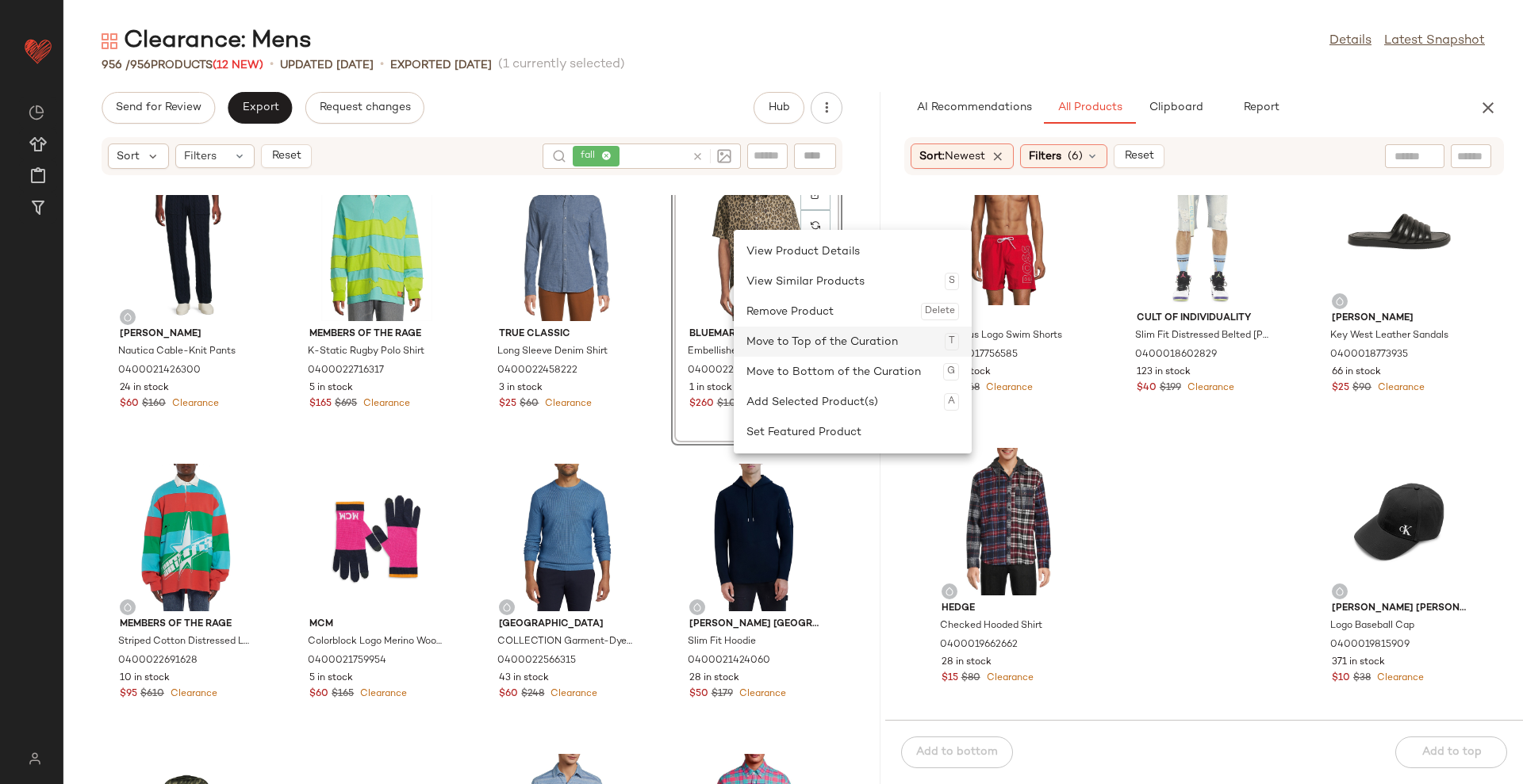
click at [765, 342] on div "Move to Top of the Curation T" at bounding box center [853, 341] width 213 height 30
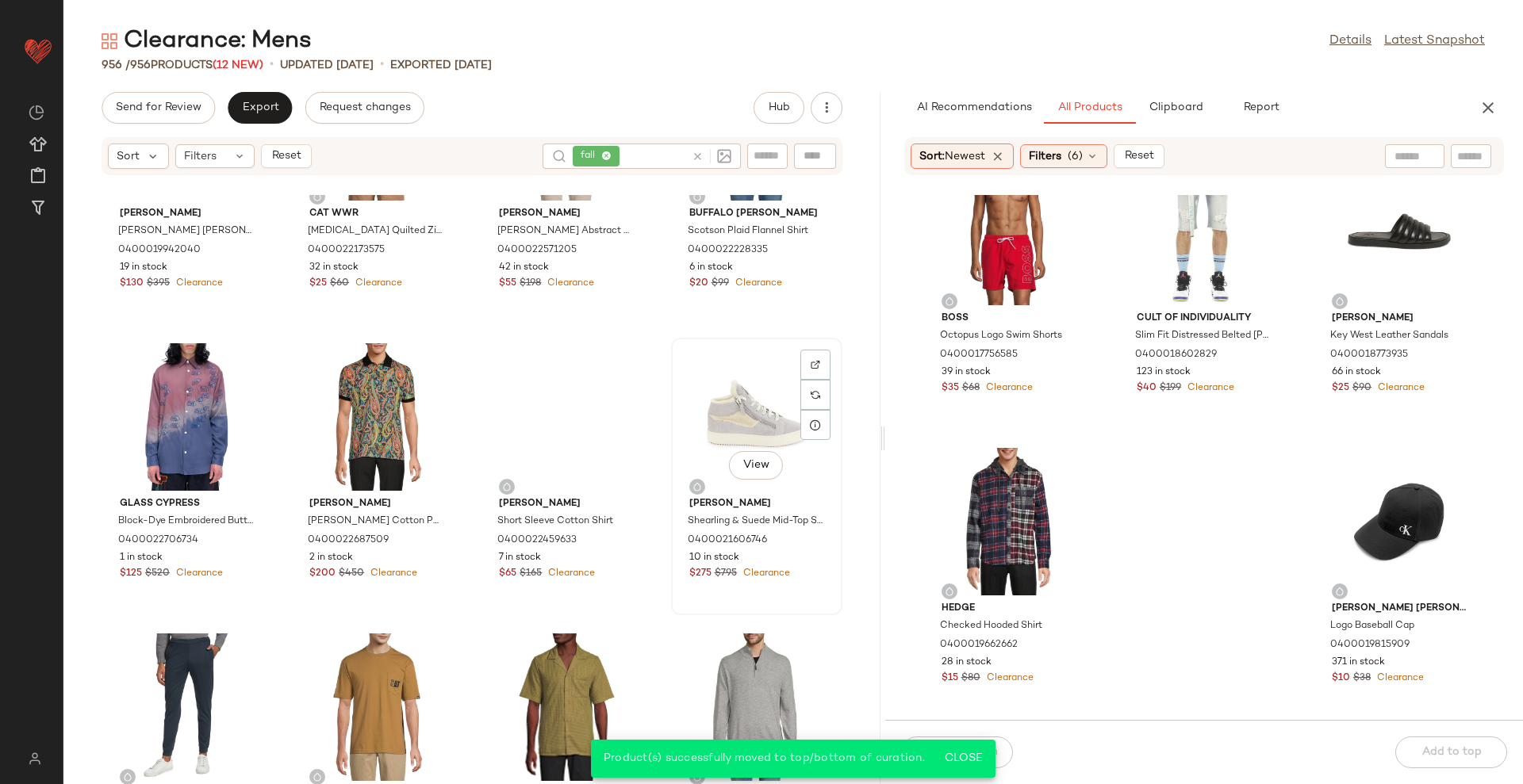
scroll to position [11299, 0]
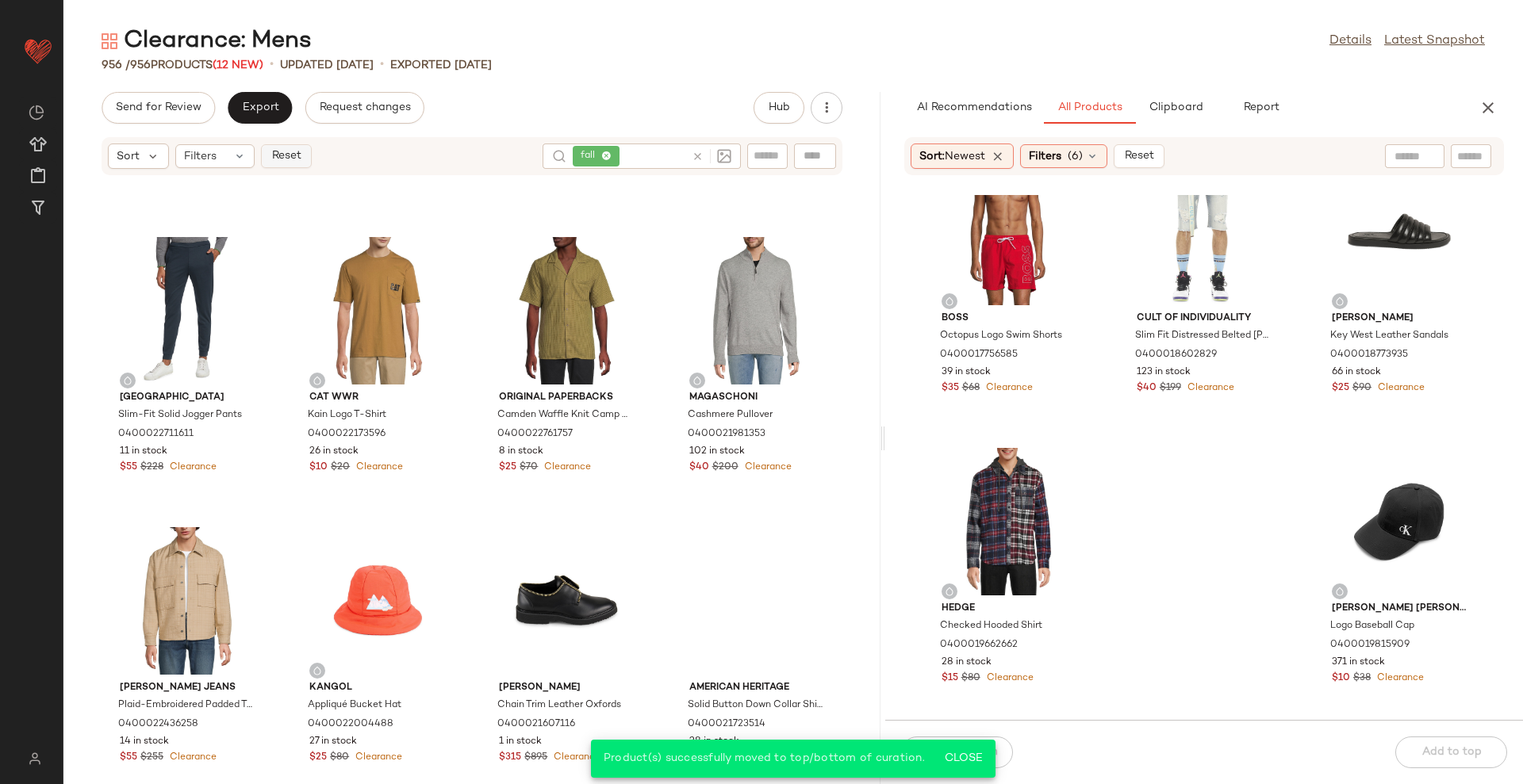
click at [303, 150] on button "Reset" at bounding box center [286, 156] width 51 height 24
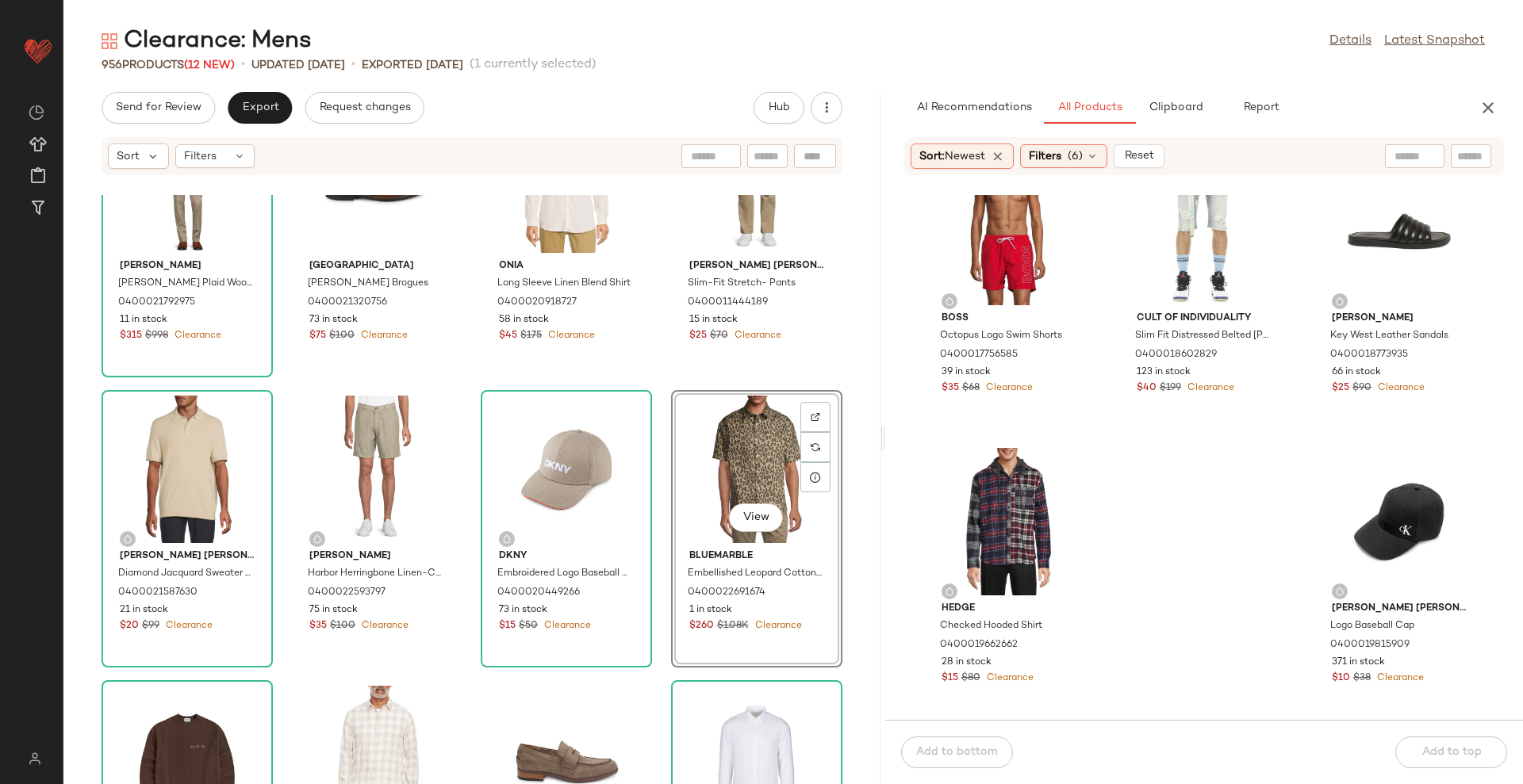
scroll to position [198, 0]
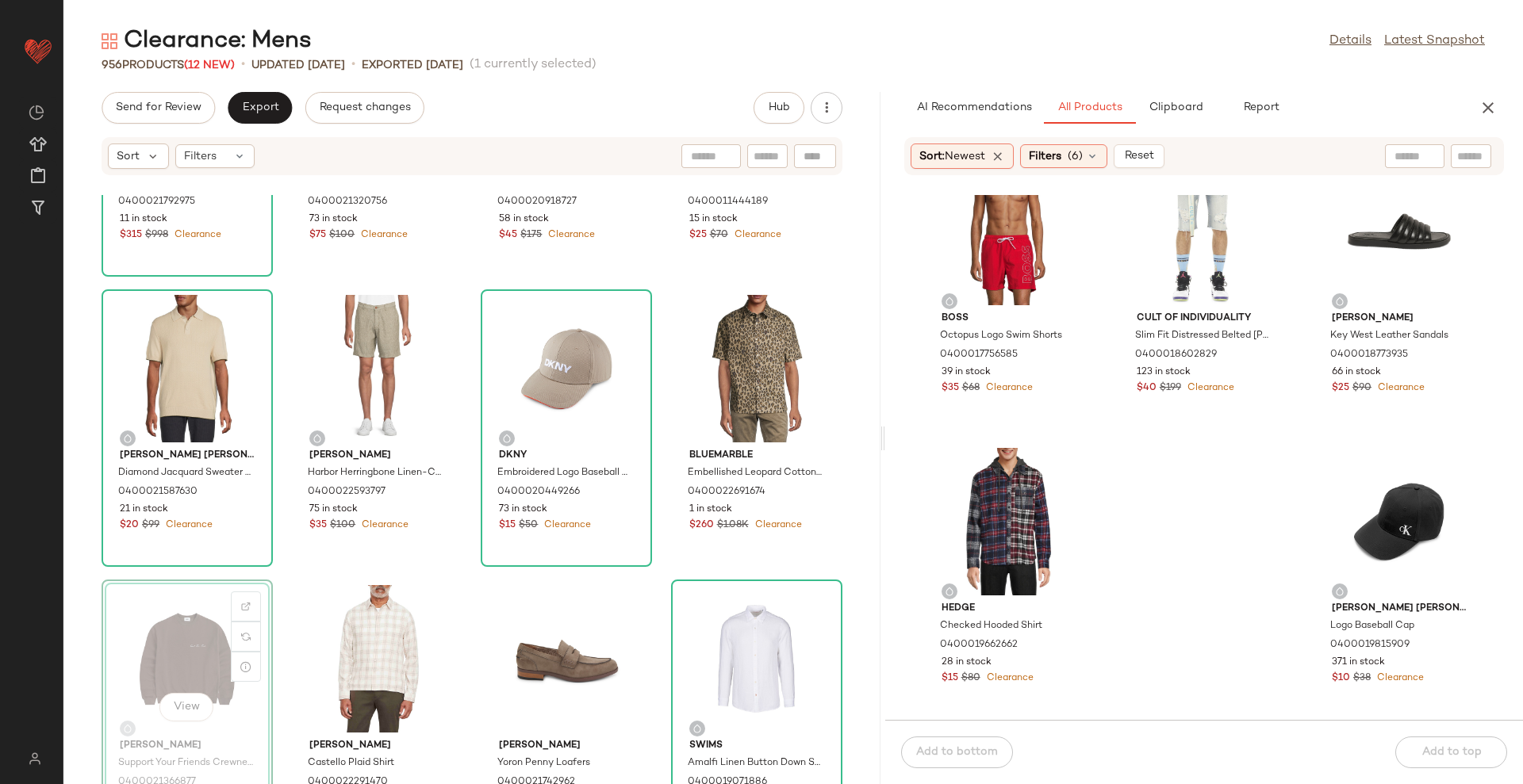
scroll to position [19709, 0]
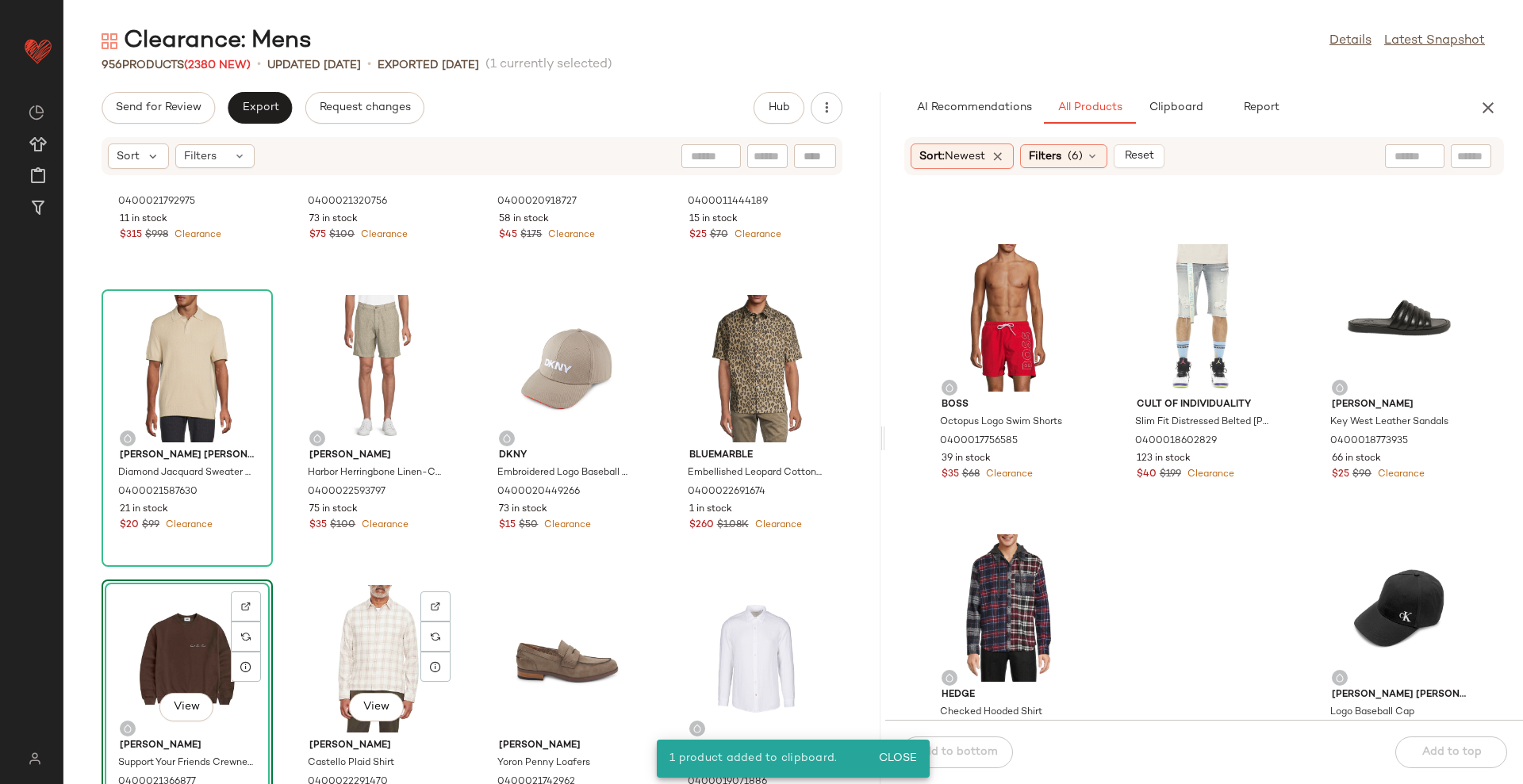
click at [328, 629] on div "View" at bounding box center [376, 658] width 160 height 147
click at [151, 655] on div "View" at bounding box center [187, 658] width 160 height 147
drag, startPoint x: 152, startPoint y: 655, endPoint x: 164, endPoint y: 659, distance: 12.6
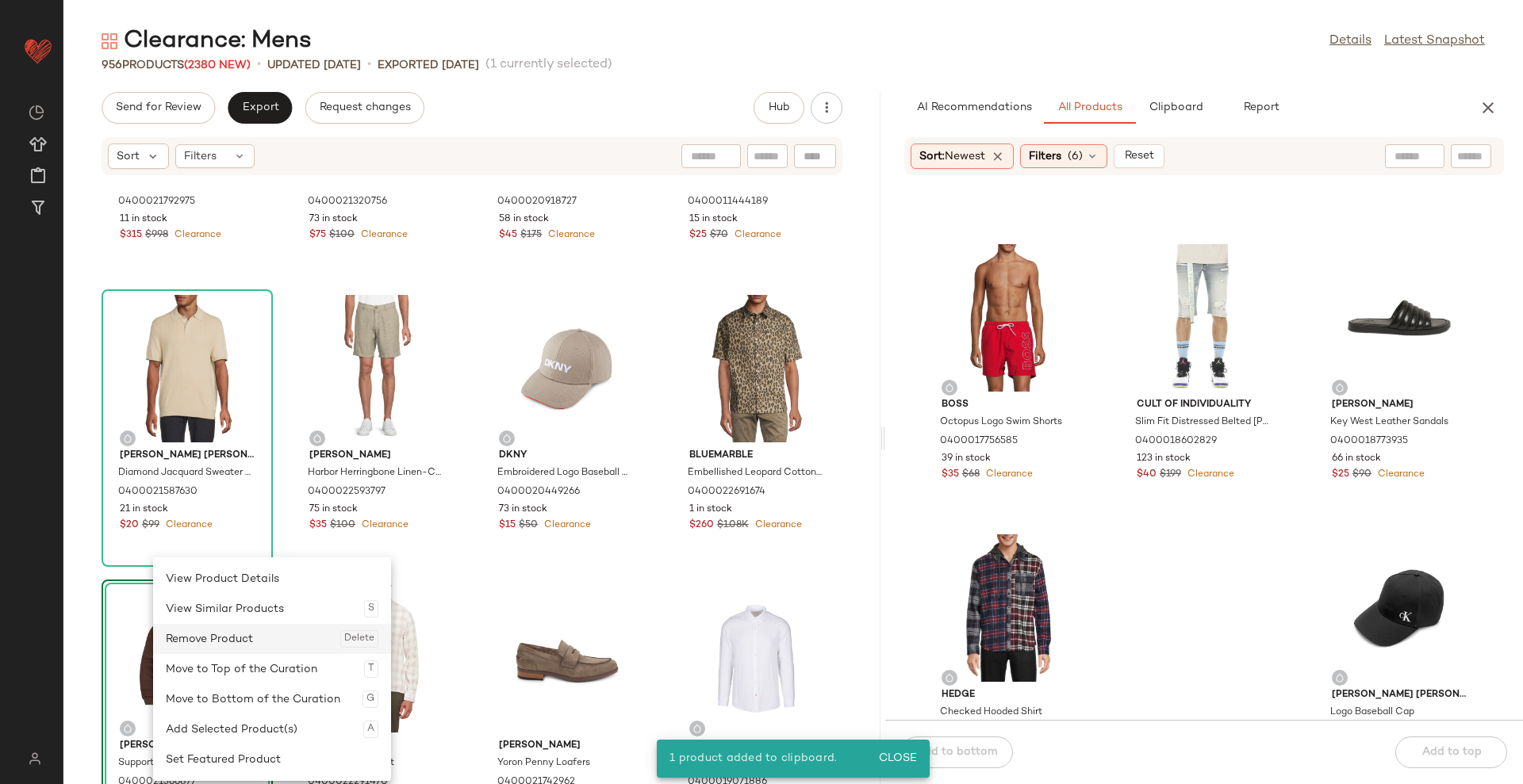
click at [207, 645] on div "Remove Product Delete" at bounding box center [272, 639] width 213 height 30
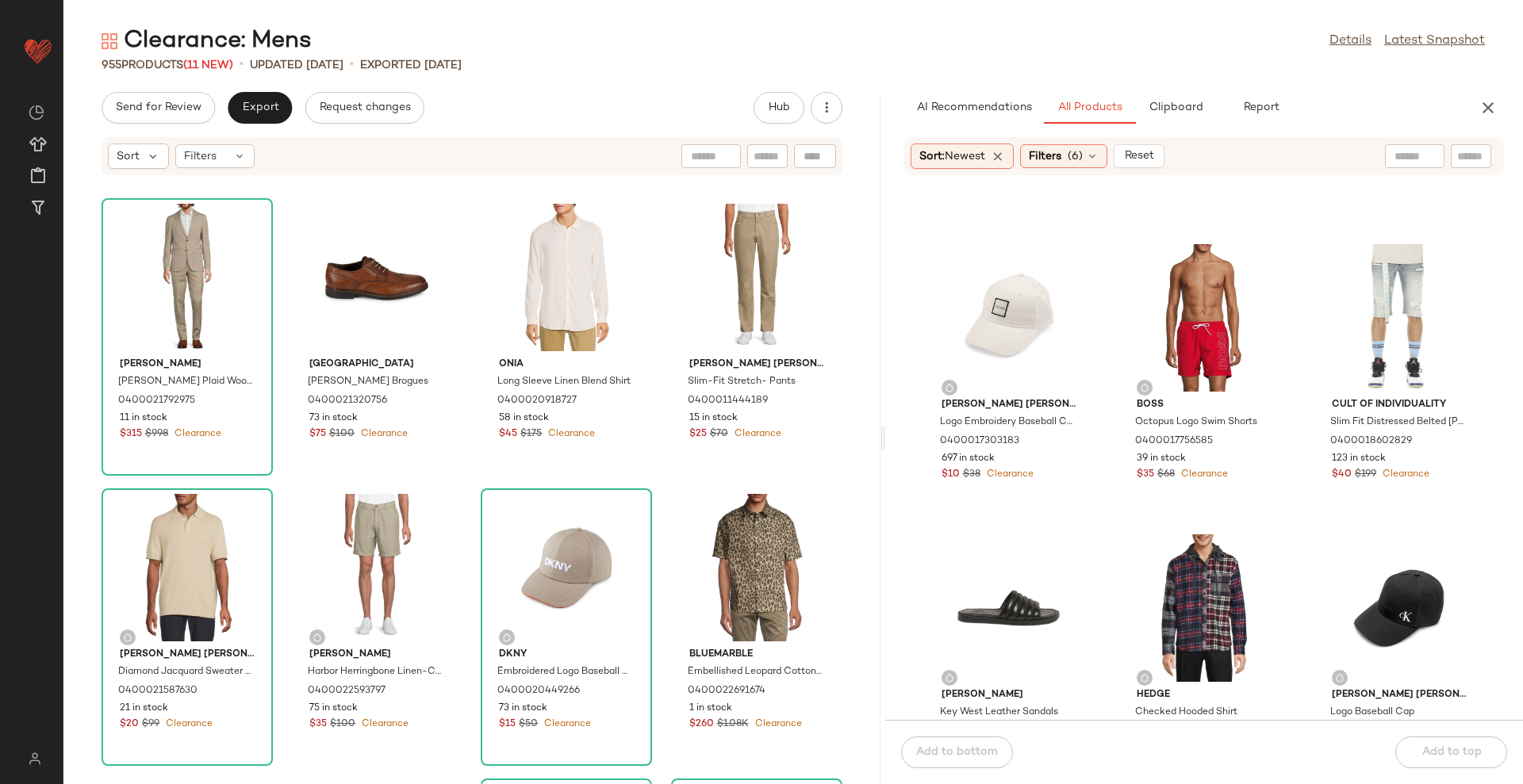
click at [844, 481] on div "Ted Baker Jay Glen Plaid Wool Modern-Fit Suit 0400021792975 11 in stock $315 $9…" at bounding box center [472, 489] width 817 height 589
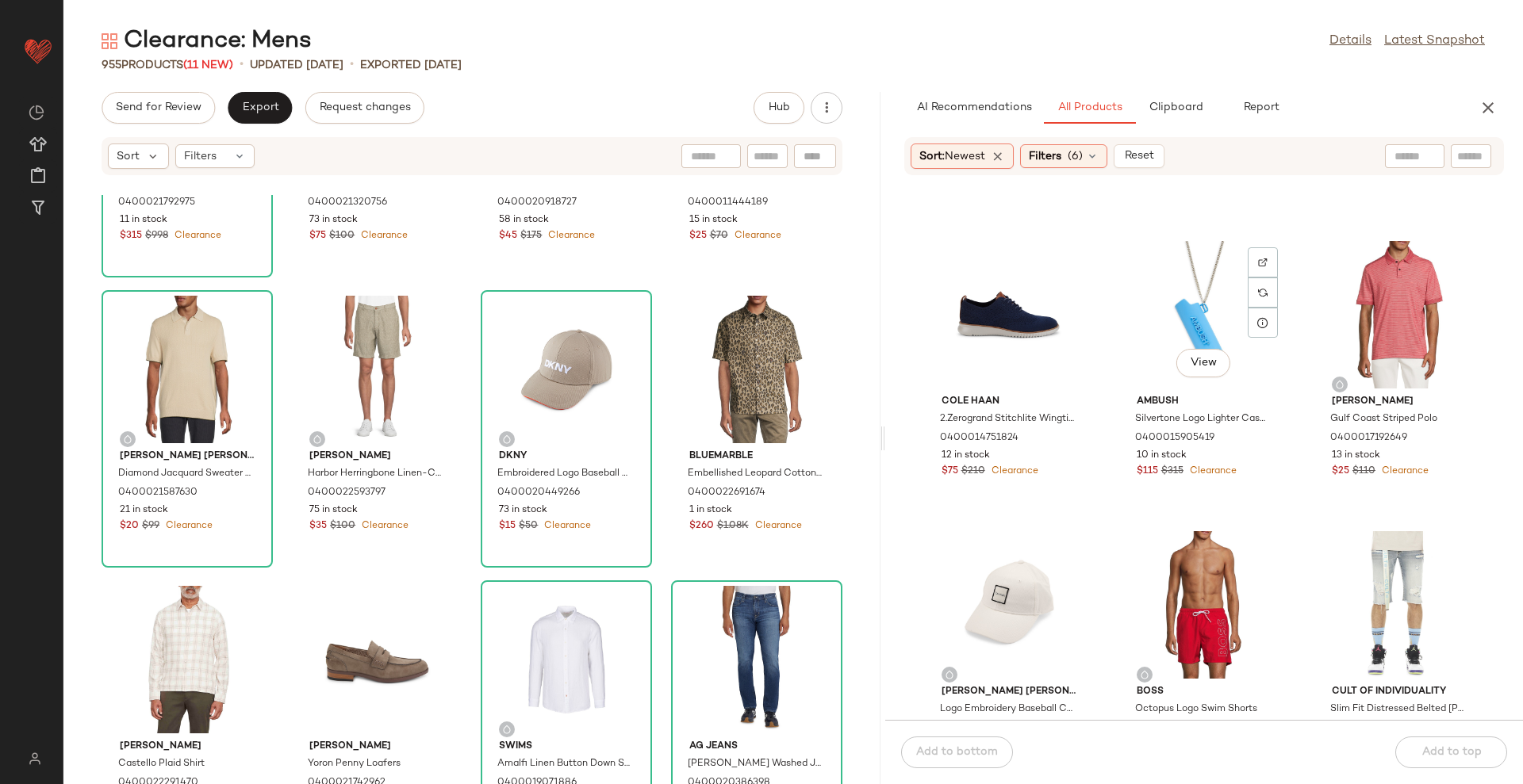
scroll to position [19299, 0]
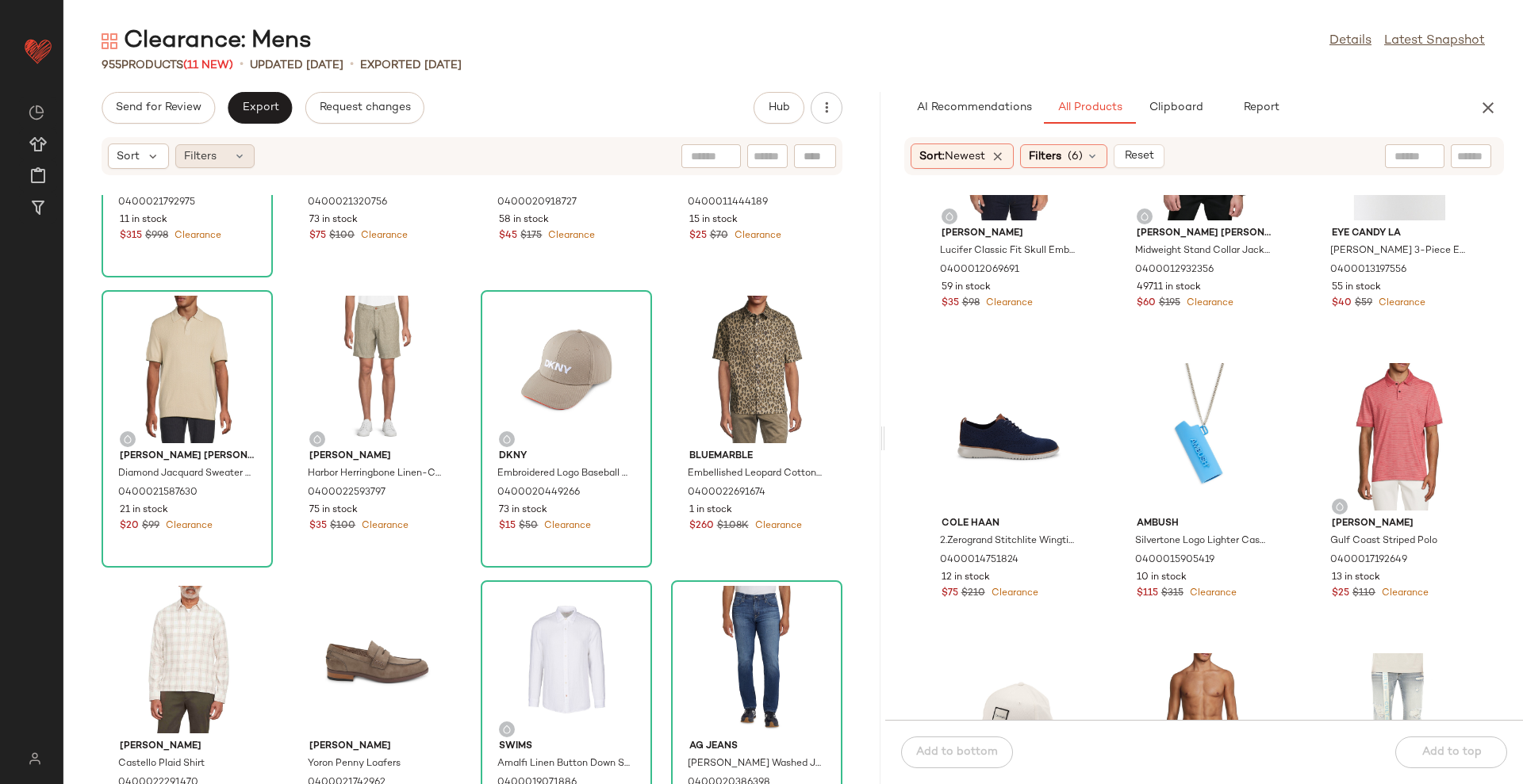
click at [234, 159] on icon at bounding box center [239, 156] width 13 height 13
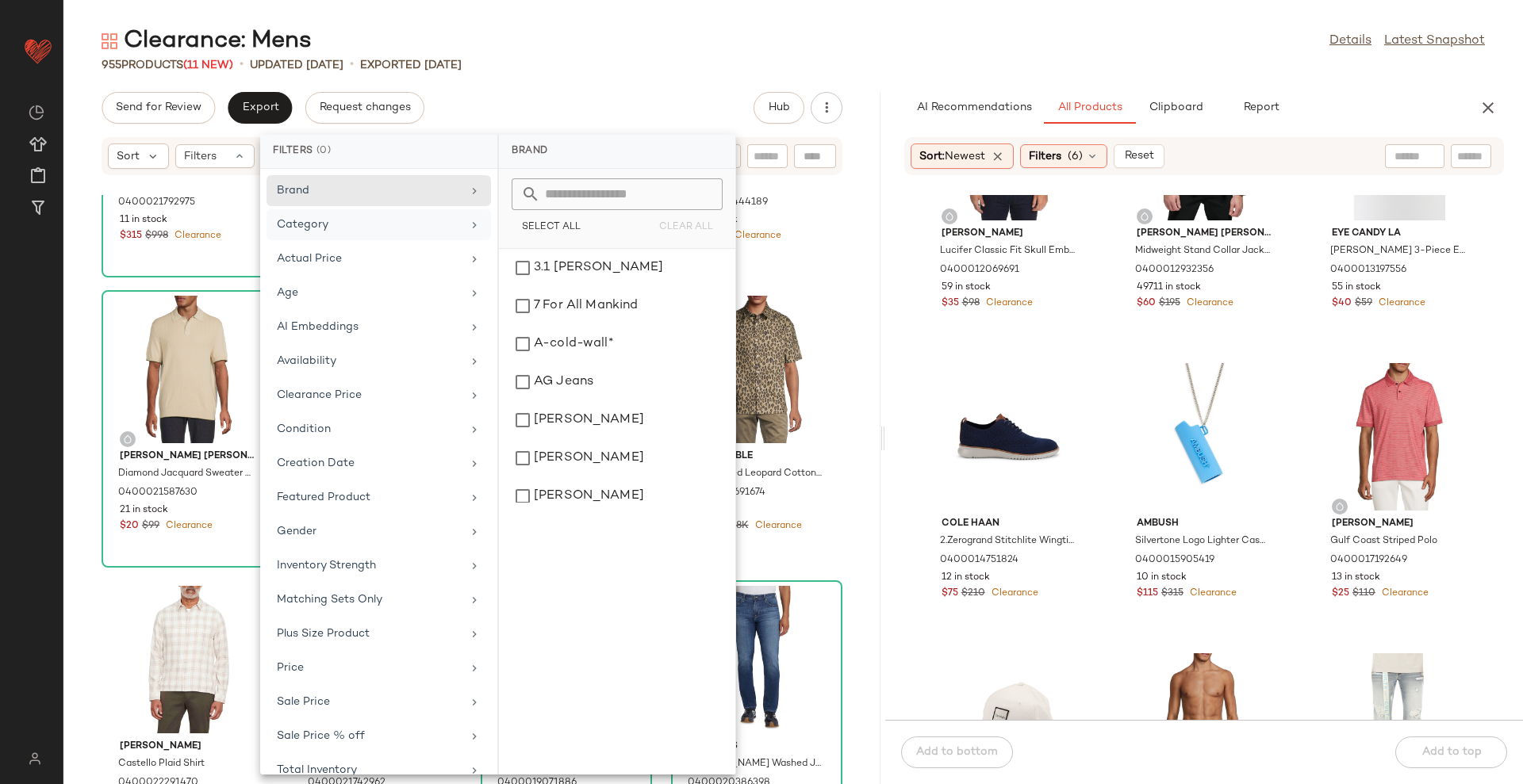
click at [357, 243] on div "Category" at bounding box center [379, 259] width 225 height 31
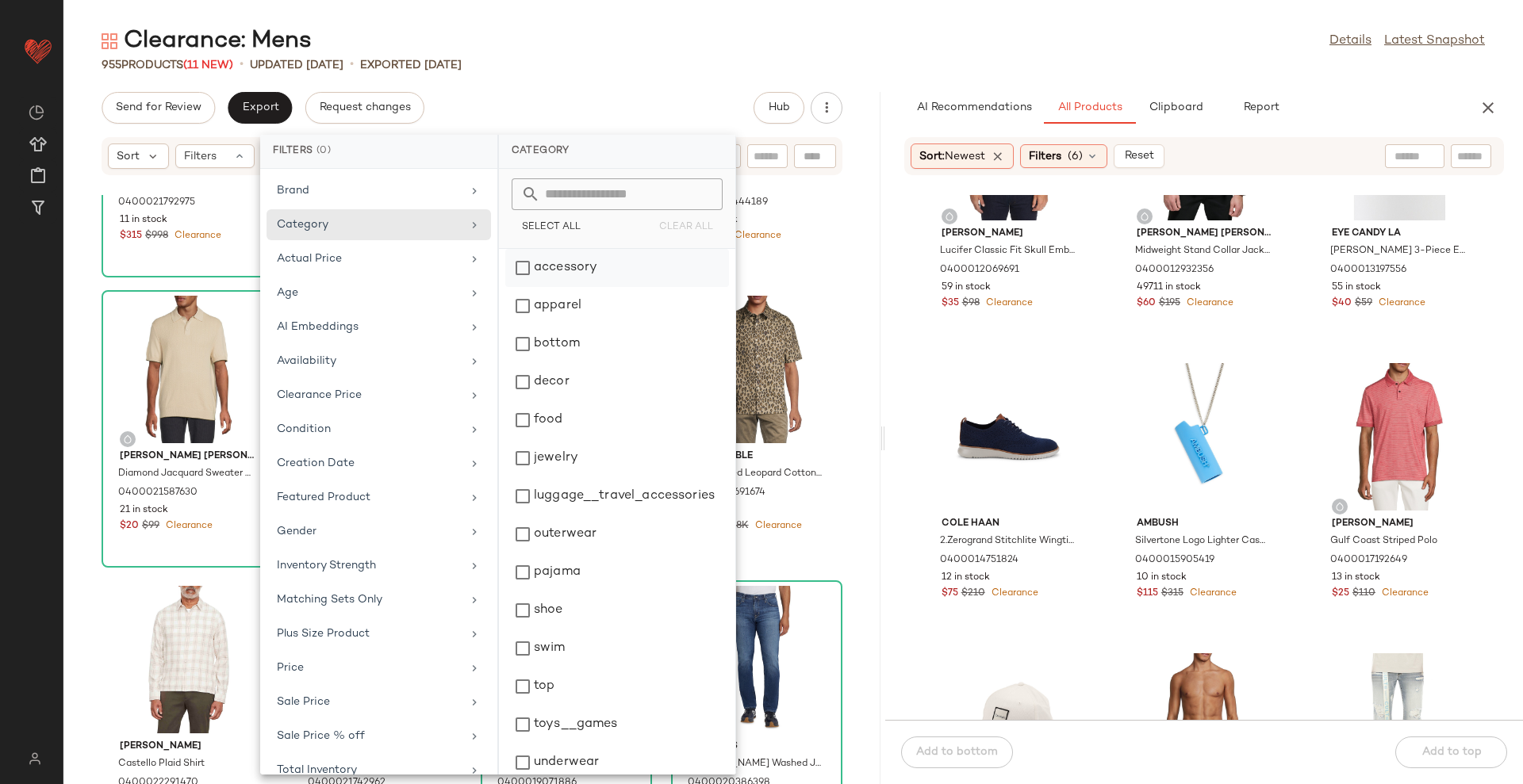
click at [550, 287] on div "accessory" at bounding box center [617, 305] width 224 height 38
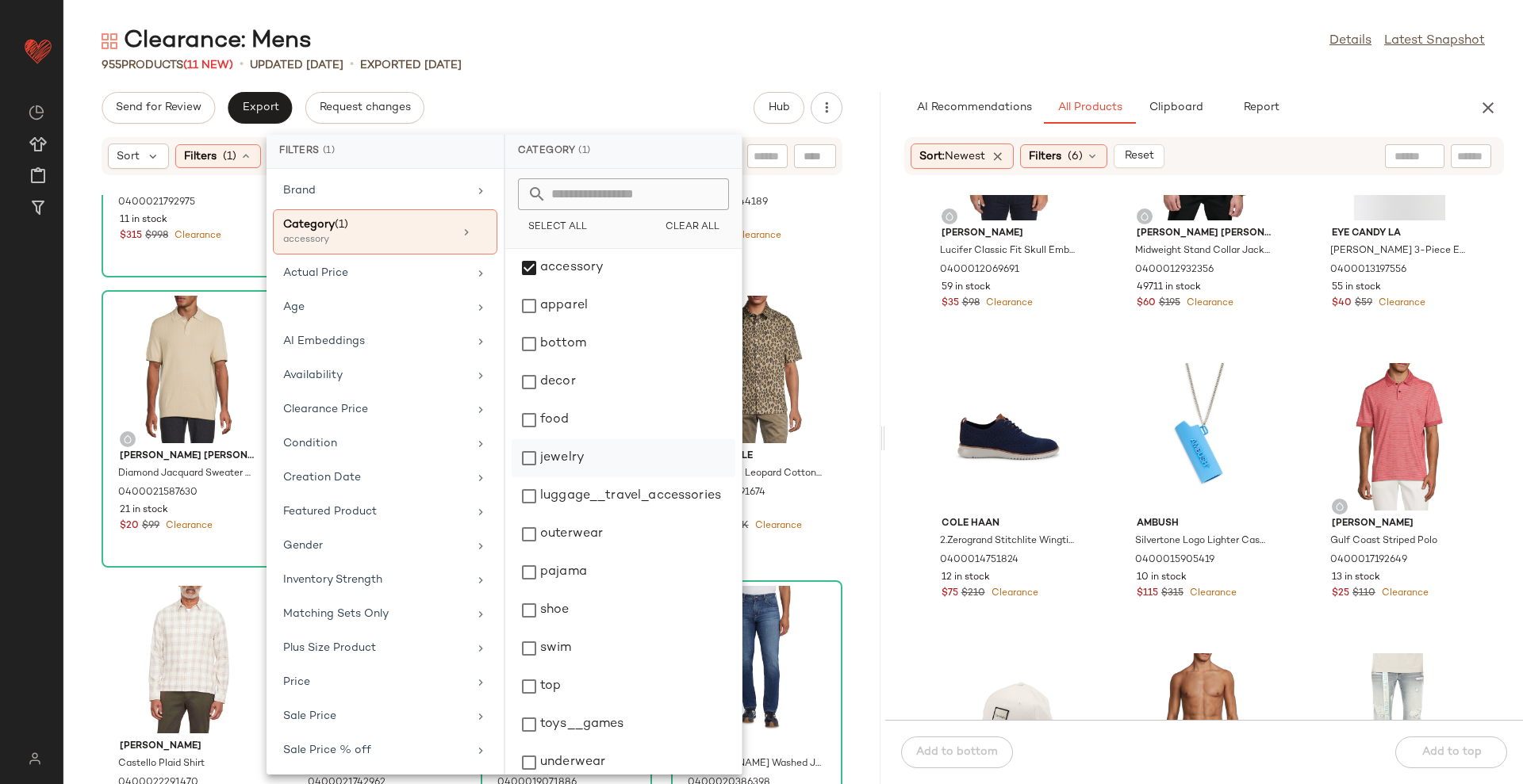
click at [567, 477] on div "jewelry" at bounding box center [624, 496] width 224 height 38
click at [690, 108] on div "Send for Review Export Request changes Hub" at bounding box center [472, 107] width 817 height 31
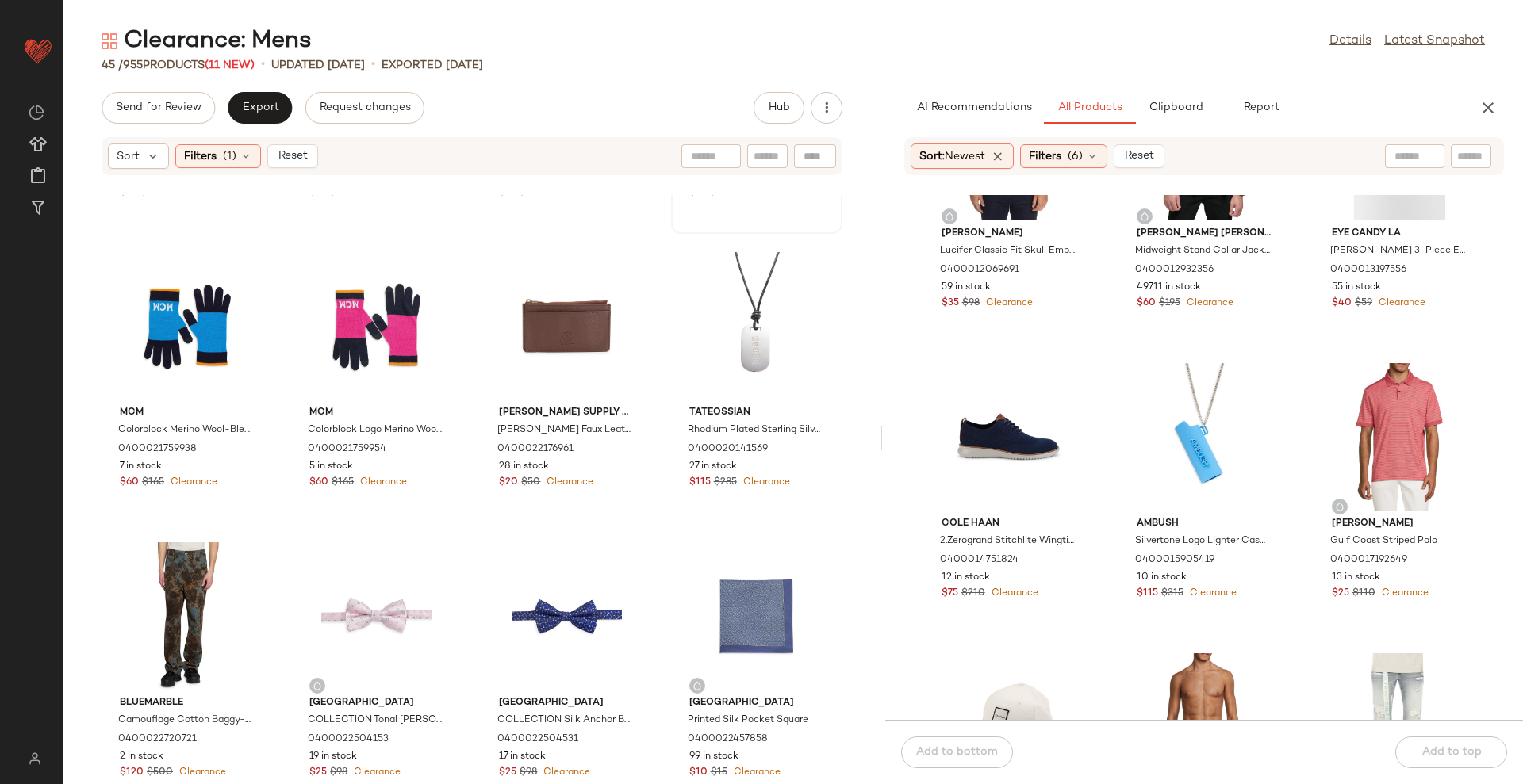
scroll to position [1707, 0]
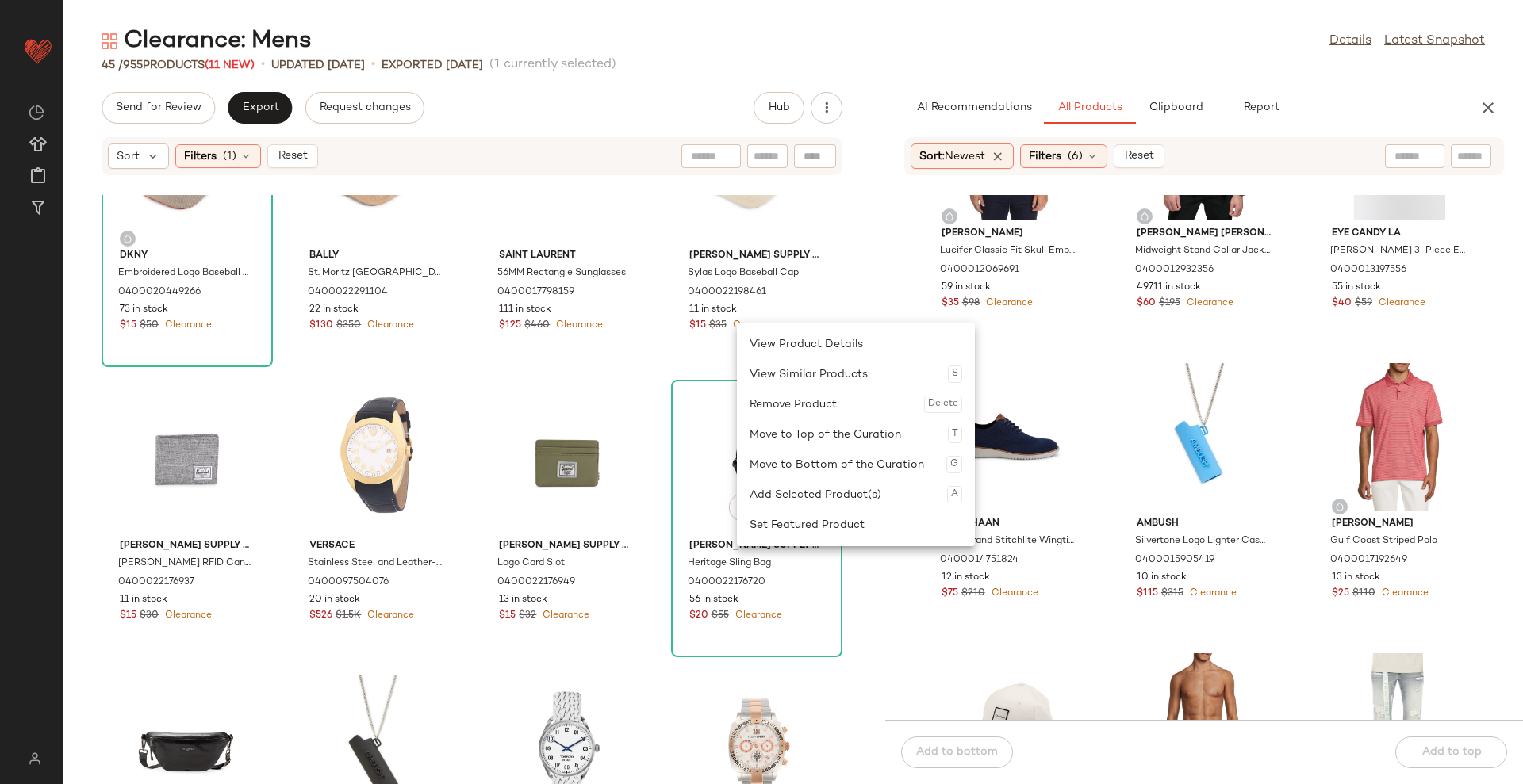
scroll to position [320, 0]
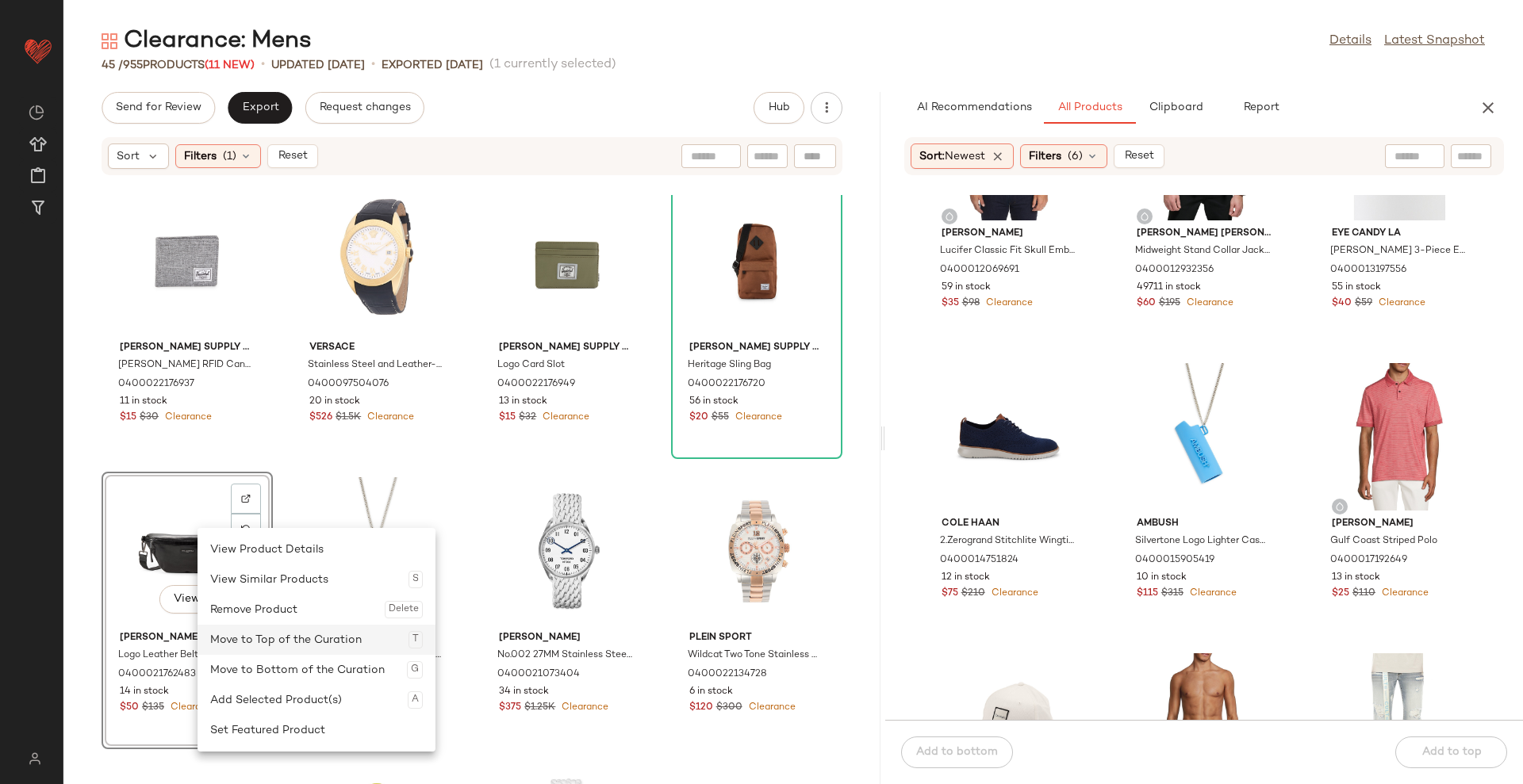
click at [283, 632] on div "Move to Top of the Curation T" at bounding box center [317, 640] width 213 height 30
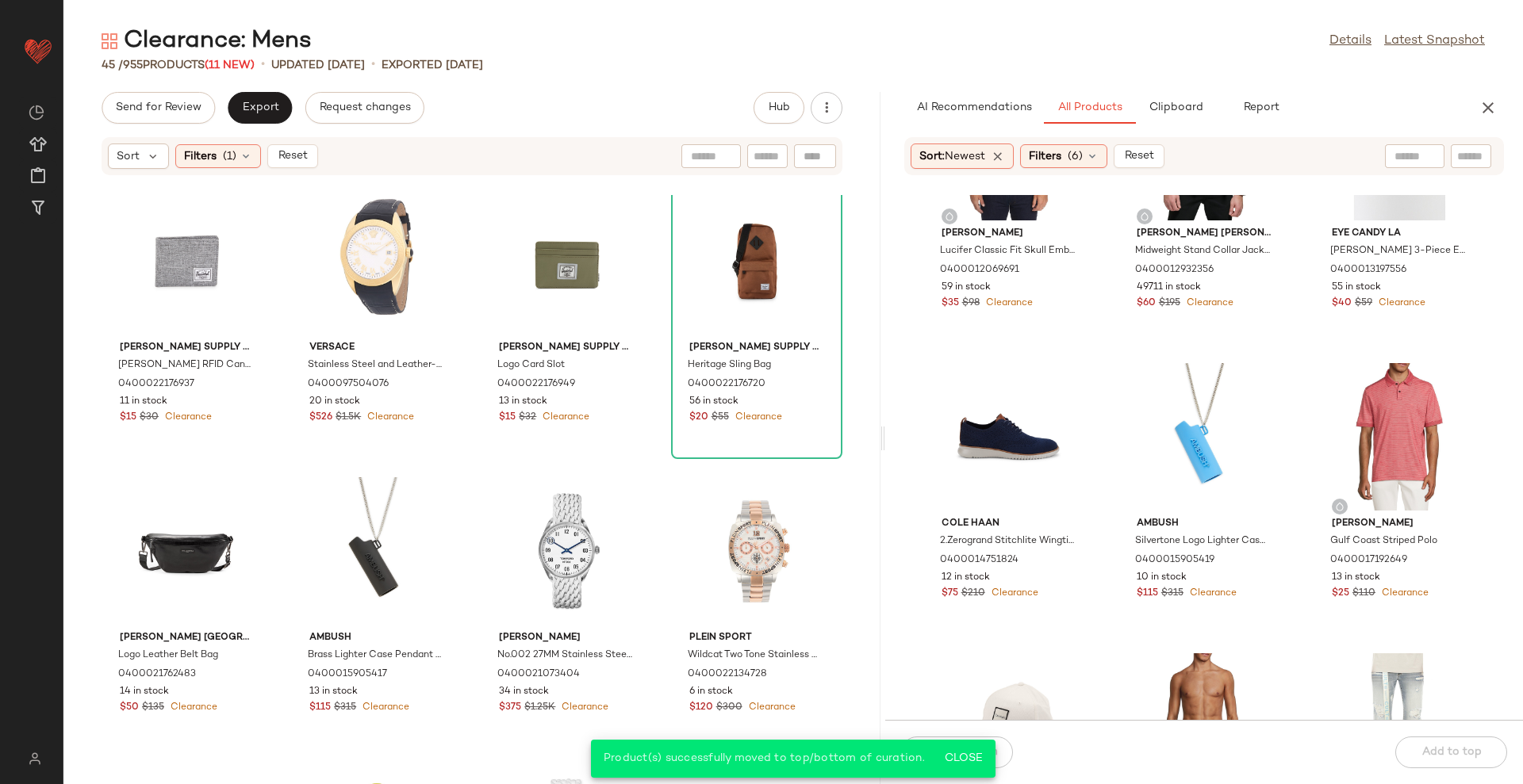
click at [286, 142] on div "Sort Filters (1) Reset" at bounding box center [471, 156] width 741 height 38
click at [286, 155] on span "Reset" at bounding box center [291, 156] width 30 height 13
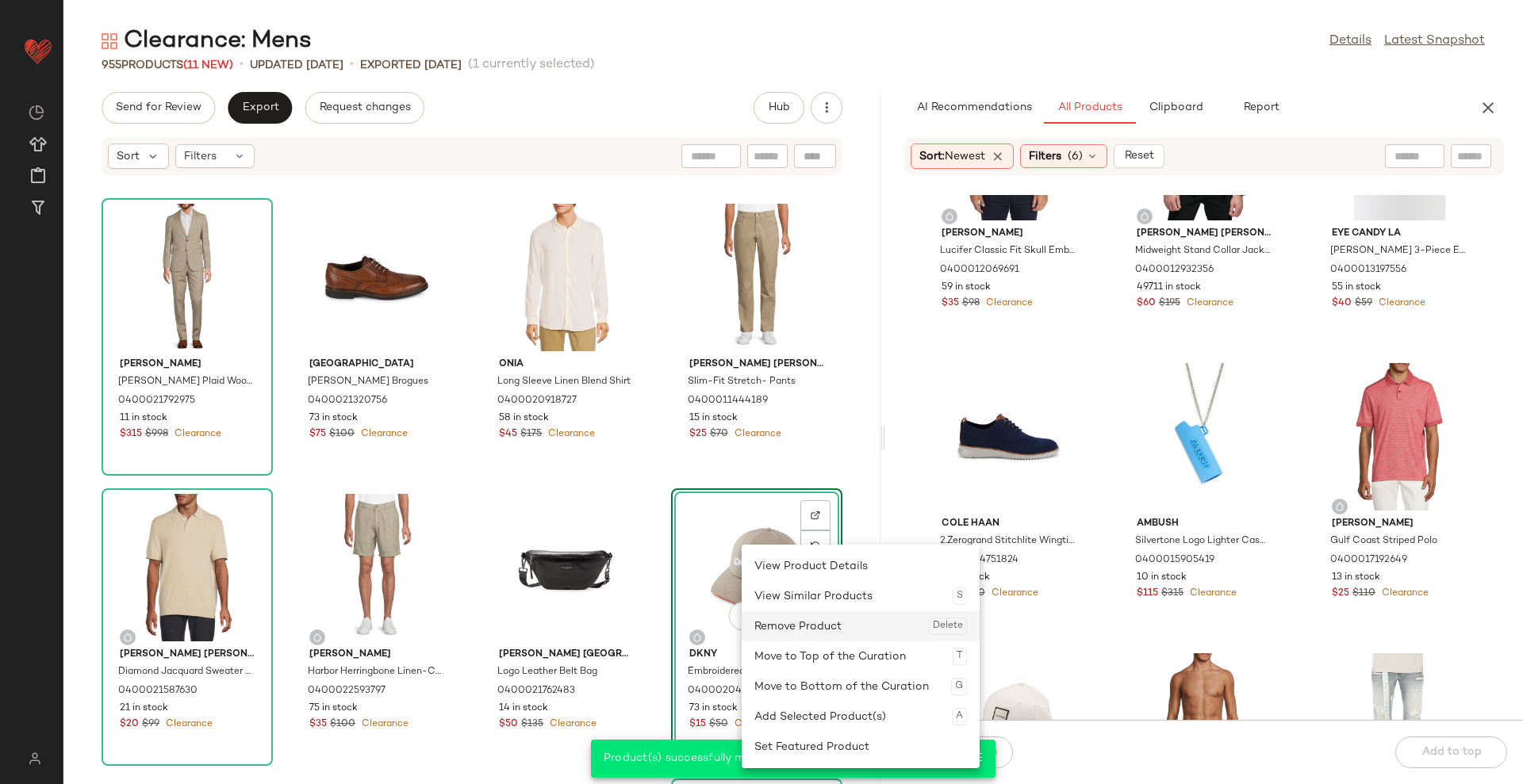
click at [775, 626] on div "Remove Product Delete" at bounding box center [861, 626] width 213 height 30
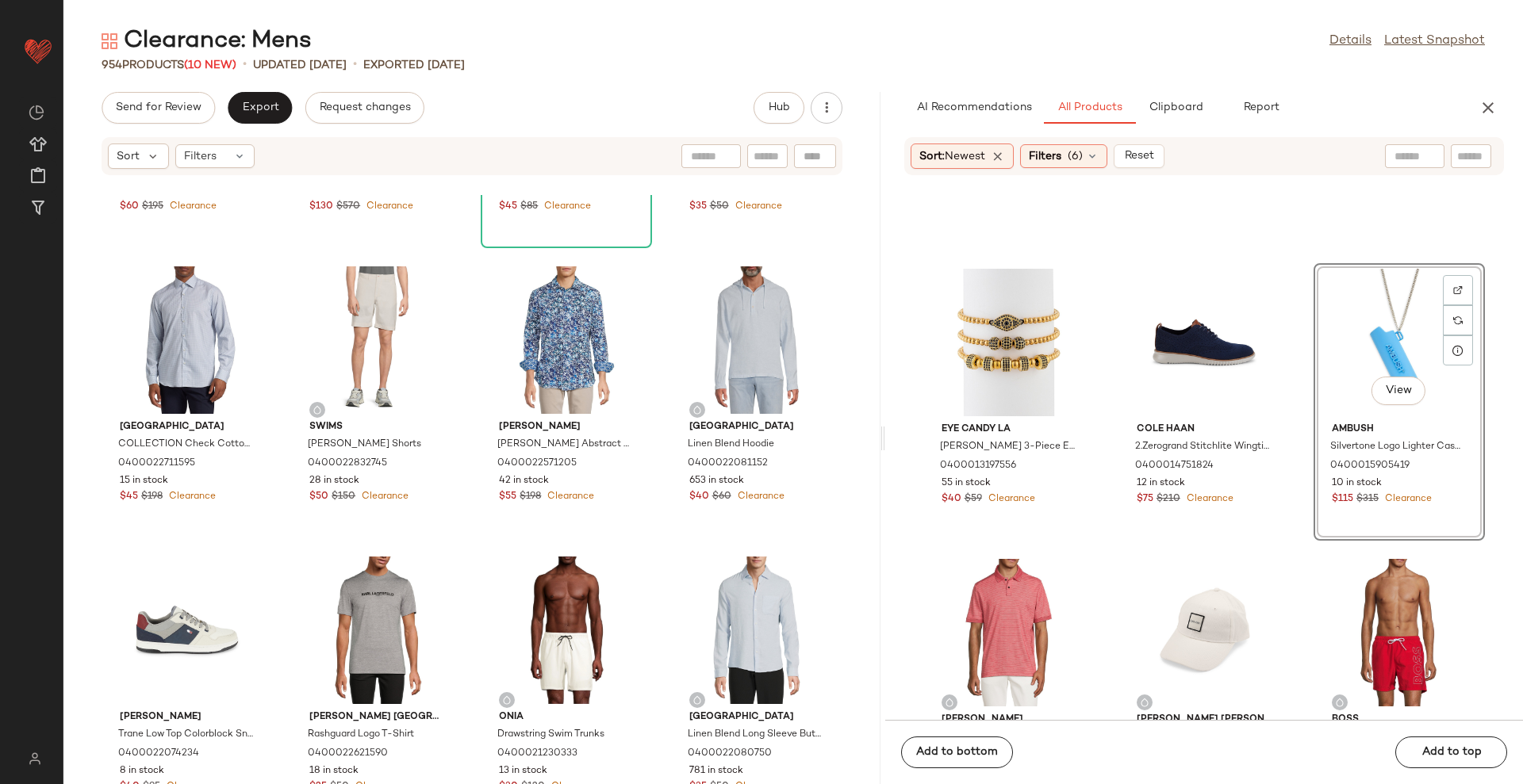
scroll to position [19498, 0]
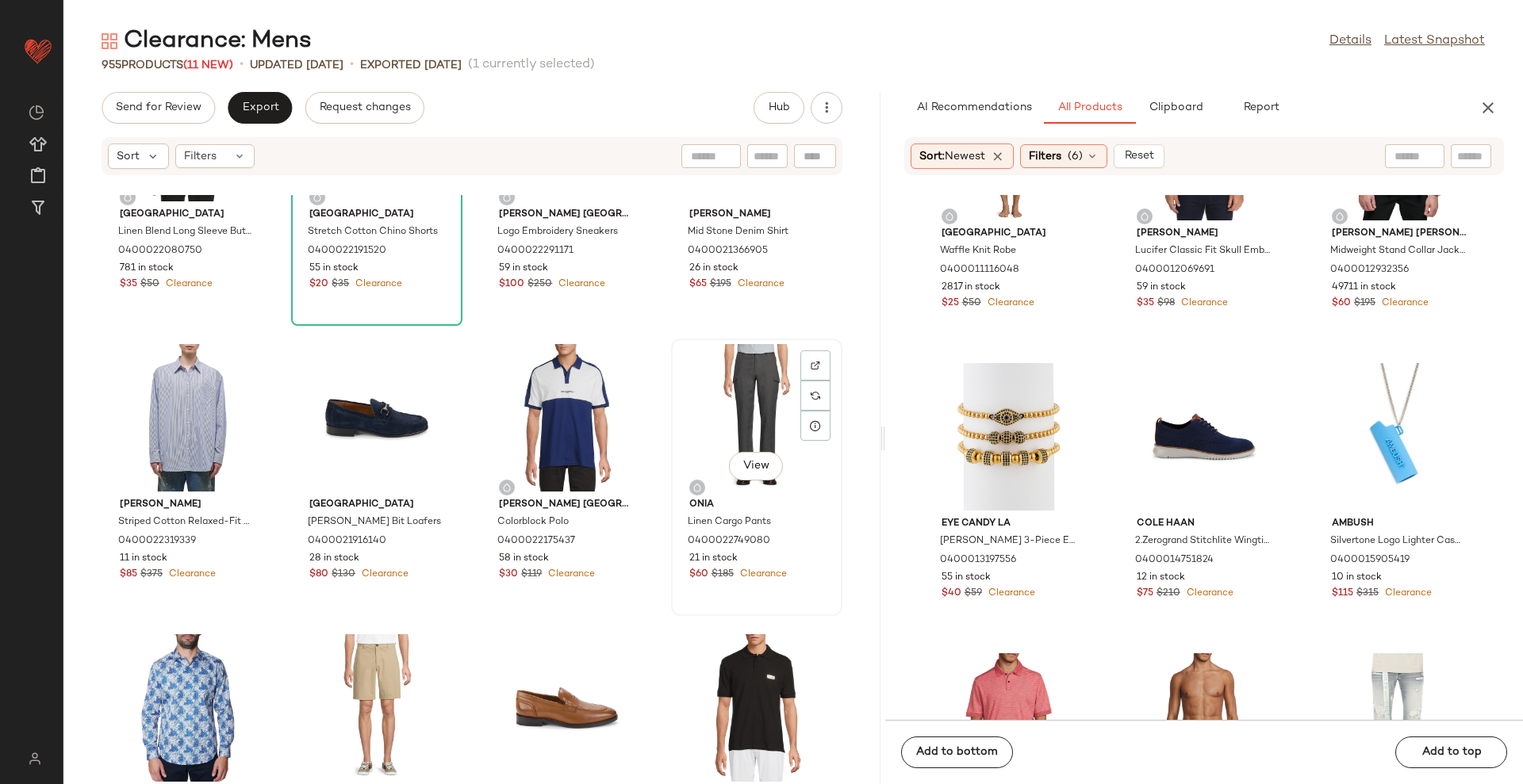
scroll to position [6456, 0]
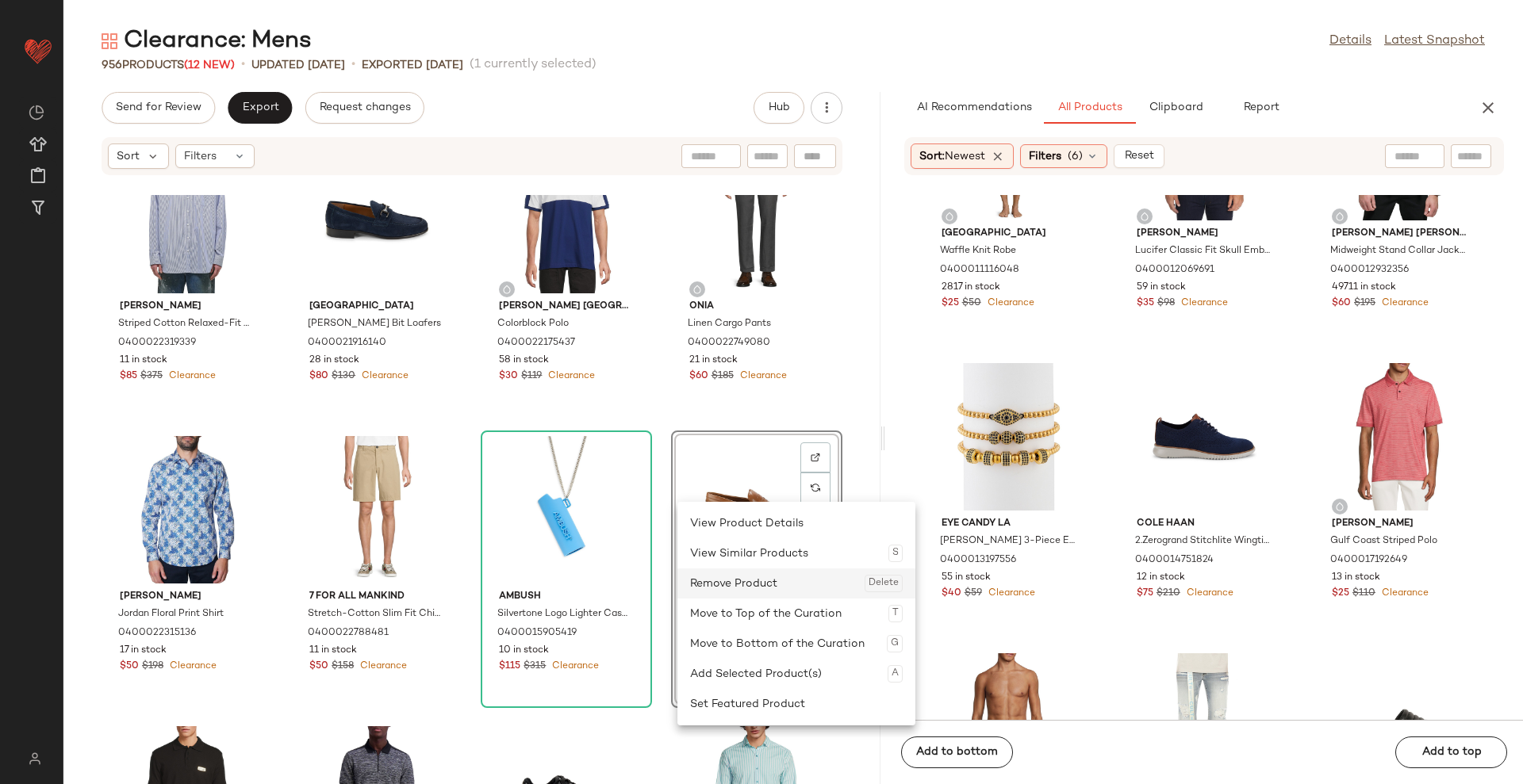
click at [740, 574] on div "Remove Product Delete" at bounding box center [796, 583] width 213 height 30
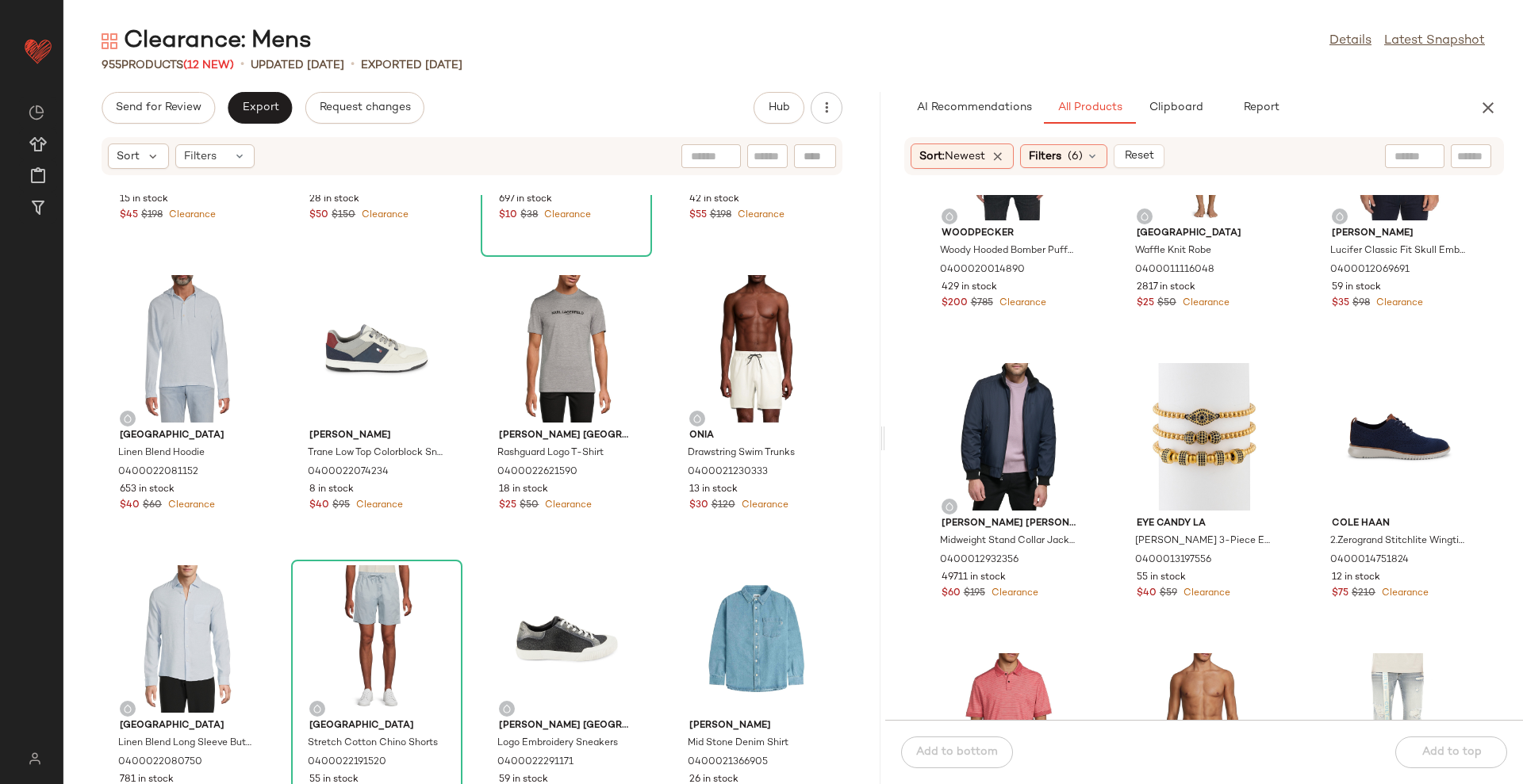
scroll to position [5762, 0]
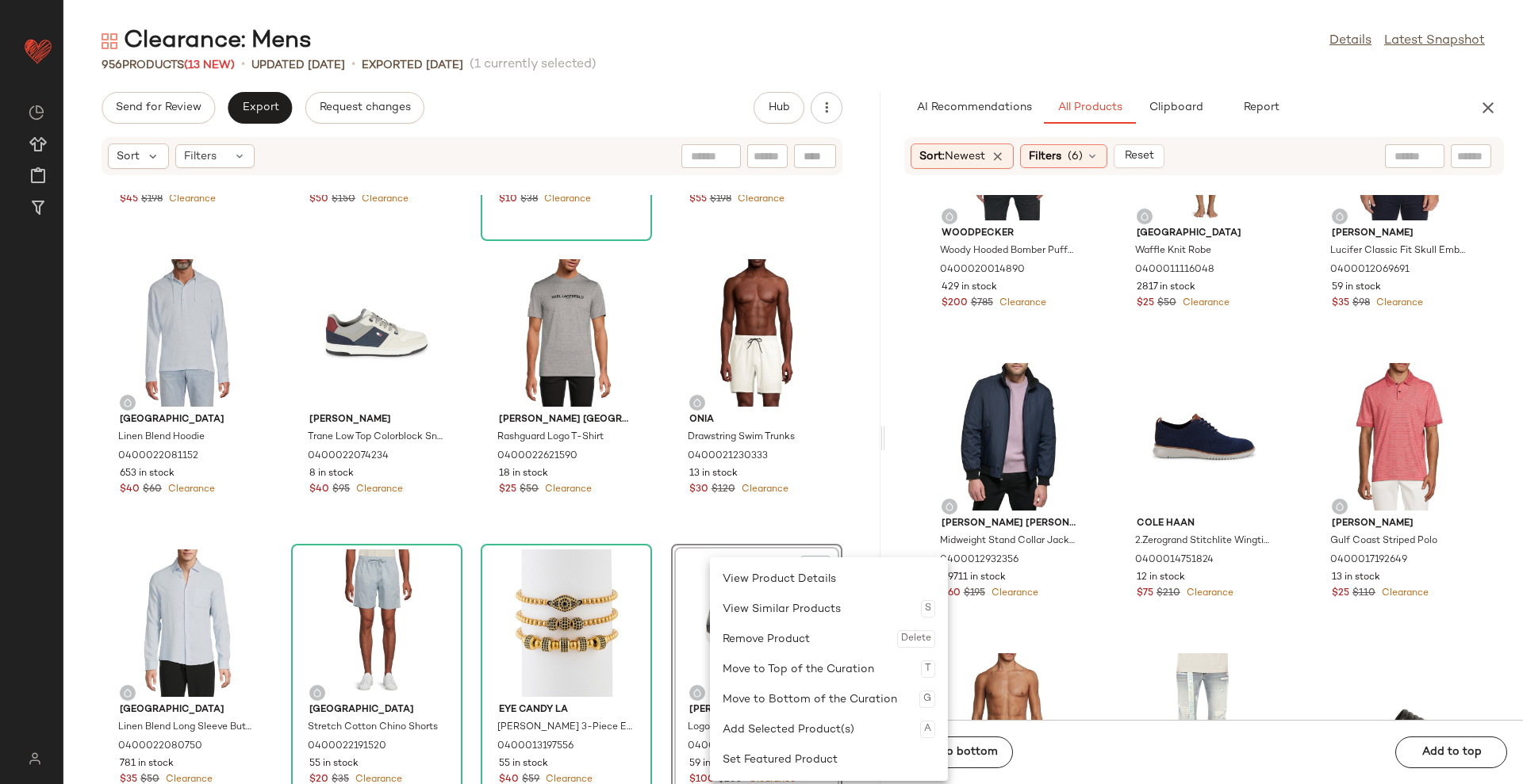
click at [774, 645] on div "Remove Product Delete" at bounding box center [829, 639] width 213 height 30
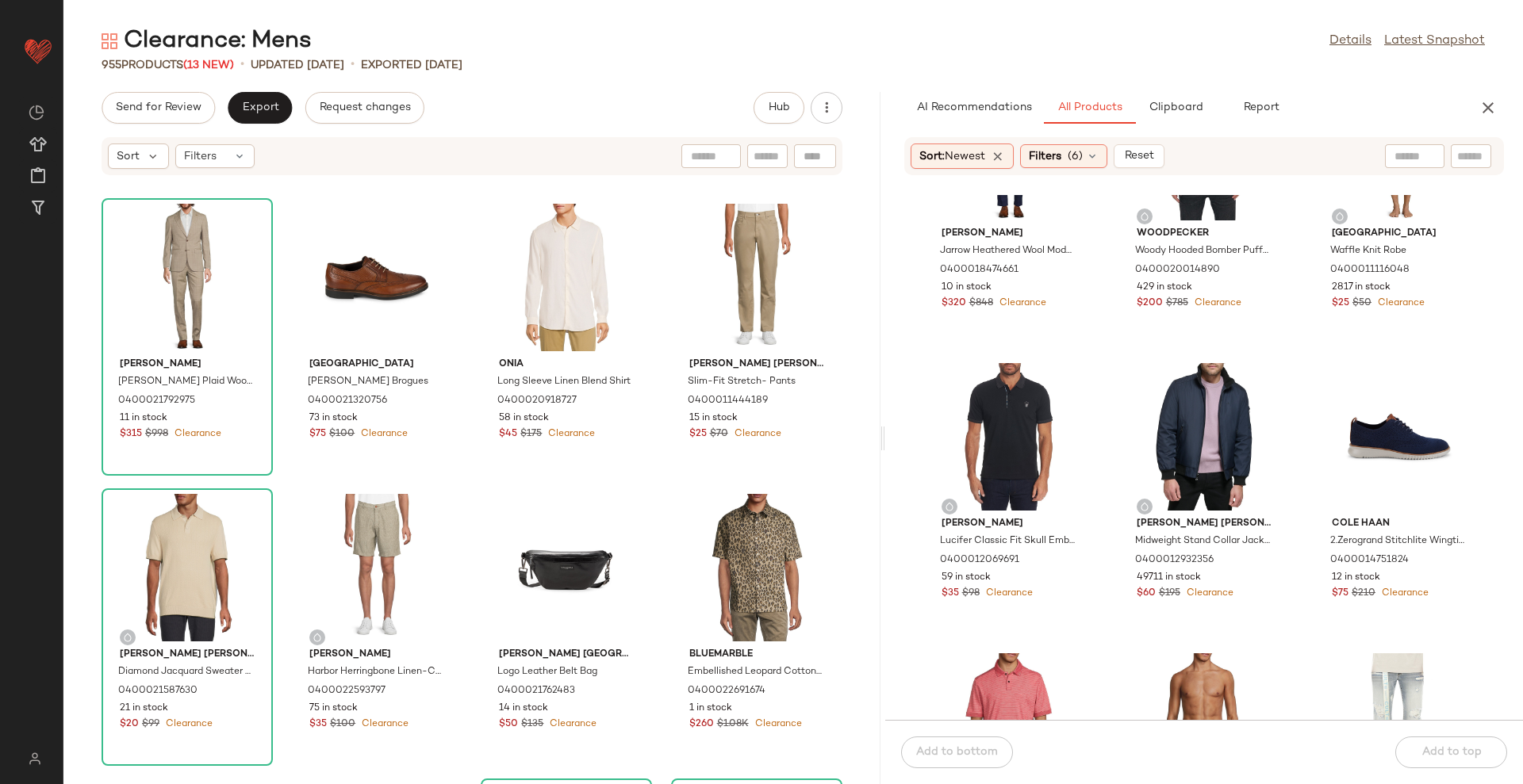
click at [1487, 109] on icon "button" at bounding box center [1488, 108] width 19 height 19
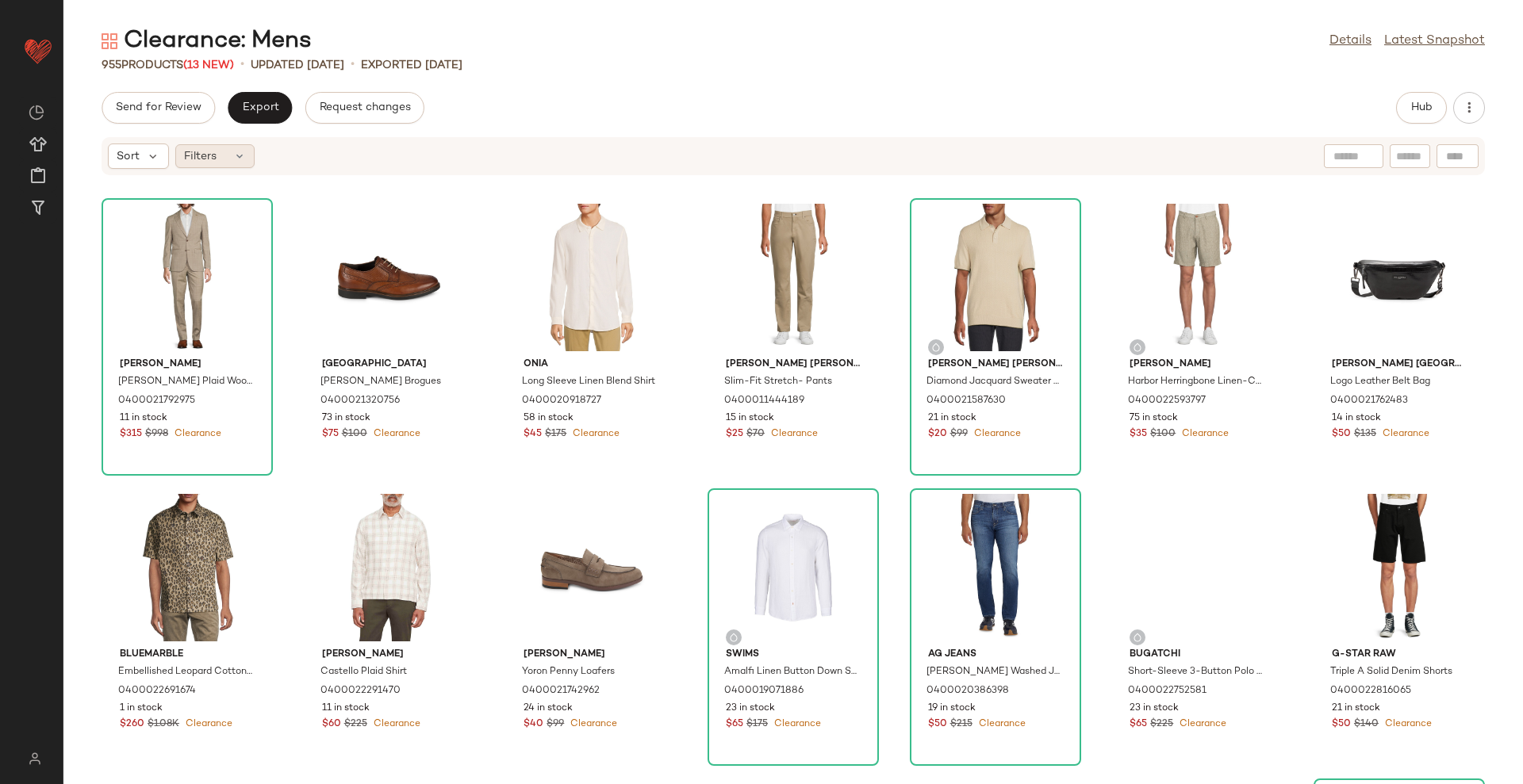
click at [245, 156] on icon at bounding box center [239, 156] width 13 height 13
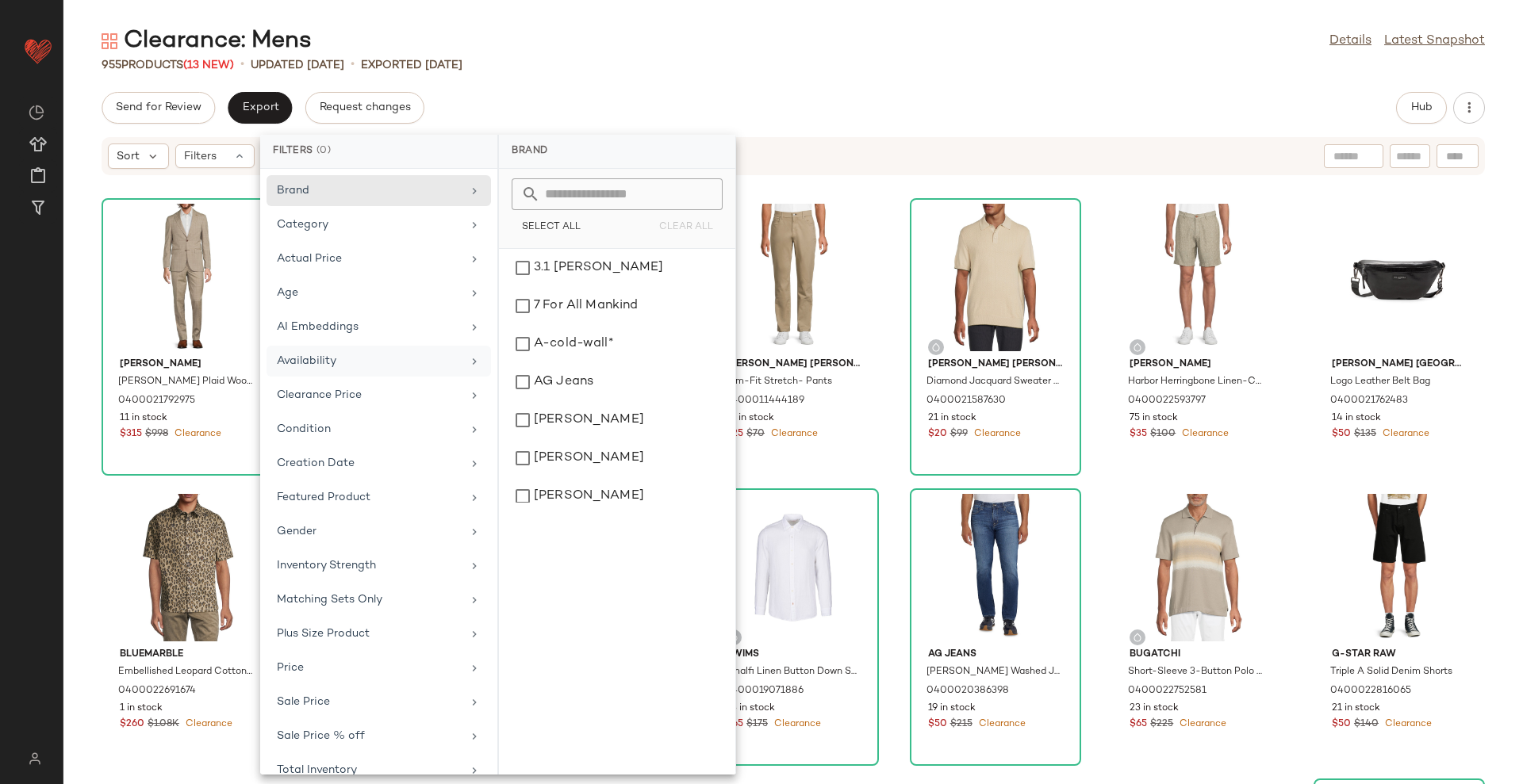
click at [321, 364] on div "Availability" at bounding box center [368, 361] width 185 height 17
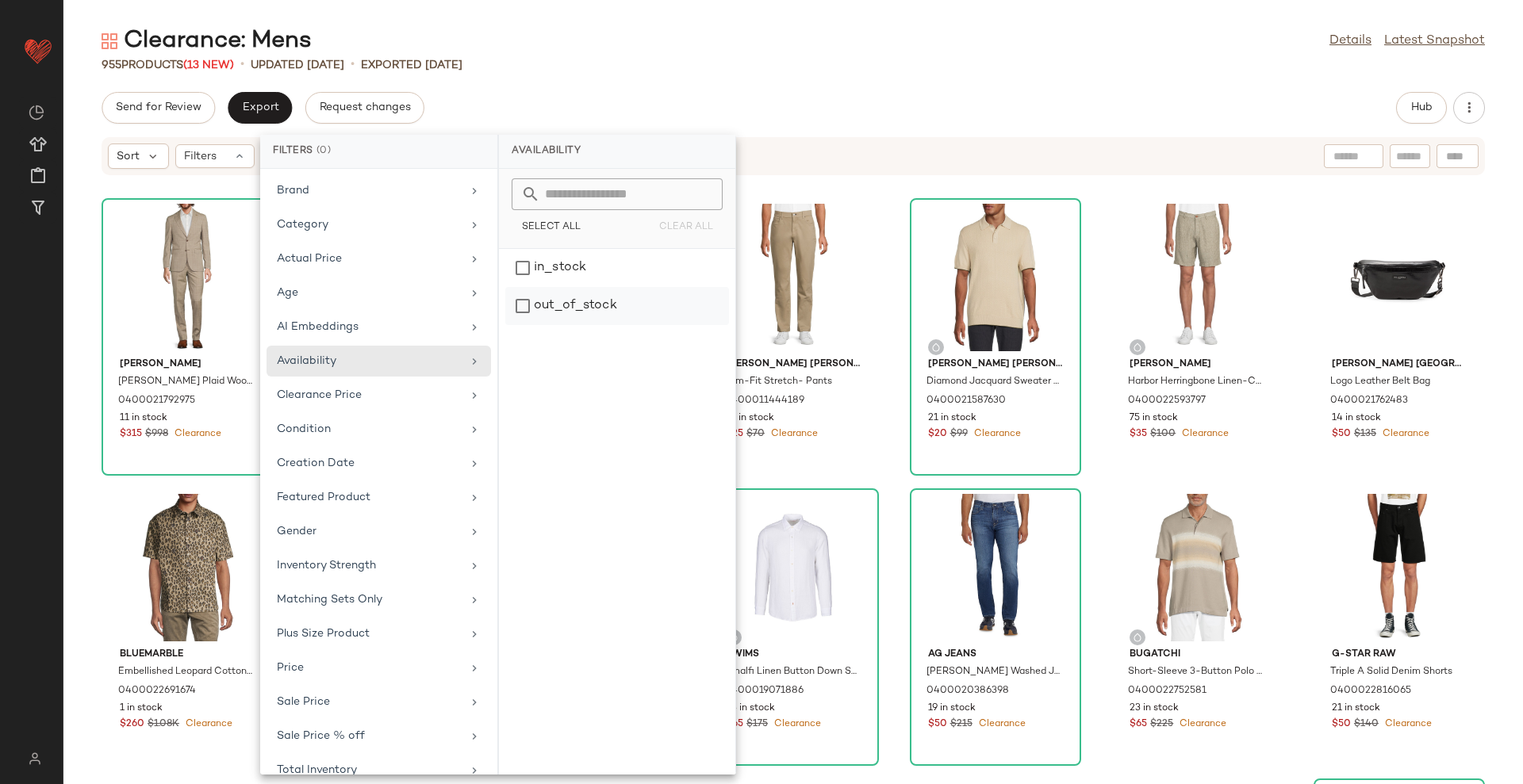
click at [586, 312] on div "out_of_stock" at bounding box center [617, 305] width 224 height 38
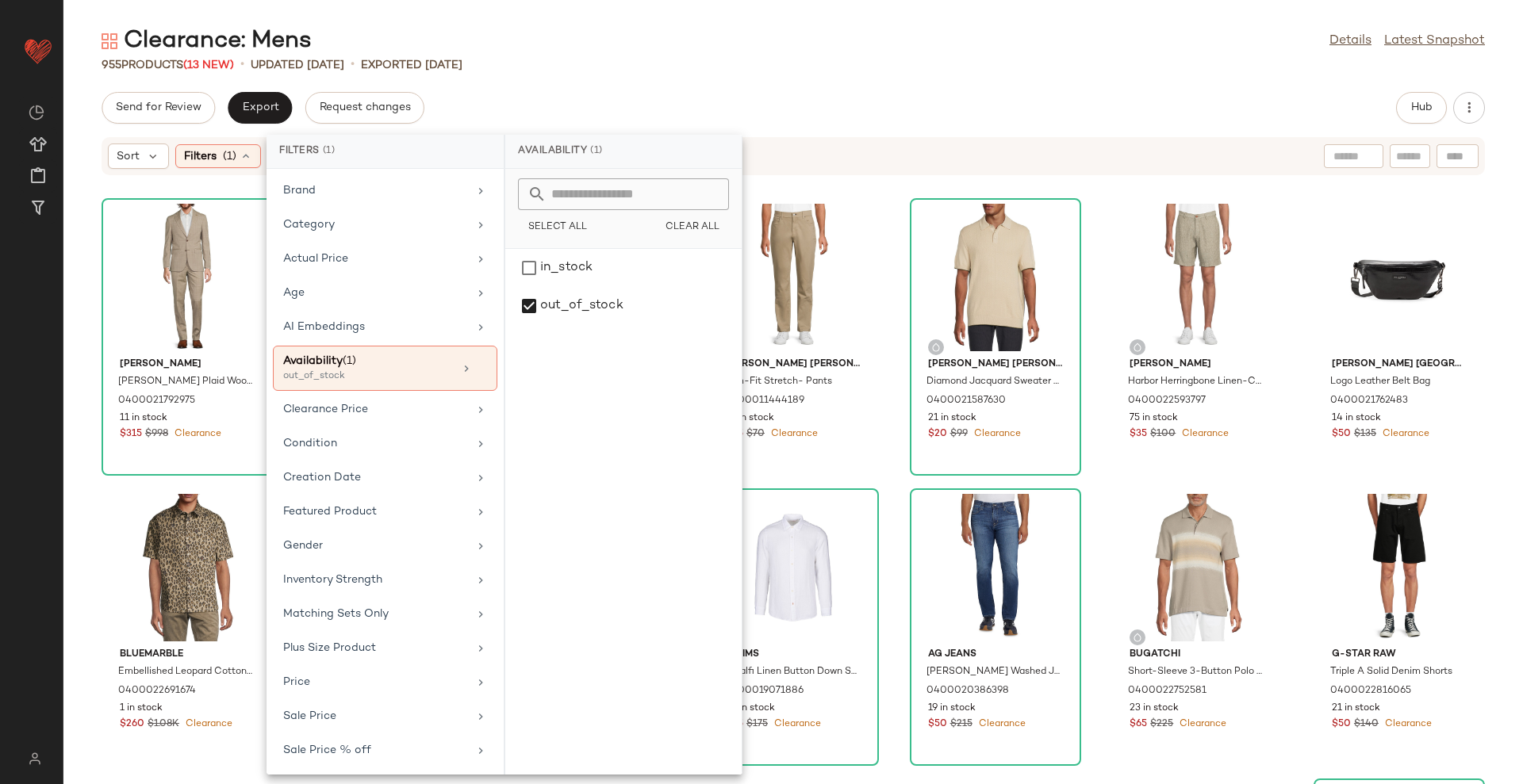
click at [792, 78] on div "Clearance: Mens Details Latest Snapshot 955 Products (13 New) • updated Aug 22n…" at bounding box center [793, 404] width 1459 height 759
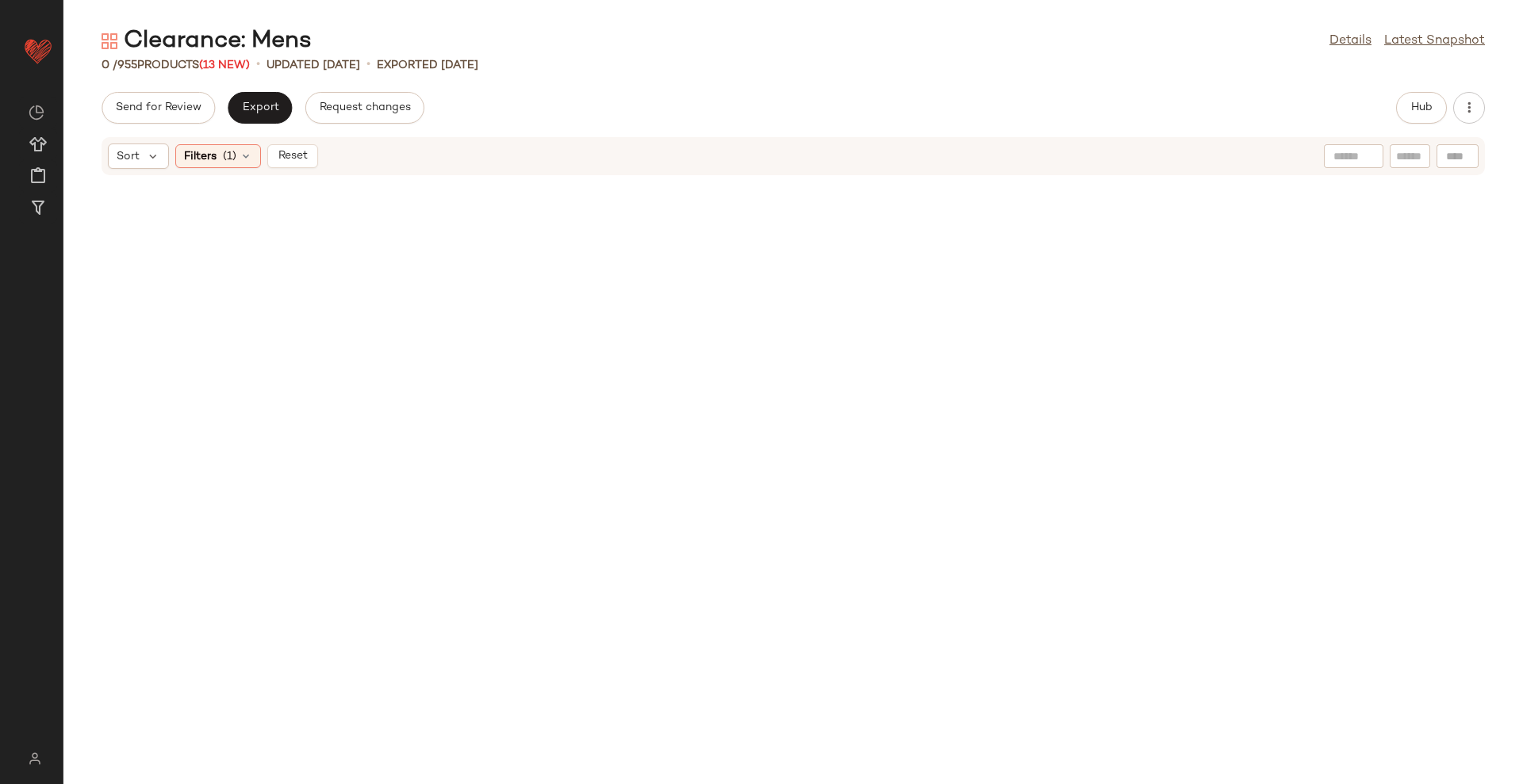
click at [301, 139] on div "Sort Filters (1) Reset" at bounding box center [793, 156] width 1383 height 38
click at [301, 154] on span "Reset" at bounding box center [291, 156] width 30 height 13
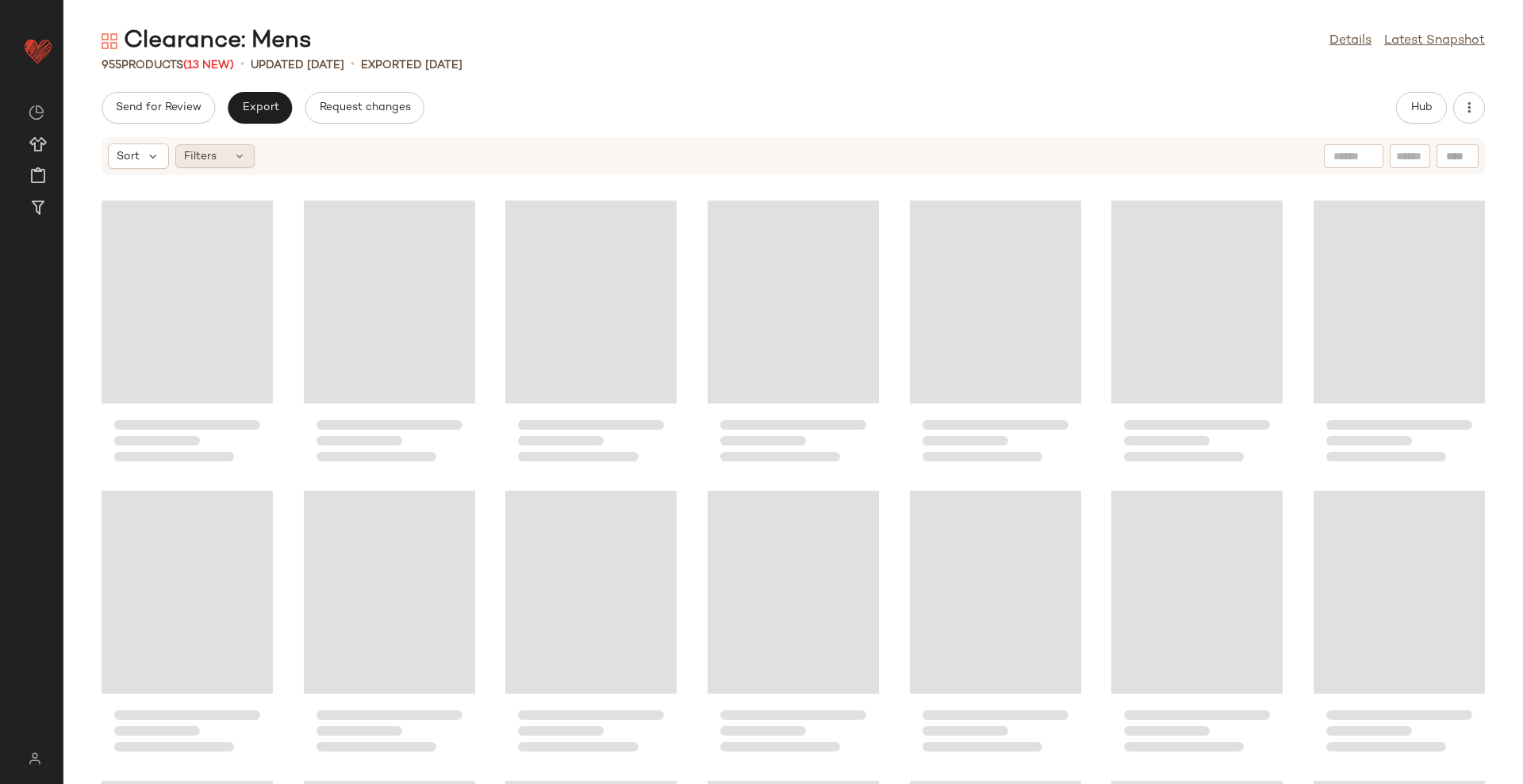
click at [230, 160] on div "Filters" at bounding box center [215, 156] width 79 height 24
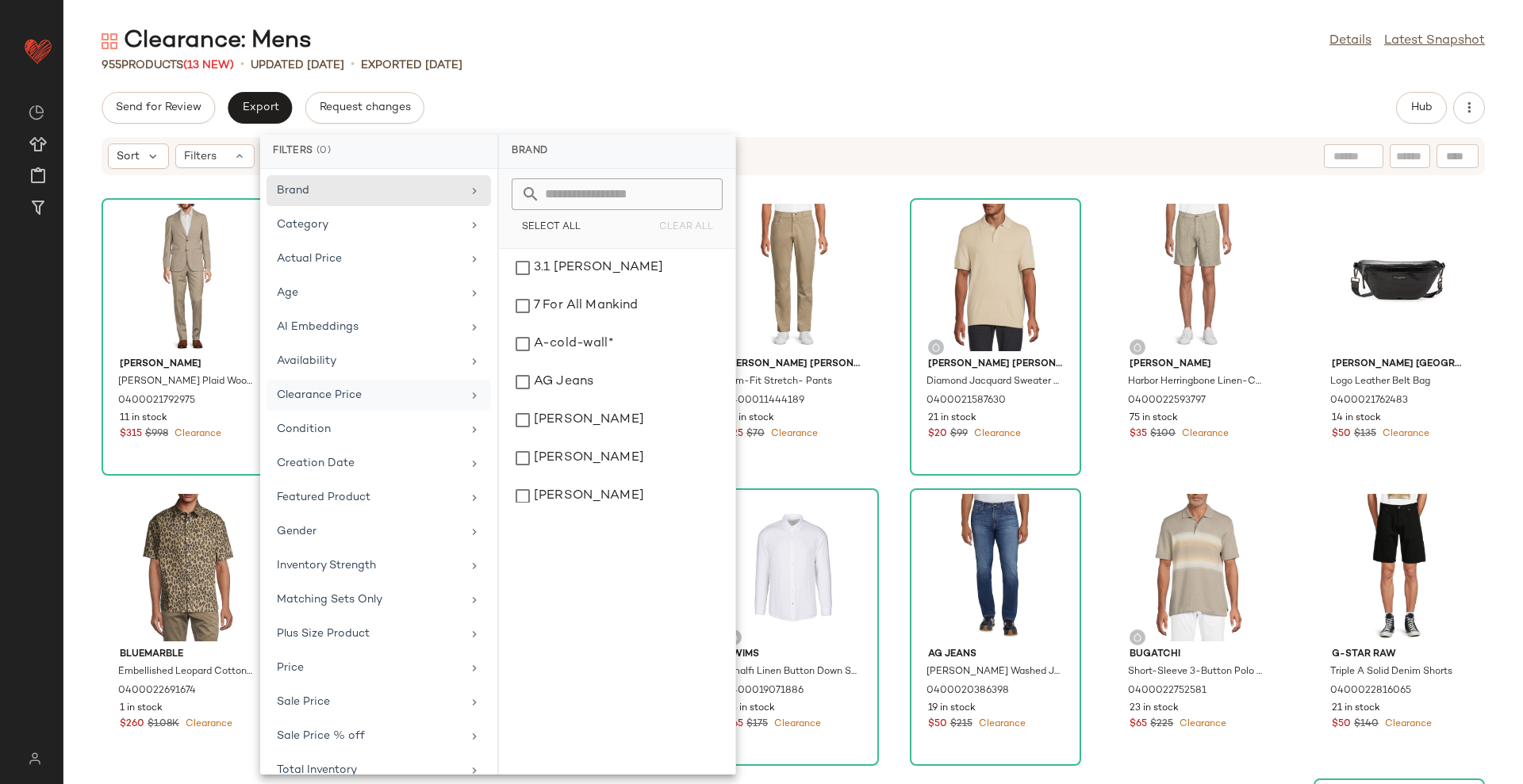
click at [349, 414] on div "Clearance Price" at bounding box center [379, 429] width 225 height 31
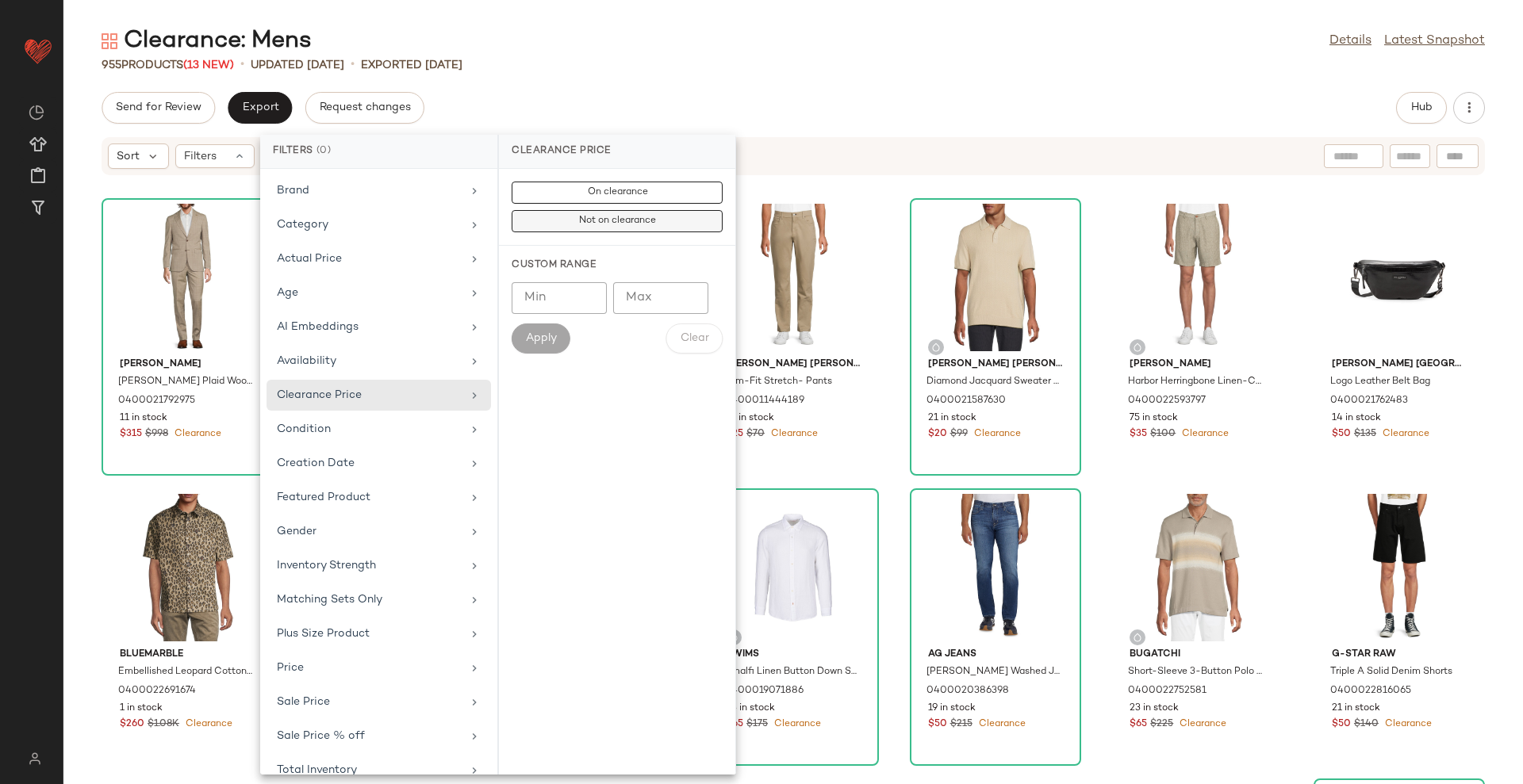
click at [595, 220] on span "Not on clearance" at bounding box center [616, 222] width 77 height 11
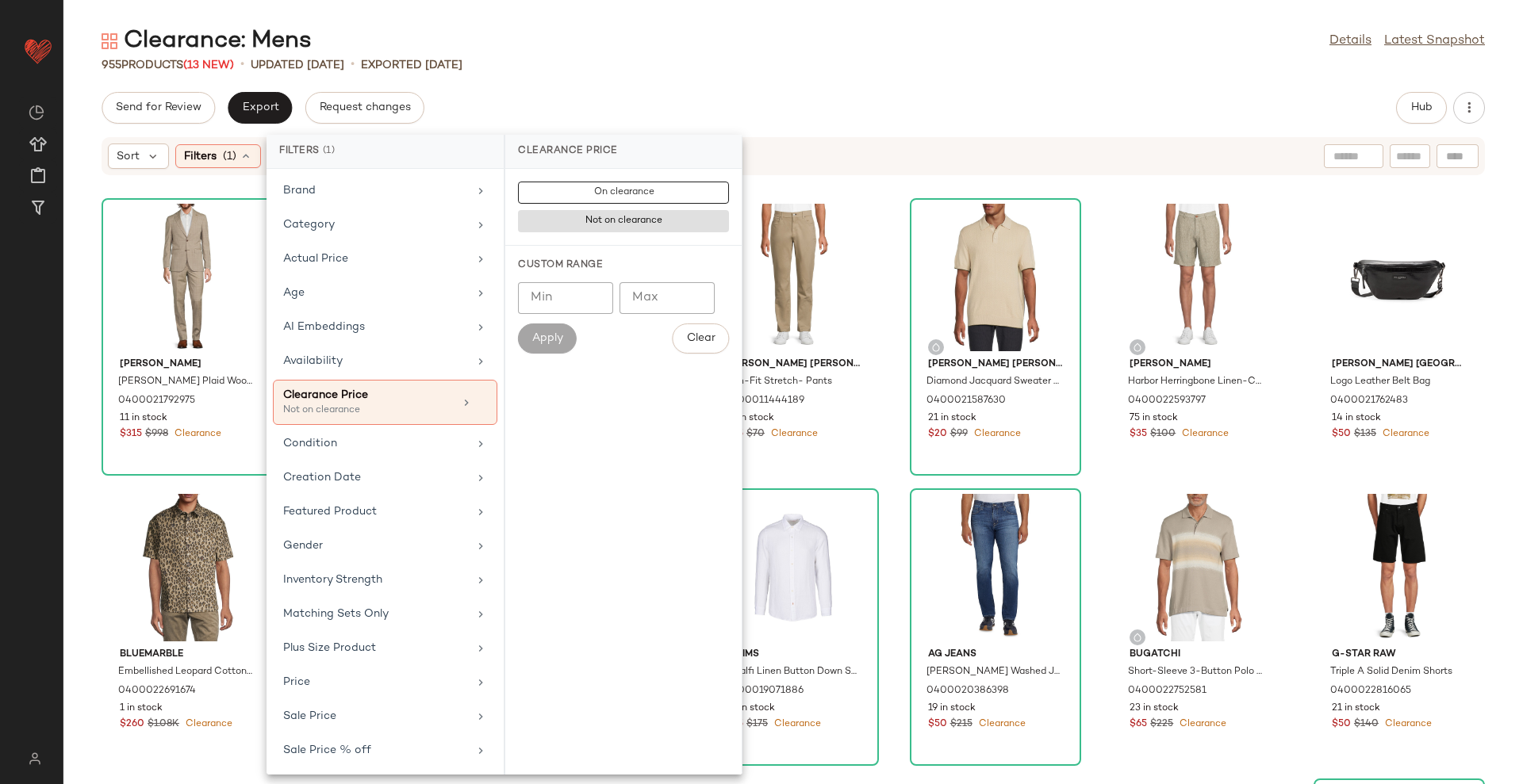
click at [633, 115] on div "Send for Review Export Request changes Hub" at bounding box center [793, 107] width 1459 height 31
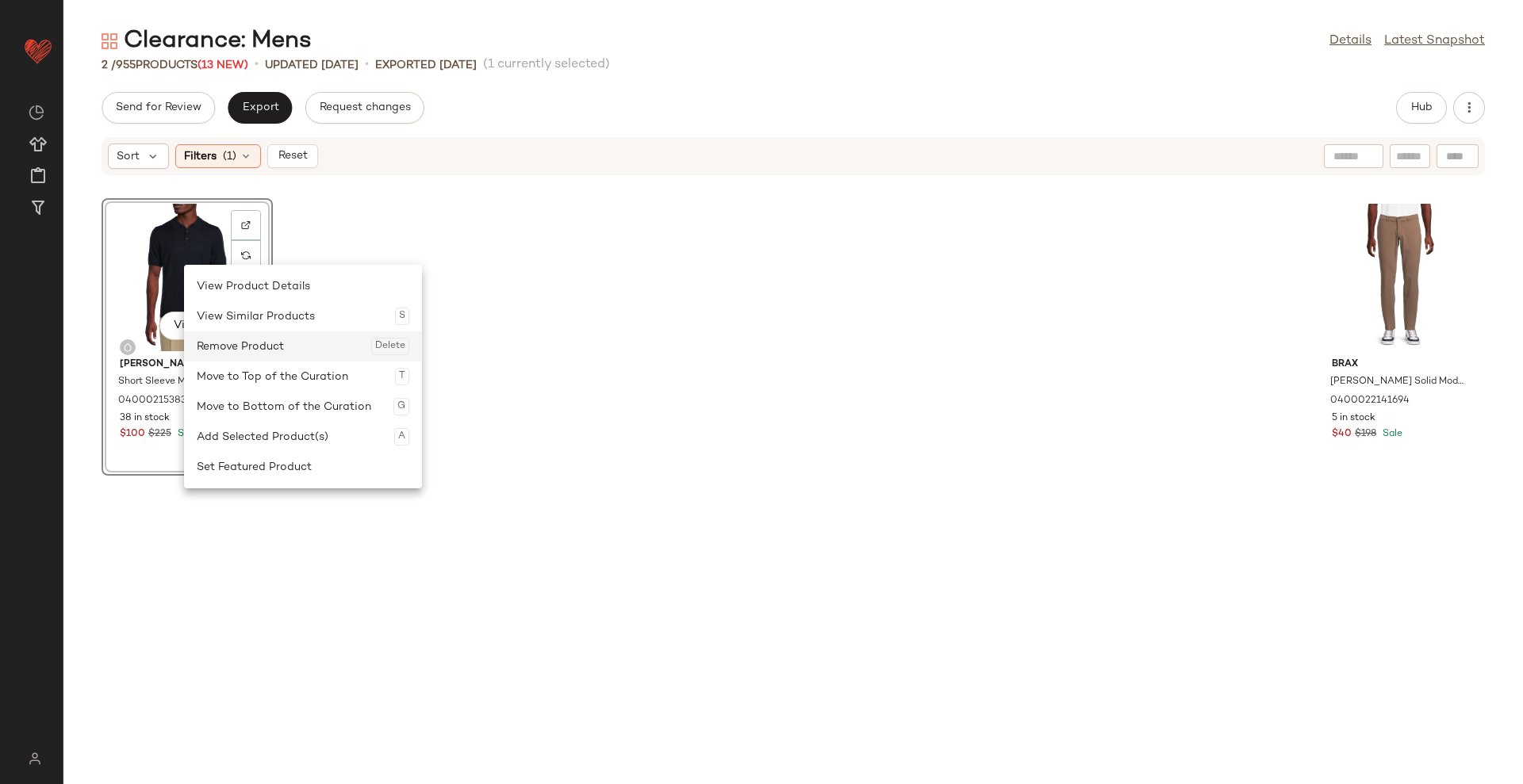
click at [243, 339] on div "Remove Product Delete" at bounding box center [303, 346] width 213 height 30
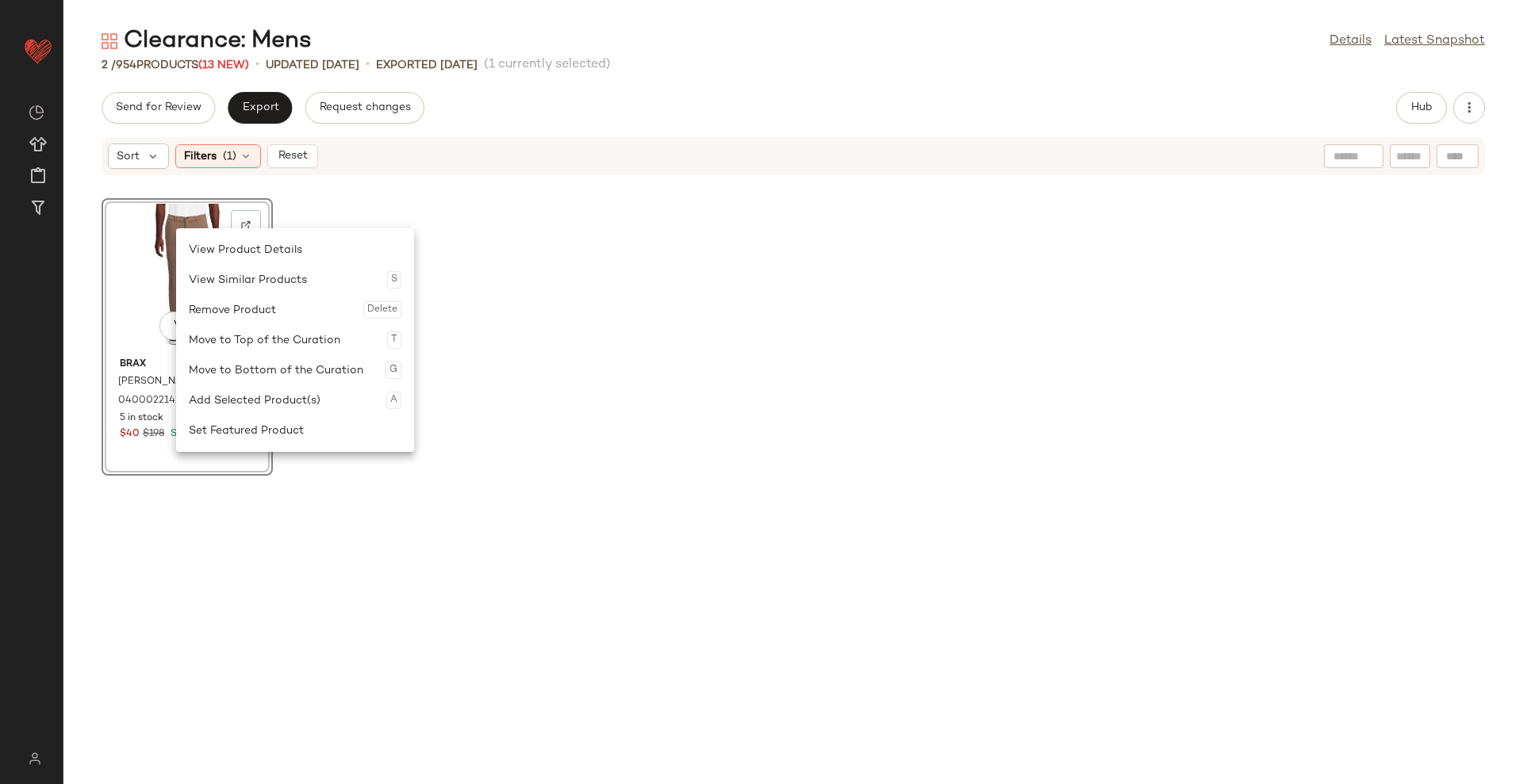
click at [205, 303] on div "Remove Product Delete" at bounding box center [295, 309] width 213 height 30
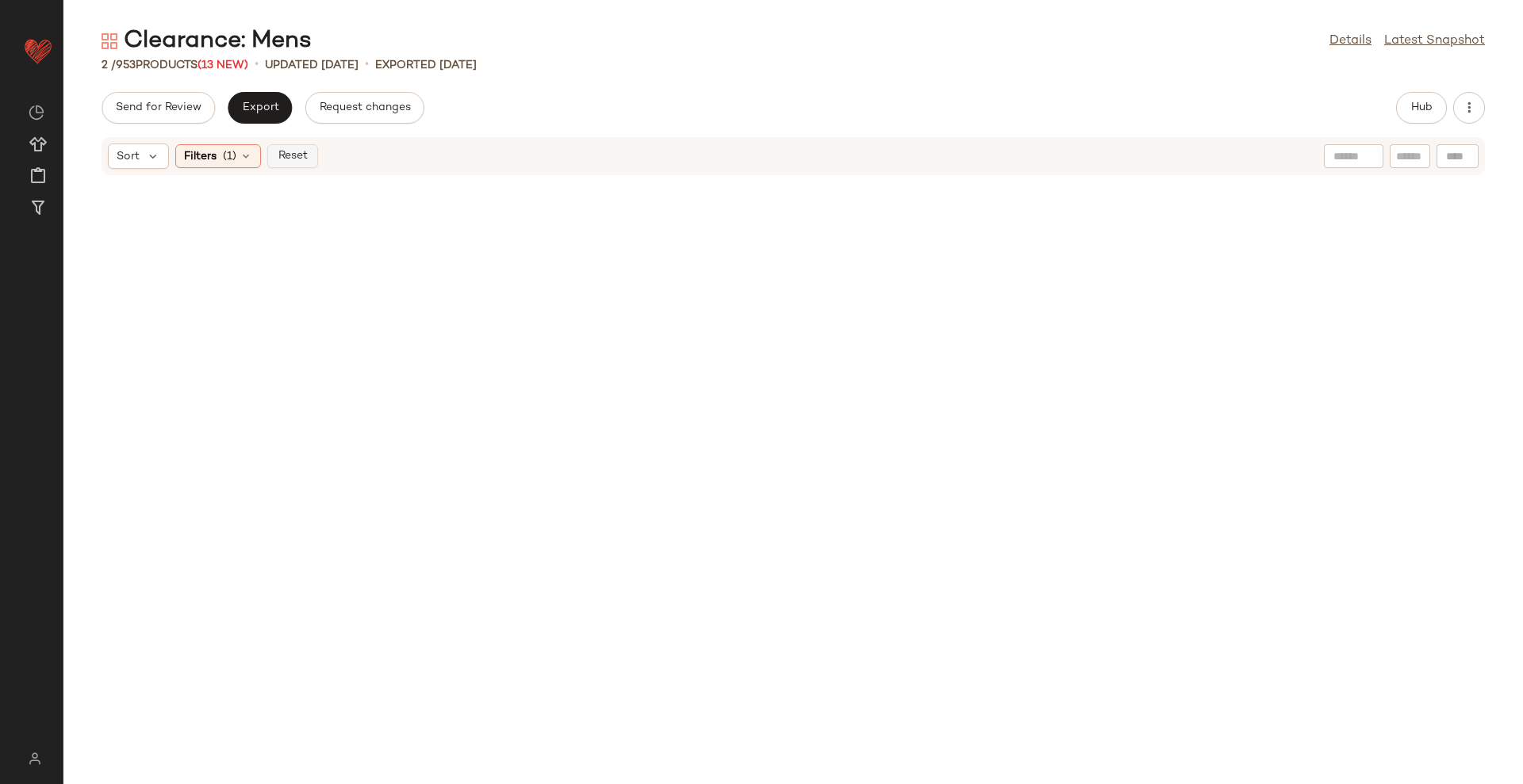
click at [298, 164] on button "Reset" at bounding box center [293, 156] width 51 height 24
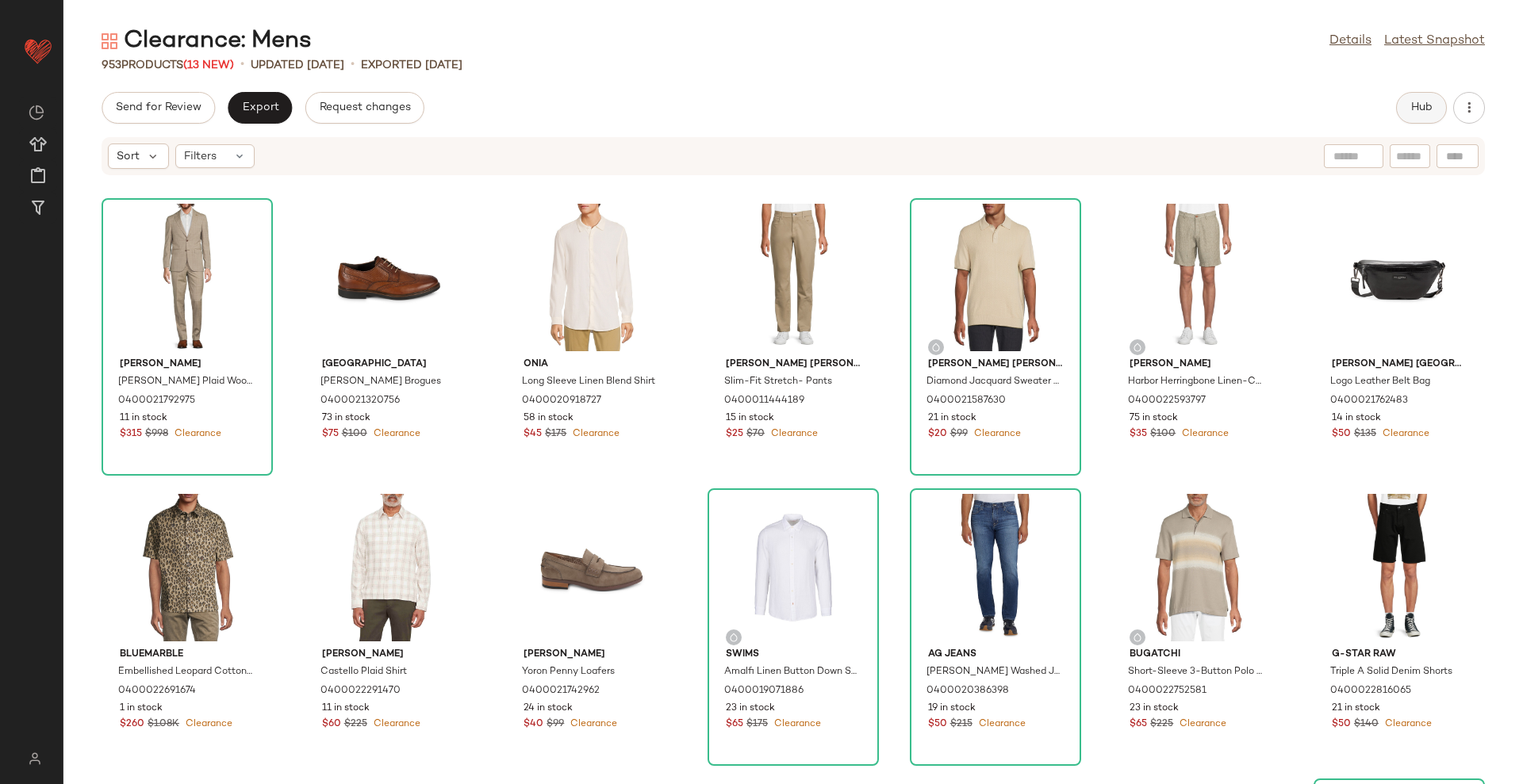
click at [1417, 114] on span "Hub" at bounding box center [1421, 108] width 23 height 13
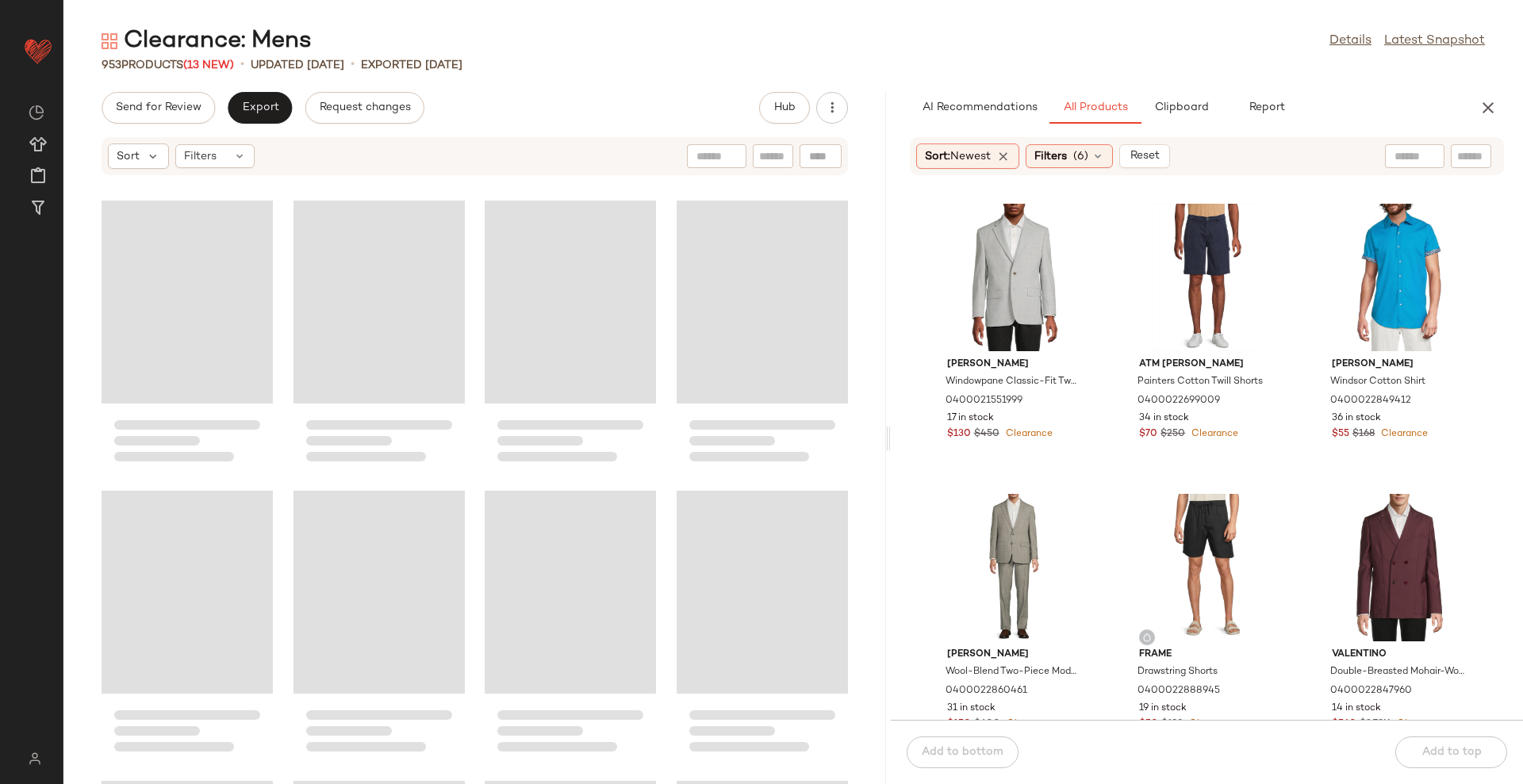
drag, startPoint x: 794, startPoint y: 434, endPoint x: 893, endPoint y: 409, distance: 102.1
click at [893, 409] on div "Clearance: Mens Details Latest Snapshot 953 Products (13 New) • updated Aug 22n…" at bounding box center [793, 404] width 1459 height 759
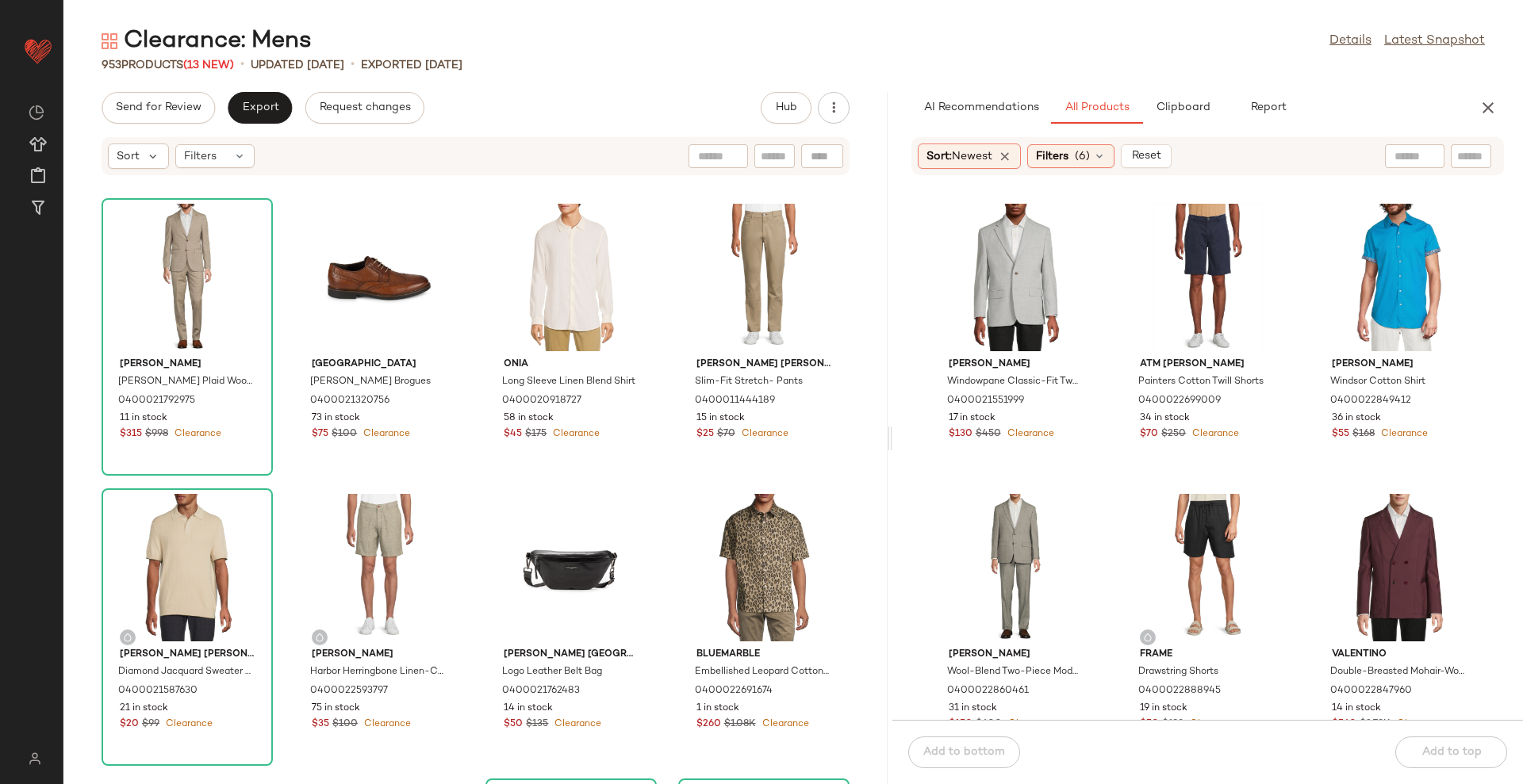
click at [1508, 107] on div "AI Recommendations All Products Clipboard Report" at bounding box center [1207, 107] width 630 height 31
click at [1471, 106] on div "AI Recommendations All Products Clipboard Report" at bounding box center [1181, 107] width 579 height 31
click at [1484, 99] on icon "button" at bounding box center [1488, 108] width 19 height 19
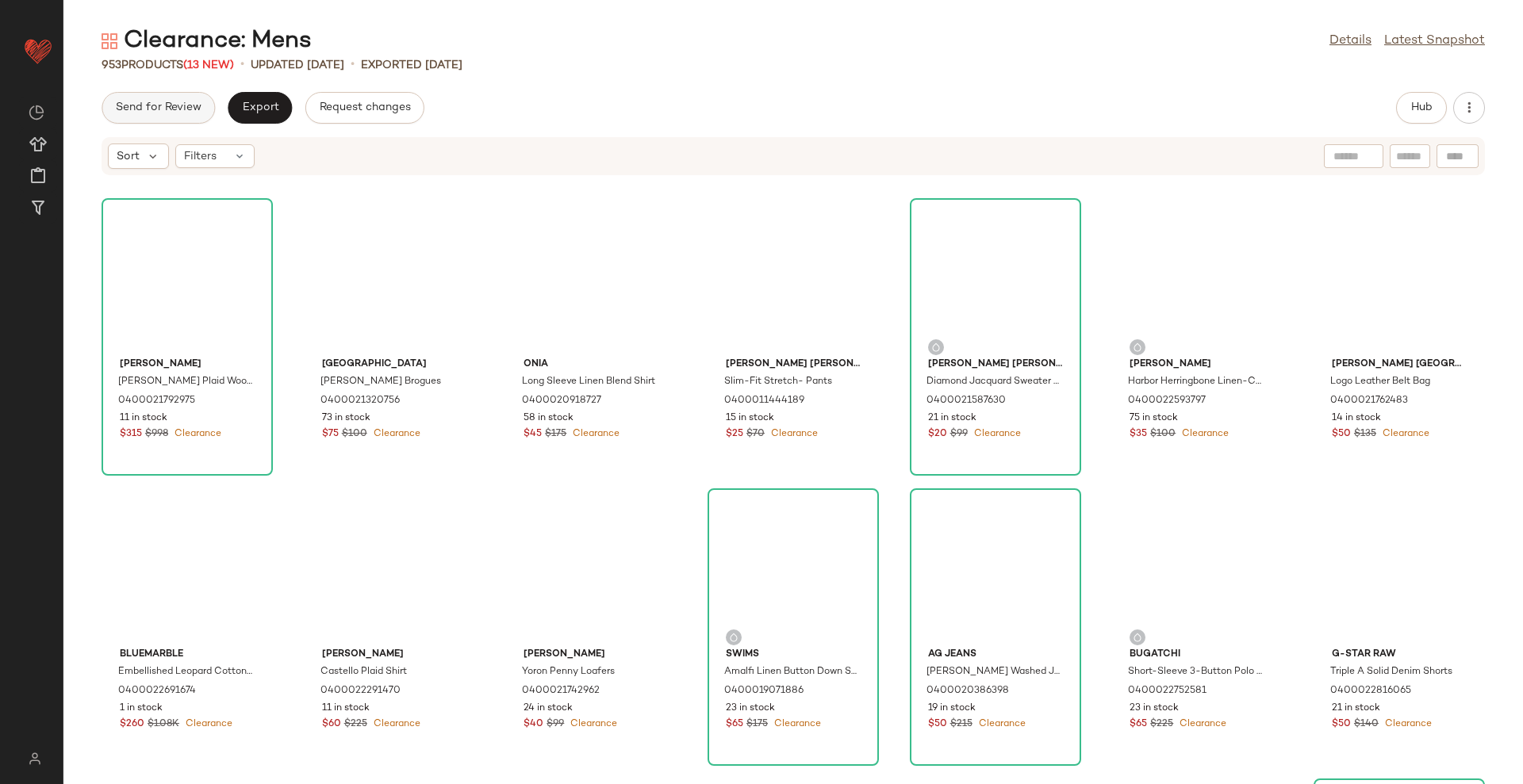
click at [138, 99] on button "Send for Review" at bounding box center [158, 107] width 114 height 31
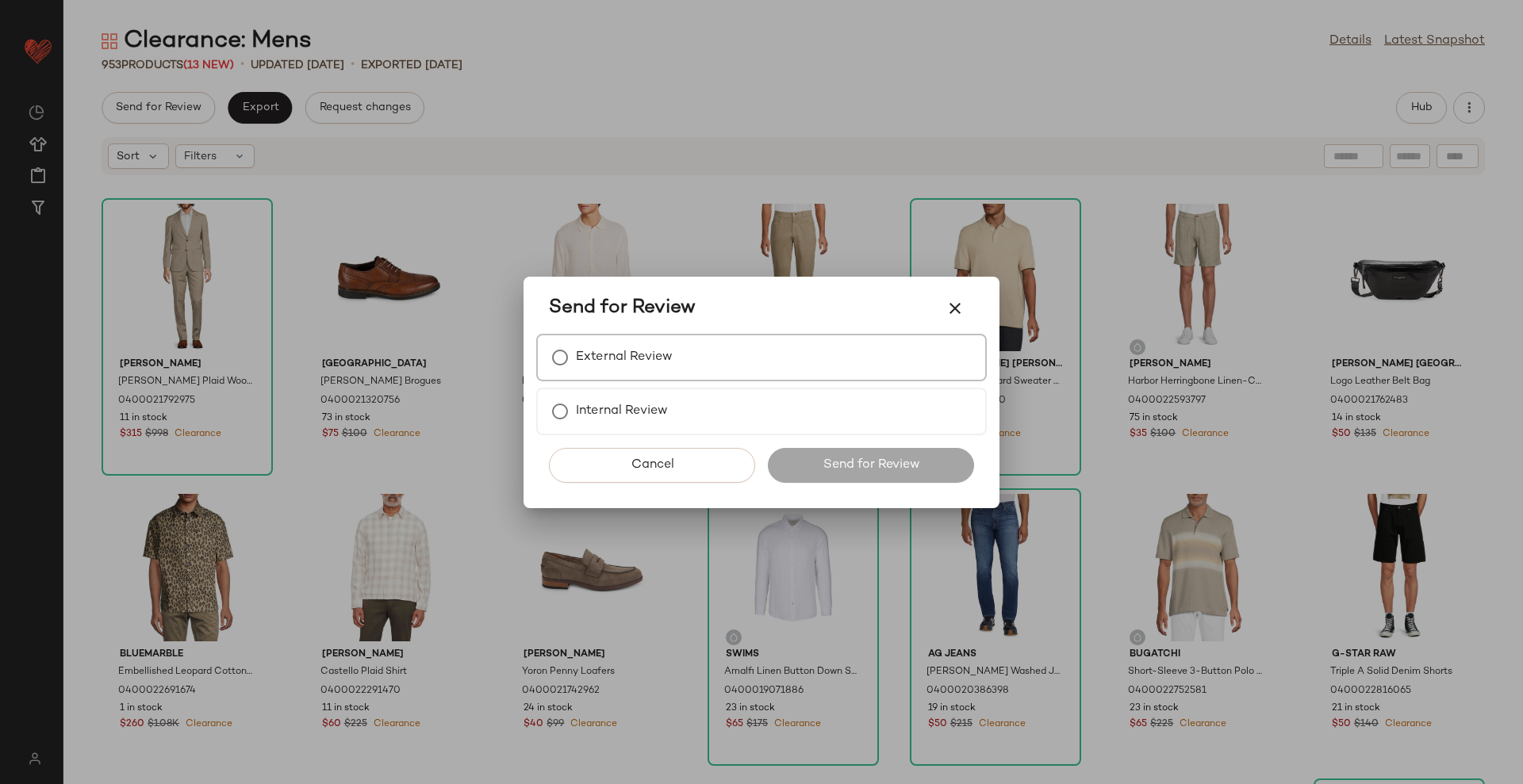
click at [680, 367] on div "External Review" at bounding box center [761, 357] width 450 height 48
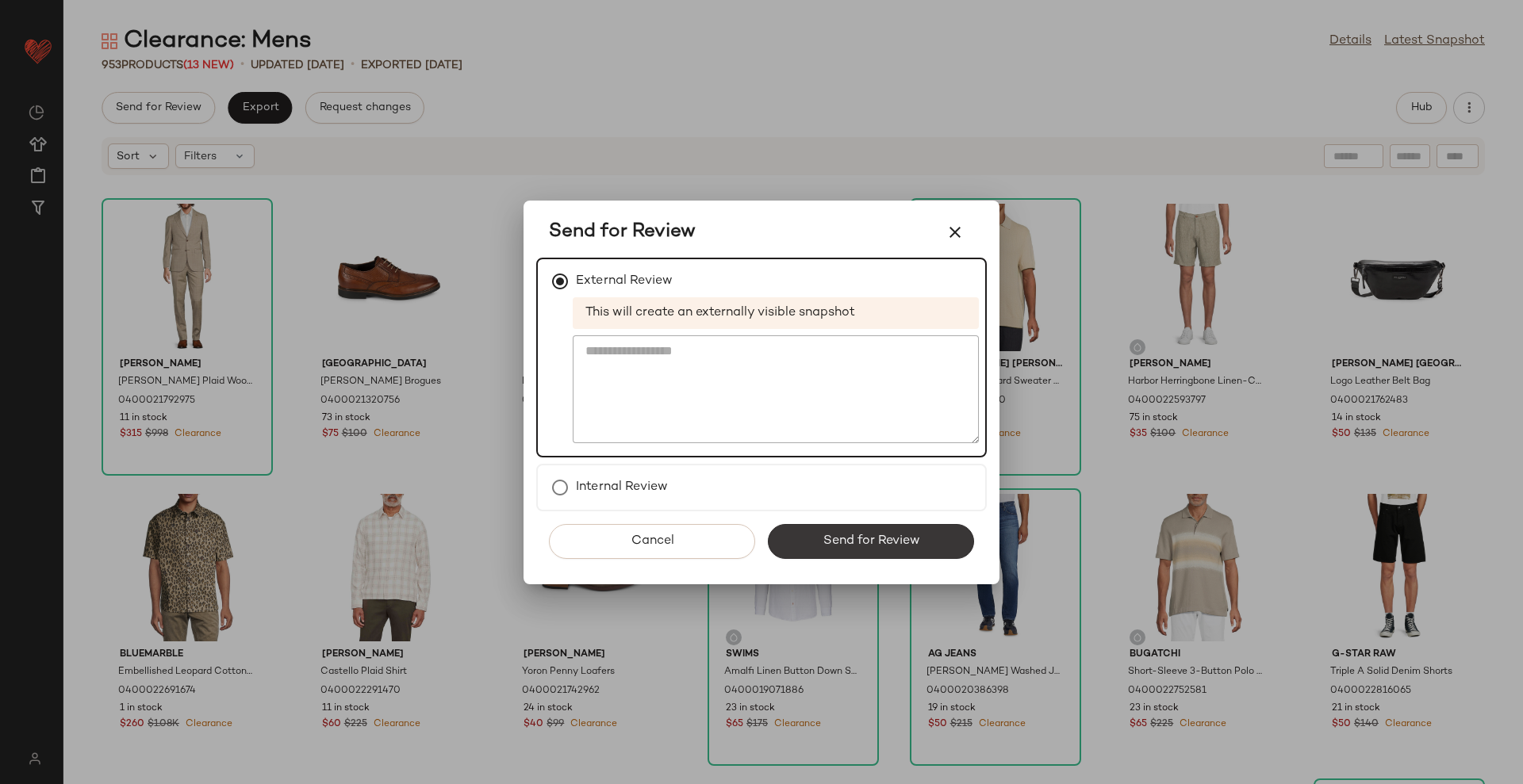
click at [869, 529] on button "Send for Review" at bounding box center [871, 541] width 206 height 35
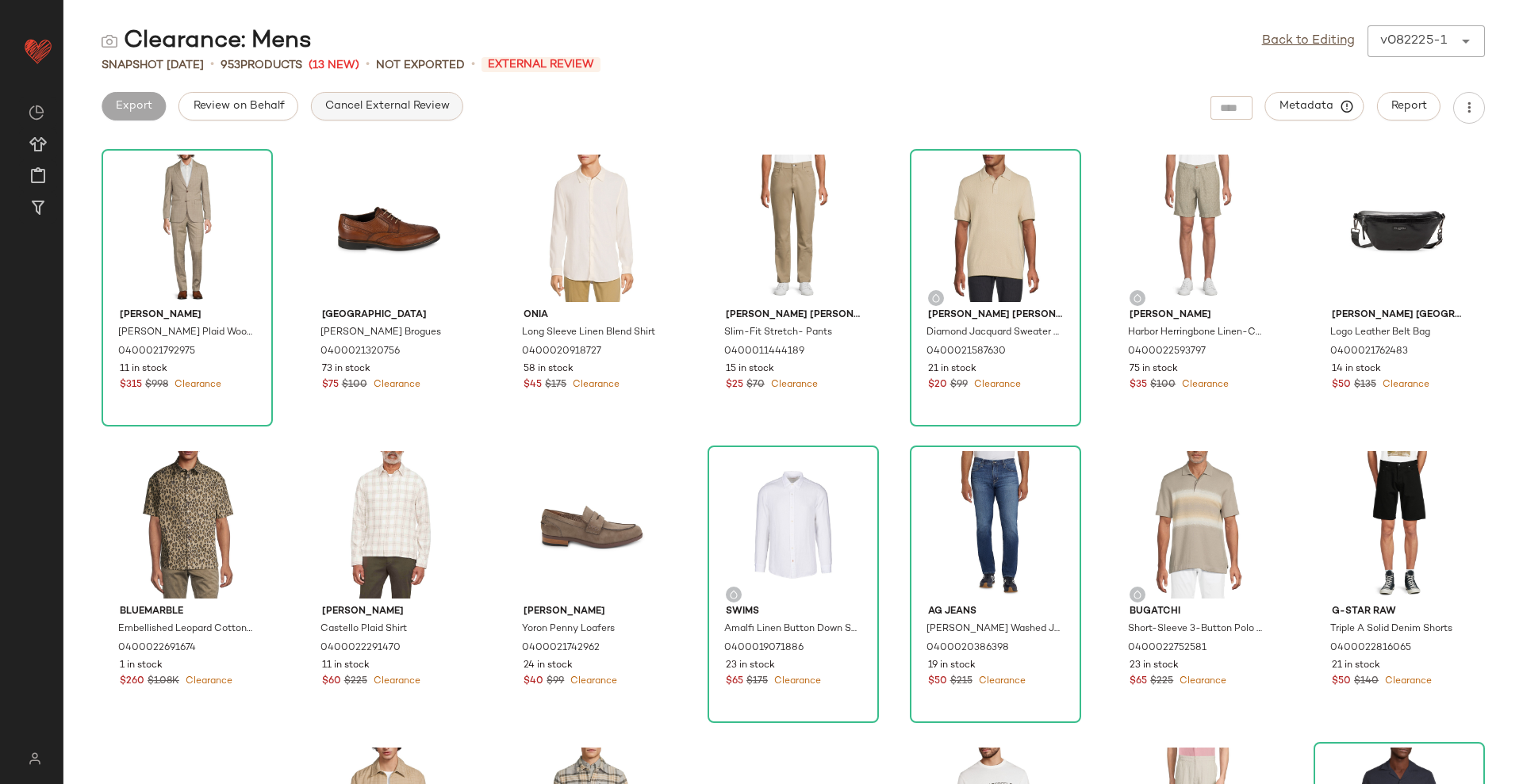
click at [378, 105] on span "Cancel External Review" at bounding box center [387, 106] width 125 height 13
click at [272, 110] on span "Export" at bounding box center [259, 106] width 37 height 13
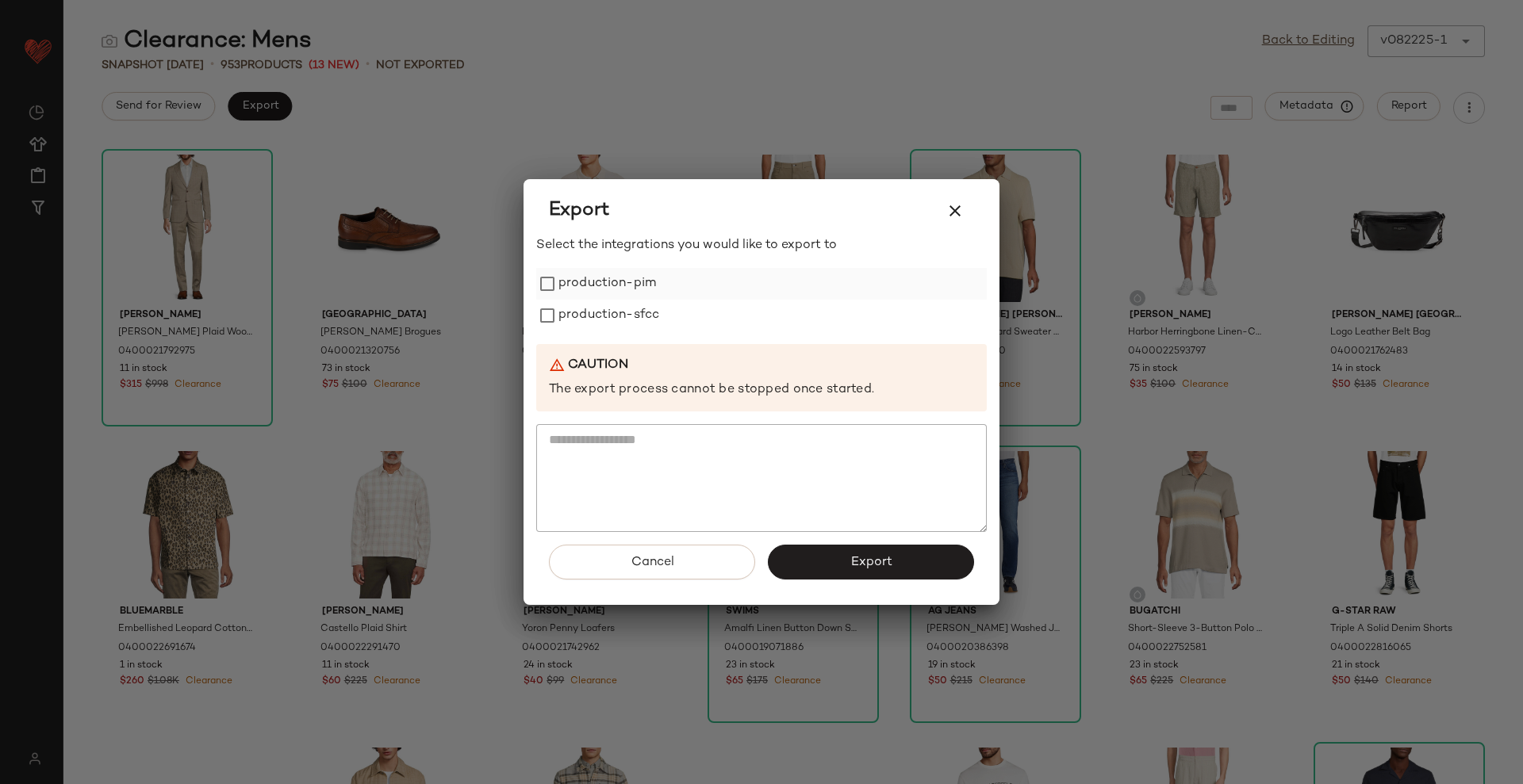
click at [607, 289] on label "production-pim" at bounding box center [607, 284] width 98 height 31
drag, startPoint x: 605, startPoint y: 338, endPoint x: 616, endPoint y: 326, distance: 16.3
click at [606, 338] on div "Select the integrations you would like to export to production-pim production-s…" at bounding box center [761, 384] width 450 height 297
click at [616, 320] on label "production-sfcc" at bounding box center [608, 315] width 101 height 31
click at [923, 566] on button "Export" at bounding box center [871, 562] width 206 height 35
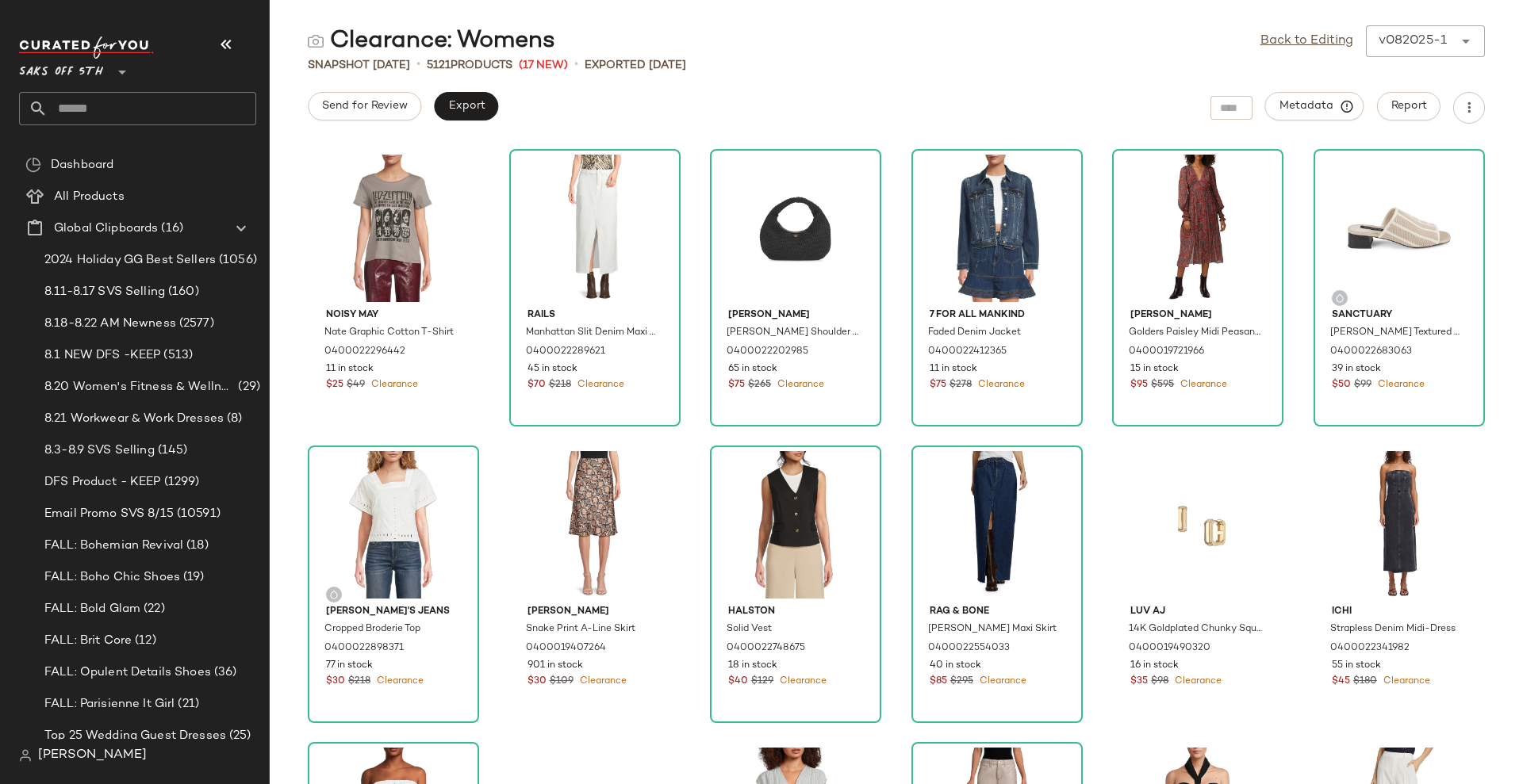
drag, startPoint x: 1305, startPoint y: 34, endPoint x: 1191, endPoint y: 68, distance: 119.0
click at [1305, 34] on link "Back to Editing" at bounding box center [1306, 41] width 93 height 19
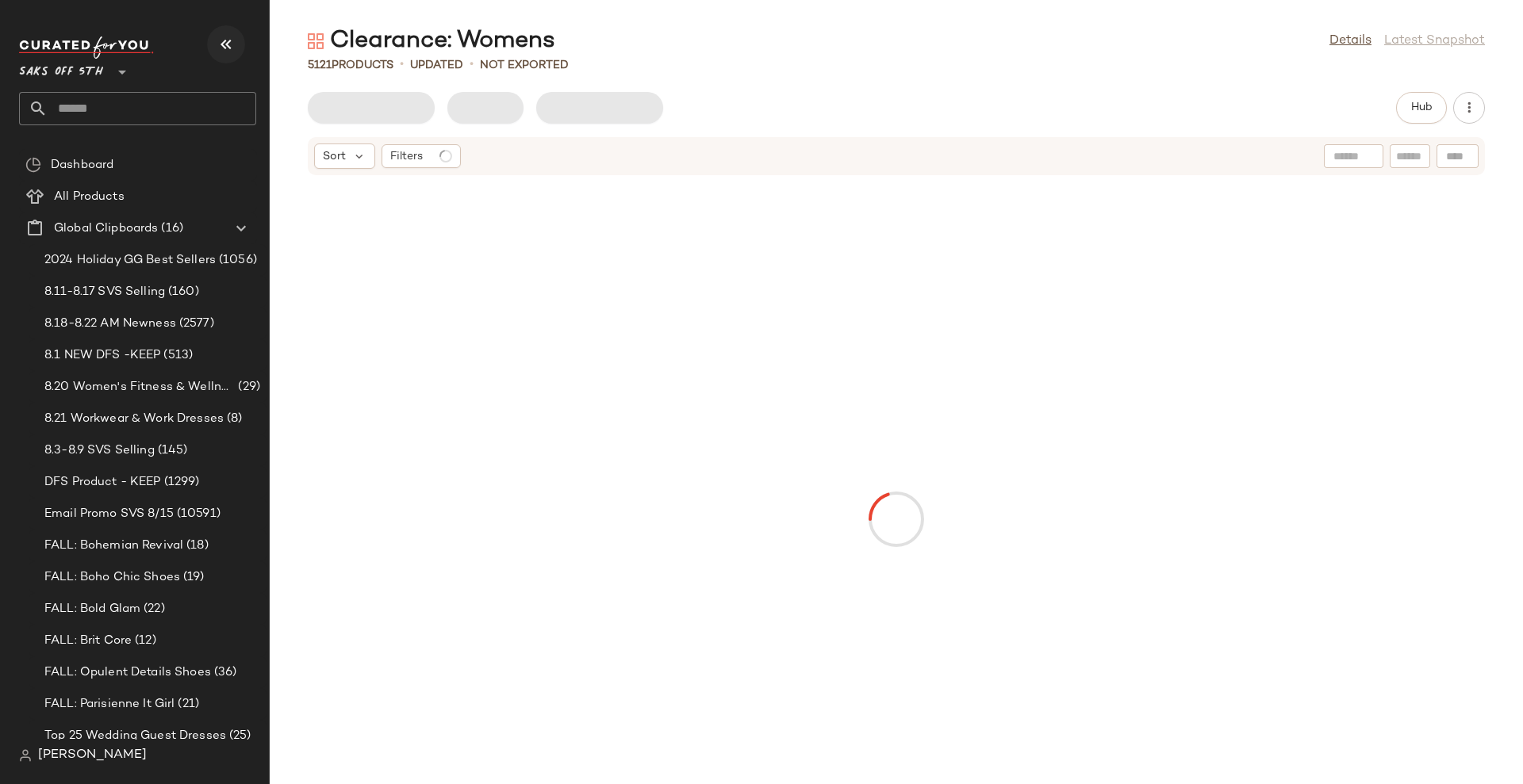
click at [223, 45] on icon "button" at bounding box center [226, 44] width 19 height 19
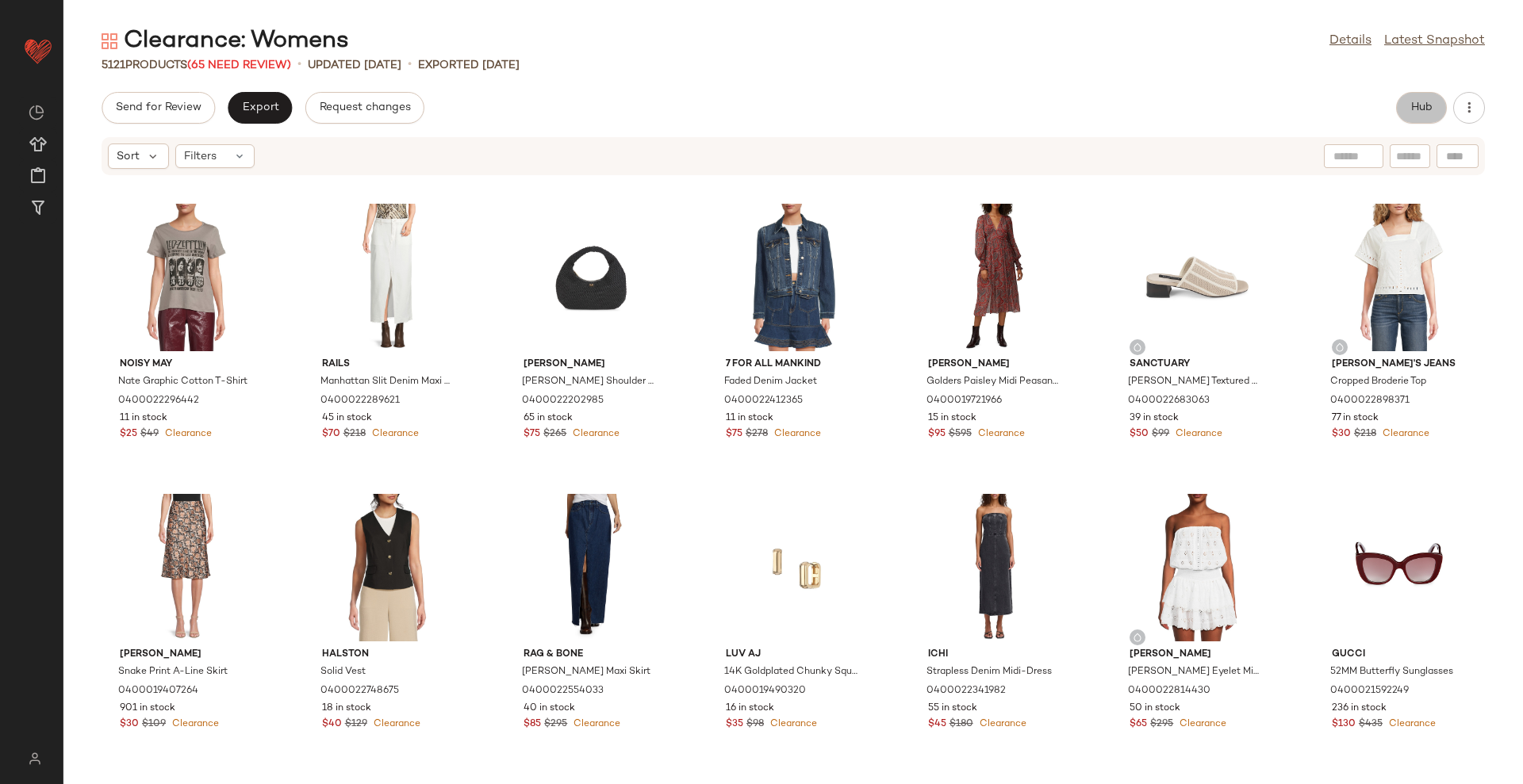
click at [1409, 102] on button "Hub" at bounding box center [1421, 107] width 51 height 31
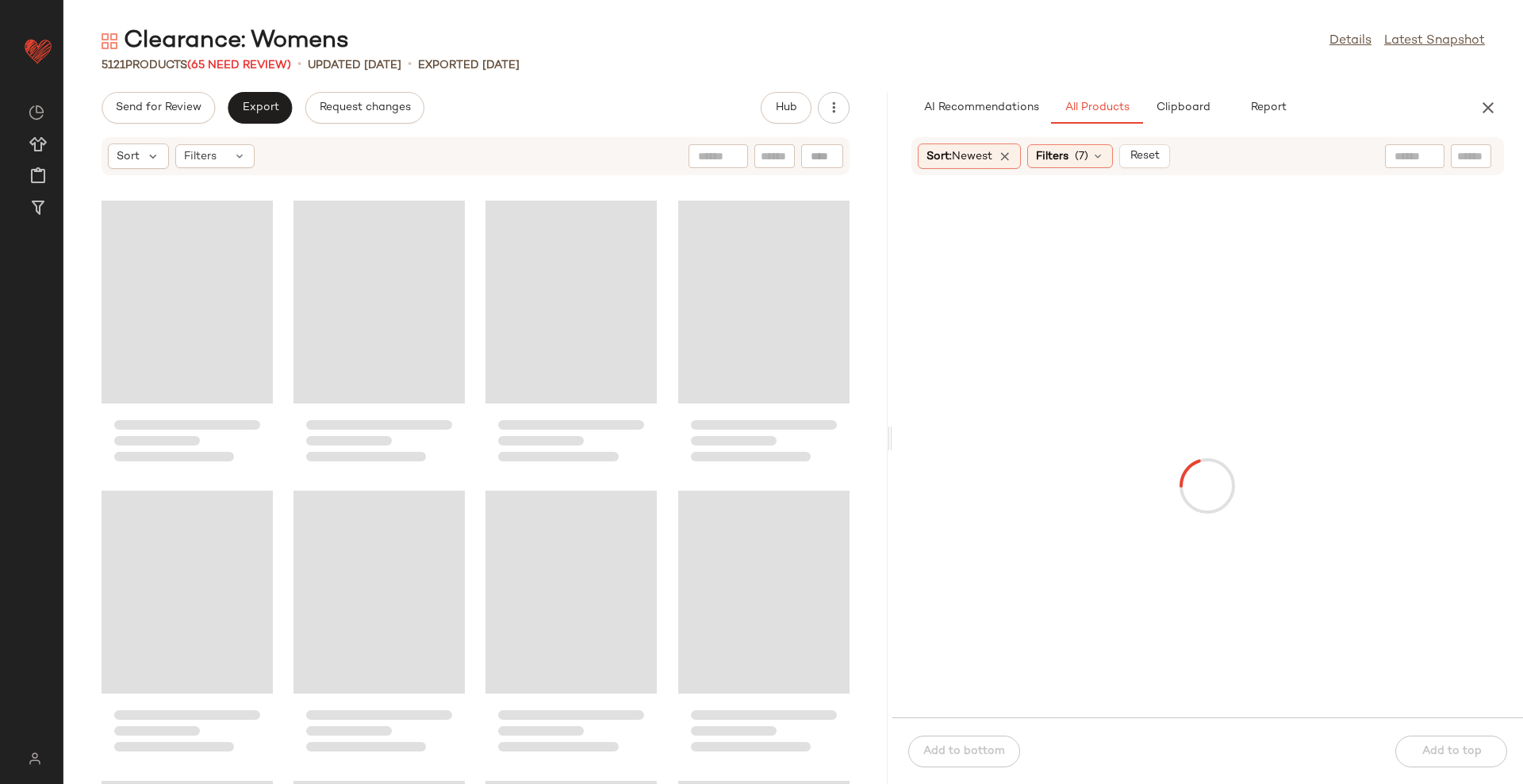
drag, startPoint x: 792, startPoint y: 433, endPoint x: 892, endPoint y: 417, distance: 101.3
click at [892, 417] on div "Clearance: Womens Details Latest Snapshot 5121 Products (65 Need Review) • upda…" at bounding box center [793, 404] width 1459 height 759
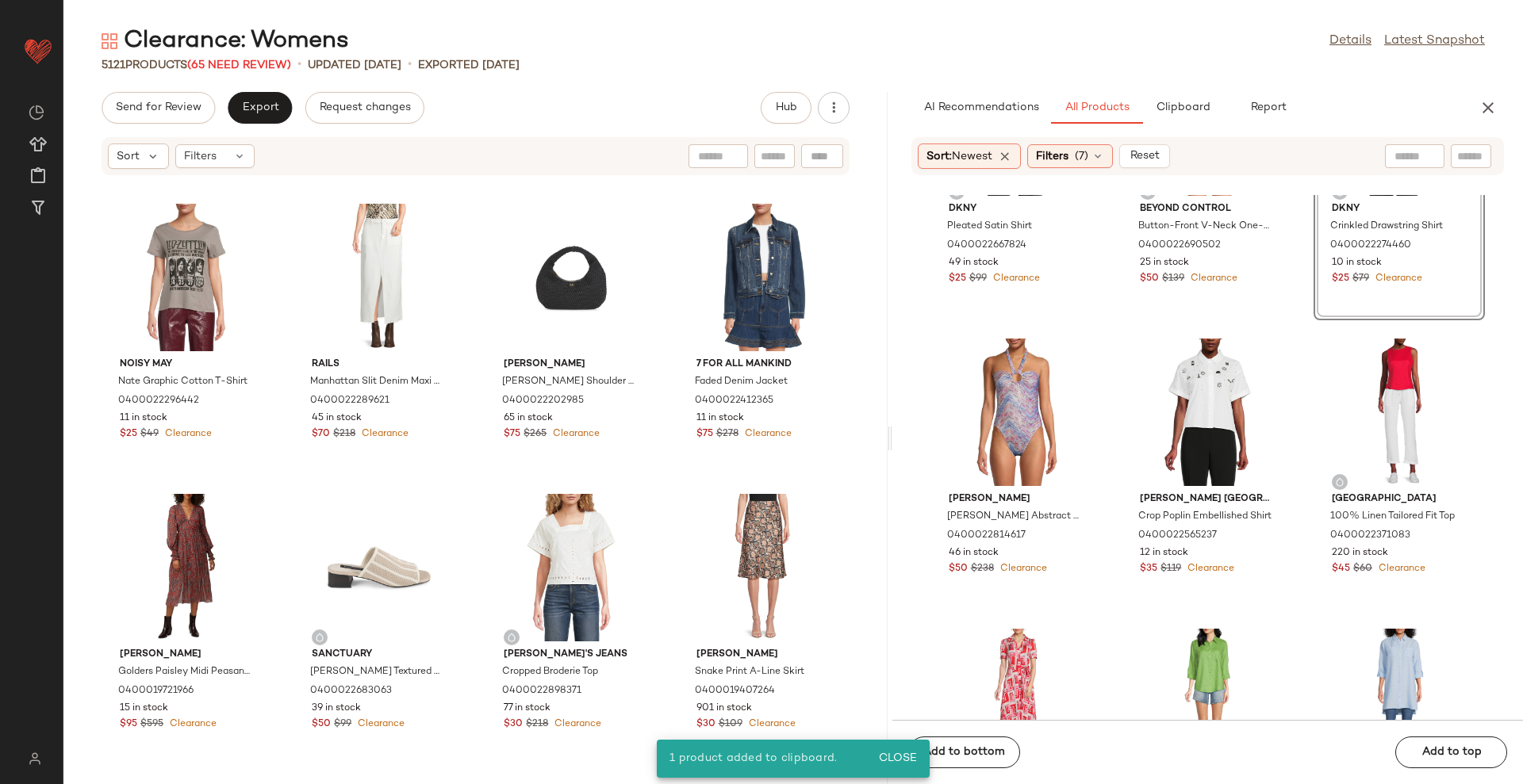
scroll to position [1393, 0]
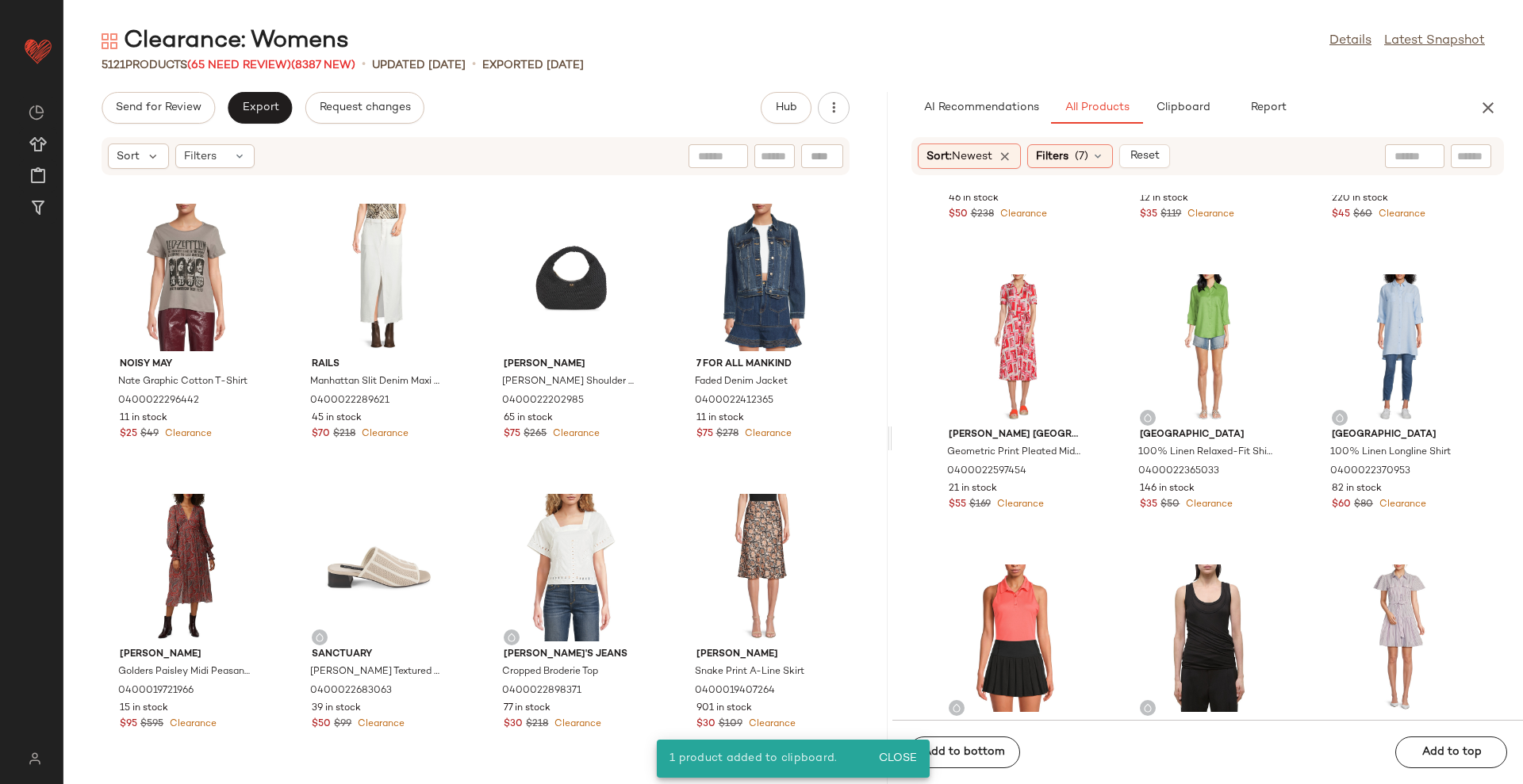
click at [1400, 163] on input "text" at bounding box center [1414, 156] width 40 height 17
type input "*****"
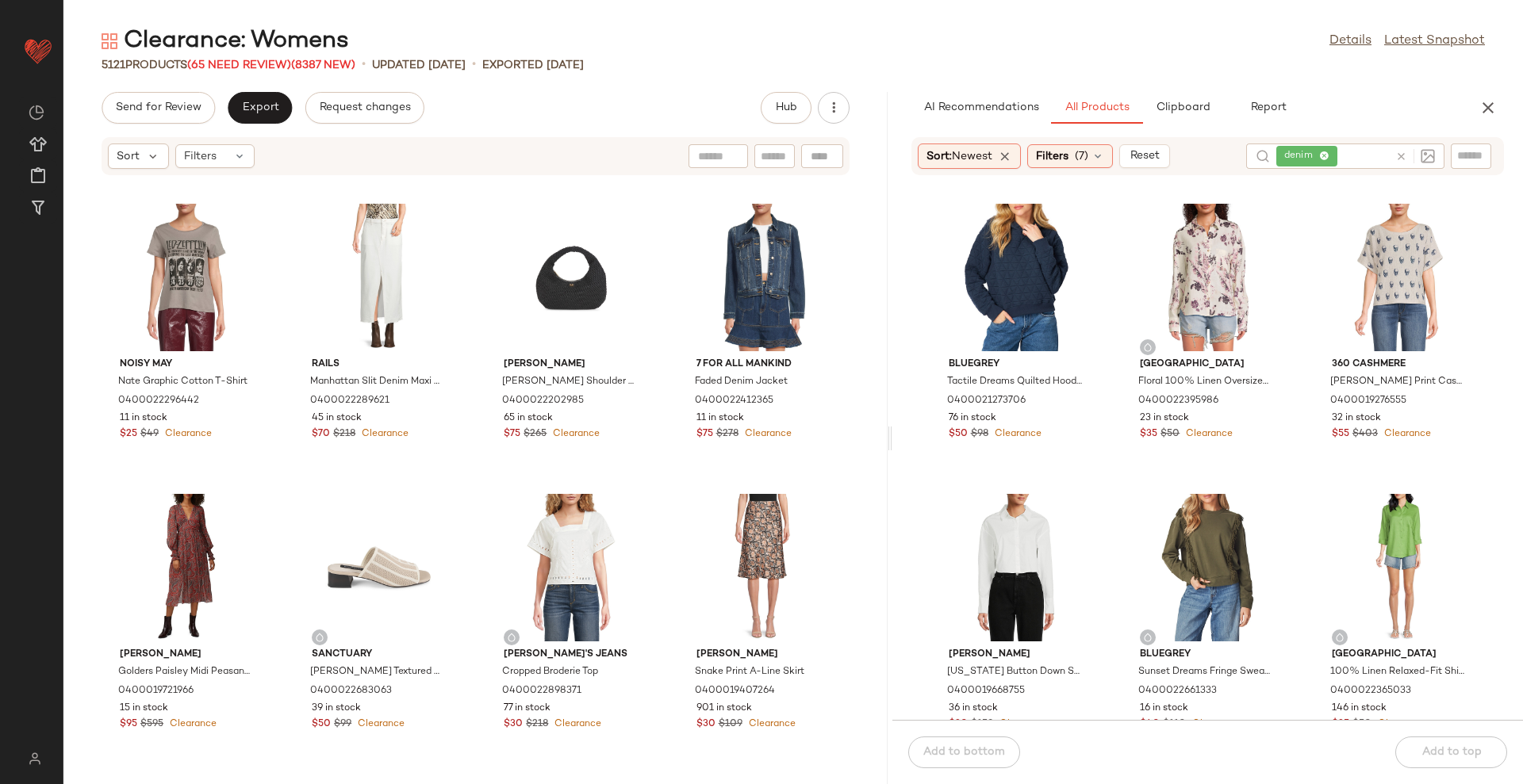
click at [1253, 65] on div "5121 Products (65 Need Review) (8387 New) • updated [DATE] • Exported [DATE]" at bounding box center [793, 65] width 1459 height 16
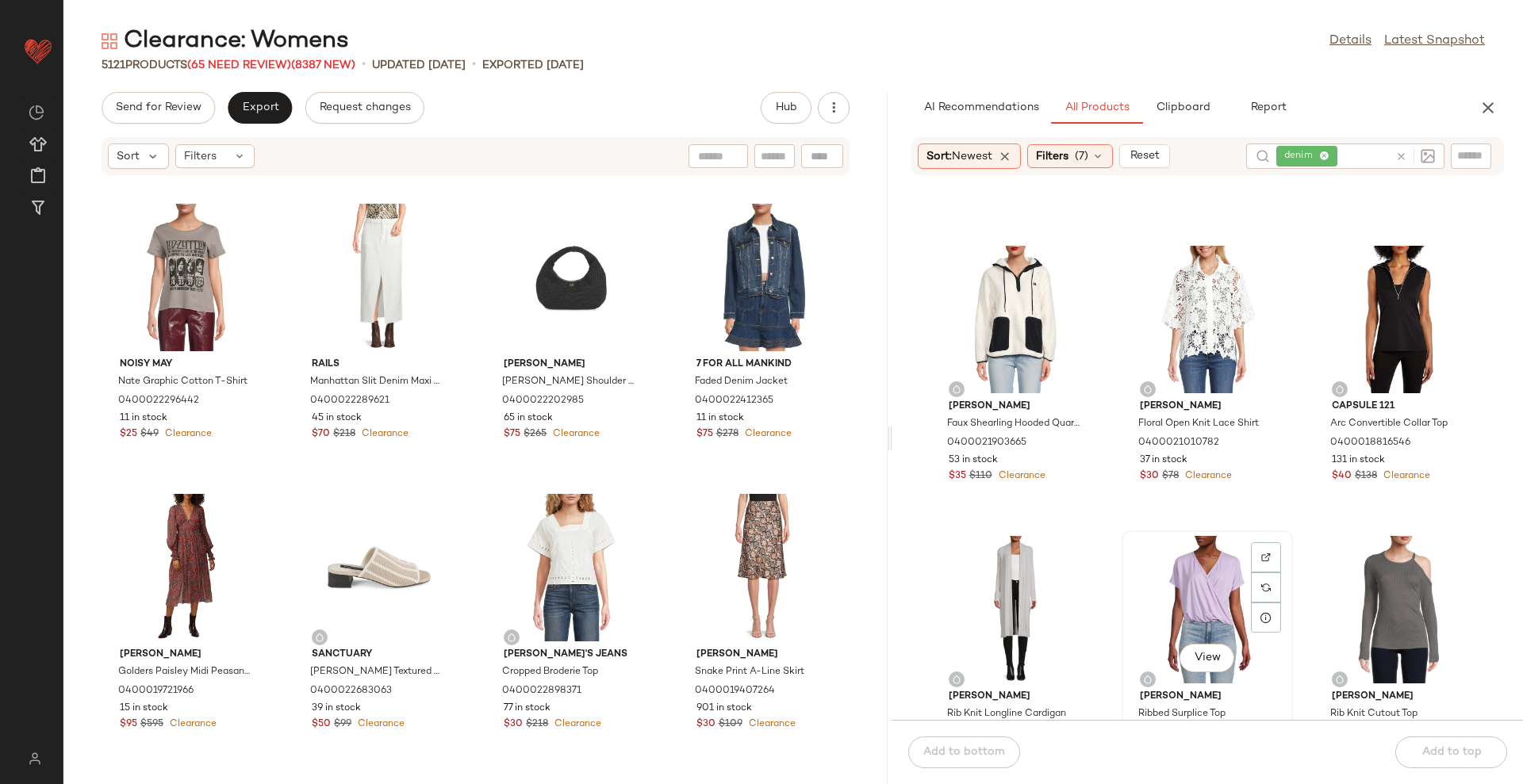
scroll to position [2788, 0]
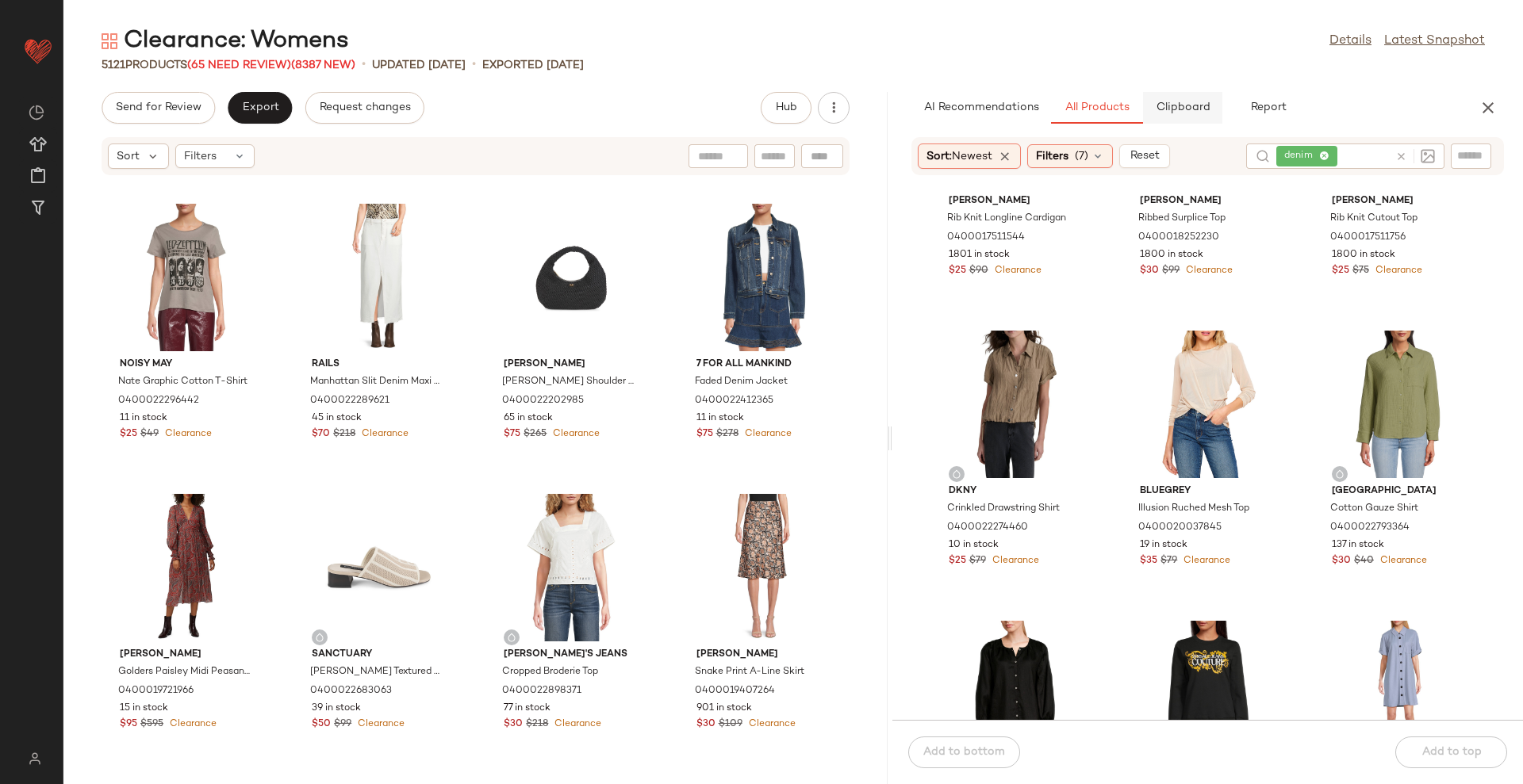
click at [1176, 107] on span "Clipboard" at bounding box center [1182, 108] width 55 height 13
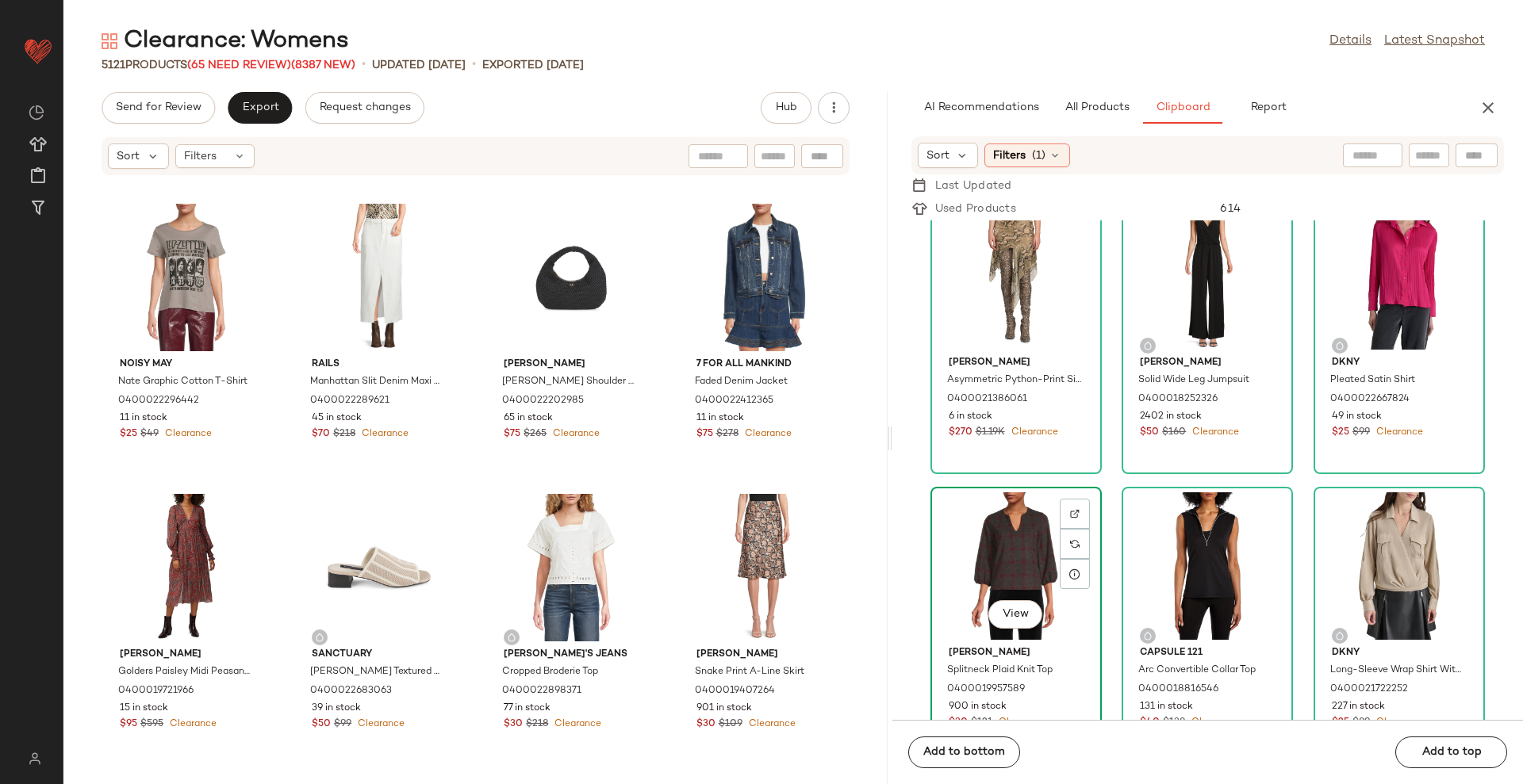
scroll to position [809030, 0]
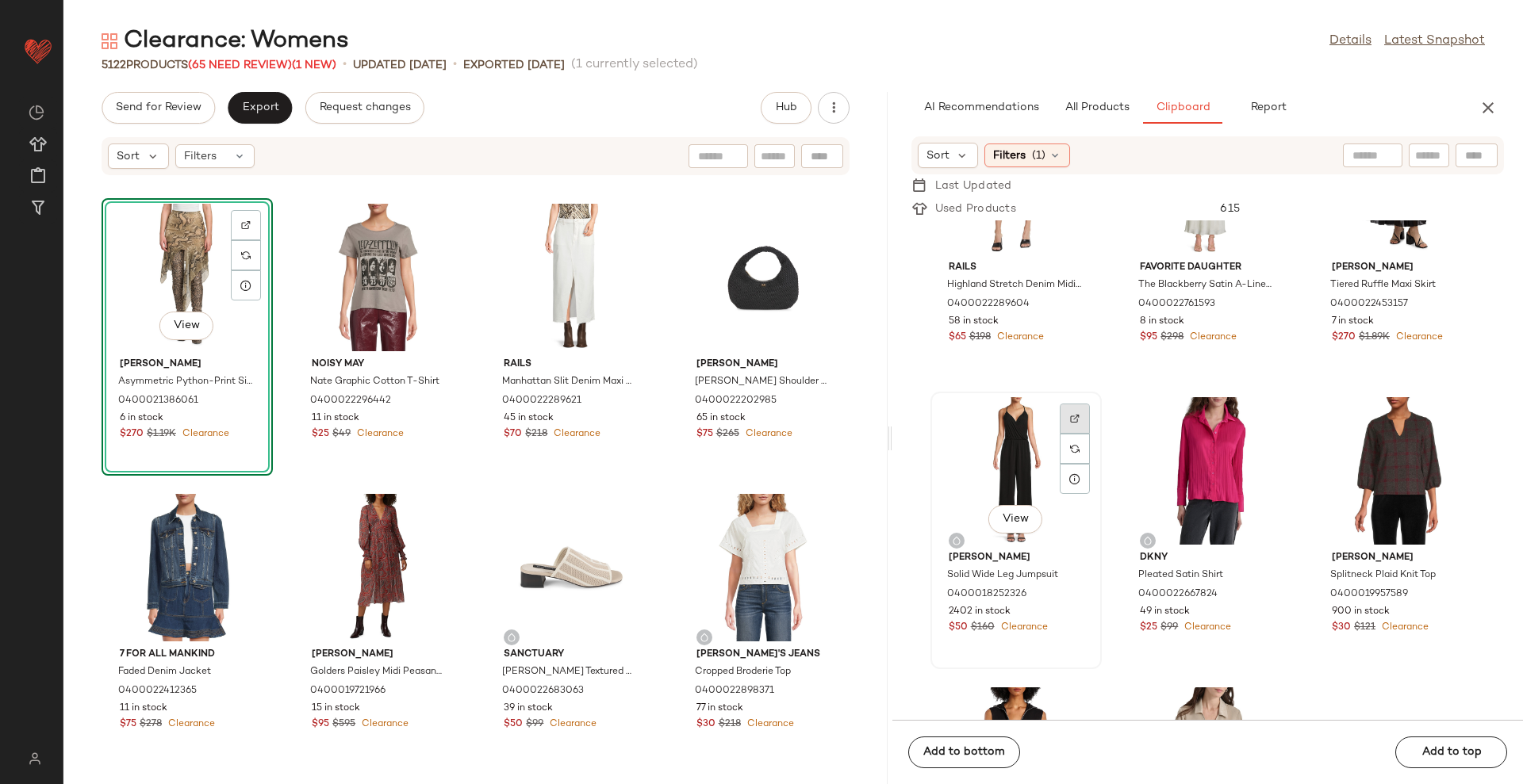
click at [1072, 419] on img at bounding box center [1075, 419] width 10 height 10
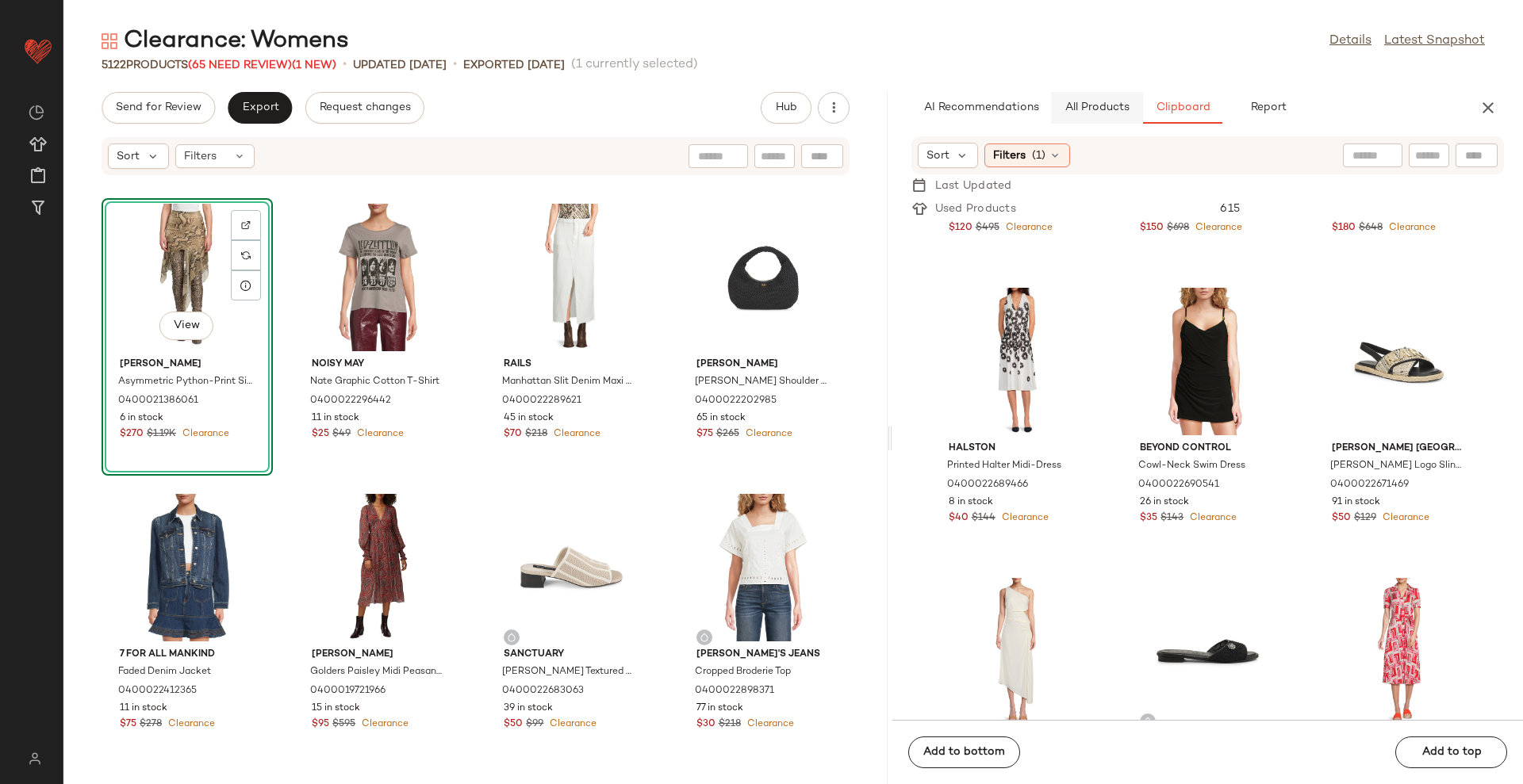
scroll to position [806651, 0]
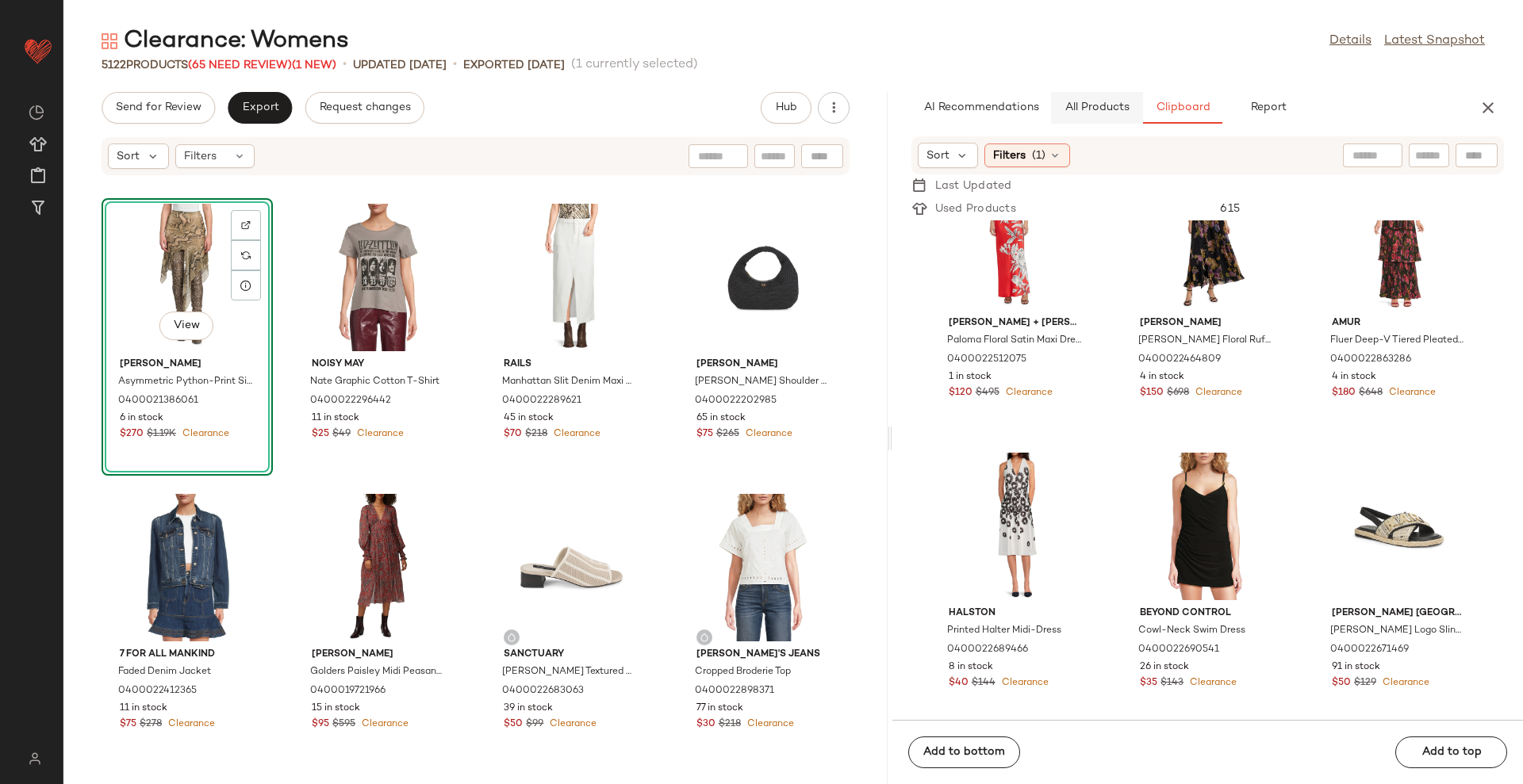
click at [1081, 110] on span "All Products" at bounding box center [1096, 108] width 65 height 13
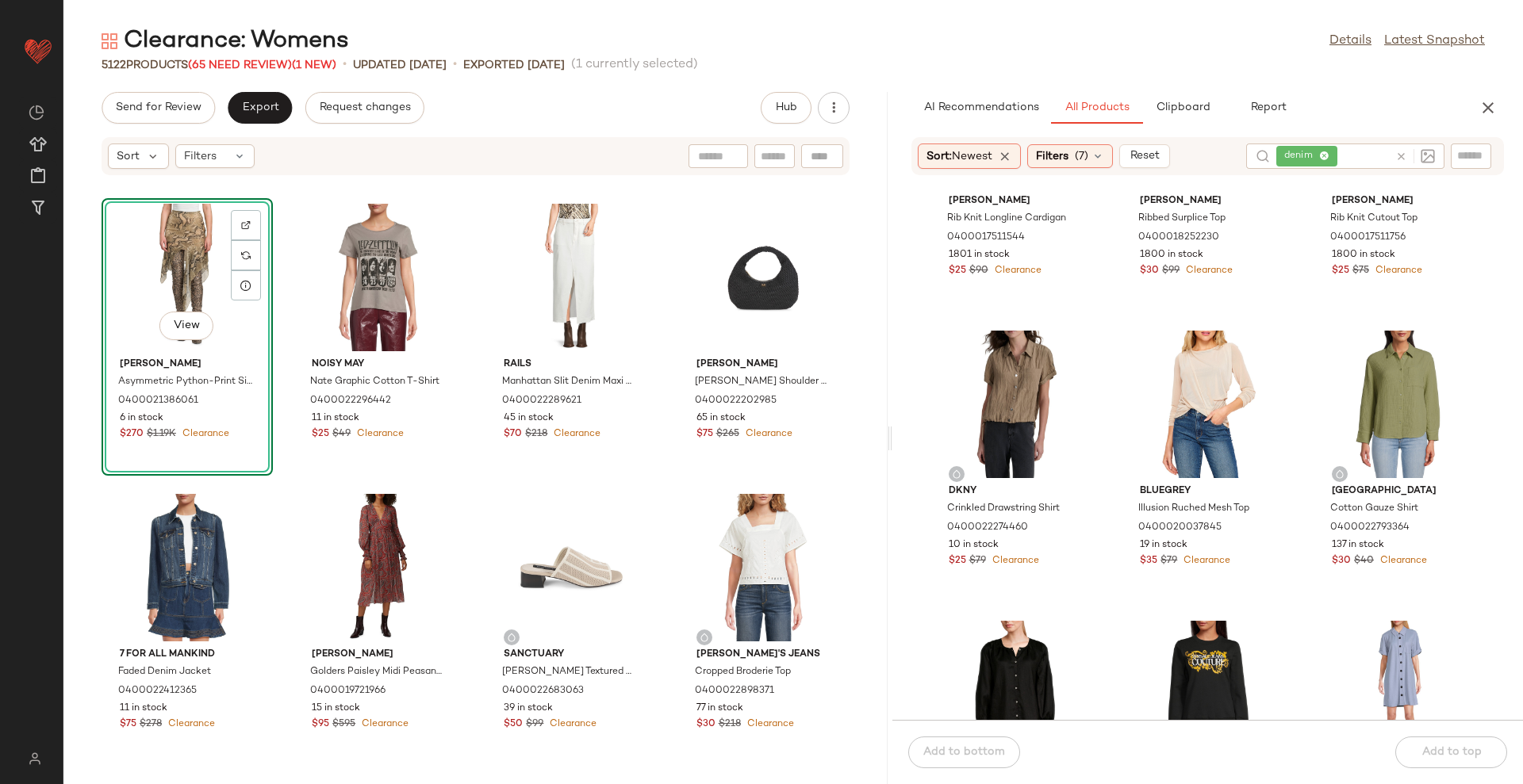
click at [1399, 153] on icon at bounding box center [1401, 156] width 12 height 12
click at [1085, 151] on span "(7)" at bounding box center [1081, 156] width 14 height 17
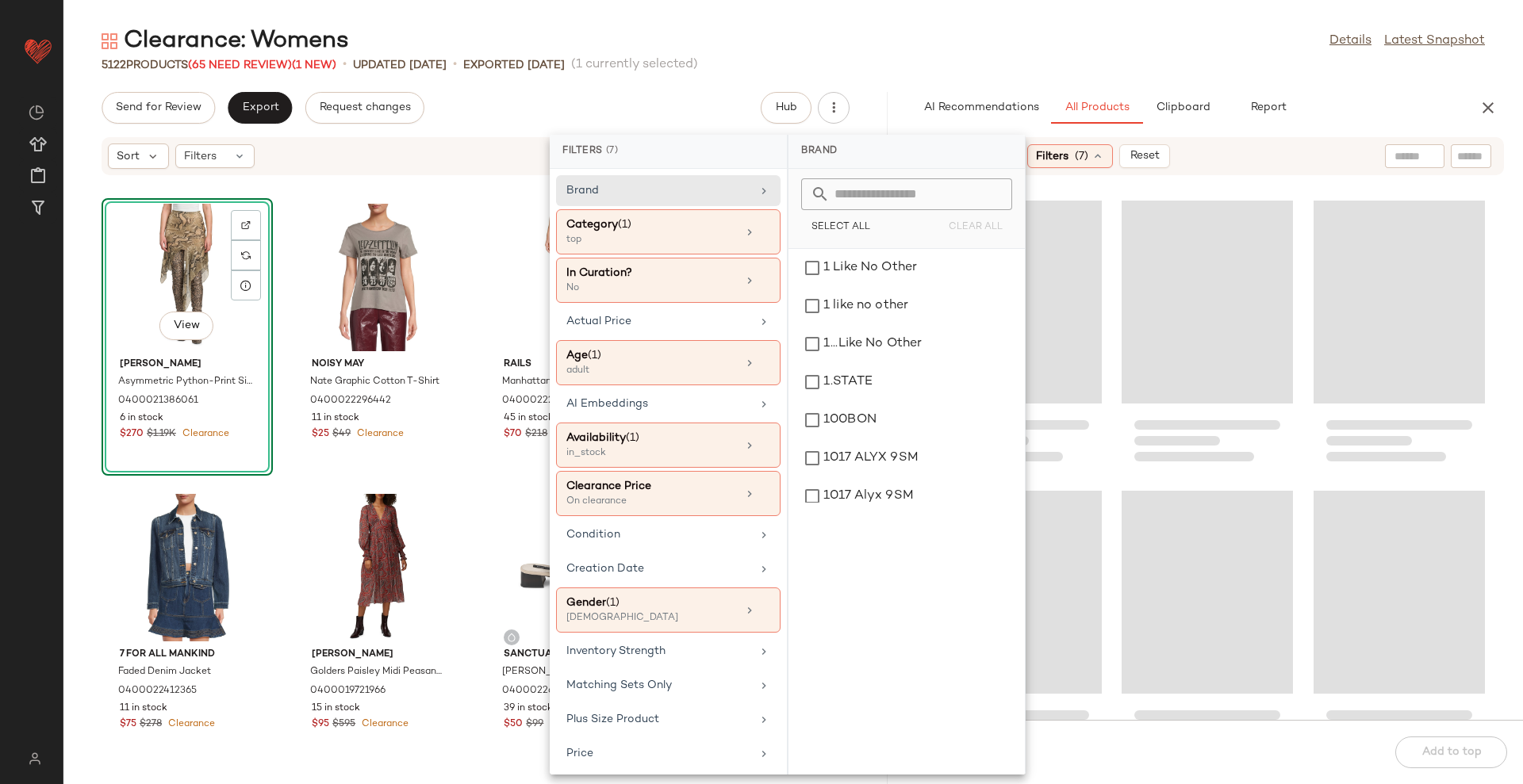
click at [1114, 51] on div "Clearance: Womens Details Latest Snapshot" at bounding box center [793, 40] width 1459 height 31
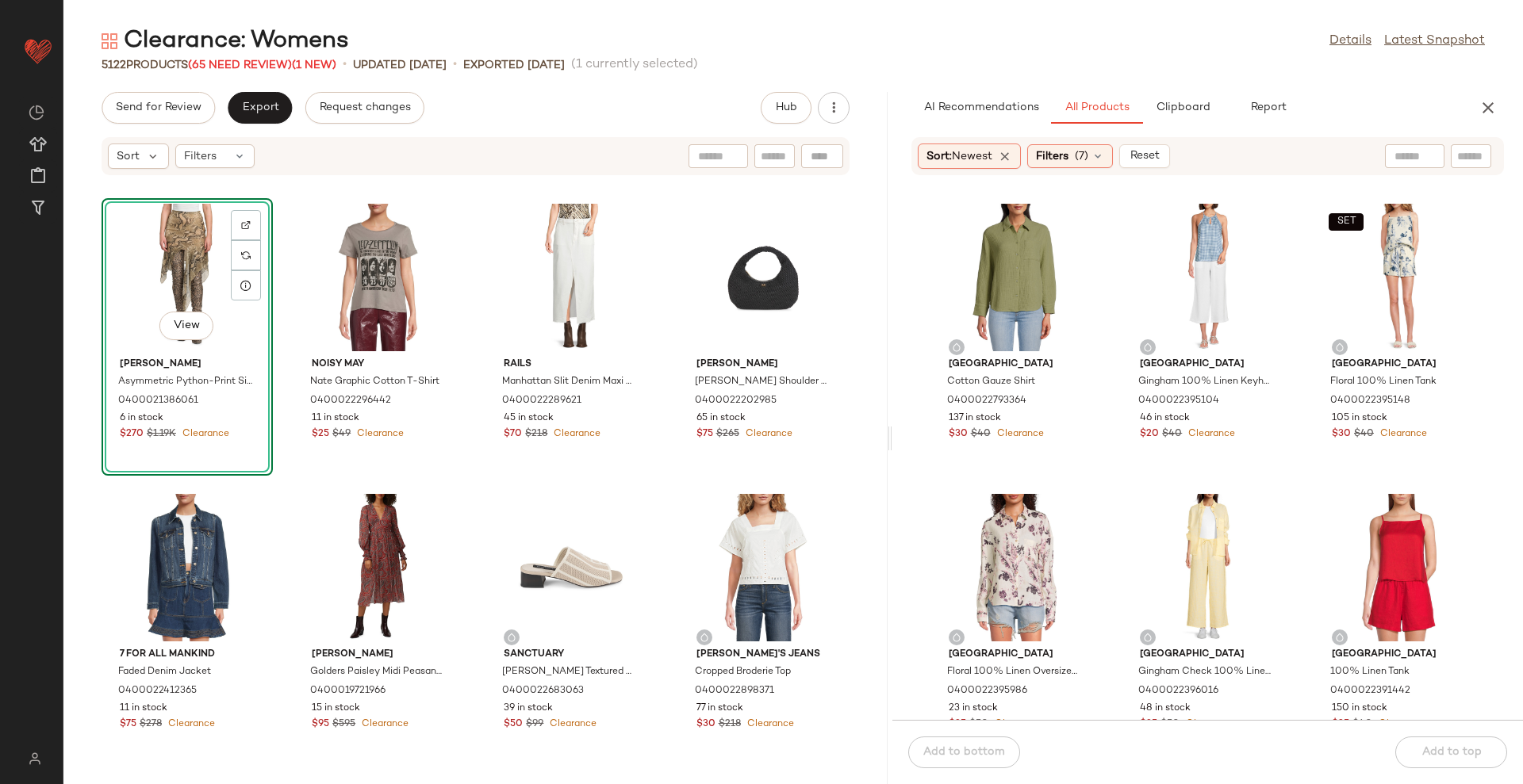
click at [1401, 160] on input "text" at bounding box center [1414, 156] width 40 height 17
type input "*****"
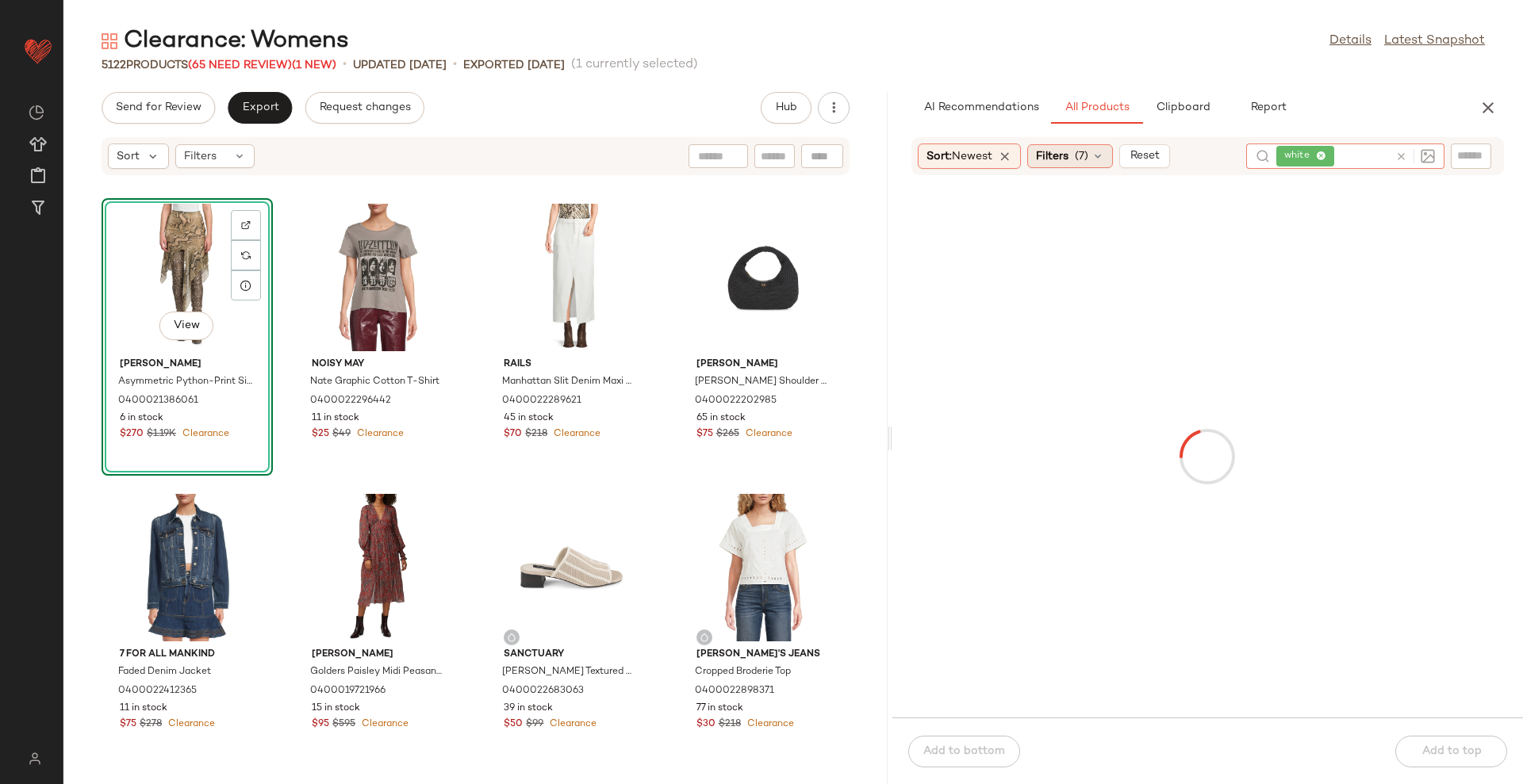
click at [1056, 138] on div "Sort: Newest Filters (7) Reset white" at bounding box center [1207, 156] width 592 height 38
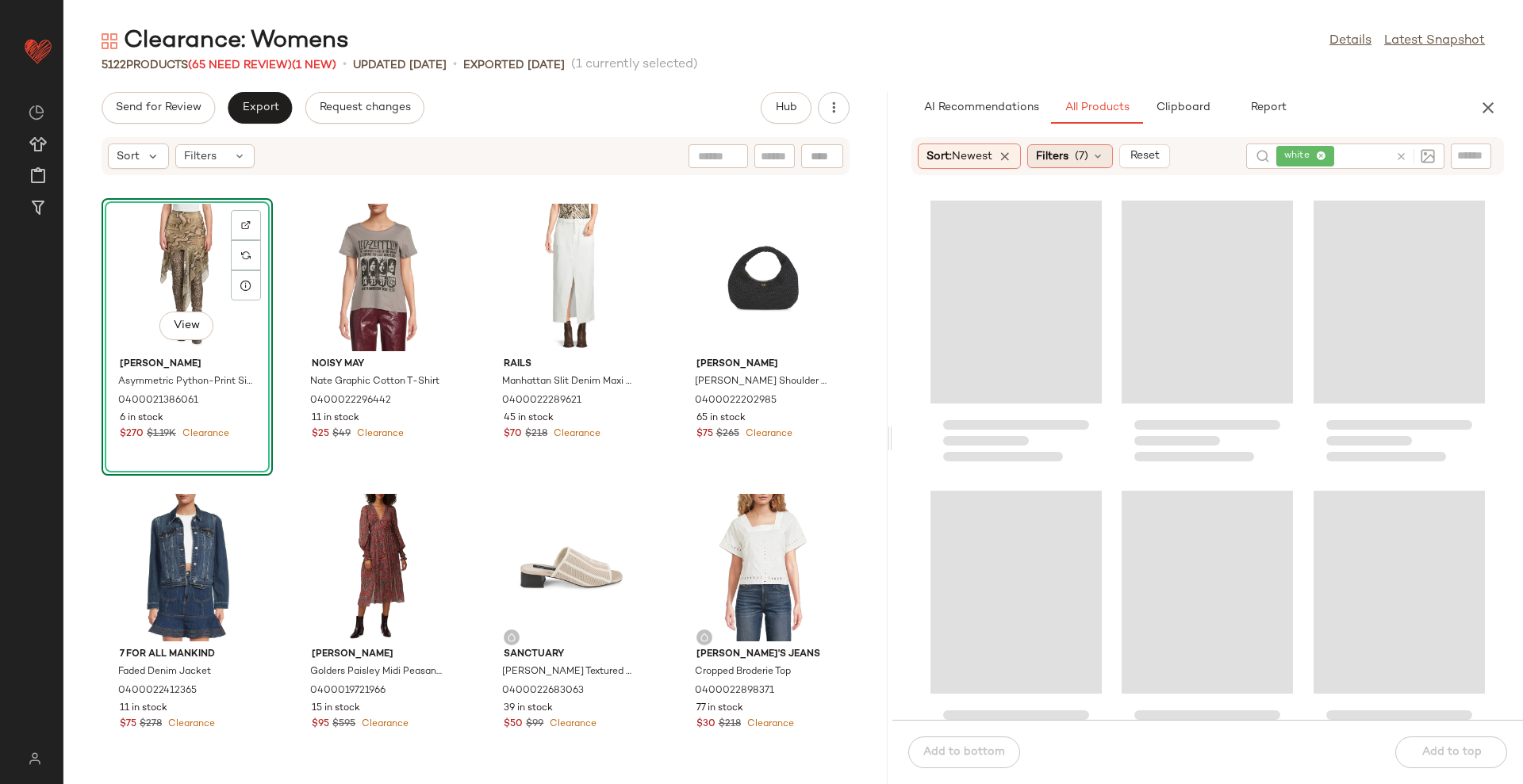
click at [1059, 150] on span "Filters" at bounding box center [1052, 156] width 32 height 17
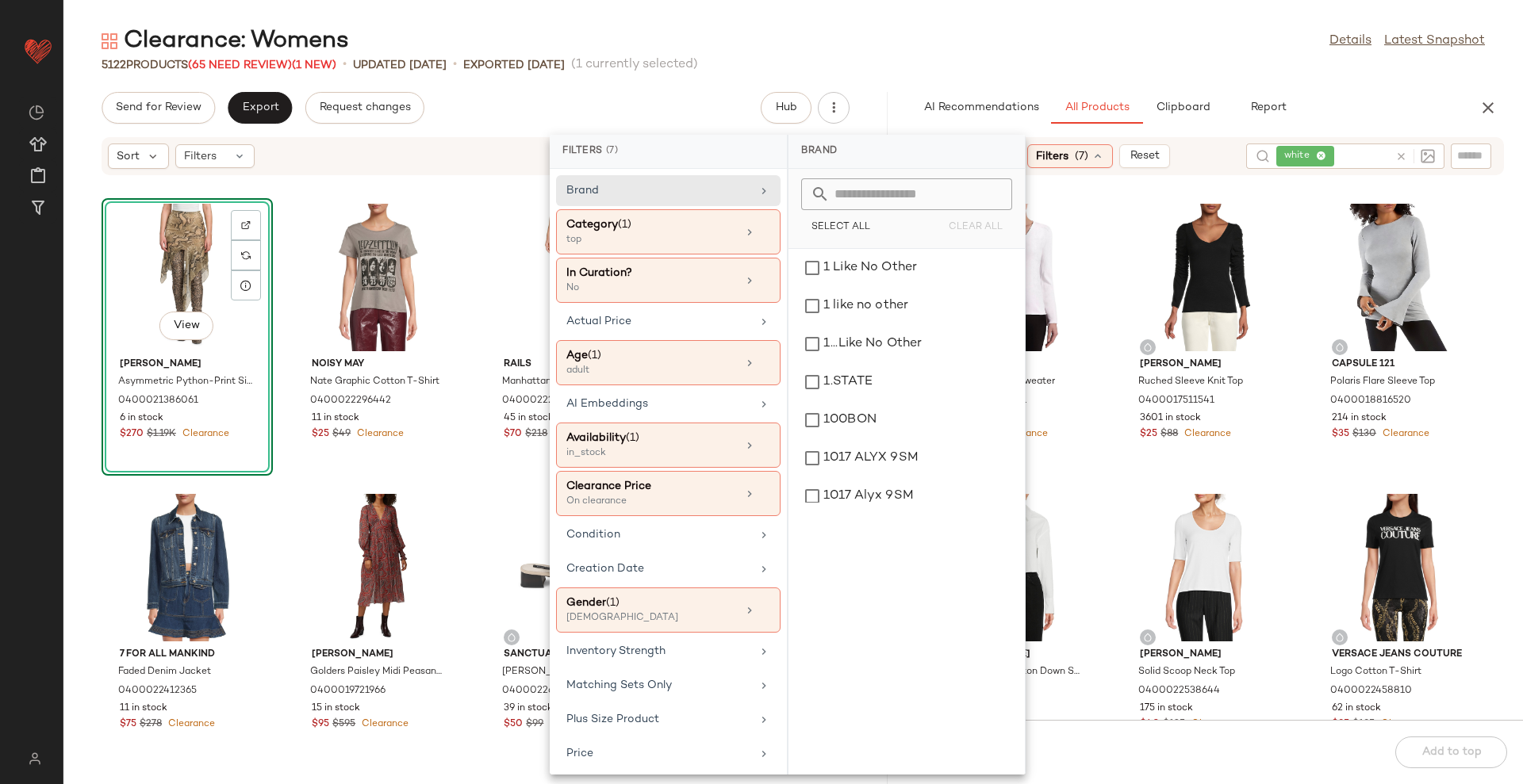
click at [1157, 44] on div "Clearance: Womens Details Latest Snapshot" at bounding box center [793, 40] width 1459 height 31
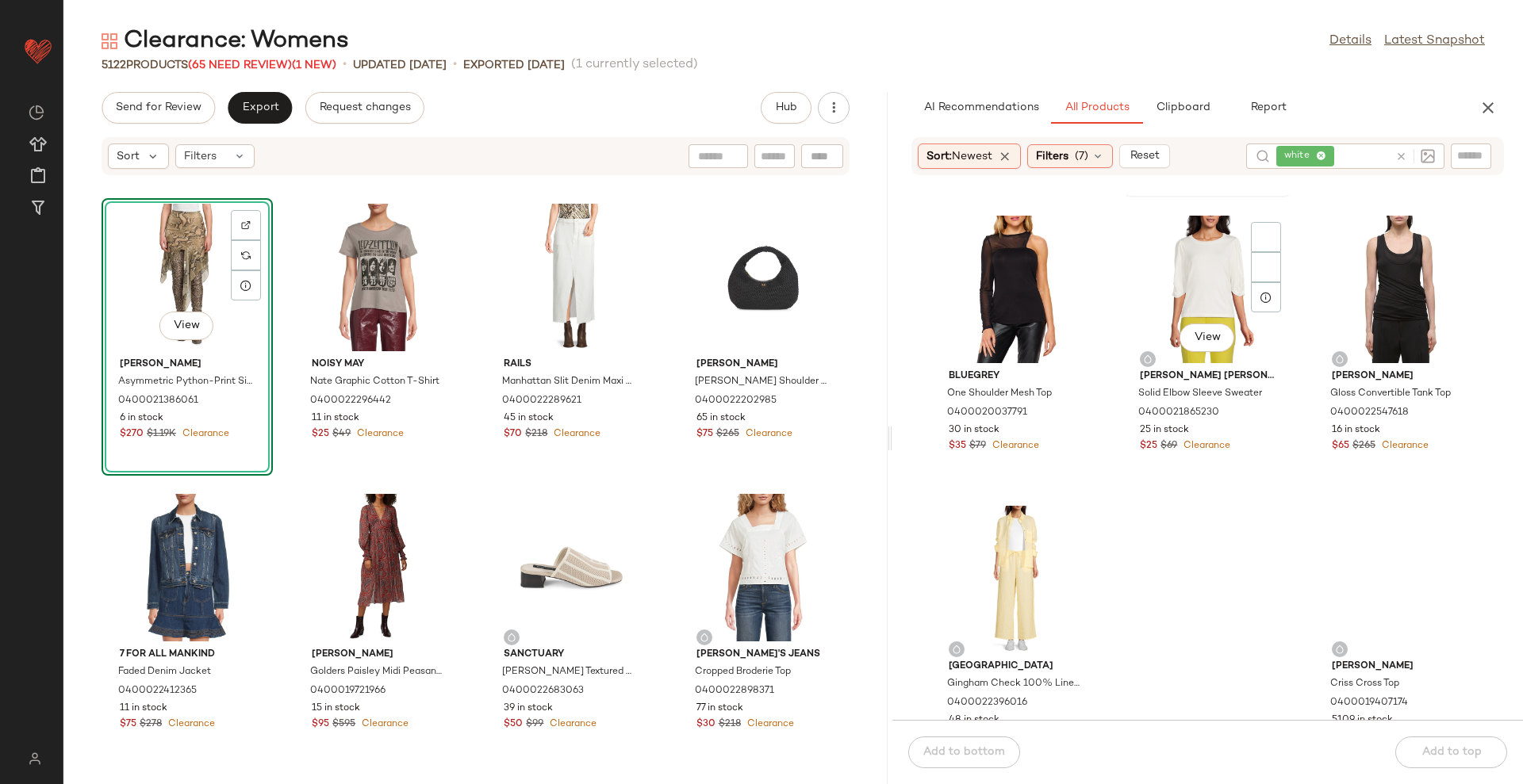
scroll to position [5283, 0]
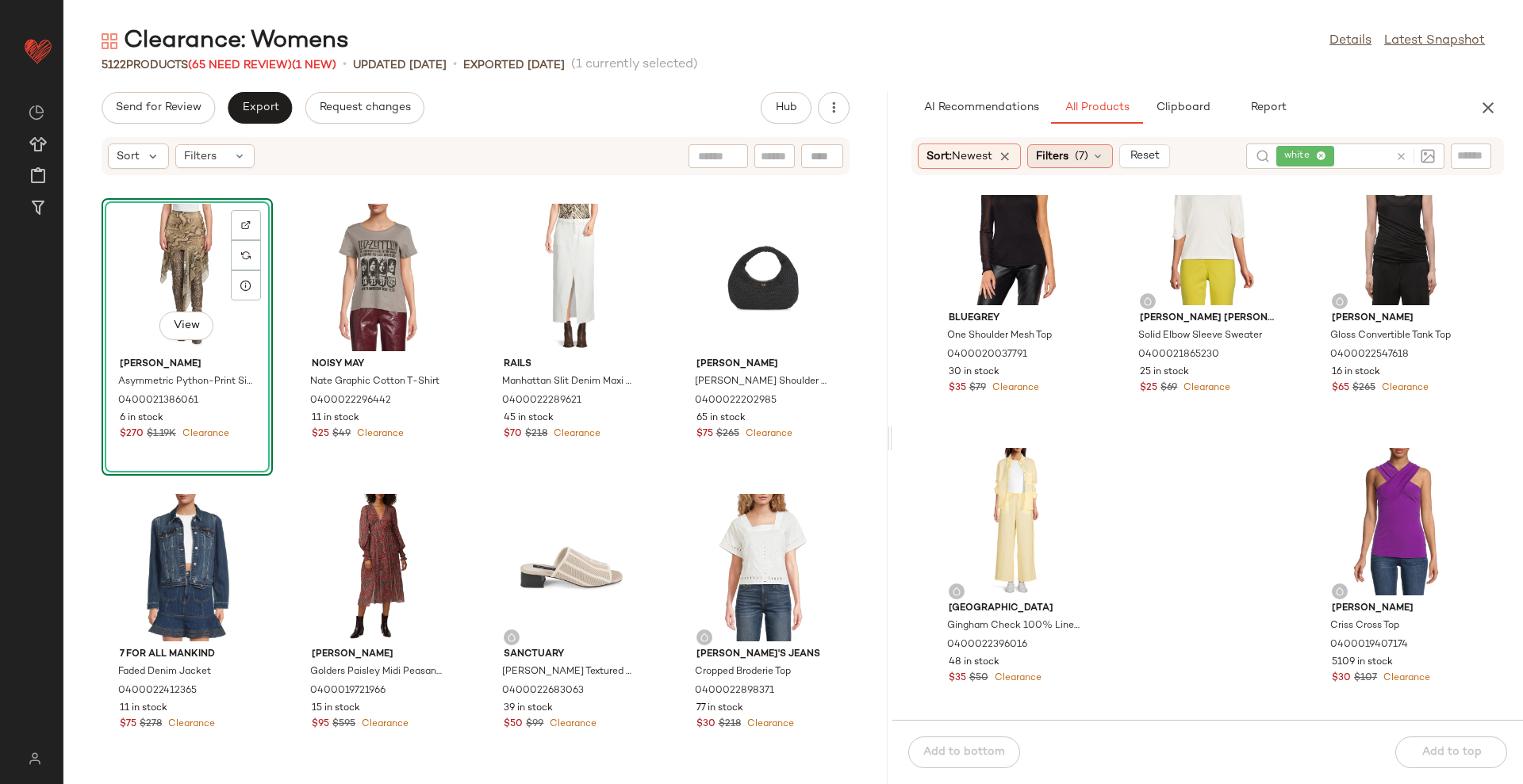
click at [1065, 150] on span "Filters" at bounding box center [1052, 156] width 32 height 17
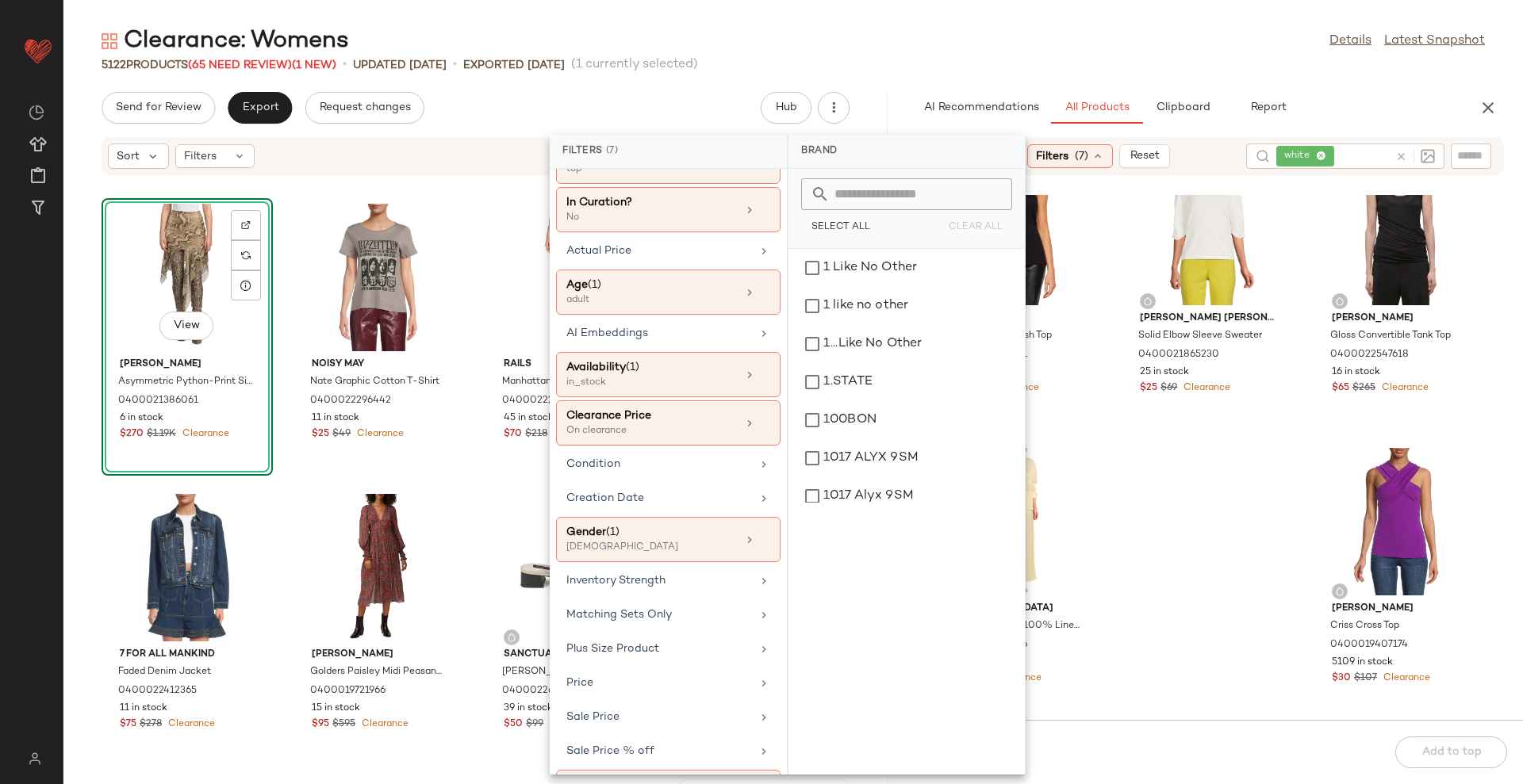
scroll to position [121, 0]
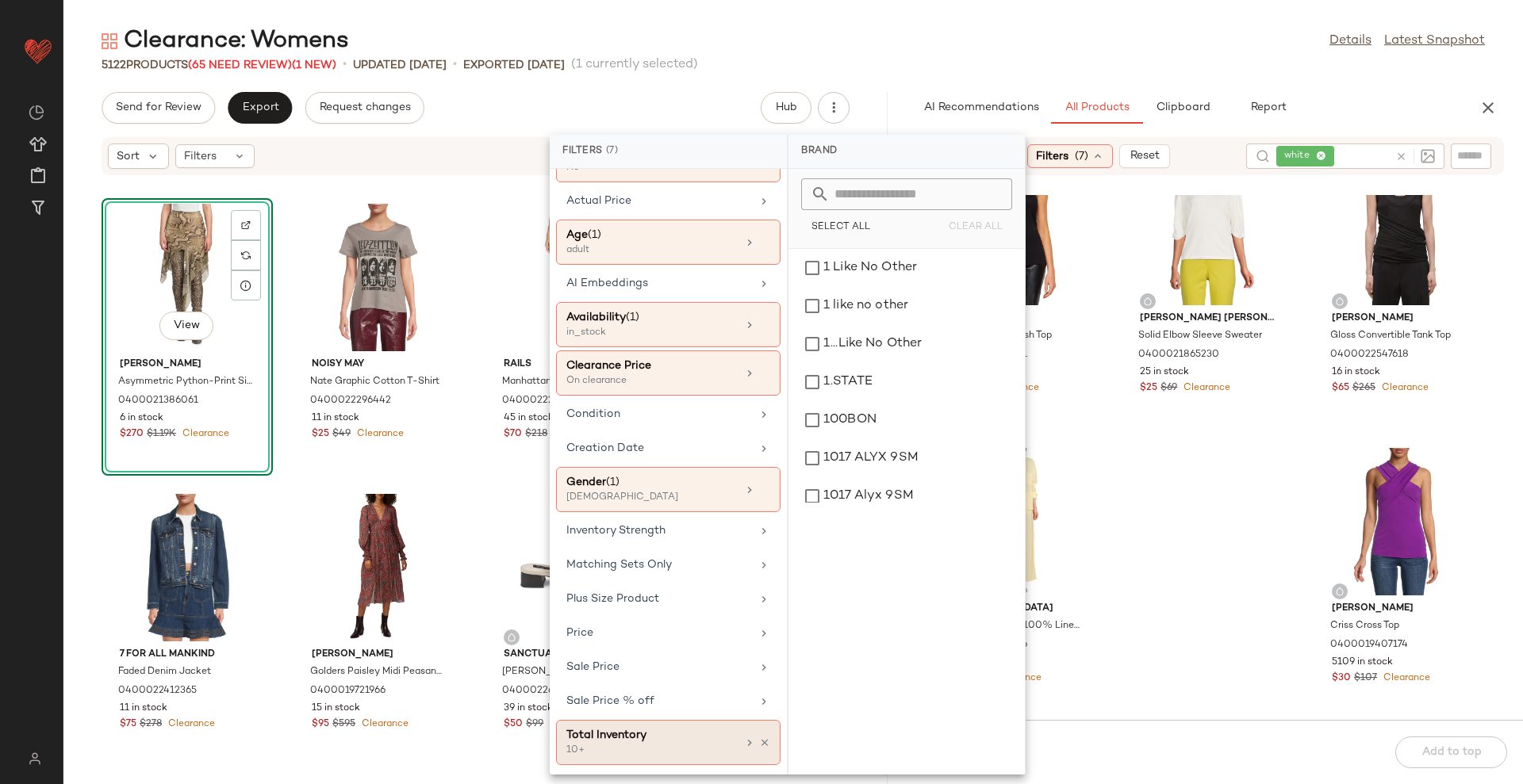
click at [622, 720] on div "Total Inventory 10+" at bounding box center [668, 743] width 225 height 45
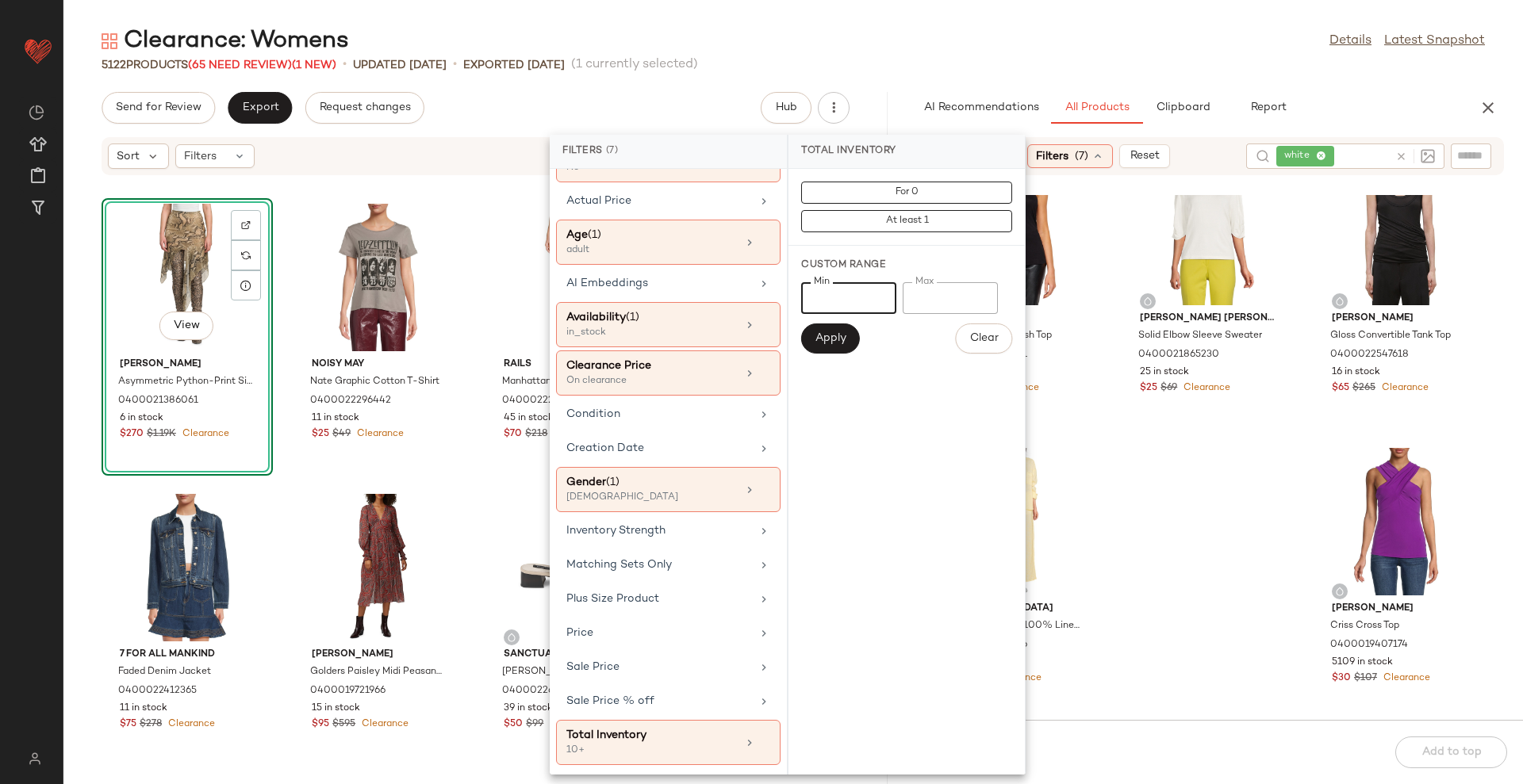
drag, startPoint x: 823, startPoint y: 286, endPoint x: 845, endPoint y: 286, distance: 22.0
click at [845, 286] on input "**" at bounding box center [849, 297] width 95 height 31
click at [839, 290] on input "**" at bounding box center [849, 297] width 95 height 31
drag, startPoint x: 839, startPoint y: 290, endPoint x: 805, endPoint y: 296, distance: 34.5
click at [805, 296] on input "**" at bounding box center [849, 297] width 95 height 31
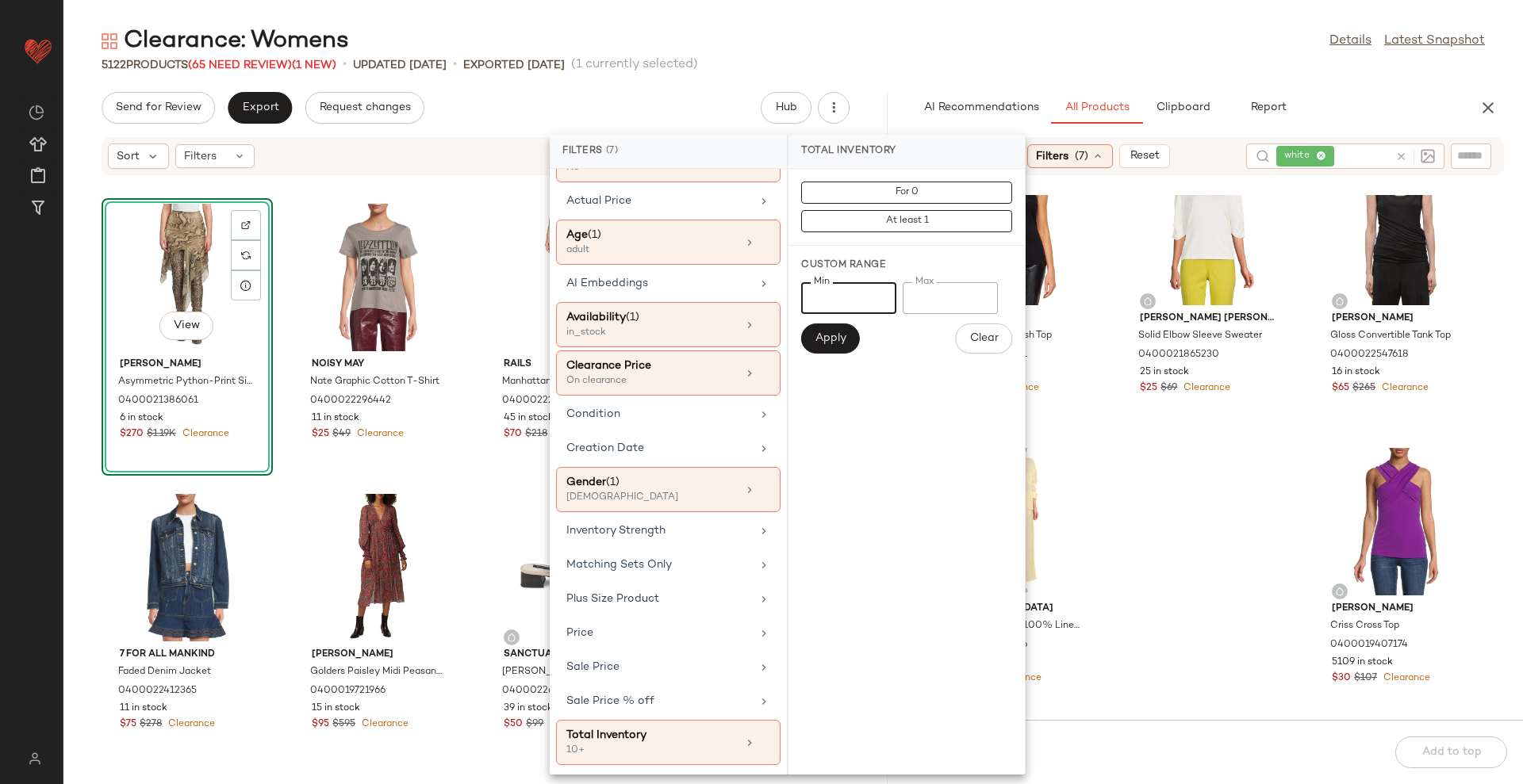
type input "*"
click at [816, 338] on span "Apply" at bounding box center [830, 338] width 31 height 13
click at [887, 68] on div "5122 Products (65 Need Review) (1 New) • updated [DATE] • Exported [DATE] (1 cu…" at bounding box center [793, 65] width 1459 height 16
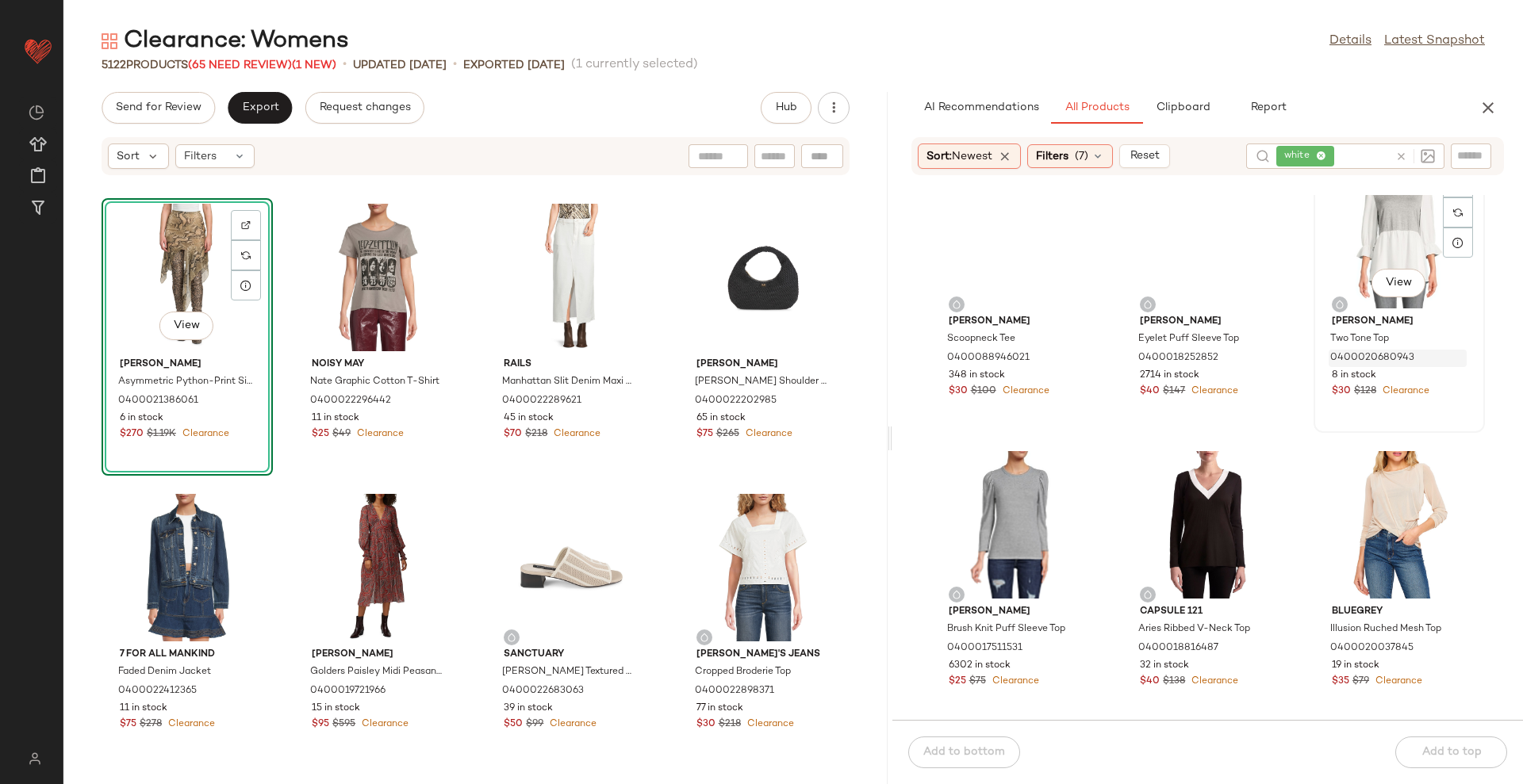
scroll to position [1698, 0]
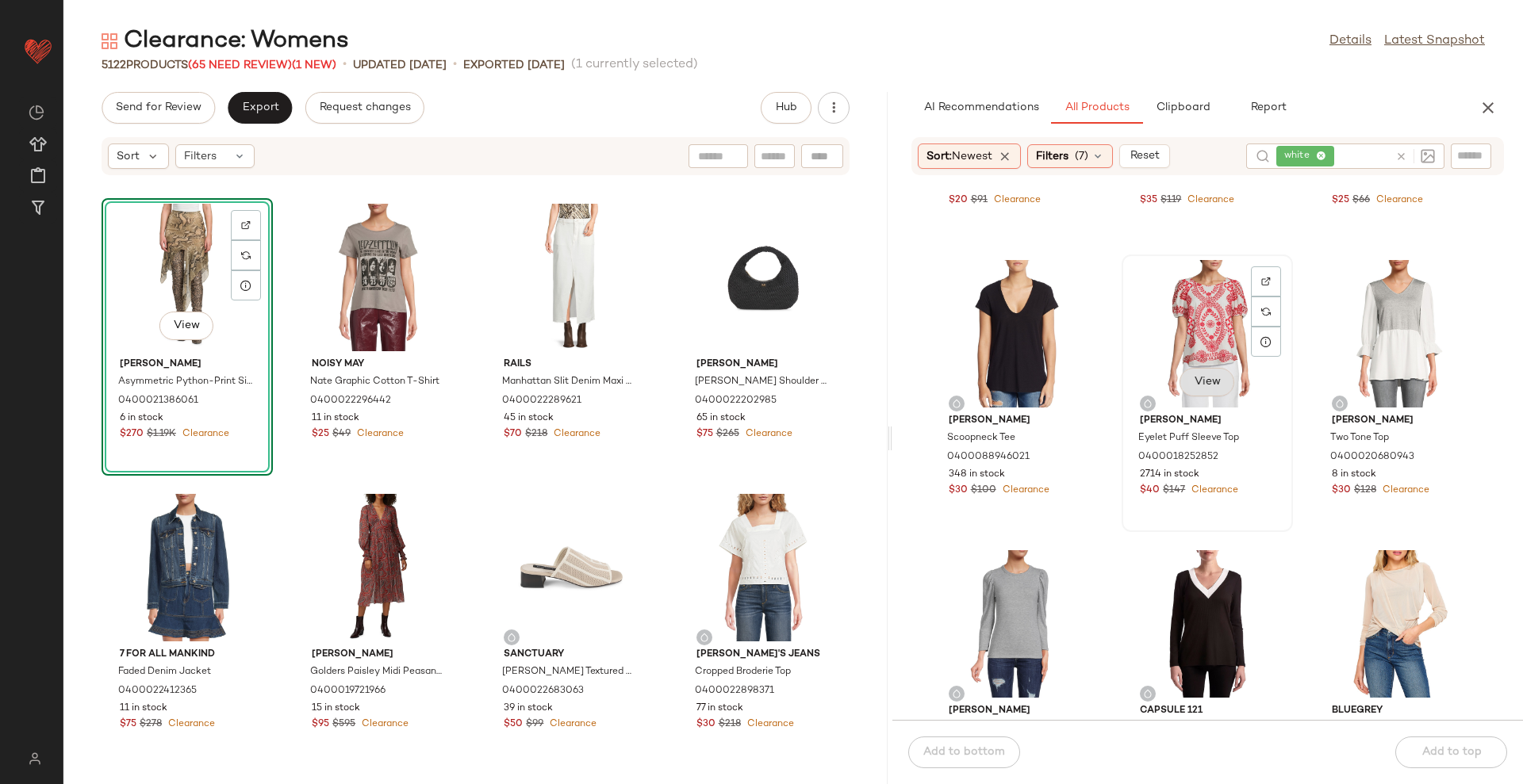
click at [1186, 375] on button "View" at bounding box center [1206, 382] width 54 height 28
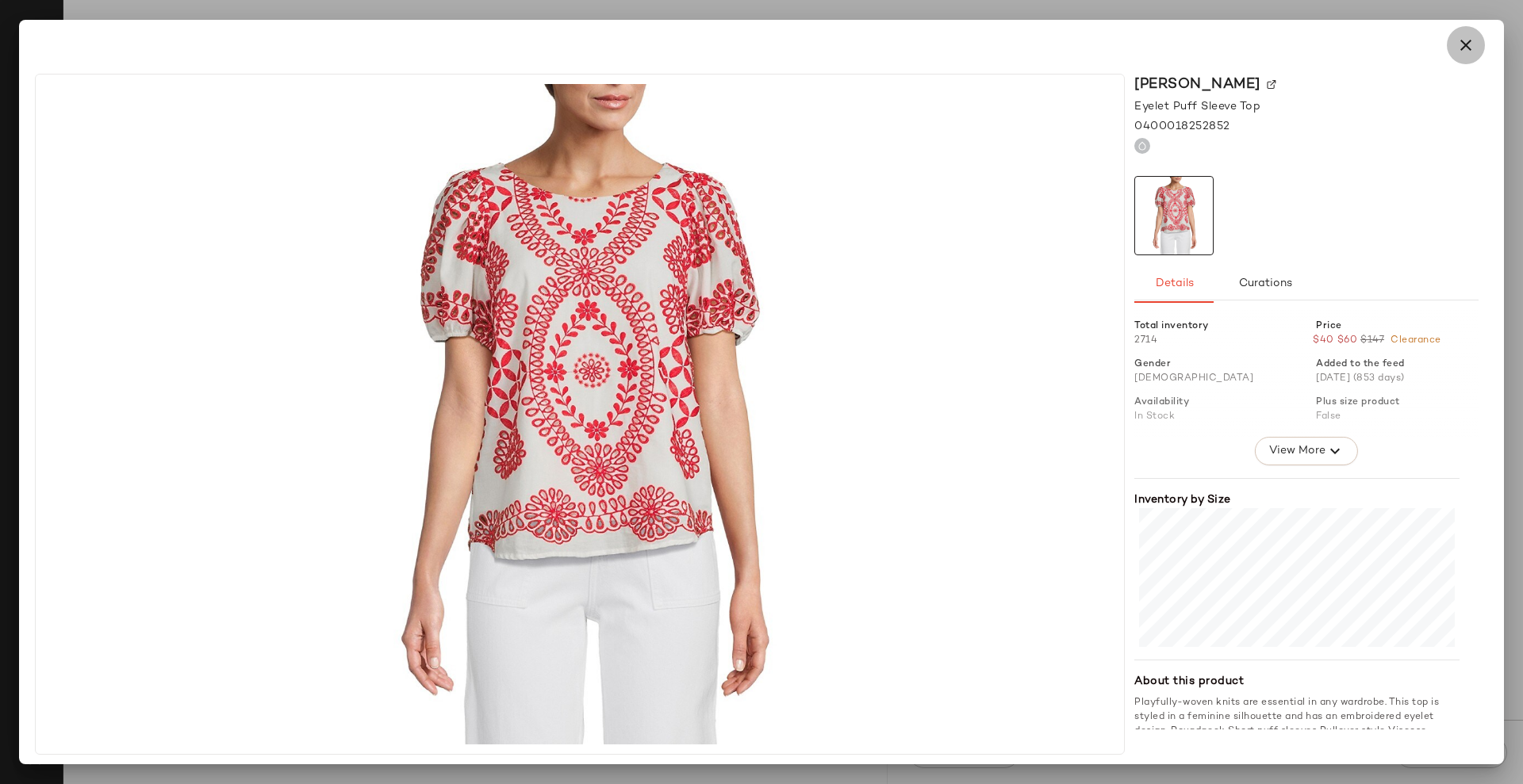
click at [1456, 56] on button "button" at bounding box center [1465, 44] width 38 height 38
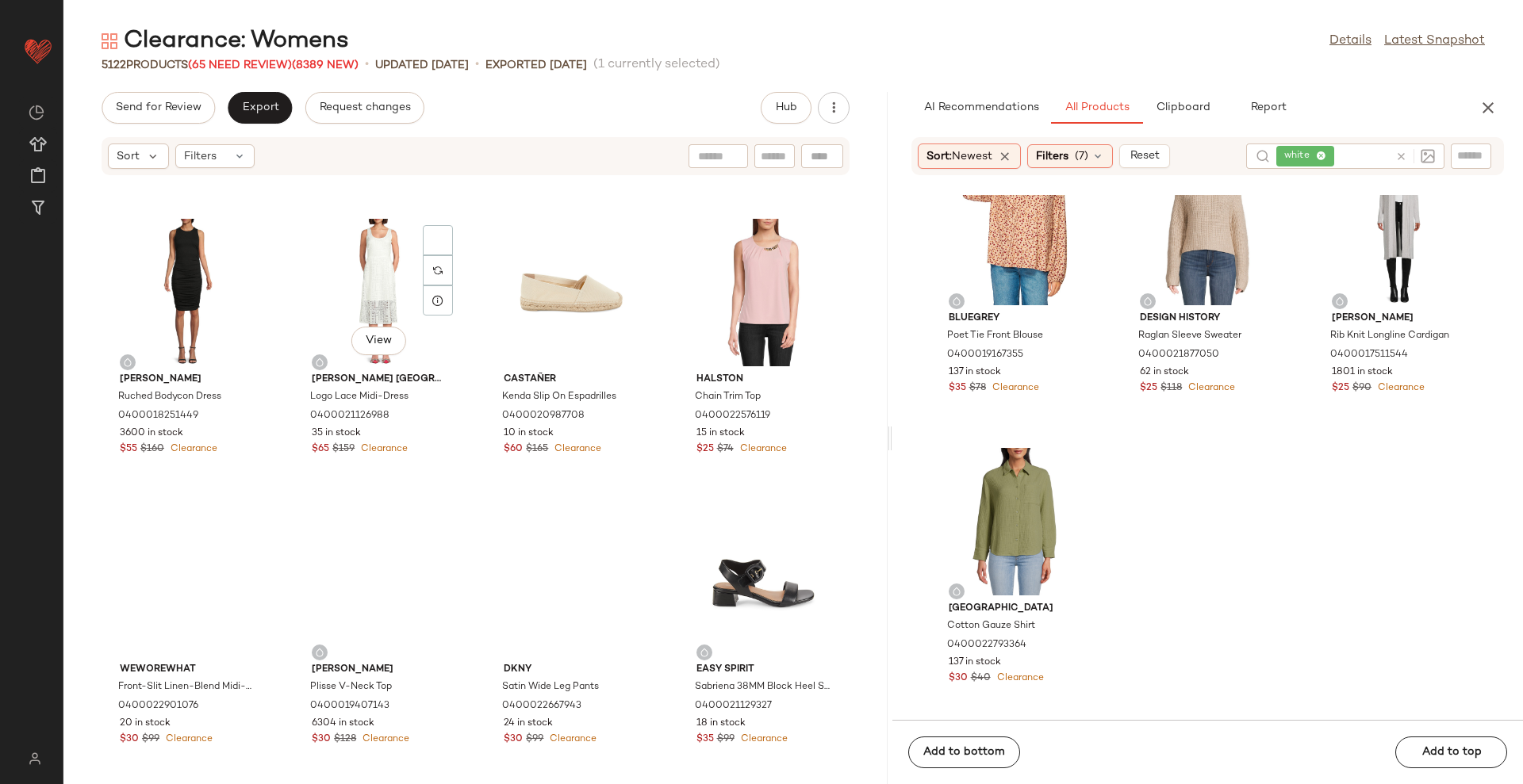
scroll to position [3383, 0]
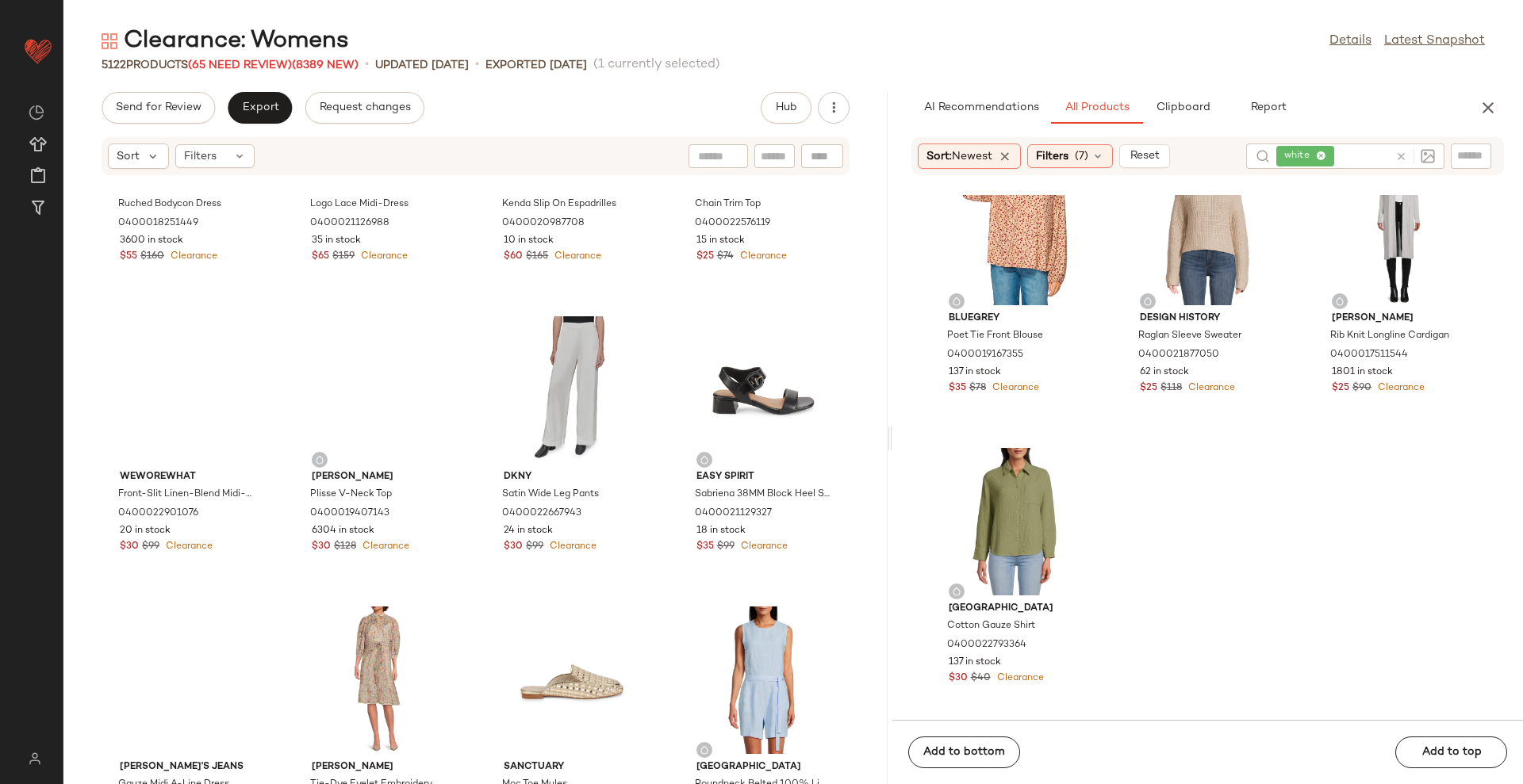
click at [214, 170] on div "Sort Filters" at bounding box center [475, 156] width 748 height 38
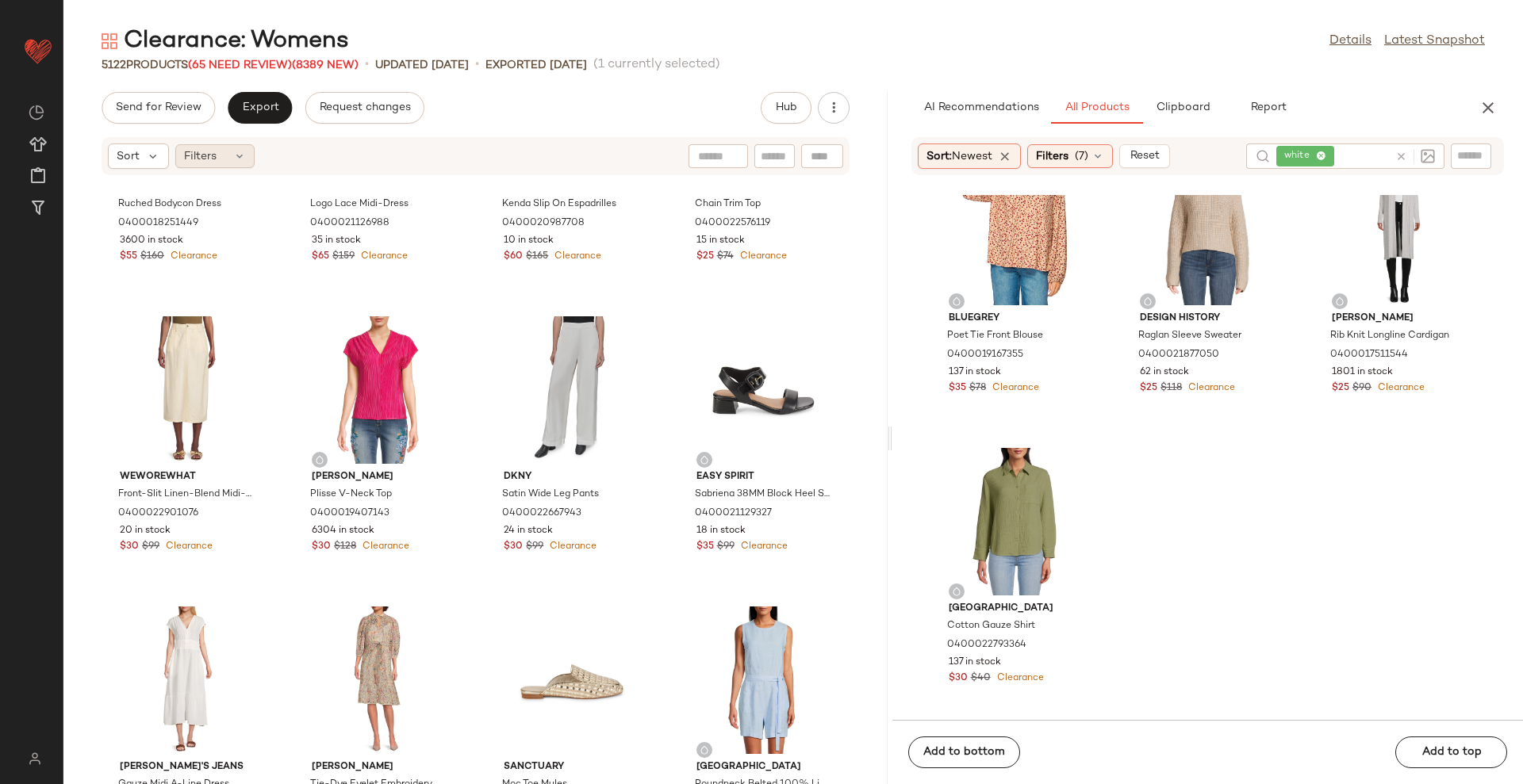
click at [214, 165] on div "Filters" at bounding box center [215, 156] width 79 height 24
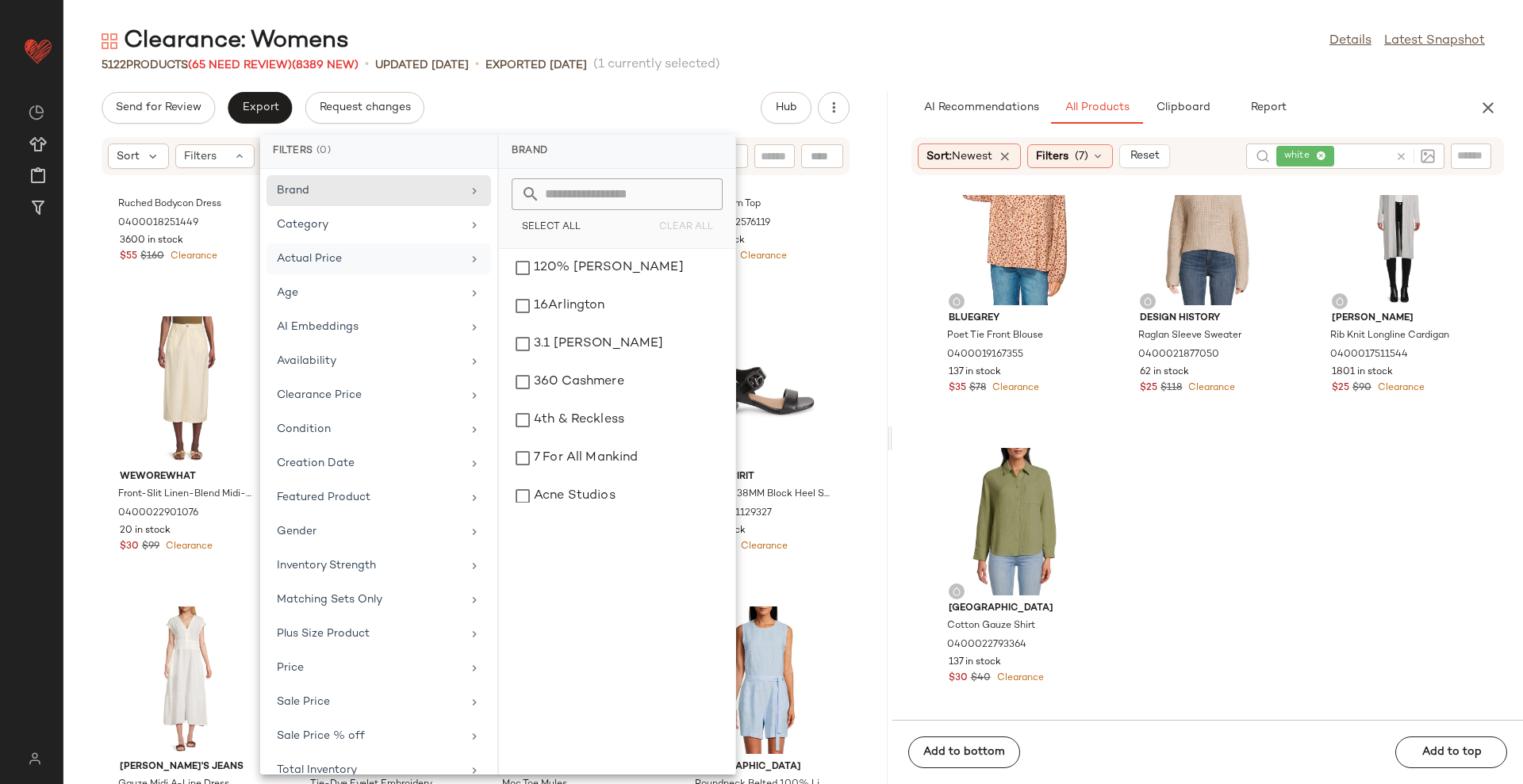
drag, startPoint x: 360, startPoint y: 230, endPoint x: 401, endPoint y: 243, distance: 43.0
click at [360, 230] on div "Category" at bounding box center [368, 225] width 185 height 17
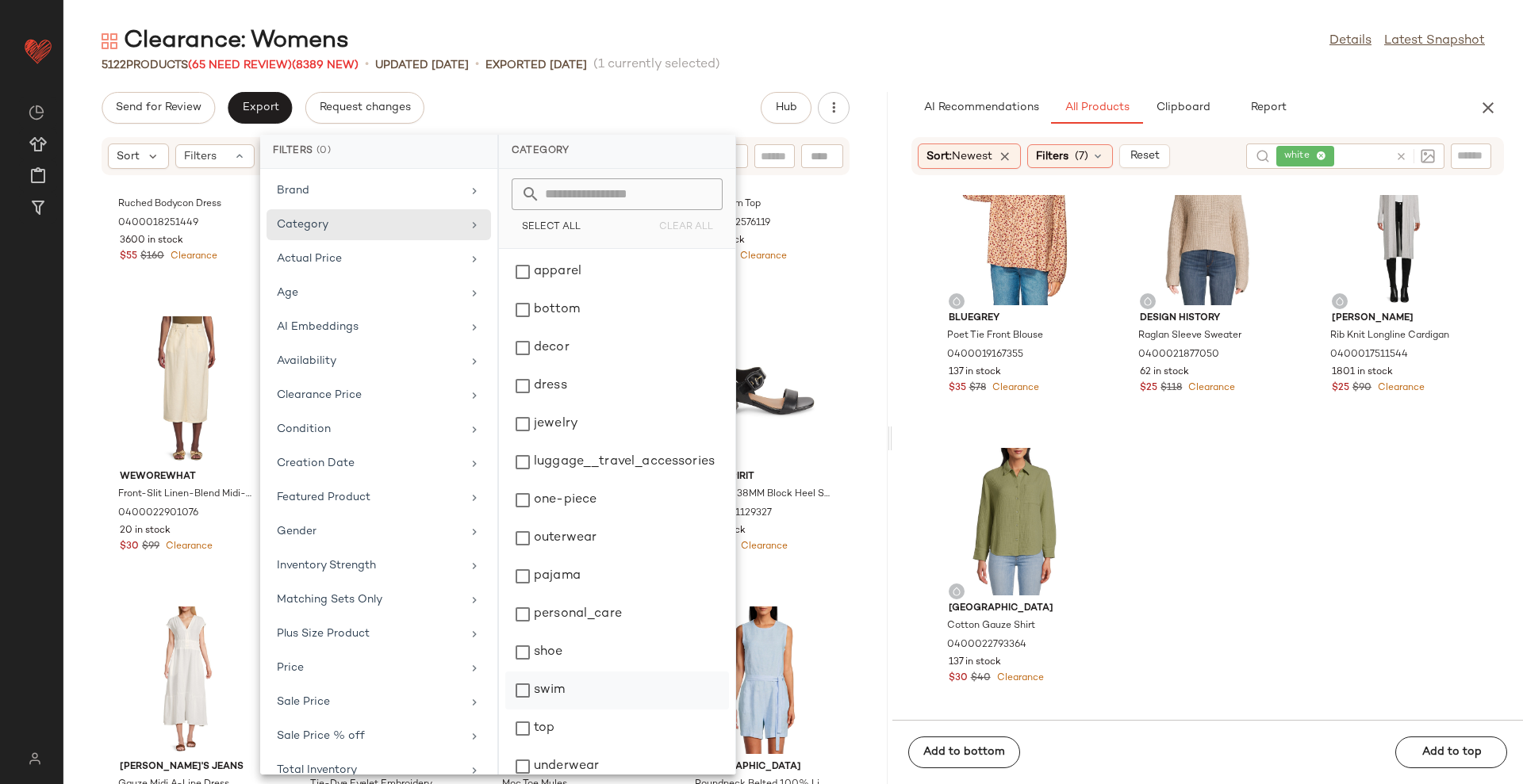
scroll to position [52, 0]
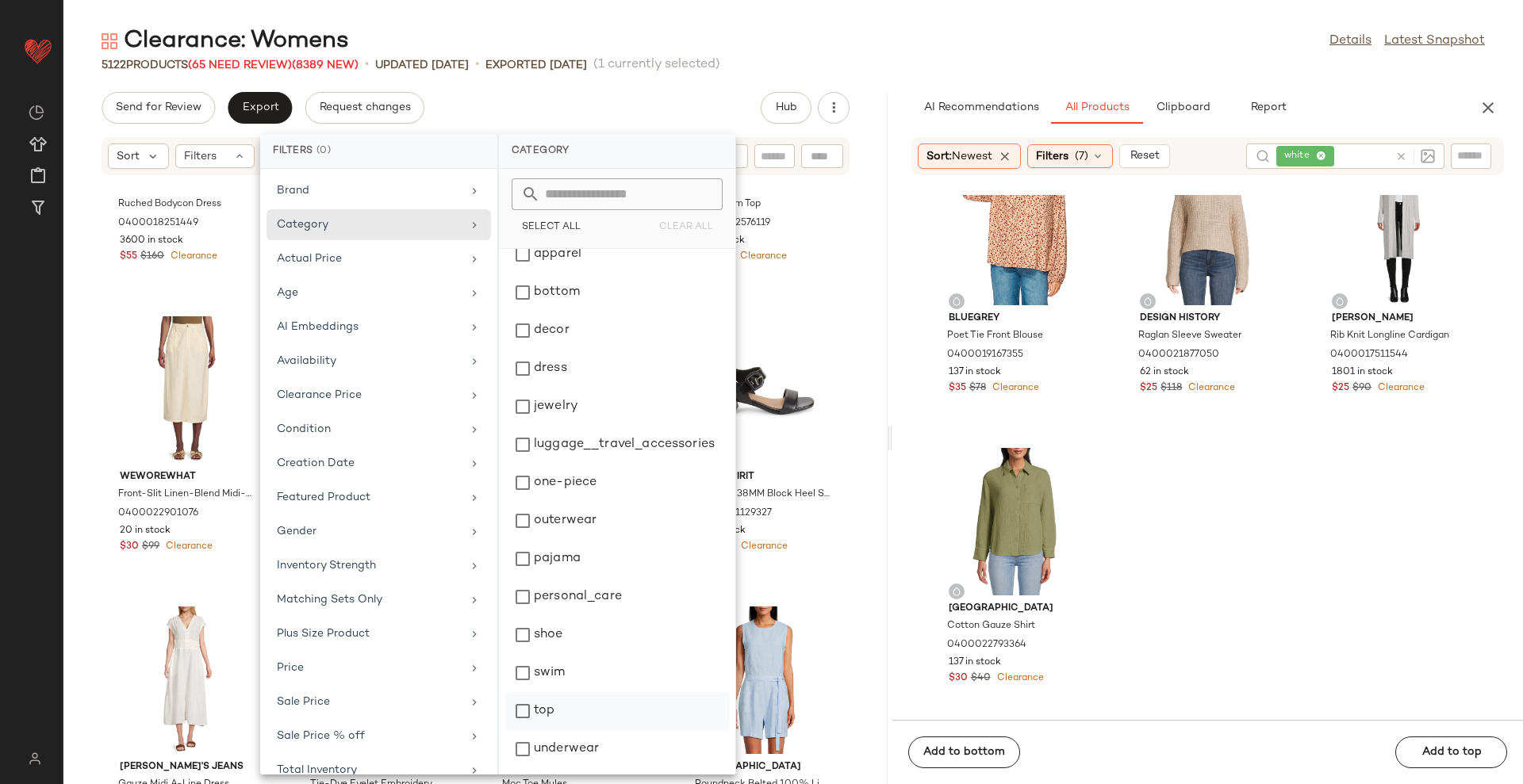
click at [569, 730] on div "top" at bounding box center [617, 749] width 224 height 38
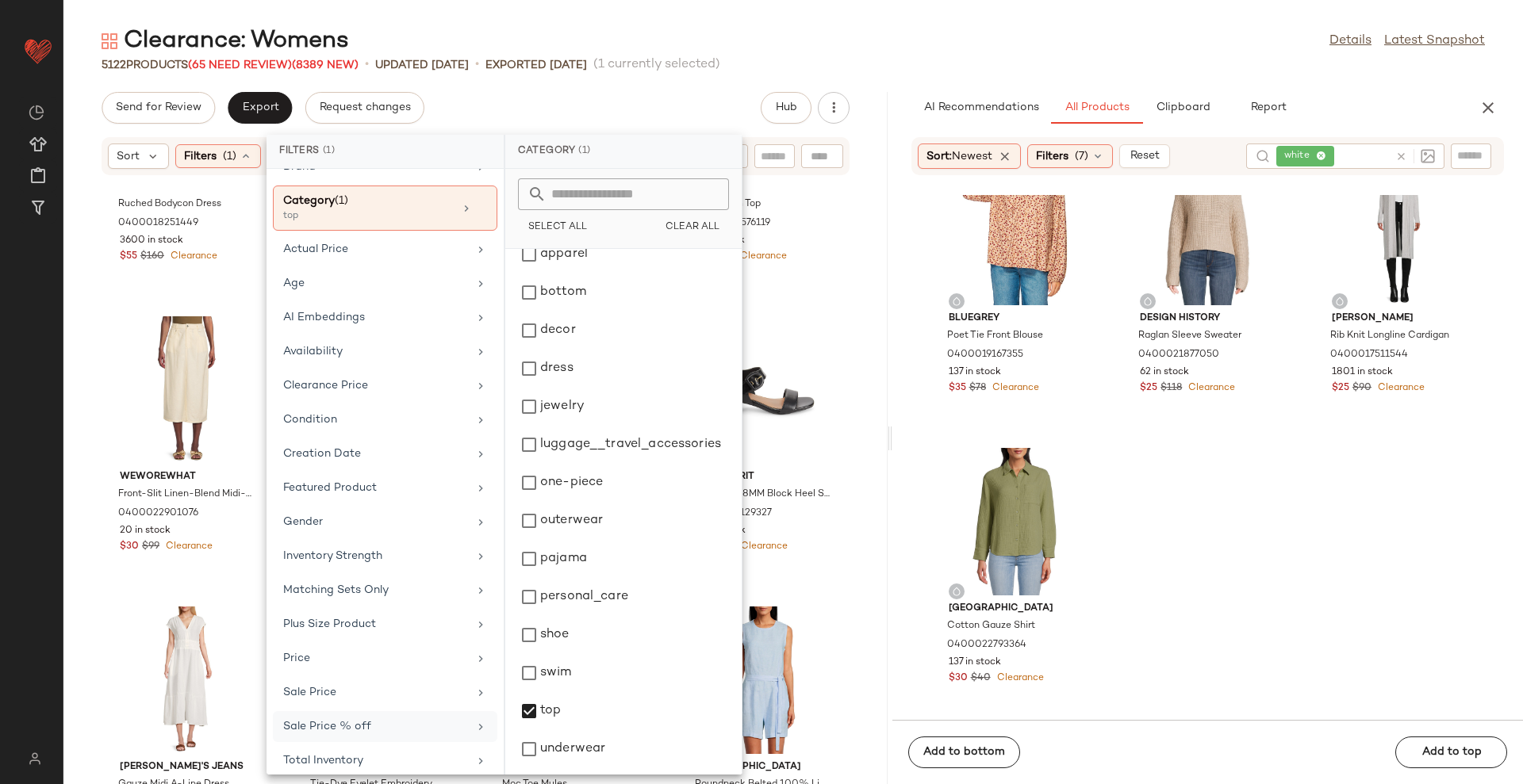
scroll to position [35, 0]
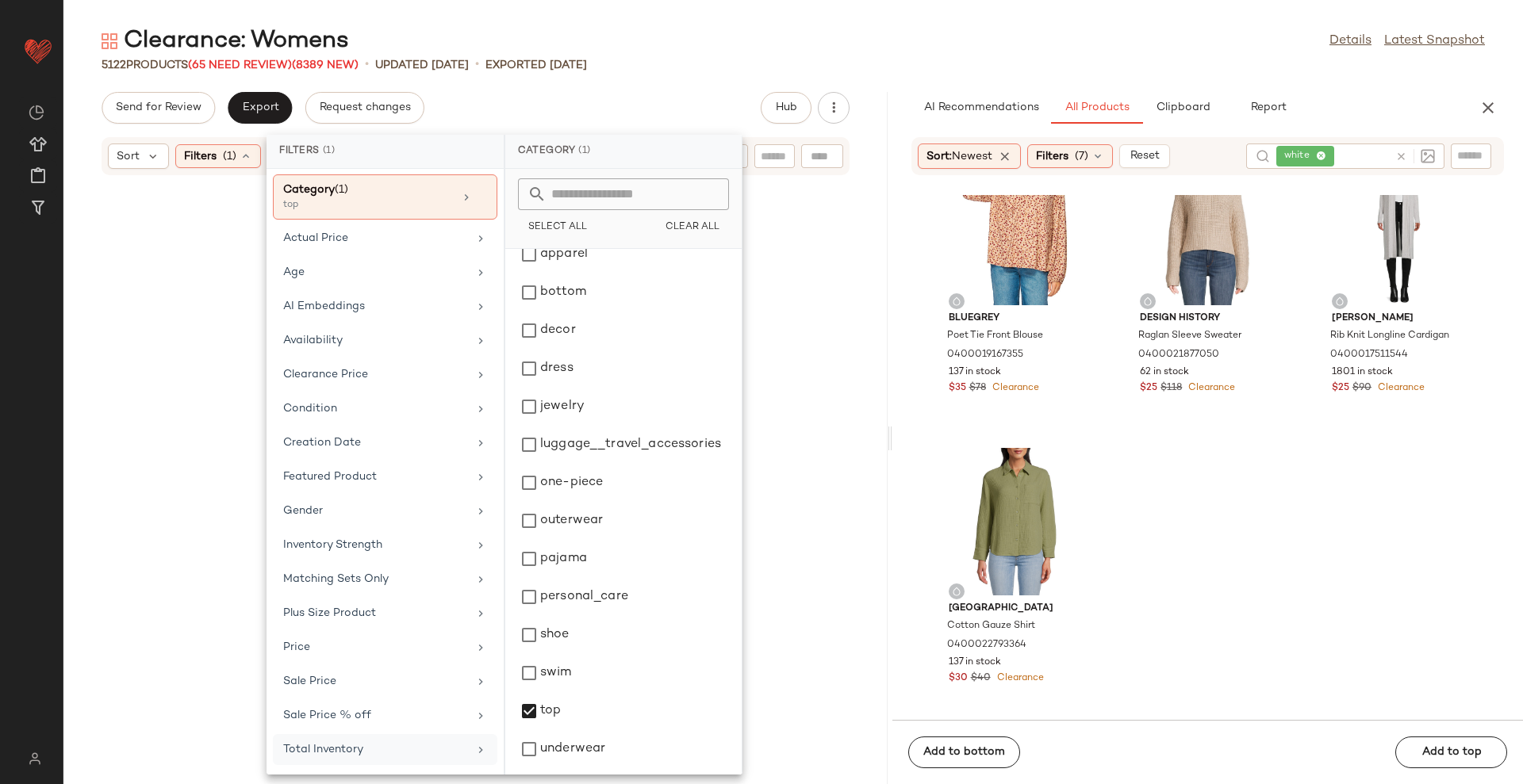
click at [369, 749] on div "Total Inventory" at bounding box center [375, 749] width 185 height 17
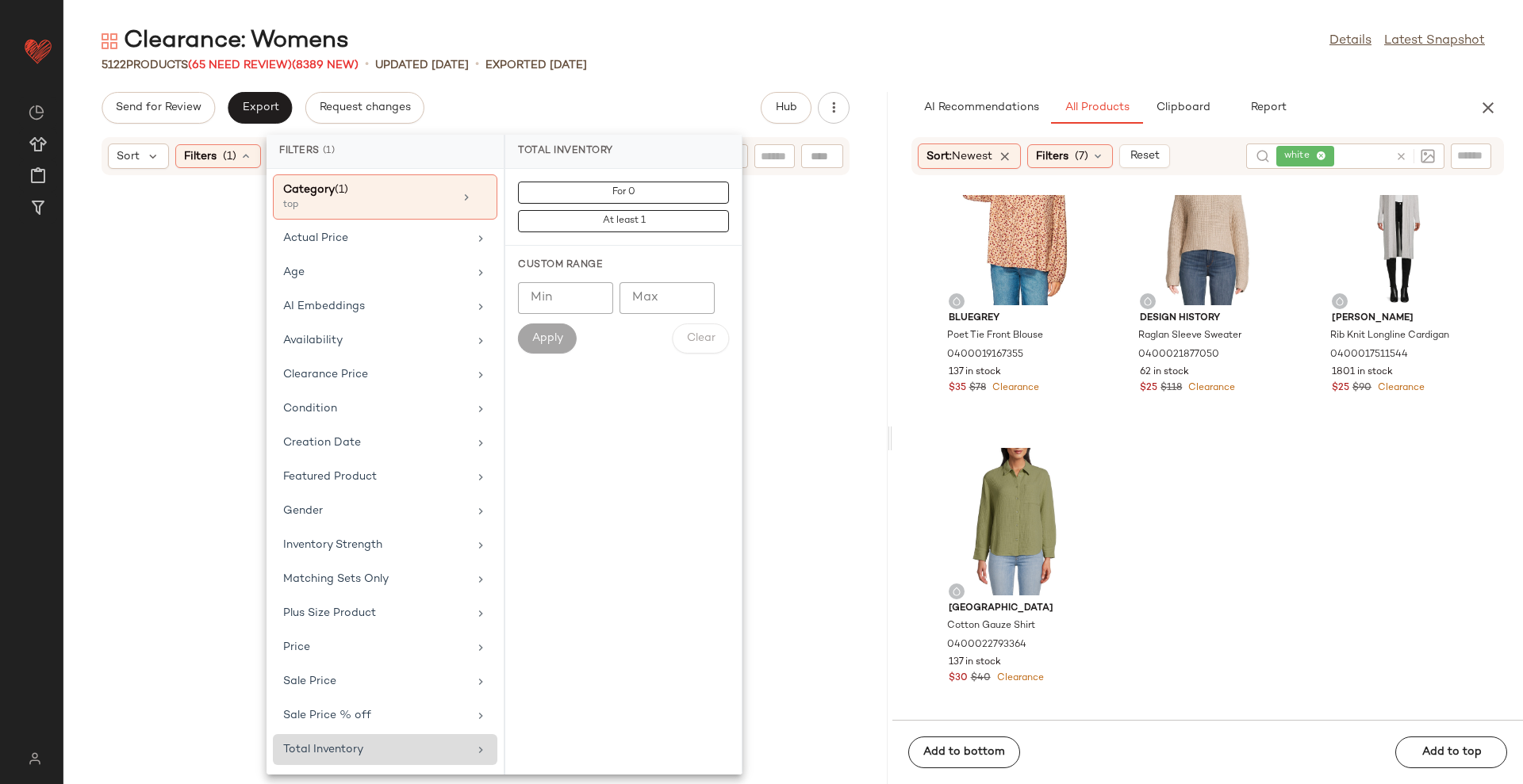
click at [547, 296] on input "Min" at bounding box center [566, 297] width 95 height 31
click at [555, 296] on input "Min" at bounding box center [566, 297] width 95 height 31
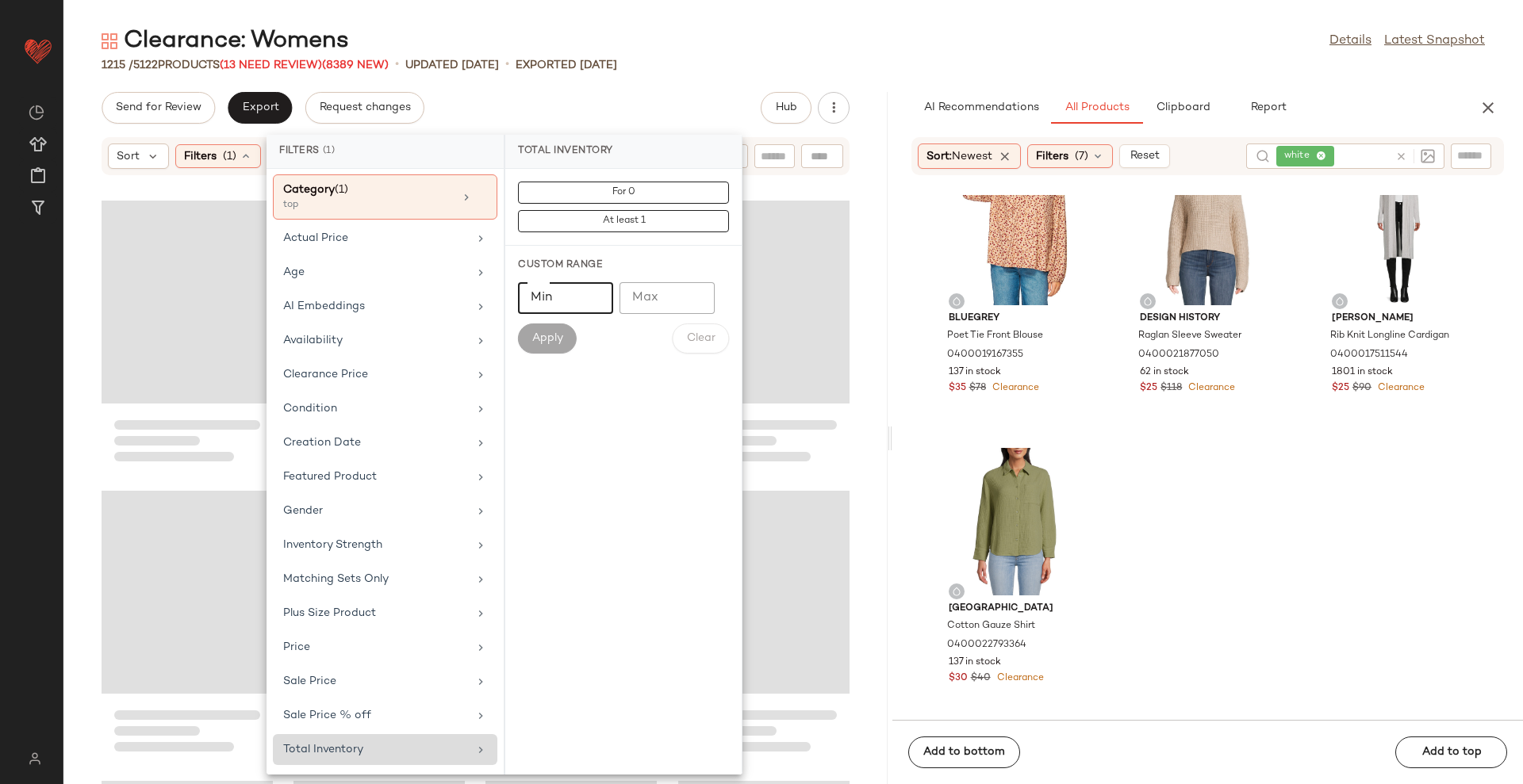
scroll to position [0, 0]
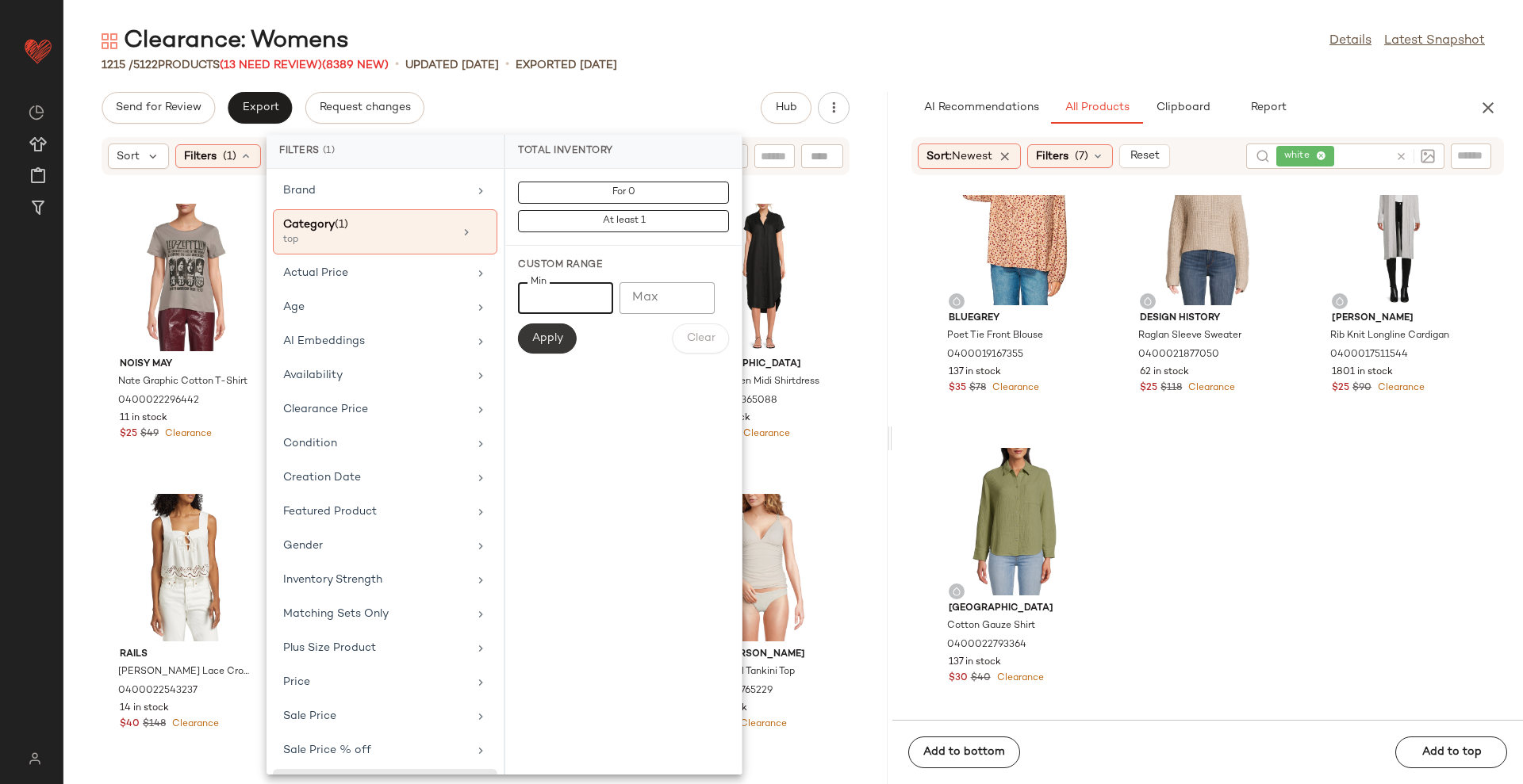
type input "**"
click at [559, 324] on button "Apply" at bounding box center [547, 338] width 59 height 30
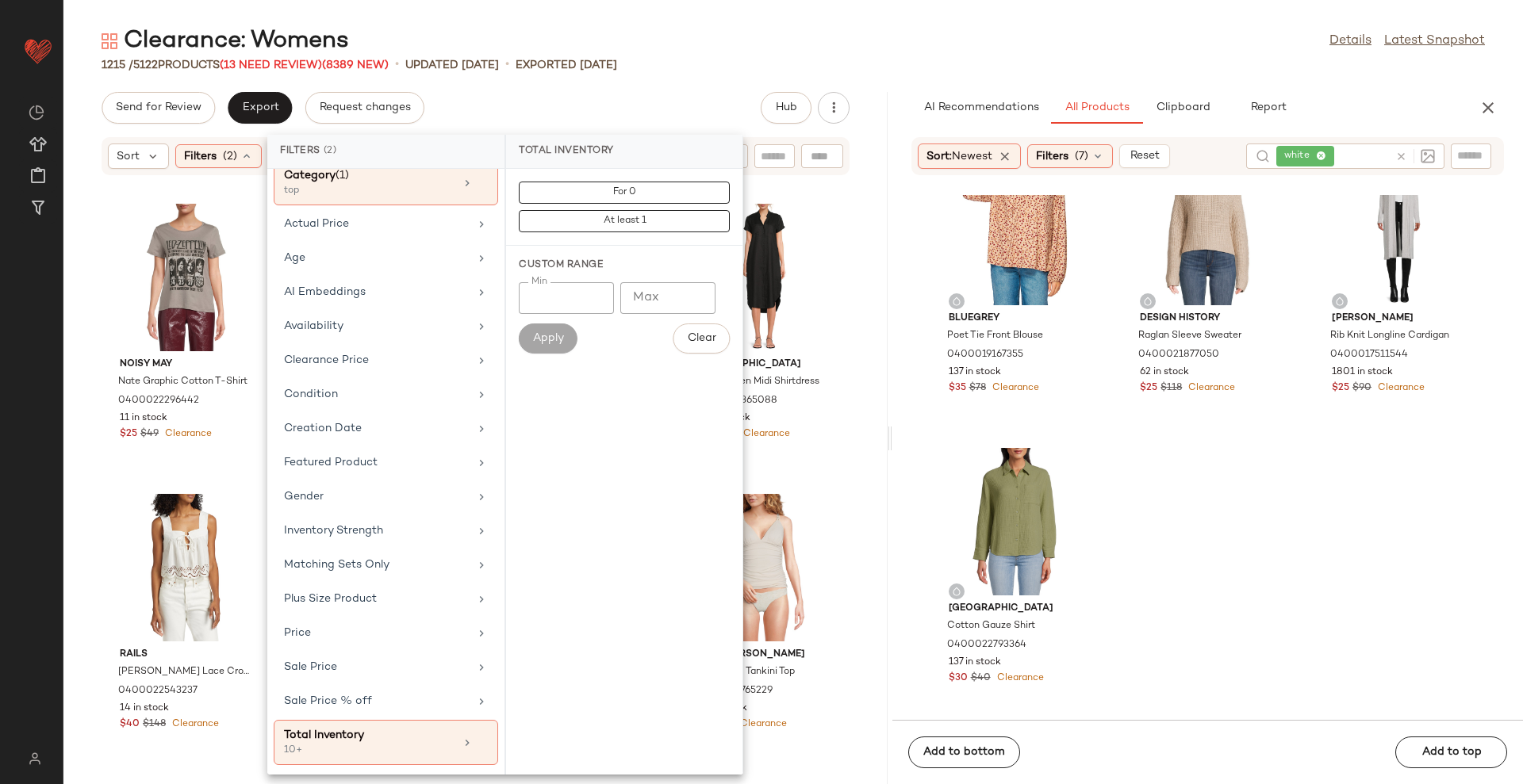
click at [400, 366] on div "Clearance Price" at bounding box center [376, 360] width 185 height 17
click at [379, 368] on div "Clearance Price" at bounding box center [376, 360] width 185 height 17
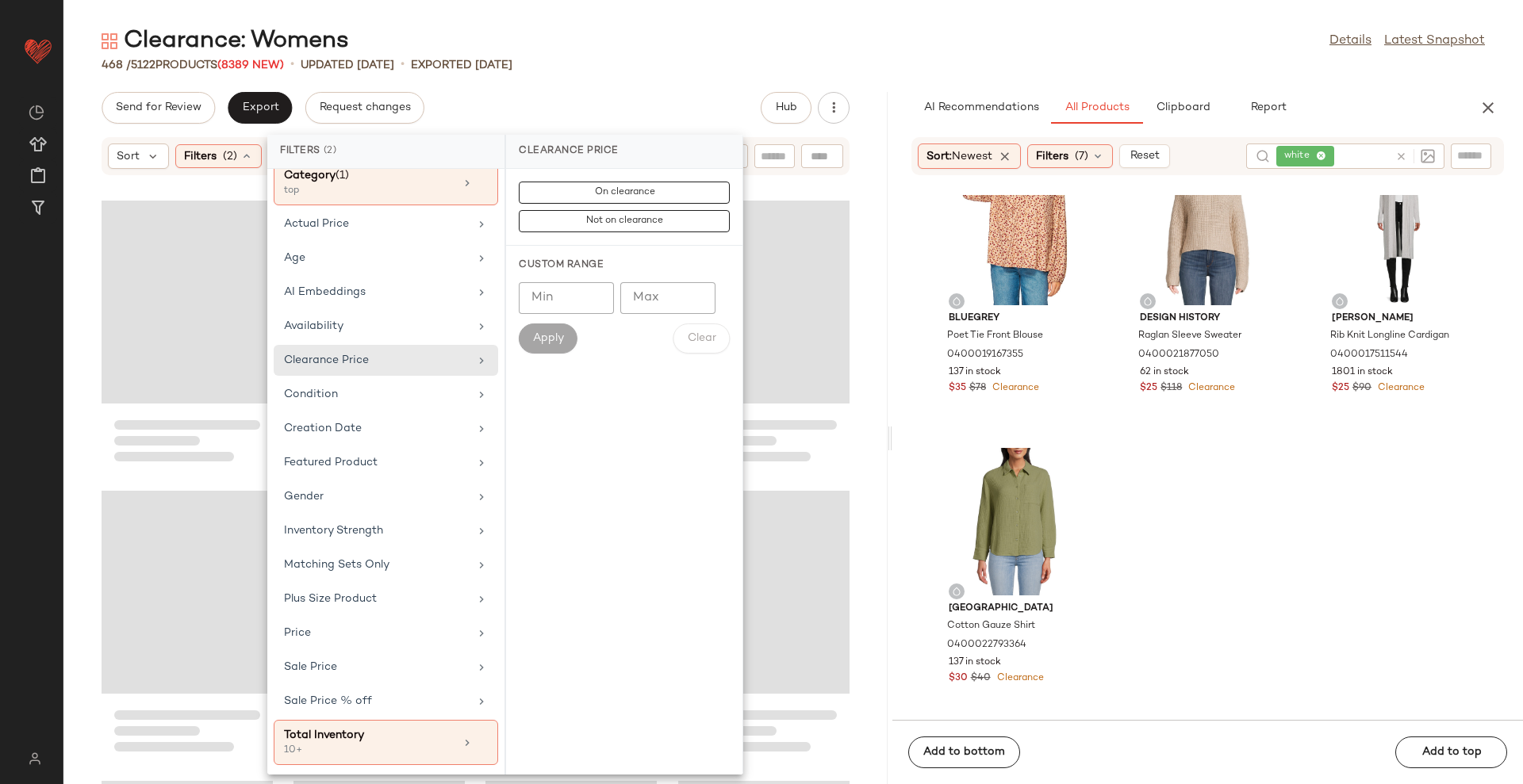
scroll to position [0, 0]
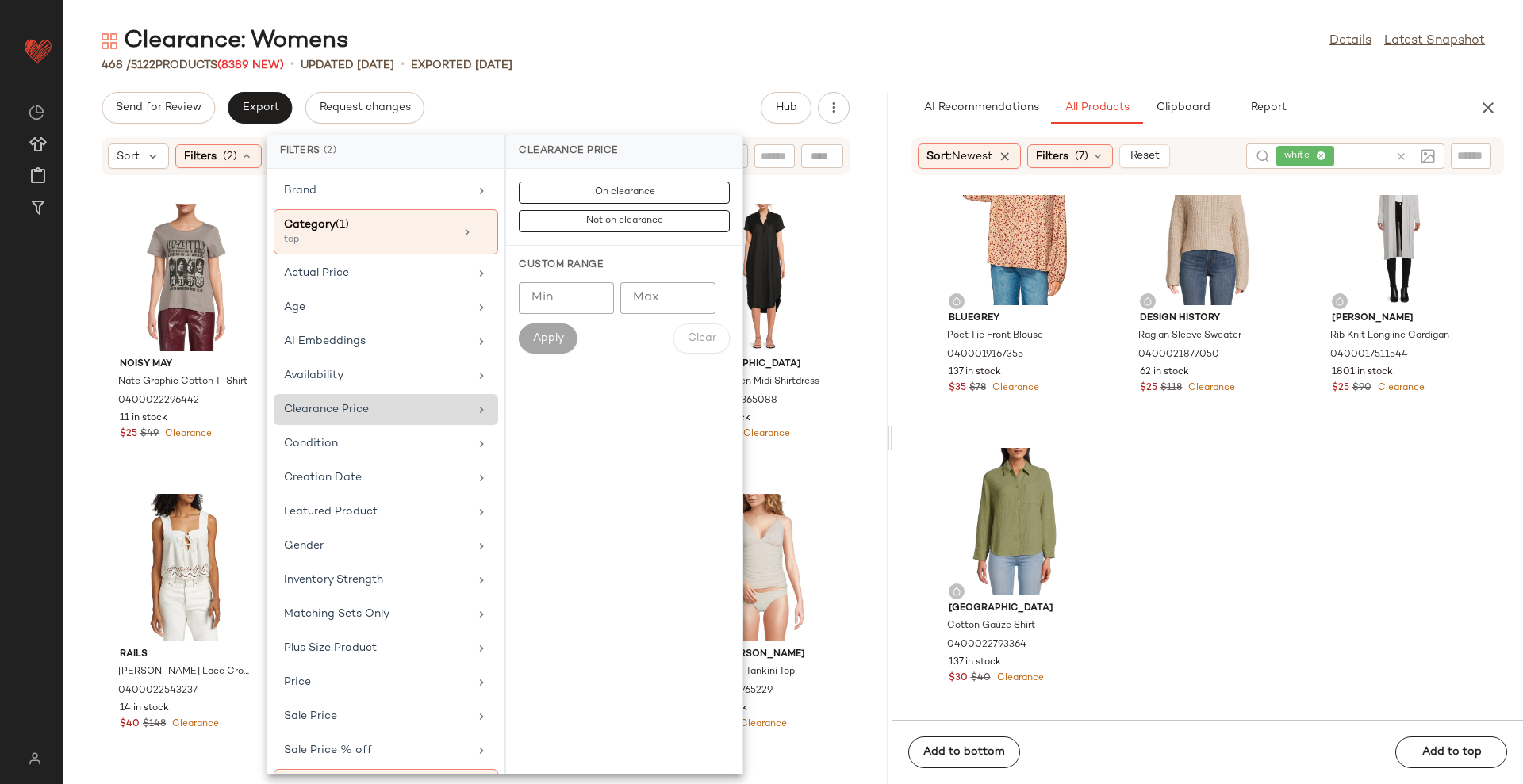
click at [400, 407] on div "Clearance Price" at bounding box center [376, 409] width 185 height 17
click at [659, 229] on button "Not on clearance" at bounding box center [625, 222] width 211 height 23
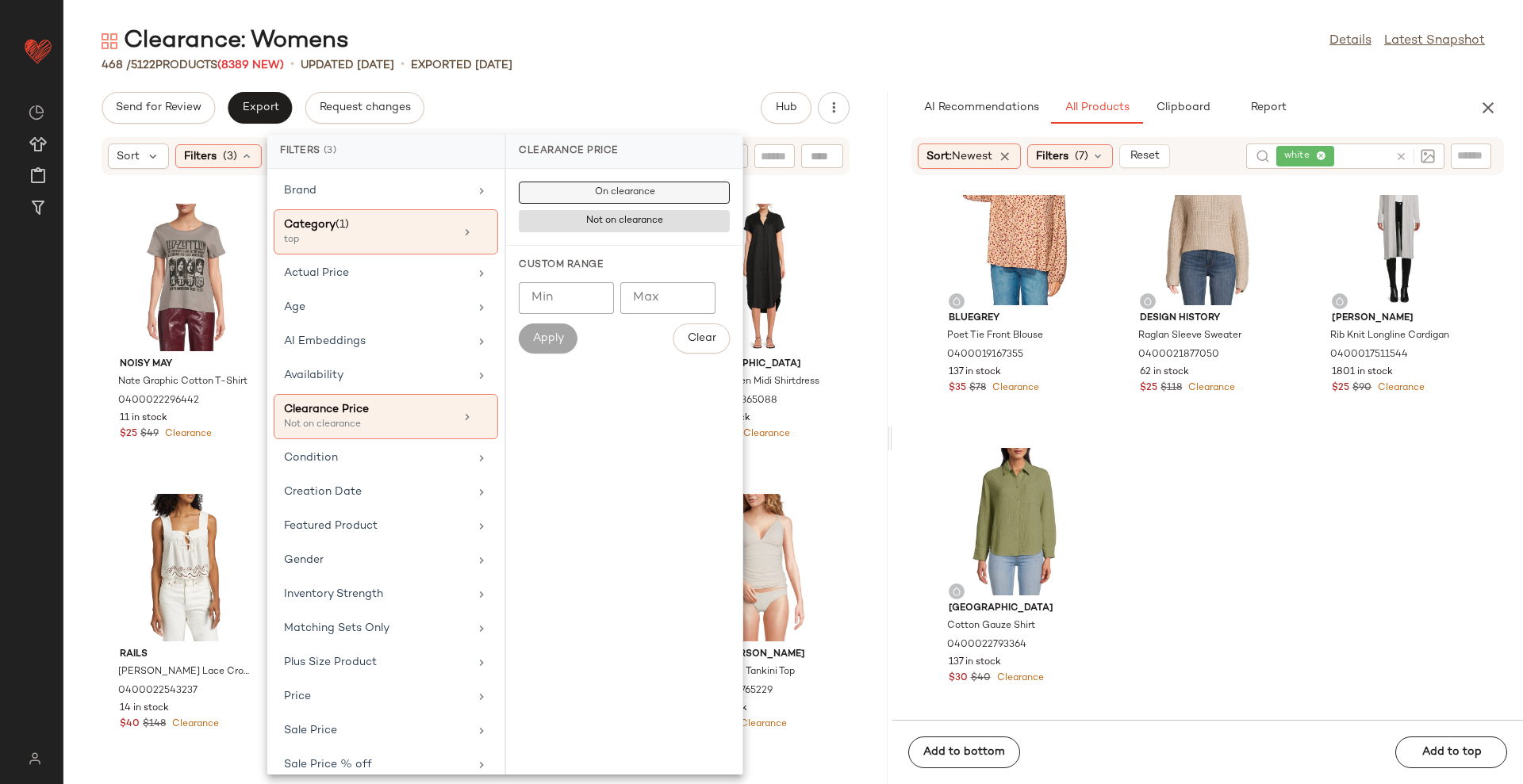
click at [629, 192] on span "On clearance" at bounding box center [624, 193] width 61 height 11
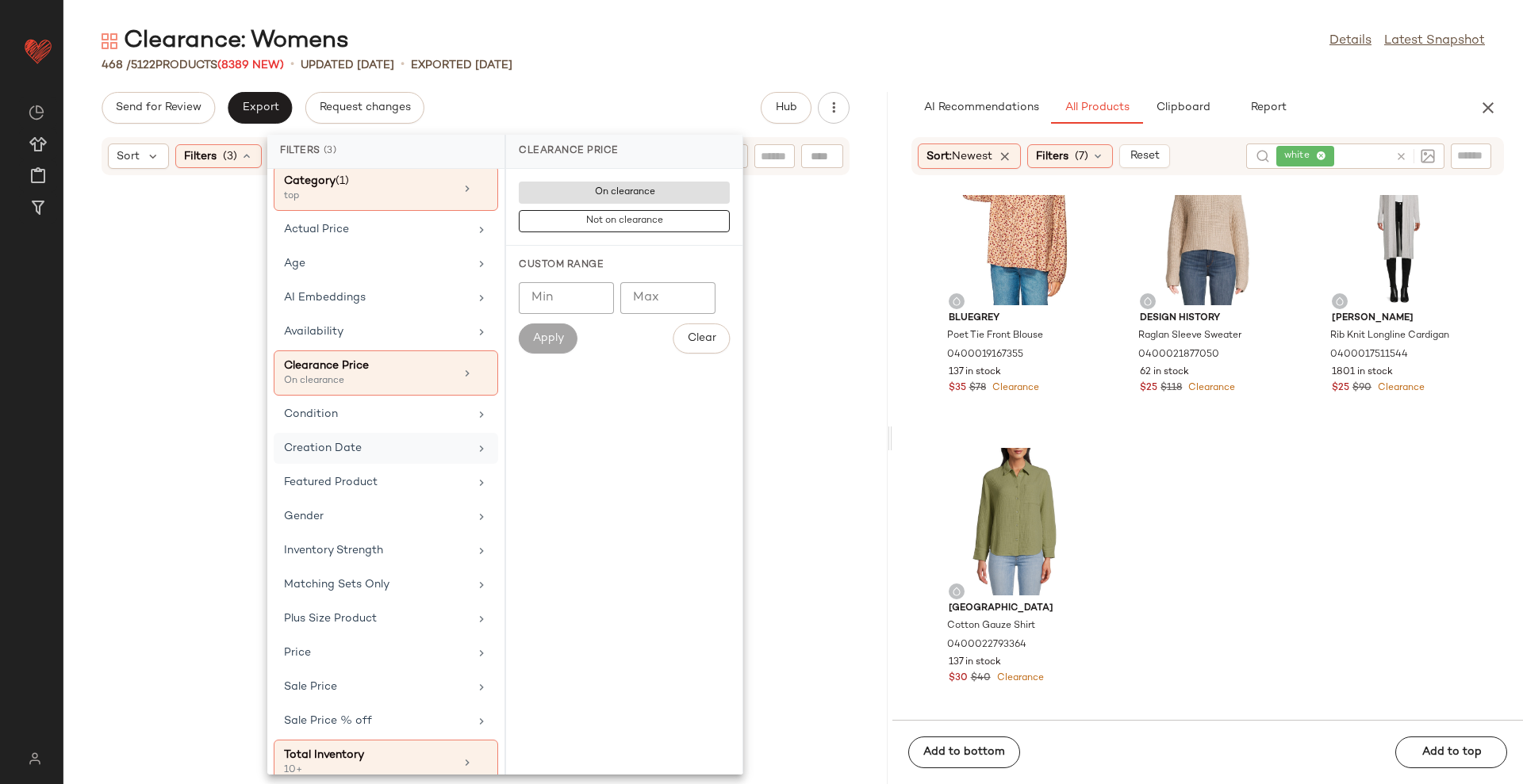
scroll to position [64, 0]
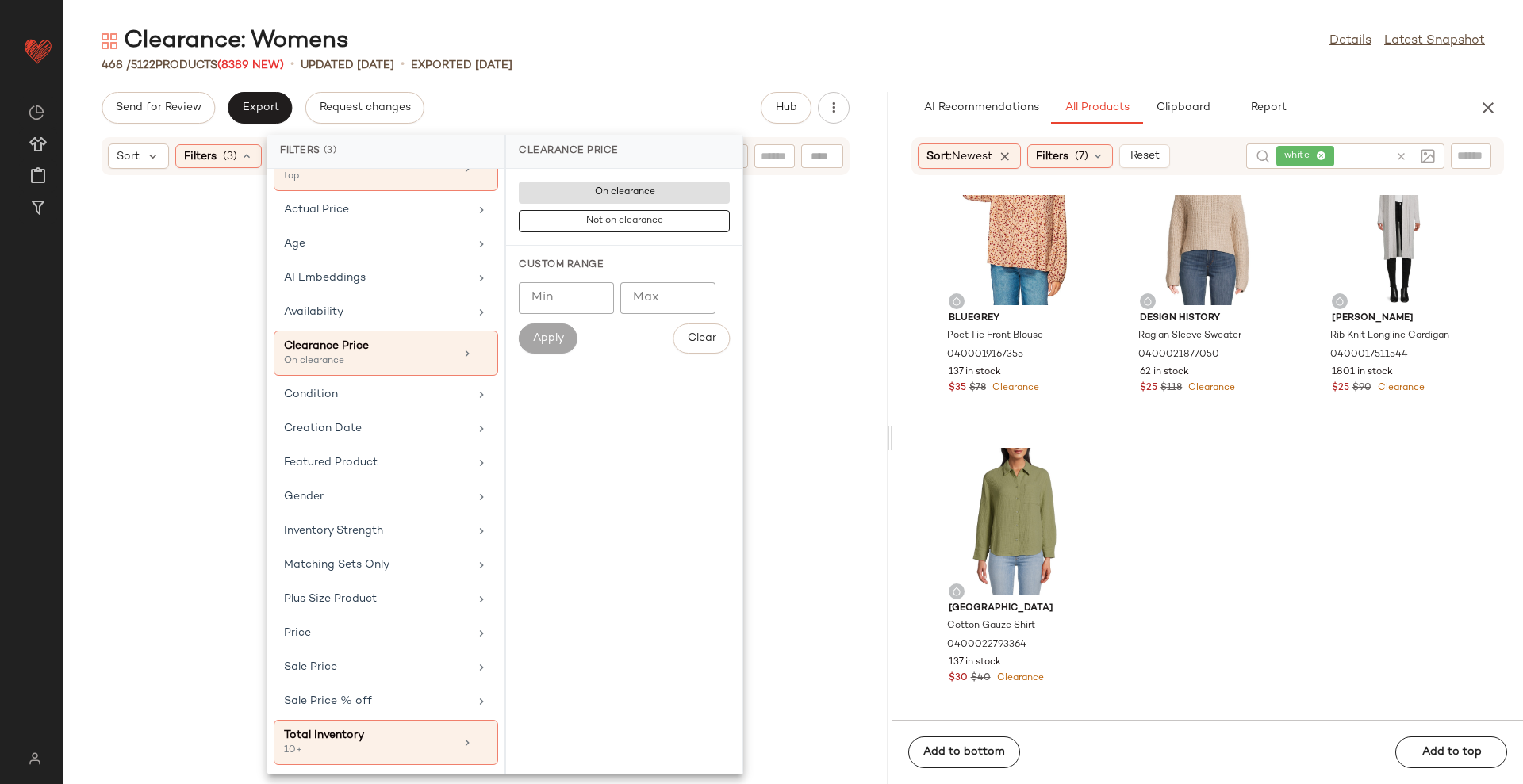
click at [625, 110] on div "Send for Review Export Request changes Hub" at bounding box center [475, 107] width 824 height 31
click at [668, 88] on div "Clearance: Womens Details Latest Snapshot 468 / 5122 Products (8389 New) • upda…" at bounding box center [793, 404] width 1459 height 759
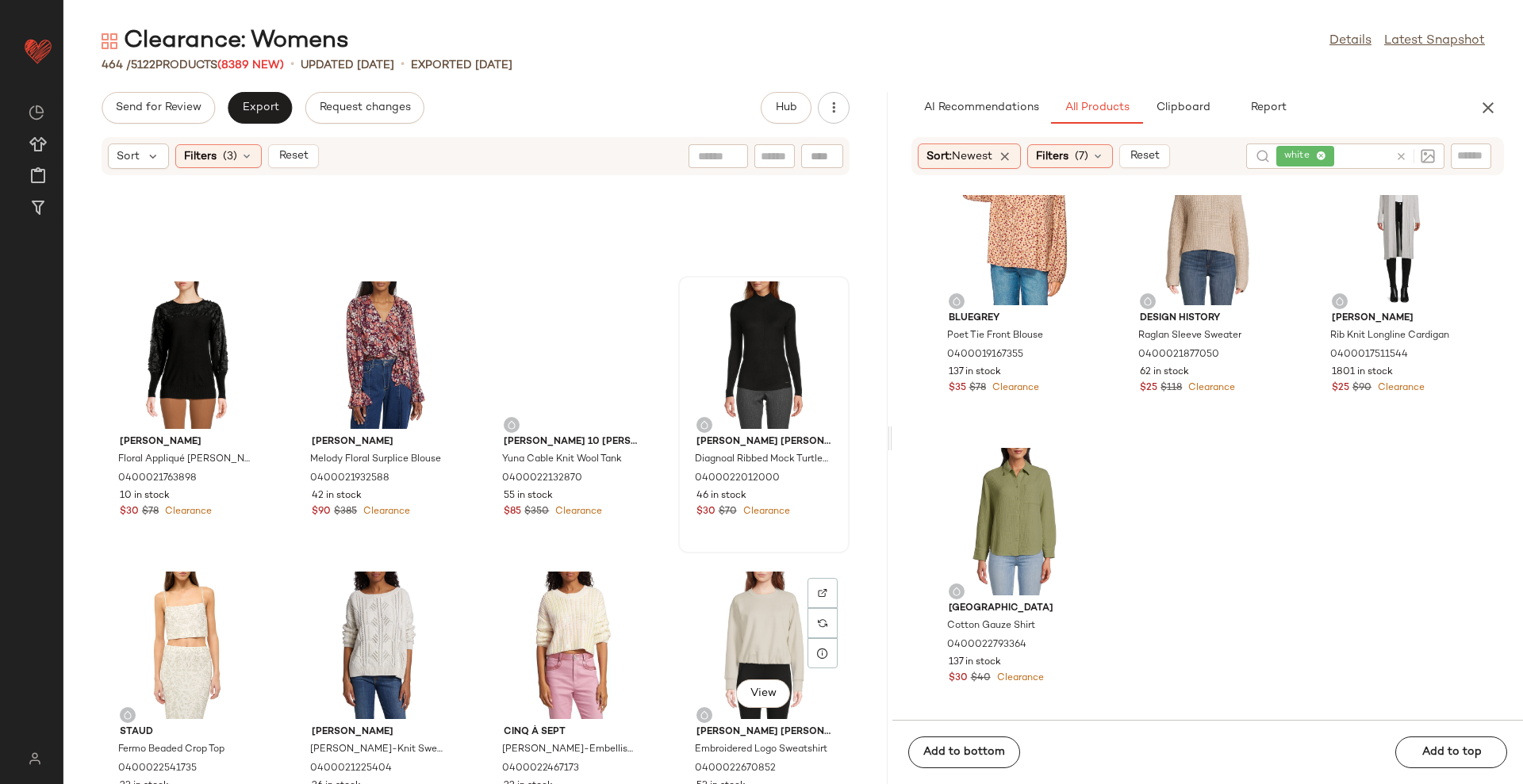
scroll to position [24327, 0]
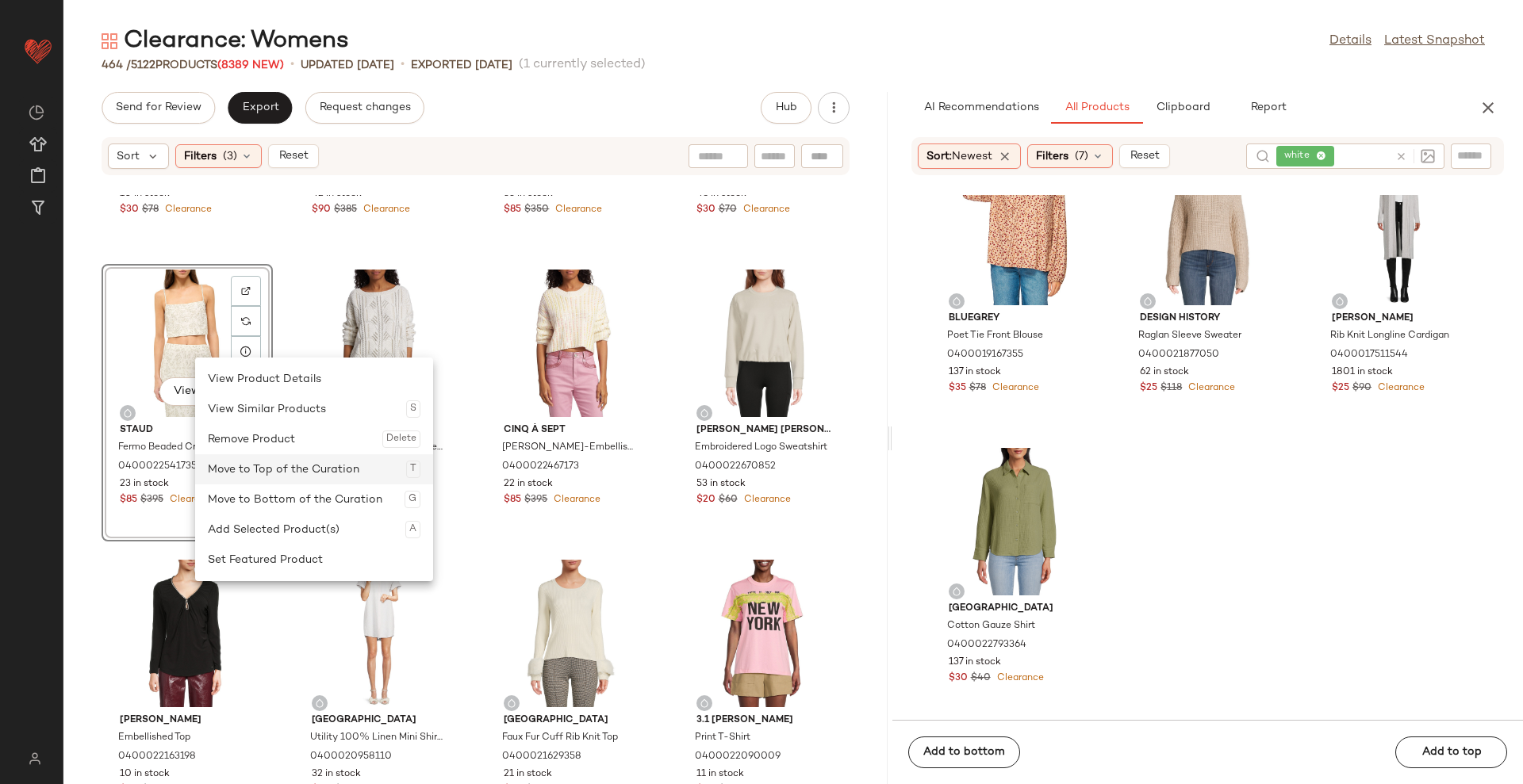
click at [251, 471] on div "Move to Top of the Curation T" at bounding box center [314, 469] width 213 height 30
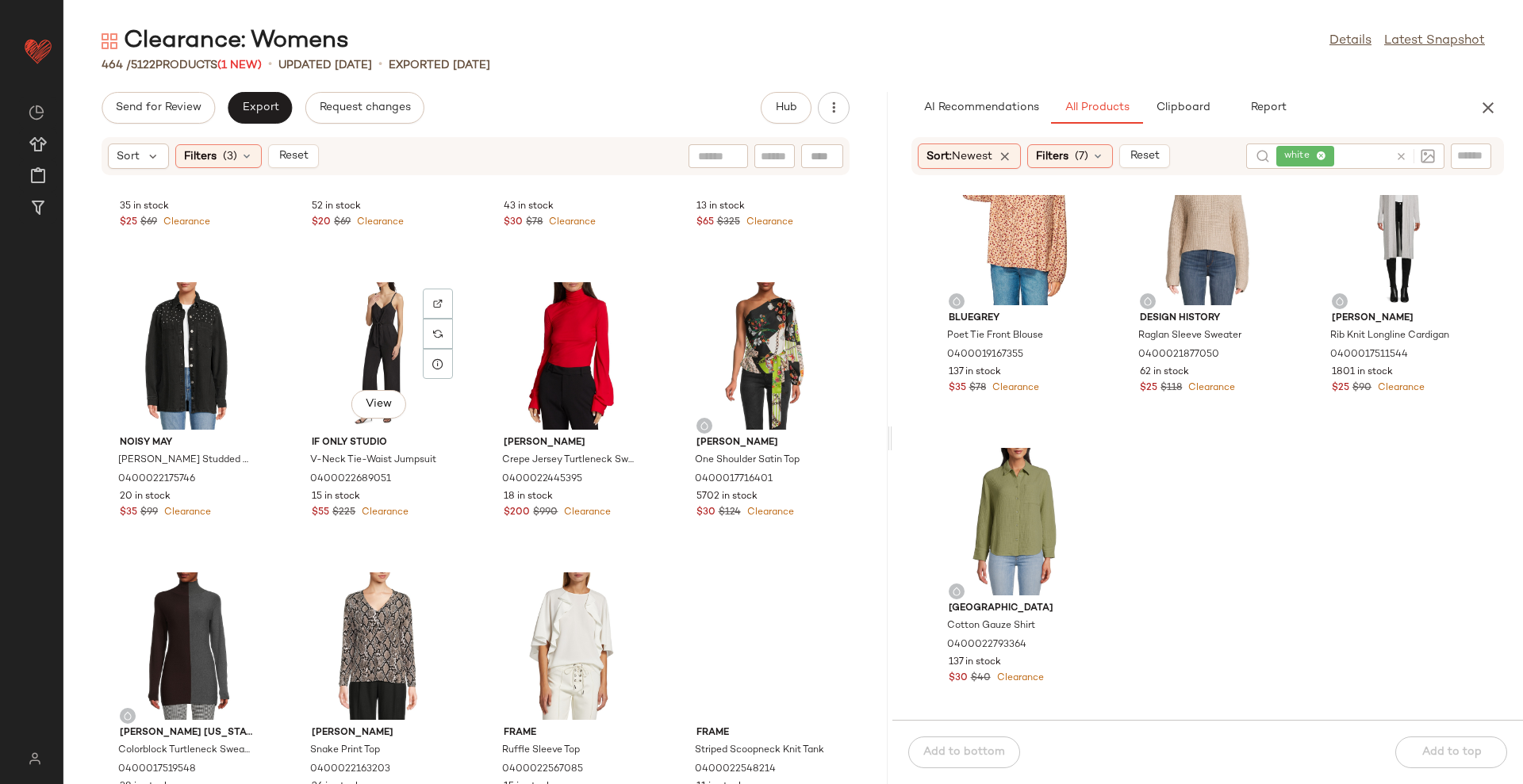
scroll to position [32158, 0]
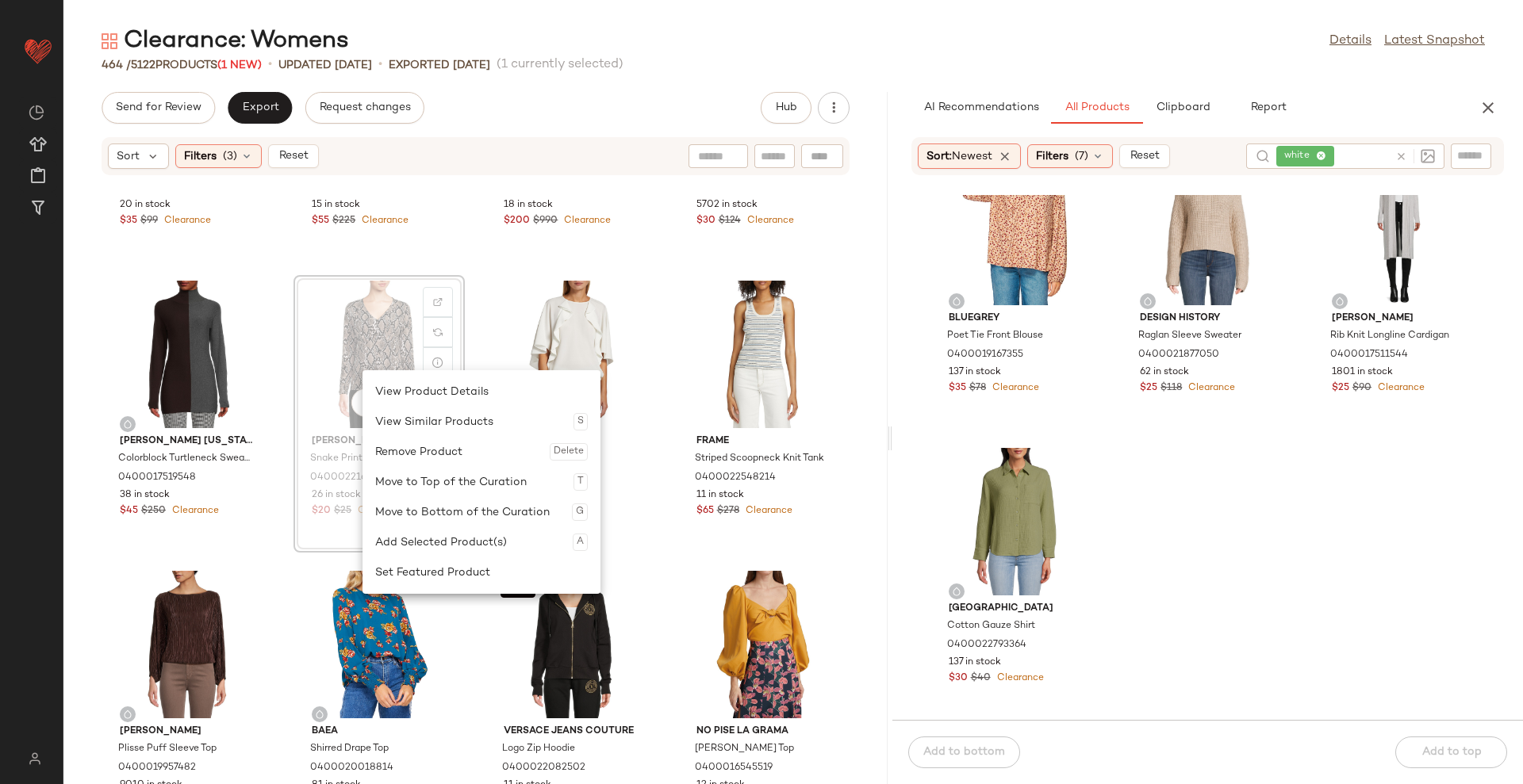
scroll to position [4988, 0]
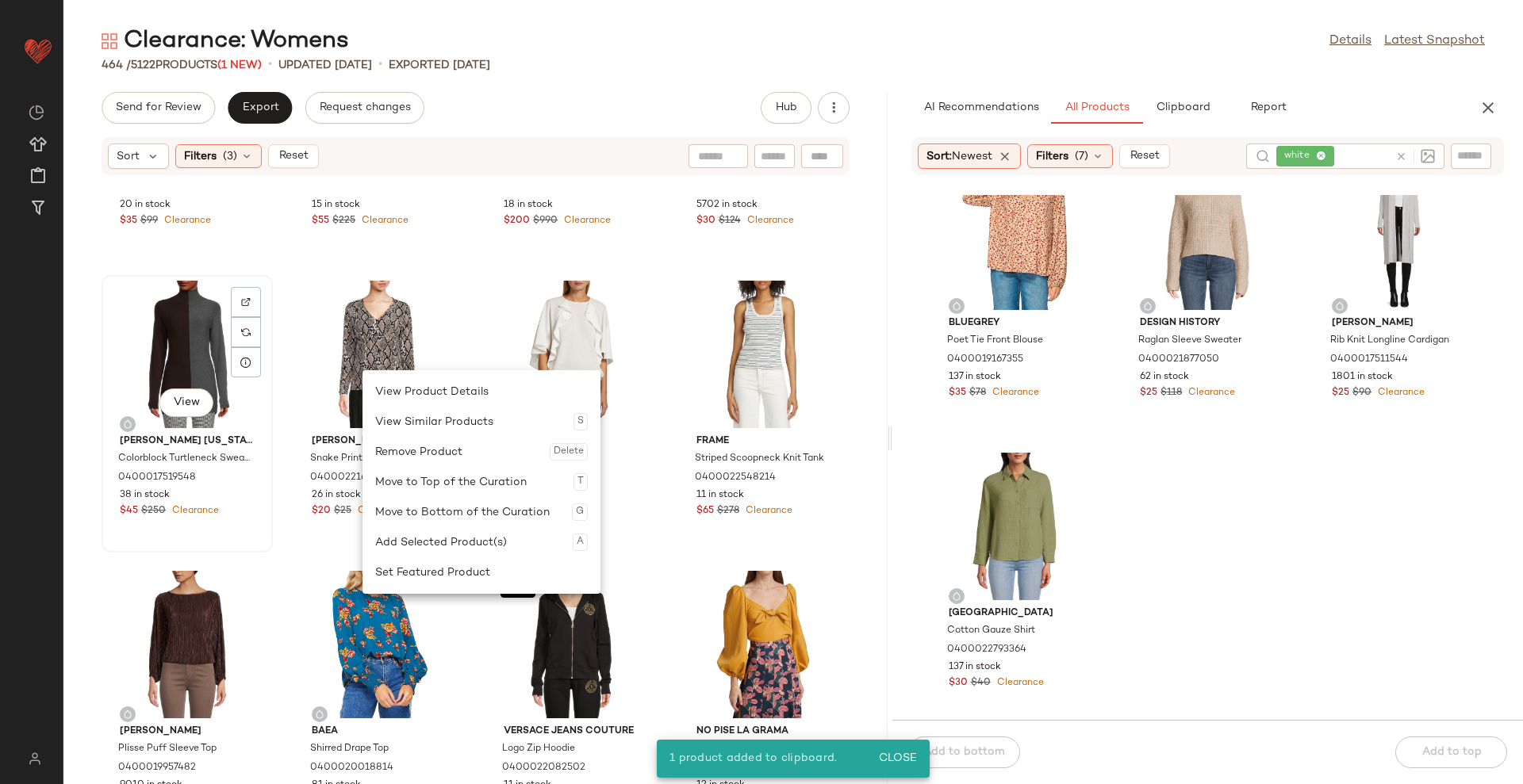
click at [189, 346] on div "View" at bounding box center [187, 354] width 160 height 147
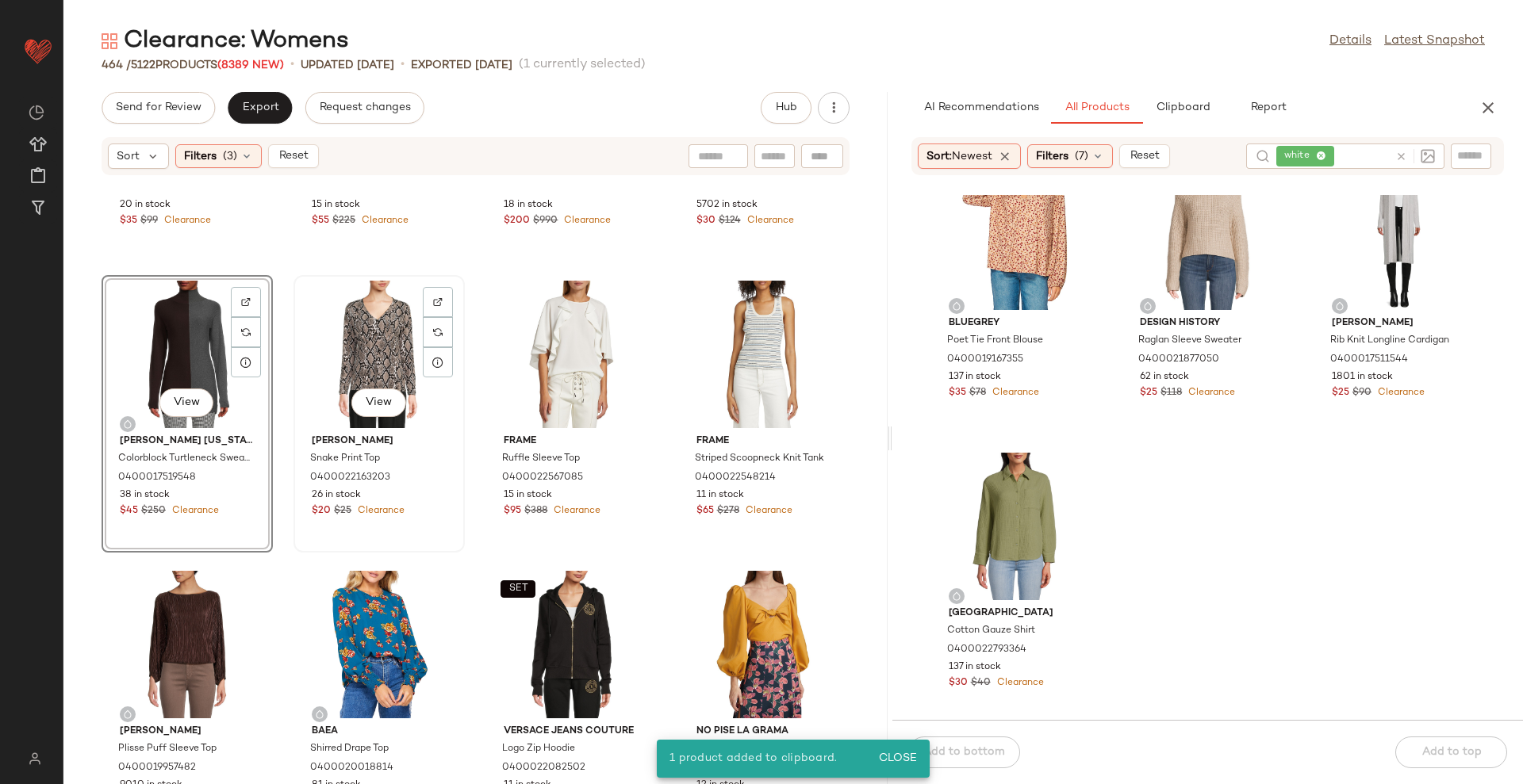
click at [349, 304] on div "View" at bounding box center [379, 354] width 160 height 147
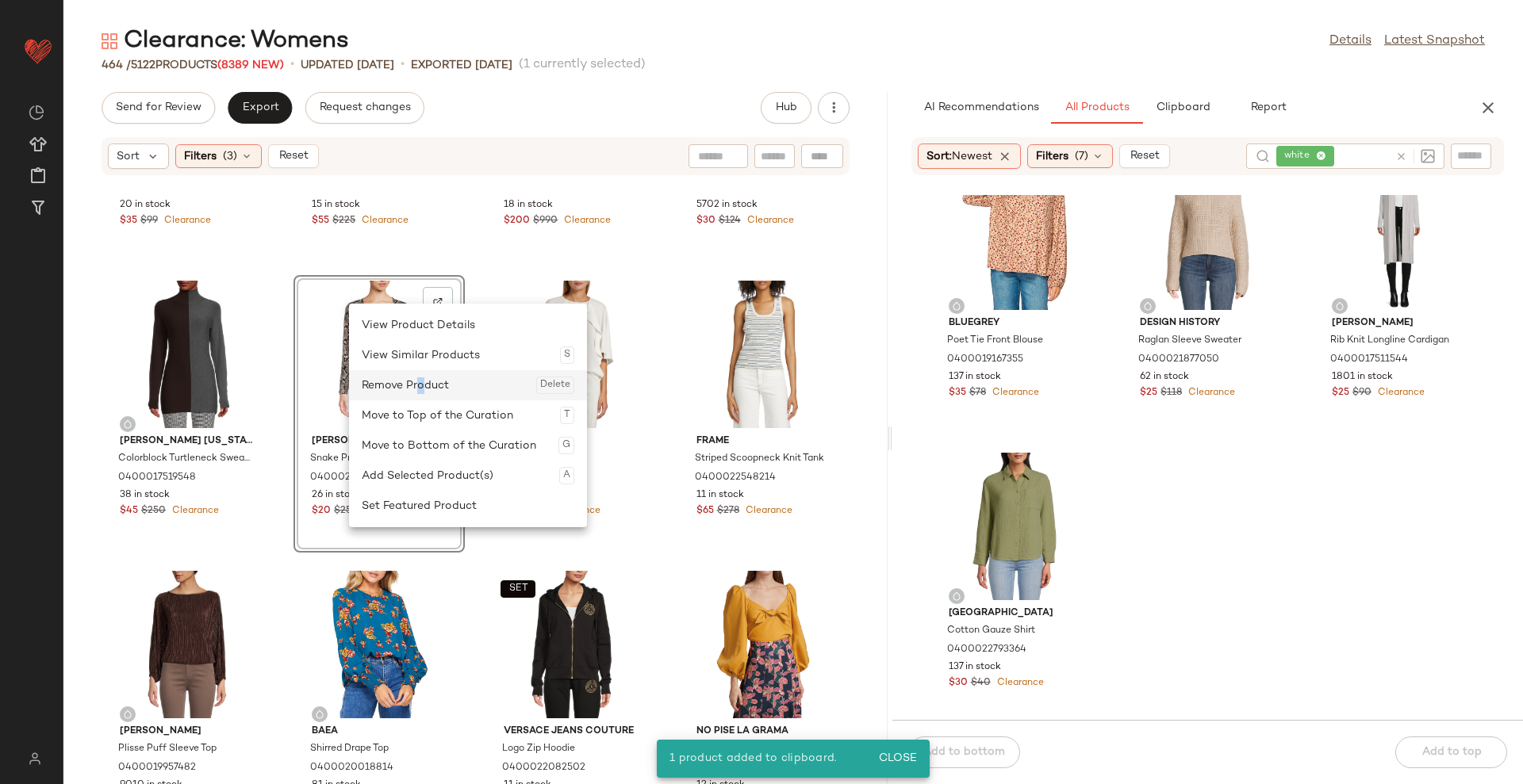
click at [421, 389] on div "Remove Product Delete" at bounding box center [468, 385] width 213 height 30
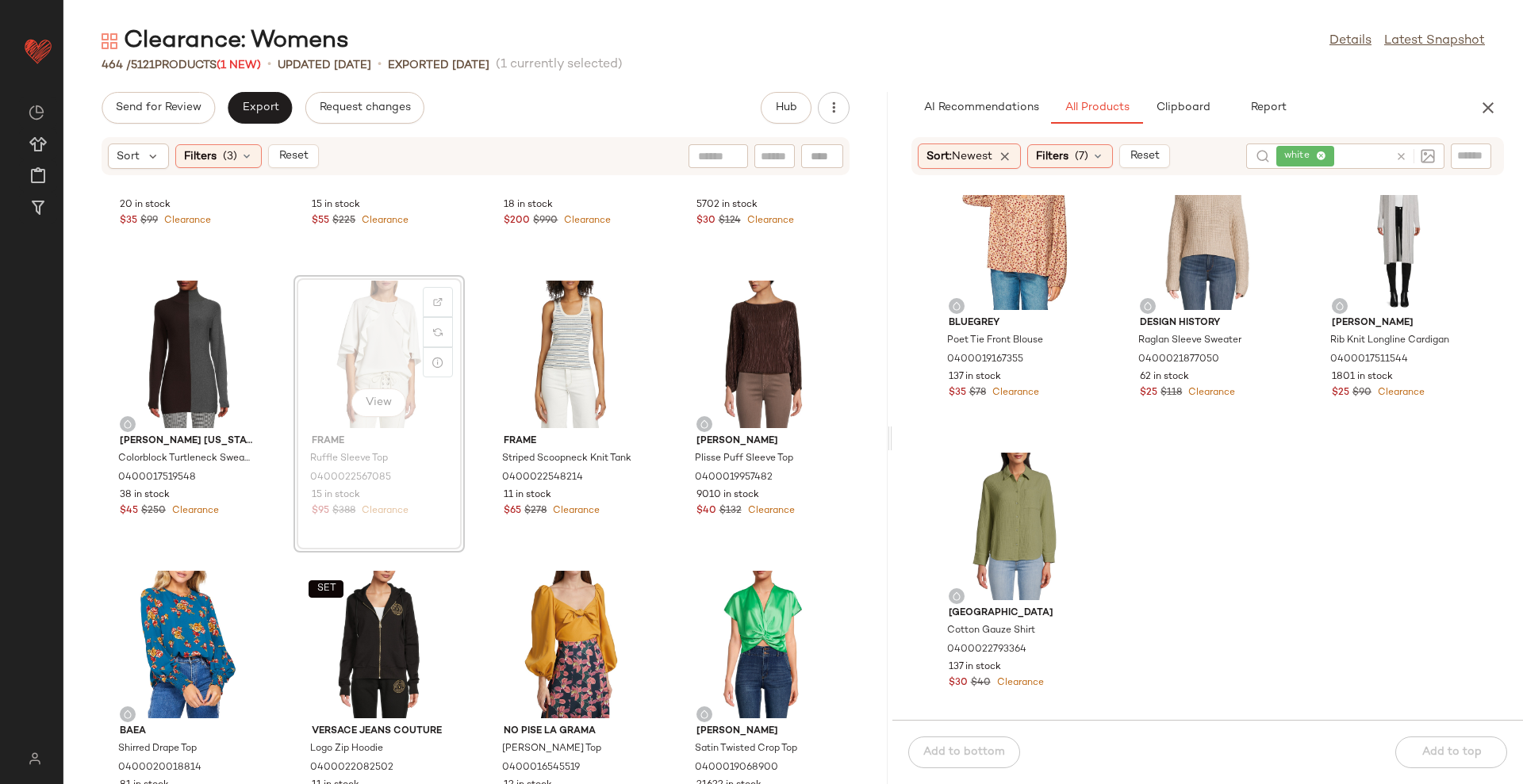
scroll to position [4985, 0]
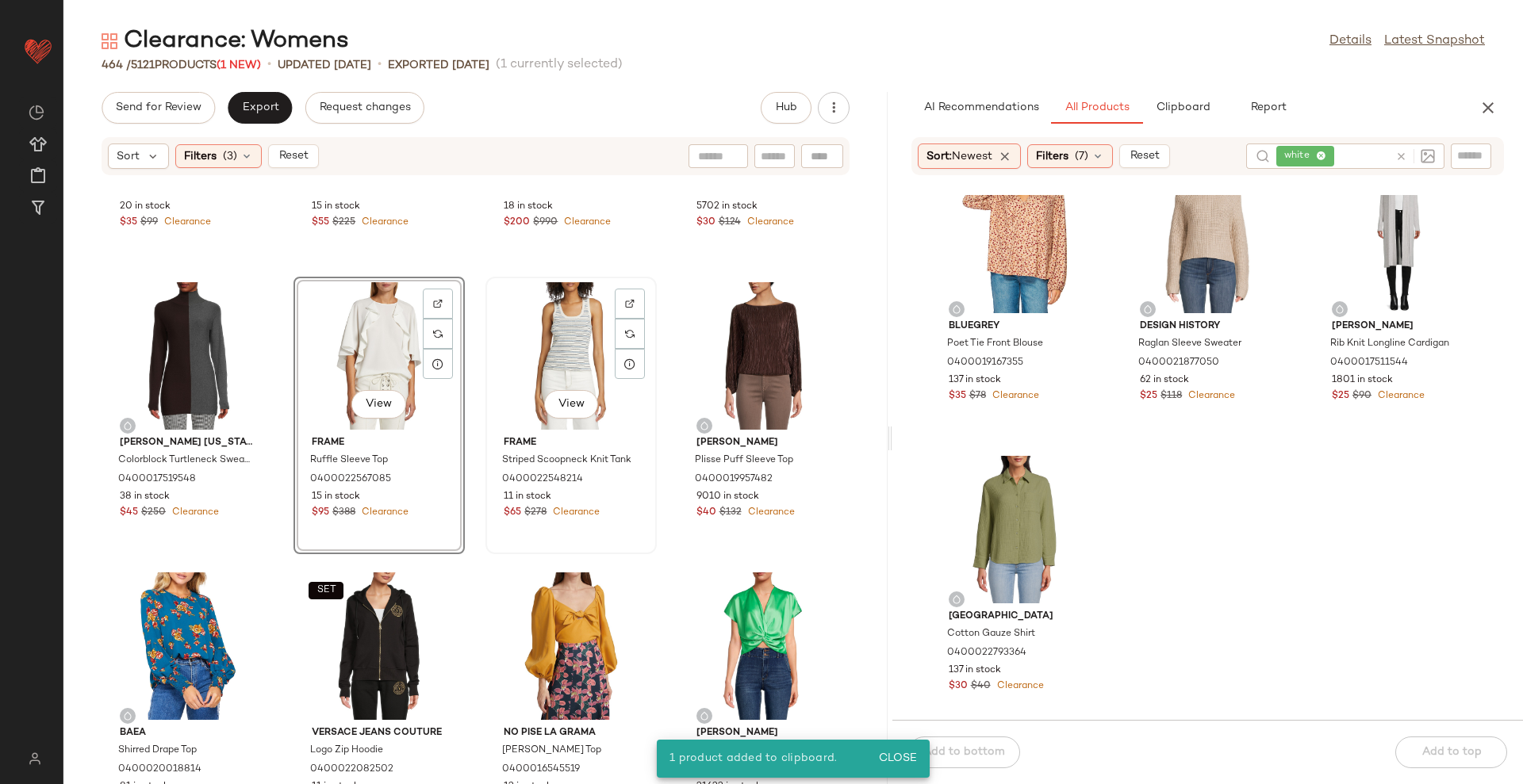
click at [529, 341] on div "View" at bounding box center [571, 355] width 160 height 147
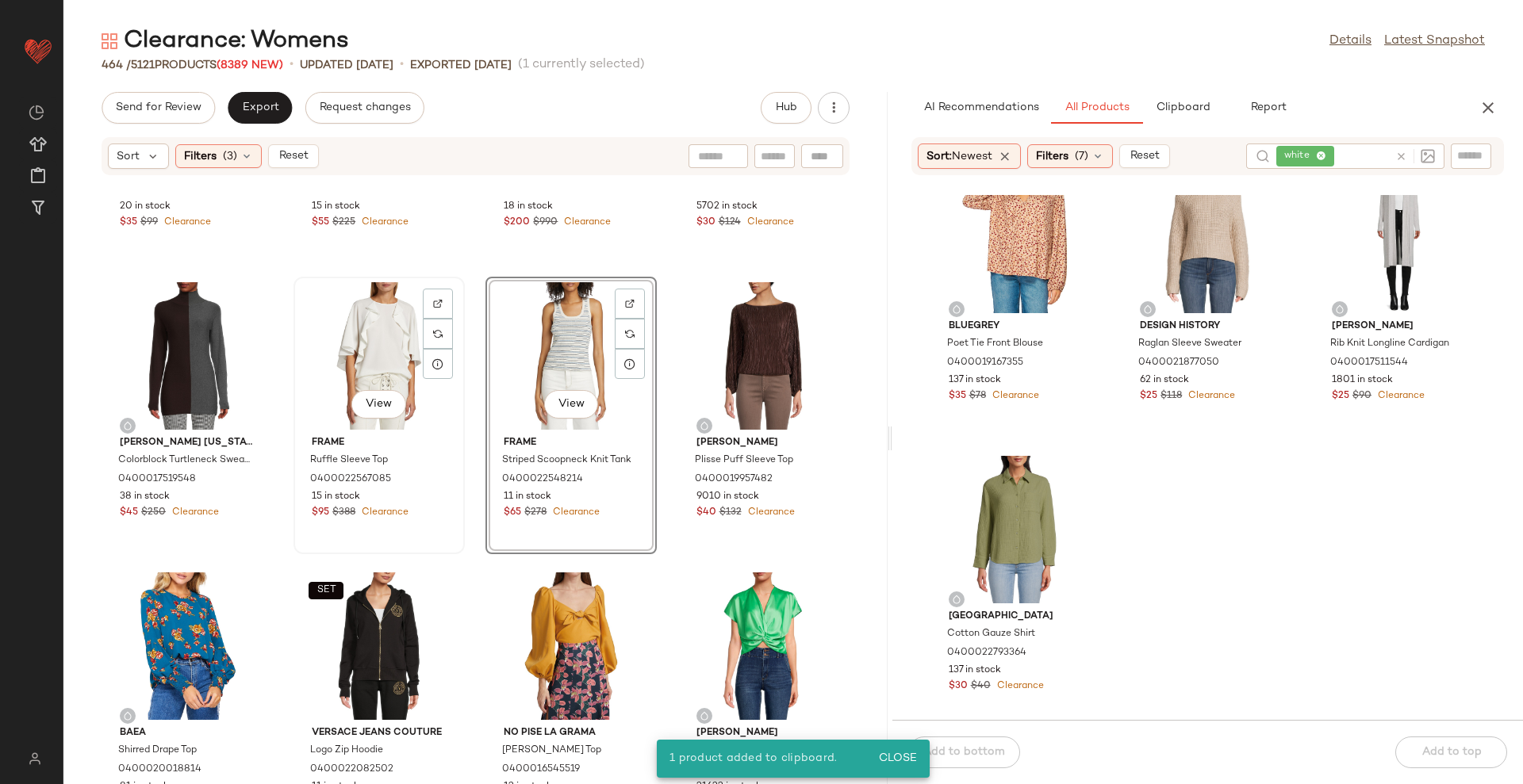
click at [364, 340] on div "View" at bounding box center [379, 355] width 160 height 147
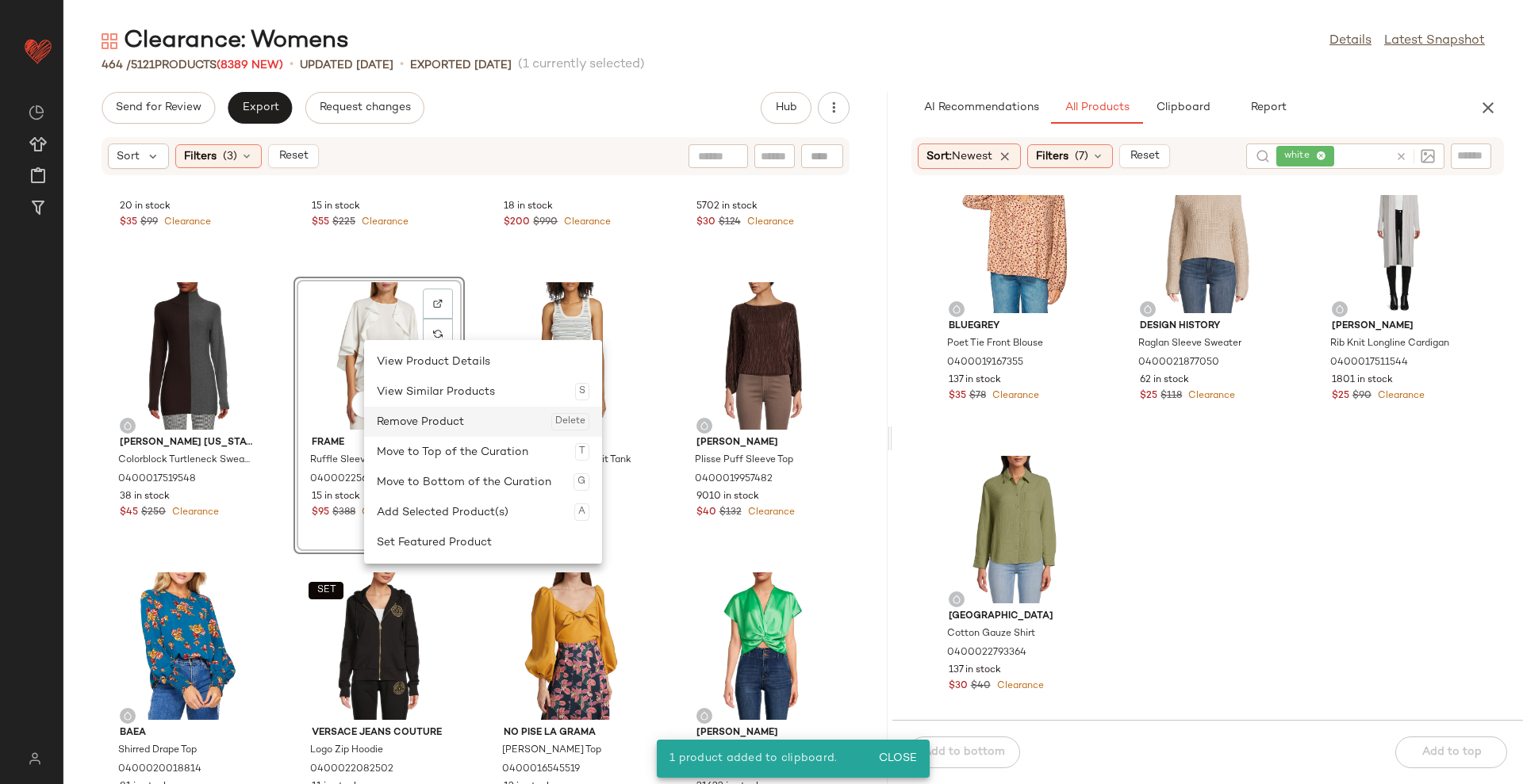
click at [417, 422] on div "Remove Product Delete" at bounding box center [483, 421] width 213 height 30
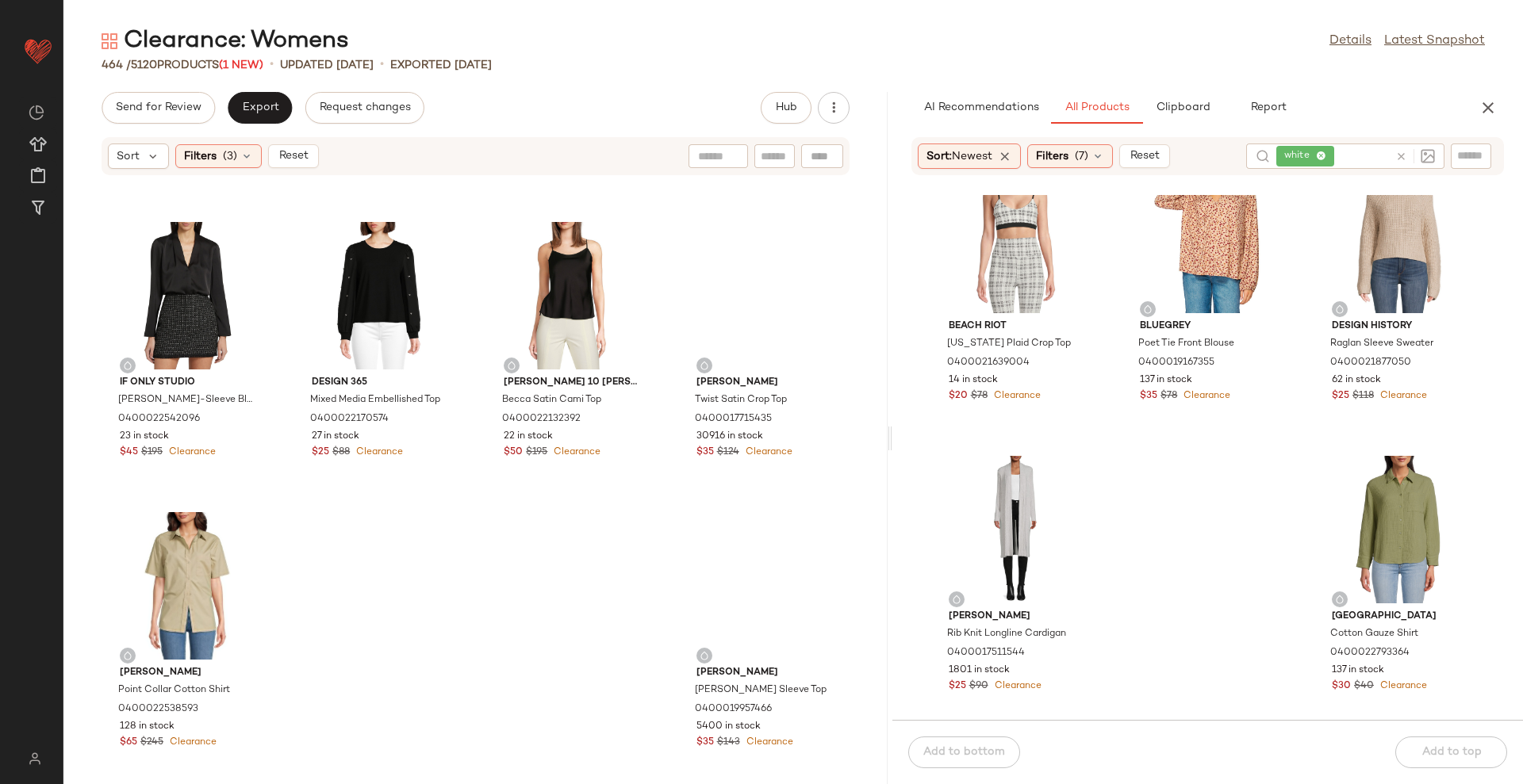
scroll to position [32983, 0]
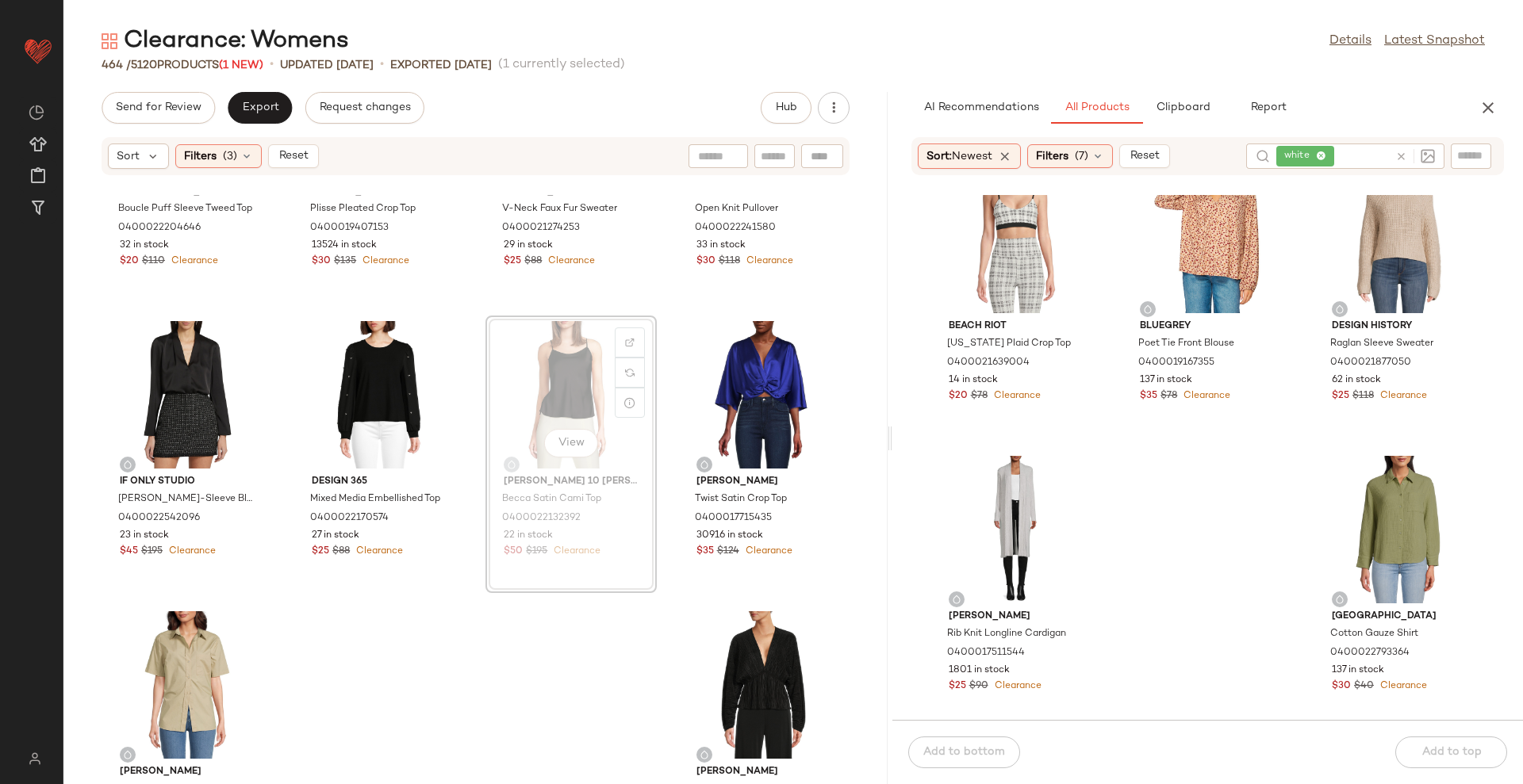
scroll to position [32968, 0]
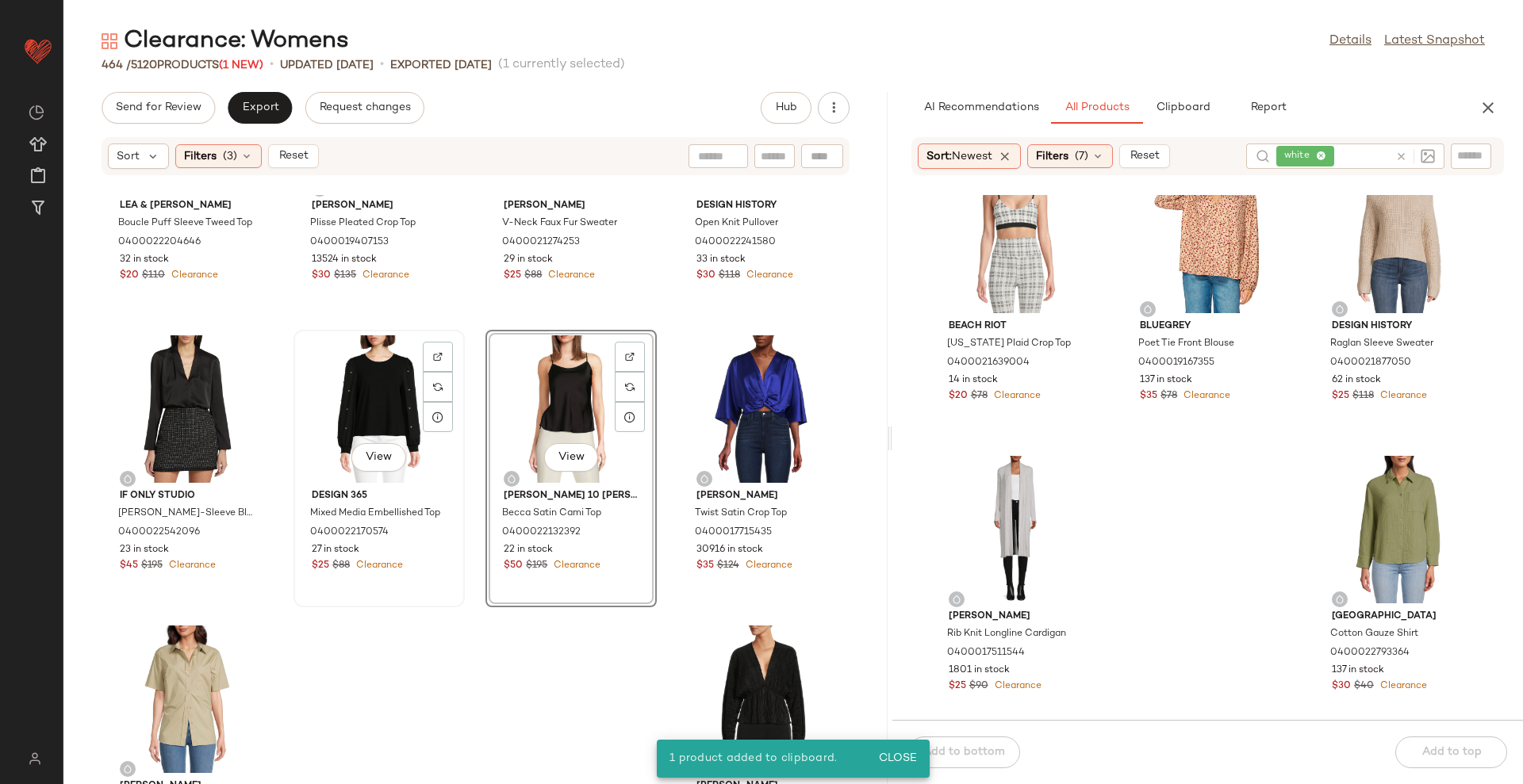
click at [367, 373] on div "View" at bounding box center [379, 409] width 160 height 147
click at [515, 389] on div "View" at bounding box center [571, 409] width 160 height 147
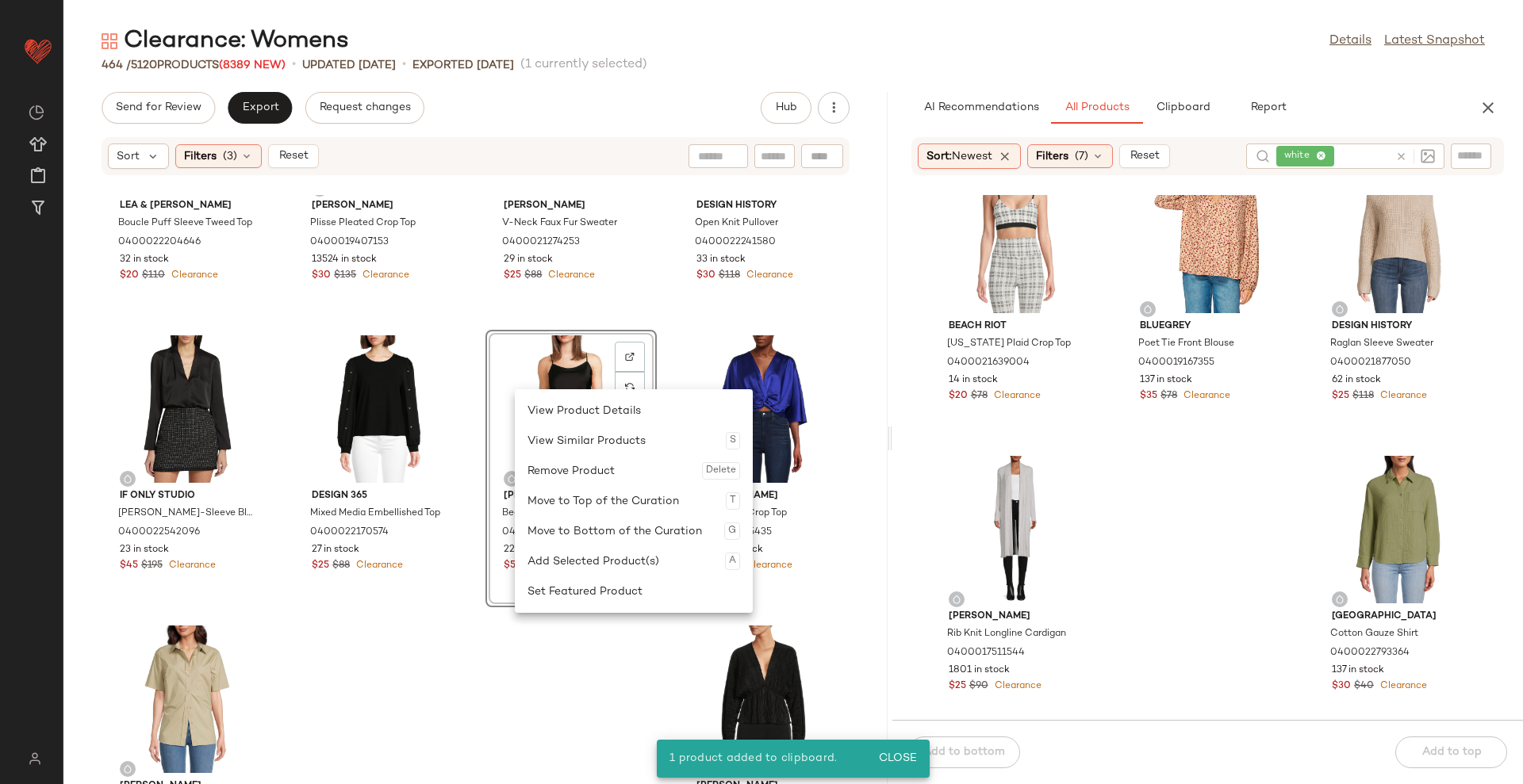
click at [575, 473] on div "Remove Product Delete" at bounding box center [633, 471] width 213 height 30
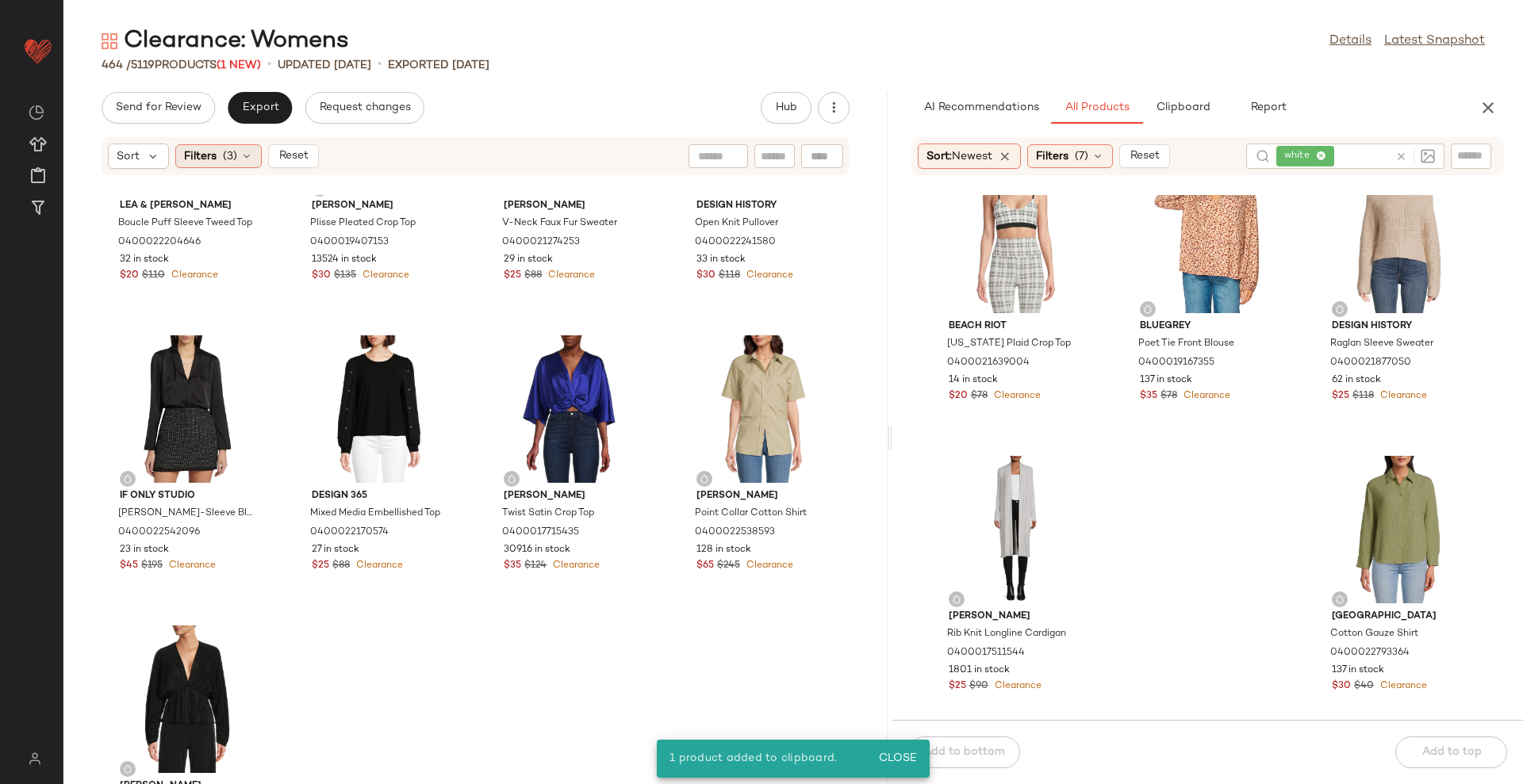
click at [236, 161] on div "Filters (3)" at bounding box center [218, 156] width 86 height 24
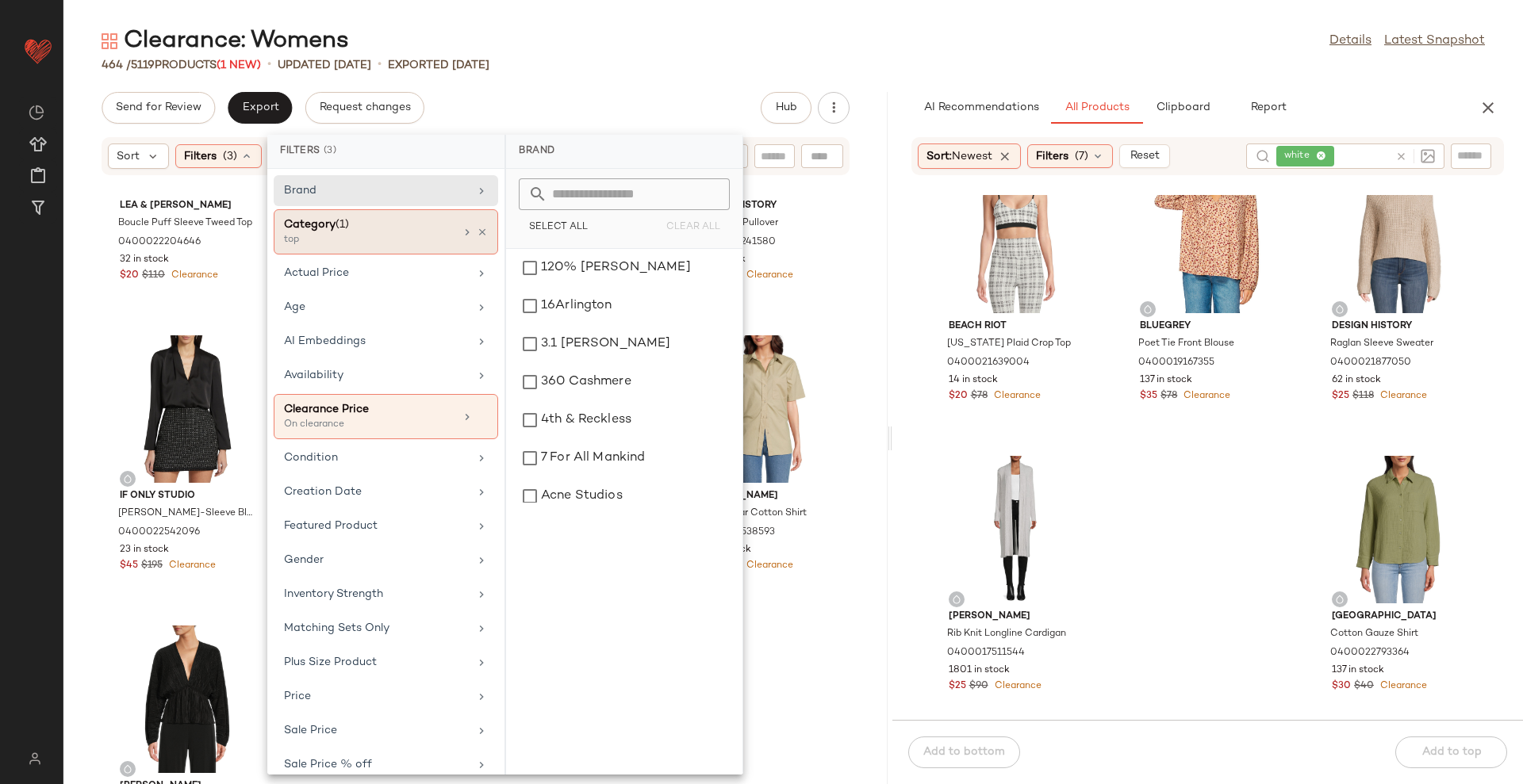
click at [347, 231] on div "Category (1)" at bounding box center [369, 225] width 171 height 17
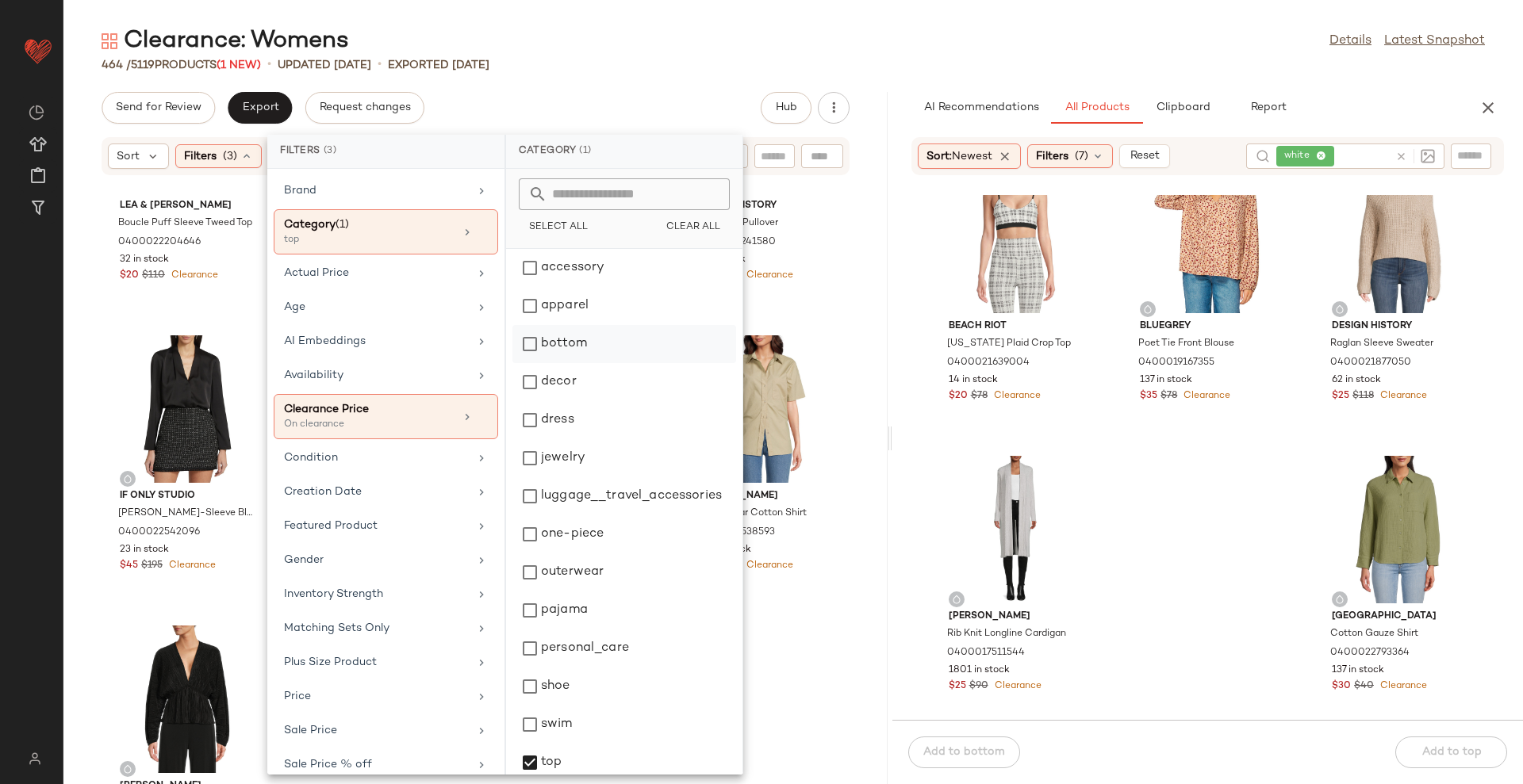
click at [610, 363] on div "bottom" at bounding box center [625, 382] width 224 height 38
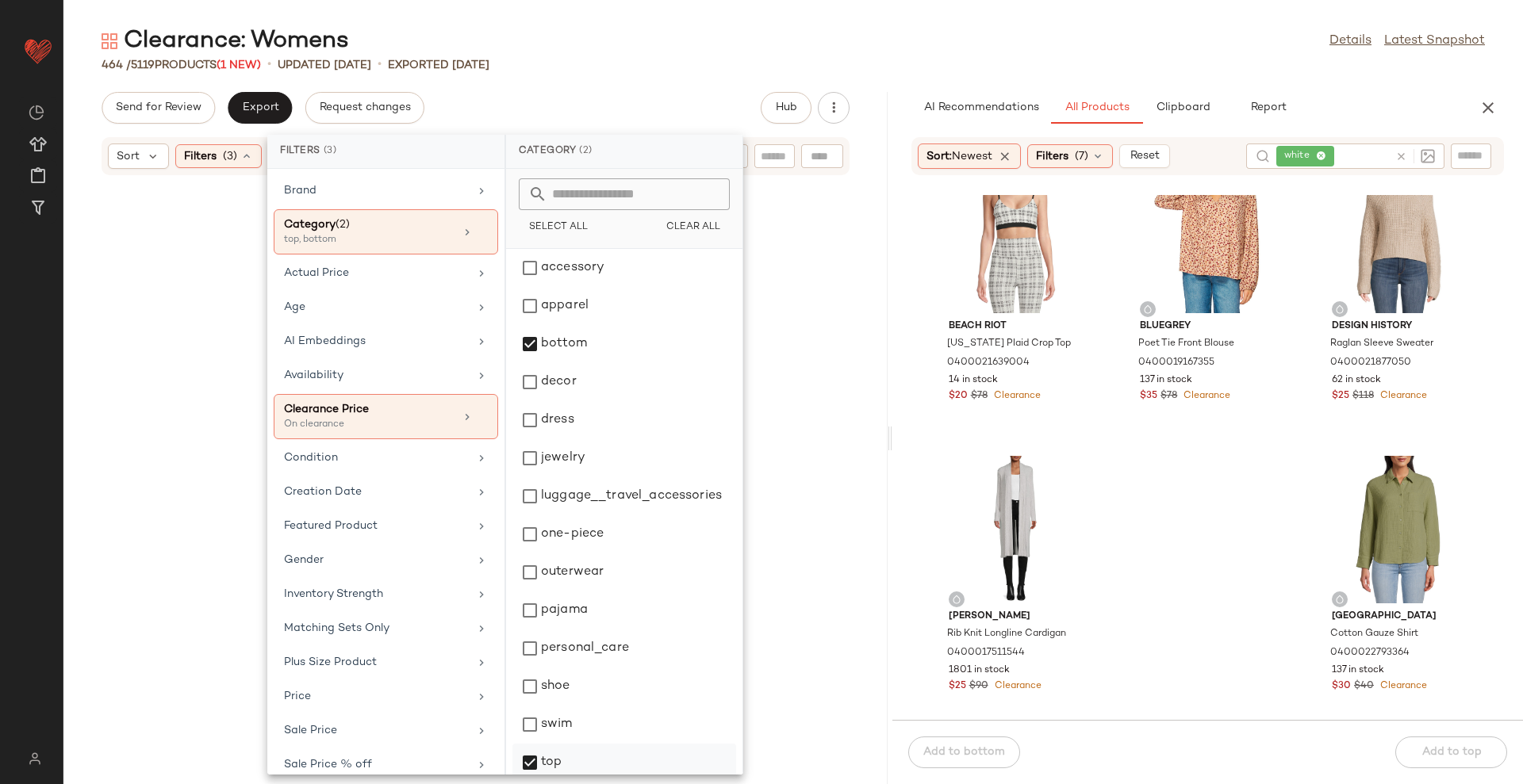
click at [681, 73] on div "Clearance: Womens Details Latest Snapshot 464 / 5119 Products (1 New) • updated…" at bounding box center [793, 404] width 1459 height 759
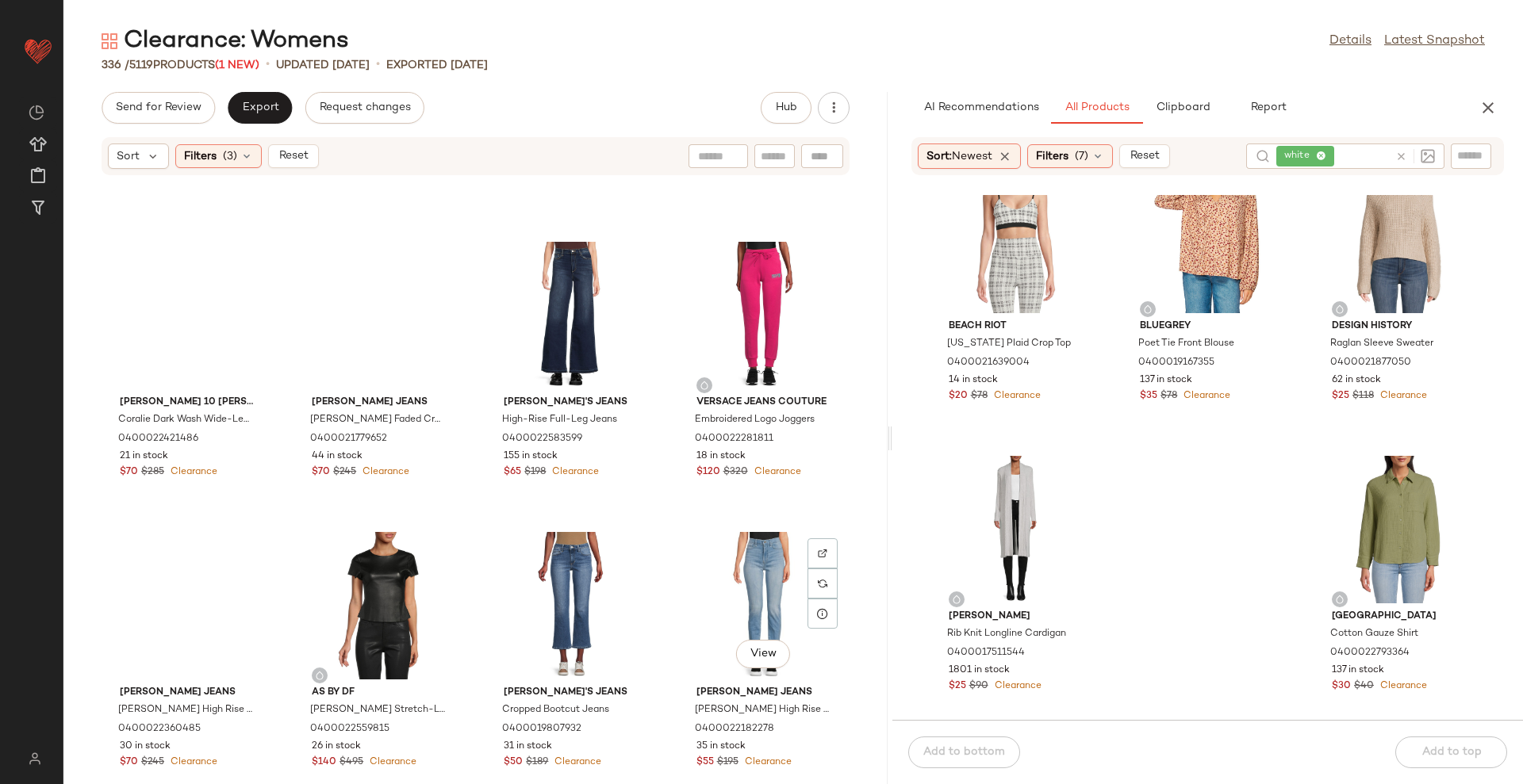
scroll to position [13195, 0]
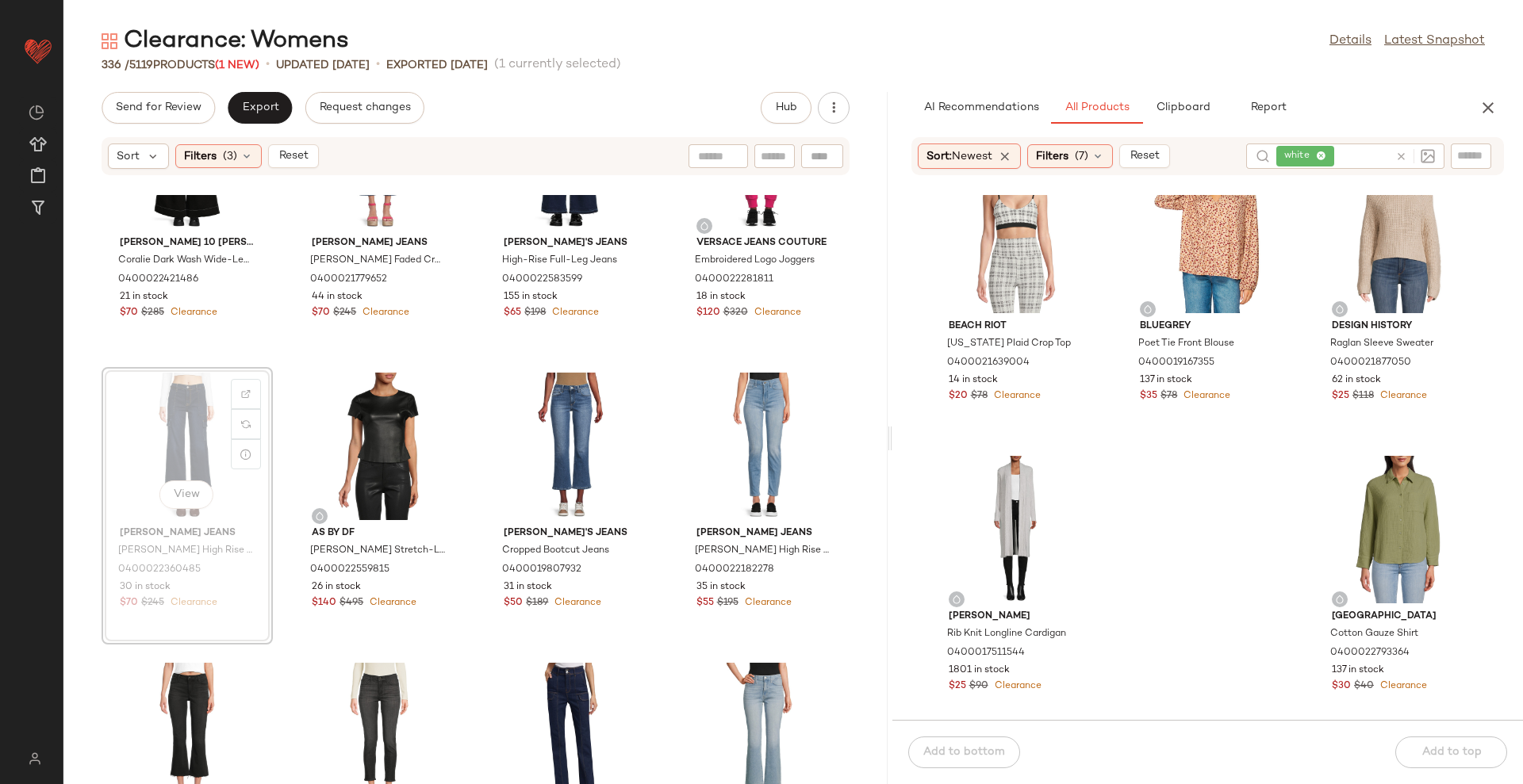
scroll to position [13163, 0]
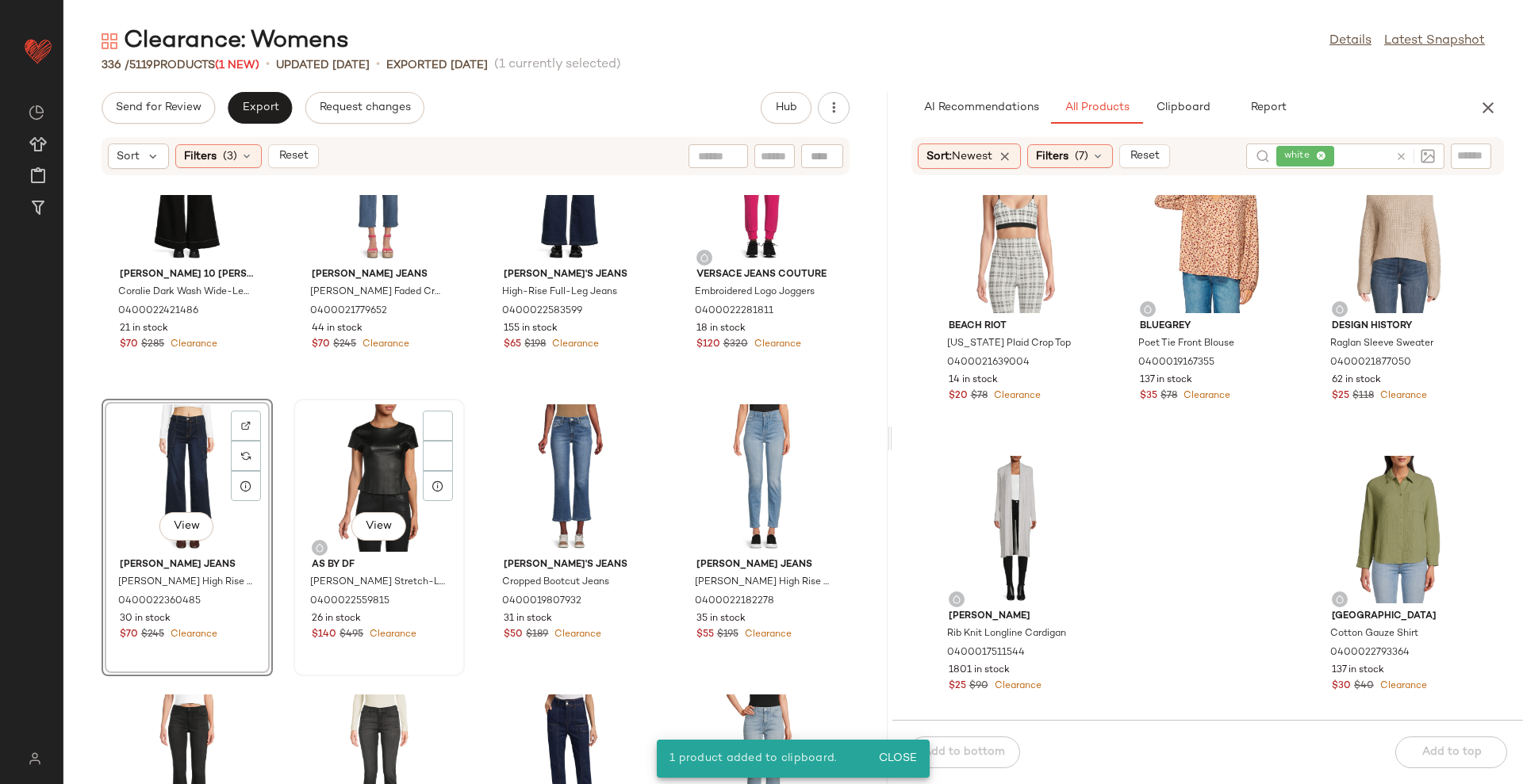
click at [335, 467] on div "View" at bounding box center [379, 478] width 160 height 147
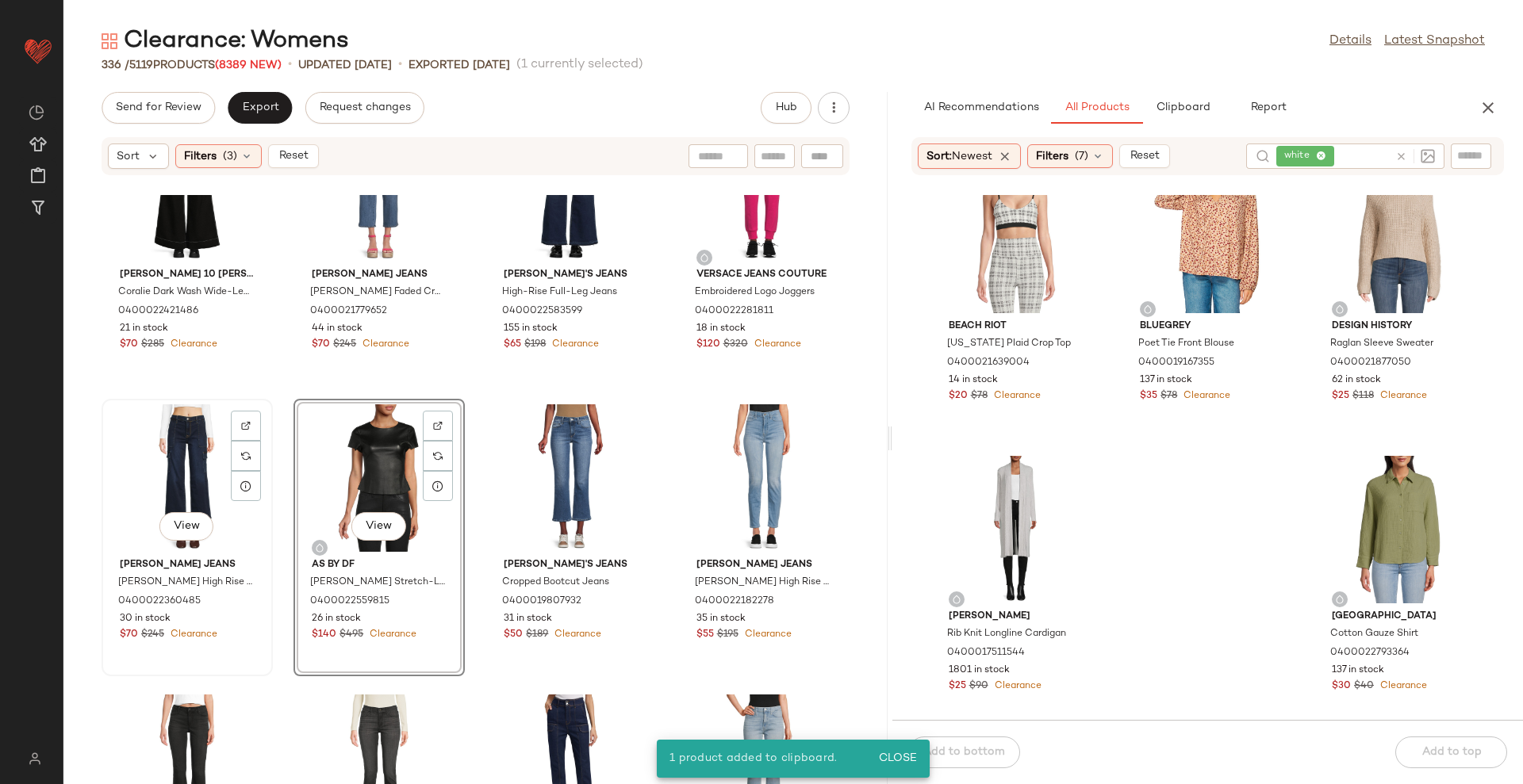
click at [128, 454] on div "View" at bounding box center [187, 478] width 160 height 147
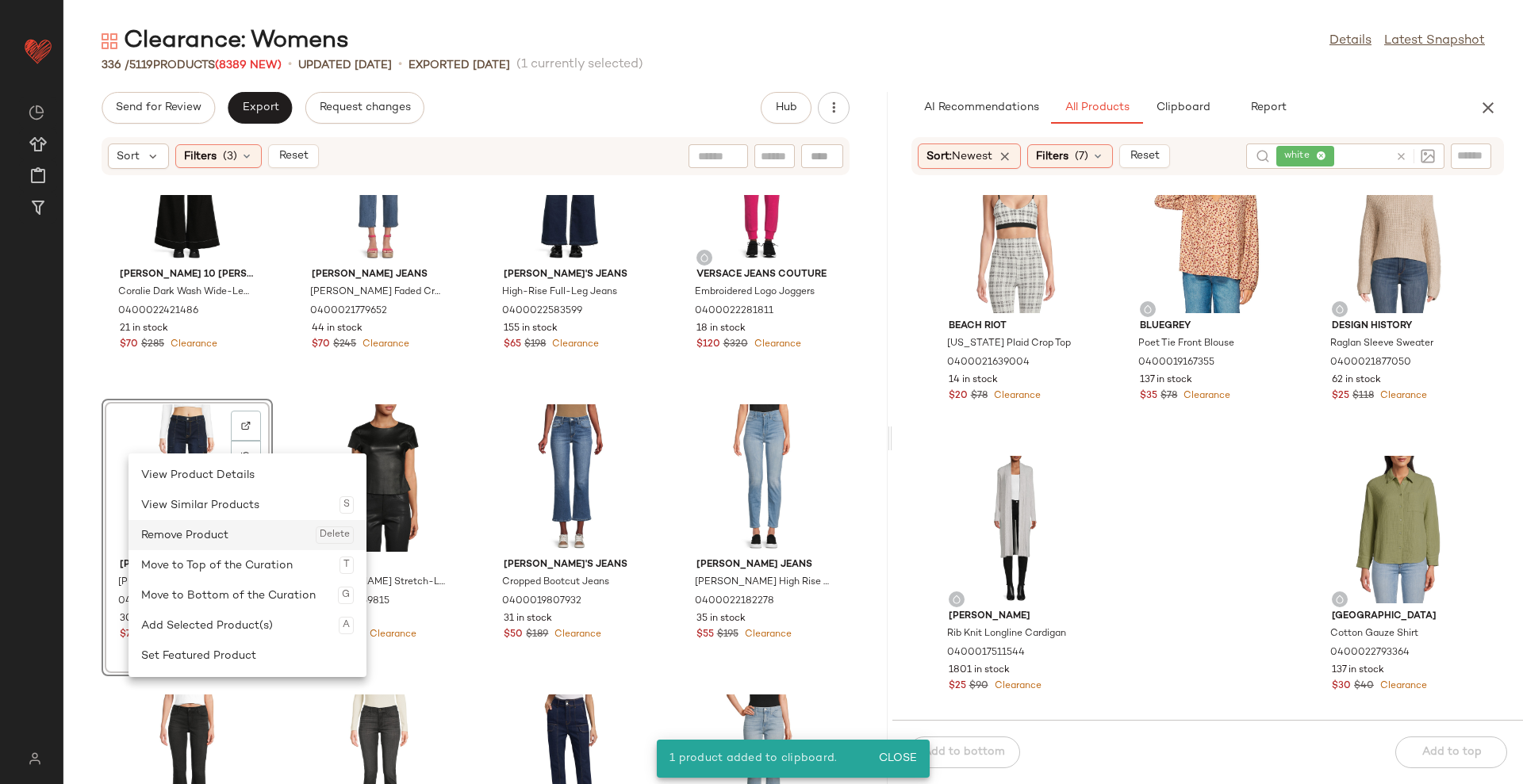
click at [190, 539] on div "Remove Product Delete" at bounding box center [247, 535] width 213 height 30
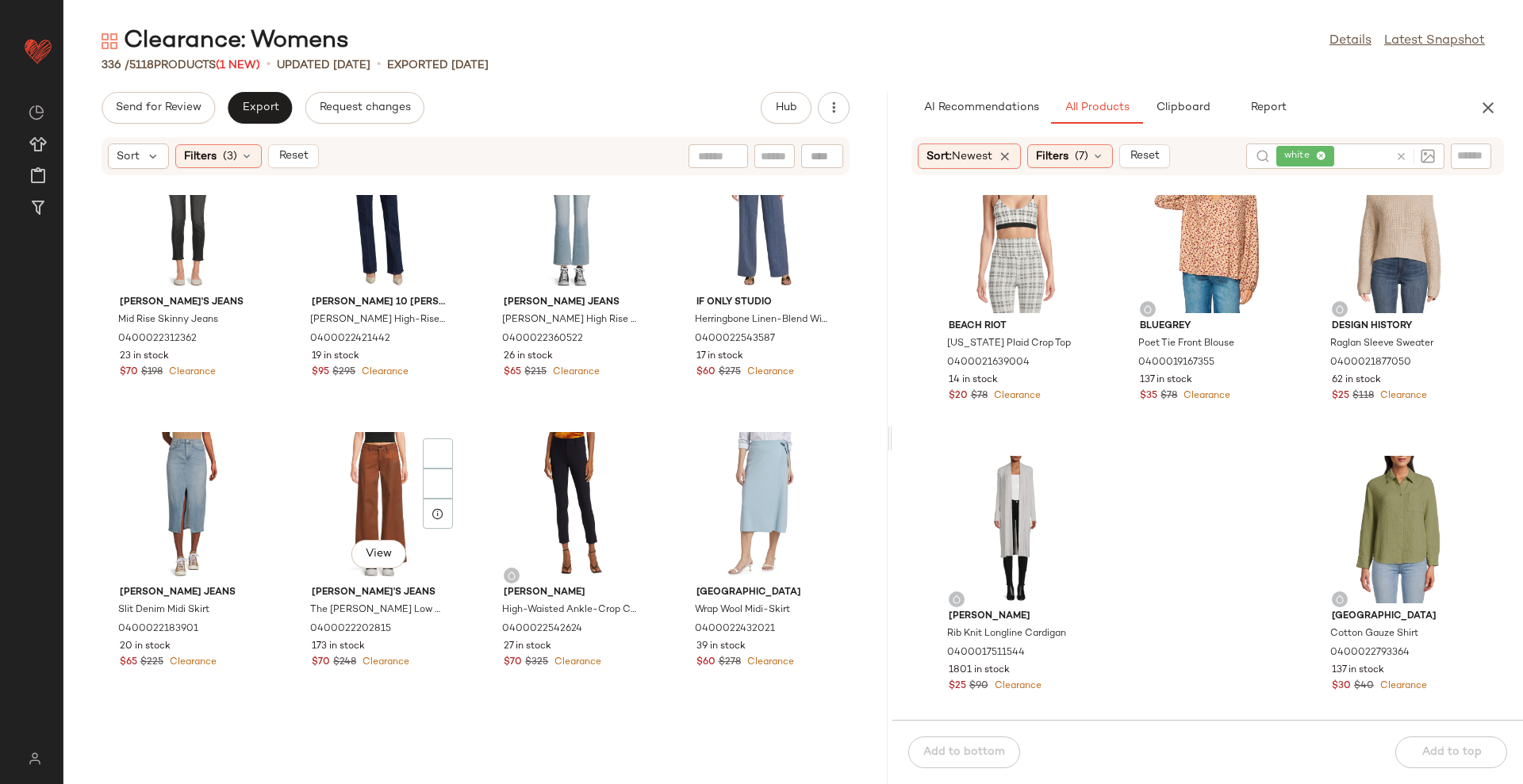
scroll to position [13857, 0]
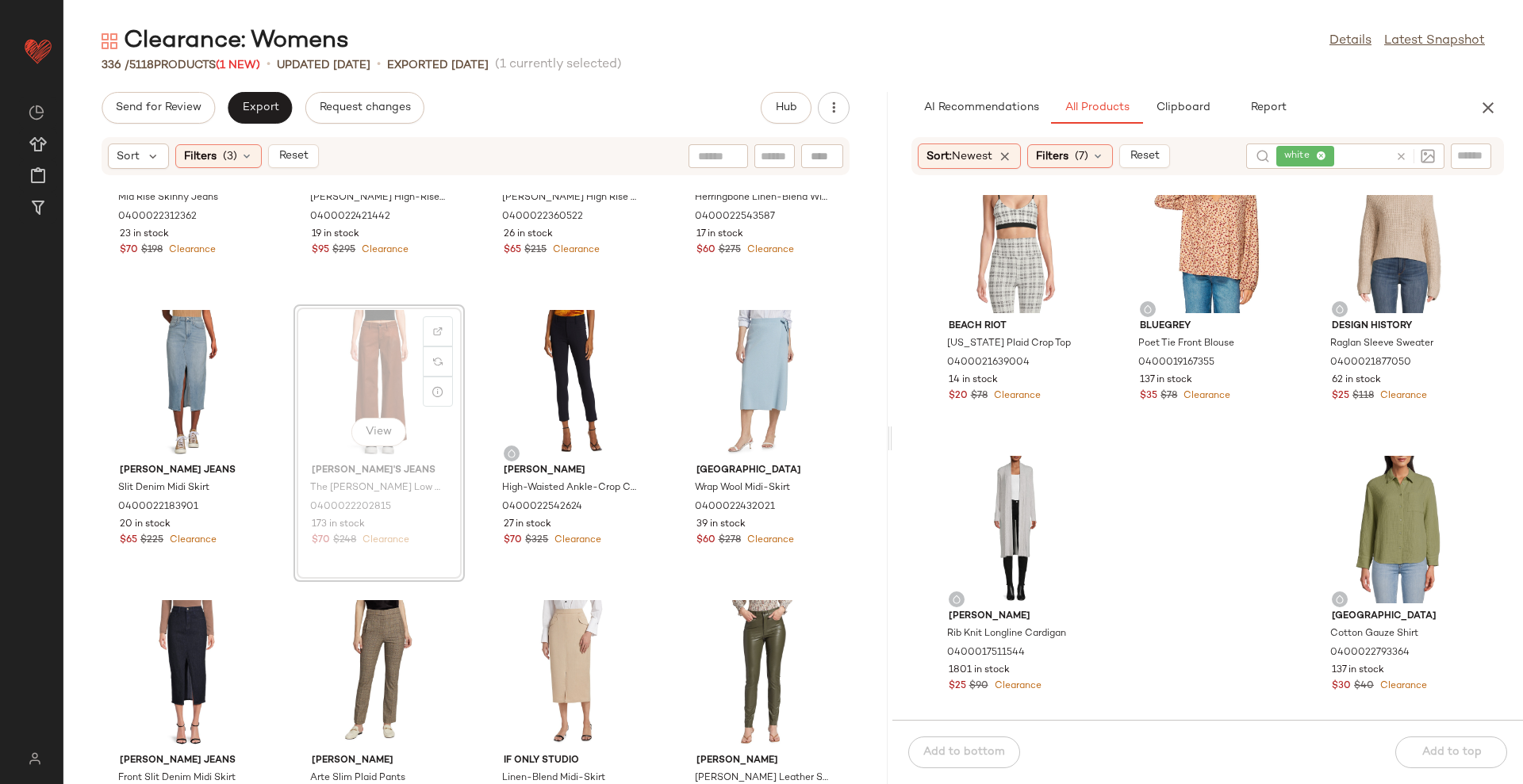
scroll to position [13838, 0]
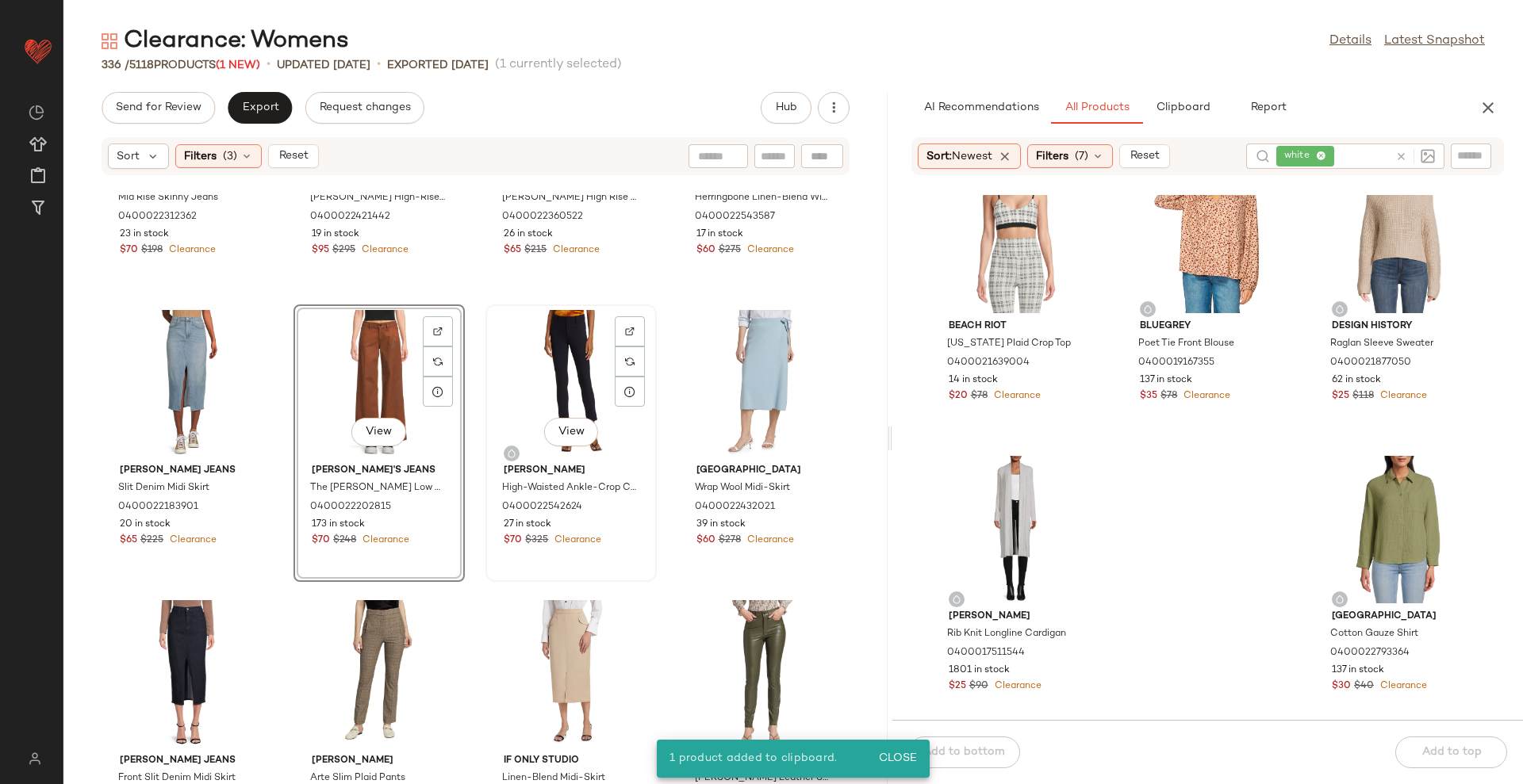
click at [572, 374] on div "View" at bounding box center [571, 384] width 160 height 147
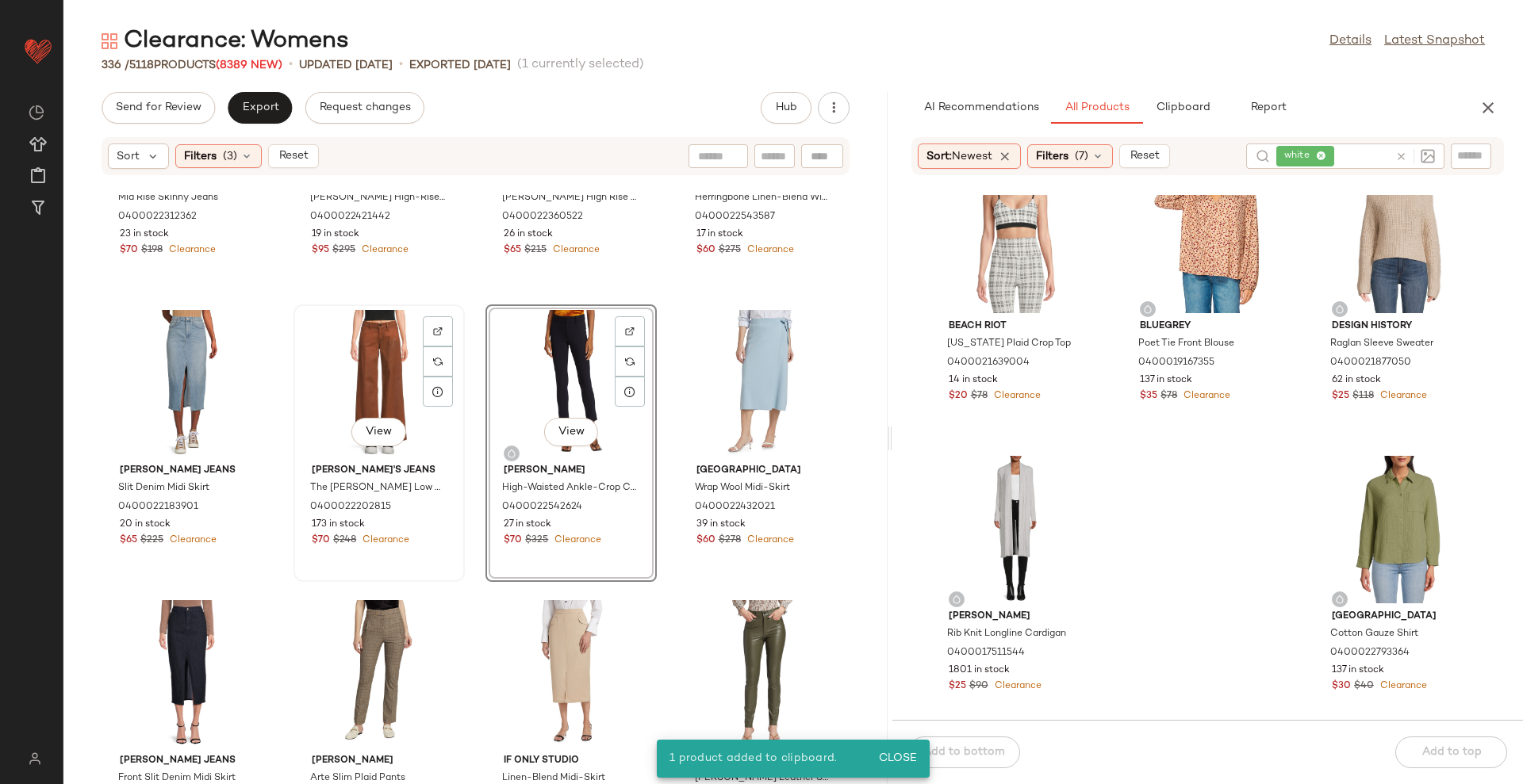
click at [317, 354] on div "View" at bounding box center [379, 384] width 160 height 147
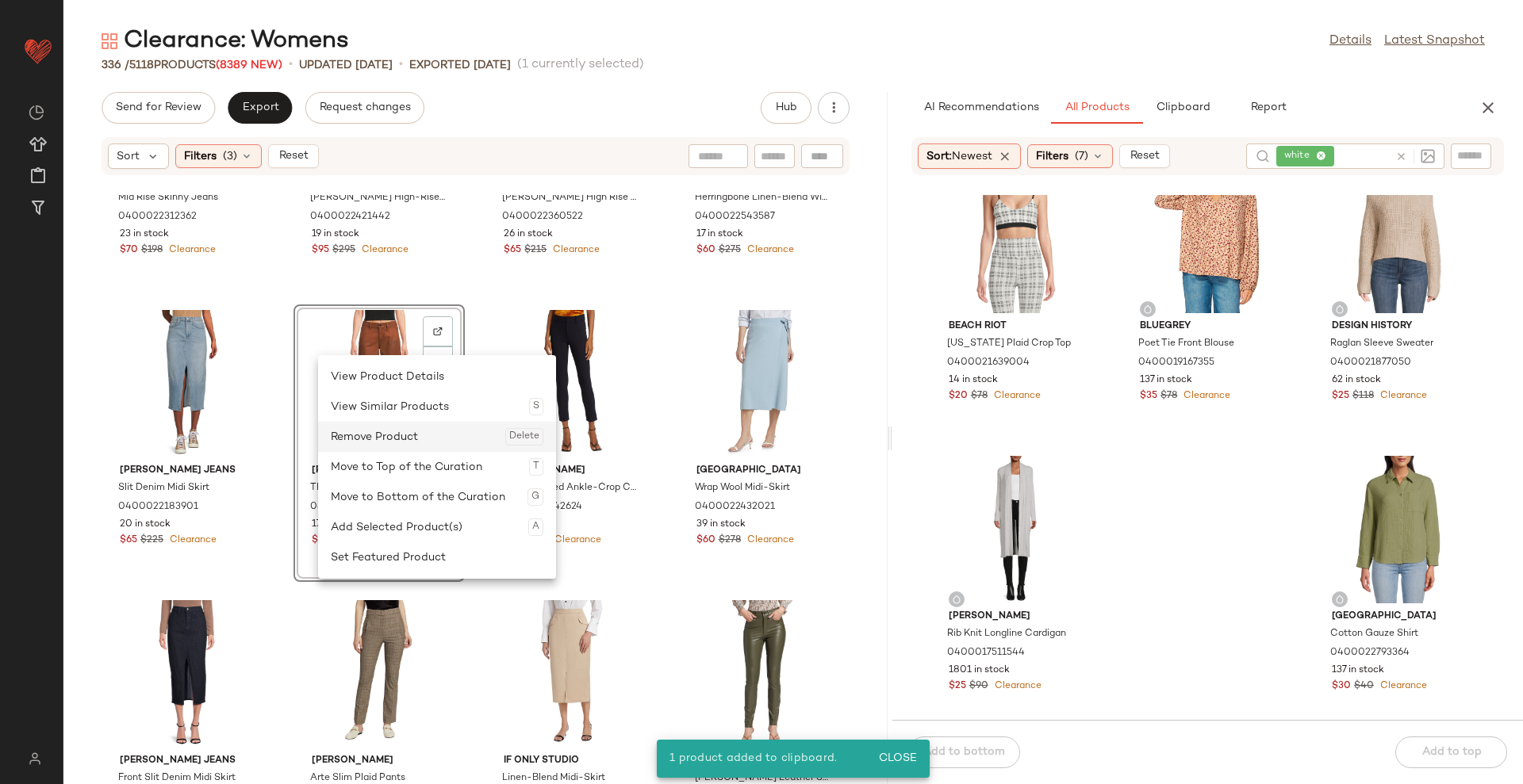
click at [413, 439] on div "Remove Product Delete" at bounding box center [437, 437] width 213 height 30
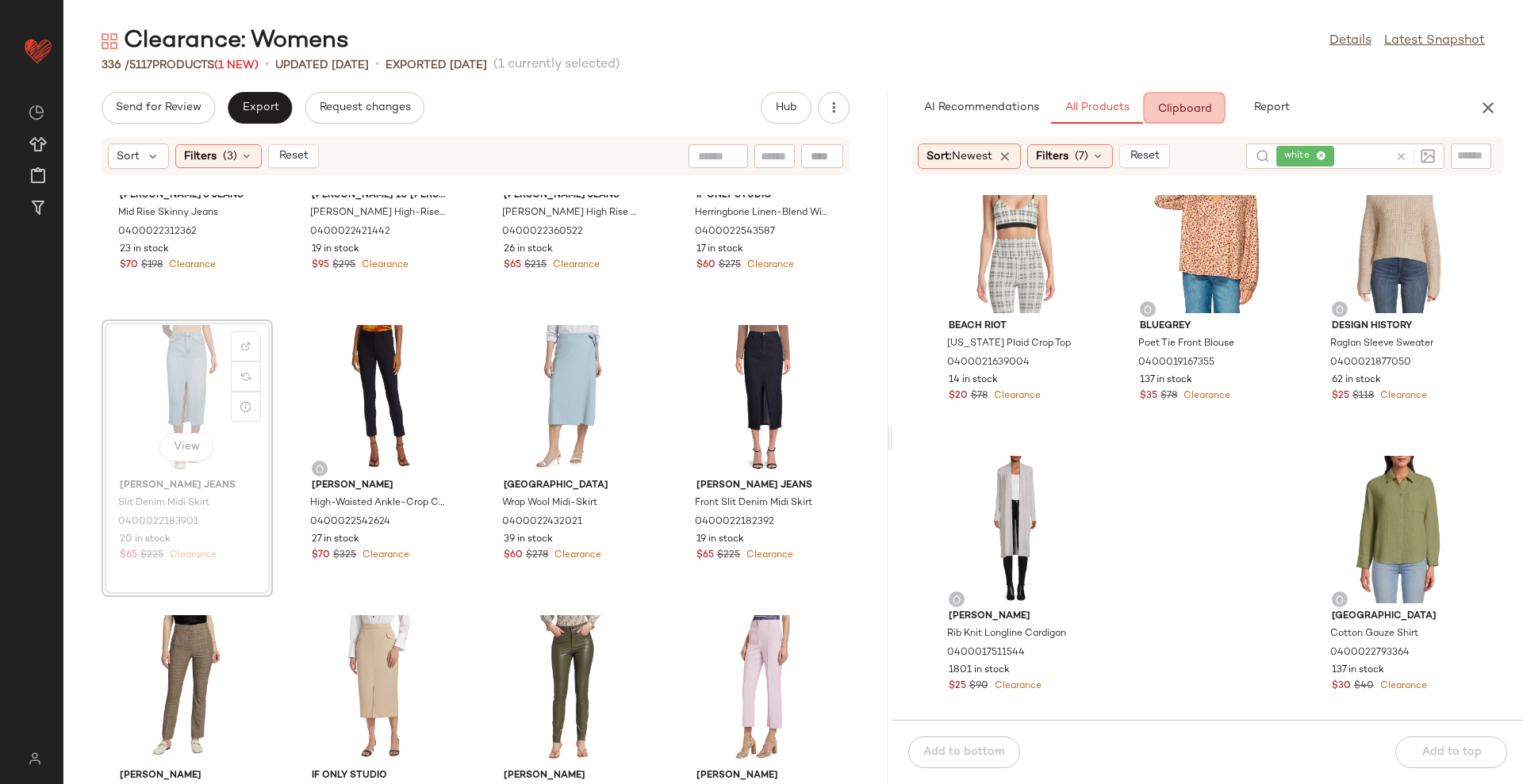
scroll to position [4982, 0]
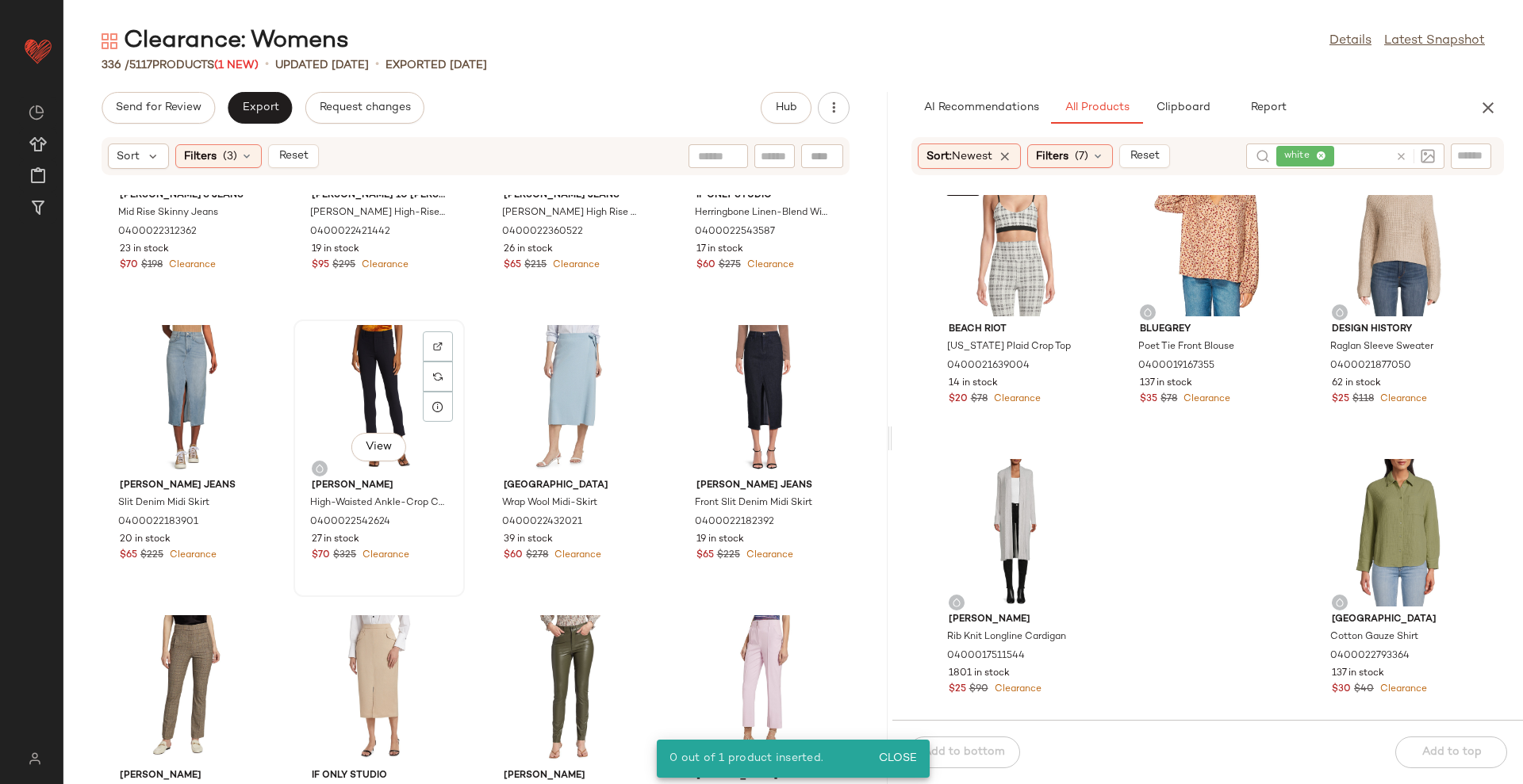
click at [367, 381] on div "View" at bounding box center [379, 399] width 160 height 147
click at [141, 383] on div "View" at bounding box center [187, 399] width 160 height 147
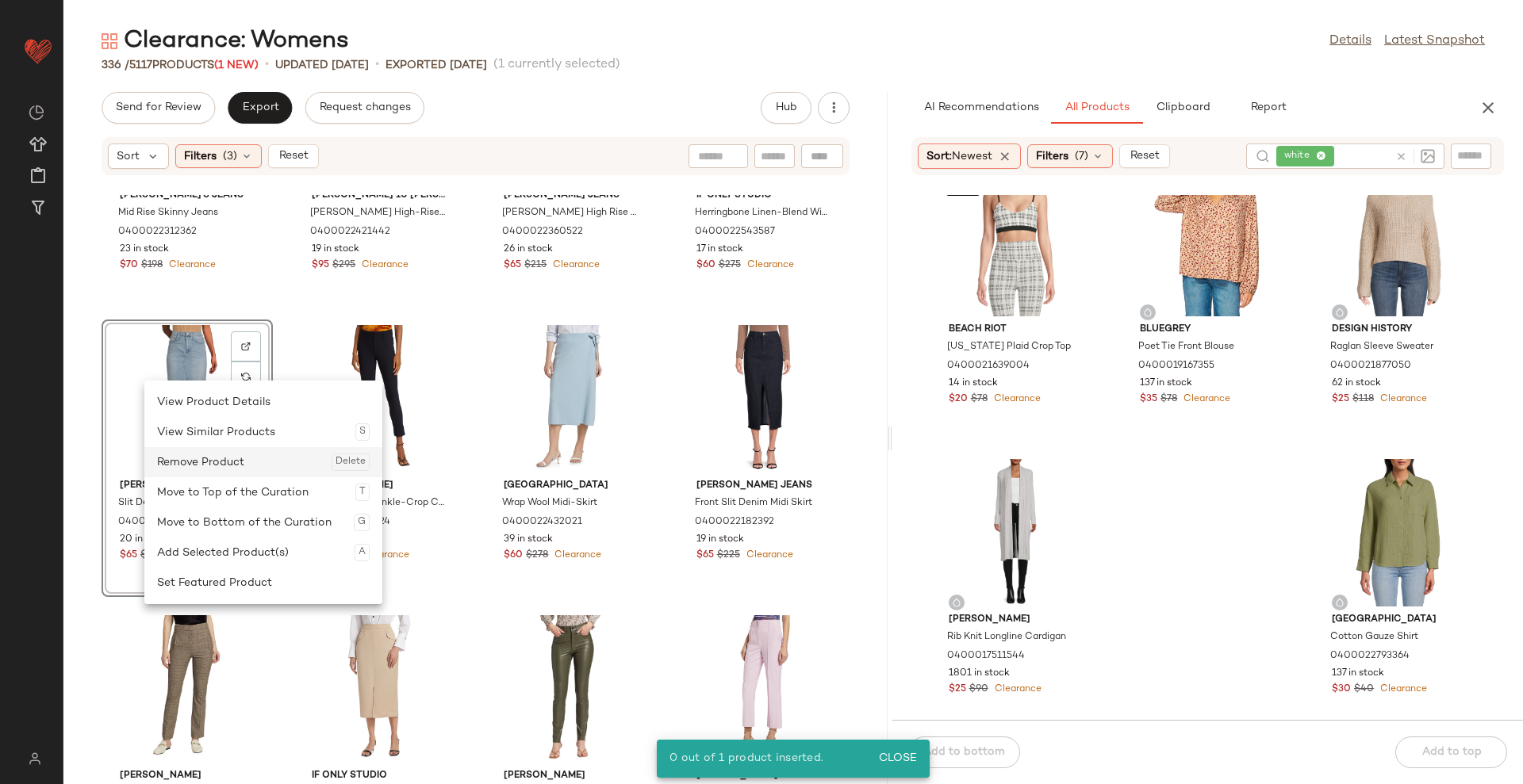
click at [184, 452] on div "Remove Product Delete" at bounding box center [264, 462] width 213 height 30
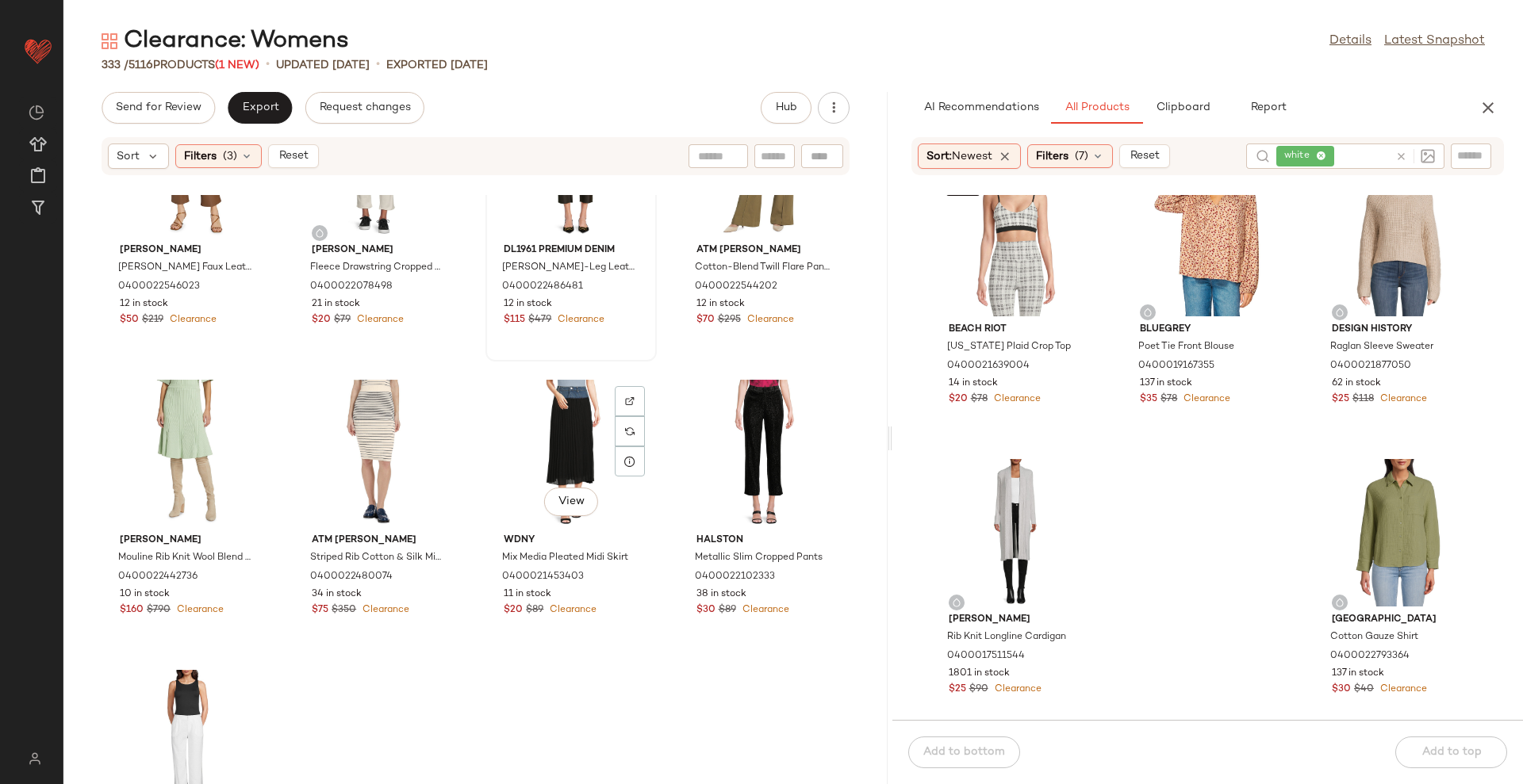
scroll to position [23794, 0]
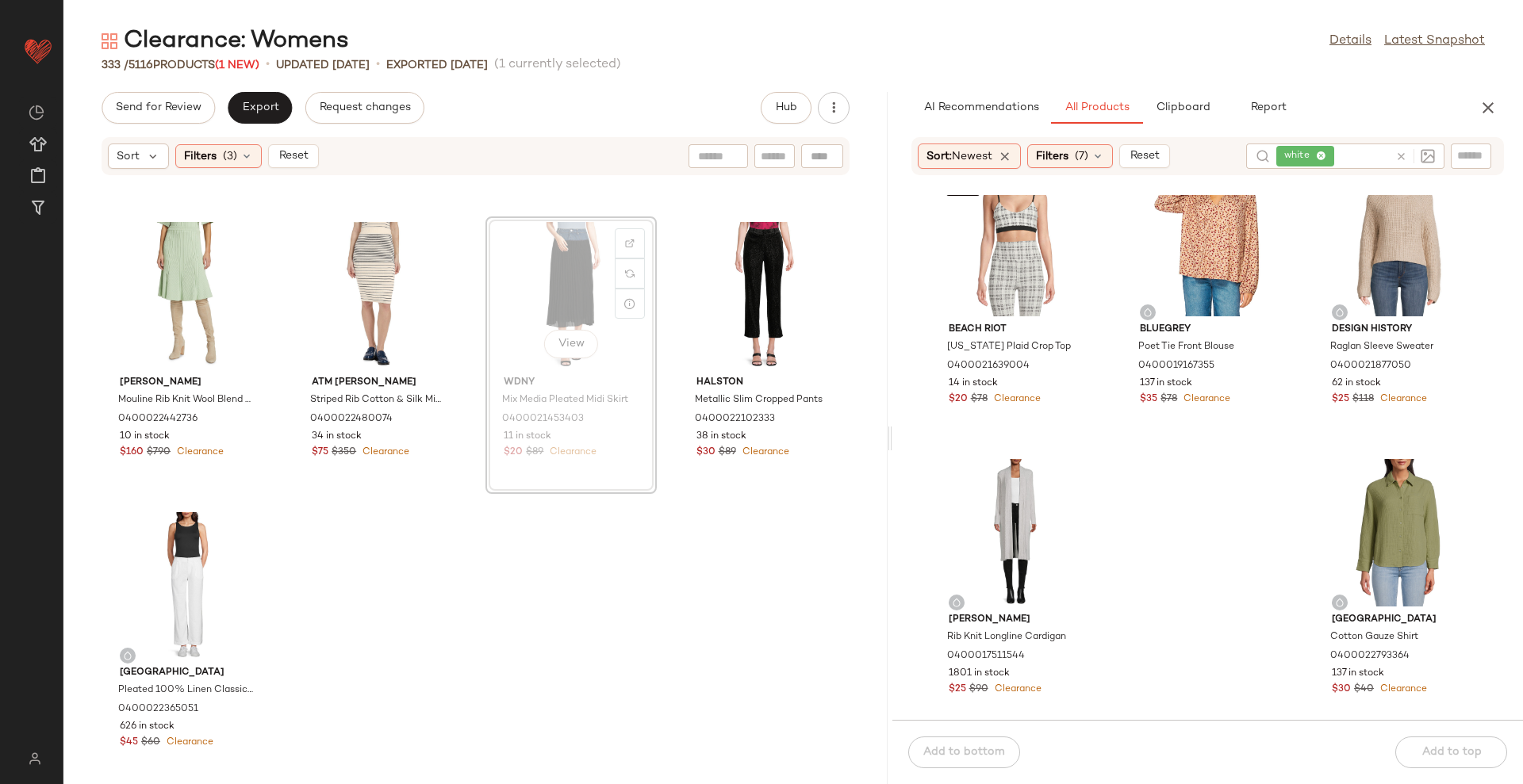
scroll to position [23787, 0]
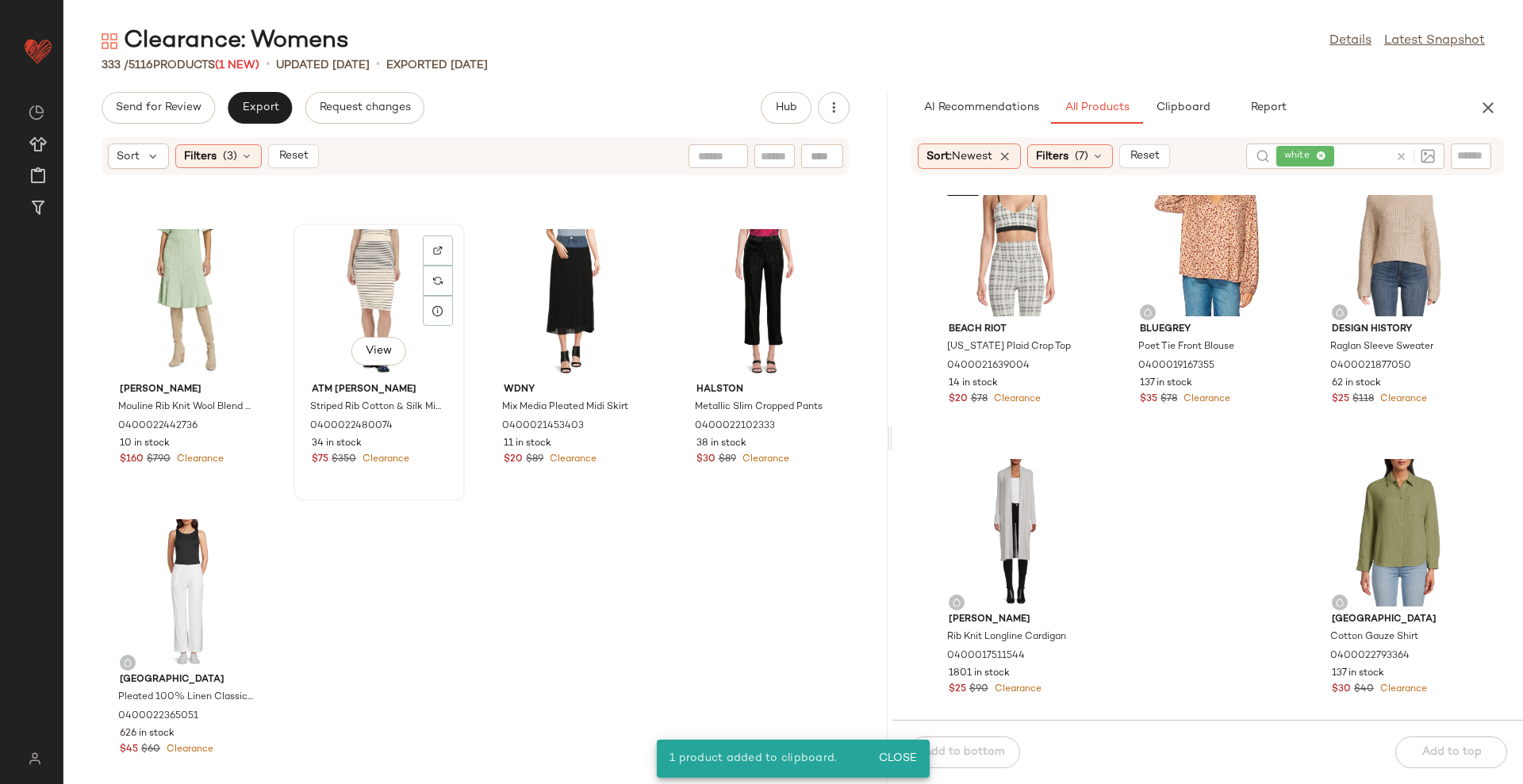
click at [371, 303] on div "View" at bounding box center [379, 302] width 160 height 147
click at [537, 280] on div "View" at bounding box center [571, 302] width 160 height 147
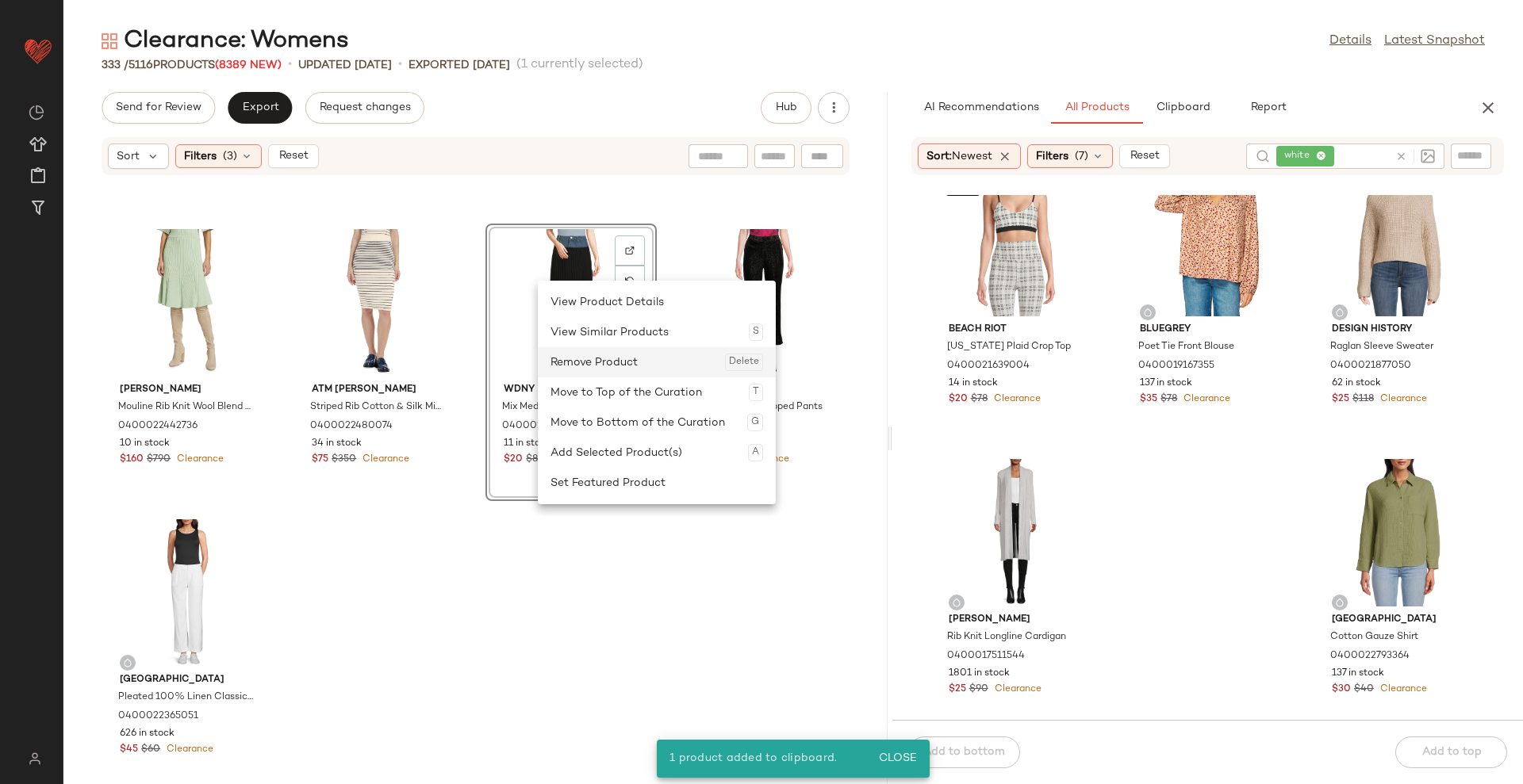
click at [570, 359] on div "Remove Product Delete" at bounding box center [657, 362] width 213 height 30
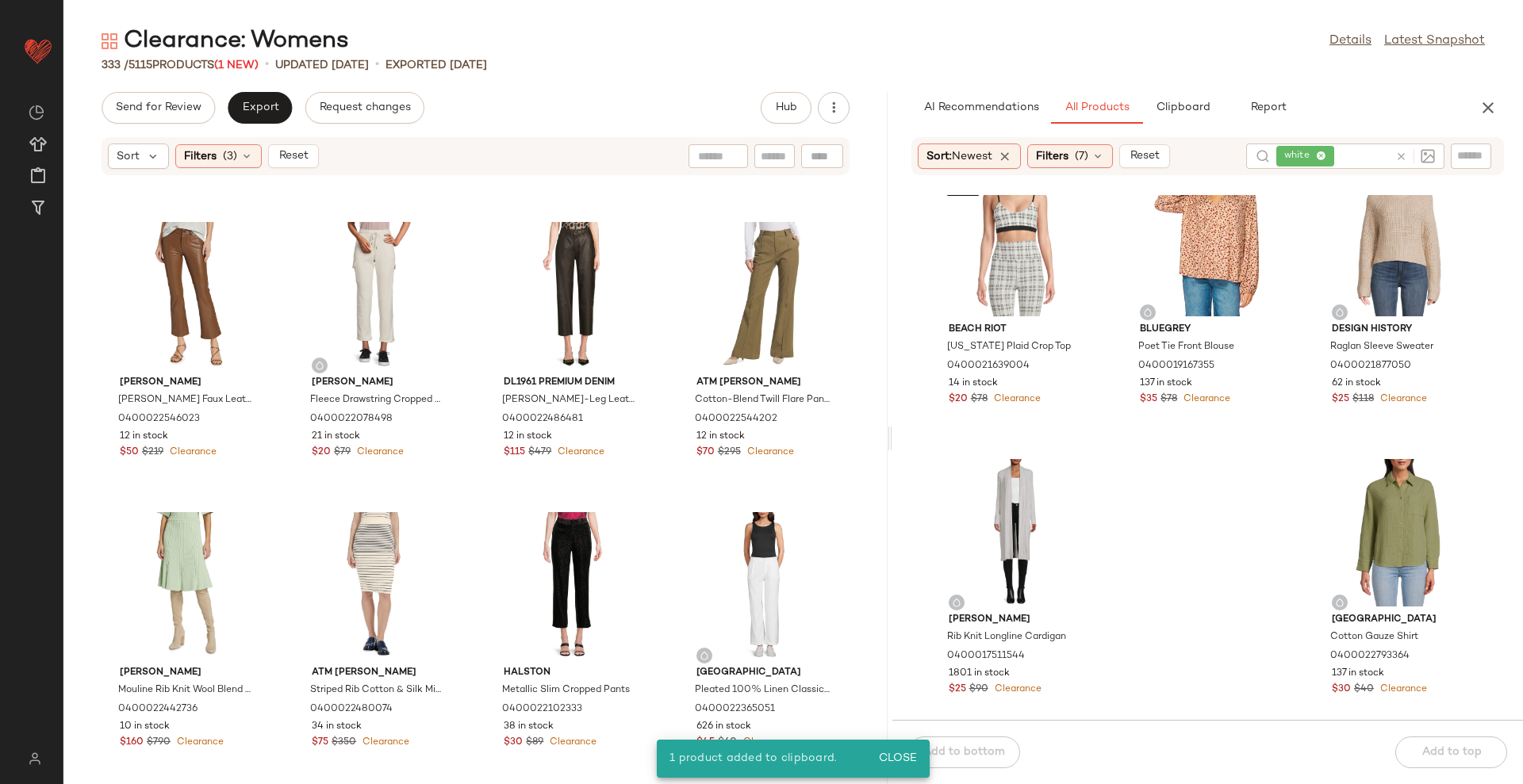
scroll to position [23504, 0]
click at [235, 148] on span "(3)" at bounding box center [230, 156] width 15 height 17
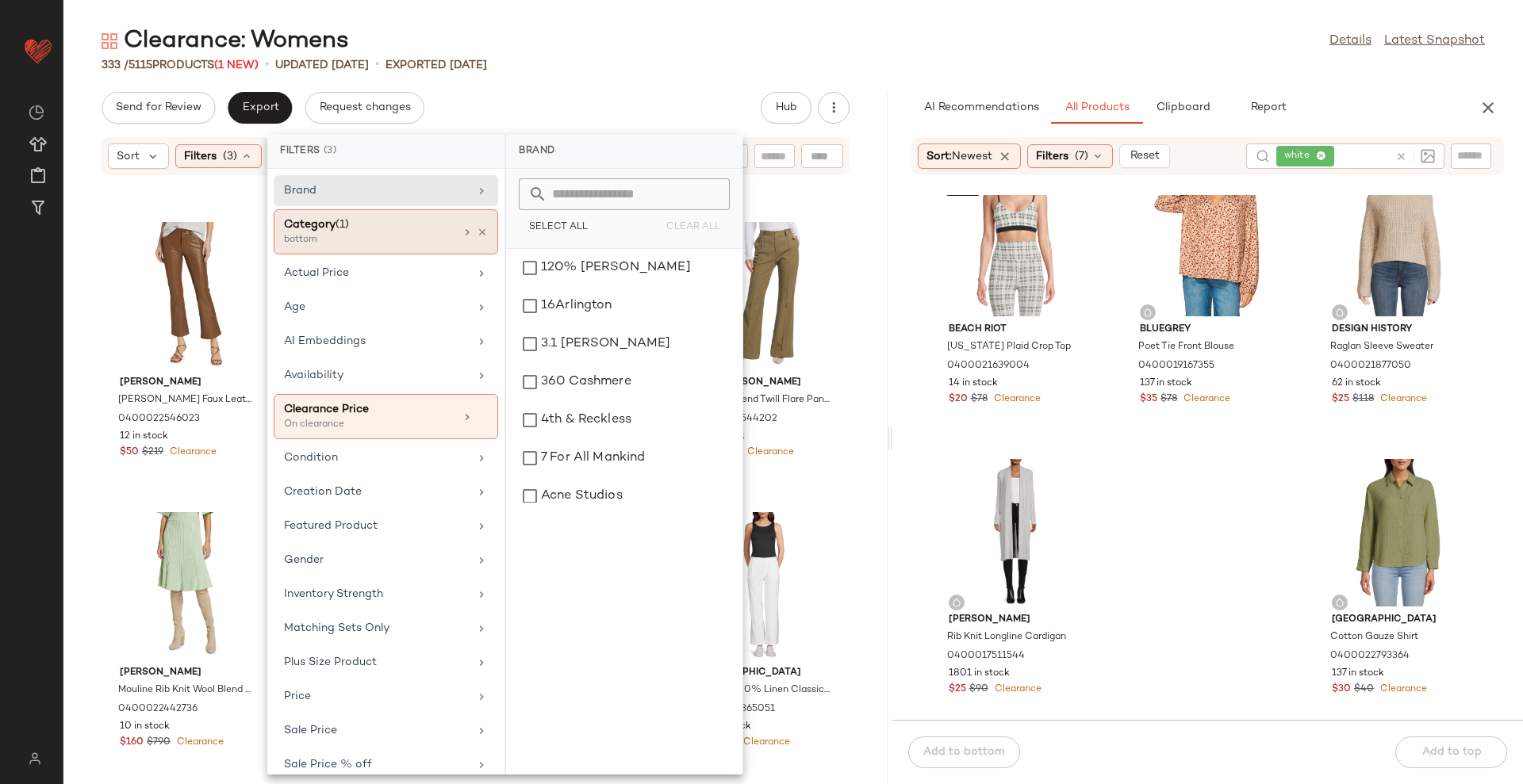
click at [368, 235] on div "bottom" at bounding box center [363, 240] width 159 height 15
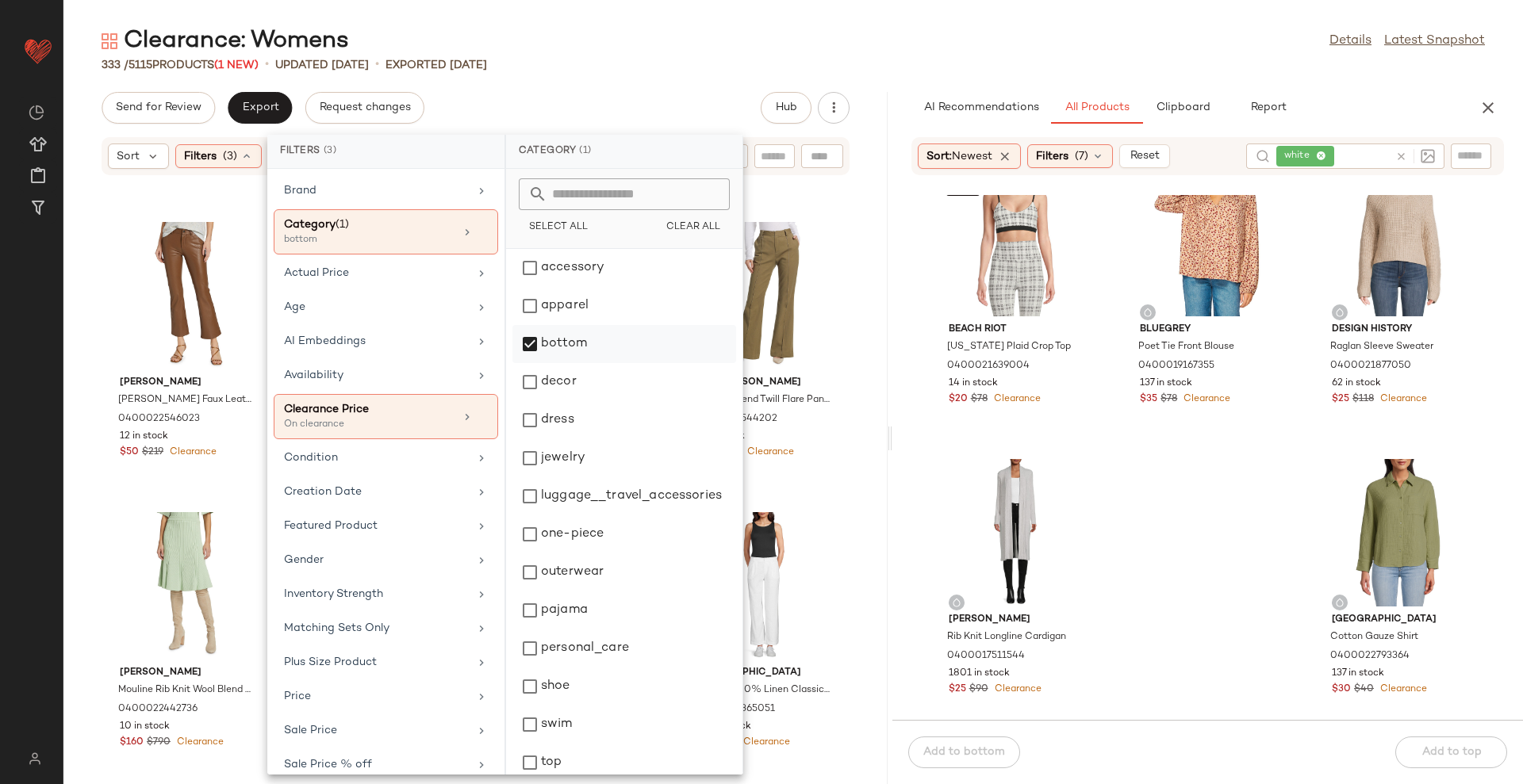
click at [568, 363] on div "bottom" at bounding box center [625, 382] width 224 height 38
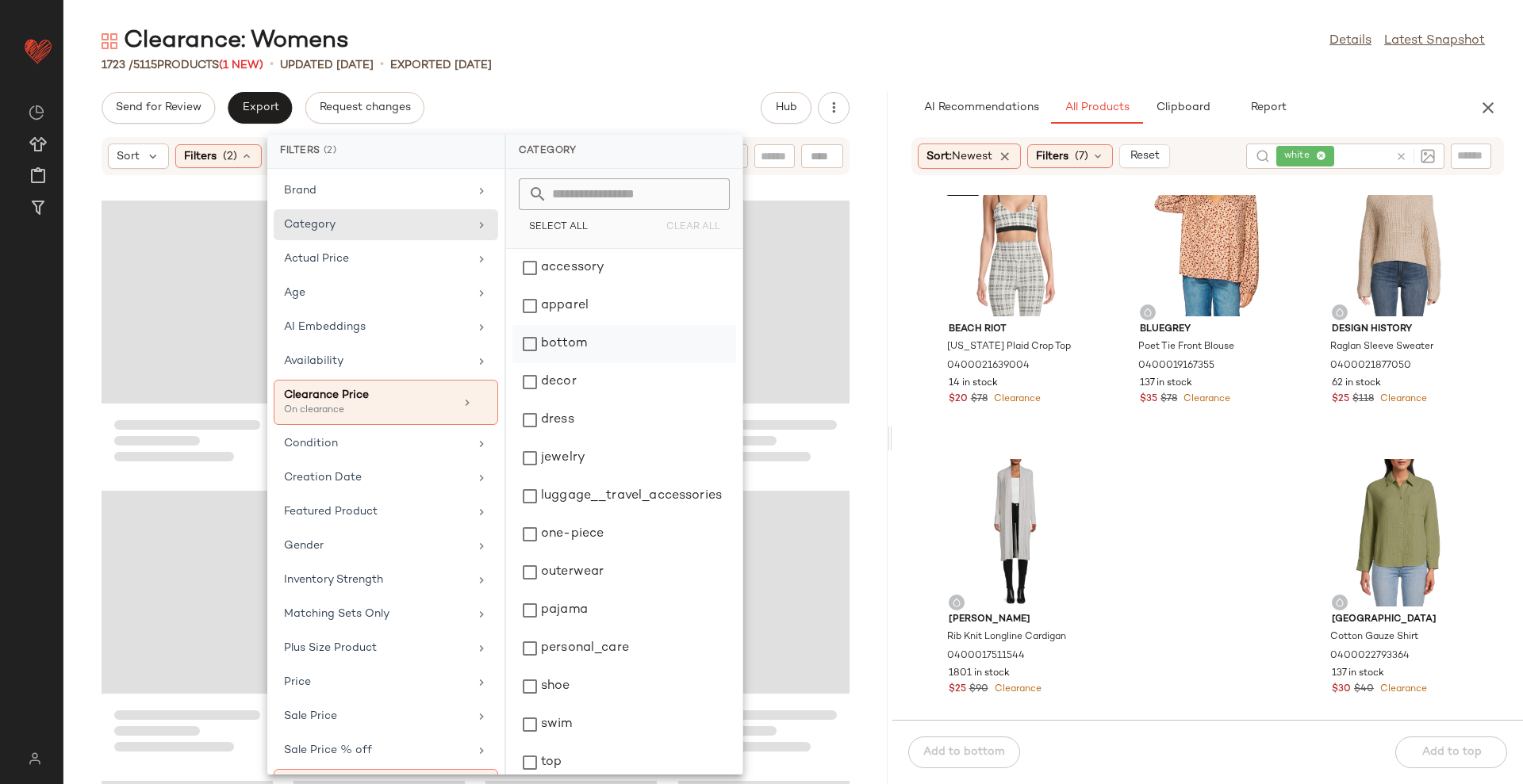
scroll to position [52, 0]
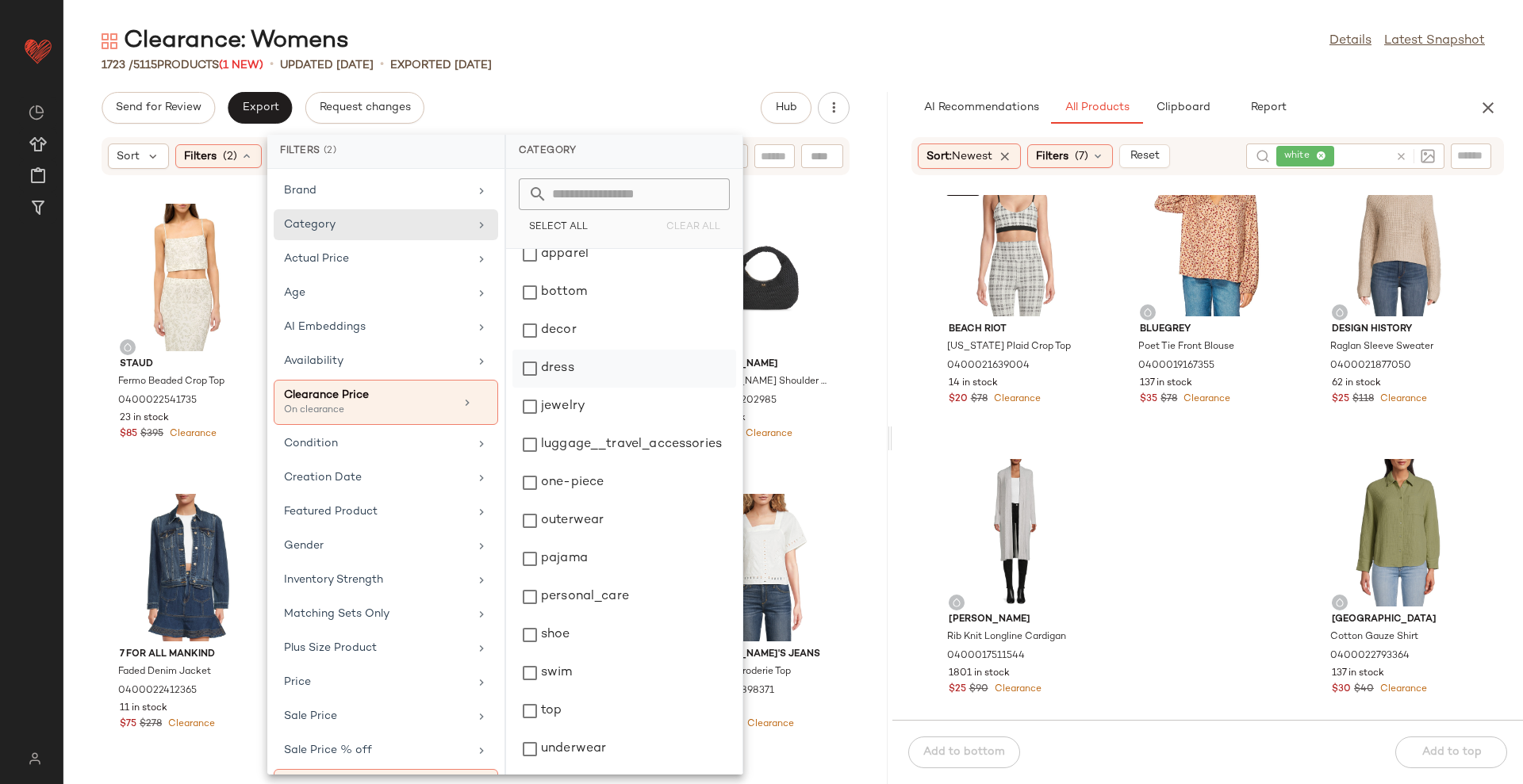
click at [588, 388] on div "dress" at bounding box center [625, 406] width 224 height 38
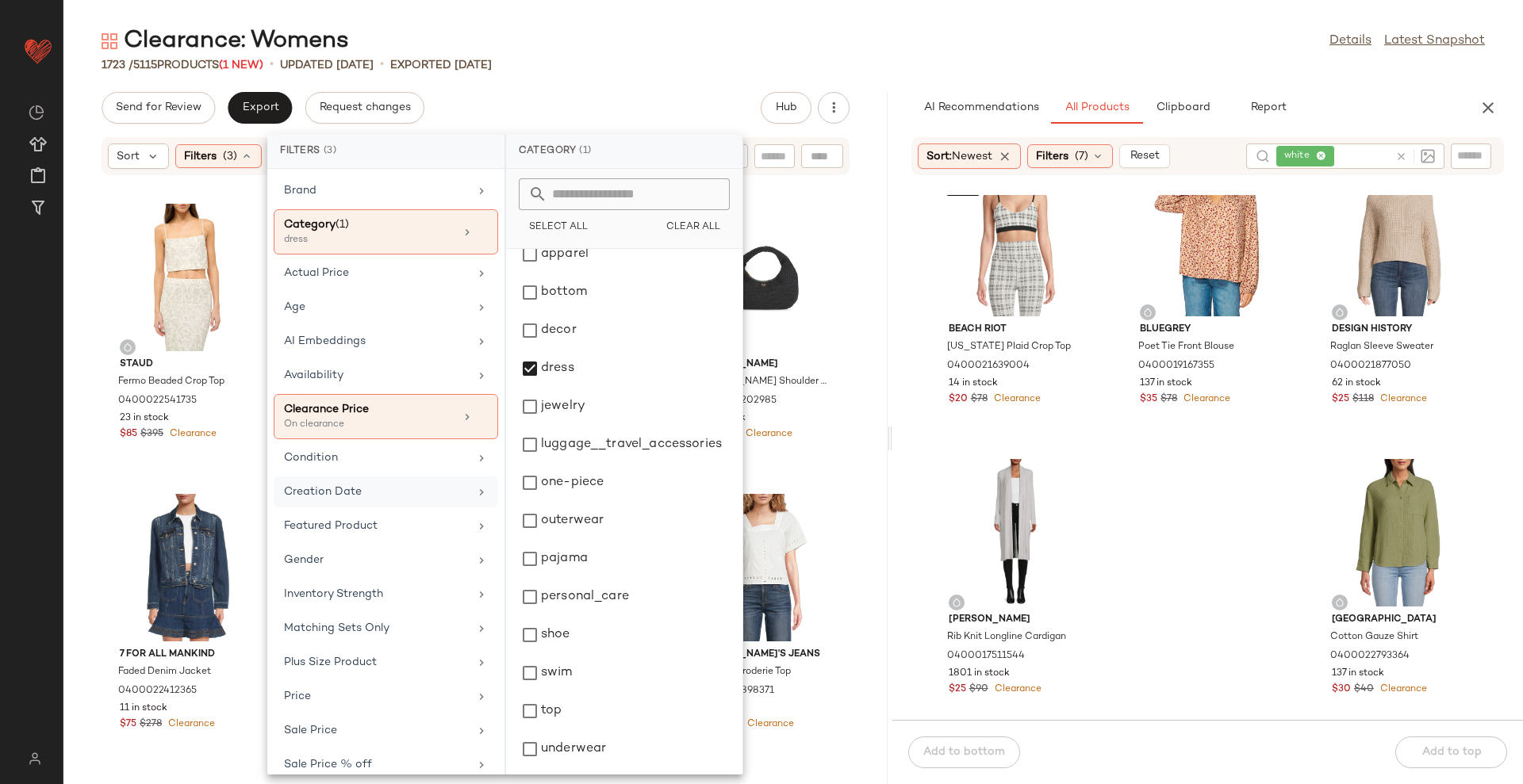
scroll to position [64, 0]
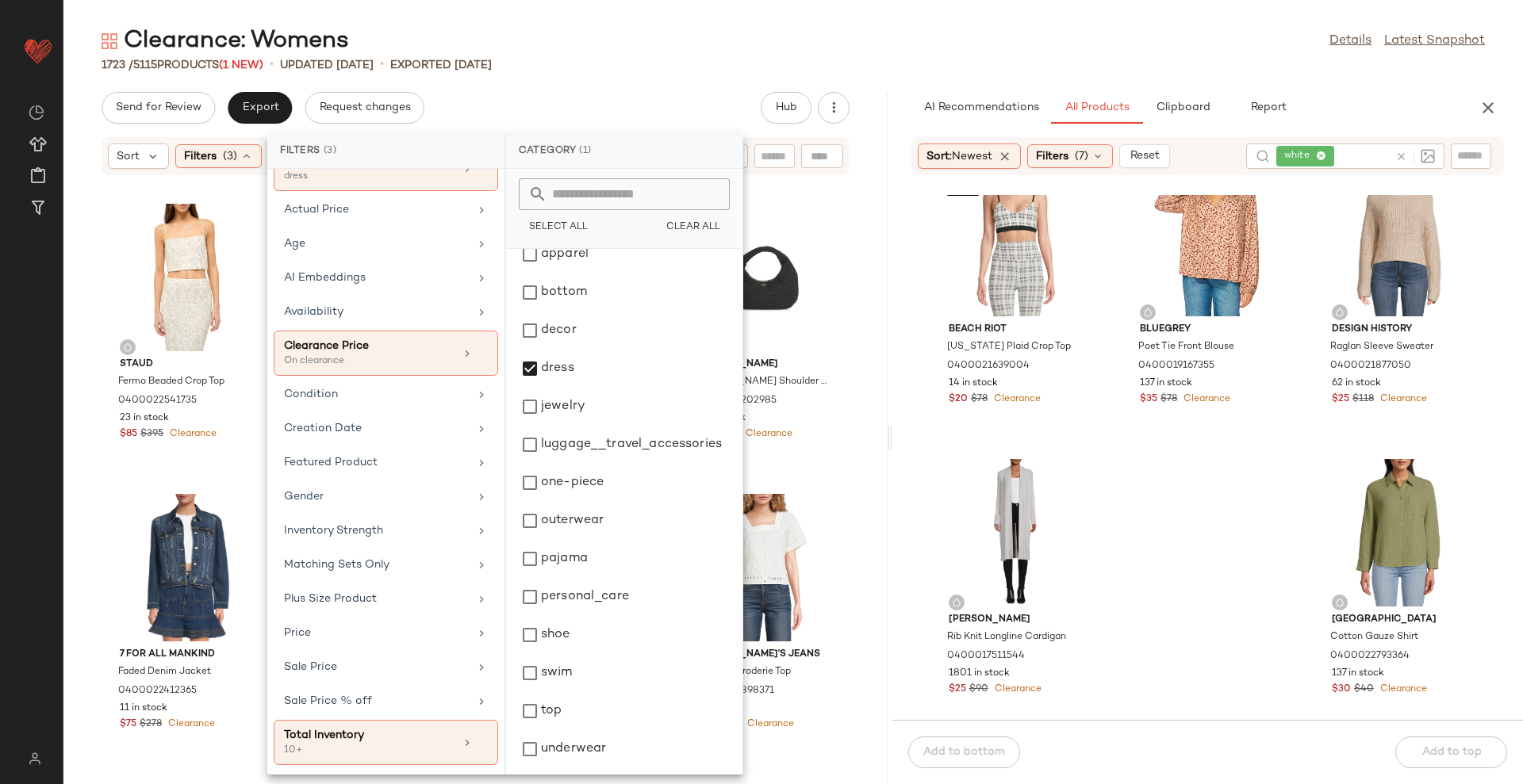
click at [683, 98] on div "Send for Review Export Request changes Hub" at bounding box center [475, 107] width 824 height 31
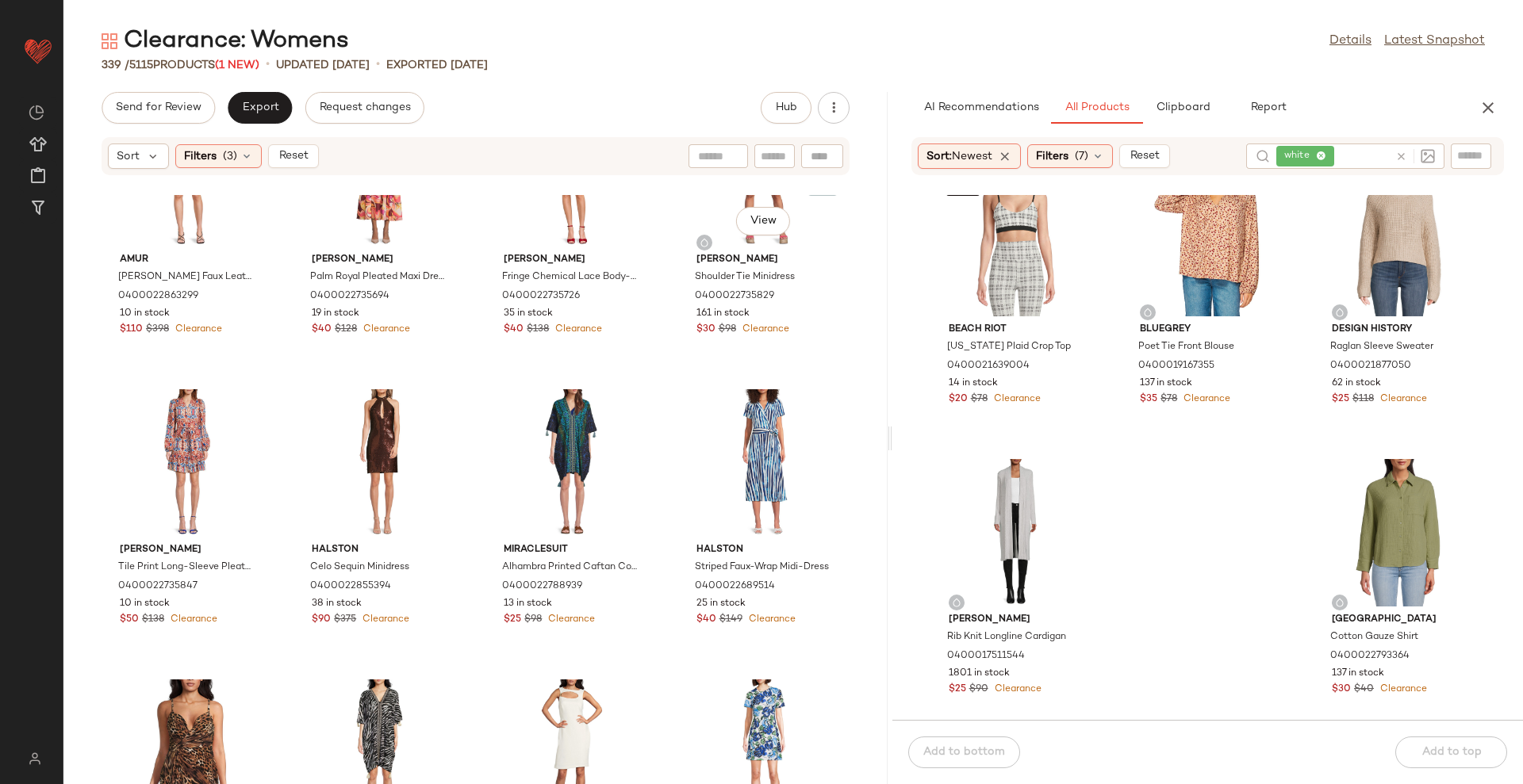
scroll to position [2887, 0]
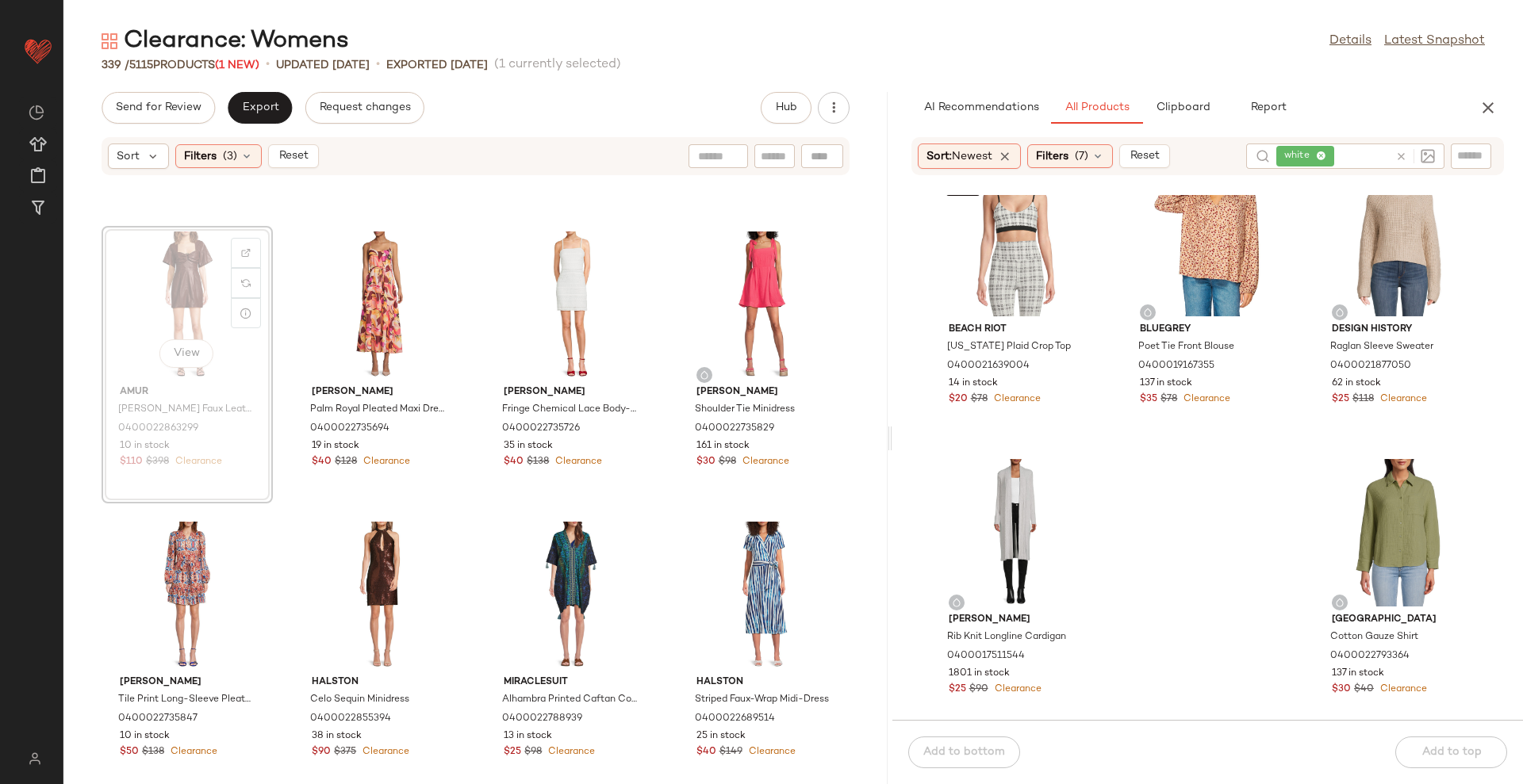
scroll to position [2873, 0]
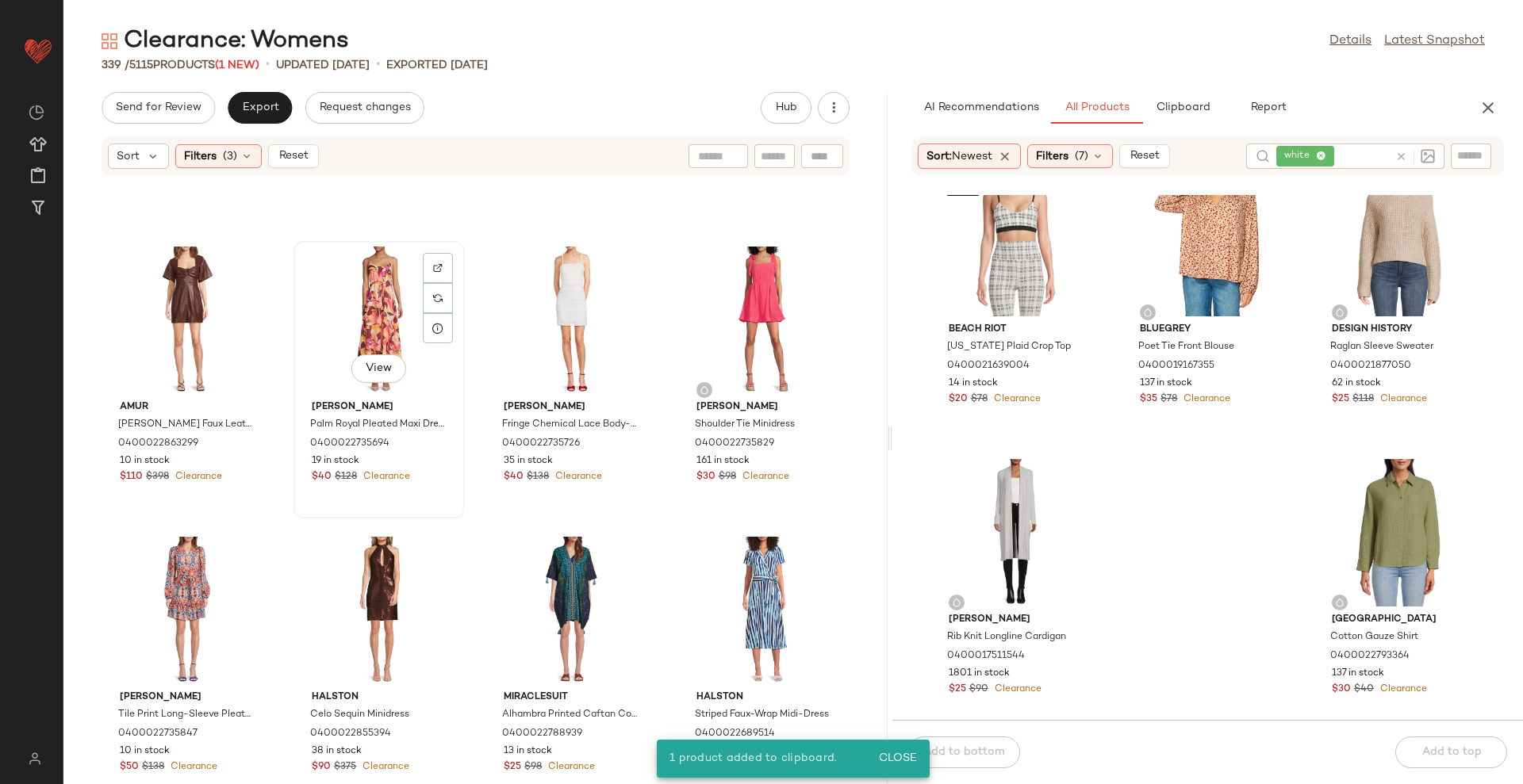
click at [373, 320] on div "View" at bounding box center [379, 320] width 160 height 147
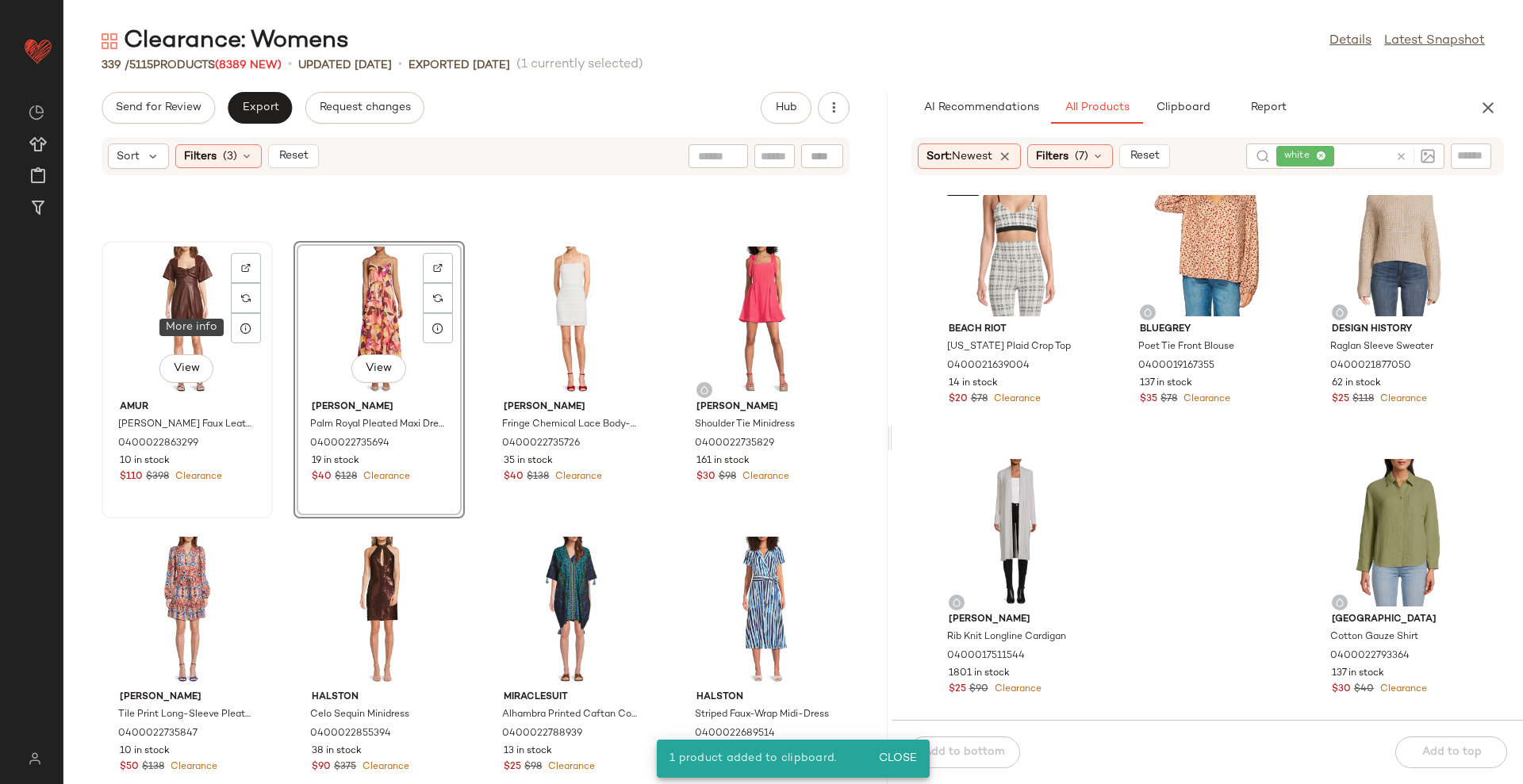
click at [183, 316] on div "View" at bounding box center [187, 320] width 160 height 147
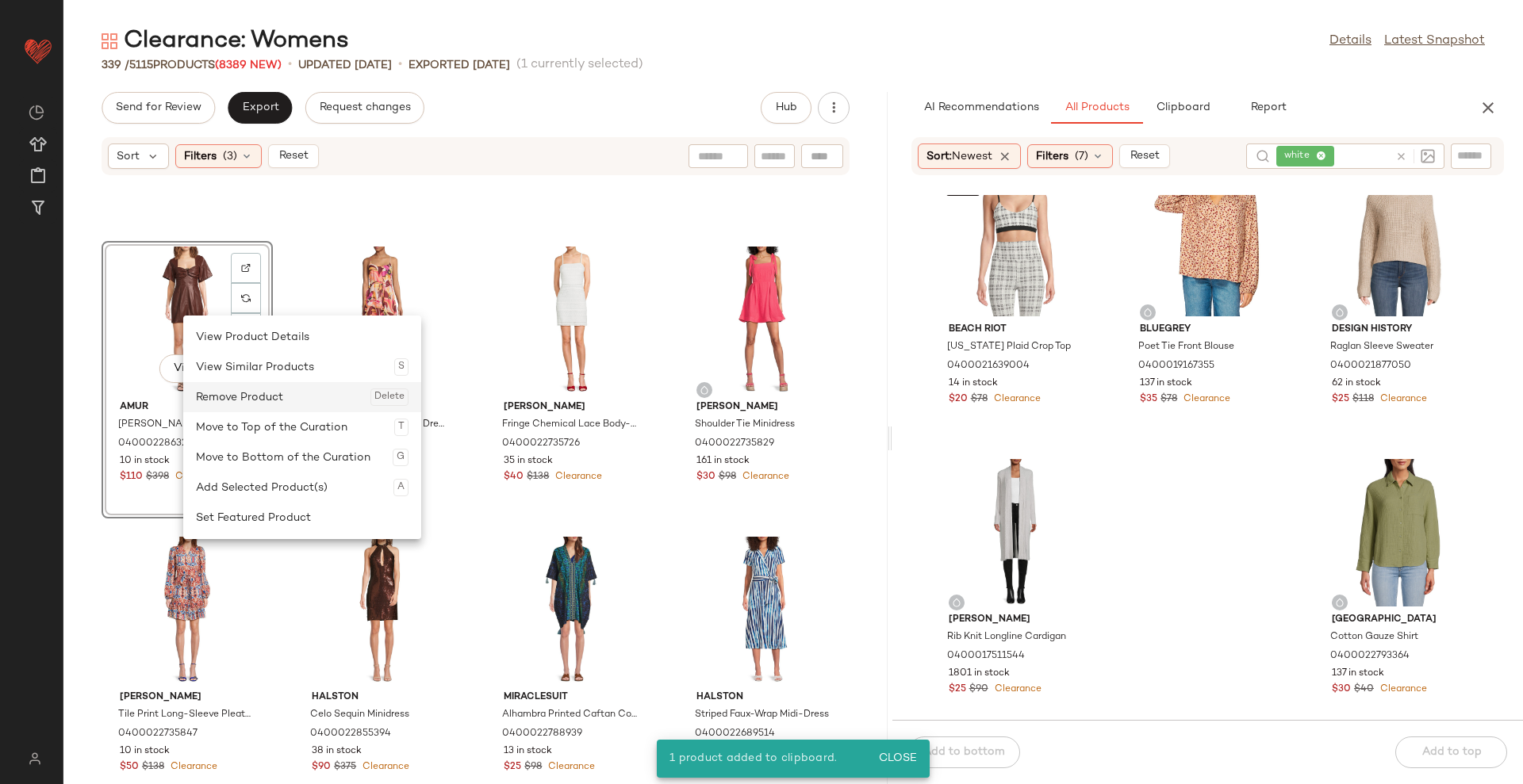
click at [245, 396] on div "Remove Product Delete" at bounding box center [302, 396] width 213 height 30
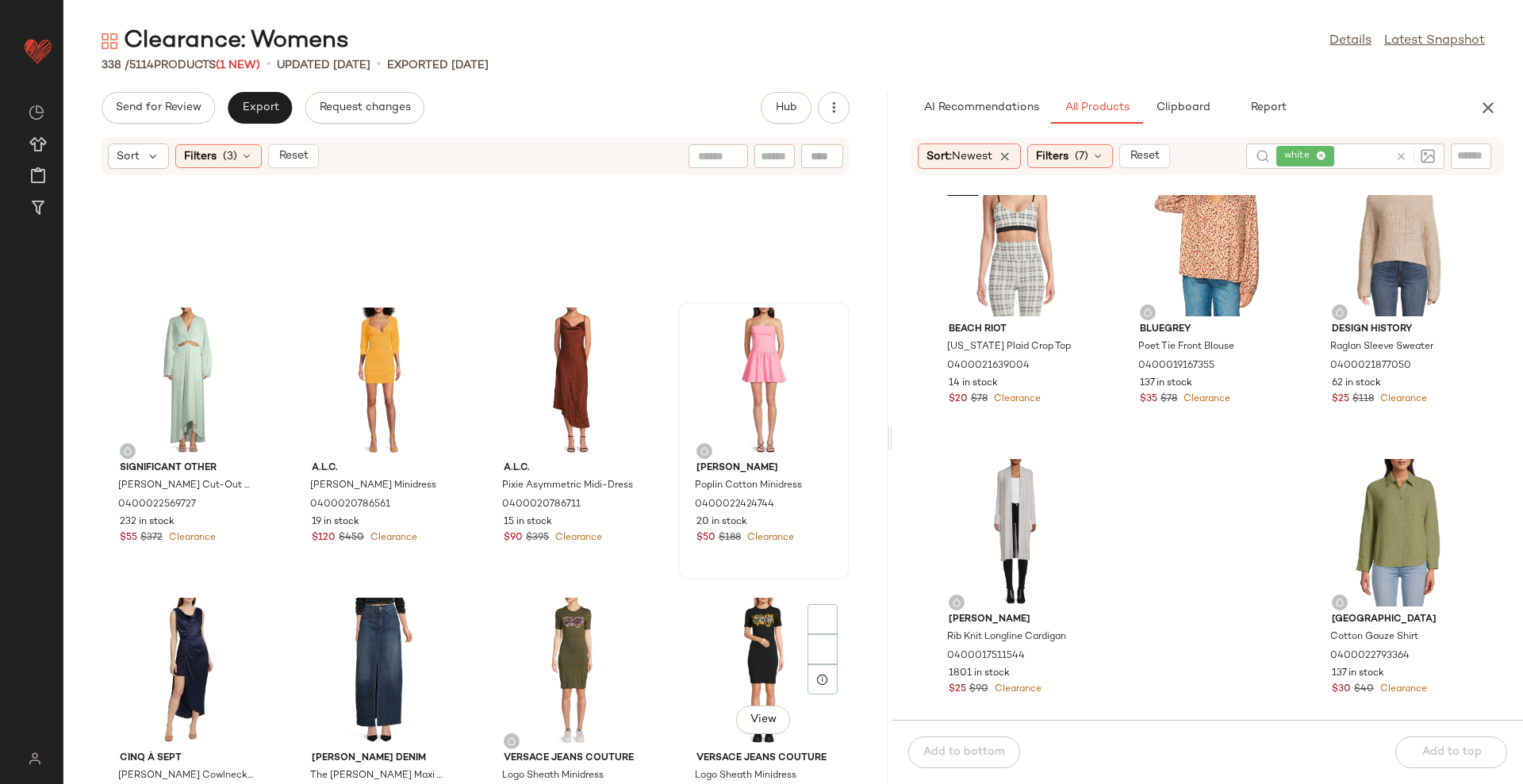
scroll to position [5350, 0]
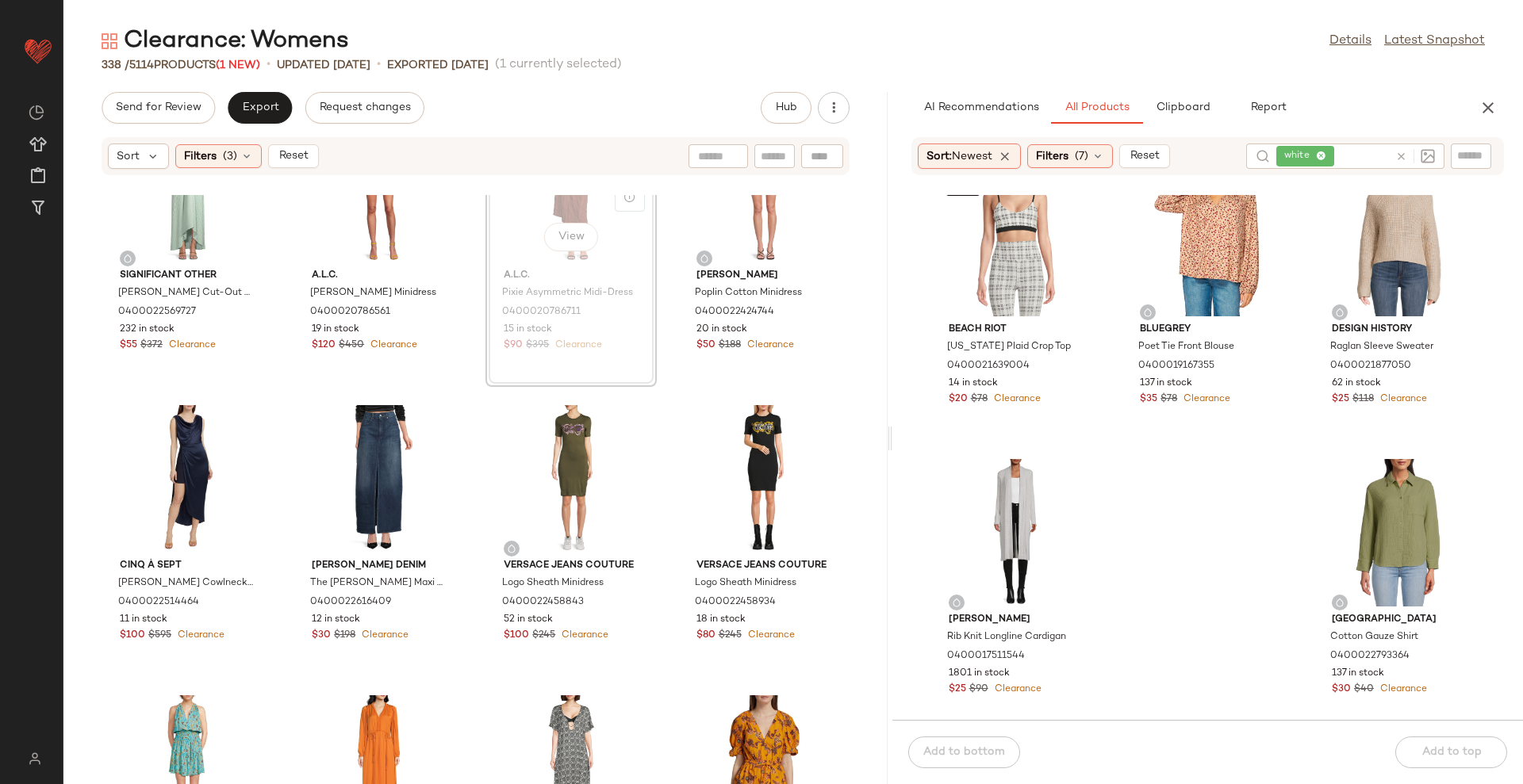
scroll to position [4977, 0]
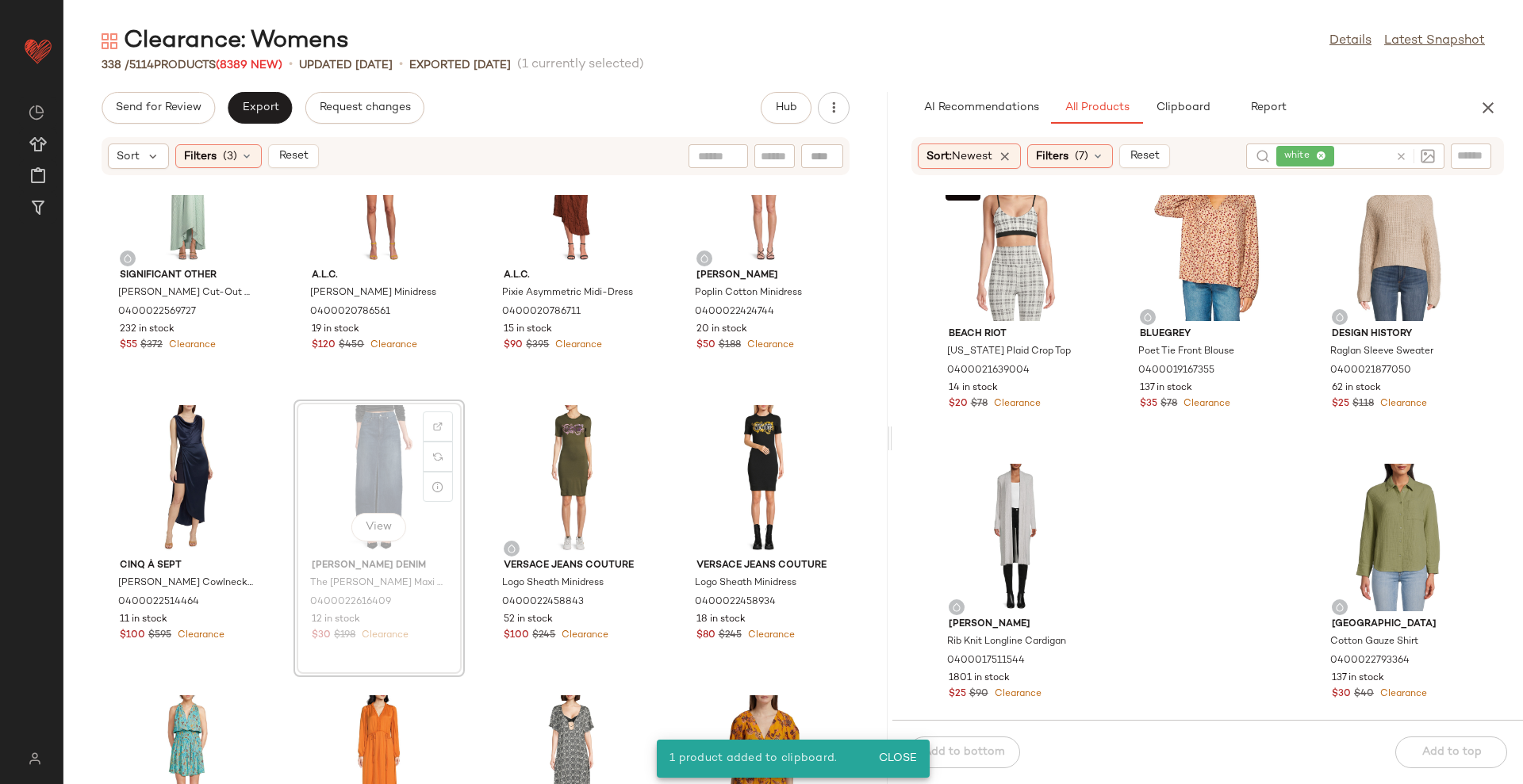
scroll to position [4971, 0]
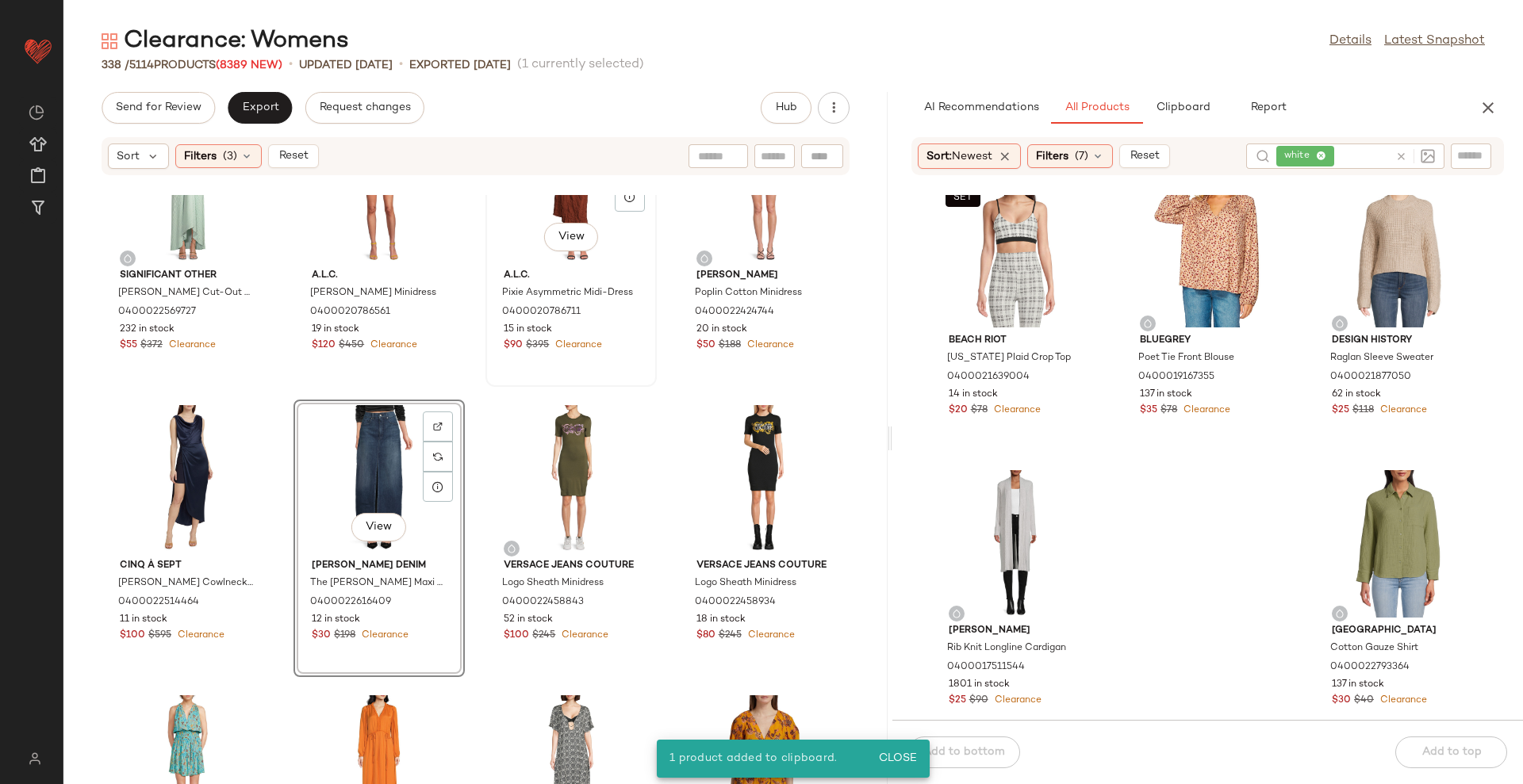
click at [534, 373] on div "View A.l.c. Pixie Asymmetric Midi-Dress 0400020786711 15 in stock $90 $395 Clea…" at bounding box center [571, 248] width 168 height 275
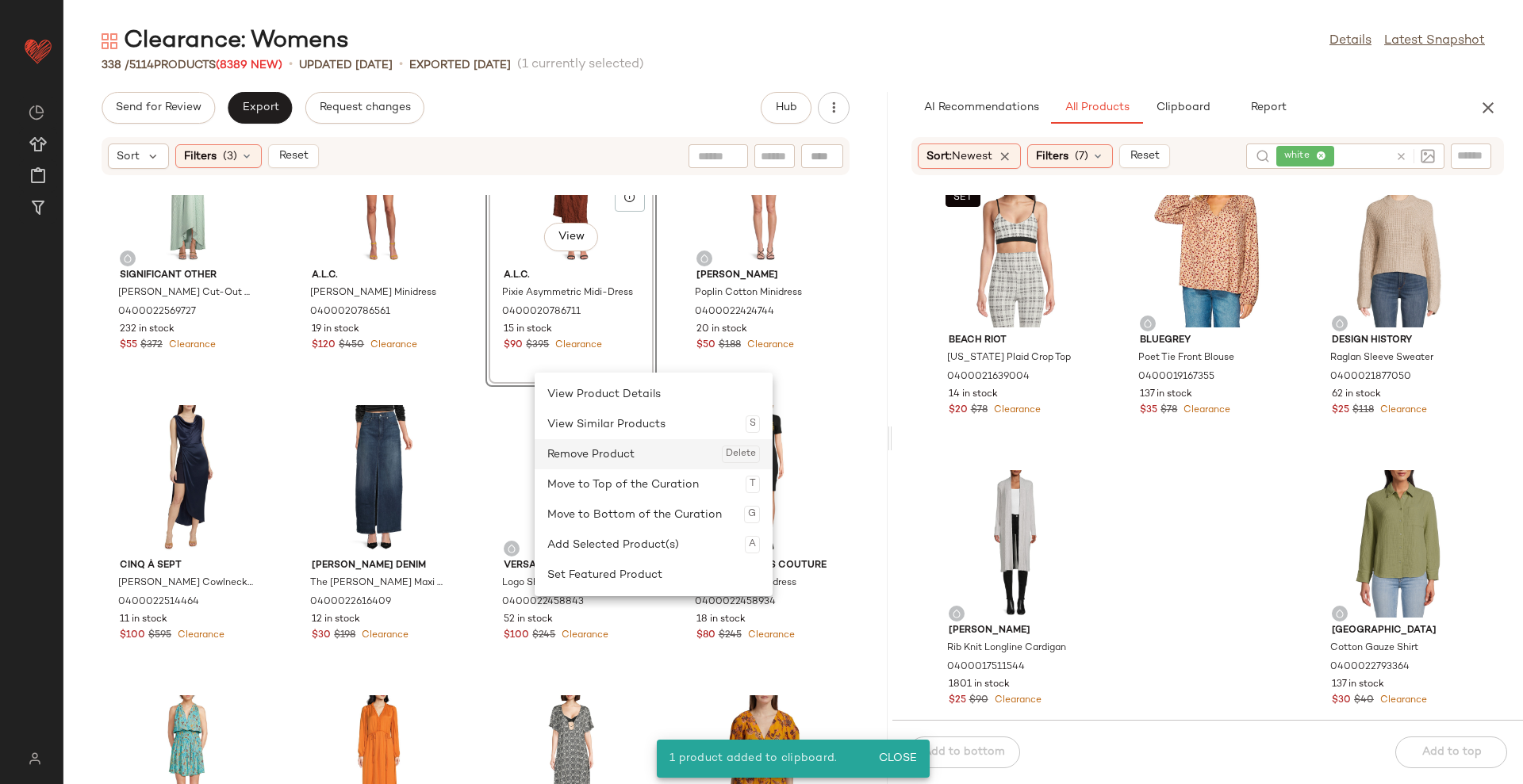
click at [566, 454] on div "Remove Product Delete" at bounding box center [654, 454] width 213 height 30
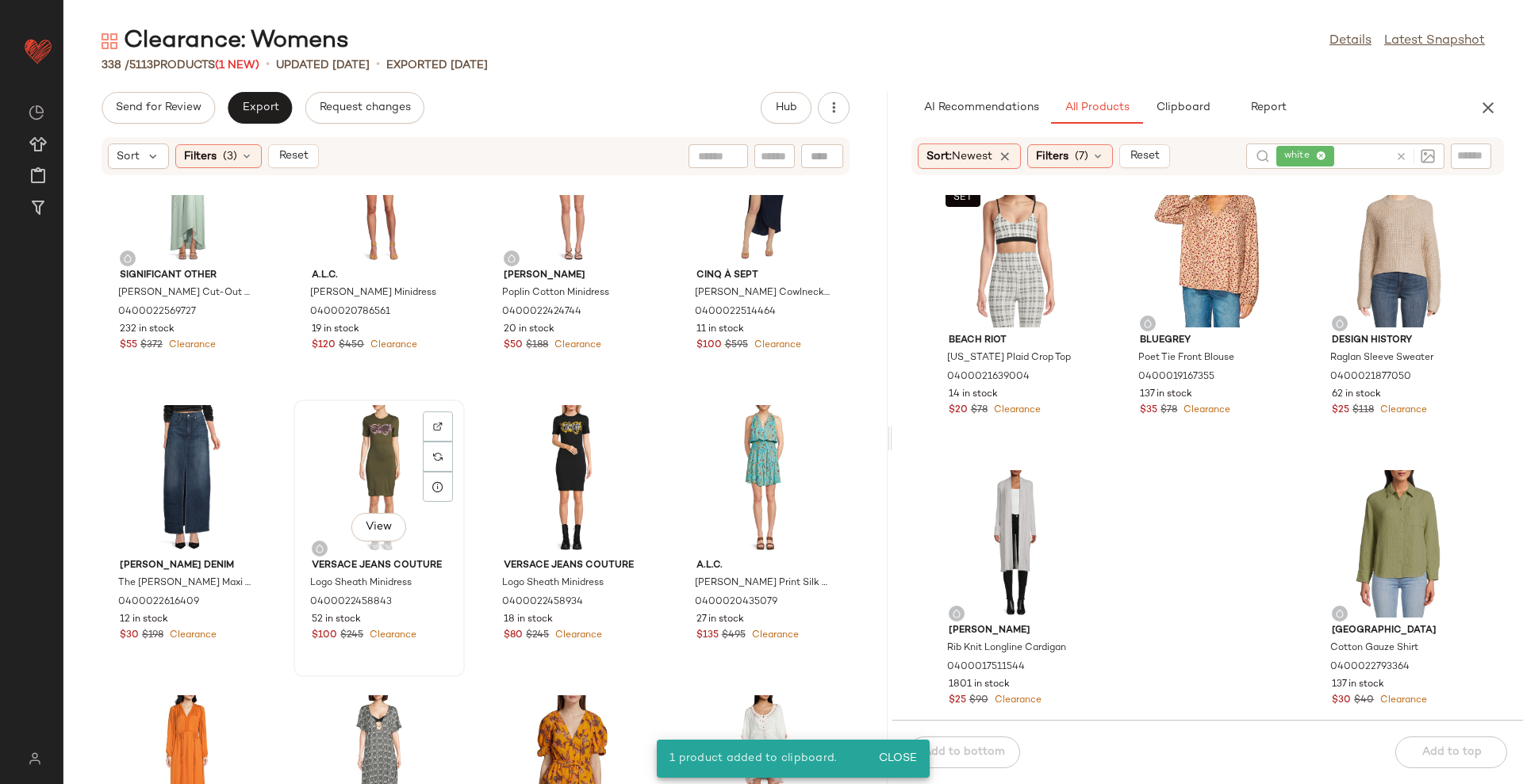
click at [380, 492] on div "View" at bounding box center [379, 479] width 160 height 147
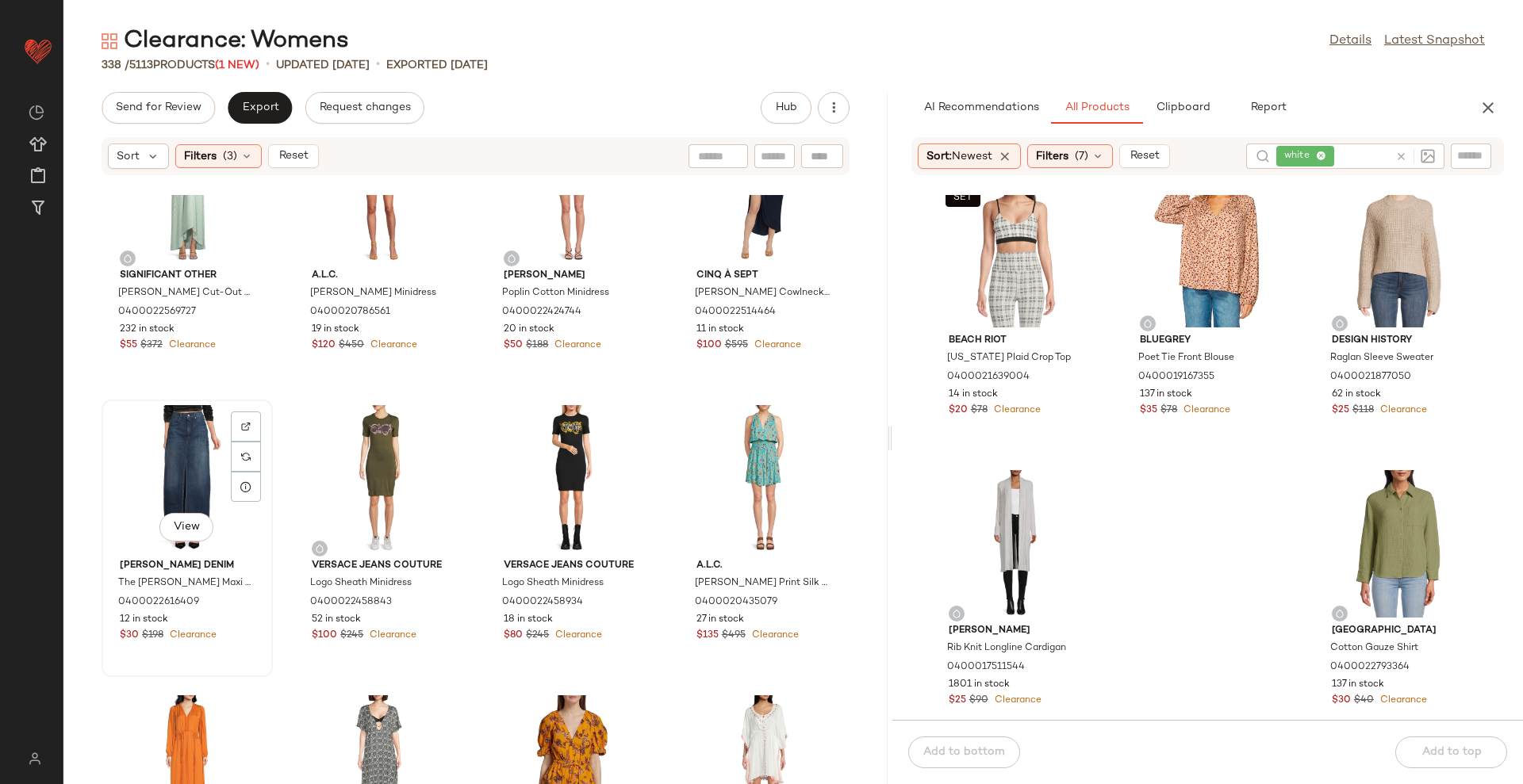
click at [184, 463] on div "View" at bounding box center [187, 479] width 160 height 147
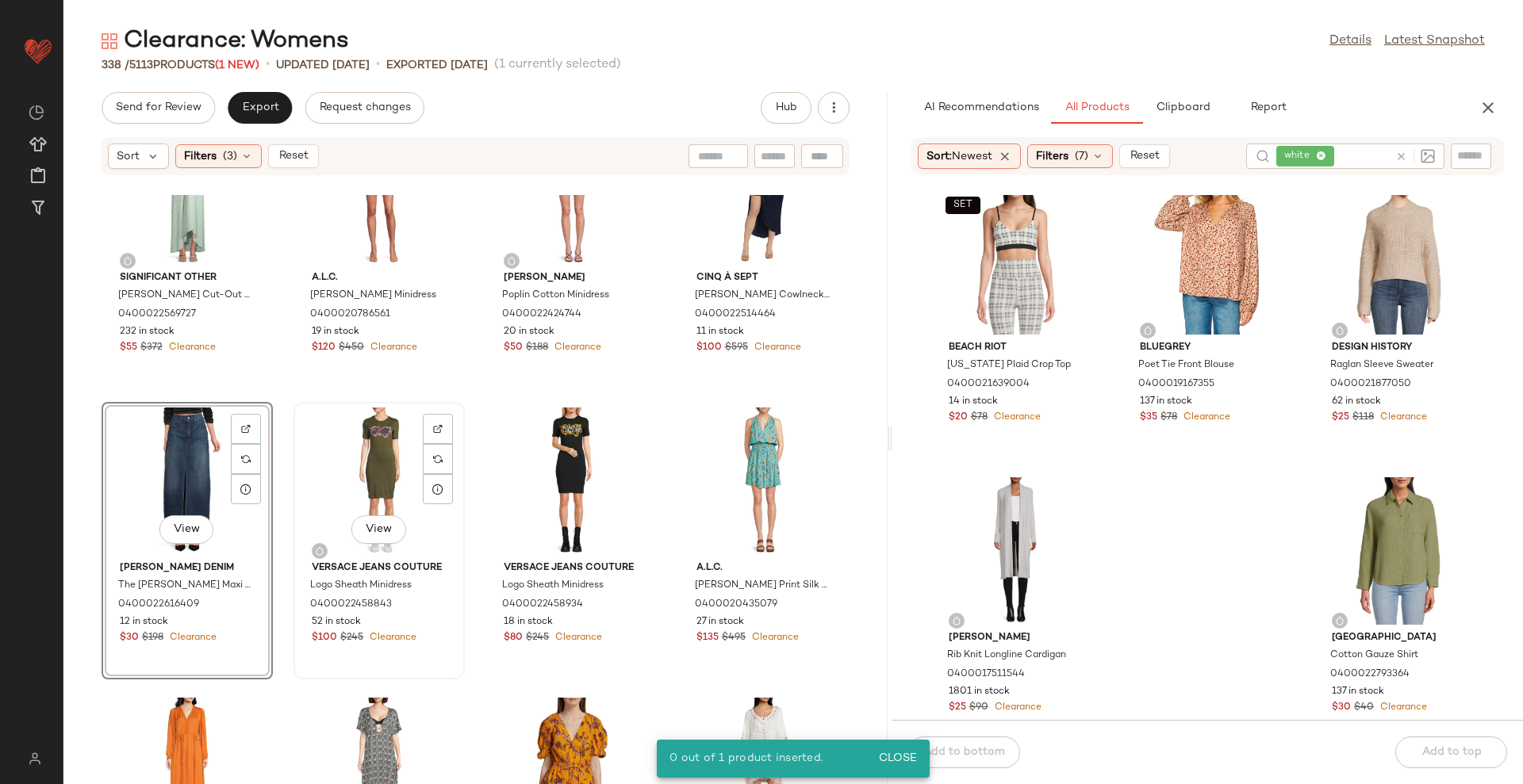
click at [363, 502] on div "View" at bounding box center [379, 481] width 160 height 147
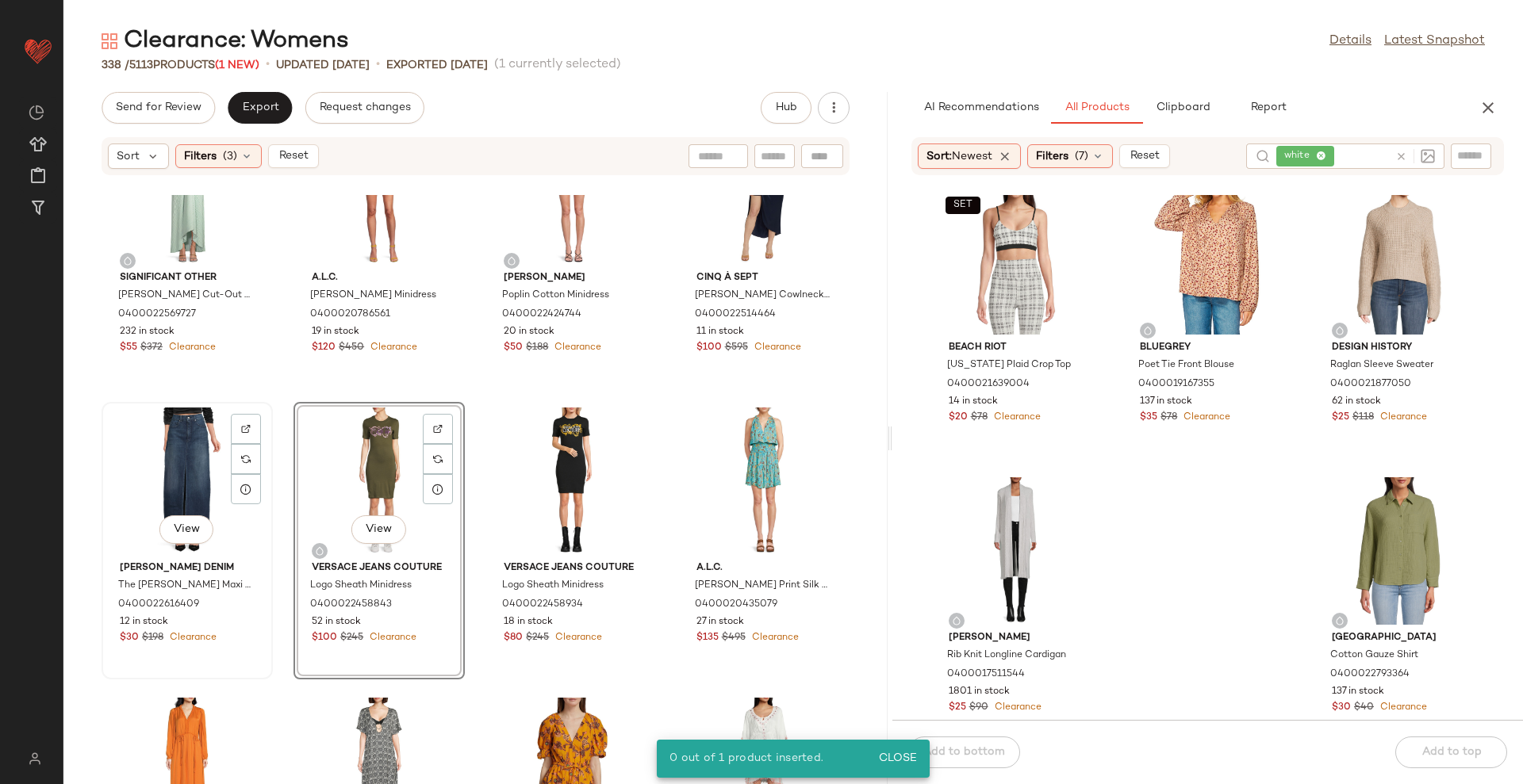
click at [158, 451] on div "View" at bounding box center [187, 481] width 160 height 147
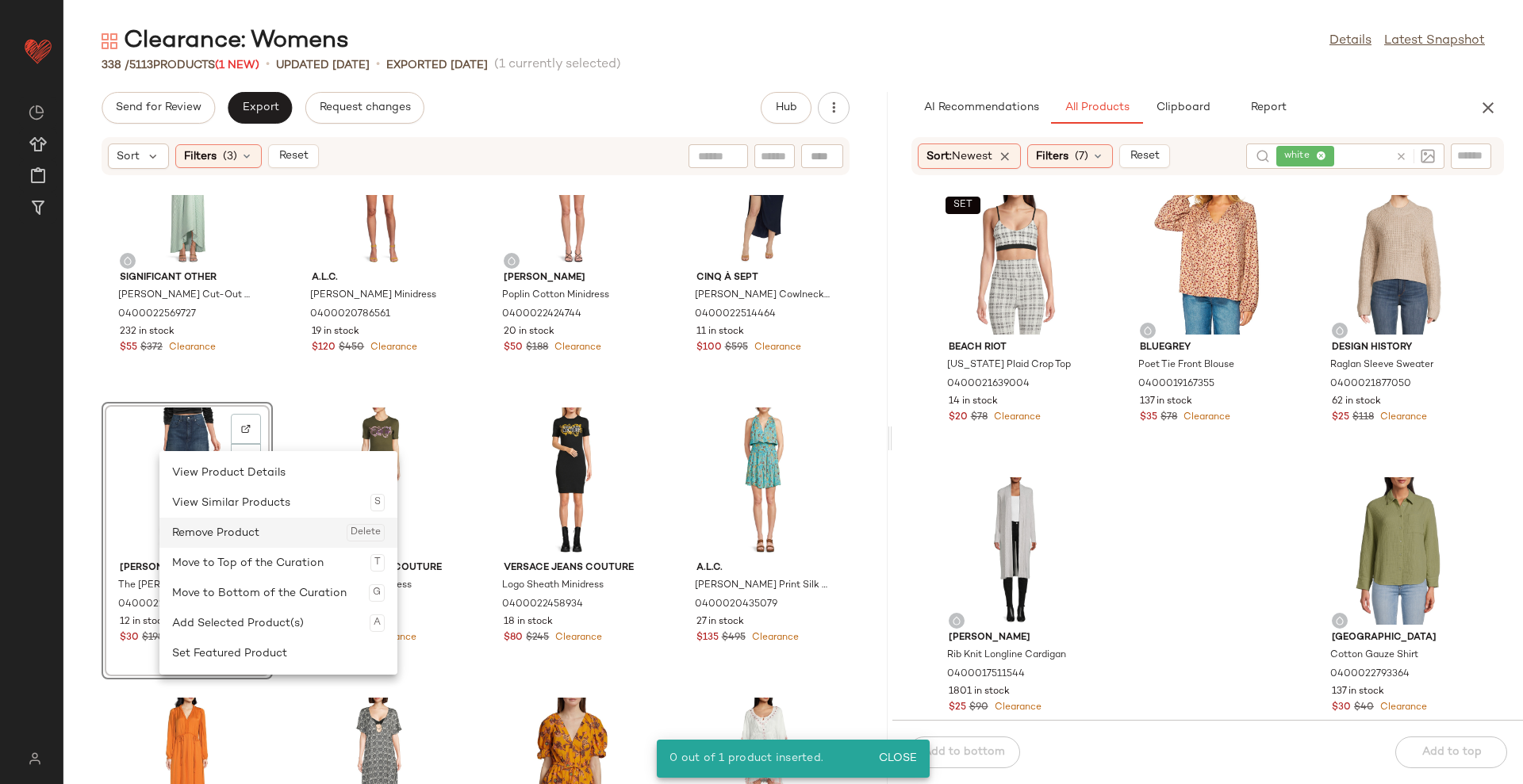
click at [214, 541] on div "Remove Product Delete" at bounding box center [279, 533] width 213 height 30
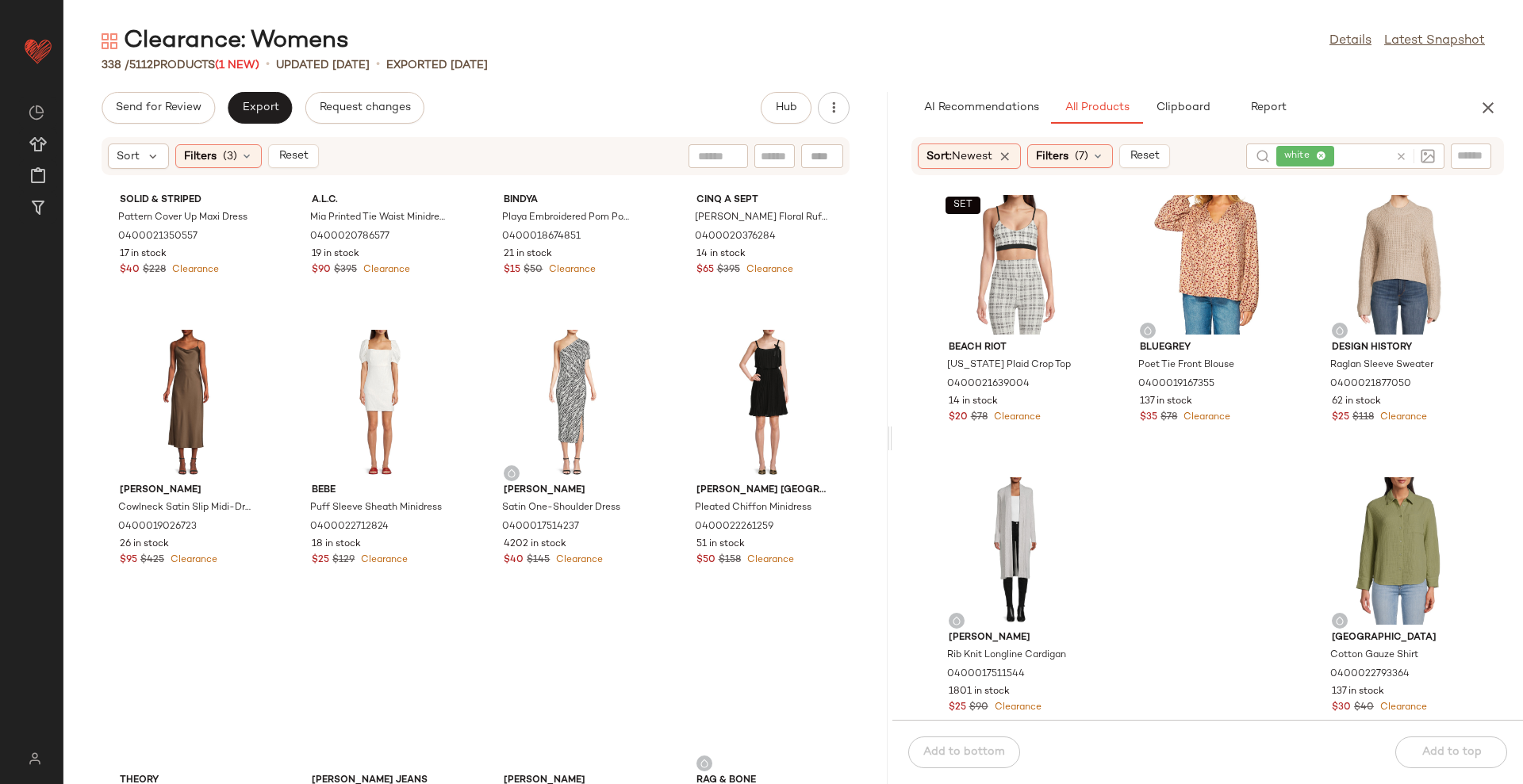
scroll to position [6017, 0]
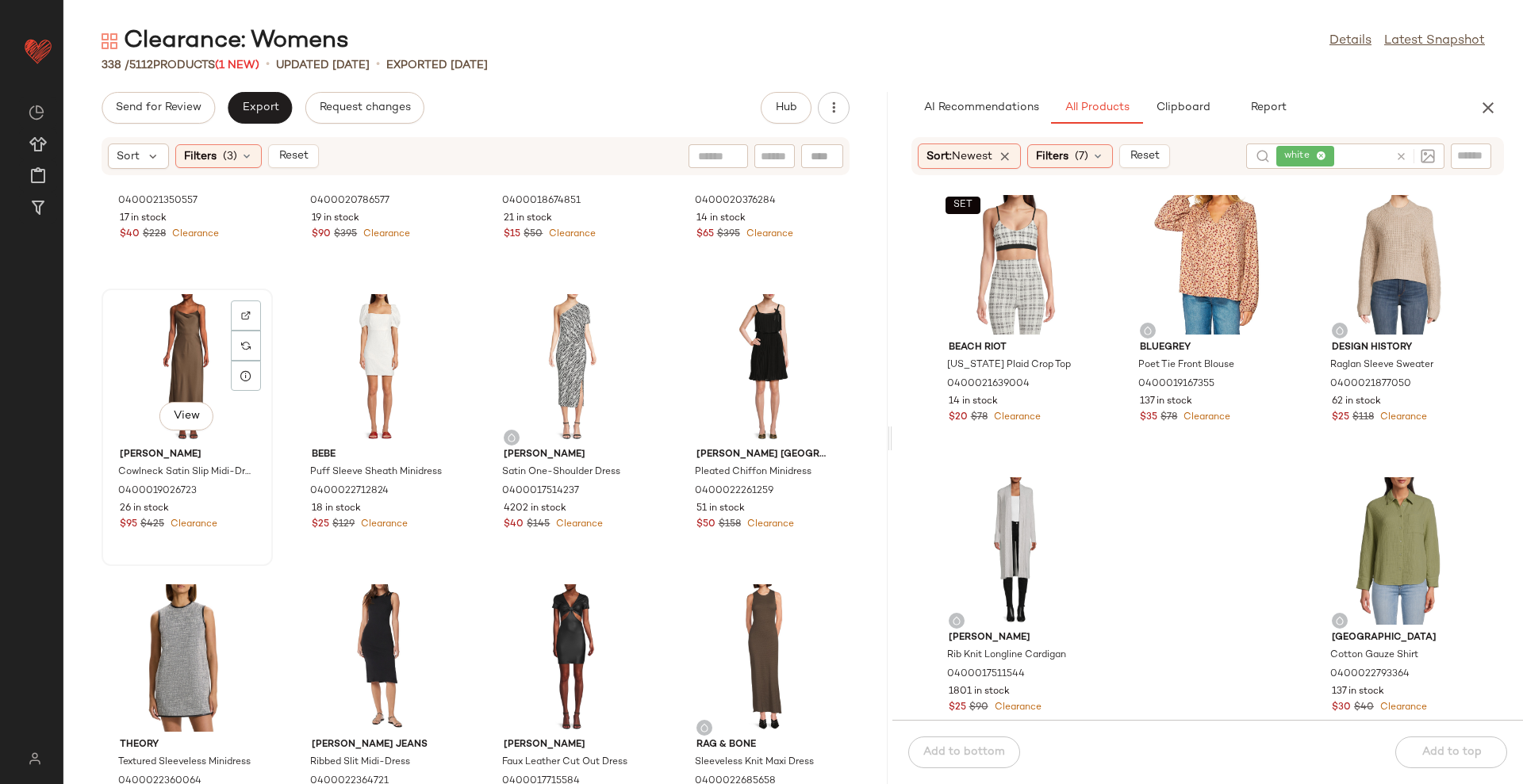
scroll to position [6004, 0]
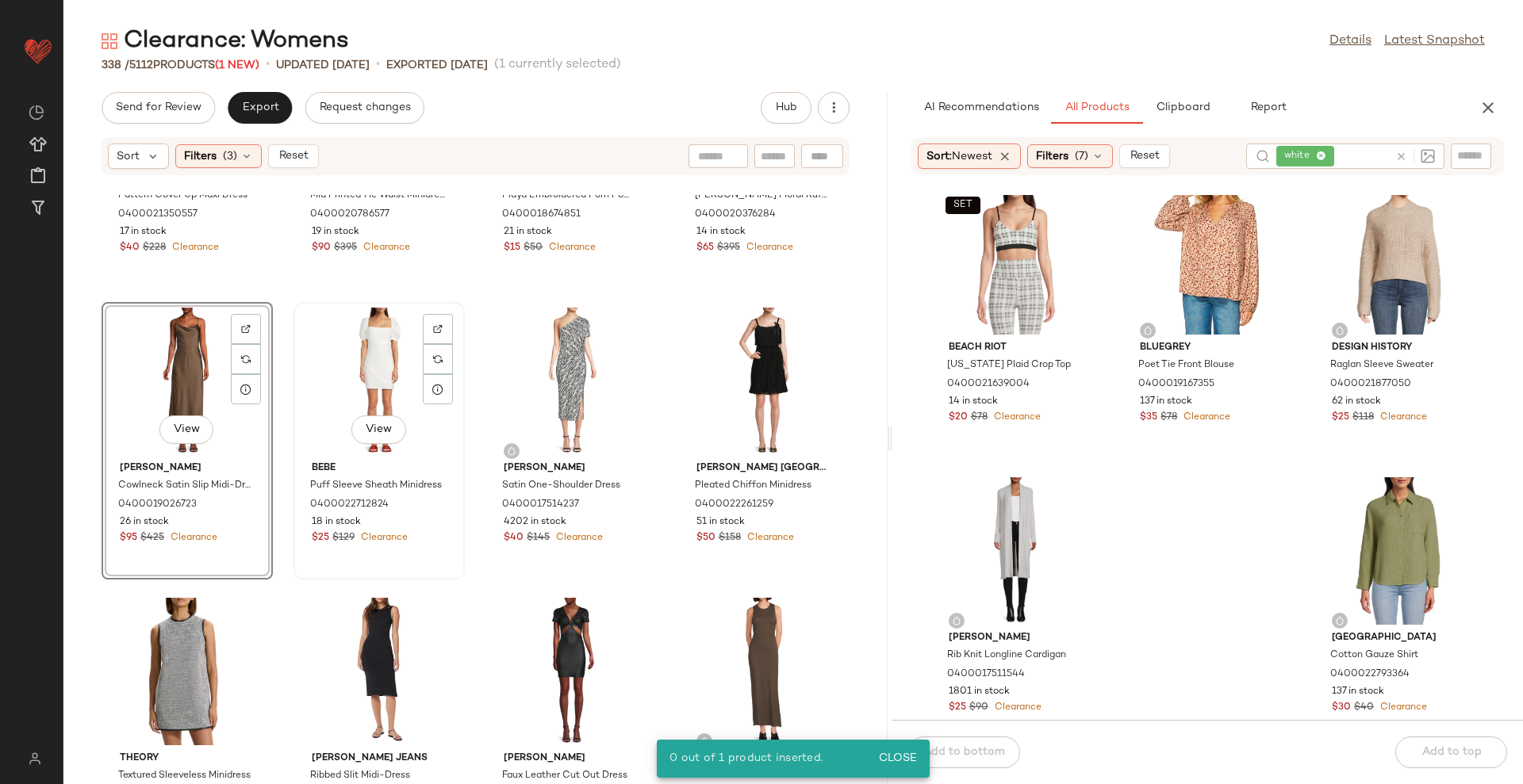
click at [349, 377] on div "View" at bounding box center [379, 381] width 160 height 147
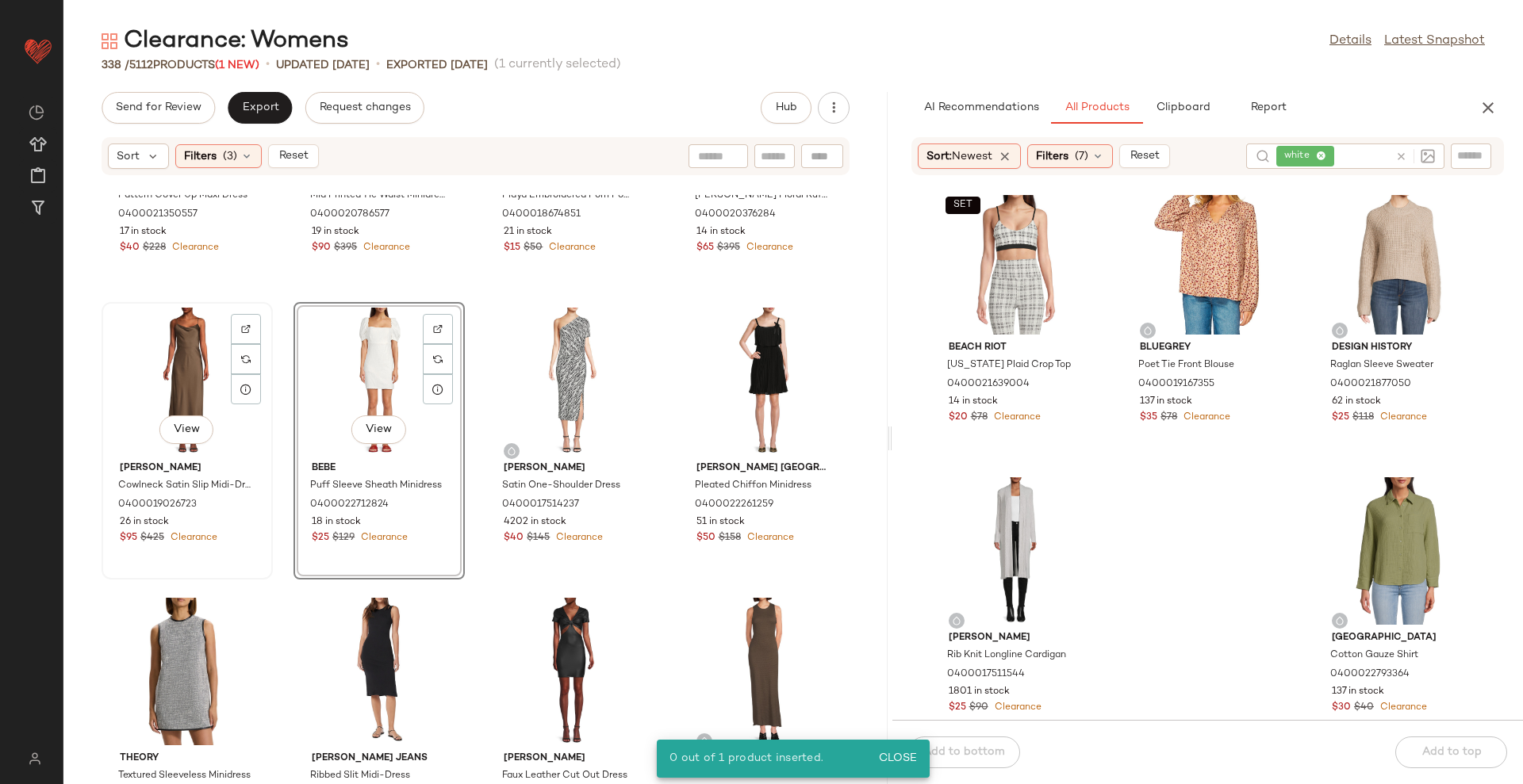
click at [176, 376] on div "View" at bounding box center [187, 381] width 160 height 147
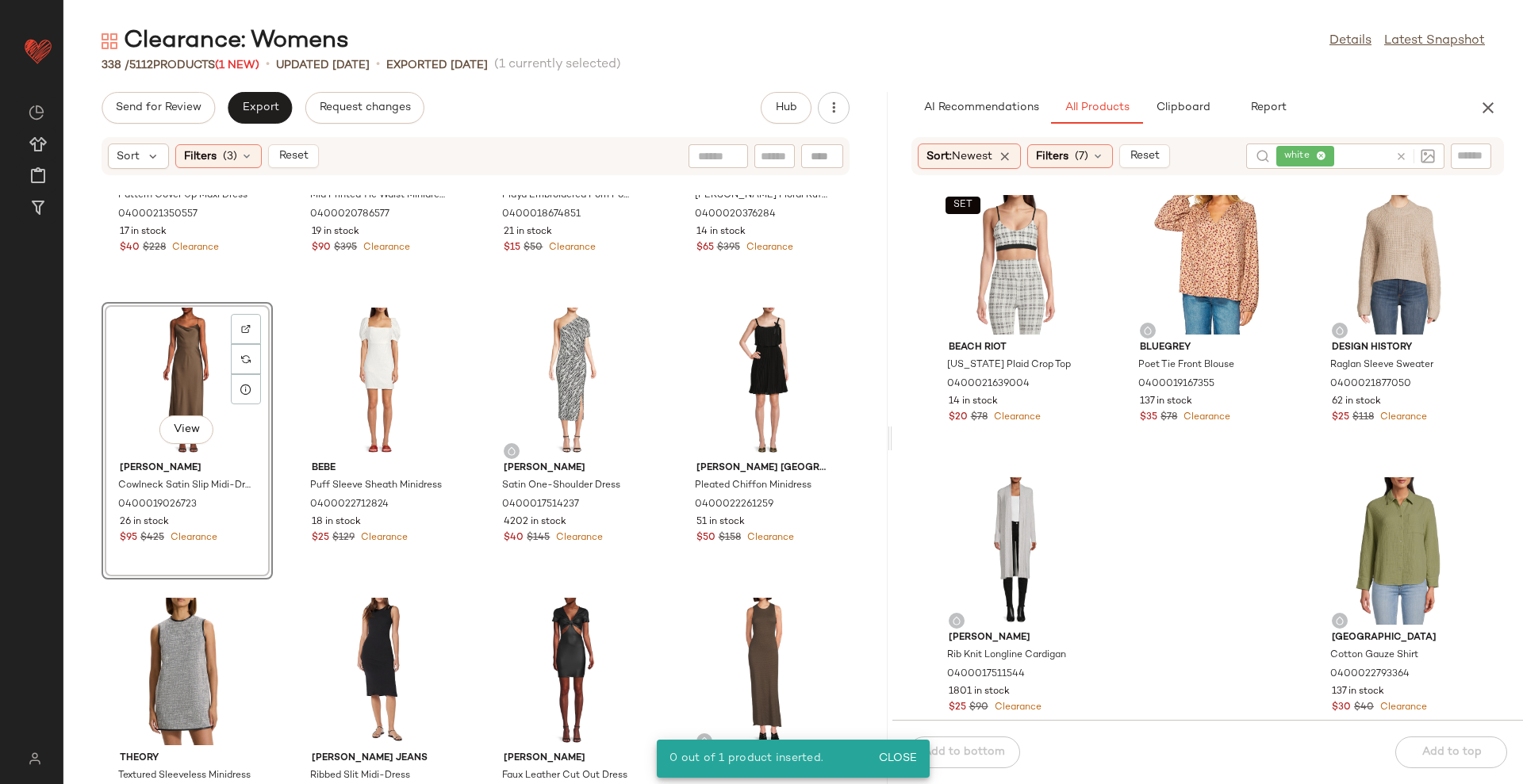
drag, startPoint x: 176, startPoint y: 376, endPoint x: 169, endPoint y: 384, distance: 10.6
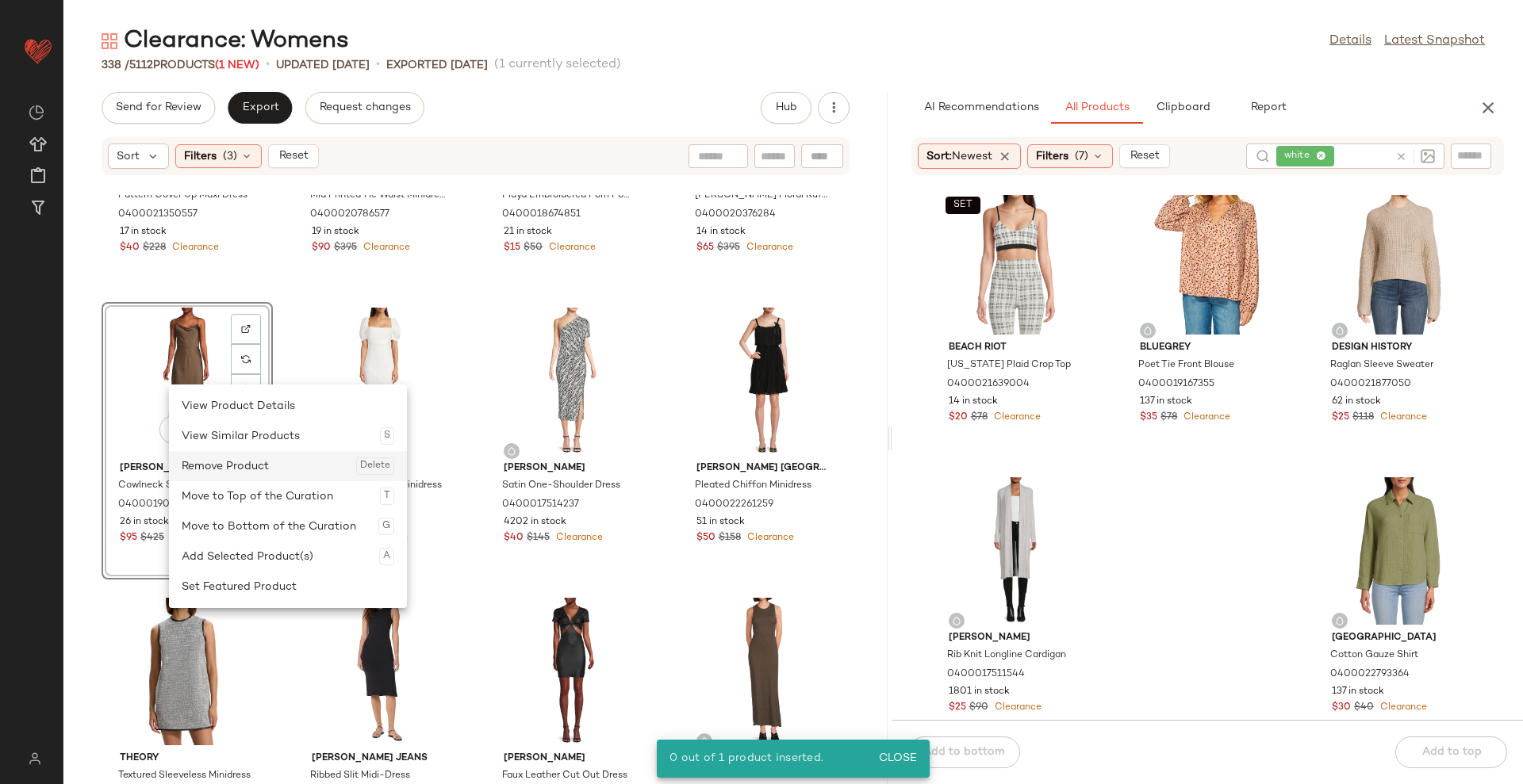
click at [234, 469] on div "Remove Product Delete" at bounding box center [288, 466] width 213 height 30
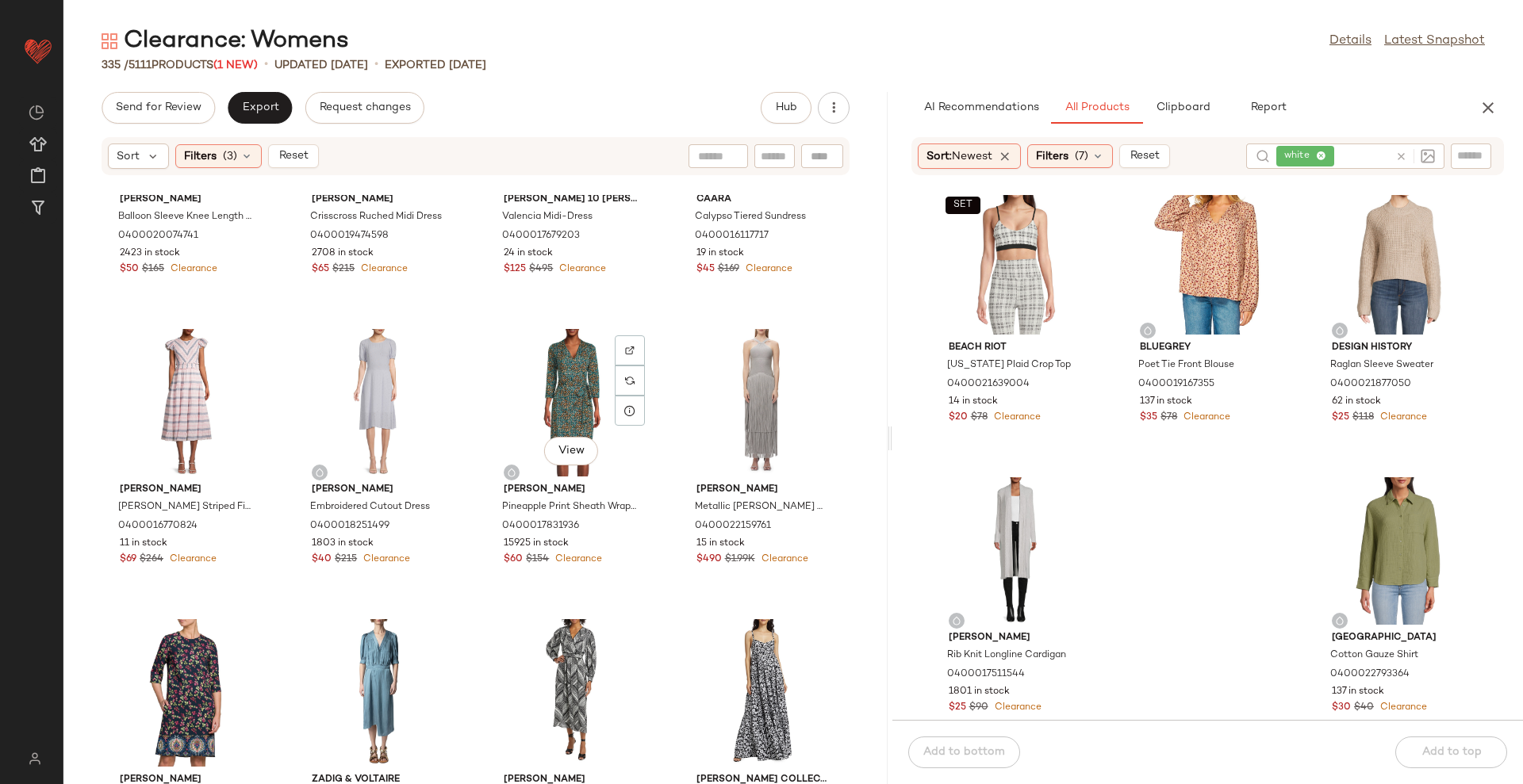
scroll to position [14231, 0]
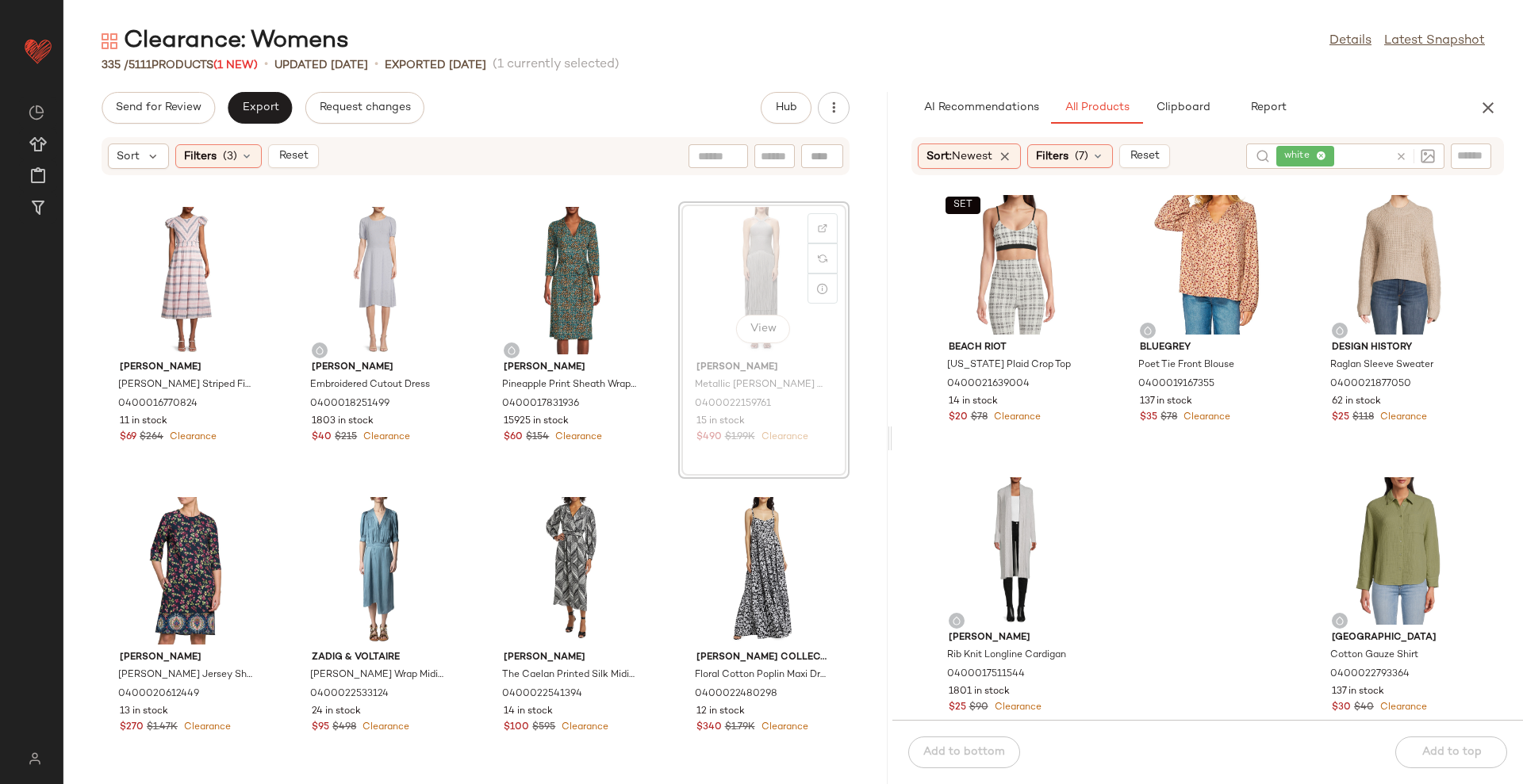
scroll to position [4934, 0]
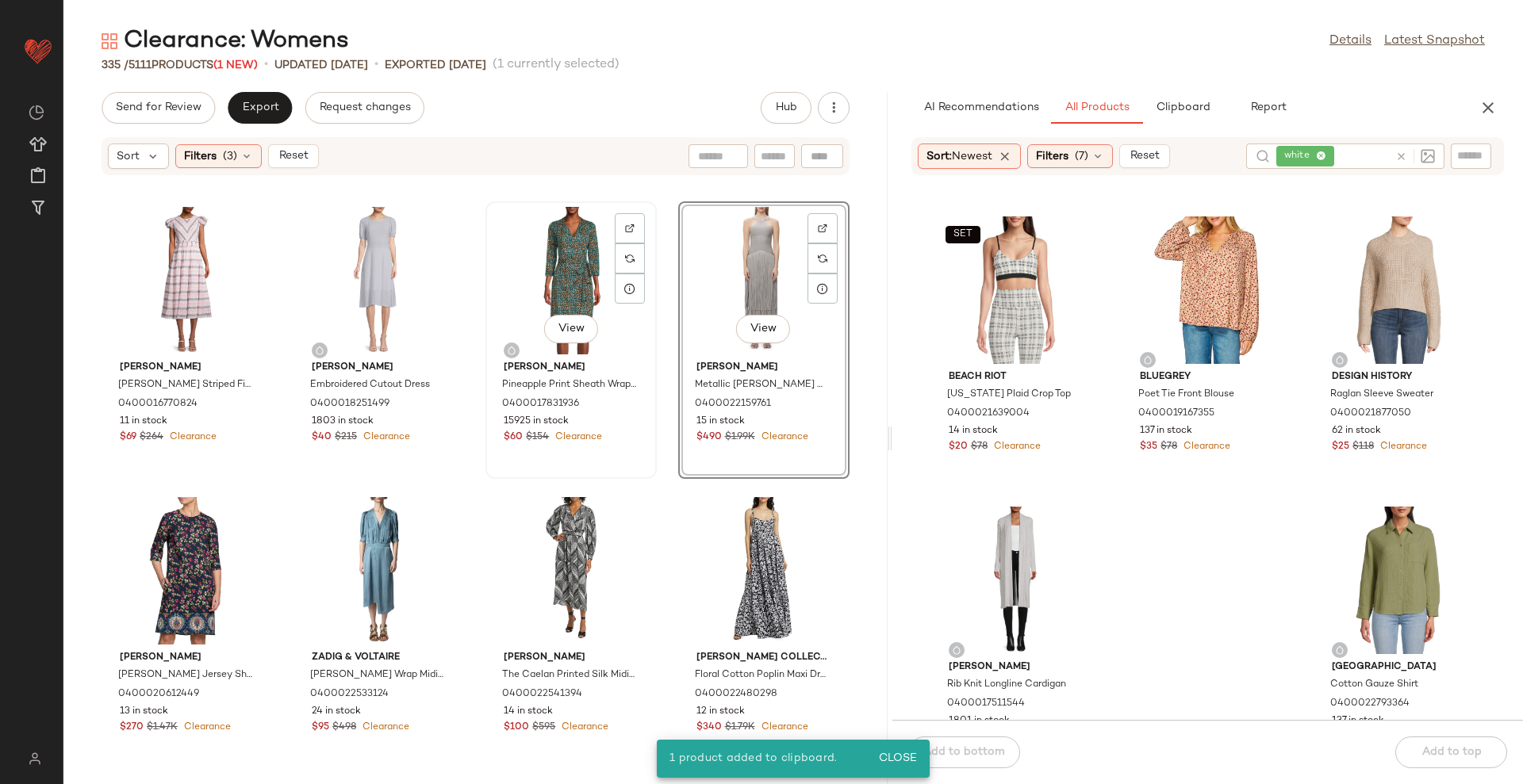
click at [577, 273] on div "View" at bounding box center [571, 280] width 160 height 147
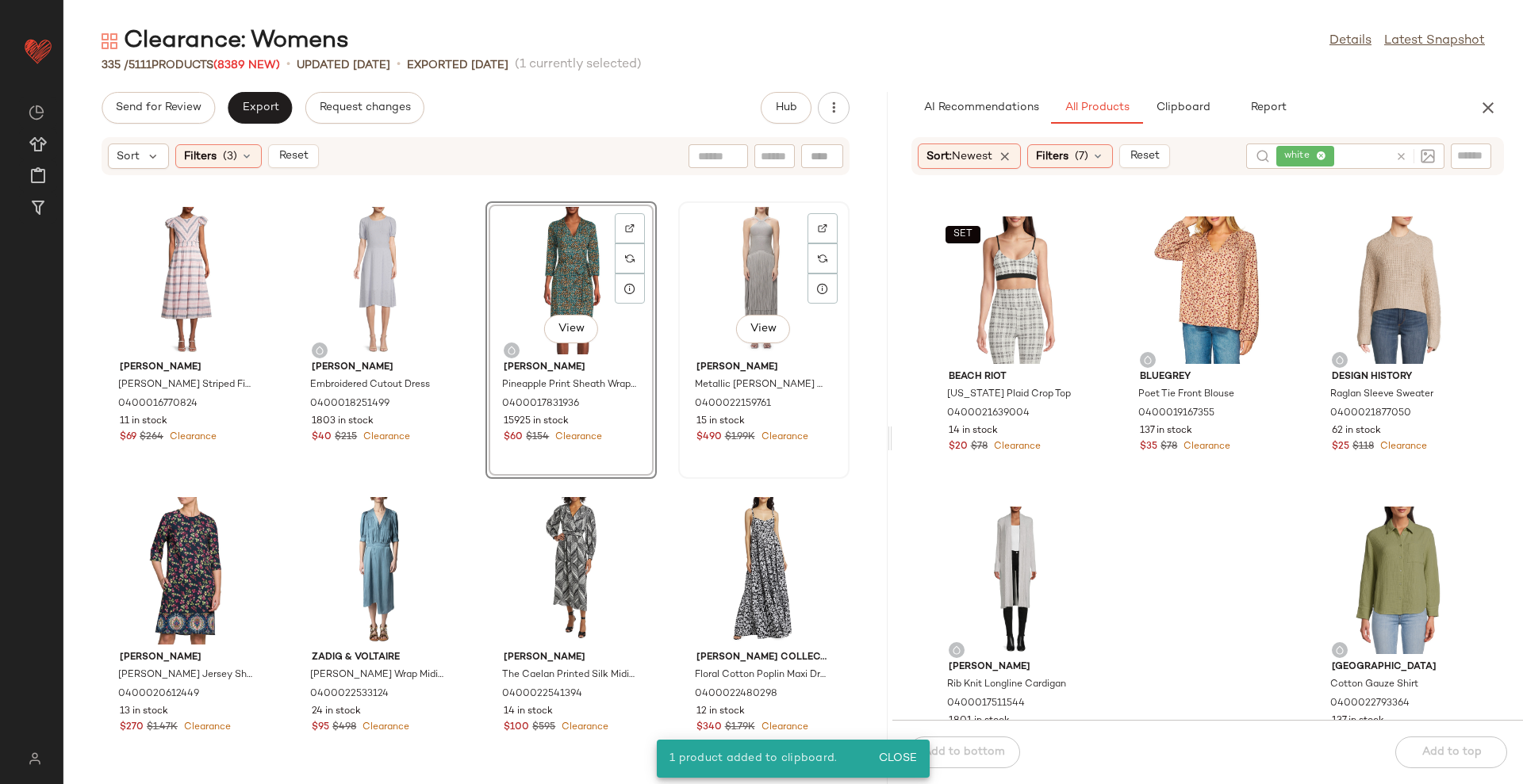
click at [737, 288] on div "View" at bounding box center [763, 280] width 160 height 147
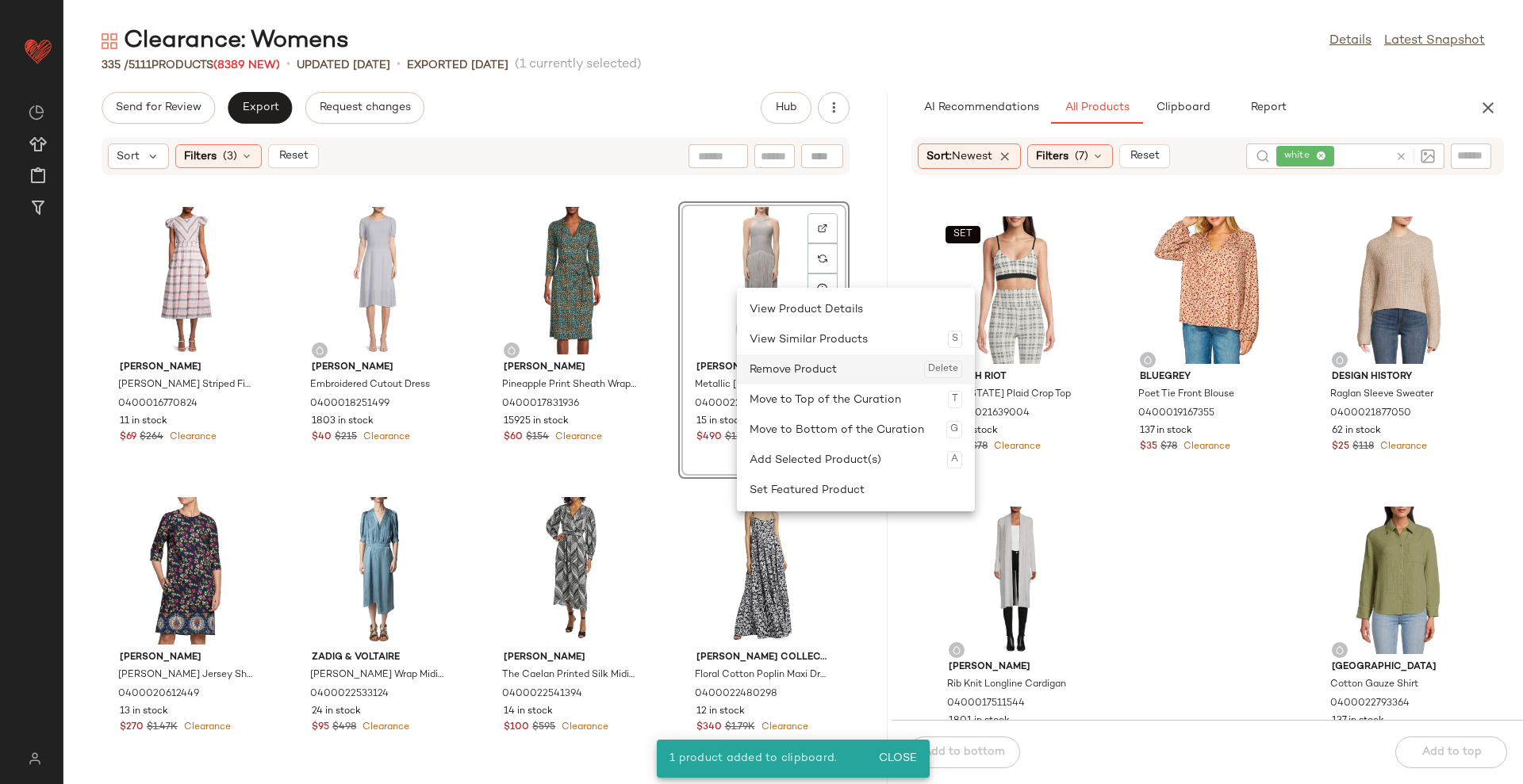
click at [780, 375] on div "Remove Product Delete" at bounding box center [856, 369] width 213 height 30
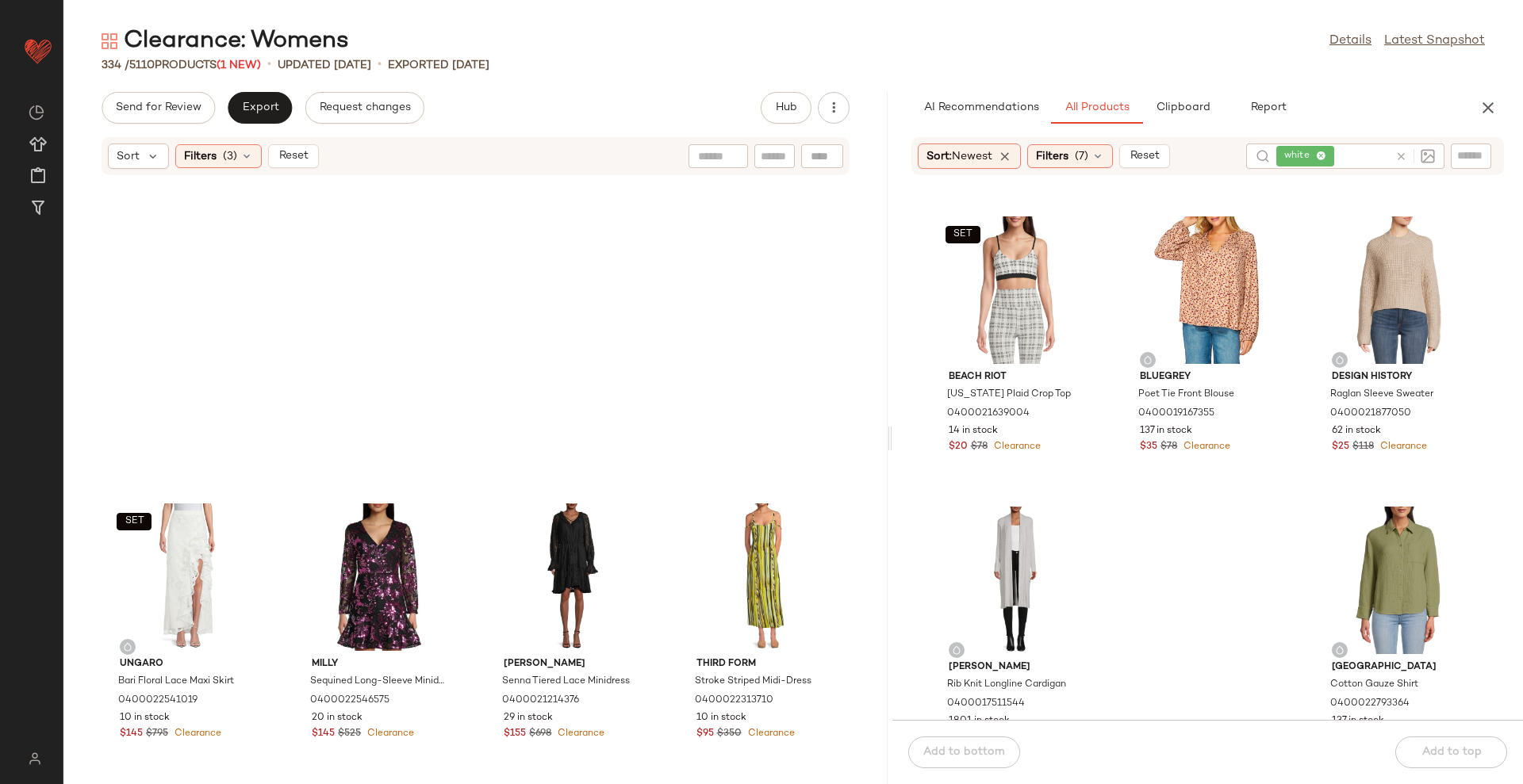
scroll to position [18395, 0]
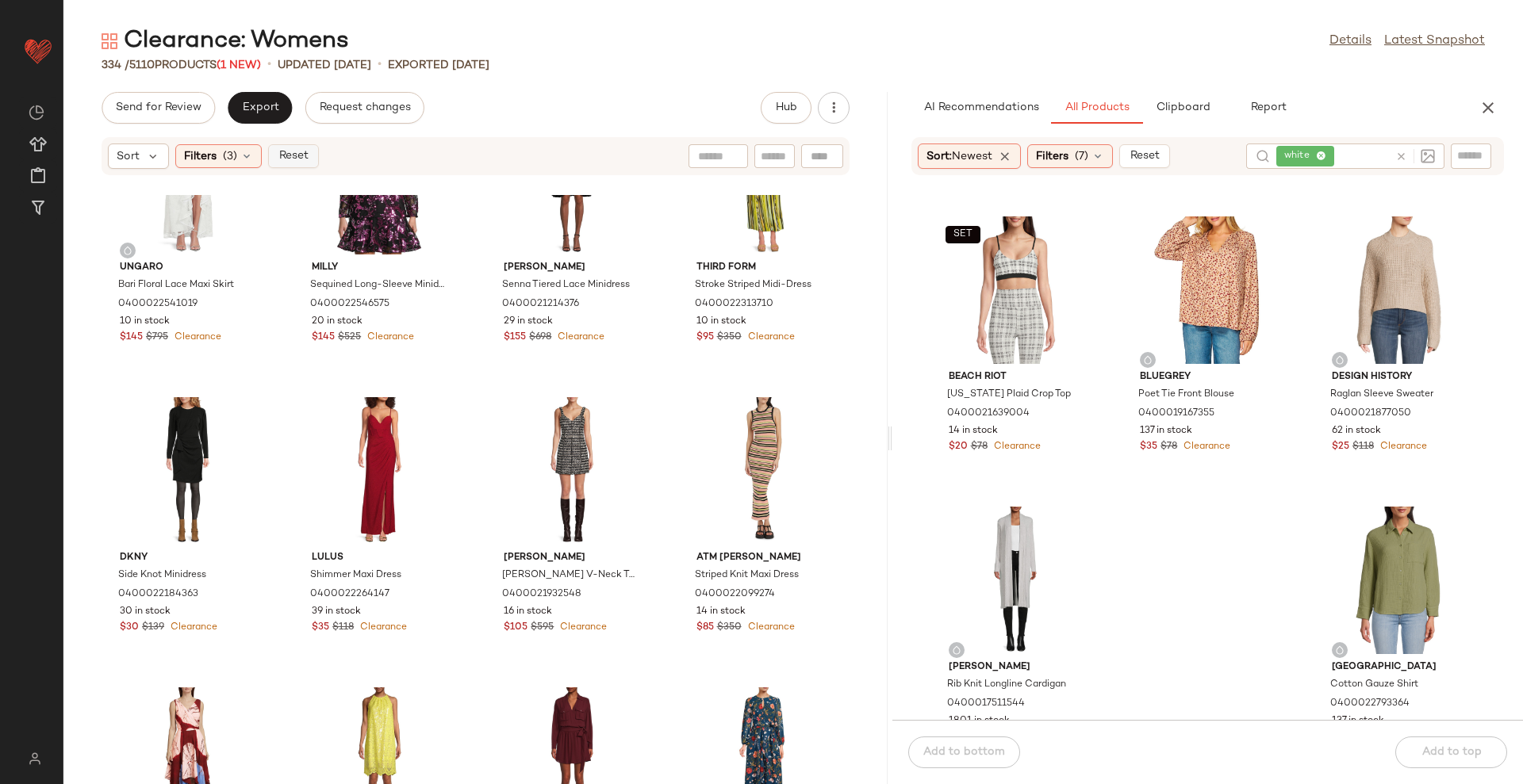
click at [299, 158] on span "Reset" at bounding box center [292, 156] width 30 height 13
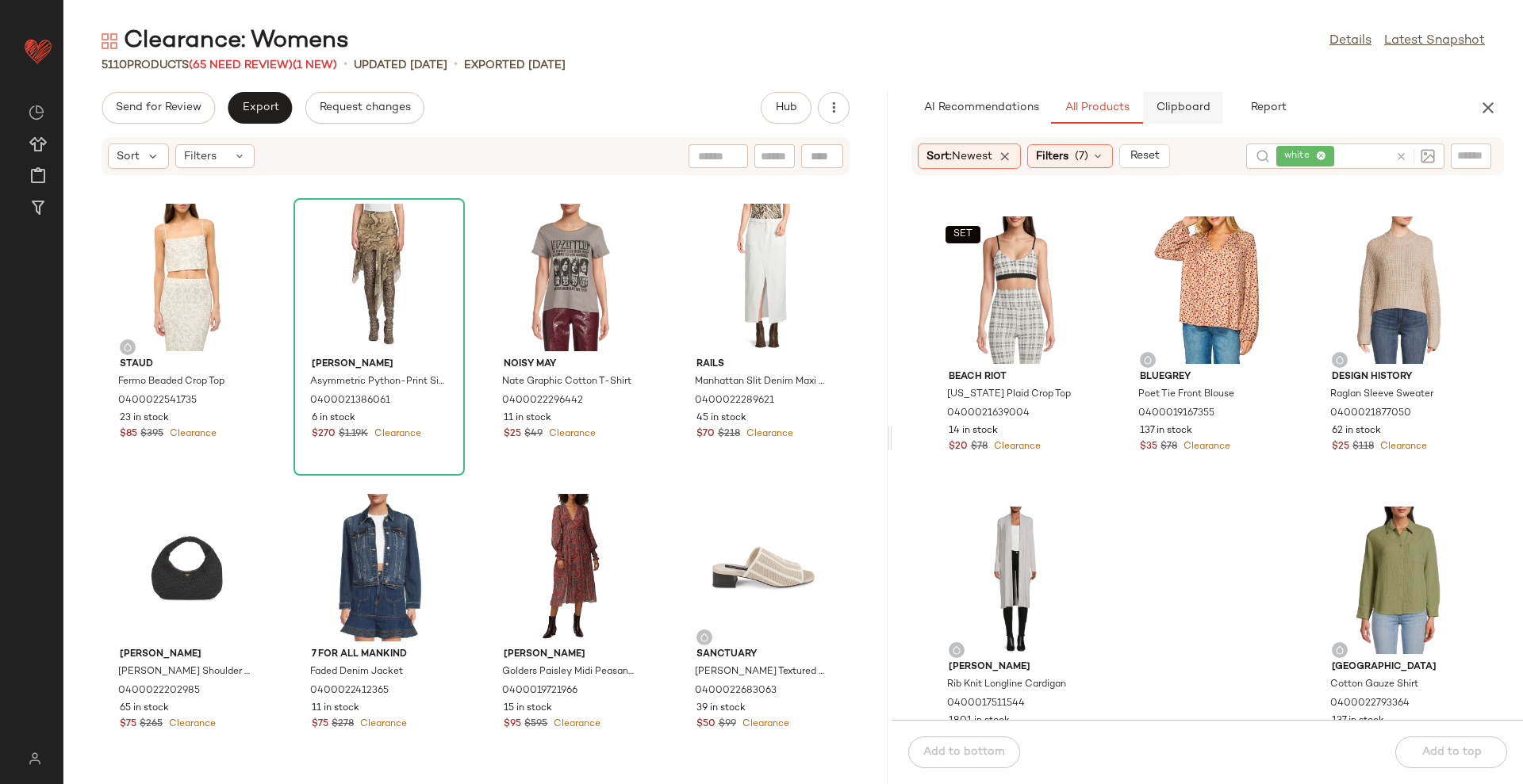
click at [1176, 115] on button "Clipboard" at bounding box center [1182, 107] width 79 height 31
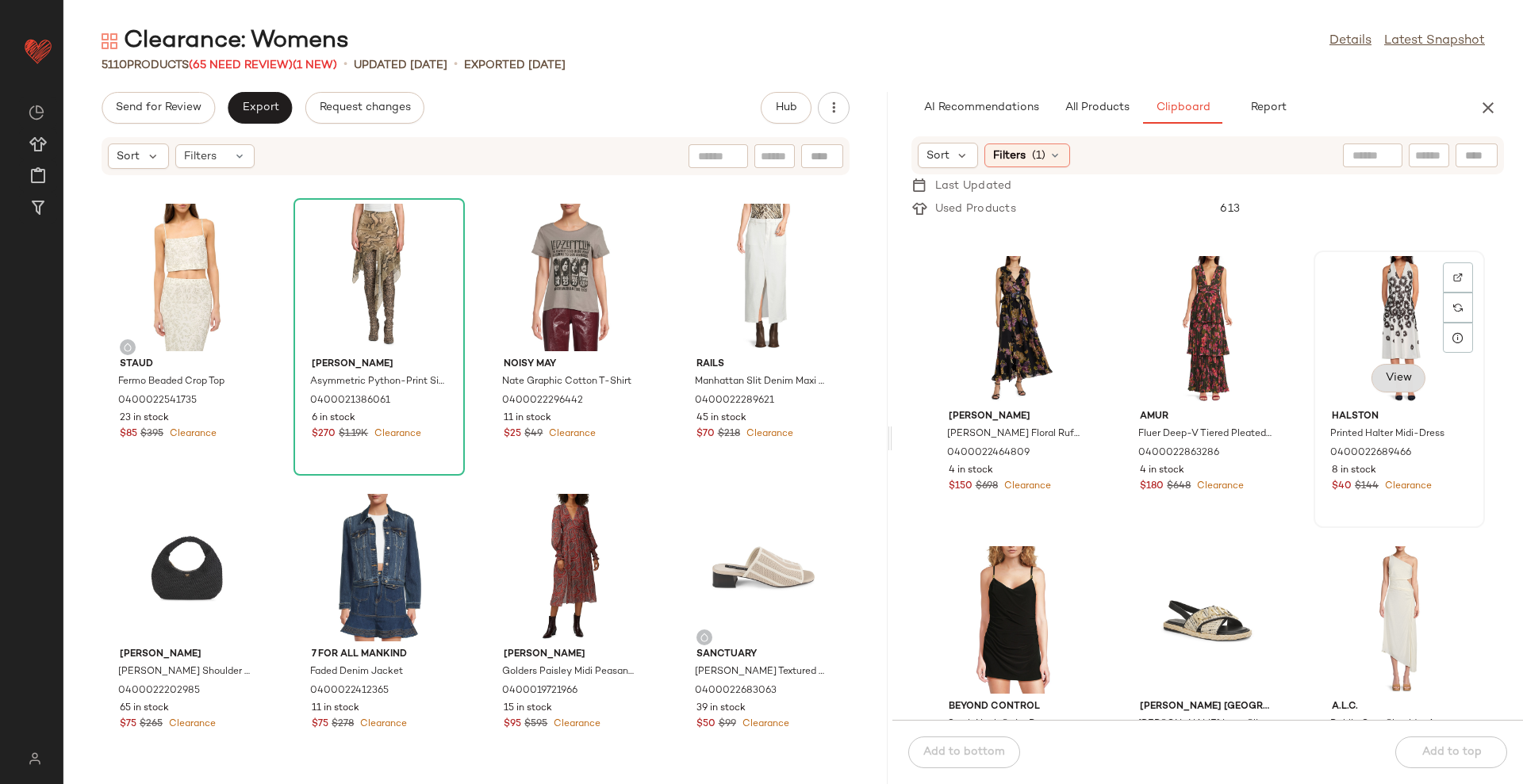
scroll to position [806850, 0]
click at [1040, 161] on span "(1)" at bounding box center [1038, 156] width 14 height 17
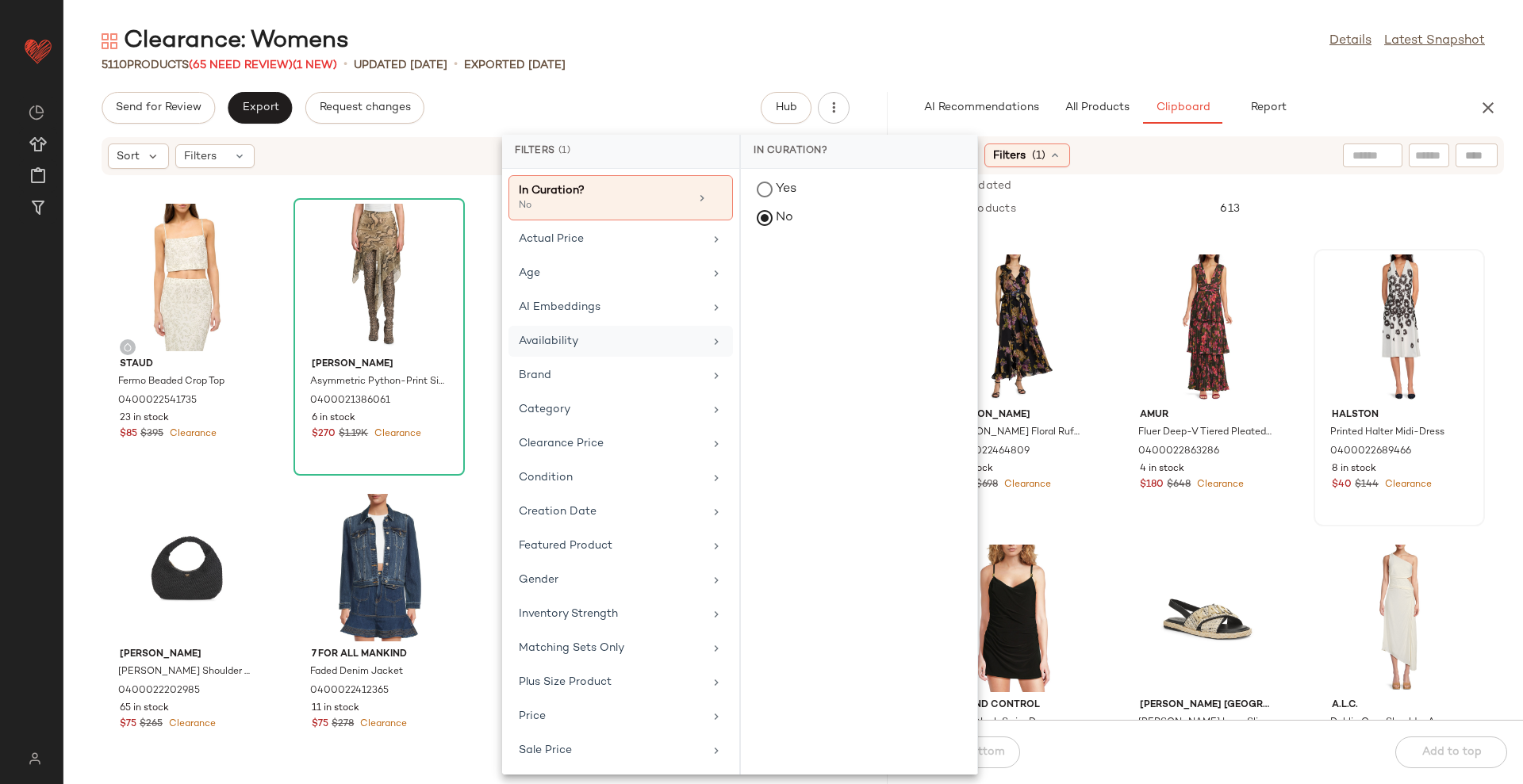
click at [626, 347] on div "Availability" at bounding box center [611, 341] width 185 height 17
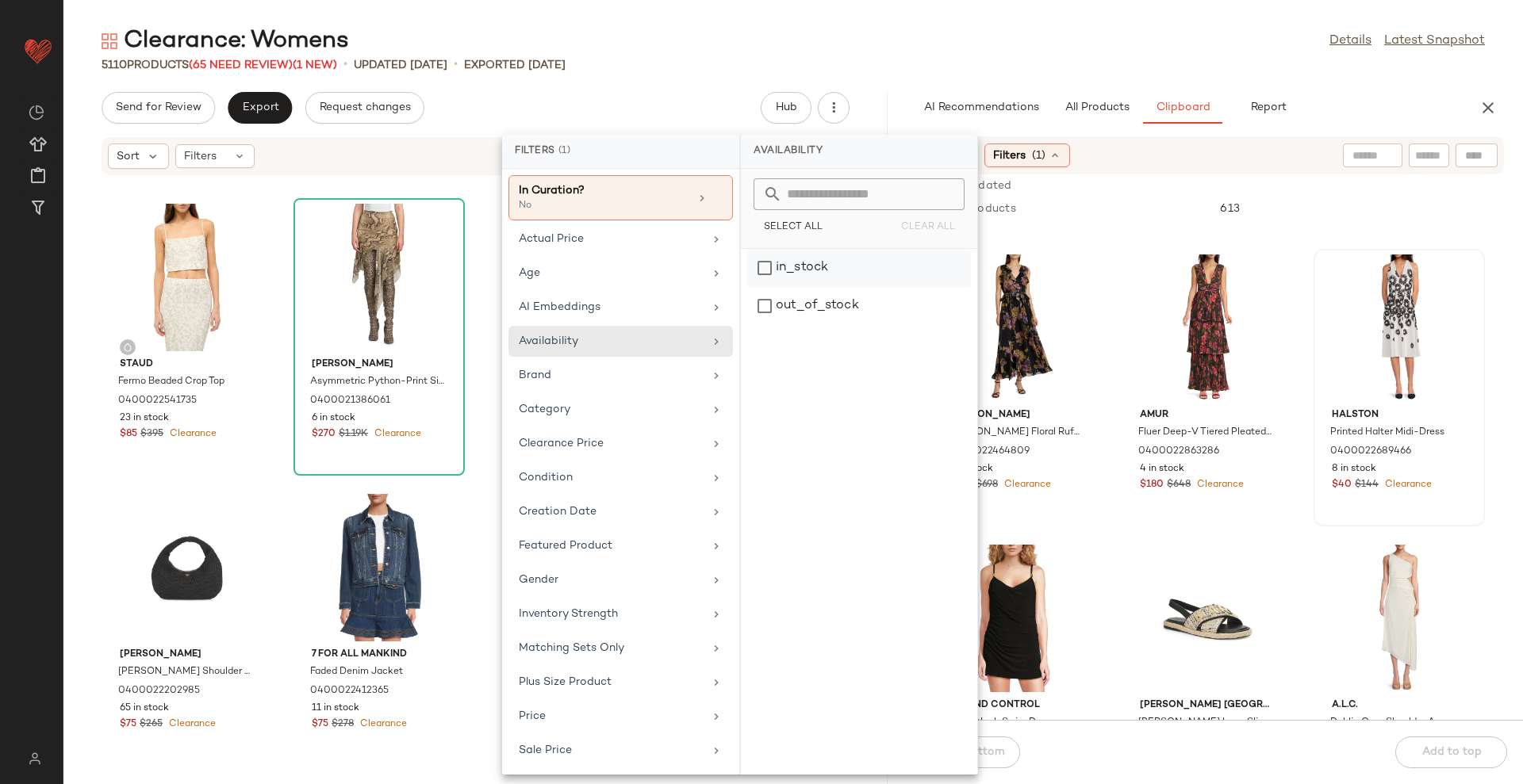
click at [836, 287] on div "in_stock" at bounding box center [859, 305] width 224 height 38
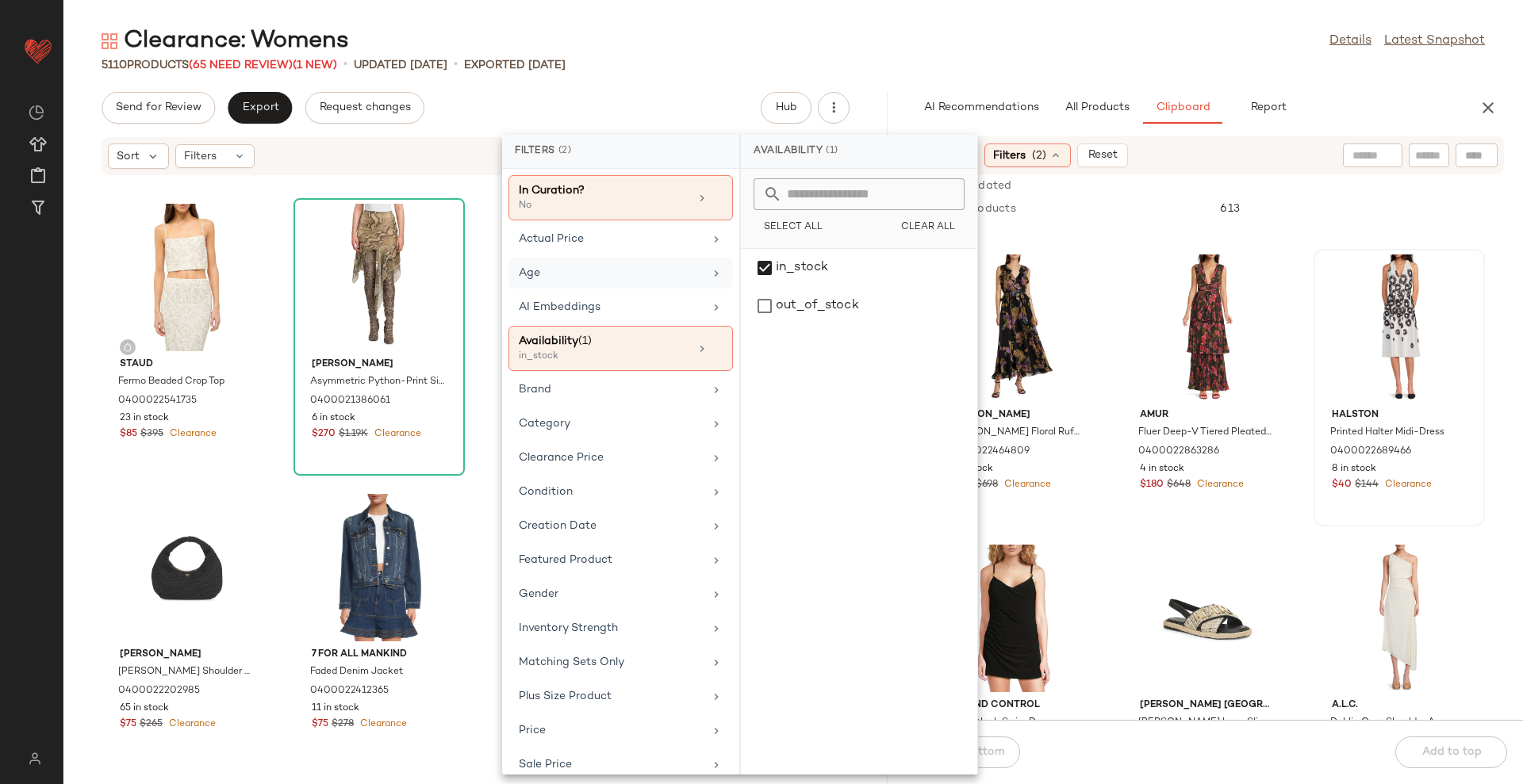
click at [625, 269] on div "Age" at bounding box center [611, 273] width 185 height 17
click at [819, 287] on div "adult" at bounding box center [859, 305] width 224 height 38
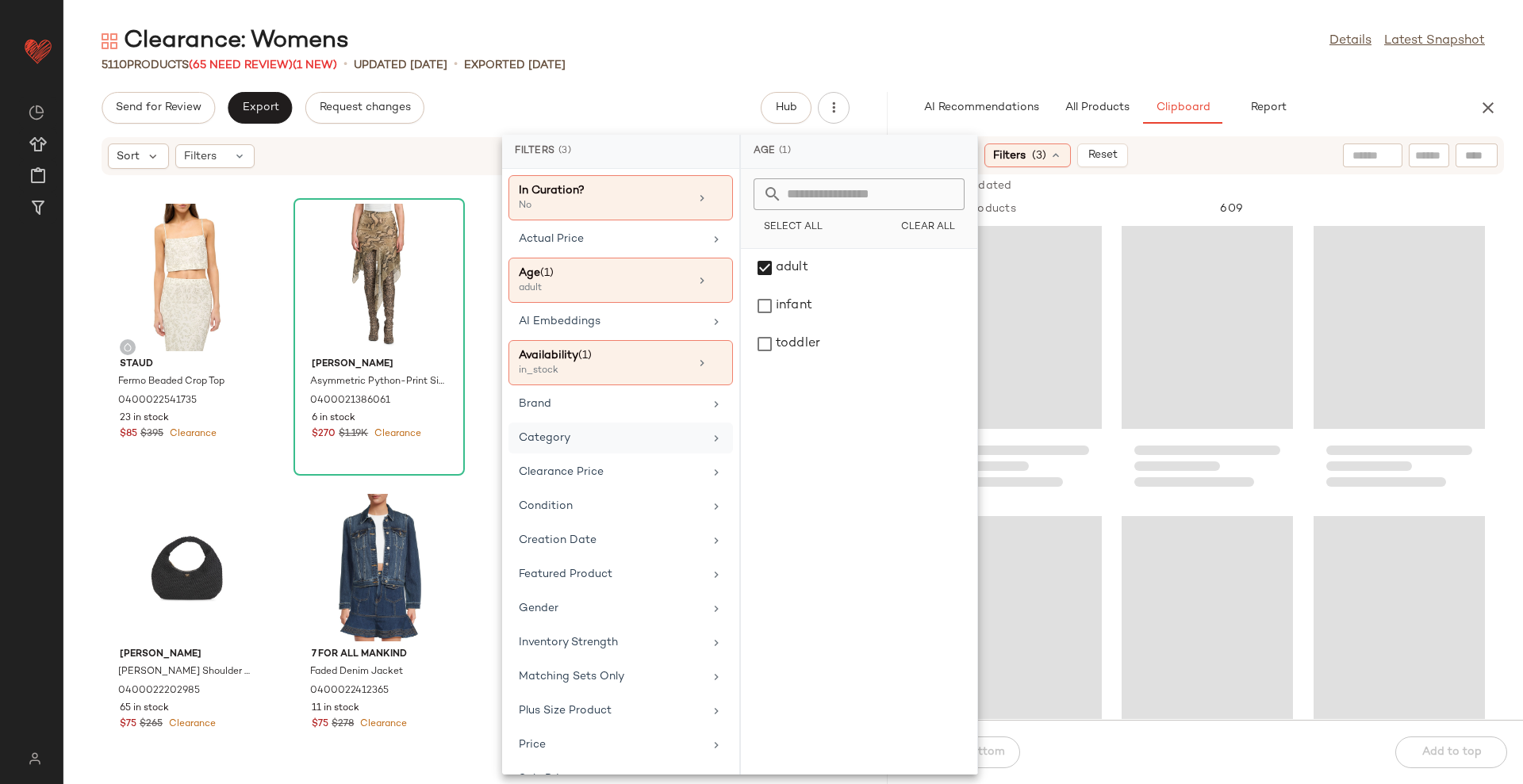
click at [649, 443] on div "Category" at bounding box center [611, 438] width 185 height 17
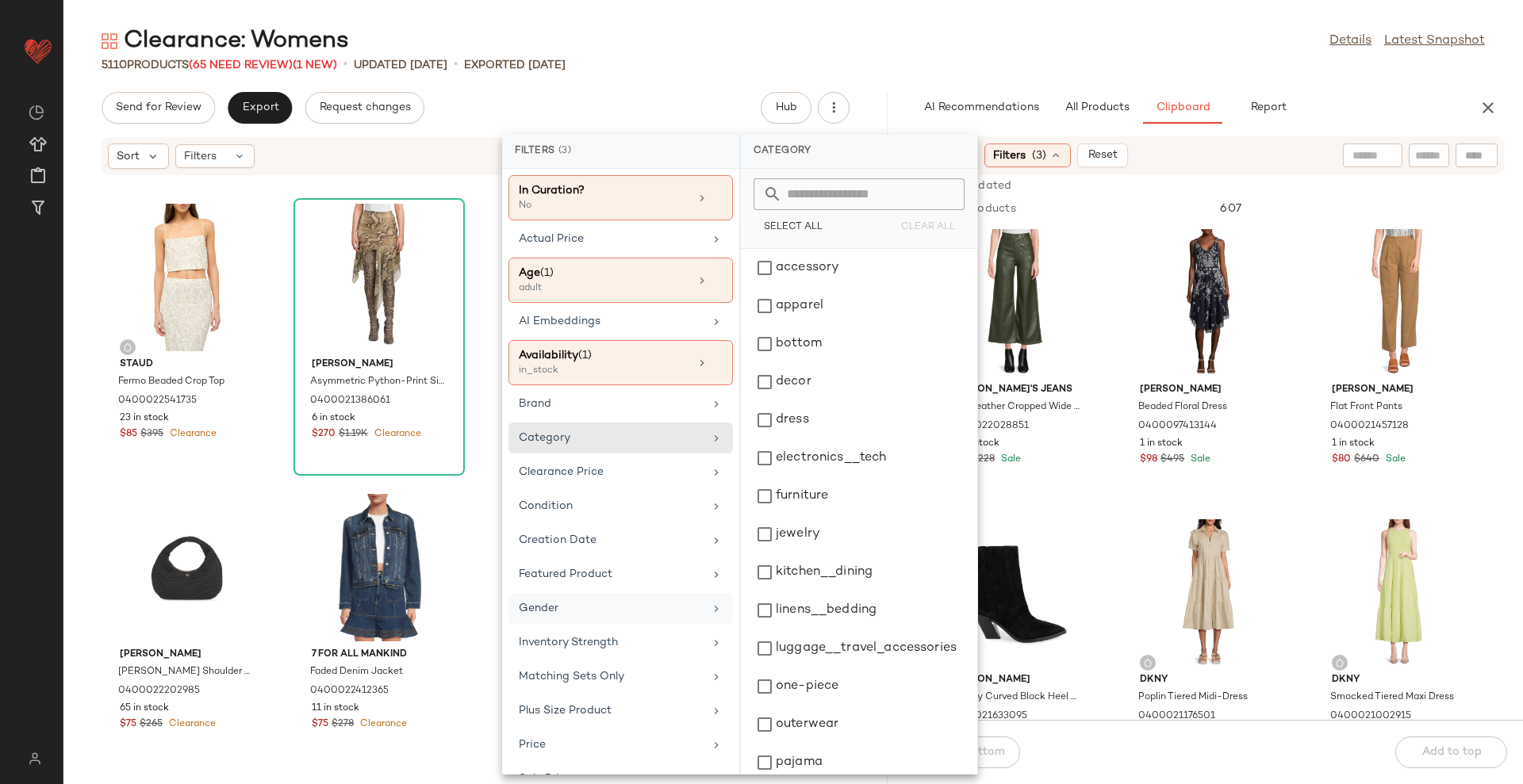
click at [579, 600] on div "Gender" at bounding box center [611, 608] width 185 height 17
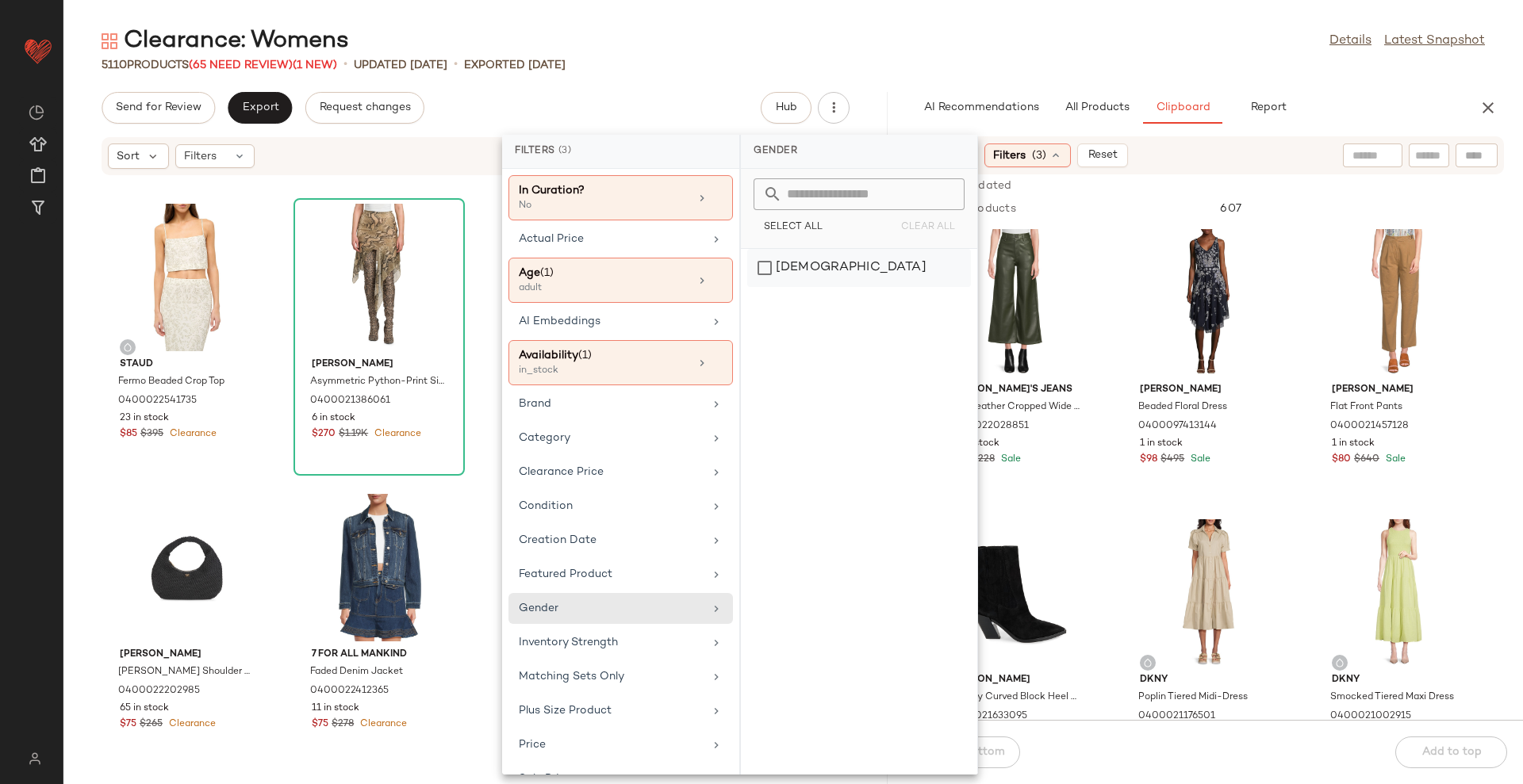
click at [861, 259] on div "female" at bounding box center [859, 268] width 224 height 38
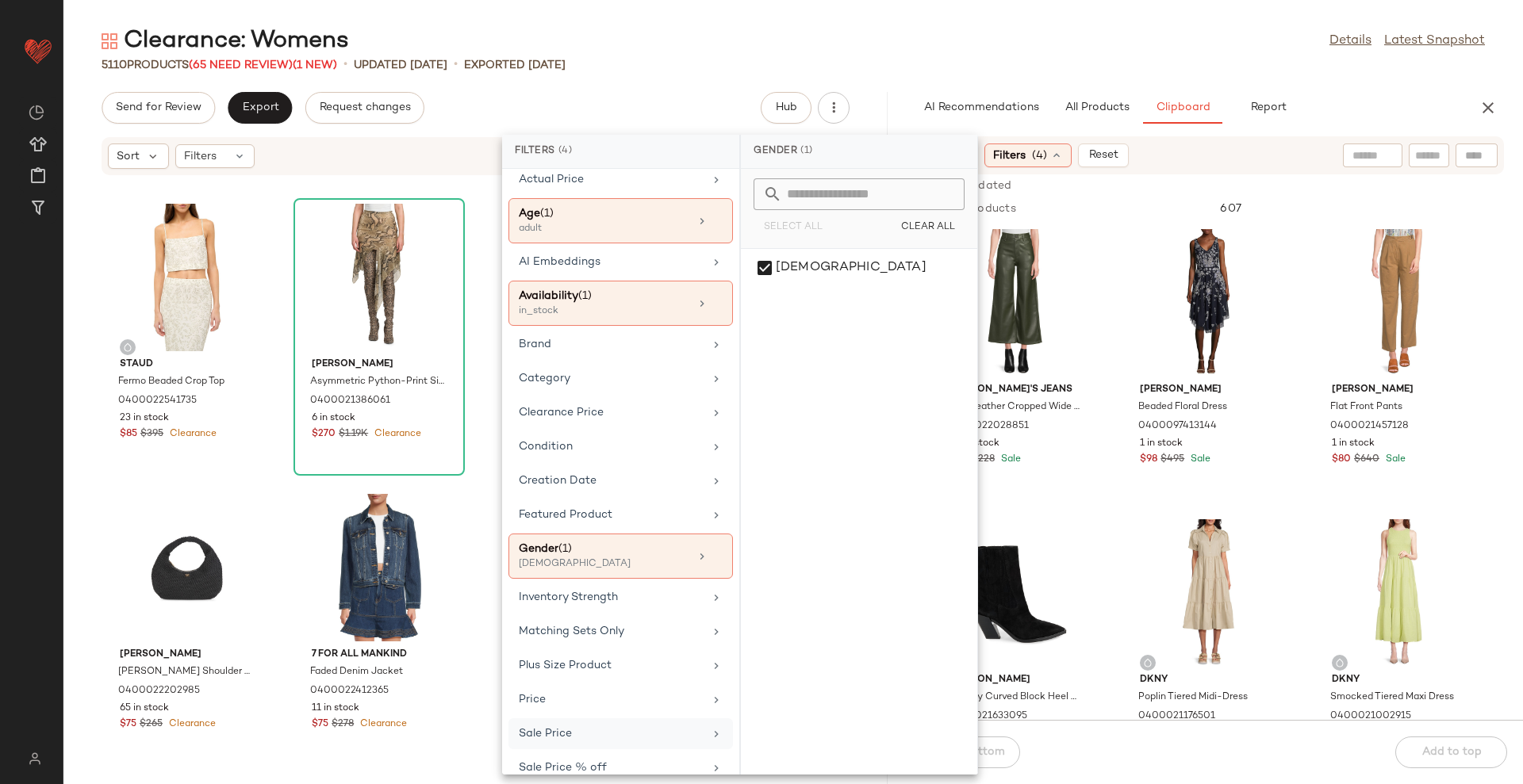
scroll to position [112, 0]
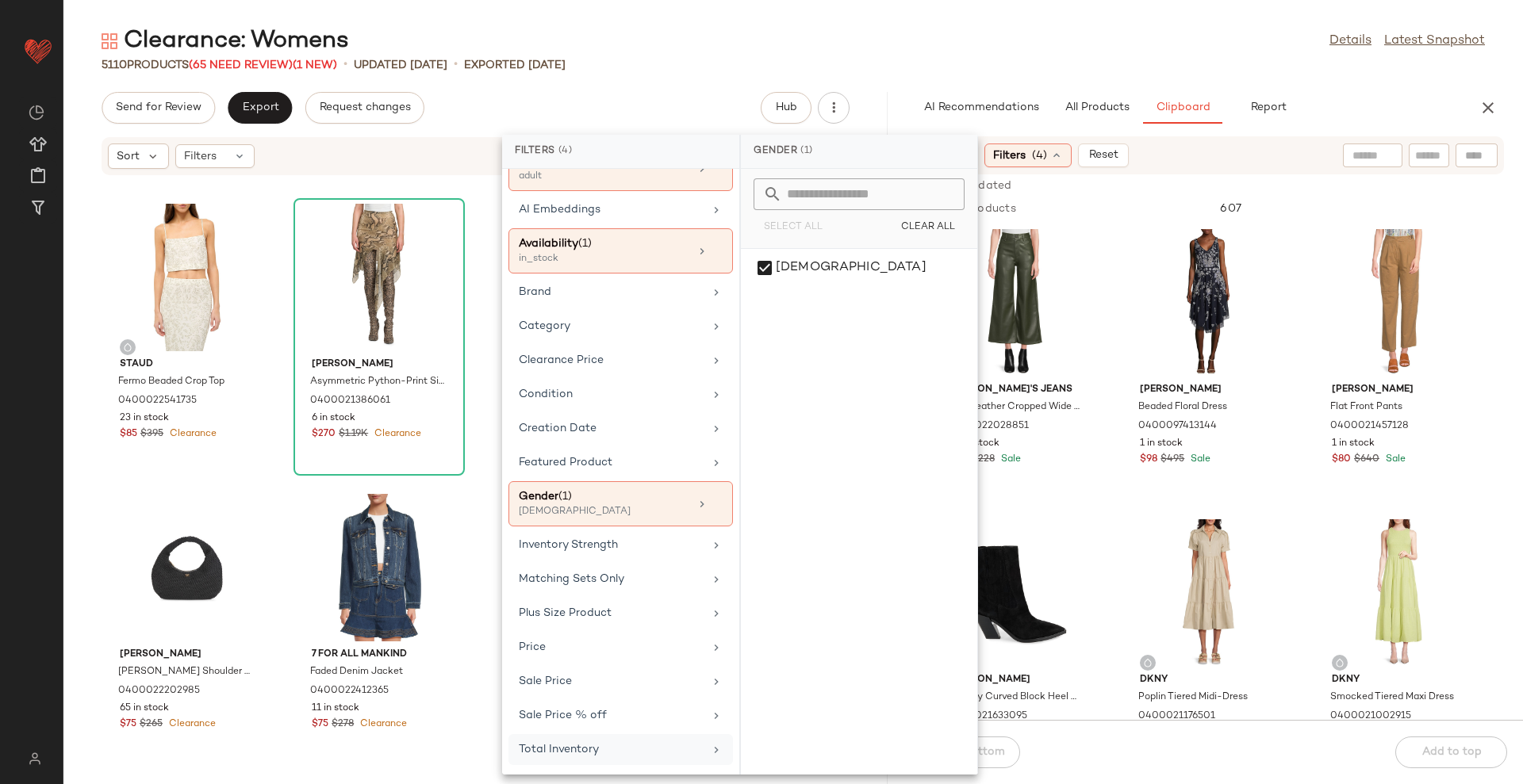
click at [547, 745] on div "Total Inventory" at bounding box center [611, 749] width 185 height 17
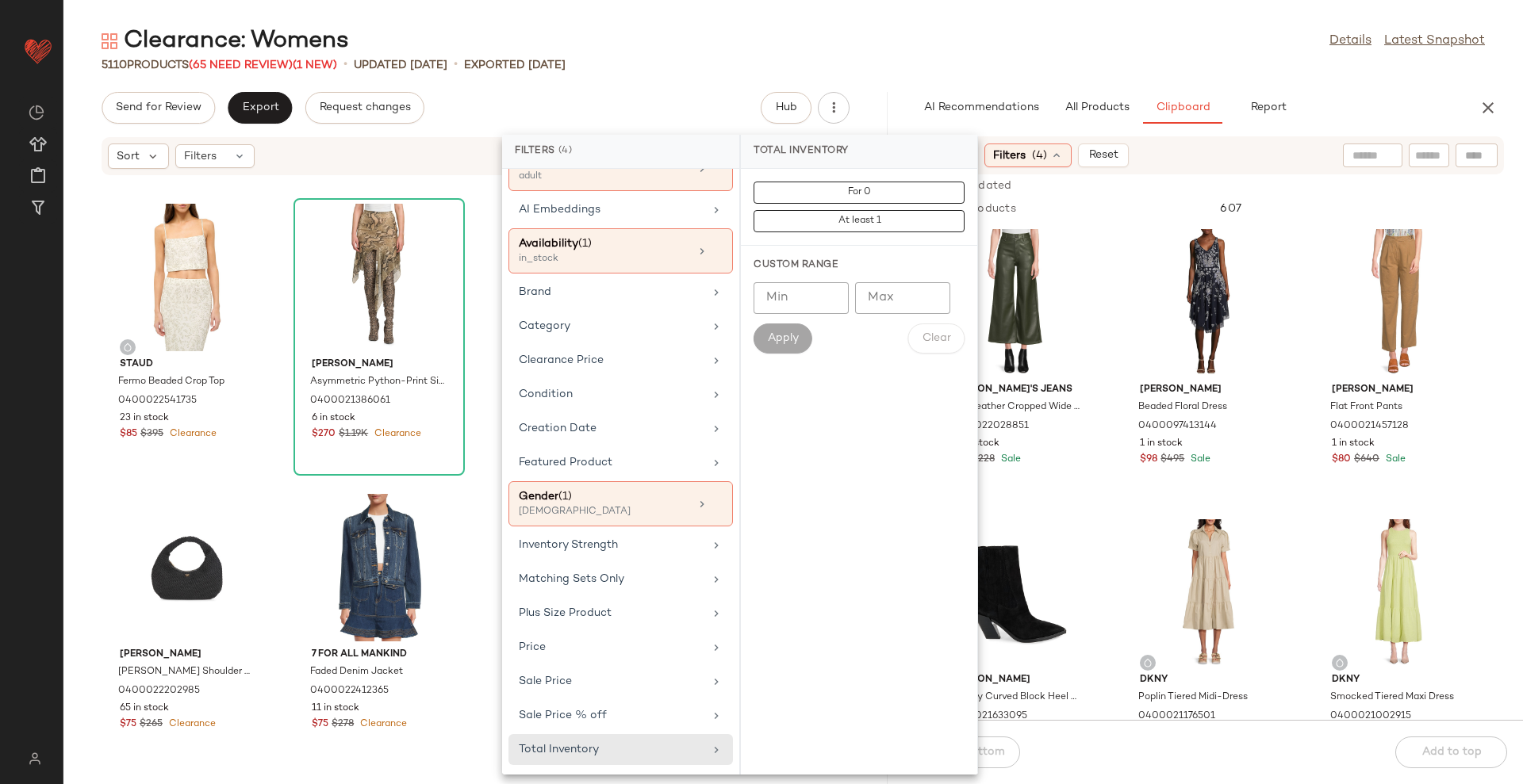
click at [967, 64] on div "5110 Products (65 Need Review) (1 New) • updated Aug 22nd • Exported Aug 20th" at bounding box center [793, 65] width 1459 height 16
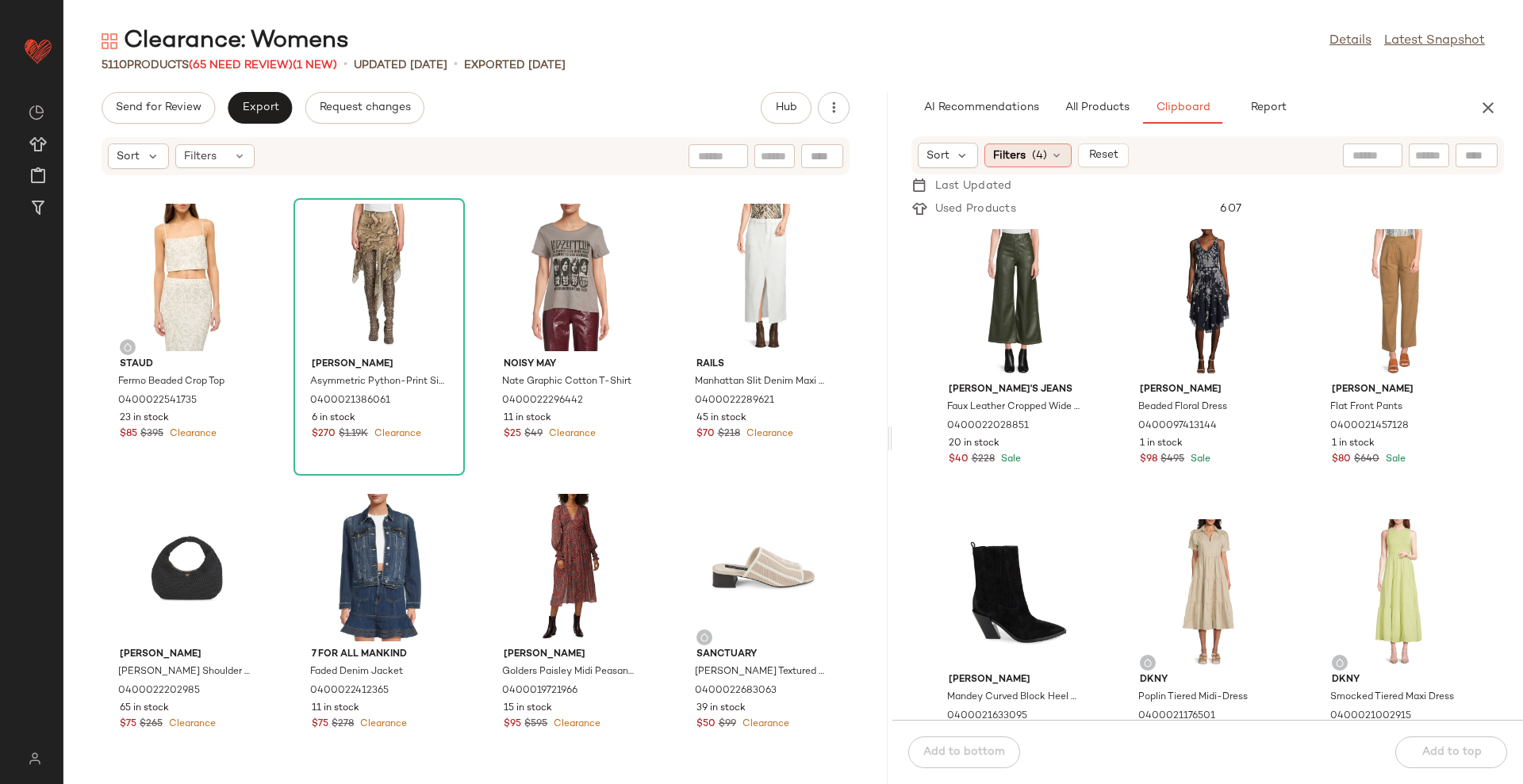
click at [1027, 157] on div "Filters (4)" at bounding box center [1027, 156] width 87 height 24
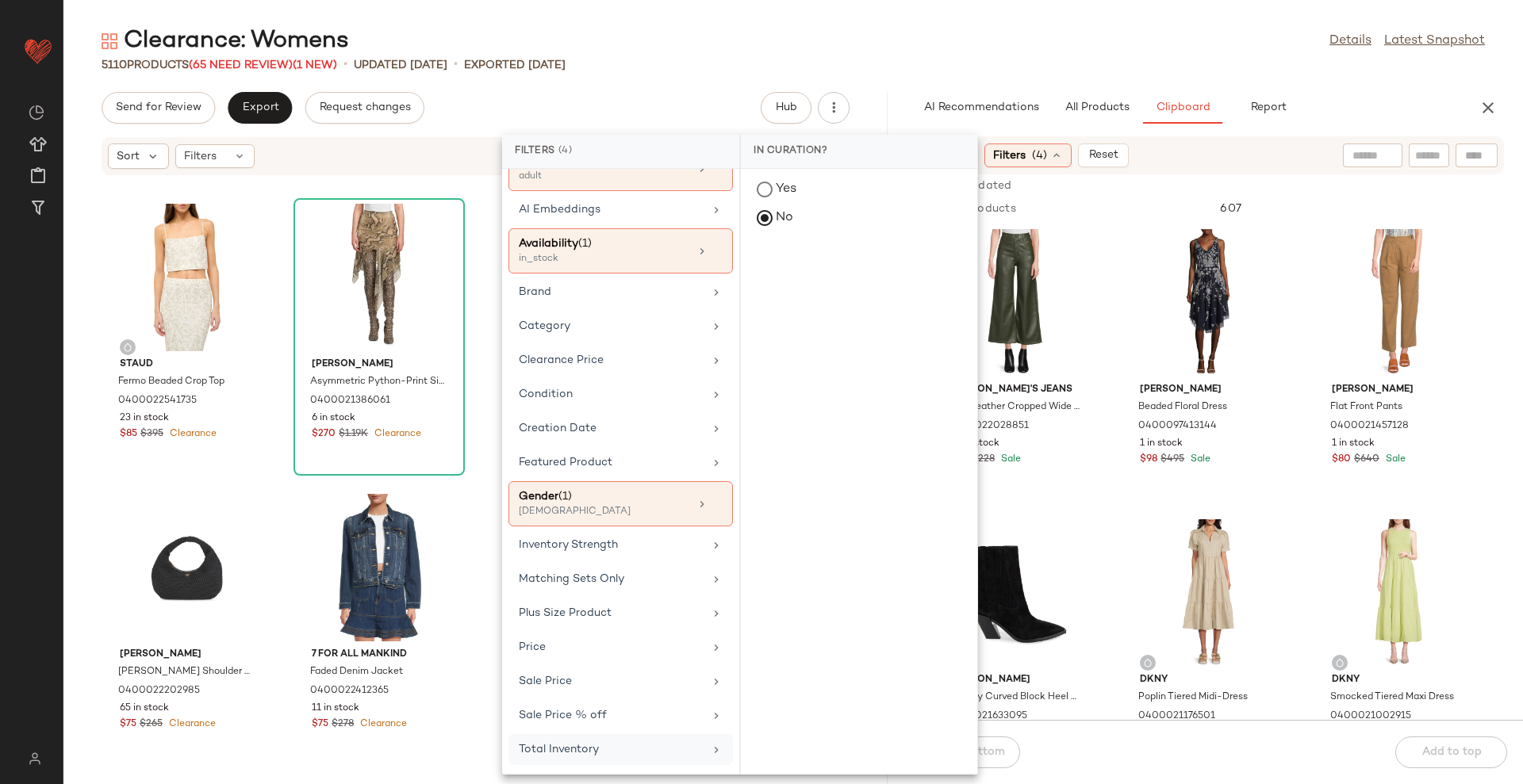
click at [563, 739] on div "Total Inventory" at bounding box center [620, 749] width 225 height 31
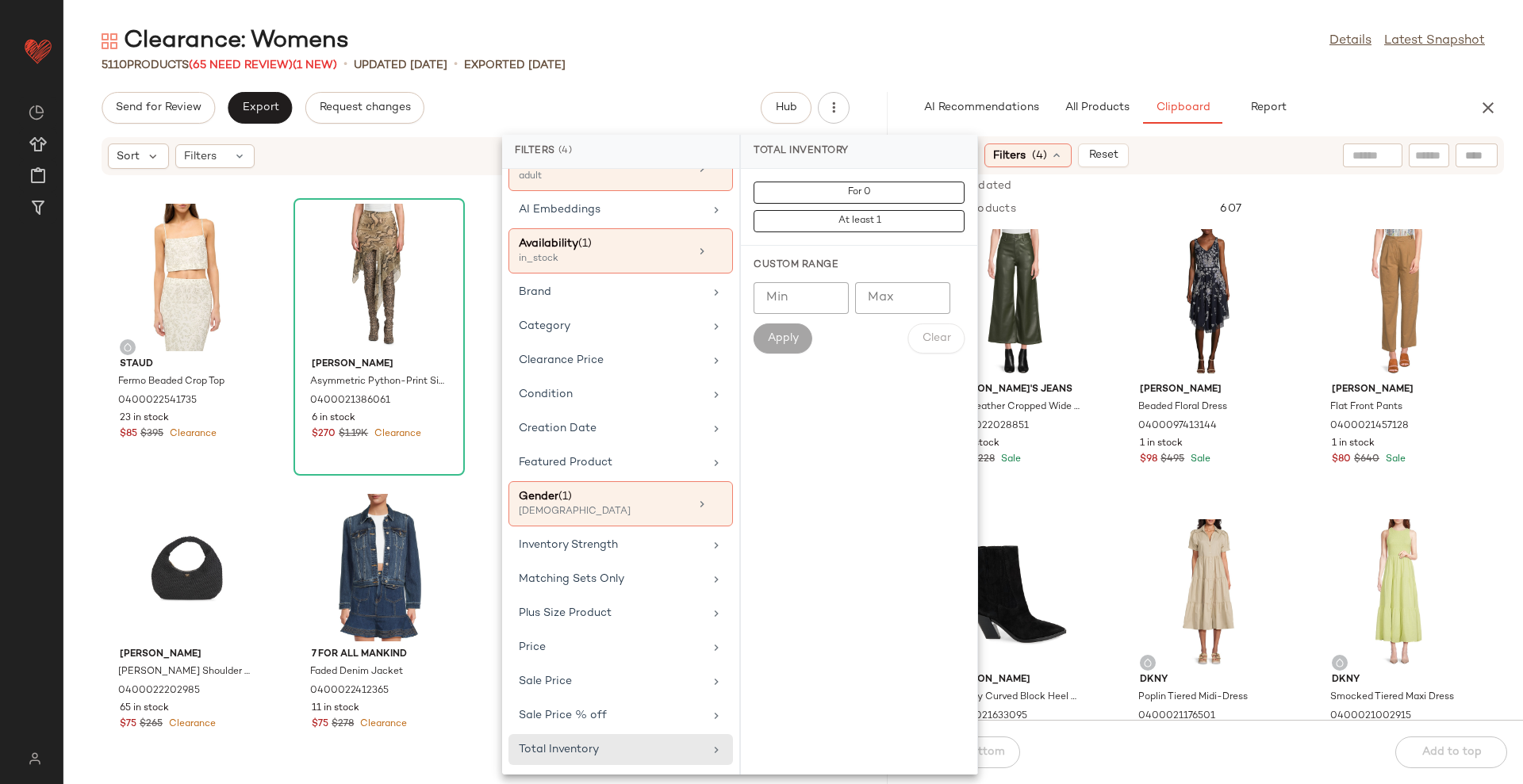
click at [805, 280] on div "Custom Range Min Min Max Max Apply Clear" at bounding box center [858, 306] width 236 height 121
click at [803, 292] on input "Min" at bounding box center [801, 297] width 95 height 31
type input "**"
click at [786, 359] on div "Custom Range Min ** Min Max Max Apply Clear" at bounding box center [858, 306] width 236 height 121
click at [803, 337] on button "Apply" at bounding box center [782, 338] width 59 height 30
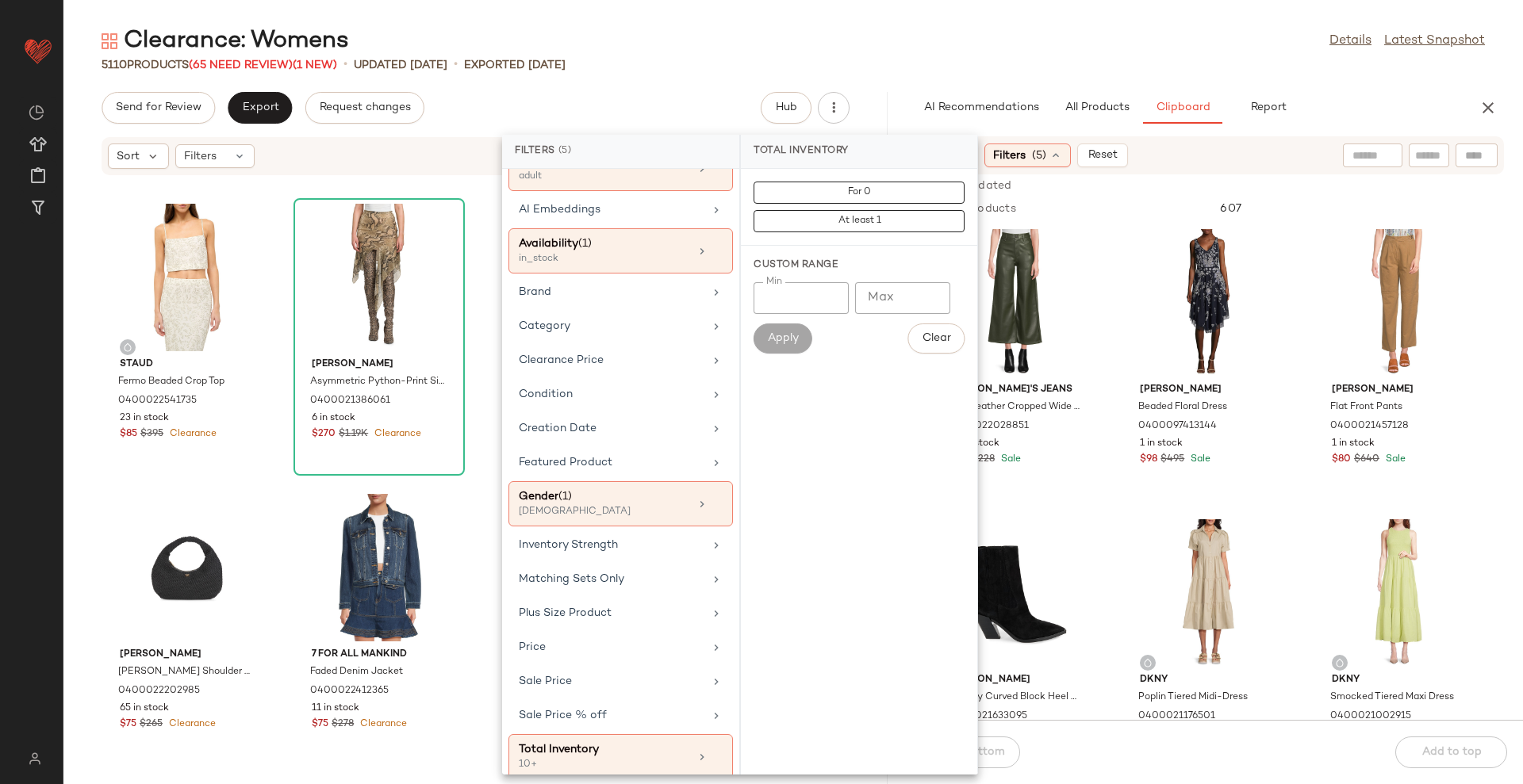
click at [1023, 51] on div "Clearance: Womens Details Latest Snapshot" at bounding box center [793, 40] width 1459 height 31
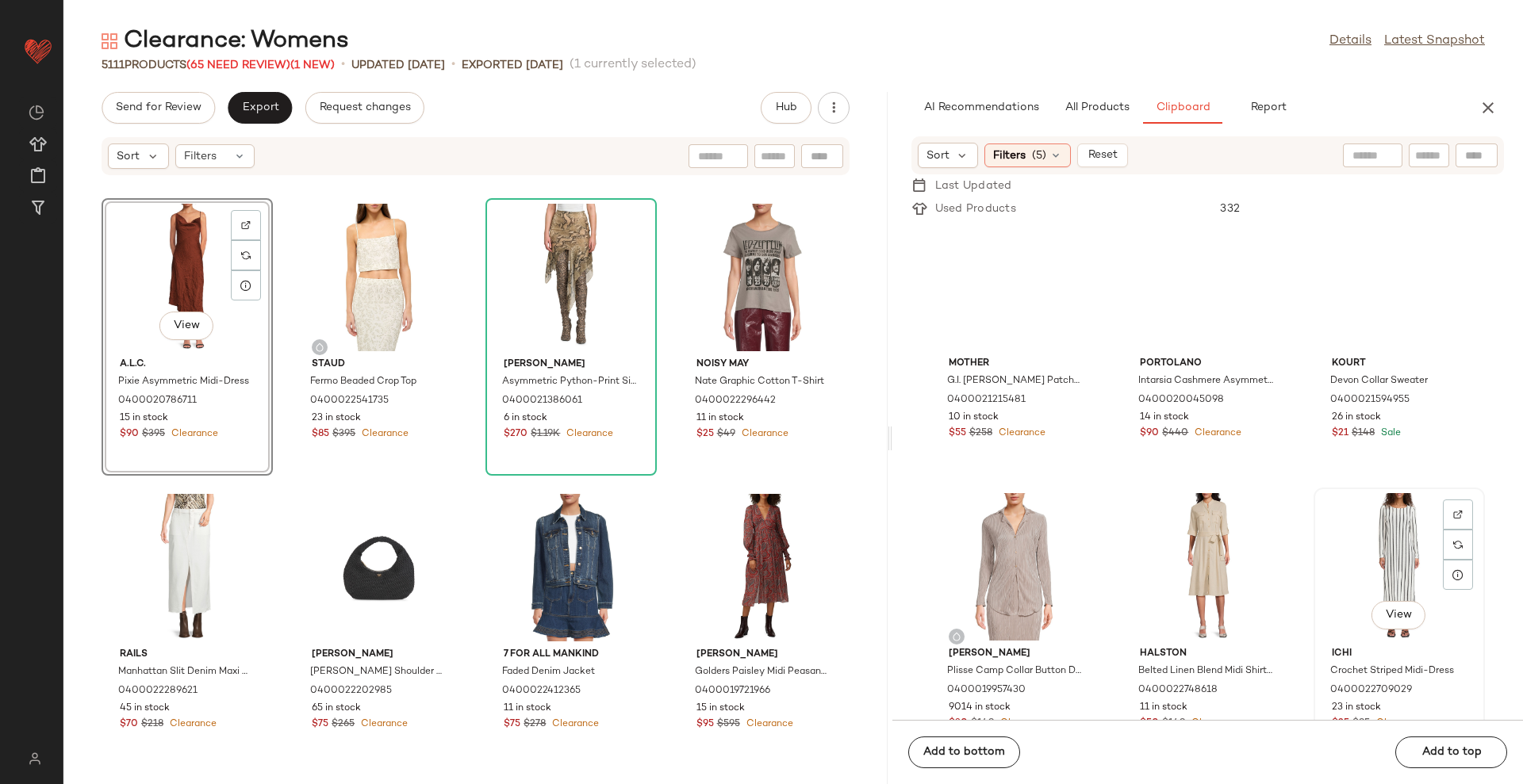
scroll to position [68409, 0]
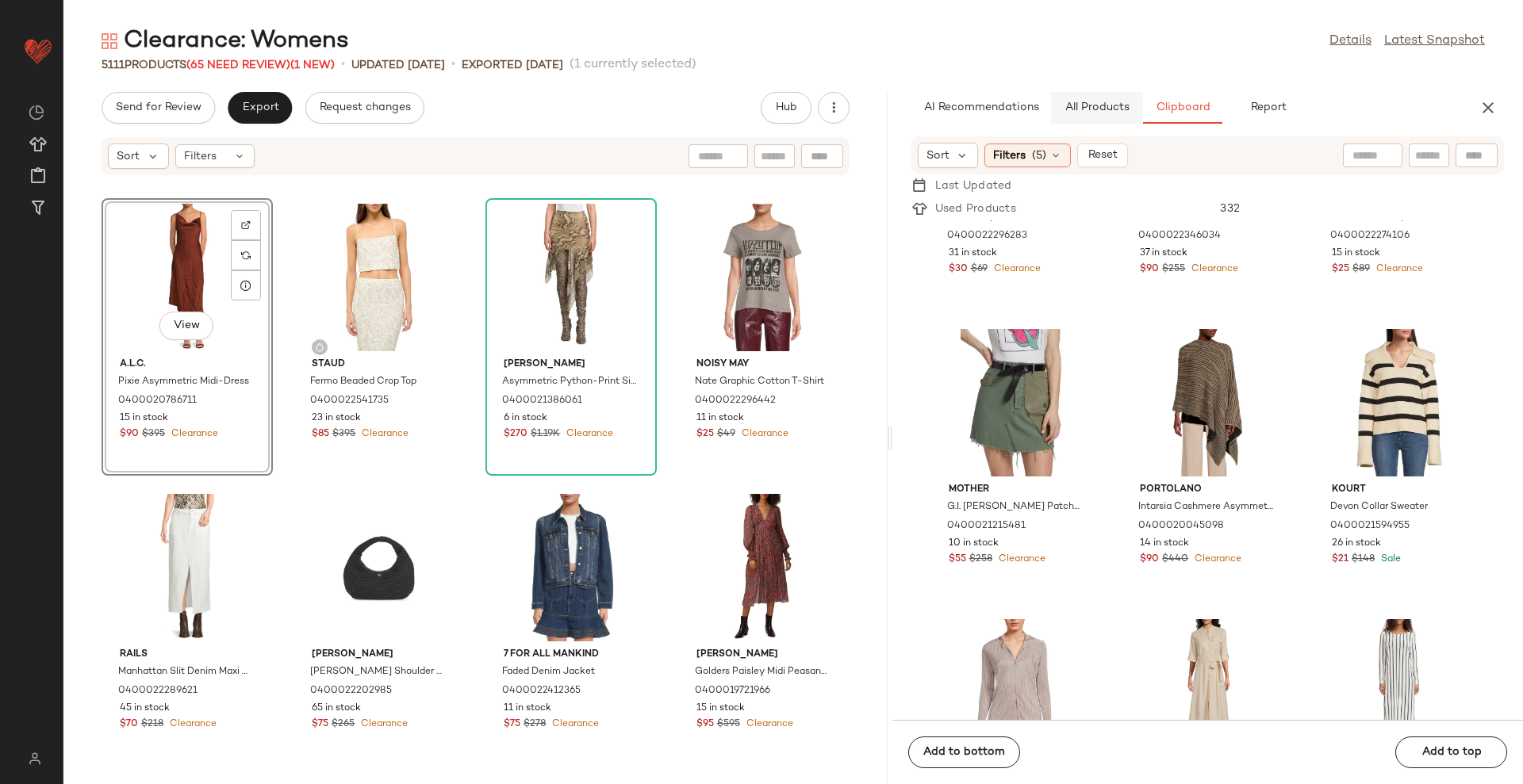
click at [1097, 118] on button "All Products" at bounding box center [1097, 107] width 92 height 31
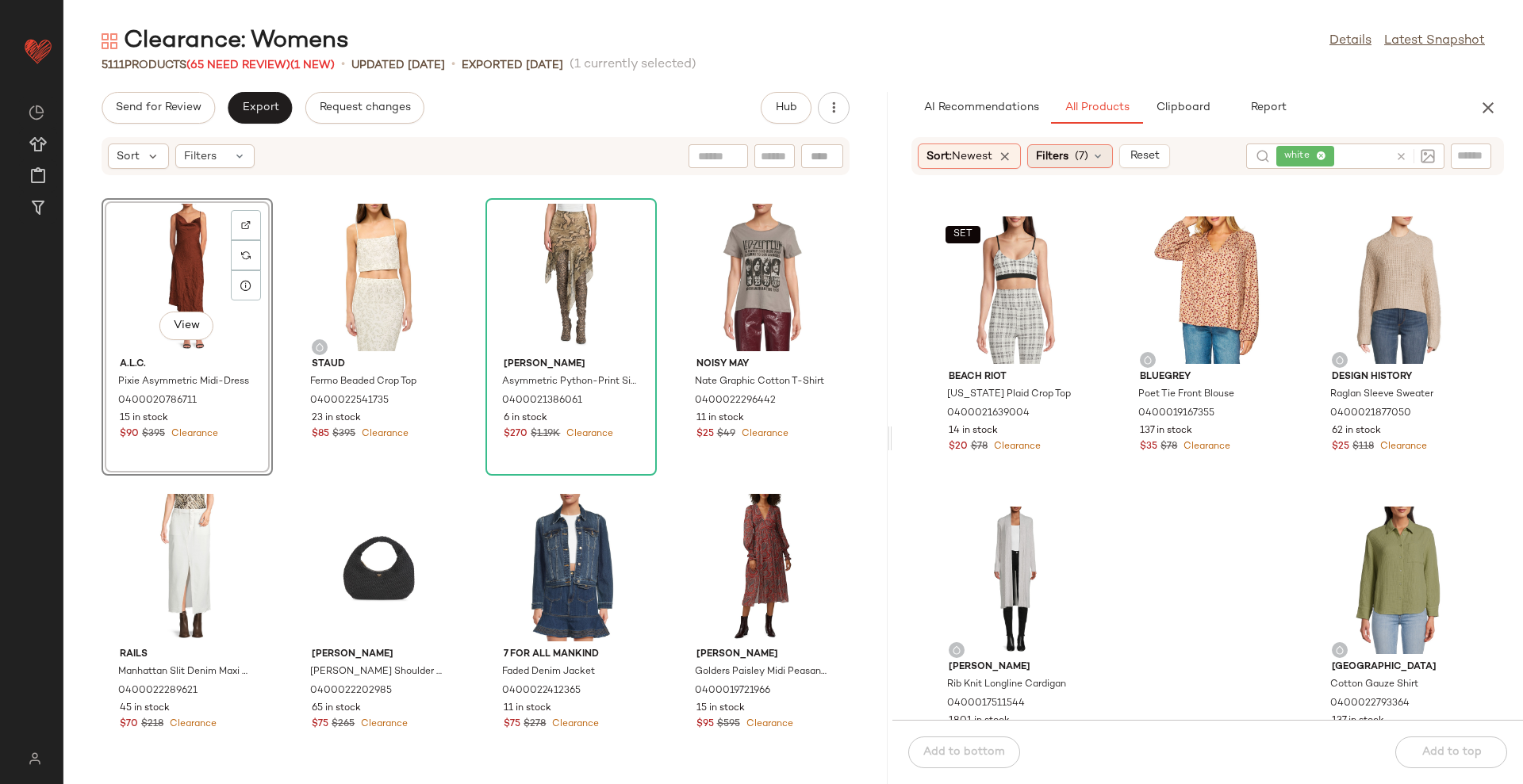
click at [1049, 156] on span "Filters" at bounding box center [1052, 156] width 32 height 17
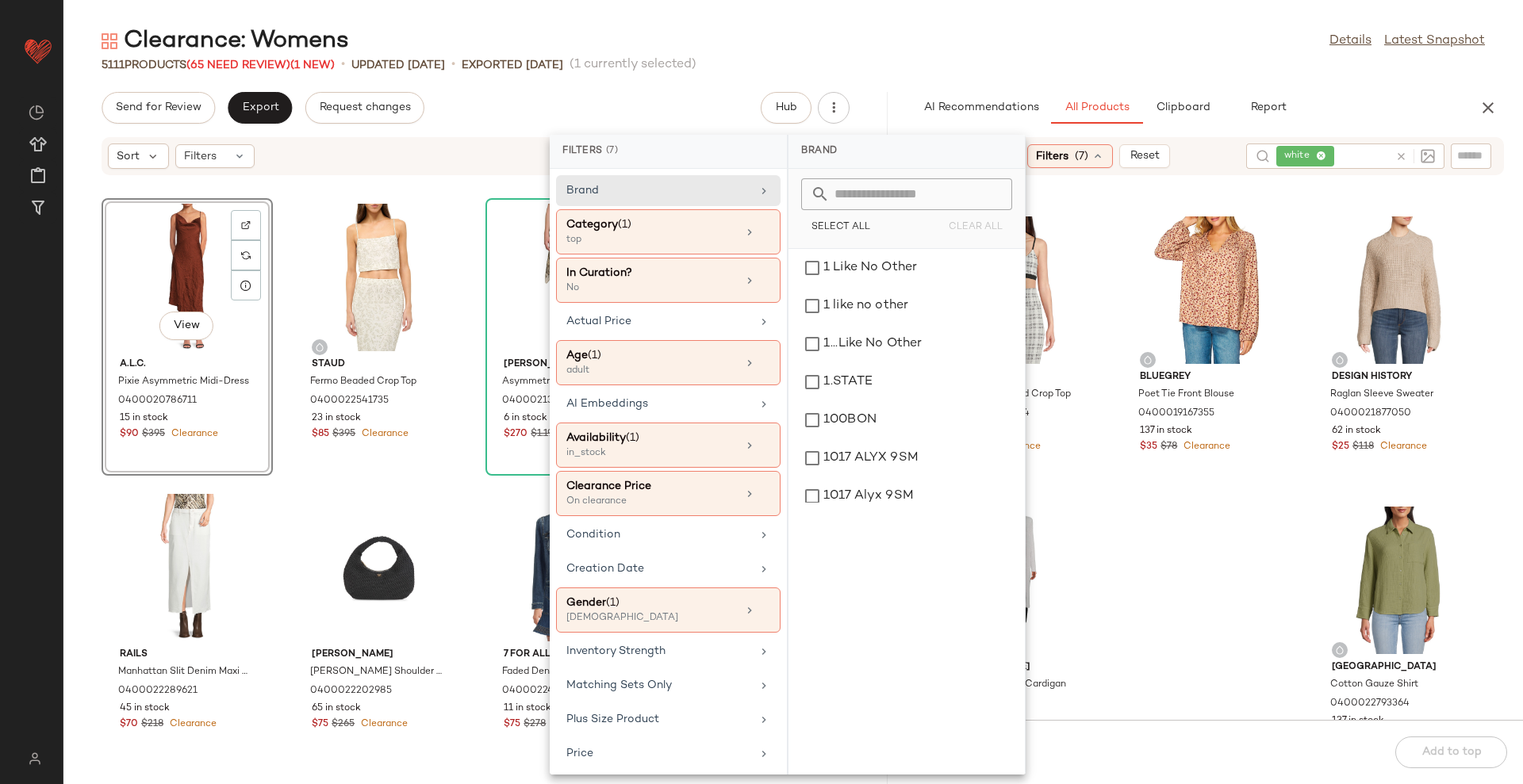
click at [1405, 155] on icon at bounding box center [1401, 156] width 12 height 12
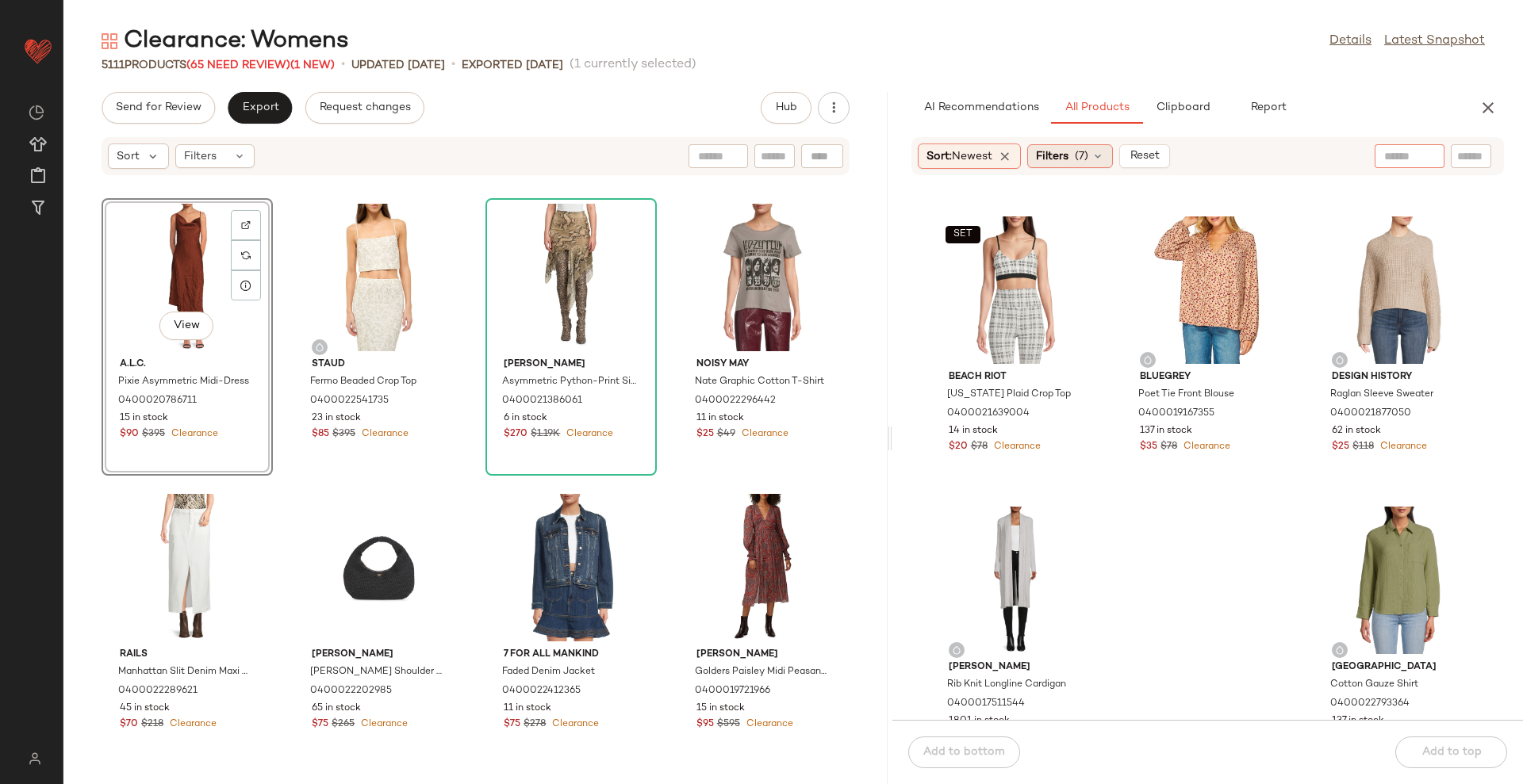
click at [1104, 156] on icon at bounding box center [1098, 156] width 13 height 13
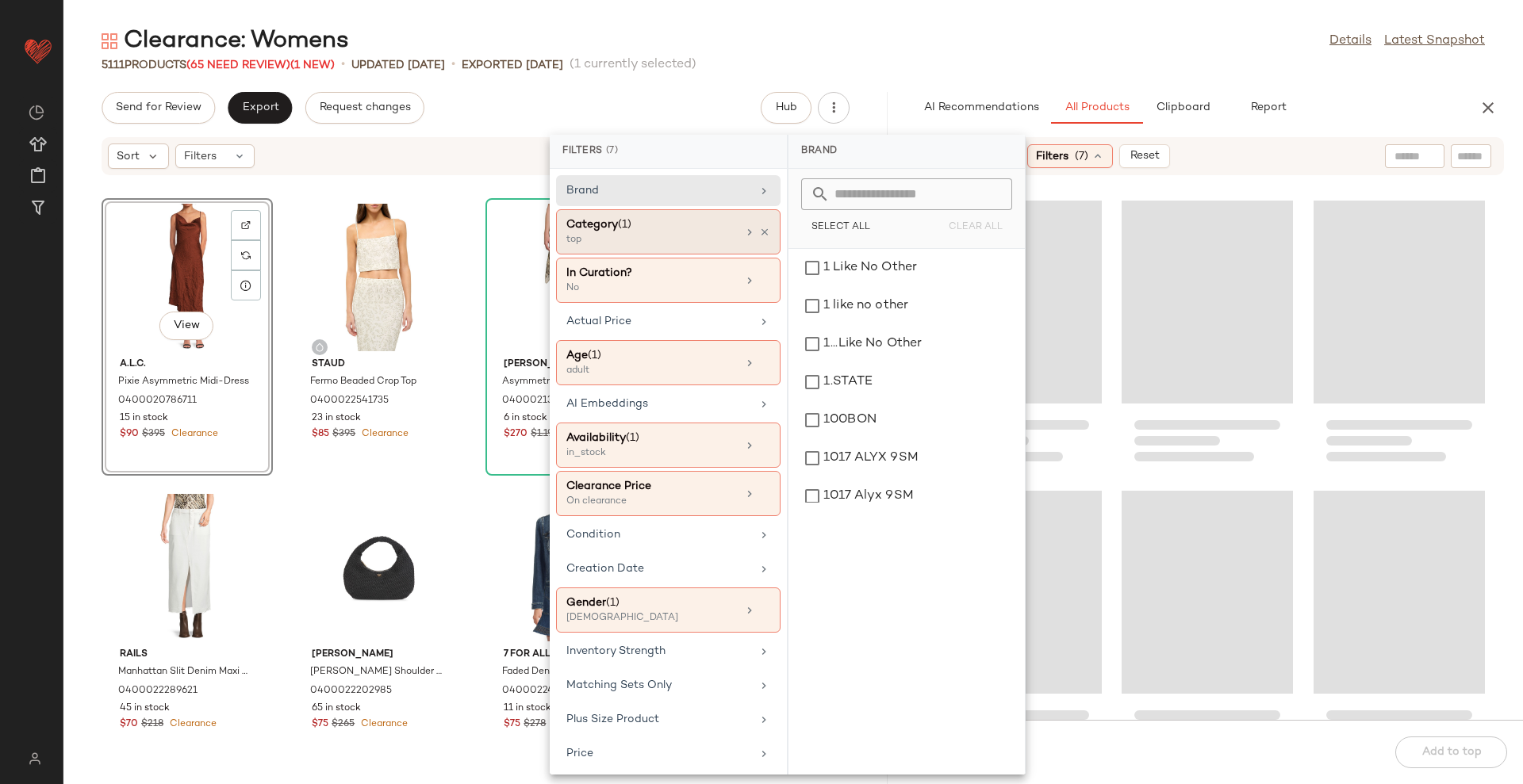
click at [682, 230] on div "Category (1)" at bounding box center [652, 225] width 171 height 17
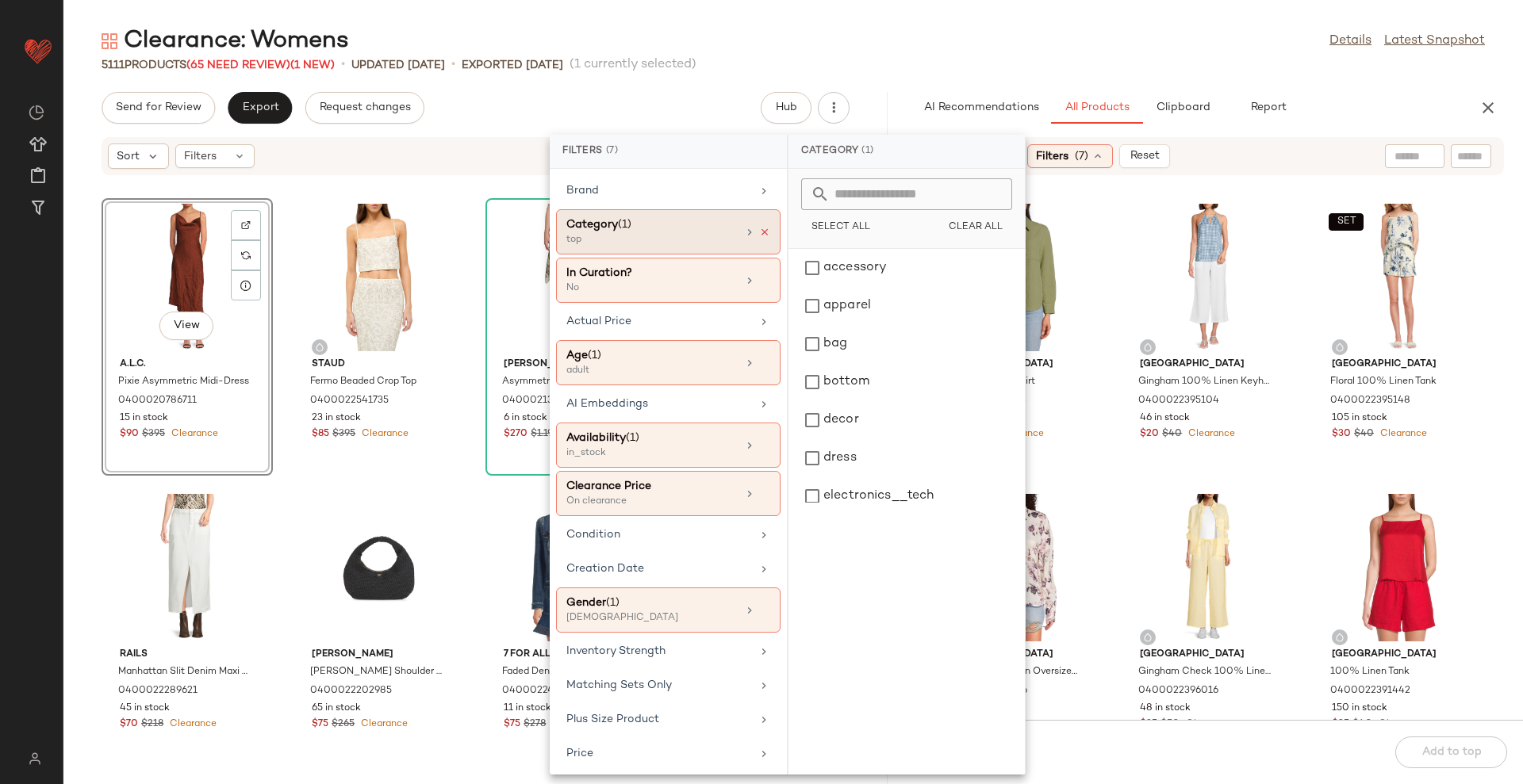
click at [759, 234] on icon at bounding box center [765, 232] width 11 height 11
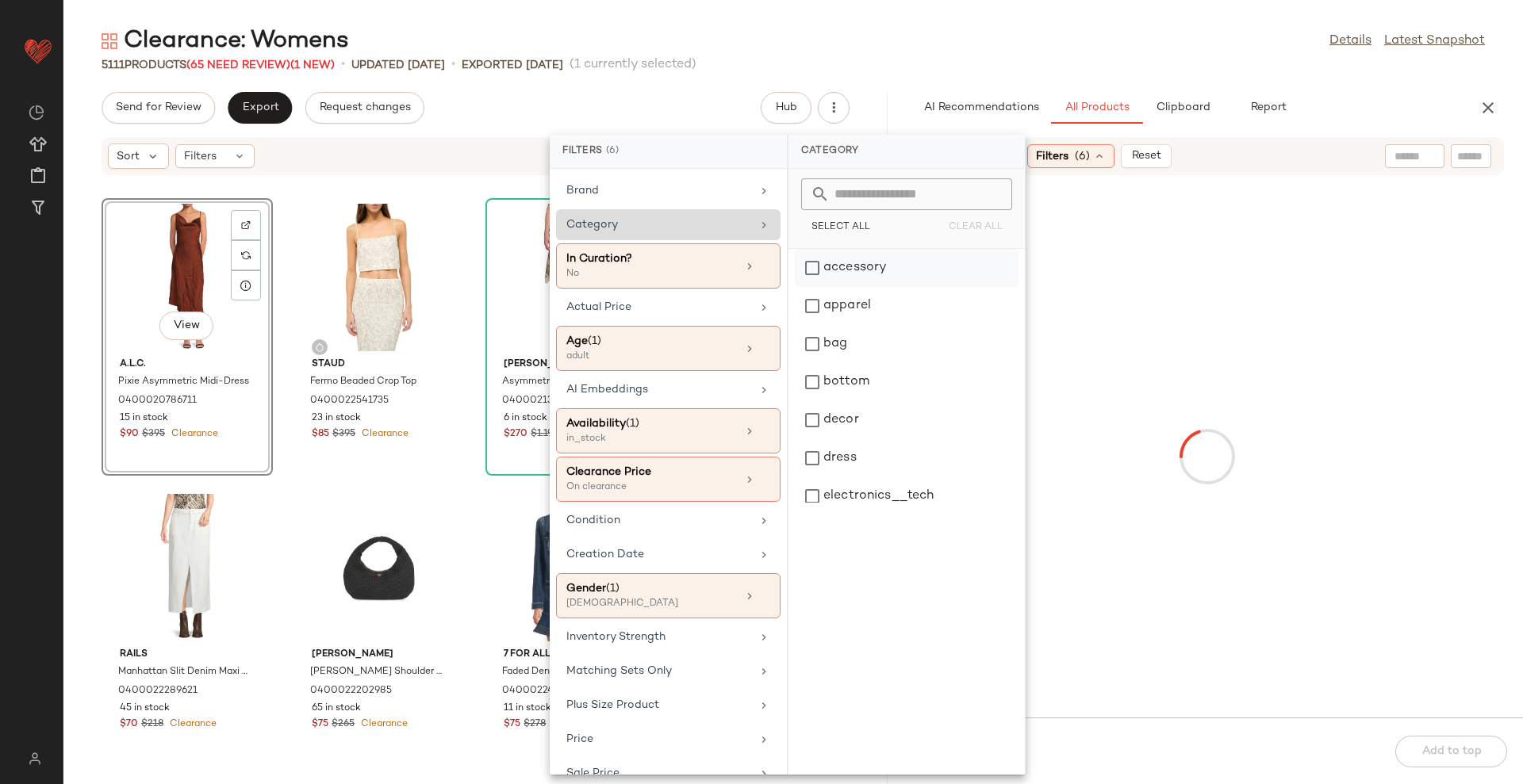
click at [843, 261] on div "accessory" at bounding box center [907, 268] width 224 height 38
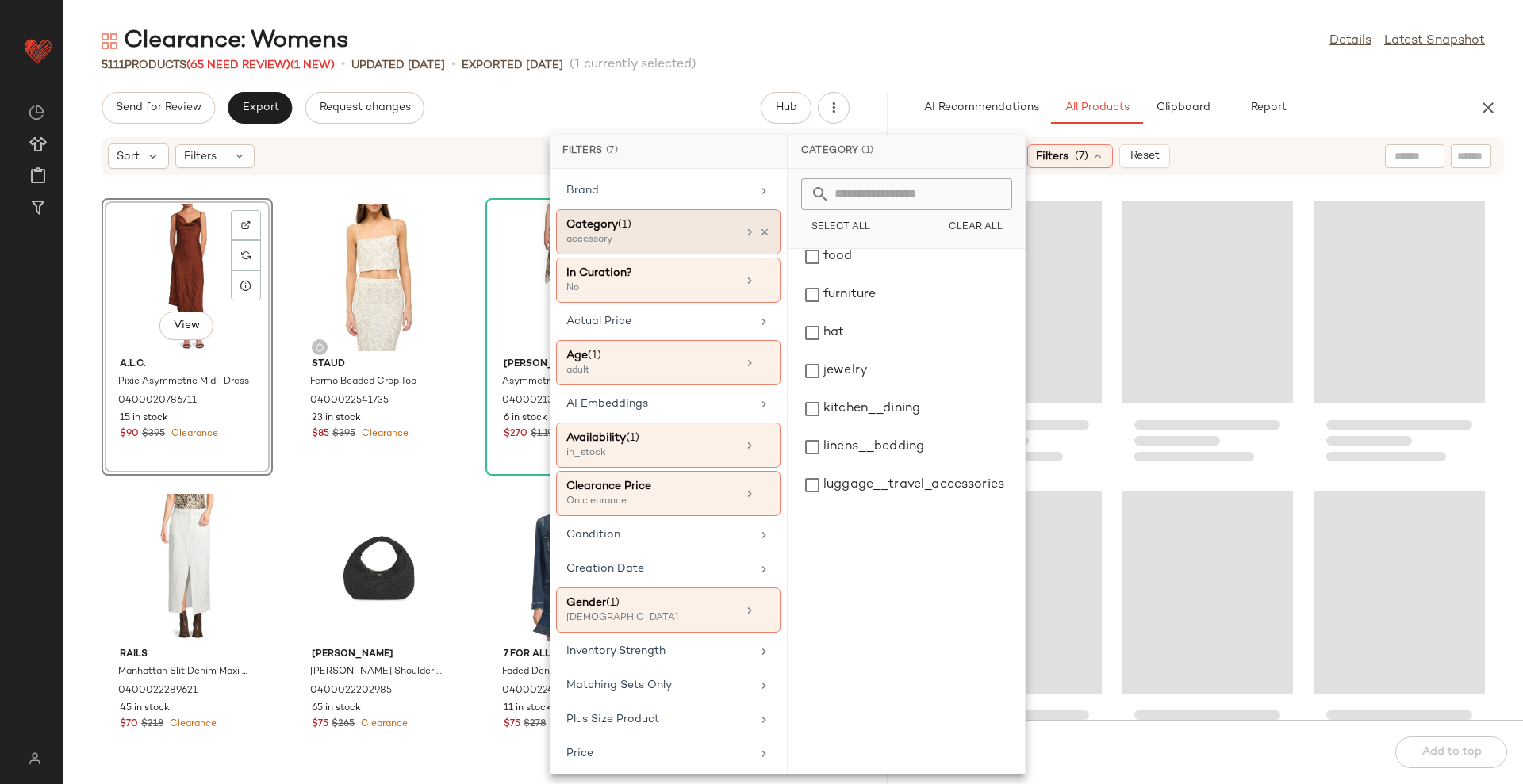
scroll to position [297, 0]
click at [893, 367] on div "jewelry" at bounding box center [907, 370] width 224 height 38
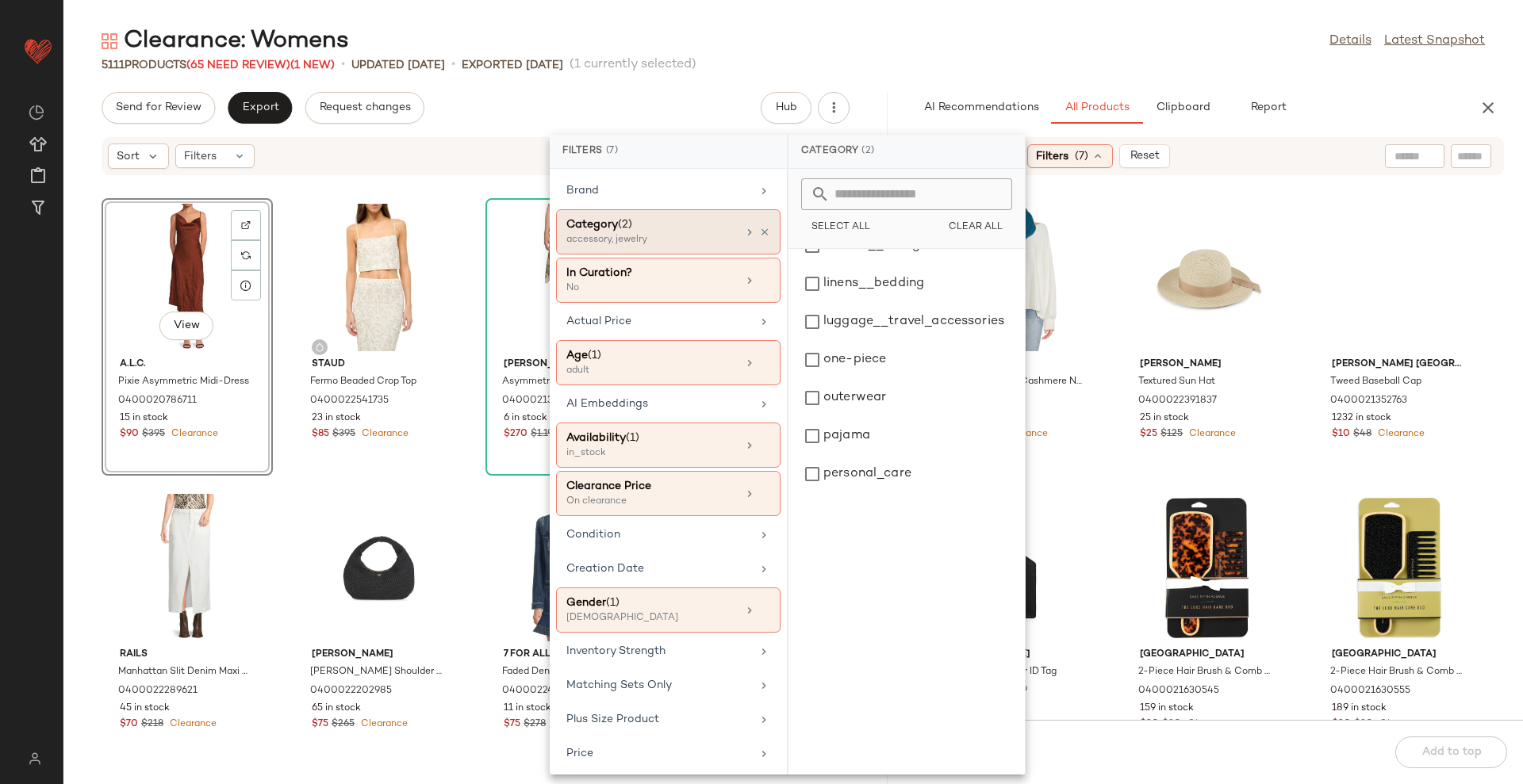
scroll to position [590, 0]
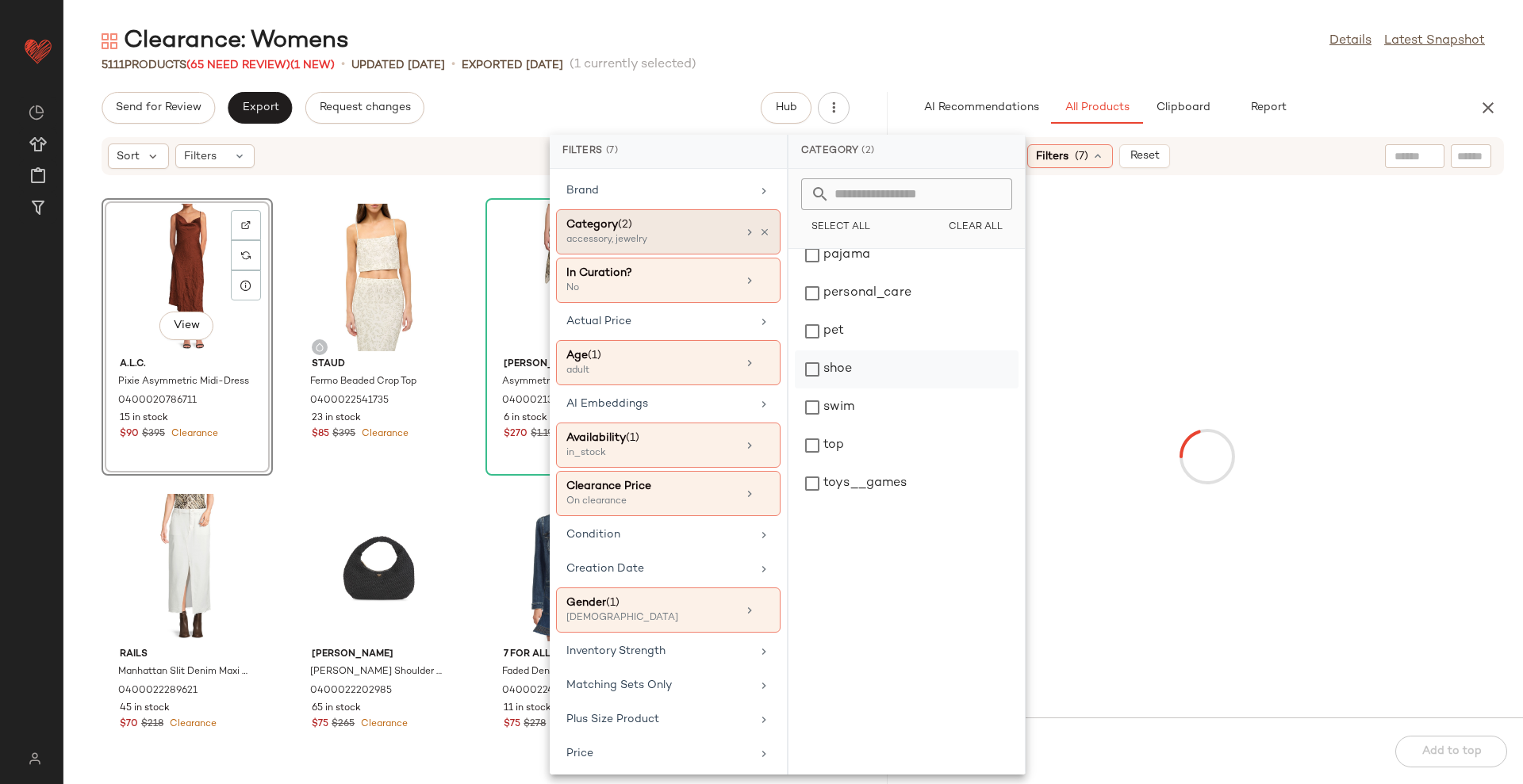
click at [886, 374] on div "shoe" at bounding box center [907, 369] width 224 height 38
click at [1033, 58] on div "5111 Products (65 Need Review) (1 New) • updated Aug 22nd • Exported Aug 20th (…" at bounding box center [793, 65] width 1459 height 16
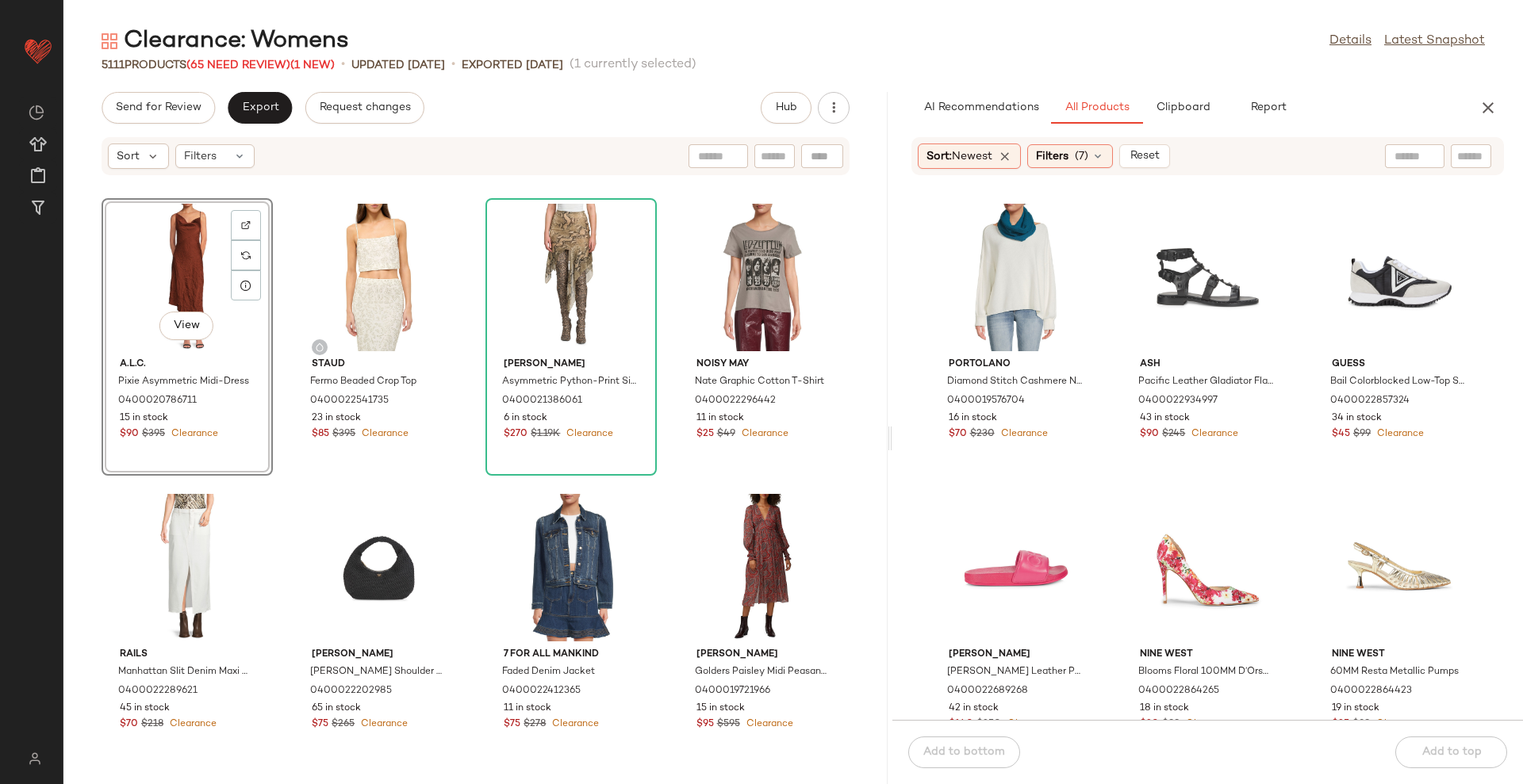
click at [1370, 86] on div "Clearance: Womens Details Latest Snapshot 5111 Products (65 Need Review) (1 New…" at bounding box center [793, 404] width 1459 height 759
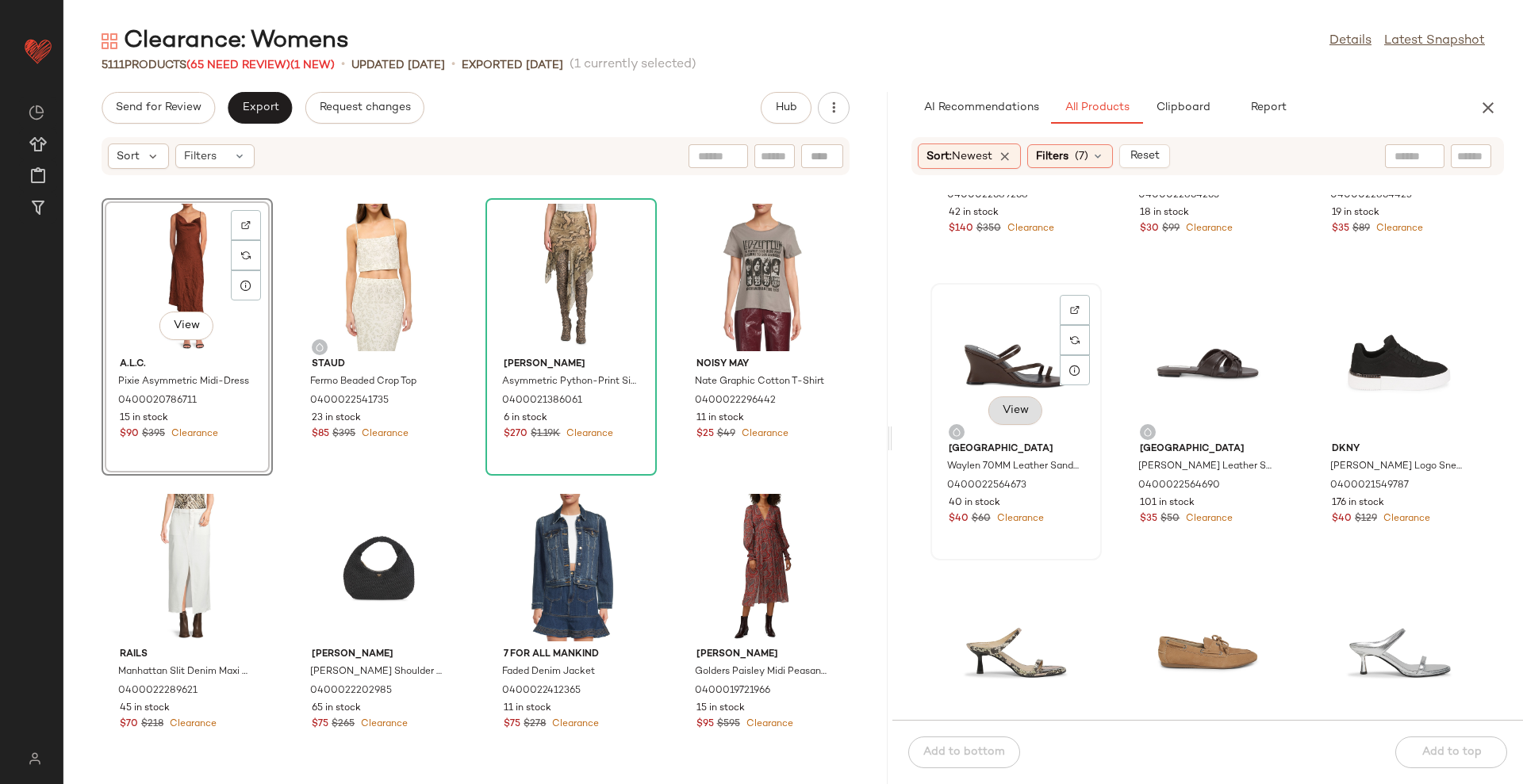
scroll to position [608, 0]
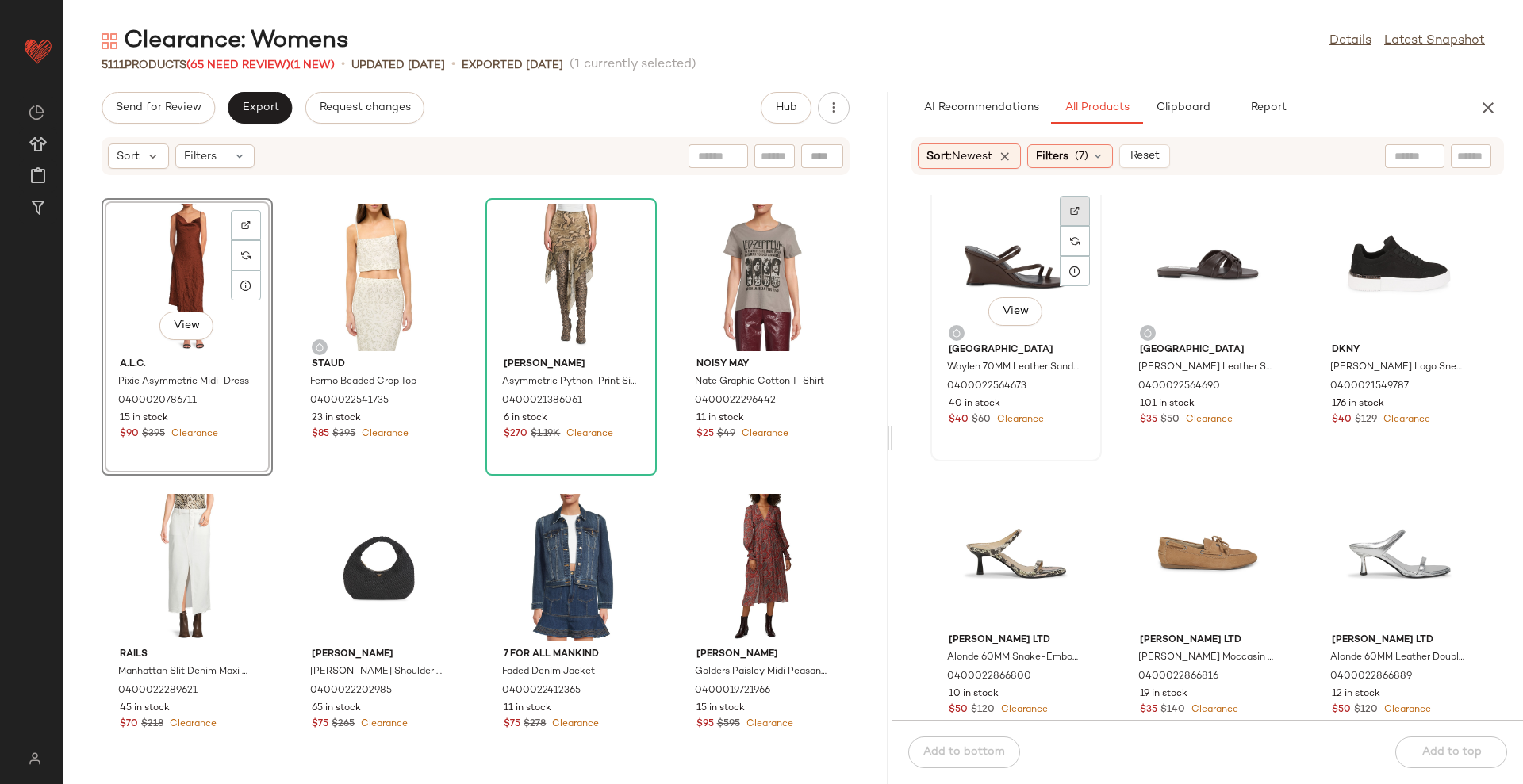
click at [1073, 211] on img at bounding box center [1075, 211] width 10 height 10
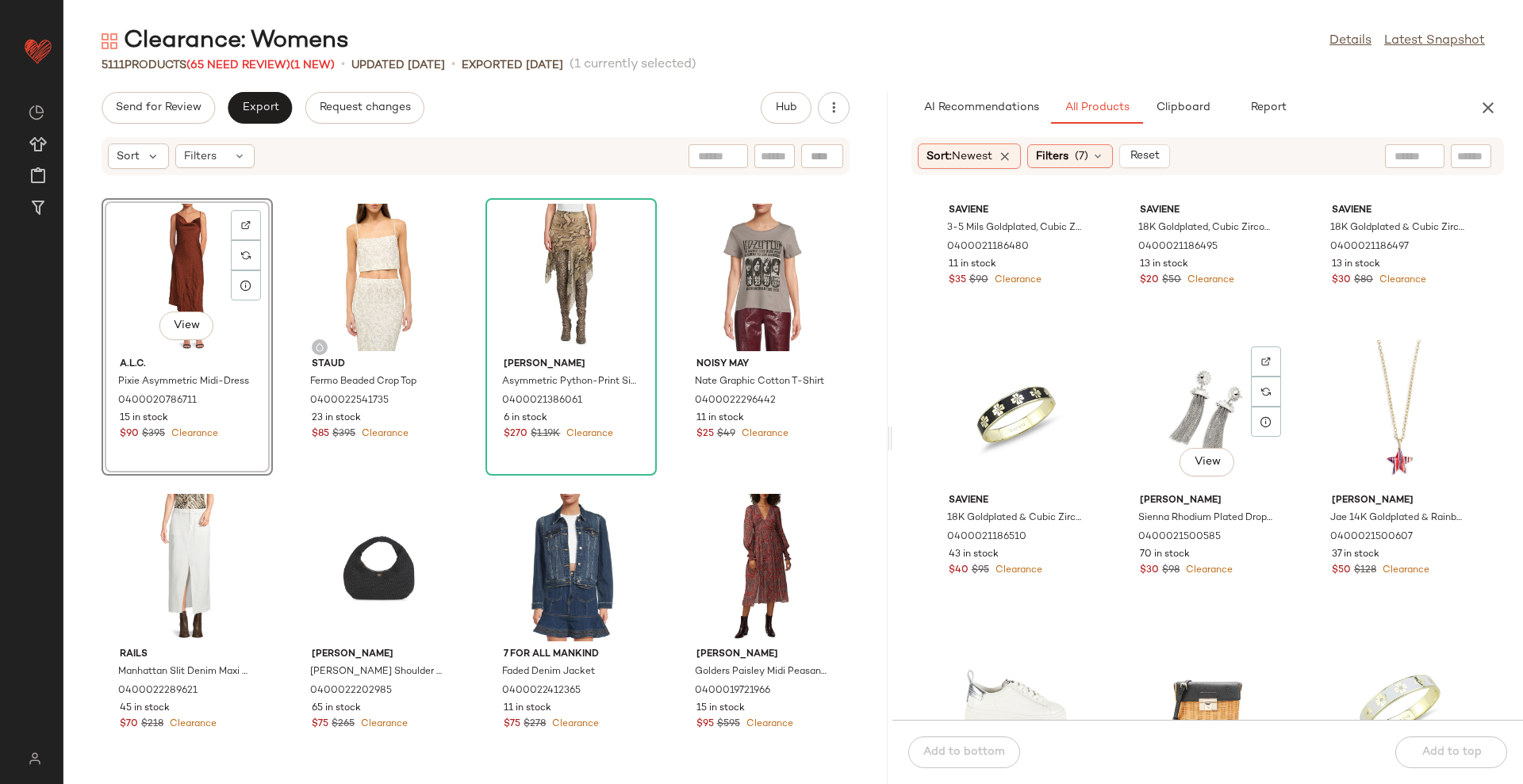
scroll to position [14386, 0]
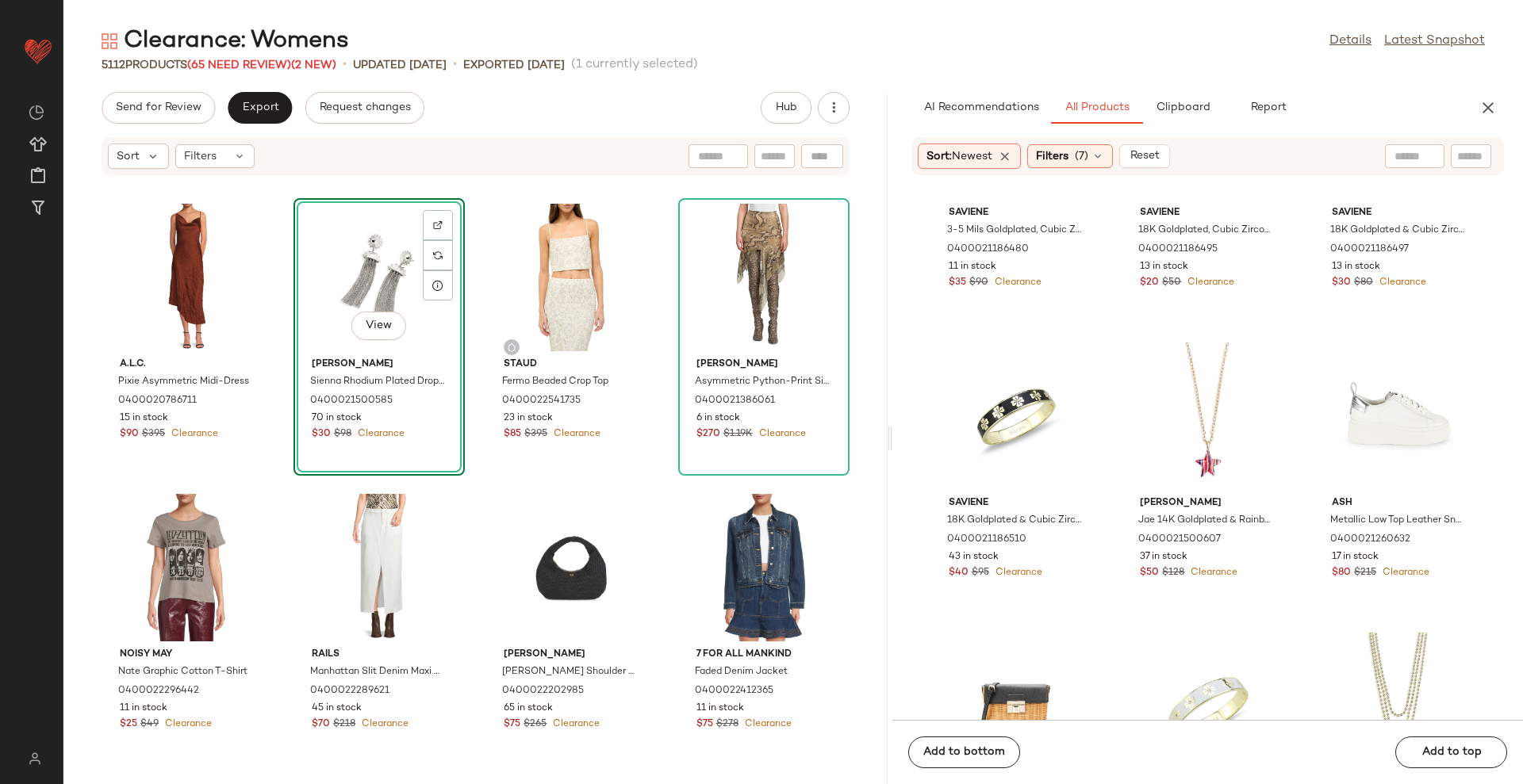
click at [857, 363] on div "A.l.c. Pixie Asymmetric Midi-Dress 0400020786711 15 in stock $90 $395 Clearance…" at bounding box center [475, 489] width 824 height 589
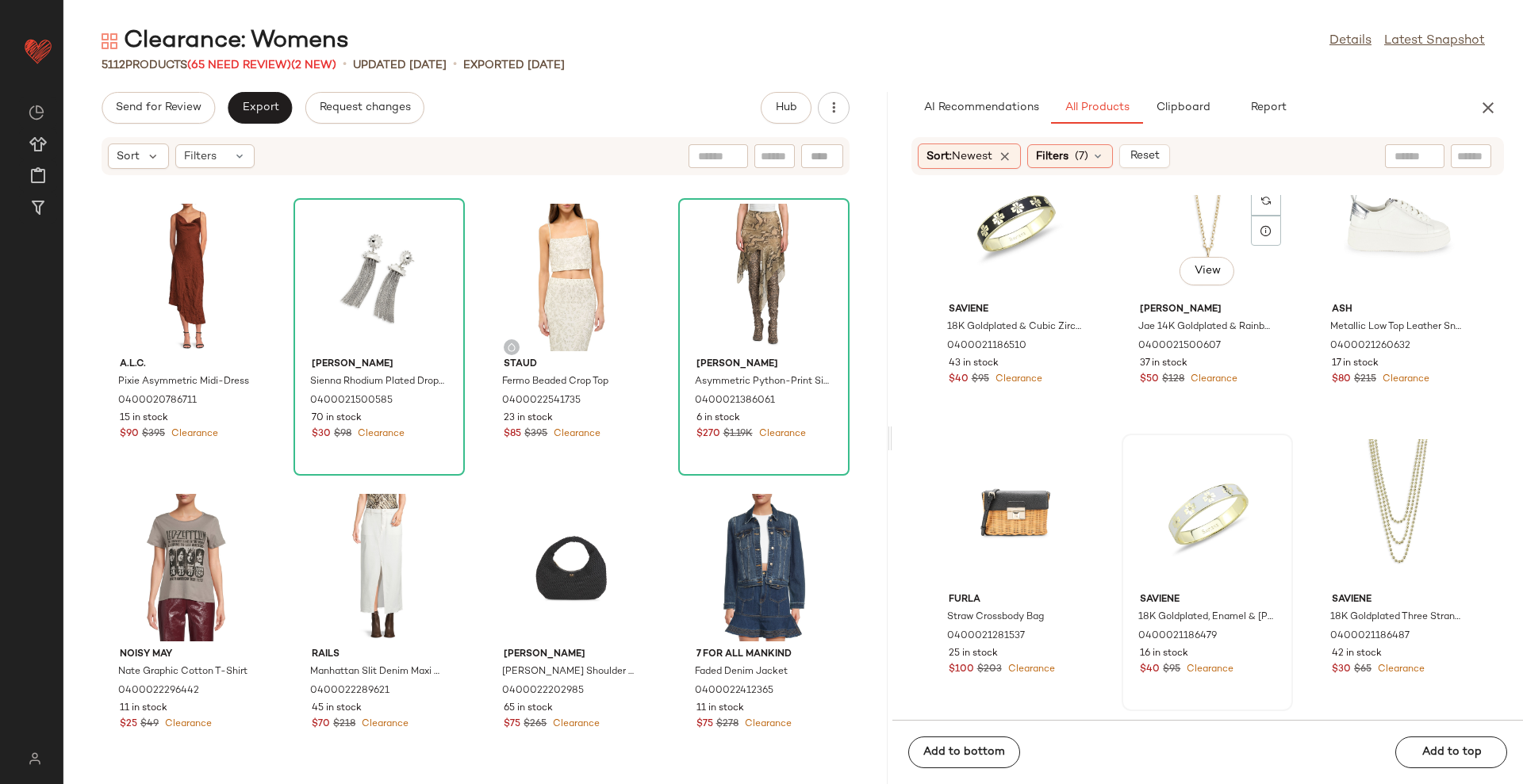
scroll to position [14782, 0]
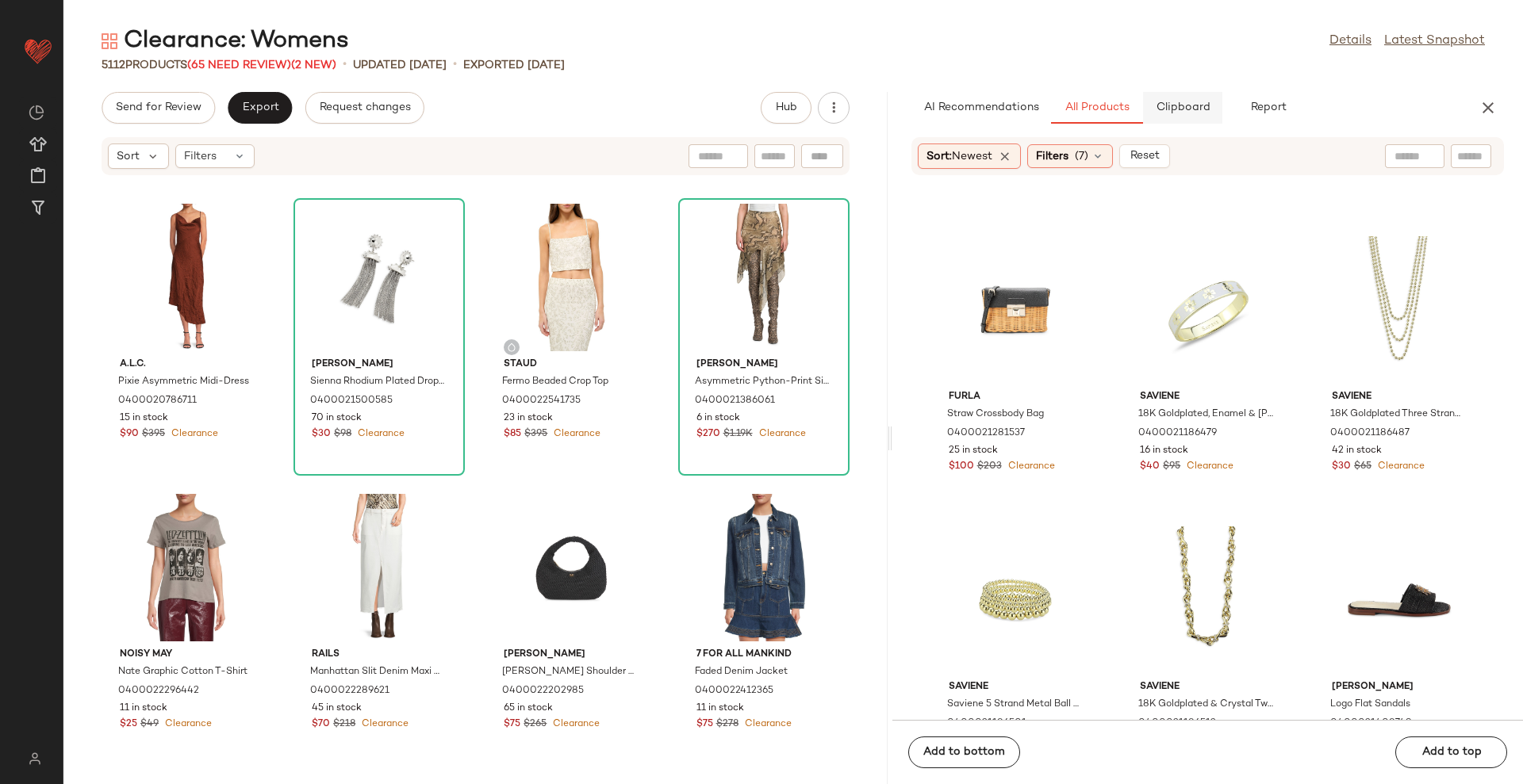
click at [1197, 116] on button "Clipboard" at bounding box center [1182, 107] width 79 height 31
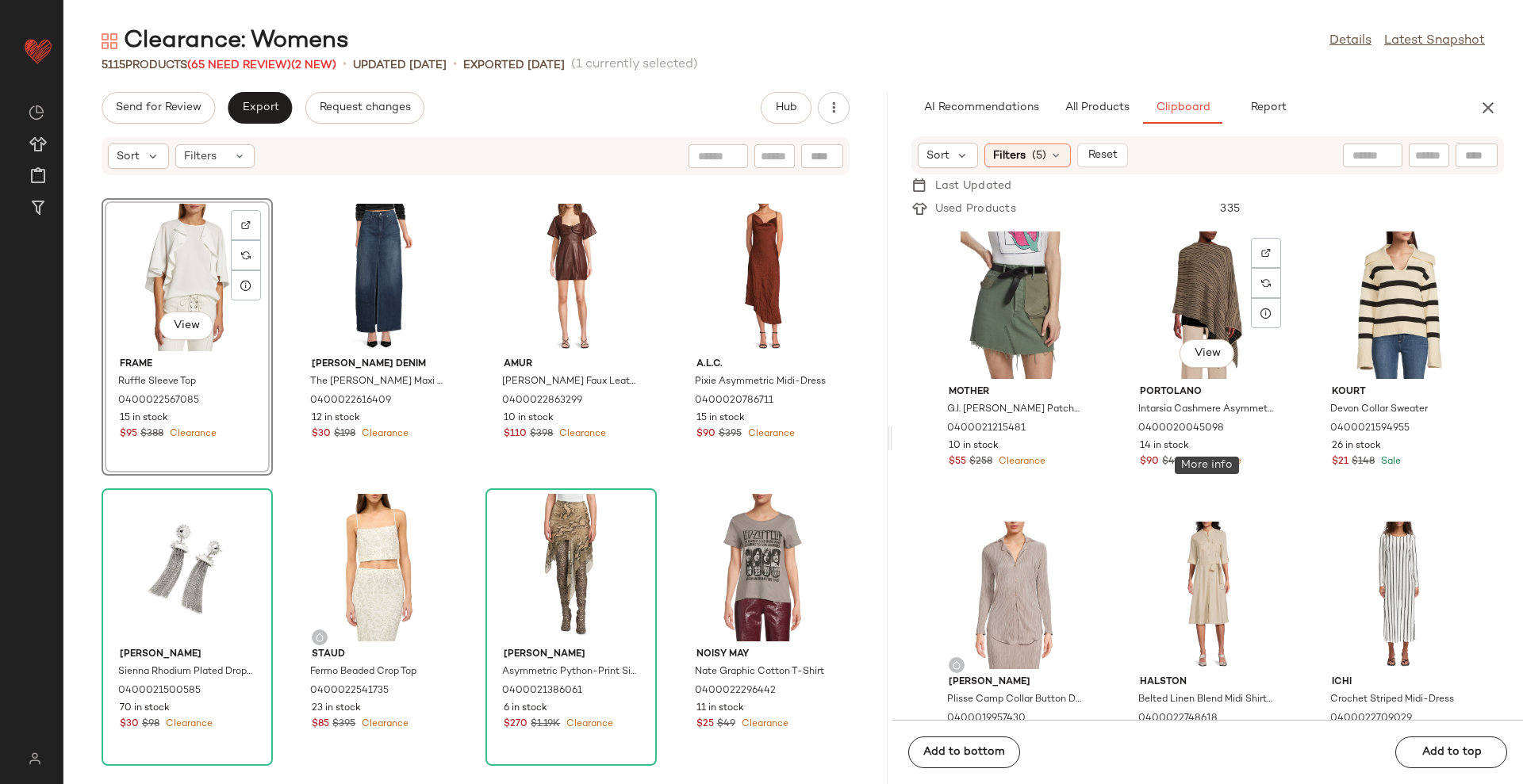
scroll to position [68354, 0]
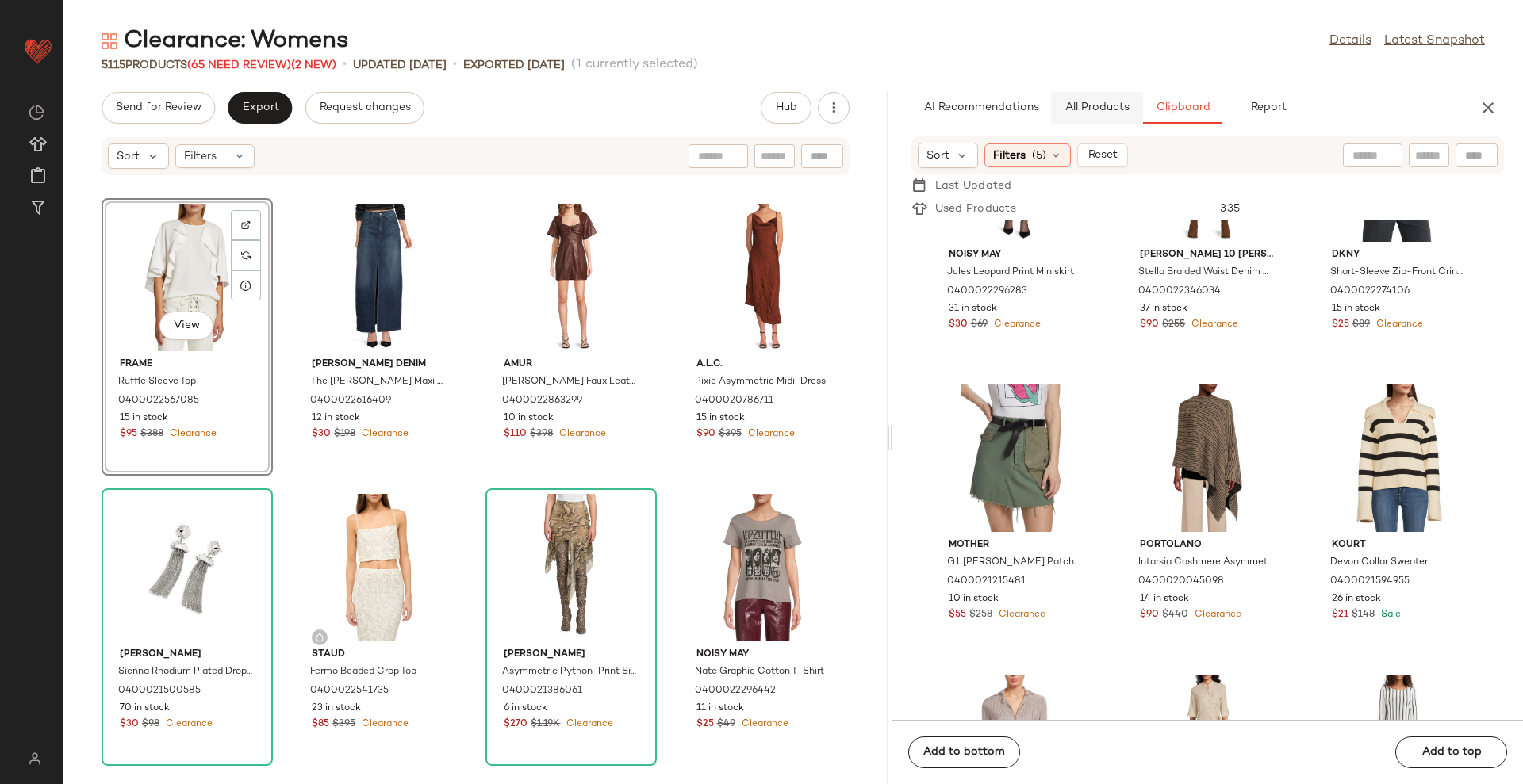
drag, startPoint x: 1073, startPoint y: 93, endPoint x: 1096, endPoint y: 111, distance: 29.2
click at [1075, 93] on button "All Products" at bounding box center [1097, 107] width 92 height 31
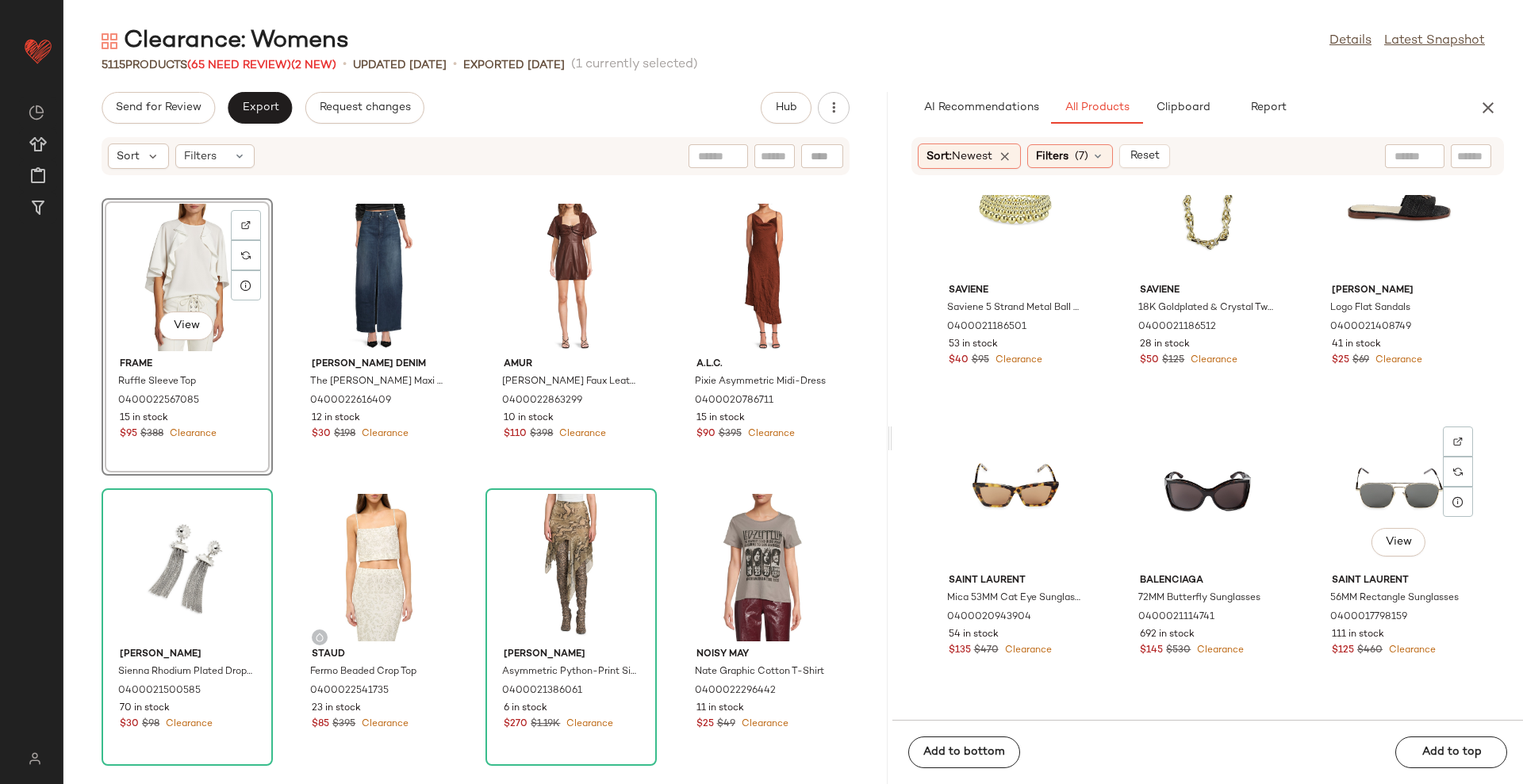
scroll to position [15377, 0]
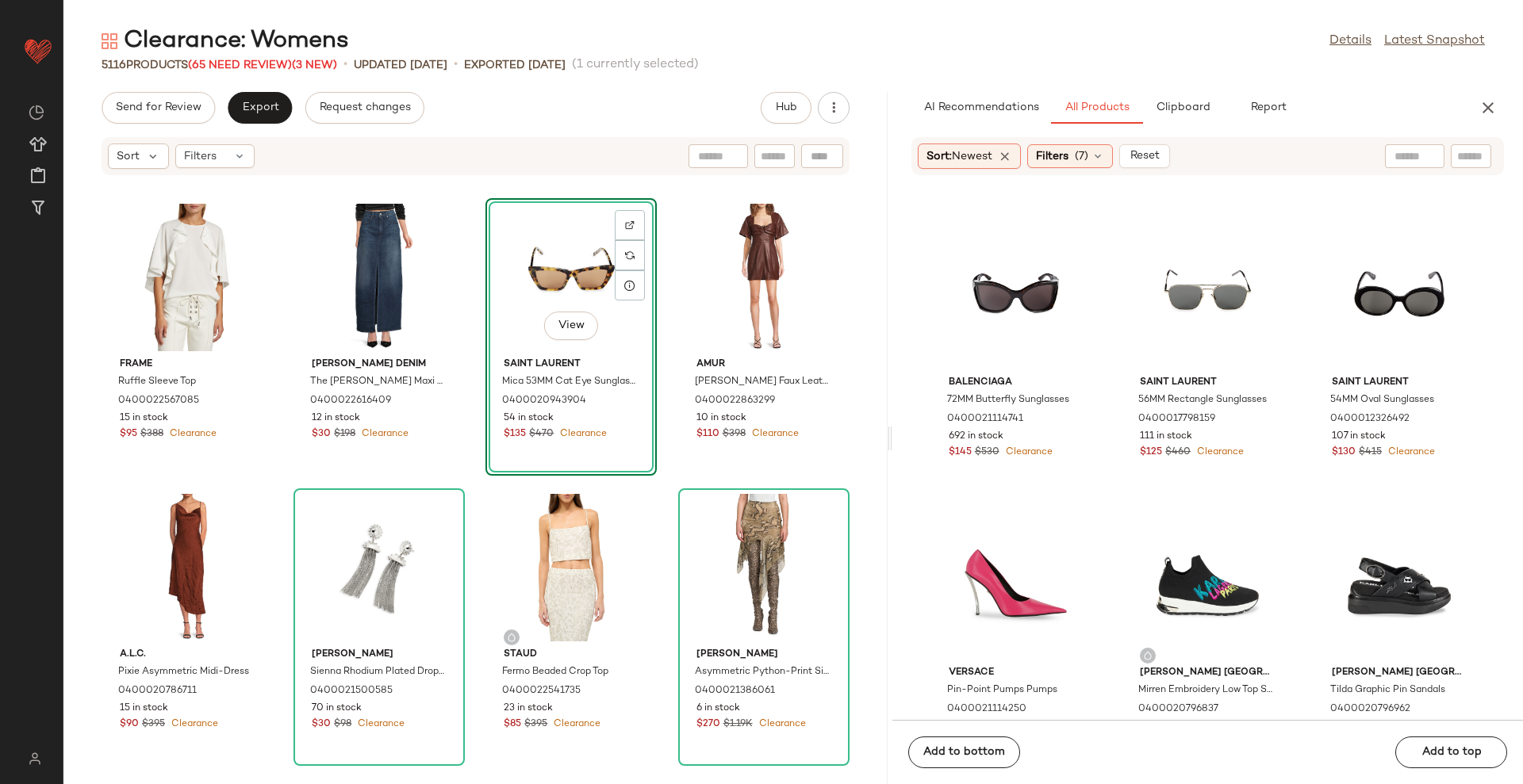
click at [867, 292] on div "Frame Ruffle Sleeve Top 0400022567085 15 in stock $95 $388 Clearance Rüdes Deni…" at bounding box center [475, 489] width 824 height 589
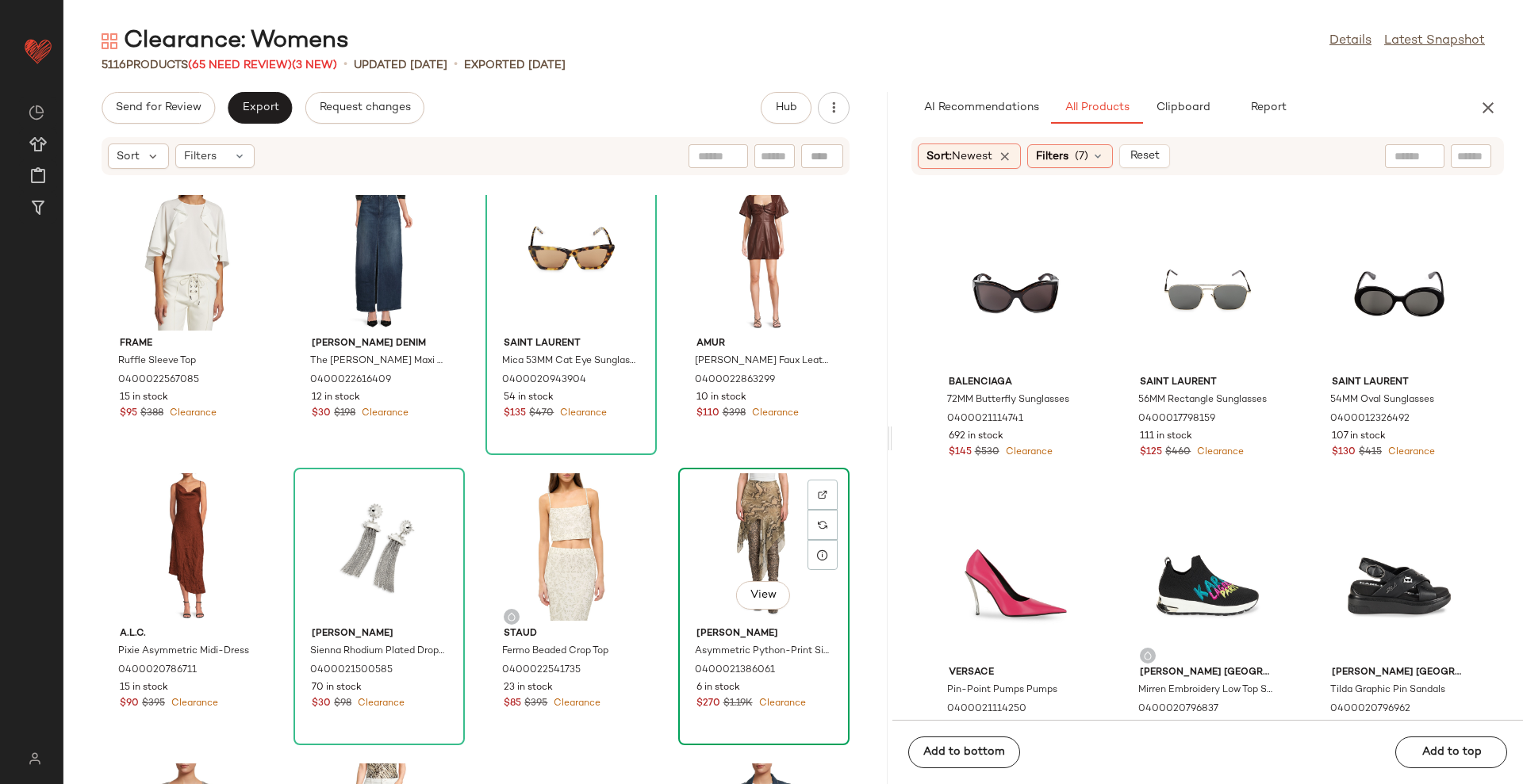
scroll to position [0, 0]
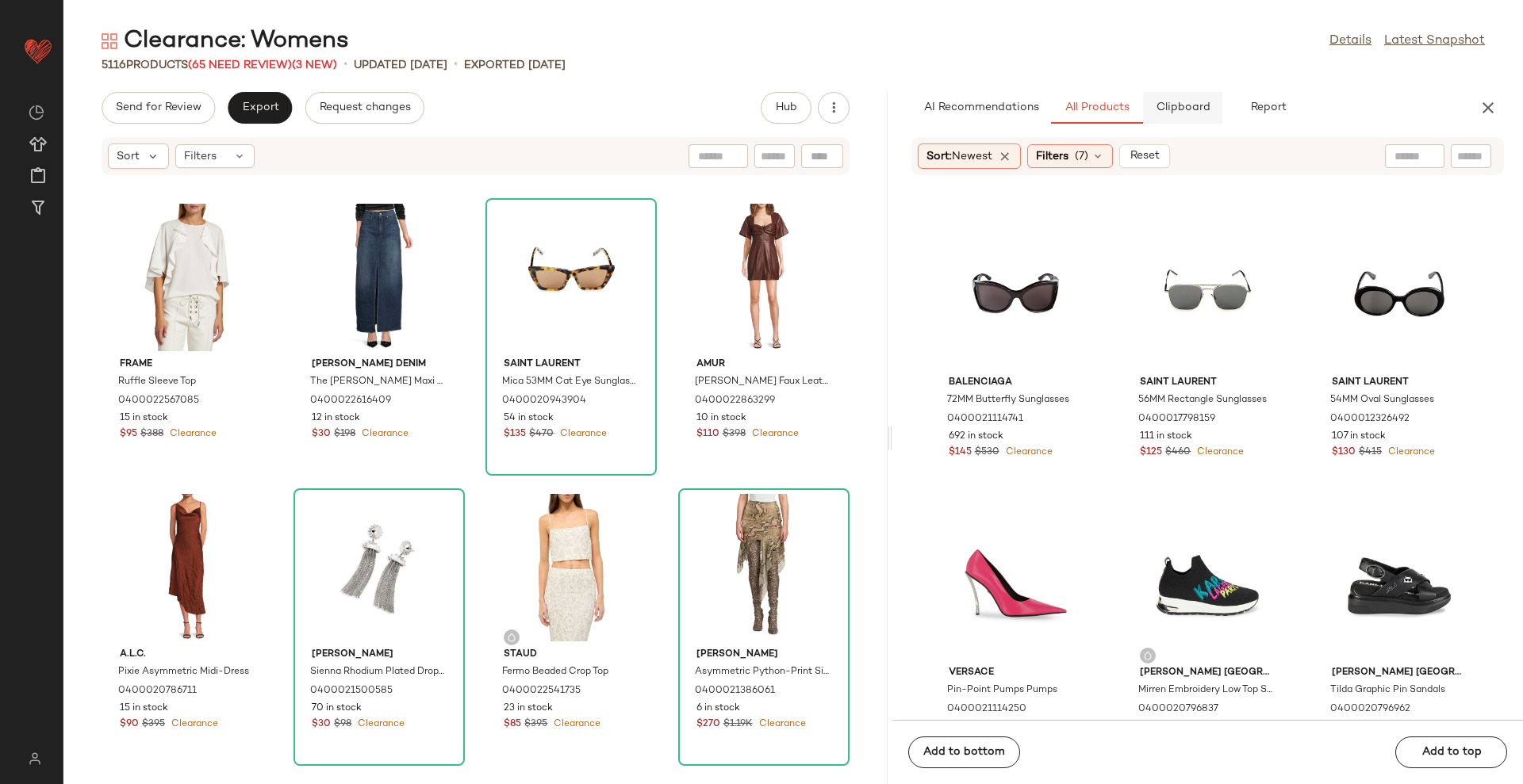
click at [1184, 104] on span "Clipboard" at bounding box center [1182, 108] width 55 height 13
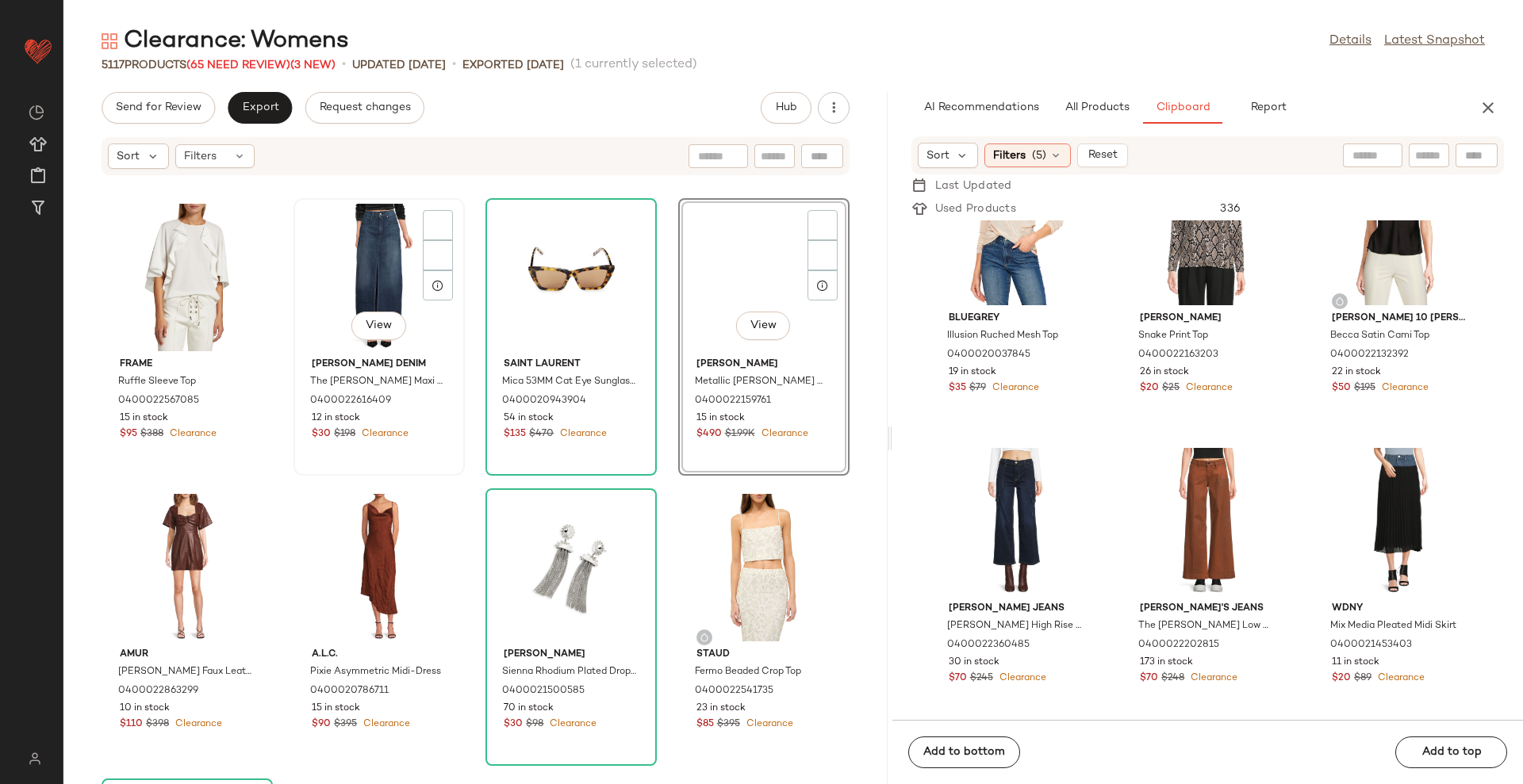
scroll to position [69451, 0]
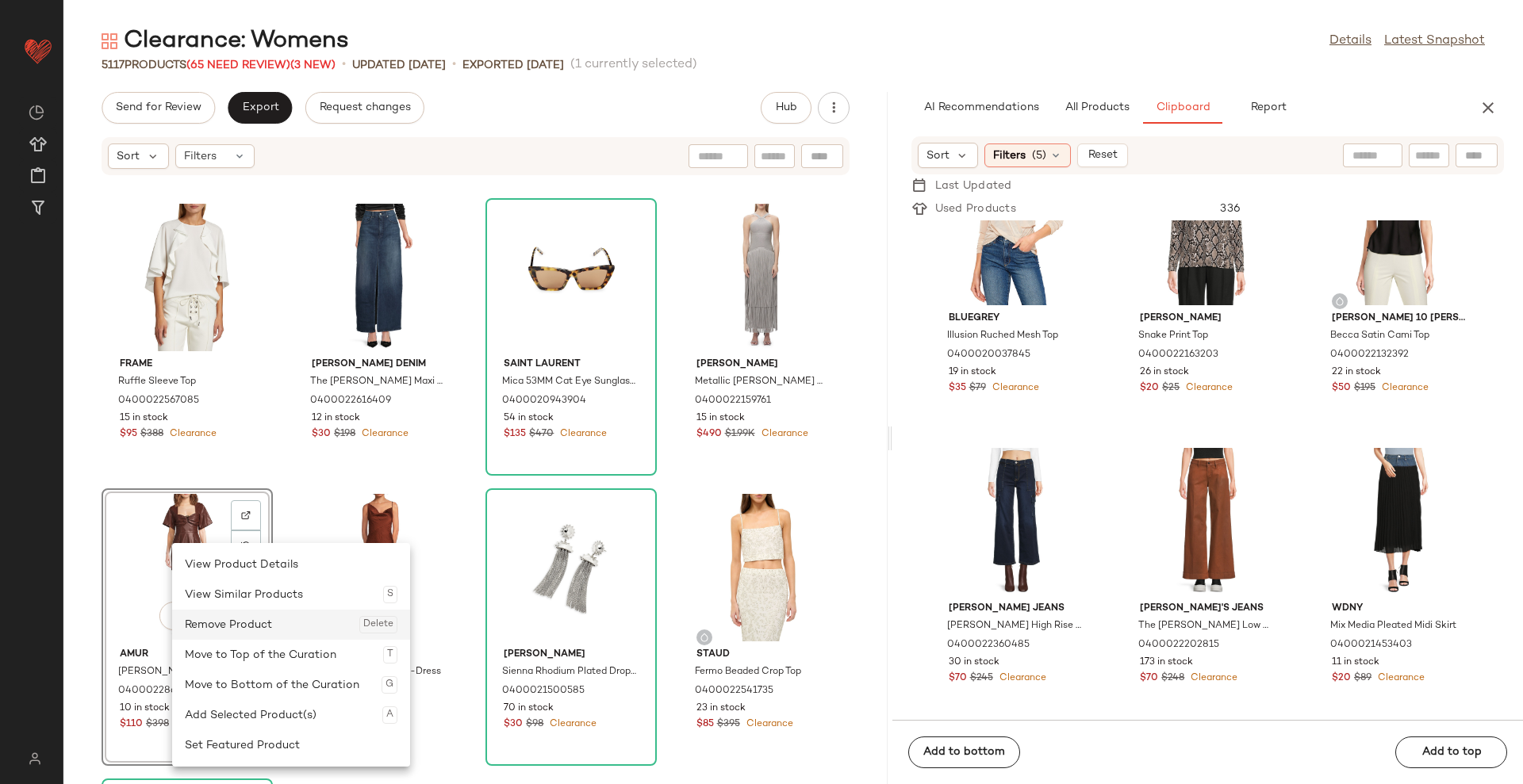
click at [226, 626] on div "Remove Product Delete" at bounding box center [291, 624] width 213 height 30
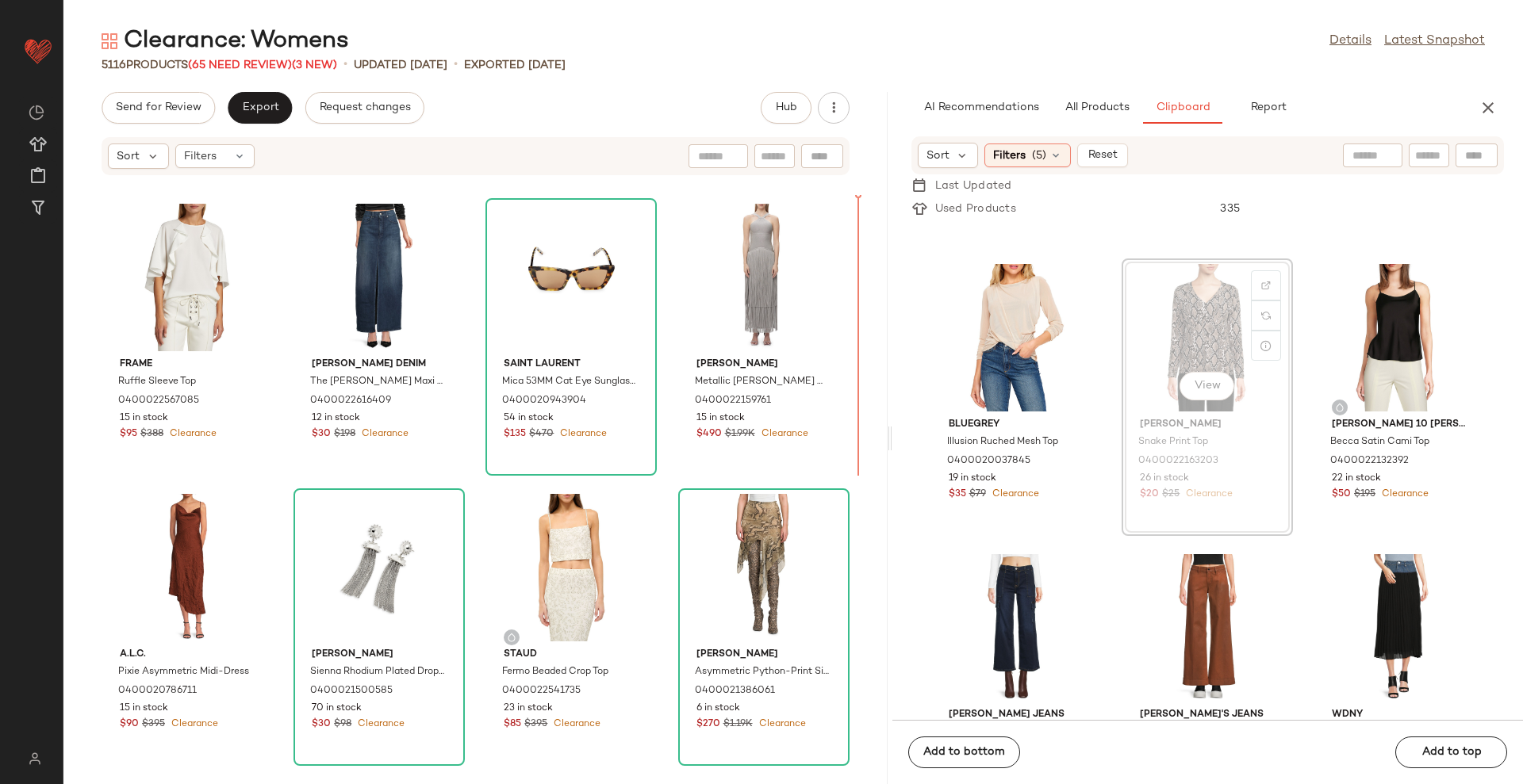
scroll to position [69344, 0]
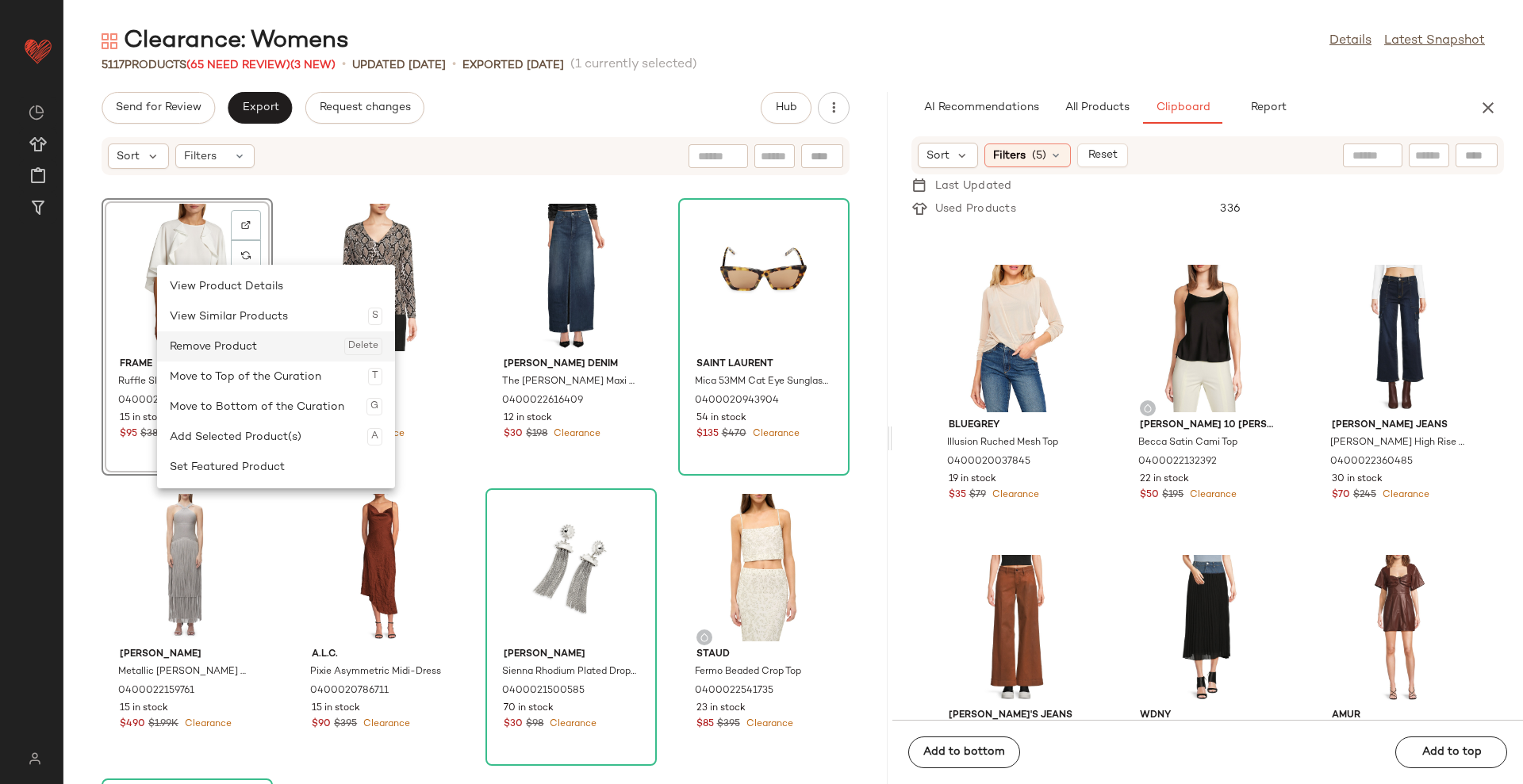
click at [247, 346] on div "Remove Product Delete" at bounding box center [276, 346] width 213 height 30
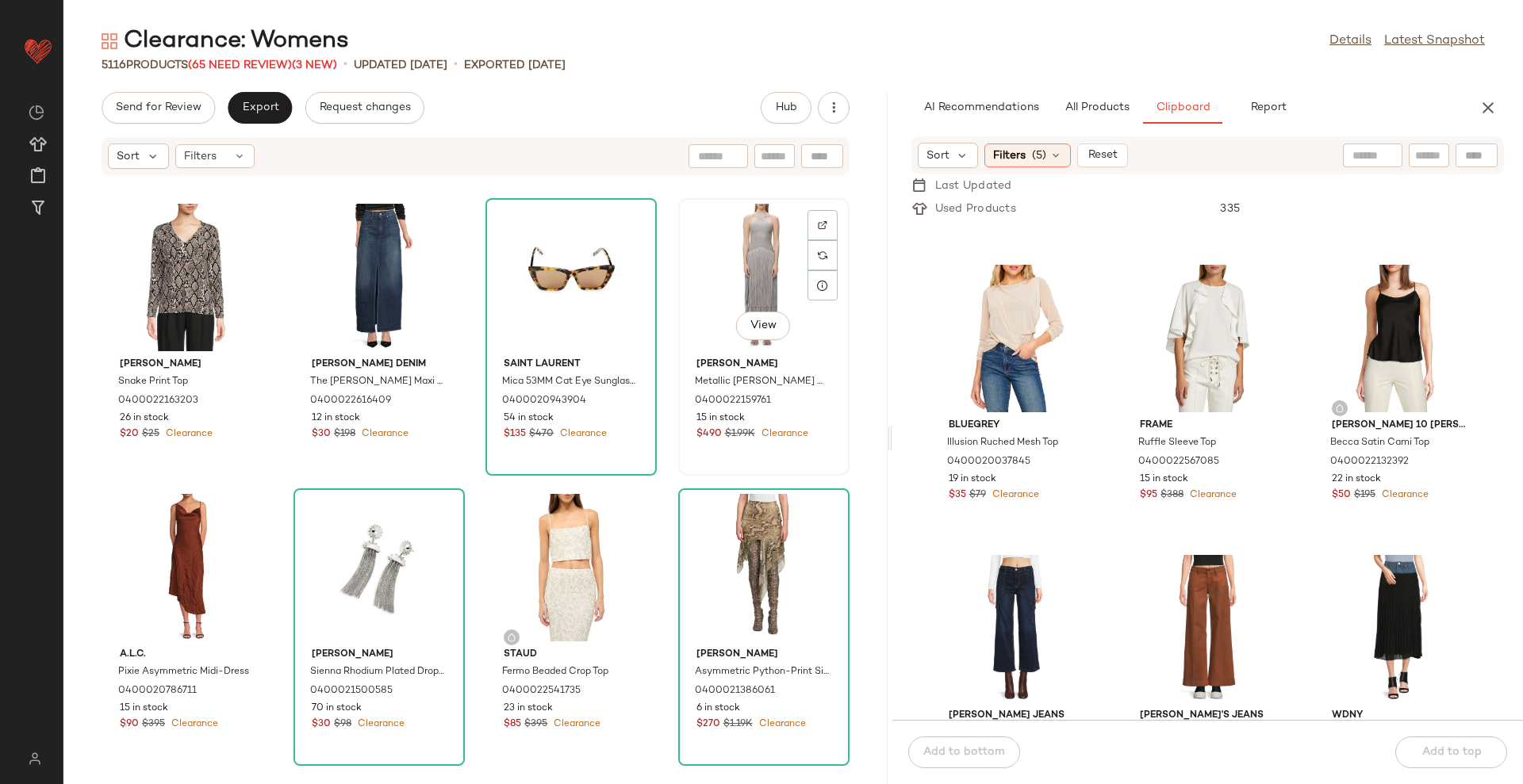
click at [836, 365] on div "View Hervé Léger Metallic Kennedy Maxi Dress 0400022159761 15 in stock $490 $1.…" at bounding box center [763, 337] width 168 height 275
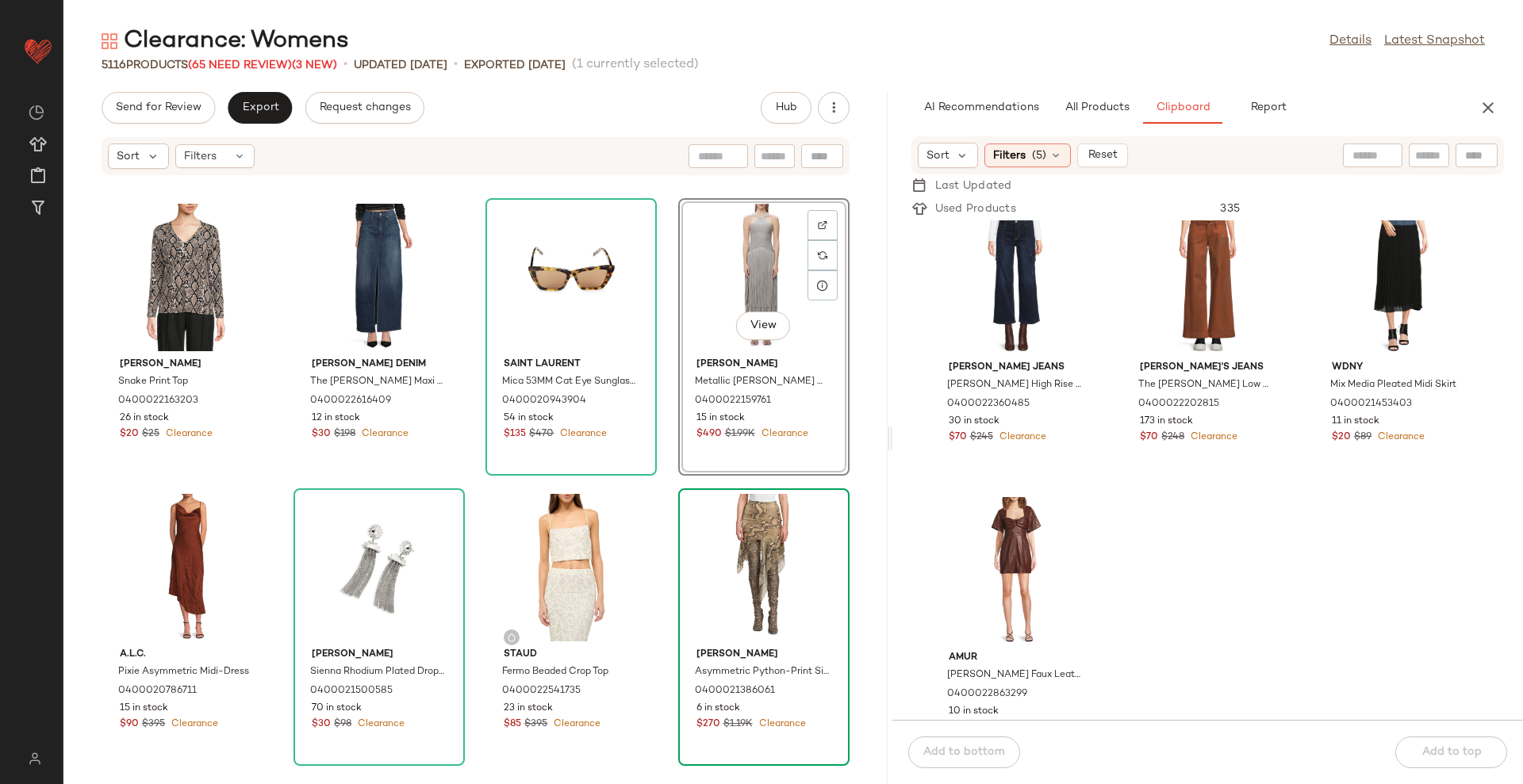
scroll to position [69741, 0]
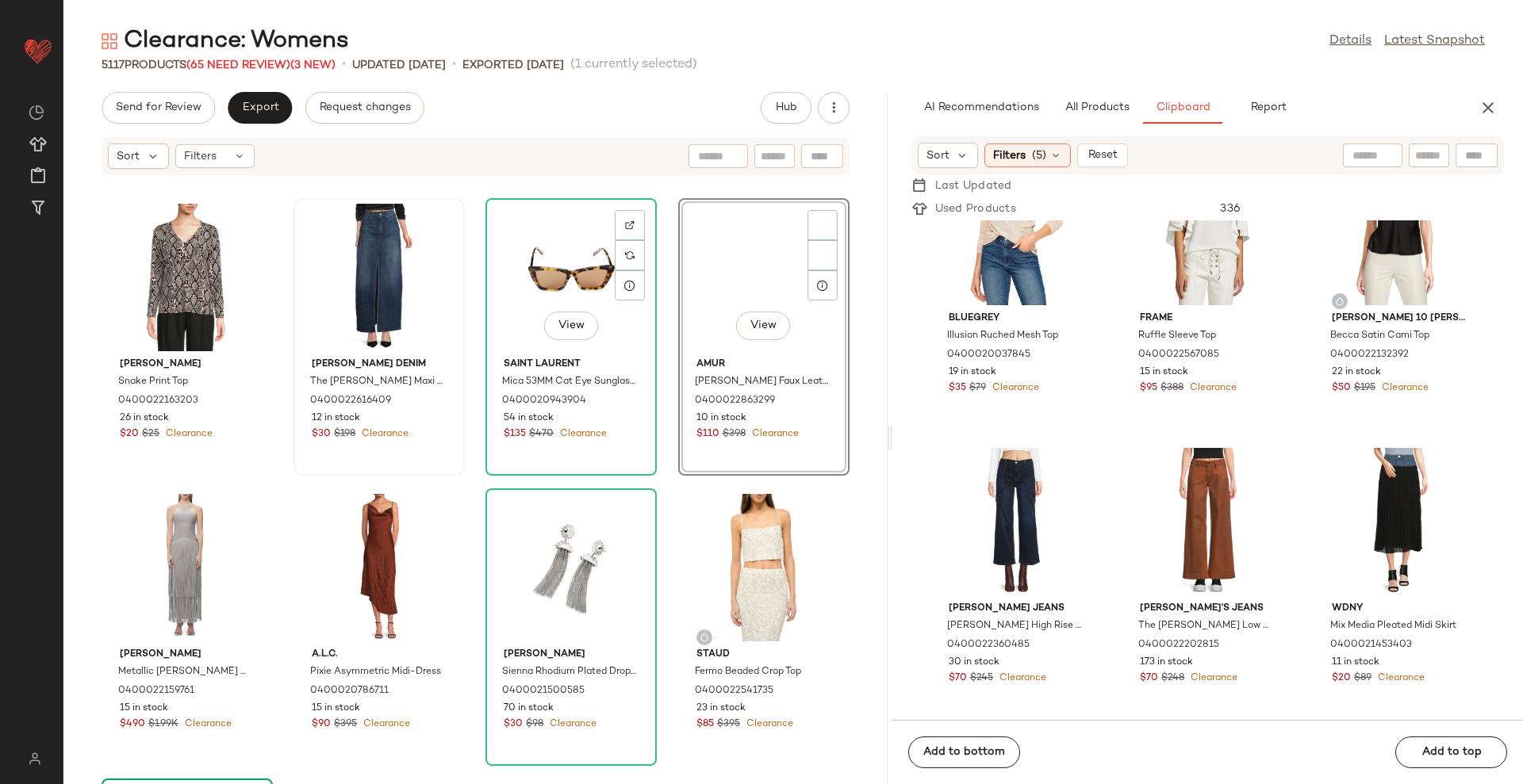
scroll to position [69451, 0]
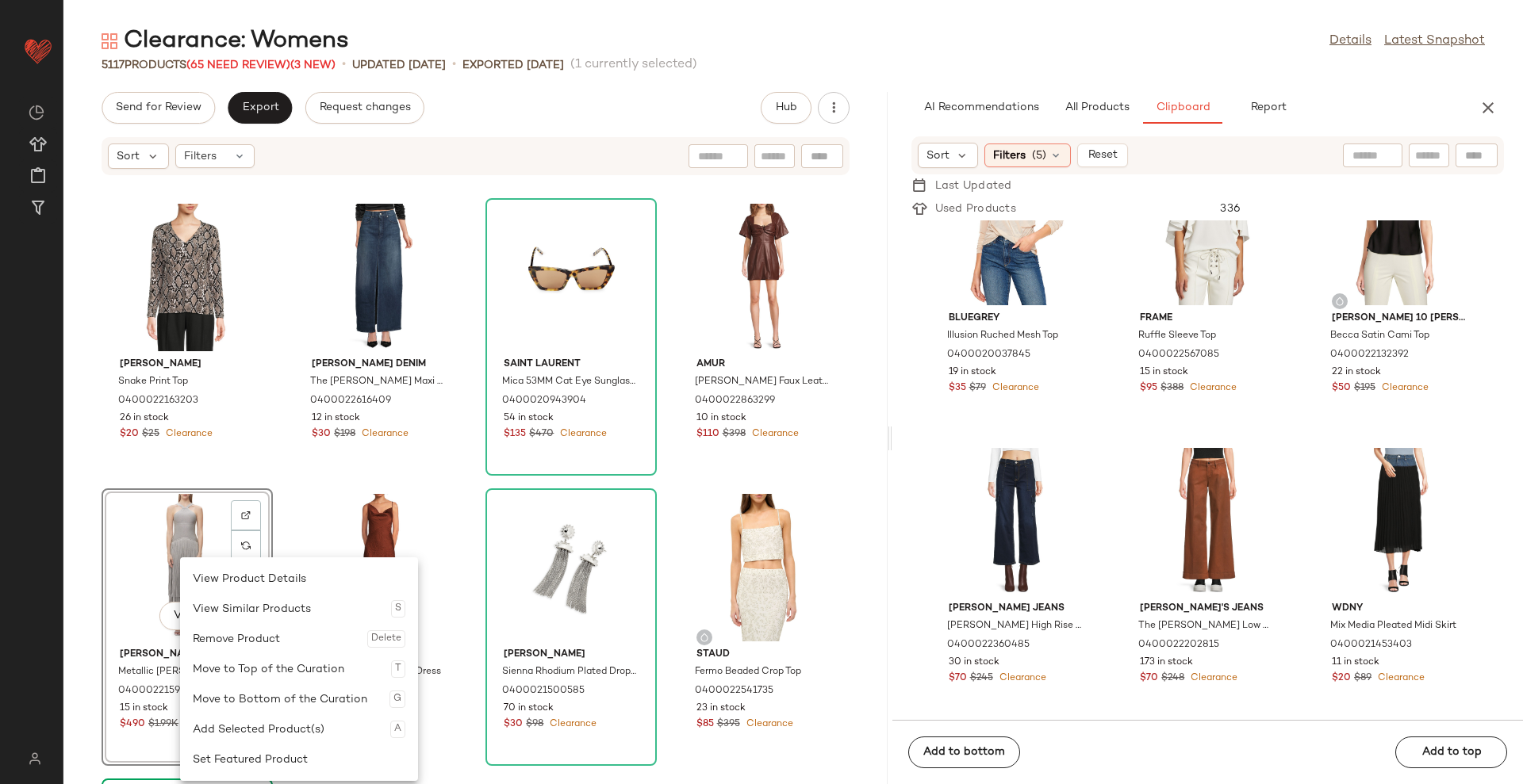
click at [220, 634] on div "Remove Product Delete" at bounding box center [299, 639] width 213 height 30
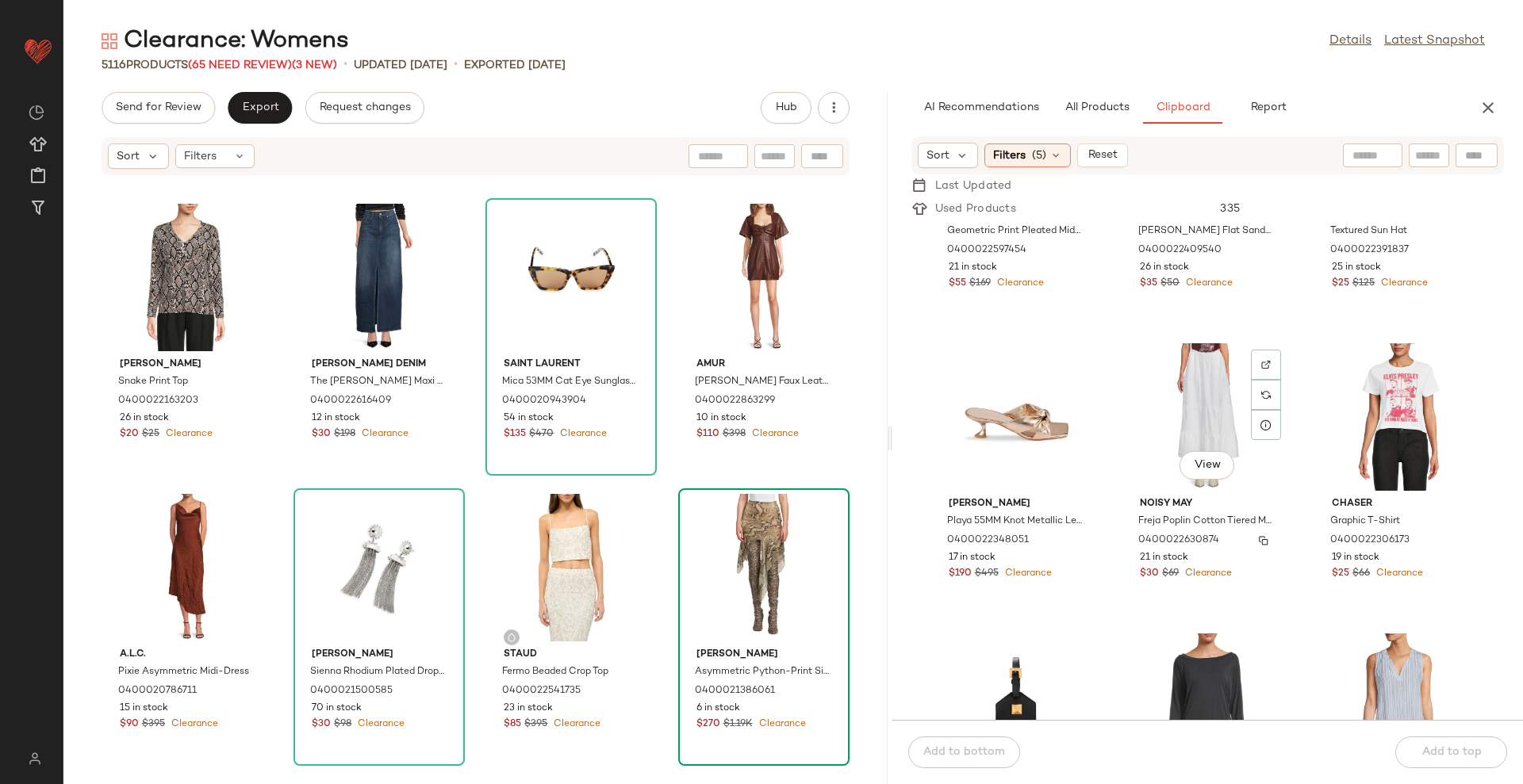
scroll to position [65676, 0]
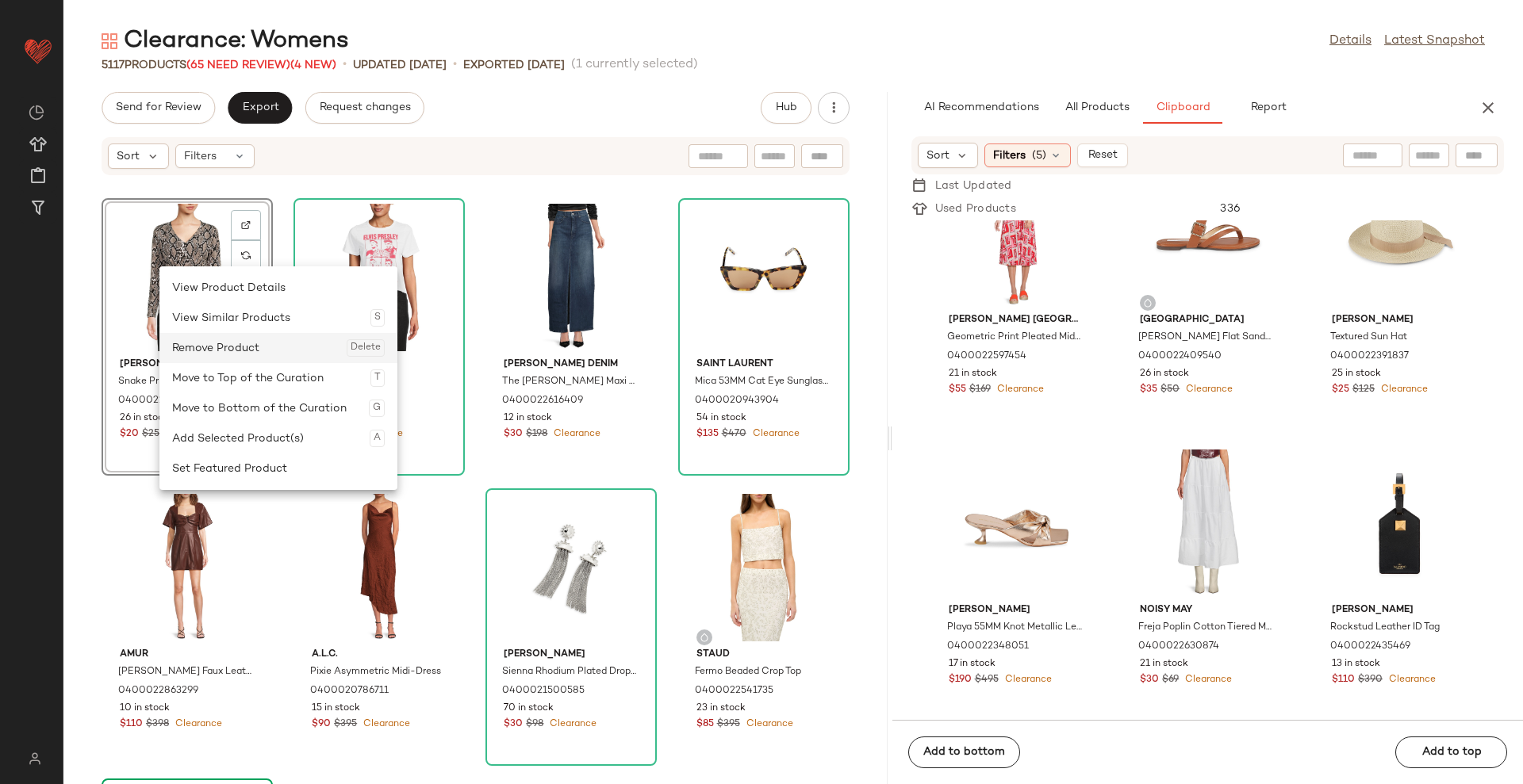
click at [226, 349] on div "Remove Product Delete" at bounding box center [279, 347] width 213 height 30
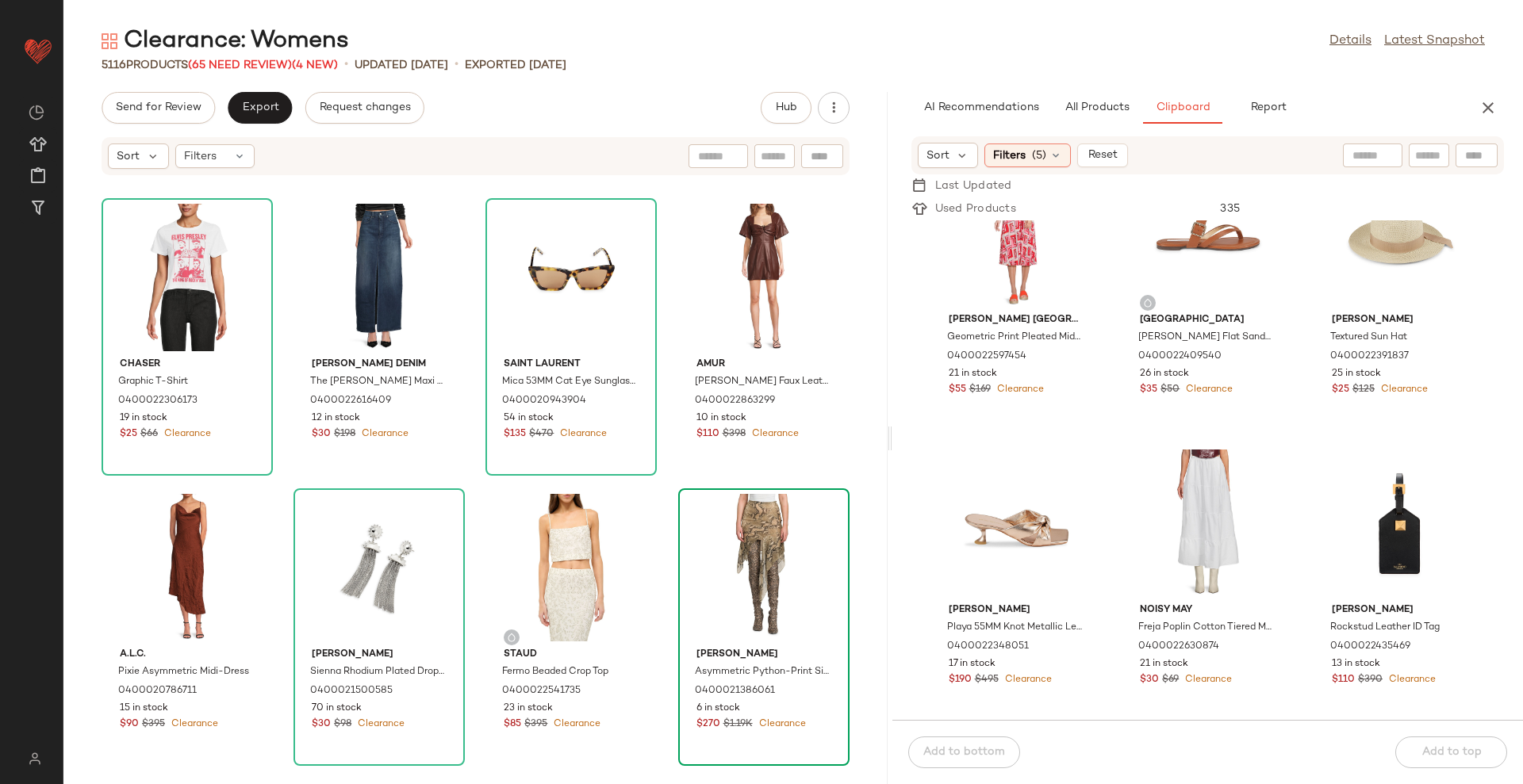
click at [855, 347] on div "Chaser Graphic T-Shirt 0400022306173 19 in stock $25 $66 Clearance Rüdes Denim …" at bounding box center [475, 489] width 824 height 589
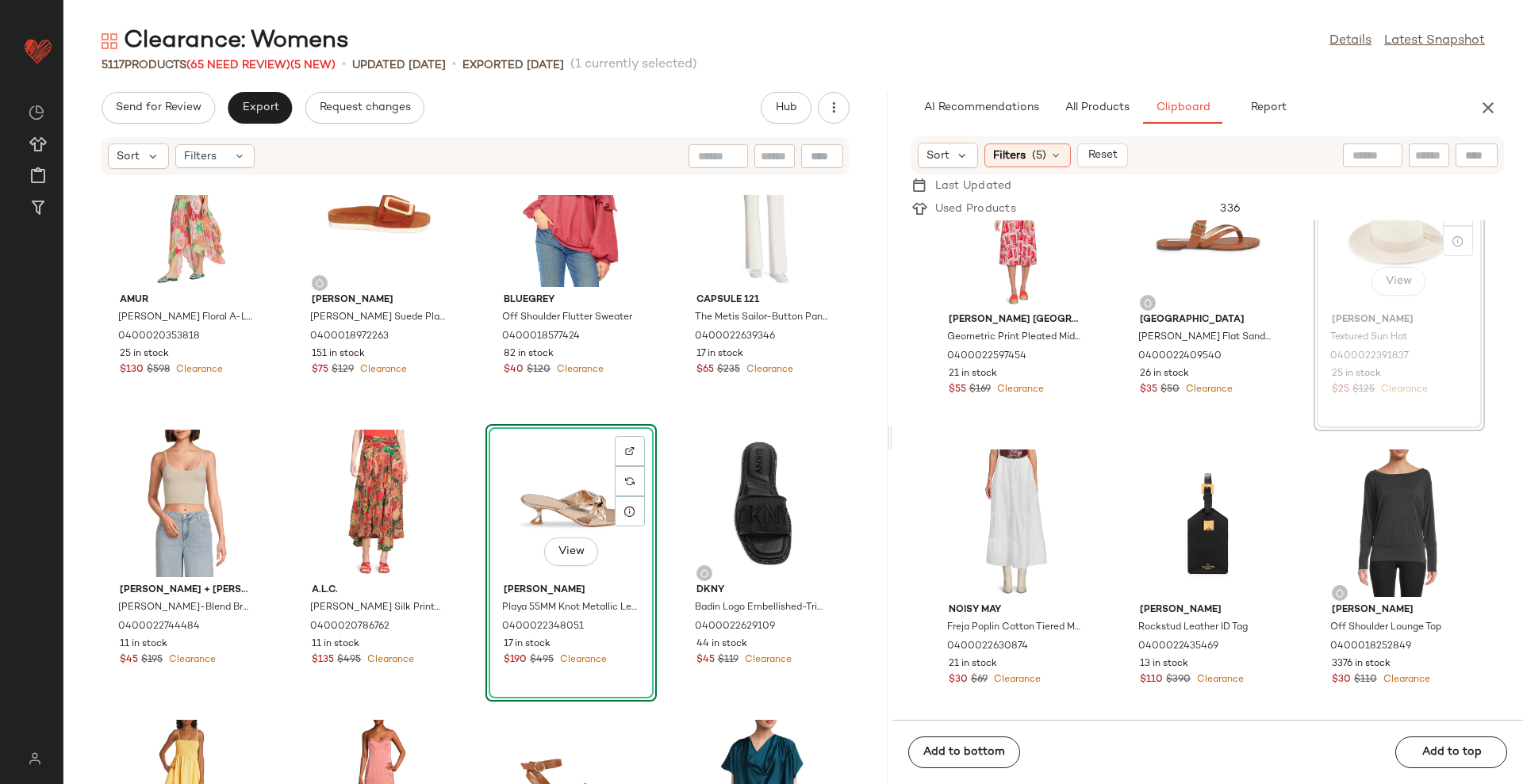
scroll to position [65675, 0]
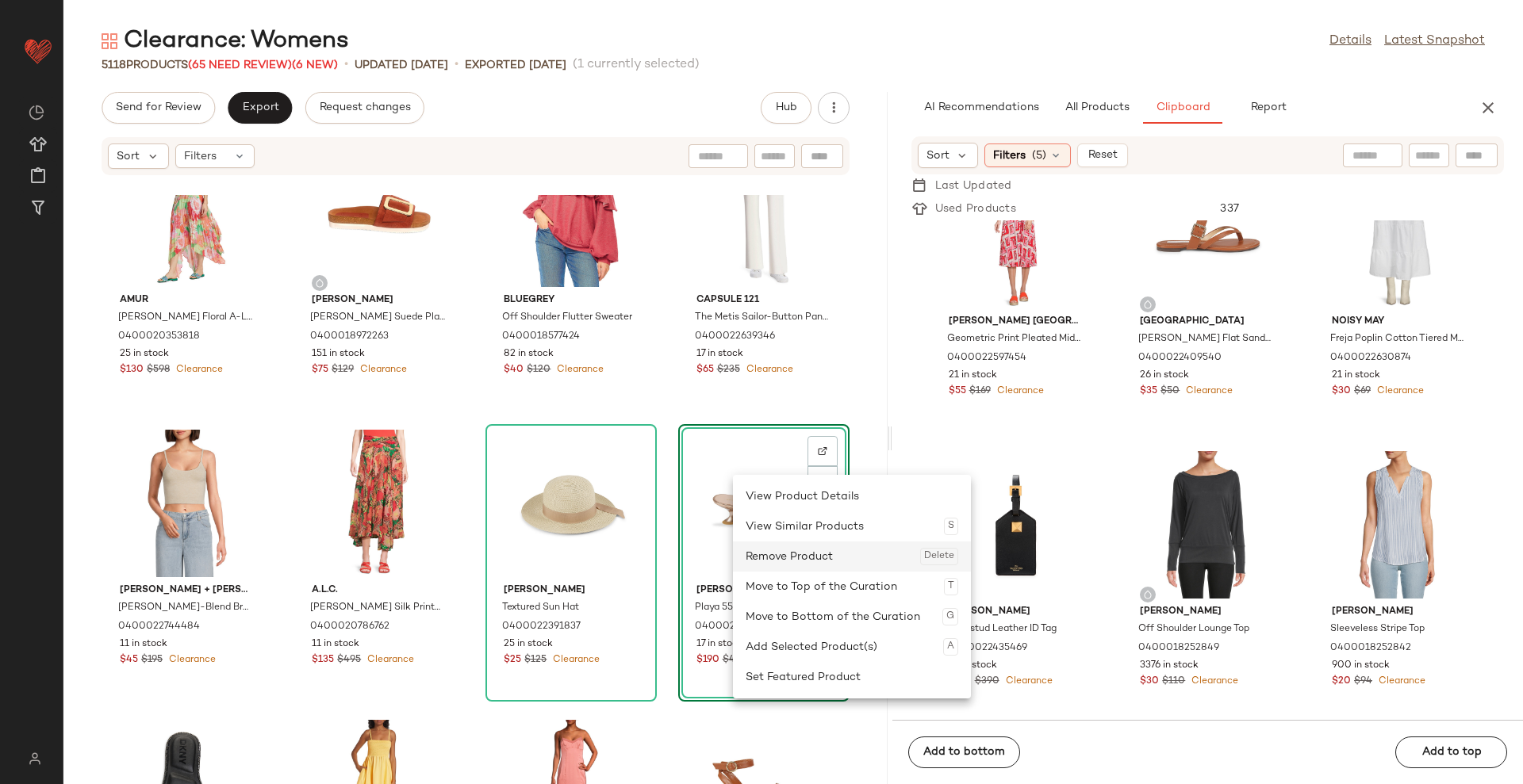
click at [804, 554] on div "Remove Product Delete" at bounding box center [852, 556] width 213 height 30
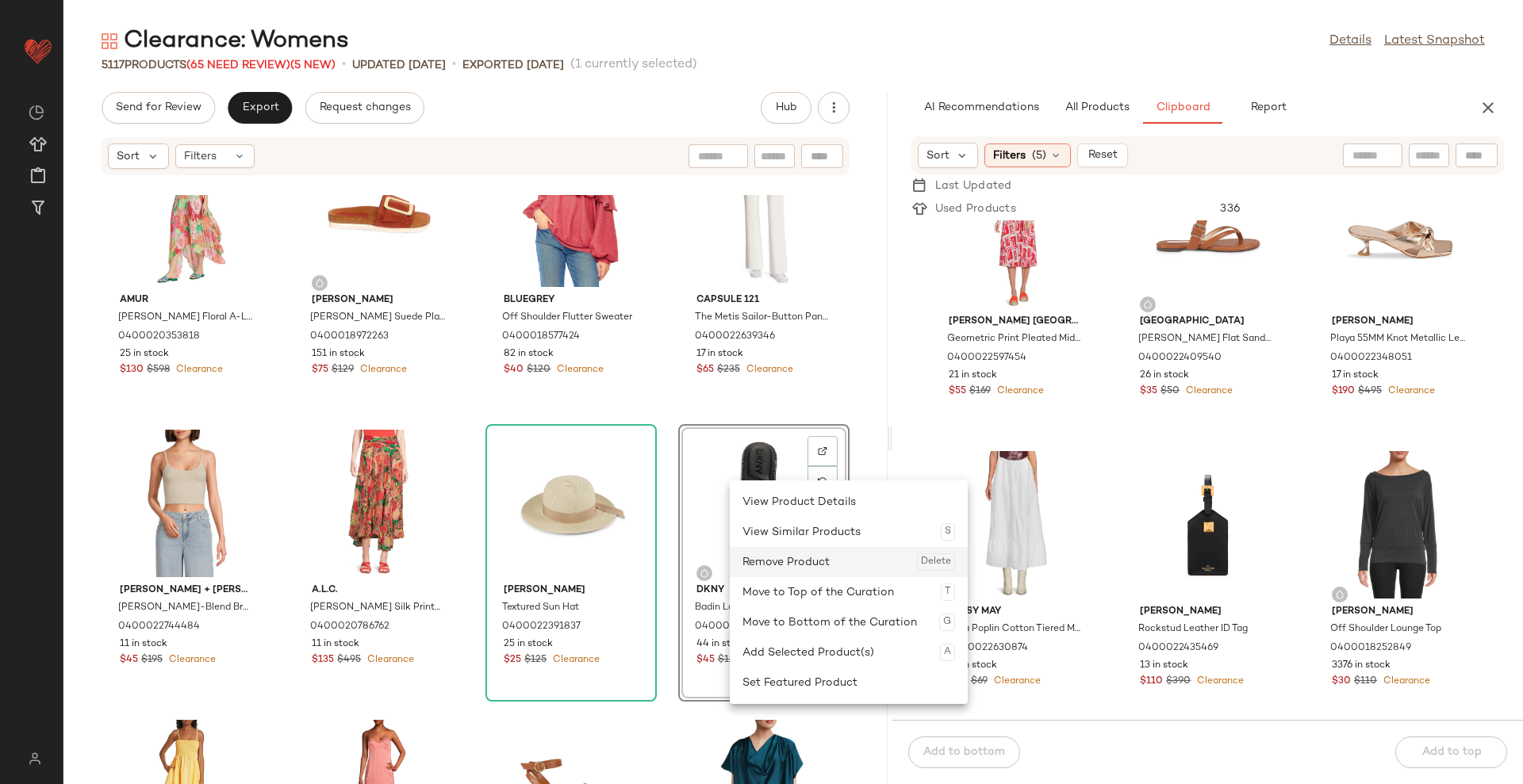
click at [779, 553] on div "Remove Product Delete" at bounding box center [849, 562] width 213 height 30
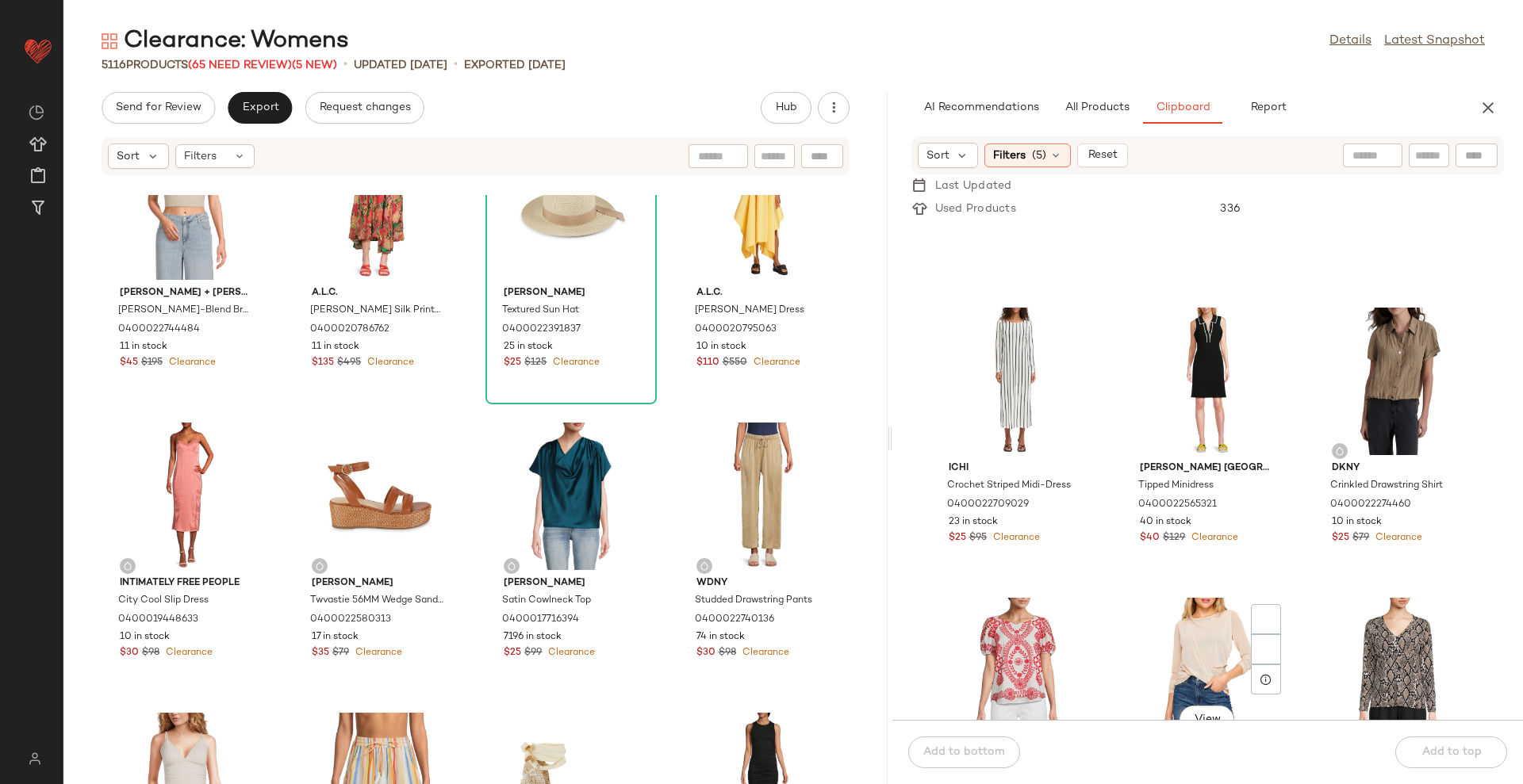
scroll to position [68847, 0]
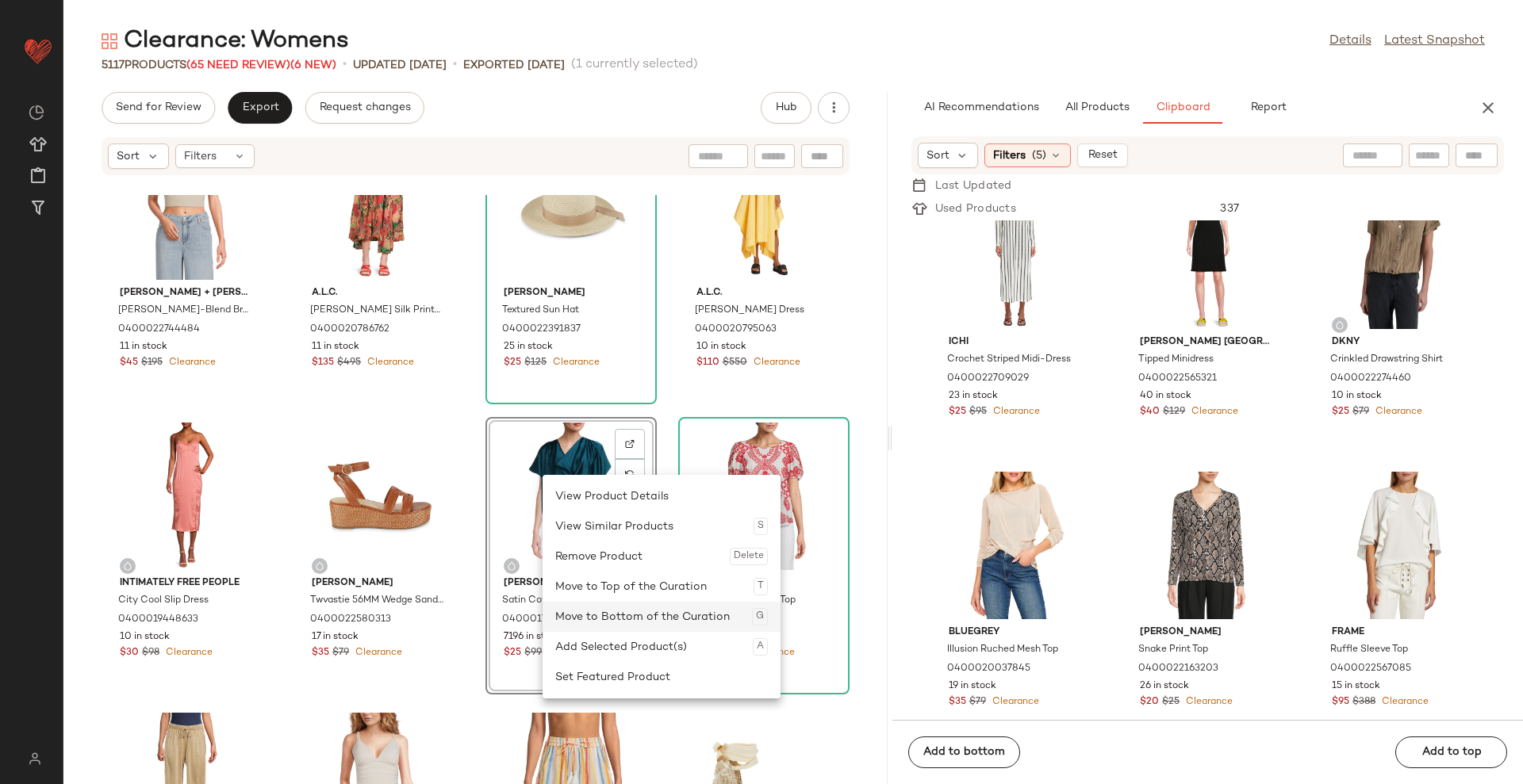
click at [633, 608] on div "Move to Bottom of the Curation G" at bounding box center [662, 616] width 213 height 30
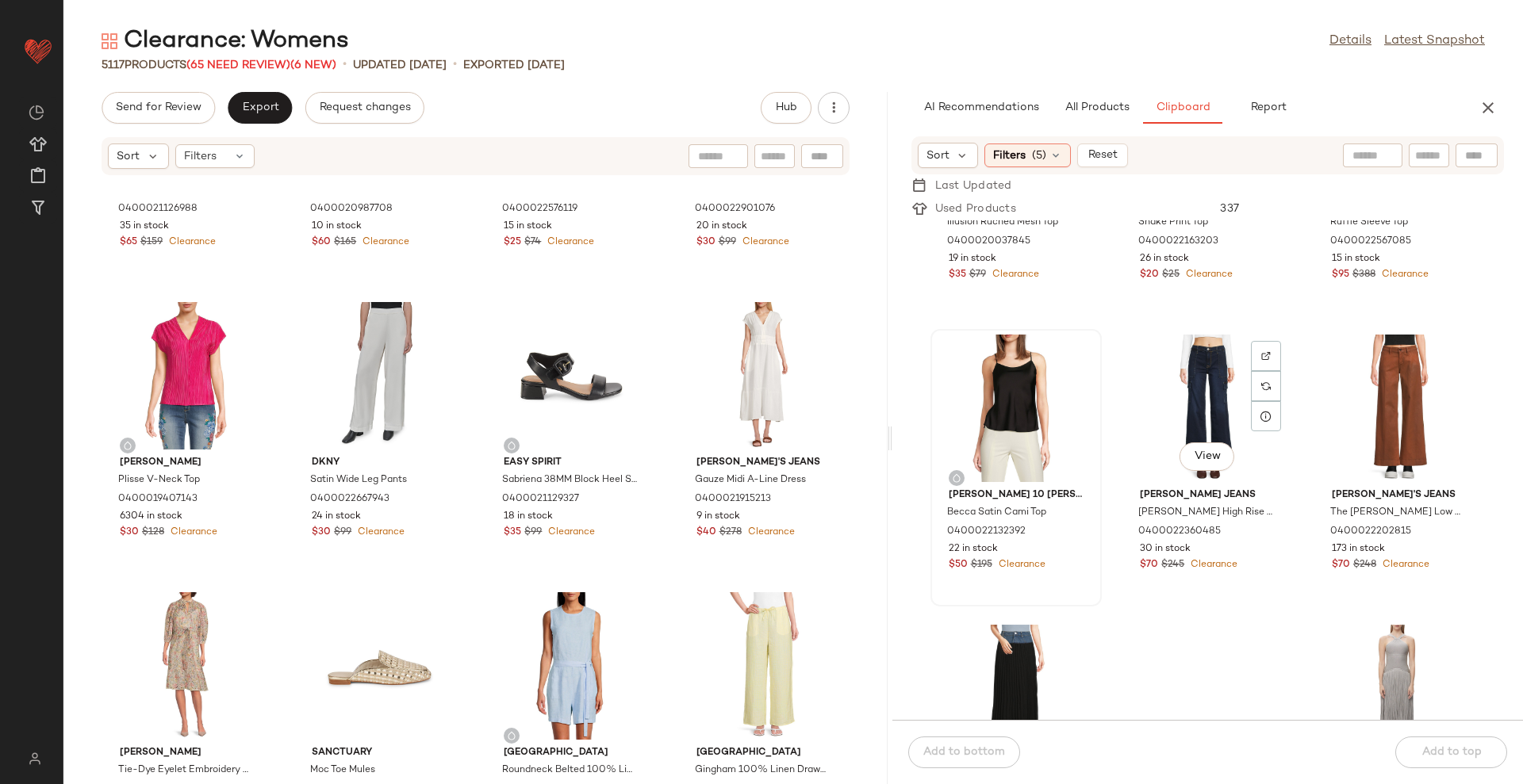
scroll to position [69253, 0]
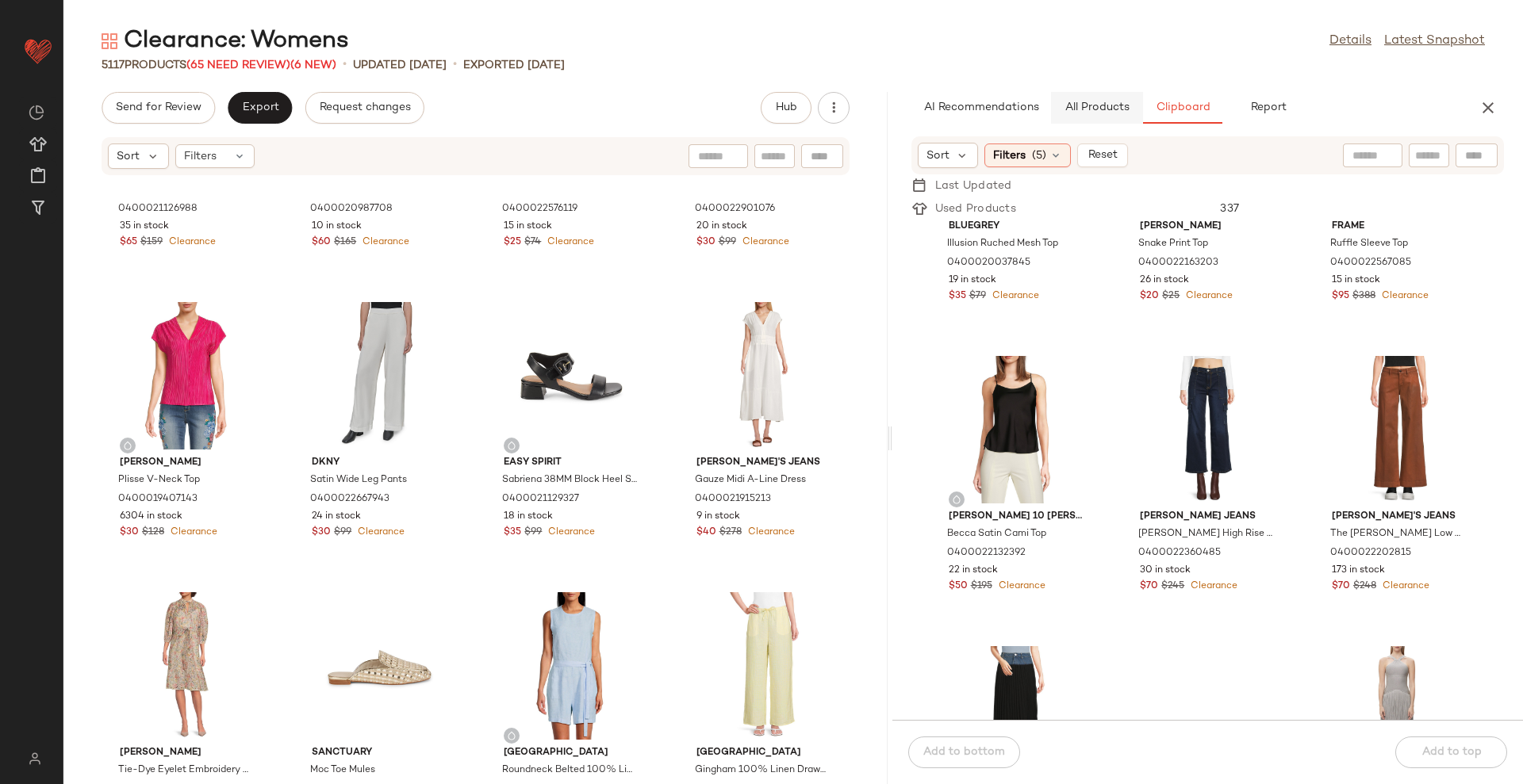
click at [1116, 112] on span "All Products" at bounding box center [1096, 108] width 65 height 13
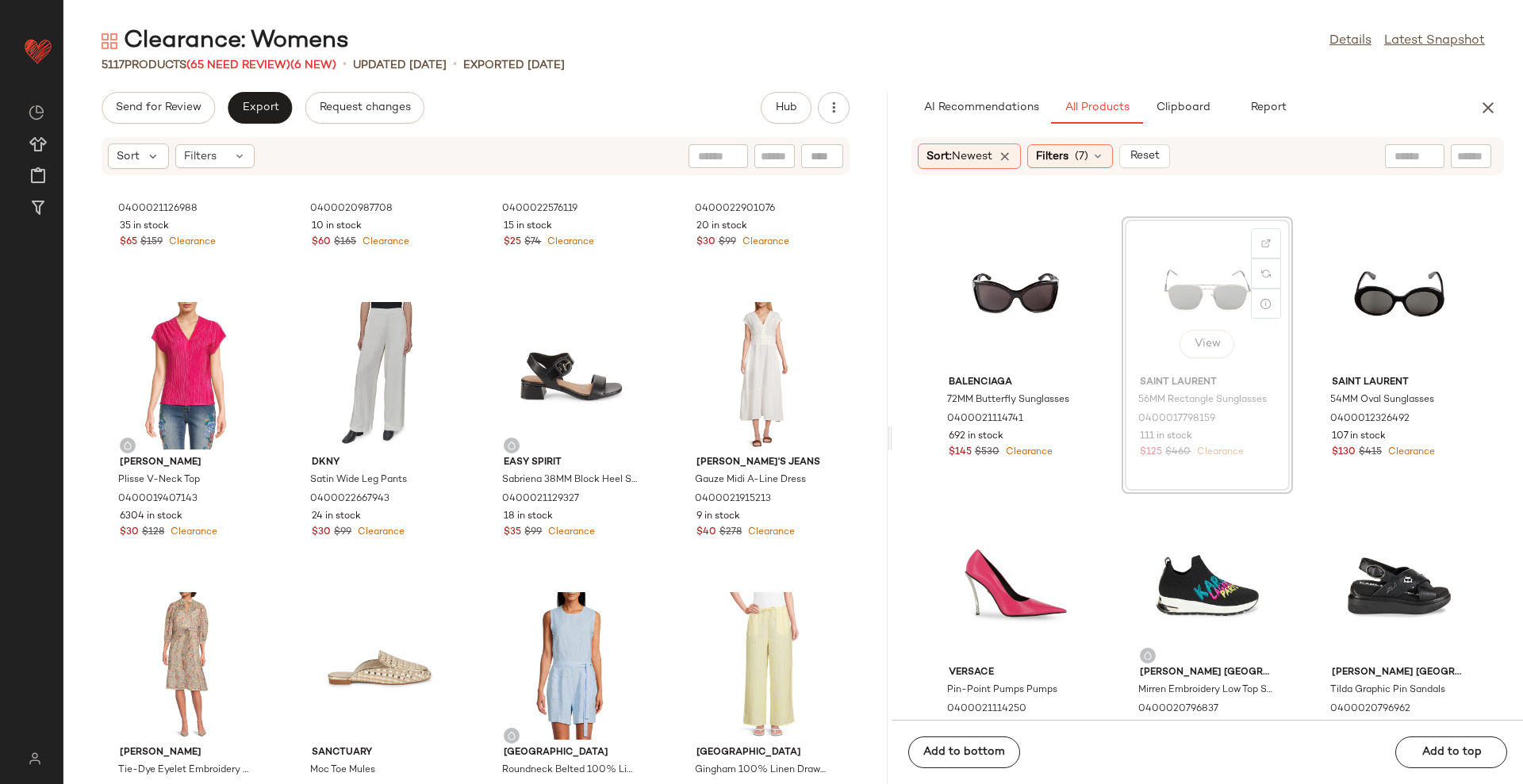
scroll to position [15375, 0]
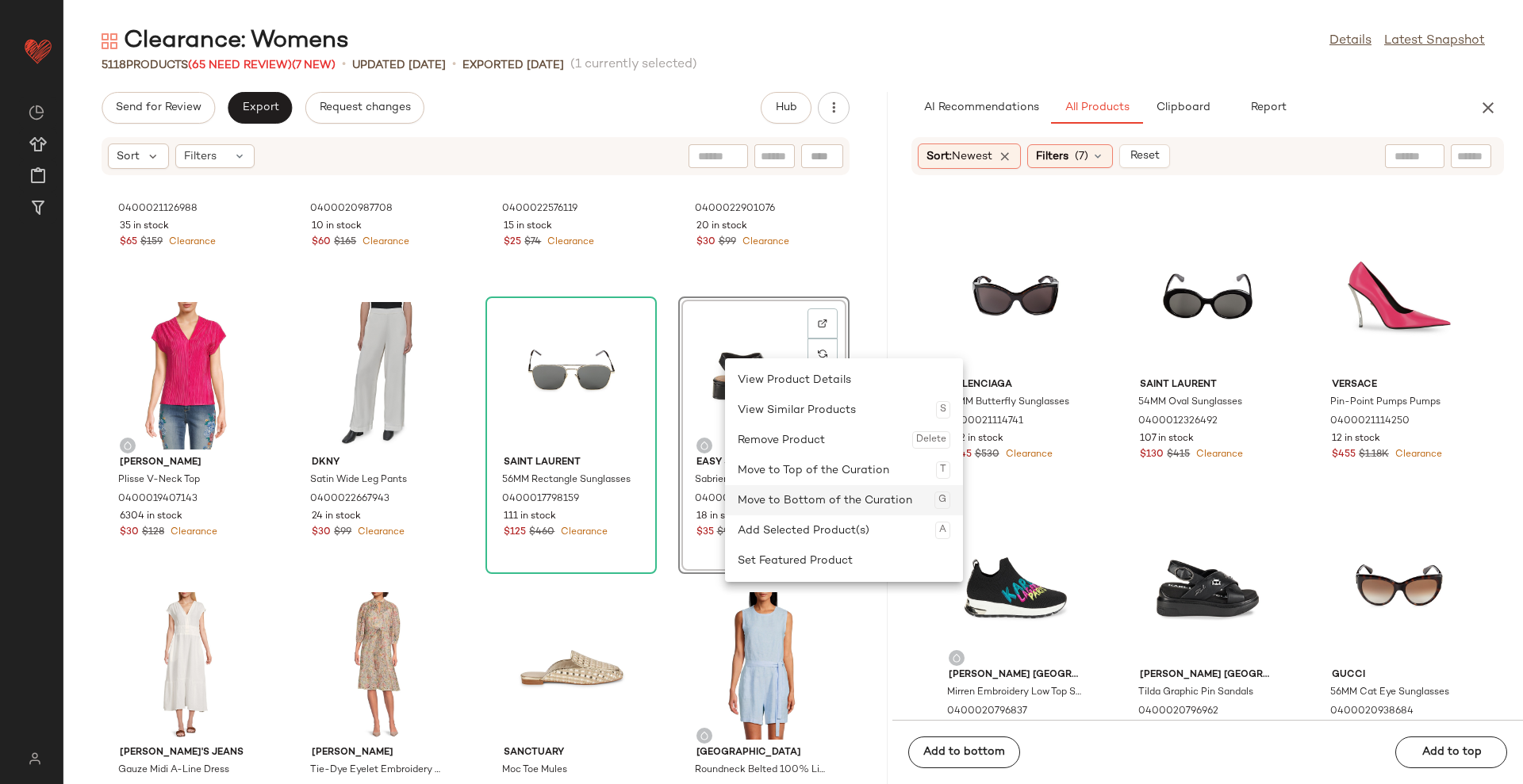
click at [849, 503] on div "Move to Bottom of the Curation G" at bounding box center [844, 500] width 213 height 30
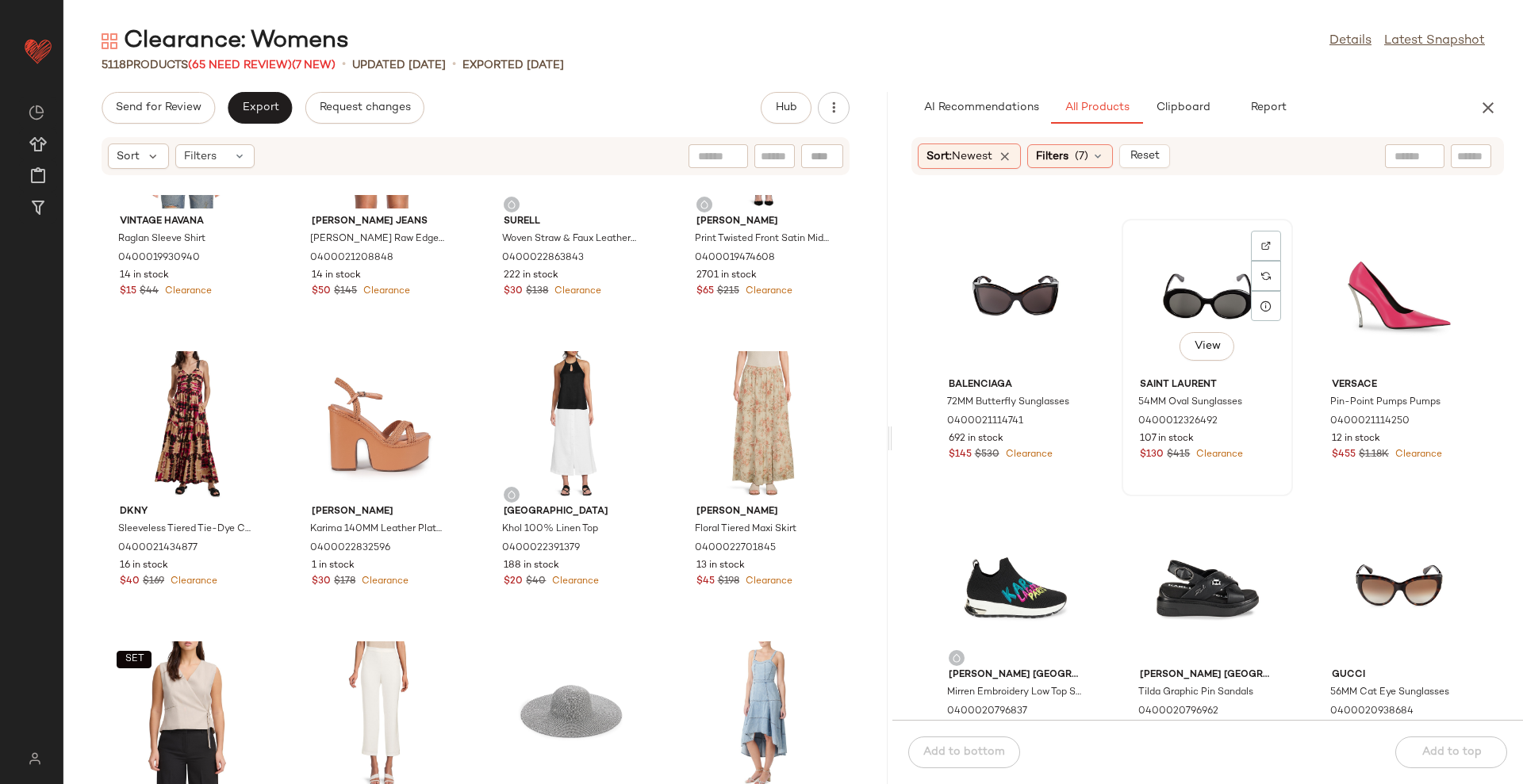
scroll to position [5959, 0]
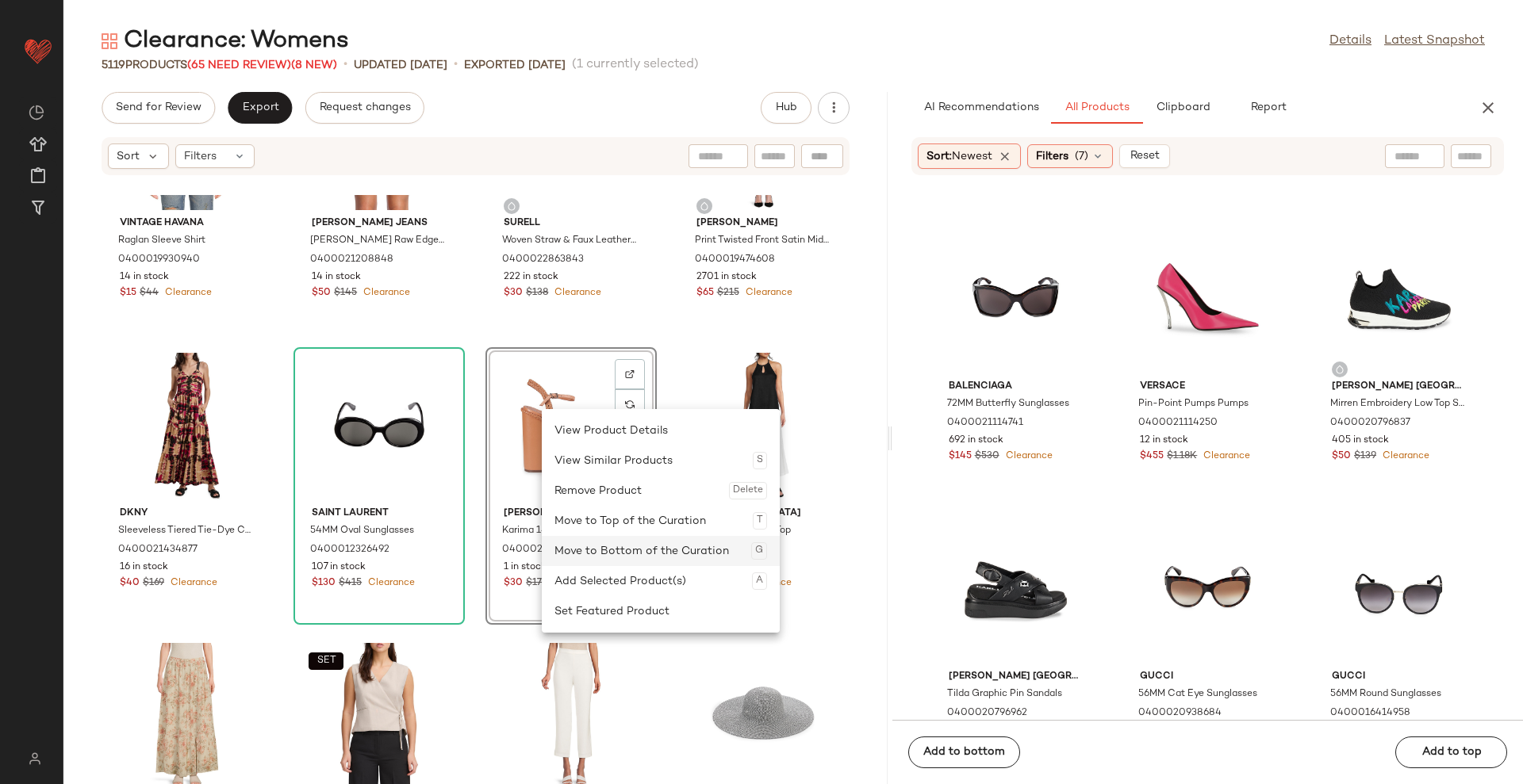
click at [598, 547] on div "Move to Bottom of the Curation G" at bounding box center [661, 550] width 213 height 30
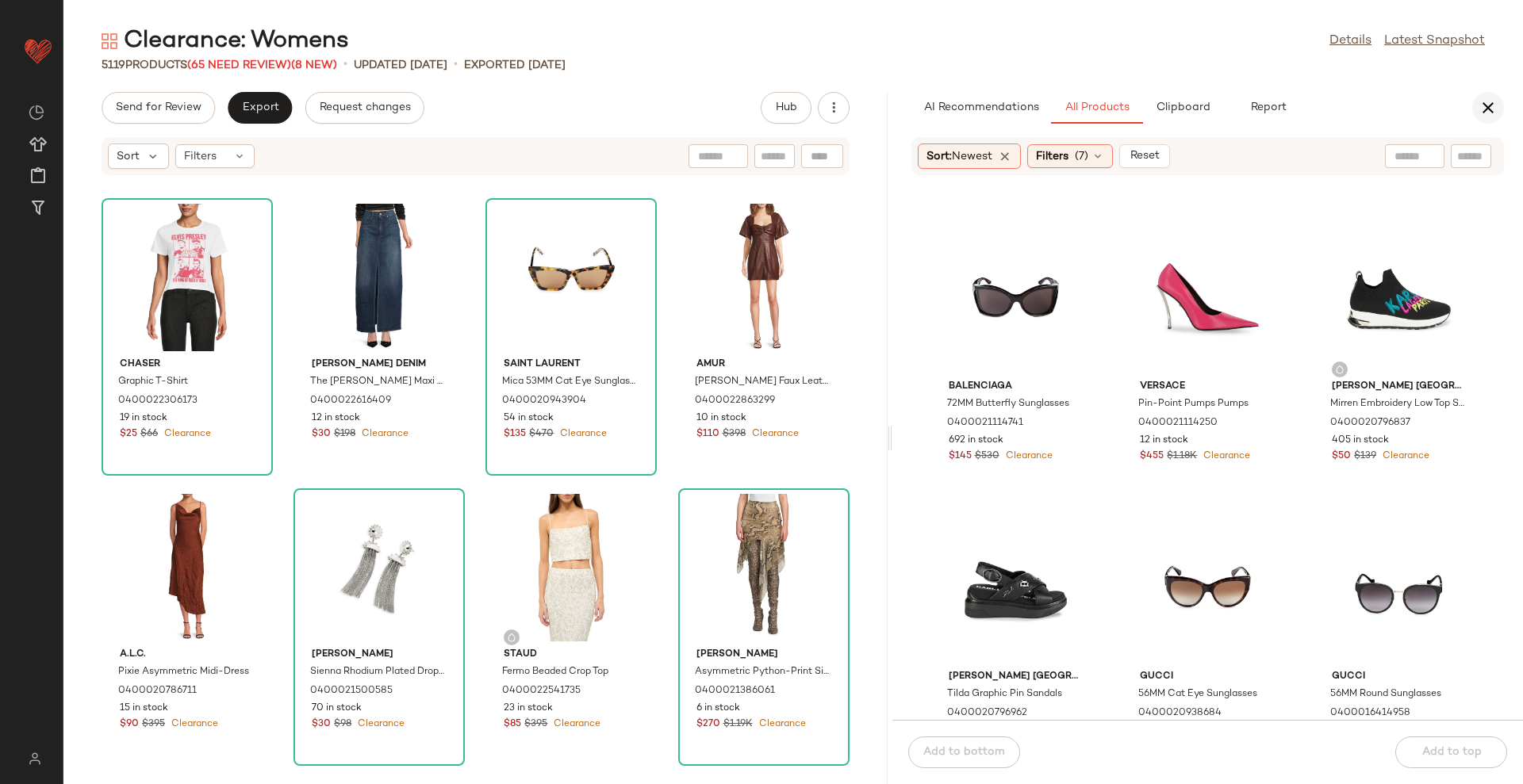
click at [1484, 104] on icon "button" at bounding box center [1488, 108] width 19 height 19
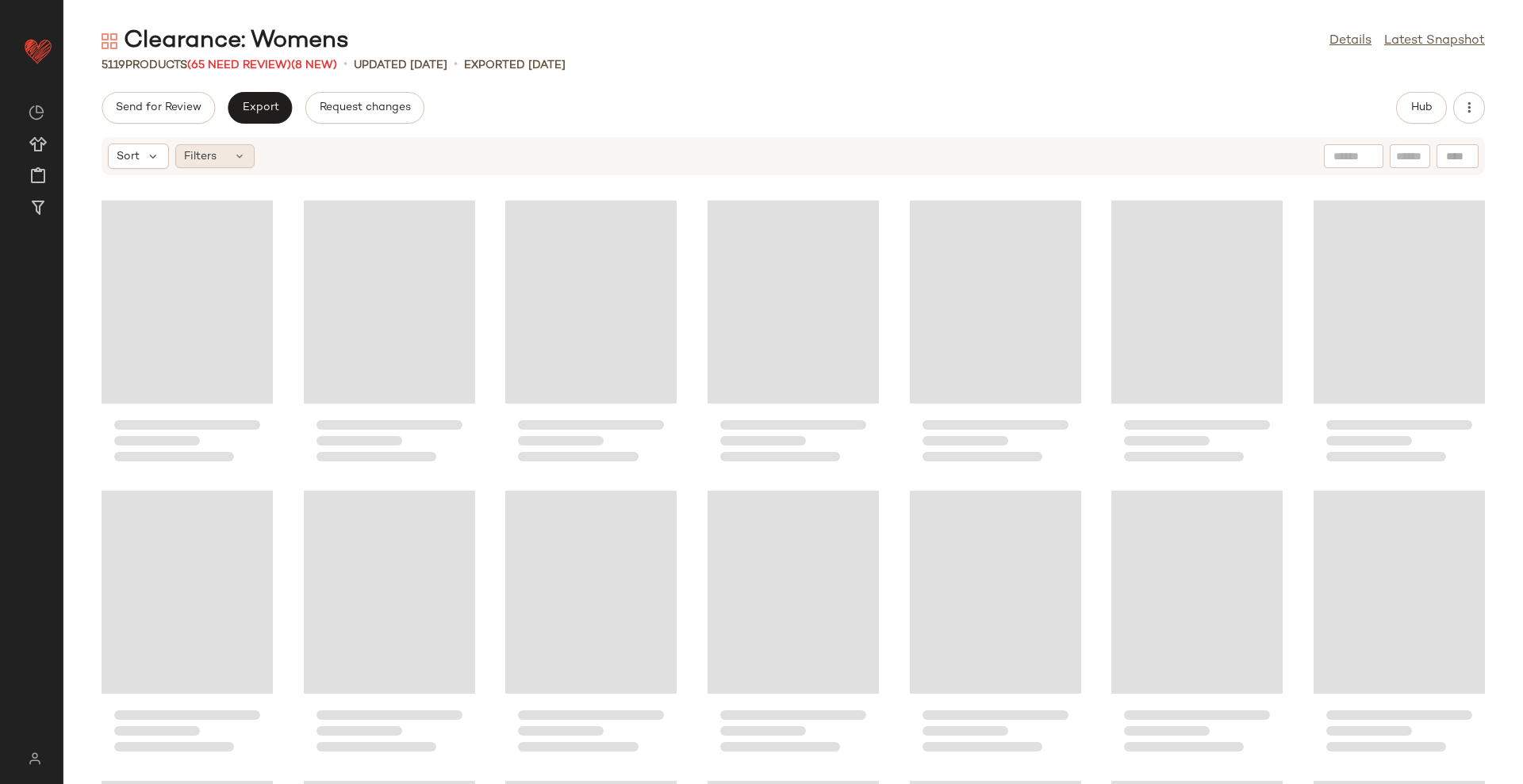
click at [233, 156] on icon at bounding box center [239, 156] width 13 height 13
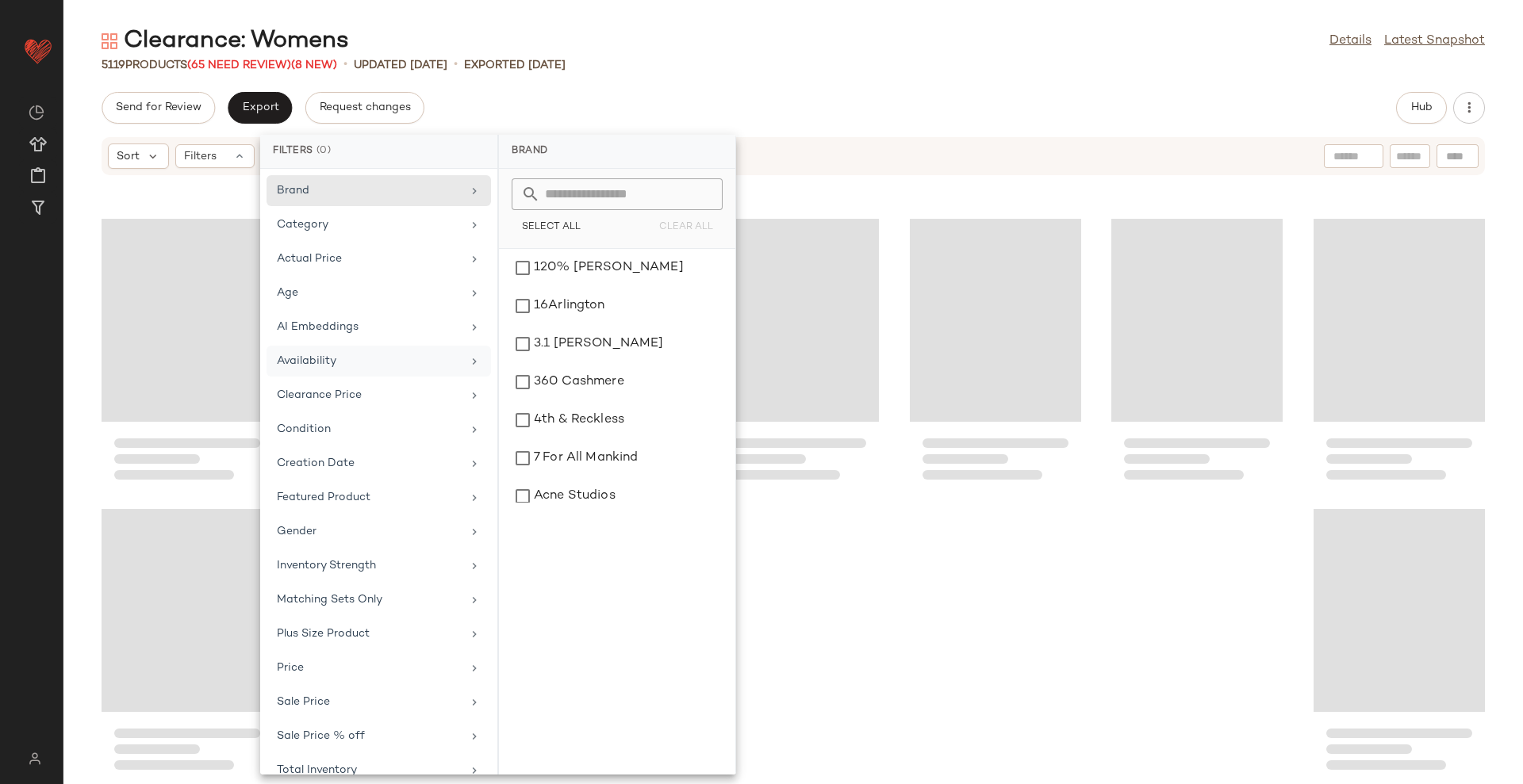
click at [359, 380] on div "Availability" at bounding box center [379, 395] width 225 height 31
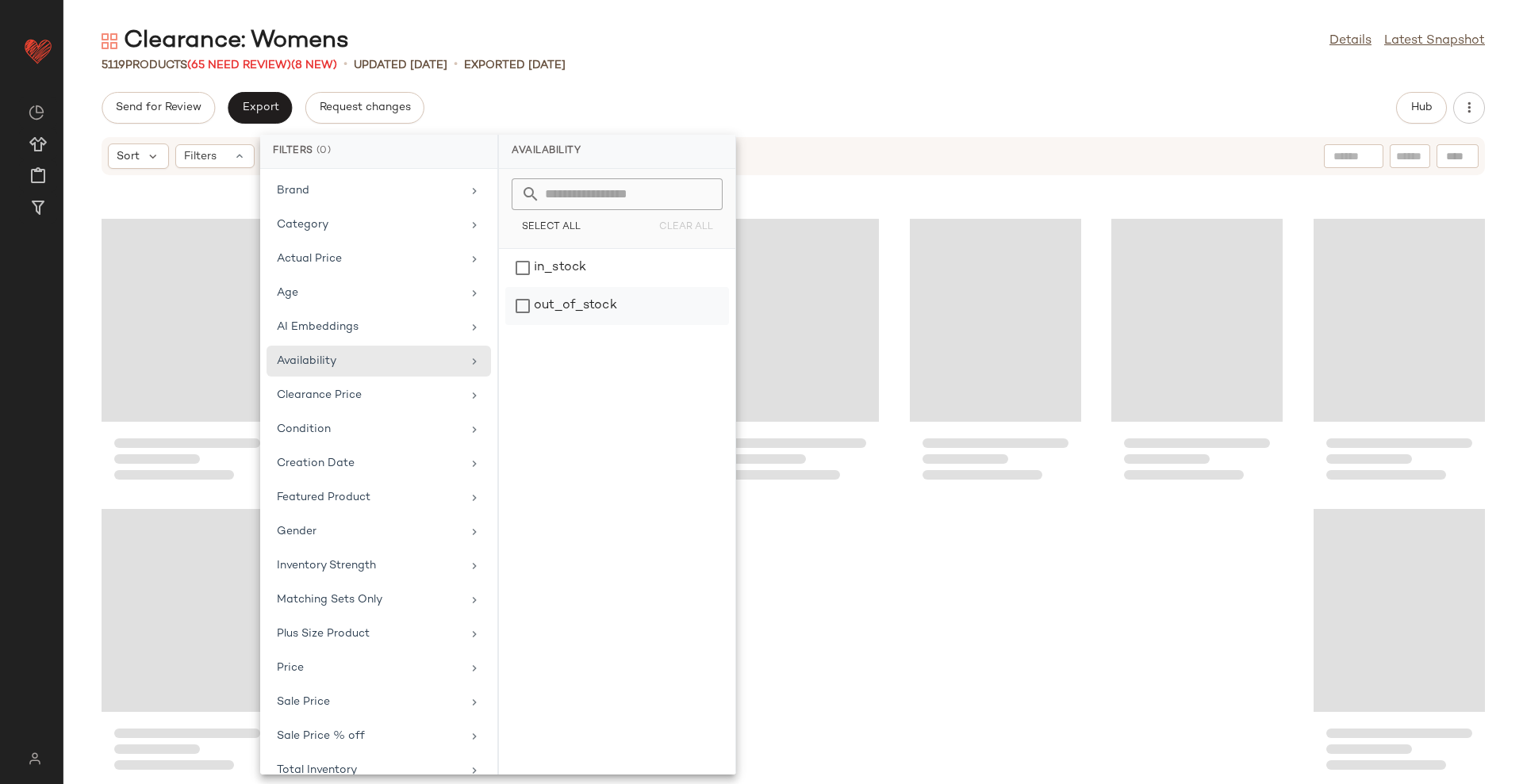
click at [641, 297] on div "out_of_stock" at bounding box center [617, 305] width 224 height 38
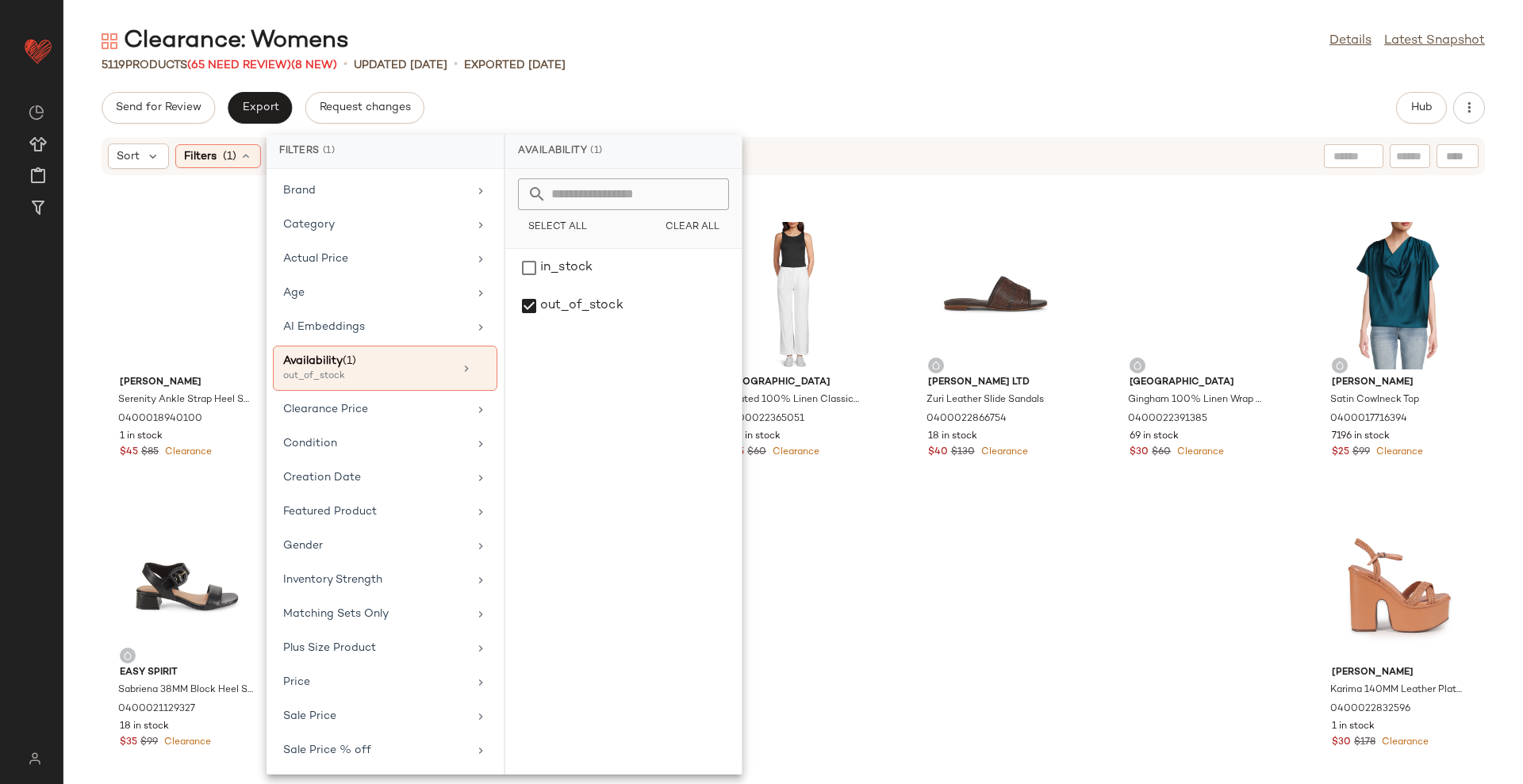
click at [894, 102] on div "Send for Review Export Request changes Hub" at bounding box center [793, 107] width 1459 height 31
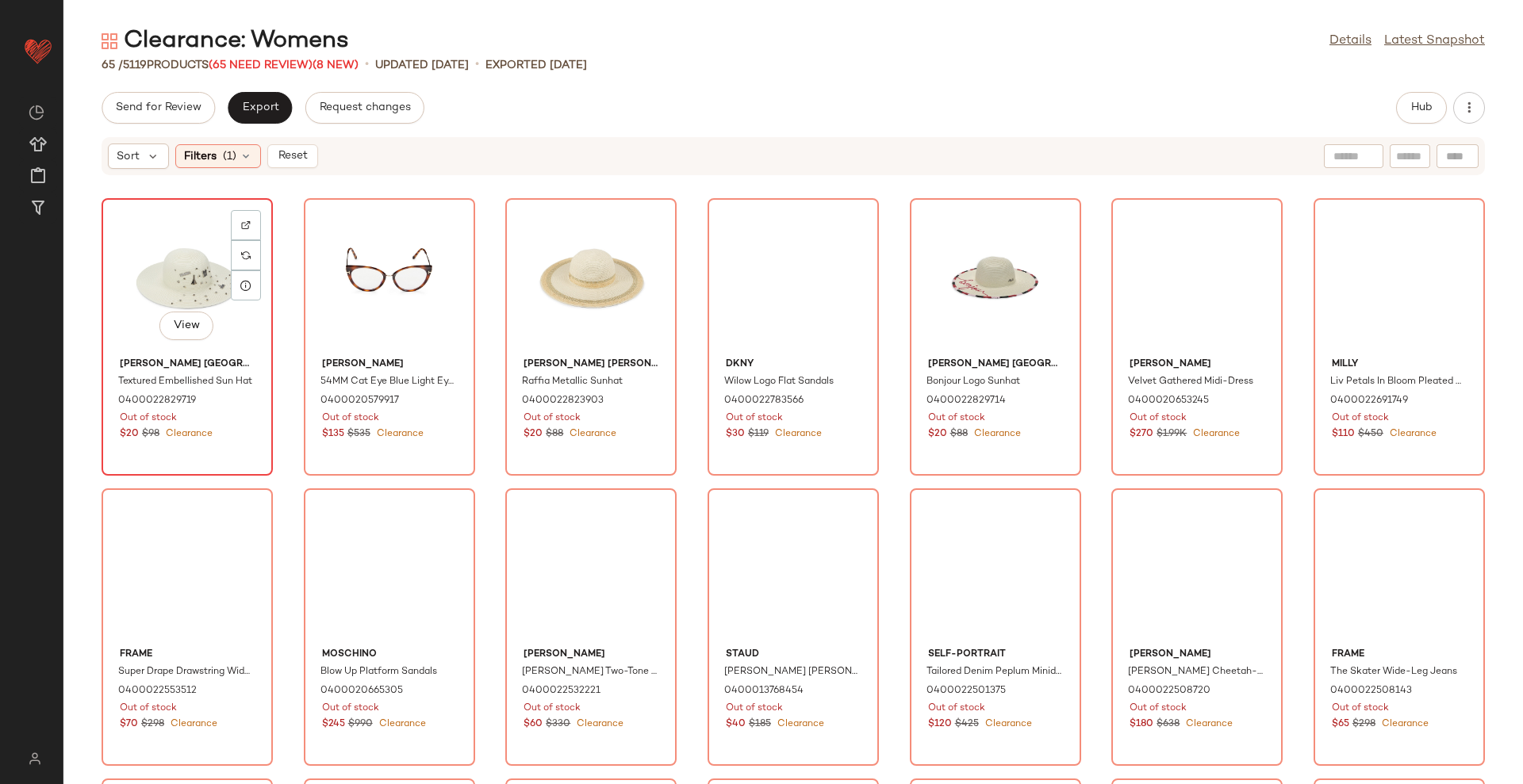
click at [165, 247] on div "View" at bounding box center [187, 277] width 160 height 147
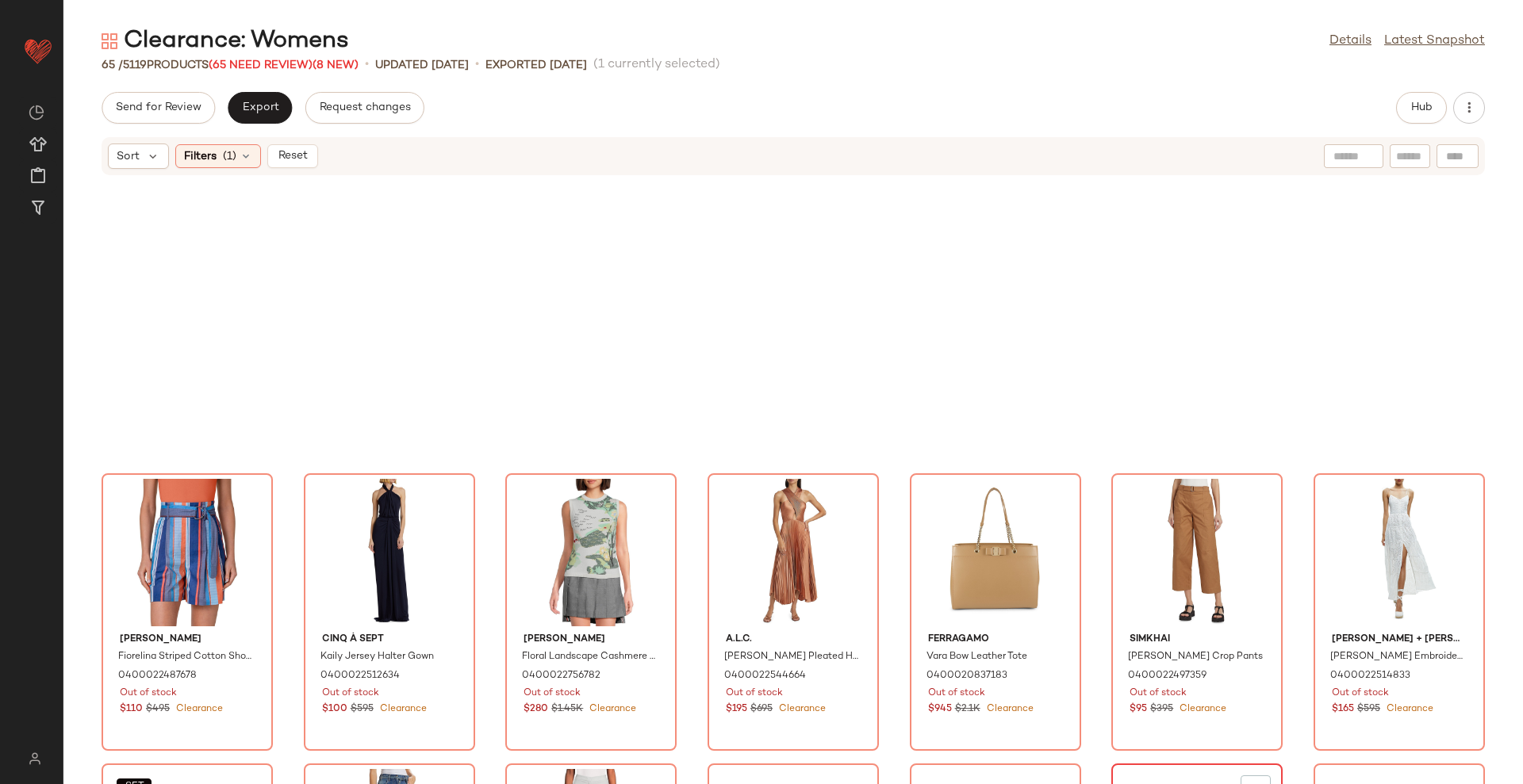
scroll to position [707, 0]
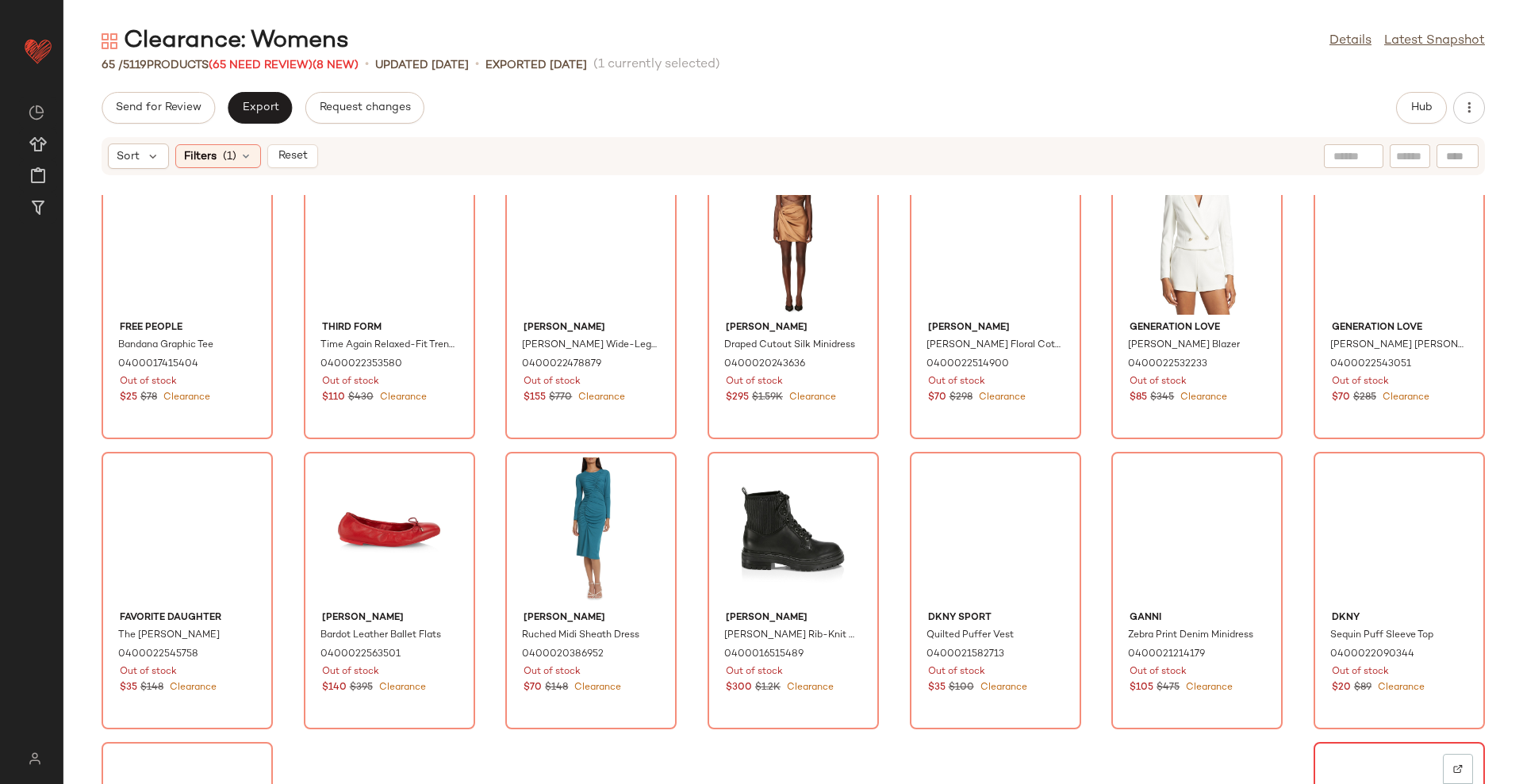
scroll to position [2317, 0]
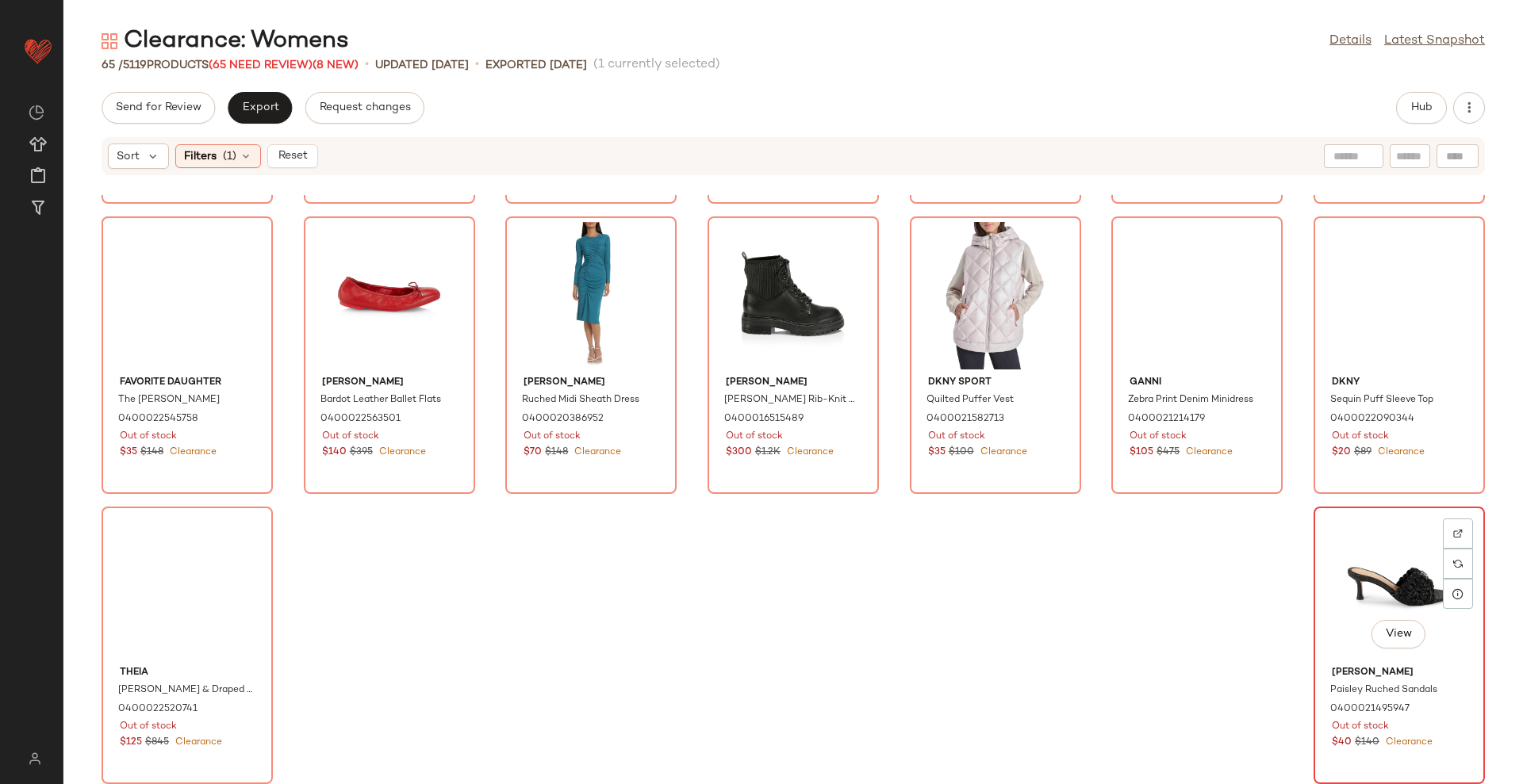
click at [1376, 563] on div "View" at bounding box center [1399, 586] width 160 height 147
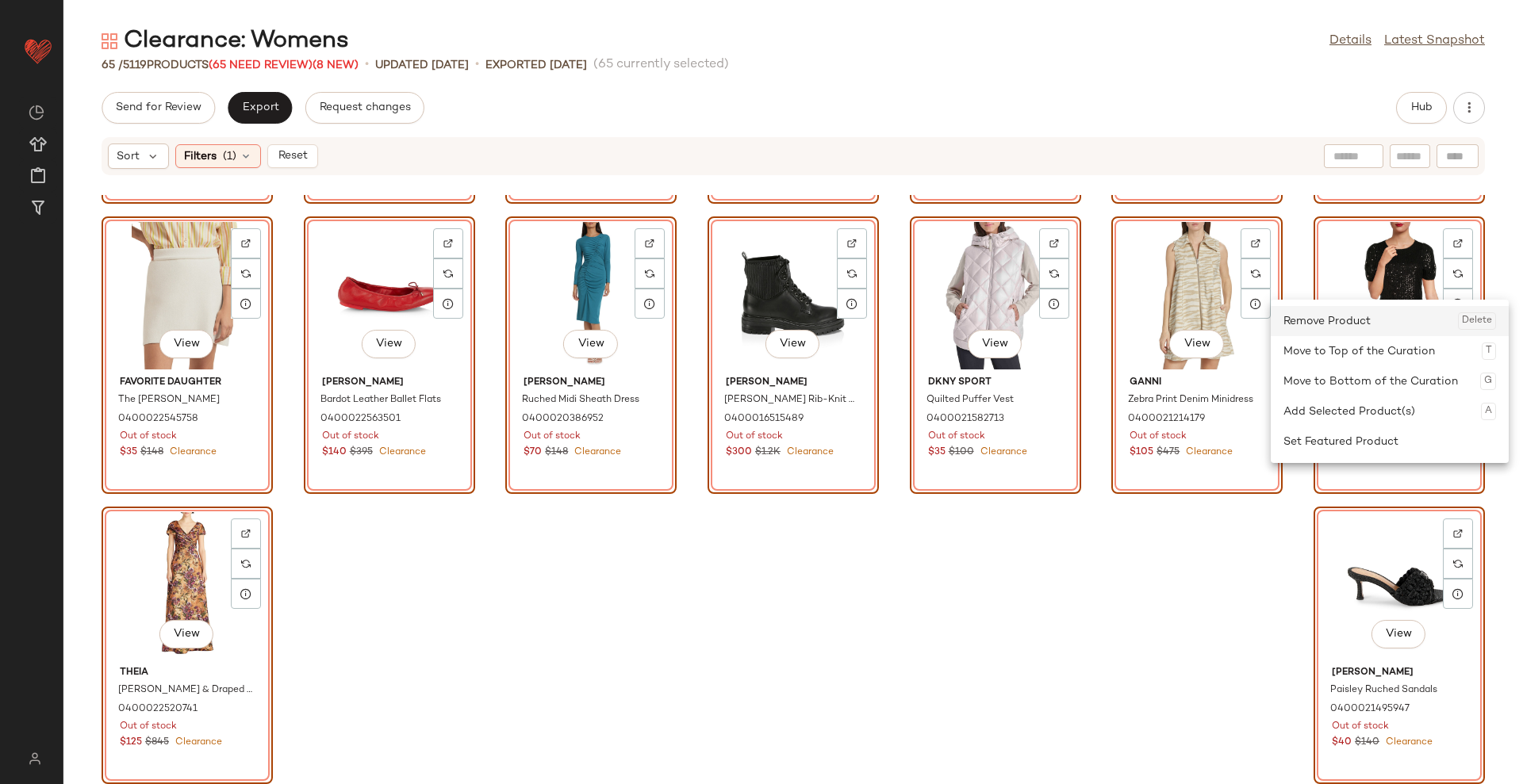
click at [1388, 327] on div "Remove Product Delete" at bounding box center [1389, 321] width 213 height 30
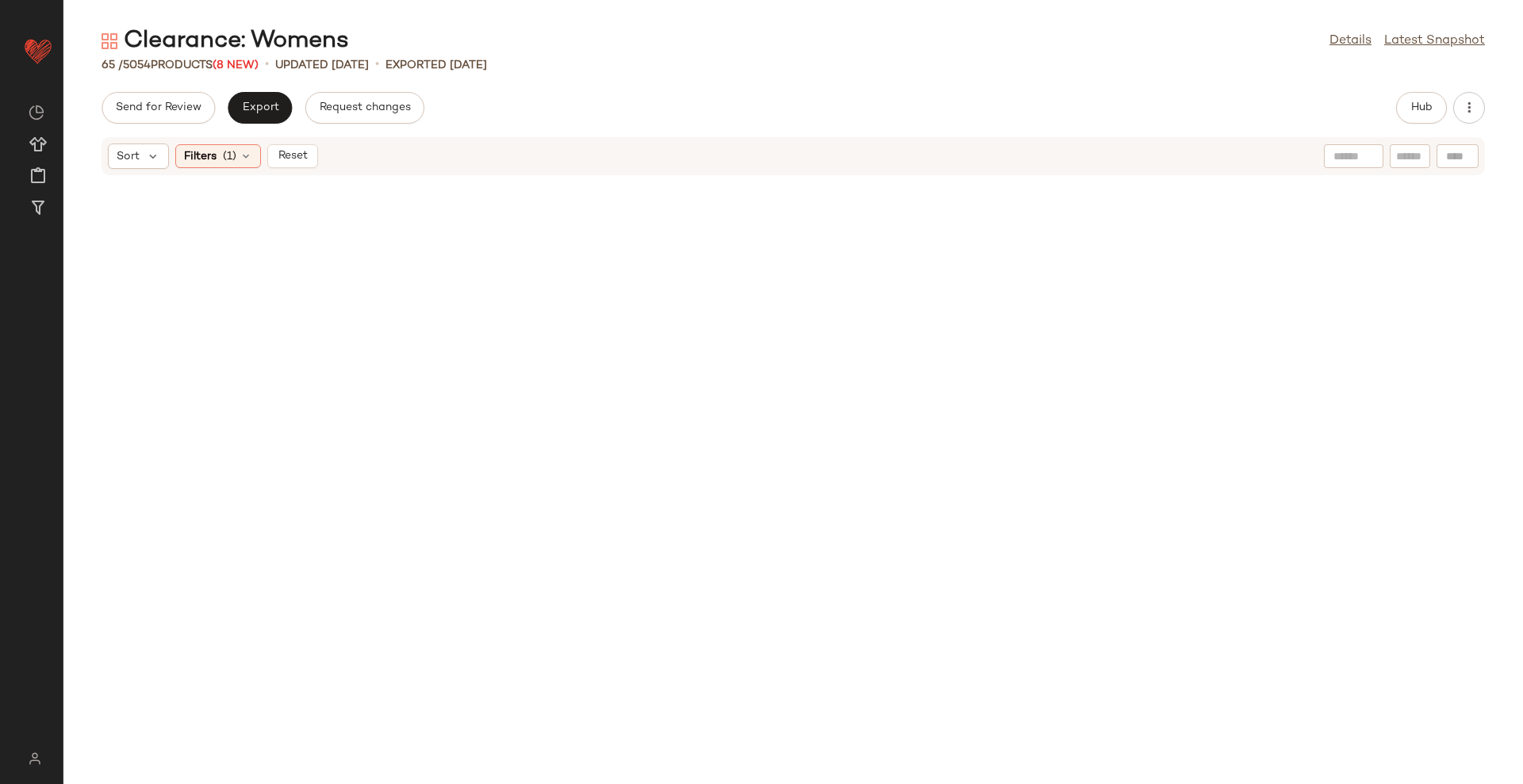
click at [288, 151] on span "Reset" at bounding box center [291, 156] width 30 height 13
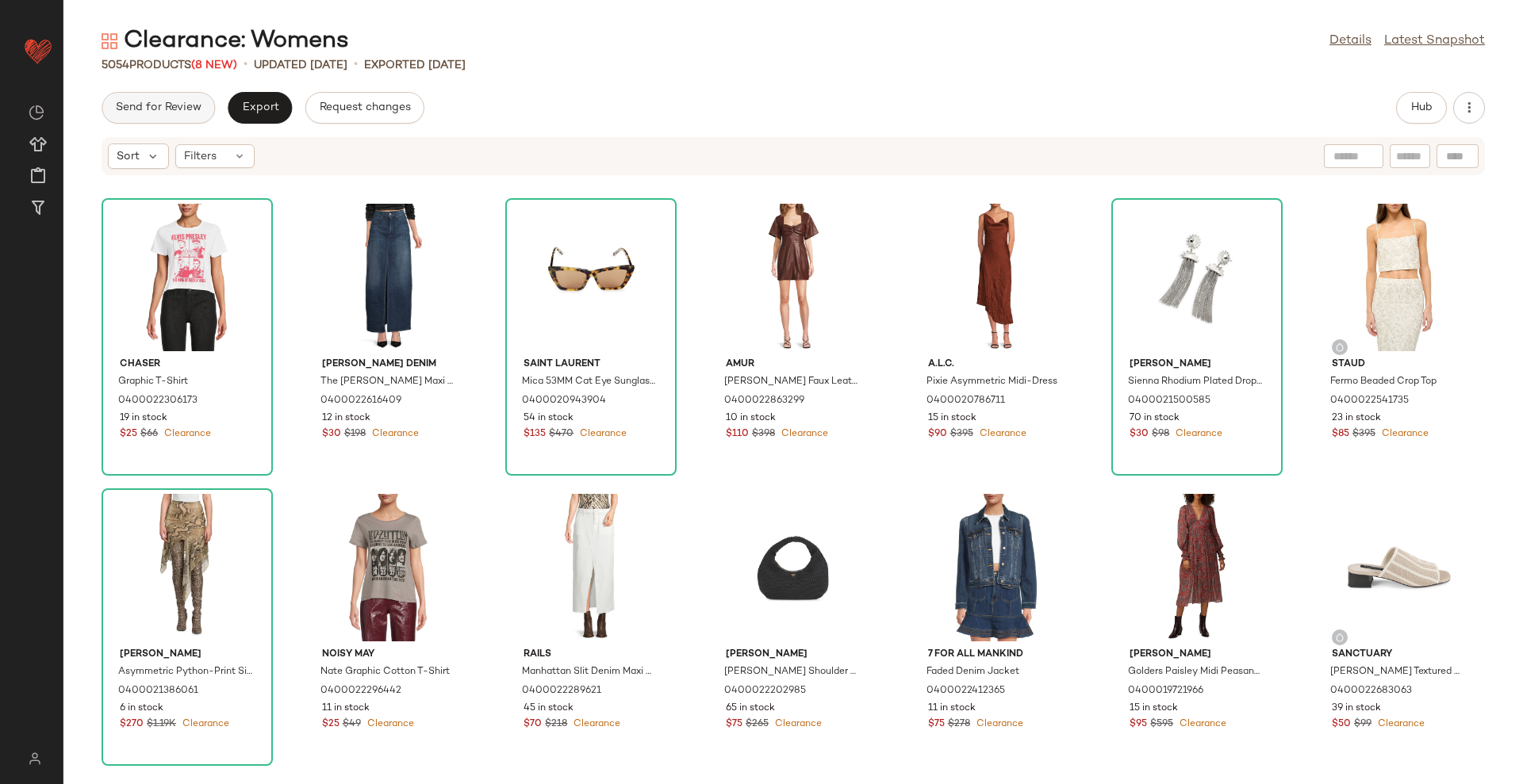
click at [172, 119] on button "Send for Review" at bounding box center [158, 107] width 114 height 31
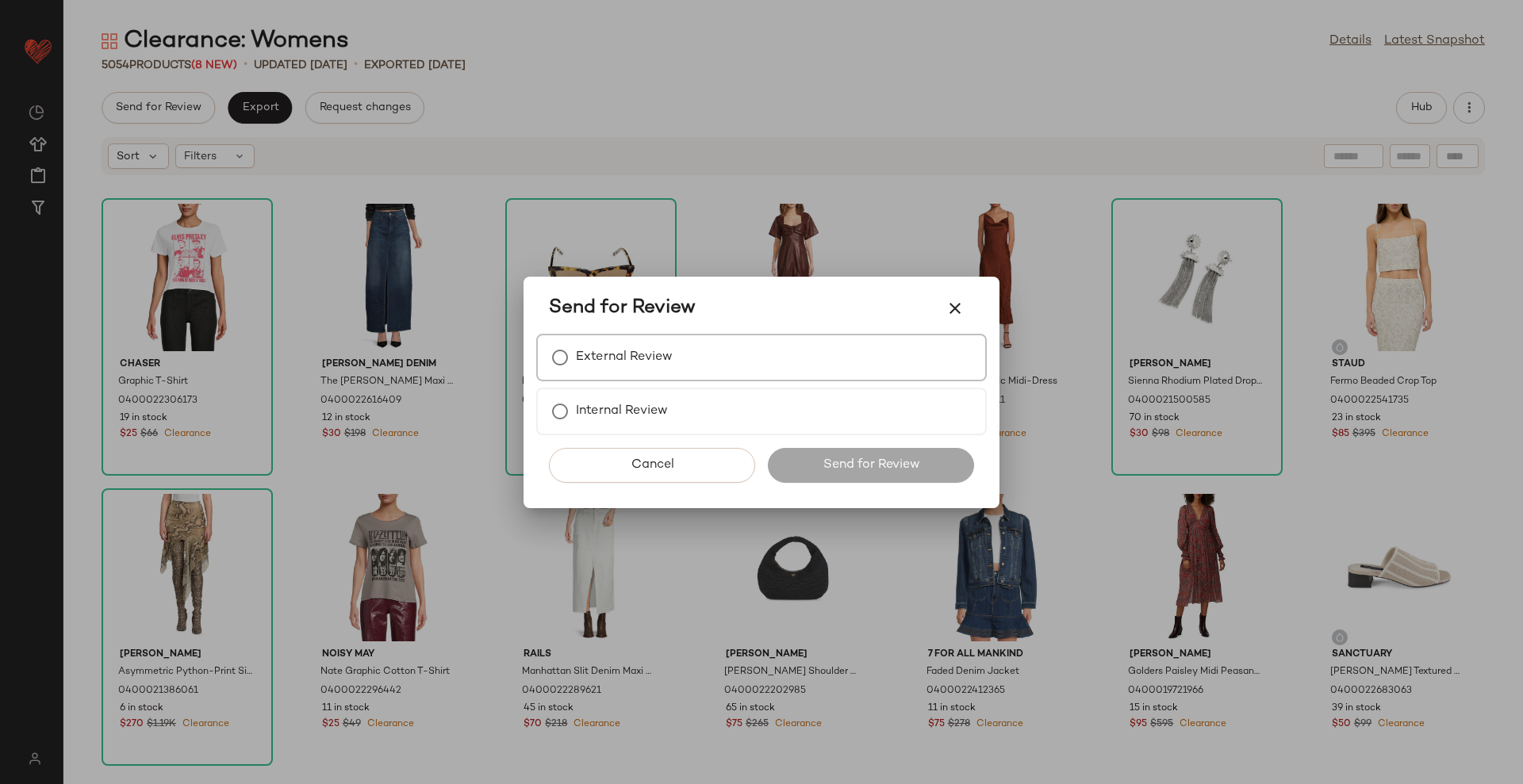
click at [732, 368] on div "External Review" at bounding box center [761, 357] width 450 height 48
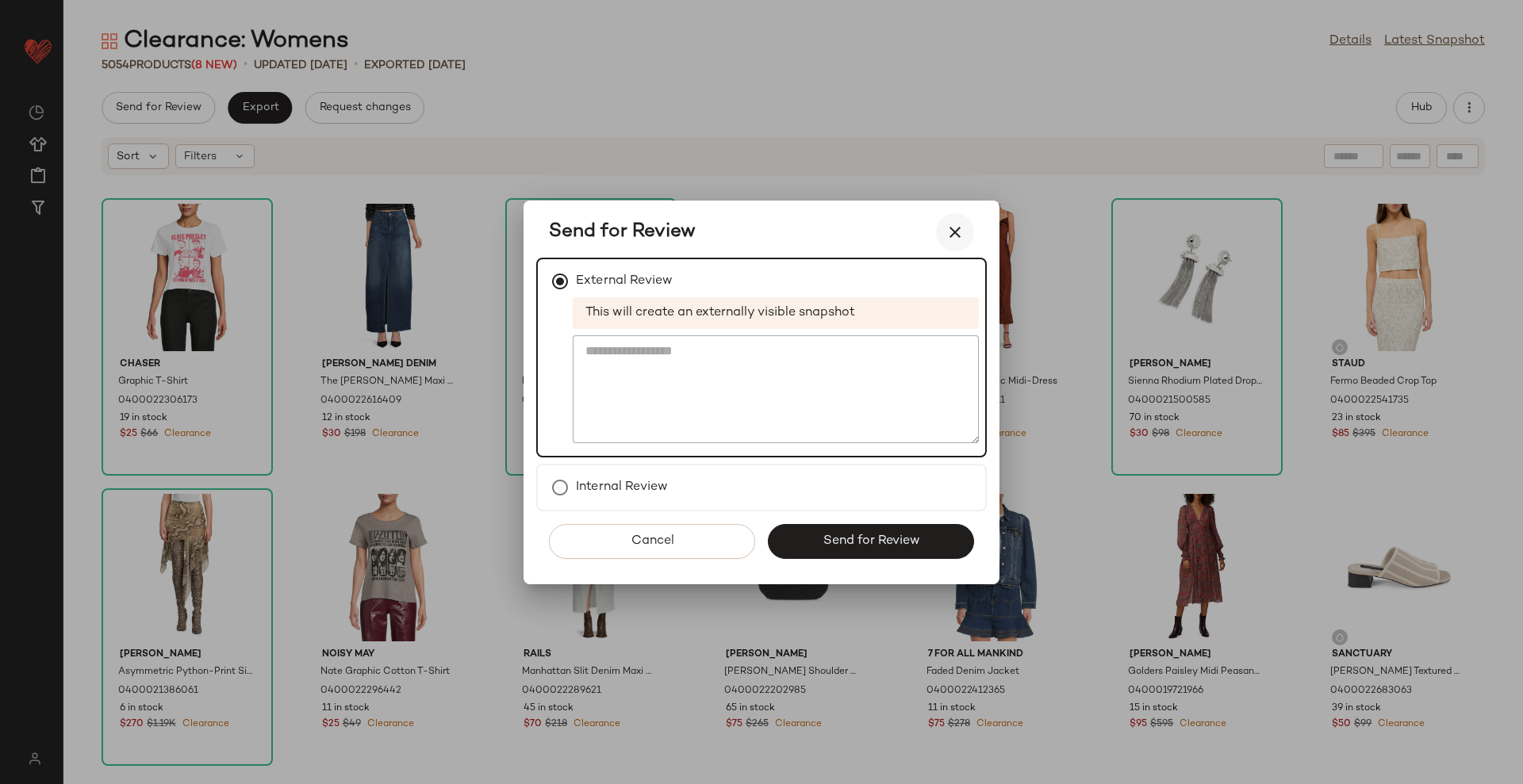
click at [963, 243] on button "button" at bounding box center [954, 232] width 38 height 38
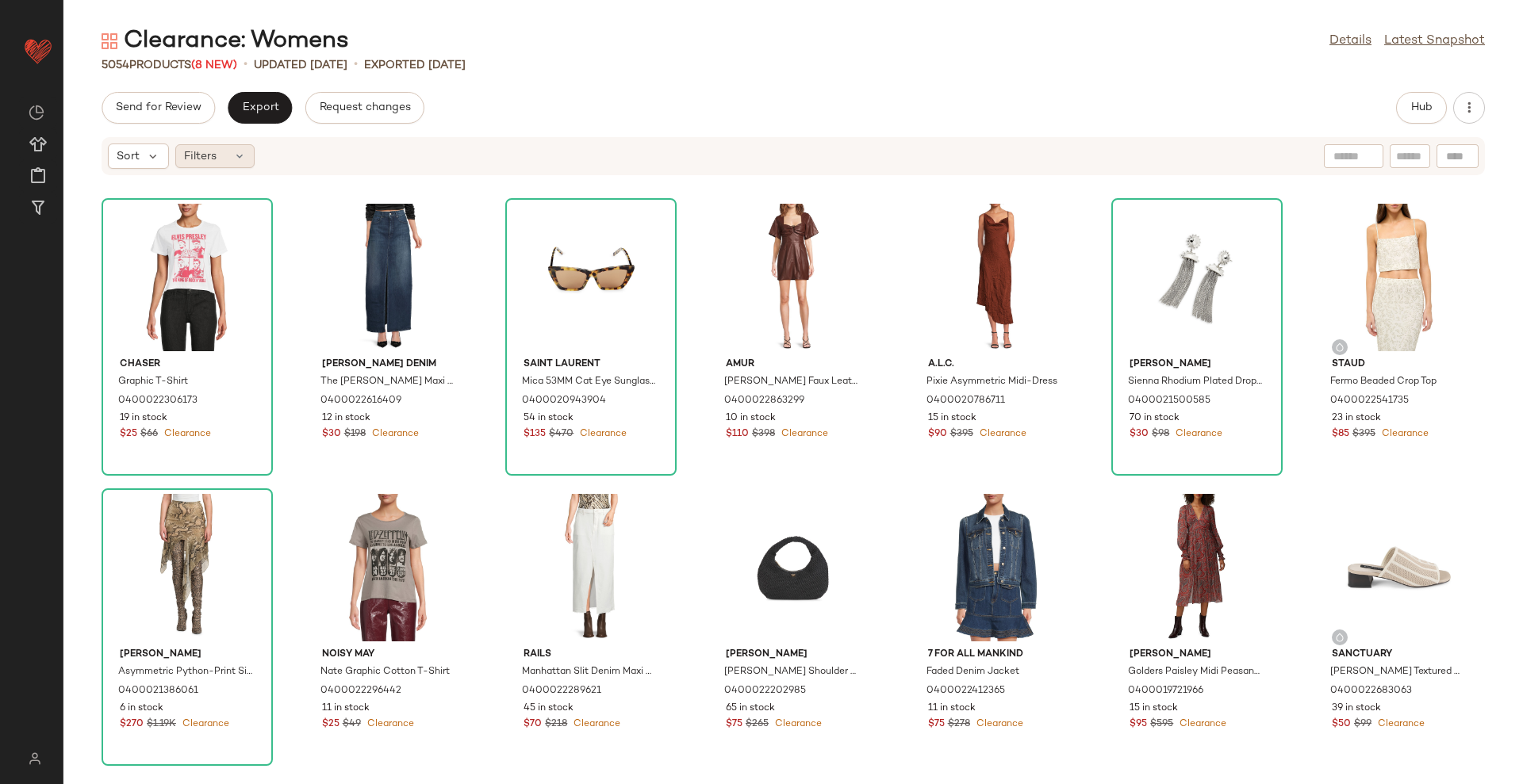
click at [218, 158] on div "Filters" at bounding box center [215, 156] width 79 height 24
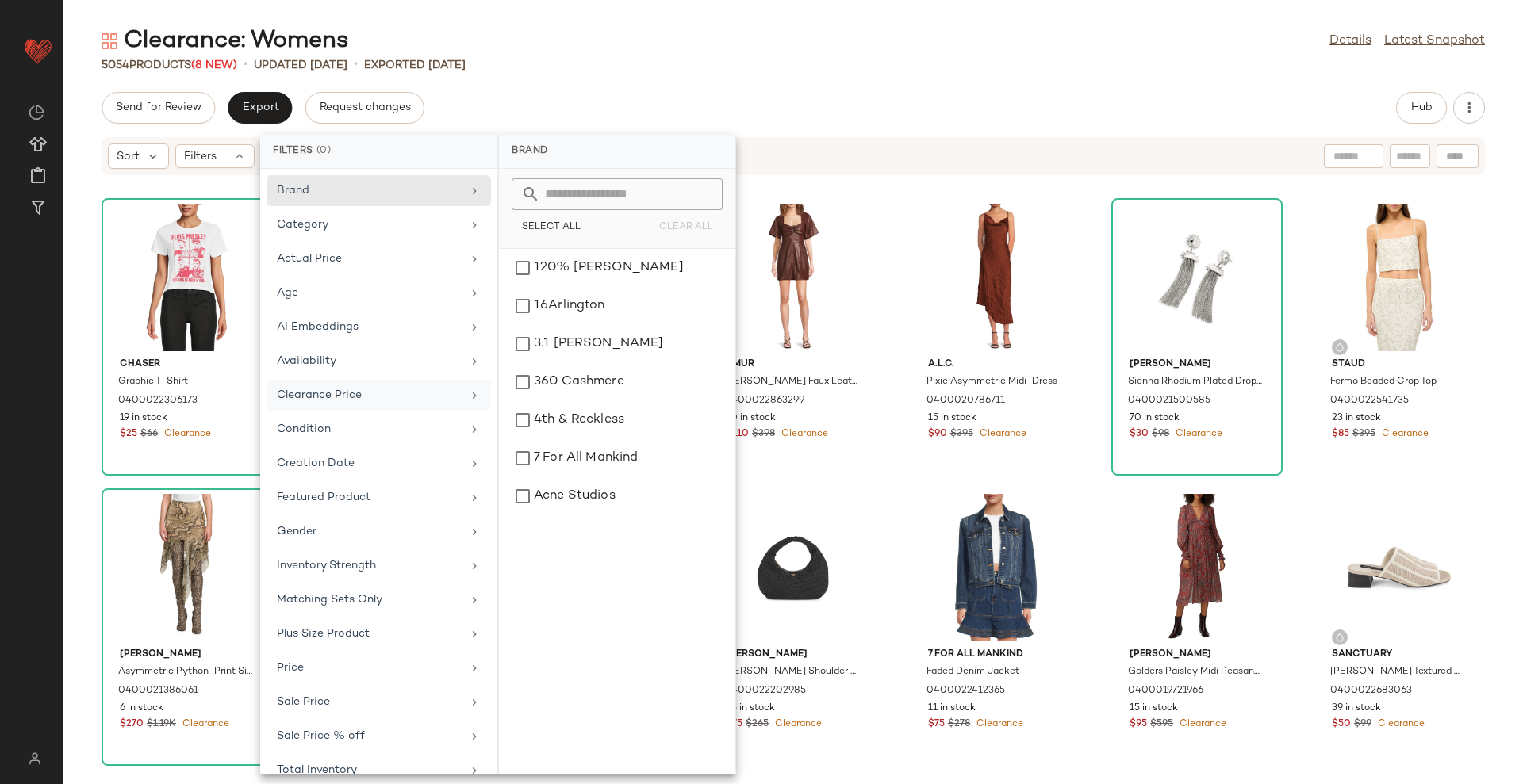
click at [377, 392] on div "Clearance Price" at bounding box center [368, 395] width 185 height 17
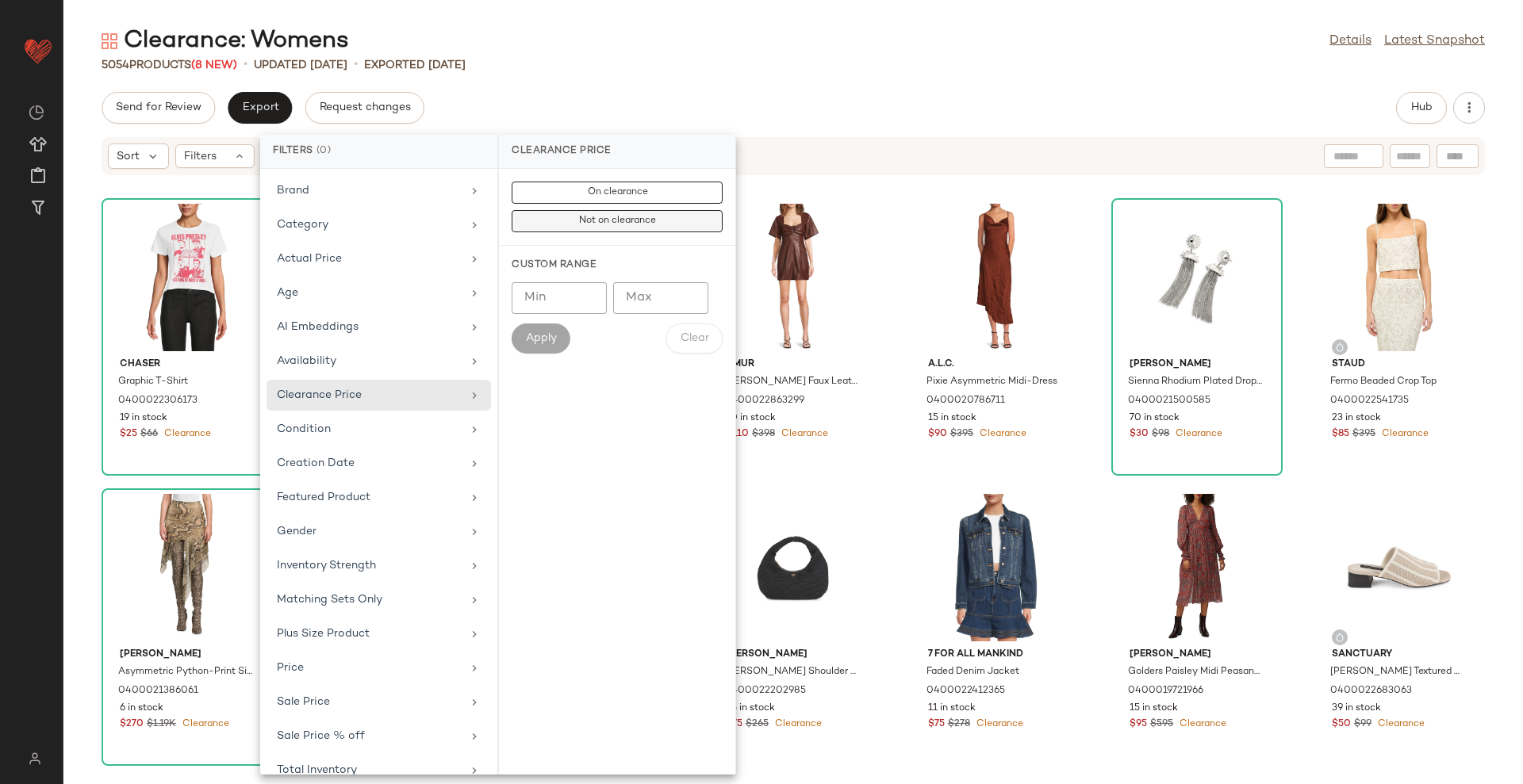
click at [612, 229] on button "Not on clearance" at bounding box center [617, 222] width 211 height 23
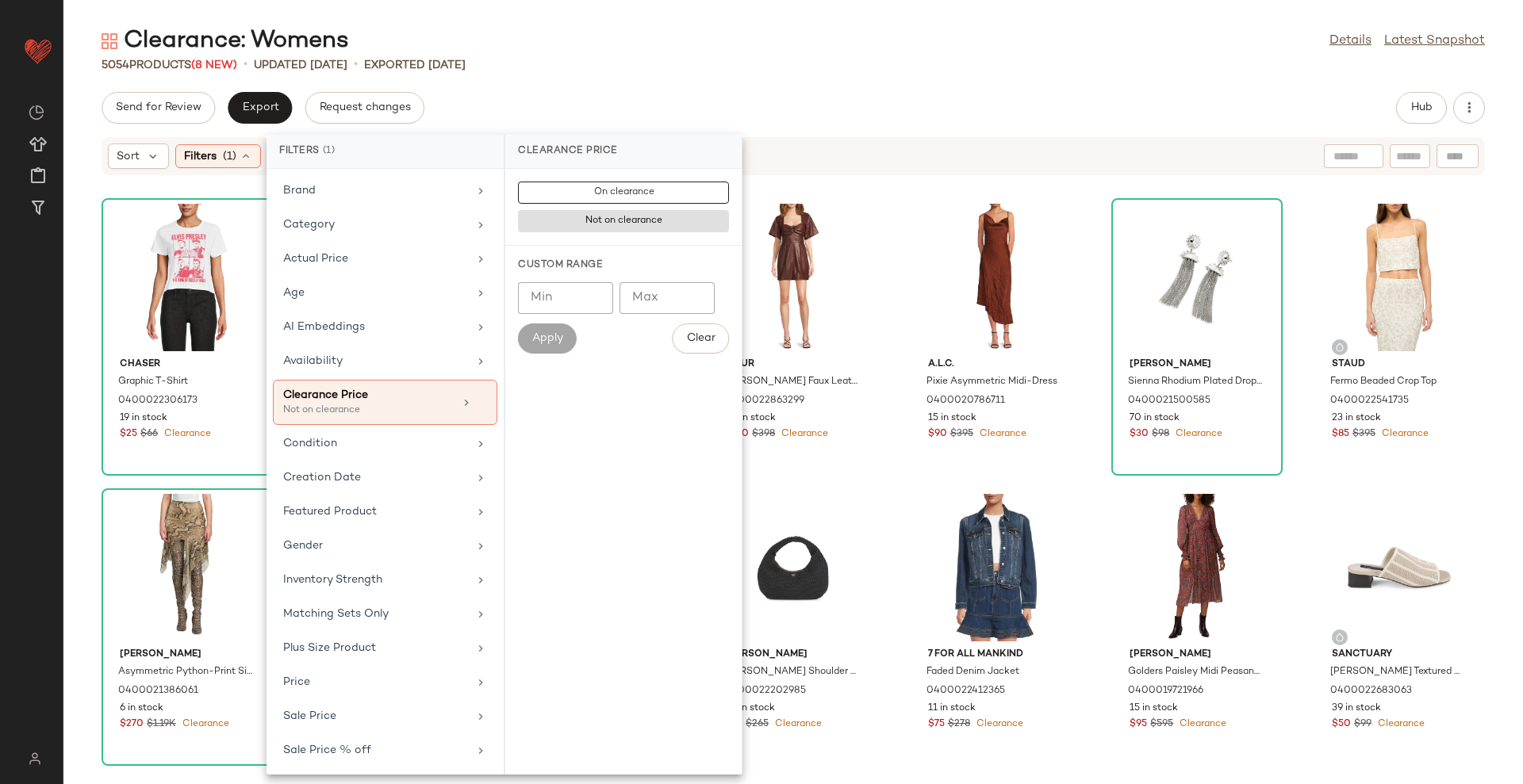
click at [682, 115] on div "Send for Review Export Request changes Hub" at bounding box center [793, 107] width 1459 height 31
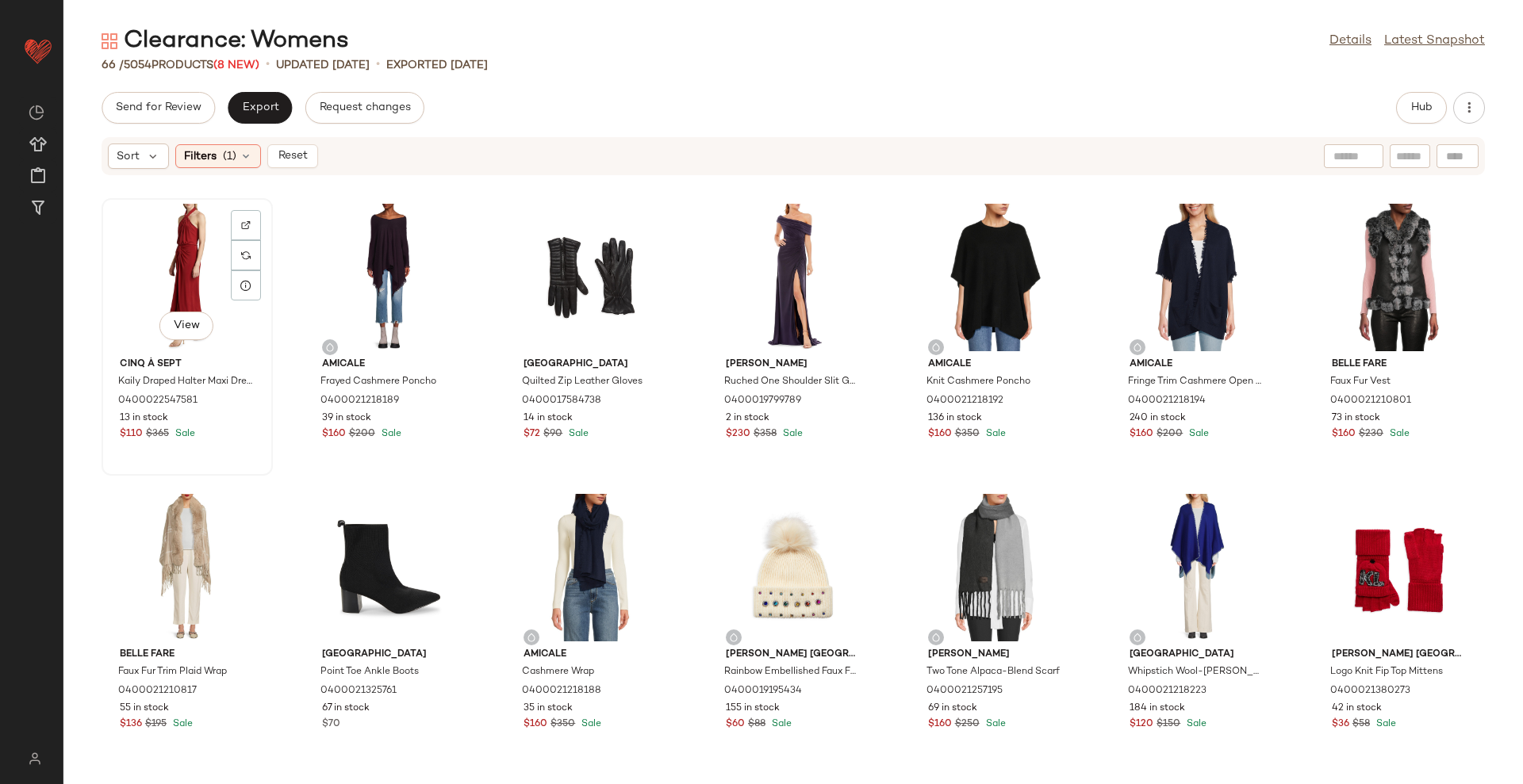
click at [191, 259] on div "View" at bounding box center [187, 277] width 160 height 147
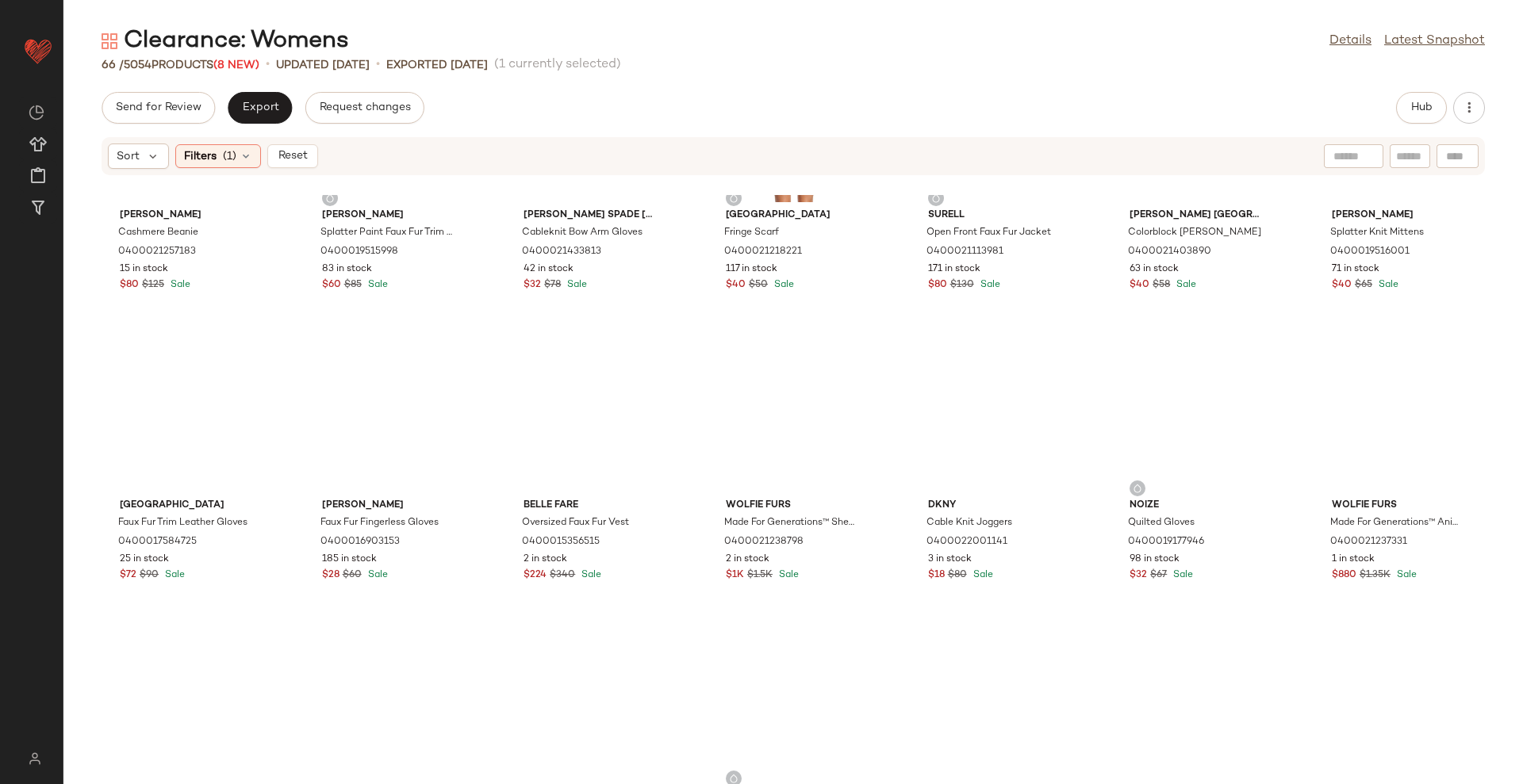
scroll to position [2317, 0]
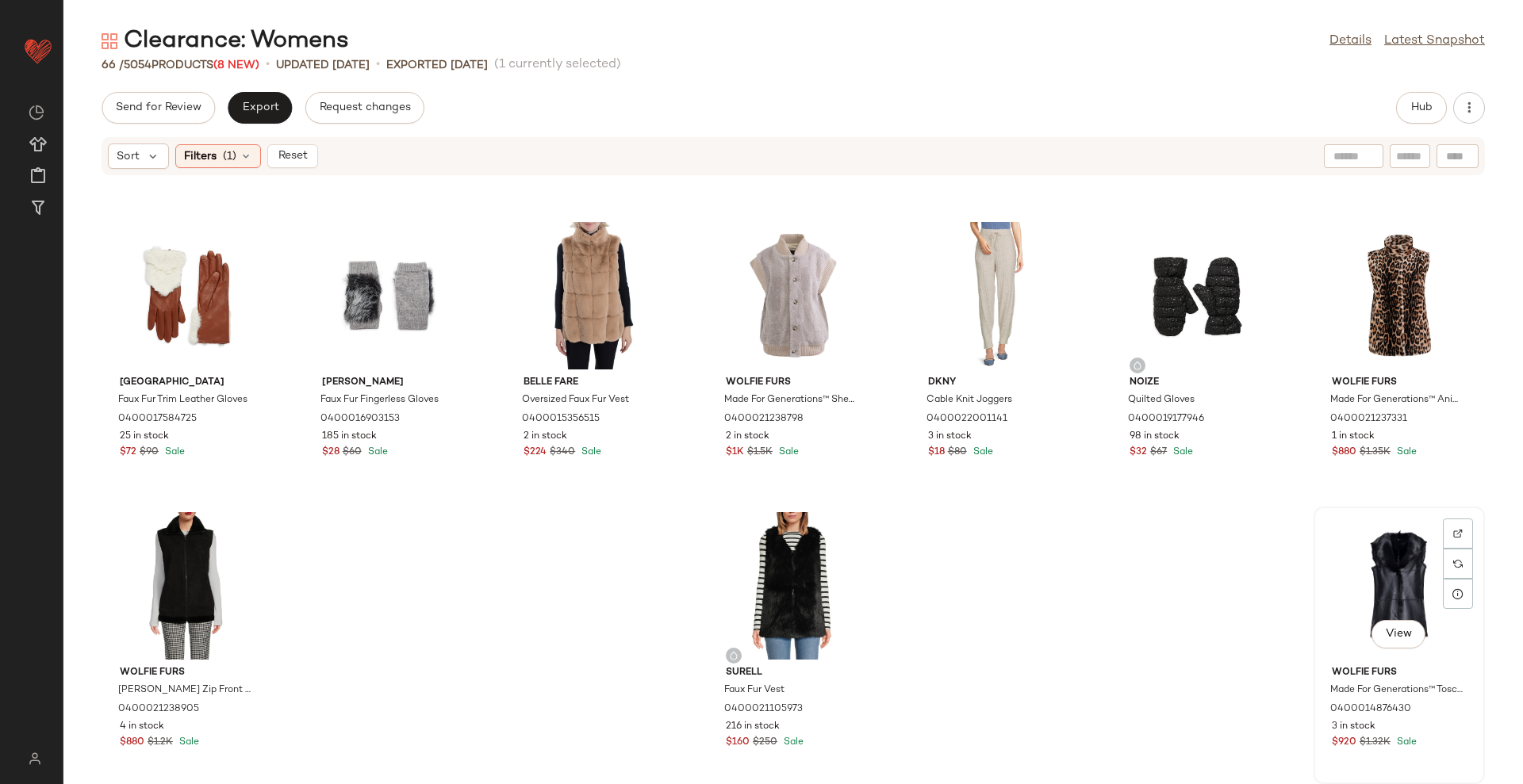
click at [1367, 545] on div "View" at bounding box center [1399, 586] width 160 height 147
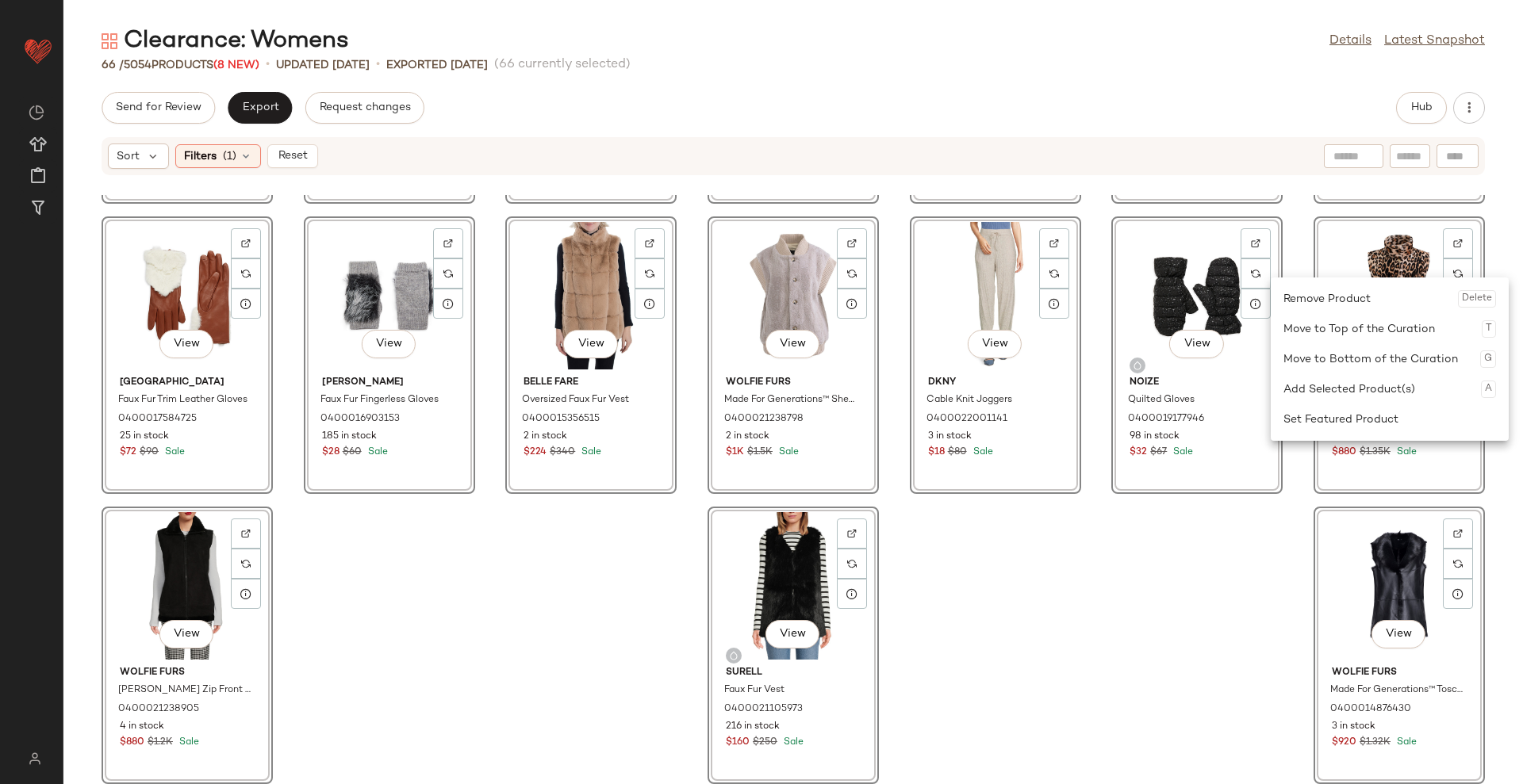
click at [1368, 299] on div "Remove Product Delete" at bounding box center [1389, 298] width 213 height 30
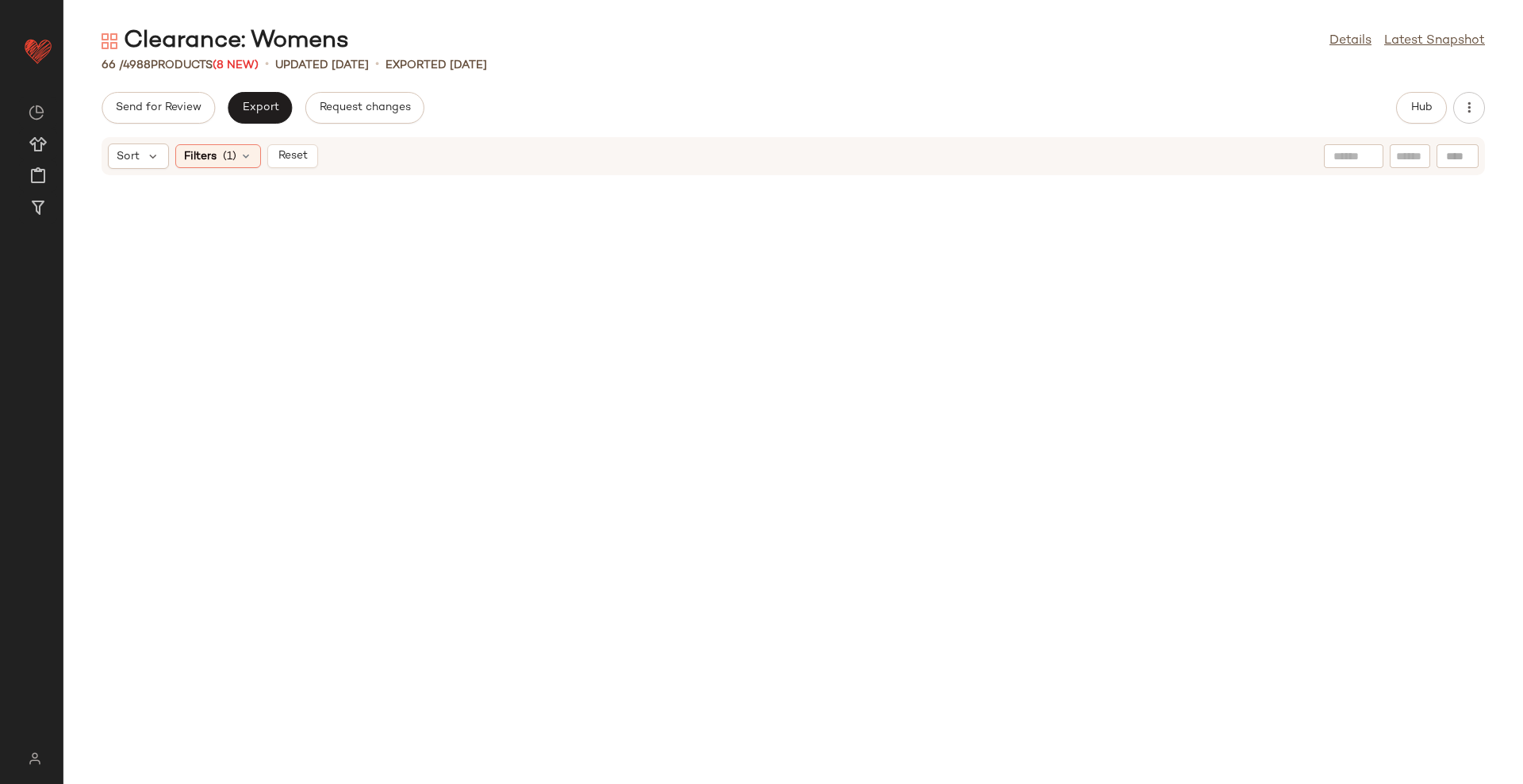
click at [303, 168] on div "Sort Filters (1) Reset" at bounding box center [213, 156] width 210 height 25
click at [304, 167] on button "Reset" at bounding box center [293, 156] width 51 height 24
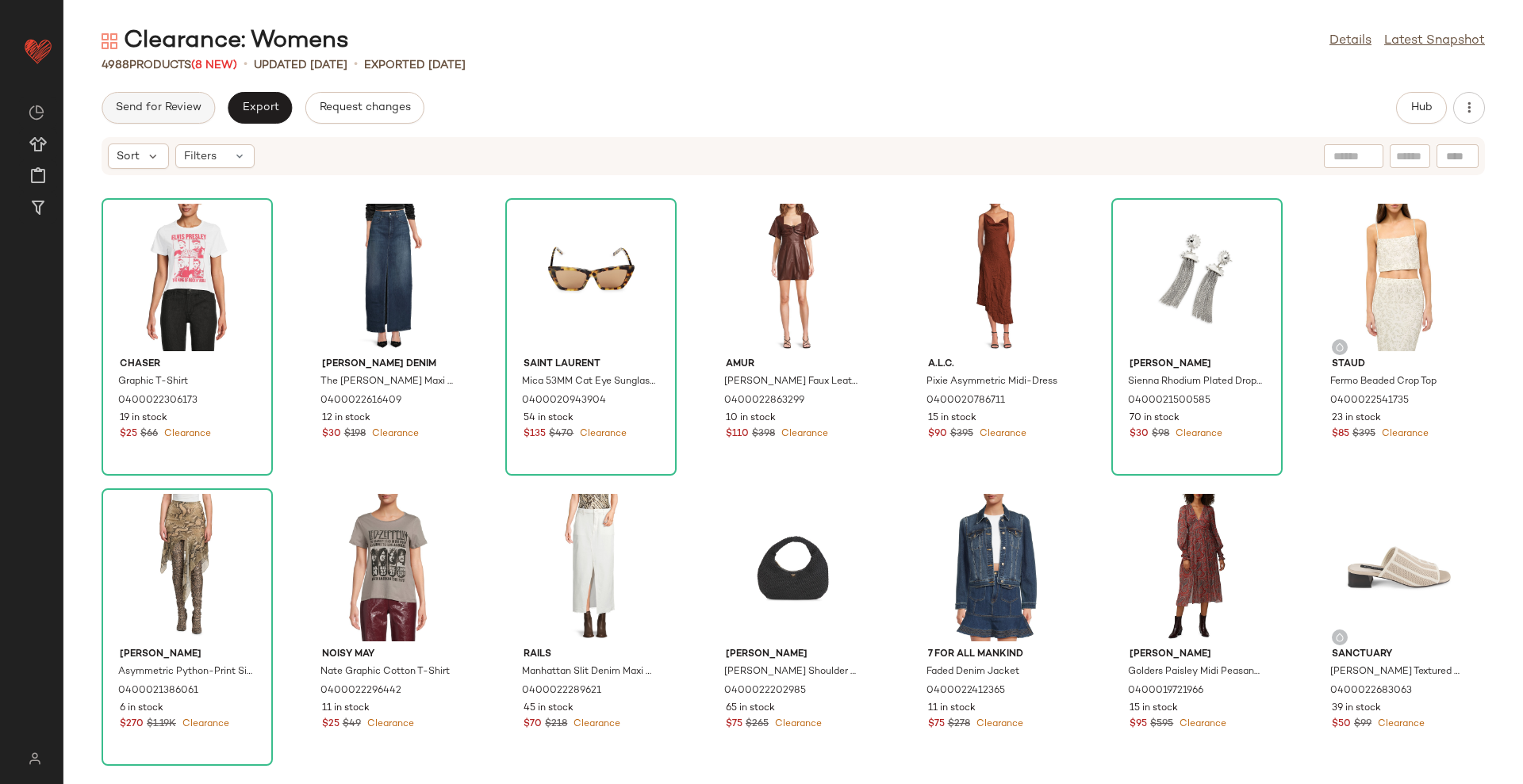
click at [132, 118] on button "Send for Review" at bounding box center [158, 107] width 114 height 31
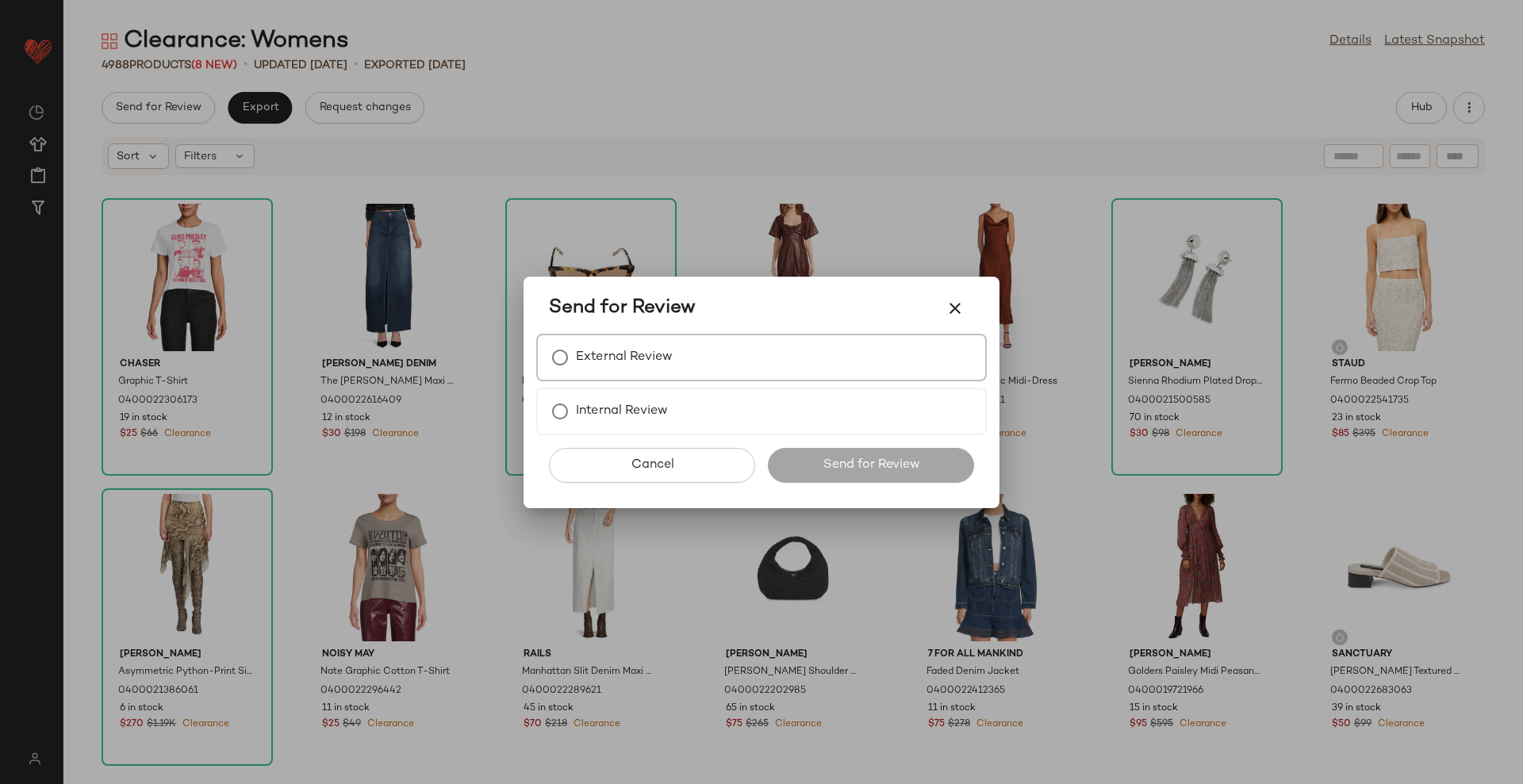
click at [708, 352] on div "External Review" at bounding box center [761, 357] width 450 height 48
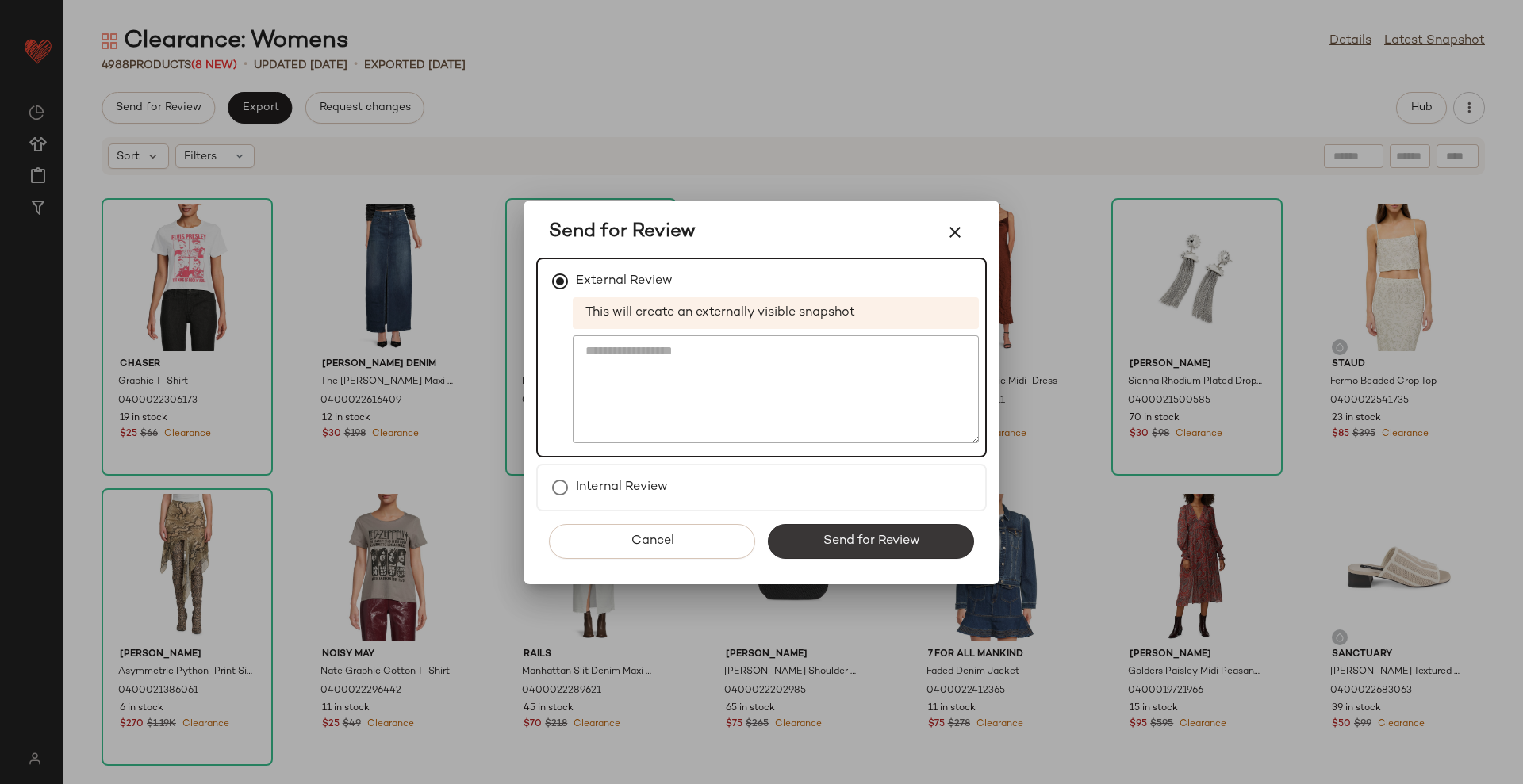
click at [854, 545] on span "Send for Review" at bounding box center [870, 541] width 98 height 15
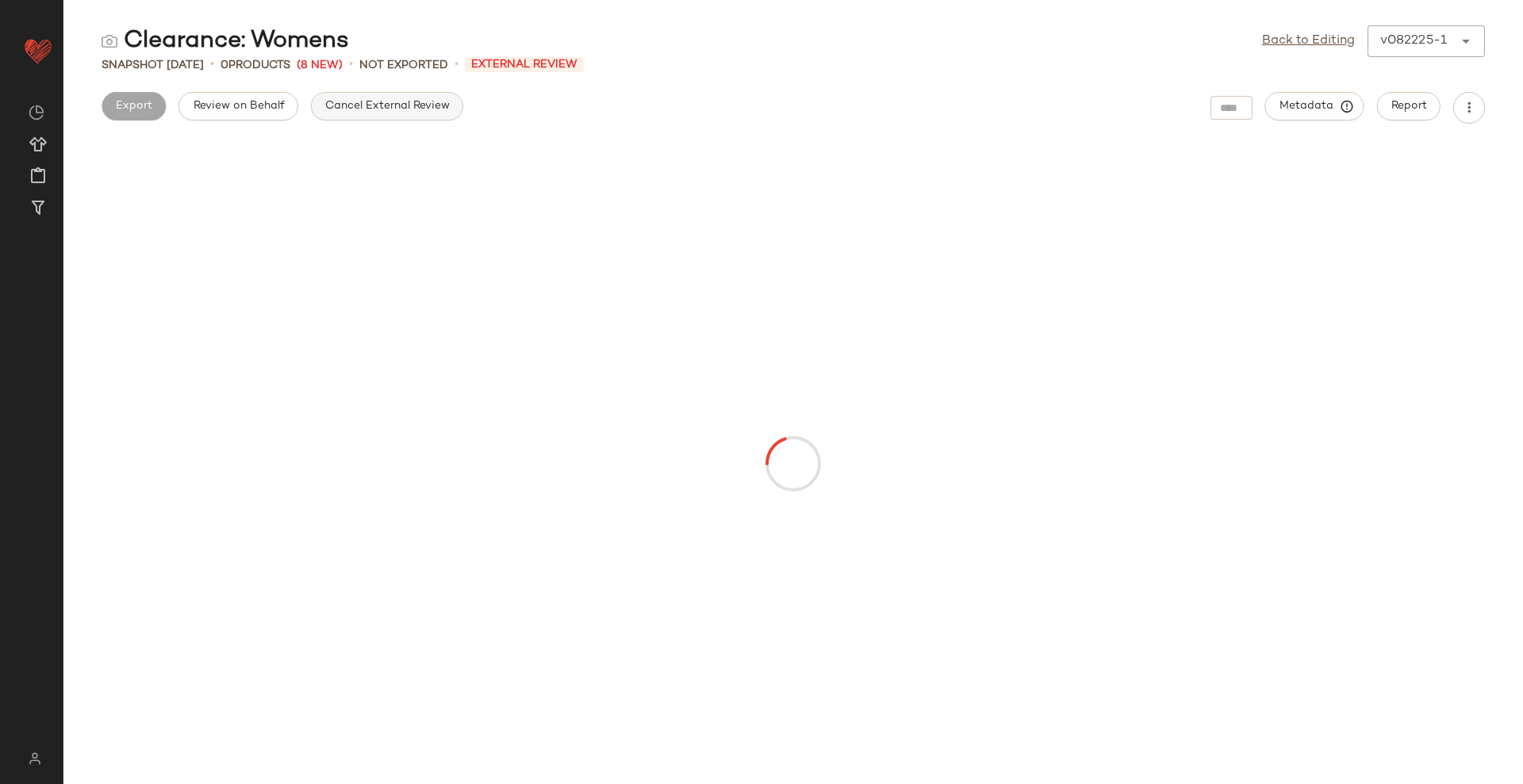
click at [429, 114] on button "Cancel External Review" at bounding box center [387, 106] width 152 height 28
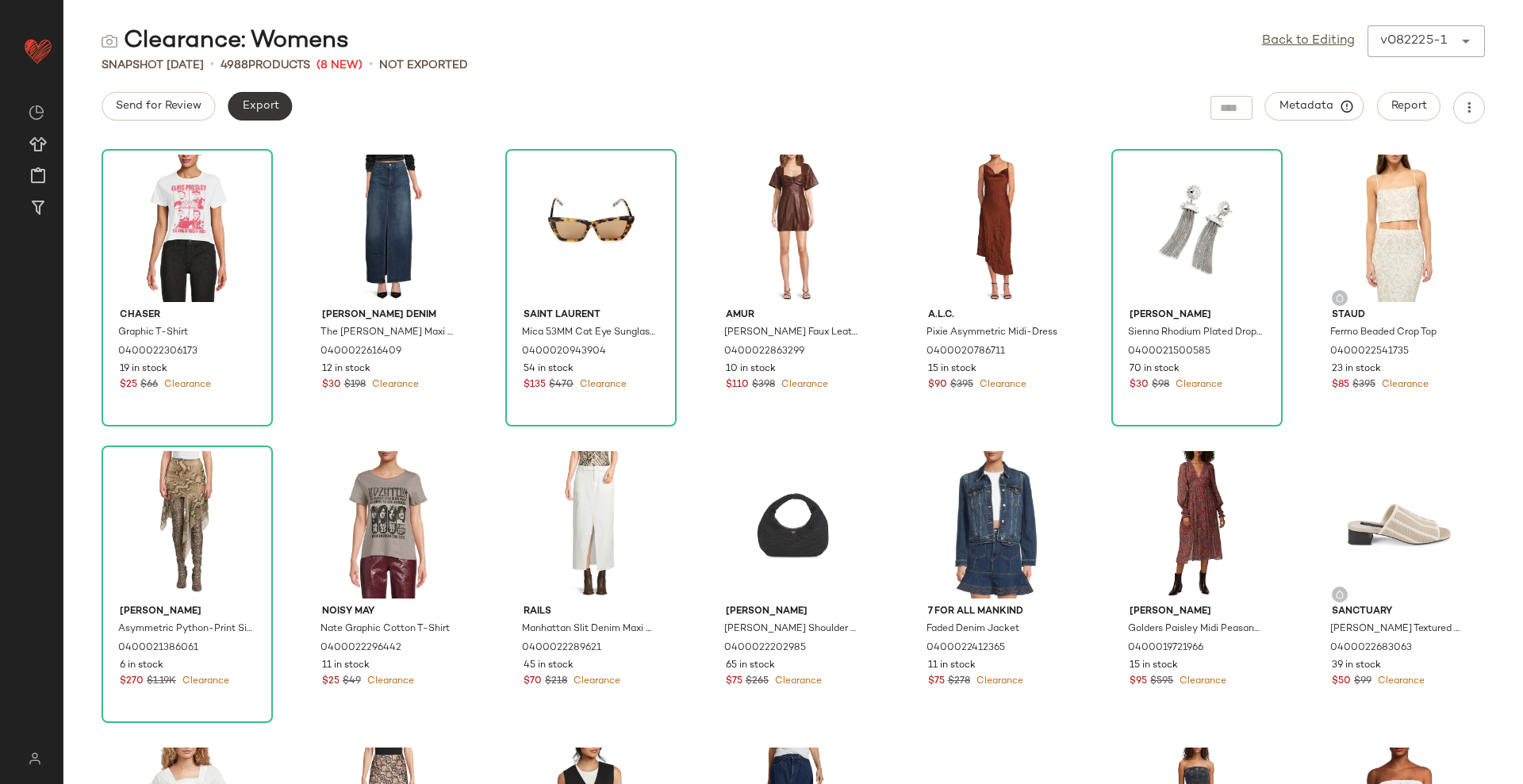
click at [249, 105] on span "Export" at bounding box center [259, 106] width 37 height 13
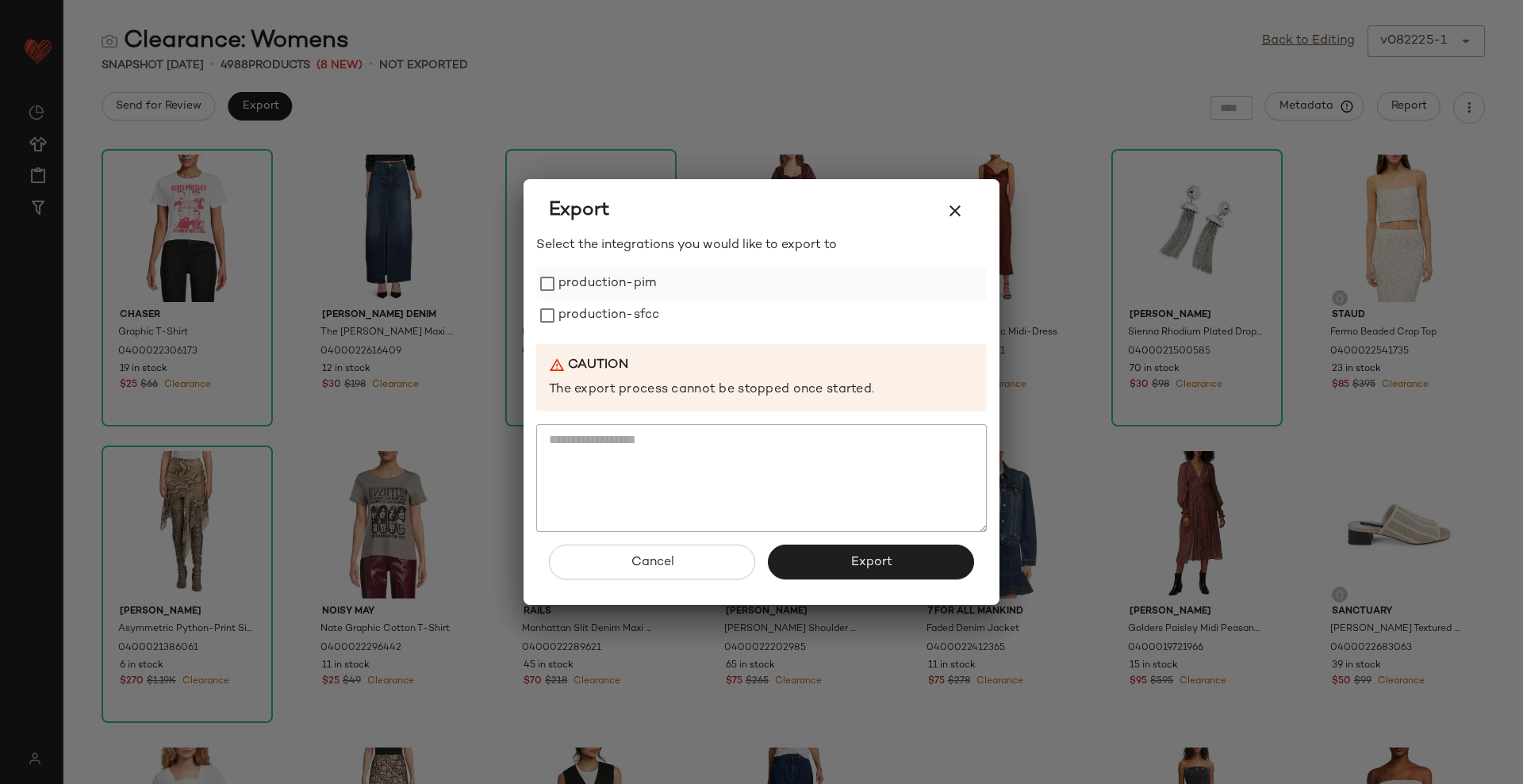
click at [585, 288] on label "production-pim" at bounding box center [607, 284] width 98 height 31
click at [590, 309] on label "production-sfcc" at bounding box center [608, 315] width 101 height 31
click at [946, 570] on button "Export" at bounding box center [871, 562] width 206 height 35
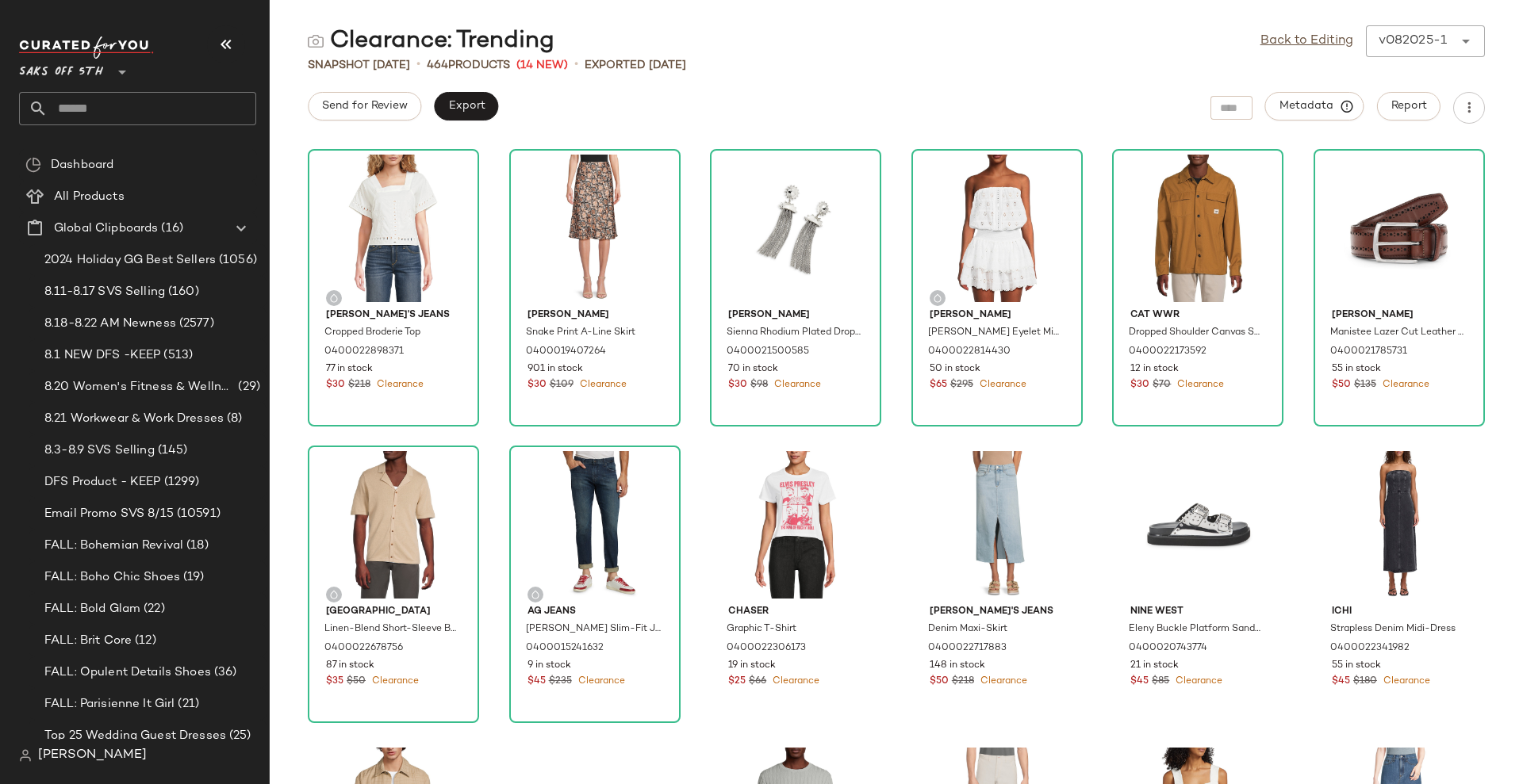
click at [225, 42] on icon "button" at bounding box center [226, 44] width 19 height 19
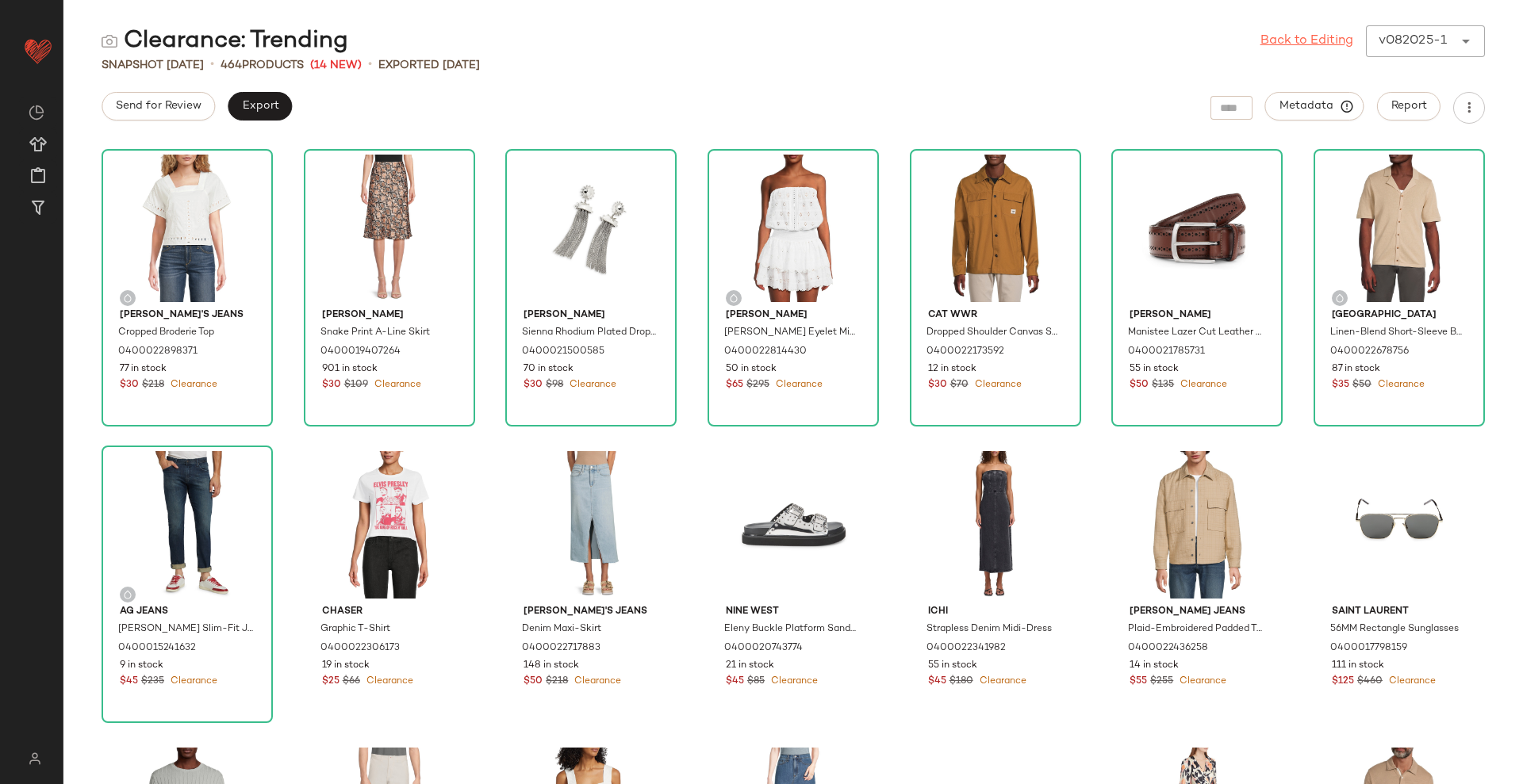
click at [1313, 49] on link "Back to Editing" at bounding box center [1306, 41] width 93 height 19
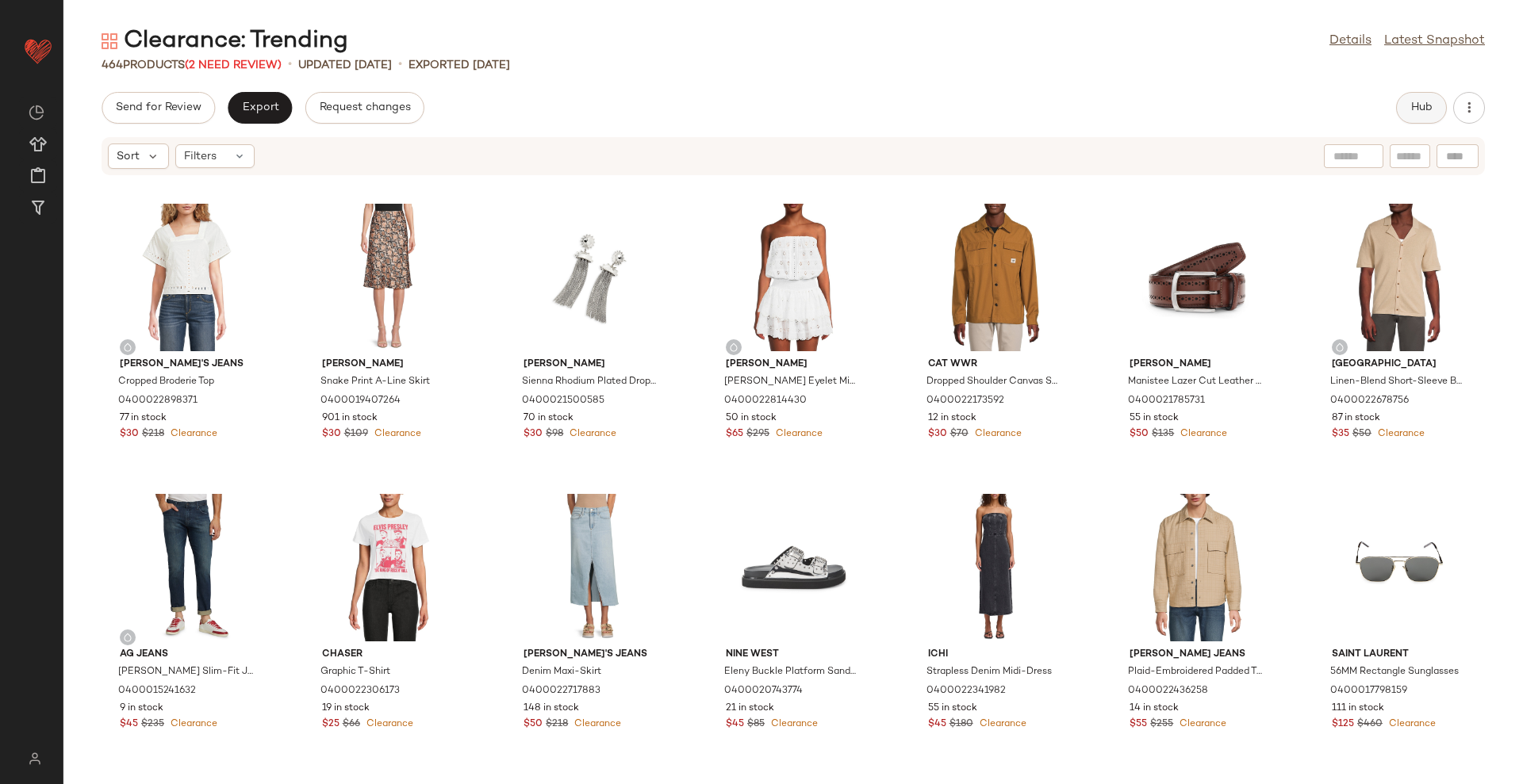
click at [1421, 102] on span "Hub" at bounding box center [1421, 108] width 23 height 13
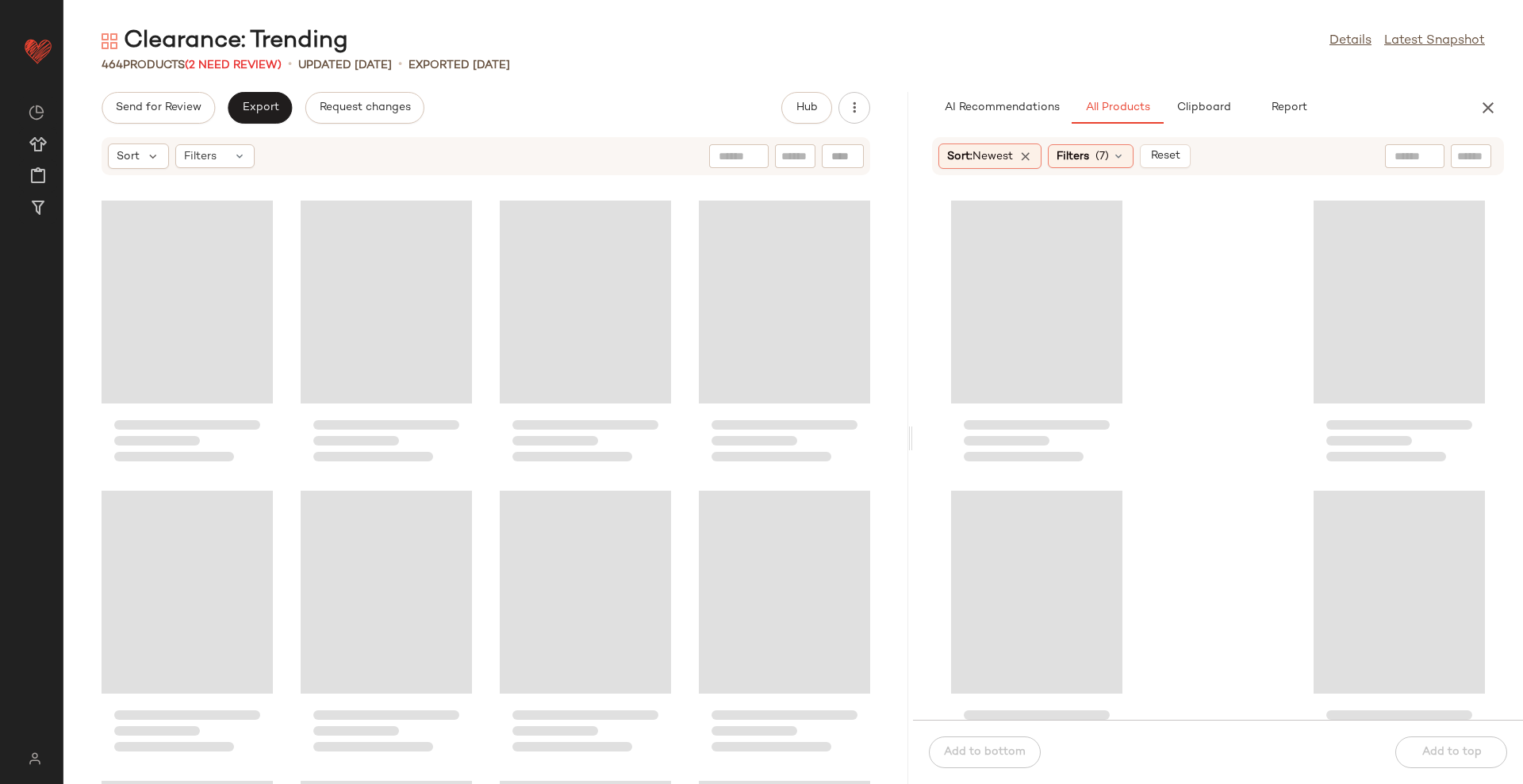
drag, startPoint x: 791, startPoint y: 440, endPoint x: 911, endPoint y: 433, distance: 120.2
click at [911, 433] on div "Clearance: Trending Details Latest Snapshot 464 Products (2 Need Review) • upda…" at bounding box center [793, 404] width 1459 height 759
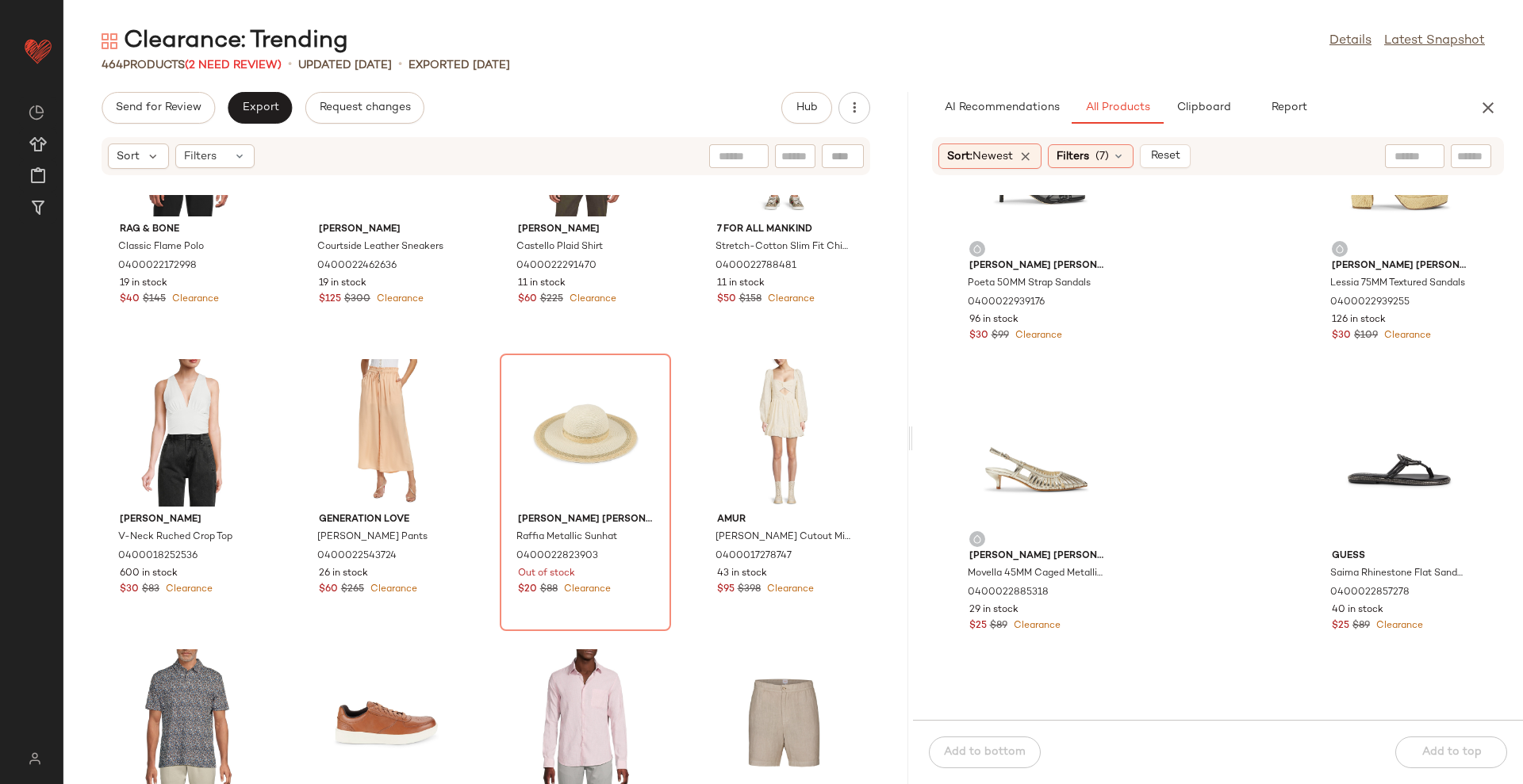
scroll to position [707, 0]
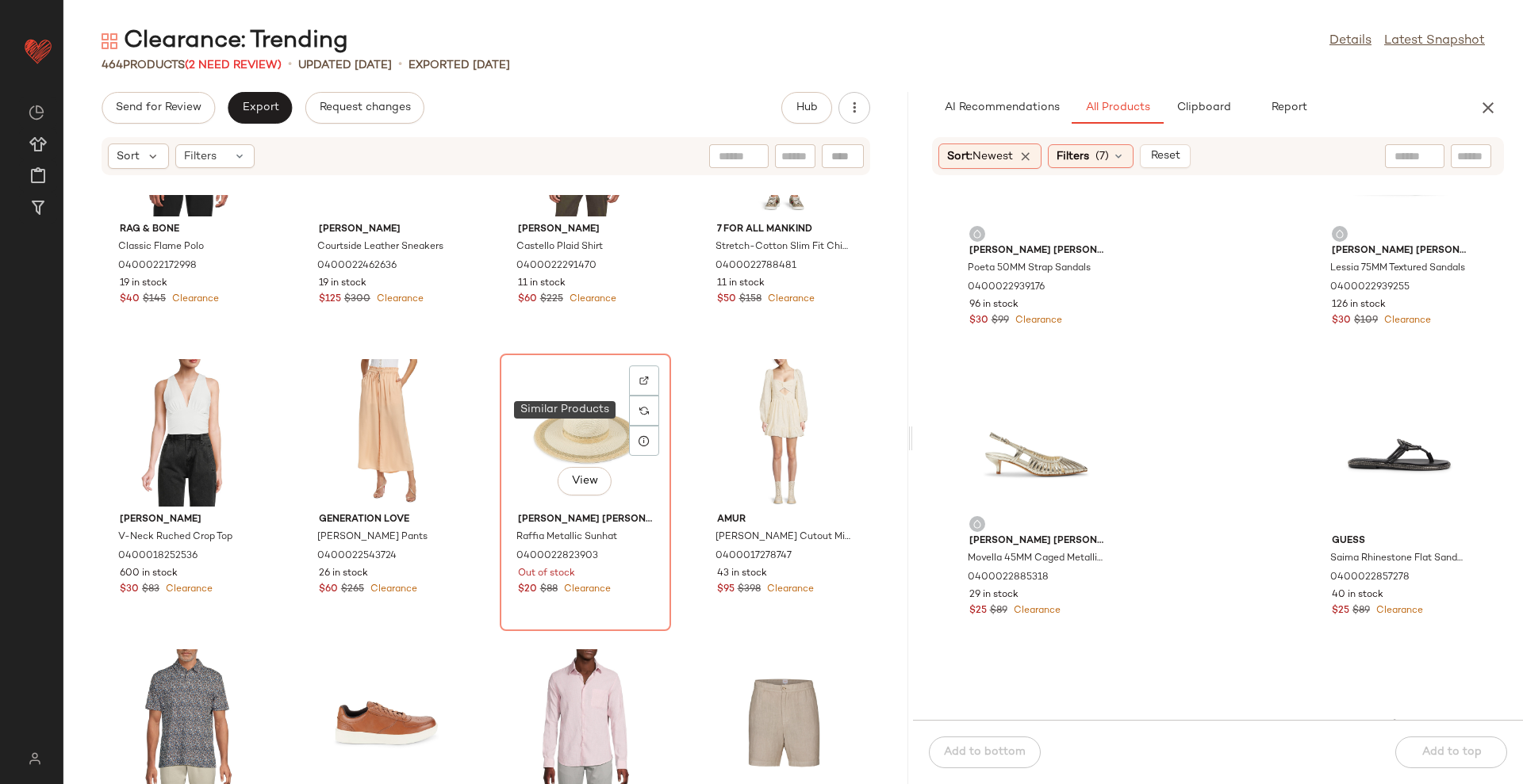
click at [642, 414] on div at bounding box center [643, 410] width 30 height 30
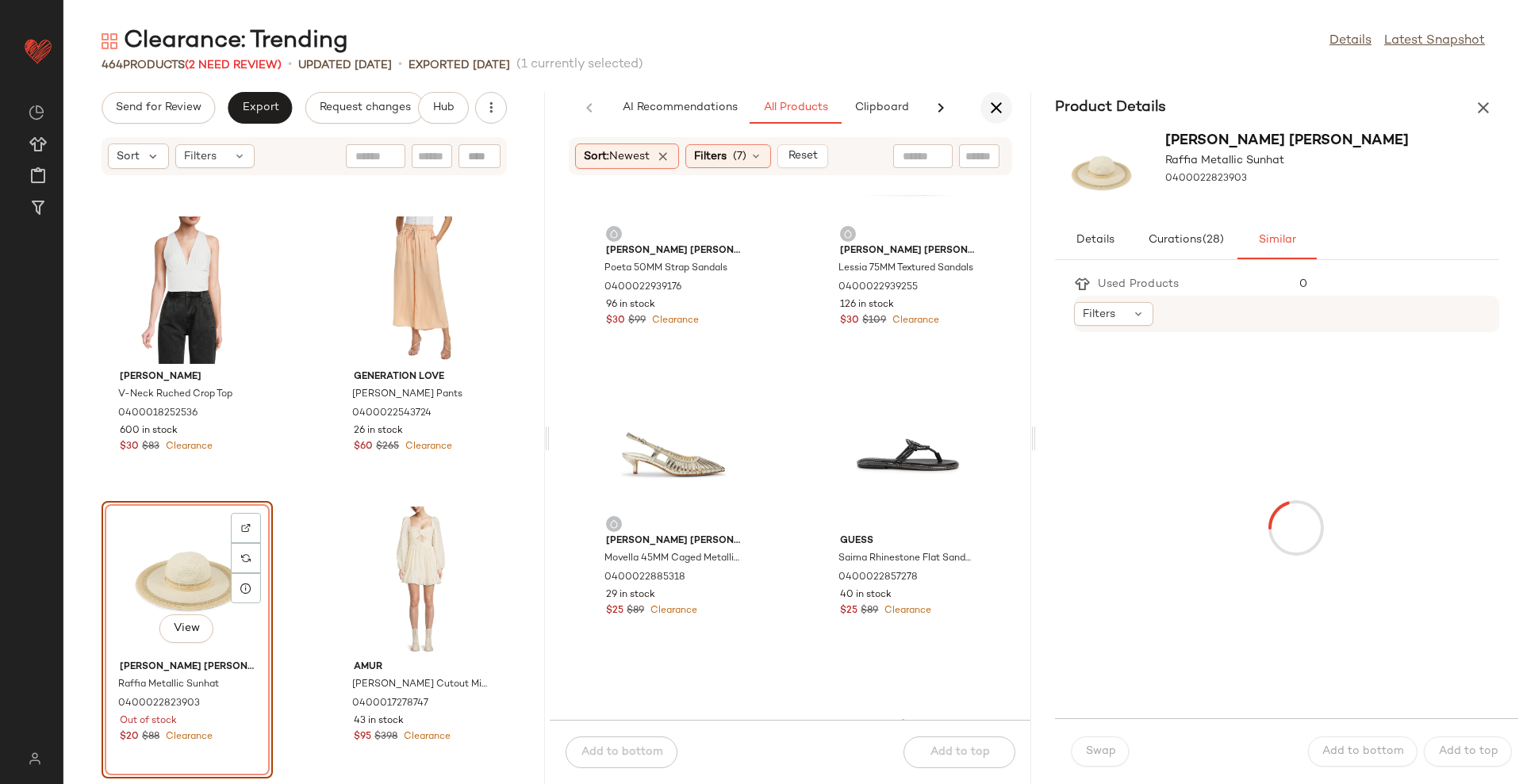
click at [998, 99] on icon "button" at bounding box center [996, 108] width 19 height 19
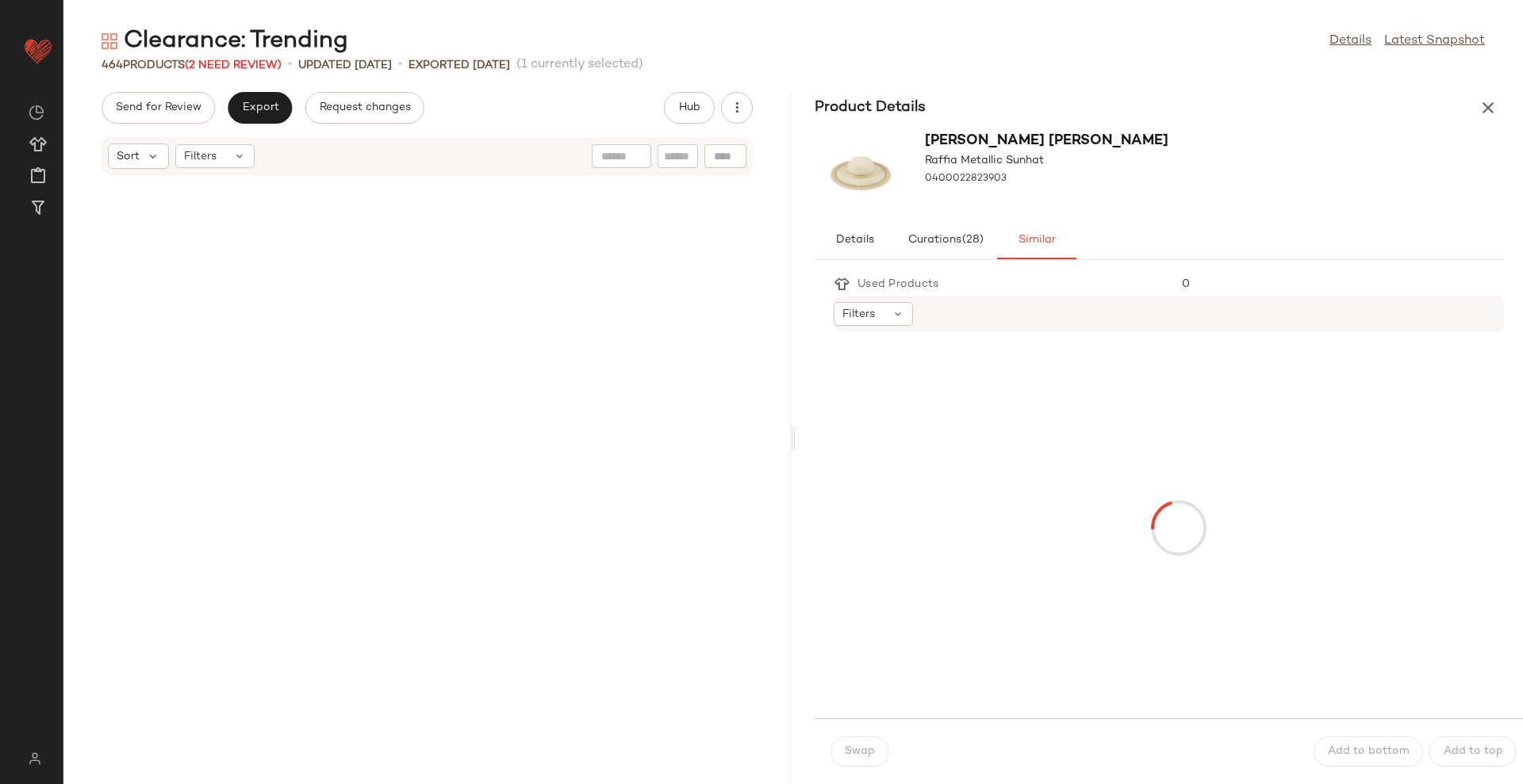
scroll to position [2031, 0]
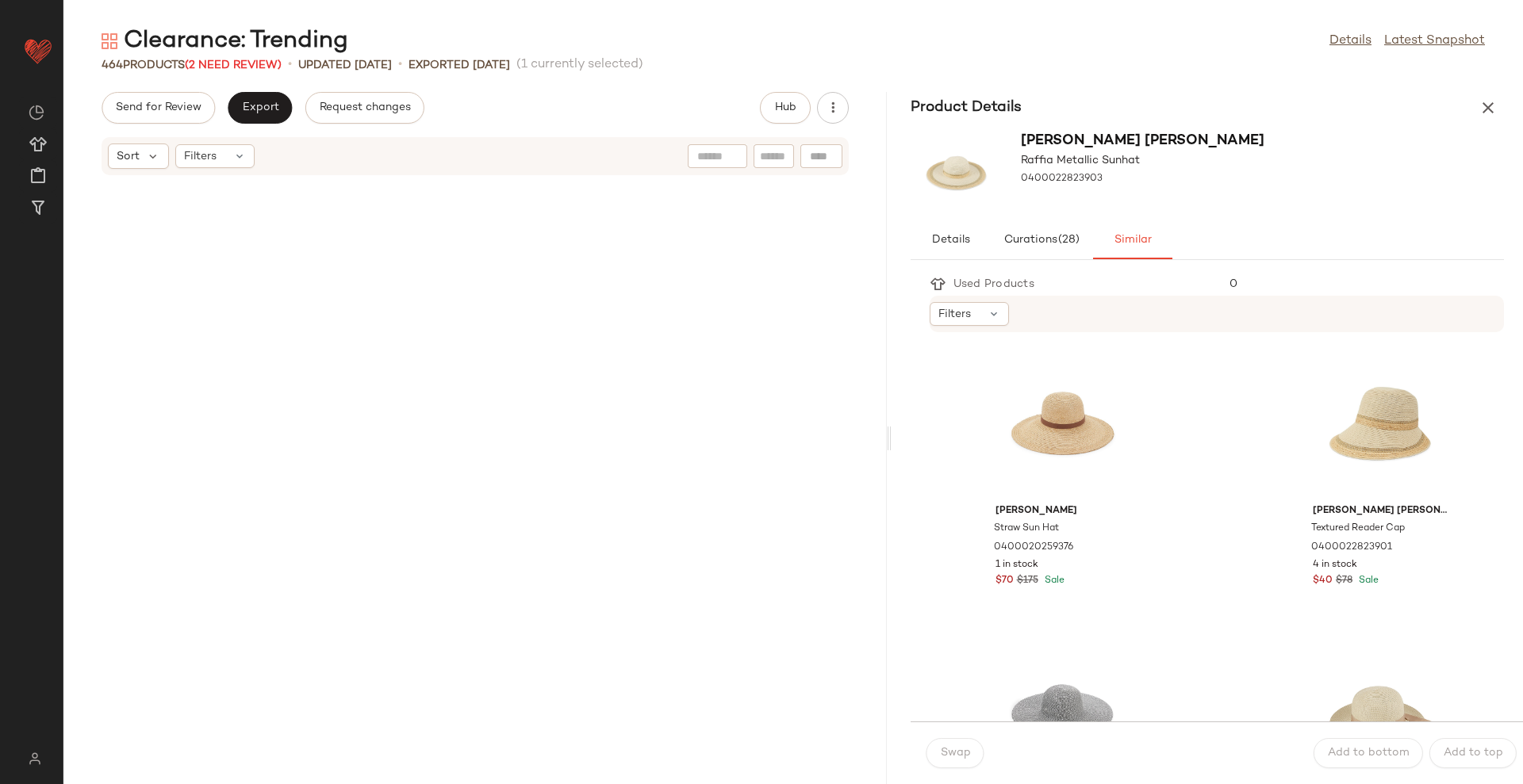
drag, startPoint x: 795, startPoint y: 438, endPoint x: 894, endPoint y: 428, distance: 99.5
click at [894, 428] on div "Clearance: Trending Details Latest Snapshot 464 Products (2 Need Review) • upda…" at bounding box center [793, 404] width 1459 height 759
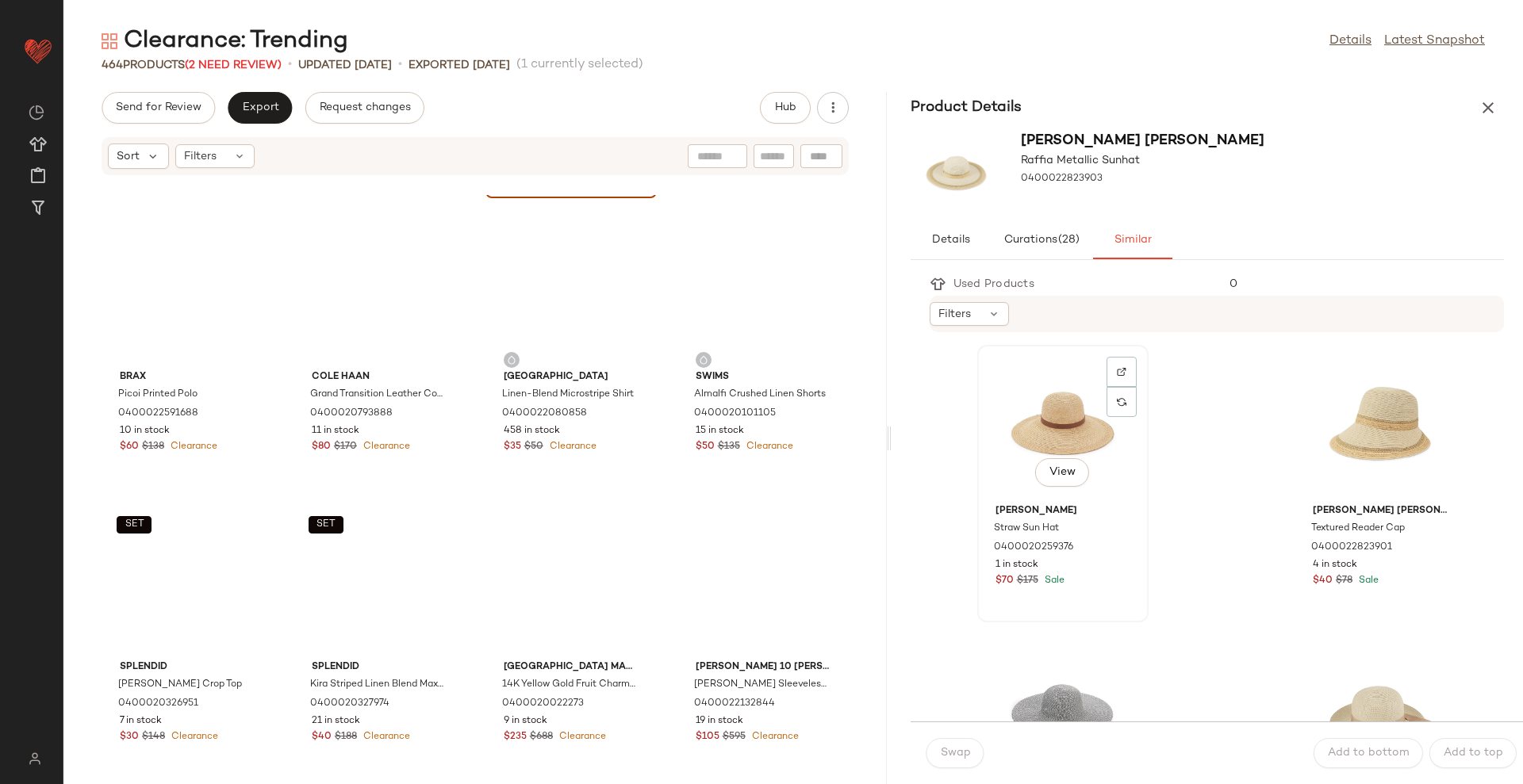
scroll to position [1451, 0]
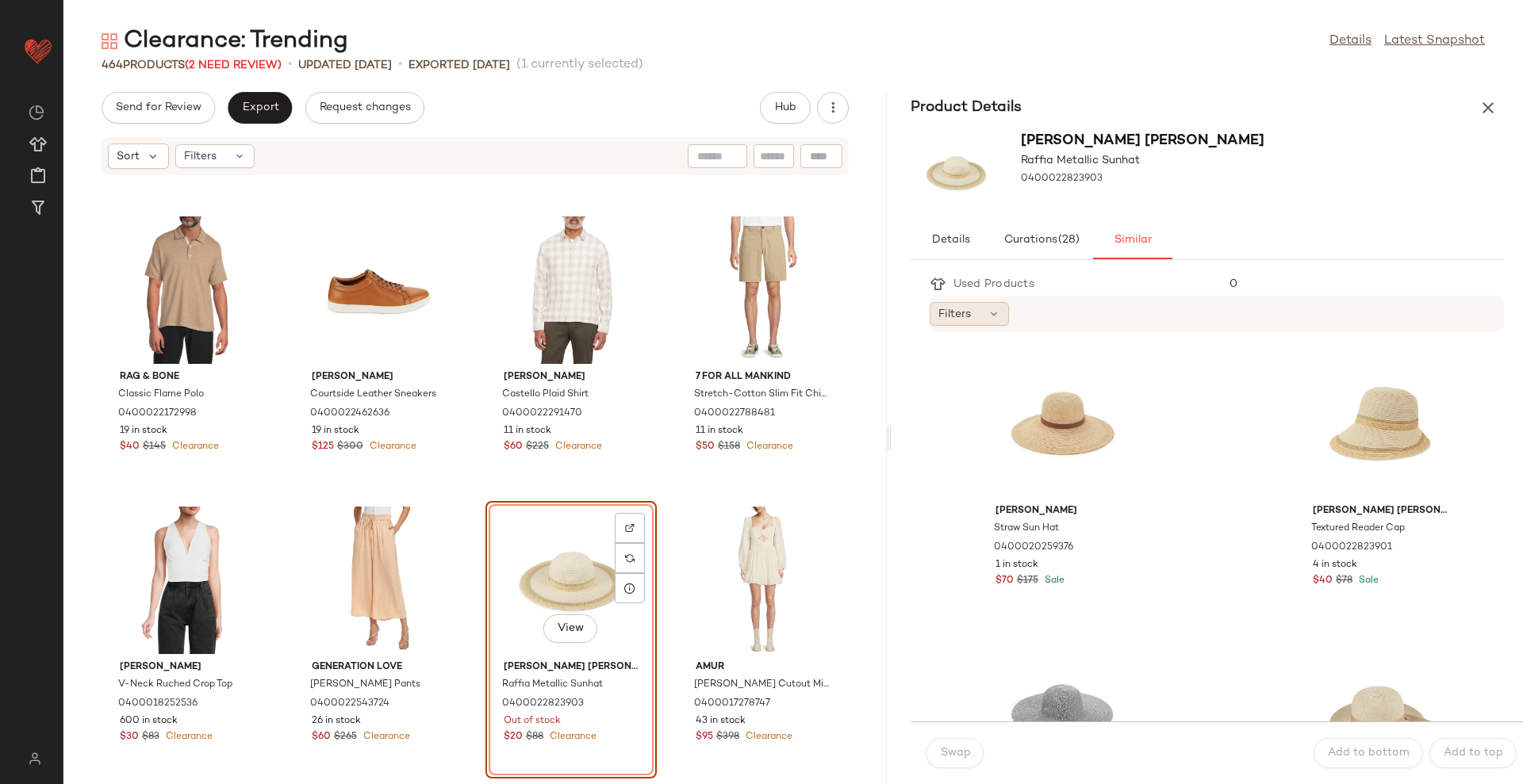
click at [1001, 323] on div "Filters" at bounding box center [969, 314] width 79 height 24
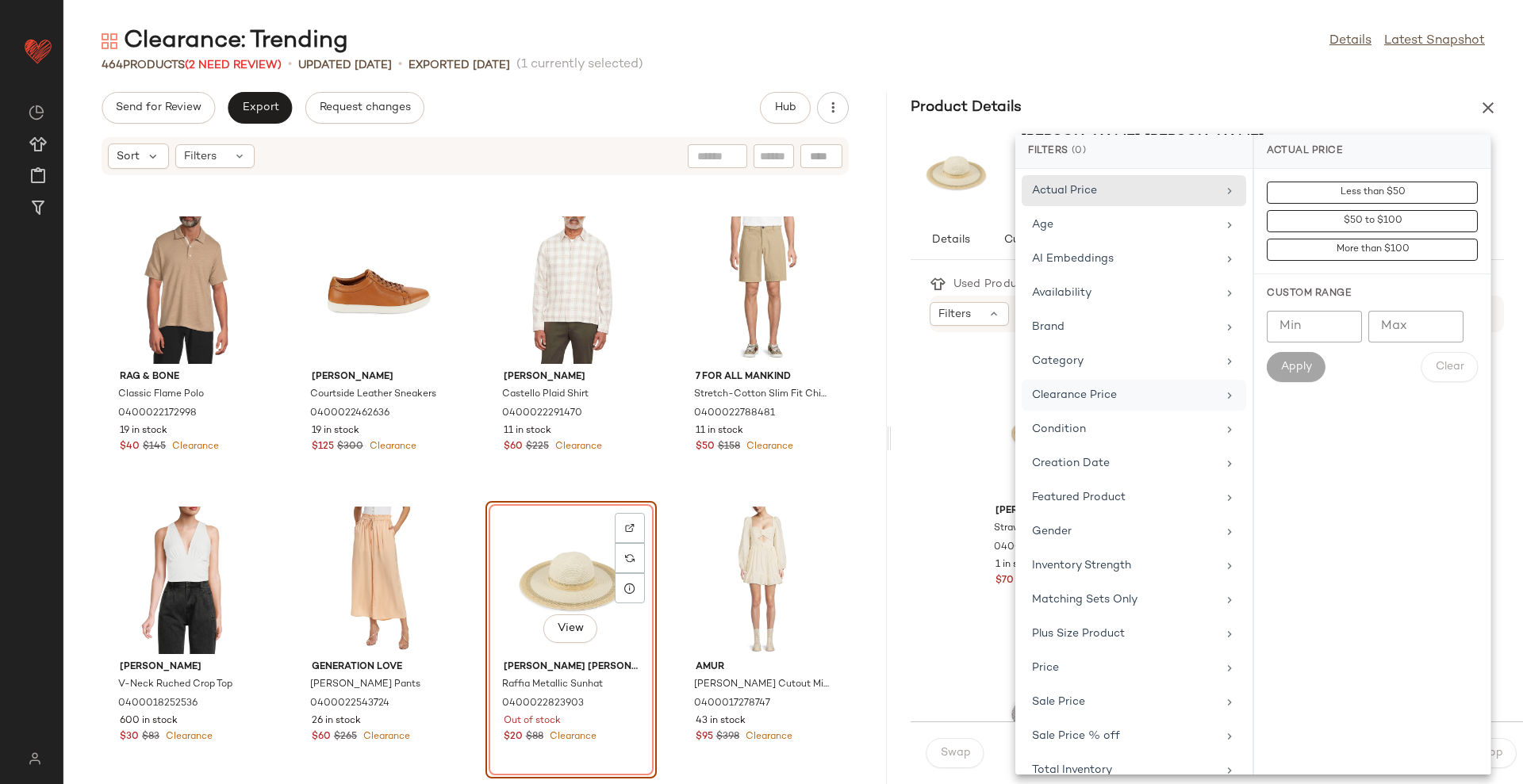
click at [1082, 398] on div "Clearance Price" at bounding box center [1123, 395] width 185 height 17
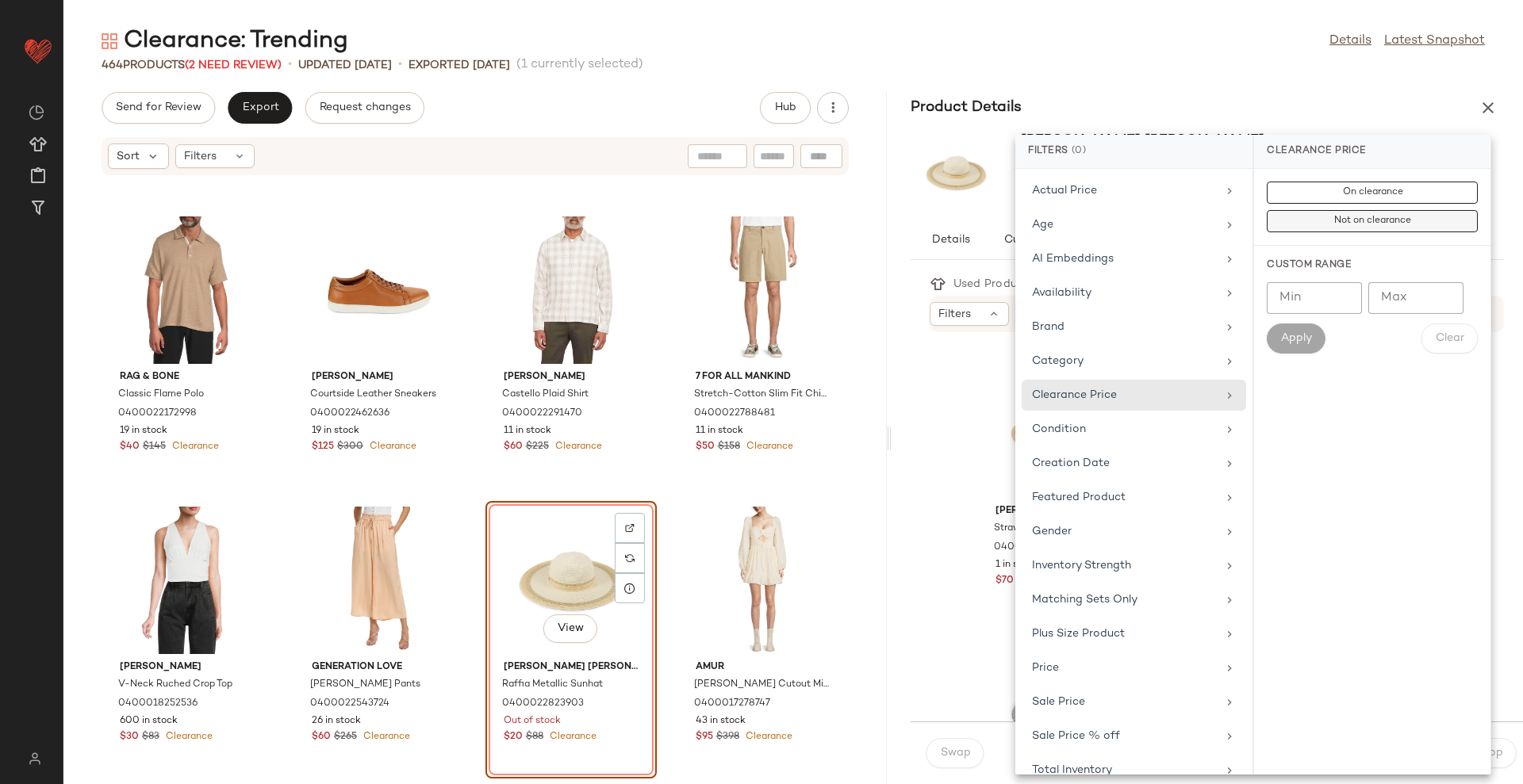
click at [1283, 218] on button "Not on clearance" at bounding box center [1372, 222] width 211 height 23
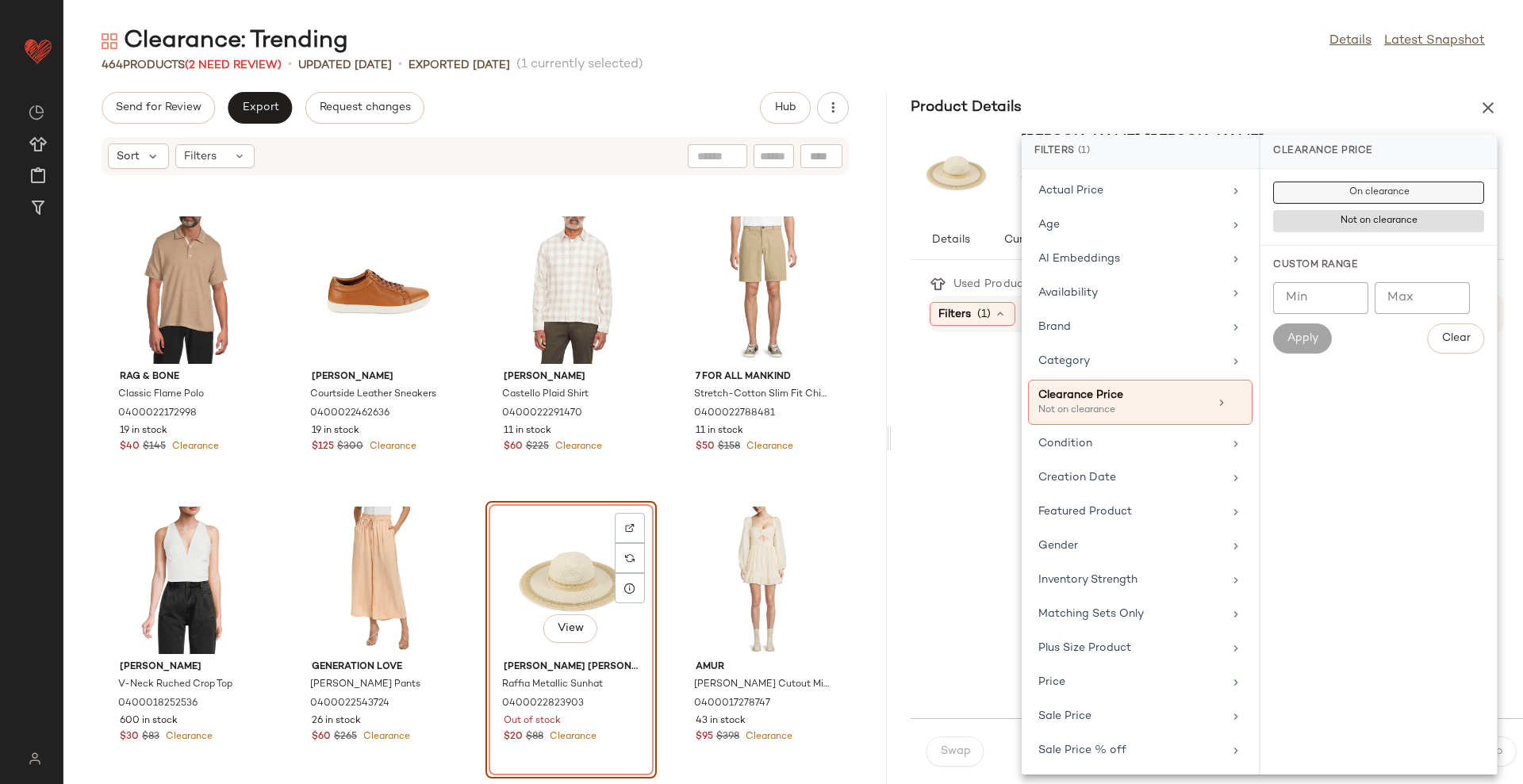
click at [1293, 185] on button "On clearance" at bounding box center [1379, 193] width 211 height 23
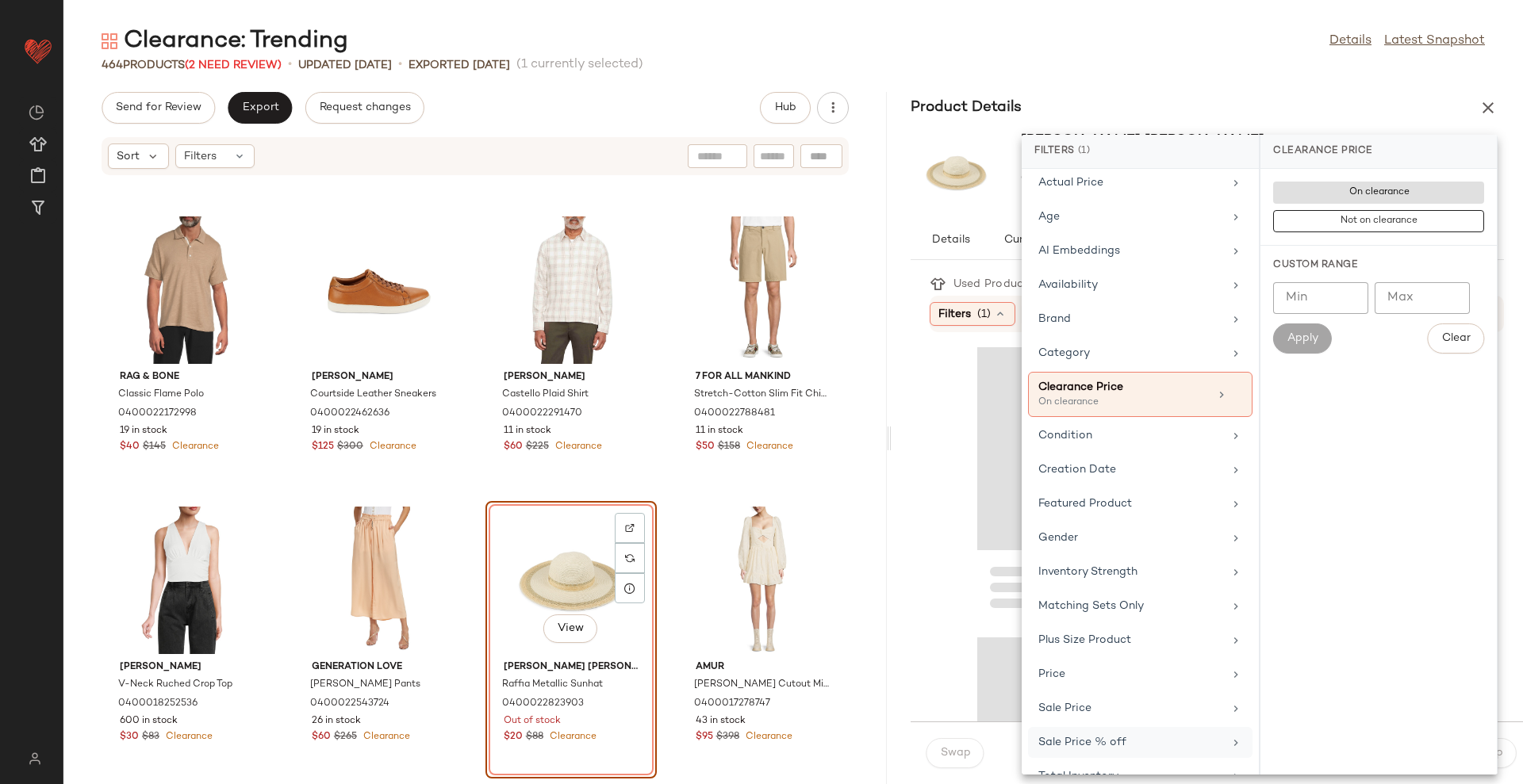
scroll to position [35, 0]
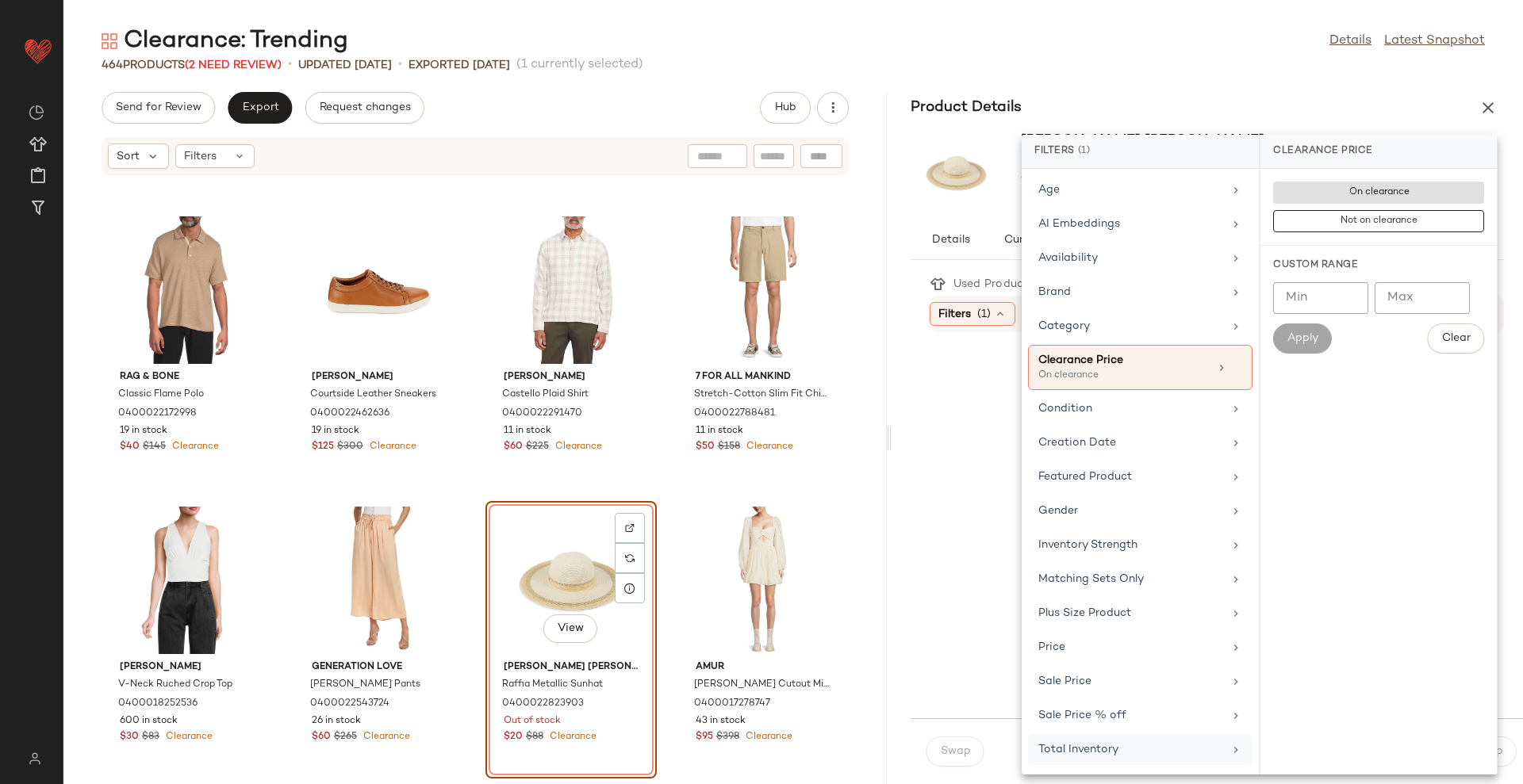
click at [1134, 748] on div "Total Inventory" at bounding box center [1130, 749] width 185 height 17
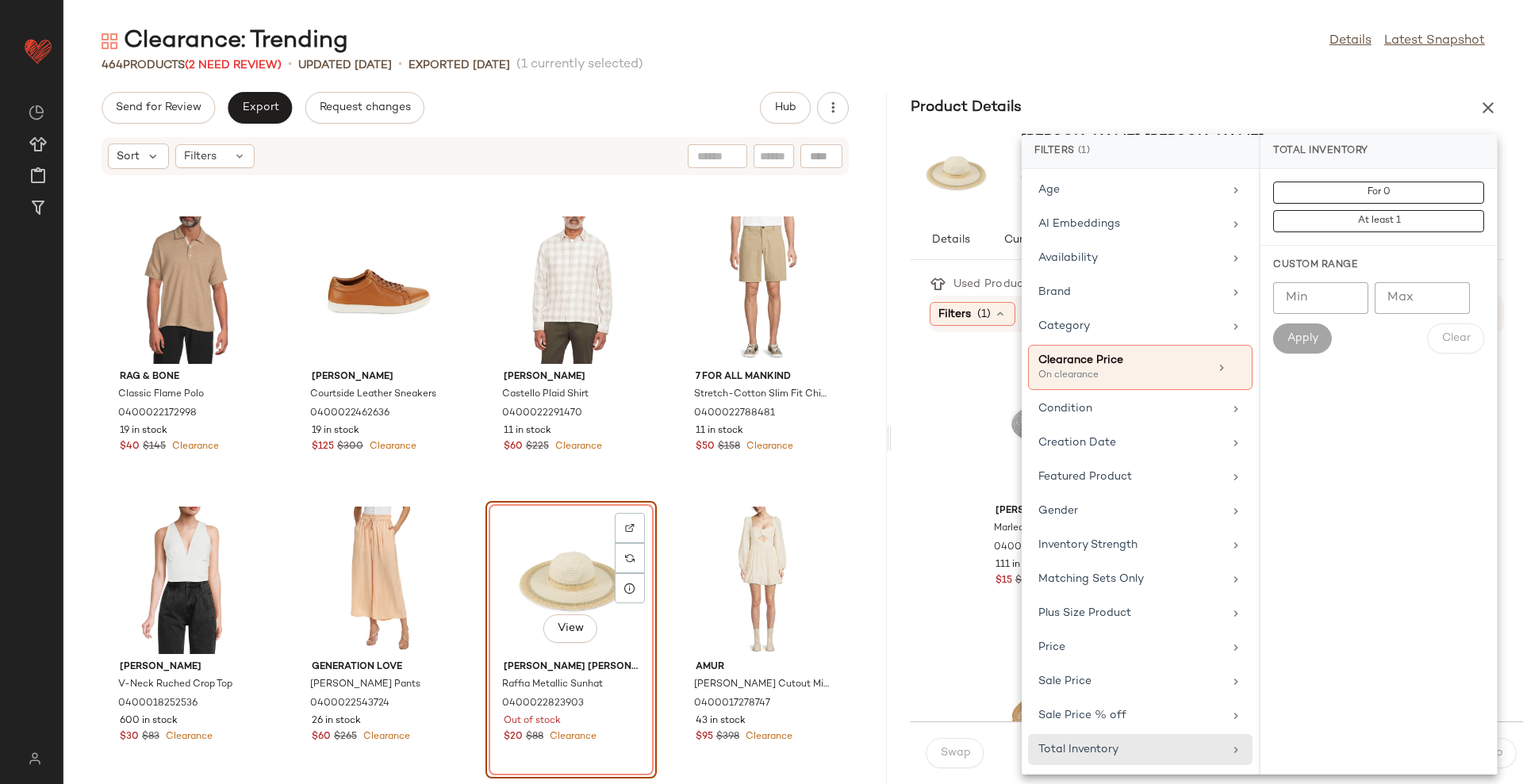
click at [1305, 280] on div "Custom Range Min Min Max Max Apply Clear" at bounding box center [1378, 306] width 236 height 121
click at [1305, 287] on input "Min" at bounding box center [1321, 297] width 95 height 31
type input "**"
click at [1302, 346] on button "Apply" at bounding box center [1302, 338] width 59 height 30
click at [1034, 87] on div "Clearance: Trending Details Latest Snapshot 464 Products (2 Need Review) • upda…" at bounding box center [793, 404] width 1459 height 759
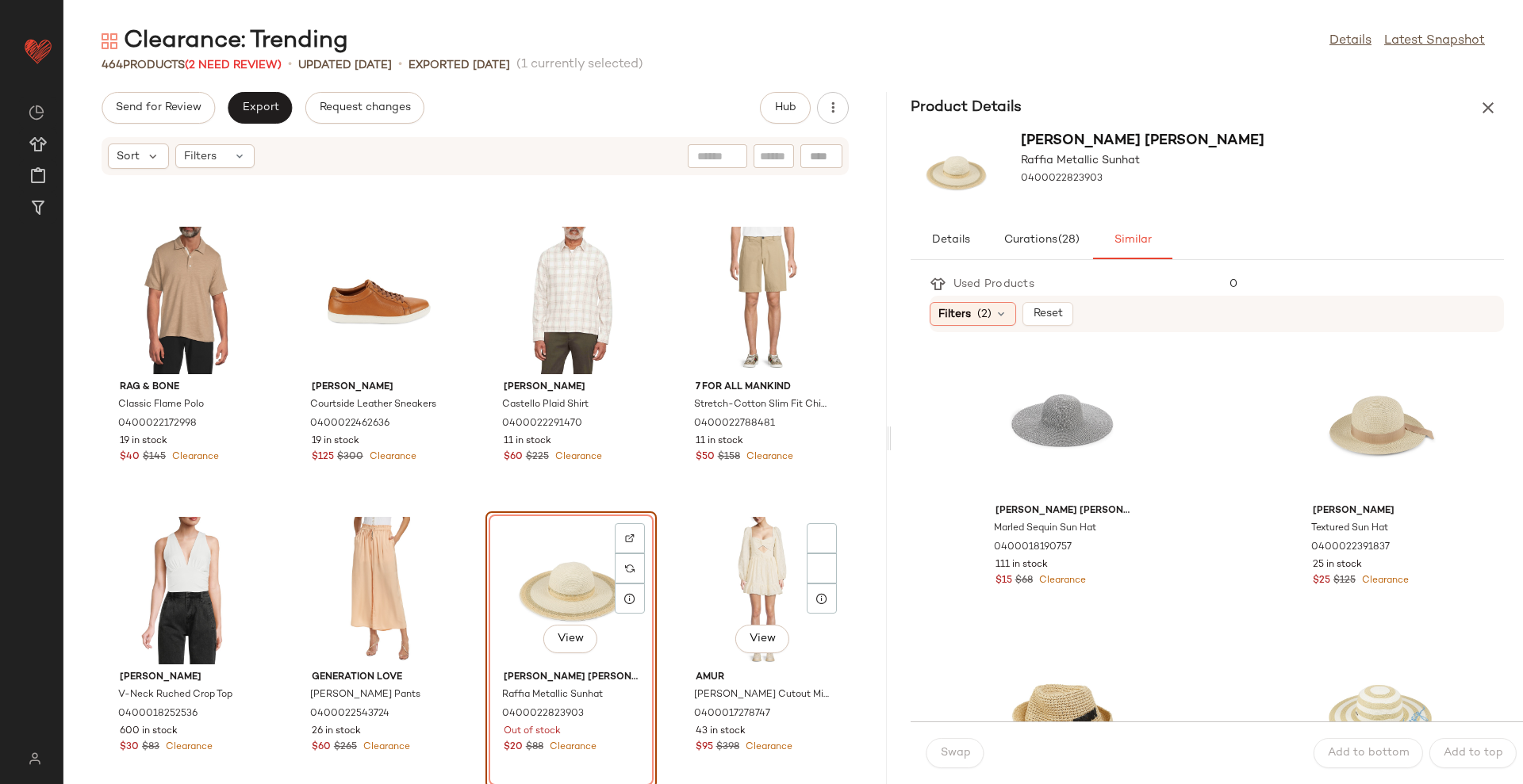
scroll to position [1500, 0]
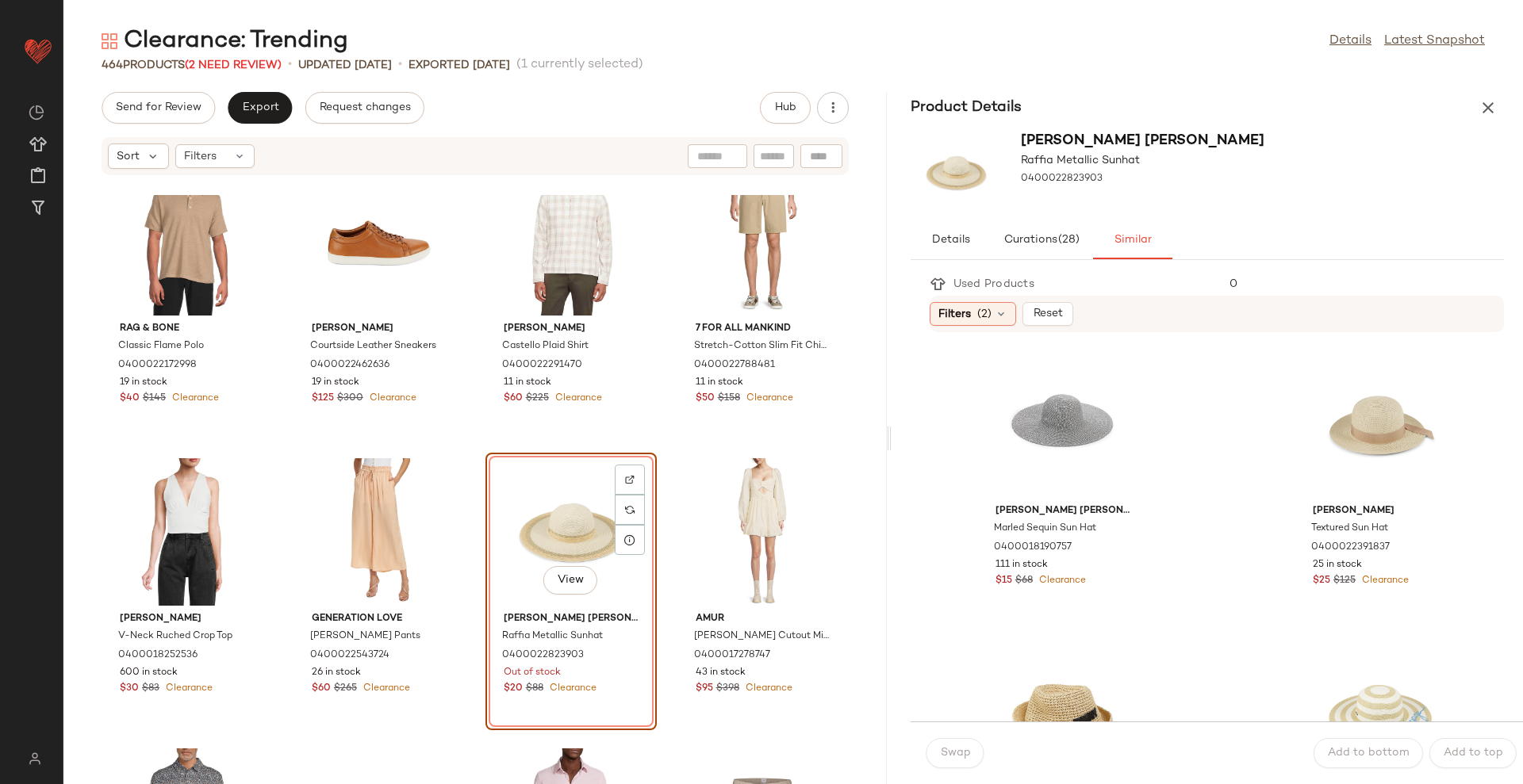
click at [575, 509] on div "View" at bounding box center [571, 532] width 160 height 147
click at [1319, 413] on div at bounding box center [1380, 424] width 160 height 147
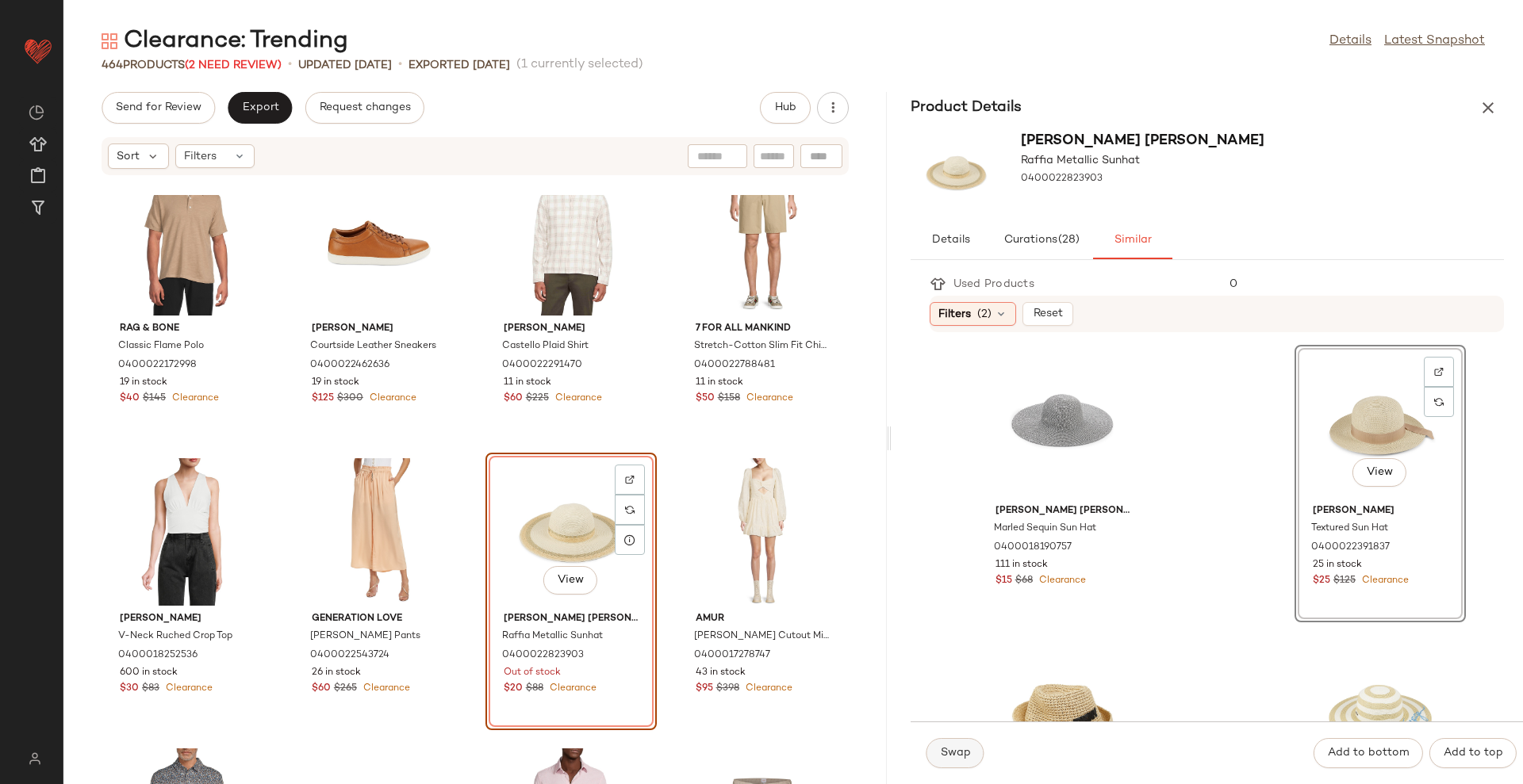
click at [969, 745] on button "Swap" at bounding box center [956, 753] width 58 height 30
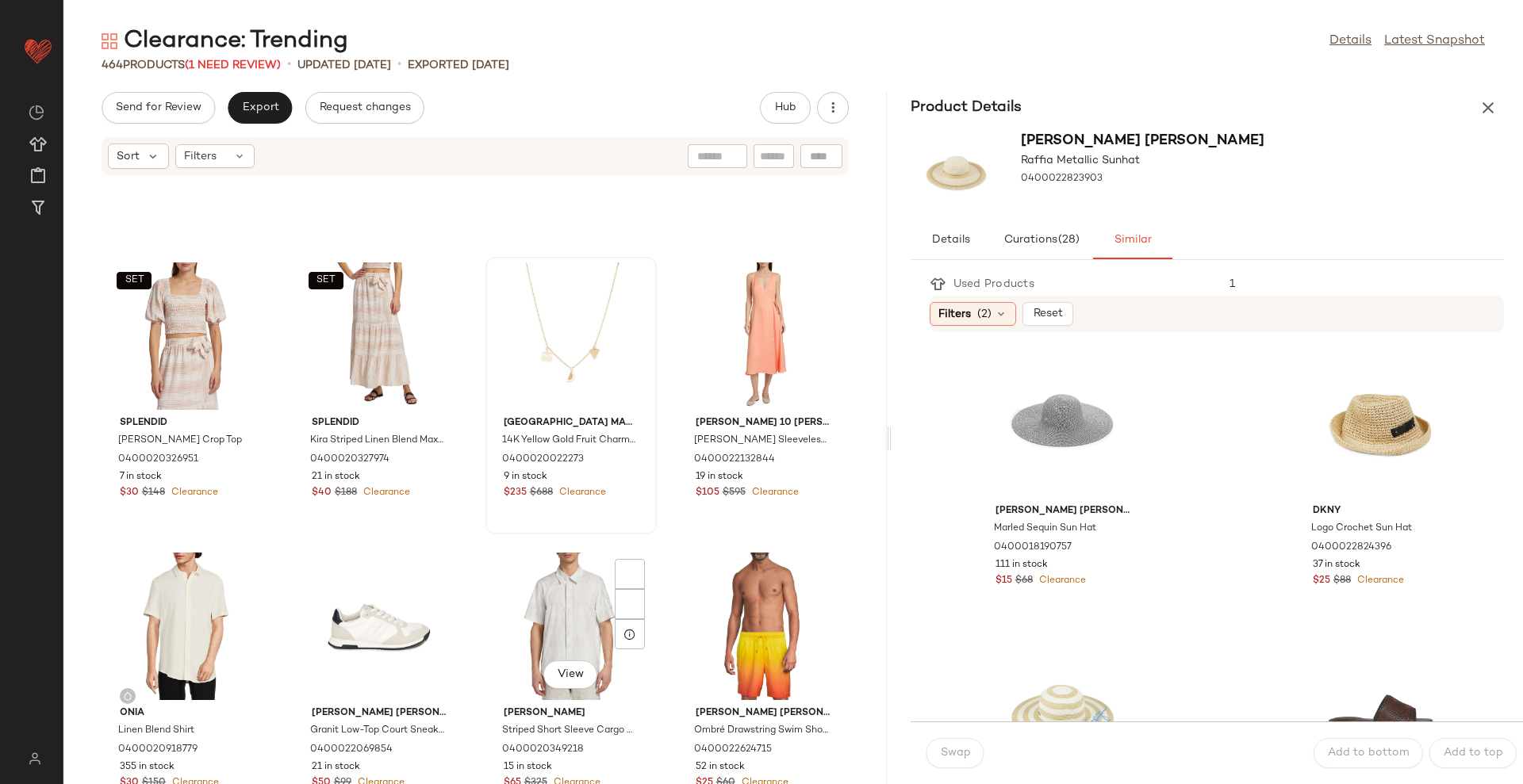
scroll to position [2391, 0]
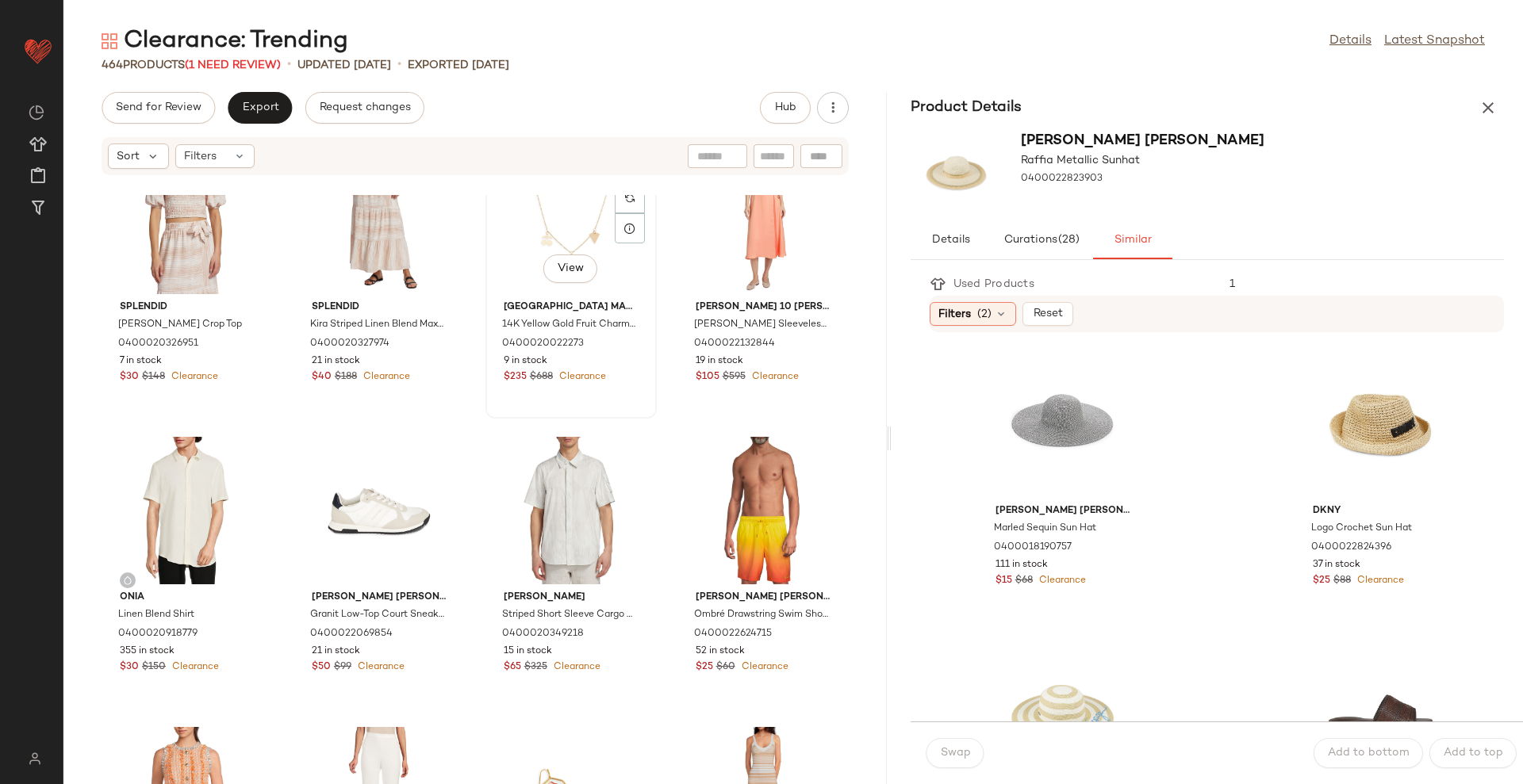
click at [562, 382] on span "Clearance" at bounding box center [581, 377] width 50 height 10
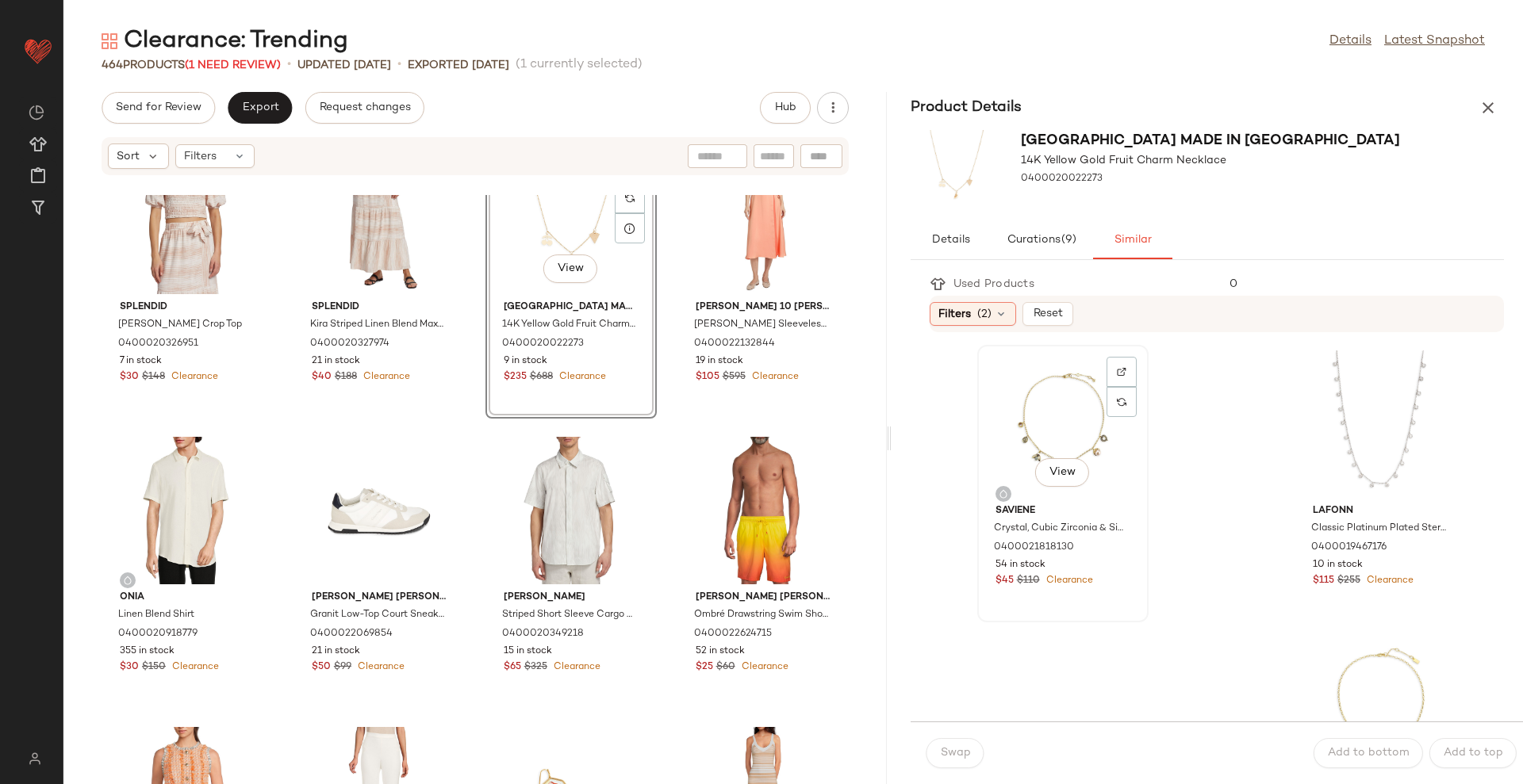
click at [1073, 428] on div "View" at bounding box center [1062, 424] width 160 height 147
drag, startPoint x: 969, startPoint y: 748, endPoint x: 983, endPoint y: 726, distance: 26.1
click at [969, 747] on span "Swap" at bounding box center [955, 753] width 31 height 13
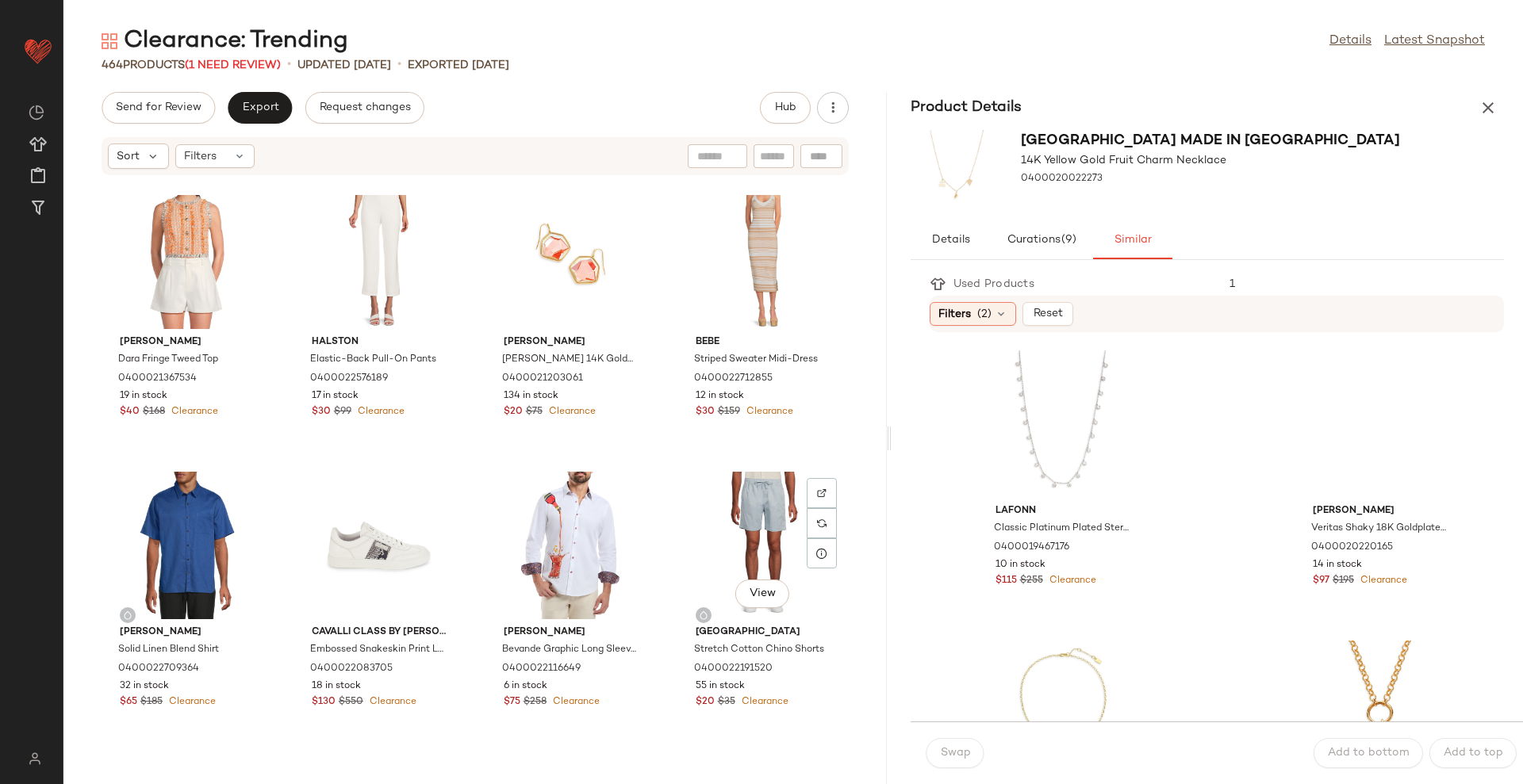
scroll to position [3085, 0]
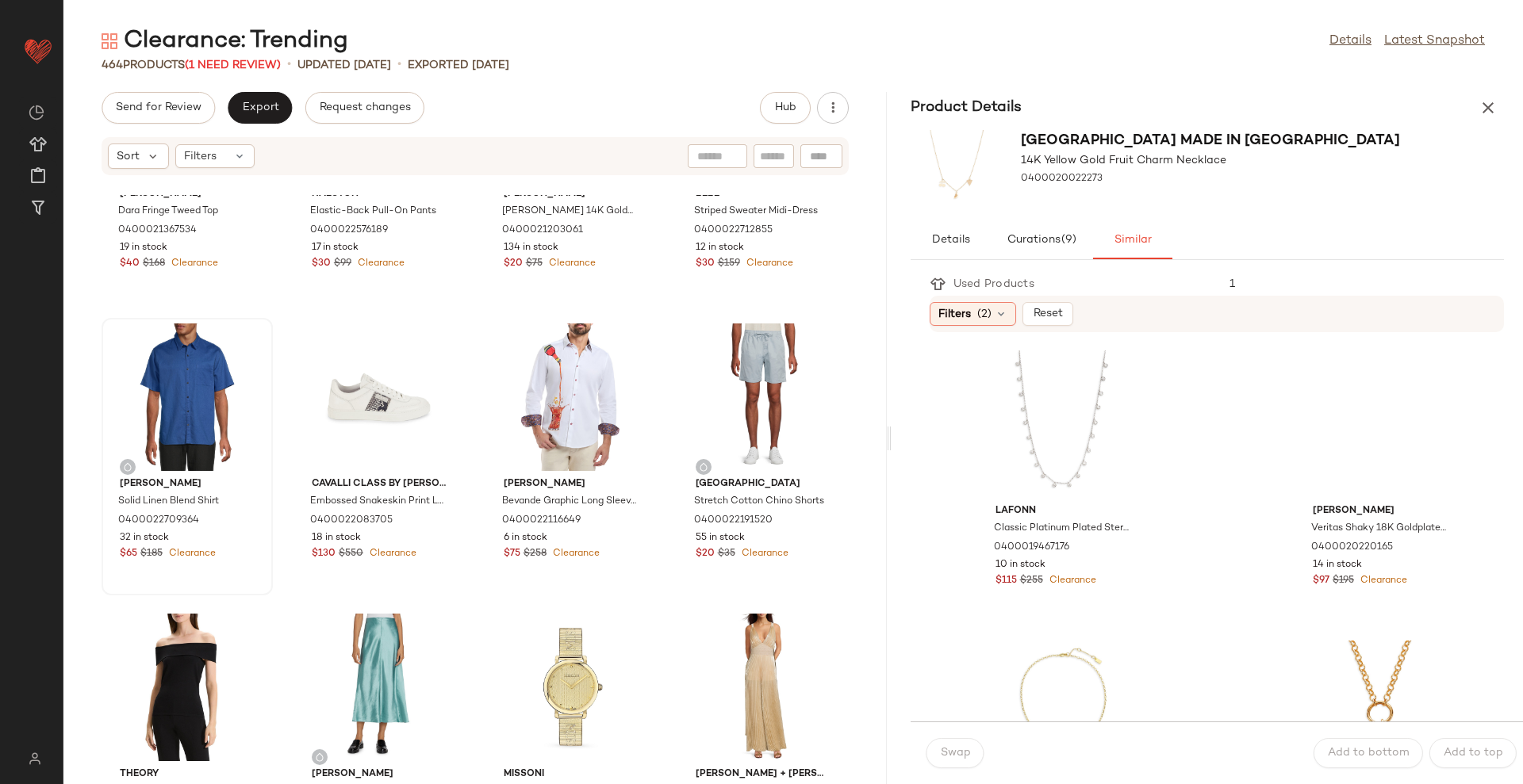
click at [170, 371] on div at bounding box center [187, 397] width 160 height 147
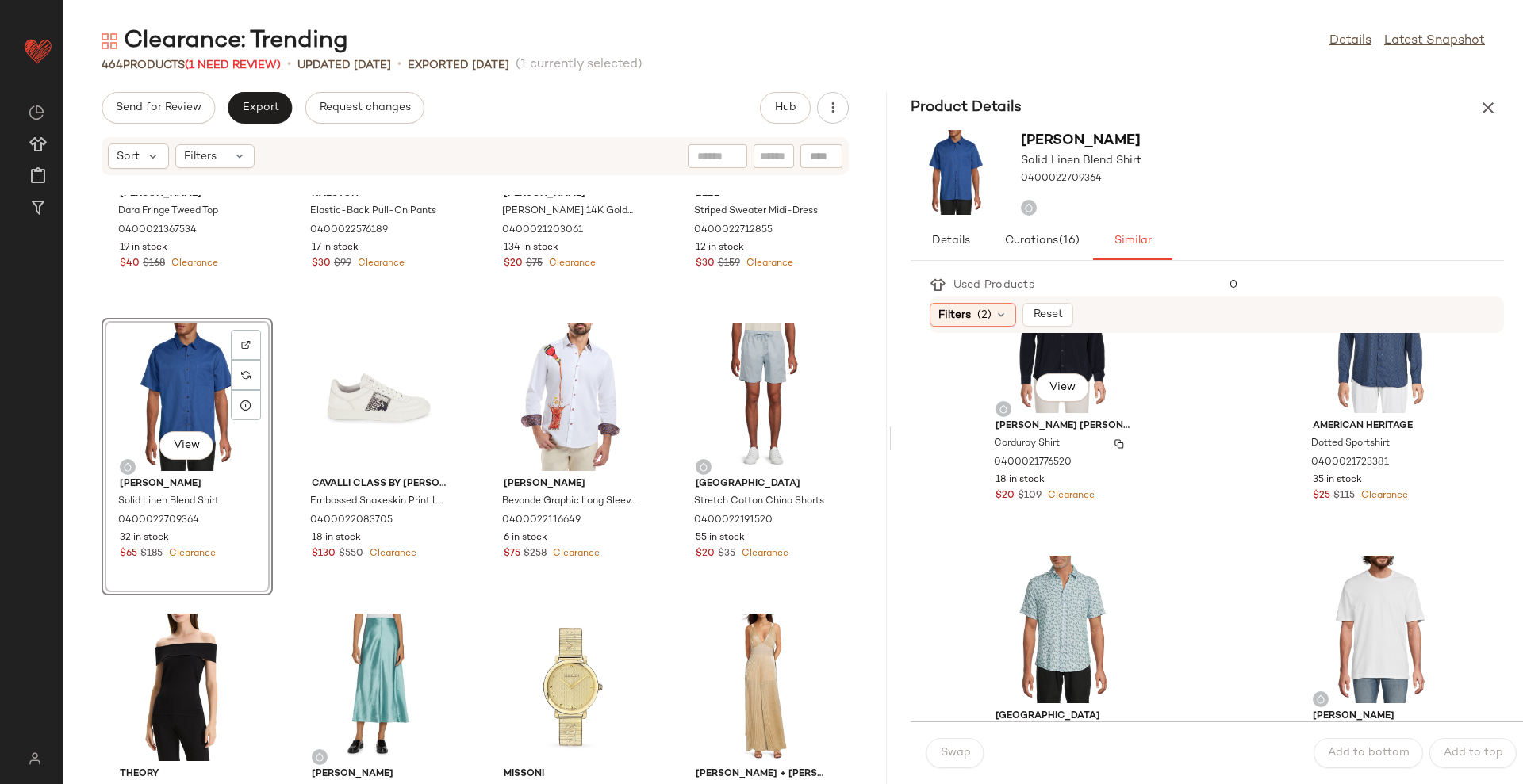
scroll to position [2662, 0]
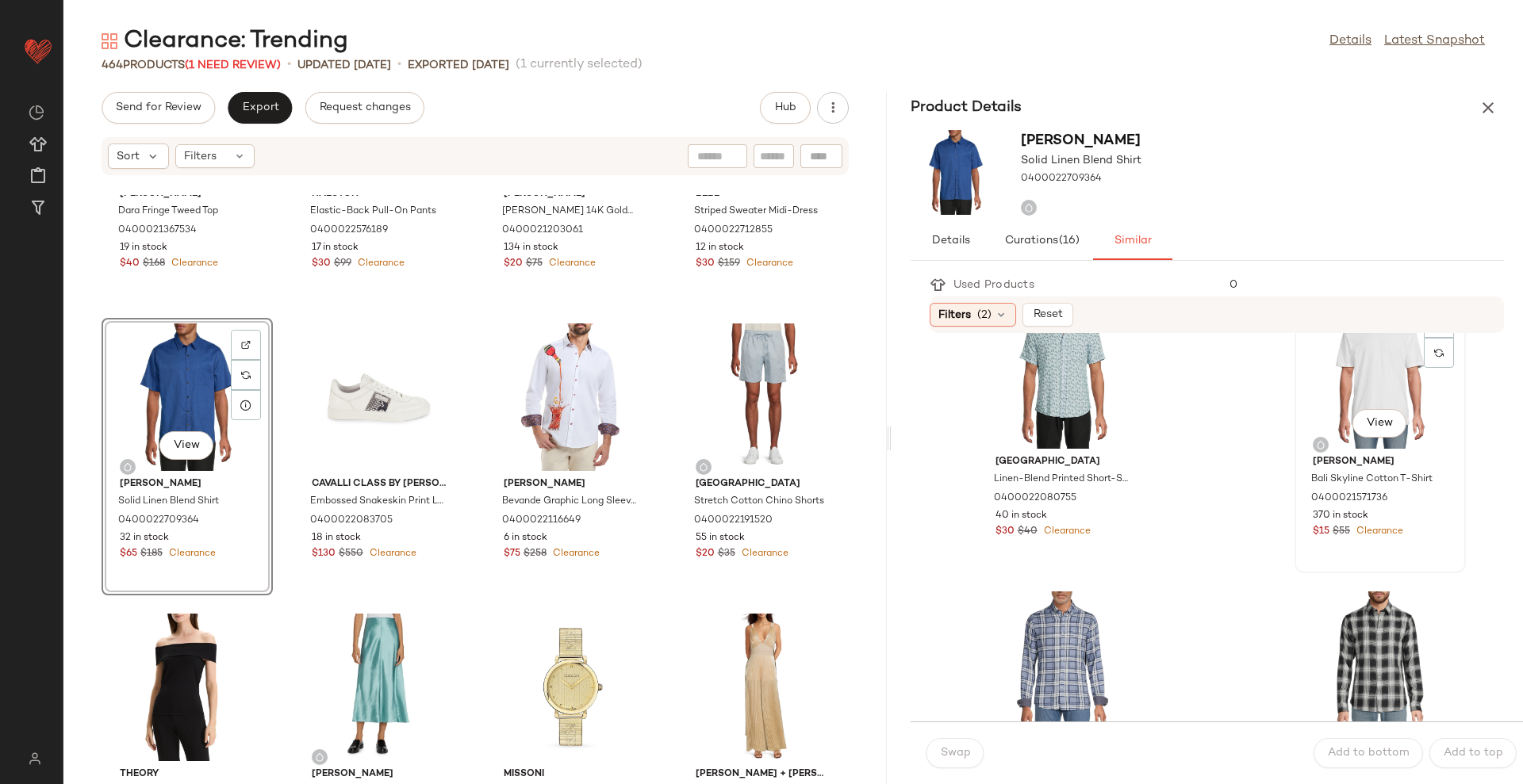
click at [1338, 341] on div "View" at bounding box center [1380, 375] width 160 height 147
click at [956, 753] on span "Swap" at bounding box center [955, 753] width 31 height 13
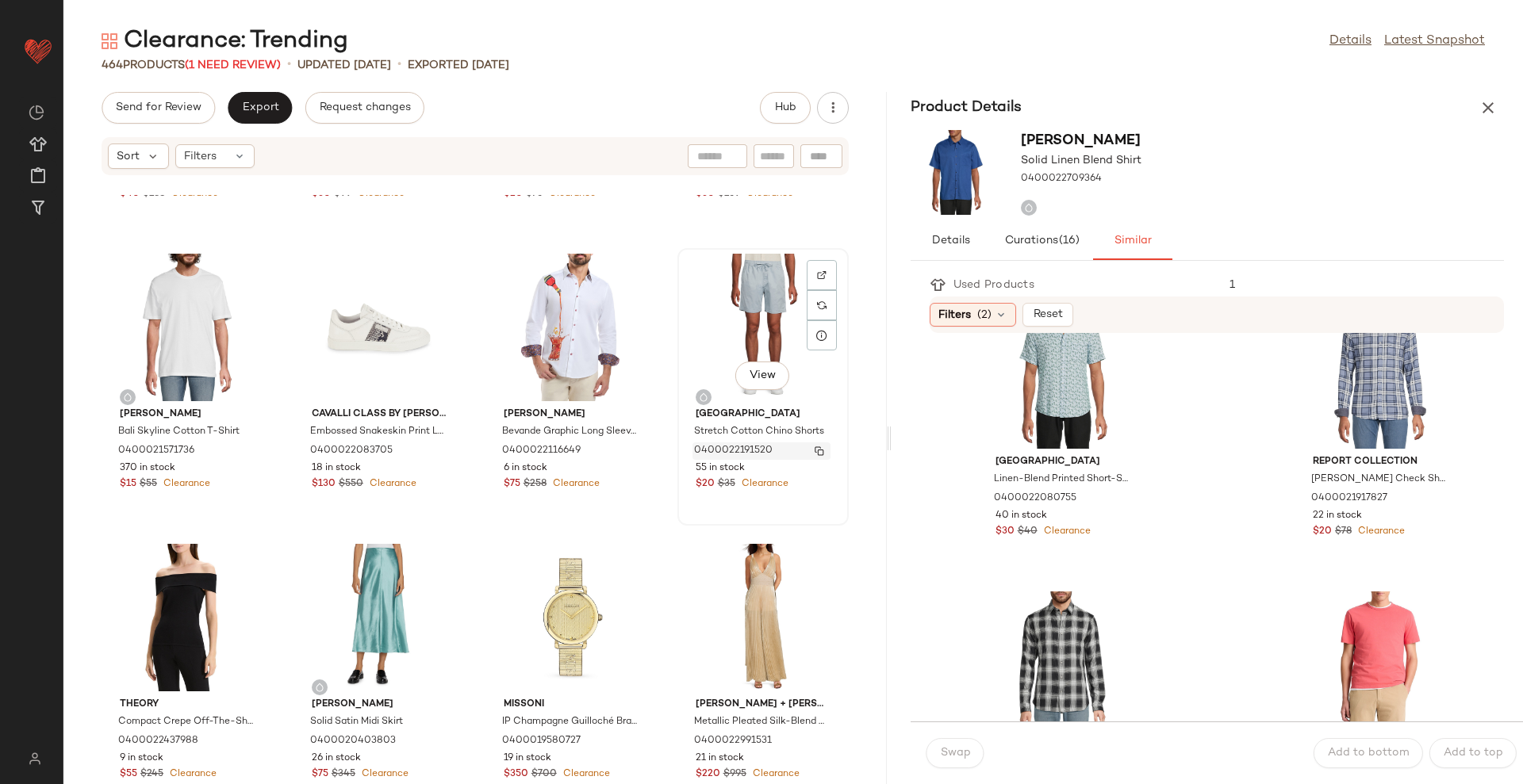
scroll to position [3184, 0]
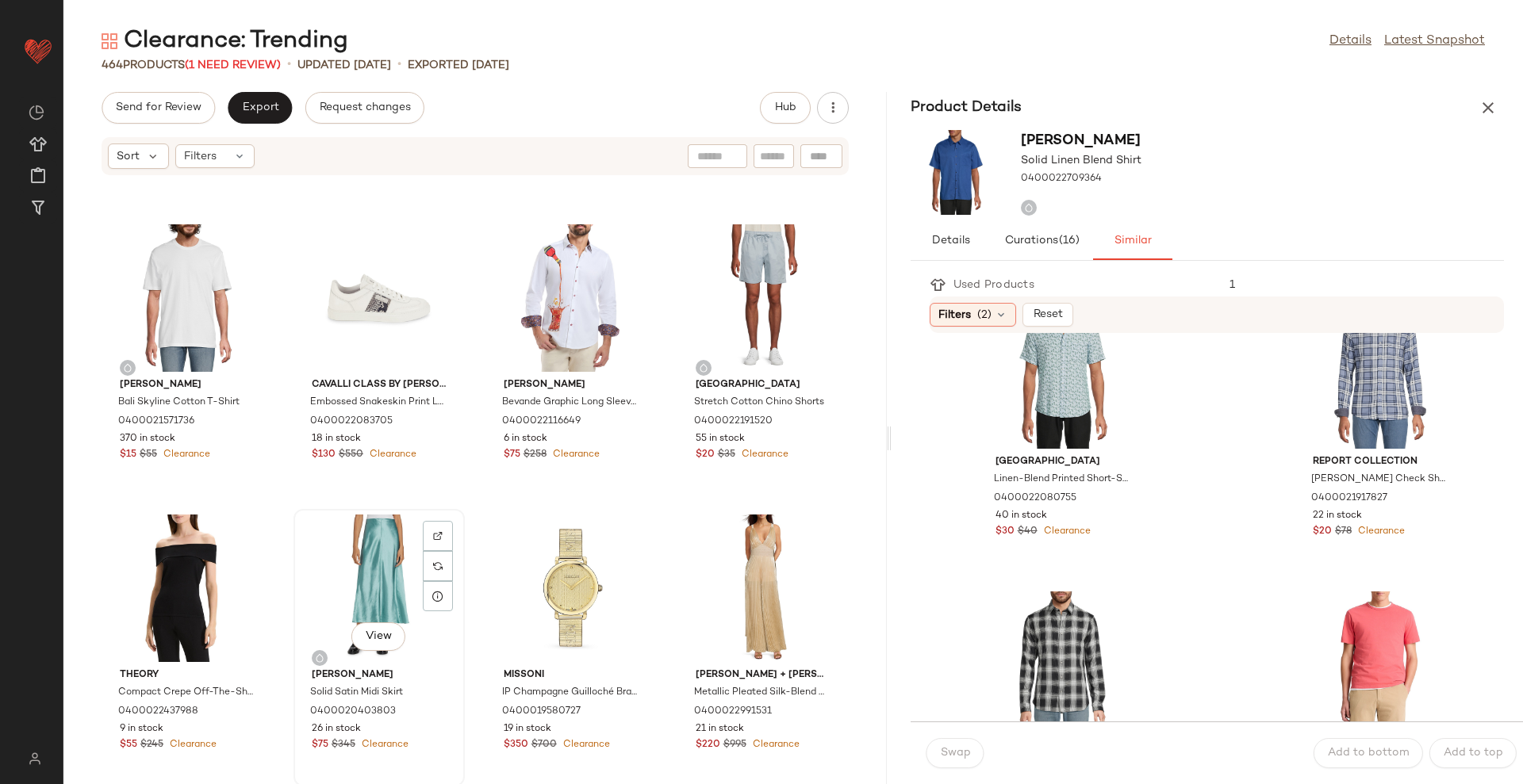
click at [371, 562] on div "View" at bounding box center [379, 588] width 160 height 147
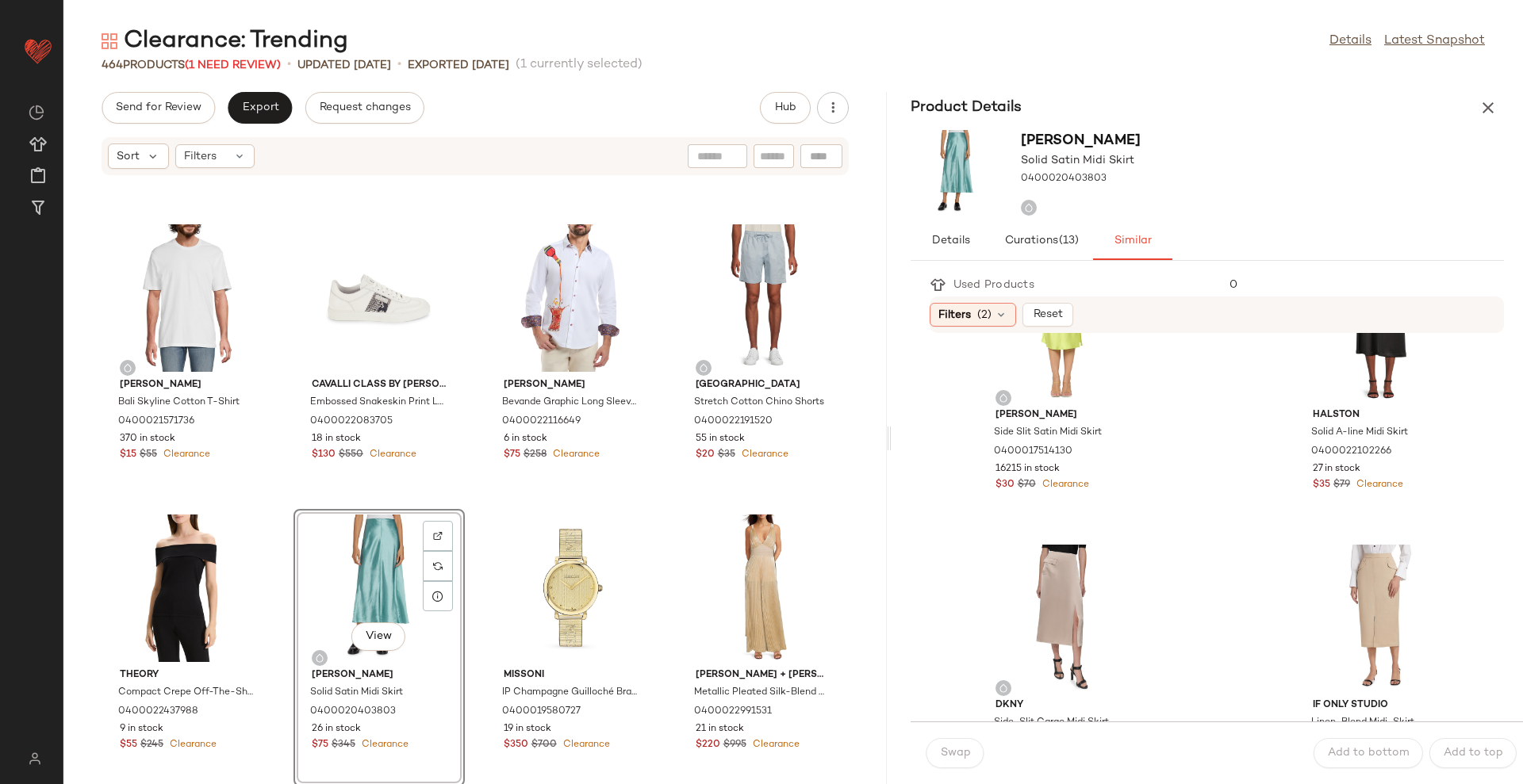
scroll to position [198, 0]
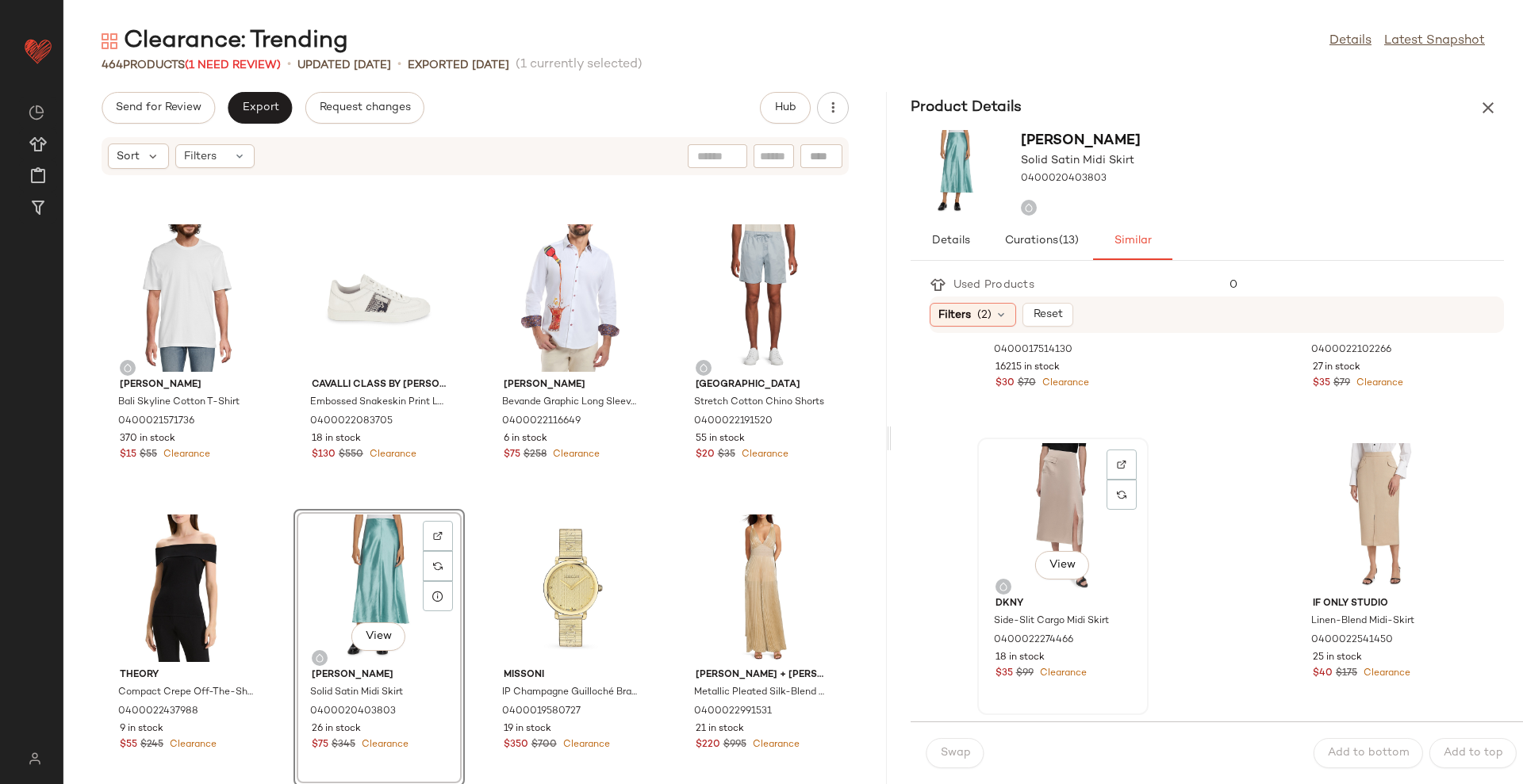
click at [1057, 494] on div "View" at bounding box center [1062, 516] width 160 height 147
click at [968, 747] on span "Swap" at bounding box center [955, 753] width 31 height 13
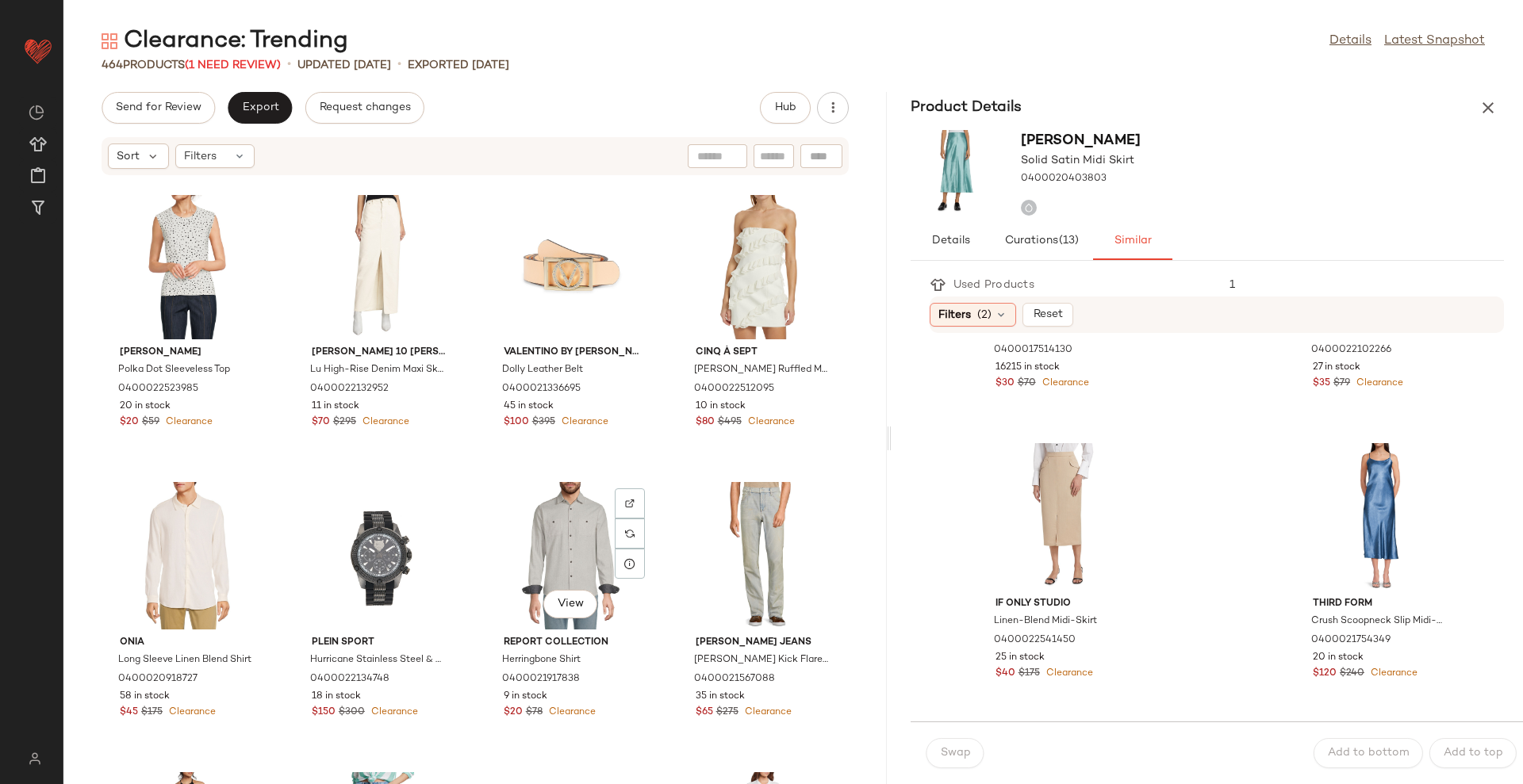
scroll to position [4672, 0]
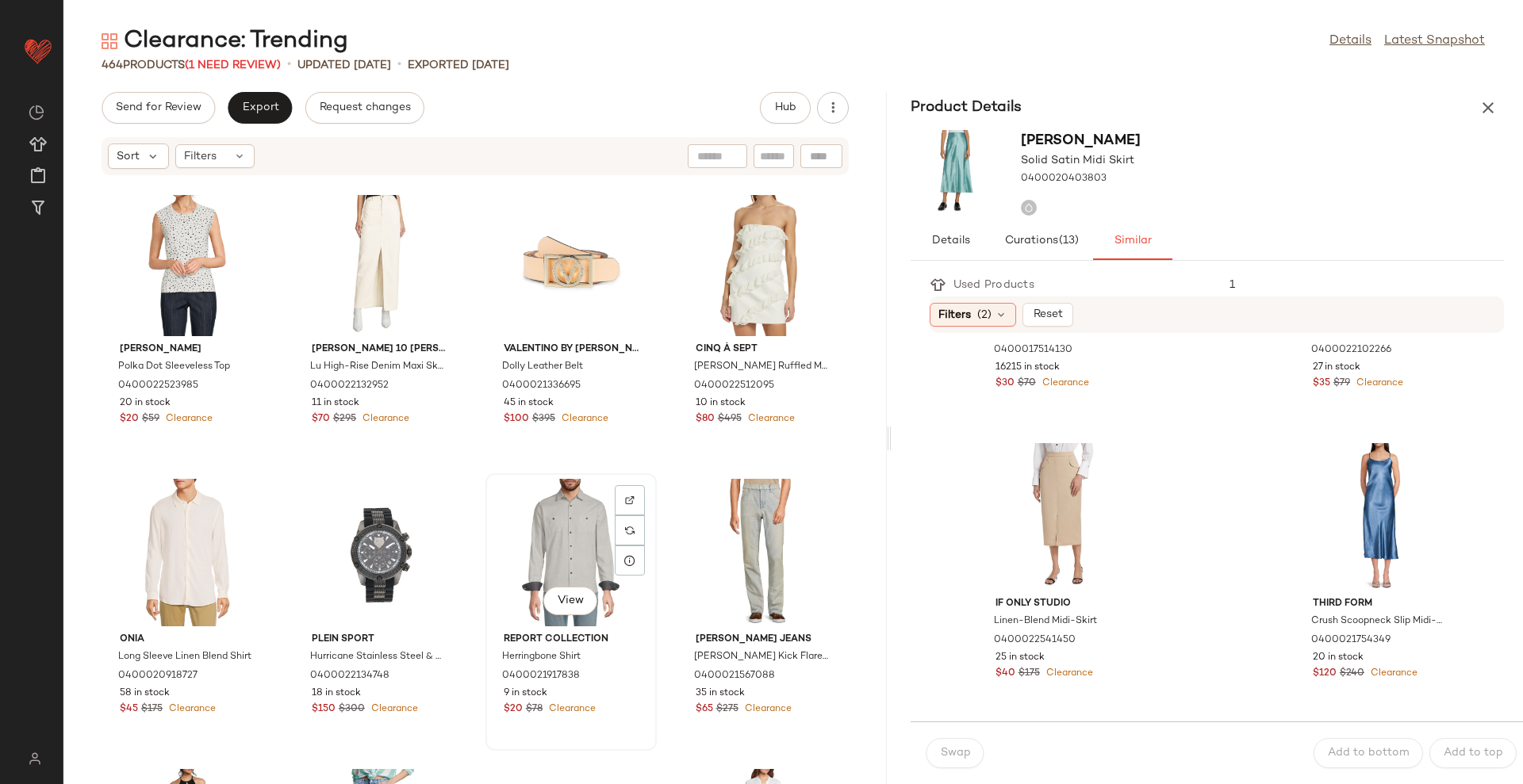
click at [525, 542] on div "View" at bounding box center [571, 552] width 160 height 147
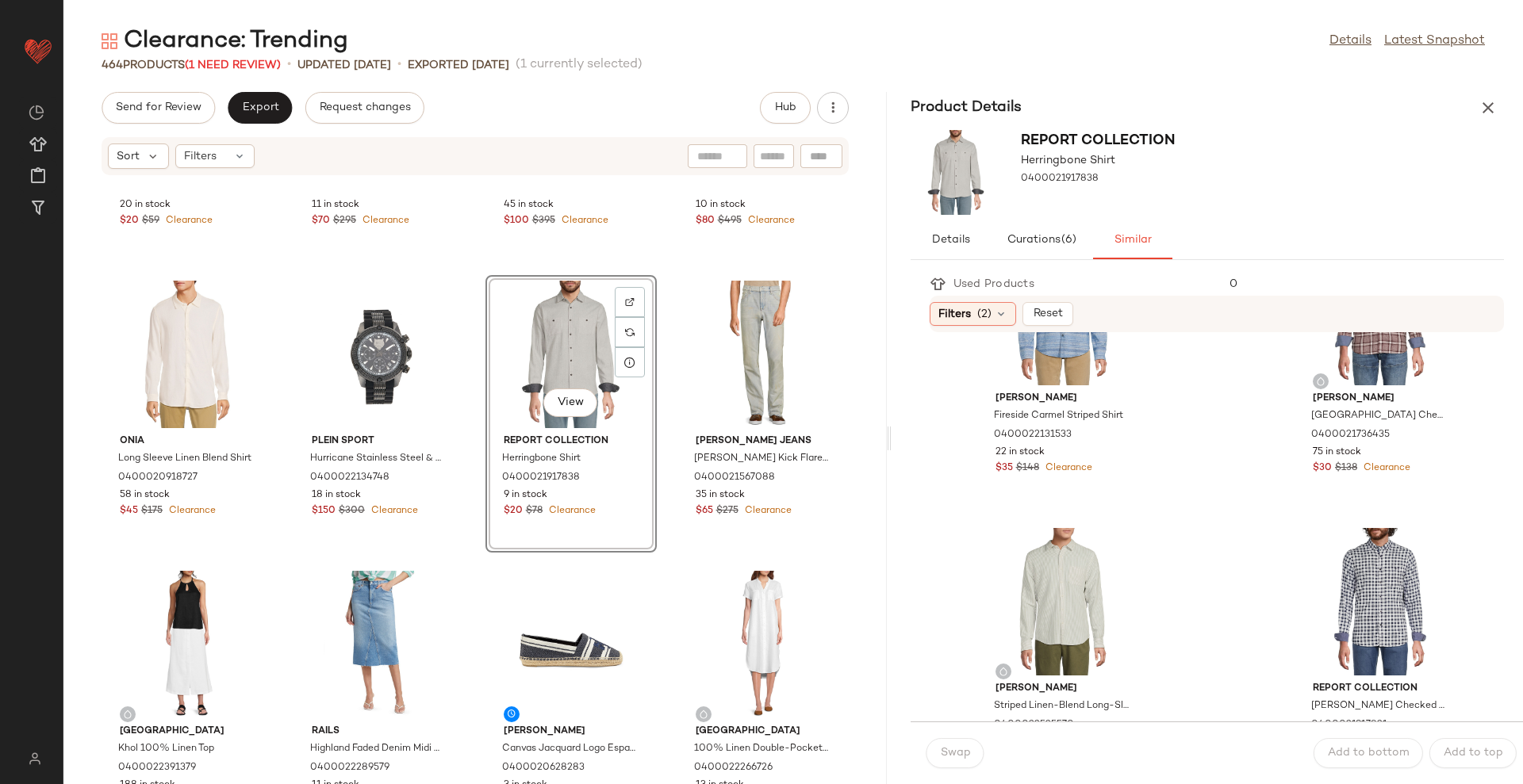
scroll to position [198, 0]
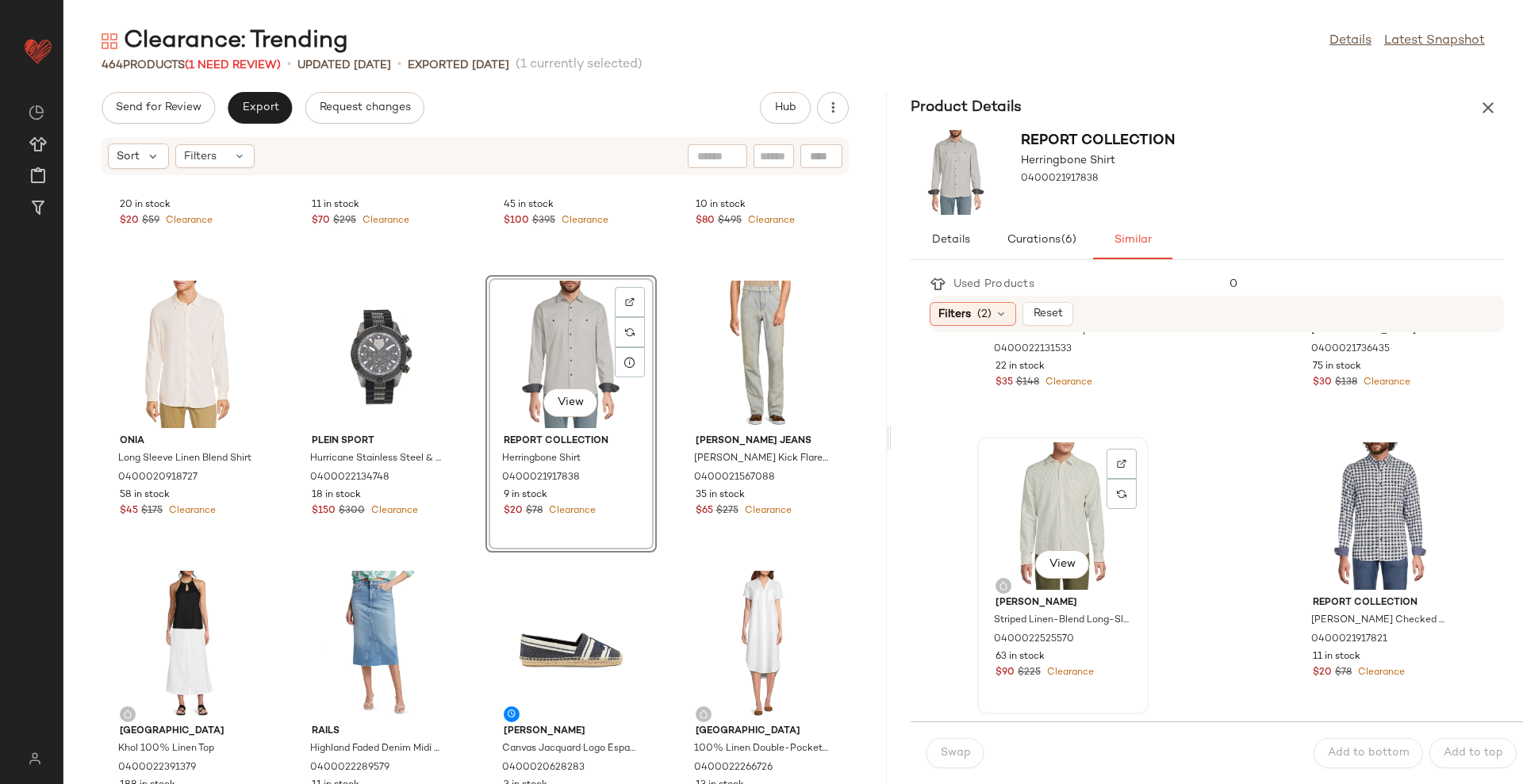
click at [1072, 511] on div "View" at bounding box center [1062, 516] width 160 height 147
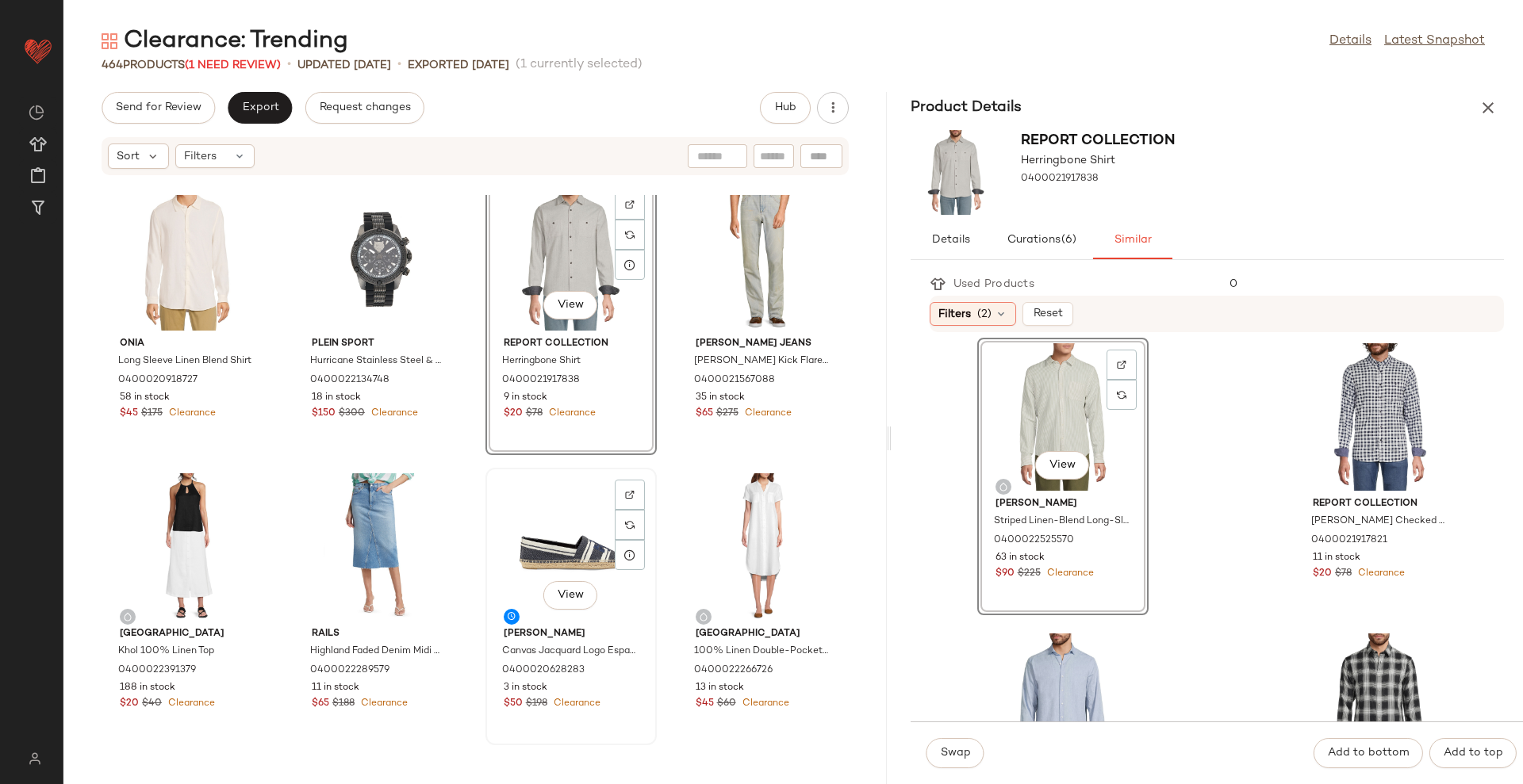
scroll to position [4969, 0]
click at [972, 750] on button "Swap" at bounding box center [956, 753] width 58 height 30
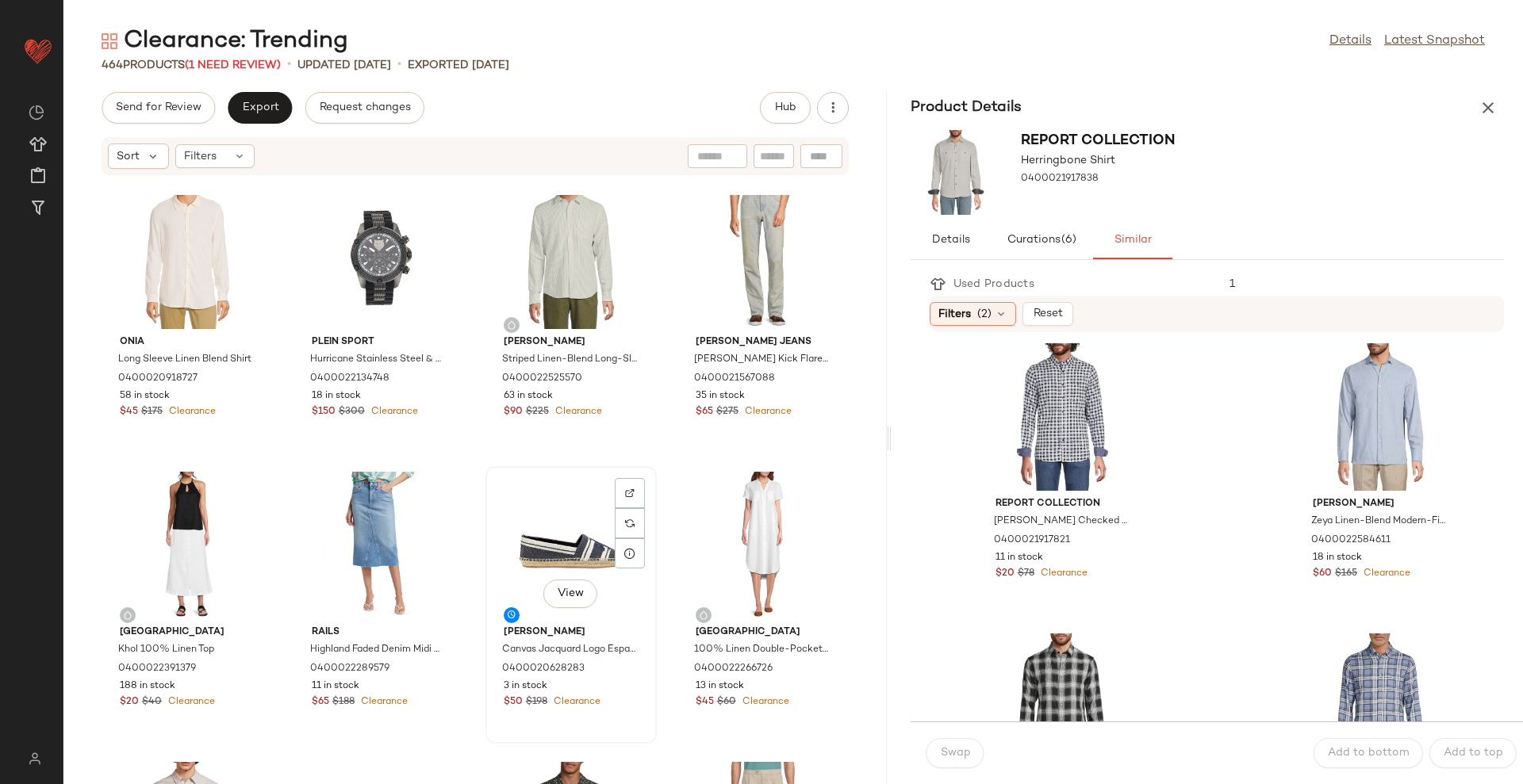
click at [577, 525] on div "View" at bounding box center [571, 545] width 160 height 147
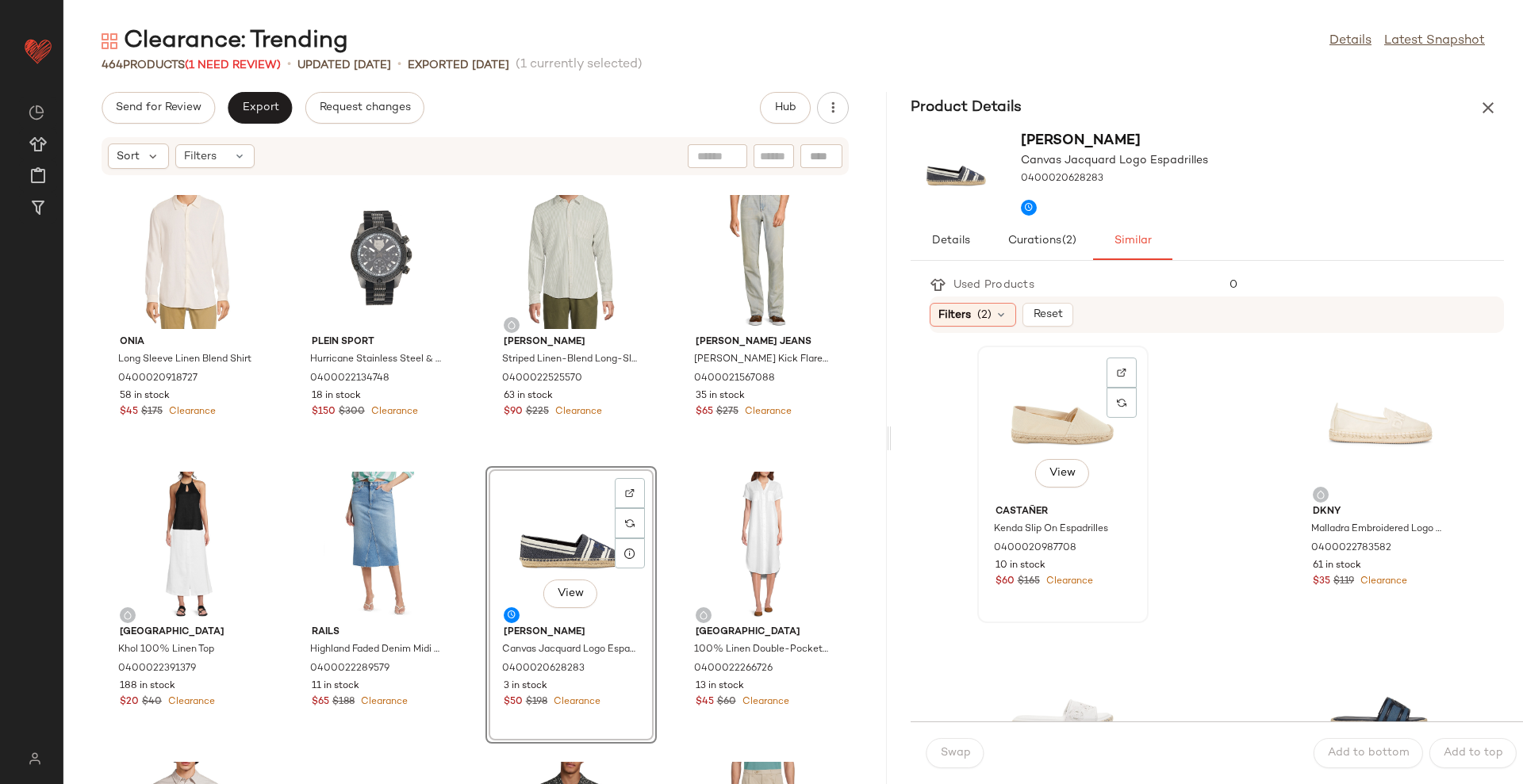
drag, startPoint x: 1043, startPoint y: 401, endPoint x: 1034, endPoint y: 438, distance: 38.1
click at [1042, 401] on div "View" at bounding box center [1062, 425] width 160 height 147
click at [951, 756] on span "Swap" at bounding box center [955, 753] width 31 height 13
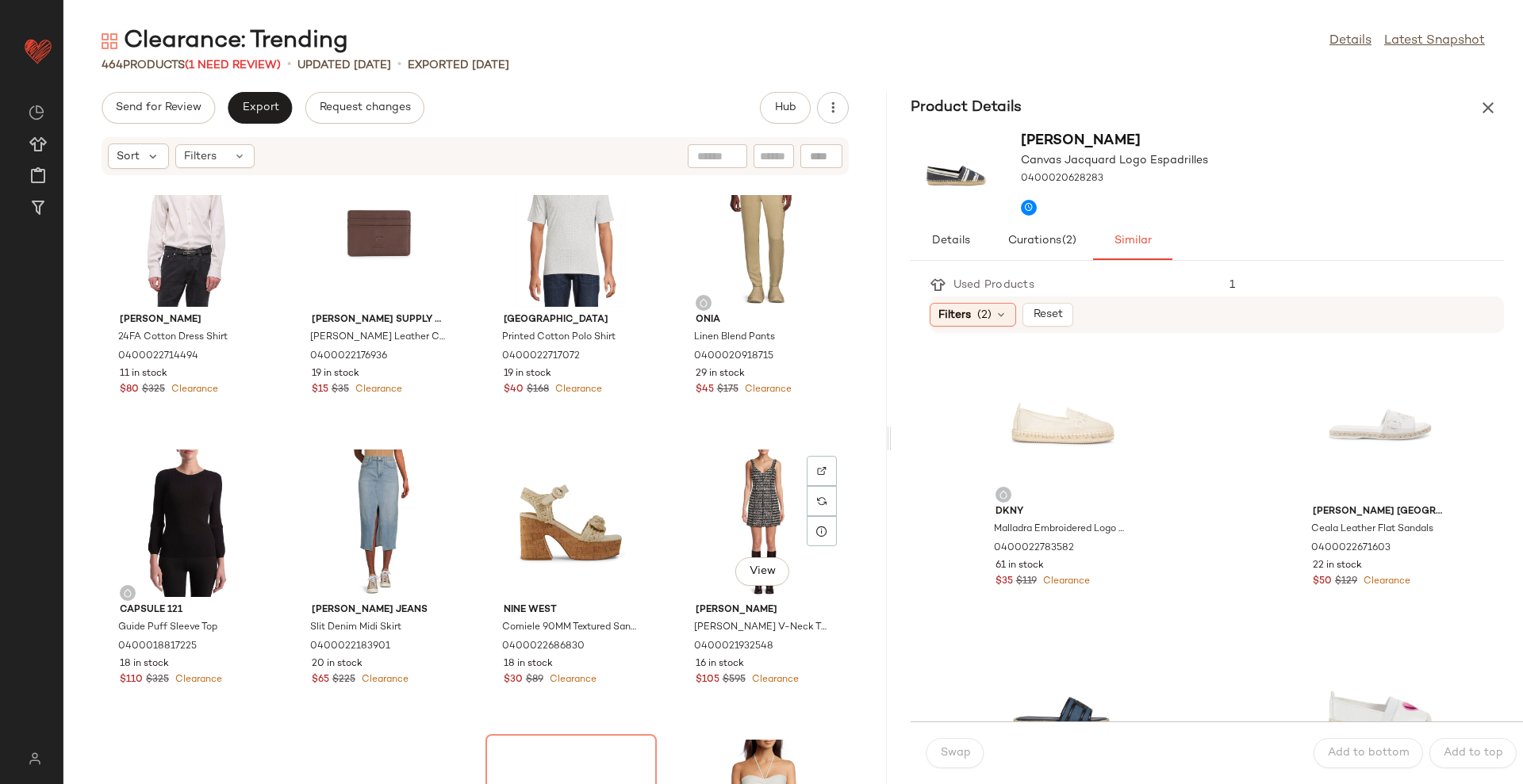
scroll to position [6852, 0]
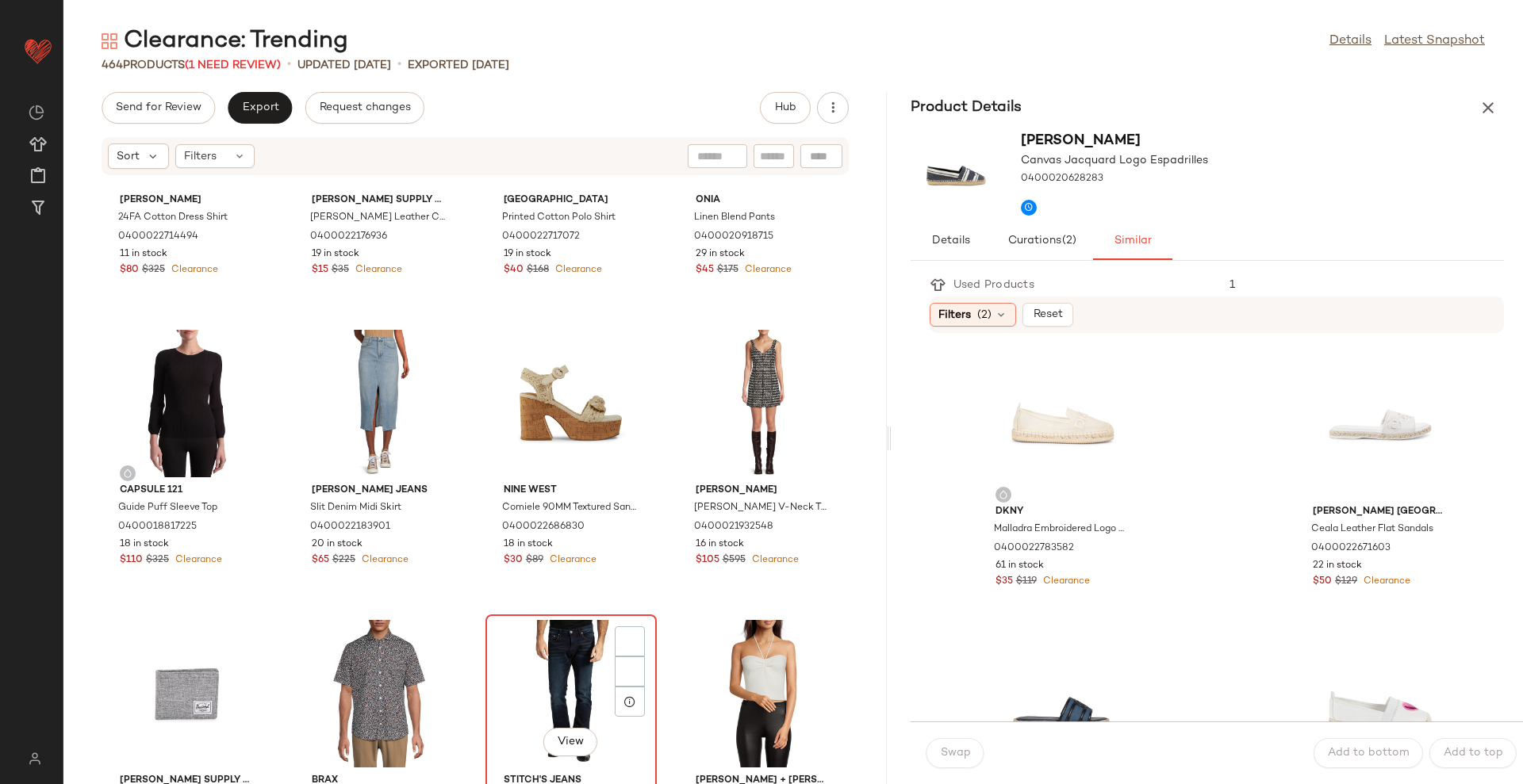
click at [543, 688] on div "View" at bounding box center [571, 694] width 160 height 147
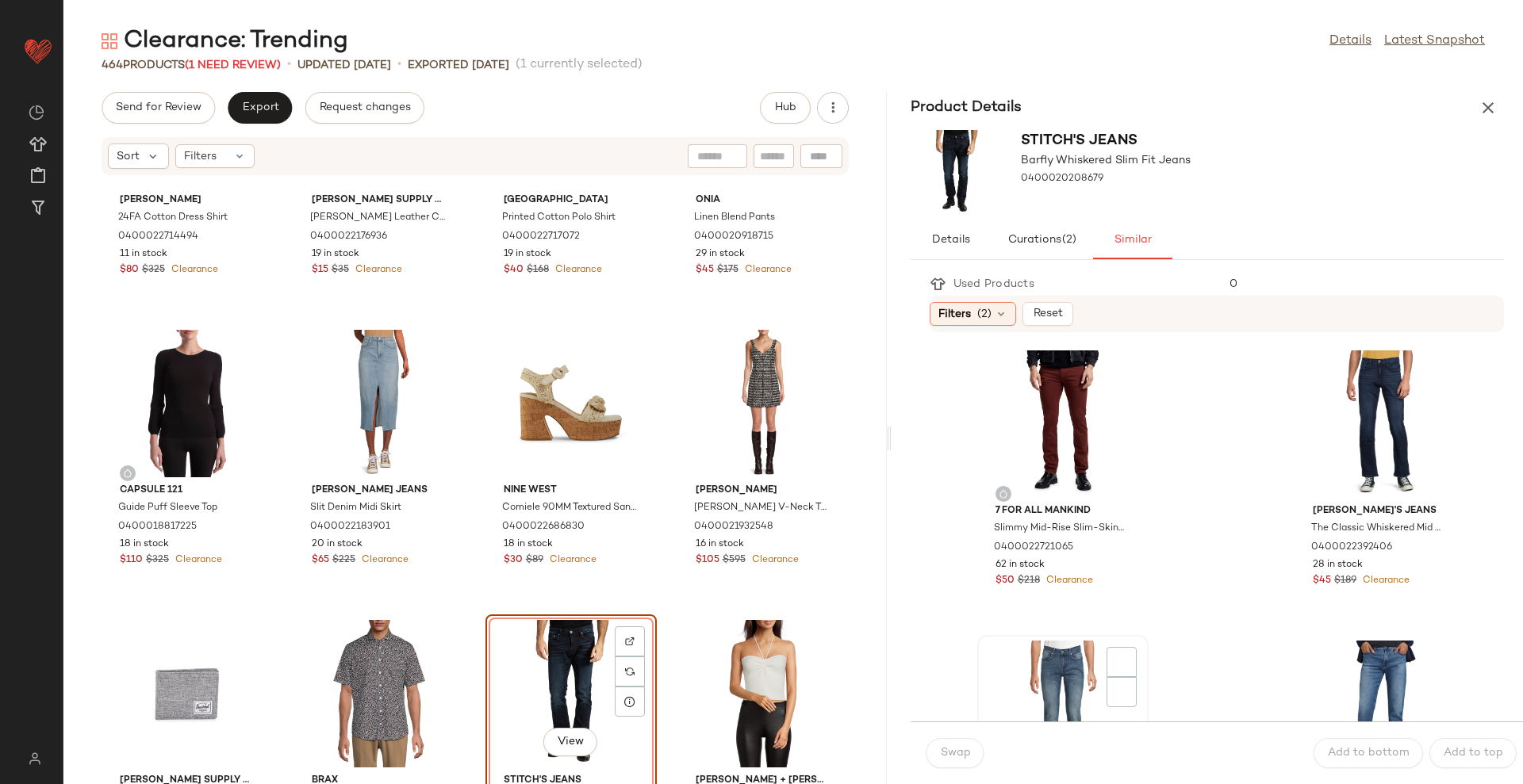
click at [1060, 672] on div "View" at bounding box center [1062, 714] width 160 height 147
click at [948, 752] on span "Swap" at bounding box center [955, 753] width 31 height 13
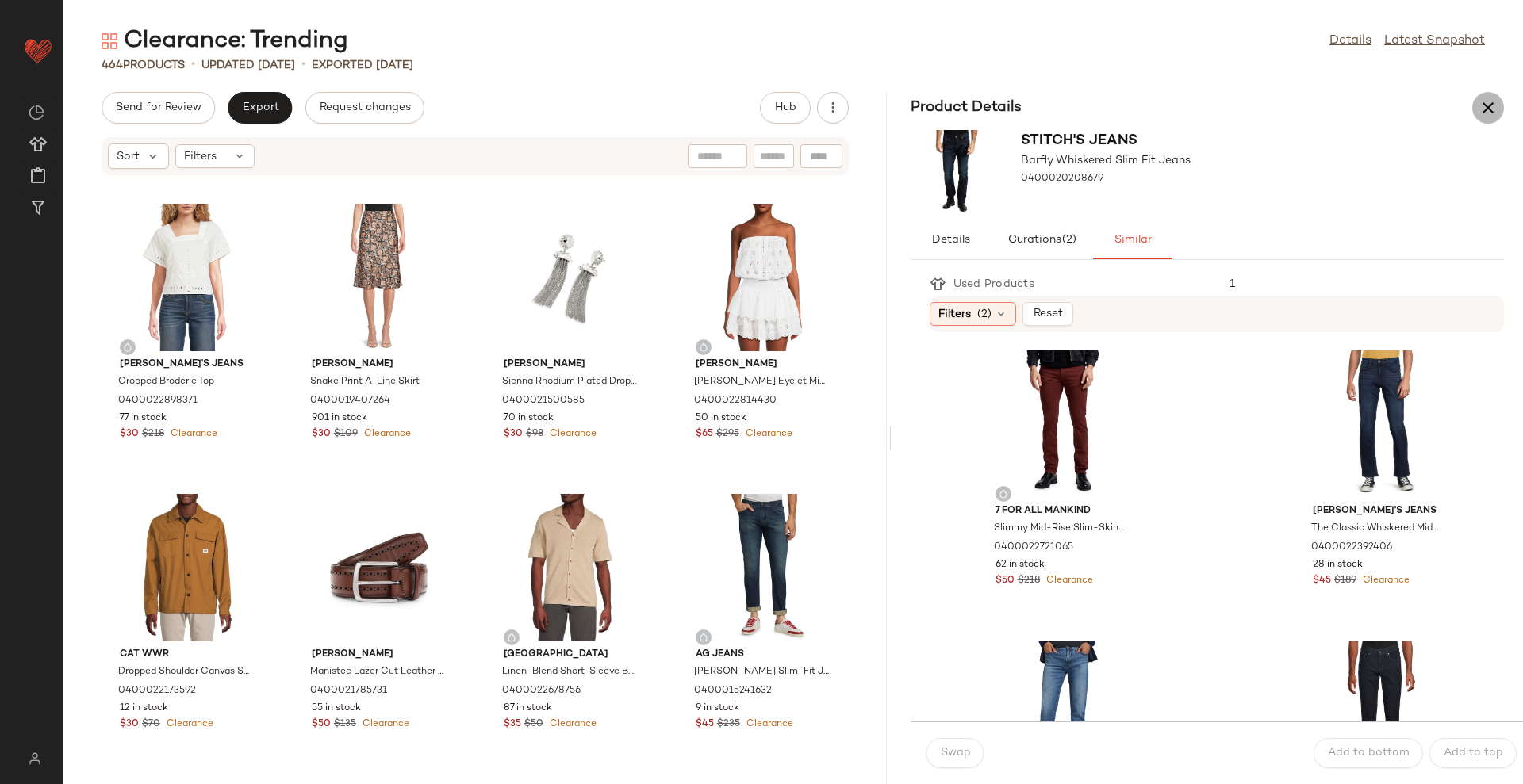
click at [1489, 107] on icon "button" at bounding box center [1488, 108] width 19 height 19
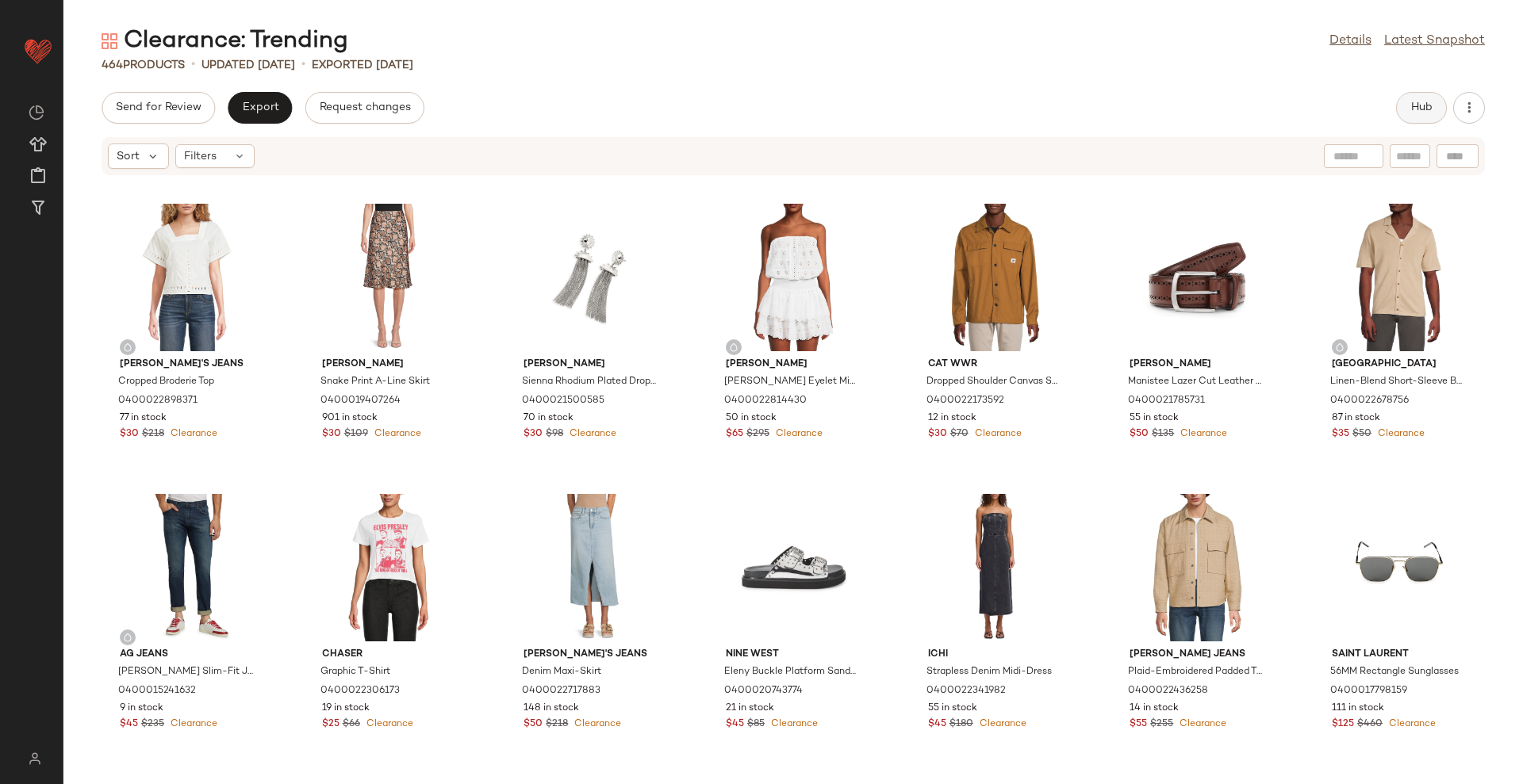
click at [1427, 108] on span "Hub" at bounding box center [1421, 108] width 23 height 13
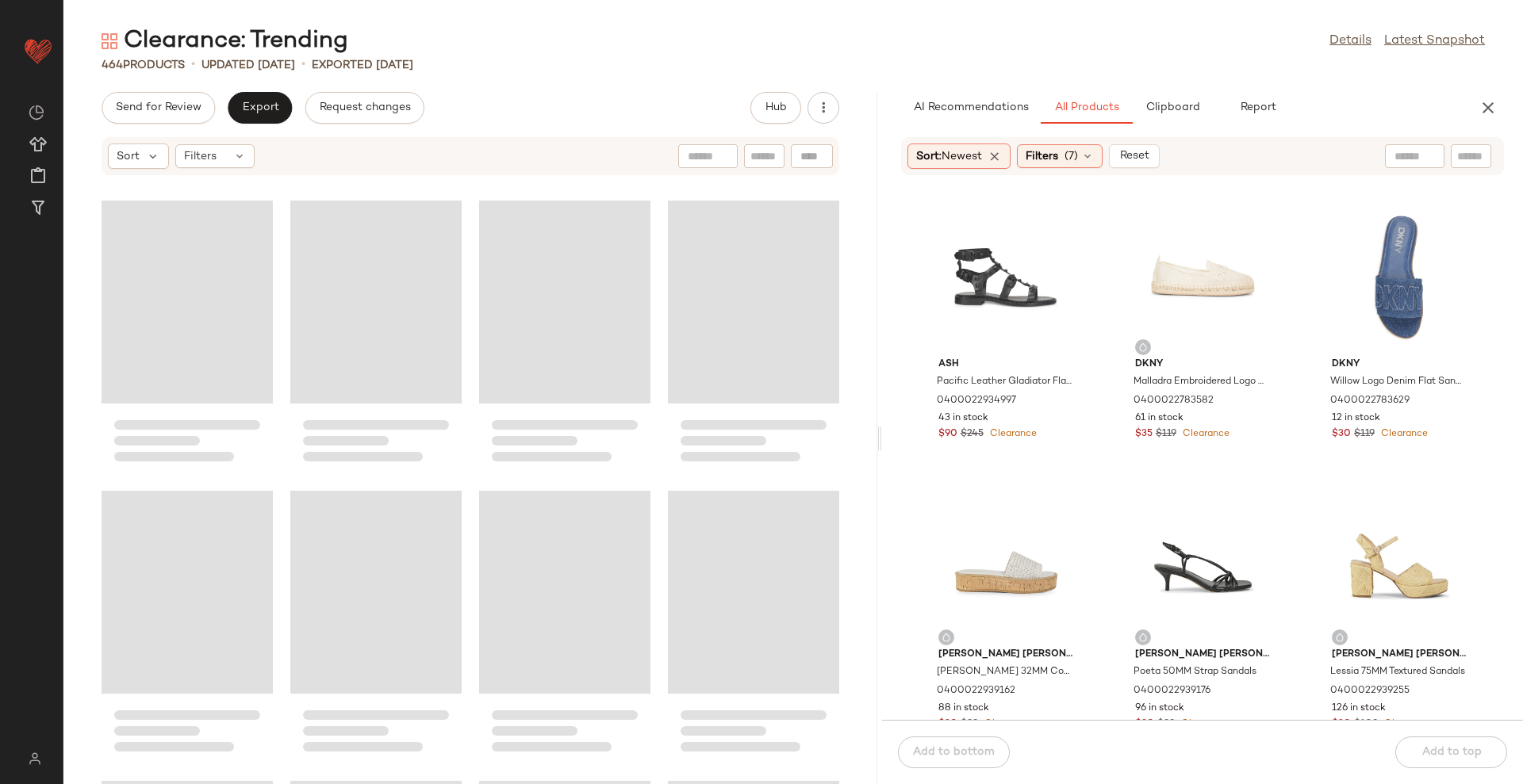
drag, startPoint x: 791, startPoint y: 441, endPoint x: 880, endPoint y: 435, distance: 89.2
click at [880, 435] on div "Clearance: Trending Details Latest Snapshot 464 Products • updated [DATE] • Exp…" at bounding box center [793, 404] width 1459 height 759
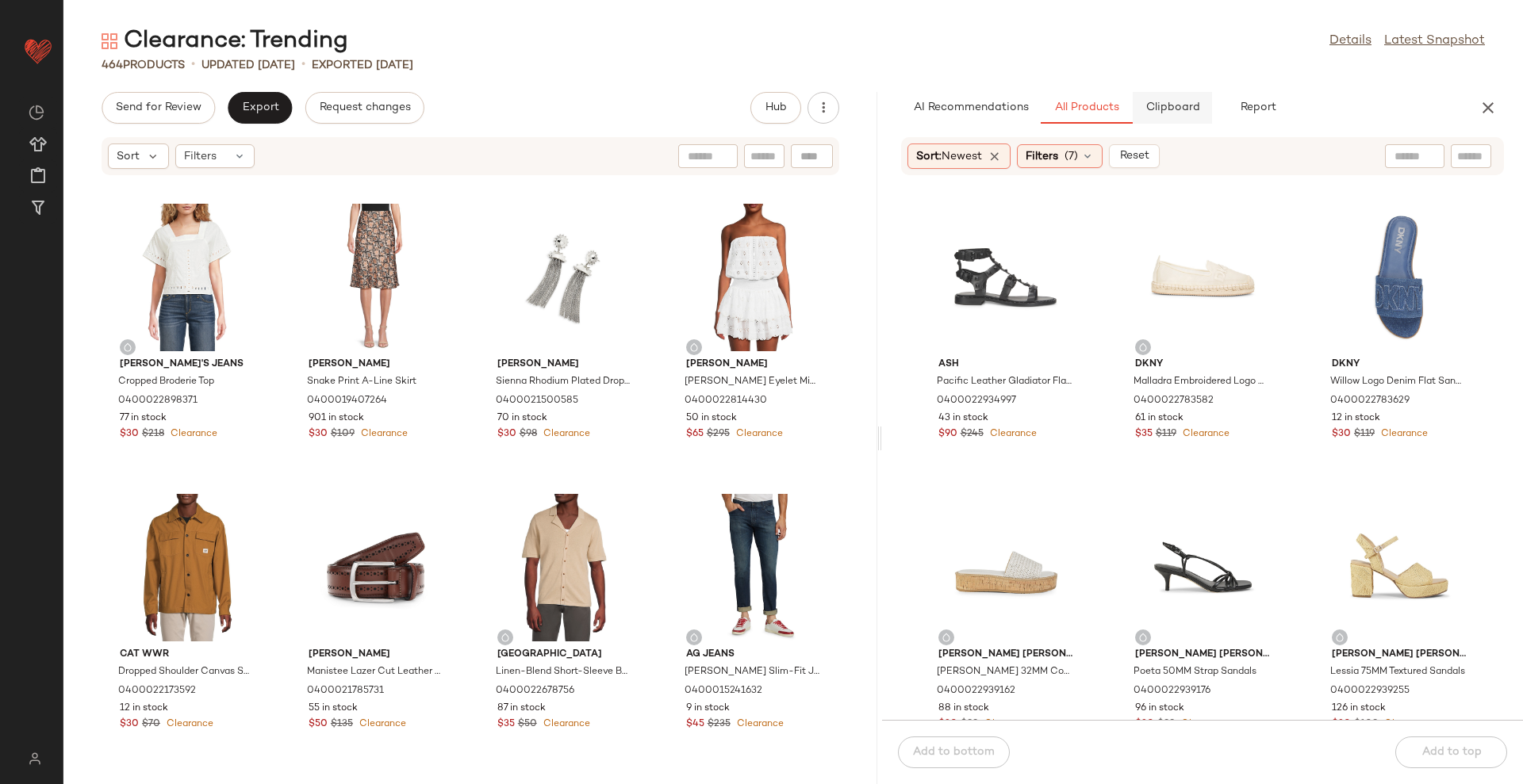
click at [1160, 110] on span "Clipboard" at bounding box center [1172, 108] width 55 height 13
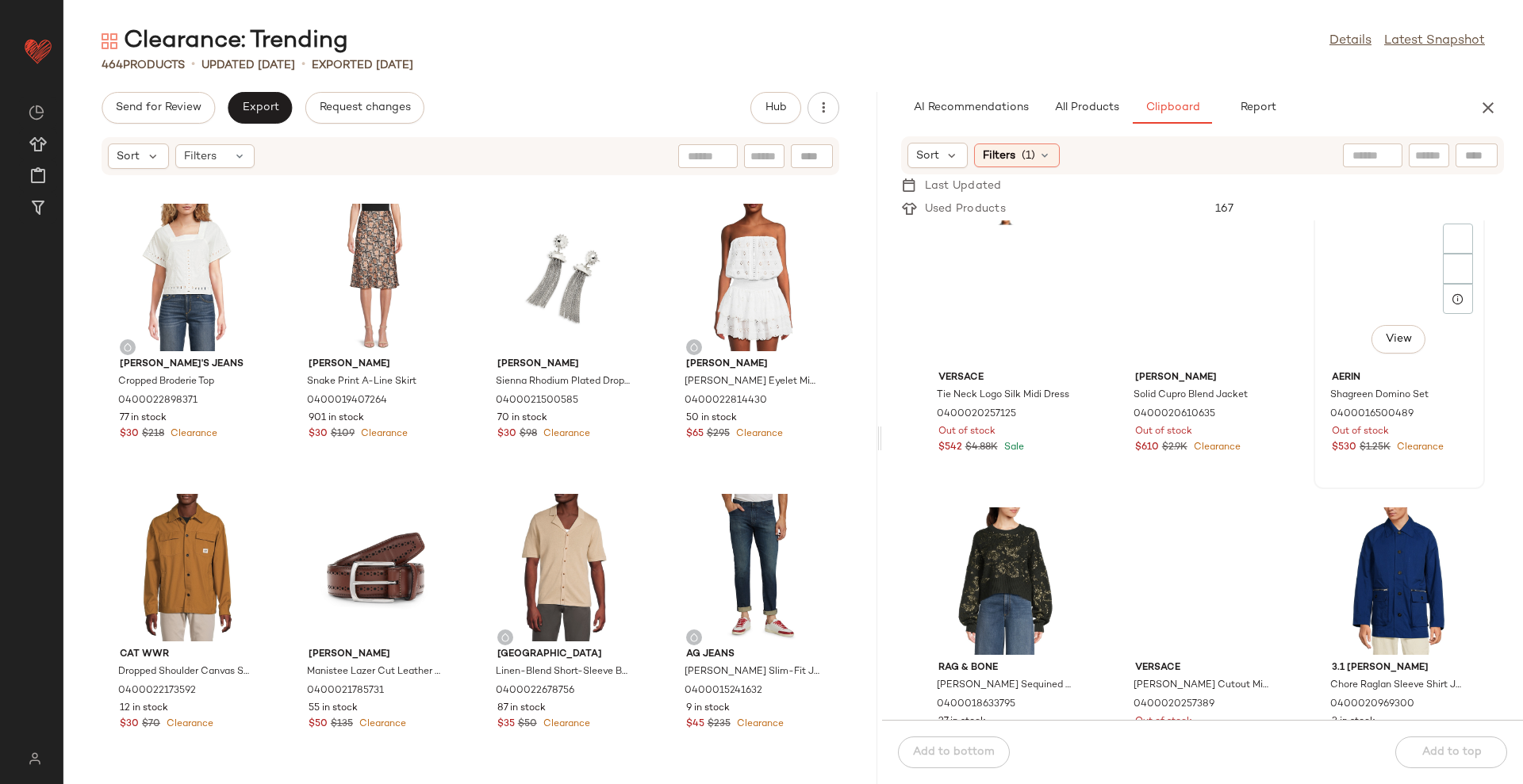
scroll to position [608, 0]
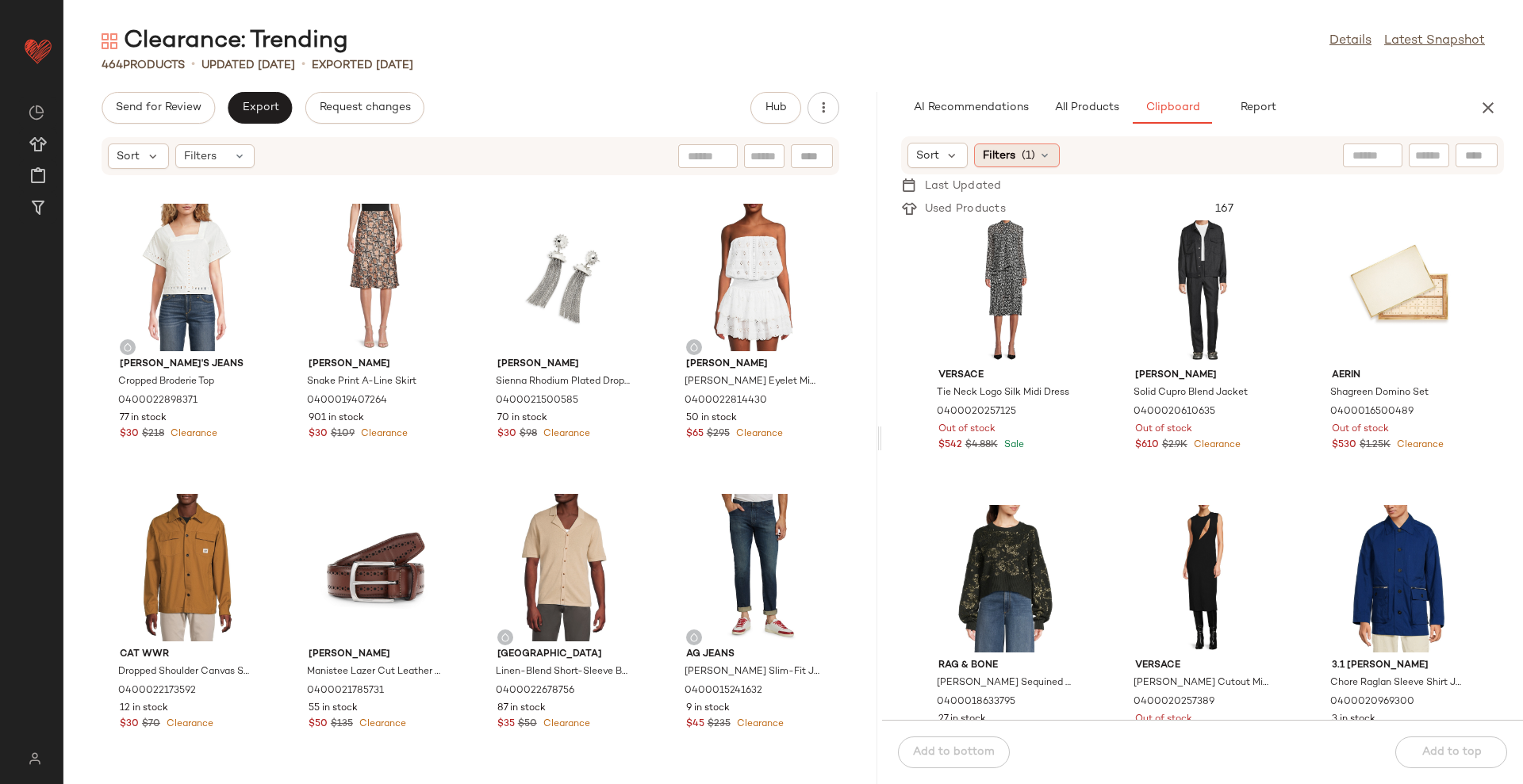
click at [1023, 160] on span "(1)" at bounding box center [1028, 156] width 14 height 17
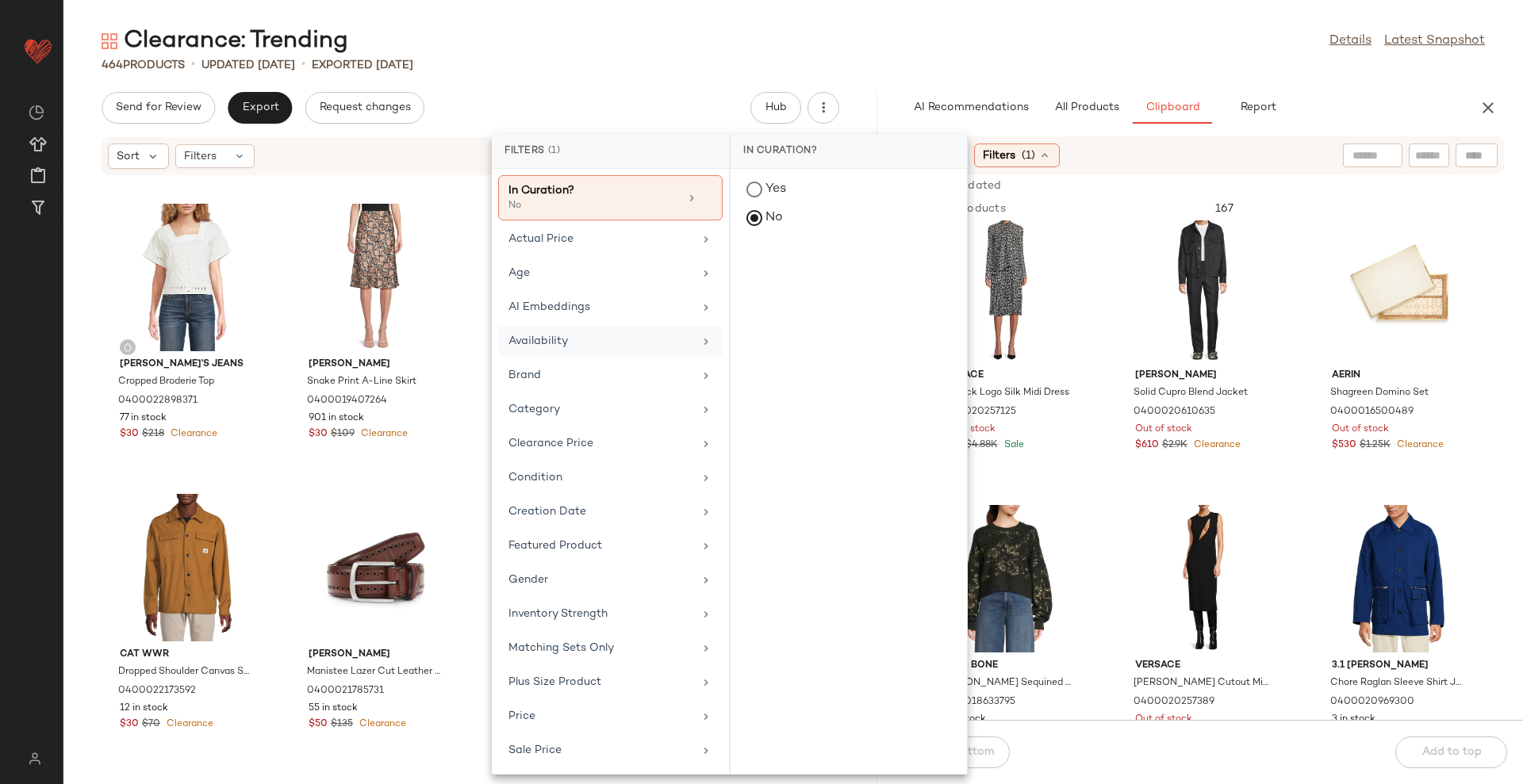
click at [624, 333] on div "Availability" at bounding box center [600, 341] width 185 height 17
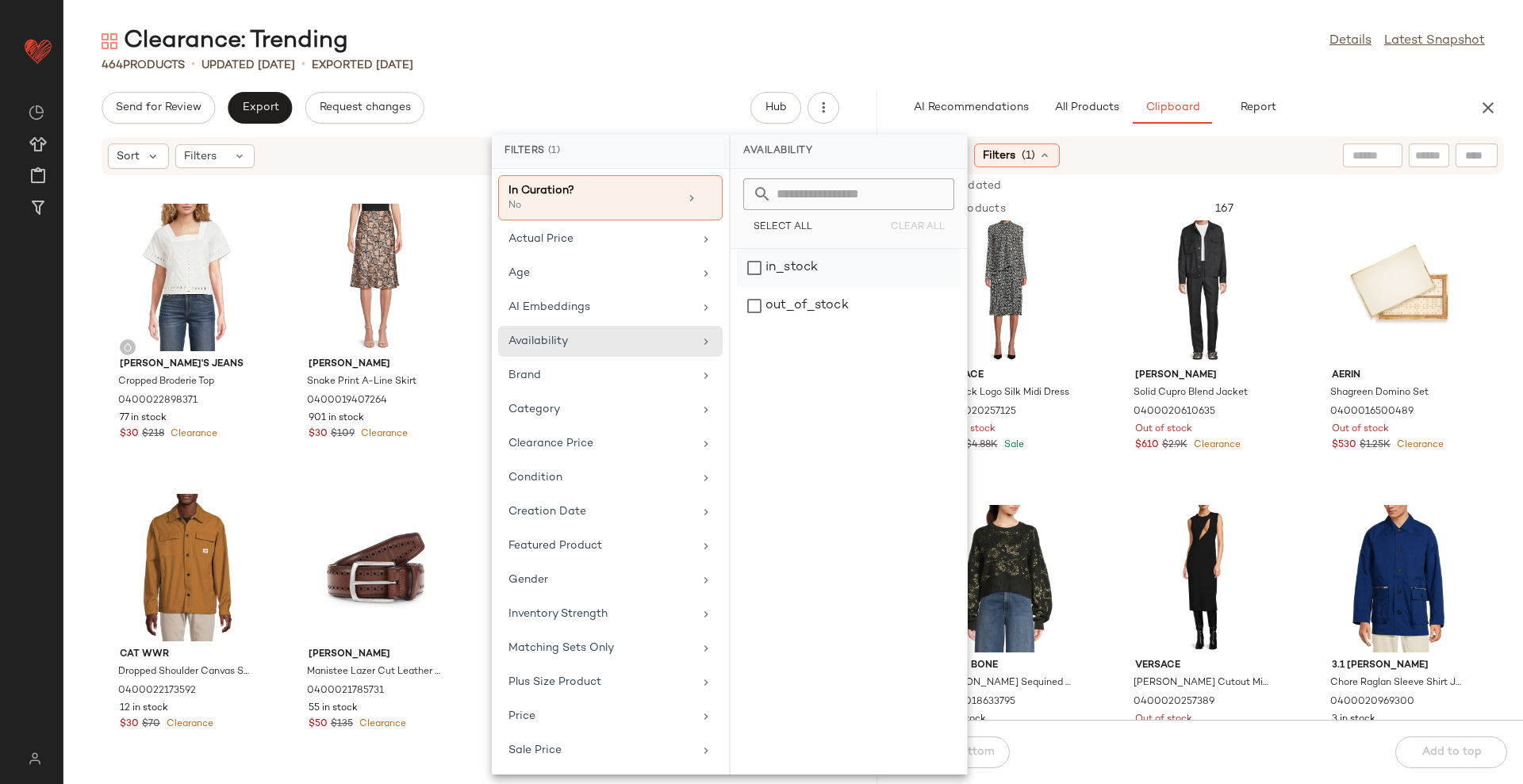
click at [759, 287] on div "in_stock" at bounding box center [849, 305] width 224 height 38
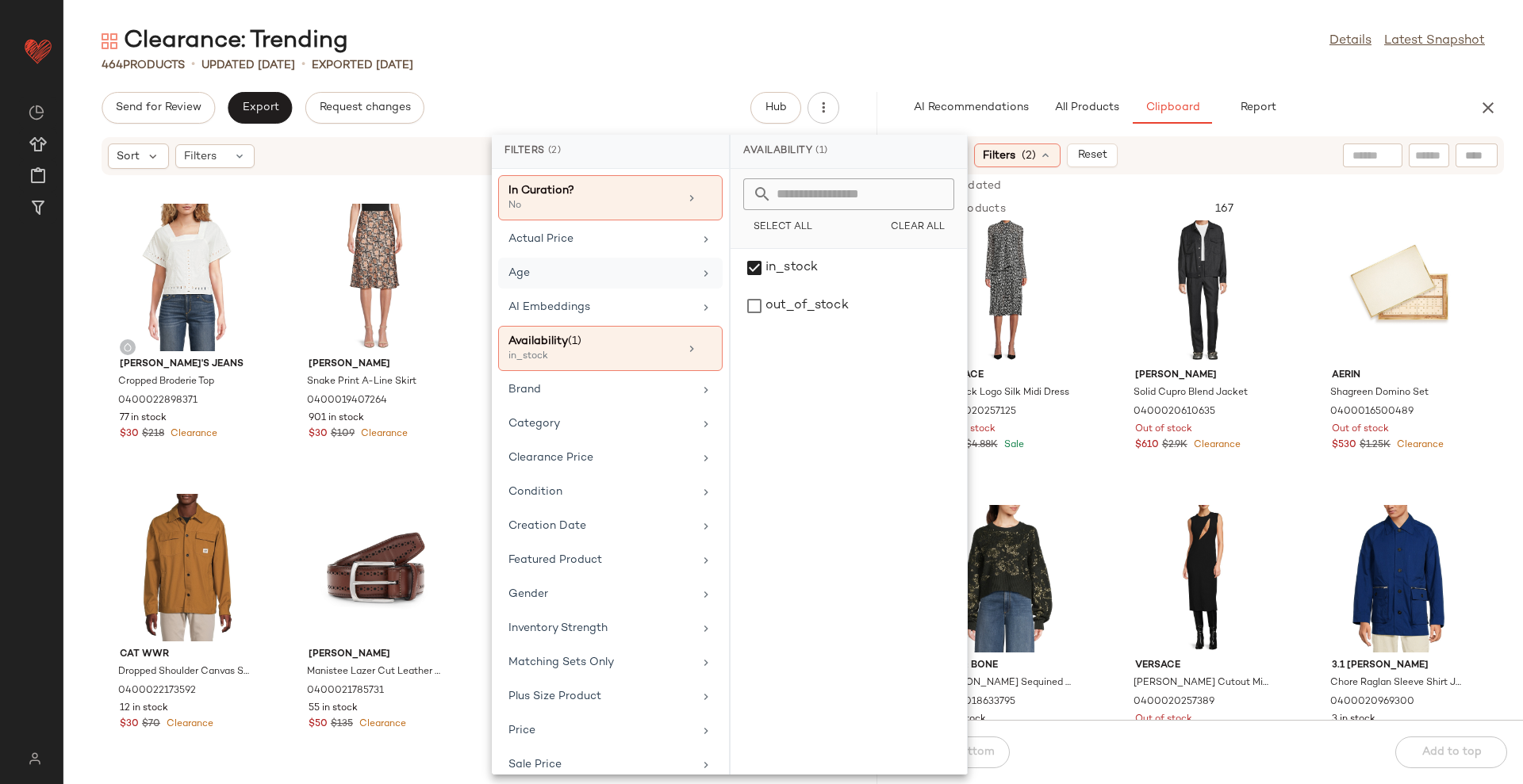
click at [644, 280] on div "Age" at bounding box center [600, 273] width 185 height 17
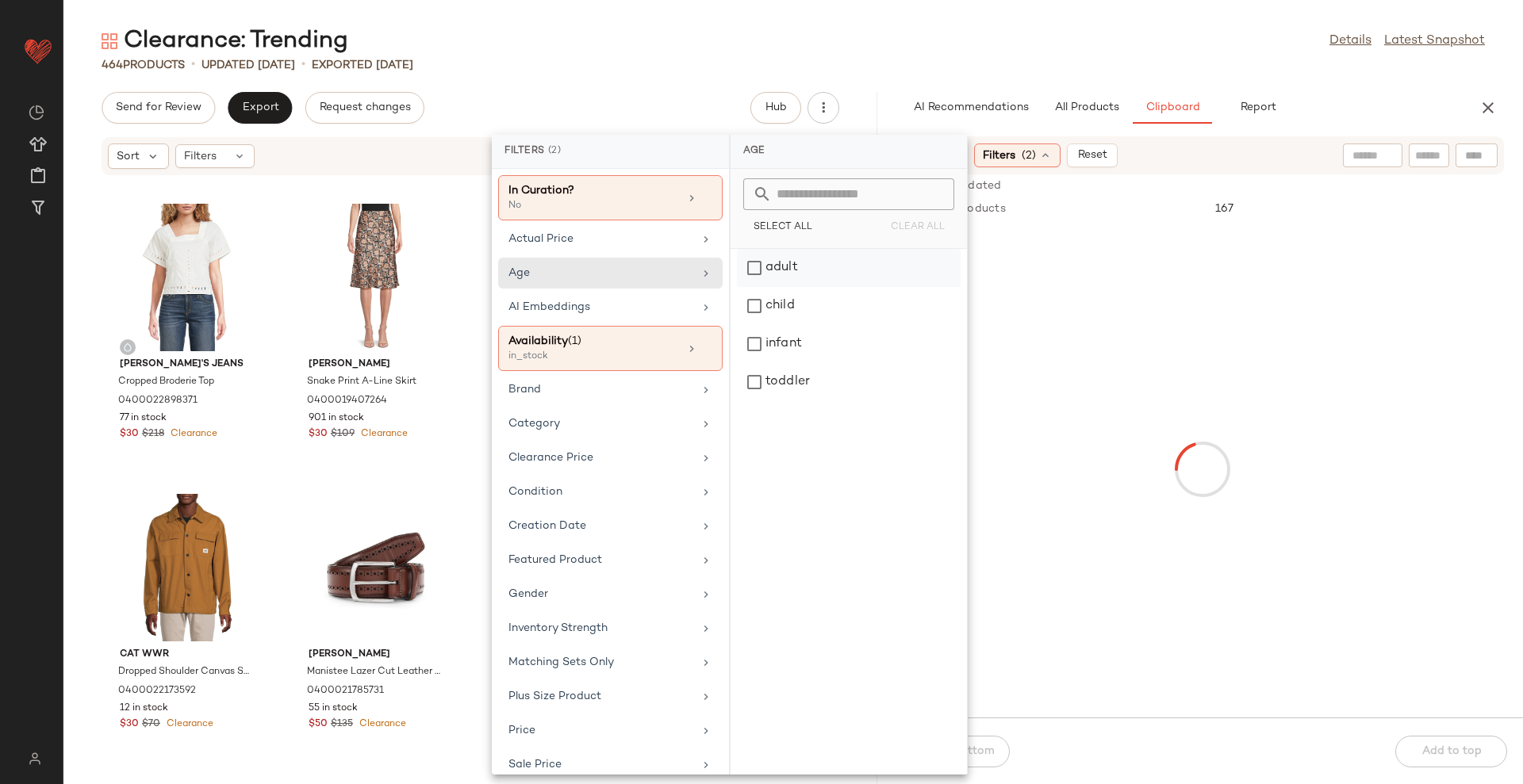
click at [781, 287] on div "adult" at bounding box center [849, 305] width 224 height 38
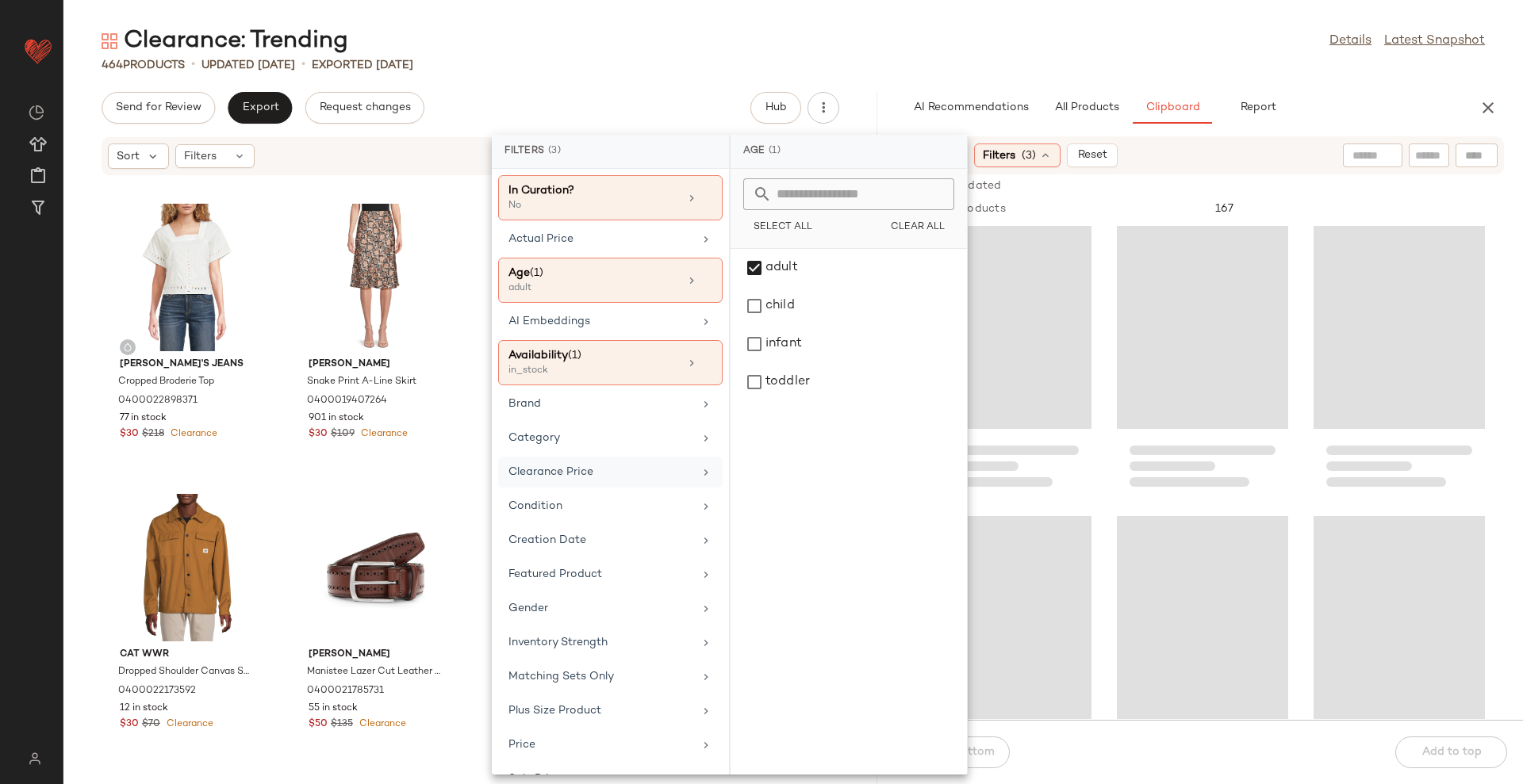
click at [637, 464] on div "Clearance Price" at bounding box center [600, 472] width 185 height 17
click at [838, 210] on button "Not on clearance" at bounding box center [849, 222] width 211 height 23
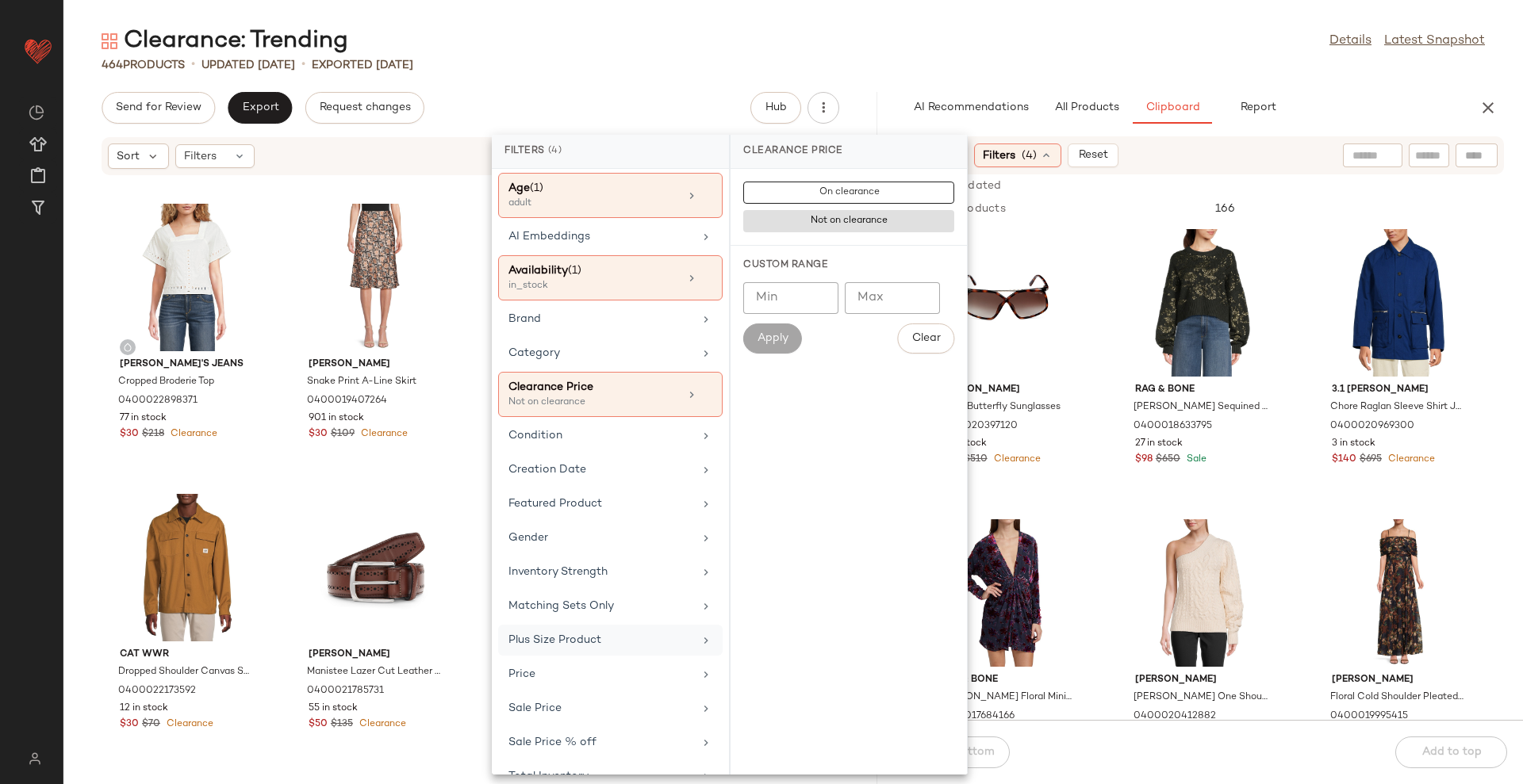
scroll to position [112, 0]
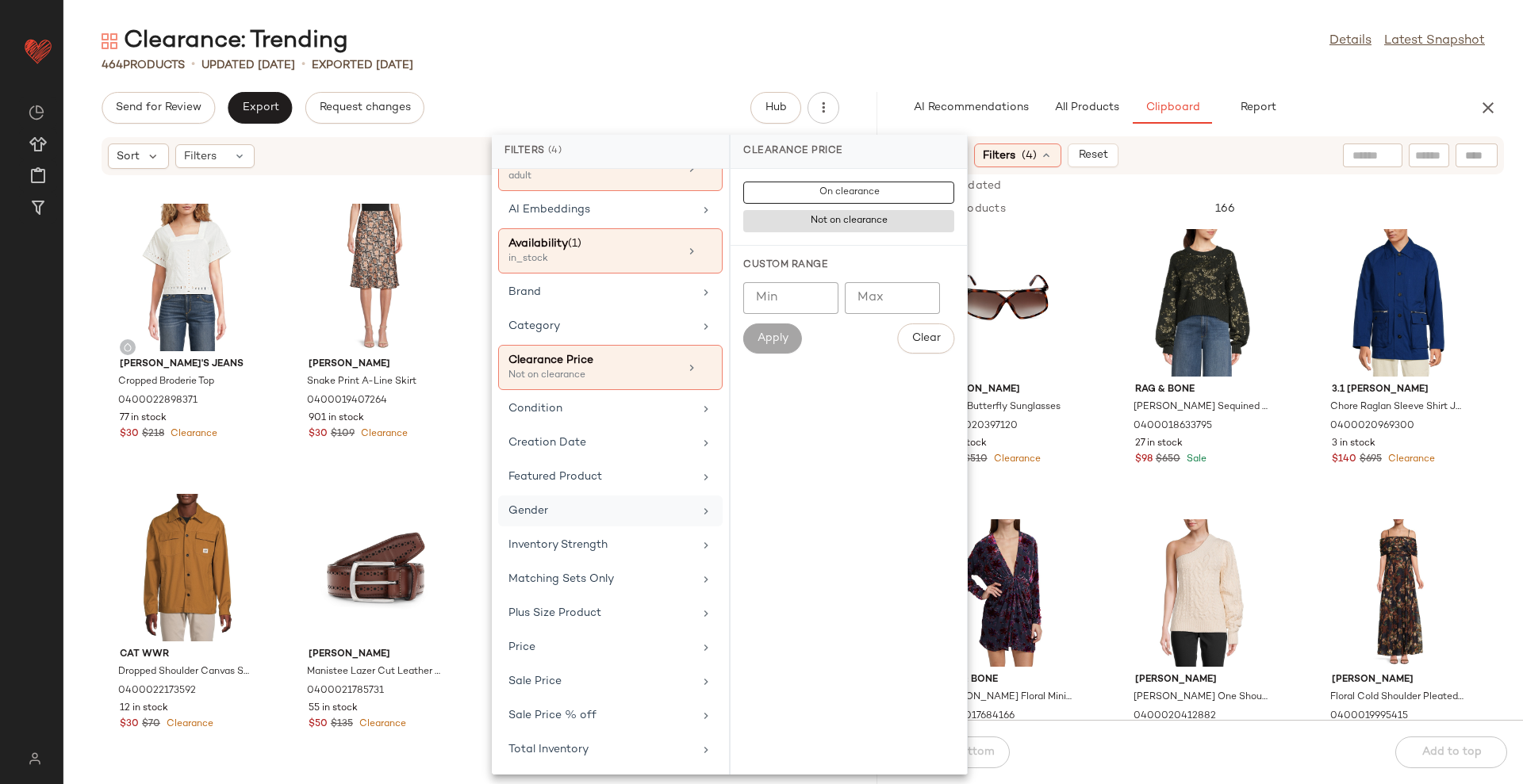
click at [626, 508] on div "Gender" at bounding box center [600, 511] width 185 height 17
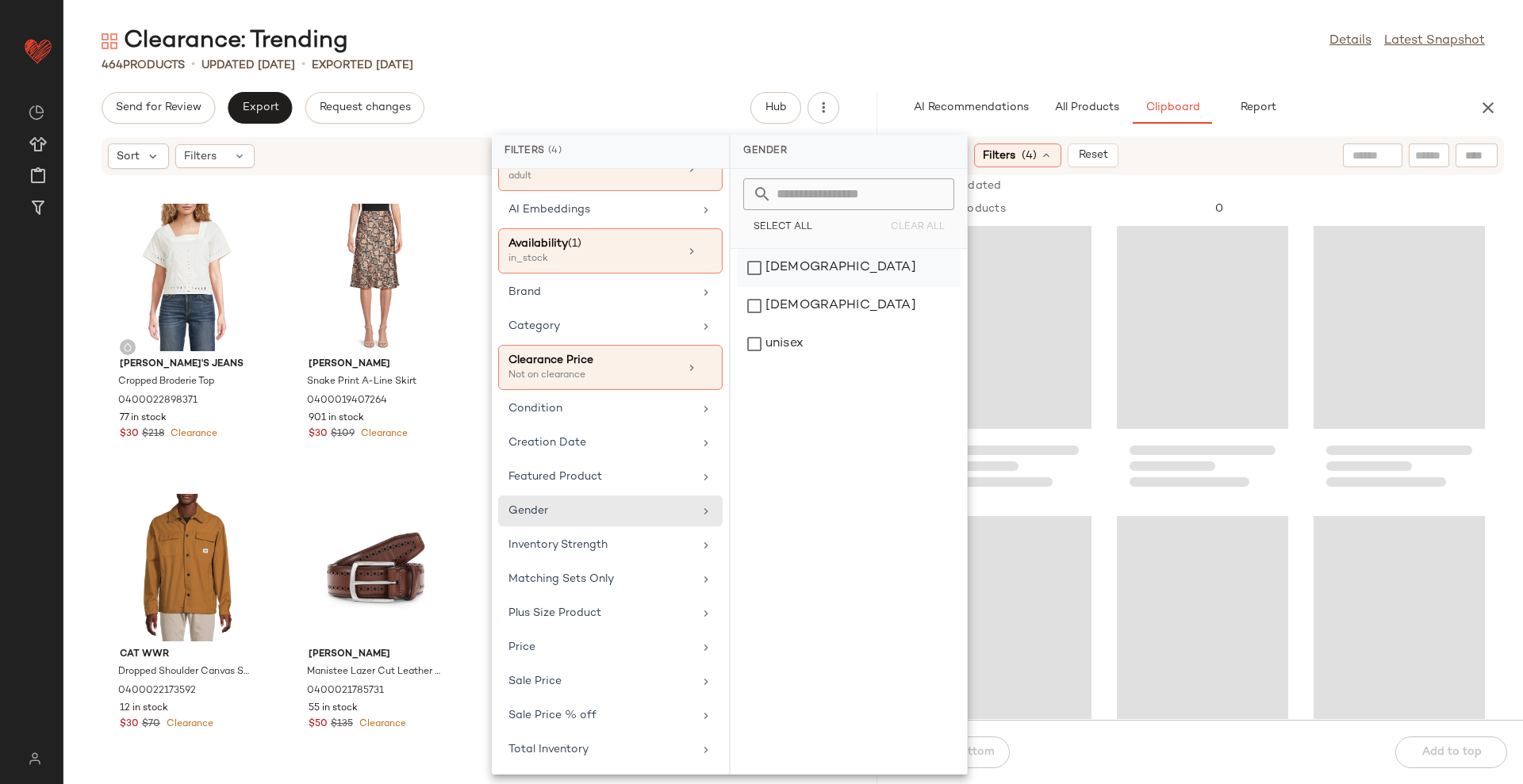
click at [828, 287] on div "[DEMOGRAPHIC_DATA]" at bounding box center [849, 305] width 224 height 38
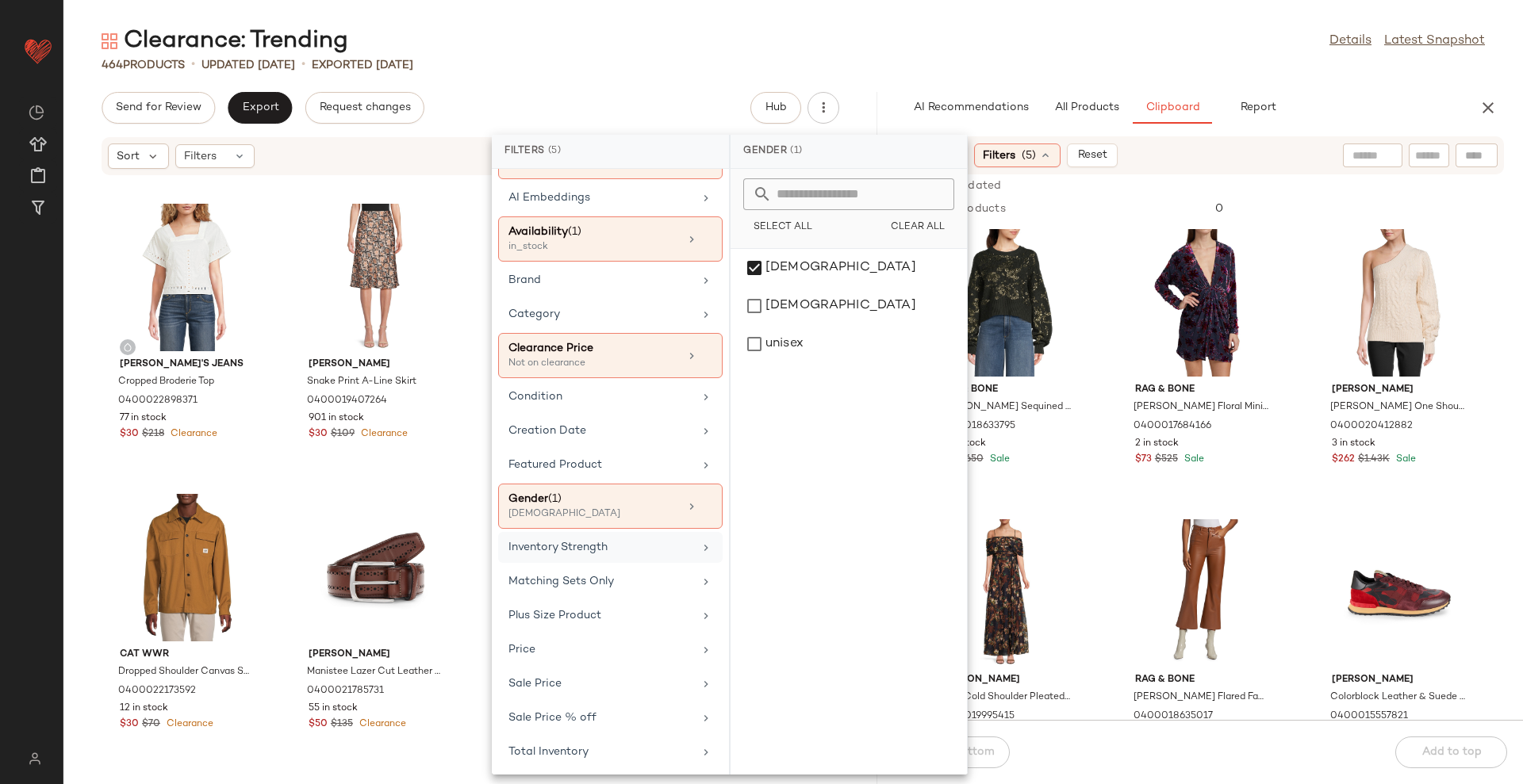
scroll to position [126, 0]
click at [807, 326] on div "[DEMOGRAPHIC_DATA]" at bounding box center [849, 344] width 224 height 38
click at [817, 287] on div "[DEMOGRAPHIC_DATA]" at bounding box center [849, 305] width 224 height 38
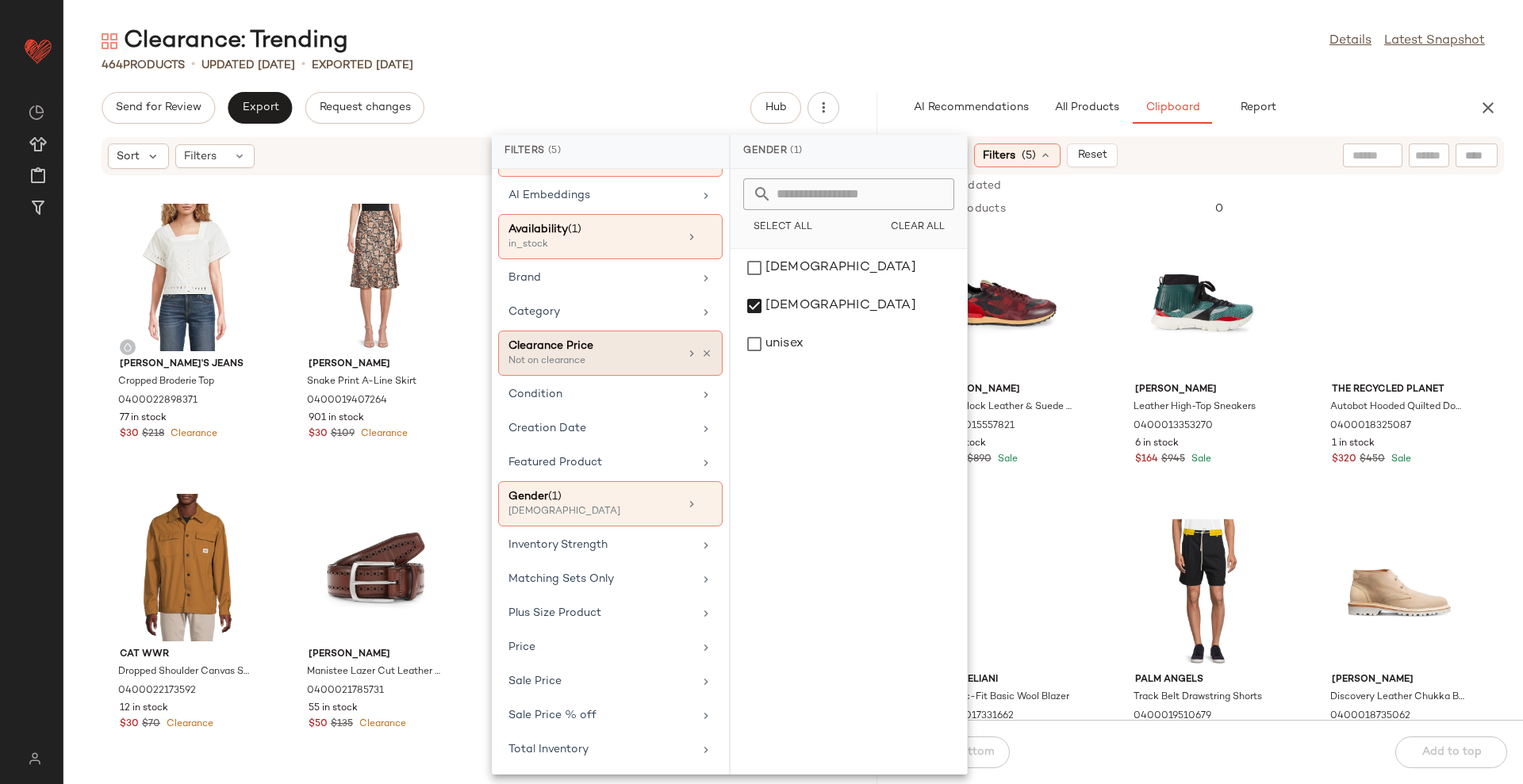
click at [633, 345] on div "Clearance Price" at bounding box center [594, 346] width 171 height 17
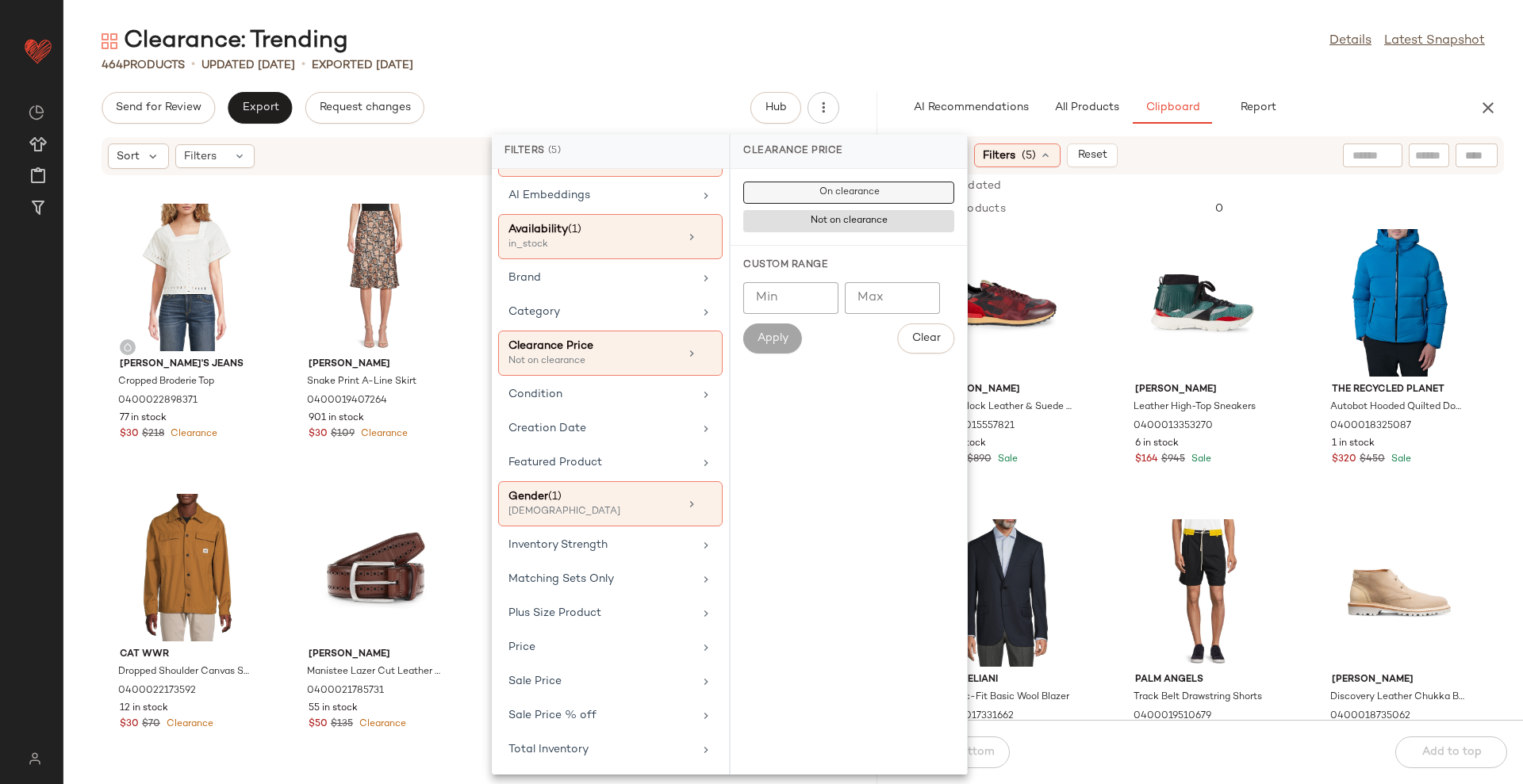
click at [813, 194] on button "On clearance" at bounding box center [849, 193] width 211 height 23
click at [522, 739] on div "Total Inventory" at bounding box center [610, 749] width 225 height 31
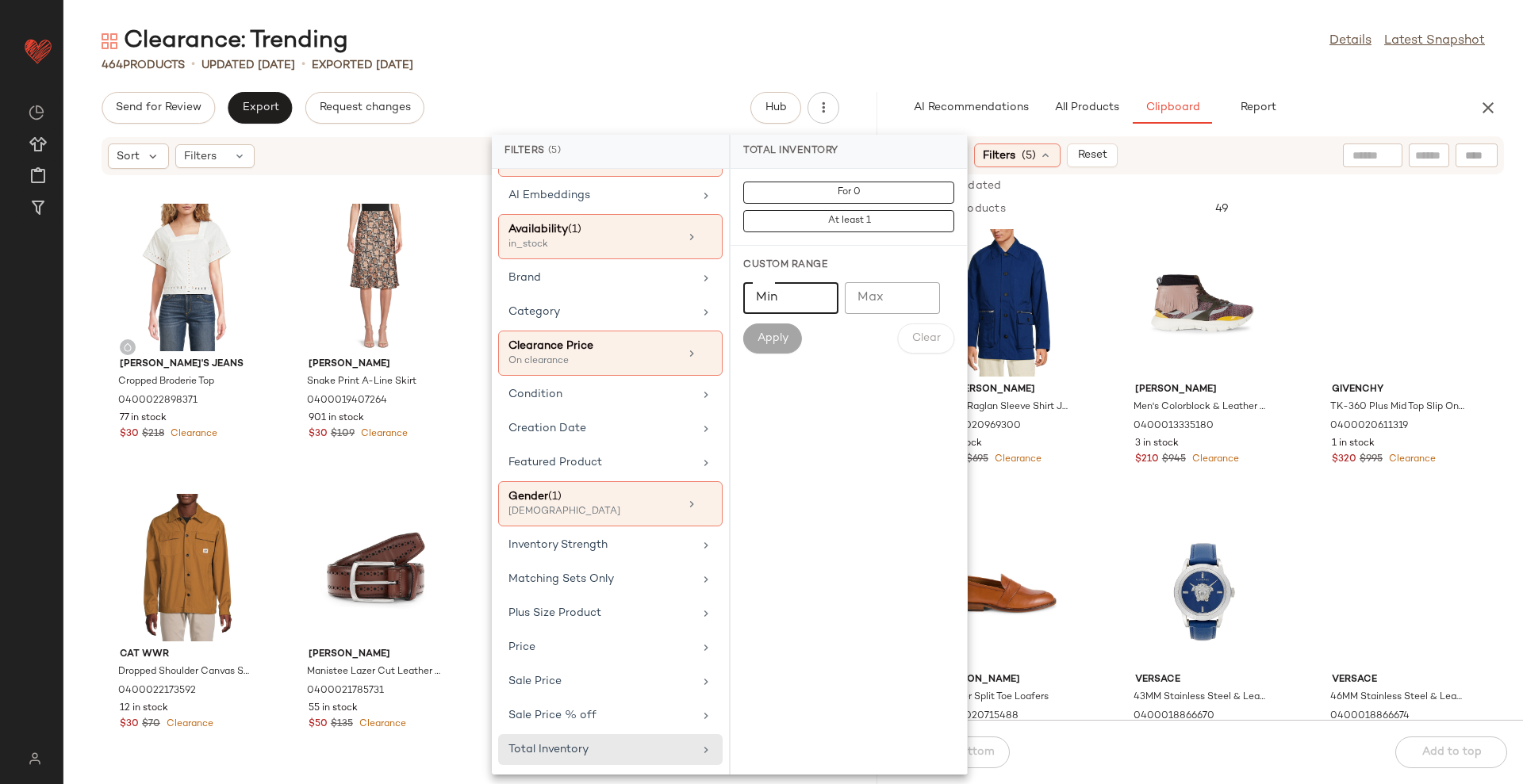
click at [782, 307] on input "Min" at bounding box center [791, 297] width 95 height 31
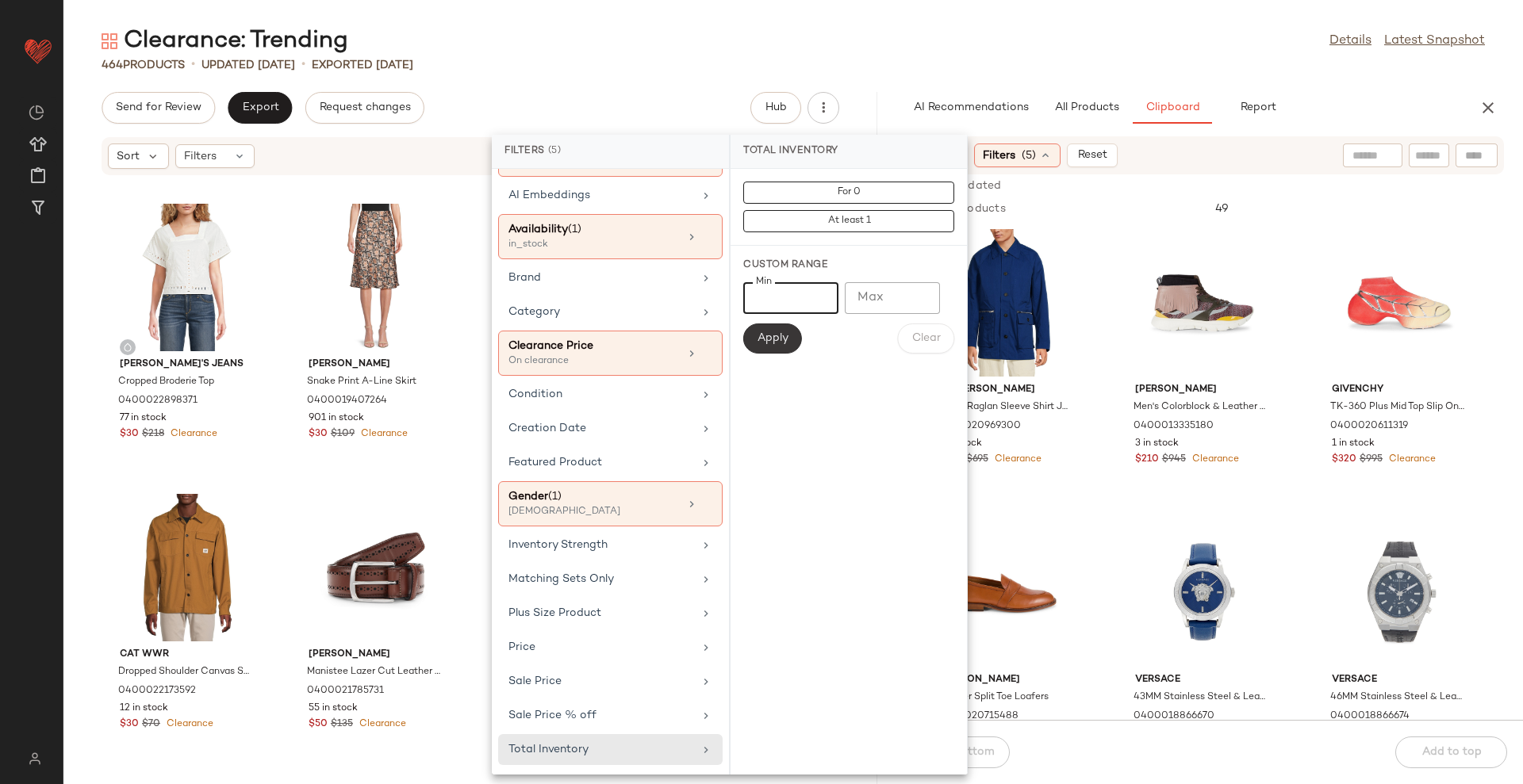
type input "**"
drag, startPoint x: 776, startPoint y: 335, endPoint x: 800, endPoint y: 326, distance: 25.6
click at [777, 336] on span "Apply" at bounding box center [772, 338] width 31 height 13
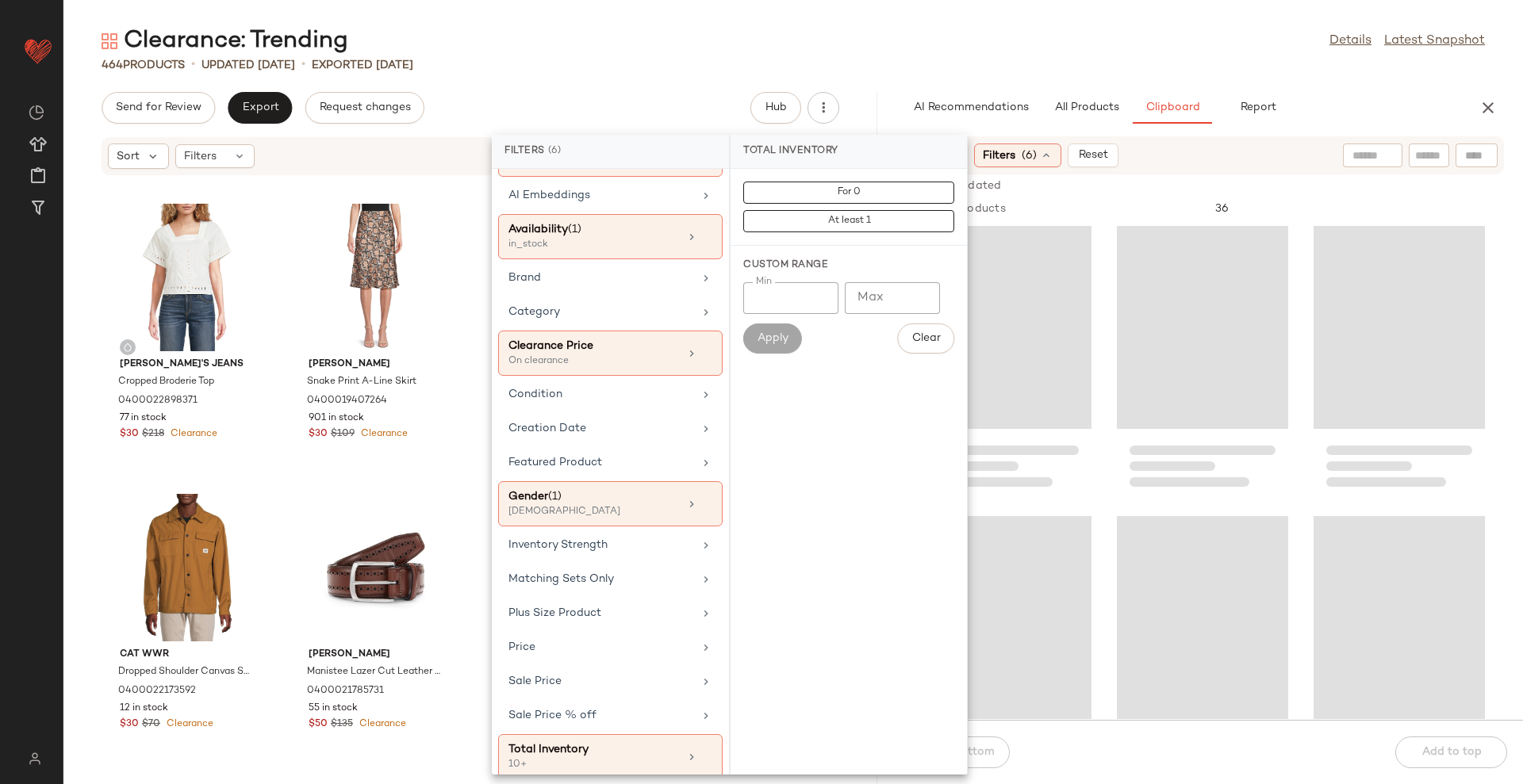
click at [1119, 46] on div "Clearance: Trending Details Latest Snapshot" at bounding box center [793, 40] width 1459 height 31
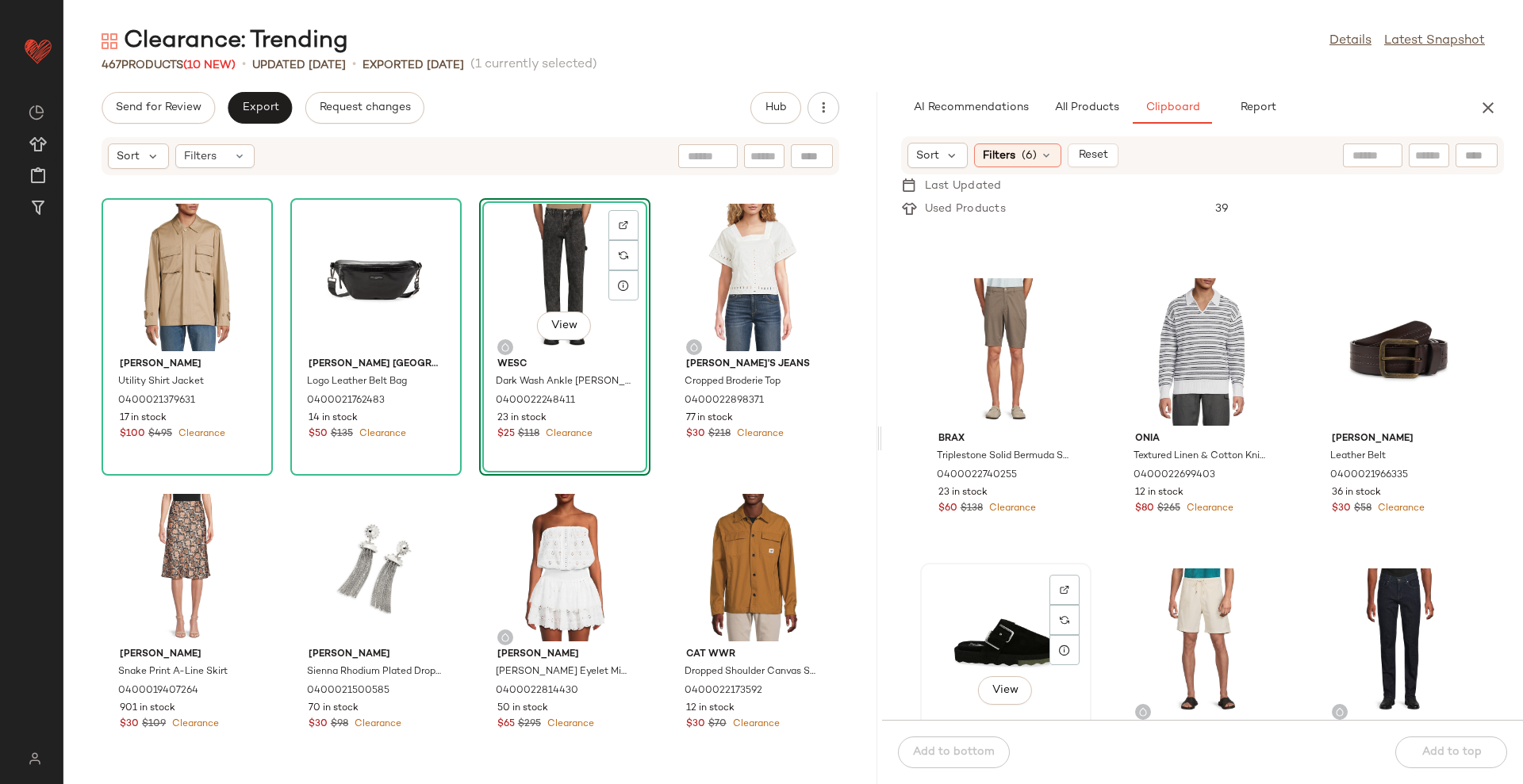
scroll to position [6059, 0]
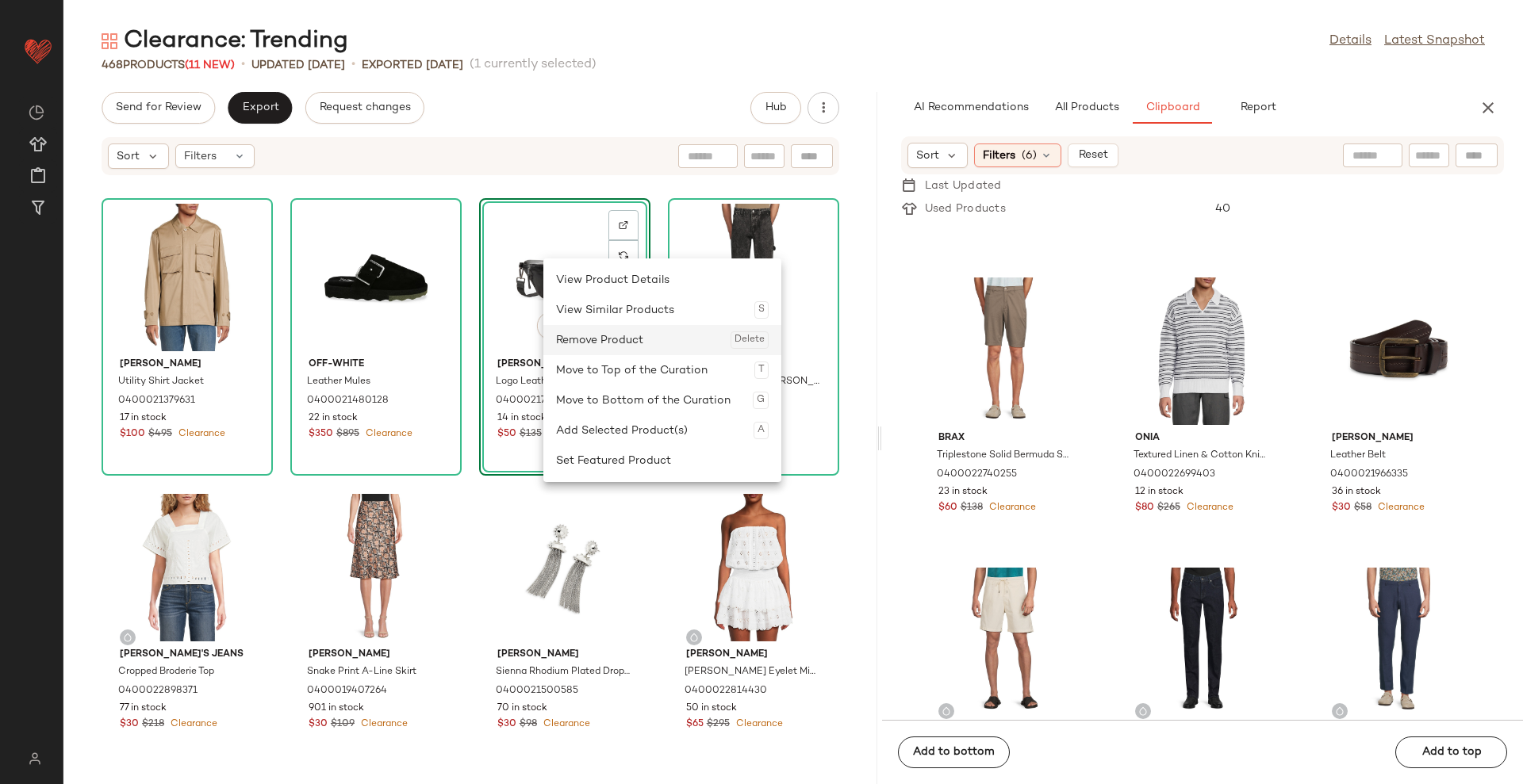
click at [589, 334] on div "Remove Product Delete" at bounding box center [662, 340] width 213 height 30
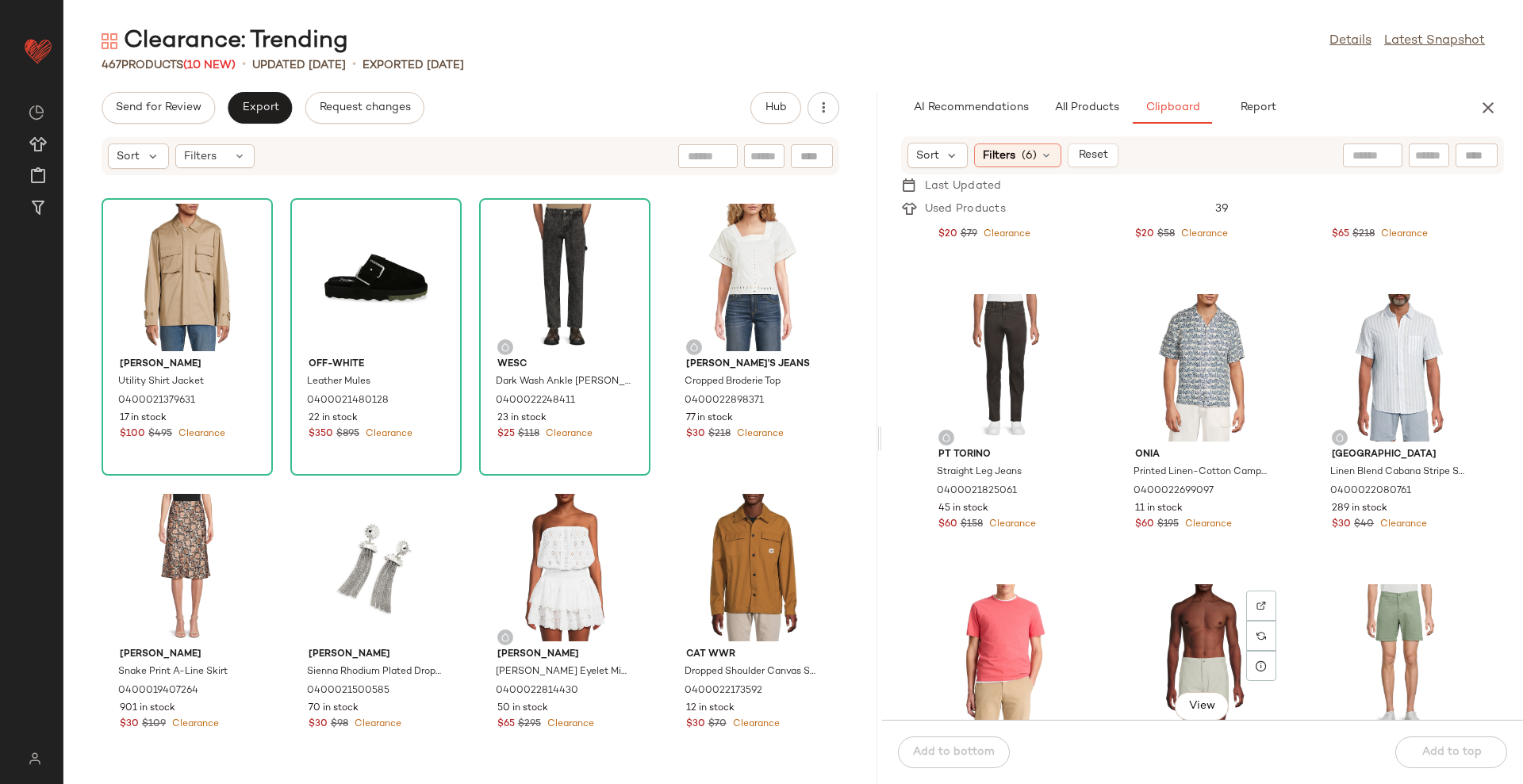
scroll to position [3879, 0]
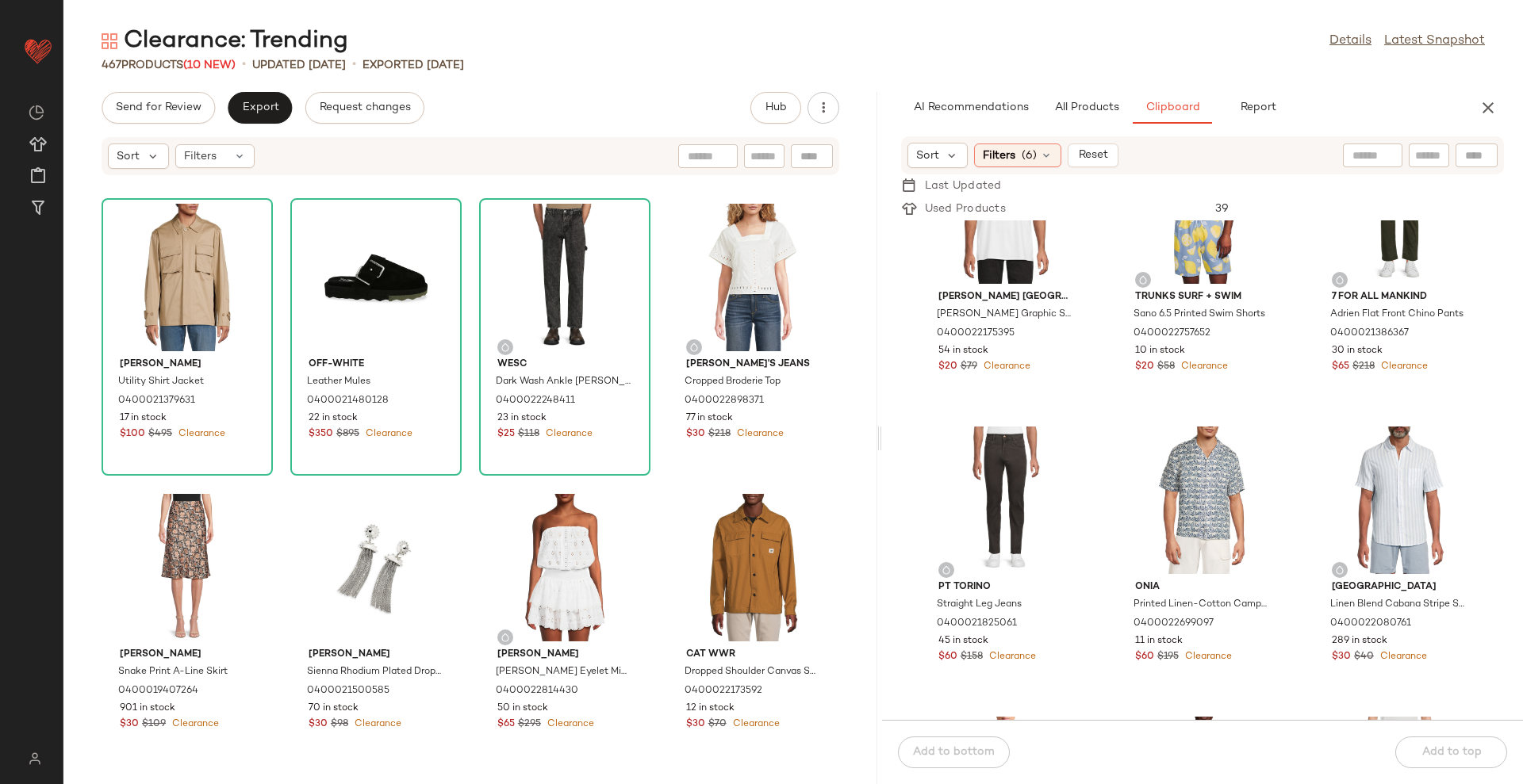
click at [1086, 82] on div "Clearance: Trending Details Latest Snapshot 467 Products (10 New) • updated [DA…" at bounding box center [793, 404] width 1459 height 759
click at [1073, 102] on span "All Products" at bounding box center [1086, 108] width 65 height 13
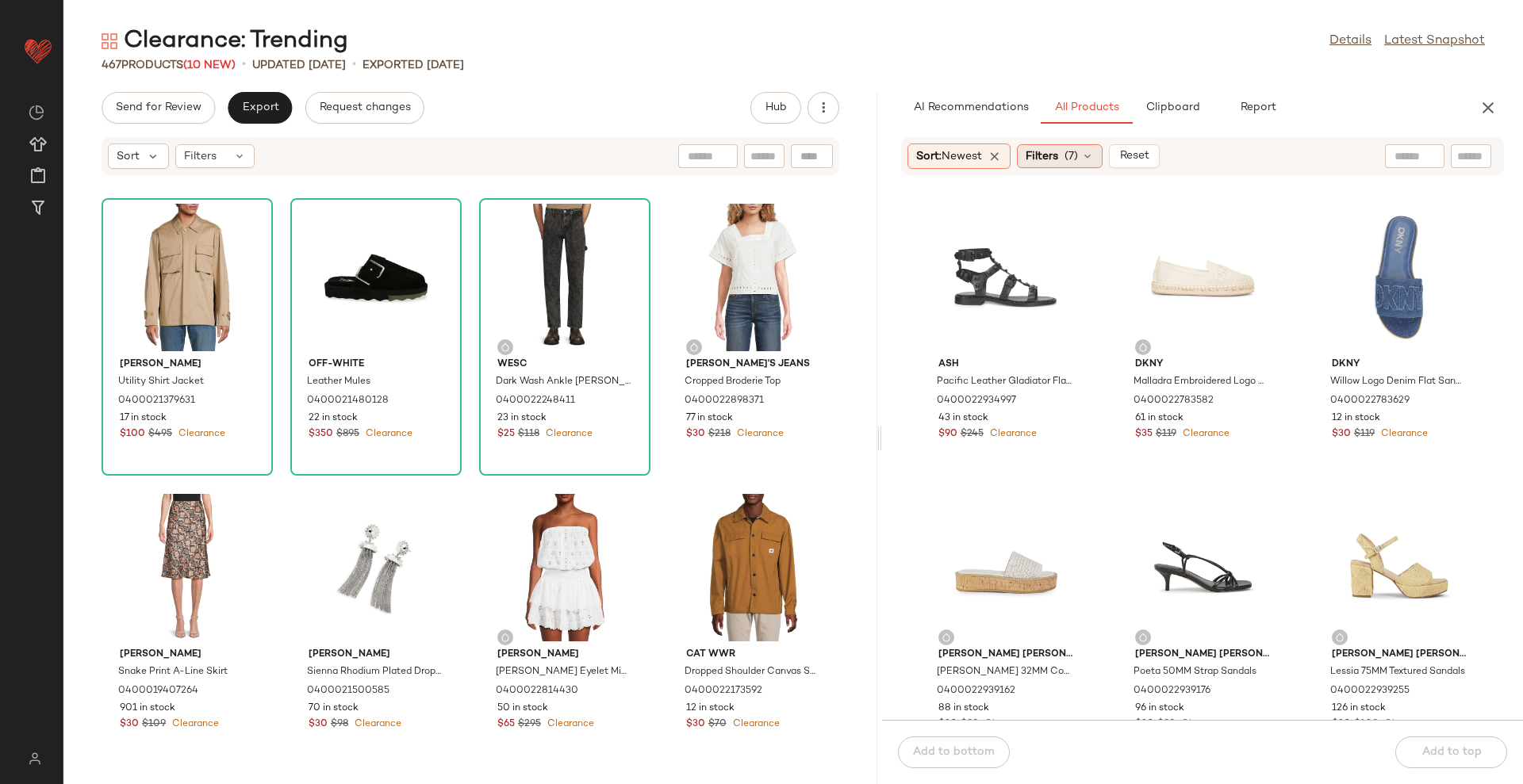
click at [1066, 158] on div "Filters (7)" at bounding box center [1060, 156] width 85 height 24
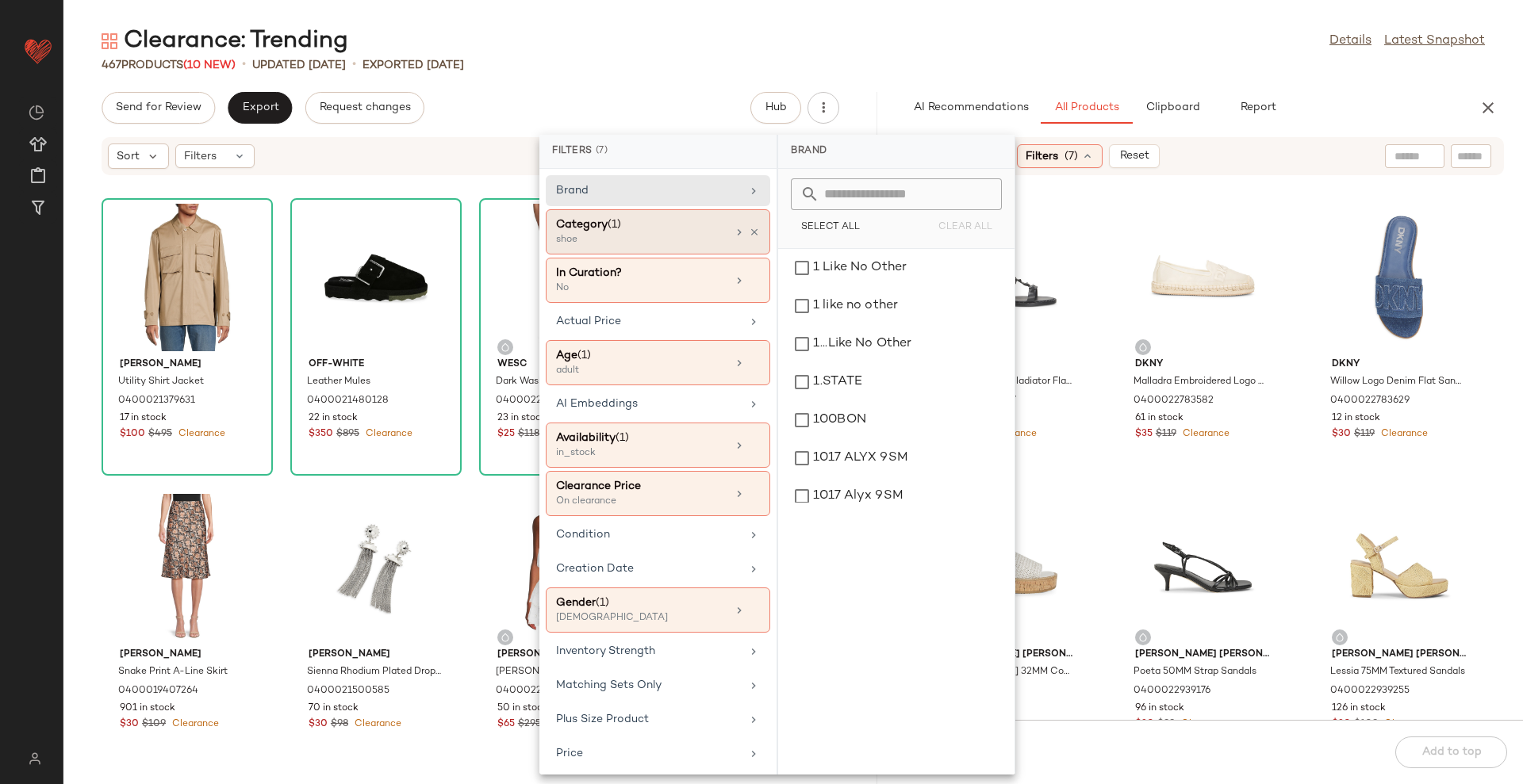
click at [687, 240] on div "shoe" at bounding box center [635, 240] width 159 height 15
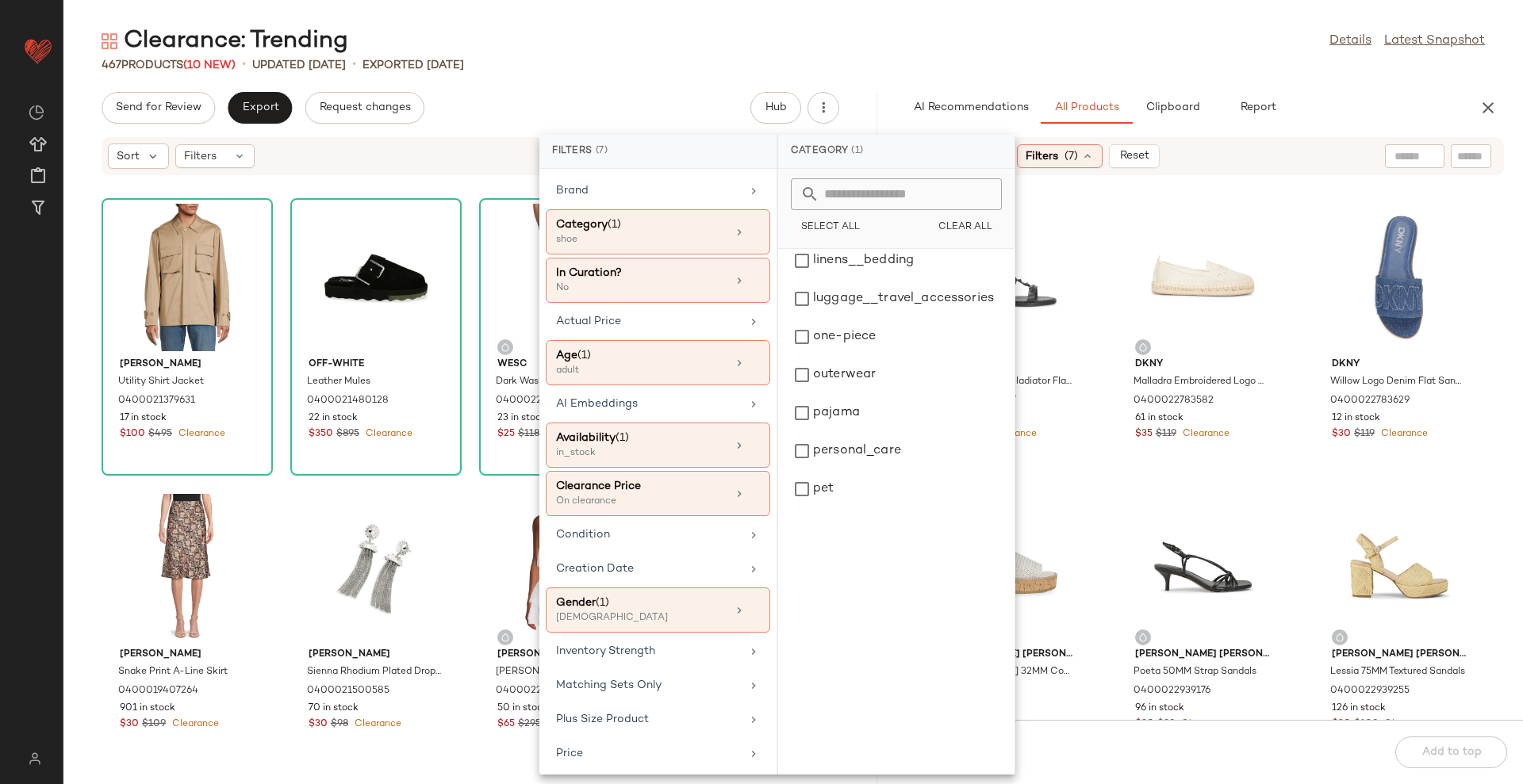
scroll to position [590, 0]
click at [897, 373] on div "shoe" at bounding box center [896, 369] width 224 height 38
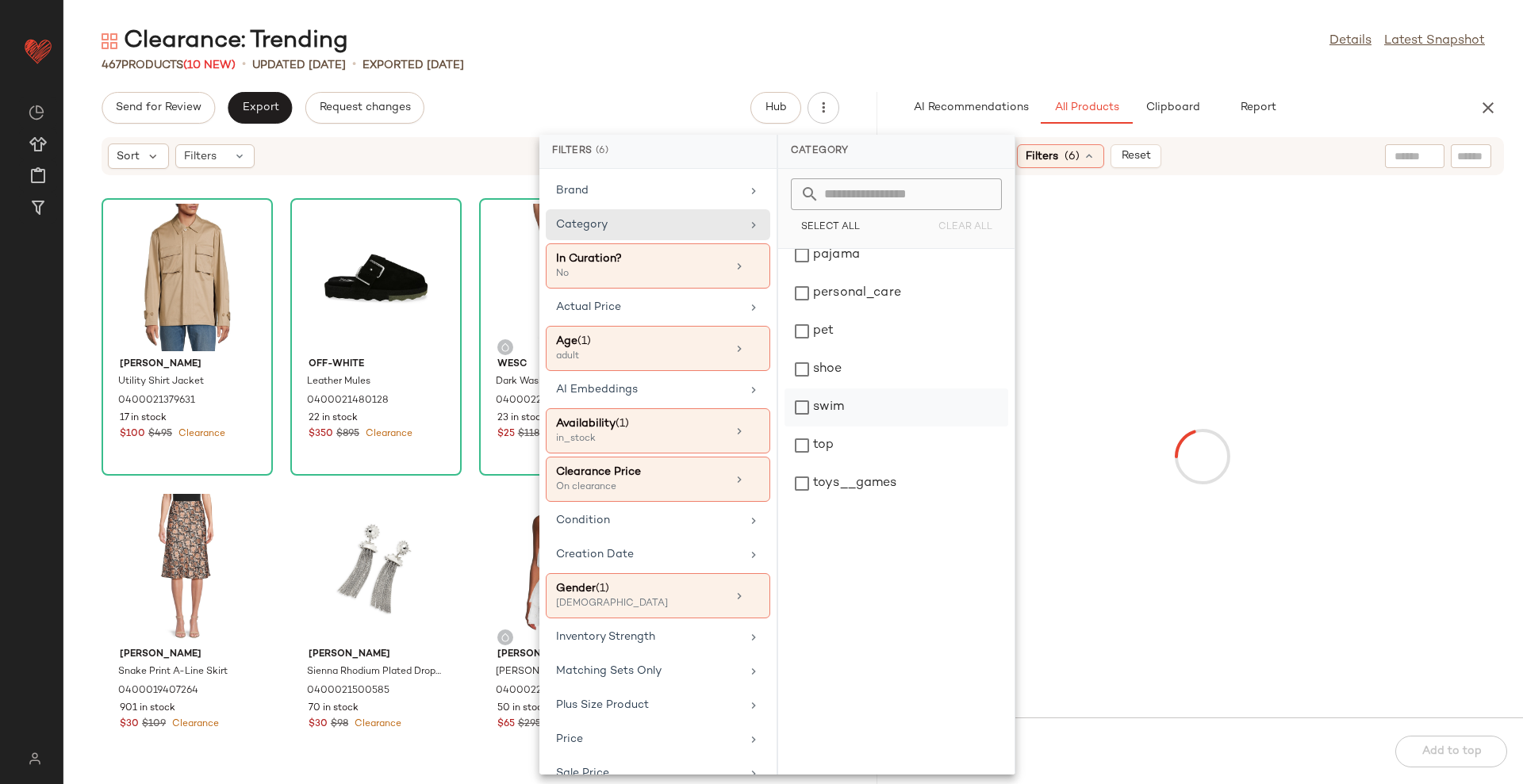
click at [882, 442] on div "top" at bounding box center [896, 445] width 224 height 38
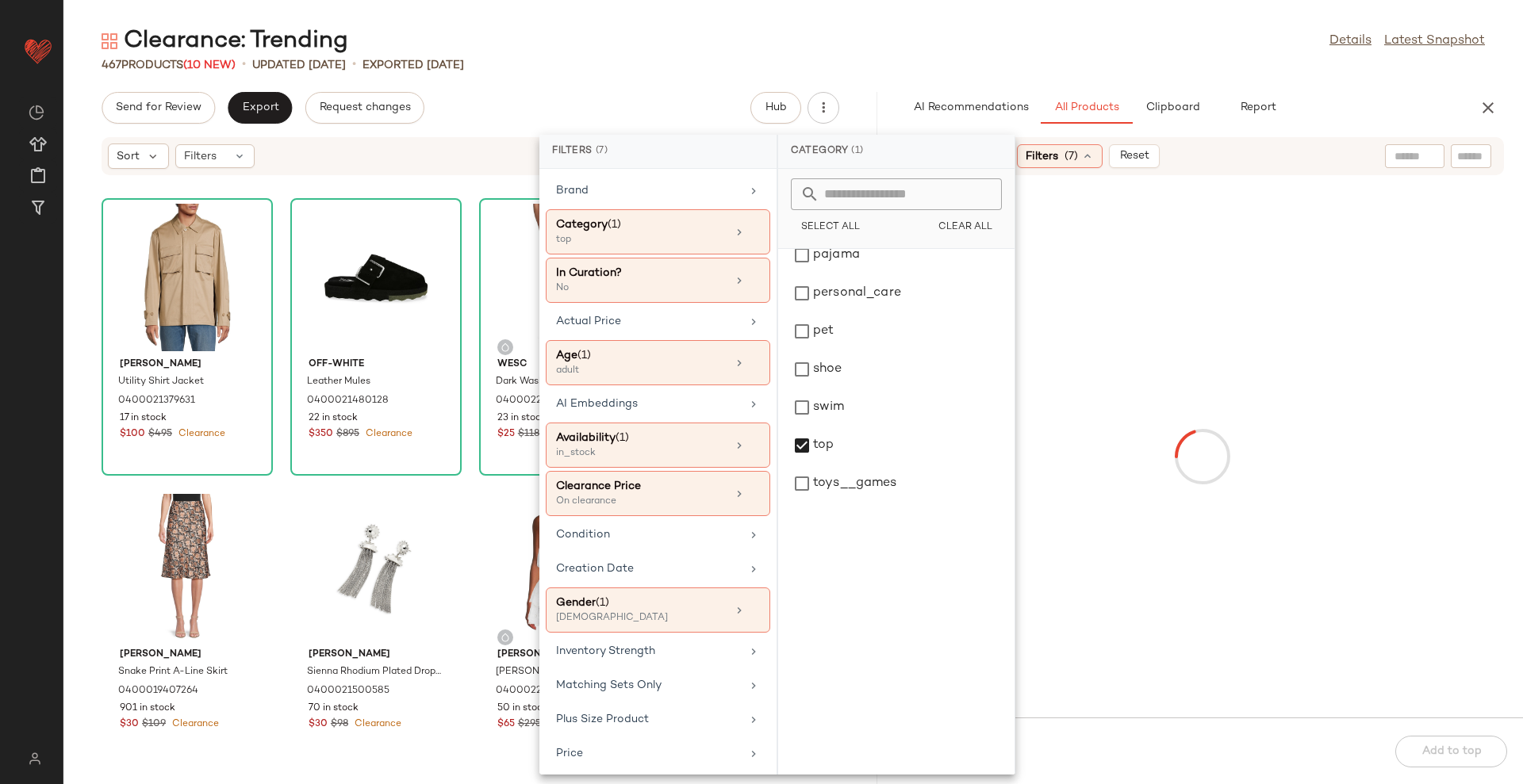
click at [1011, 61] on div "467 Products (10 New) • updated [DATE] • Exported [DATE]" at bounding box center [793, 65] width 1459 height 16
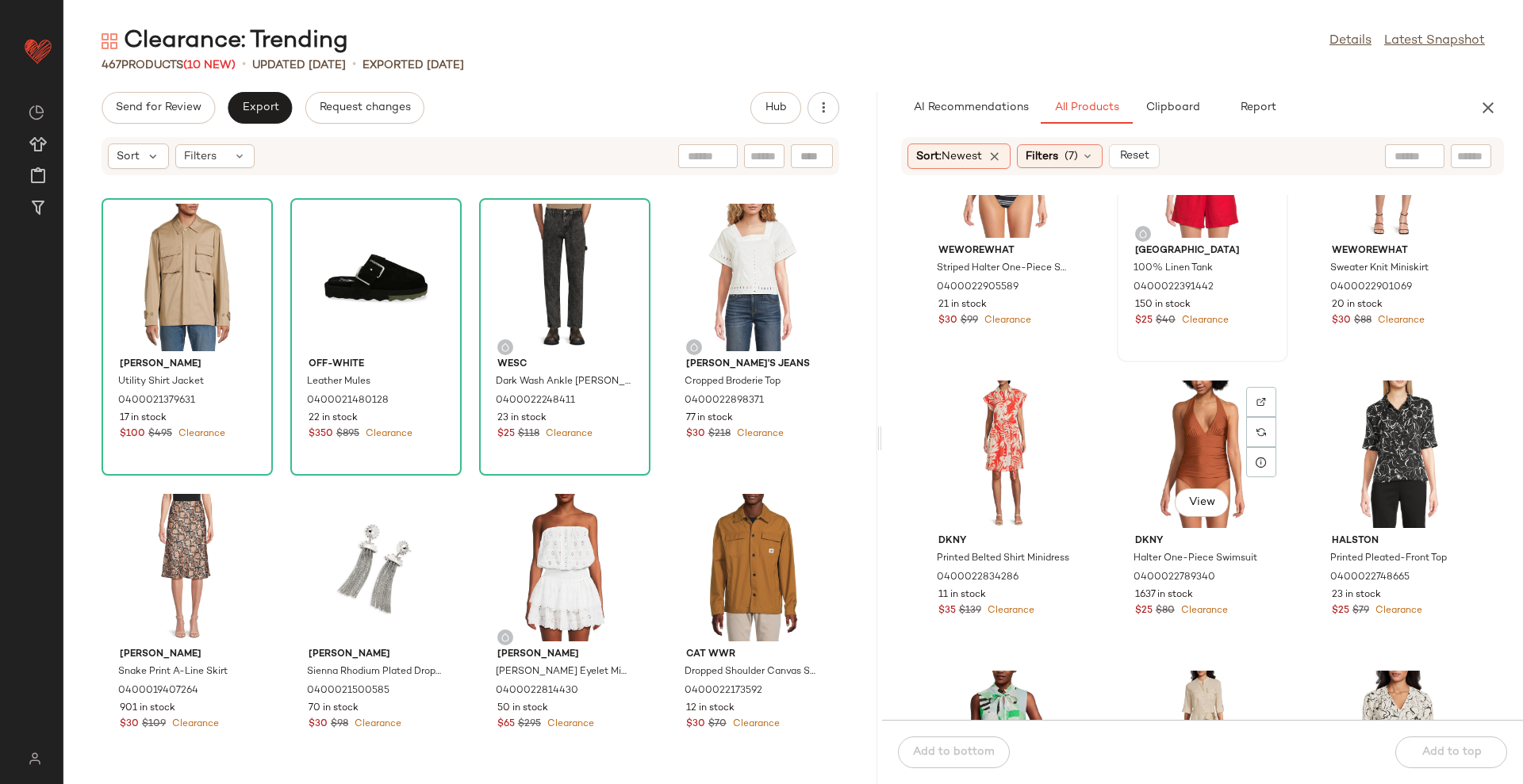
scroll to position [1004, 0]
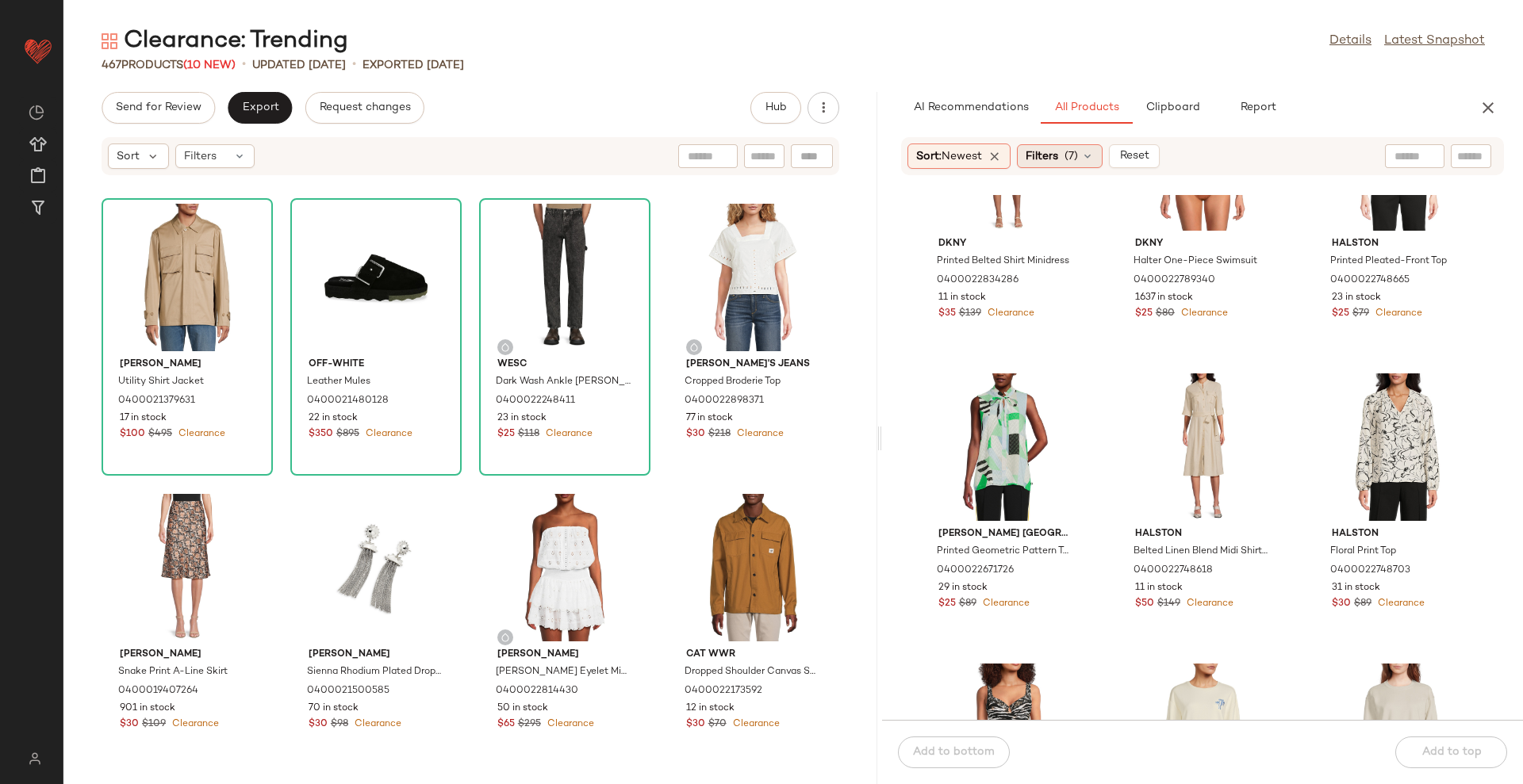
click at [1056, 151] on span "Filters" at bounding box center [1042, 156] width 32 height 17
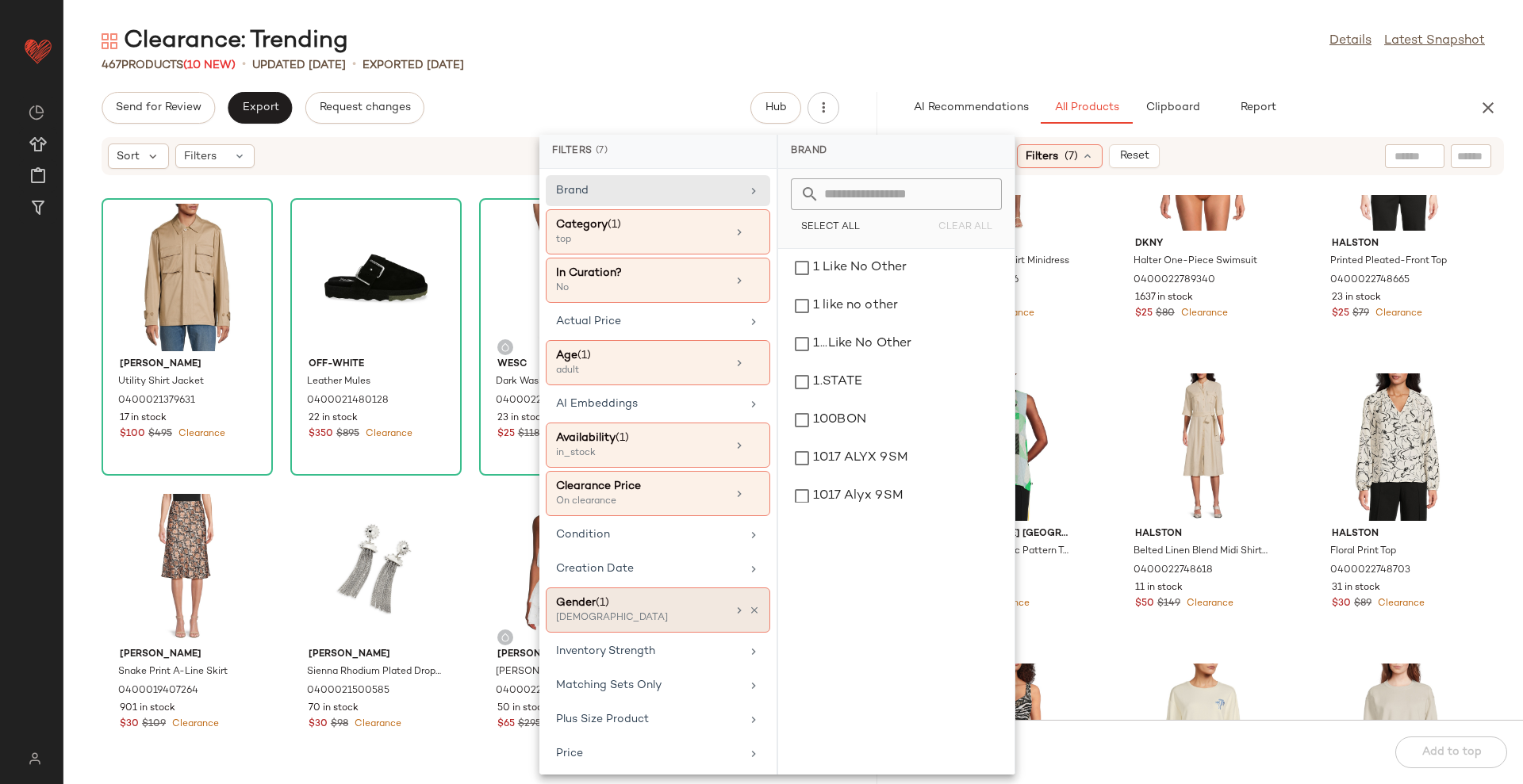
click at [645, 601] on div "Gender (1)" at bounding box center [641, 603] width 171 height 17
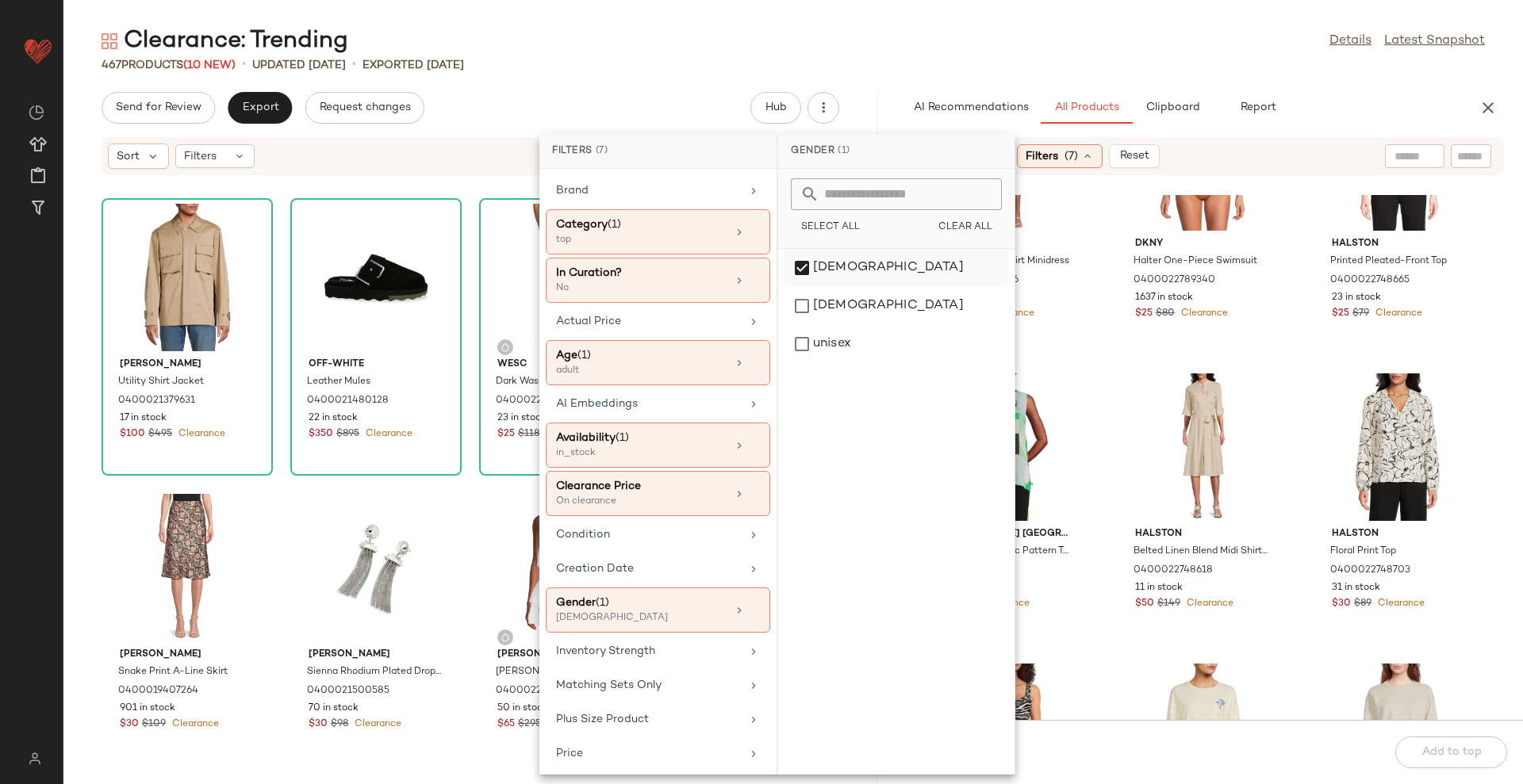
click at [849, 287] on div "[DEMOGRAPHIC_DATA]" at bounding box center [896, 305] width 224 height 38
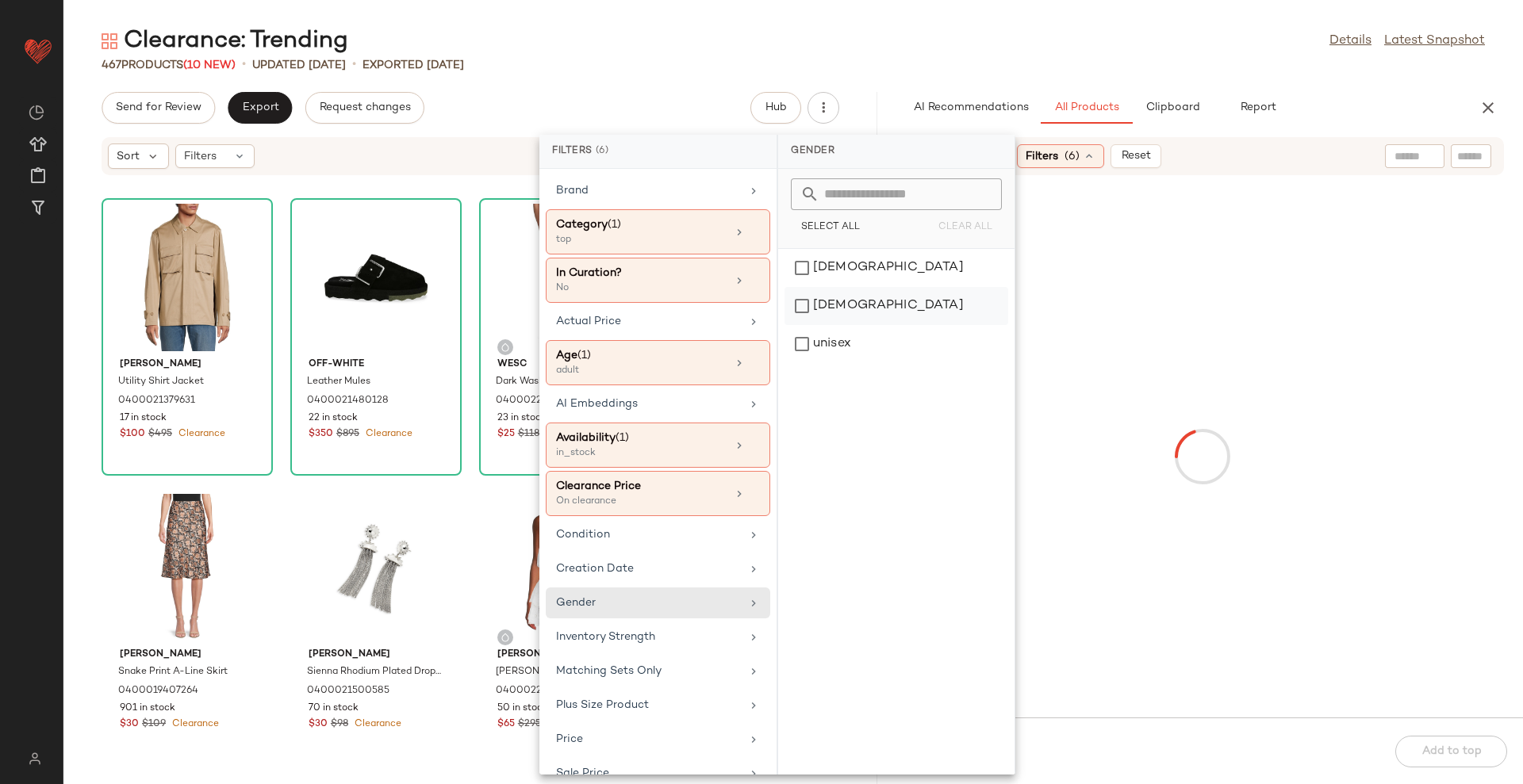
click at [827, 326] on div "[DEMOGRAPHIC_DATA]" at bounding box center [896, 344] width 224 height 38
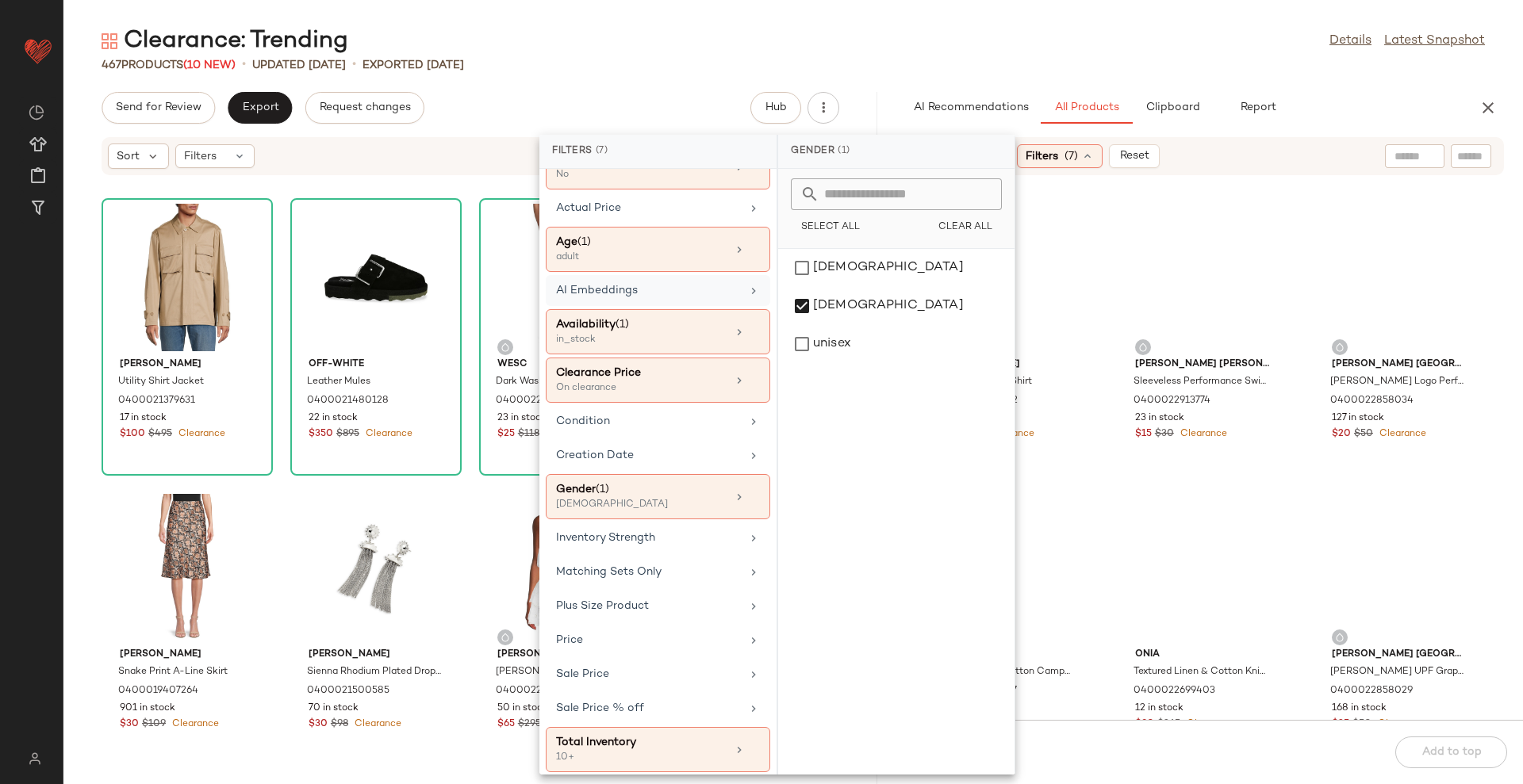
scroll to position [121, 0]
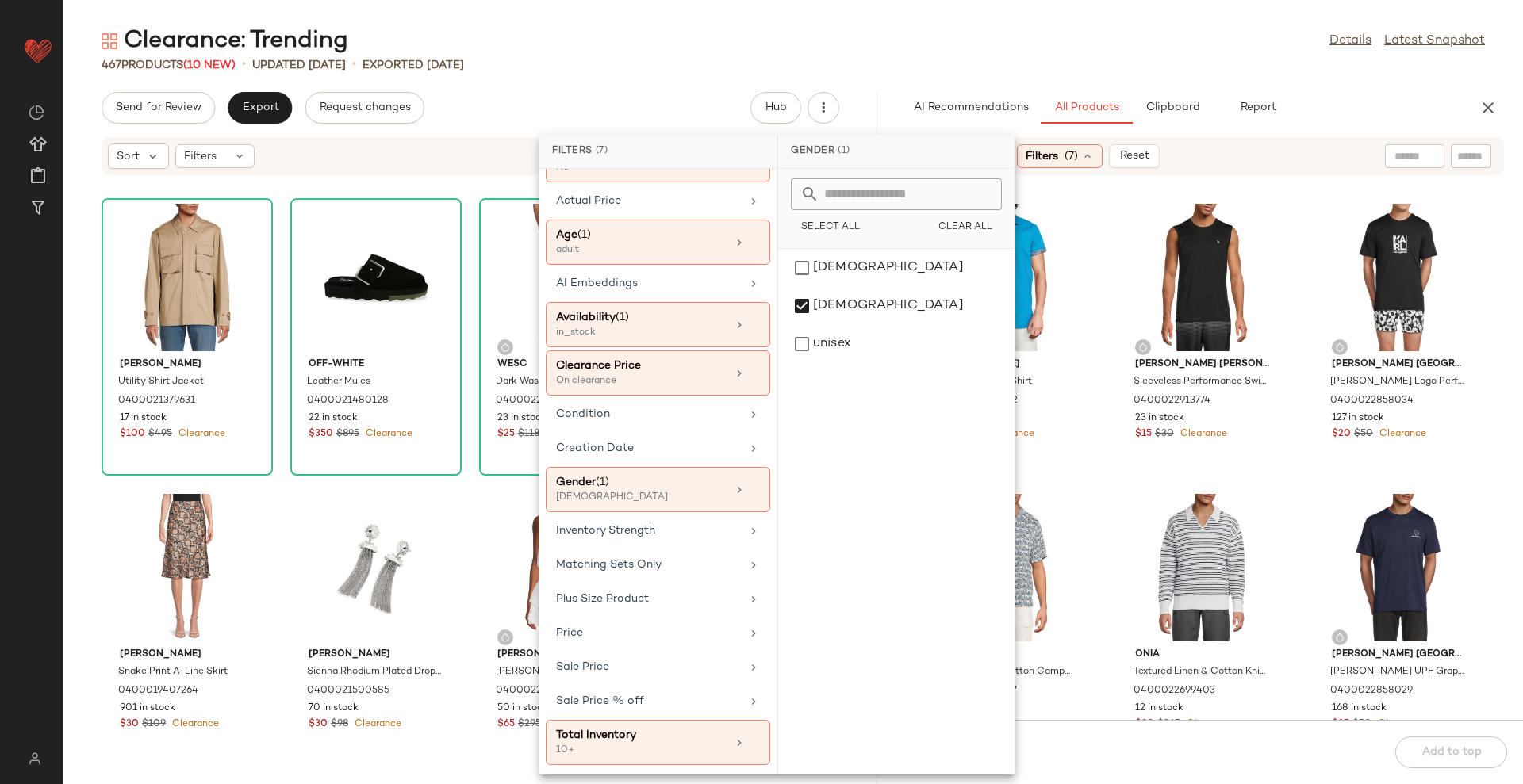
click at [1039, 19] on main "Clearance: Trending Details Latest Snapshot 467 Products (10 New) • updated [DA…" at bounding box center [762, 392] width 1523 height 784
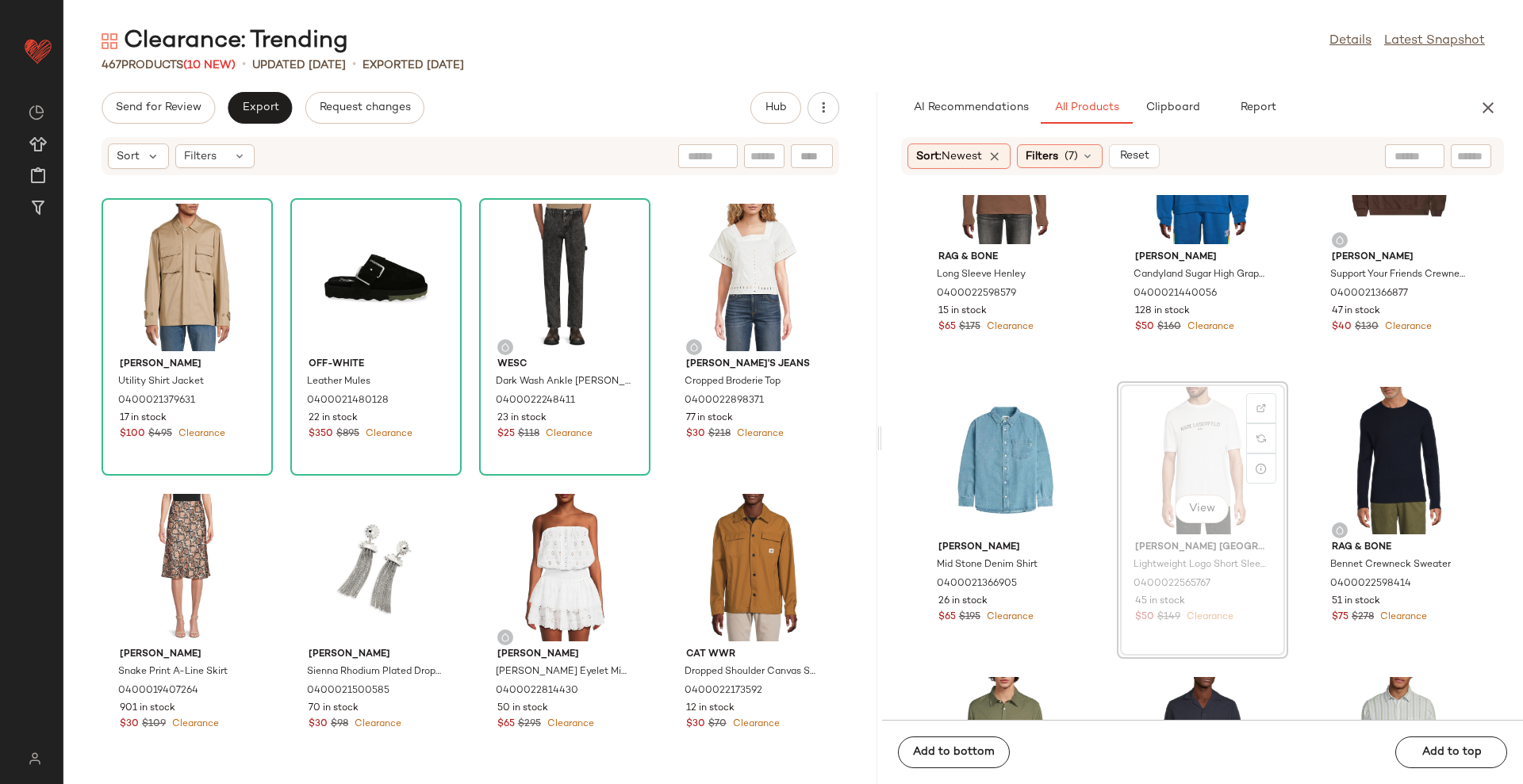
scroll to position [4449, 0]
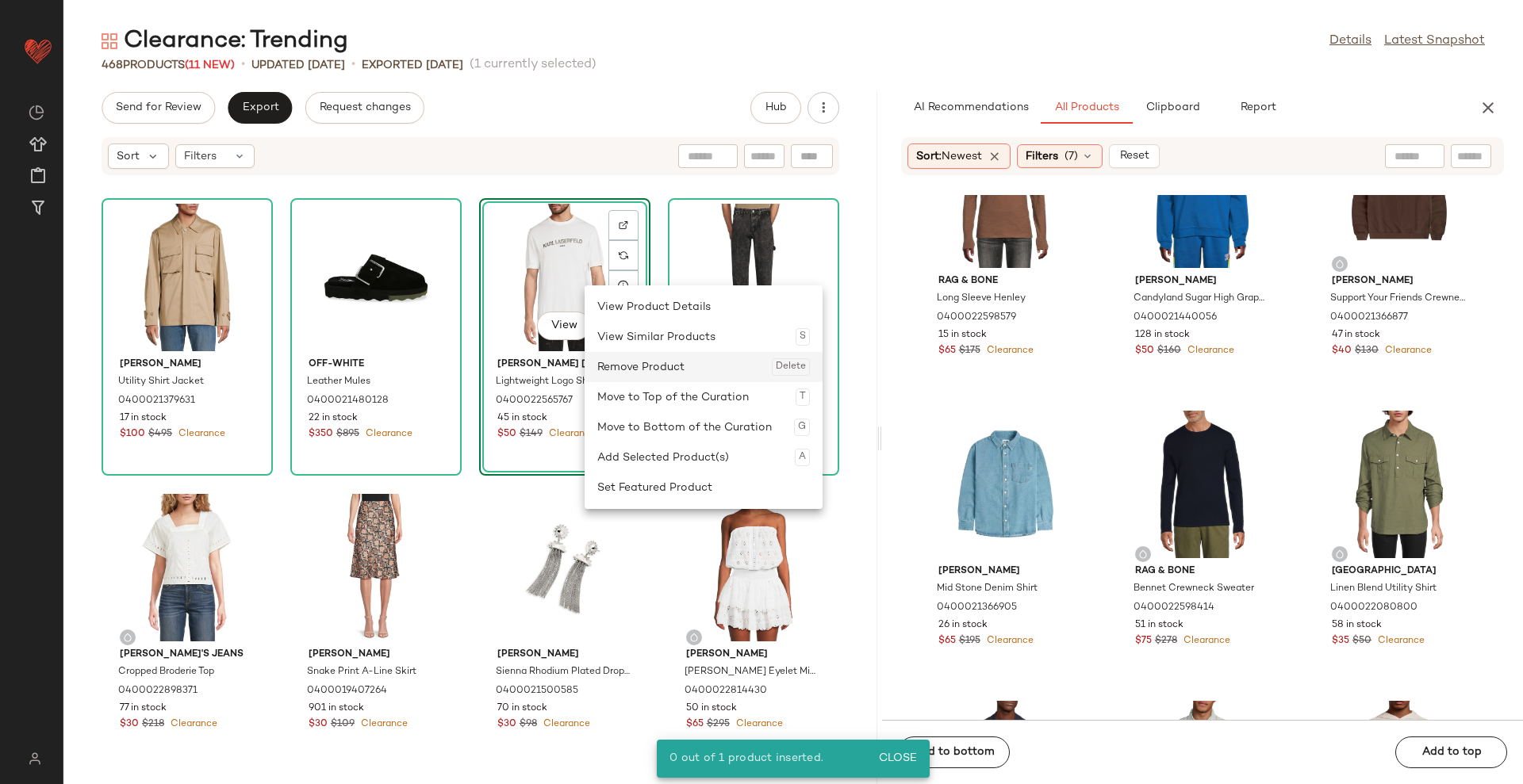
click at [623, 357] on div "Remove Product Delete" at bounding box center [703, 367] width 213 height 30
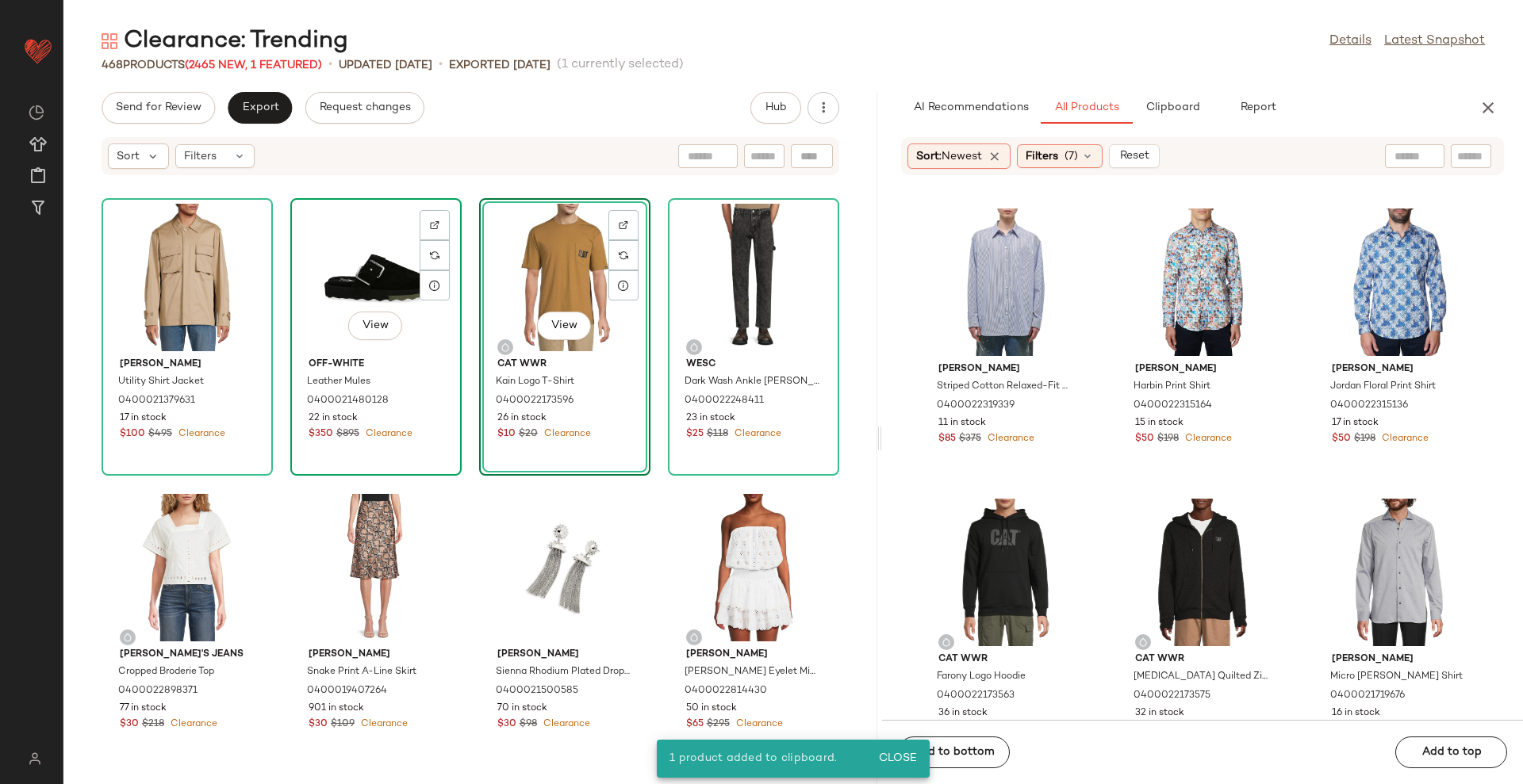
click at [391, 300] on div "View" at bounding box center [376, 277] width 160 height 147
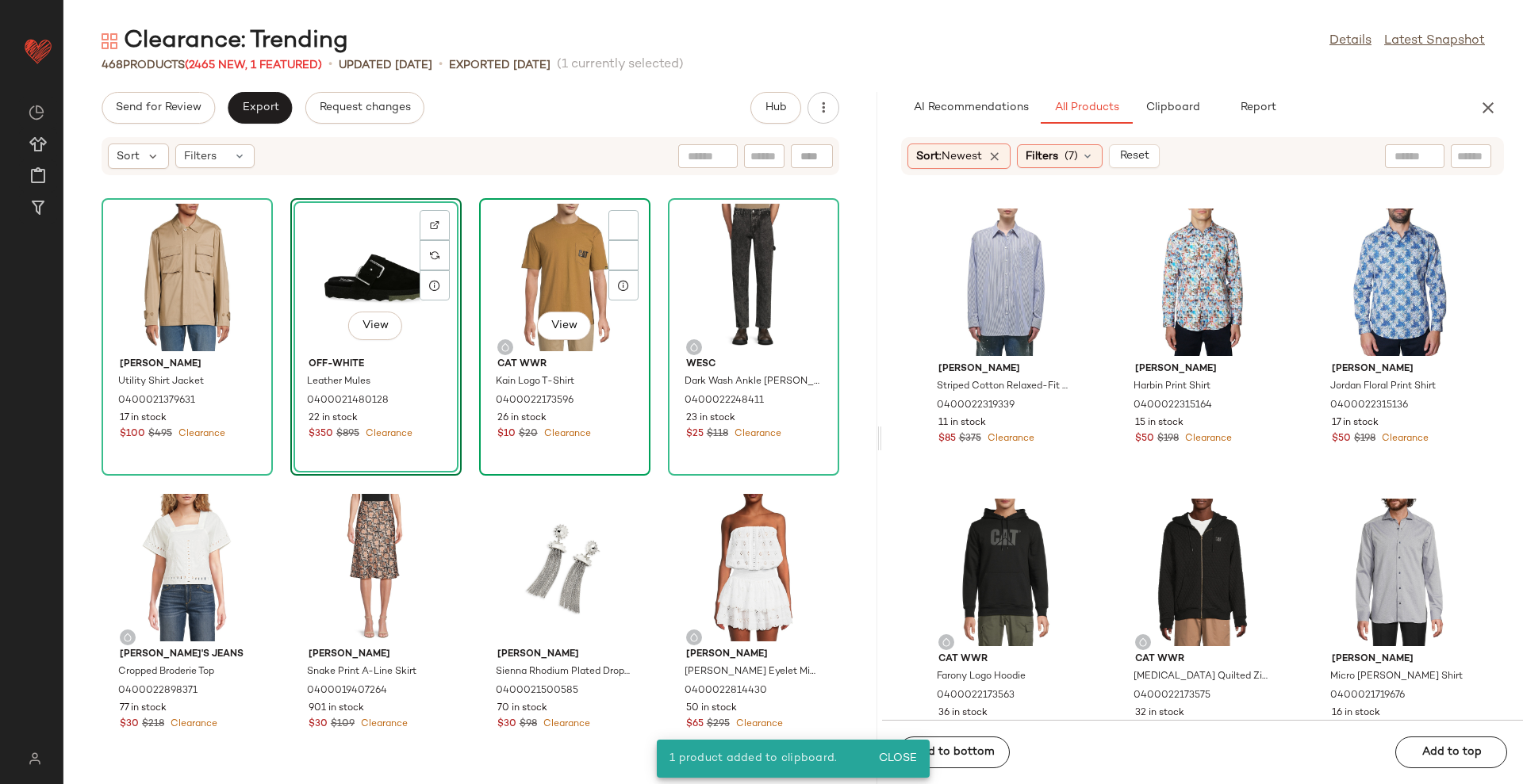
click at [537, 259] on div "View" at bounding box center [564, 277] width 160 height 147
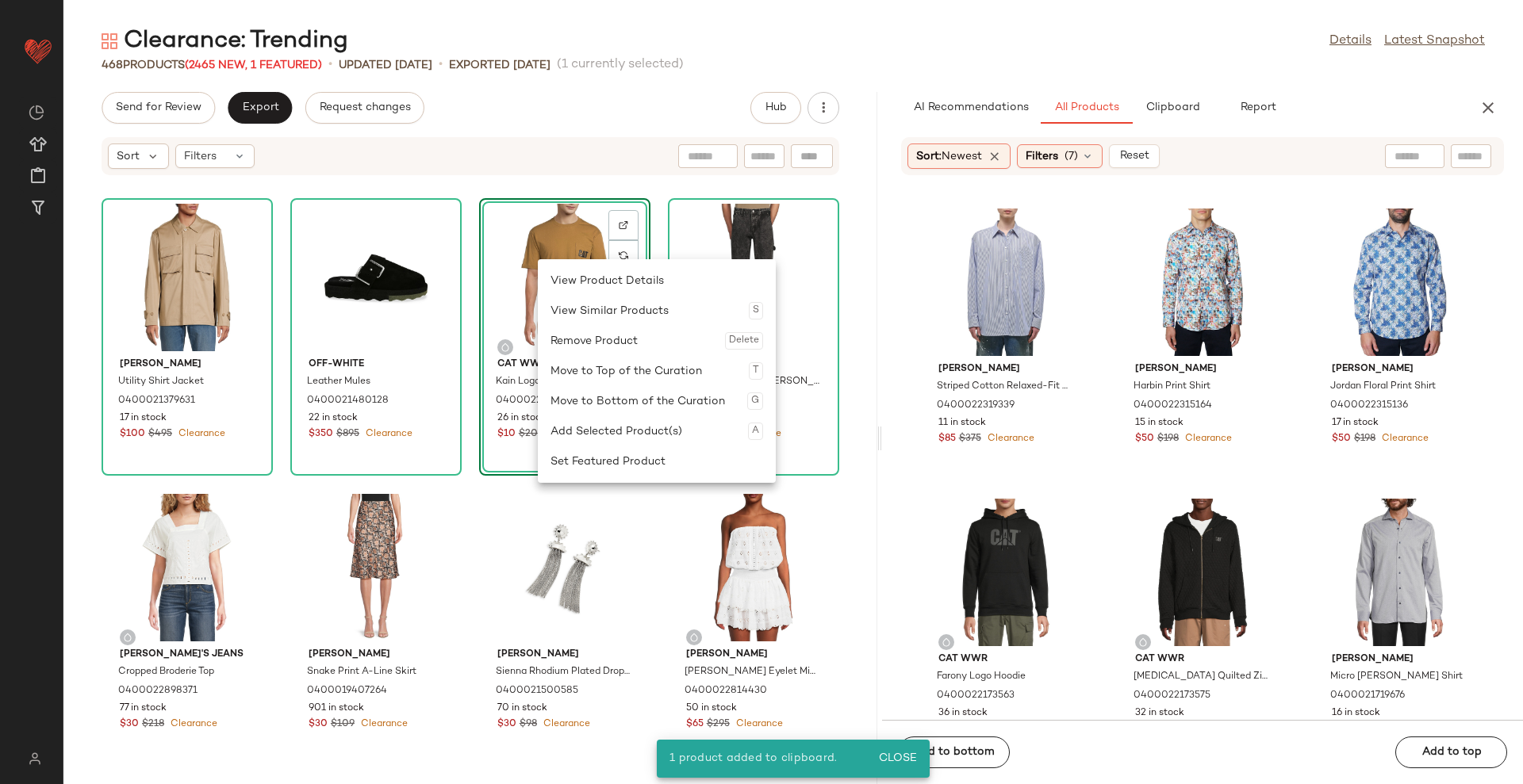
click at [575, 334] on div "Remove Product Delete" at bounding box center [657, 340] width 213 height 30
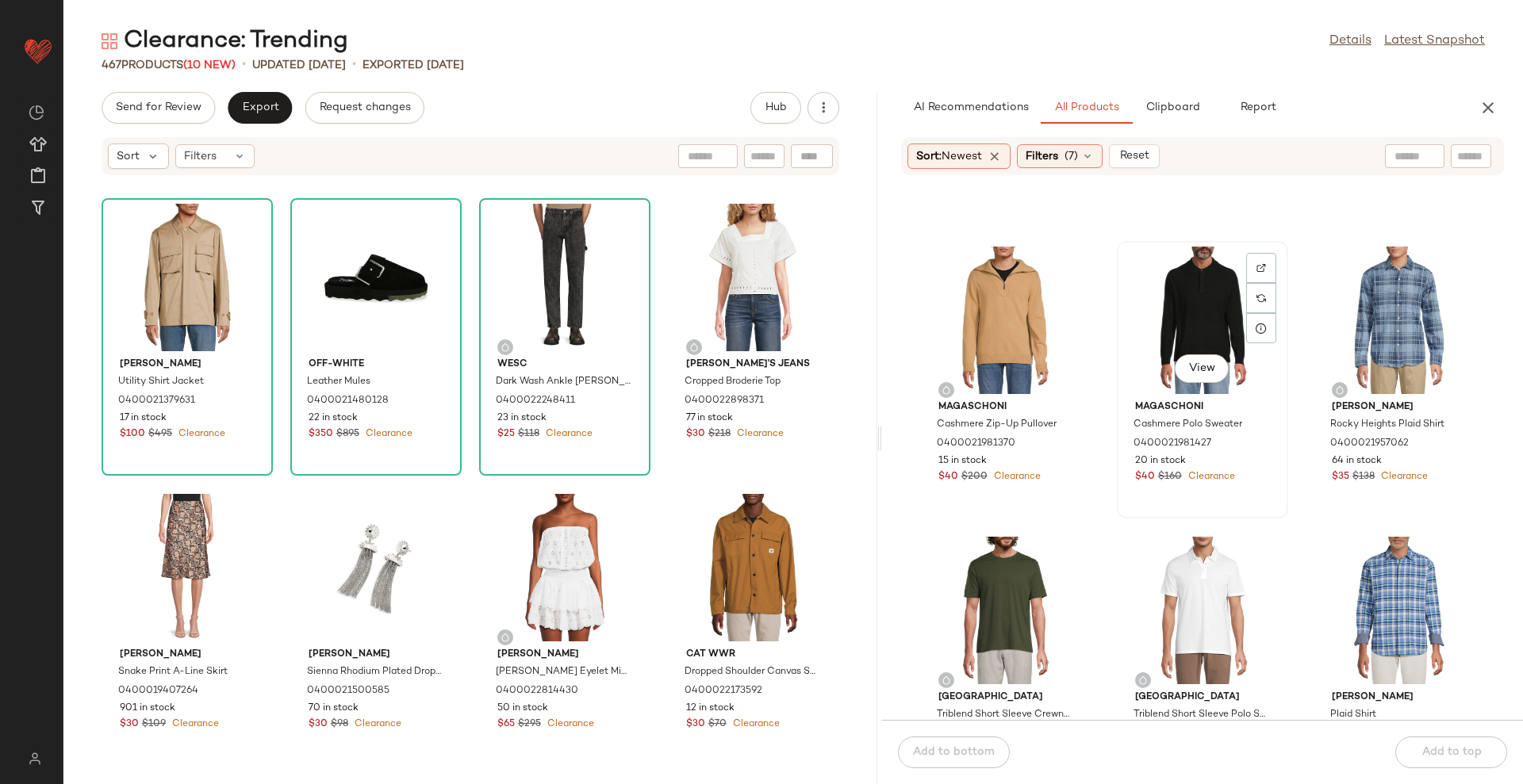
scroll to position [12574, 0]
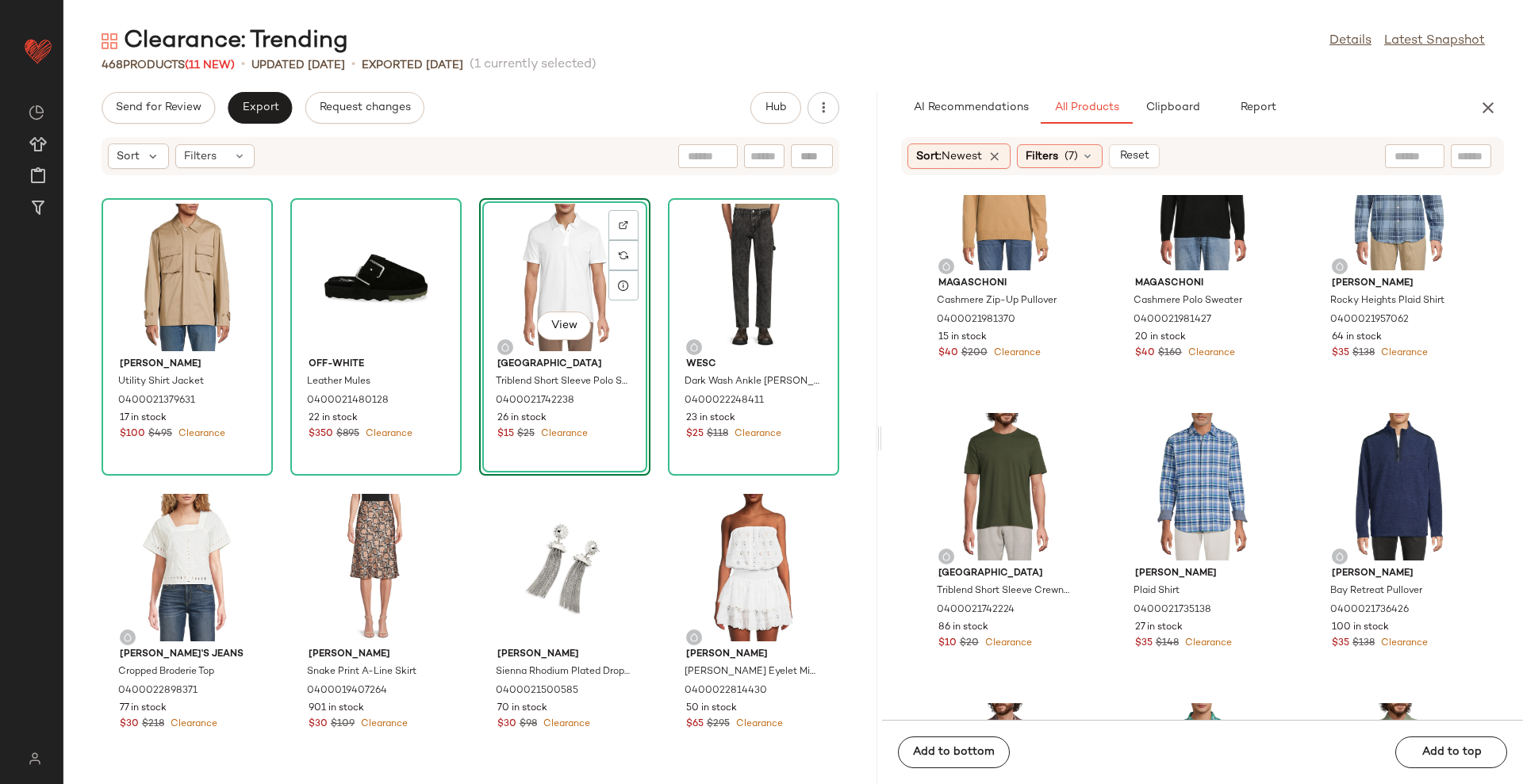
click at [861, 326] on div "[PERSON_NAME] Utility Shirt Jacket 0400021379631 17 in stock $100 $495 Clearanc…" at bounding box center [471, 489] width 814 height 589
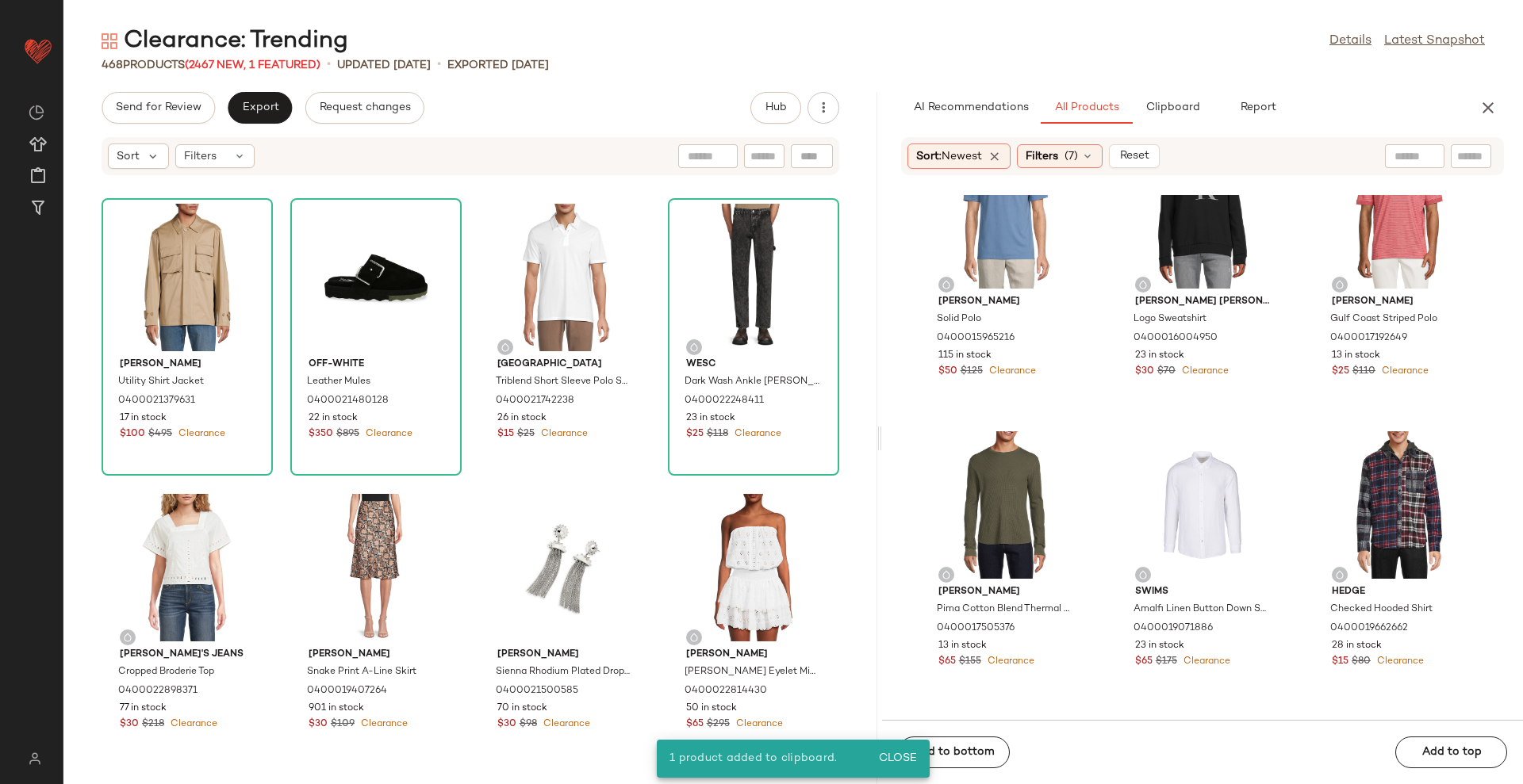
scroll to position [17473, 0]
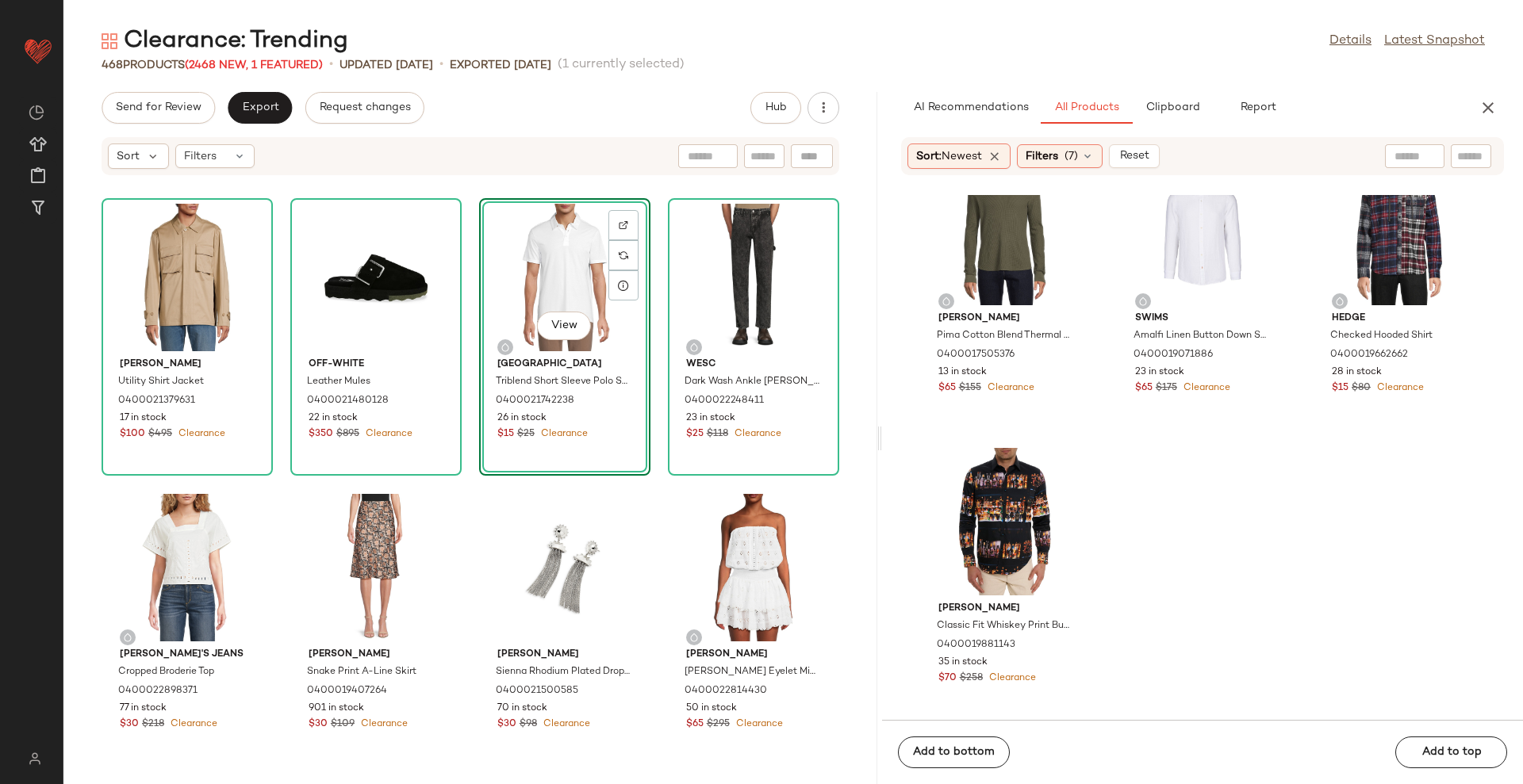
click at [1015, 31] on div "Clearance: Trending Details Latest Snapshot" at bounding box center [793, 40] width 1459 height 31
